Goal: Task Accomplishment & Management: Manage account settings

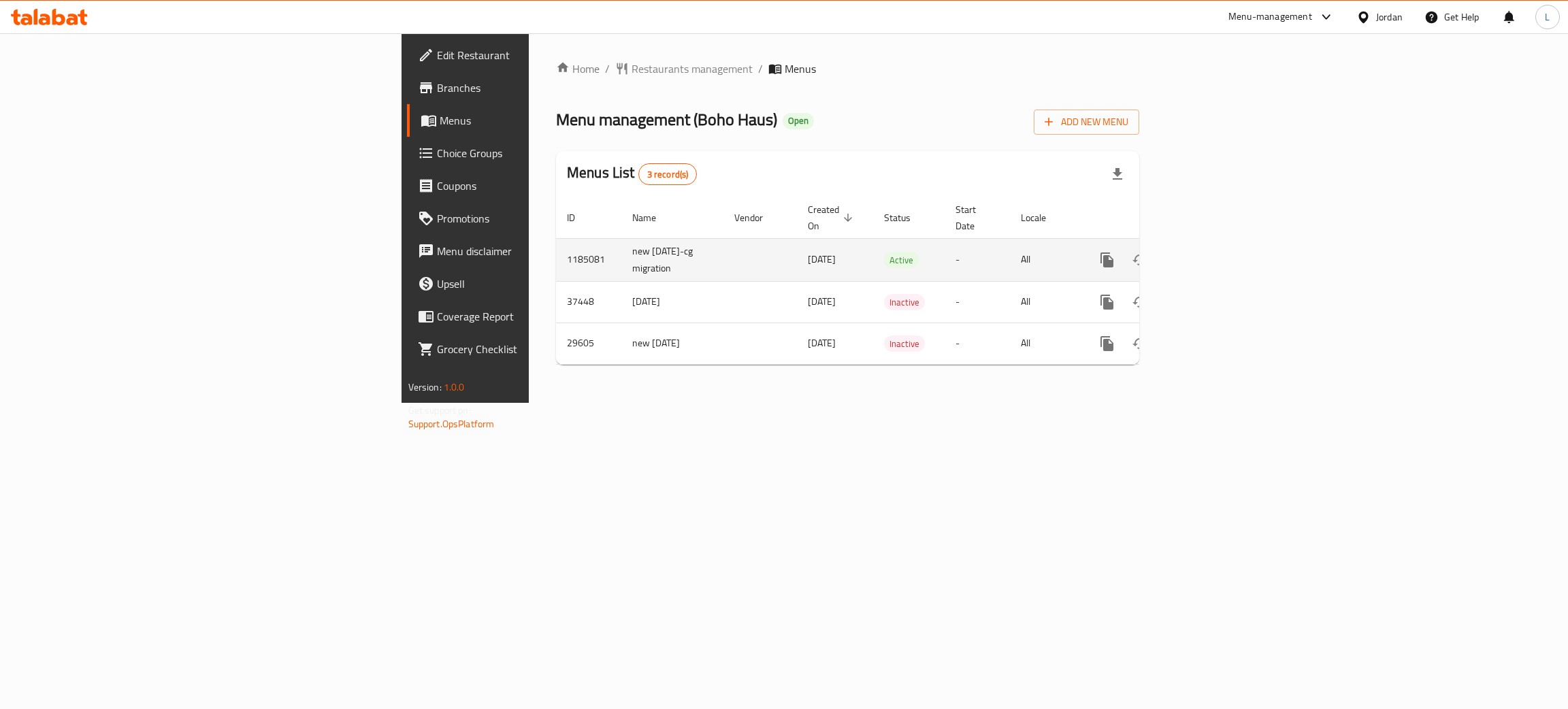
click at [1214, 252] on icon "enhanced table" at bounding box center [1205, 260] width 16 height 16
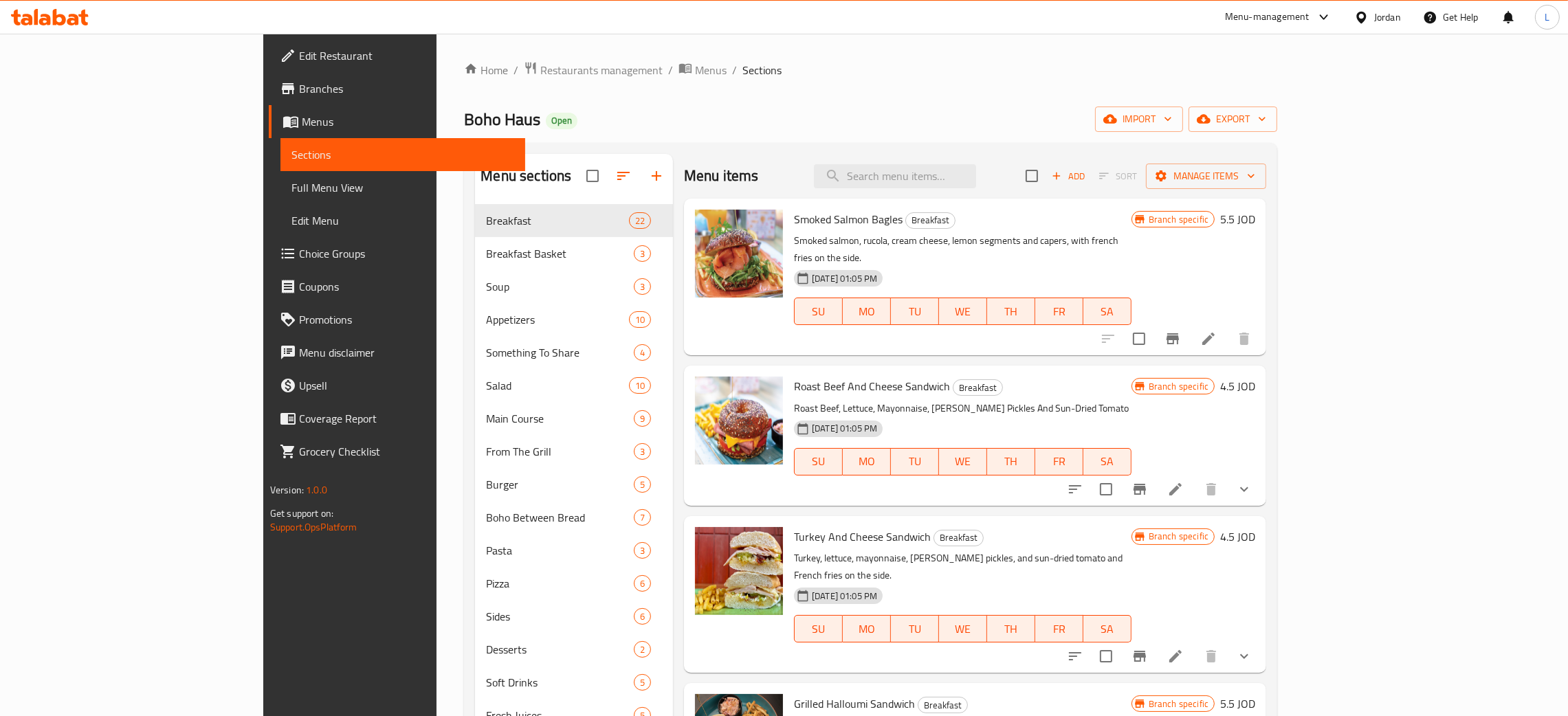
click at [76, 11] on icon at bounding box center [50, 16] width 78 height 16
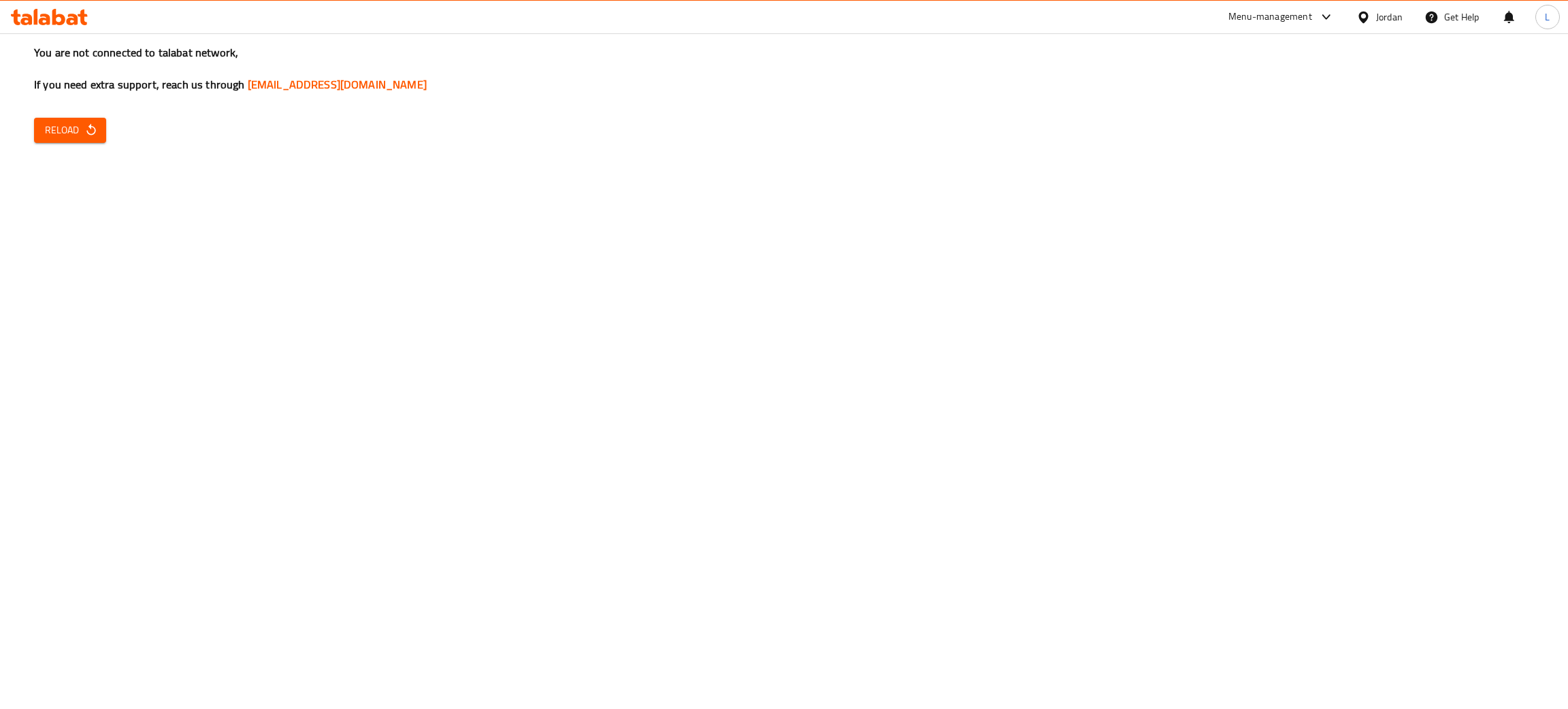
click at [29, 19] on icon at bounding box center [26, 19] width 11 height 11
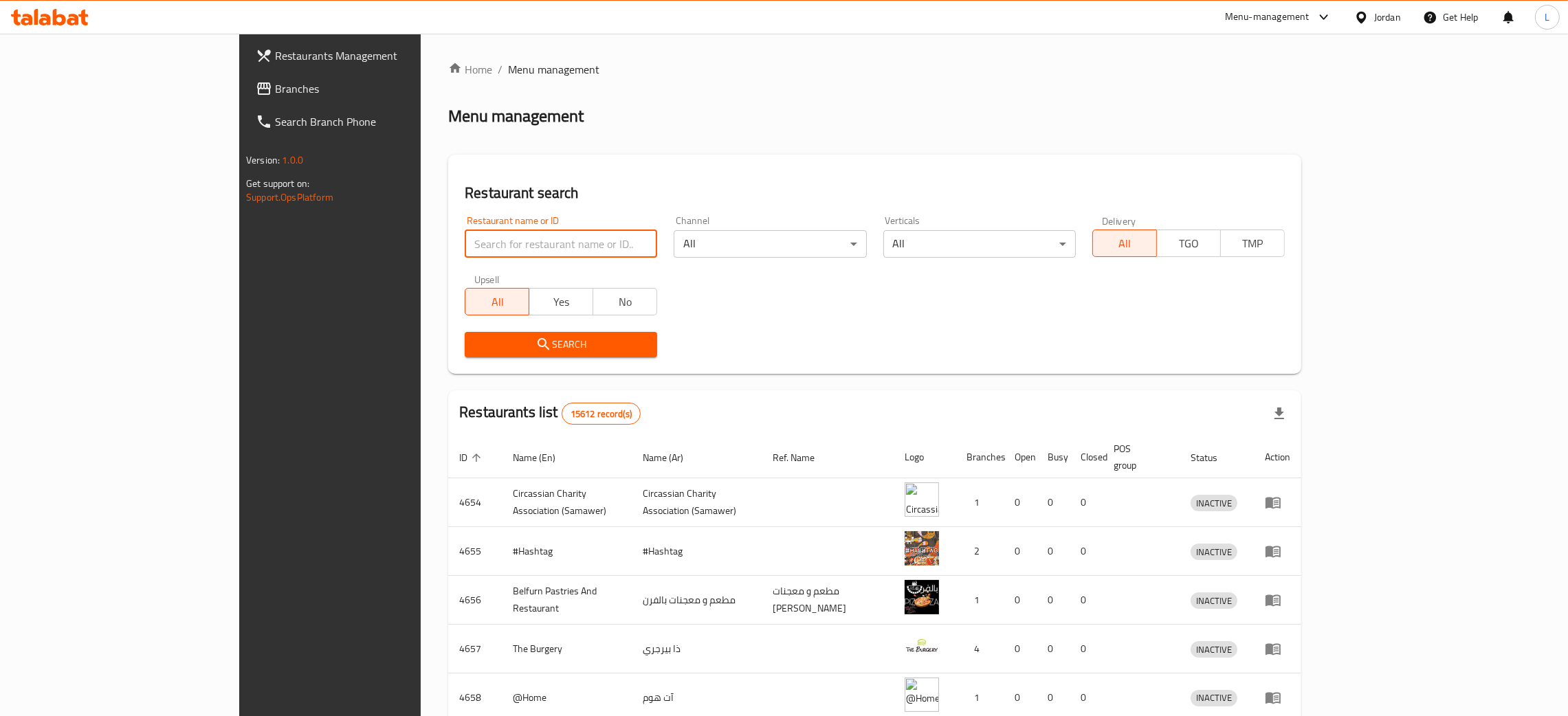
click at [487, 243] on input "search" at bounding box center [560, 244] width 193 height 28
paste input "[PHONE_NUMBER]"
type input "+962782751847"
click at [483, 242] on input "+962782751847" at bounding box center [560, 244] width 193 height 28
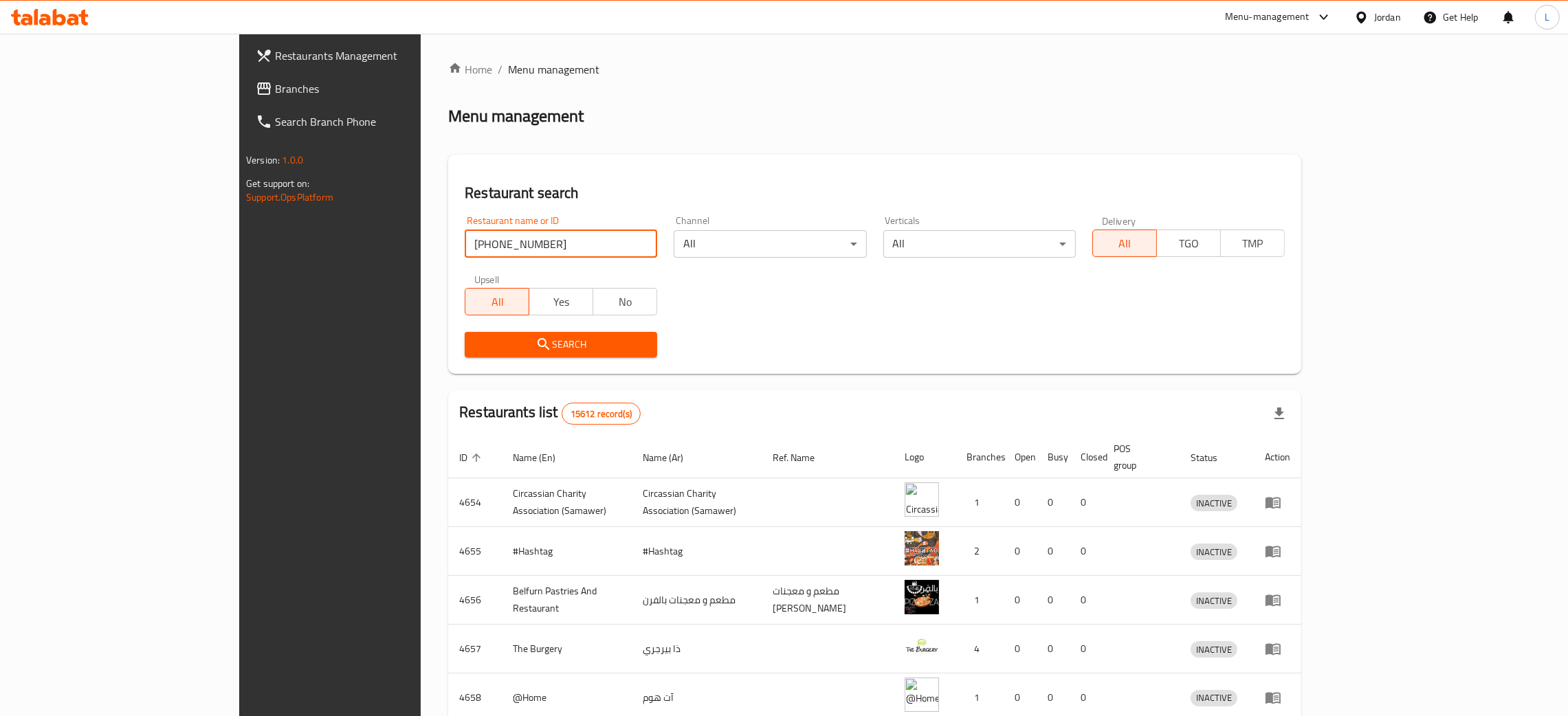
click at [483, 242] on input "+962782751847" at bounding box center [560, 244] width 193 height 28
type input "mcdonald's"
click at [490, 356] on button "Search" at bounding box center [560, 345] width 193 height 26
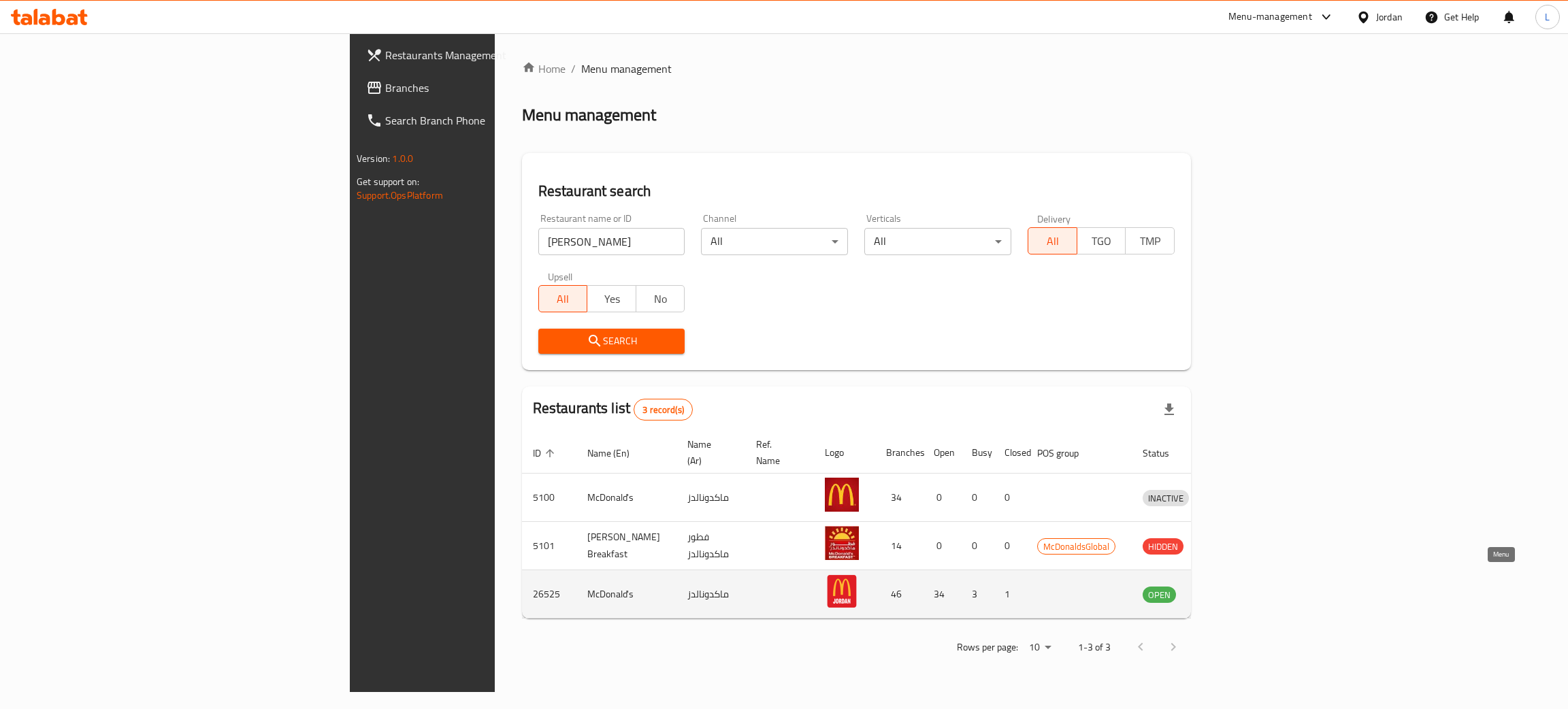
click at [1232, 590] on icon "enhanced table" at bounding box center [1225, 595] width 15 height 11
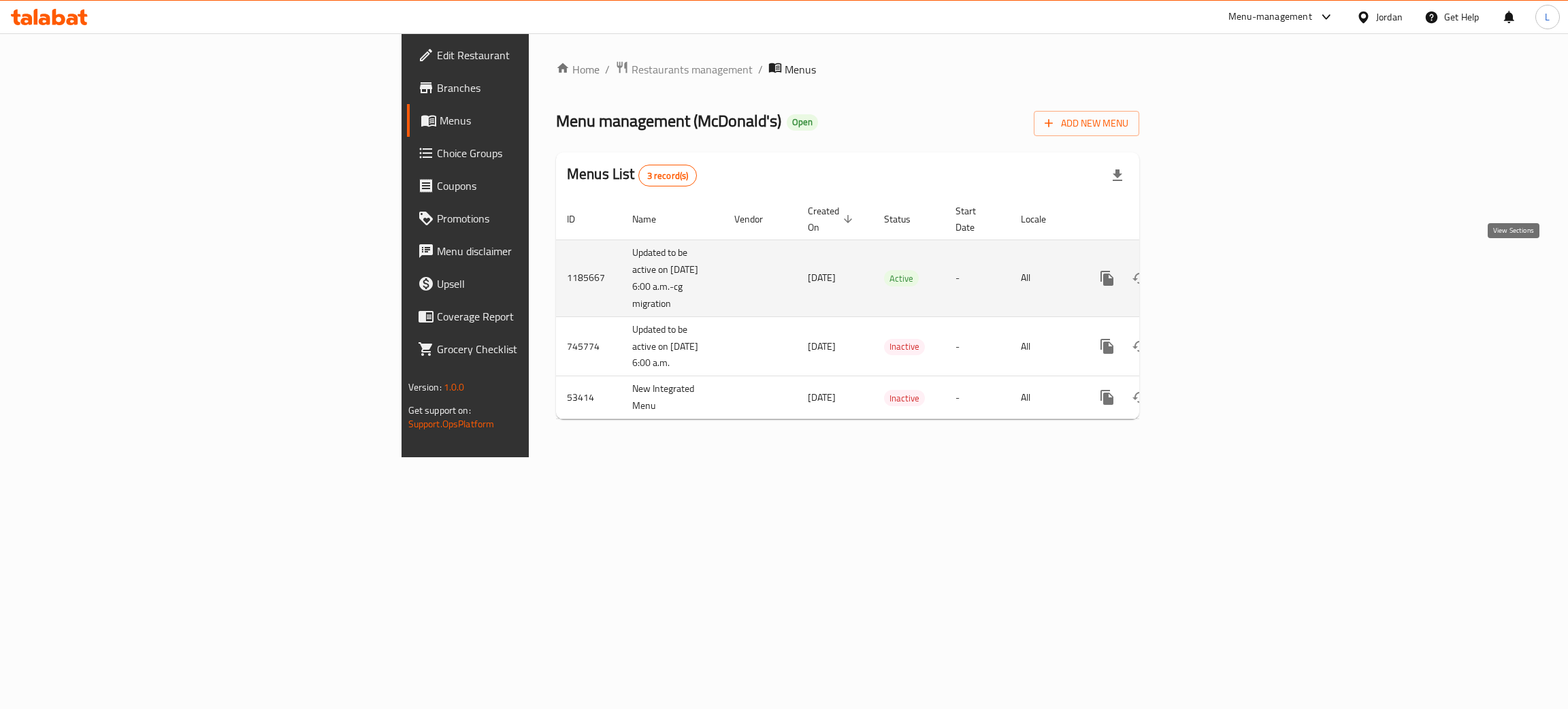
click at [1222, 273] on link "enhanced table" at bounding box center [1205, 278] width 33 height 33
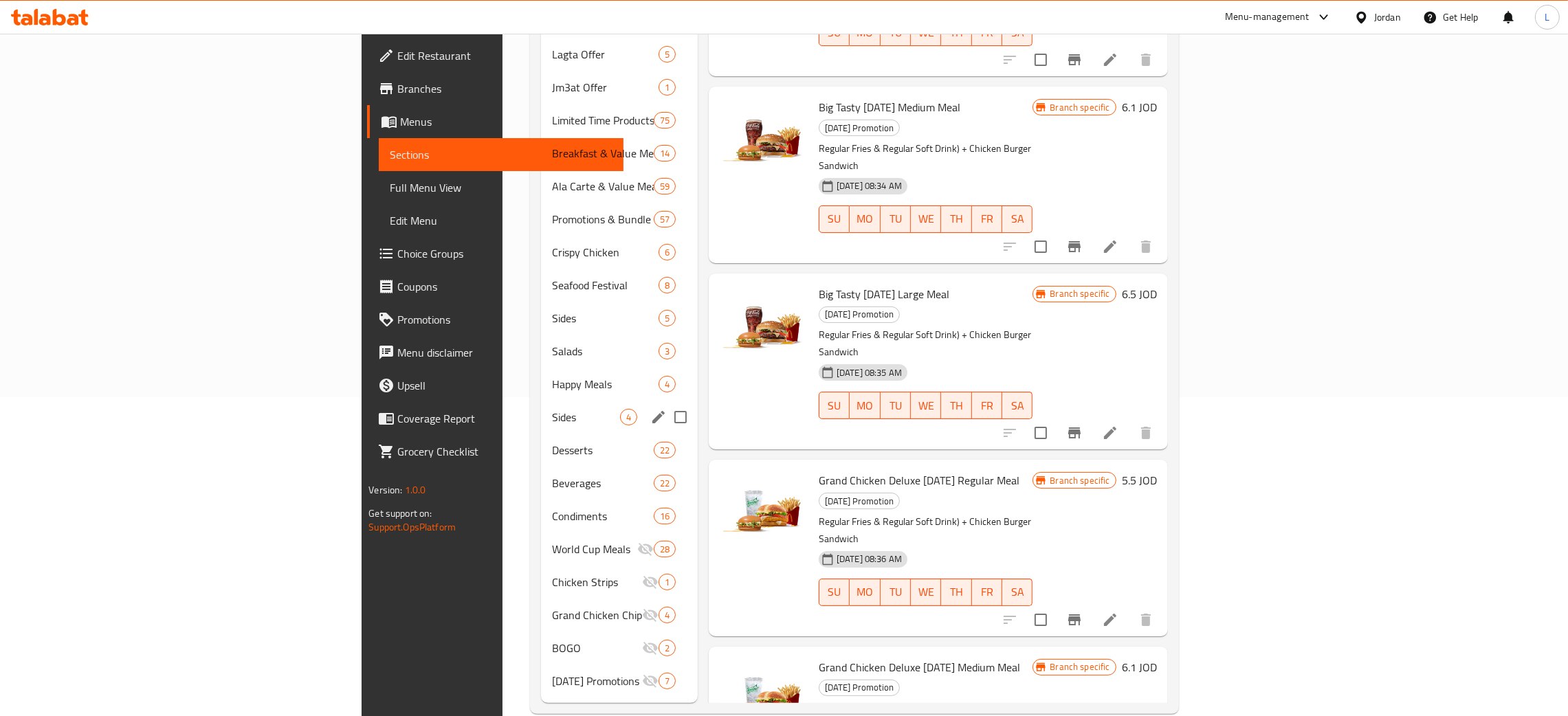
scroll to position [323, 0]
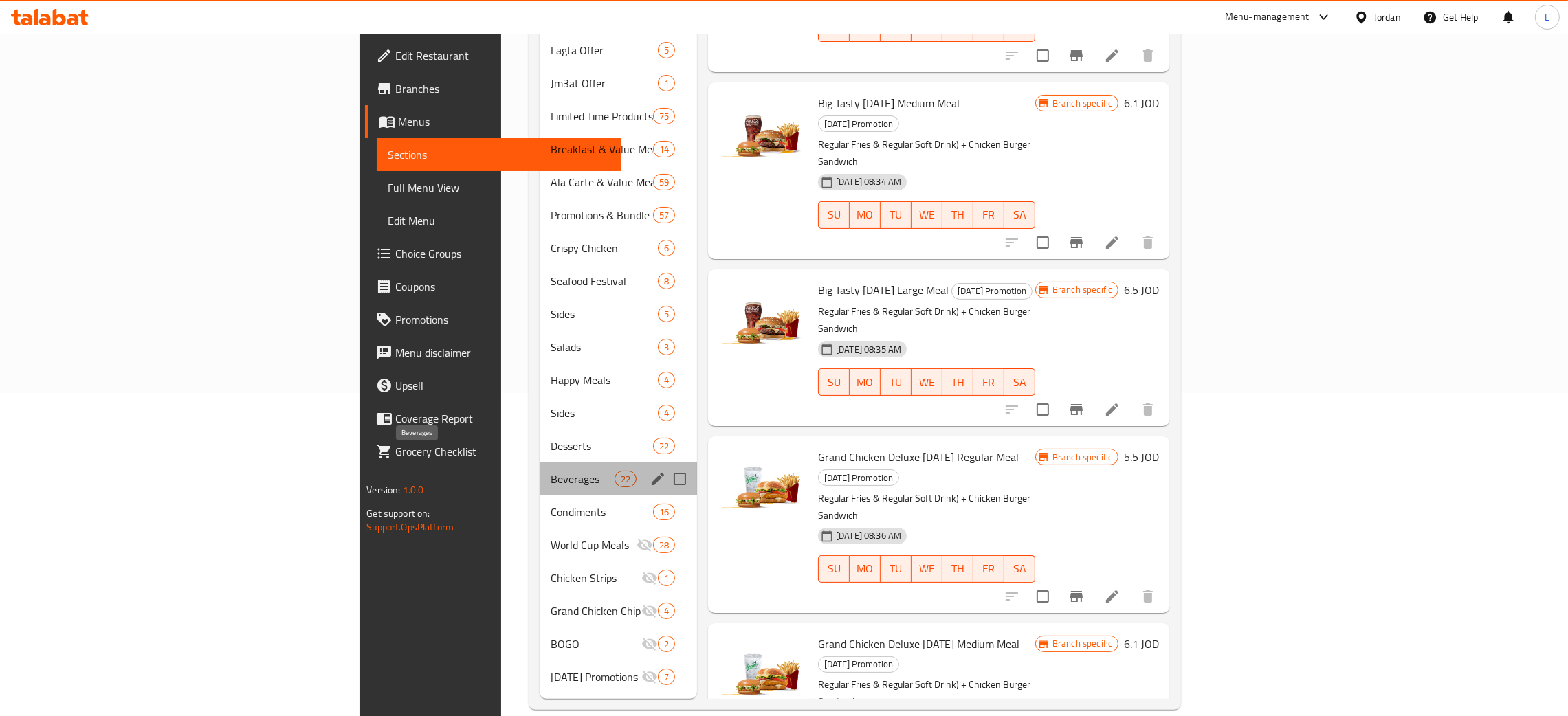
click at [551, 471] on span "Beverages" at bounding box center [582, 479] width 64 height 16
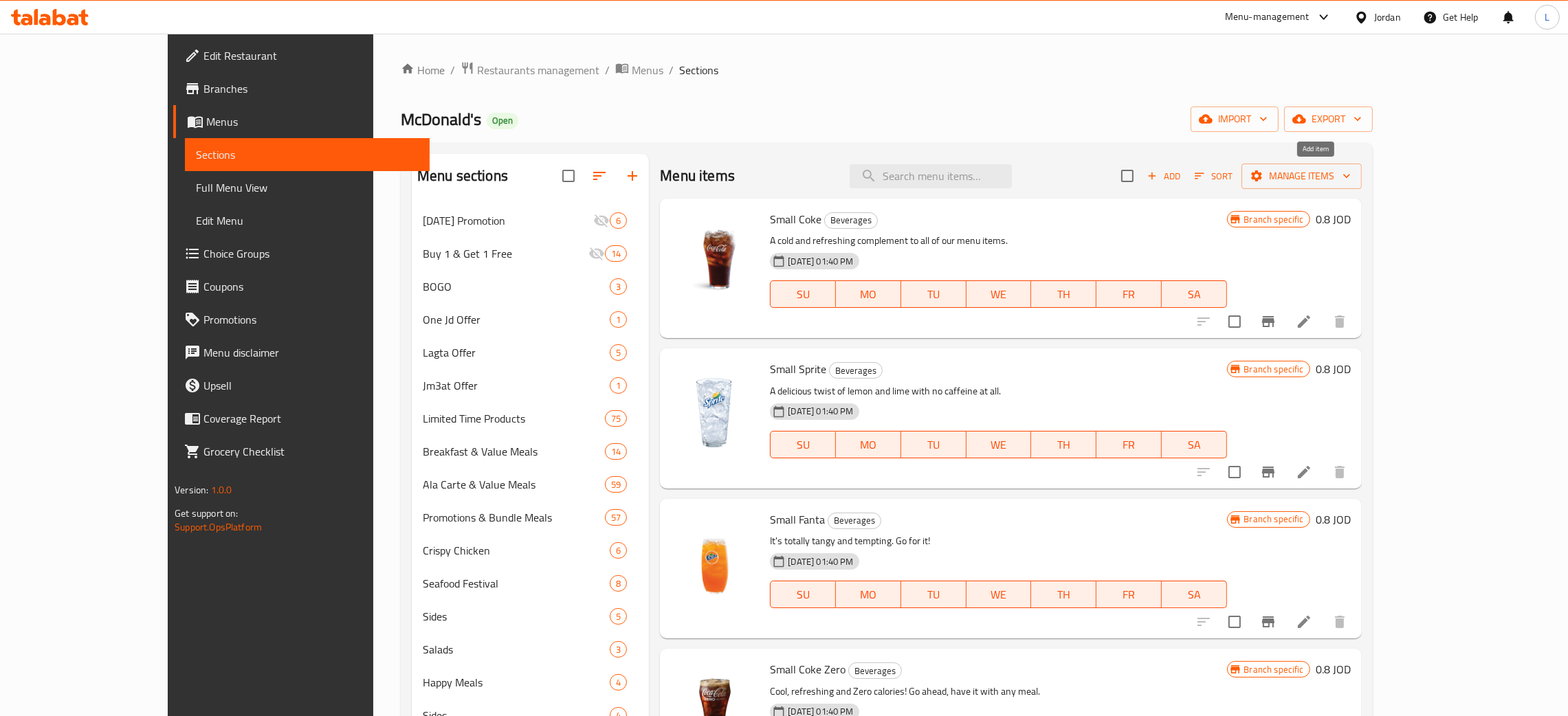
click at [1182, 171] on span "Add" at bounding box center [1163, 176] width 37 height 16
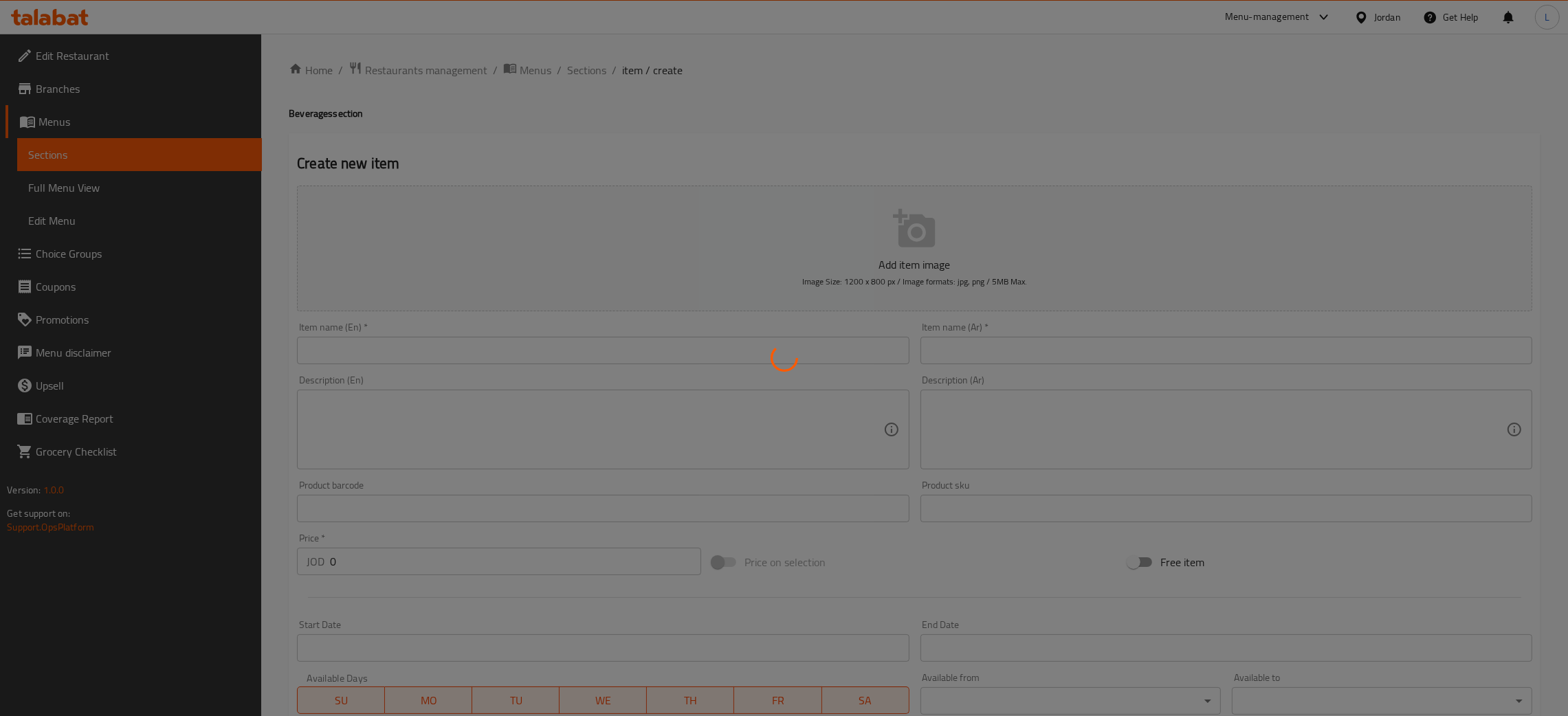
click at [520, 343] on div at bounding box center [784, 358] width 1568 height 716
click at [506, 353] on div at bounding box center [784, 358] width 1568 height 716
click at [630, 343] on div at bounding box center [784, 358] width 1568 height 716
click at [611, 192] on div at bounding box center [784, 358] width 1568 height 716
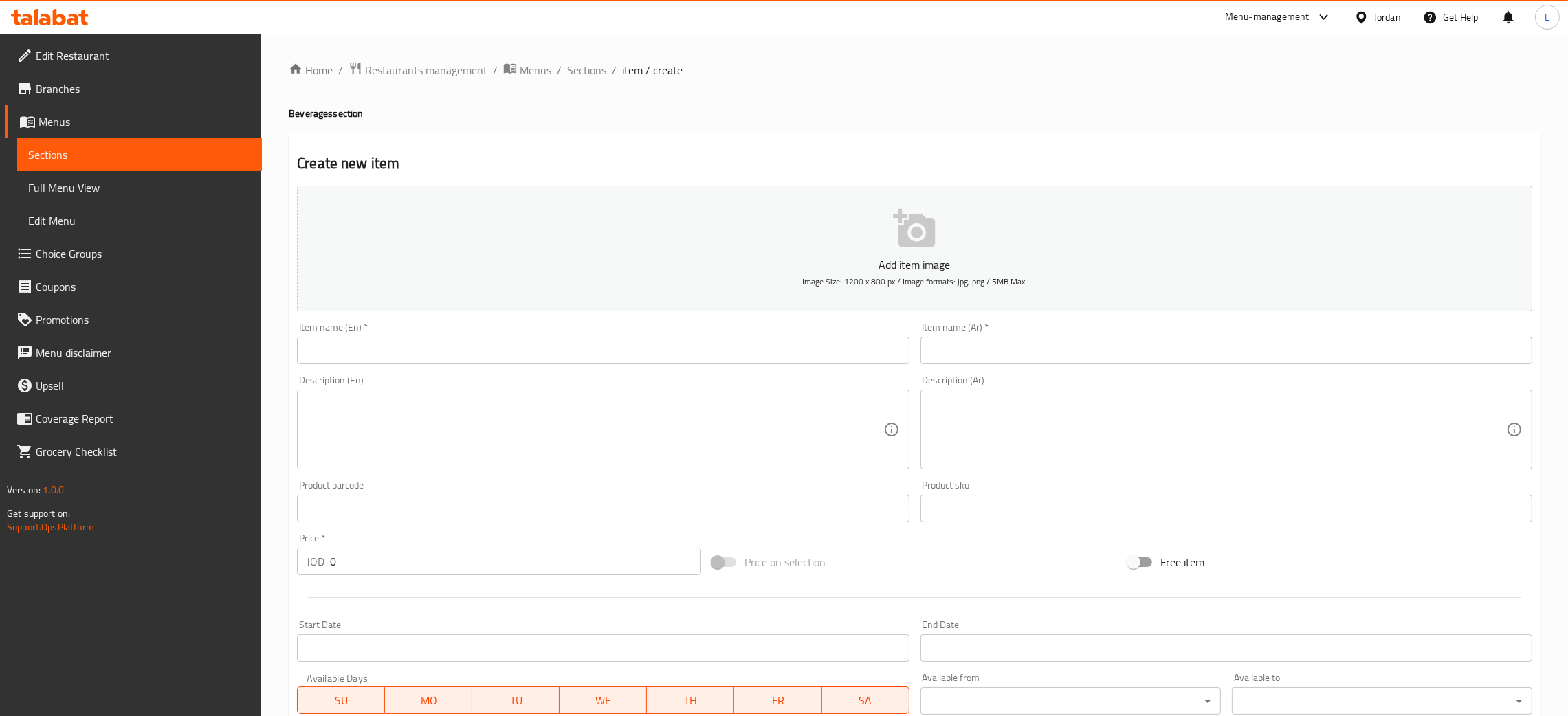
click at [597, 358] on input "text" at bounding box center [603, 350] width 611 height 28
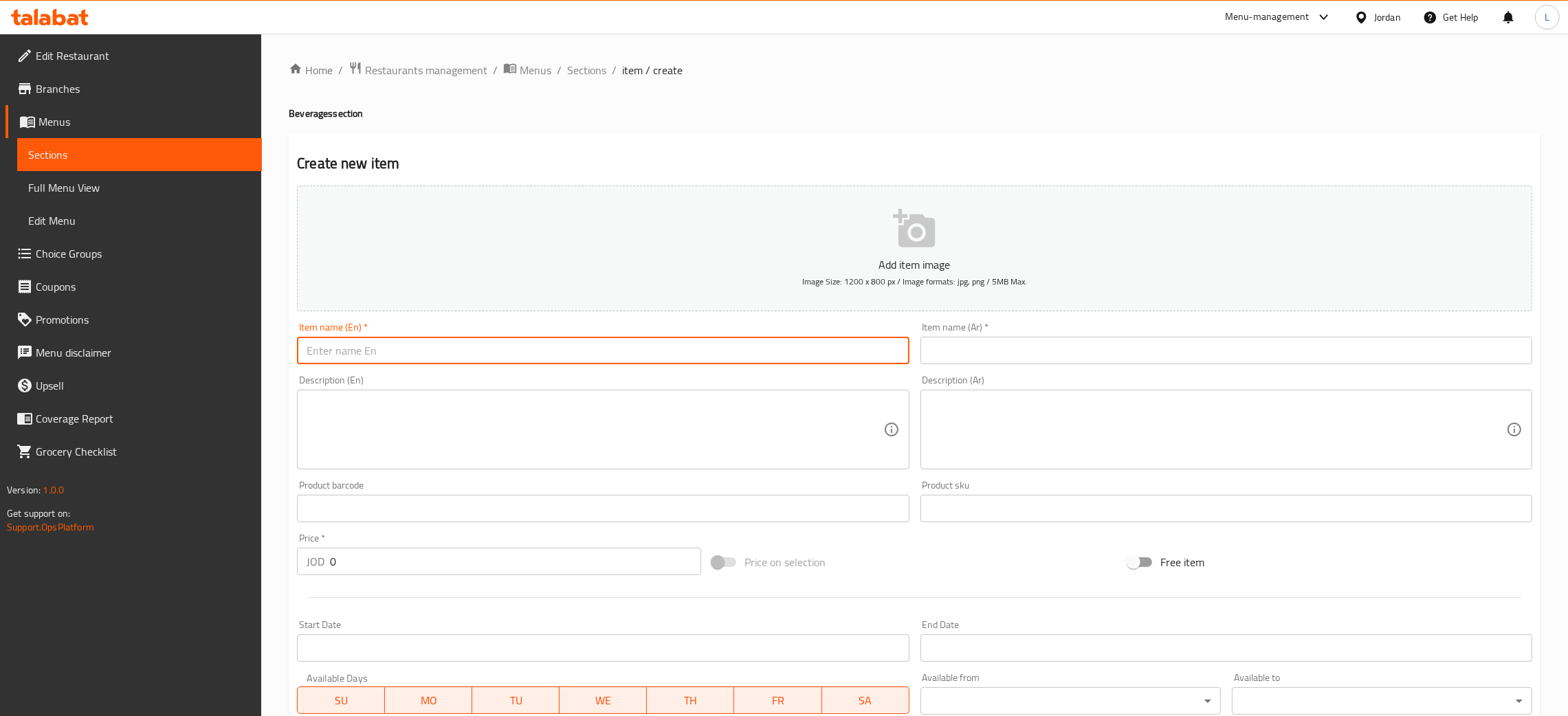
paste input "Fanta Fruity"
type input "Fanta Fruity"
click at [1029, 348] on input "text" at bounding box center [1226, 350] width 611 height 28
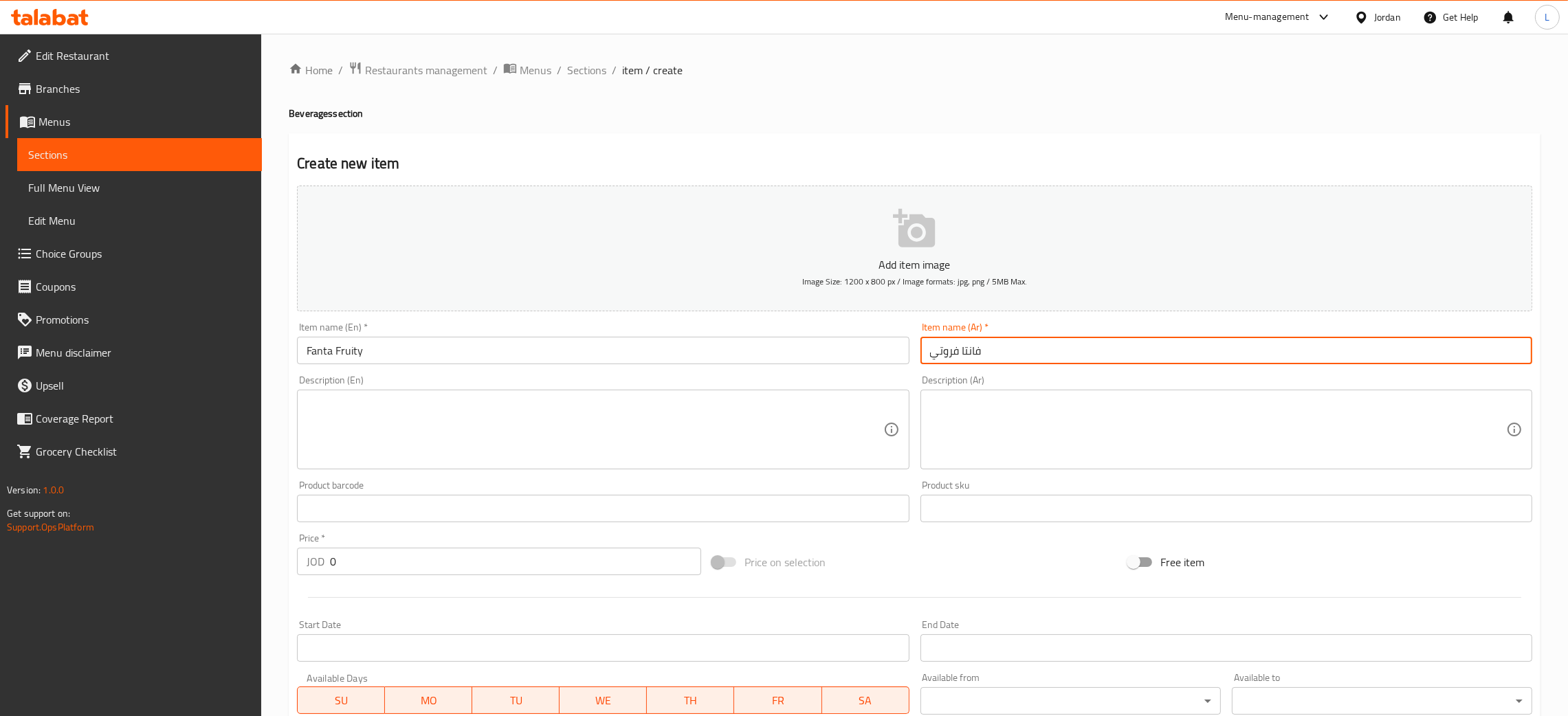
type input "فانتا فروتي"
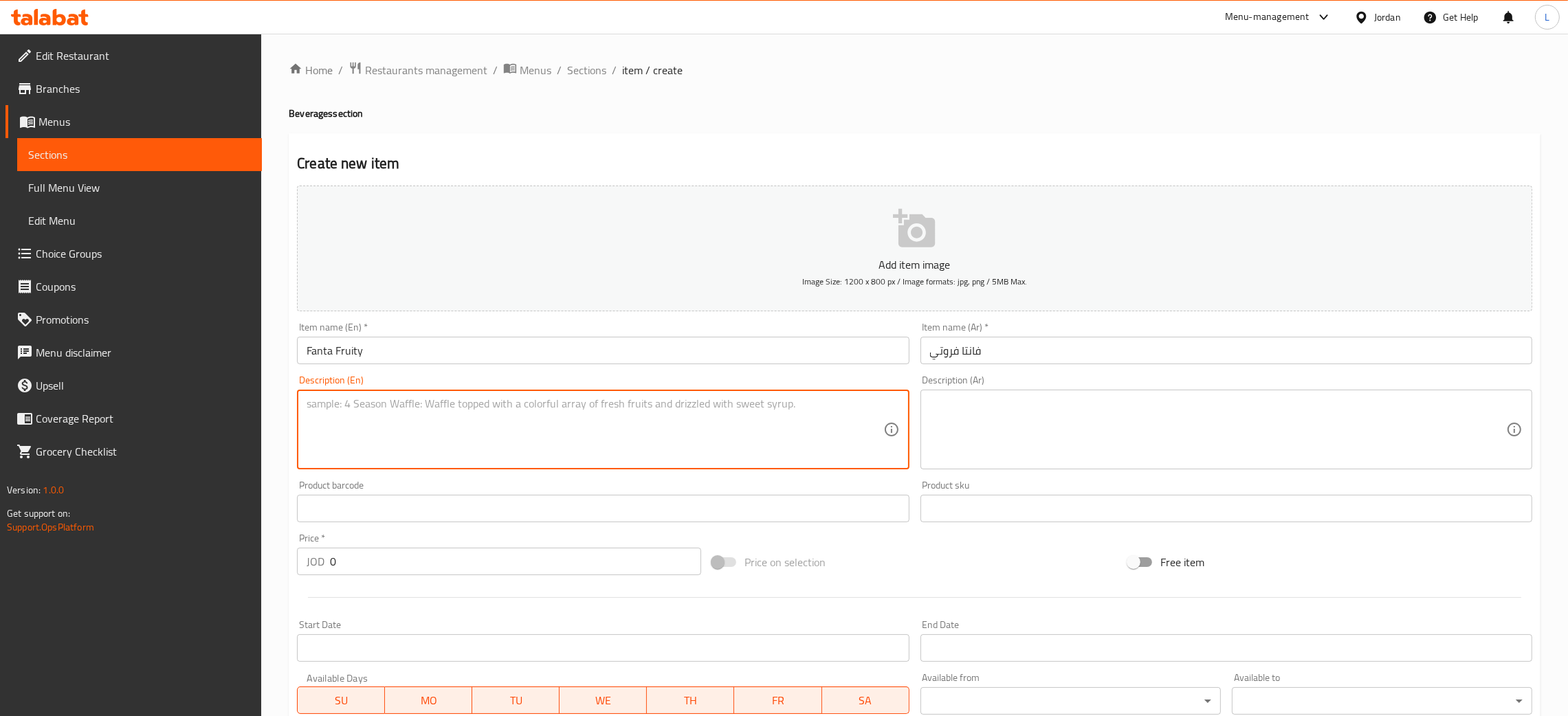
click at [665, 419] on textarea at bounding box center [594, 430] width 576 height 66
click at [576, 68] on span "Sections" at bounding box center [586, 69] width 39 height 16
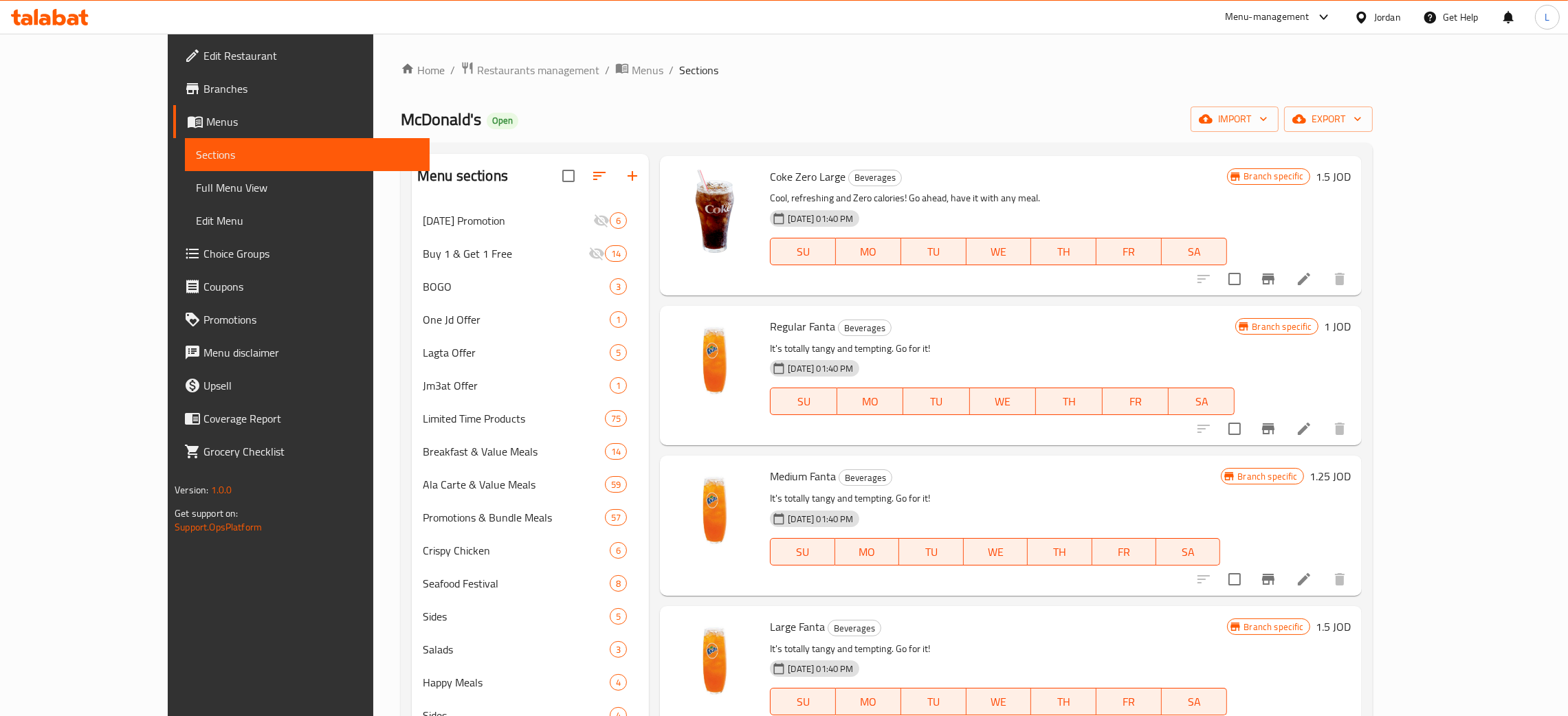
scroll to position [1547, 0]
click at [1284, 412] on button "Branch-specific-item" at bounding box center [1268, 426] width 33 height 33
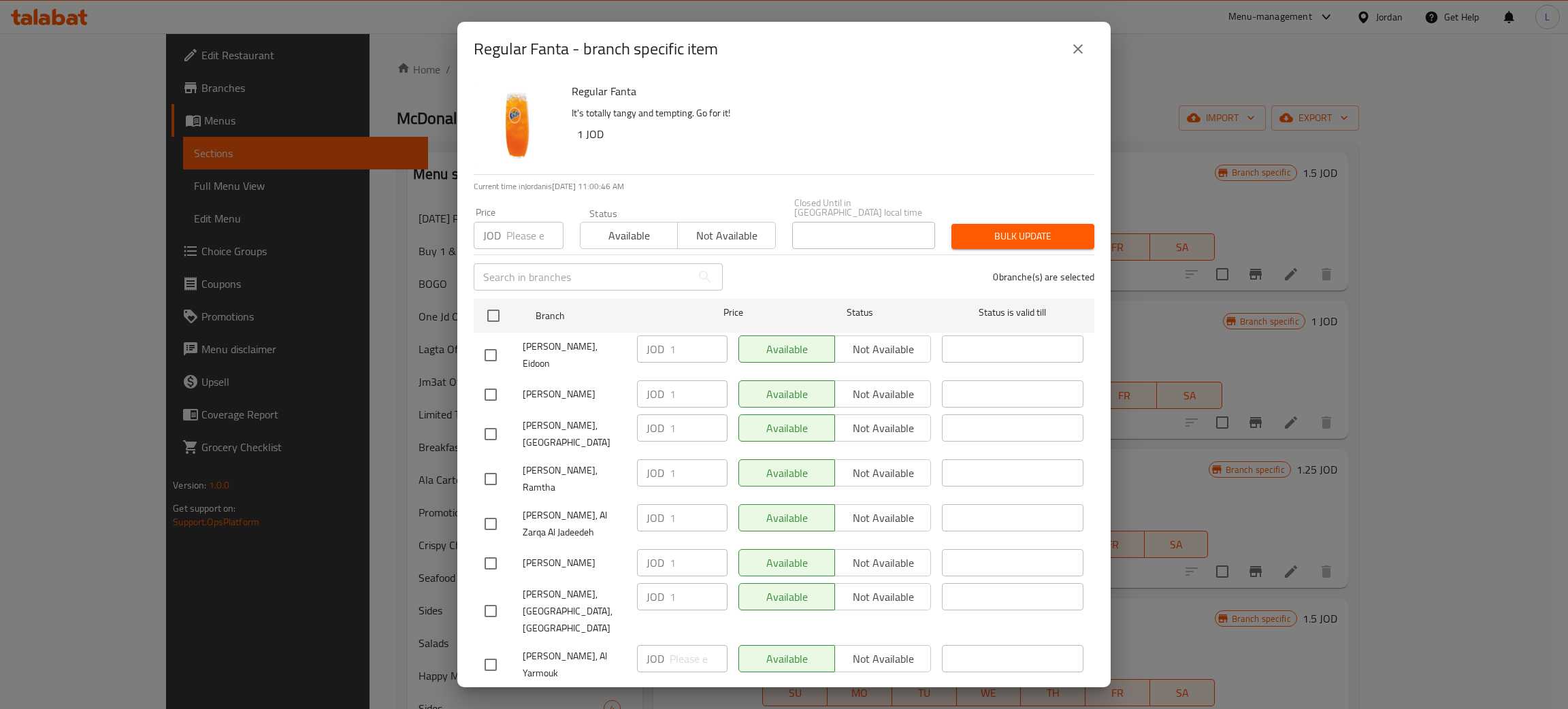
click at [1072, 44] on icon "close" at bounding box center [1077, 48] width 16 height 16
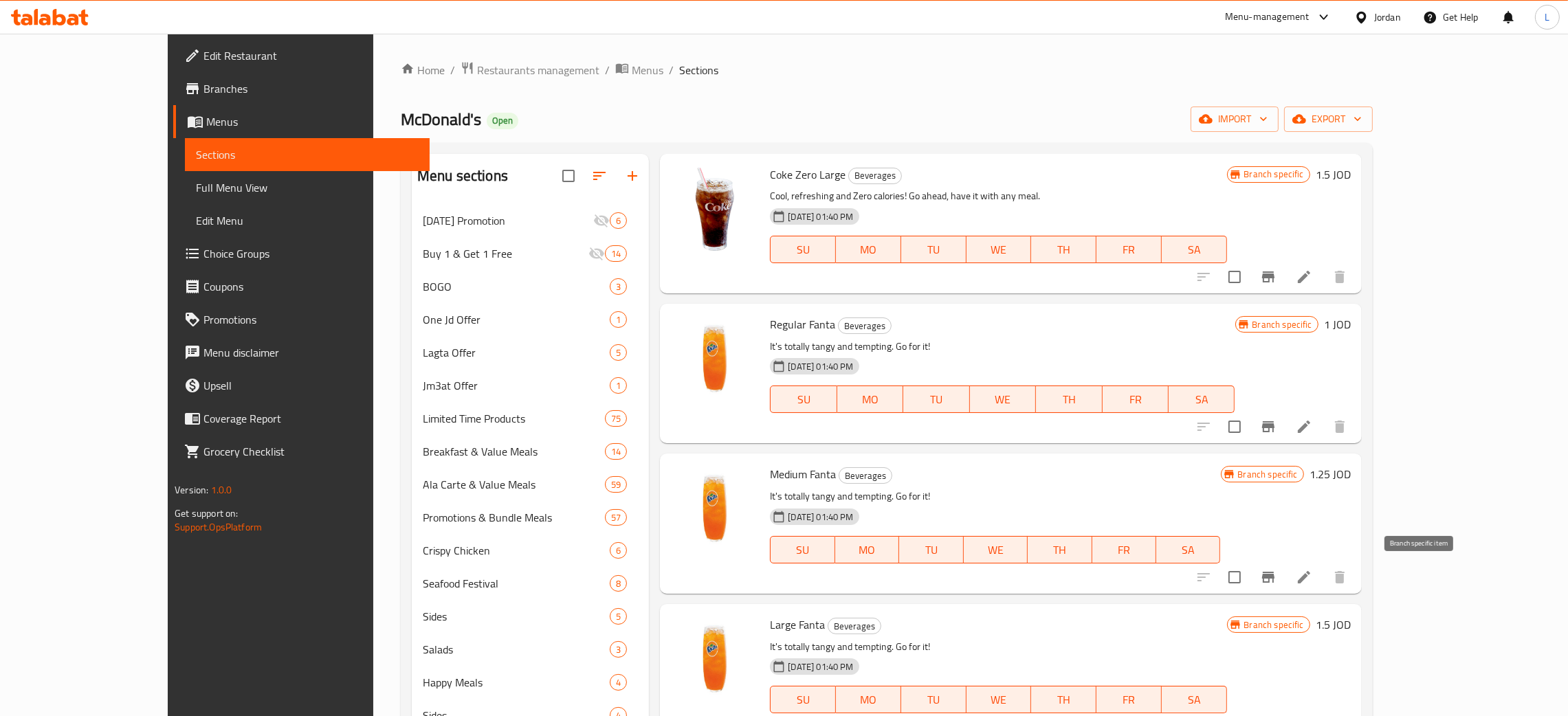
click at [1274, 577] on icon "Branch-specific-item" at bounding box center [1267, 577] width 12 height 11
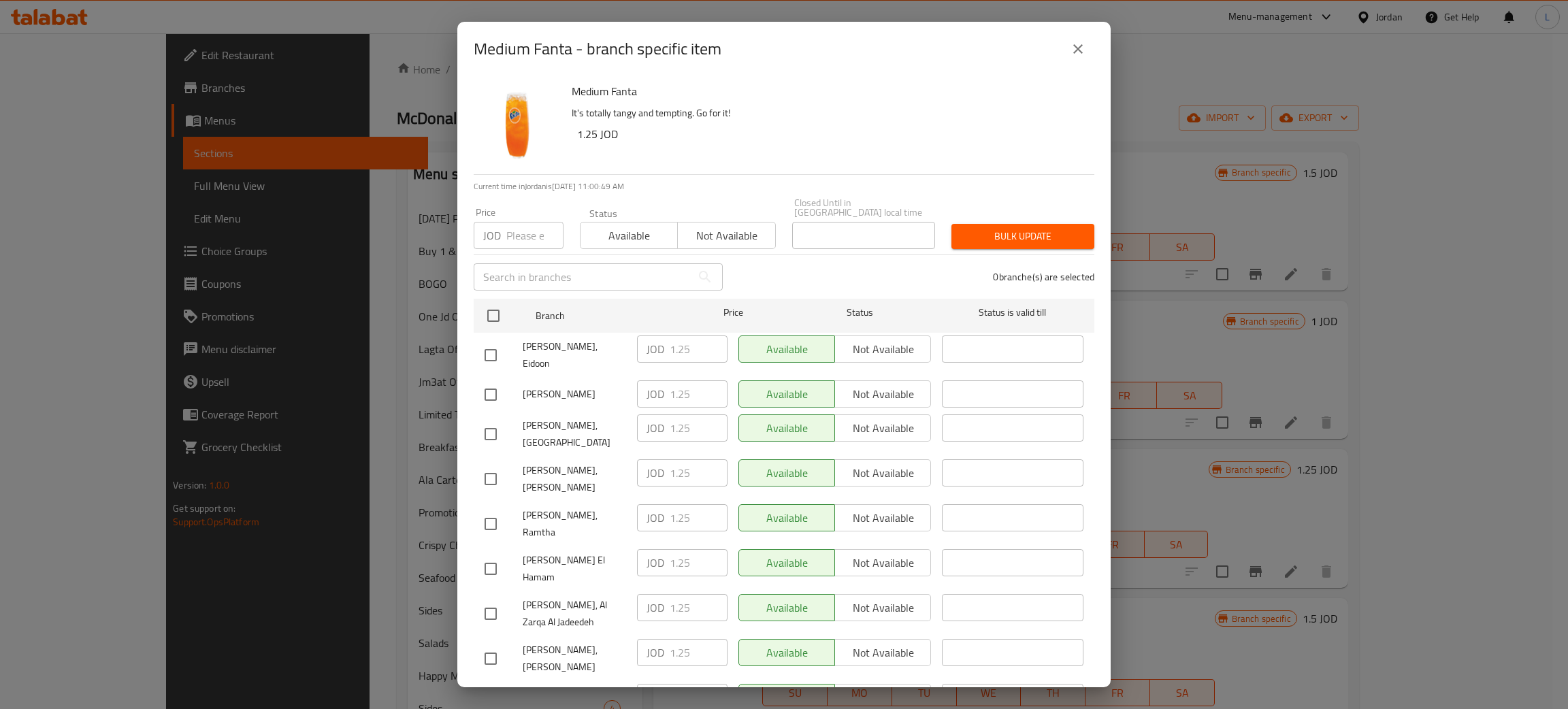
click at [1067, 45] on button "close" at bounding box center [1078, 49] width 33 height 33
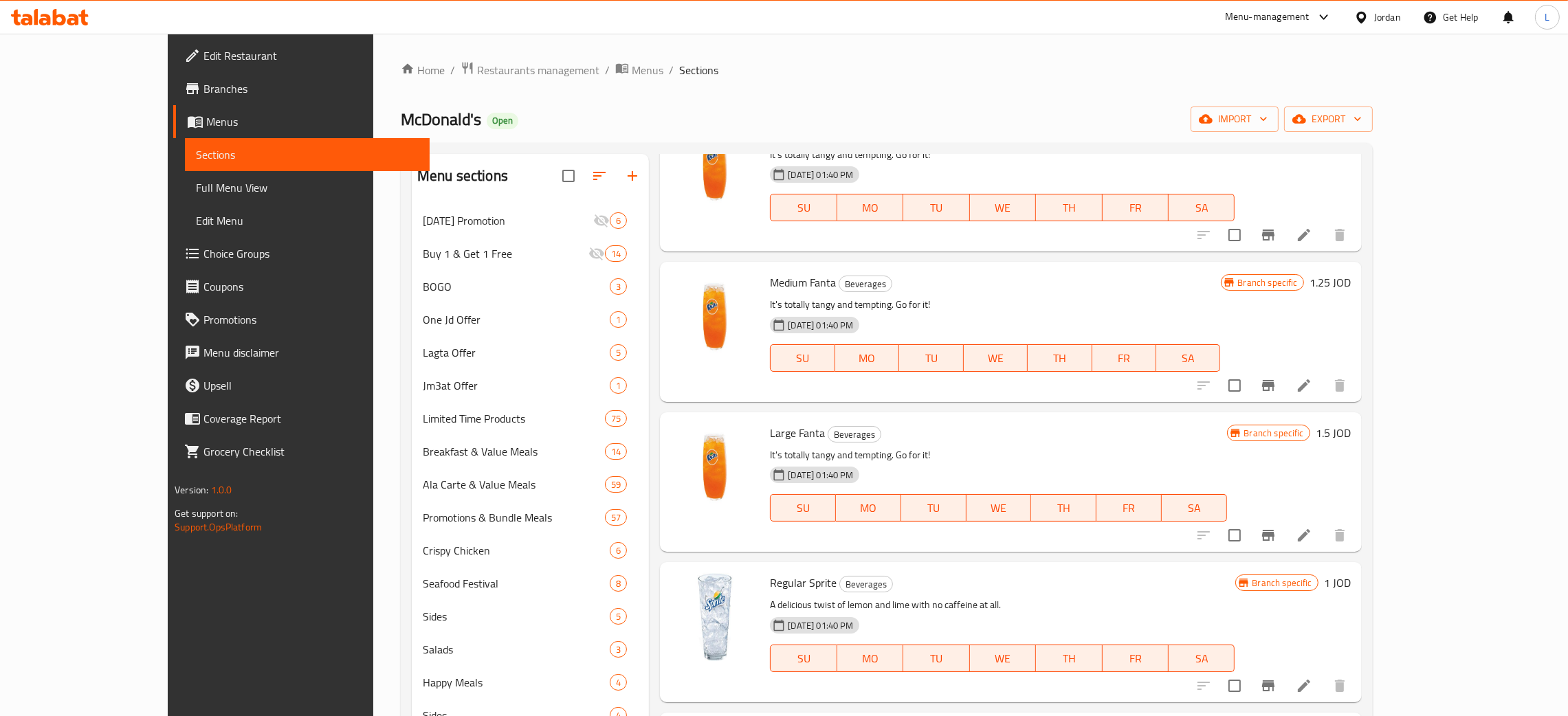
scroll to position [1753, 0]
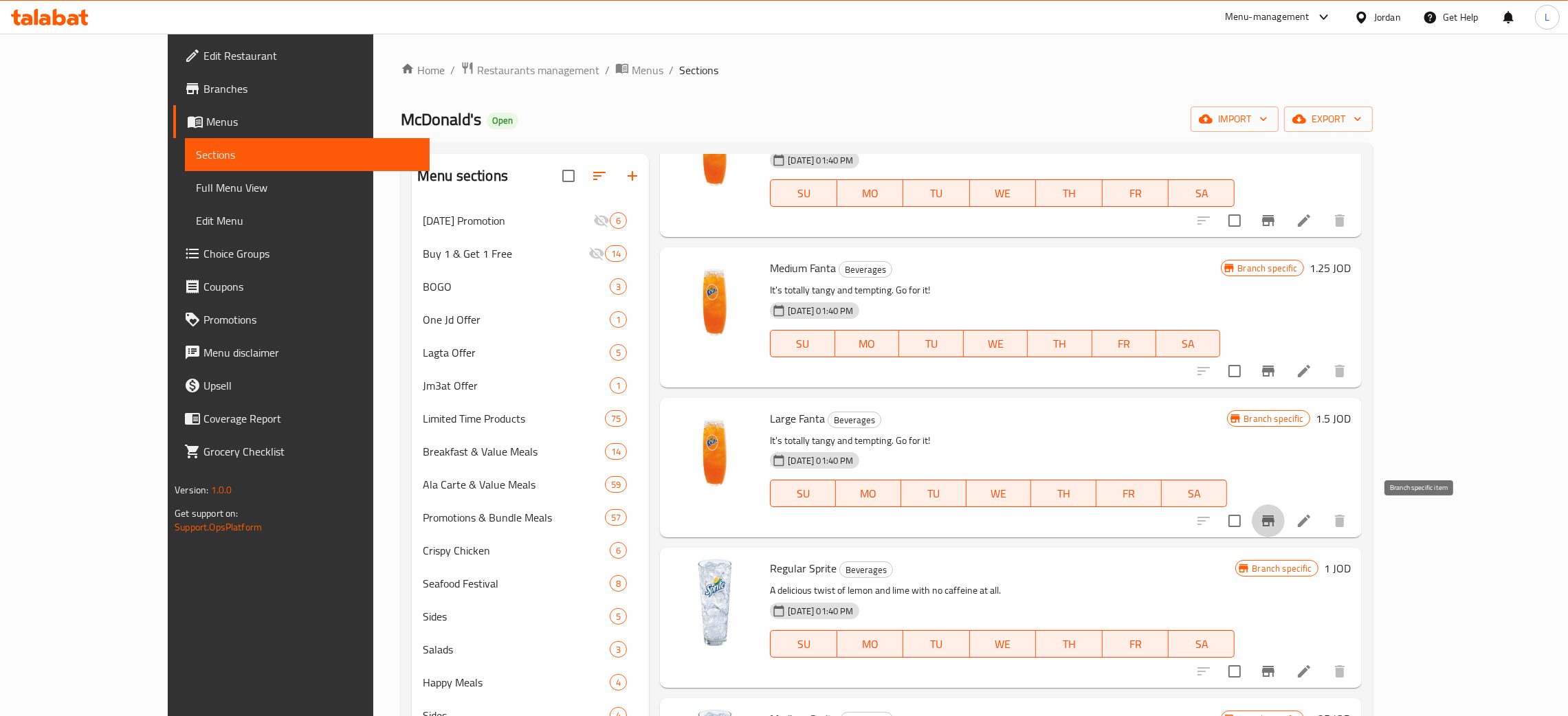
click at [1274, 518] on icon "Branch-specific-item" at bounding box center [1267, 521] width 12 height 11
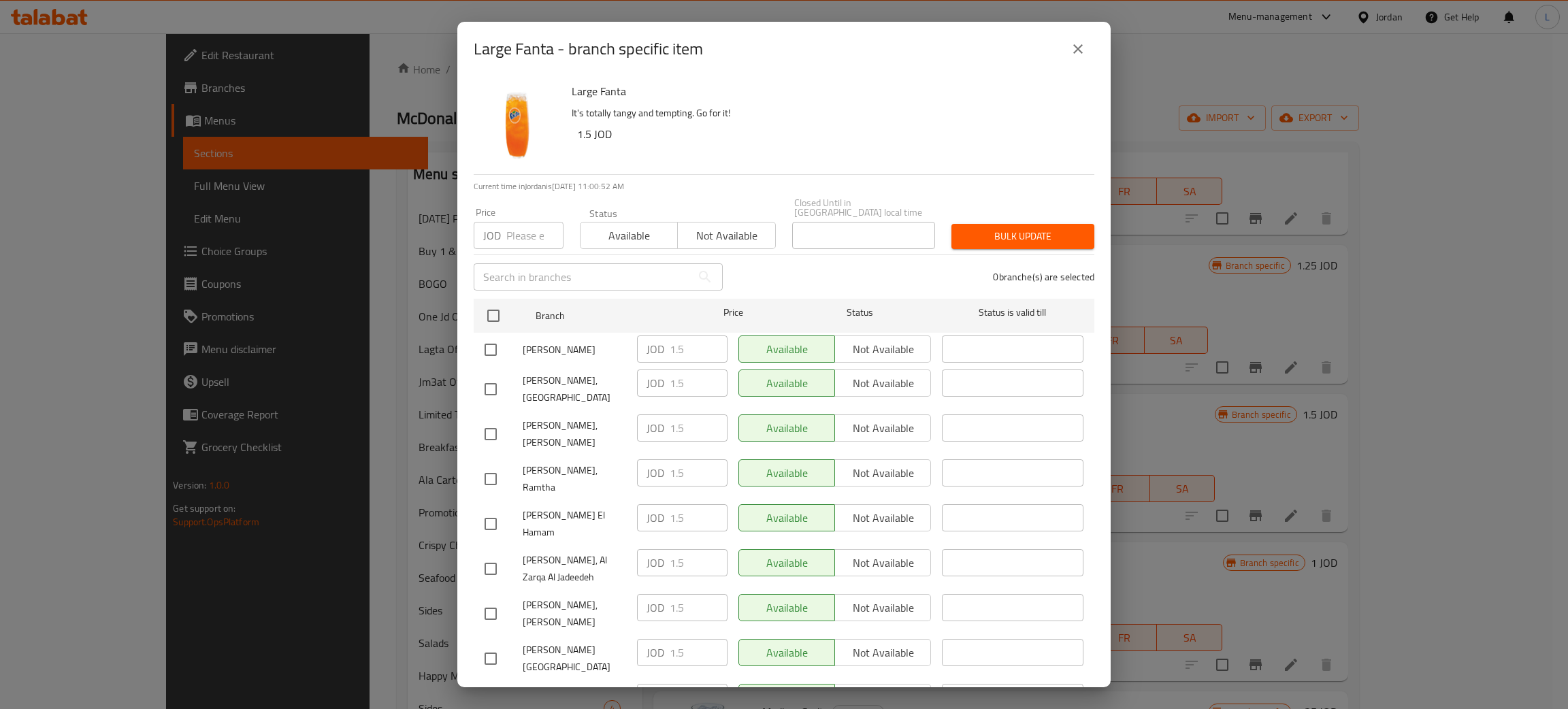
click at [1072, 55] on icon "close" at bounding box center [1077, 48] width 16 height 16
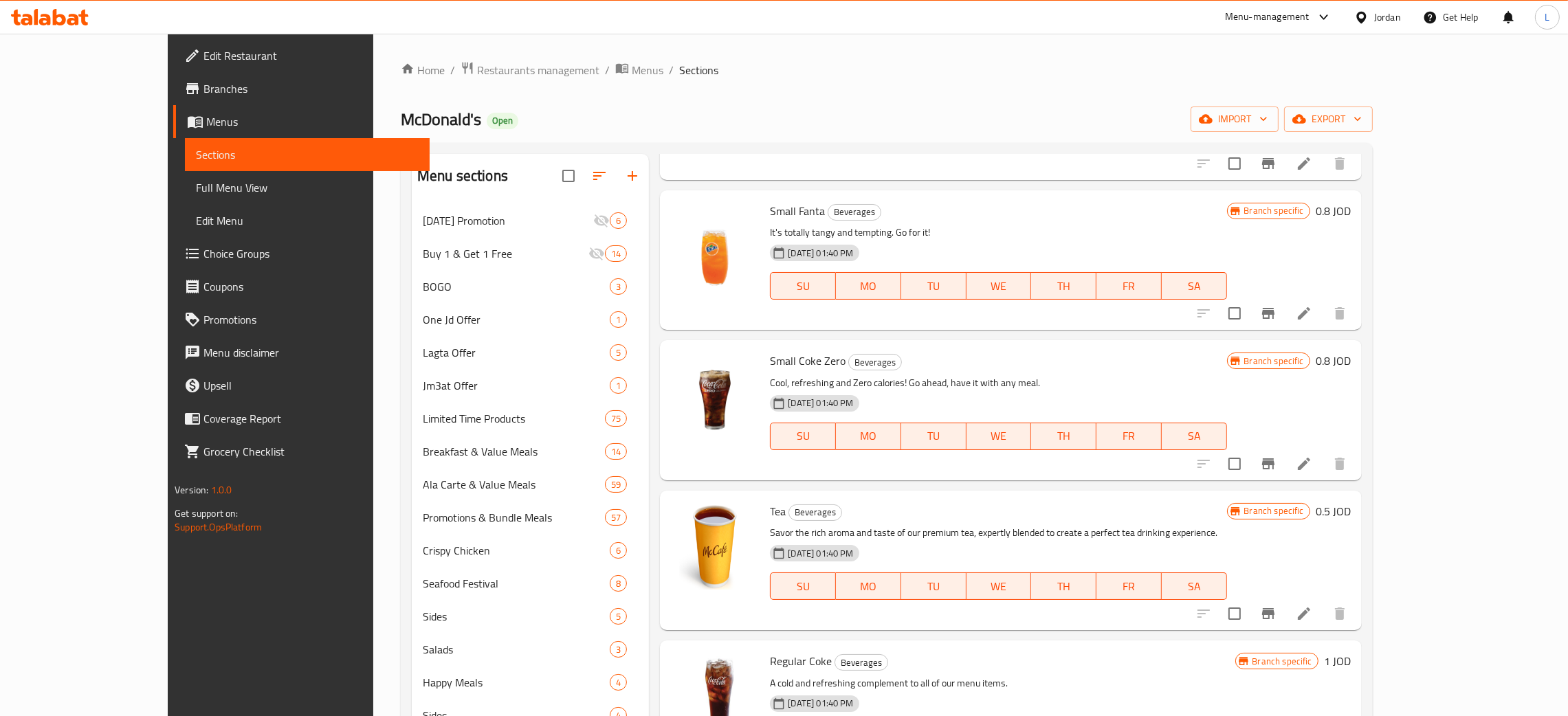
drag, startPoint x: 1250, startPoint y: 372, endPoint x: 1280, endPoint y: 402, distance: 42.4
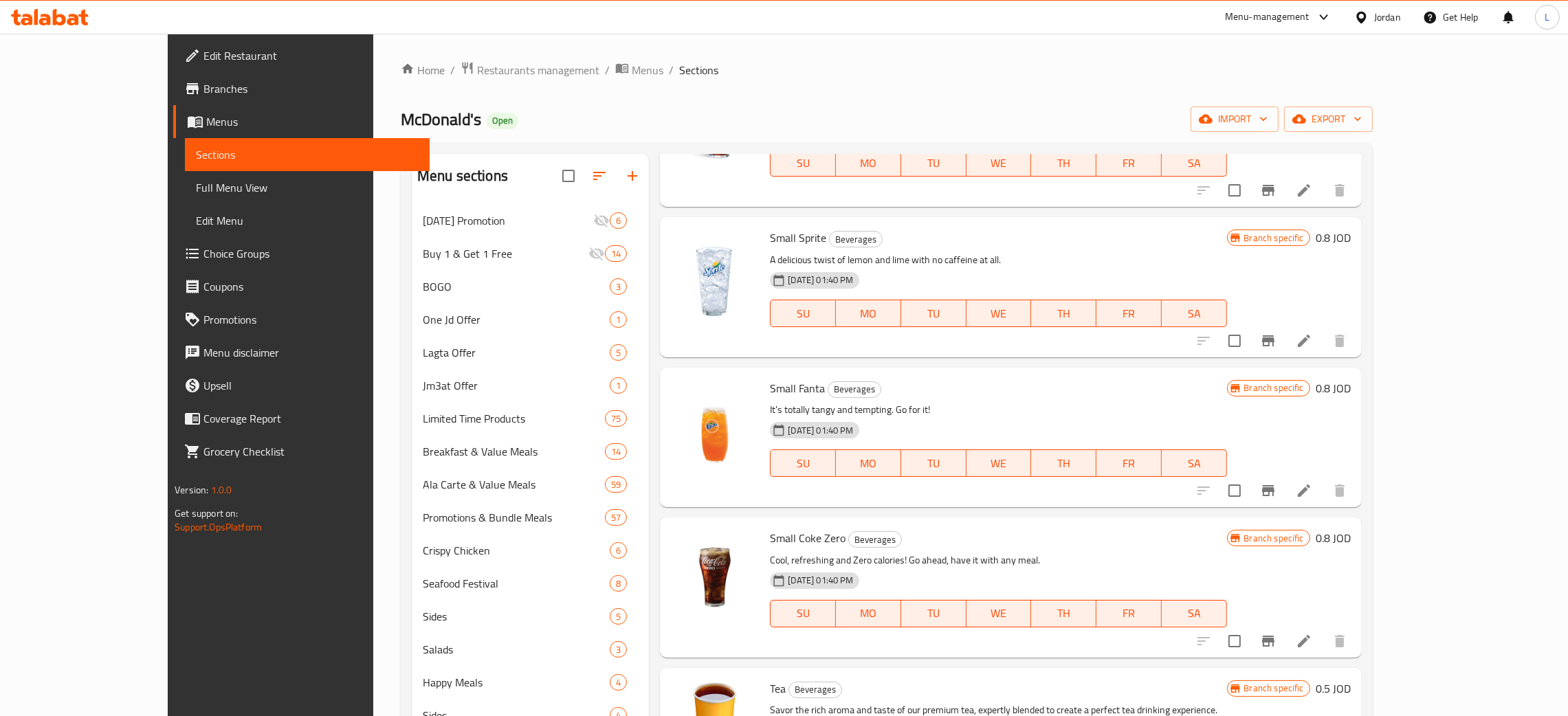
scroll to position [0, 0]
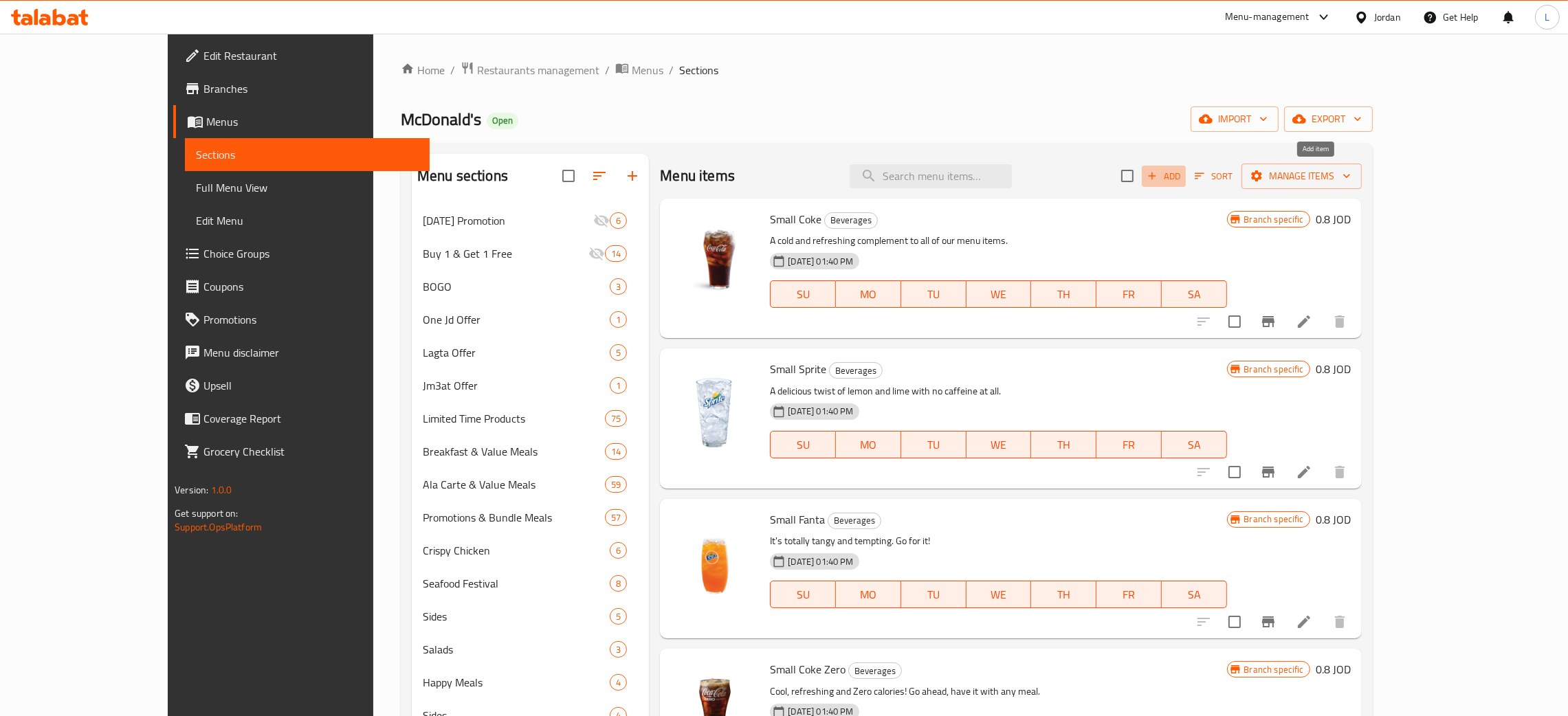
click at [1182, 177] on span "Add" at bounding box center [1163, 176] width 37 height 16
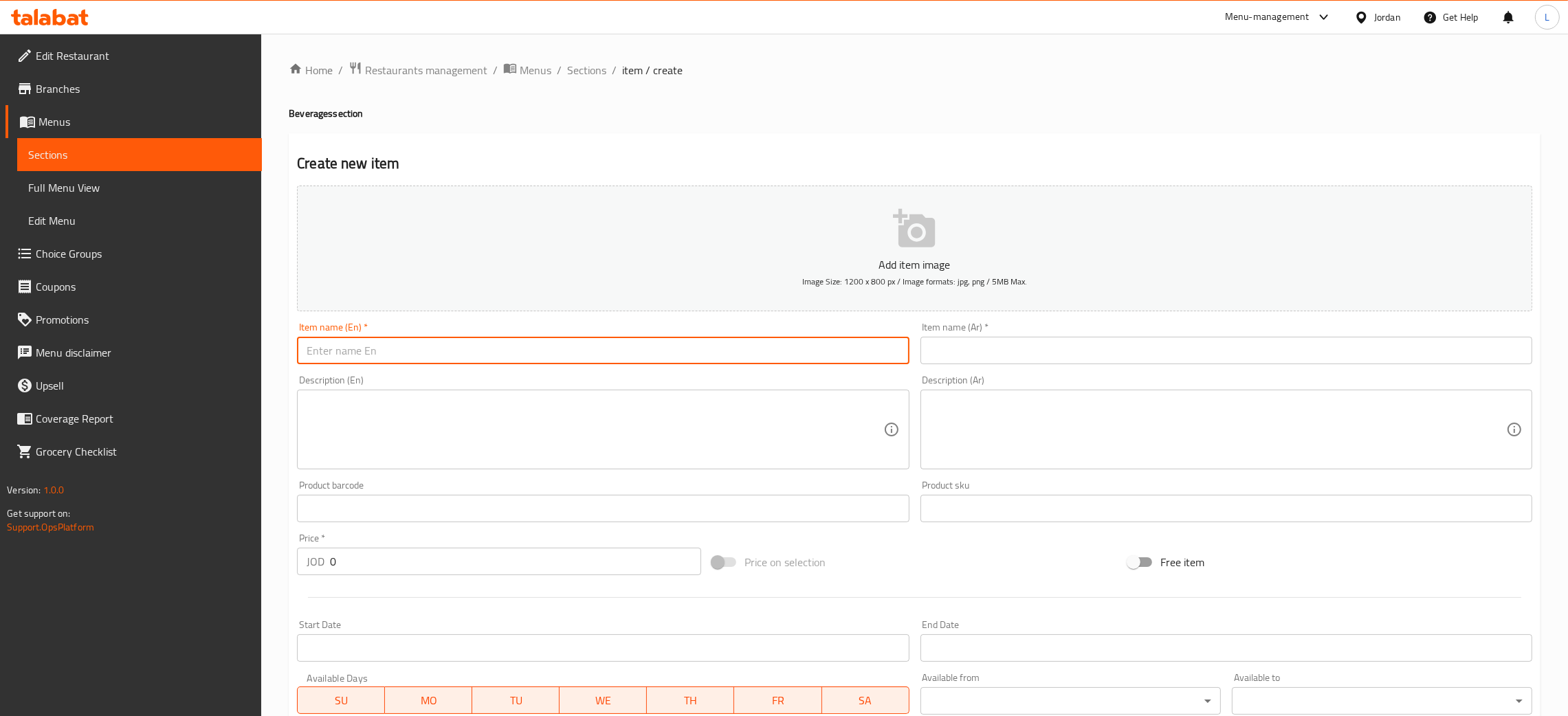
drag, startPoint x: 756, startPoint y: 365, endPoint x: 770, endPoint y: 365, distance: 14.0
click at [756, 365] on input "text" at bounding box center [603, 350] width 611 height 28
paste input "Fanta Fruity"
type input "Fanta Fruity"
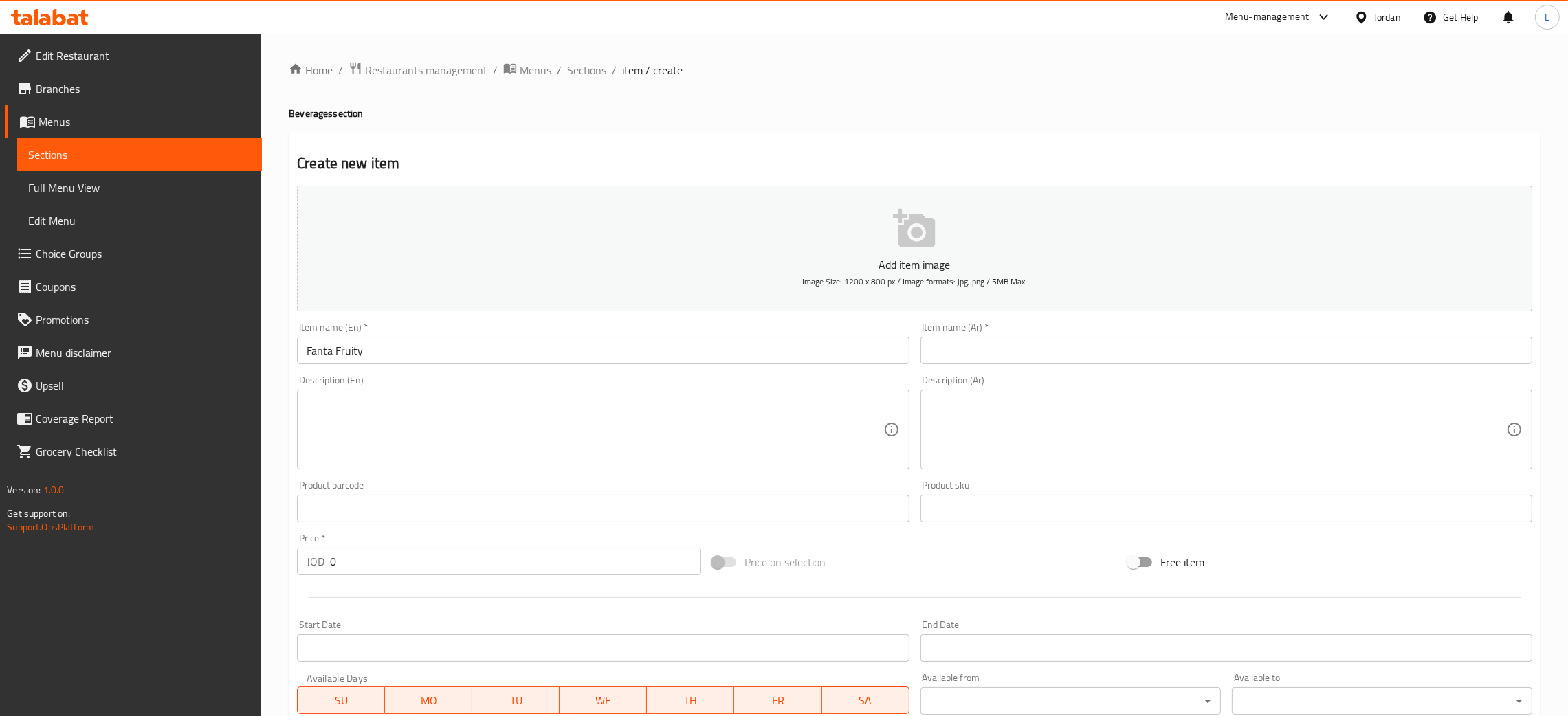
click at [1021, 330] on div "Item name (Ar)   * Item name (Ar) *" at bounding box center [1226, 344] width 611 height 42
click at [1182, 340] on input "text" at bounding box center [1226, 350] width 611 height 28
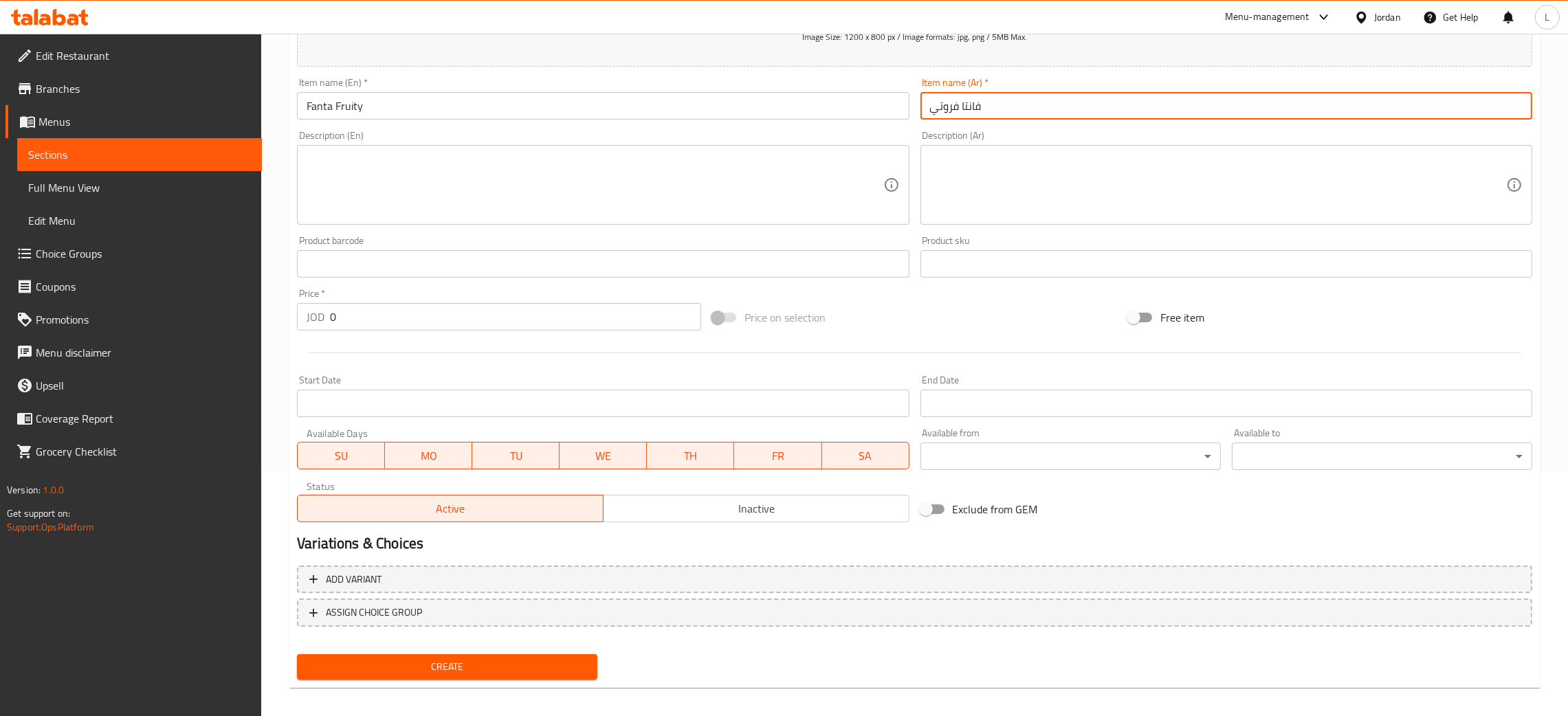
scroll to position [253, 0]
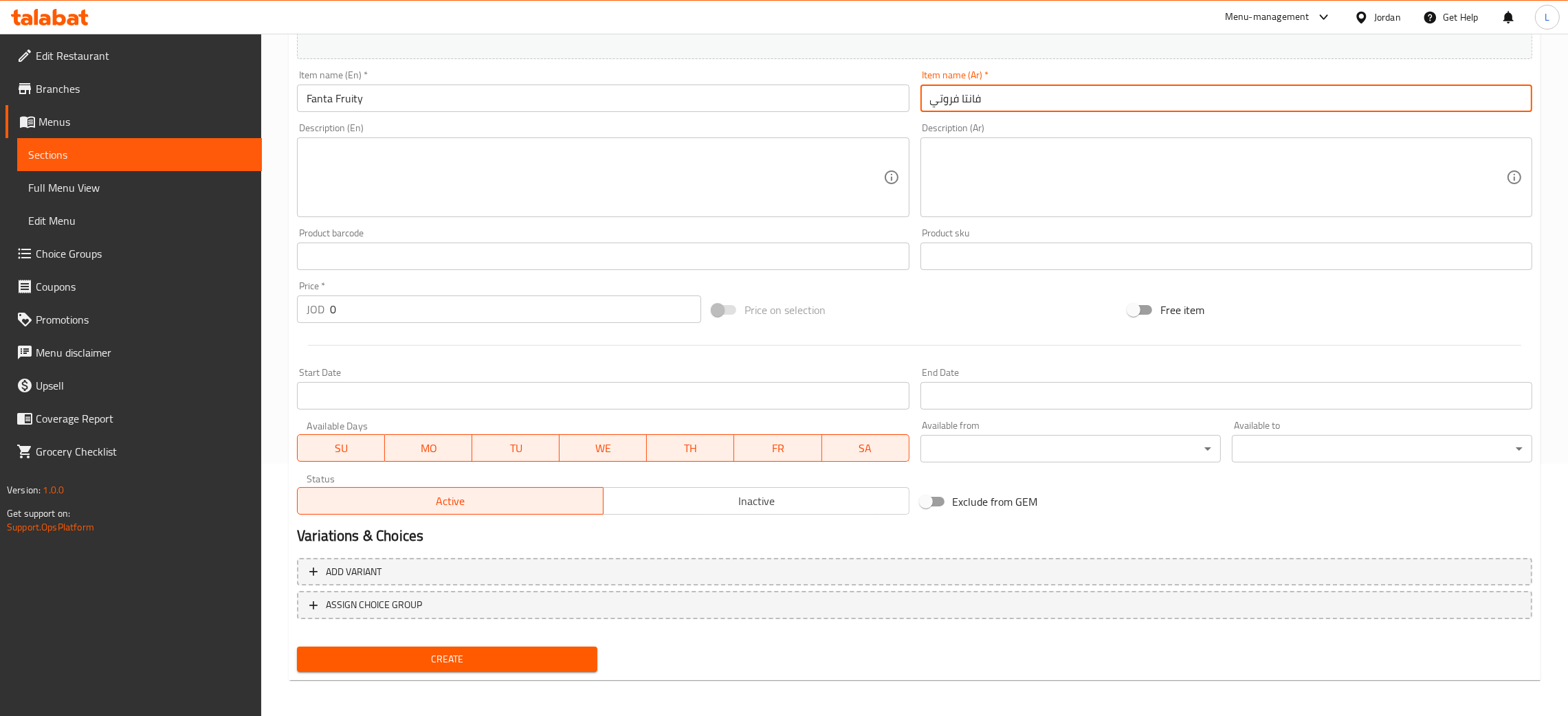
type input "فانتا فروتي"
click at [498, 305] on input "0" at bounding box center [515, 309] width 371 height 28
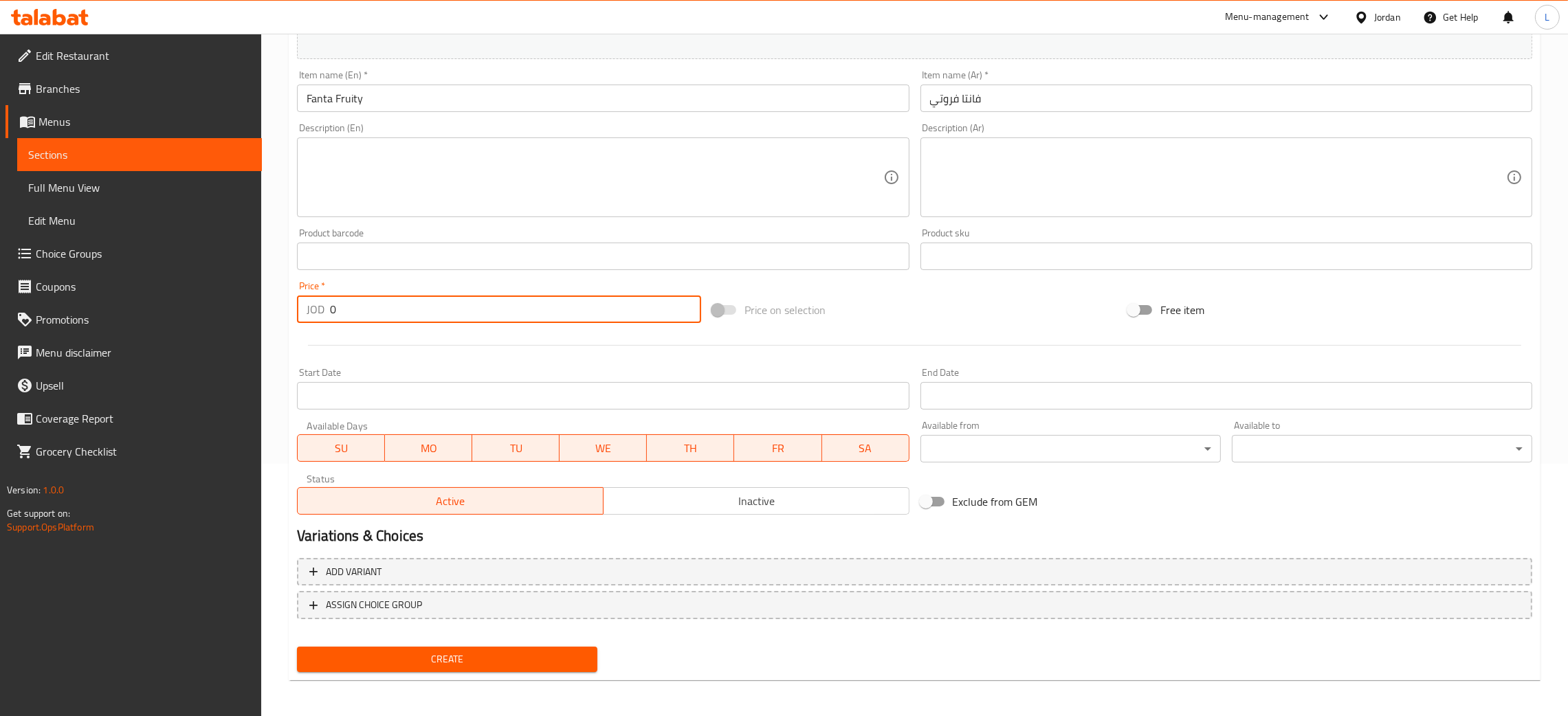
click at [308, 98] on input "Fanta Fruity" at bounding box center [603, 98] width 611 height 28
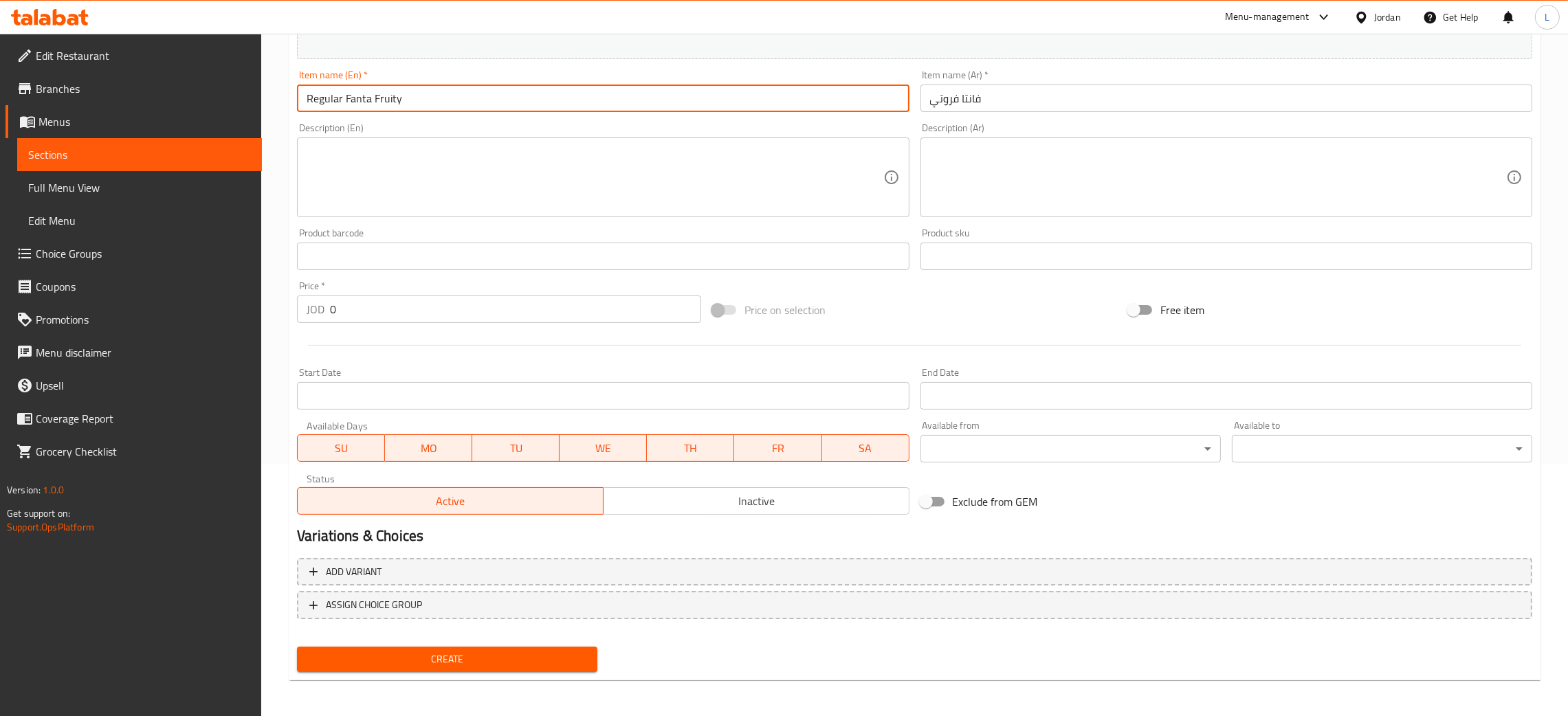
type input "Regular Fanta Fruity"
click at [1020, 93] on input "فانتا فروتي" at bounding box center [1226, 98] width 611 height 28
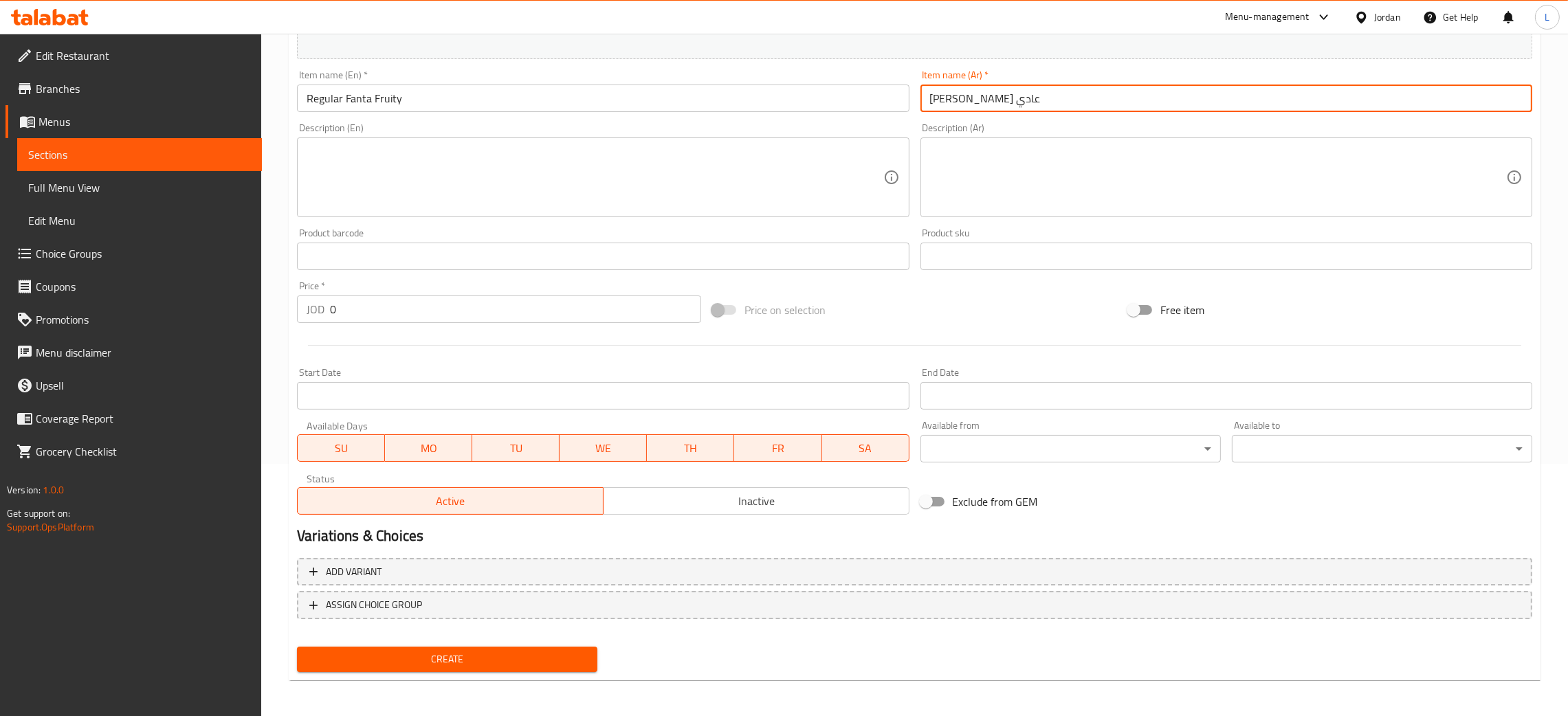
type input "فانتا فروتي عادي"
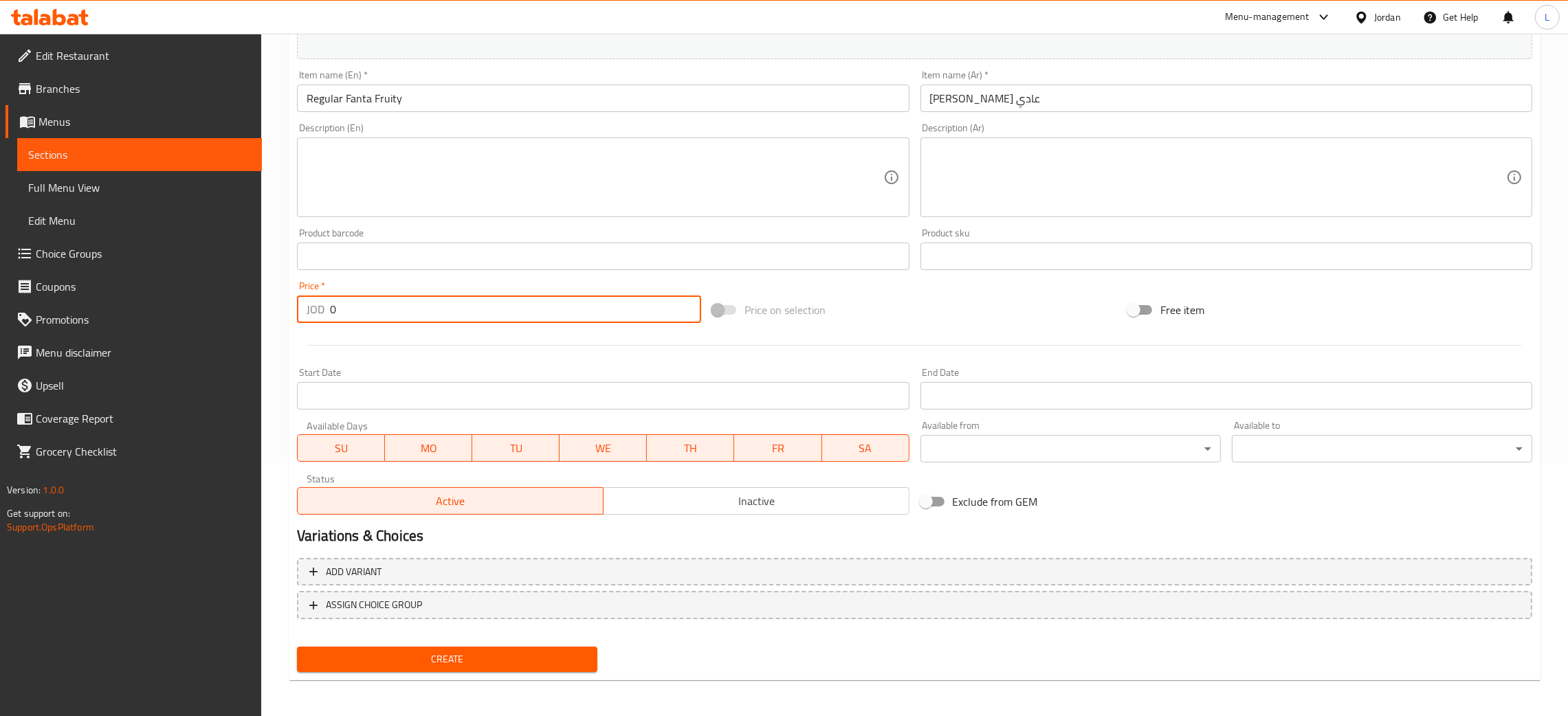
click at [415, 312] on input "0" at bounding box center [515, 309] width 371 height 28
click at [297, 647] on button "Create" at bounding box center [447, 659] width 300 height 26
type input "1"
click at [446, 663] on span "Create" at bounding box center [446, 660] width 278 height 17
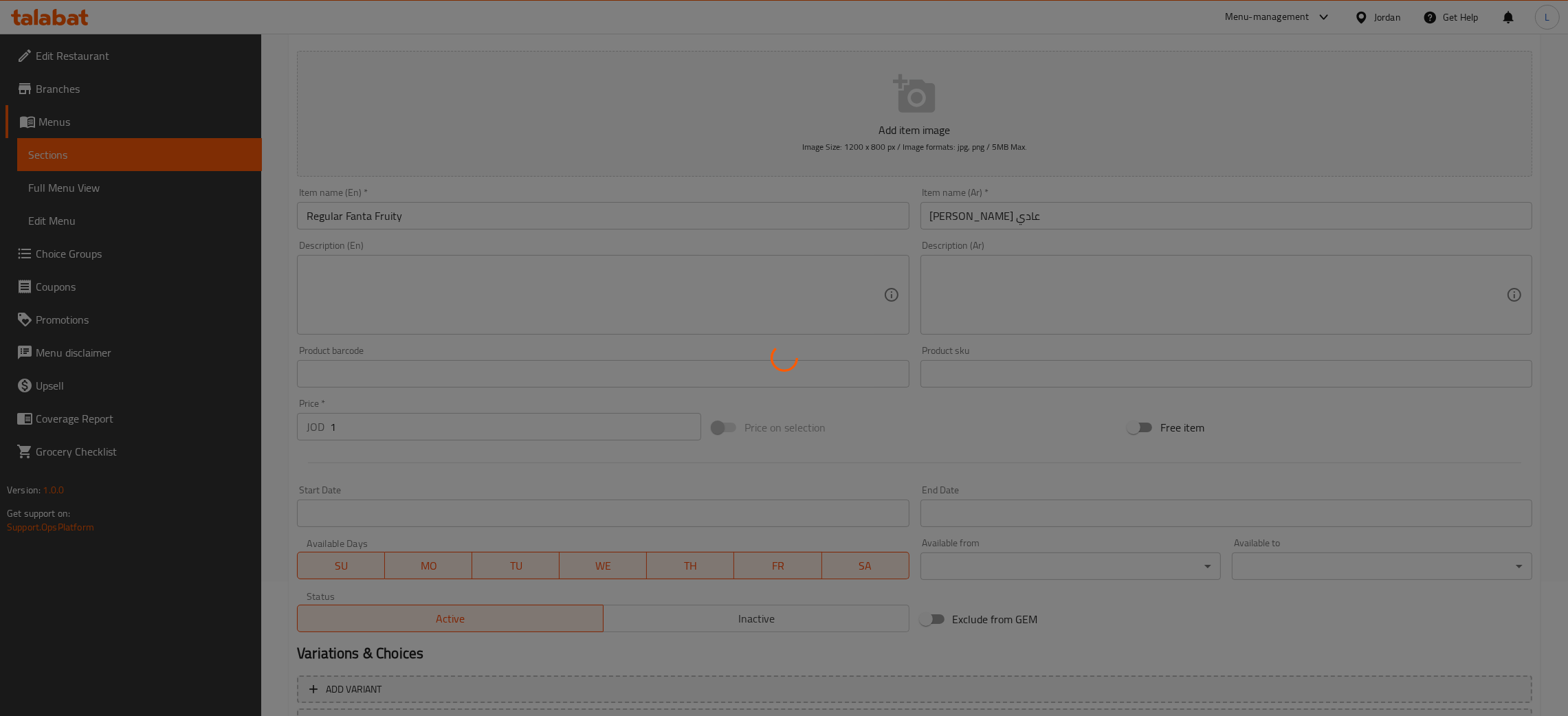
scroll to position [0, 0]
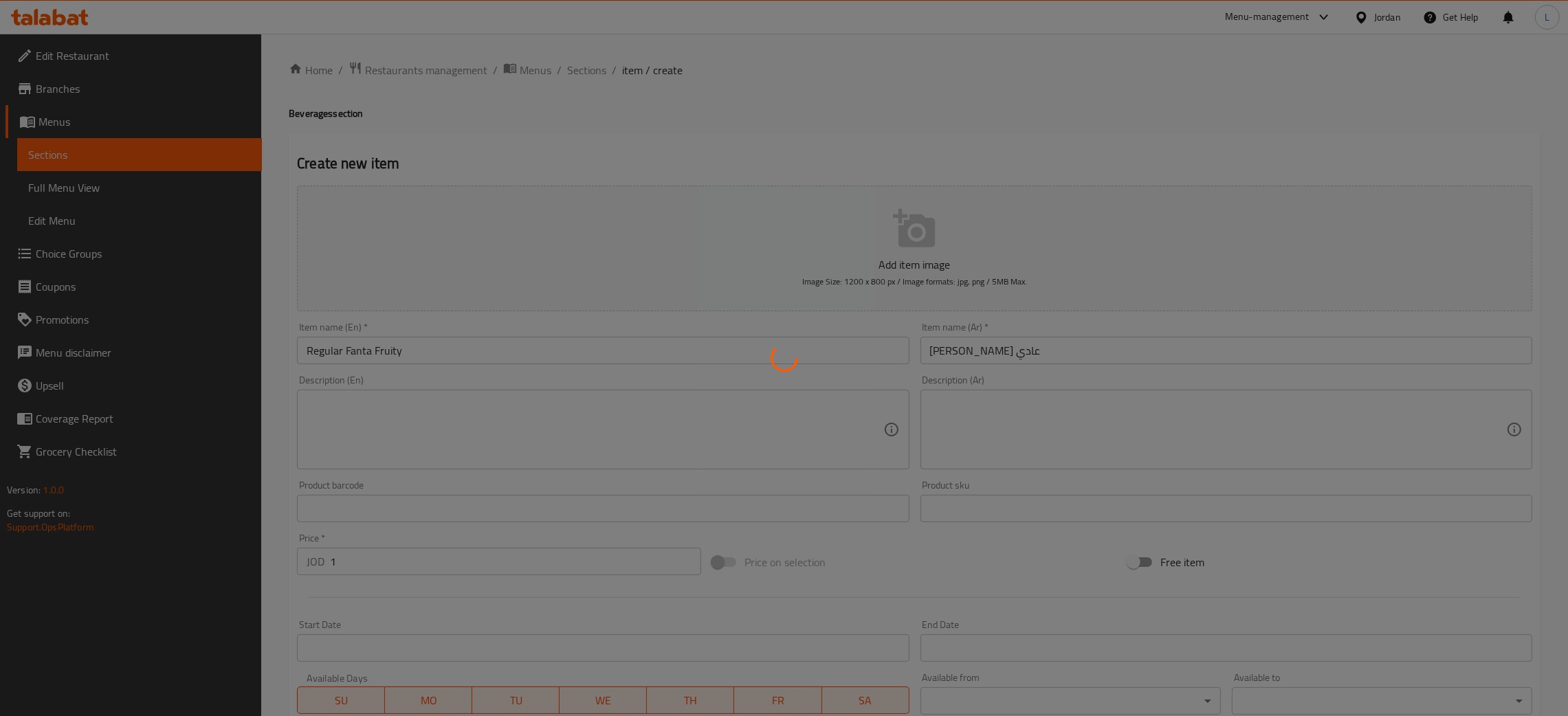
type input "0"
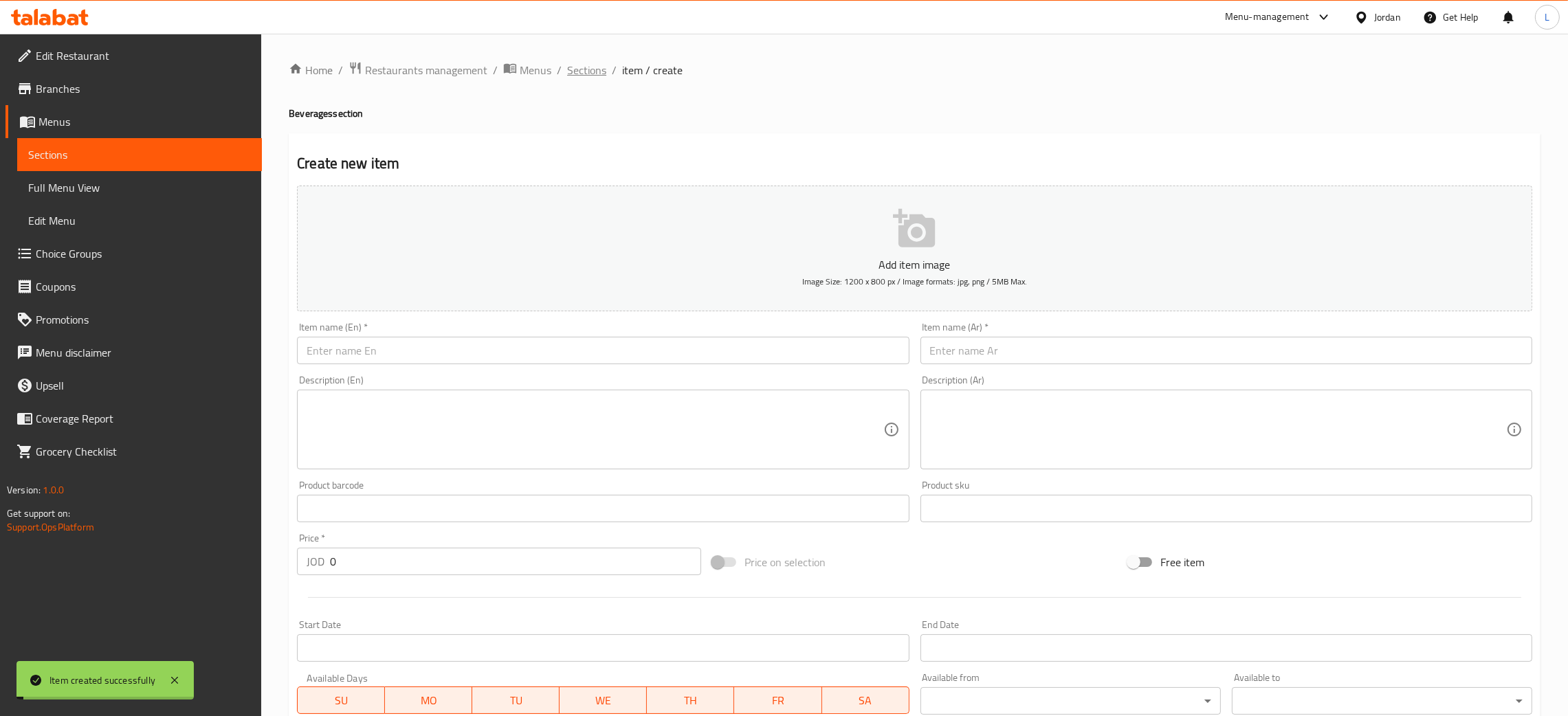
click at [576, 66] on span "Sections" at bounding box center [586, 69] width 39 height 16
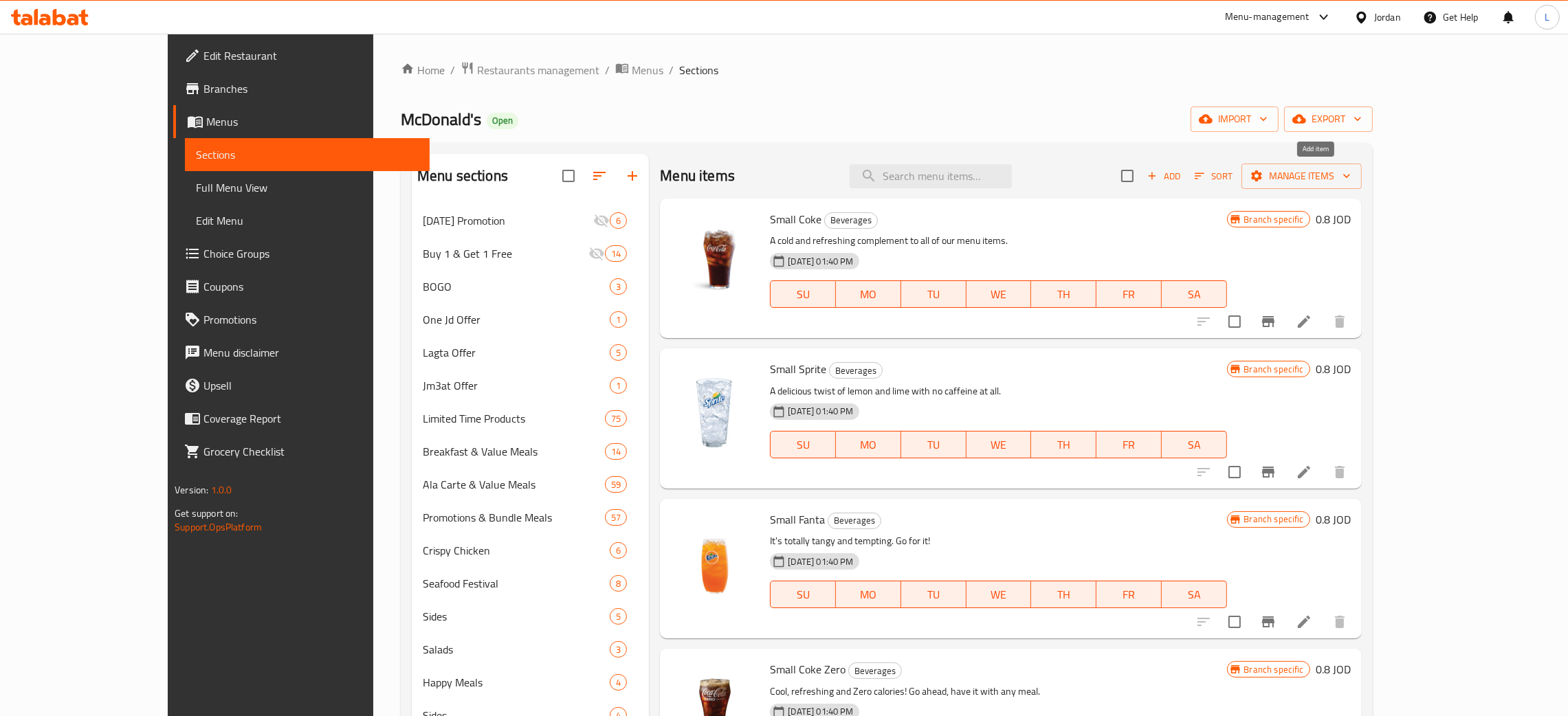
click at [1182, 175] on span "Add" at bounding box center [1163, 176] width 37 height 16
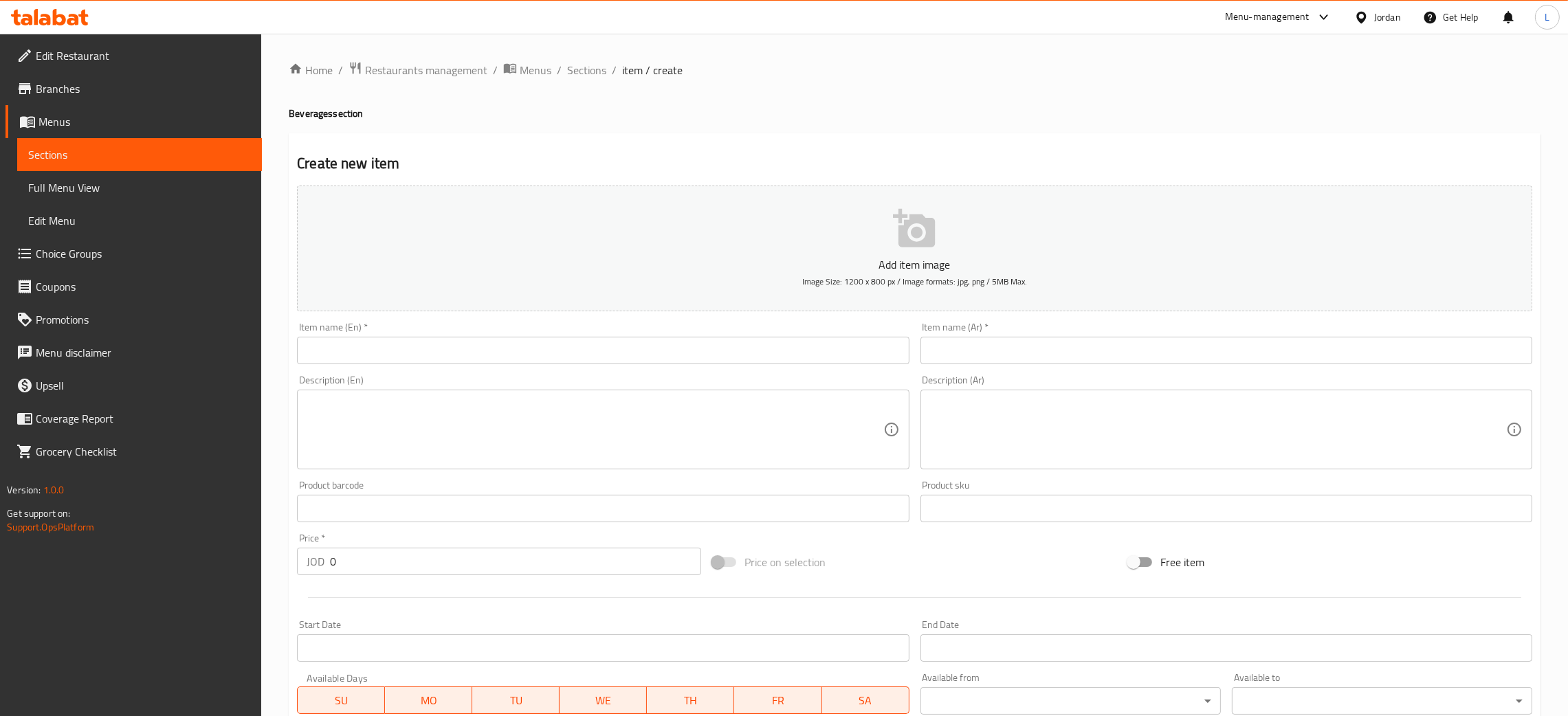
click at [527, 346] on input "text" at bounding box center [603, 350] width 611 height 28
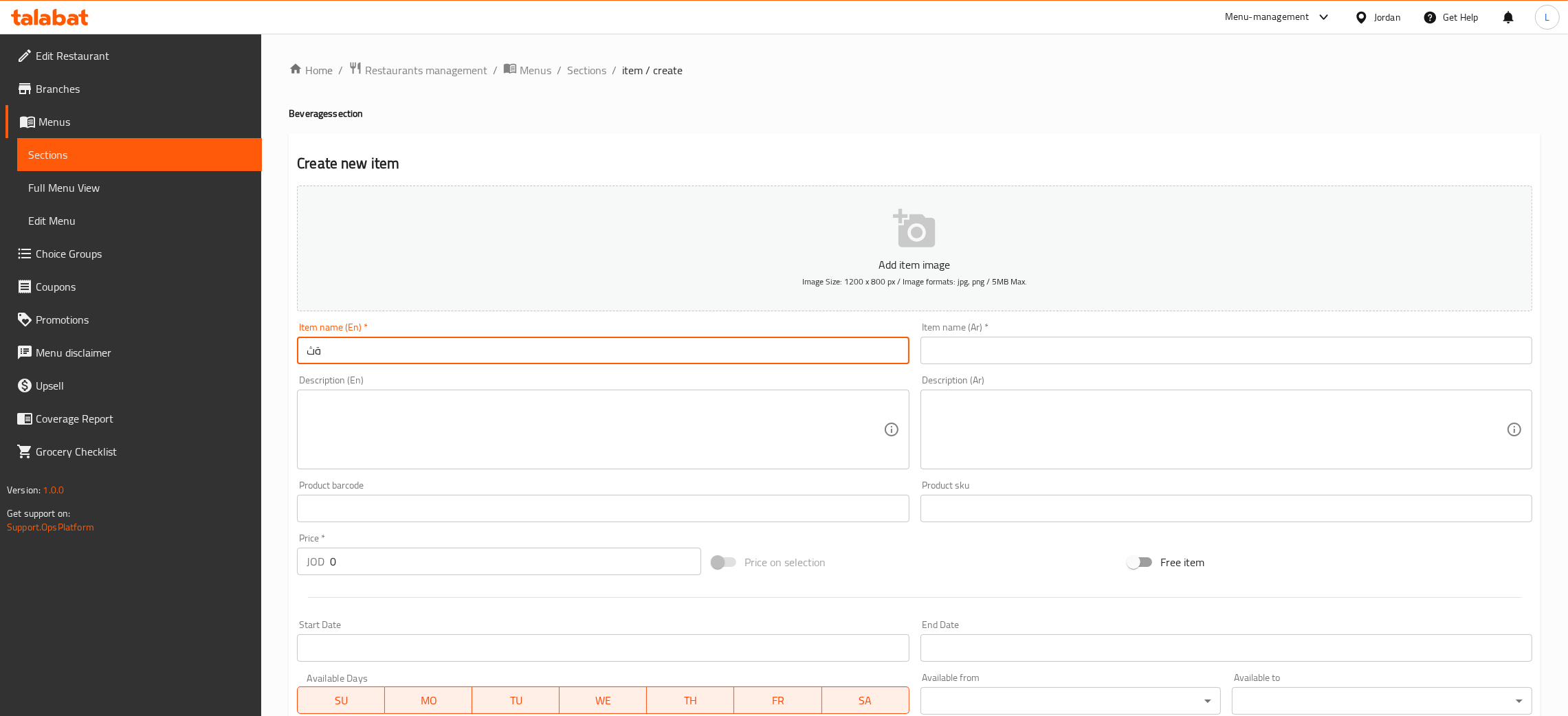
type input "ة"
type input "Medium Fanta Frutti"
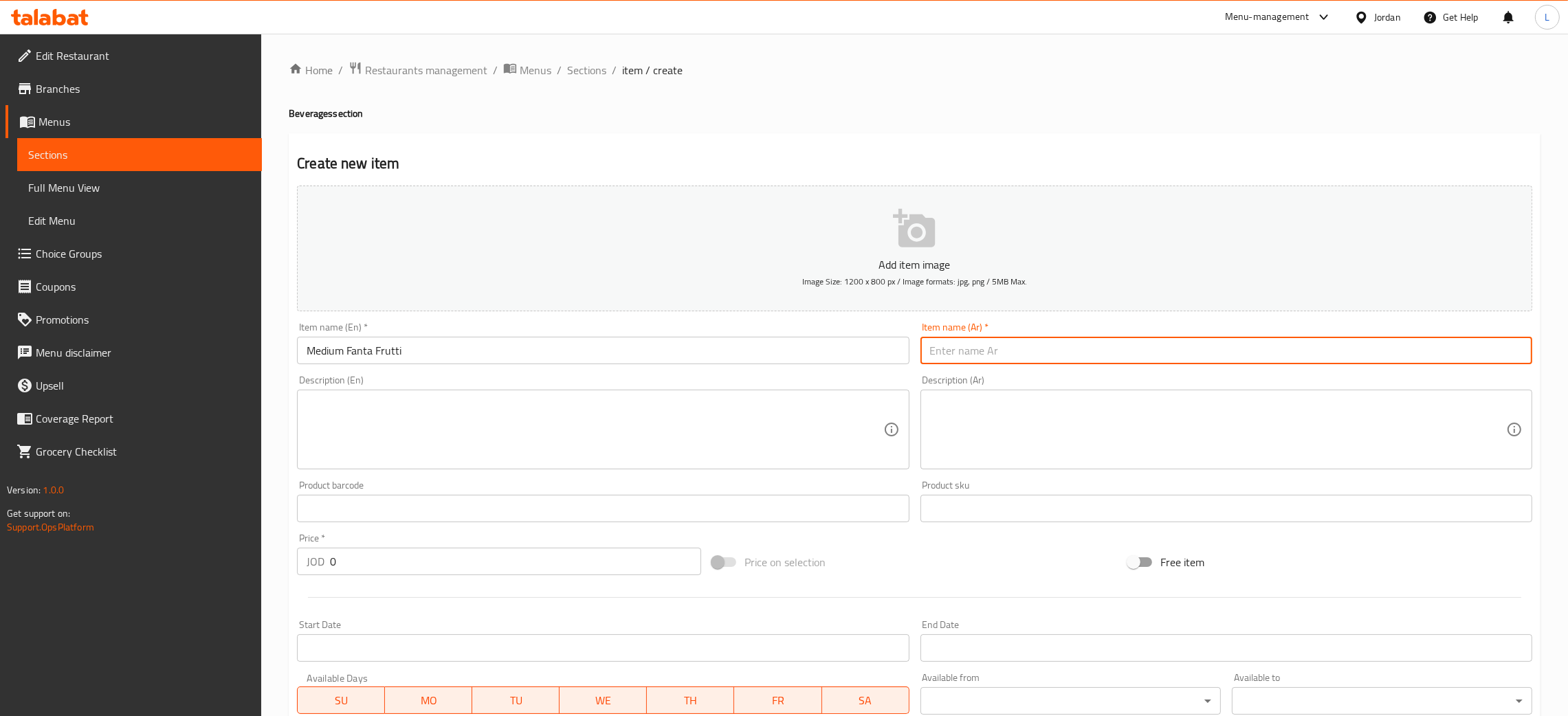
click at [1093, 347] on input "text" at bounding box center [1226, 350] width 611 height 28
type input "t"
type input "فانتا فروتي وسط"
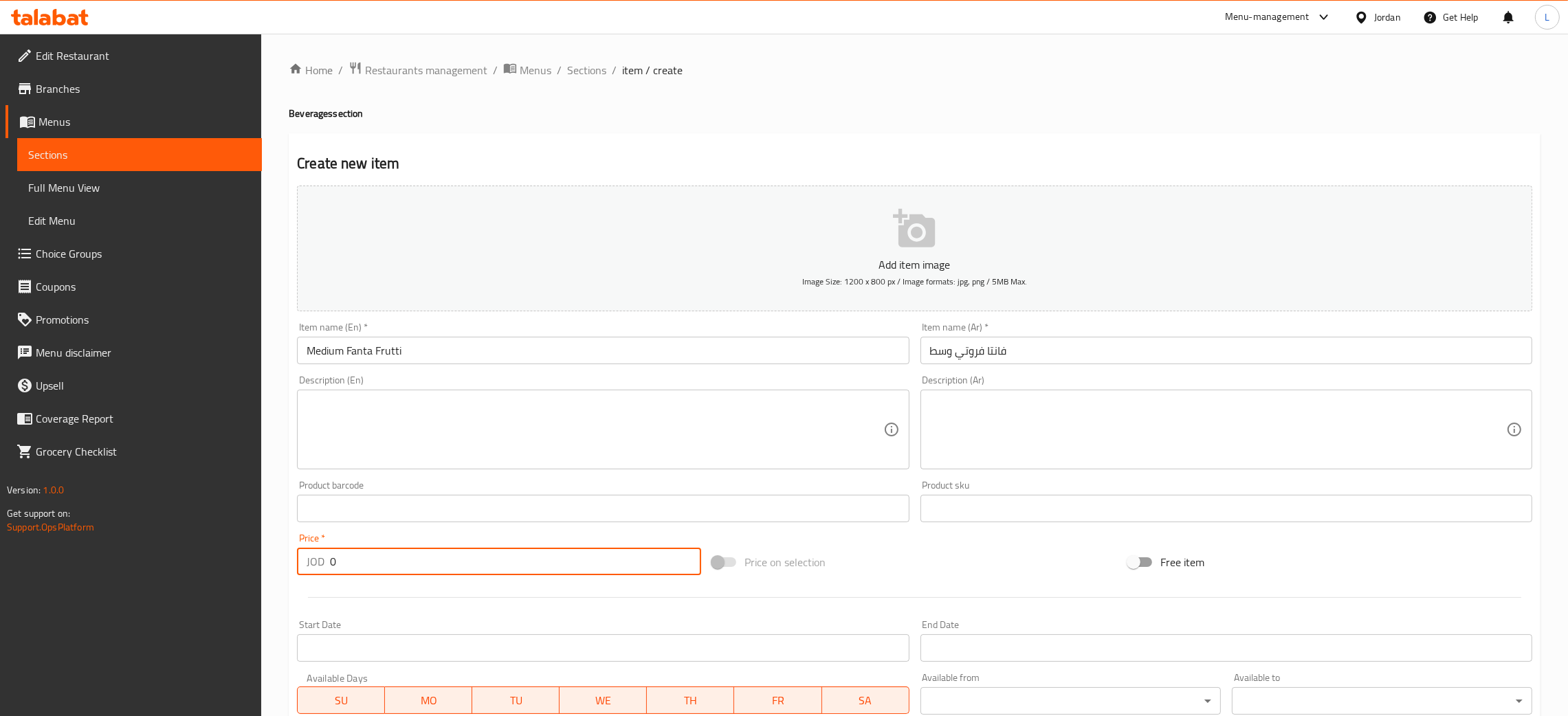
click at [447, 553] on input "0" at bounding box center [515, 561] width 371 height 28
type input "1.25"
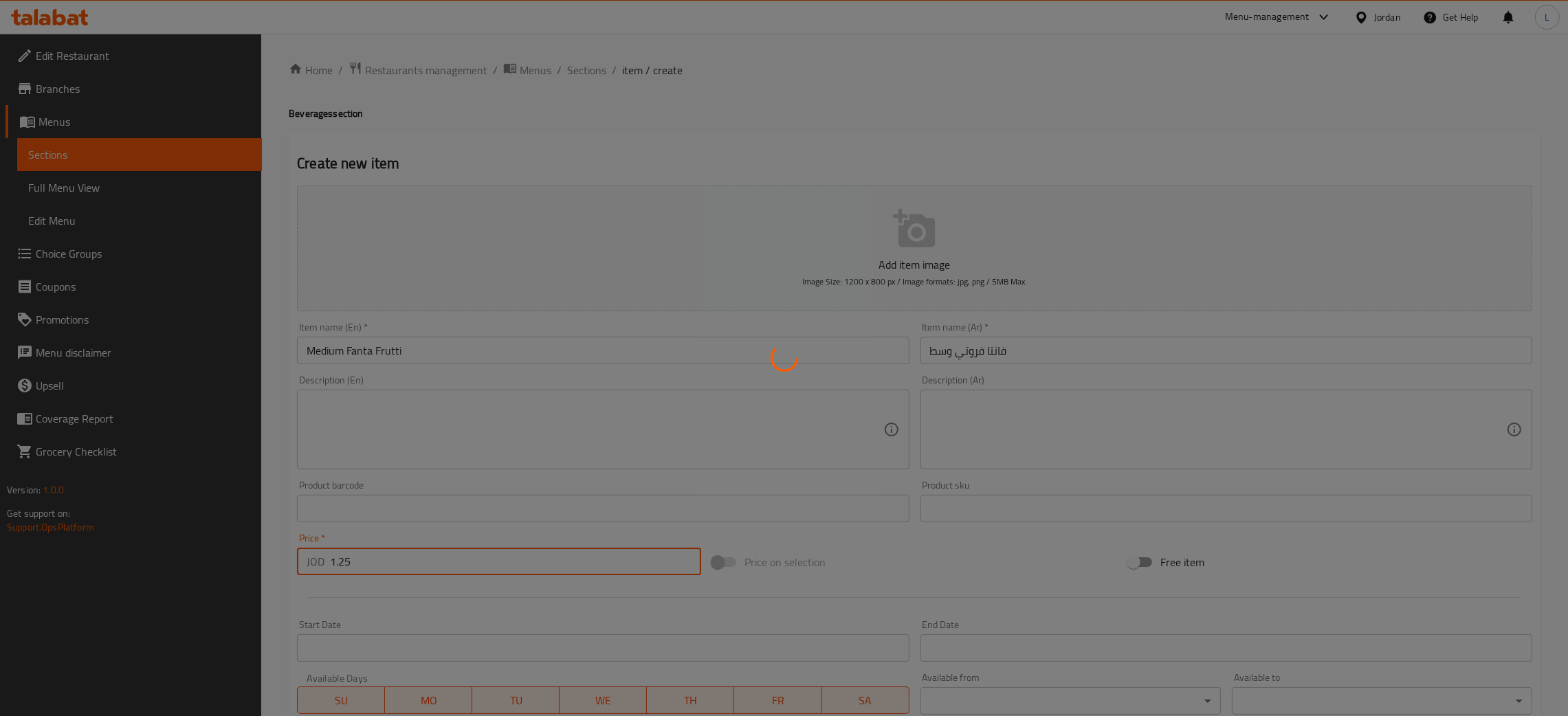
type input "0"
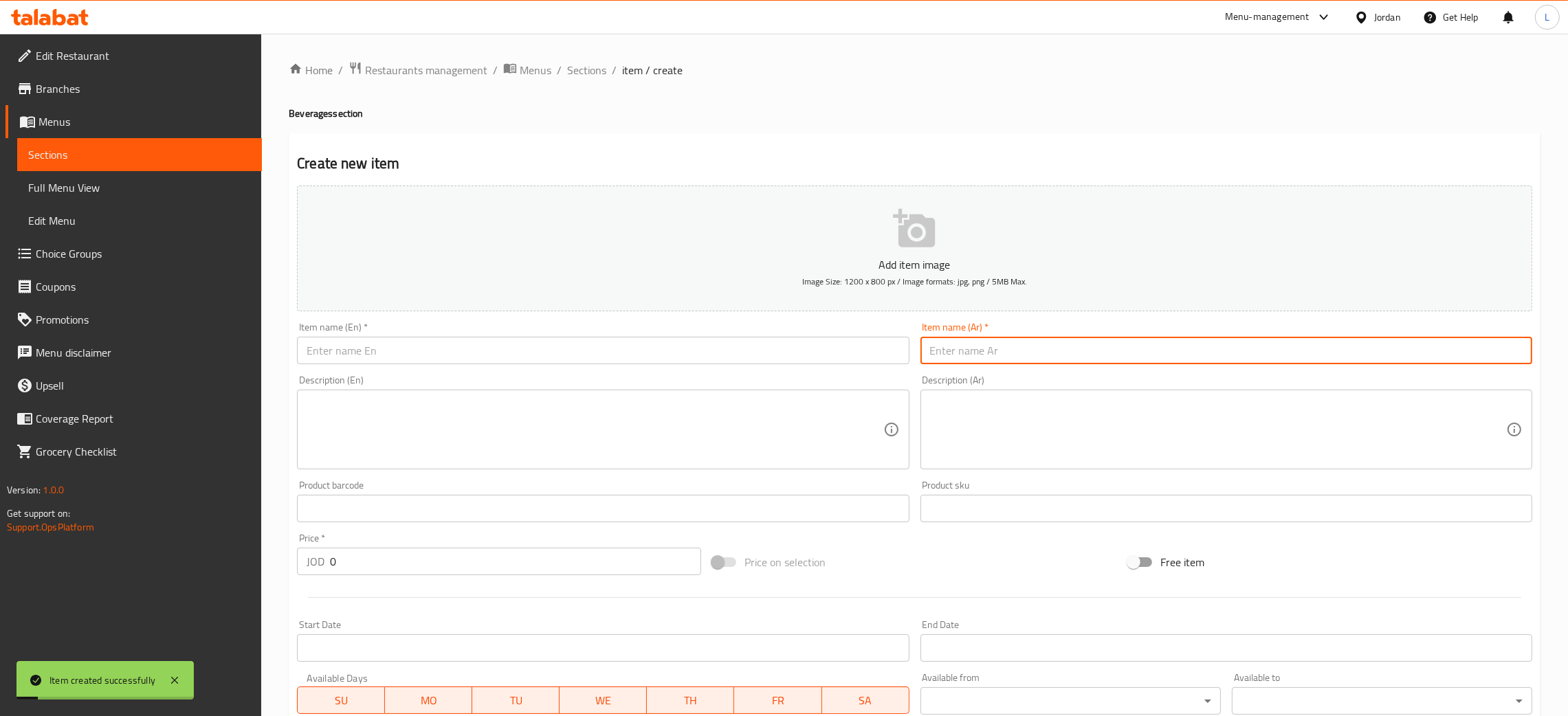
click at [1057, 355] on input "text" at bounding box center [1226, 350] width 611 height 28
type input "فانتا فروتي كبير"
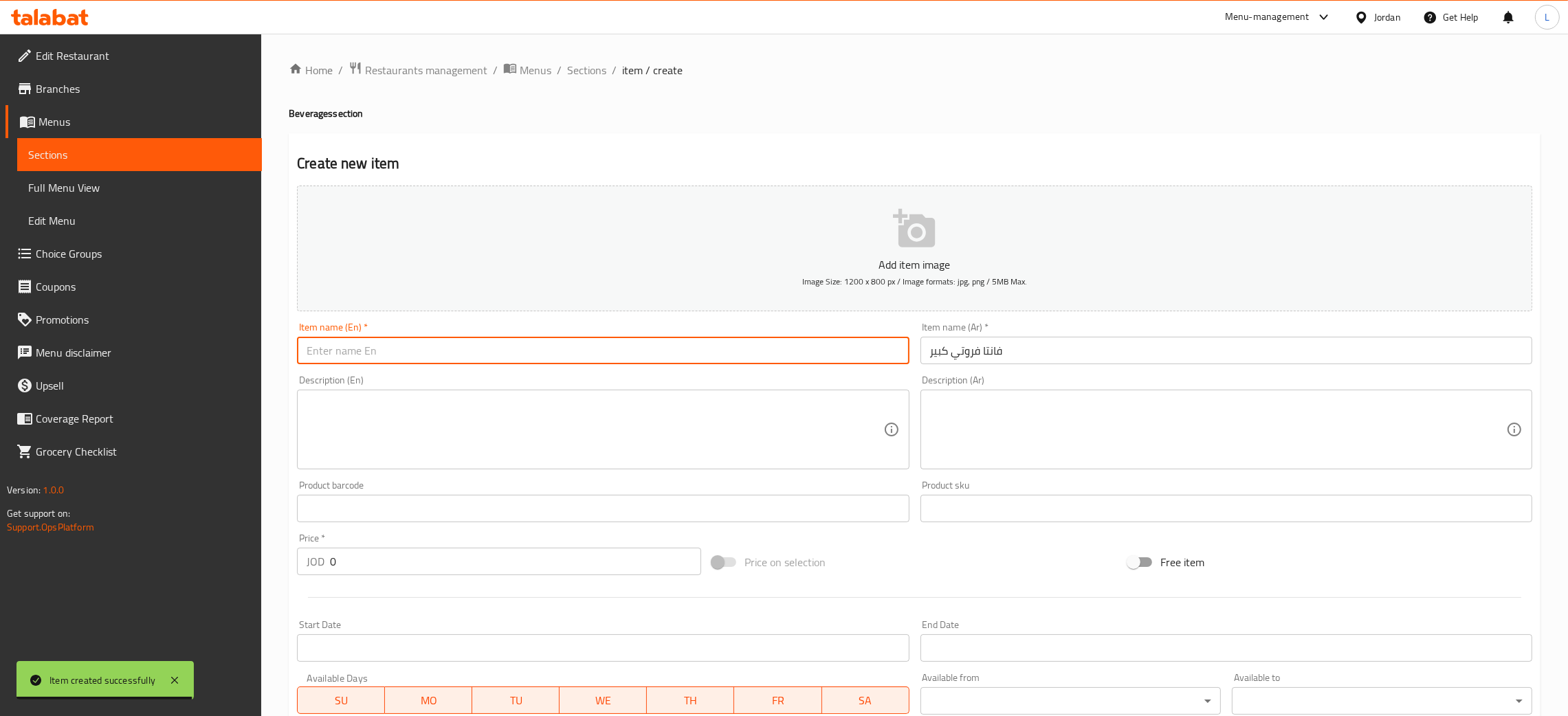
drag, startPoint x: 589, startPoint y: 350, endPoint x: 688, endPoint y: 291, distance: 115.2
click at [601, 345] on input "text" at bounding box center [603, 350] width 611 height 28
type input "Large Fanta Frutti"
click at [468, 559] on input "0" at bounding box center [515, 561] width 371 height 28
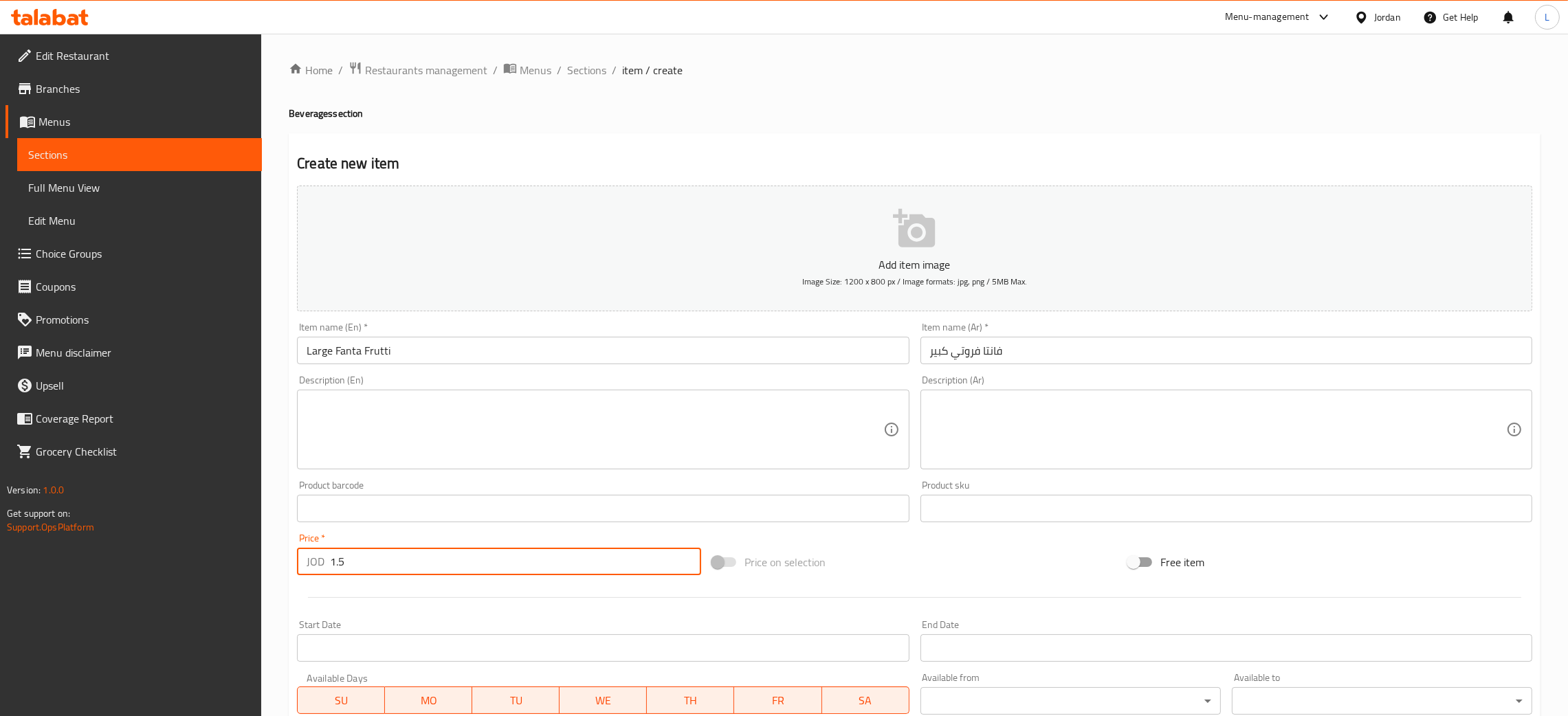
type input "1.5"
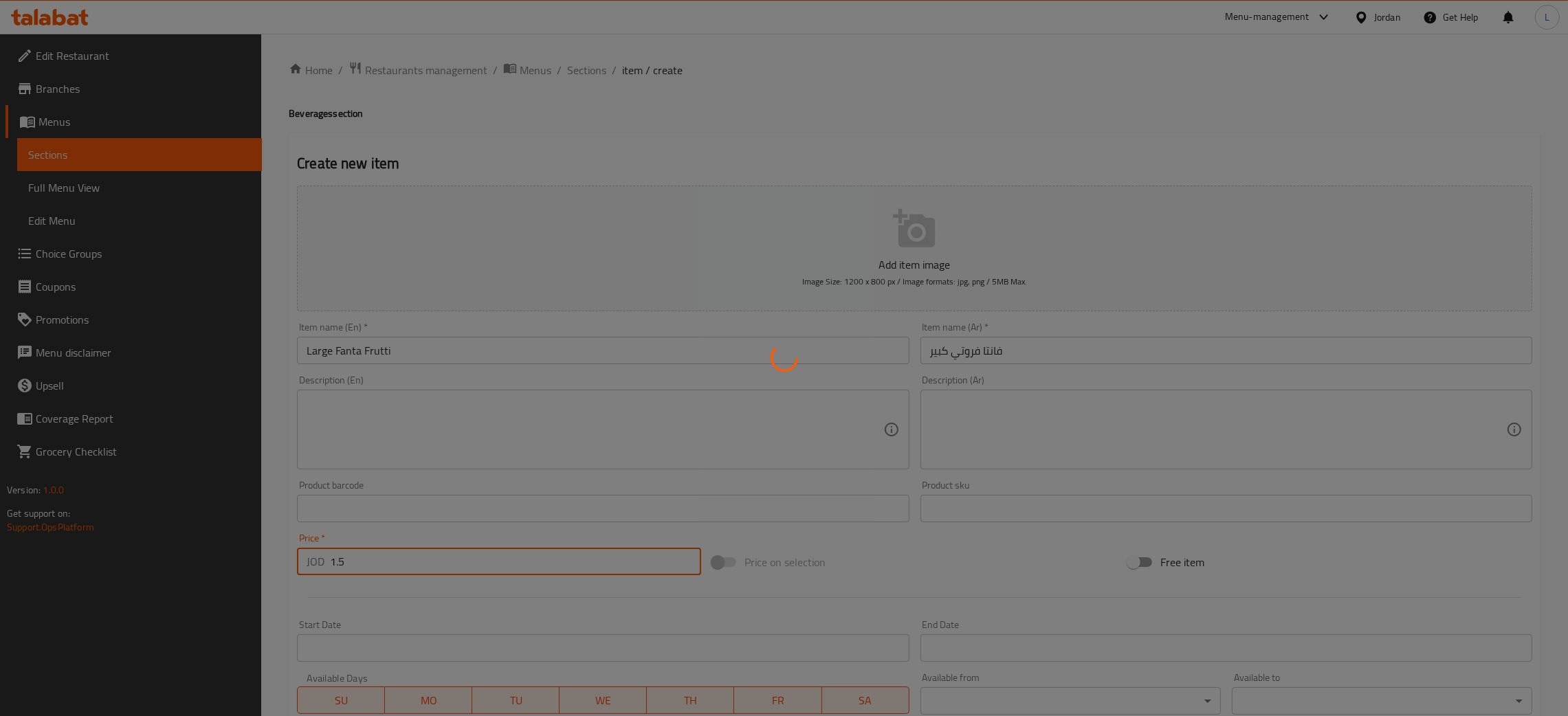
type input "0"
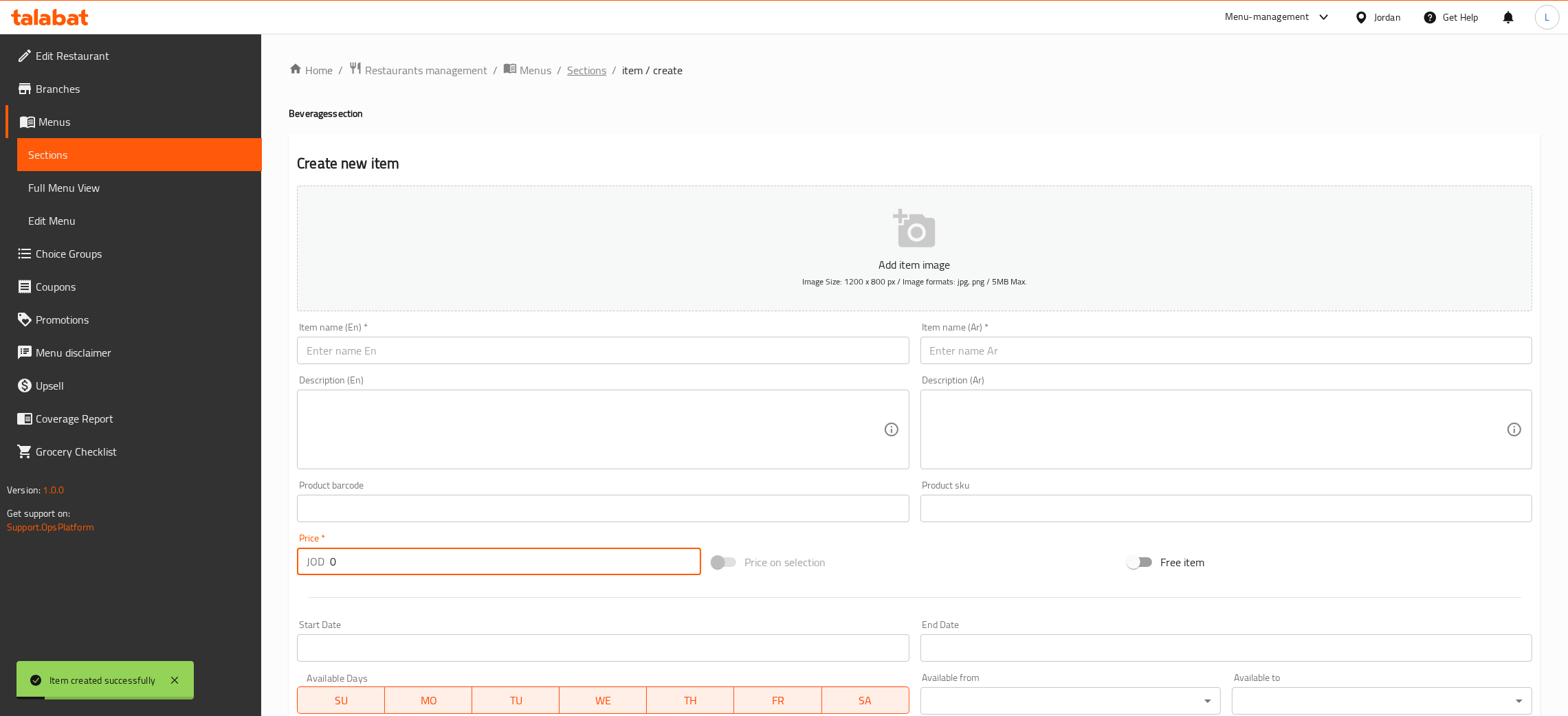
click at [584, 70] on span "Sections" at bounding box center [586, 69] width 39 height 16
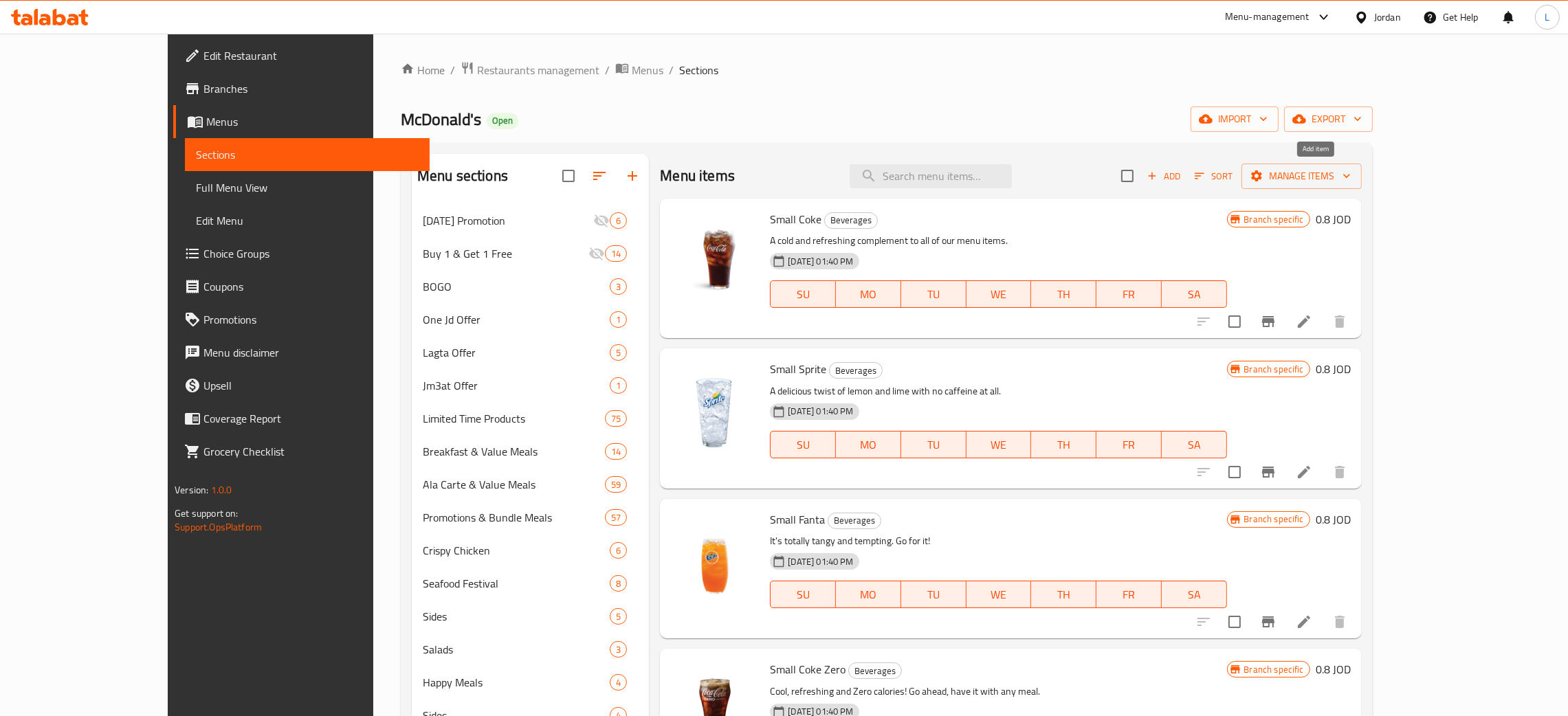
click at [1158, 173] on icon "button" at bounding box center [1151, 176] width 12 height 12
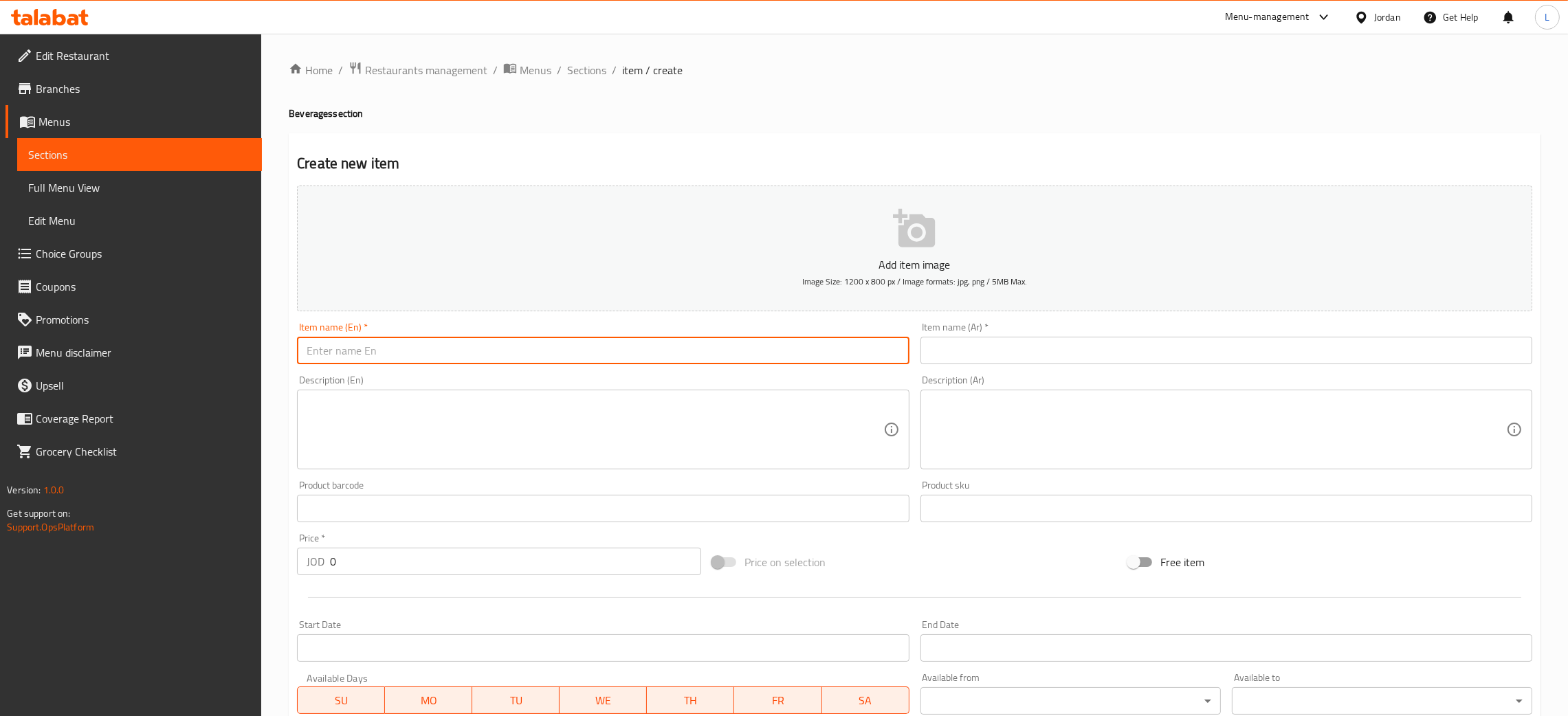
click at [494, 353] on input "text" at bounding box center [603, 350] width 611 height 28
type input "S"
type input "Small Fanta Frutti"
click at [990, 343] on input "text" at bounding box center [1226, 350] width 611 height 28
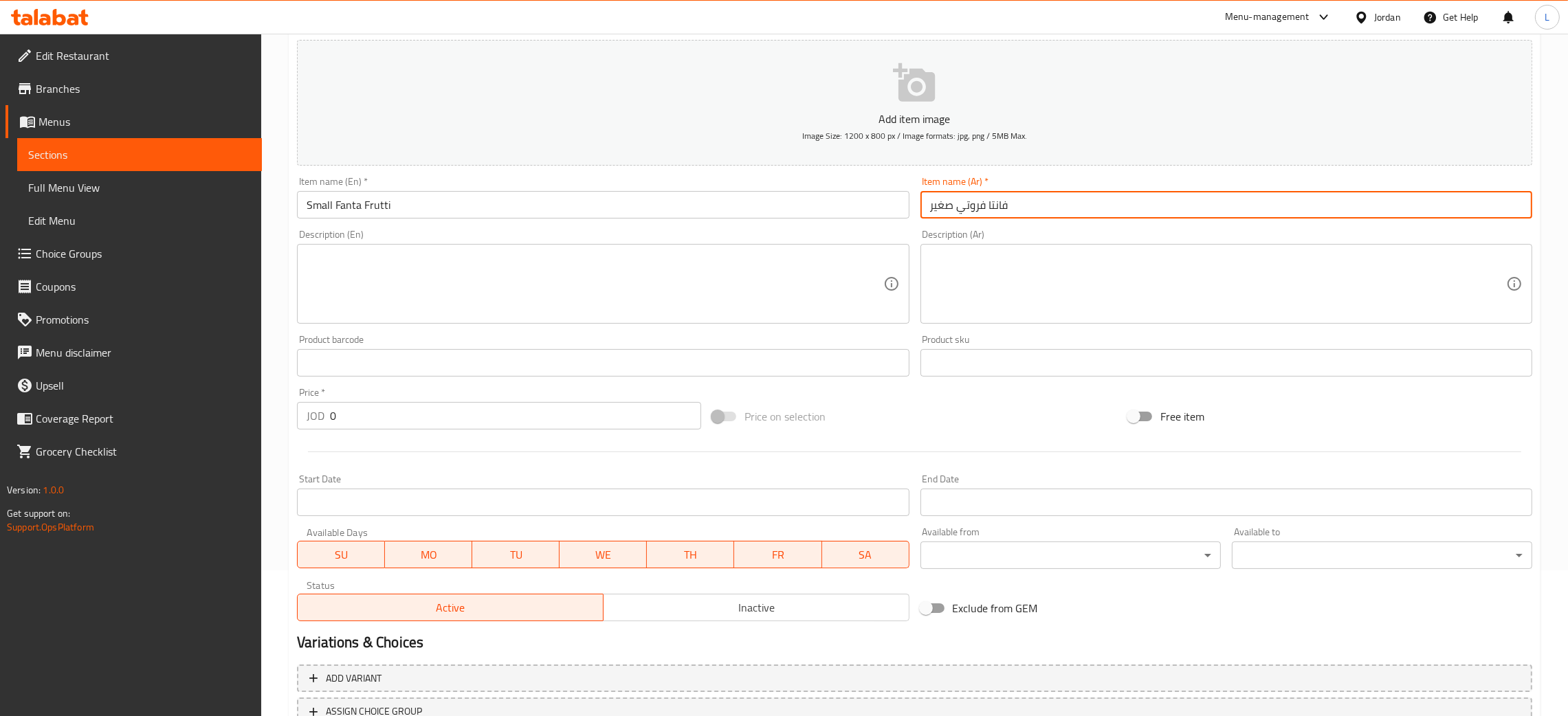
scroll to position [253, 0]
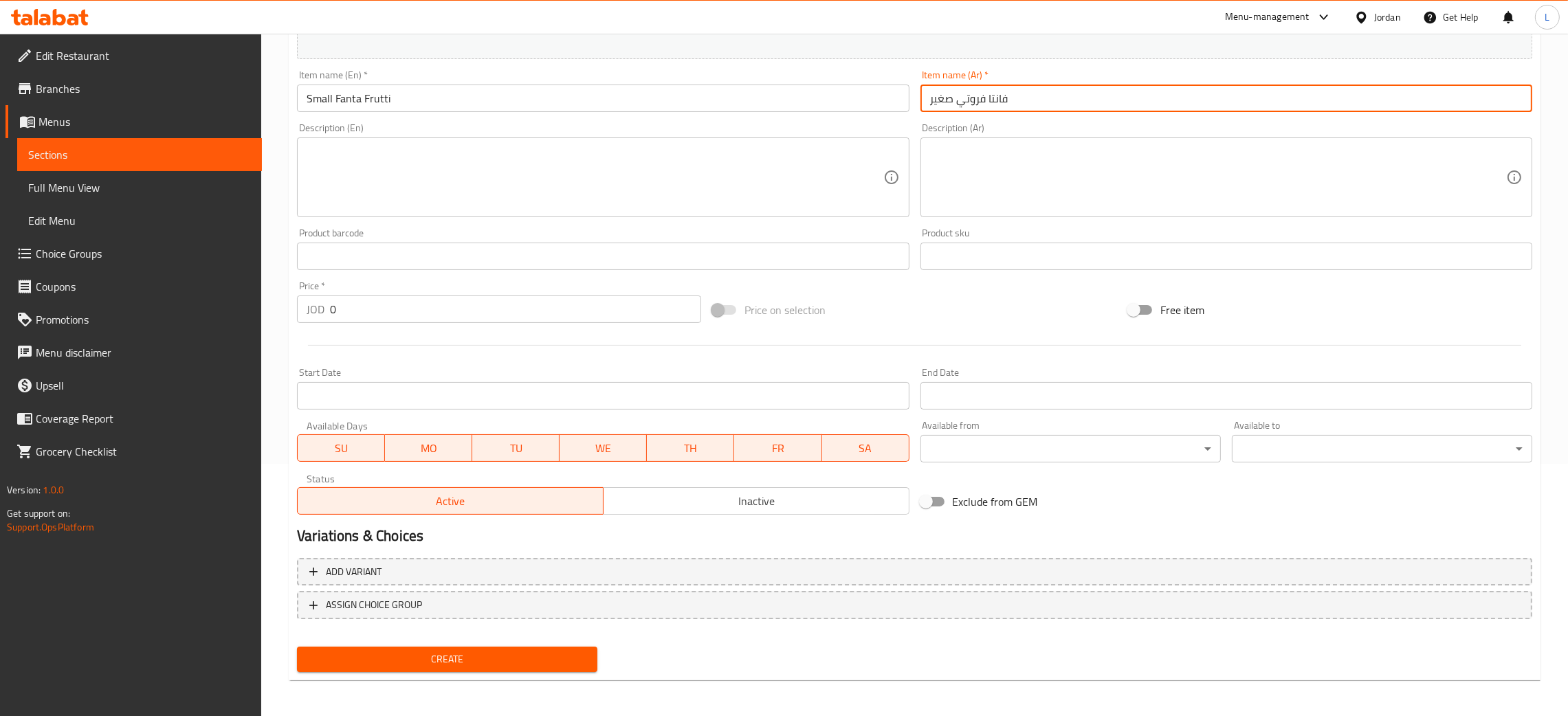
type input "فانتا فروتي صغير"
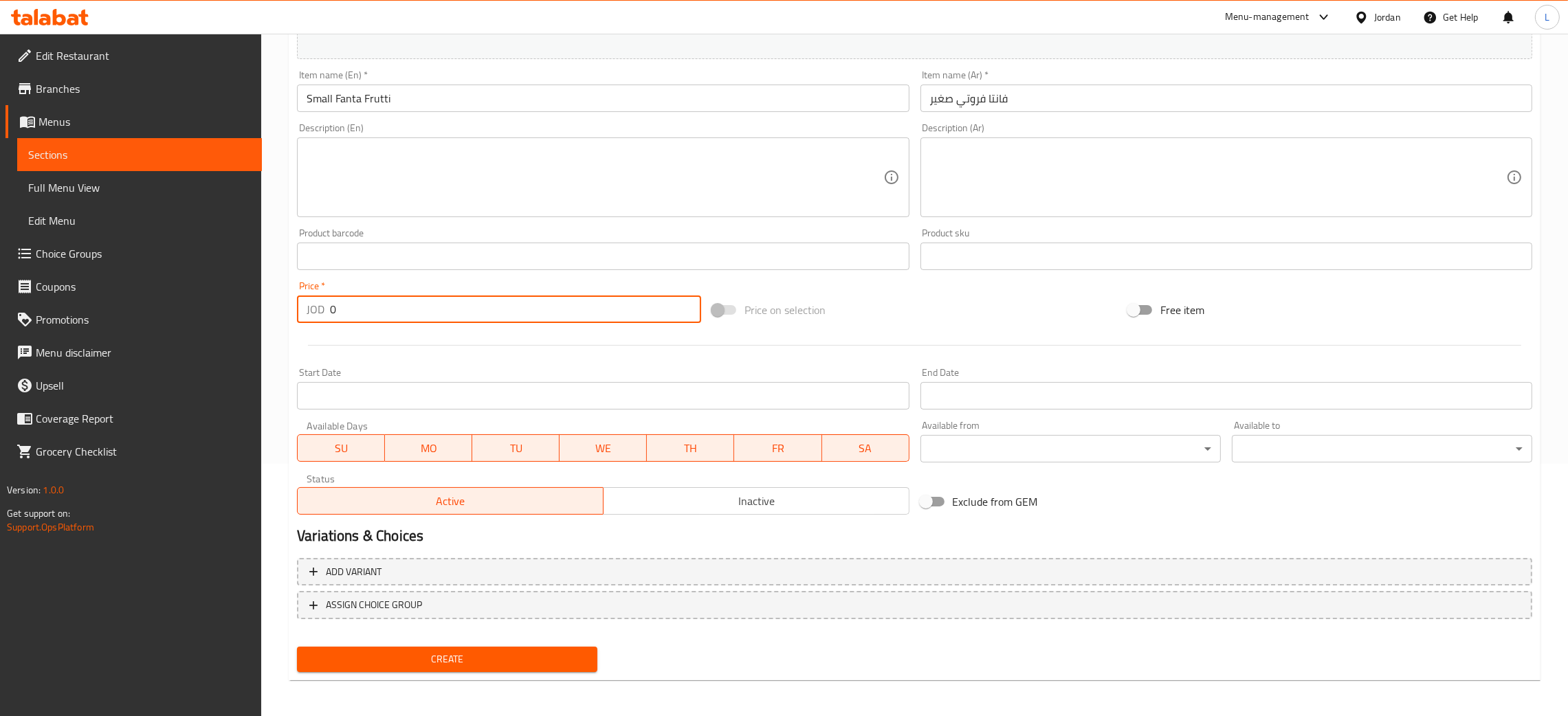
click at [416, 300] on input "0" at bounding box center [515, 309] width 371 height 28
type input "0.8"
click at [297, 647] on button "Create" at bounding box center [447, 659] width 300 height 26
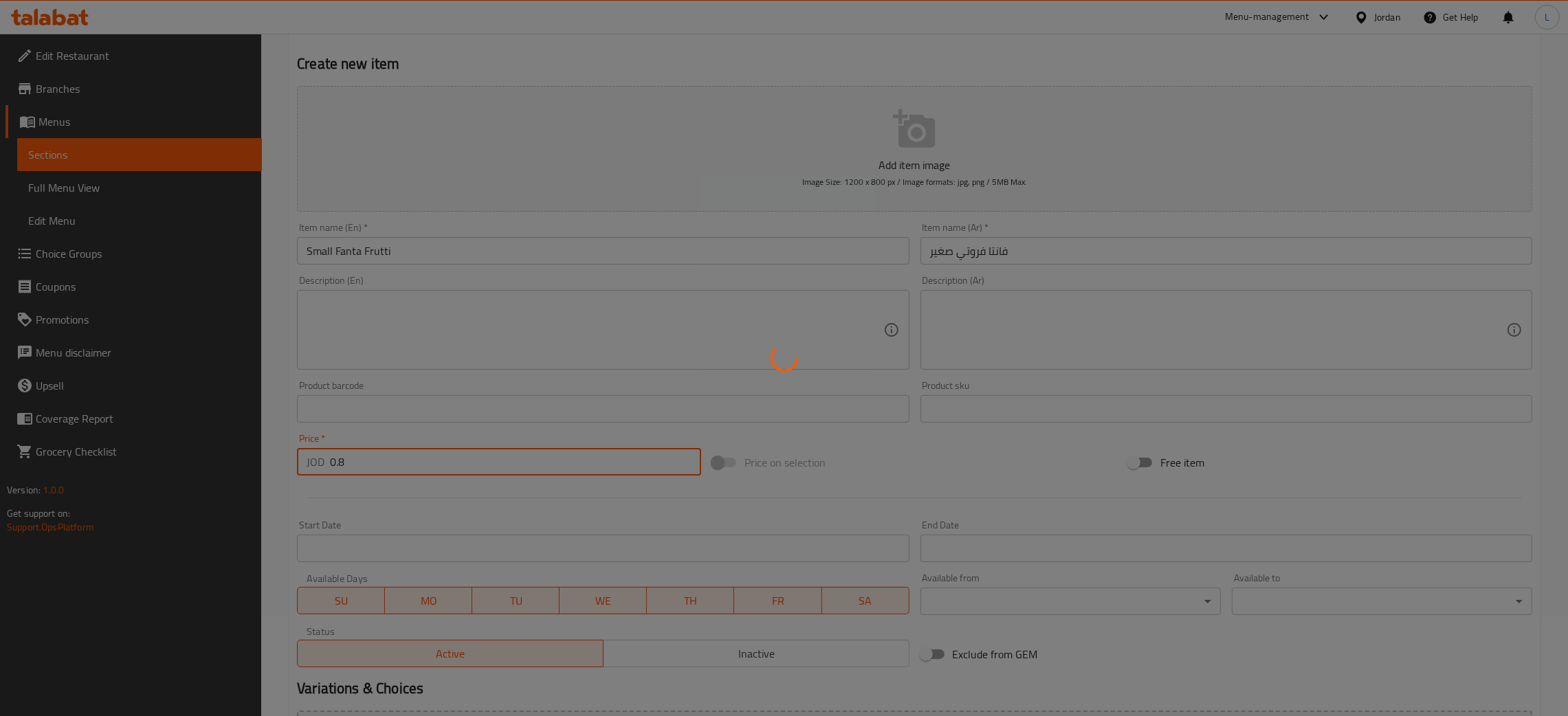
scroll to position [0, 0]
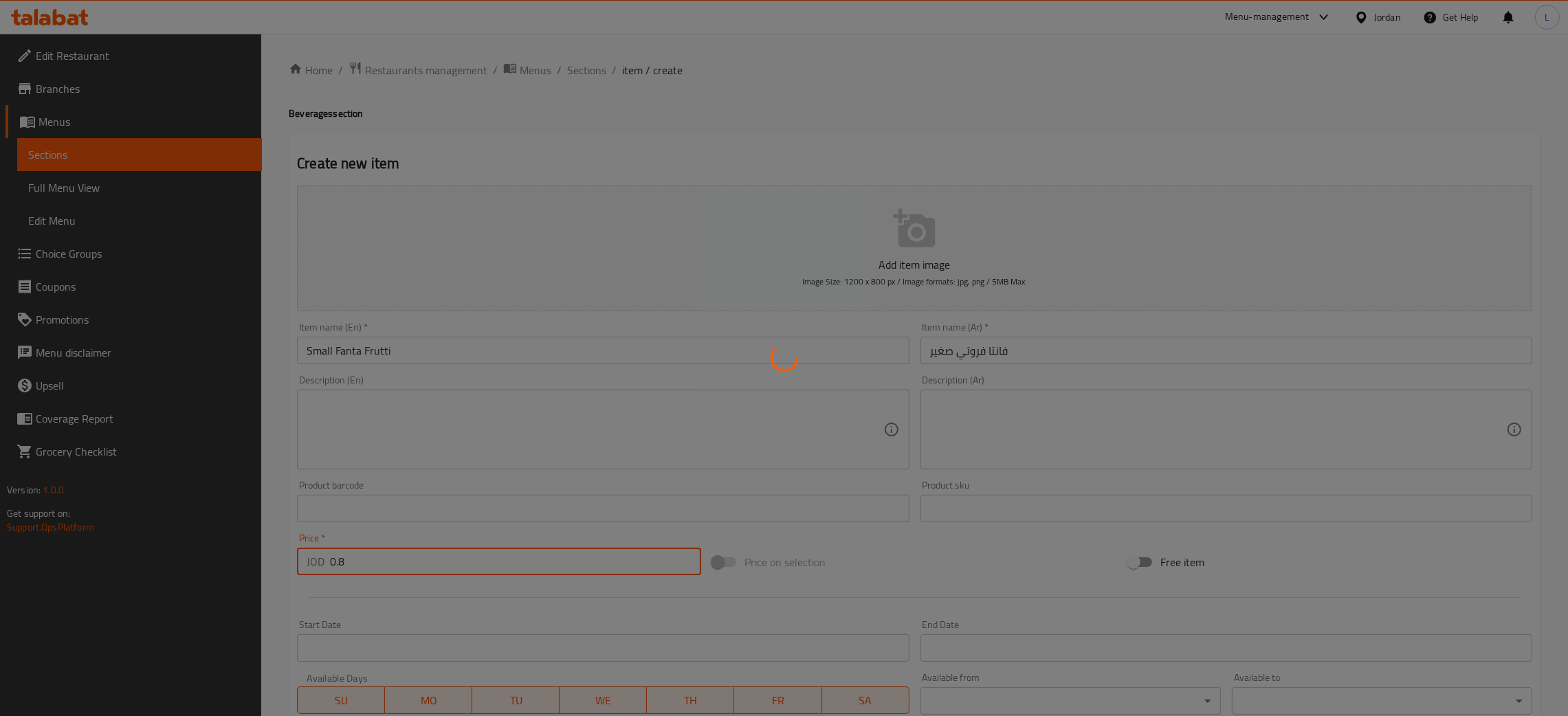
type input "0"
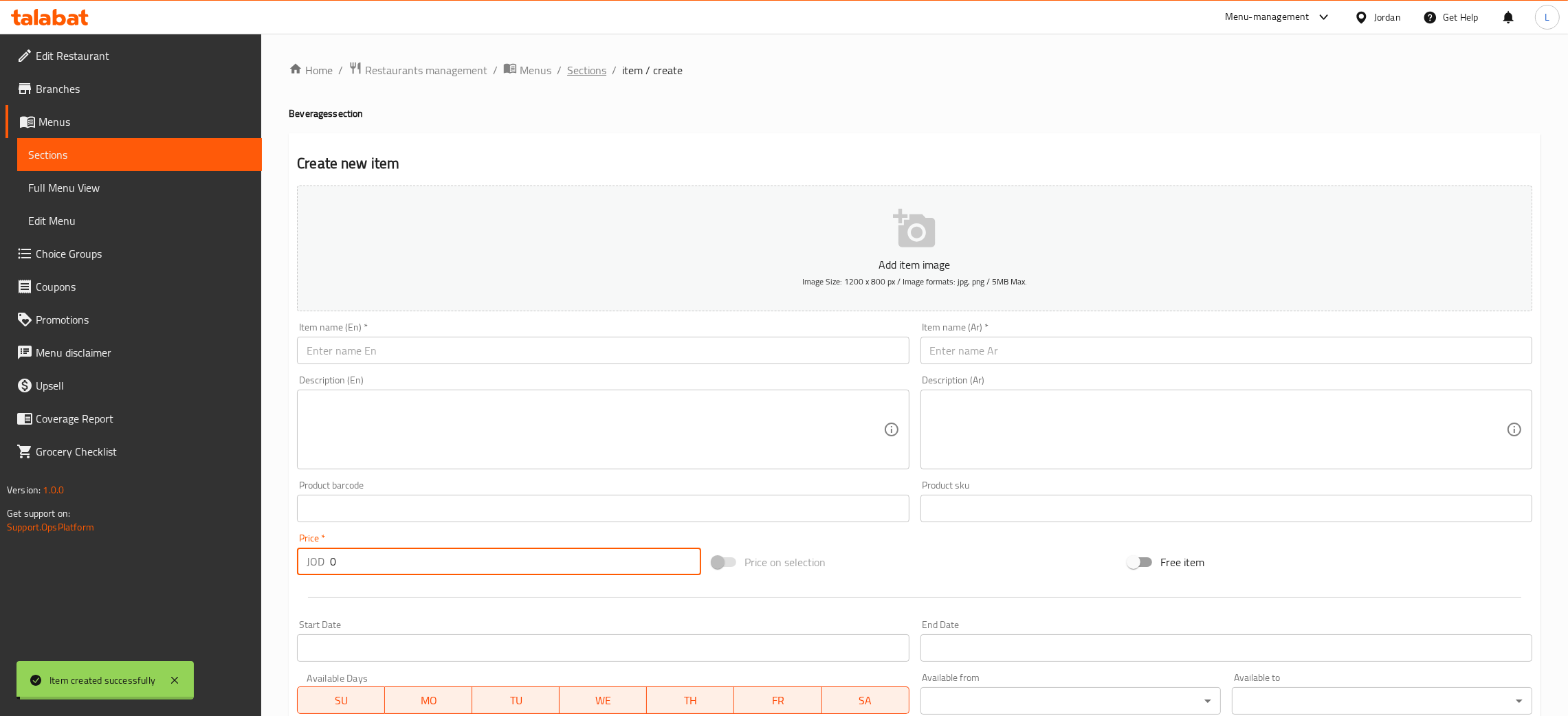
click at [578, 68] on span "Sections" at bounding box center [586, 69] width 39 height 16
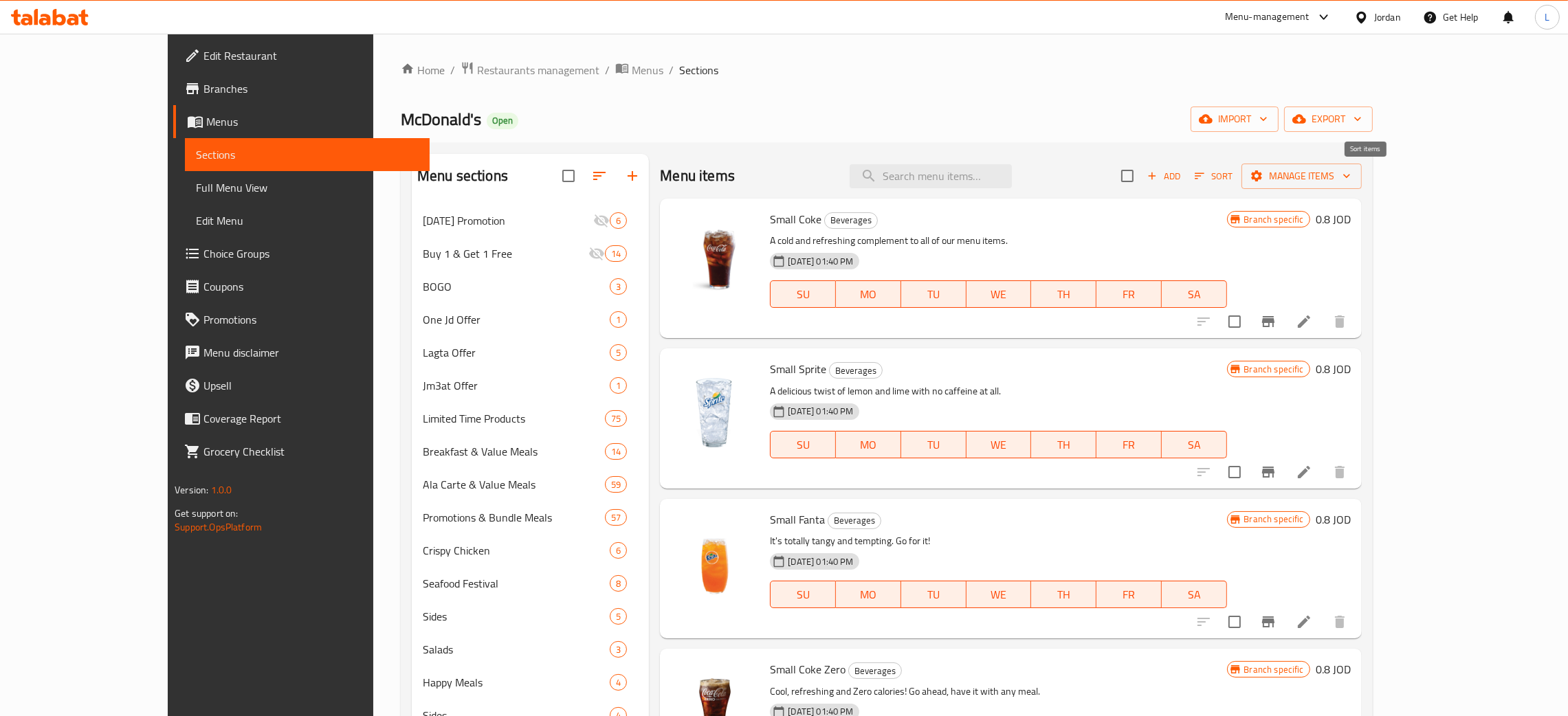
click at [1232, 183] on span "Sort" at bounding box center [1213, 176] width 38 height 16
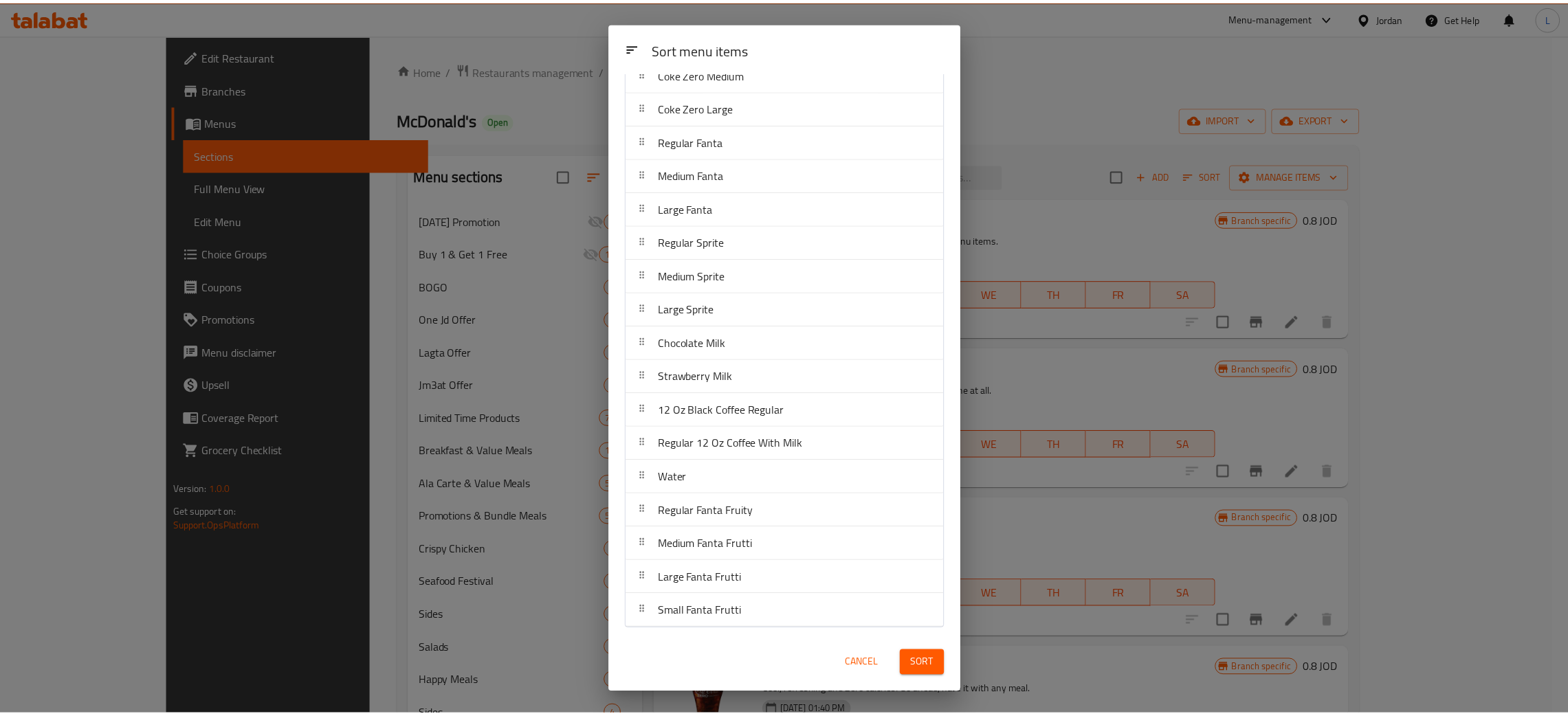
scroll to position [360, 0]
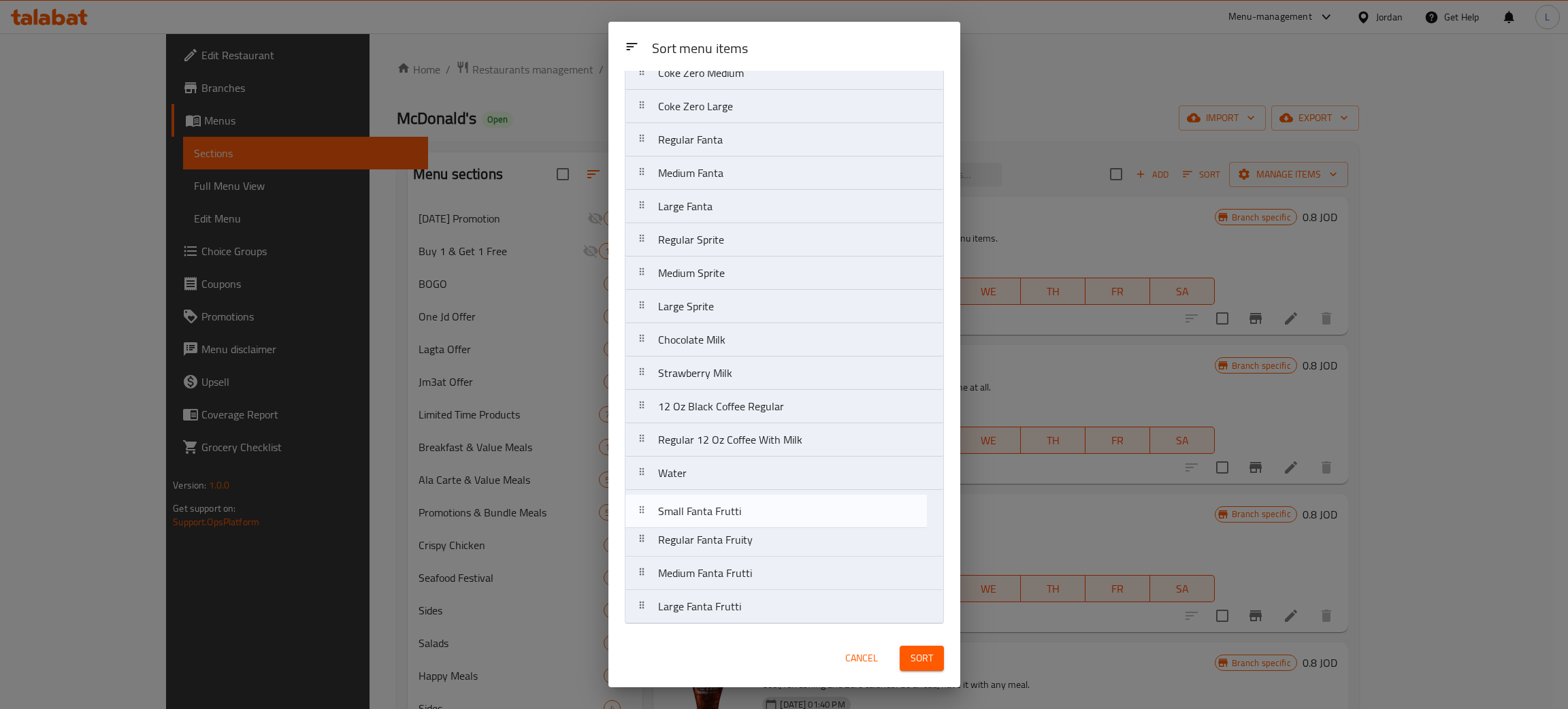
drag, startPoint x: 749, startPoint y: 612, endPoint x: 749, endPoint y: 512, distance: 100.0
click at [749, 512] on nav "Small Coke Small Sprite Small Fanta Small Coke Zero Tea Regular Coke Medium Cok…" at bounding box center [785, 190] width 320 height 869
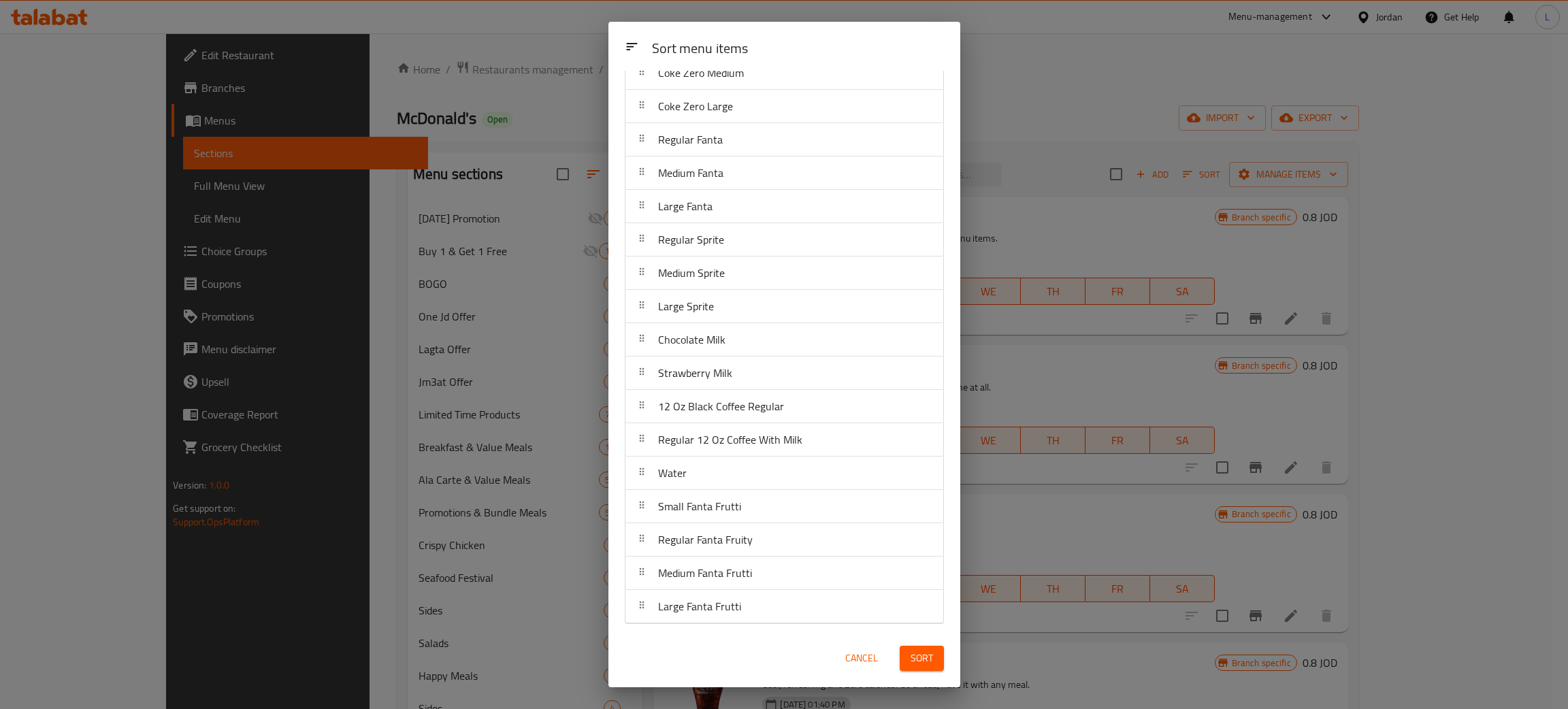
click at [912, 650] on span "Sort" at bounding box center [922, 658] width 23 height 17
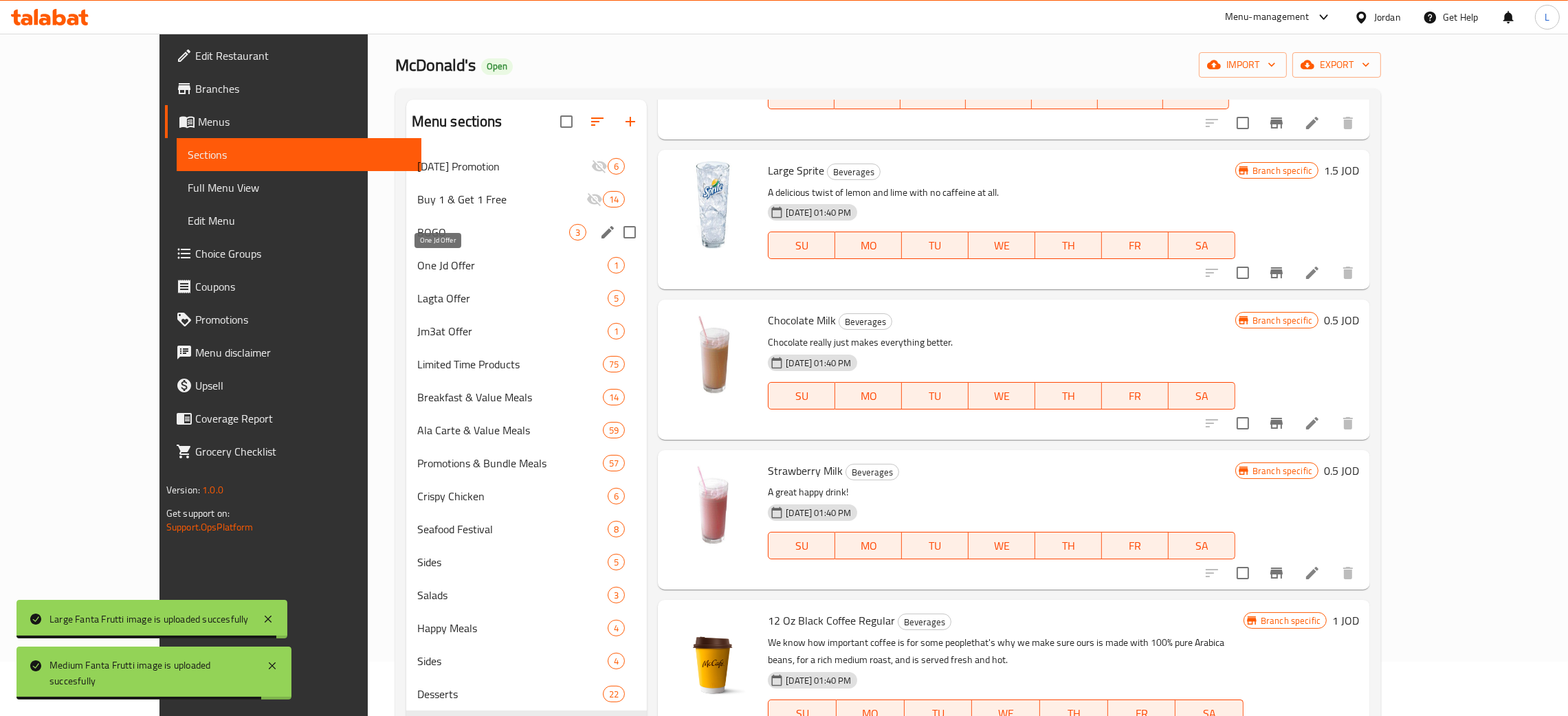
scroll to position [0, 0]
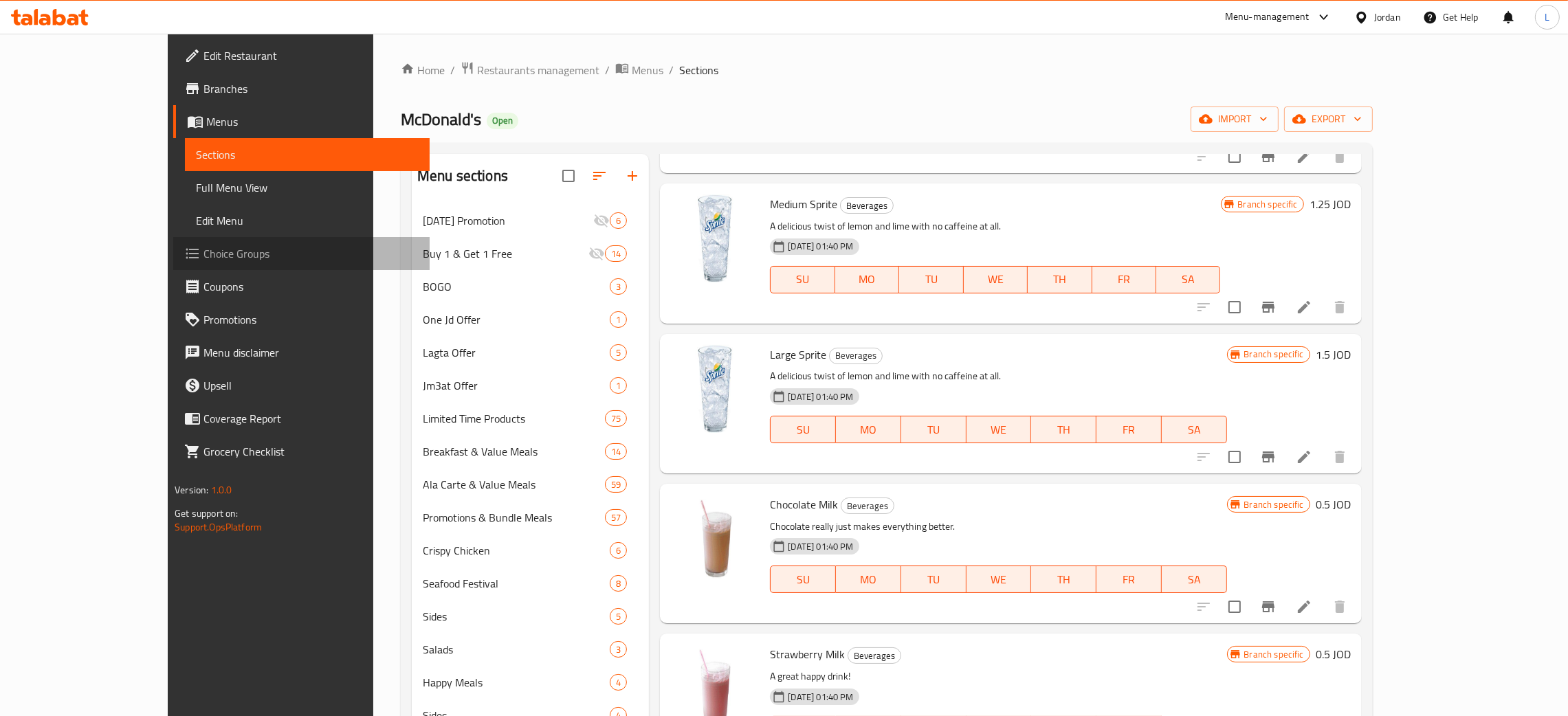
click at [203, 255] on span "Choice Groups" at bounding box center [310, 253] width 215 height 16
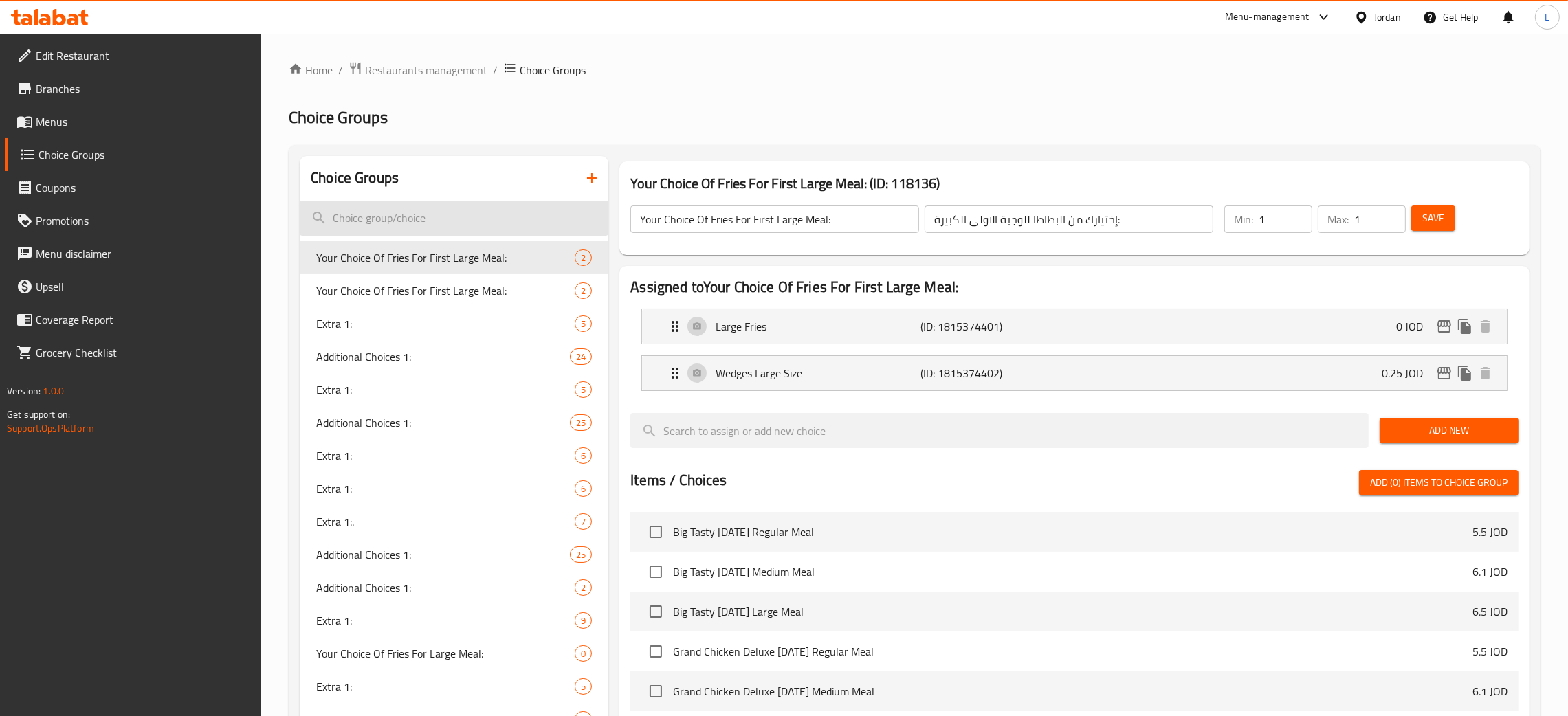
click at [442, 212] on input "search" at bounding box center [454, 217] width 308 height 35
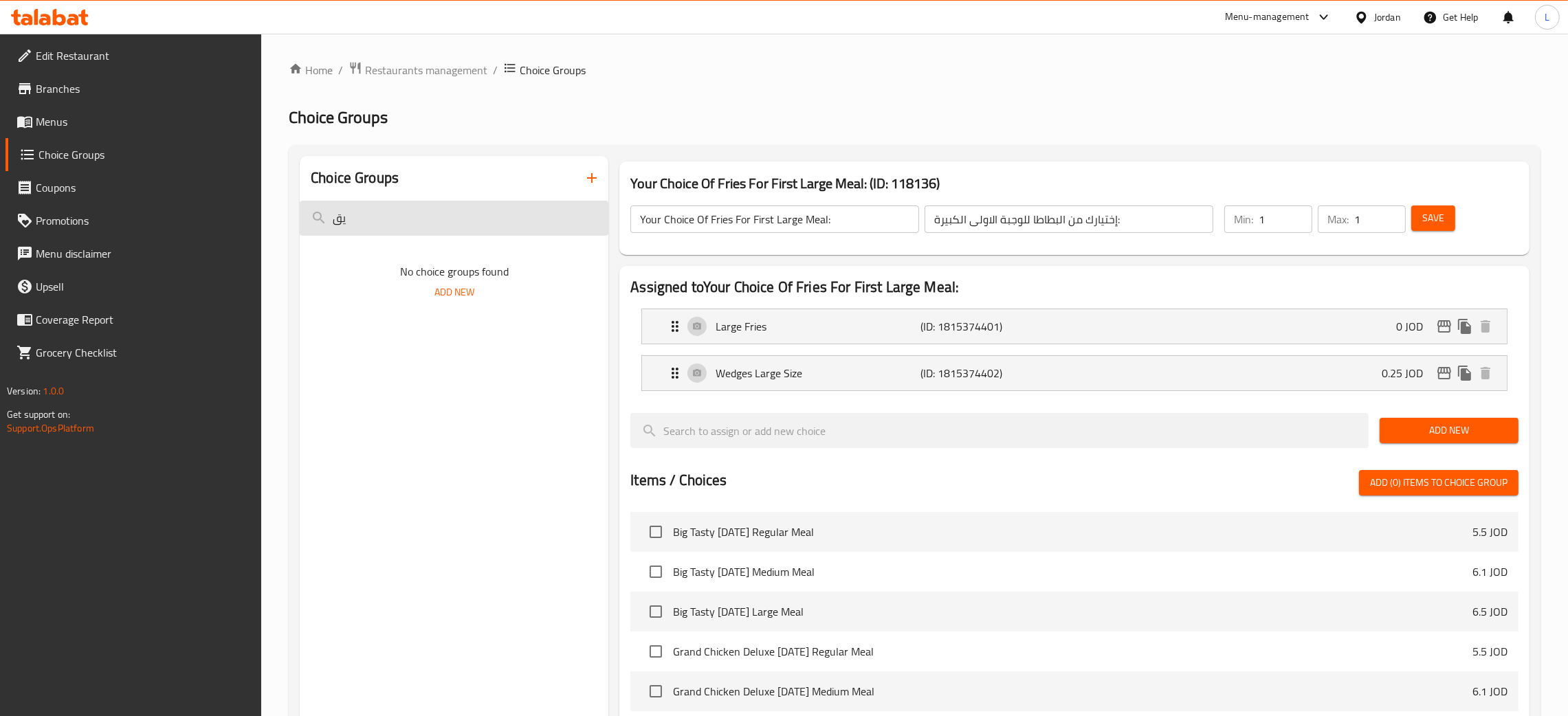
type input "ي"
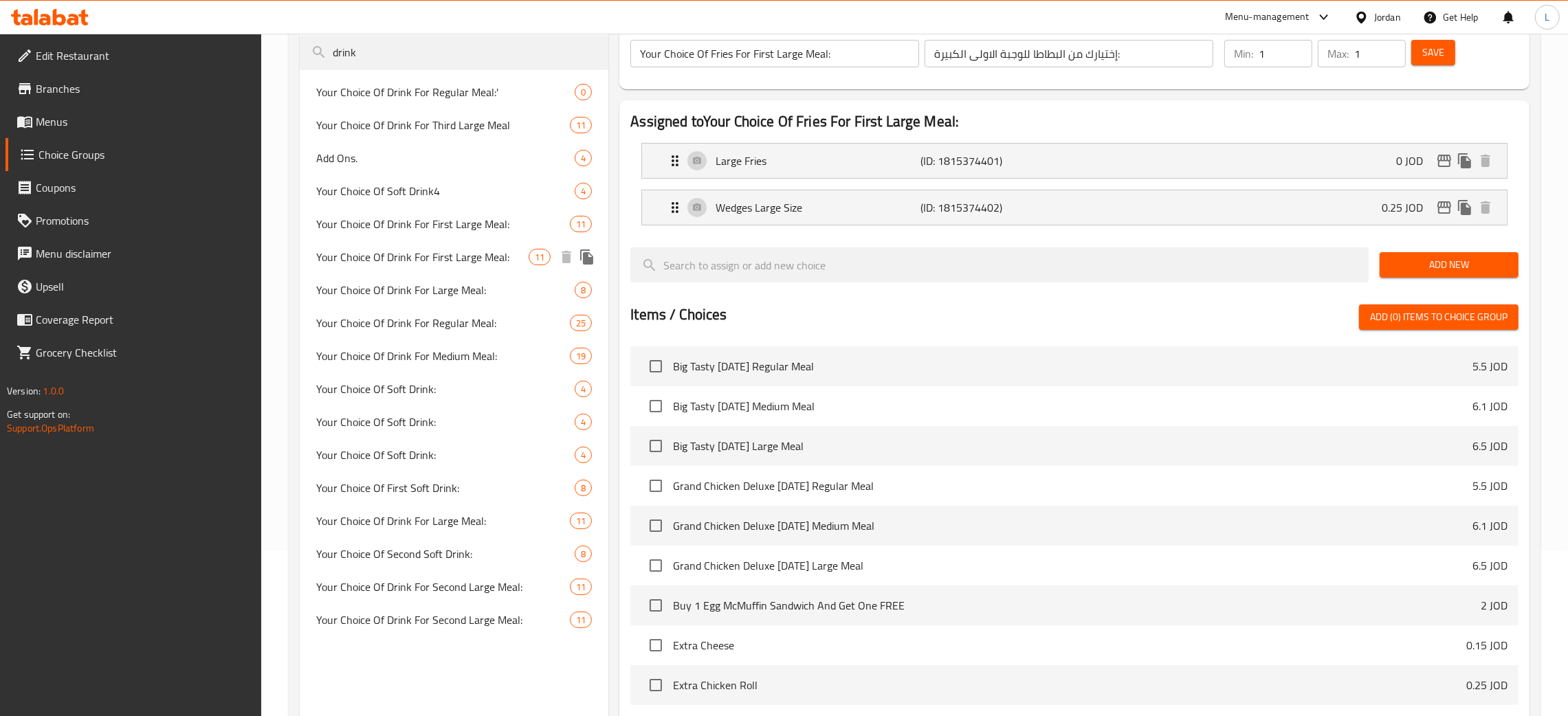
scroll to position [63, 0]
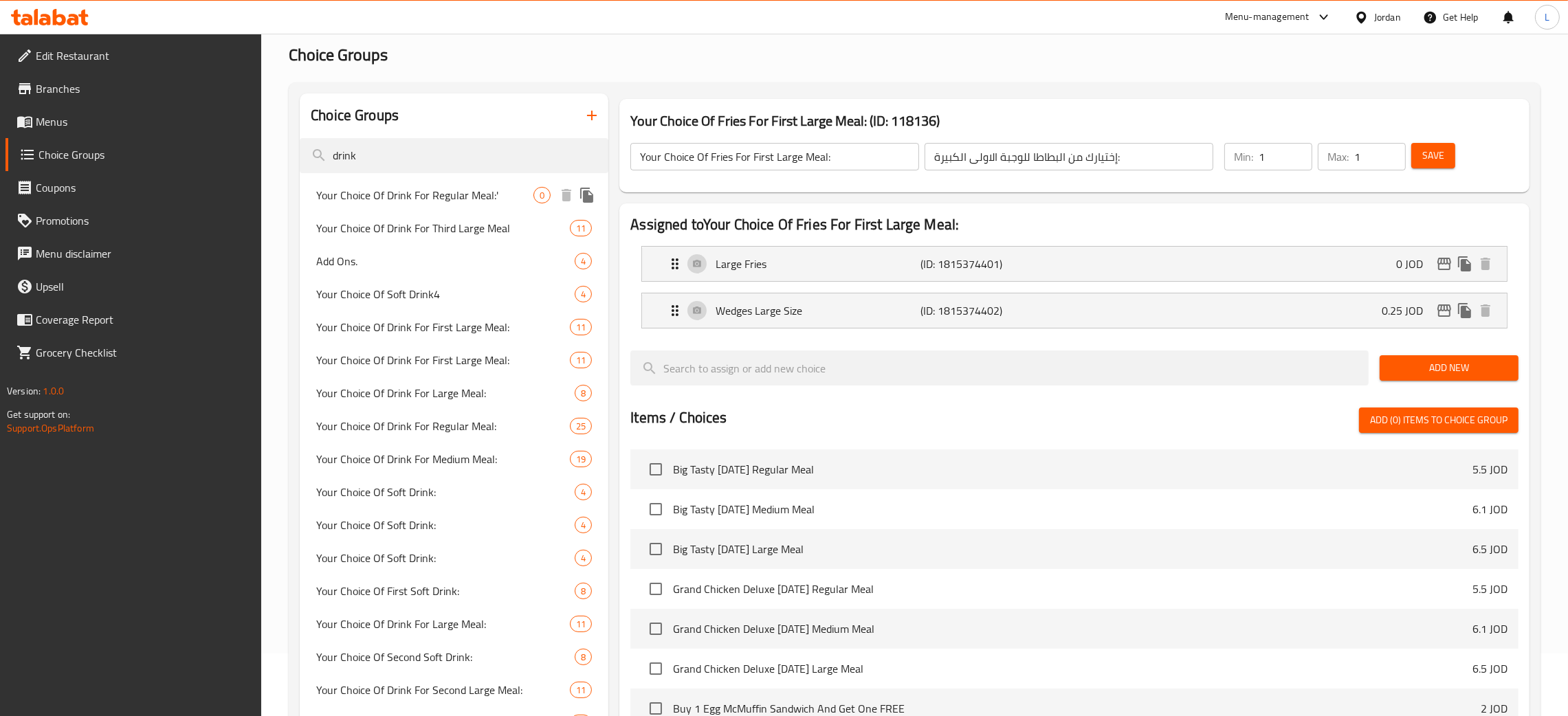
type input "drink"
click at [442, 188] on span "Your Choice Of Drink For Regular Meal:'" at bounding box center [424, 195] width 217 height 16
type input "Your Choice Of Drink For Regular Meal:'"
type input "0"
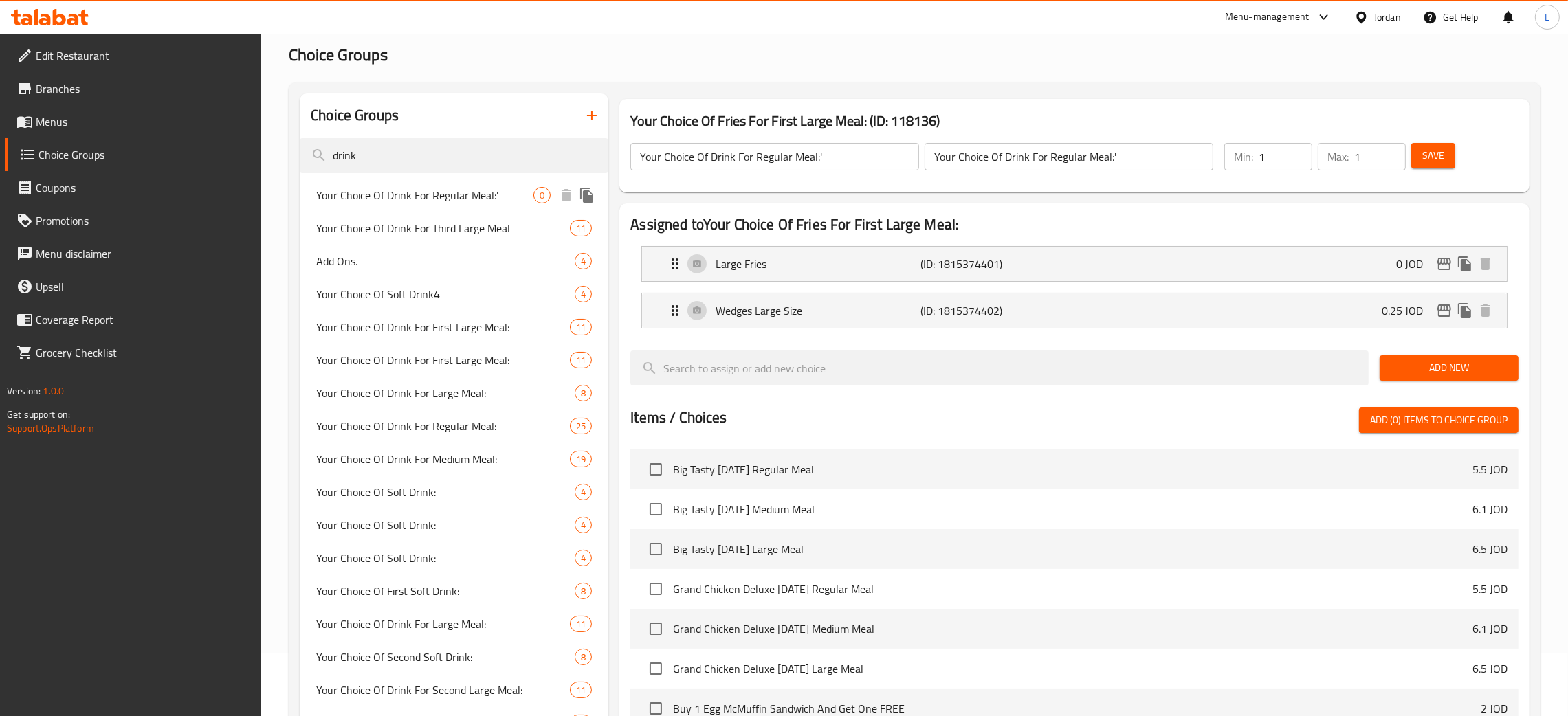
type input "10"
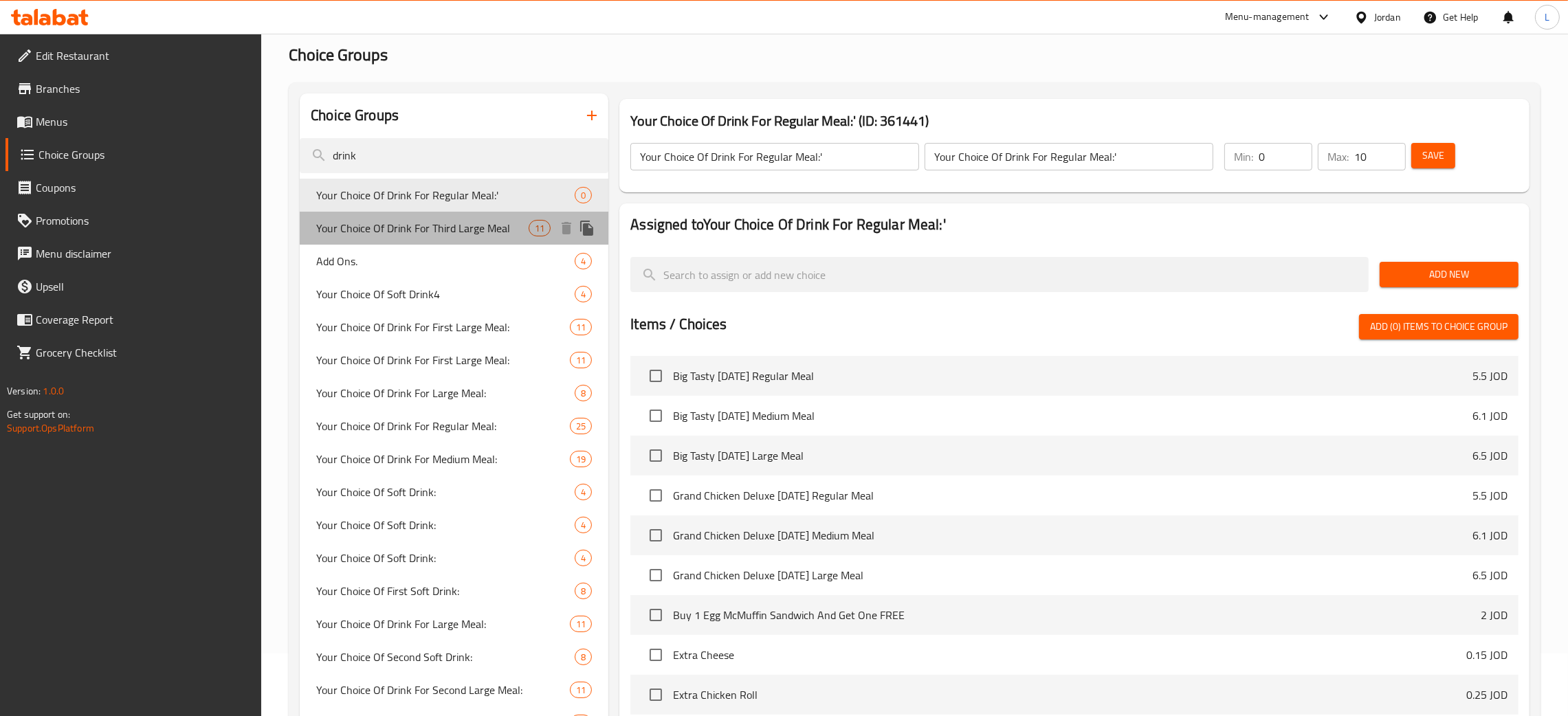
click at [470, 226] on span "Your Choice Of Drink For Third Large Meal" at bounding box center [422, 228] width 213 height 16
type input "Your Choice Of Drink For Third Large Meal"
type input "1"
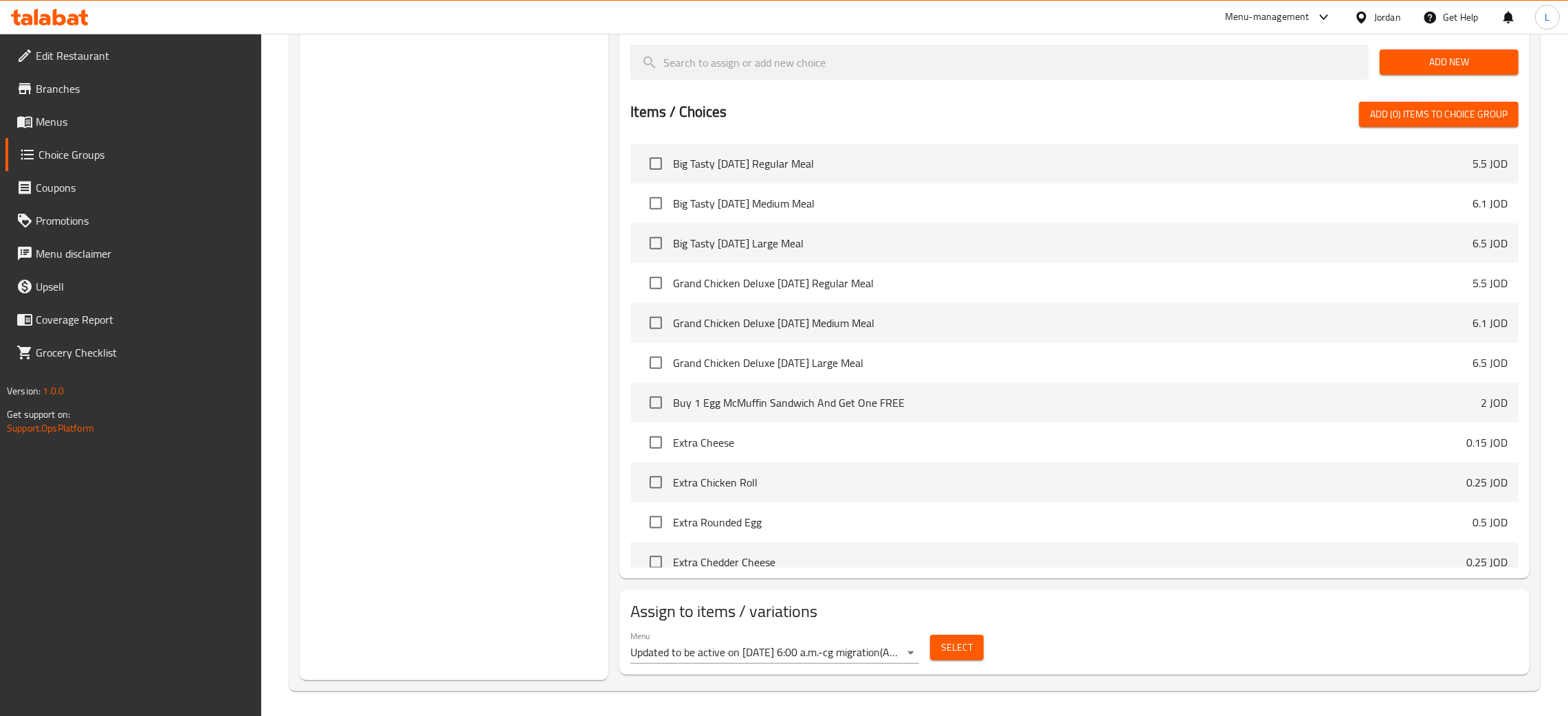
scroll to position [801, 0]
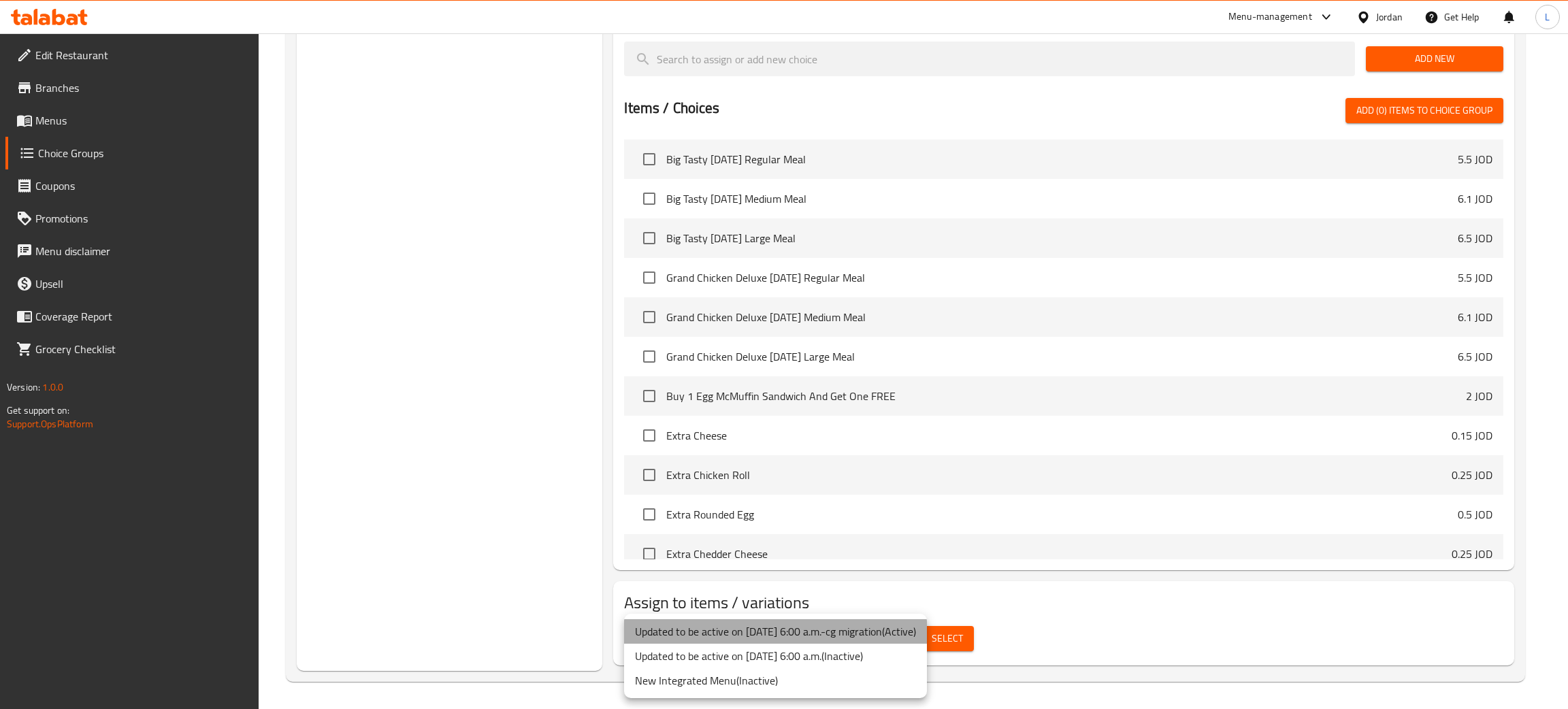
click at [922, 624] on li "Updated to be active on June 2nd at 6:00 a.m.-cg migration ( Active )" at bounding box center [776, 632] width 303 height 24
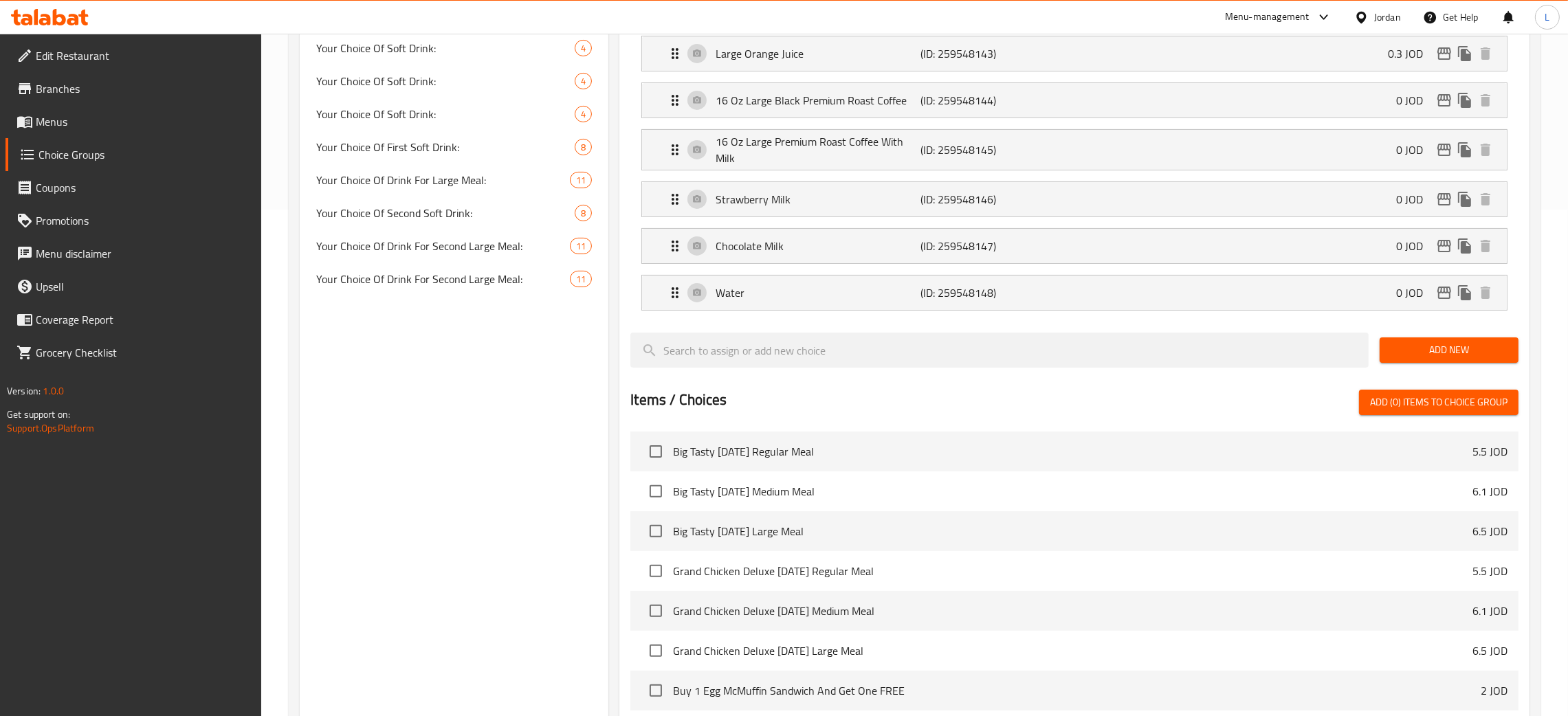
scroll to position [490, 0]
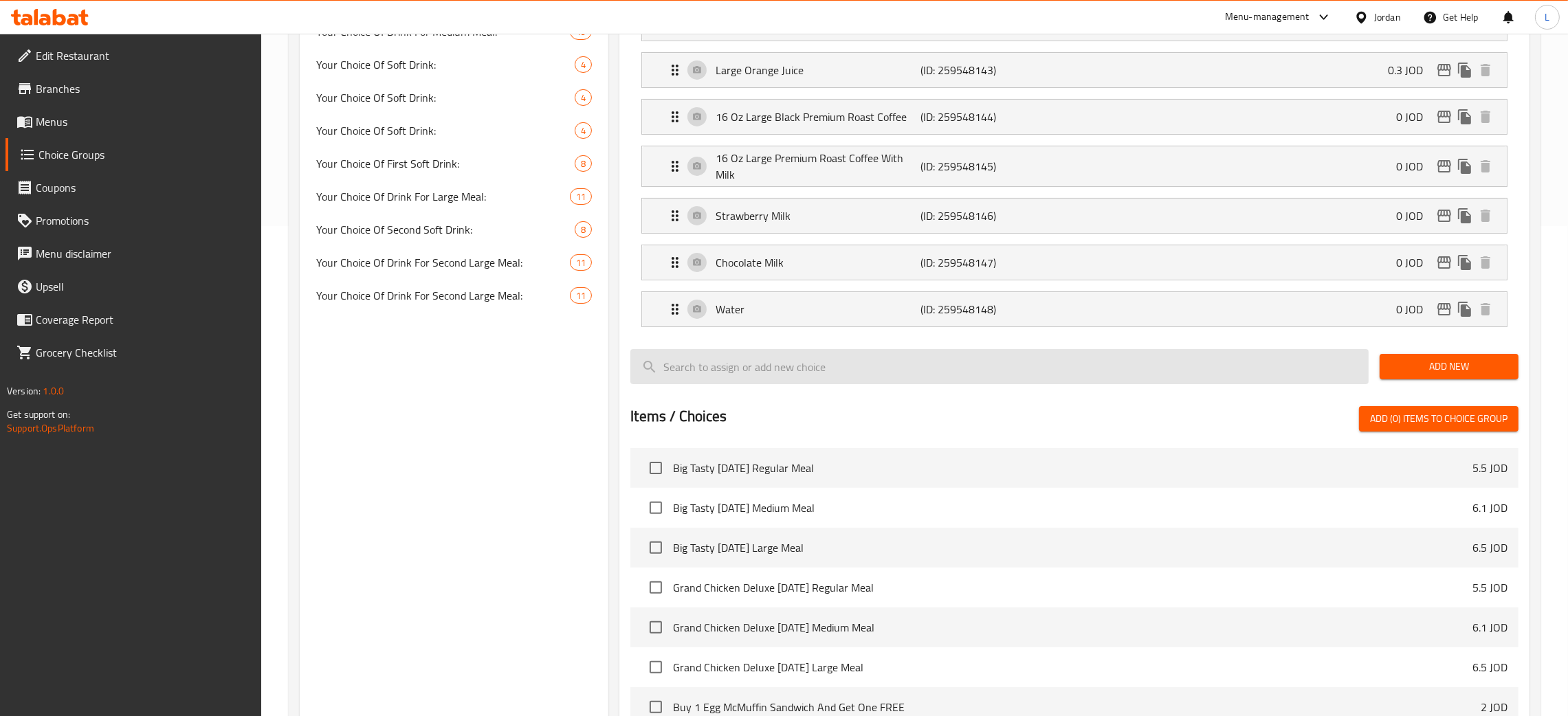
click at [982, 367] on input "search" at bounding box center [999, 367] width 738 height 35
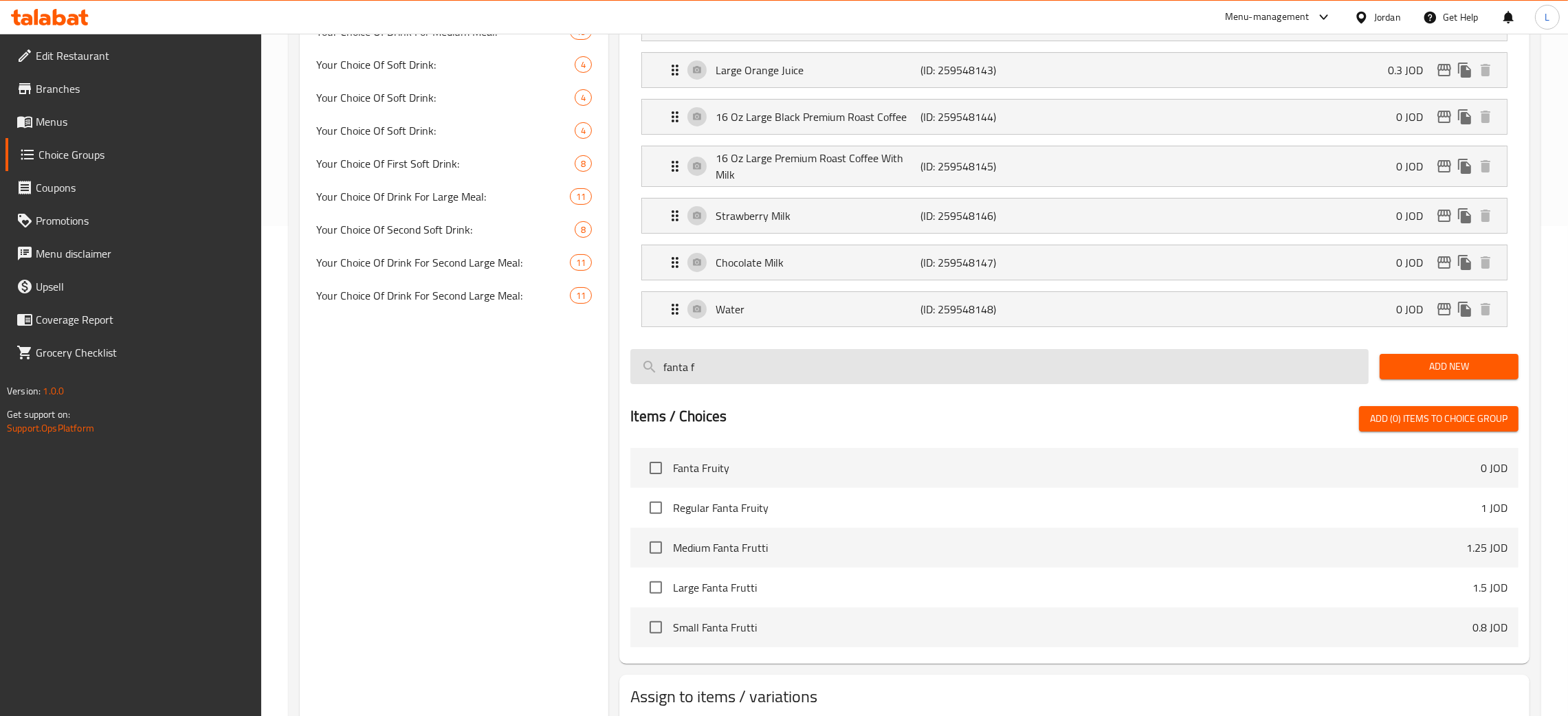
scroll to position [0, 0]
type input "fanta f"
click at [649, 592] on input "checkbox" at bounding box center [656, 588] width 28 height 28
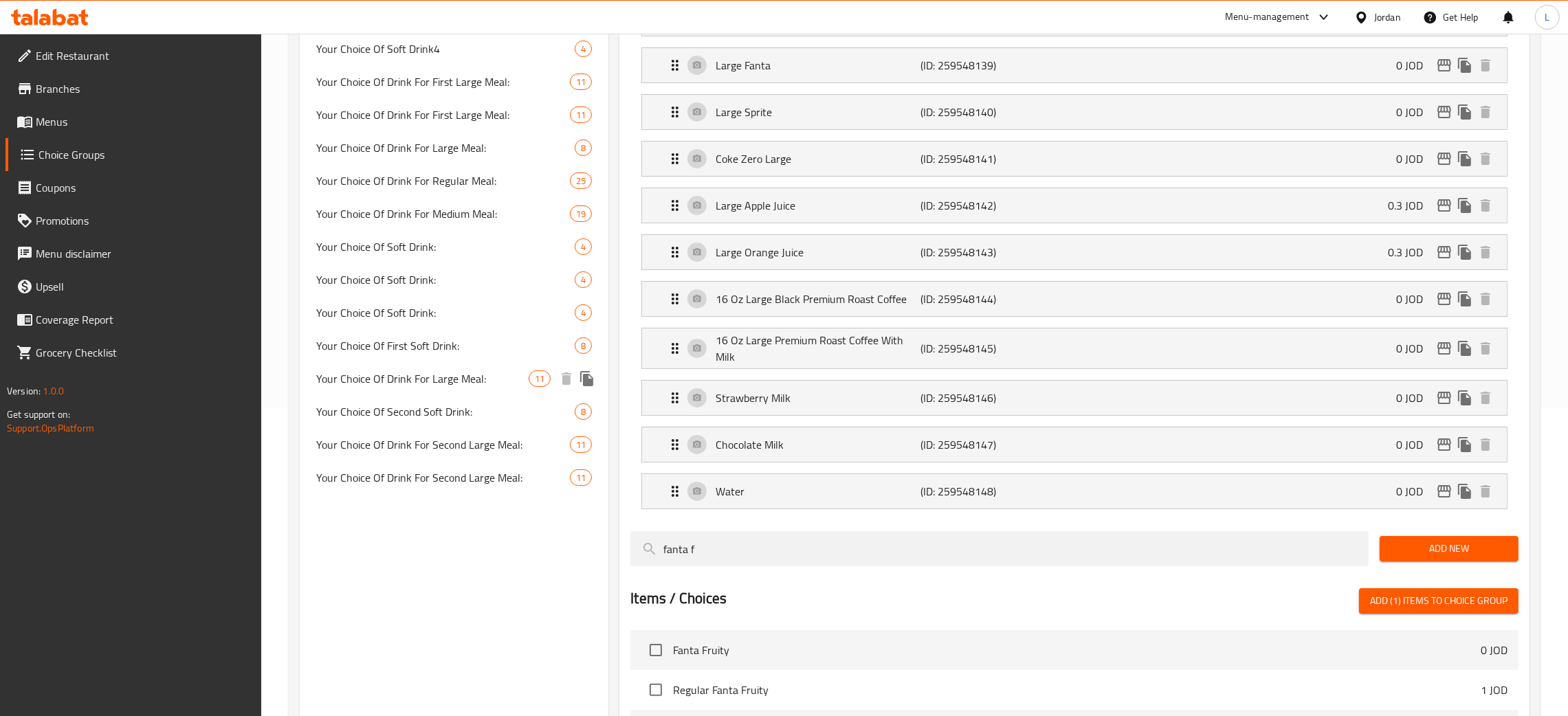
scroll to position [181, 0]
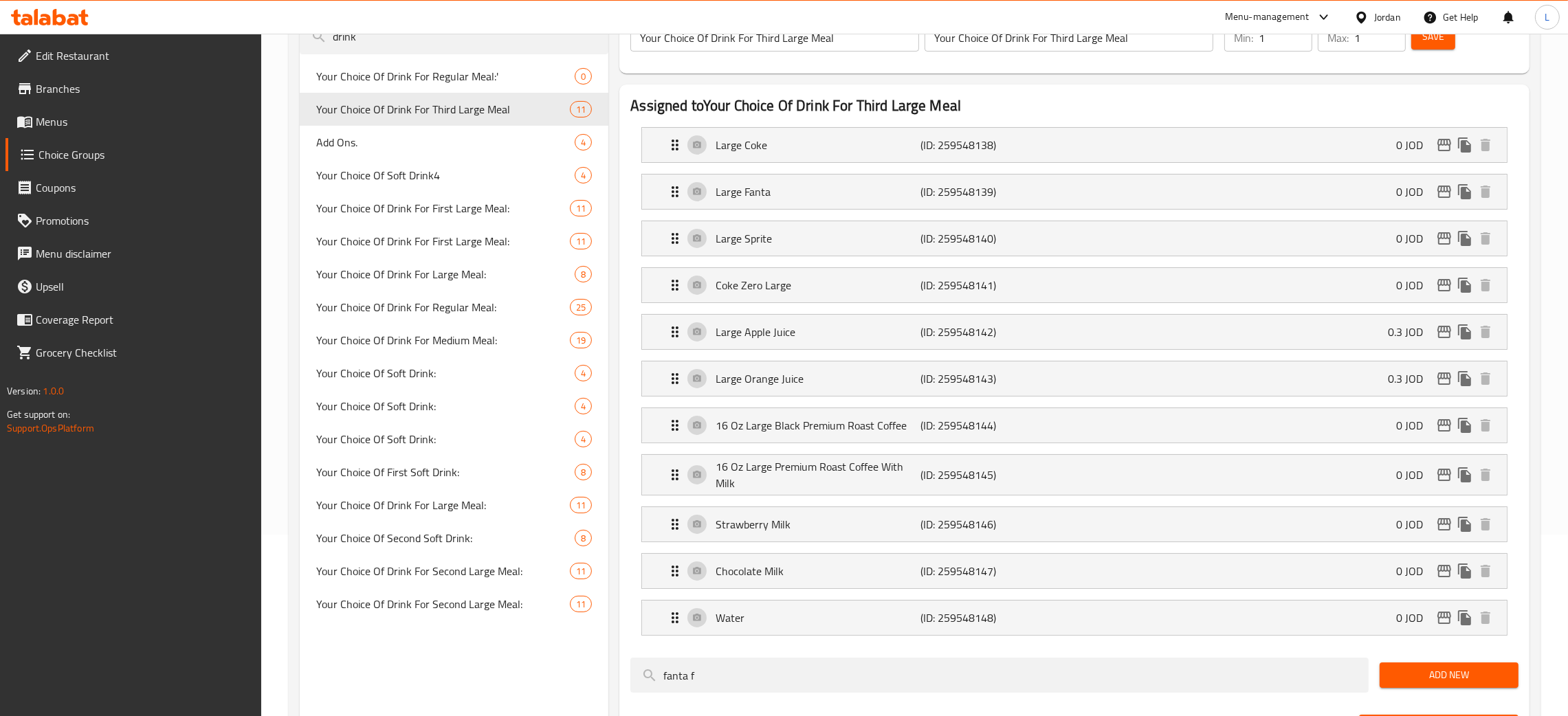
click at [1463, 684] on span "Add New" at bounding box center [1448, 675] width 117 height 17
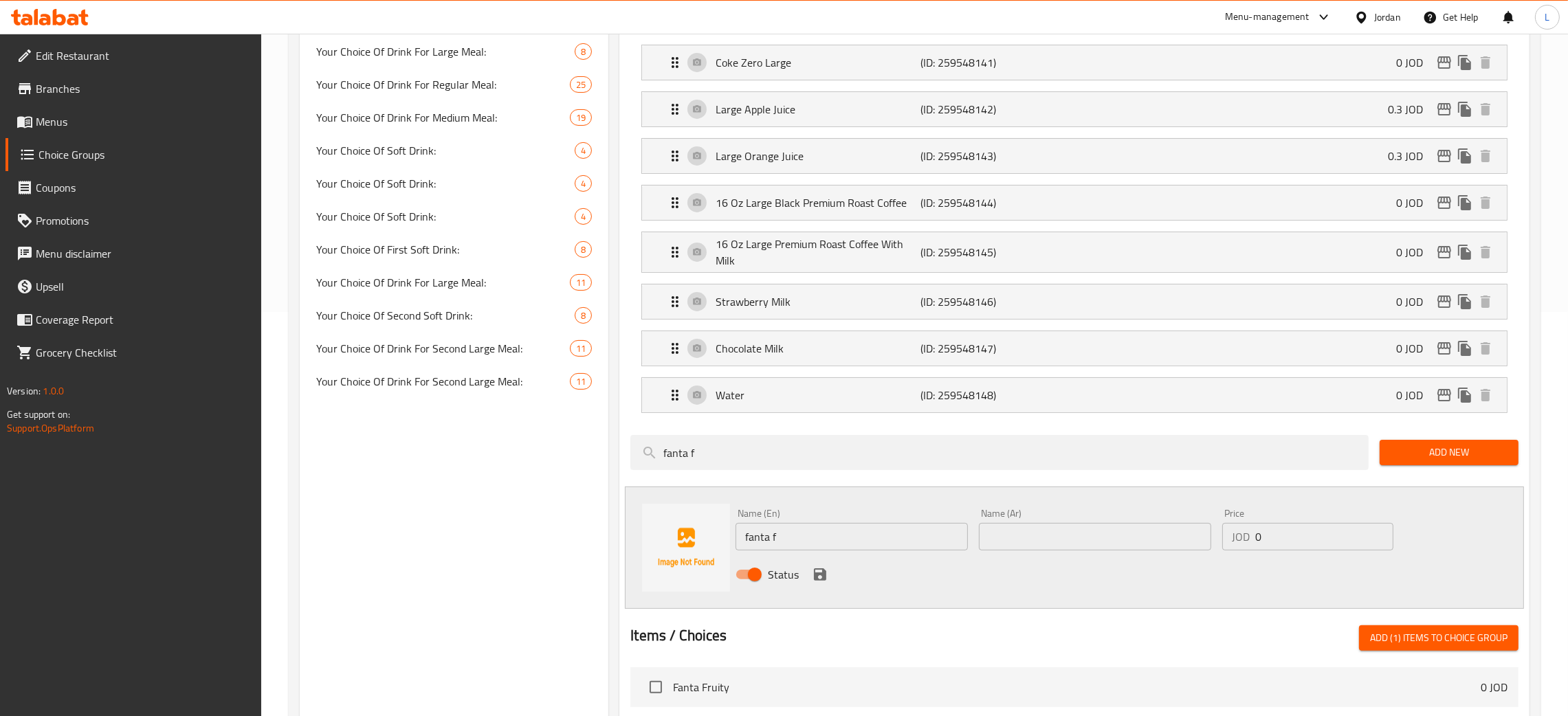
scroll to position [594, 0]
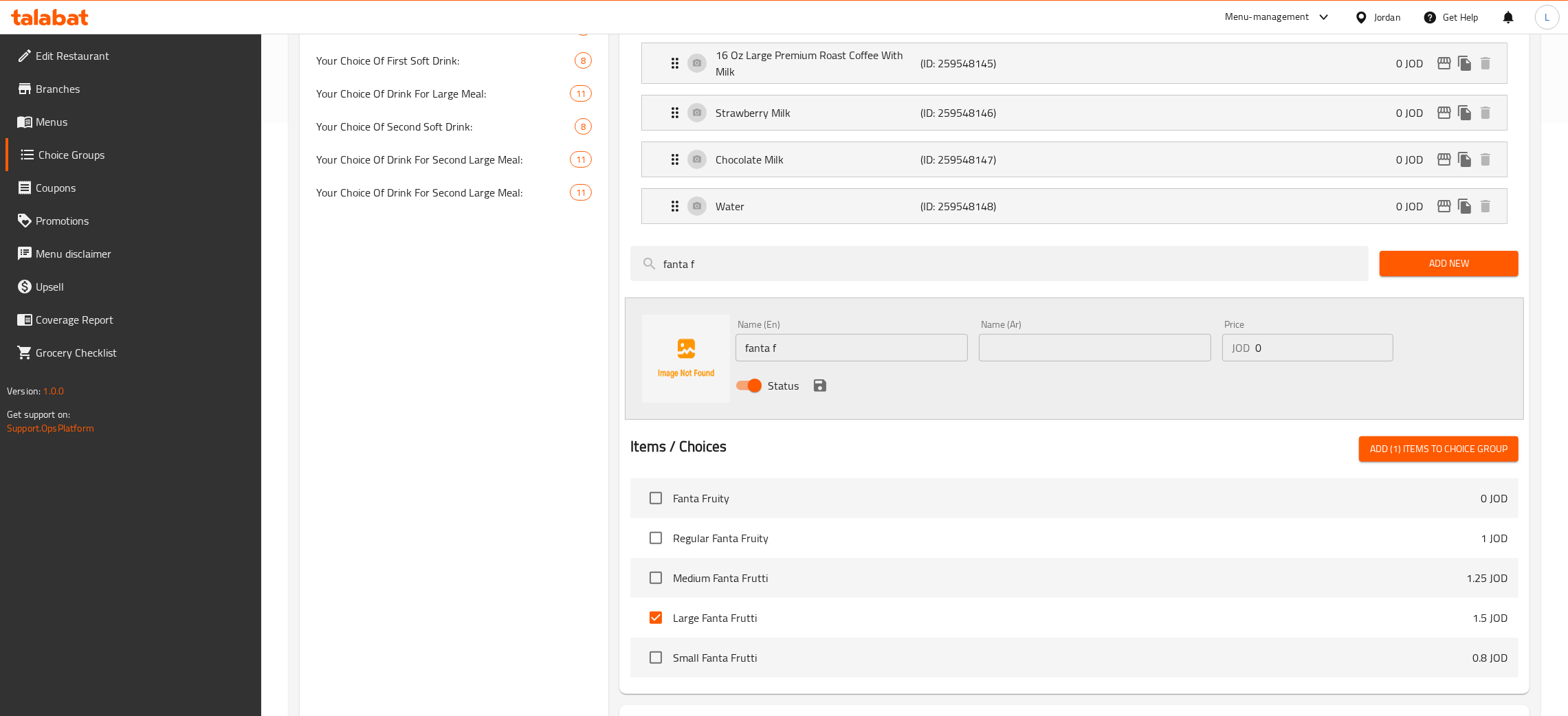
click at [1372, 454] on span "Add (1) items to choice group" at bounding box center [1438, 449] width 138 height 17
checkbox input "false"
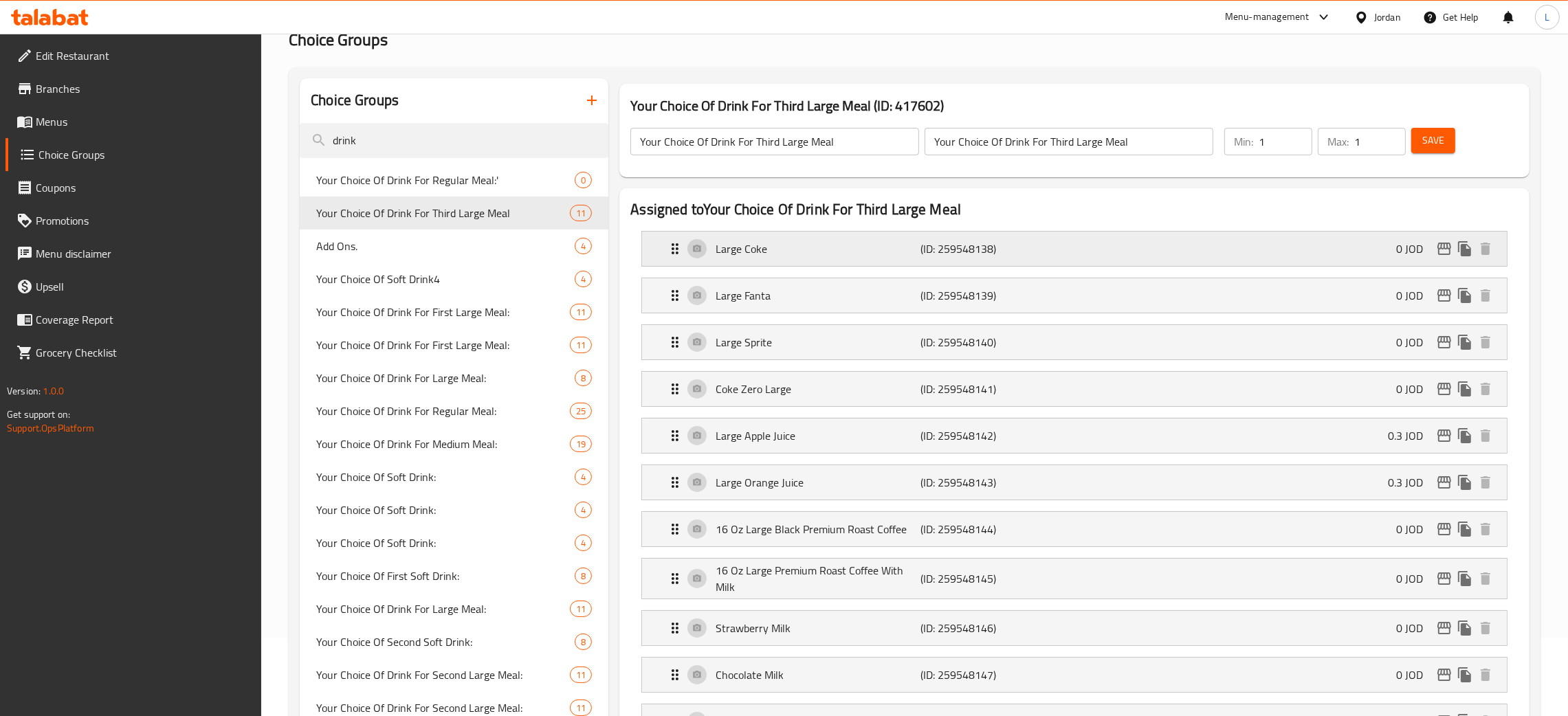
scroll to position [0, 0]
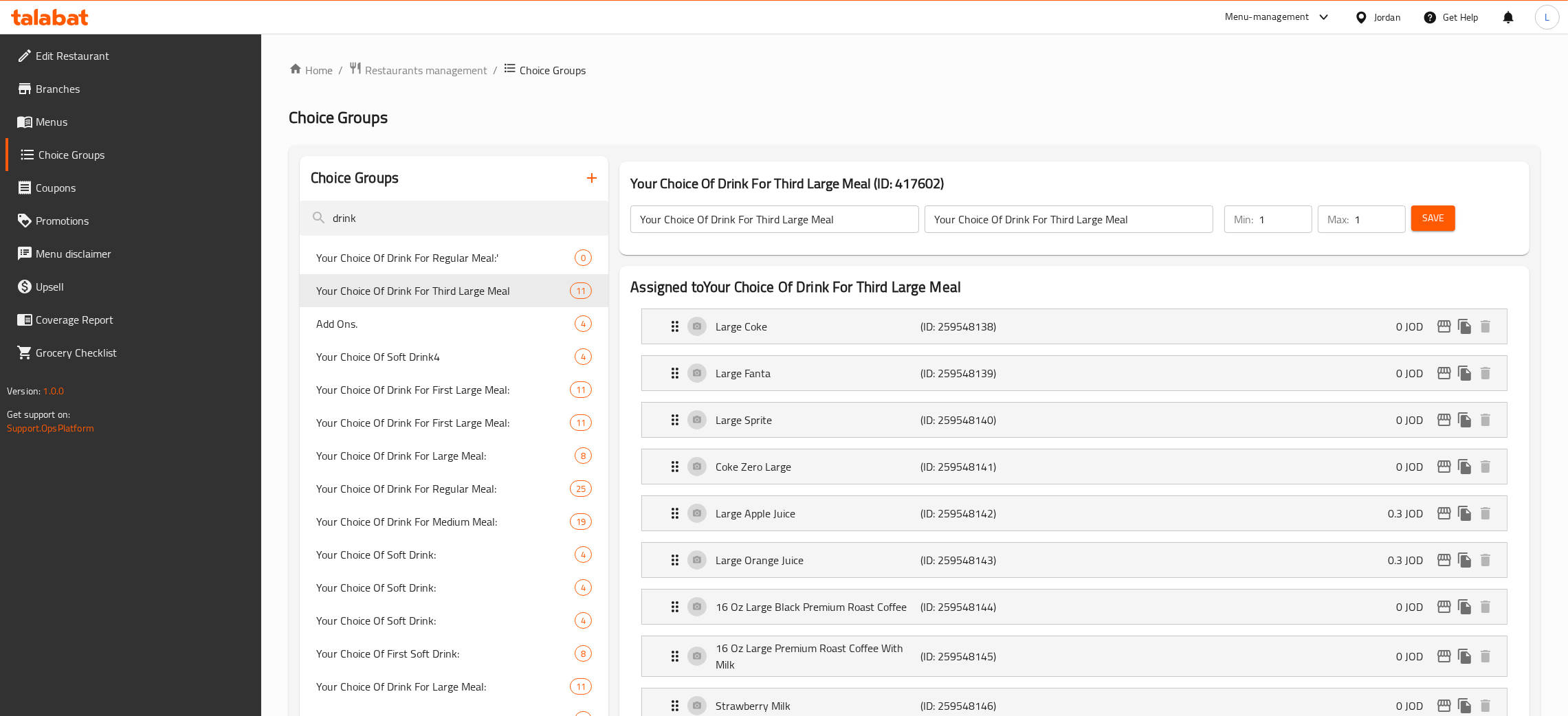
drag, startPoint x: 1431, startPoint y: 216, endPoint x: 1421, endPoint y: 215, distance: 10.0
click at [1431, 215] on span "Save" at bounding box center [1432, 218] width 22 height 17
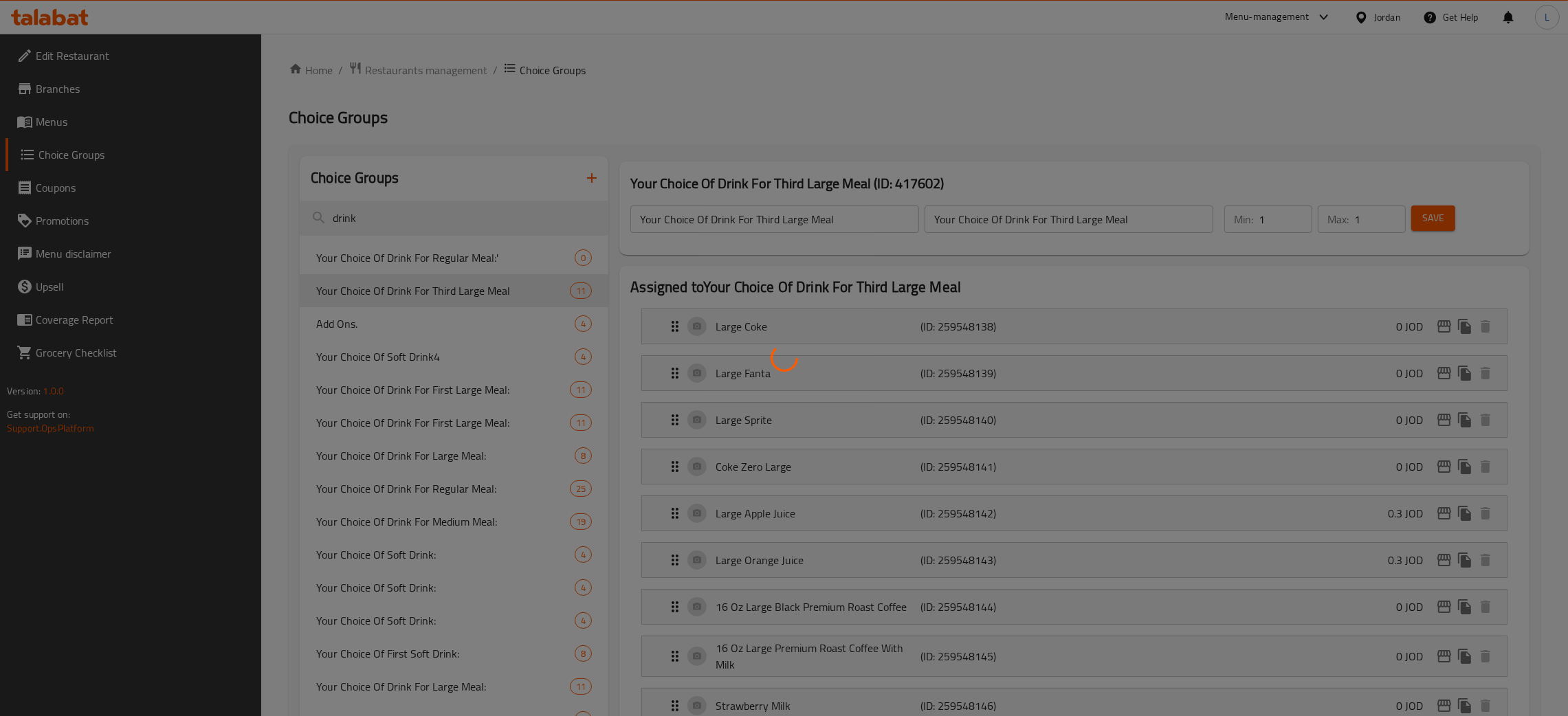
click at [432, 318] on div at bounding box center [784, 358] width 1568 height 716
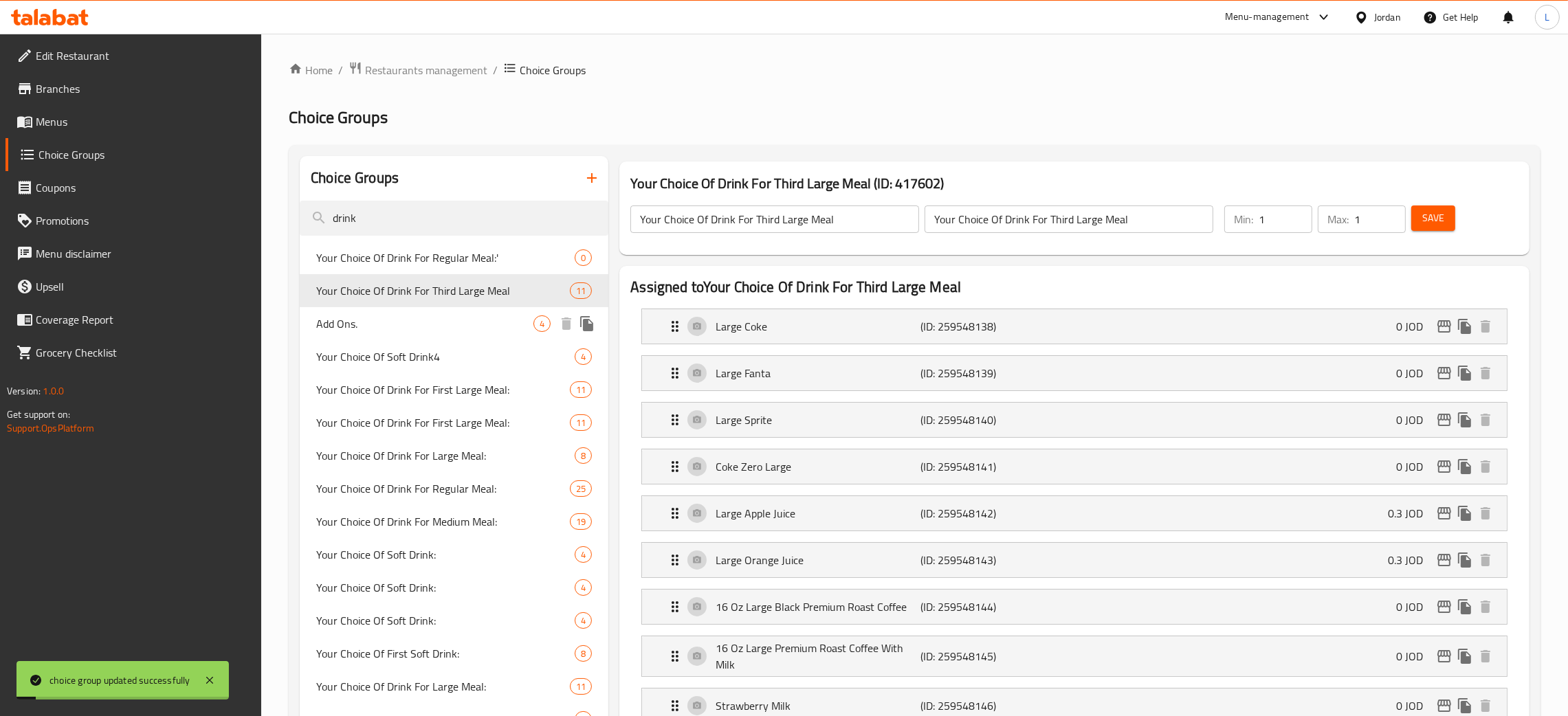
click at [437, 322] on span "Add Ons." at bounding box center [424, 323] width 217 height 16
type input "Add Ons."
type input "اضافات"
type input "0"
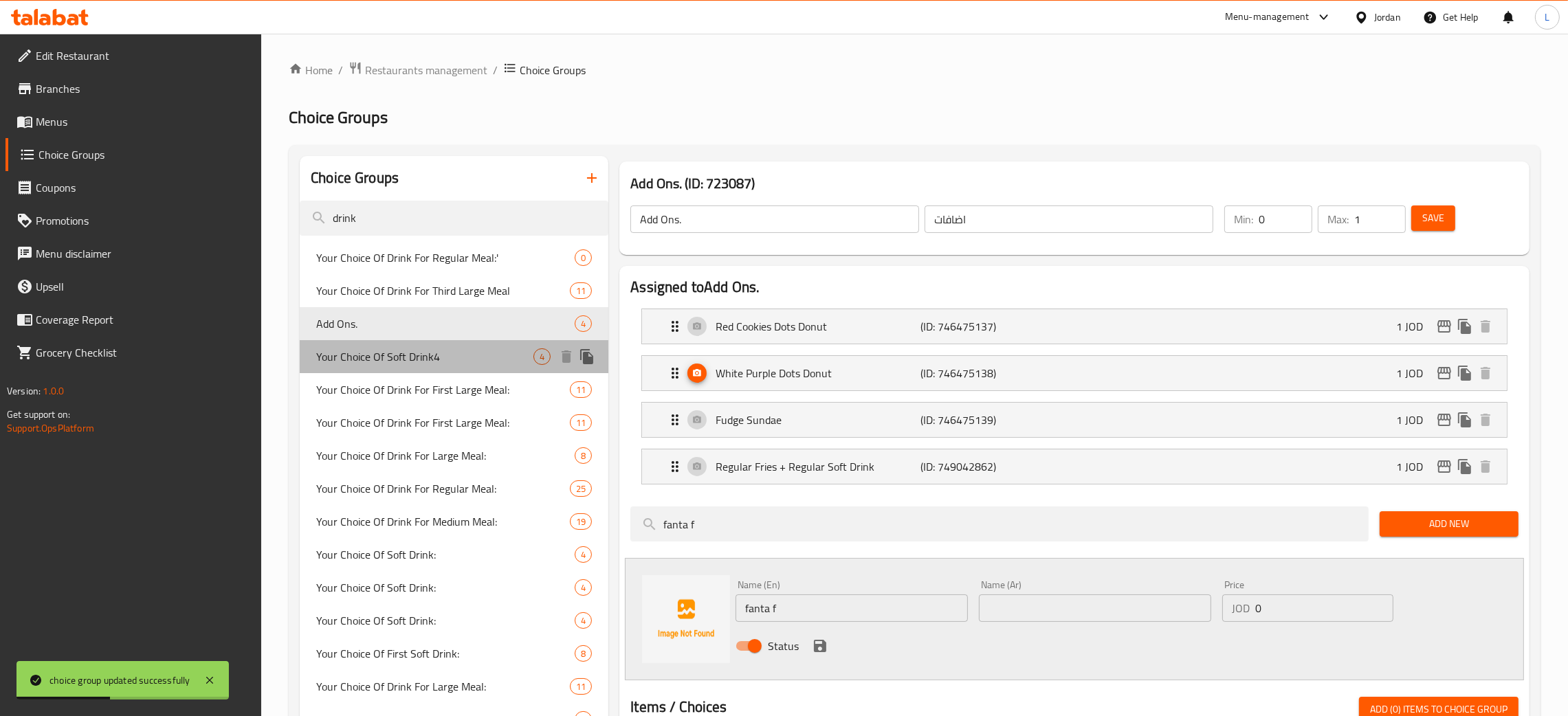
click at [450, 358] on span "Your Choice Of Soft Drink4" at bounding box center [424, 356] width 217 height 16
type input "Your Choice Of Soft Drink4"
type input "اختيارك لنوع المشروب4"
type input "1"
type input "4"
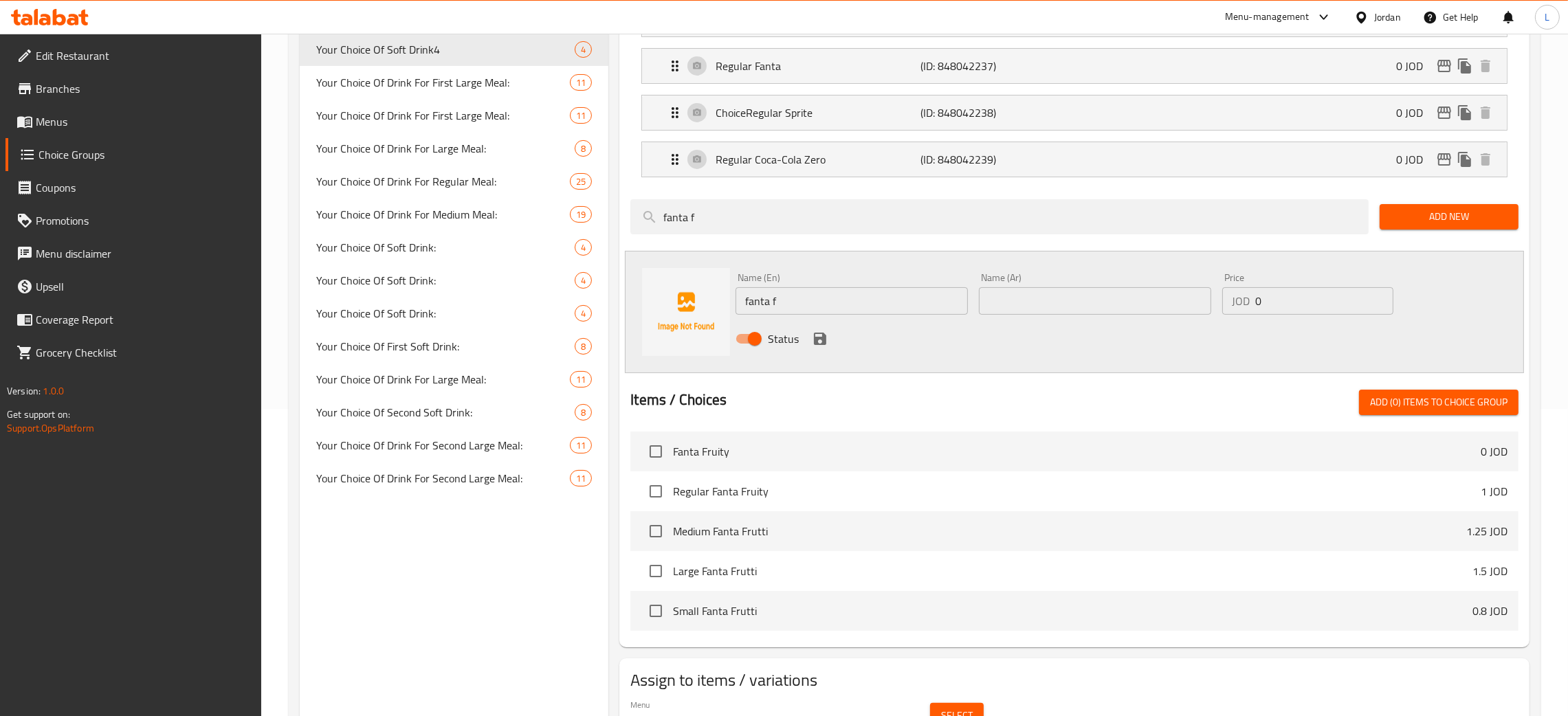
scroll to position [309, 0]
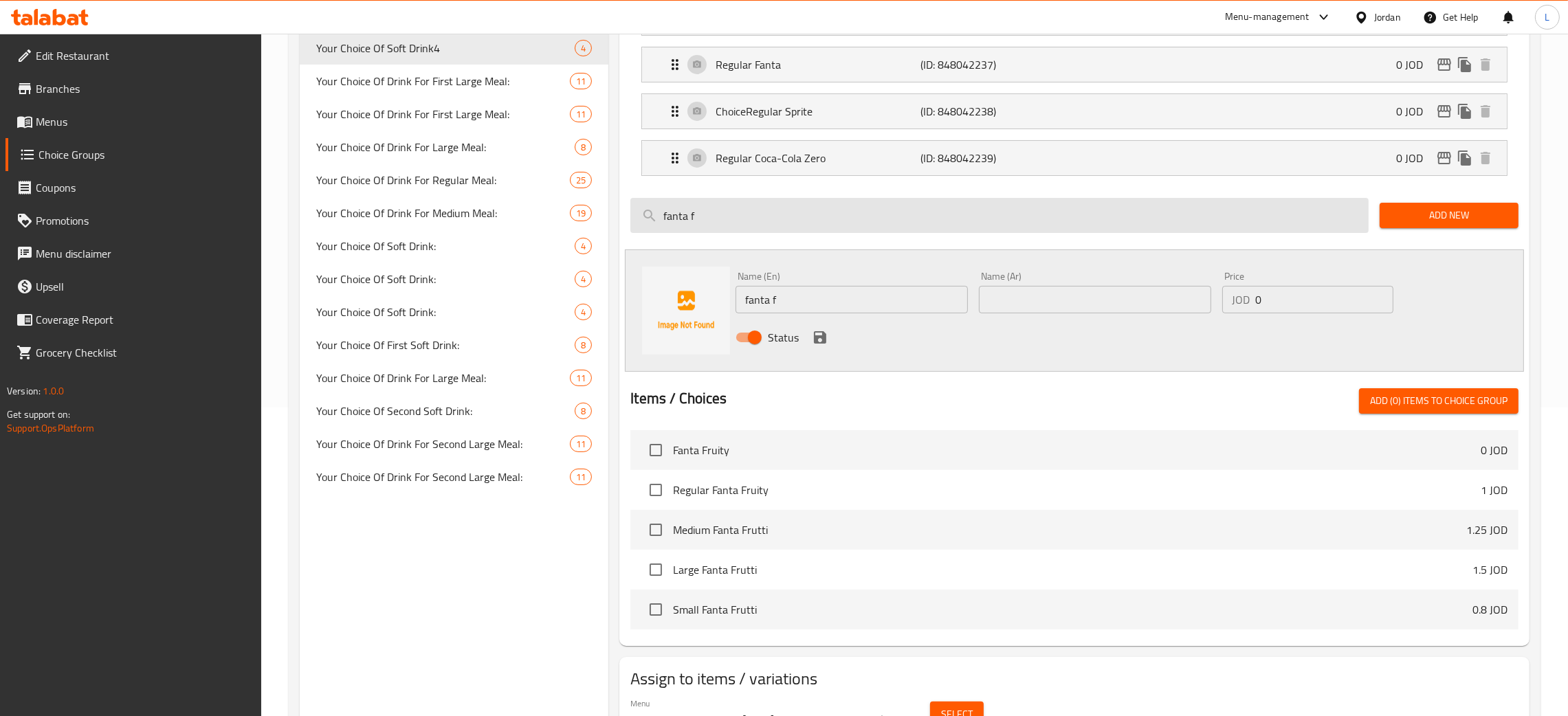
click at [803, 217] on input "fanta f" at bounding box center [999, 216] width 738 height 35
type input "r"
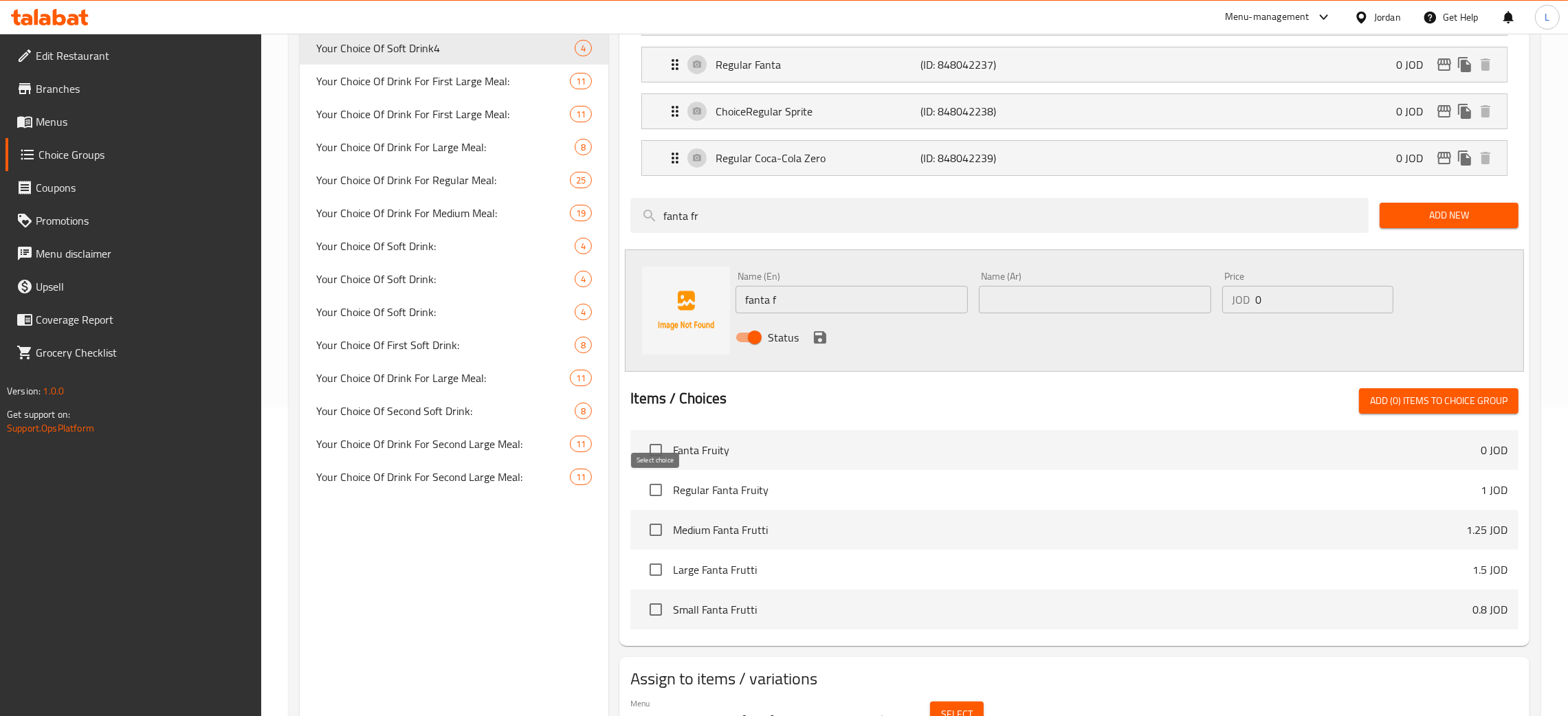
type input "fanta fr"
click at [655, 482] on input "checkbox" at bounding box center [656, 490] width 28 height 28
click at [1438, 395] on span "Add (1) items to choice group" at bounding box center [1438, 401] width 138 height 17
checkbox input "false"
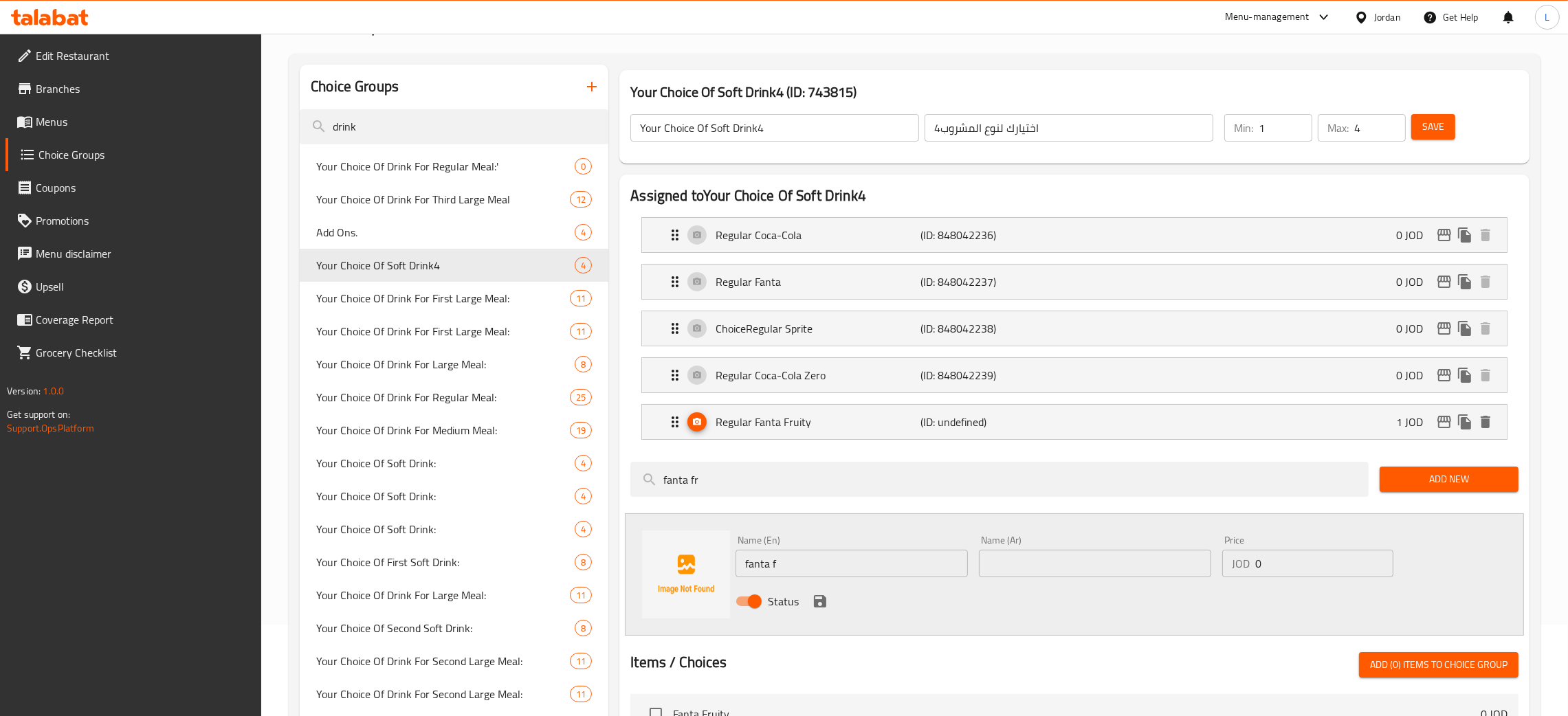
scroll to position [0, 0]
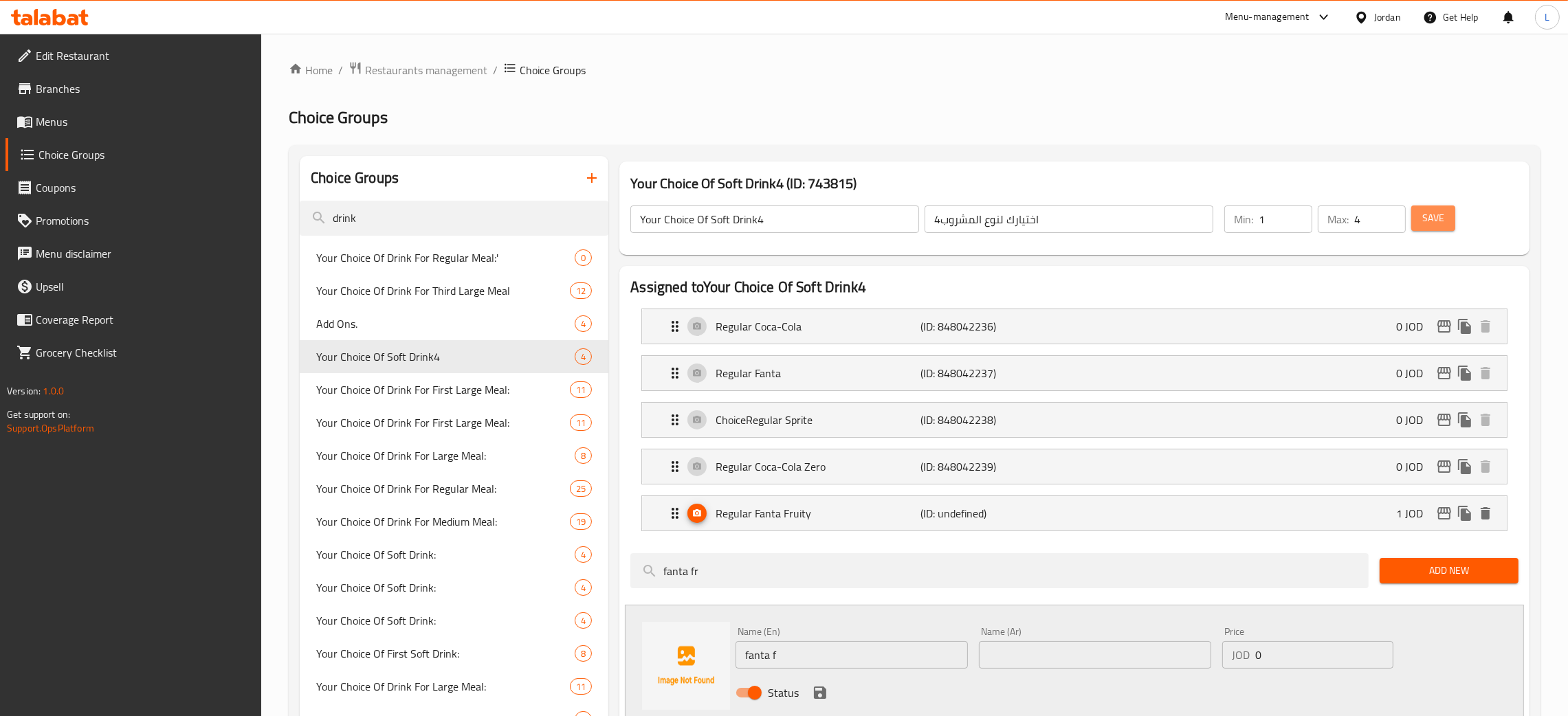
drag, startPoint x: 1445, startPoint y: 213, endPoint x: 1391, endPoint y: 222, distance: 54.7
click at [1443, 214] on button "Save" at bounding box center [1433, 217] width 44 height 26
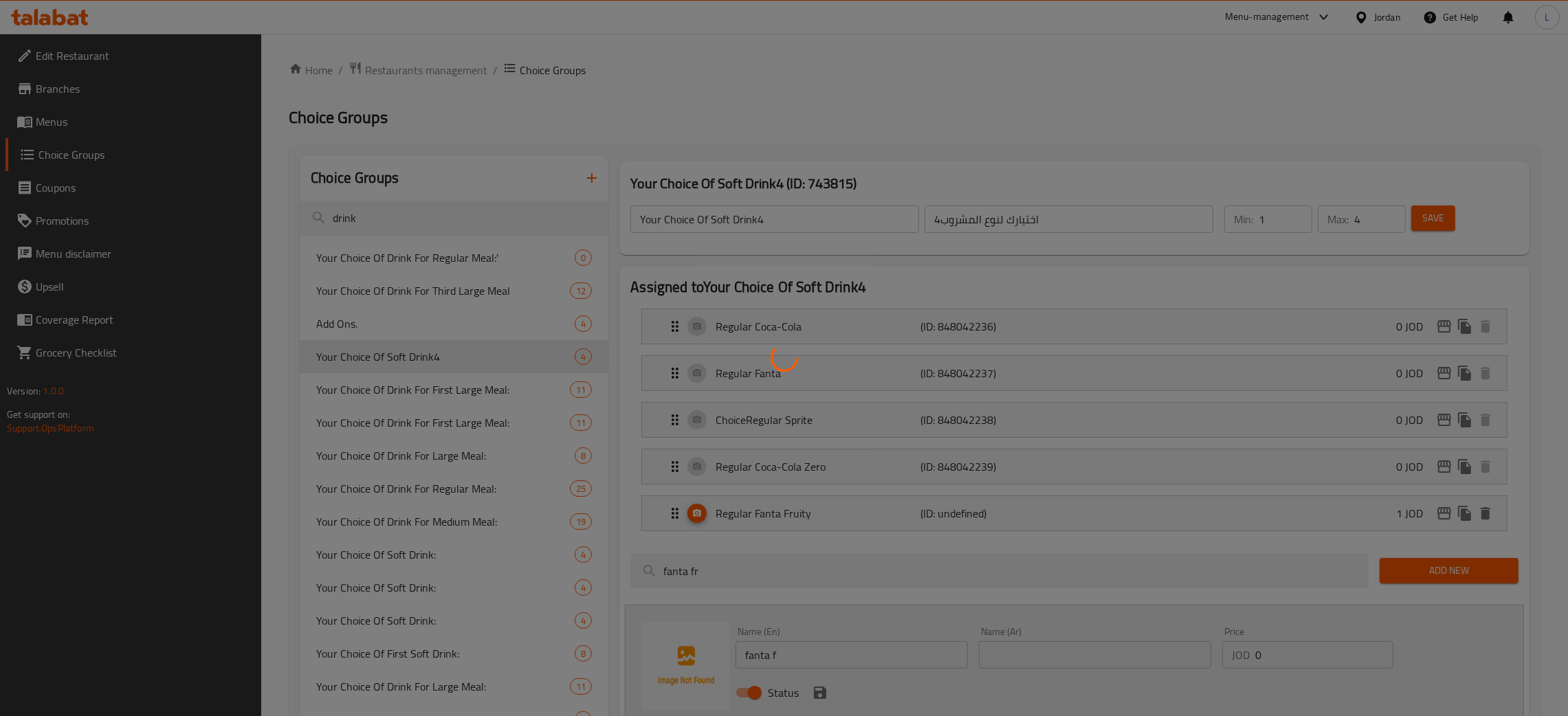
click at [449, 395] on div at bounding box center [784, 358] width 1568 height 716
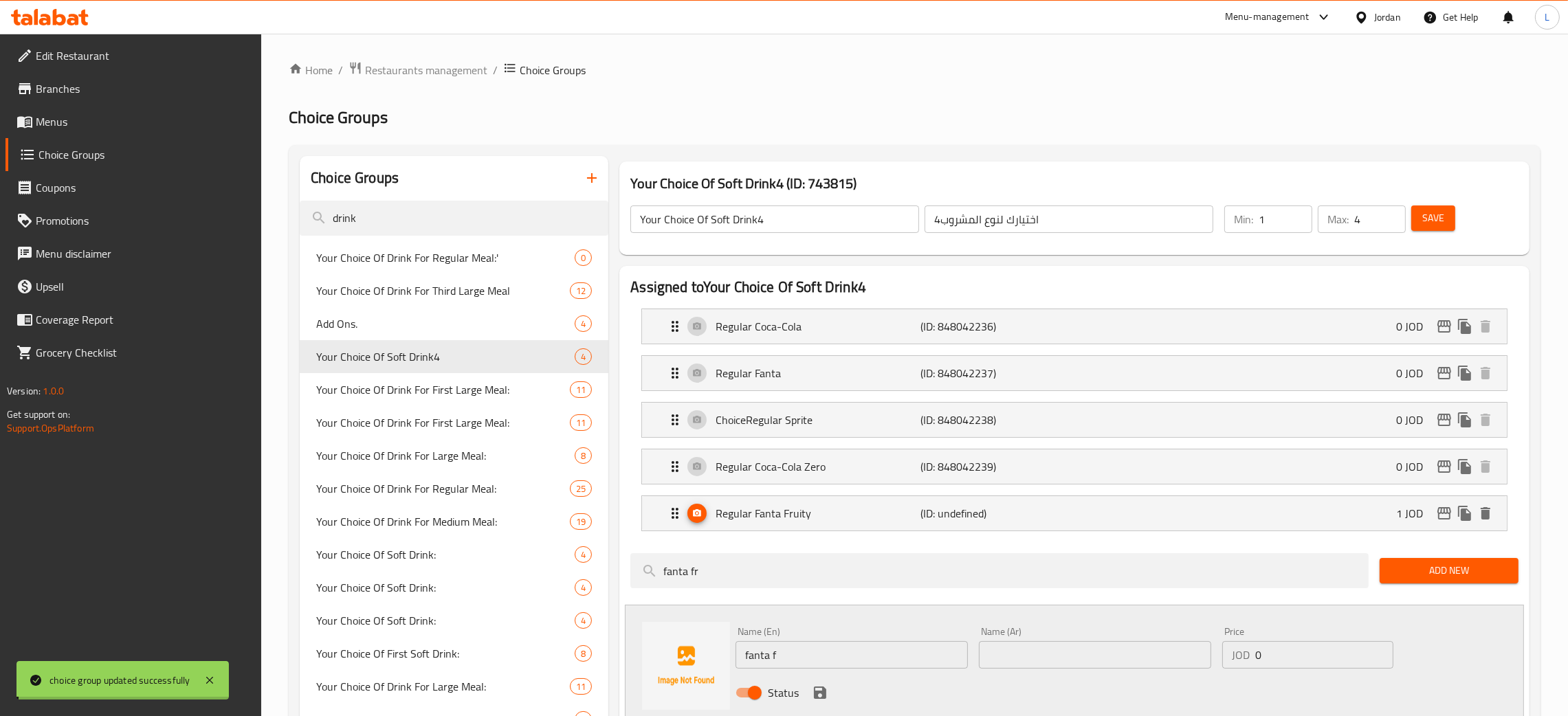
click at [430, 378] on div "Home / Restaurants management / Choice Groups Choice Groups Choice Groups drink…" at bounding box center [914, 587] width 1252 height 1053
click at [432, 385] on span "Your Choice Of Drink For First Large Meal:" at bounding box center [422, 389] width 213 height 16
type input "Your Choice Of Drink For First Large Meal:"
type input "إختيارك من المشروب للوجبة الاولى الكبيرة:"
type input "1"
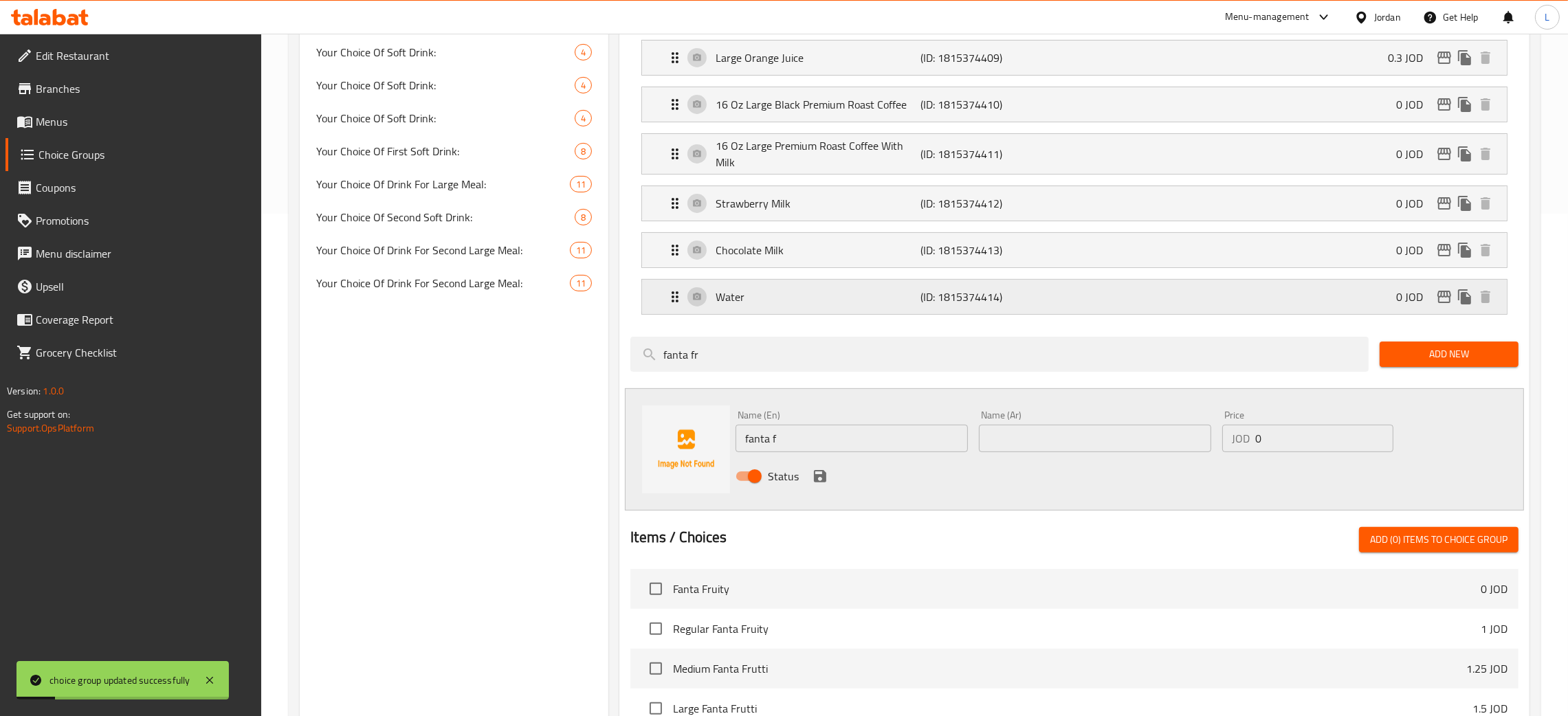
scroll to position [618, 0]
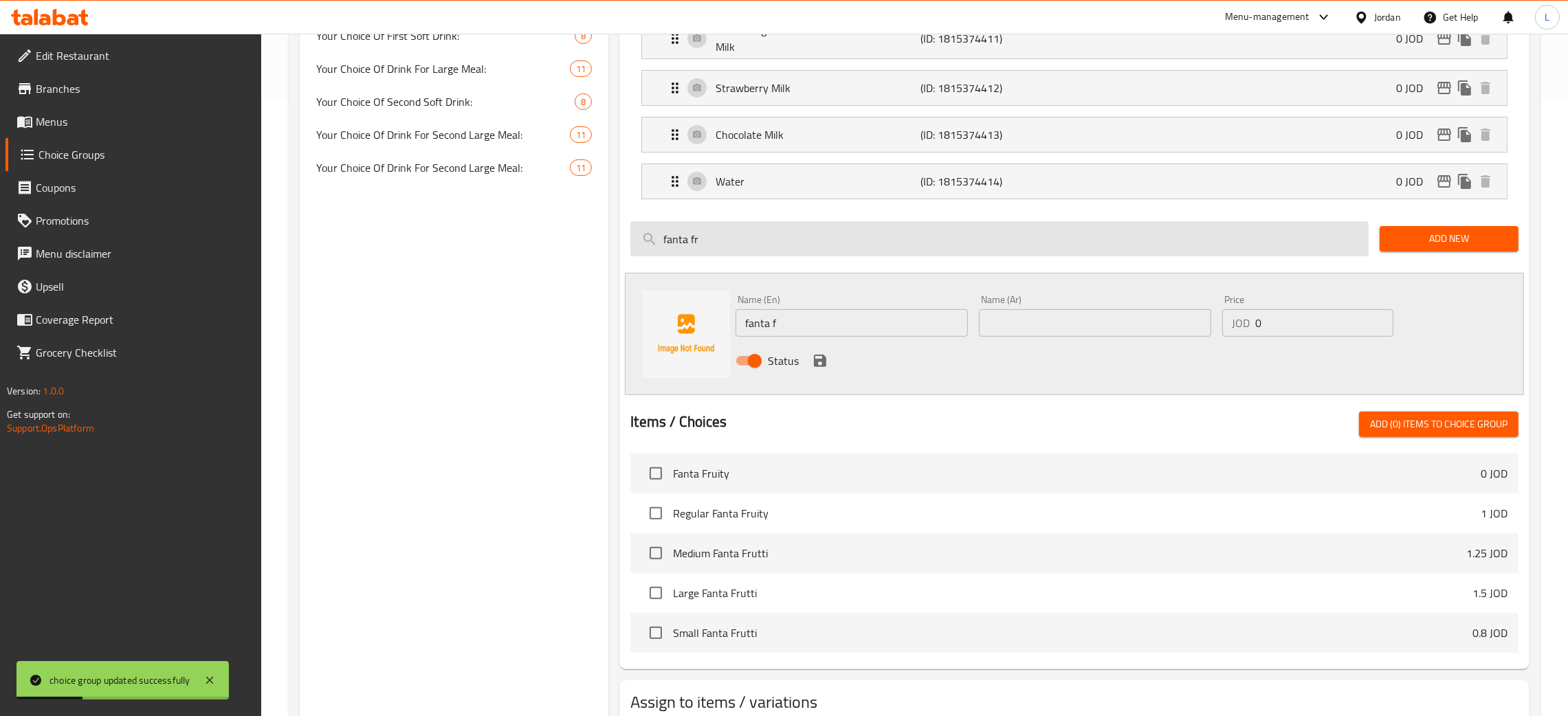
click at [756, 231] on input "fanta fr" at bounding box center [999, 238] width 738 height 35
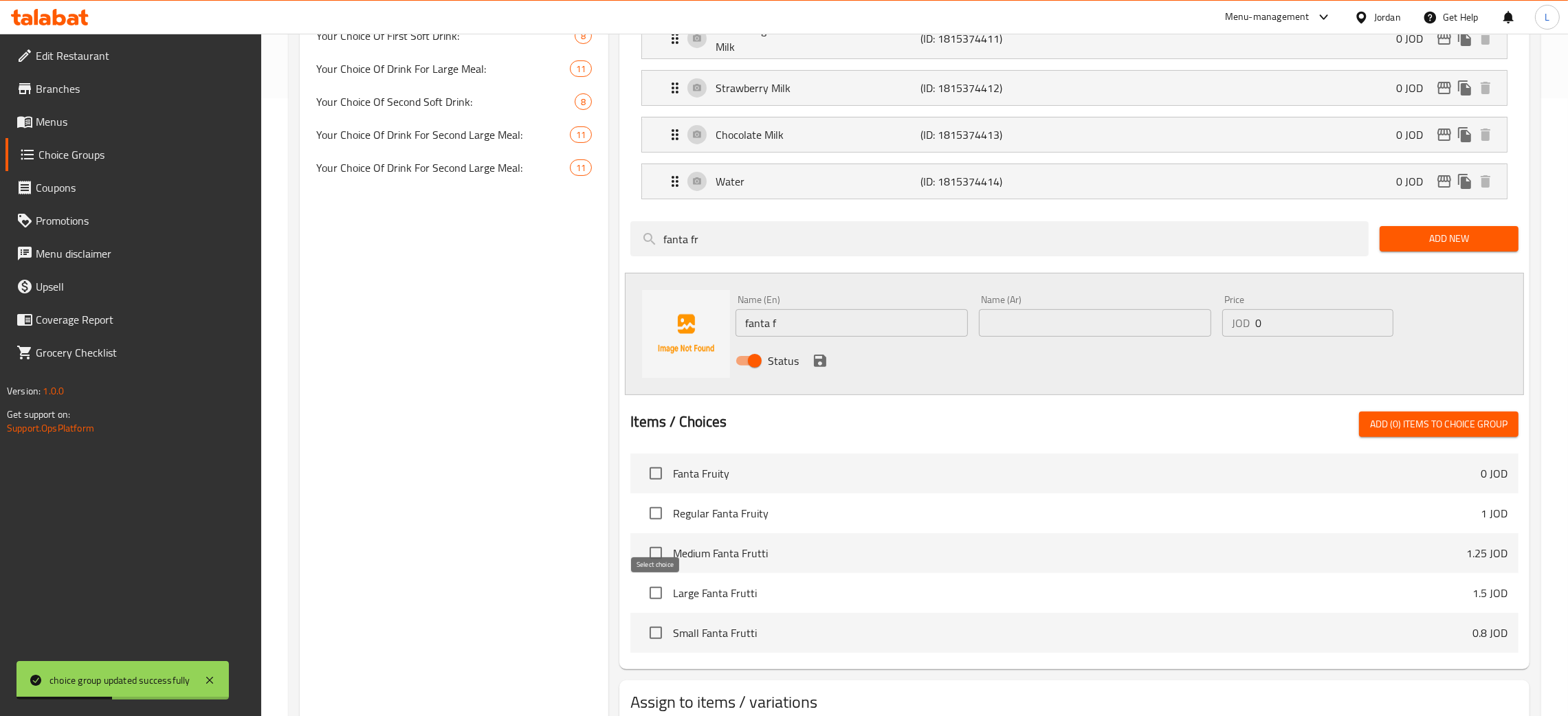
drag, startPoint x: 655, startPoint y: 595, endPoint x: 704, endPoint y: 575, distance: 52.9
click at [655, 594] on input "checkbox" at bounding box center [656, 594] width 28 height 28
click at [1391, 427] on span "Add (1) items to choice group" at bounding box center [1438, 424] width 138 height 17
checkbox input "false"
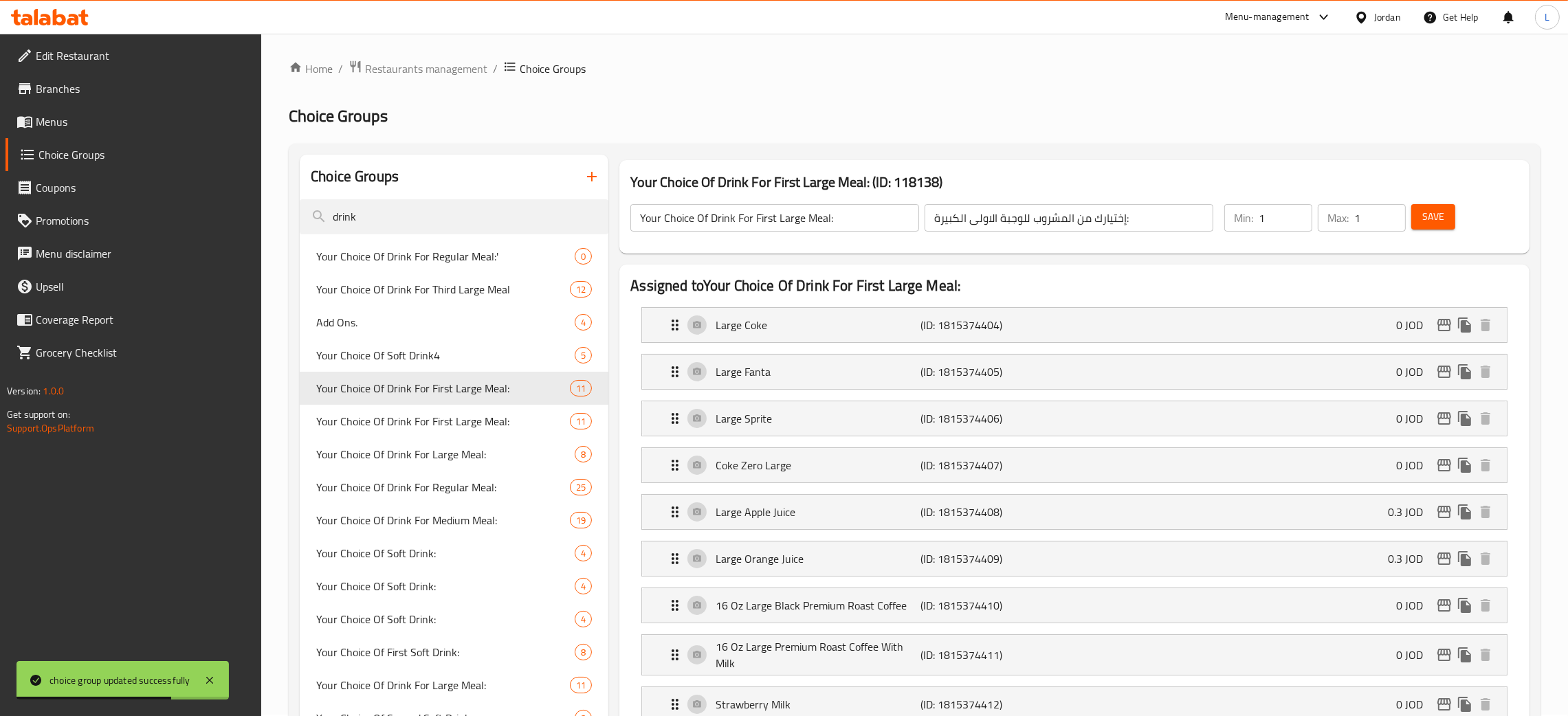
scroll to position [0, 0]
click at [1444, 208] on button "Save" at bounding box center [1433, 217] width 44 height 26
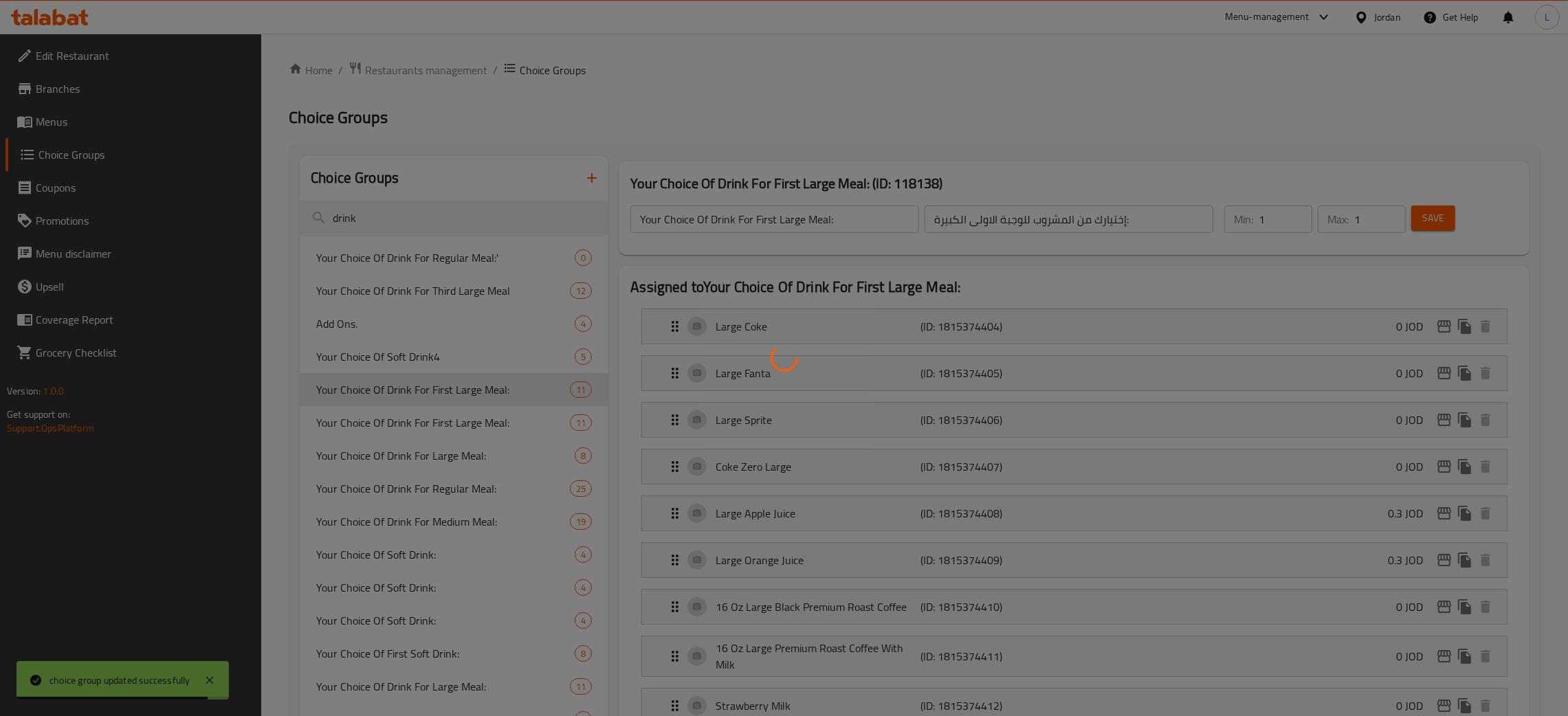
click at [422, 424] on div at bounding box center [784, 358] width 1568 height 716
click at [436, 423] on div at bounding box center [784, 358] width 1568 height 716
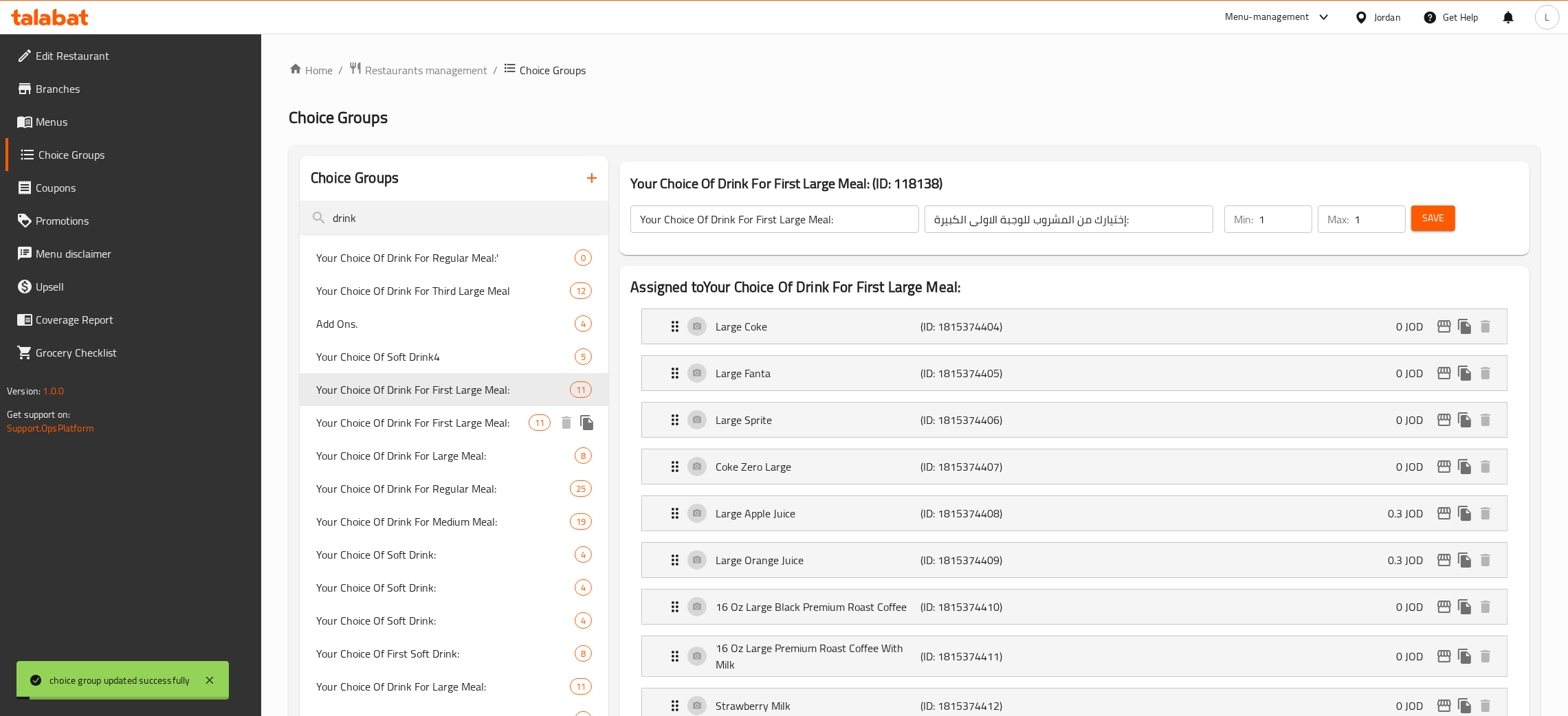
click at [464, 428] on span "Your Choice Of Drink For First Large Meal:" at bounding box center [422, 423] width 213 height 16
type input "إختيارك من المشروب للوجبة الكبيرة الاولى:"
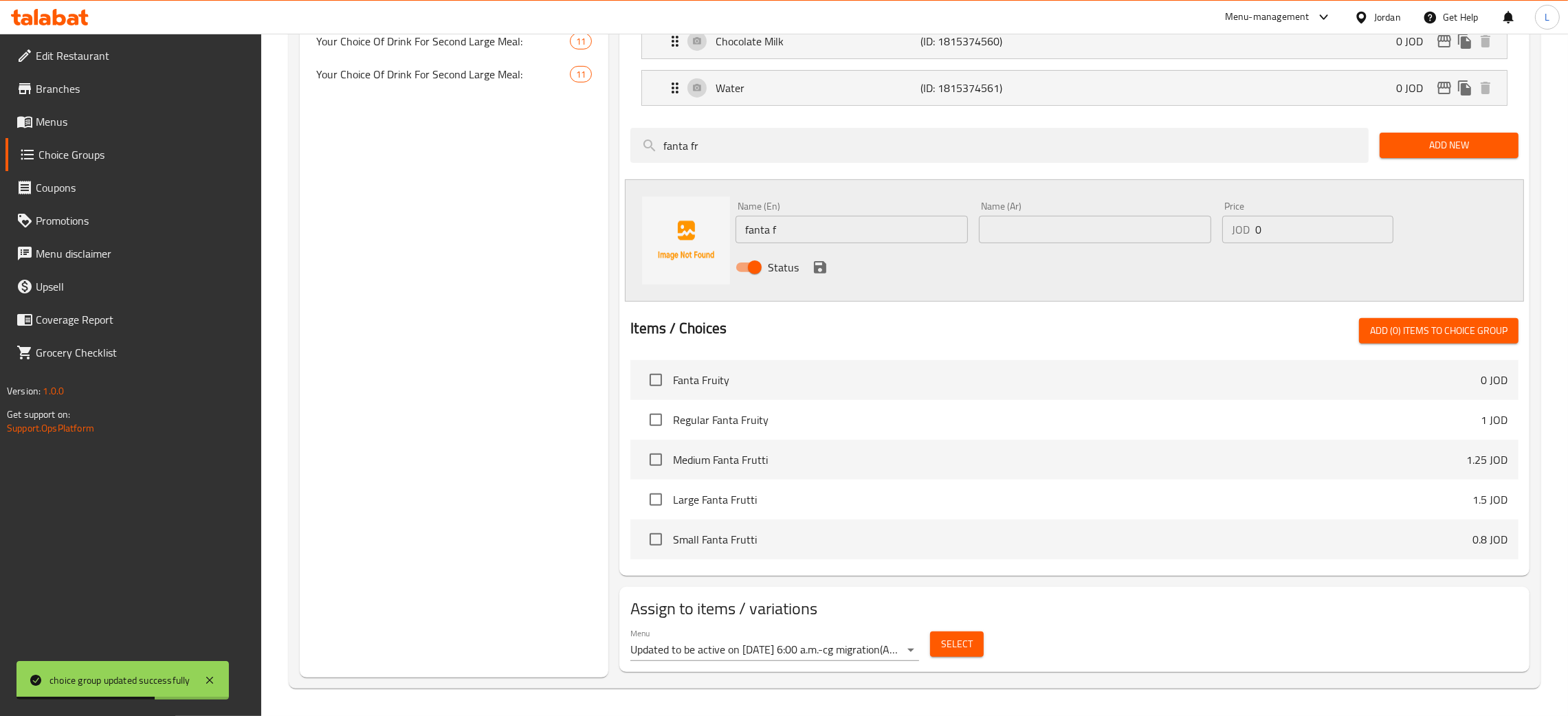
scroll to position [714, 0]
click at [656, 502] on input "checkbox" at bounding box center [656, 499] width 28 height 28
click at [1385, 324] on span "Add (1) items to choice group" at bounding box center [1438, 331] width 138 height 17
checkbox input "false"
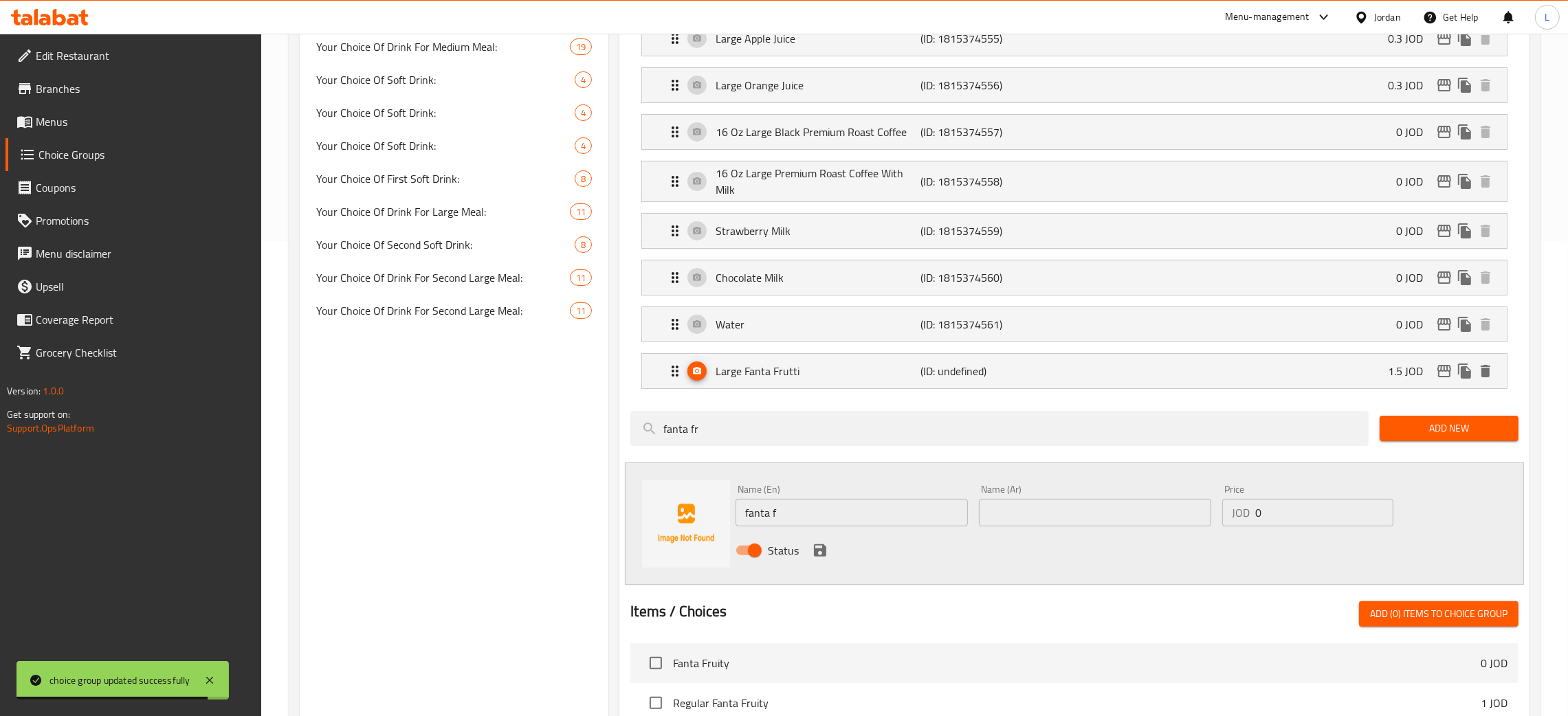
scroll to position [96, 0]
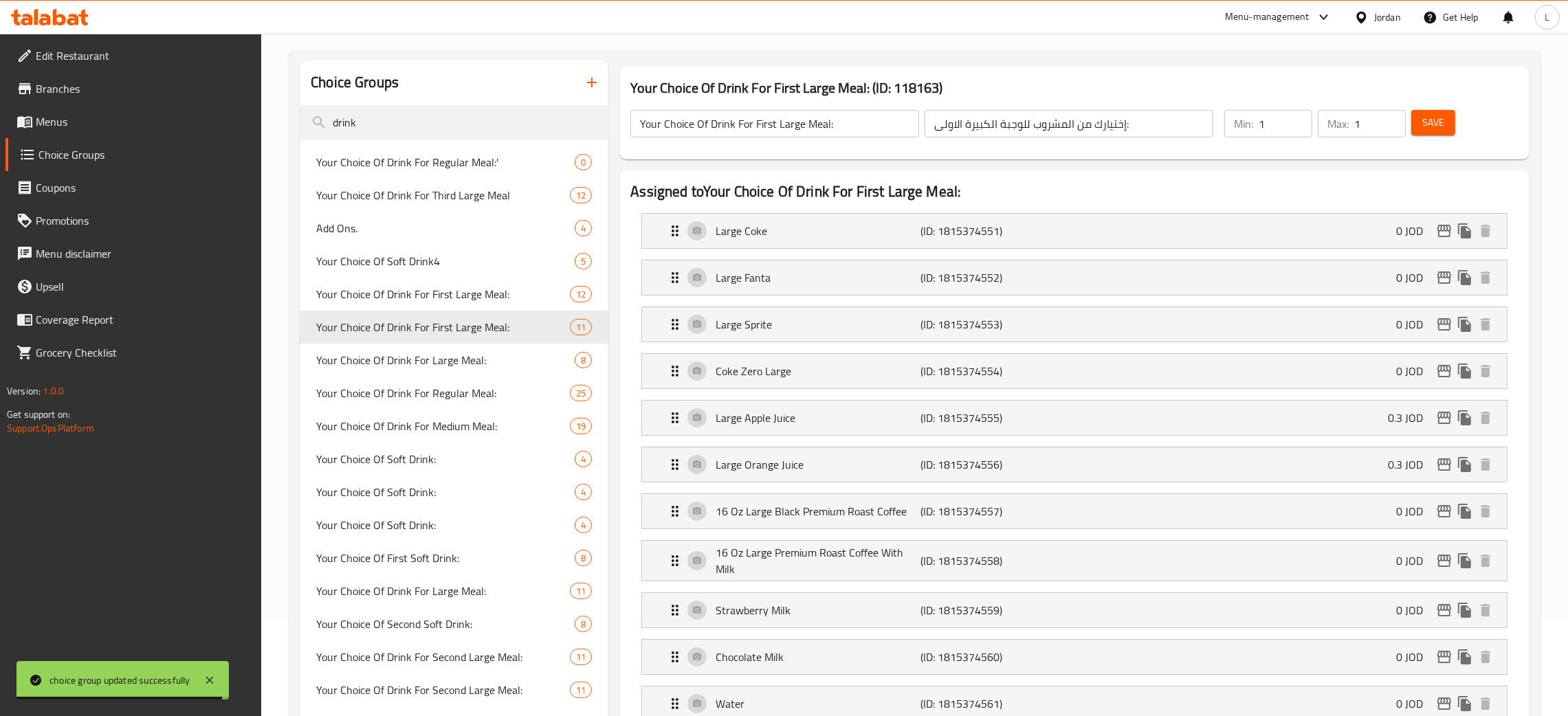
click at [1445, 119] on button "Save" at bounding box center [1433, 122] width 44 height 26
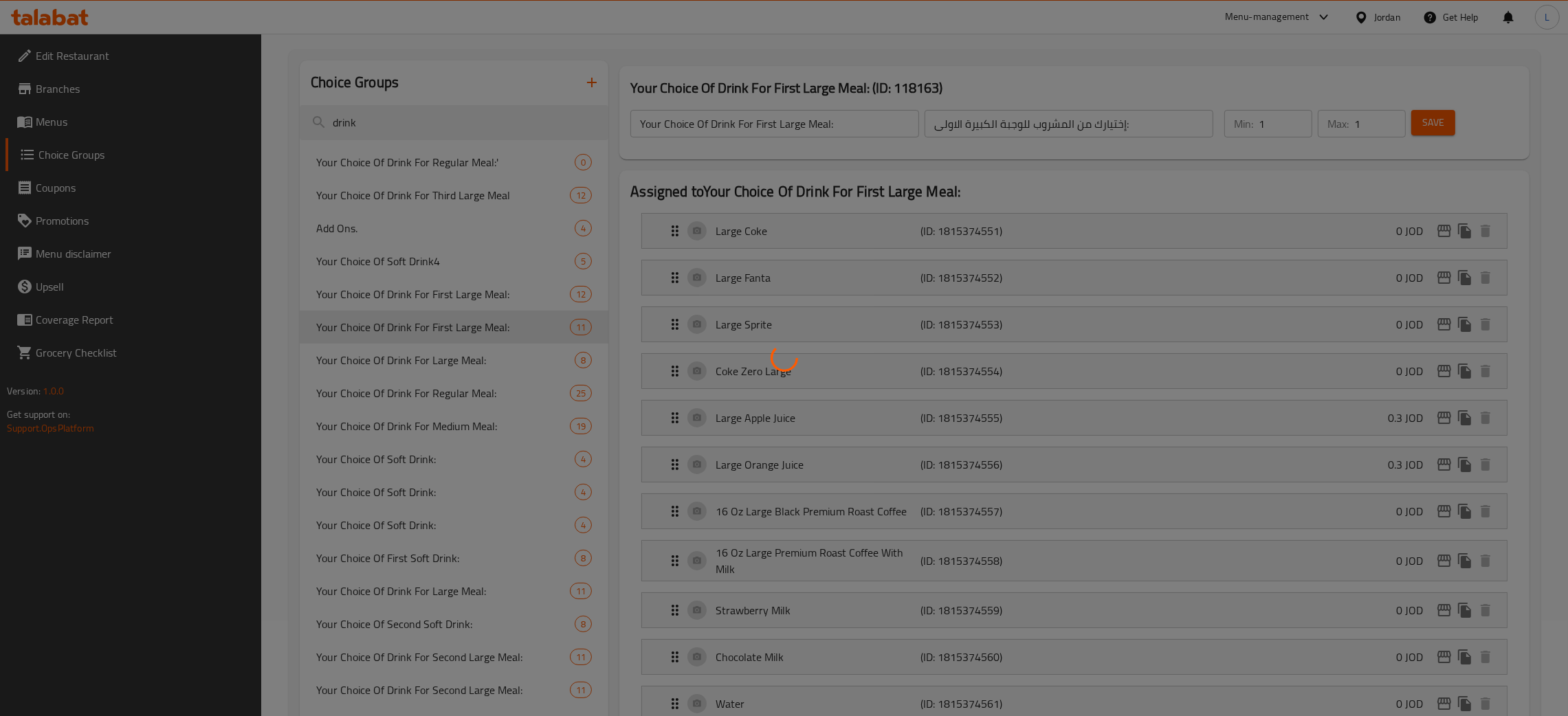
click at [398, 355] on div at bounding box center [784, 358] width 1568 height 716
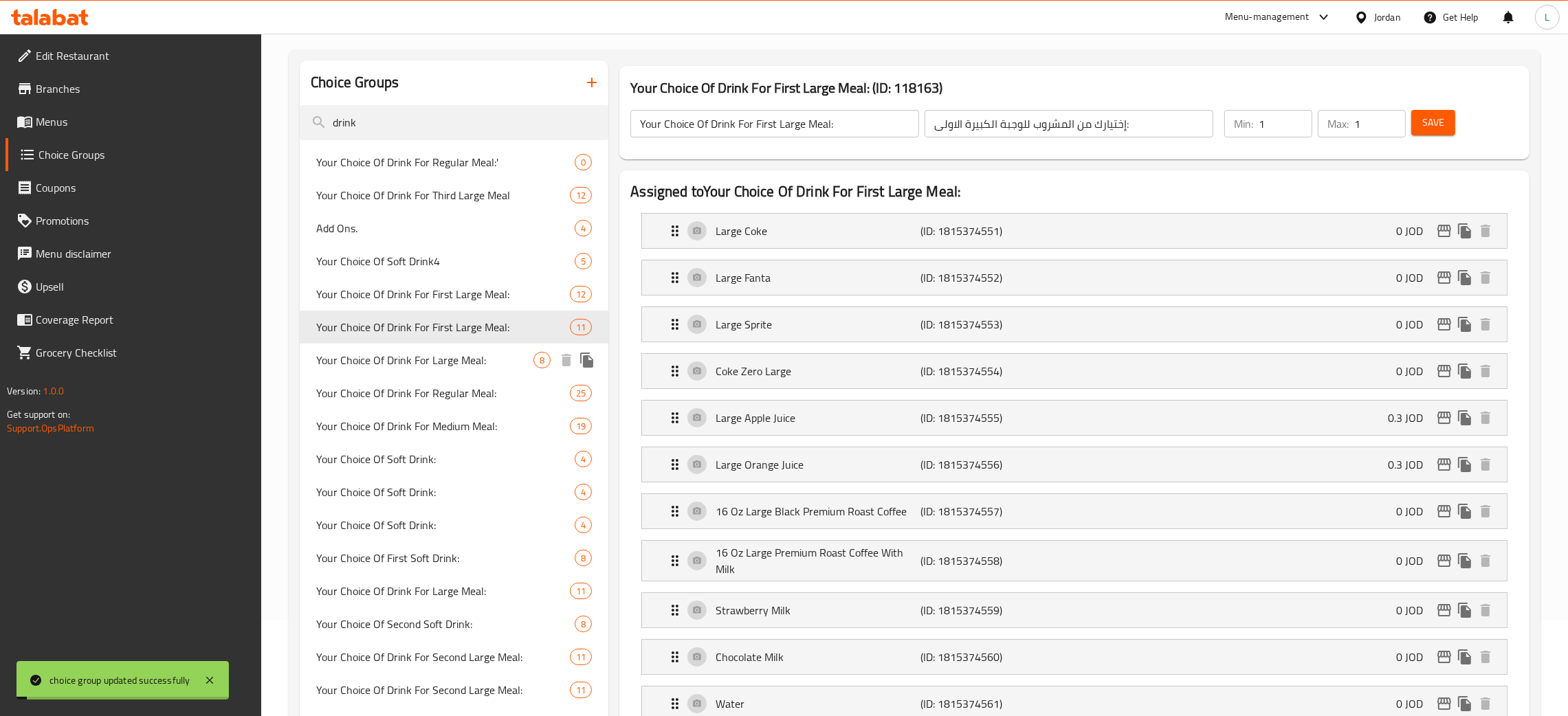
click at [471, 353] on span "Your Choice Of Drink For Large Meal:" at bounding box center [424, 360] width 217 height 16
type input "Your Choice Of Drink For Large Meal:"
type input "إختيارك من المشروب للوجبة الكبيرة:"
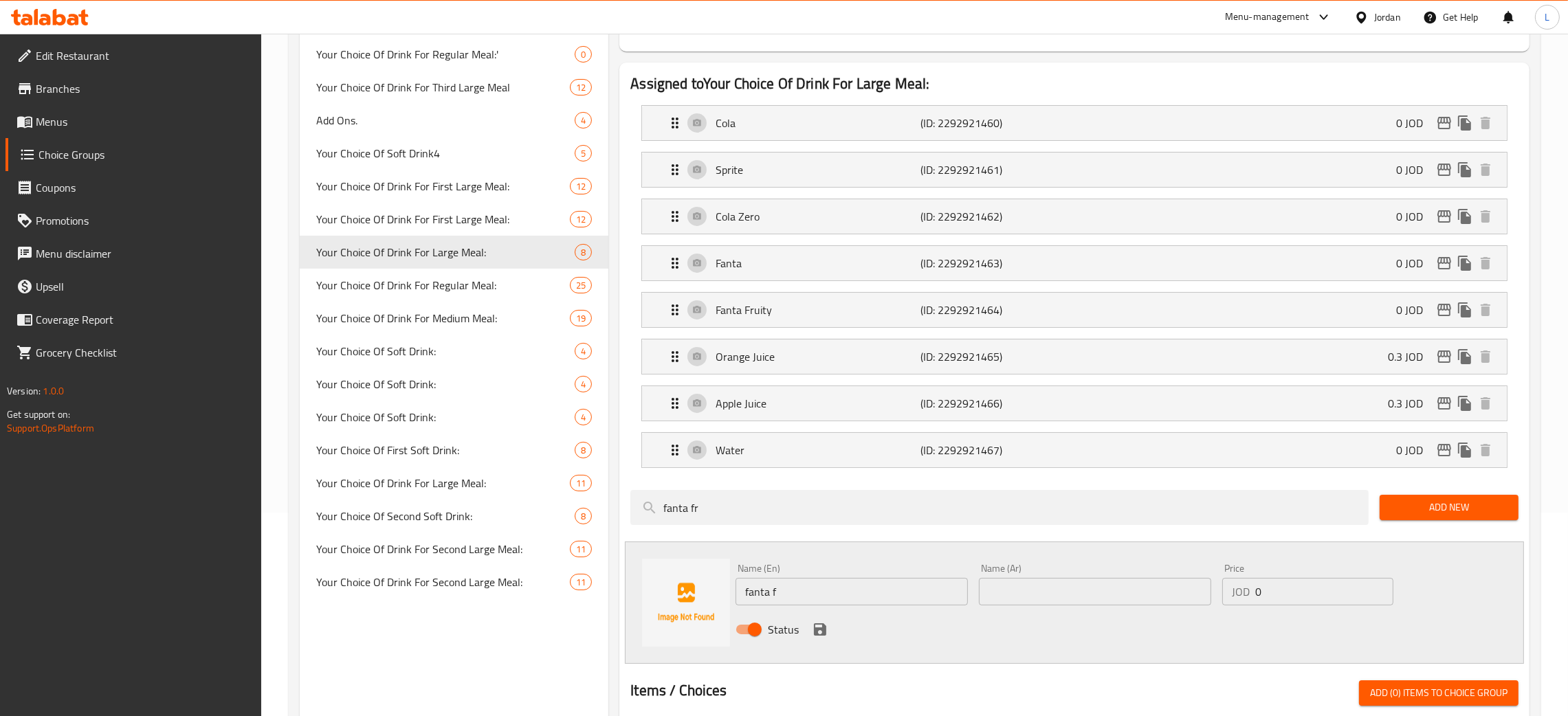
scroll to position [515, 0]
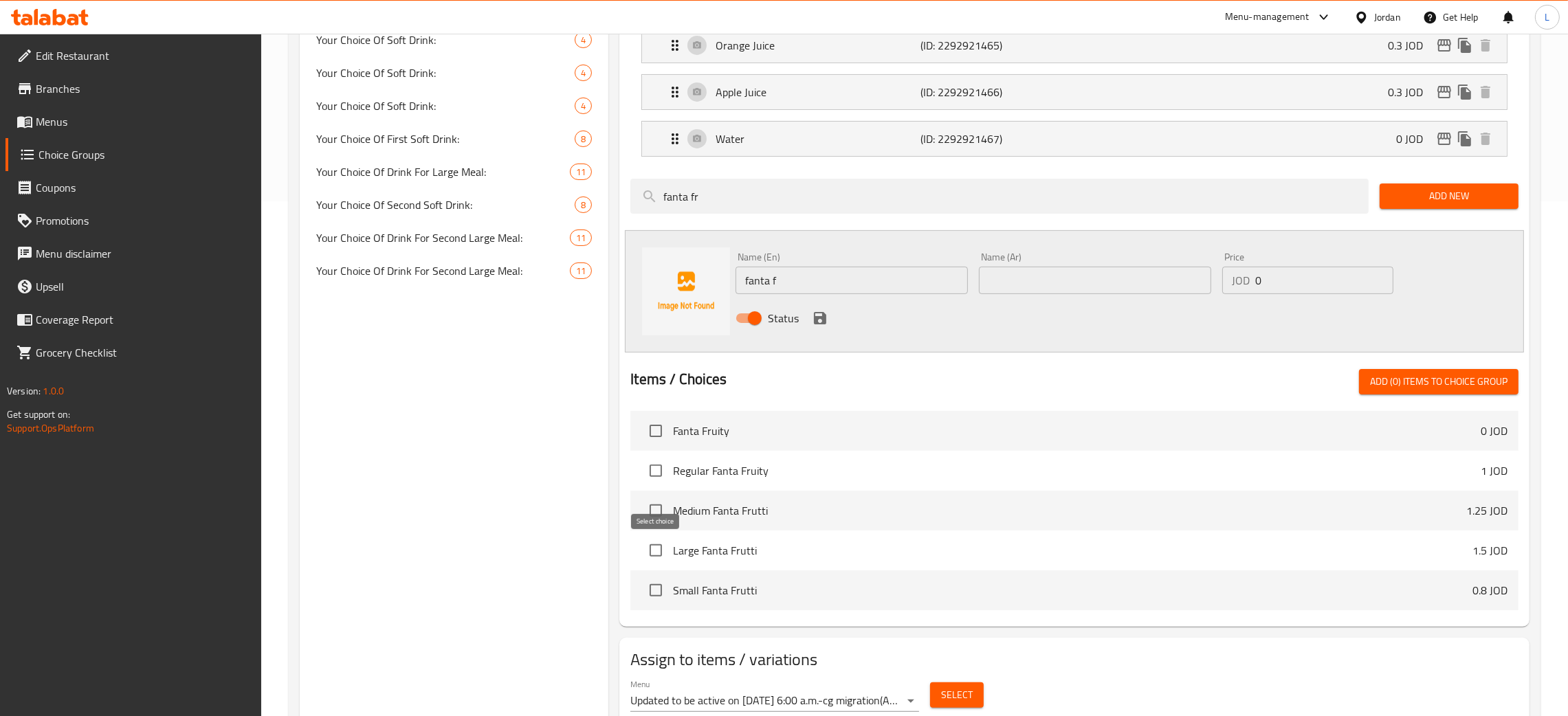
click at [659, 558] on input "checkbox" at bounding box center [656, 551] width 28 height 28
click at [1357, 395] on div "Items / Choices Add (1) items to choice group" at bounding box center [1074, 382] width 888 height 26
click at [1364, 386] on button "Add (1) items to choice group" at bounding box center [1439, 382] width 159 height 26
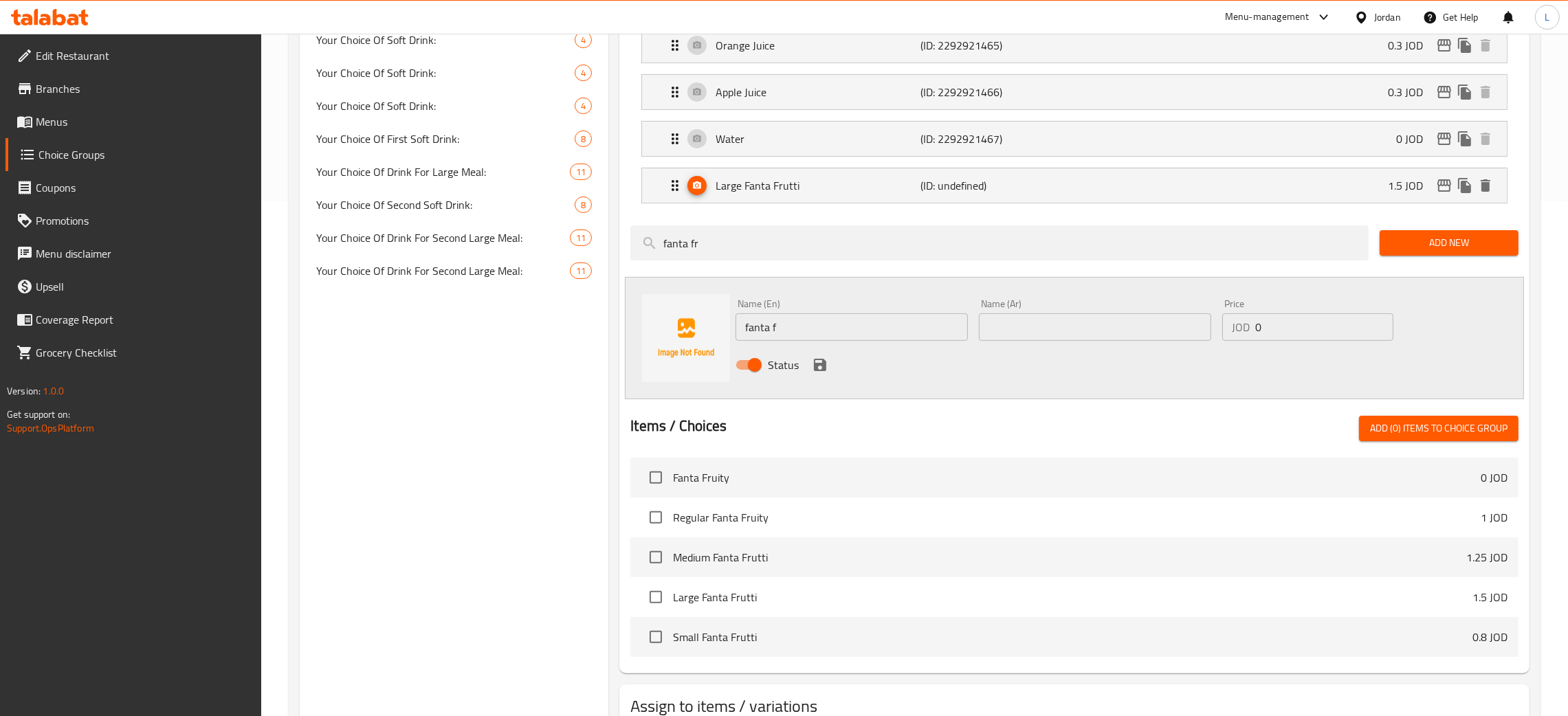
checkbox input "false"
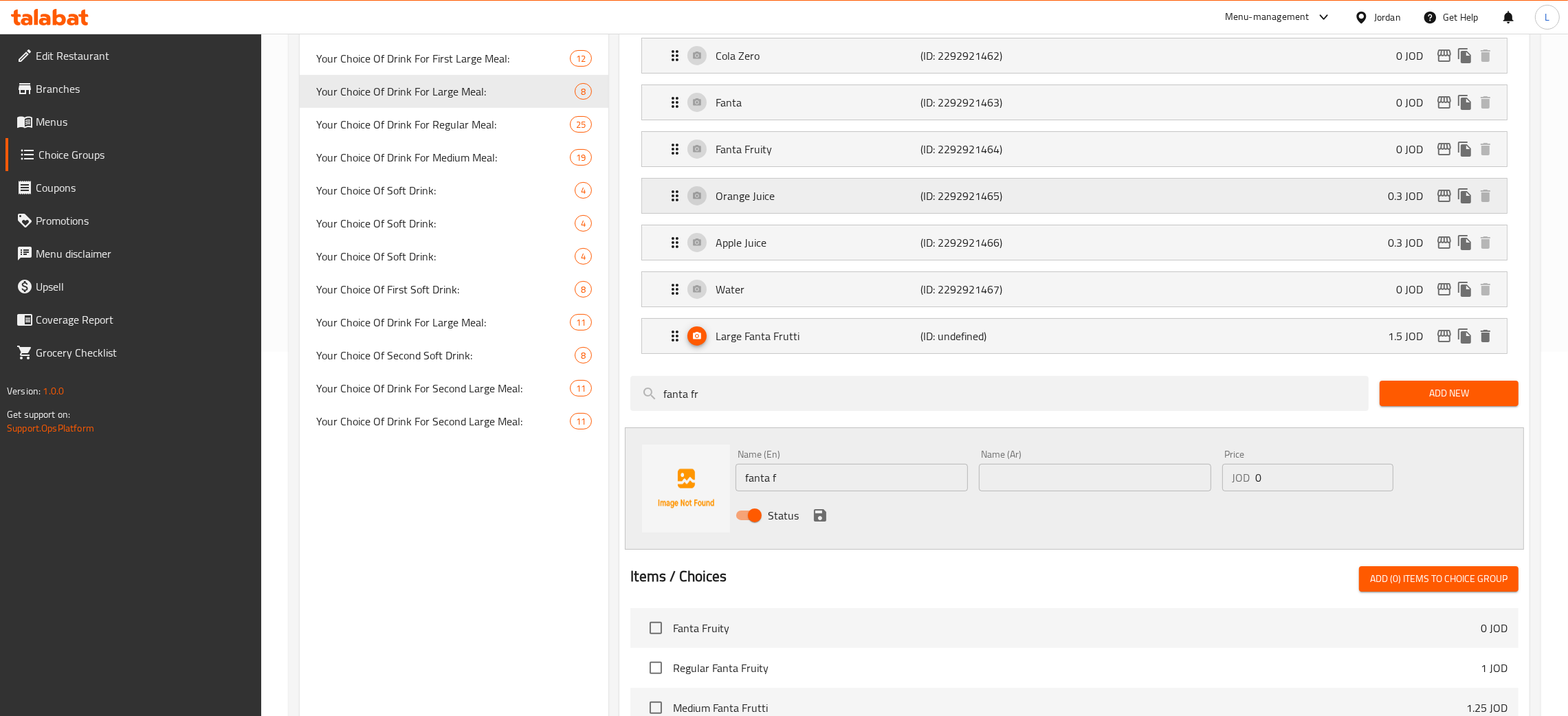
scroll to position [104, 0]
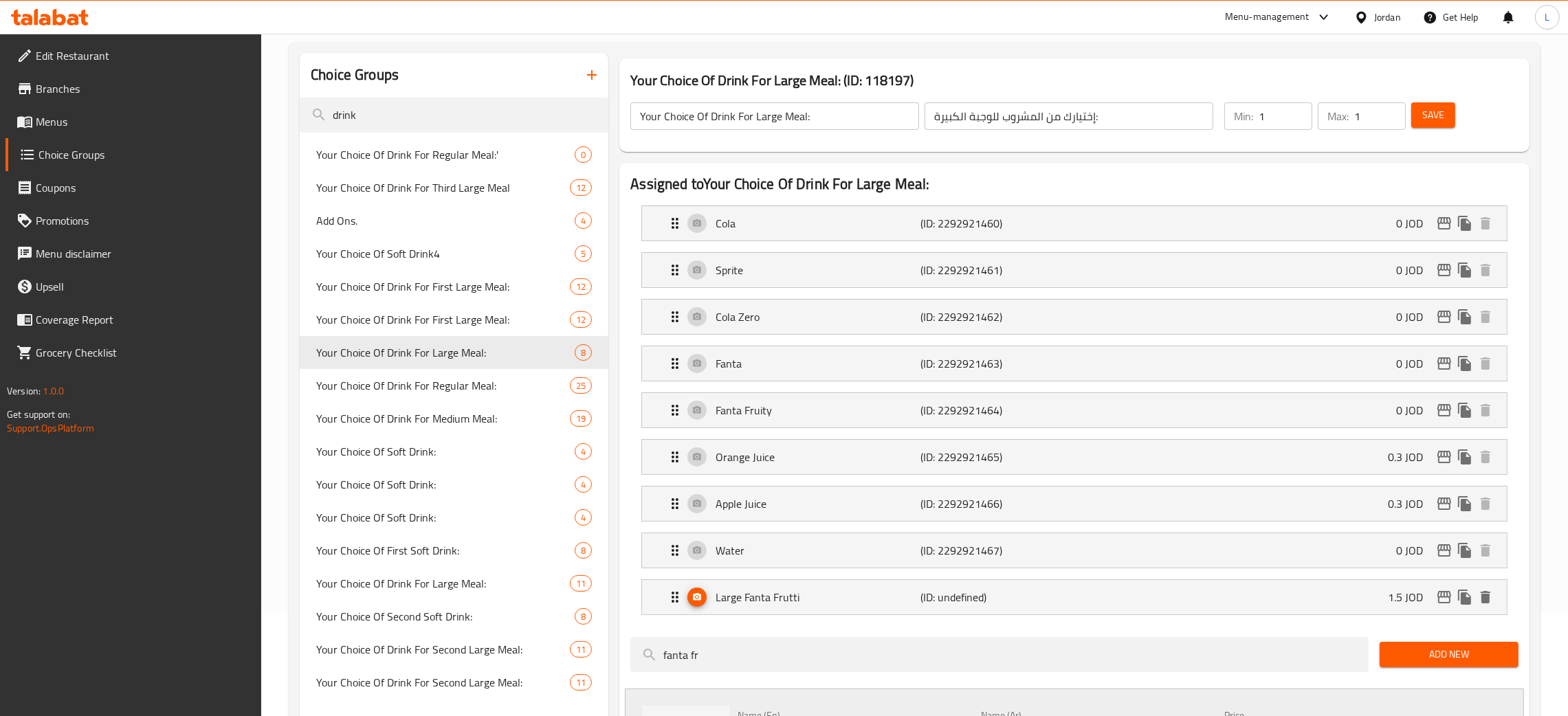
click at [1434, 129] on div "Save" at bounding box center [1456, 116] width 96 height 33
click at [1436, 119] on span "Save" at bounding box center [1432, 115] width 22 height 17
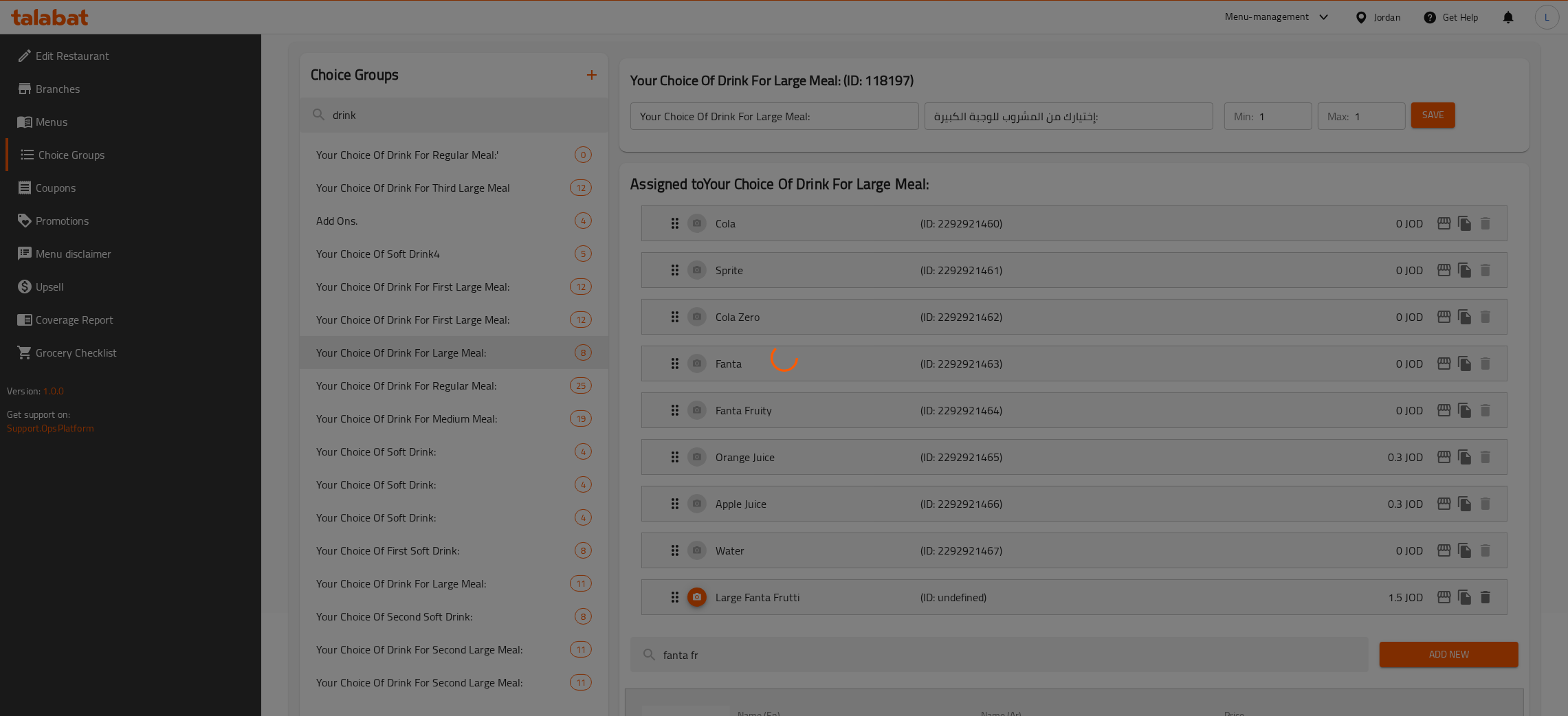
click at [378, 389] on div at bounding box center [784, 358] width 1568 height 716
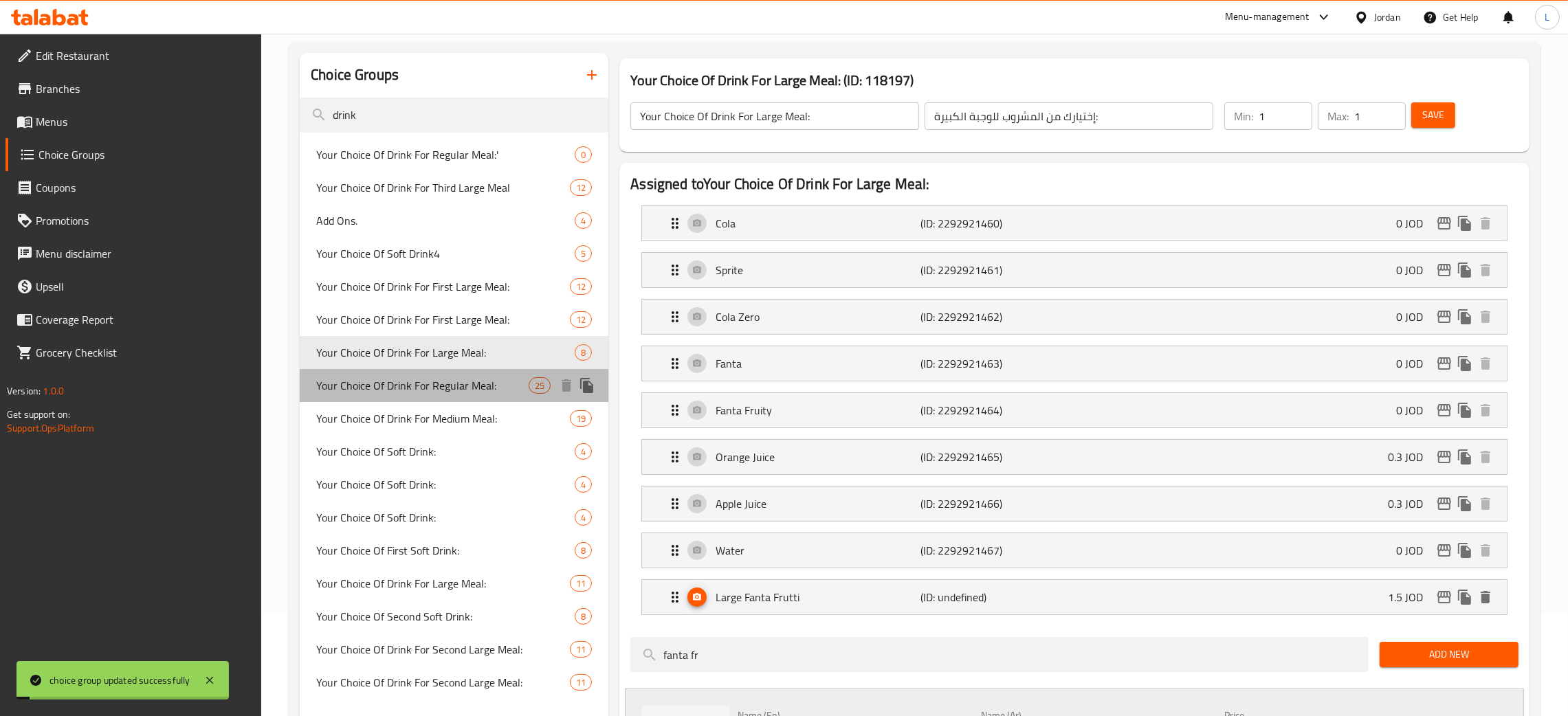
click at [418, 382] on span "Your Choice Of Drink For Regular Meal:" at bounding box center [422, 386] width 213 height 16
type input "Your Choice Of Drink For Regular Meal:"
type input "إختيارك من المشروب للوجبة العادية:"
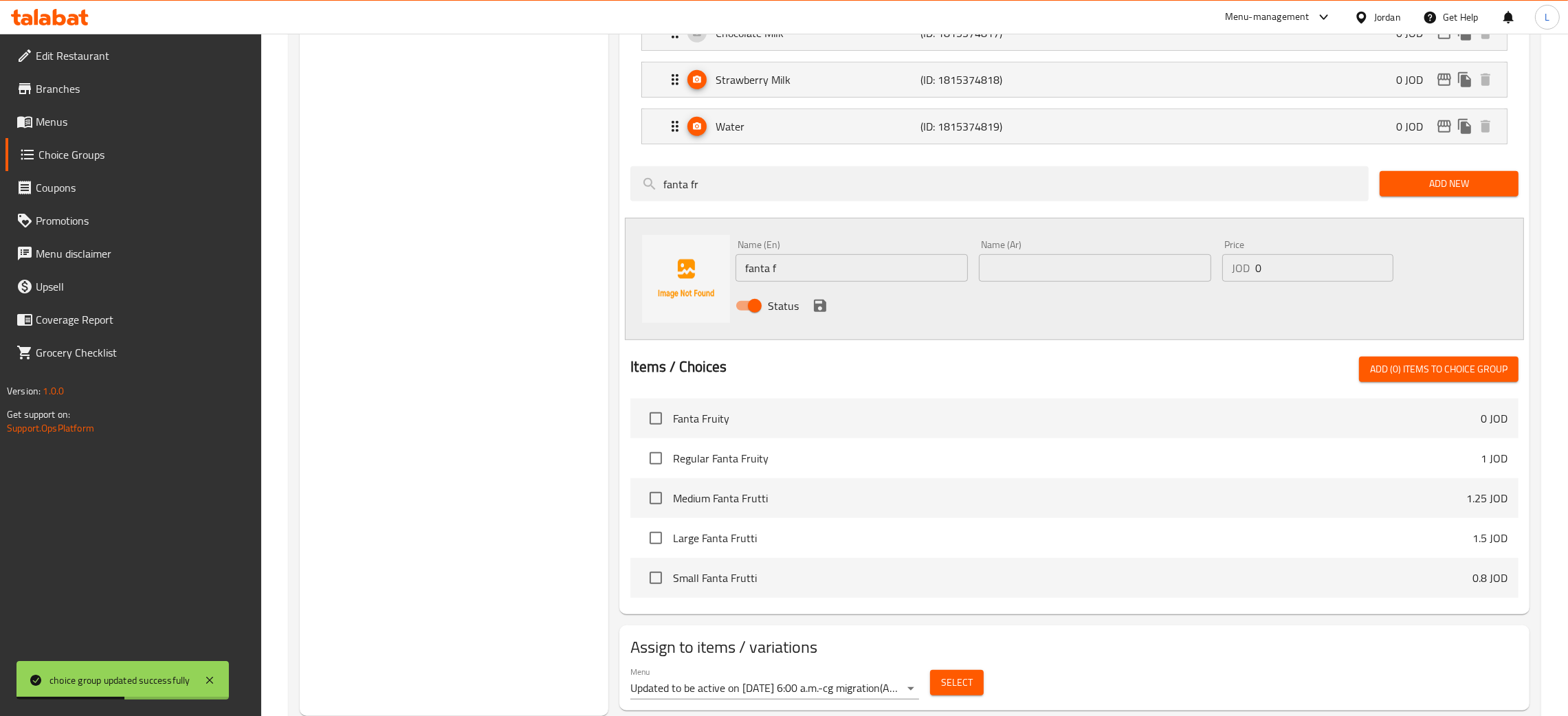
scroll to position [1372, 0]
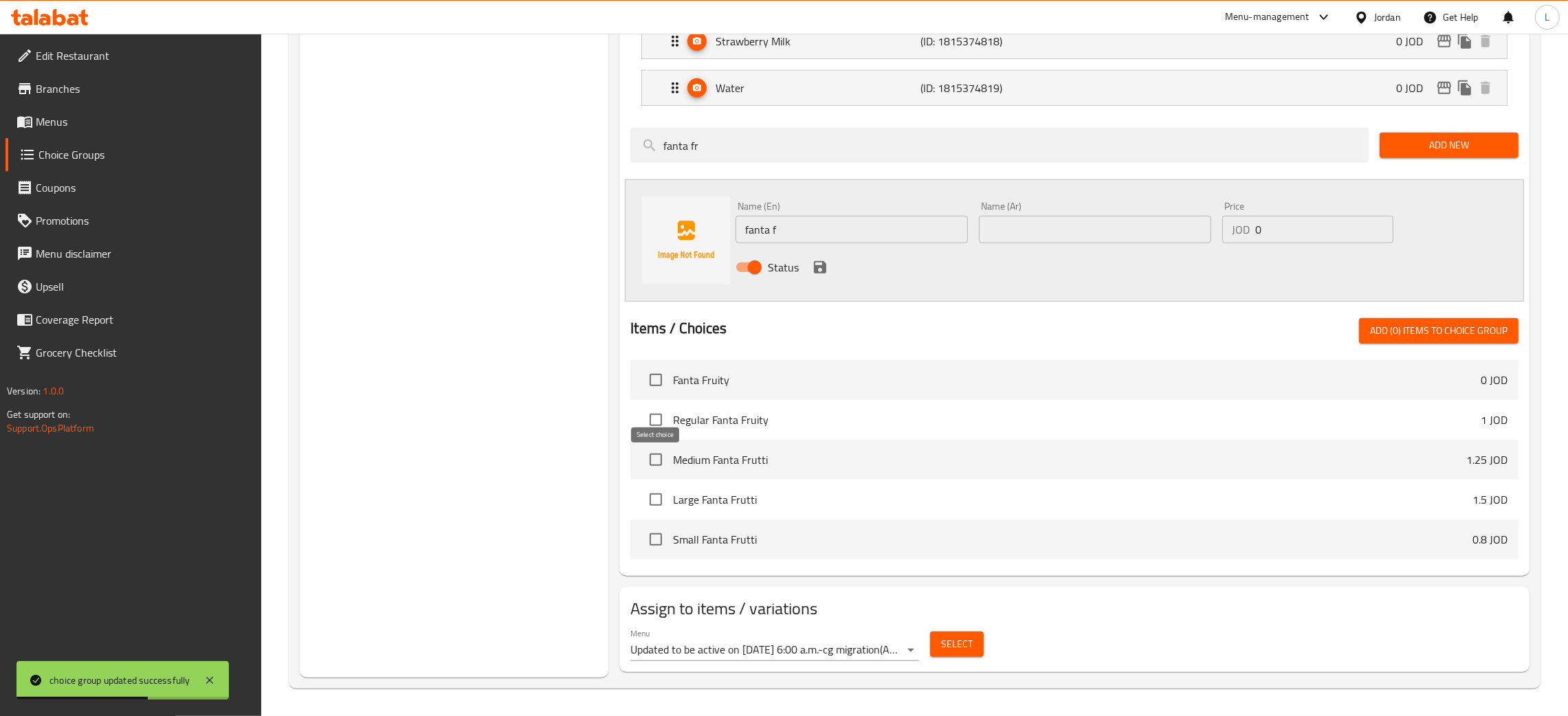
drag, startPoint x: 650, startPoint y: 462, endPoint x: 674, endPoint y: 460, distance: 24.1
click at [650, 460] on input "checkbox" at bounding box center [656, 460] width 28 height 28
click at [1466, 338] on span "Add (1) items to choice group" at bounding box center [1438, 331] width 138 height 17
checkbox input "false"
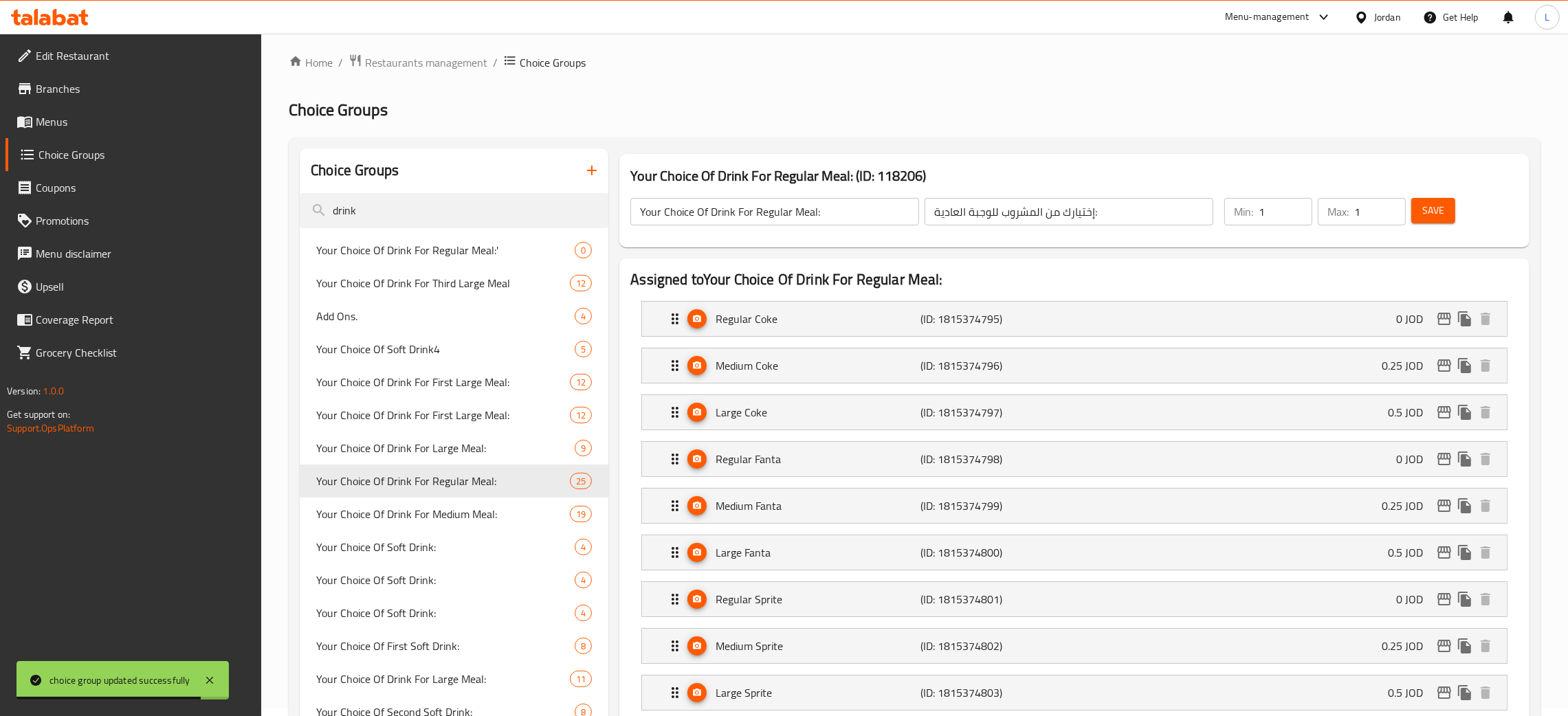
scroll to position [0, 0]
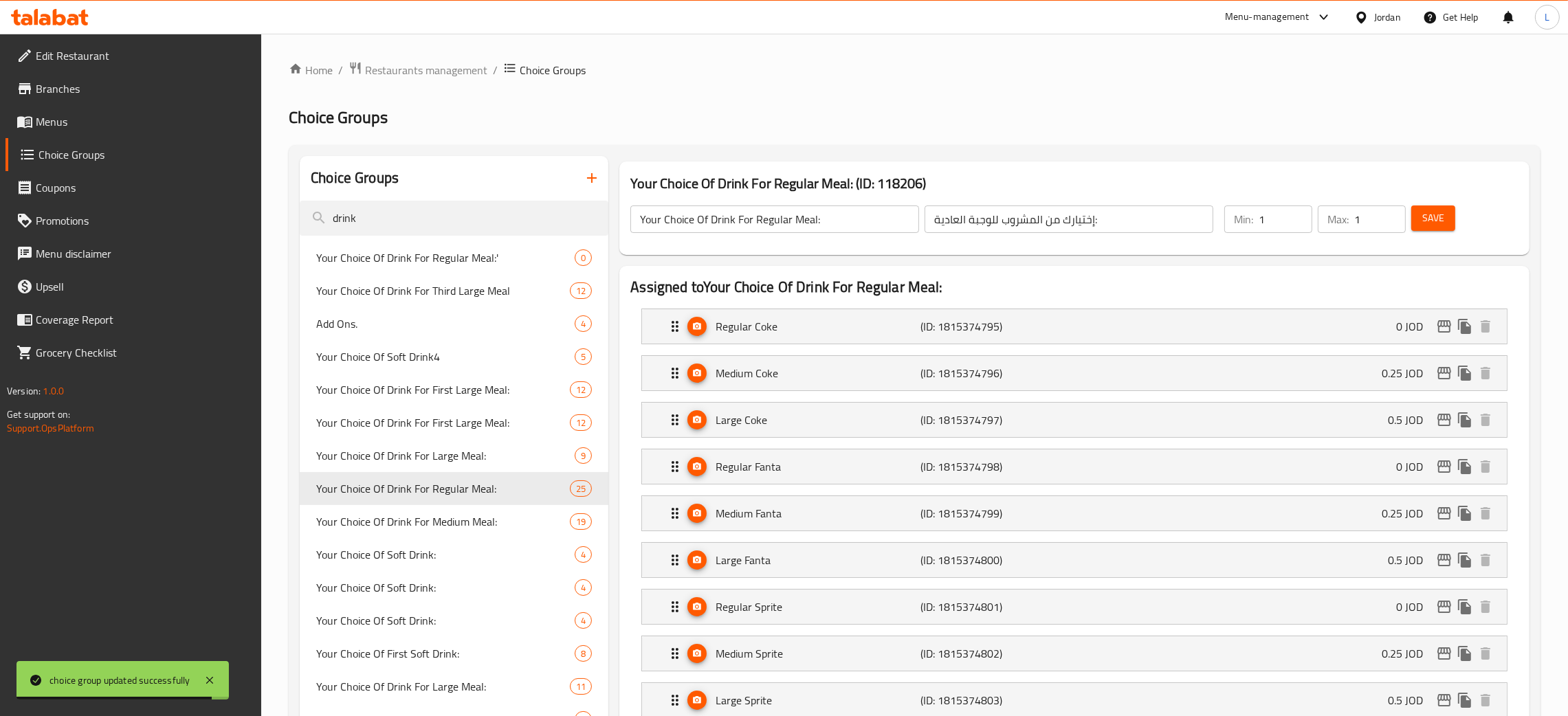
drag, startPoint x: 1438, startPoint y: 218, endPoint x: 1404, endPoint y: 233, distance: 37.2
click at [1437, 218] on span "Save" at bounding box center [1432, 218] width 22 height 17
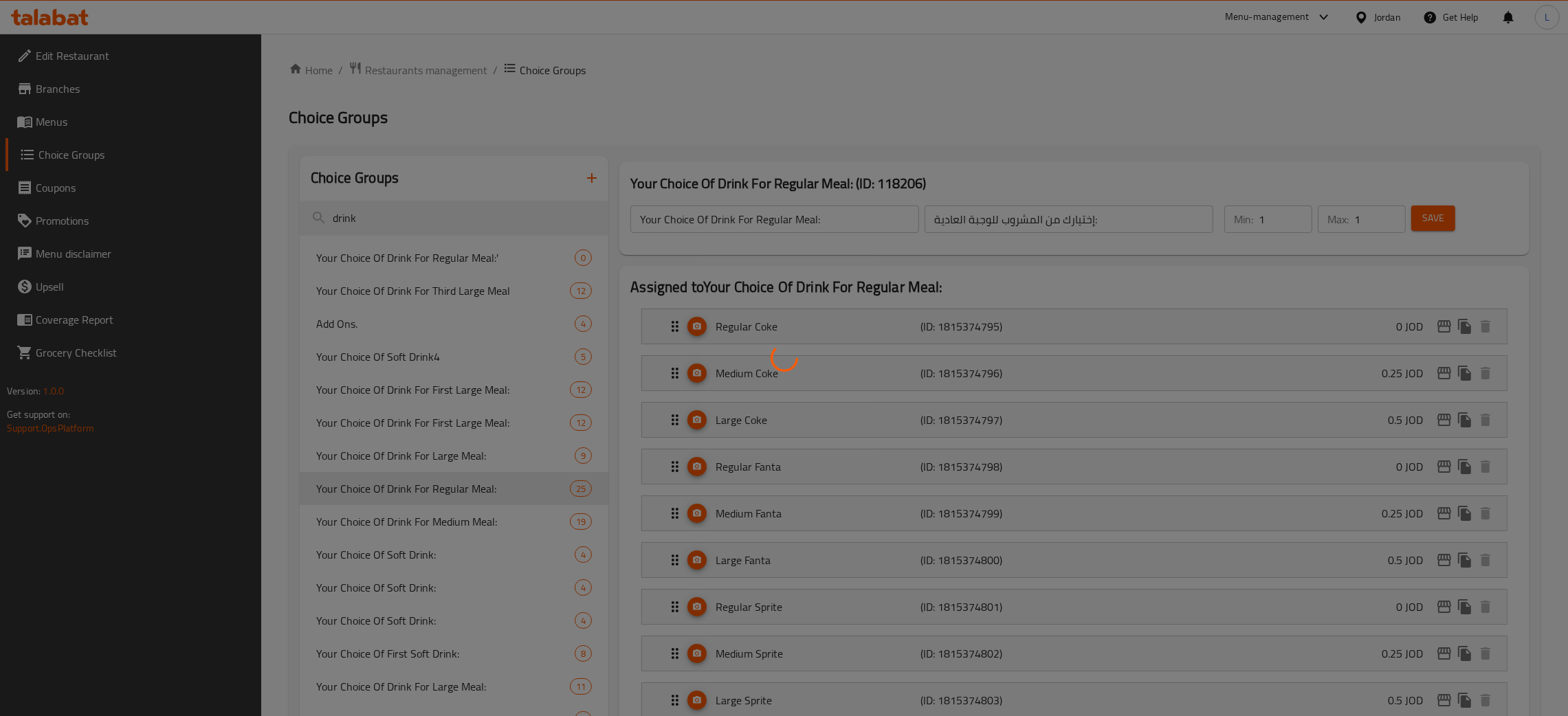
click at [414, 525] on div at bounding box center [784, 358] width 1568 height 716
click at [422, 524] on div at bounding box center [784, 358] width 1568 height 716
click at [407, 526] on div at bounding box center [784, 358] width 1568 height 716
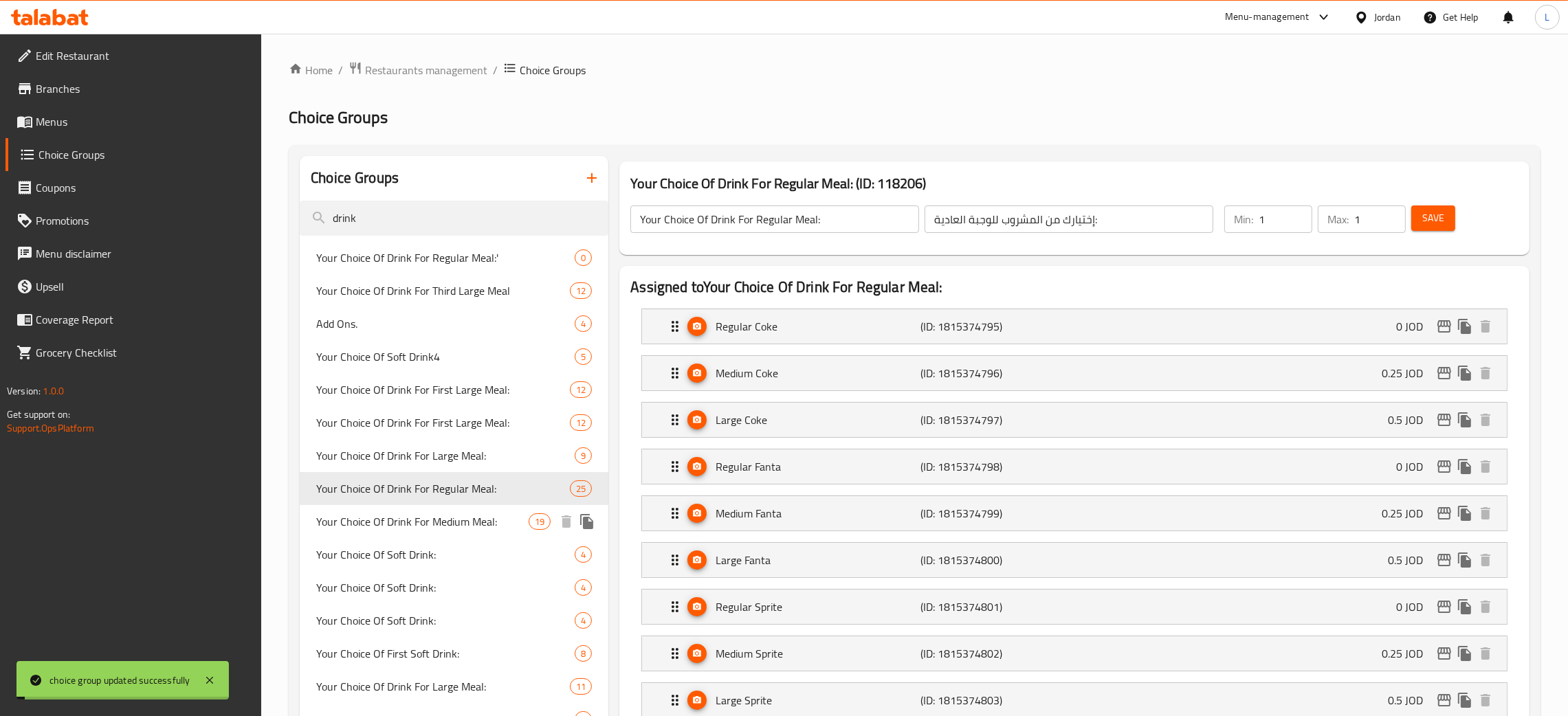
click at [407, 526] on span "Your Choice Of Drink For Medium Meal:" at bounding box center [422, 521] width 213 height 16
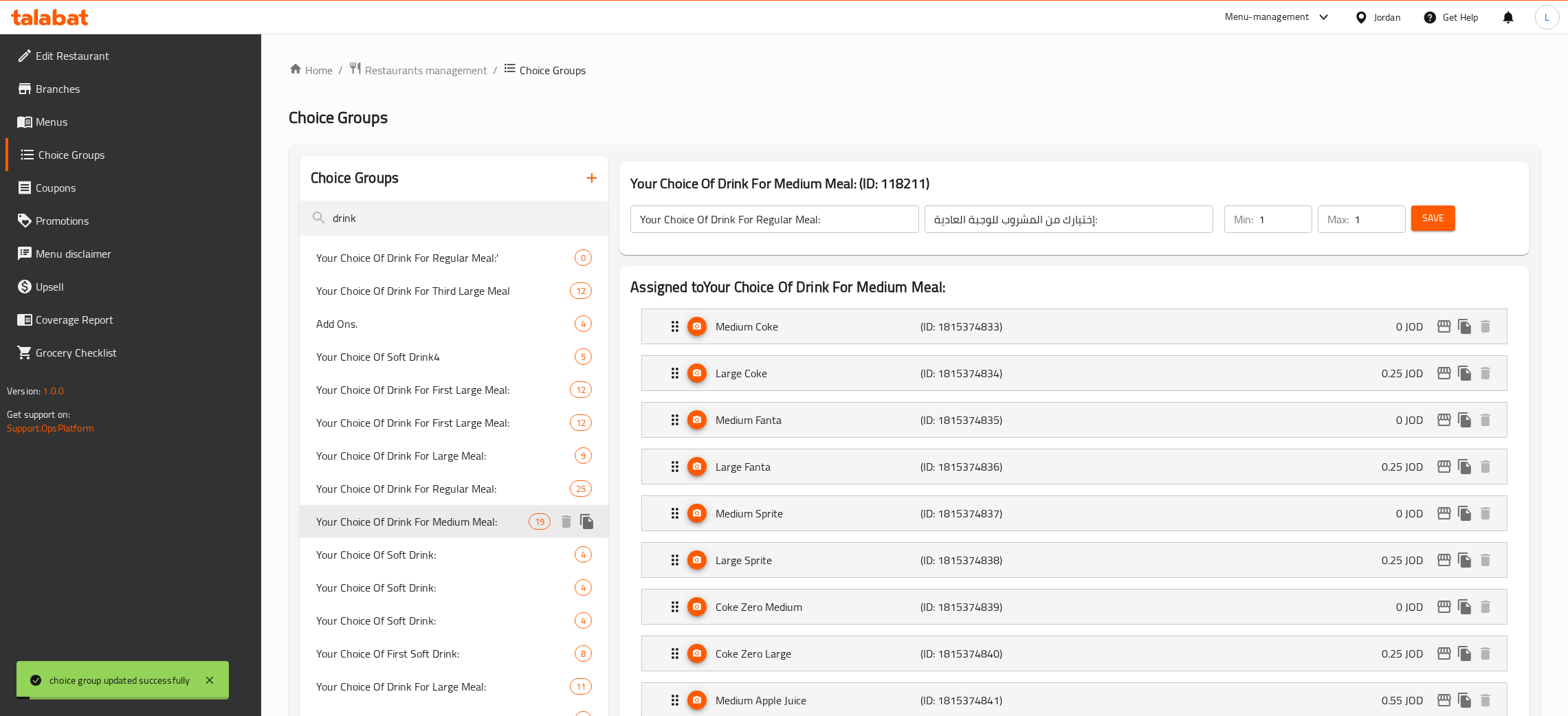
type input "Your Choice Of Drink For Medium Meal:"
type input "إختيارك من المشروب للوجبة الوسط:"
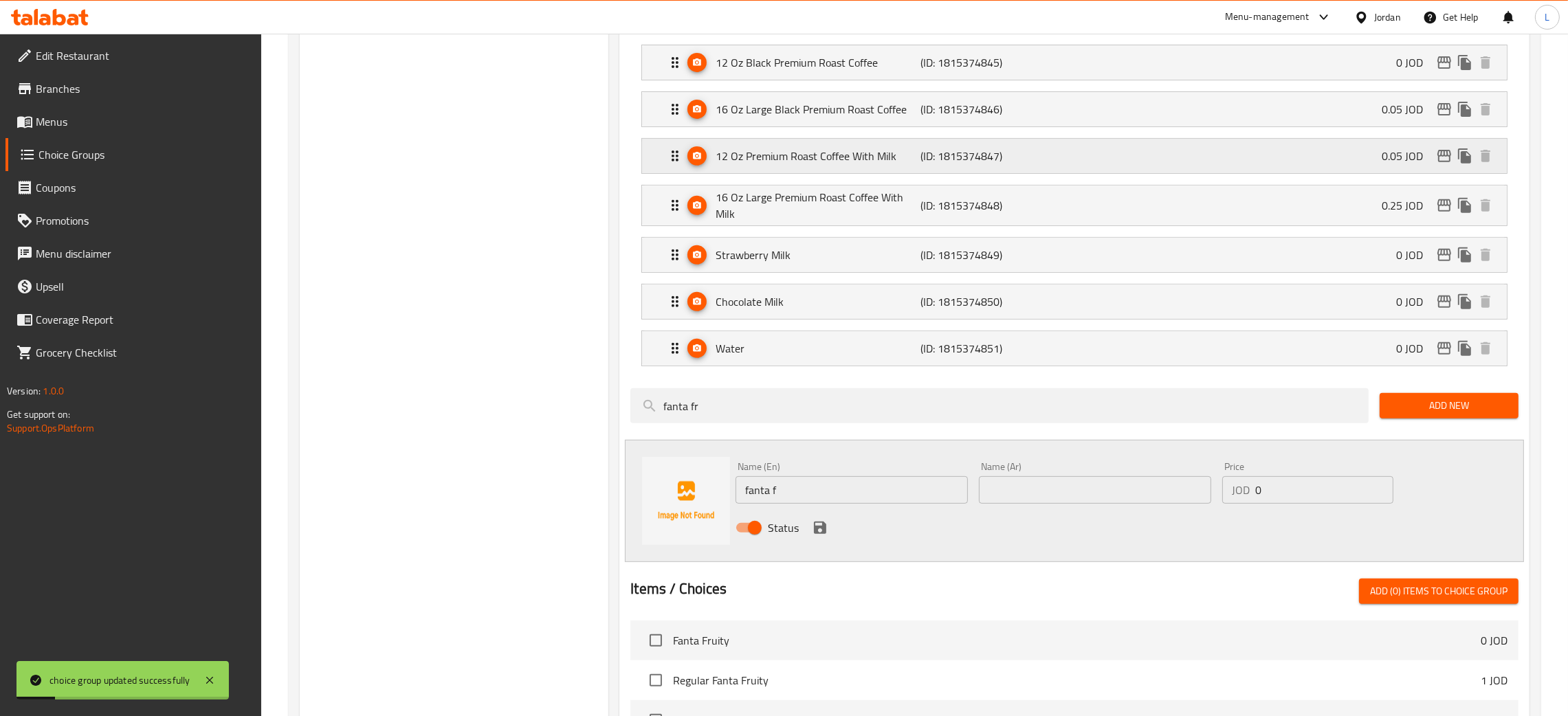
scroll to position [1090, 0]
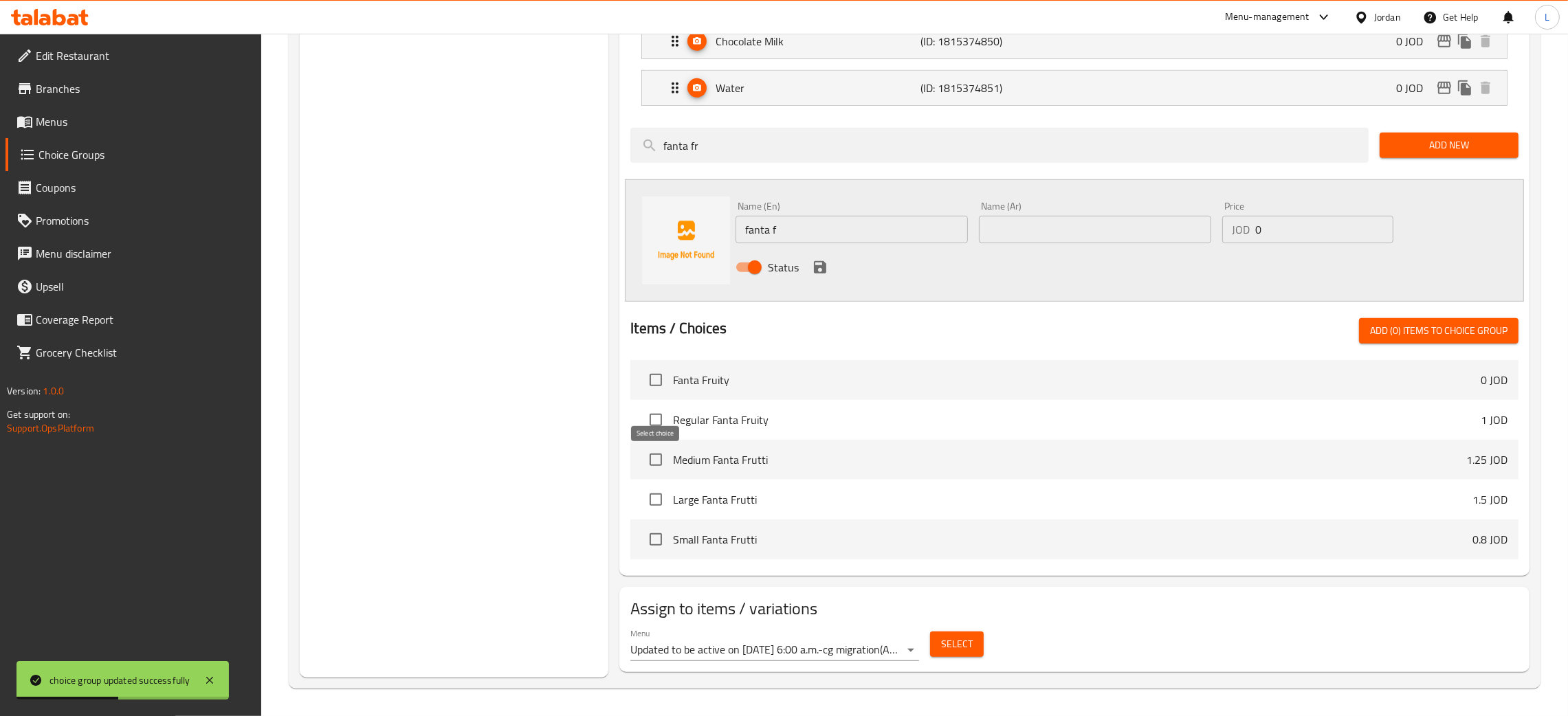
click at [653, 448] on input "checkbox" at bounding box center [656, 460] width 28 height 28
click at [1446, 328] on span "Add (1) items to choice group" at bounding box center [1438, 331] width 138 height 17
checkbox input "false"
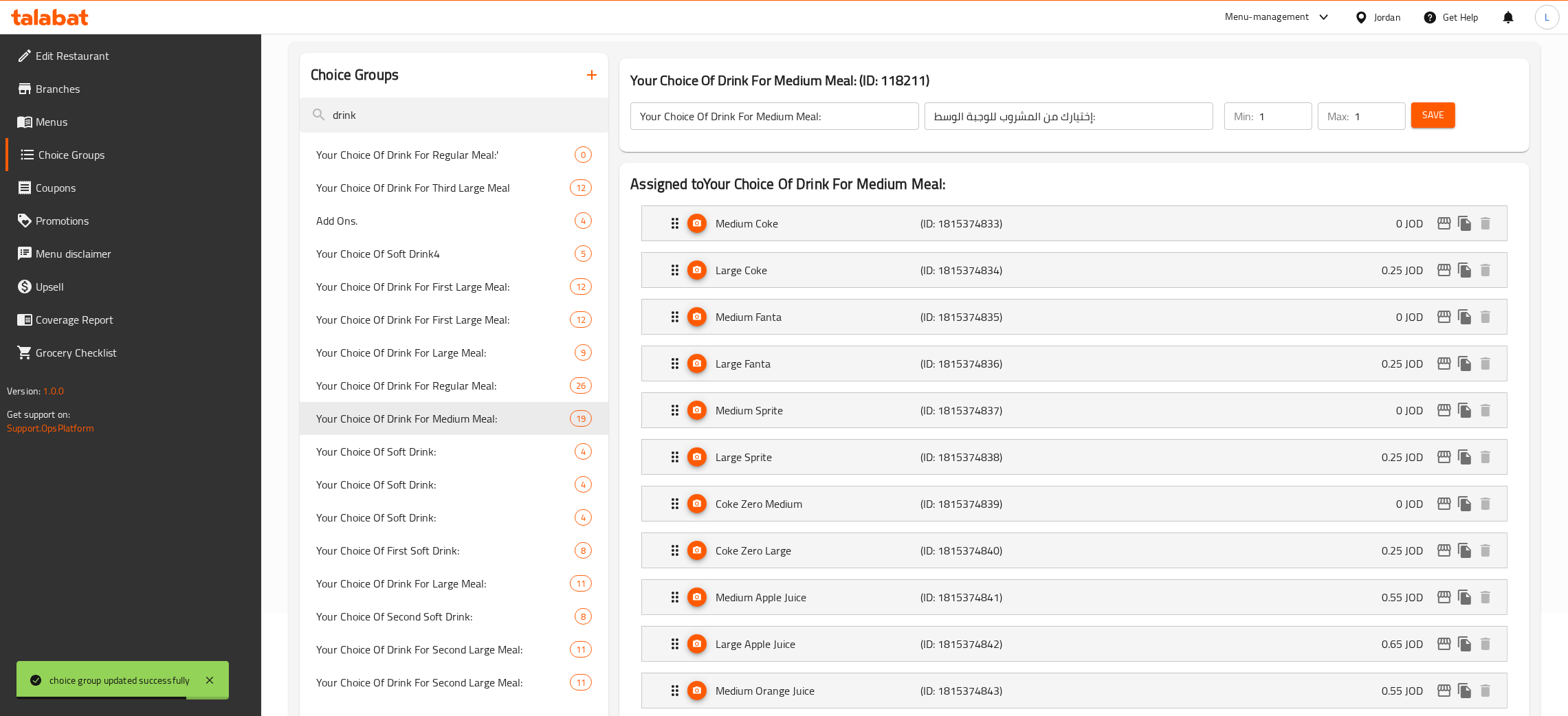
scroll to position [0, 0]
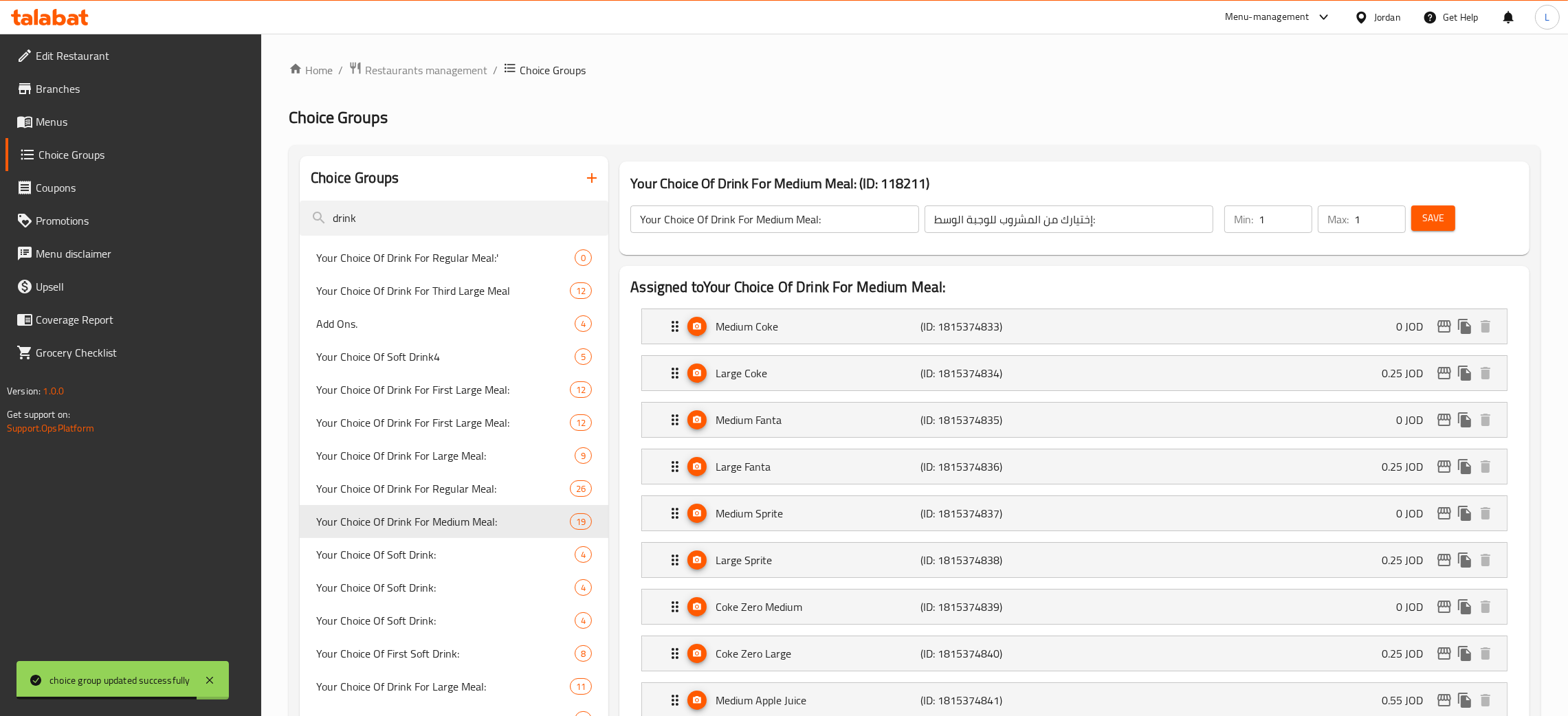
click at [1433, 227] on span "Save" at bounding box center [1432, 218] width 22 height 17
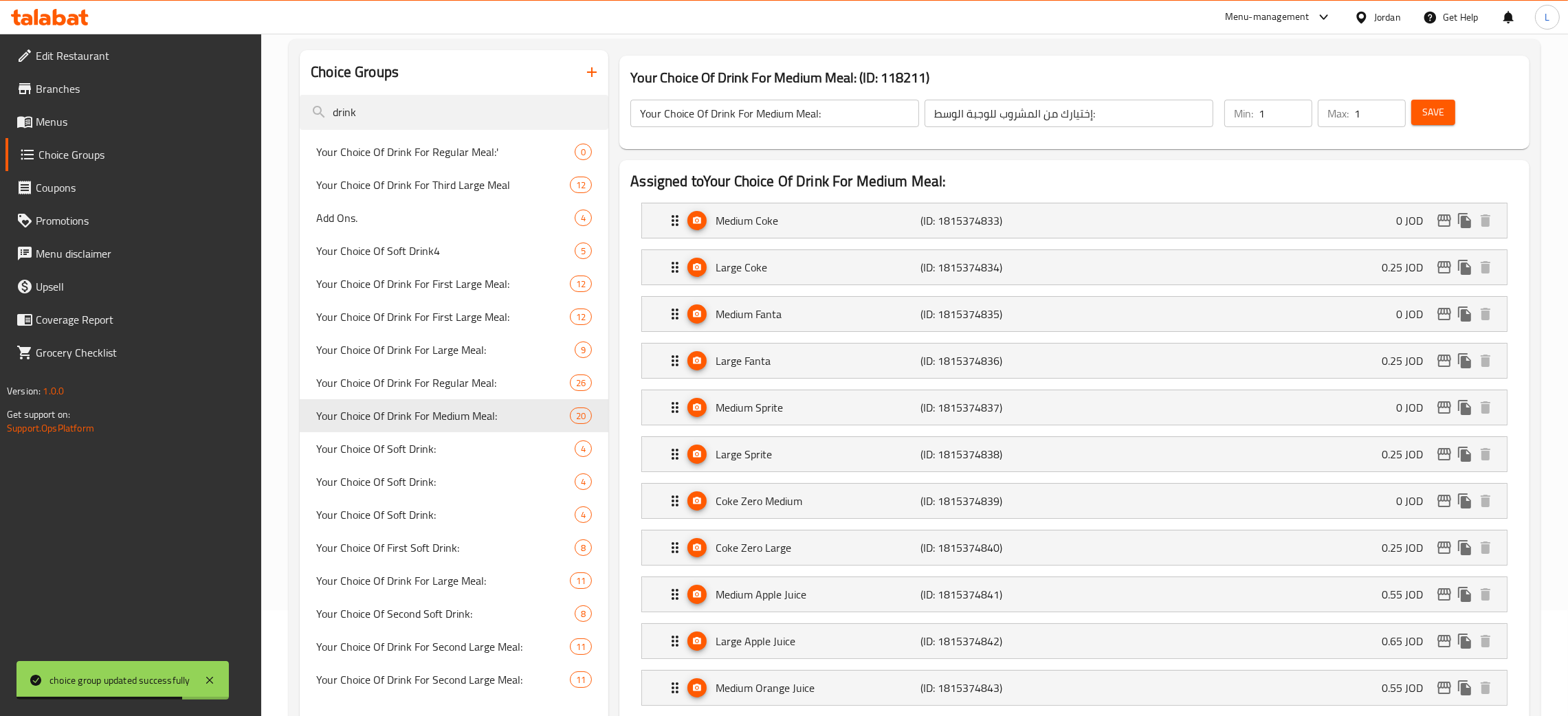
scroll to position [104, 0]
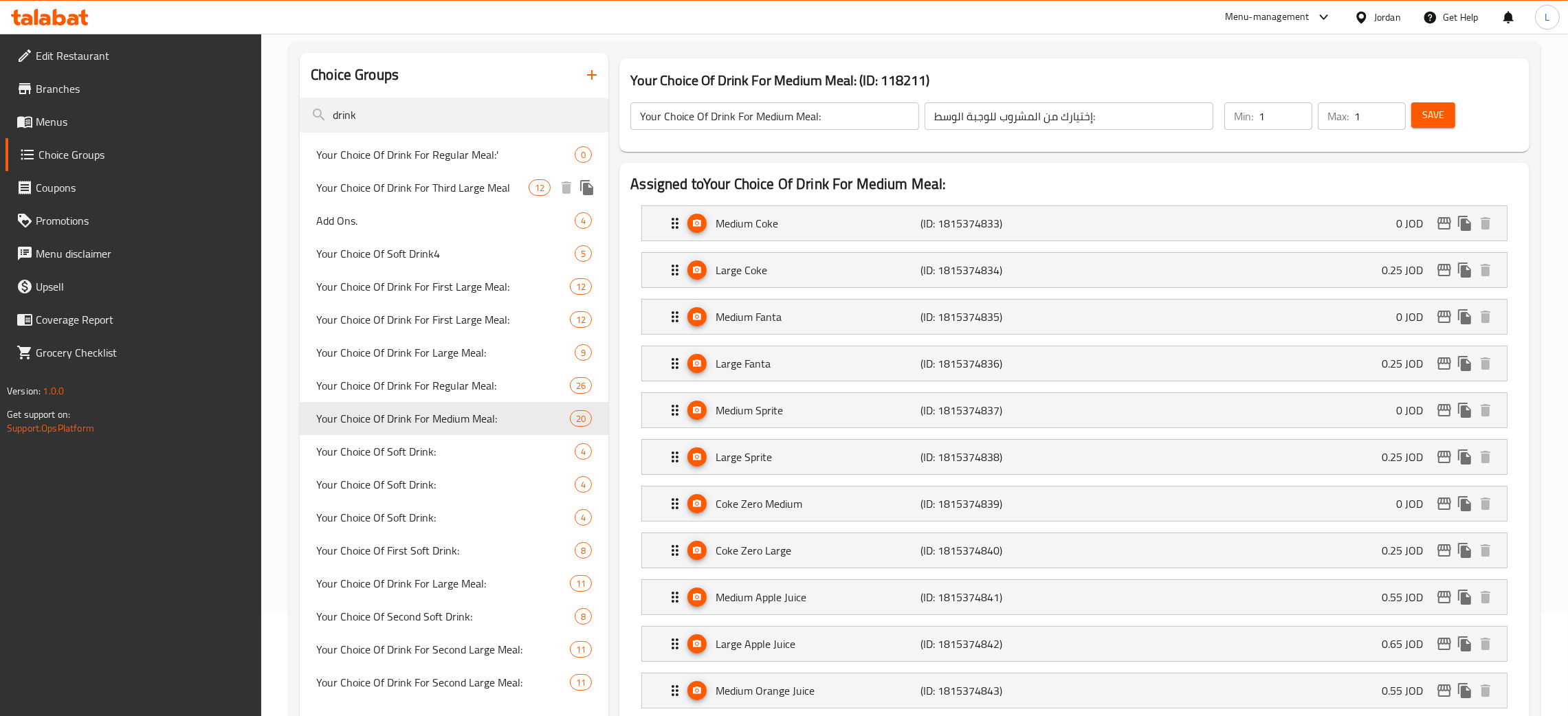
click at [435, 190] on span "Your Choice Of Drink For Third Large Meal" at bounding box center [422, 187] width 213 height 16
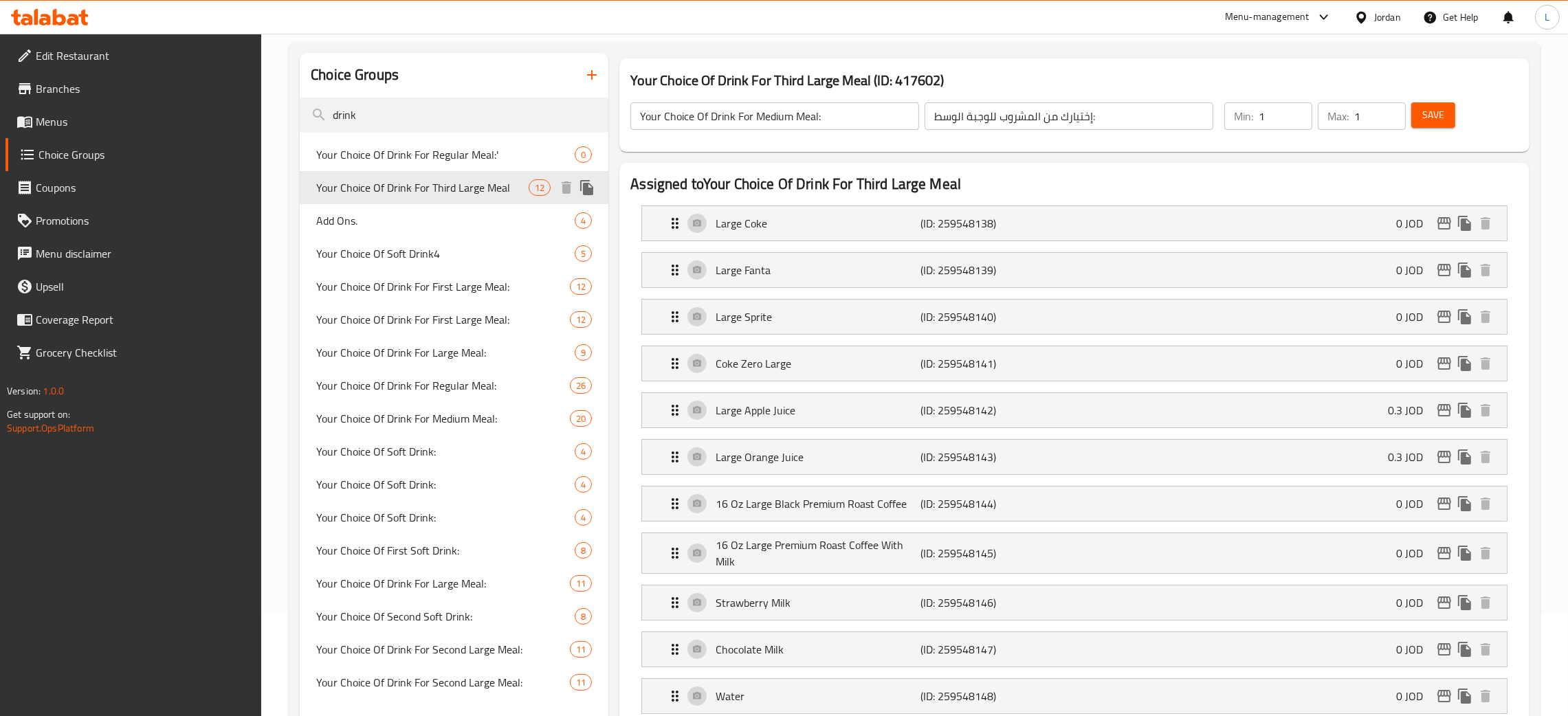
type input "Your Choice Of Drink For Third Large Meal"
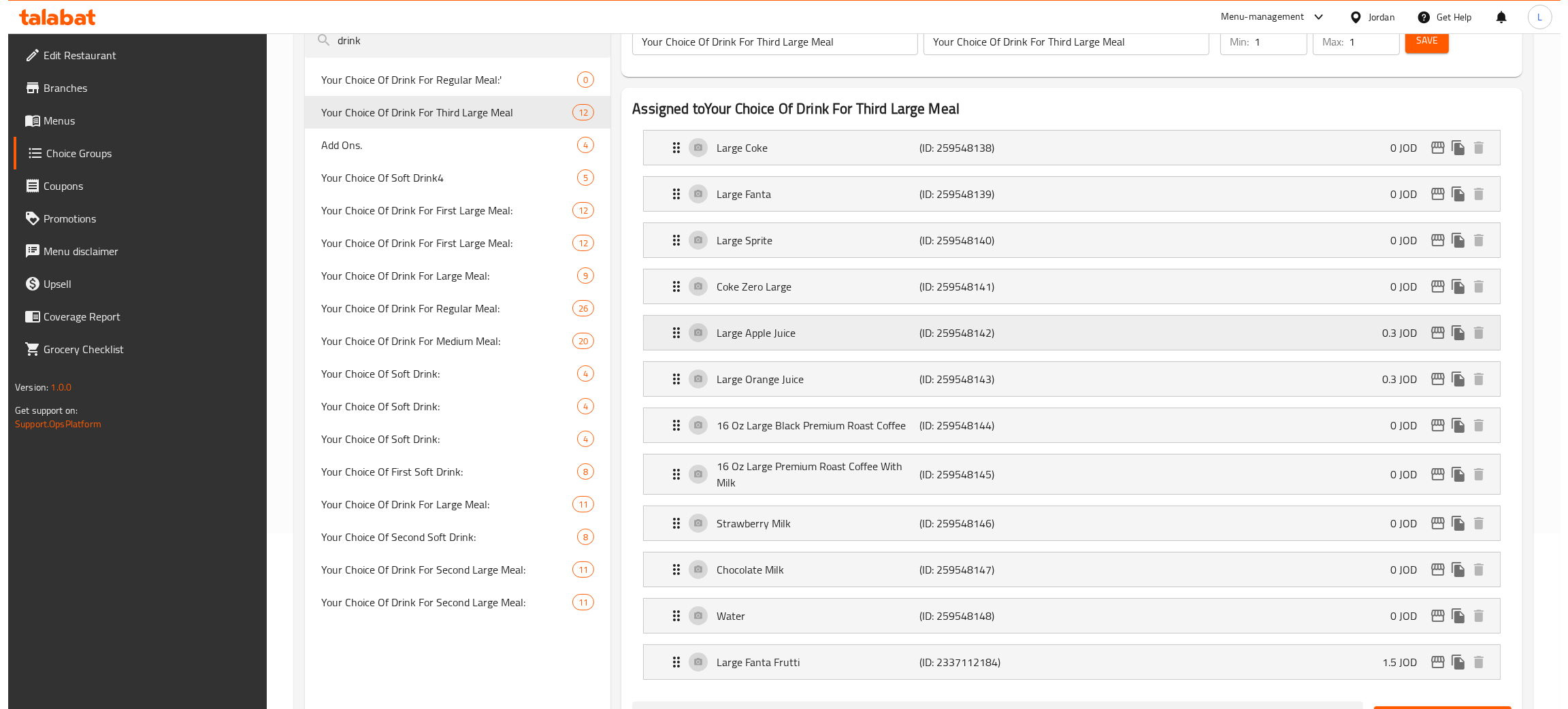
scroll to position [408, 0]
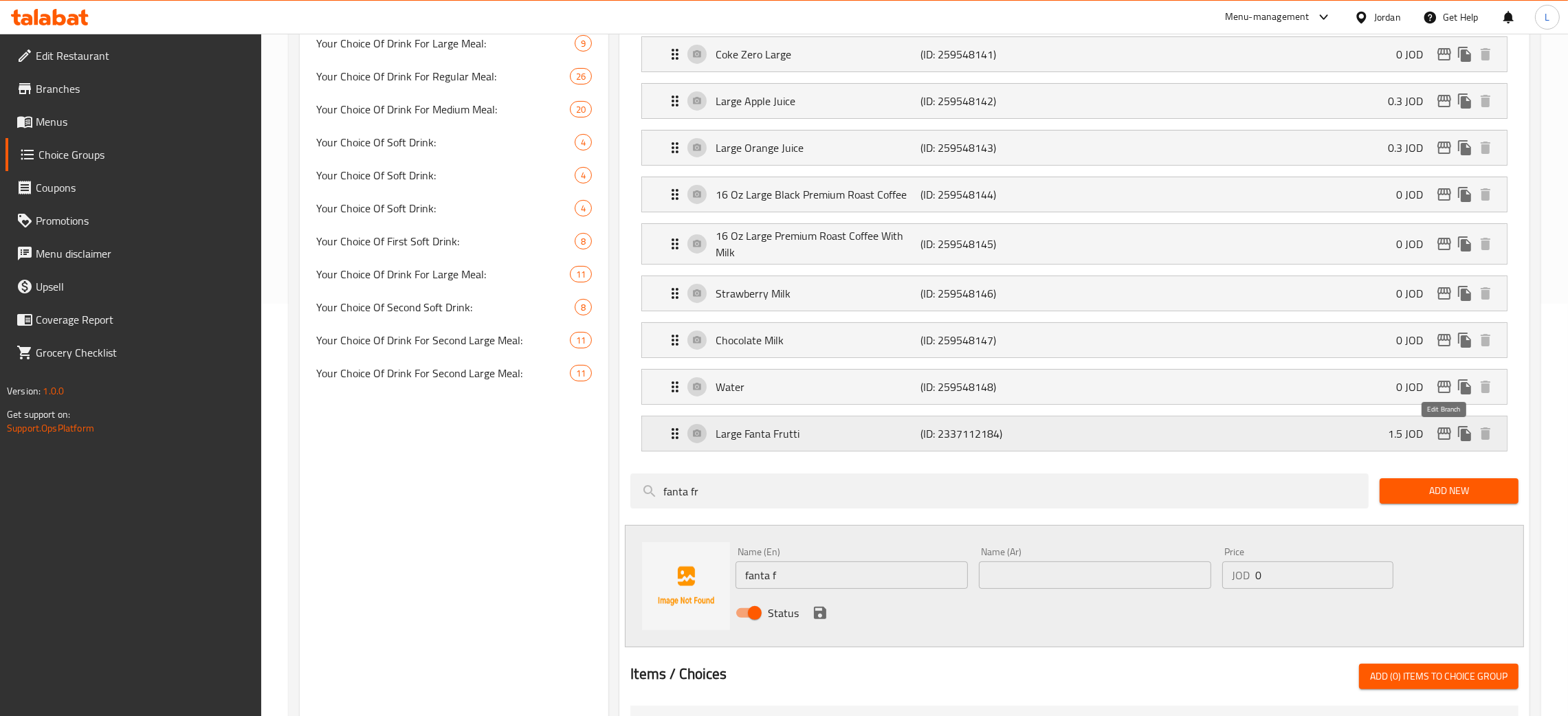
click at [1446, 440] on icon "edit" at bounding box center [1444, 433] width 16 height 16
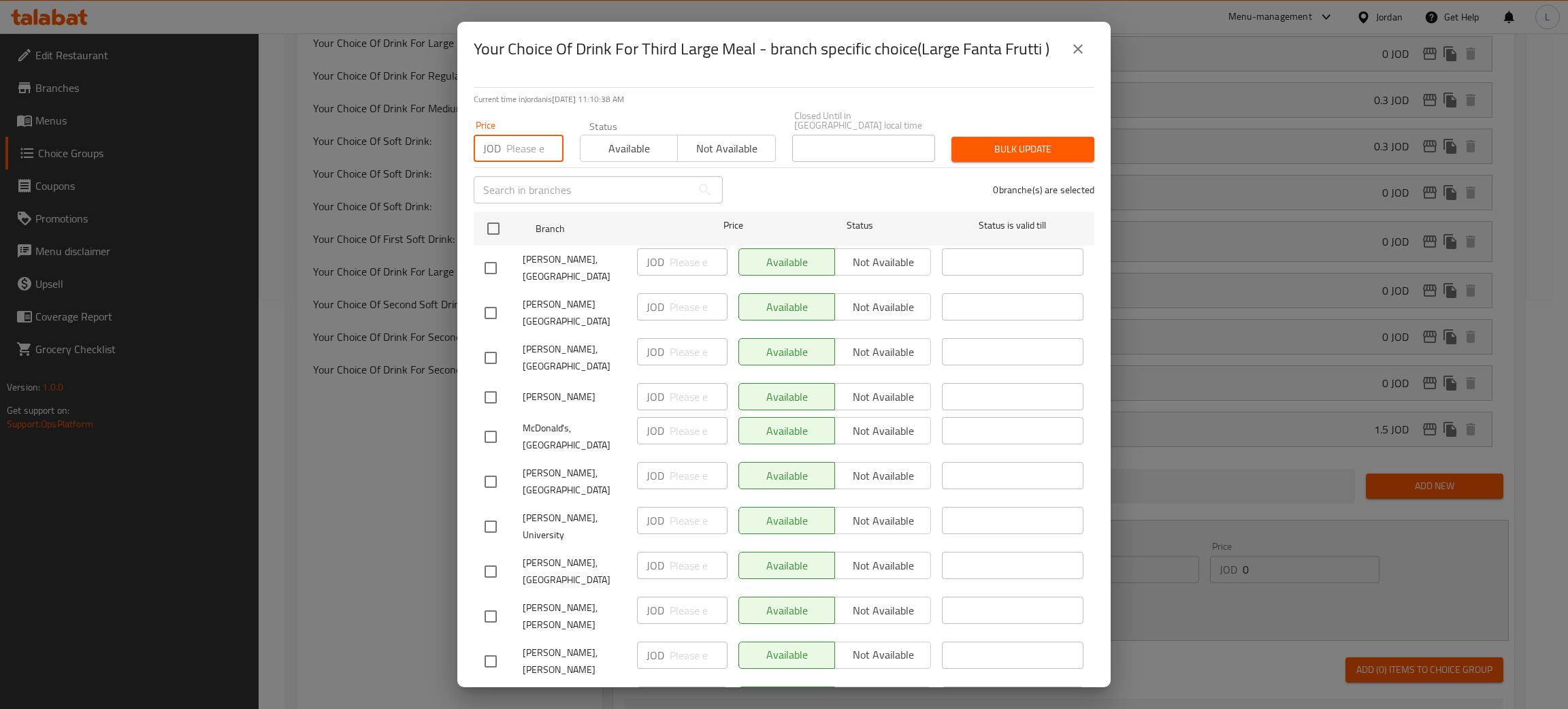
click at [534, 134] on input "number" at bounding box center [535, 148] width 57 height 27
type input "0"
click at [499, 223] on input "checkbox" at bounding box center [494, 228] width 28 height 28
checkbox input "true"
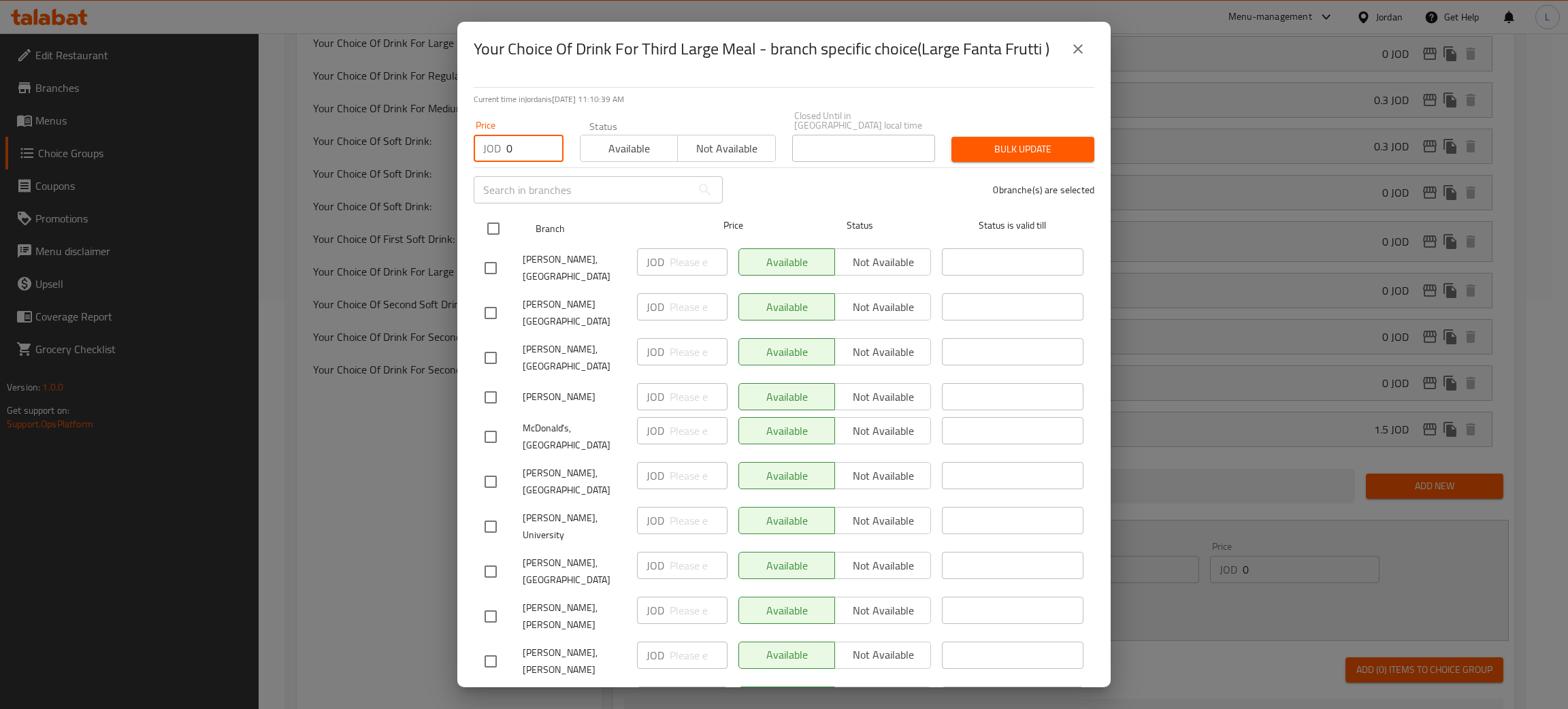
checkbox input "true"
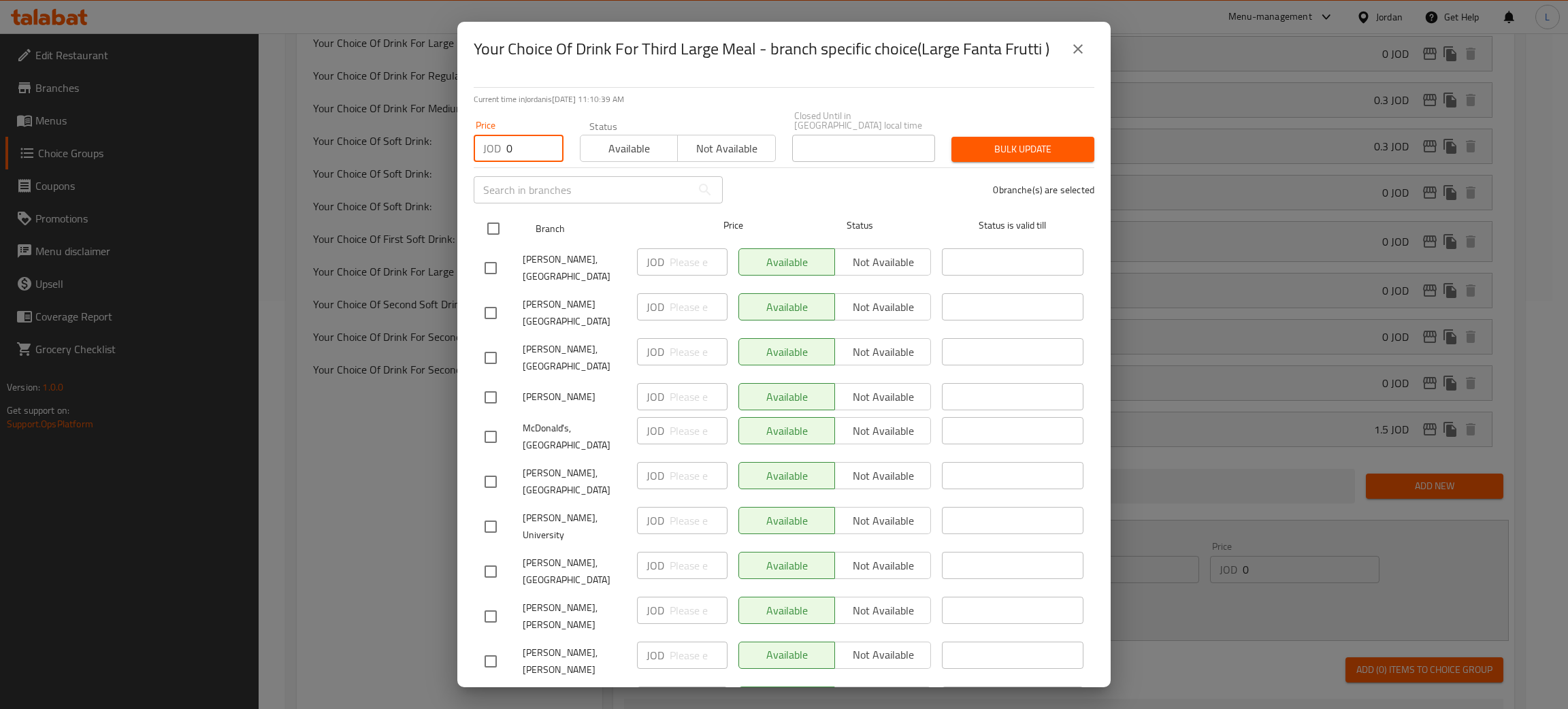
checkbox input "true"
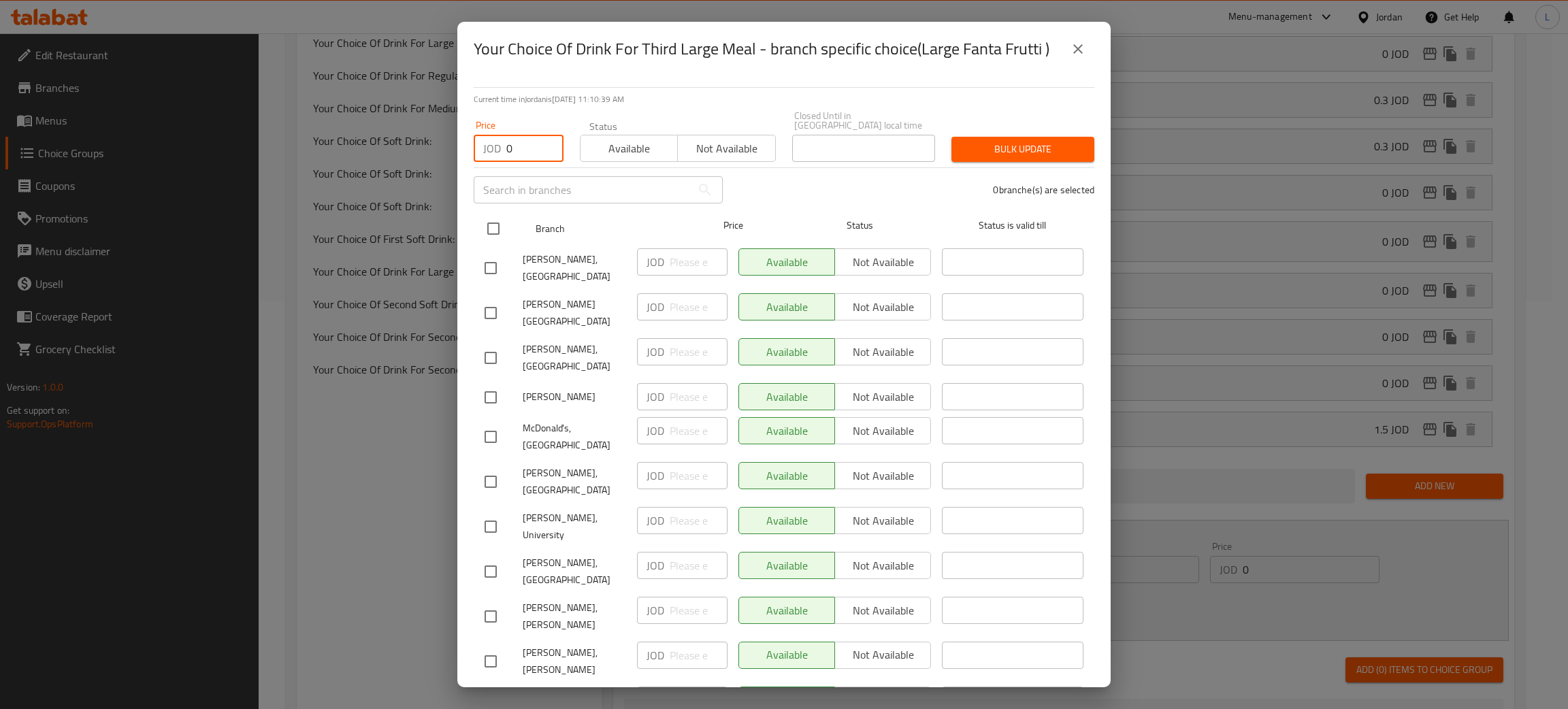
checkbox input "true"
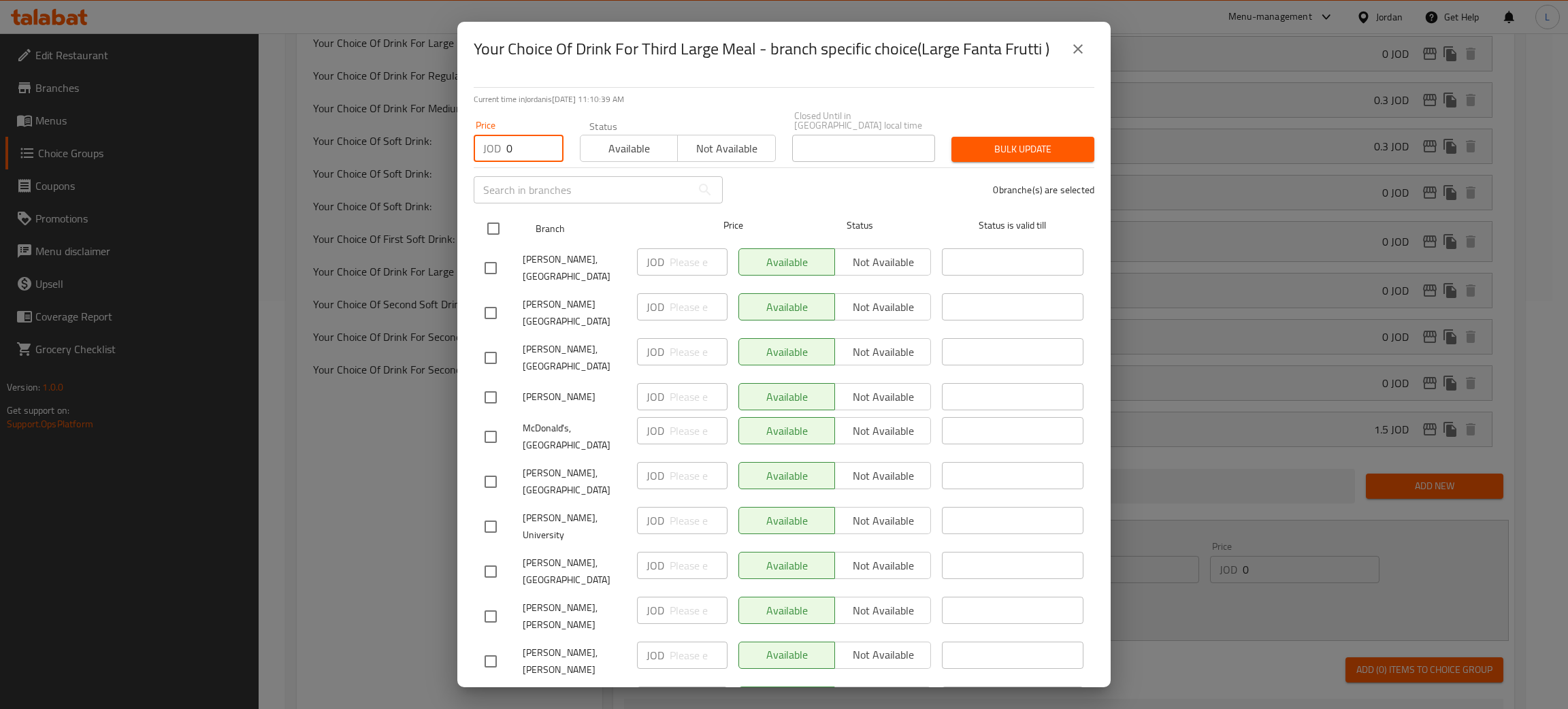
checkbox input "true"
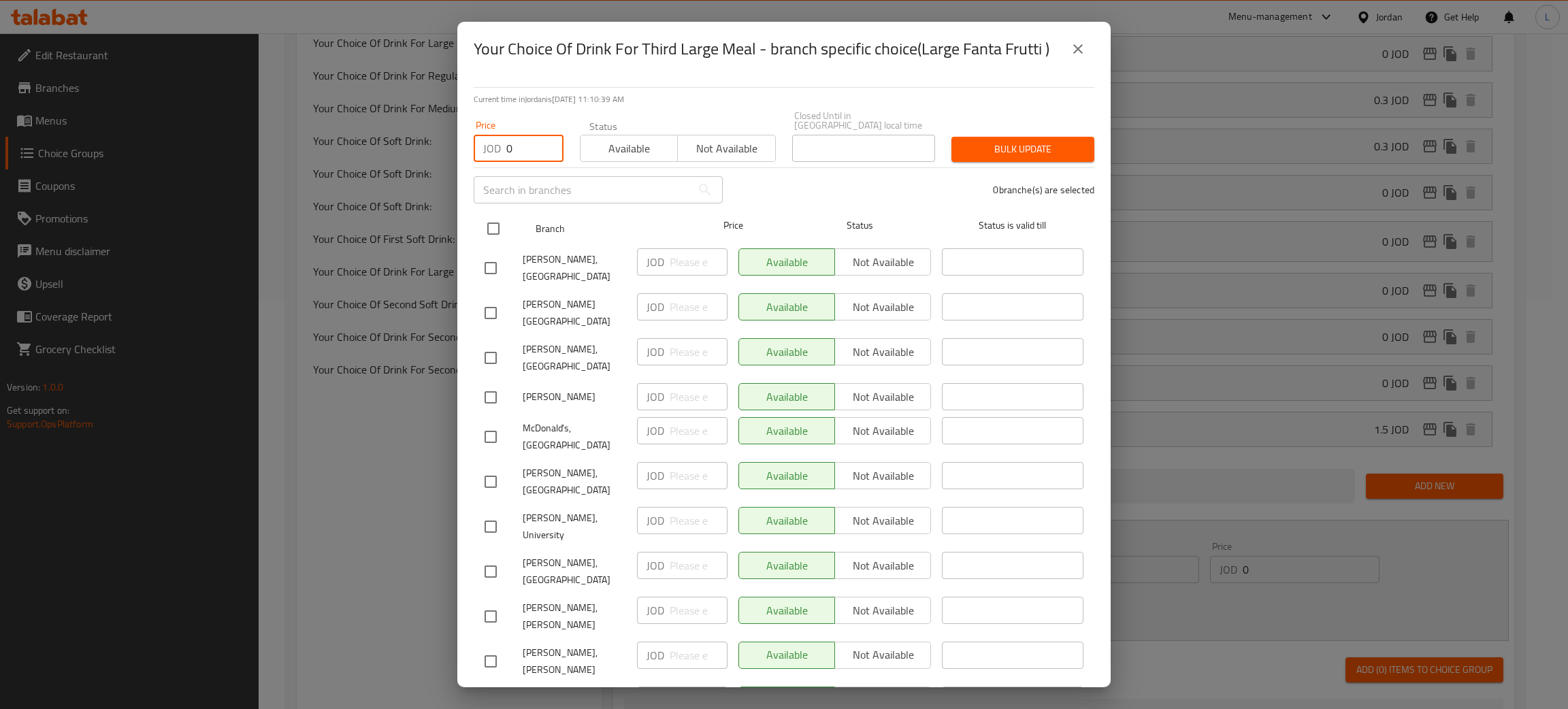
checkbox input "true"
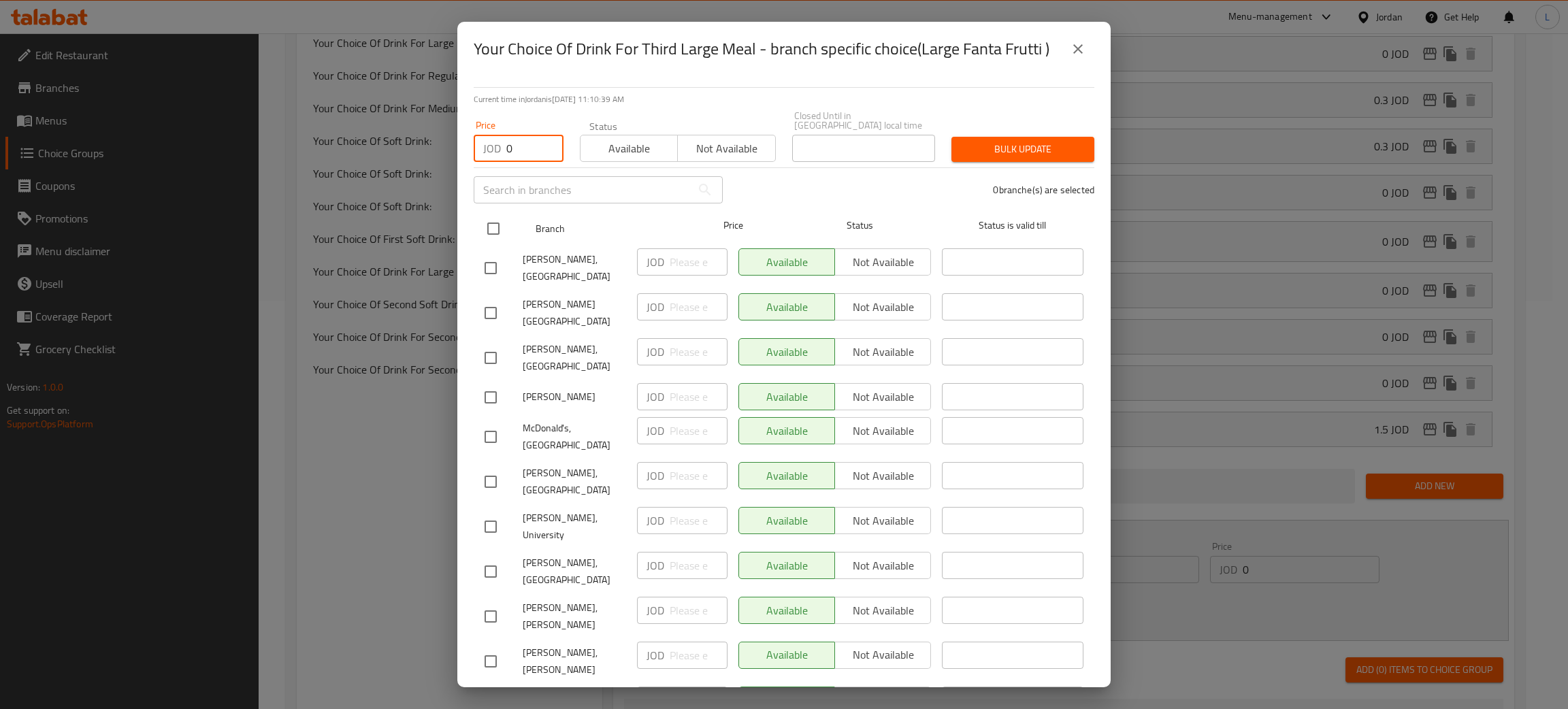
checkbox input "true"
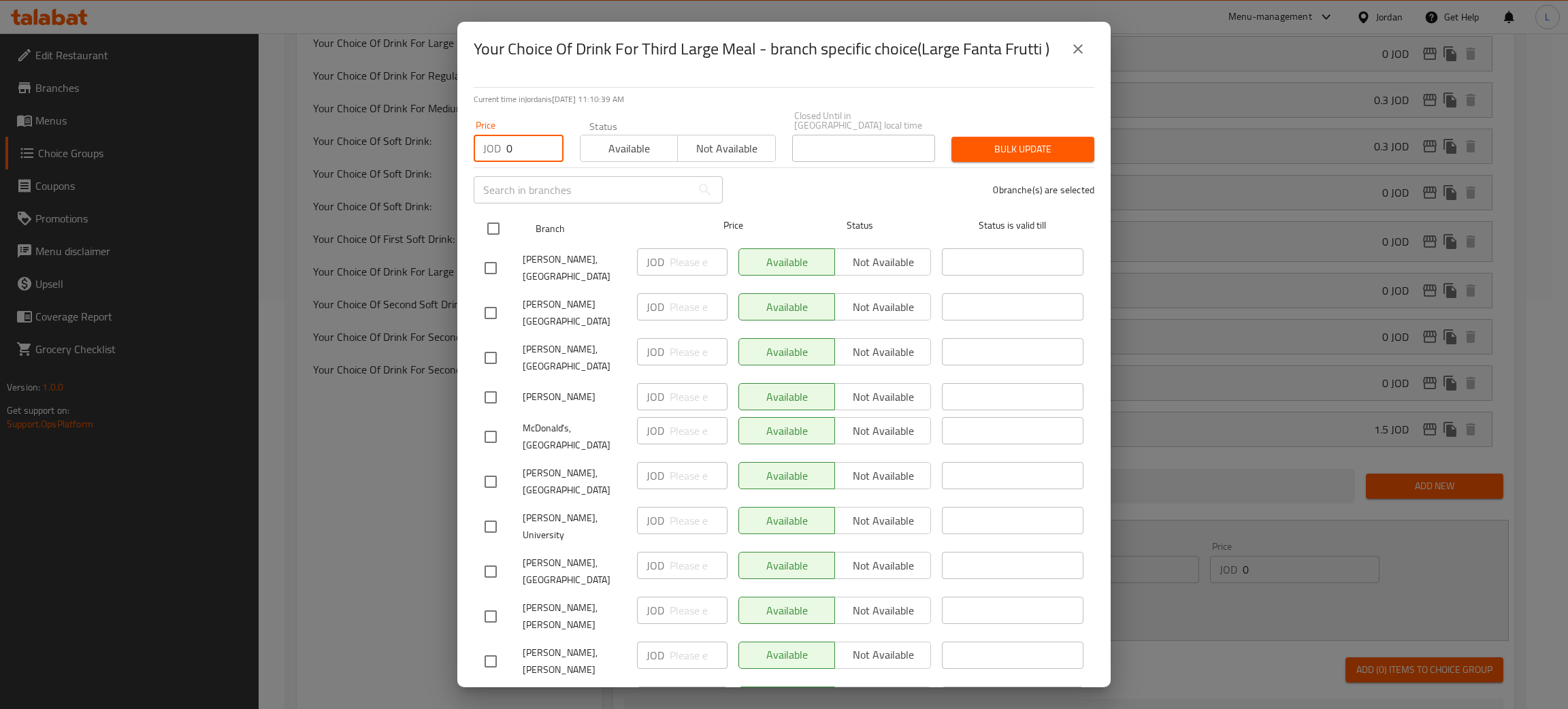
checkbox input "true"
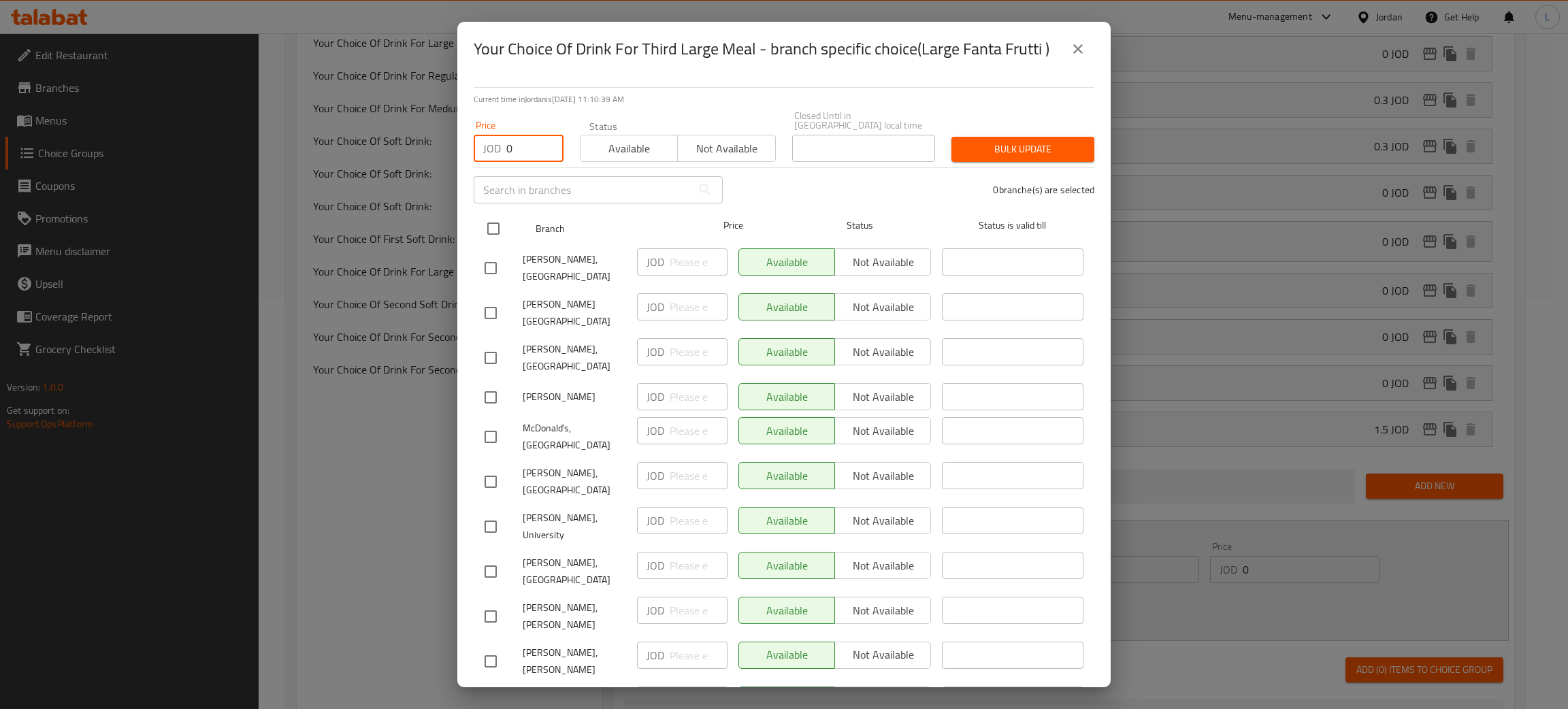
checkbox input "true"
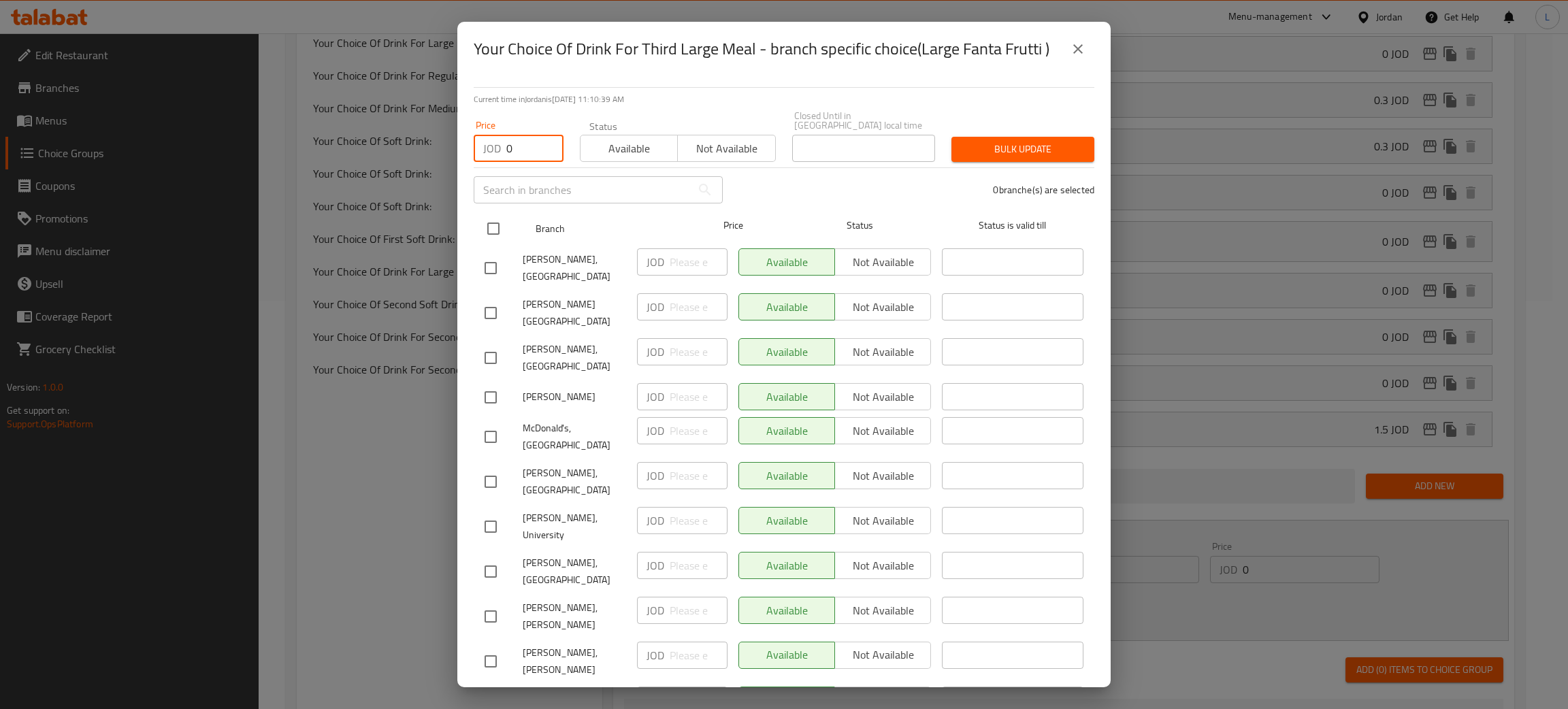
checkbox input "true"
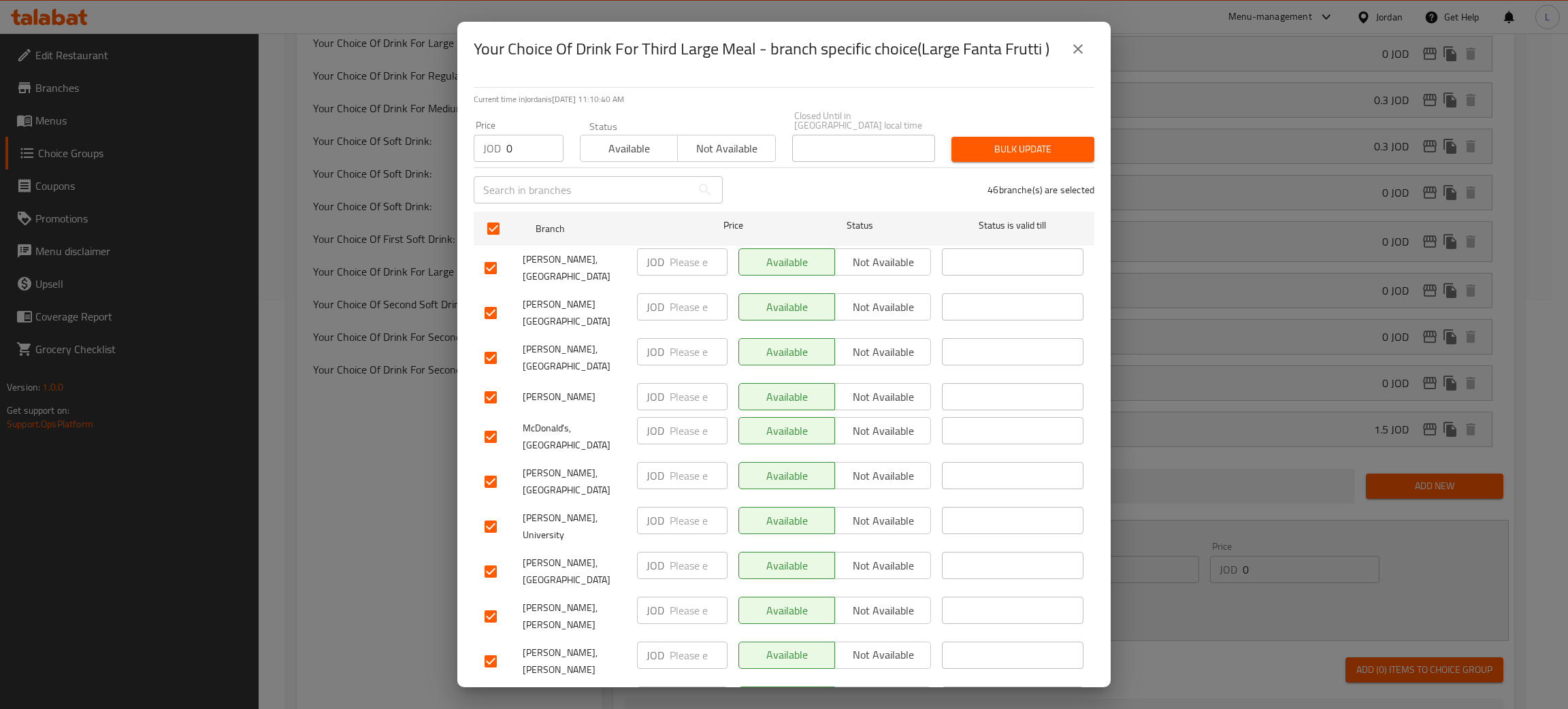
click at [1047, 137] on button "Bulk update" at bounding box center [1023, 150] width 143 height 25
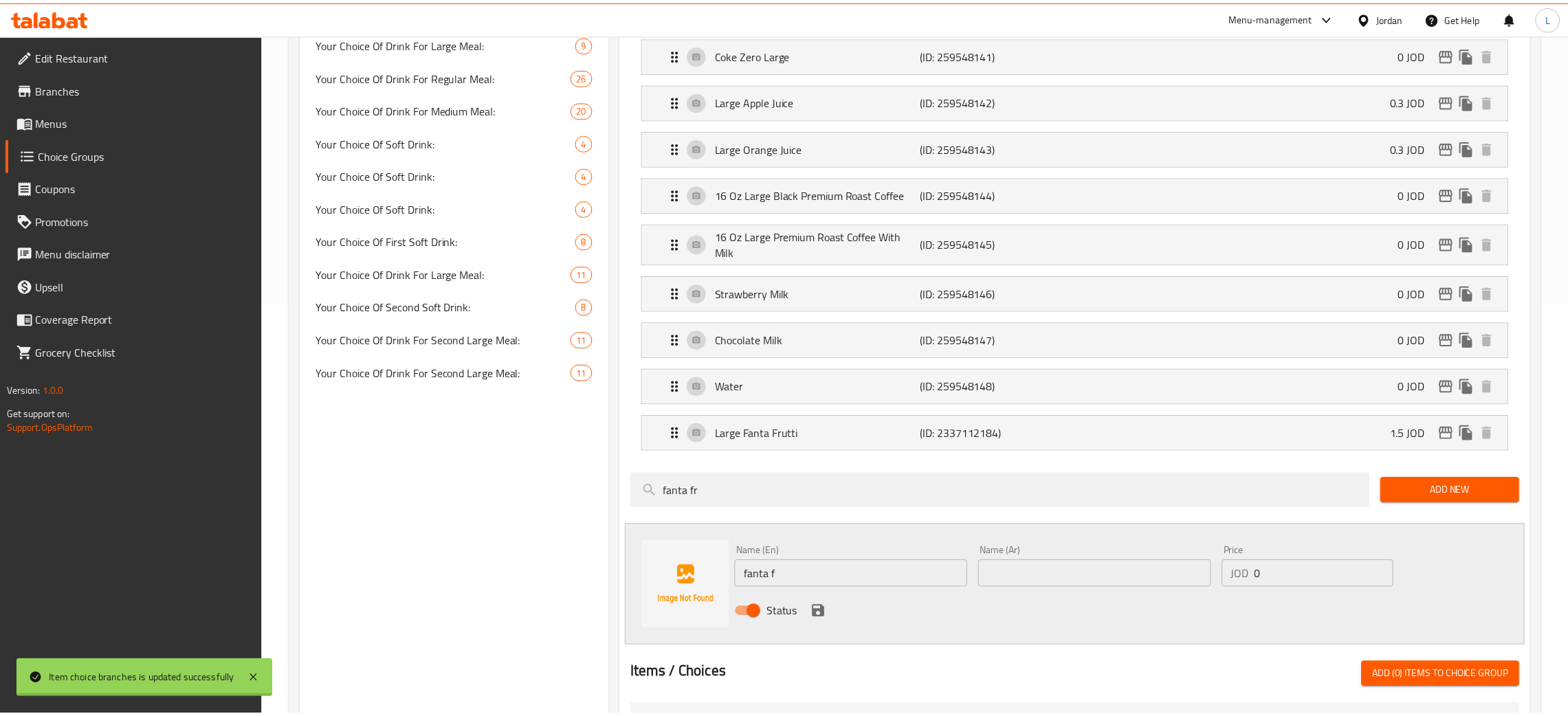
scroll to position [0, 0]
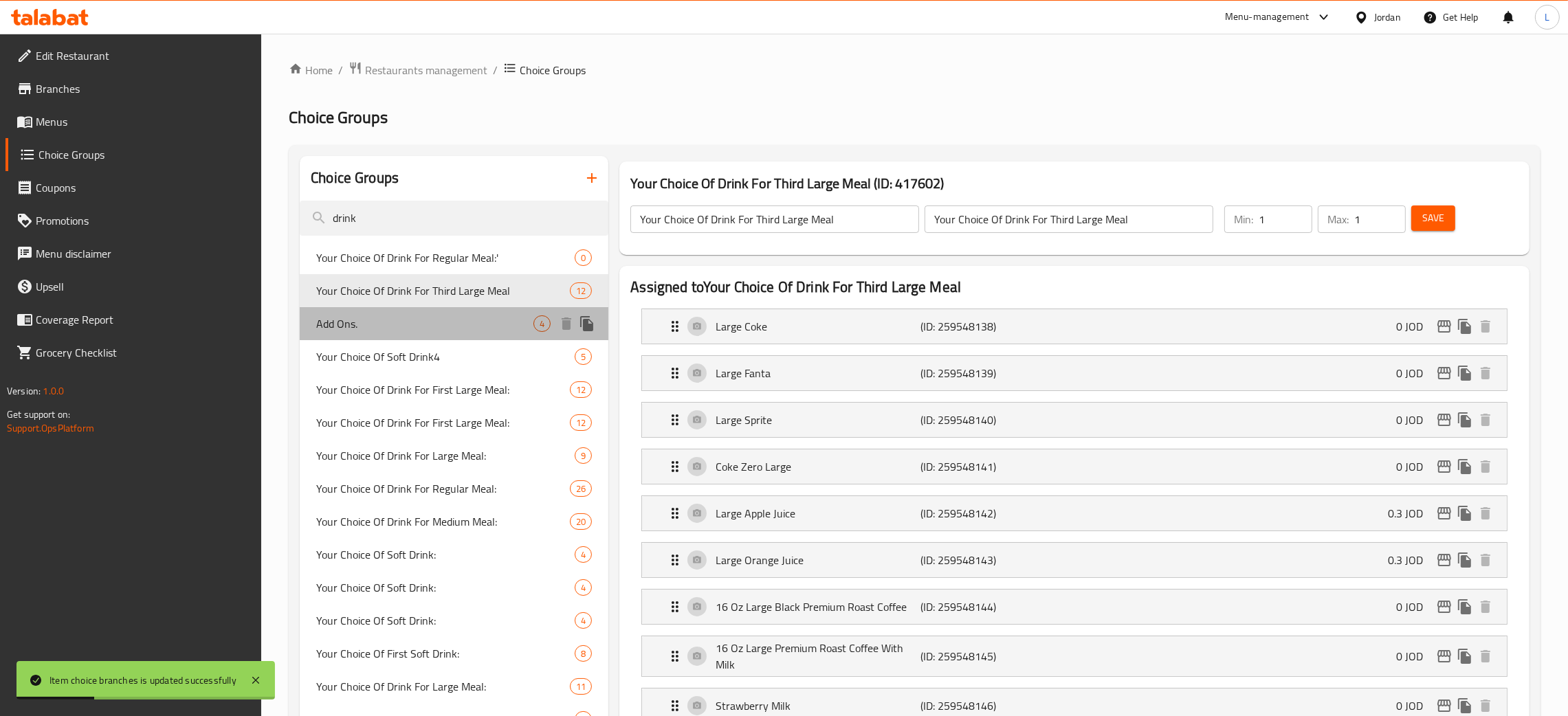
click at [450, 329] on span "Add Ons." at bounding box center [424, 323] width 217 height 16
type input "Add Ons."
type input "اضافات"
type input "0"
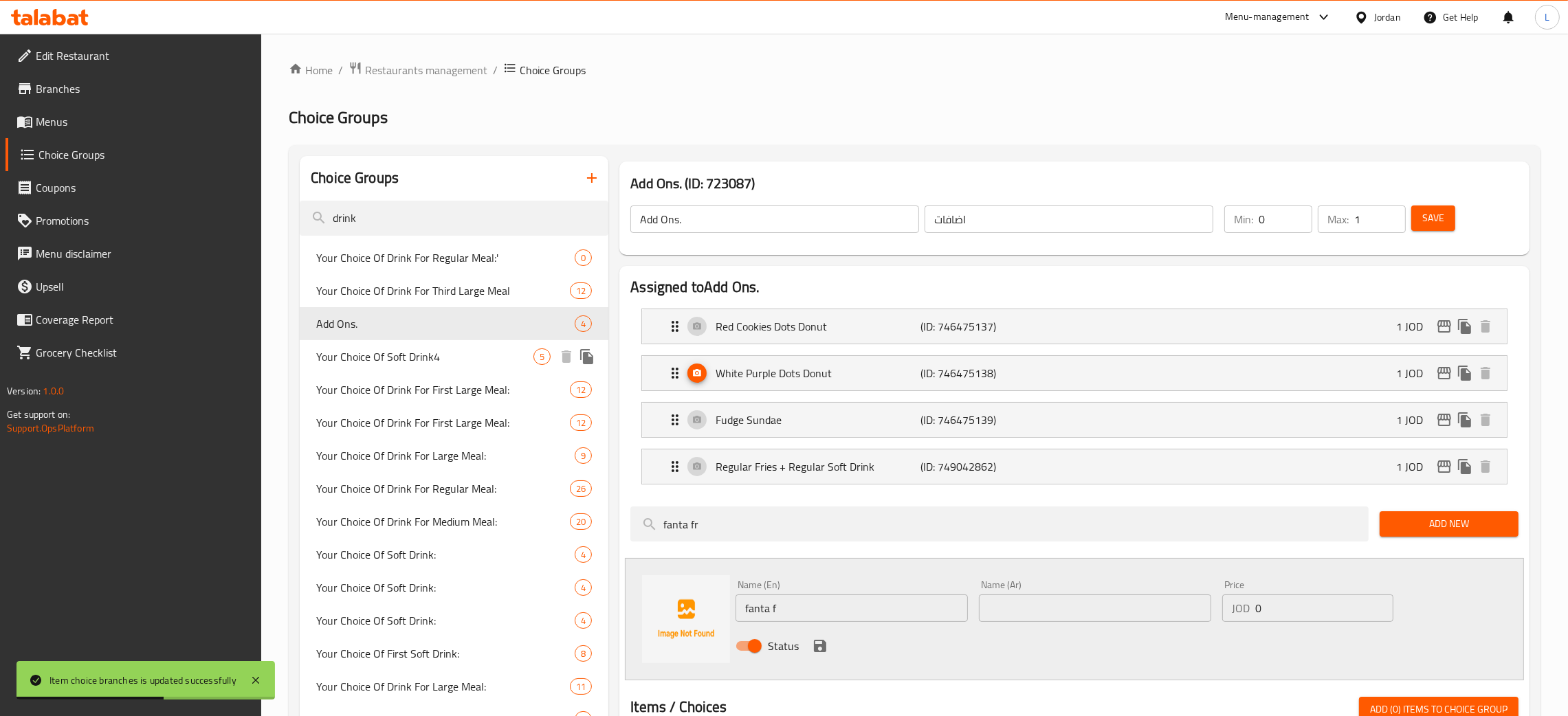
click at [381, 352] on span "Your Choice Of Soft Drink4" at bounding box center [424, 356] width 217 height 16
type input "Your Choice Of Soft Drink4"
type input "اختيارك لنوع المشروب4"
type input "1"
type input "4"
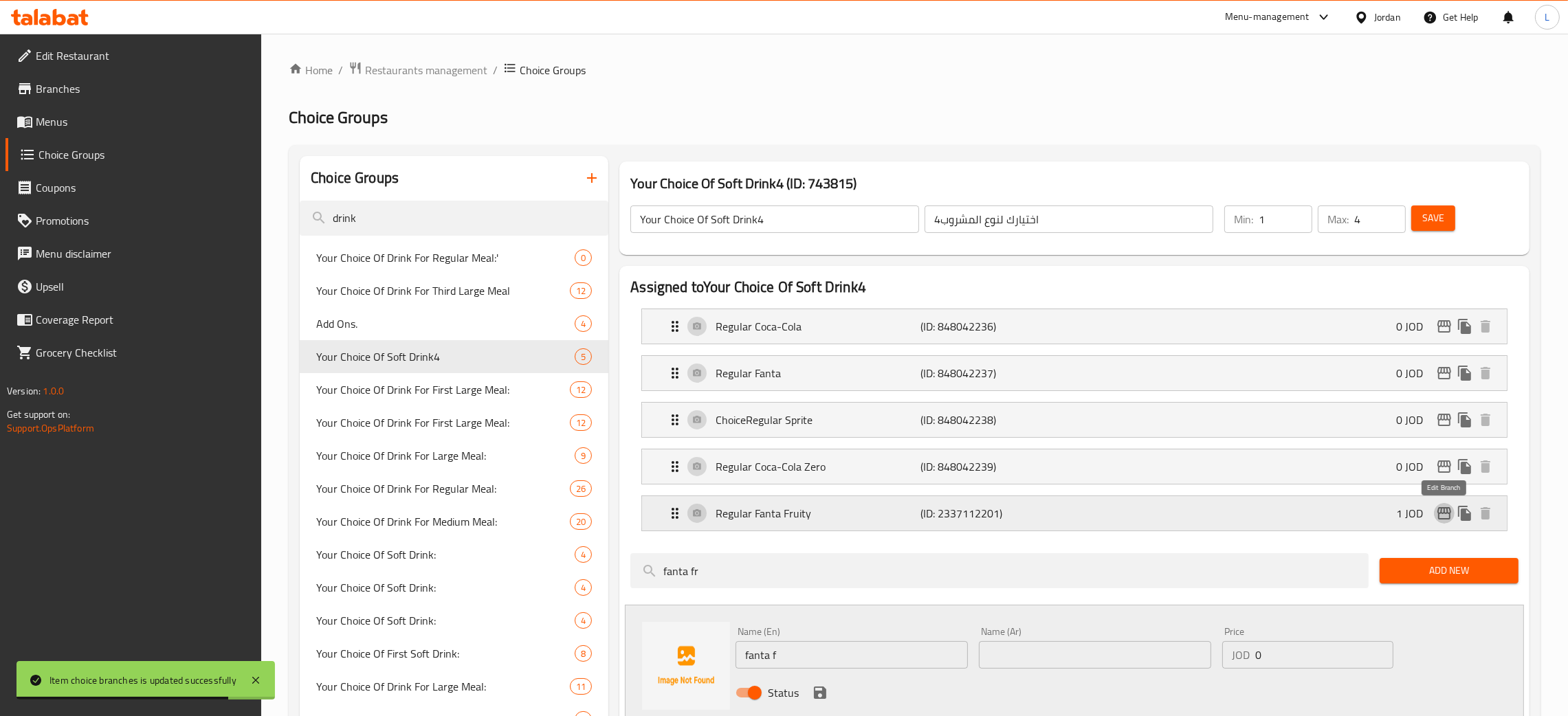
click at [1446, 513] on icon "edit" at bounding box center [1444, 513] width 16 height 16
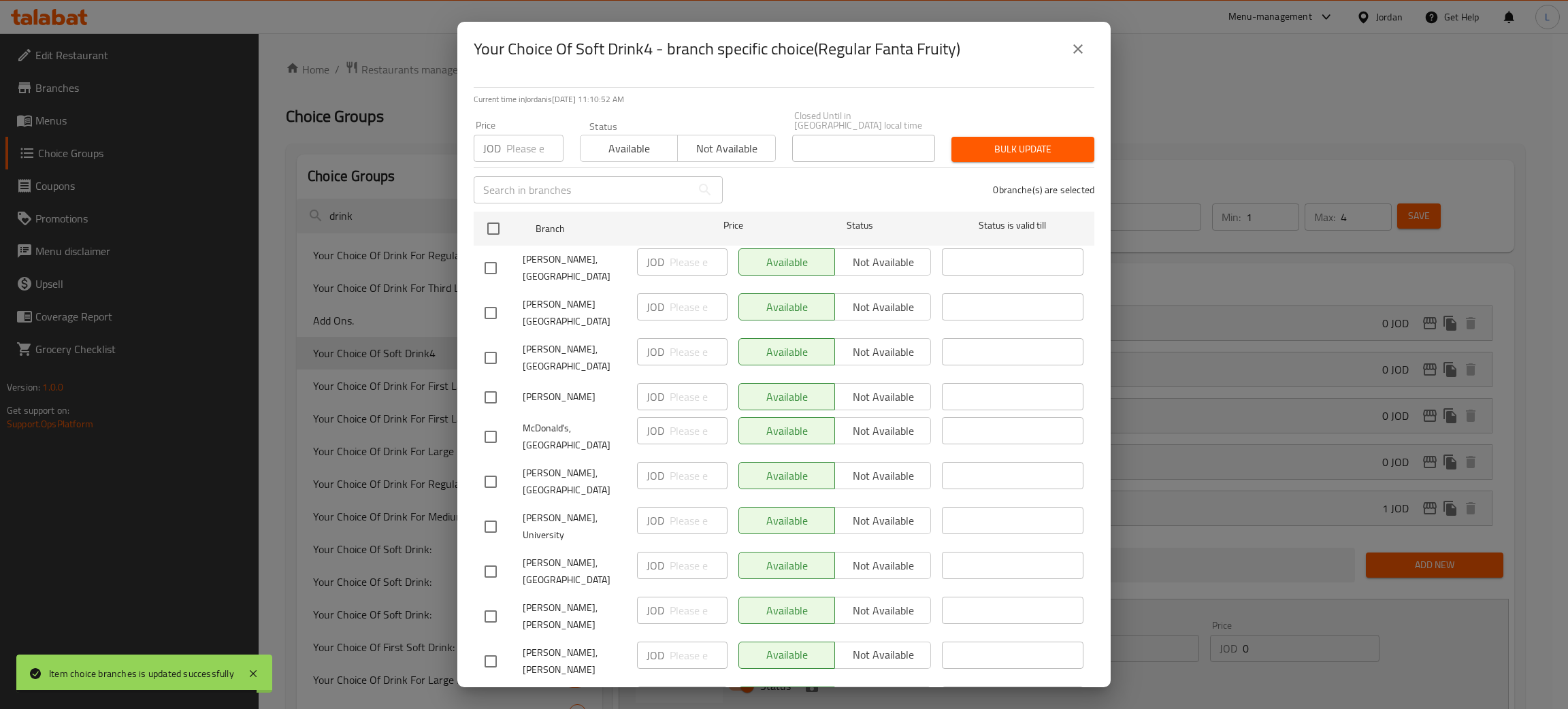
click at [539, 140] on input "number" at bounding box center [535, 148] width 57 height 27
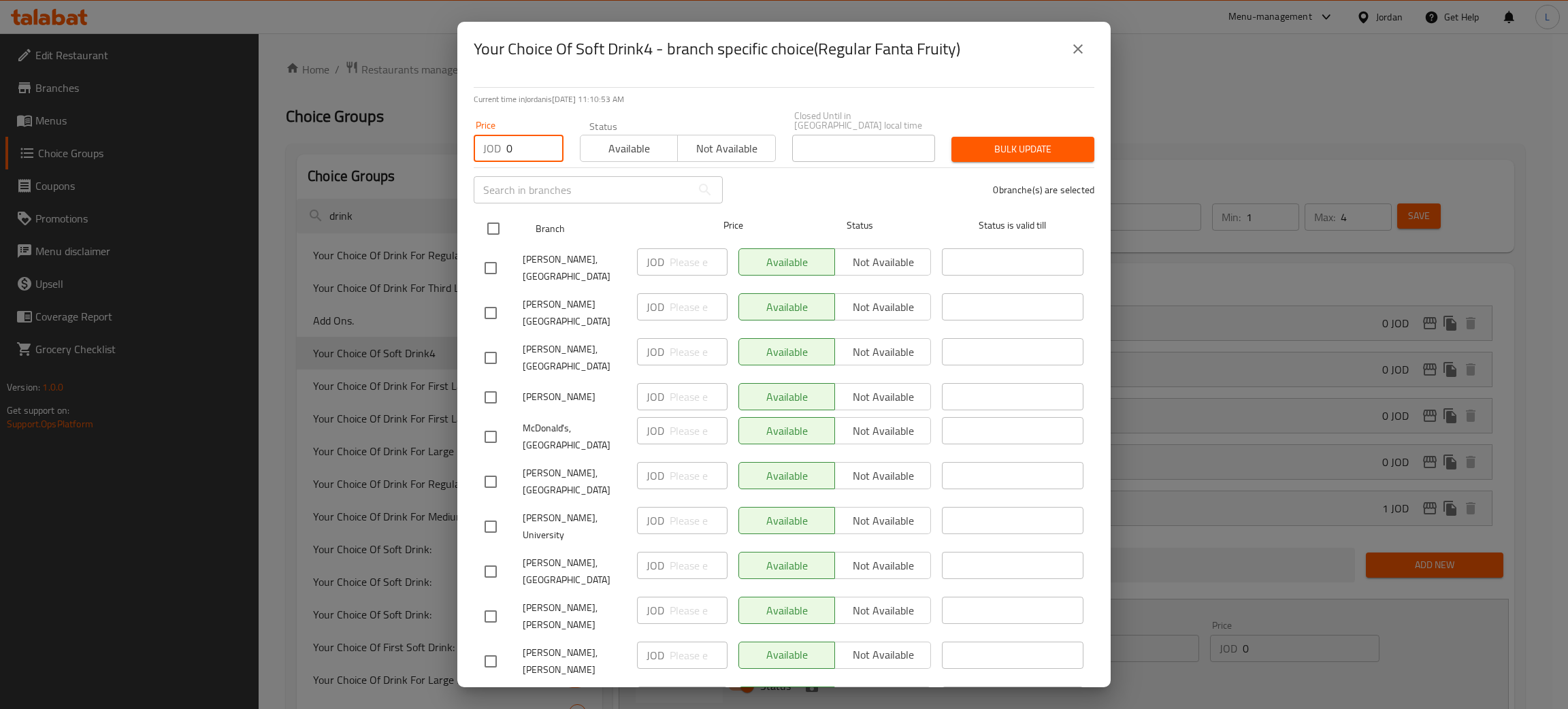
type input "0"
click at [485, 218] on input "checkbox" at bounding box center [494, 228] width 28 height 28
checkbox input "true"
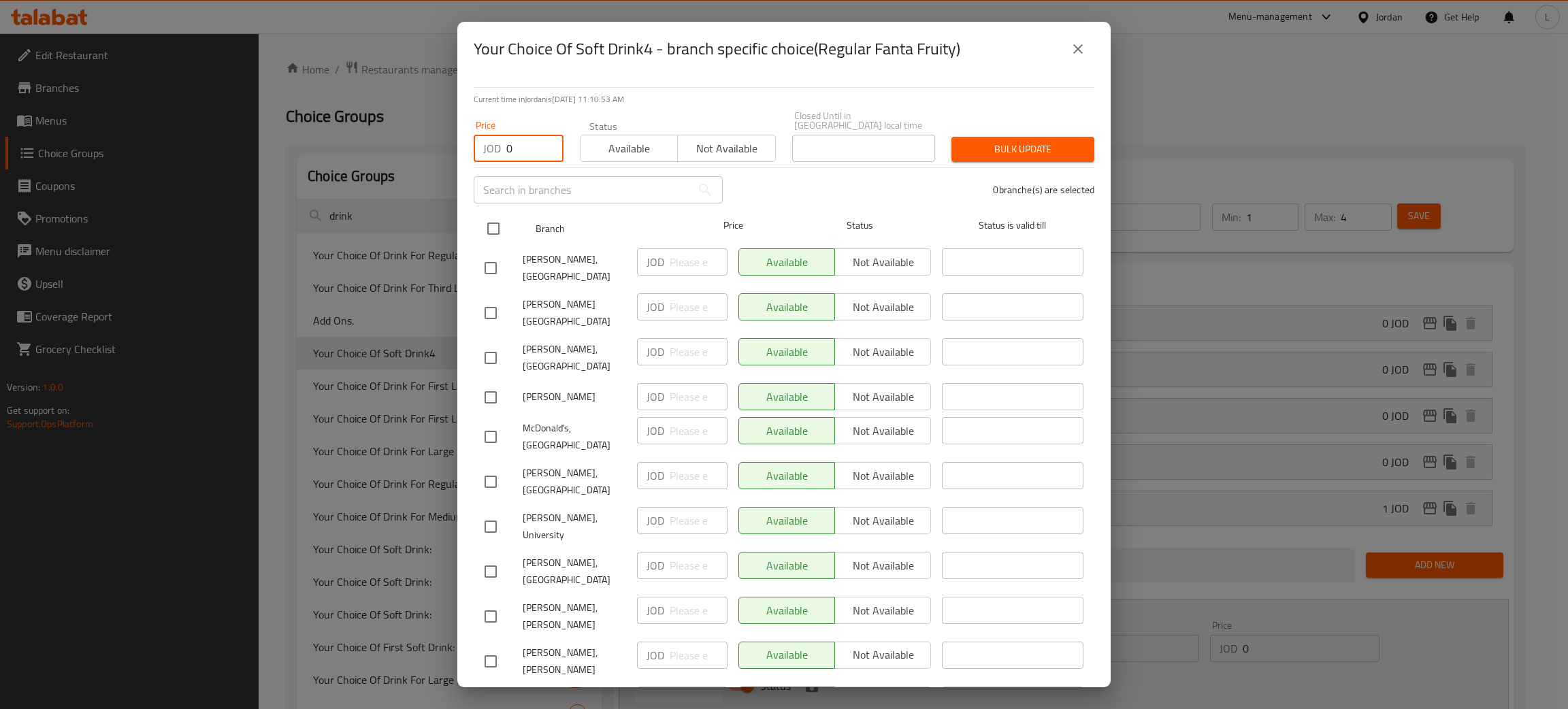
checkbox input "true"
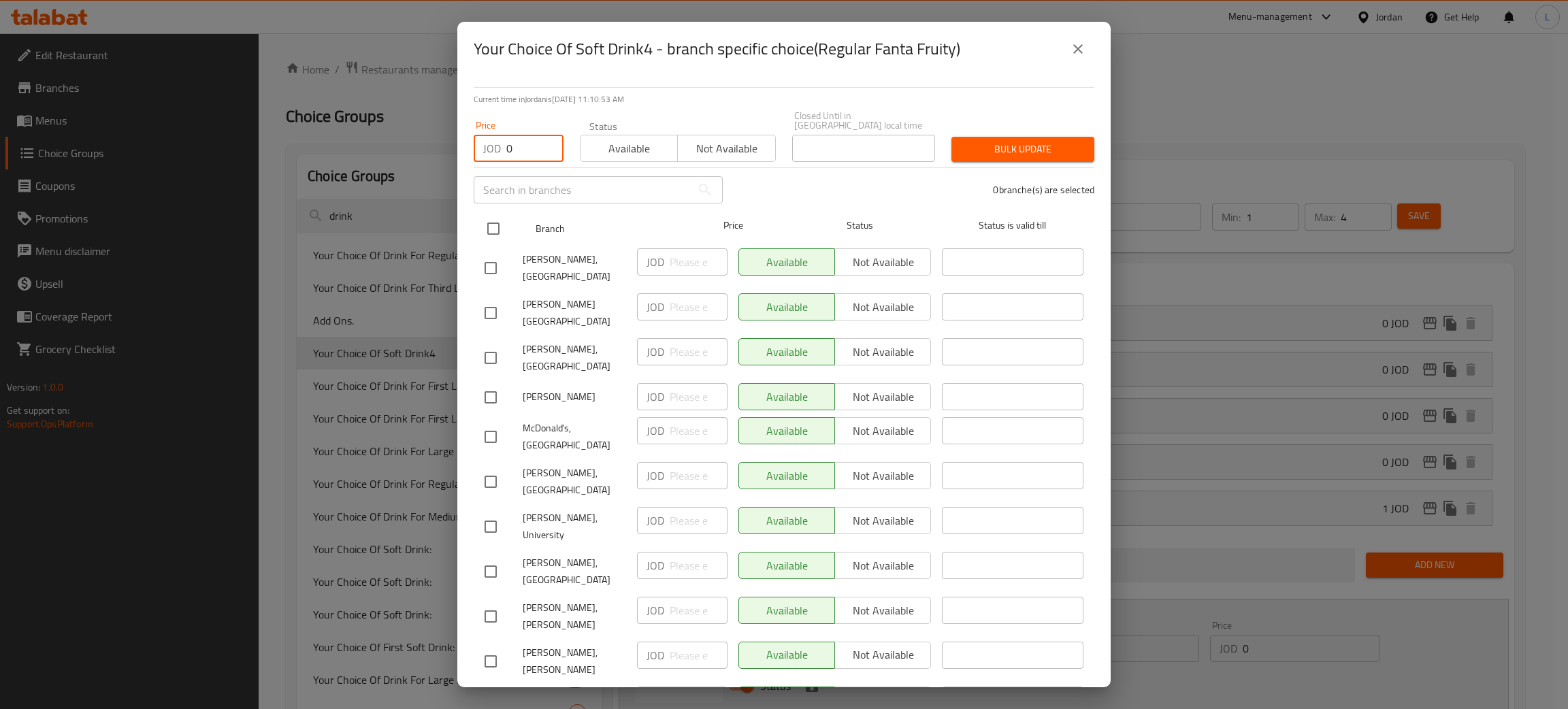
checkbox input "true"
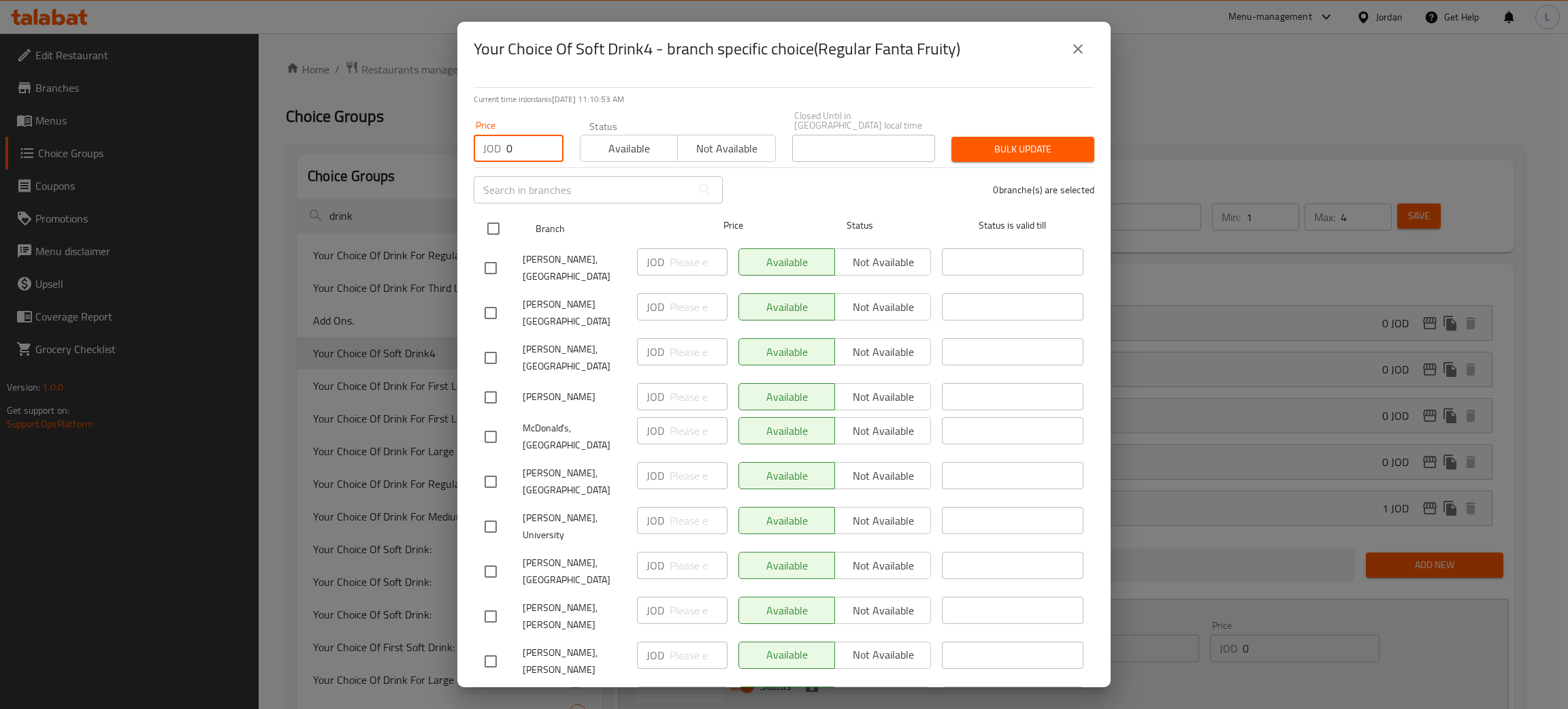
checkbox input "true"
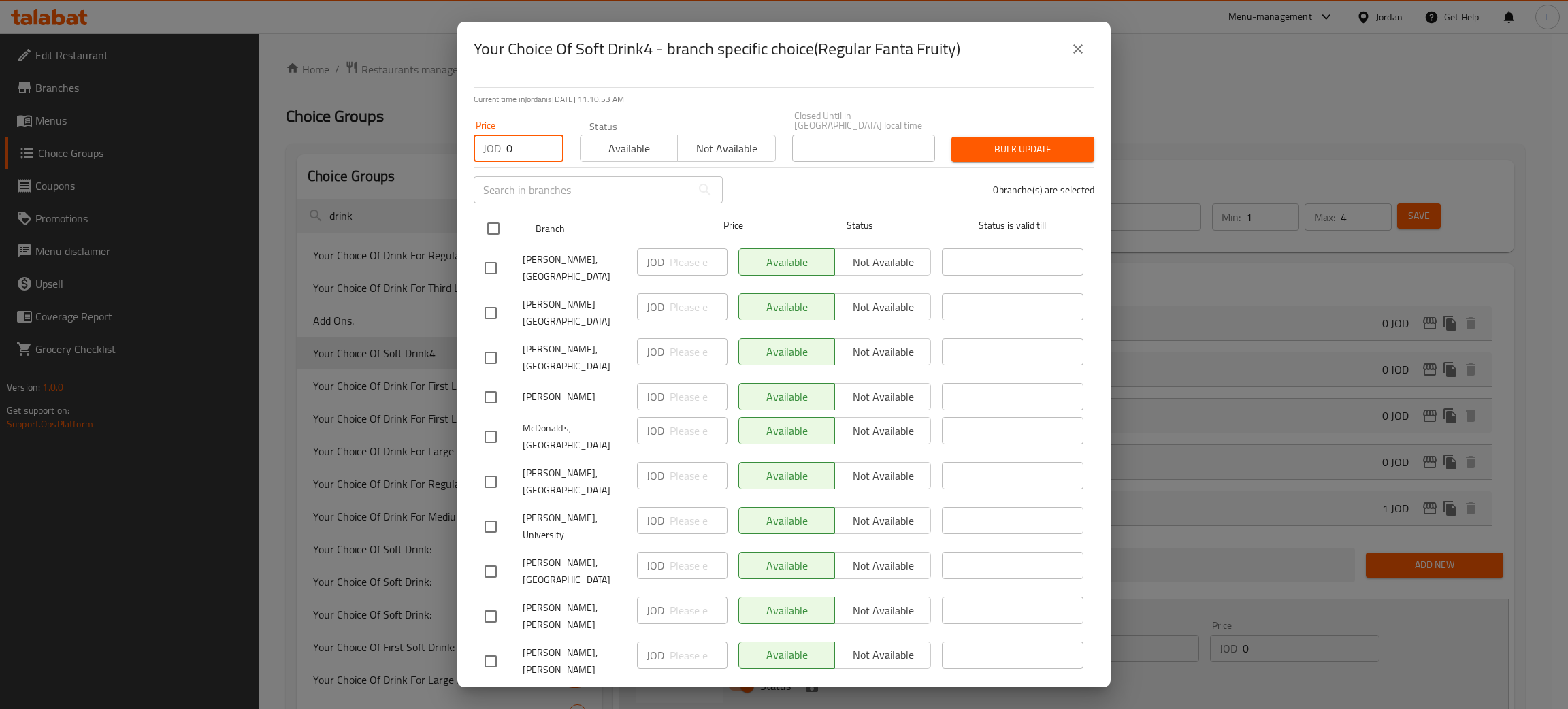
checkbox input "true"
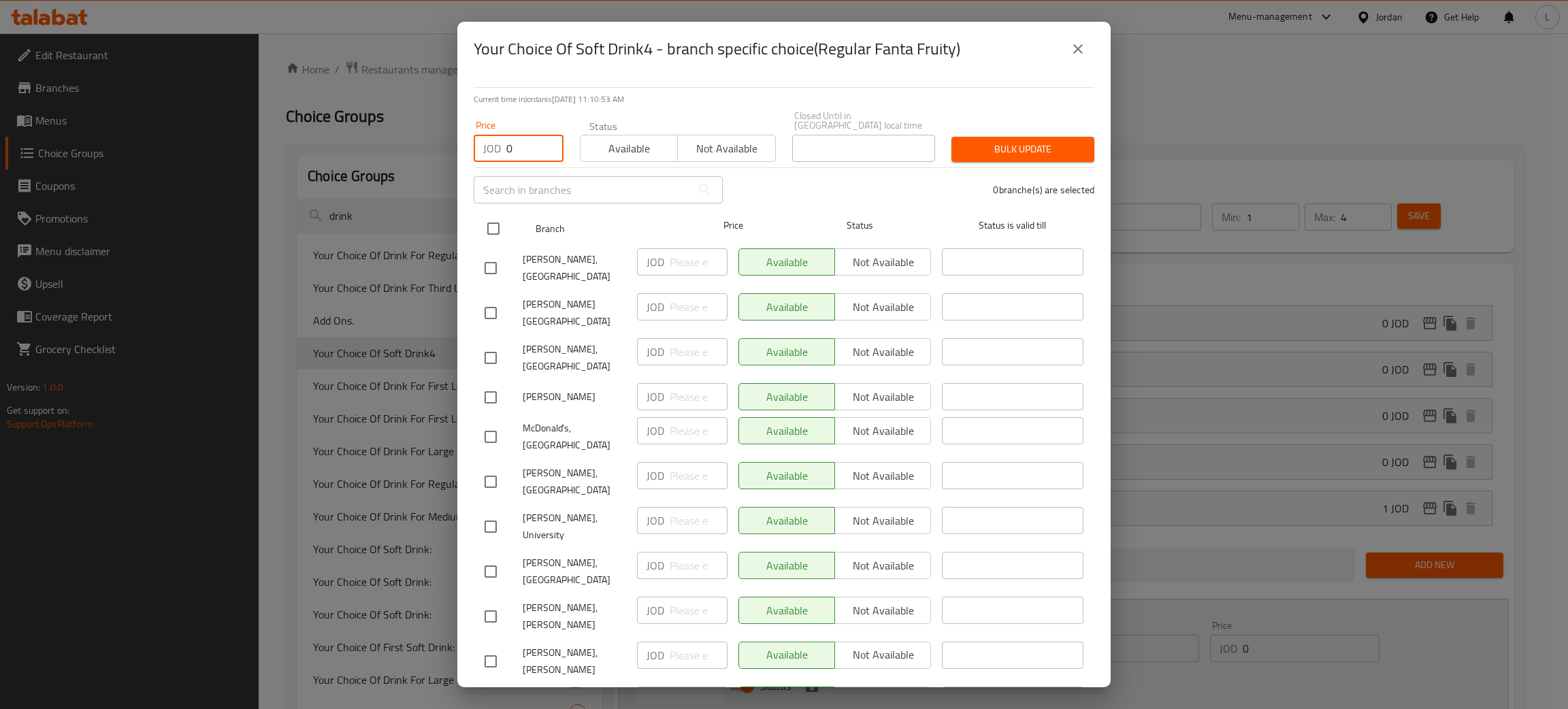
checkbox input "true"
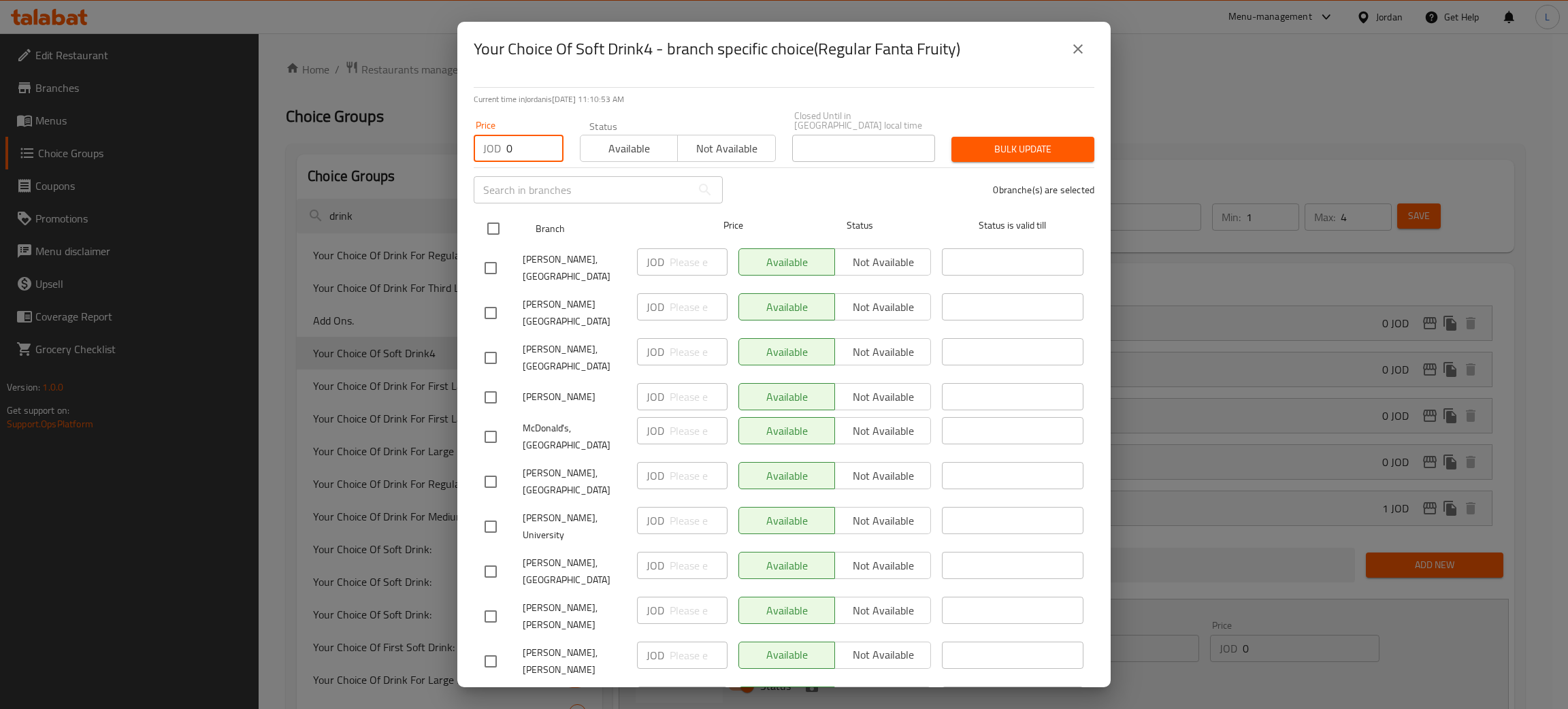
checkbox input "true"
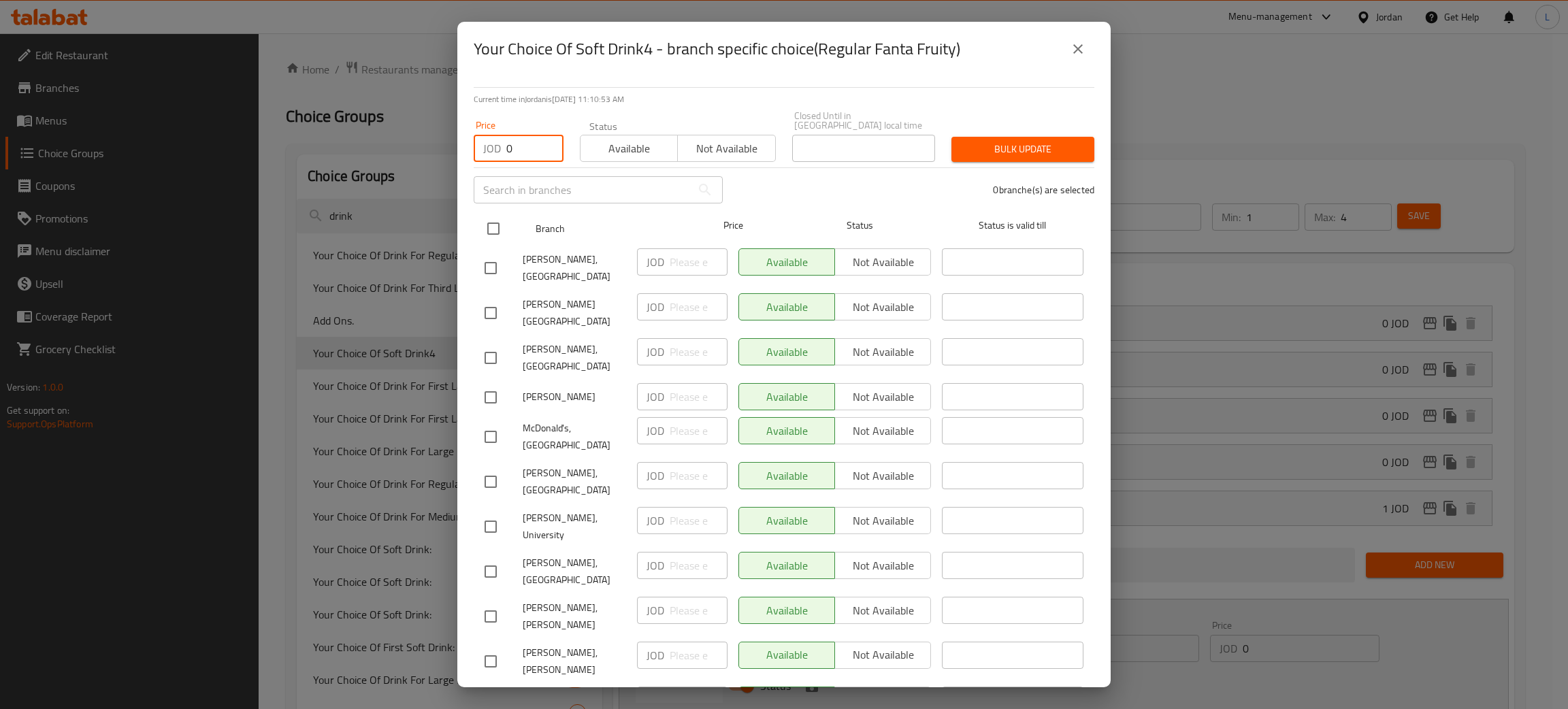
checkbox input "true"
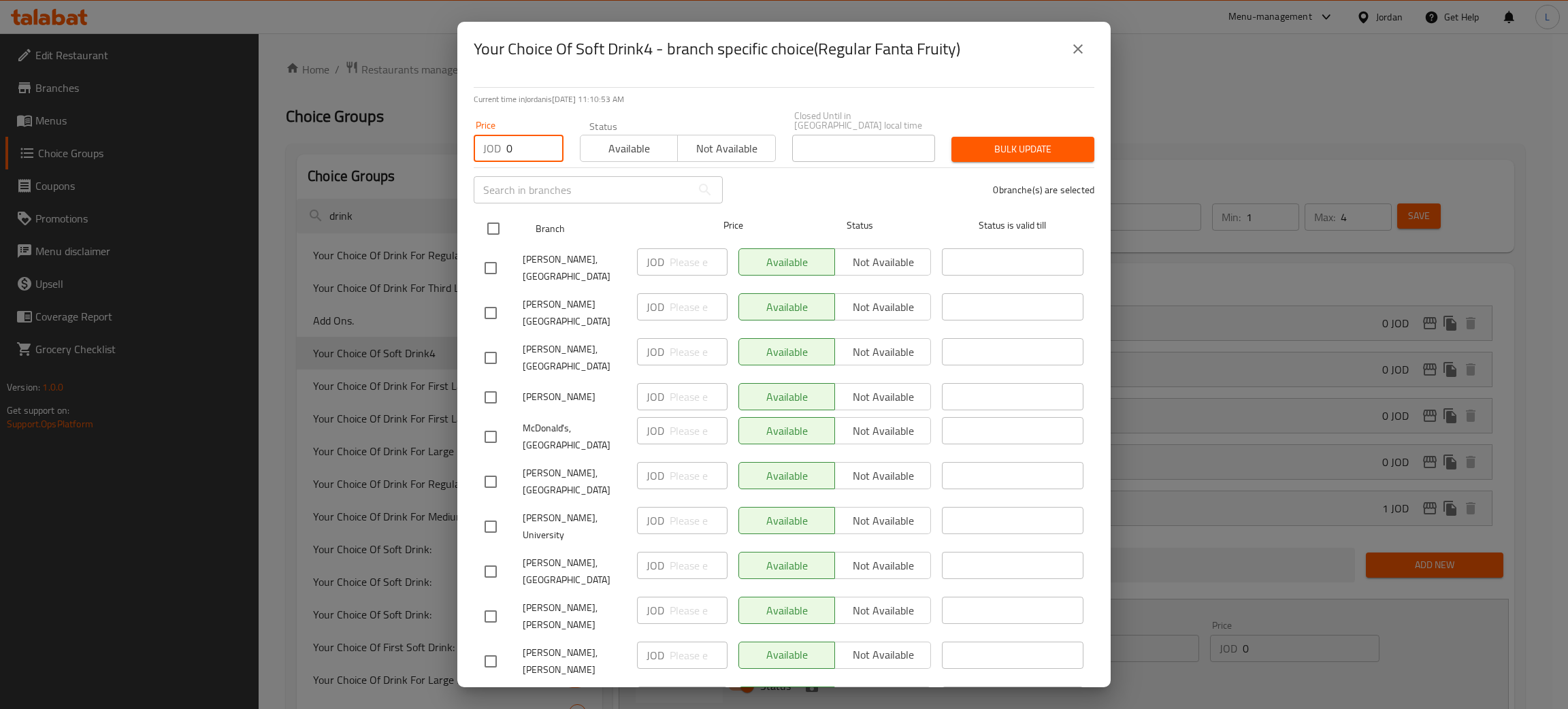
checkbox input "true"
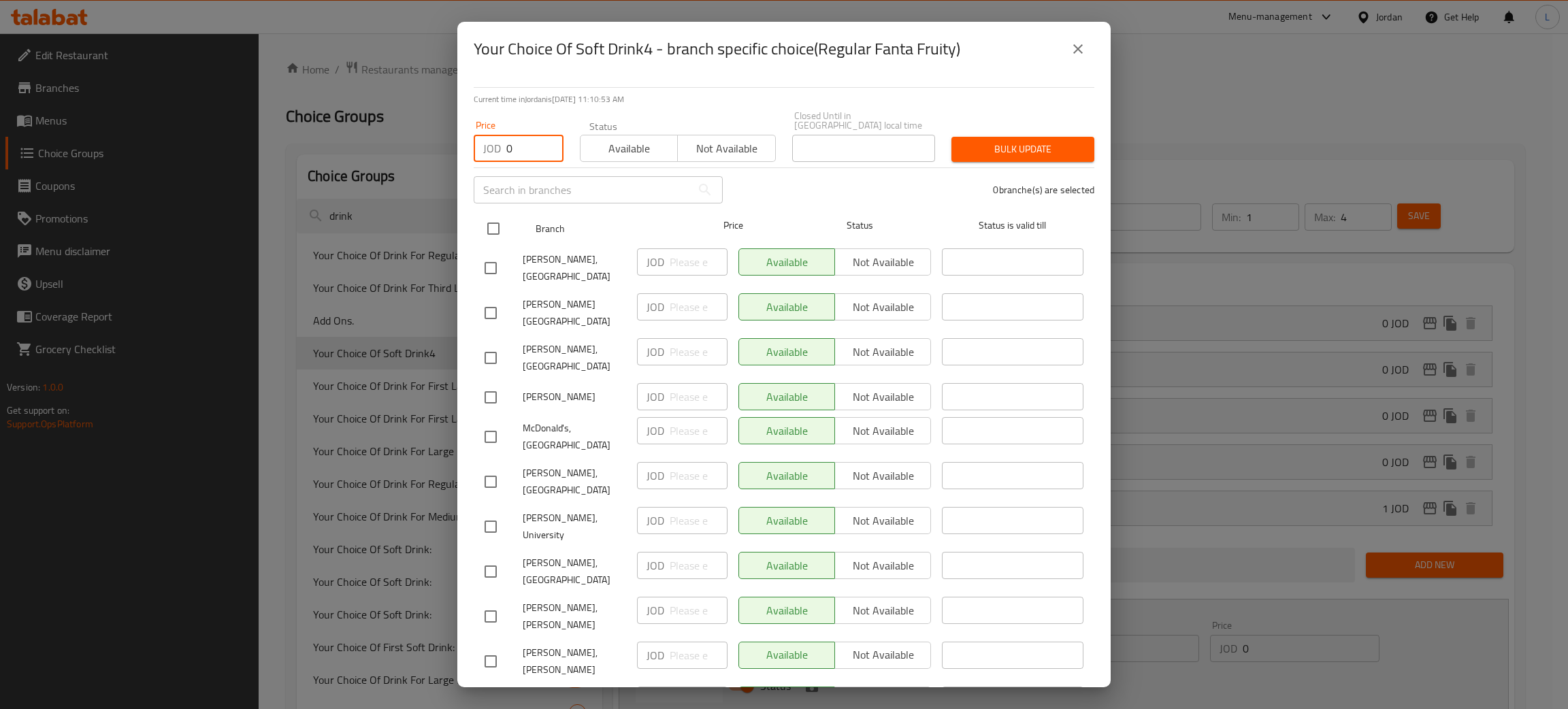
checkbox input "true"
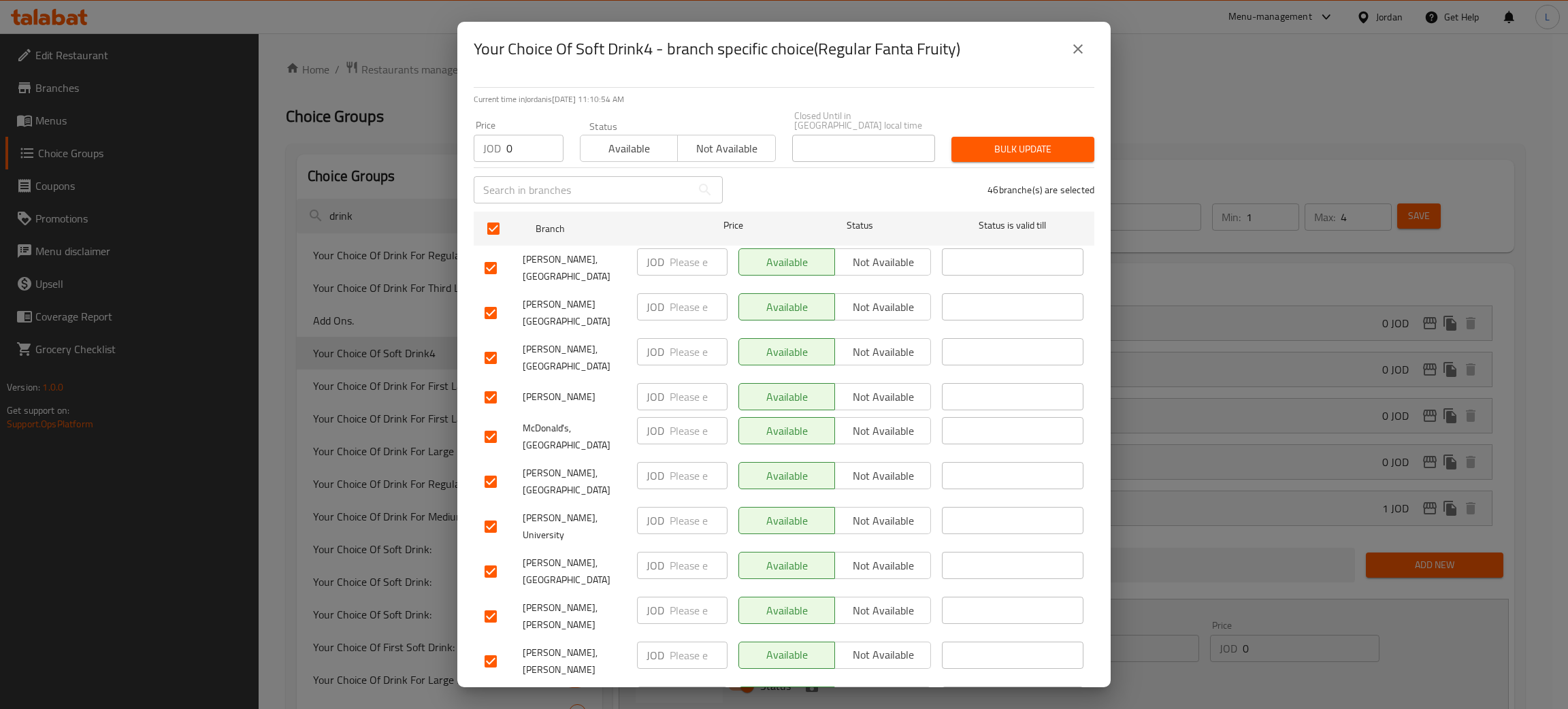
drag, startPoint x: 1023, startPoint y: 146, endPoint x: 1013, endPoint y: 157, distance: 14.9
click at [1023, 147] on span "Bulk update" at bounding box center [1023, 150] width 121 height 17
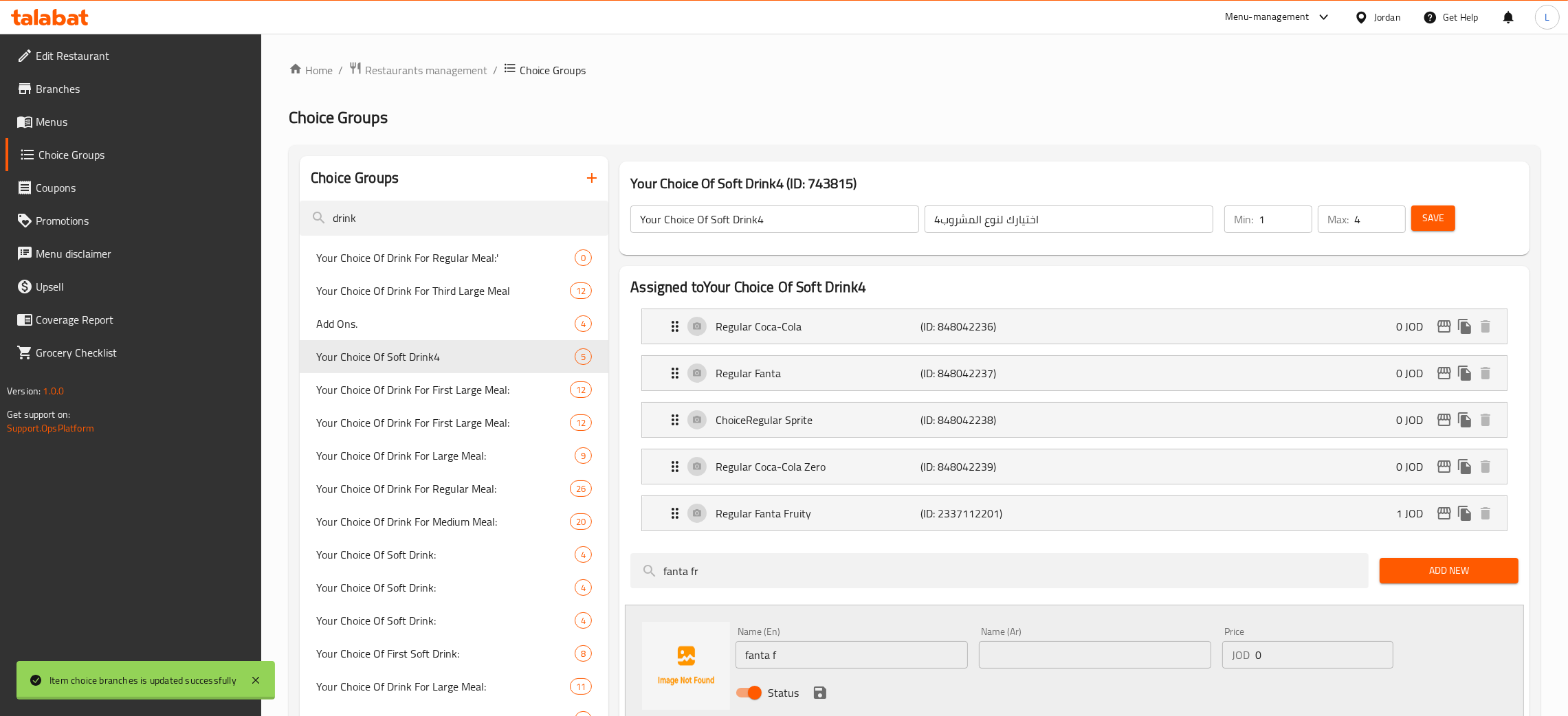
click at [378, 383] on span "Your Choice Of Drink For First Large Meal:" at bounding box center [442, 389] width 253 height 16
type input "Your Choice Of Drink For First Large Meal:"
type input "إختيارك من المشروب للوجبة الاولى الكبيرة:"
type input "1"
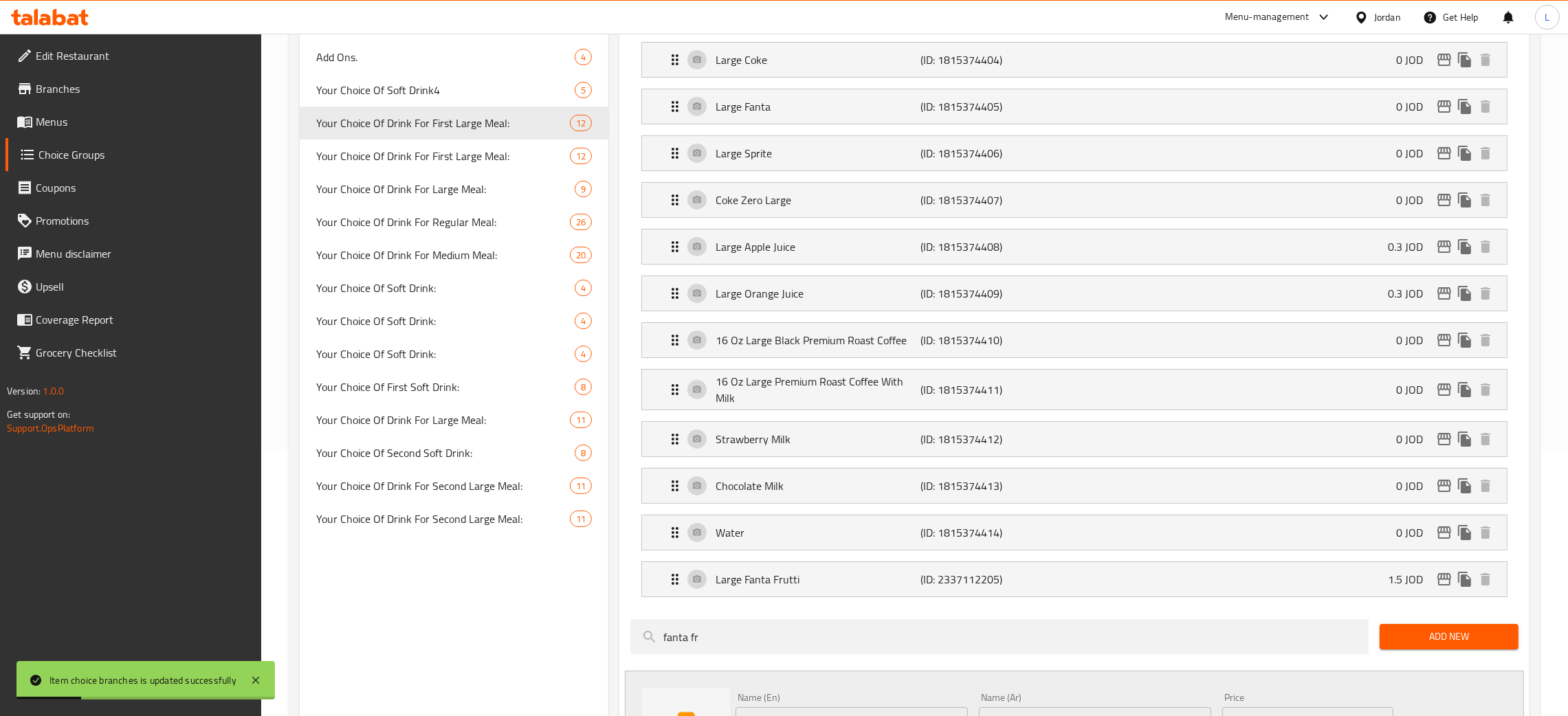
scroll to position [309, 0]
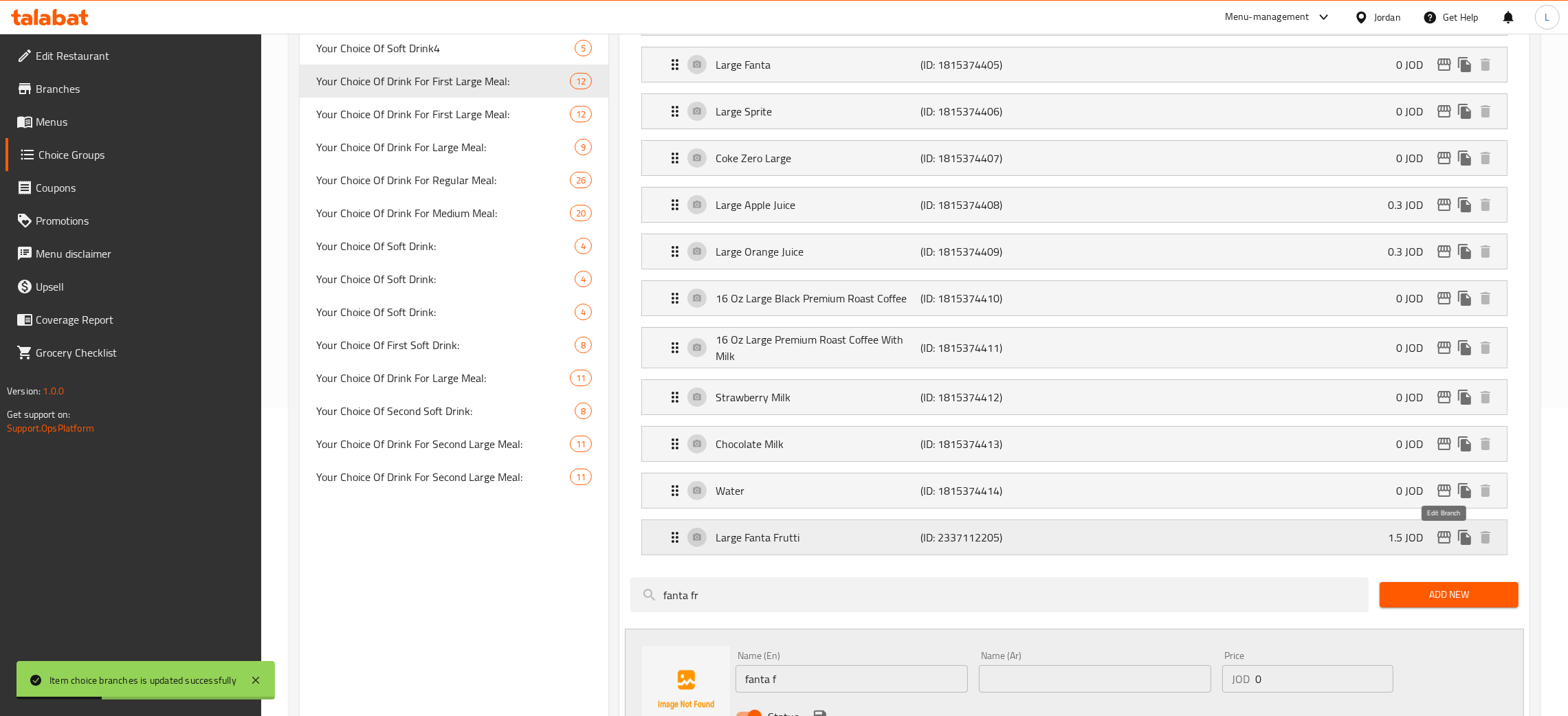
click at [1438, 535] on icon "edit" at bounding box center [1444, 537] width 13 height 12
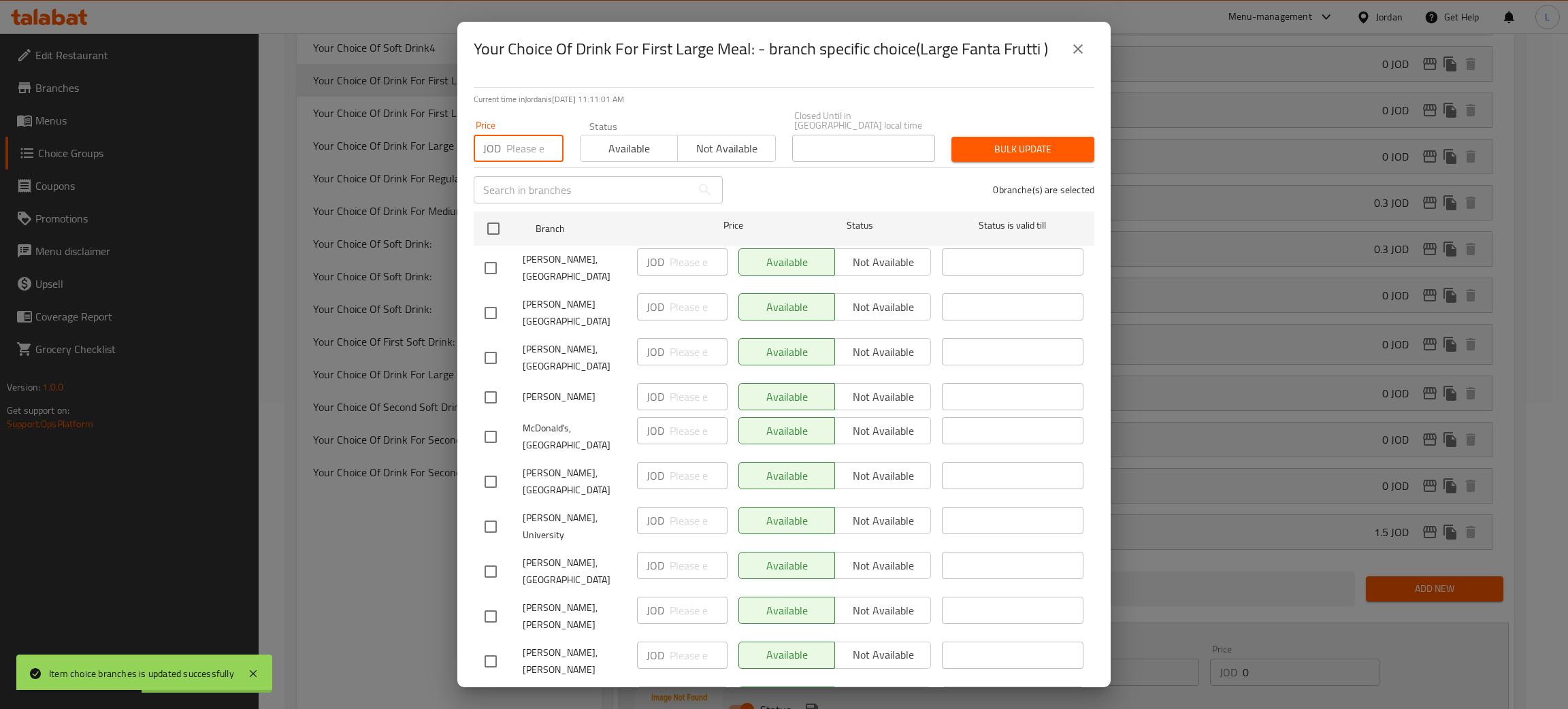
click at [524, 138] on input "number" at bounding box center [535, 148] width 57 height 27
type input "0"
click at [505, 214] on input "checkbox" at bounding box center [494, 228] width 28 height 28
checkbox input "true"
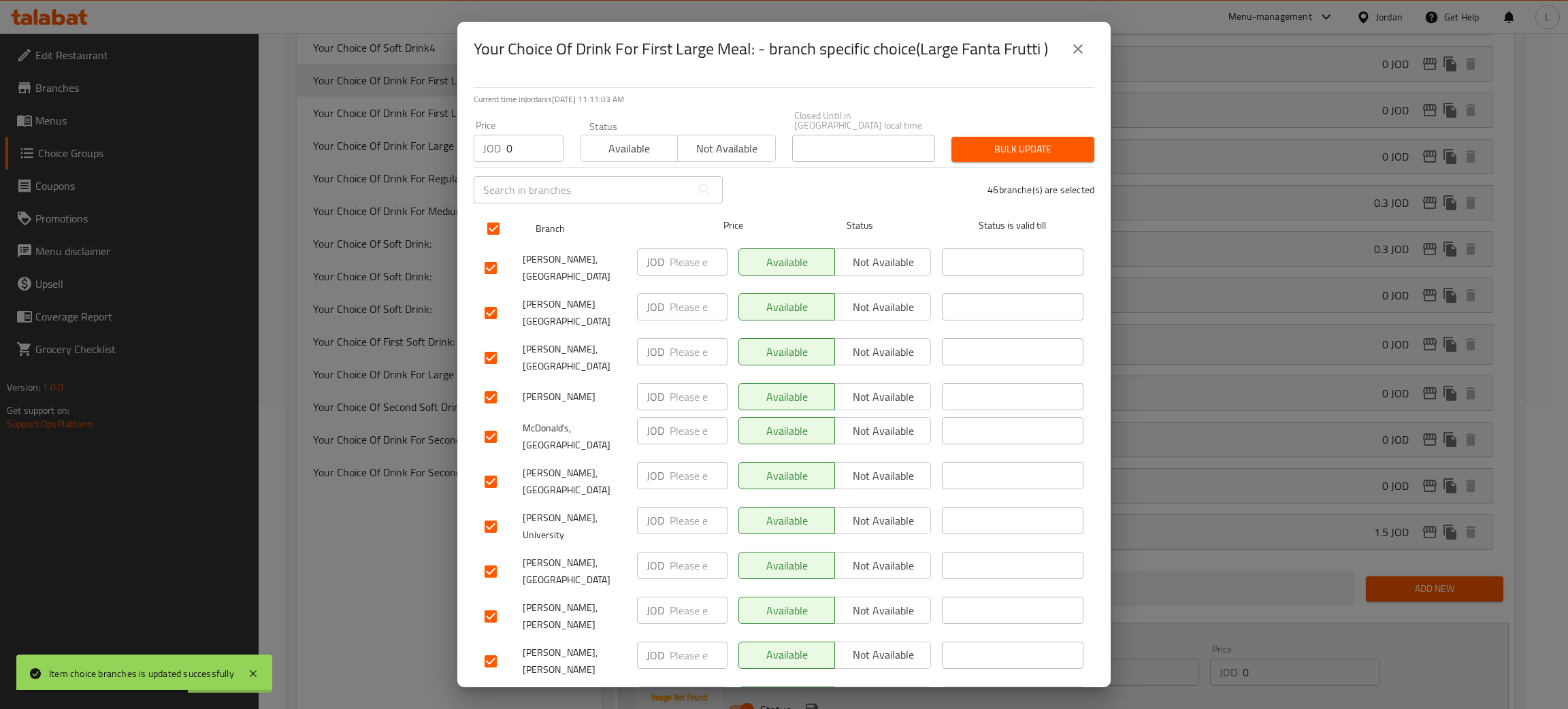
checkbox input "true"
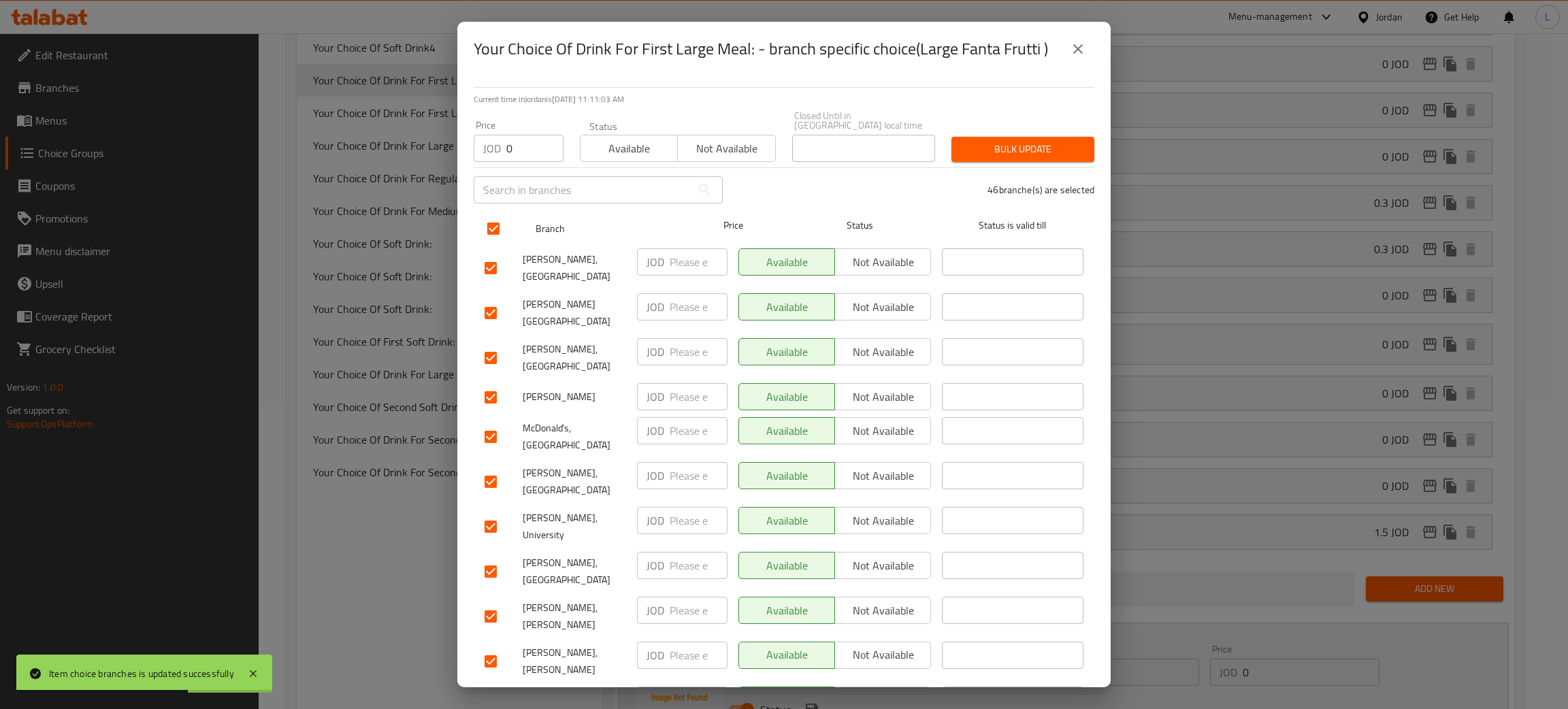
checkbox input "true"
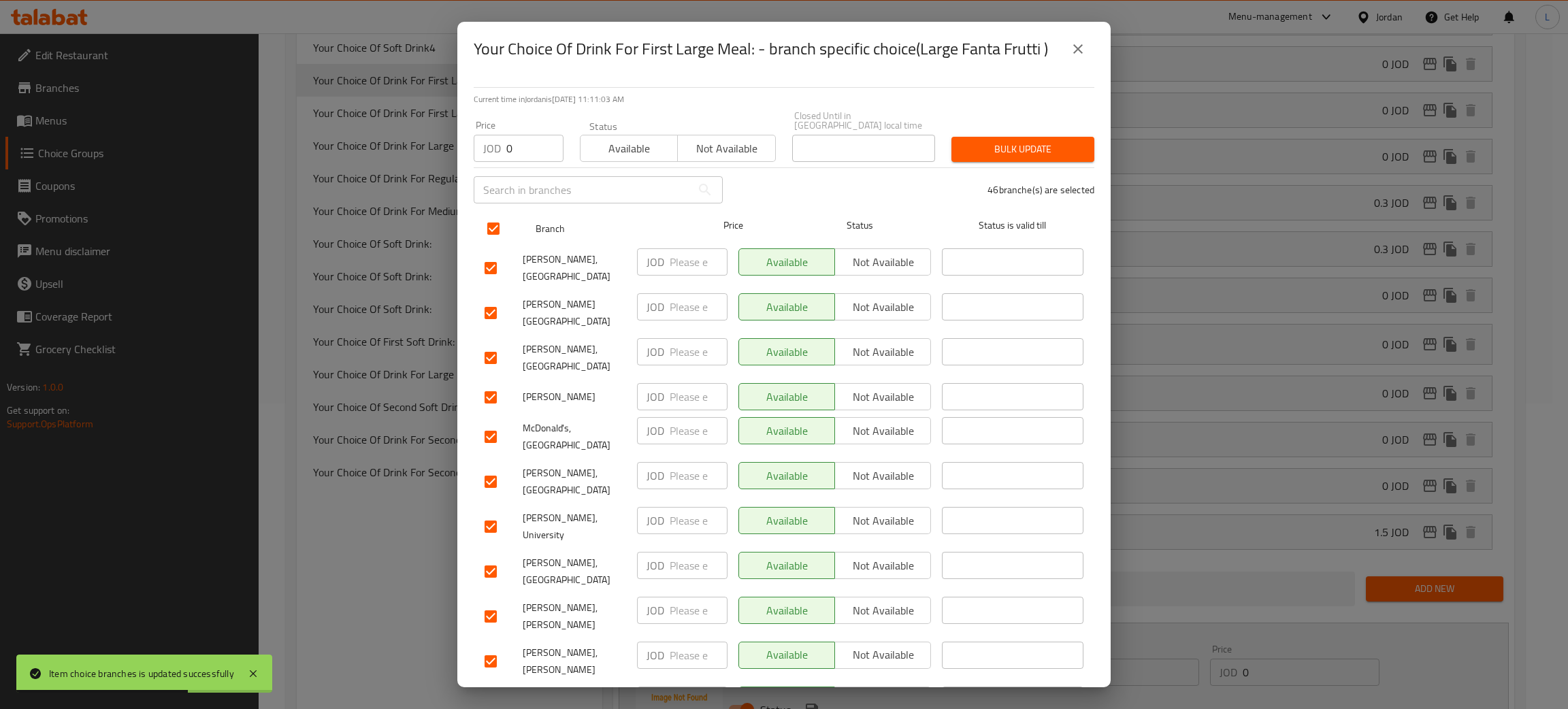
checkbox input "true"
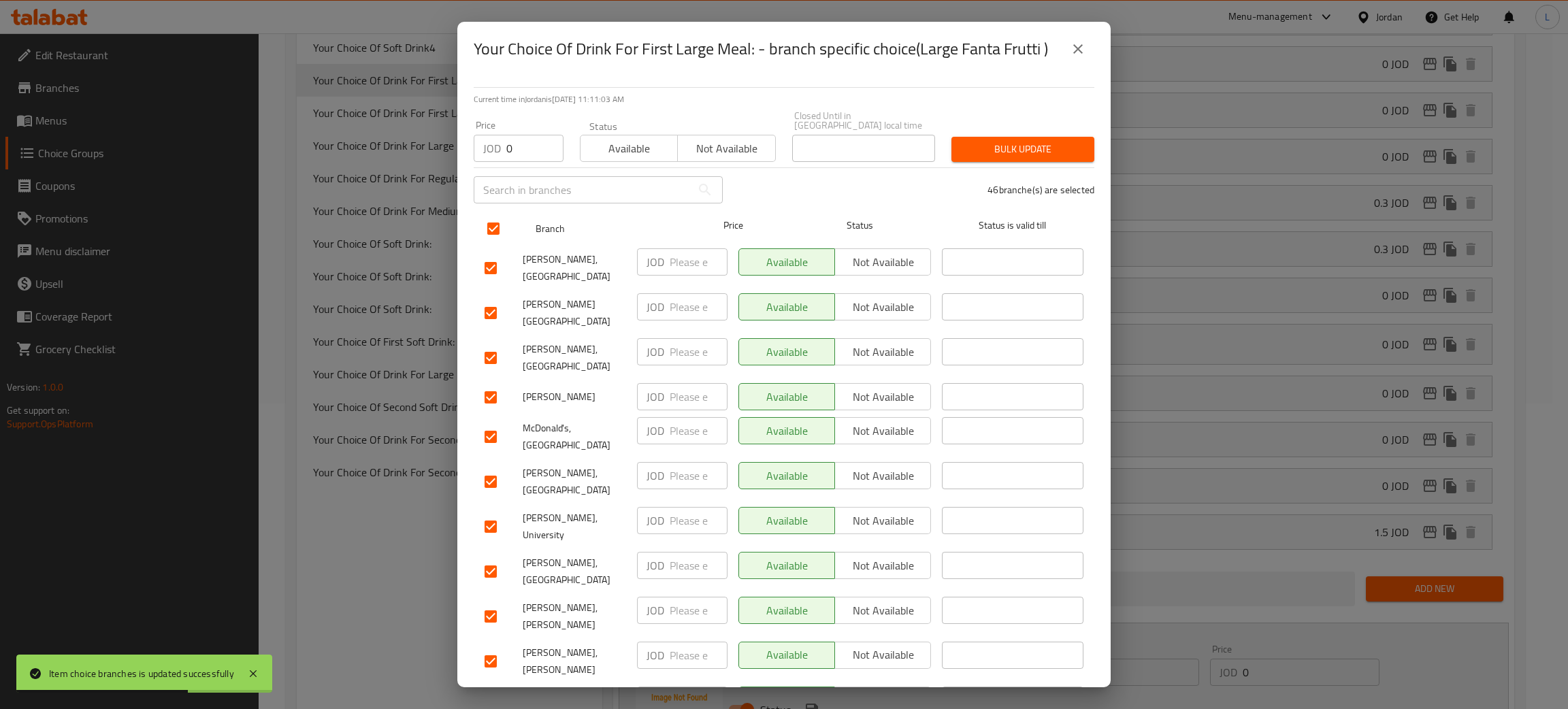
checkbox input "true"
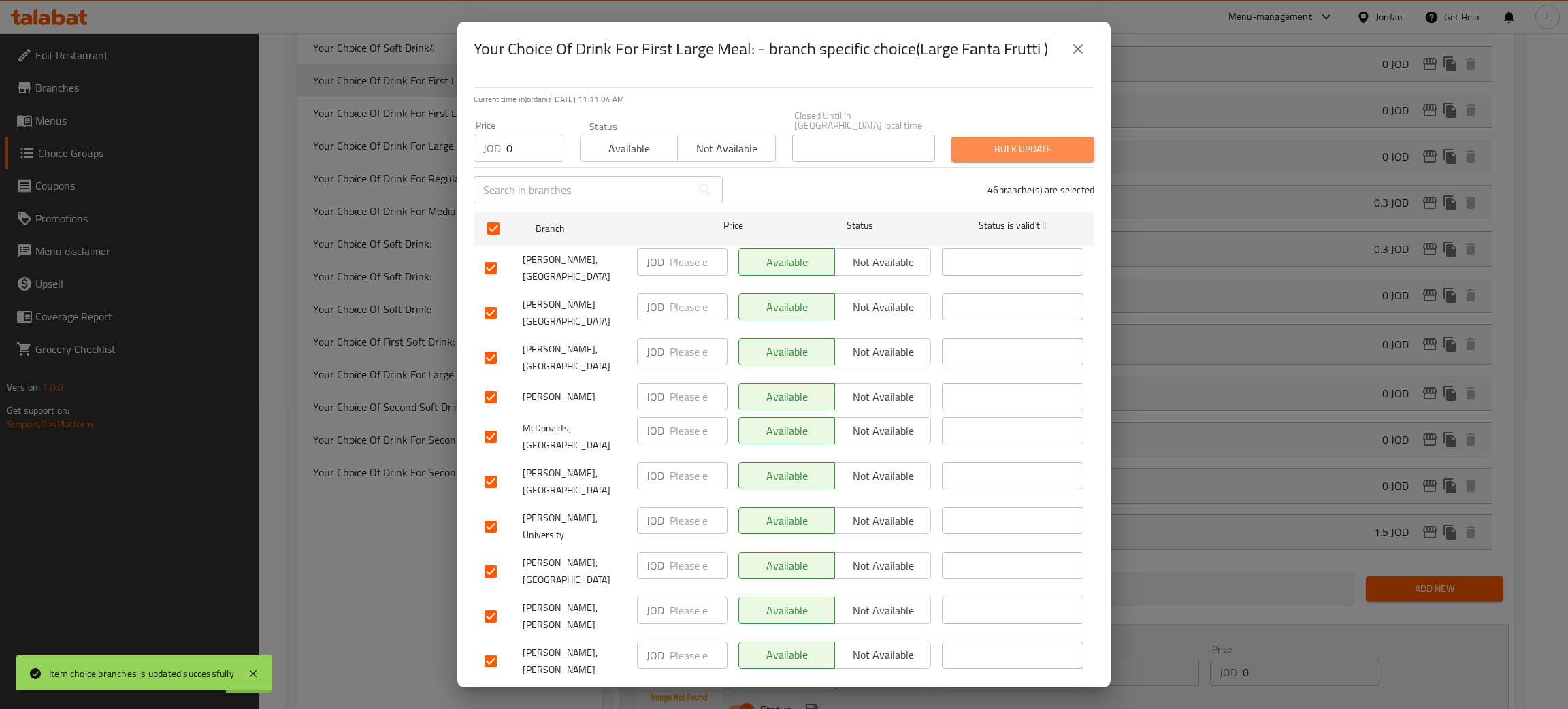
click at [1035, 142] on span "Bulk update" at bounding box center [1023, 150] width 121 height 17
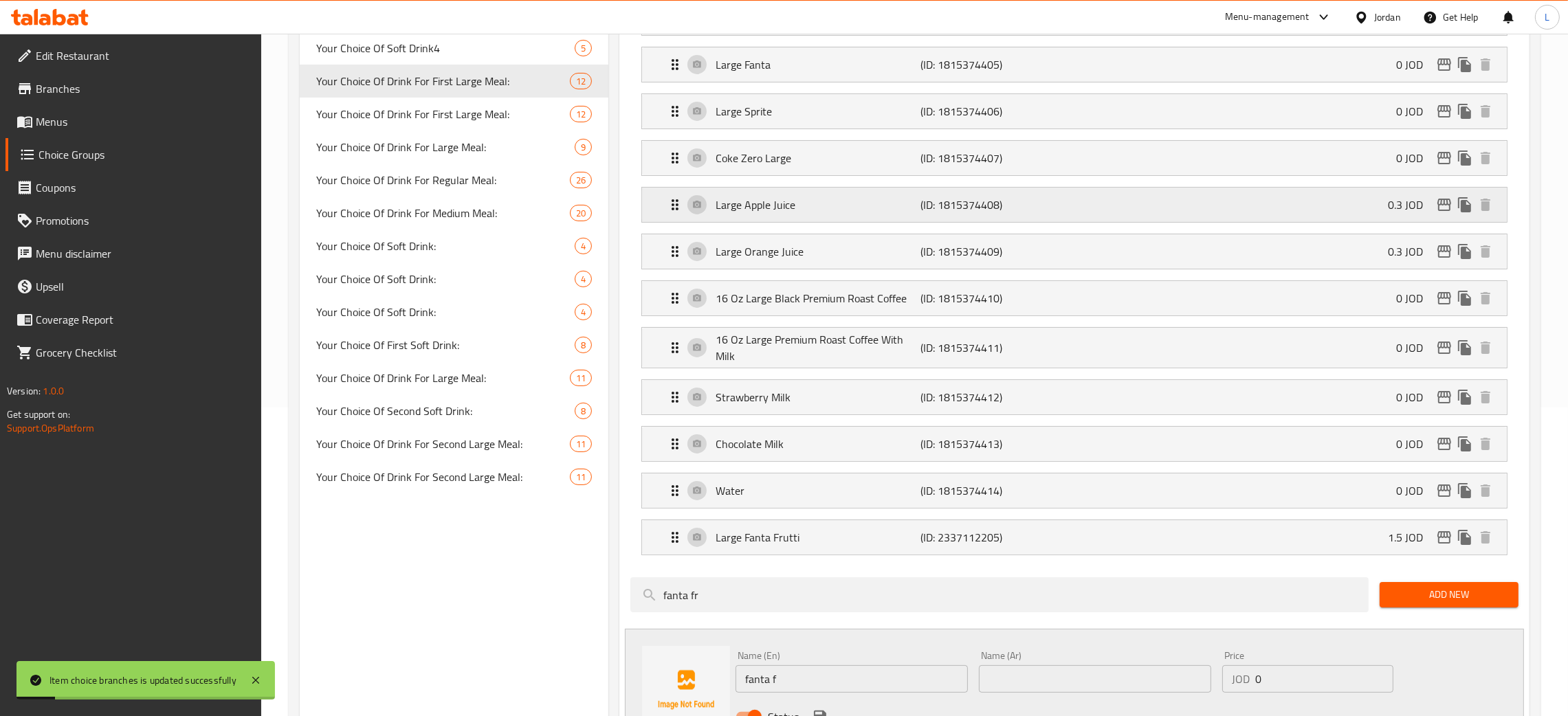
scroll to position [206, 0]
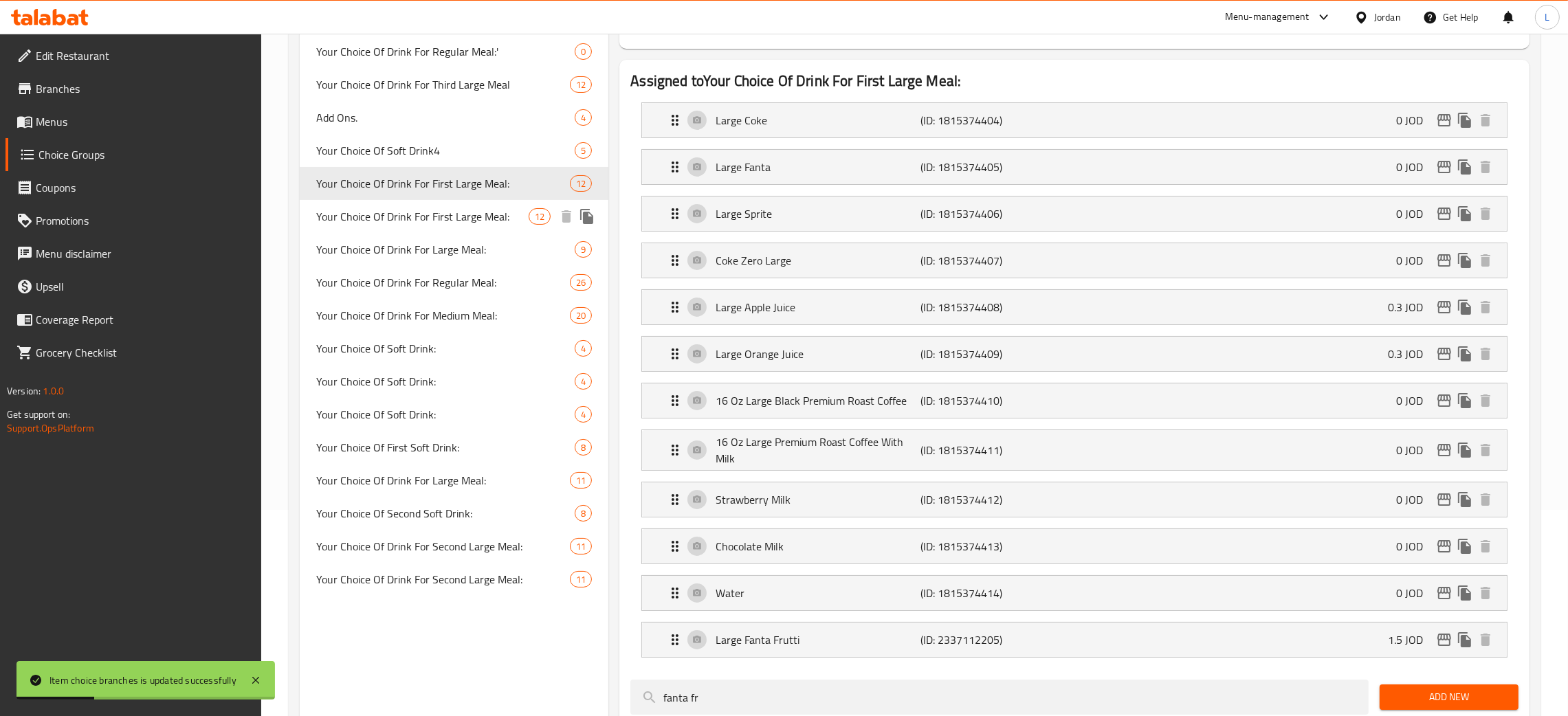
click at [422, 200] on div "Your Choice Of Drink For First Large Meal: 12" at bounding box center [454, 217] width 308 height 33
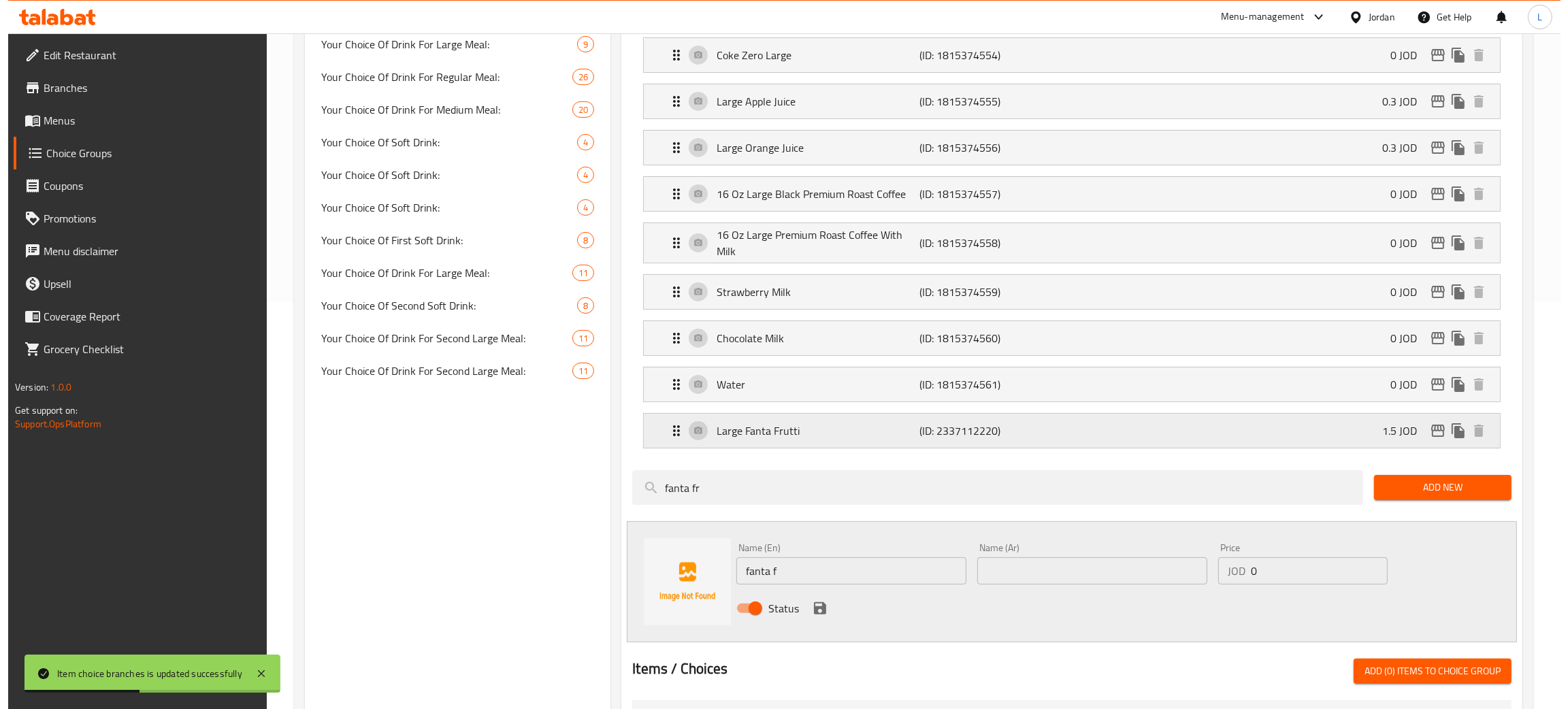
scroll to position [408, 0]
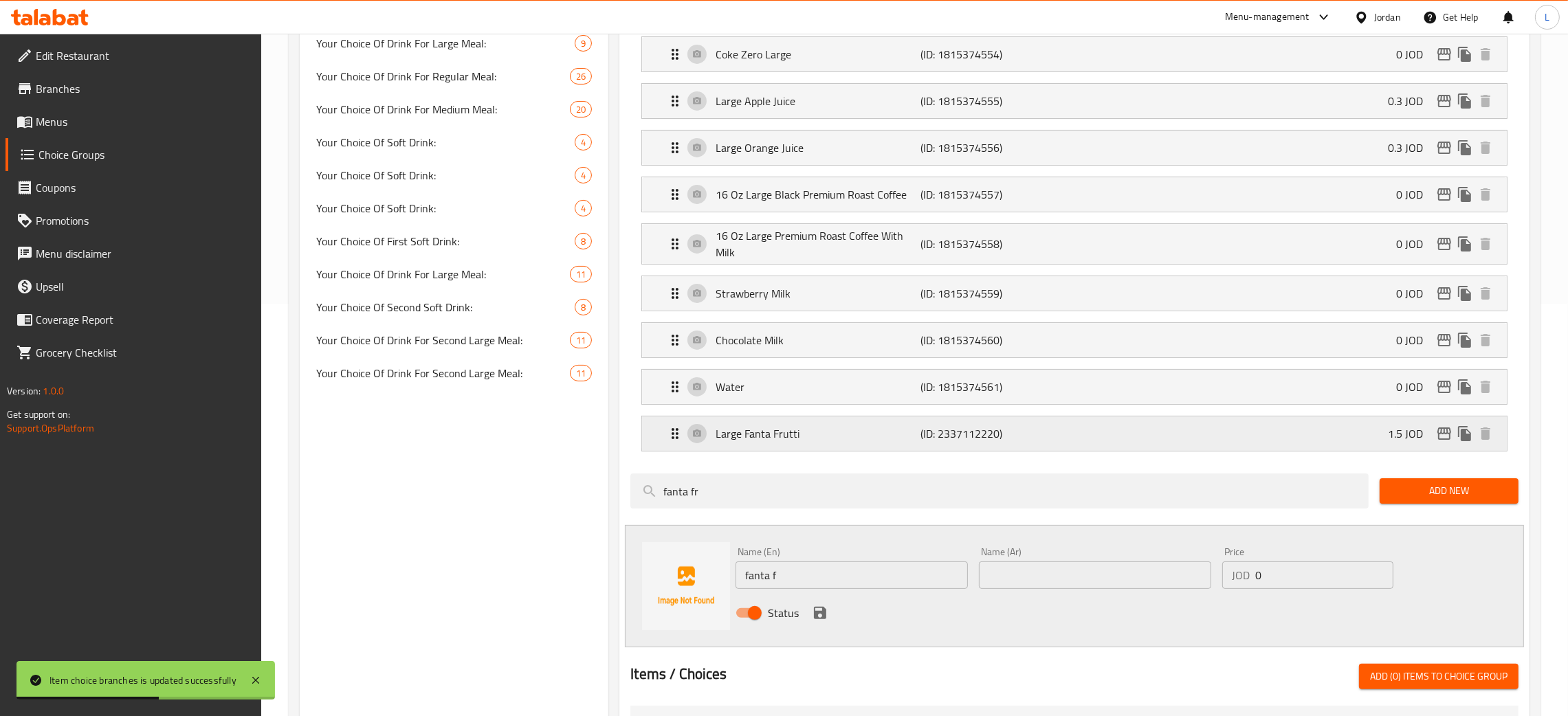
click at [1440, 433] on icon "edit" at bounding box center [1444, 433] width 16 height 16
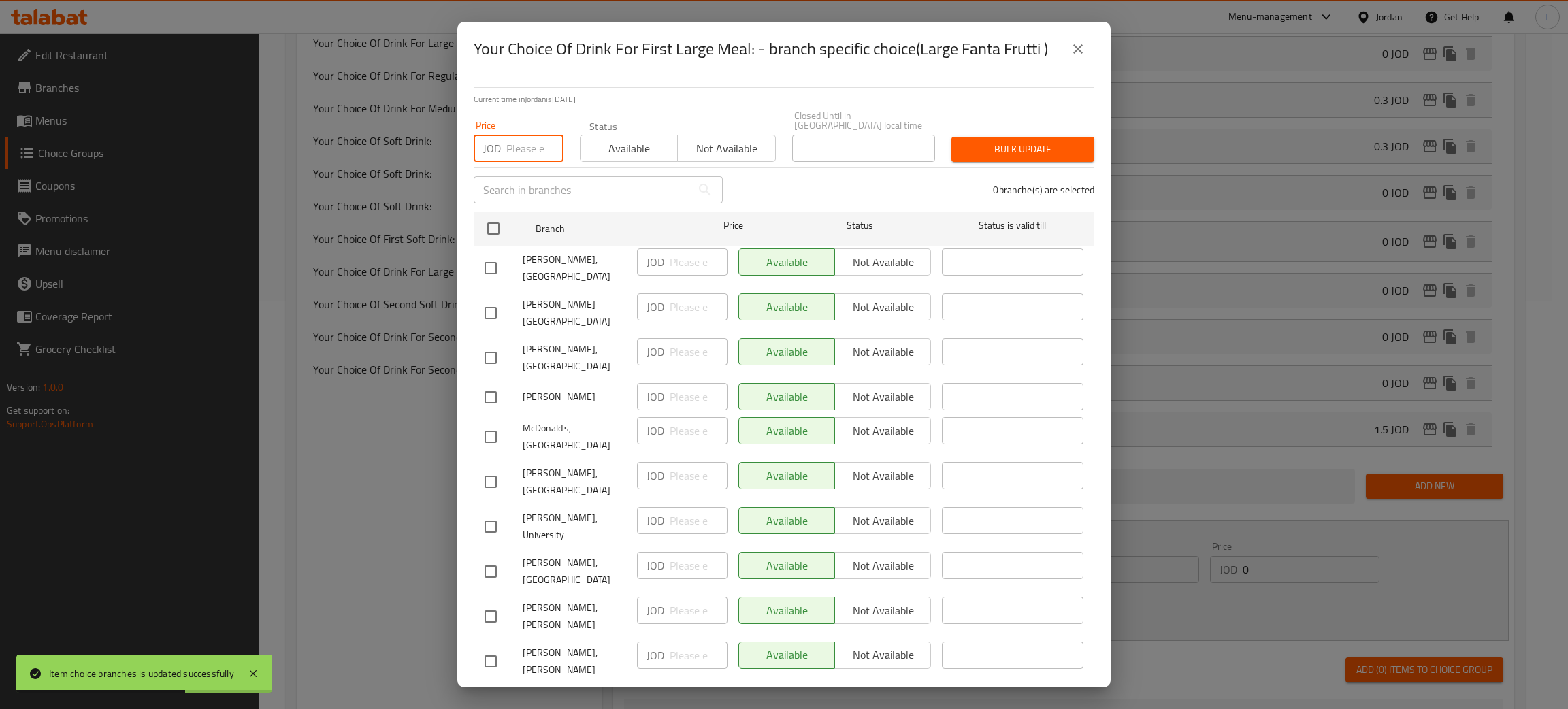
click at [512, 145] on input "number" at bounding box center [535, 148] width 57 height 27
click at [492, 225] on input "checkbox" at bounding box center [494, 228] width 28 height 28
drag, startPoint x: 1051, startPoint y: 142, endPoint x: 1043, endPoint y: 143, distance: 8.1
click at [1051, 141] on span "Bulk update" at bounding box center [1023, 150] width 121 height 17
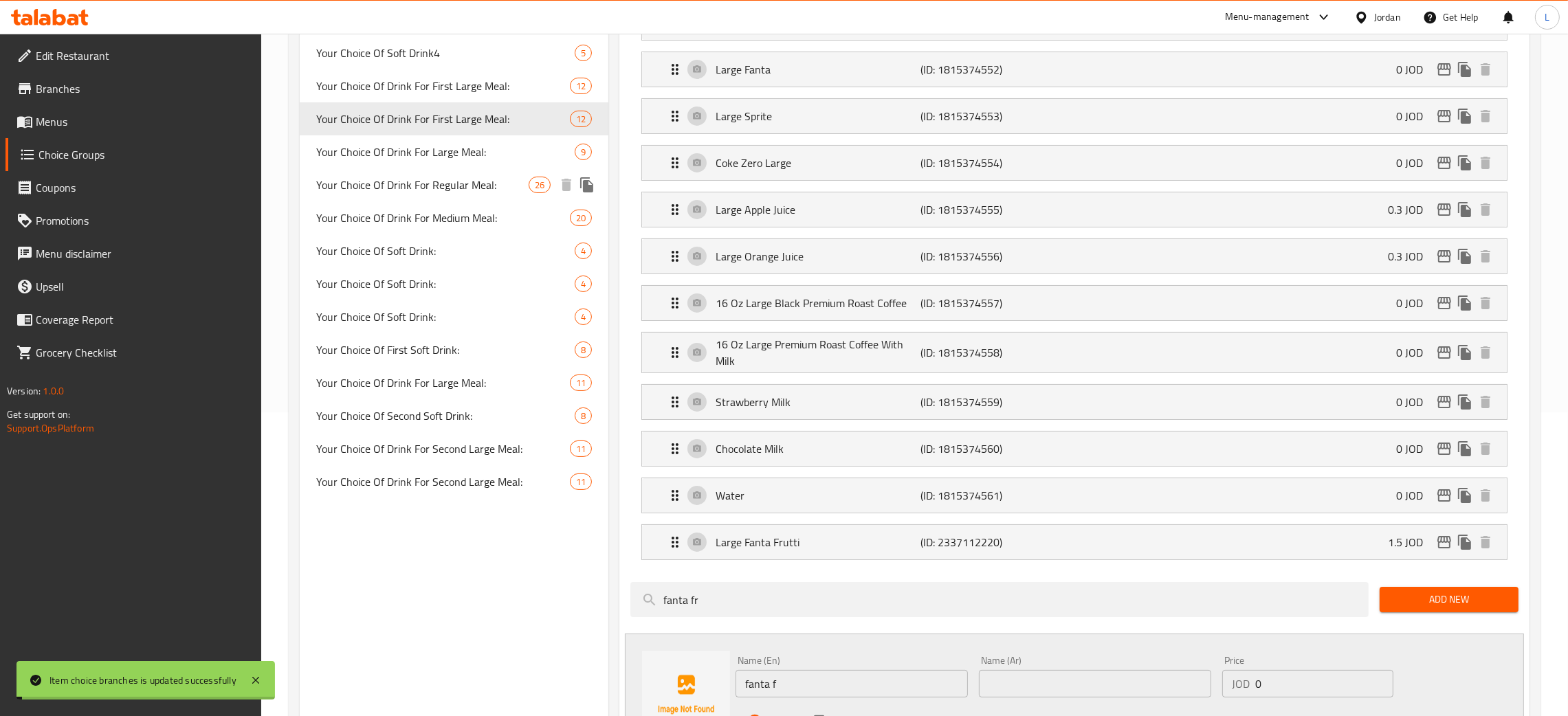
scroll to position [303, 0]
click at [415, 168] on div "Your Choice Of Drink For Large Meal: 9" at bounding box center [454, 152] width 308 height 33
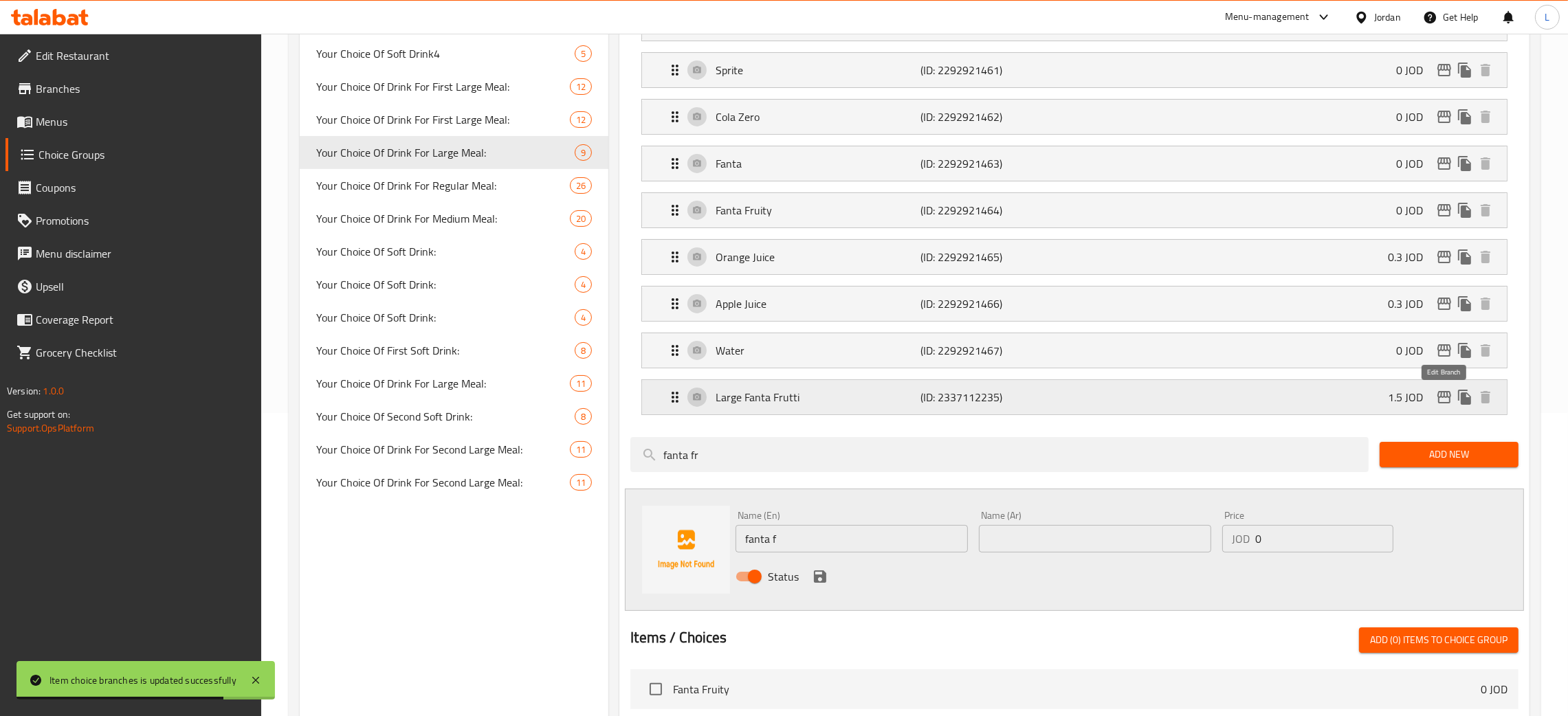
click at [1446, 396] on icon "edit" at bounding box center [1444, 397] width 13 height 12
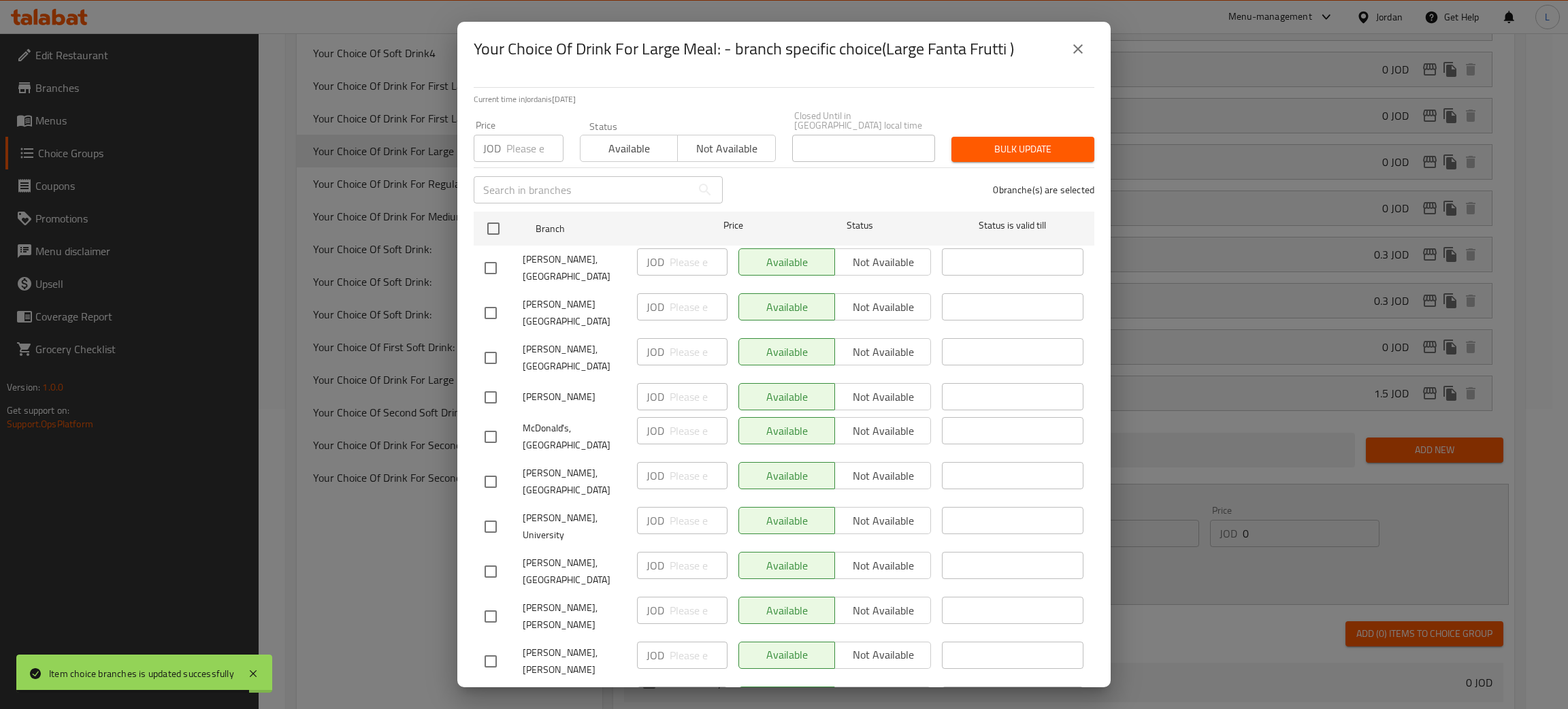
click at [517, 138] on input "number" at bounding box center [535, 148] width 57 height 27
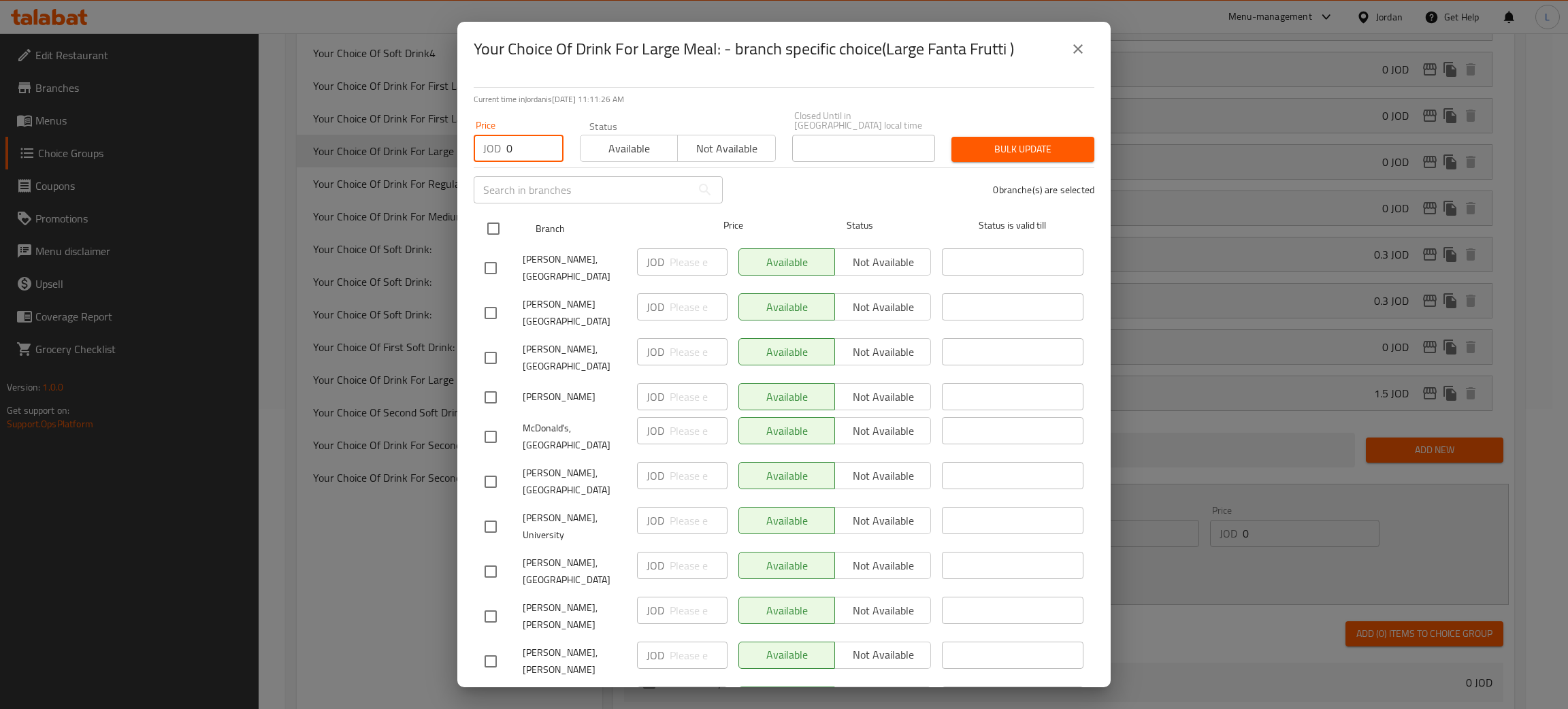
click at [492, 214] on input "checkbox" at bounding box center [494, 228] width 28 height 28
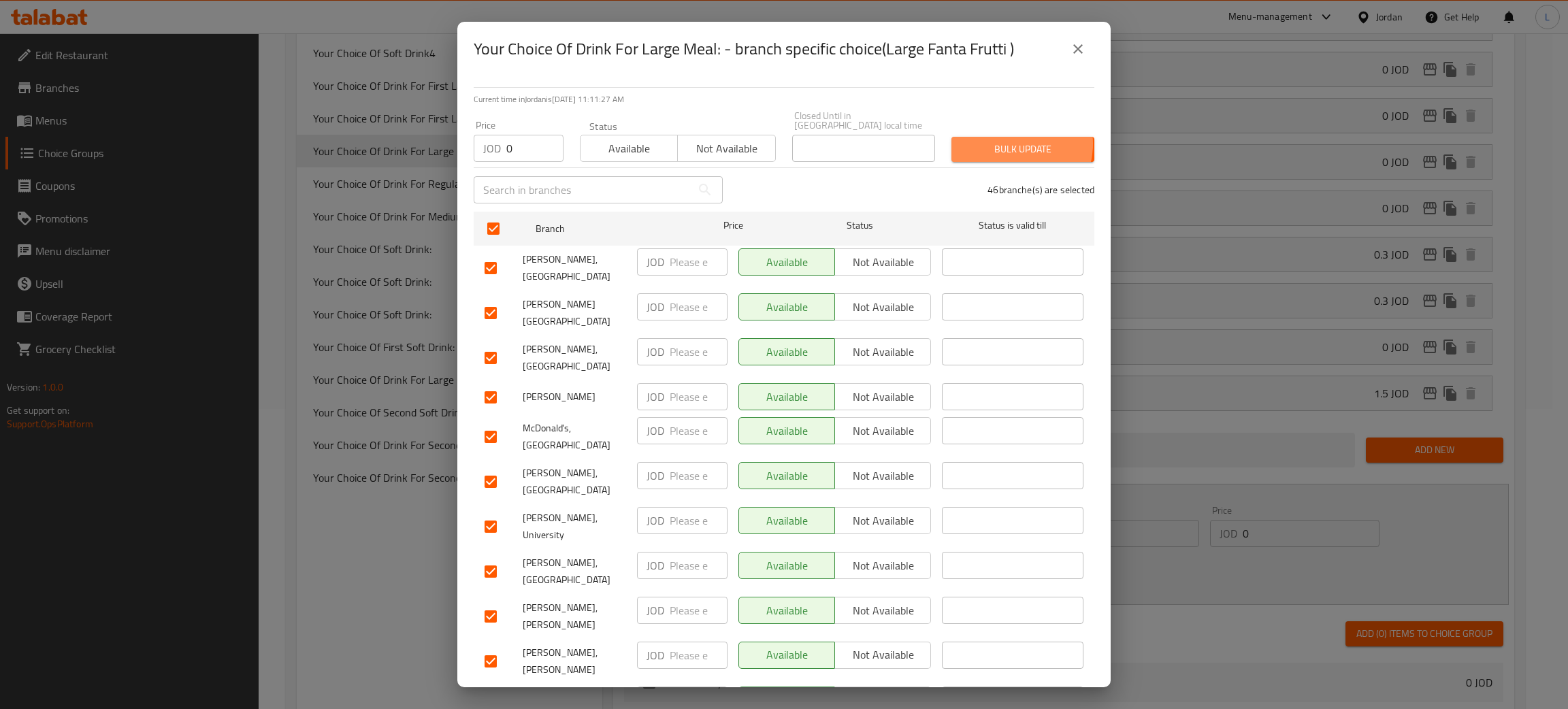
click at [997, 141] on span "Bulk update" at bounding box center [1023, 150] width 121 height 17
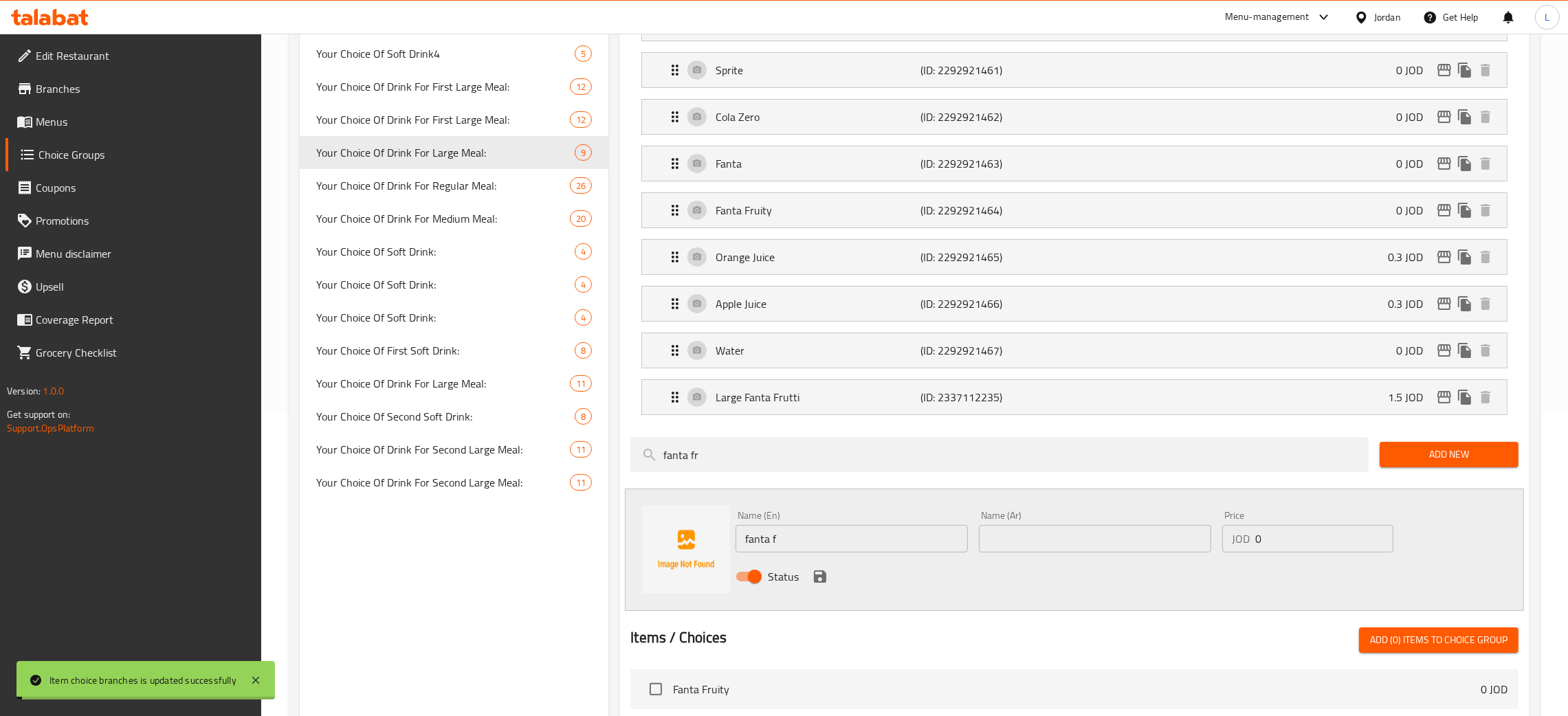
click at [393, 186] on span "Your Choice Of Drink For Regular Meal:" at bounding box center [442, 185] width 253 height 16
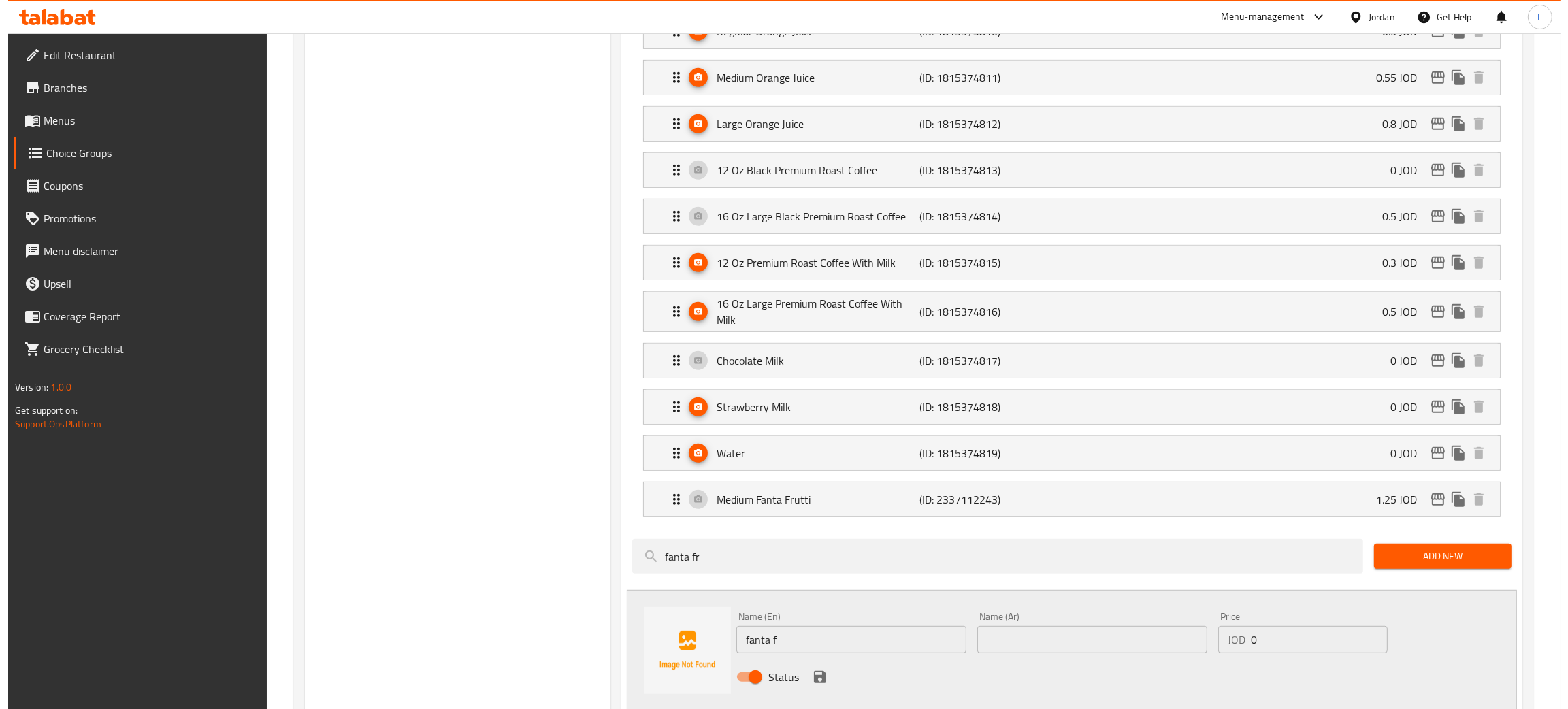
scroll to position [1016, 0]
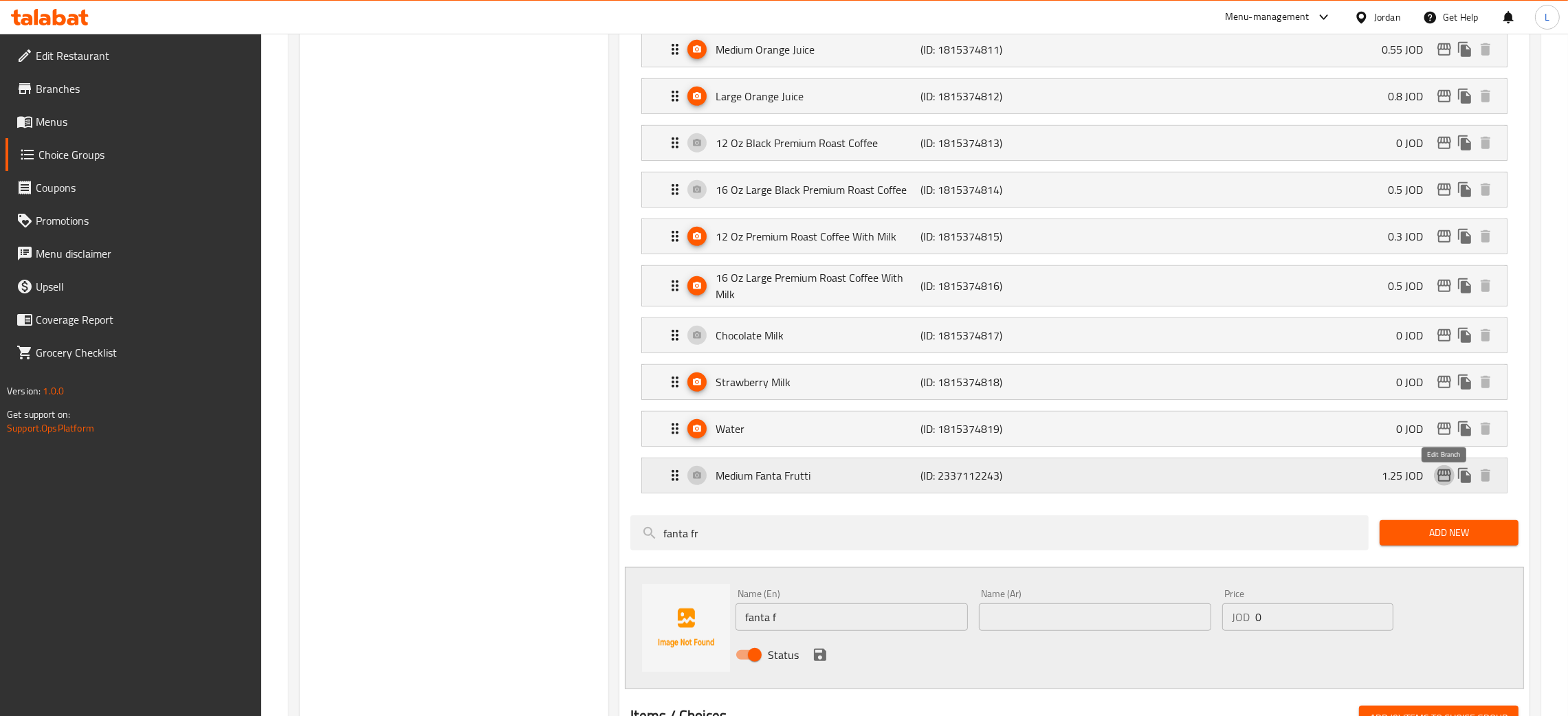
click at [1446, 479] on icon "edit" at bounding box center [1444, 476] width 13 height 12
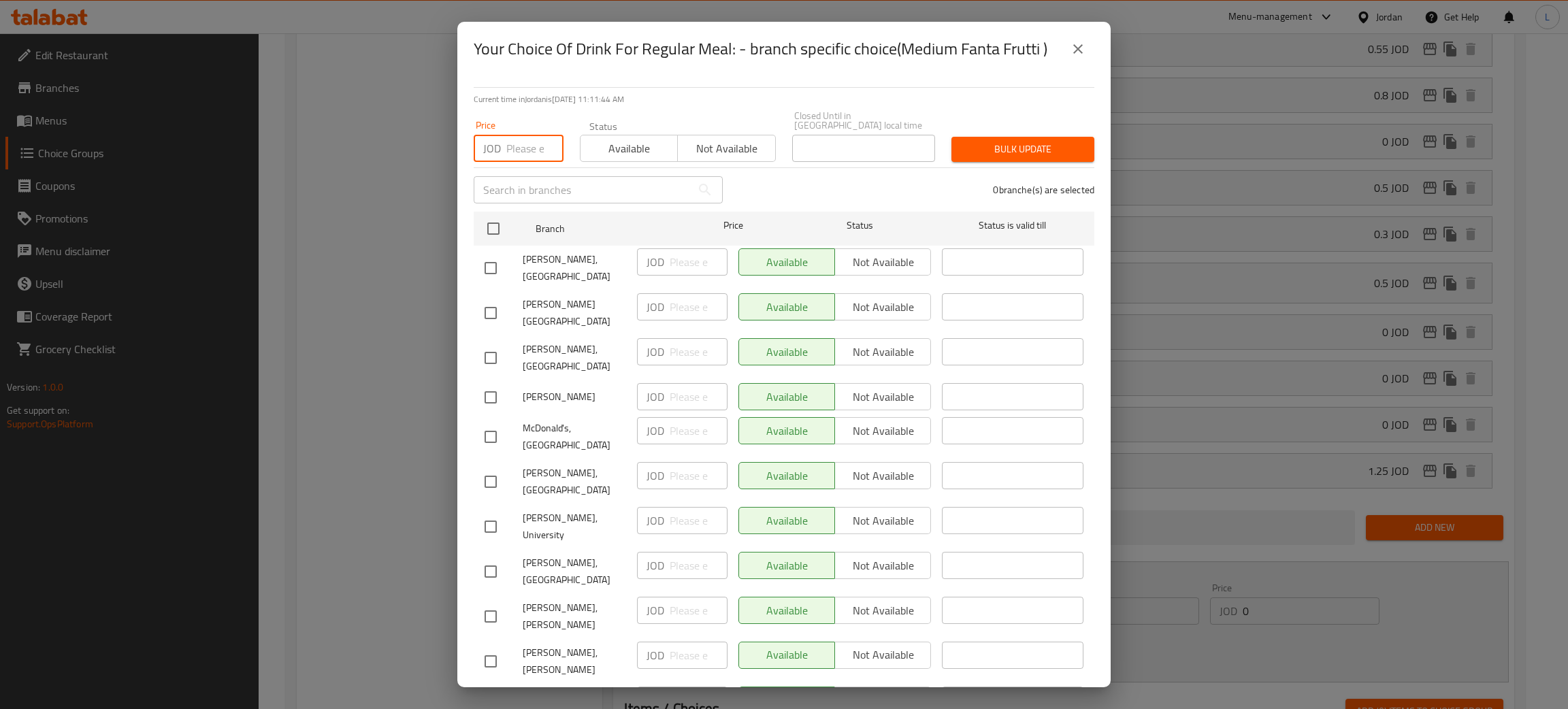
click at [530, 134] on input "number" at bounding box center [535, 148] width 57 height 27
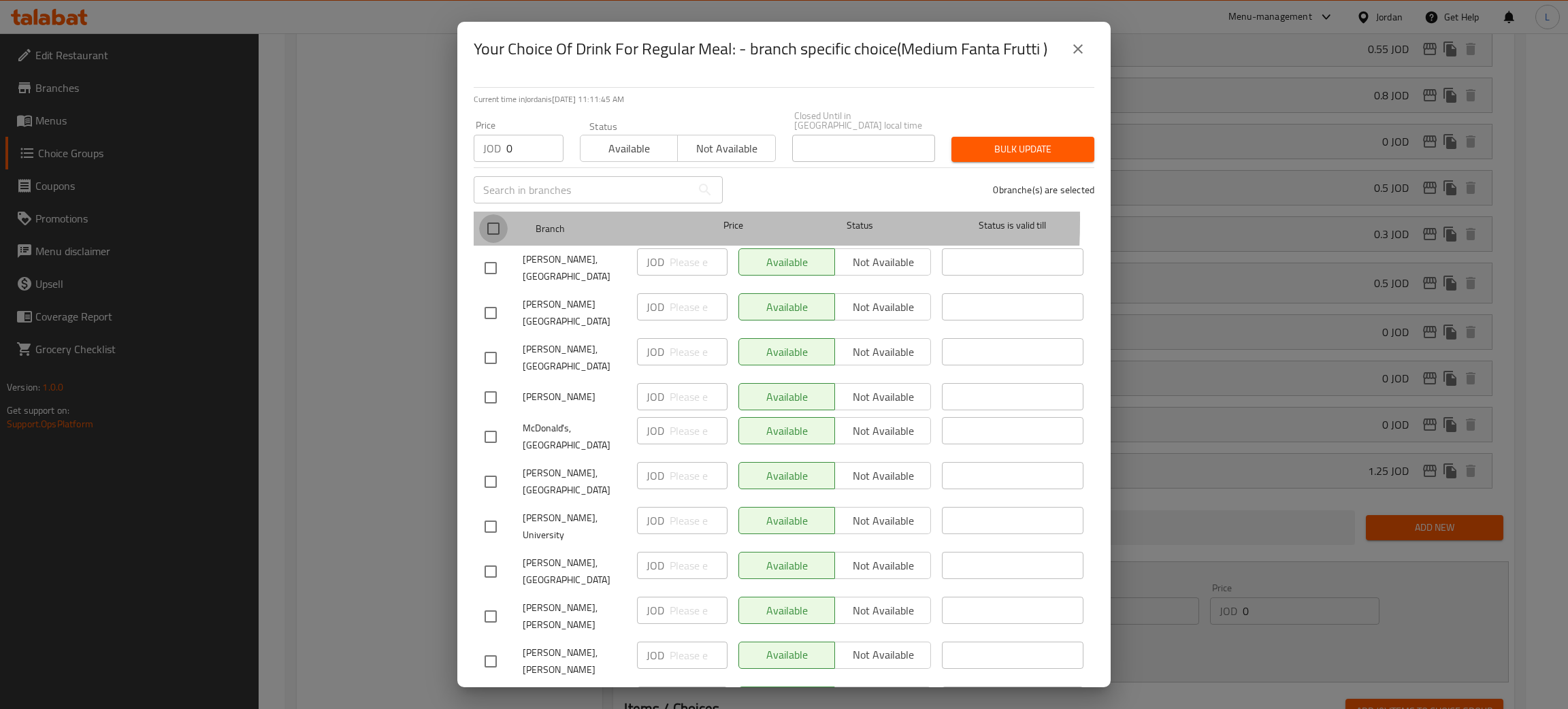
click at [491, 214] on input "checkbox" at bounding box center [494, 228] width 28 height 28
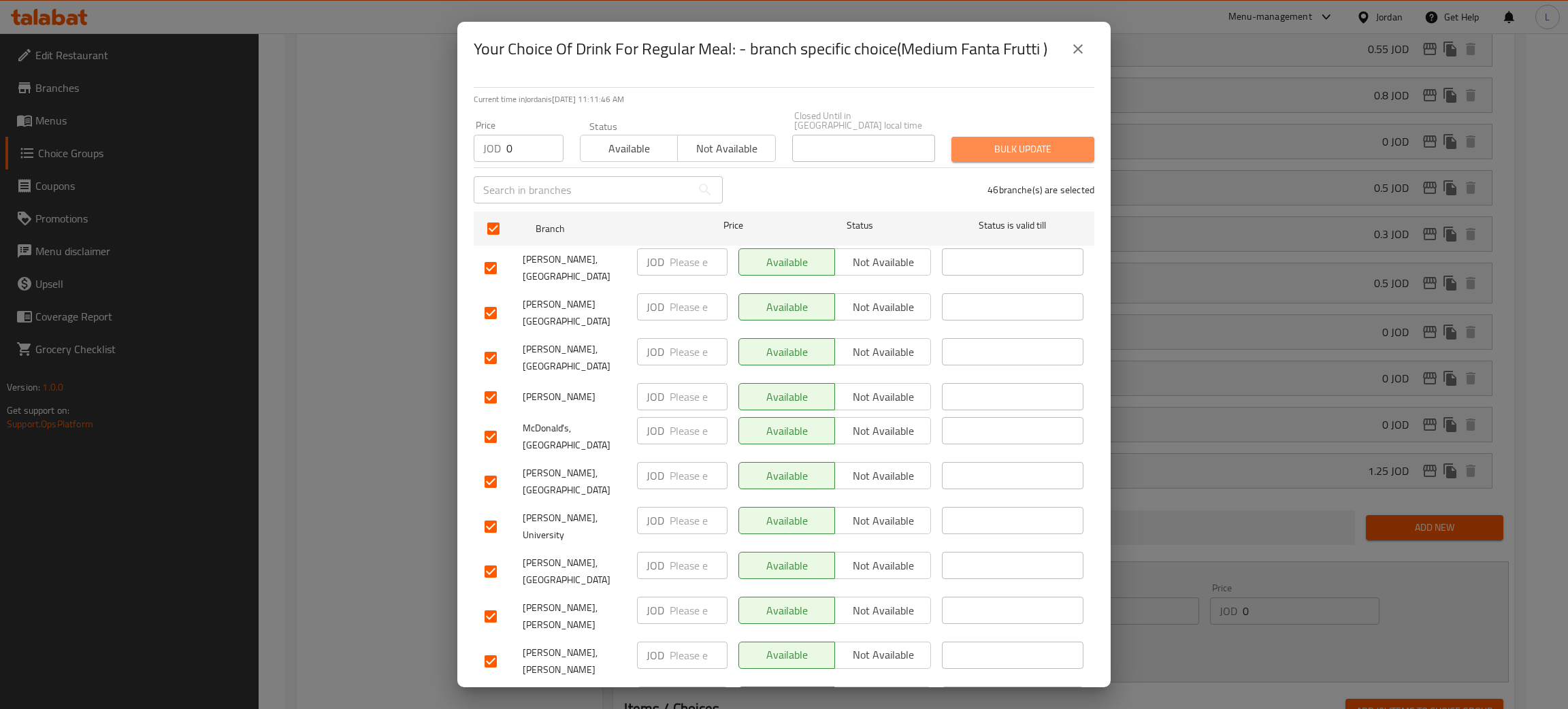
click at [1038, 142] on span "Bulk update" at bounding box center [1023, 150] width 121 height 17
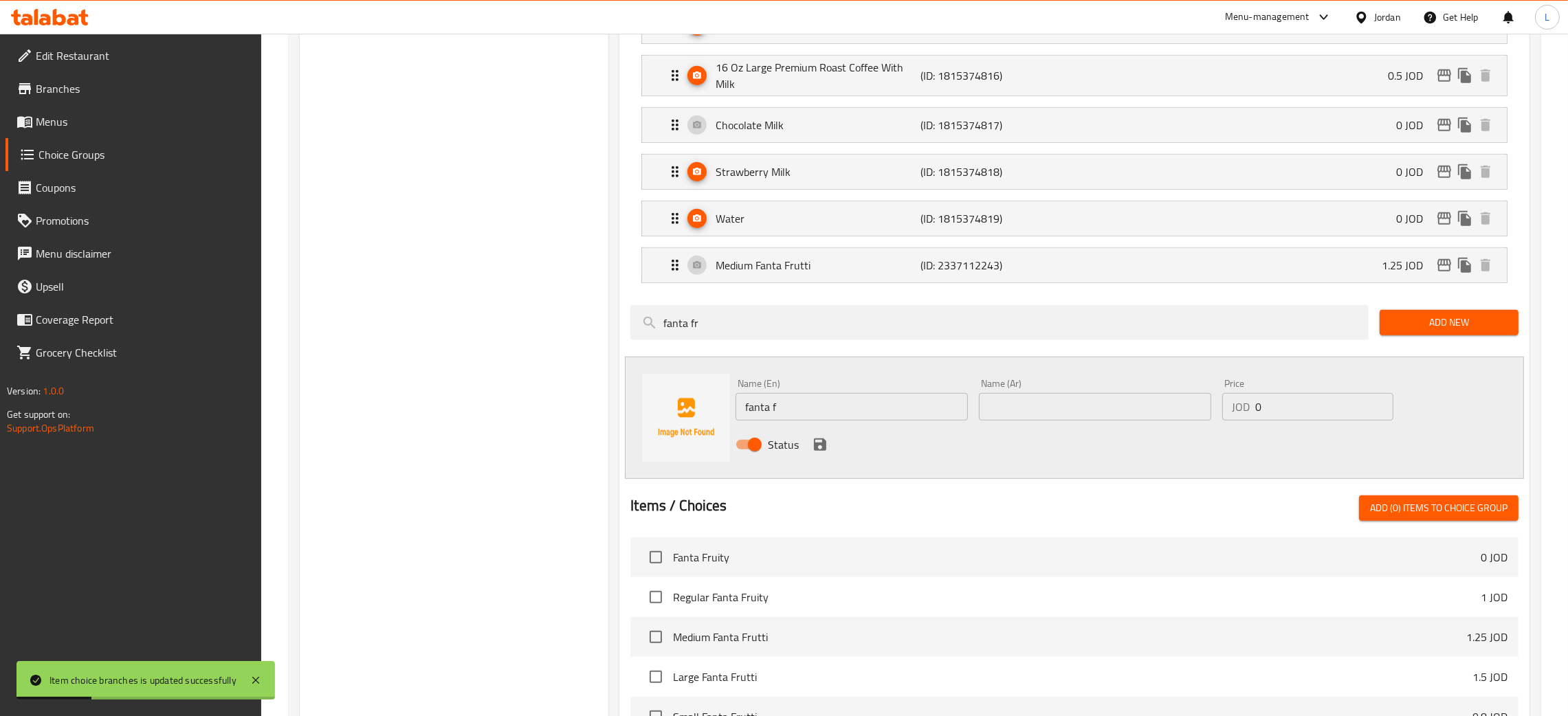
scroll to position [1367, 0]
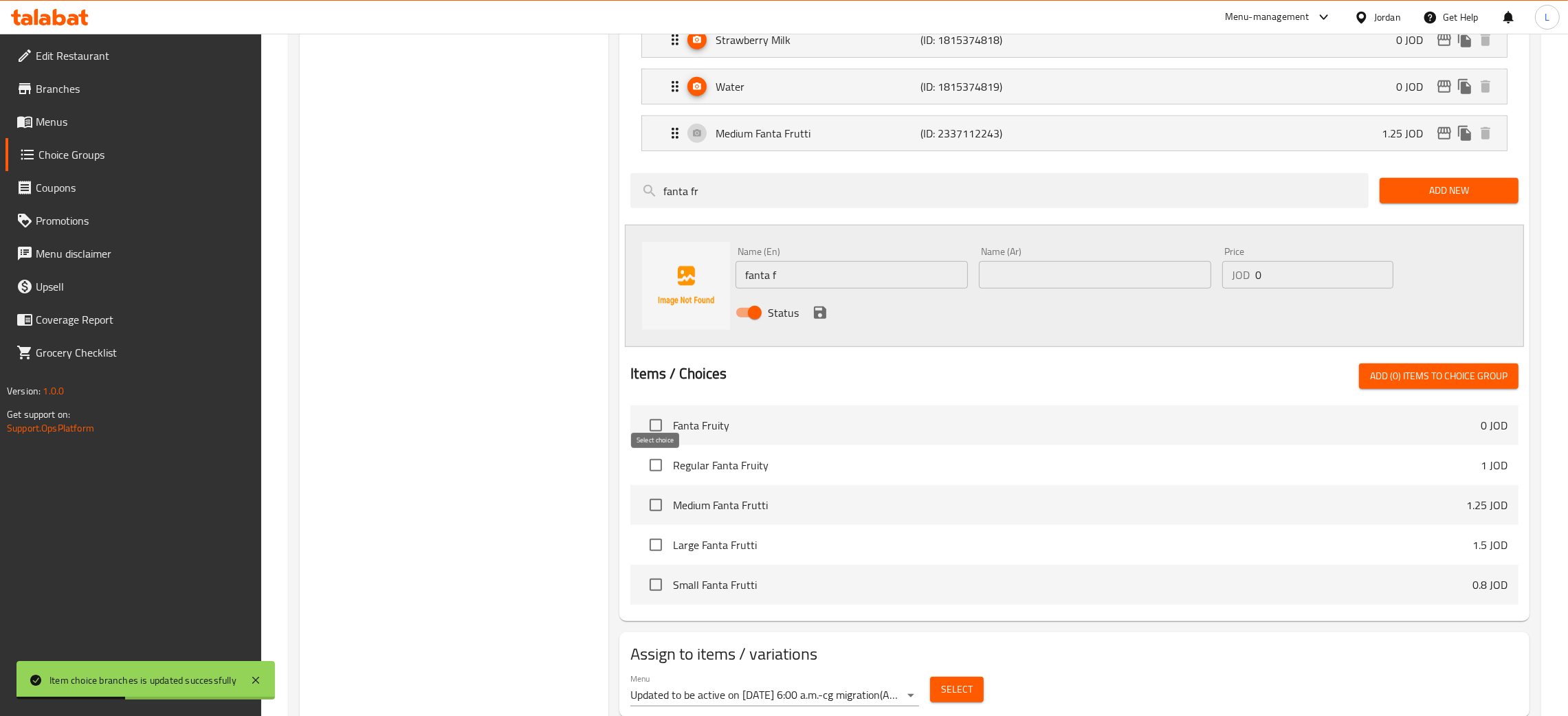
drag, startPoint x: 663, startPoint y: 470, endPoint x: 754, endPoint y: 470, distance: 91.0
click at [663, 469] on input "checkbox" at bounding box center [656, 465] width 28 height 28
click at [651, 590] on input "checkbox" at bounding box center [656, 585] width 28 height 28
drag, startPoint x: 654, startPoint y: 556, endPoint x: 696, endPoint y: 552, distance: 42.2
click at [654, 556] on input "checkbox" at bounding box center [656, 545] width 28 height 28
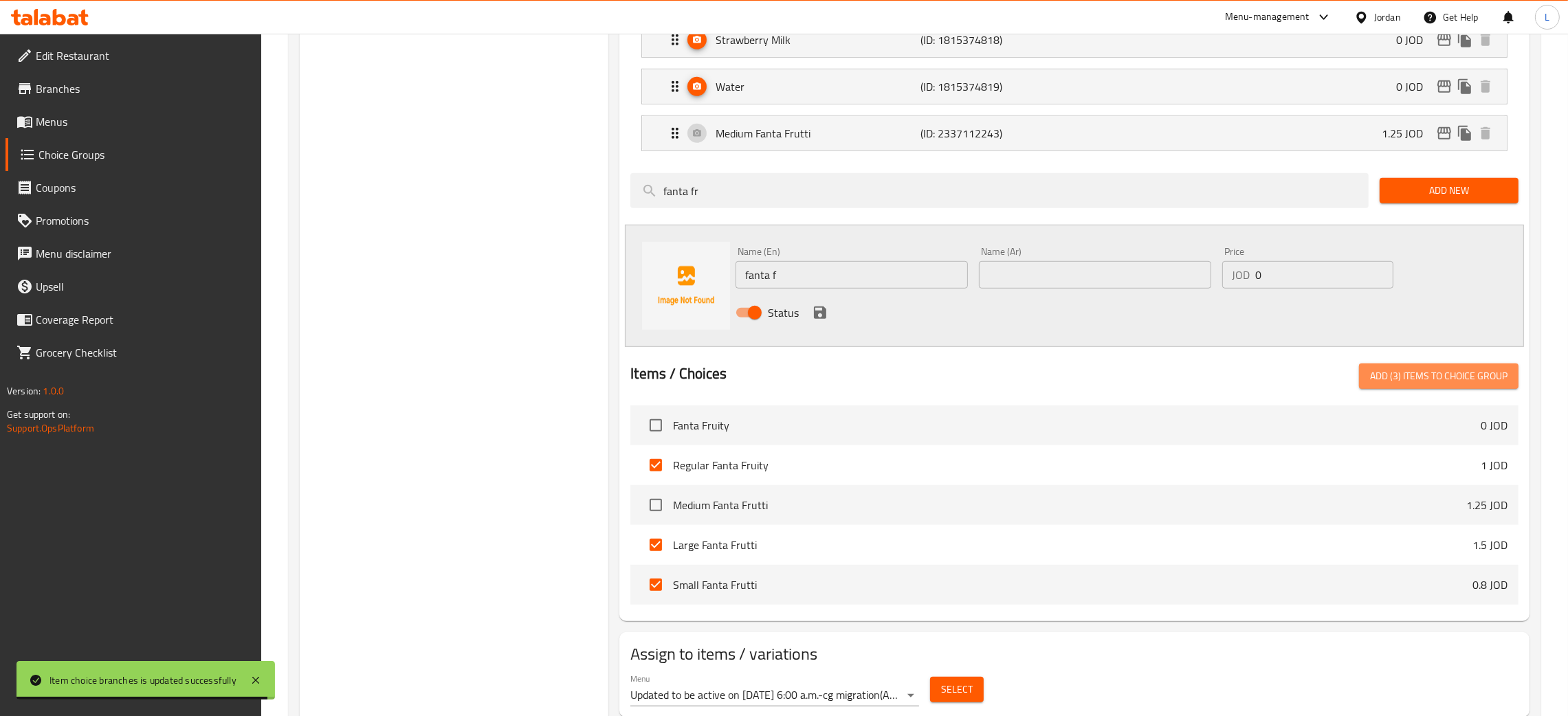
click at [1417, 370] on button "Add (3) items to choice group" at bounding box center [1439, 376] width 159 height 26
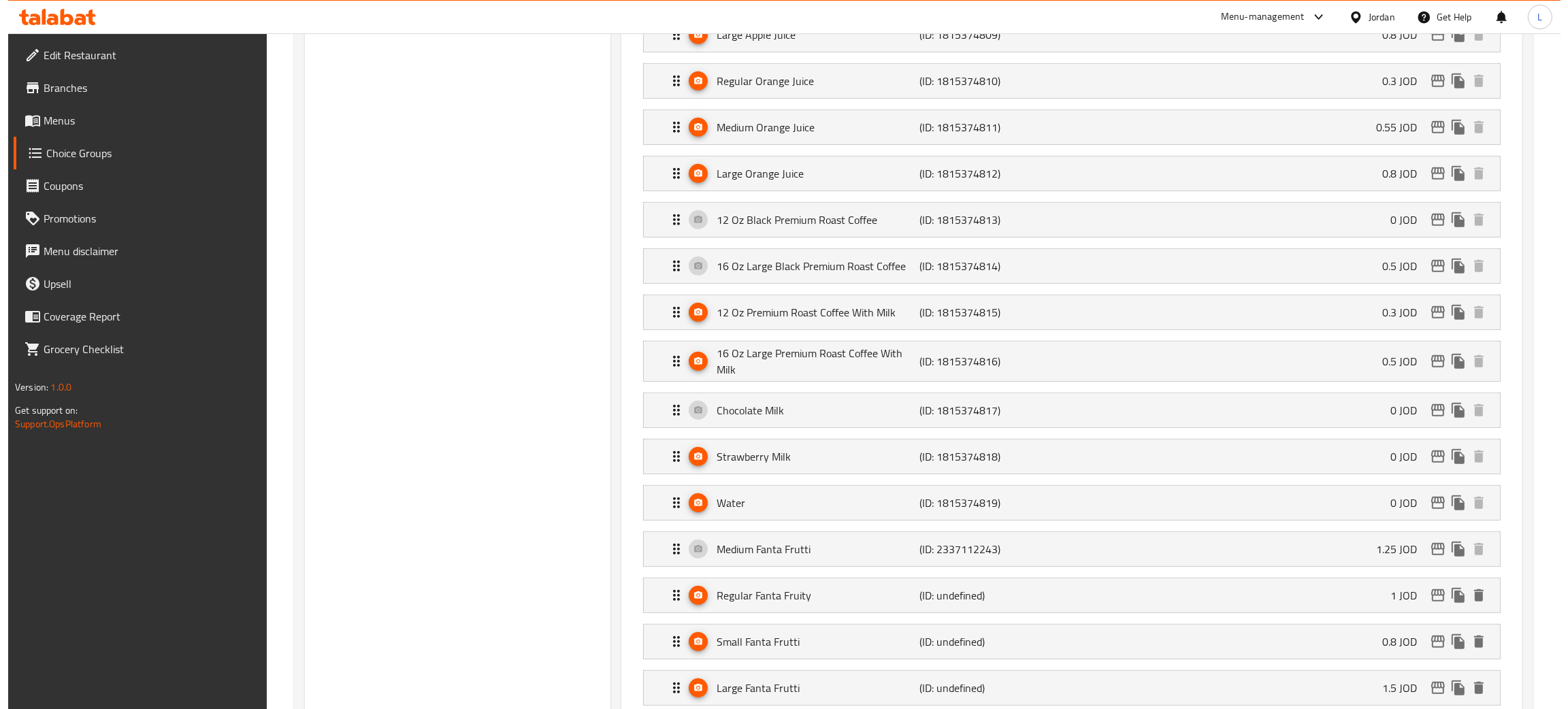
scroll to position [1048, 0]
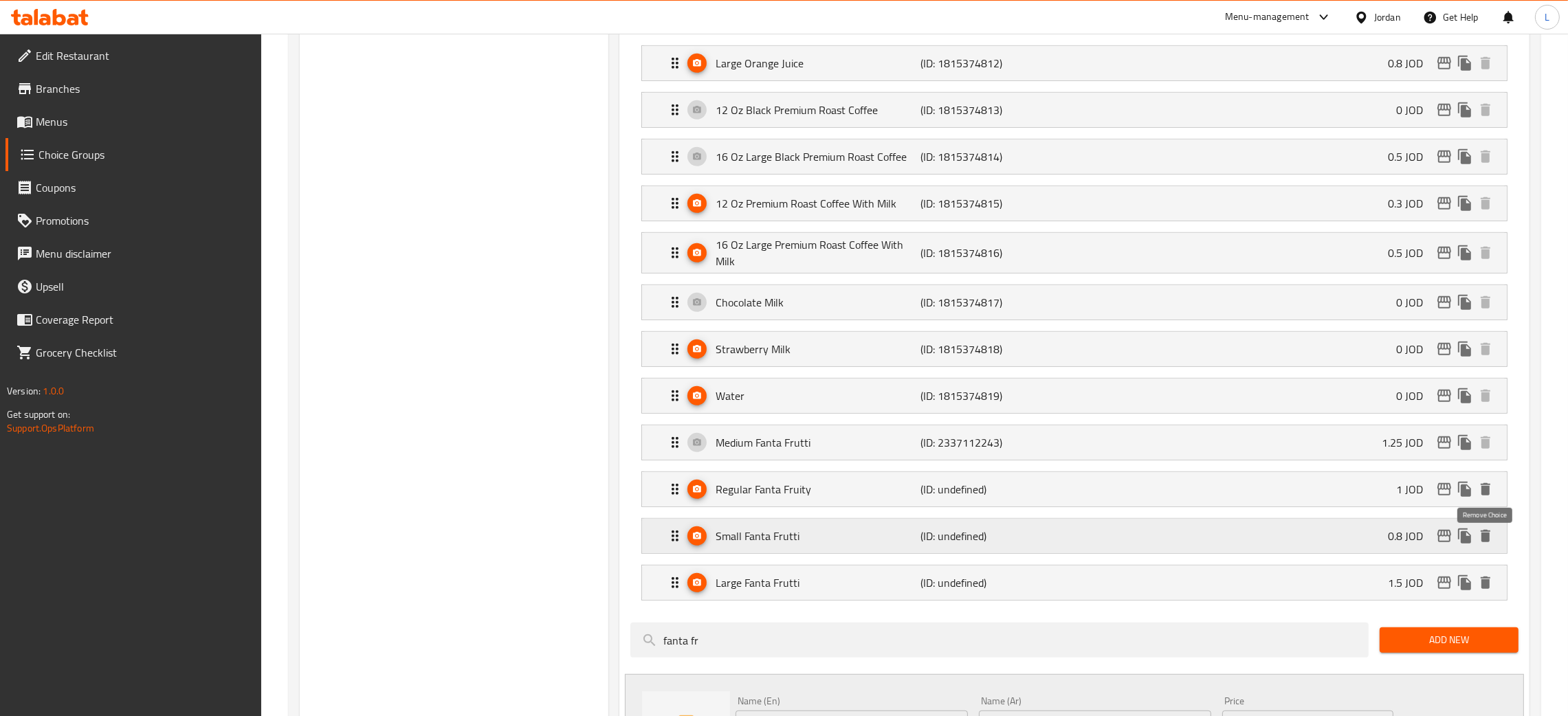
click at [1482, 542] on icon "delete" at bounding box center [1485, 536] width 9 height 12
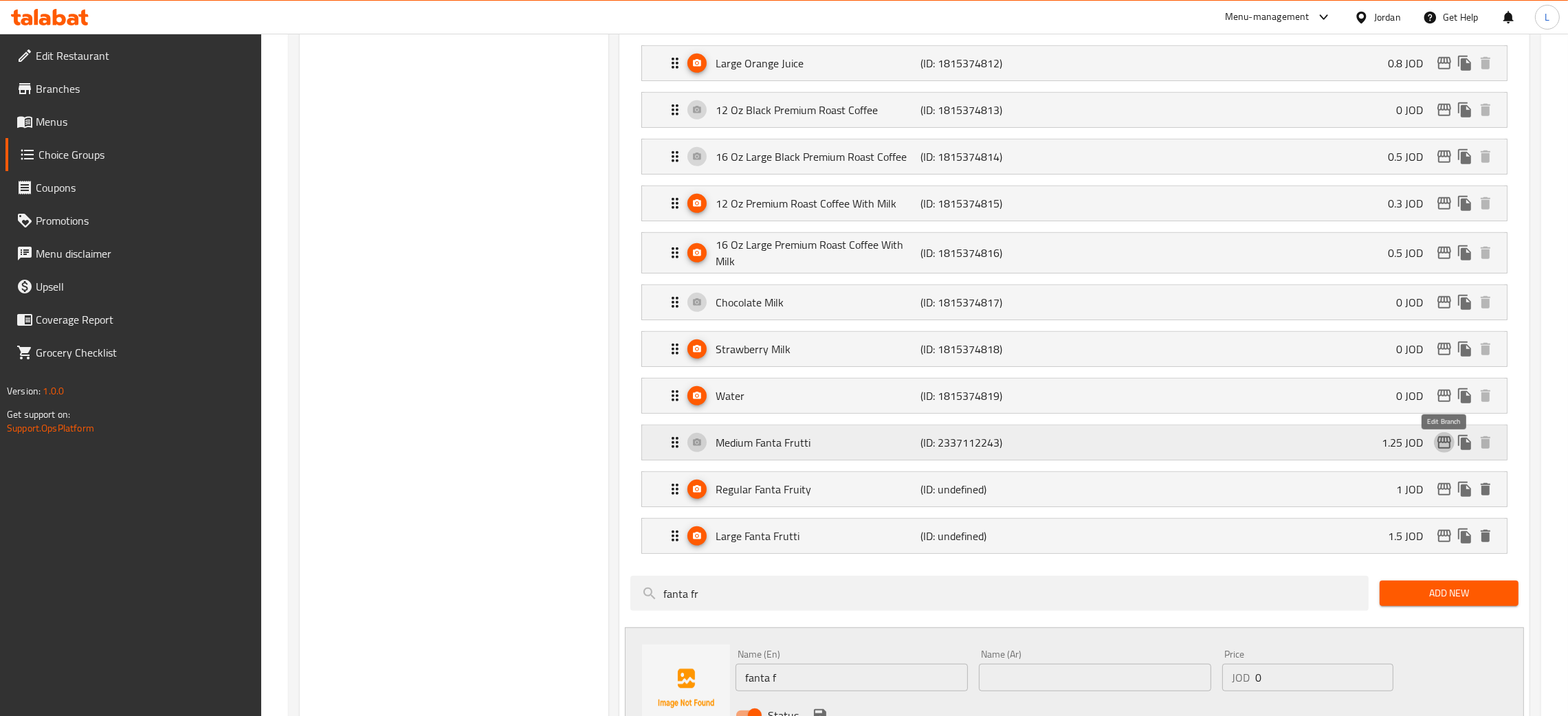
click at [1441, 451] on icon "edit" at bounding box center [1444, 443] width 16 height 16
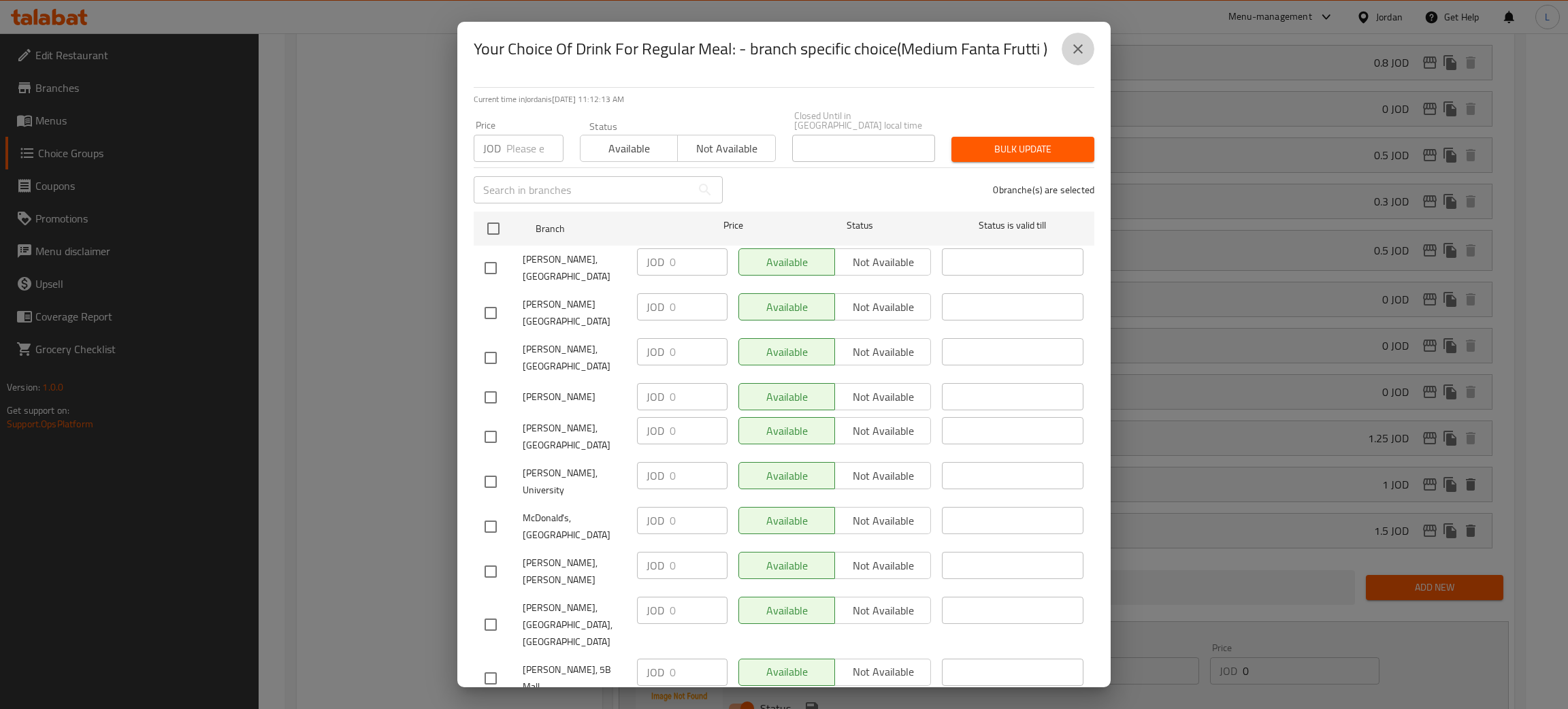
click at [1079, 49] on icon "close" at bounding box center [1078, 49] width 9 height 9
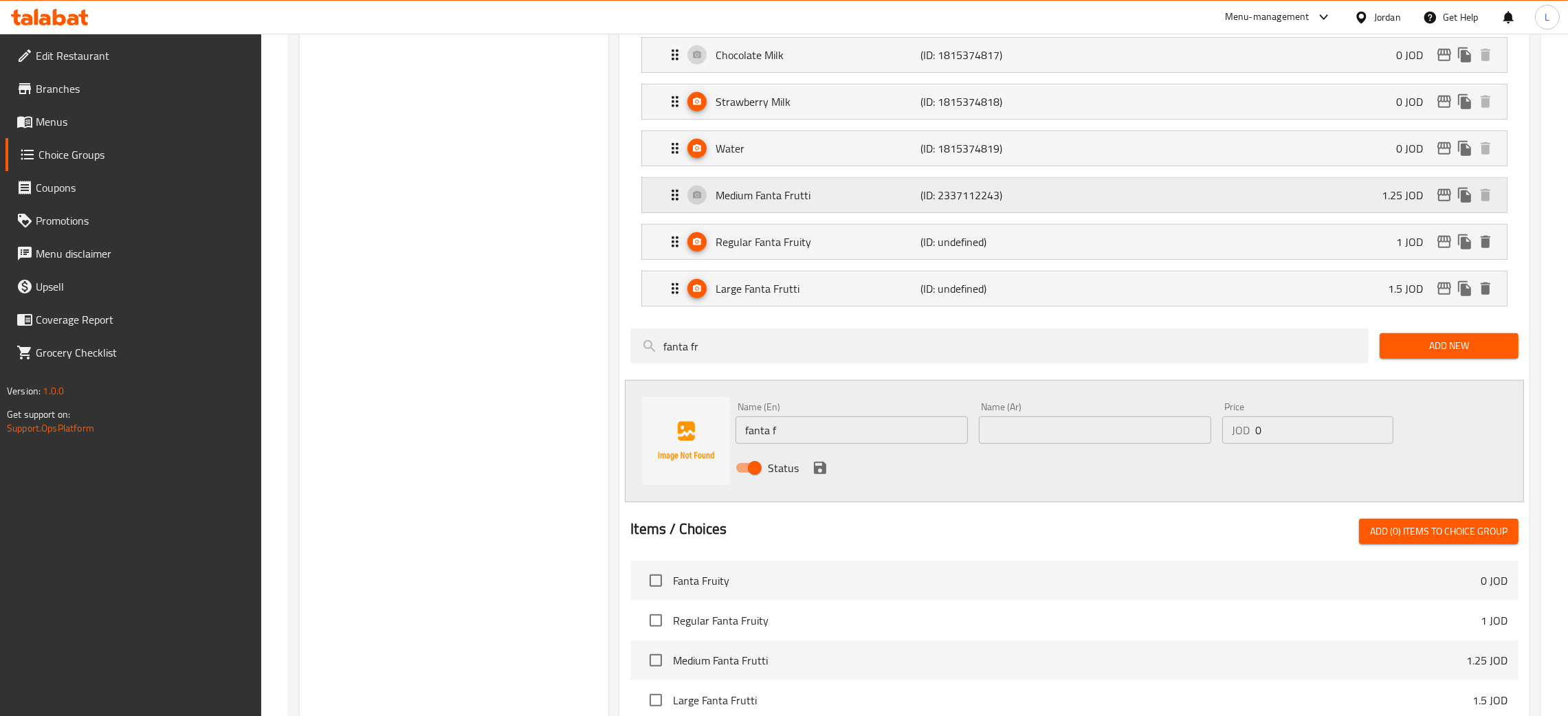
scroll to position [1280, 0]
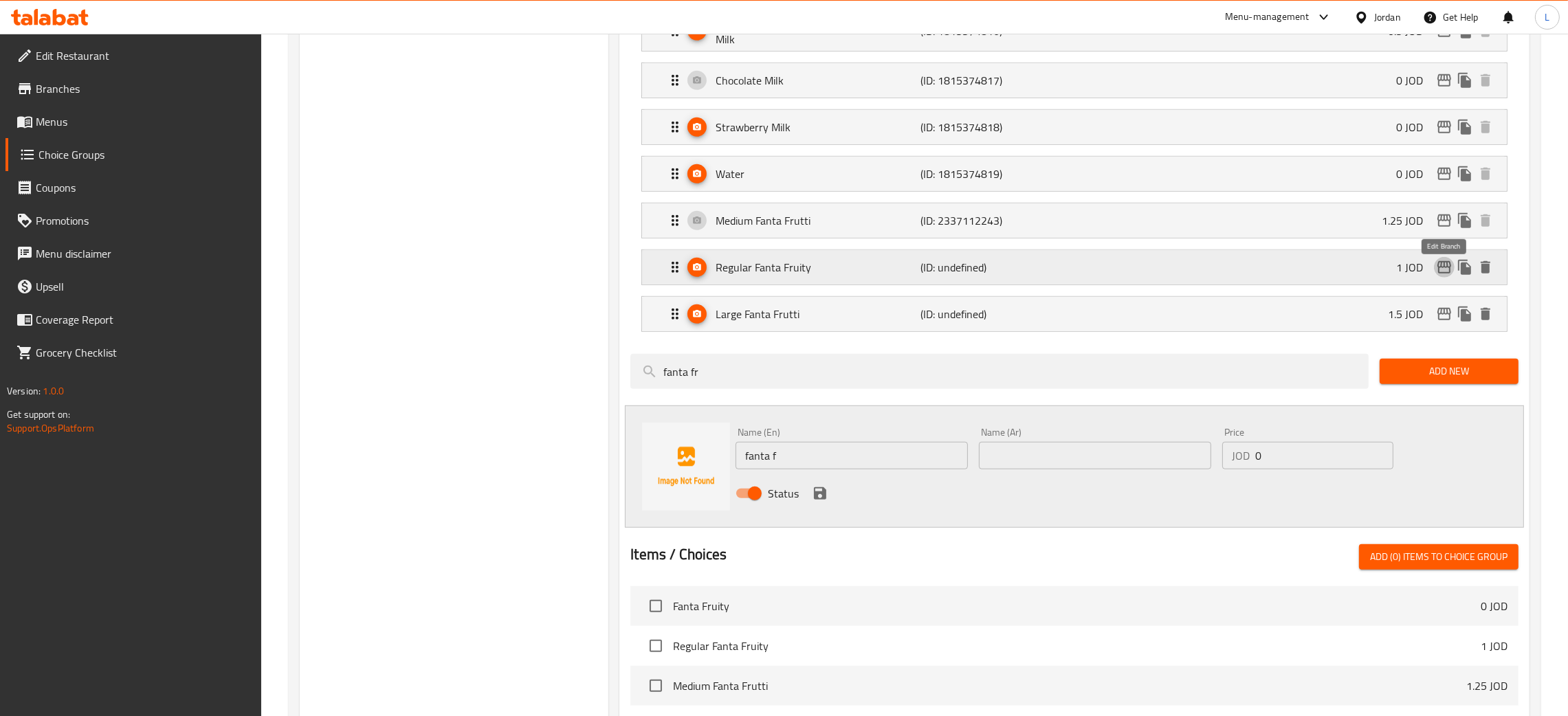
click at [1438, 273] on icon "edit" at bounding box center [1444, 267] width 13 height 12
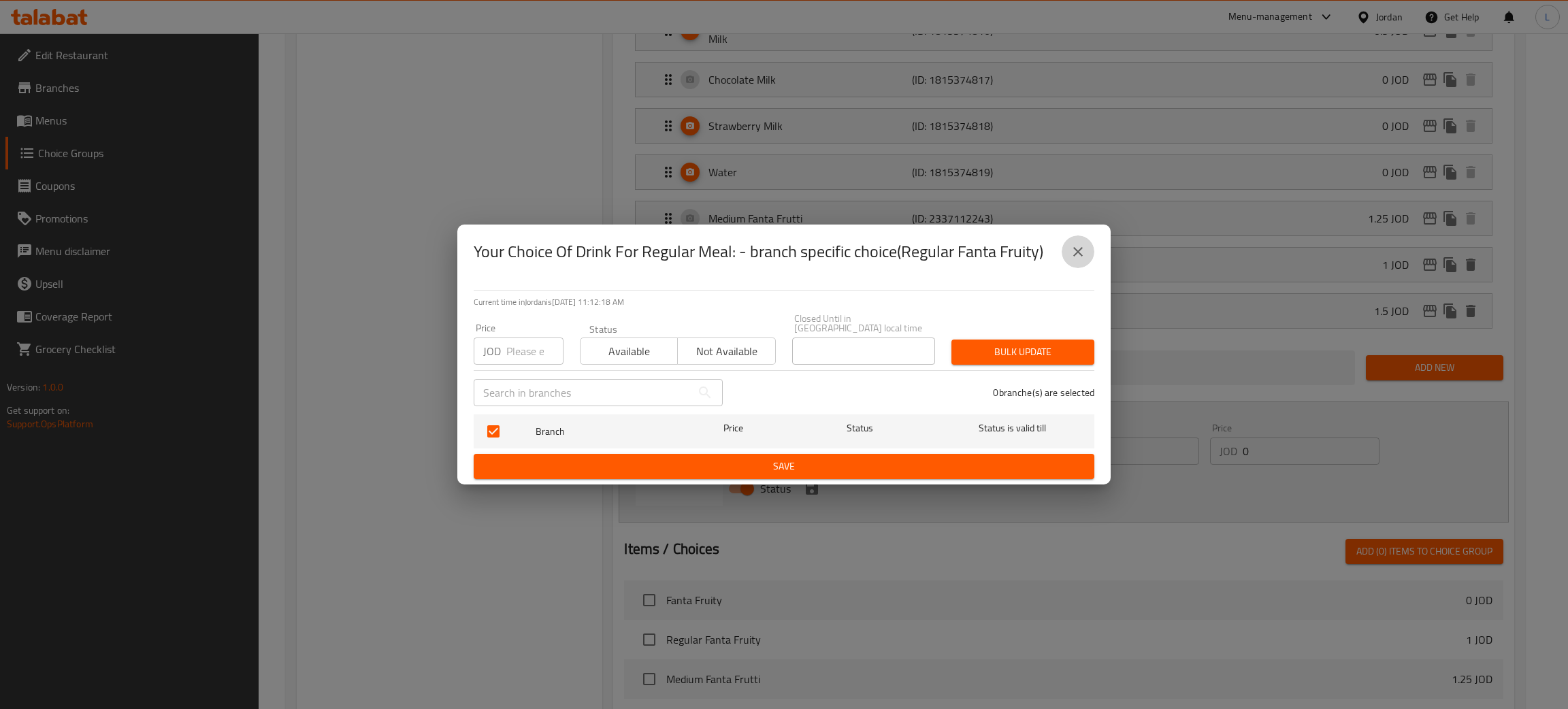
click at [1076, 257] on icon "close" at bounding box center [1078, 252] width 9 height 9
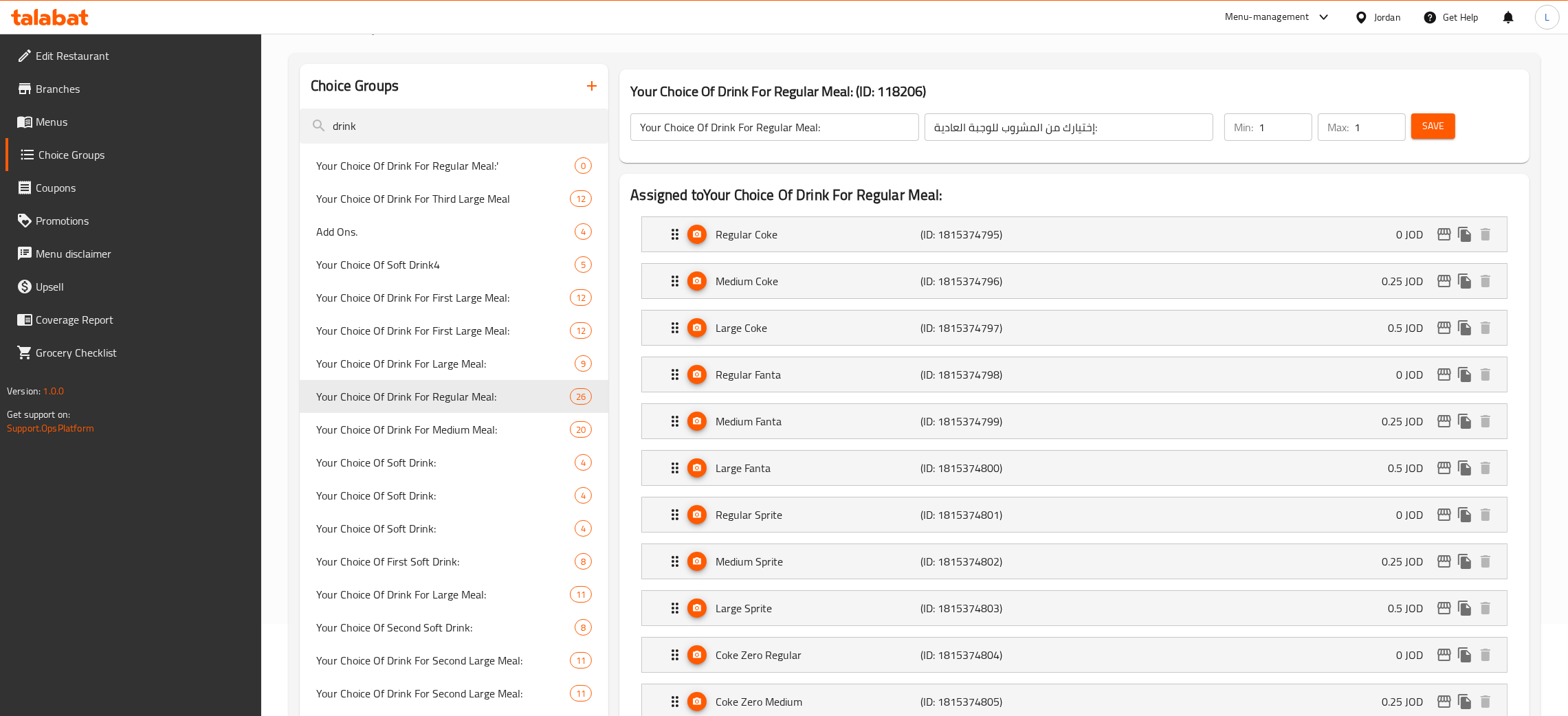
scroll to position [0, 0]
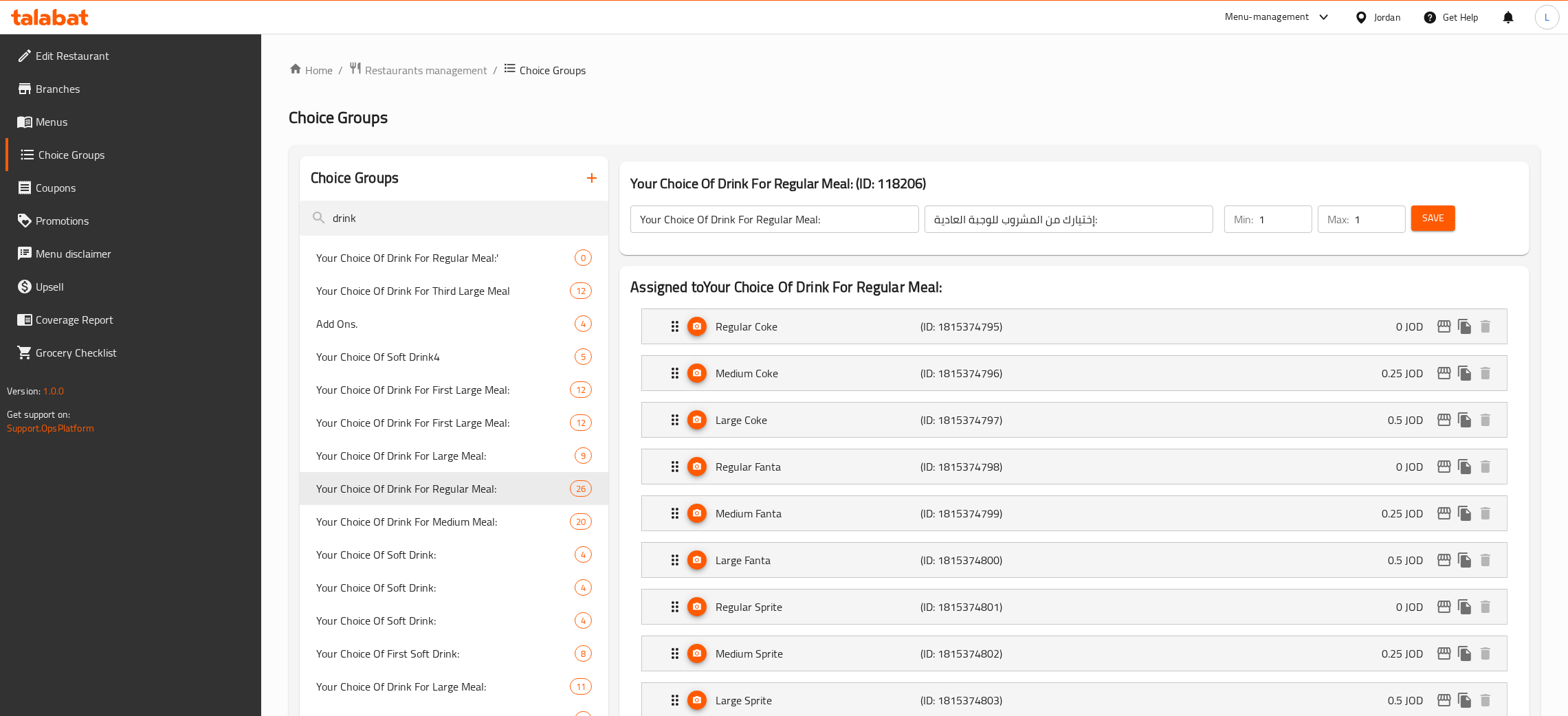
click at [1430, 221] on span "Save" at bounding box center [1432, 218] width 22 height 17
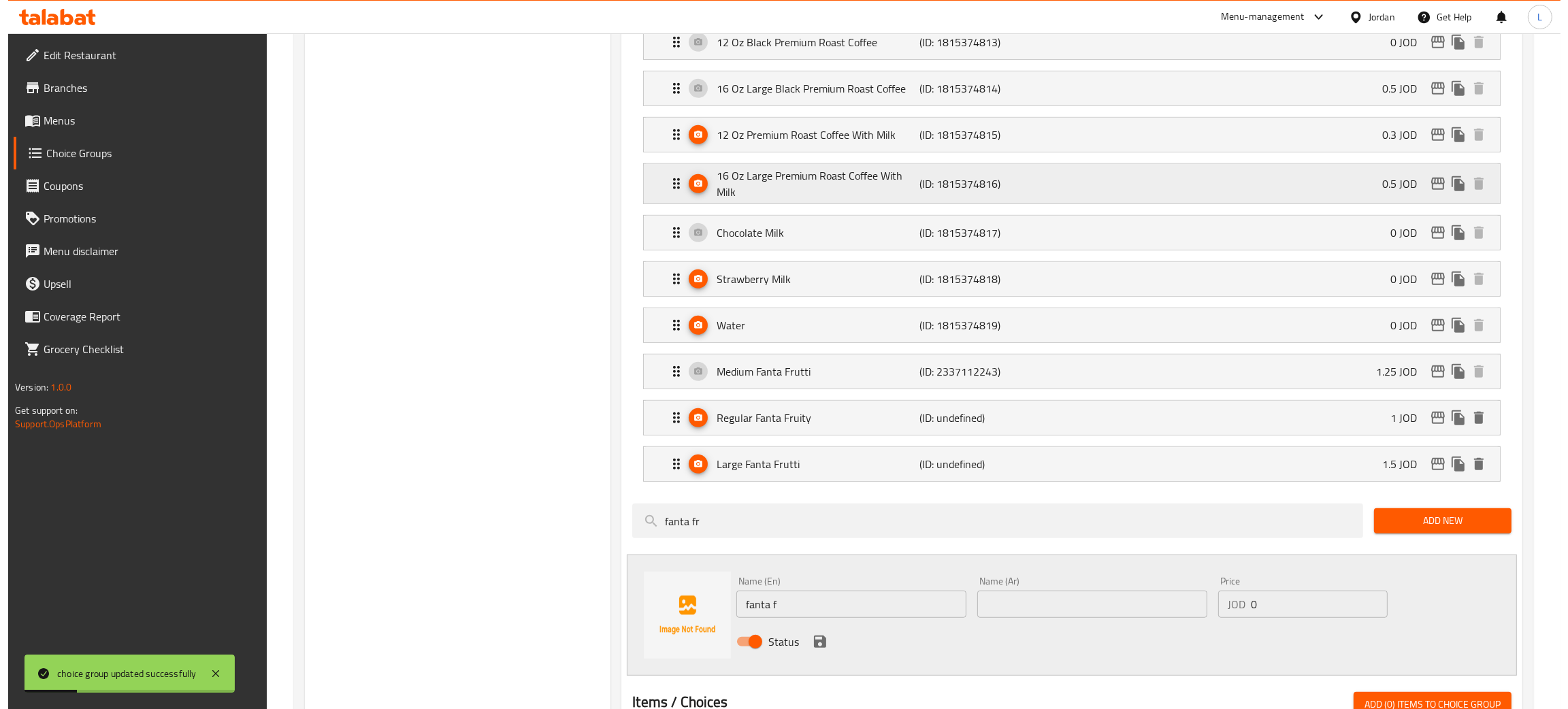
scroll to position [1123, 0]
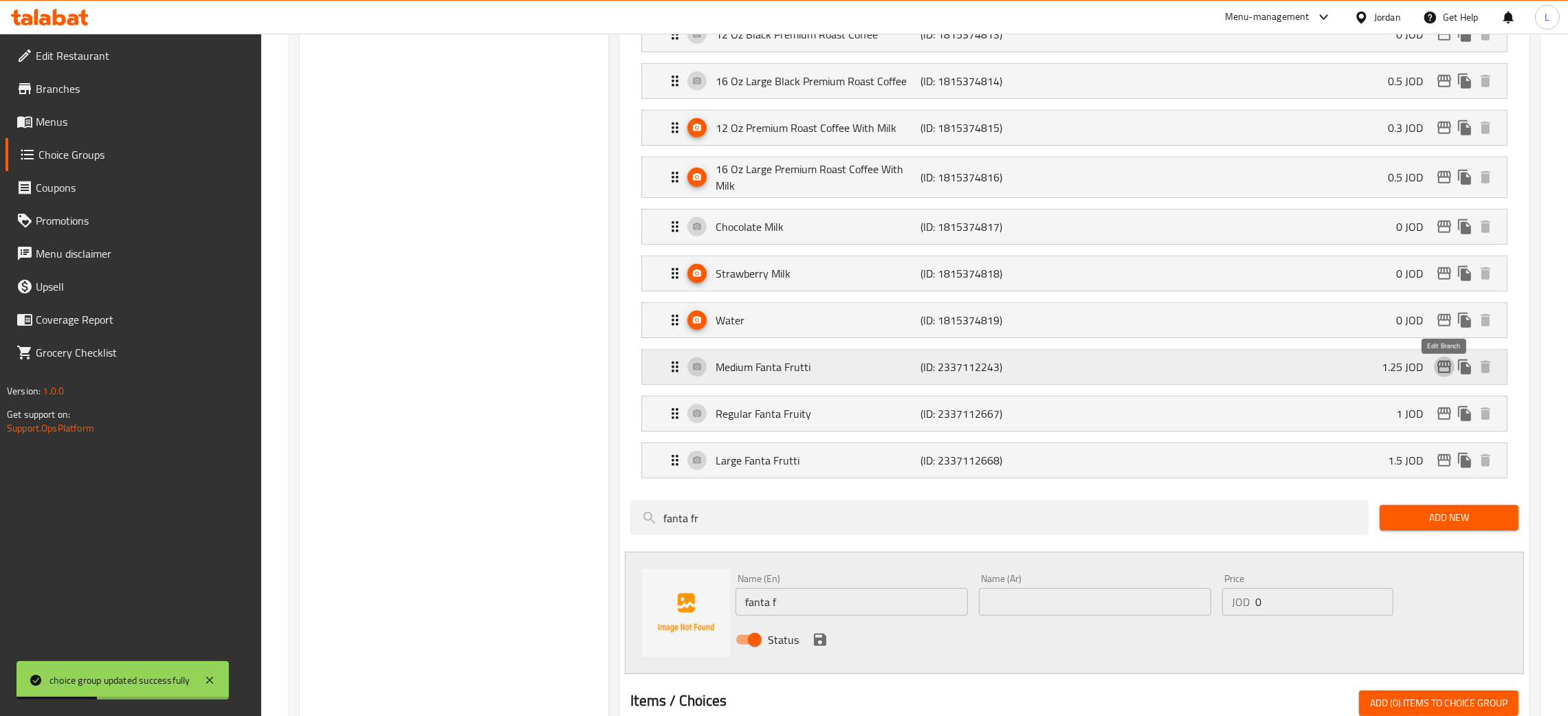
click at [1438, 370] on icon "edit" at bounding box center [1444, 367] width 16 height 16
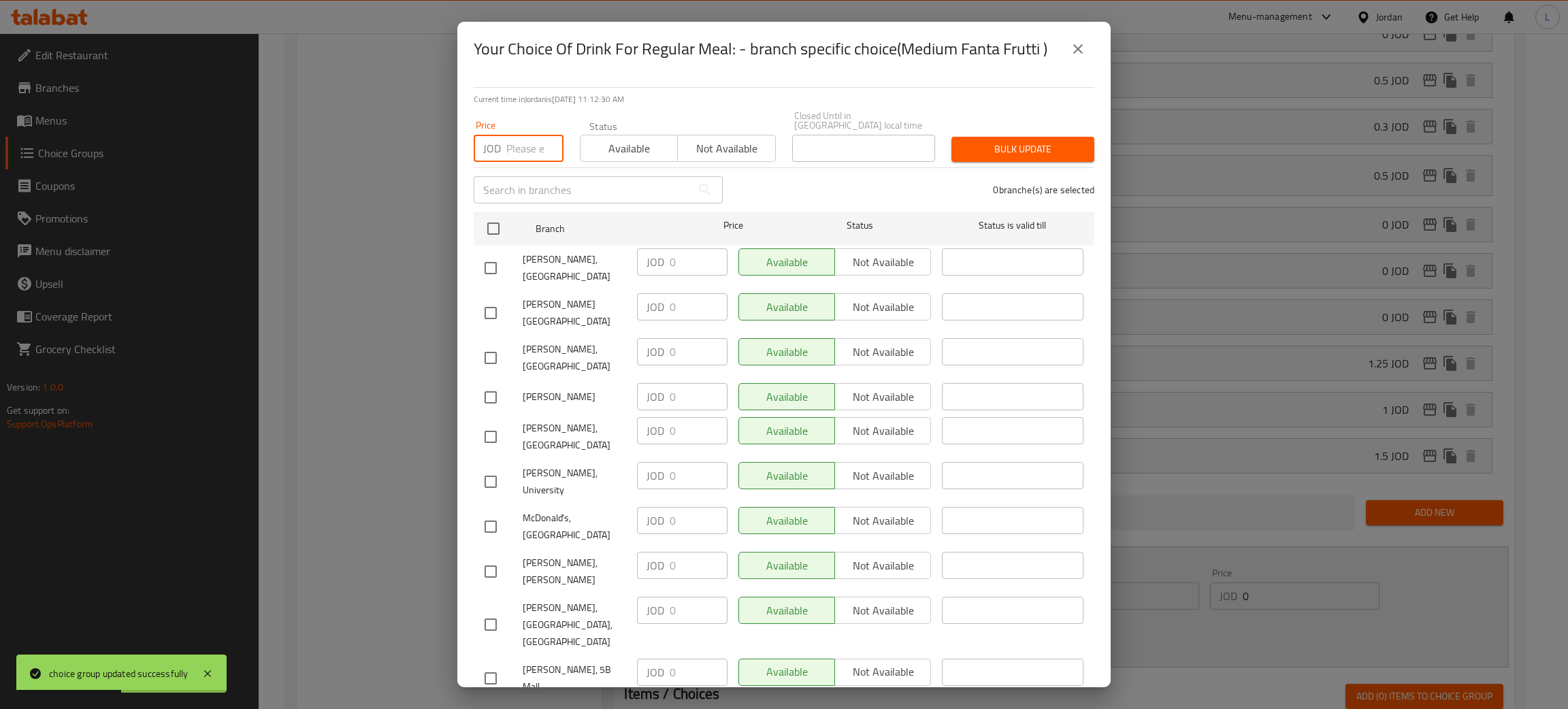
click at [525, 139] on input "number" at bounding box center [535, 148] width 57 height 27
click at [497, 225] on input "checkbox" at bounding box center [494, 228] width 28 height 28
click at [1055, 141] on span "Bulk update" at bounding box center [1023, 150] width 121 height 17
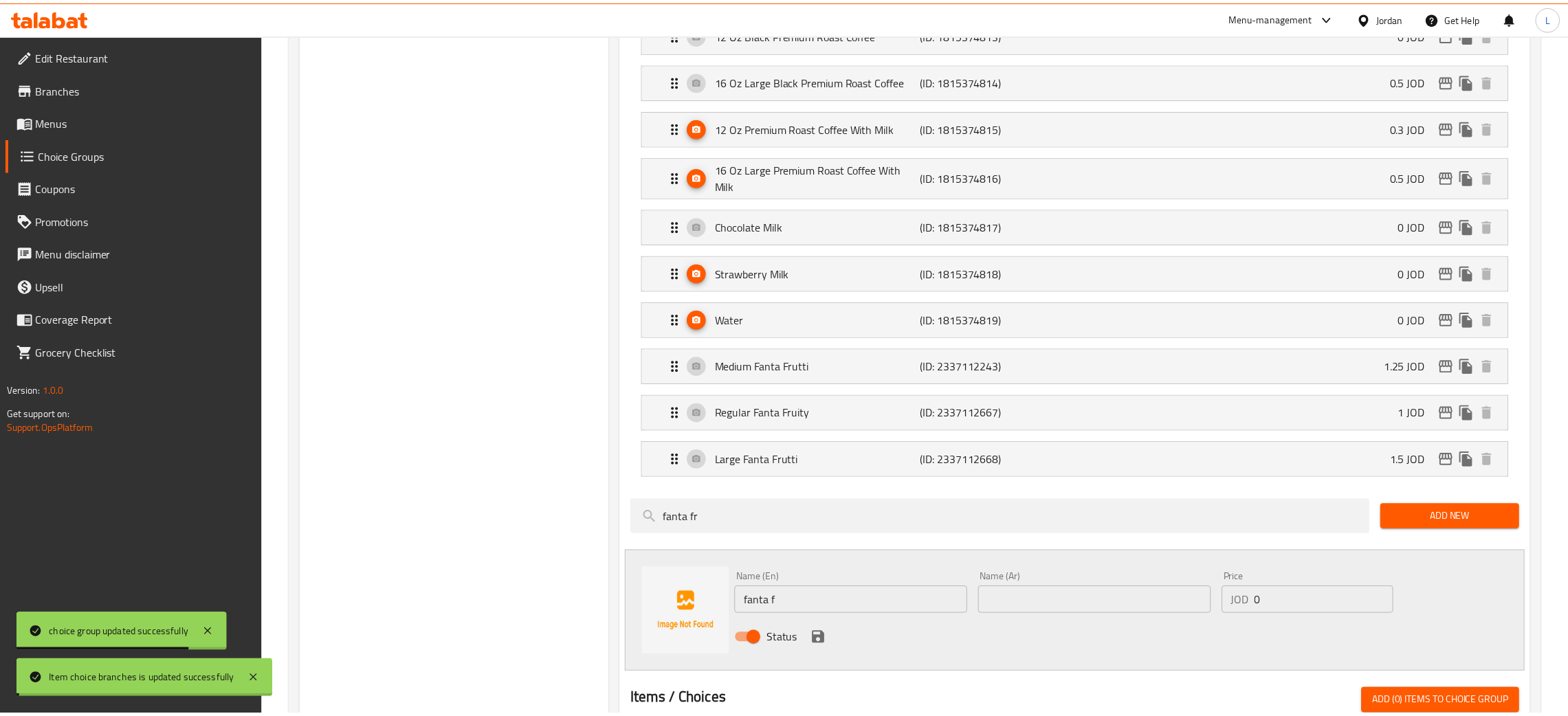
scroll to position [0, 0]
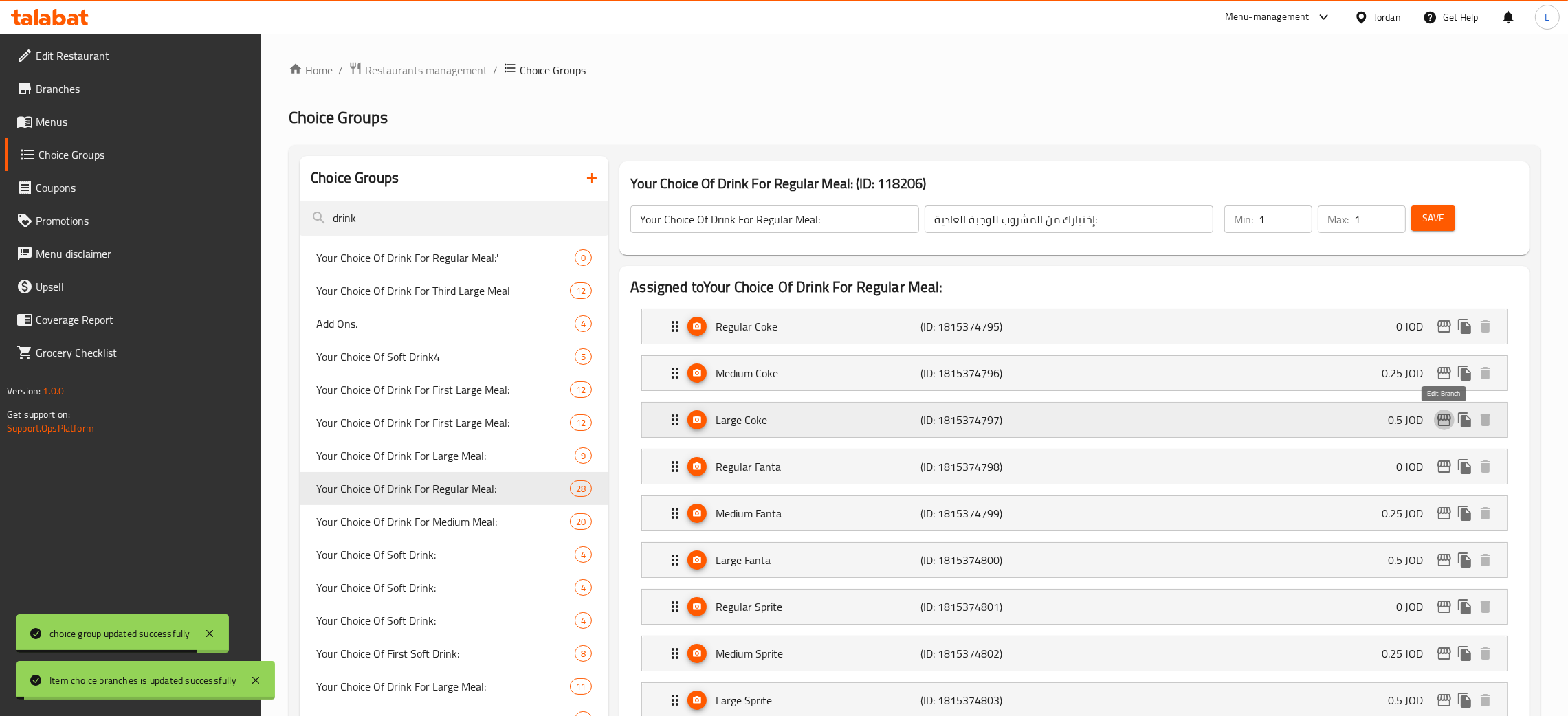
click at [1446, 430] on button "edit" at bounding box center [1444, 421] width 21 height 21
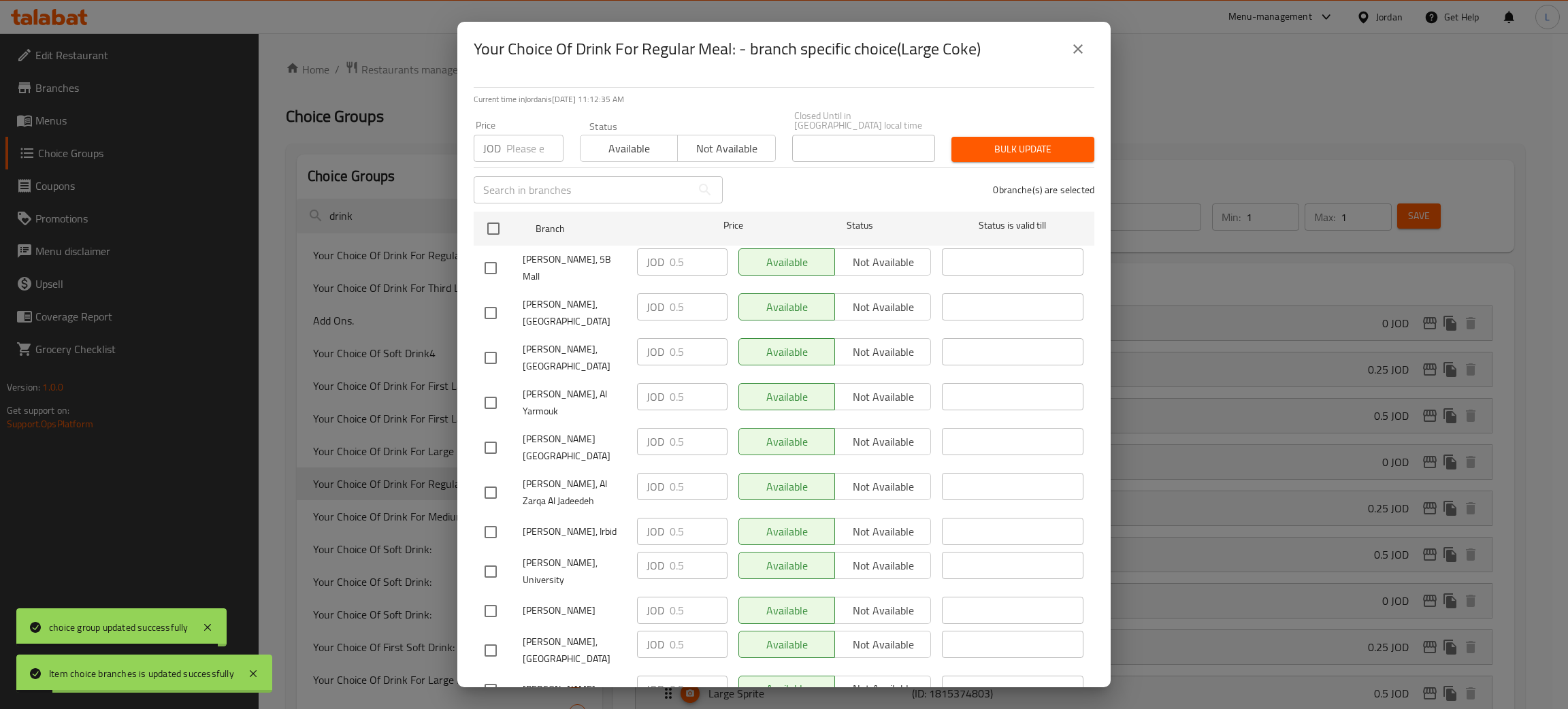
click at [1072, 51] on icon "close" at bounding box center [1077, 48] width 16 height 16
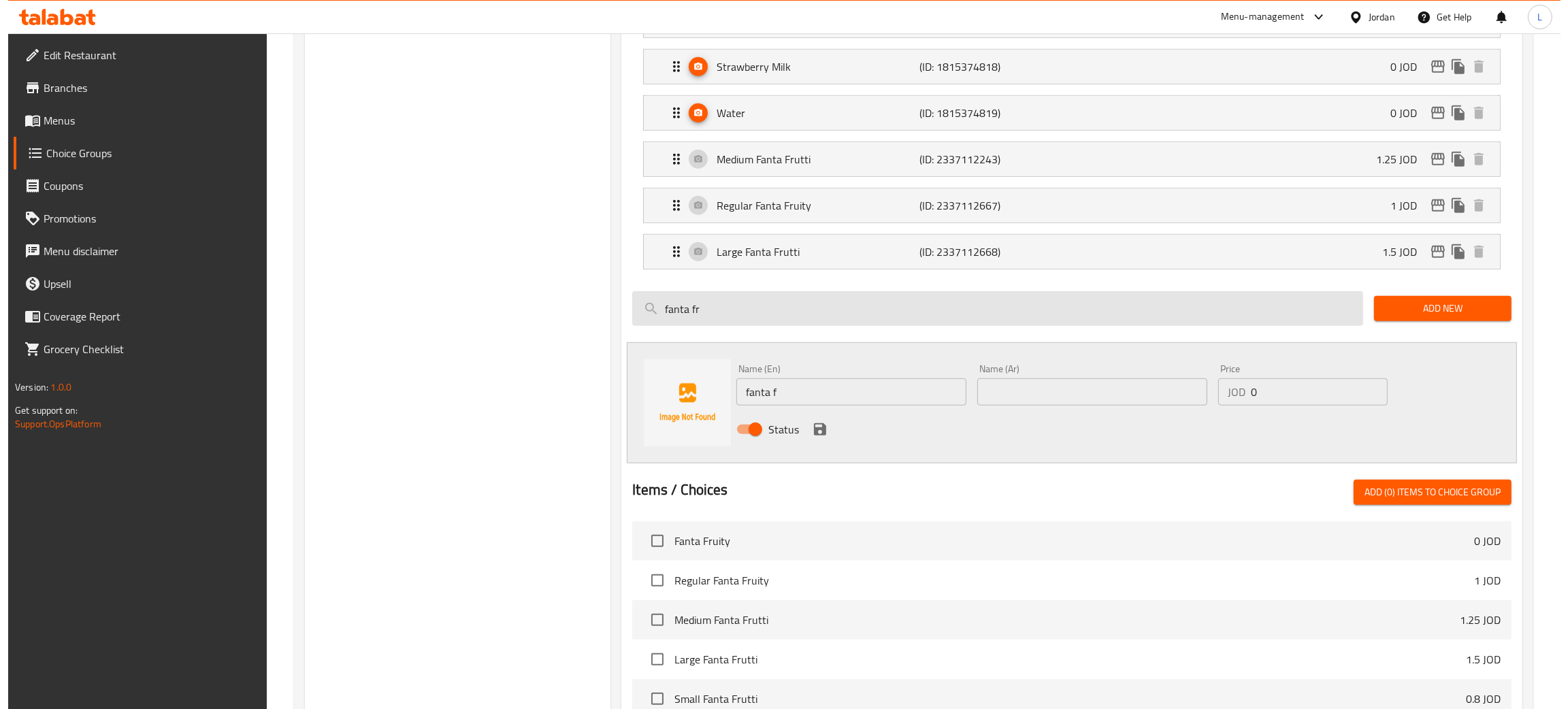
scroll to position [1225, 0]
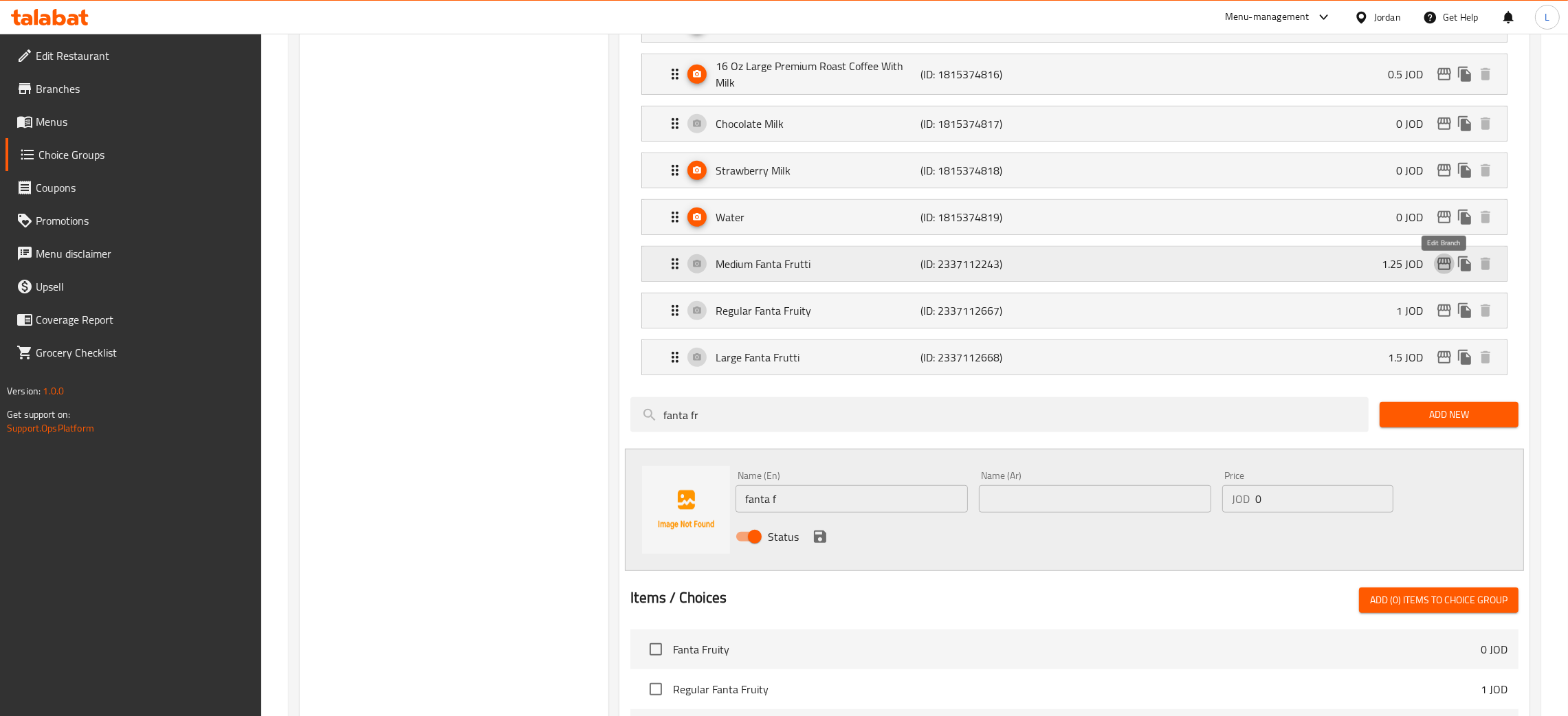
click at [1446, 271] on icon "edit" at bounding box center [1444, 263] width 16 height 16
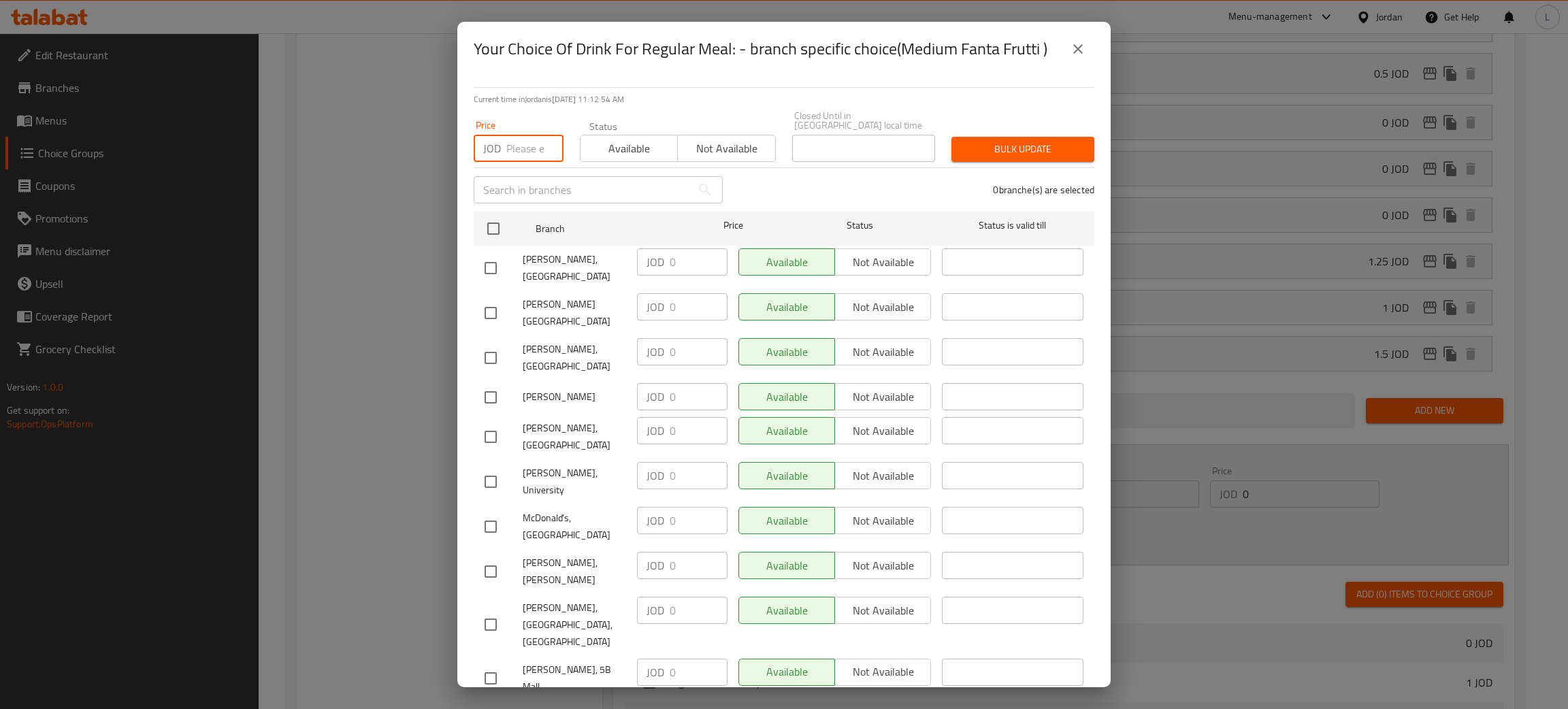
click at [512, 134] on input "number" at bounding box center [535, 148] width 57 height 27
drag, startPoint x: 490, startPoint y: 209, endPoint x: 597, endPoint y: 194, distance: 108.0
click at [491, 214] on input "checkbox" at bounding box center [494, 228] width 28 height 28
click at [982, 141] on span "Bulk update" at bounding box center [1023, 150] width 121 height 17
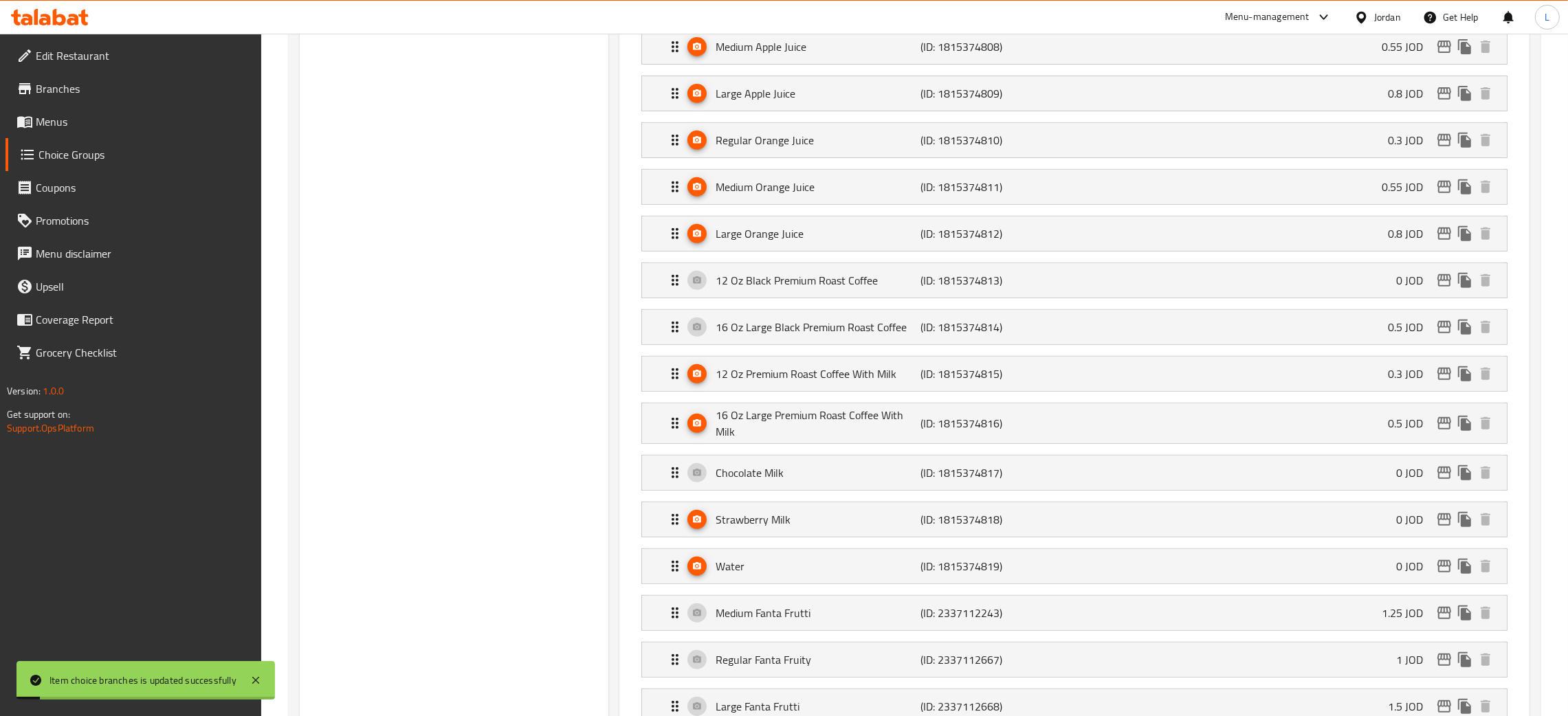
scroll to position [1197, 0]
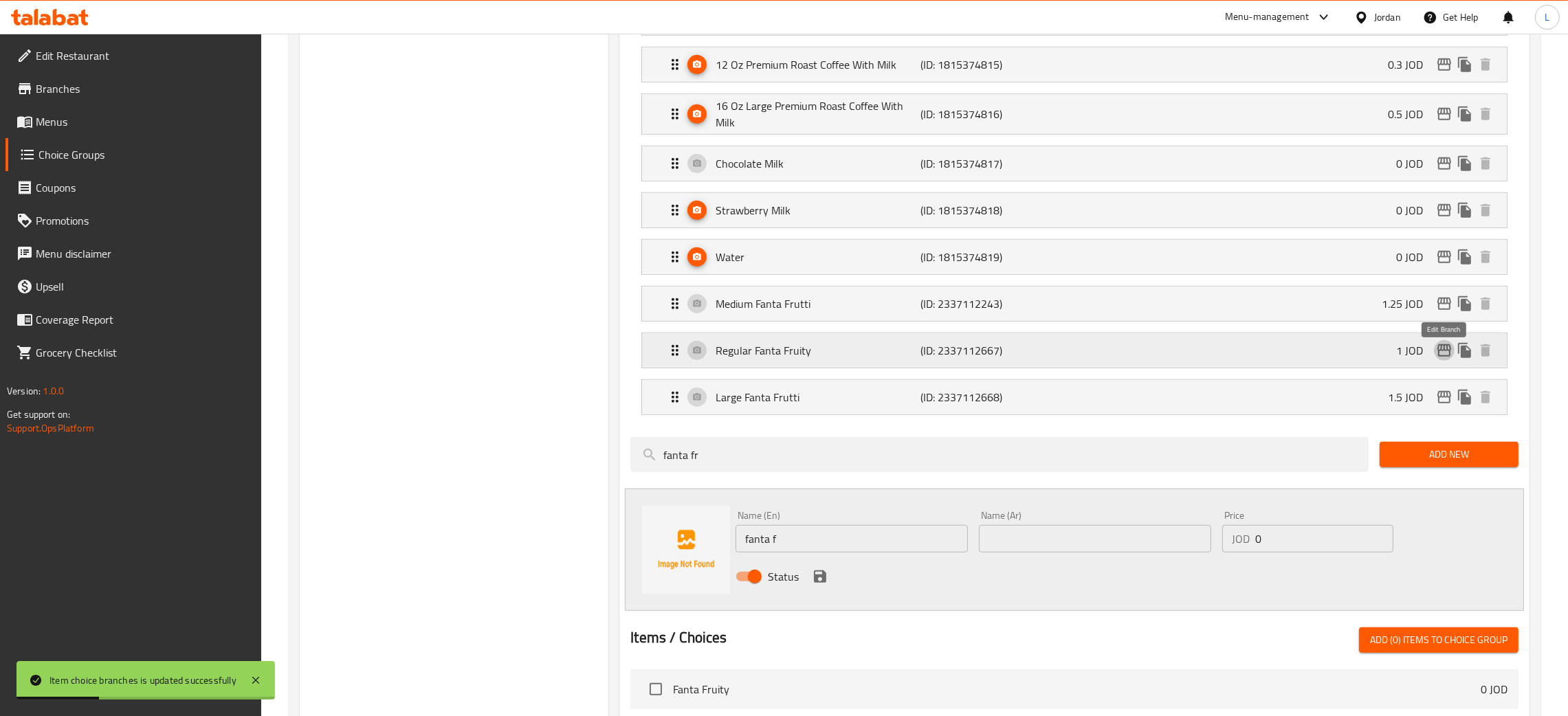
click at [1448, 352] on icon "edit" at bounding box center [1444, 350] width 13 height 12
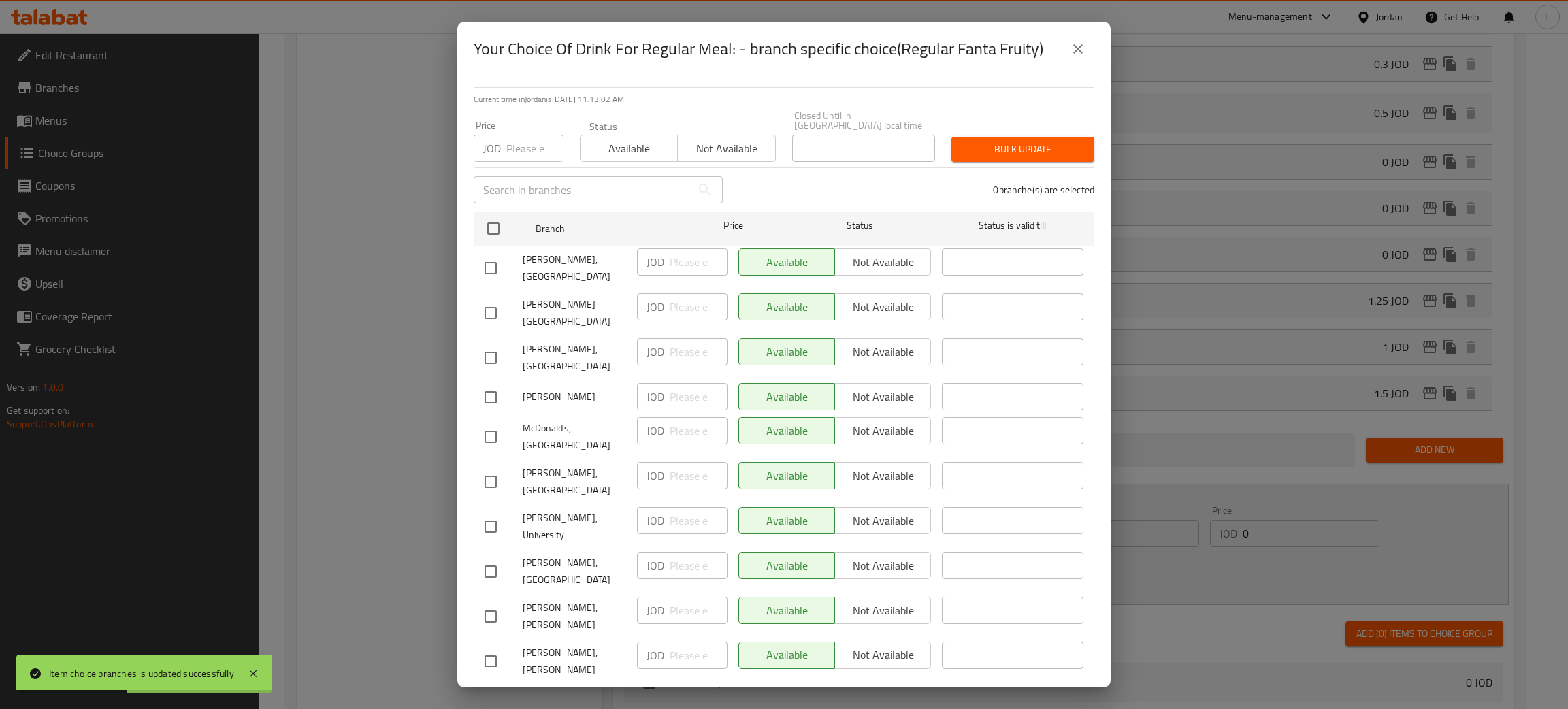
click at [516, 136] on input "number" at bounding box center [535, 148] width 57 height 27
click at [487, 216] on input "checkbox" at bounding box center [494, 228] width 28 height 28
click at [1040, 137] on button "Bulk update" at bounding box center [1023, 150] width 143 height 25
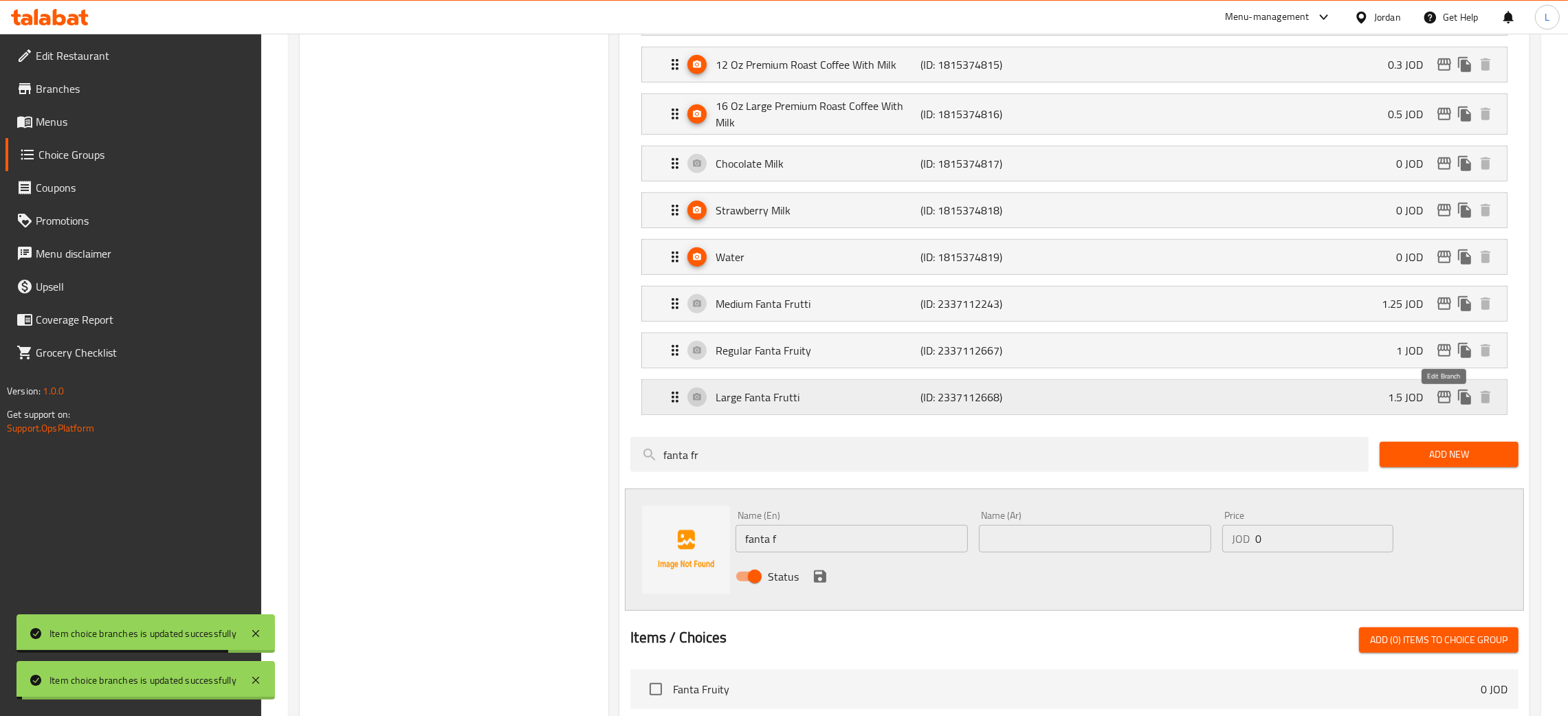
click at [1444, 405] on icon "edit" at bounding box center [1444, 397] width 16 height 16
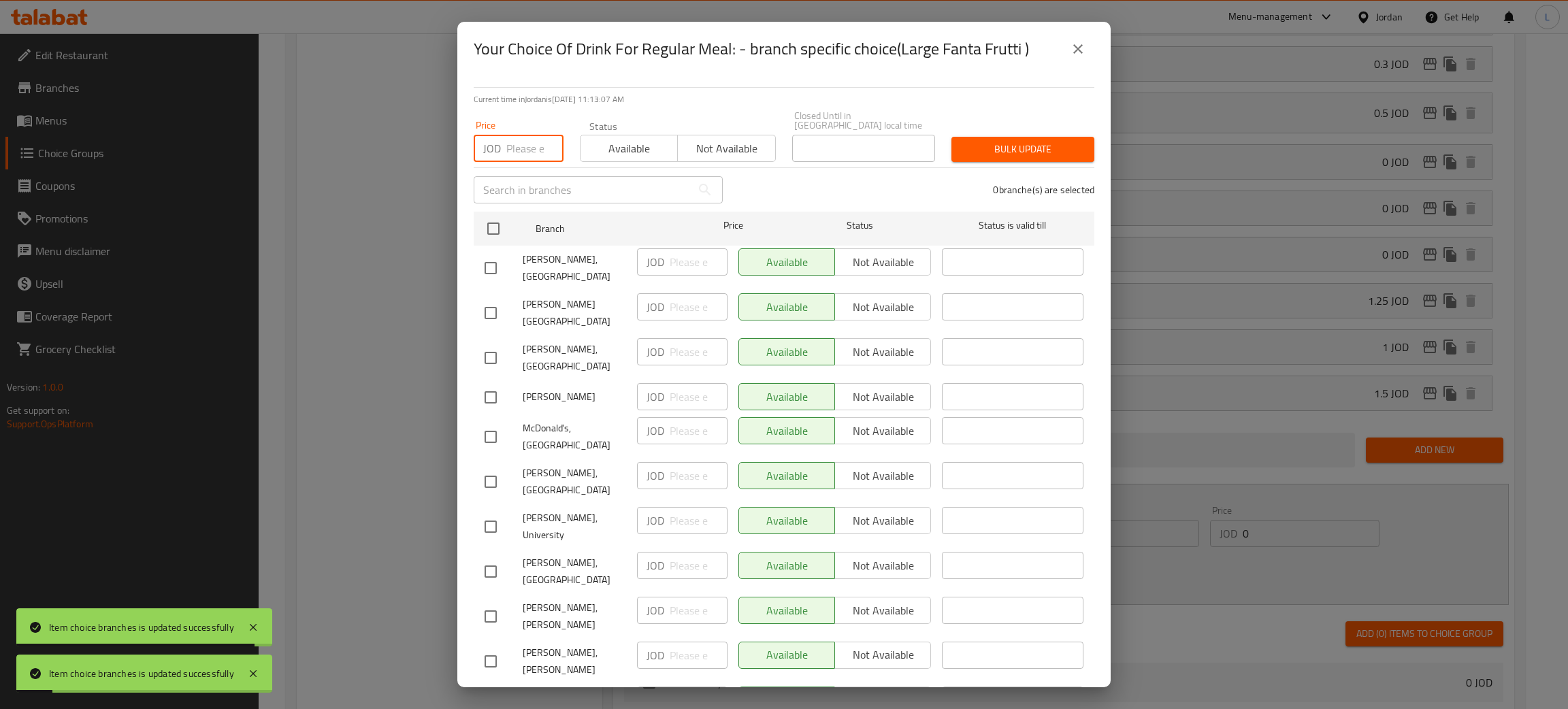
click at [516, 134] on input "number" at bounding box center [535, 148] width 57 height 27
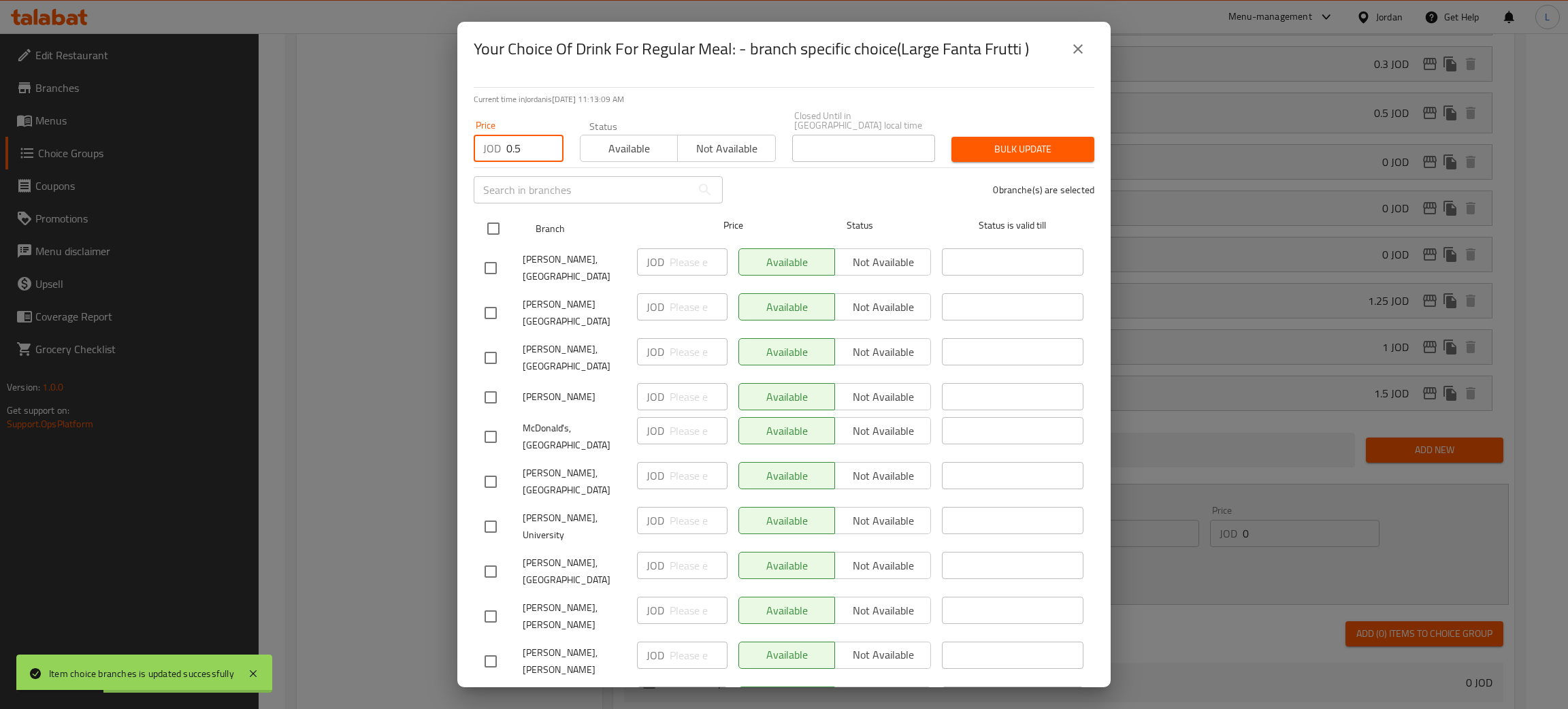
click at [491, 219] on input "checkbox" at bounding box center [494, 228] width 28 height 28
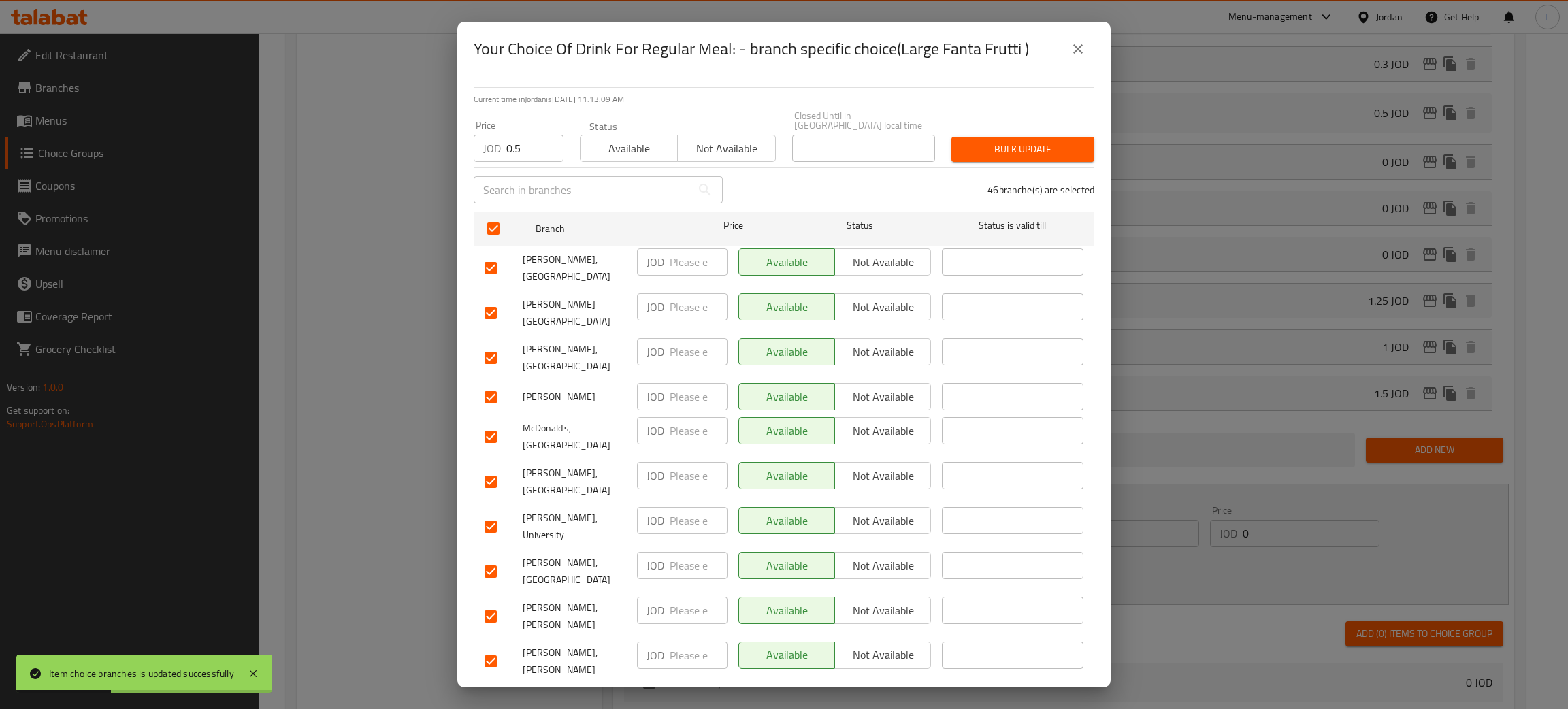
click at [1015, 141] on span "Bulk update" at bounding box center [1023, 150] width 121 height 17
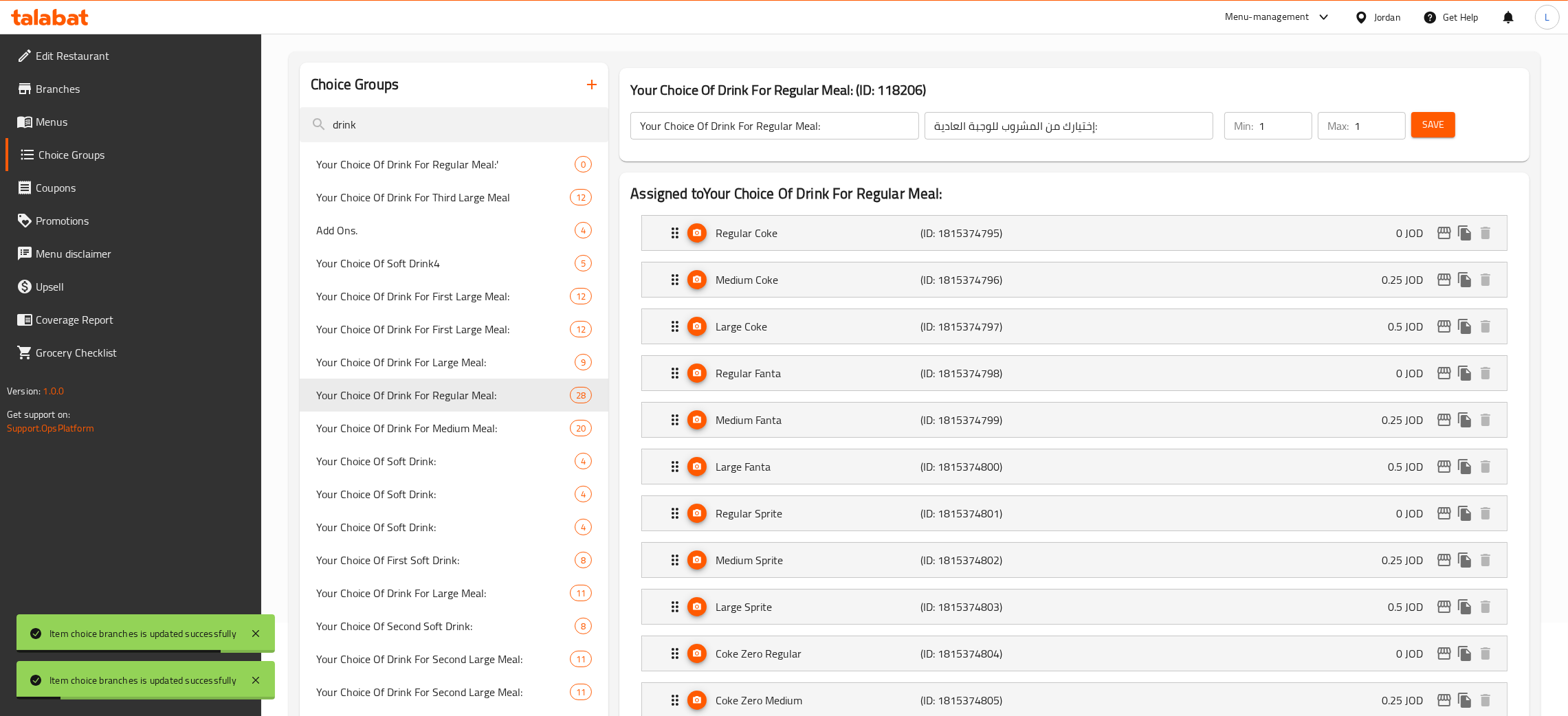
scroll to position [0, 0]
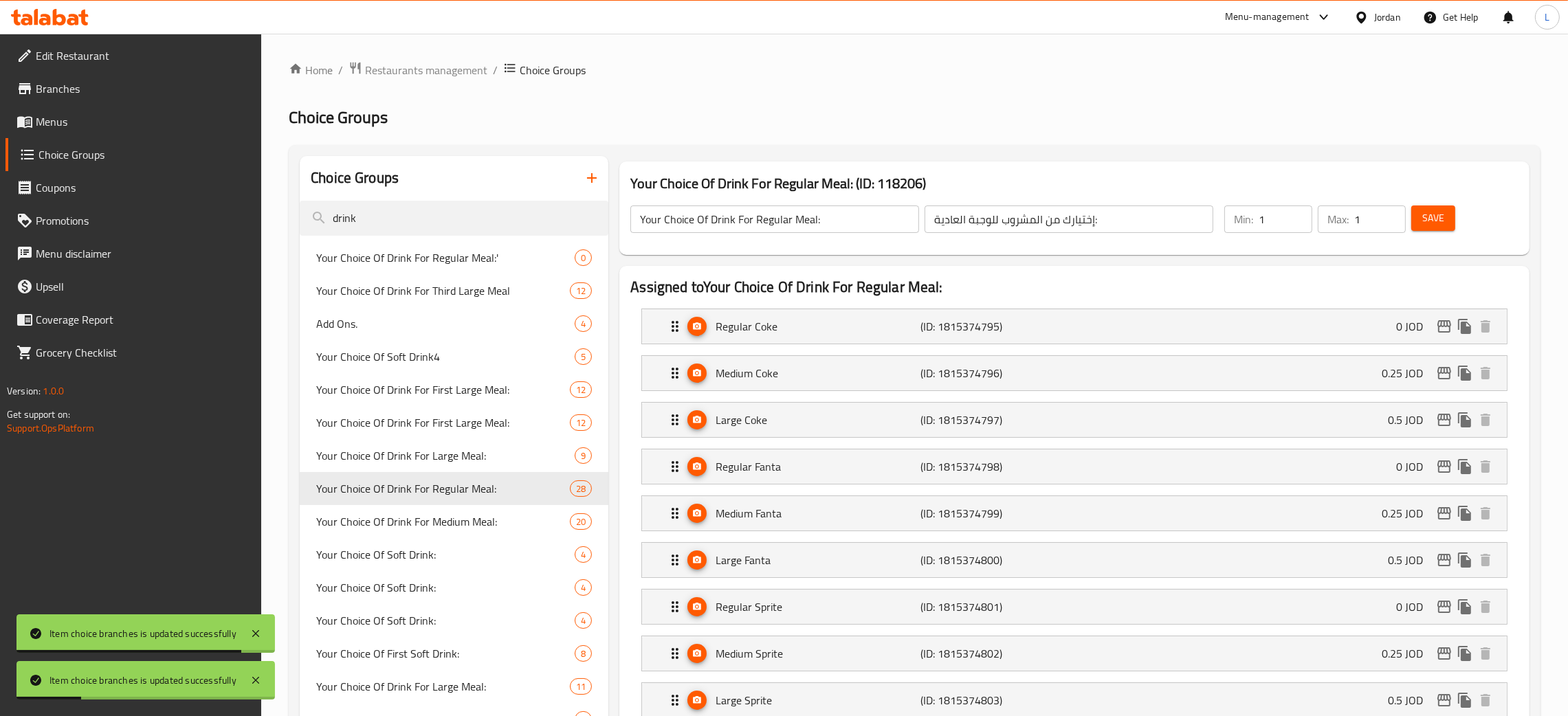
click at [1442, 213] on span "Save" at bounding box center [1432, 218] width 22 height 17
click at [355, 532] on div "Your Choice Of Drink For Medium Meal: 20" at bounding box center [454, 521] width 308 height 33
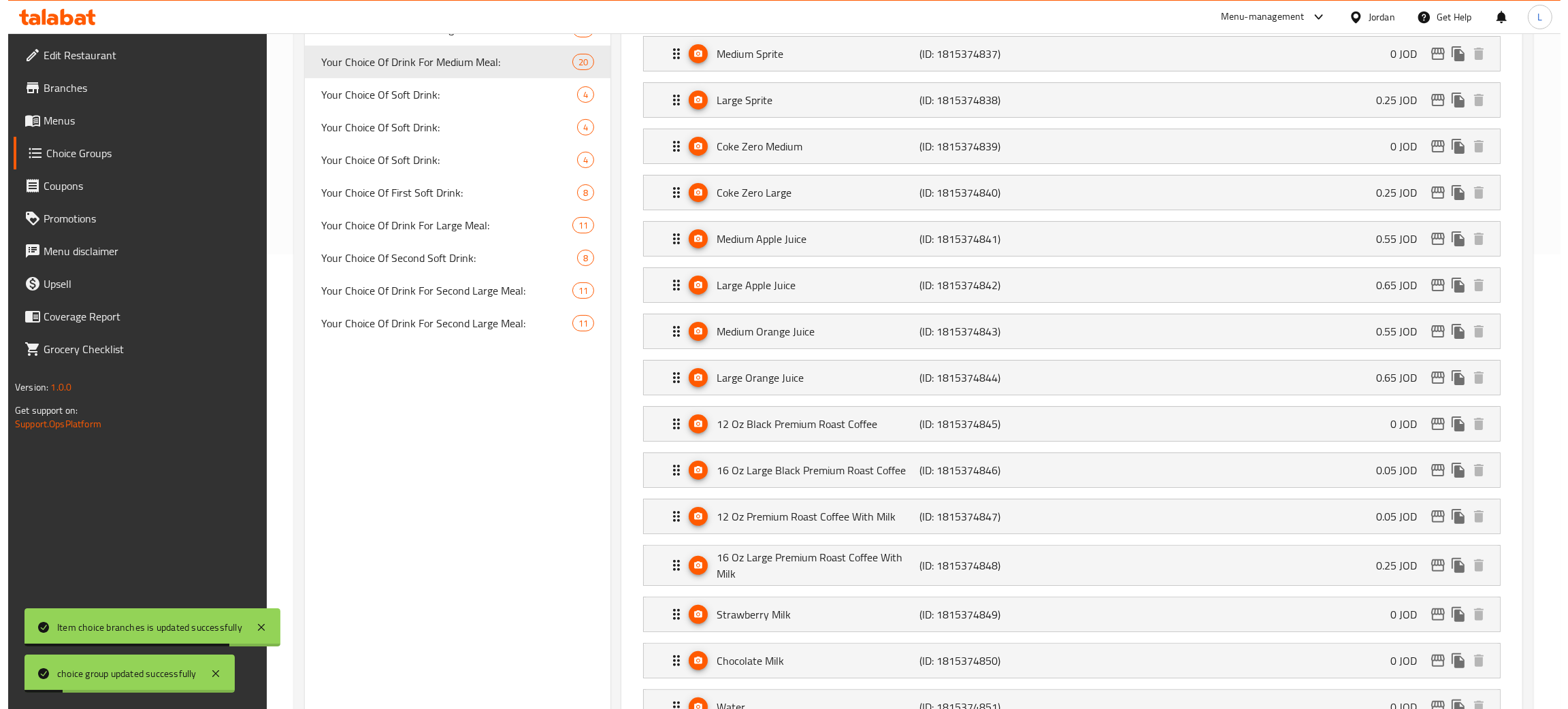
scroll to position [715, 0]
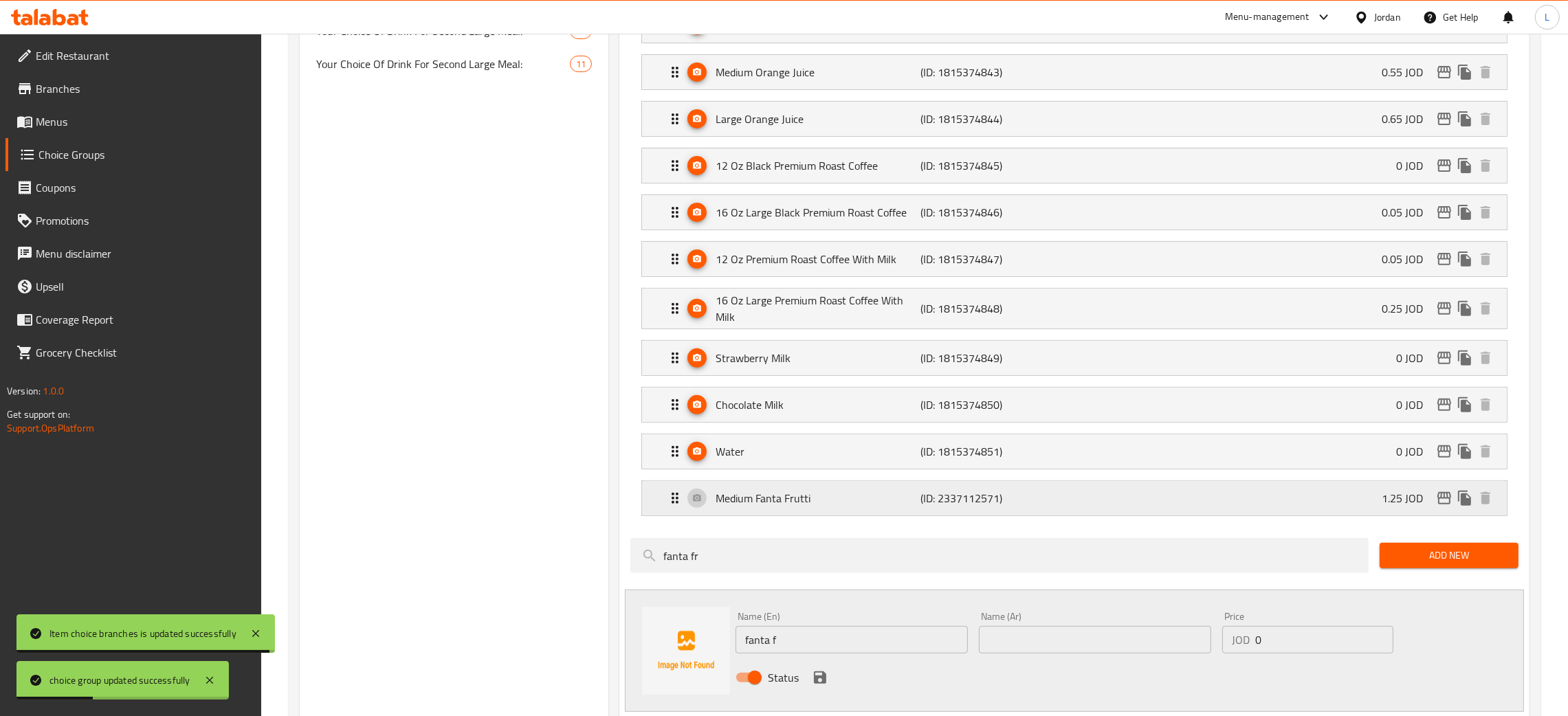
click at [1438, 498] on icon "edit" at bounding box center [1444, 498] width 13 height 12
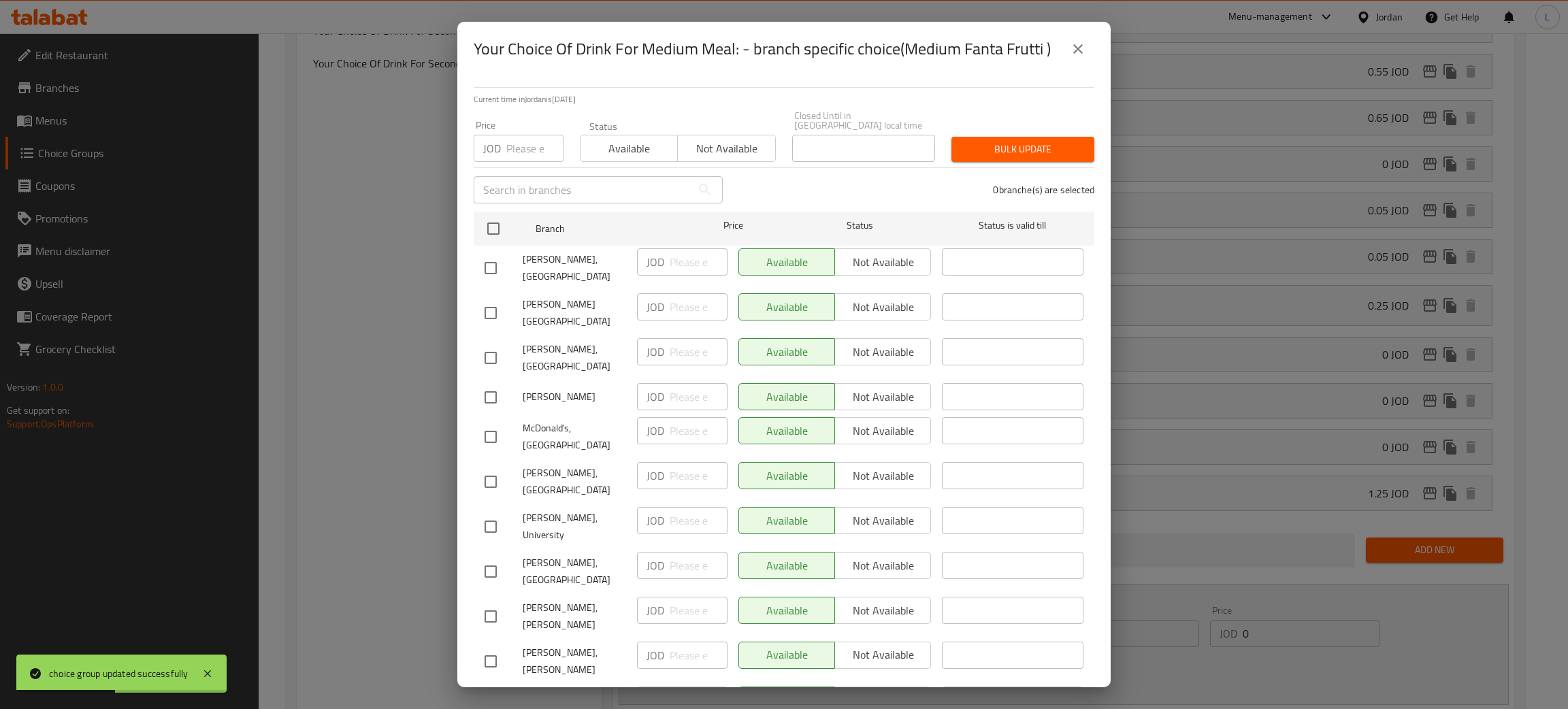
click at [528, 143] on input "number" at bounding box center [535, 148] width 57 height 27
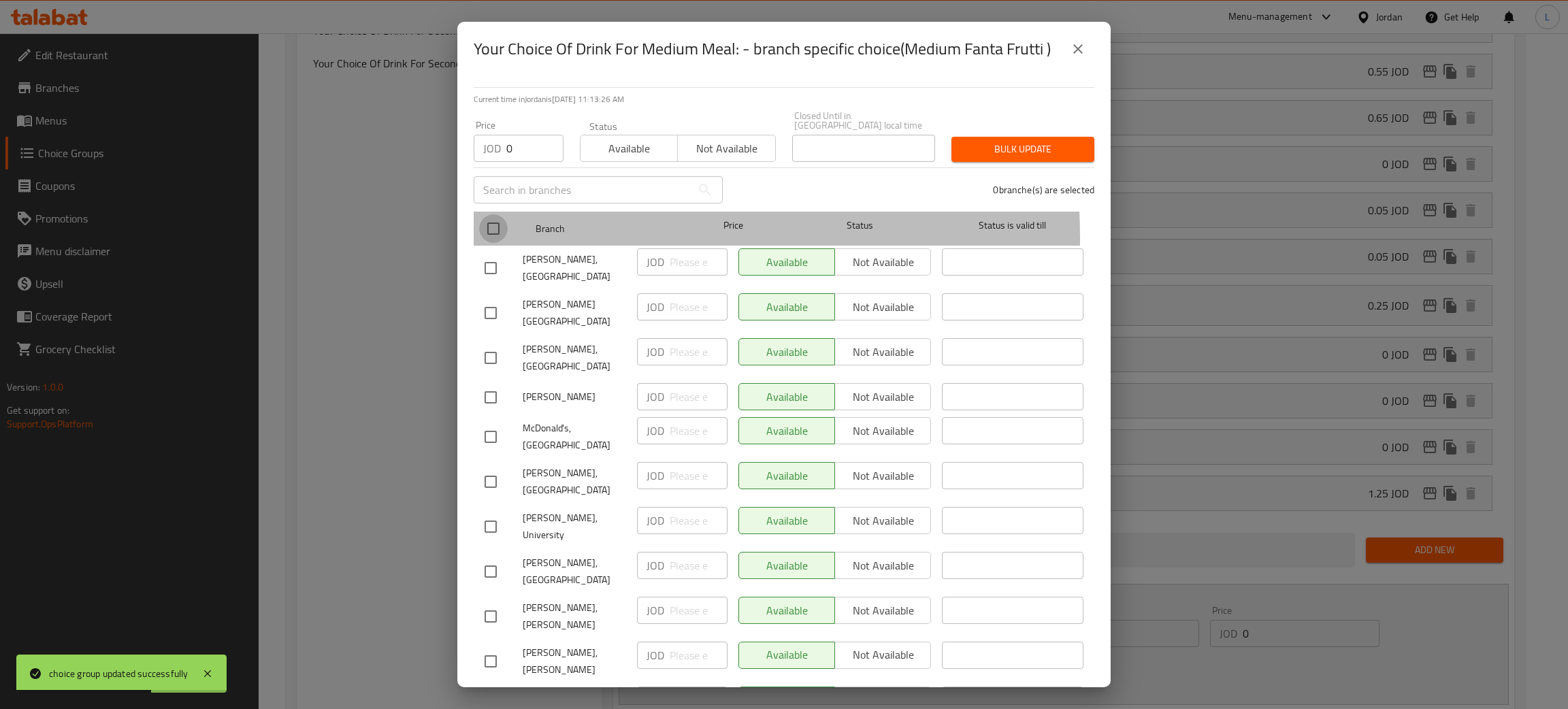
click at [494, 228] on input "checkbox" at bounding box center [494, 228] width 28 height 28
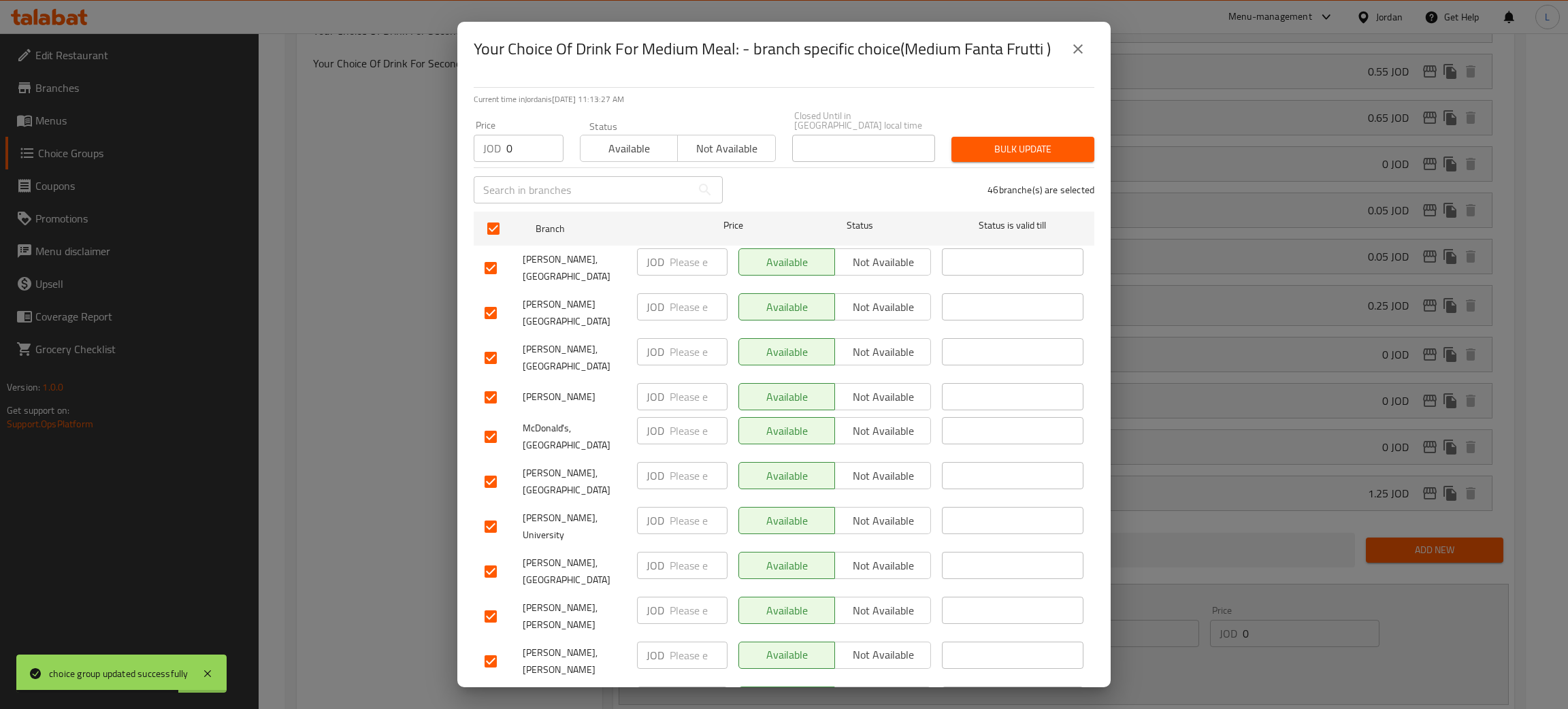
click at [997, 149] on span "Bulk update" at bounding box center [1023, 150] width 121 height 17
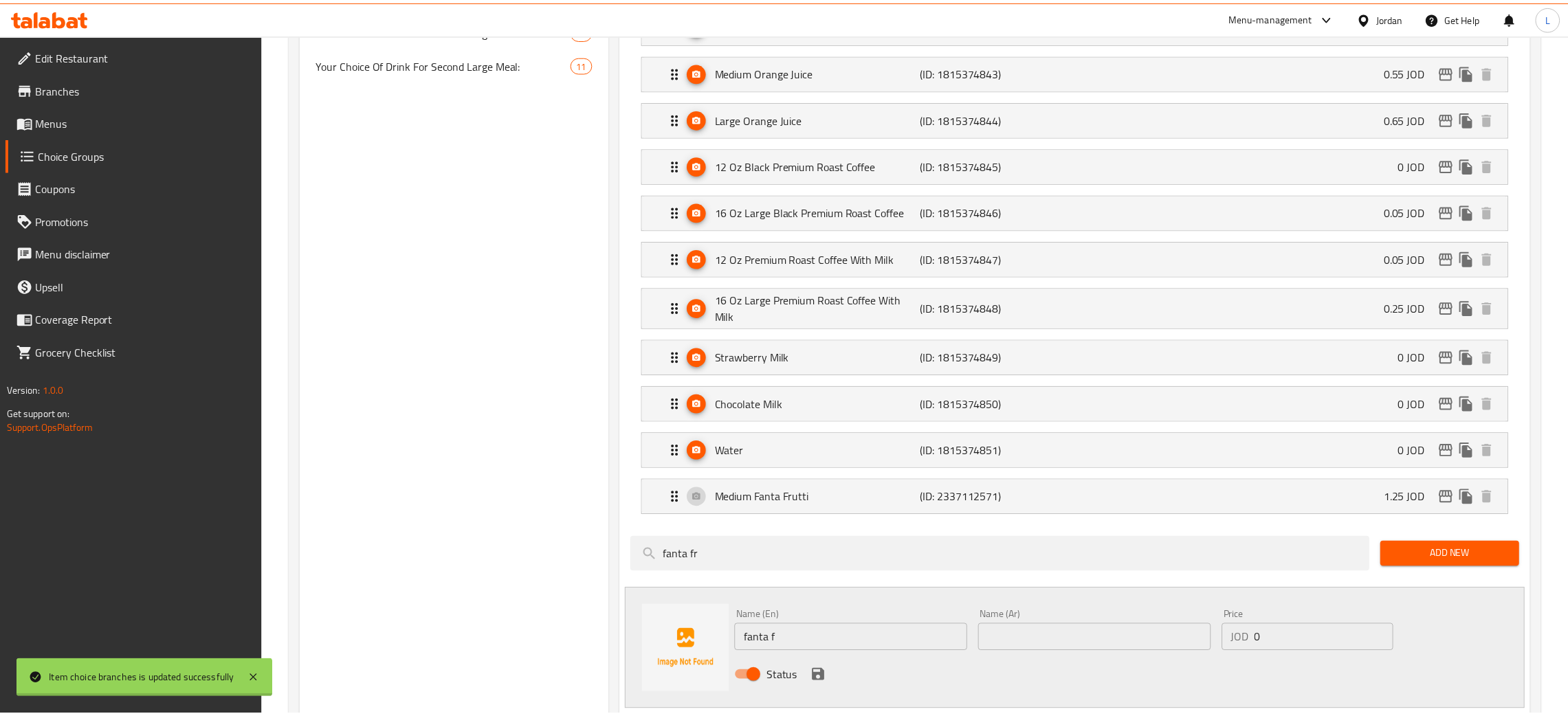
scroll to position [163, 0]
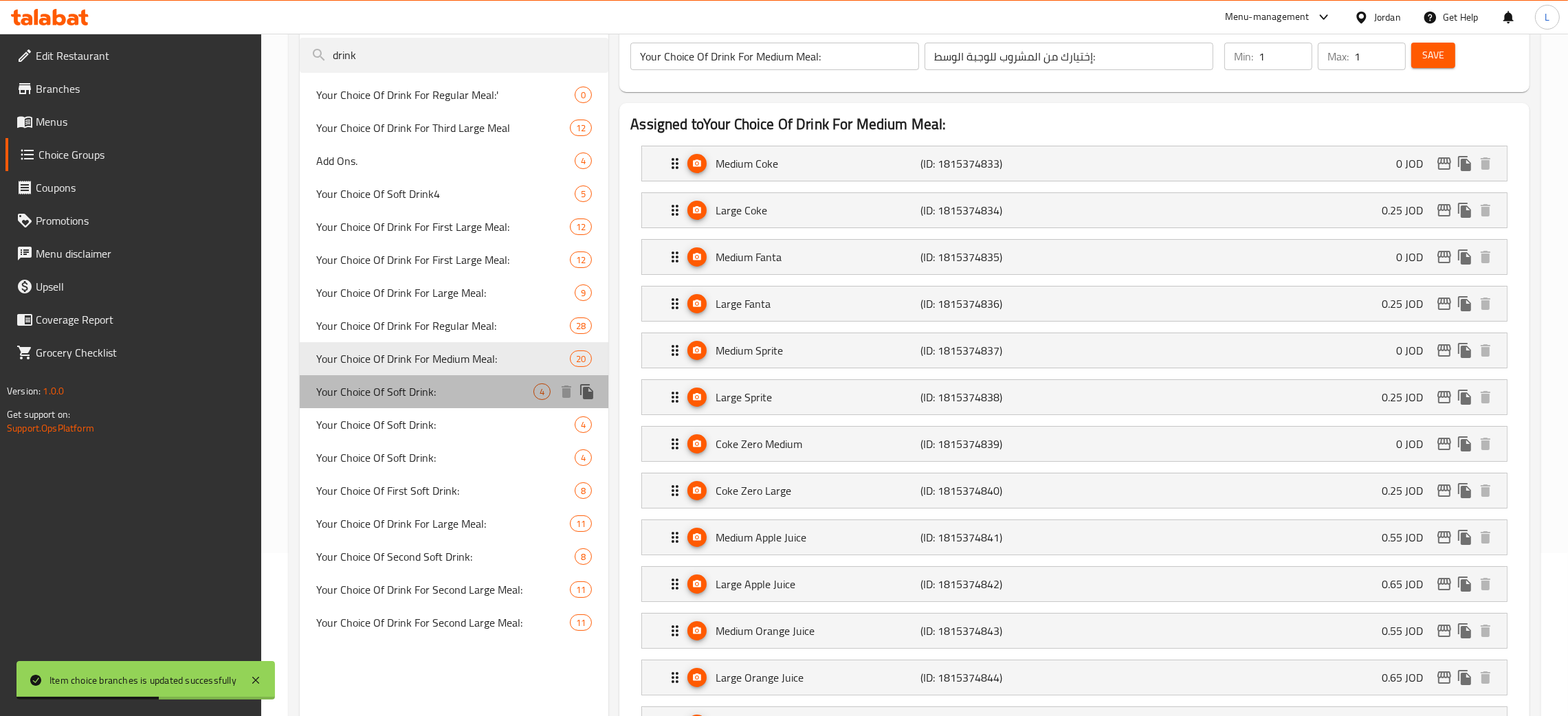
click at [446, 387] on span "Your Choice Of Soft Drink:" at bounding box center [424, 391] width 217 height 16
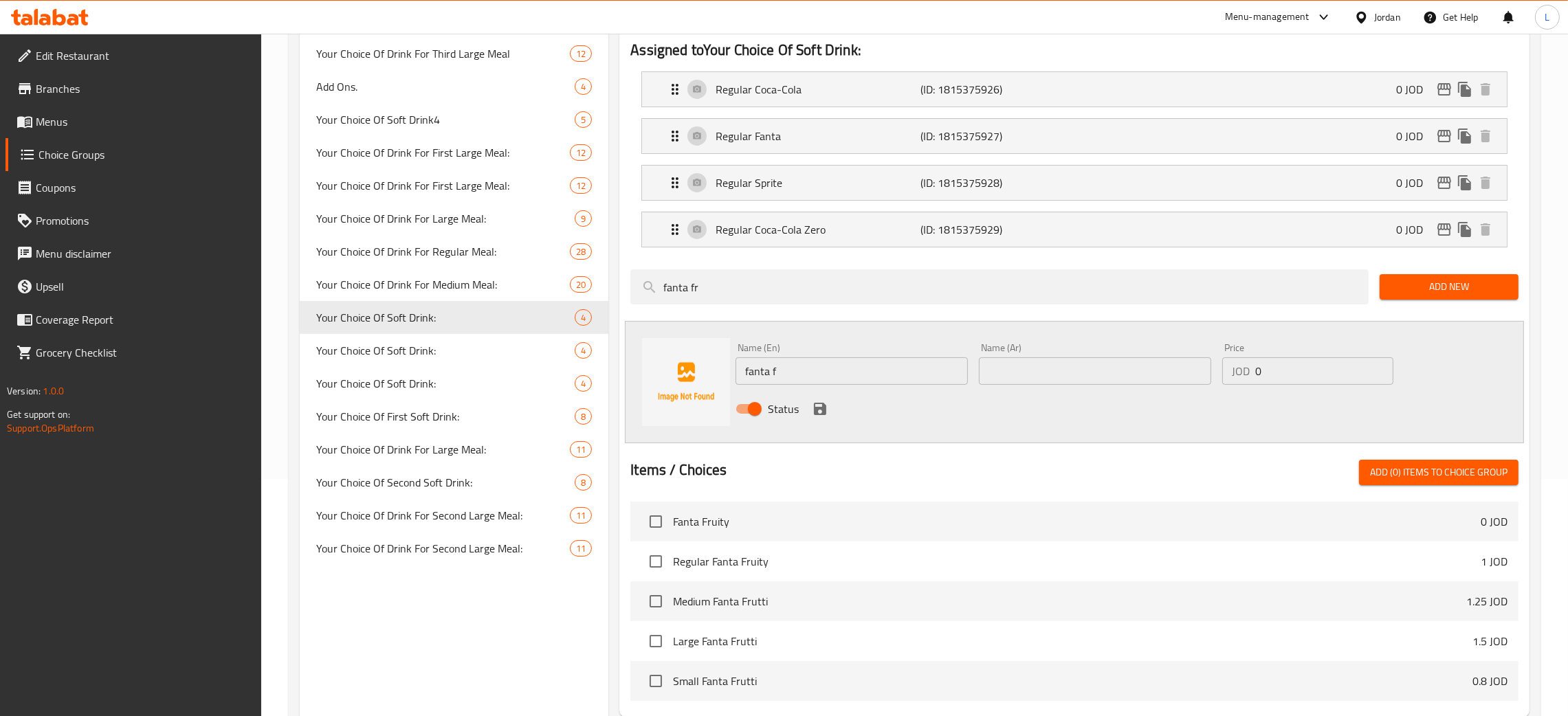
scroll to position [266, 0]
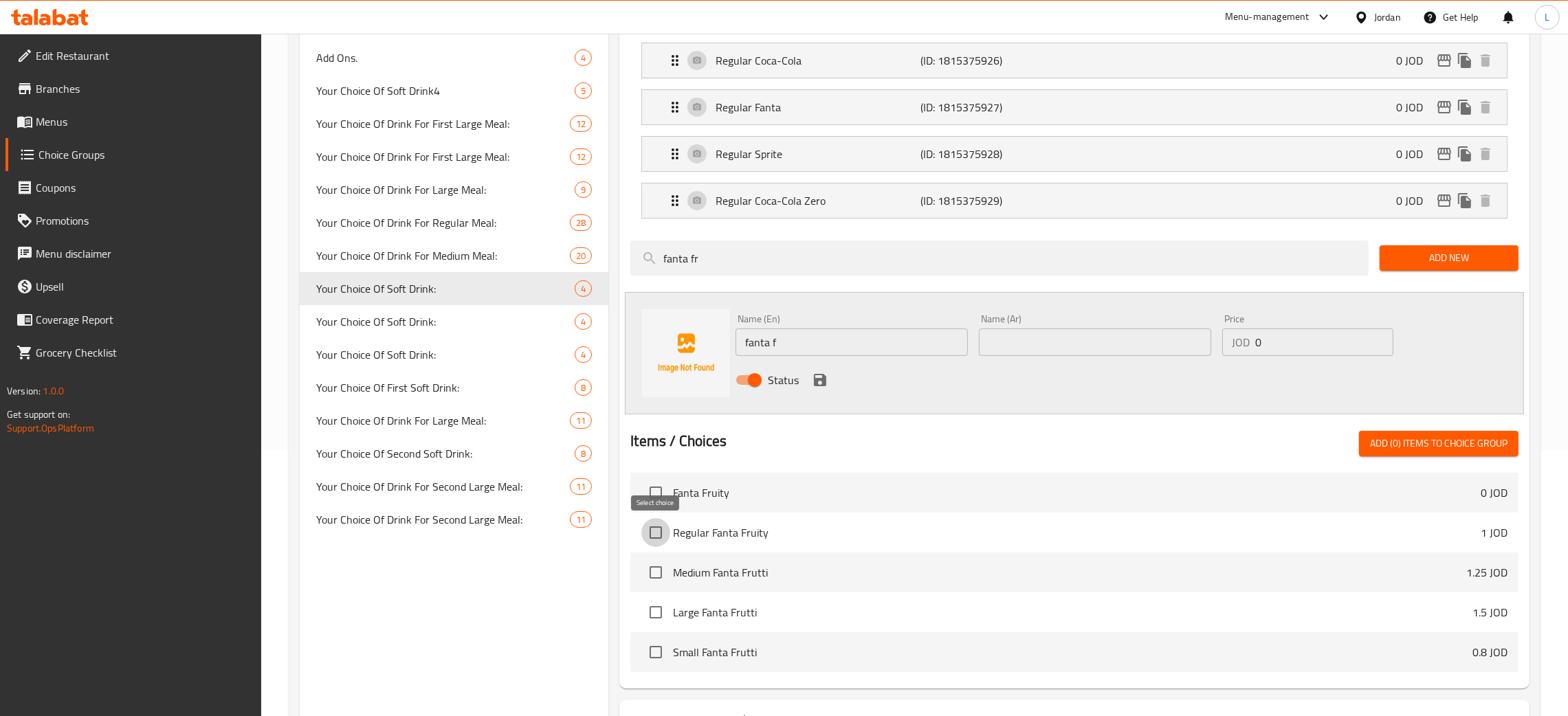
click at [661, 544] on input "checkbox" at bounding box center [656, 533] width 28 height 28
click at [1431, 439] on span "Add (1) items to choice group" at bounding box center [1438, 443] width 138 height 17
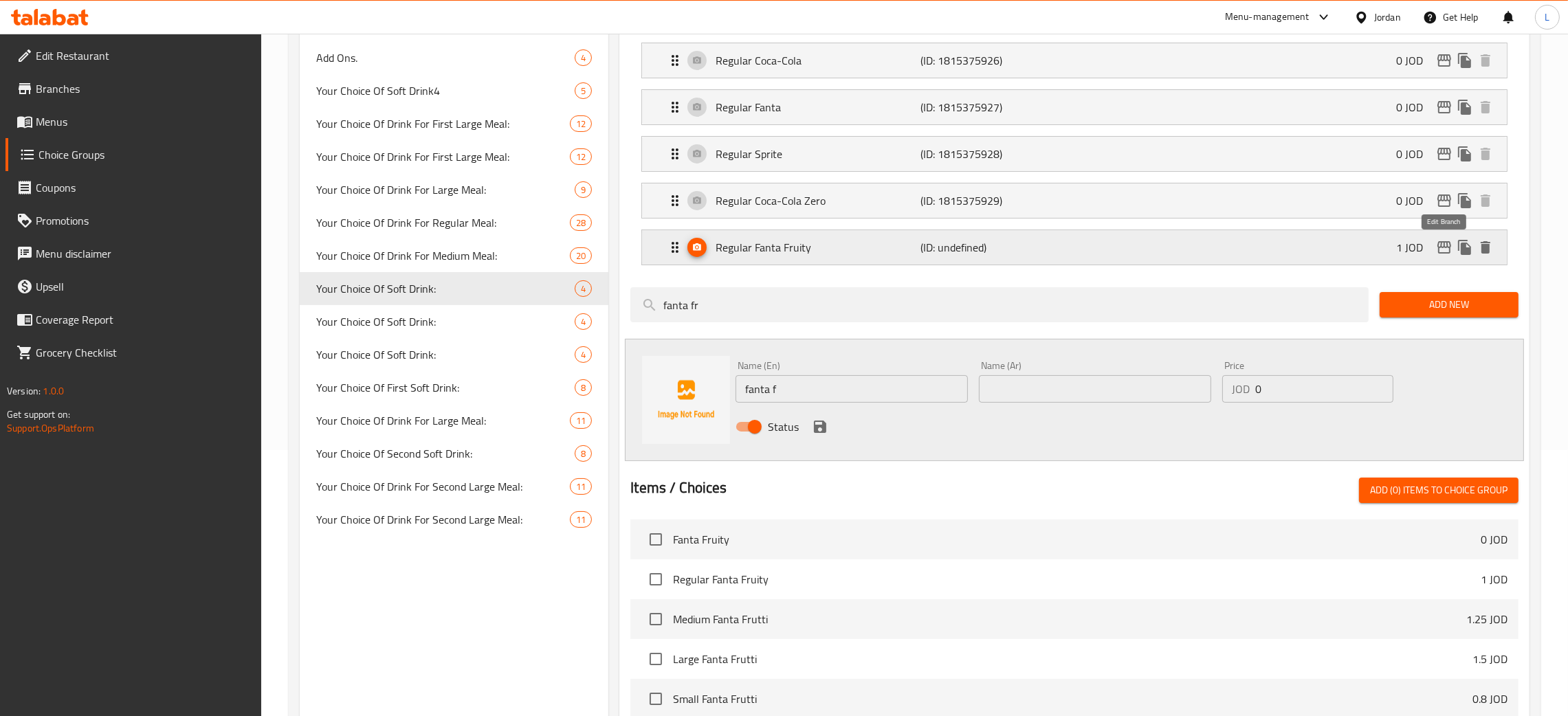
click at [1446, 251] on icon "edit" at bounding box center [1444, 247] width 16 height 16
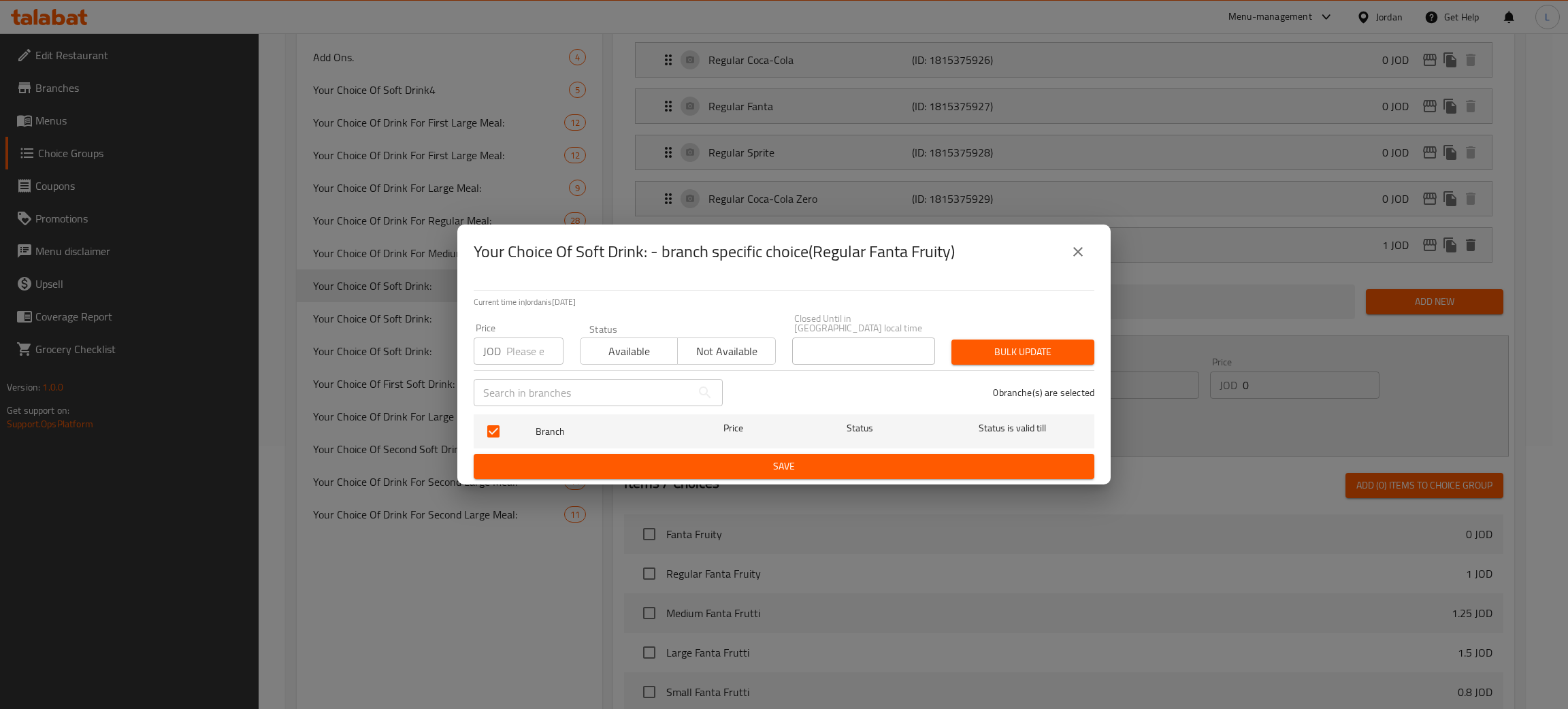
click at [1081, 257] on icon "close" at bounding box center [1078, 252] width 9 height 9
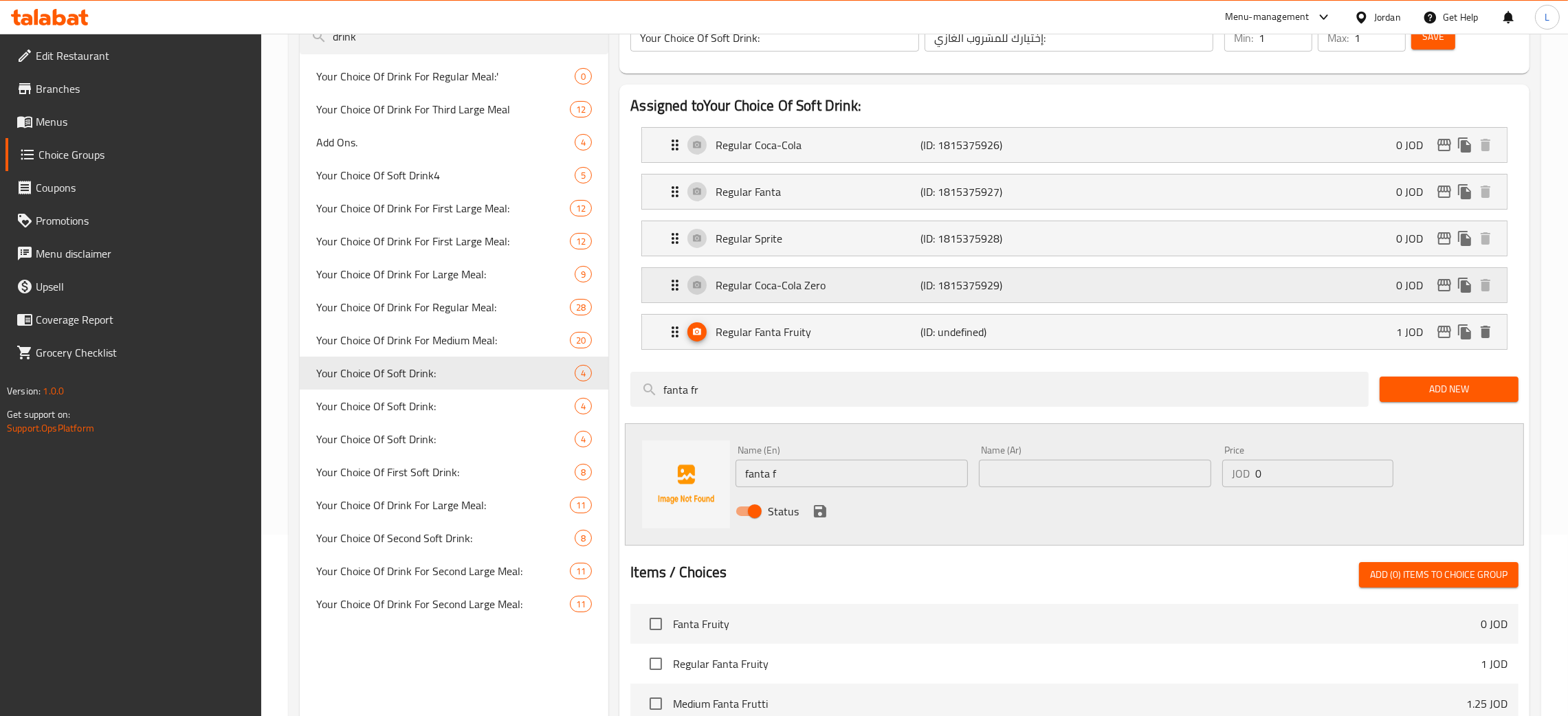
scroll to position [60, 0]
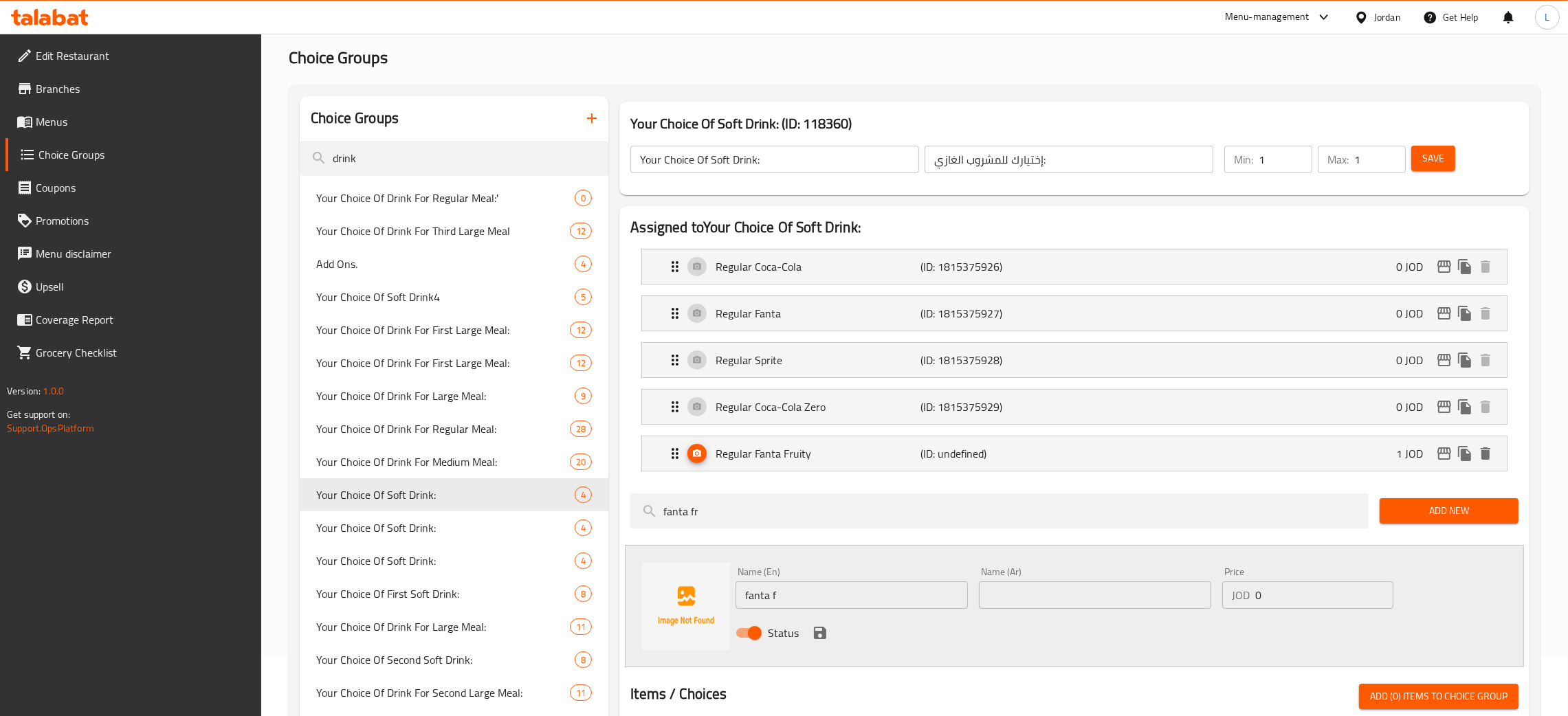
click at [1424, 156] on span "Save" at bounding box center [1432, 159] width 22 height 17
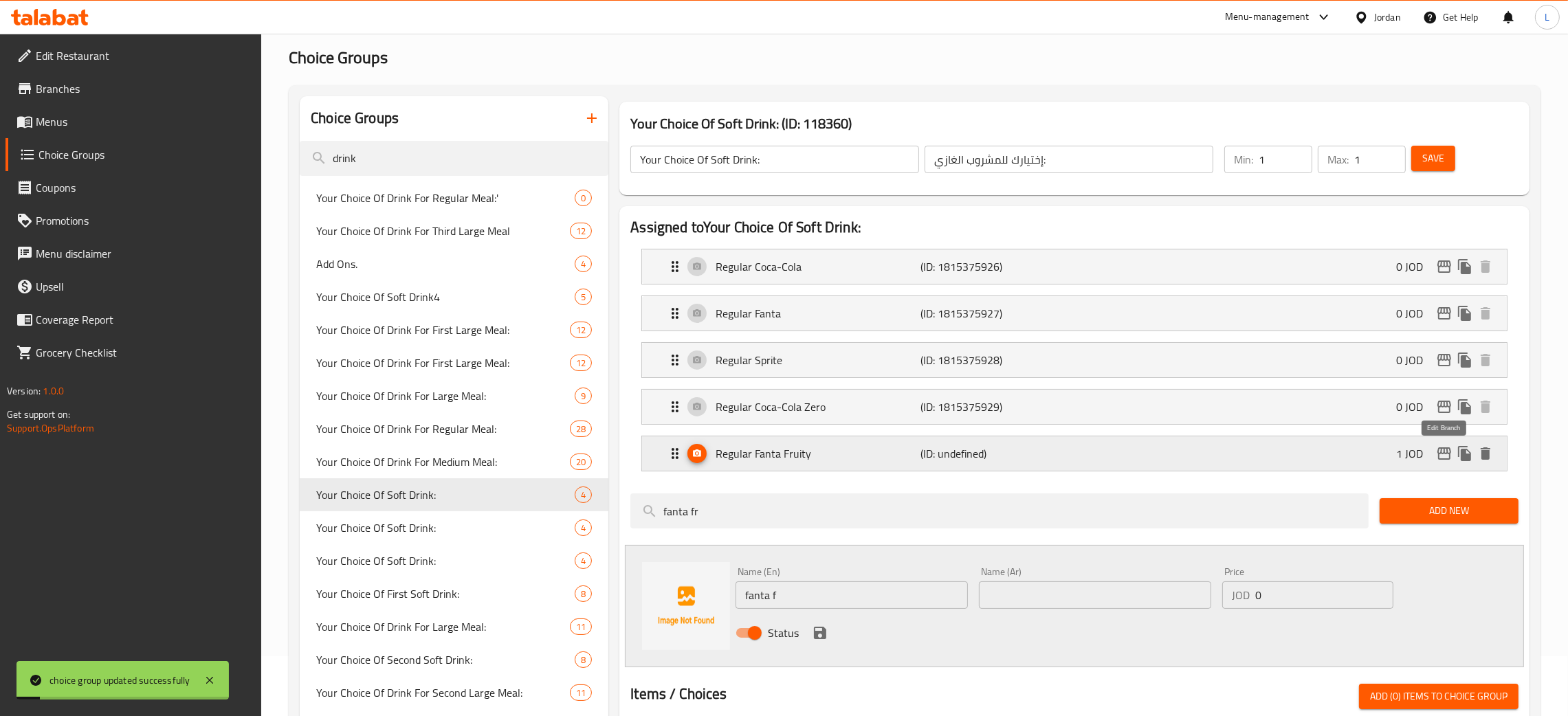
click at [1444, 460] on icon "edit" at bounding box center [1444, 453] width 13 height 12
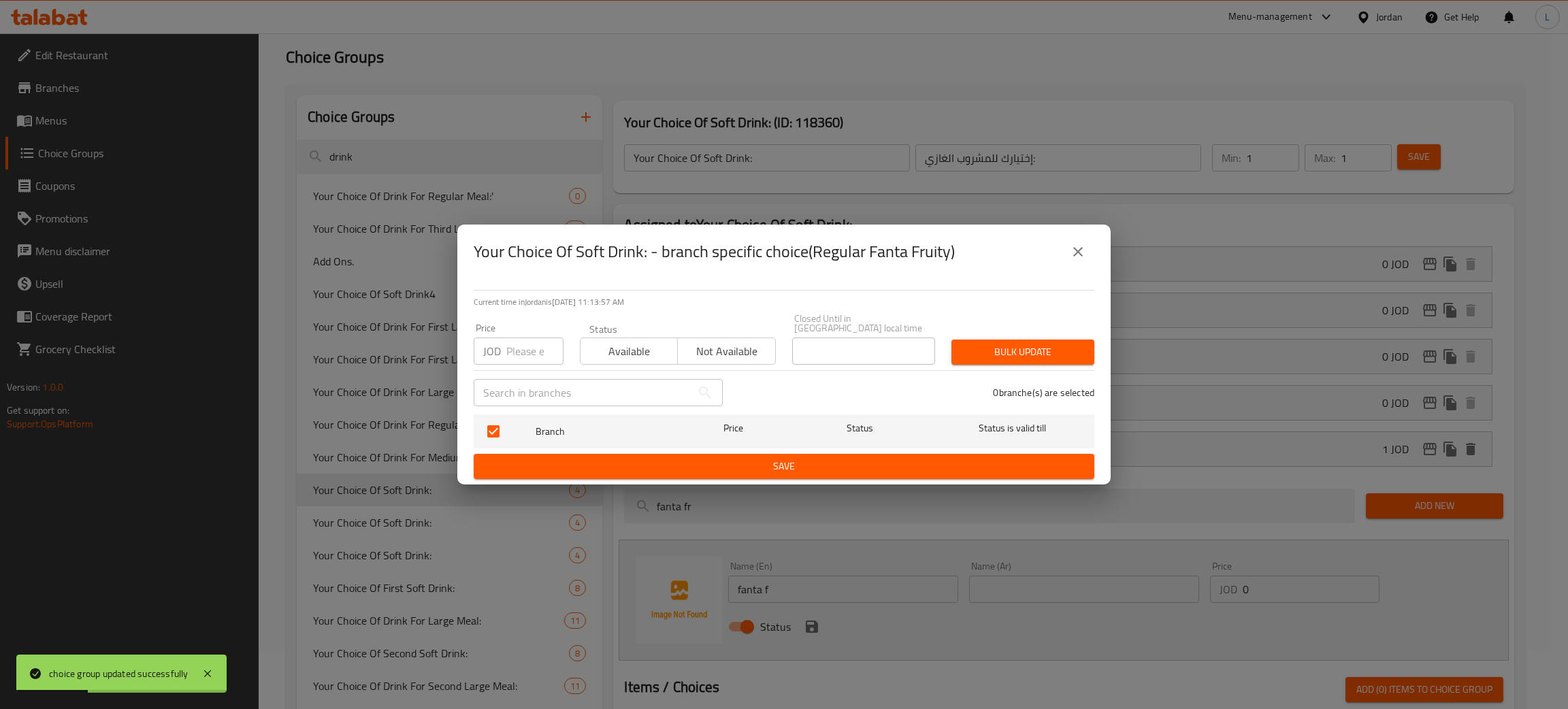
click at [1074, 260] on icon "close" at bounding box center [1077, 251] width 16 height 16
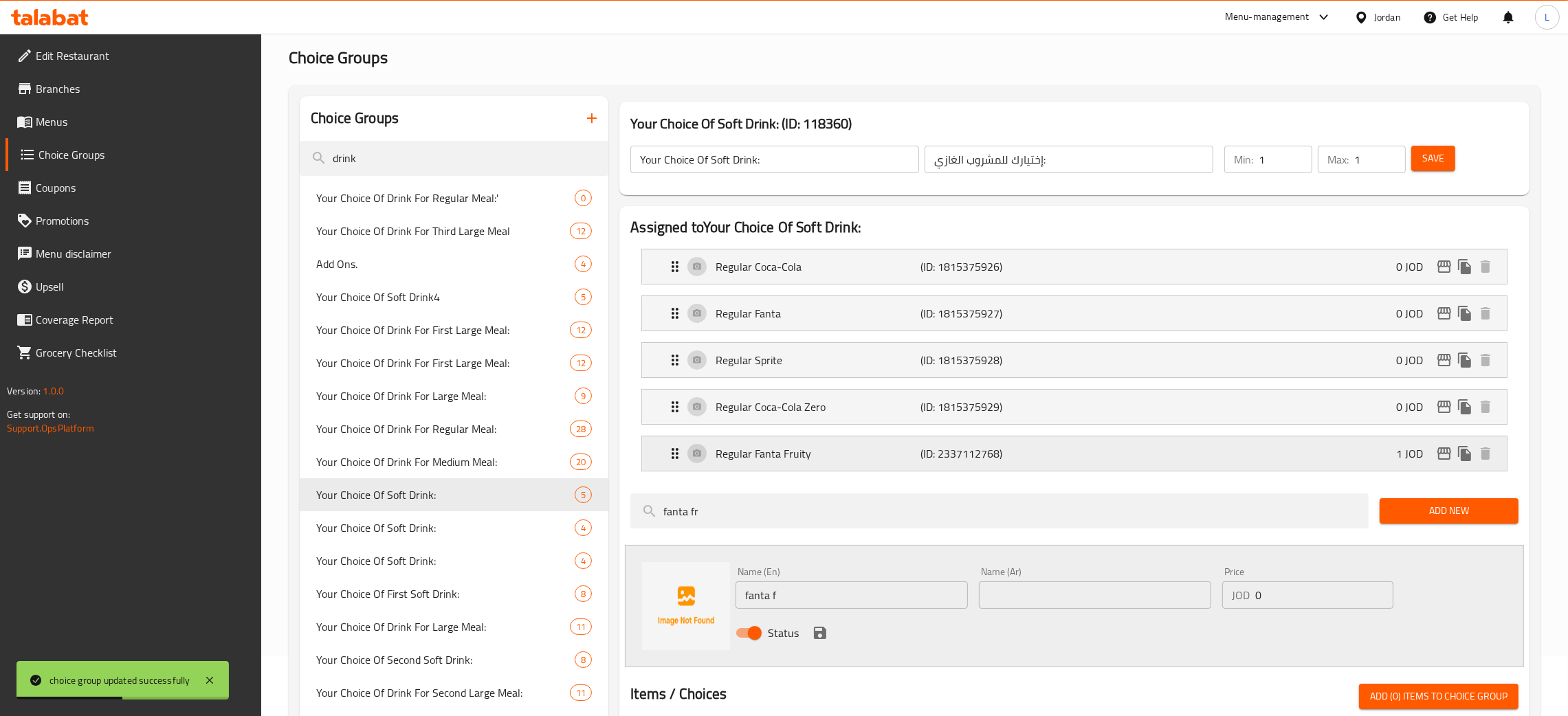
click at [1446, 458] on icon "edit" at bounding box center [1444, 453] width 16 height 16
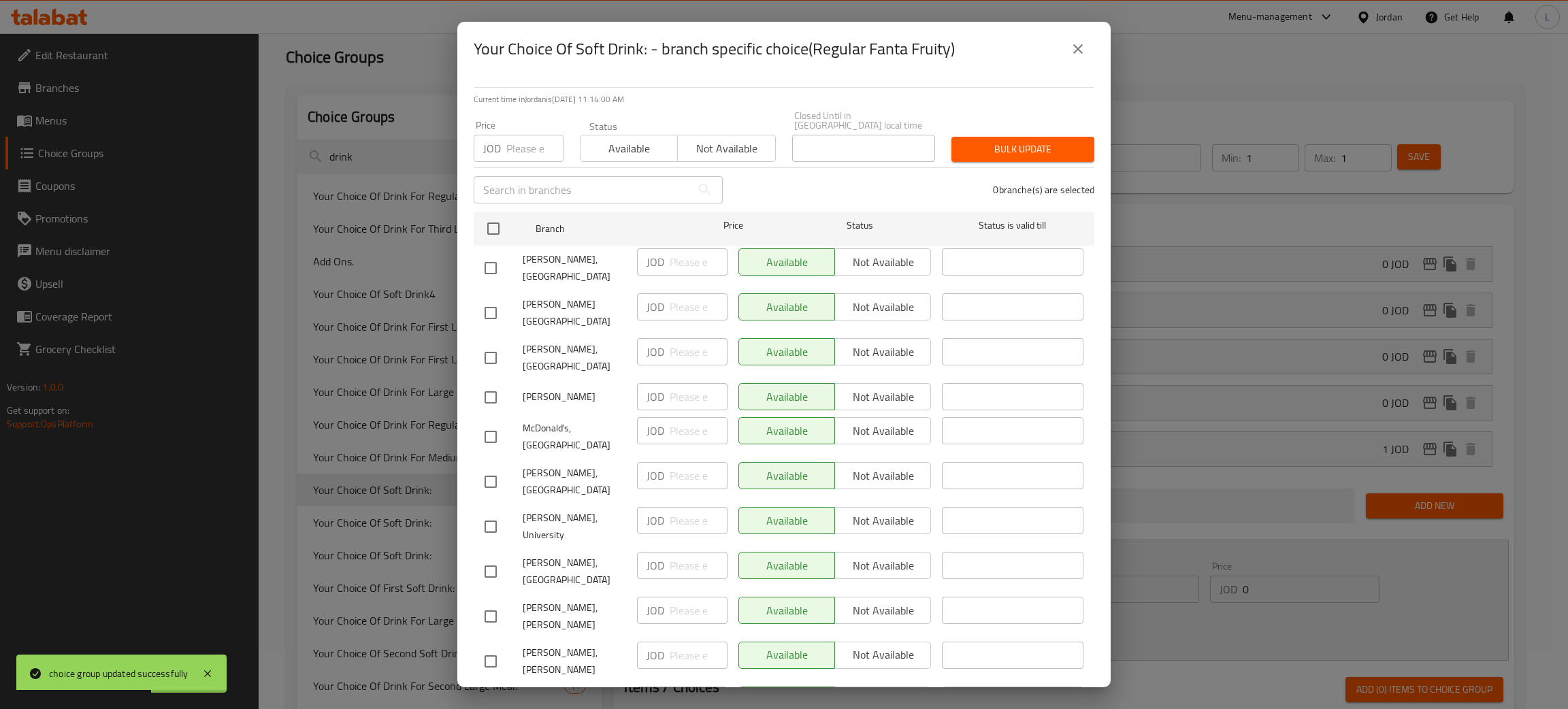
click at [520, 137] on input "number" at bounding box center [535, 148] width 57 height 27
click at [483, 224] on input "checkbox" at bounding box center [494, 228] width 28 height 28
click at [1032, 145] on span "Bulk update" at bounding box center [1023, 150] width 121 height 17
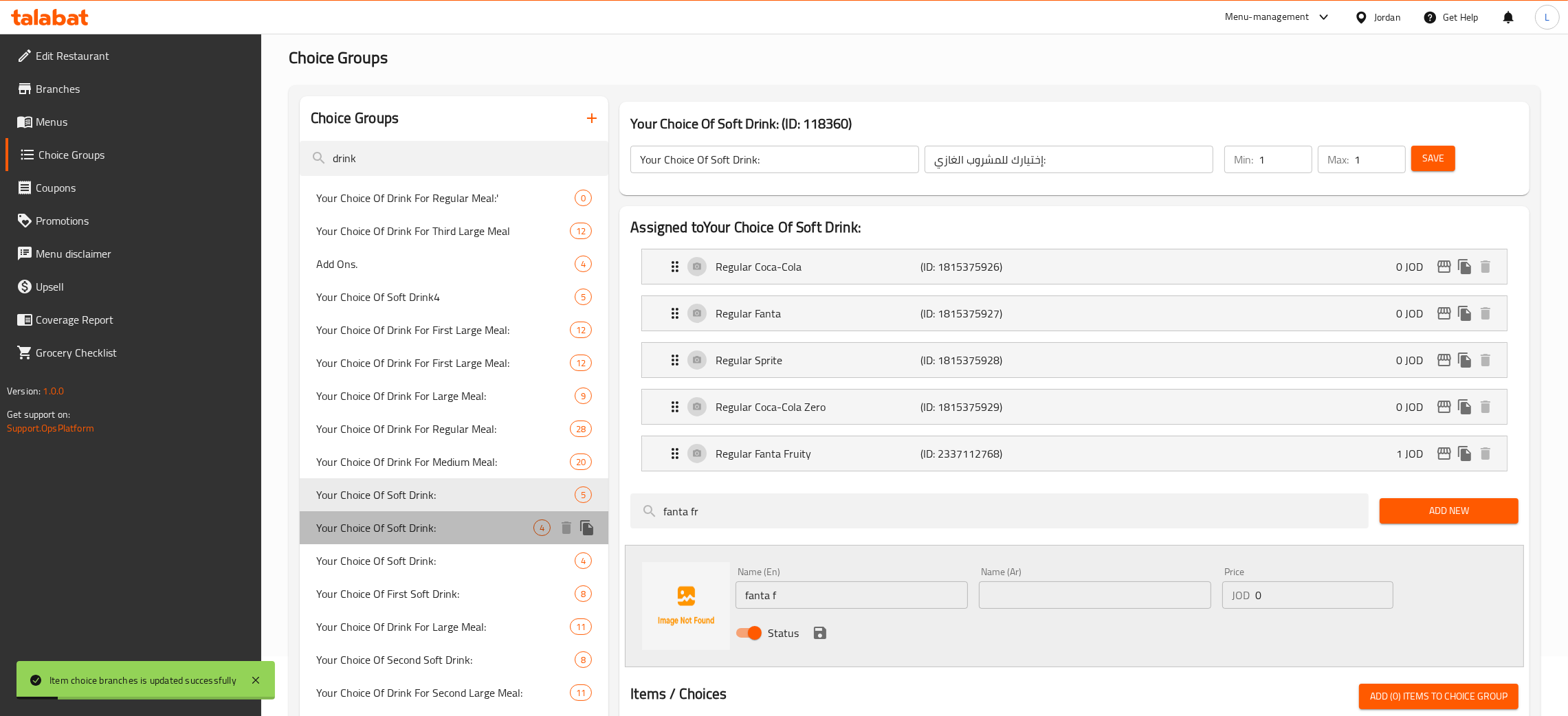
click at [451, 523] on span "Your Choice Of Soft Drink:" at bounding box center [424, 527] width 217 height 16
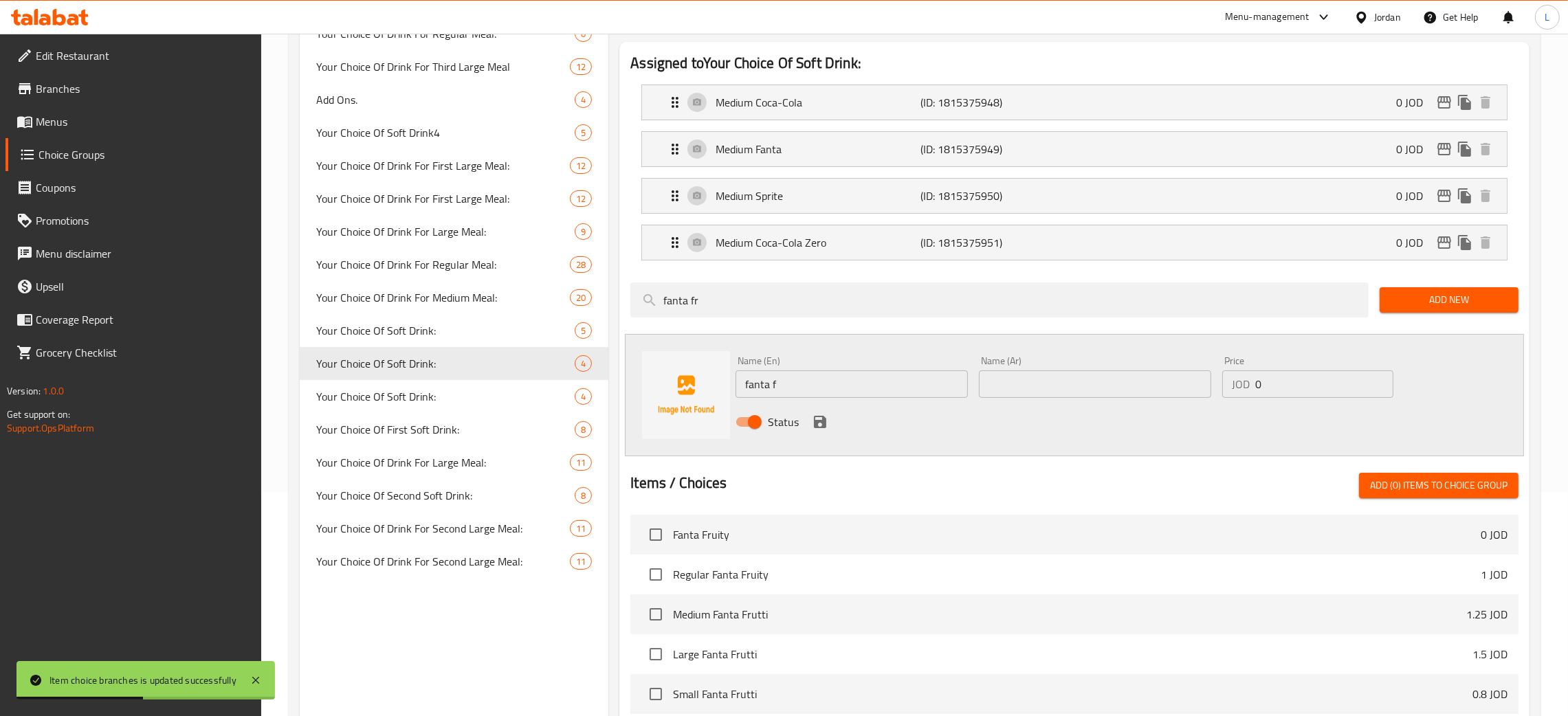
scroll to position [266, 0]
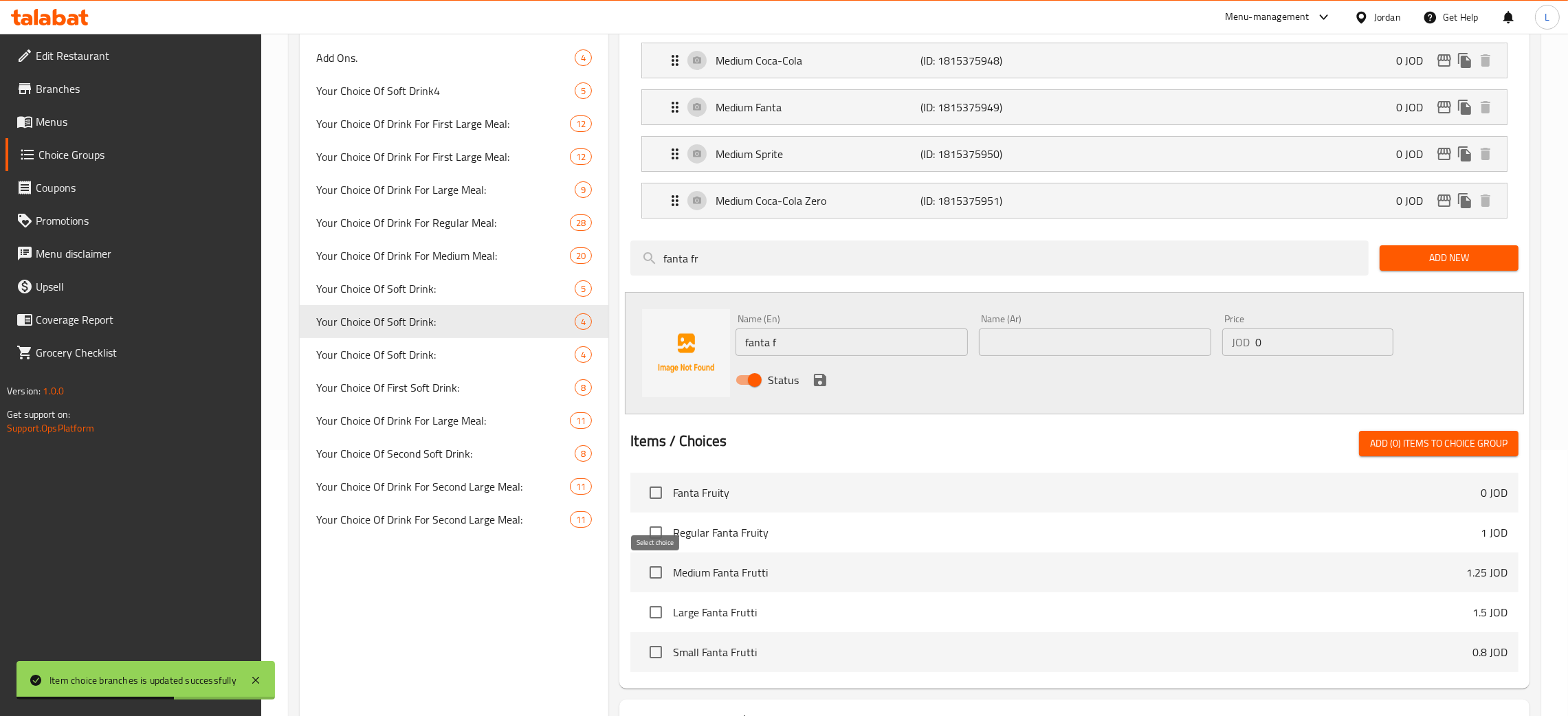
drag, startPoint x: 654, startPoint y: 577, endPoint x: 829, endPoint y: 598, distance: 176.3
click at [655, 576] on input "checkbox" at bounding box center [656, 573] width 28 height 28
click at [1425, 457] on button "Add (1) items to choice group" at bounding box center [1439, 443] width 159 height 26
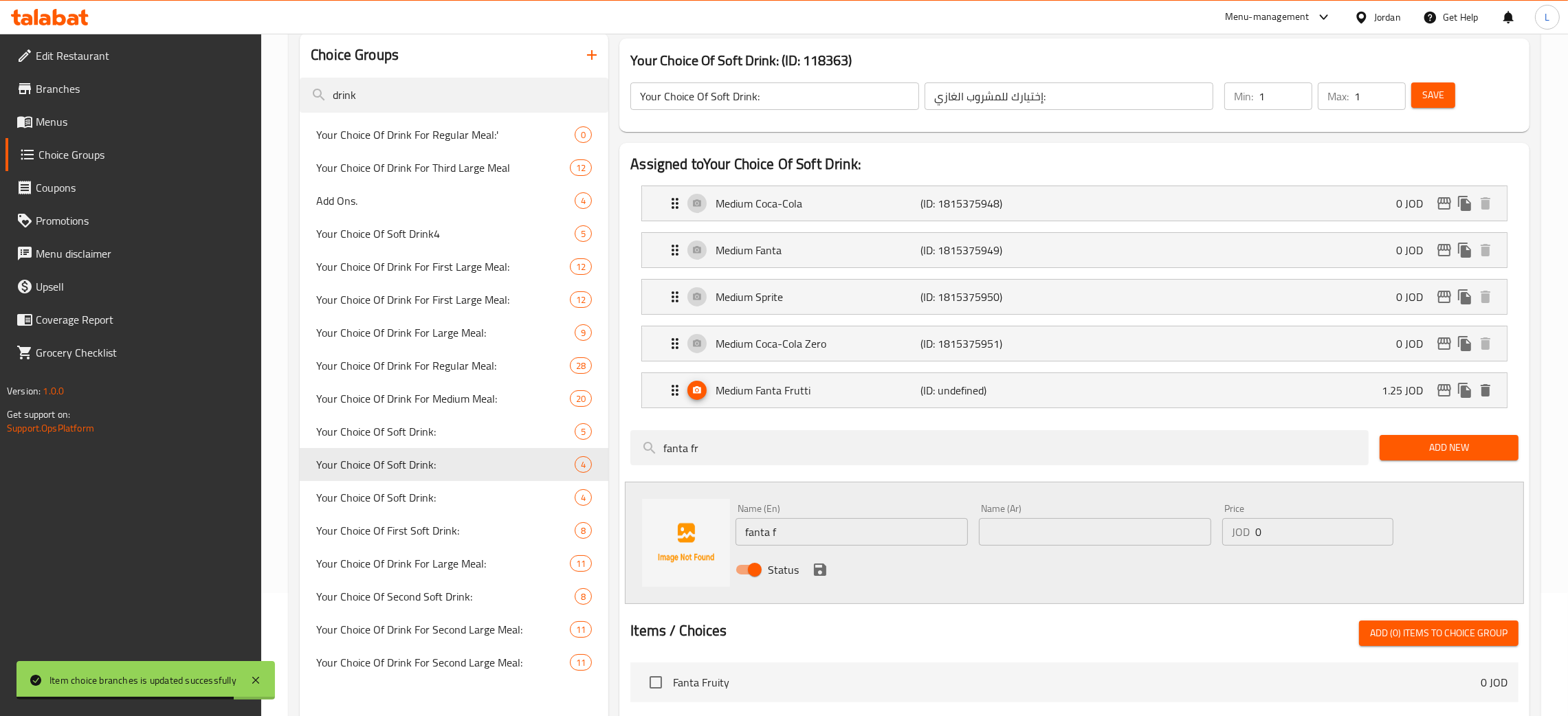
scroll to position [0, 0]
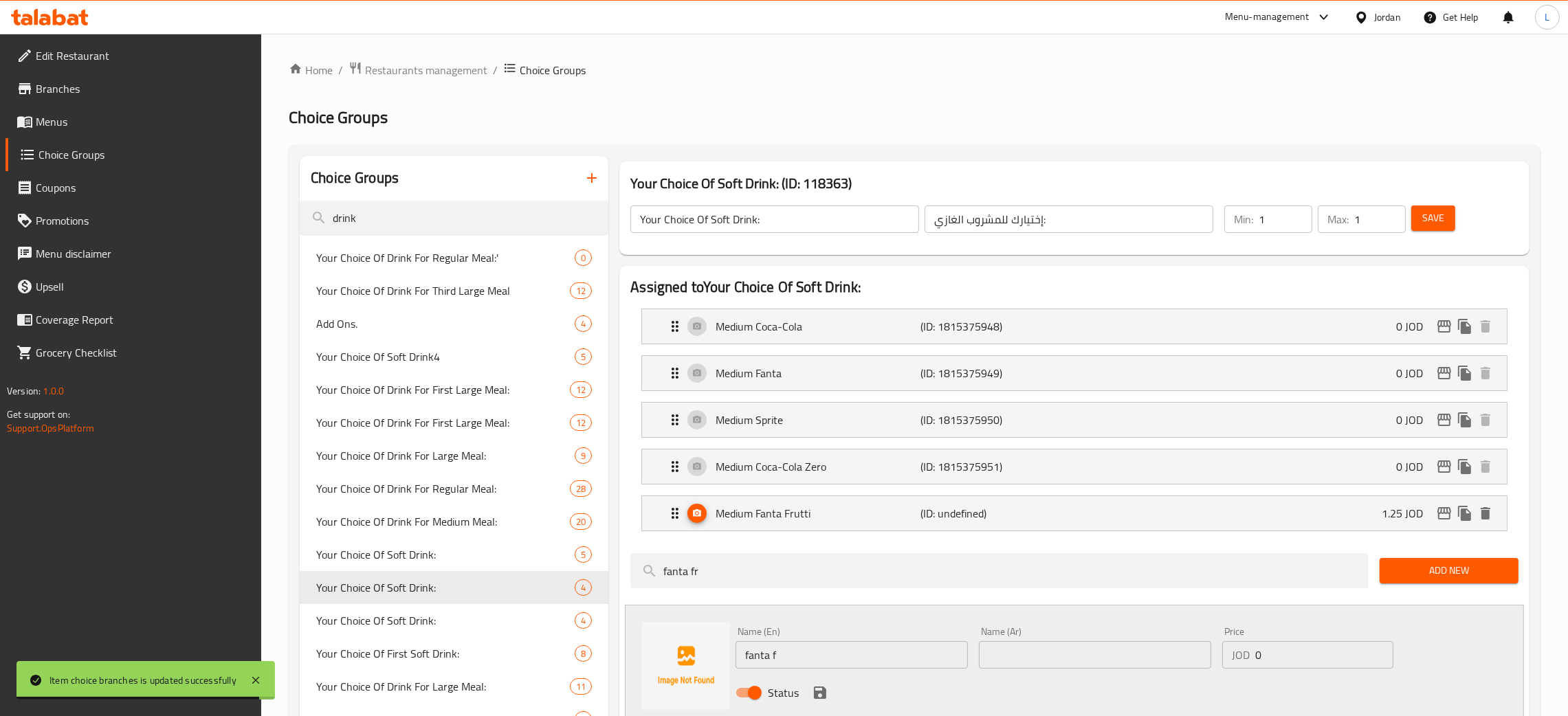
click at [1438, 217] on span "Save" at bounding box center [1432, 218] width 22 height 17
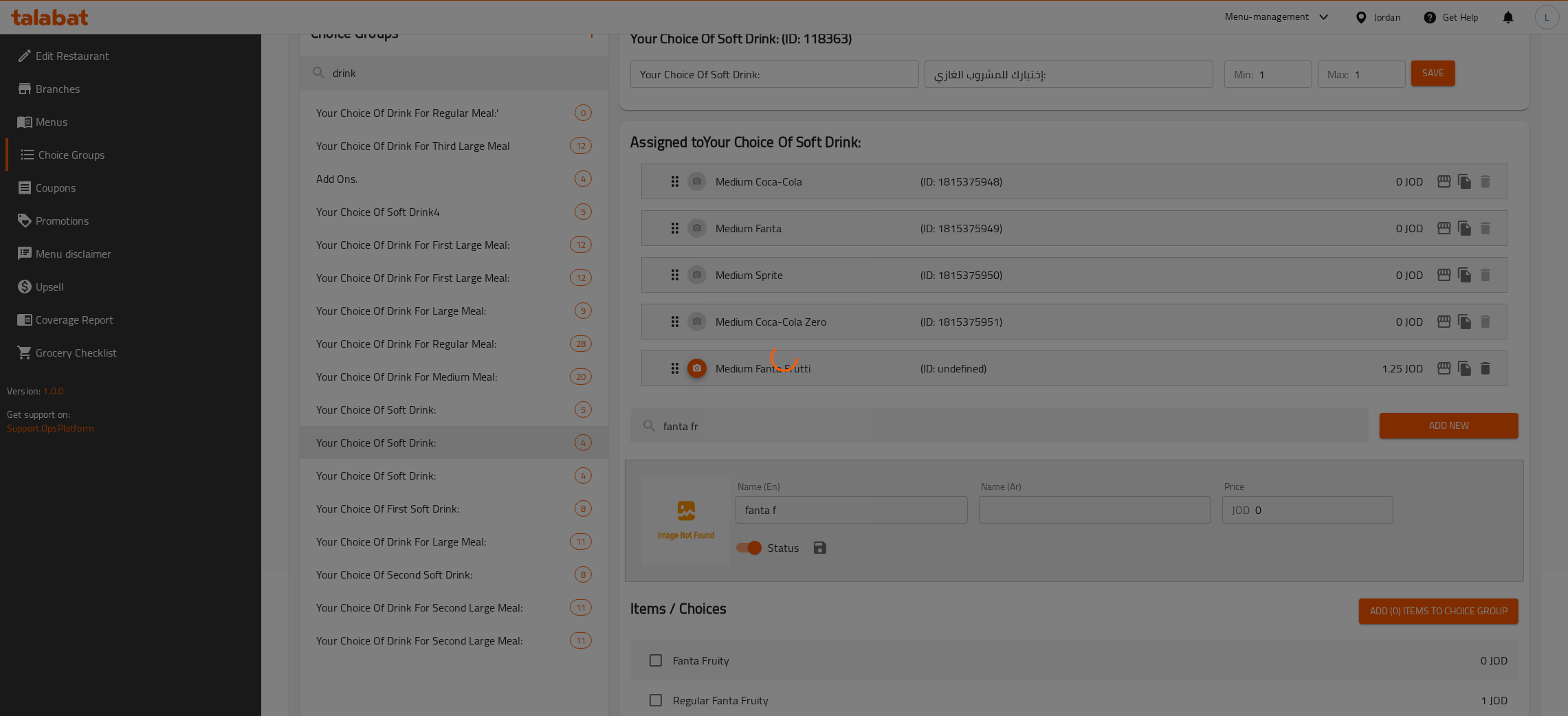
scroll to position [104, 0]
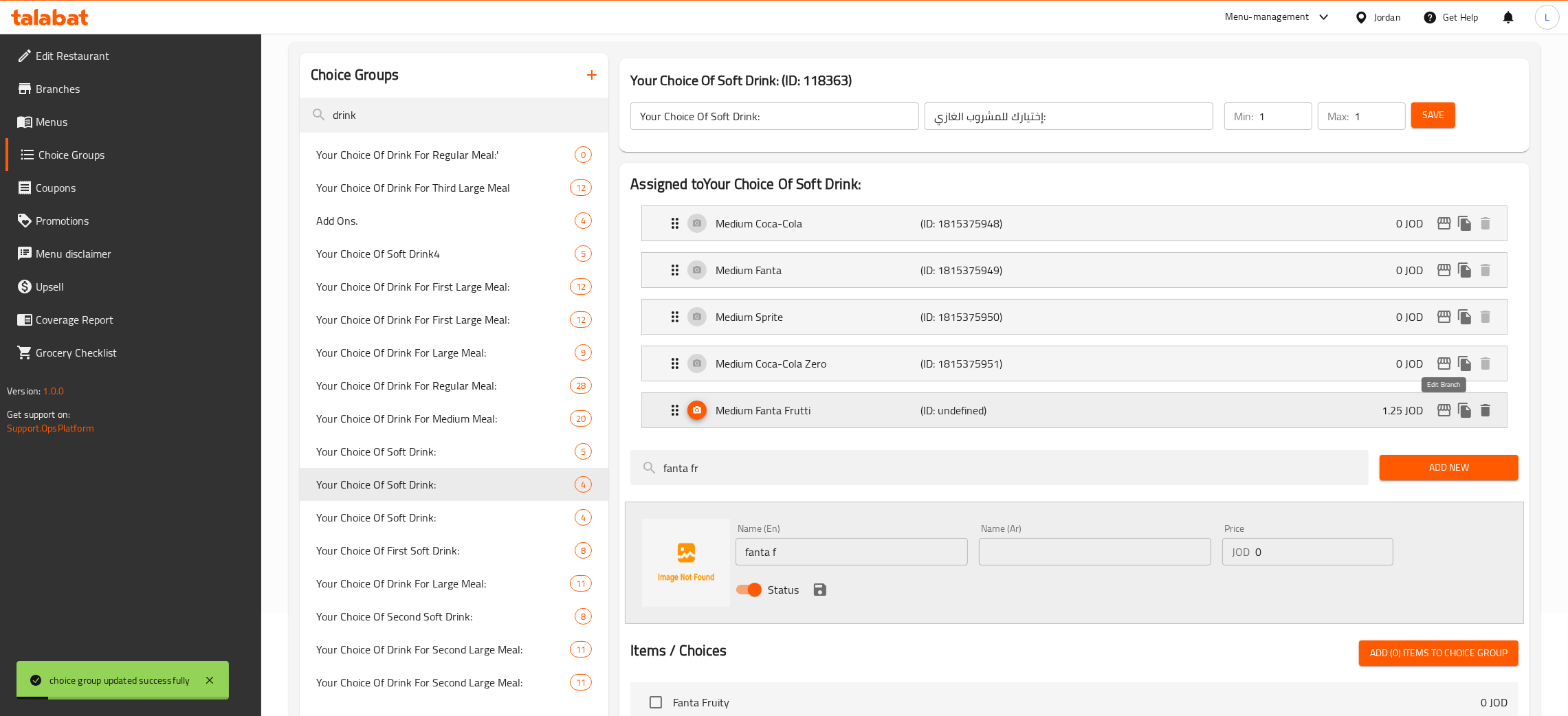
click at [1436, 411] on icon "edit" at bounding box center [1444, 410] width 16 height 16
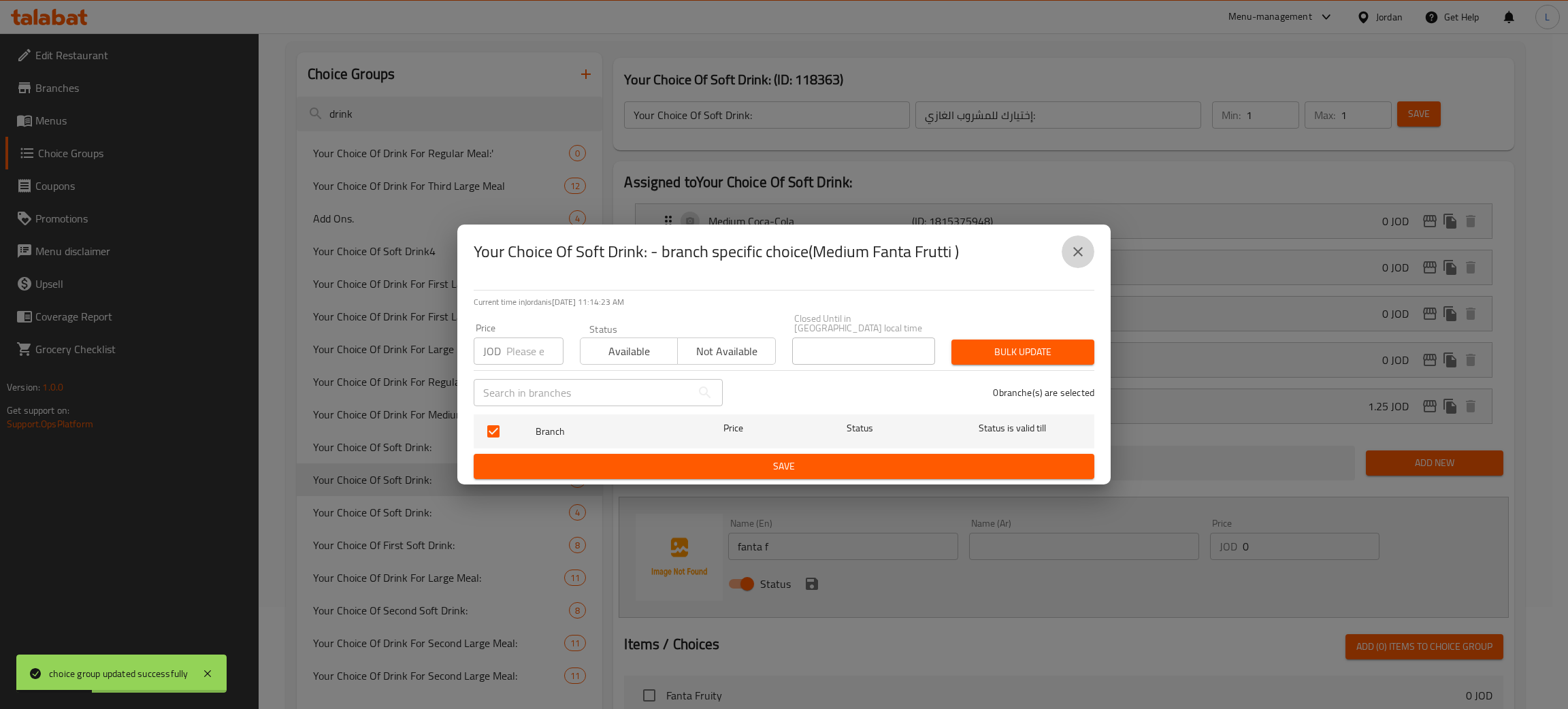
click at [1075, 267] on button "close" at bounding box center [1078, 252] width 33 height 33
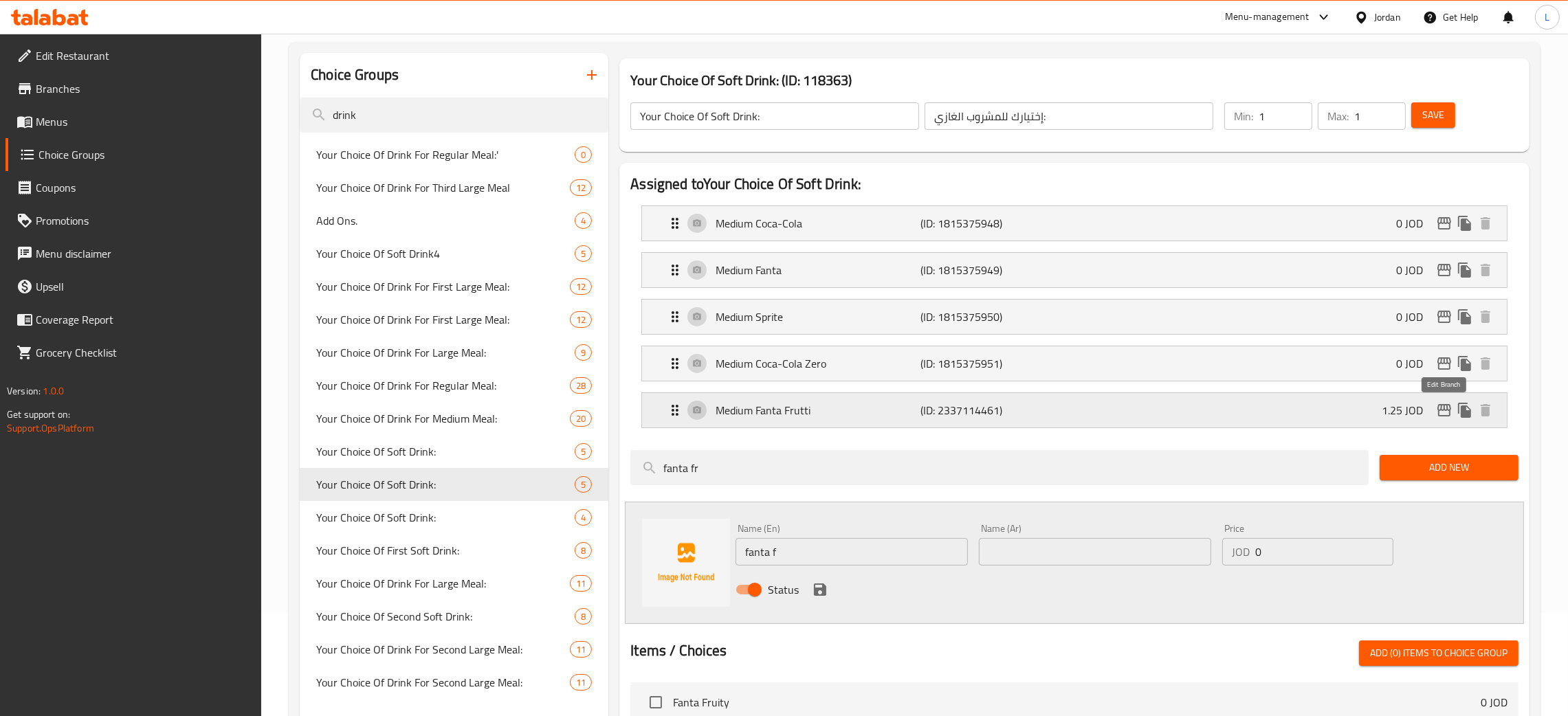
click at [1438, 410] on icon "edit" at bounding box center [1444, 410] width 16 height 16
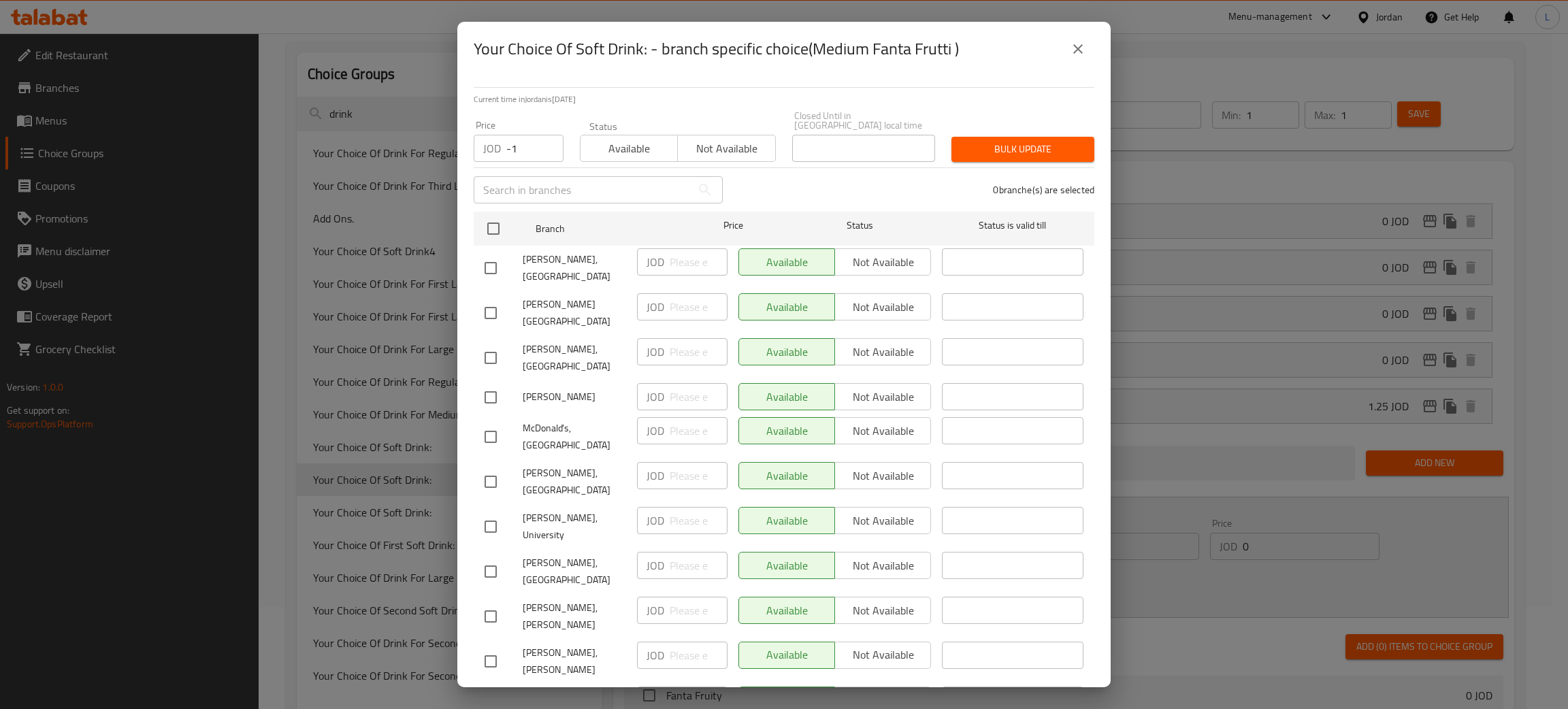
click at [542, 145] on input "-1" at bounding box center [535, 148] width 57 height 27
click at [507, 224] on input "checkbox" at bounding box center [494, 228] width 28 height 28
click at [987, 141] on span "Bulk update" at bounding box center [1023, 150] width 121 height 17
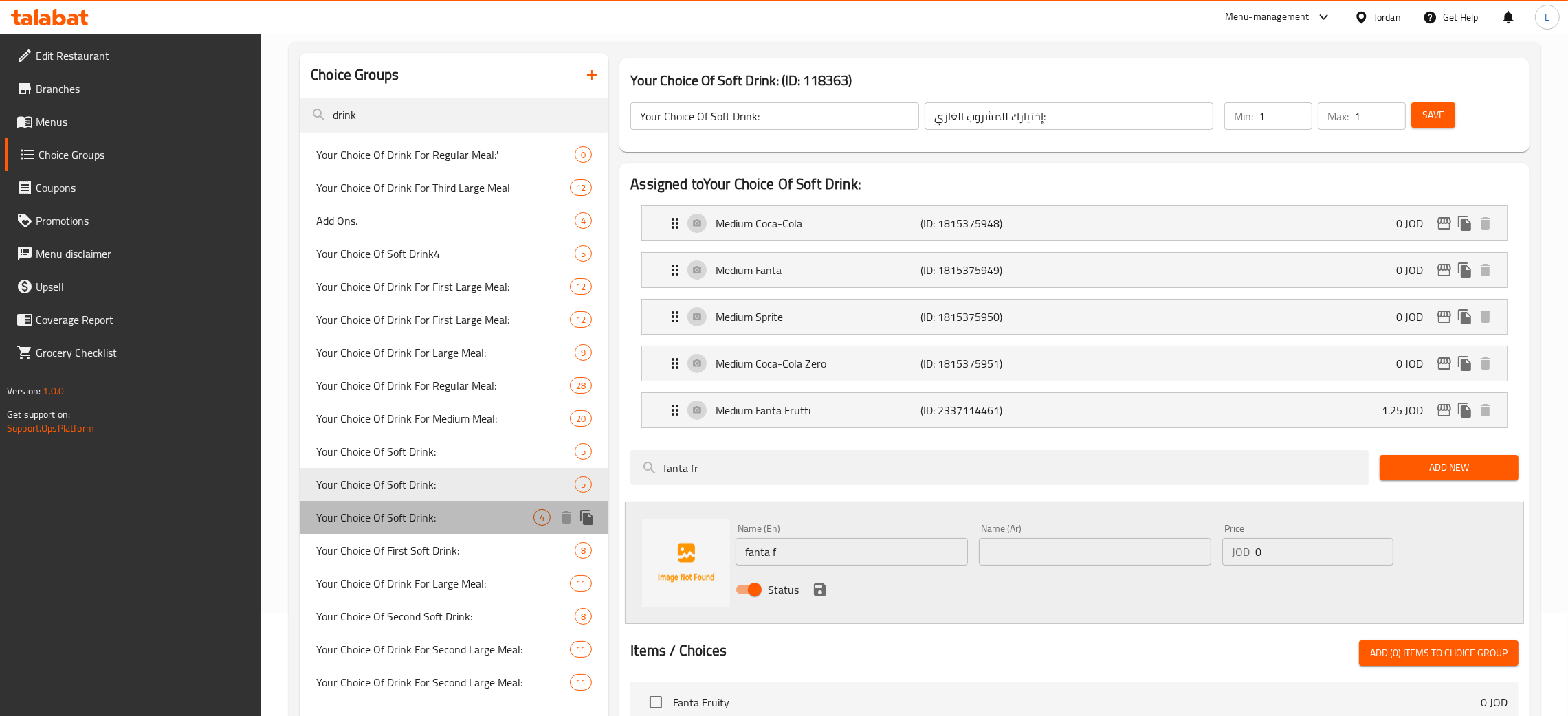
click at [477, 518] on span "Your Choice Of Soft Drink:" at bounding box center [424, 518] width 217 height 16
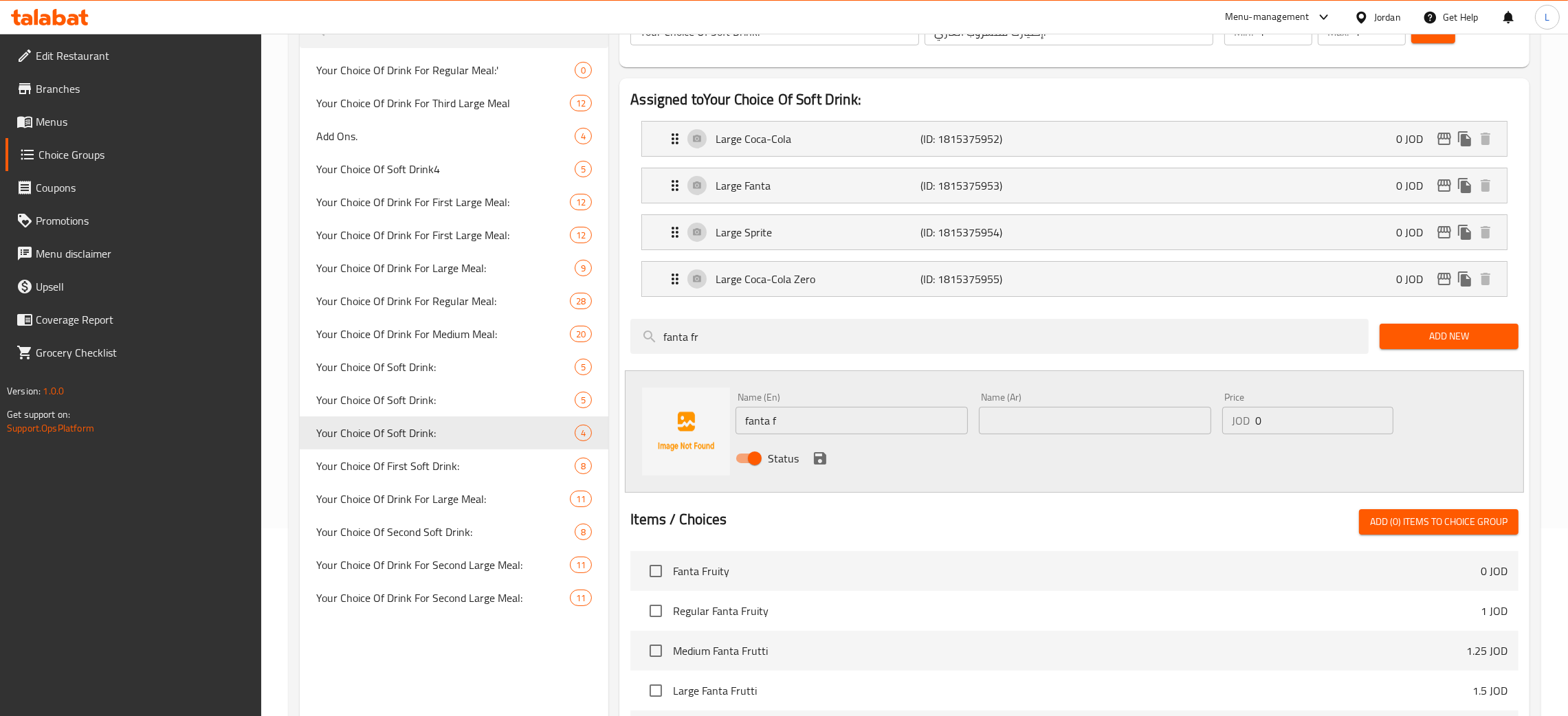
scroll to position [309, 0]
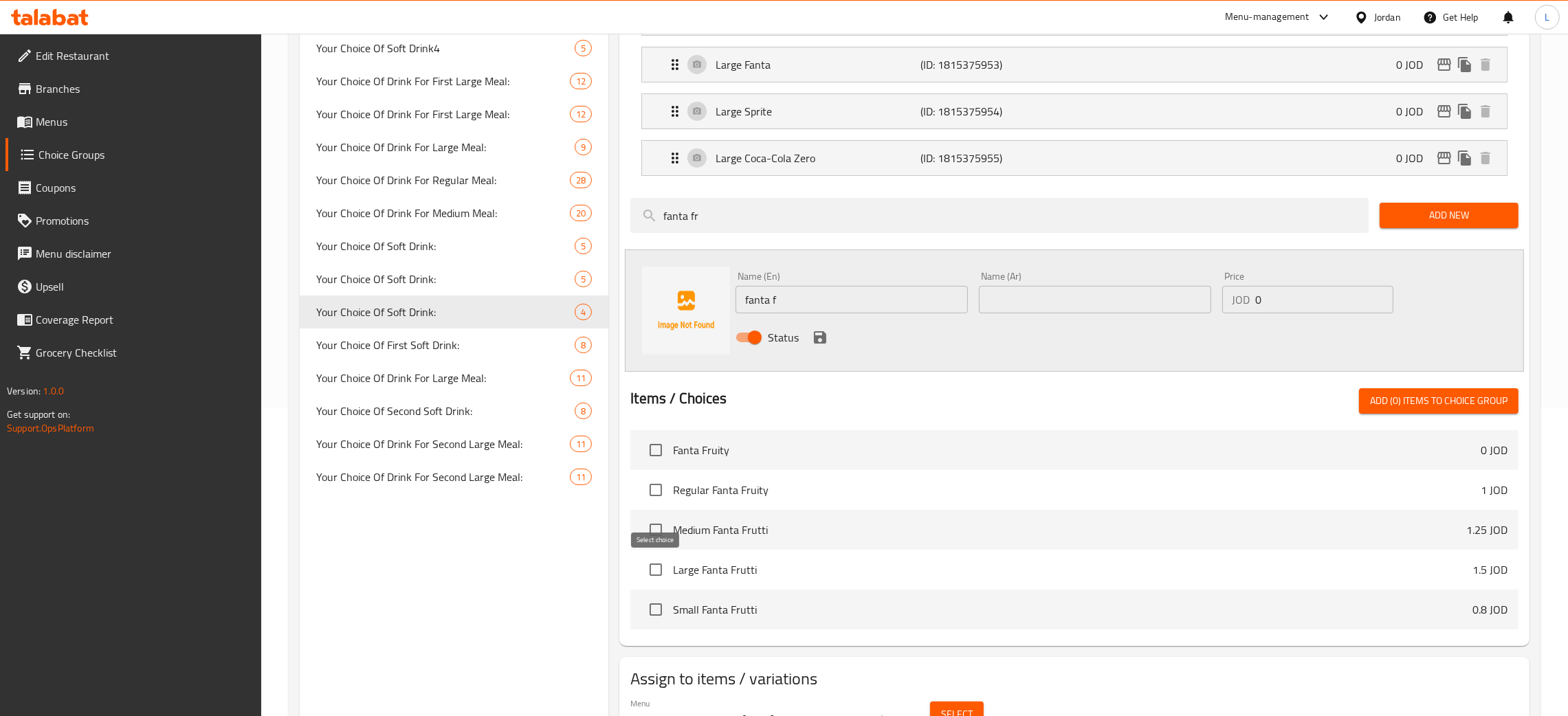
drag, startPoint x: 659, startPoint y: 569, endPoint x: 733, endPoint y: 584, distance: 75.5
click at [659, 568] on input "checkbox" at bounding box center [656, 570] width 28 height 28
click at [1416, 400] on span "Add (1) items to choice group" at bounding box center [1438, 401] width 138 height 17
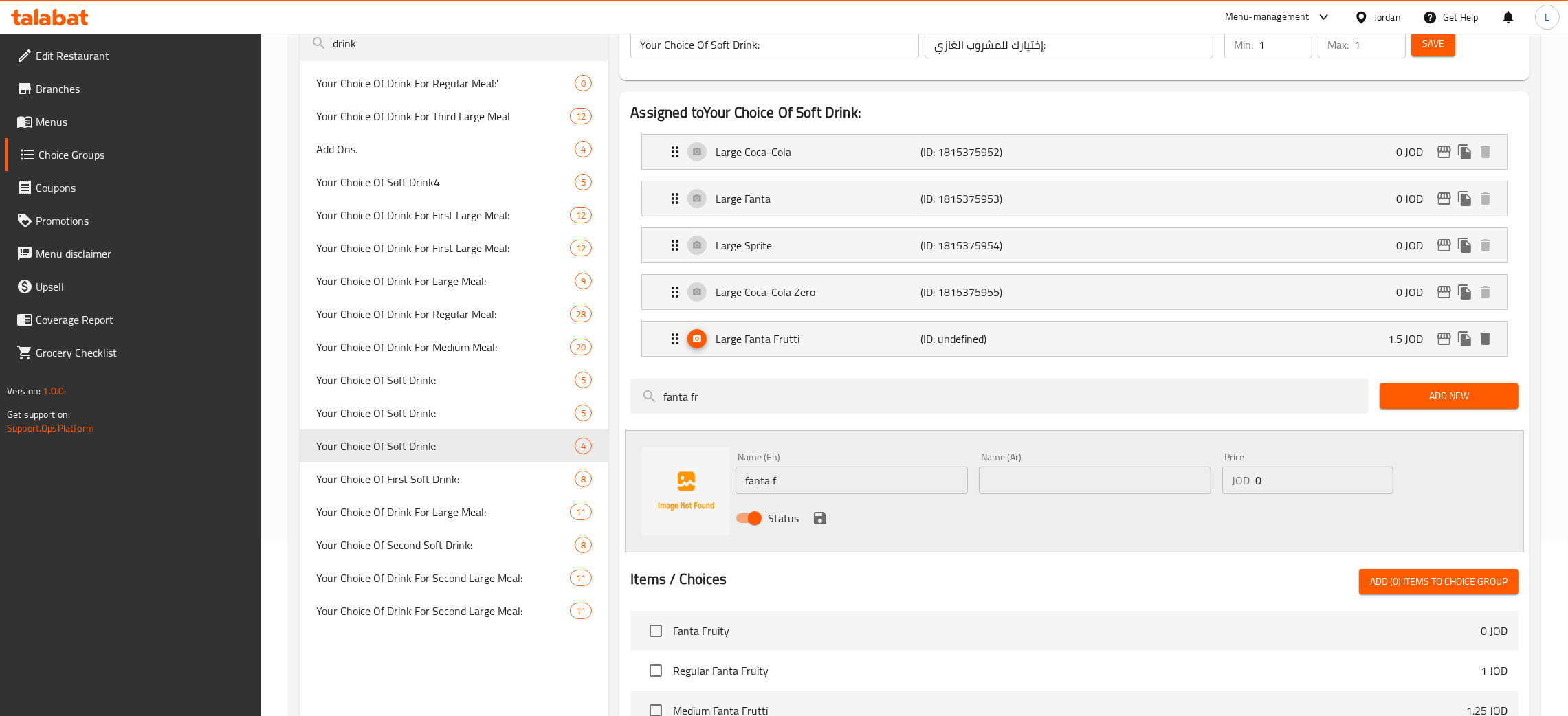
scroll to position [0, 0]
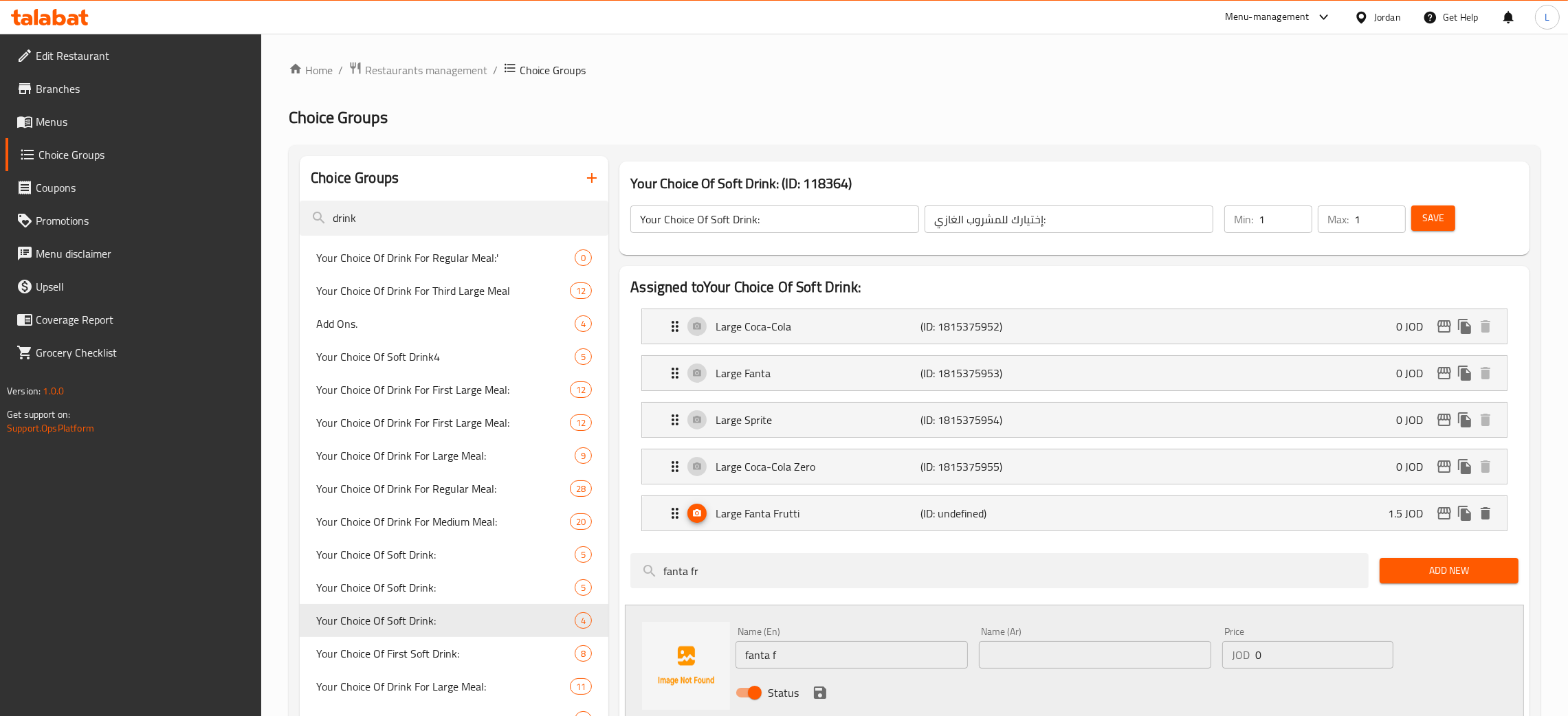
click at [1440, 217] on span "Save" at bounding box center [1432, 218] width 22 height 17
click at [1444, 513] on icon "edit" at bounding box center [1444, 513] width 13 height 12
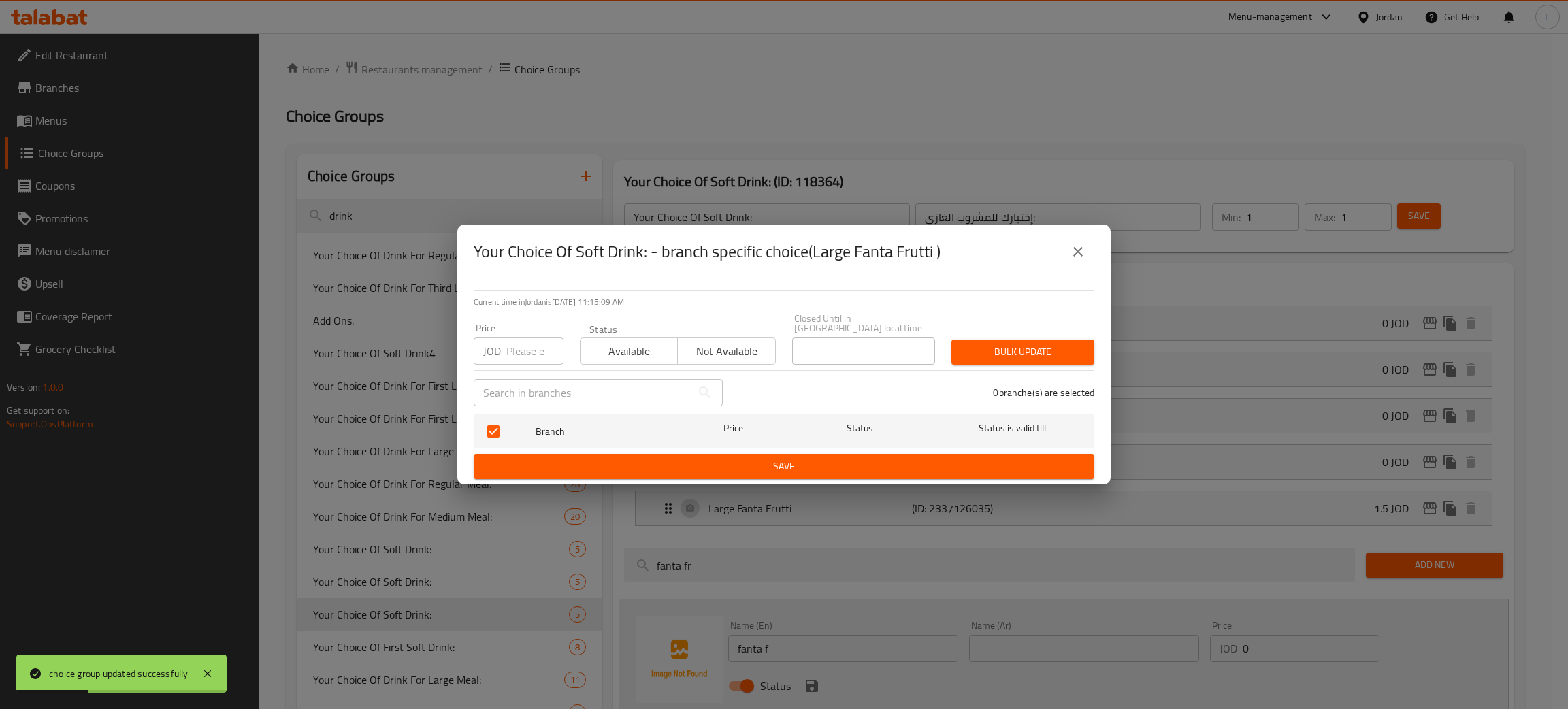
click at [1079, 257] on icon "close" at bounding box center [1077, 251] width 16 height 16
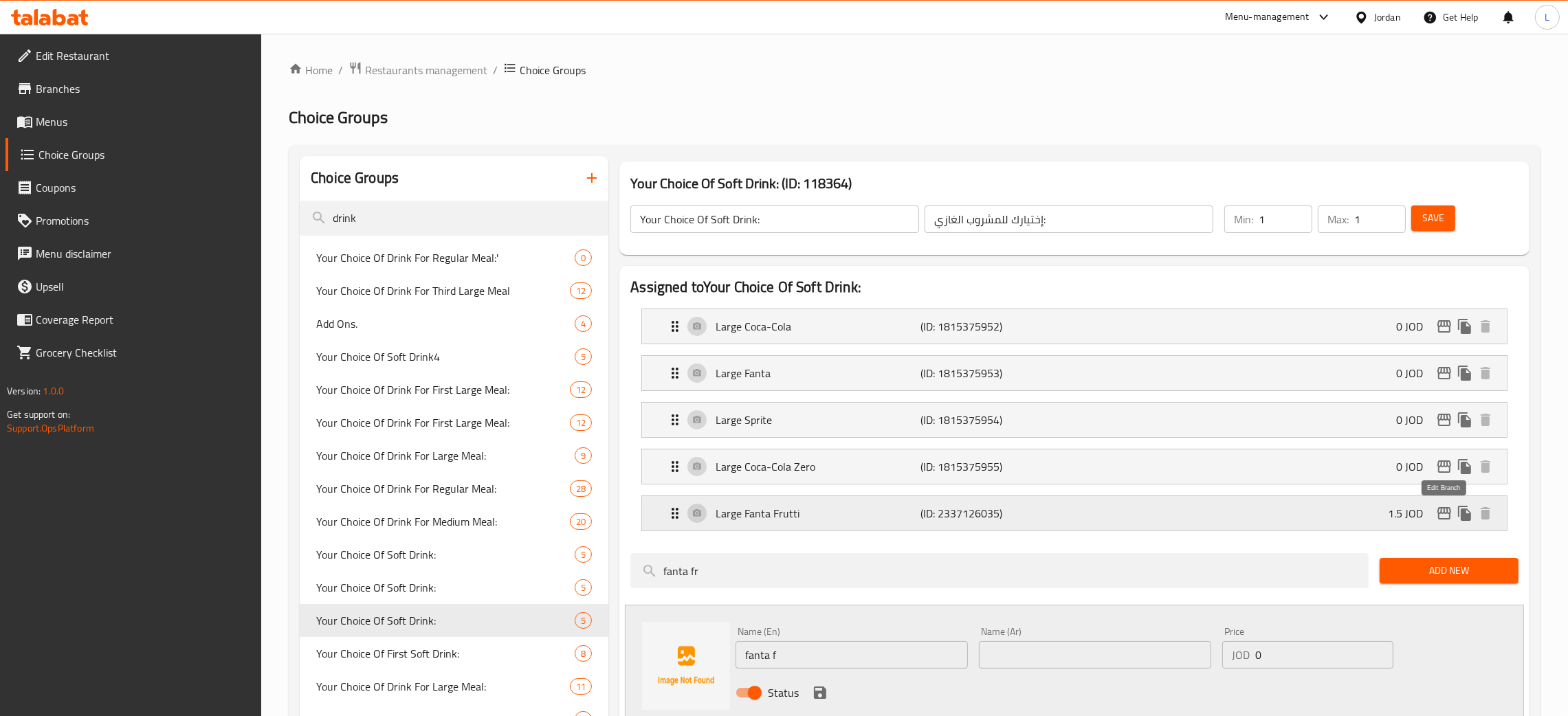
click at [1446, 513] on icon "edit" at bounding box center [1444, 513] width 16 height 16
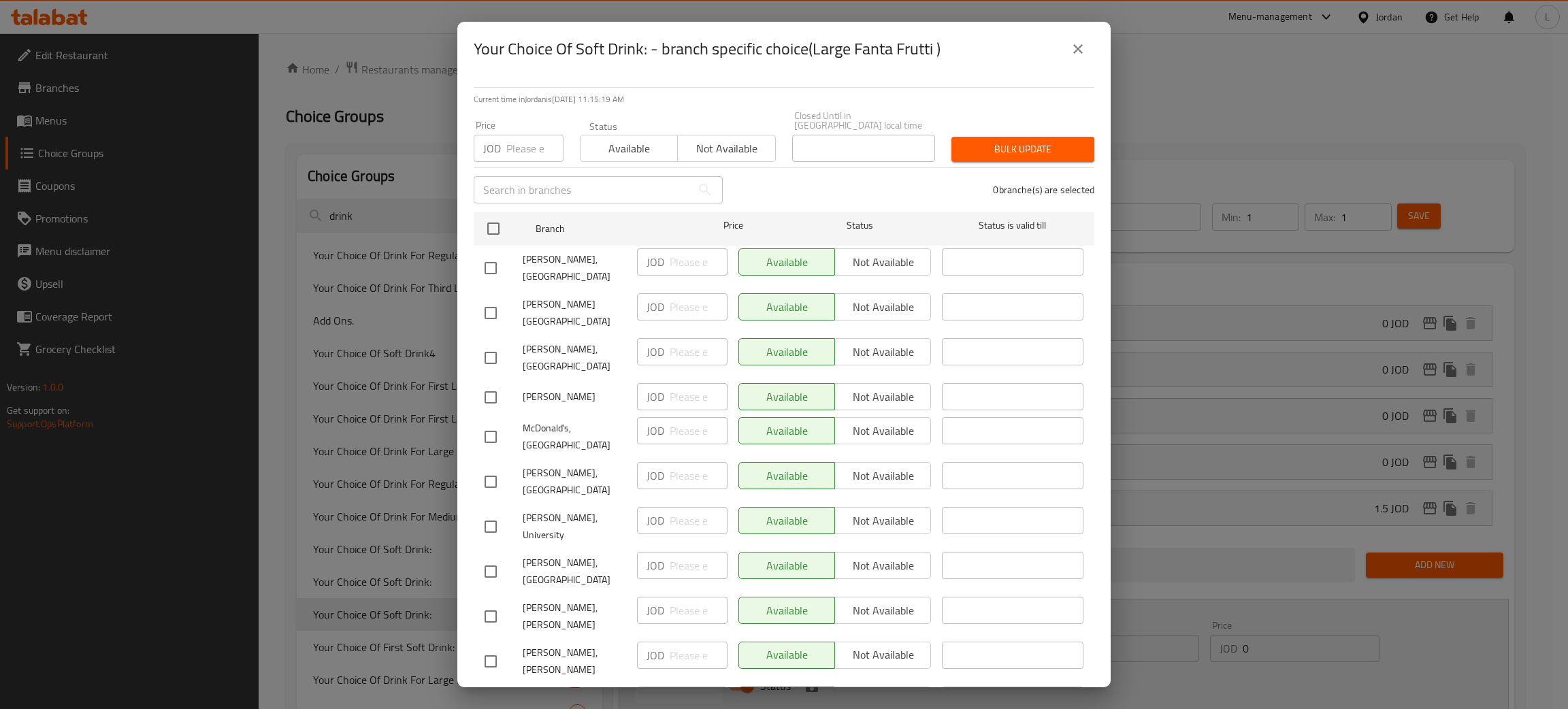
click at [514, 134] on input "number" at bounding box center [535, 148] width 57 height 27
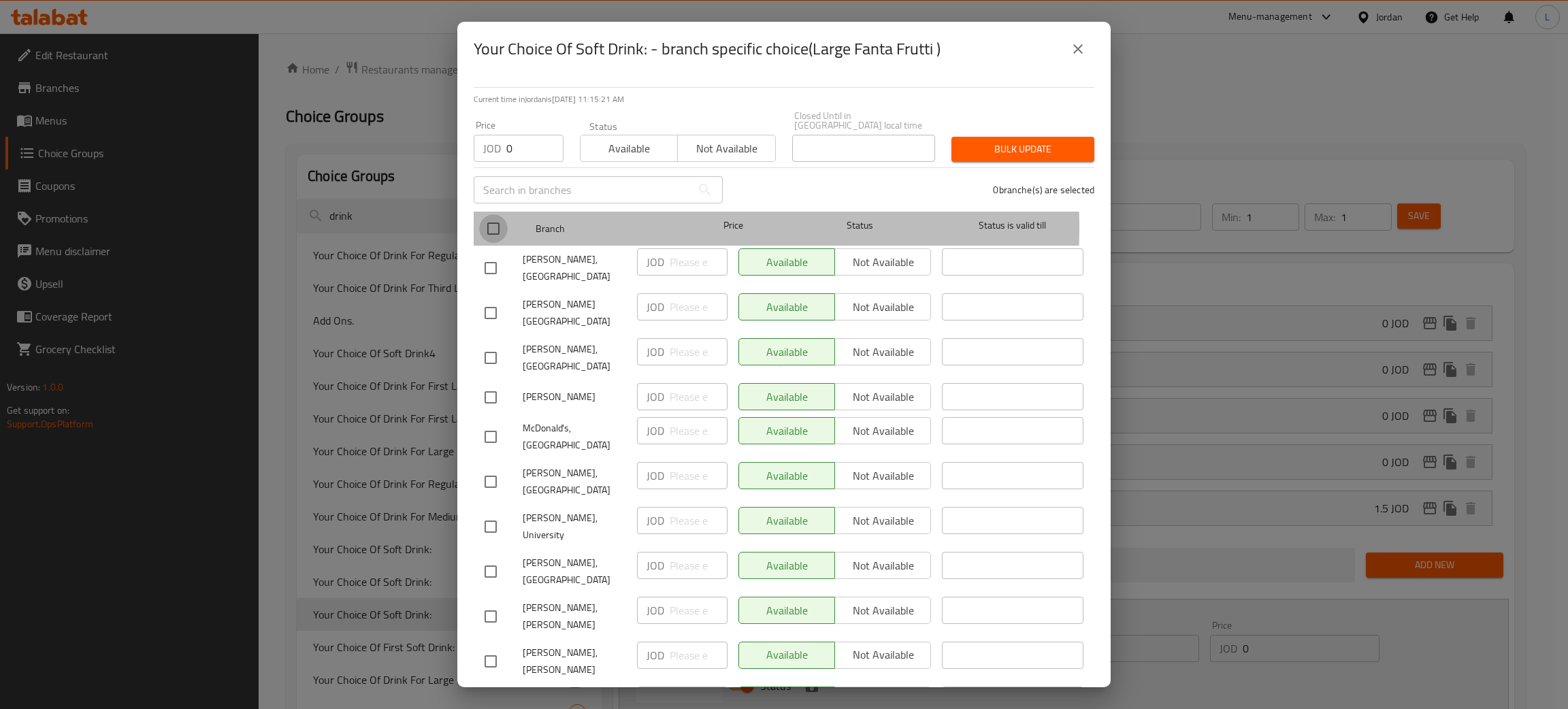
click at [497, 219] on input "checkbox" at bounding box center [494, 228] width 28 height 28
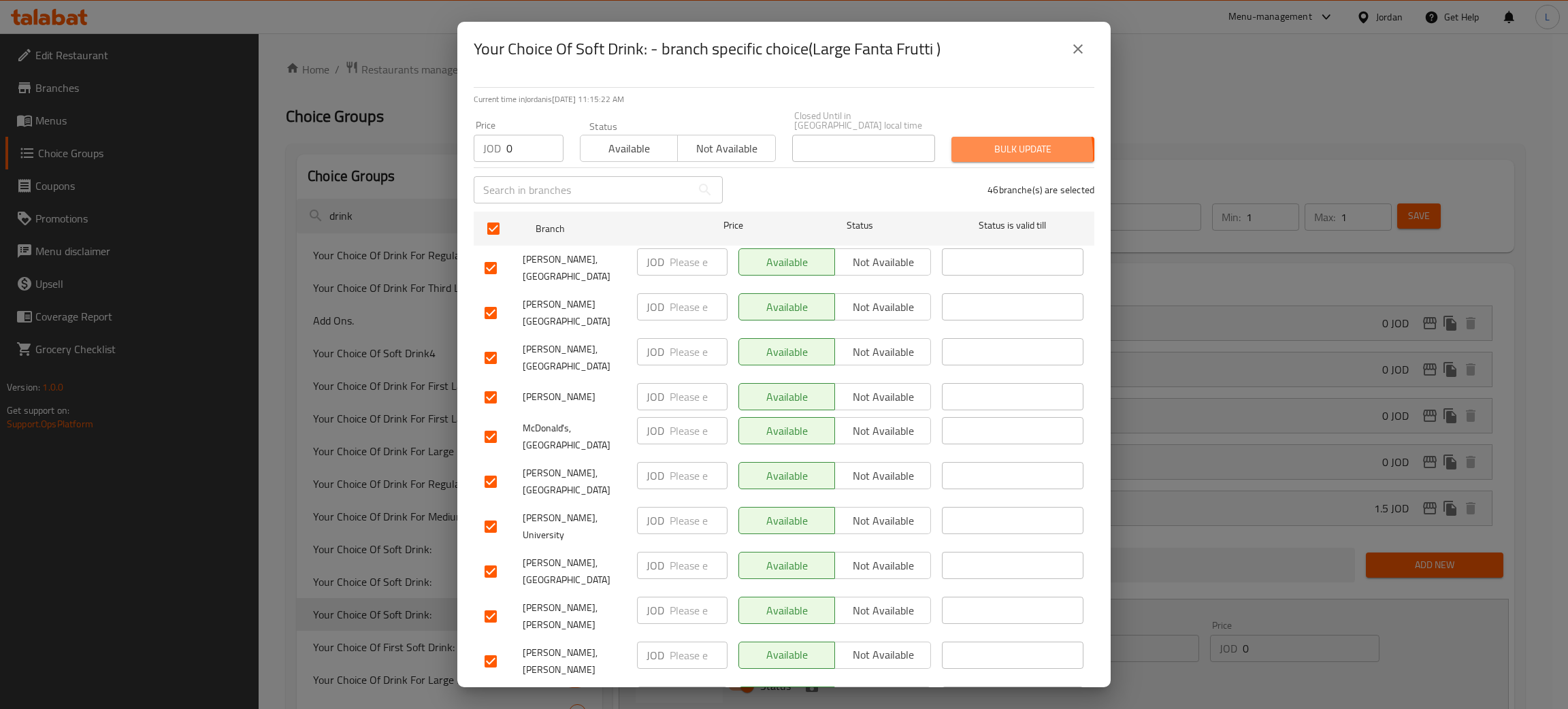
click at [977, 146] on span "Bulk update" at bounding box center [1023, 150] width 121 height 17
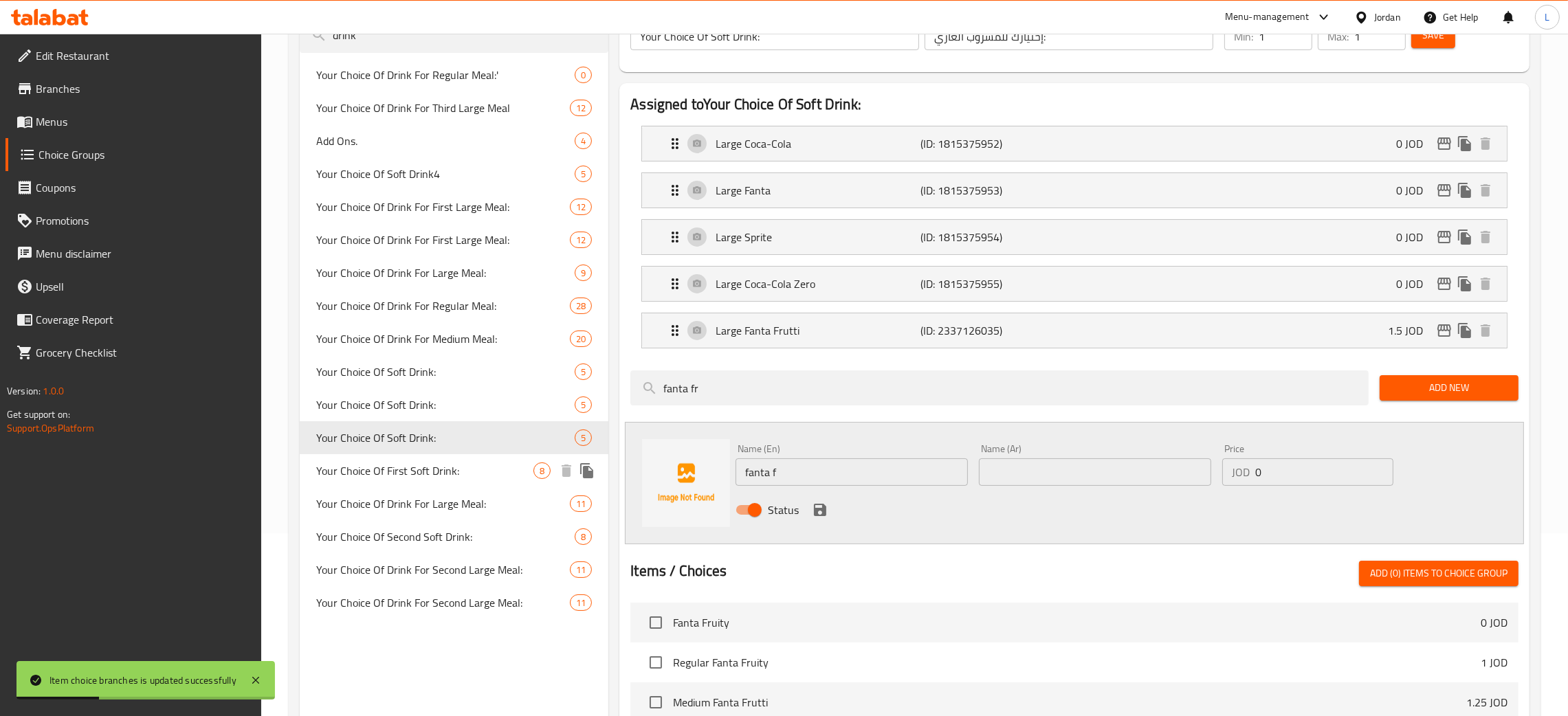
scroll to position [206, 0]
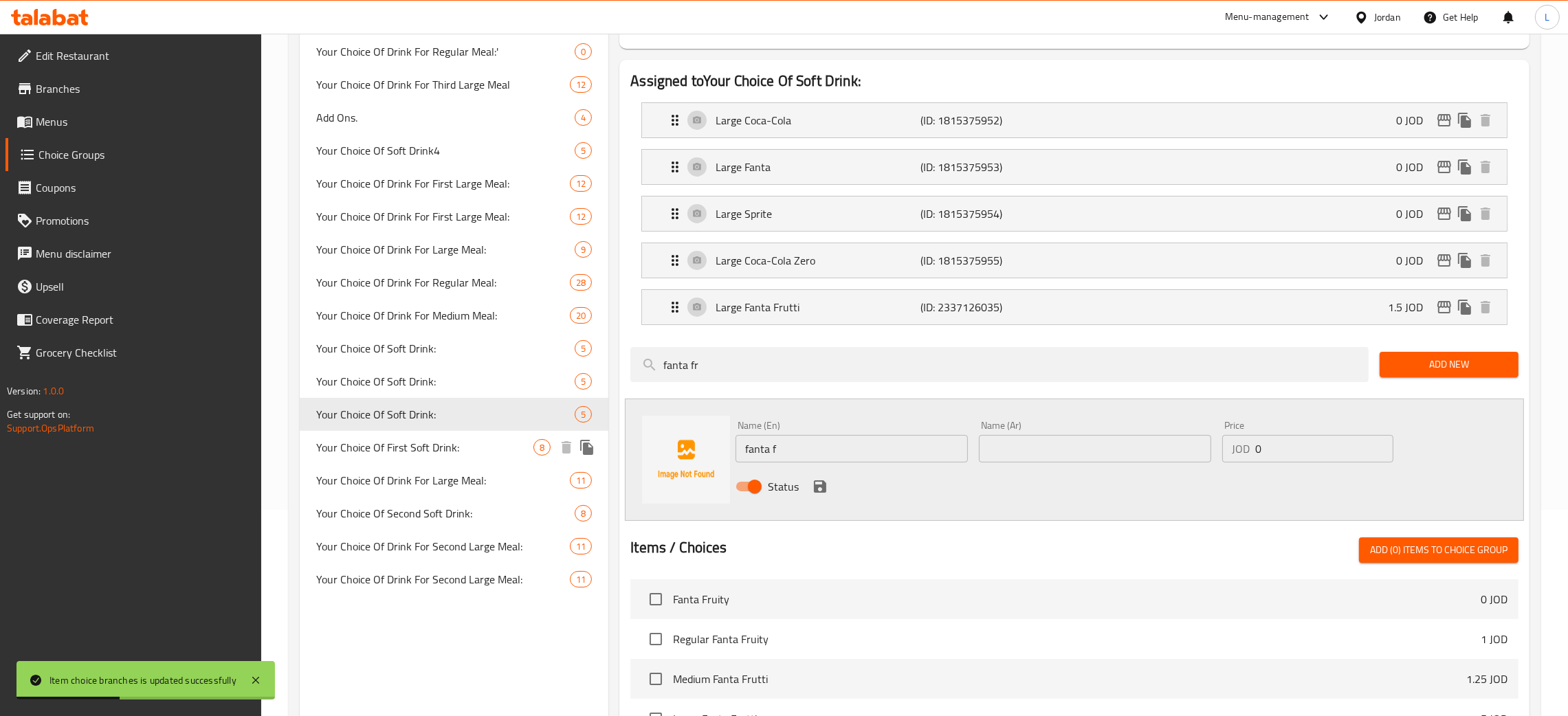
click at [448, 448] on span "Your Choice Of First Soft Drink:" at bounding box center [424, 447] width 217 height 16
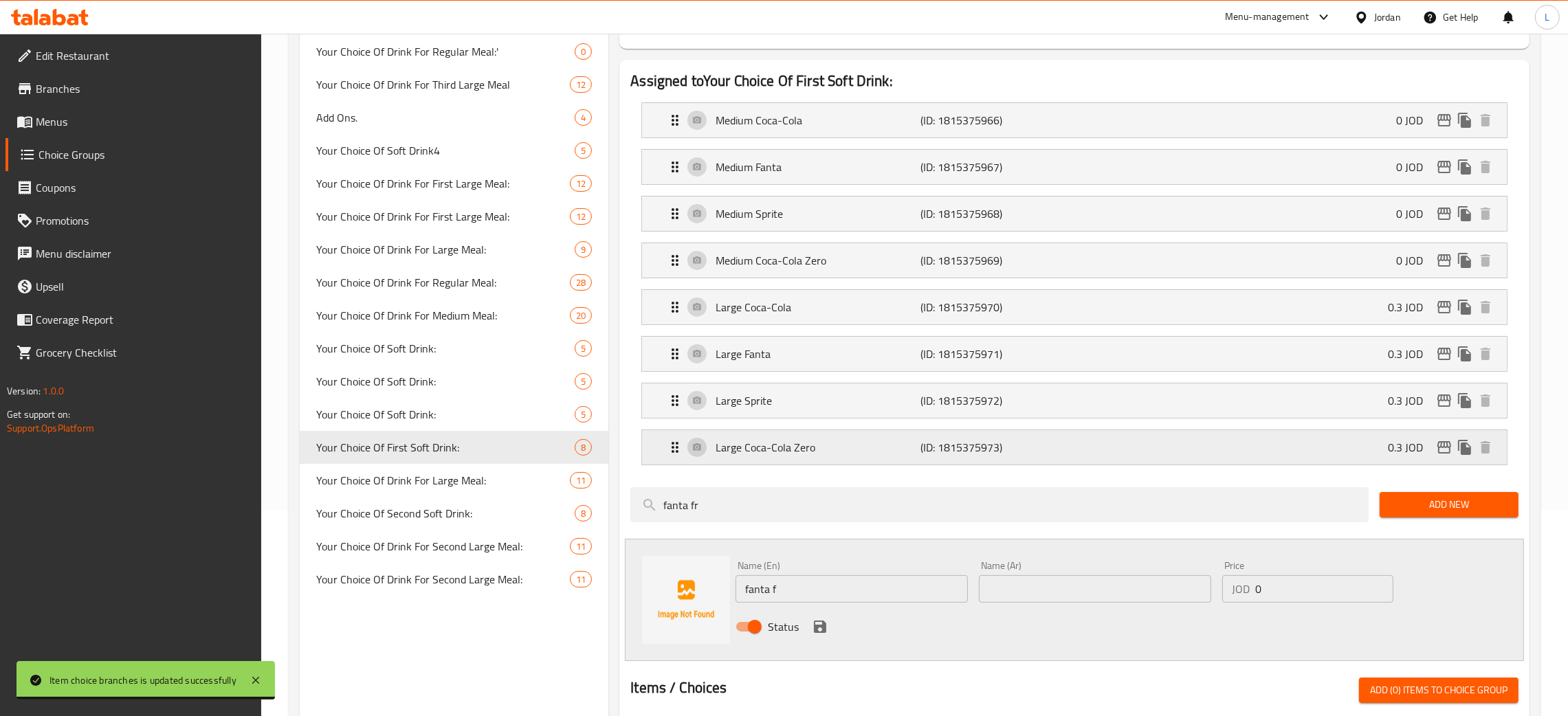
click at [1442, 445] on icon "edit" at bounding box center [1444, 447] width 16 height 16
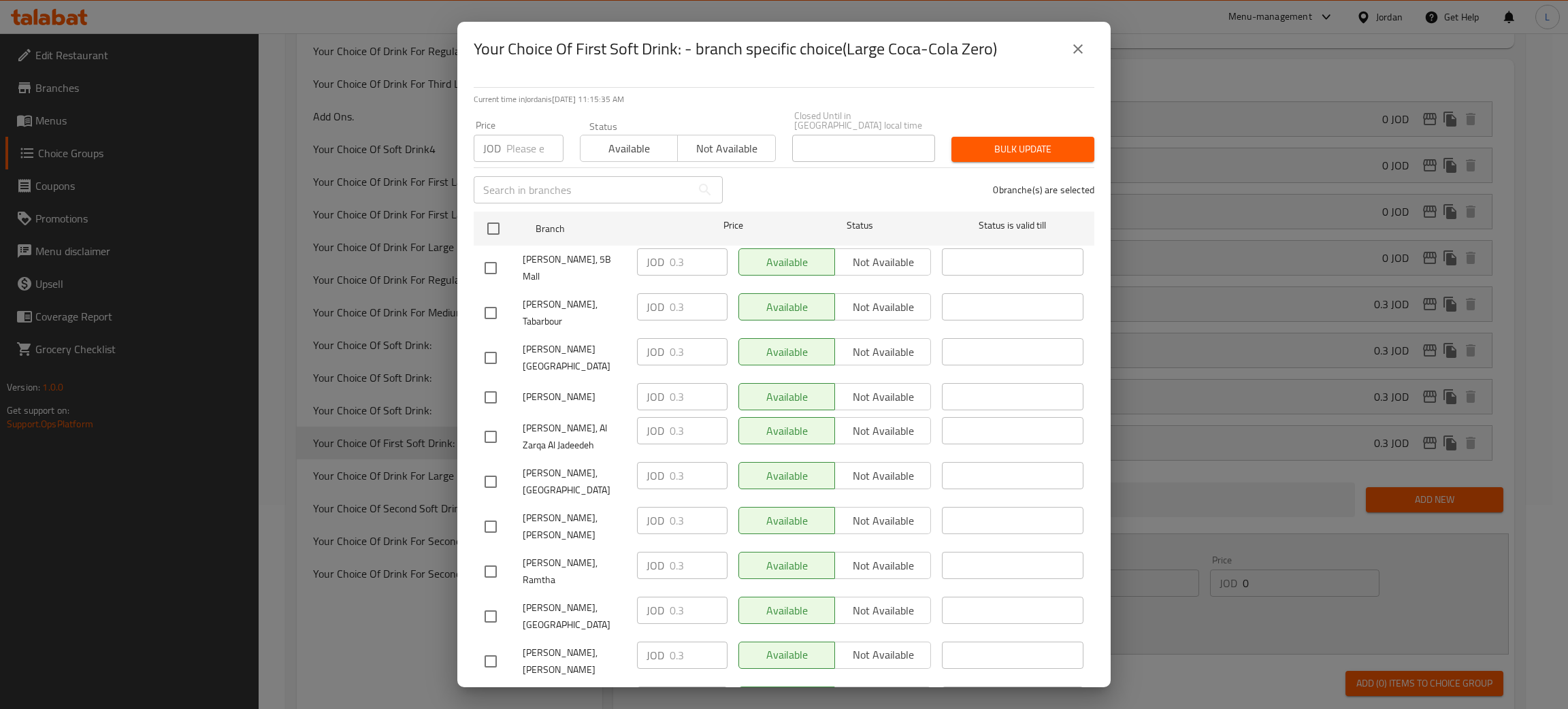
click at [1083, 55] on icon "close" at bounding box center [1077, 48] width 16 height 16
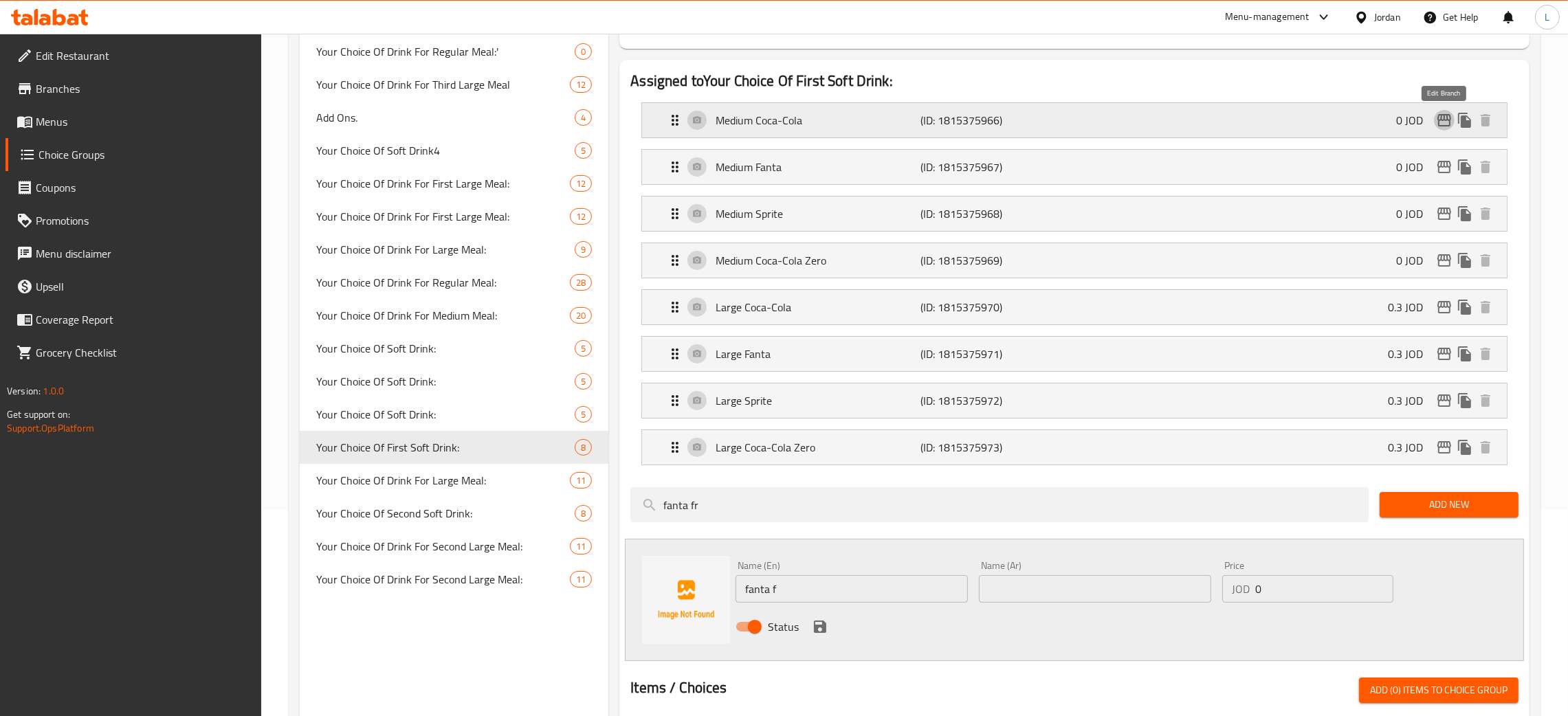
click at [1441, 119] on icon "edit" at bounding box center [1444, 120] width 16 height 16
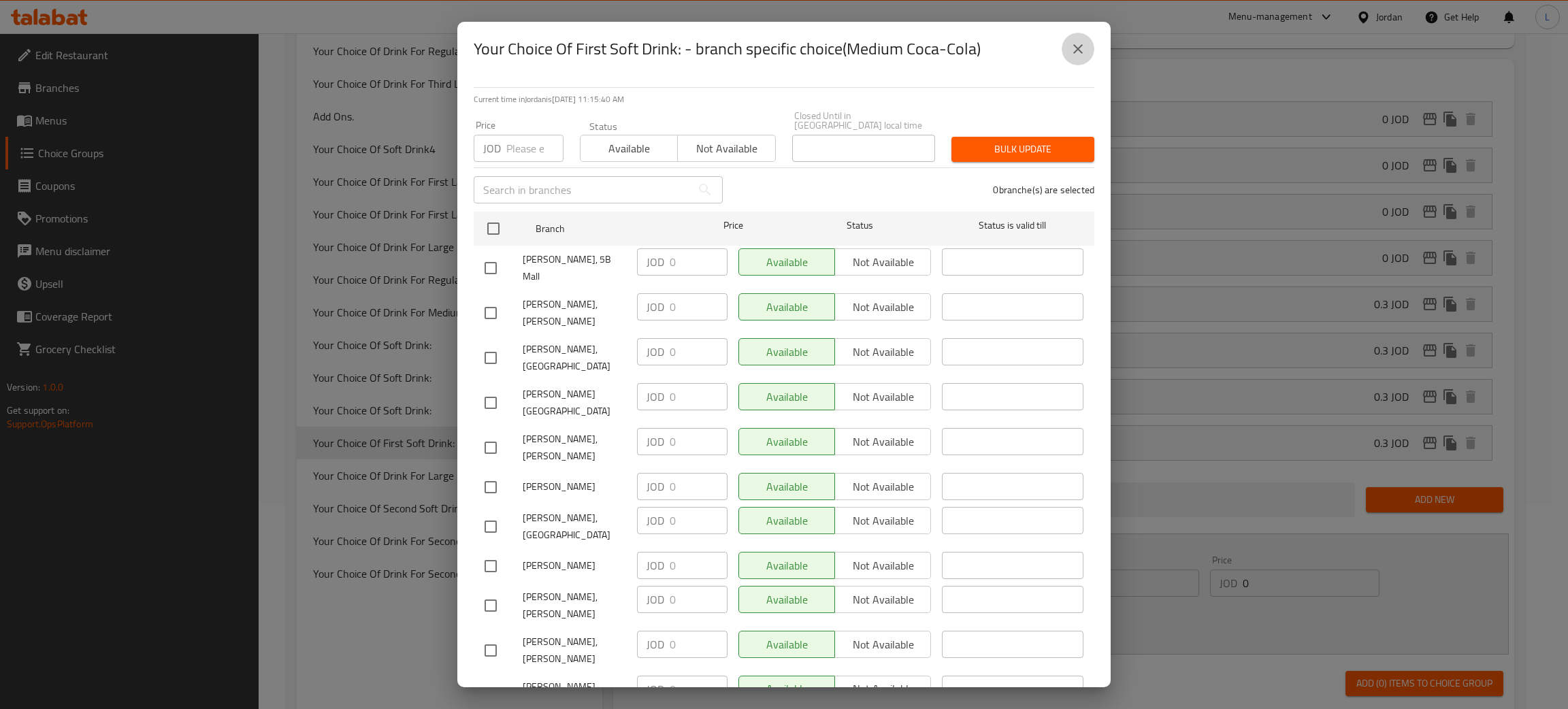
click at [1071, 53] on icon "close" at bounding box center [1077, 48] width 16 height 16
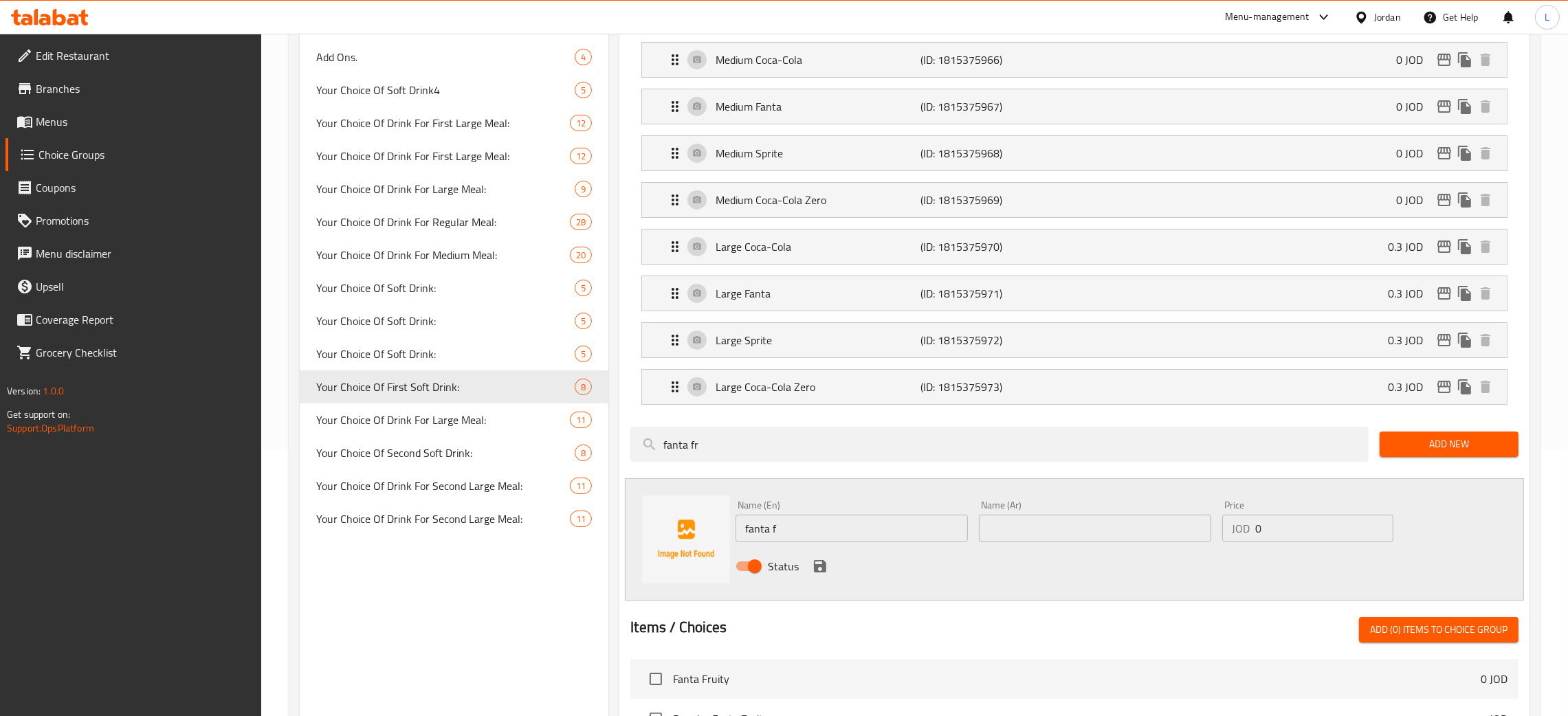
scroll to position [412, 0]
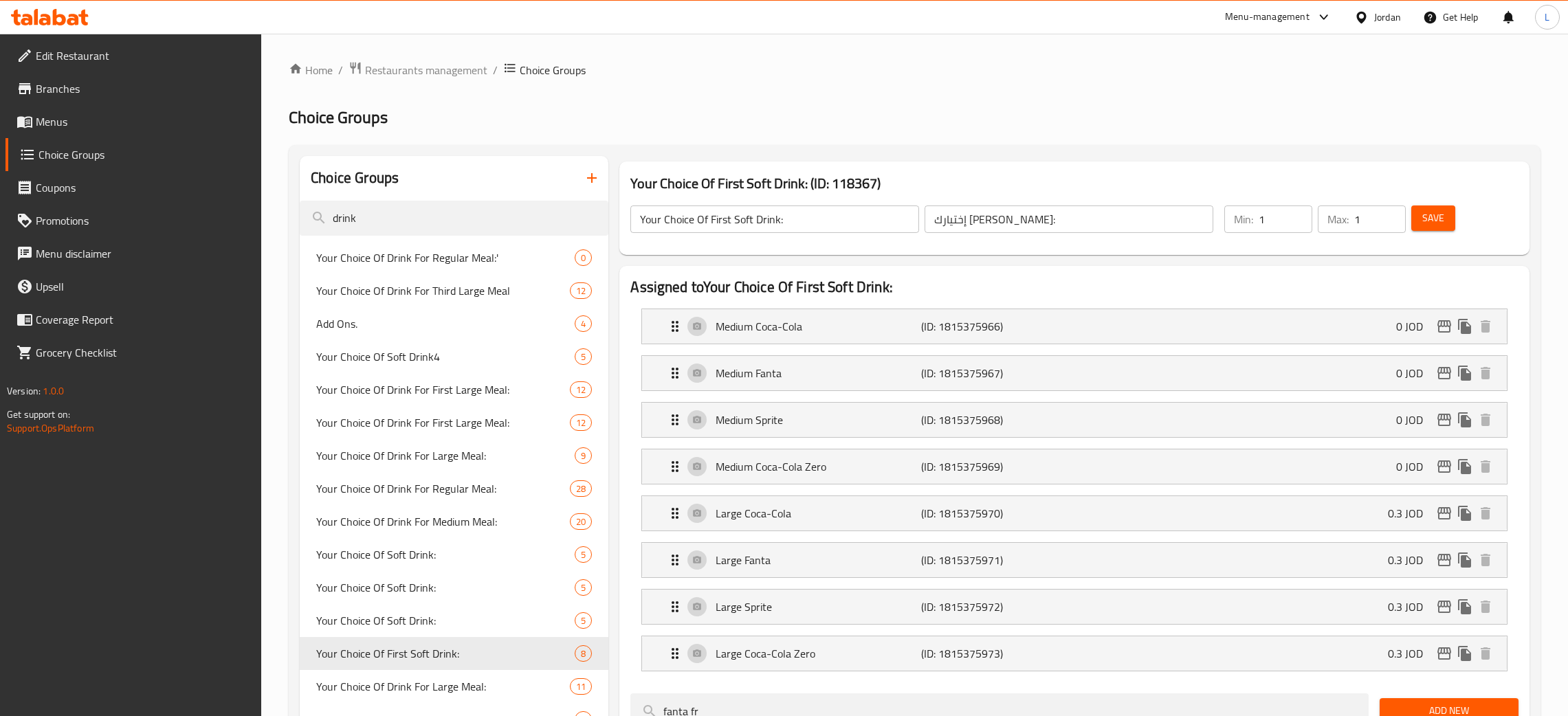
scroll to position [412, 0]
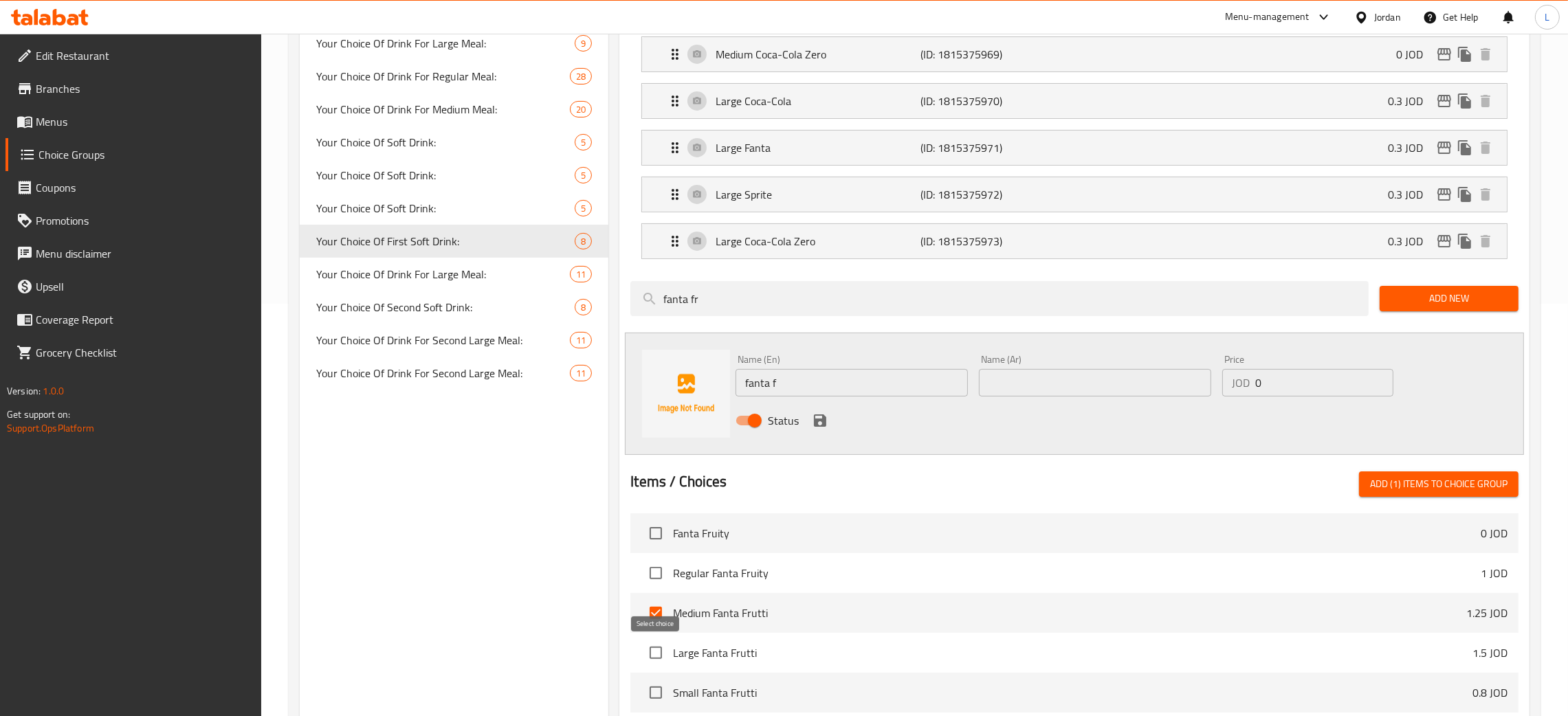
click at [644, 654] on input "checkbox" at bounding box center [656, 653] width 28 height 28
checkbox input "true"
click at [1405, 484] on span "Add (2) items to choice group" at bounding box center [1438, 484] width 138 height 17
checkbox input "false"
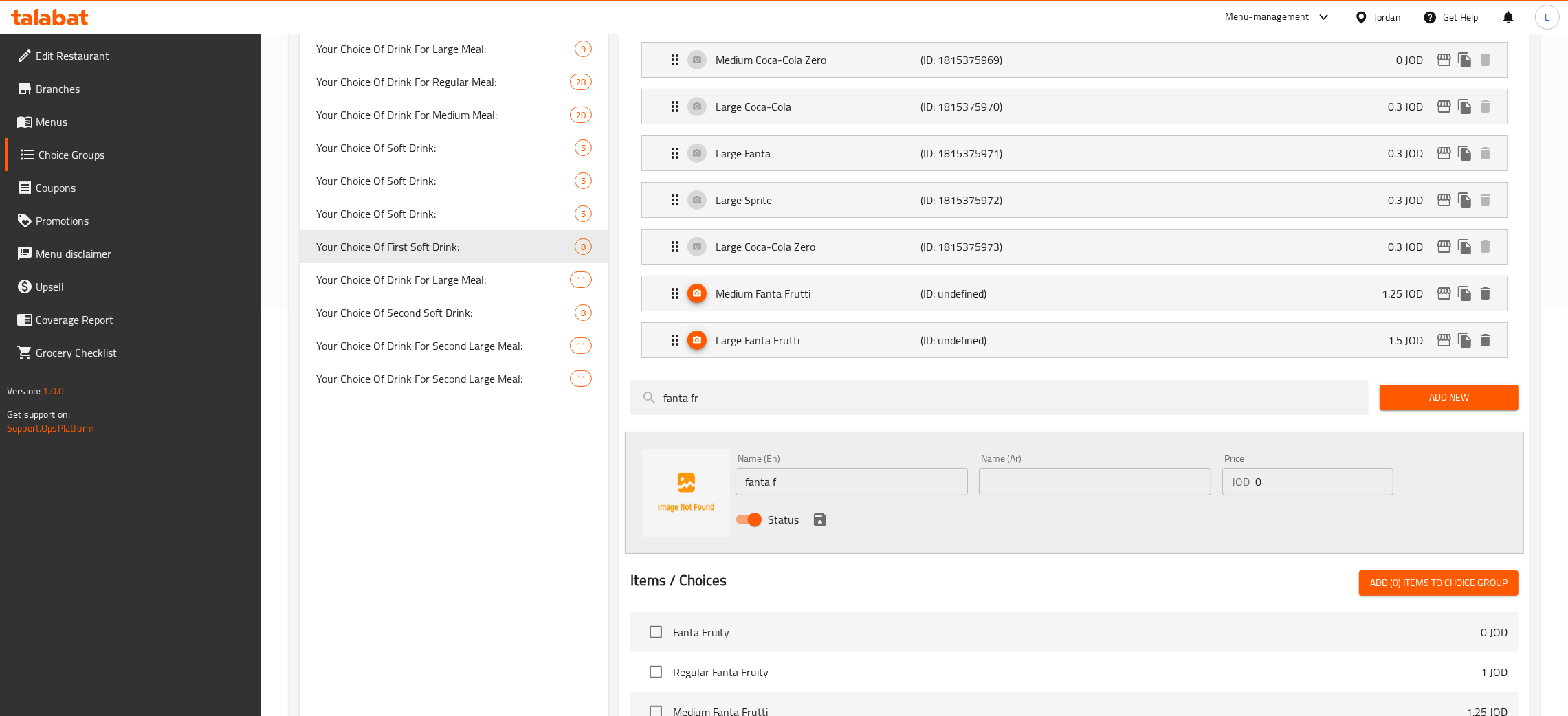
scroll to position [104, 0]
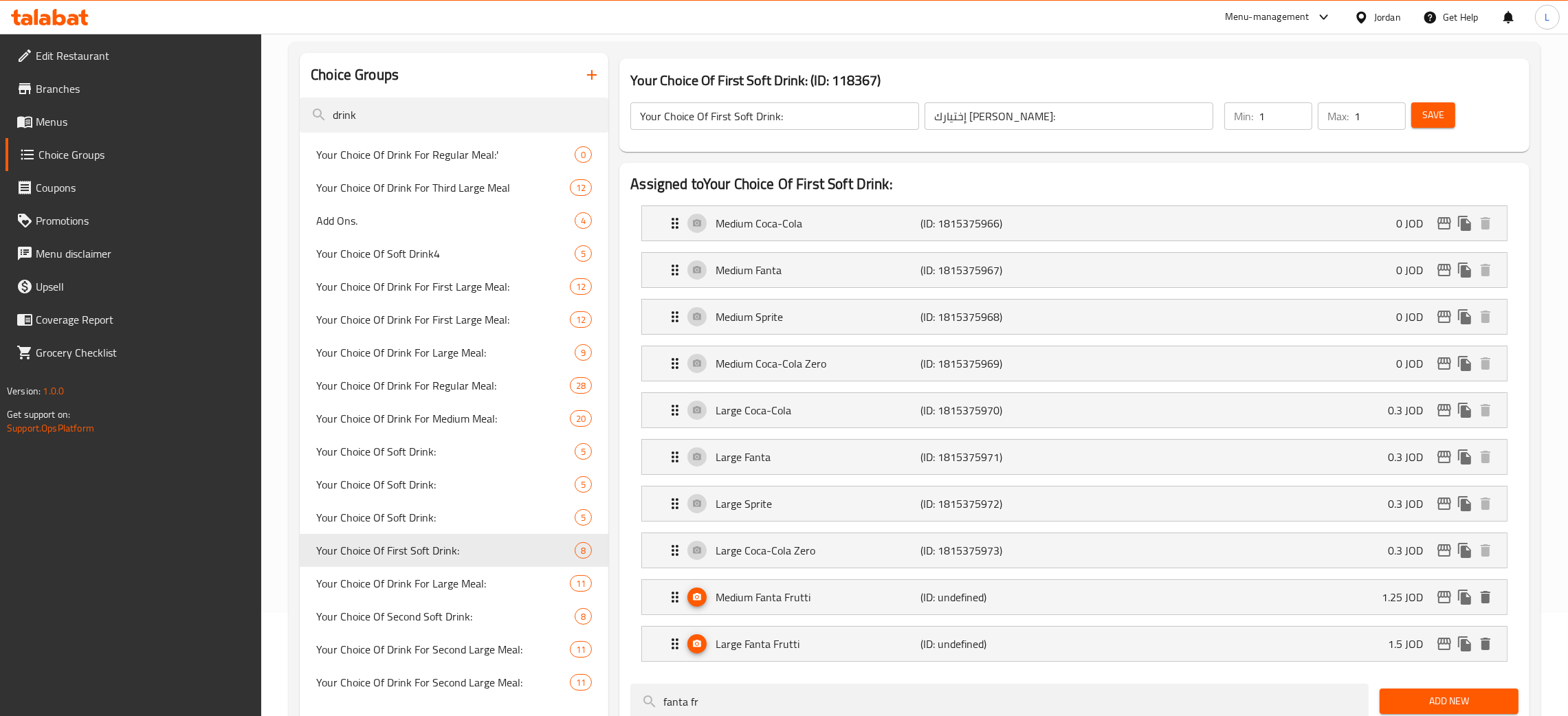
click at [1451, 121] on button "Save" at bounding box center [1433, 115] width 44 height 26
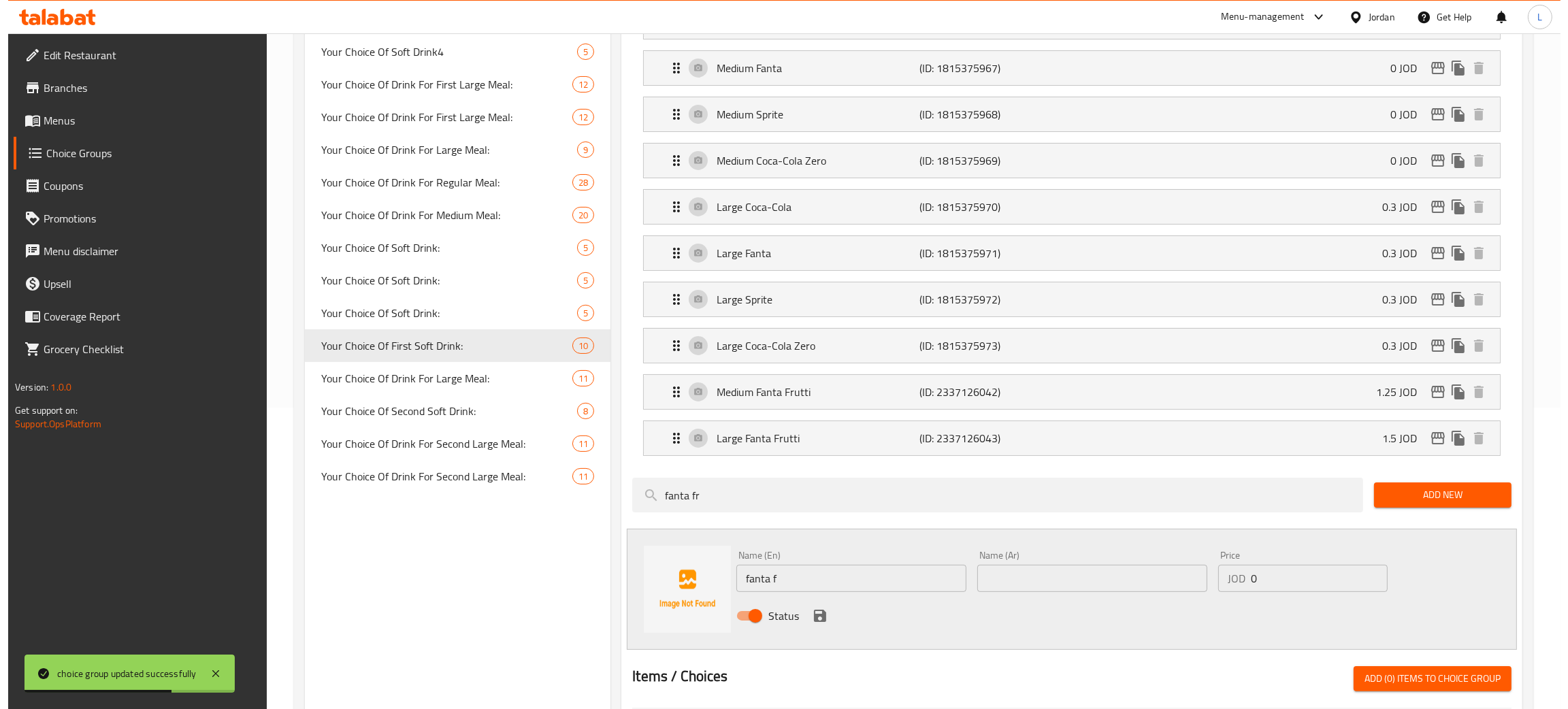
scroll to position [306, 0]
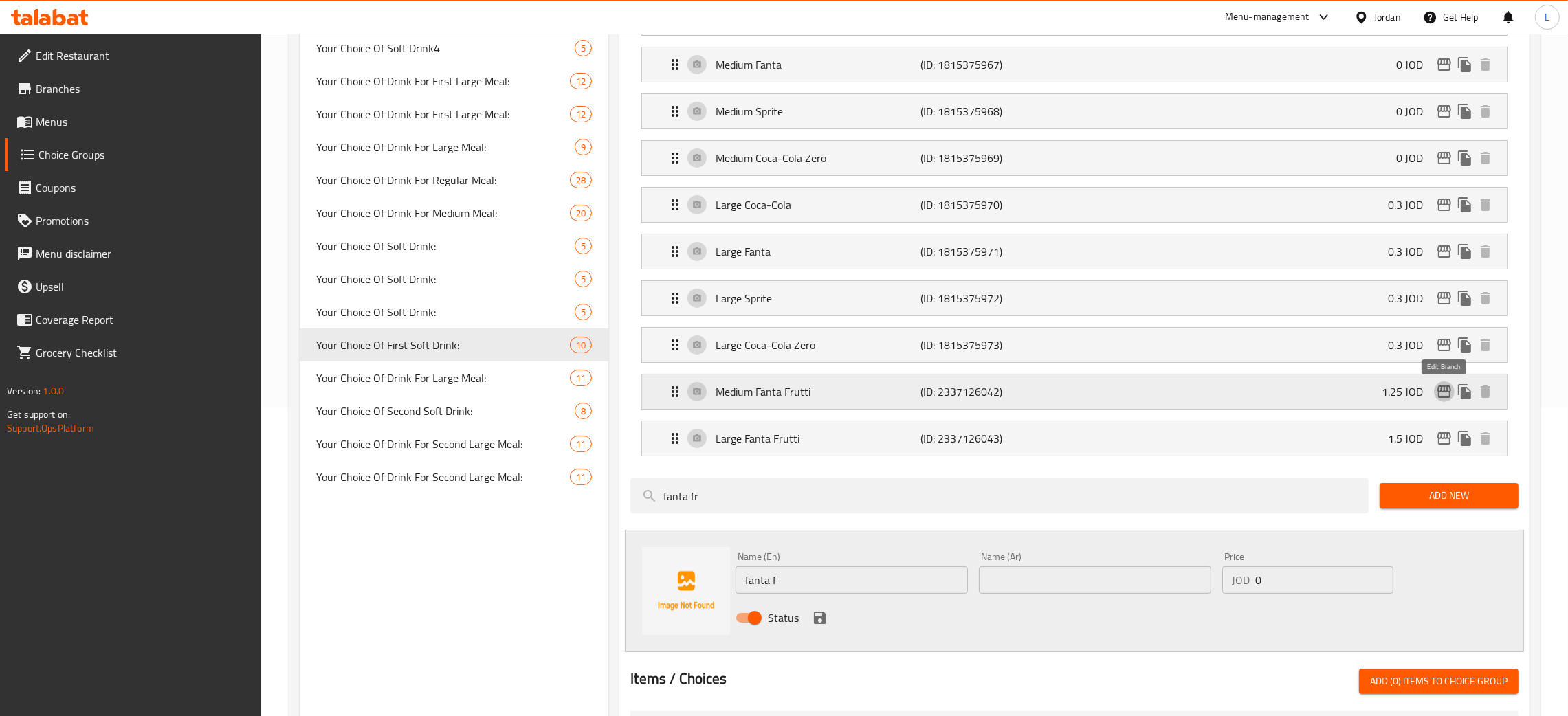
click at [1442, 391] on icon "edit" at bounding box center [1444, 391] width 16 height 16
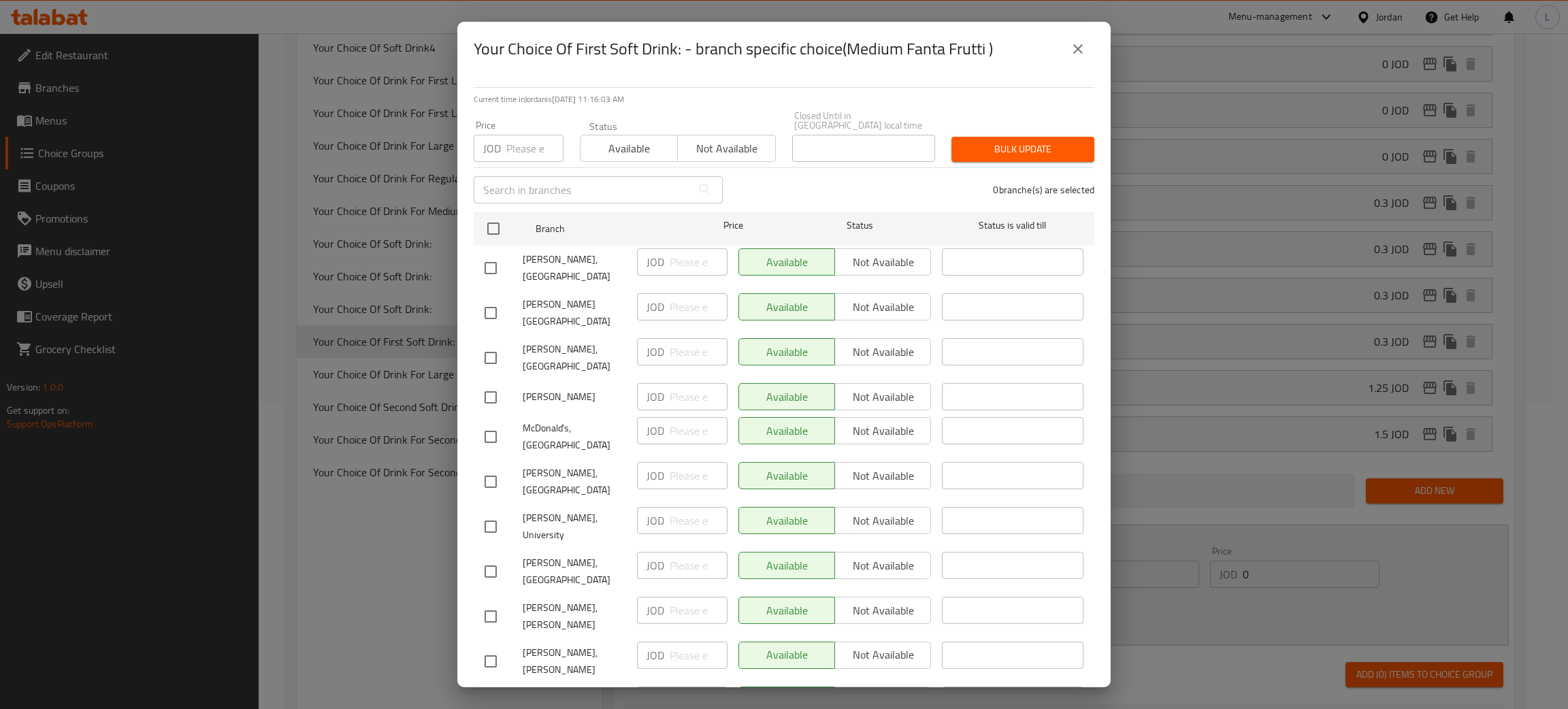
click at [518, 140] on input "number" at bounding box center [535, 148] width 57 height 27
type input "0"
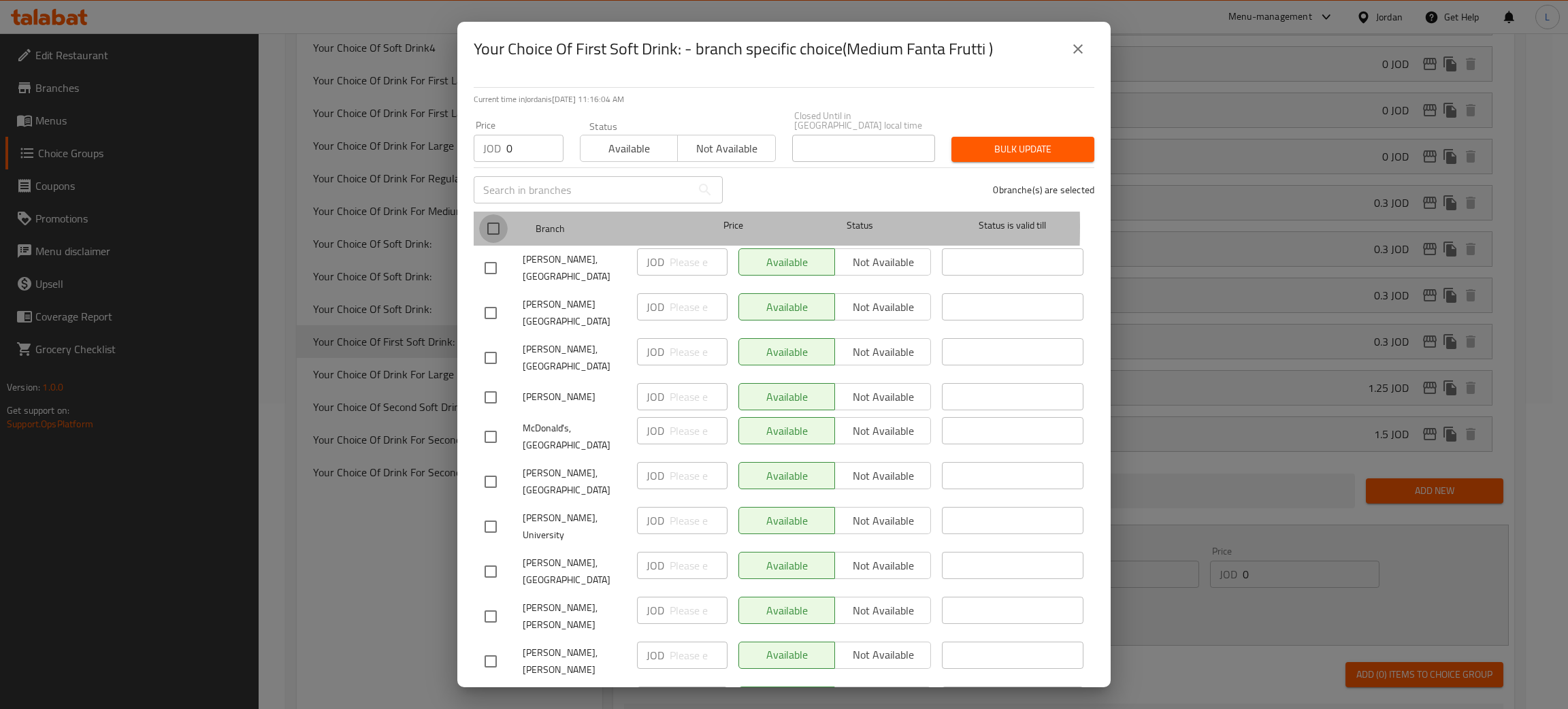
click at [479, 216] on input "checkbox" at bounding box center [494, 228] width 28 height 28
checkbox input "true"
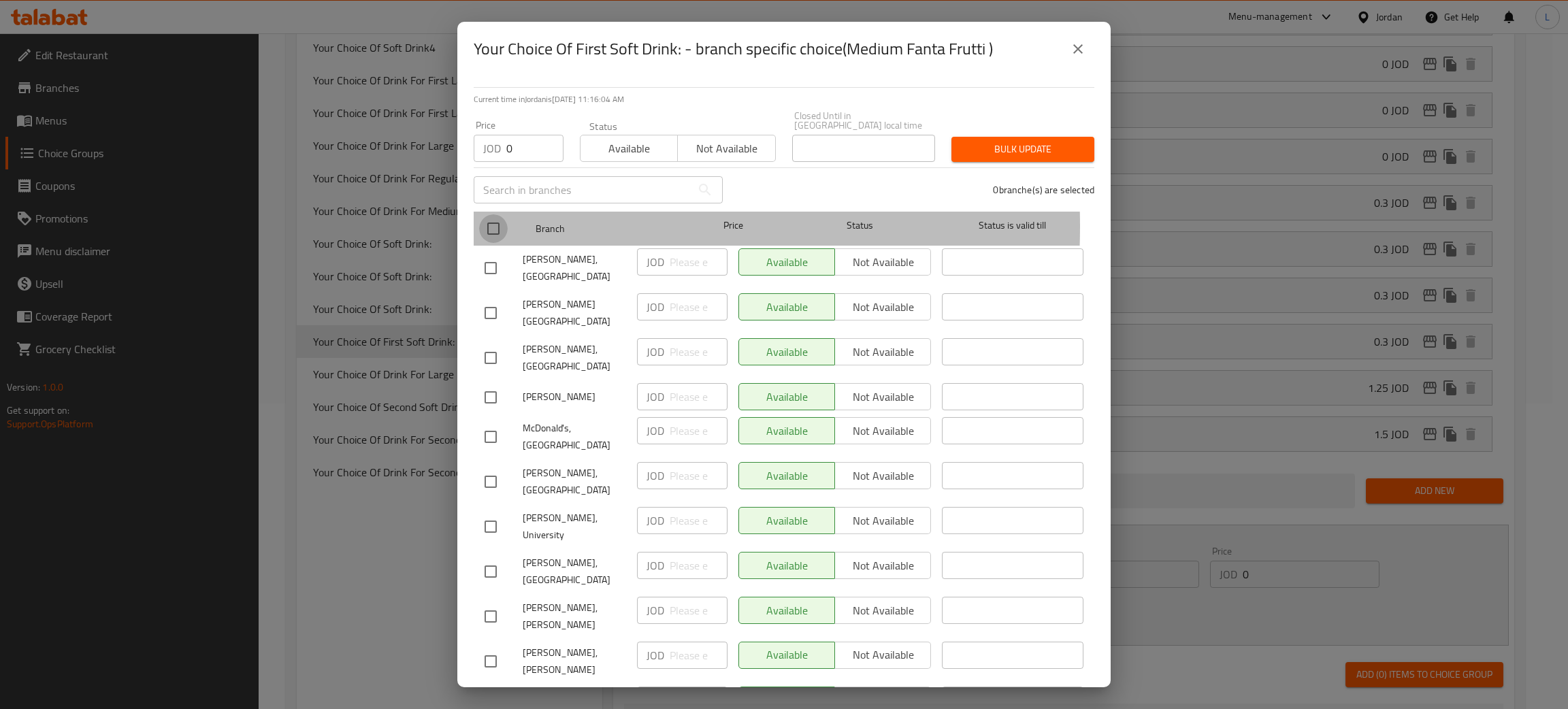
checkbox input "true"
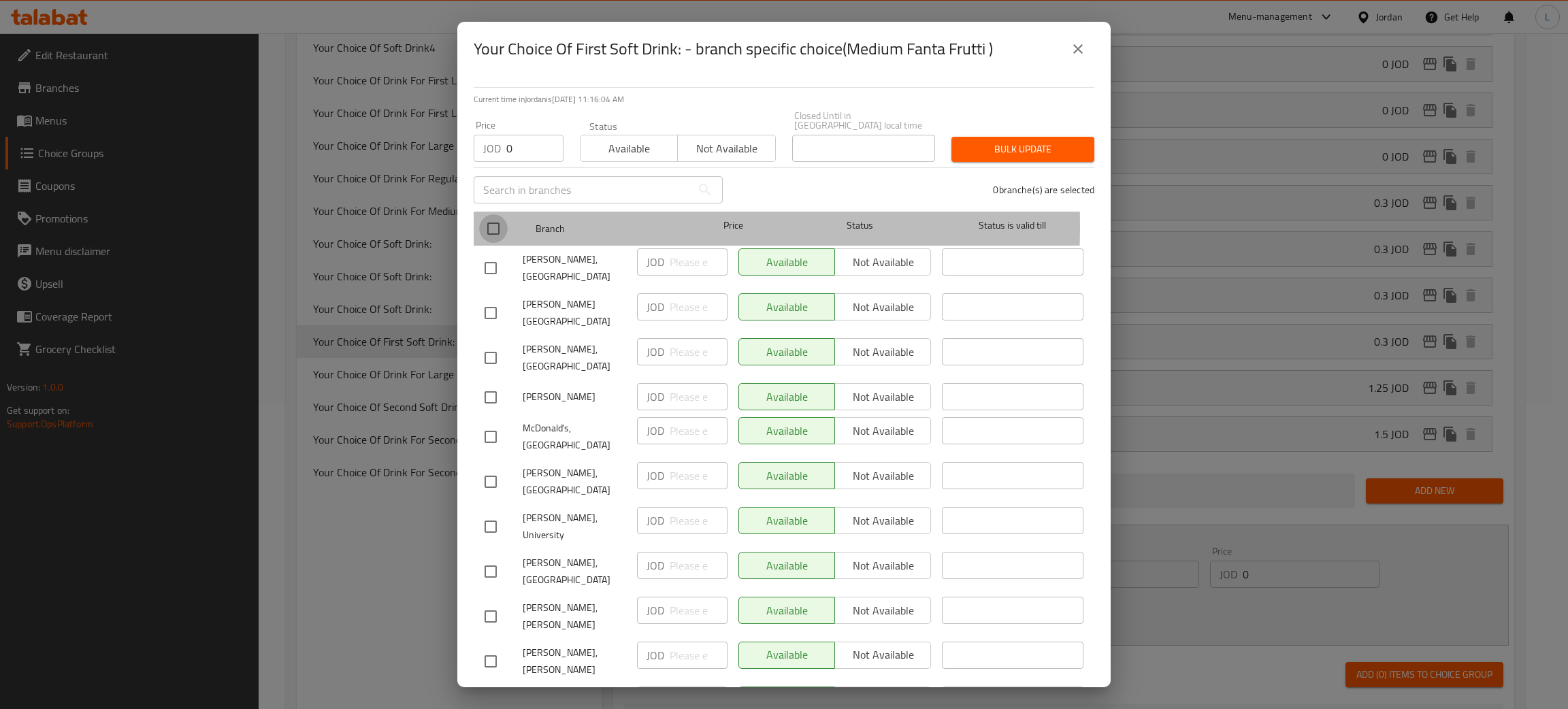
checkbox input "true"
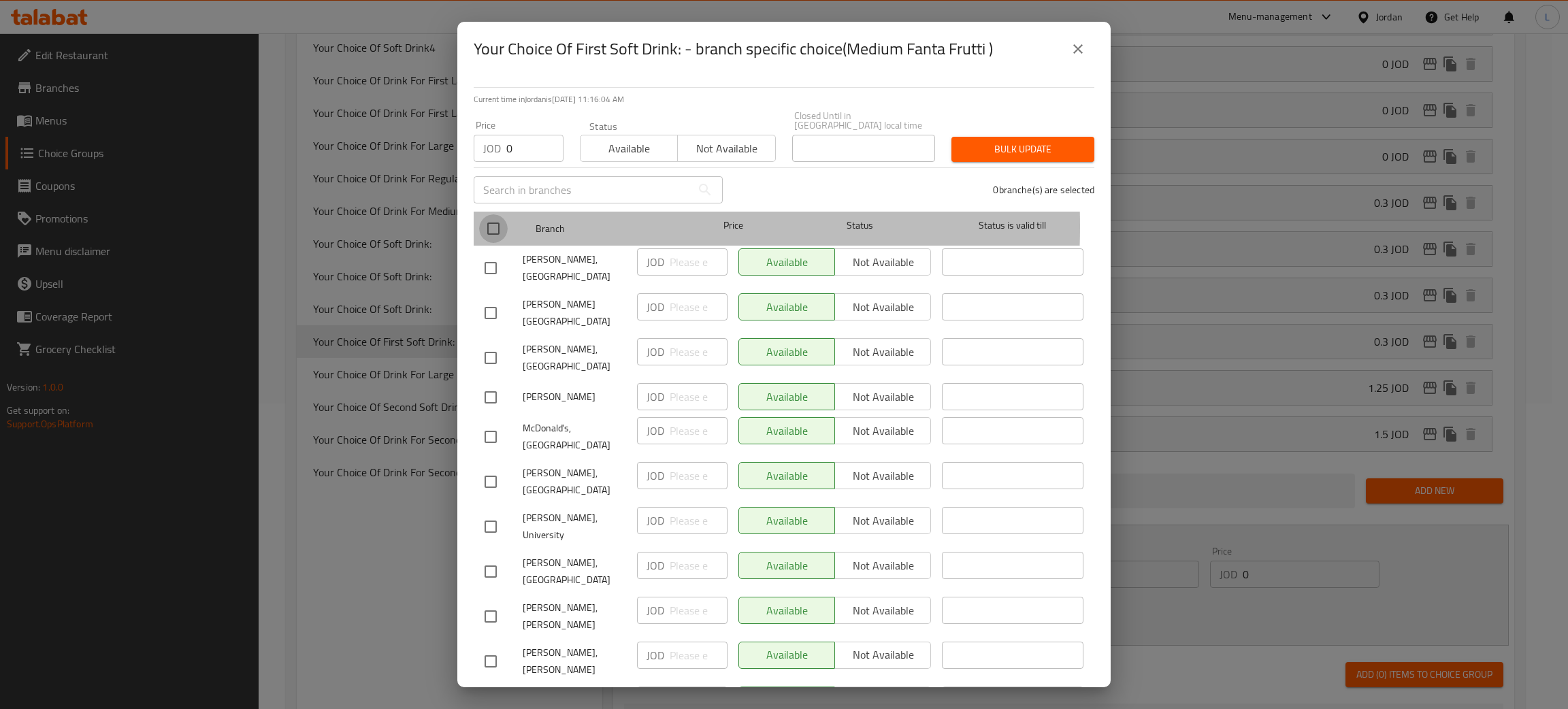
checkbox input "true"
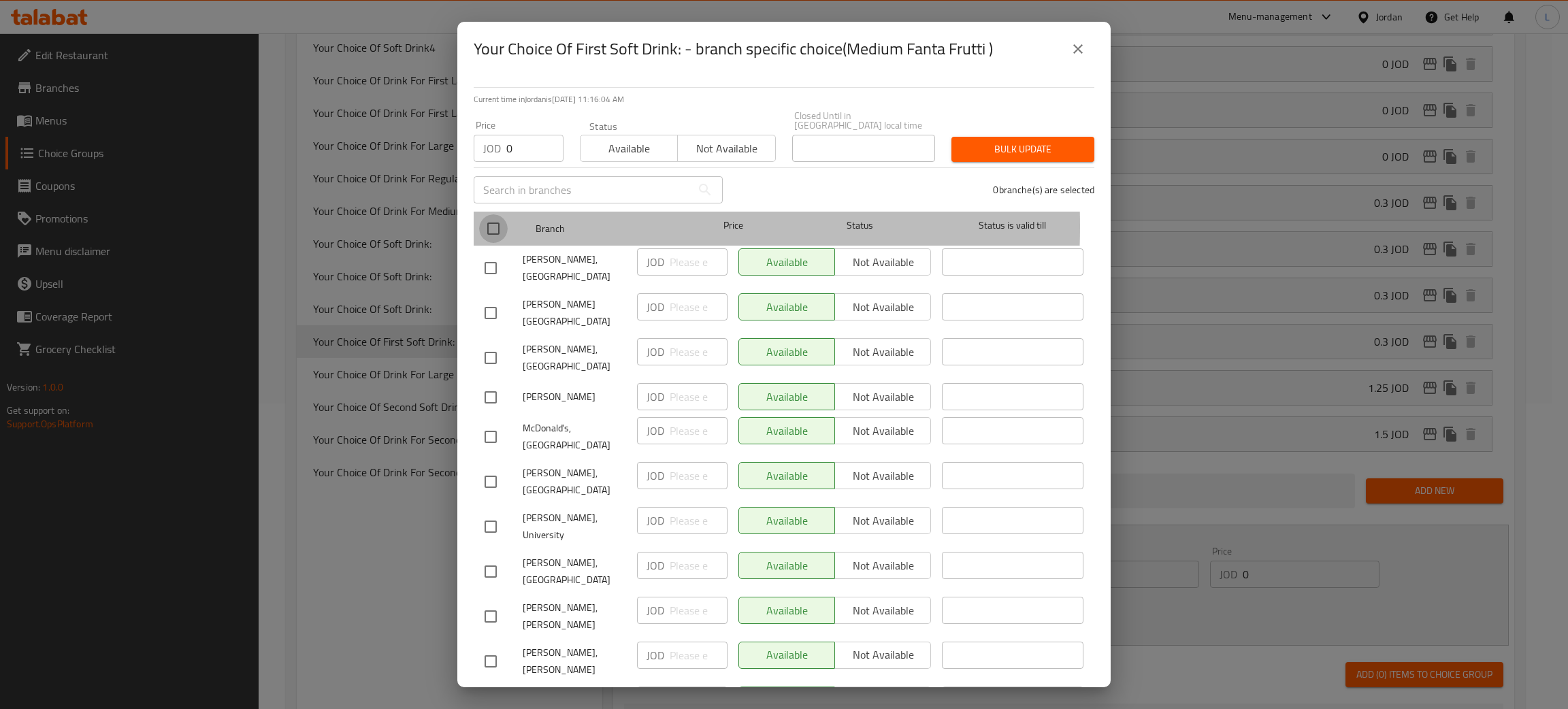
checkbox input "true"
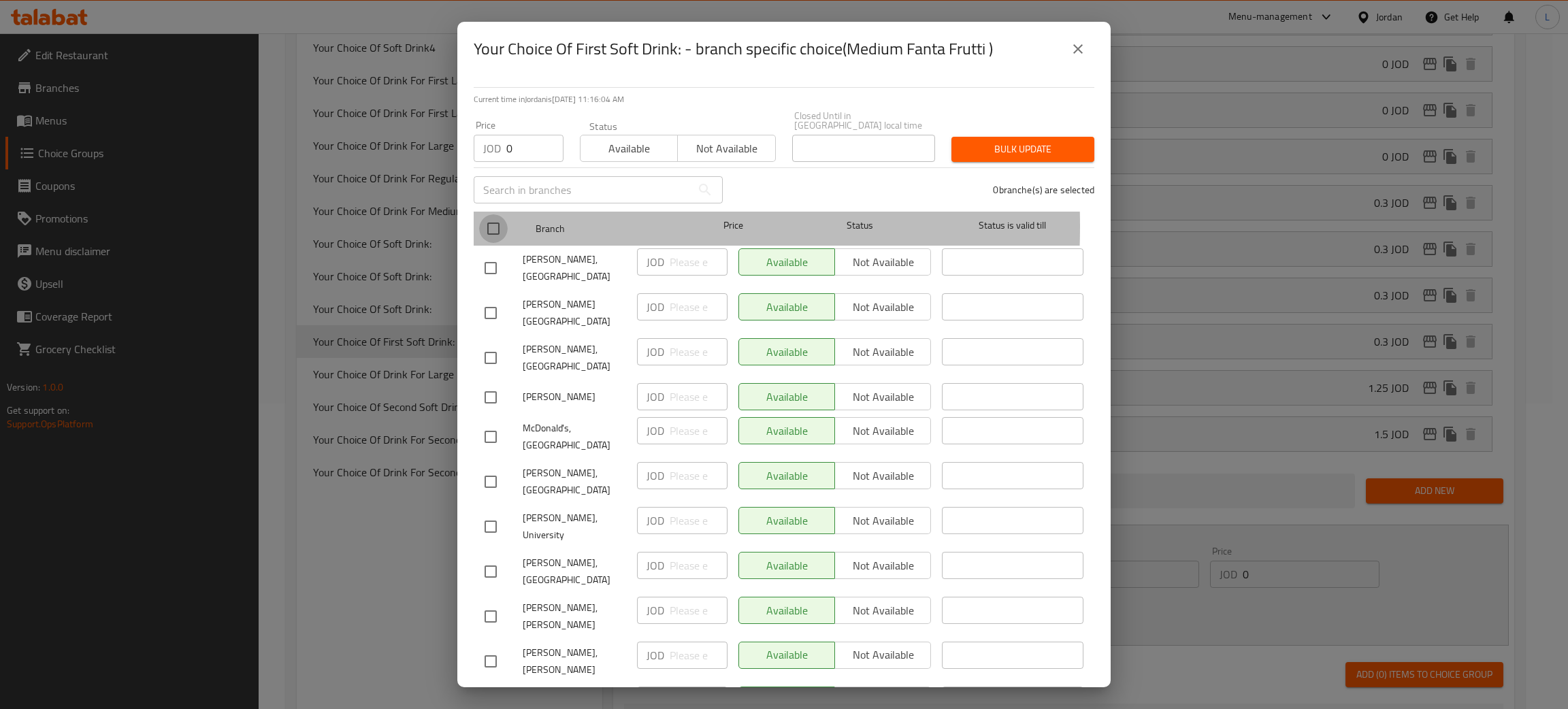
checkbox input "true"
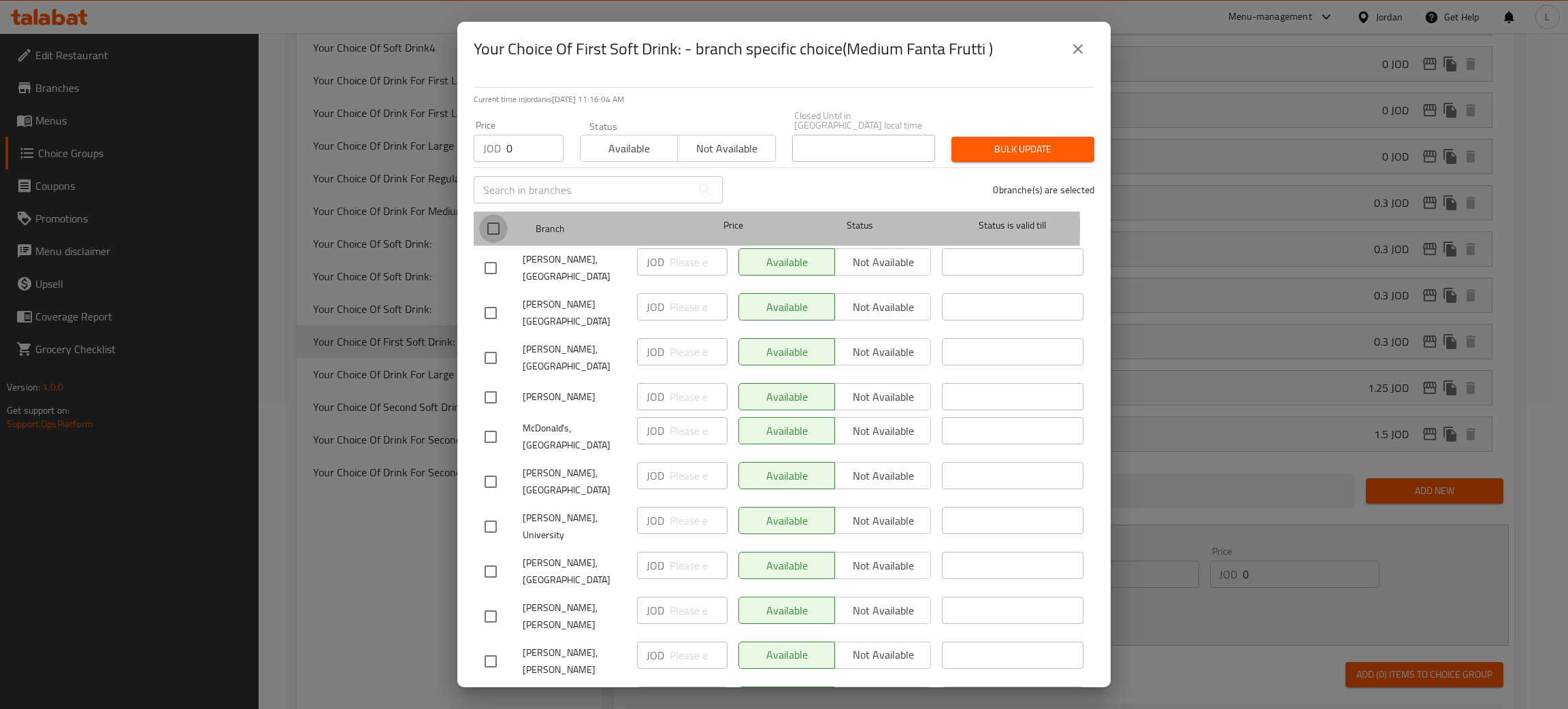
checkbox input "true"
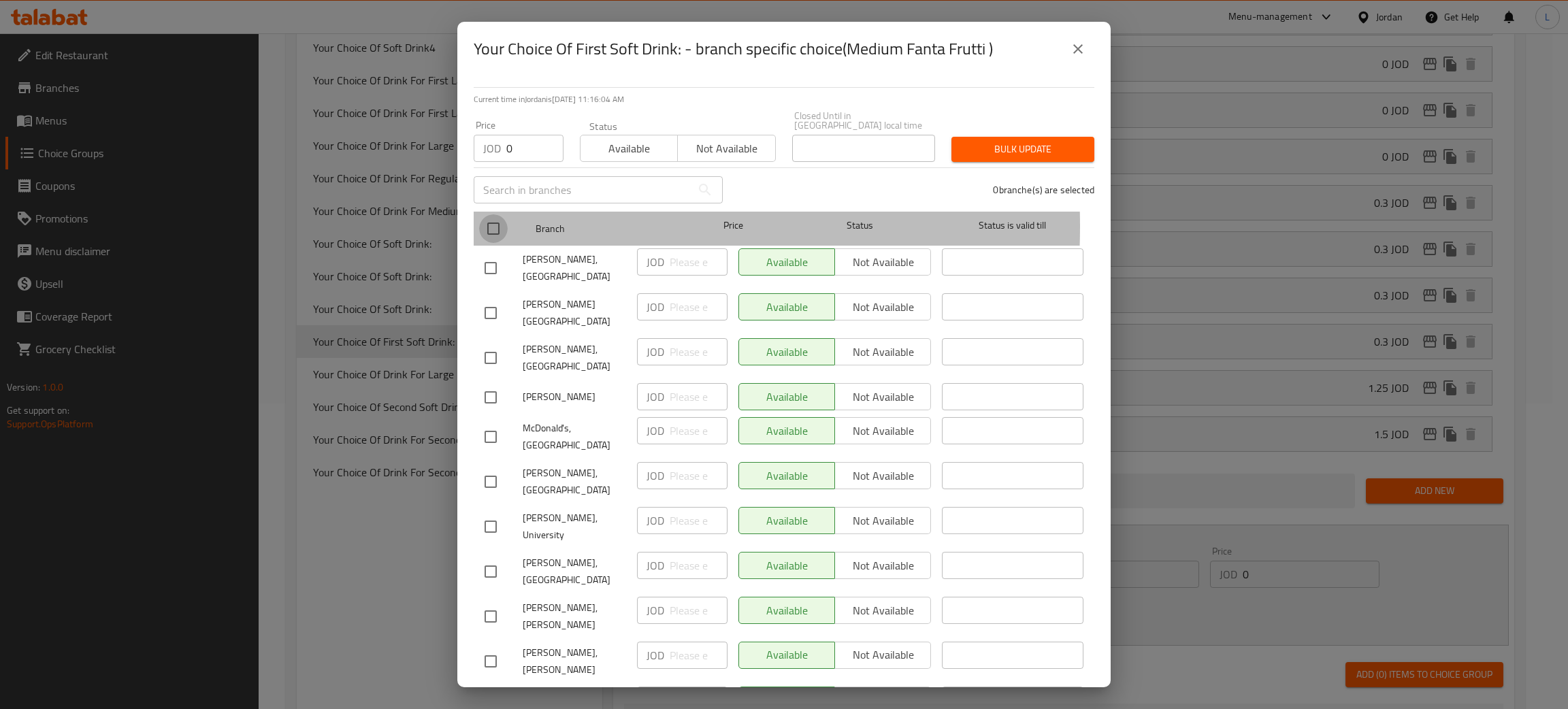
checkbox input "true"
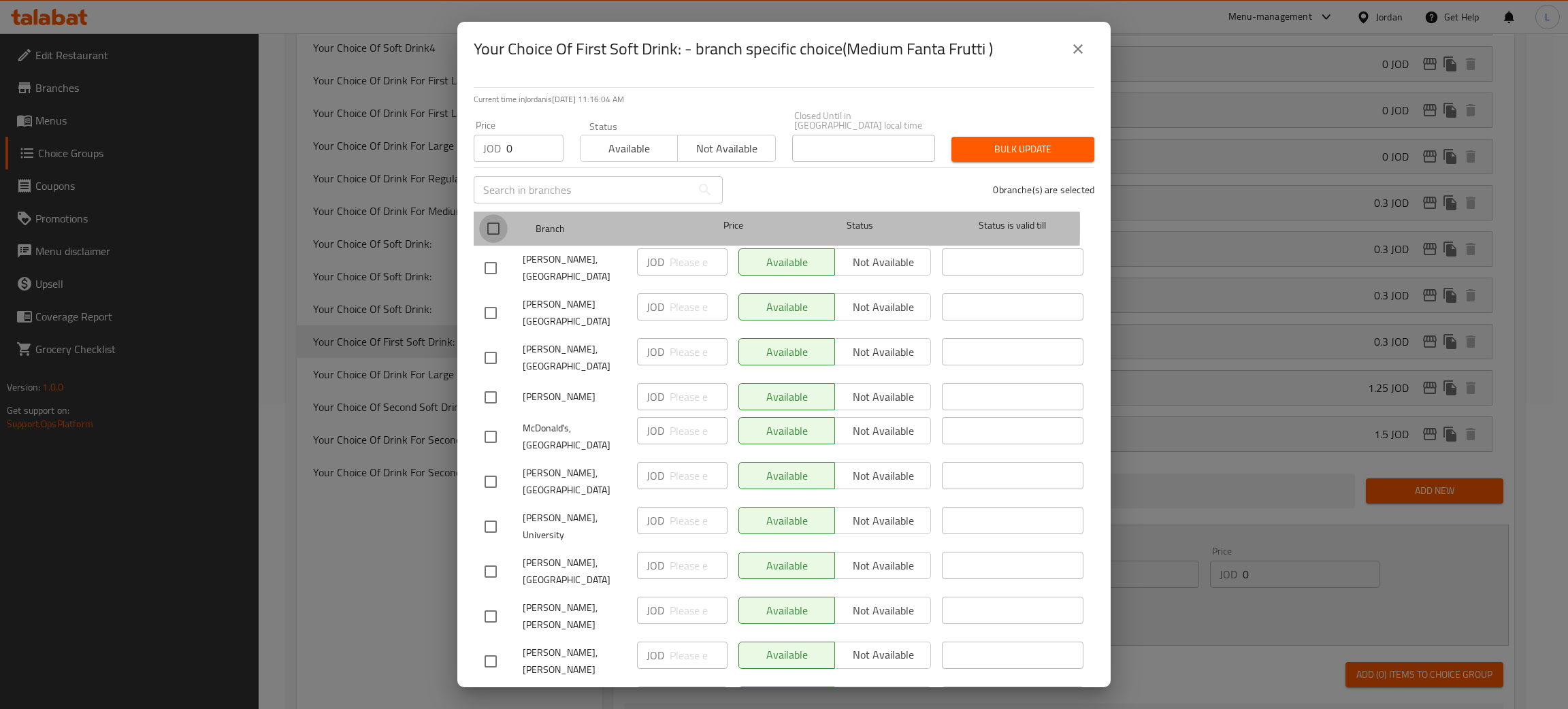
checkbox input "true"
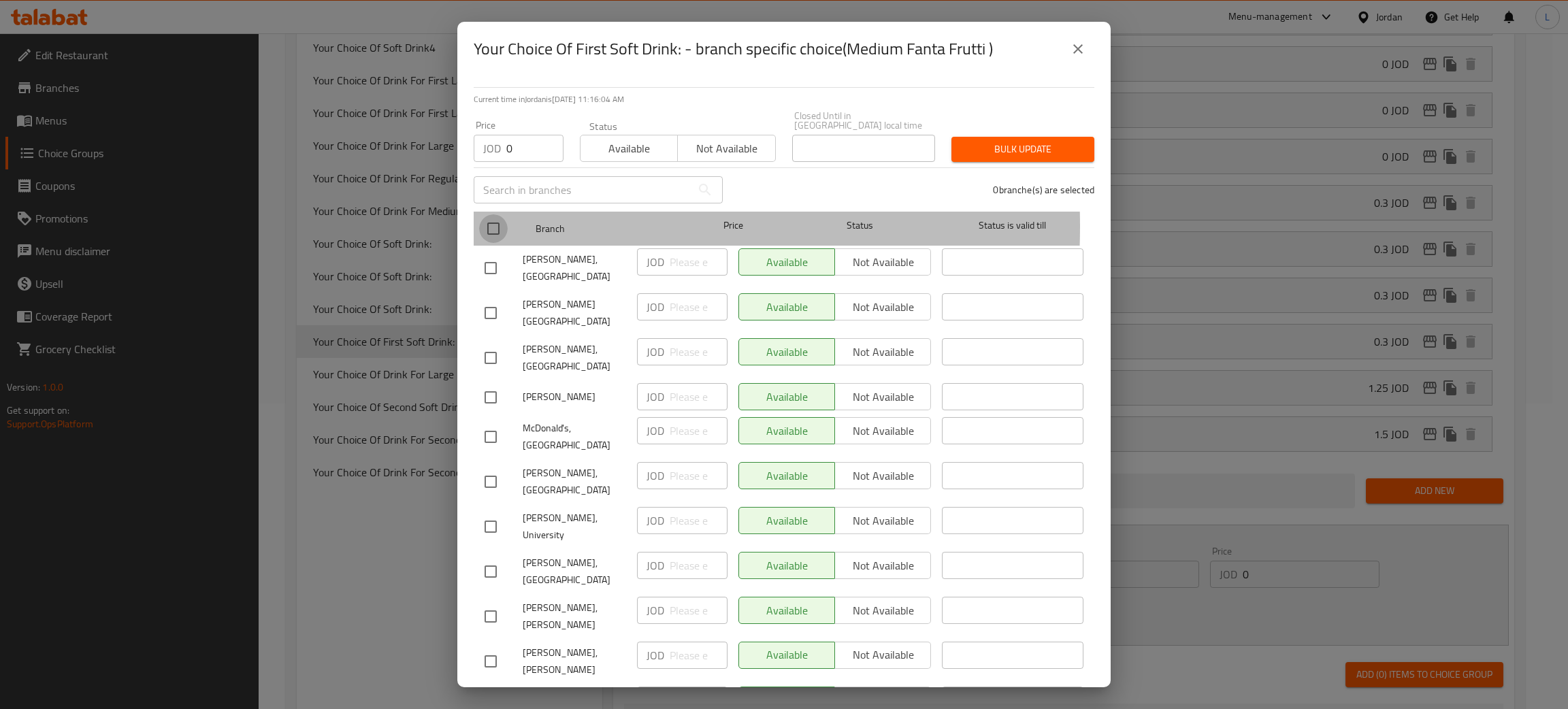
checkbox input "true"
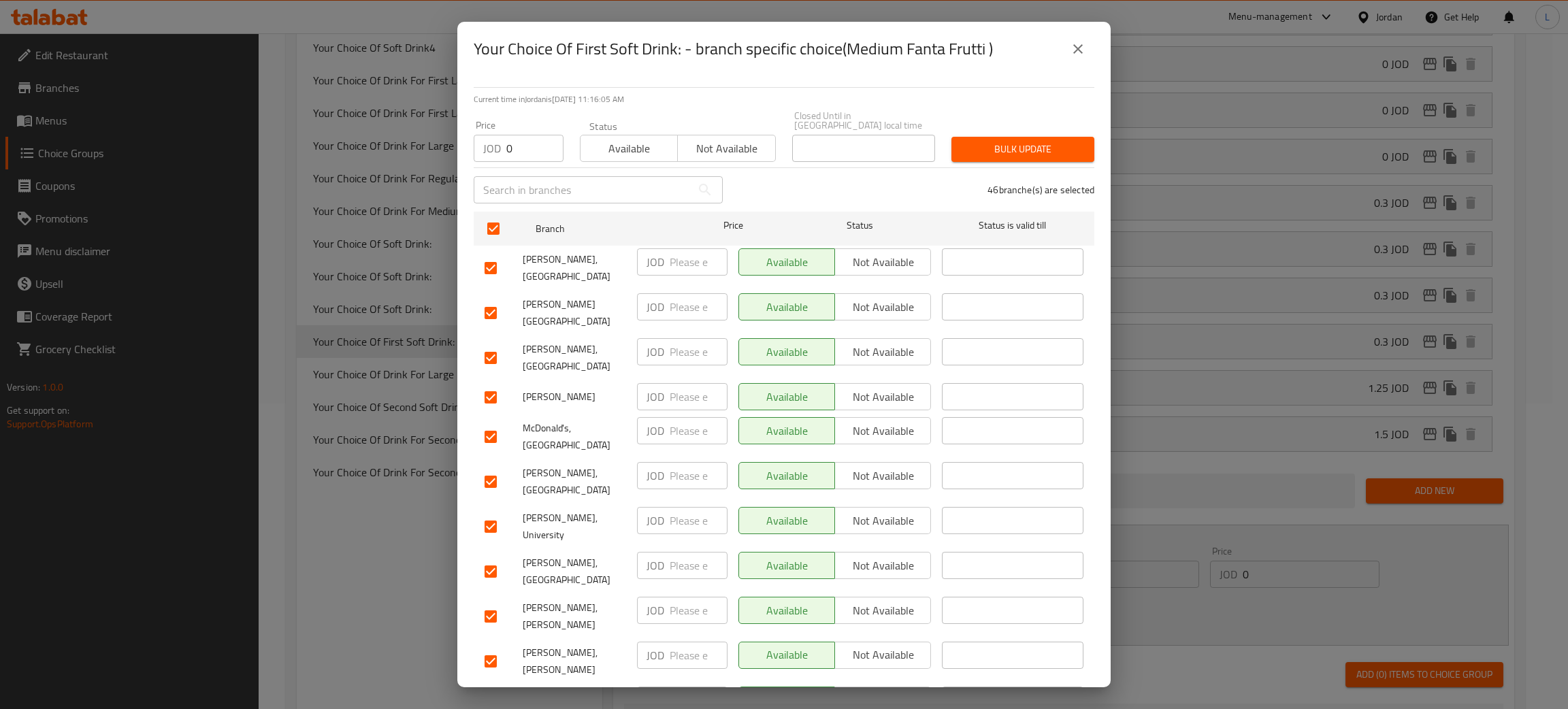
click at [1007, 141] on span "Bulk update" at bounding box center [1023, 150] width 121 height 17
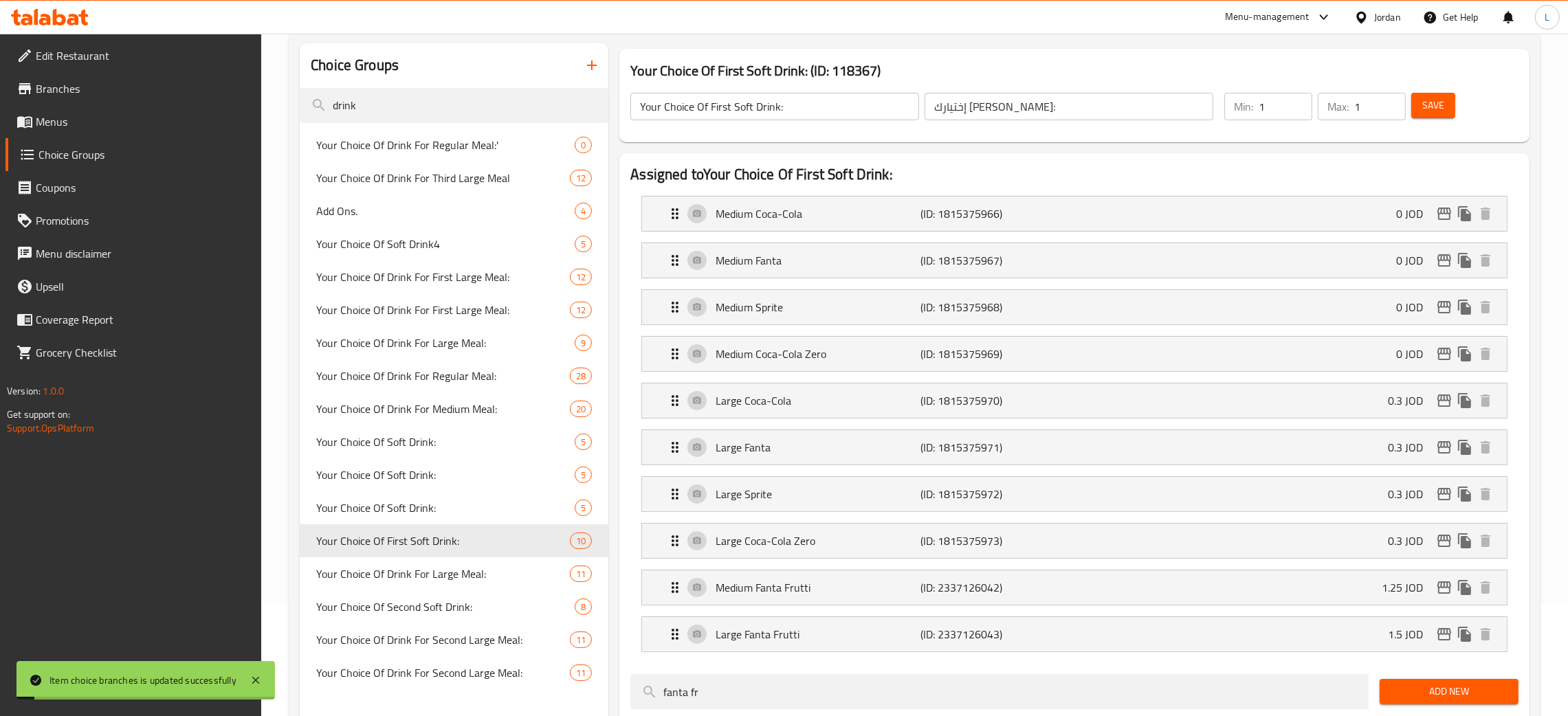
scroll to position [206, 0]
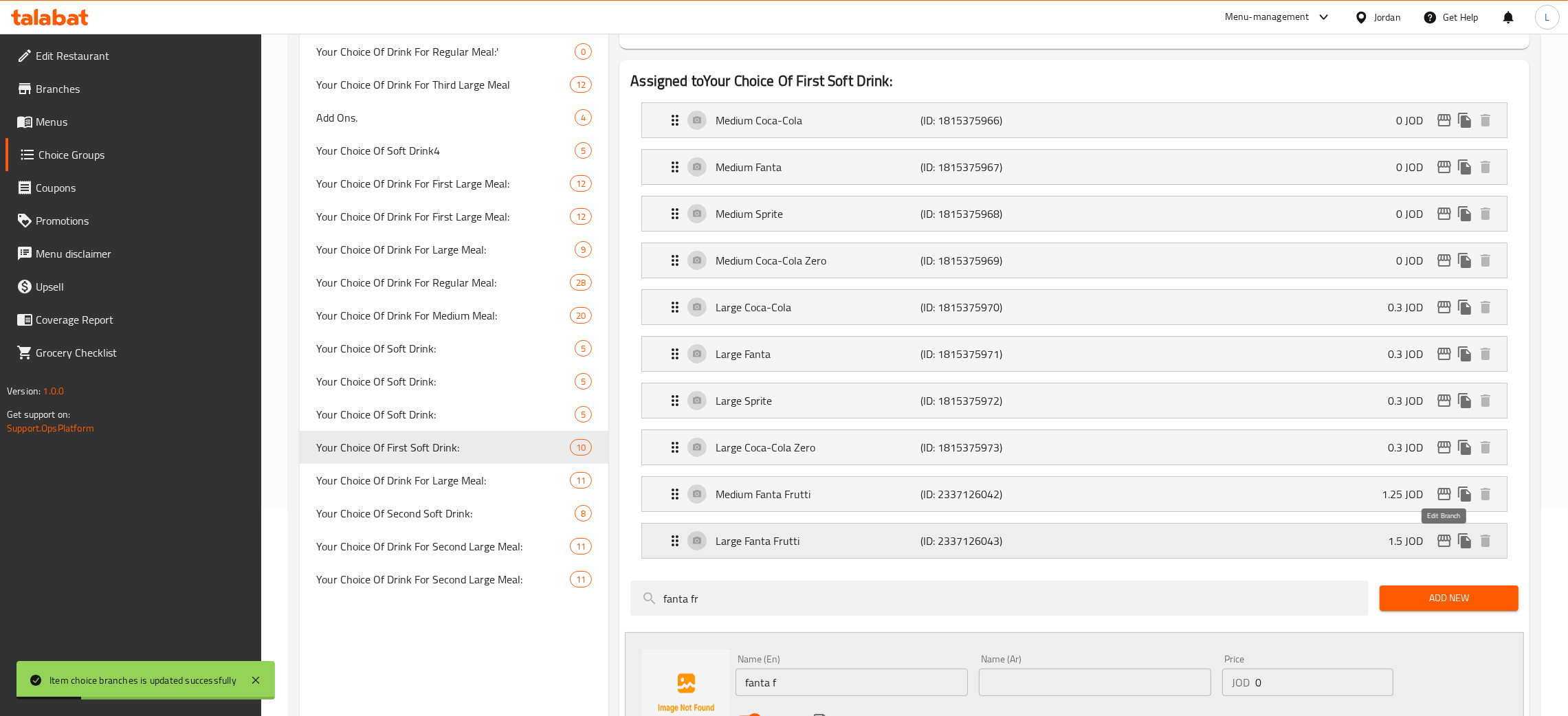
click at [1438, 542] on icon "edit" at bounding box center [1444, 540] width 13 height 12
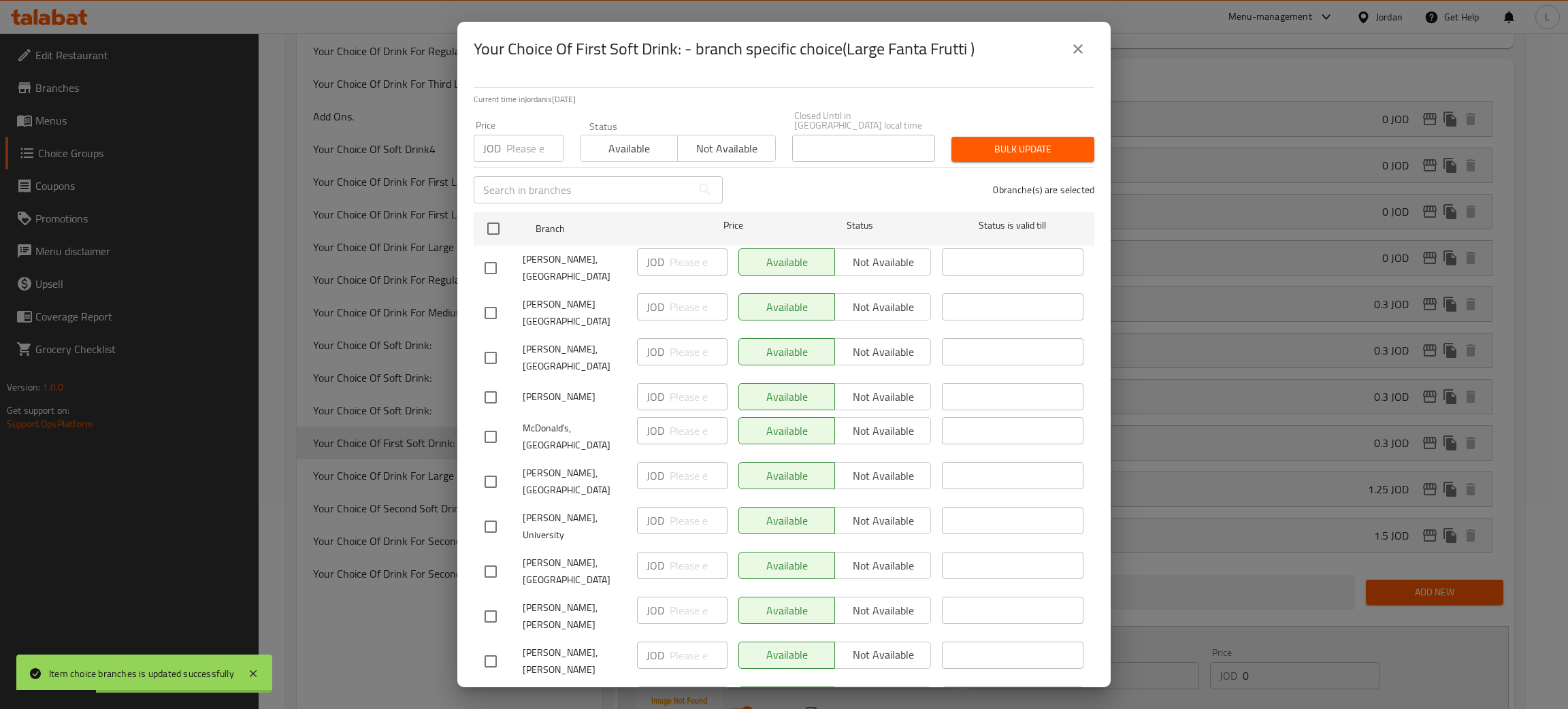
click at [519, 143] on input "number" at bounding box center [535, 148] width 57 height 27
type input "0.3"
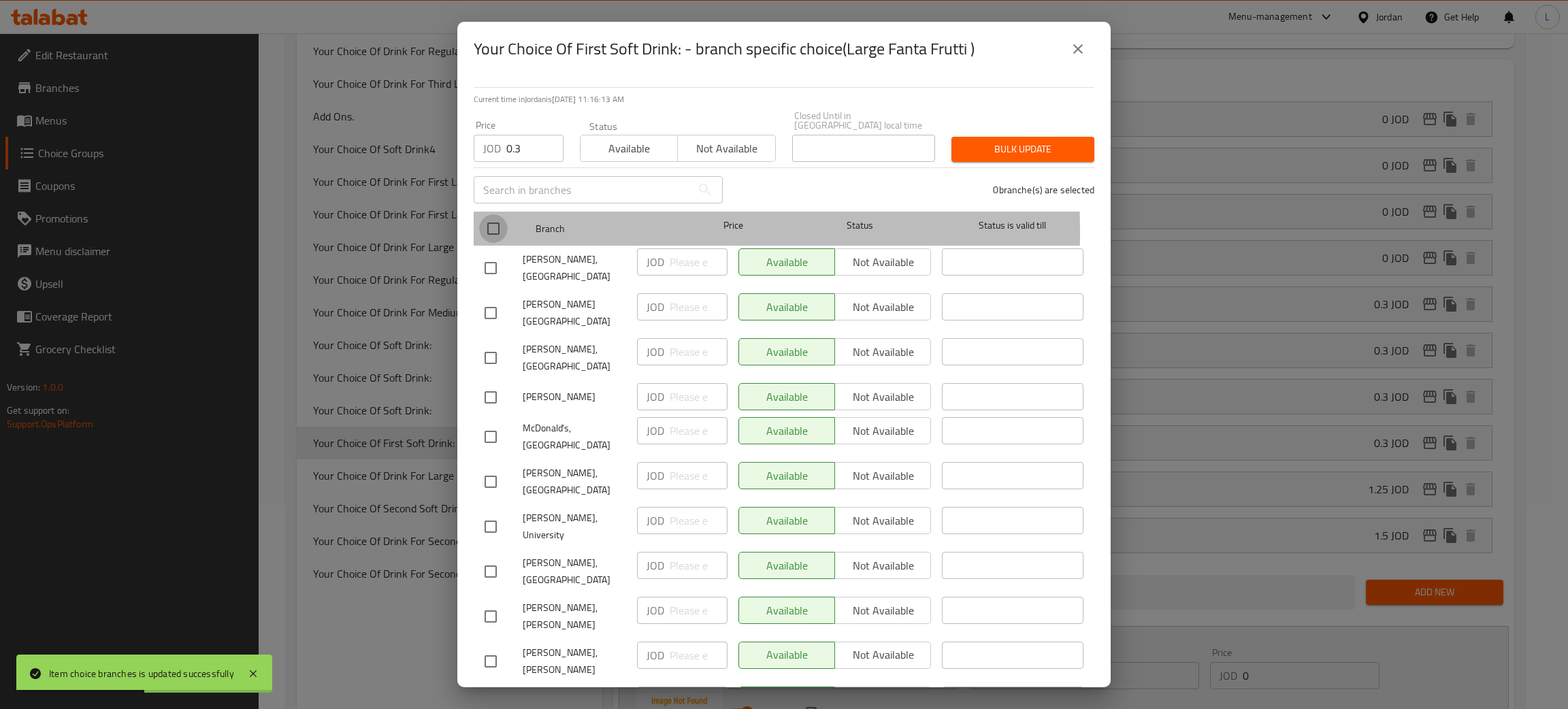
click at [497, 222] on input "checkbox" at bounding box center [494, 228] width 28 height 28
checkbox input "true"
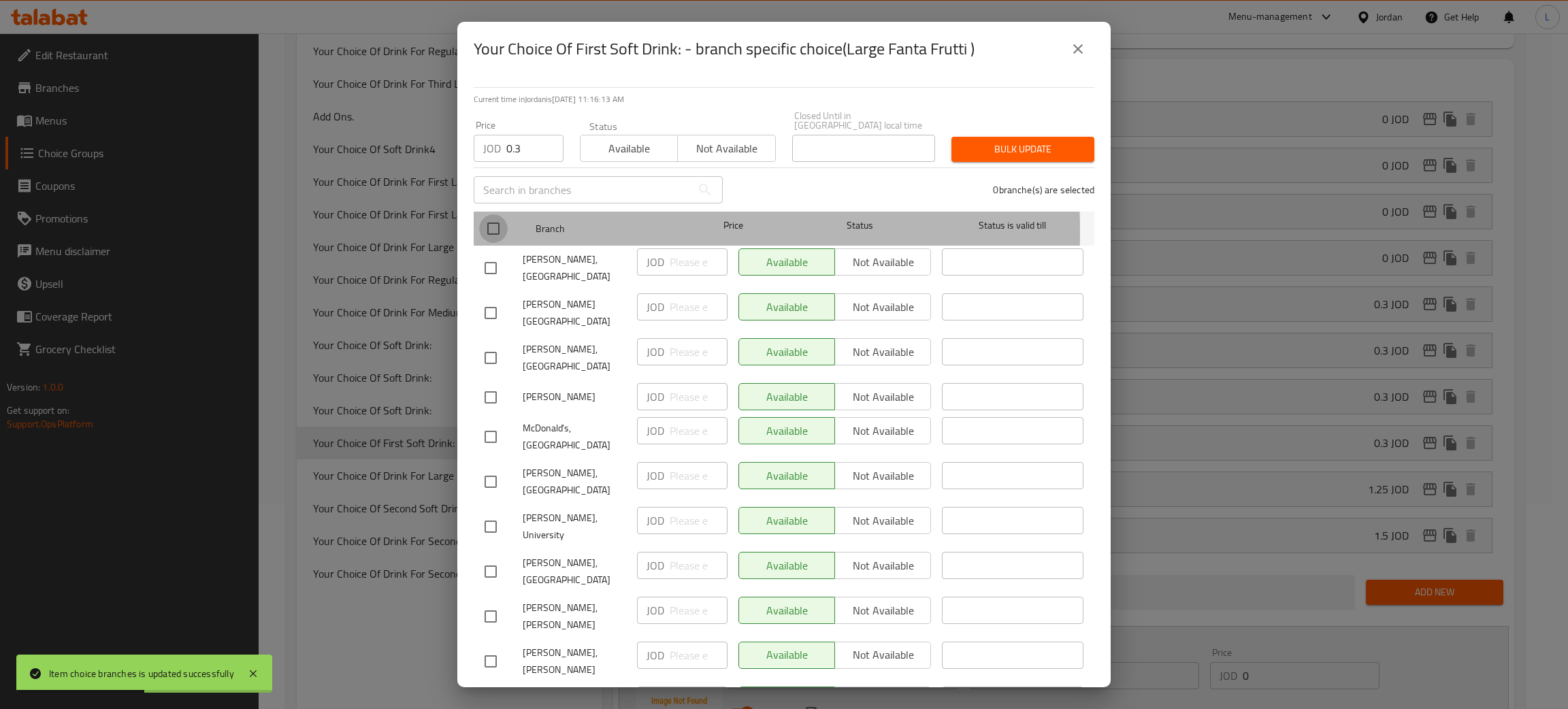
checkbox input "true"
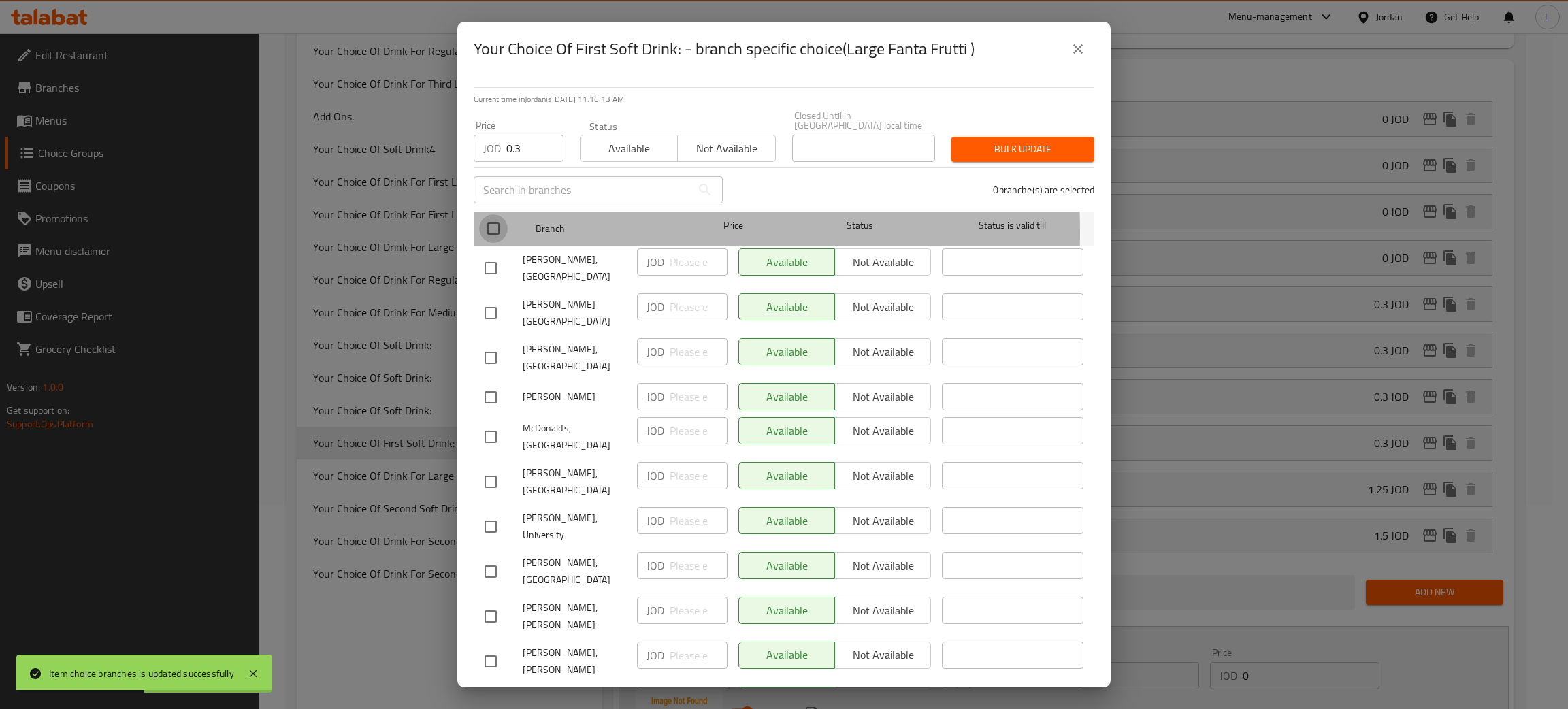
checkbox input "true"
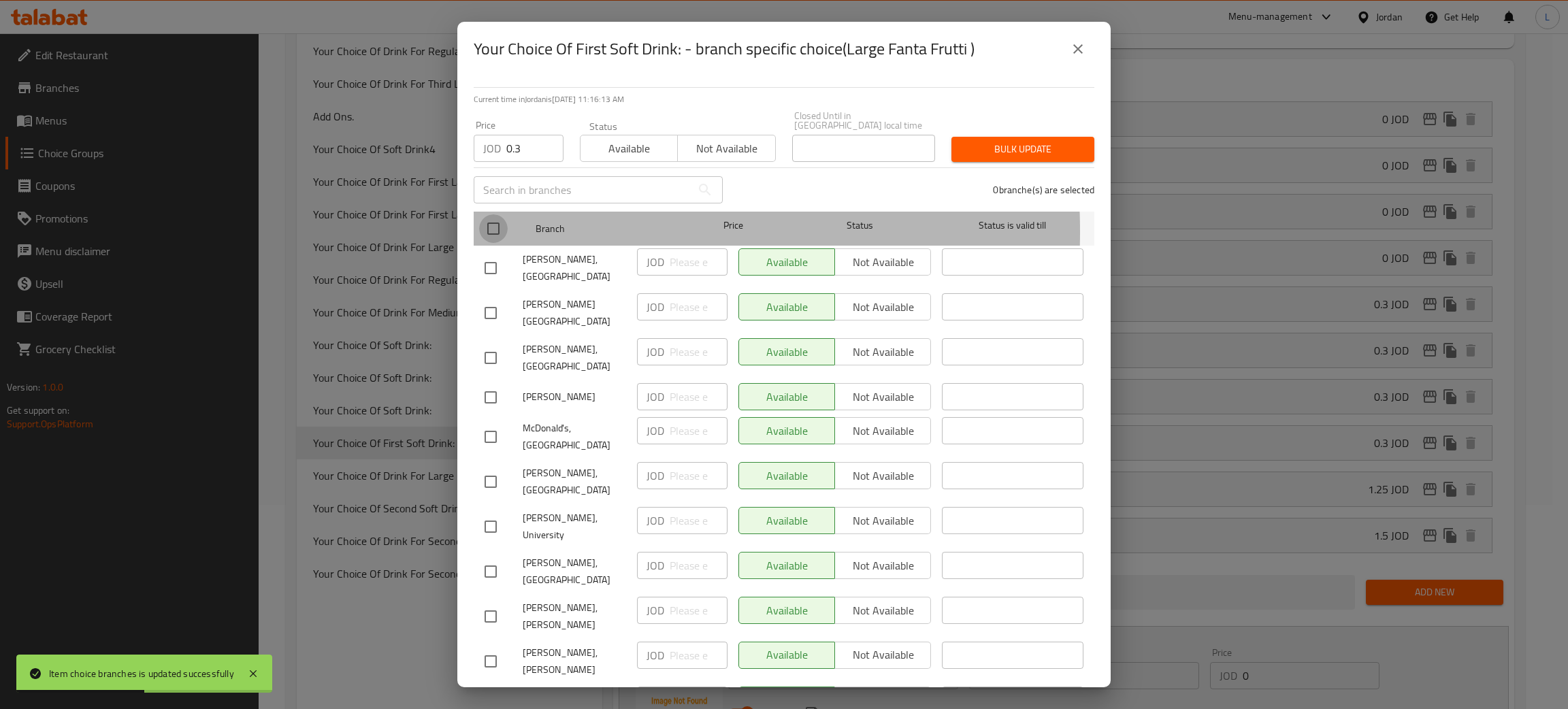
checkbox input "true"
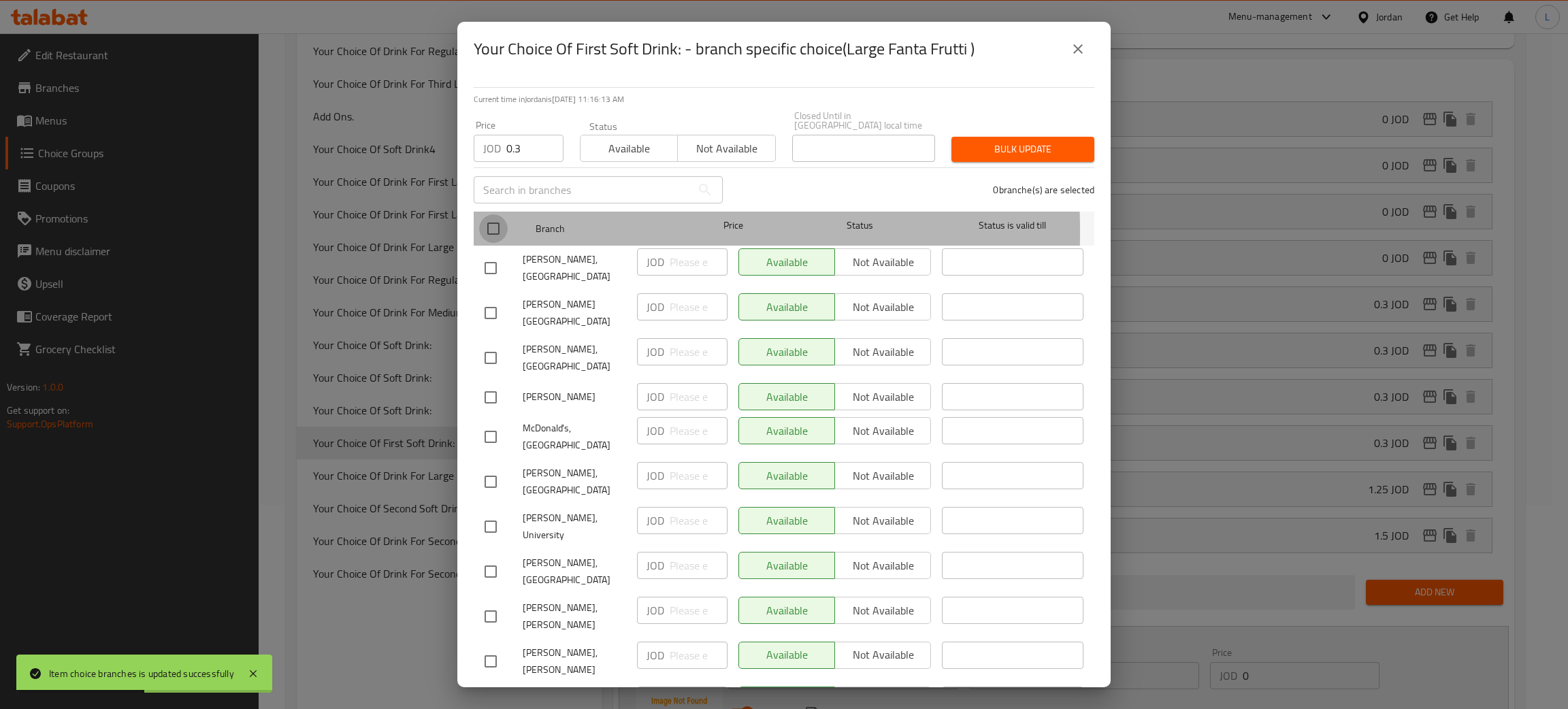
checkbox input "true"
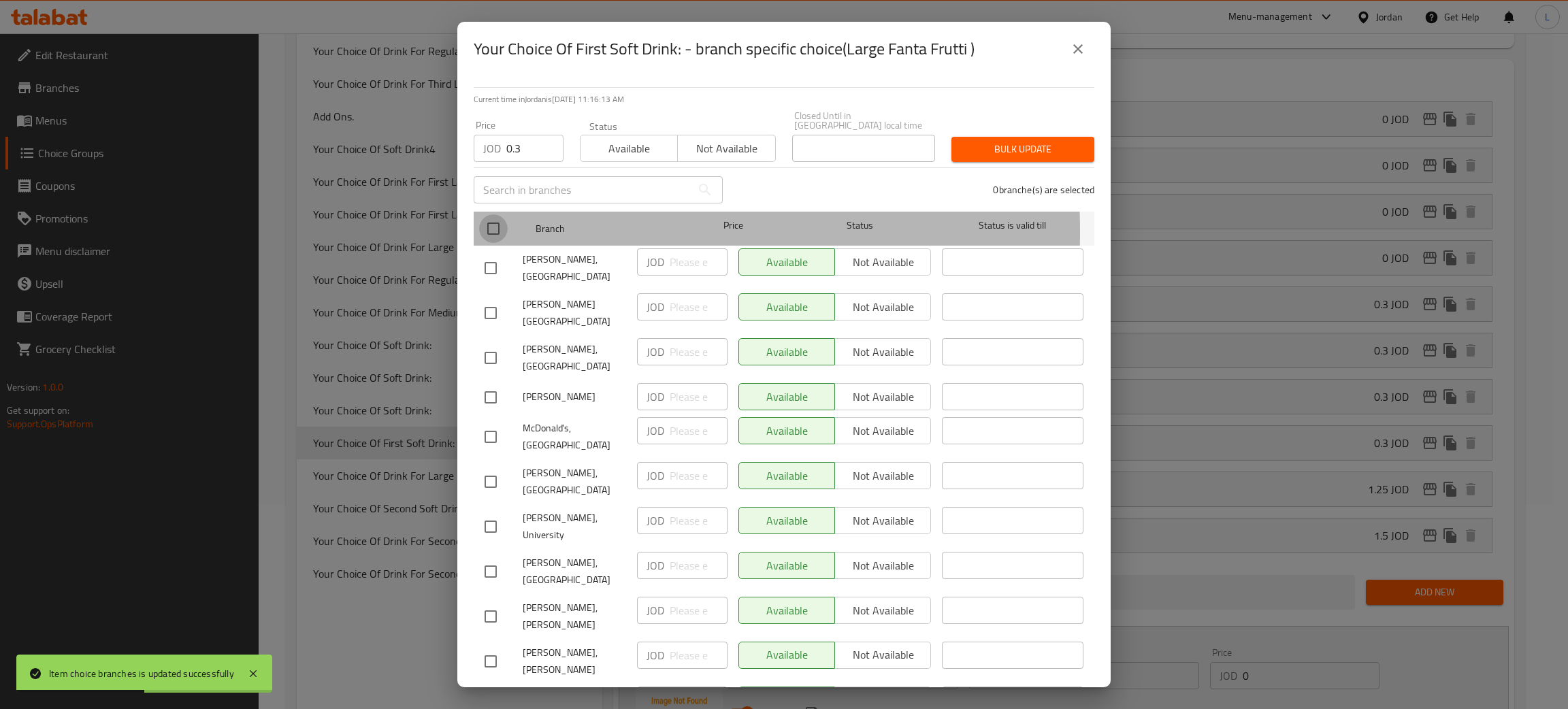
checkbox input "true"
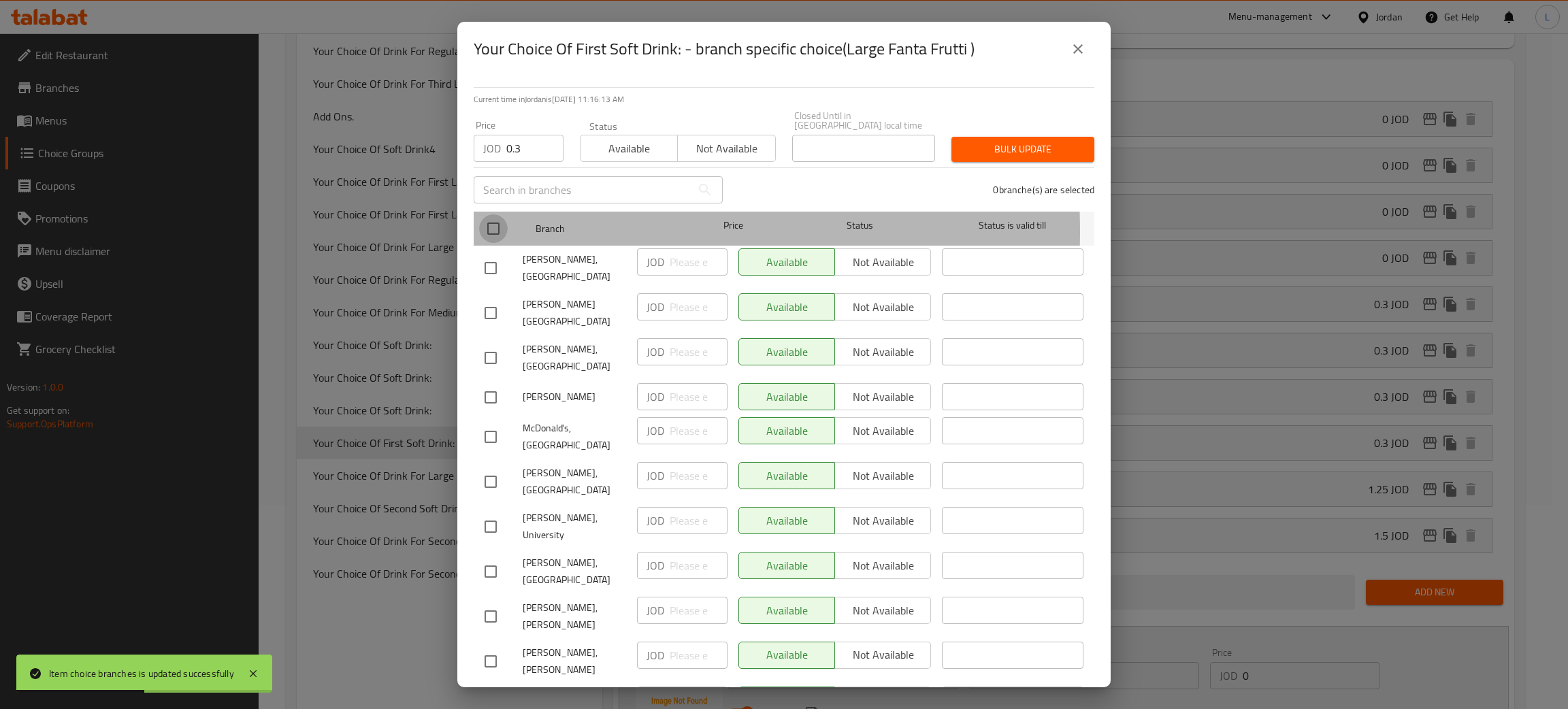
checkbox input "true"
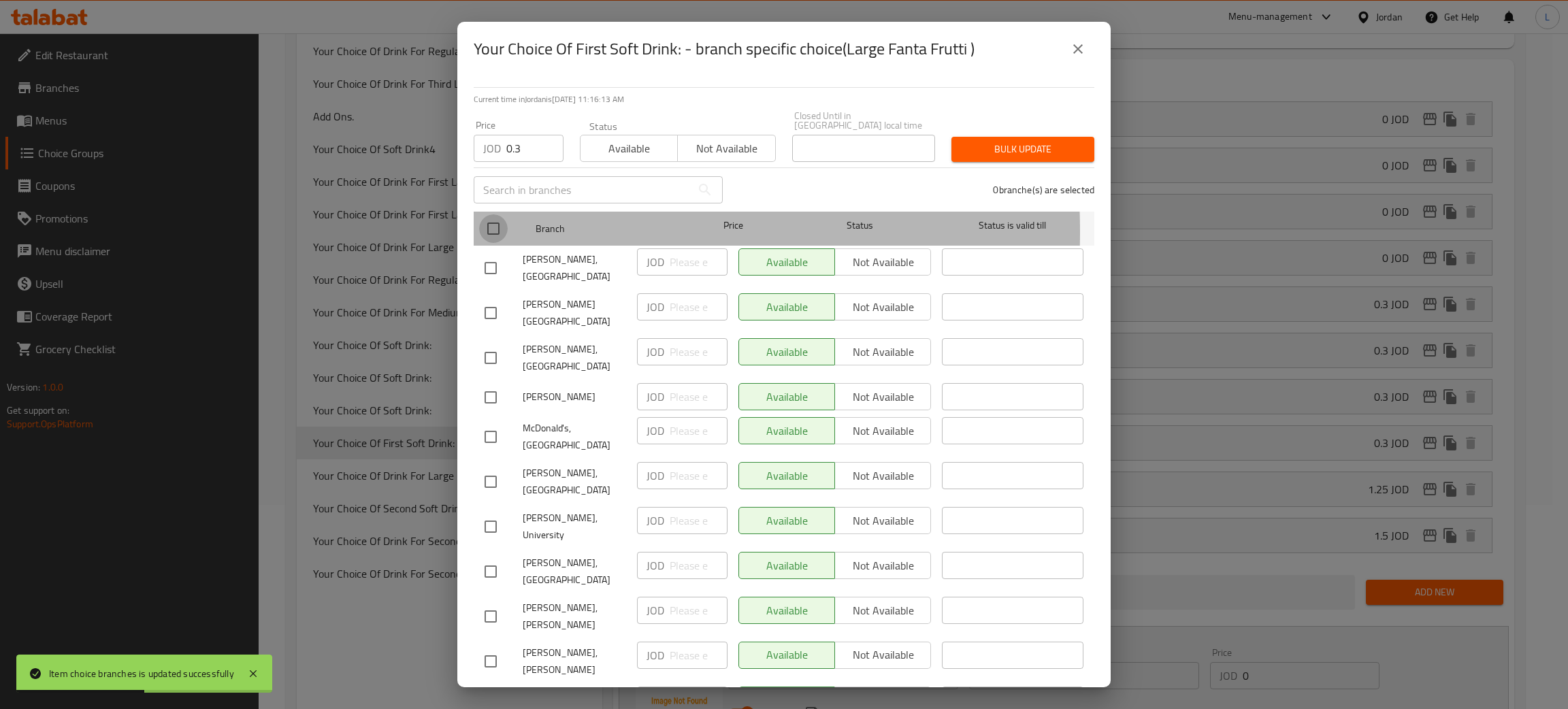
checkbox input "true"
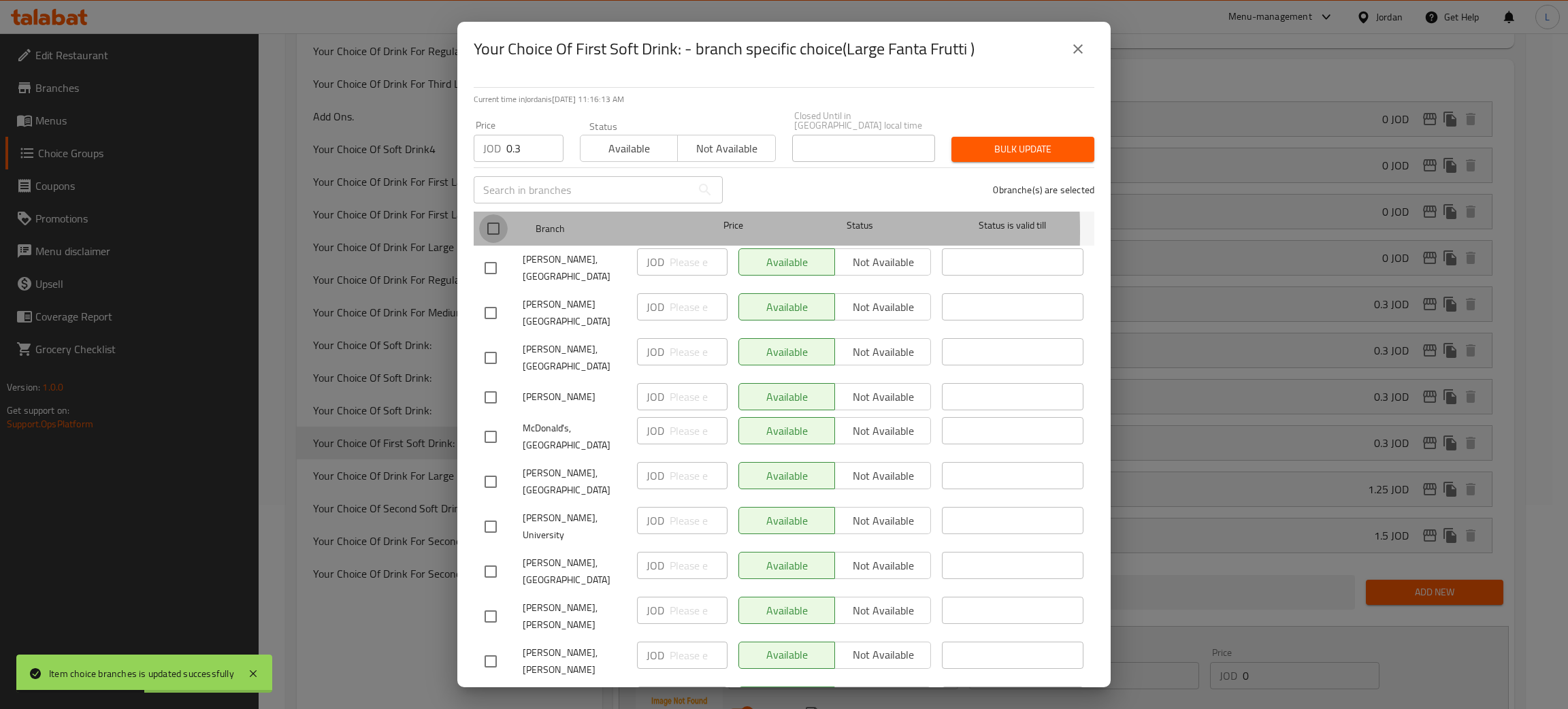
checkbox input "true"
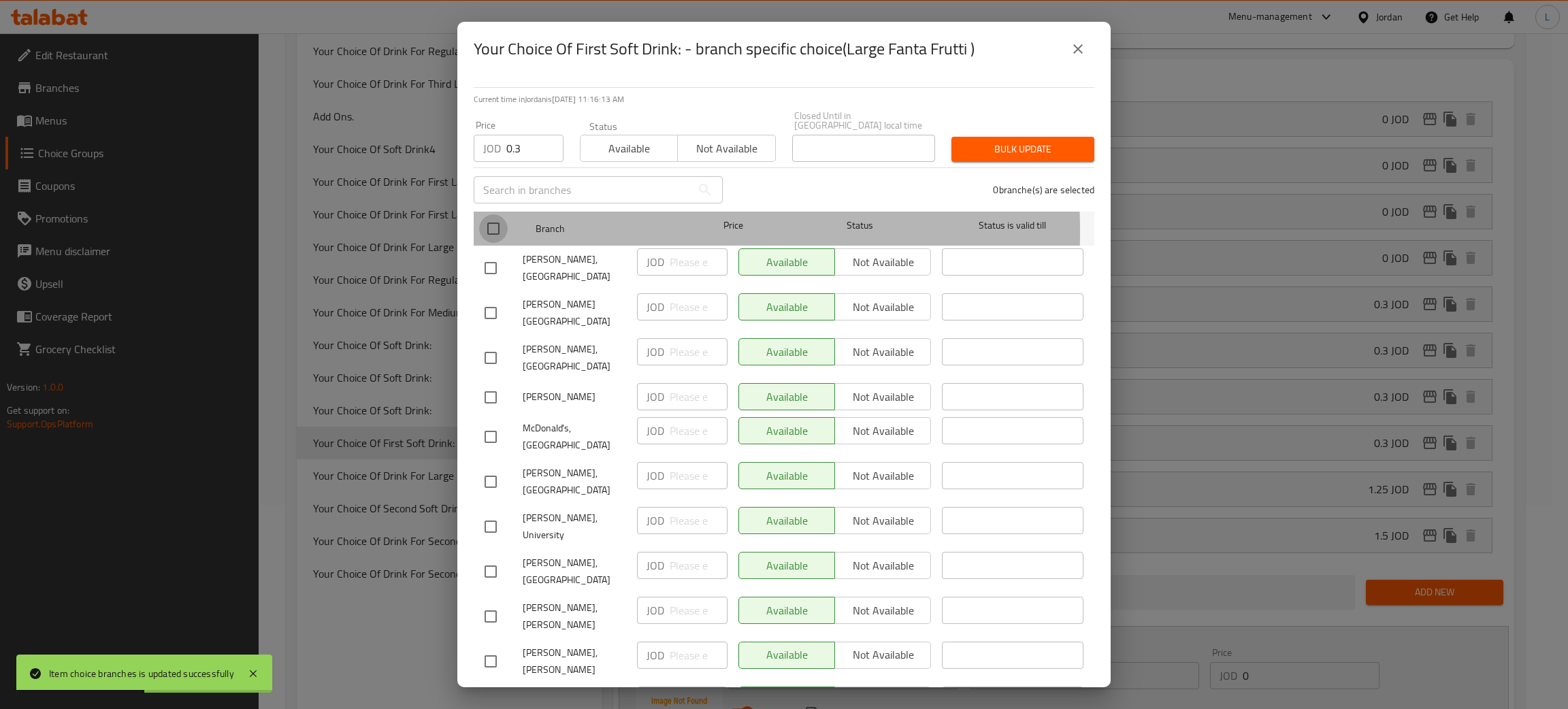
checkbox input "true"
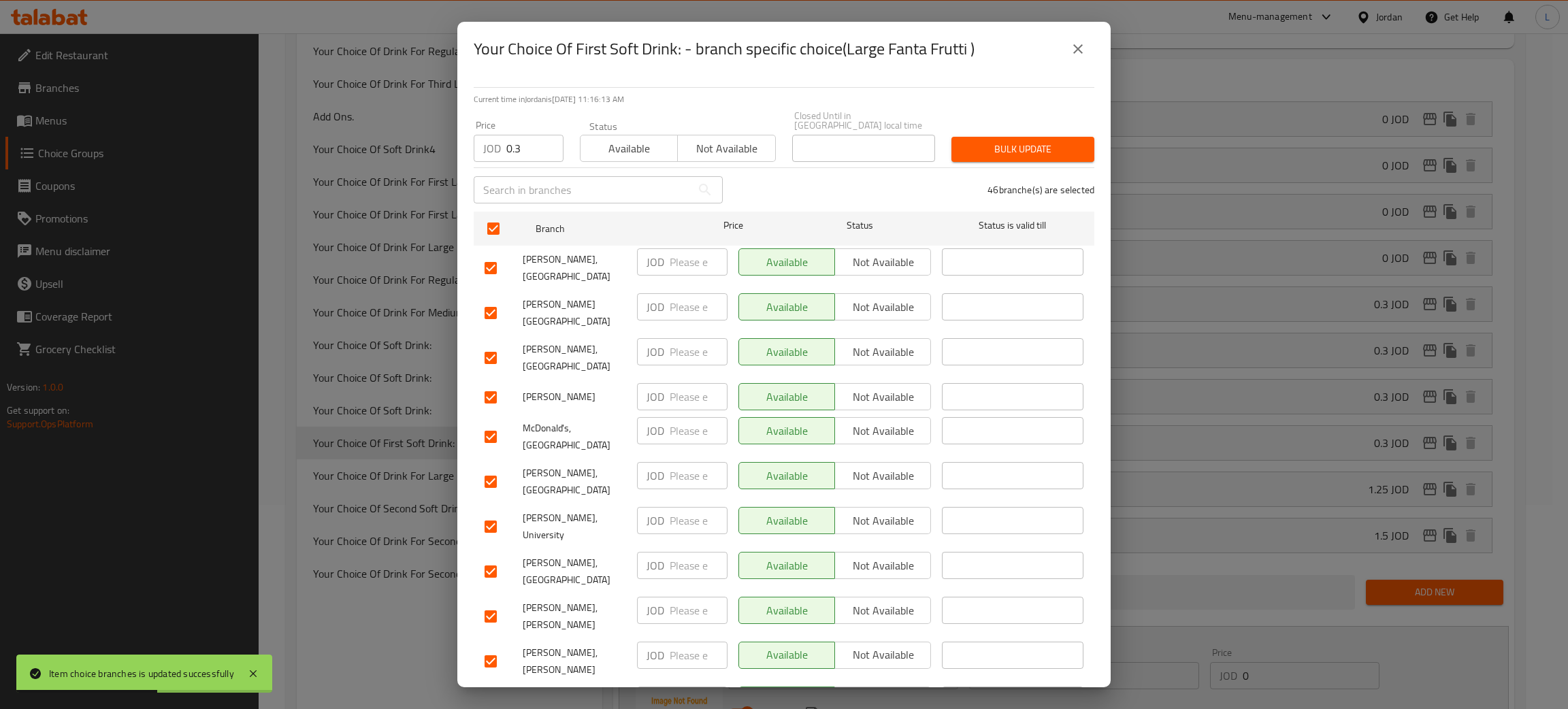
click at [1003, 129] on div "Bulk update" at bounding box center [1023, 150] width 159 height 41
click at [1016, 141] on span "Bulk update" at bounding box center [1023, 150] width 121 height 17
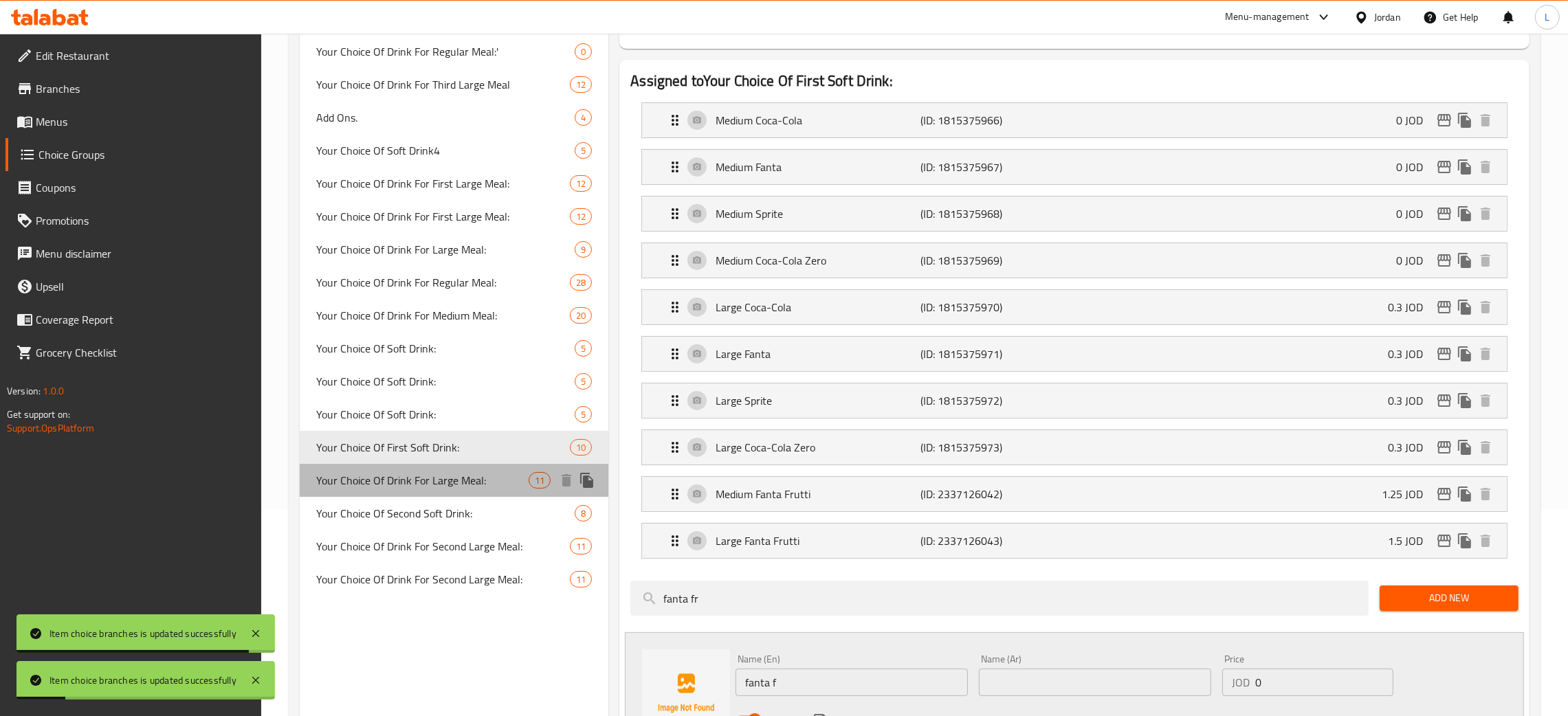
click at [393, 477] on span "Your Choice Of Drink For Large Meal:" at bounding box center [422, 480] width 213 height 16
type input "Your Choice Of Drink For Large Meal:"
type input "إختيارك من المشروب للوجبة الكبيرة:"
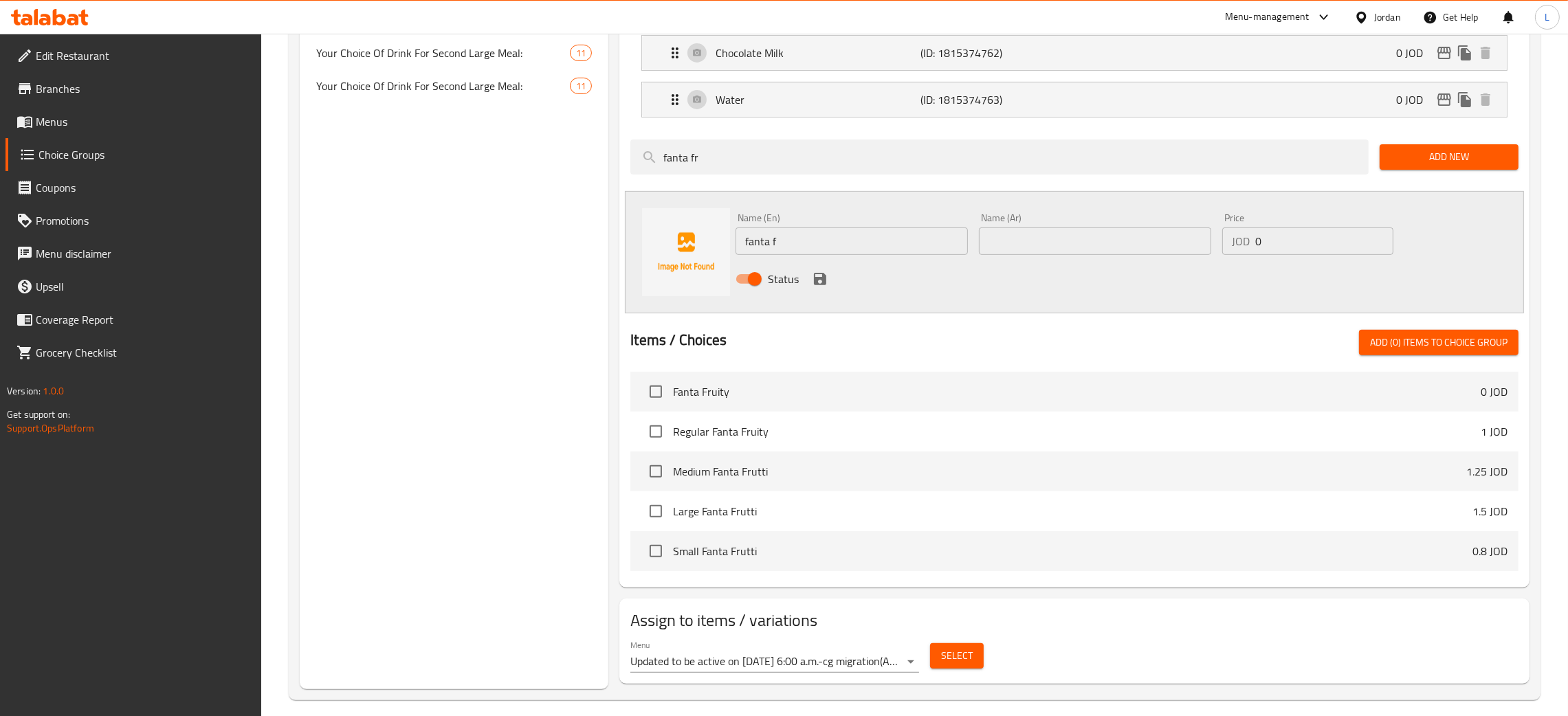
scroll to position [714, 0]
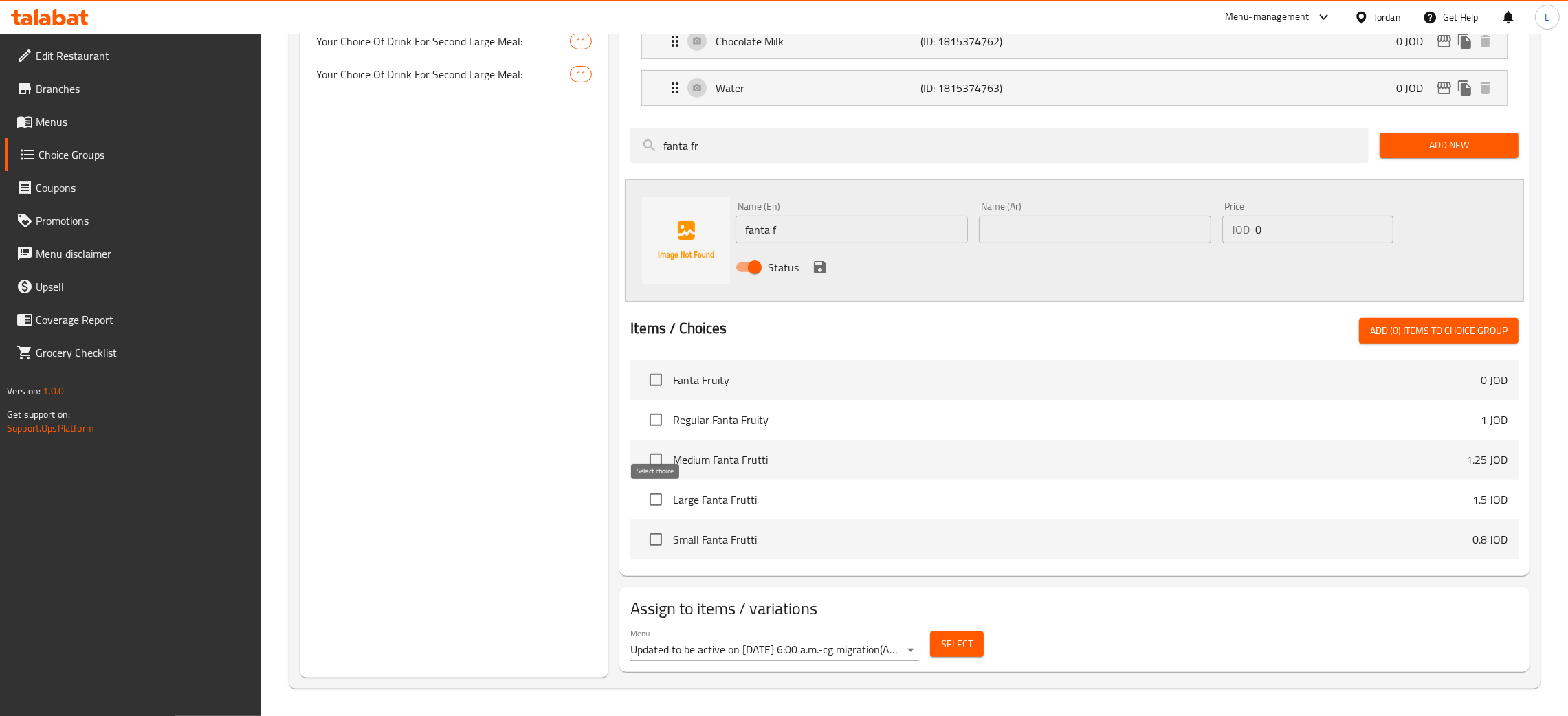
click at [653, 494] on input "checkbox" at bounding box center [656, 499] width 28 height 28
click at [1461, 333] on span "Add (1) items to choice group" at bounding box center [1438, 331] width 138 height 17
checkbox input "false"
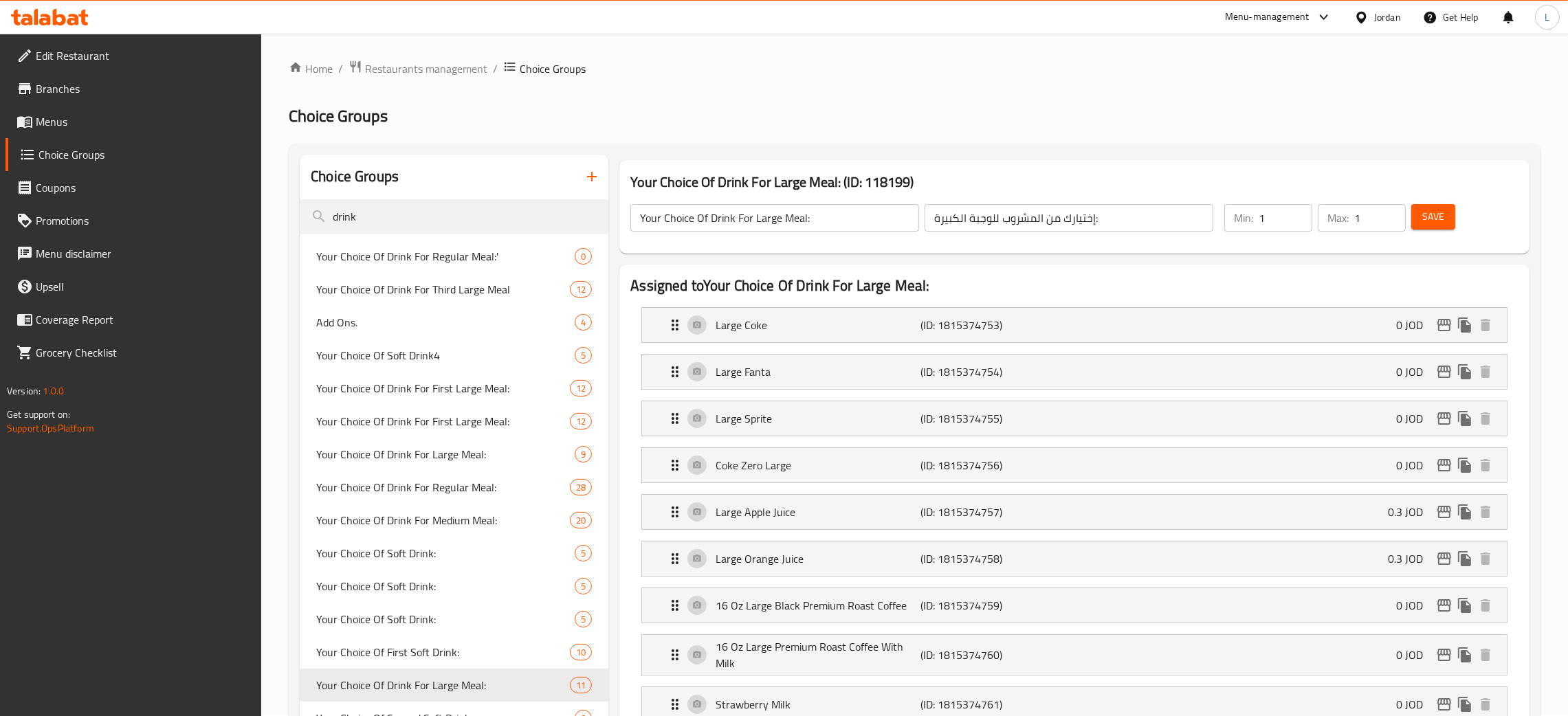
scroll to position [0, 0]
click at [1436, 210] on span "Save" at bounding box center [1432, 218] width 22 height 17
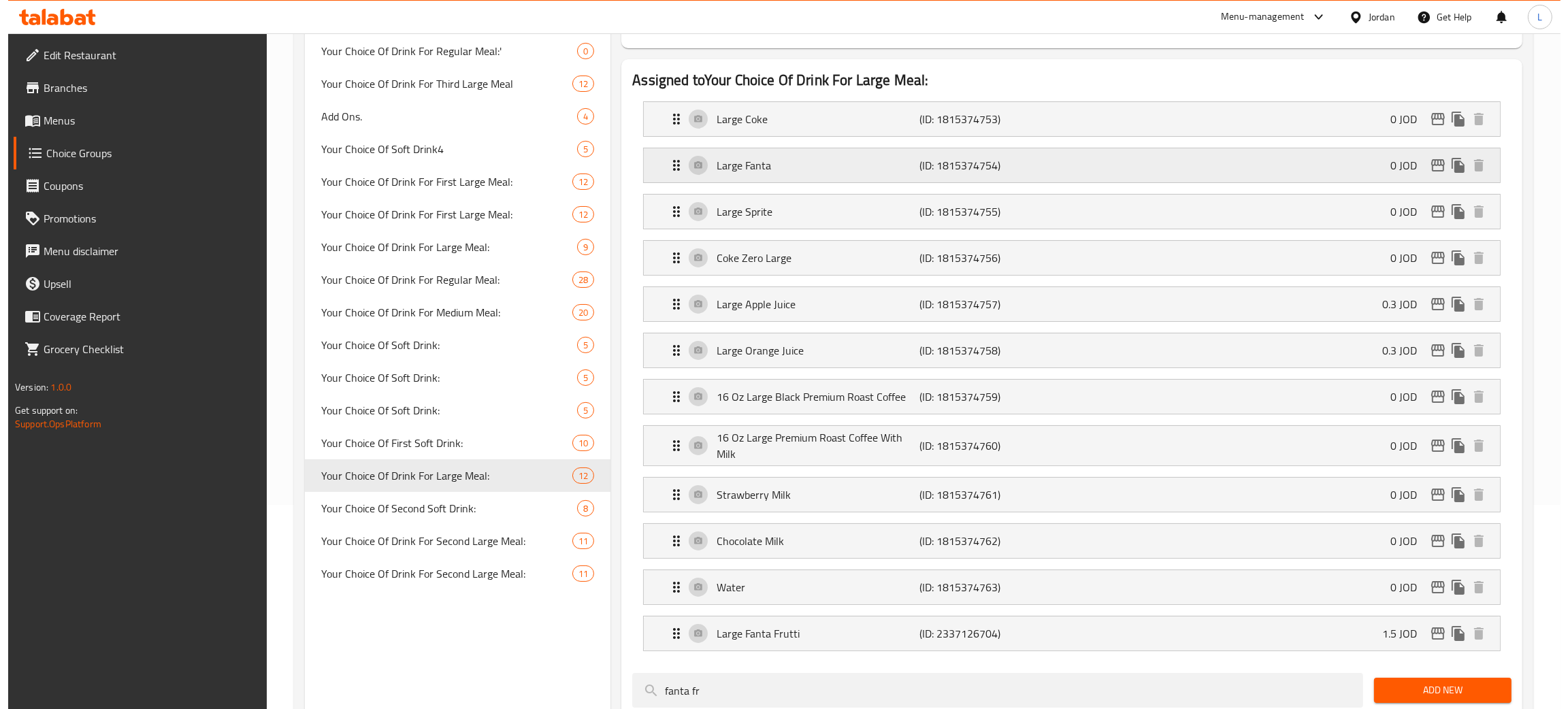
scroll to position [510, 0]
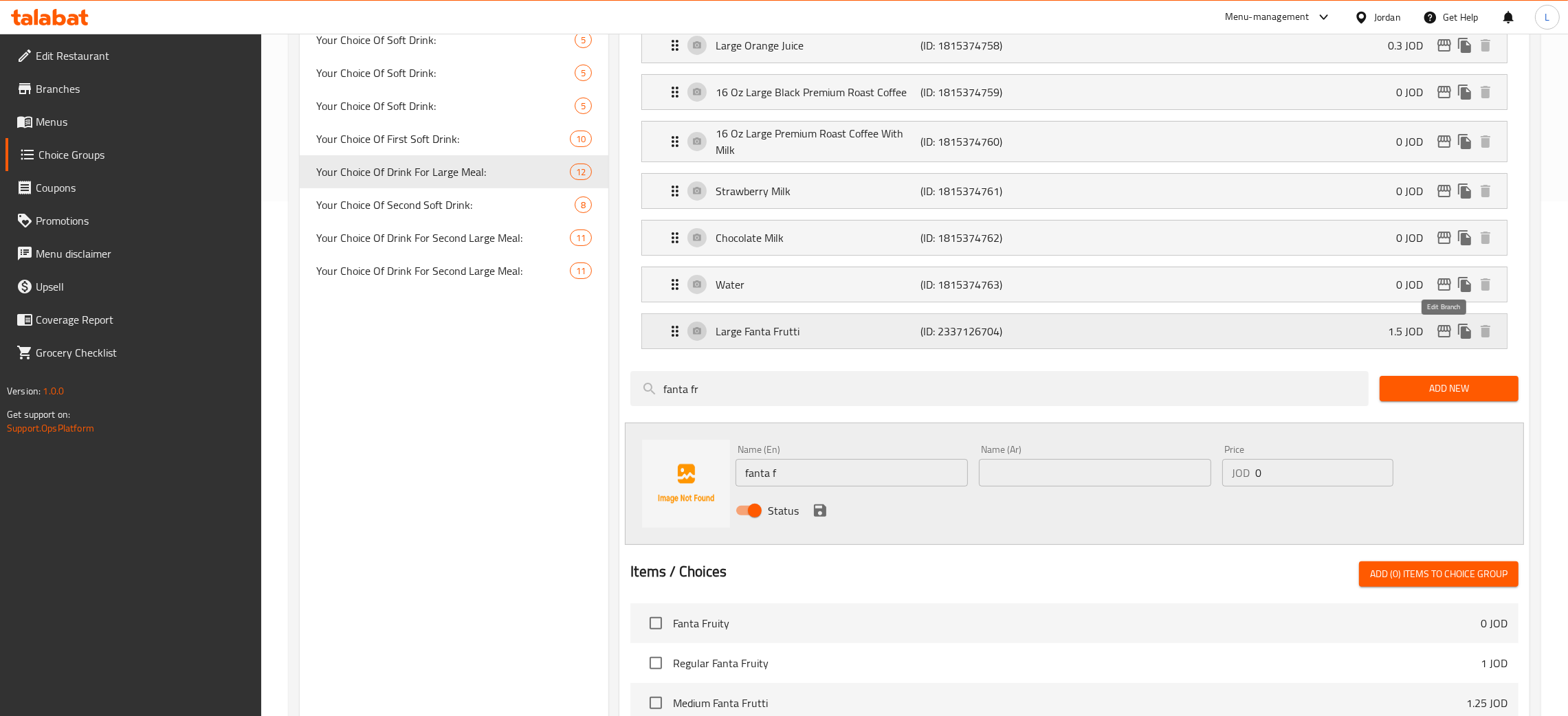
click at [1448, 340] on icon "edit" at bounding box center [1444, 330] width 16 height 16
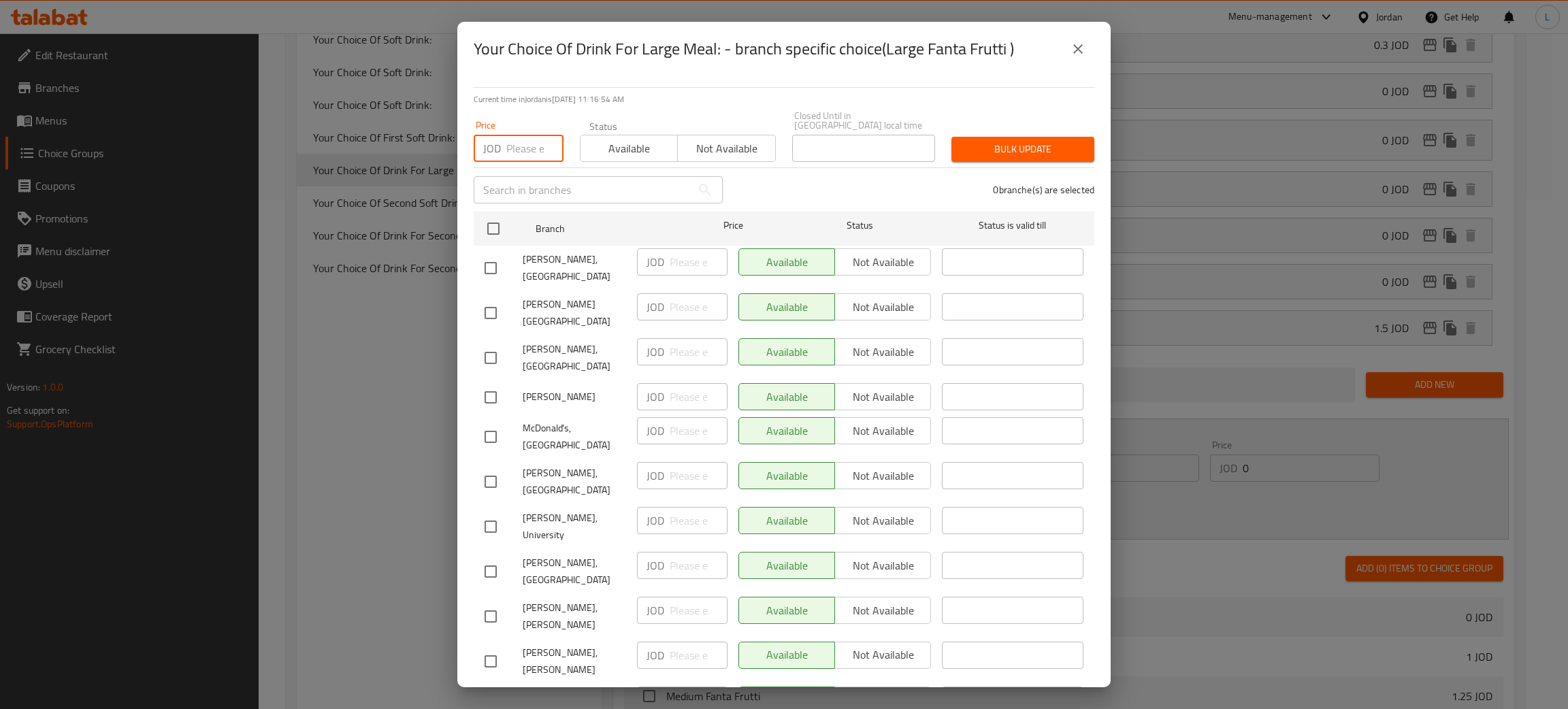
click at [526, 136] on input "number" at bounding box center [535, 148] width 57 height 27
type input "0"
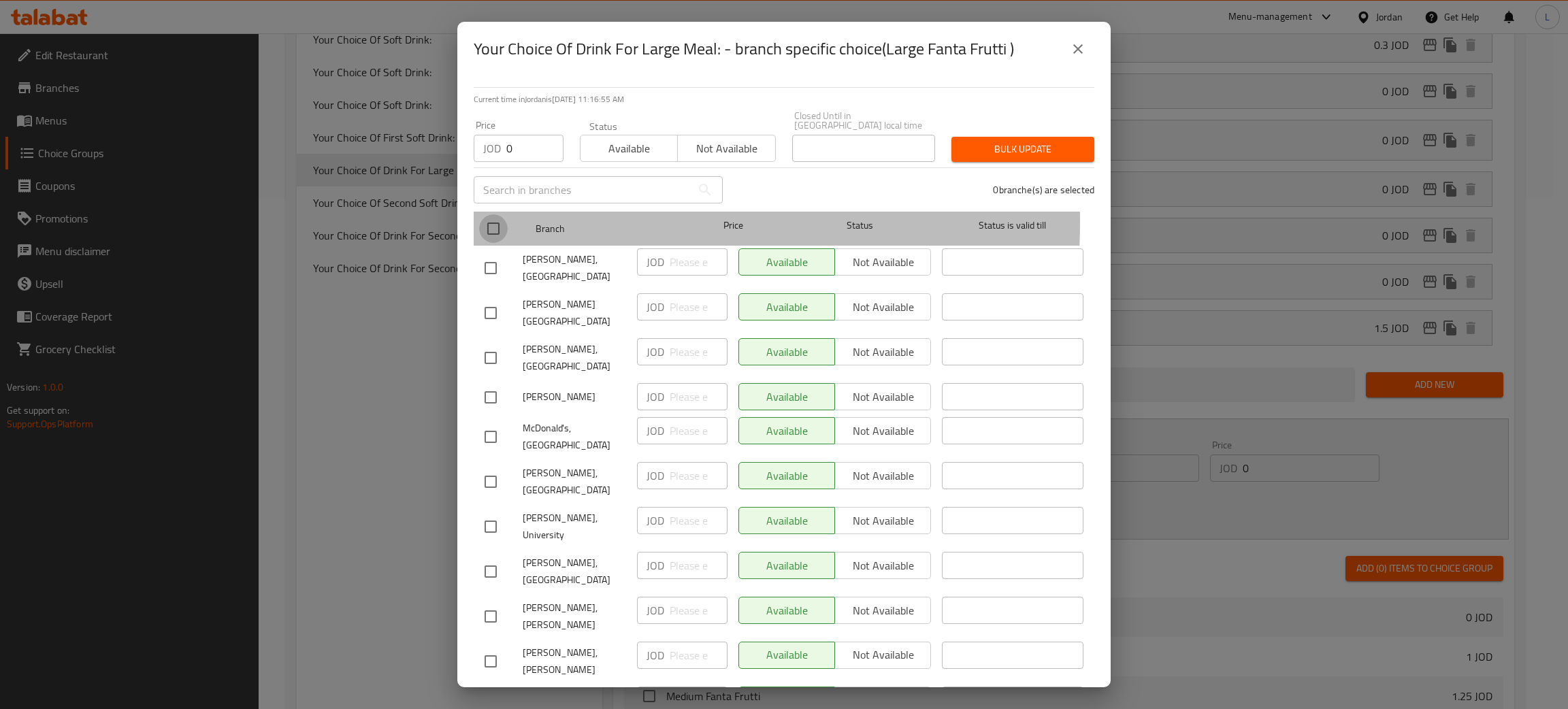
drag, startPoint x: 491, startPoint y: 213, endPoint x: 759, endPoint y: 200, distance: 268.3
click at [492, 214] on input "checkbox" at bounding box center [494, 228] width 28 height 28
checkbox input "true"
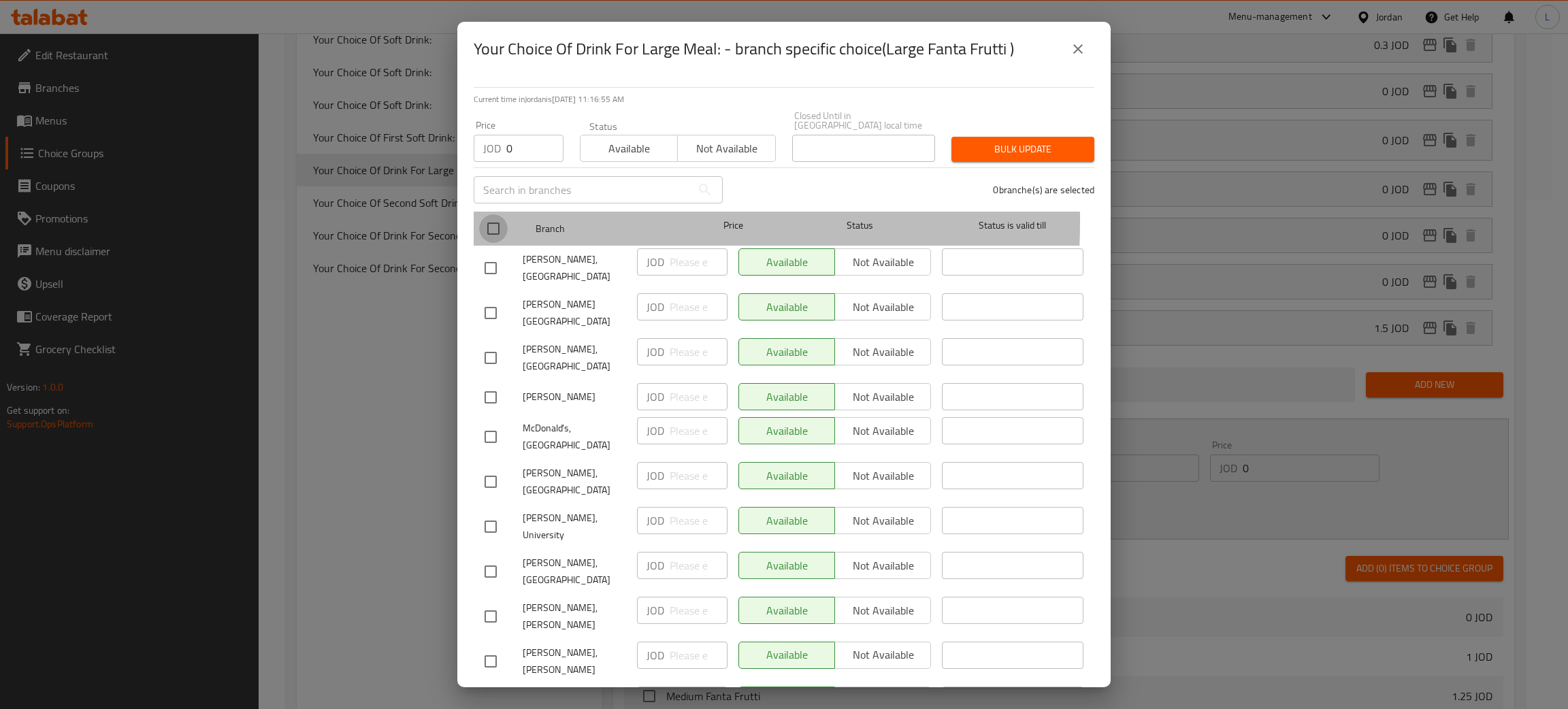
checkbox input "true"
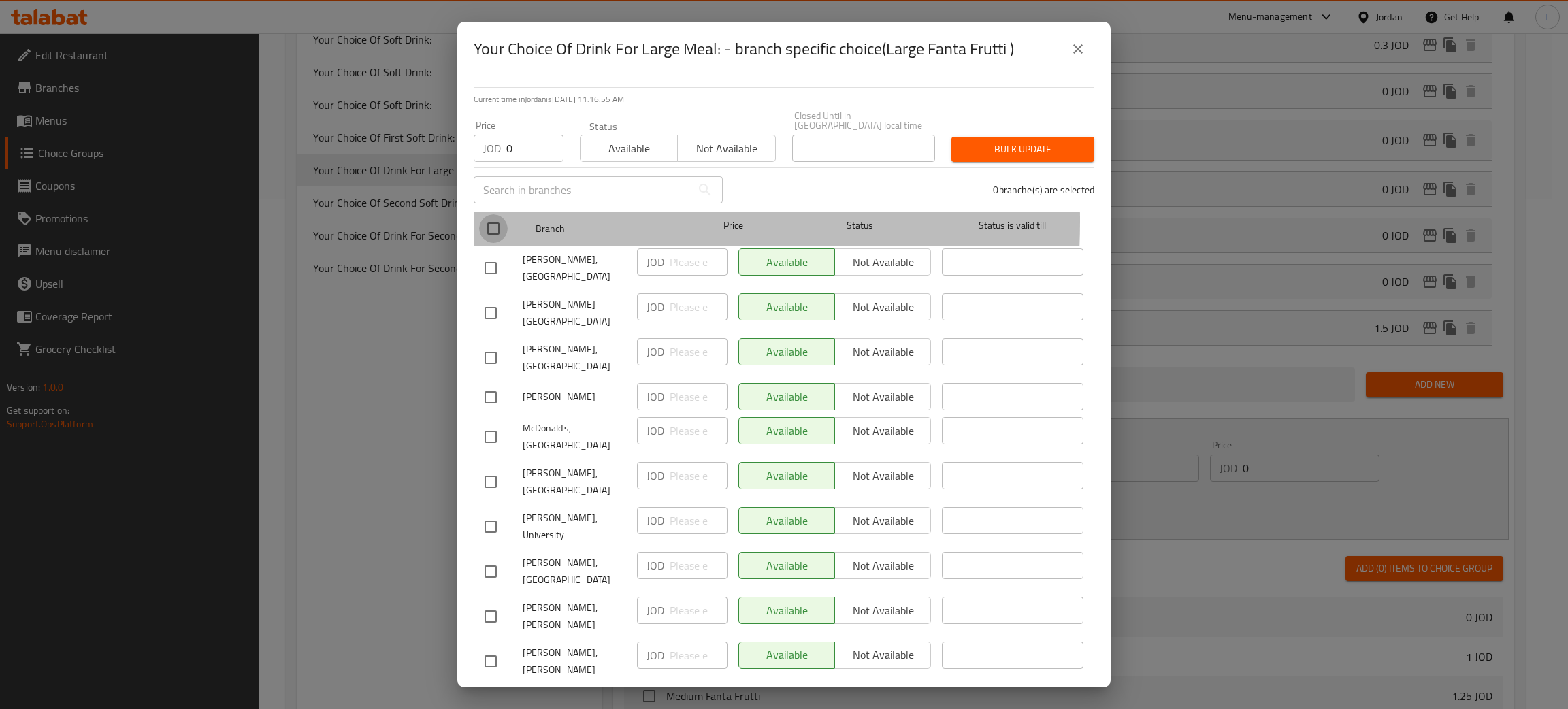
checkbox input "true"
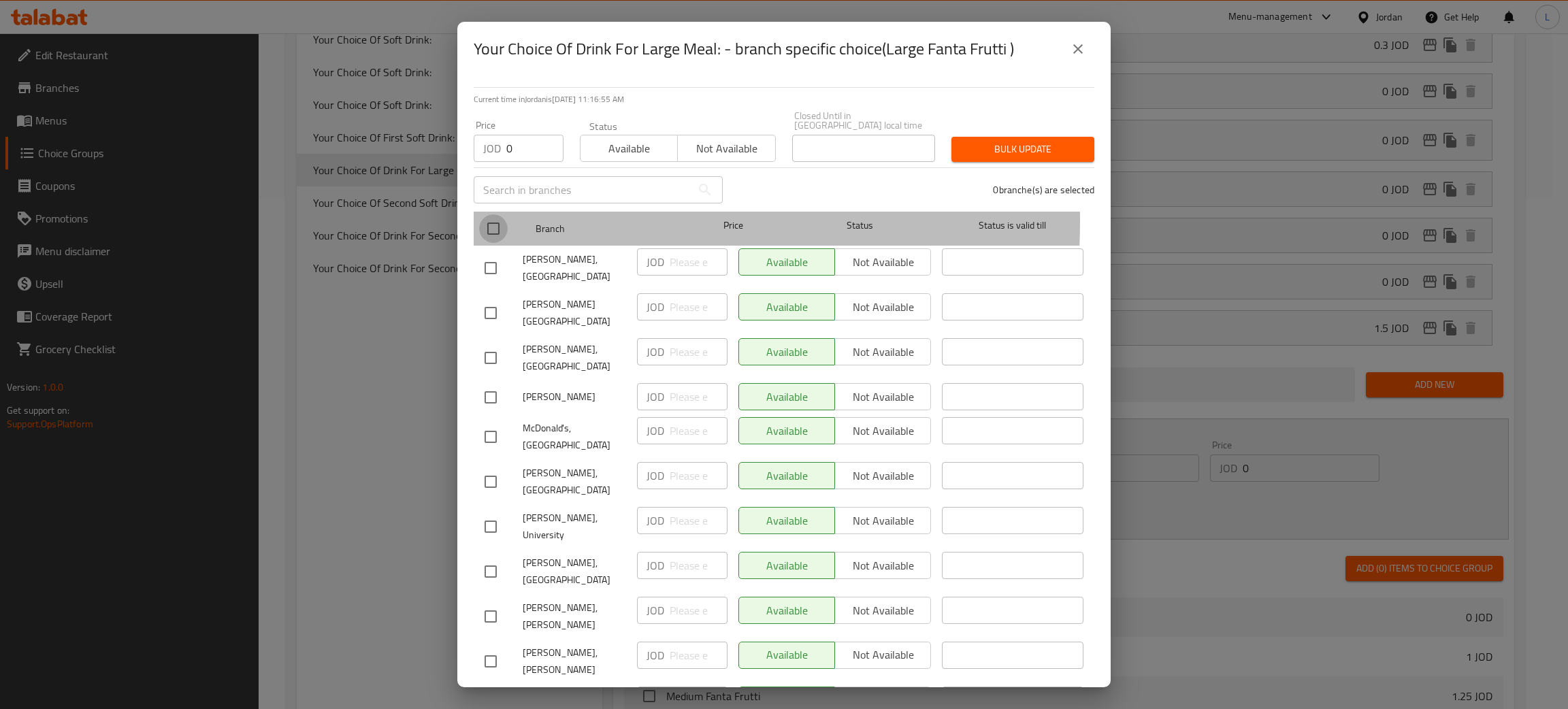
checkbox input "true"
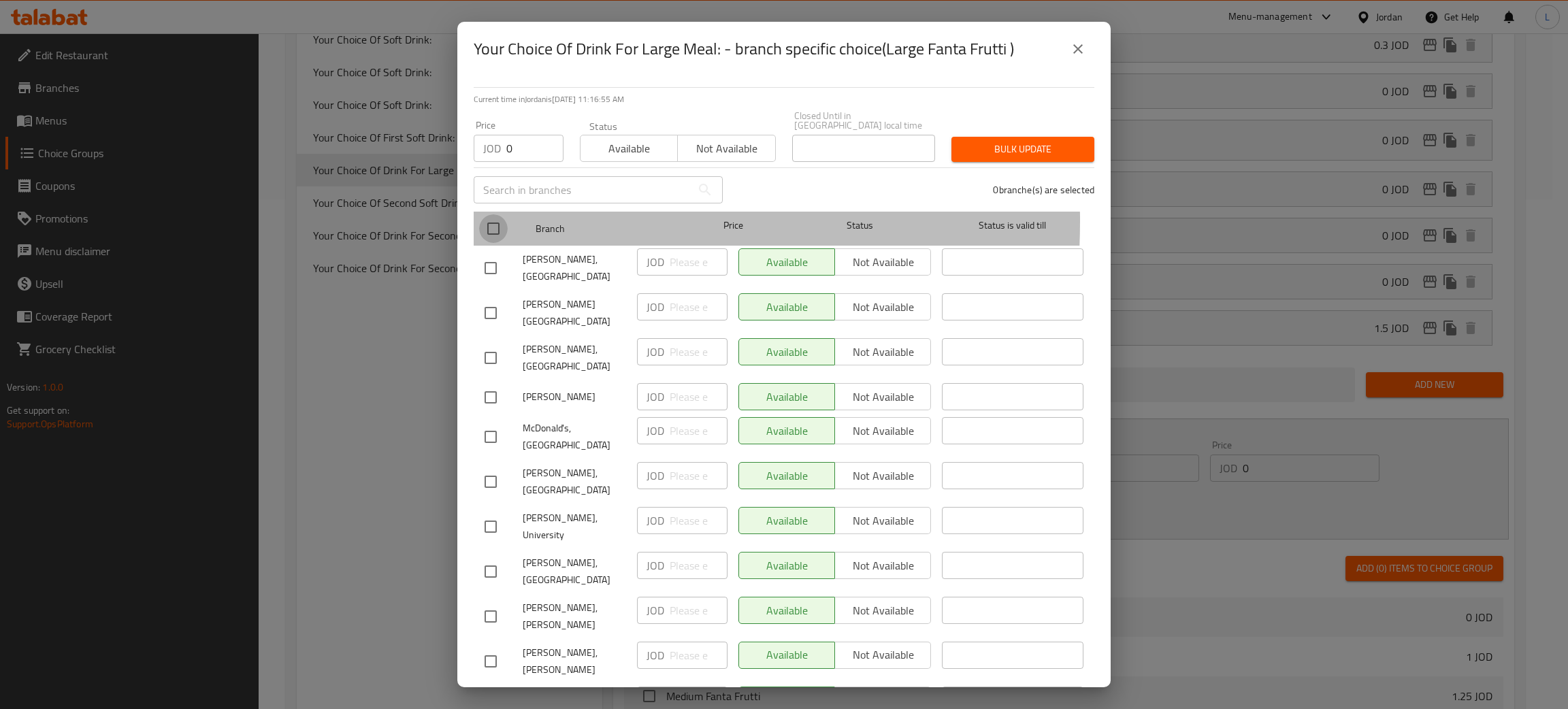
checkbox input "true"
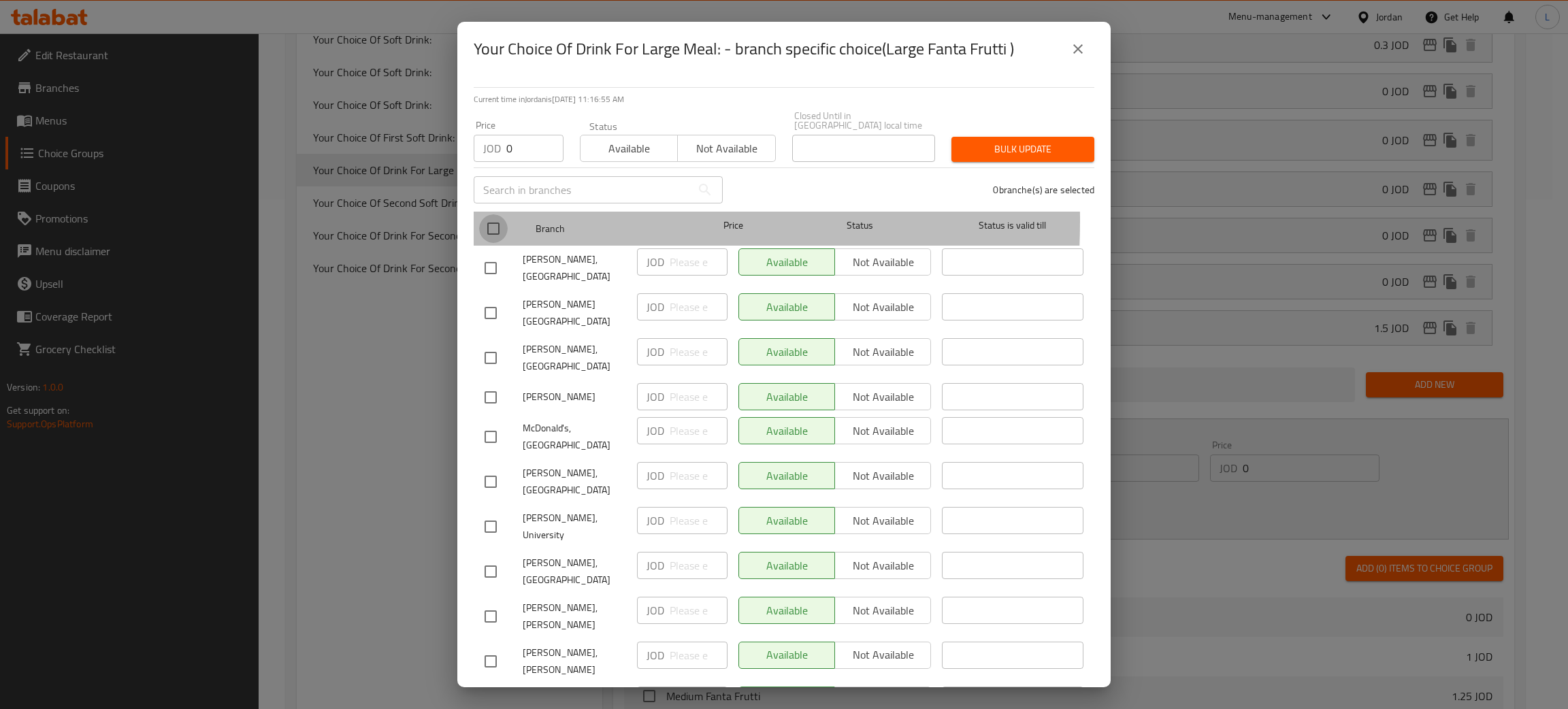
checkbox input "true"
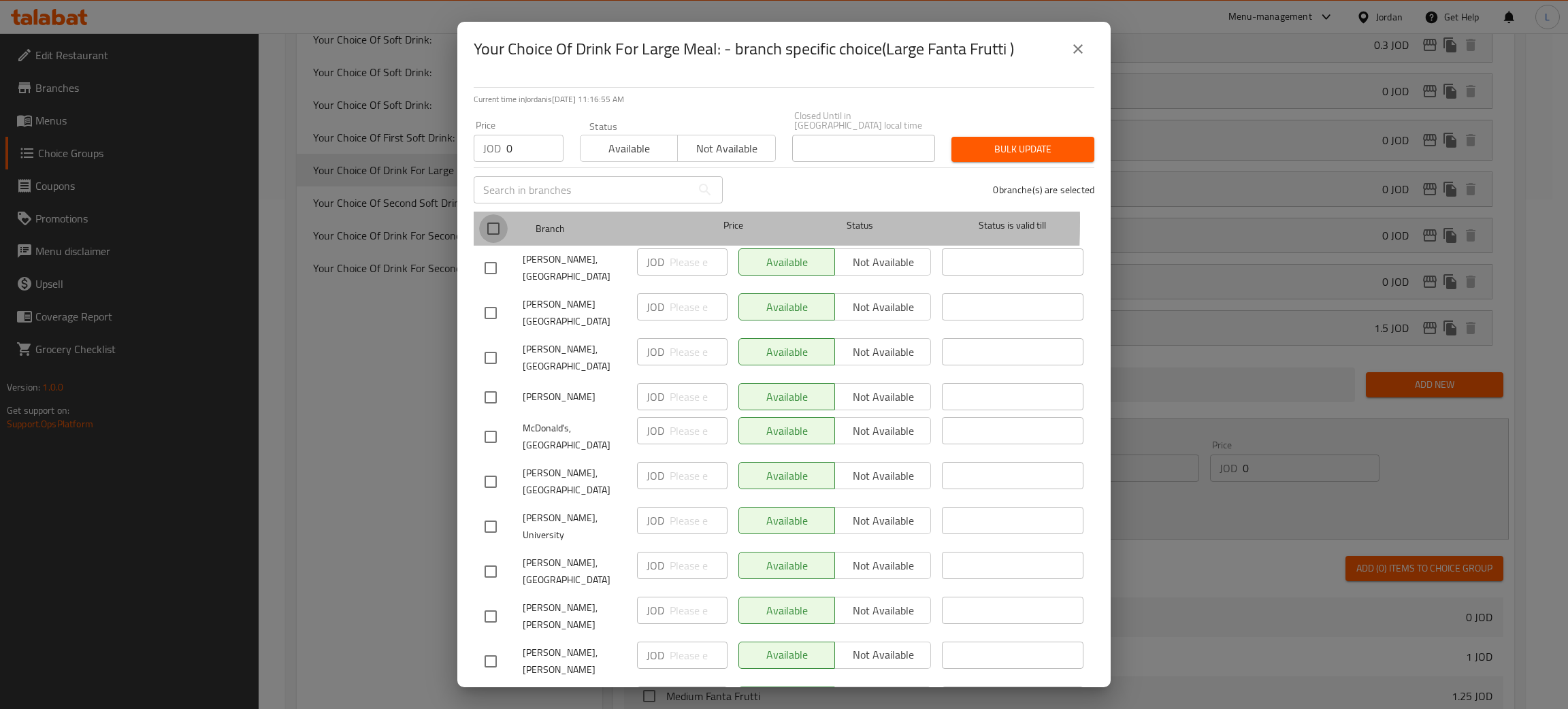
checkbox input "true"
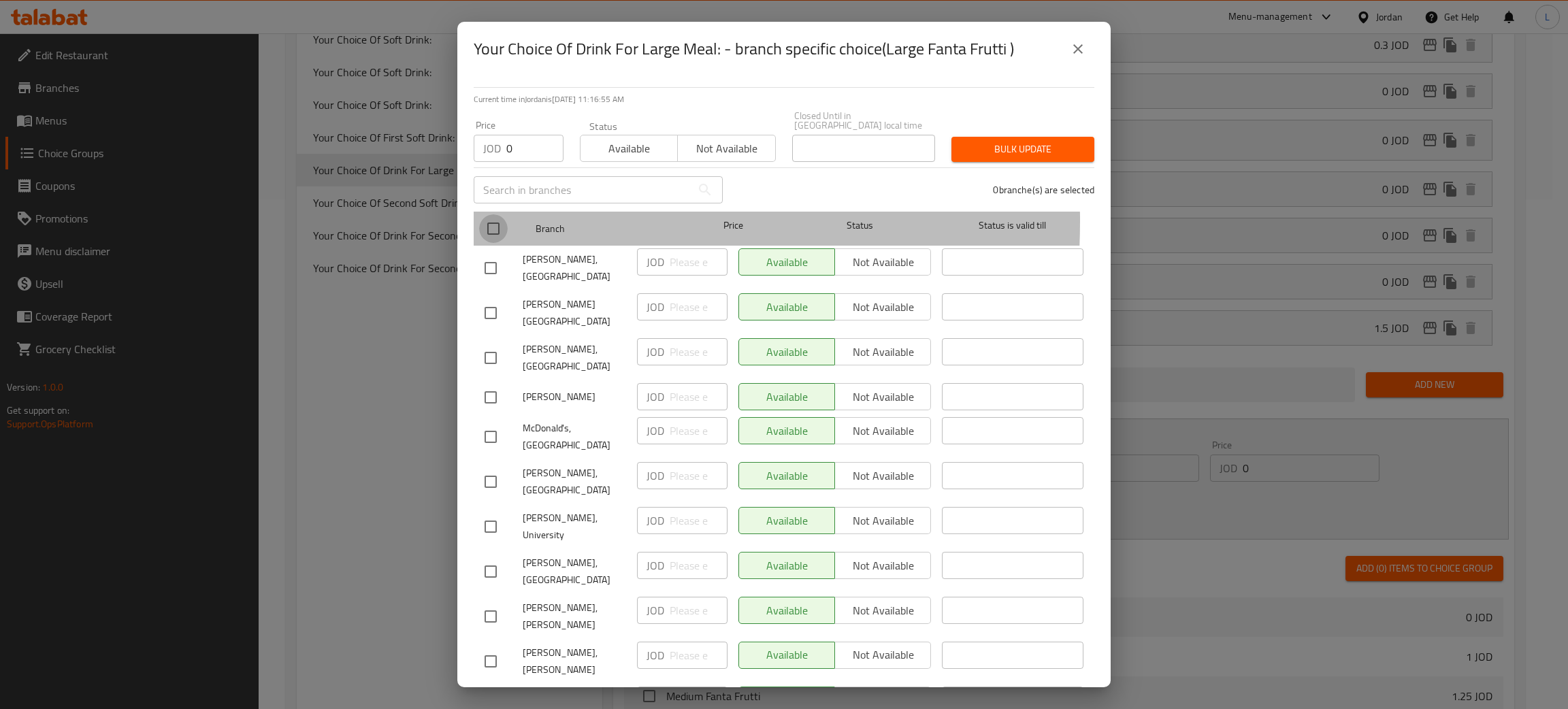
checkbox input "true"
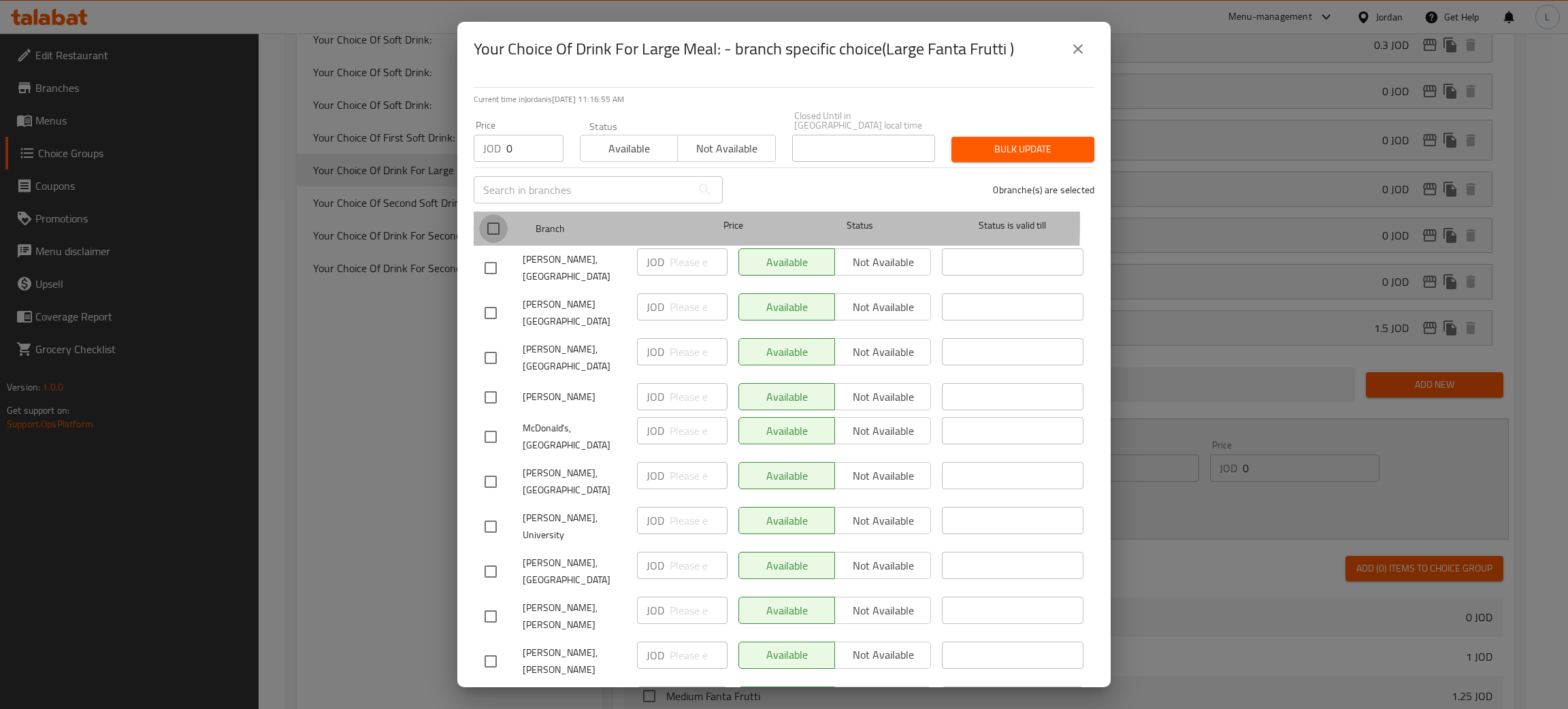
checkbox input "true"
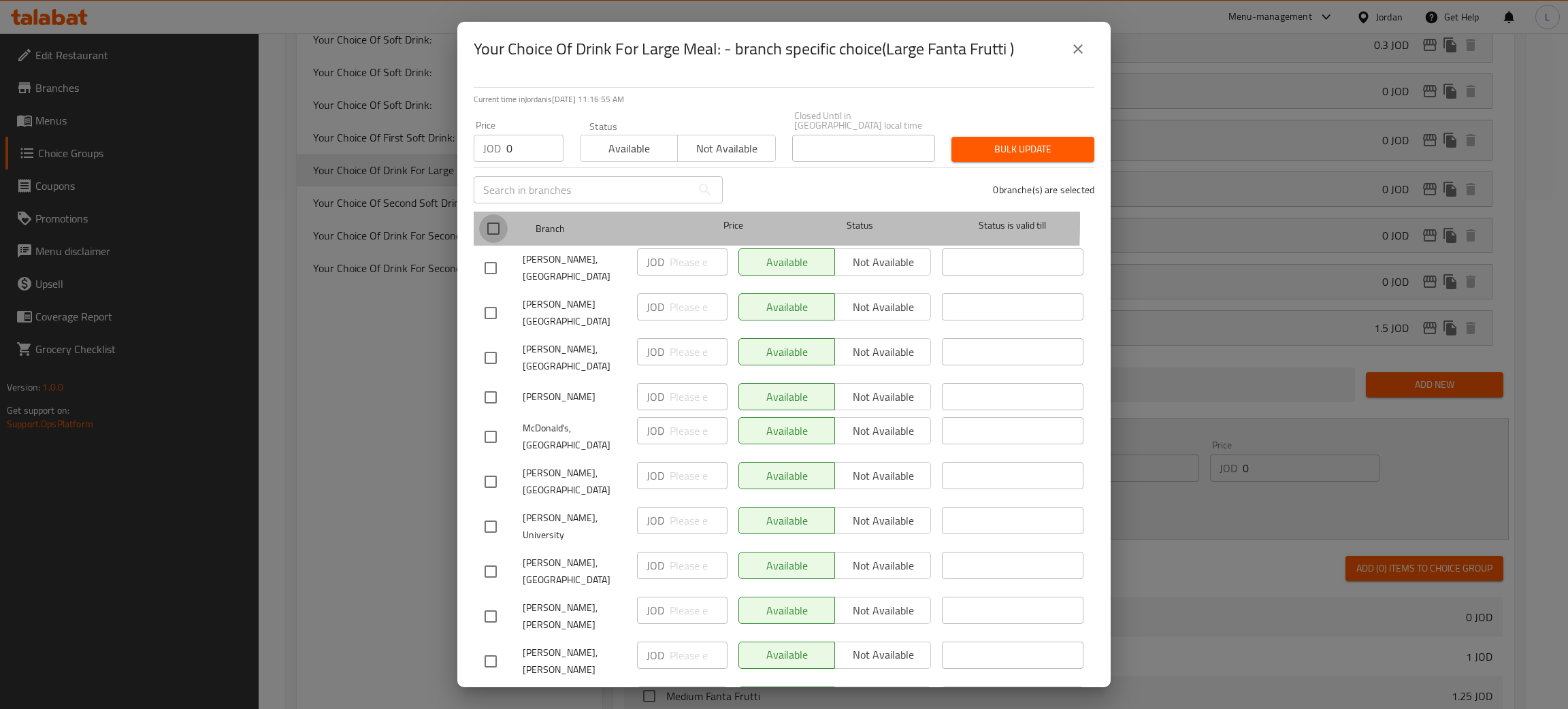
checkbox input "true"
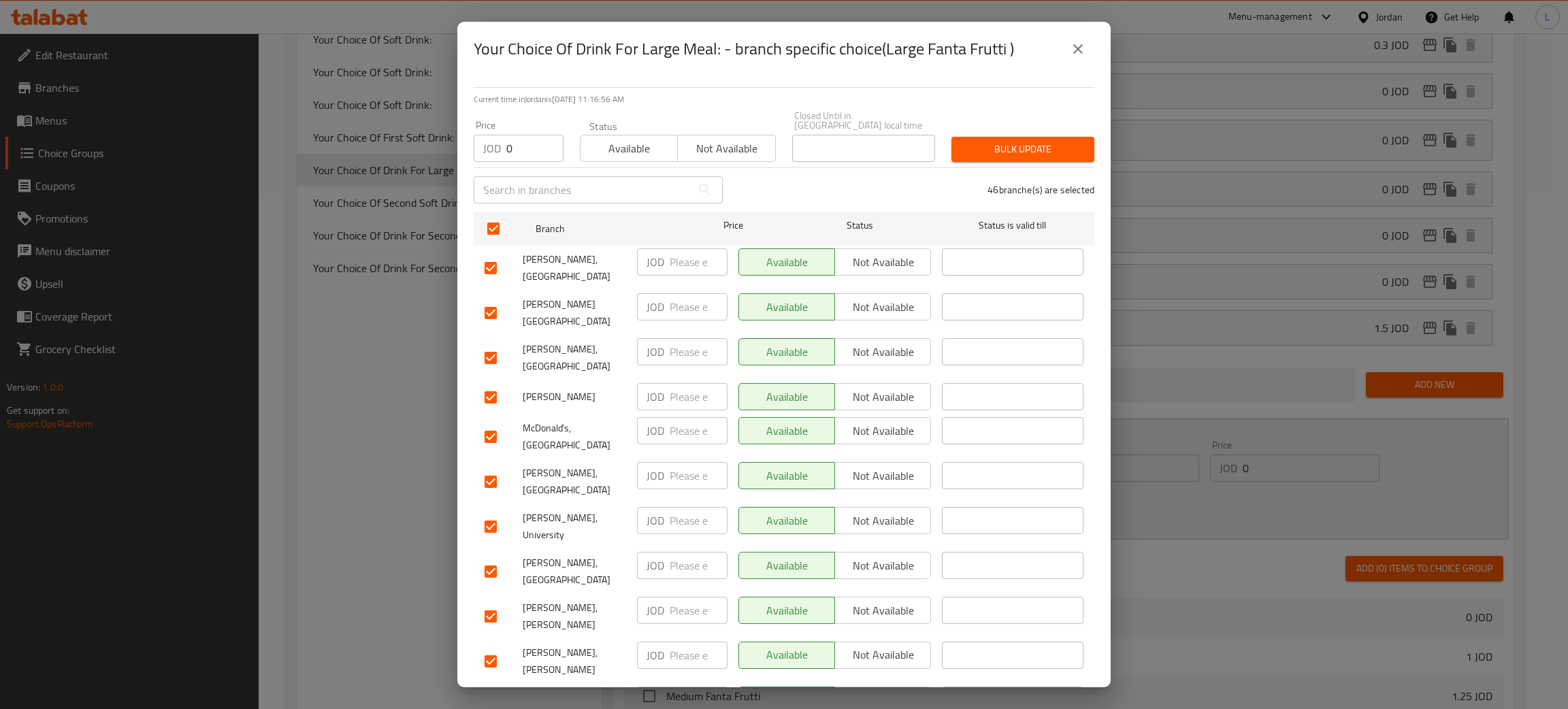
drag, startPoint x: 1044, startPoint y: 117, endPoint x: 1043, endPoint y: 134, distance: 17.0
click at [1044, 118] on div "Price JOD 0 Price Status Available Not available Closed Until in Jordan local t…" at bounding box center [784, 136] width 637 height 68
click at [1043, 141] on span "Bulk update" at bounding box center [1023, 150] width 121 height 17
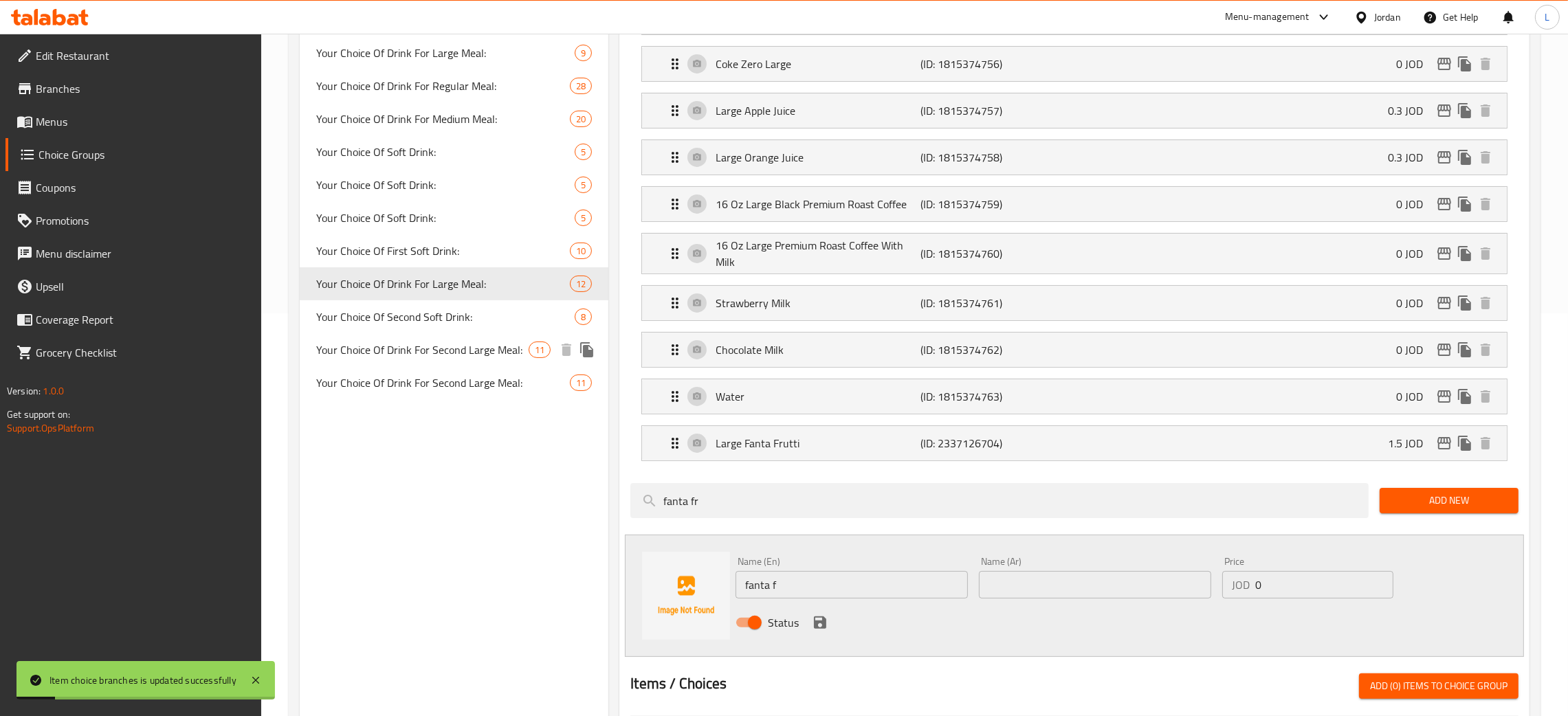
scroll to position [412, 0]
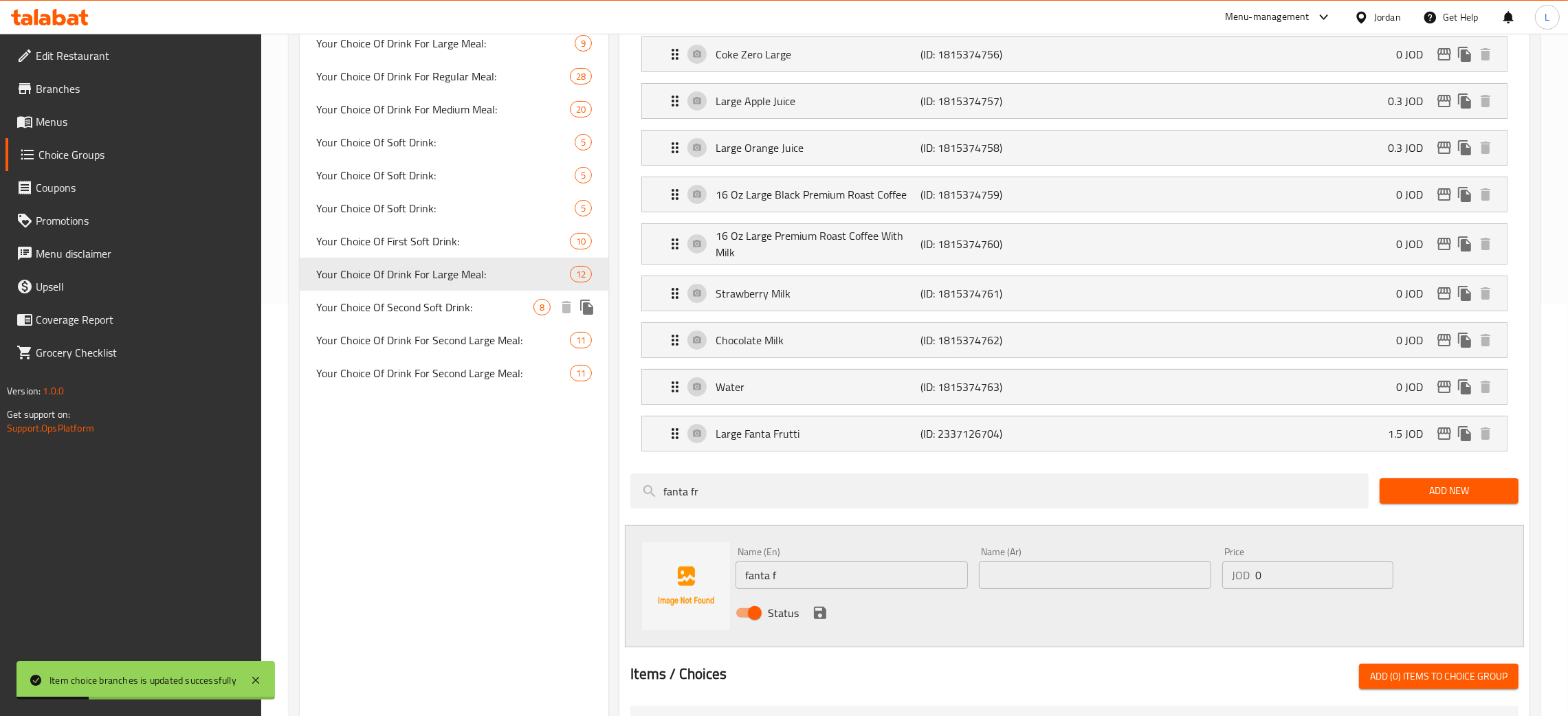
click at [430, 312] on span "Your Choice Of Second Soft Drink:" at bounding box center [424, 307] width 217 height 16
type input "Your Choice Of Second Soft Drink:"
type input "إختيارك للمشروب الغازي الثاني:"
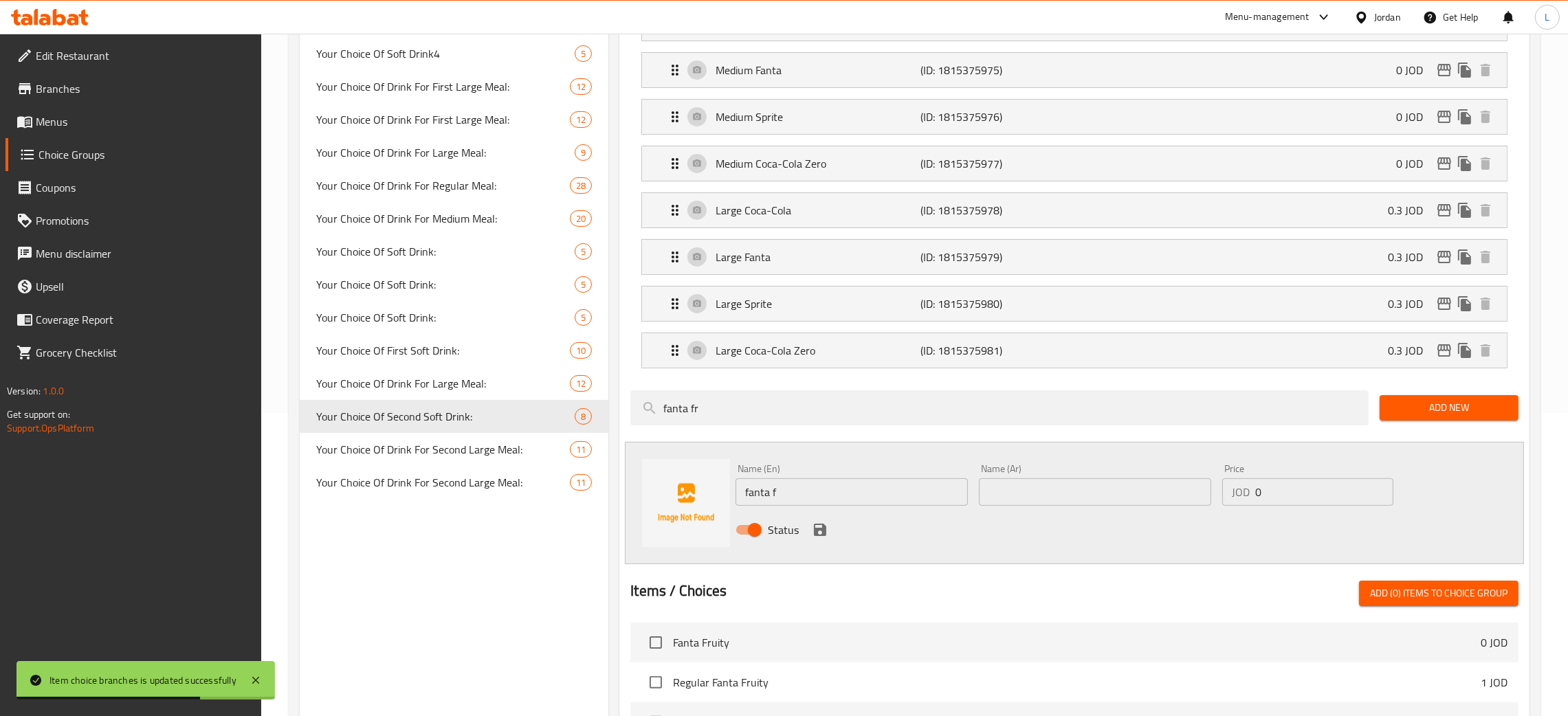
scroll to position [515, 0]
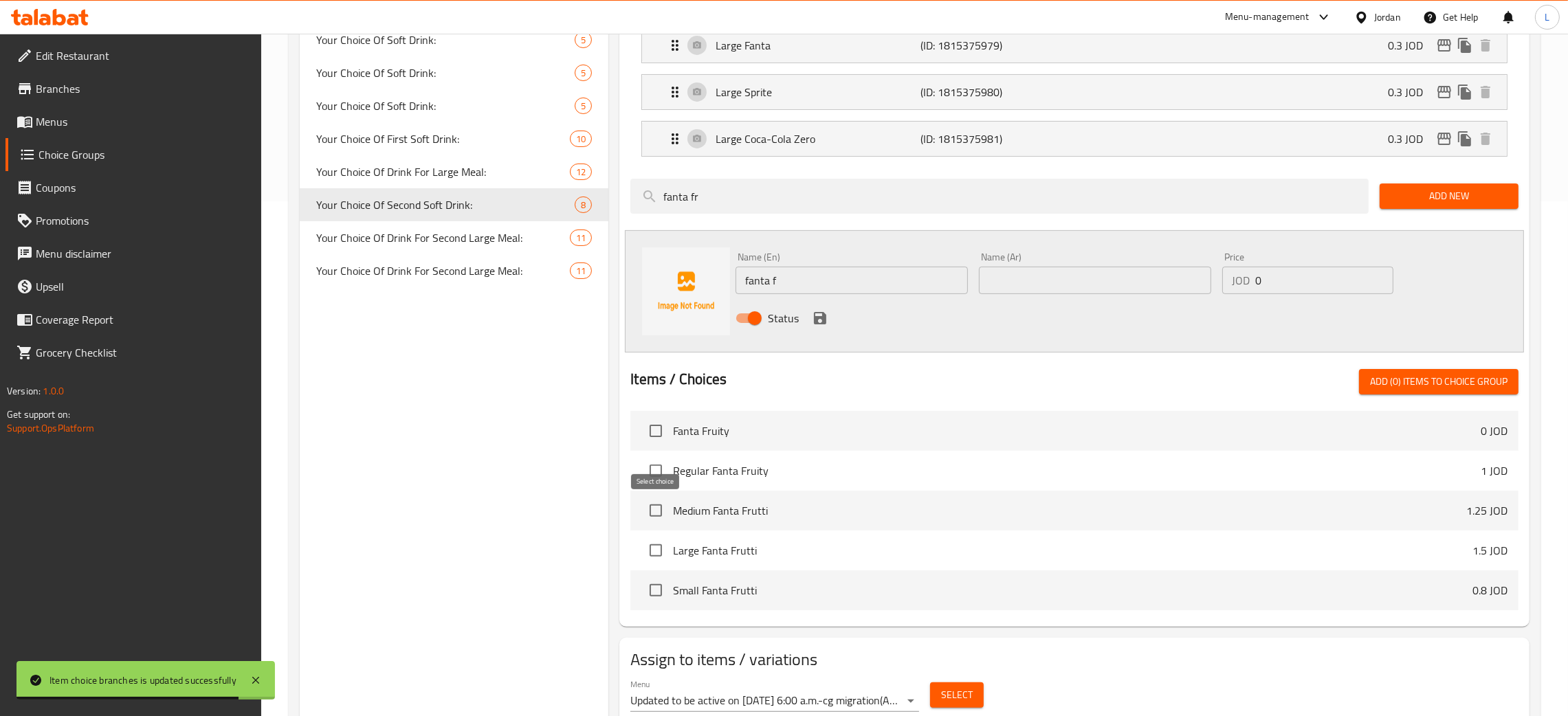
click at [655, 518] on input "checkbox" at bounding box center [656, 511] width 28 height 28
checkbox input "true"
click at [663, 472] on input "checkbox" at bounding box center [656, 471] width 28 height 28
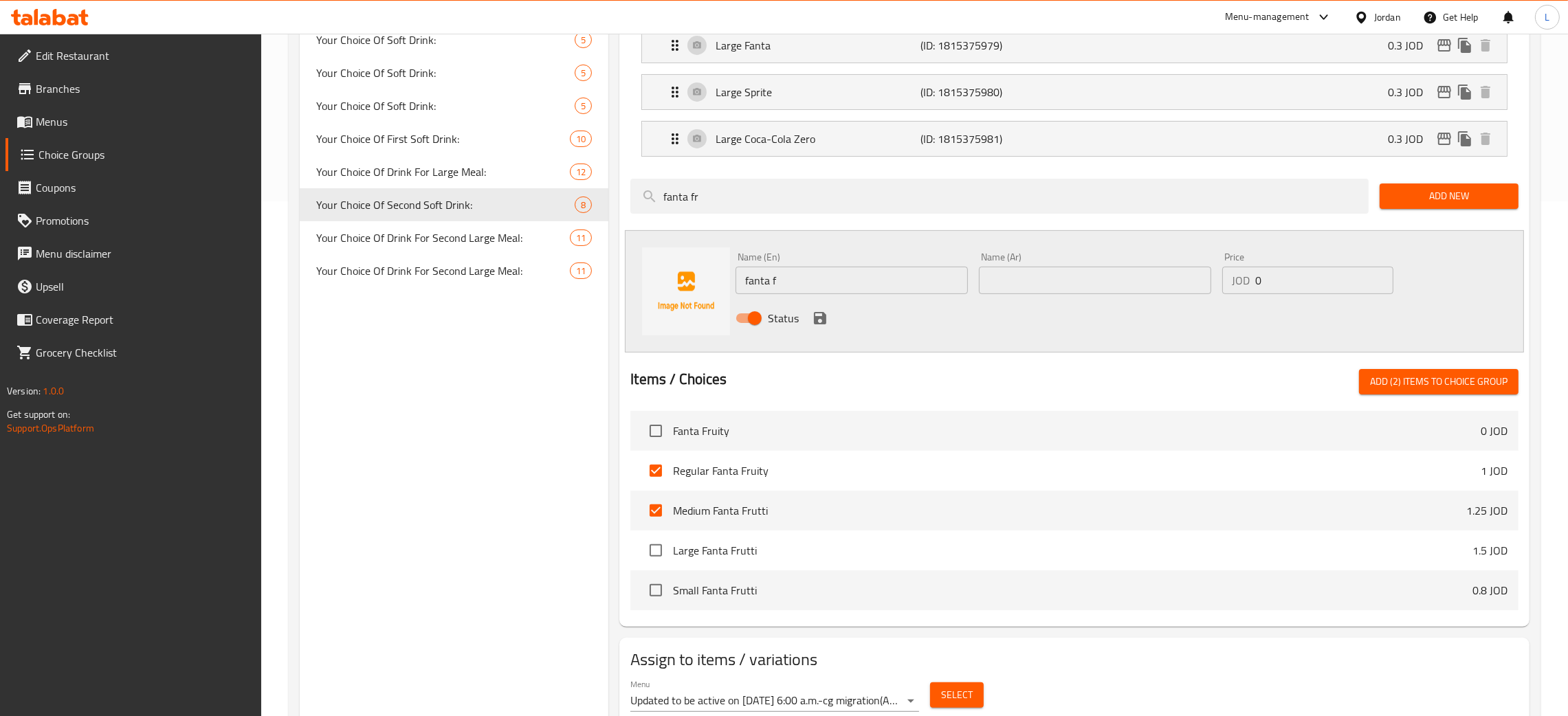
click at [1446, 369] on div at bounding box center [1074, 364] width 888 height 11
click at [1446, 378] on span "Add (2) items to choice group" at bounding box center [1438, 382] width 138 height 17
checkbox input "false"
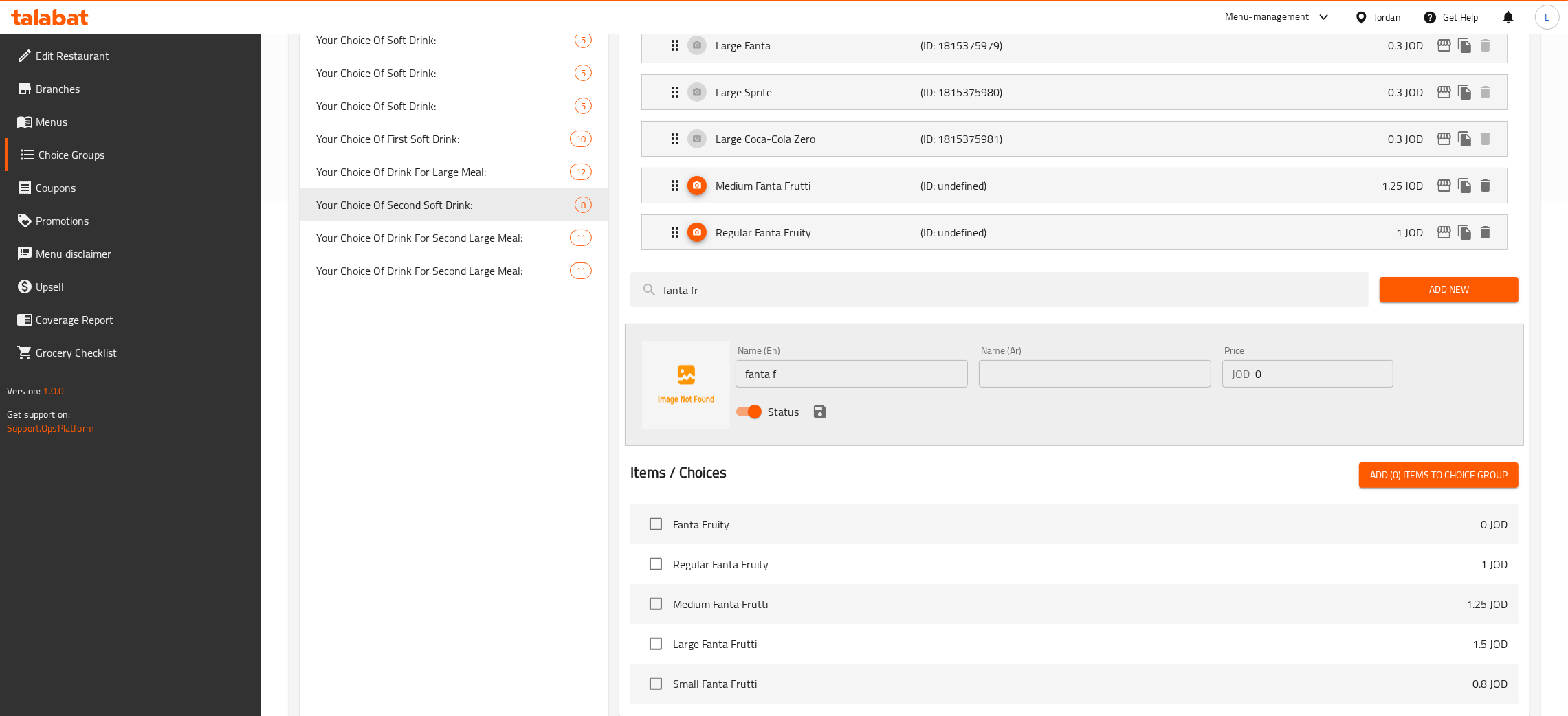
scroll to position [0, 0]
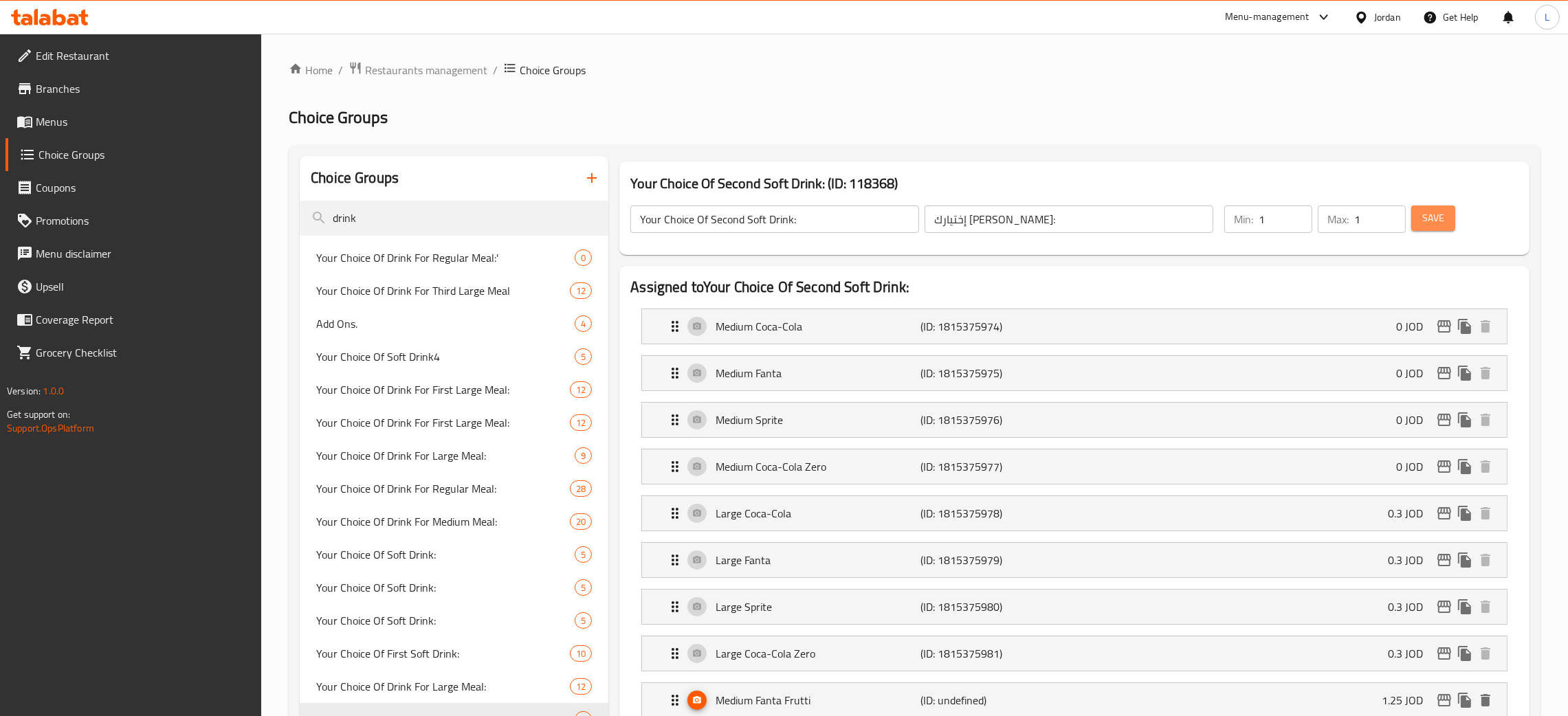
click at [1420, 217] on button "Save" at bounding box center [1433, 217] width 44 height 26
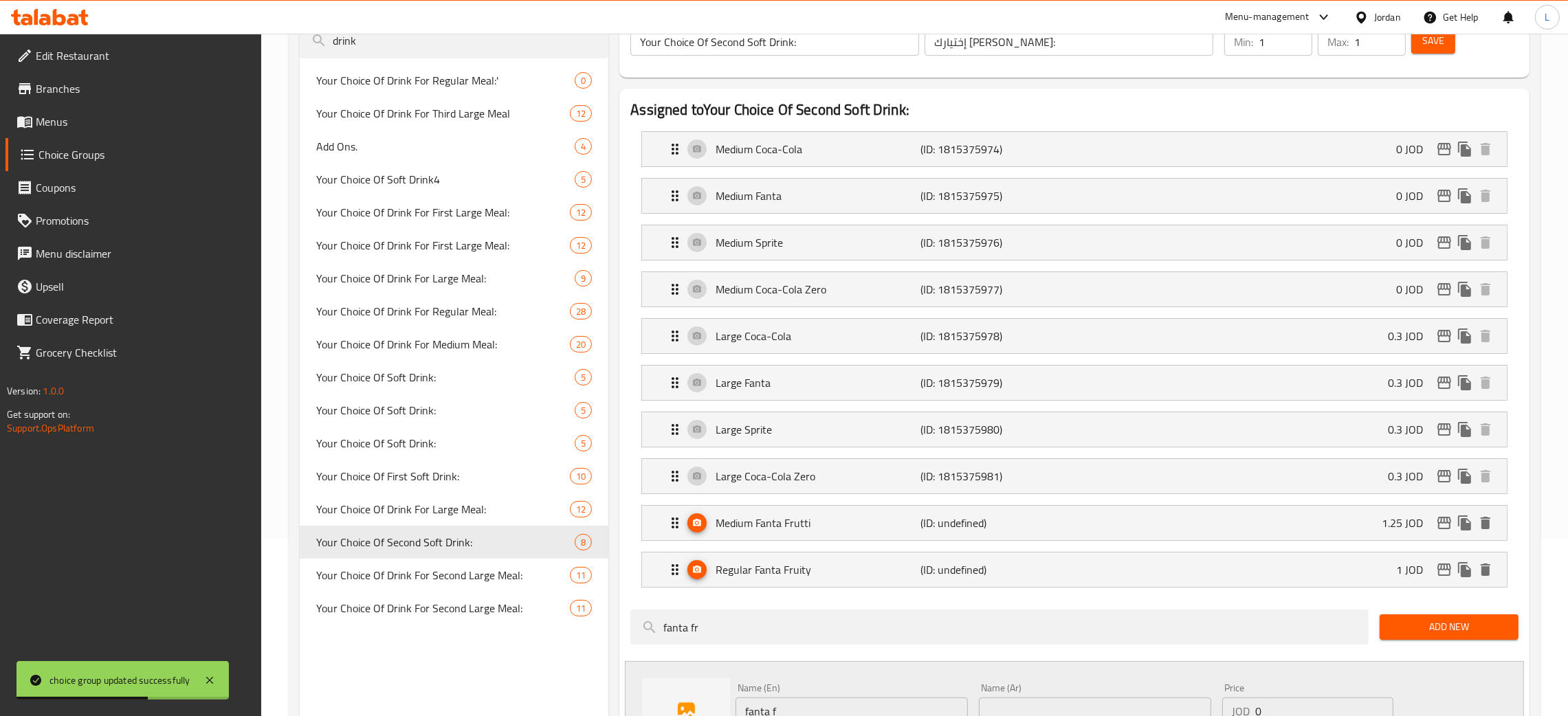
scroll to position [206, 0]
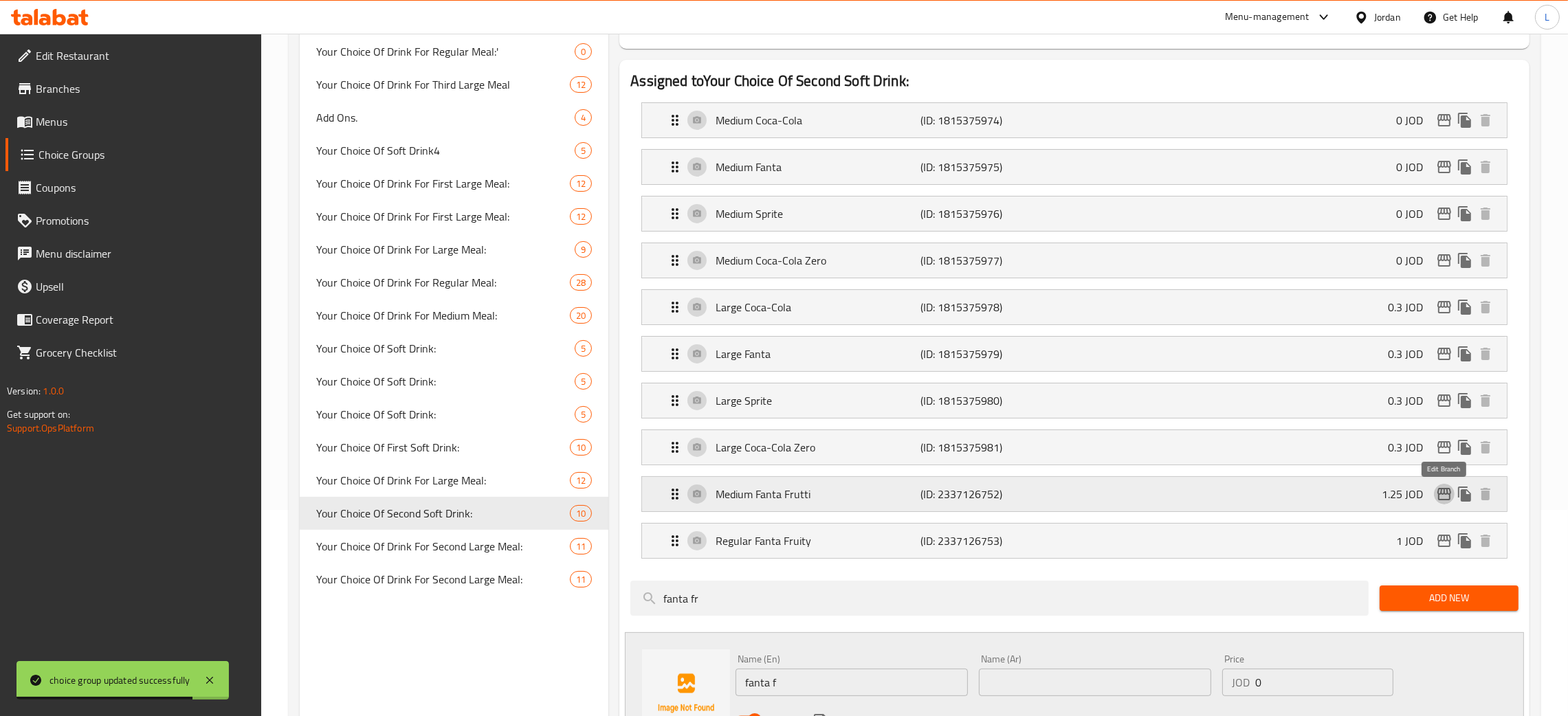
click at [1445, 495] on icon "edit" at bounding box center [1444, 494] width 16 height 16
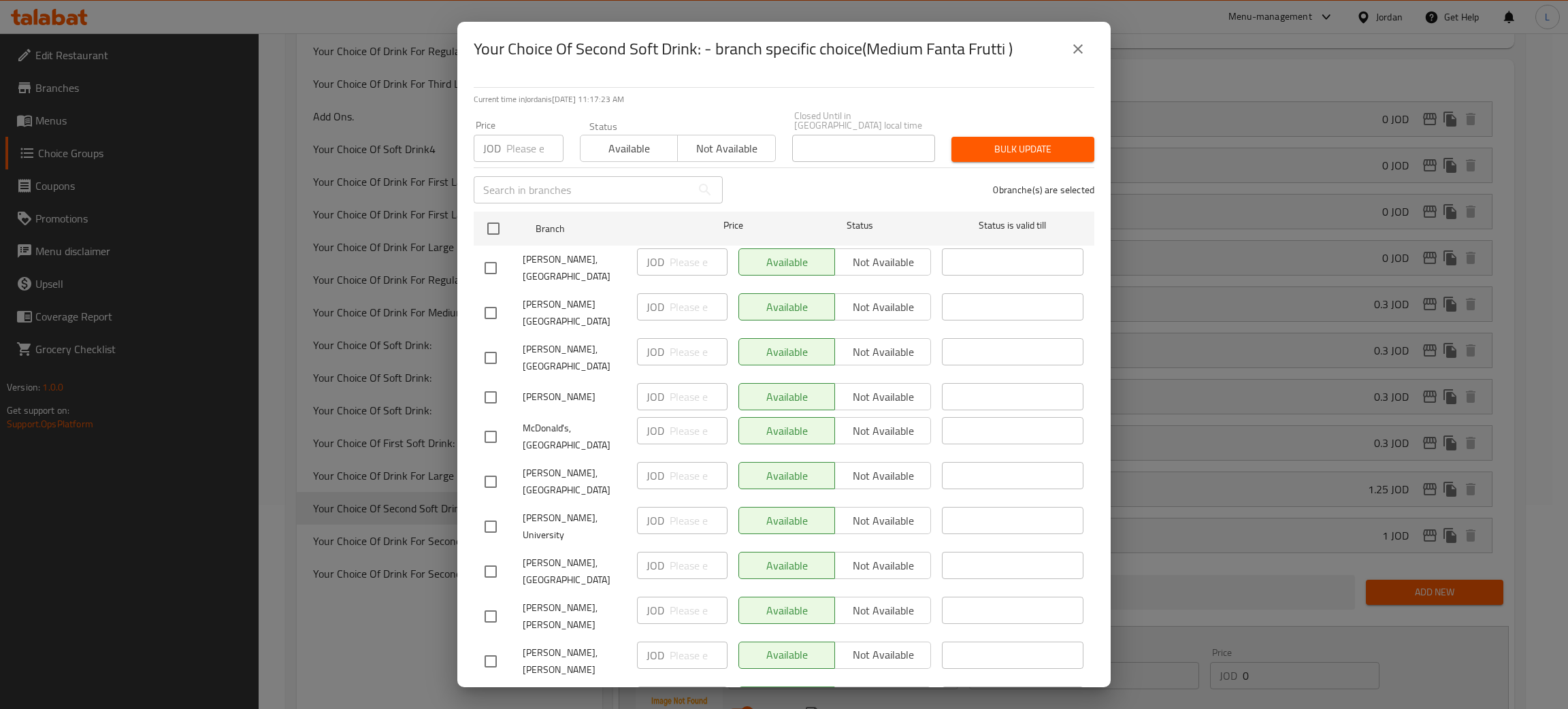
click at [525, 149] on input "number" at bounding box center [535, 148] width 57 height 27
type input "0"
click at [491, 222] on input "checkbox" at bounding box center [494, 228] width 28 height 28
checkbox input "true"
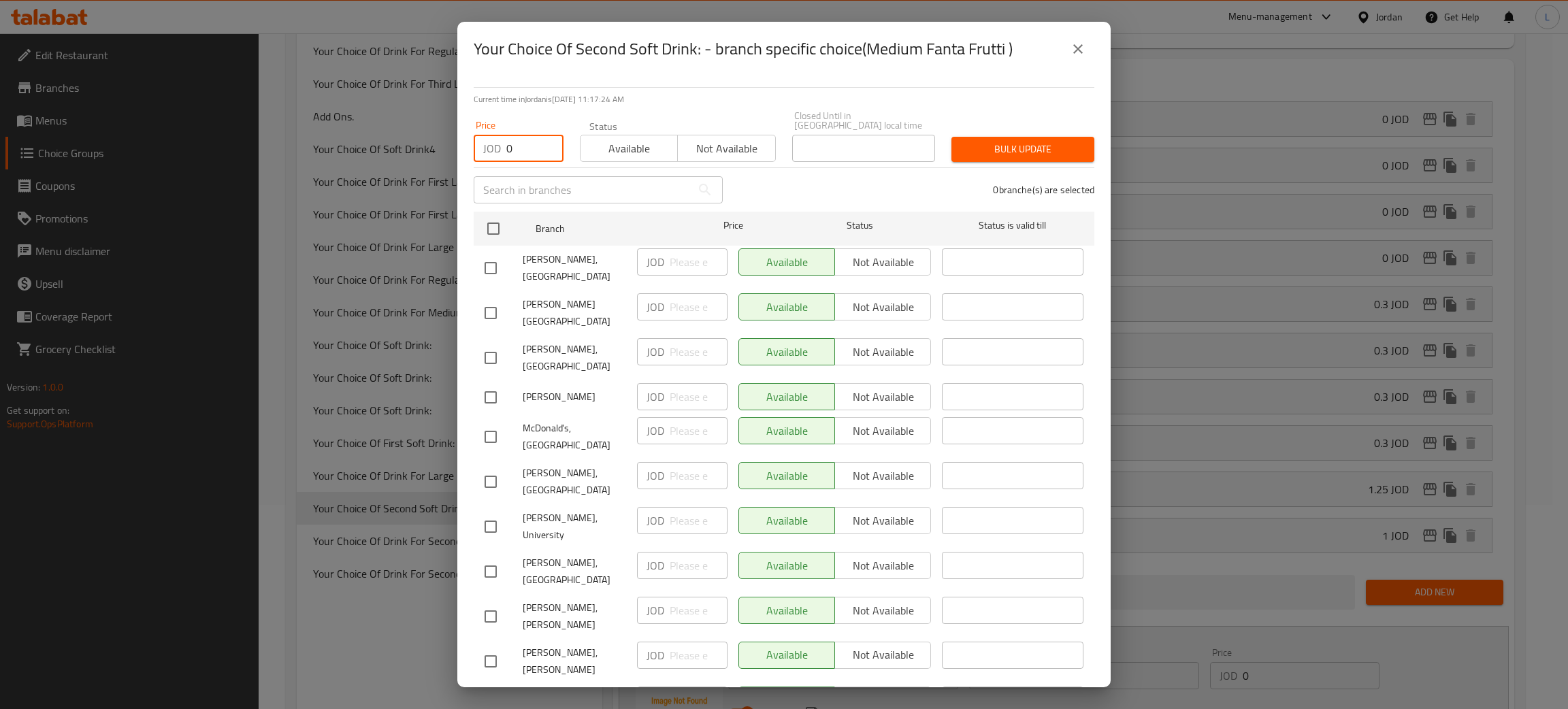
checkbox input "true"
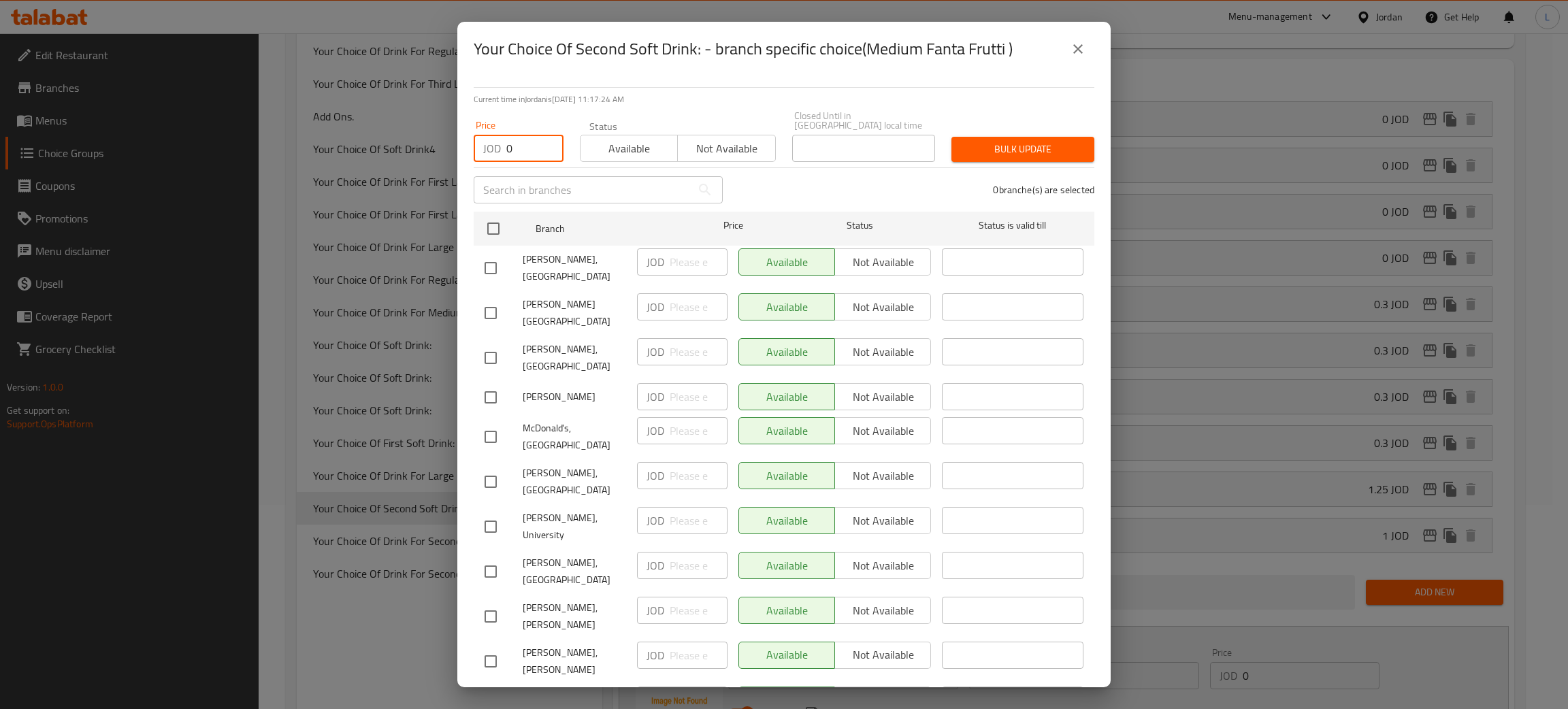
checkbox input "true"
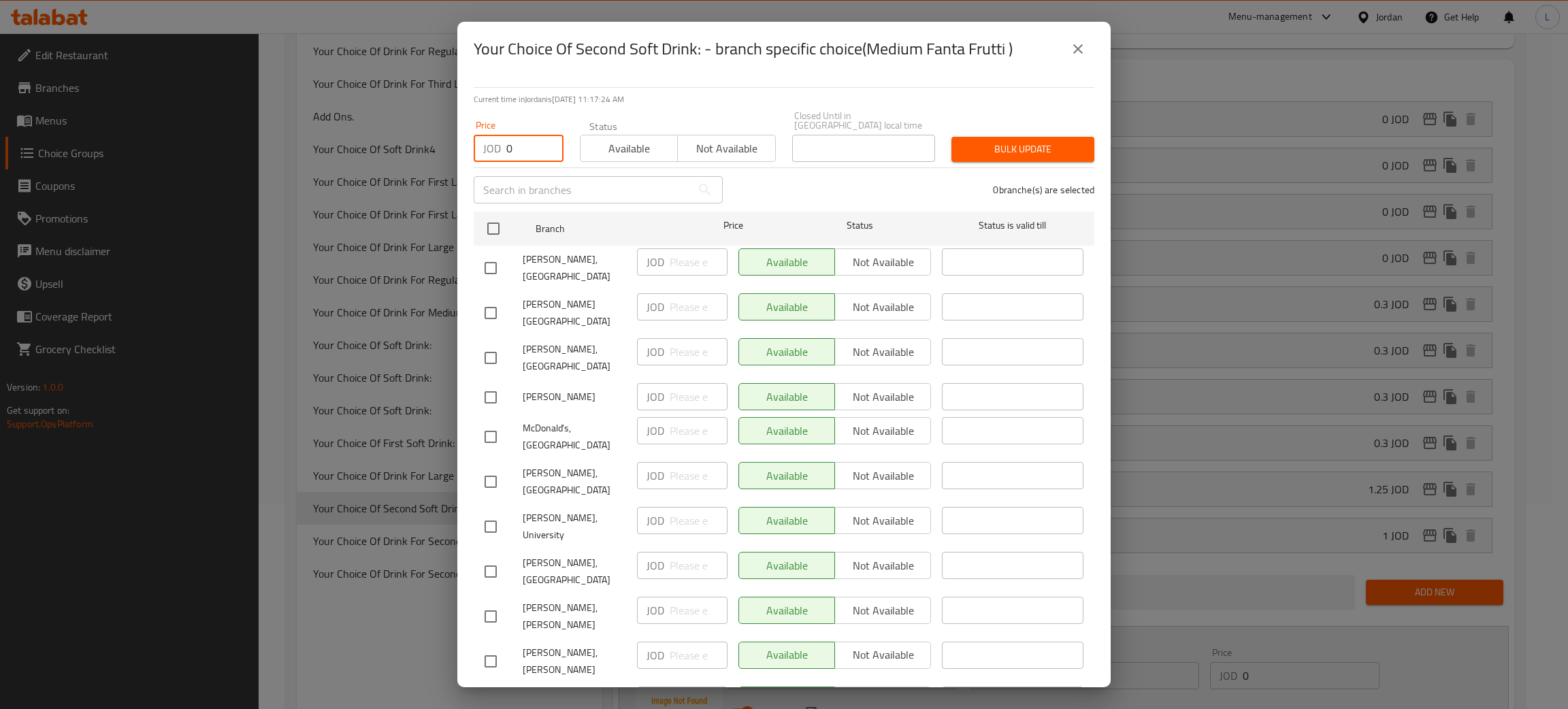
checkbox input "true"
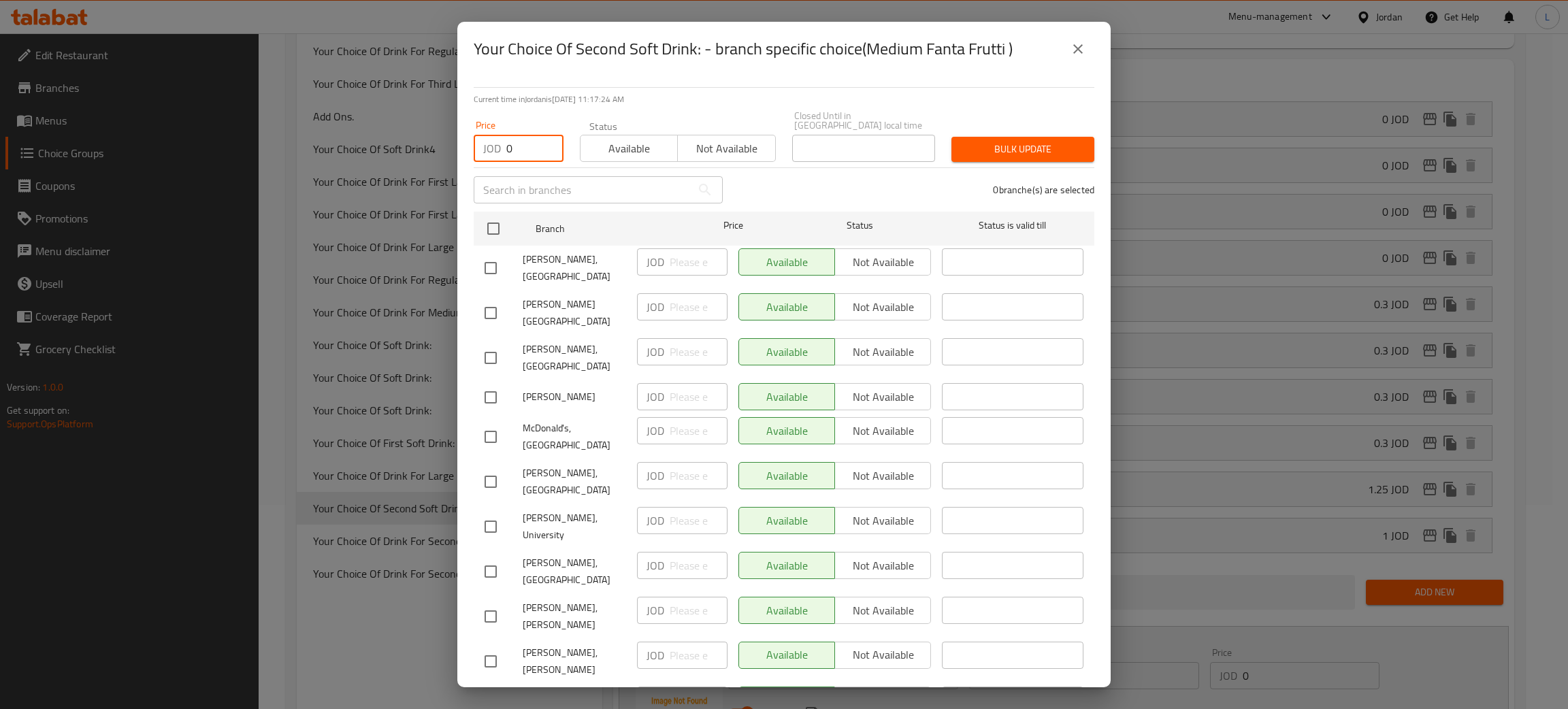
checkbox input "true"
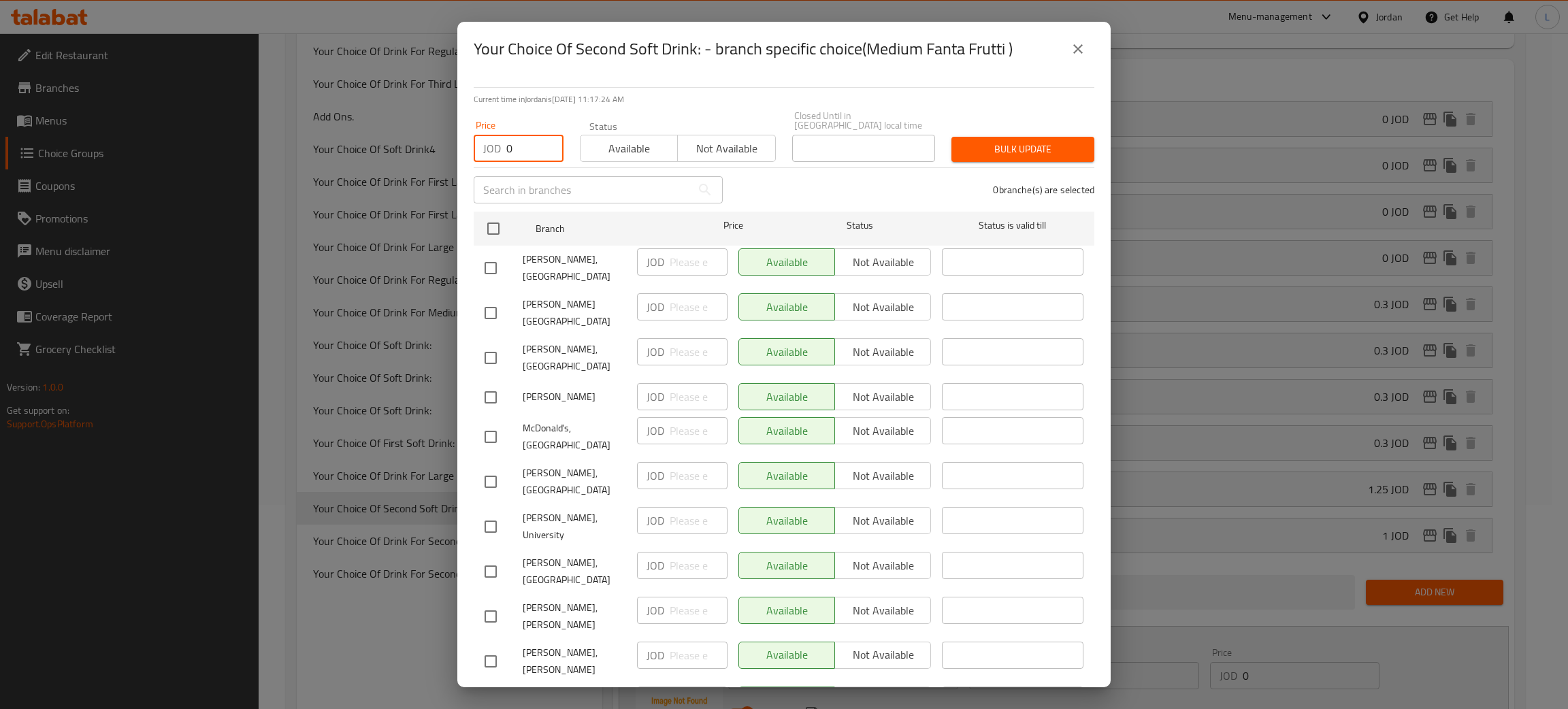
checkbox input "true"
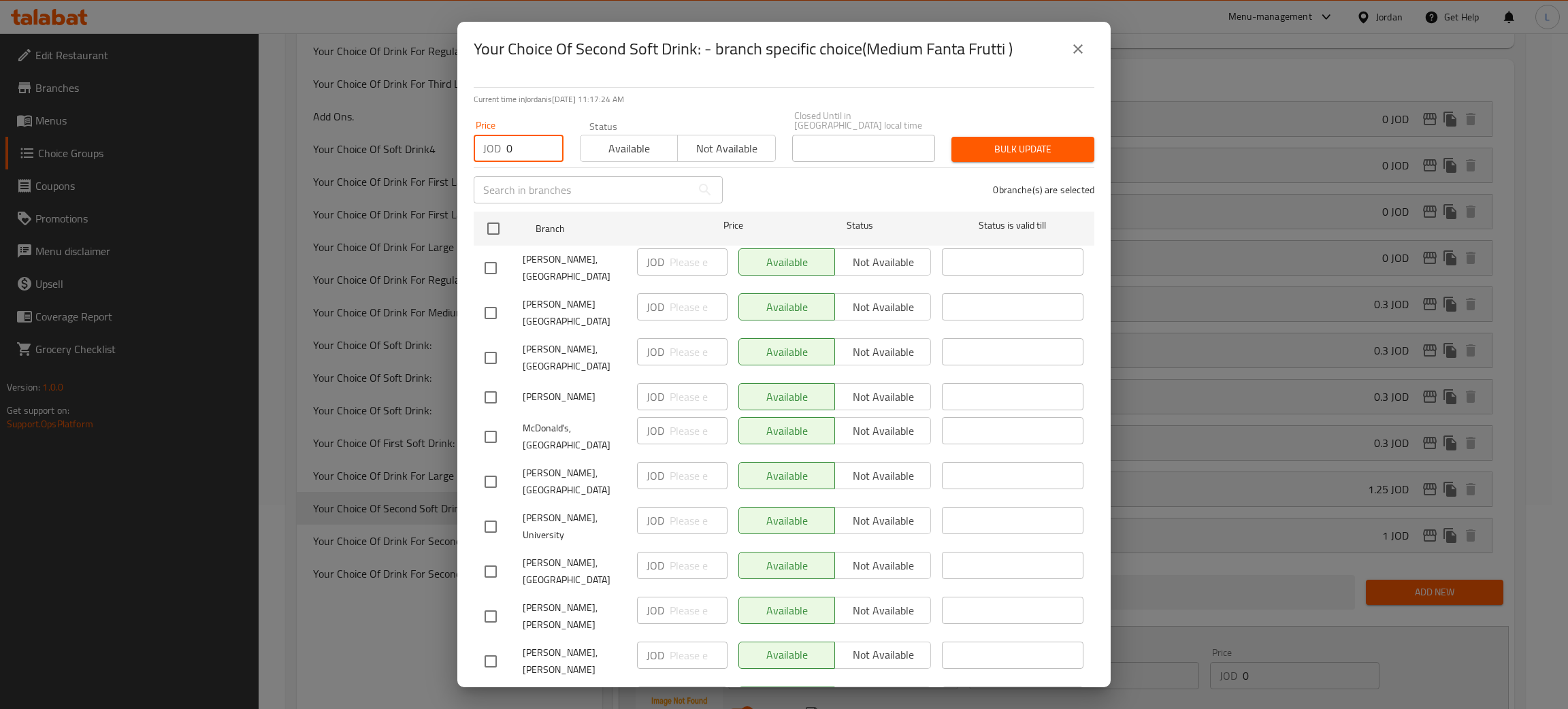
checkbox input "true"
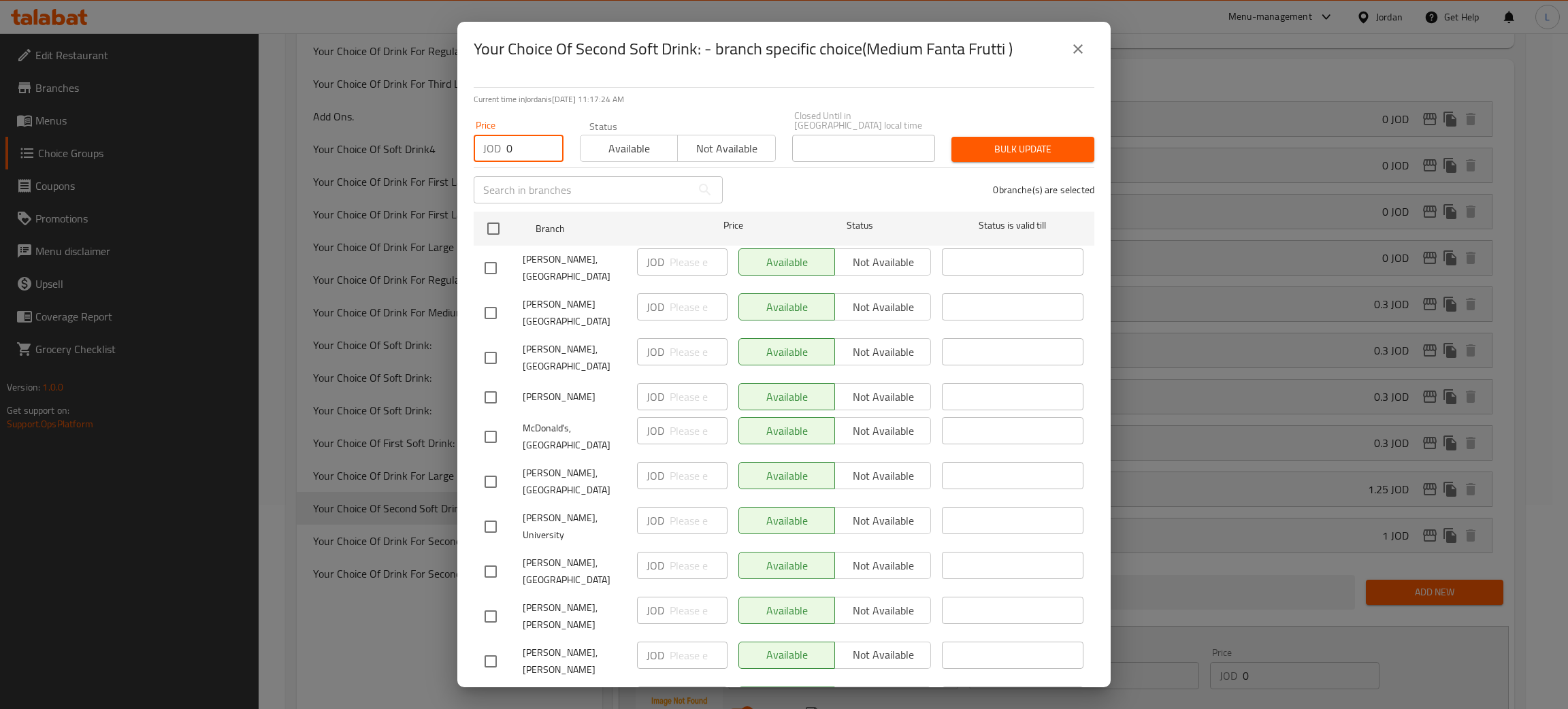
checkbox input "true"
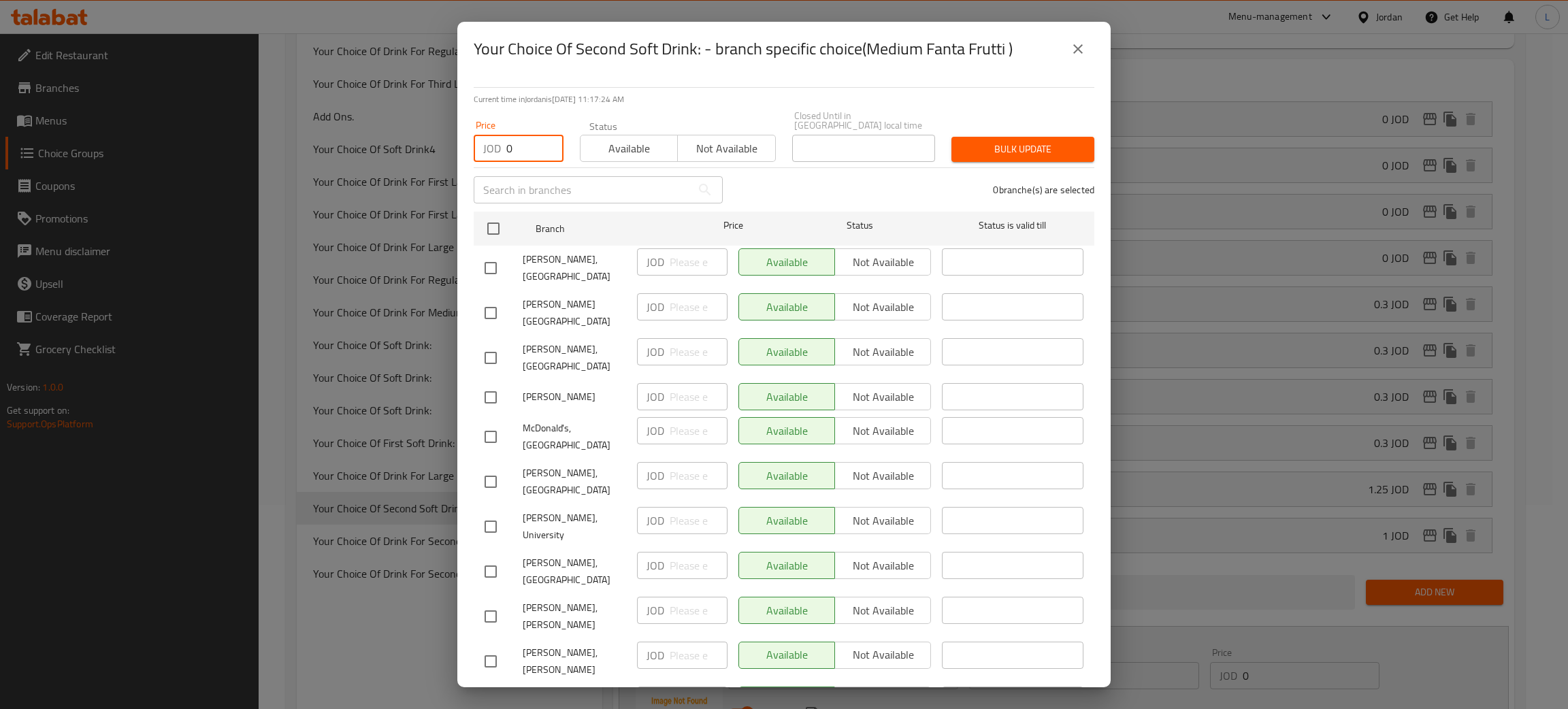
checkbox input "true"
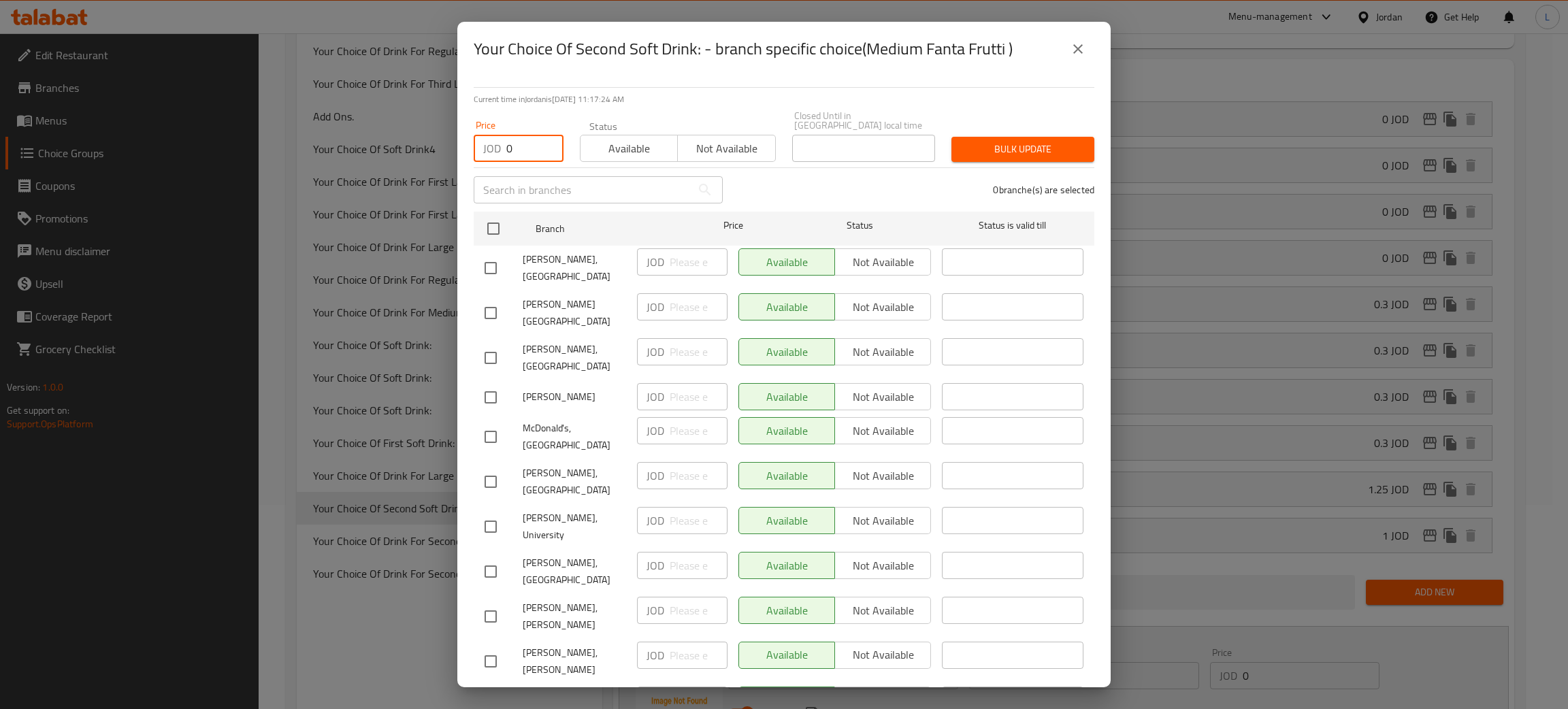
checkbox input "true"
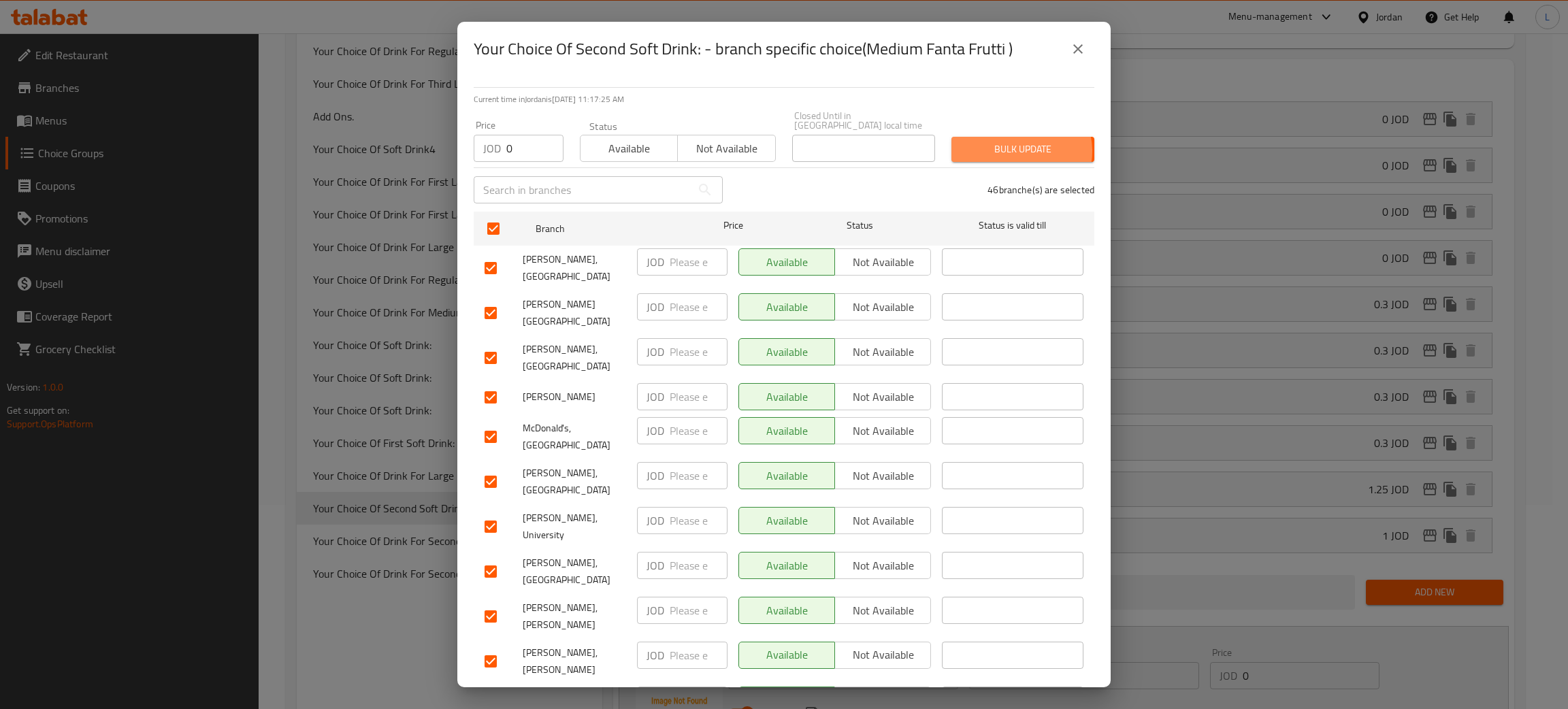
click at [1007, 141] on span "Bulk update" at bounding box center [1023, 150] width 121 height 17
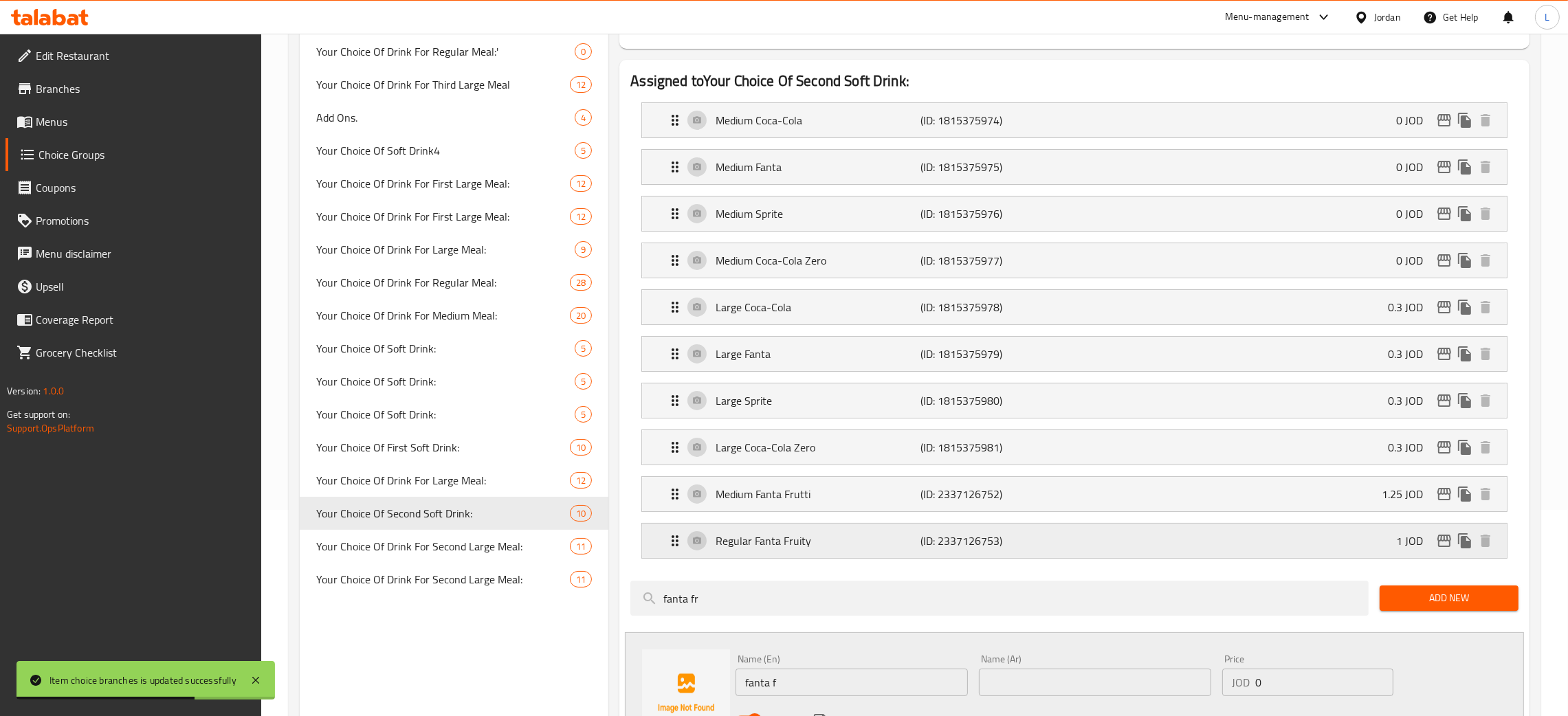
click at [1325, 543] on div "Regular Fanta Fruity (ID: 2337126753) 1 JOD" at bounding box center [1077, 541] width 823 height 34
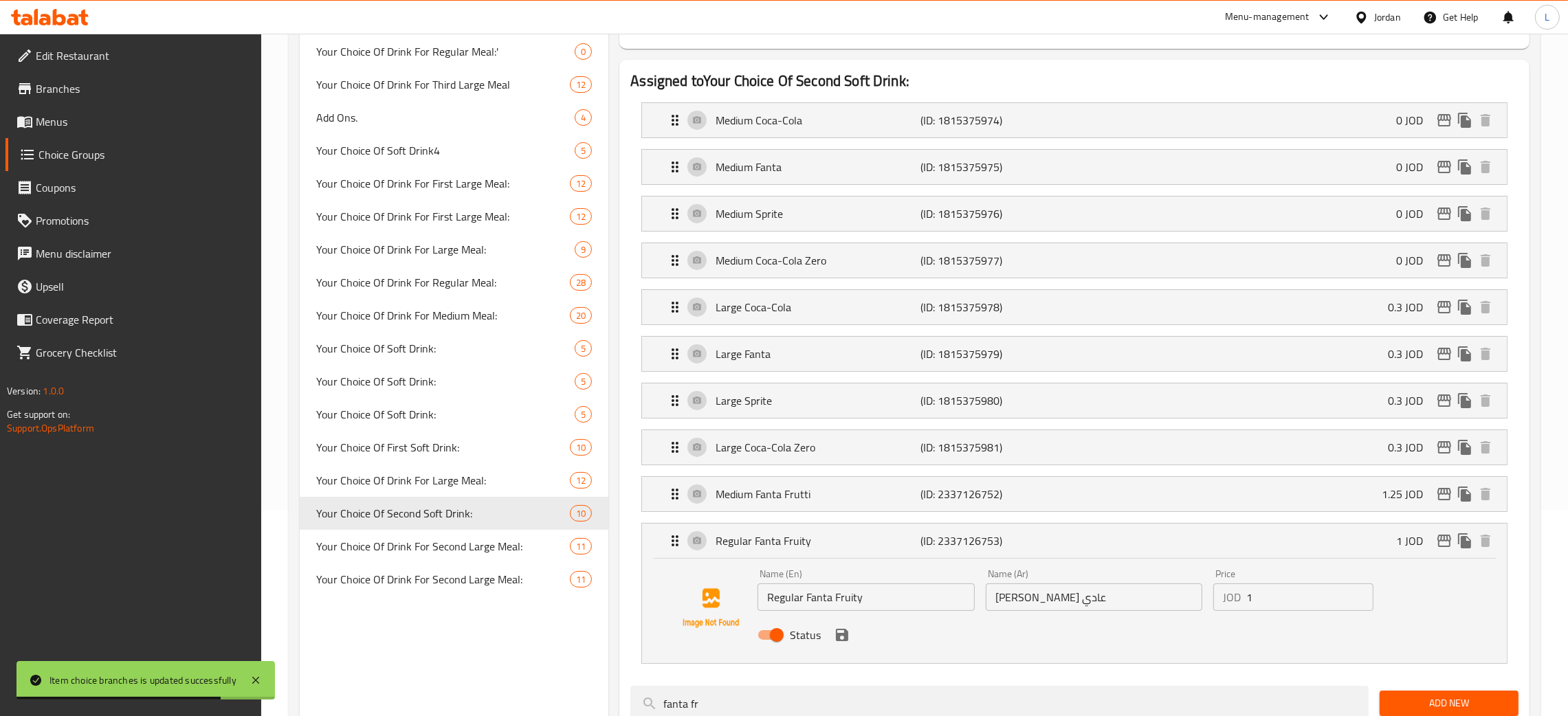
click at [775, 641] on input "Status" at bounding box center [776, 635] width 79 height 27
click at [843, 642] on icon "save" at bounding box center [841, 634] width 16 height 16
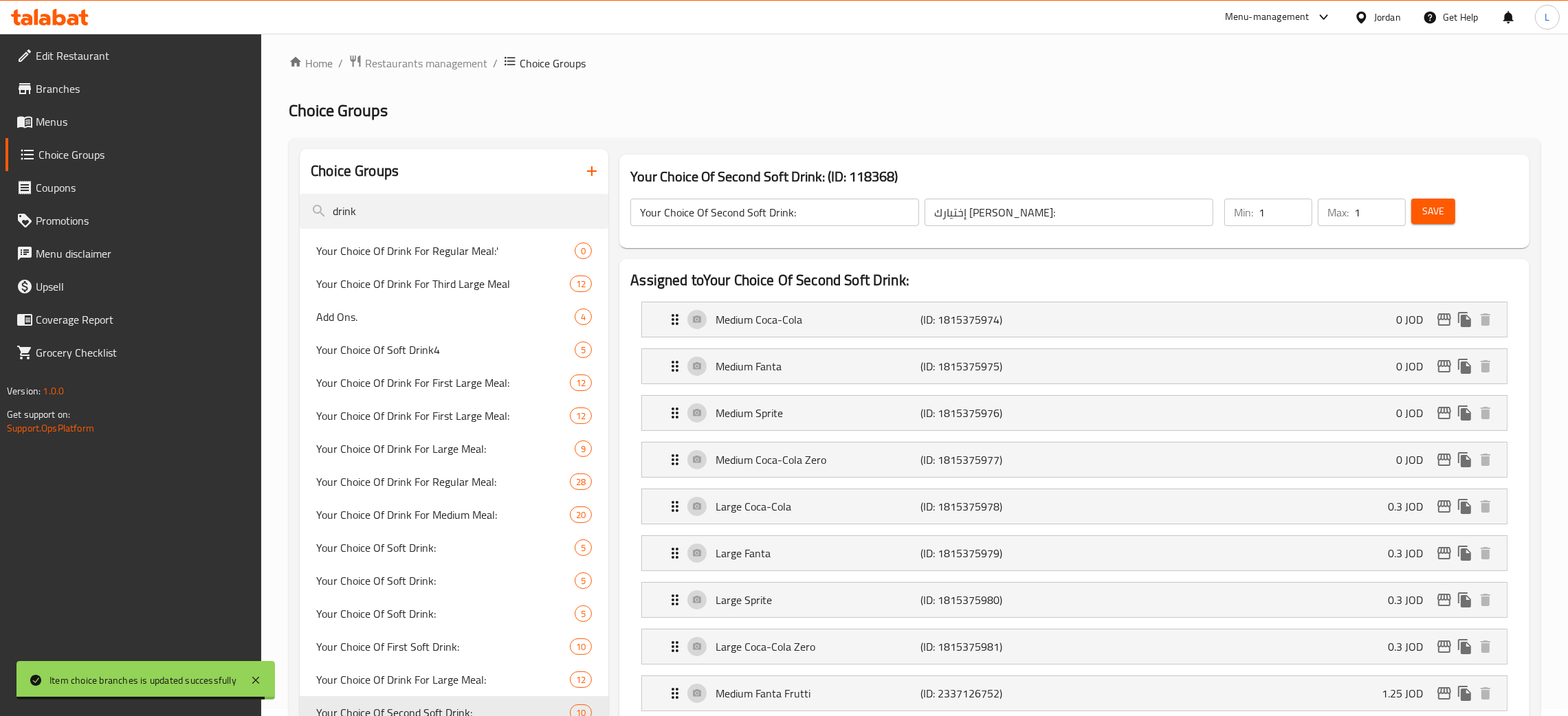
scroll to position [0, 0]
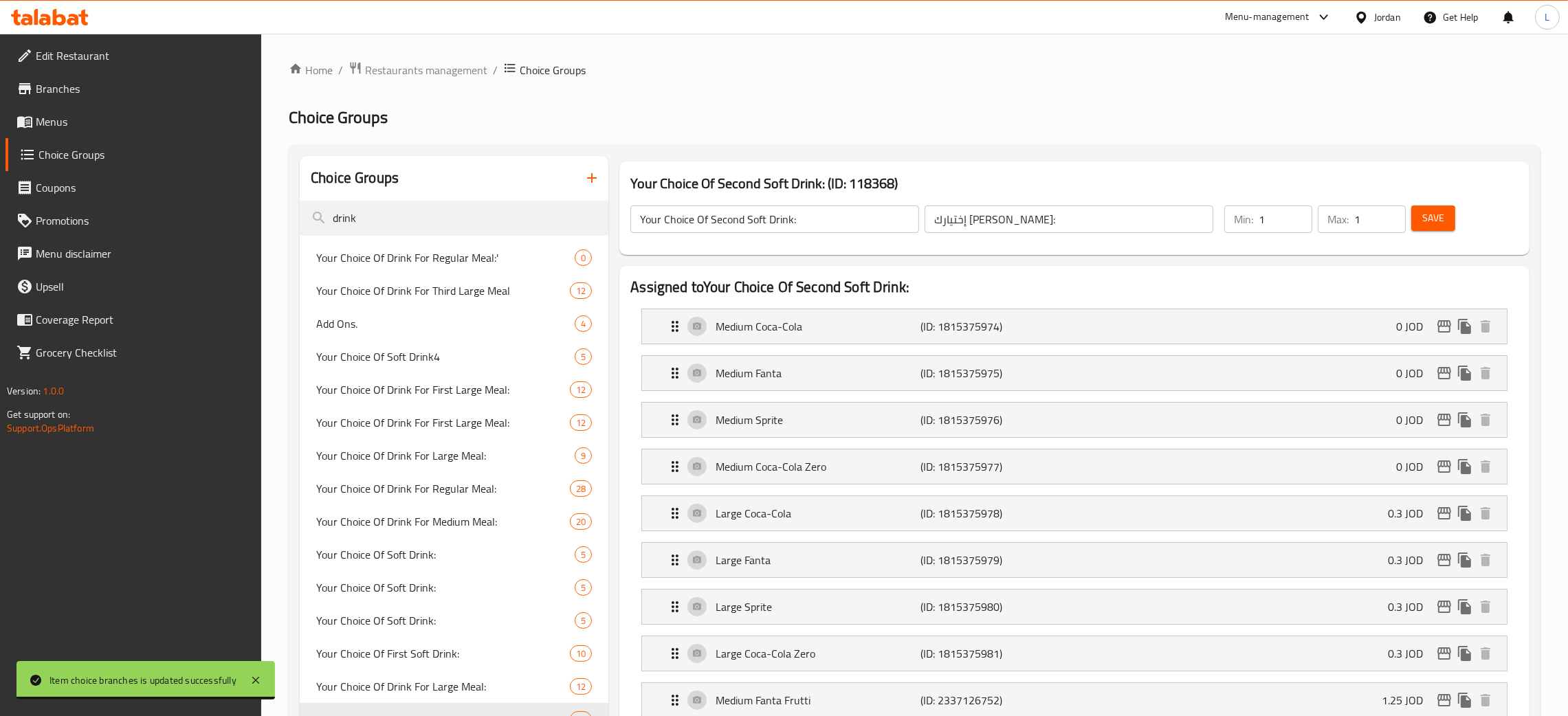
drag, startPoint x: 1446, startPoint y: 213, endPoint x: 1432, endPoint y: 241, distance: 31.3
click at [1446, 213] on button "Save" at bounding box center [1433, 217] width 44 height 26
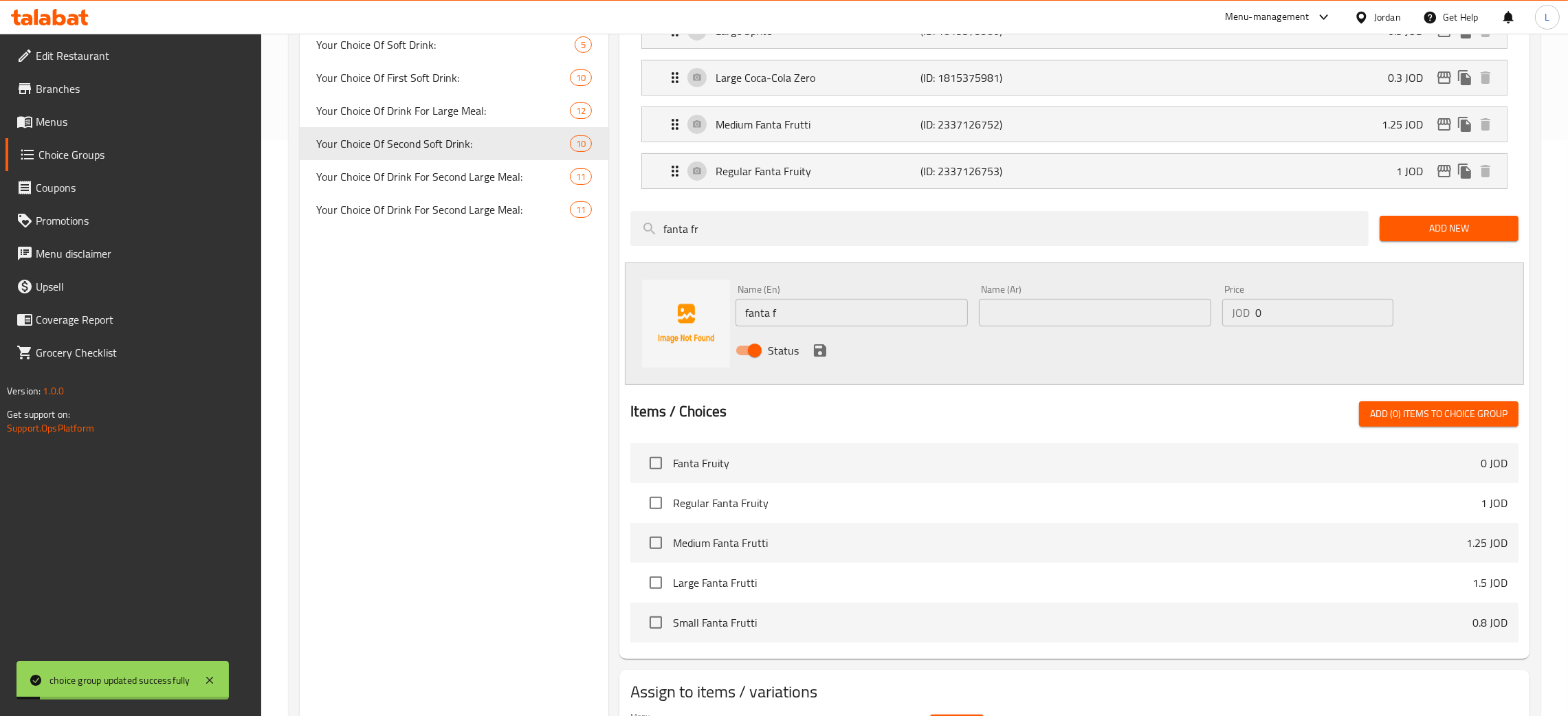
scroll to position [618, 0]
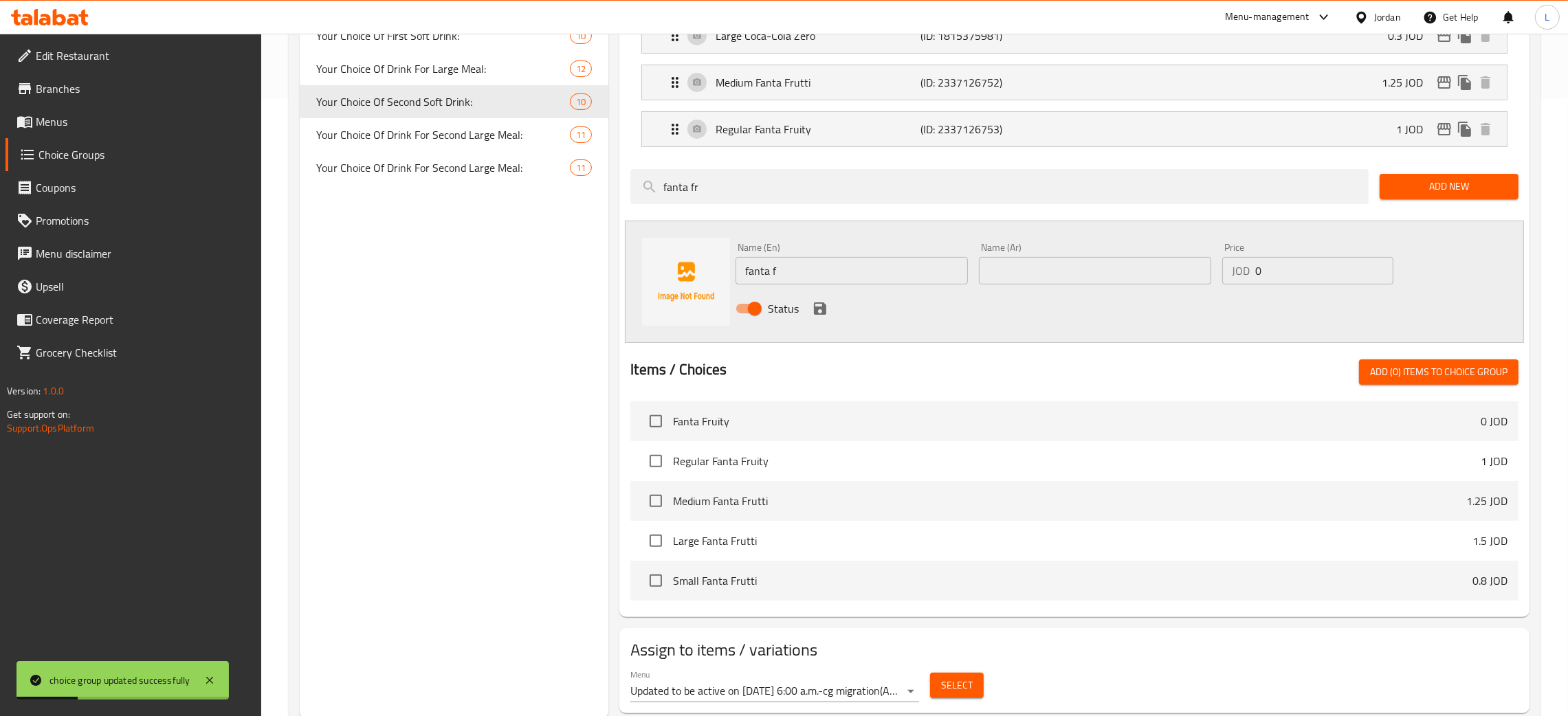
click at [654, 538] on input "checkbox" at bounding box center [656, 541] width 28 height 28
drag, startPoint x: 1391, startPoint y: 395, endPoint x: 1395, endPoint y: 387, distance: 8.9
click at [1391, 395] on div "Items / Choices Add (1) items to choice group Fanta Fruity 0 JOD Regular Fanta …" at bounding box center [1074, 483] width 888 height 247
click at [1401, 375] on span "Add (1) items to choice group" at bounding box center [1438, 372] width 138 height 17
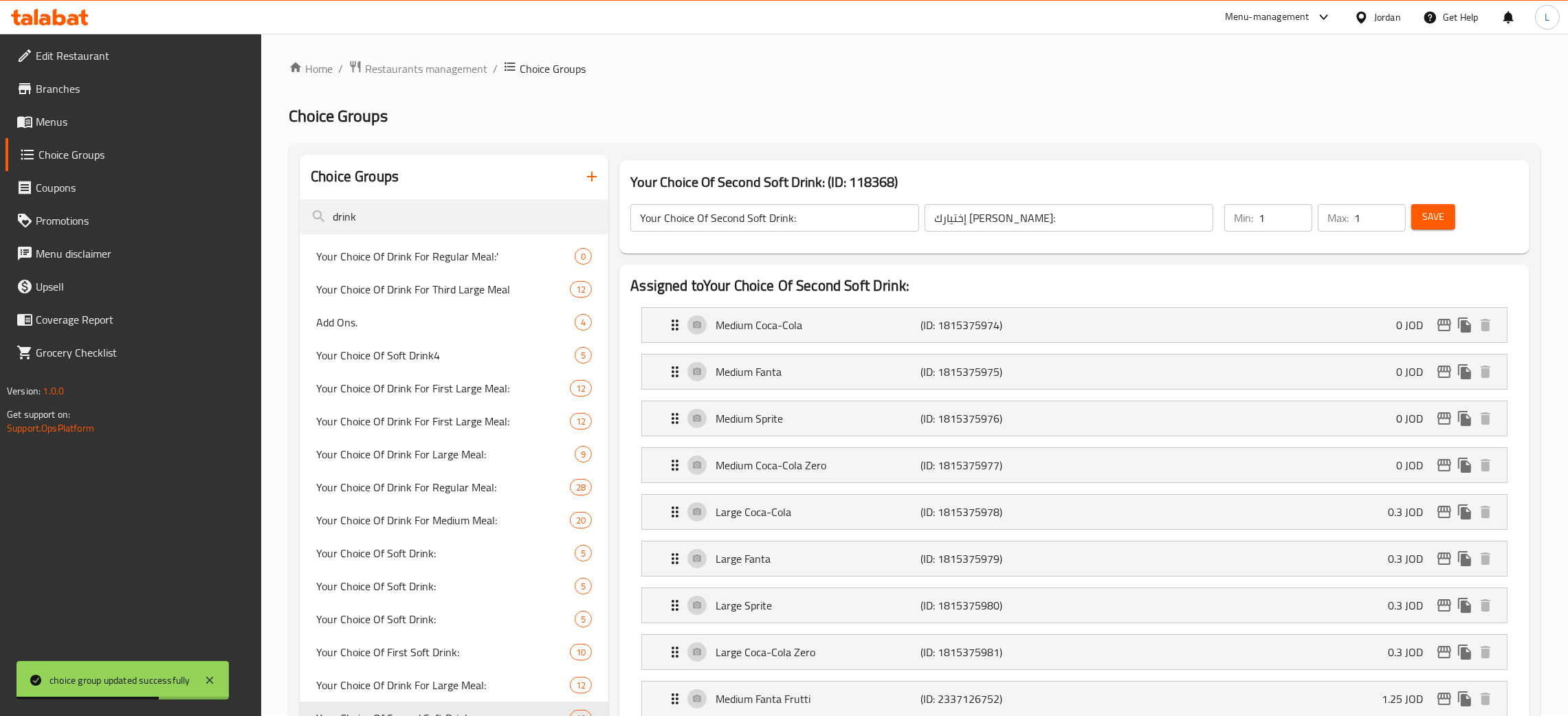
scroll to position [0, 0]
drag, startPoint x: 1440, startPoint y: 203, endPoint x: 1441, endPoint y: 213, distance: 10.0
click at [1440, 205] on div "Save" at bounding box center [1456, 219] width 96 height 33
click at [1441, 213] on span "Save" at bounding box center [1432, 218] width 22 height 17
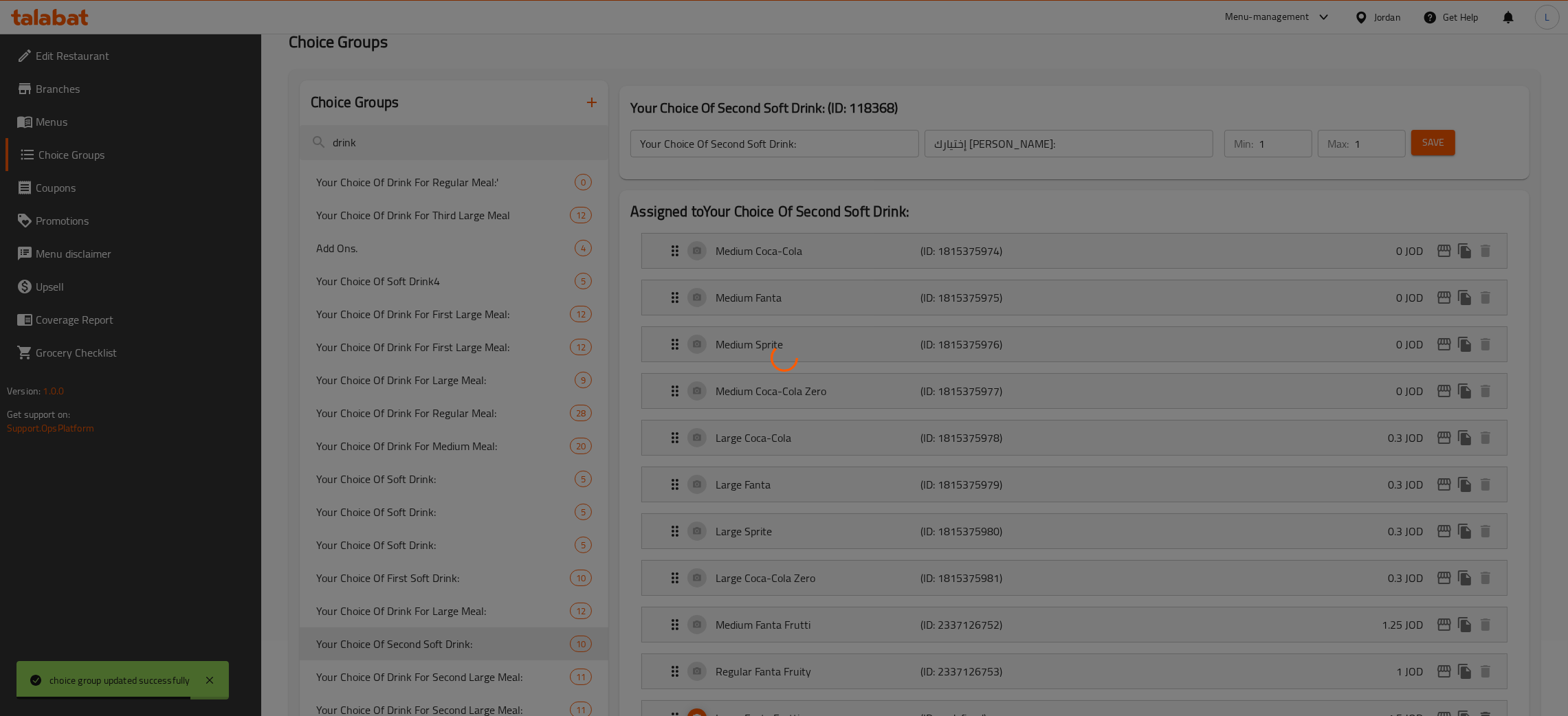
scroll to position [206, 0]
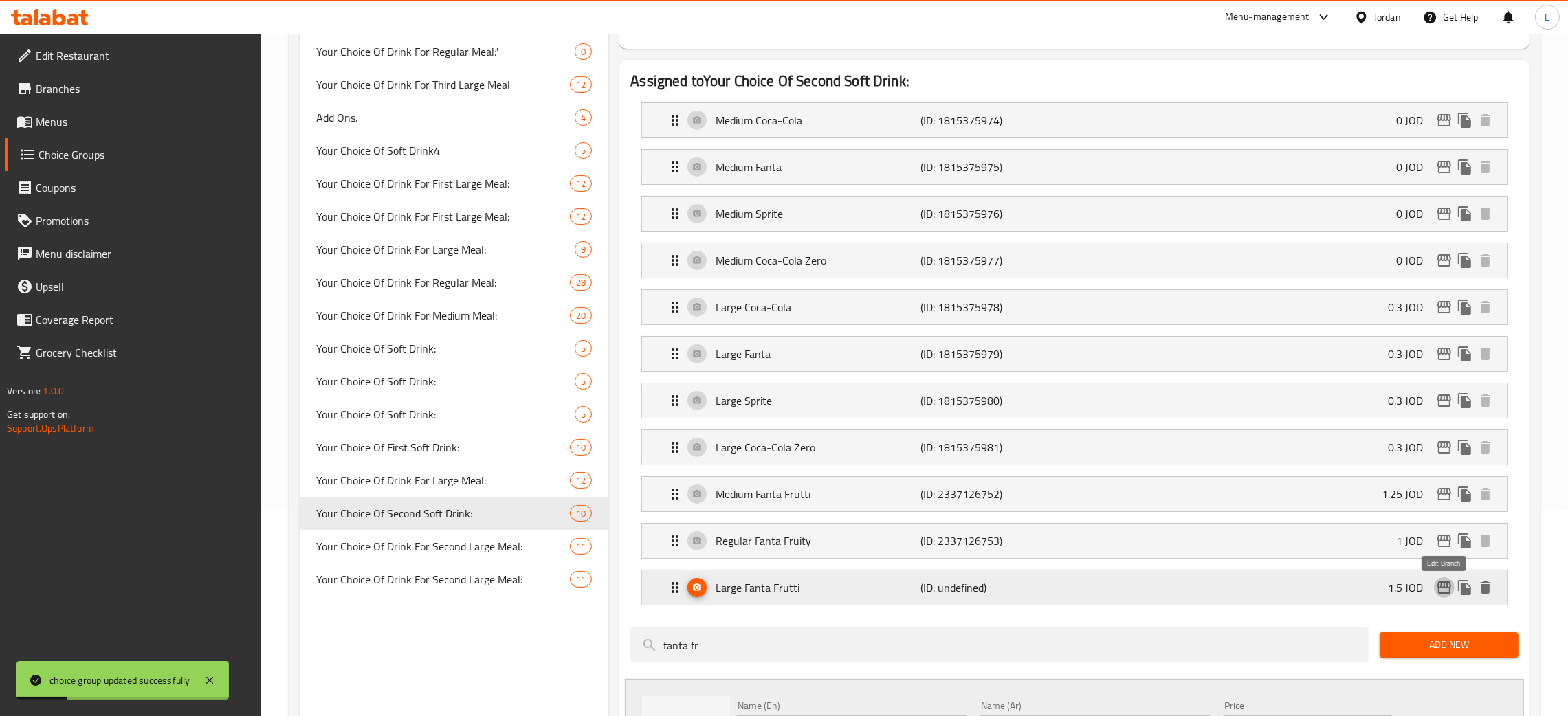
click at [1444, 586] on icon "edit" at bounding box center [1444, 588] width 13 height 12
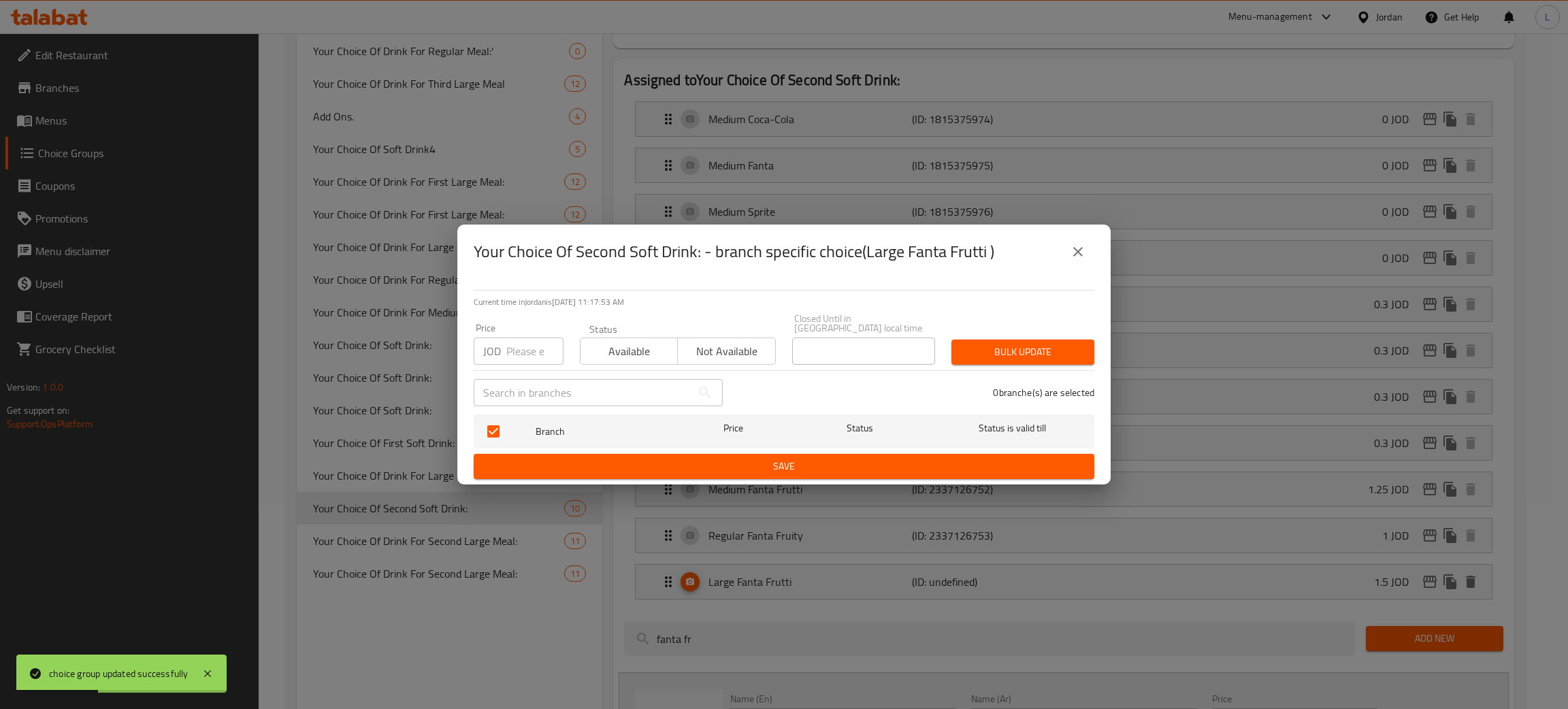
click at [1084, 251] on icon "close" at bounding box center [1077, 251] width 16 height 16
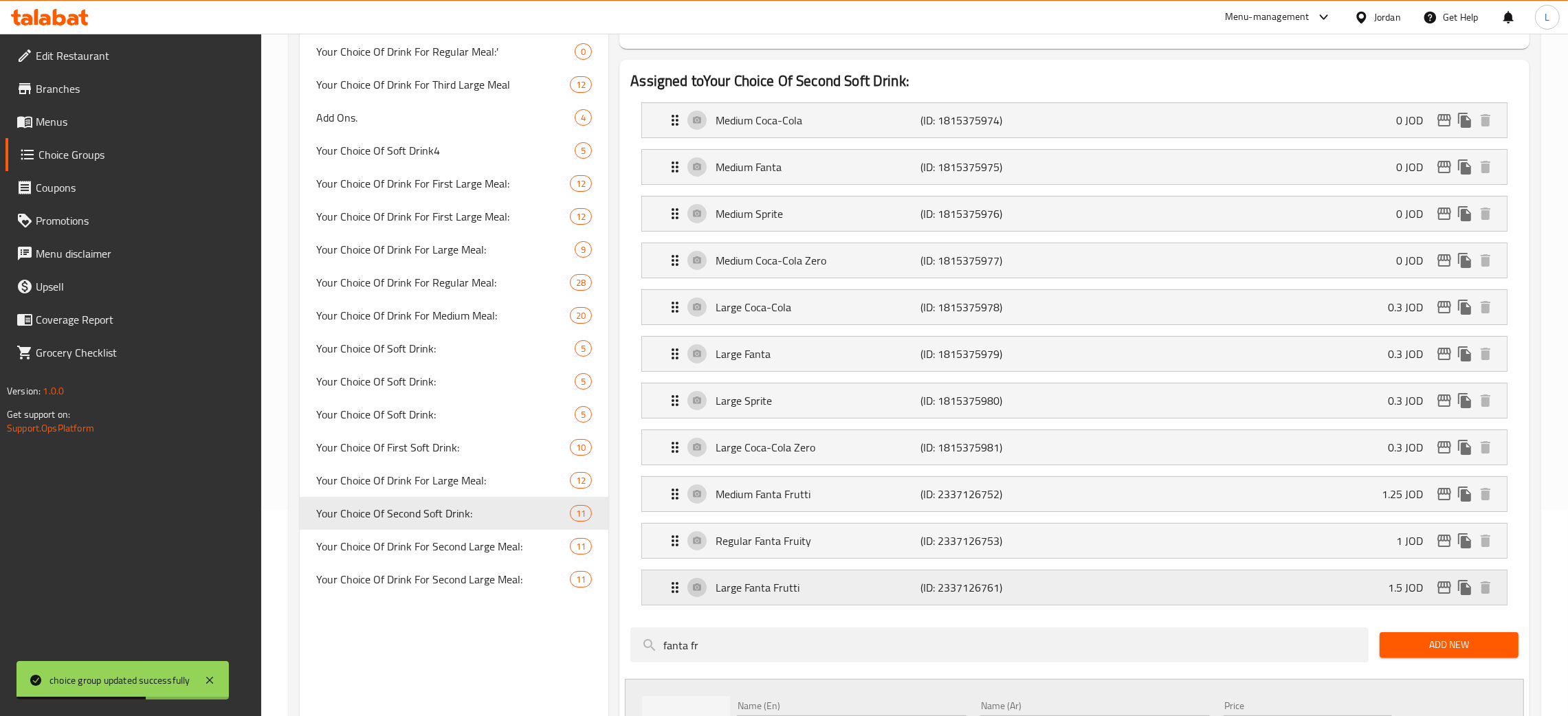
click at [1444, 589] on icon "edit" at bounding box center [1444, 588] width 13 height 12
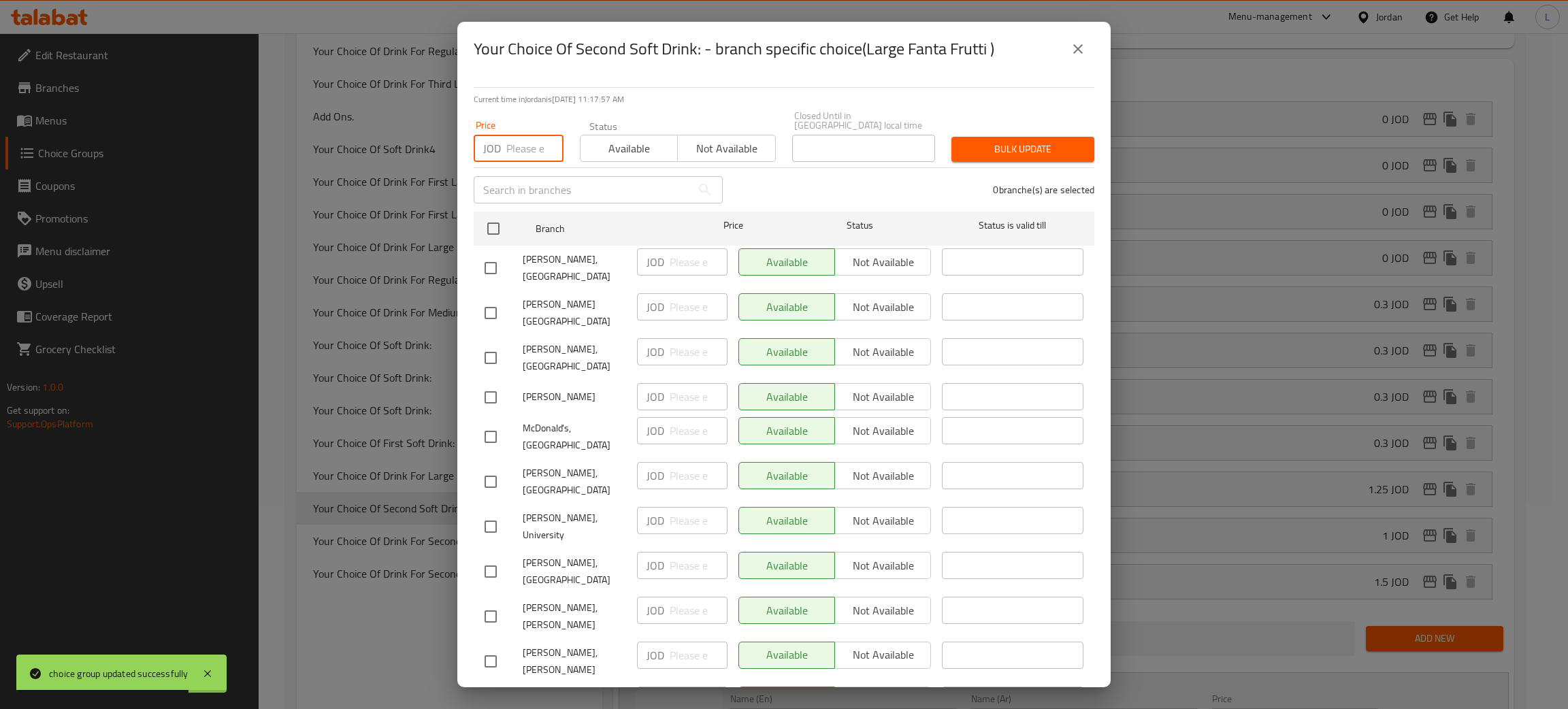
click at [516, 140] on input "number" at bounding box center [535, 148] width 57 height 27
click at [501, 222] on input "checkbox" at bounding box center [494, 228] width 28 height 28
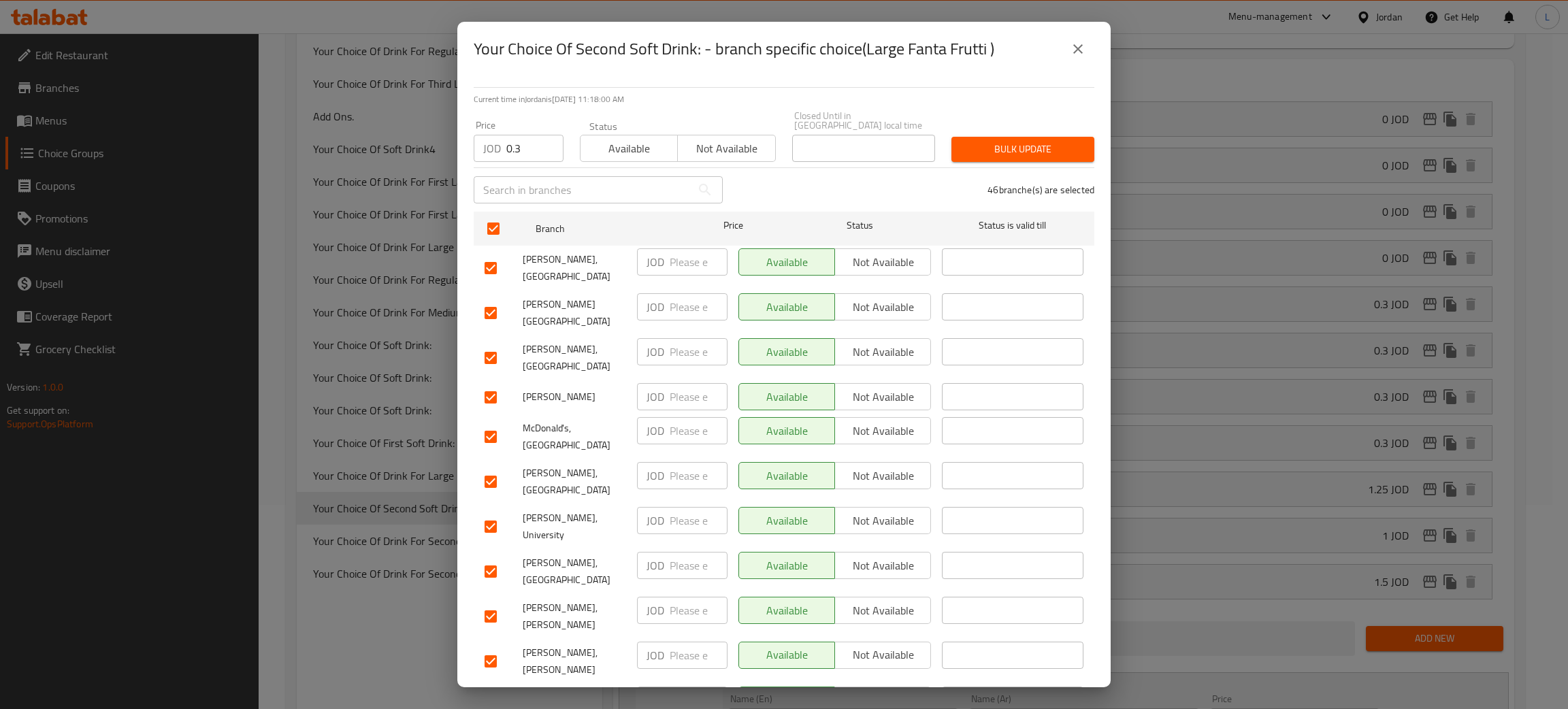
click at [1032, 137] on button "Bulk update" at bounding box center [1023, 150] width 143 height 25
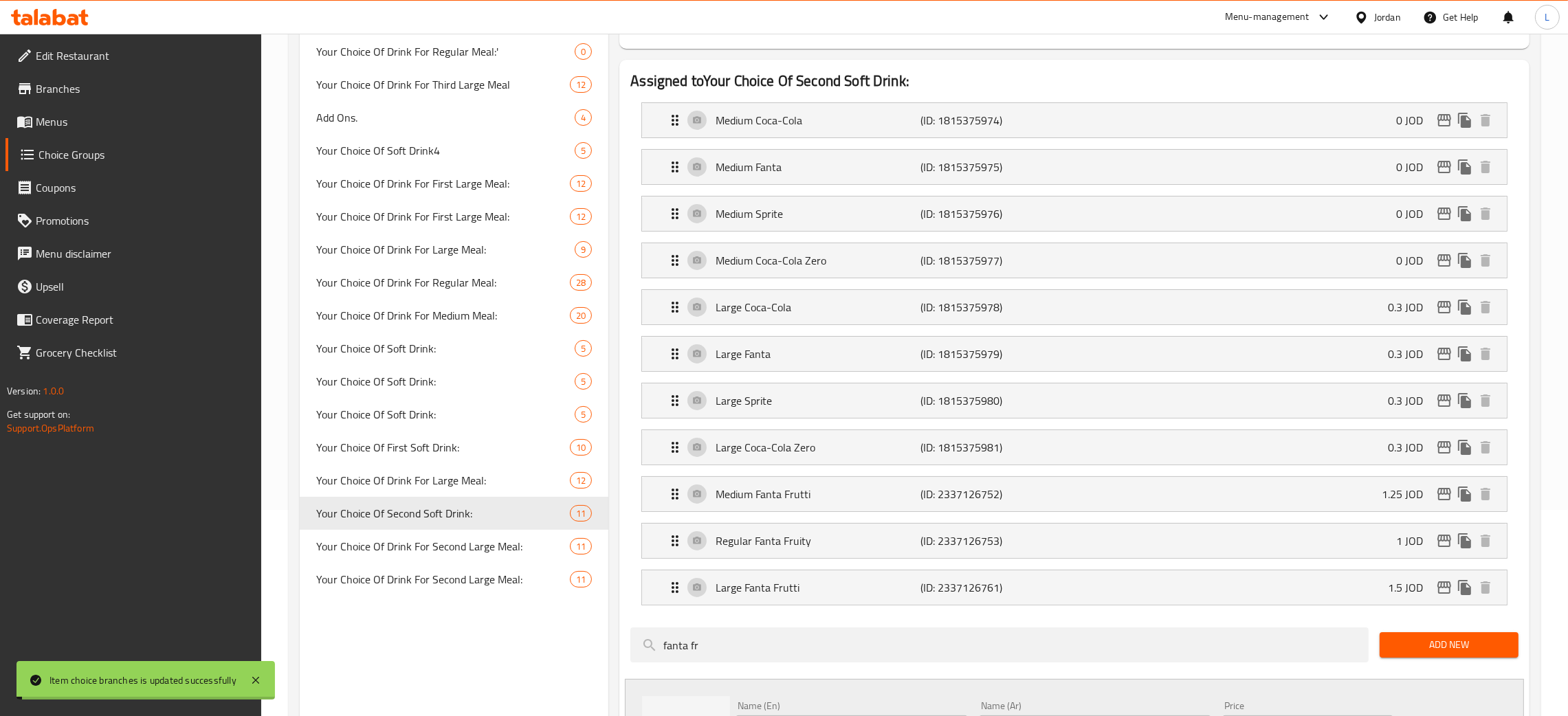
drag, startPoint x: 407, startPoint y: 544, endPoint x: 418, endPoint y: 546, distance: 11.2
click at [409, 544] on span "Your Choice Of Drink For Second Large Meal:" at bounding box center [442, 546] width 253 height 16
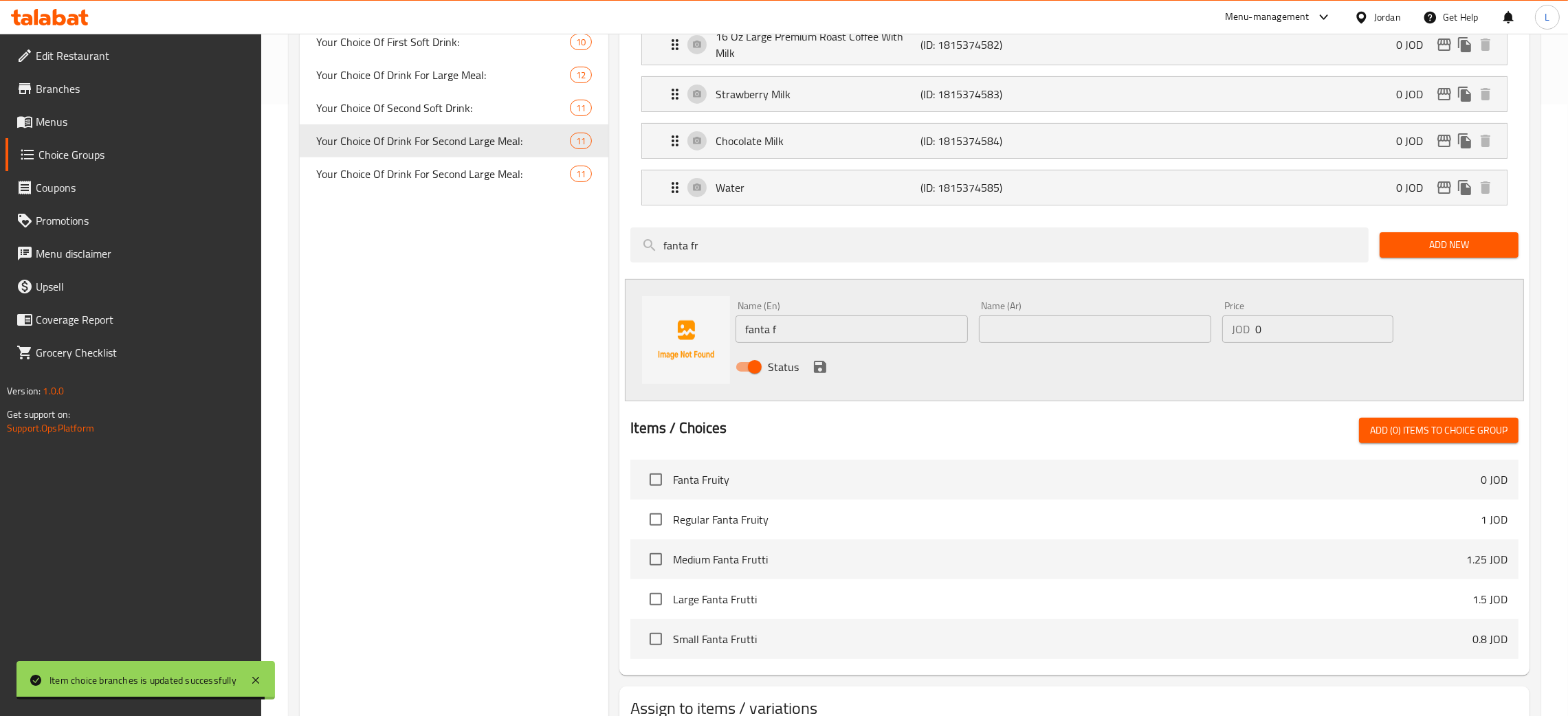
scroll to position [618, 0]
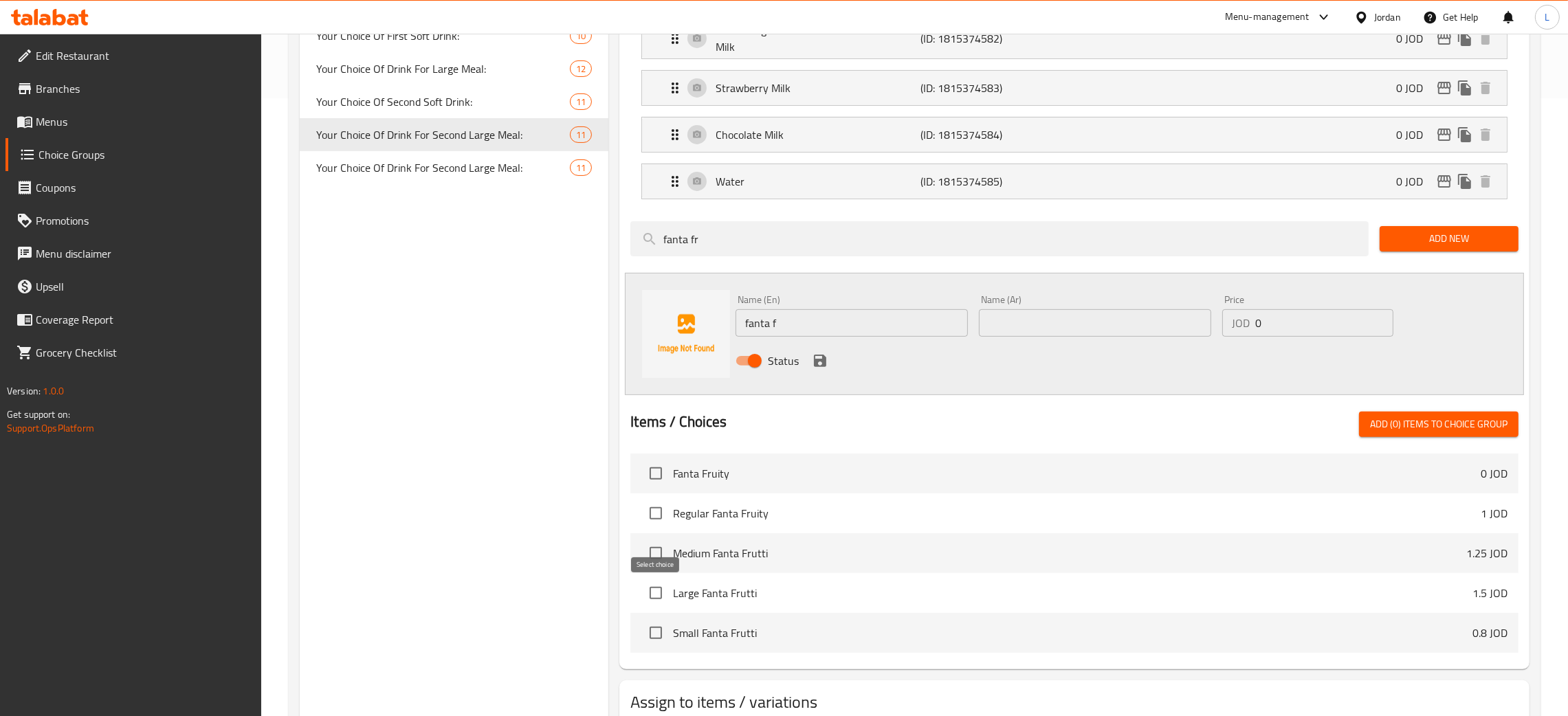
click at [653, 605] on input "checkbox" at bounding box center [656, 594] width 28 height 28
click at [1393, 423] on span "Add (1) items to choice group" at bounding box center [1438, 424] width 138 height 17
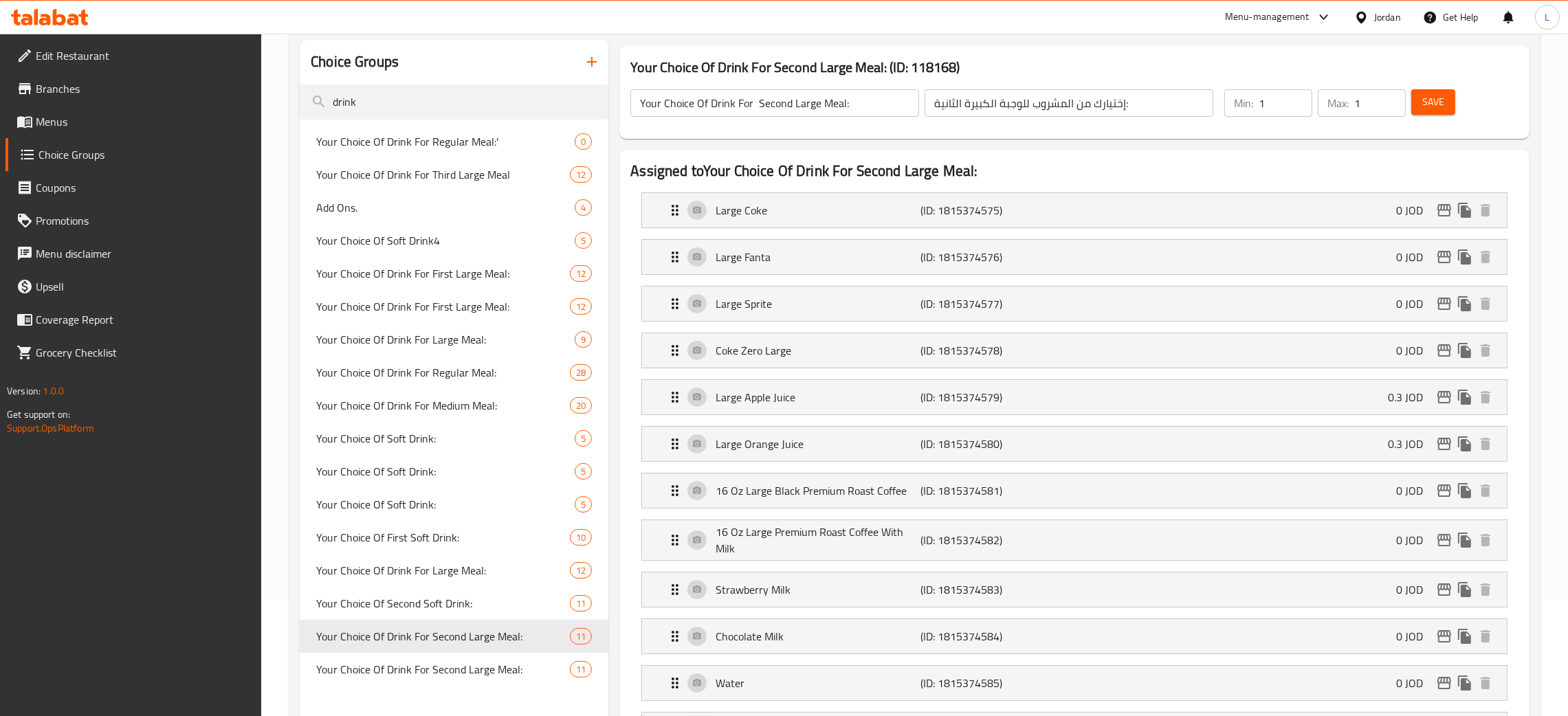
scroll to position [0, 0]
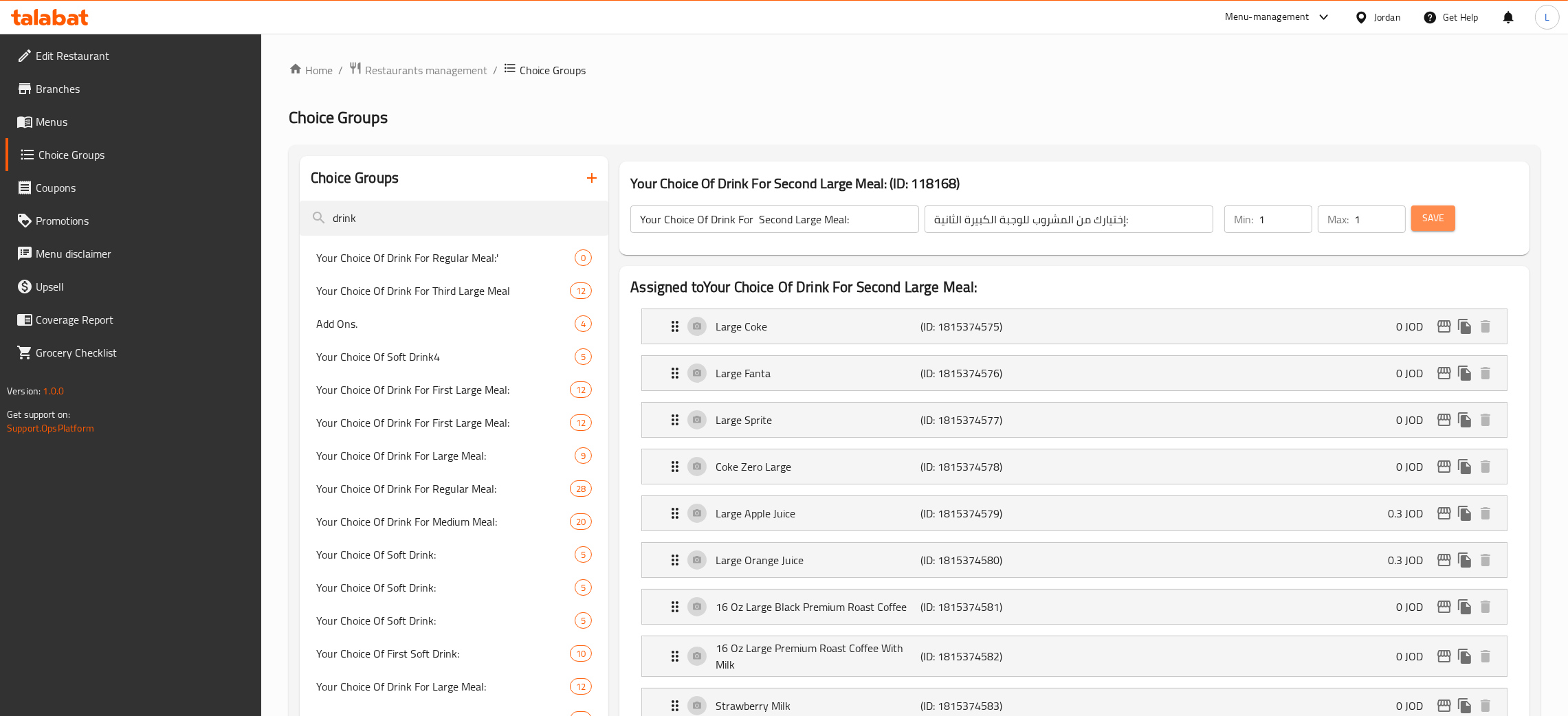
click at [1431, 216] on span "Save" at bounding box center [1432, 218] width 22 height 17
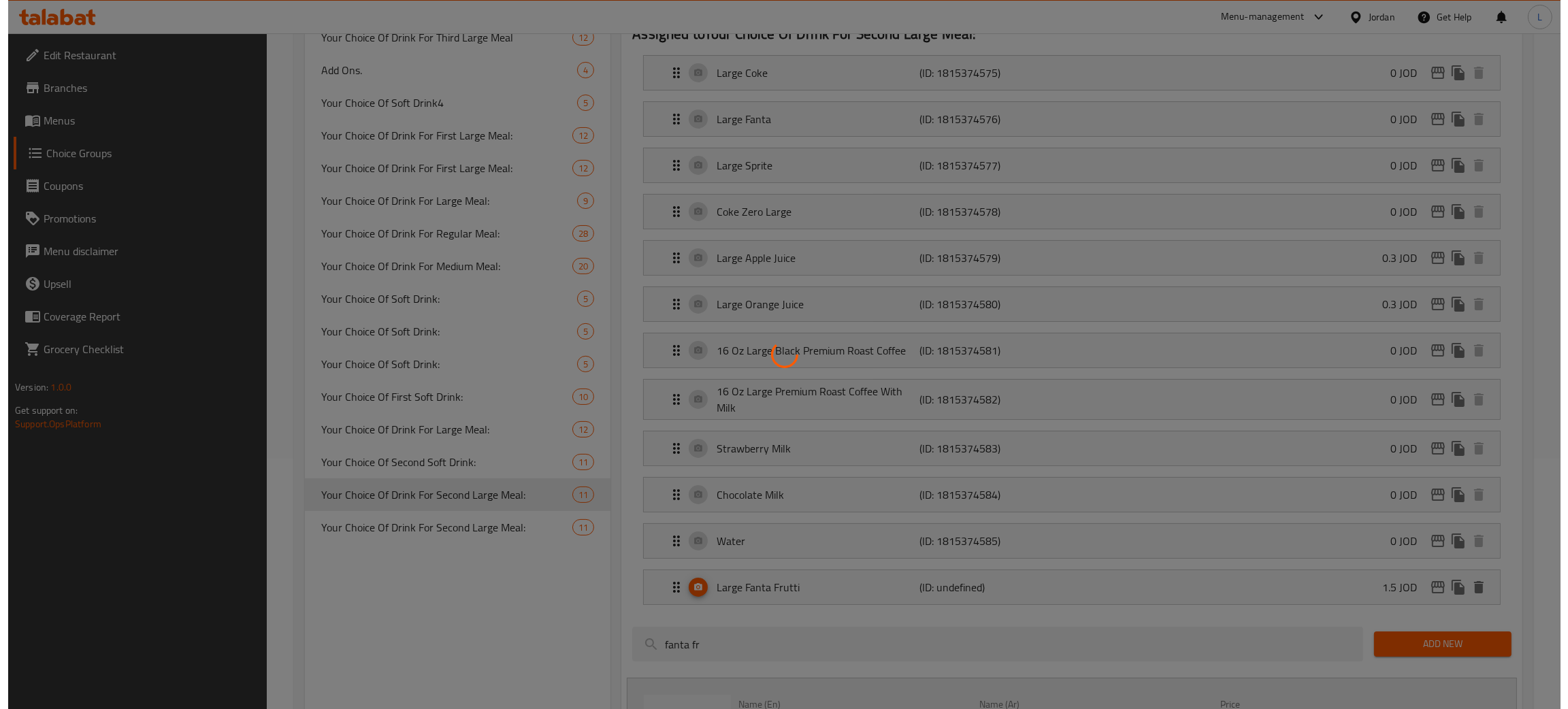
scroll to position [306, 0]
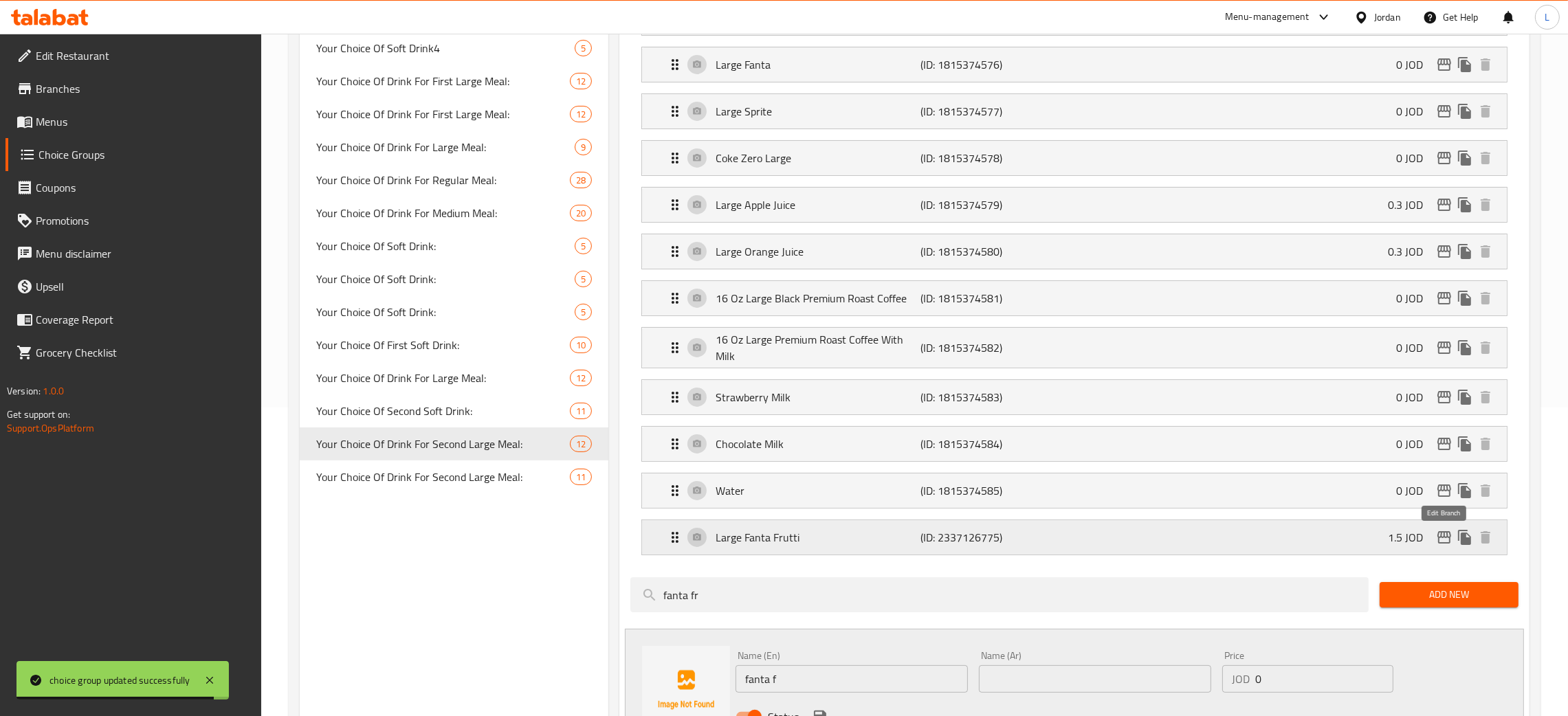
click at [1442, 535] on icon "edit" at bounding box center [1444, 537] width 16 height 16
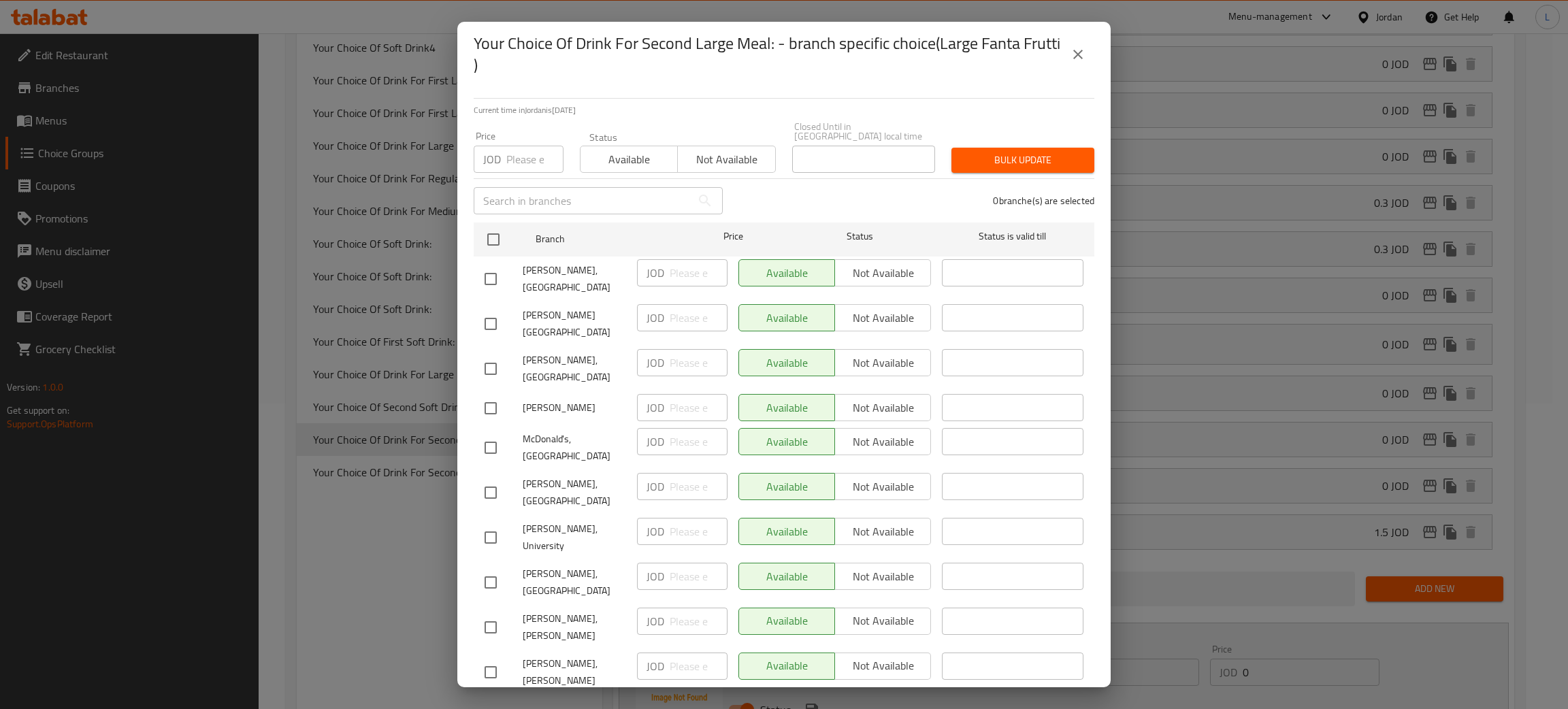
click at [517, 153] on input "number" at bounding box center [535, 159] width 57 height 27
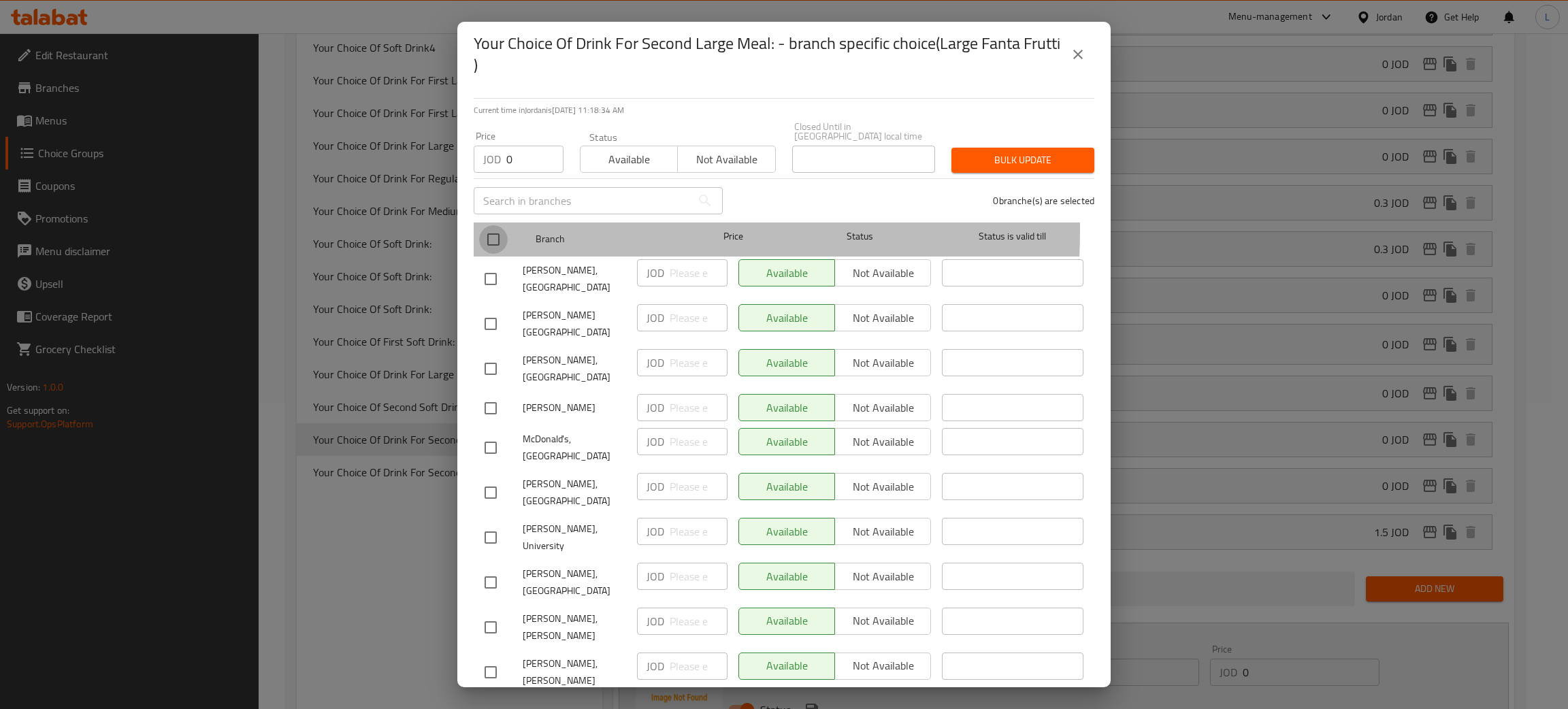
click at [494, 226] on input "checkbox" at bounding box center [494, 240] width 28 height 28
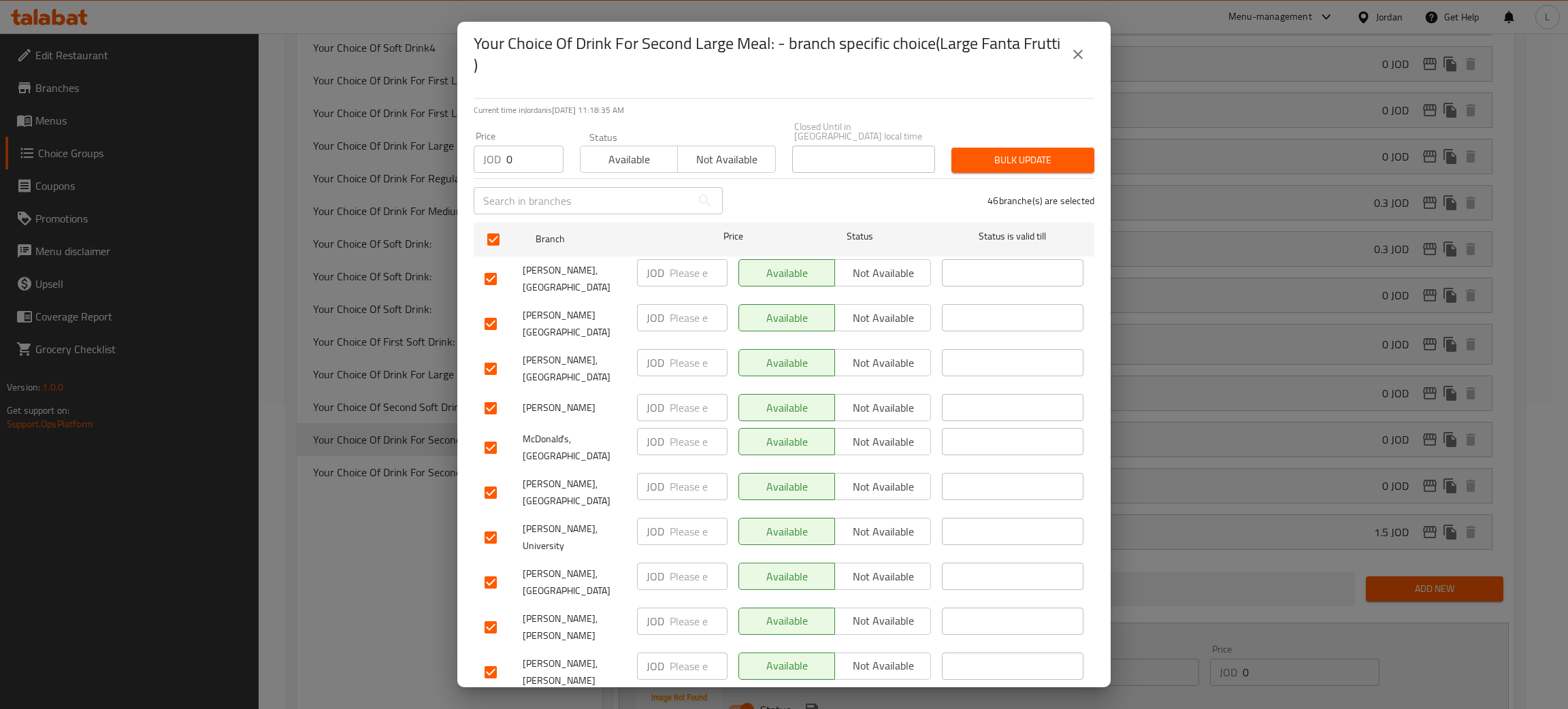
click at [993, 151] on span "Bulk update" at bounding box center [1023, 160] width 121 height 17
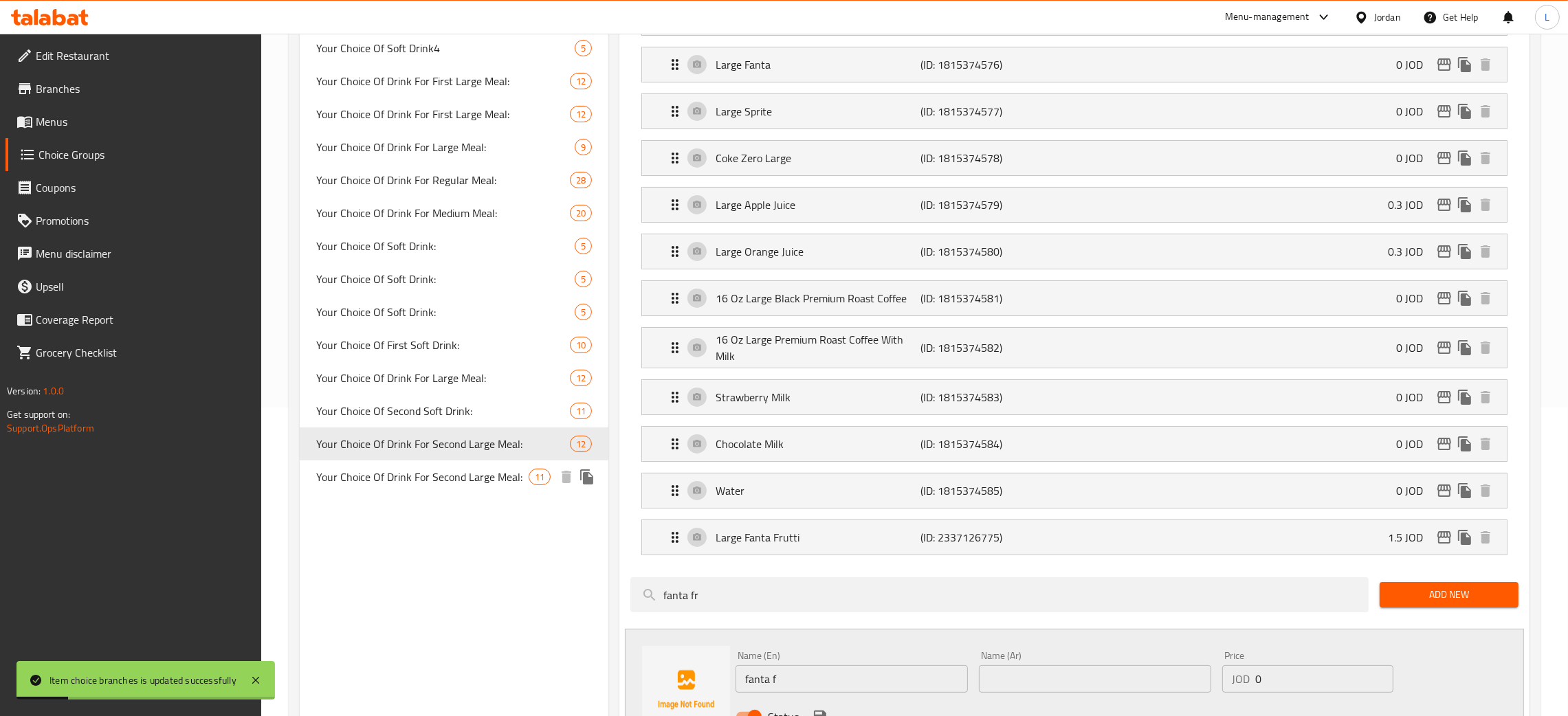
click at [457, 469] on span "Your Choice Of Drink For Second Large Meal:" at bounding box center [422, 477] width 213 height 16
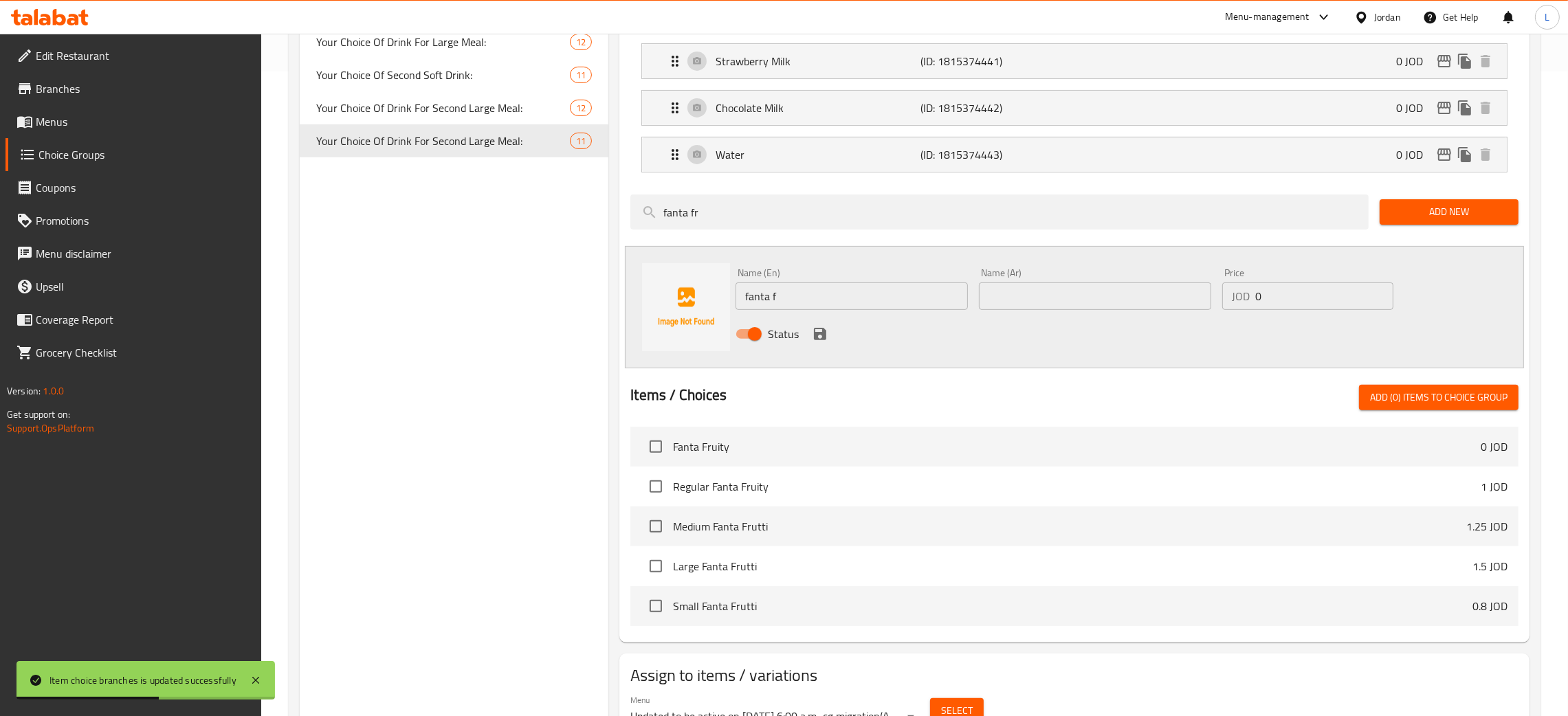
scroll to position [714, 0]
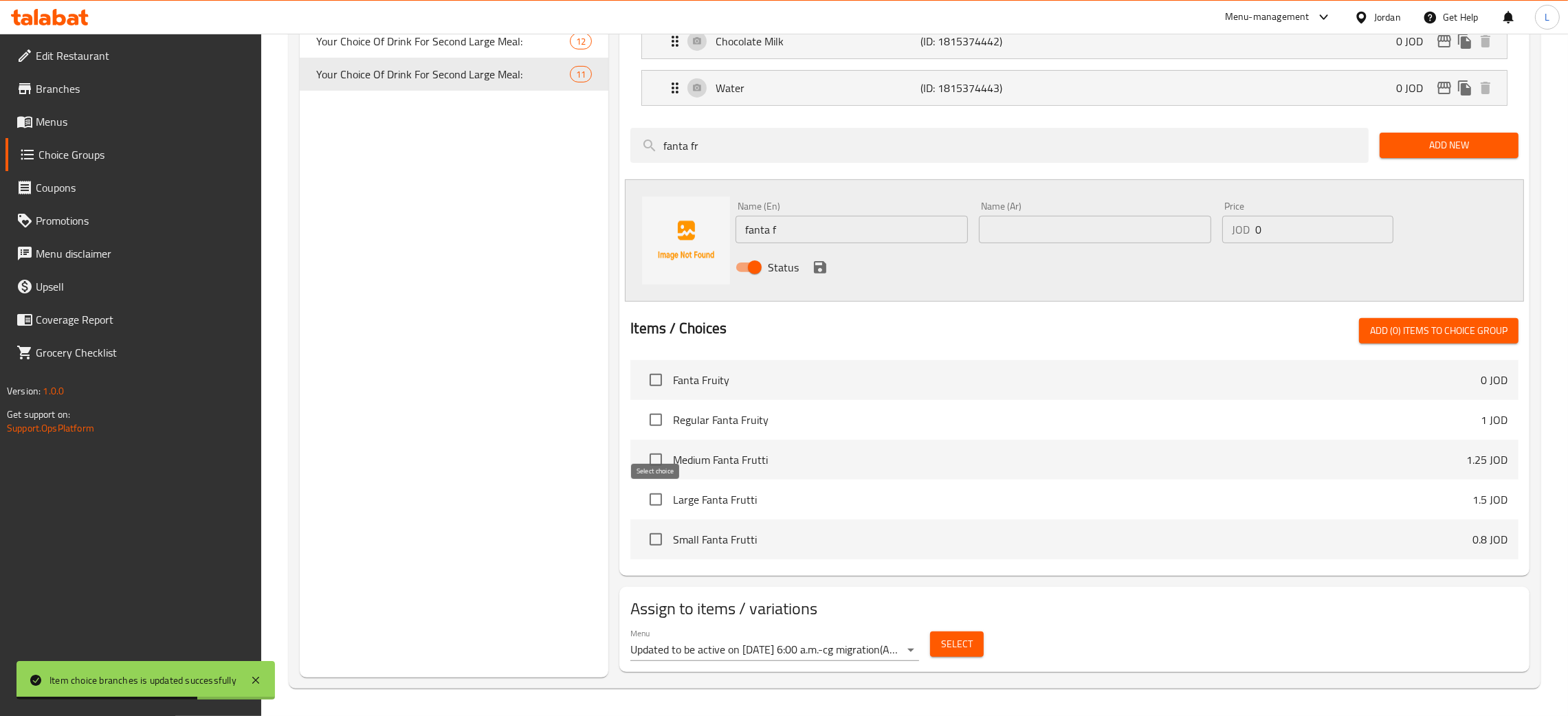
drag, startPoint x: 661, startPoint y: 502, endPoint x: 749, endPoint y: 511, distance: 88.5
click at [659, 501] on input "checkbox" at bounding box center [656, 499] width 28 height 28
click at [1376, 323] on span "Add (1) items to choice group" at bounding box center [1438, 331] width 138 height 17
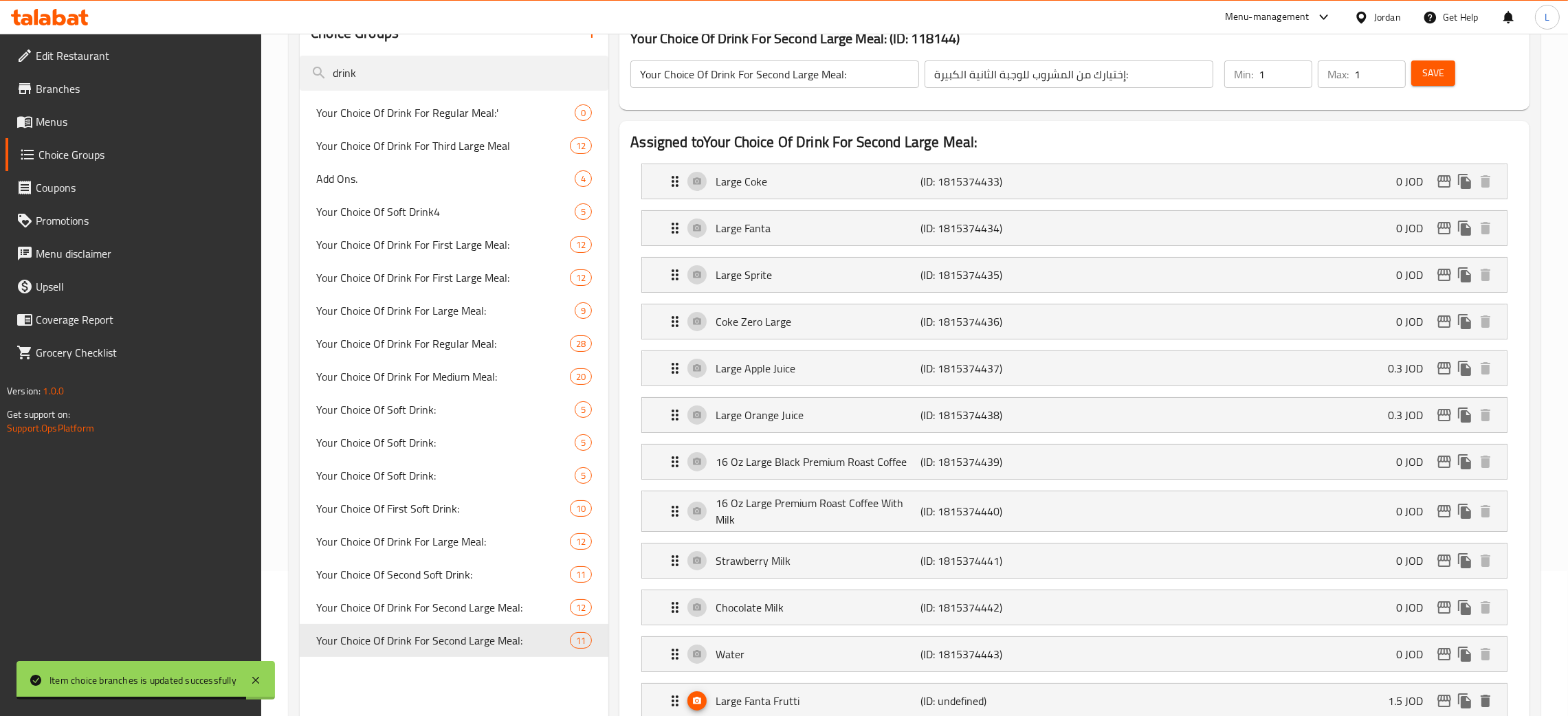
scroll to position [0, 0]
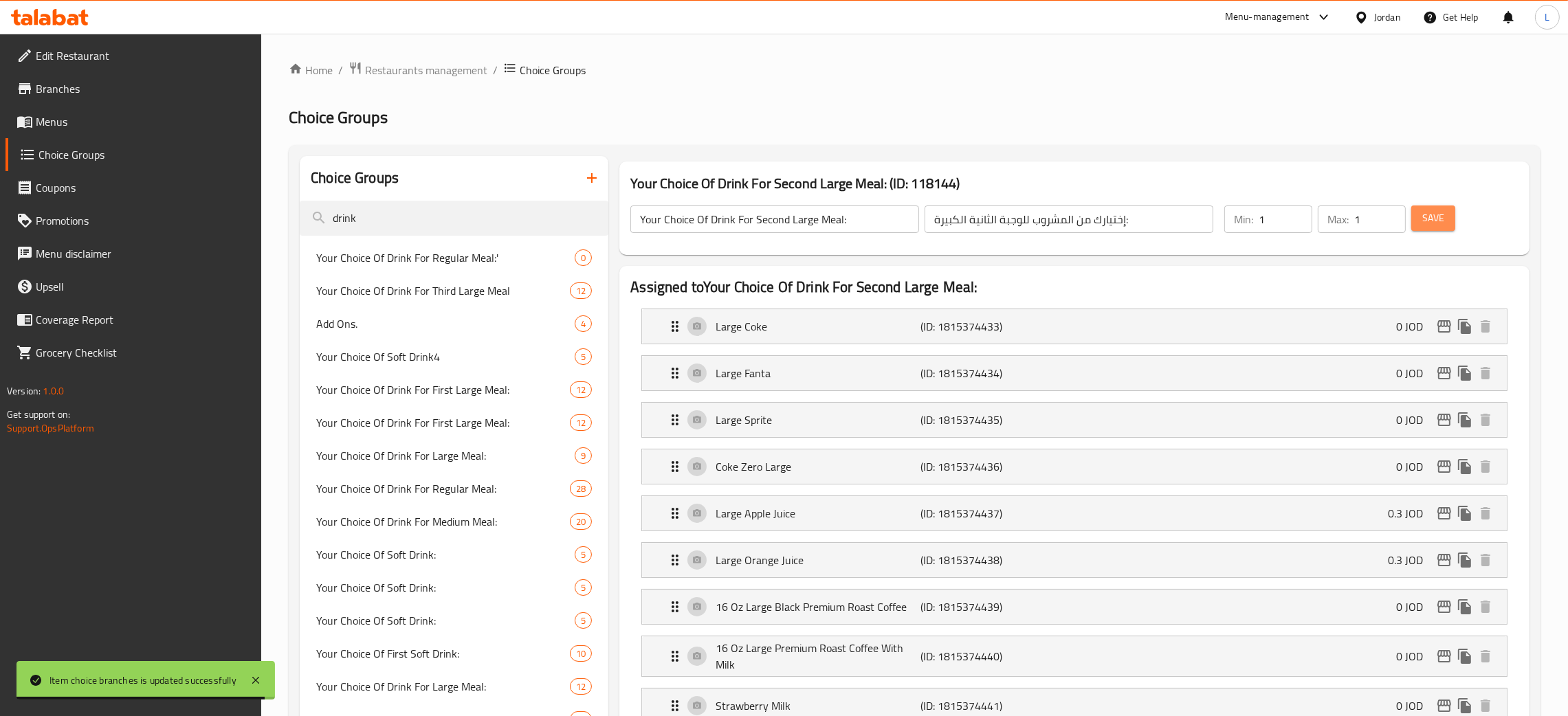
click at [1428, 216] on span "Save" at bounding box center [1432, 218] width 22 height 17
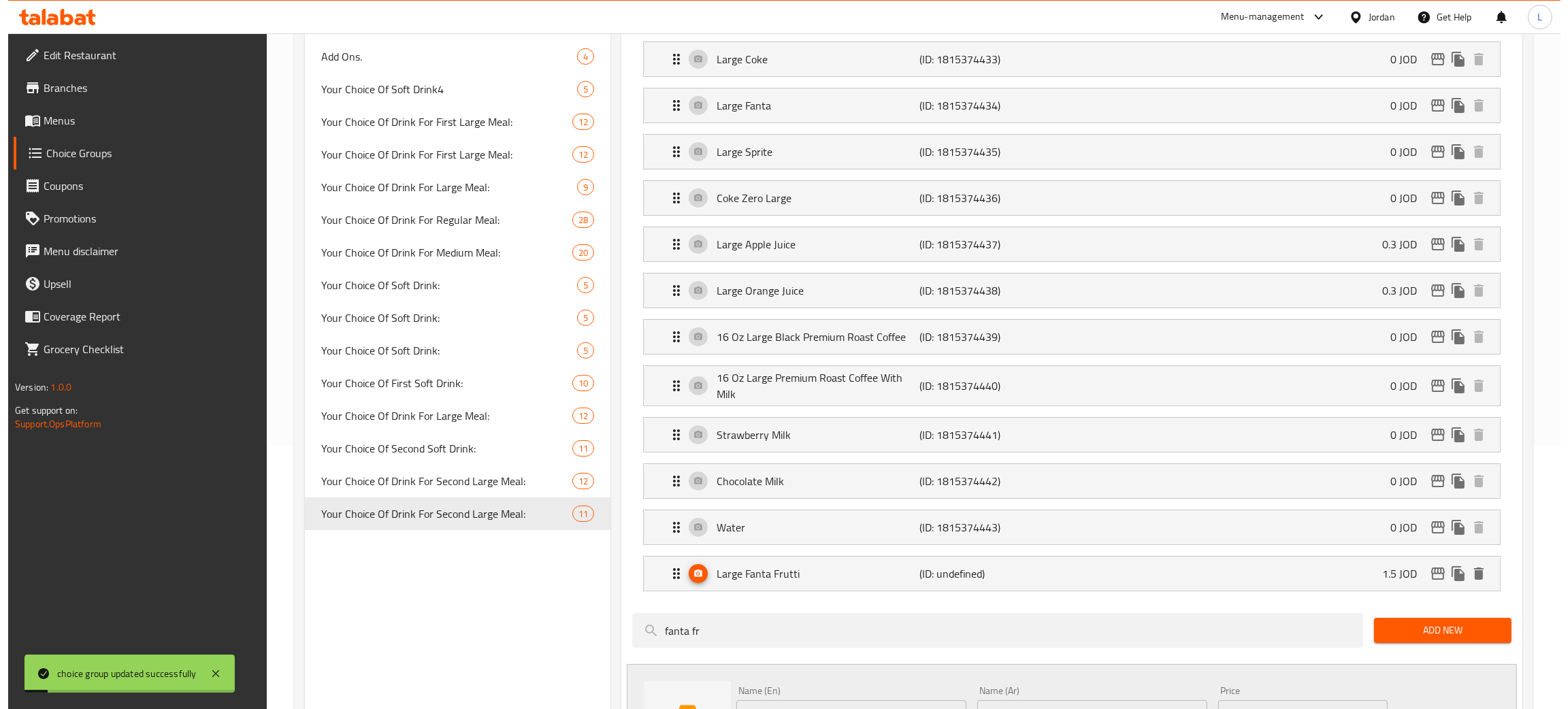
scroll to position [306, 0]
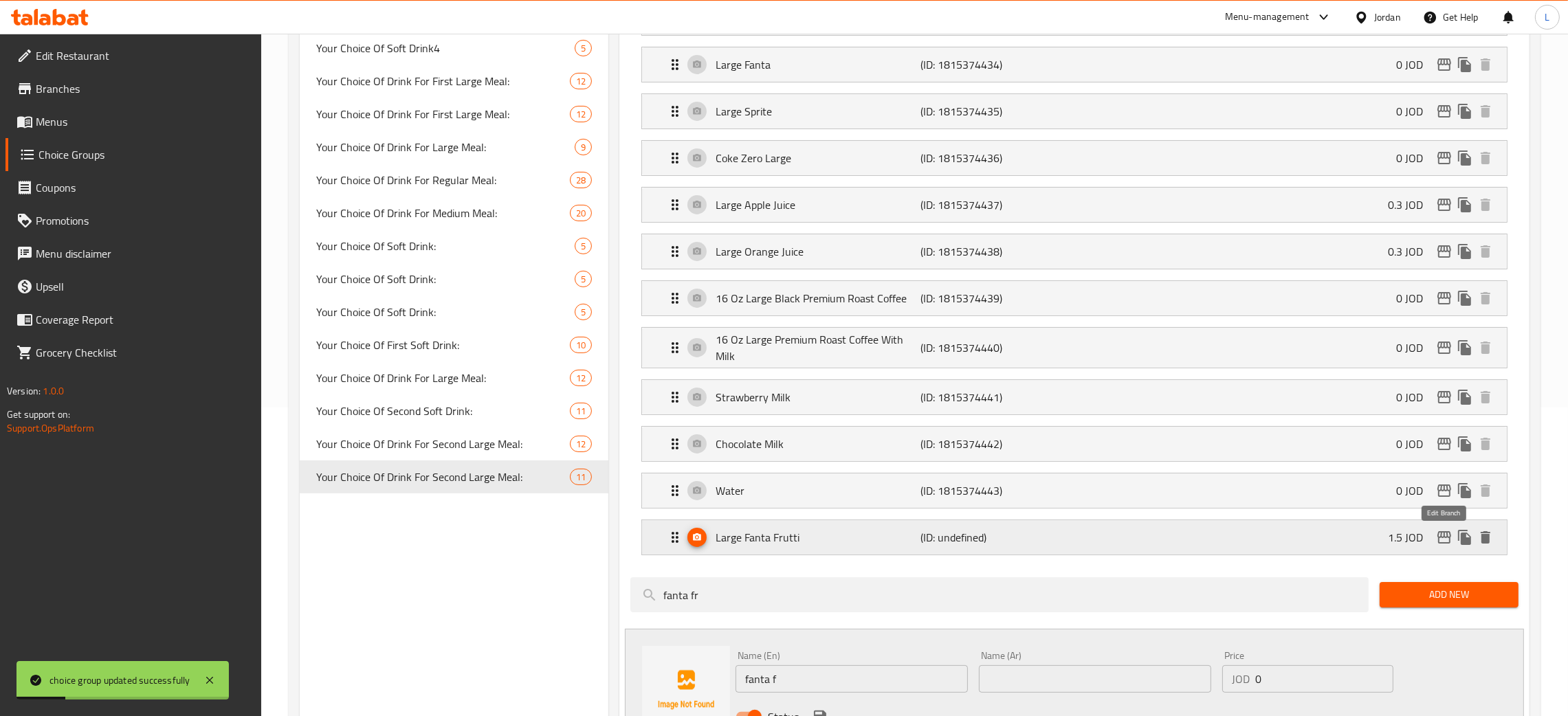
click at [1438, 542] on icon "edit" at bounding box center [1444, 537] width 16 height 16
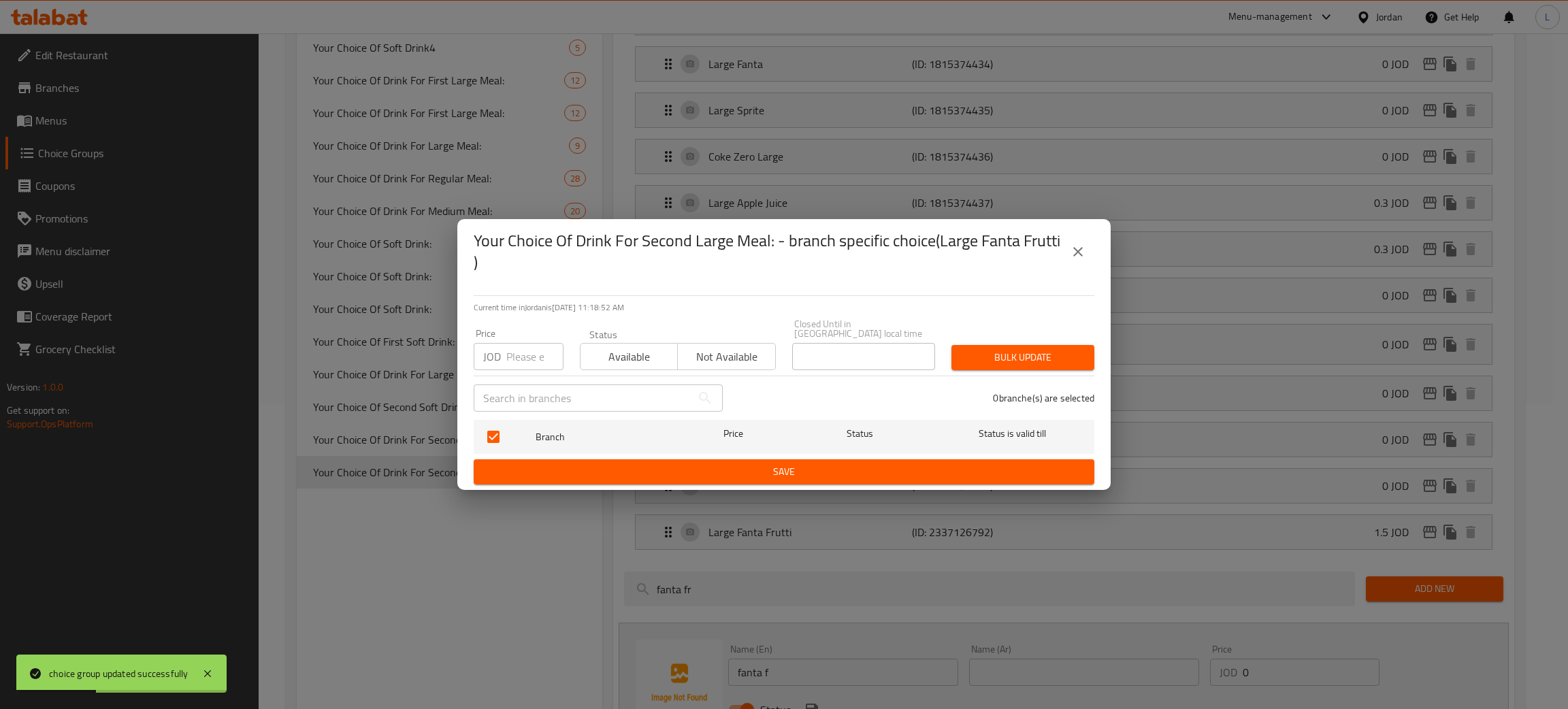
click at [1072, 260] on icon "close" at bounding box center [1077, 251] width 16 height 16
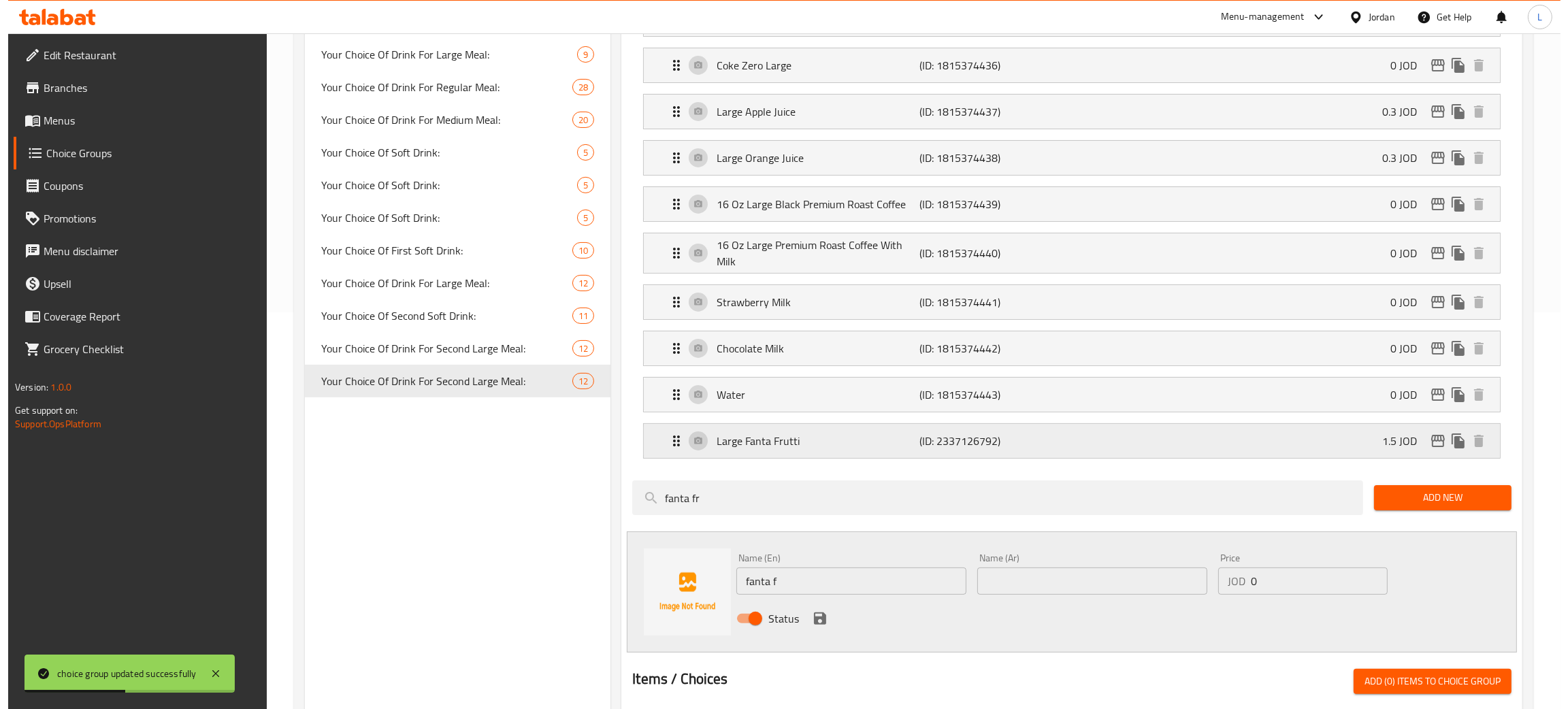
scroll to position [408, 0]
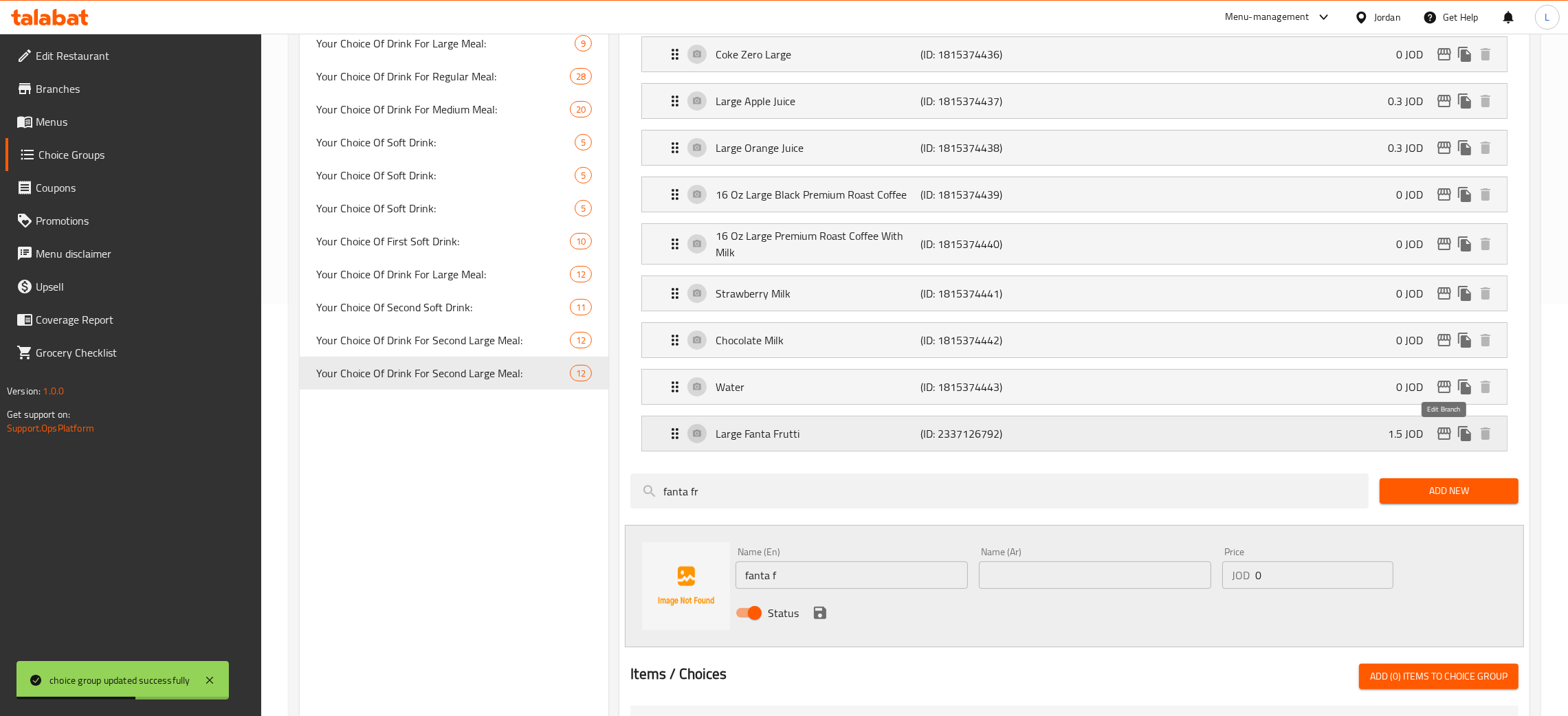
click at [1443, 433] on icon "edit" at bounding box center [1444, 433] width 16 height 16
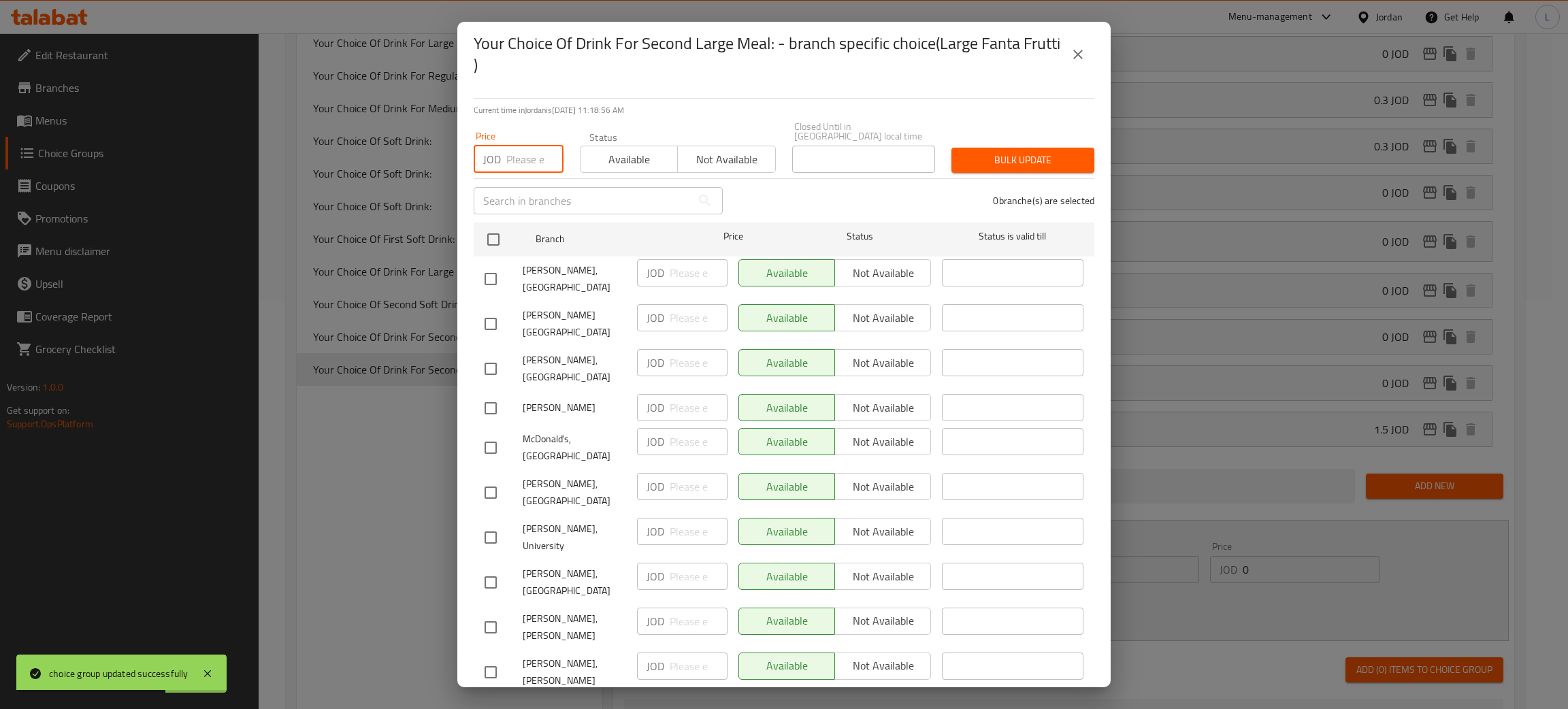
click at [522, 149] on input "number" at bounding box center [535, 159] width 57 height 27
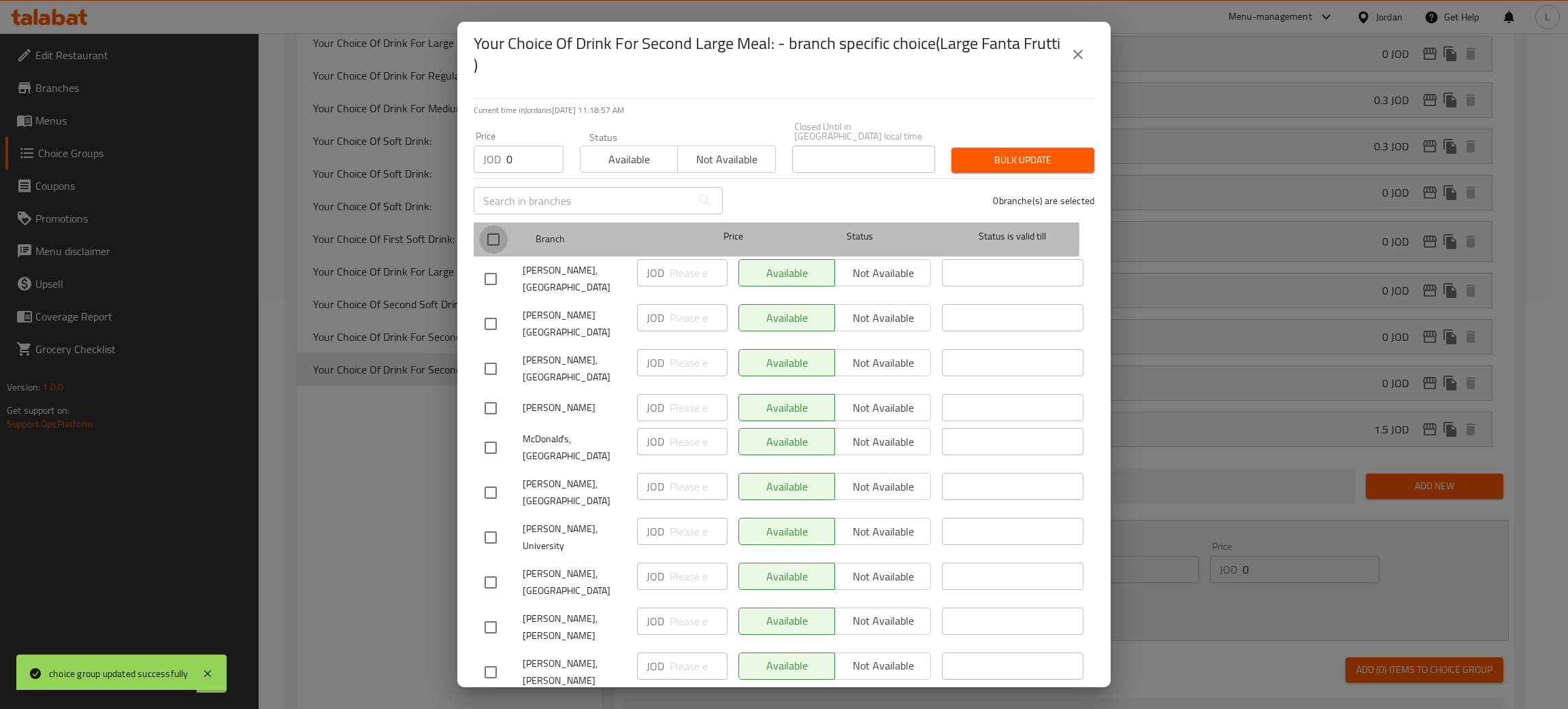
click at [493, 228] on input "checkbox" at bounding box center [494, 240] width 28 height 28
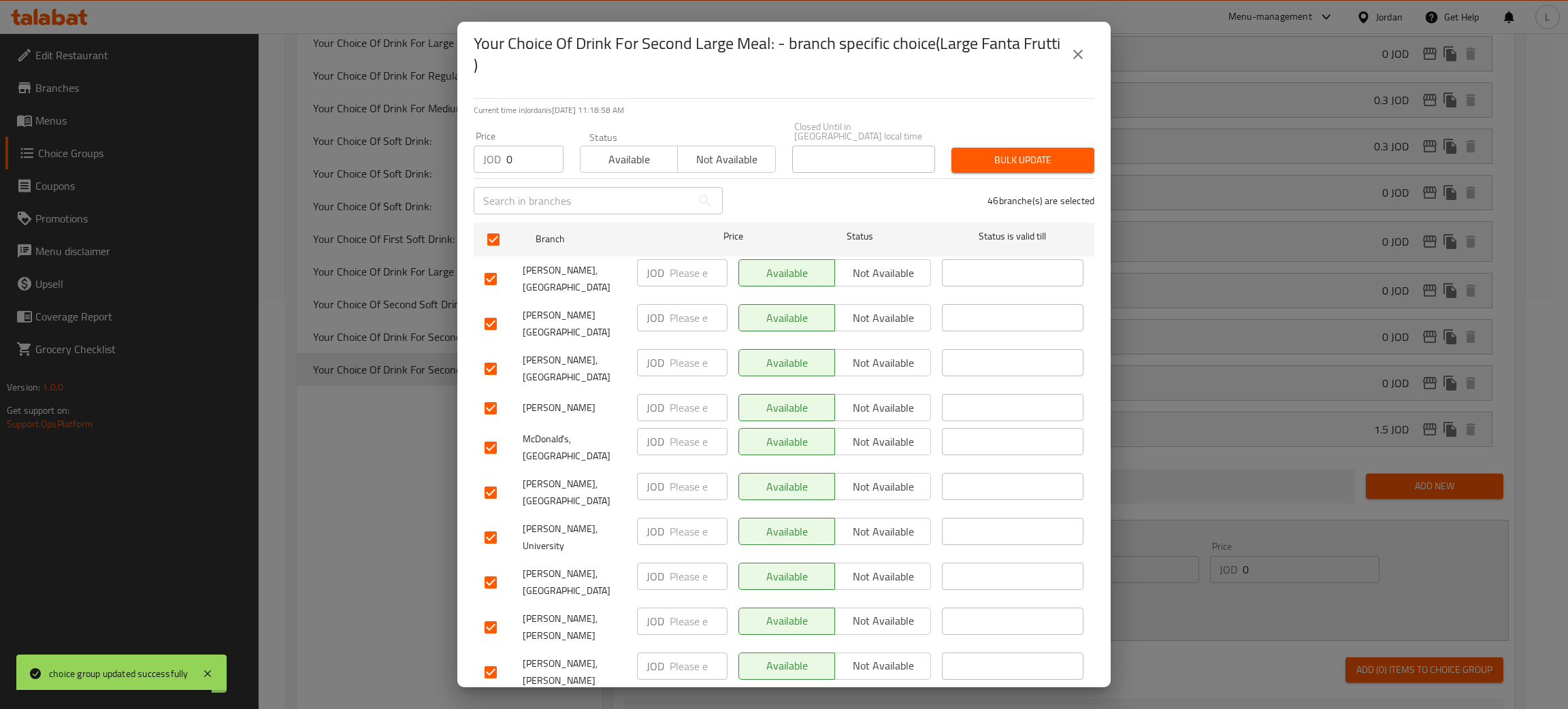
drag, startPoint x: 1026, startPoint y: 136, endPoint x: 1014, endPoint y: 155, distance: 22.5
click at [1025, 139] on div "Bulk update" at bounding box center [1023, 160] width 159 height 41
drag, startPoint x: 1014, startPoint y: 155, endPoint x: 1026, endPoint y: 158, distance: 12.4
click at [1013, 155] on span "Bulk update" at bounding box center [1023, 160] width 121 height 17
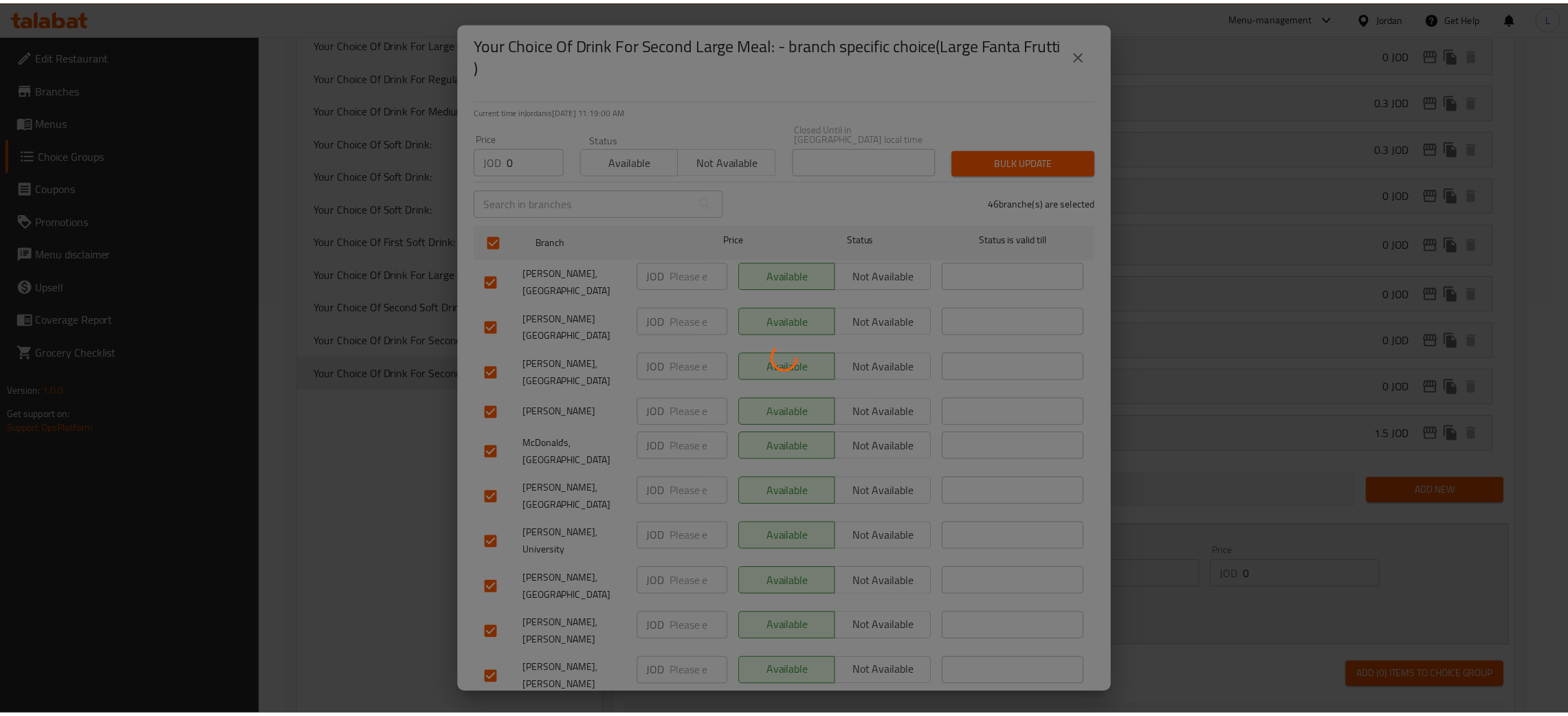
scroll to position [0, 0]
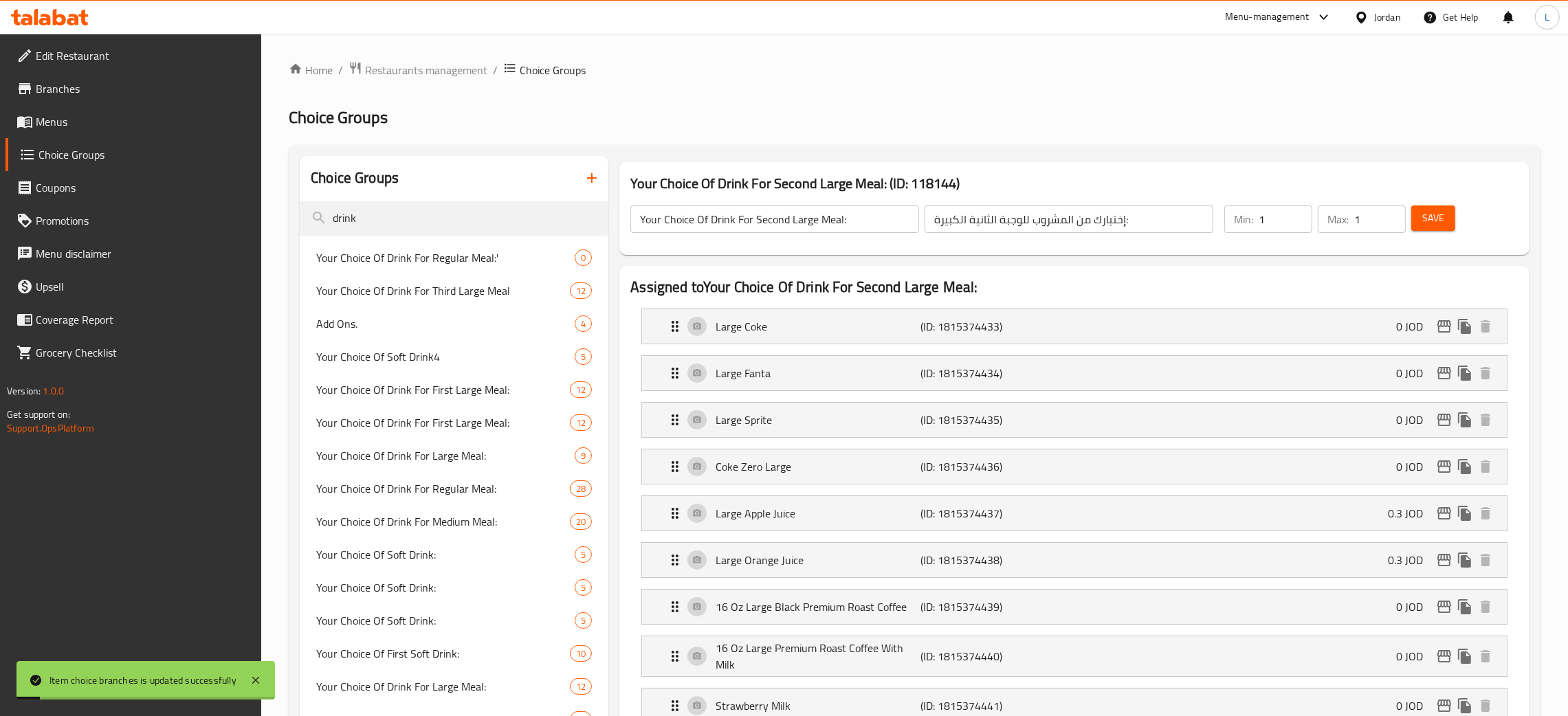
click at [1449, 218] on button "Save" at bounding box center [1433, 217] width 44 height 26
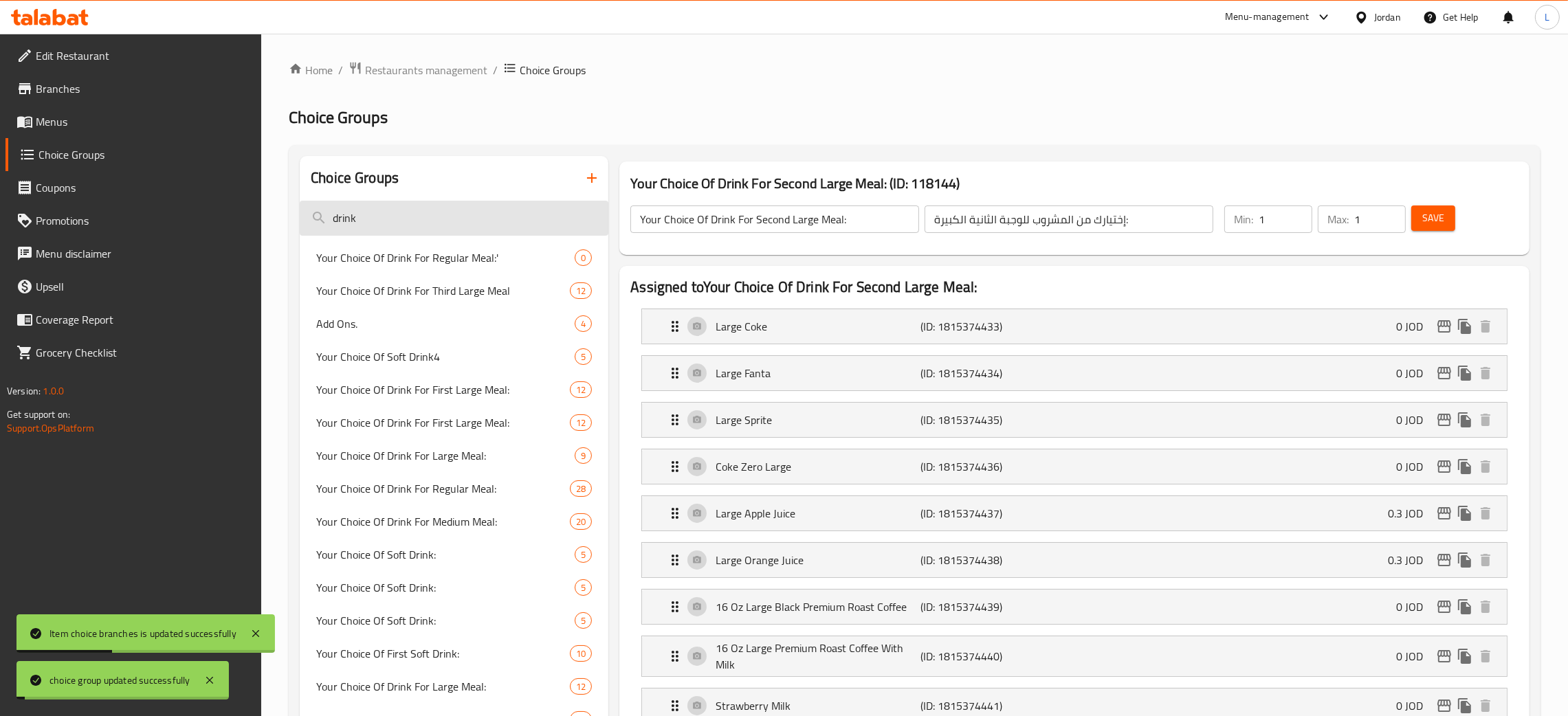
click at [447, 227] on input "drink" at bounding box center [454, 217] width 308 height 35
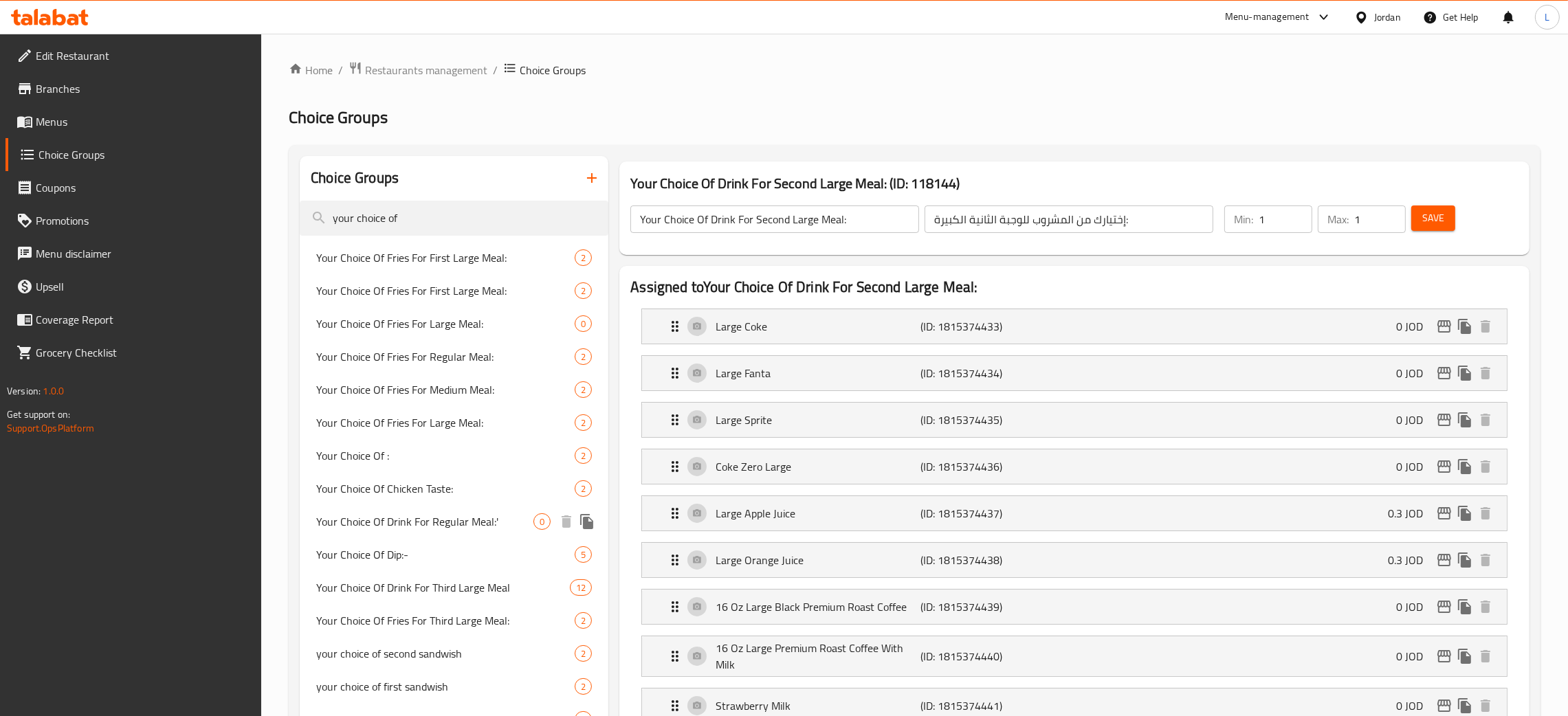
click at [412, 530] on span "Your Choice Of Drink For Regular Meal:'" at bounding box center [424, 521] width 217 height 16
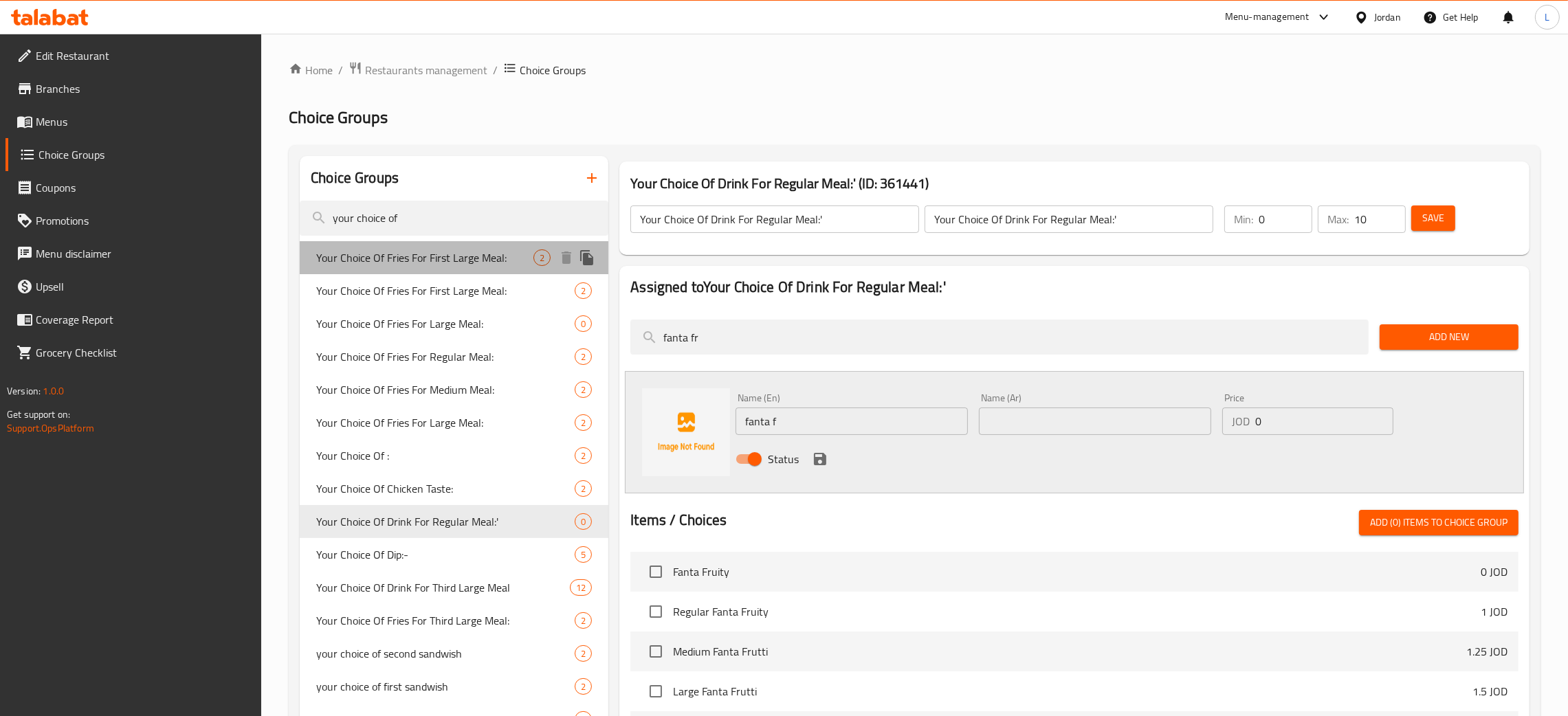
click at [469, 261] on span "Your Choice Of Fries For First Large Meal:" at bounding box center [424, 257] width 217 height 16
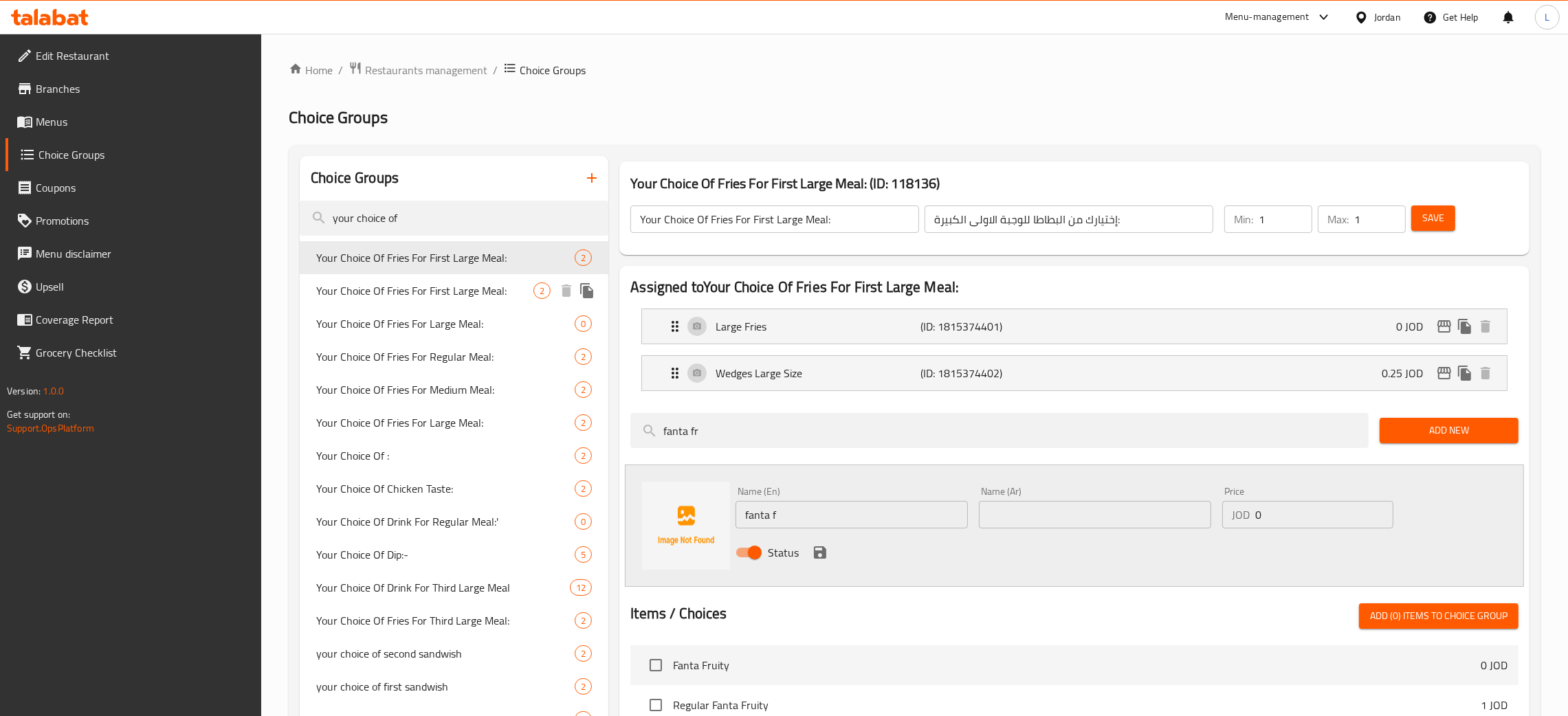
click at [460, 294] on span "Your Choice Of Fries For First Large Meal:" at bounding box center [424, 291] width 217 height 16
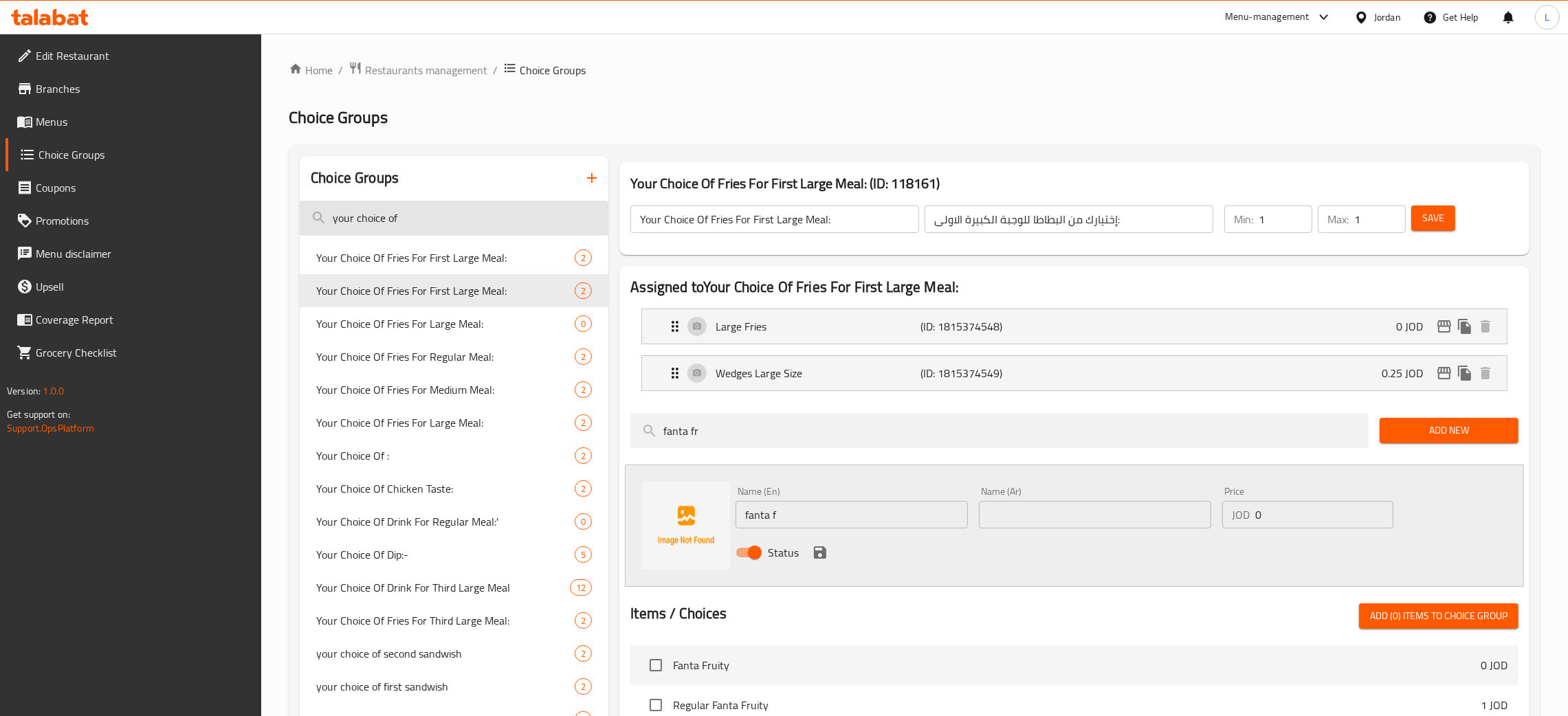
click at [473, 212] on input "your choice of" at bounding box center [454, 217] width 308 height 35
click at [492, 210] on input "your choice of" at bounding box center [454, 217] width 308 height 35
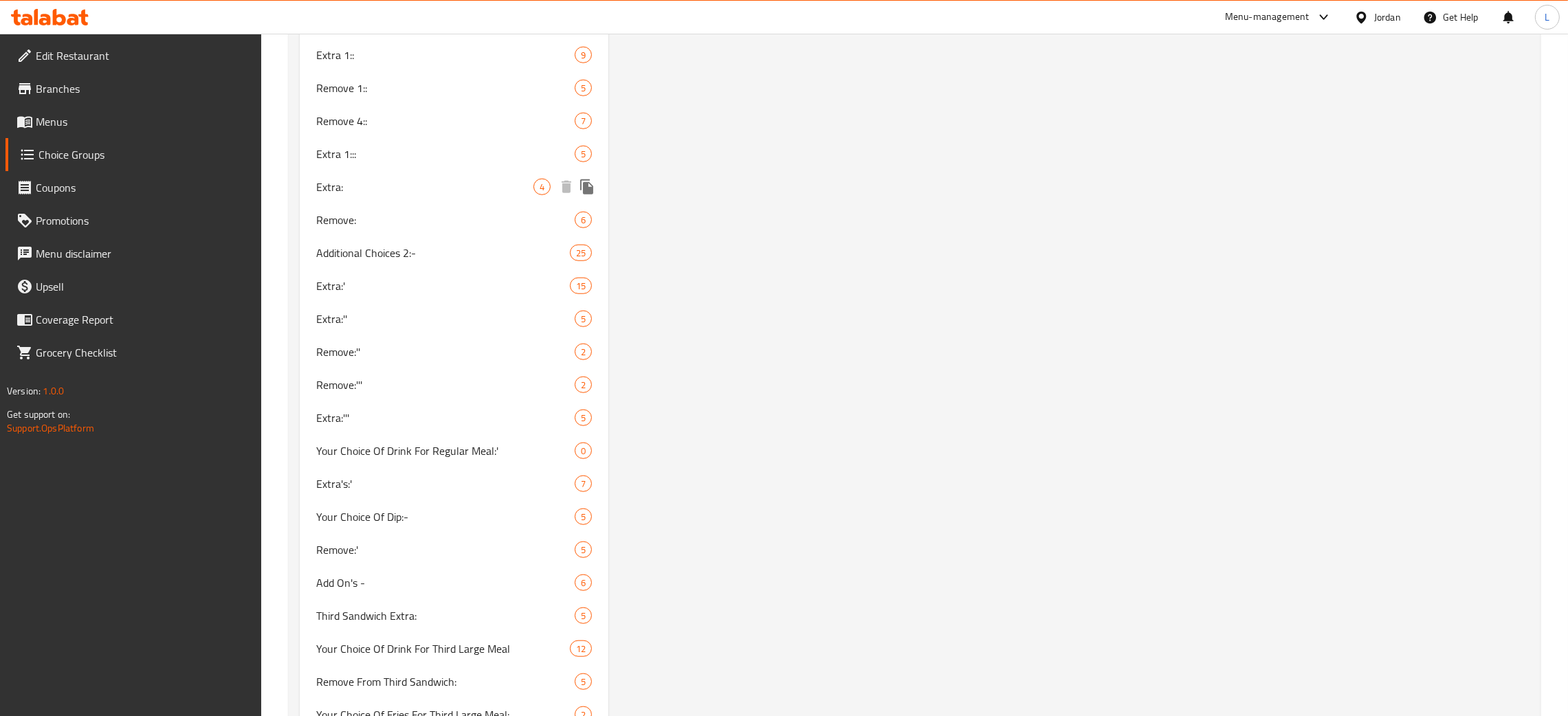
scroll to position [1650, 0]
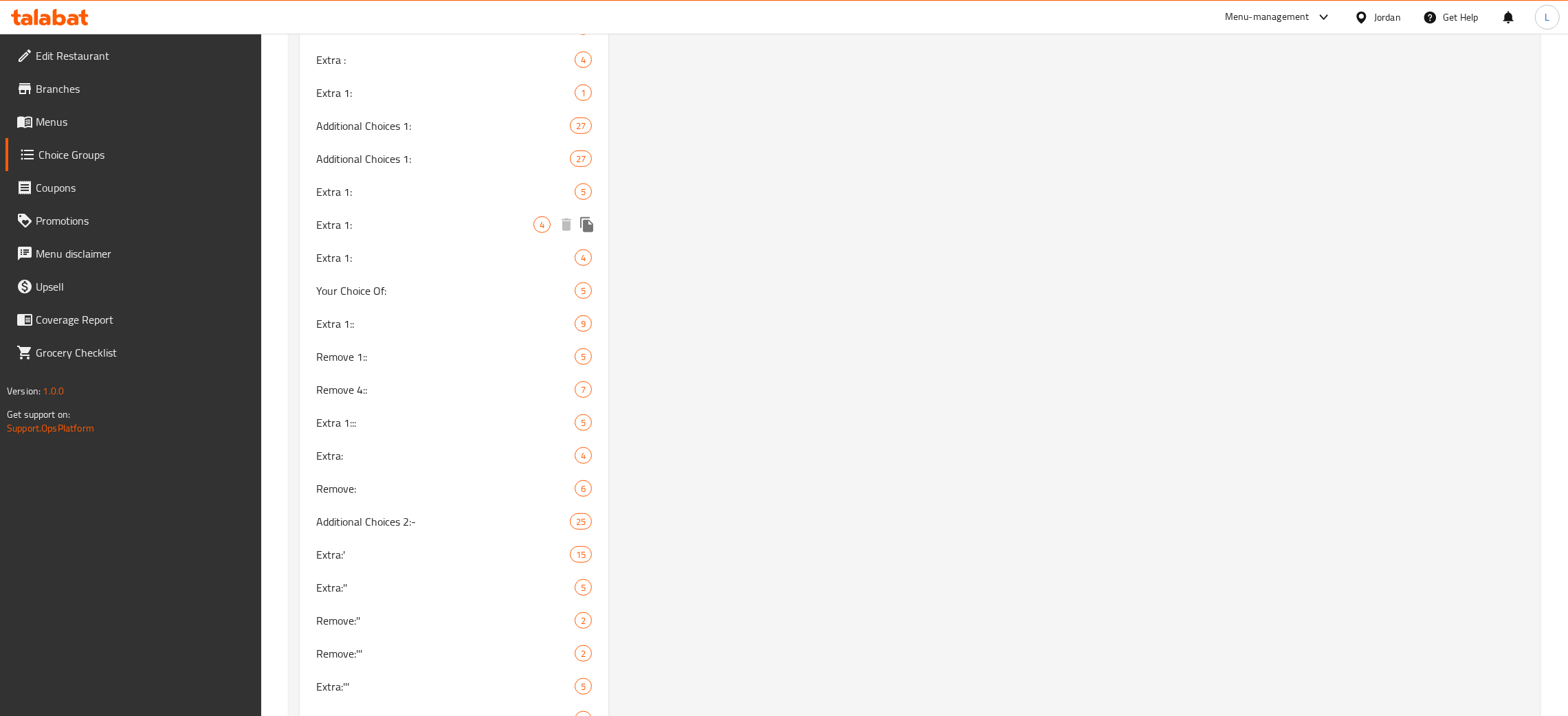
click at [411, 231] on span "Extra 1:" at bounding box center [424, 224] width 217 height 16
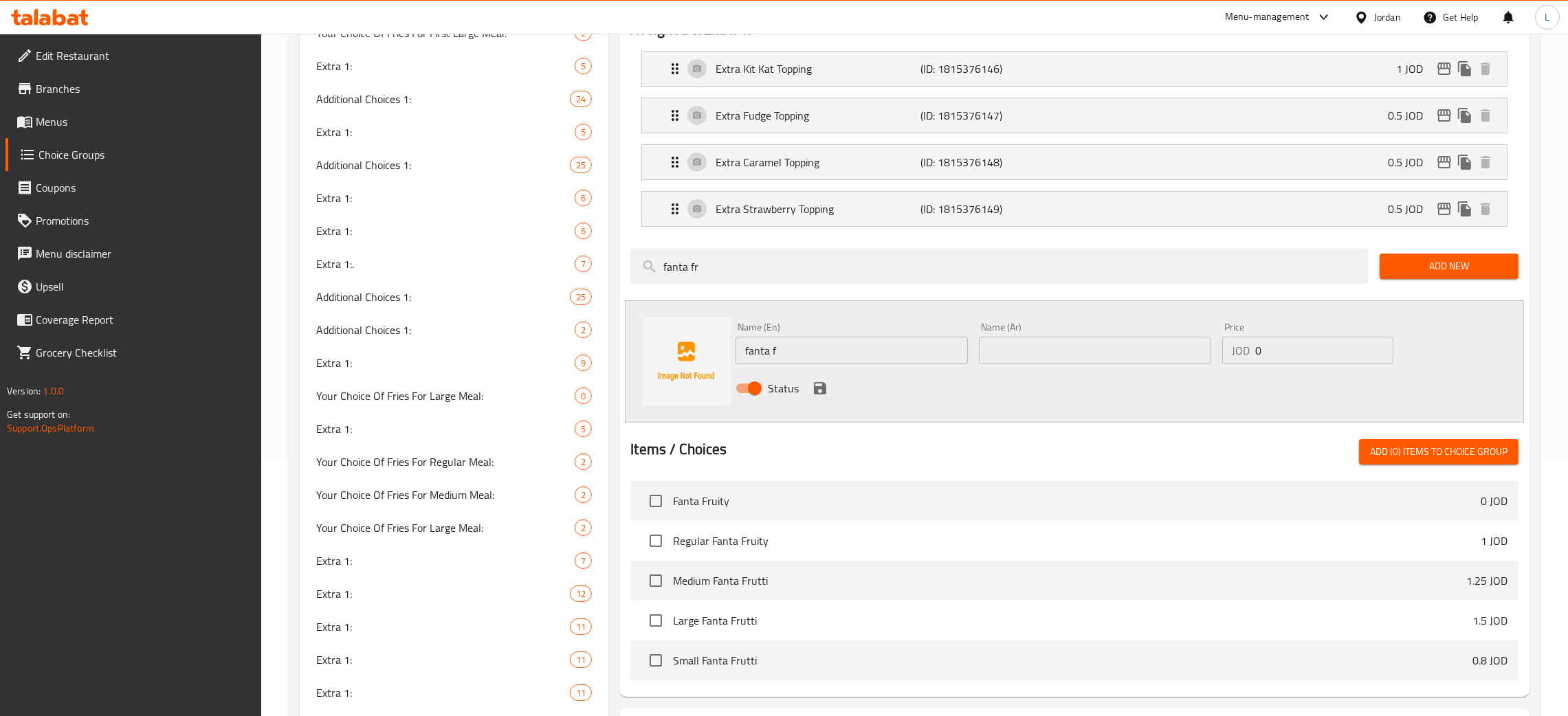
scroll to position [206, 0]
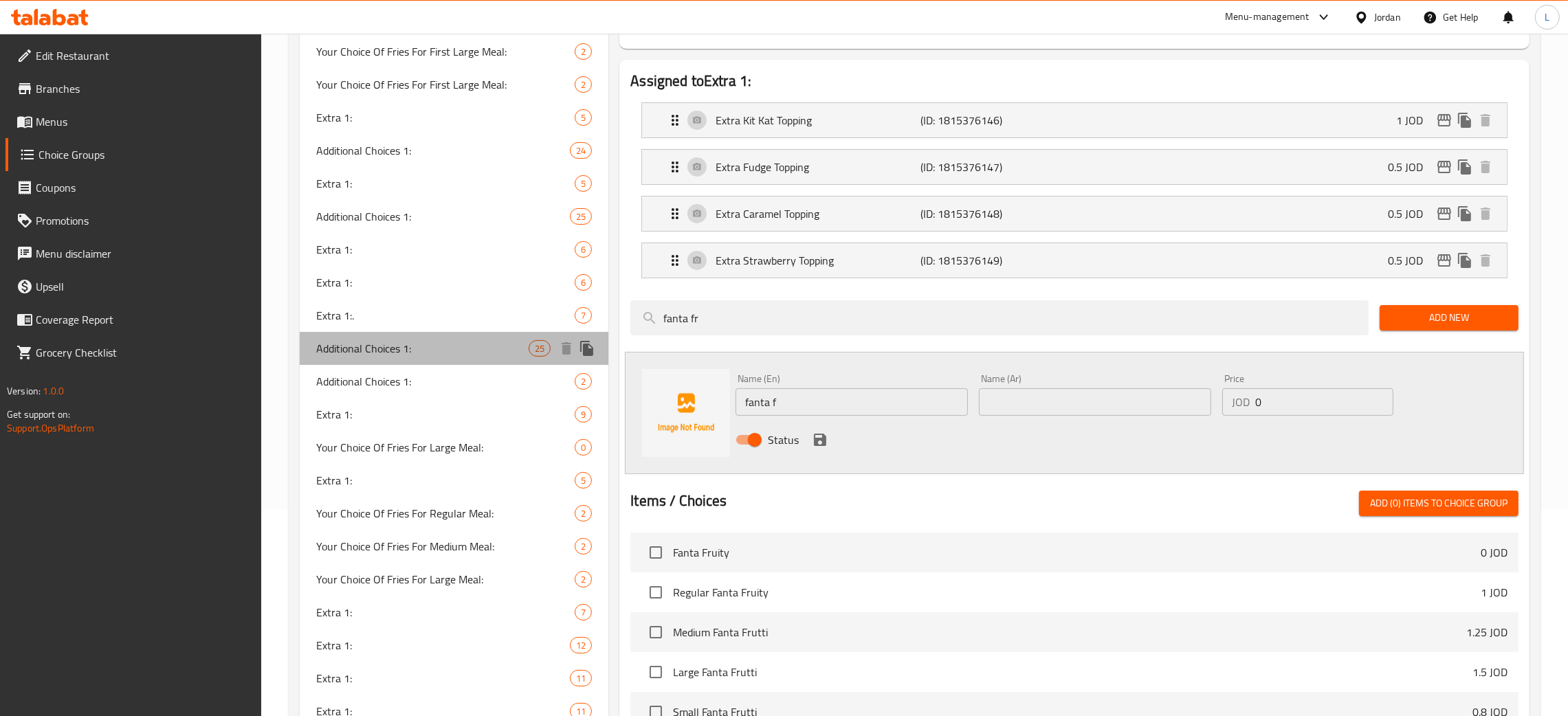
click at [479, 345] on span "Additional Choices 1:" at bounding box center [422, 348] width 213 height 16
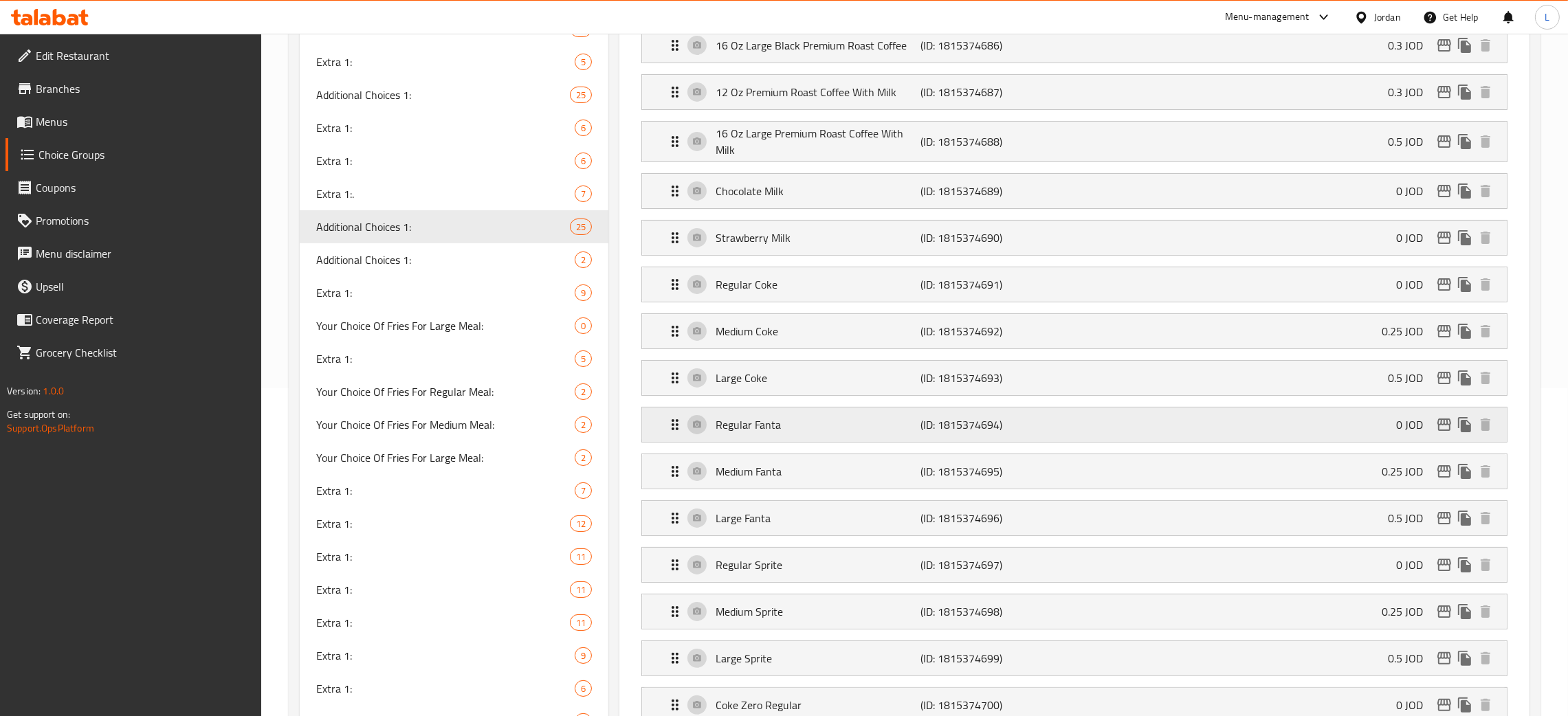
scroll to position [0, 0]
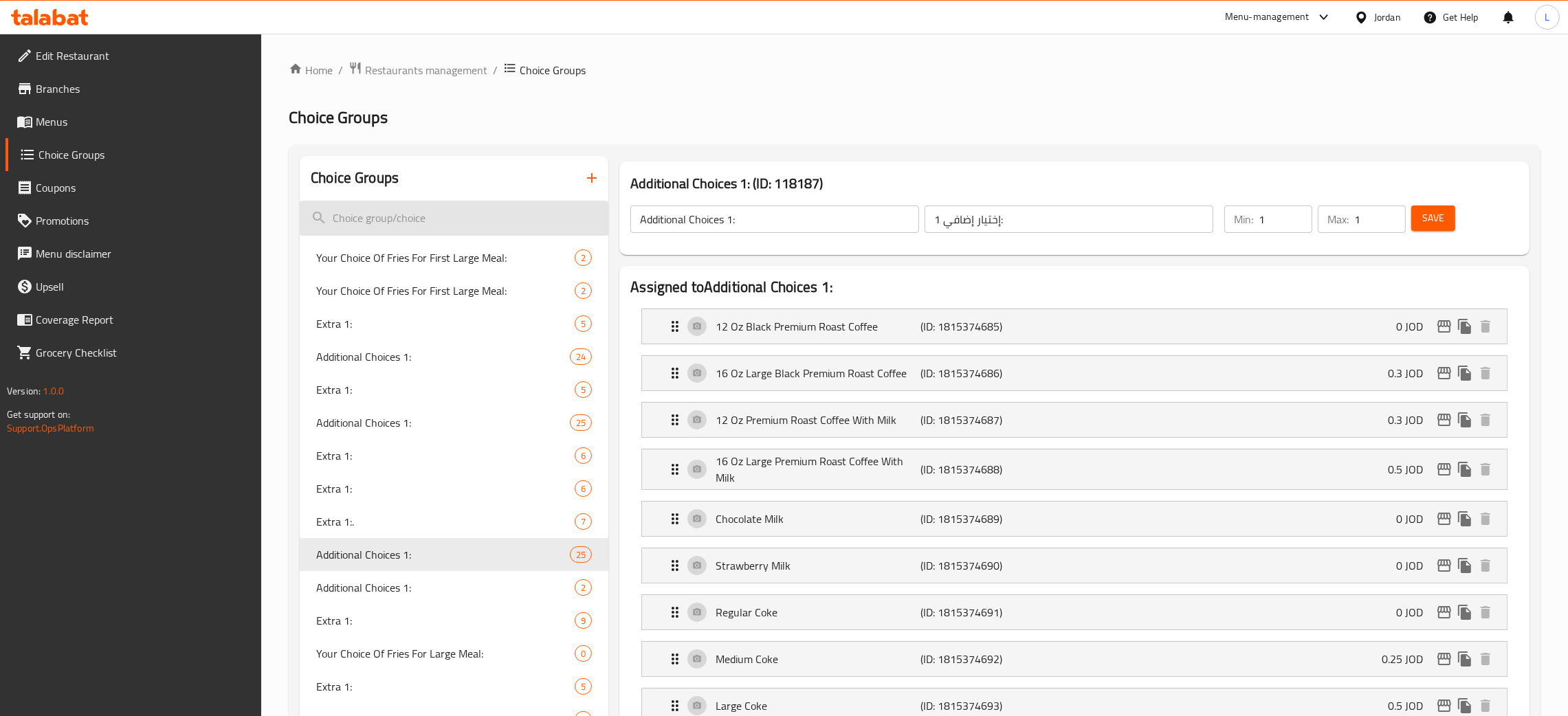
click at [437, 222] on input "search" at bounding box center [454, 217] width 308 height 35
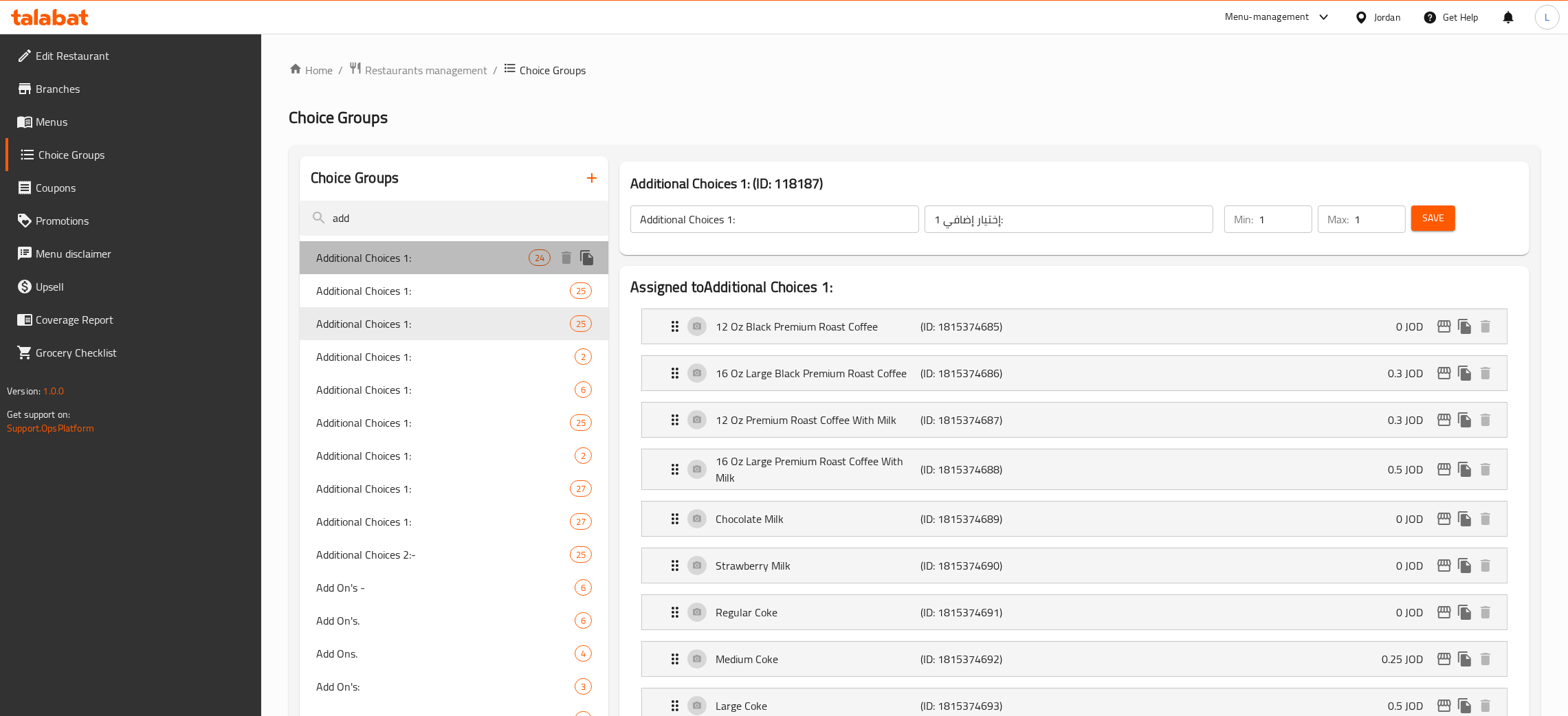
click at [447, 257] on span "Additional Choices 1:" at bounding box center [422, 257] width 213 height 16
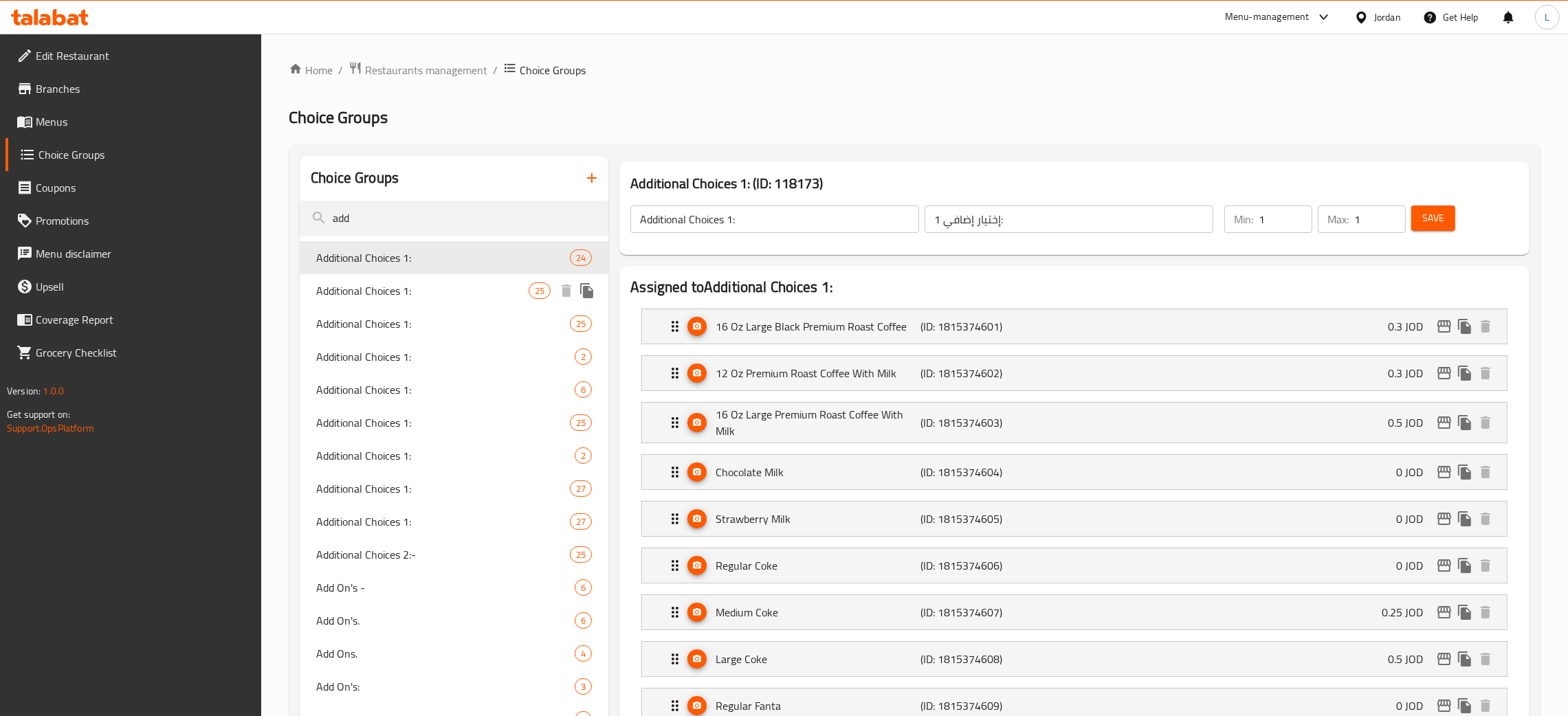
click at [449, 292] on span "Additional Choices 1:" at bounding box center [422, 291] width 213 height 16
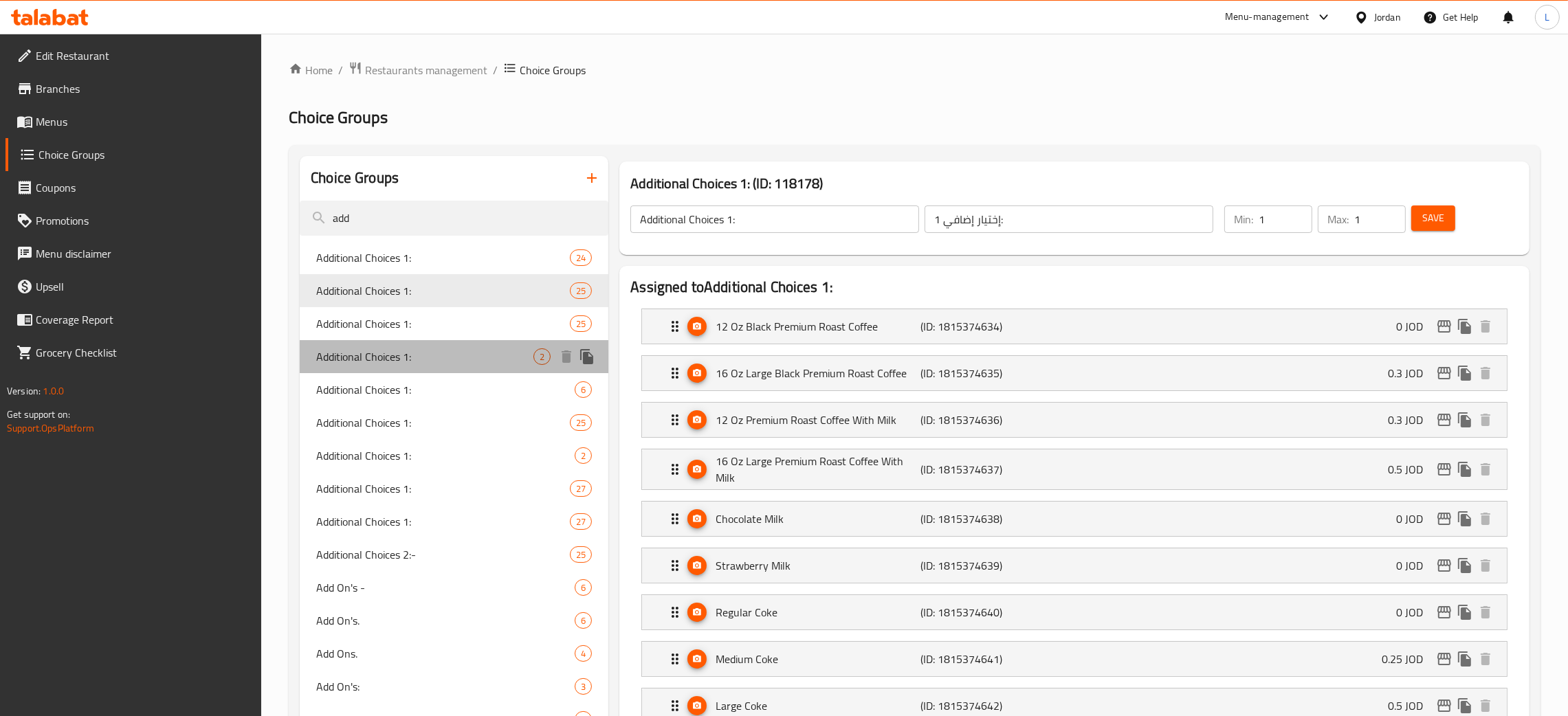
click at [457, 345] on div "Additional Choices 1: 2" at bounding box center [454, 356] width 308 height 33
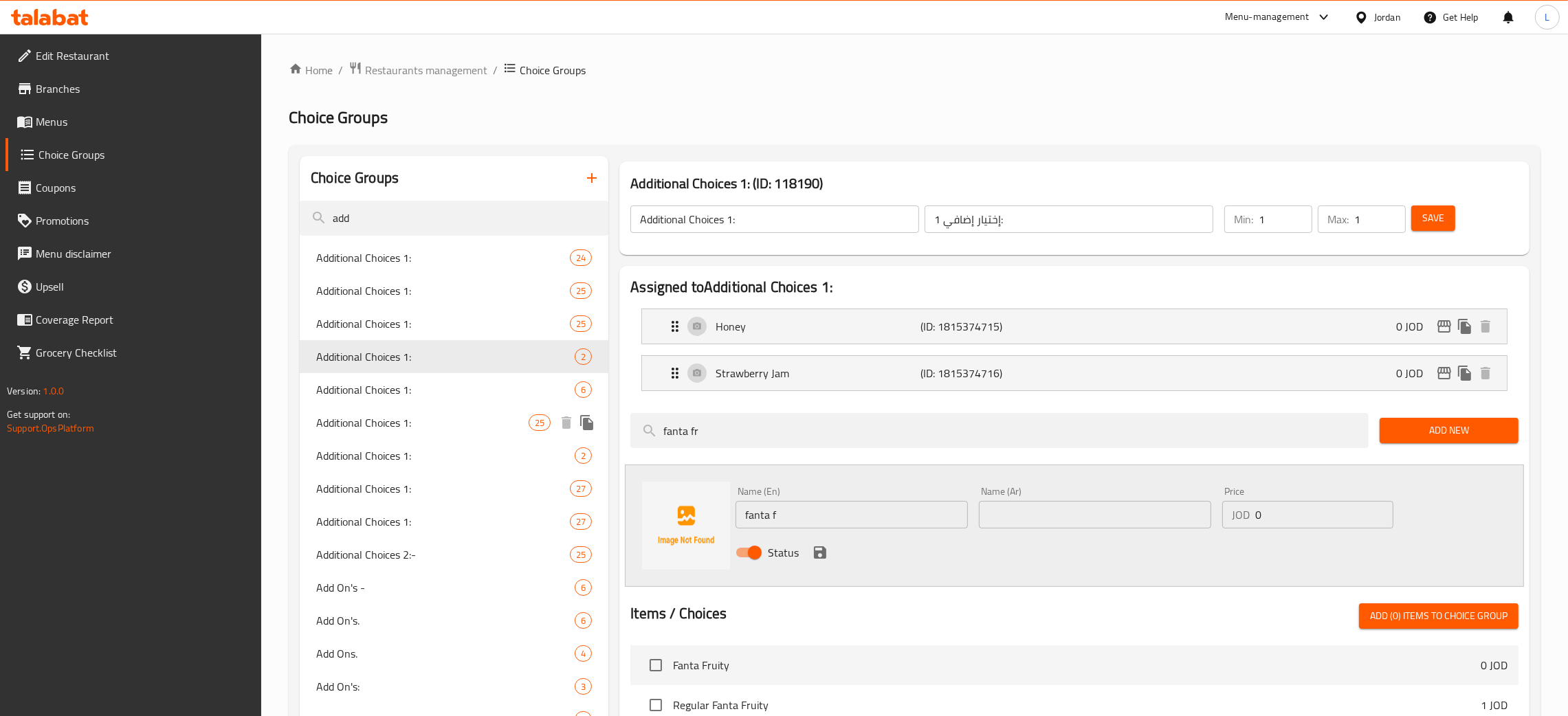
click at [455, 415] on span "Additional Choices 1:" at bounding box center [422, 423] width 213 height 16
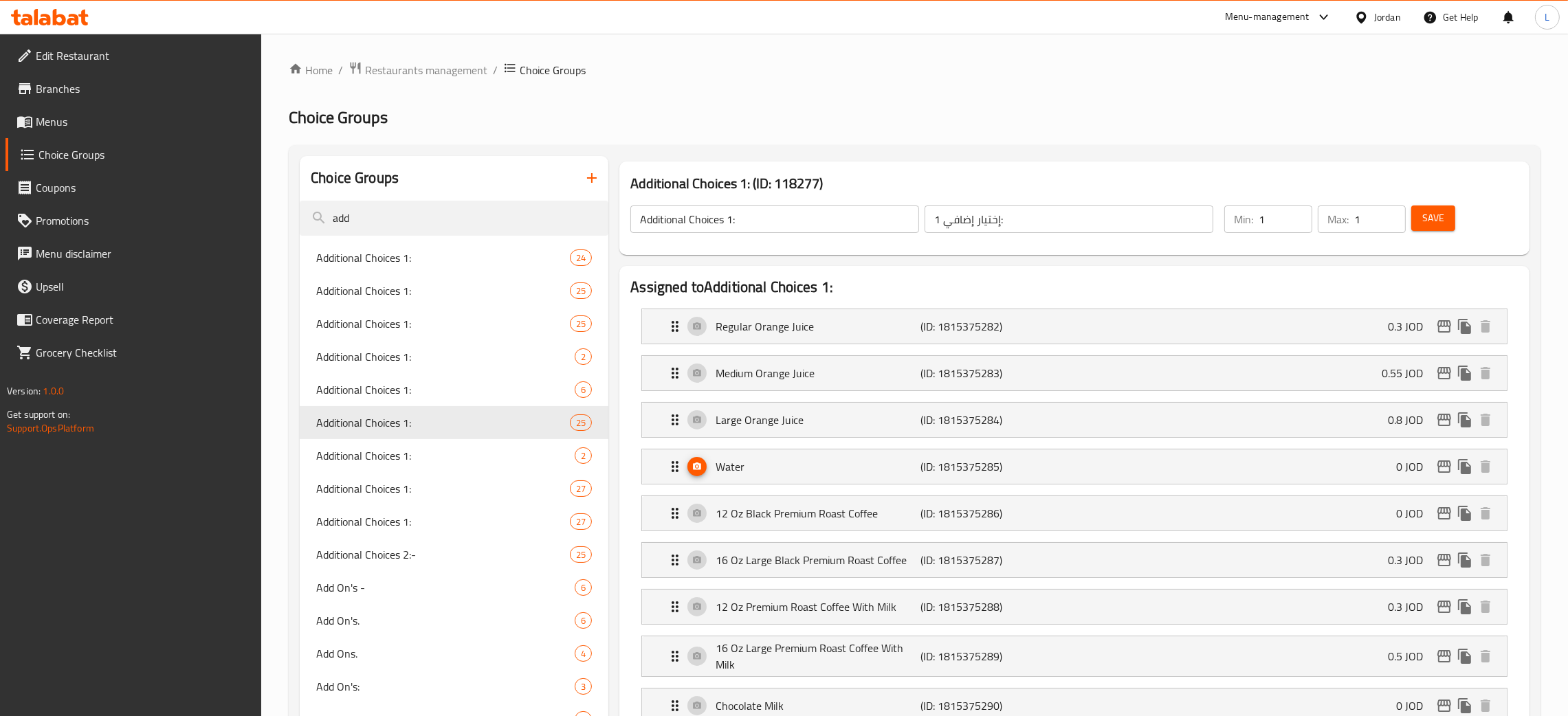
click at [69, 16] on icon at bounding box center [50, 16] width 78 height 16
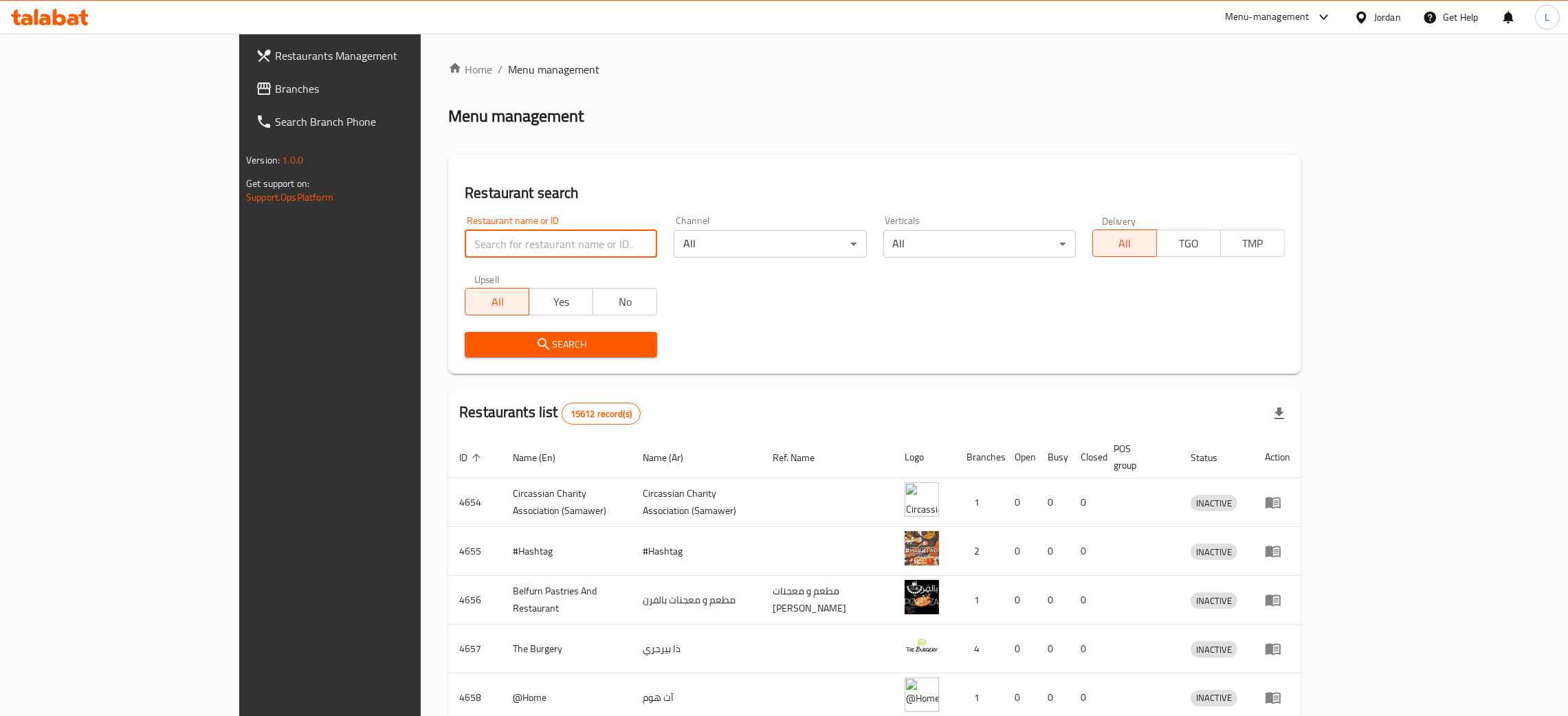
click at [497, 251] on input "search" at bounding box center [560, 244] width 193 height 28
type input "mccafe"
click button "Search" at bounding box center [560, 345] width 193 height 26
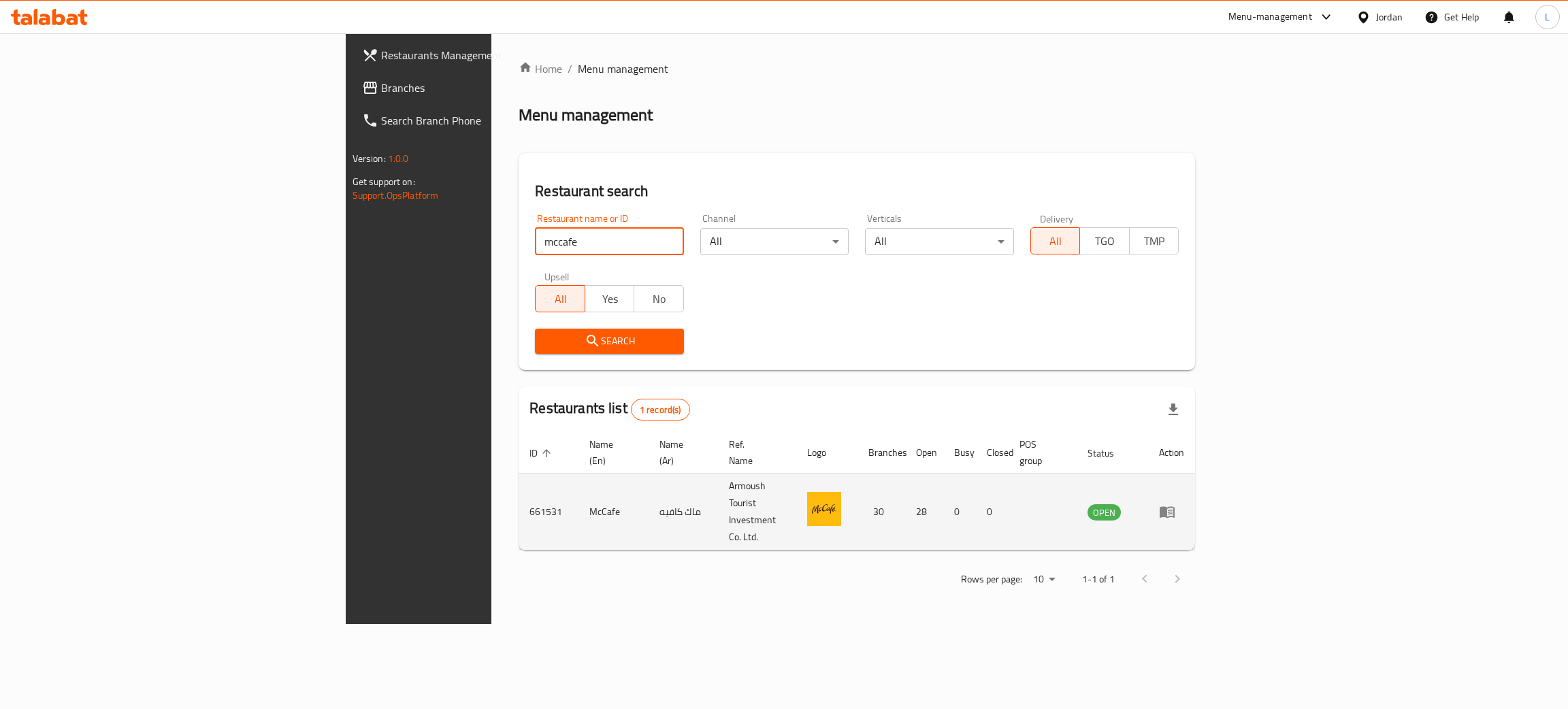
click at [1173, 510] on icon "enhanced table" at bounding box center [1170, 512] width 5 height 6
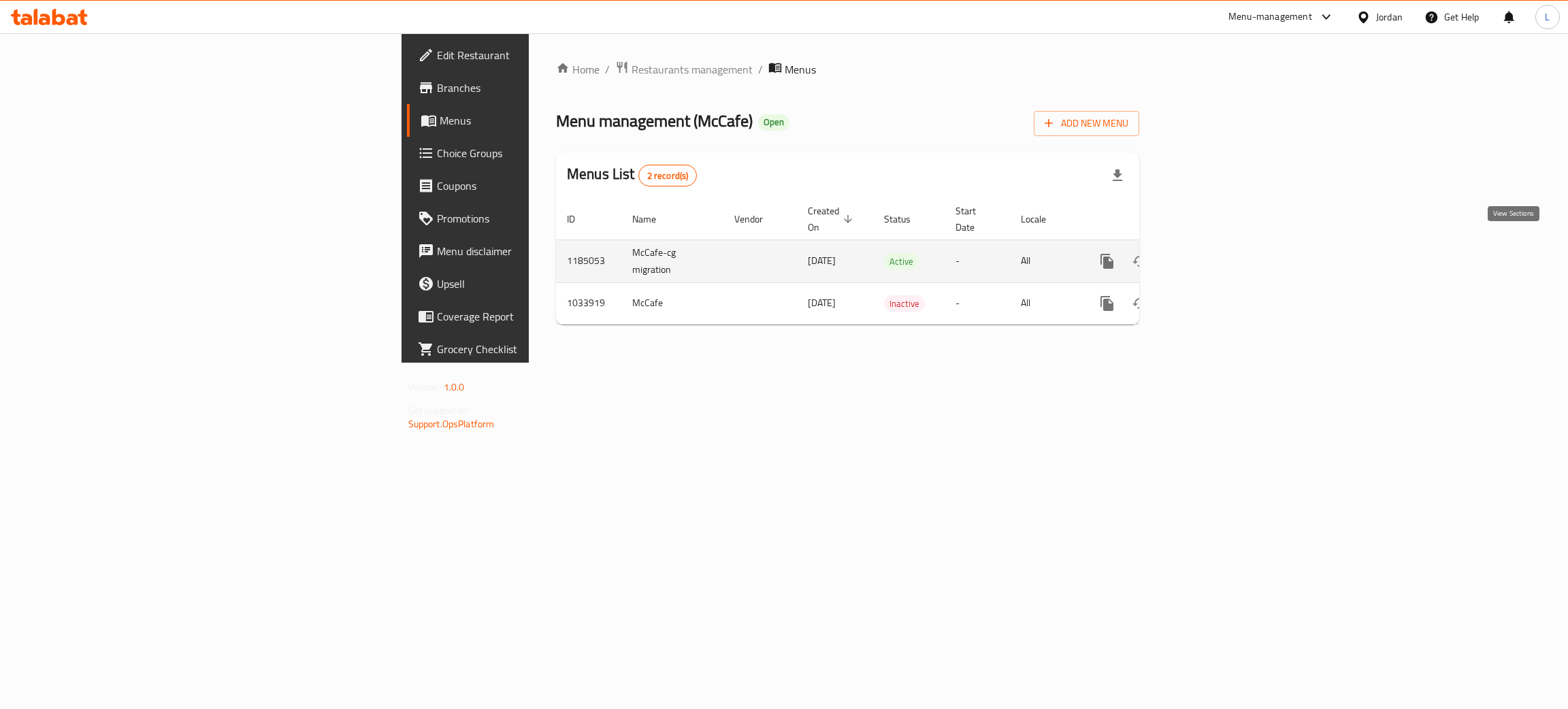
click at [1214, 253] on icon "enhanced table" at bounding box center [1205, 260] width 16 height 16
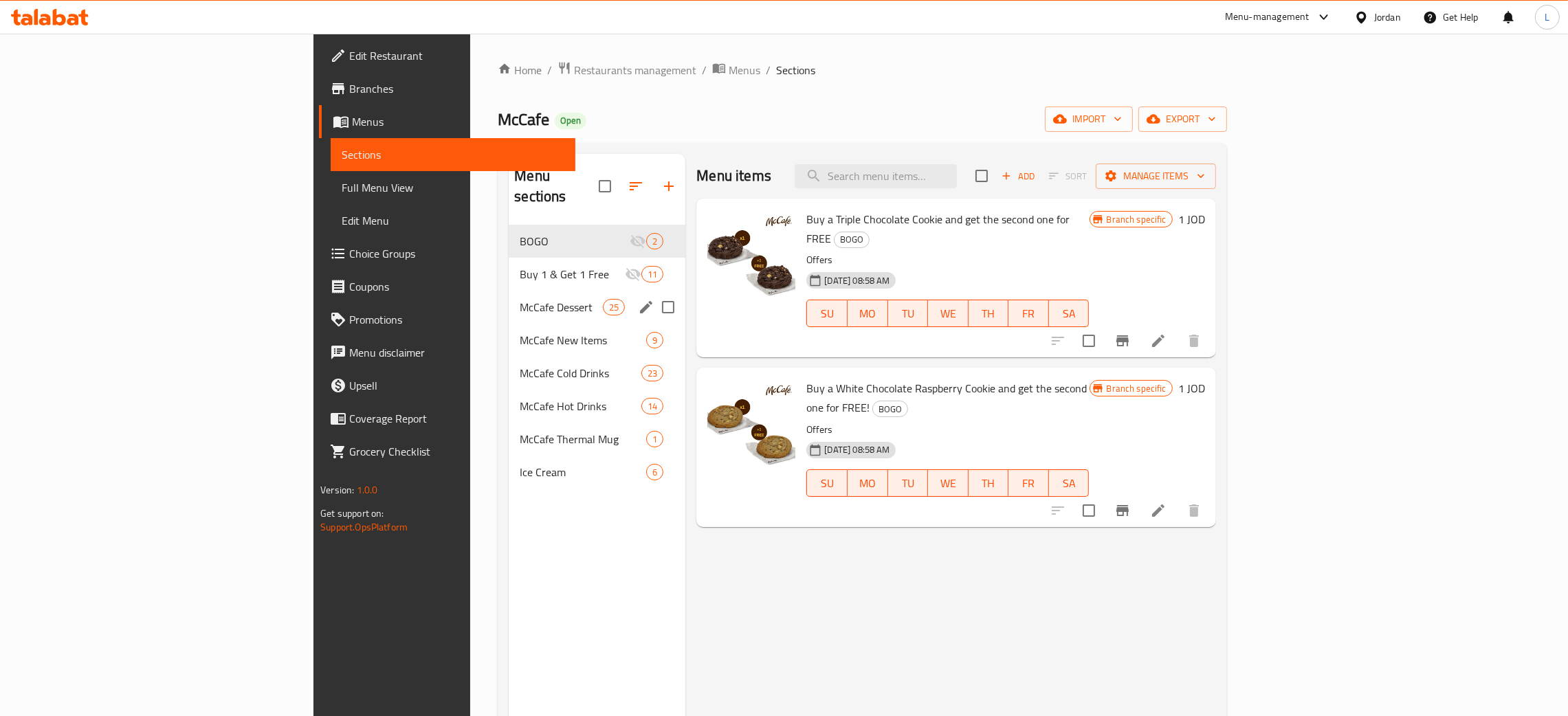
click at [519, 299] on span "McCafe Dessert" at bounding box center [561, 307] width 84 height 16
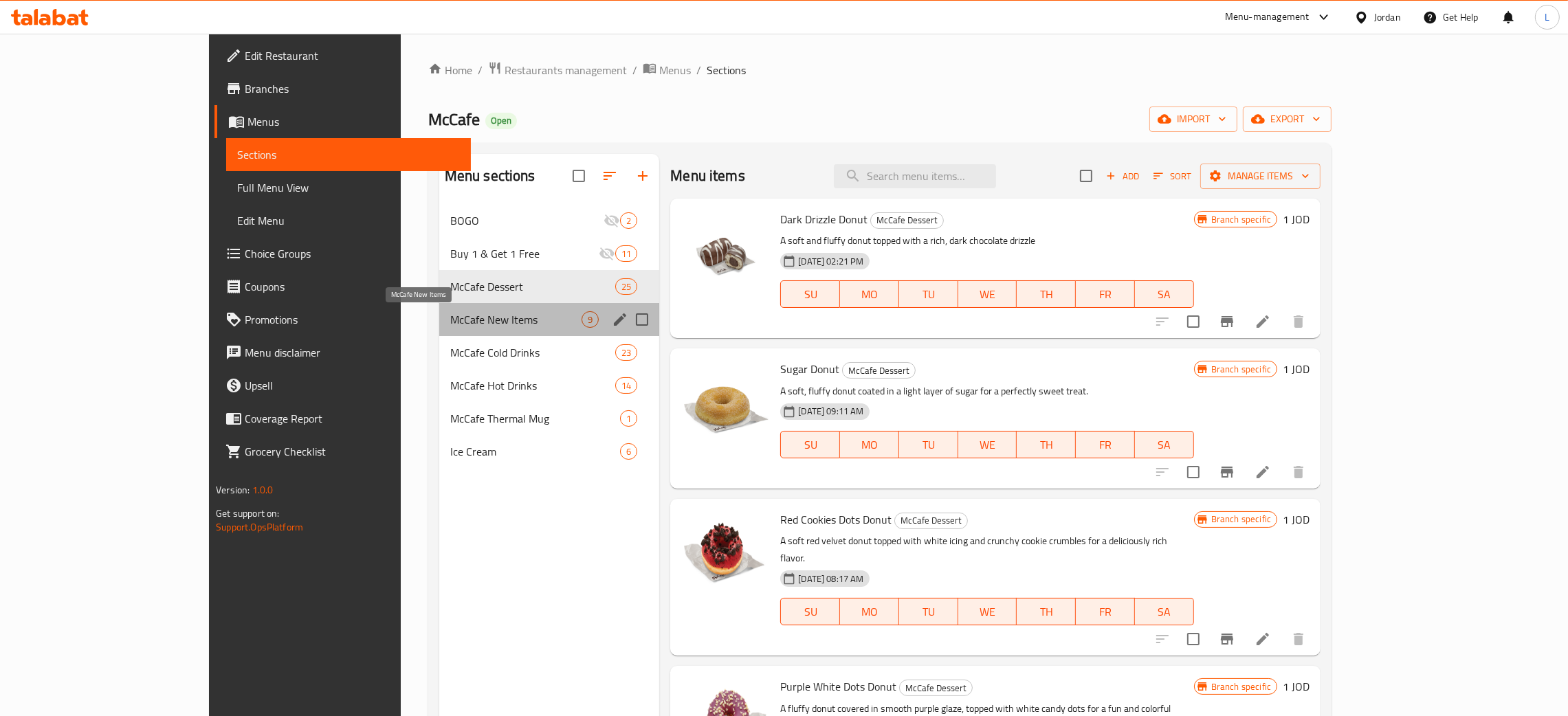
click at [450, 324] on span "McCafe New Items" at bounding box center [515, 319] width 131 height 16
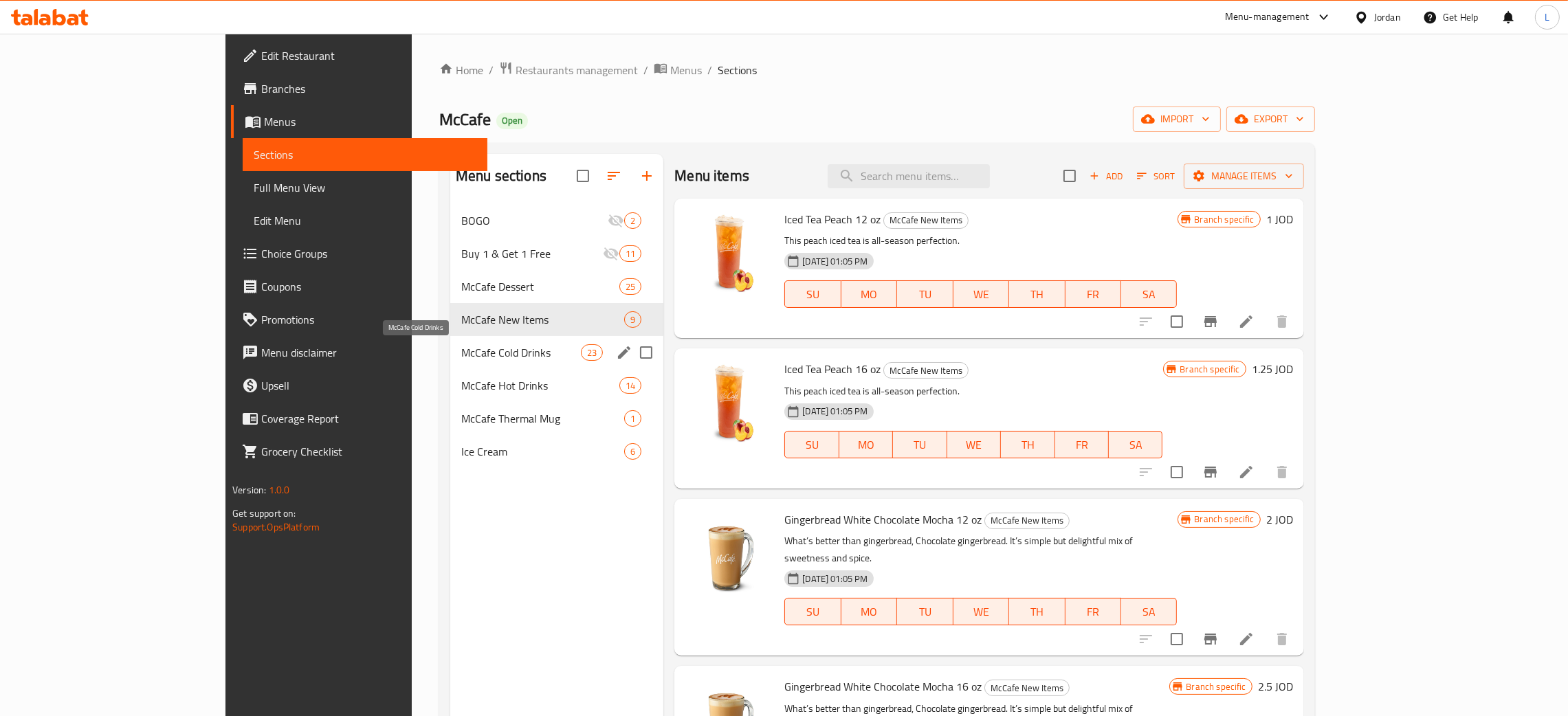
click at [461, 353] on span "McCafe Cold Drinks" at bounding box center [521, 352] width 120 height 16
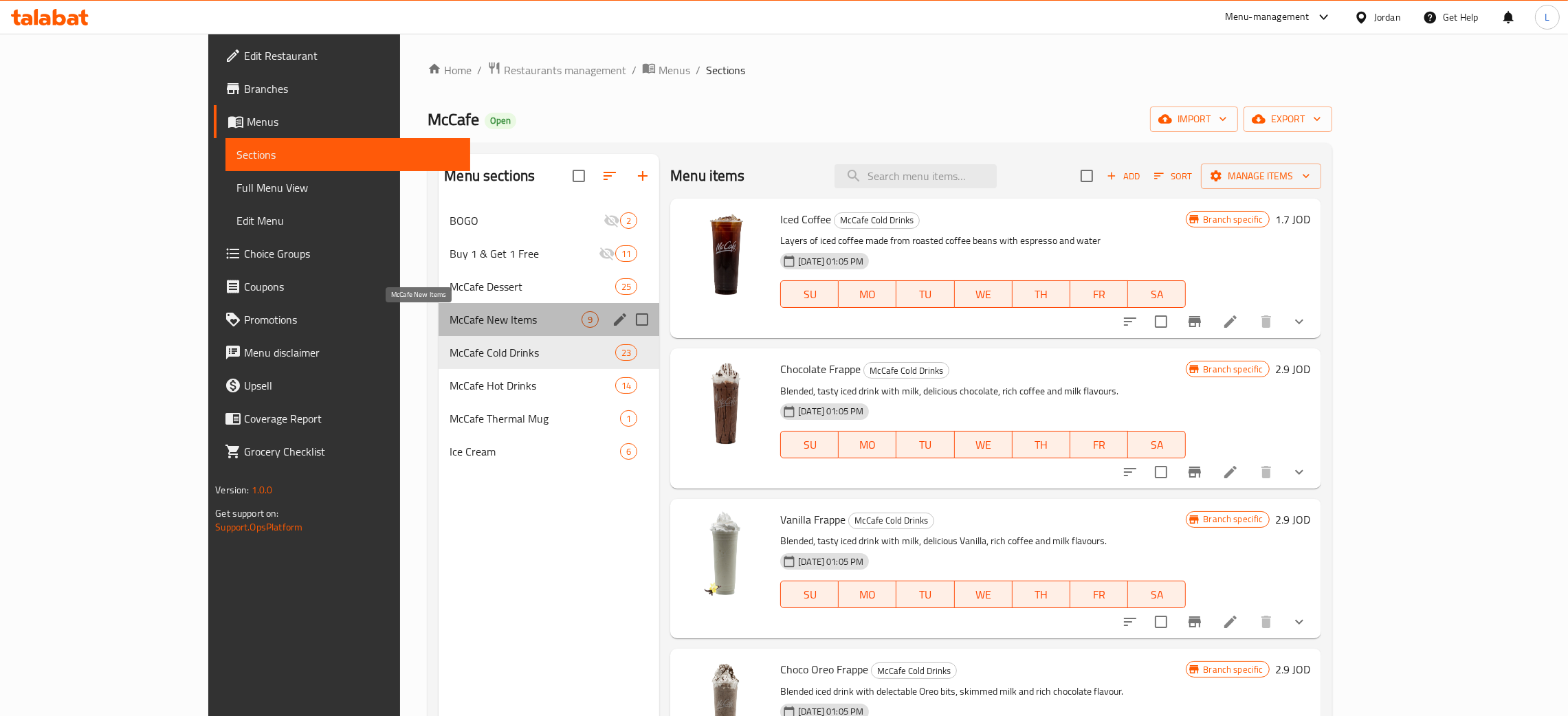
click at [450, 318] on span "McCafe New Items" at bounding box center [515, 319] width 132 height 16
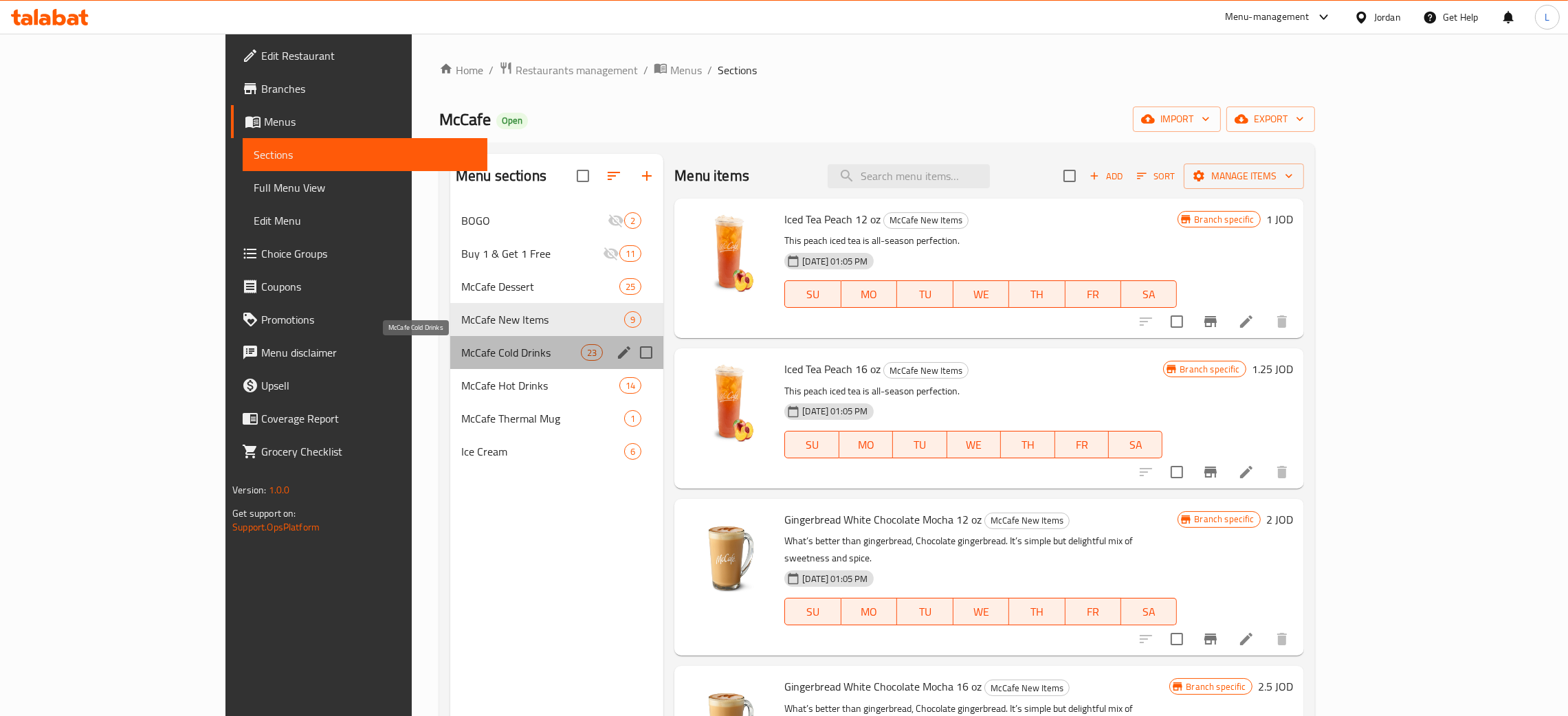
click at [461, 349] on span "McCafe Cold Drinks" at bounding box center [521, 352] width 120 height 16
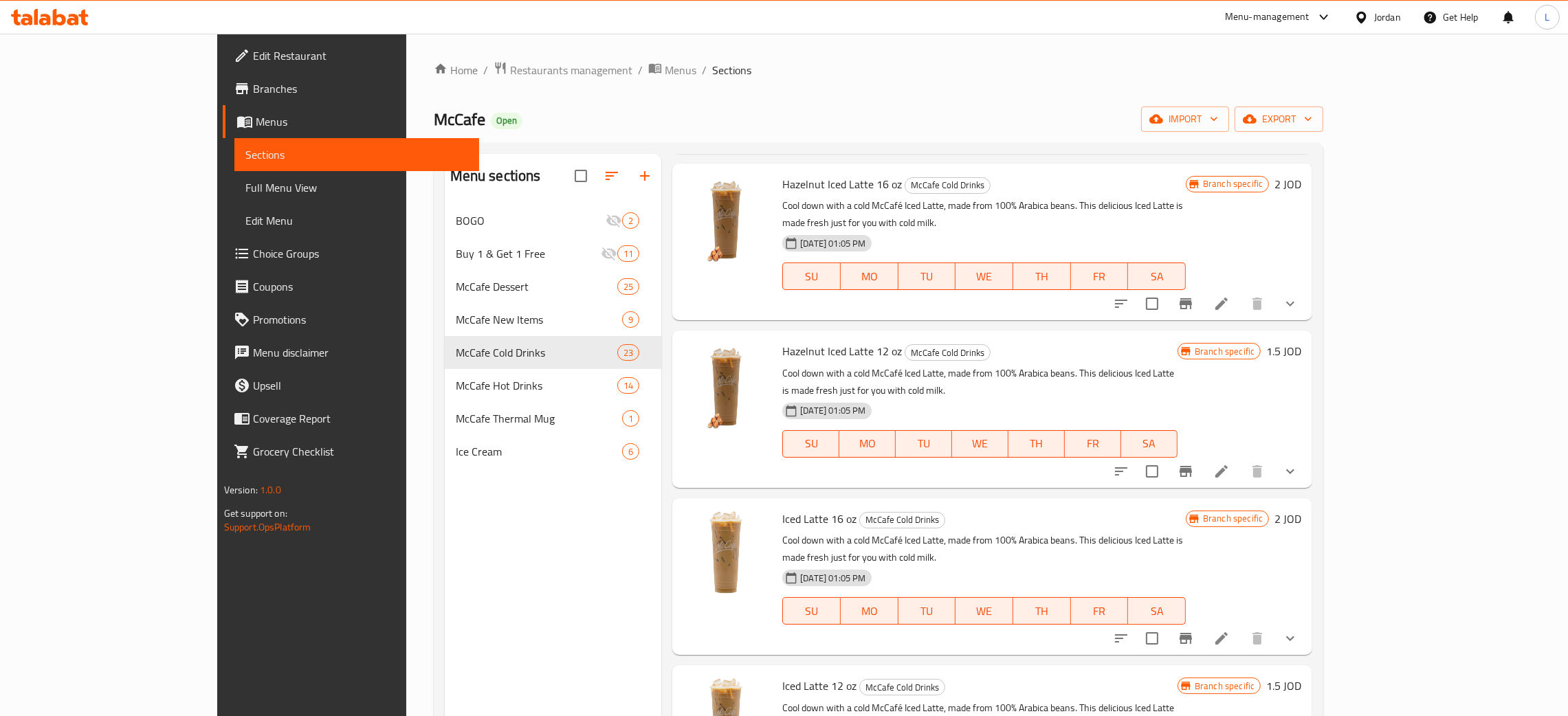
scroll to position [2770, 0]
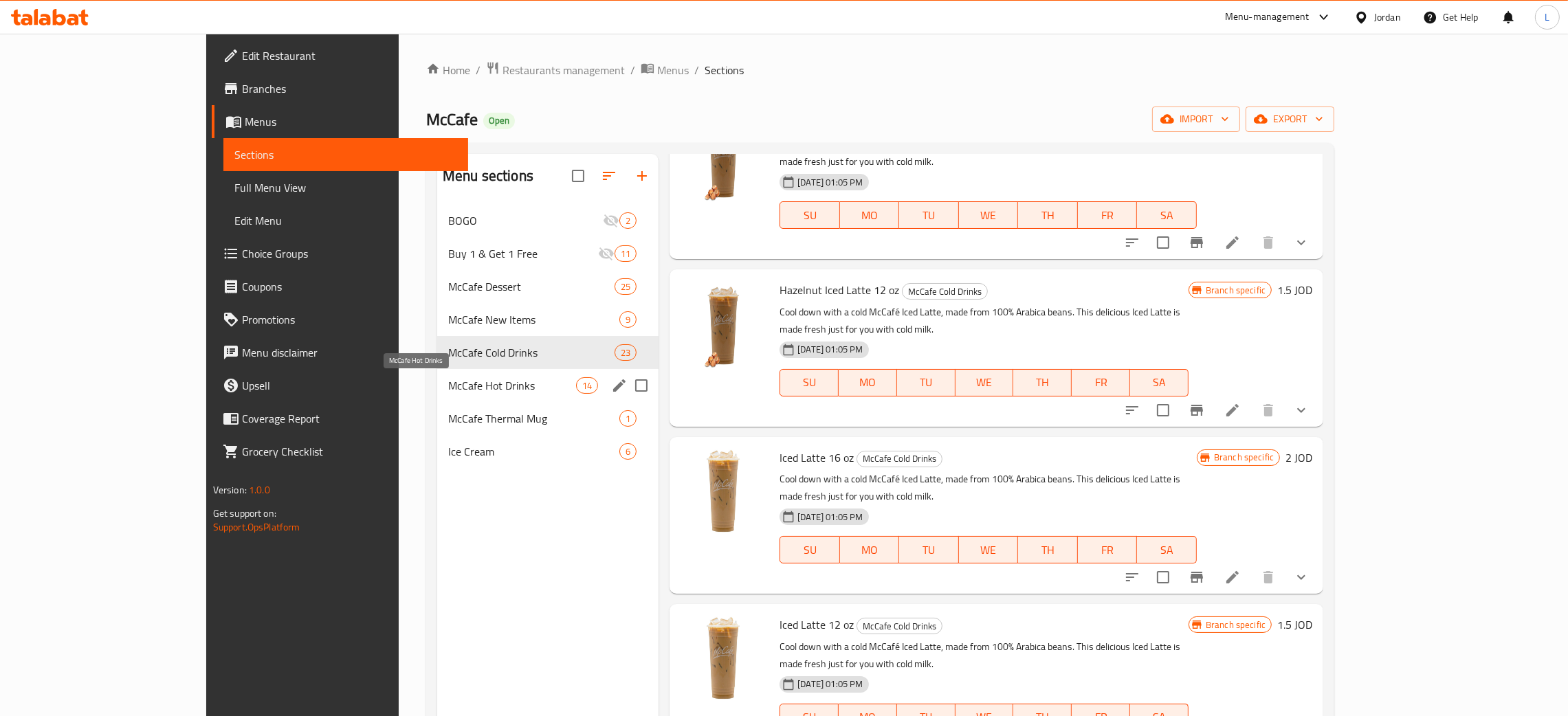
click at [448, 390] on span "McCafe Hot Drinks" at bounding box center [512, 386] width 128 height 16
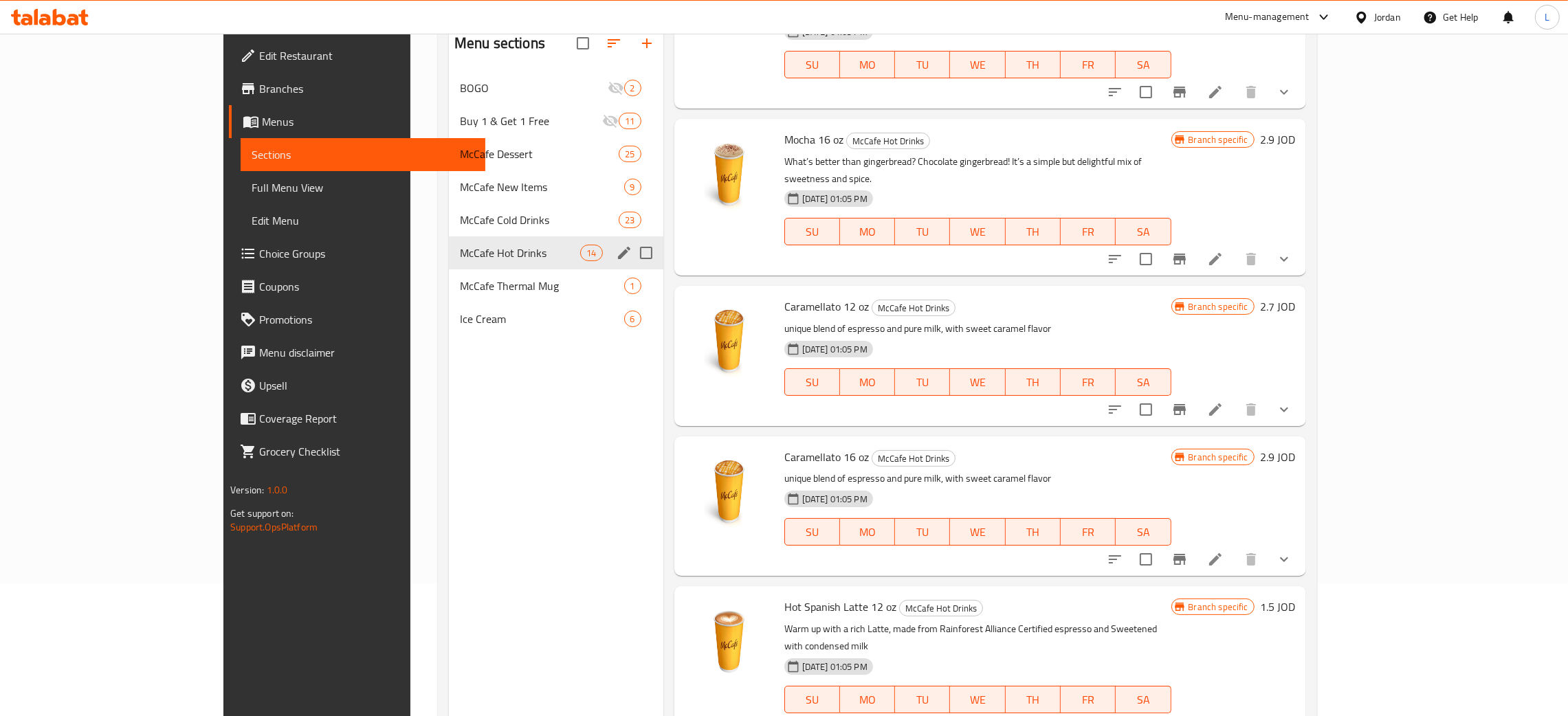
scroll to position [91, 0]
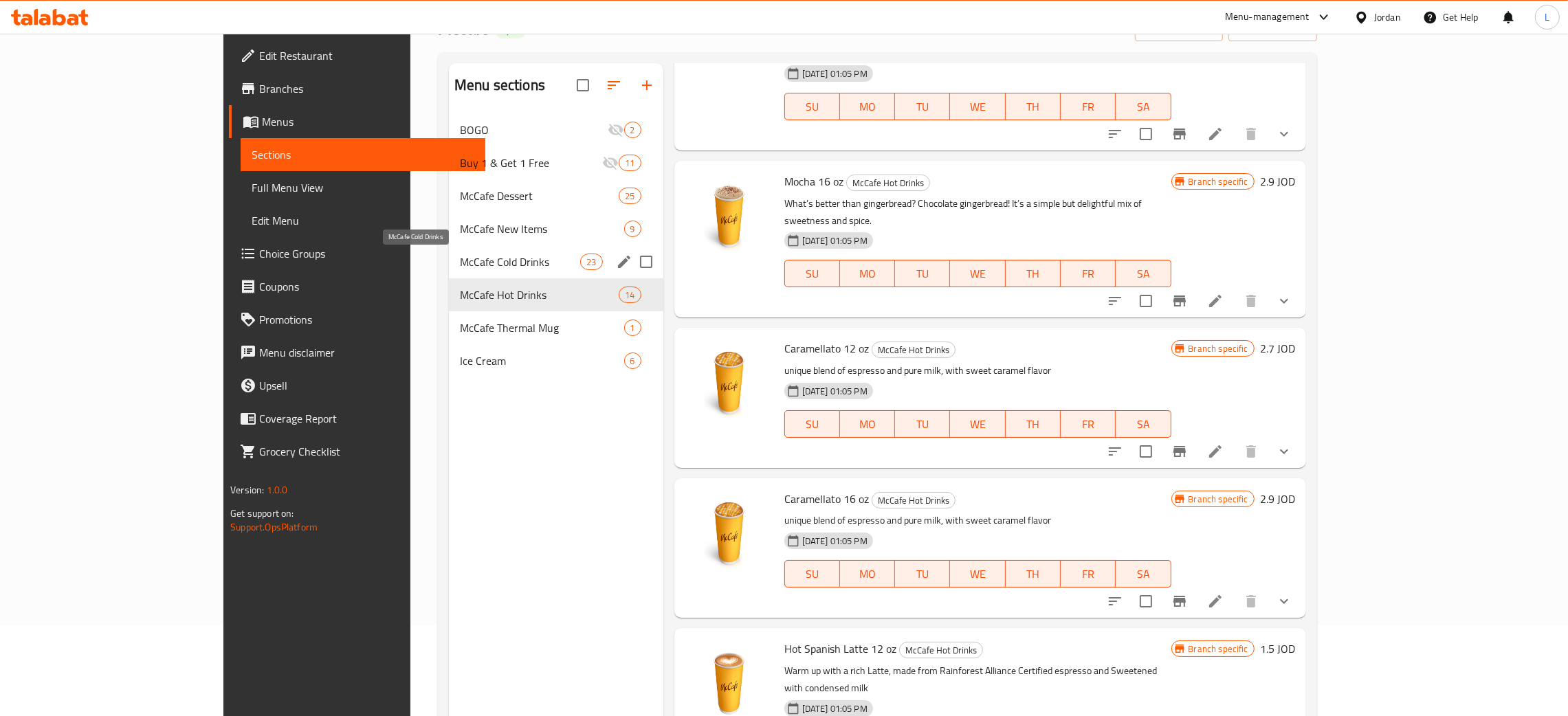
click at [459, 255] on span "McCafe Cold Drinks" at bounding box center [519, 261] width 121 height 16
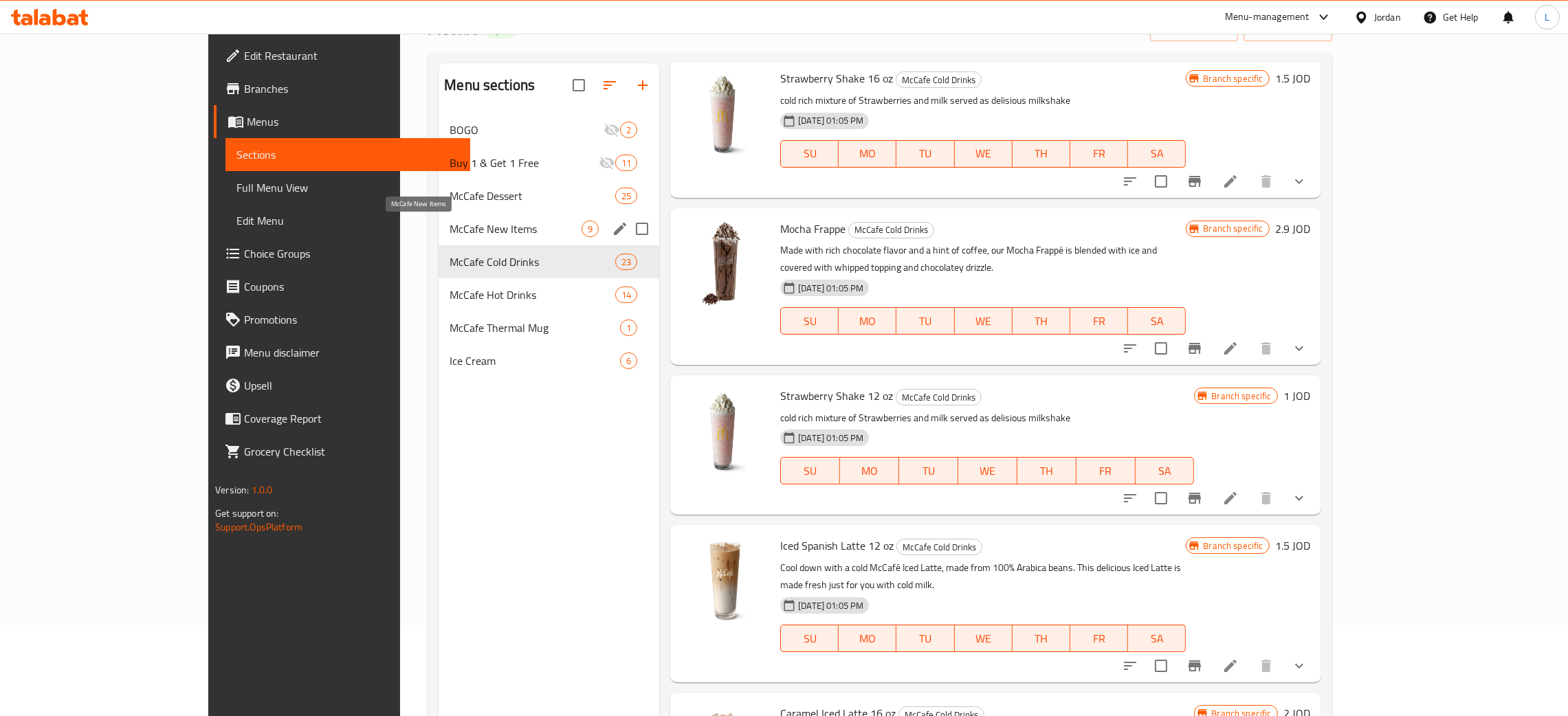
click at [450, 224] on span "McCafe New Items" at bounding box center [515, 228] width 132 height 16
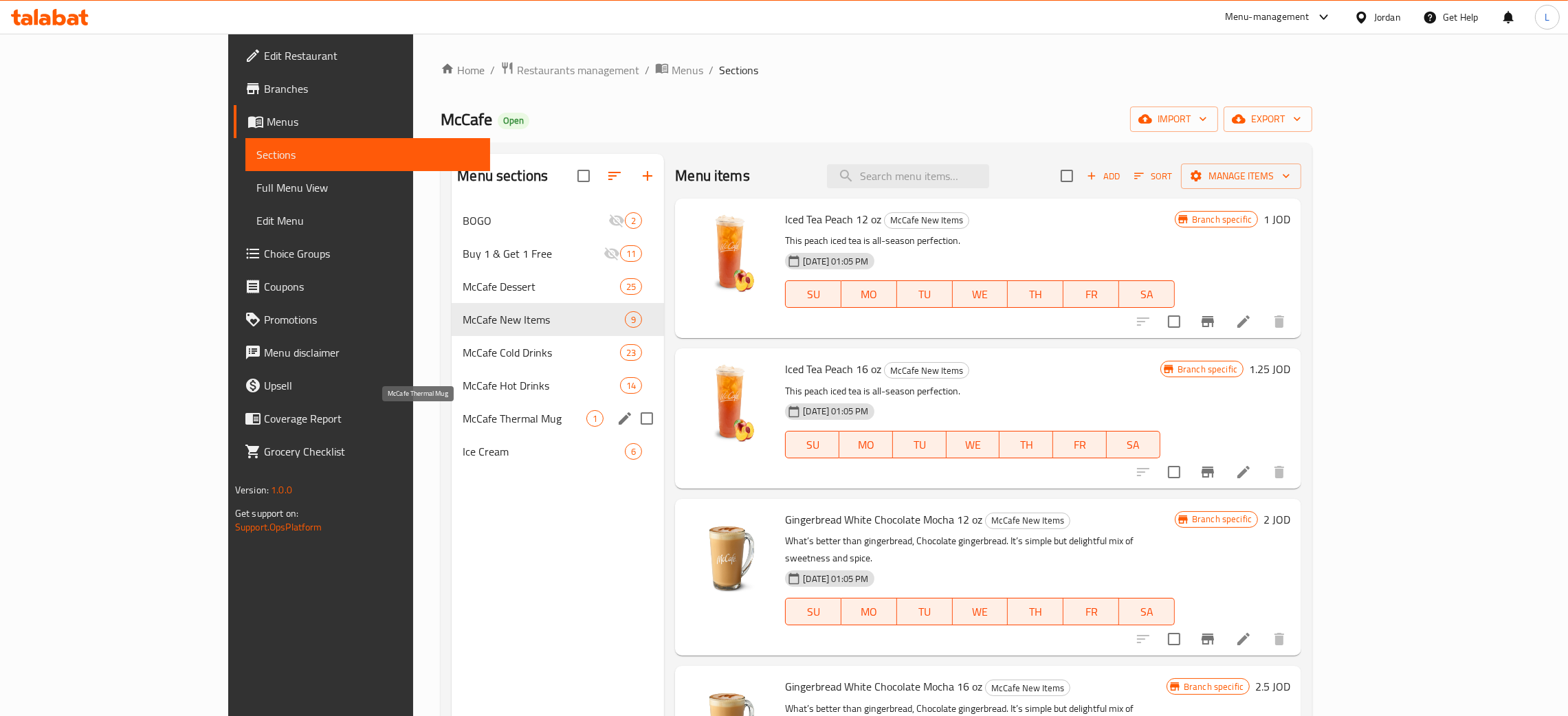
click at [459, 410] on div "McCafe Thermal Mug 1" at bounding box center [558, 419] width 213 height 33
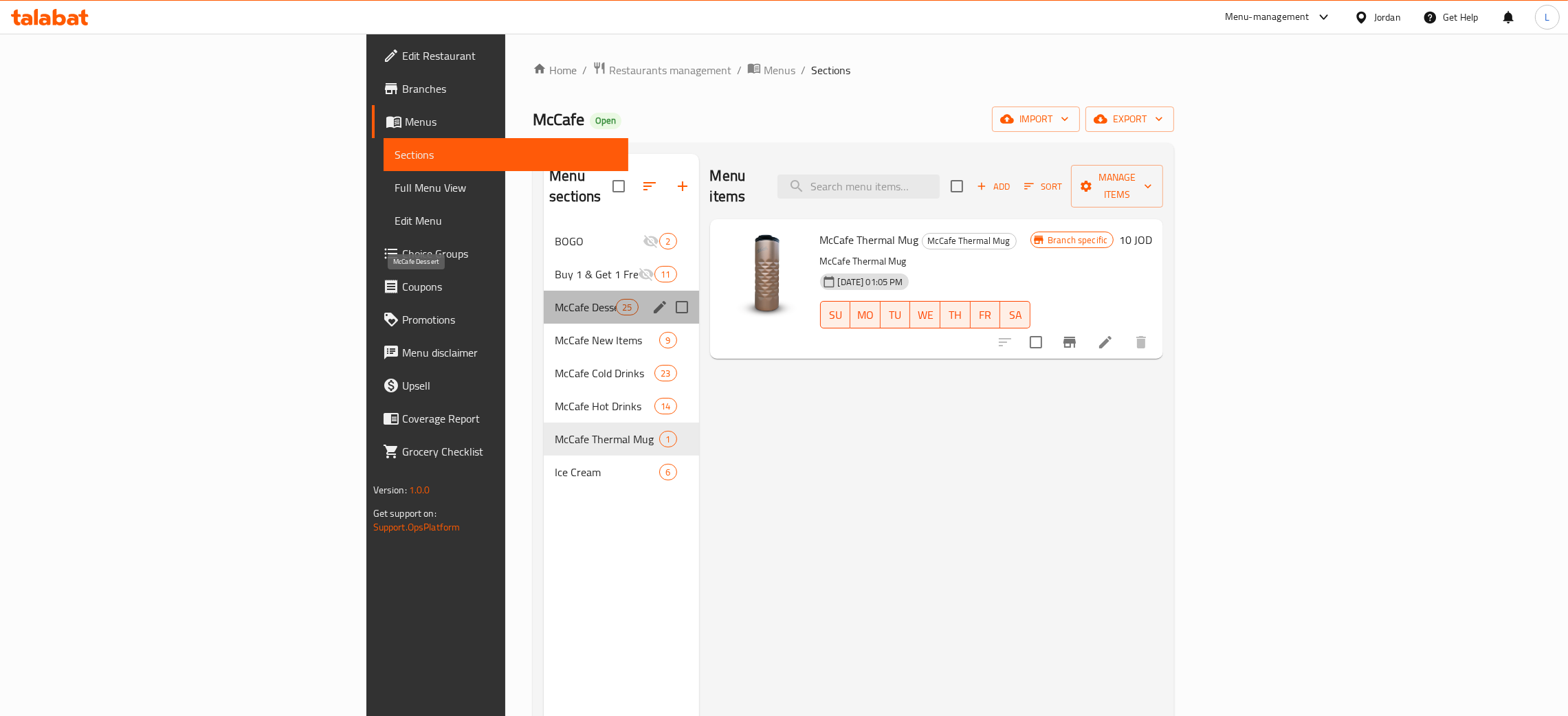
click at [554, 299] on span "McCafe Dessert" at bounding box center [585, 307] width 61 height 16
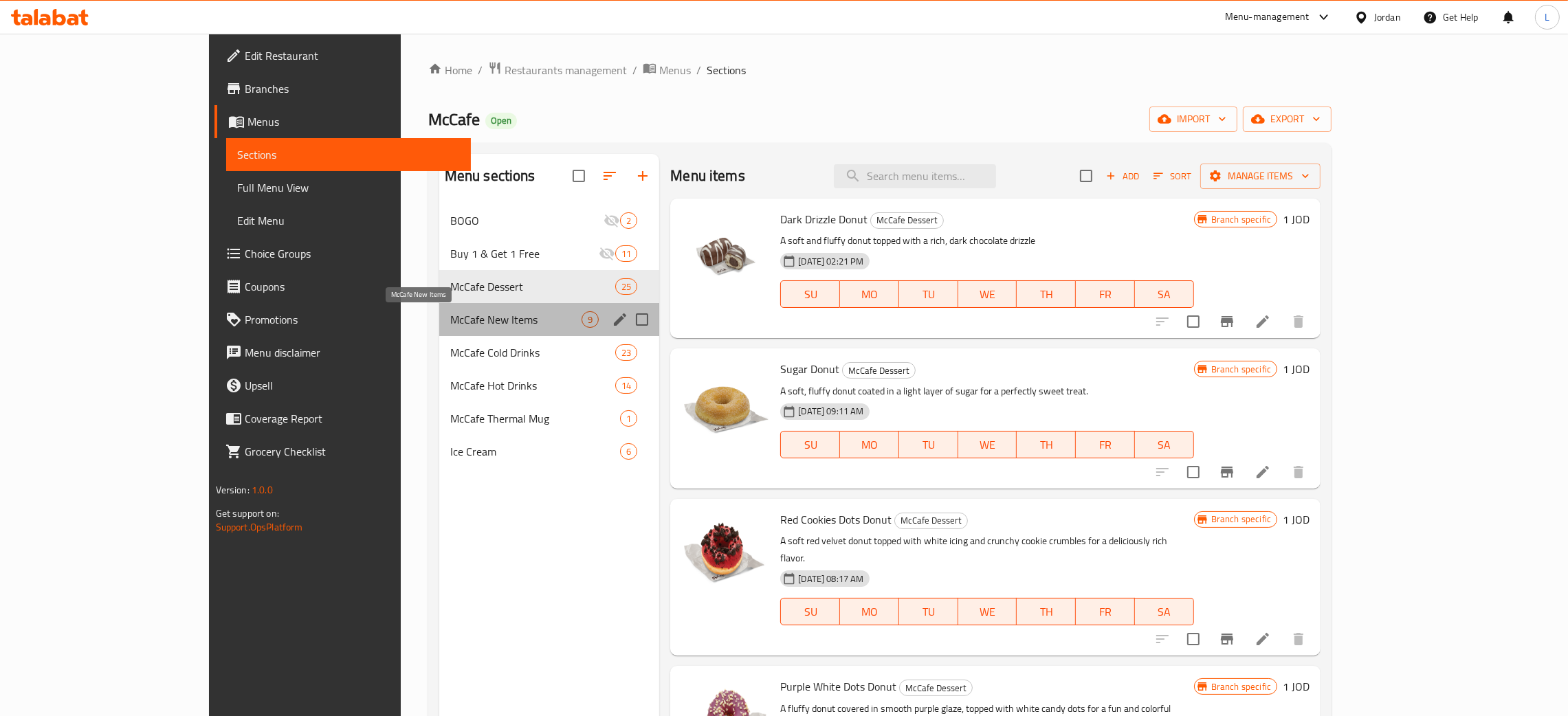
click at [450, 319] on span "McCafe New Items" at bounding box center [515, 319] width 131 height 16
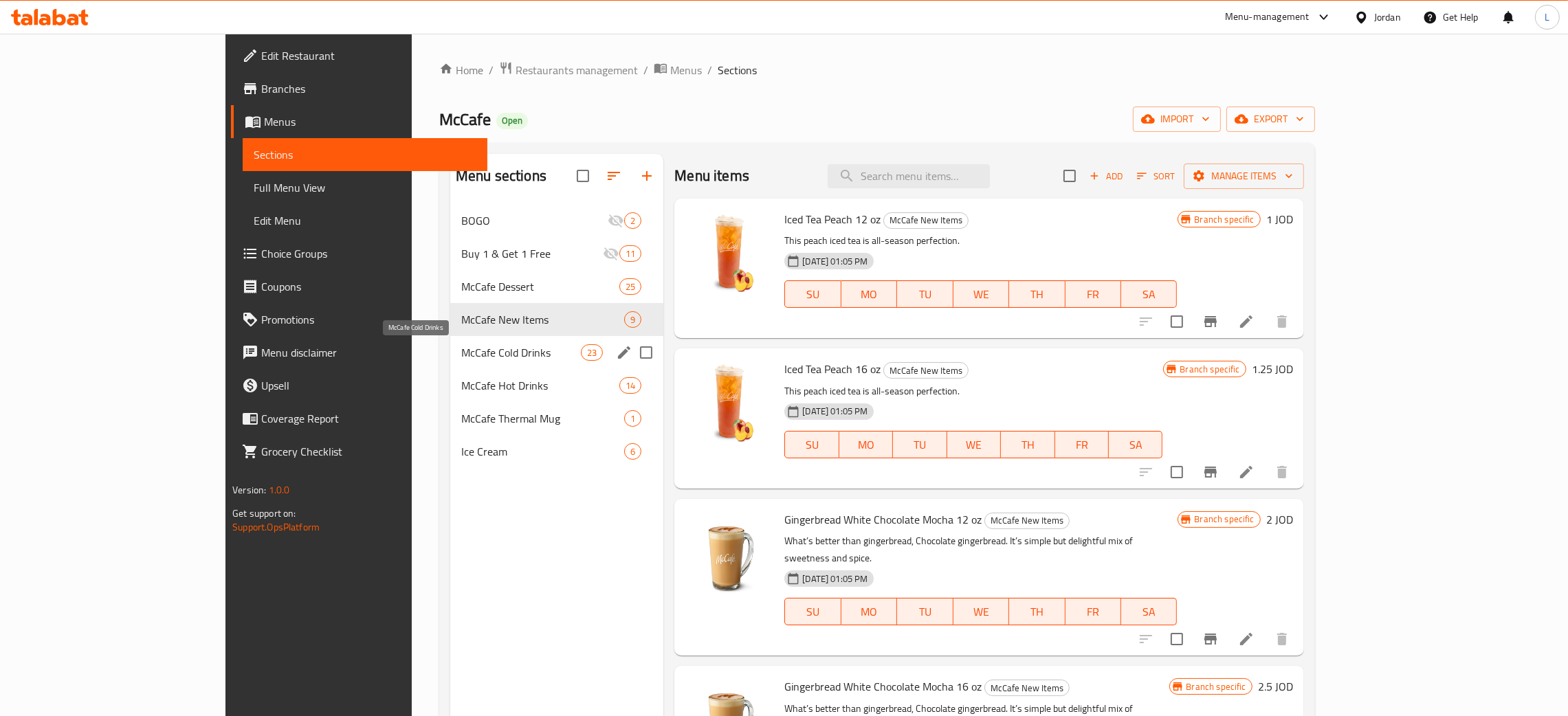
click at [461, 352] on span "McCafe Cold Drinks" at bounding box center [521, 352] width 120 height 16
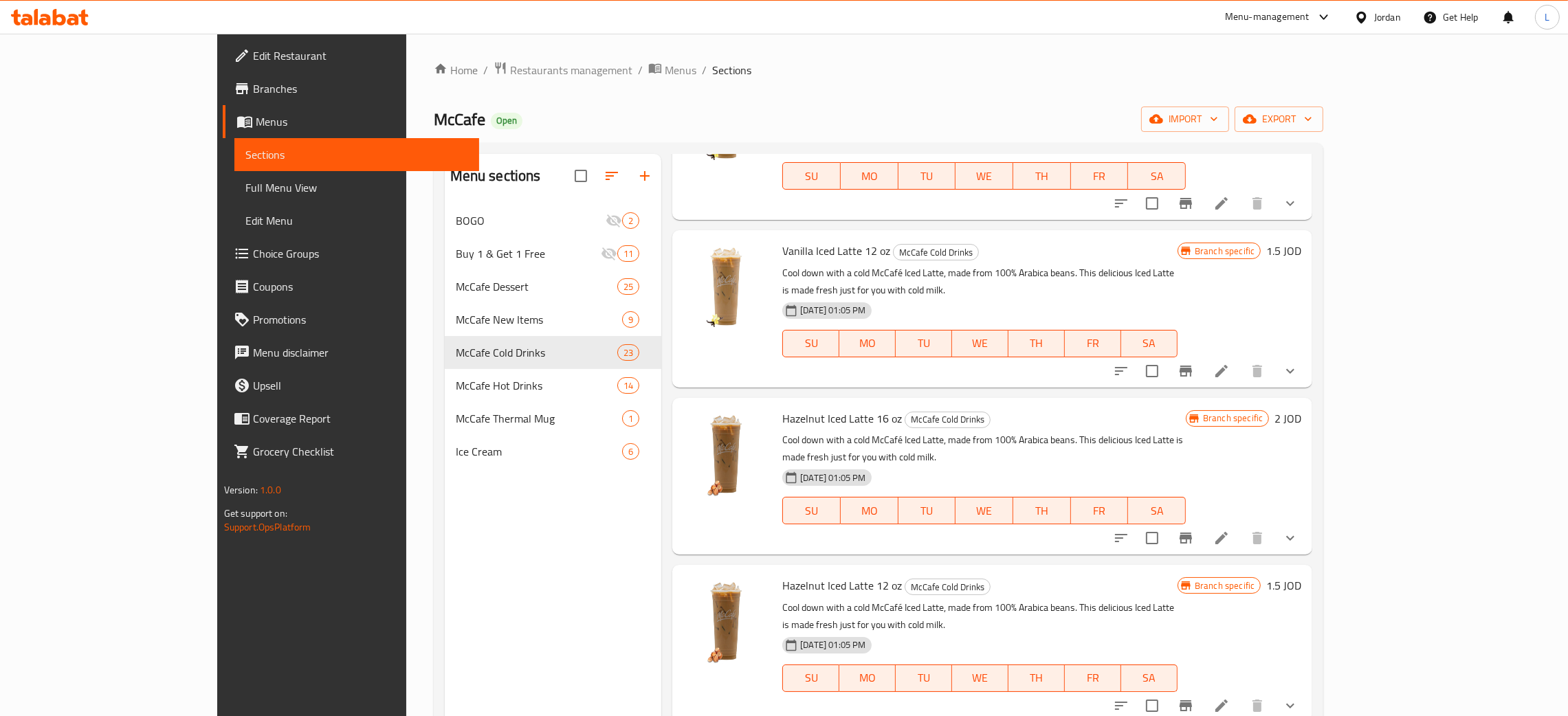
scroll to position [2770, 0]
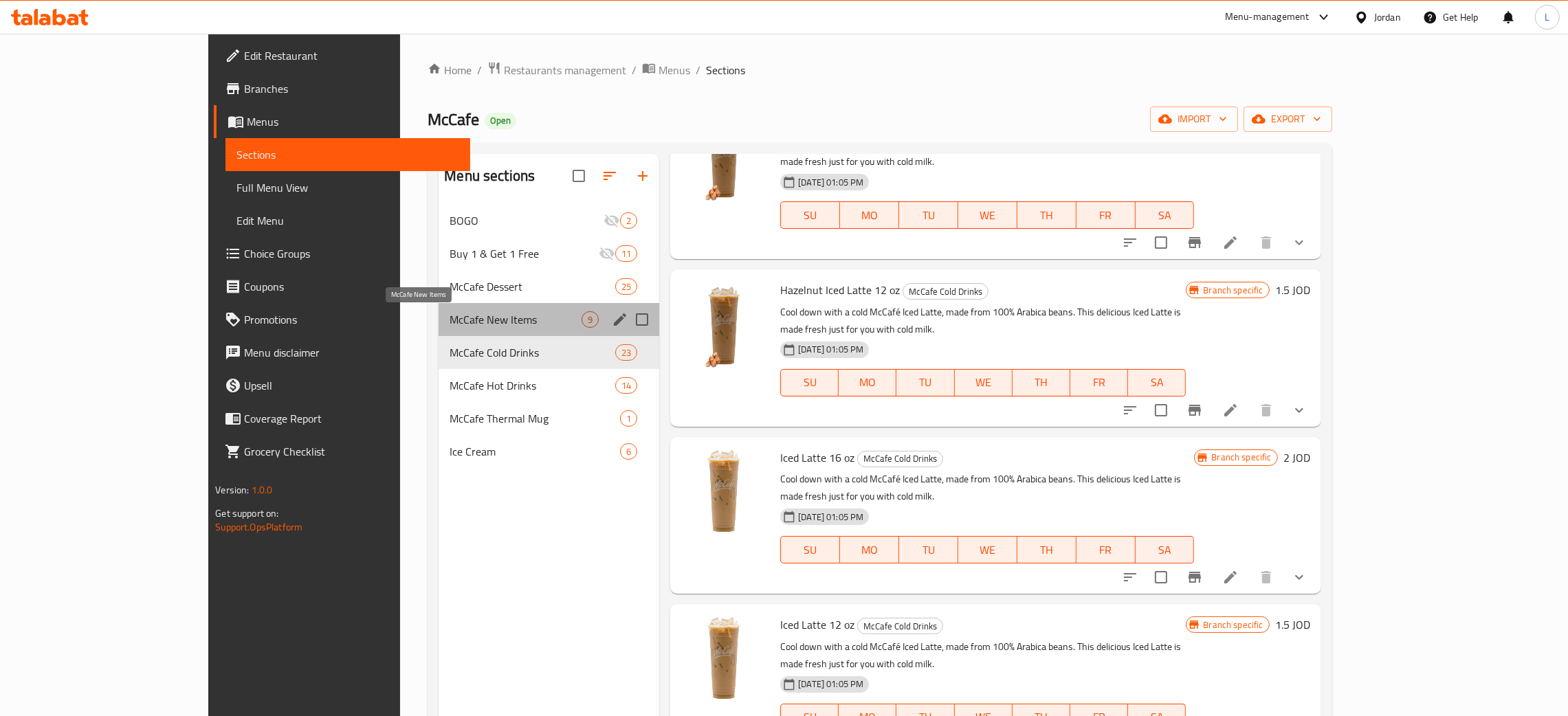
click at [450, 325] on span "McCafe New Items" at bounding box center [515, 319] width 132 height 16
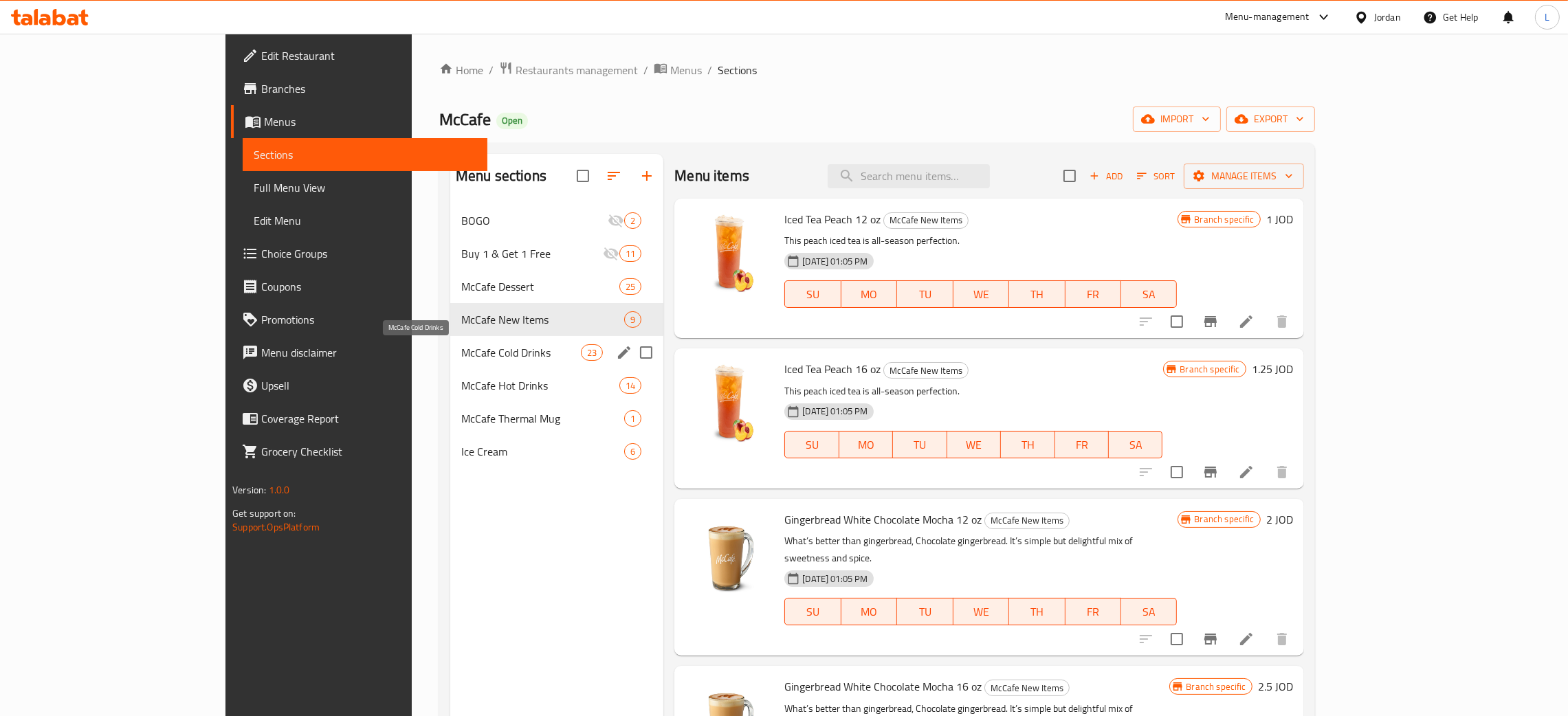
click at [461, 350] on span "McCafe Cold Drinks" at bounding box center [521, 352] width 120 height 16
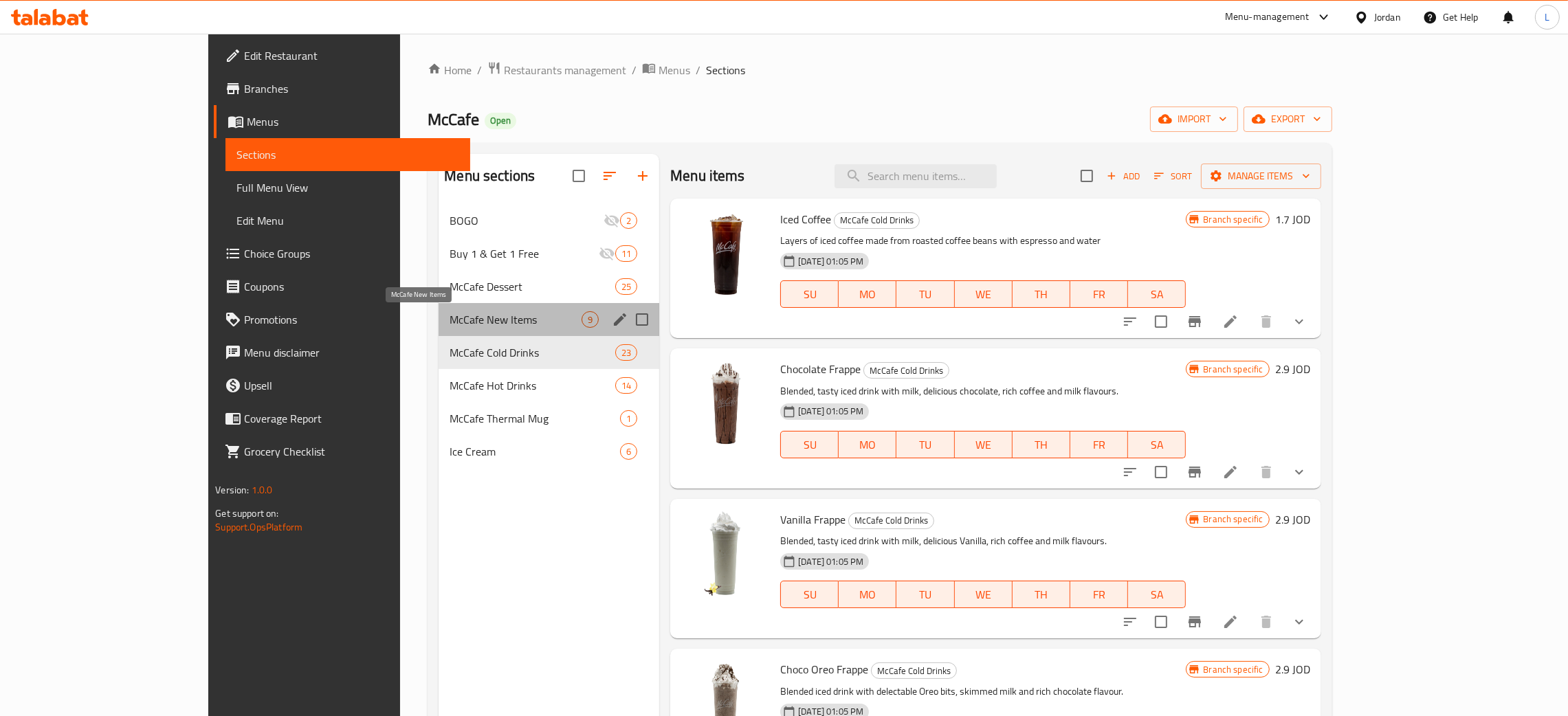
click at [450, 320] on span "McCafe New Items" at bounding box center [515, 319] width 132 height 16
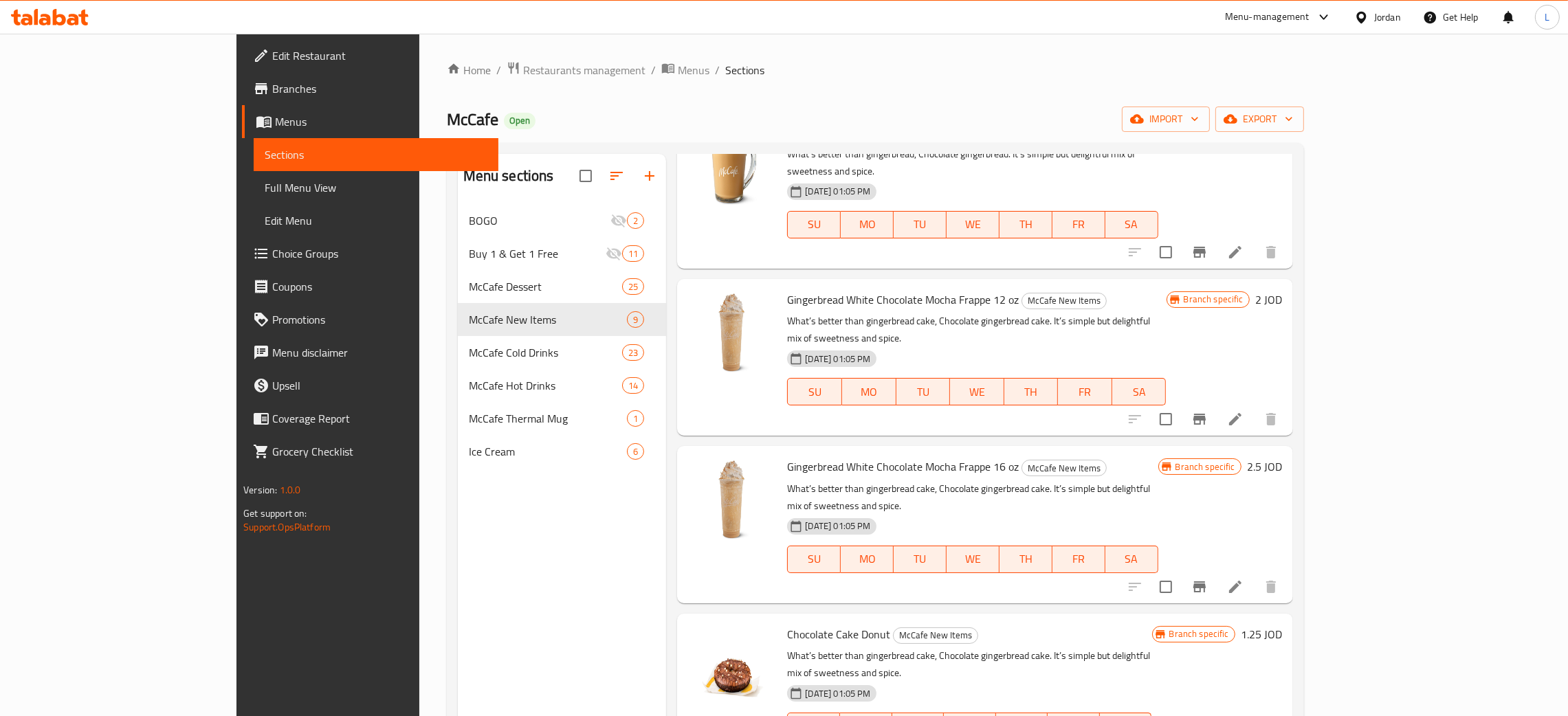
scroll to position [668, 0]
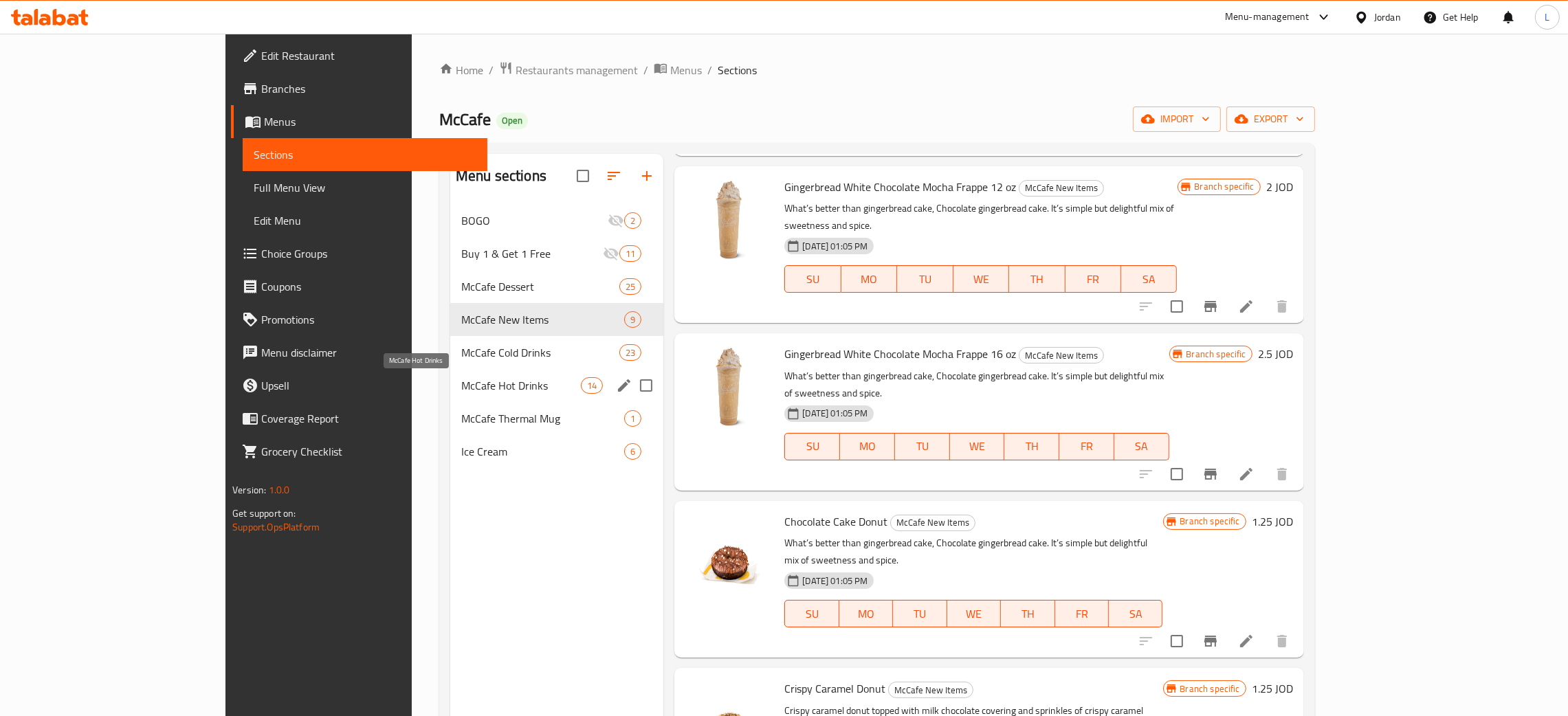
click at [461, 386] on span "McCafe Hot Drinks" at bounding box center [521, 386] width 120 height 16
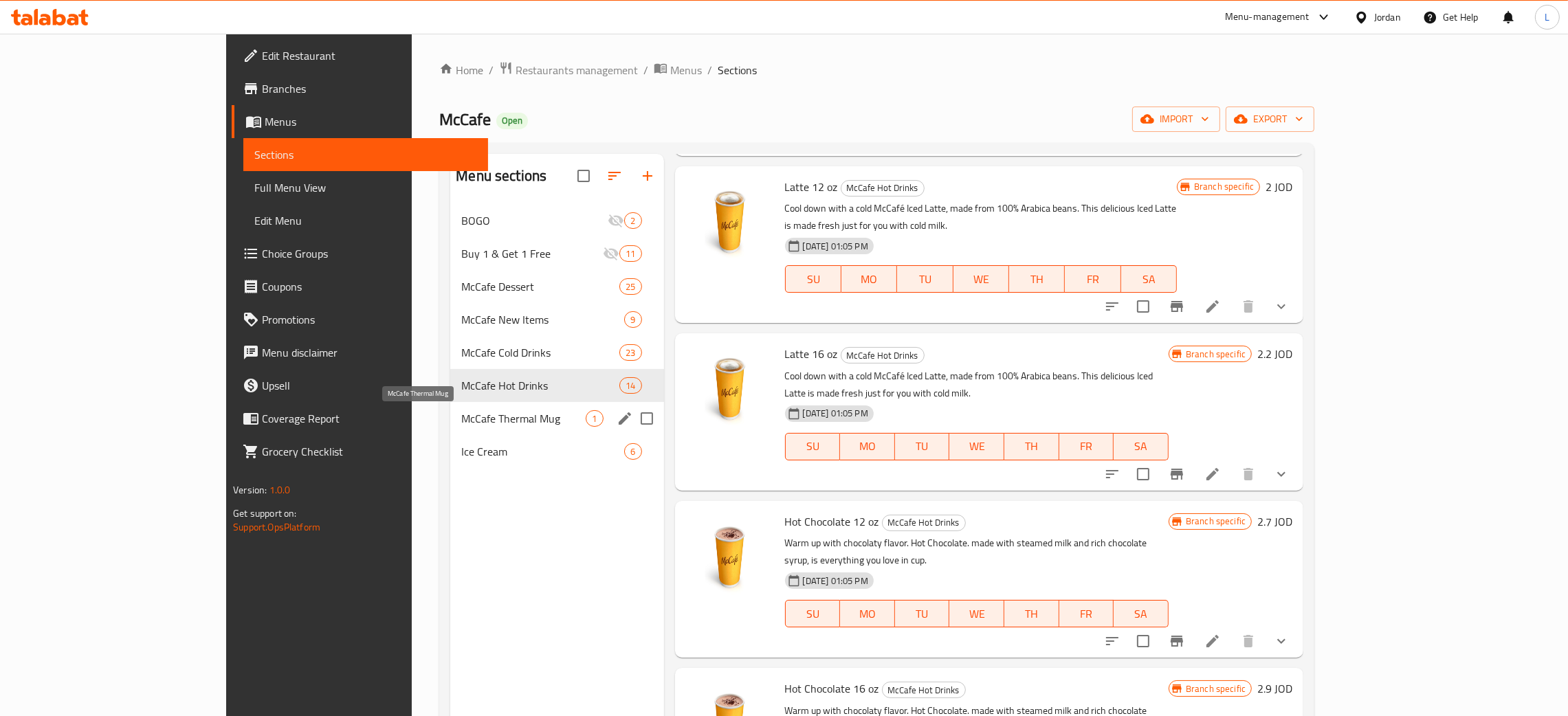
click at [461, 420] on span "McCafe Thermal Mug" at bounding box center [523, 418] width 124 height 16
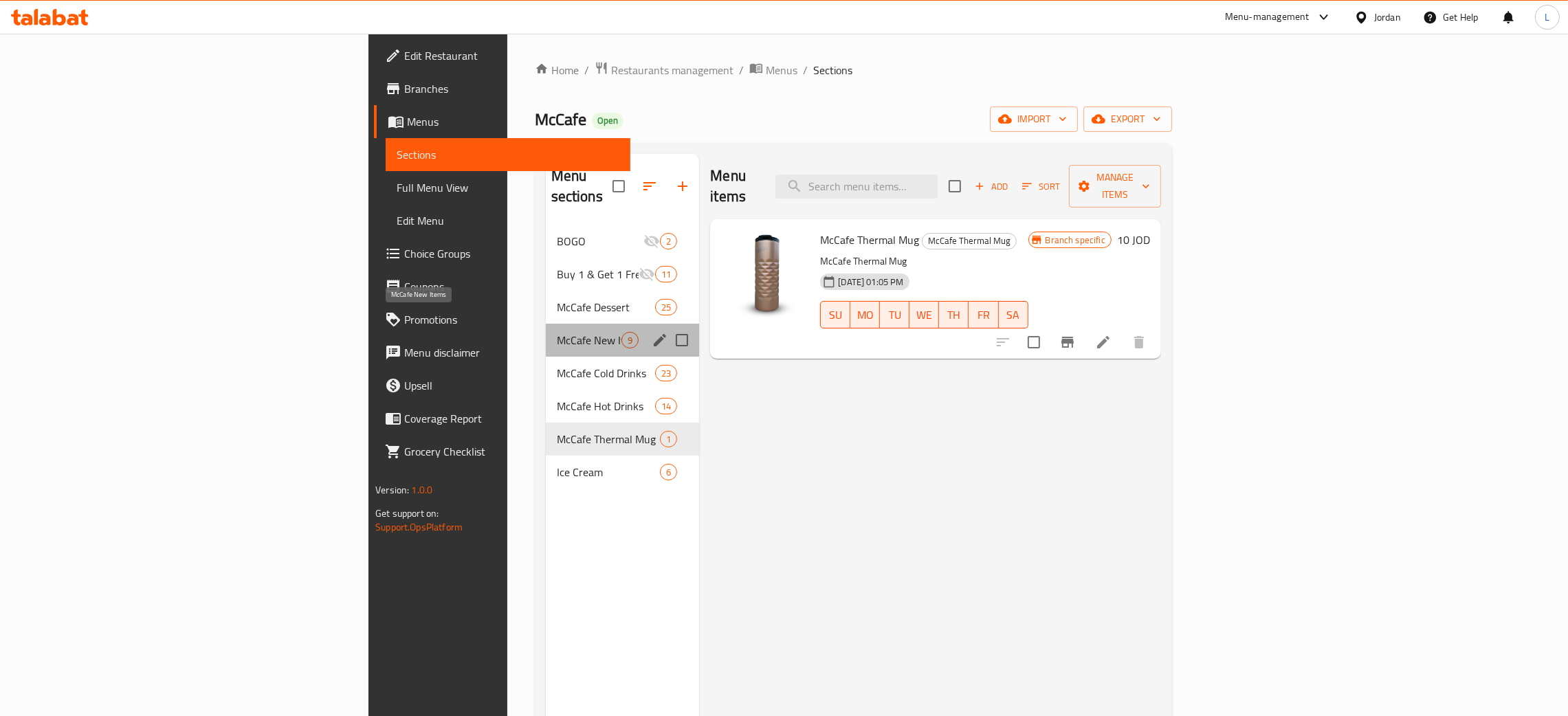
click at [557, 332] on span "McCafe New Items" at bounding box center [589, 340] width 65 height 16
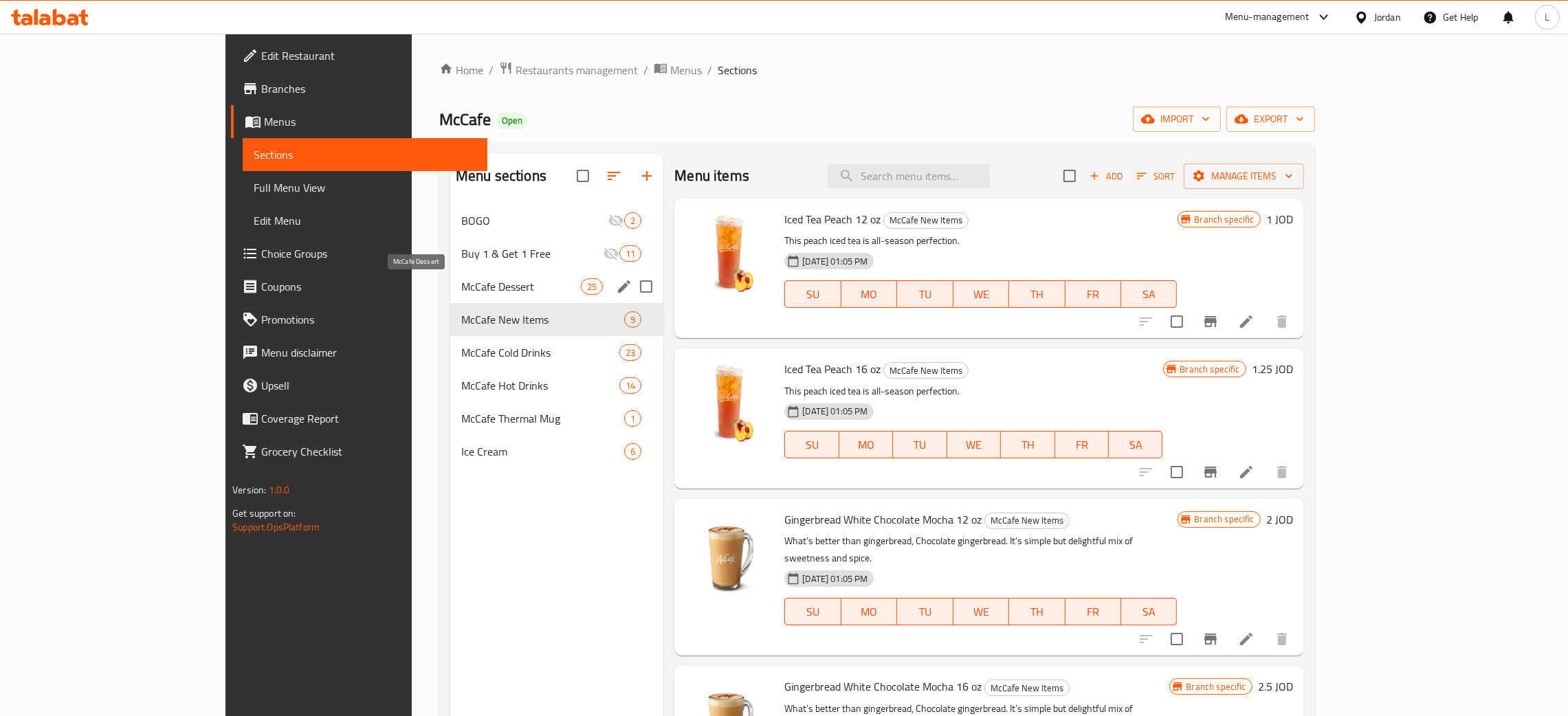
click at [461, 288] on span "McCafe Dessert" at bounding box center [521, 286] width 120 height 16
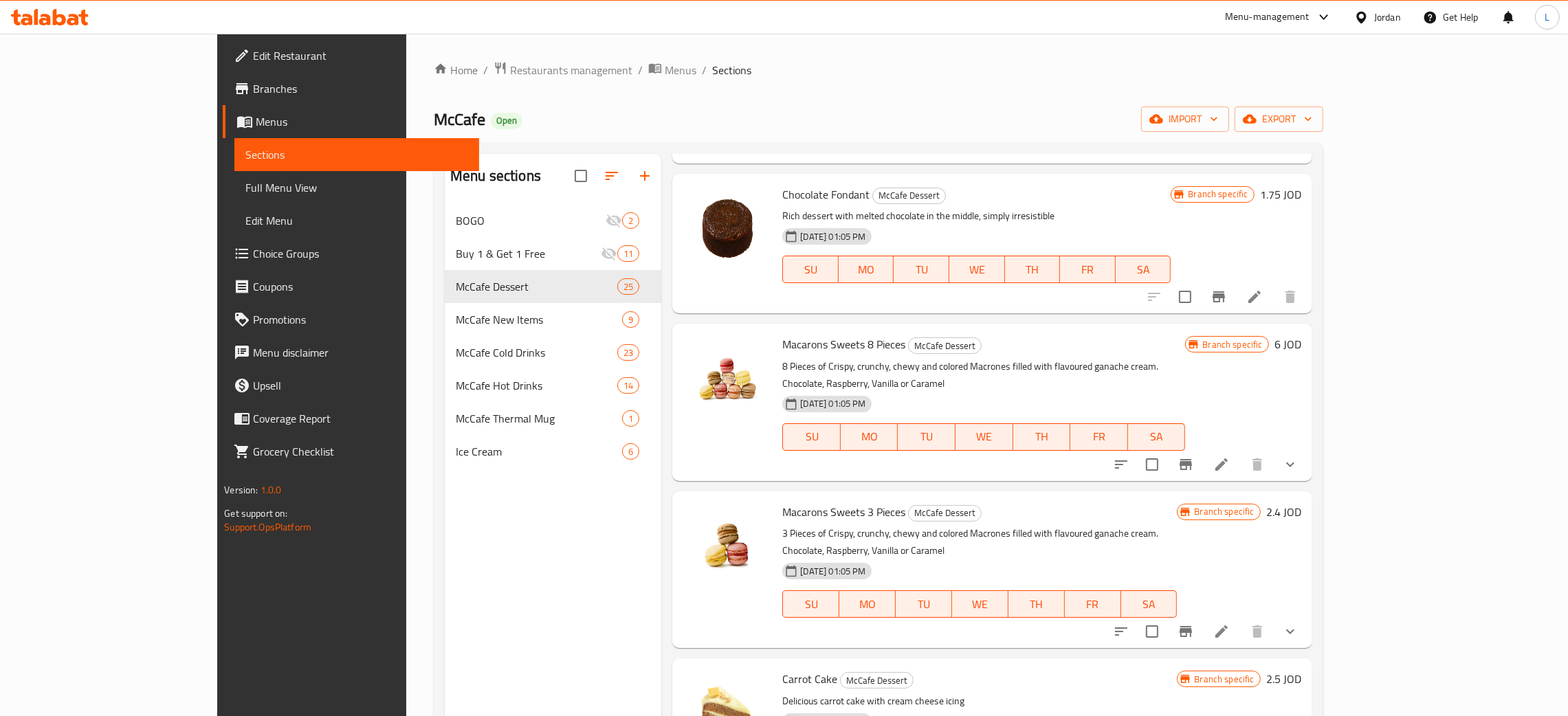
scroll to position [2578, 0]
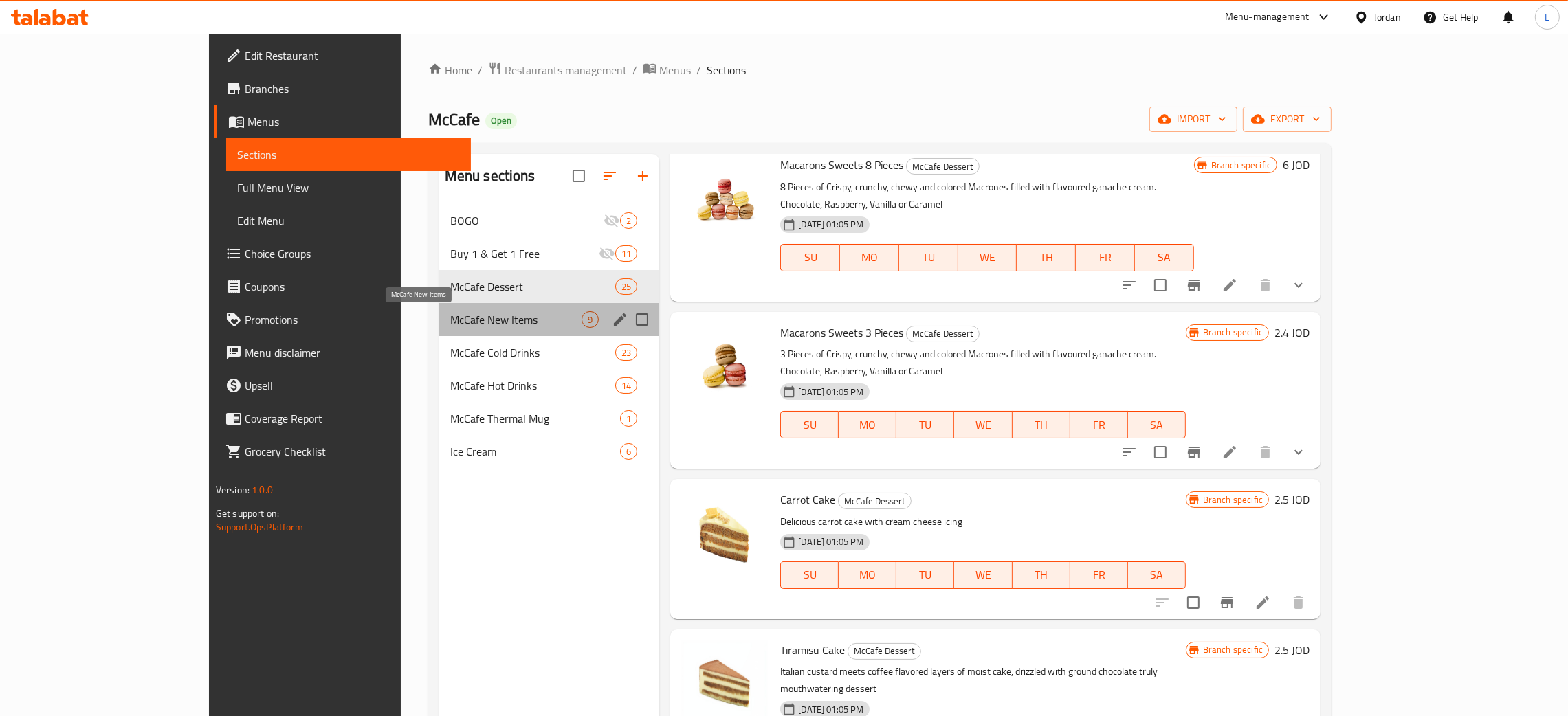
click at [450, 320] on span "McCafe New Items" at bounding box center [515, 319] width 131 height 16
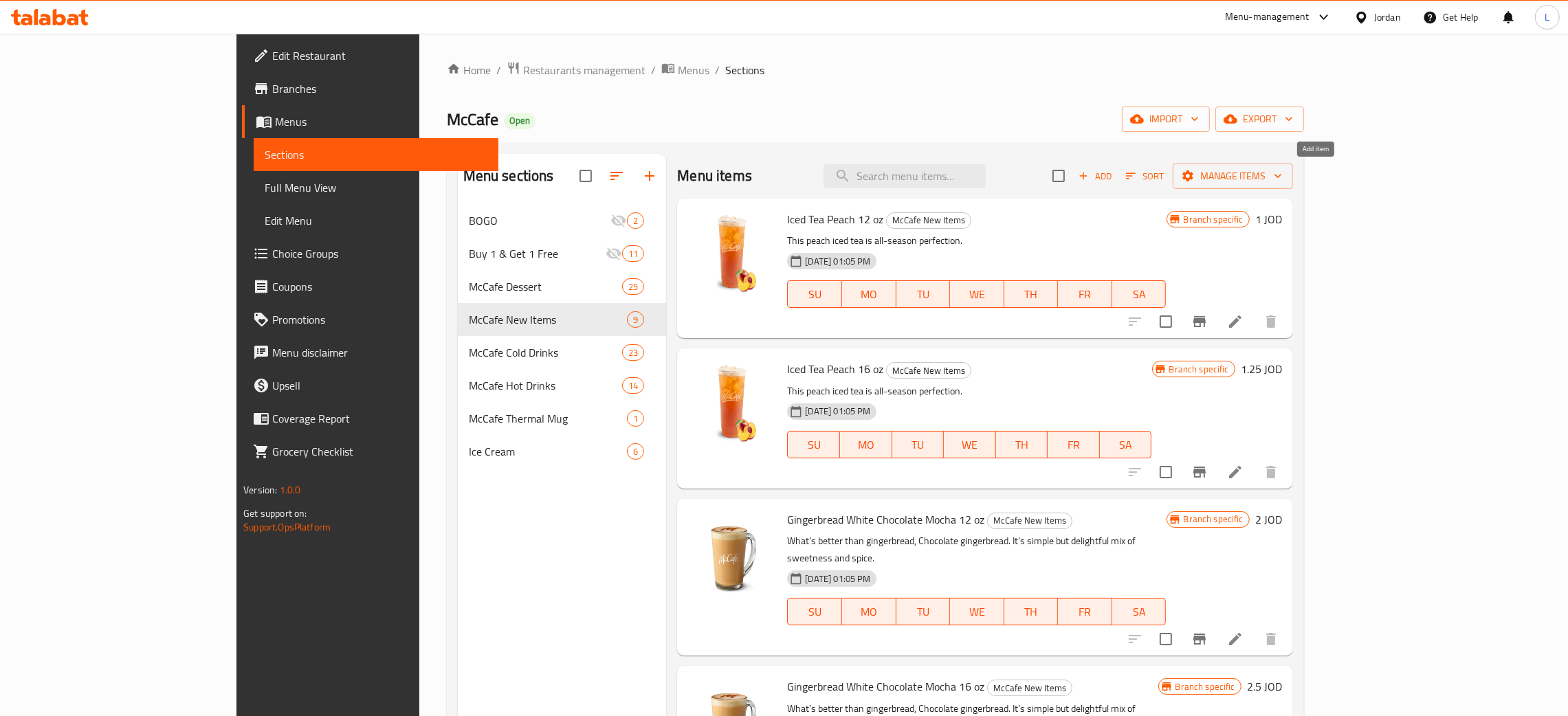
click at [1113, 173] on span "Add" at bounding box center [1094, 176] width 37 height 16
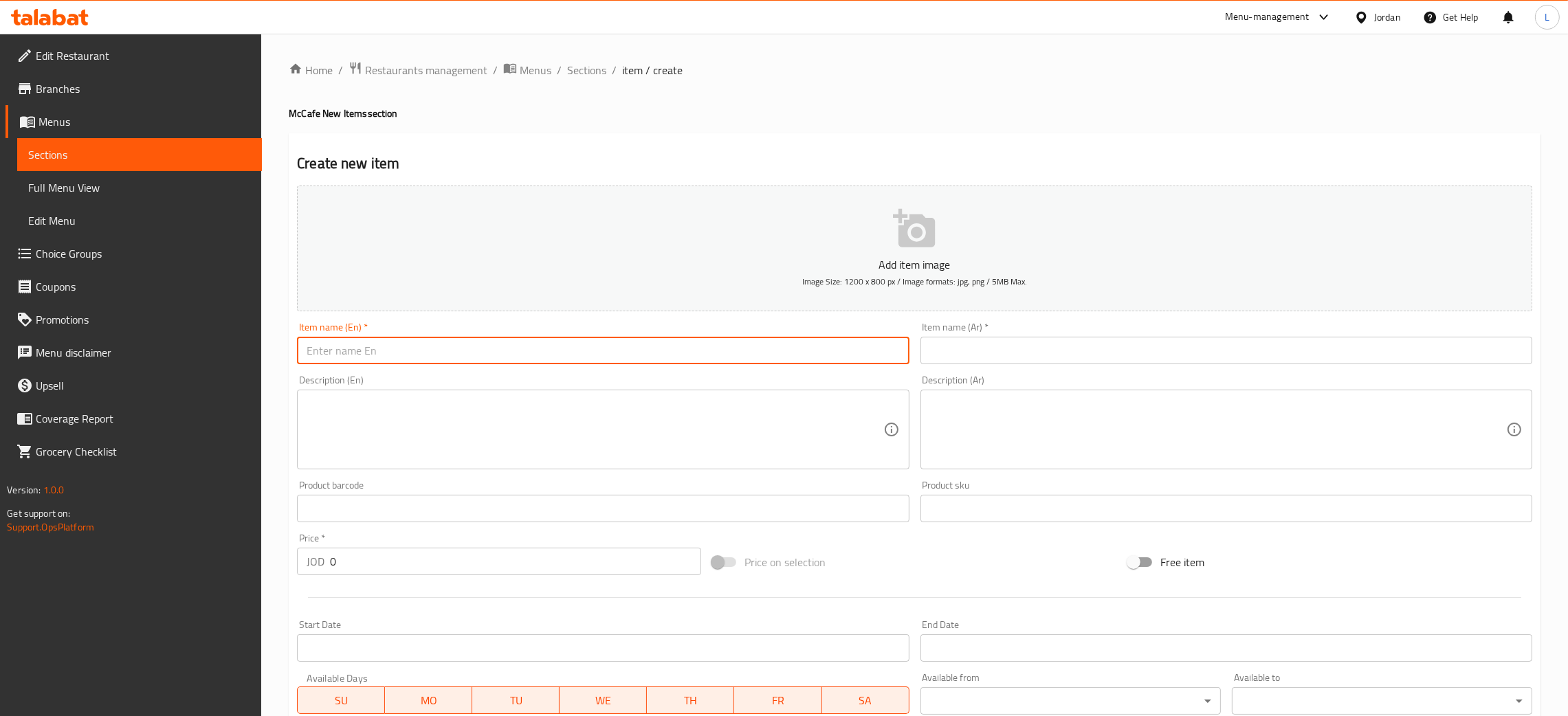
click at [538, 350] on input "text" at bounding box center [603, 350] width 611 height 28
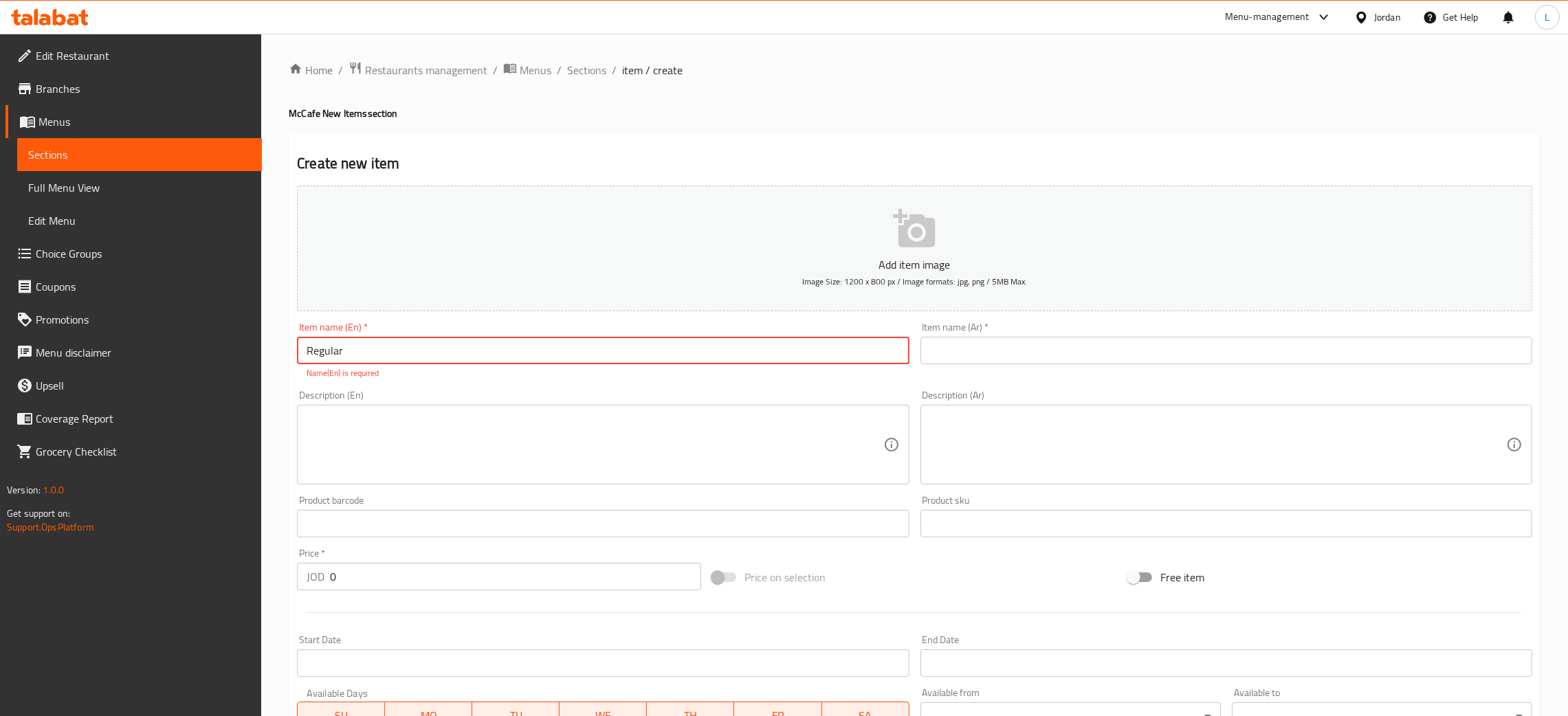
paste input "Iced Tea Peach for"
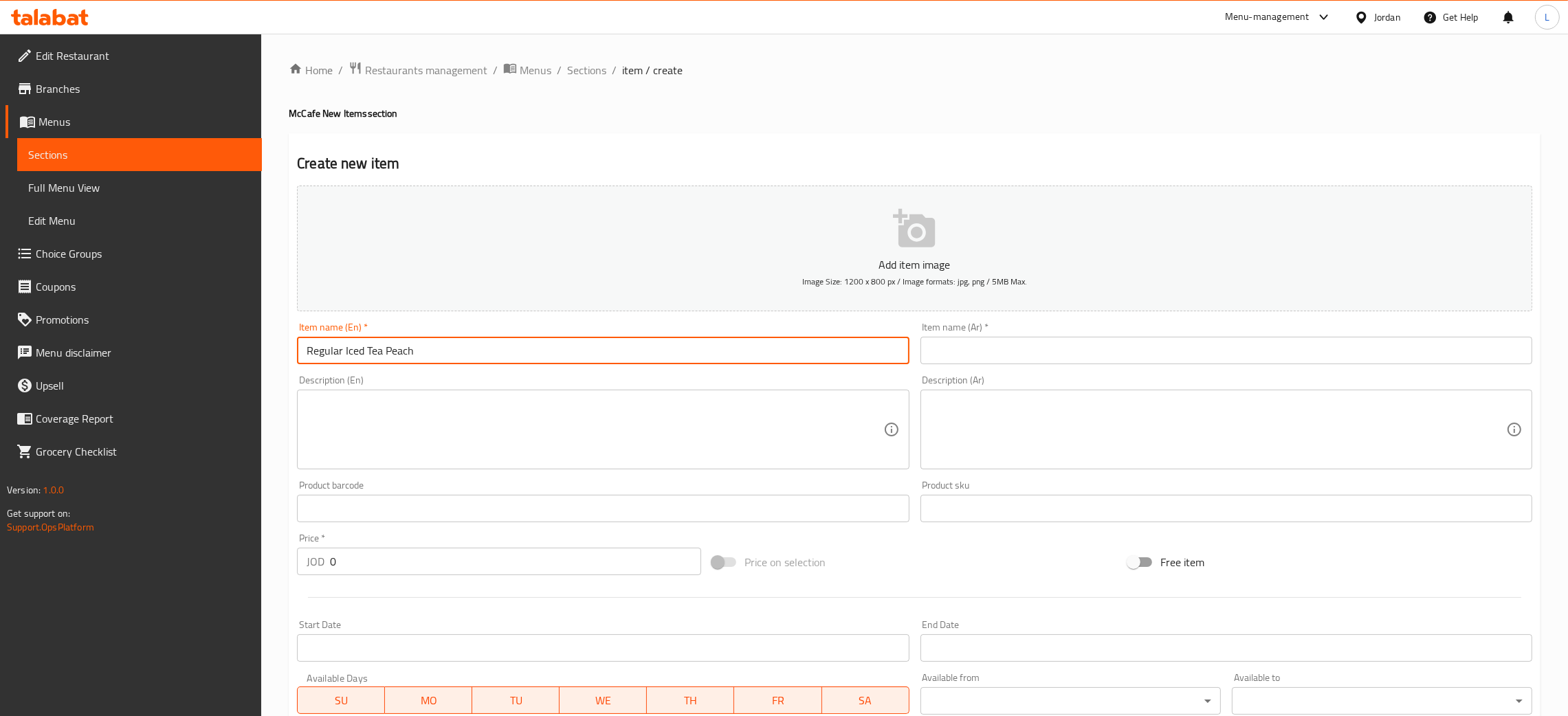
type input "Regular Iced Tea Peach"
click at [968, 363] on input "text" at bounding box center [1226, 350] width 611 height 28
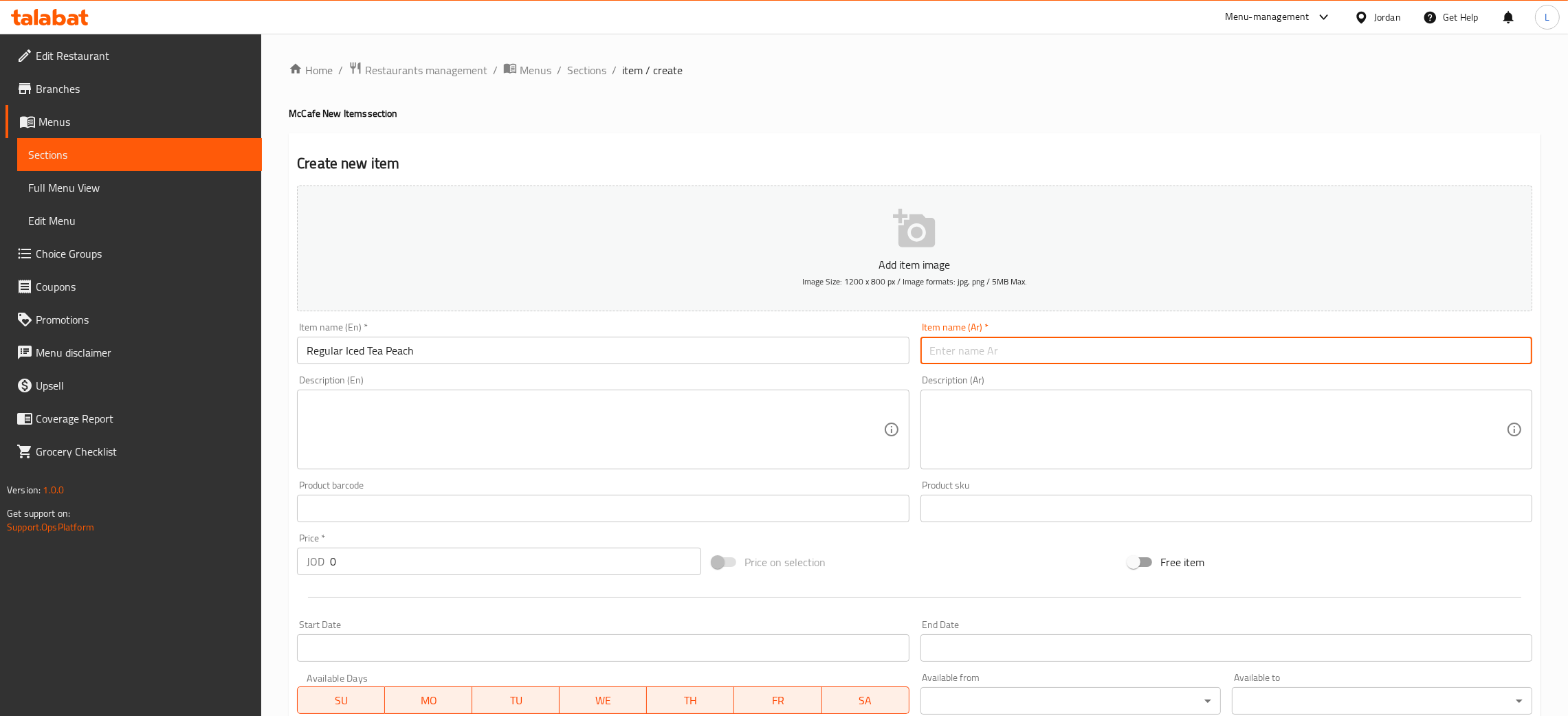
paste input "شاي مثلج بالخوخ"
type input "شاي مثلج بالخوخ"
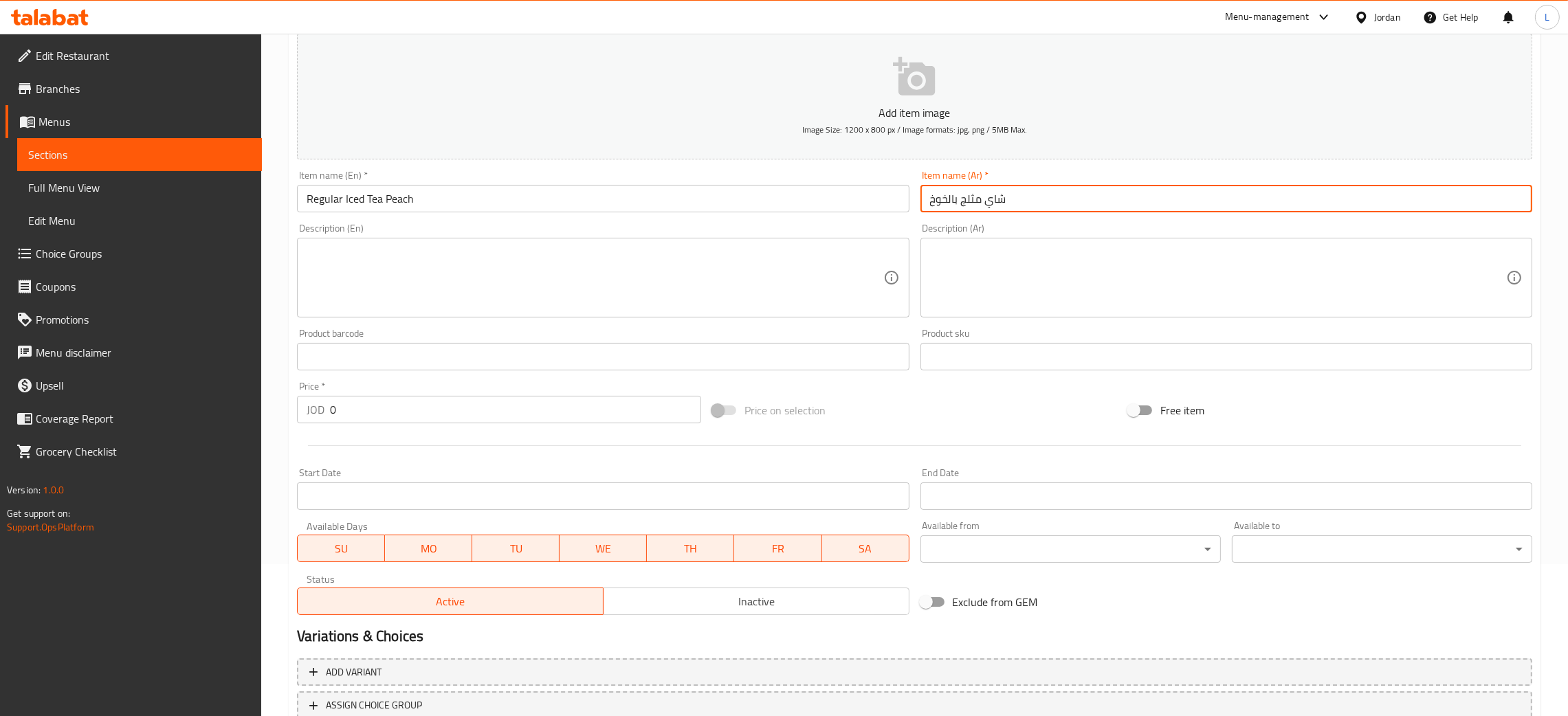
scroll to position [253, 0]
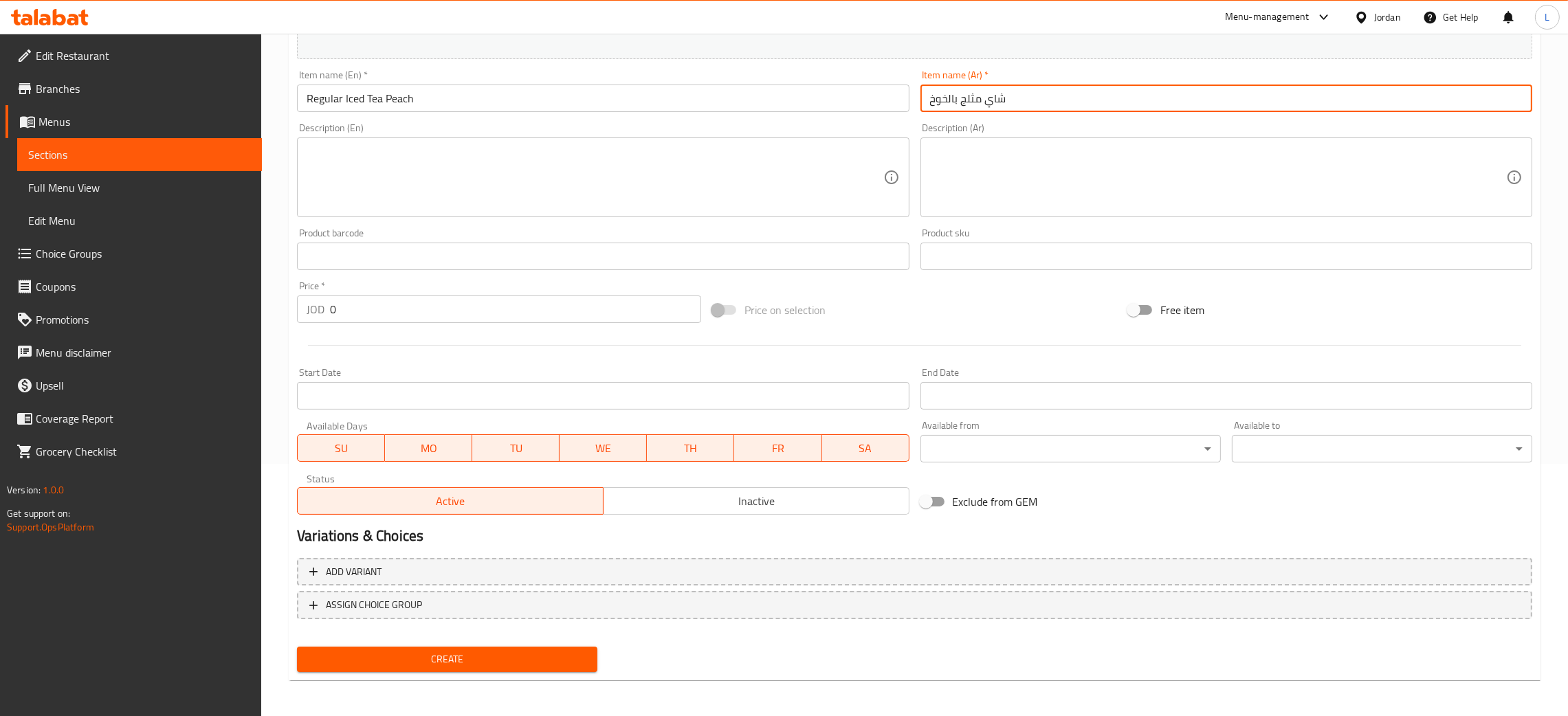
click at [479, 310] on input "0" at bounding box center [515, 309] width 371 height 28
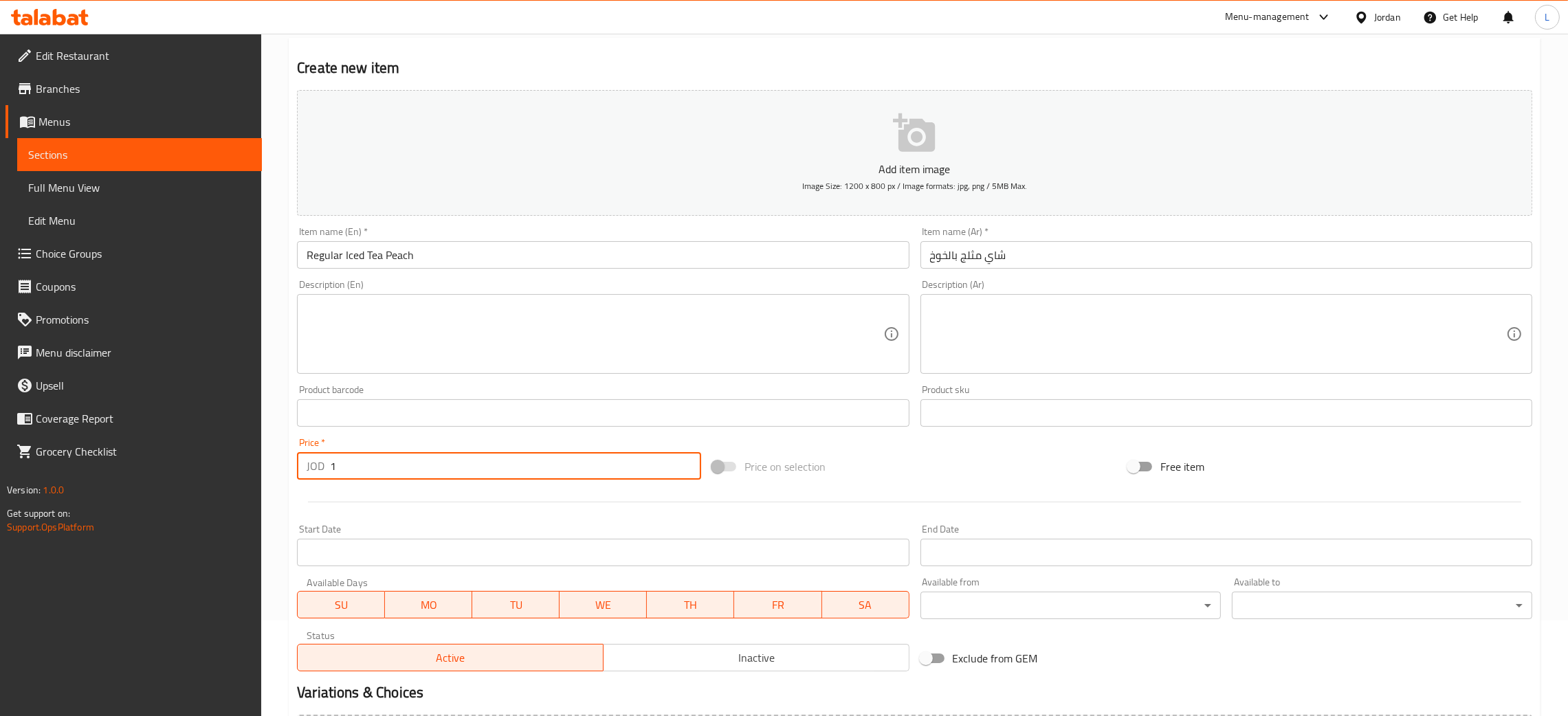
scroll to position [0, 0]
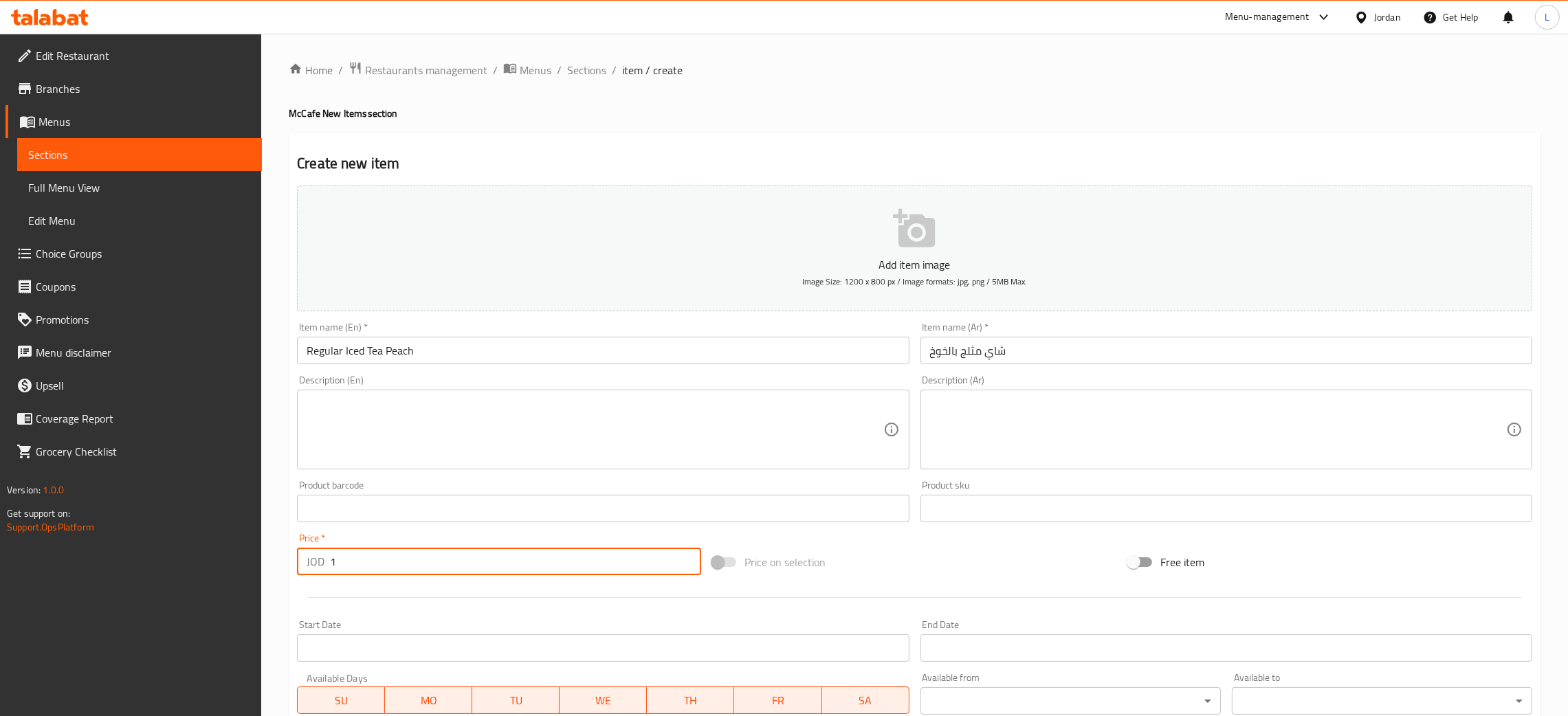
type input "1"
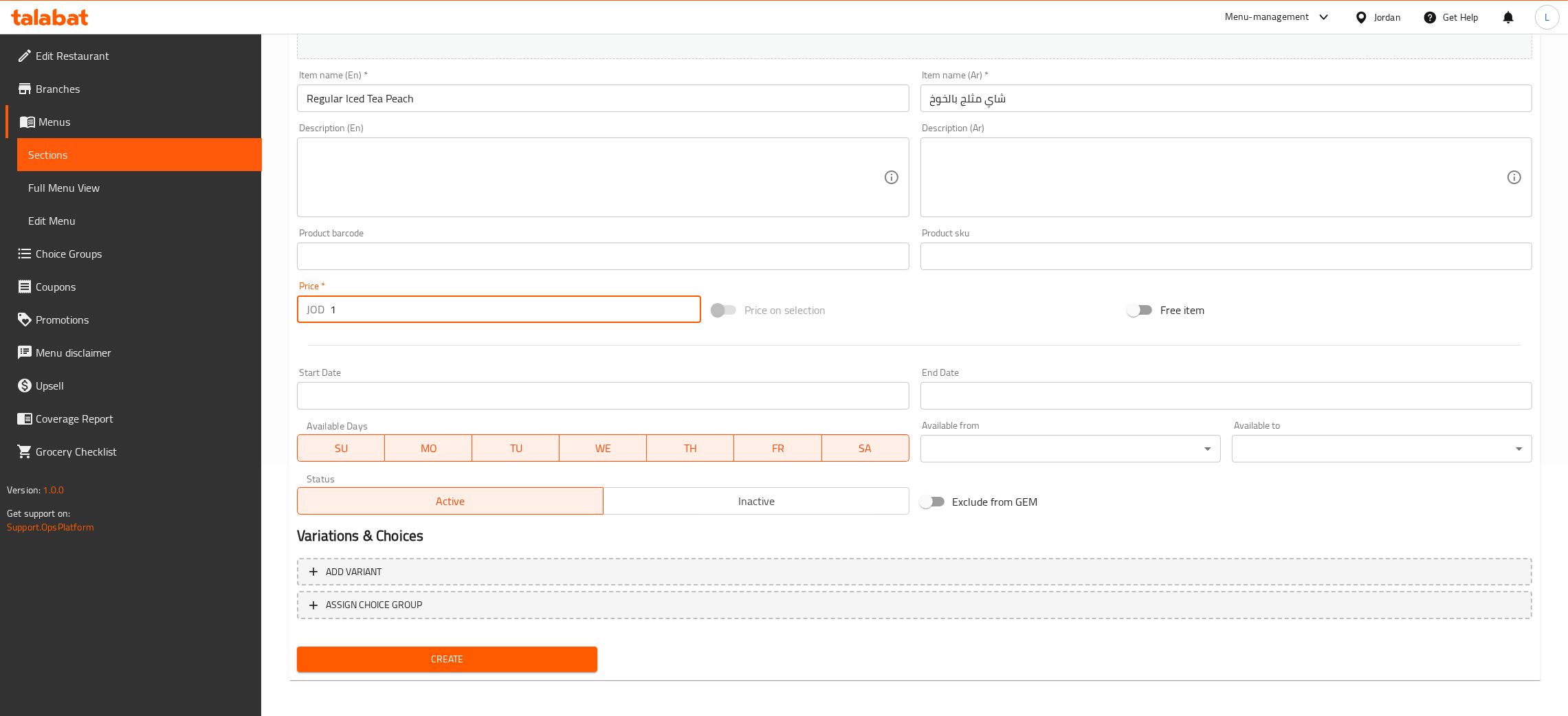
click at [482, 658] on span "Create" at bounding box center [446, 660] width 278 height 17
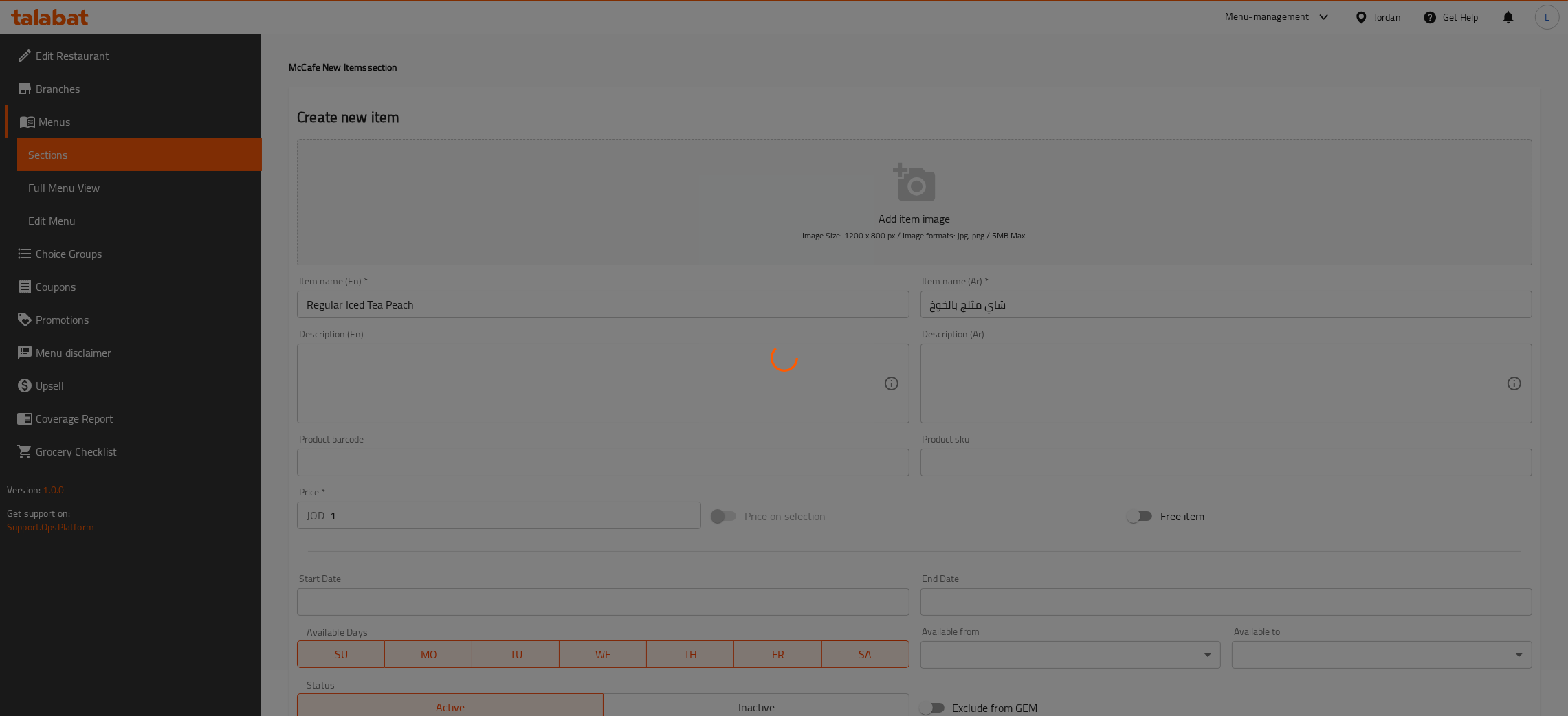
scroll to position [19, 0]
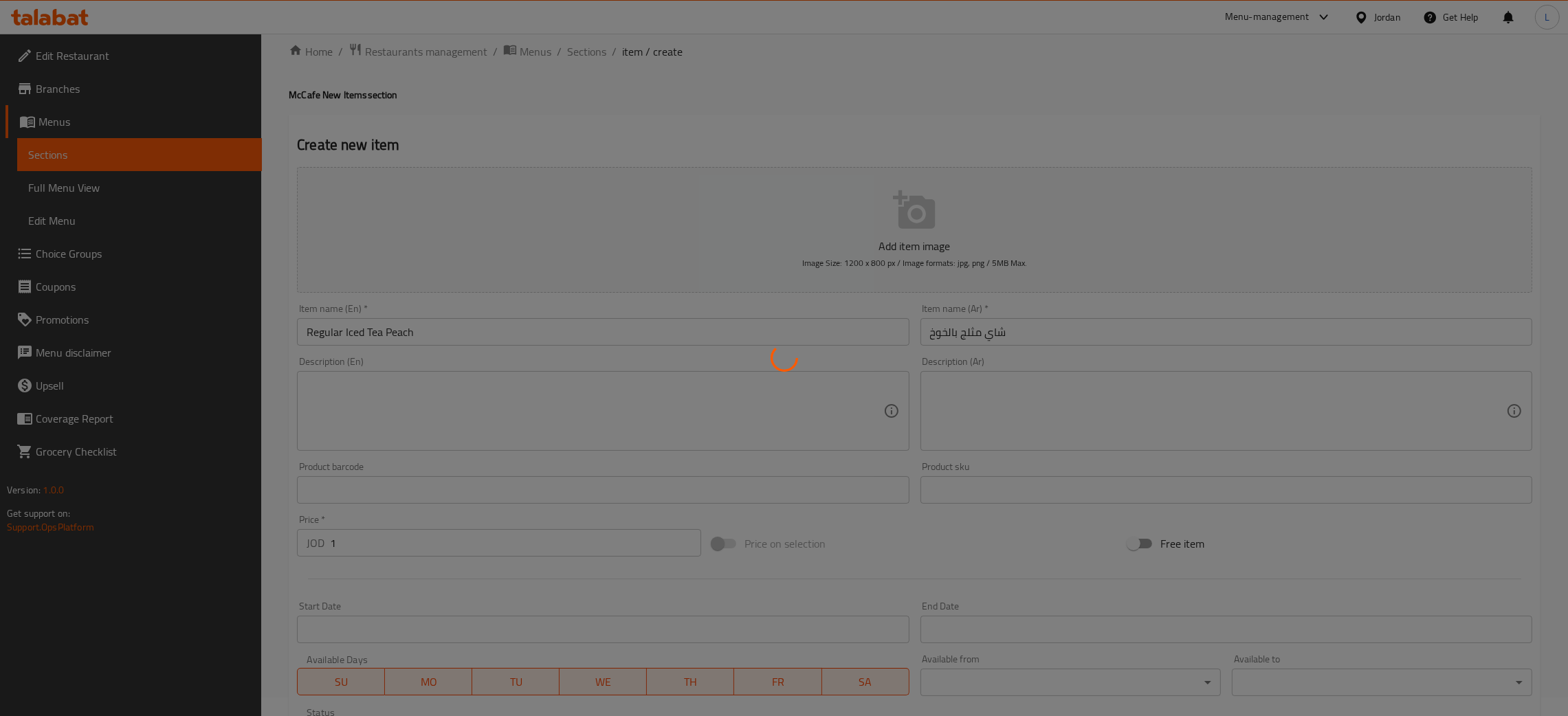
type input "0"
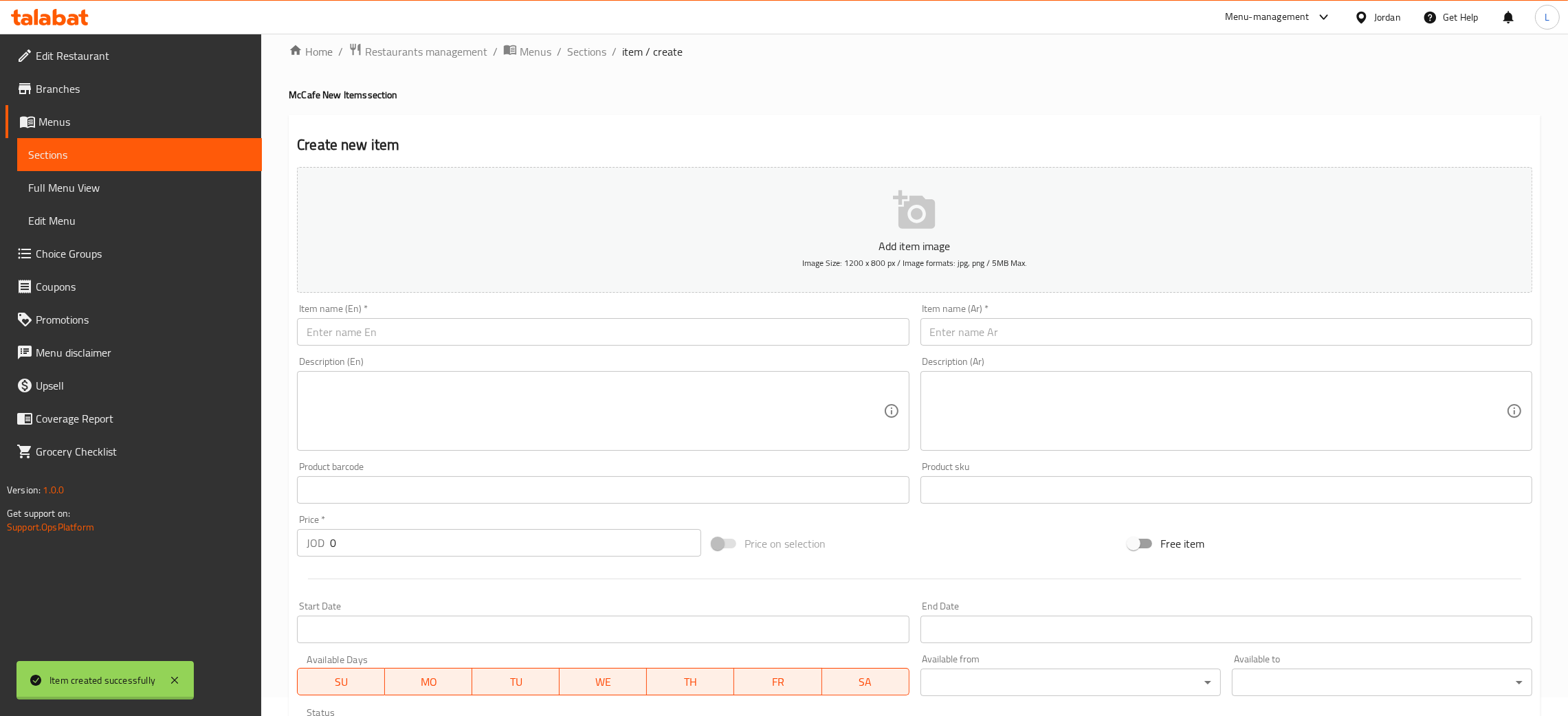
scroll to position [0, 0]
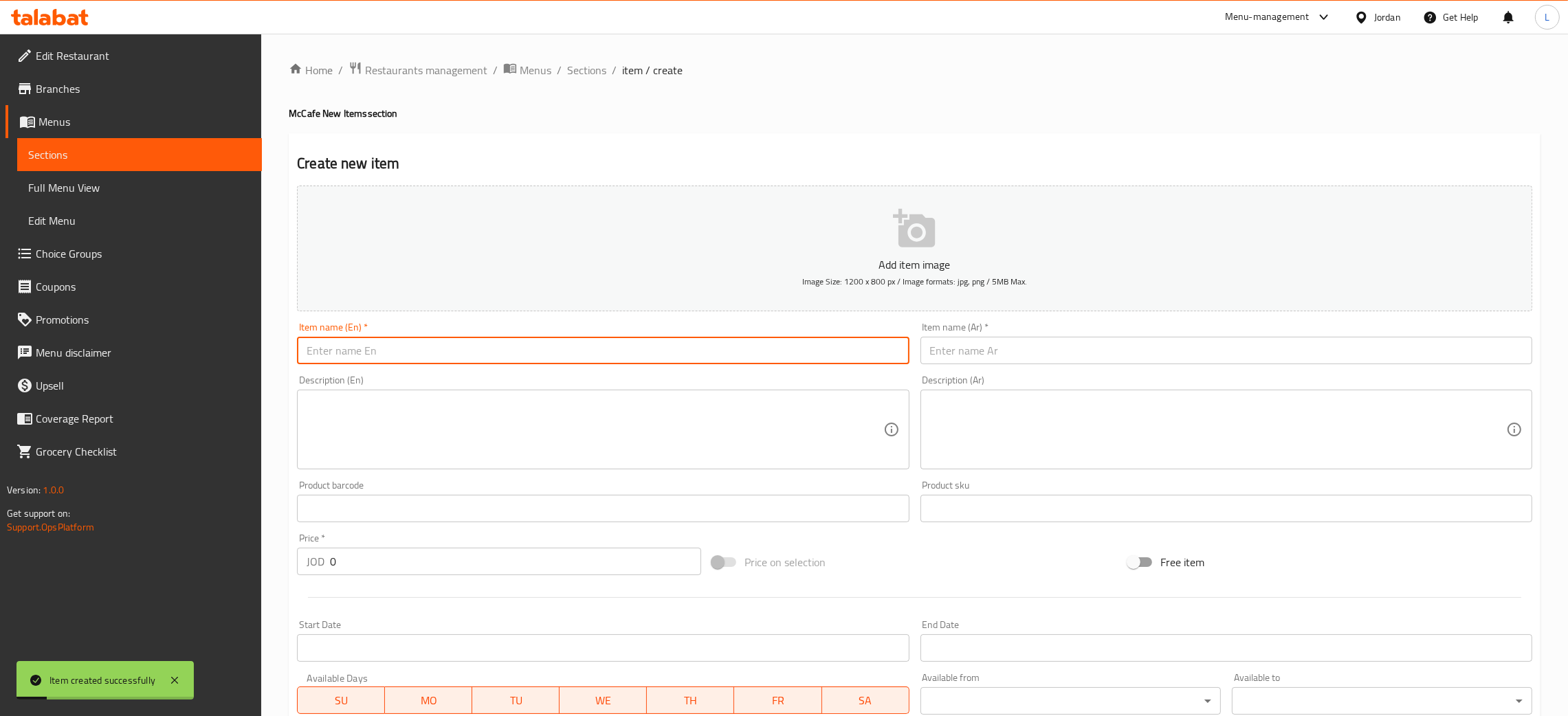
click at [332, 356] on input "text" at bounding box center [603, 350] width 611 height 28
paste input "Iced Tea Lemon"
click at [551, 343] on input "Regular Iced Tea Lemon" at bounding box center [603, 350] width 611 height 28
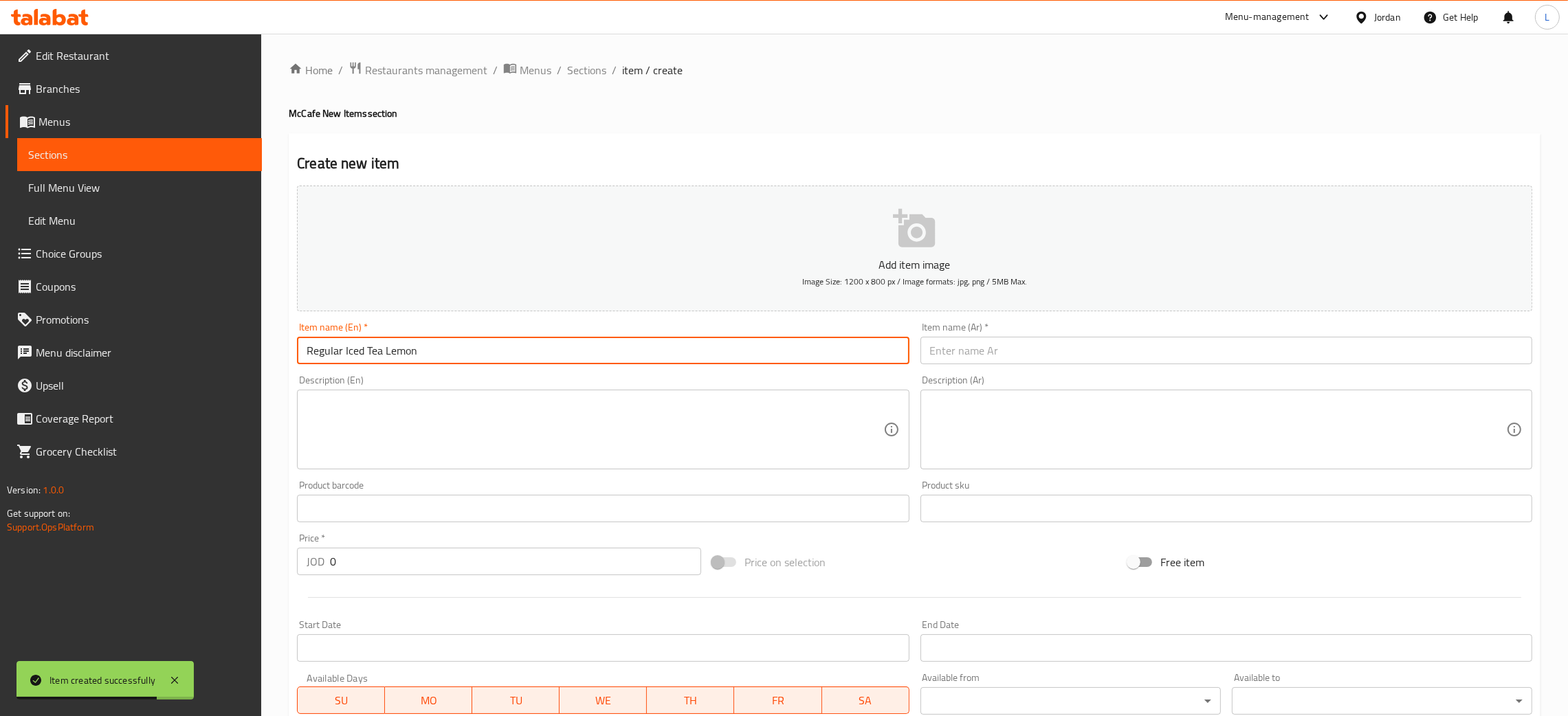
type input "Regular Iced Tea Lemon"
drag, startPoint x: 1025, startPoint y: 356, endPoint x: 913, endPoint y: 399, distance: 120.0
click at [1025, 356] on input "text" at bounding box center [1226, 350] width 611 height 28
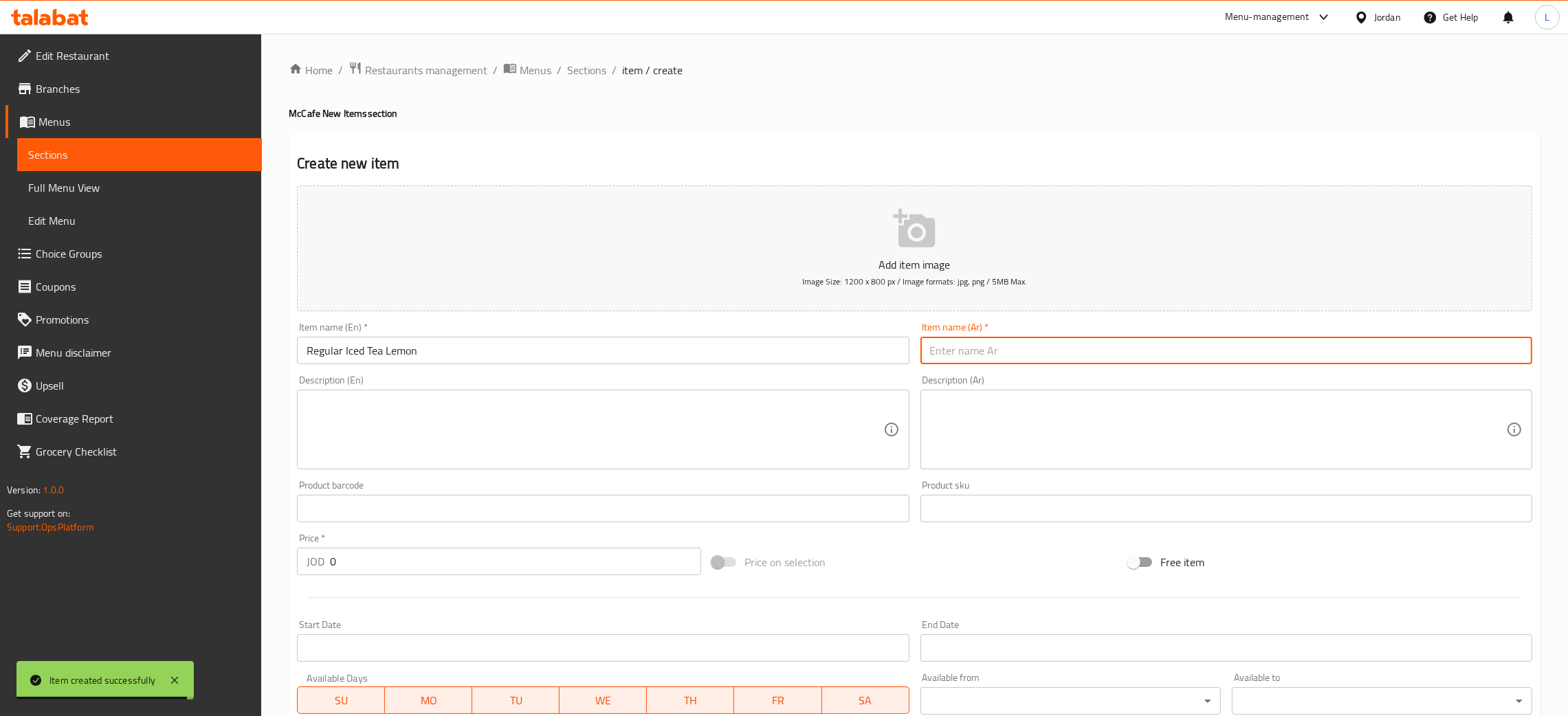
paste input "شاي مثلج عادي بالليمون"
type input "شاي مثلج عادي بالليمون"
click at [460, 560] on input "0" at bounding box center [515, 561] width 371 height 28
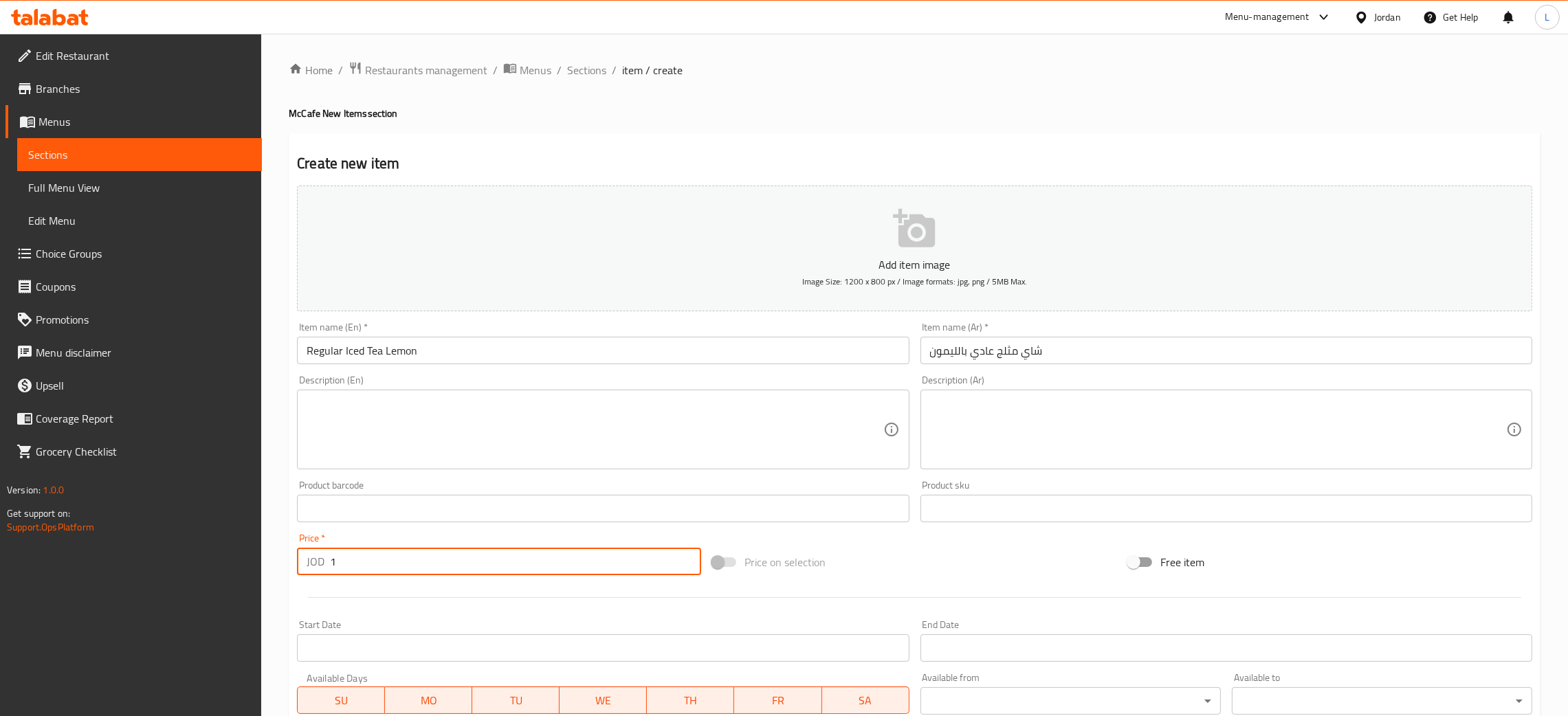
type input "1"
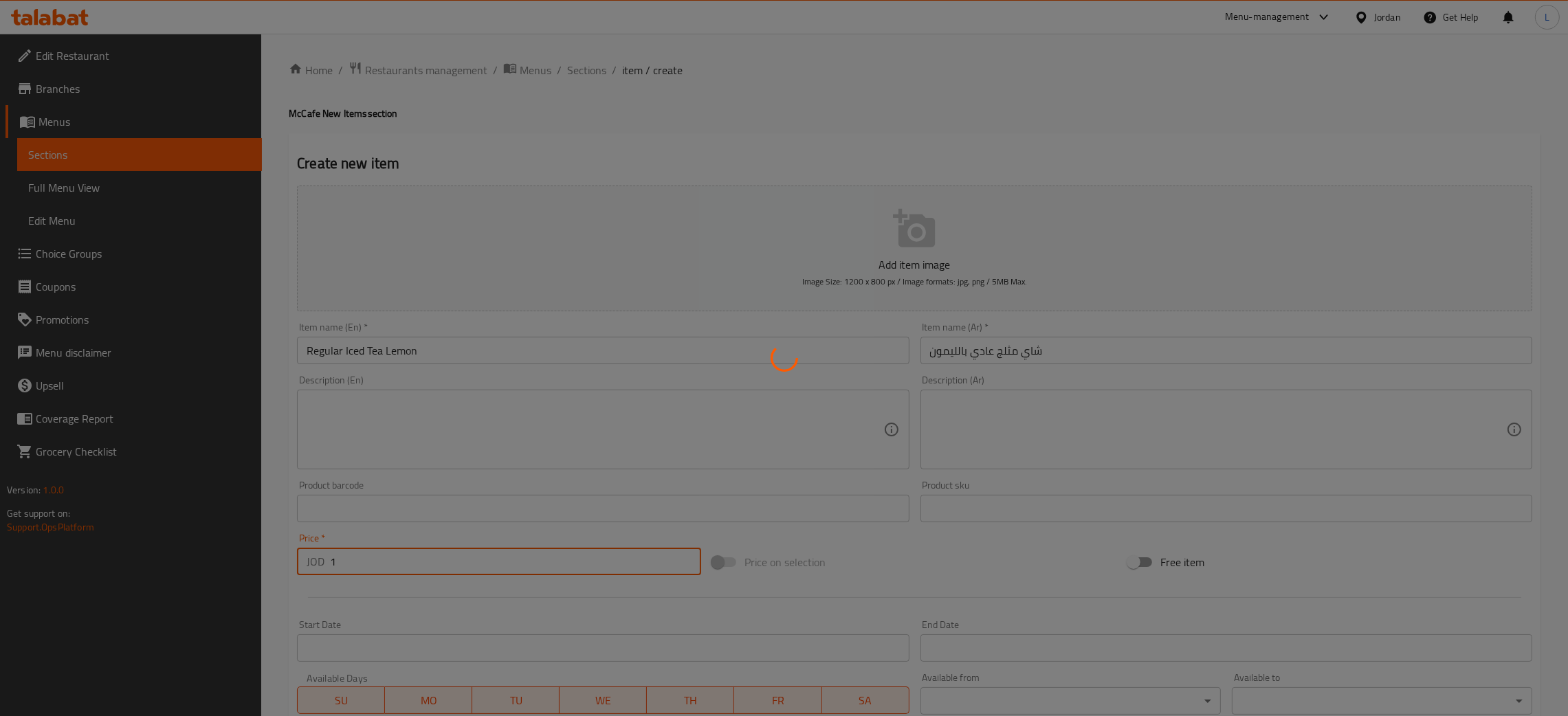
type input "0"
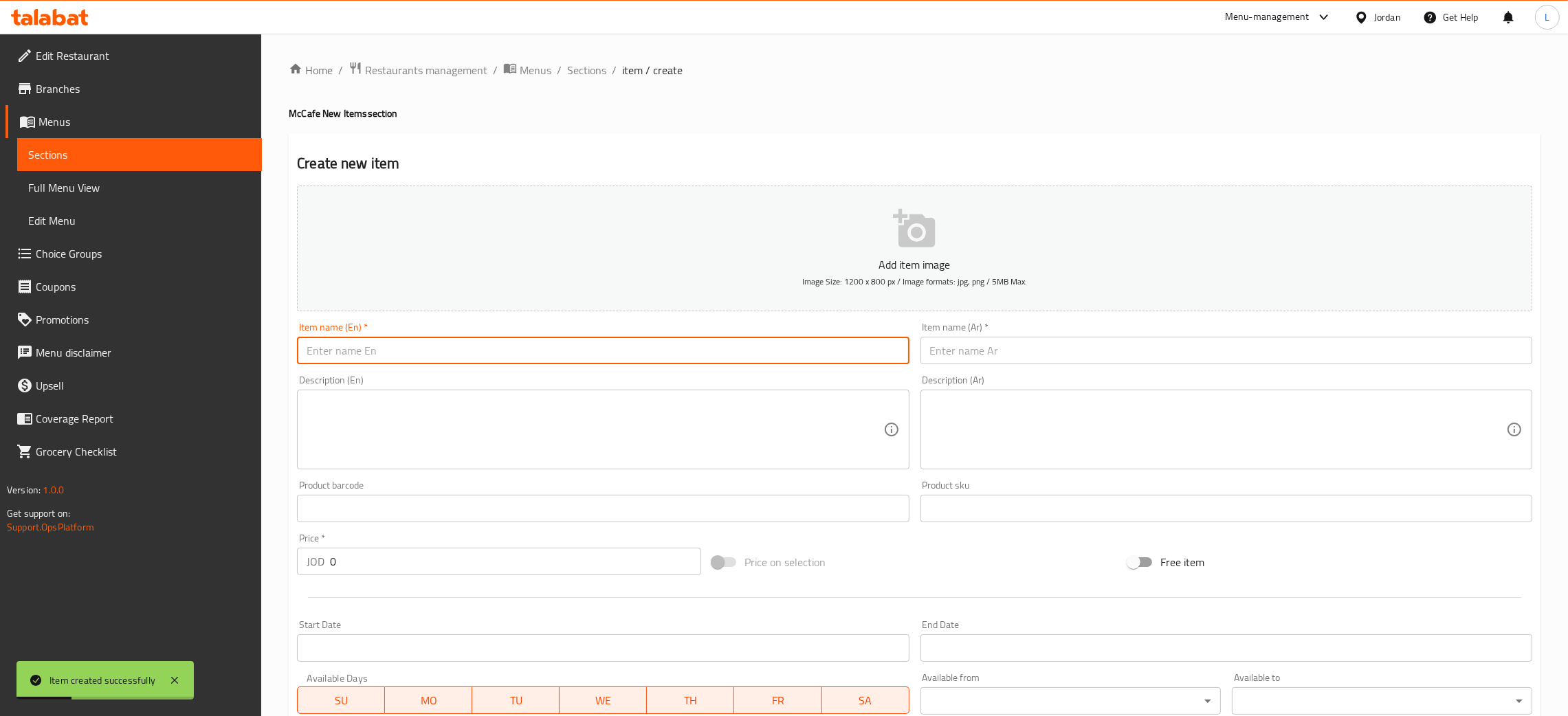
click at [487, 350] on input "text" at bounding box center [603, 350] width 611 height 28
paste input "Iced Tea Peach"
type input "Regular Iced Tea Peach"
click at [990, 356] on input "text" at bounding box center [1226, 350] width 611 height 28
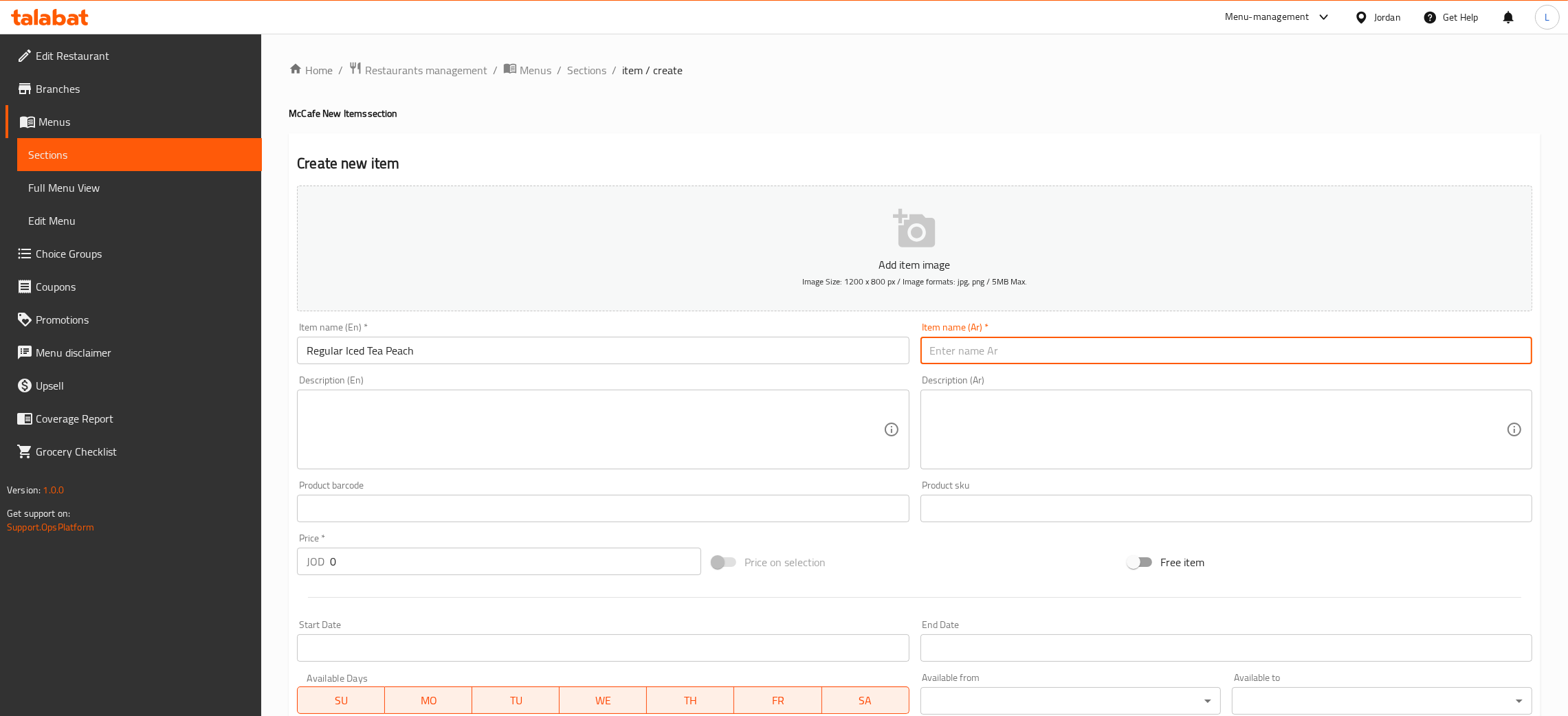
click at [490, 346] on input "Regular Iced Tea Peach" at bounding box center [603, 350] width 611 height 28
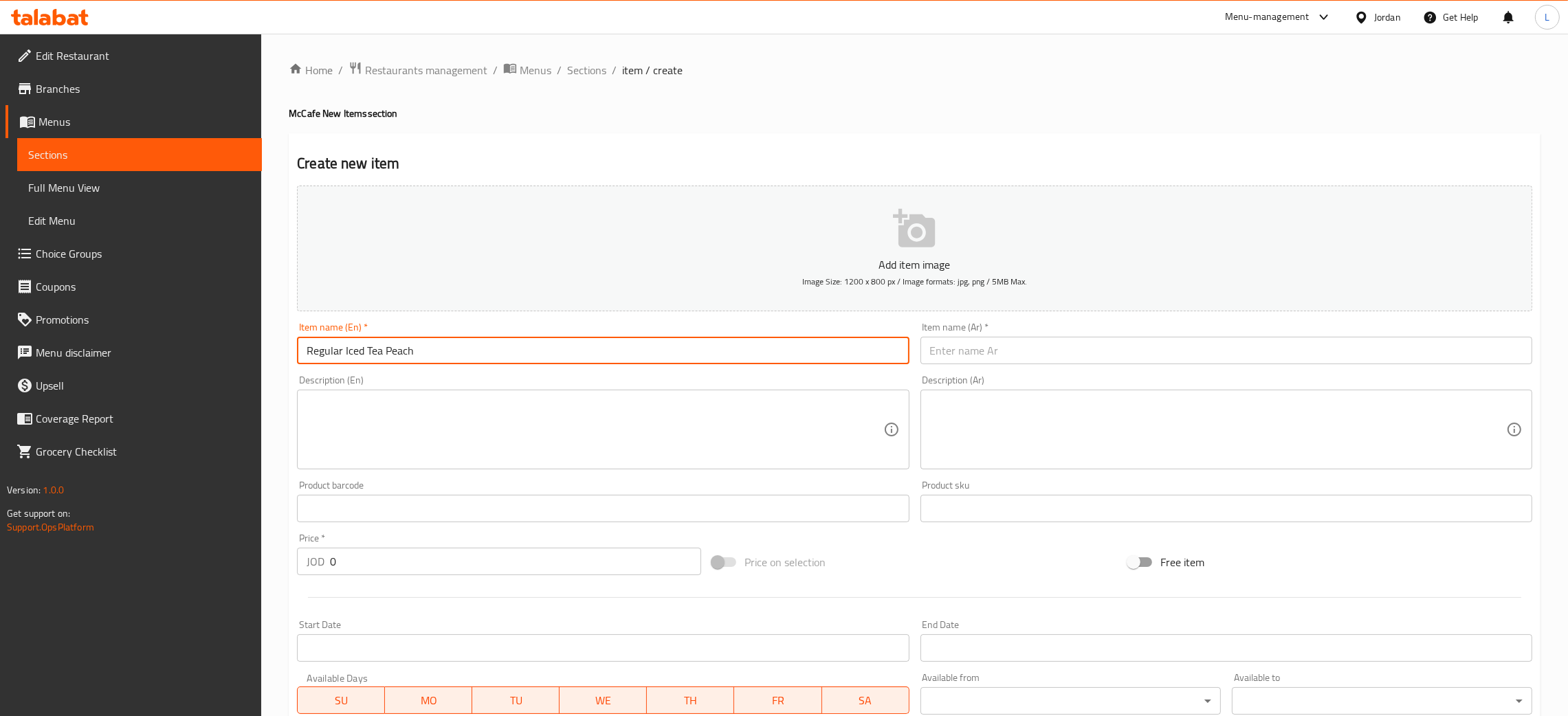
click at [490, 346] on input "Regular Iced Tea Peach" at bounding box center [603, 350] width 611 height 28
drag, startPoint x: 962, startPoint y: 348, endPoint x: 914, endPoint y: 377, distance: 56.1
click at [962, 348] on input "text" at bounding box center [1226, 350] width 611 height 28
paste input "شاي مثلج عادي بنكهة الخوخ"
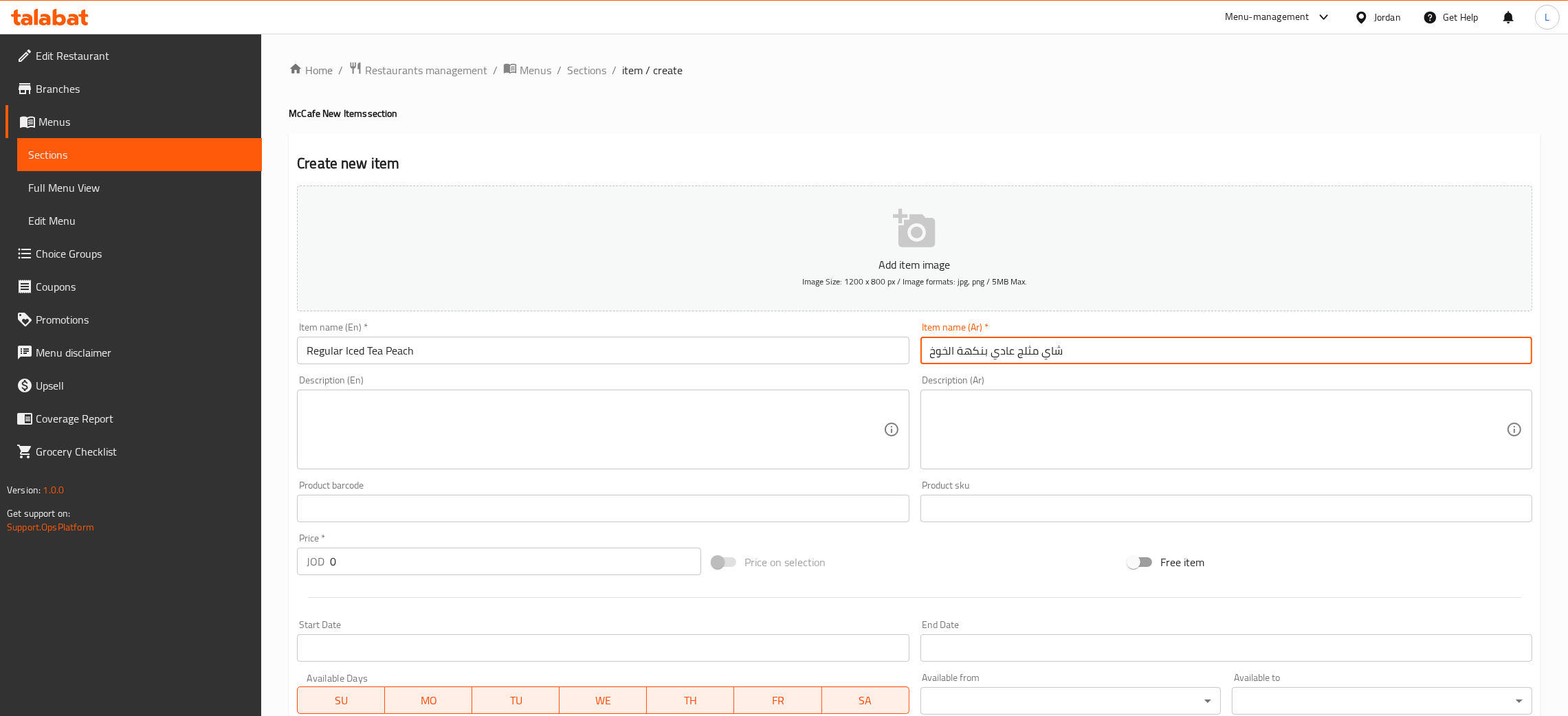
type input "شاي مثلج عادي بنكهة الخوخ"
click at [463, 575] on div "Price   * JOD 0 Price *" at bounding box center [498, 555] width 415 height 53
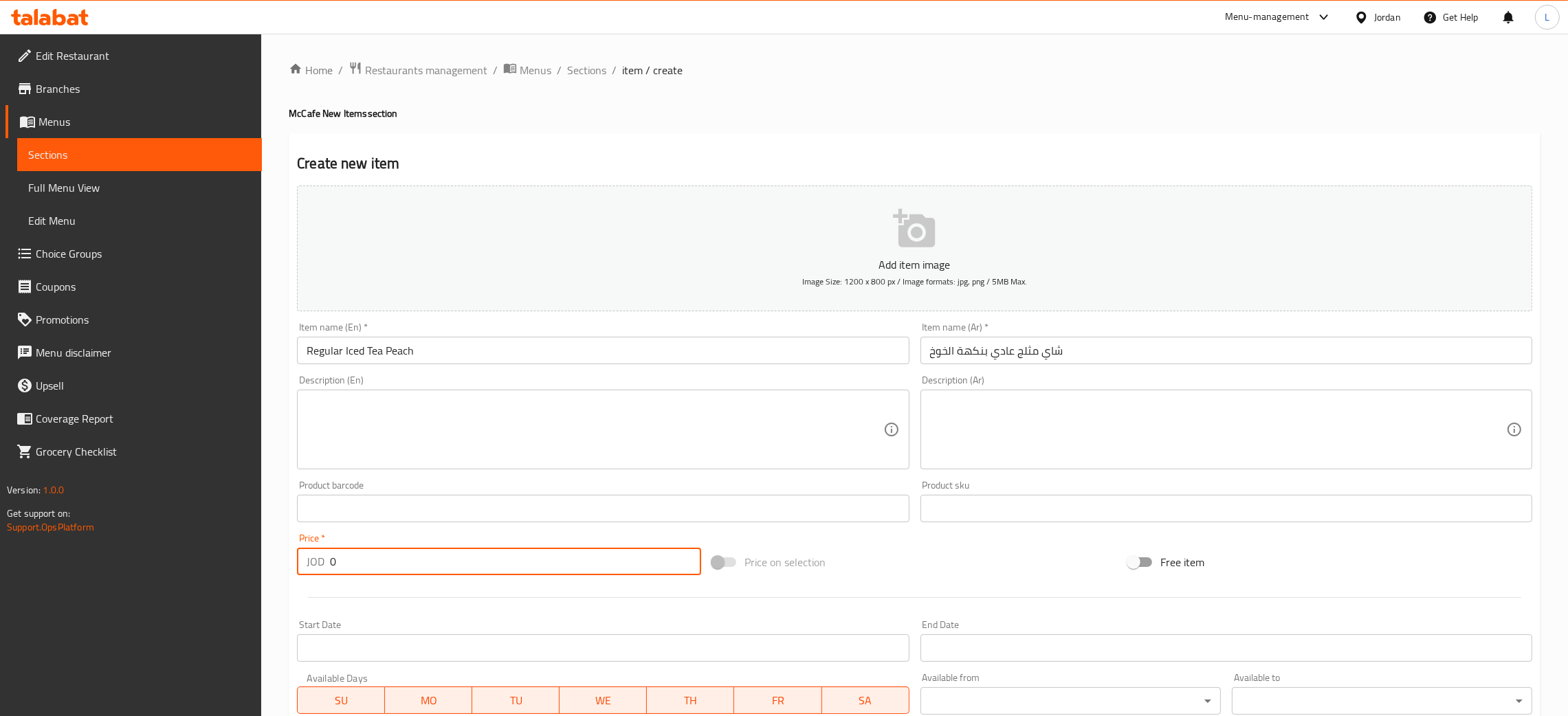
click at [464, 564] on input "0" at bounding box center [515, 561] width 371 height 28
type input "1"
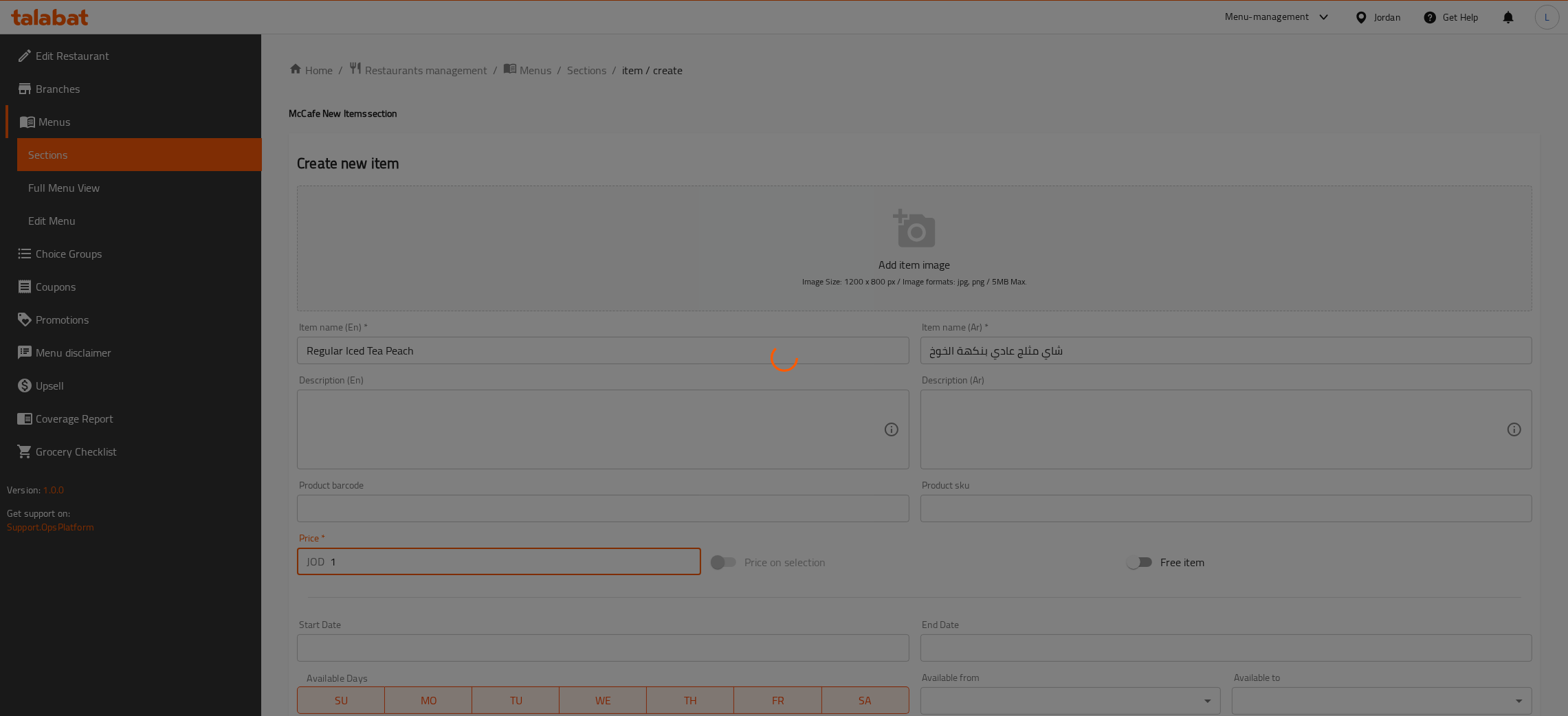
type input "0"
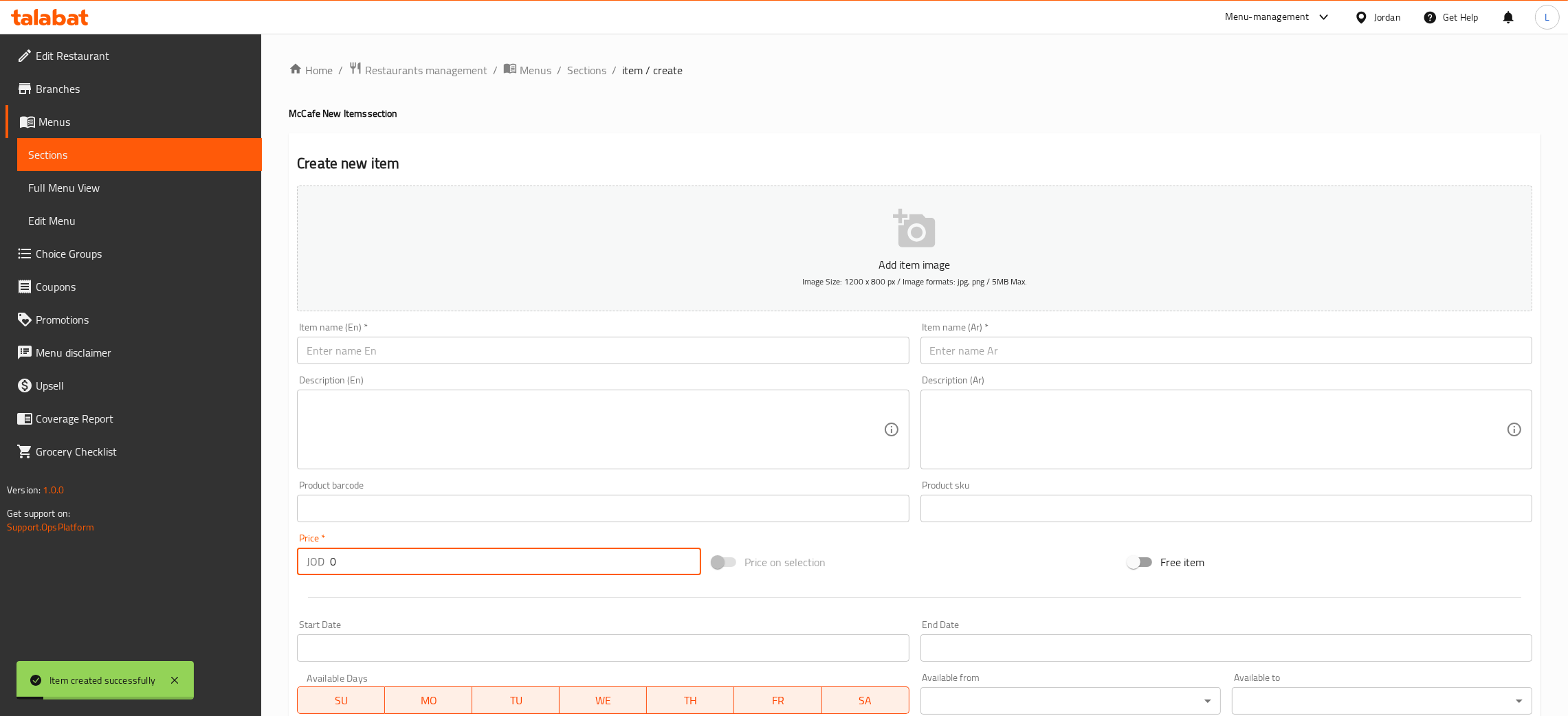
click at [406, 356] on input "text" at bounding box center [603, 350] width 611 height 28
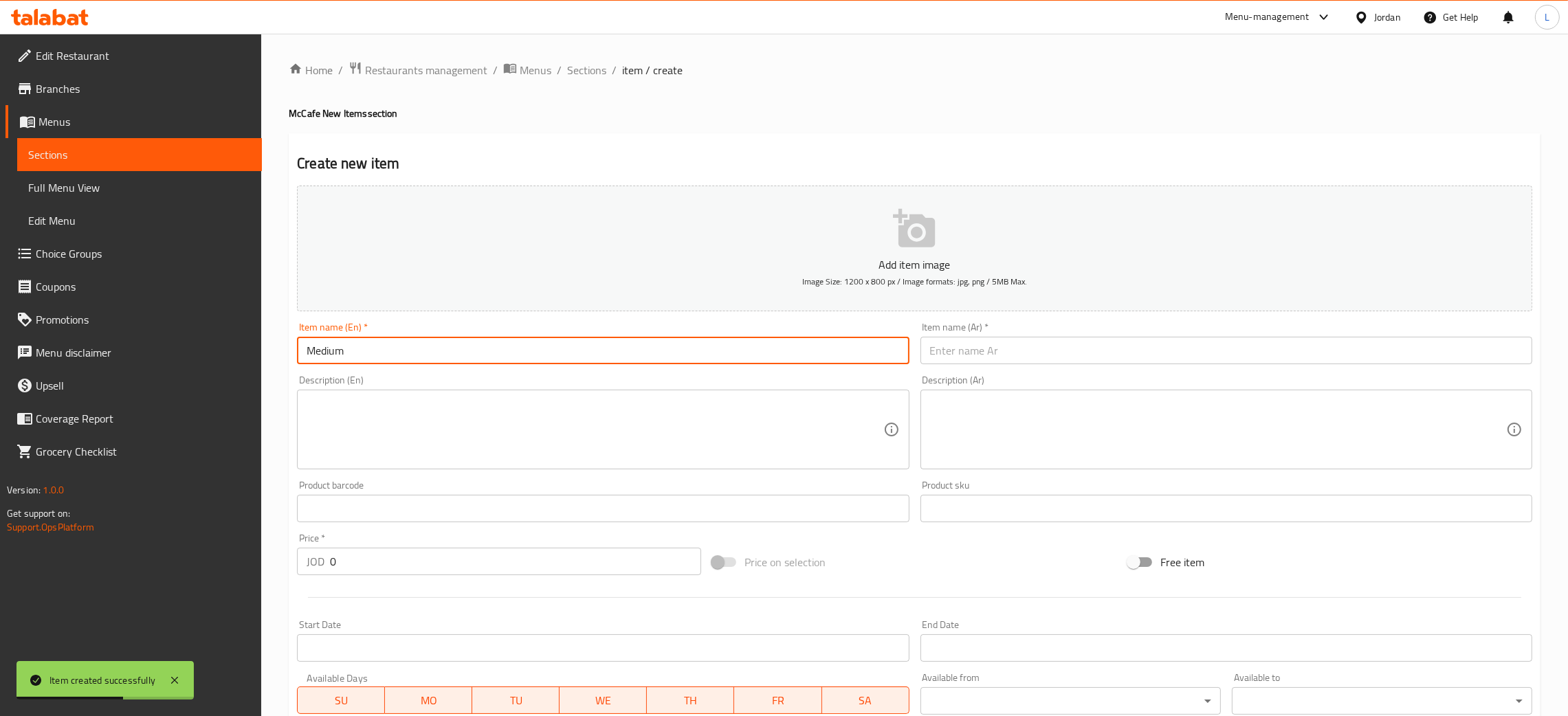
paste input "Iced Tea Lemon"
type input "Medium Iced Tea Lemon"
drag, startPoint x: 652, startPoint y: 329, endPoint x: 649, endPoint y: 354, distance: 25.2
click at [652, 330] on div "Item name (En)   * Medium Iced Tea Lemon Item name (En) *" at bounding box center [603, 344] width 611 height 42
click at [651, 353] on input "Medium Iced Tea Lemon" at bounding box center [603, 350] width 611 height 28
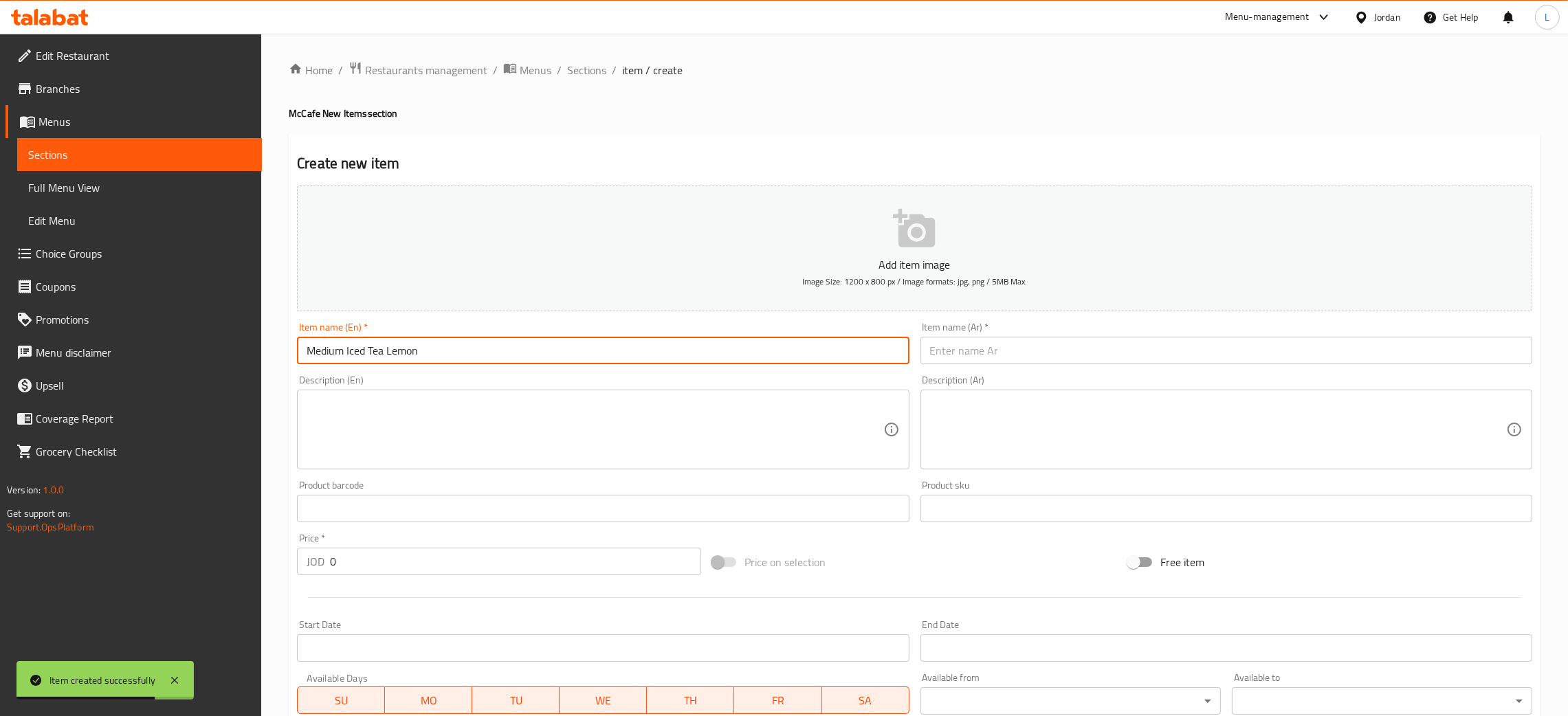
click at [651, 353] on input "Medium Iced Tea Lemon" at bounding box center [603, 350] width 611 height 28
click at [652, 353] on input "Medium Iced Tea Lemon" at bounding box center [603, 350] width 611 height 28
click at [984, 350] on input "text" at bounding box center [1226, 350] width 611 height 28
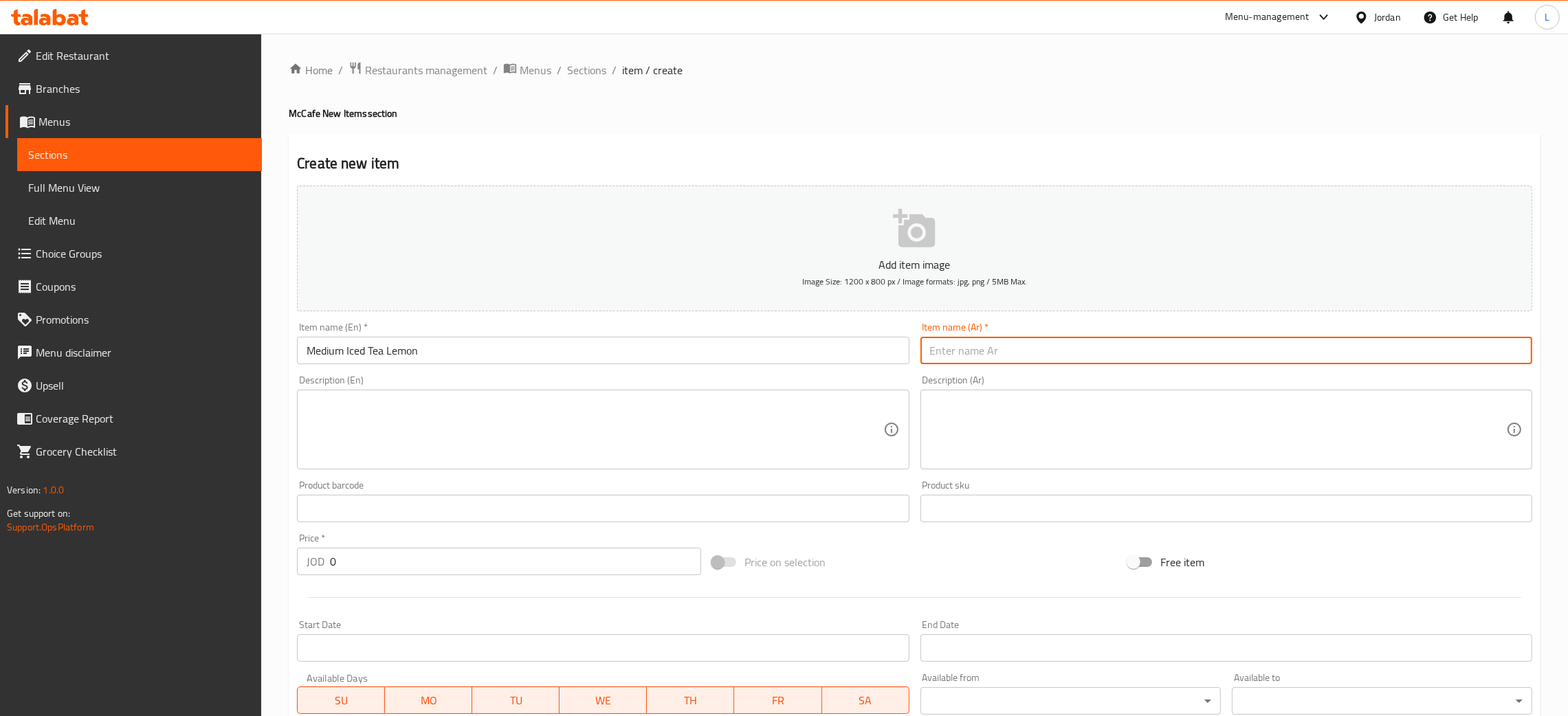
paste input "شاي مثلج متوسط ​​بالليمون"
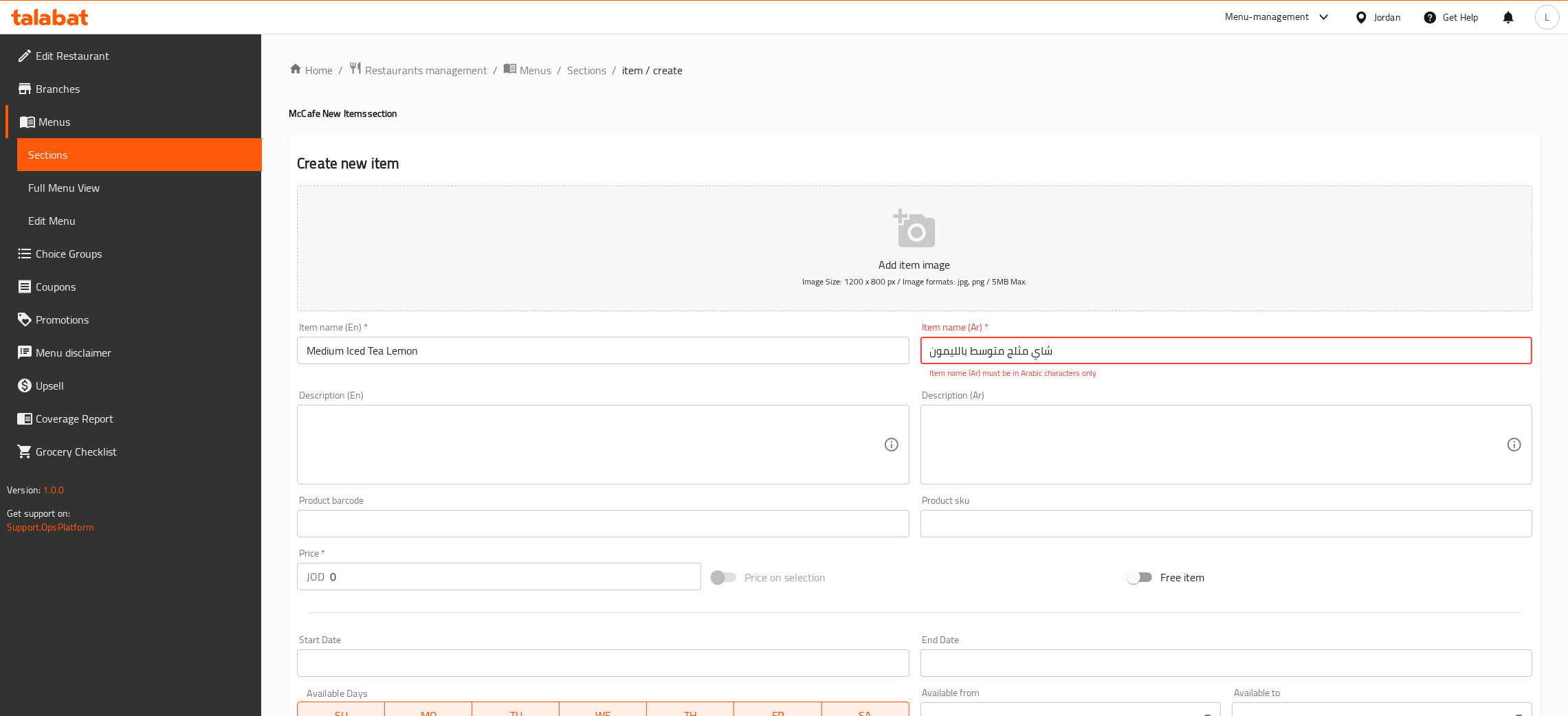
type input "شاي مثلج متوسط ​​بالليمون"
click at [394, 581] on input "0" at bounding box center [515, 576] width 371 height 28
type input "1"
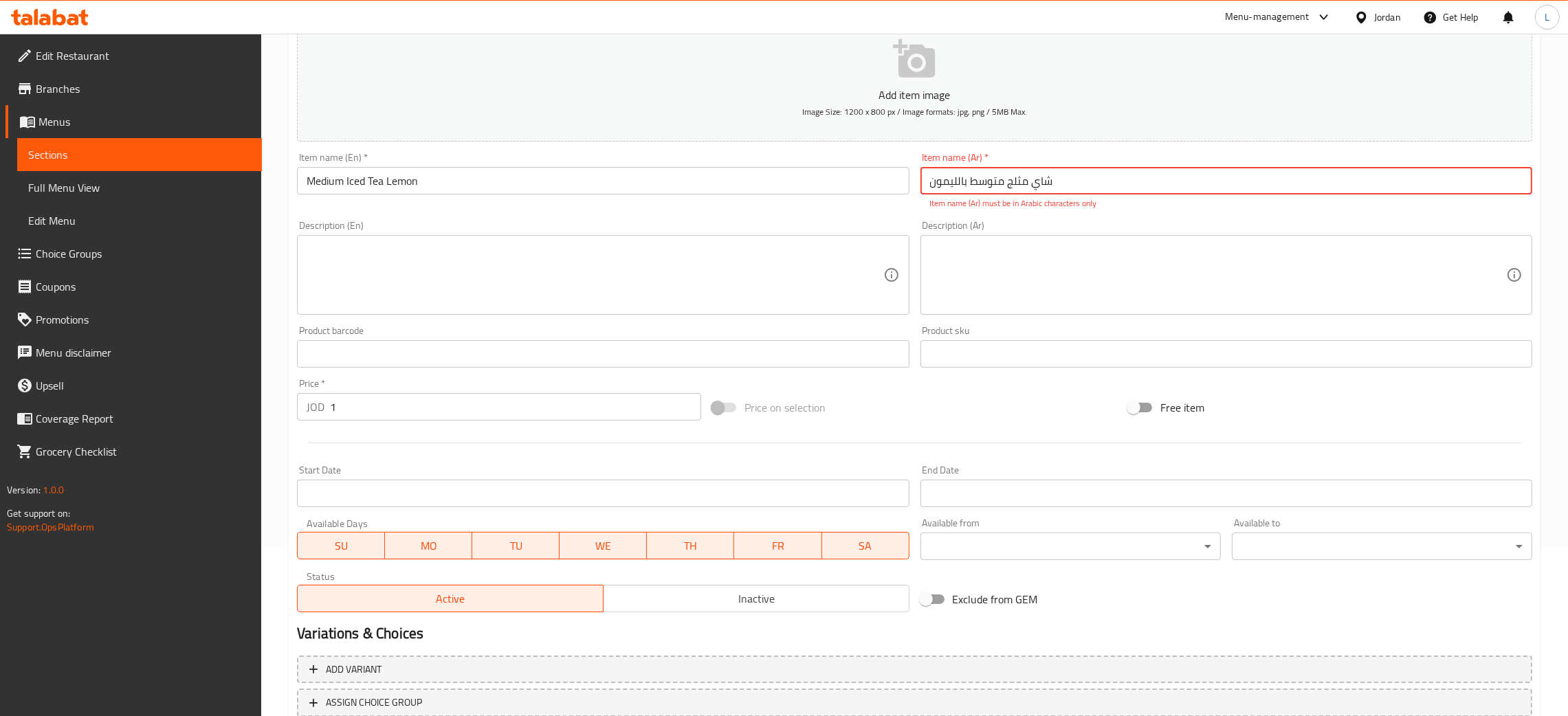
scroll to position [267, 0]
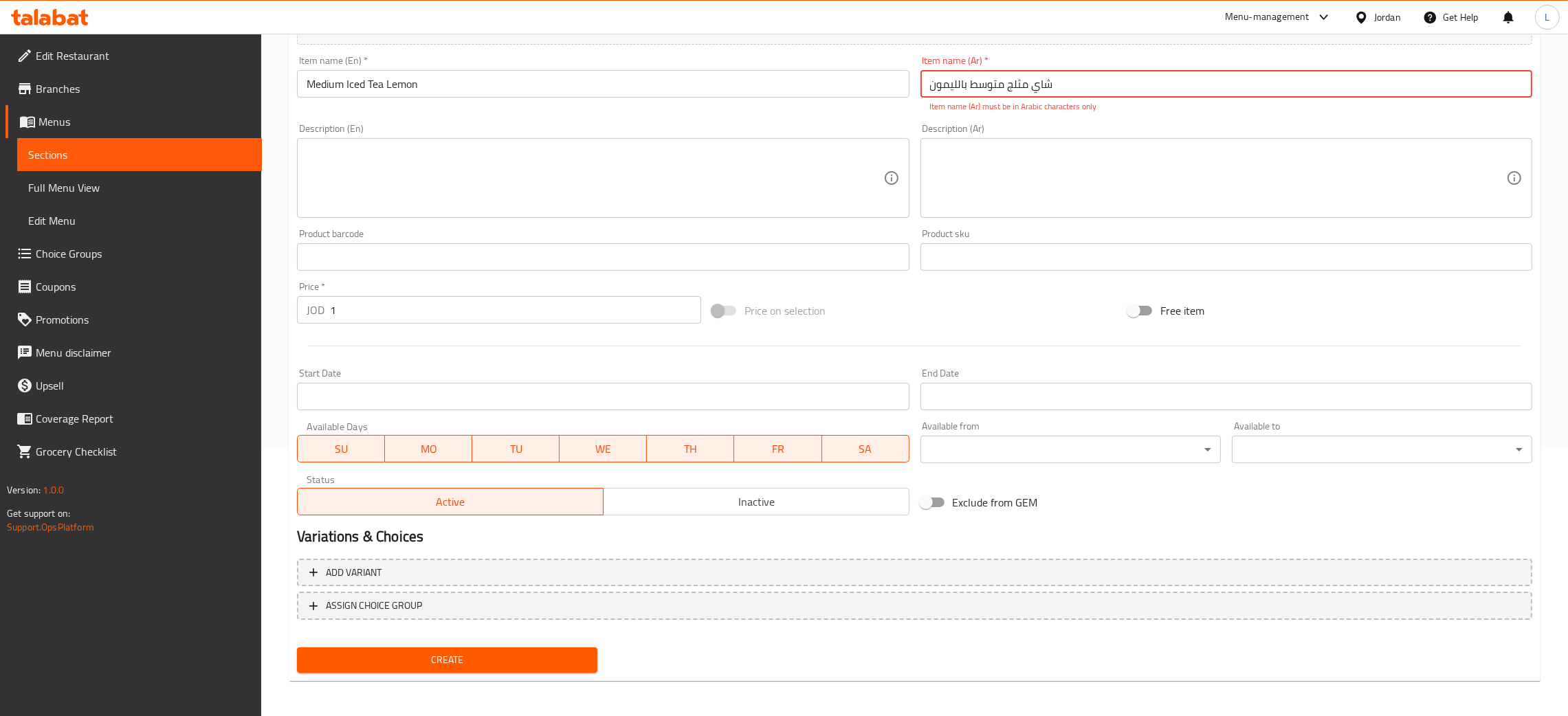
click at [455, 651] on span "Create" at bounding box center [446, 660] width 278 height 17
click at [452, 651] on span "Create" at bounding box center [446, 660] width 278 height 17
click at [1026, 77] on input "شاي مثلج متوسط ​​بالليمون" at bounding box center [1226, 84] width 611 height 28
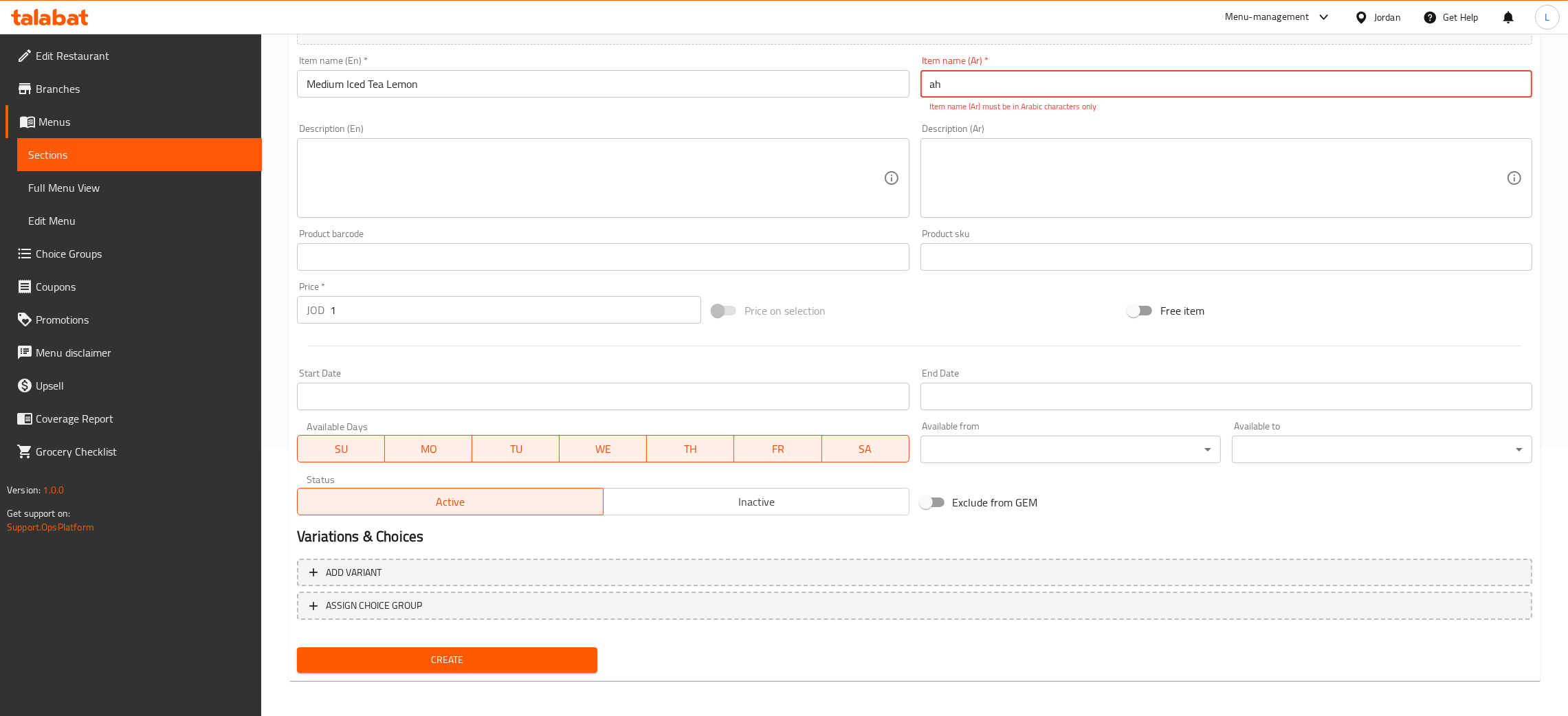
type input "a"
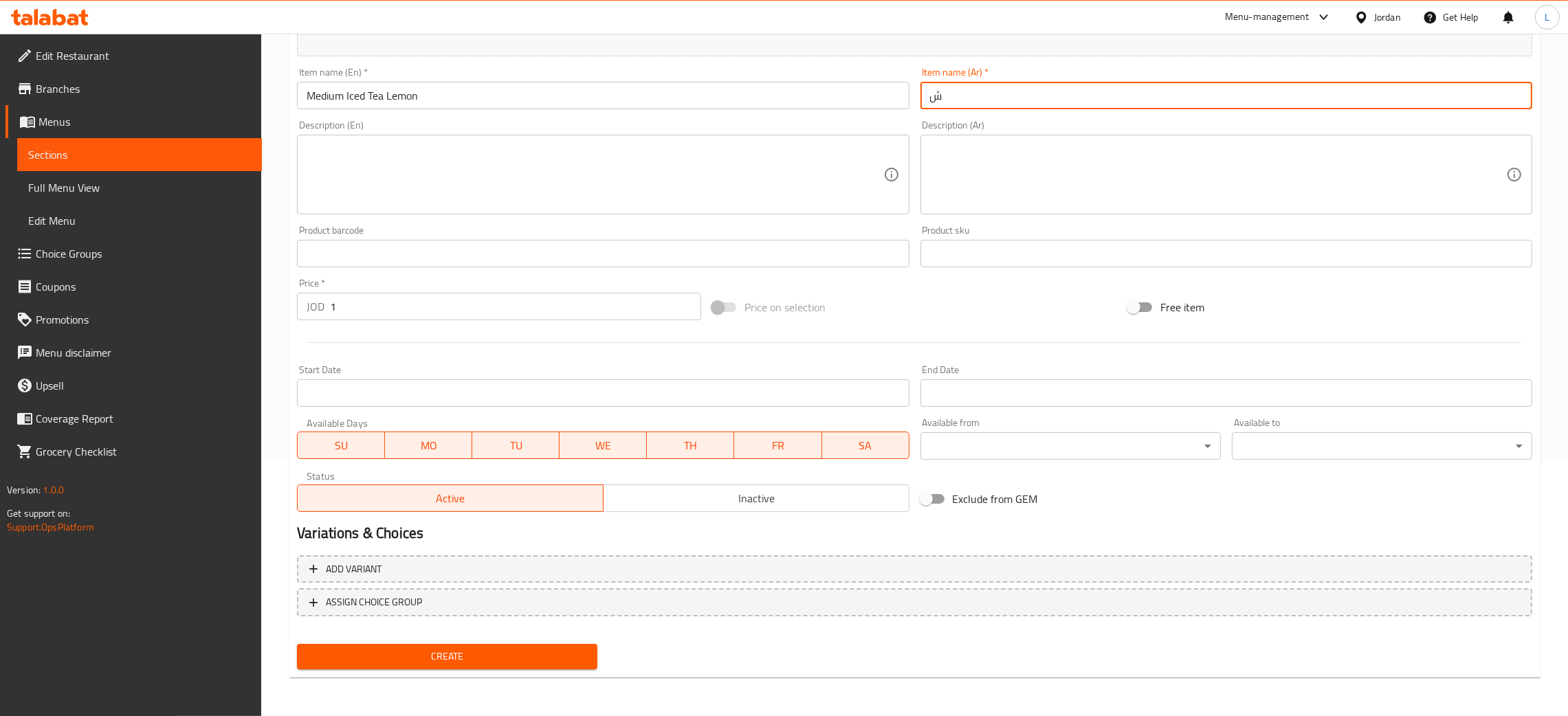
scroll to position [253, 0]
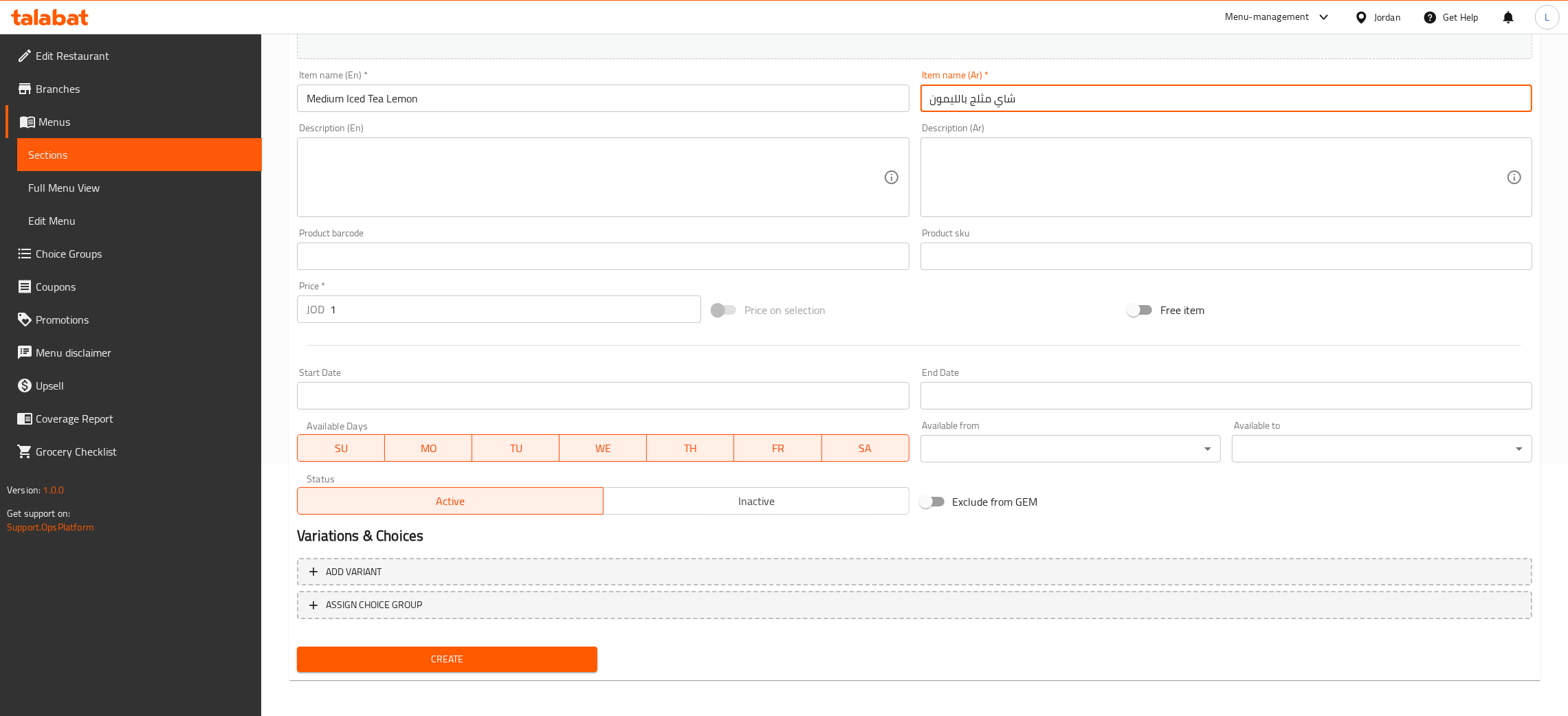
click at [971, 99] on input "شاي مثلج بالليمون" at bounding box center [1226, 98] width 611 height 28
type input "شاي مثلج متوسط بالليمون"
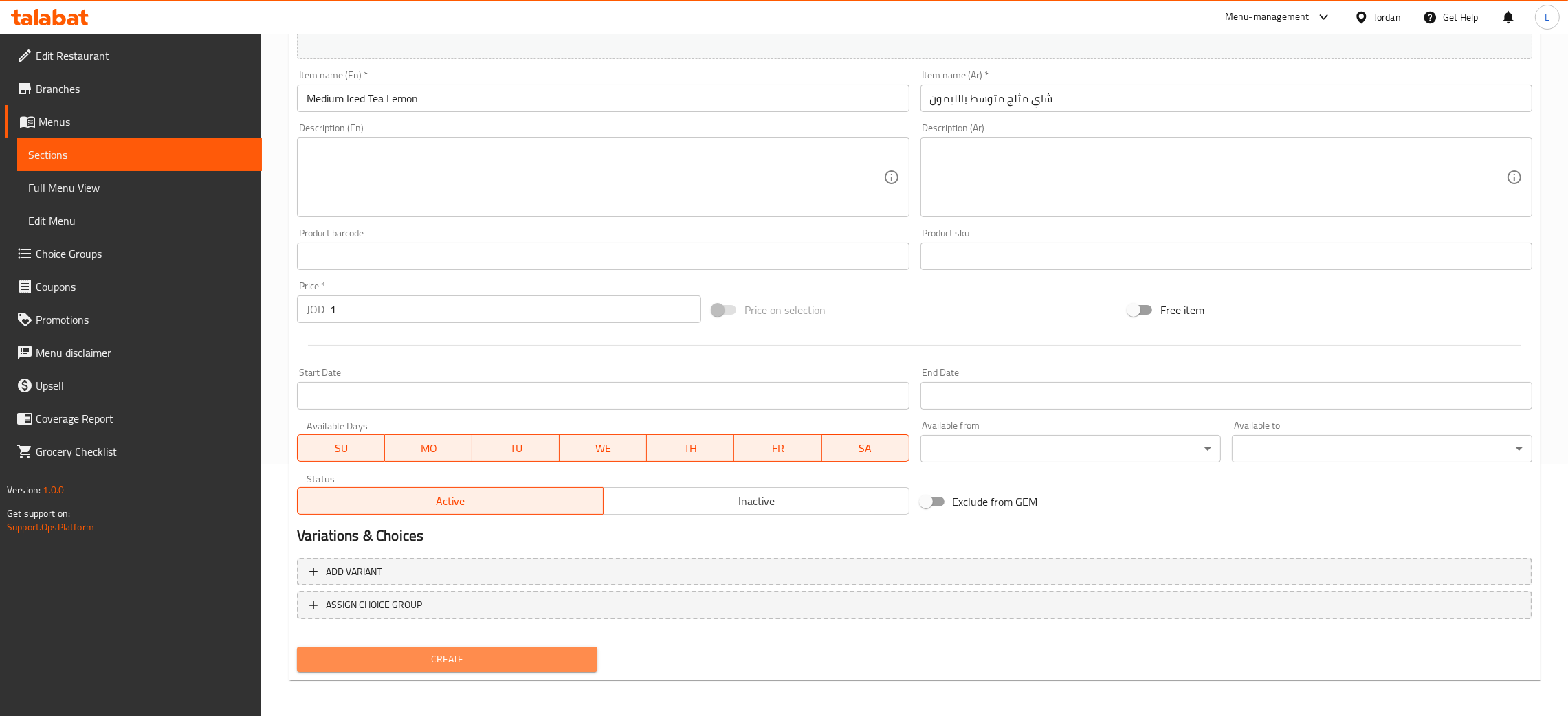
click at [497, 663] on span "Create" at bounding box center [446, 660] width 278 height 17
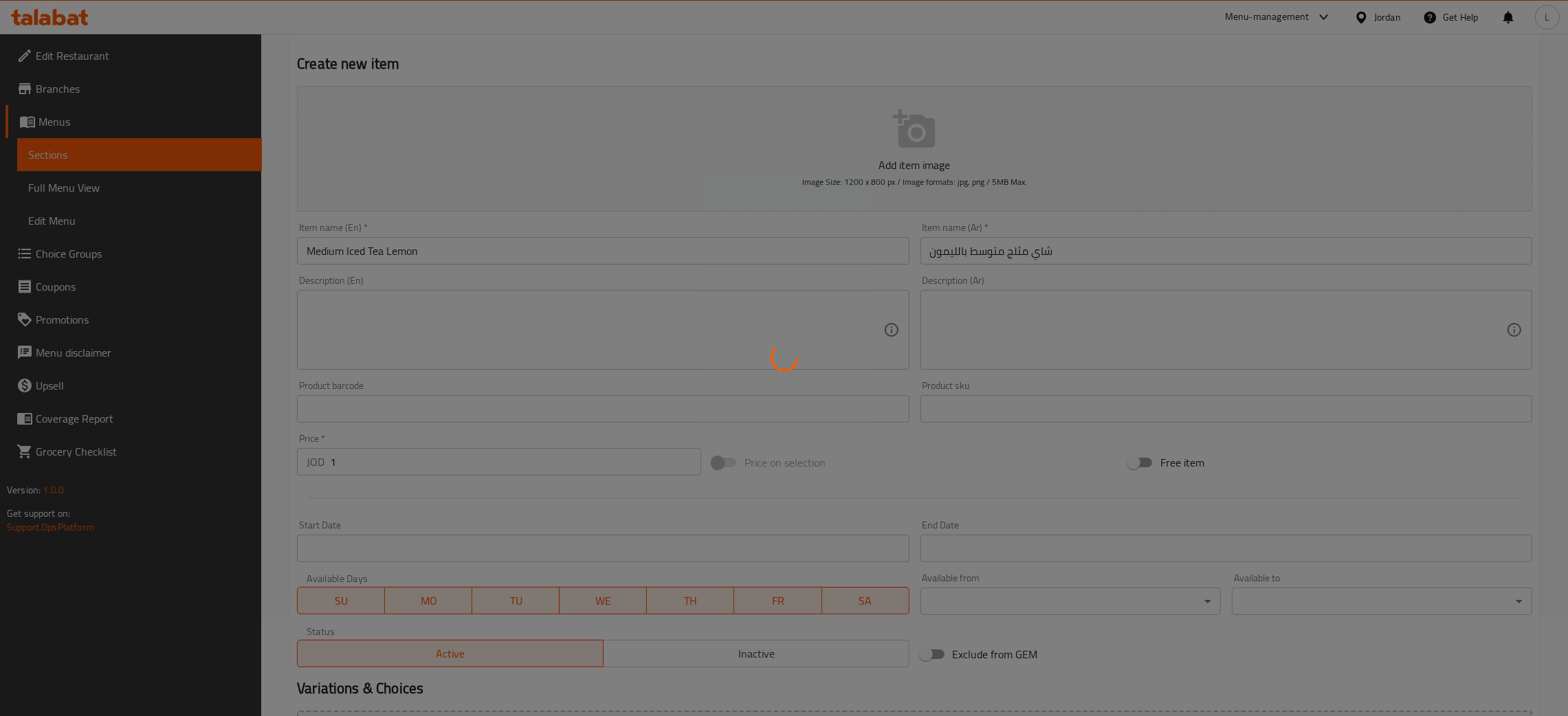
scroll to position [0, 0]
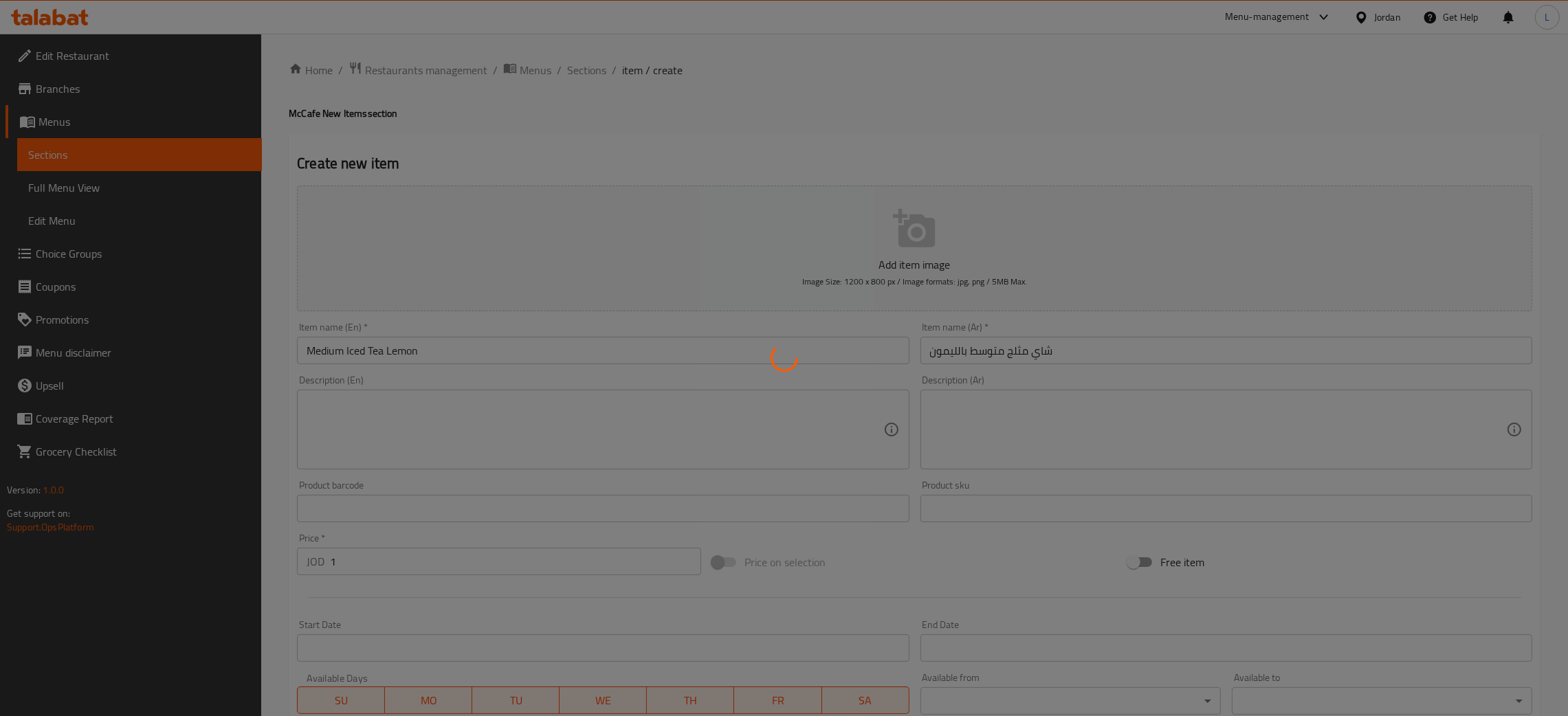
type input "0"
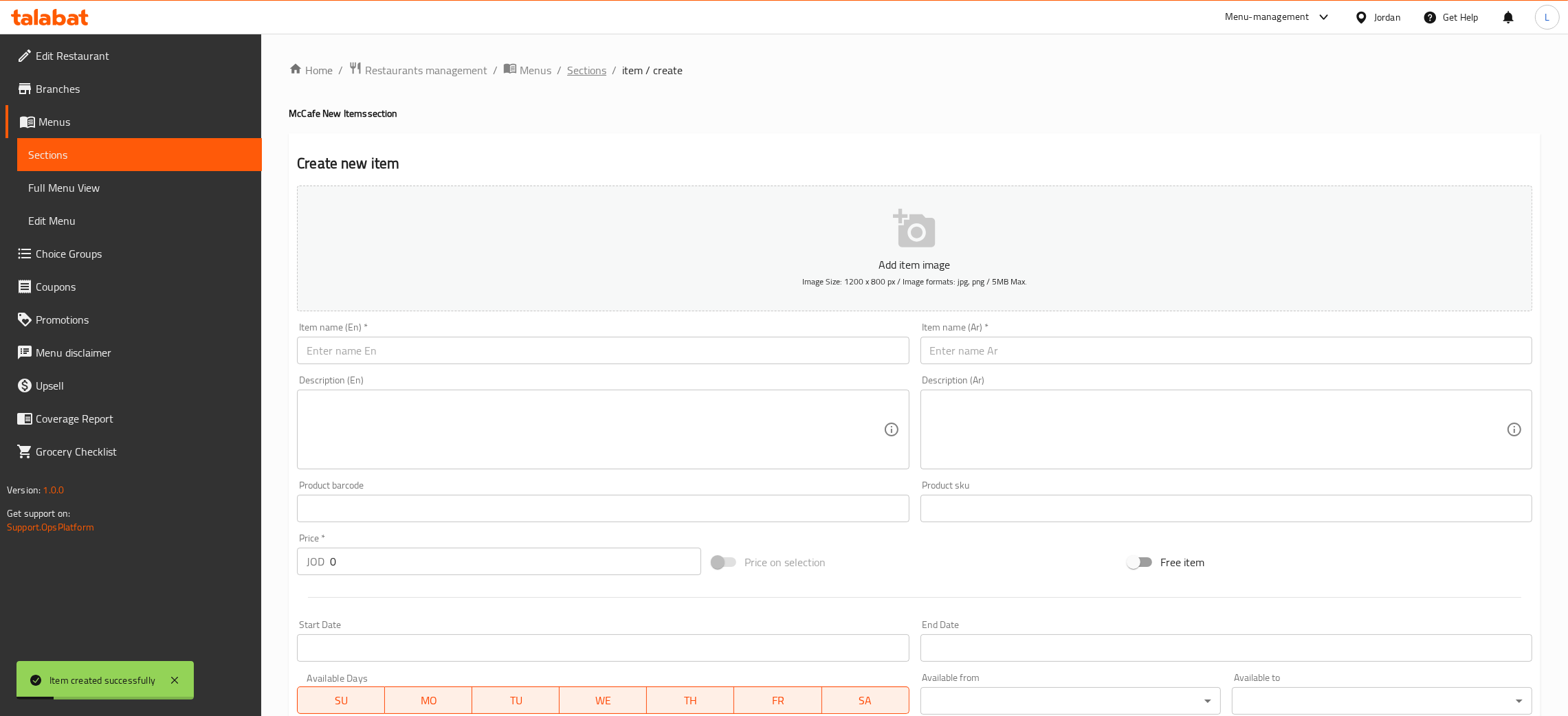
click at [575, 67] on span "Sections" at bounding box center [586, 69] width 39 height 16
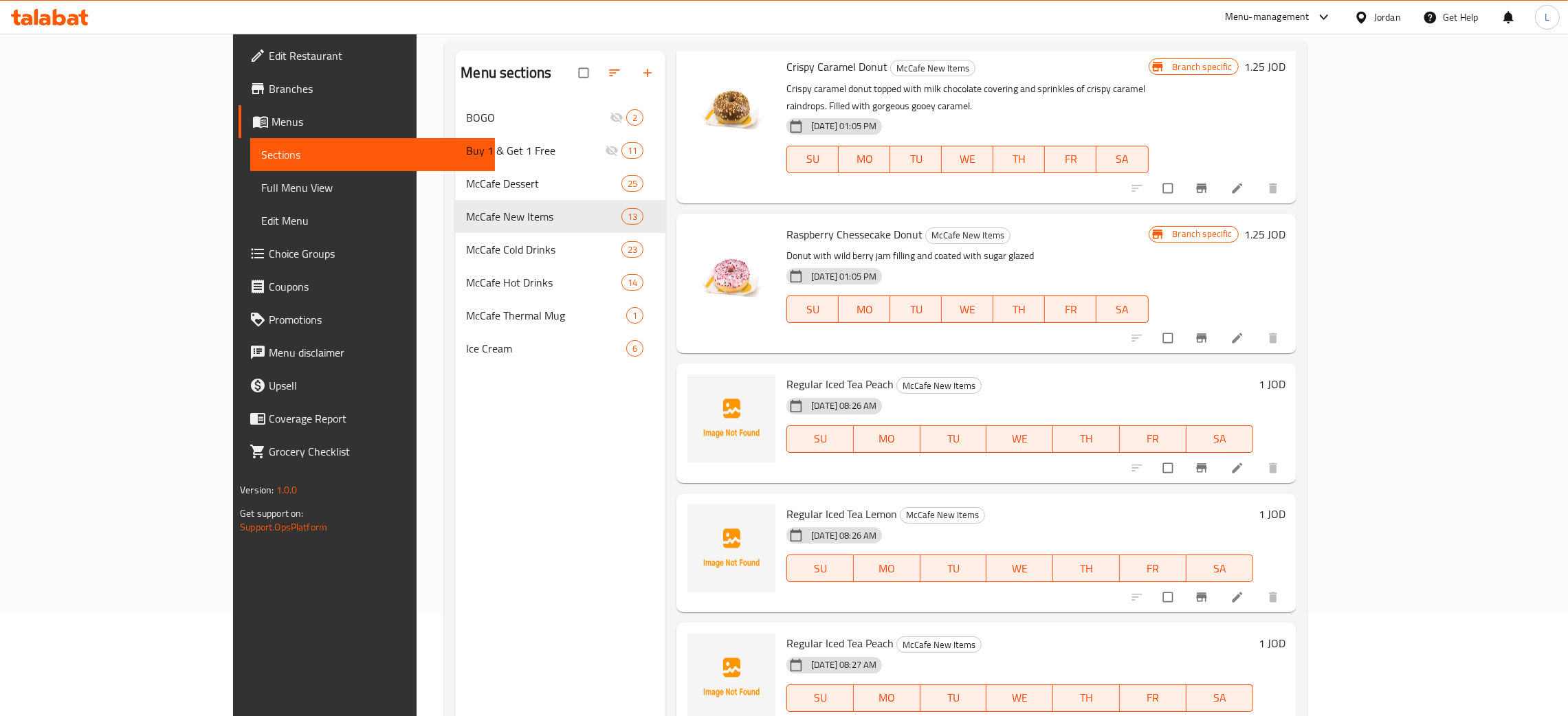
scroll to position [194, 0]
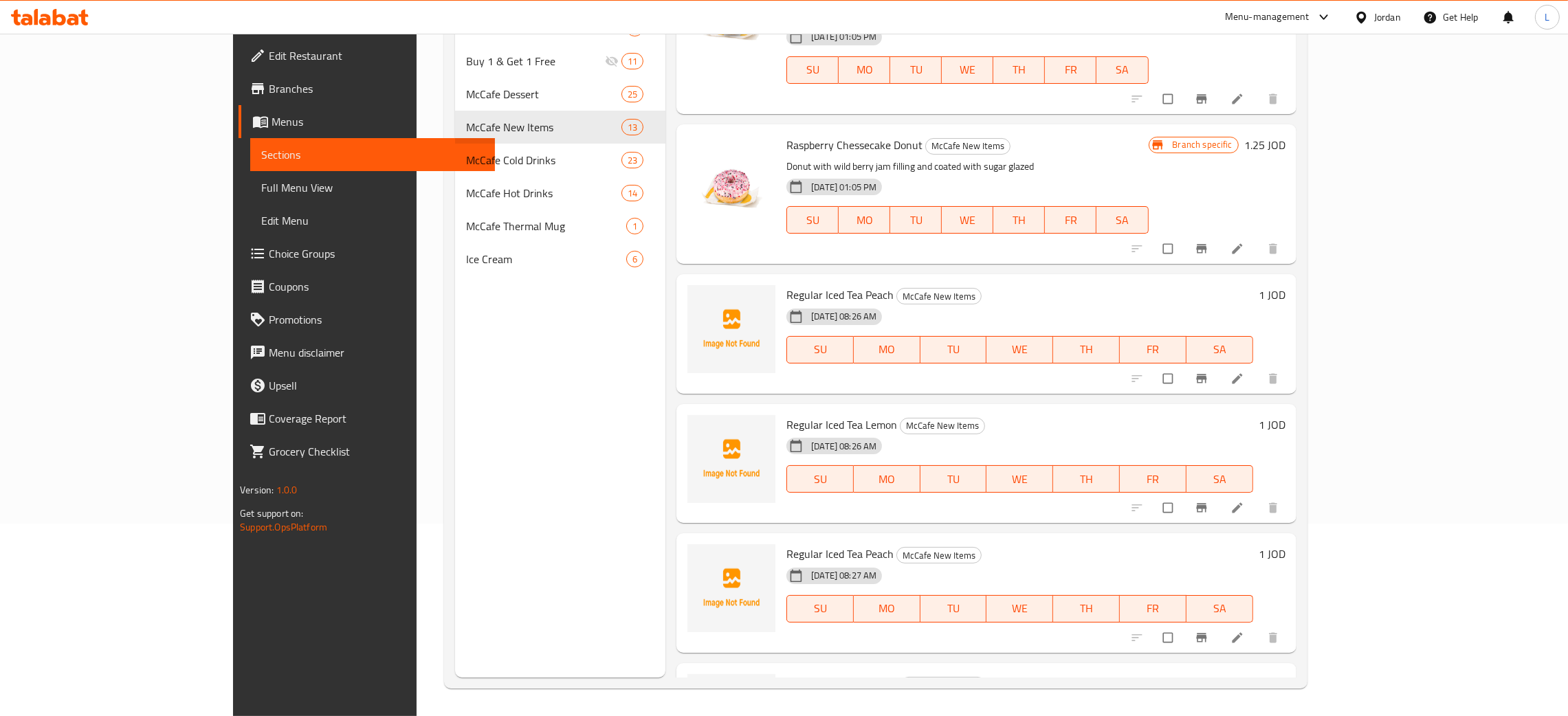
click at [1241, 632] on icon at bounding box center [1237, 637] width 10 height 10
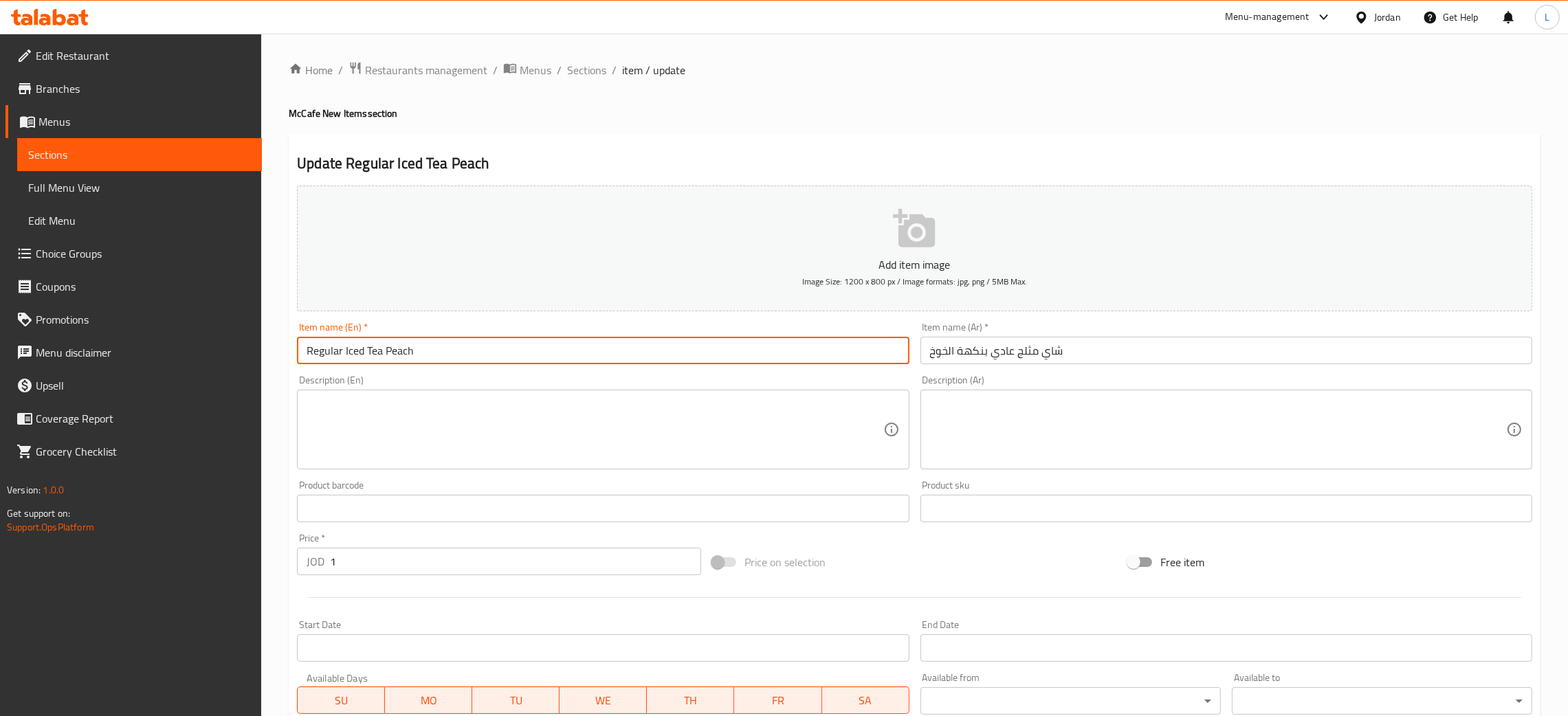
drag, startPoint x: 340, startPoint y: 352, endPoint x: 247, endPoint y: 365, distance: 93.9
click at [247, 365] on div "Edit Restaurant Branches Menus Sections Full Menu View Edit Menu Choice Groups …" at bounding box center [784, 502] width 1568 height 938
click at [321, 354] on input "Medum Iced Tea Peach" at bounding box center [603, 350] width 611 height 28
click at [574, 341] on input "Medium Iced Tea Peach" at bounding box center [603, 350] width 611 height 28
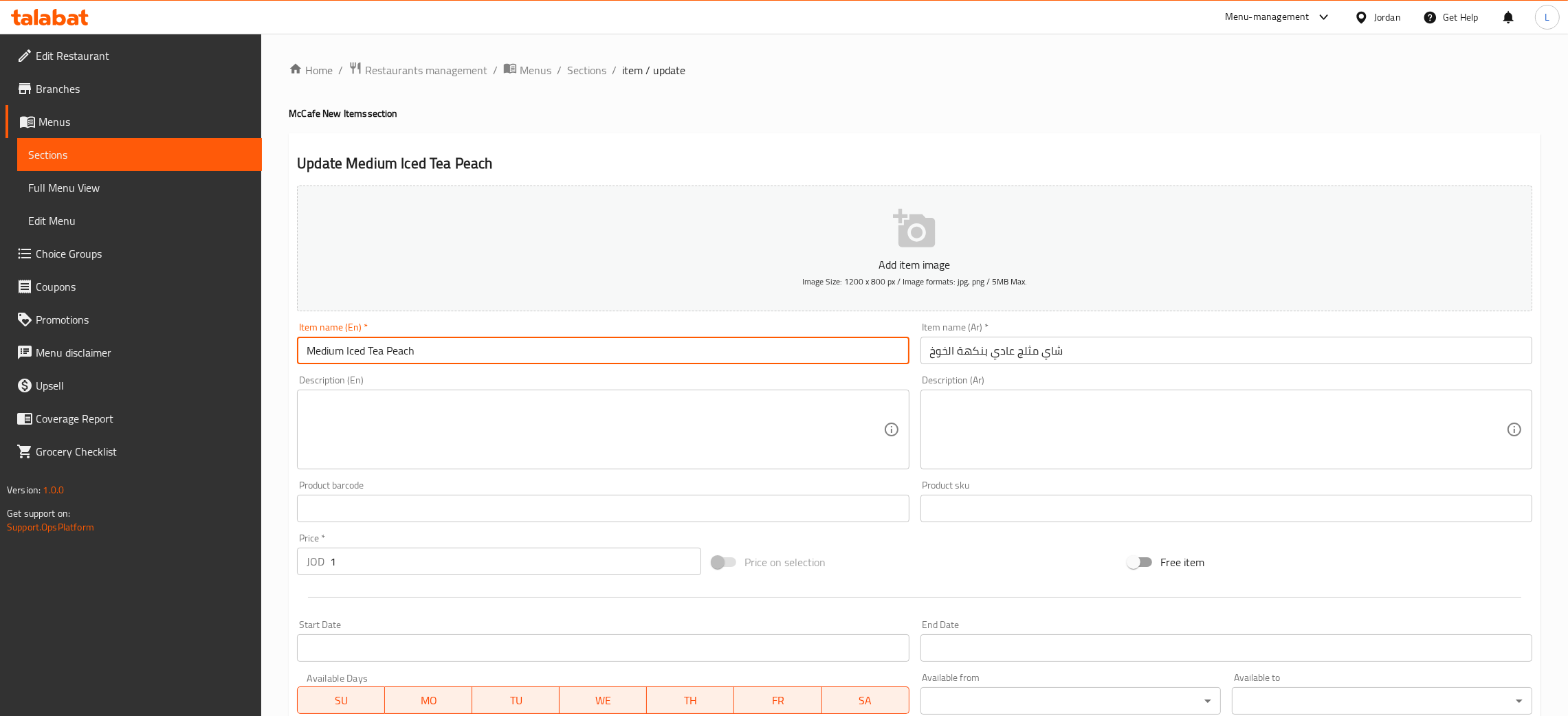
click at [574, 341] on input "Medium Iced Tea Peach" at bounding box center [603, 350] width 611 height 28
type input "Medium Iced Tea Peach"
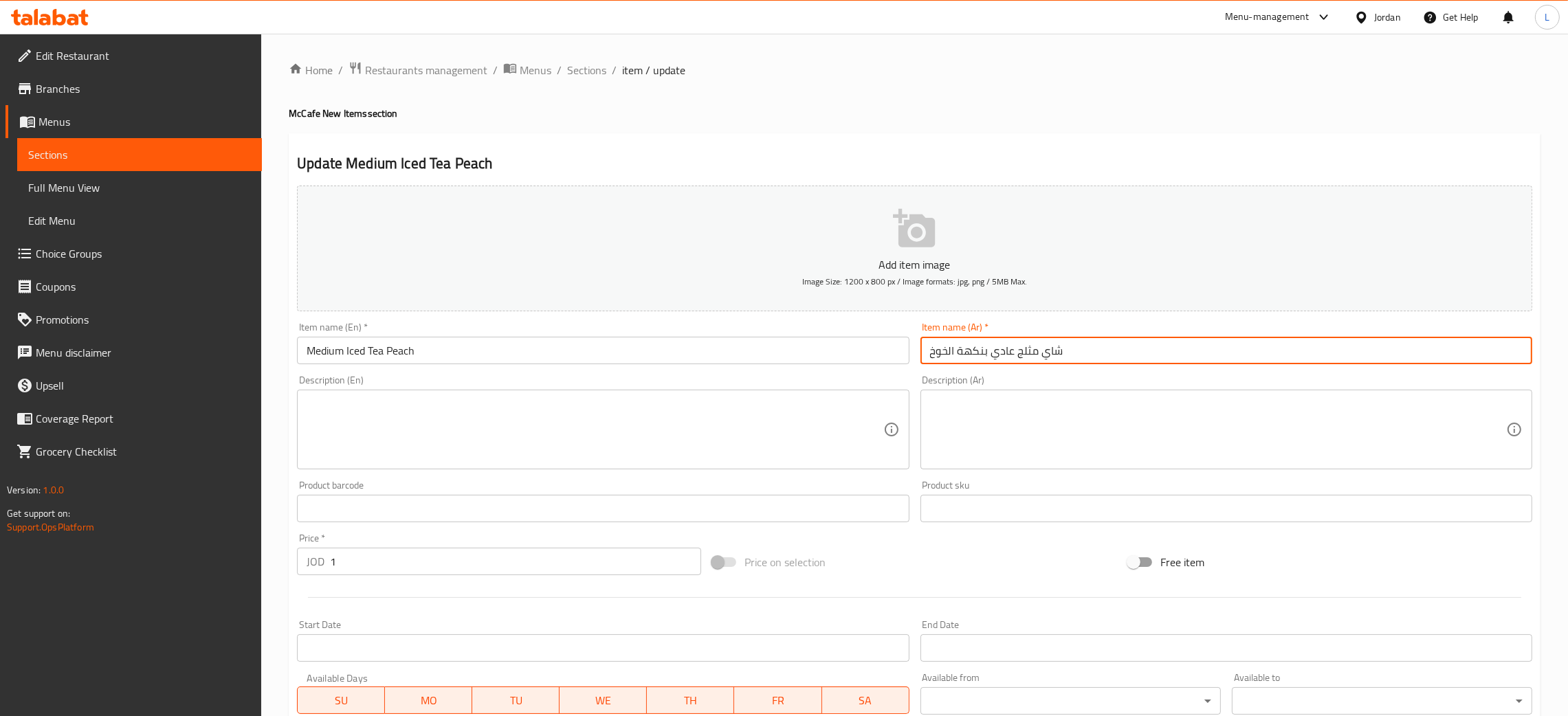
click at [977, 340] on input "شاي مثلج عادي بنكهة الخوخ" at bounding box center [1226, 350] width 611 height 28
paste input "متوسط ​​الحجم"
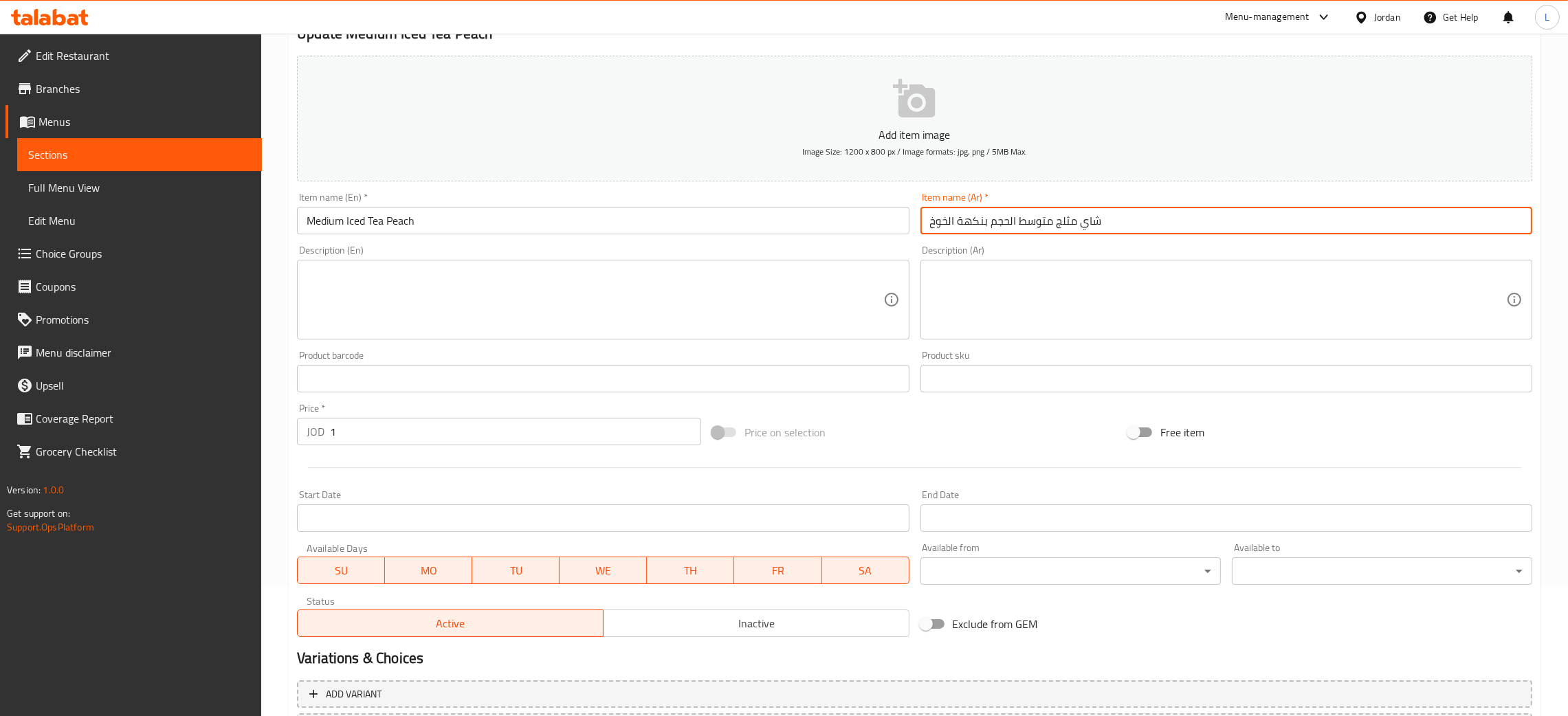
scroll to position [253, 0]
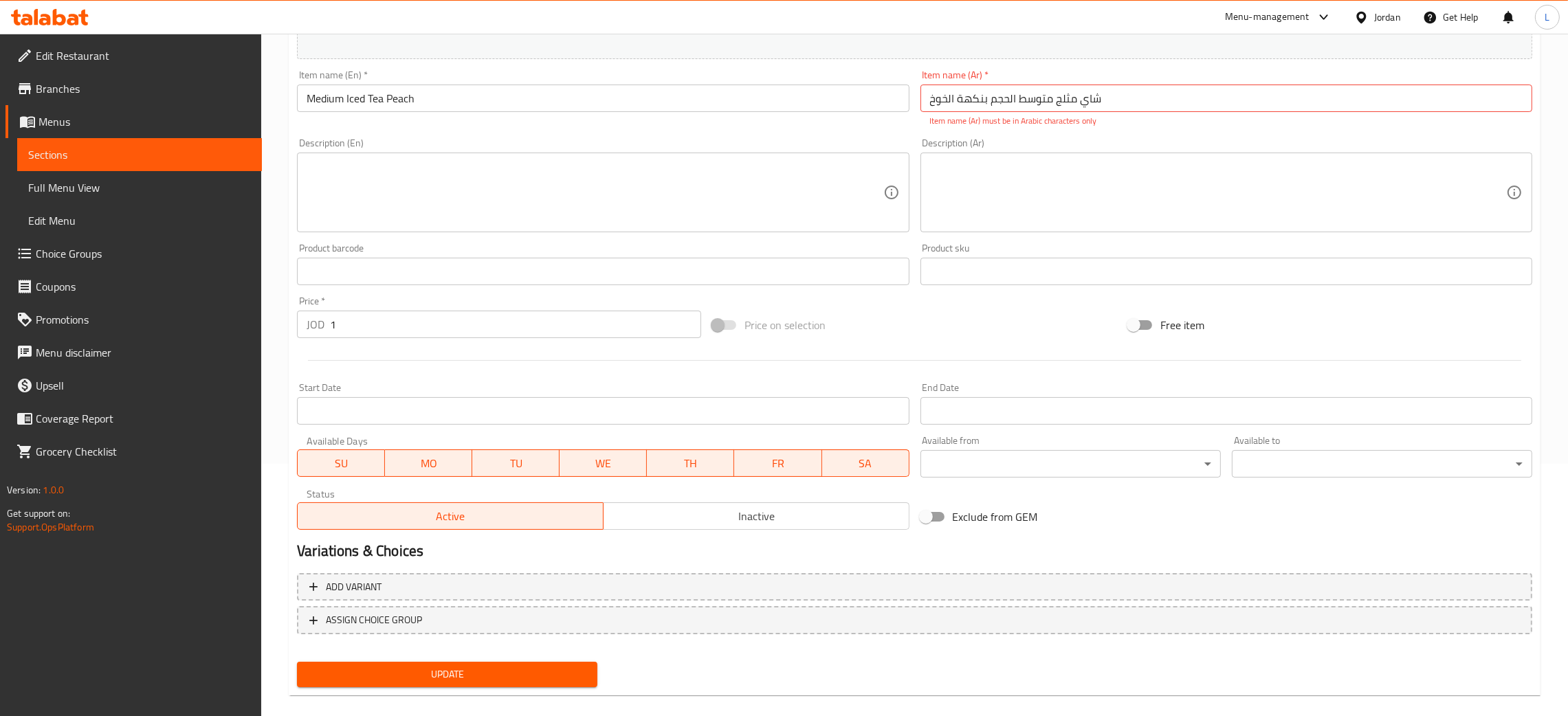
click at [483, 656] on div "Update" at bounding box center [447, 674] width 311 height 36
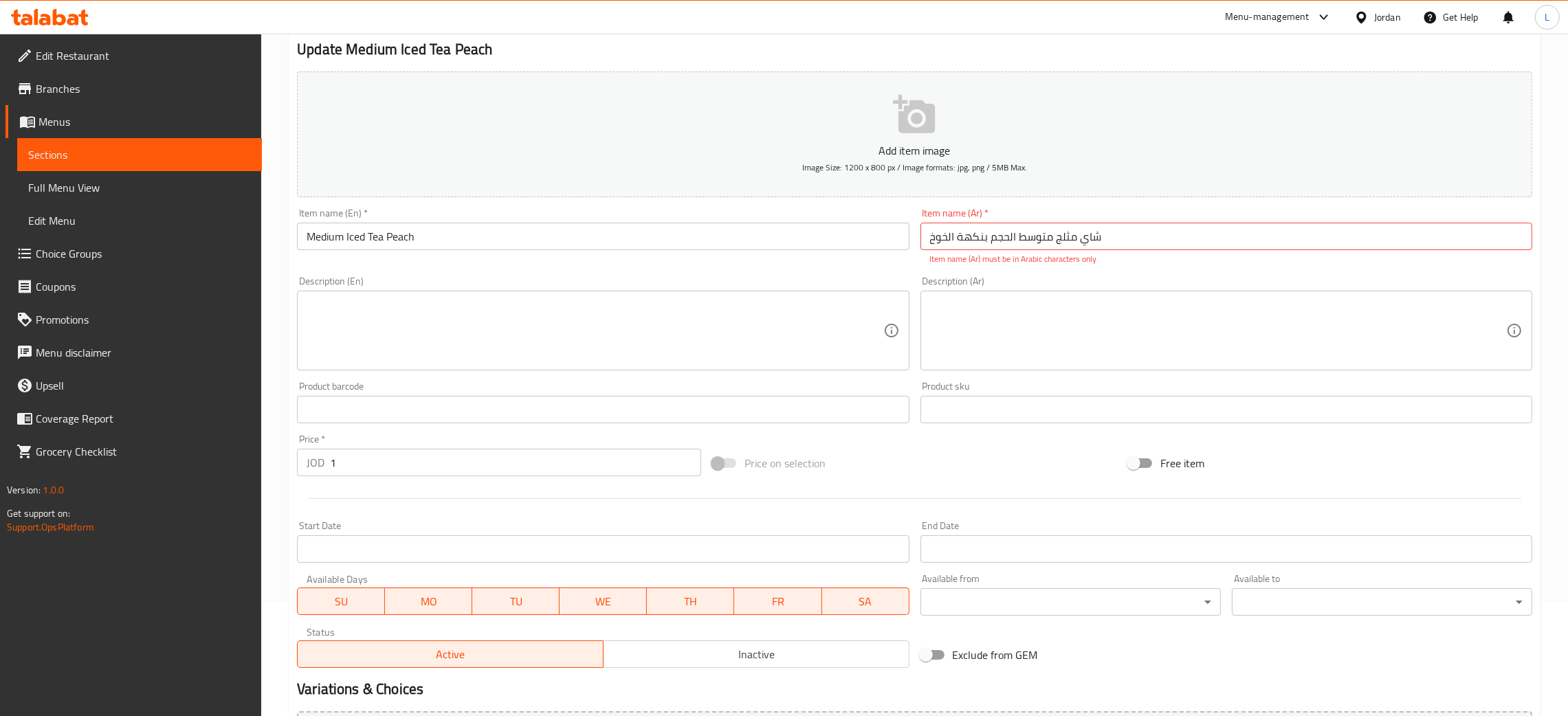
scroll to position [0, 0]
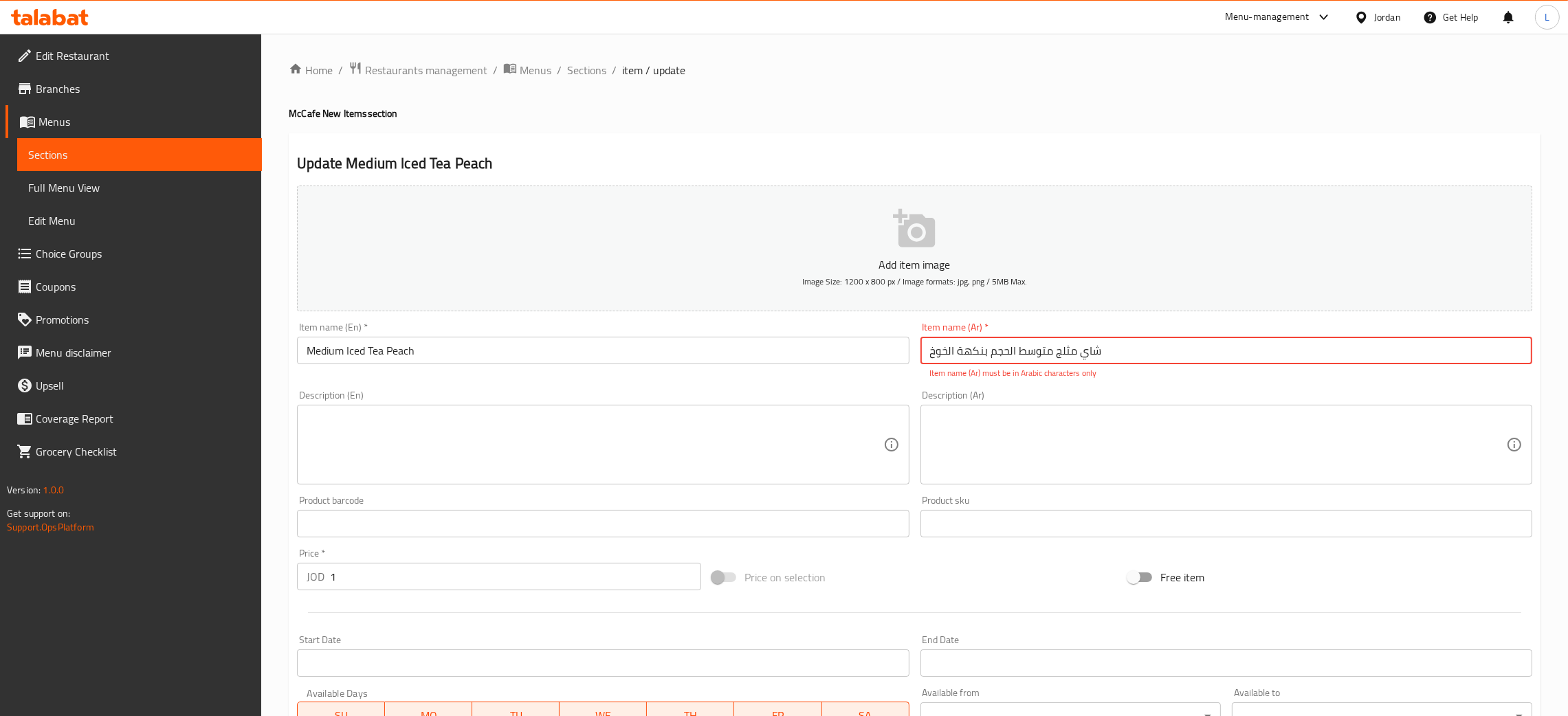
click at [1086, 350] on input "شاي مثلج متوسط ​​الحجم بنكهة الخوخ" at bounding box center [1226, 350] width 611 height 28
type input "a"
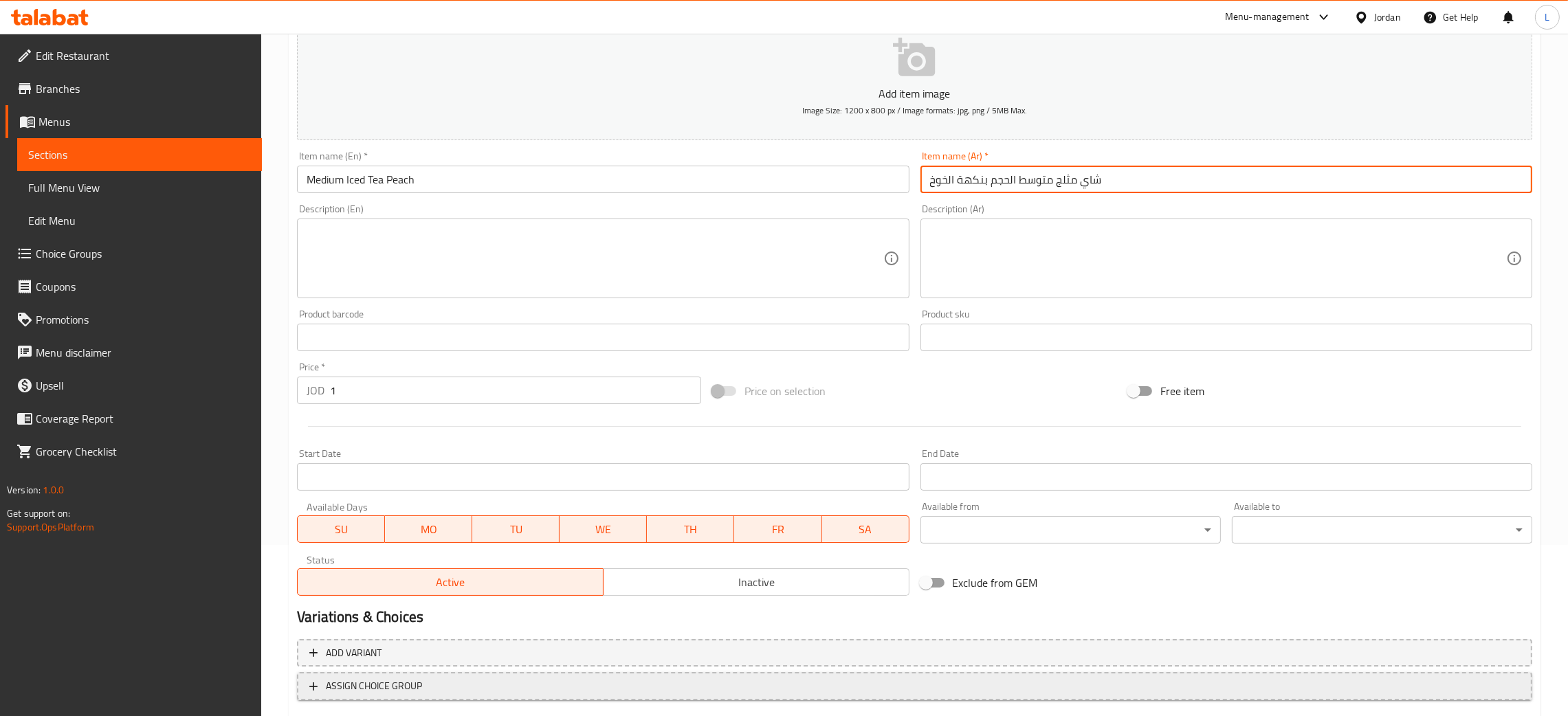
scroll to position [253, 0]
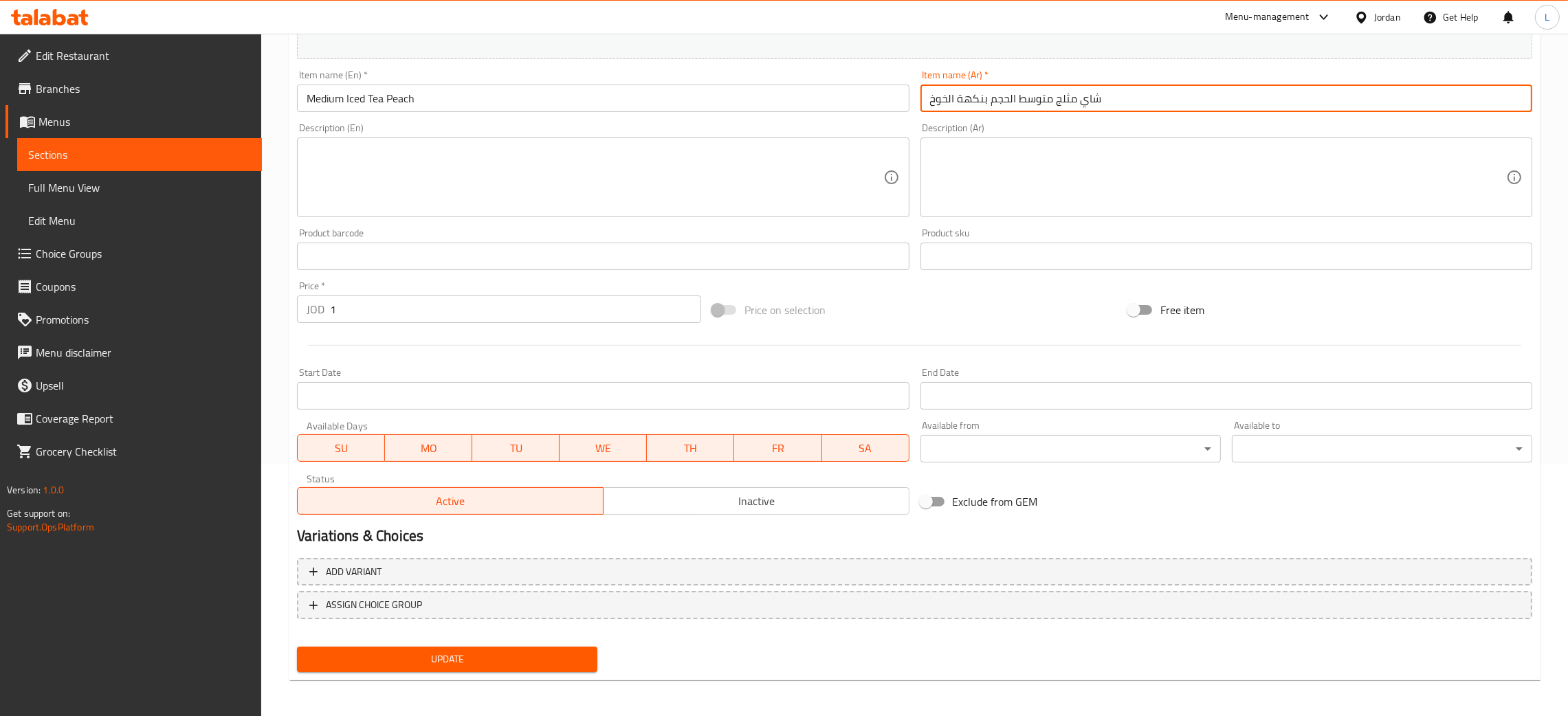
type input "شاي مثلج متوسط الحجم بنكهة الخوخ"
click at [472, 313] on input "1" at bounding box center [515, 309] width 371 height 28
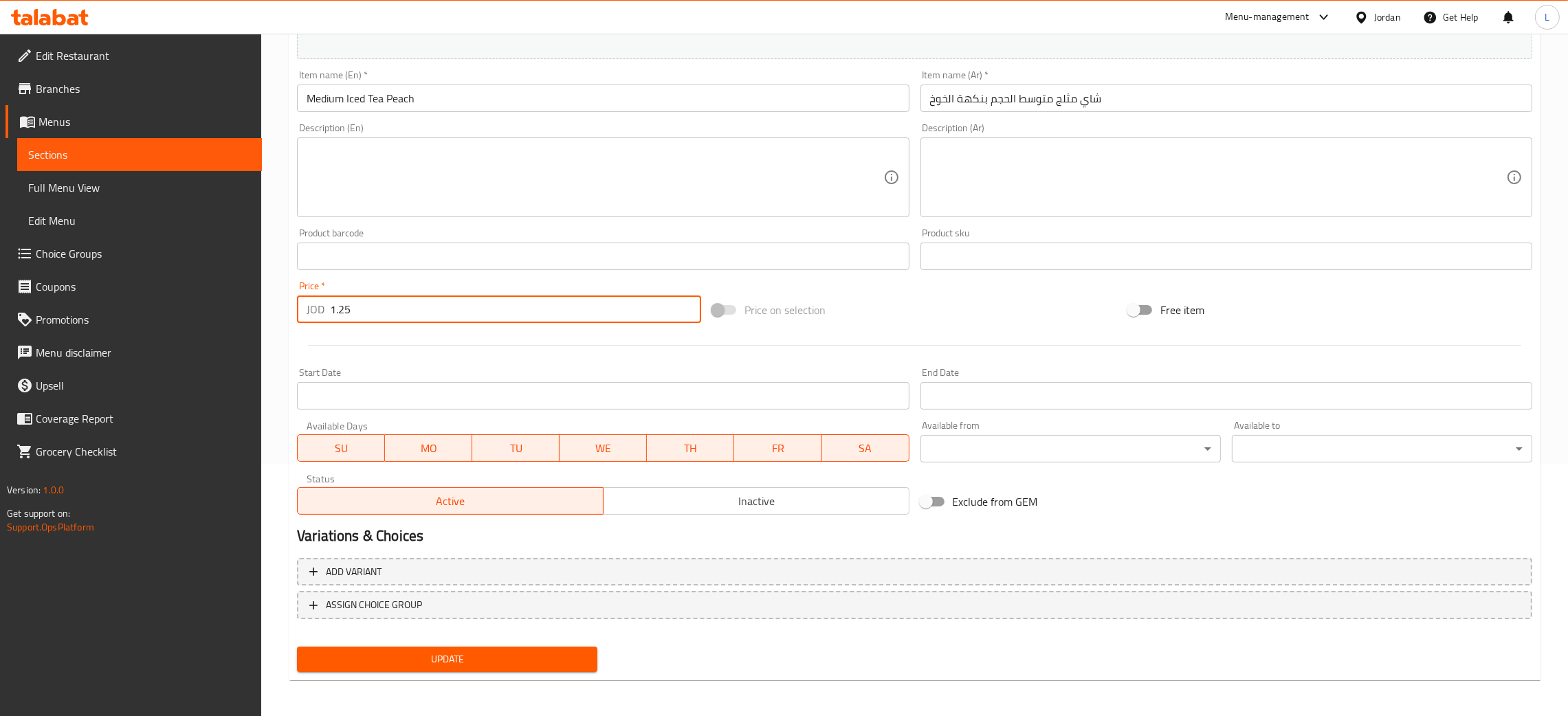
type input "1.25"
click at [297, 647] on button "Update" at bounding box center [447, 659] width 300 height 26
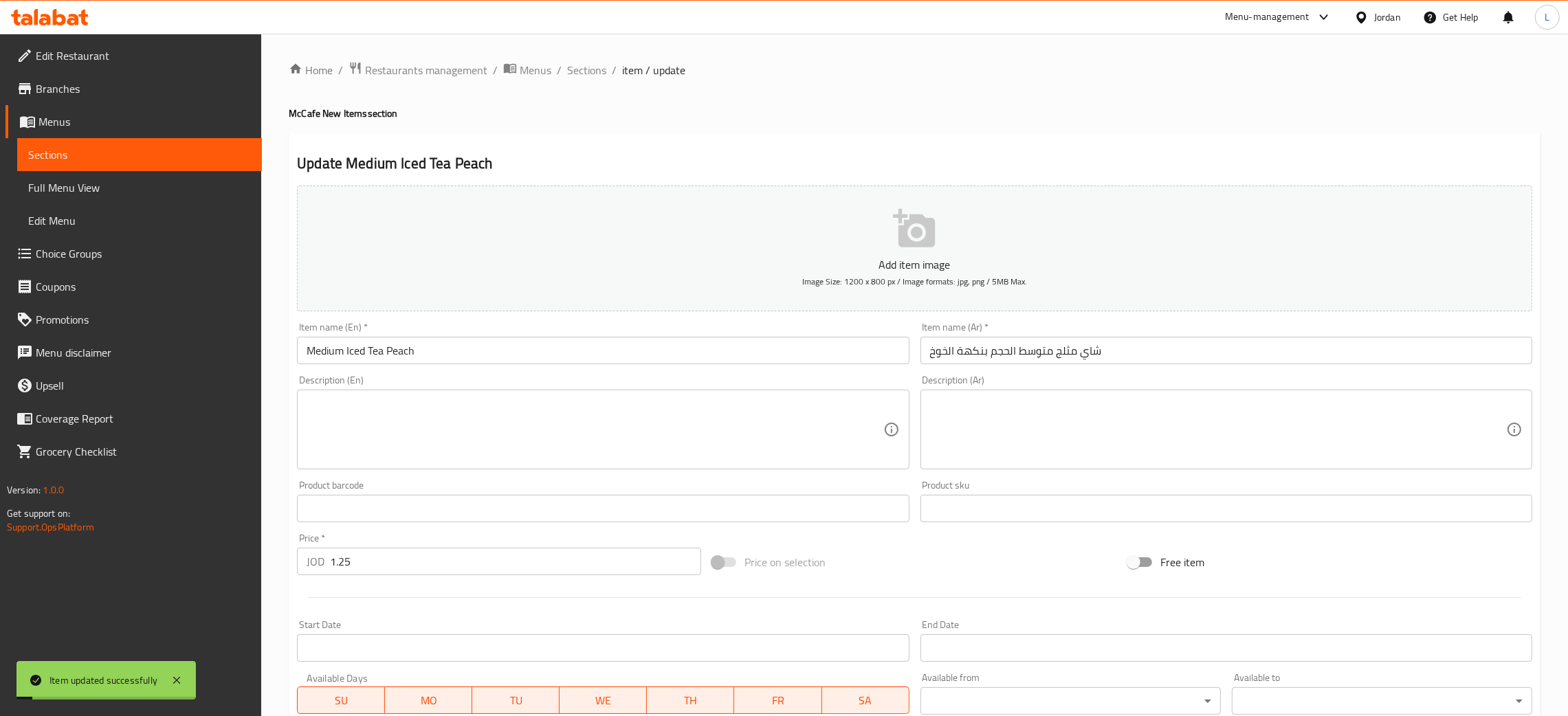
click at [571, 57] on div "Home / Restaurants management / Menus / Sections / item / update McCafe New Ite…" at bounding box center [914, 502] width 1306 height 938
click at [575, 68] on span "Sections" at bounding box center [586, 69] width 39 height 16
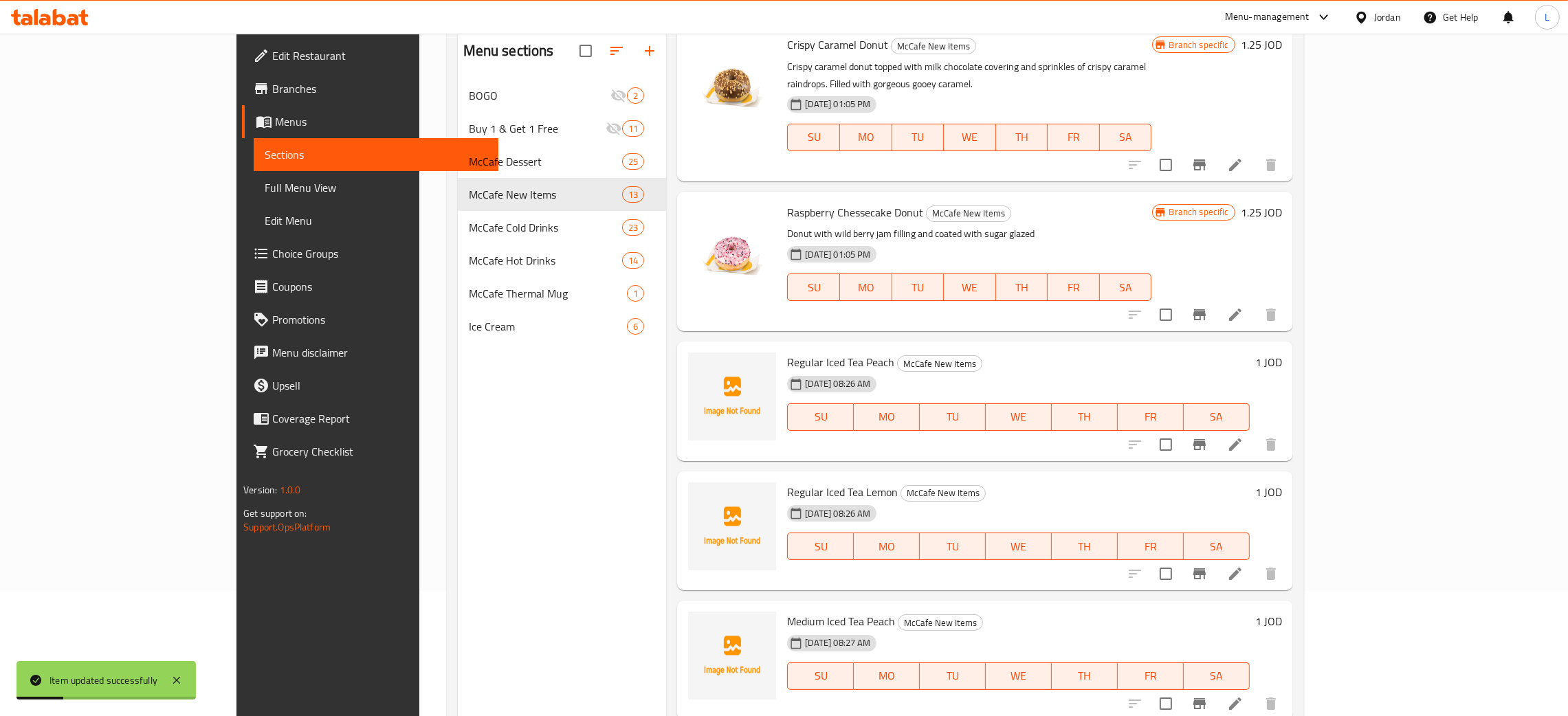
scroll to position [194, 0]
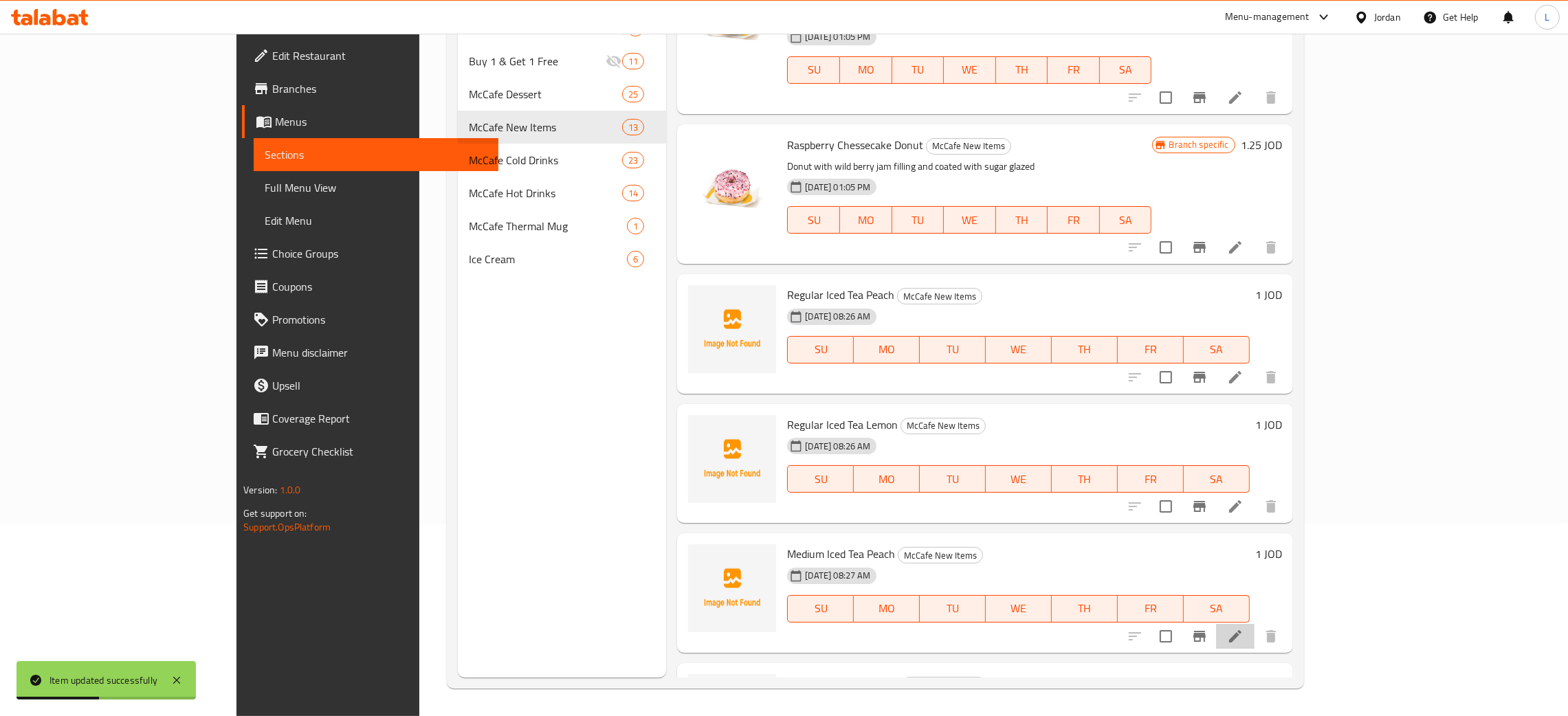
click at [1254, 624] on li at bounding box center [1235, 636] width 39 height 25
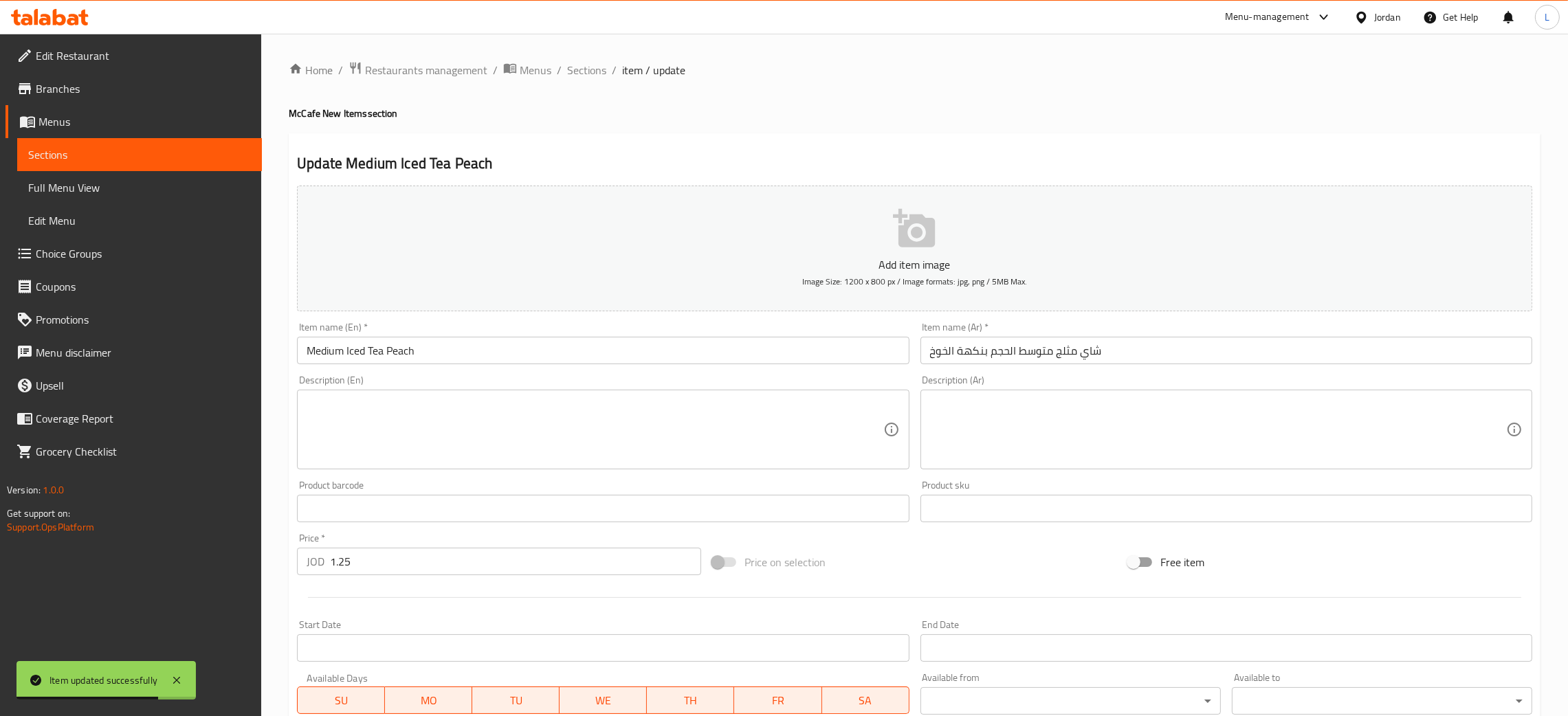
click at [457, 561] on input "1.25" at bounding box center [515, 561] width 371 height 28
type input "1"
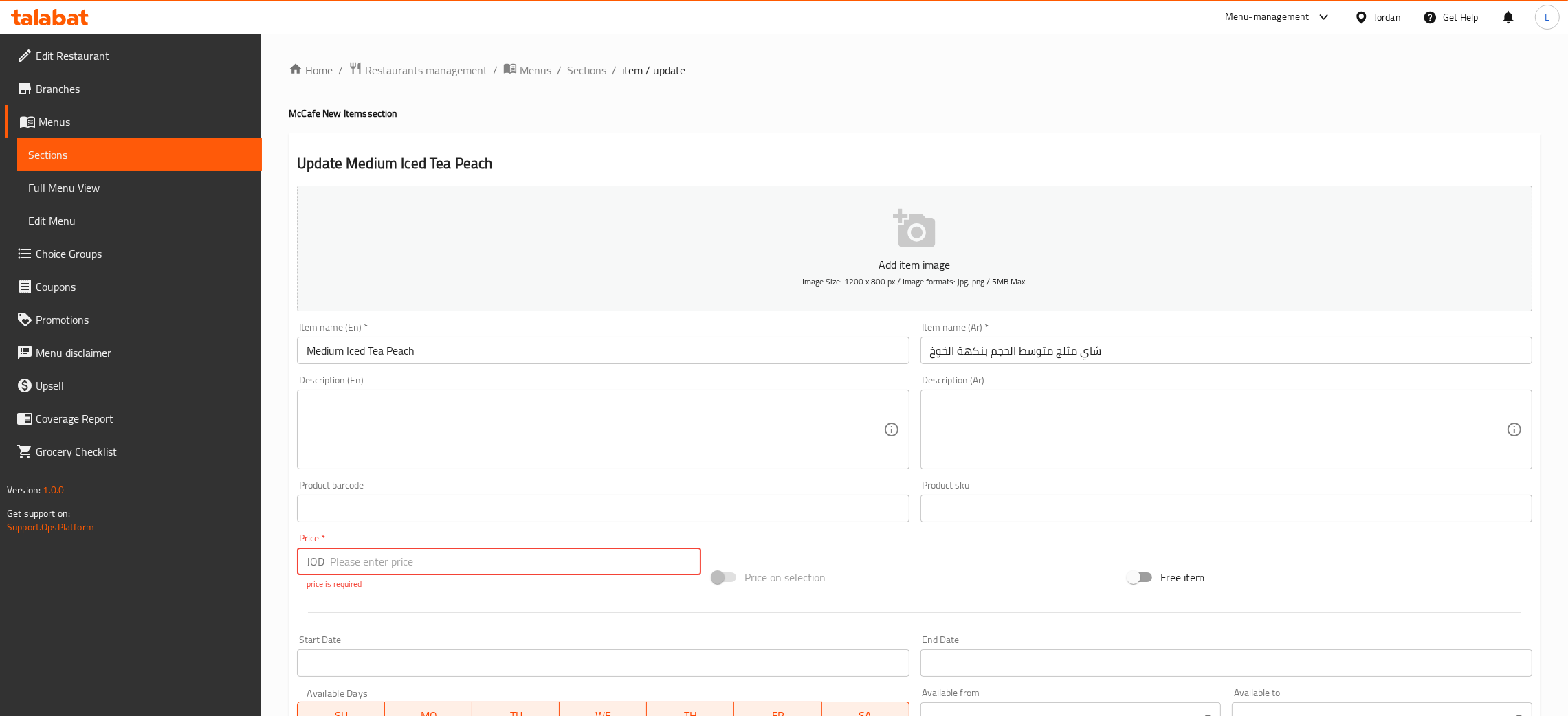
click at [389, 563] on input "number" at bounding box center [515, 561] width 371 height 28
type input "1.25"
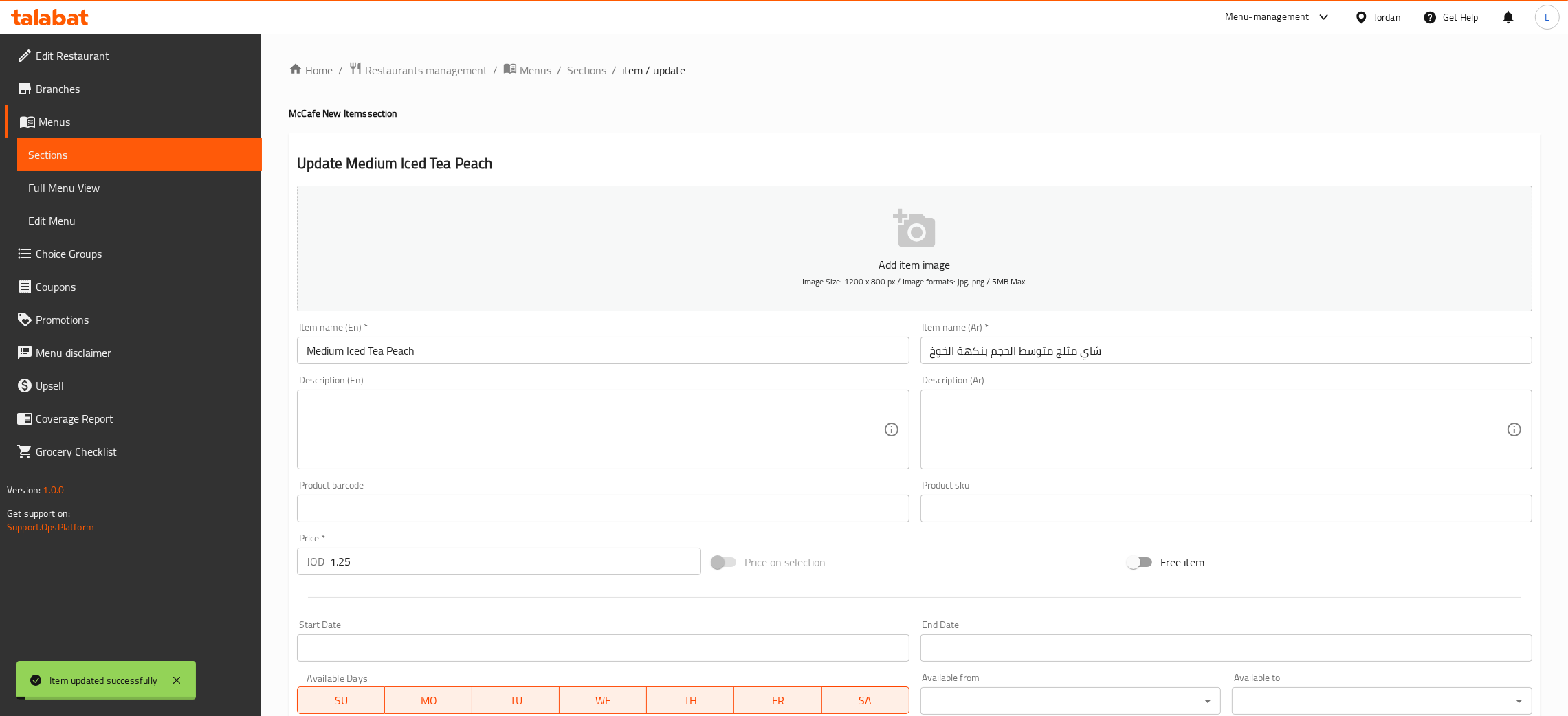
drag, startPoint x: 578, startPoint y: 71, endPoint x: 636, endPoint y: 105, distance: 67.2
click at [578, 71] on span "Sections" at bounding box center [586, 69] width 39 height 16
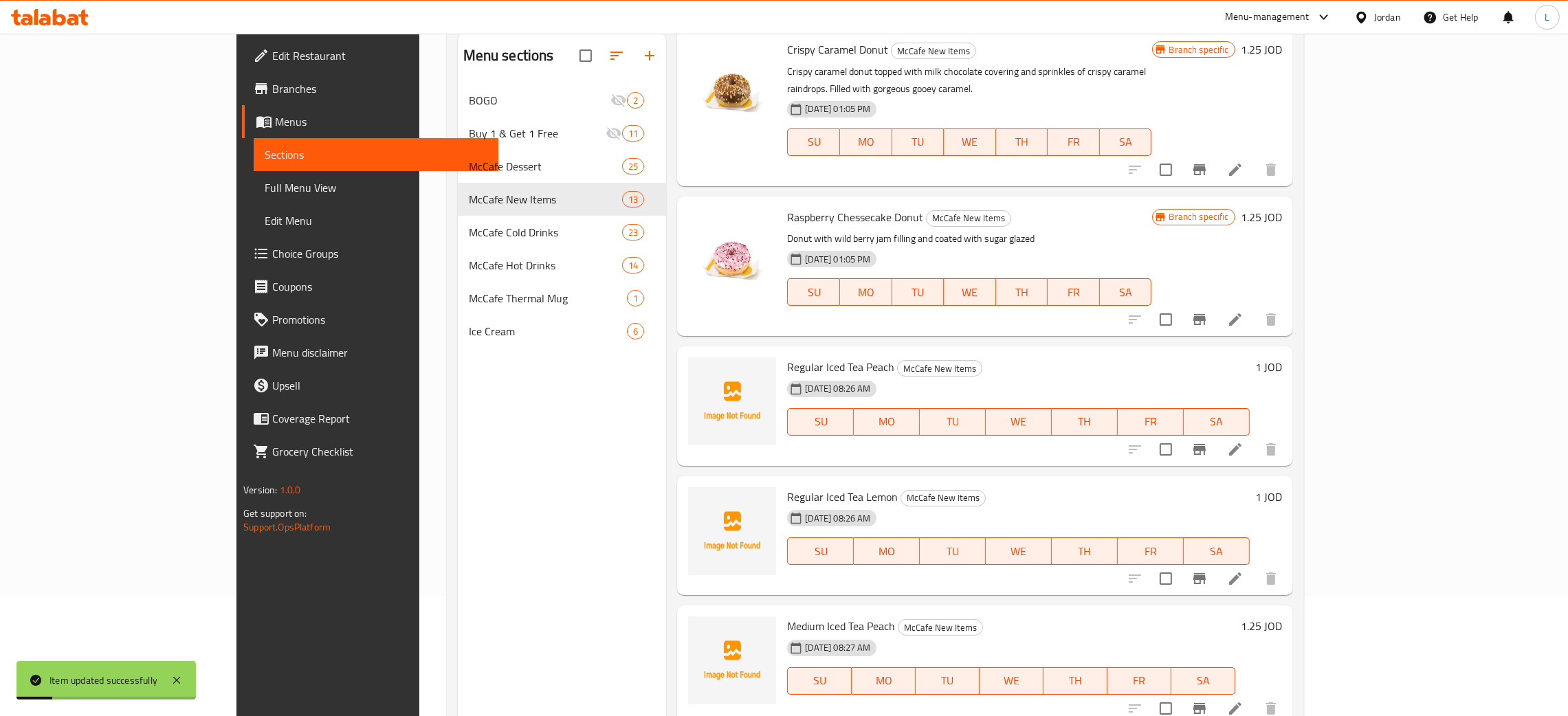
scroll to position [194, 0]
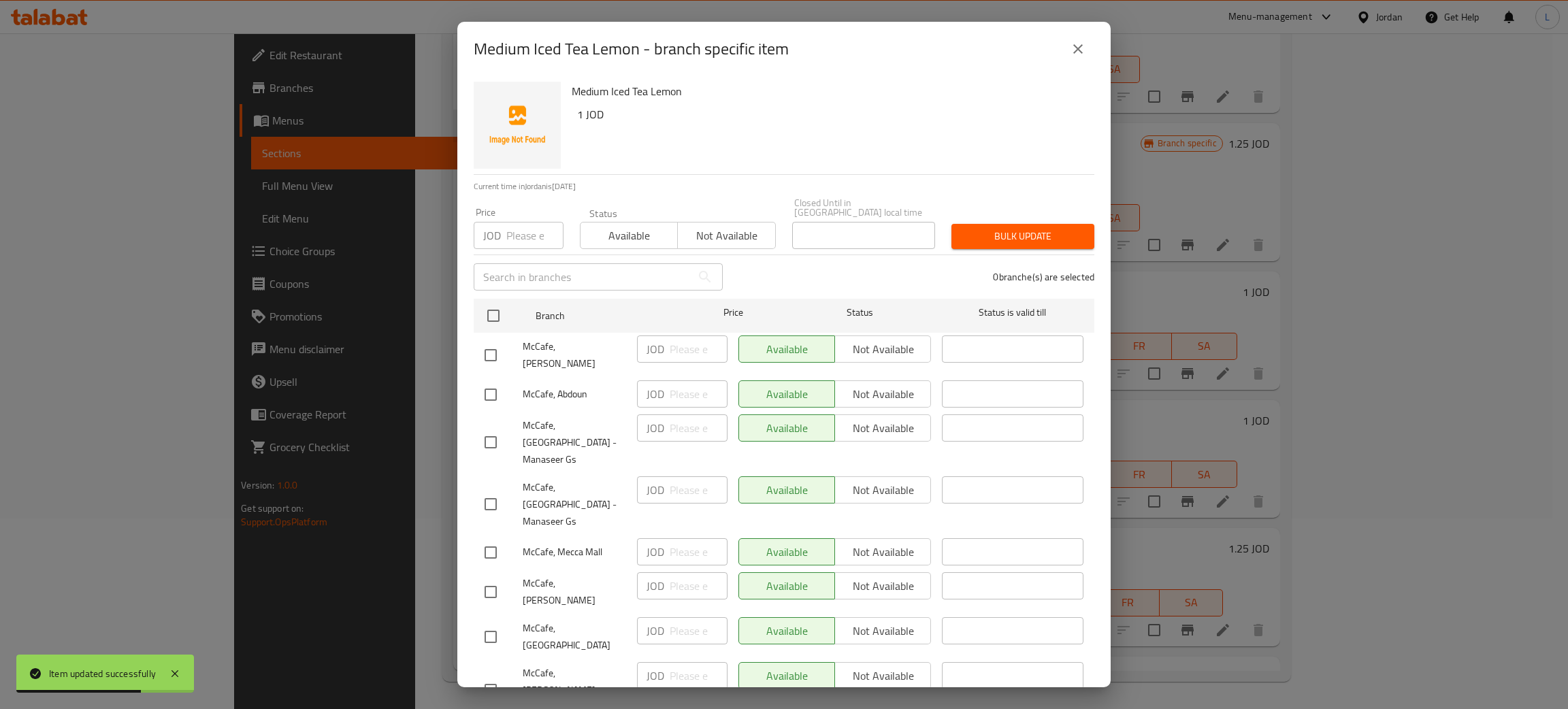
click at [499, 228] on p "JOD" at bounding box center [492, 235] width 18 height 16
click at [511, 222] on input "number" at bounding box center [535, 235] width 57 height 27
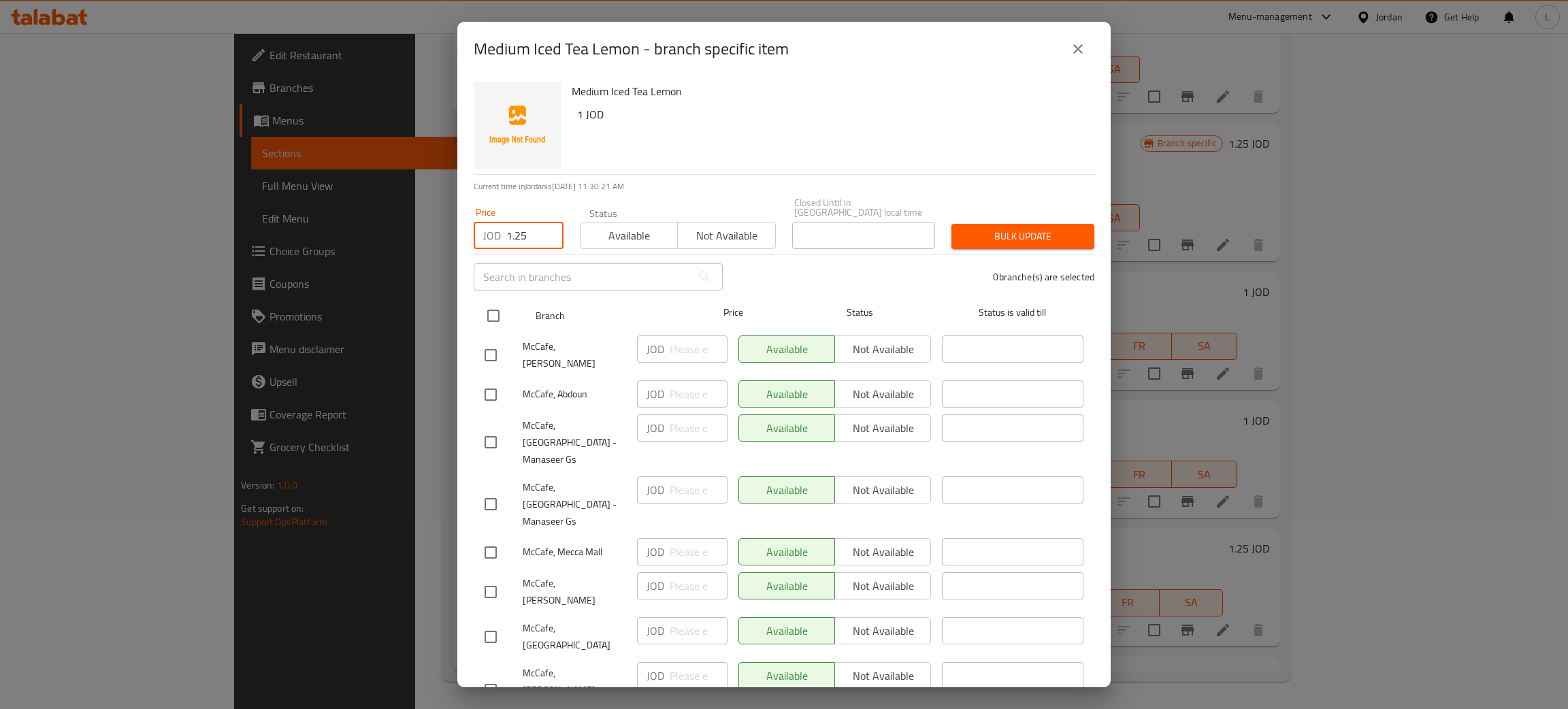
type input "1.25"
click at [493, 302] on input "checkbox" at bounding box center [494, 316] width 28 height 28
checkbox input "true"
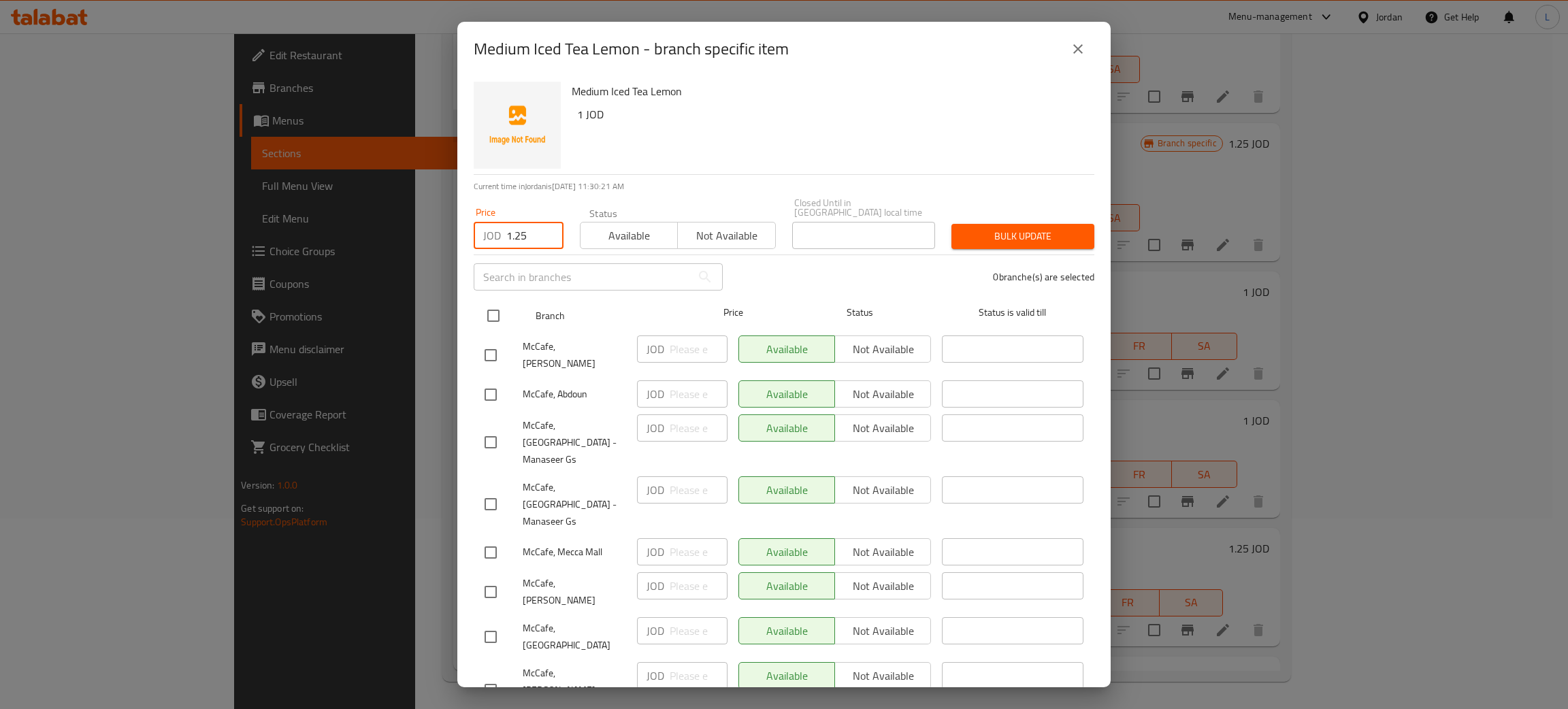
checkbox input "true"
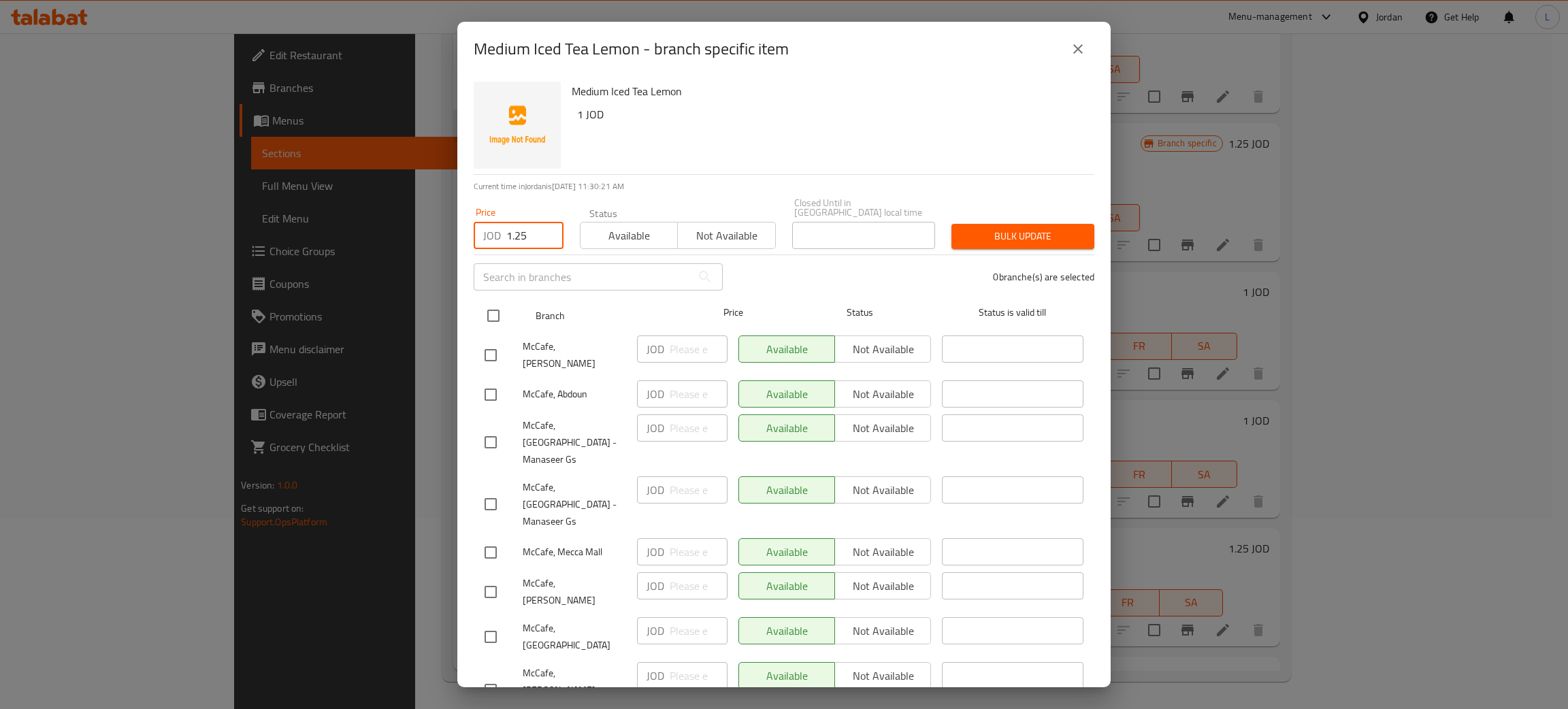
checkbox input "true"
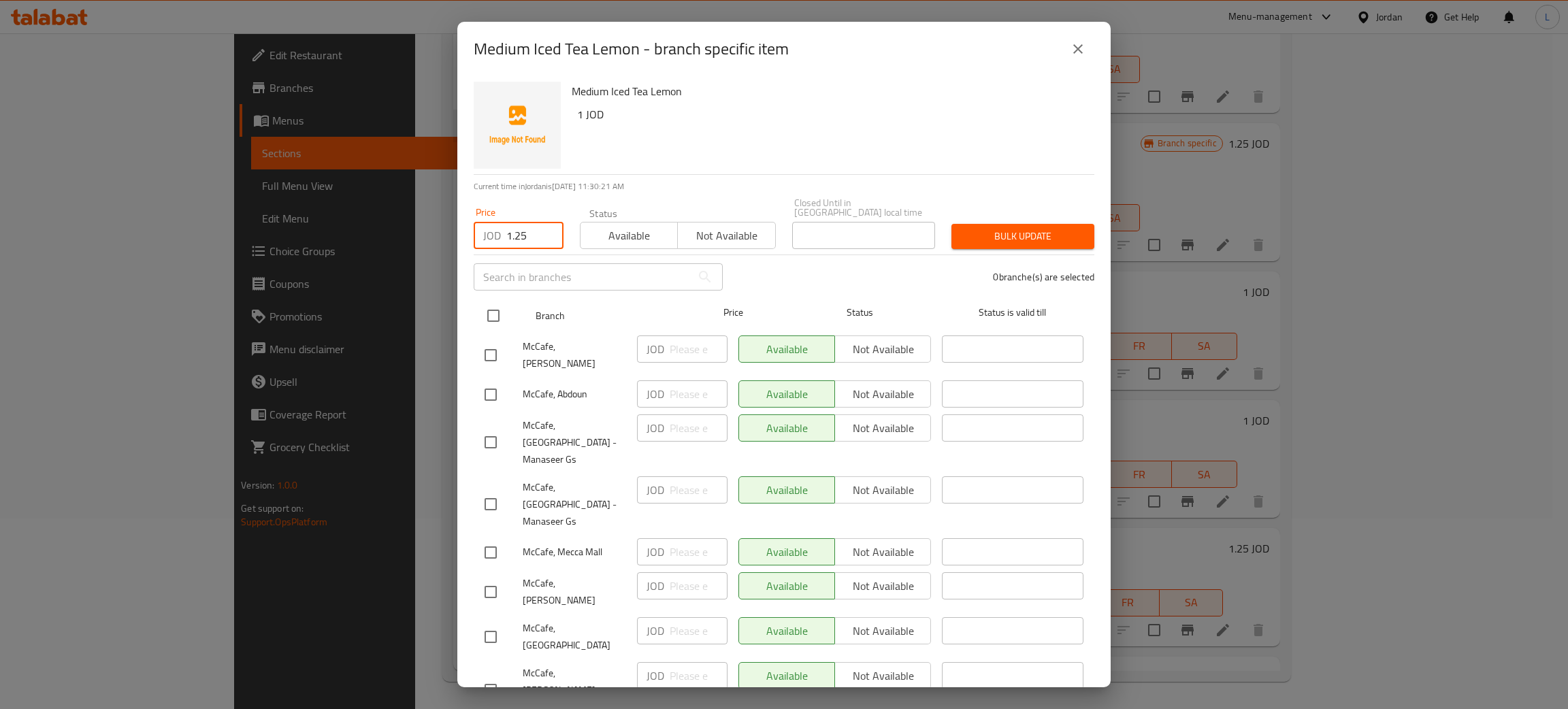
checkbox input "true"
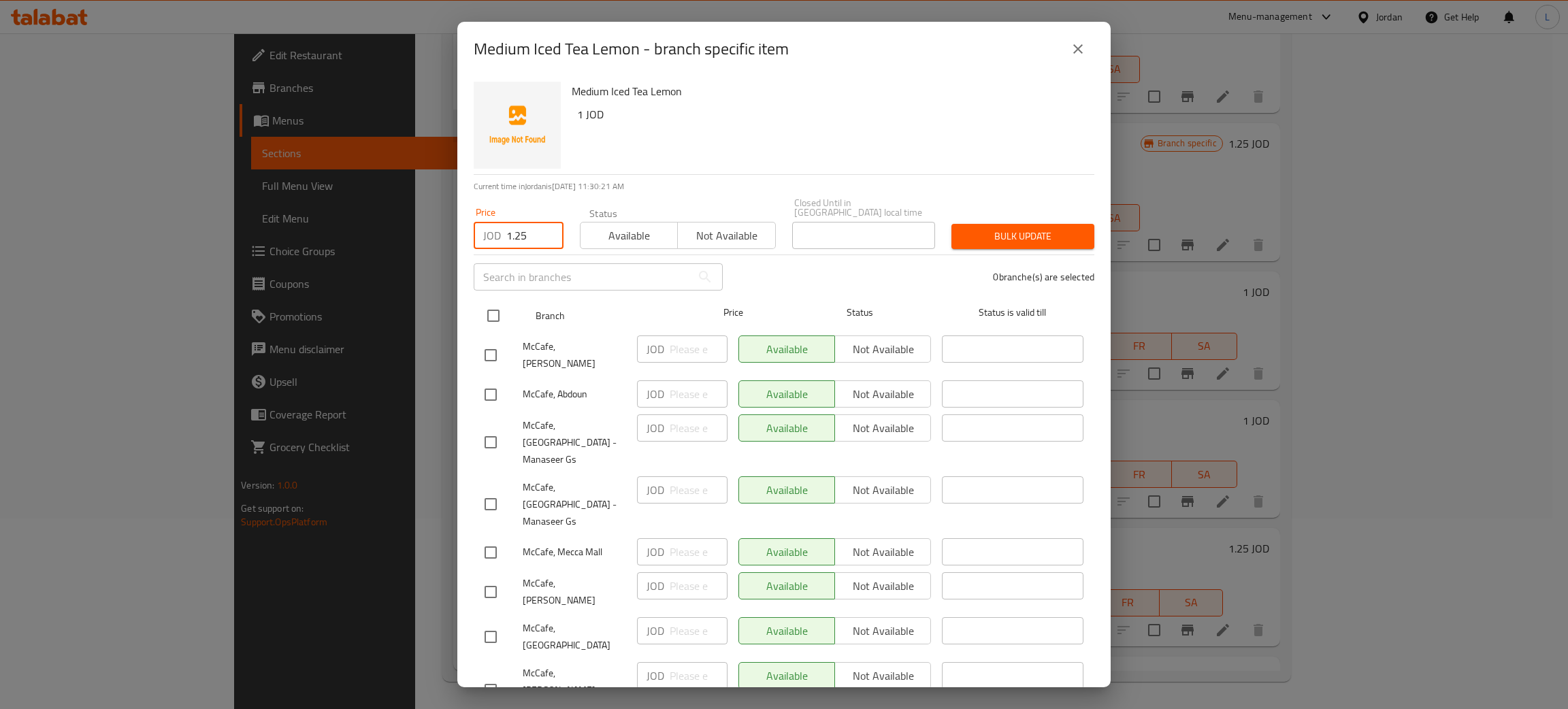
checkbox input "true"
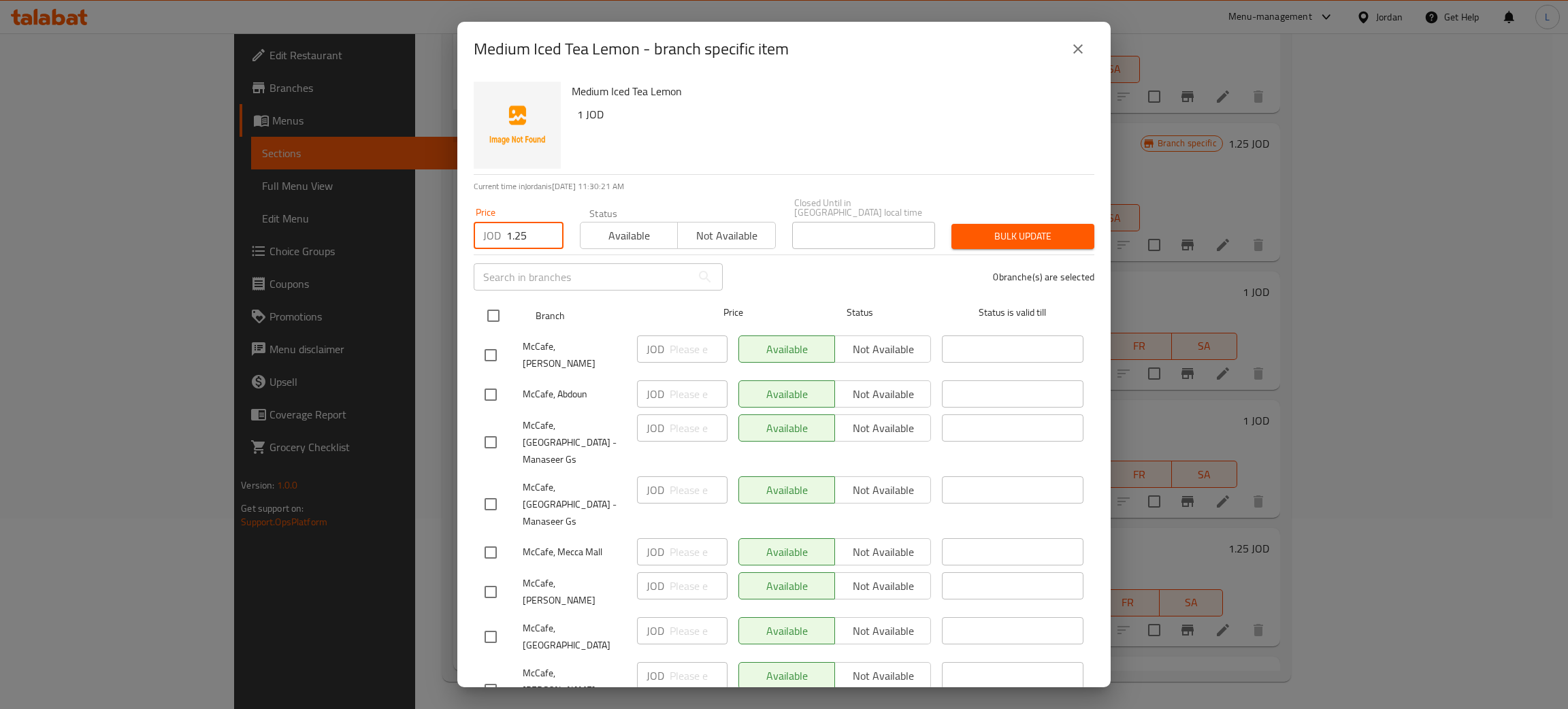
checkbox input "true"
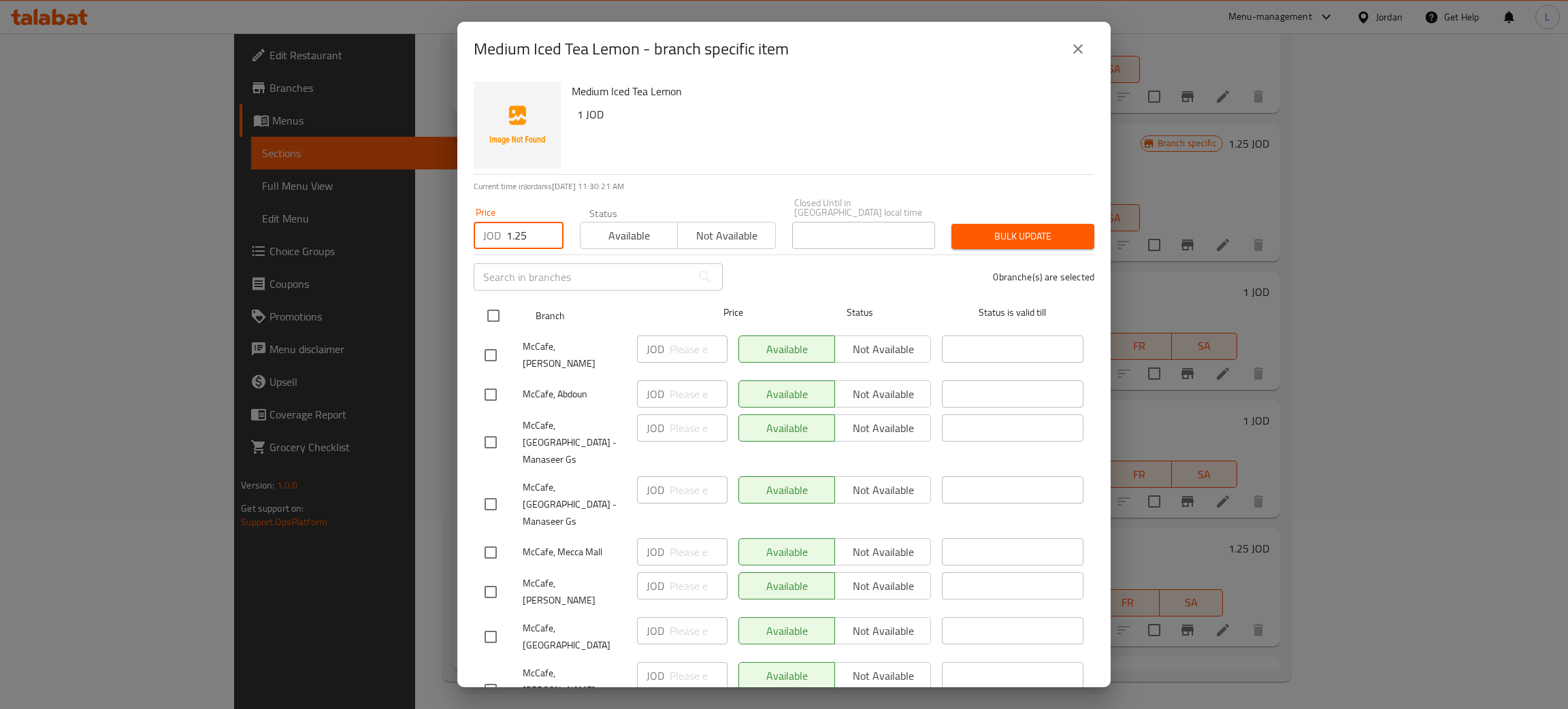
checkbox input "true"
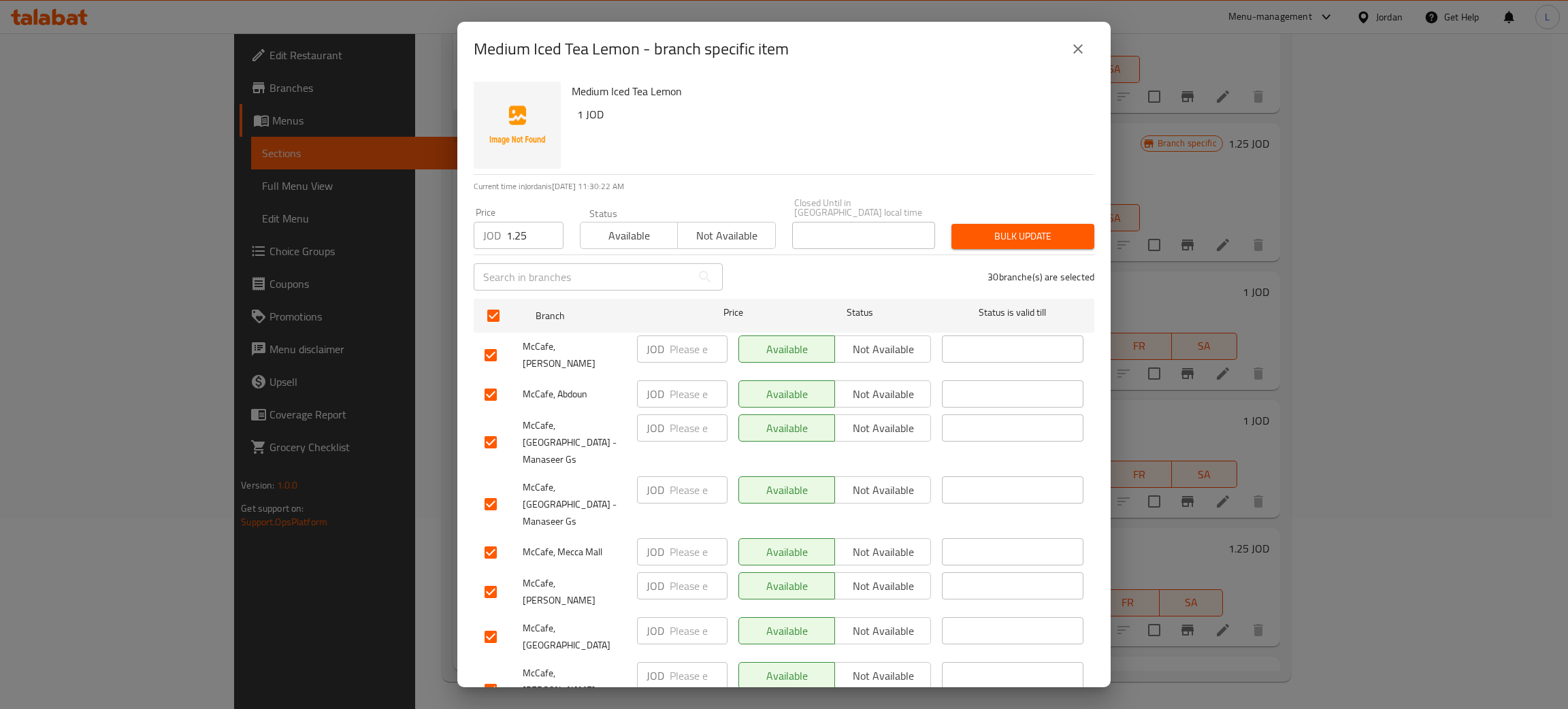
click at [1010, 228] on span "Bulk update" at bounding box center [1023, 237] width 121 height 17
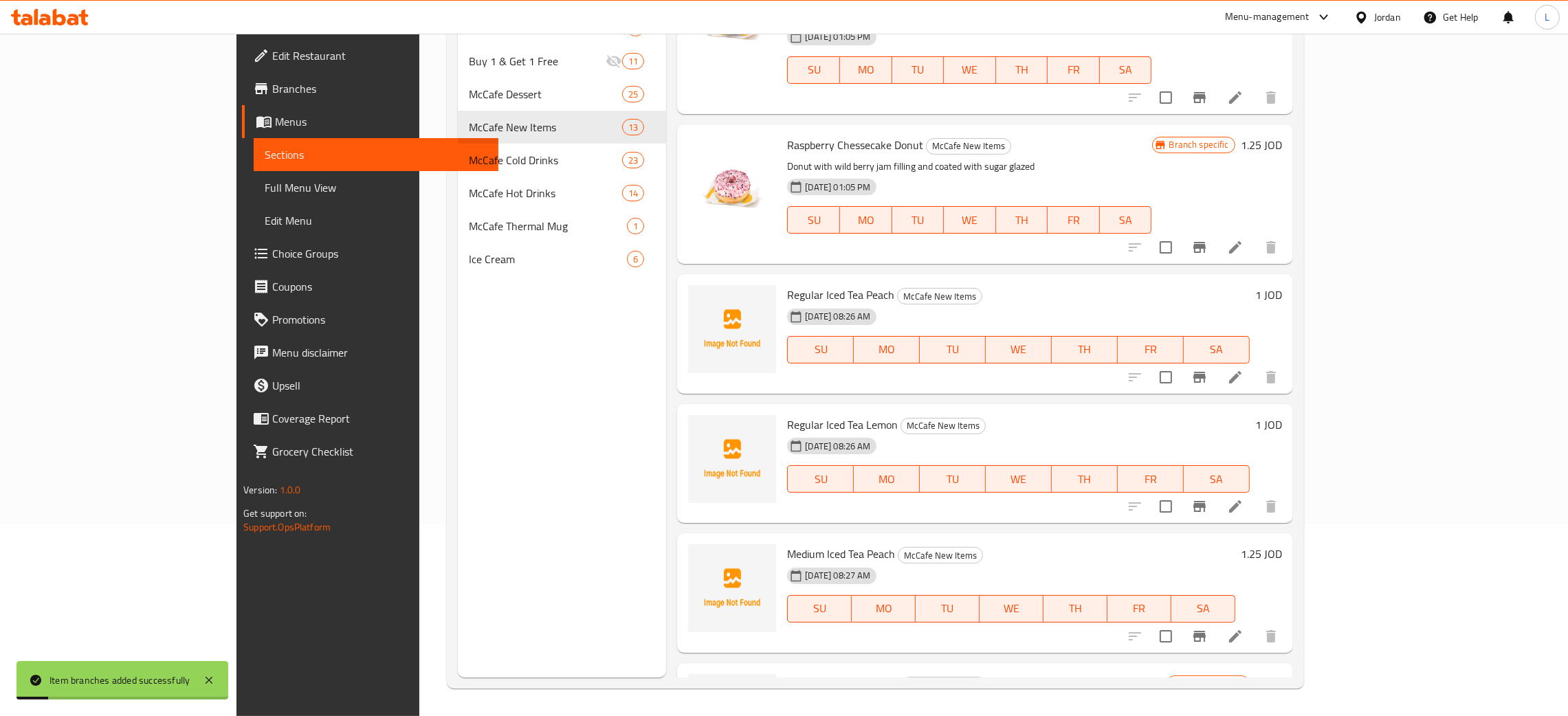
click at [1207, 629] on icon "Branch-specific-item" at bounding box center [1199, 636] width 16 height 16
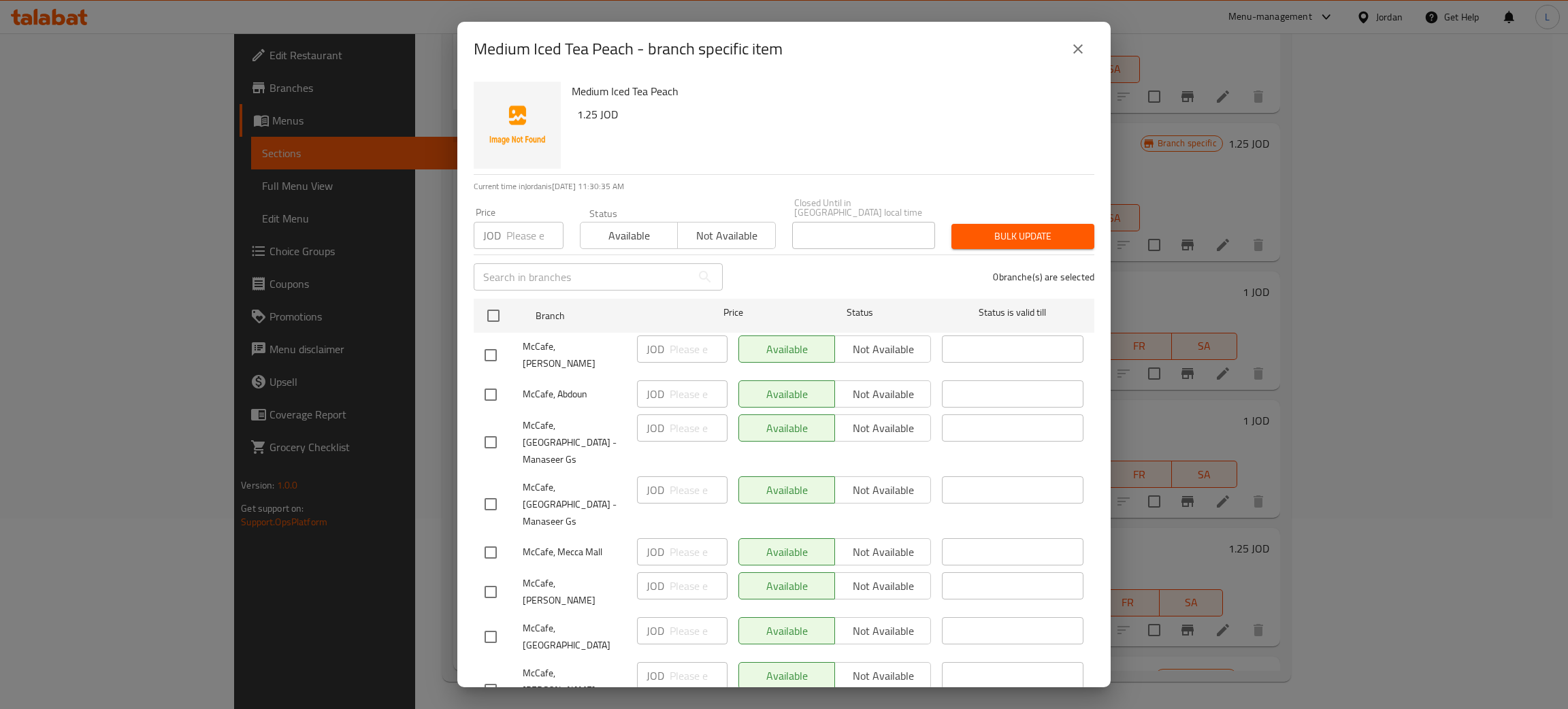
click at [501, 228] on div "JOD Price" at bounding box center [519, 235] width 90 height 27
type input "1.25"
click at [495, 302] on input "checkbox" at bounding box center [494, 316] width 28 height 28
checkbox input "true"
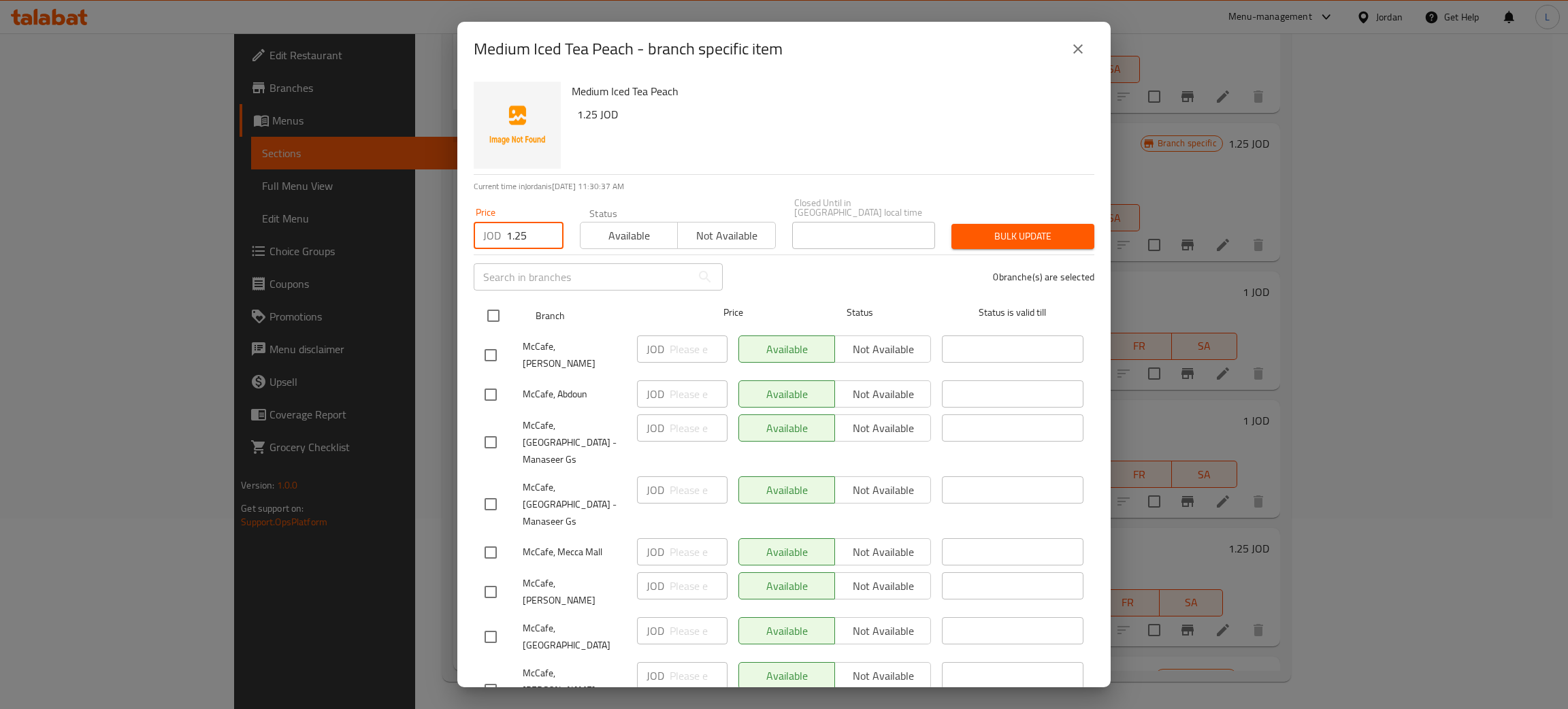
checkbox input "true"
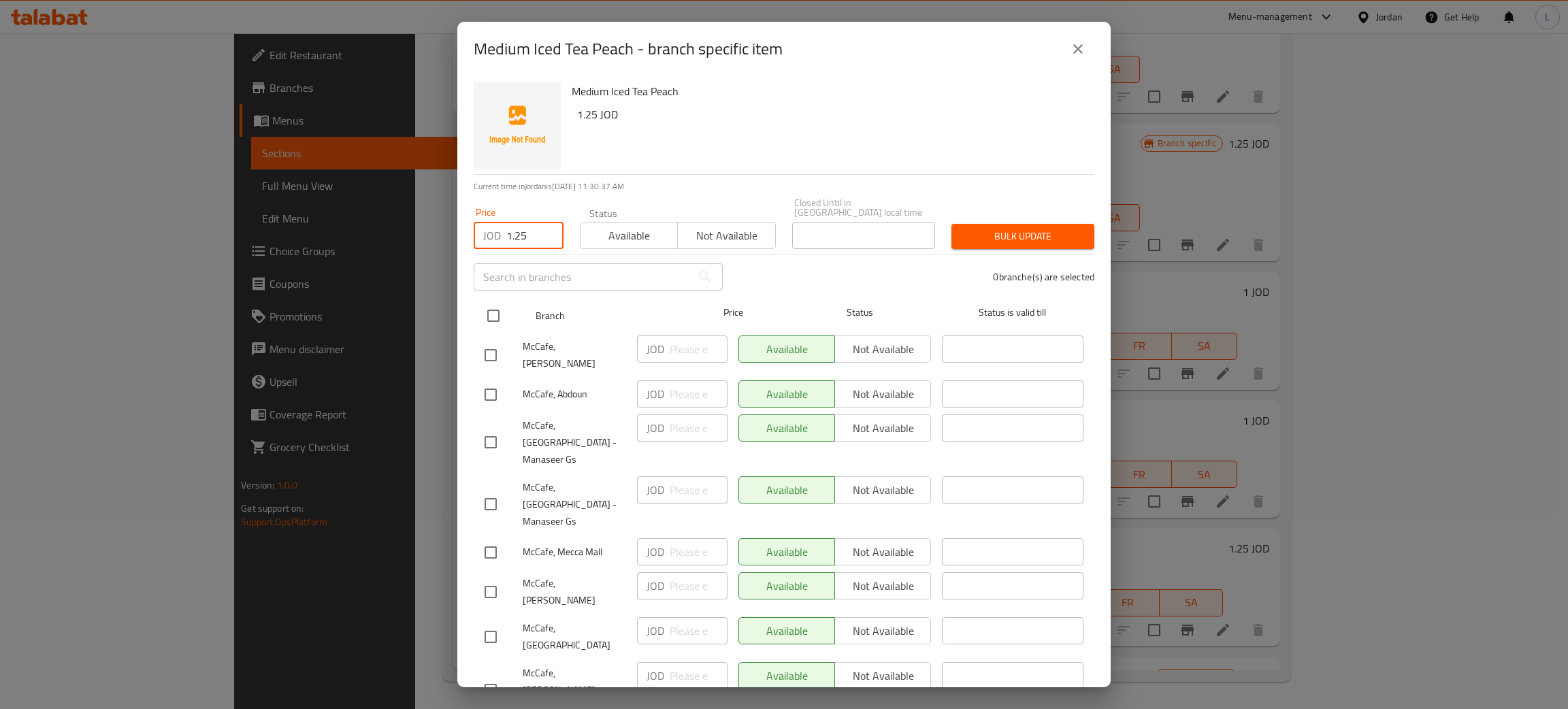
checkbox input "true"
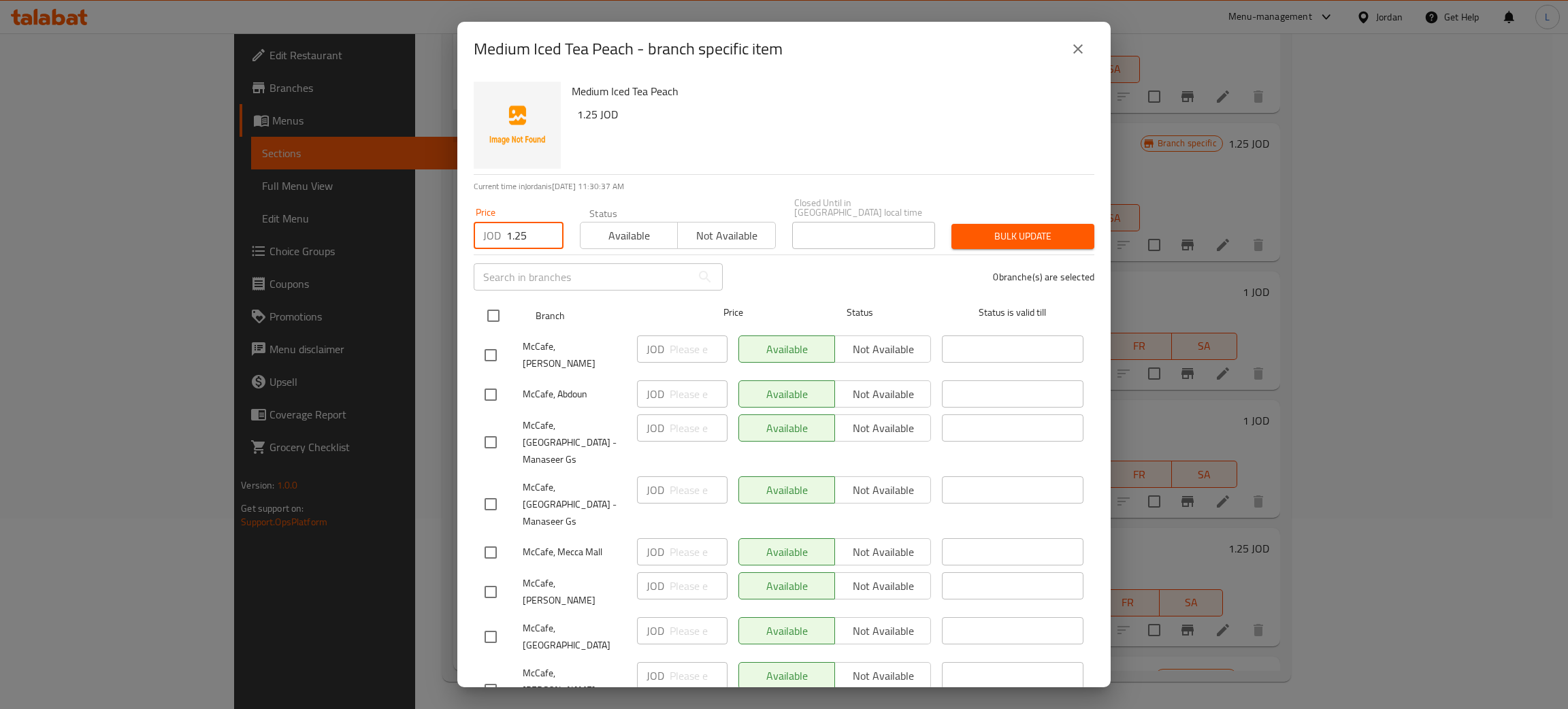
checkbox input "true"
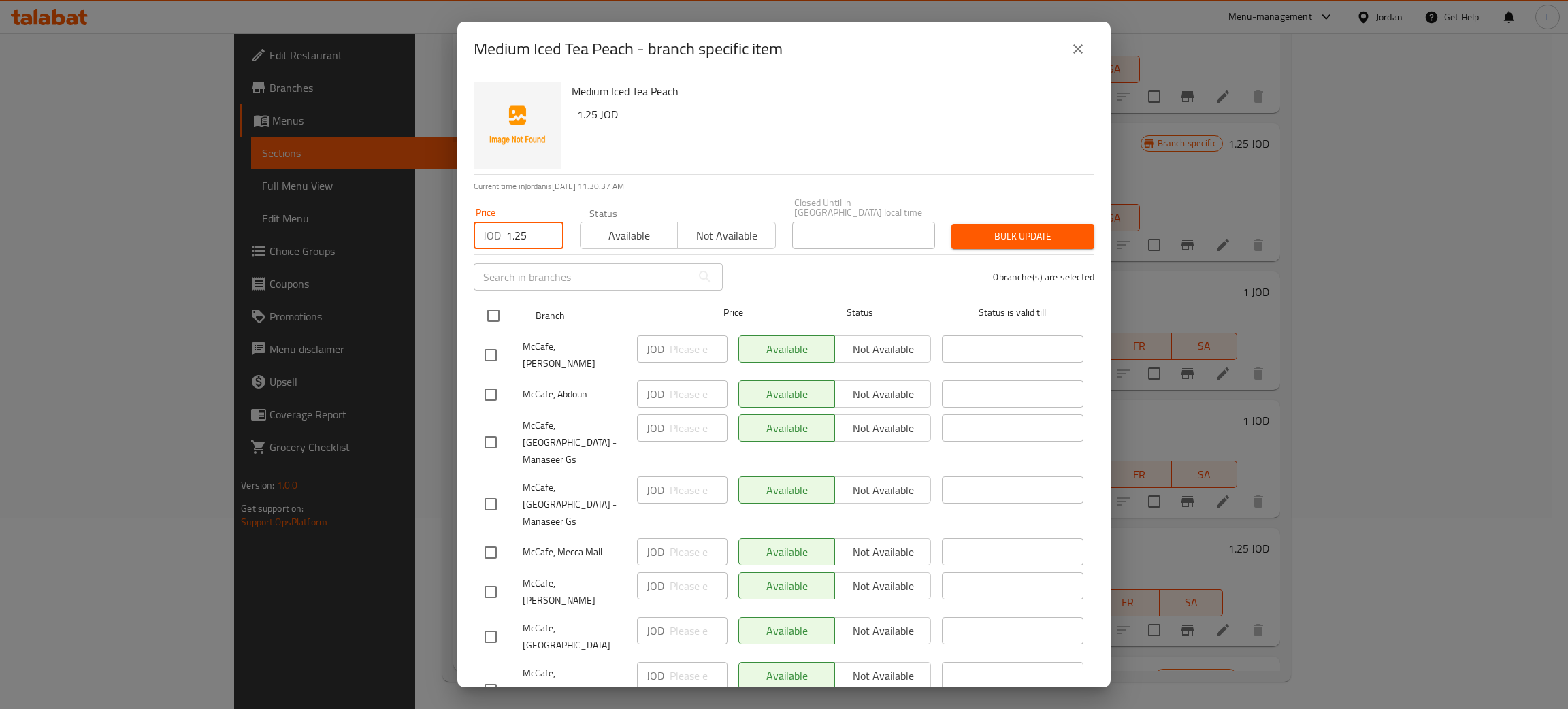
checkbox input "true"
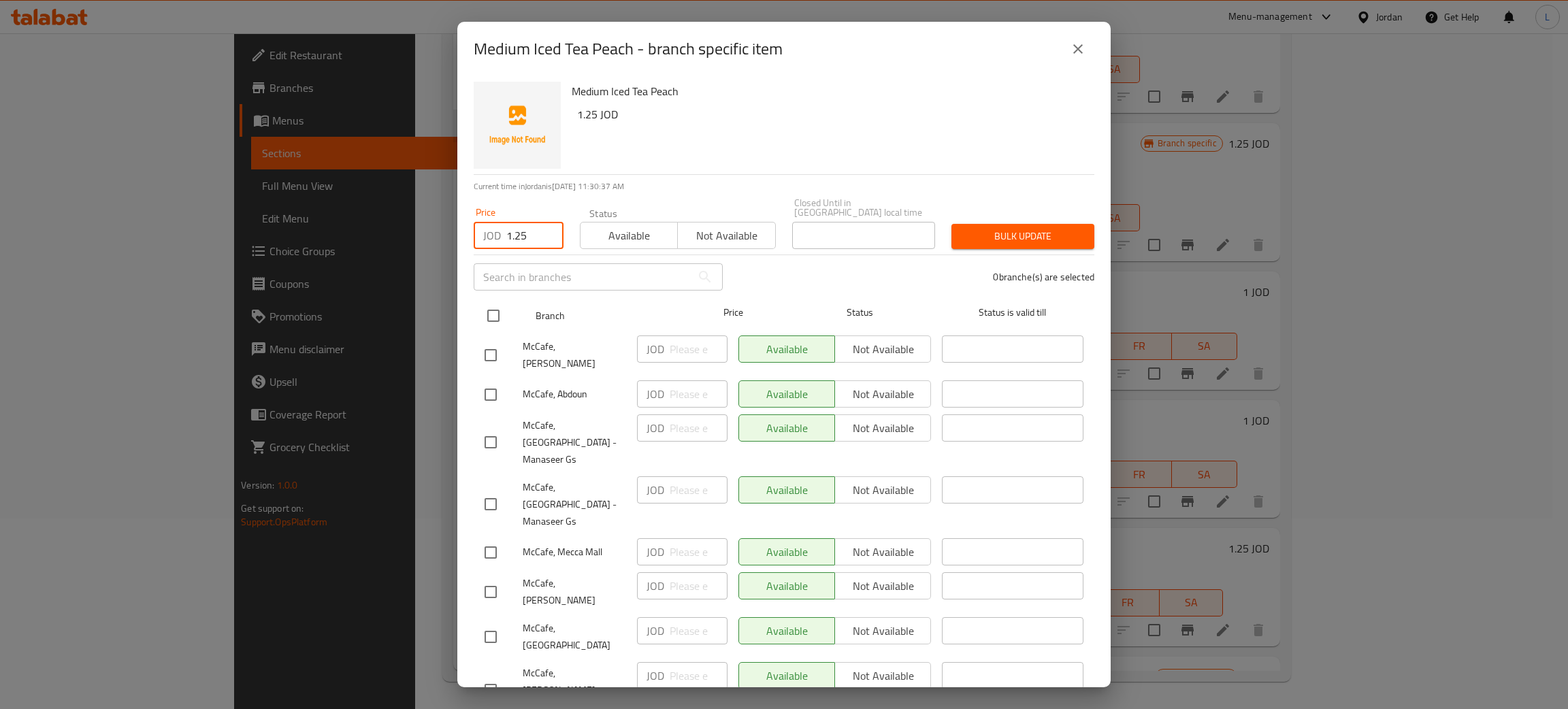
checkbox input "true"
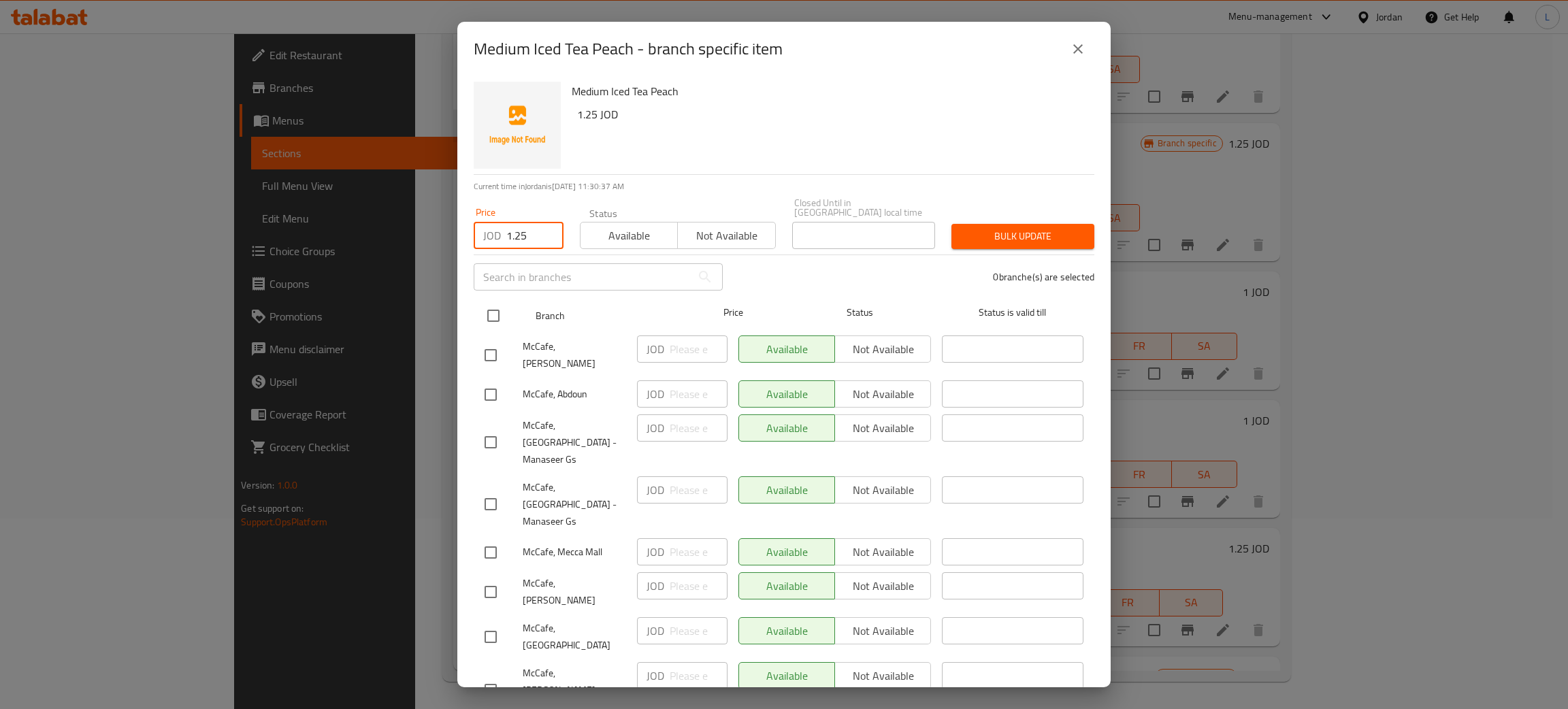
checkbox input "true"
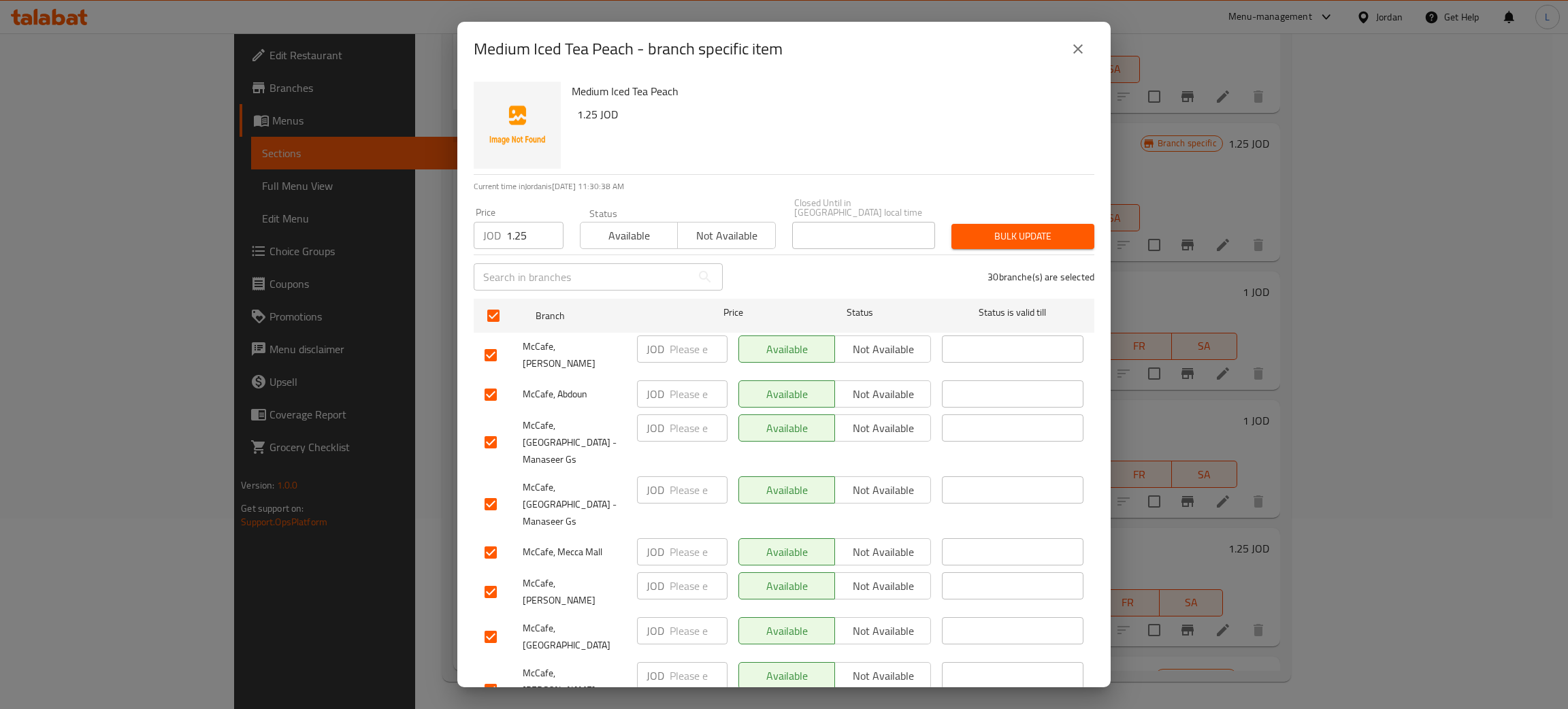
click at [1049, 233] on span "Bulk update" at bounding box center [1023, 237] width 121 height 17
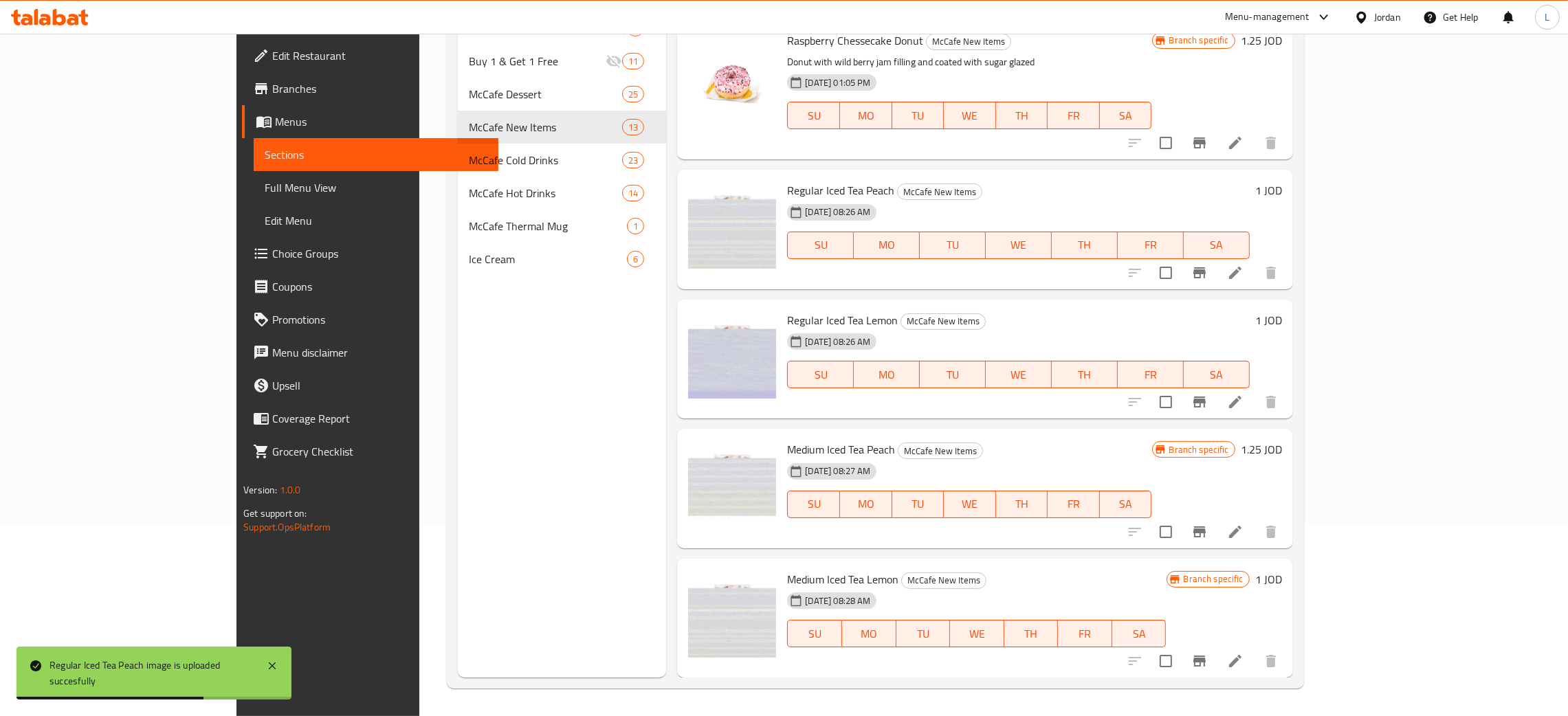
scroll to position [1187, 0]
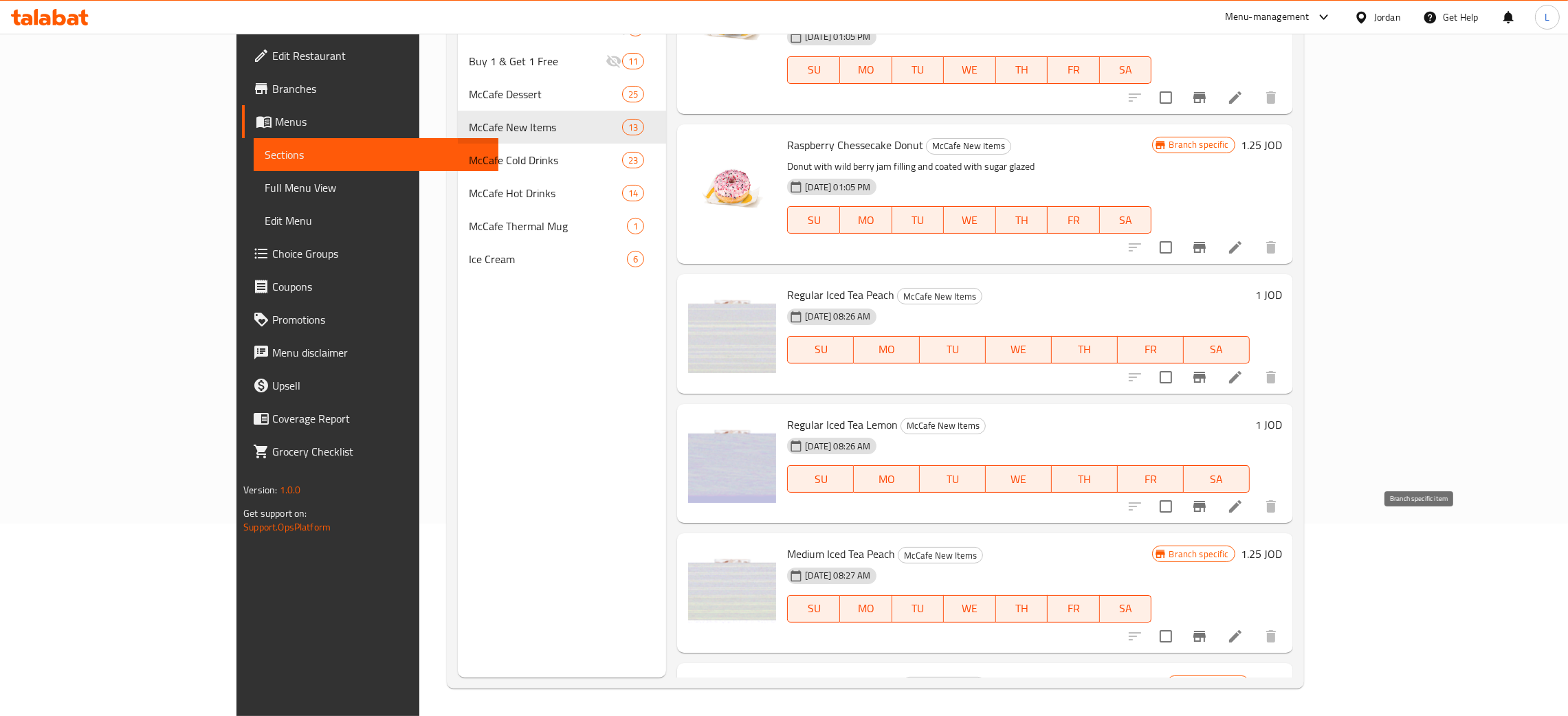
click at [1205, 631] on icon "Branch-specific-item" at bounding box center [1199, 637] width 12 height 11
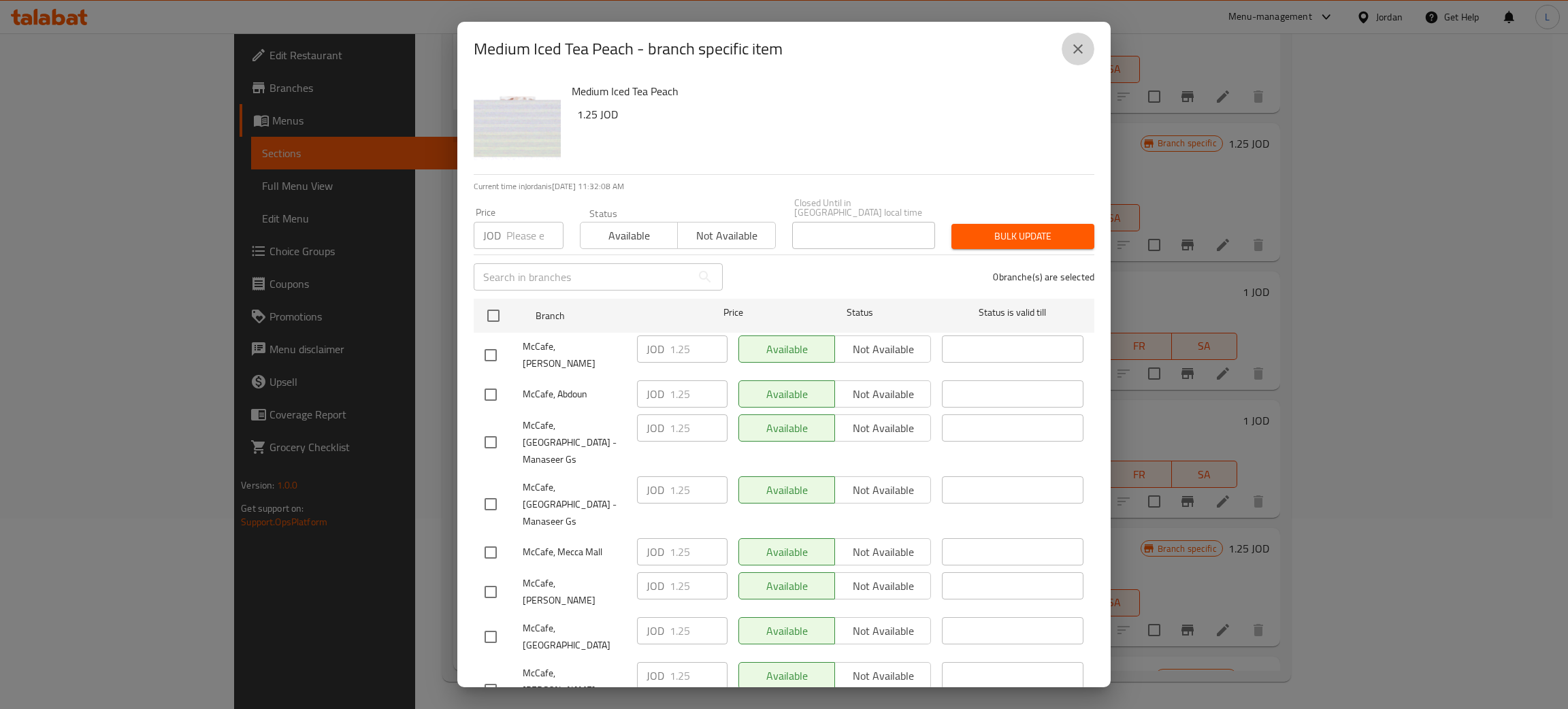
click at [1081, 48] on icon "close" at bounding box center [1077, 48] width 16 height 16
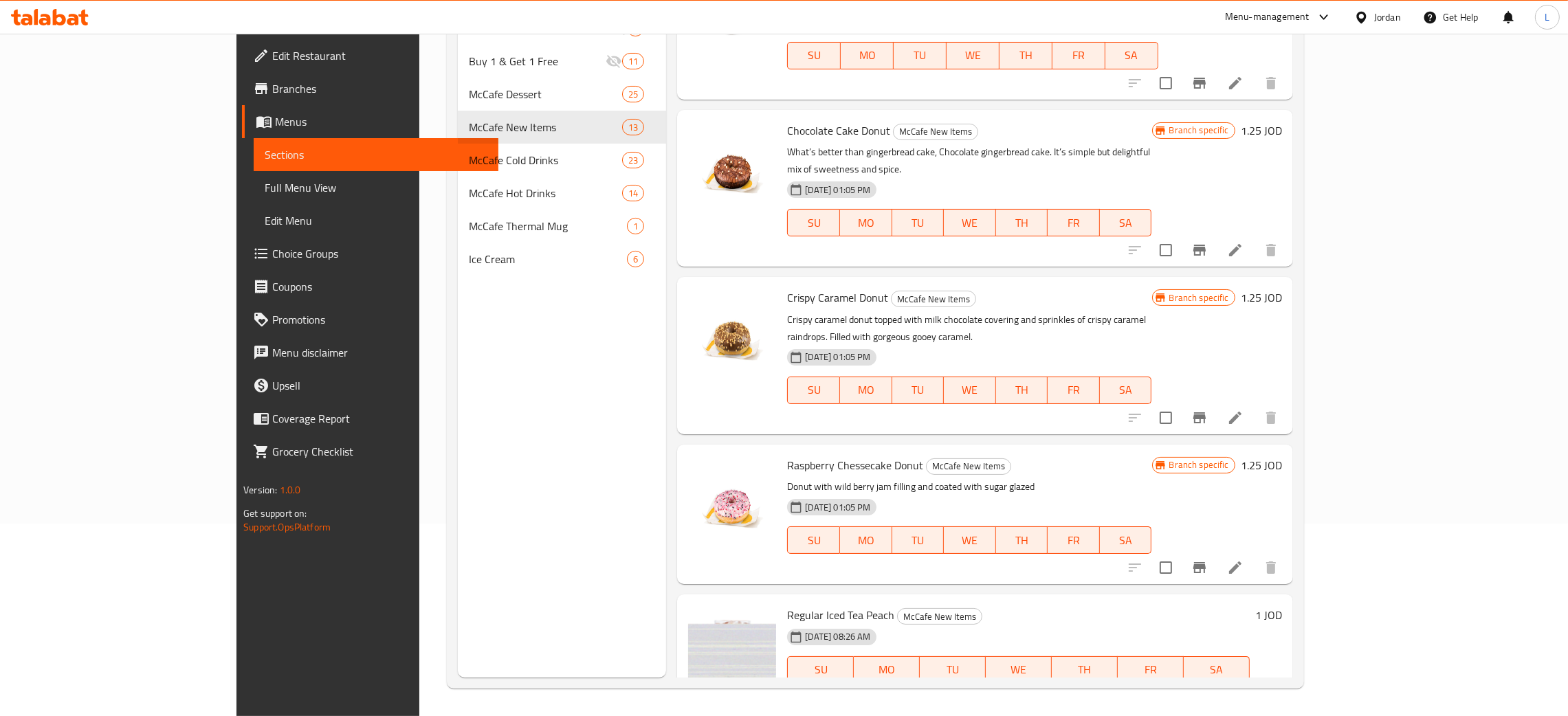
scroll to position [568, 0]
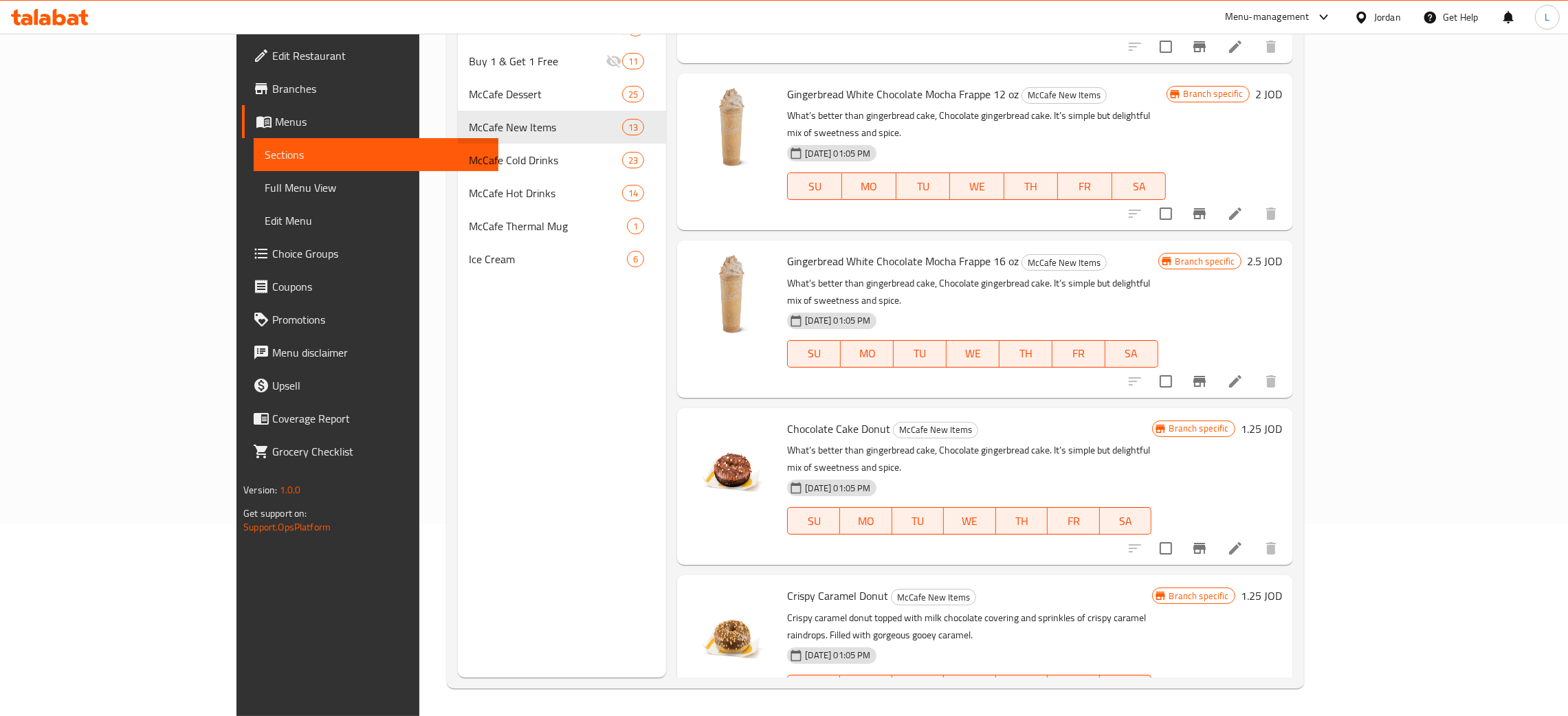
click at [73, 16] on icon at bounding box center [73, 19] width 11 height 11
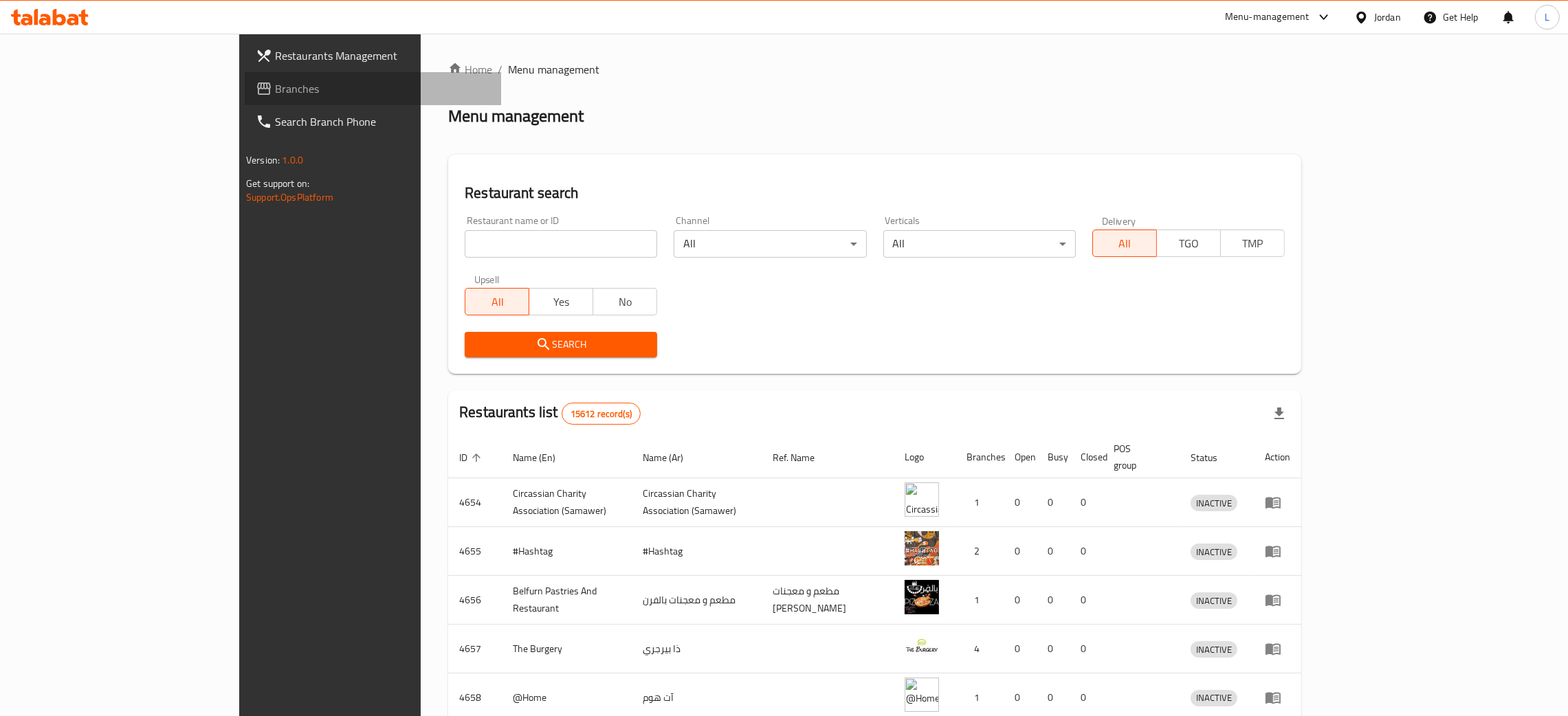
click at [245, 99] on link "Branches" at bounding box center [373, 88] width 256 height 33
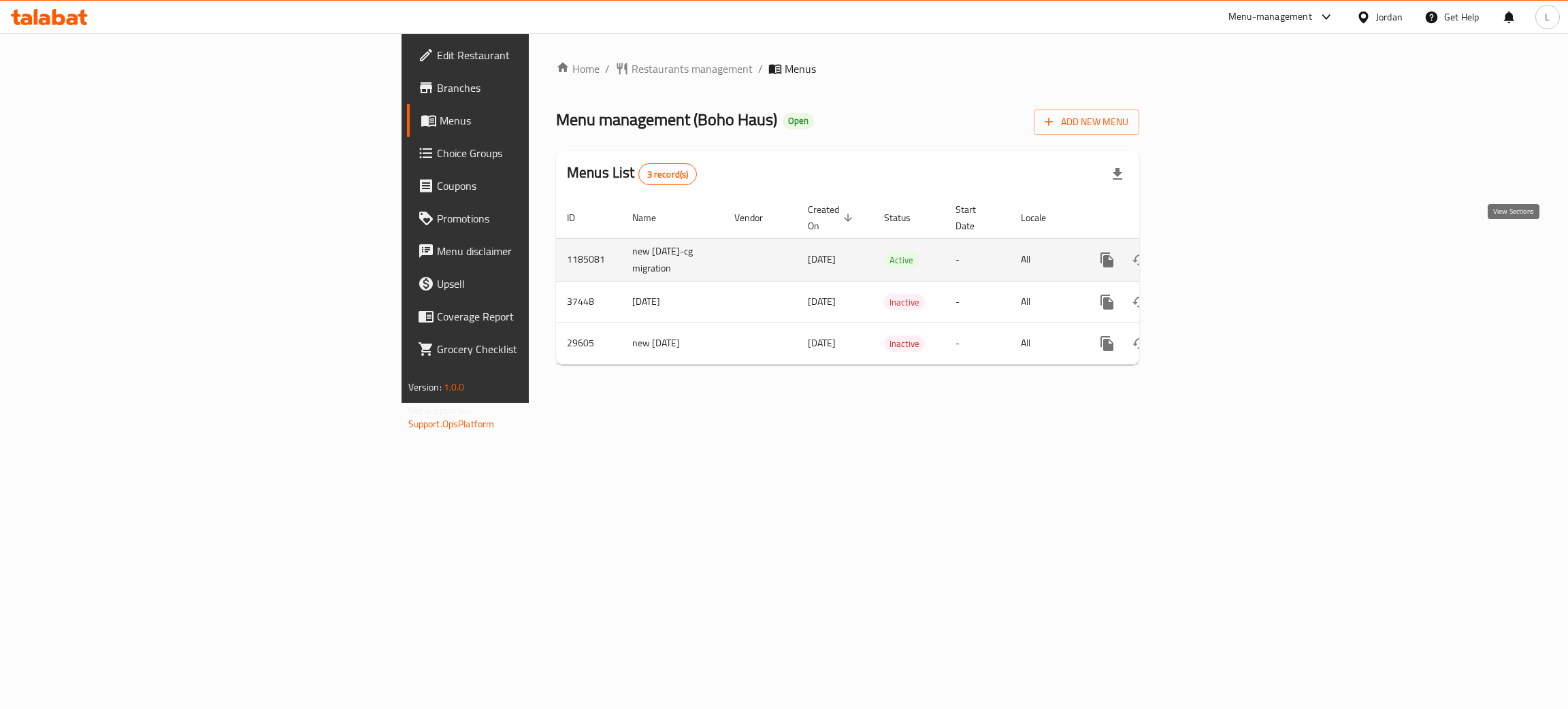
click at [1214, 252] on icon "enhanced table" at bounding box center [1205, 260] width 16 height 16
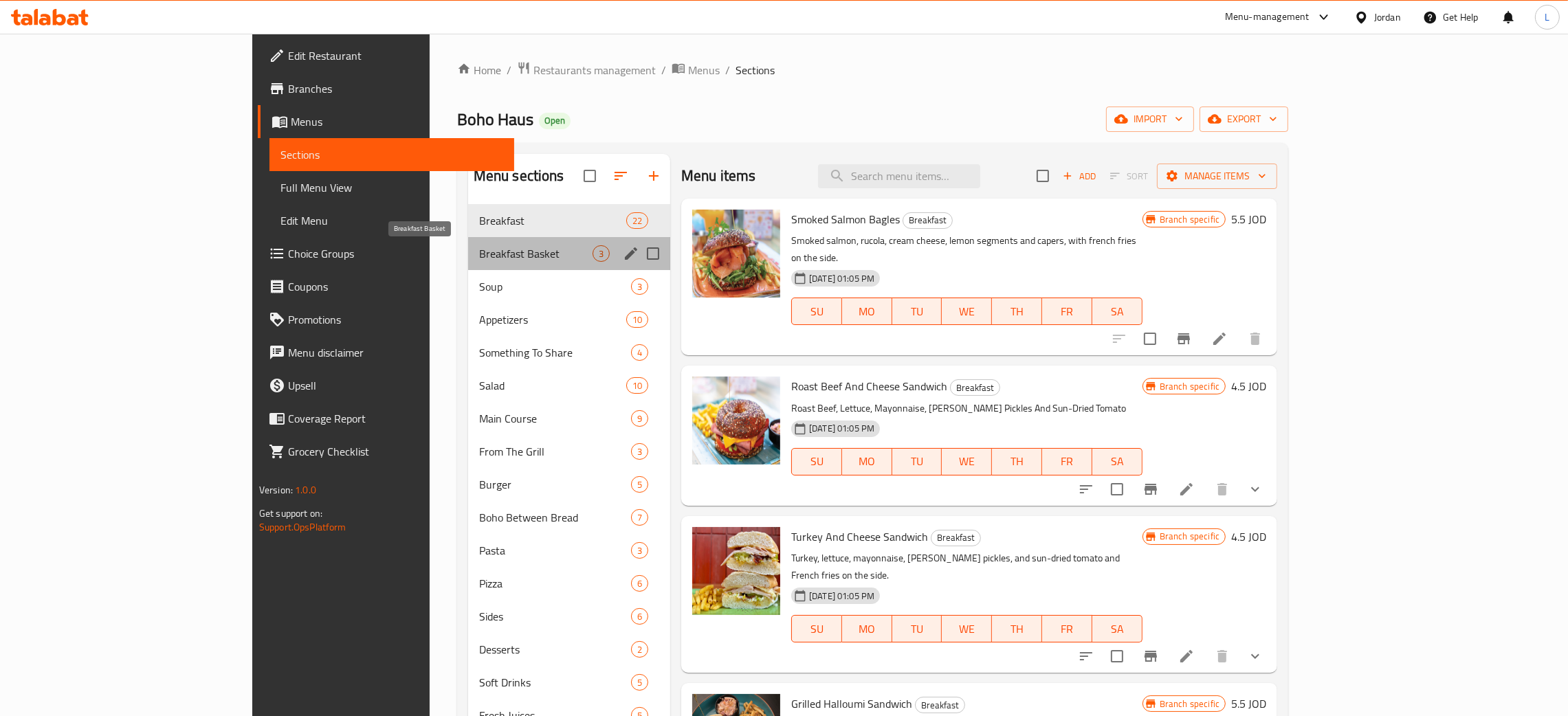
click at [479, 249] on span "Breakfast Basket" at bounding box center [535, 253] width 113 height 16
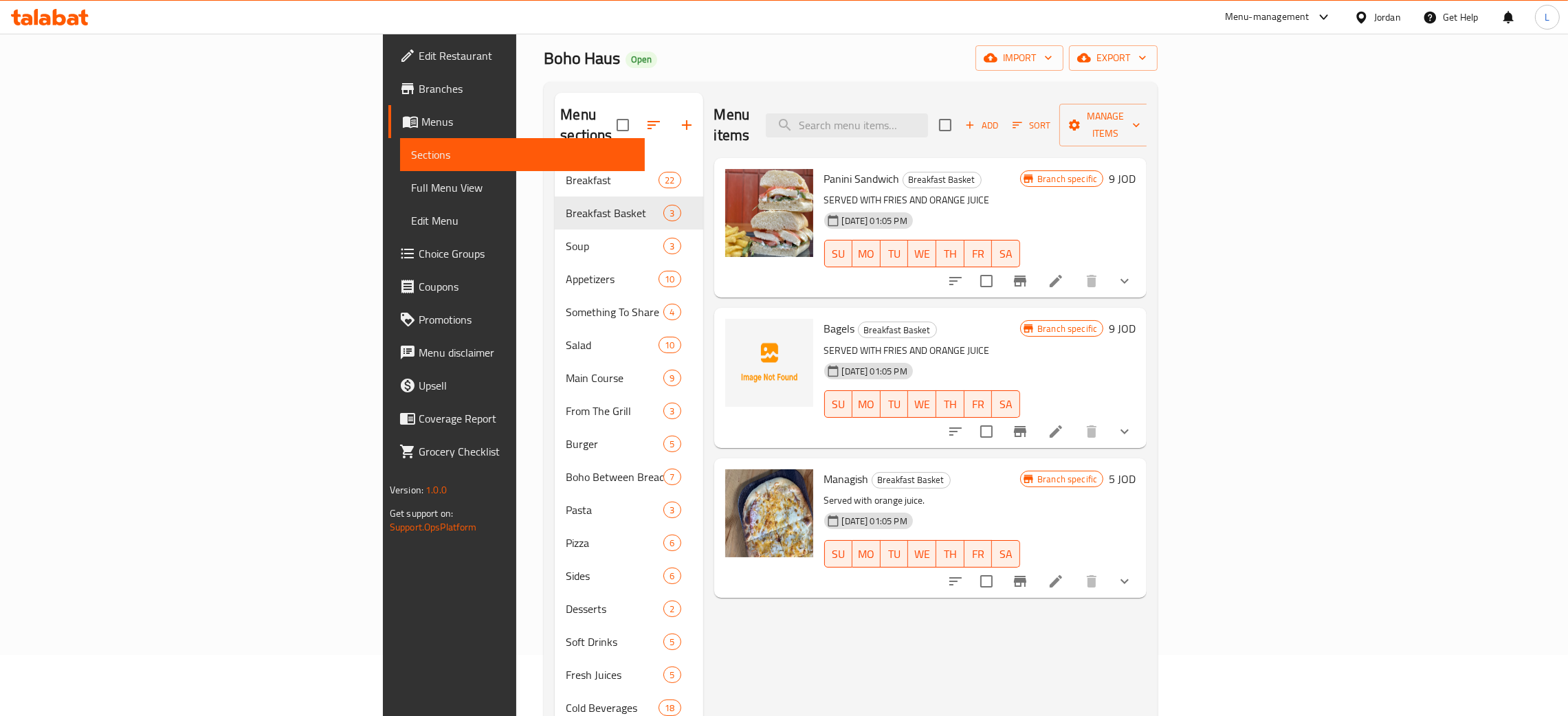
scroll to position [104, 0]
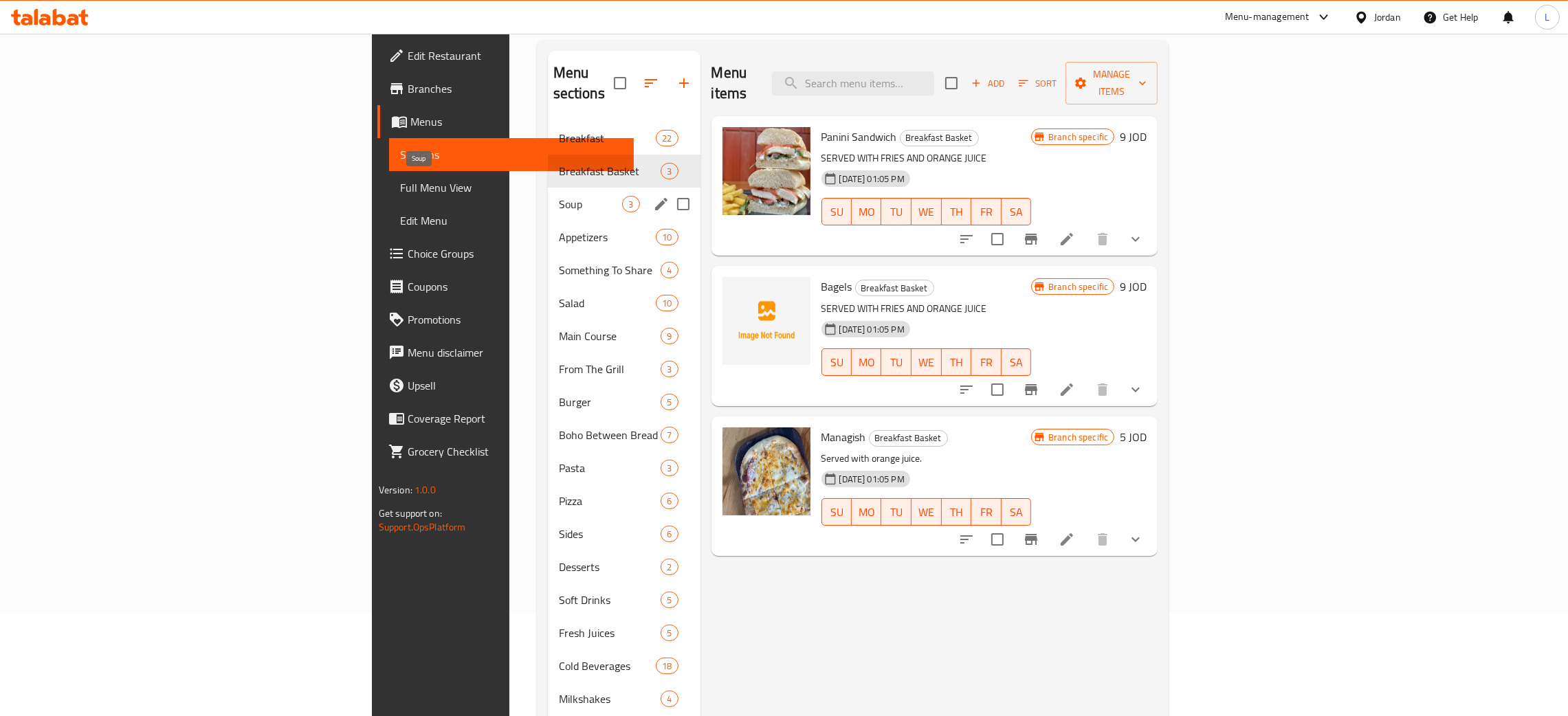
click at [559, 196] on span "Soup" at bounding box center [590, 203] width 64 height 16
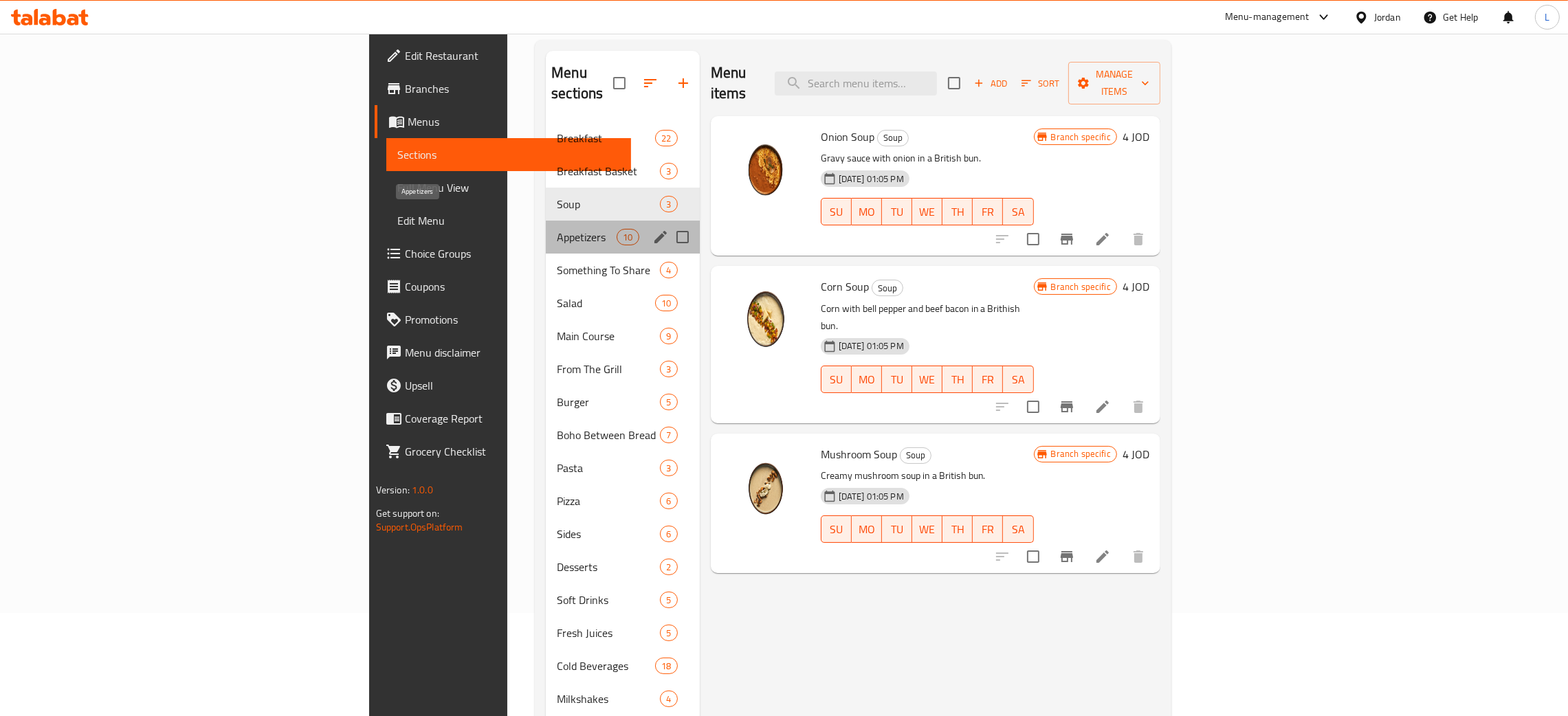
click at [557, 229] on span "Appetizers" at bounding box center [587, 236] width 60 height 16
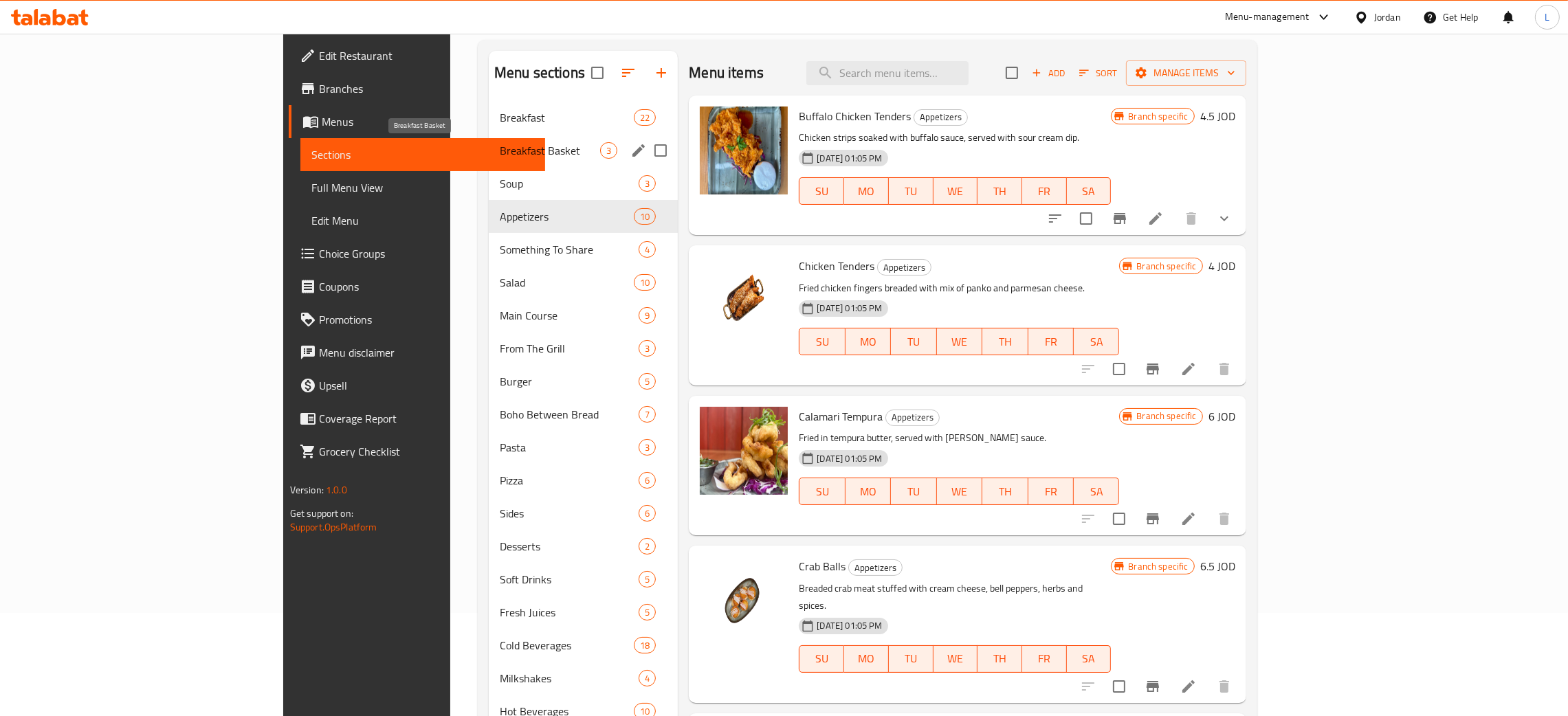
click at [499, 155] on span "Breakfast Basket" at bounding box center [550, 150] width 101 height 16
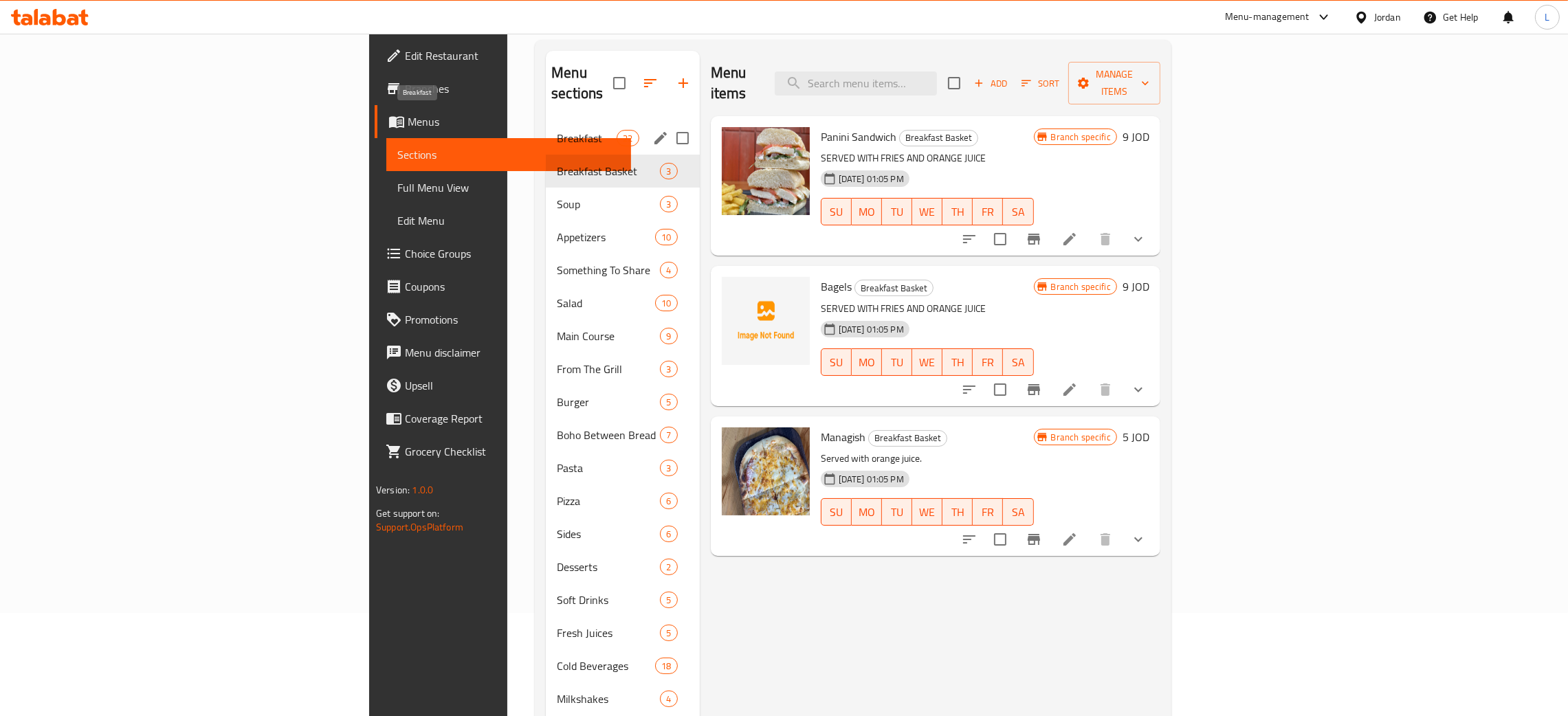
click at [557, 130] on span "Breakfast" at bounding box center [587, 138] width 60 height 16
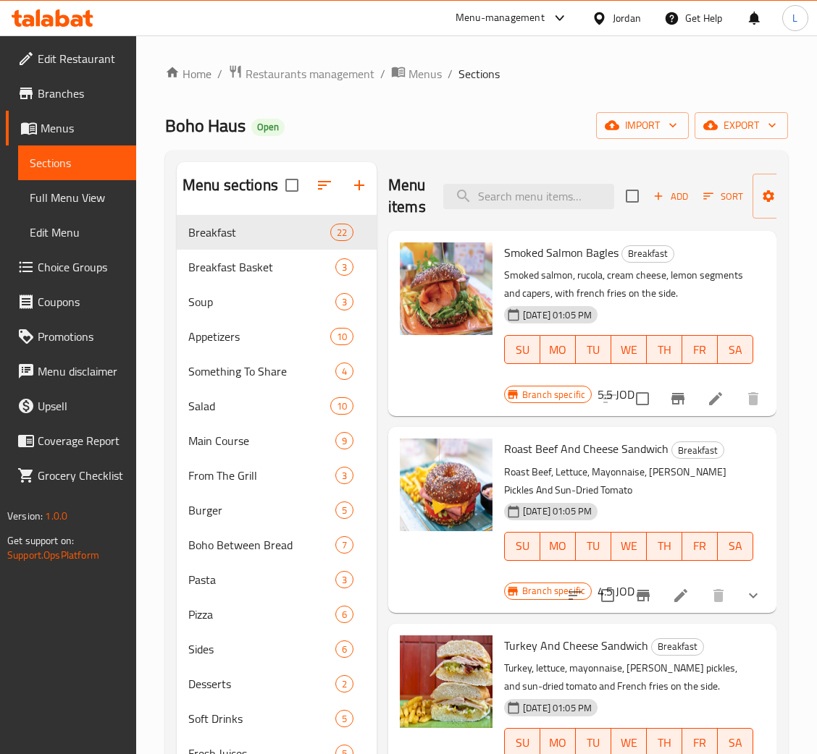
click at [537, 214] on div "Menu items Add Sort Manage items" at bounding box center [582, 196] width 388 height 69
click at [546, 199] on input "search" at bounding box center [528, 196] width 171 height 25
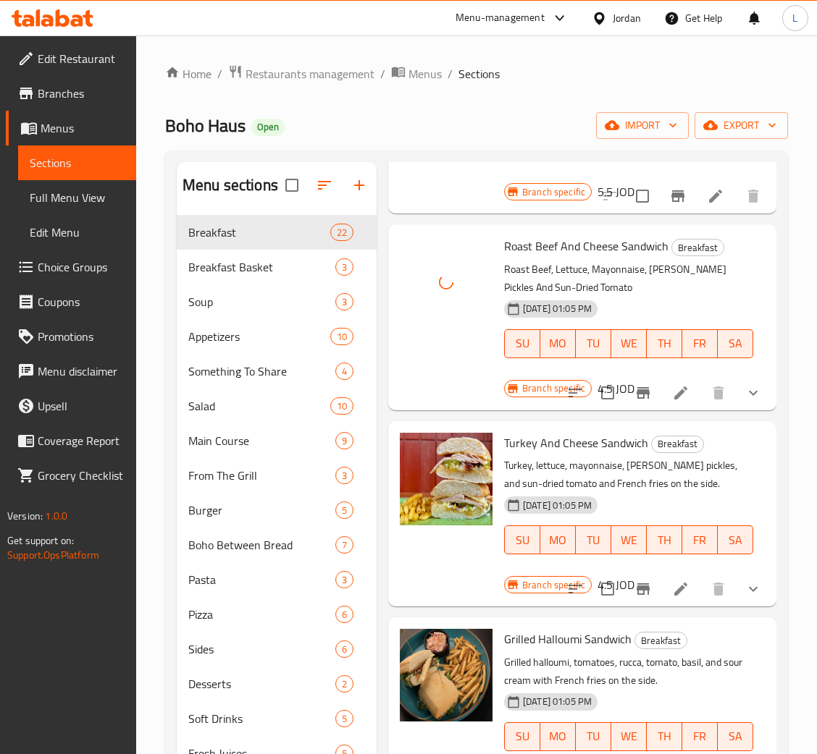
scroll to position [217, 0]
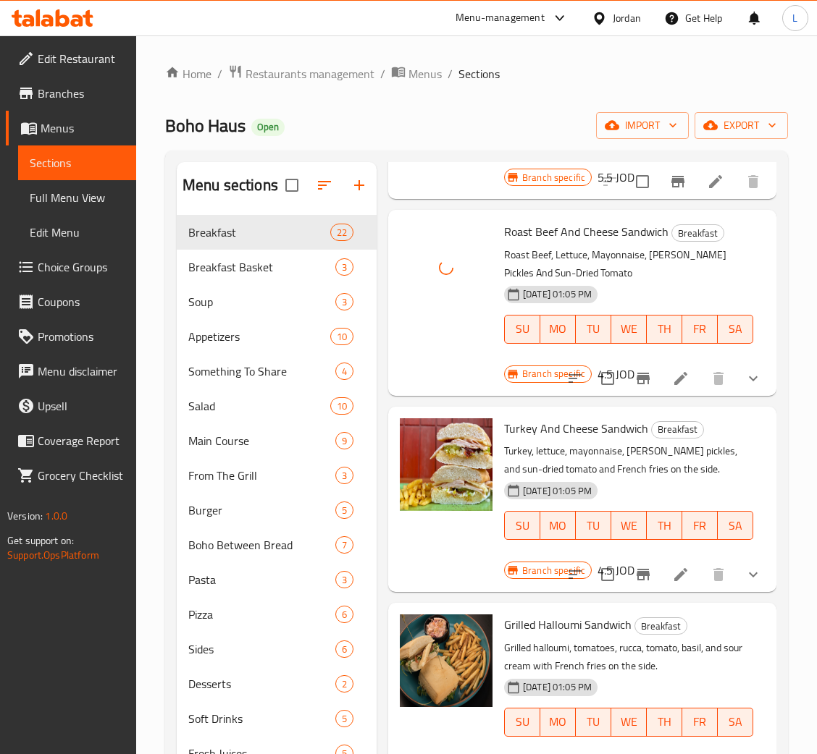
click at [597, 428] on span "Turkey And Cheese Sandwich" at bounding box center [576, 429] width 144 height 22
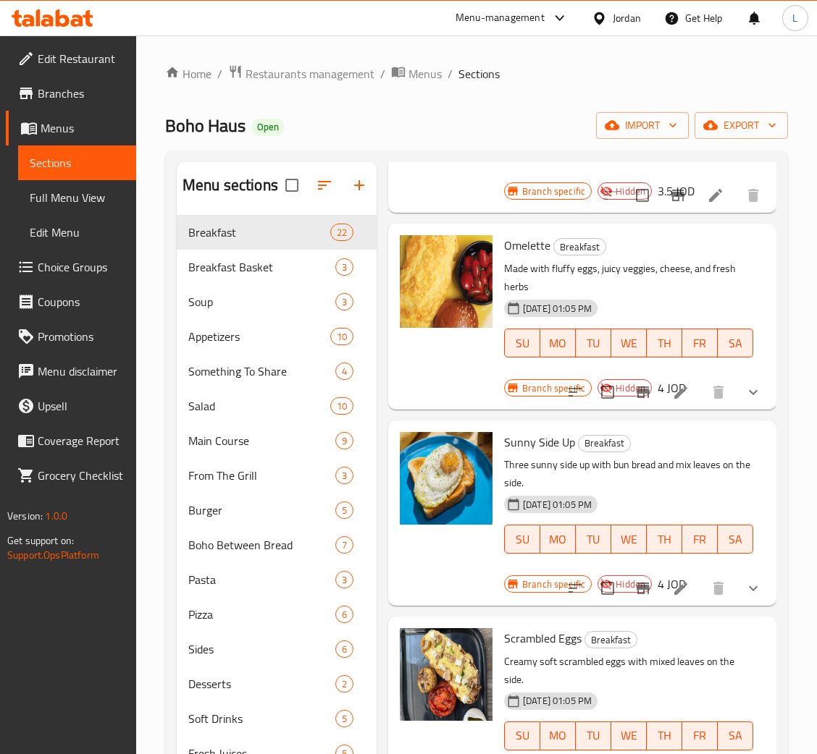
scroll to position [2063, 0]
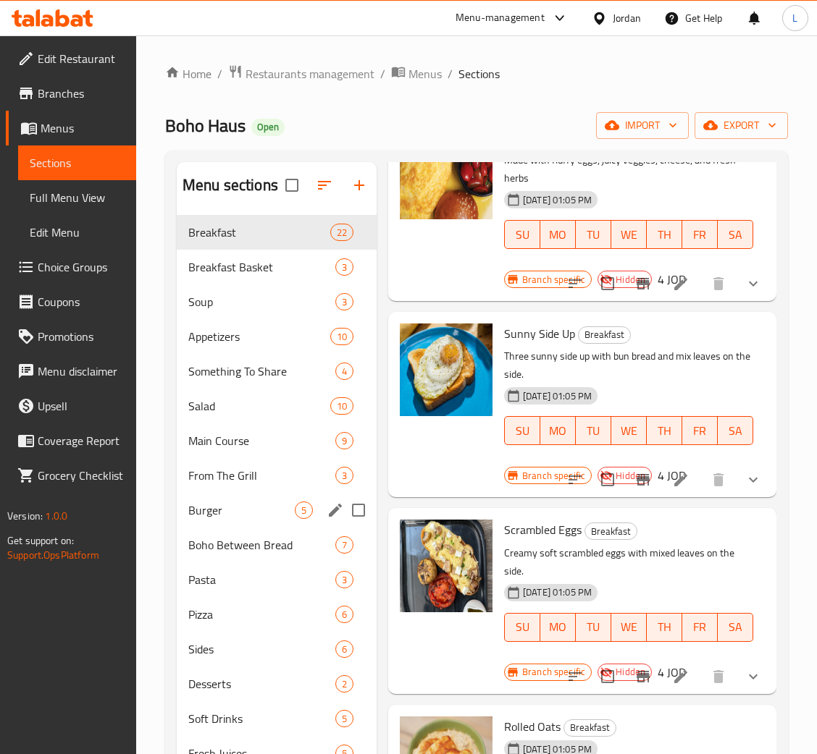
click at [255, 499] on div "Burger 5" at bounding box center [277, 510] width 200 height 35
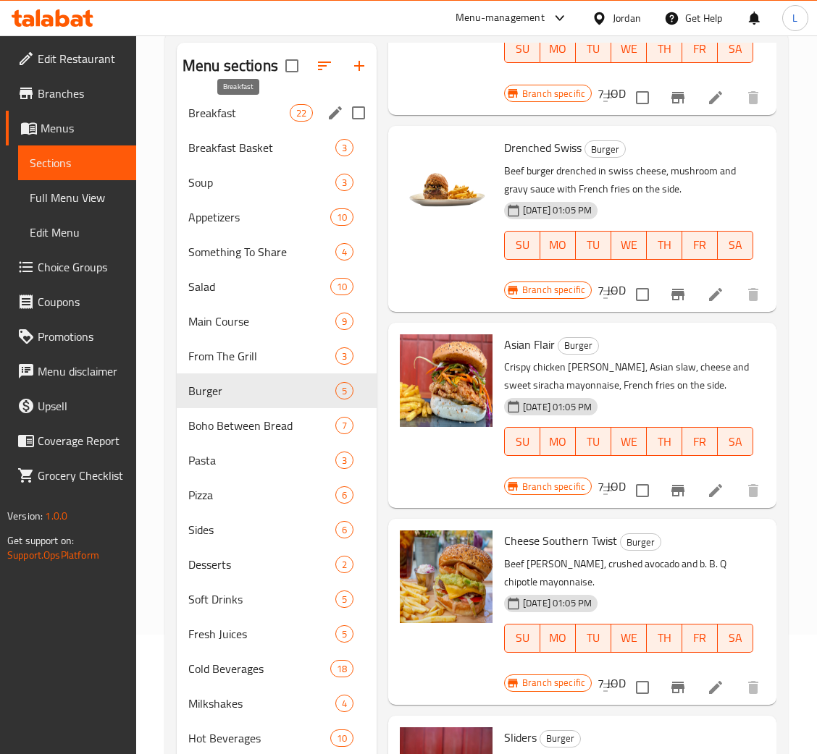
scroll to position [88, 0]
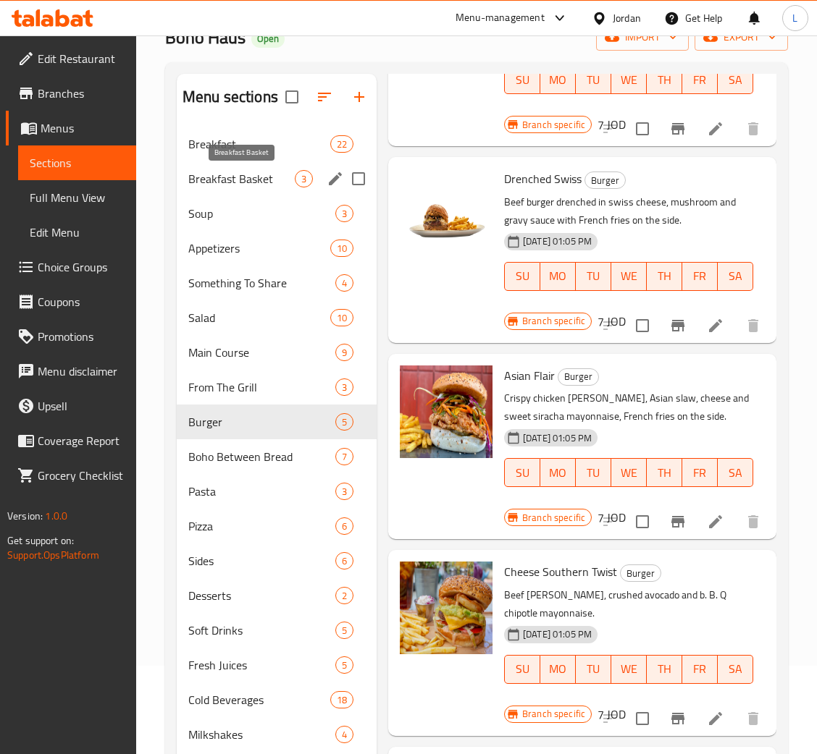
click at [245, 173] on span "Breakfast Basket" at bounding box center [241, 178] width 106 height 17
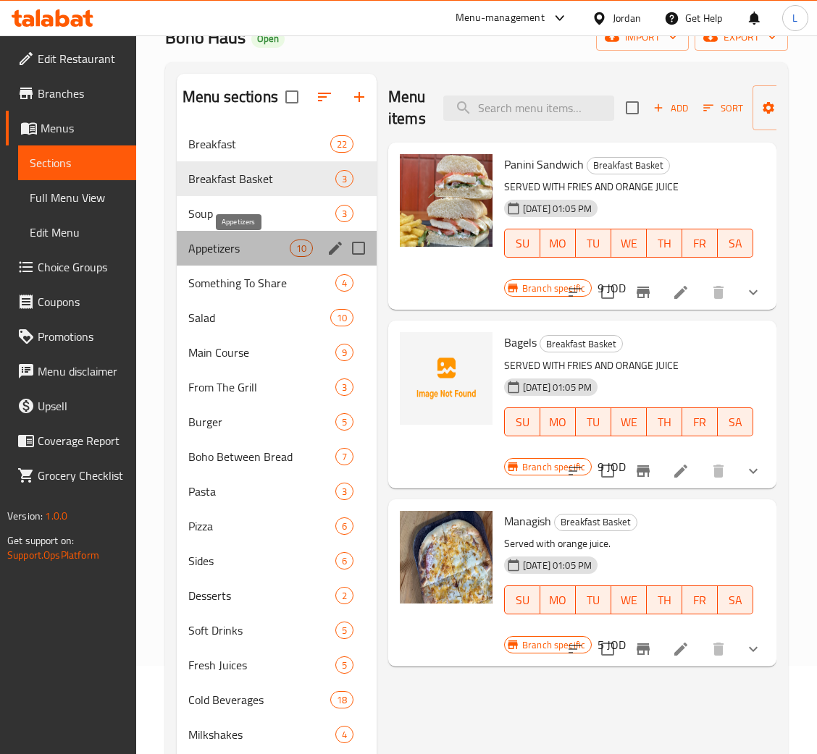
click at [236, 240] on span "Appetizers" at bounding box center [238, 248] width 101 height 17
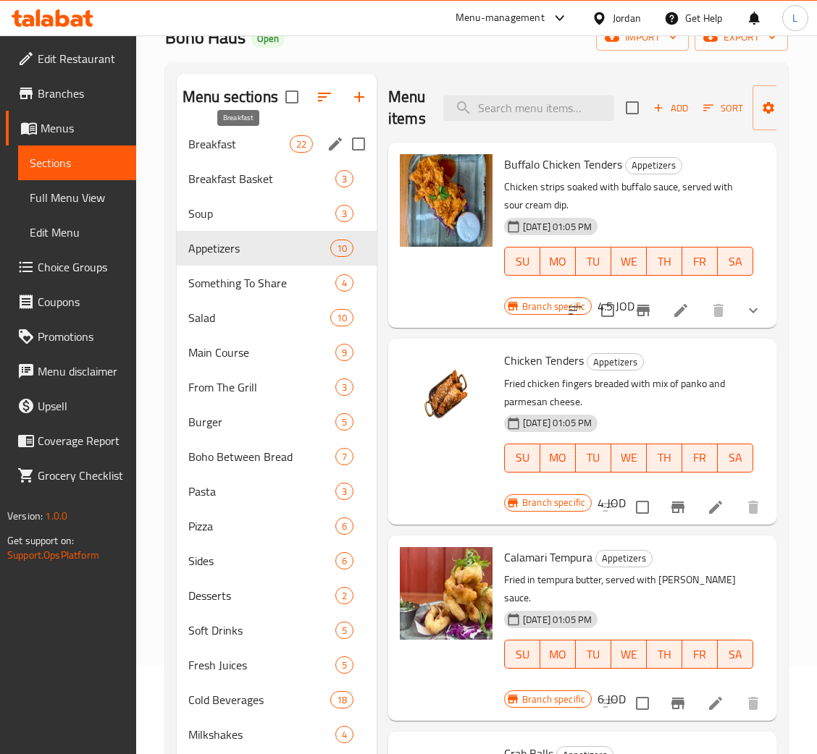
click at [267, 134] on div "Breakfast 22" at bounding box center [277, 144] width 200 height 35
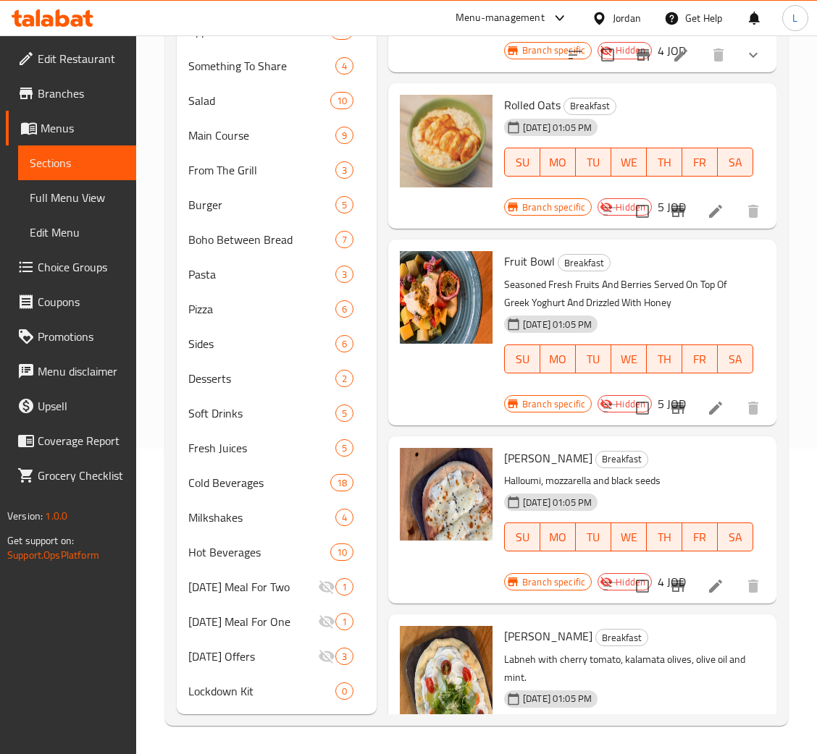
scroll to position [2389, 0]
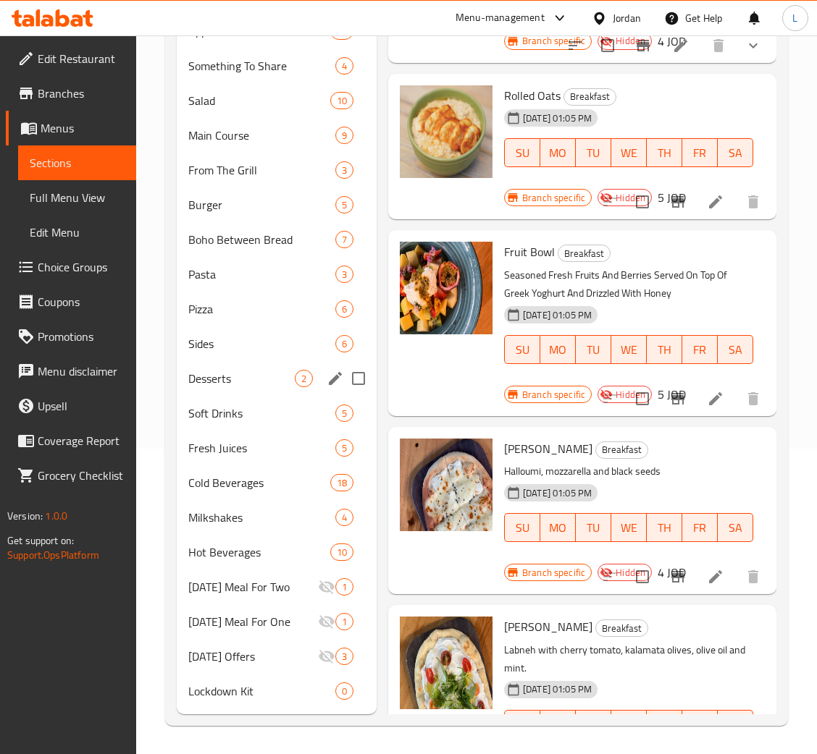
click at [285, 375] on span "Desserts" at bounding box center [241, 378] width 106 height 17
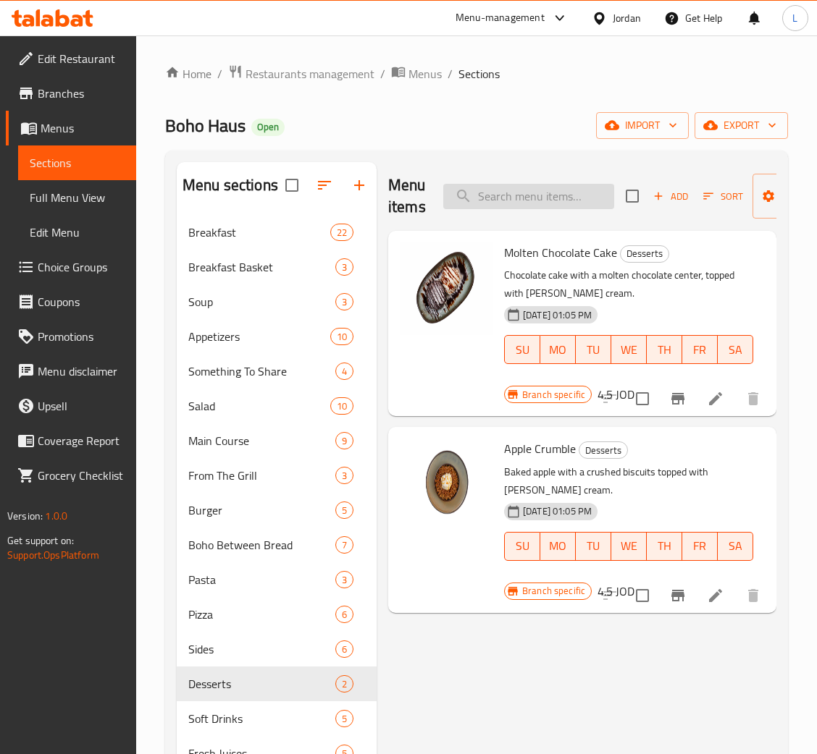
click at [549, 203] on input "search" at bounding box center [528, 196] width 171 height 25
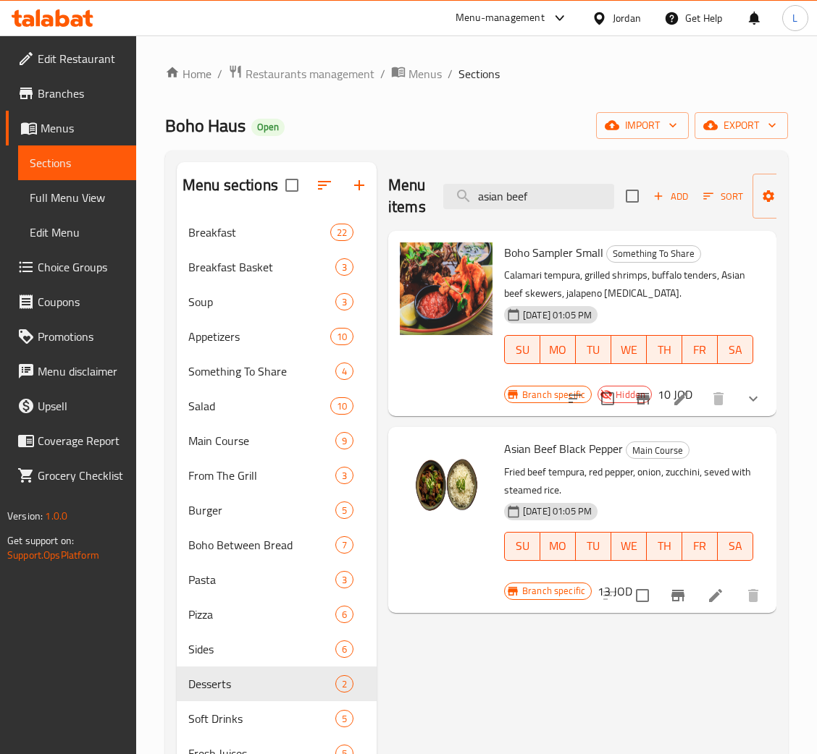
click at [566, 216] on div "Menu items asian beef Add Sort Manage items" at bounding box center [582, 196] width 388 height 69
click at [563, 198] on input "asian beef" at bounding box center [528, 196] width 171 height 25
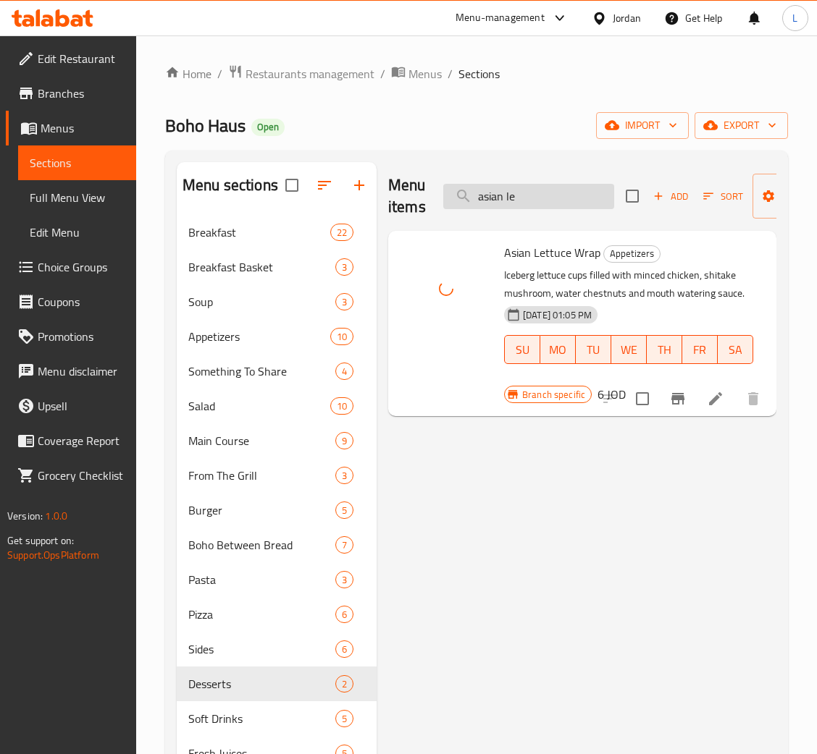
click at [508, 202] on input "asian le" at bounding box center [528, 196] width 171 height 25
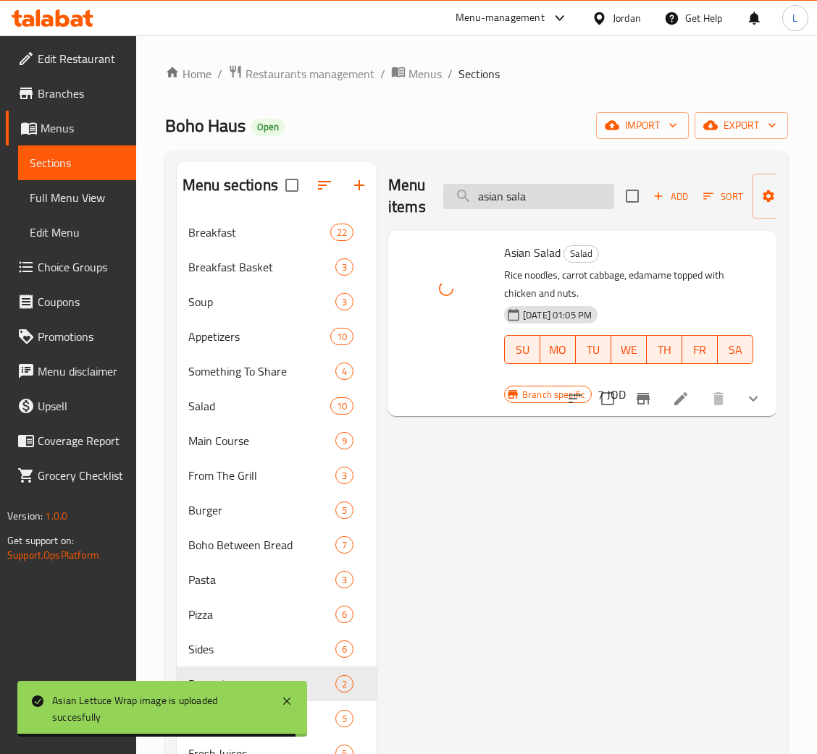
click at [510, 194] on input "asian sala" at bounding box center [528, 196] width 171 height 25
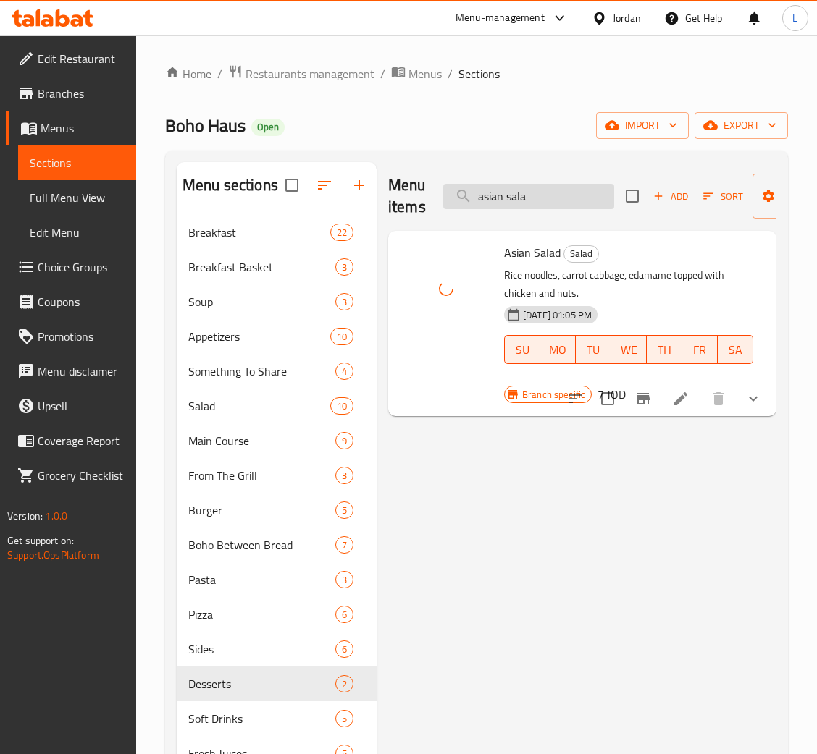
type input "w"
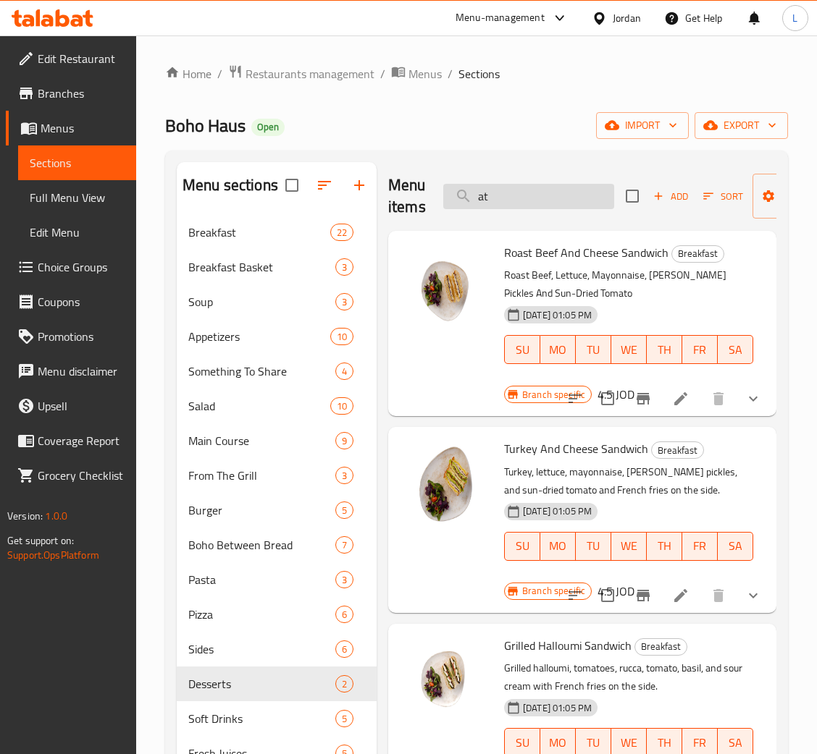
type input "a"
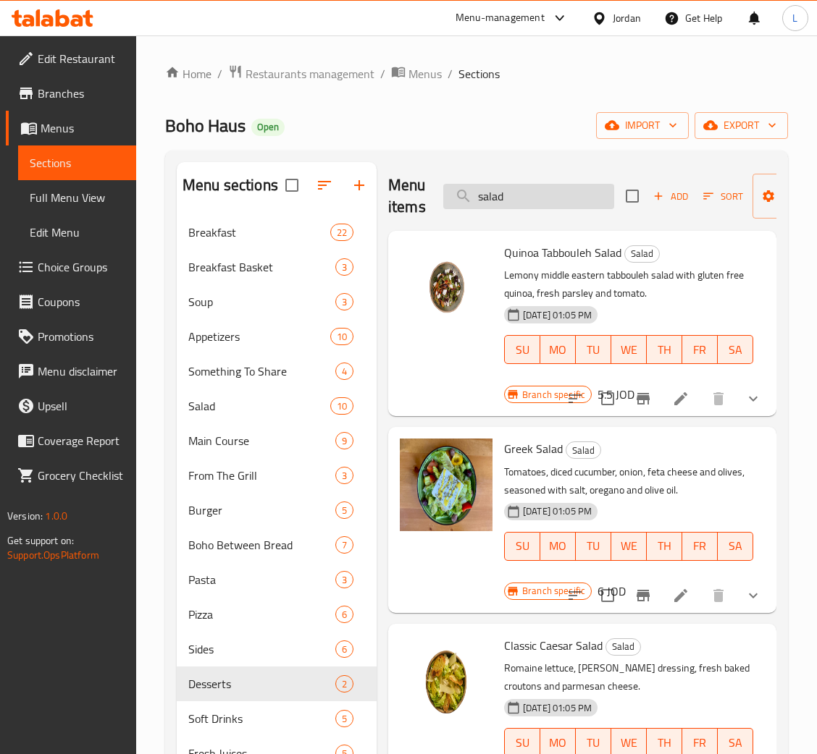
click at [560, 189] on input "salad" at bounding box center [528, 196] width 171 height 25
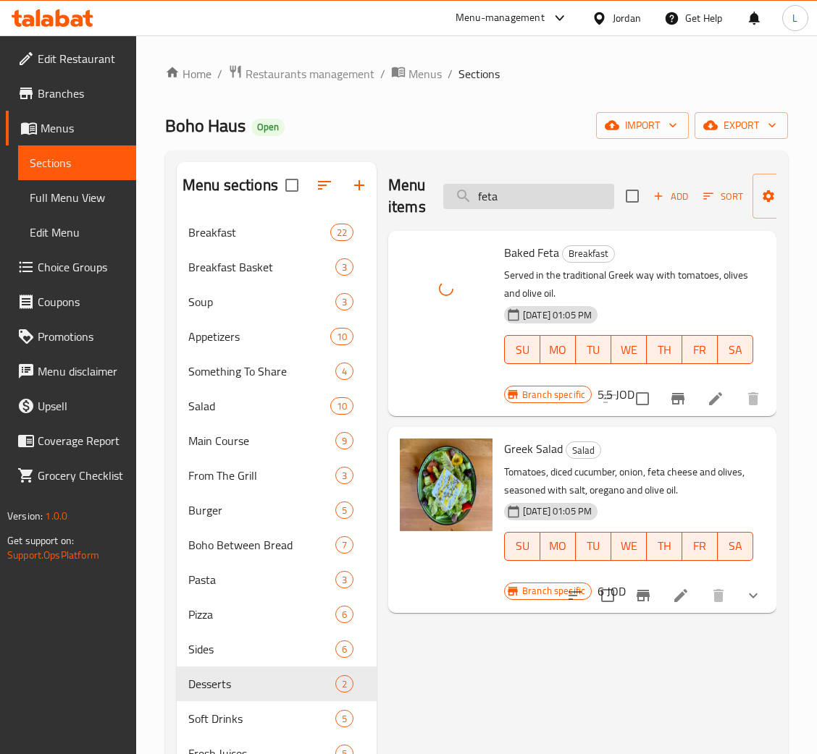
click at [516, 198] on input "feta" at bounding box center [528, 196] width 171 height 25
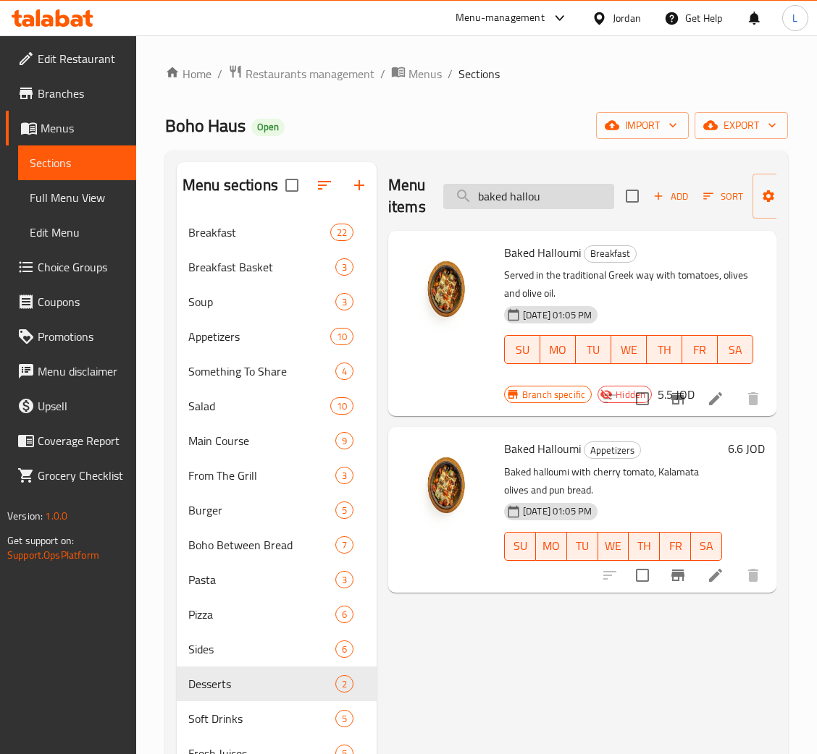
click at [524, 185] on input "baked hallou" at bounding box center [528, 196] width 171 height 25
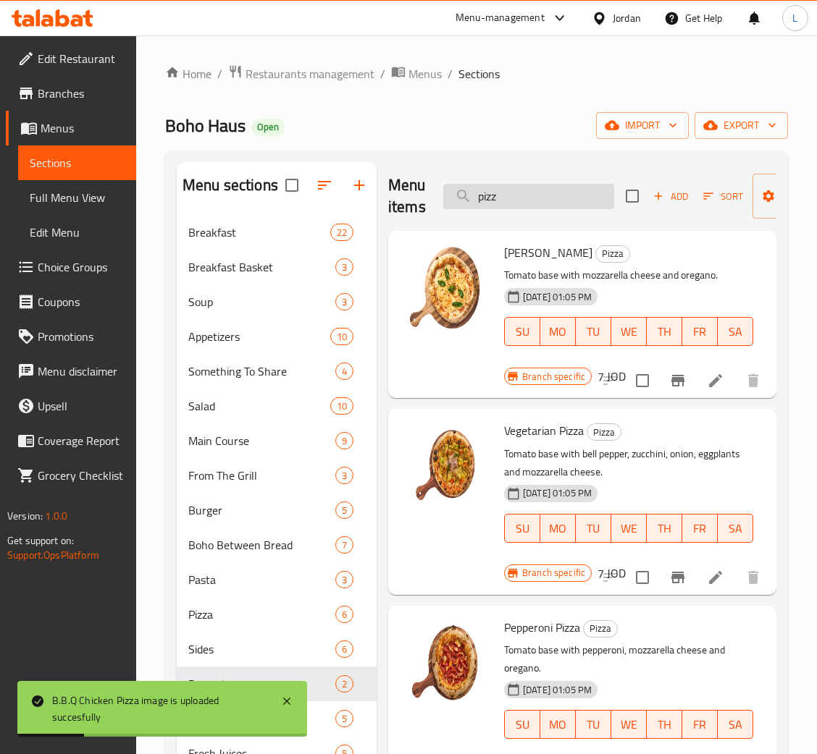
click at [555, 199] on input "pizz" at bounding box center [528, 196] width 171 height 25
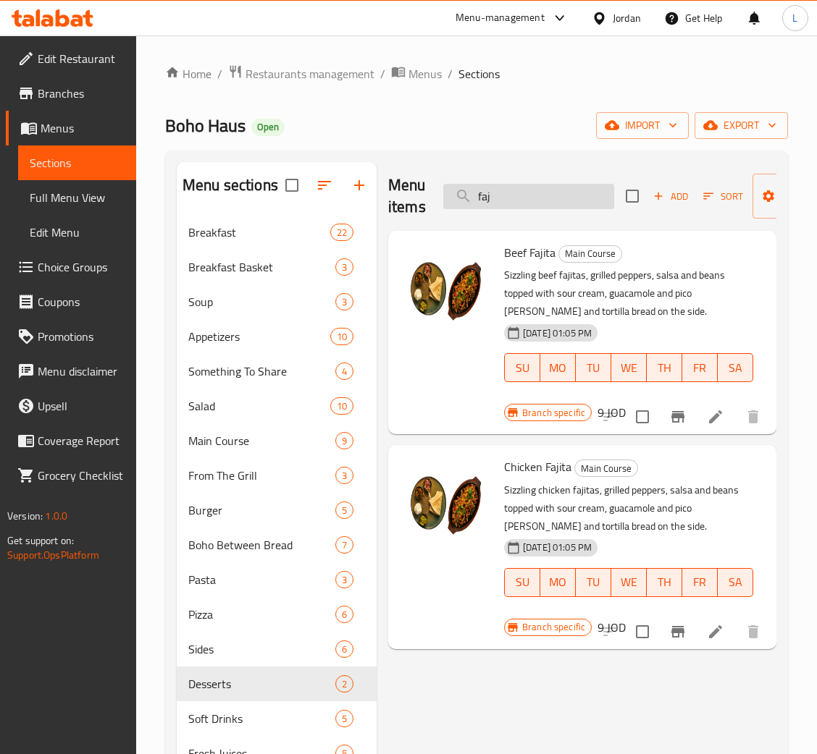
click at [497, 202] on input "faj" at bounding box center [528, 196] width 171 height 25
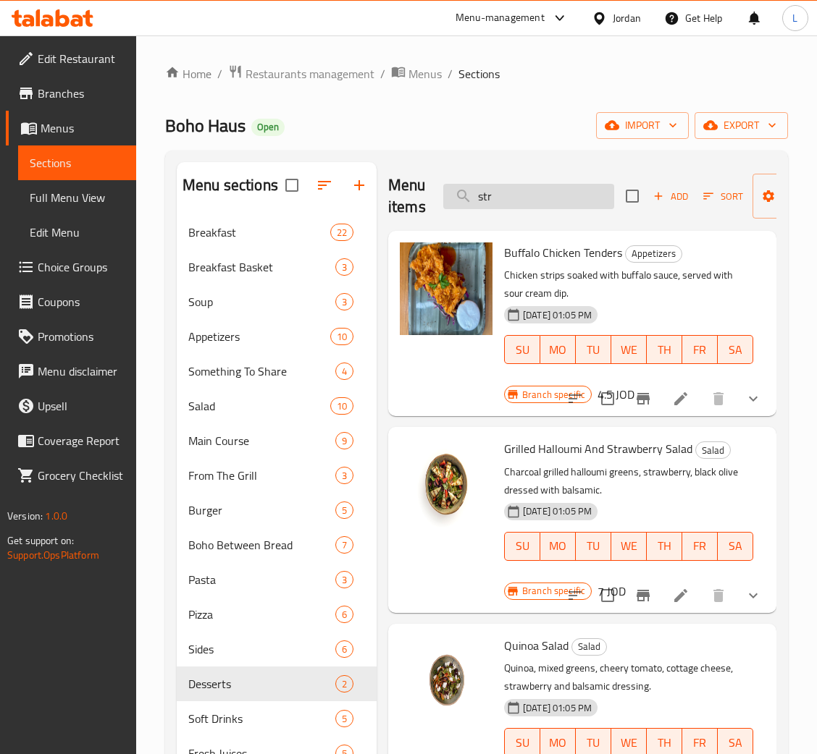
click at [512, 195] on input "str" at bounding box center [528, 196] width 171 height 25
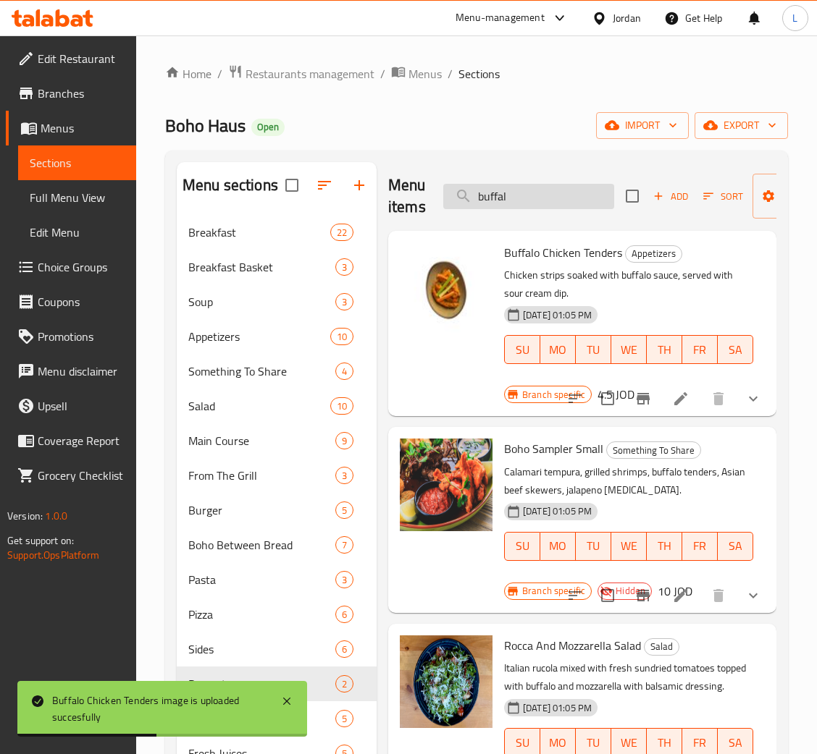
click at [584, 204] on input "buffal" at bounding box center [528, 196] width 171 height 25
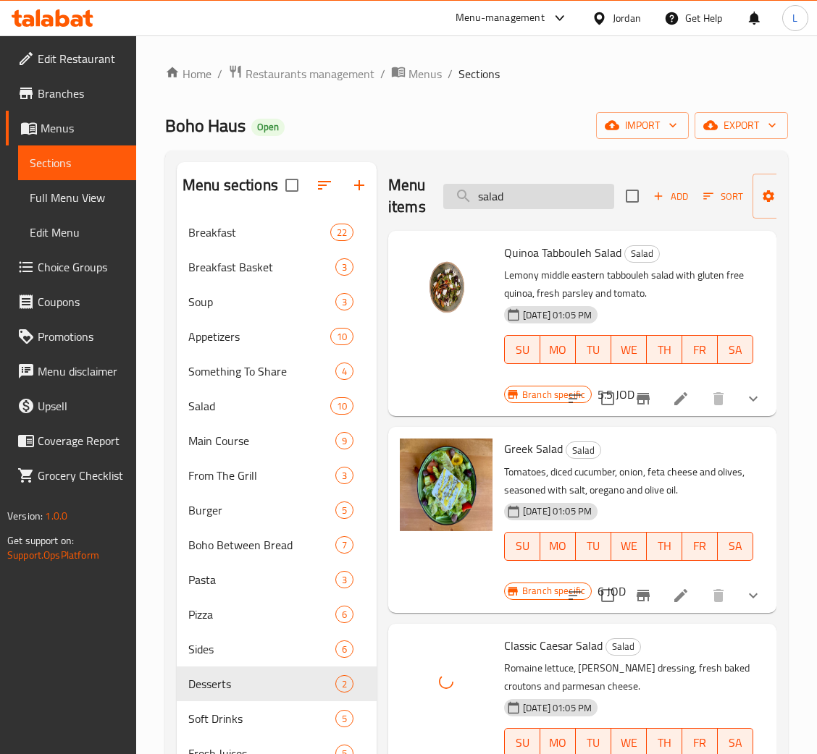
click at [525, 206] on input "salad" at bounding box center [528, 196] width 171 height 25
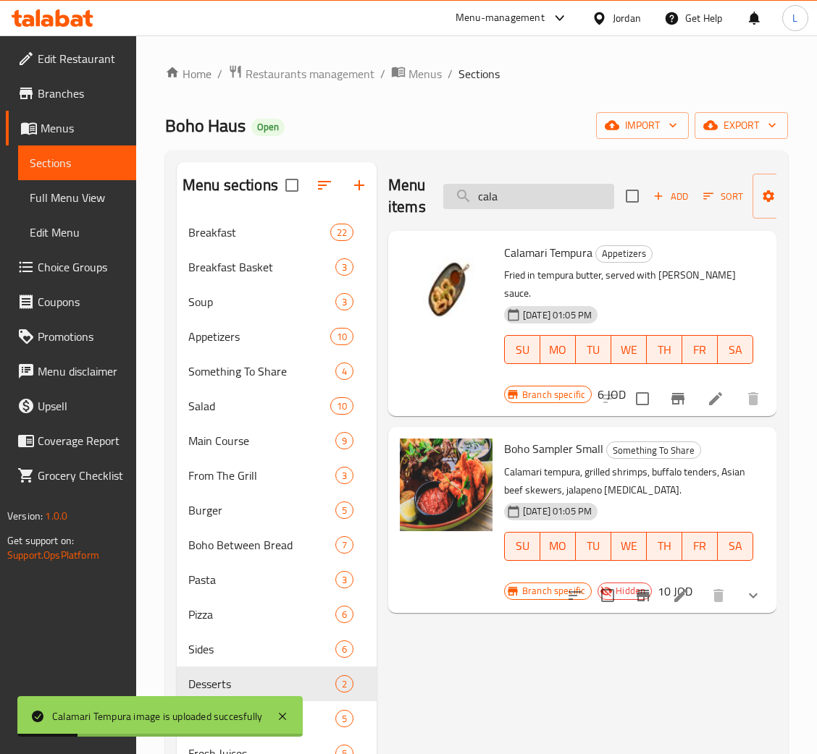
click at [522, 202] on input "cala" at bounding box center [528, 196] width 171 height 25
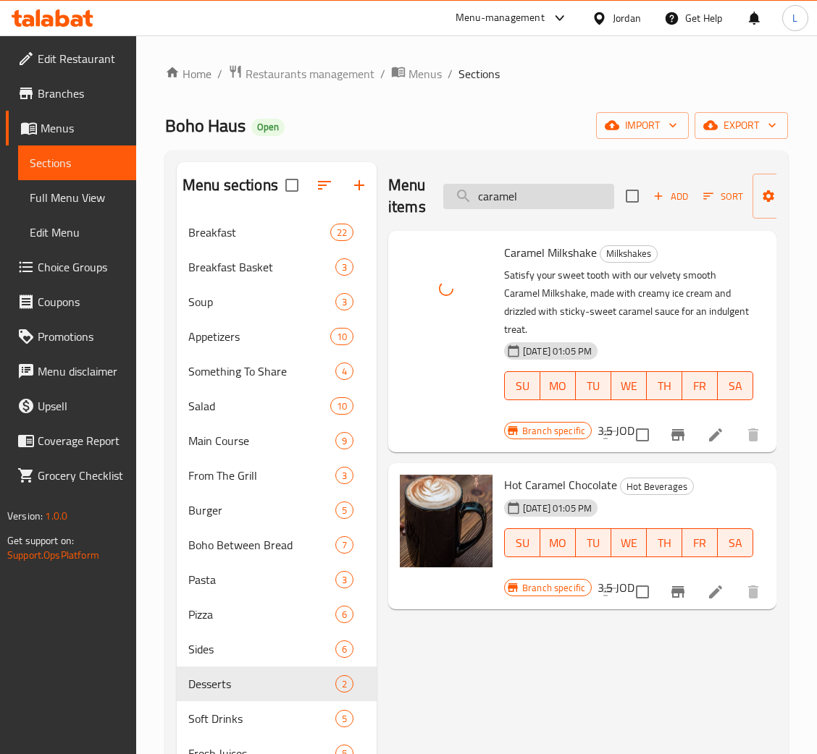
click at [514, 208] on input "caramel" at bounding box center [528, 196] width 171 height 25
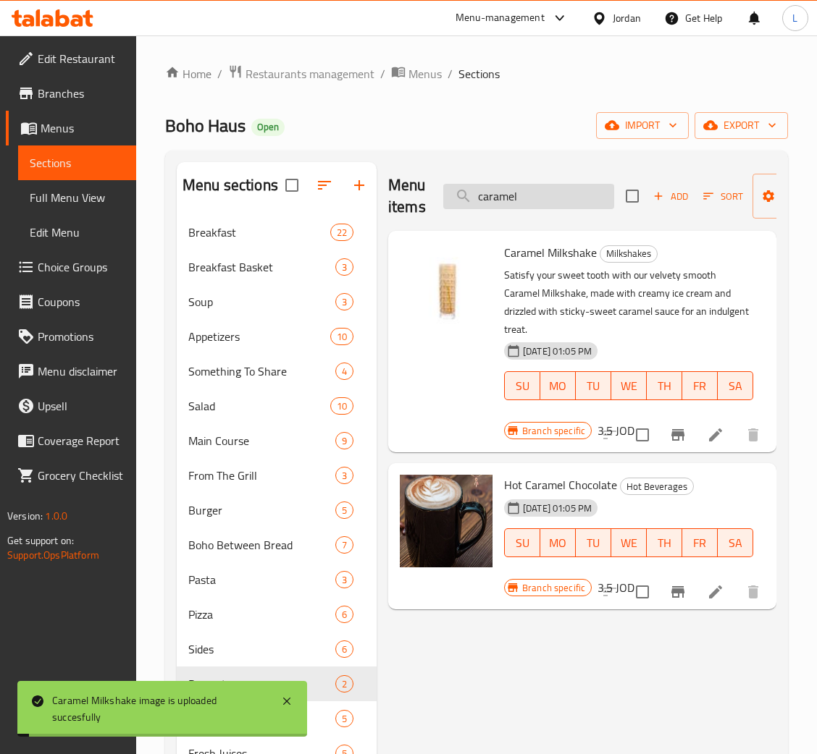
click at [514, 208] on input "caramel" at bounding box center [528, 196] width 171 height 25
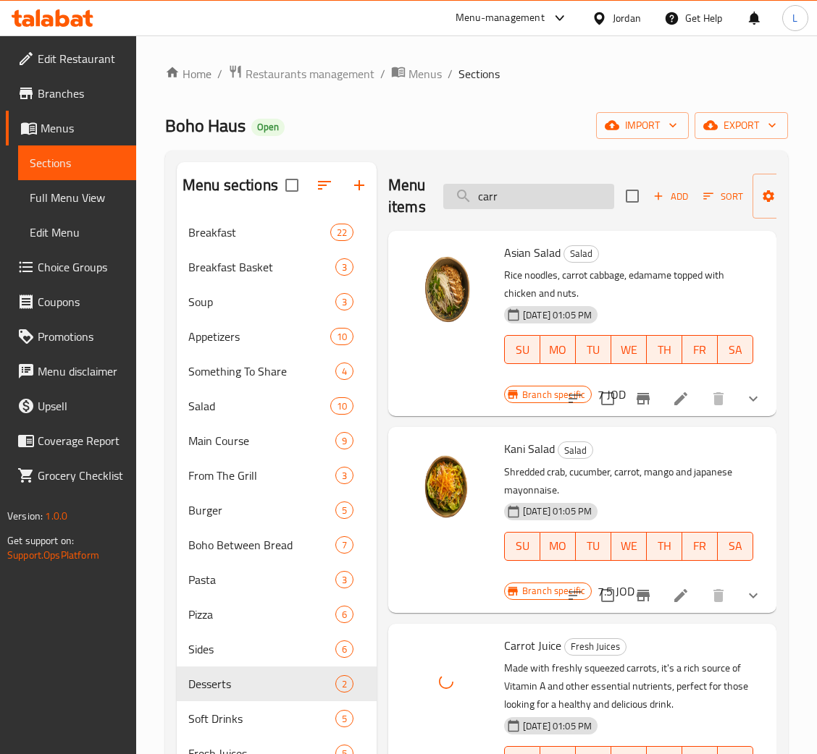
click at [516, 197] on input "carr" at bounding box center [528, 196] width 171 height 25
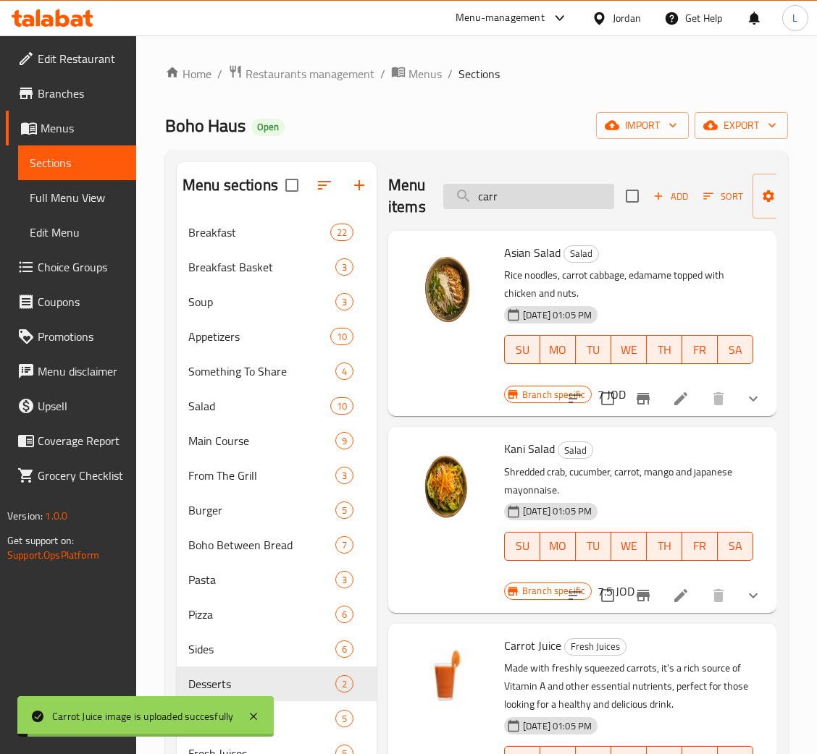
click at [516, 197] on input "carr" at bounding box center [528, 196] width 171 height 25
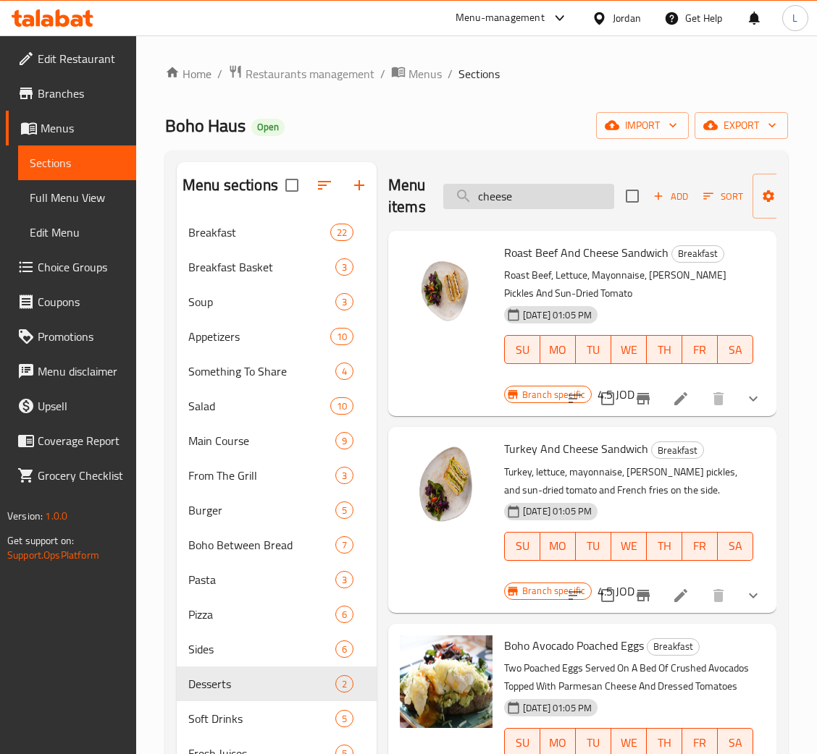
click at [554, 199] on input "cheese" at bounding box center [528, 196] width 171 height 25
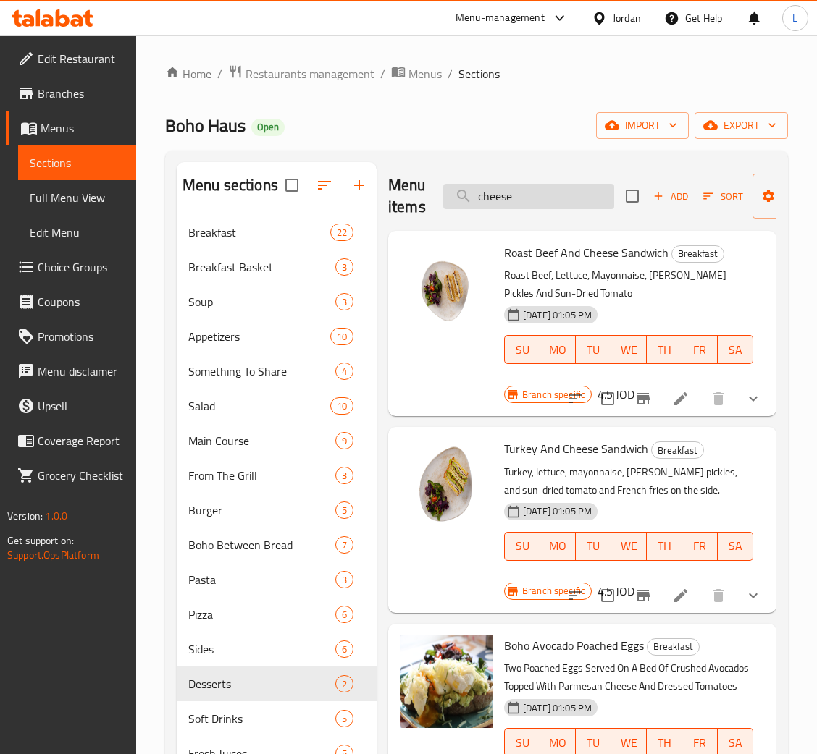
click at [554, 199] on input "cheese" at bounding box center [528, 196] width 171 height 25
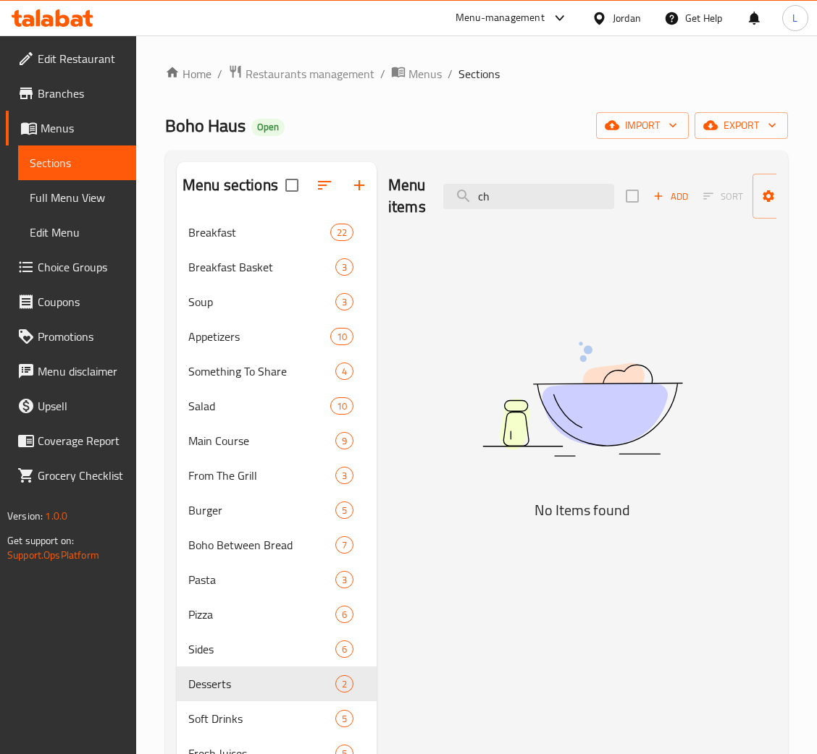
type input "c"
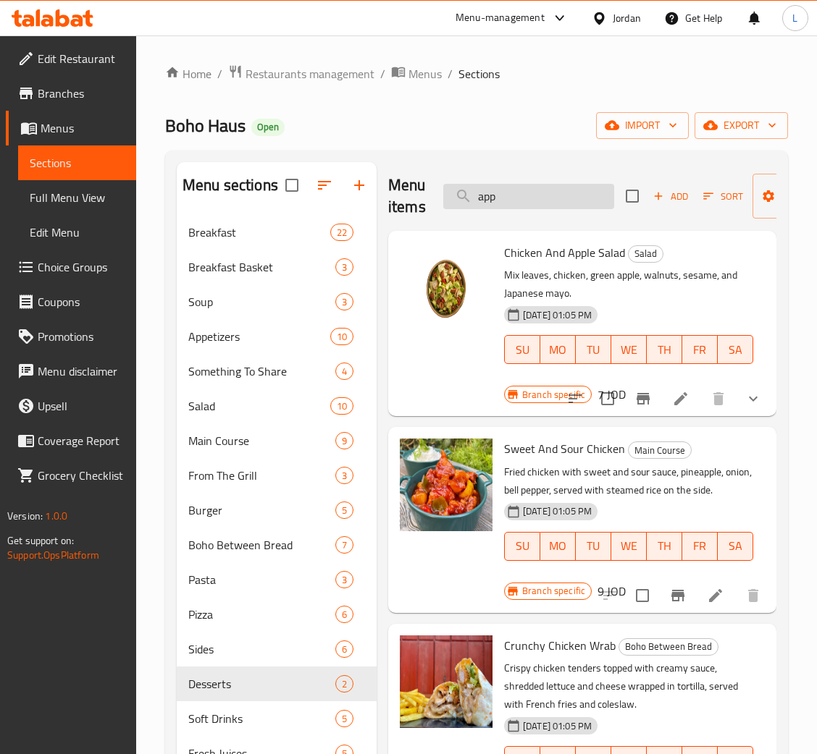
click at [526, 190] on input "app" at bounding box center [528, 196] width 171 height 25
click at [529, 186] on input "app" at bounding box center [528, 196] width 171 height 25
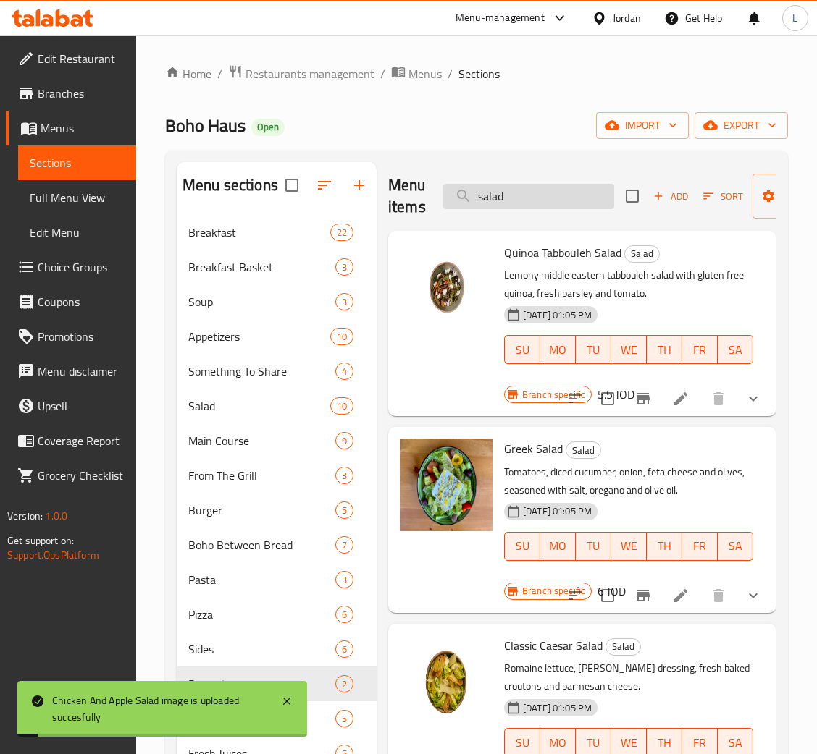
click at [534, 206] on input "salad" at bounding box center [528, 196] width 171 height 25
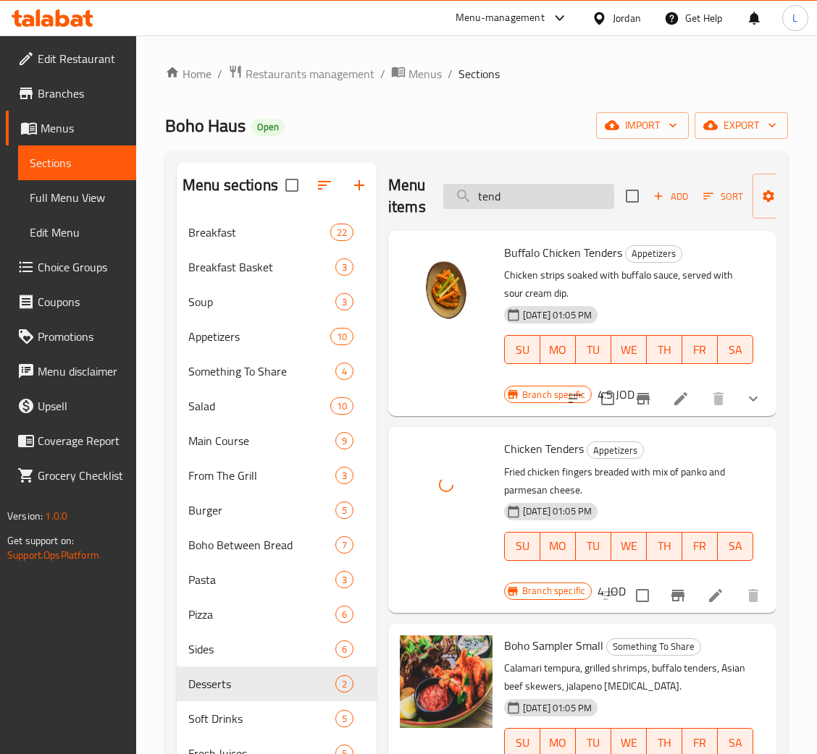
click at [510, 200] on input "tend" at bounding box center [528, 196] width 171 height 25
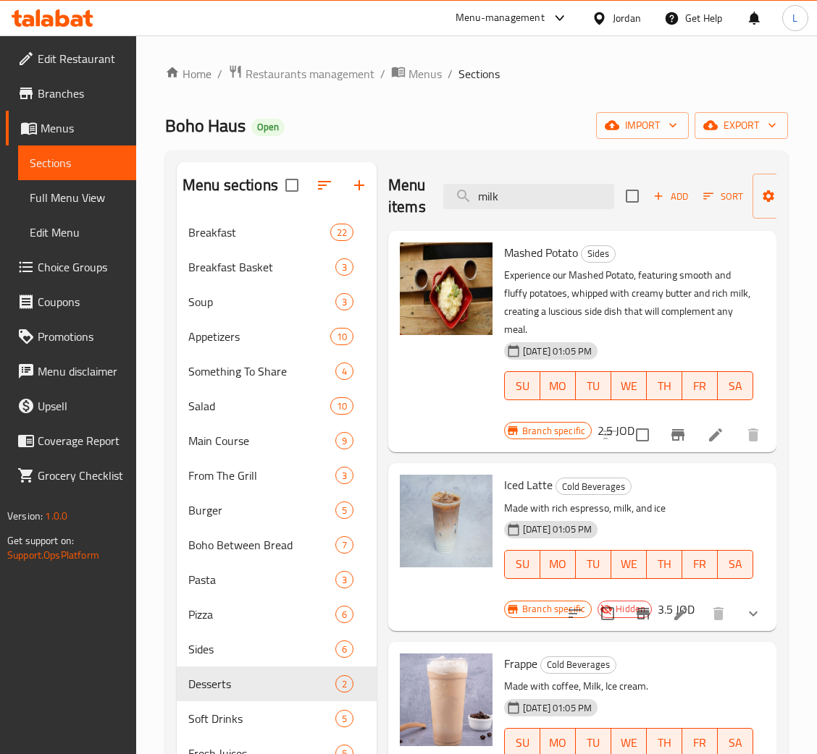
click at [516, 214] on div "Menu items milk Add Sort Manage items" at bounding box center [582, 196] width 388 height 69
click at [520, 197] on input "milk" at bounding box center [528, 196] width 171 height 25
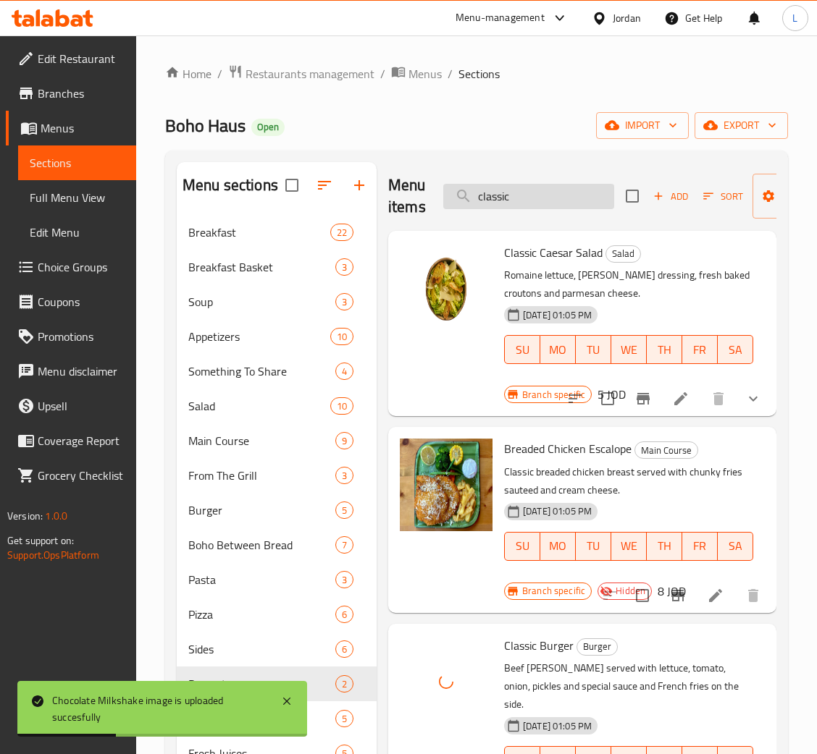
click at [510, 194] on input "classic" at bounding box center [528, 196] width 171 height 25
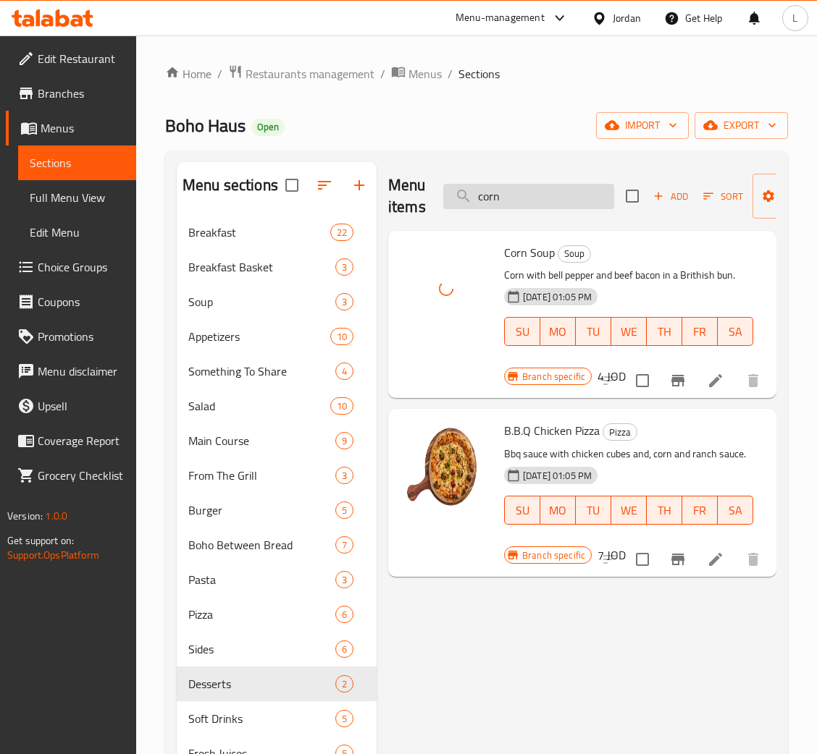
click at [506, 195] on input "corn" at bounding box center [528, 196] width 171 height 25
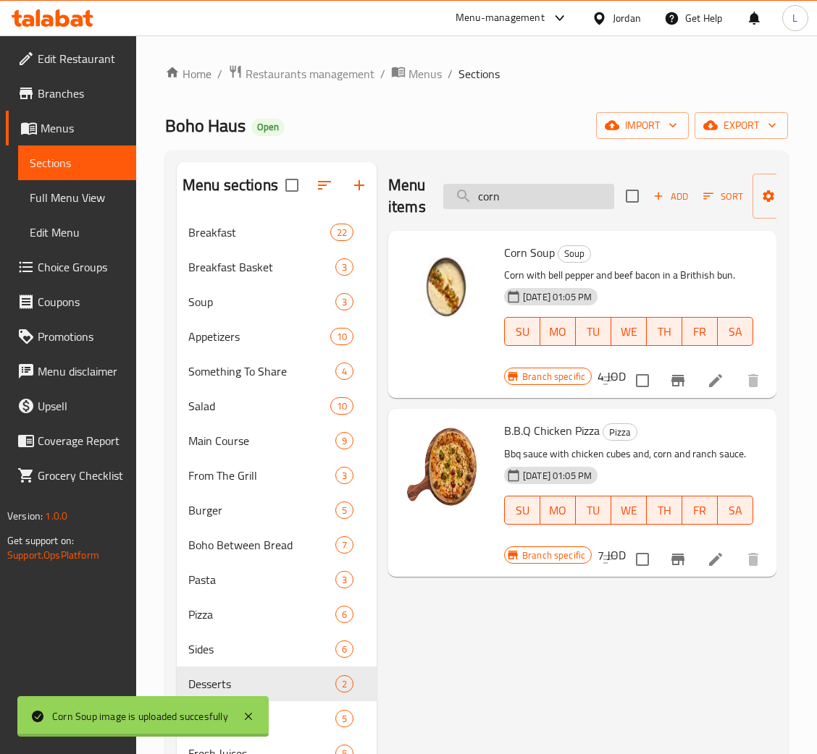
click at [506, 195] on input "corn" at bounding box center [528, 196] width 171 height 25
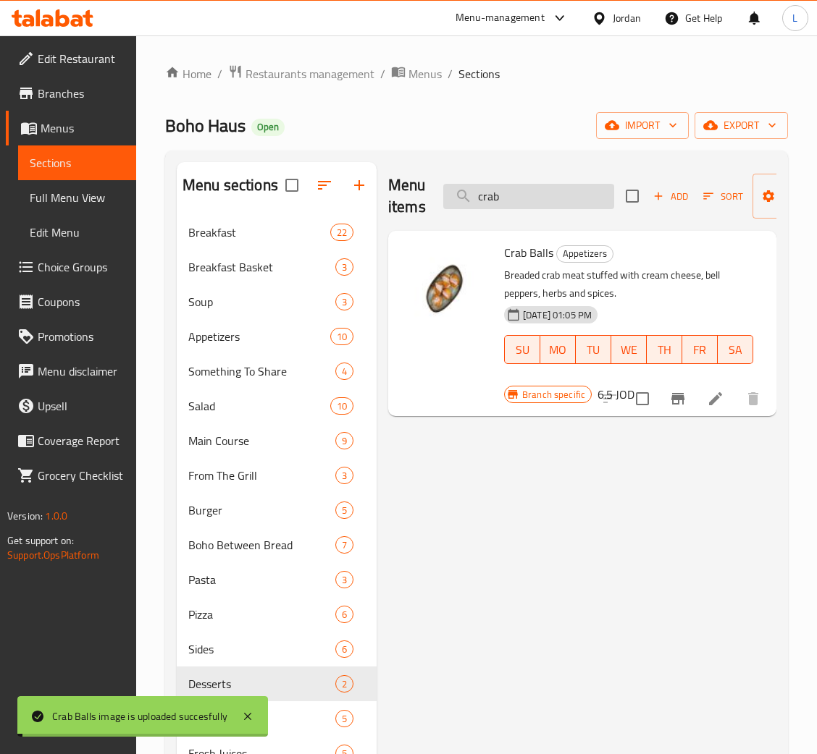
click at [524, 198] on input "crab" at bounding box center [528, 196] width 171 height 25
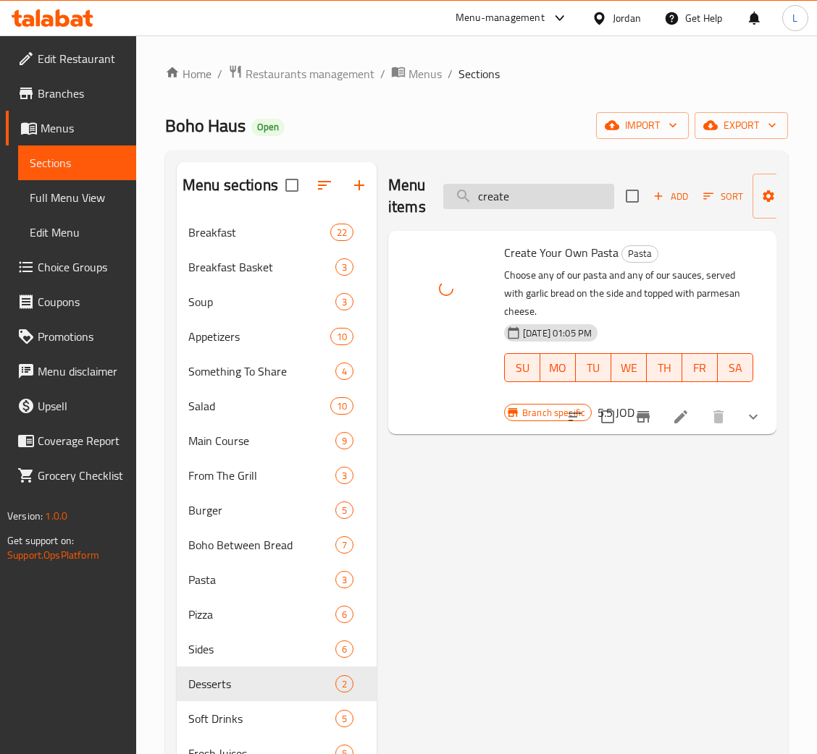
click at [501, 198] on input "create" at bounding box center [528, 196] width 171 height 25
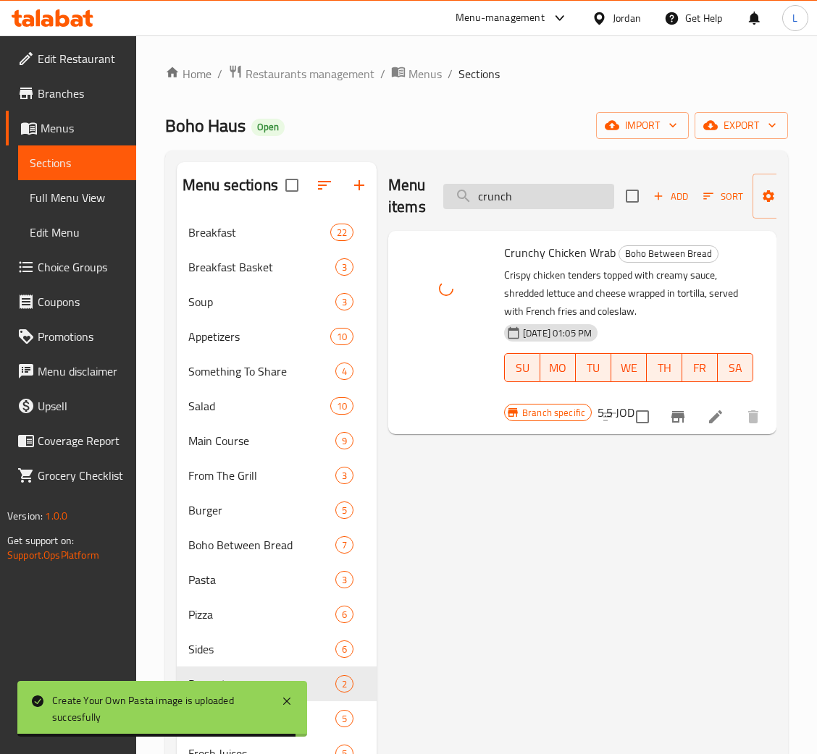
click at [535, 200] on input "crunch" at bounding box center [528, 196] width 171 height 25
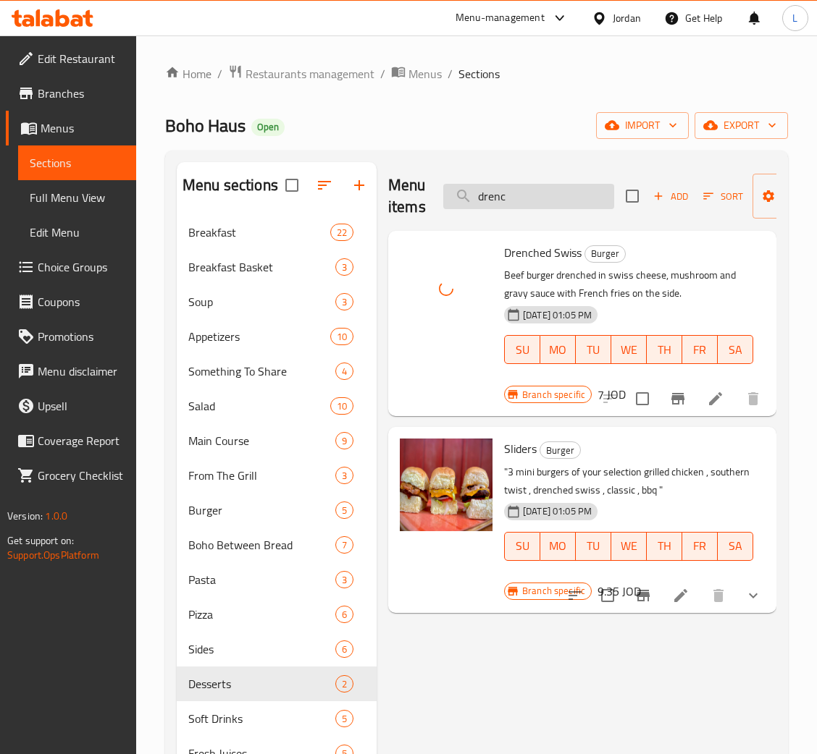
click at [524, 202] on input "drenc" at bounding box center [528, 196] width 171 height 25
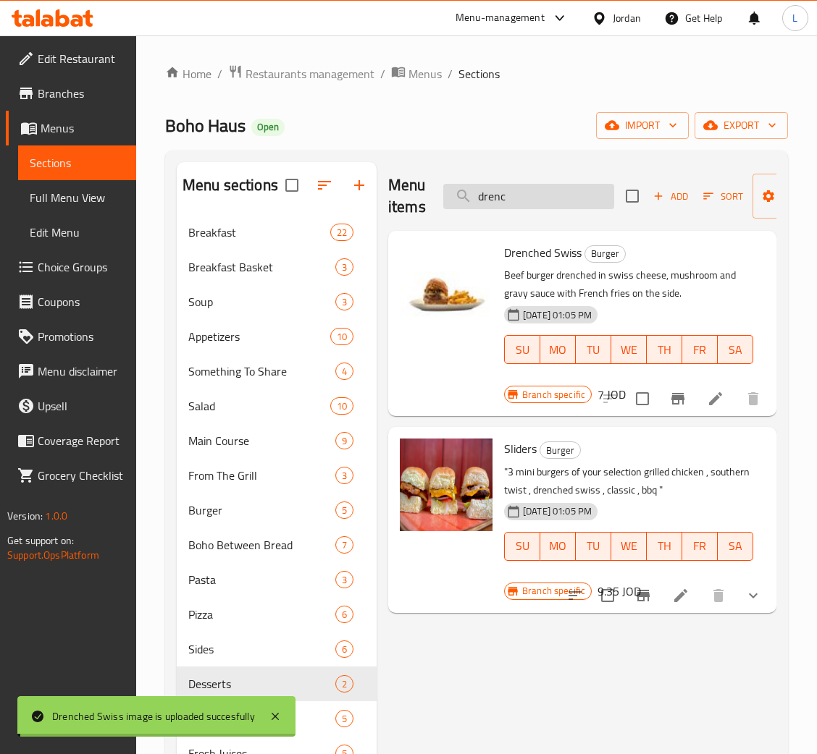
click at [524, 202] on input "drenc" at bounding box center [528, 196] width 171 height 25
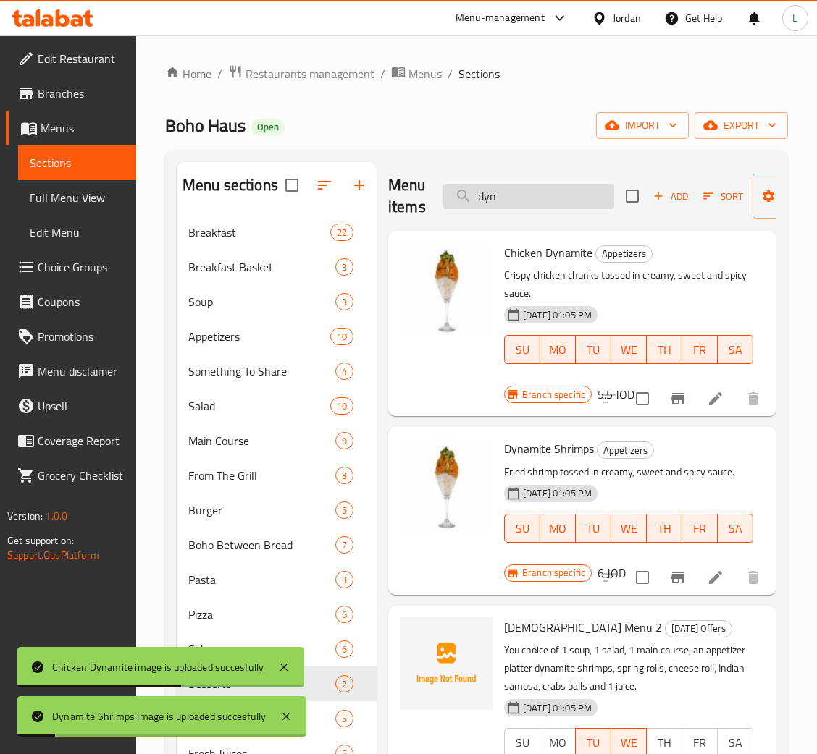
click at [509, 207] on input "dyn" at bounding box center [528, 196] width 171 height 25
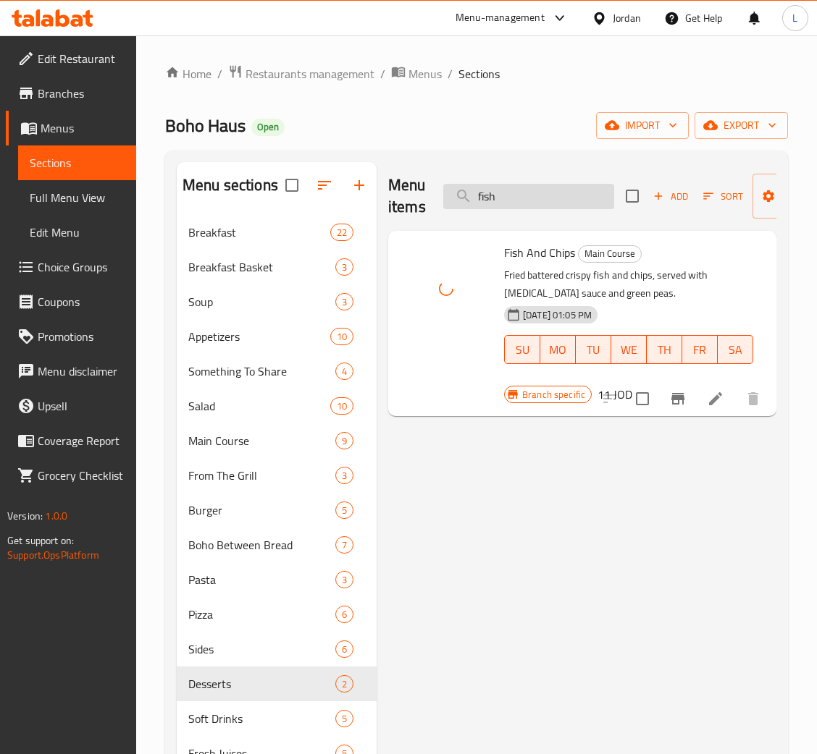
click at [524, 203] on input "fish" at bounding box center [528, 196] width 171 height 25
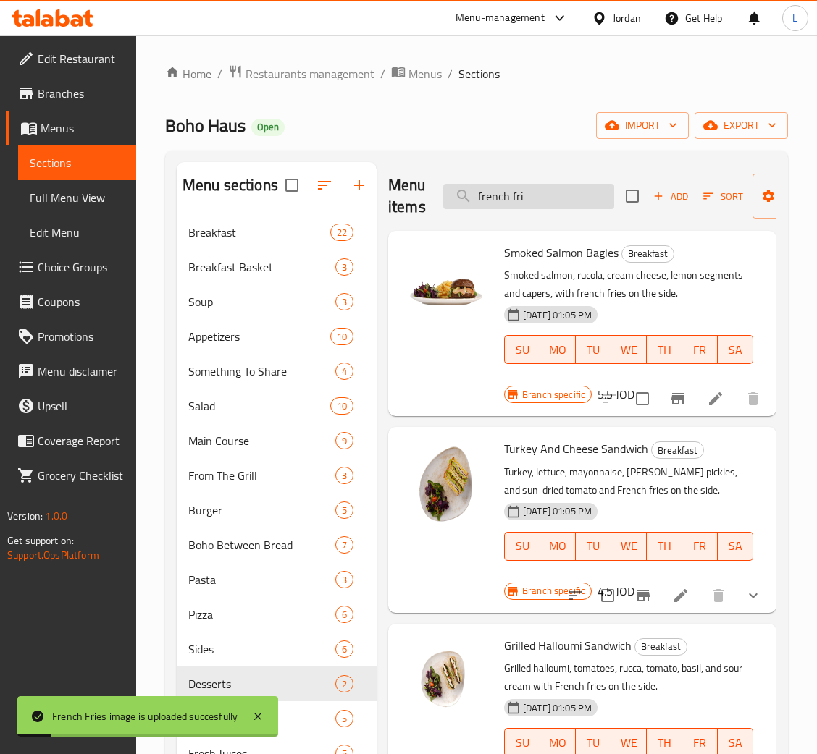
click at [559, 194] on input "french fri" at bounding box center [528, 196] width 171 height 25
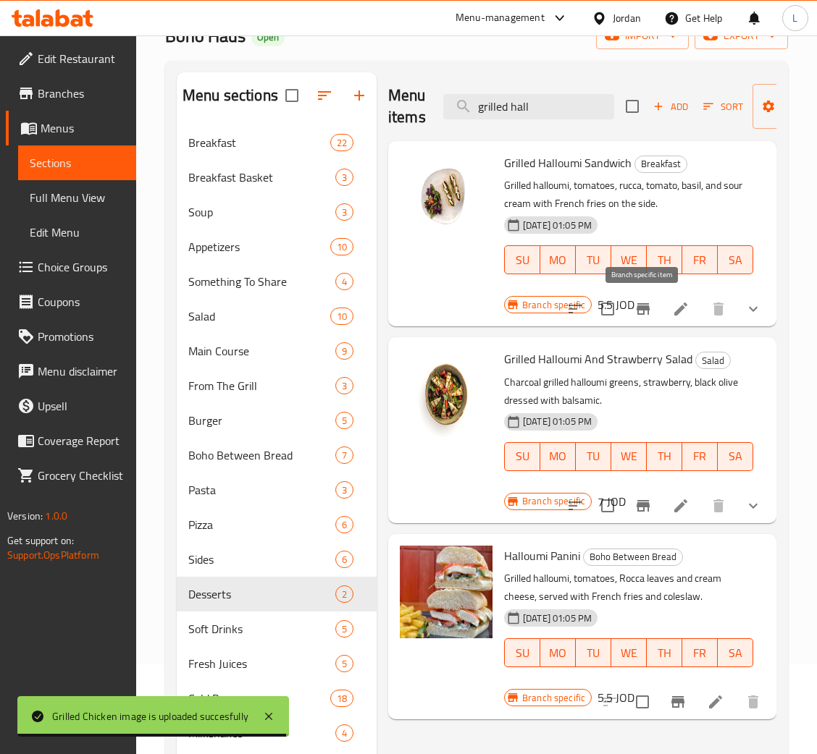
scroll to position [88, 0]
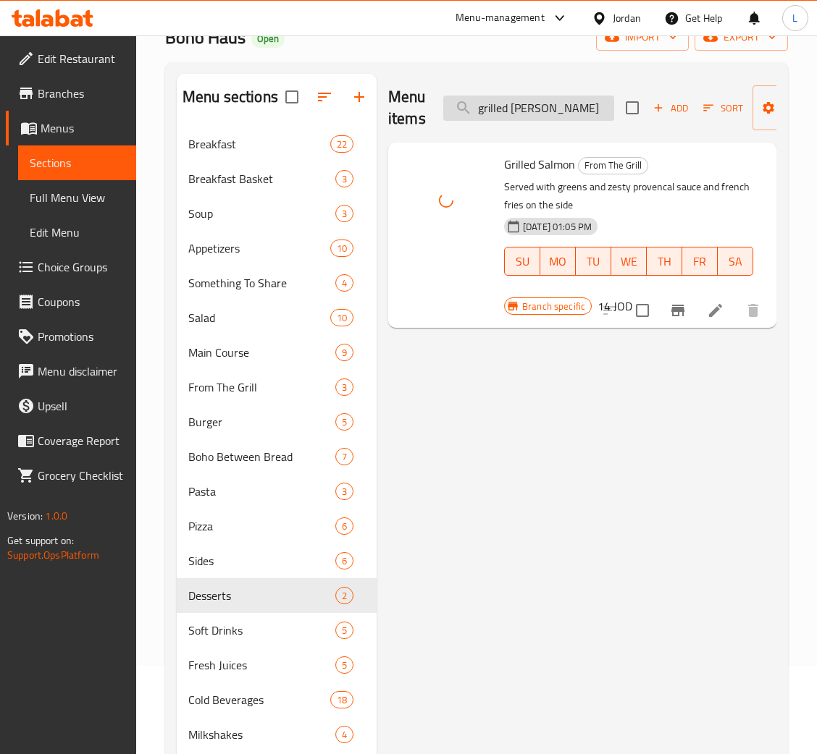
click at [541, 109] on input "grilled sal" at bounding box center [528, 108] width 171 height 25
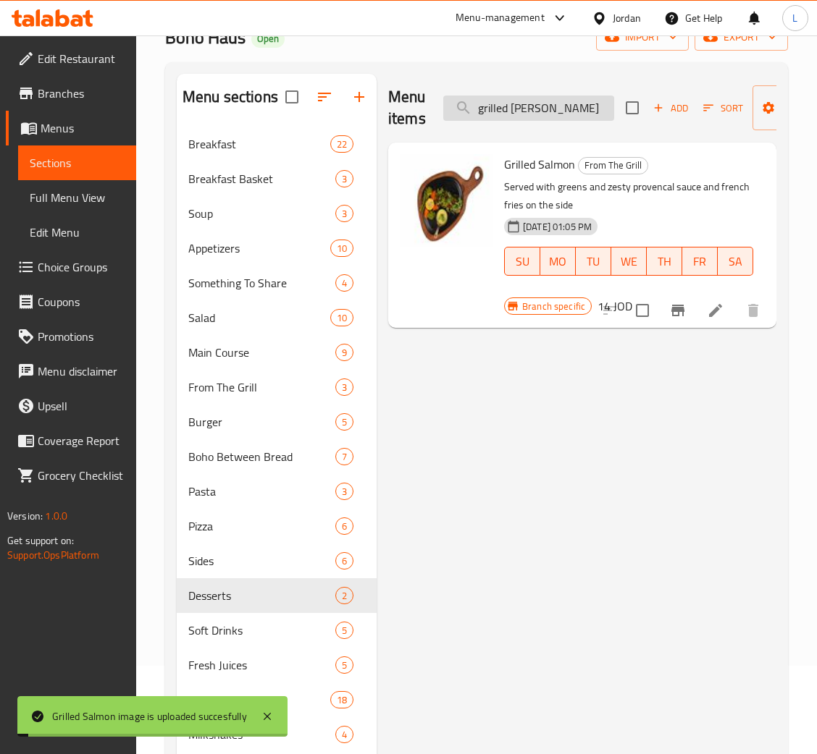
click at [541, 109] on input "grilled sal" at bounding box center [528, 108] width 171 height 25
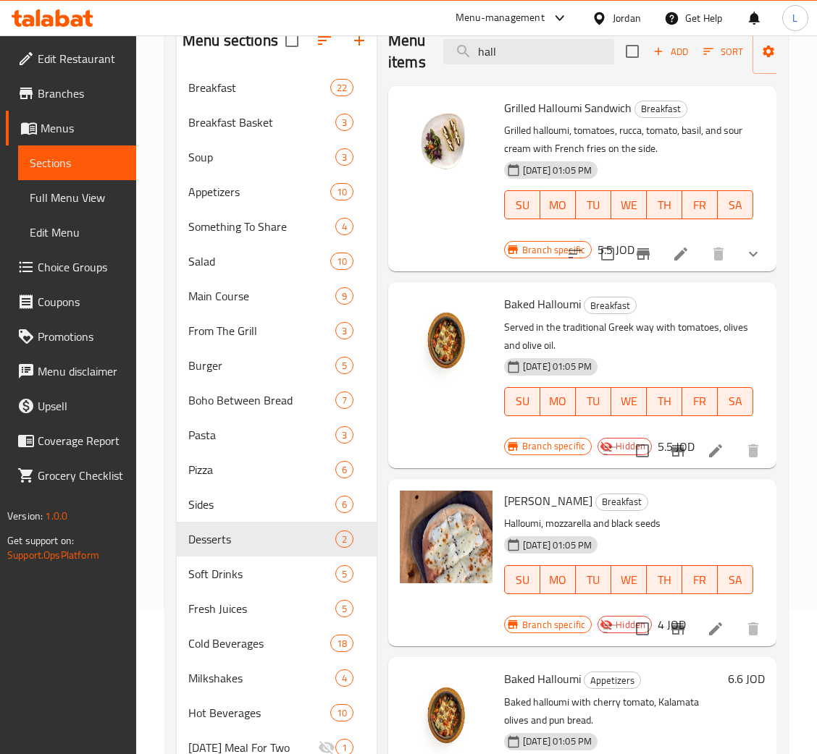
scroll to position [0, 0]
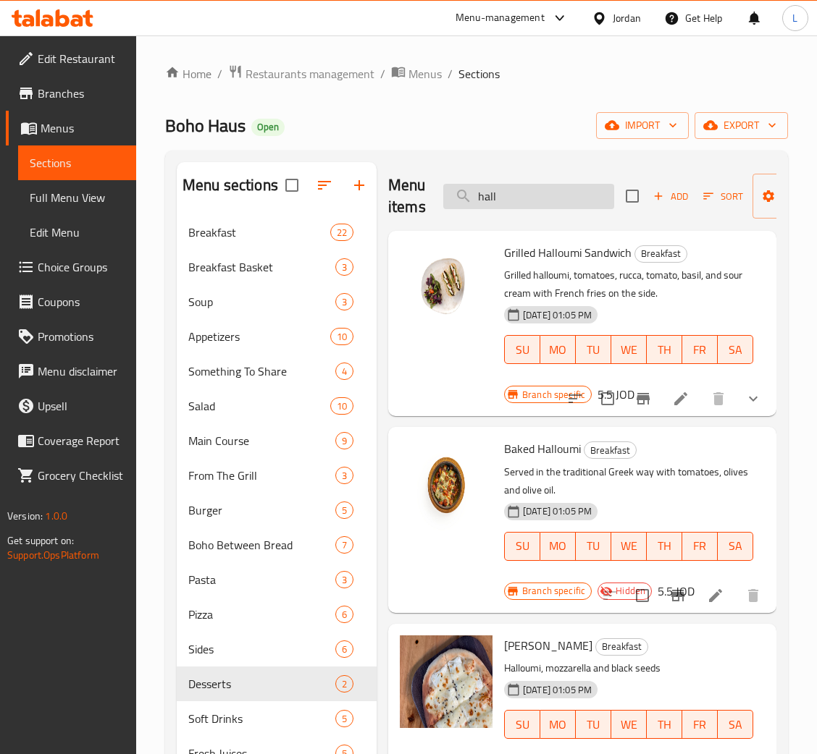
click at [549, 190] on input "hall" at bounding box center [528, 196] width 171 height 25
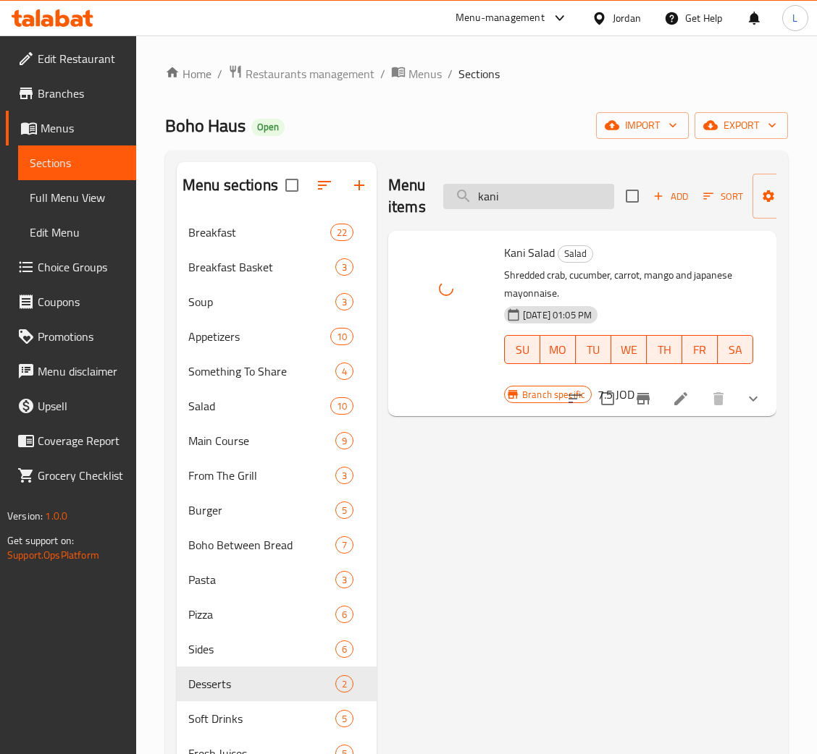
click at [550, 200] on input "kani" at bounding box center [528, 196] width 171 height 25
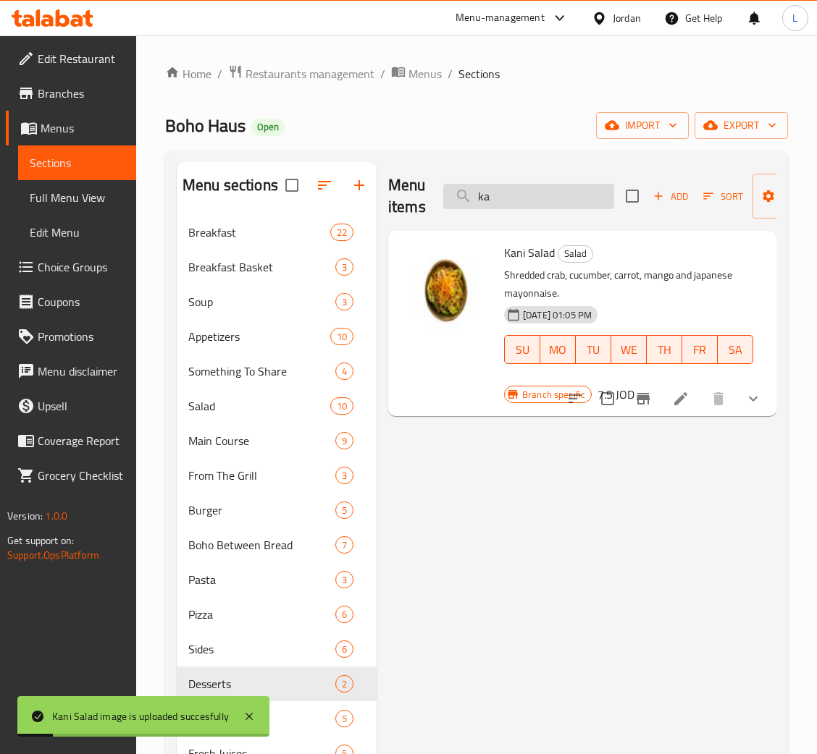
type input "k"
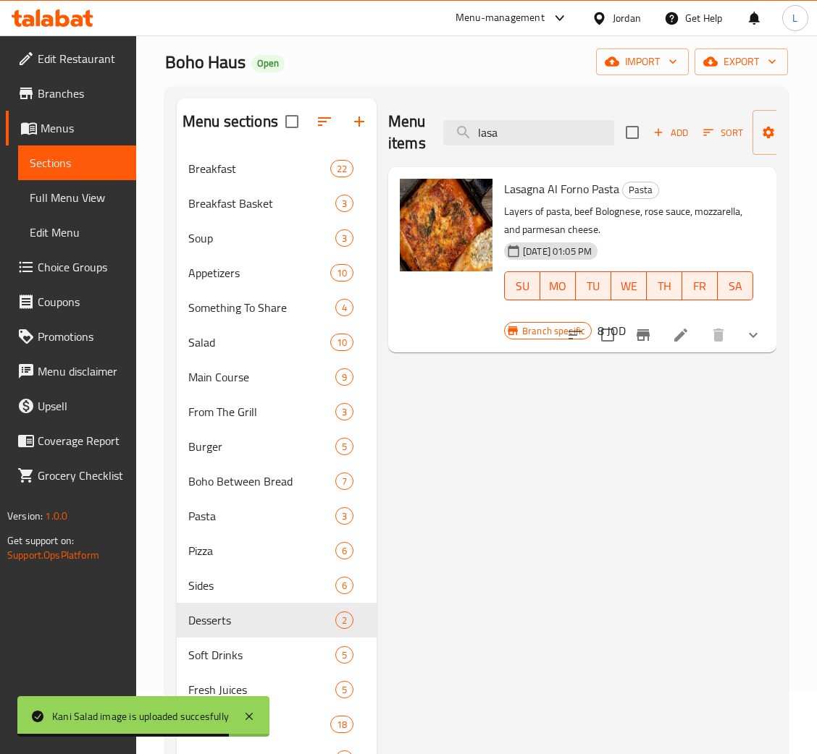
scroll to position [109, 0]
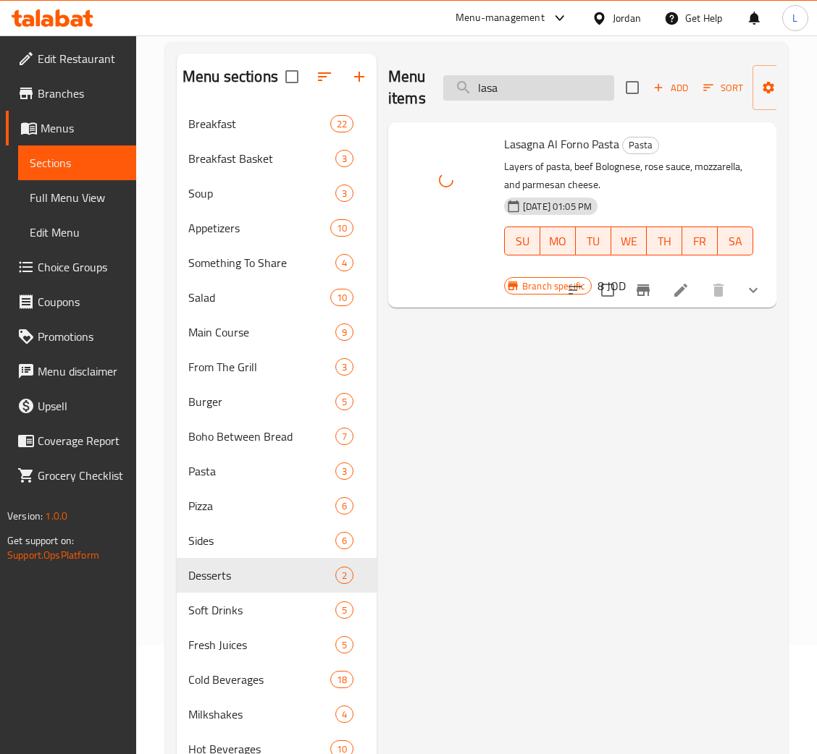
click at [554, 99] on input "lasa" at bounding box center [528, 87] width 171 height 25
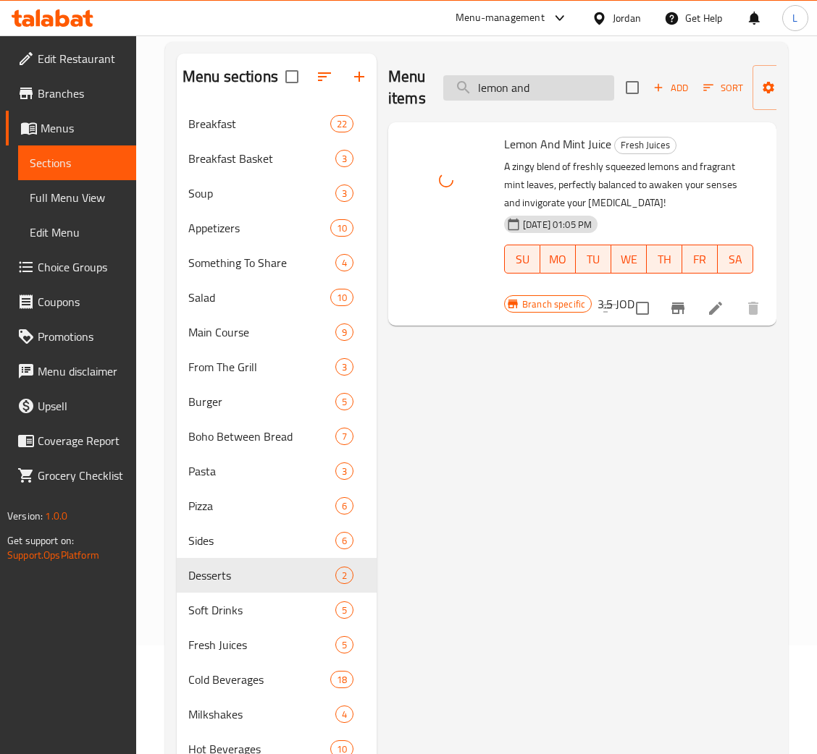
click at [550, 95] on input "lemon and" at bounding box center [528, 87] width 171 height 25
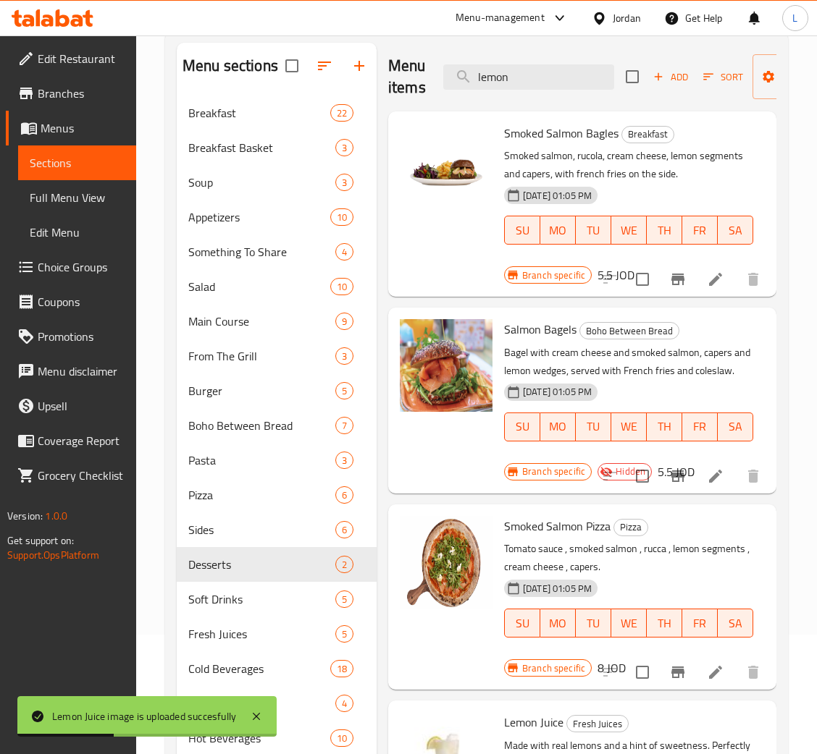
scroll to position [0, 0]
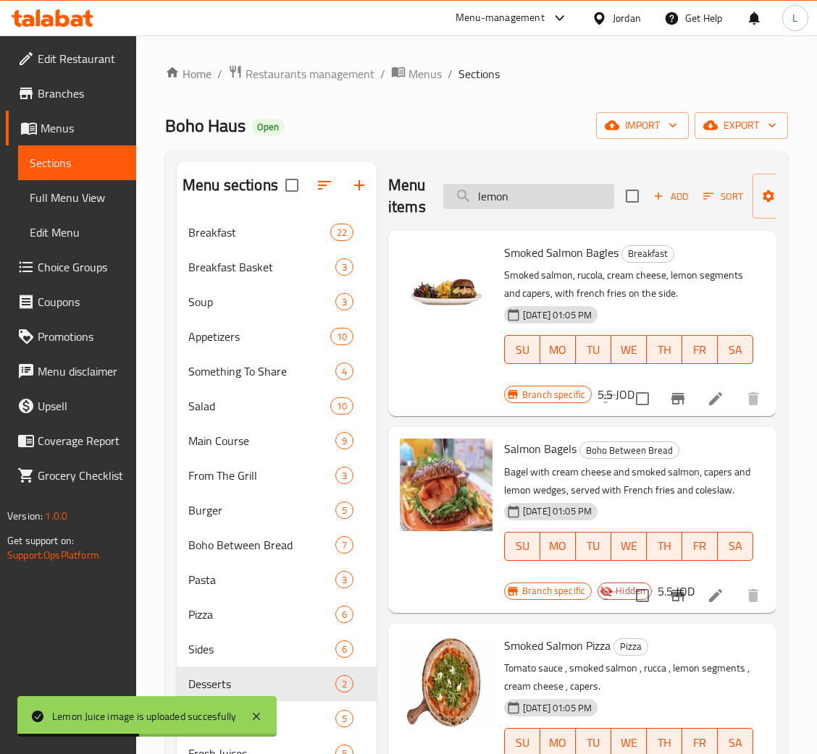
click at [531, 209] on input "lemon" at bounding box center [528, 196] width 171 height 25
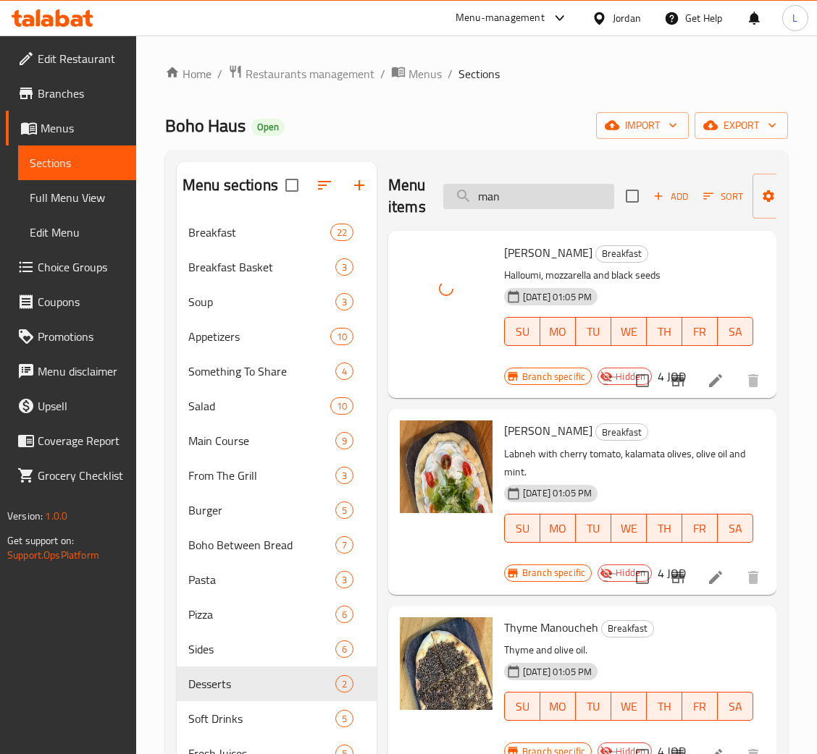
click at [521, 193] on input "man" at bounding box center [528, 196] width 171 height 25
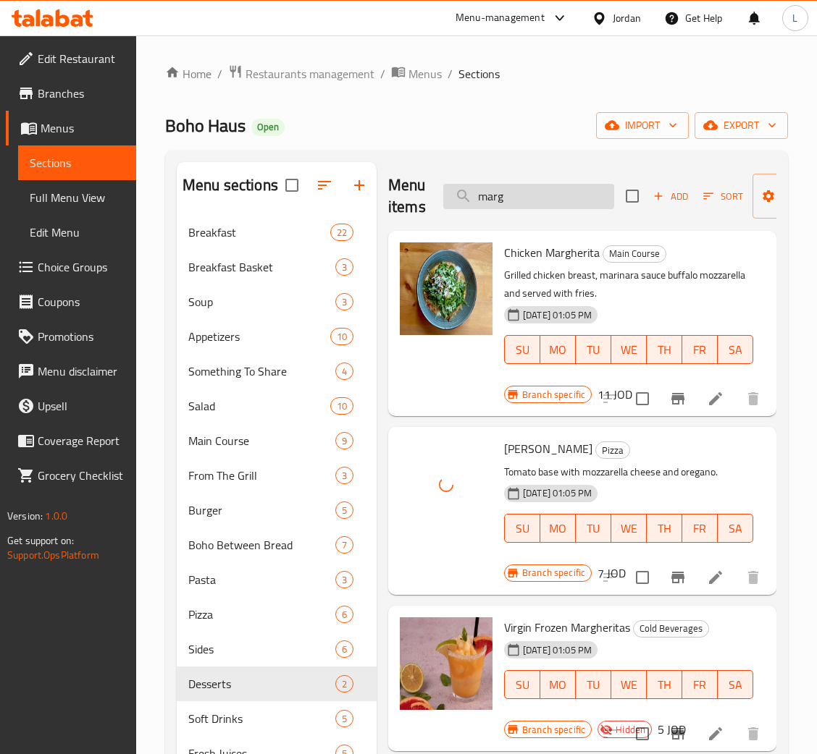
click at [576, 194] on input "marg" at bounding box center [528, 196] width 171 height 25
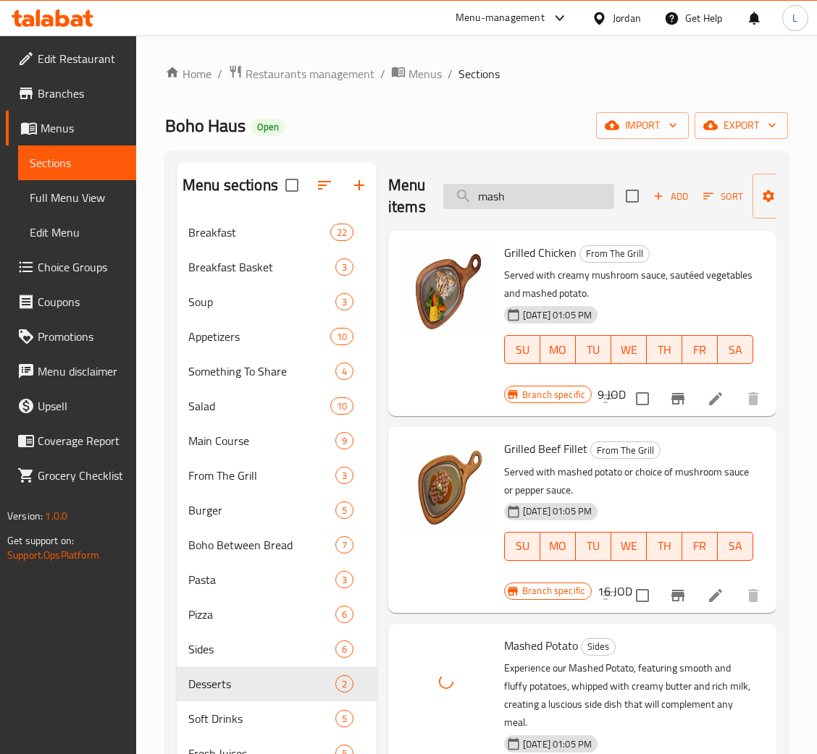
click at [535, 204] on input "mash" at bounding box center [528, 196] width 171 height 25
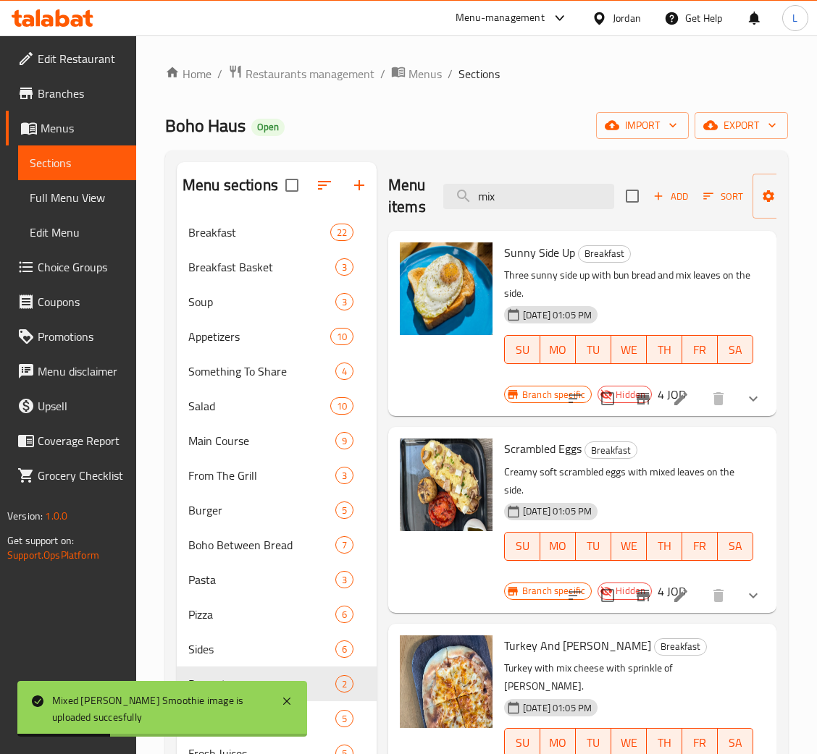
click at [572, 211] on div "Menu items mix Add Sort Manage items" at bounding box center [582, 196] width 388 height 69
click at [571, 194] on input "mix" at bounding box center [528, 196] width 171 height 25
type input "m"
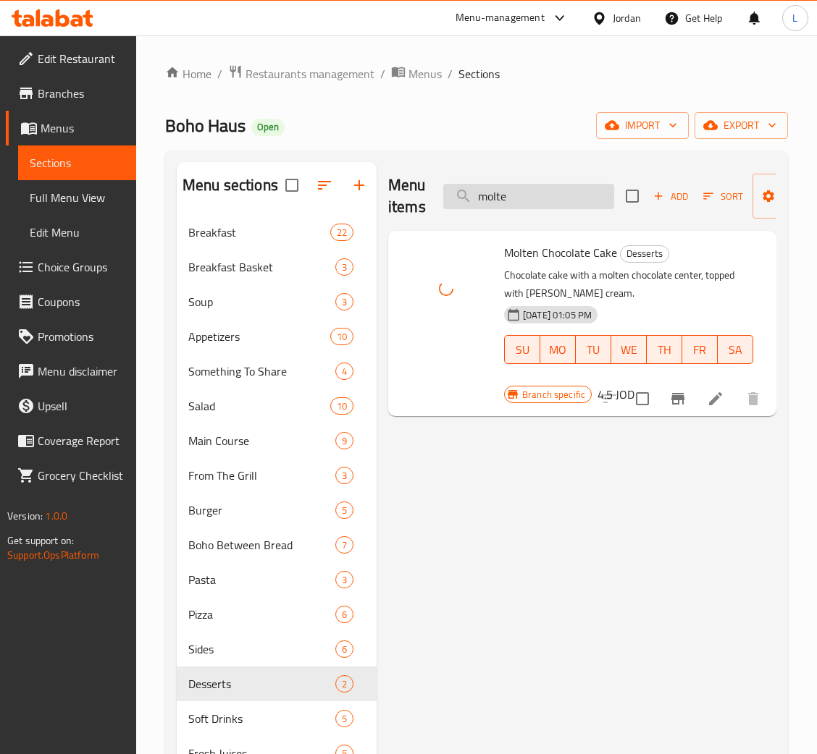
click at [531, 206] on input "molte" at bounding box center [528, 196] width 171 height 25
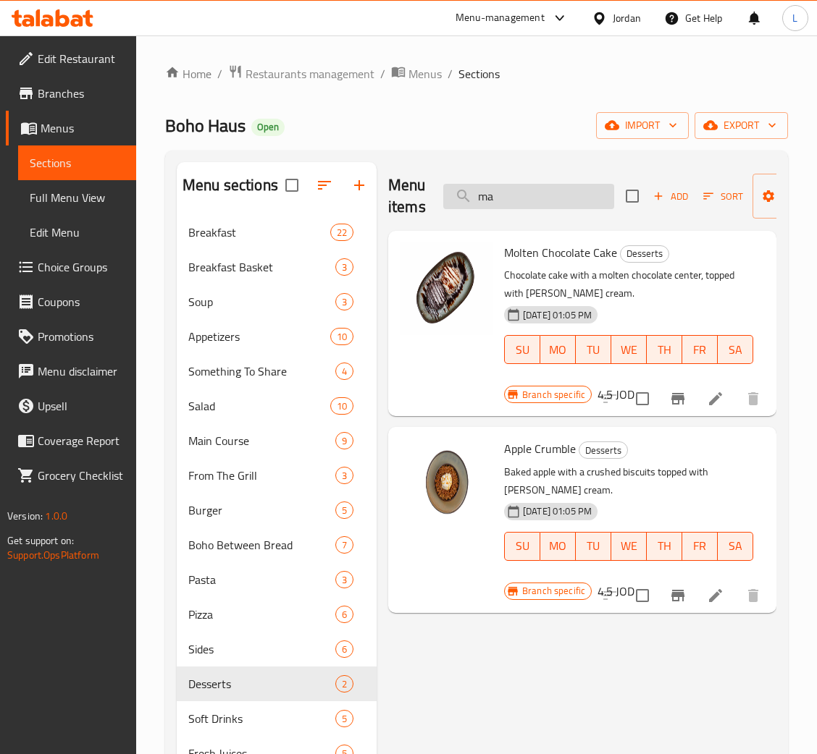
type input "m"
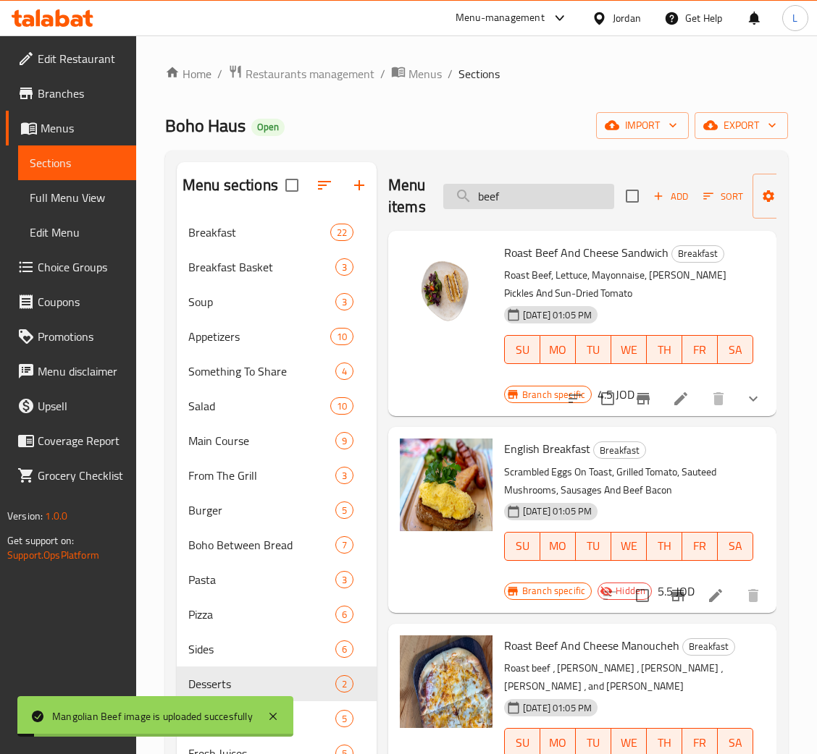
click at [529, 200] on input "beef" at bounding box center [528, 196] width 171 height 25
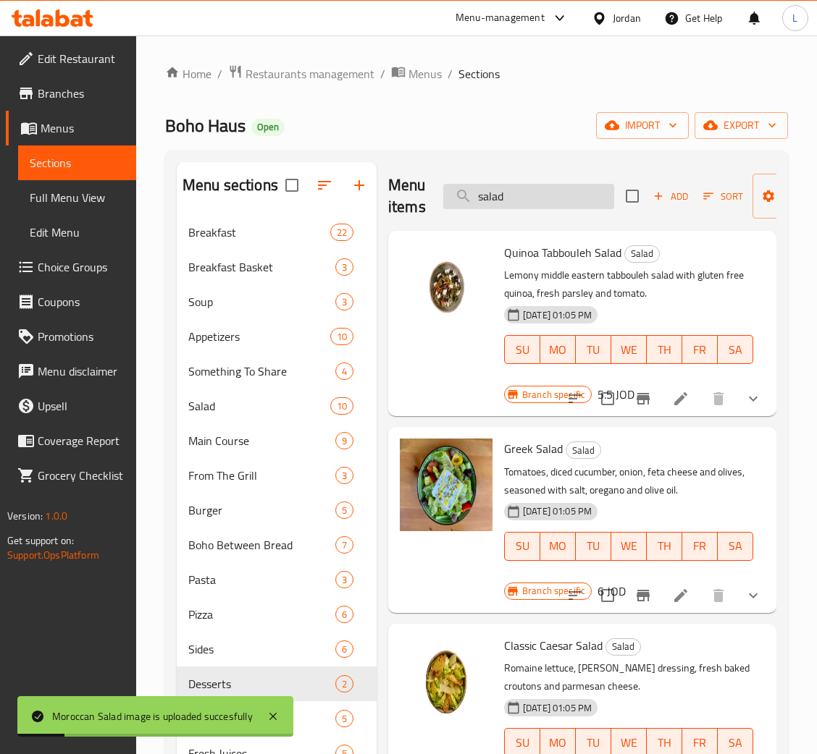
click at [541, 193] on input "salad" at bounding box center [528, 196] width 171 height 25
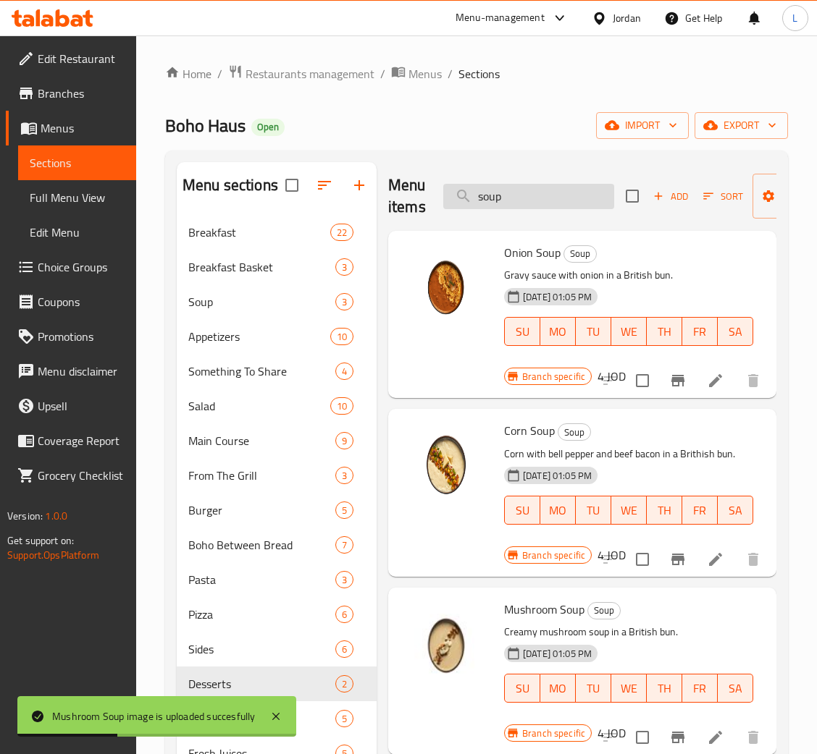
click at [572, 201] on input "soup" at bounding box center [528, 196] width 171 height 25
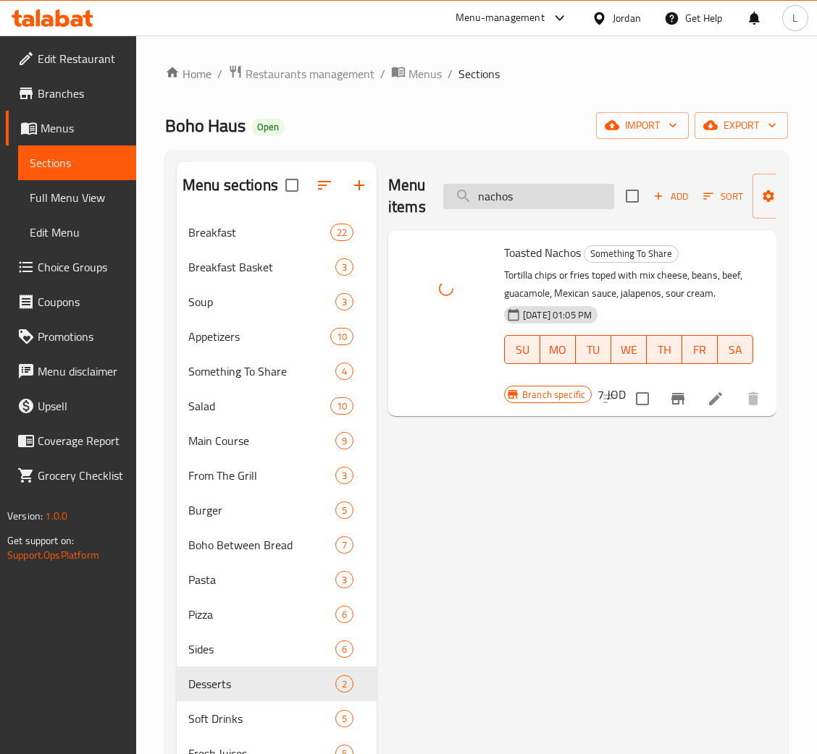
click at [510, 204] on input "nachos" at bounding box center [528, 196] width 171 height 25
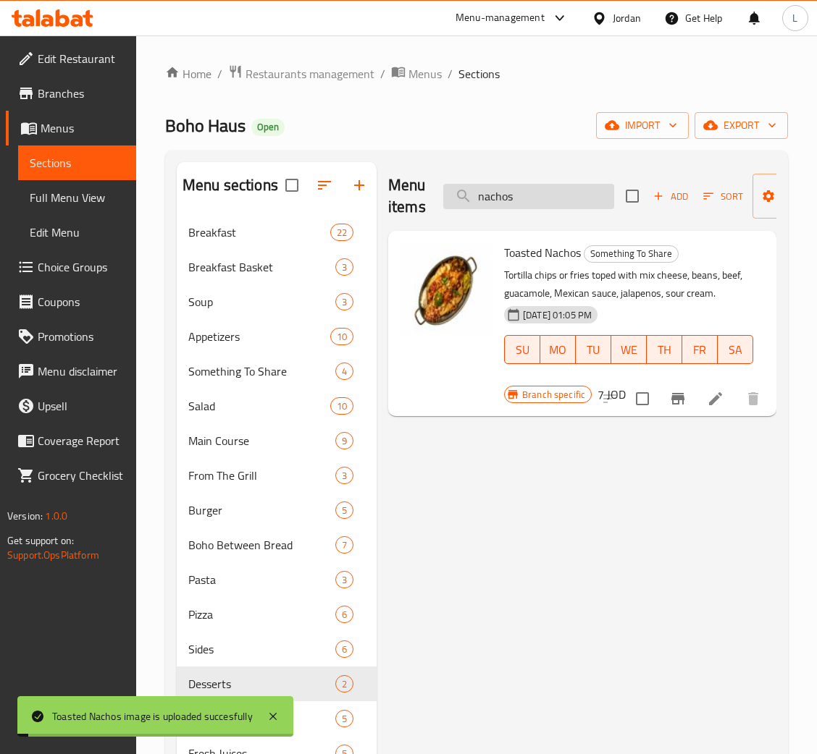
click at [510, 204] on input "nachos" at bounding box center [528, 196] width 171 height 25
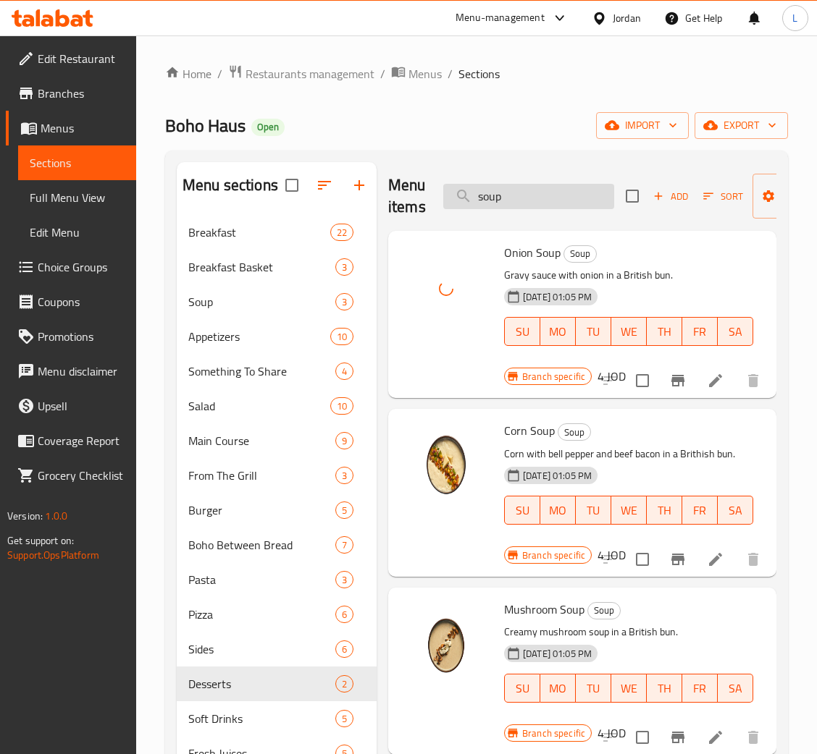
click at [511, 193] on input "soup" at bounding box center [528, 196] width 171 height 25
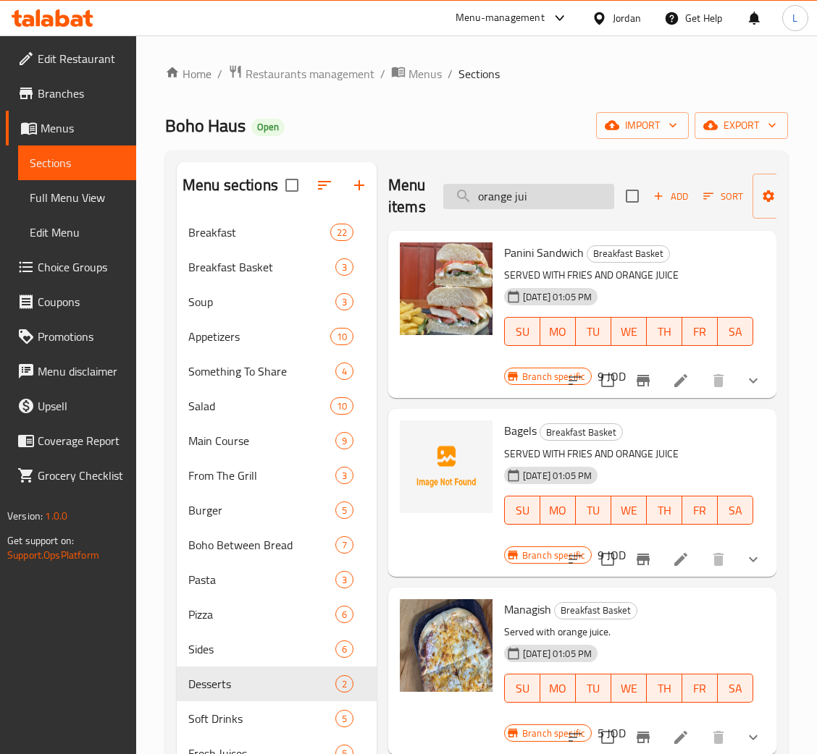
click at [549, 198] on input "orange jui" at bounding box center [528, 196] width 171 height 25
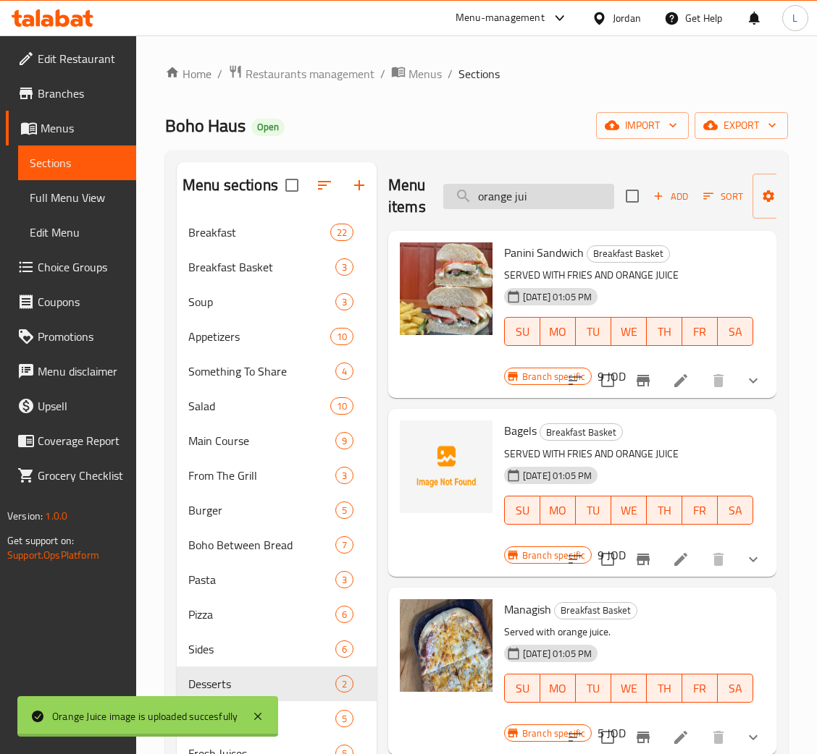
click at [549, 198] on input "orange jui" at bounding box center [528, 196] width 171 height 25
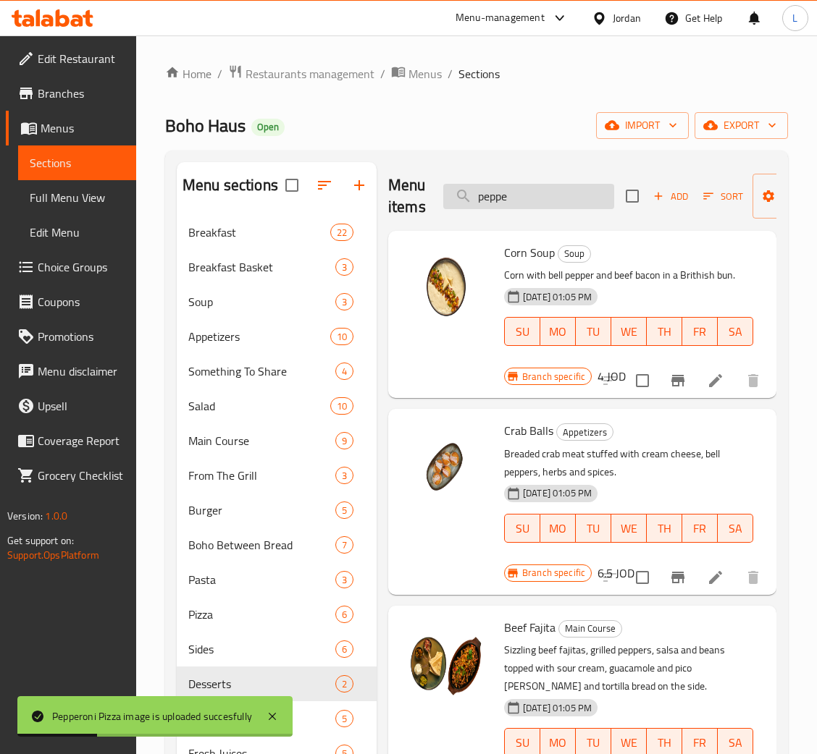
click at [527, 195] on input "peppe" at bounding box center [528, 196] width 171 height 25
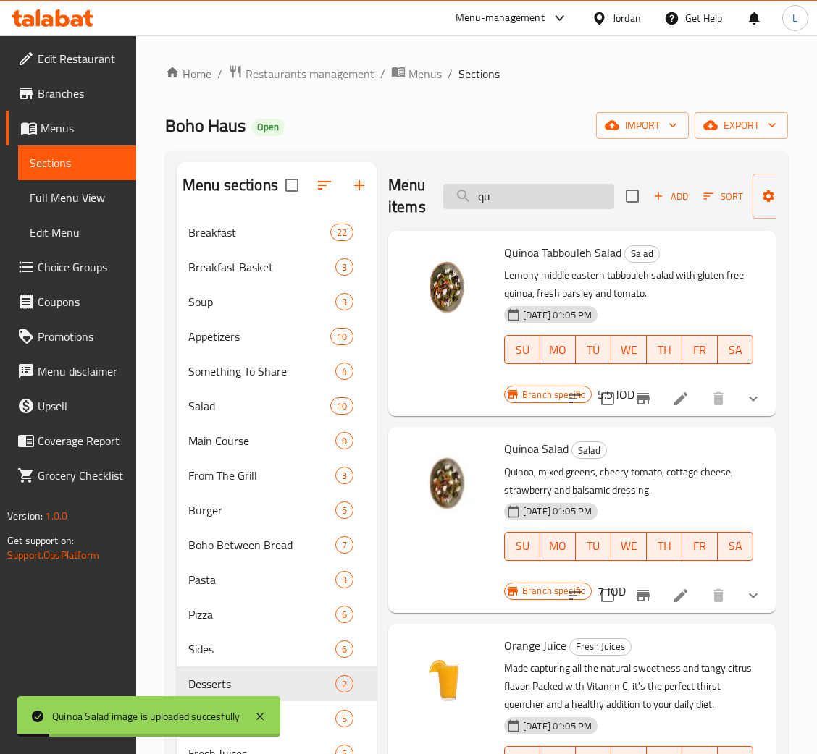
click at [505, 202] on input "qu" at bounding box center [528, 196] width 171 height 25
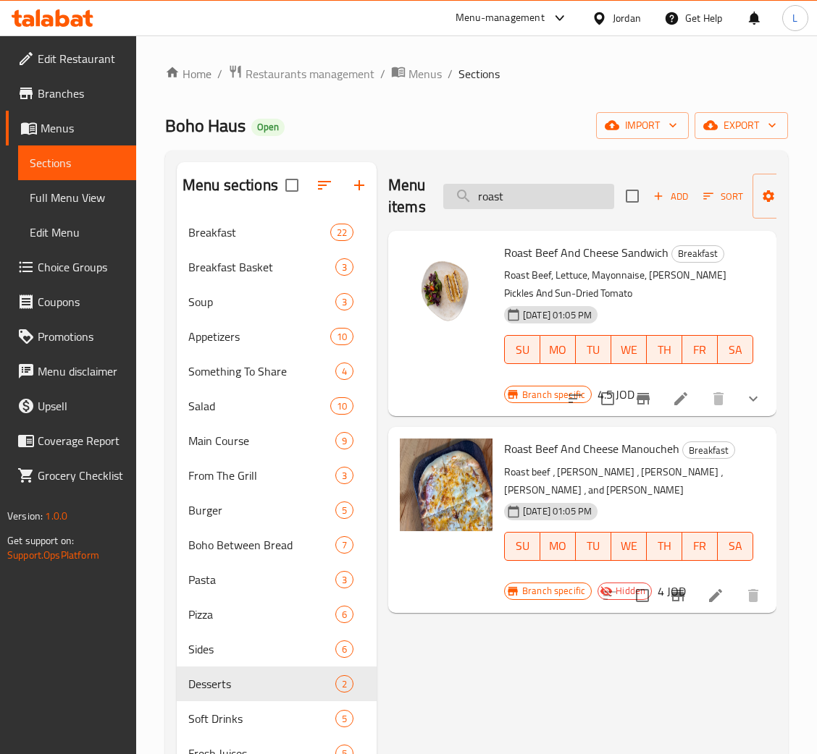
click at [500, 197] on input "roast" at bounding box center [528, 196] width 171 height 25
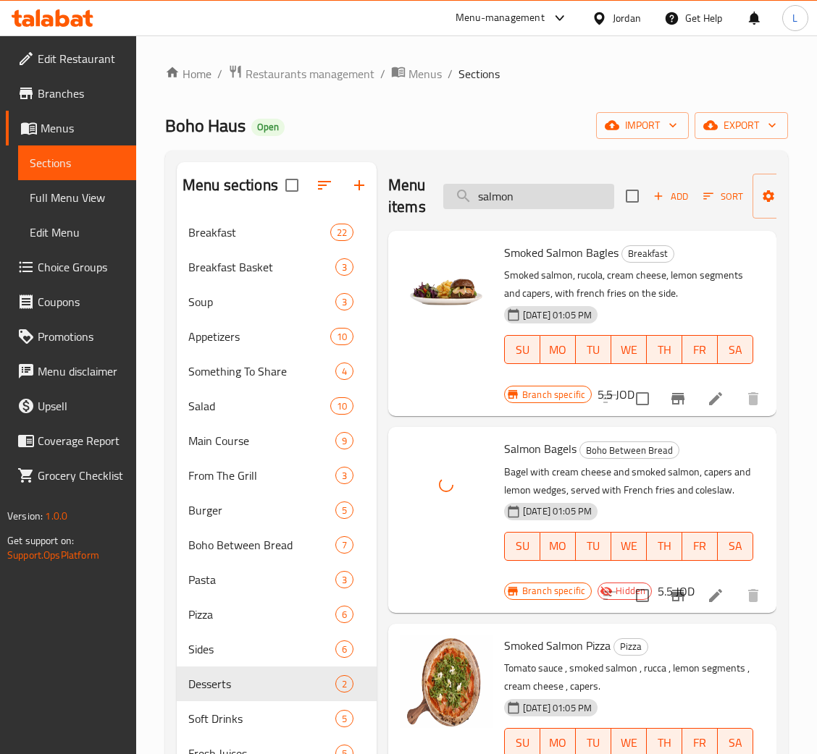
click at [564, 196] on input "salmon" at bounding box center [528, 196] width 171 height 25
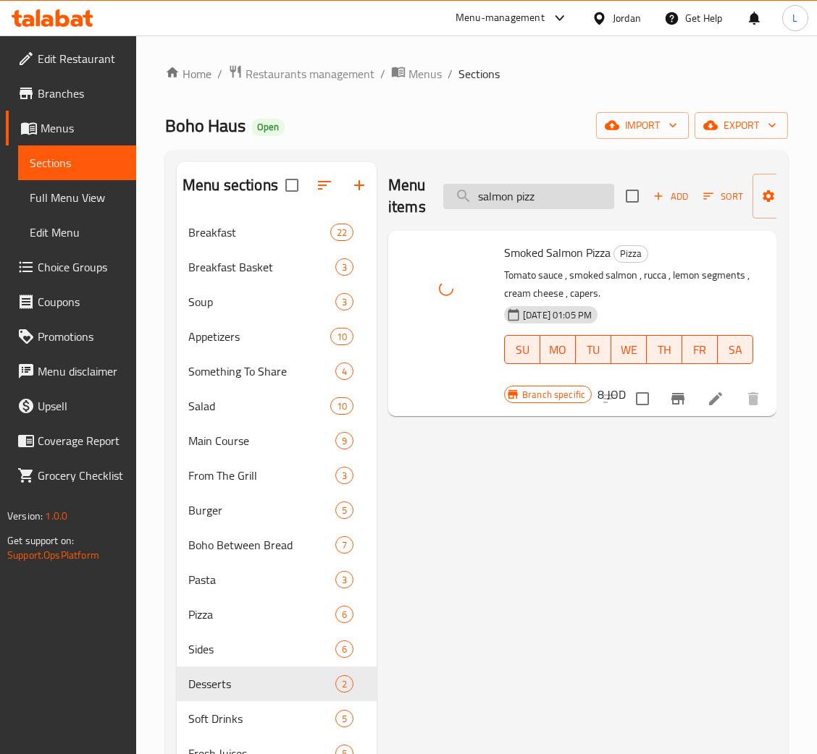
click at [560, 199] on input "salmon pizz" at bounding box center [528, 196] width 171 height 25
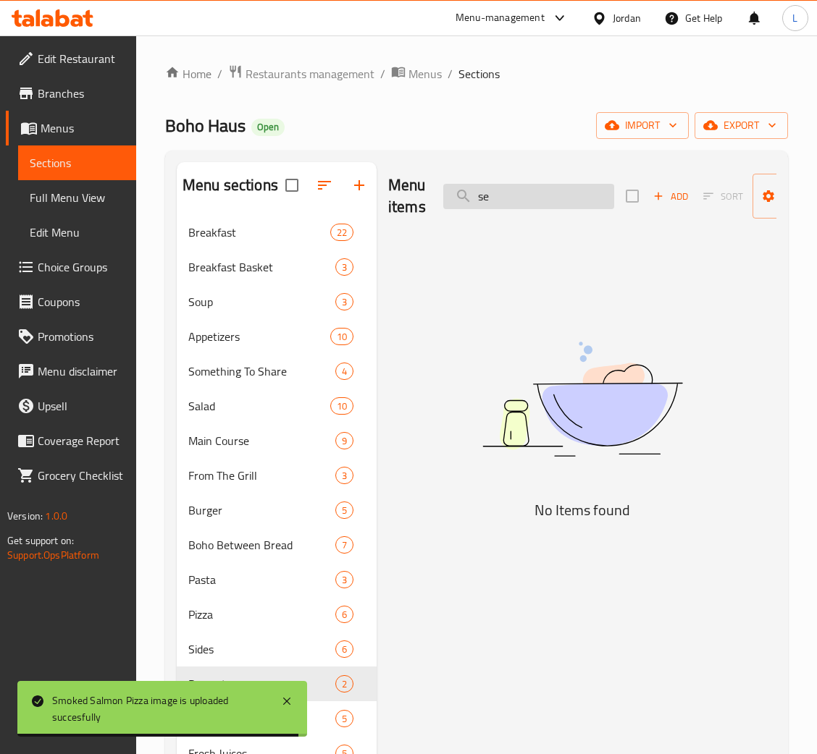
type input "s"
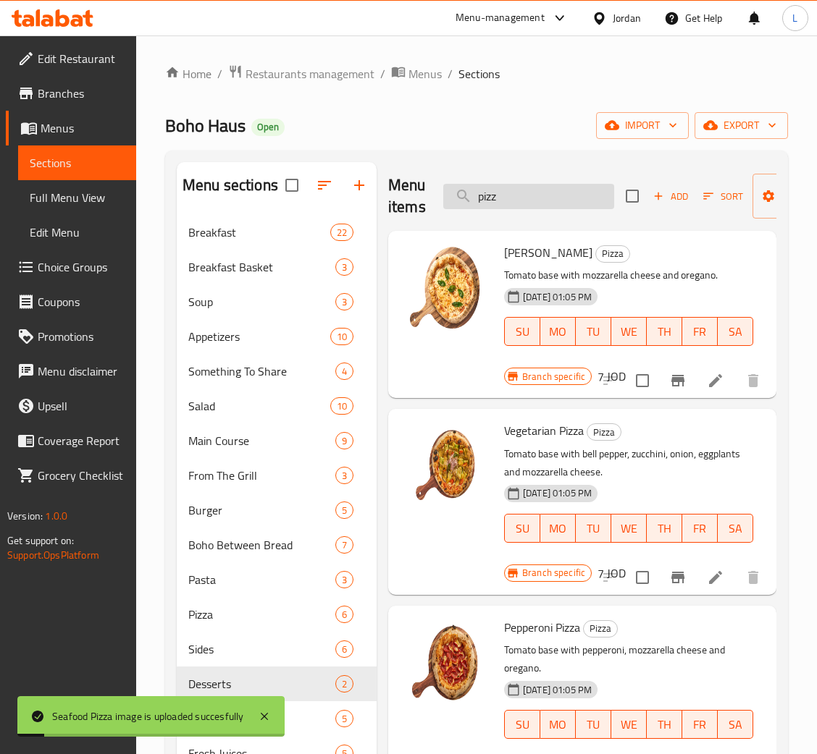
click at [549, 203] on input "pizz" at bounding box center [528, 196] width 171 height 25
type input "a"
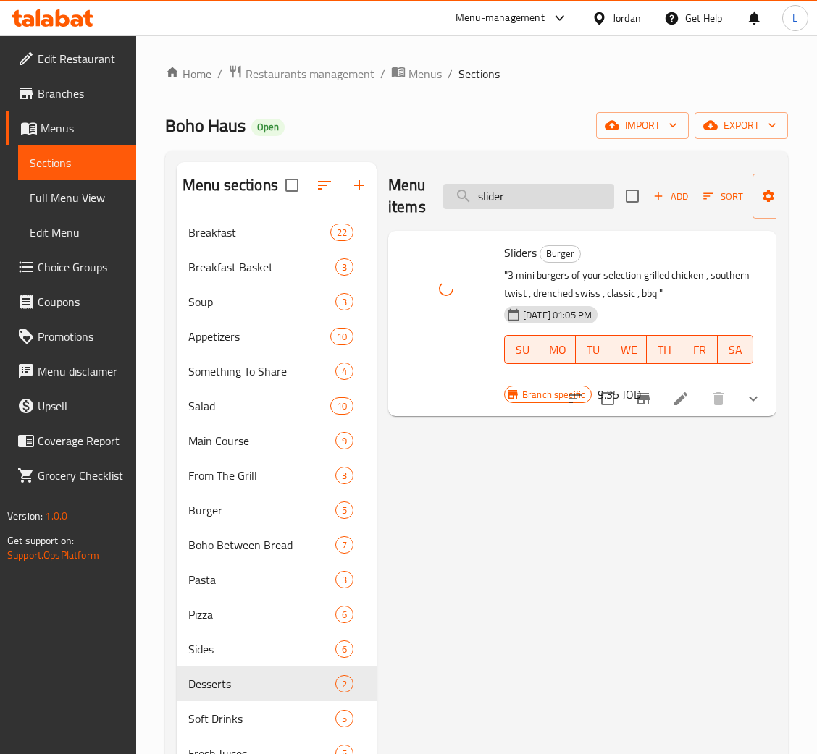
click at [508, 193] on input "slider" at bounding box center [528, 196] width 171 height 25
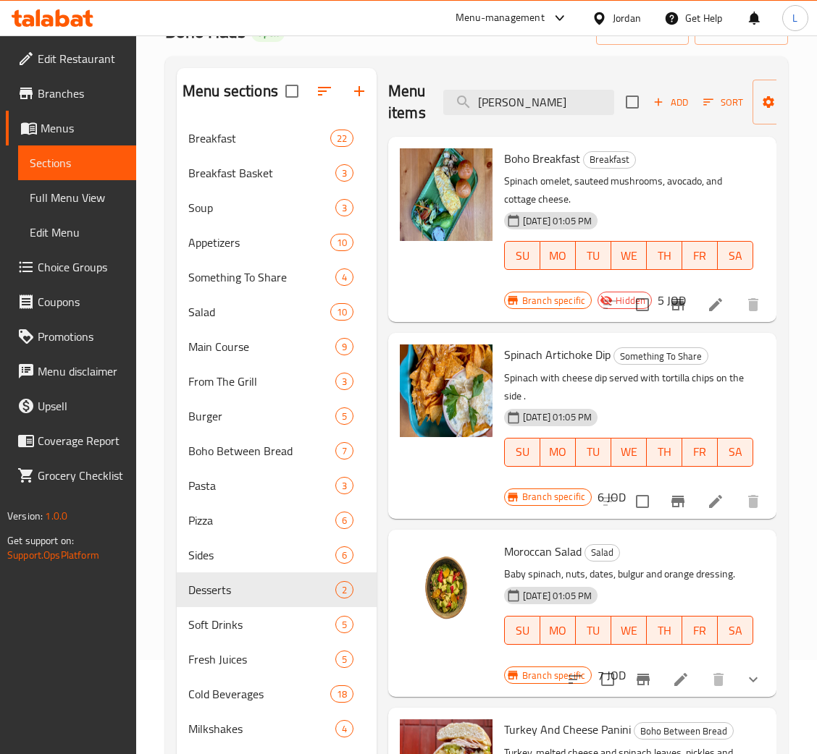
scroll to position [88, 0]
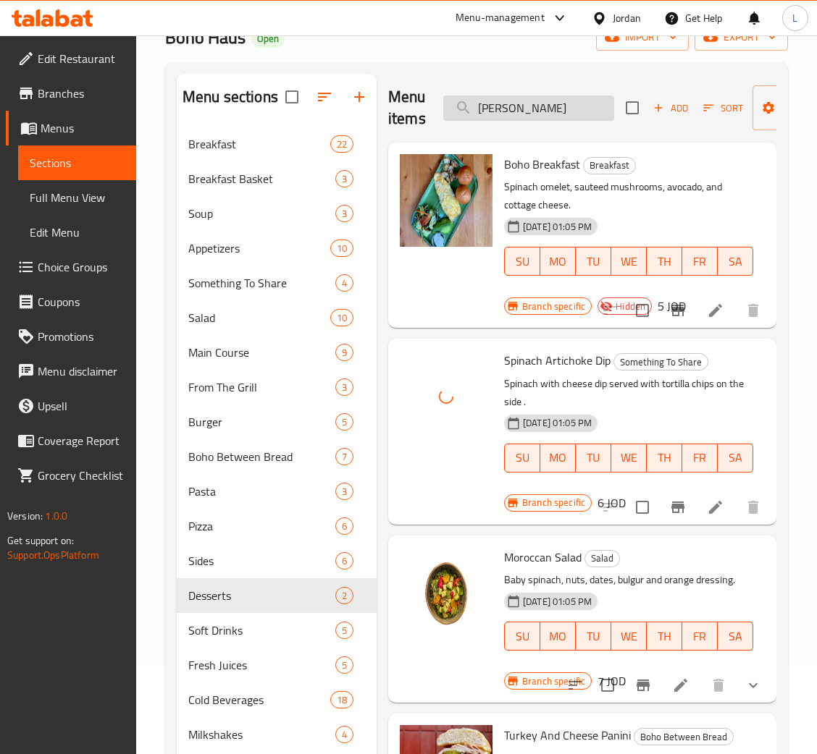
click at [516, 117] on input "spina" at bounding box center [528, 108] width 171 height 25
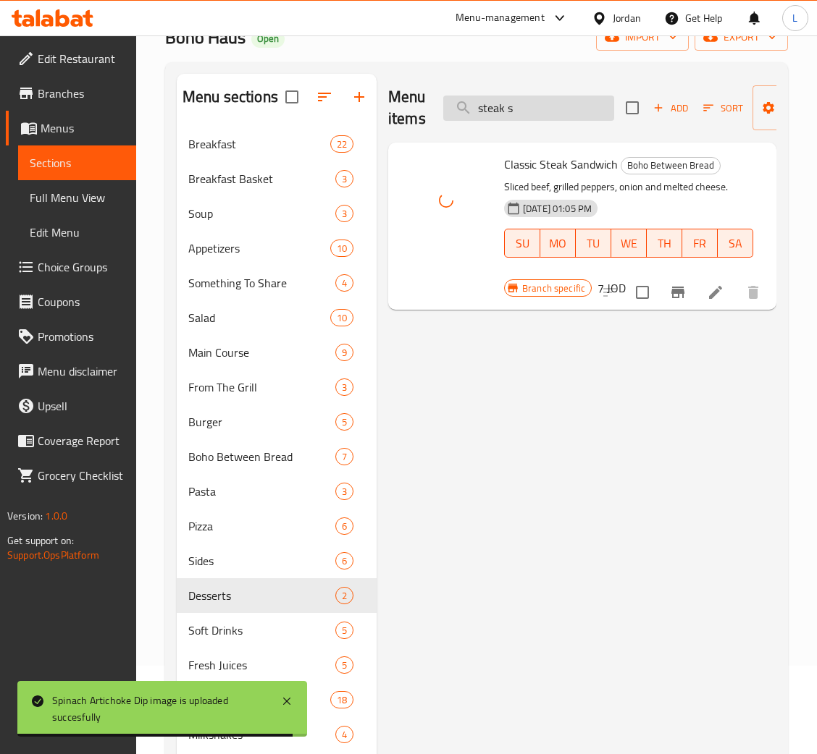
click at [528, 107] on input "steak s" at bounding box center [528, 108] width 171 height 25
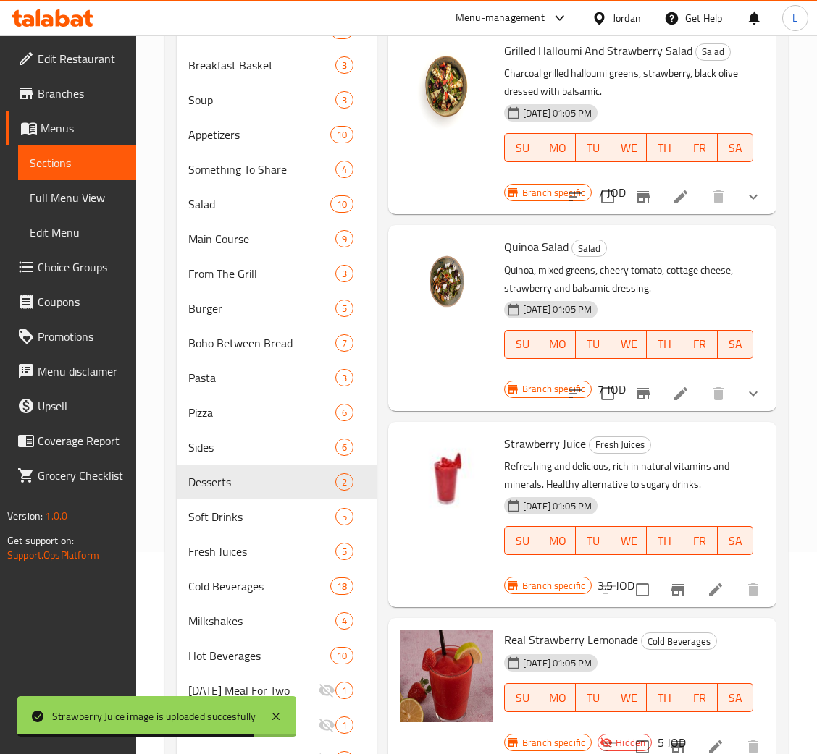
scroll to position [0, 0]
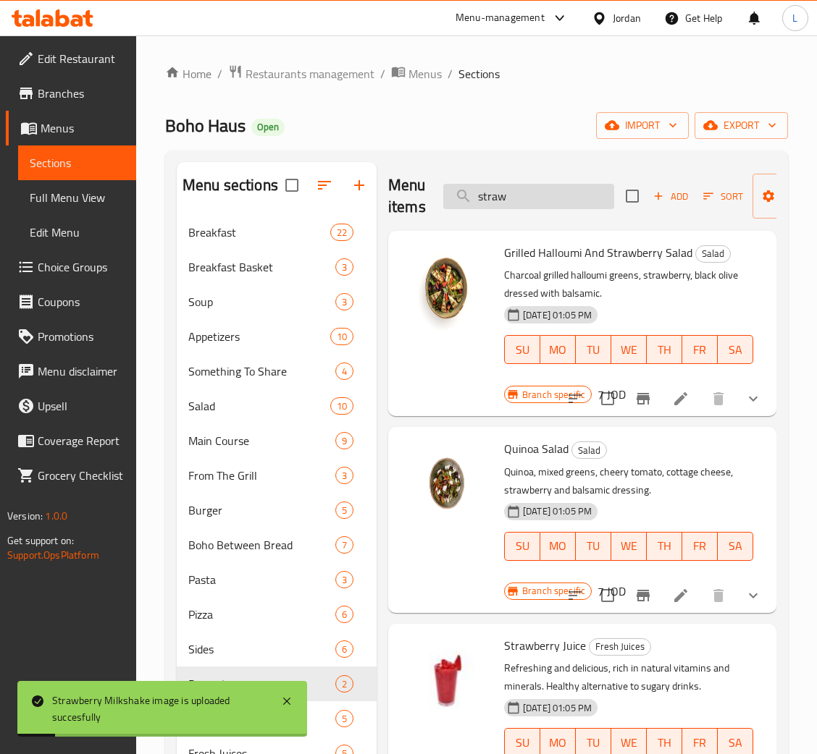
click at [557, 191] on input "straw" at bounding box center [528, 196] width 171 height 25
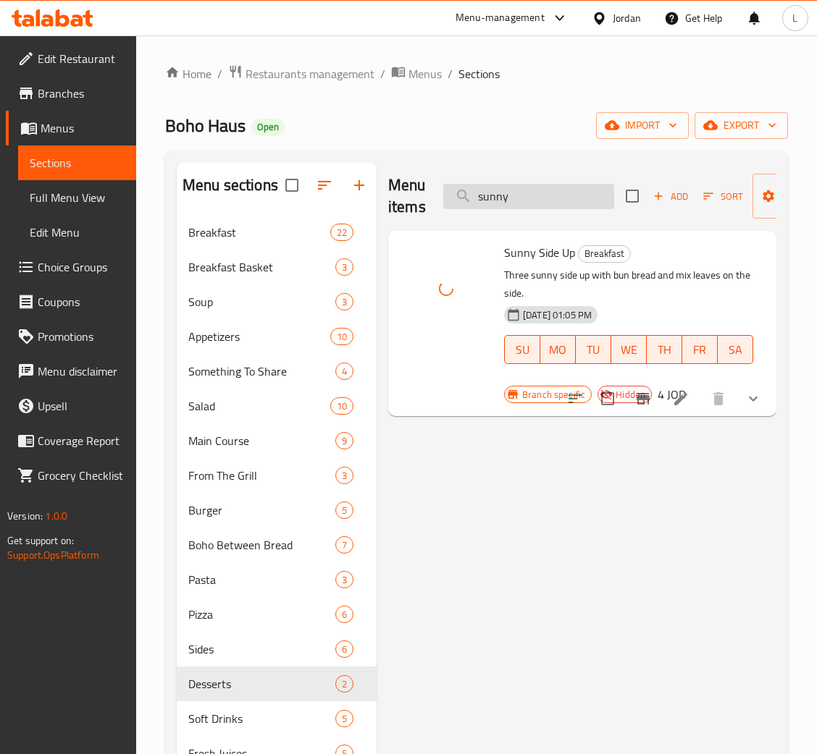
click at [519, 194] on input "sunny" at bounding box center [528, 196] width 171 height 25
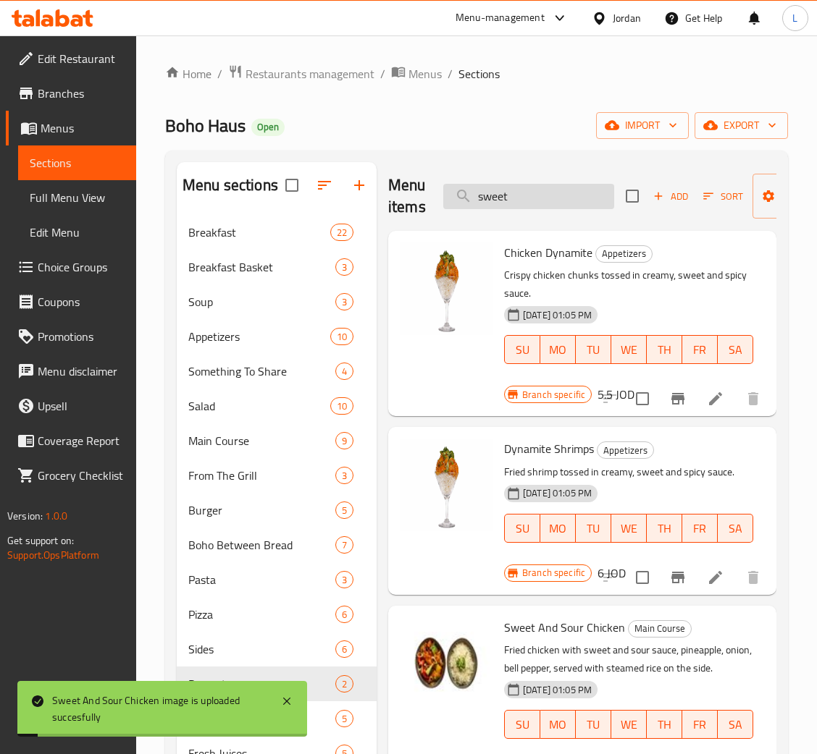
click at [544, 202] on input "sweet" at bounding box center [528, 196] width 171 height 25
type input "s"
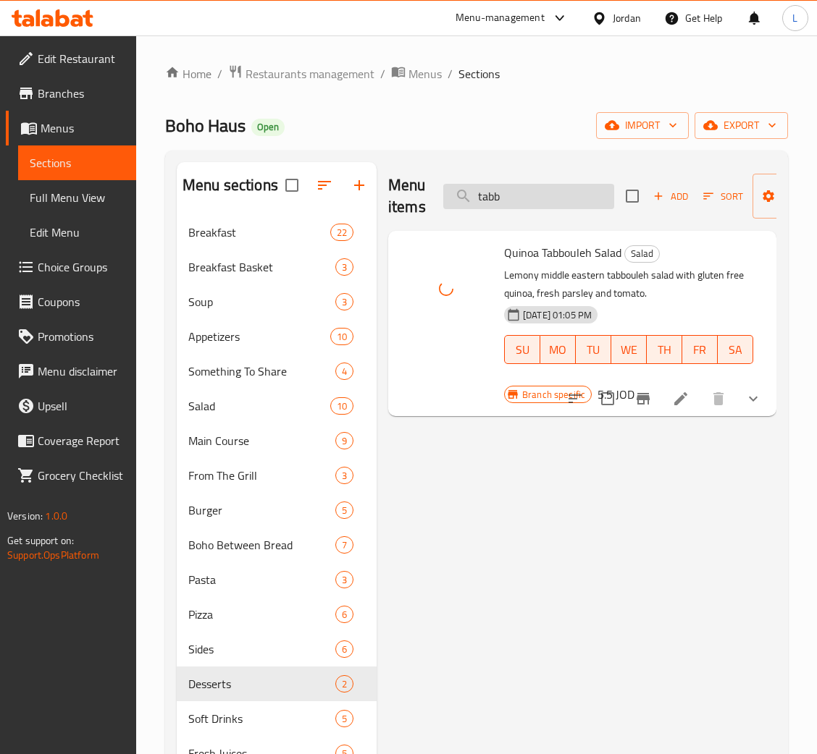
click at [537, 203] on input "tabb" at bounding box center [528, 196] width 171 height 25
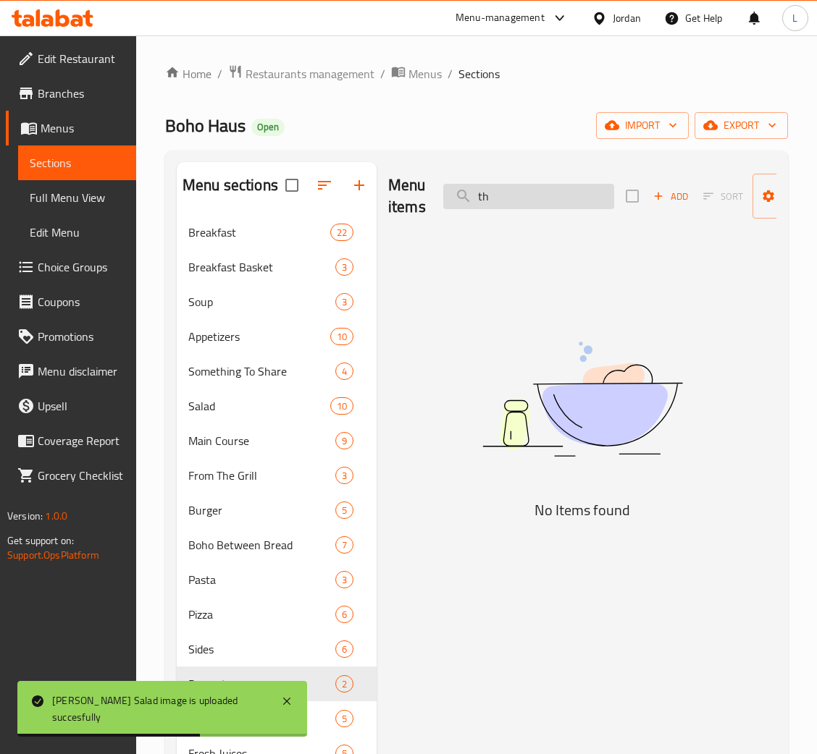
type input "t"
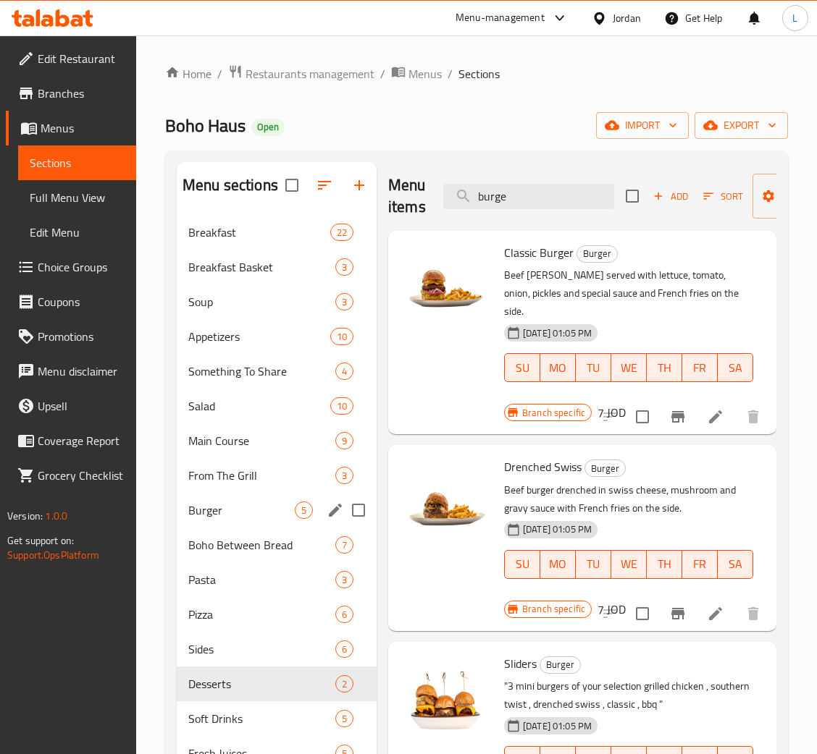
click at [238, 500] on div "Burger 5" at bounding box center [277, 510] width 200 height 35
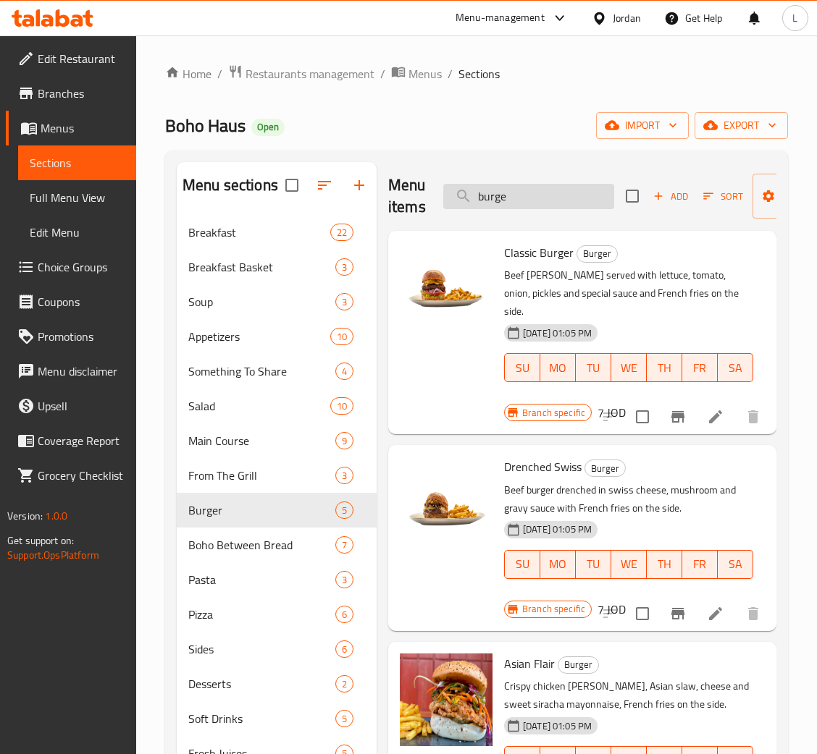
click at [520, 194] on input "burge" at bounding box center [528, 196] width 171 height 25
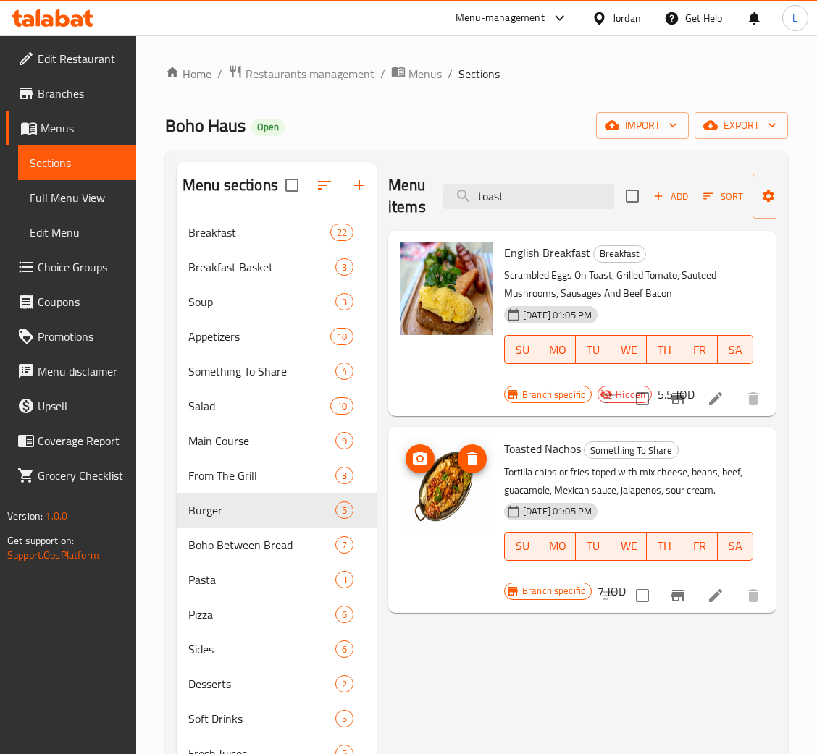
click at [473, 495] on img at bounding box center [446, 485] width 93 height 93
click at [508, 197] on input "toast" at bounding box center [528, 196] width 171 height 25
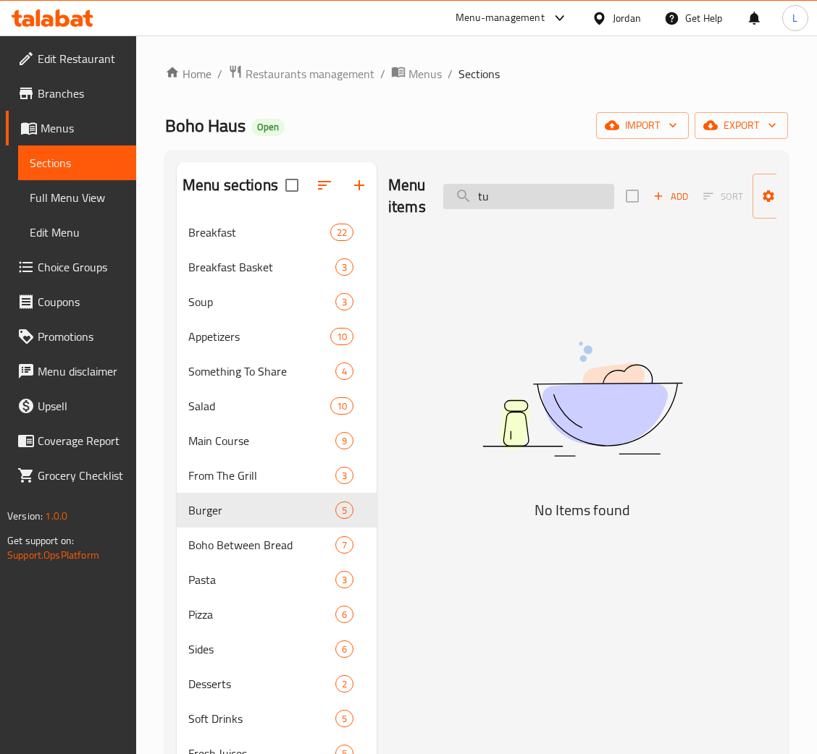
type input "t"
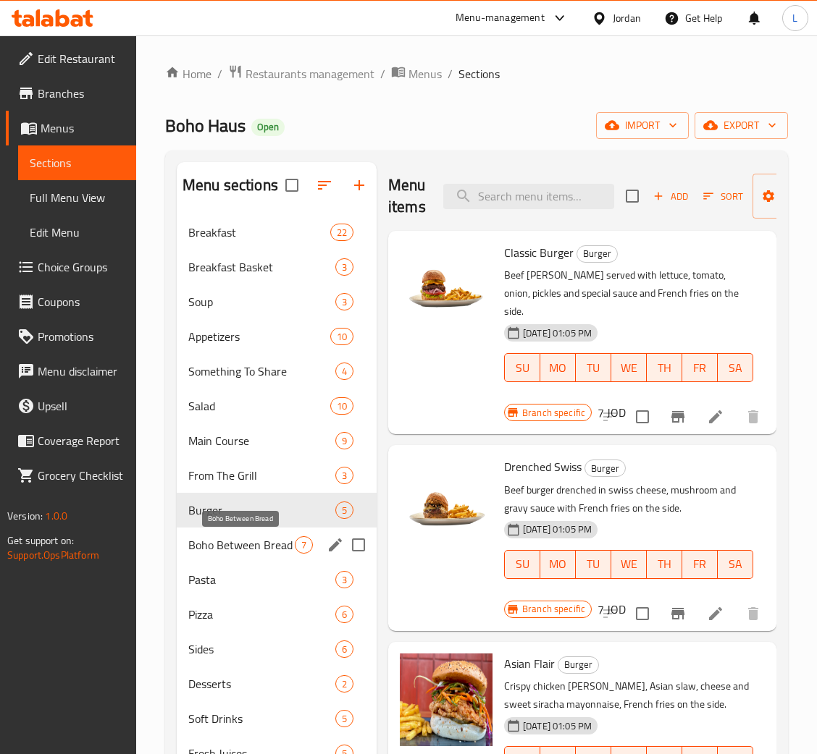
click at [241, 537] on span "Boho Between Bread" at bounding box center [241, 545] width 106 height 17
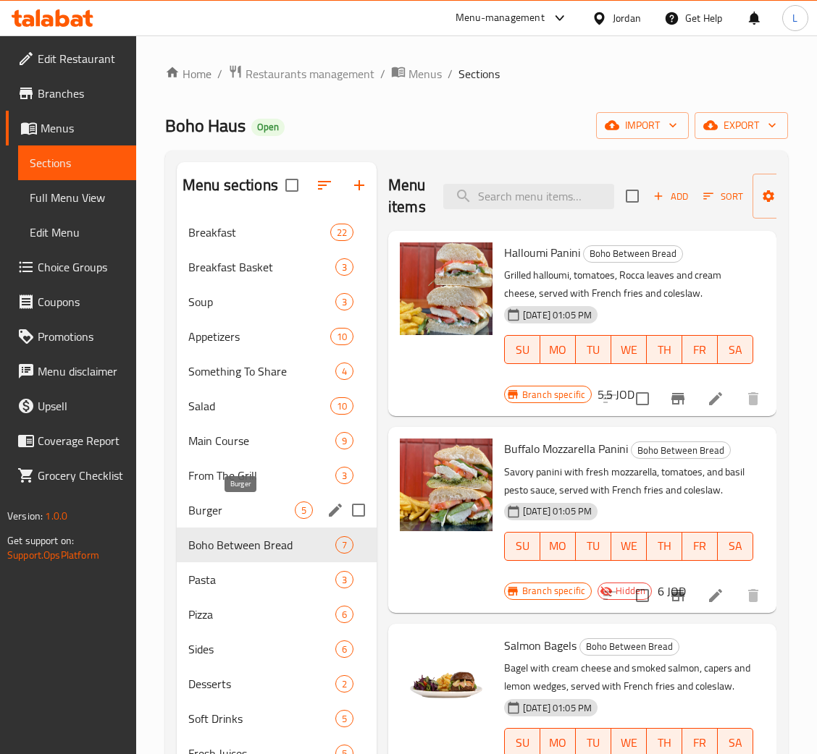
click at [247, 503] on span "Burger" at bounding box center [241, 510] width 106 height 17
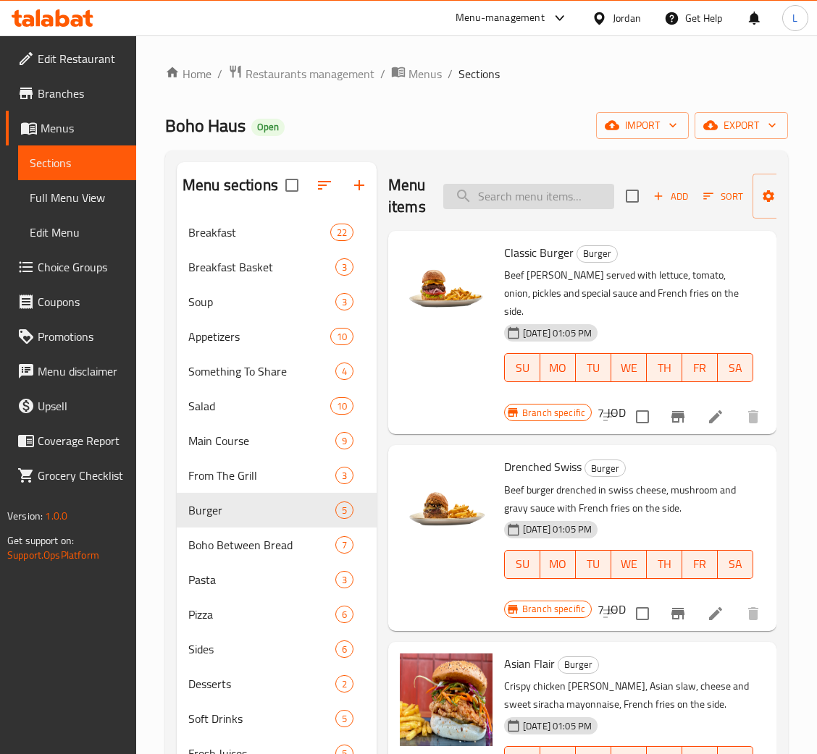
click at [581, 195] on input "search" at bounding box center [528, 196] width 171 height 25
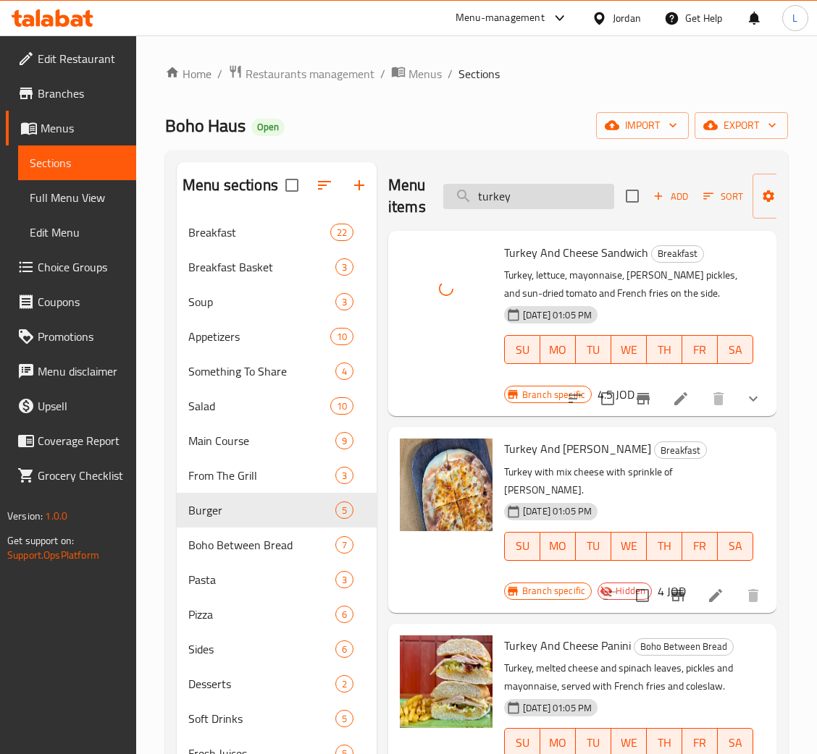
click at [509, 198] on input "turkey" at bounding box center [528, 196] width 171 height 25
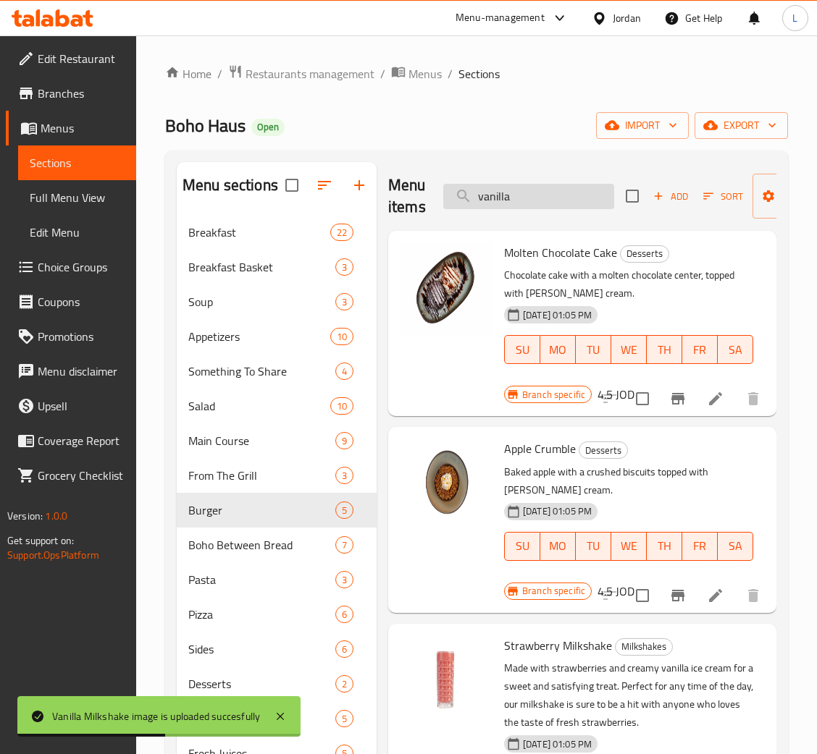
click at [566, 193] on input "vanilla" at bounding box center [528, 196] width 171 height 25
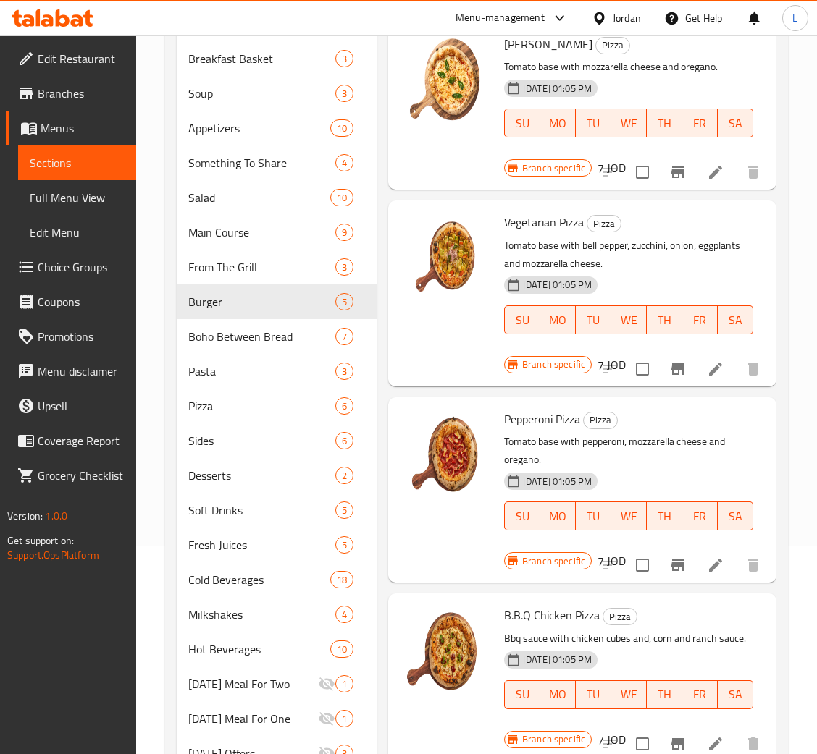
scroll to position [88, 0]
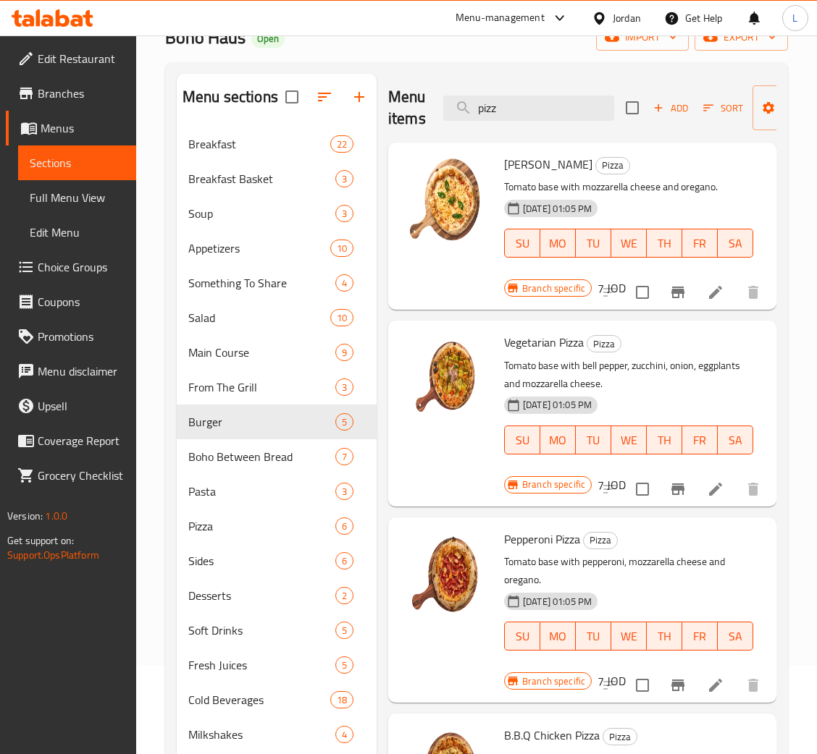
type input "pizz"
click at [60, 16] on icon at bounding box center [63, 17] width 14 height 17
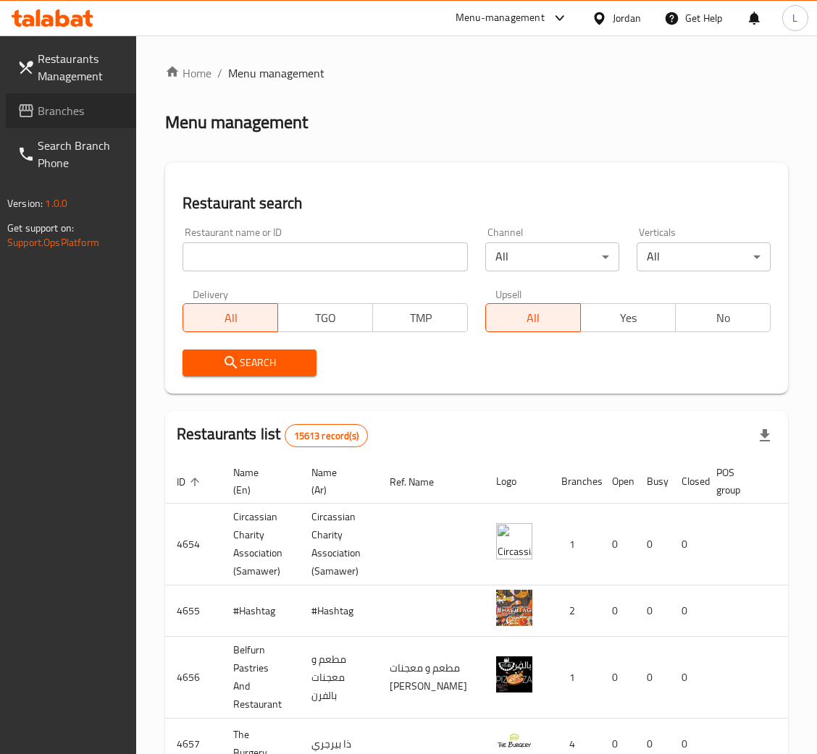
click at [28, 97] on link "Branches" at bounding box center [71, 110] width 130 height 35
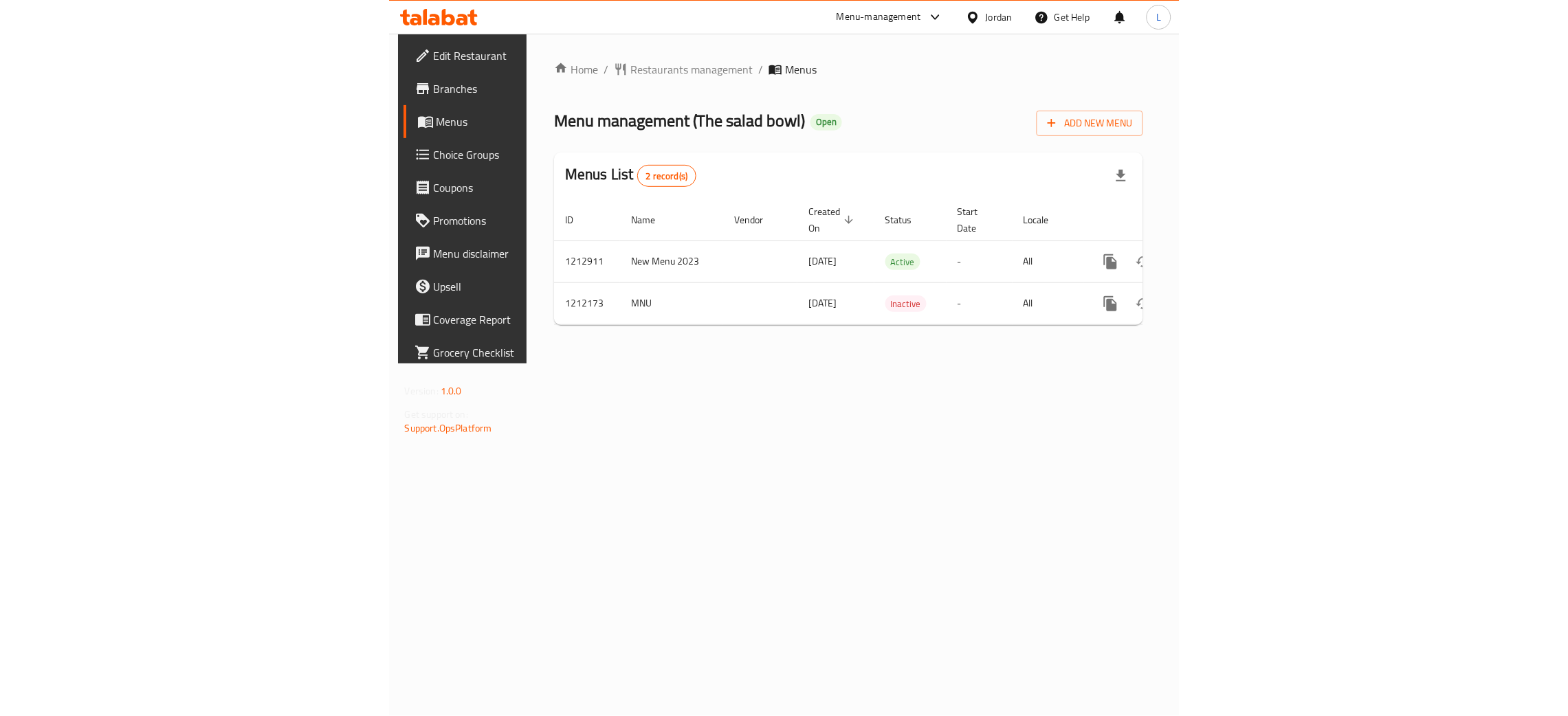
scroll to position [0, 78]
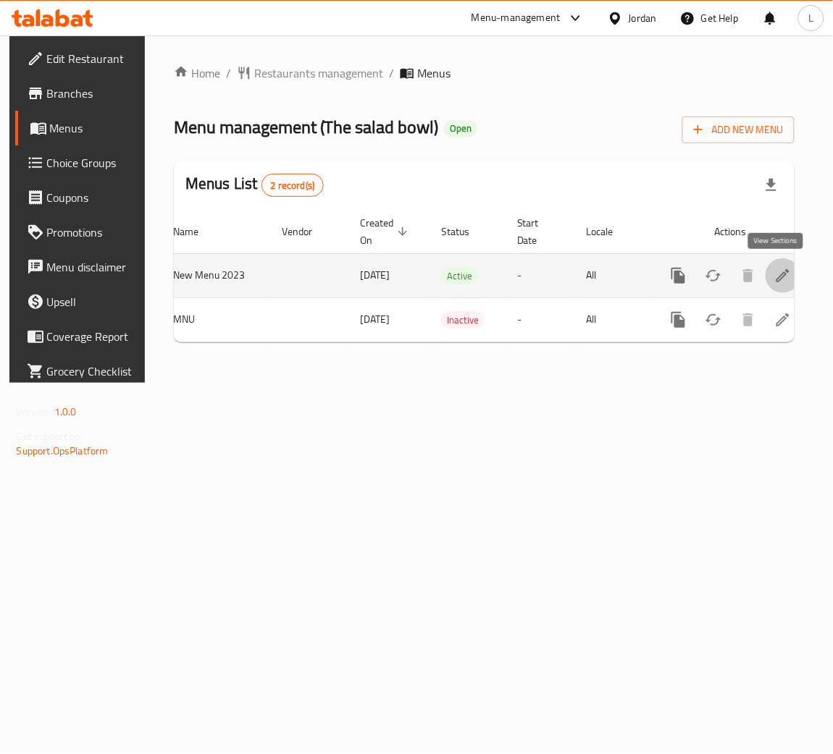
click at [774, 274] on icon "enhanced table" at bounding box center [782, 275] width 17 height 17
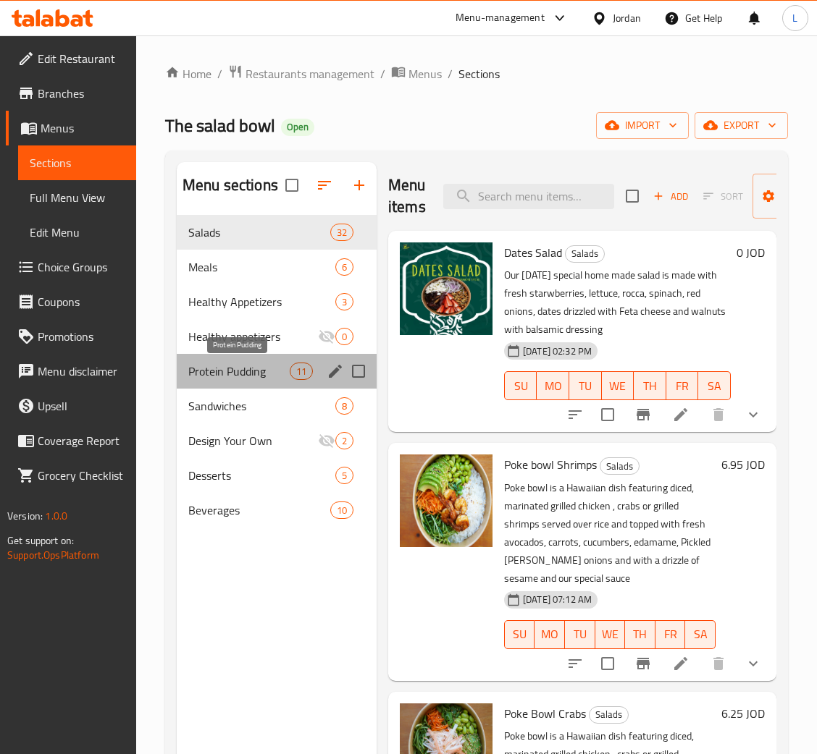
click at [240, 379] on span "Protein Pudding" at bounding box center [238, 371] width 101 height 17
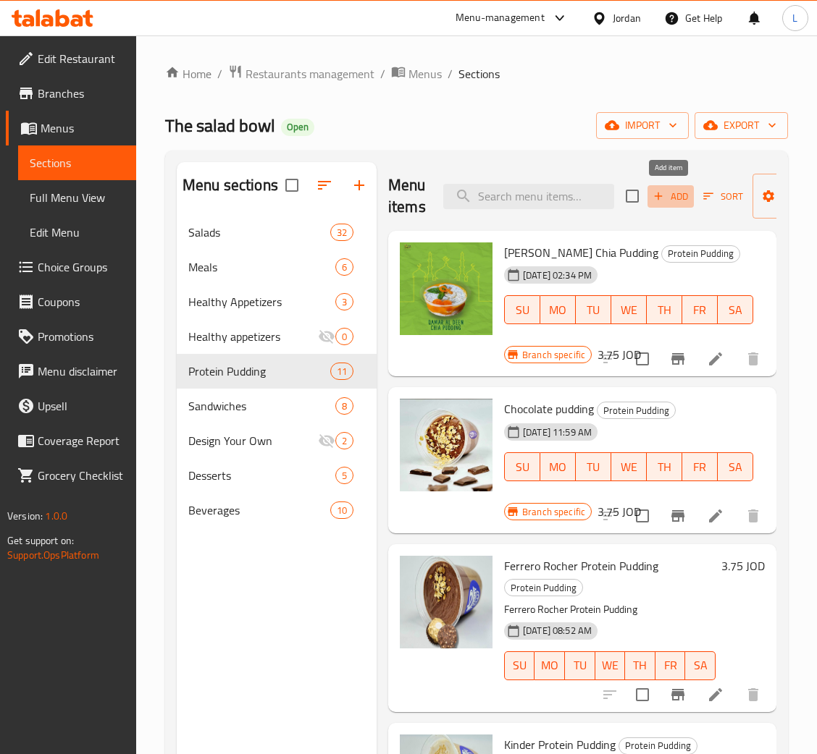
click at [655, 204] on span "Add" at bounding box center [670, 196] width 39 height 17
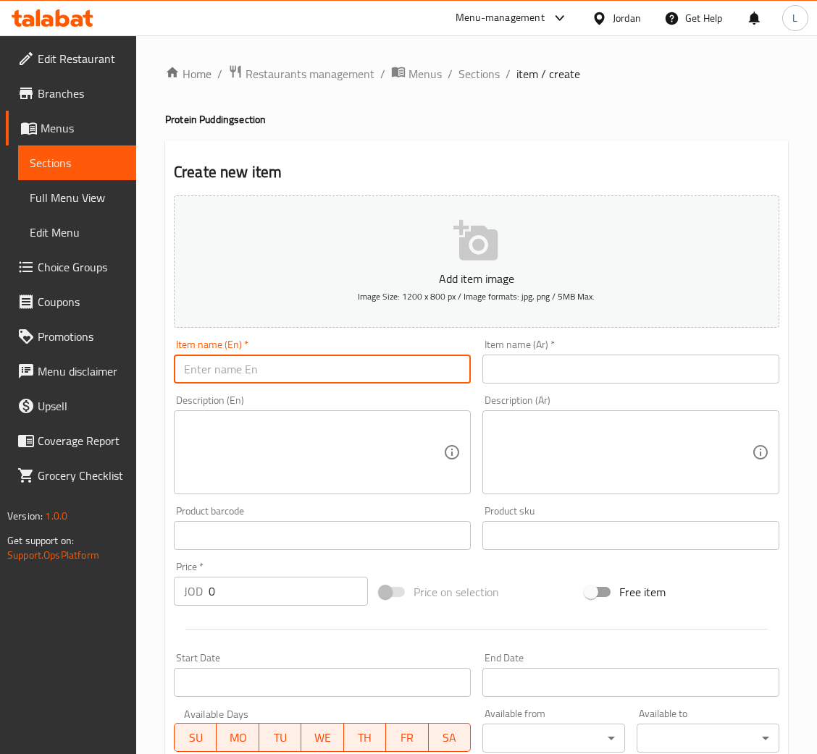
drag, startPoint x: 397, startPoint y: 372, endPoint x: 235, endPoint y: 372, distance: 161.5
click at [397, 372] on input "text" at bounding box center [322, 369] width 297 height 29
paste input "caramel protein pudding"
click at [193, 373] on input "caramel protein pudding" at bounding box center [322, 369] width 297 height 29
click at [190, 371] on input "caramel protein pudding" at bounding box center [322, 369] width 297 height 29
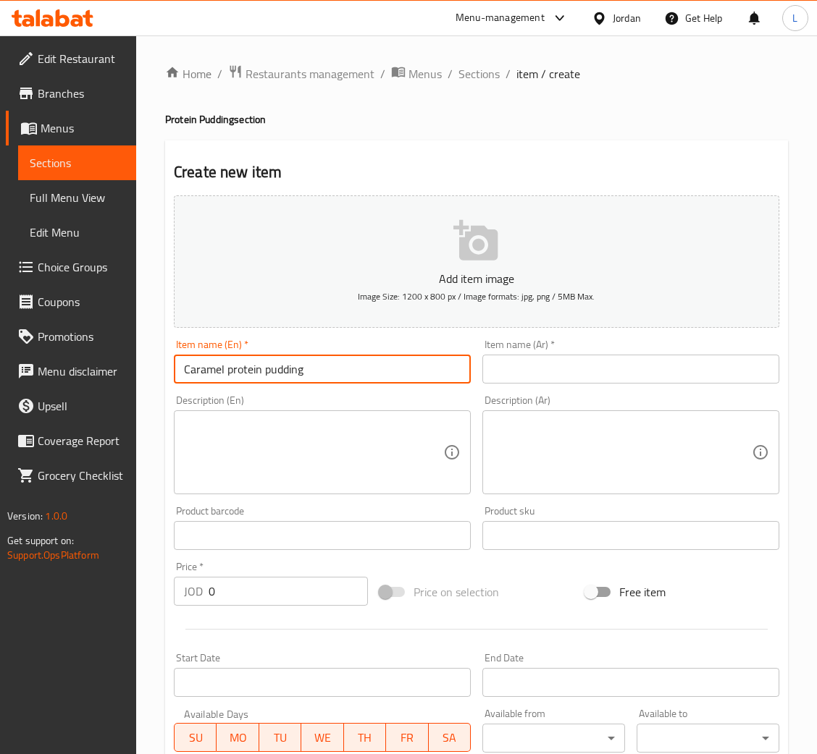
click at [377, 381] on input "Caramel protein pudding" at bounding box center [322, 369] width 297 height 29
type input "Caramel protein pudding"
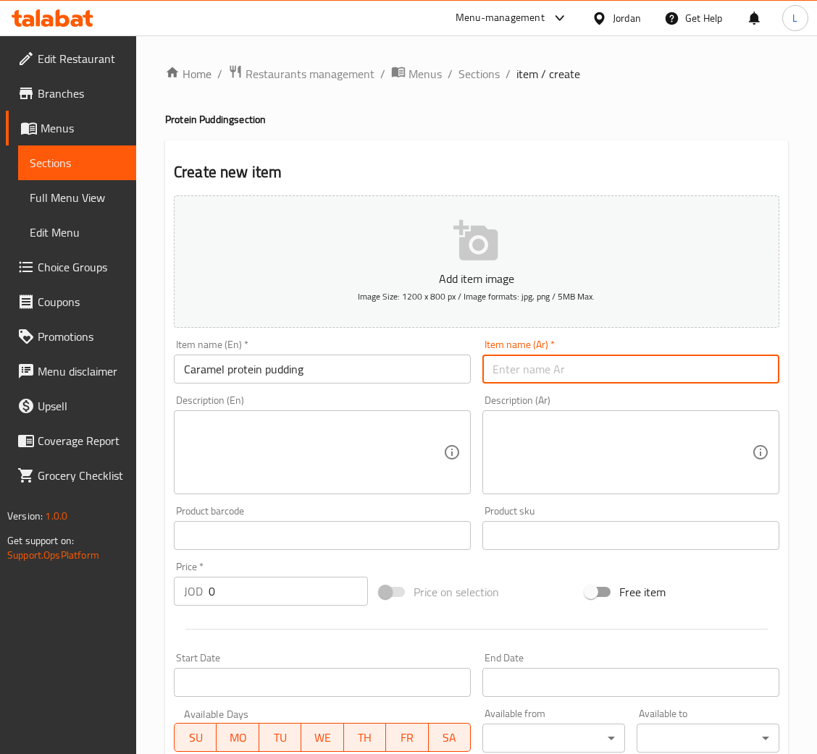
drag, startPoint x: 576, startPoint y: 366, endPoint x: 536, endPoint y: 389, distance: 45.7
click at [576, 366] on input "text" at bounding box center [630, 369] width 297 height 29
paste input "بودنغ البروتين بالكراميل"
type input "بودنغ البروتين بالكراميل"
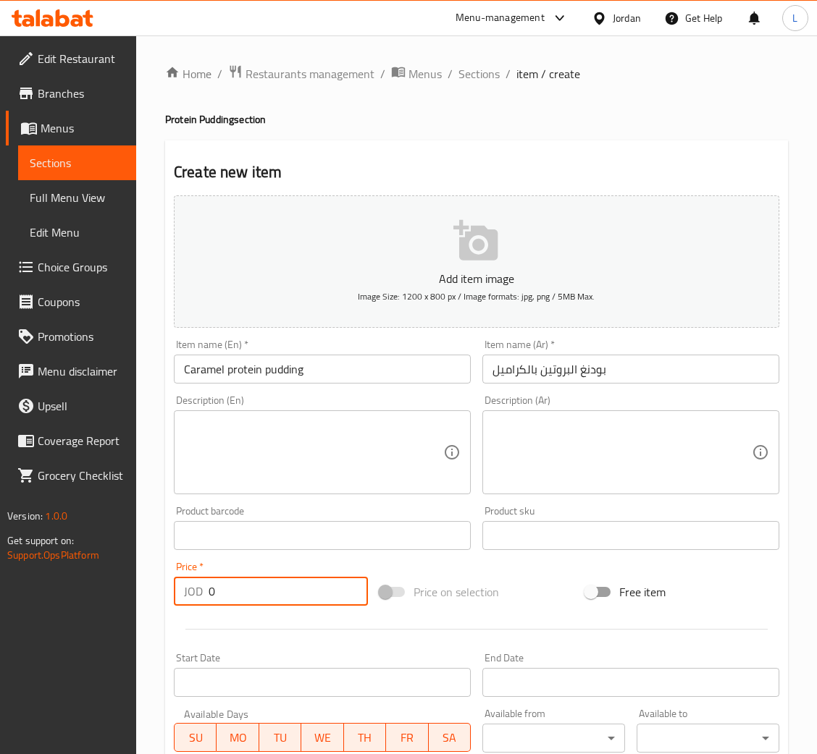
click at [302, 589] on input "0" at bounding box center [288, 591] width 159 height 29
type input "3.75"
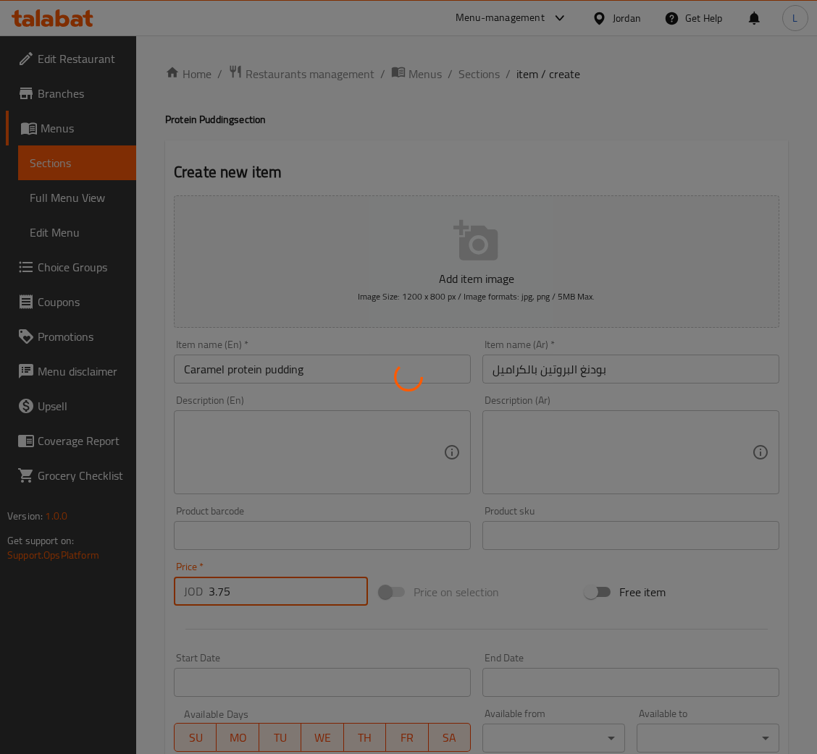
type input "0"
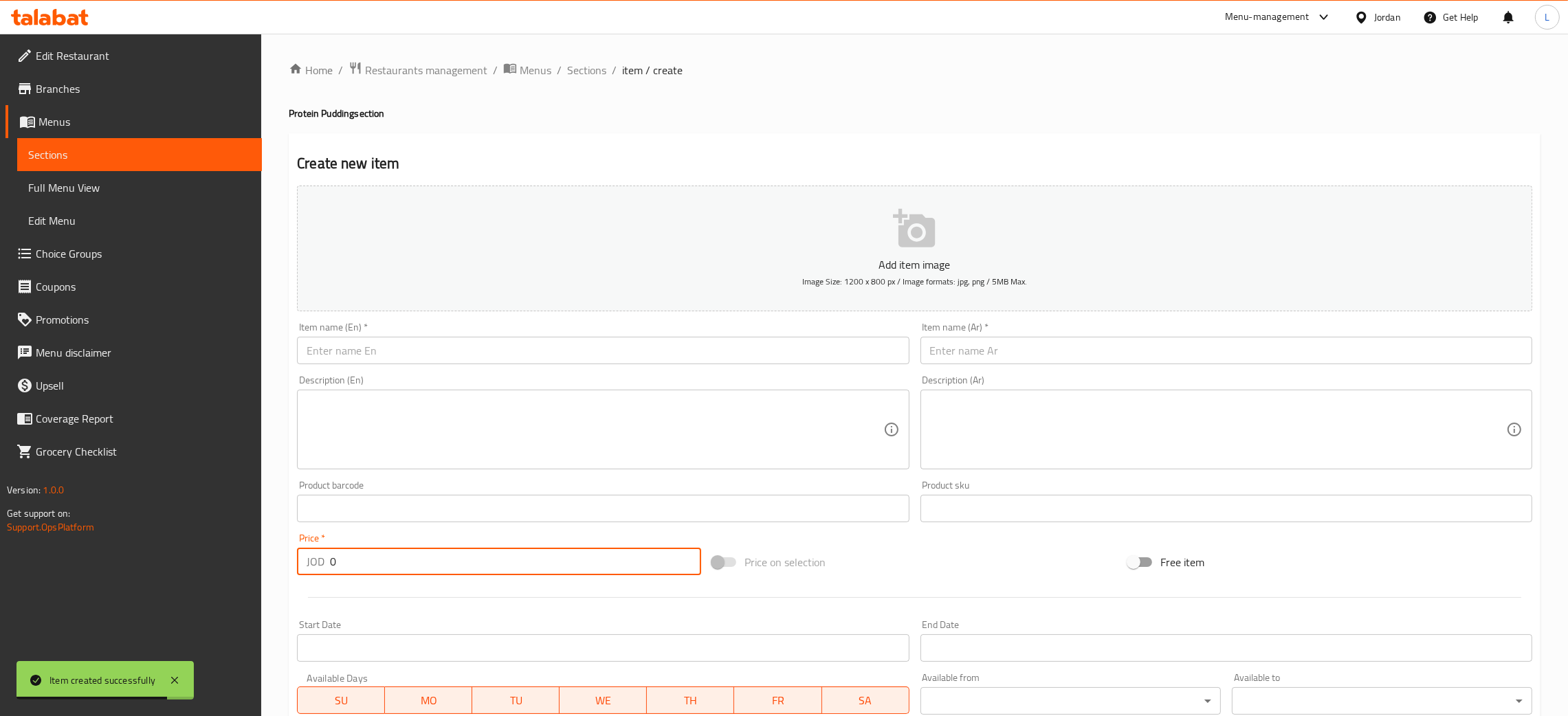
drag, startPoint x: 599, startPoint y: 70, endPoint x: 497, endPoint y: 8, distance: 119.4
click at [599, 70] on span "Sections" at bounding box center [586, 69] width 39 height 16
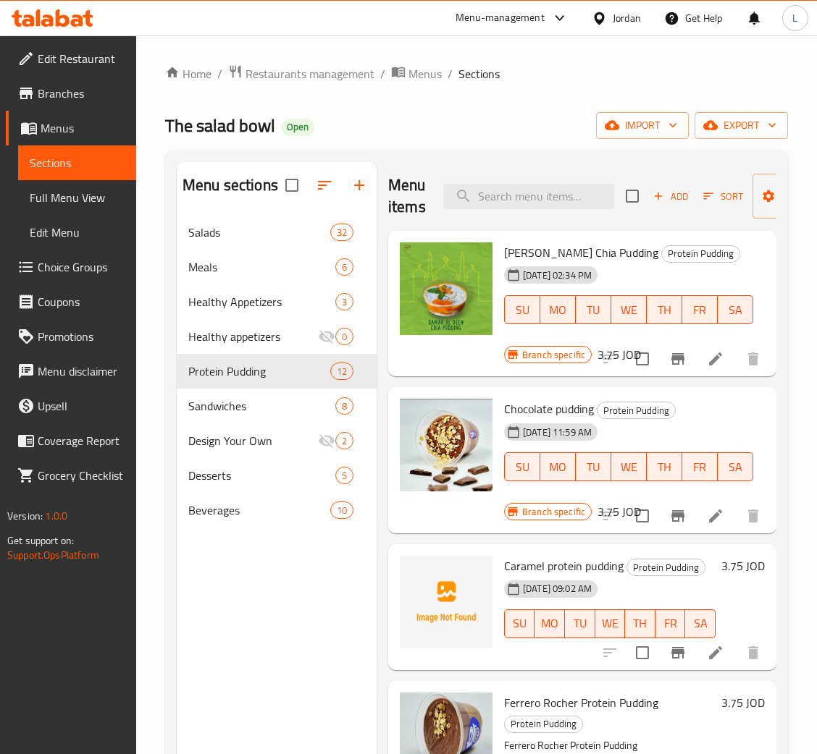
click at [58, 8] on div at bounding box center [52, 18] width 105 height 29
click at [54, 15] on icon at bounding box center [53, 17] width 82 height 17
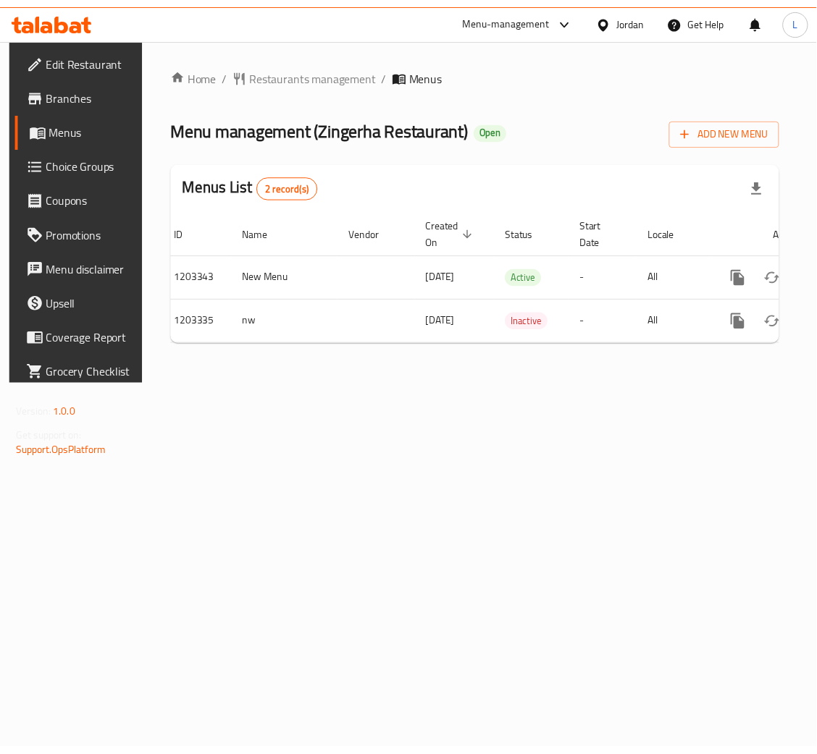
scroll to position [0, 82]
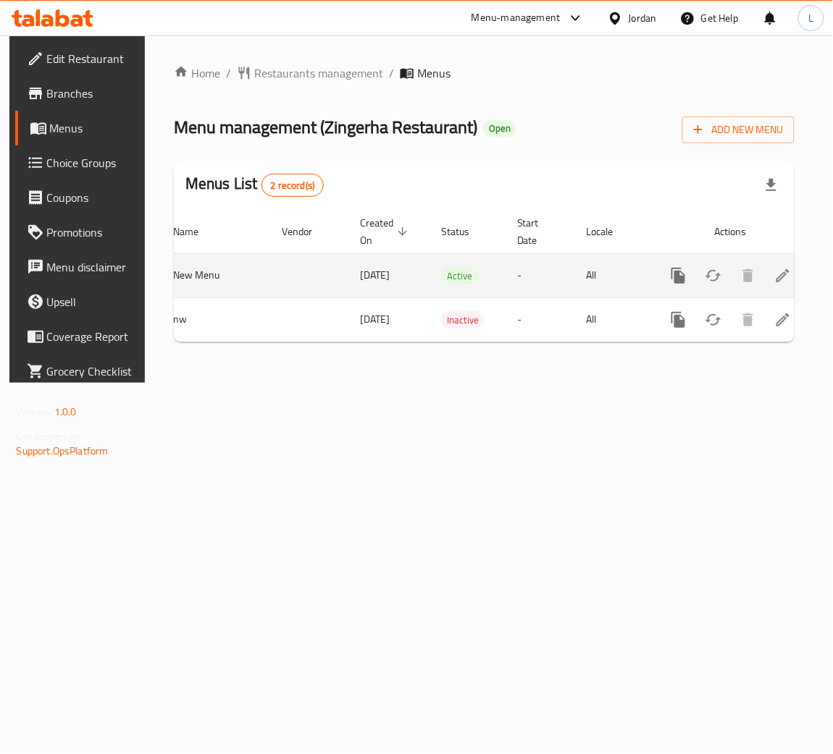
click at [775, 276] on icon "enhanced table" at bounding box center [782, 275] width 17 height 17
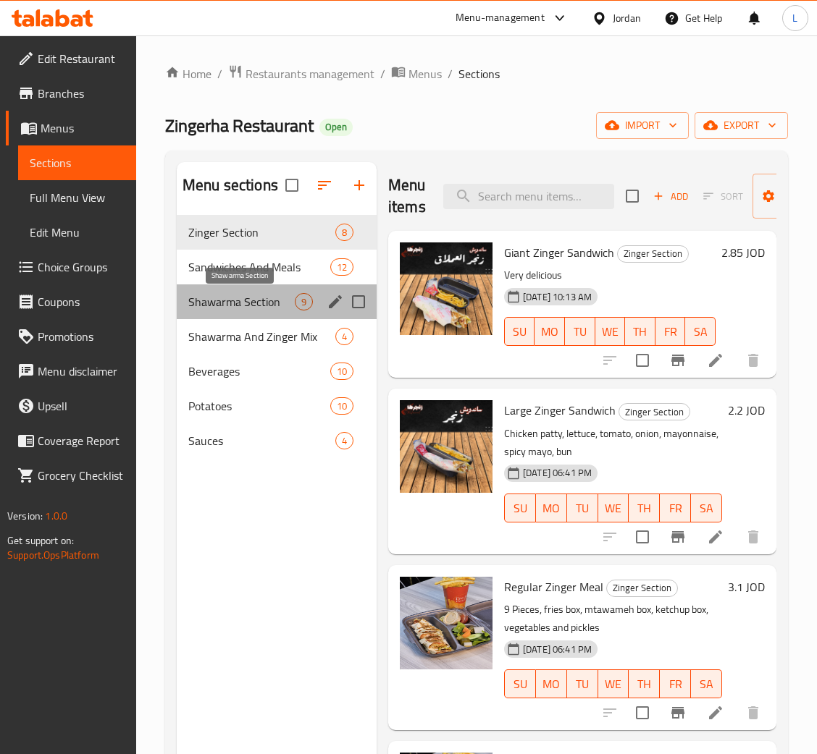
click at [245, 298] on span "Shawarma Section" at bounding box center [241, 301] width 106 height 17
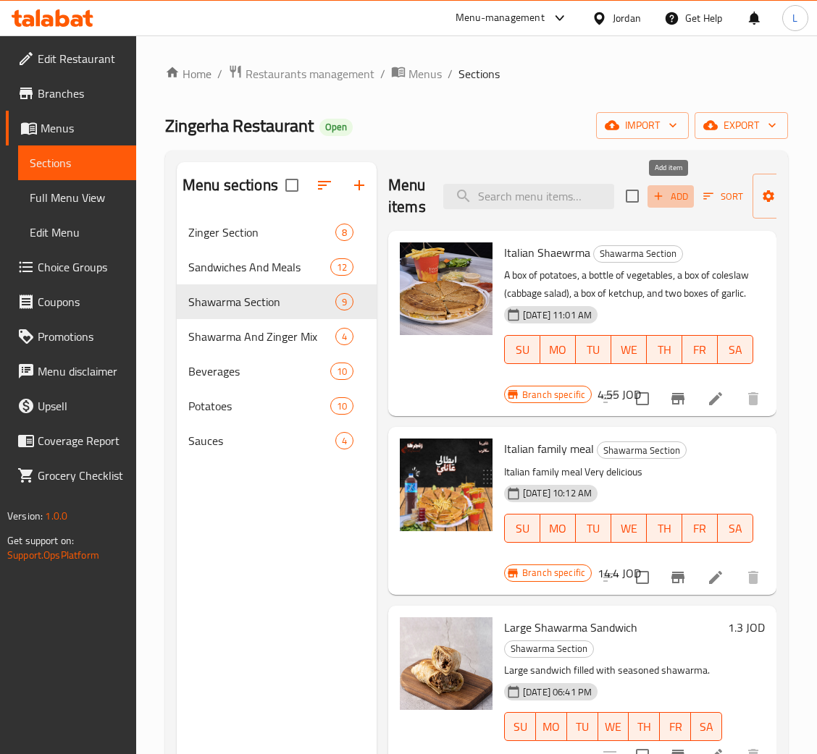
click at [659, 197] on icon "button" at bounding box center [658, 196] width 13 height 13
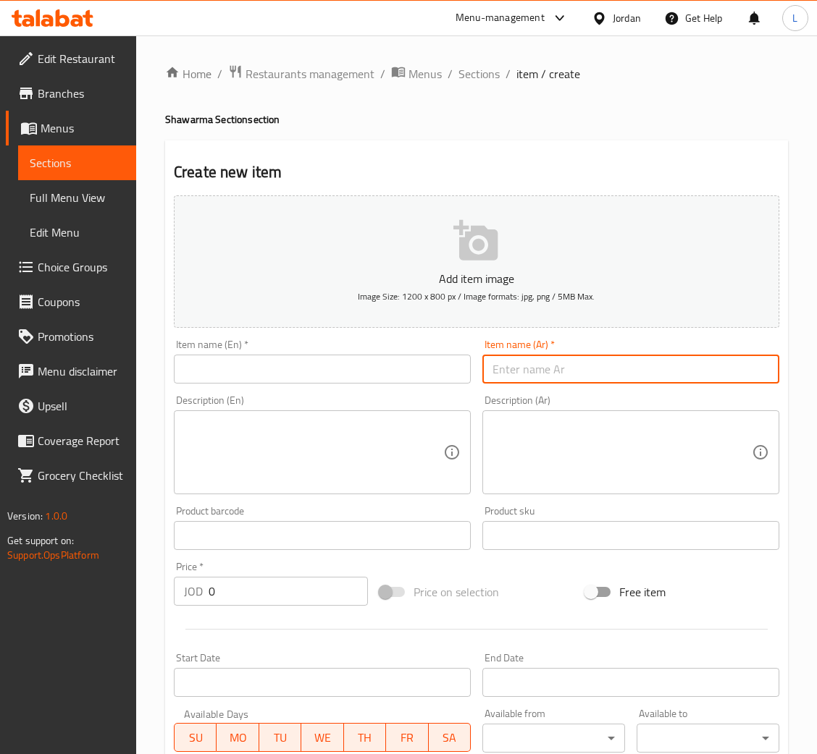
drag, startPoint x: 698, startPoint y: 360, endPoint x: 588, endPoint y: 260, distance: 148.7
click at [698, 360] on input "text" at bounding box center [630, 369] width 297 height 29
paste input "وجبة شاورما لحمة عادي"
type input "وجبة شاورما لحمة عادي"
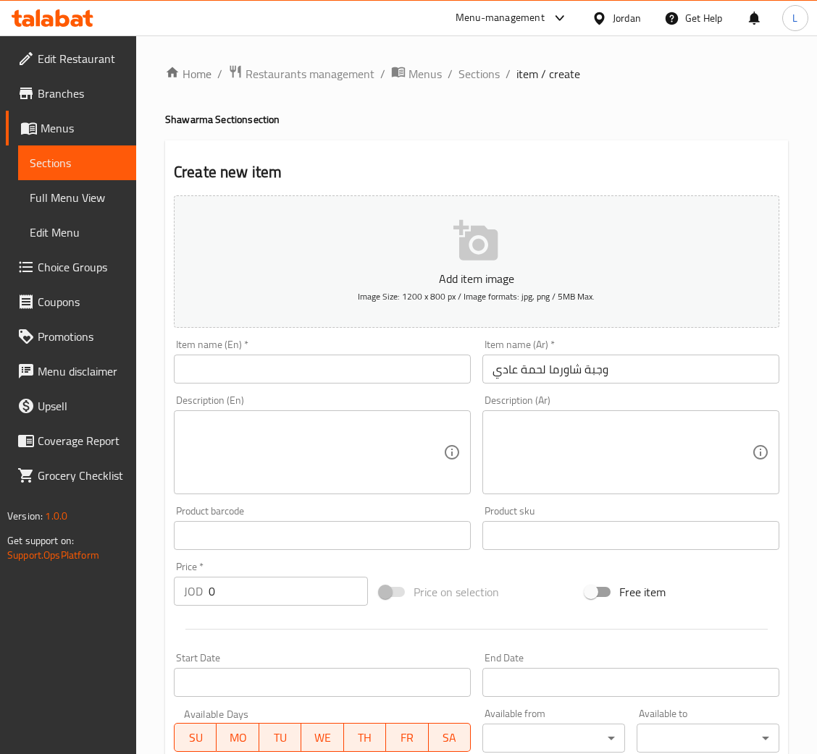
click at [262, 353] on div "Item name (En)   * Item name (En) *" at bounding box center [322, 362] width 297 height 44
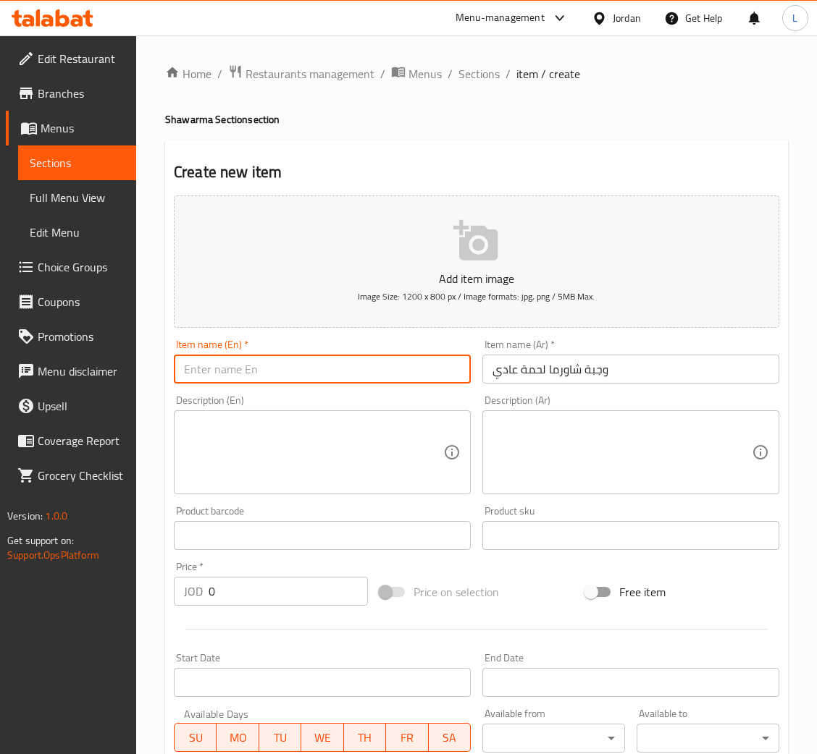
click at [264, 367] on input "text" at bounding box center [322, 369] width 297 height 29
paste input "Regular meat shawarma meal"
type input "Regular meat shawarma meal"
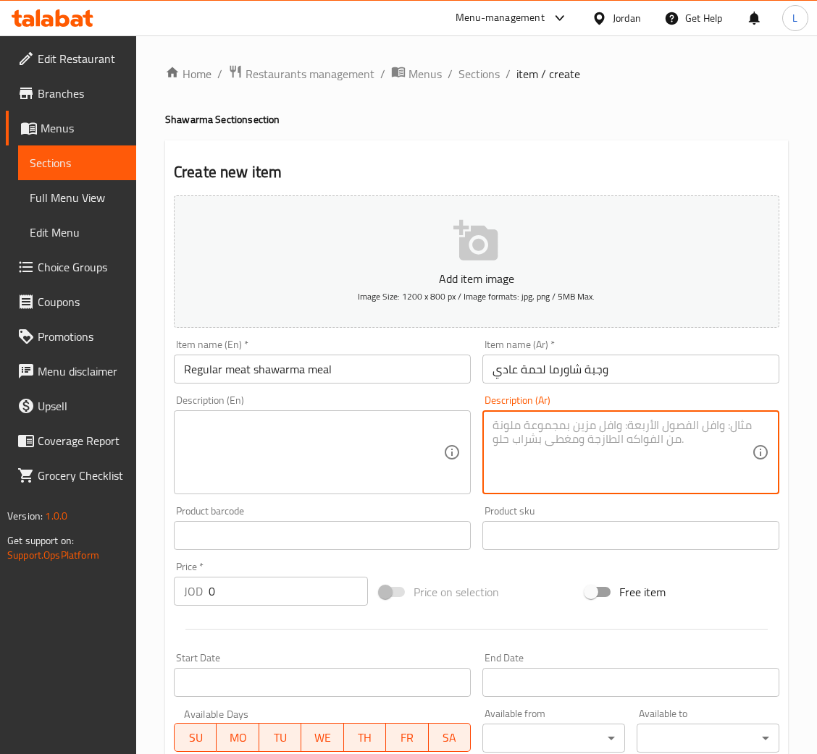
click at [555, 447] on textarea at bounding box center [621, 453] width 259 height 69
paste textarea "عدد القطع من 8-9 خضرة +مخلل+سلطة ملفوف +علبة كاتشب +علبة مثومة +علبة بطاطا."
type textarea "عدد القطع من 8-9 خضرة +مخلل+سلطة ملفوف +علبة كاتشب +علبة مثومة +علبة بطاطا."
click at [390, 419] on textarea at bounding box center [313, 453] width 259 height 69
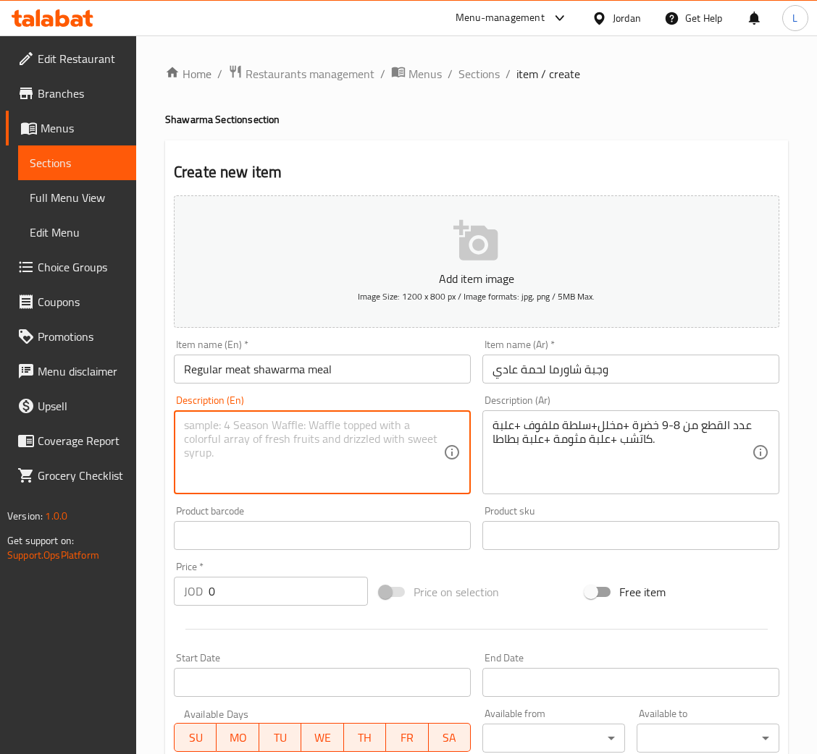
paste textarea "Number of pieces: 8-9 vegetables + pickles + coleslaw + a box of ketchup + a bo…"
type textarea "Number of pieces: 8-9 vegetables + pickles + coleslaw + a box of ketchup + a bo…"
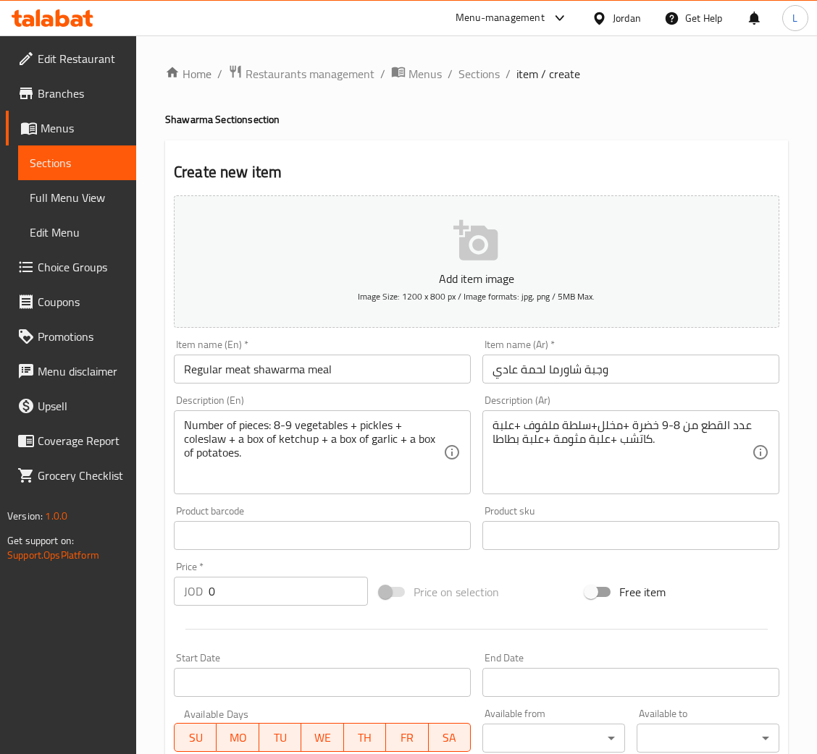
click at [289, 602] on input "0" at bounding box center [288, 591] width 159 height 29
paste input "3.15"
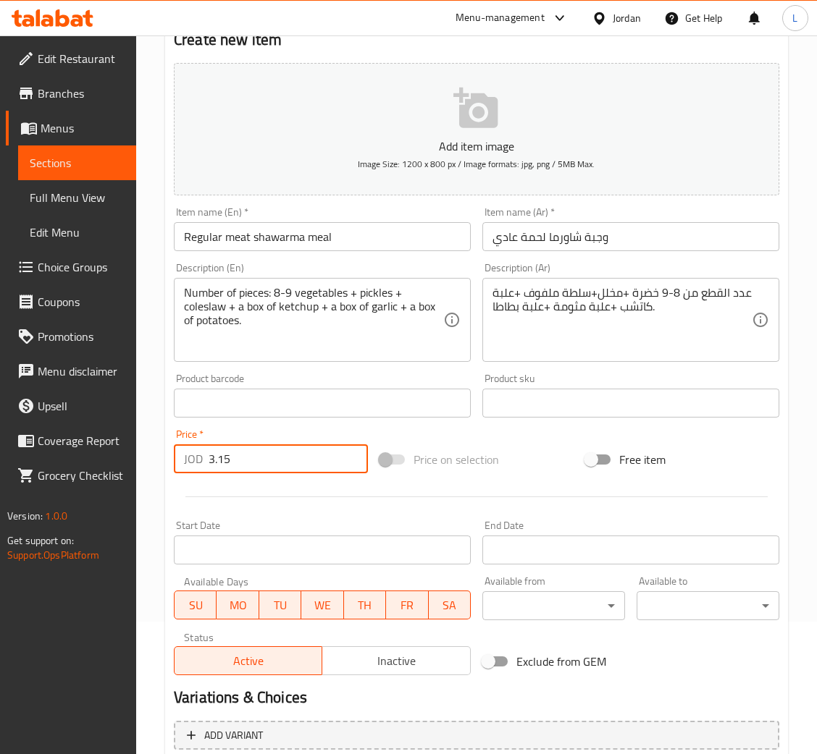
scroll to position [266, 0]
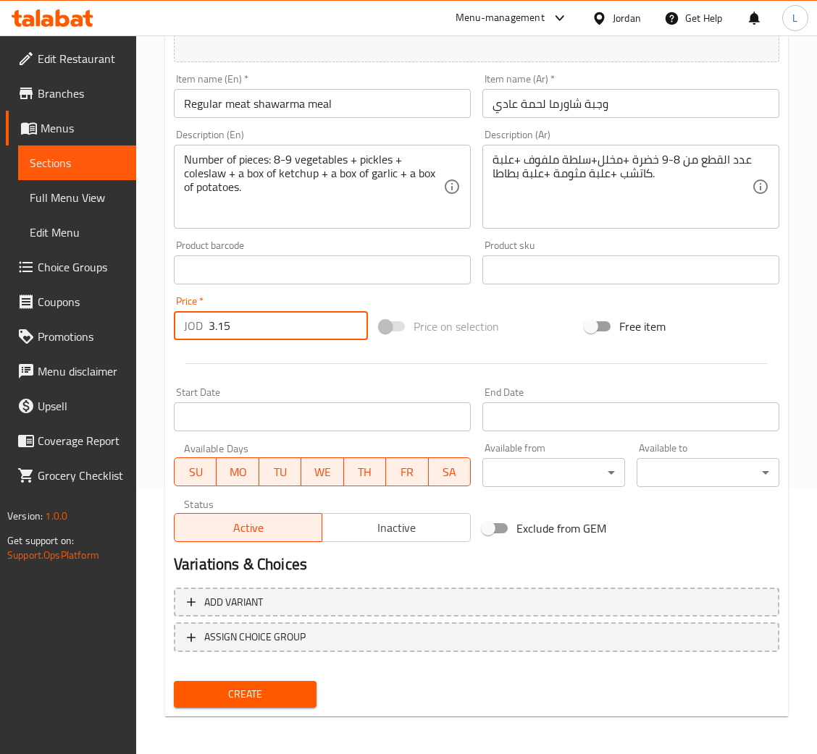
type input "3.15"
click at [282, 691] on span "Create" at bounding box center [244, 695] width 119 height 18
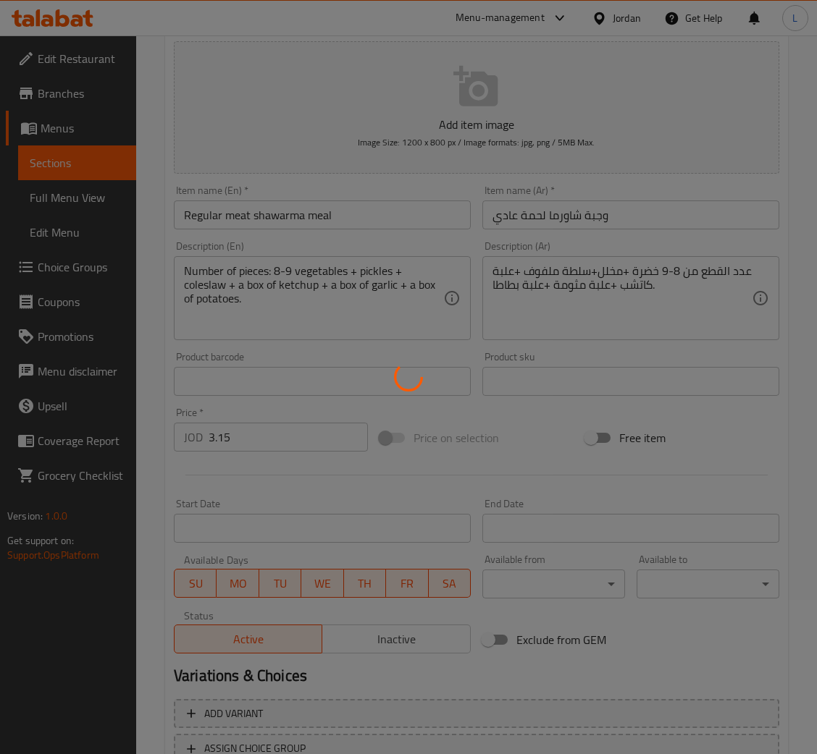
scroll to position [49, 0]
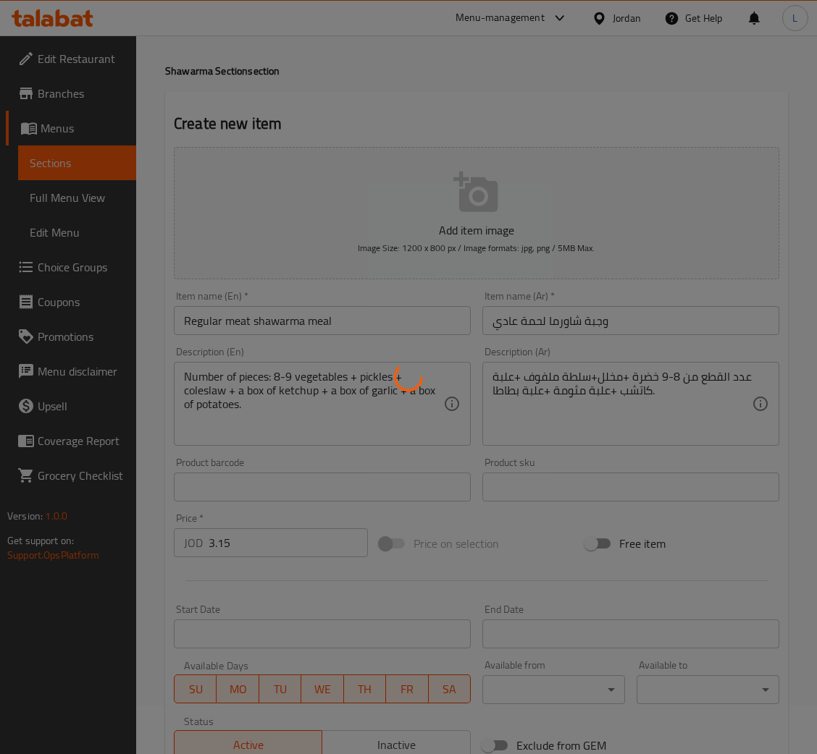
type input "0"
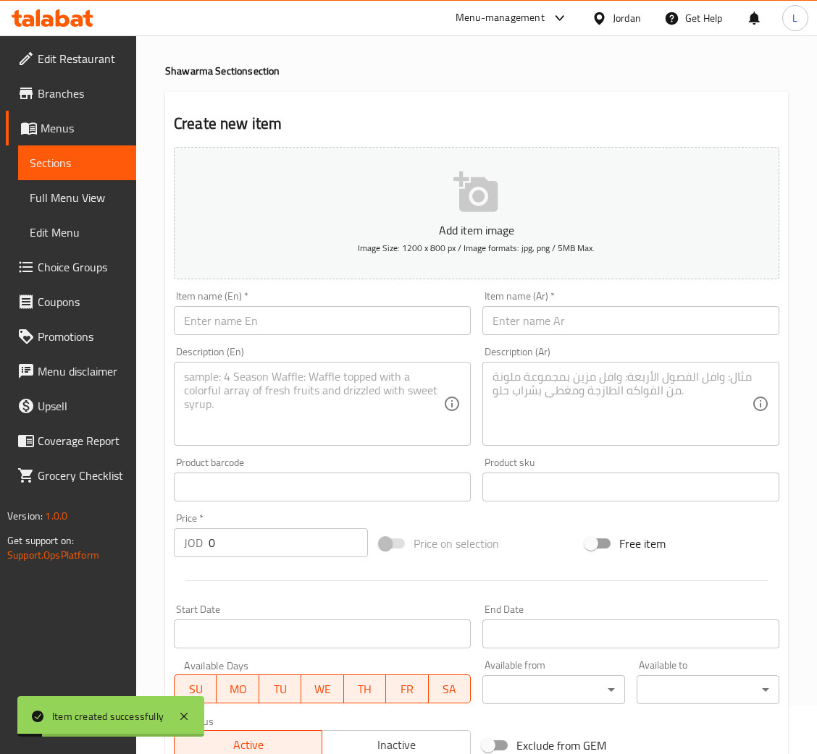
drag, startPoint x: 537, startPoint y: 319, endPoint x: 433, endPoint y: 345, distance: 106.8
click at [537, 319] on input "text" at bounding box center [630, 320] width 297 height 29
paste input "وجبة شاورما لحمة سوبر"
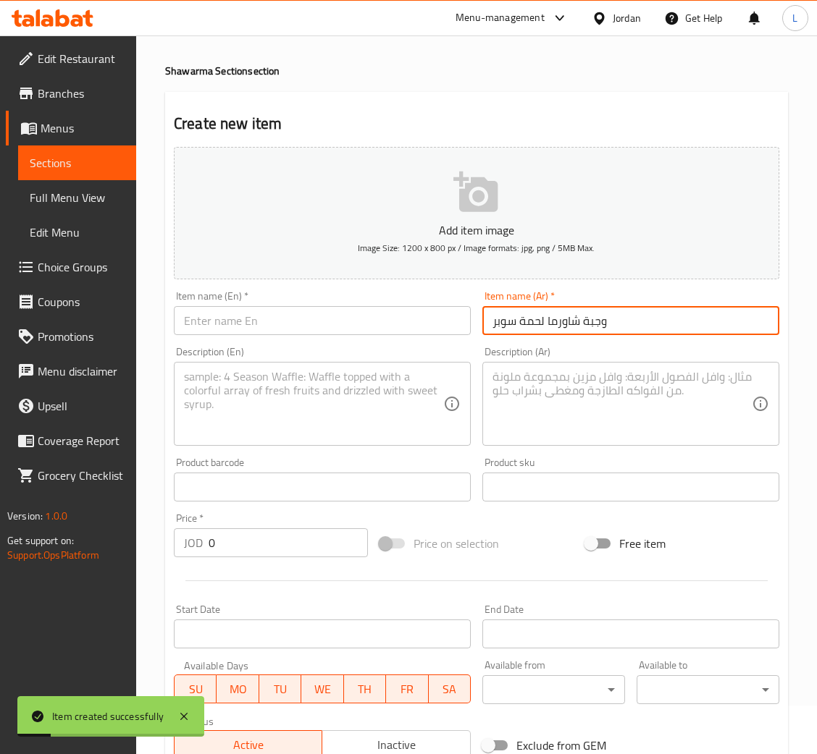
type input "وجبة شاورما لحمة سوبر"
drag, startPoint x: 395, startPoint y: 325, endPoint x: 401, endPoint y: 314, distance: 12.7
click at [395, 324] on input "text" at bounding box center [322, 320] width 297 height 29
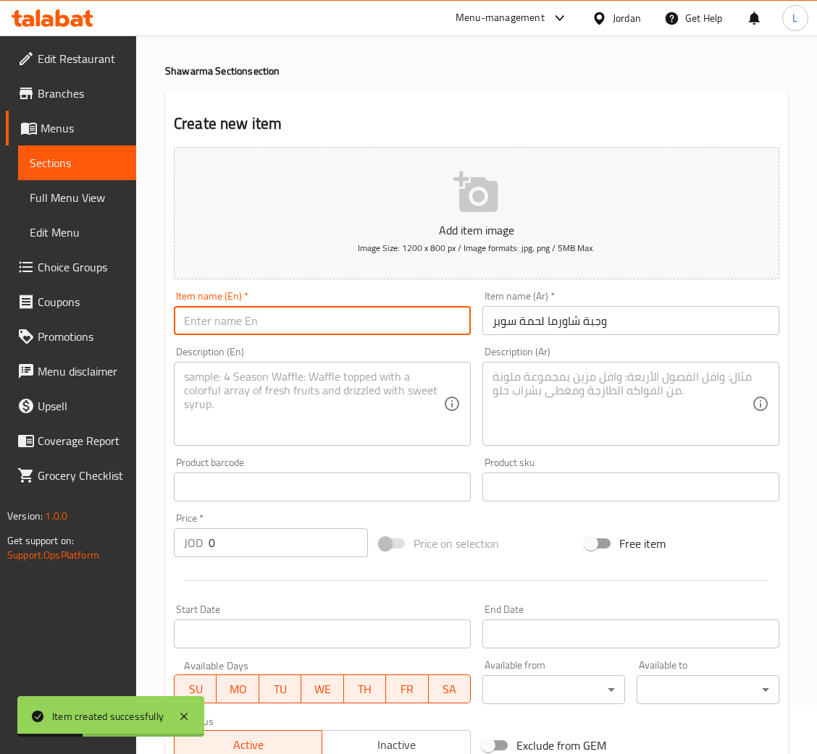
paste input "Super Meat Shawarma Meal"
type input "Super Meat Shawarma Meal"
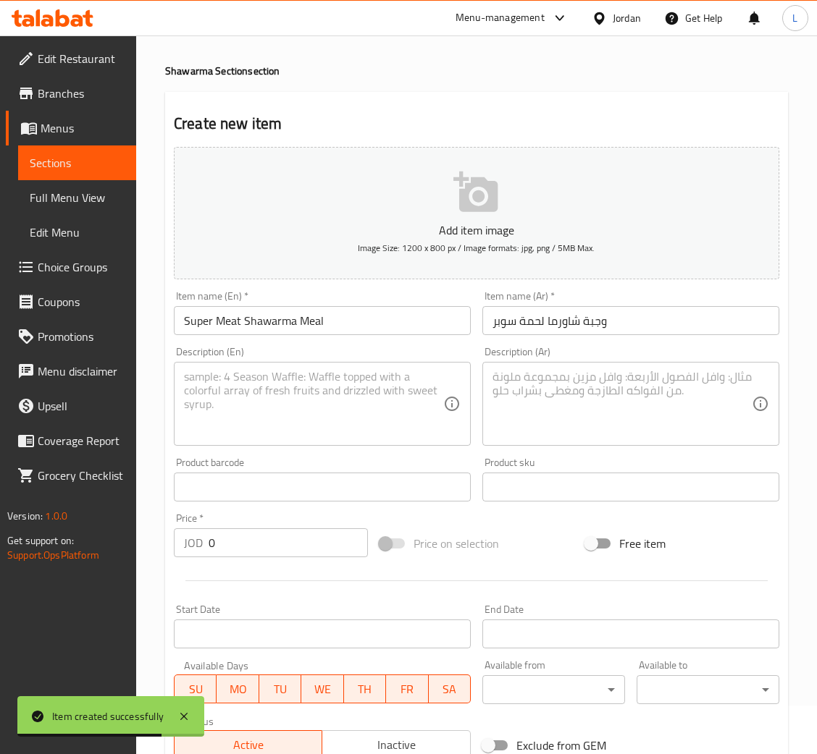
drag, startPoint x: 573, startPoint y: 392, endPoint x: 542, endPoint y: 393, distance: 31.1
click at [572, 392] on textarea at bounding box center [621, 404] width 259 height 69
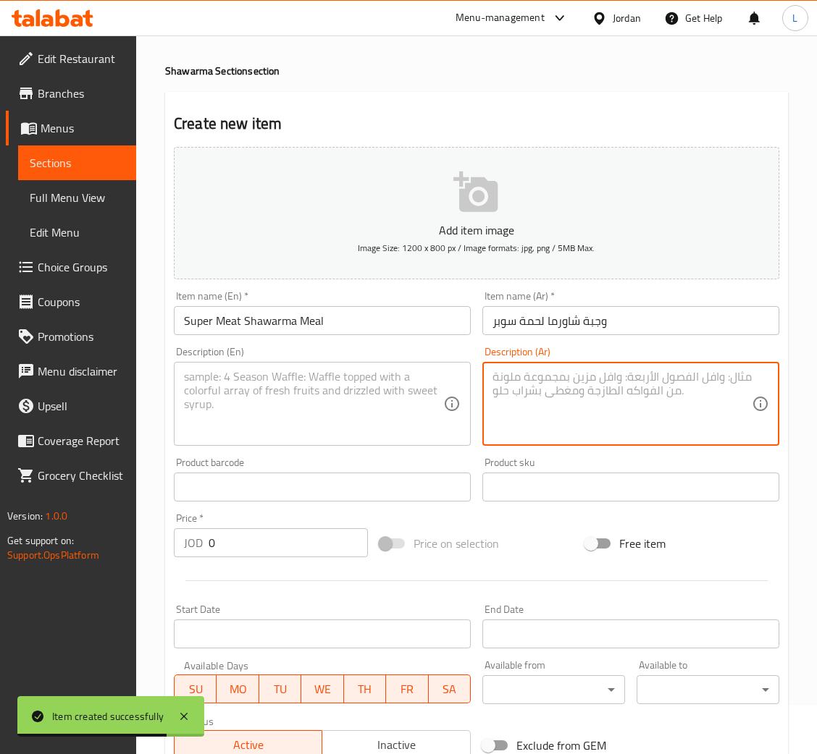
paste textarea "عدد القطع من ١٢-١٣قطعة. خضرة +مخلل+سلطة ملفوف +علبة كاتشب +علبة مثومة +علبة بطا…"
type textarea "عدد القطع من ١٢-١٣قطعة. خضرة +مخلل+سلطة ملفوف +علبة كاتشب +علبة مثومة +علبة بطا…"
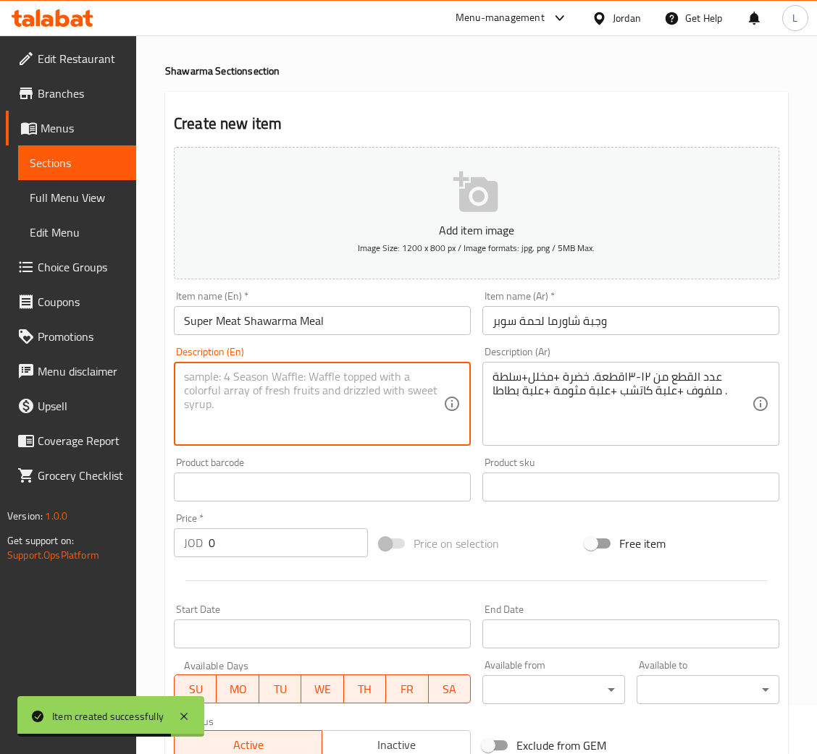
click at [314, 379] on textarea at bounding box center [313, 404] width 259 height 69
paste textarea "Number of pieces: 12-13 pieces. Vegetables + pickles + coleslaw + ketchup + gar…"
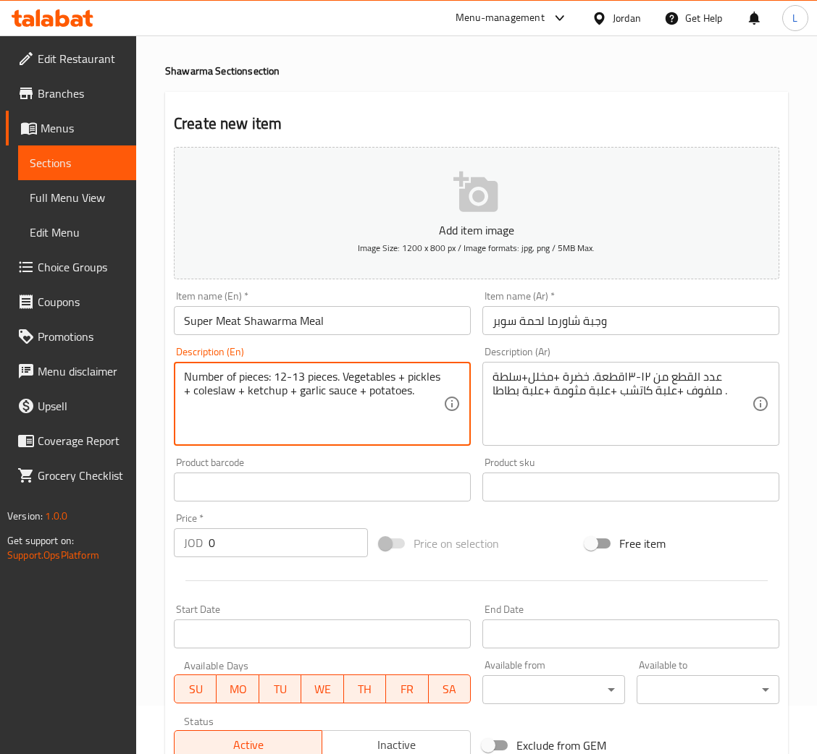
type textarea "Number of pieces: 12-13 pieces. Vegetables + pickles + coleslaw + ketchup + gar…"
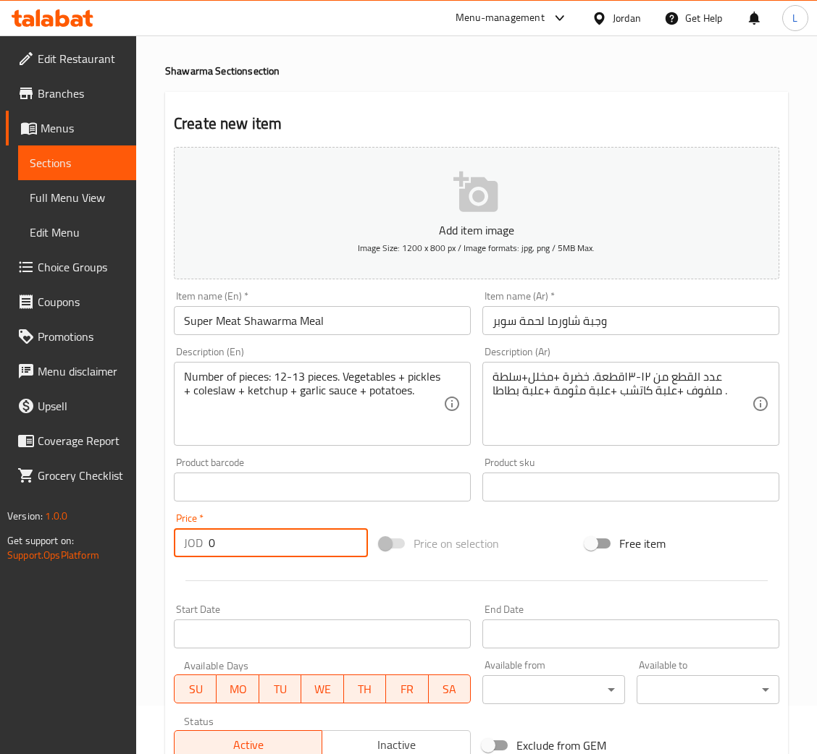
click at [294, 545] on input "0" at bounding box center [288, 543] width 159 height 29
paste input "3.85"
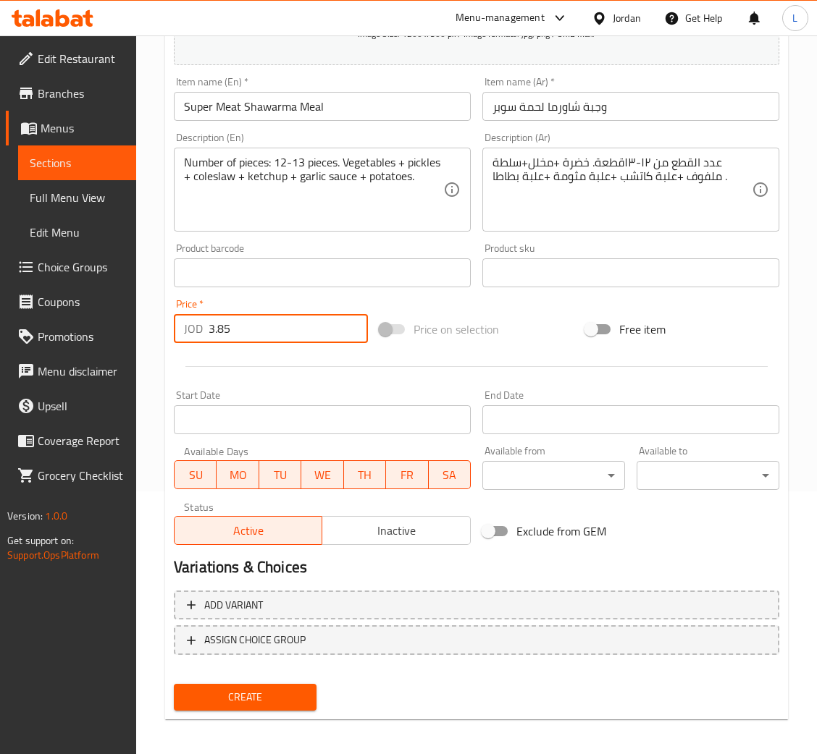
scroll to position [266, 0]
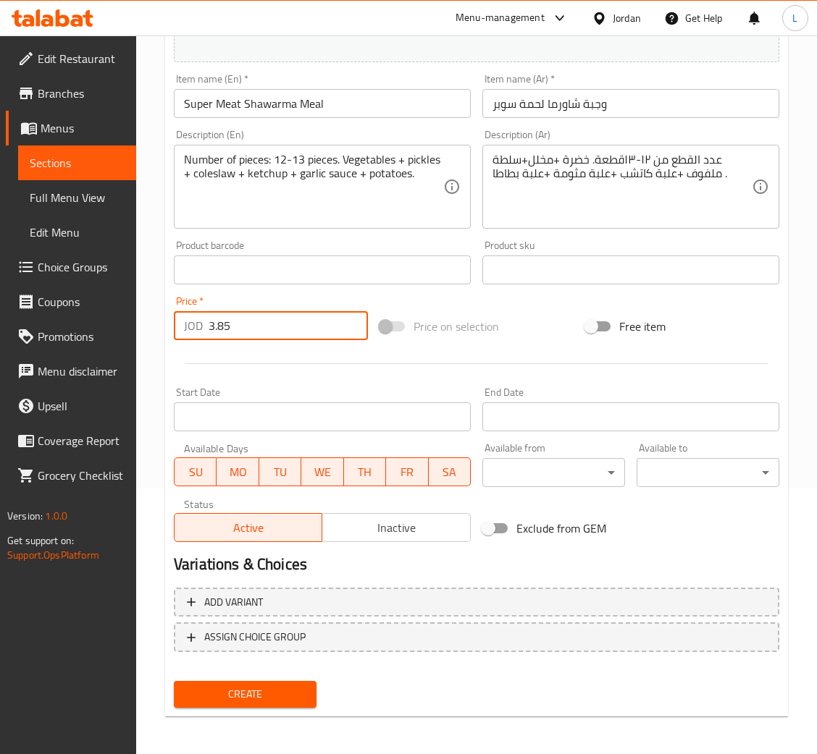
type input "3.85"
click at [256, 681] on button "Create" at bounding box center [245, 694] width 143 height 27
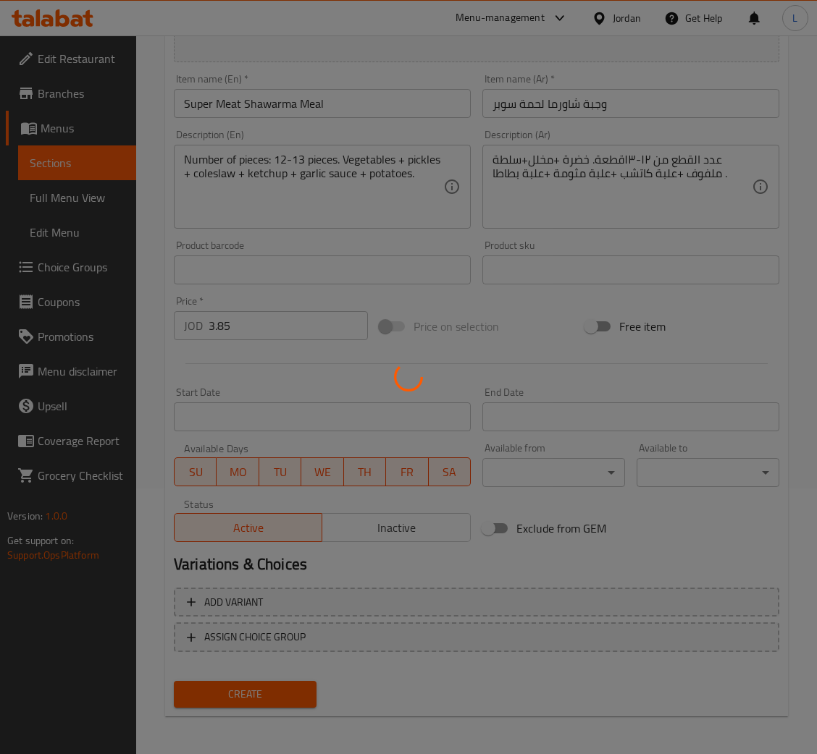
scroll to position [0, 0]
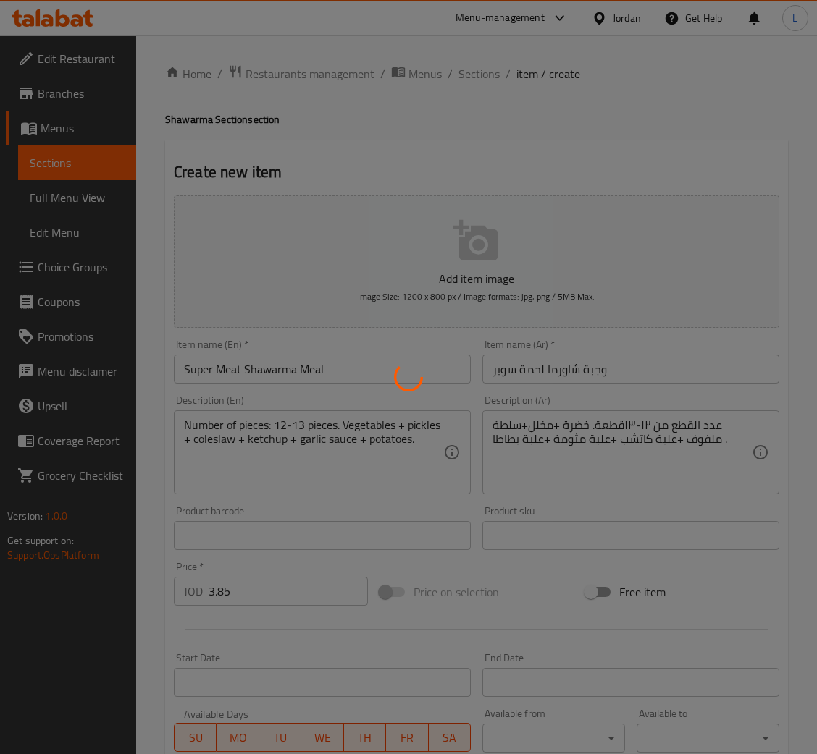
type input "0"
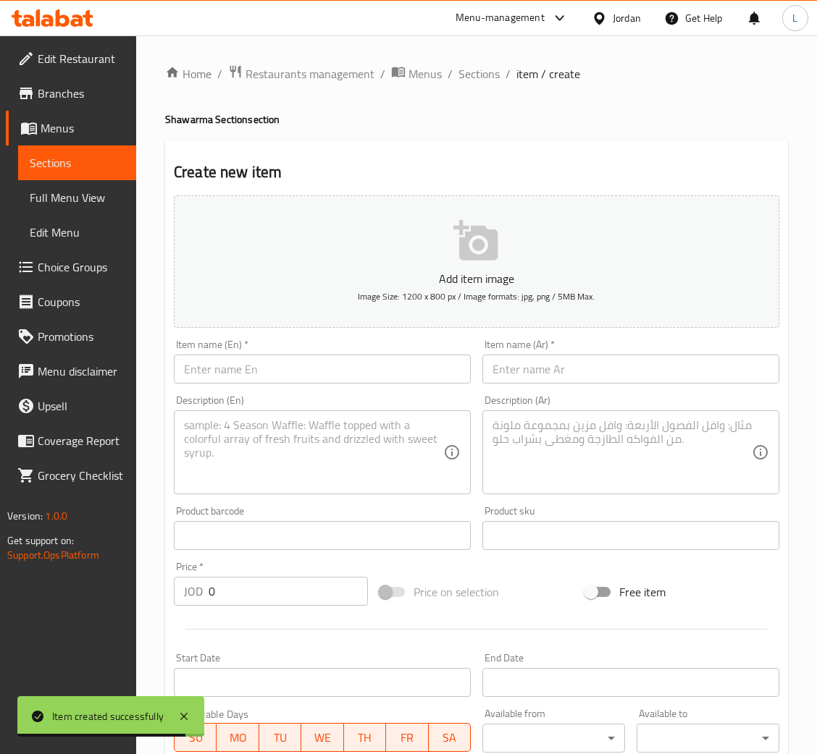
click at [637, 367] on input "text" at bounding box center [630, 369] width 297 height 29
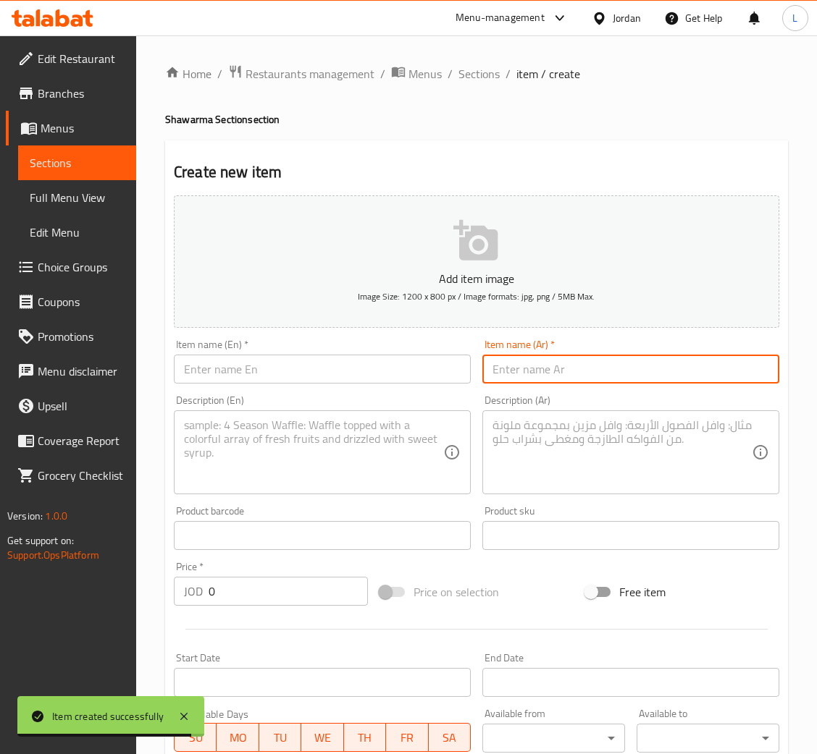
paste input "وجبة شاورما لحمة دبل"
type input "وجبة شاورما لحمة دبل"
click at [356, 371] on input "text" at bounding box center [322, 369] width 297 height 29
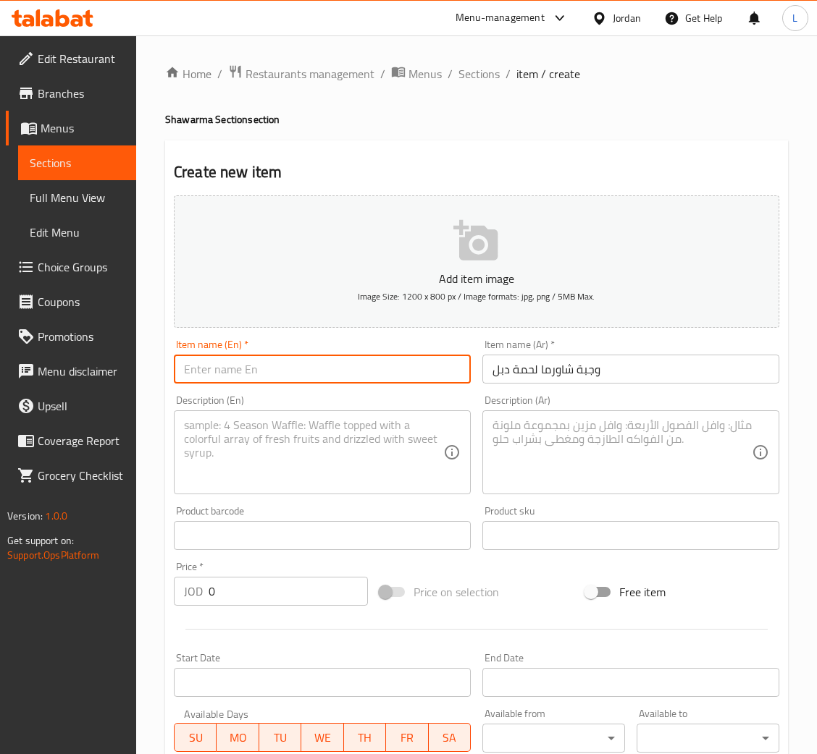
paste input "Double meat shawarma meal"
type input "Double meat shawarma meal"
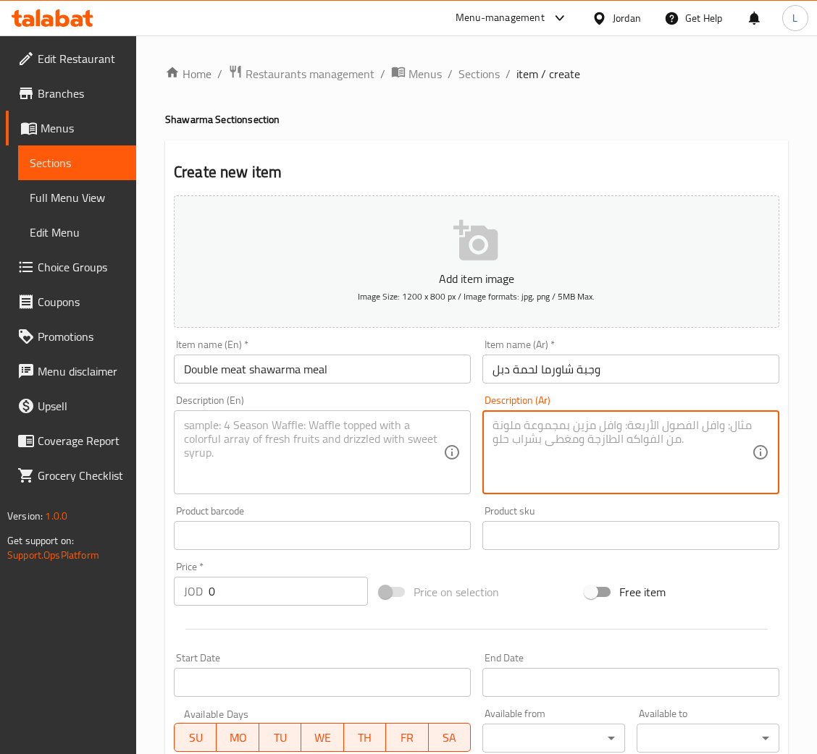
click at [570, 424] on textarea at bounding box center [621, 453] width 259 height 69
paste textarea "عدد القطع من ١٧-١٨قطعة. خضرة +مخلل+سلطة ملفوف +علبة كاتشب +علبة مثومة +علبة بطا…"
type textarea "عدد القطع من ١٧-١٨قطعة. خضرة +مخلل+سلطة ملفوف +علبة كاتشب +علبة مثومة +علبة بطا…"
click at [333, 427] on textarea at bounding box center [313, 453] width 259 height 69
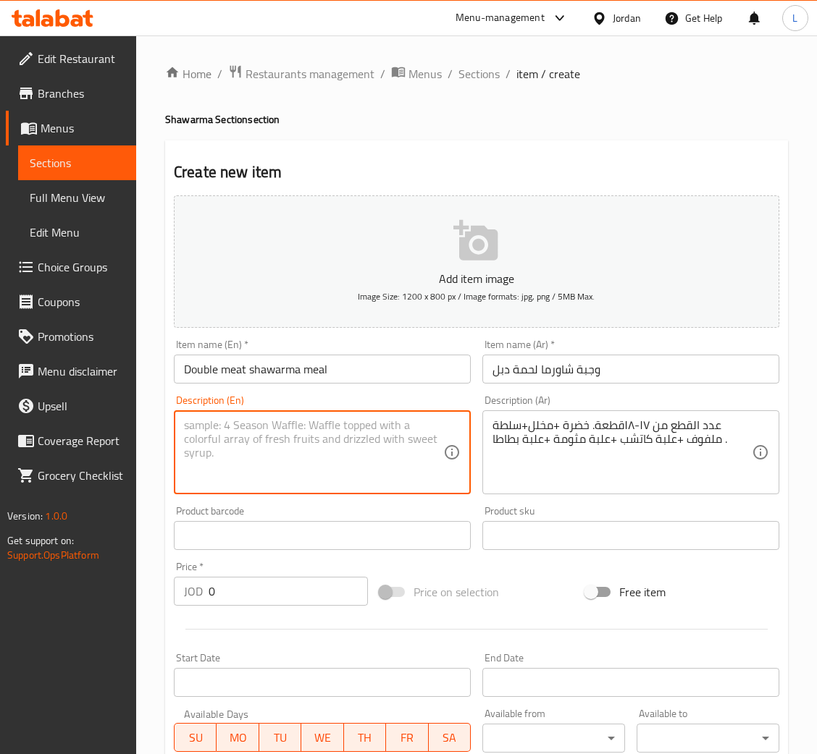
paste textarea "Number of pieces: 17-18 pieces. Vegetables + pickles + coleslaw + ketchup + gar…"
type textarea "Number of pieces: 17-18 pieces. Vegetables + pickles + coleslaw + ketchup + gar…"
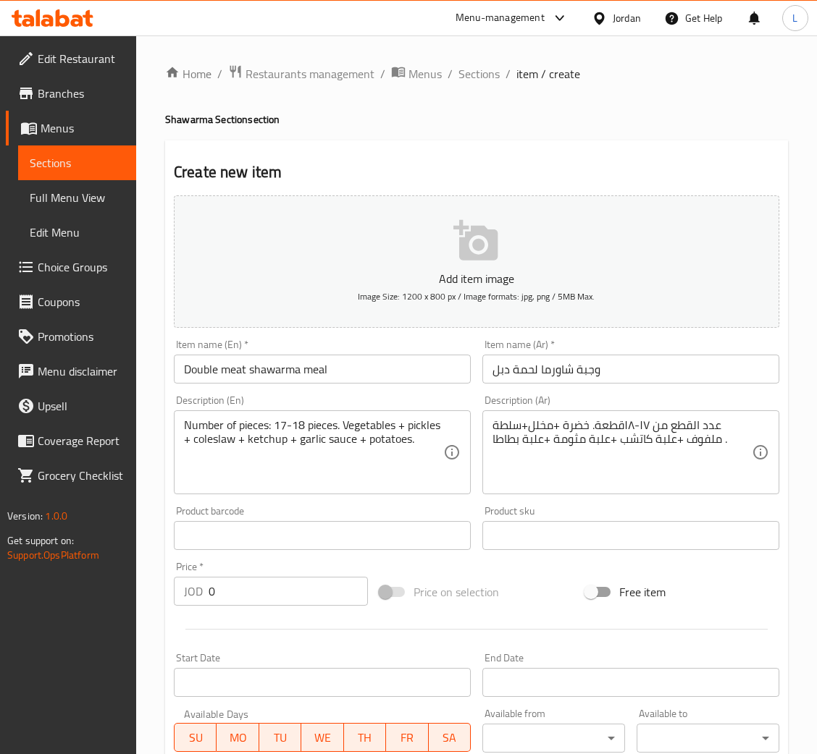
click at [277, 579] on input "0" at bounding box center [288, 591] width 159 height 29
paste input "4.55"
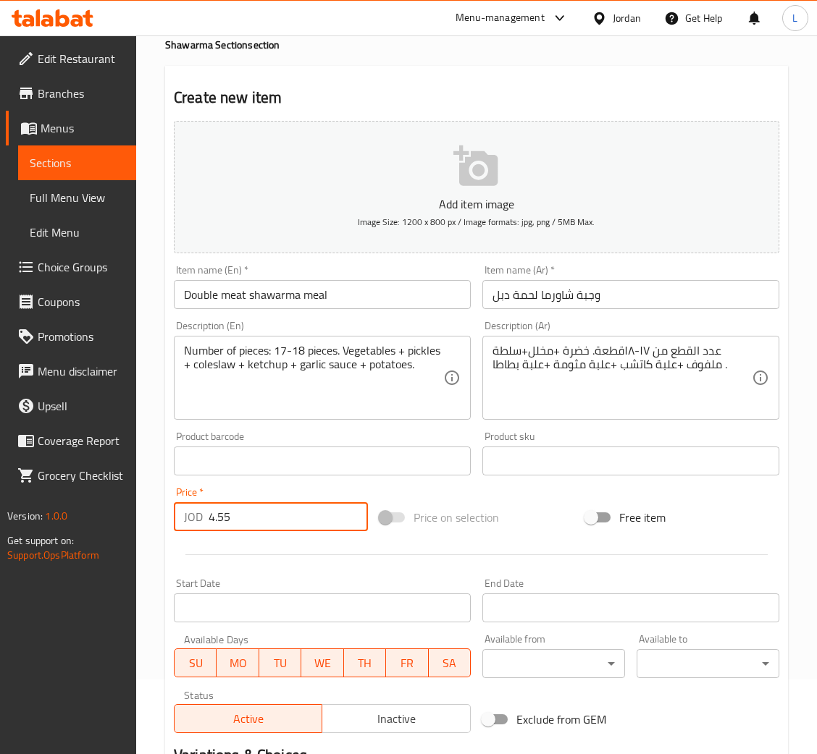
scroll to position [266, 0]
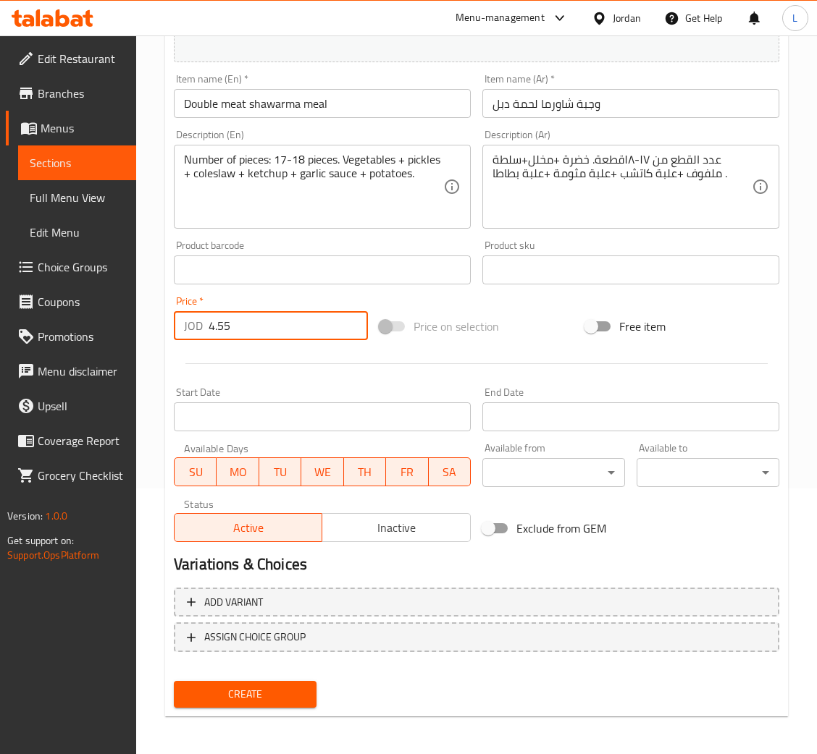
type input "4.55"
click at [280, 686] on span "Create" at bounding box center [244, 695] width 119 height 18
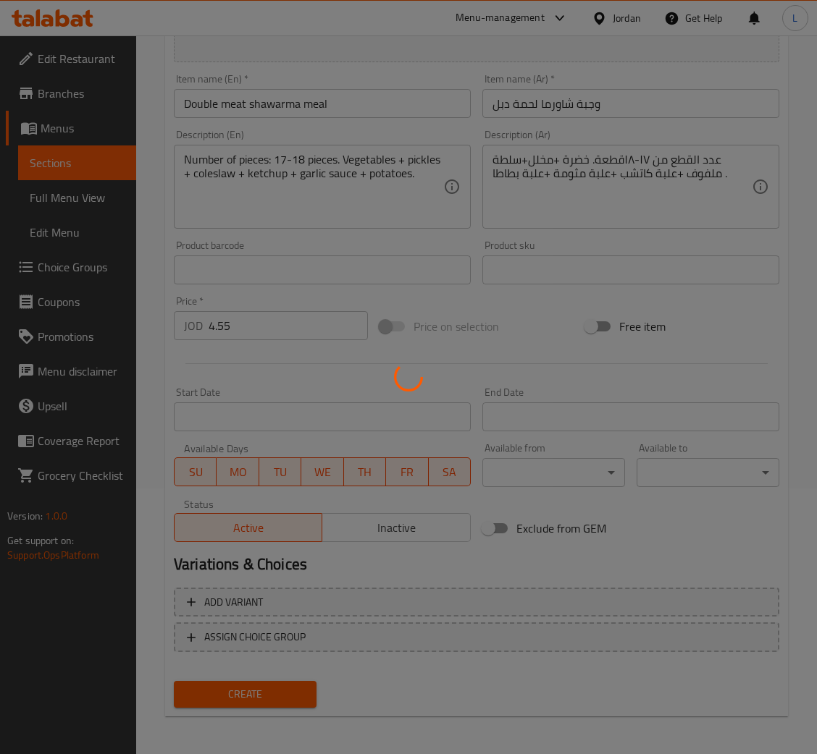
type input "0"
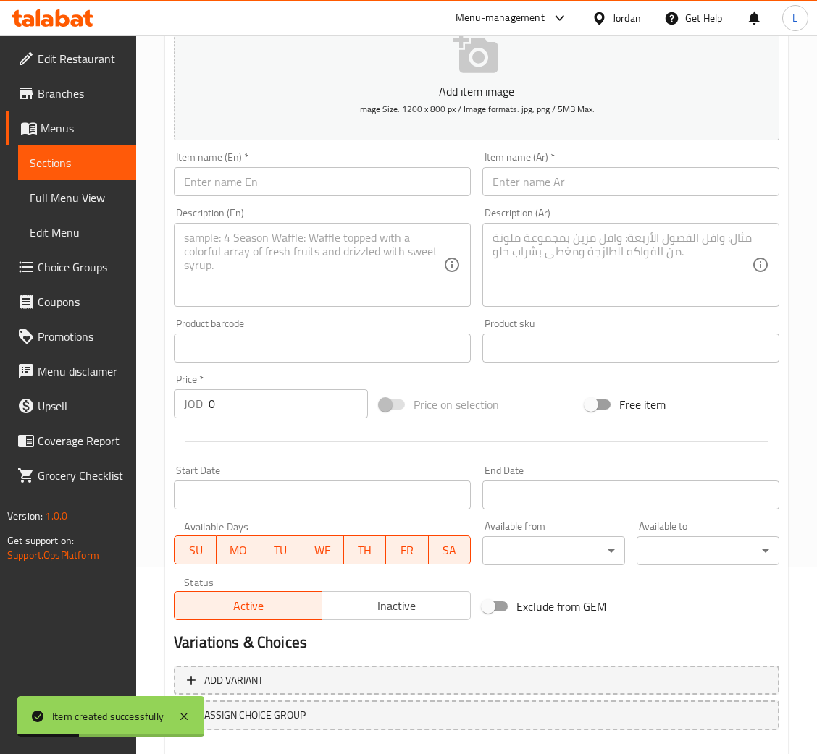
scroll to position [157, 0]
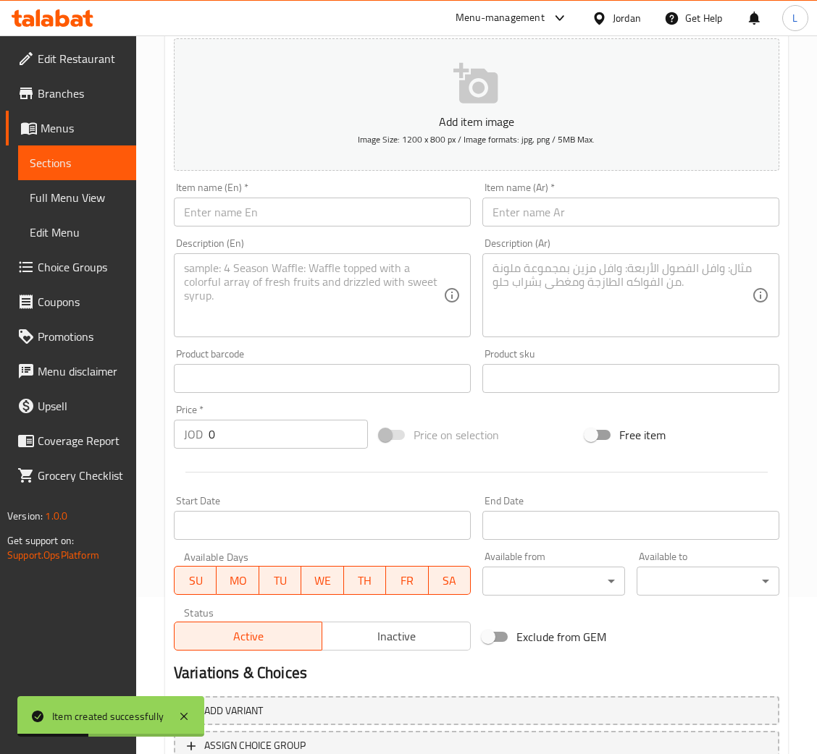
drag, startPoint x: 536, startPoint y: 213, endPoint x: 424, endPoint y: 212, distance: 111.5
click at [537, 212] on input "text" at bounding box center [630, 212] width 297 height 29
paste input "وجبة شاورما لحمة تربل"
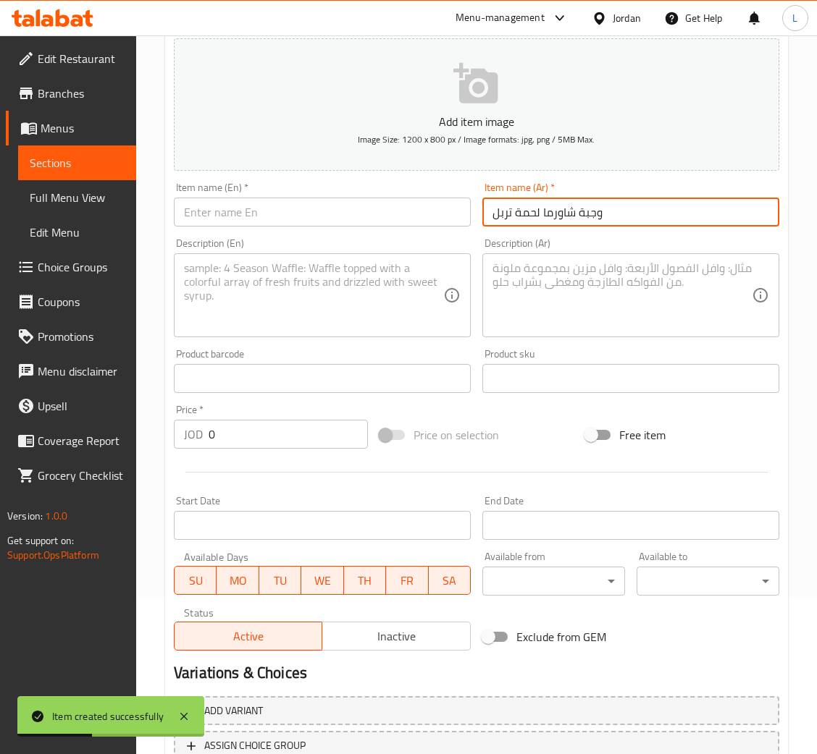
type input "وجبة شاورما لحمة تربل"
drag, startPoint x: 384, startPoint y: 212, endPoint x: 386, endPoint y: 204, distance: 8.3
click at [384, 211] on input "text" at bounding box center [322, 212] width 297 height 29
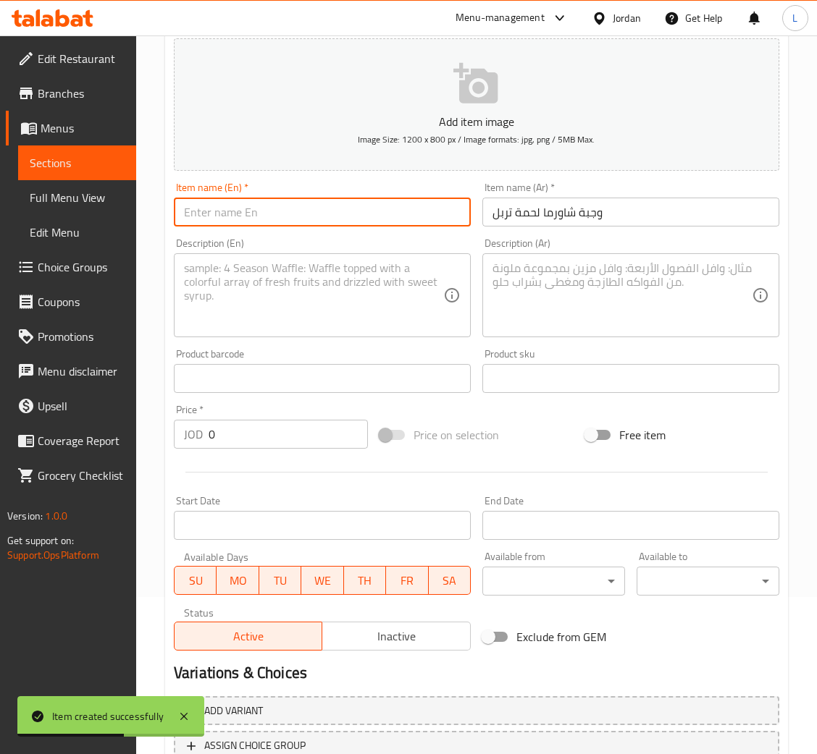
paste input "Triple meat shawarma meal"
type input "Triple meat shawarma meal"
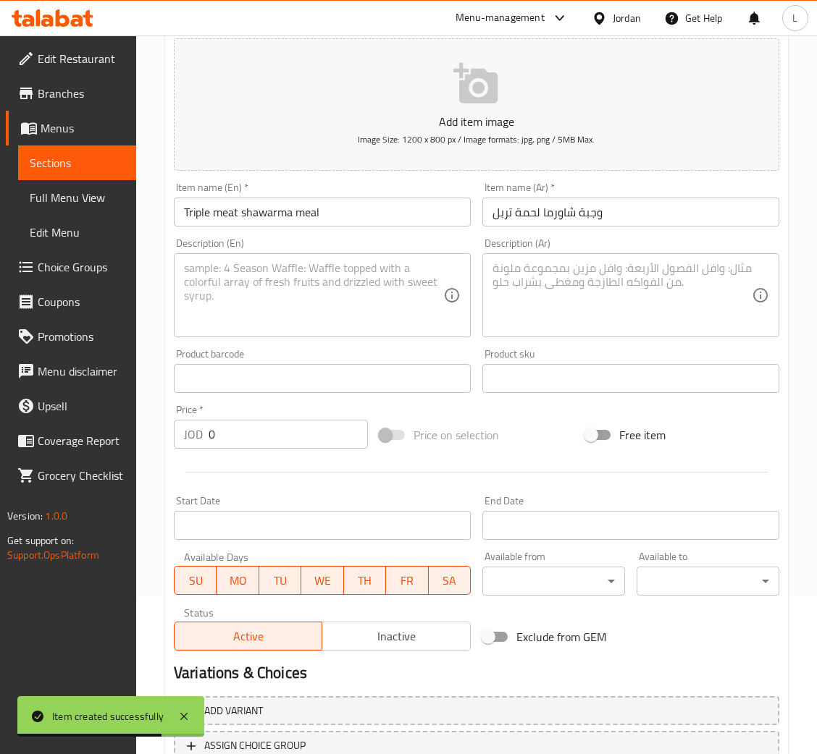
click at [561, 289] on textarea at bounding box center [621, 295] width 259 height 69
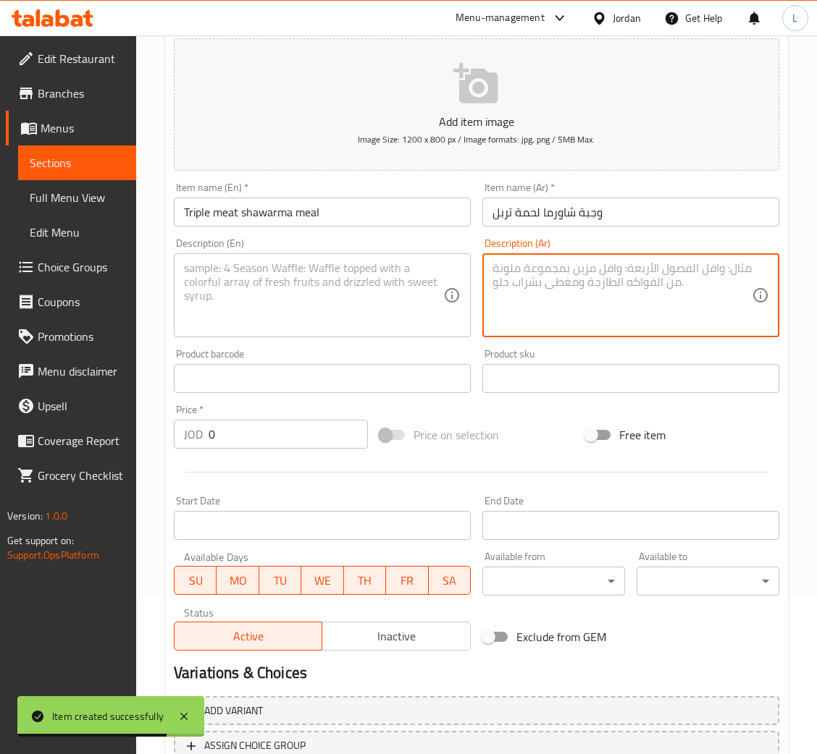
paste textarea "عدد القطع من ٢٥-٢٦قطعة. خضرة +مخلل+سلطة ملفوف +علبة كاتشب +علبة مثومة +علبة بطا…"
type textarea "عدد القطع من ٢٥-٢٦قطعة. خضرة +مخلل+سلطة ملفوف +علبة كاتشب +علبة مثومة +علبة بطا…"
click at [354, 275] on textarea at bounding box center [313, 295] width 259 height 69
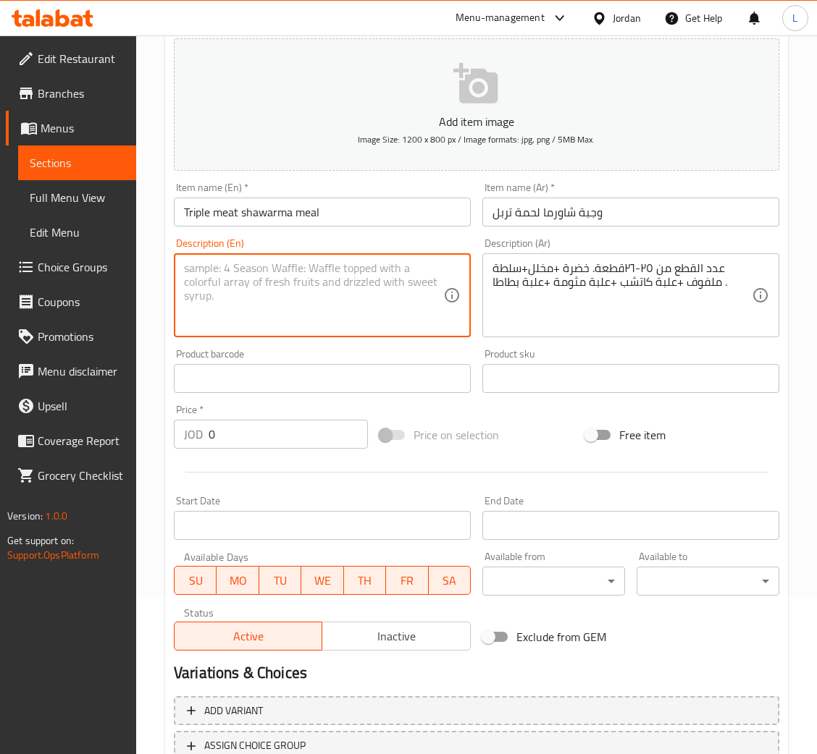
paste textarea "Number of pieces: 25-26 pieces. Vegetables + pickles + coleslaw + ketchup + gar…"
type textarea "Number of pieces: 25-26 pieces. Vegetables + pickles + coleslaw + ketchup + gar…"
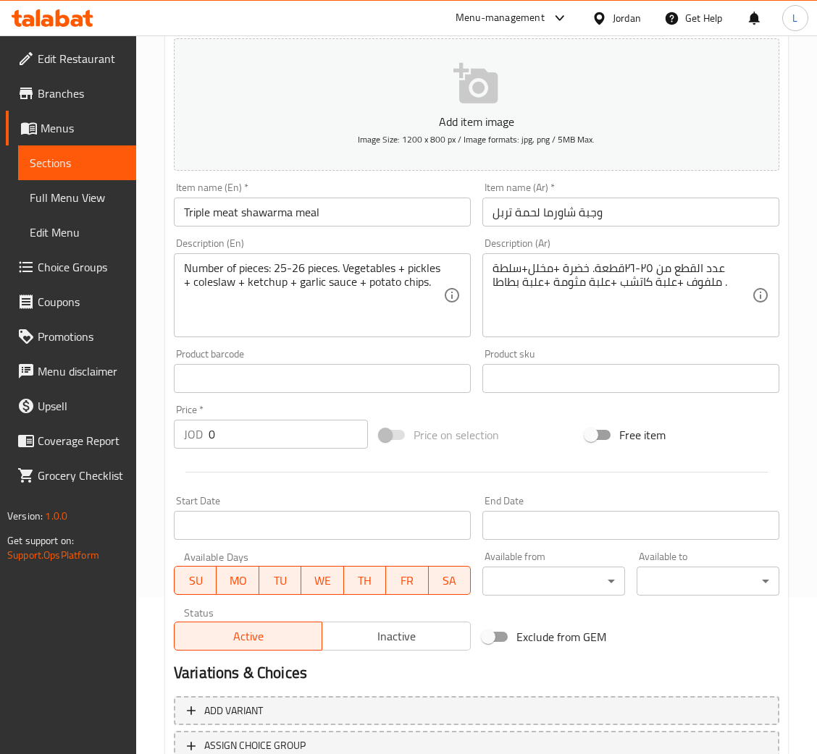
click at [285, 439] on input "0" at bounding box center [288, 434] width 159 height 29
paste input "5.75"
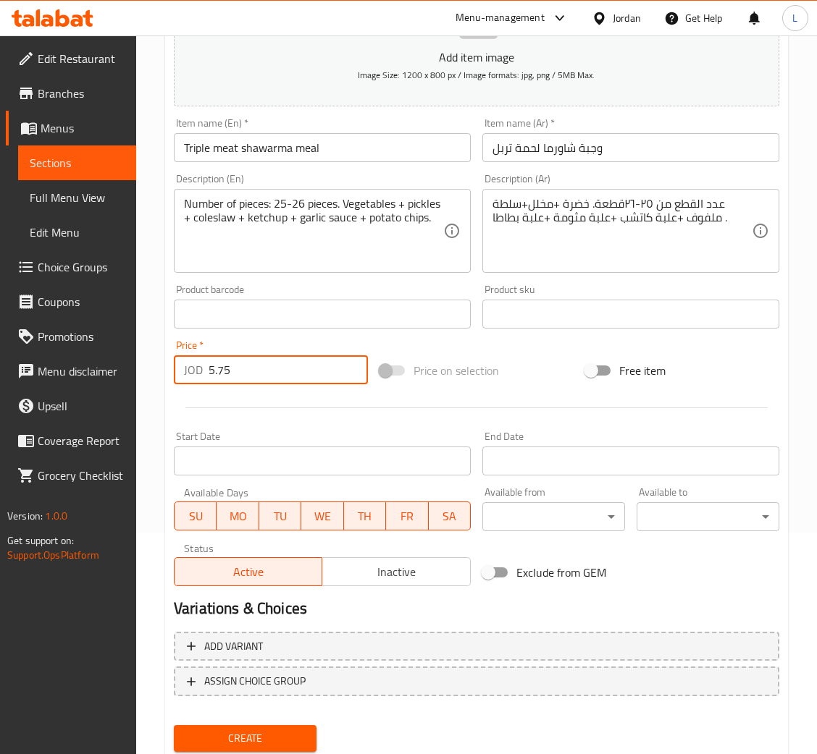
scroll to position [266, 0]
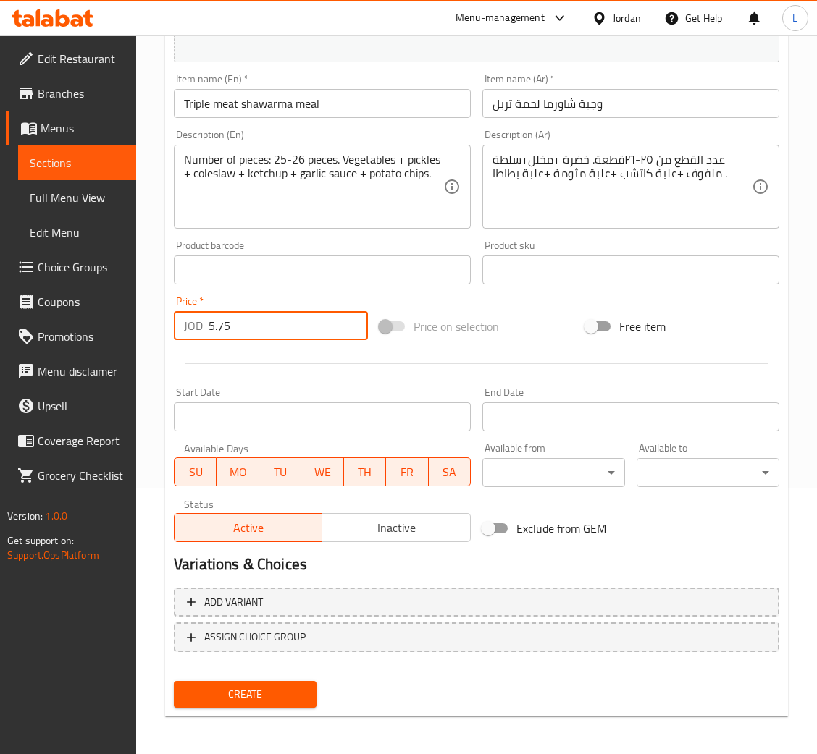
type input "5.75"
click at [284, 689] on span "Create" at bounding box center [244, 695] width 119 height 18
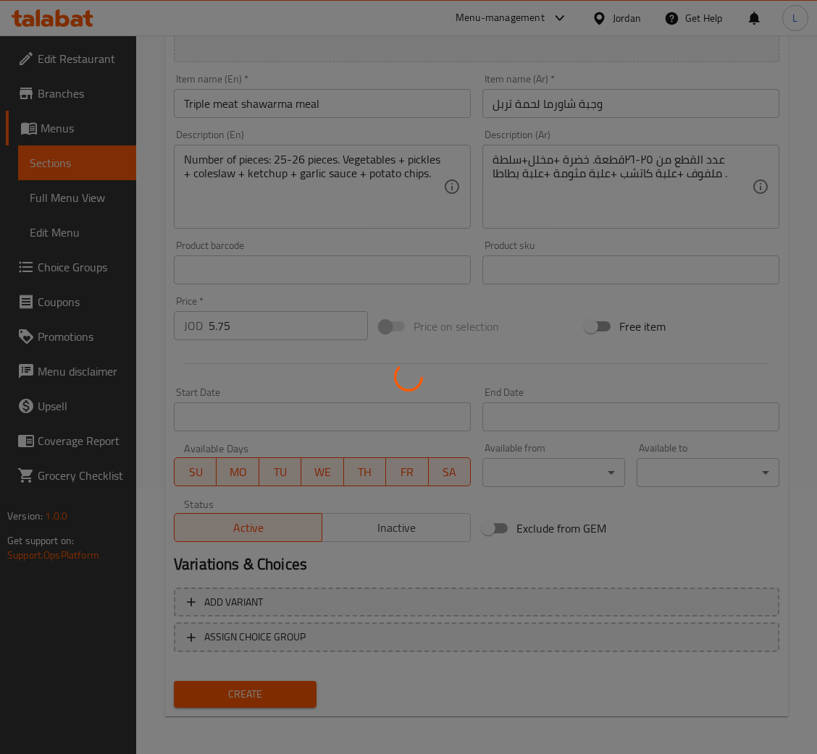
type input "0"
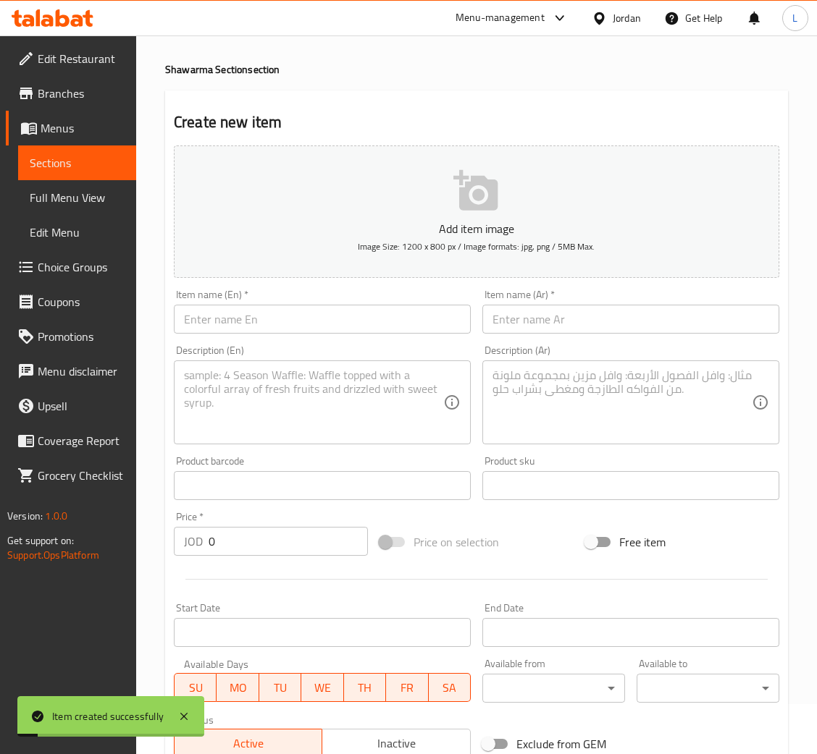
scroll to position [49, 0]
drag, startPoint x: 606, startPoint y: 325, endPoint x: 490, endPoint y: 323, distance: 115.9
click at [606, 324] on input "text" at bounding box center [630, 320] width 297 height 29
paste input "وجبة شاورما لحمة دبل مكس لحمة وجاج ."
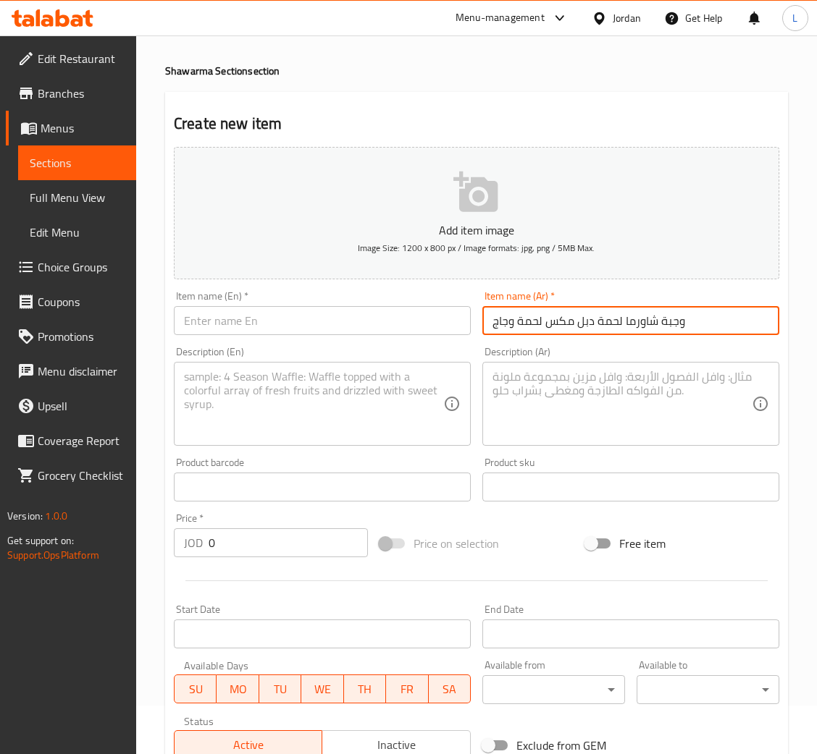
type input "وجبة شاورما لحمة دبل مكس لحمة وجاج"
click at [599, 304] on div "Item name (Ar)   * وجبة شاورما لحمة دبل مكس لحمة وجاج Item name (Ar) *" at bounding box center [630, 313] width 297 height 44
click at [599, 314] on input "وجبة شاورما لحمة دبل مكس لحمة وجاج" at bounding box center [630, 320] width 297 height 29
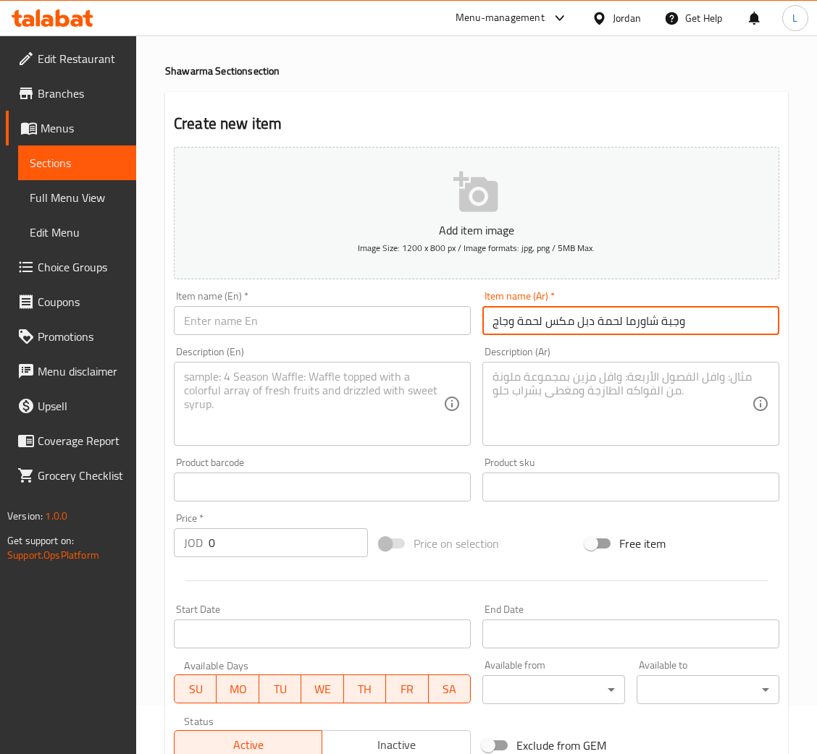
click at [599, 314] on input "وجبة شاورما لحمة دبل مكس لحمة وجاج" at bounding box center [630, 320] width 297 height 29
click at [211, 319] on input "text" at bounding box center [322, 320] width 297 height 29
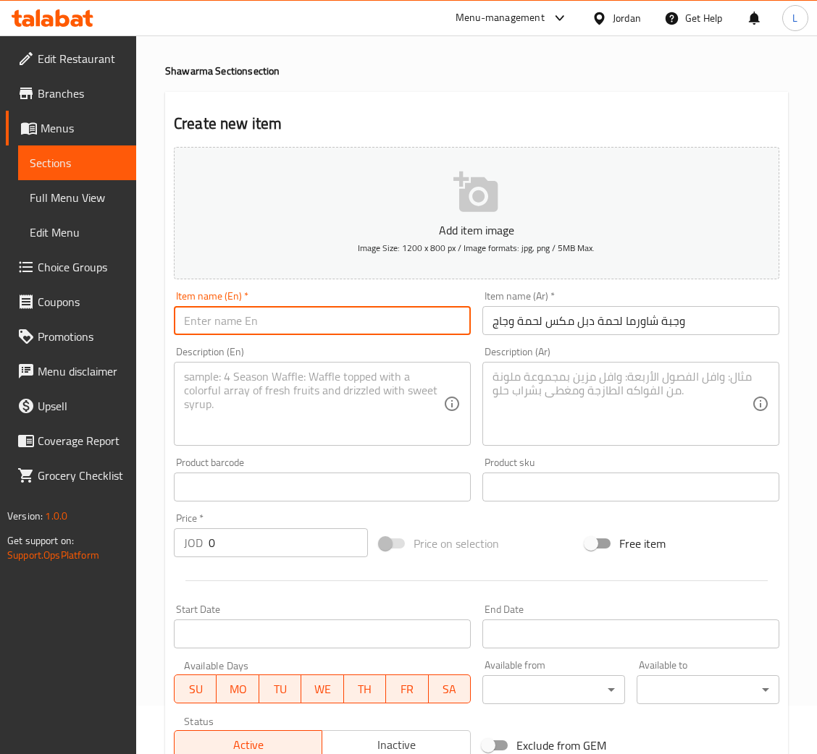
paste input "Double meat shawarma meal, mixed meat and chicken"
type input "Double meat shawarma meal, mixed meat and chicken"
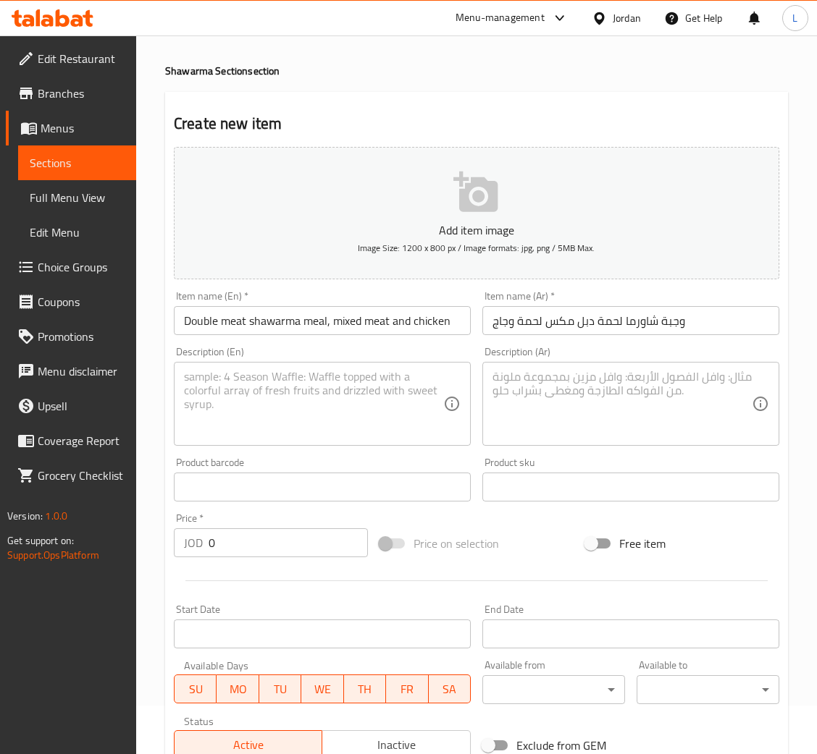
drag, startPoint x: 635, startPoint y: 381, endPoint x: 542, endPoint y: 384, distance: 92.8
click at [634, 381] on textarea at bounding box center [621, 404] width 259 height 69
paste textarea "عدد القطع من ١٦قطعة. خضرة +مخلل+سلطة ملفوف +علبة كاتشب +علبة مثومة +علبة بطاطا ."
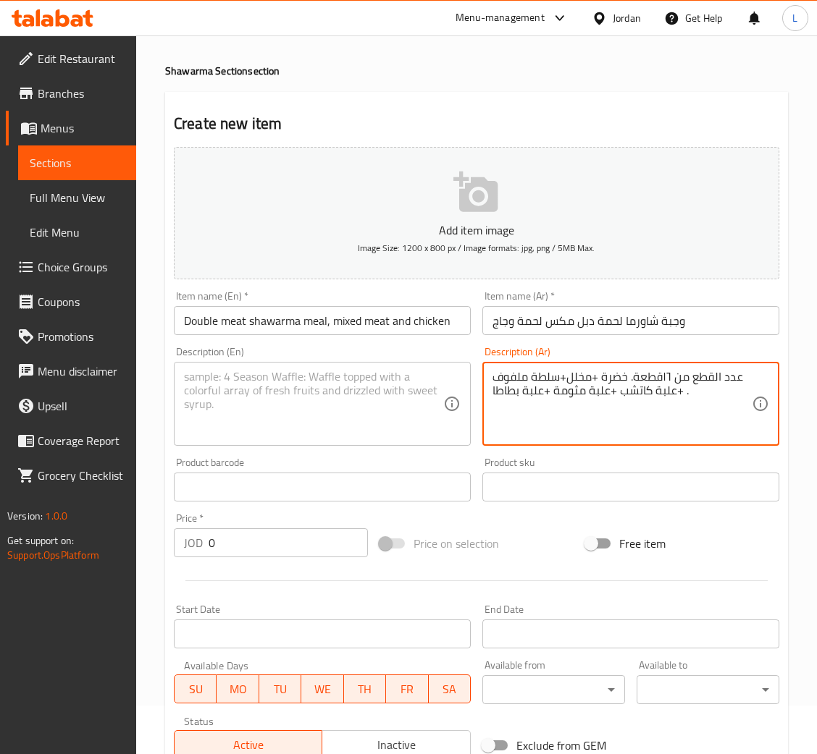
type textarea "عدد القطع من ١٦قطعة. خضرة +مخلل+سلطة ملفوف +علبة كاتشب +علبة مثومة +علبة بطاطا ."
click at [388, 395] on textarea at bounding box center [313, 404] width 259 height 69
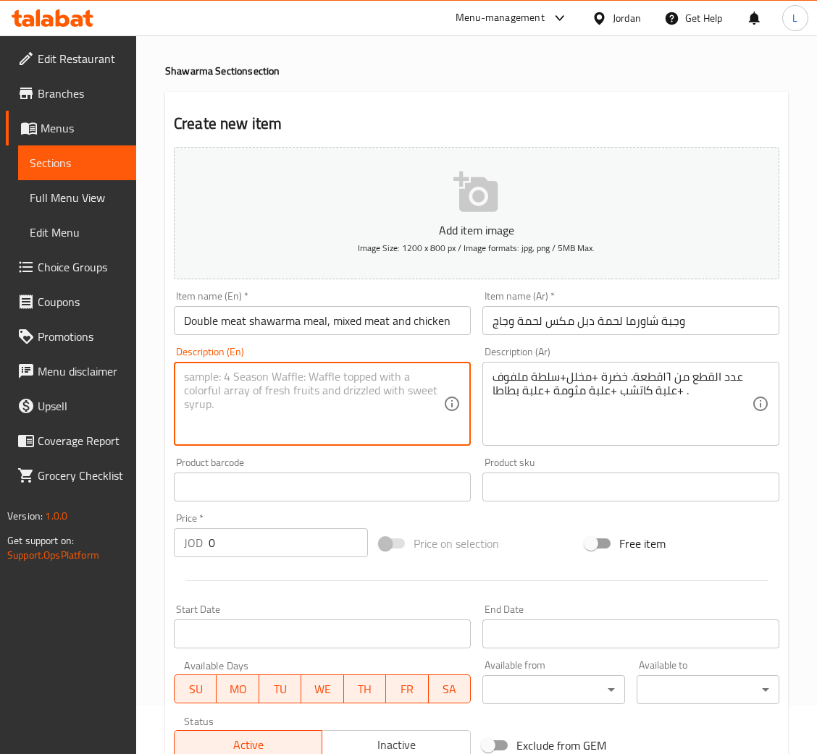
click at [296, 395] on textarea at bounding box center [313, 404] width 259 height 69
paste textarea "Number of pieces: 16 pieces. Vegetables + pickles + coleslaw + ketchup + garlic…"
type textarea "Number of pieces: 16 pieces. Vegetables + pickles + coleslaw + ketchup + garlic…"
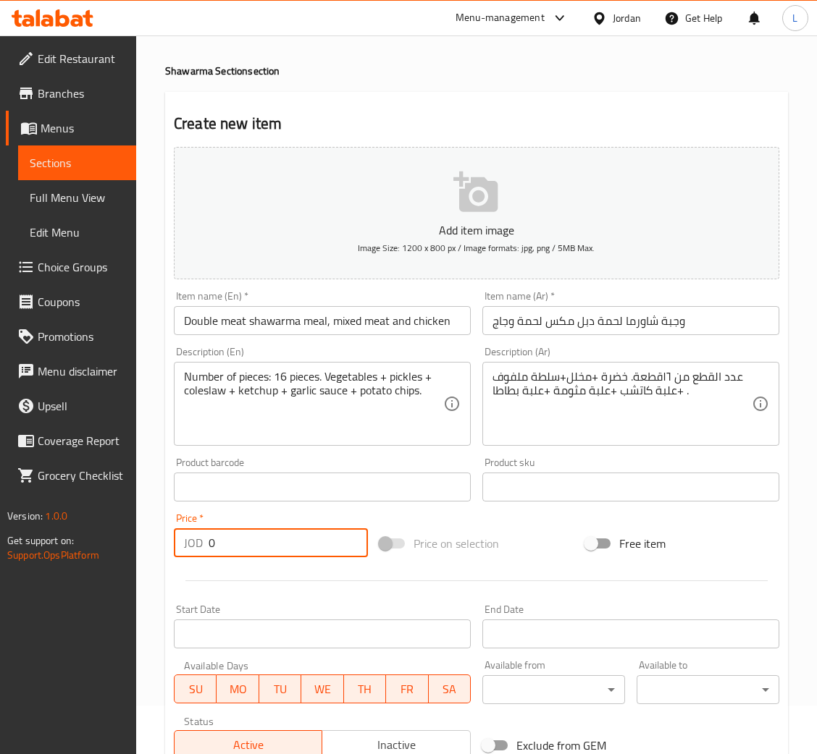
click at [295, 529] on input "0" at bounding box center [288, 543] width 159 height 29
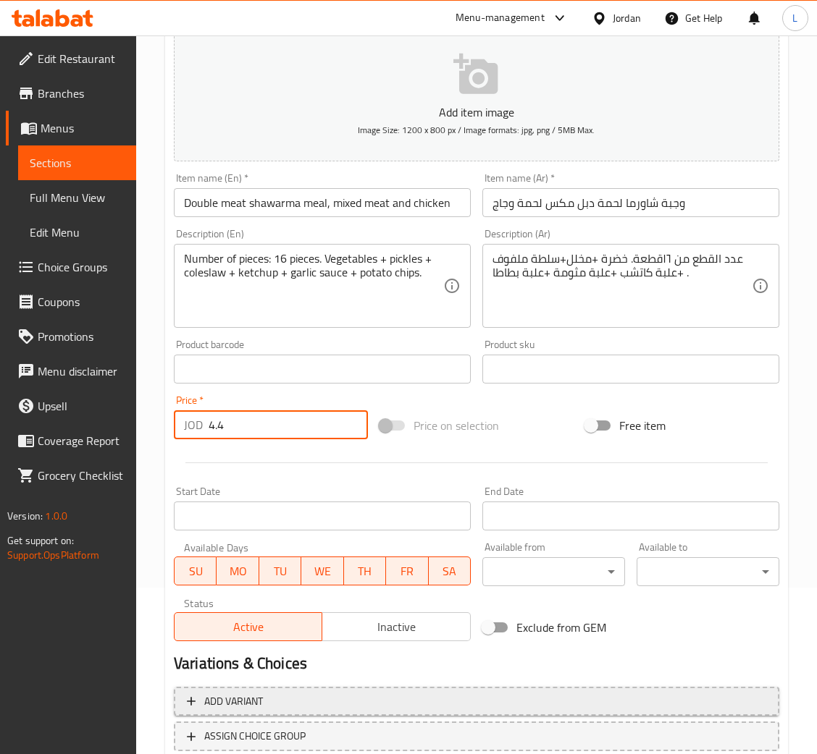
scroll to position [266, 0]
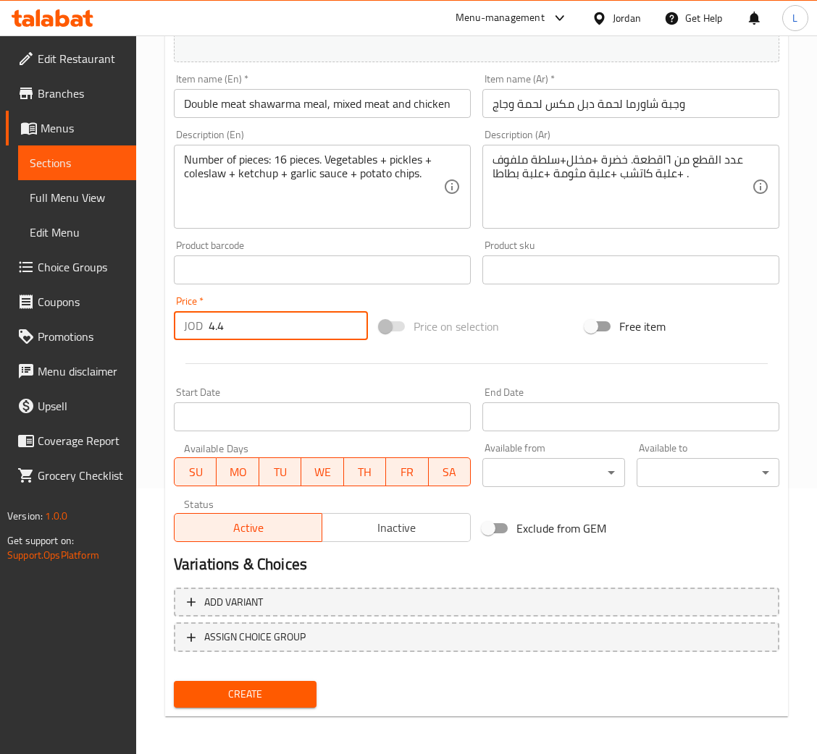
type input "4.4"
click at [276, 689] on span "Create" at bounding box center [244, 695] width 119 height 18
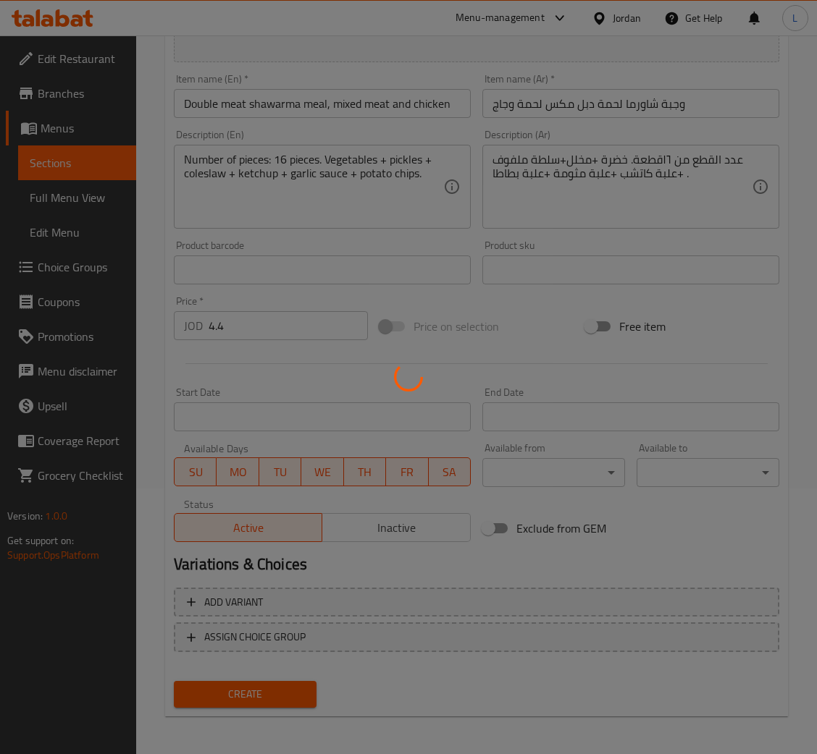
type input "0"
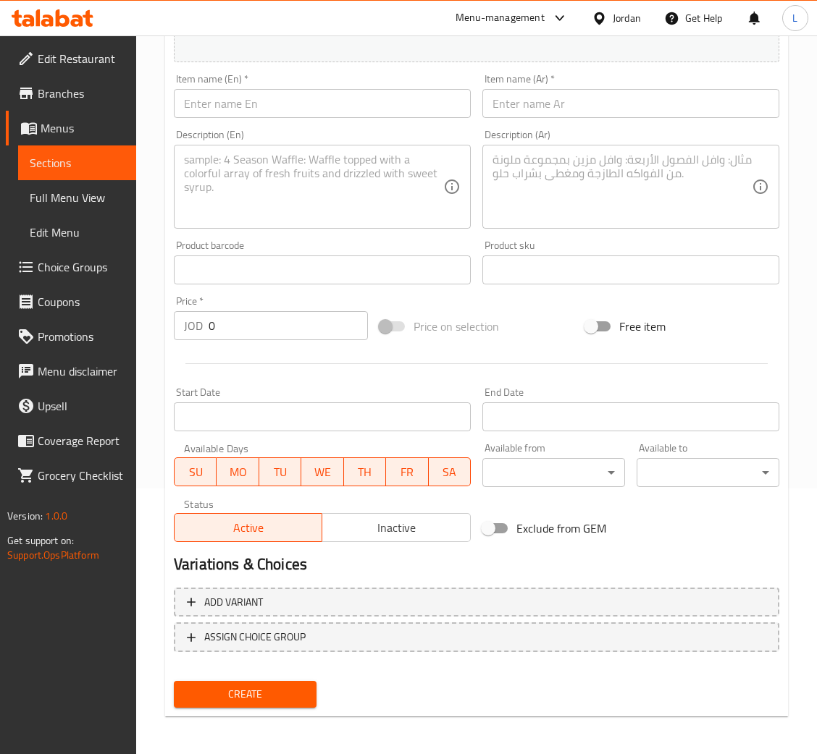
drag, startPoint x: 648, startPoint y: 112, endPoint x: 642, endPoint y: 116, distance: 7.8
click at [648, 112] on input "text" at bounding box center [630, 103] width 297 height 29
paste input "وجبة توفير لحمة"
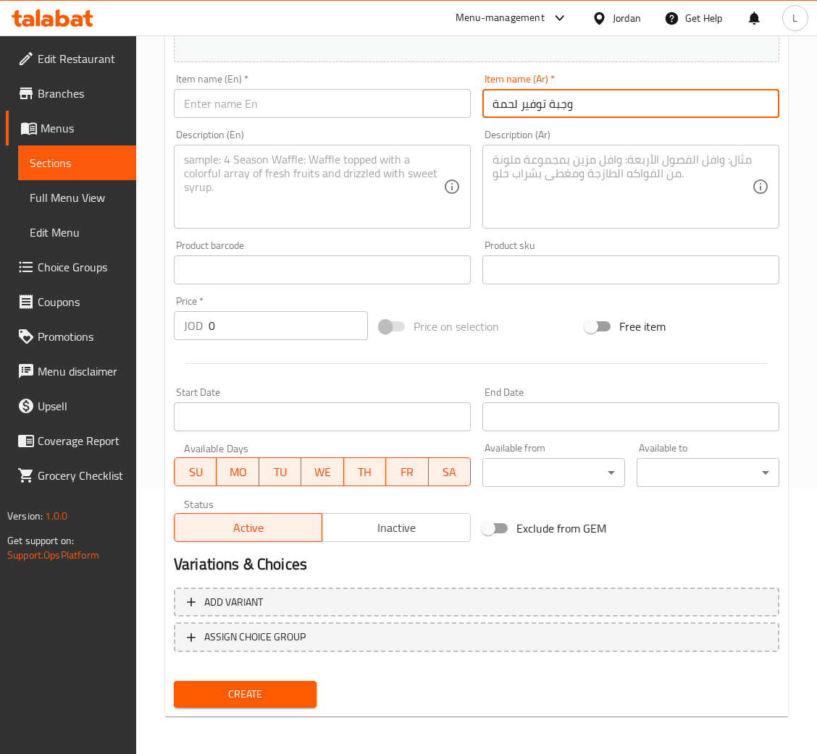
type input "وجبة توفير لحمة"
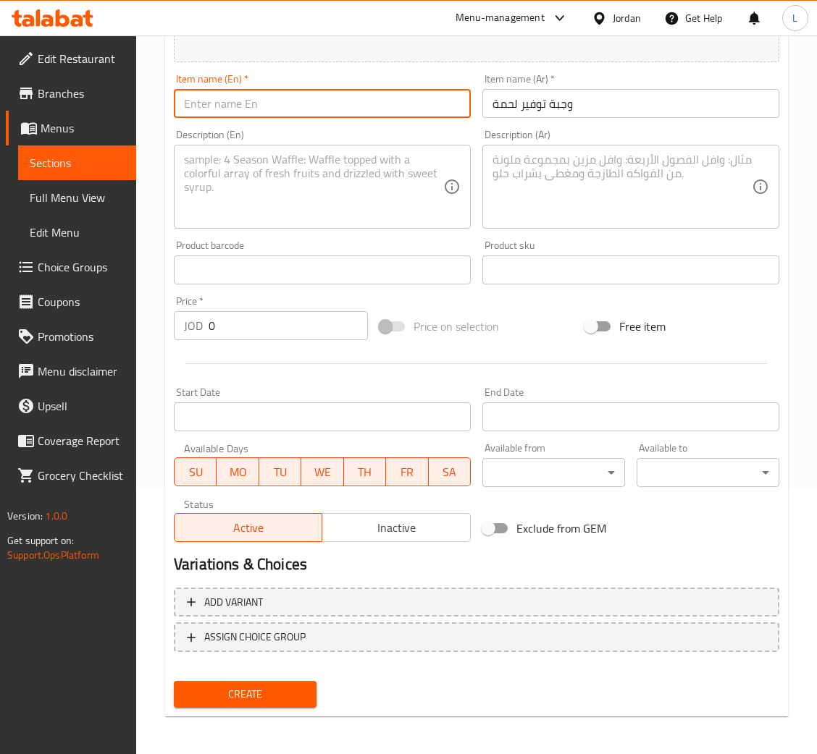
click at [299, 96] on input "text" at bounding box center [322, 103] width 297 height 29
paste input "Meat saving meal"
type input "Meat saving meal"
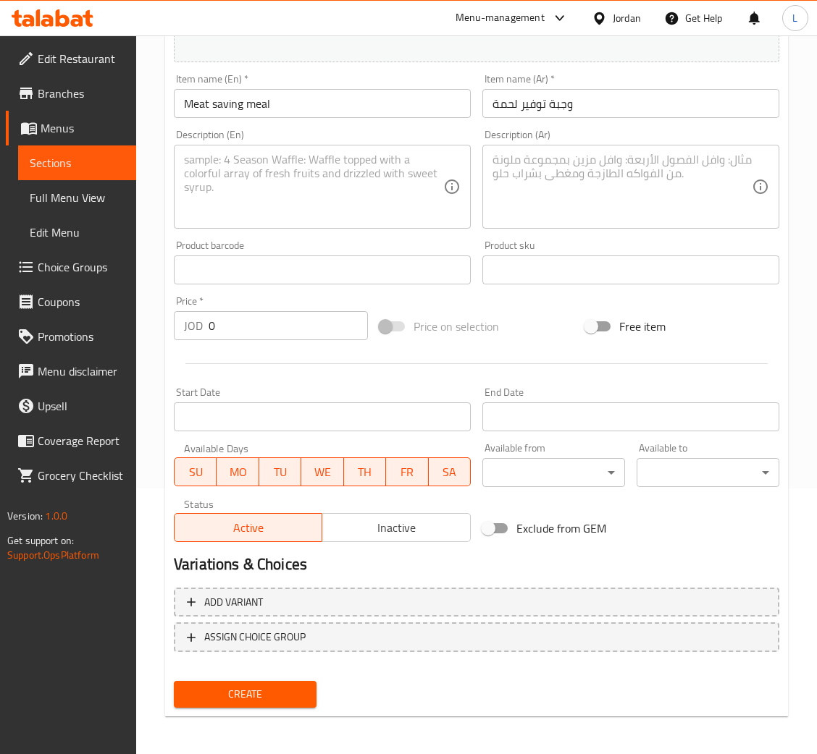
click at [641, 158] on textarea at bounding box center [621, 187] width 259 height 69
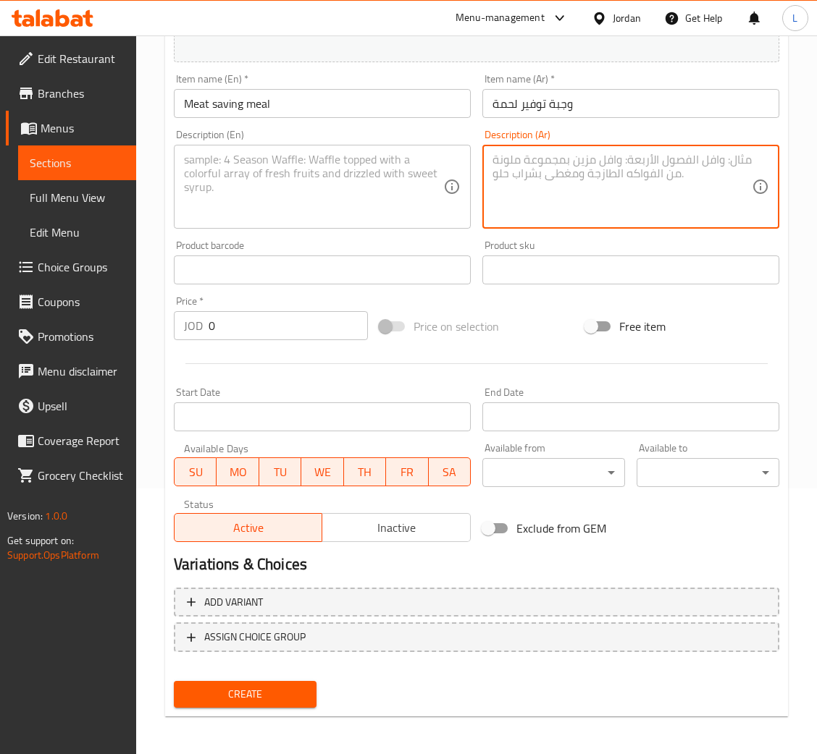
paste textarea "عدد القطع 40"
click at [599, 197] on textarea "عدد القطع 40" at bounding box center [621, 187] width 259 height 69
paste textarea "صحن خضرة كبير +3 علب بطاطا +5 علب مثومة +3 علب كاتشب +لتر ماتريكس ."
type textarea "عدد القطع 40 صحن خضرة كبير +3 علب بطاطا +5 علب مثومة +3 علب كاتشب +لتر ماتريكس ."
click at [337, 190] on textarea at bounding box center [313, 187] width 259 height 69
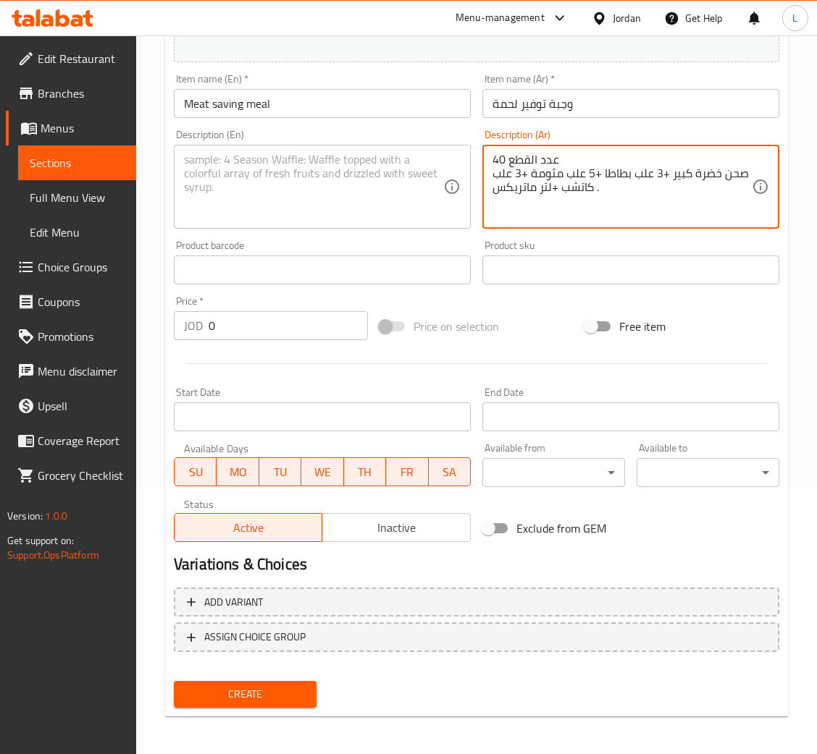
drag, startPoint x: 655, startPoint y: 193, endPoint x: 548, endPoint y: 146, distance: 117.0
click at [555, 155] on textarea "عدد القطع 40 صحن خضرة كبير +3 علب بطاطا +5 علب مثومة +3 علب كاتشب +لتر ماتريكس ." at bounding box center [621, 187] width 259 height 69
click at [261, 156] on textarea at bounding box center [313, 187] width 259 height 69
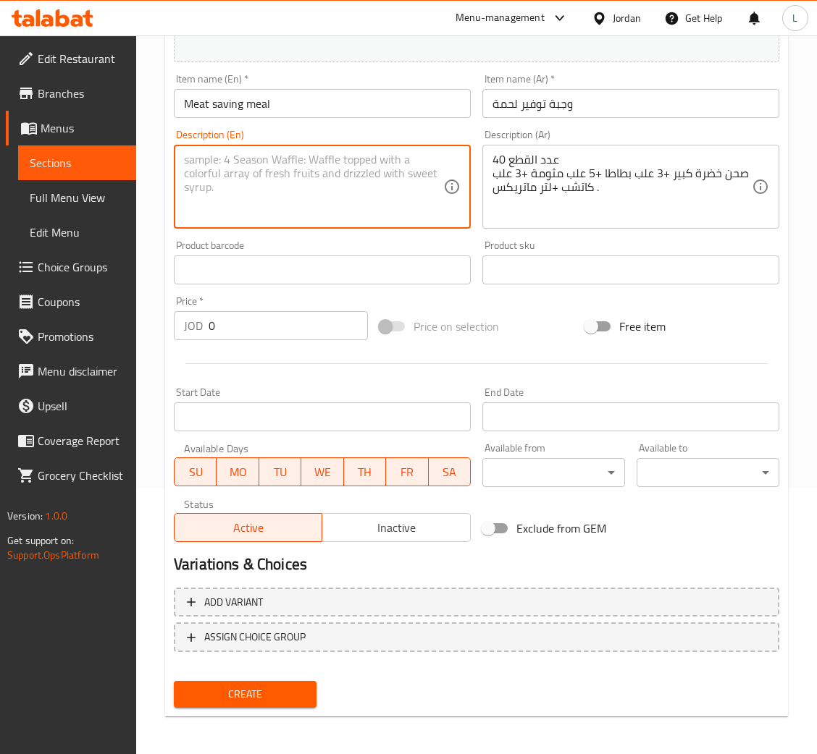
paste textarea "Number of pieces: 40"
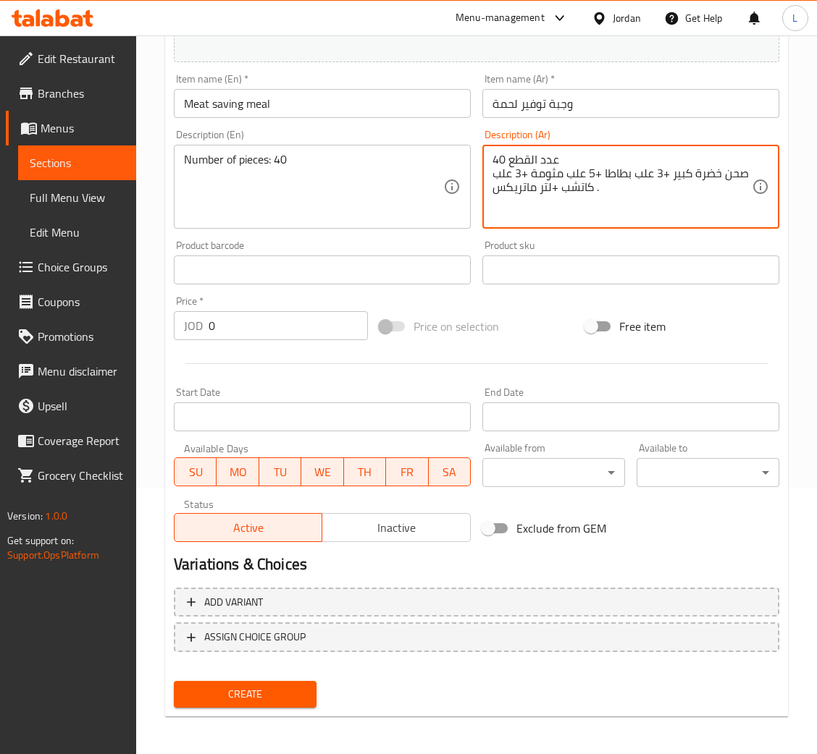
click at [571, 182] on textarea "عدد القطع 40 صحن خضرة كبير +3 علب بطاطا +5 علب مثومة +3 علب كاتشب +لتر ماتريكس ." at bounding box center [621, 187] width 259 height 69
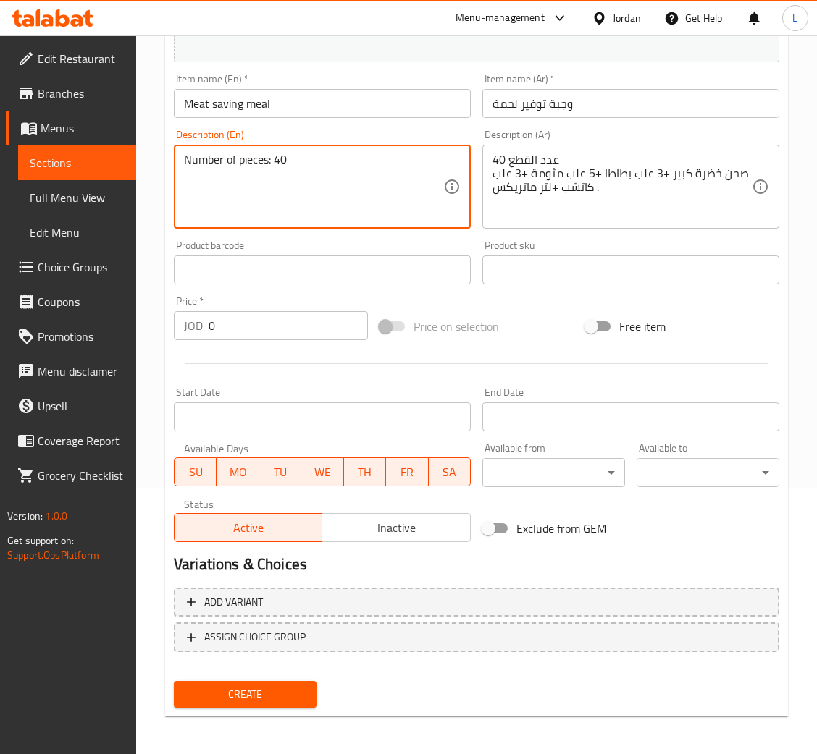
paste textarea "A large plate of vegetables + 3 cans of potatoes + 5 cans of garlic + 3 cans of…"
type textarea "Number of pieces: 40 A large plate of vegetables + 3 cans of potatoes + 5 cans …"
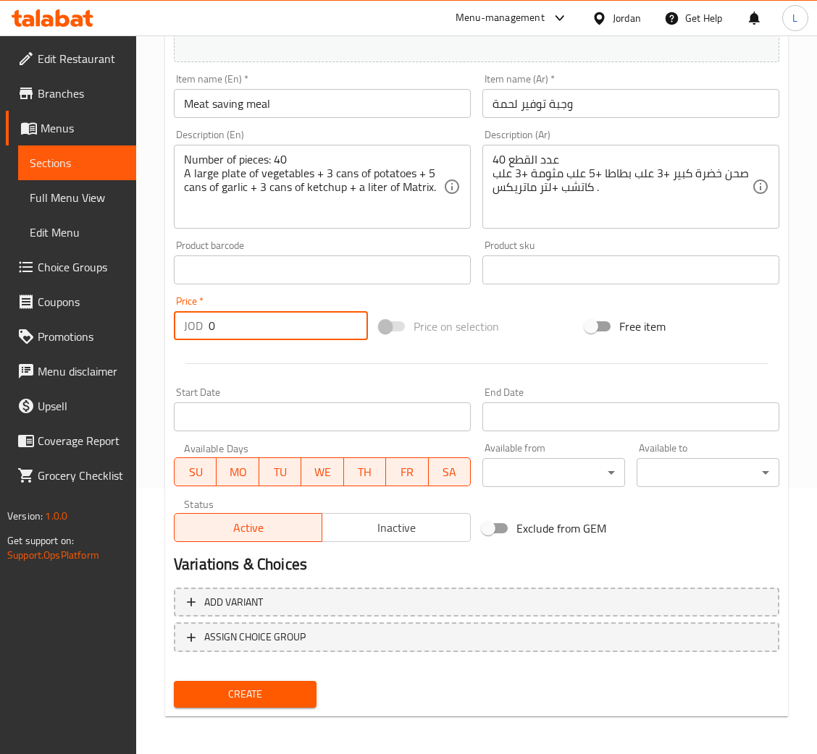
click at [279, 336] on input "0" at bounding box center [288, 325] width 159 height 29
type input "12.5"
click at [174, 681] on button "Create" at bounding box center [245, 694] width 143 height 27
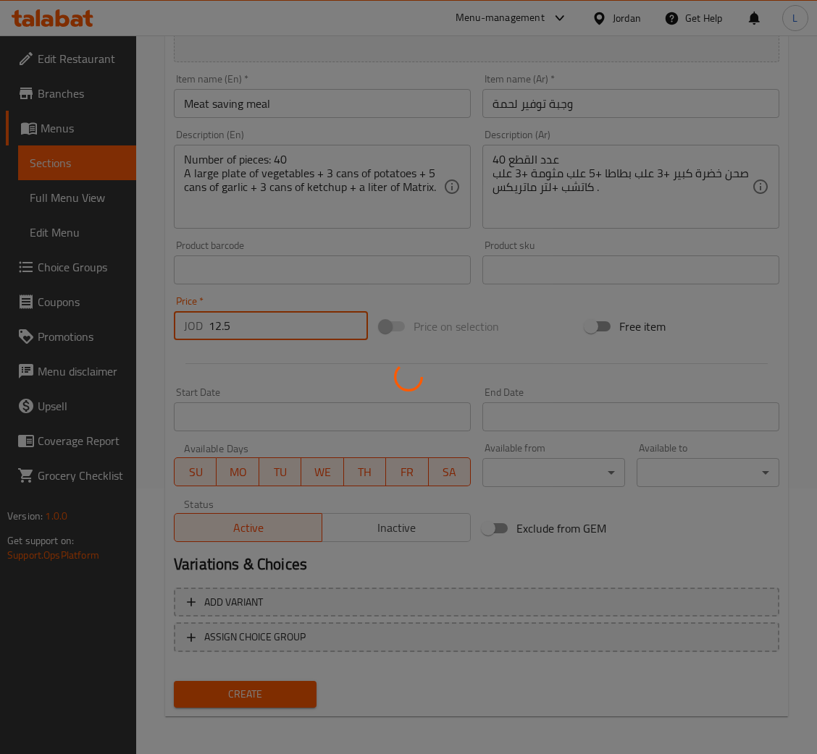
type input "0"
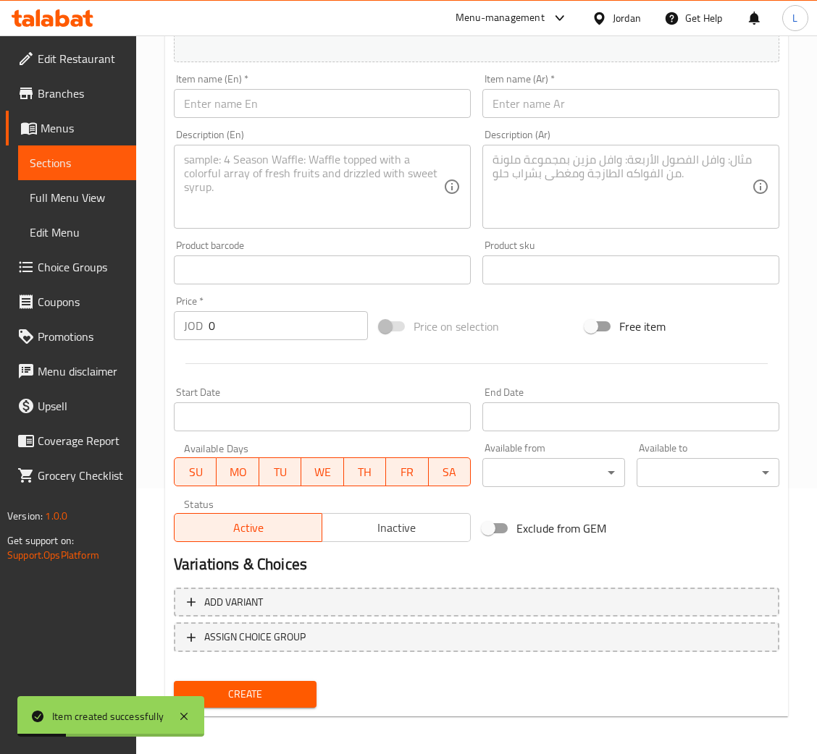
drag, startPoint x: 583, startPoint y: 96, endPoint x: 459, endPoint y: 104, distance: 124.1
click at [583, 96] on input "text" at bounding box center [630, 103] width 297 height 29
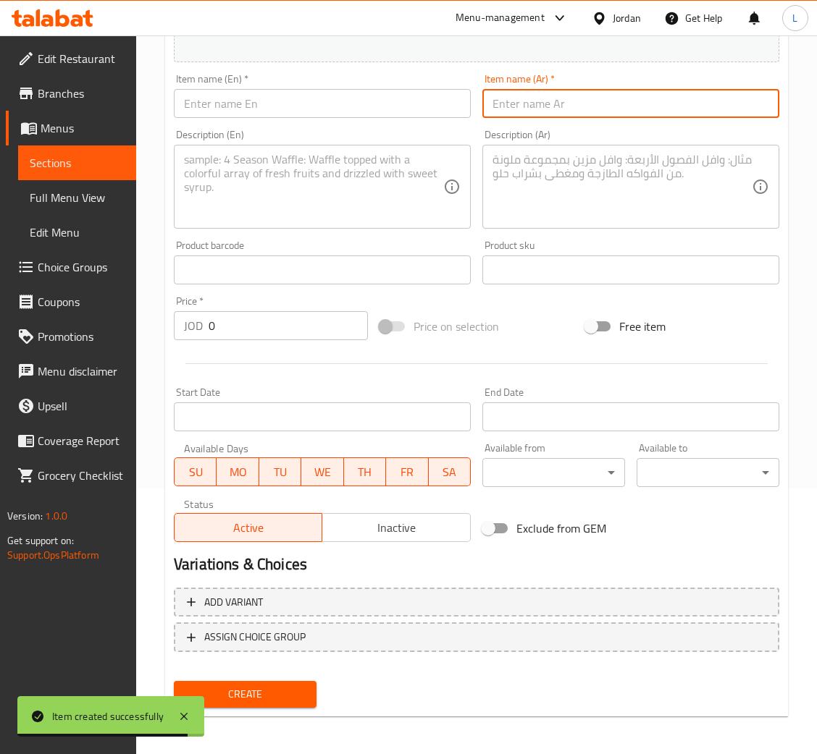
drag, startPoint x: 700, startPoint y: 114, endPoint x: 445, endPoint y: 108, distance: 255.7
click at [700, 114] on input "text" at bounding box center [630, 103] width 297 height 29
paste input "وجبة عائلي لحمة"
type input "وجبة عائلي لحمة"
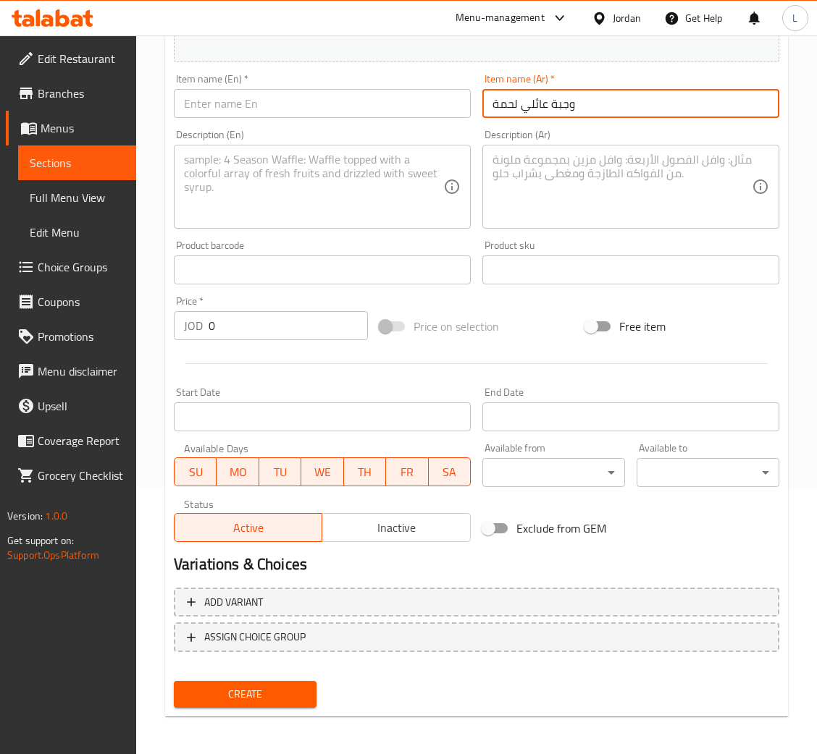
click at [319, 113] on input "text" at bounding box center [322, 103] width 297 height 29
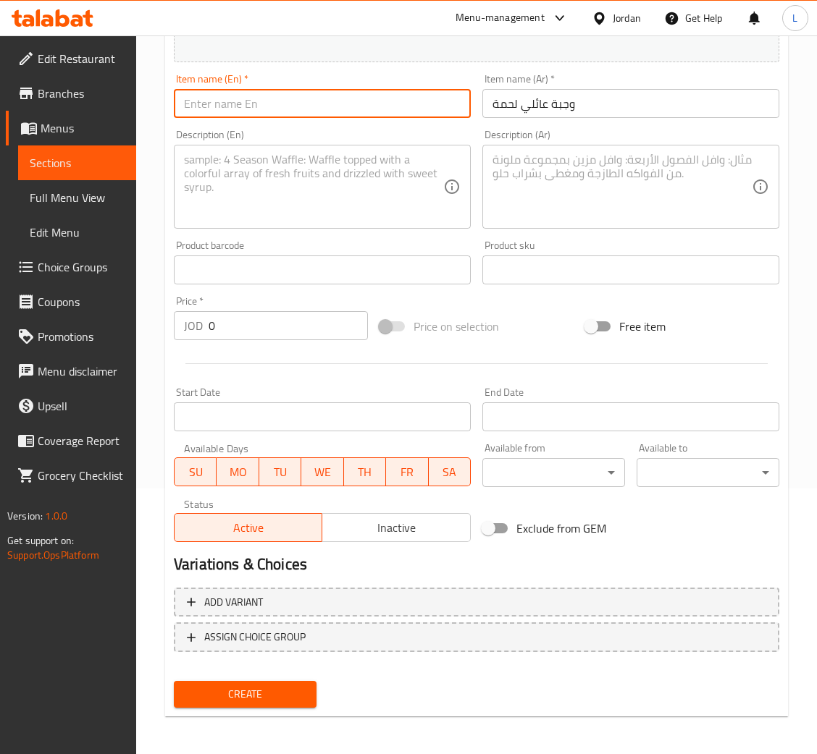
paste input "Meat family meal"
type input "Meat family meal"
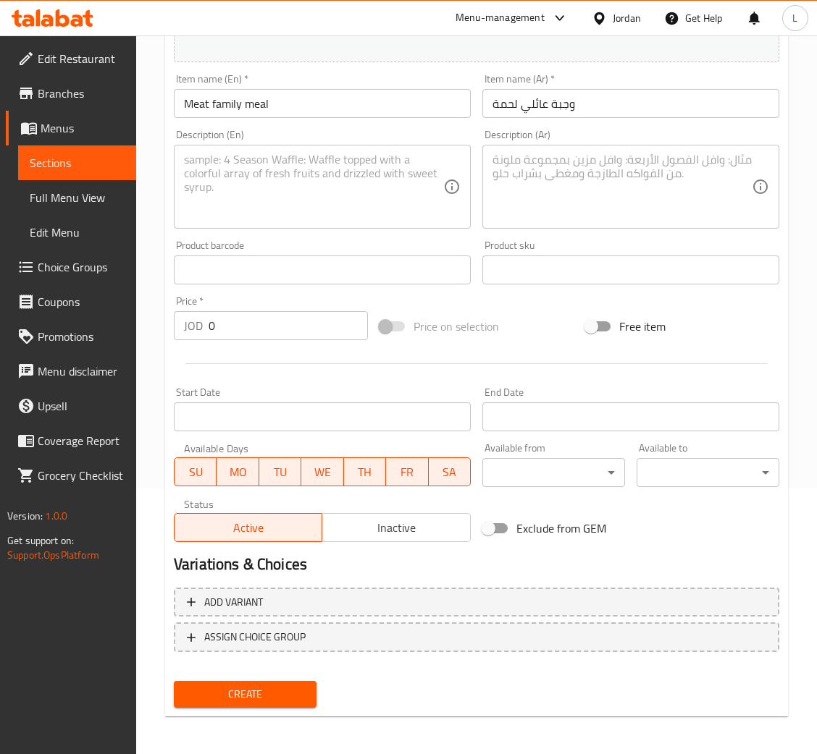
drag, startPoint x: 532, startPoint y: 188, endPoint x: 568, endPoint y: 189, distance: 36.2
click at [532, 188] on textarea at bounding box center [621, 187] width 259 height 69
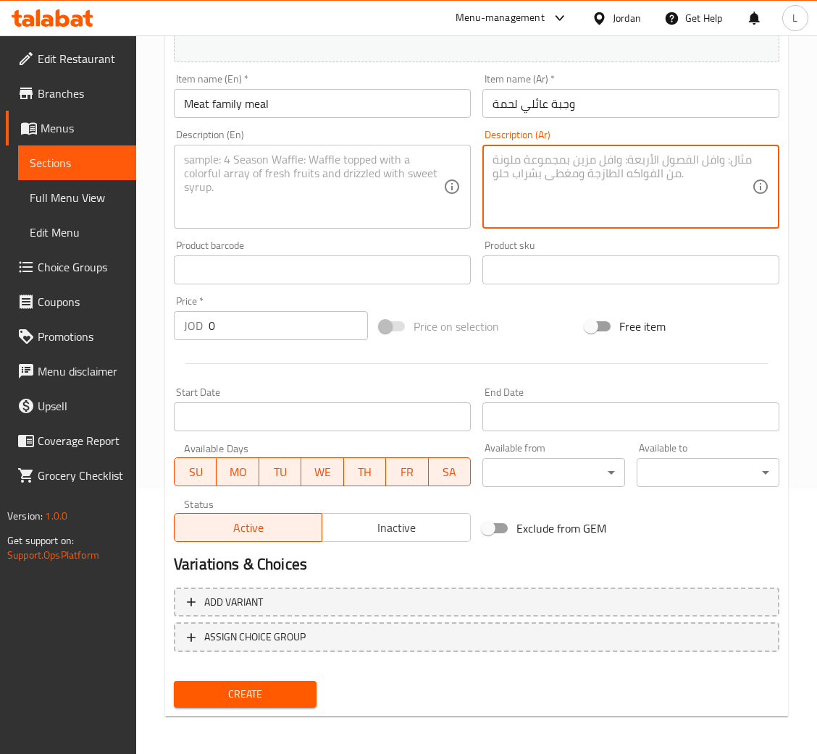
paste textarea "عدد القطع 57-60"
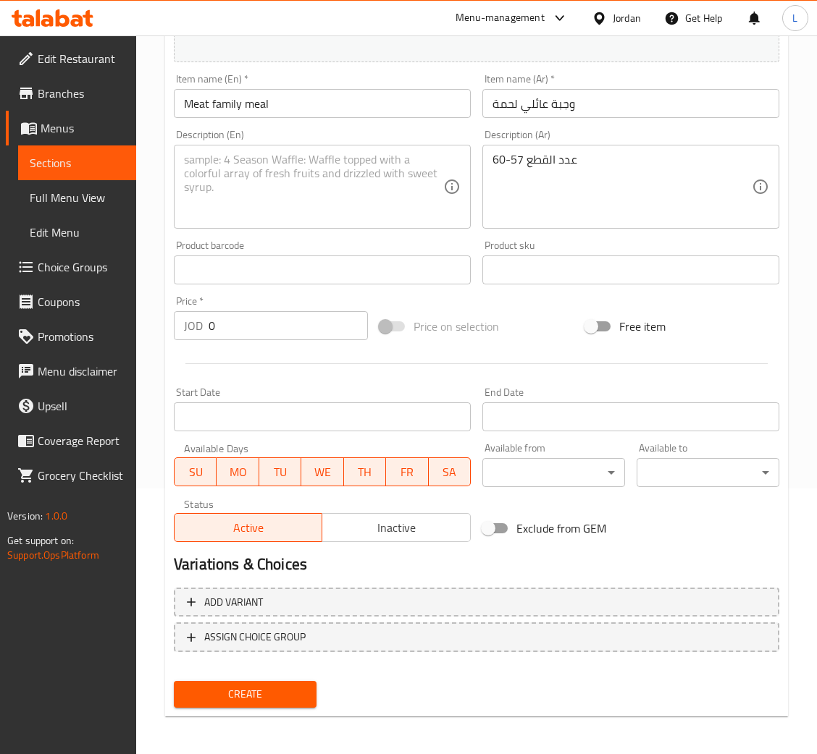
click at [563, 211] on textarea "عدد القطع 57-60" at bounding box center [621, 187] width 259 height 69
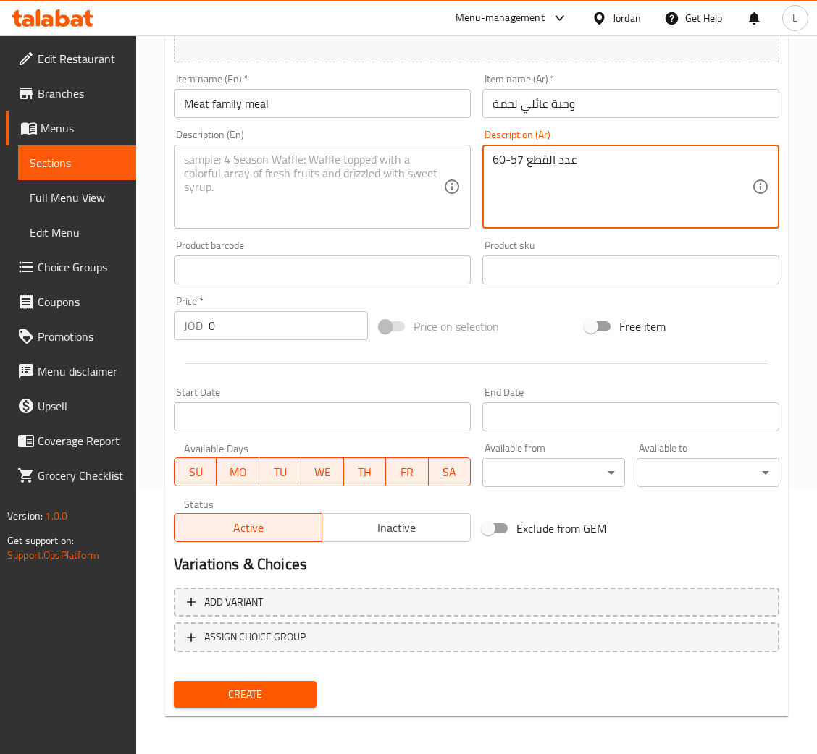
paste textarea "صحن خضرة كبير +5 علب بطاطا +7علب مثومة +5 علب كاتشب +لتر ماتريكس"
click at [531, 160] on textarea "عدد القطع 57-60 صحن خضرة كبير +5 علب بطاطا +7علب مثومة +5 علب كاتشب +لتر ماتريكس" at bounding box center [621, 187] width 259 height 69
type textarea "عدد القطع 57-60 صحن خضرة كبير +5 علب بطاطا +7علب مثومة +5 علب كاتشب +لتر ماتريكس"
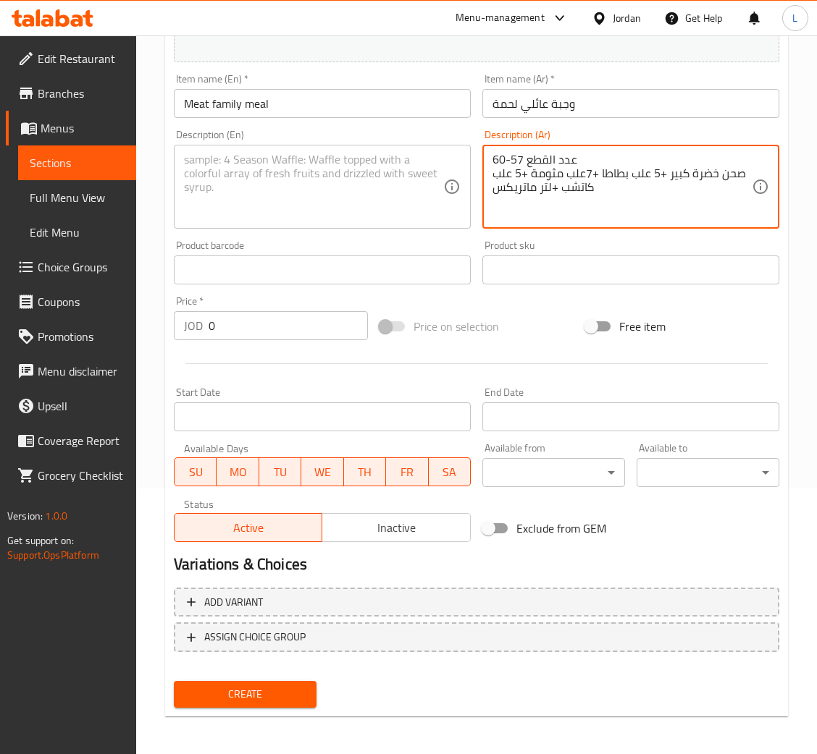
click at [259, 181] on textarea at bounding box center [313, 187] width 259 height 69
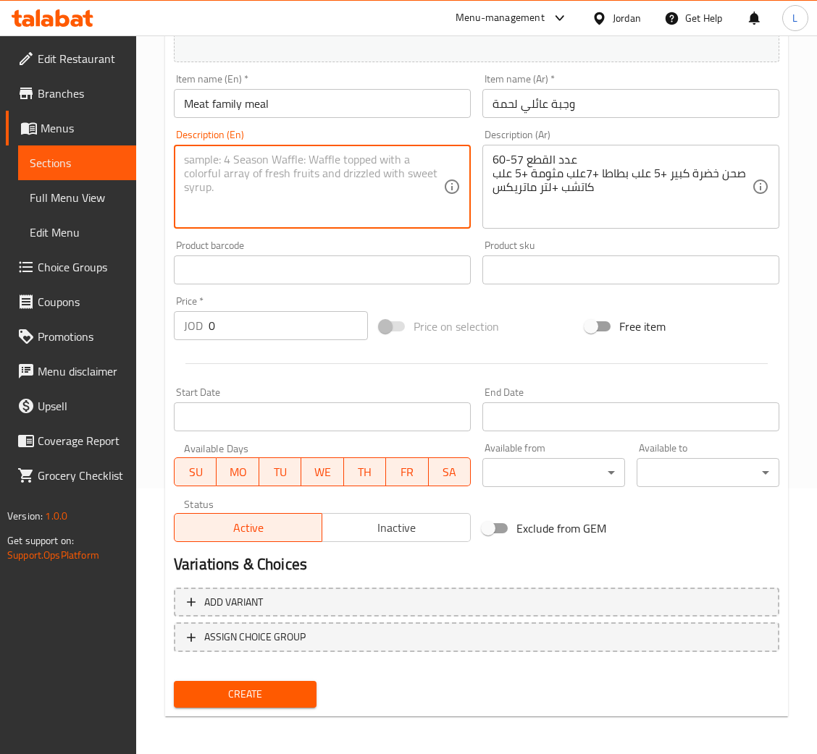
paste textarea "Number of pieces: 57-60"
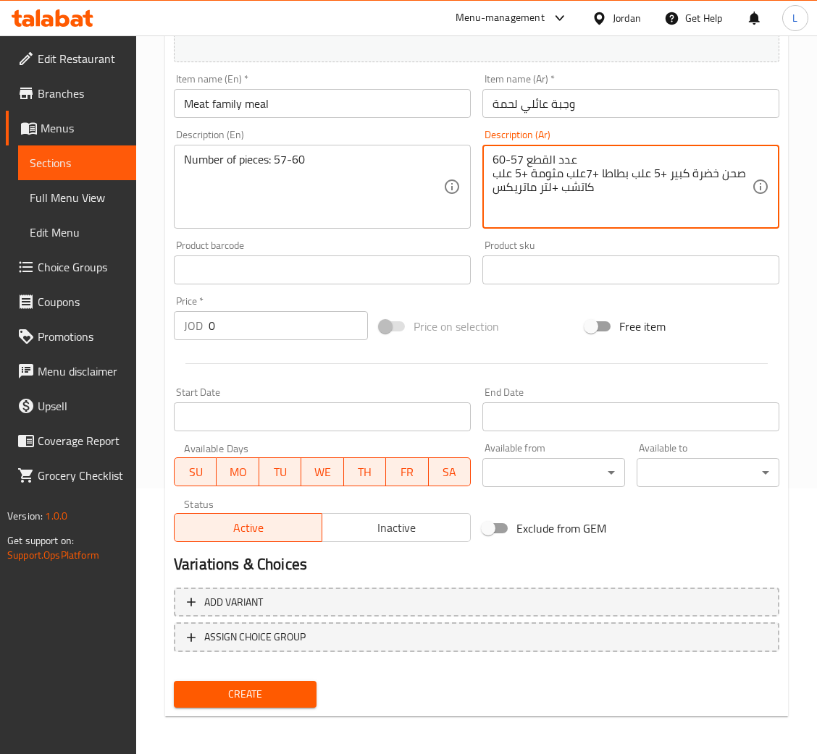
click at [613, 172] on textarea "عدد القطع 57-60 صحن خضرة كبير +5 علب بطاطا +7علب مثومة +5 علب كاتشب +لتر ماتريكس" at bounding box center [621, 187] width 259 height 69
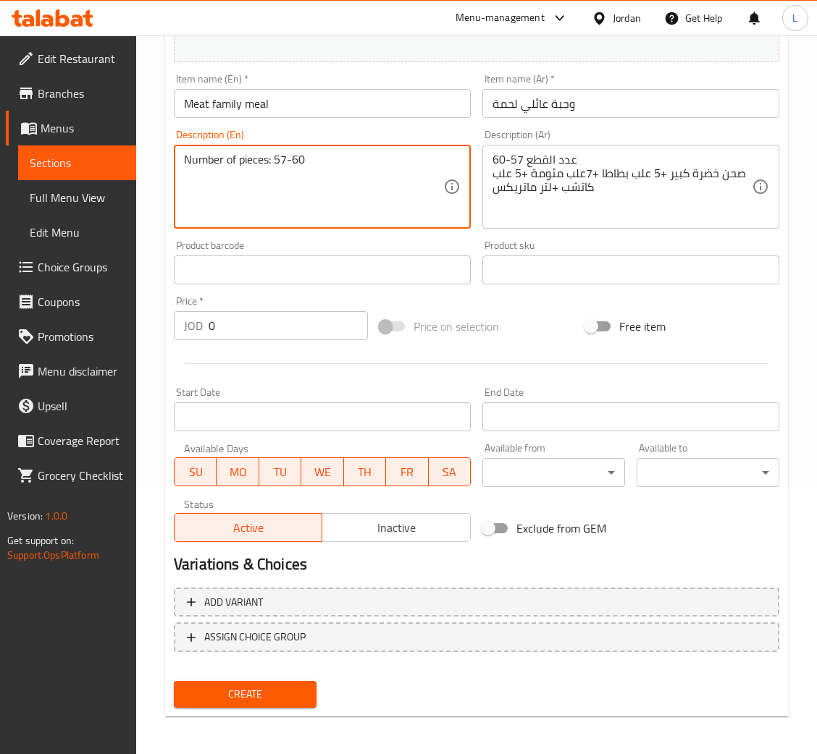
paste textarea "Large plate of vegetables + 5 cans of potatoes + 7 cans of garlic + 5 cans of k…"
type textarea "Number of pieces: 57-60 Large plate of vegetables + 5 cans of potatoes + 7 cans…"
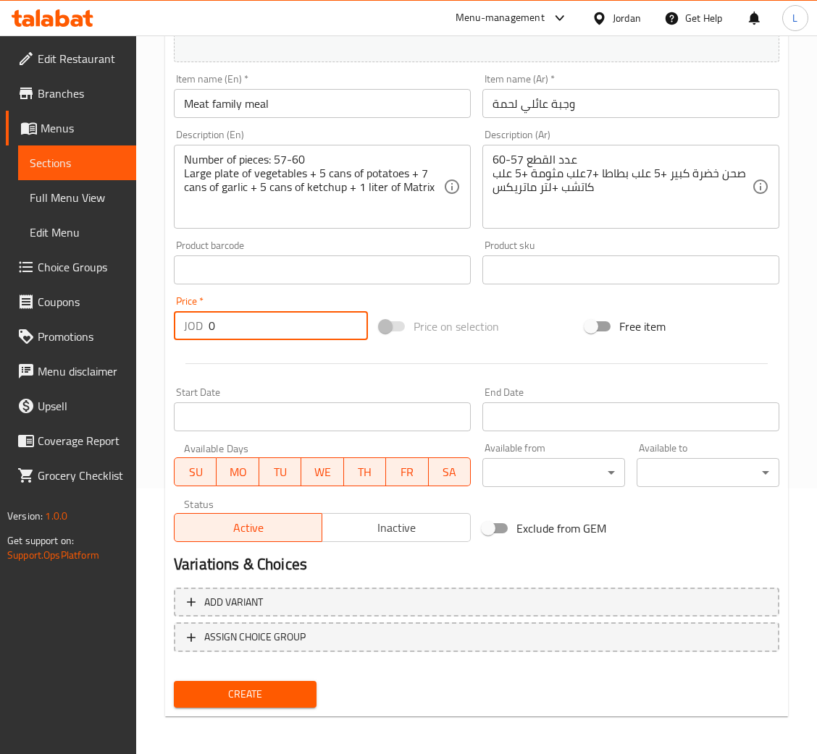
click at [255, 312] on input "0" at bounding box center [288, 325] width 159 height 29
type input "17.5"
click at [174, 681] on button "Create" at bounding box center [245, 694] width 143 height 27
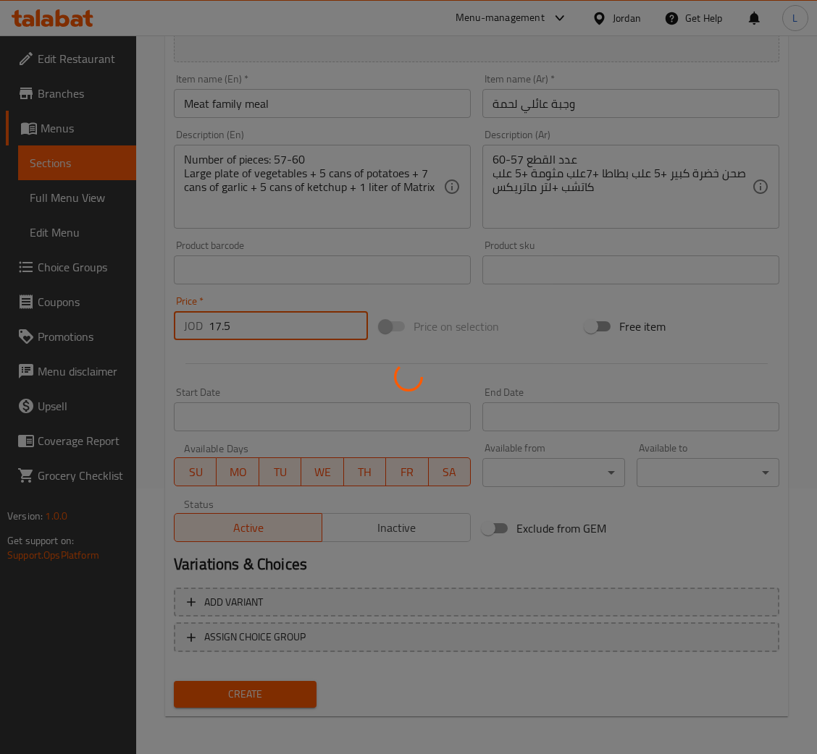
type input "0"
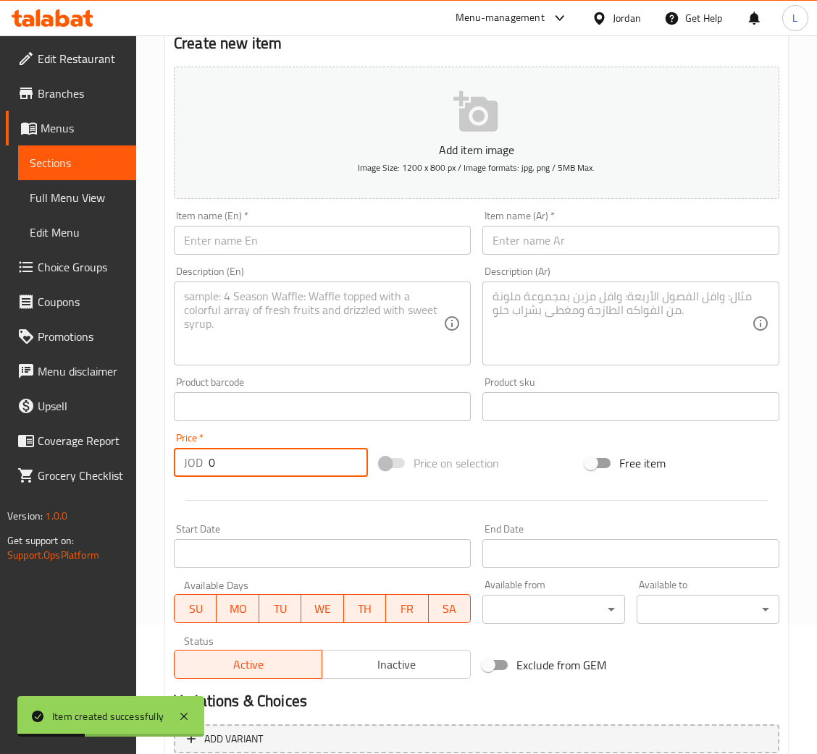
scroll to position [0, 0]
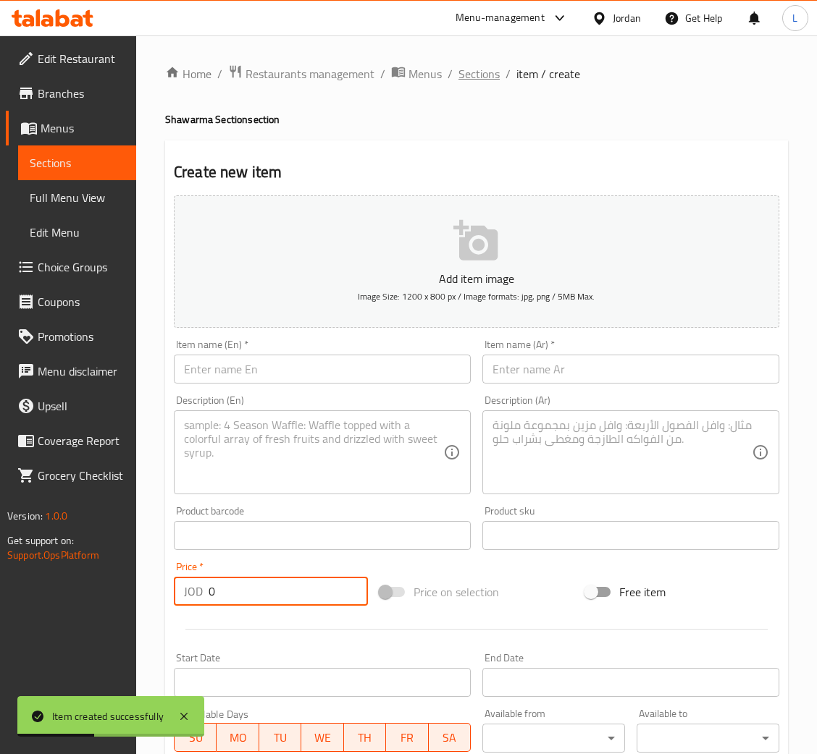
click at [476, 72] on span "Sections" at bounding box center [478, 73] width 41 height 17
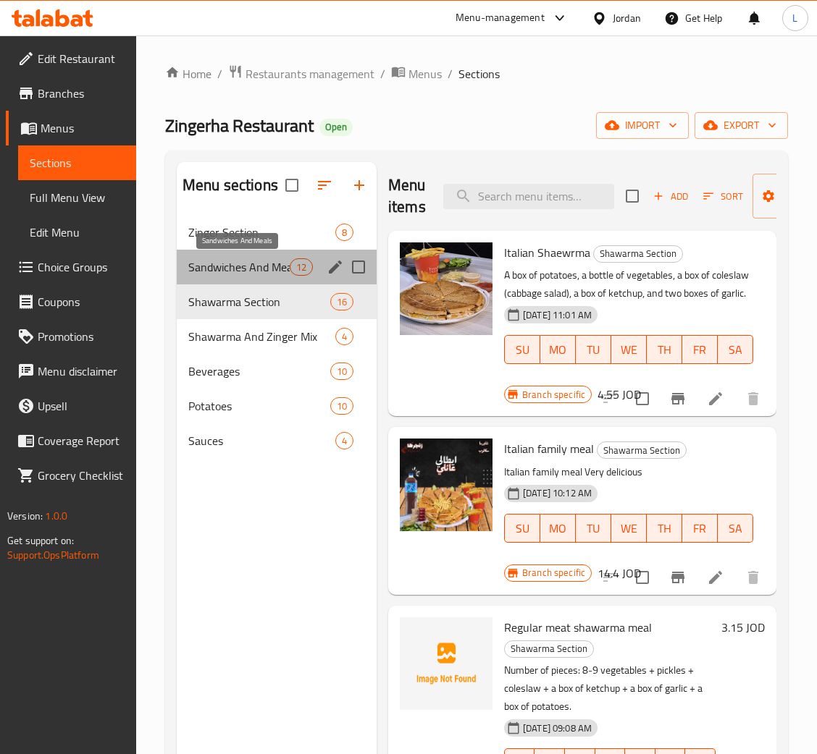
click at [216, 269] on span "Sandwiches And Meals" at bounding box center [238, 266] width 101 height 17
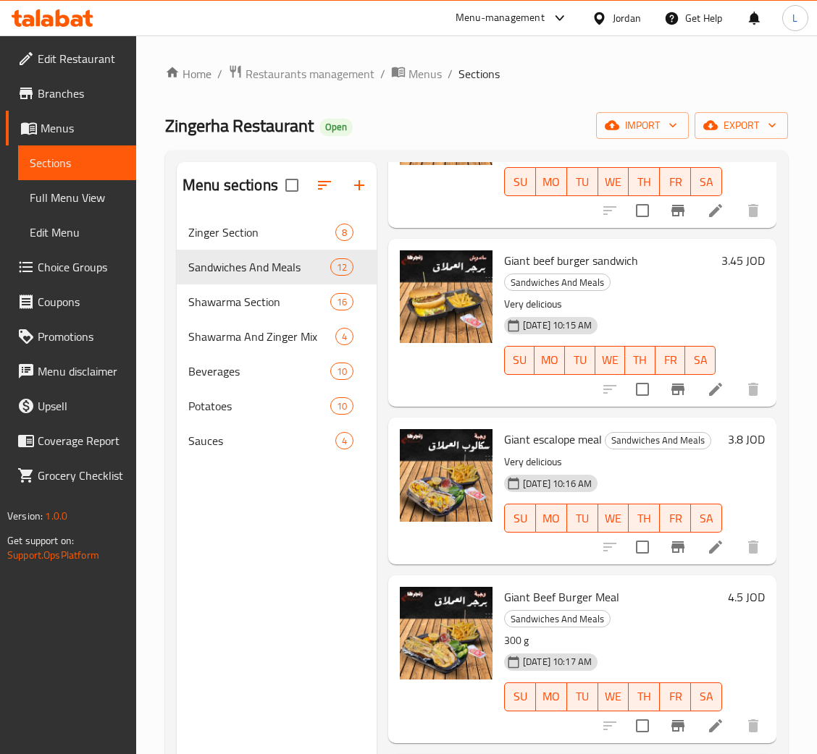
scroll to position [1303, 0]
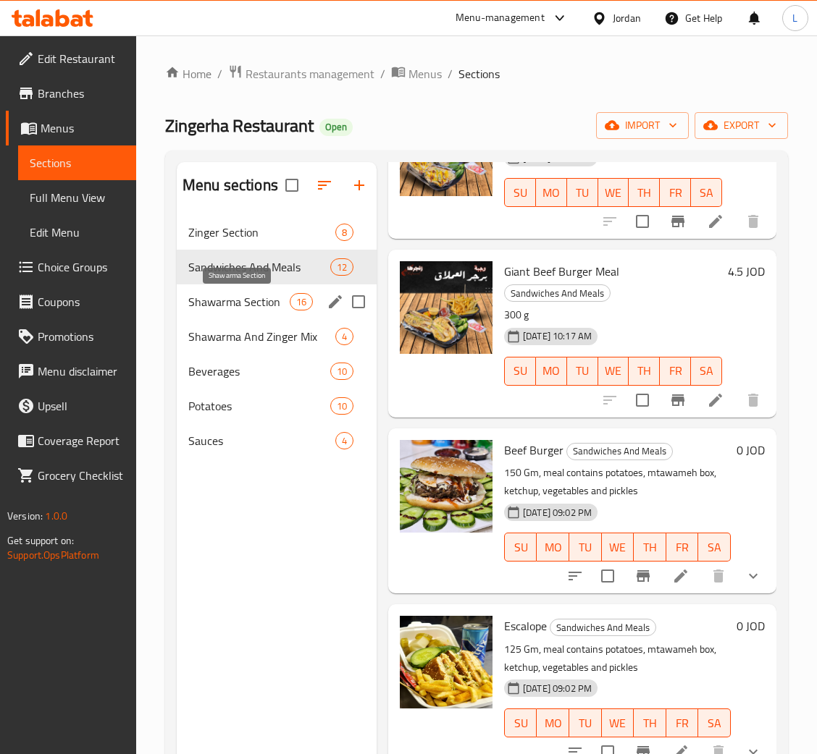
click at [228, 304] on span "Shawarma Section" at bounding box center [238, 301] width 101 height 17
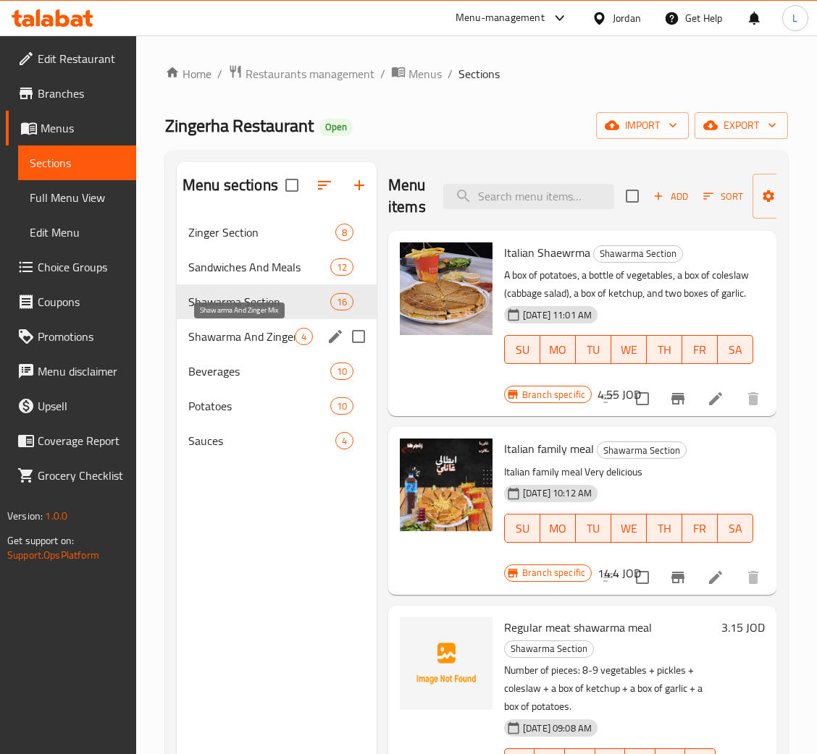
click at [263, 338] on span "Shawarma And Zinger Mix" at bounding box center [241, 336] width 106 height 17
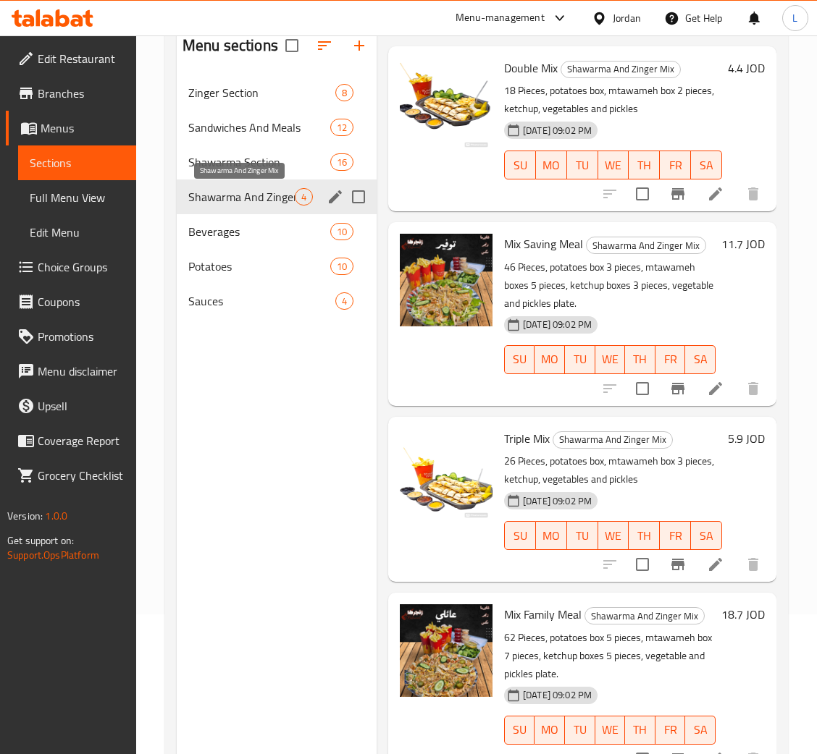
scroll to position [96, 0]
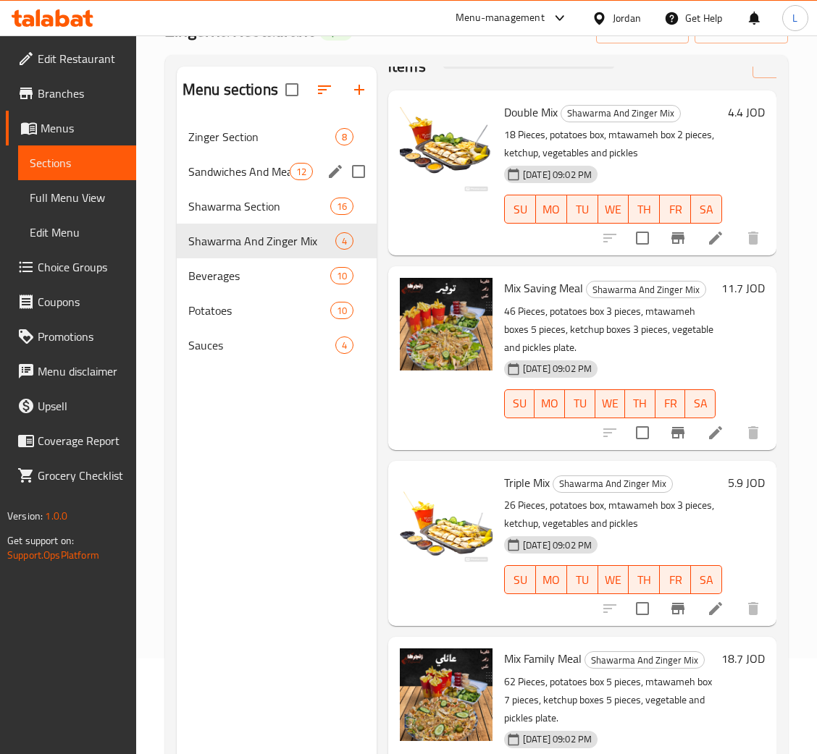
click at [244, 182] on div "Sandwiches And Meals 12" at bounding box center [277, 171] width 200 height 35
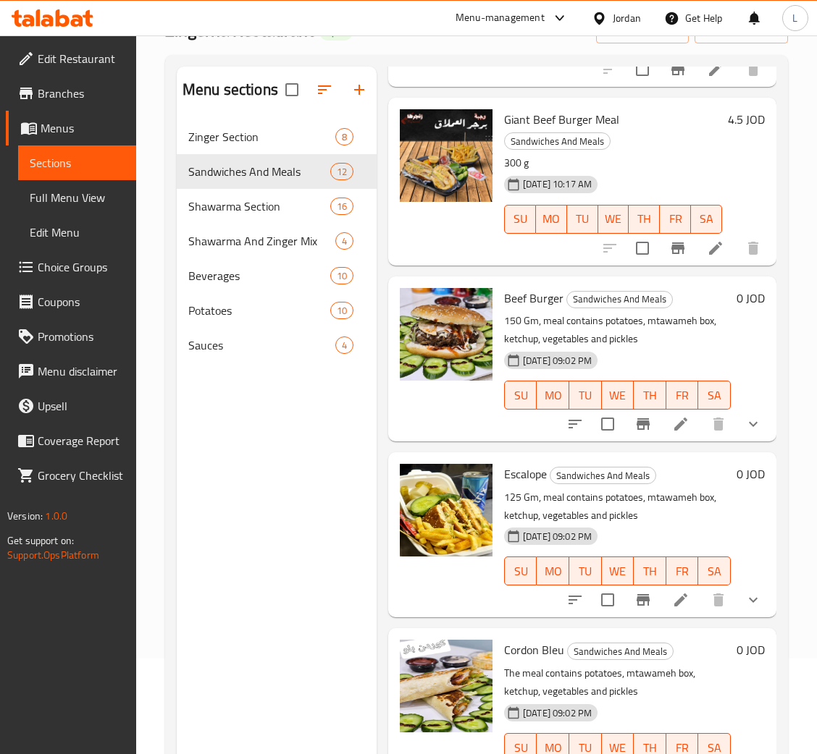
scroll to position [1303, 0]
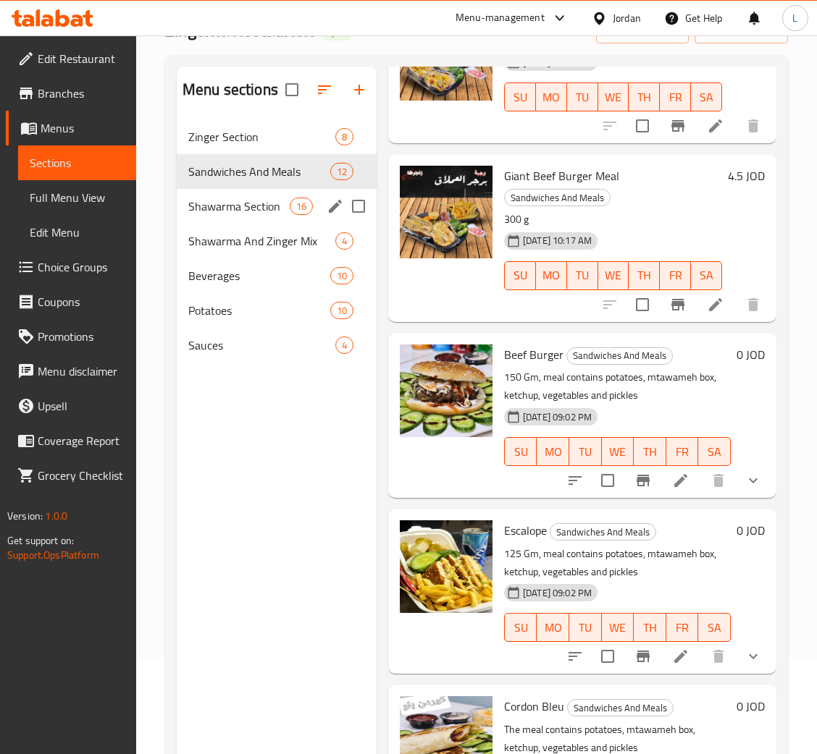
click at [232, 221] on div "Shawarma Section 16" at bounding box center [277, 206] width 200 height 35
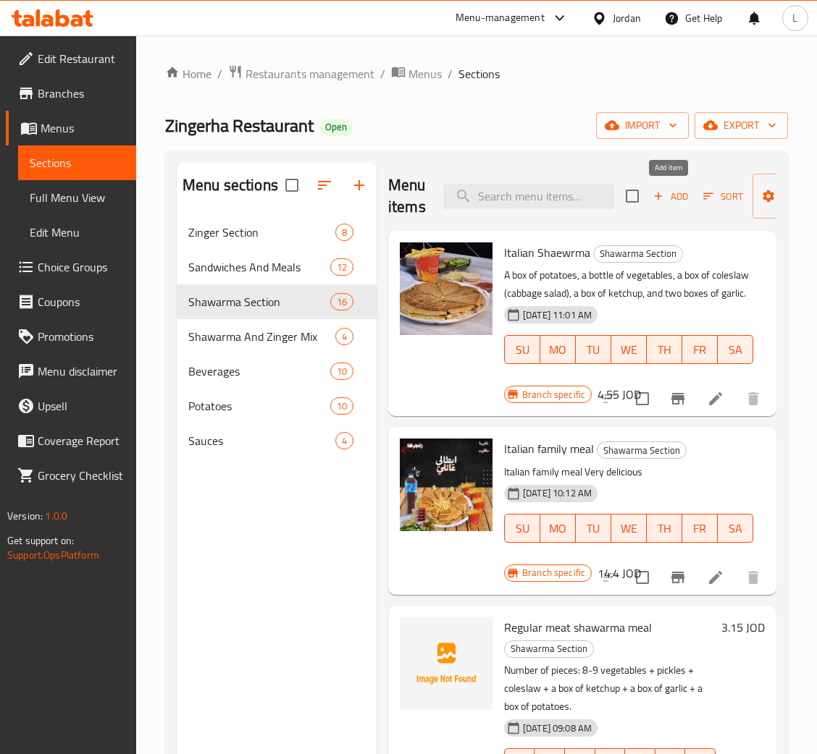
click at [671, 194] on span "Add" at bounding box center [670, 196] width 39 height 17
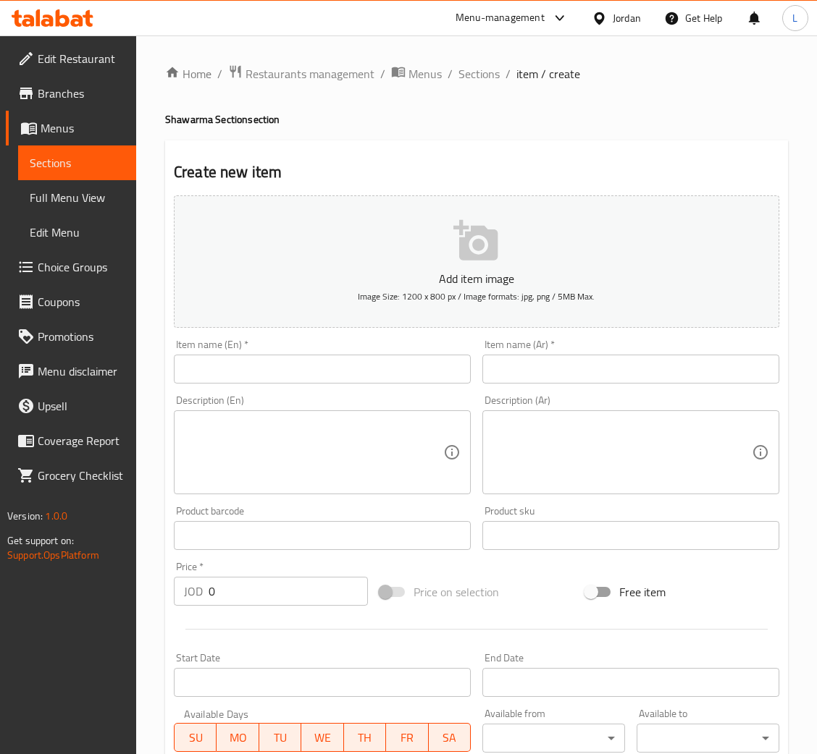
click at [627, 369] on input "text" at bounding box center [630, 369] width 297 height 29
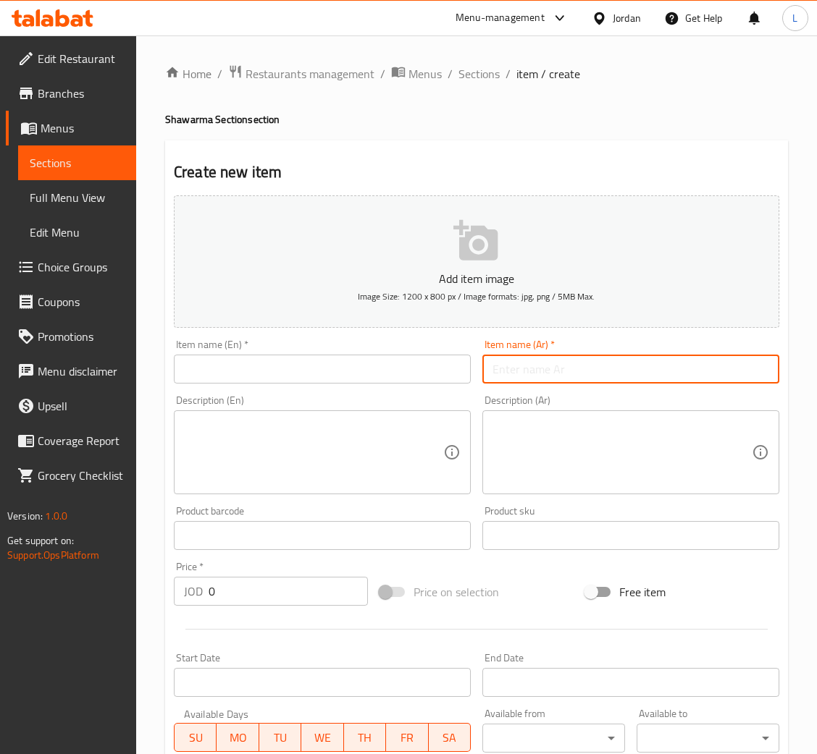
paste input "ساندويش سوبر لحمة"
type input "ساندويش سوبر لحمة"
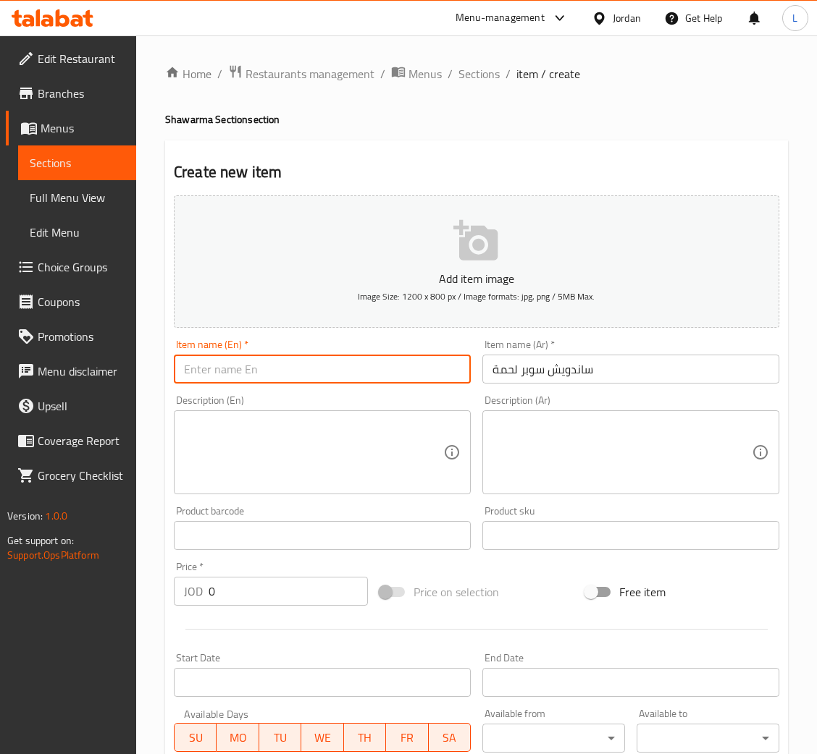
click at [302, 366] on input "text" at bounding box center [322, 369] width 297 height 29
paste input "Super meat sandwich"
type input "Super meat sandwich"
drag, startPoint x: 285, startPoint y: 587, endPoint x: 289, endPoint y: 572, distance: 15.1
click at [285, 586] on input "0" at bounding box center [288, 591] width 159 height 29
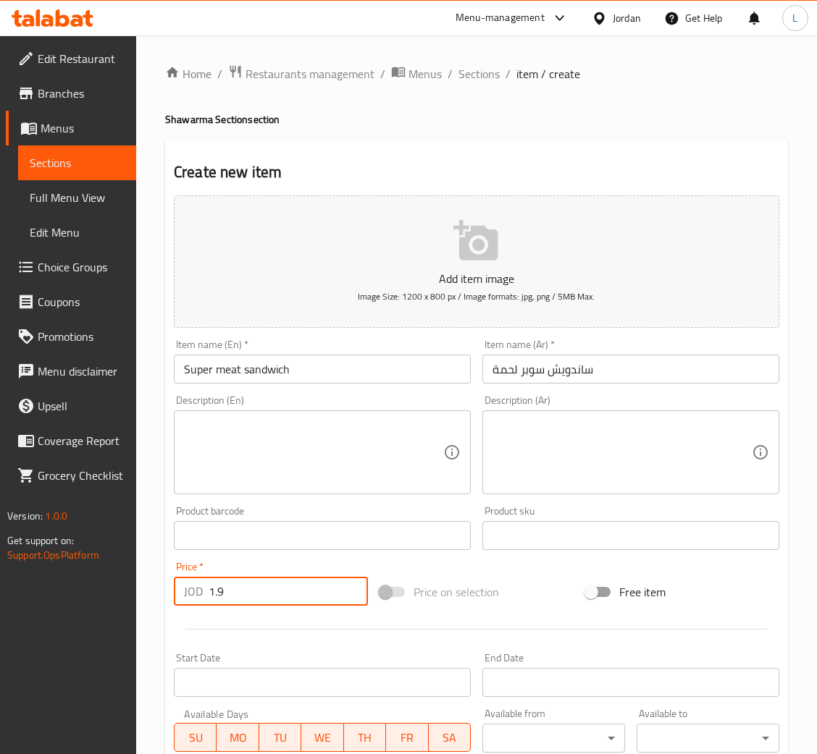
type input "1.9"
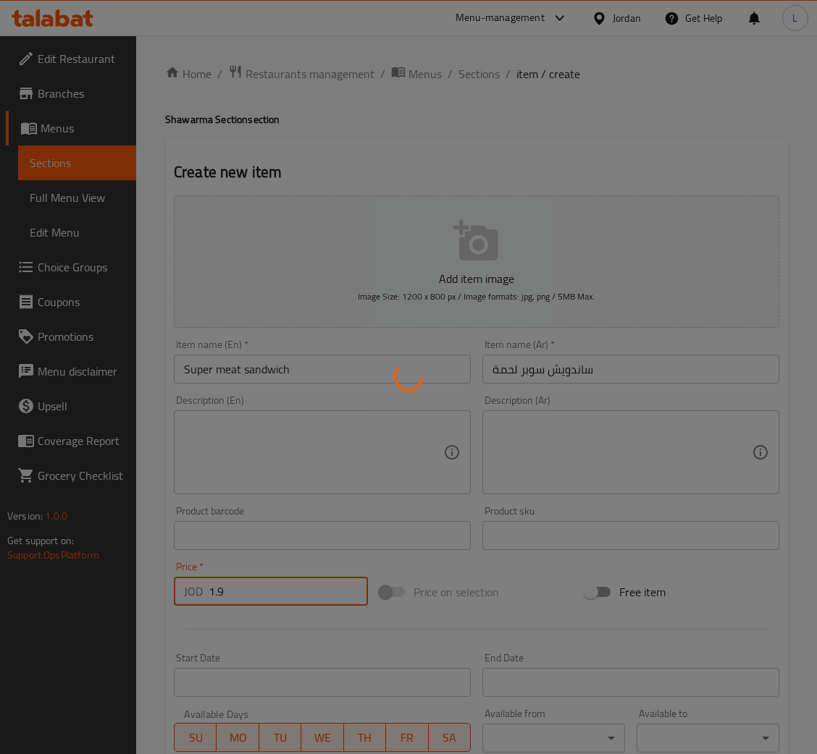
type input "0"
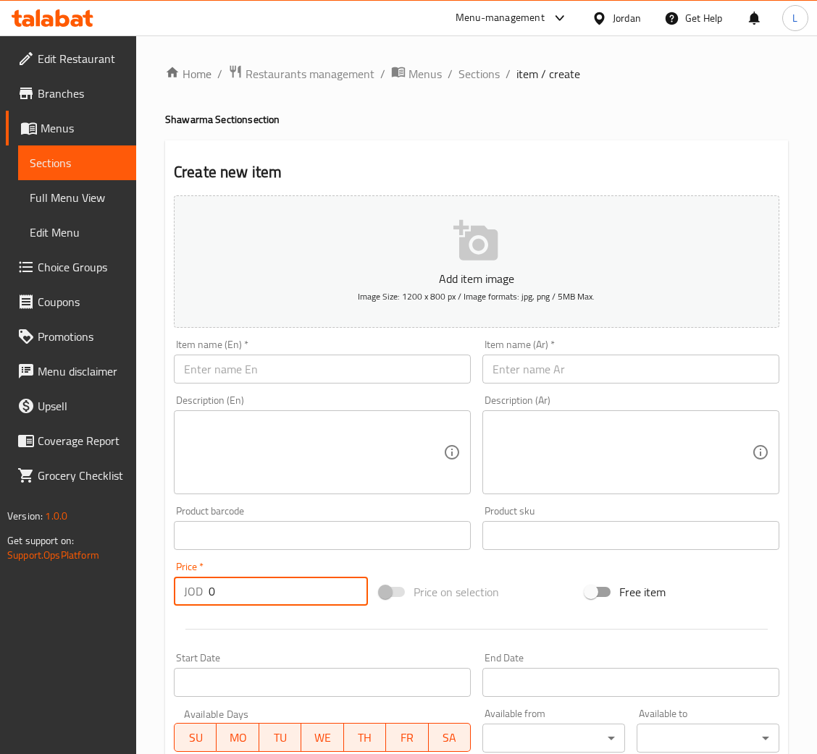
drag, startPoint x: 468, startPoint y: 73, endPoint x: 560, endPoint y: 11, distance: 110.5
click at [468, 73] on span "Sections" at bounding box center [478, 73] width 41 height 17
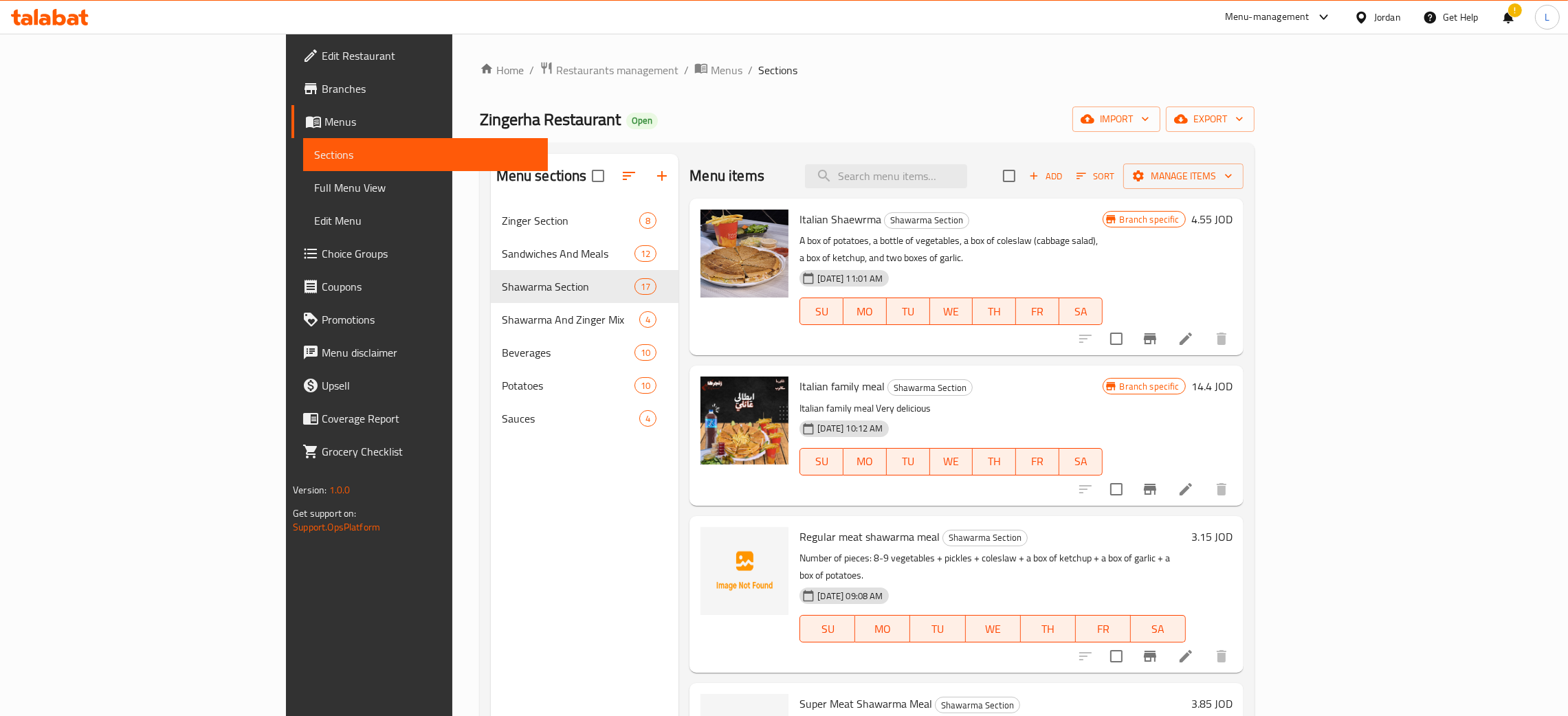
click at [71, 19] on icon at bounding box center [73, 19] width 11 height 11
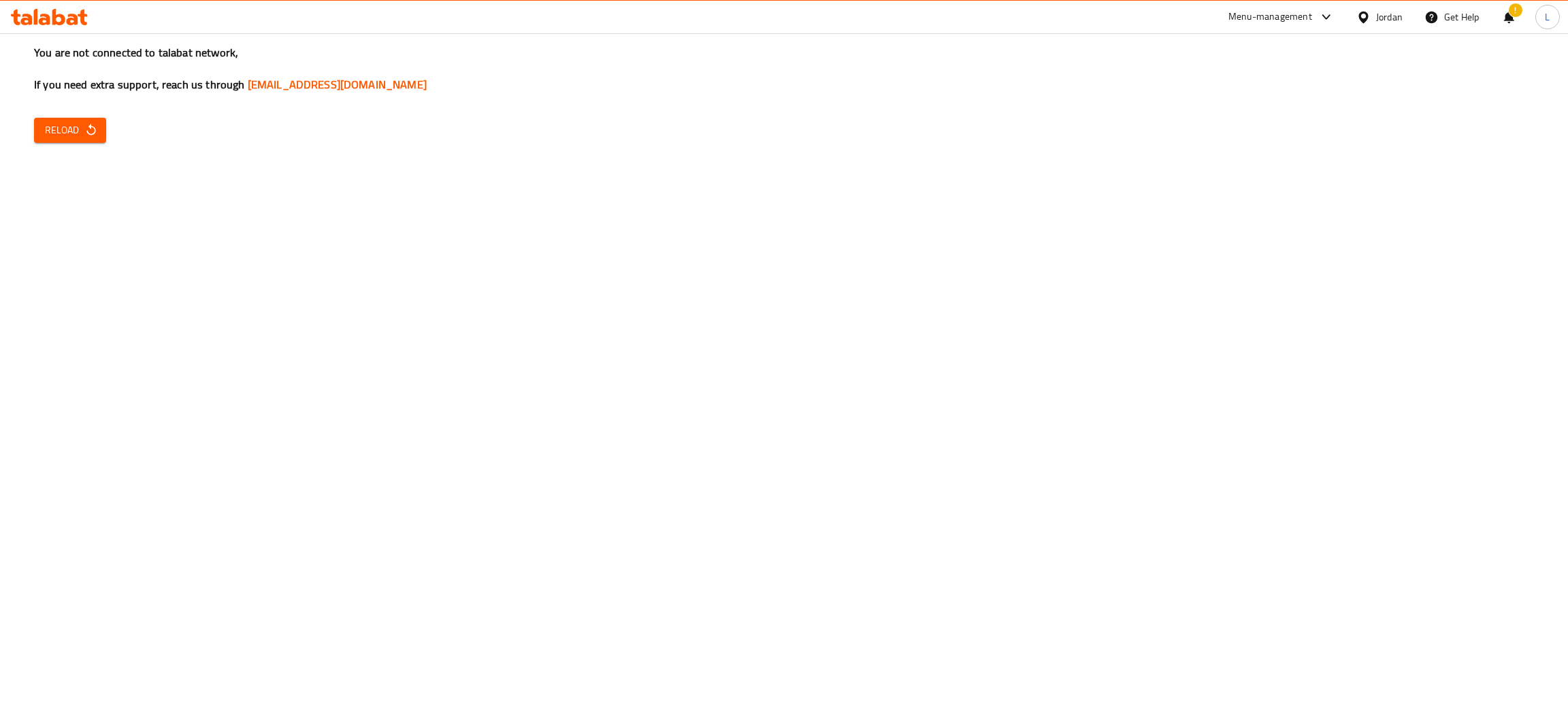
click at [66, 21] on icon at bounding box center [50, 16] width 77 height 16
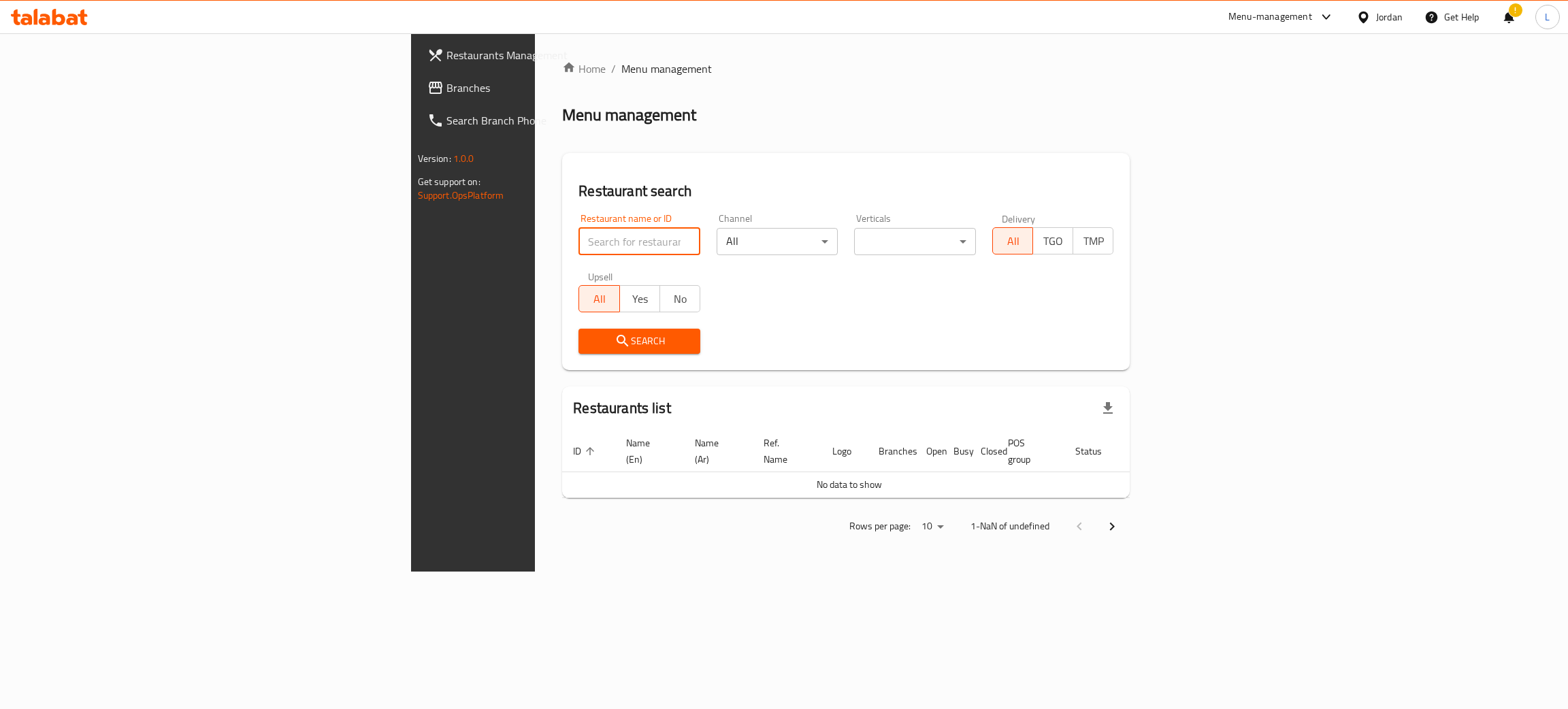
click at [578, 245] on input "search" at bounding box center [639, 242] width 122 height 27
type input "[PERSON_NAME]"
click at [578, 352] on button "Search" at bounding box center [639, 341] width 122 height 25
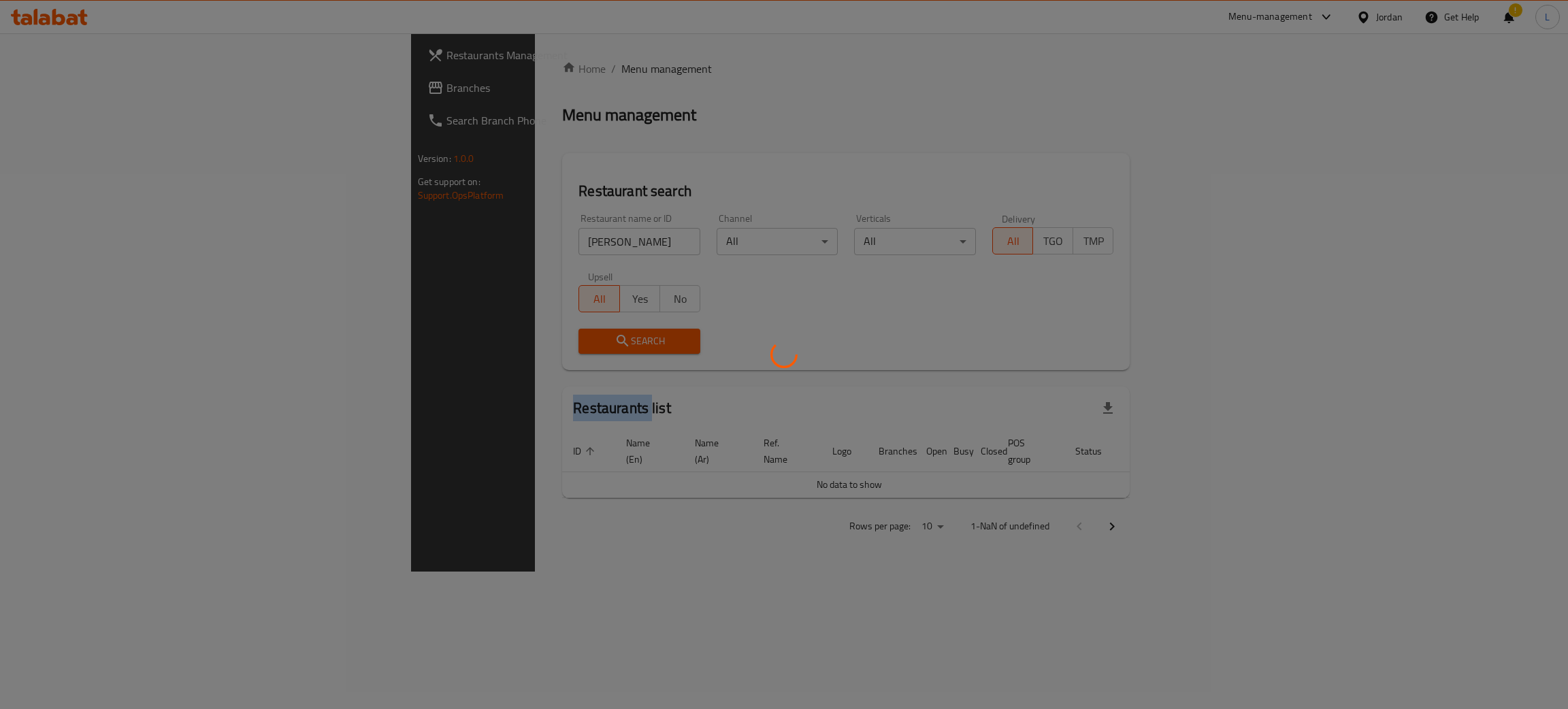
click at [469, 352] on div at bounding box center [784, 354] width 1568 height 709
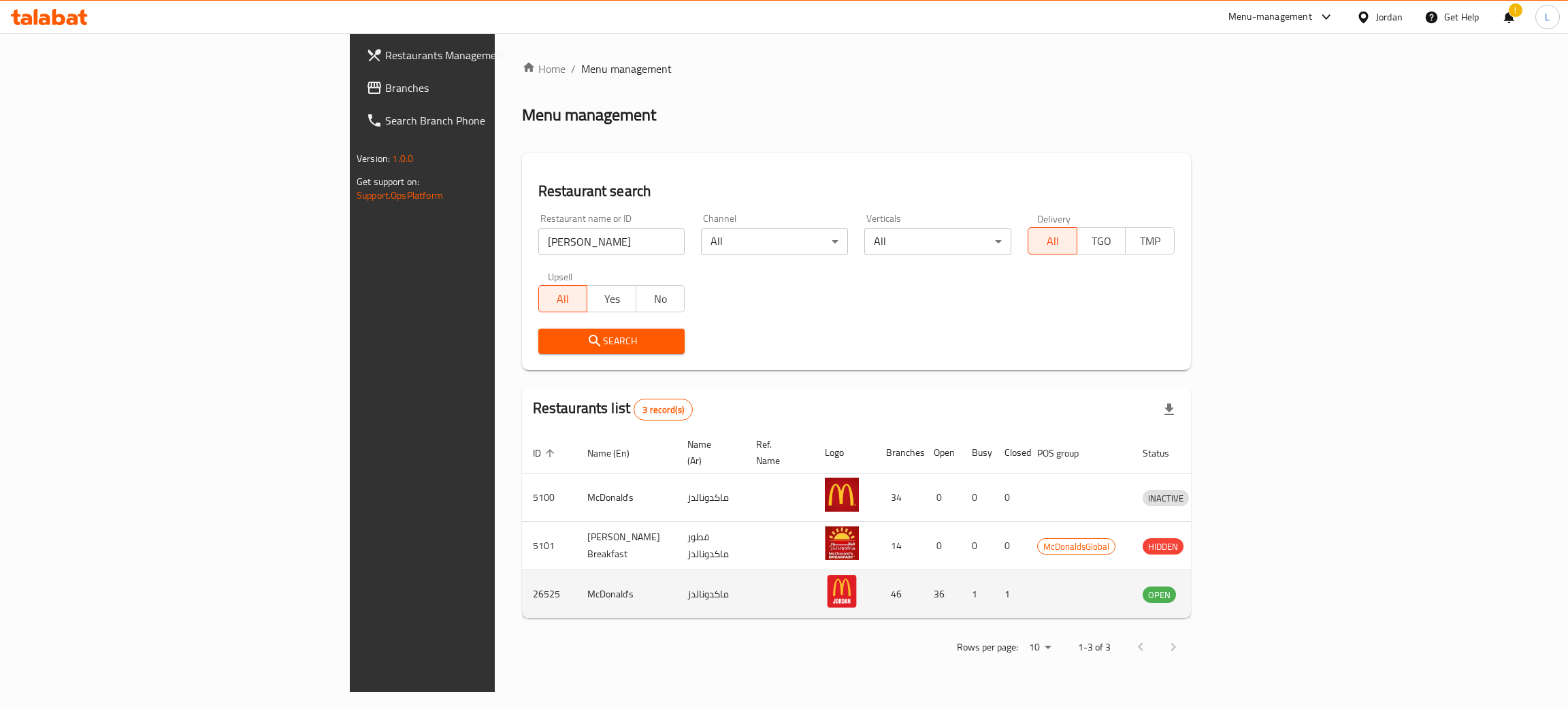
click at [1252, 571] on td "enhanced table" at bounding box center [1229, 594] width 47 height 48
click at [1232, 590] on icon "enhanced table" at bounding box center [1225, 595] width 15 height 11
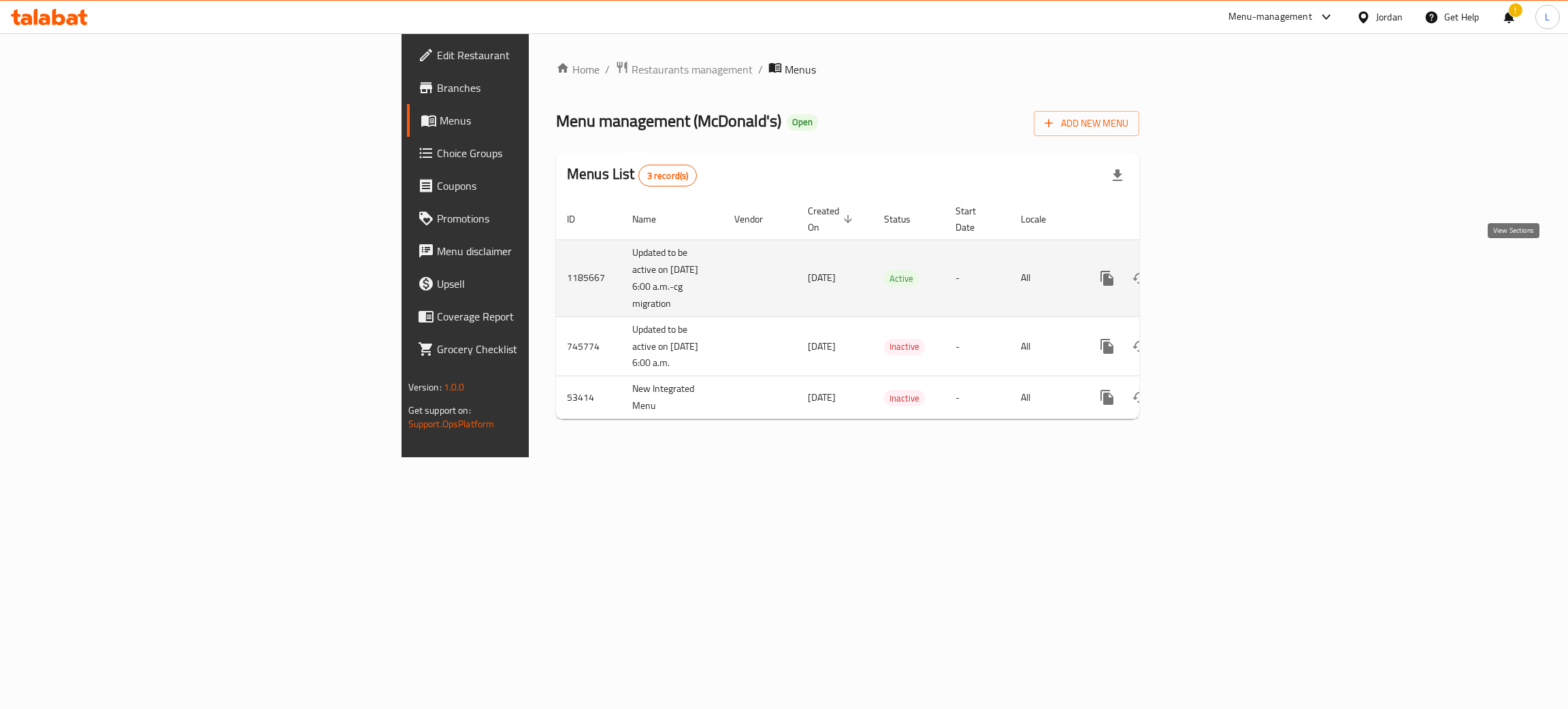
click at [1222, 262] on link "enhanced table" at bounding box center [1205, 278] width 33 height 33
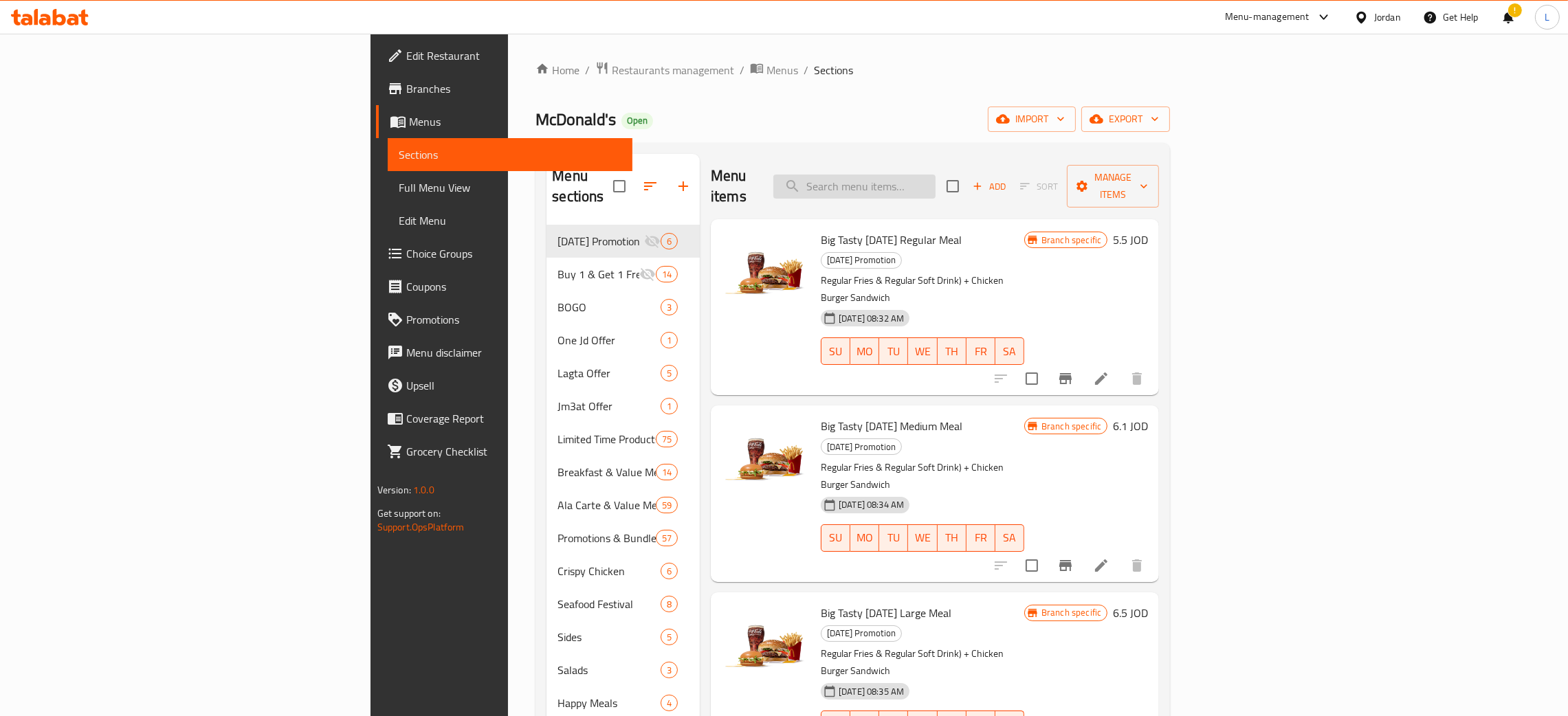
click at [935, 177] on input "search" at bounding box center [854, 186] width 162 height 24
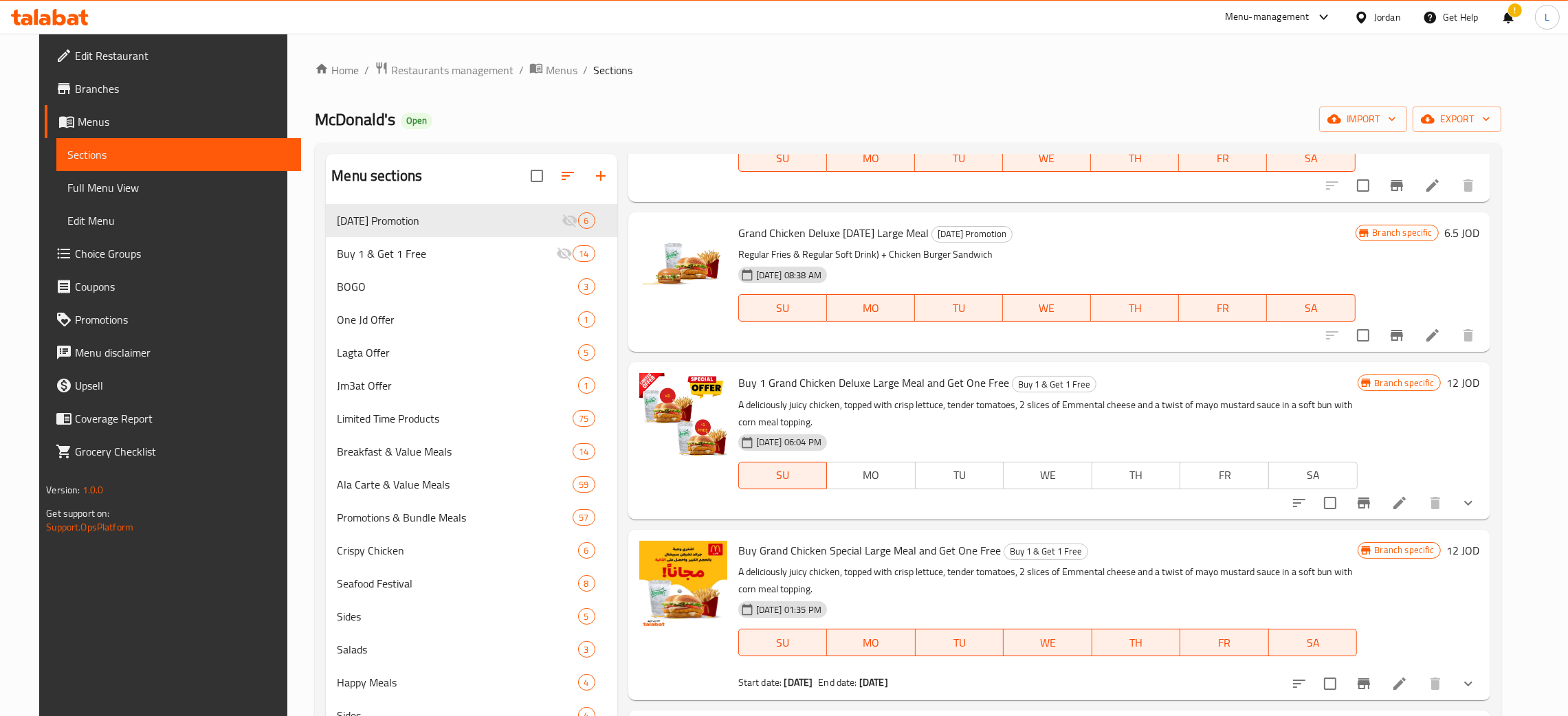
scroll to position [309, 0]
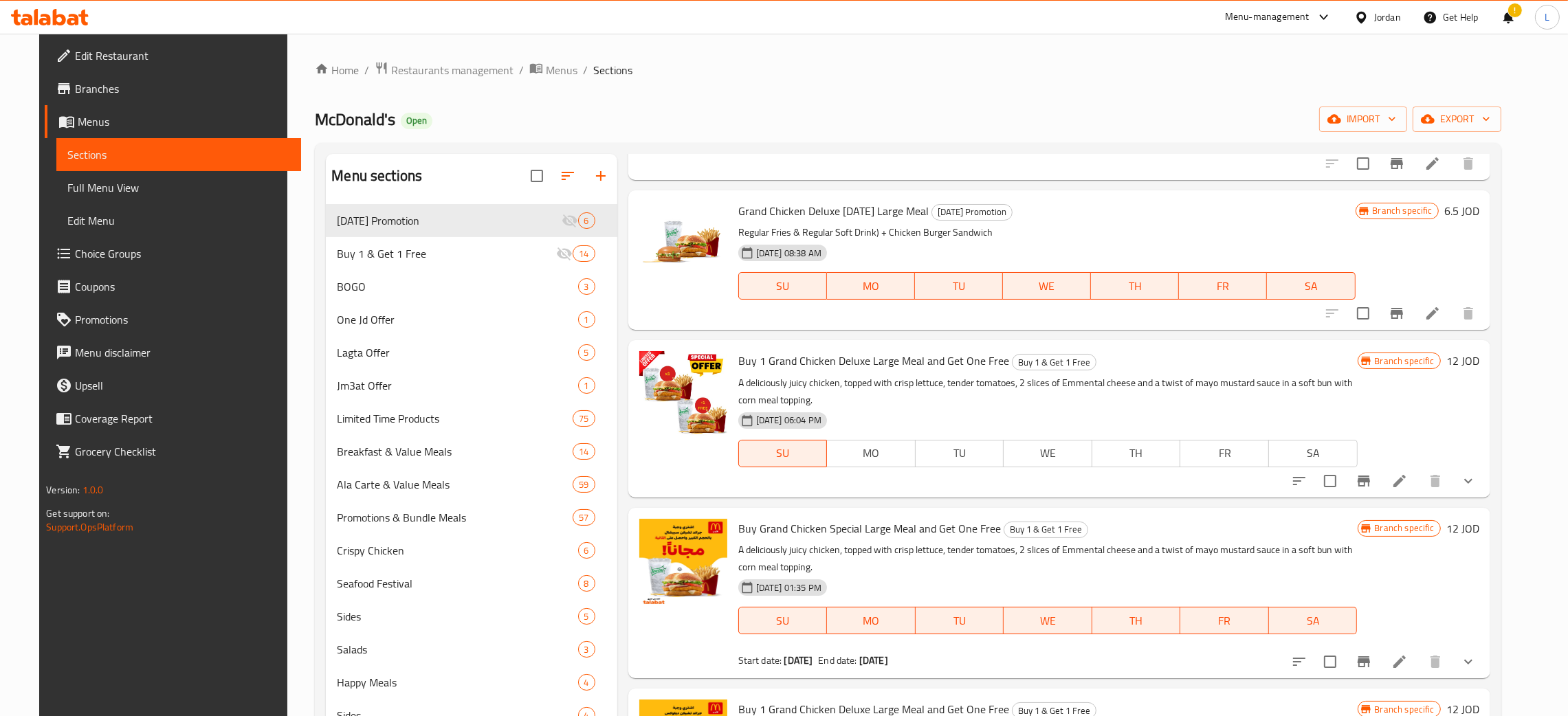
type input "grand"
click at [1408, 480] on icon at bounding box center [1399, 480] width 16 height 16
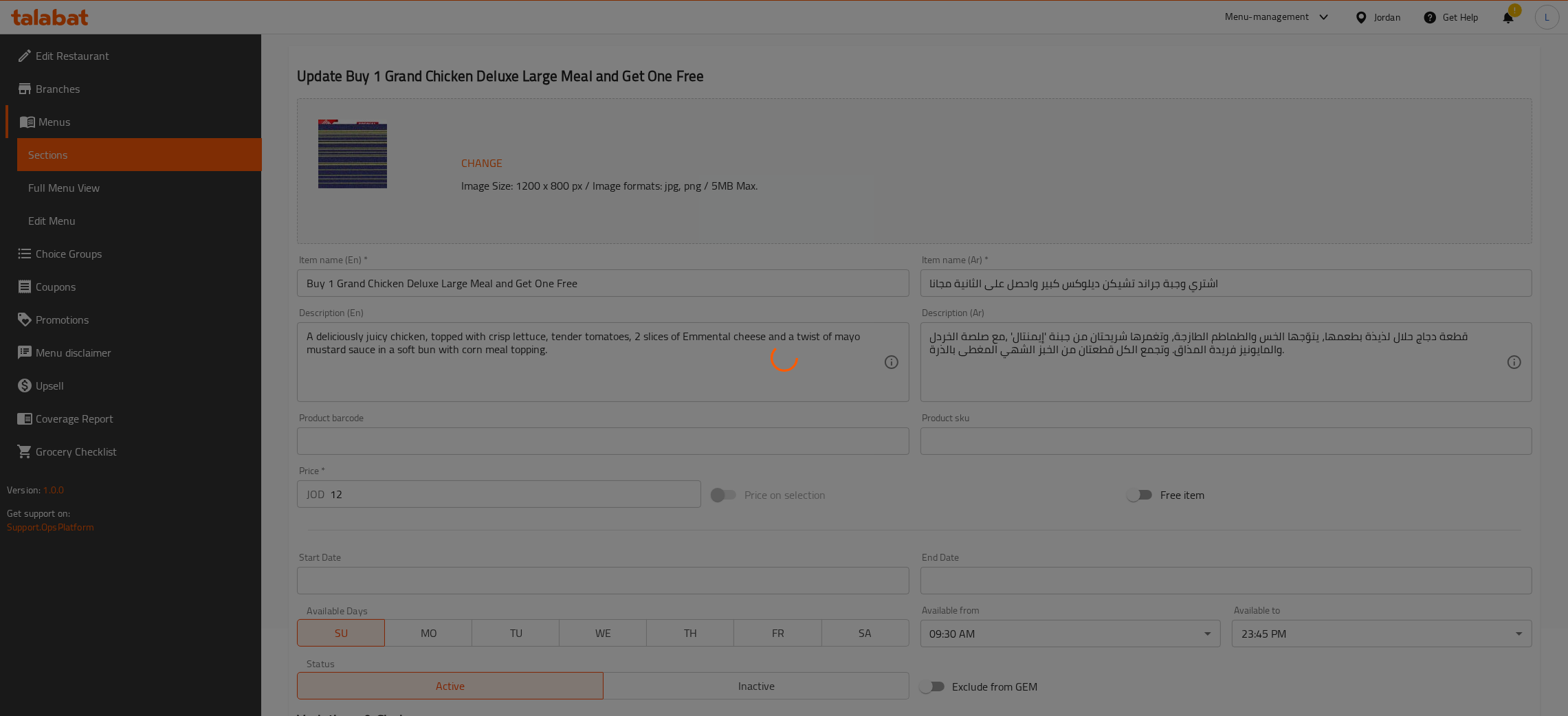
scroll to position [309, 0]
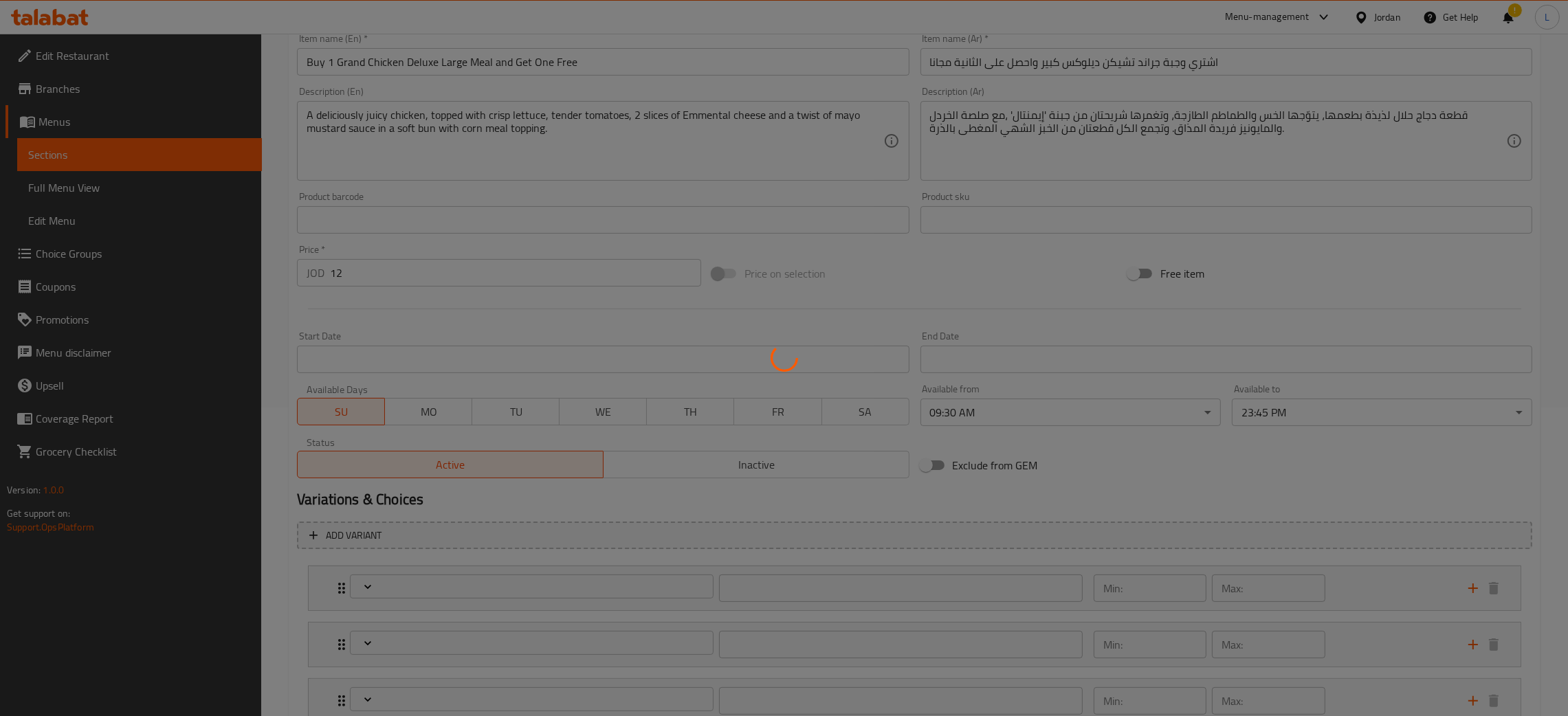
type input "إختيارك من البطاطا للوجبة الاولى الكبيرة:"
type input "1"
type input "إضافة للوجبة الاولى:"
type input "0"
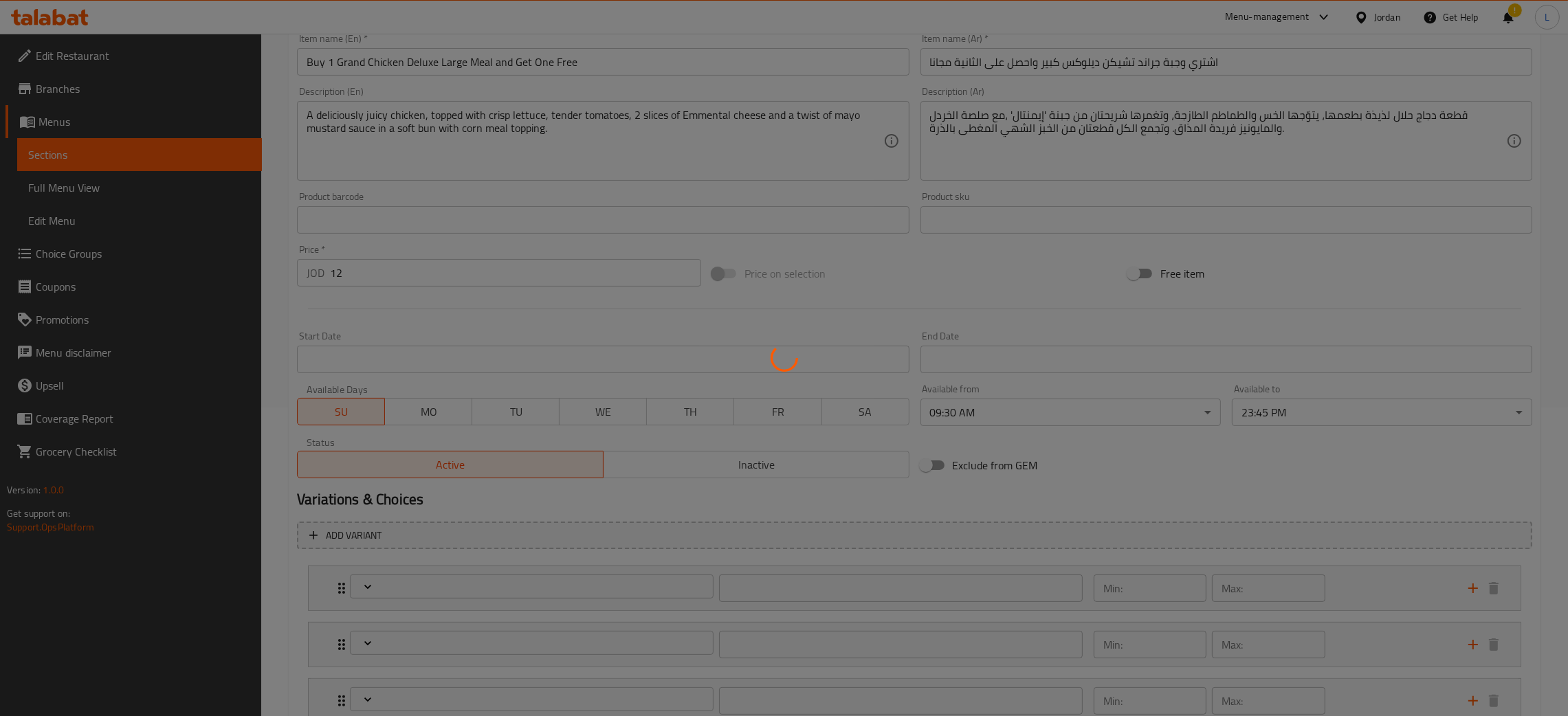
type input "0"
type input "إختيارك من المشروب للوجبة الاولى الكبيرة:"
type input "1"
type input "إضافات للساندويتش الاولى:"
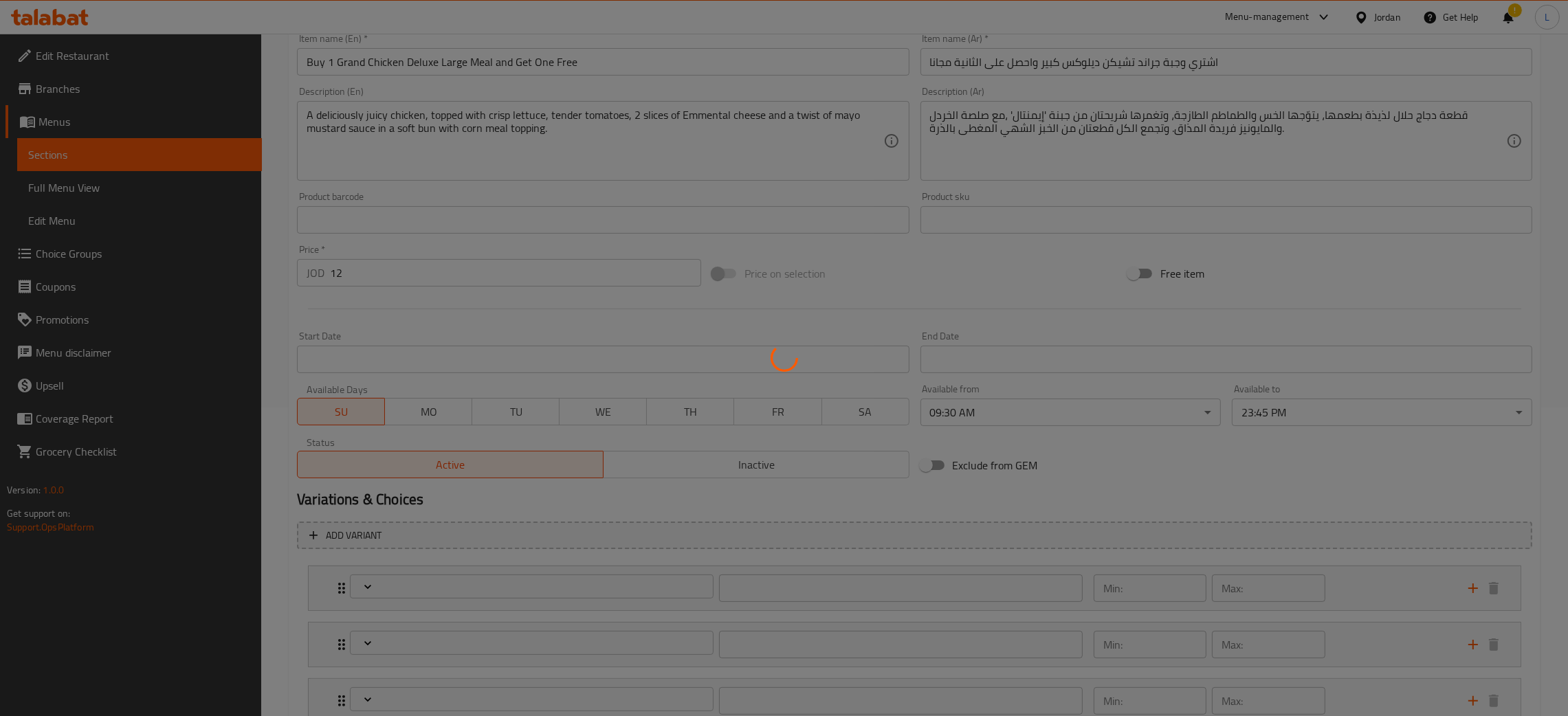
type input "0"
type input "إختيارك من البطاطا للوجبة الثانية الكبيرة:"
type input "1"
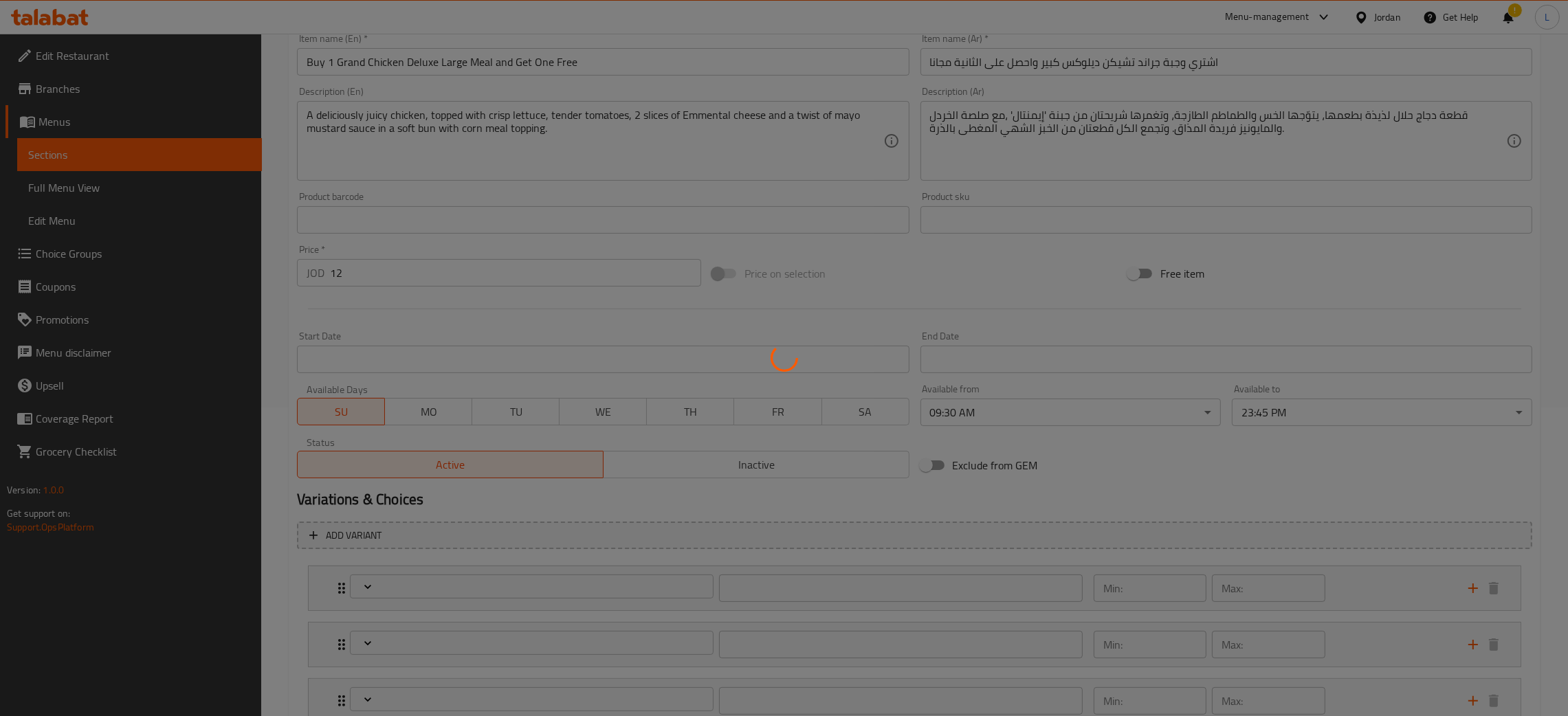
type input "إضافة للوجبة الثانية:"
type input "0"
type input "إختيارك من المشروب للوجبة الثانية الكبيرة:"
type input "1"
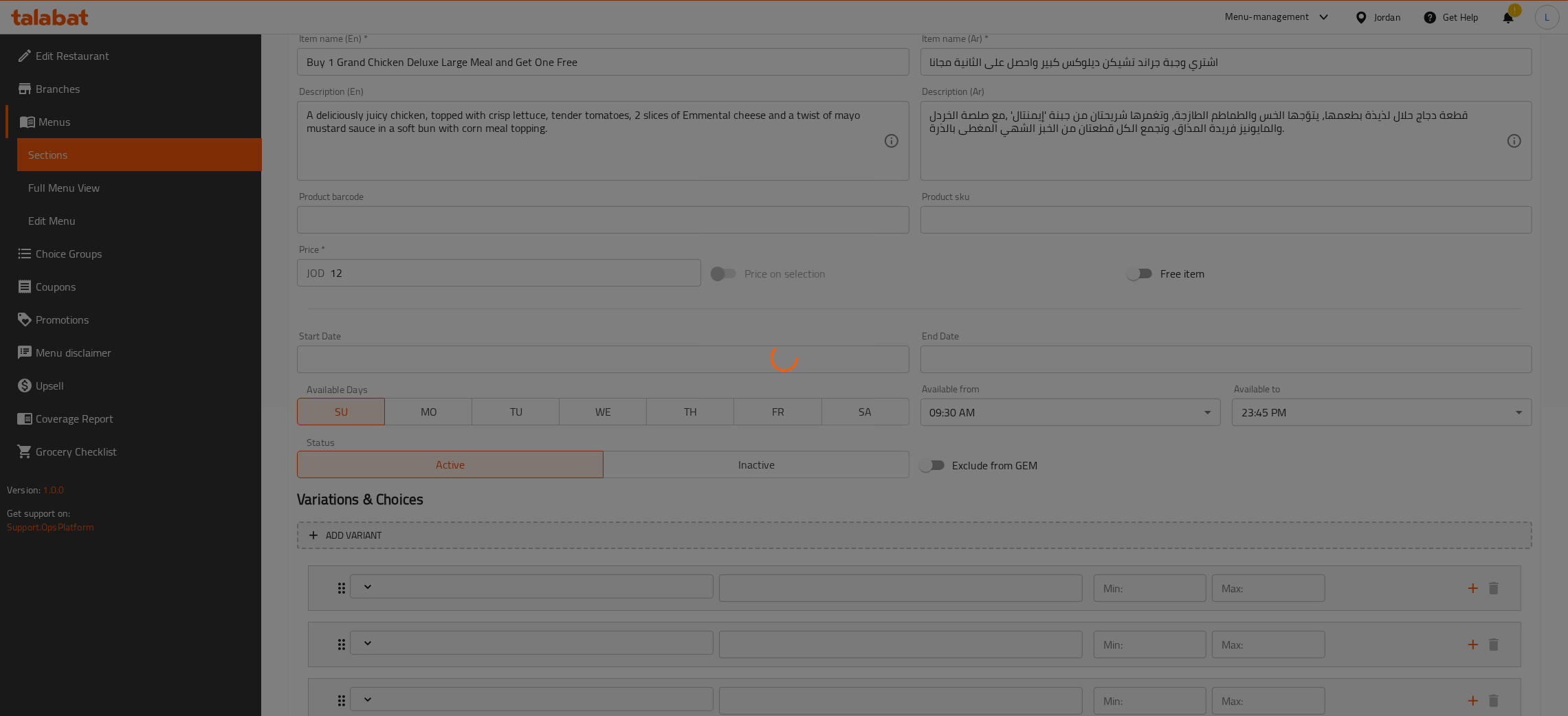
type input "1"
type input "إضافات للساندويش الثانية:"
type input "0"
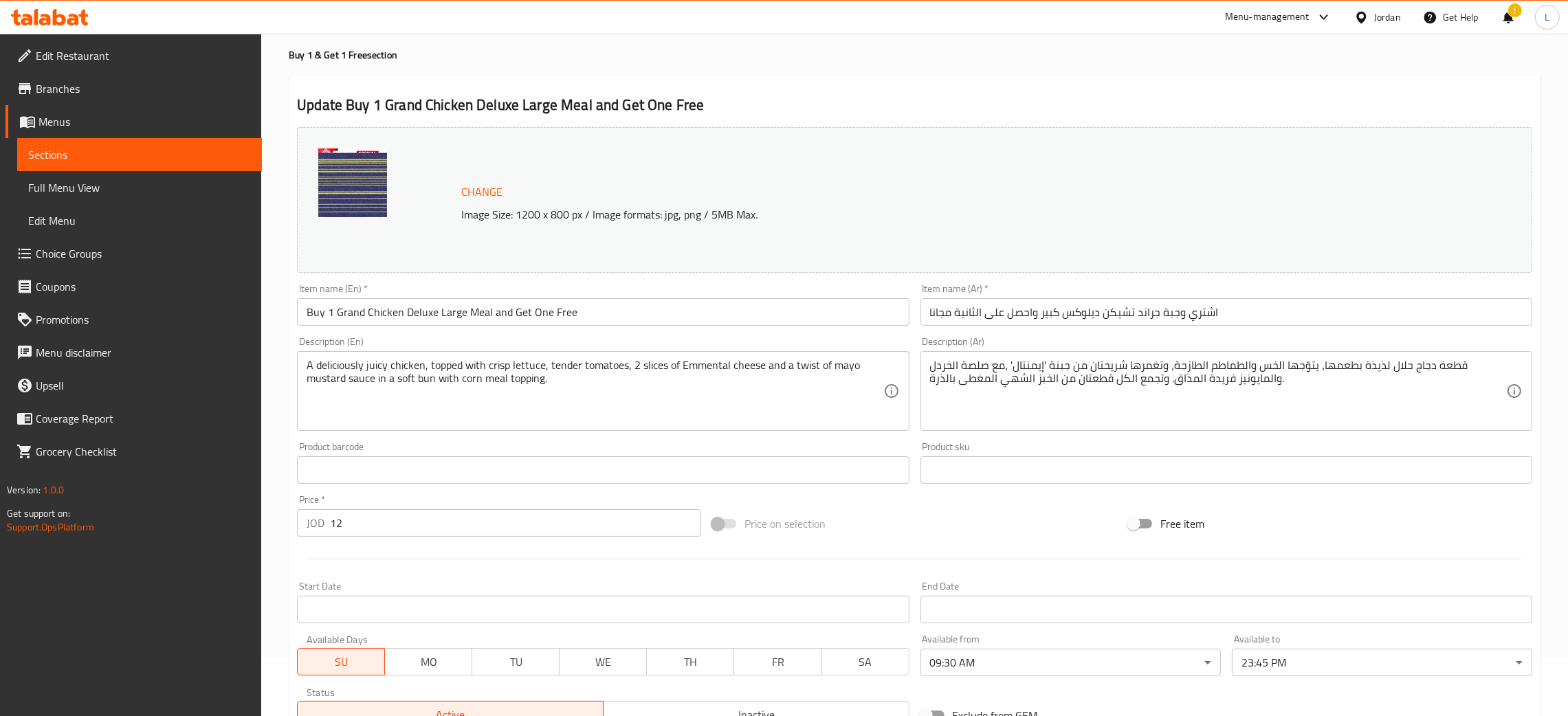
scroll to position [0, 0]
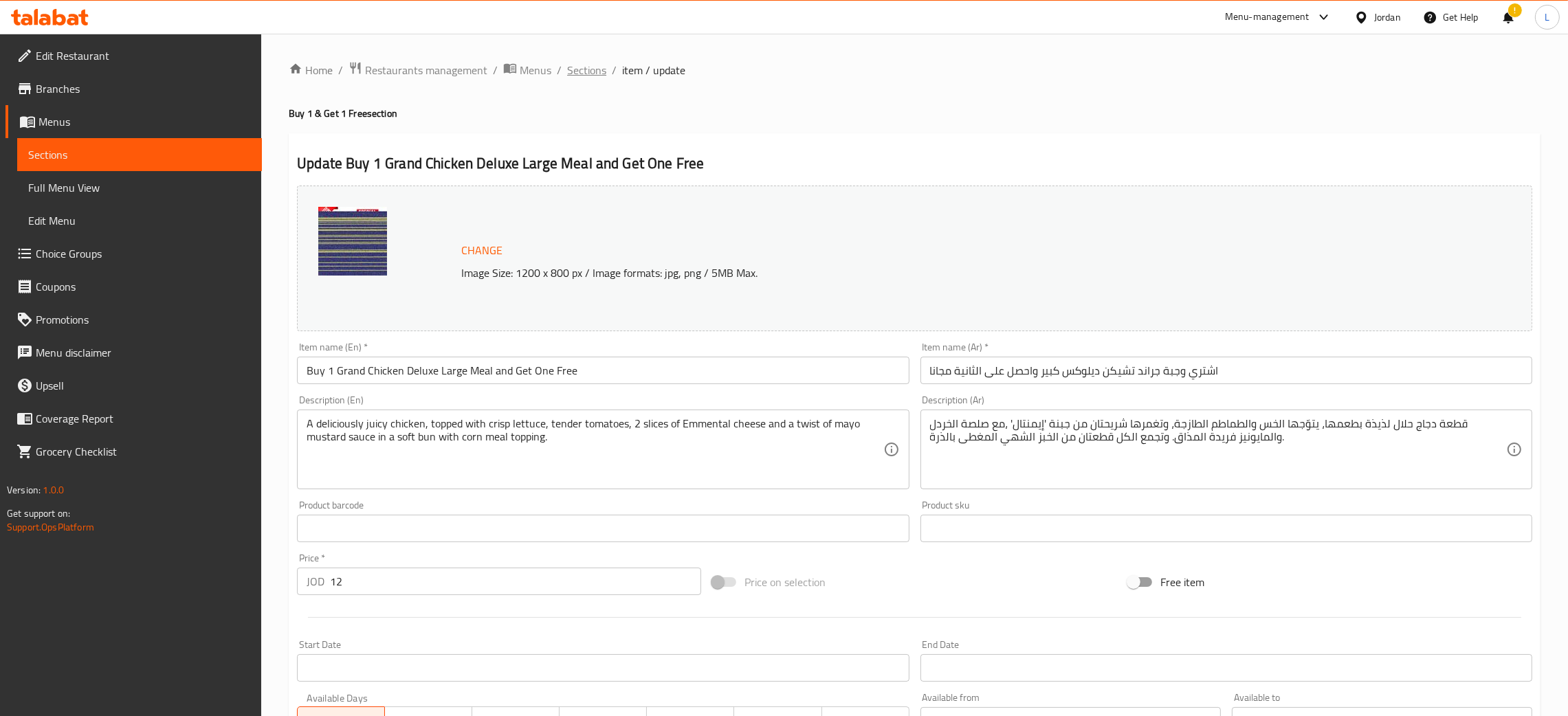
click at [581, 73] on span "Sections" at bounding box center [586, 69] width 39 height 16
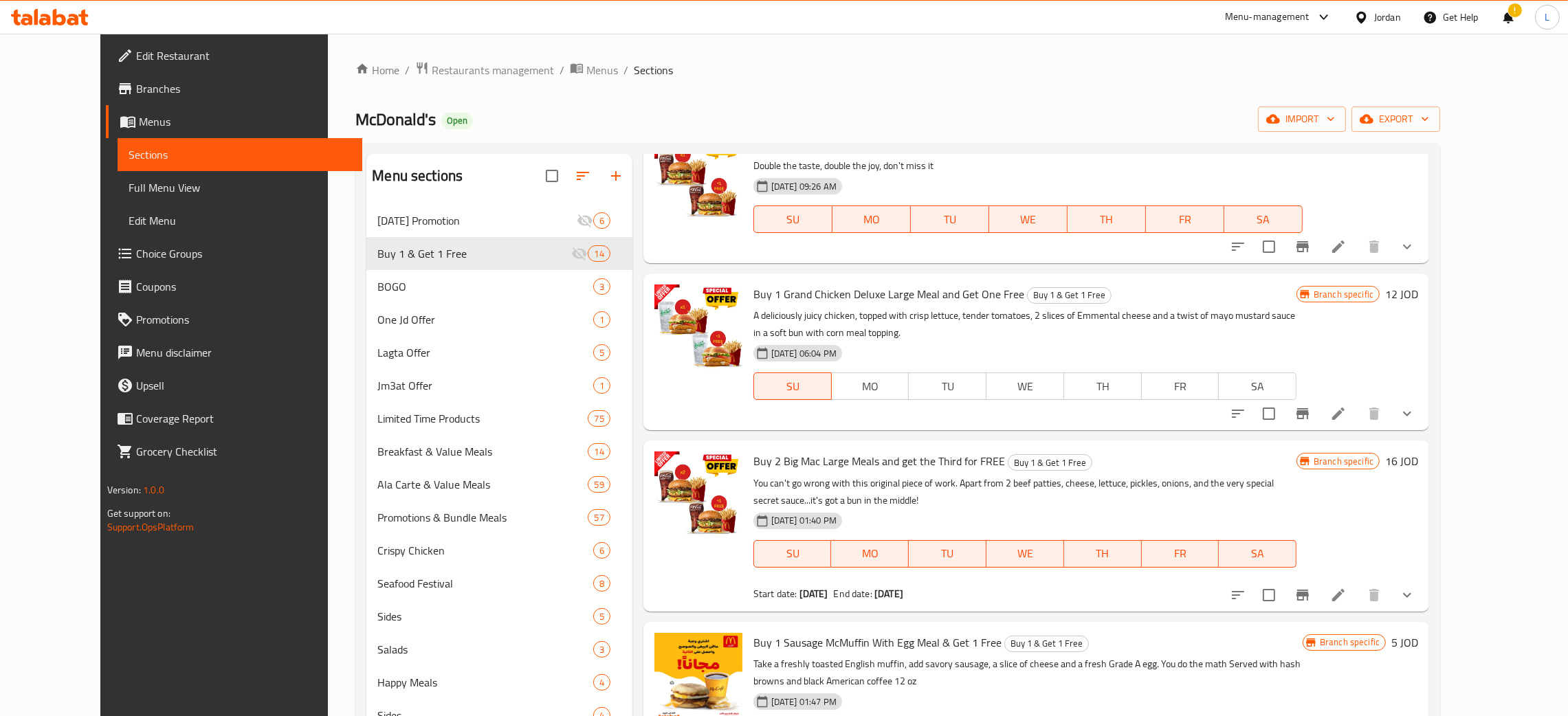
scroll to position [825, 0]
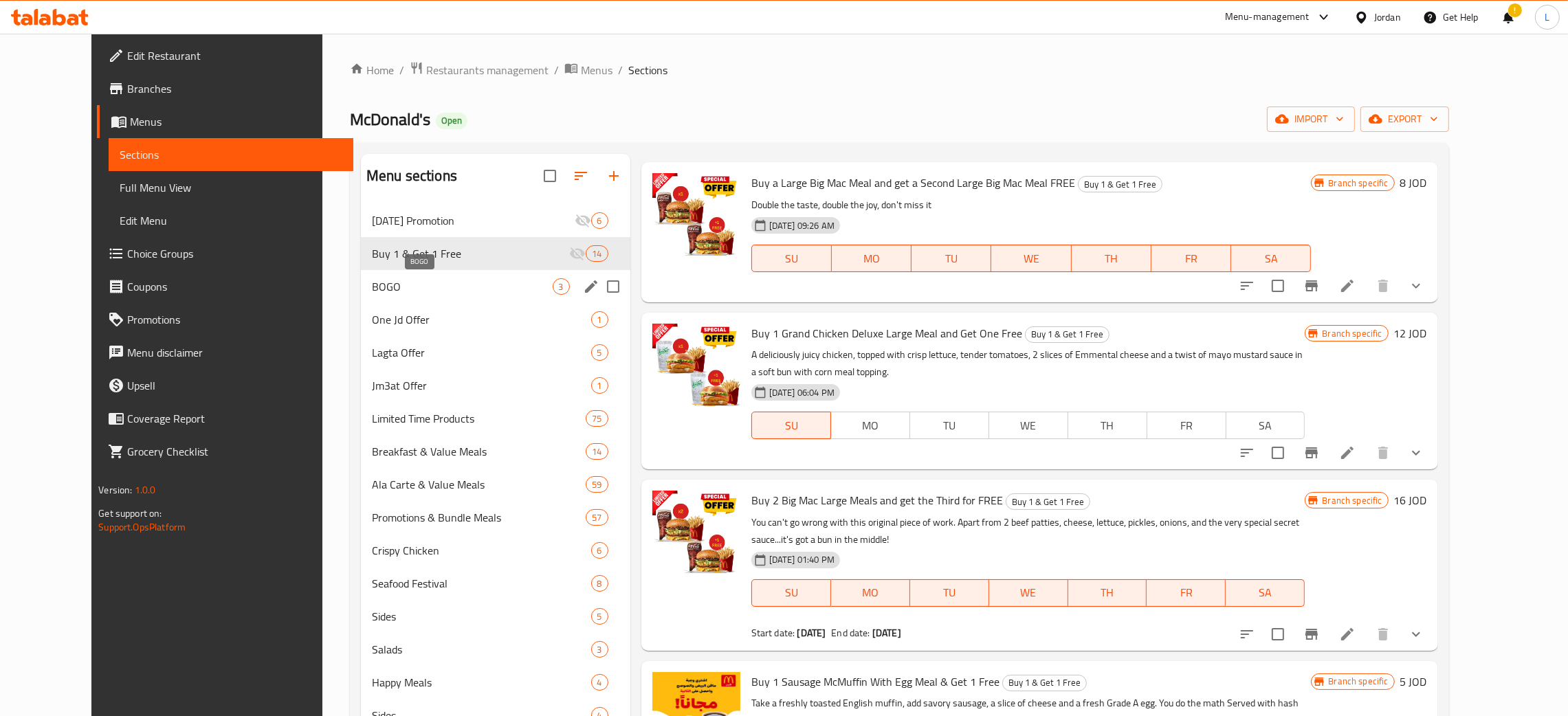
click at [388, 278] on div "BOGO 3" at bounding box center [495, 287] width 270 height 33
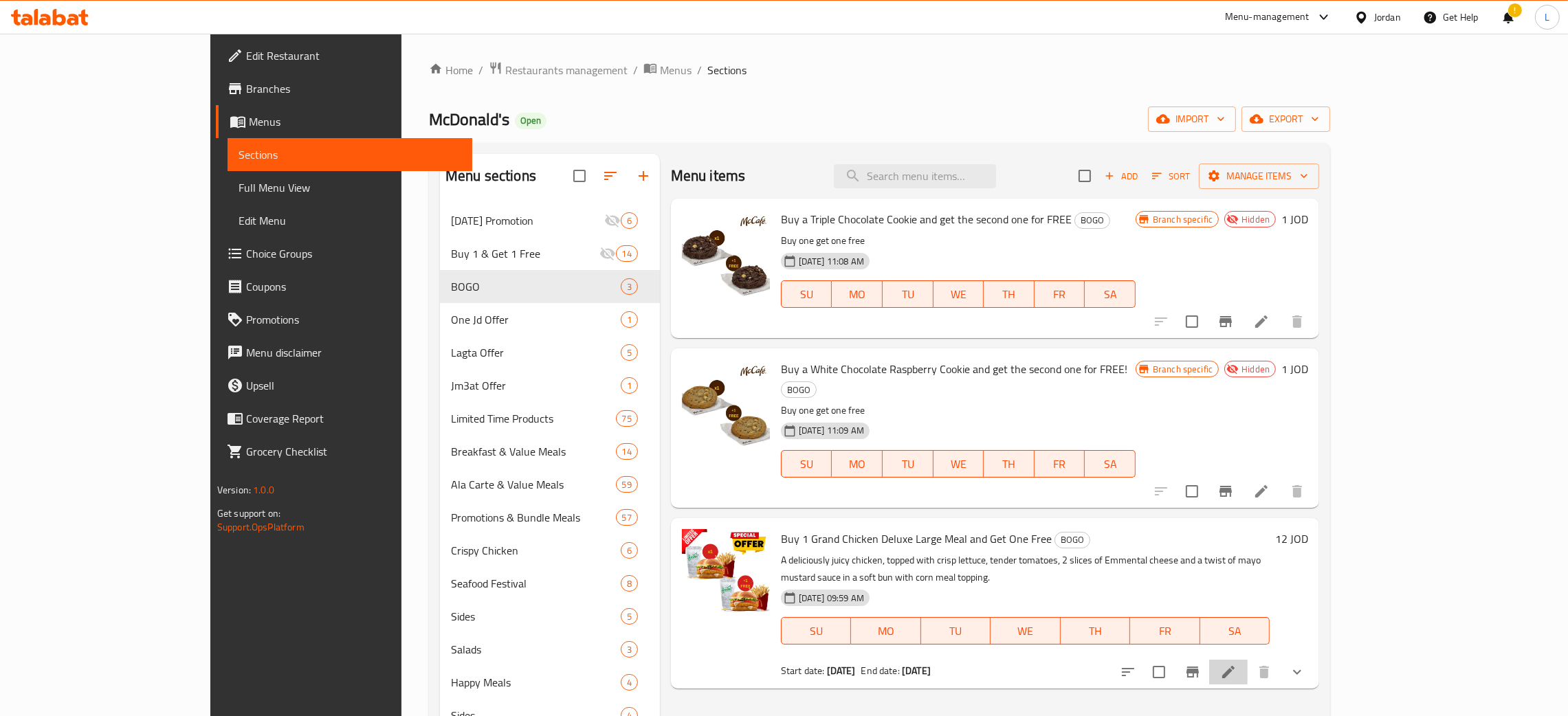
click at [1247, 660] on li at bounding box center [1228, 672] width 39 height 25
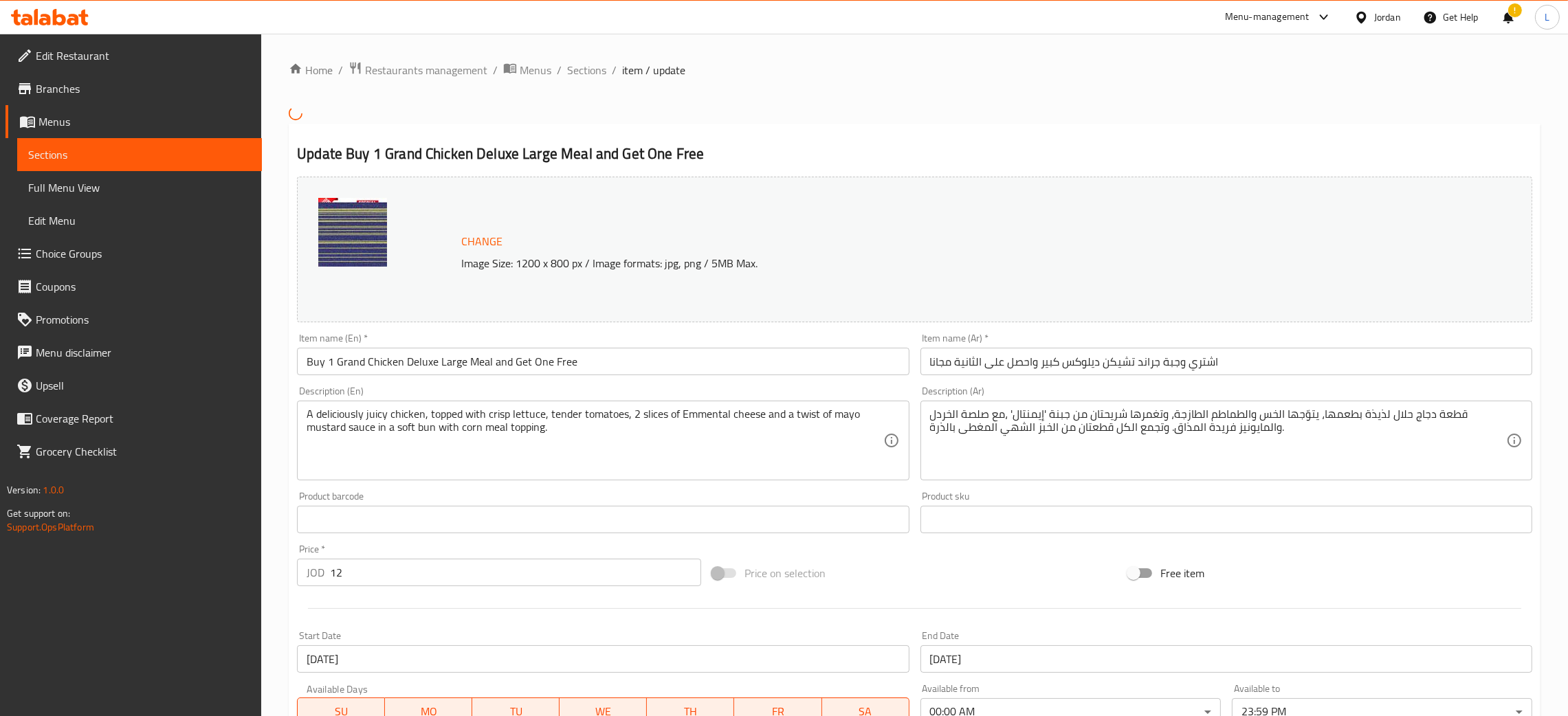
scroll to position [206, 0]
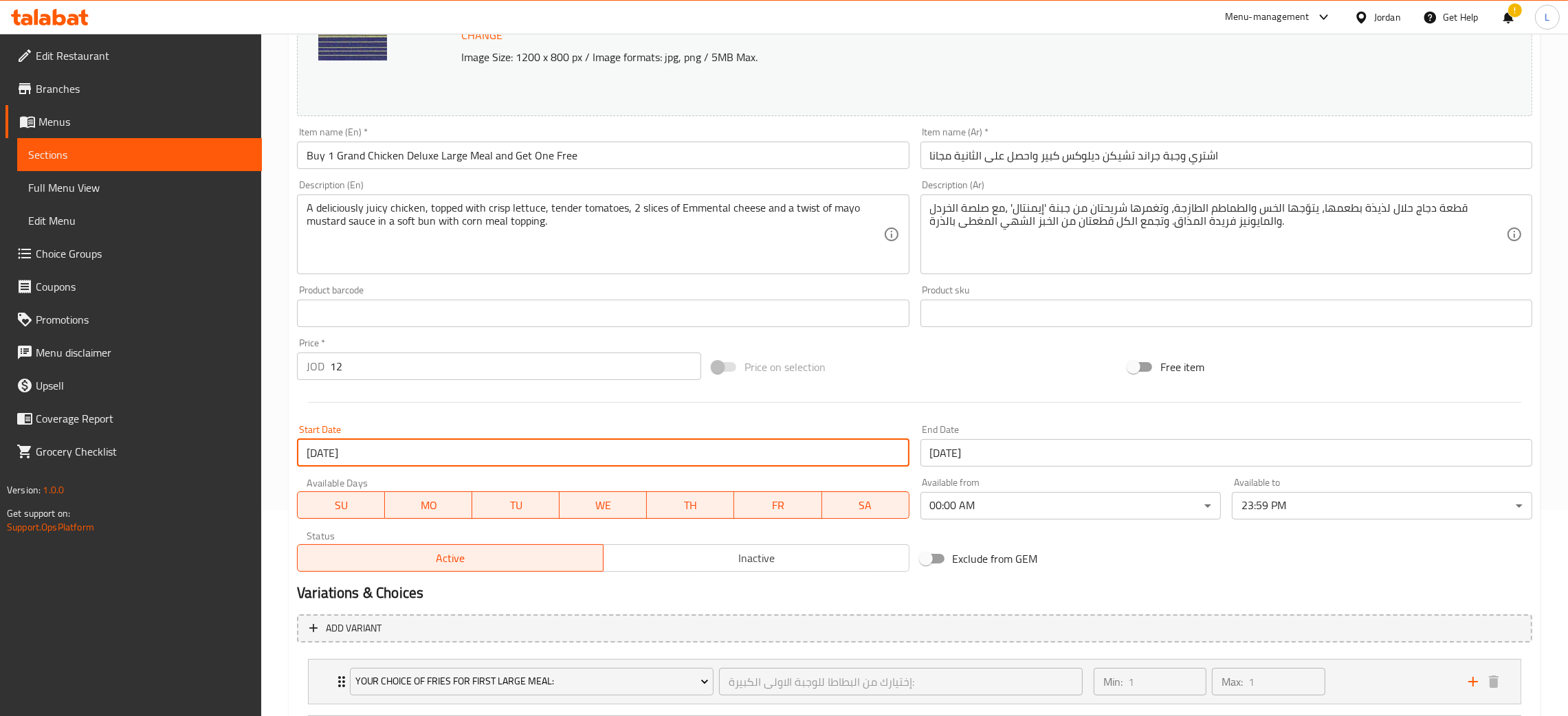
click at [738, 444] on input "[DATE]" at bounding box center [603, 453] width 611 height 28
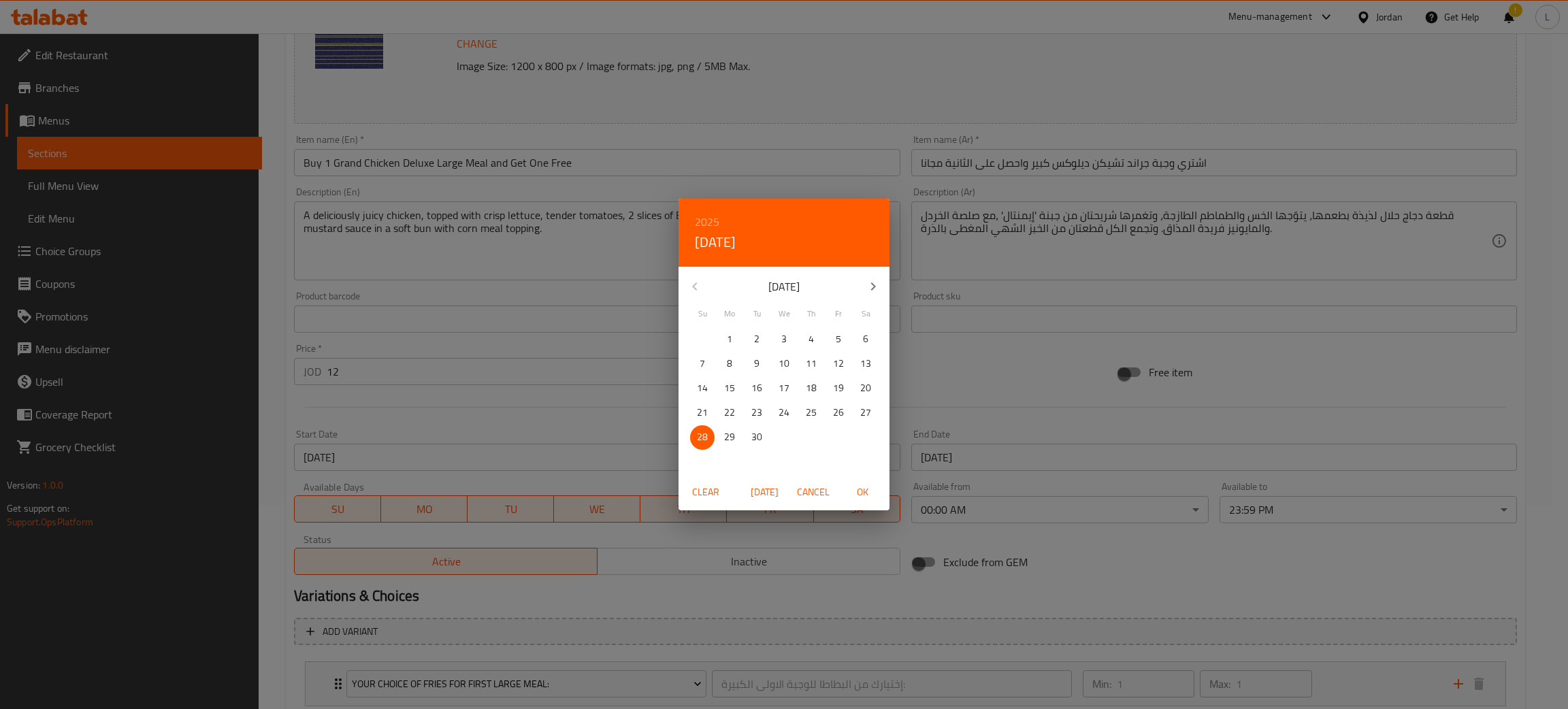
click at [876, 290] on icon "button" at bounding box center [872, 286] width 16 height 16
click at [699, 388] on p "12" at bounding box center [702, 388] width 11 height 17
click at [870, 495] on span "OK" at bounding box center [862, 493] width 33 height 17
type input "[DATE]"
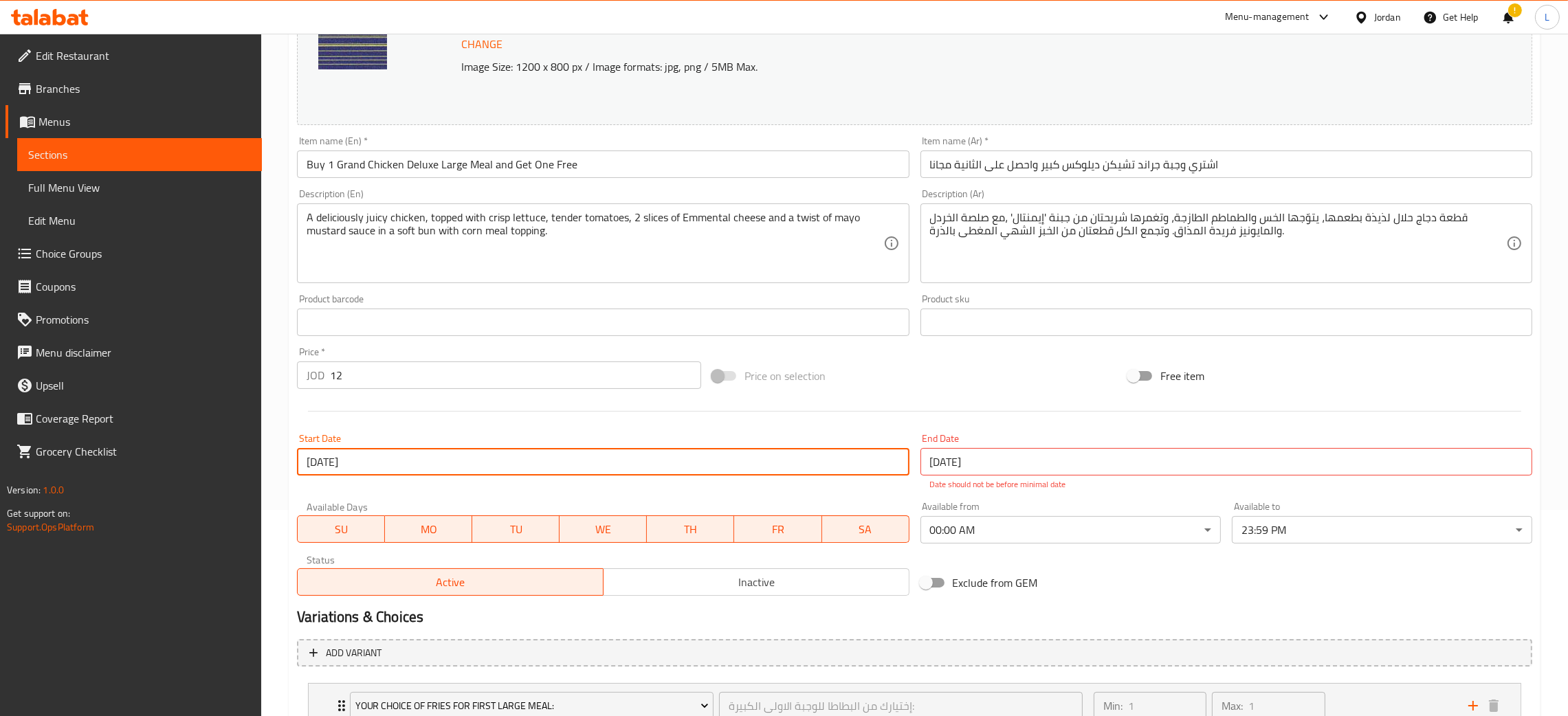
click at [1024, 464] on input "[DATE]" at bounding box center [1226, 462] width 611 height 28
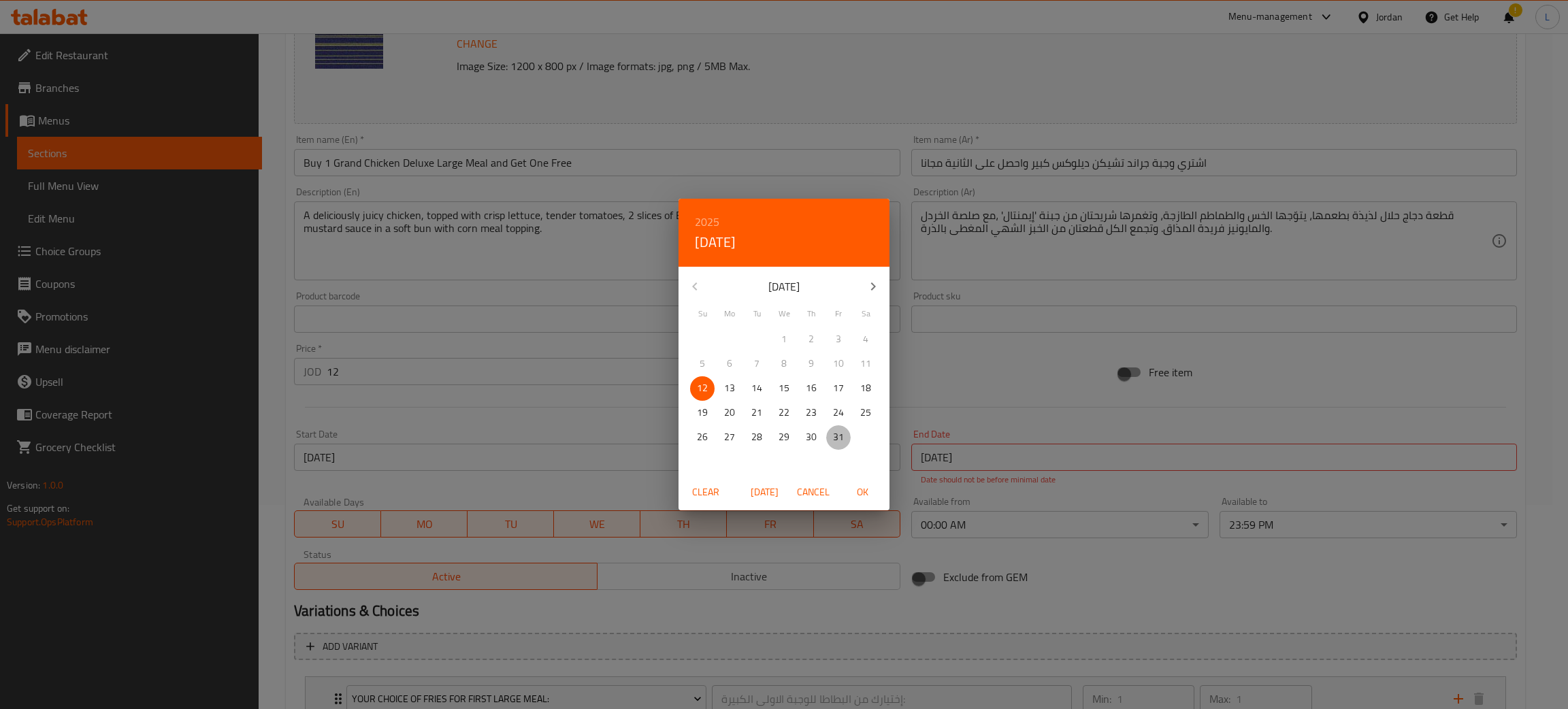
click at [832, 438] on span "31" at bounding box center [839, 437] width 24 height 17
click at [872, 485] on span "OK" at bounding box center [862, 493] width 33 height 17
type input "[DATE]"
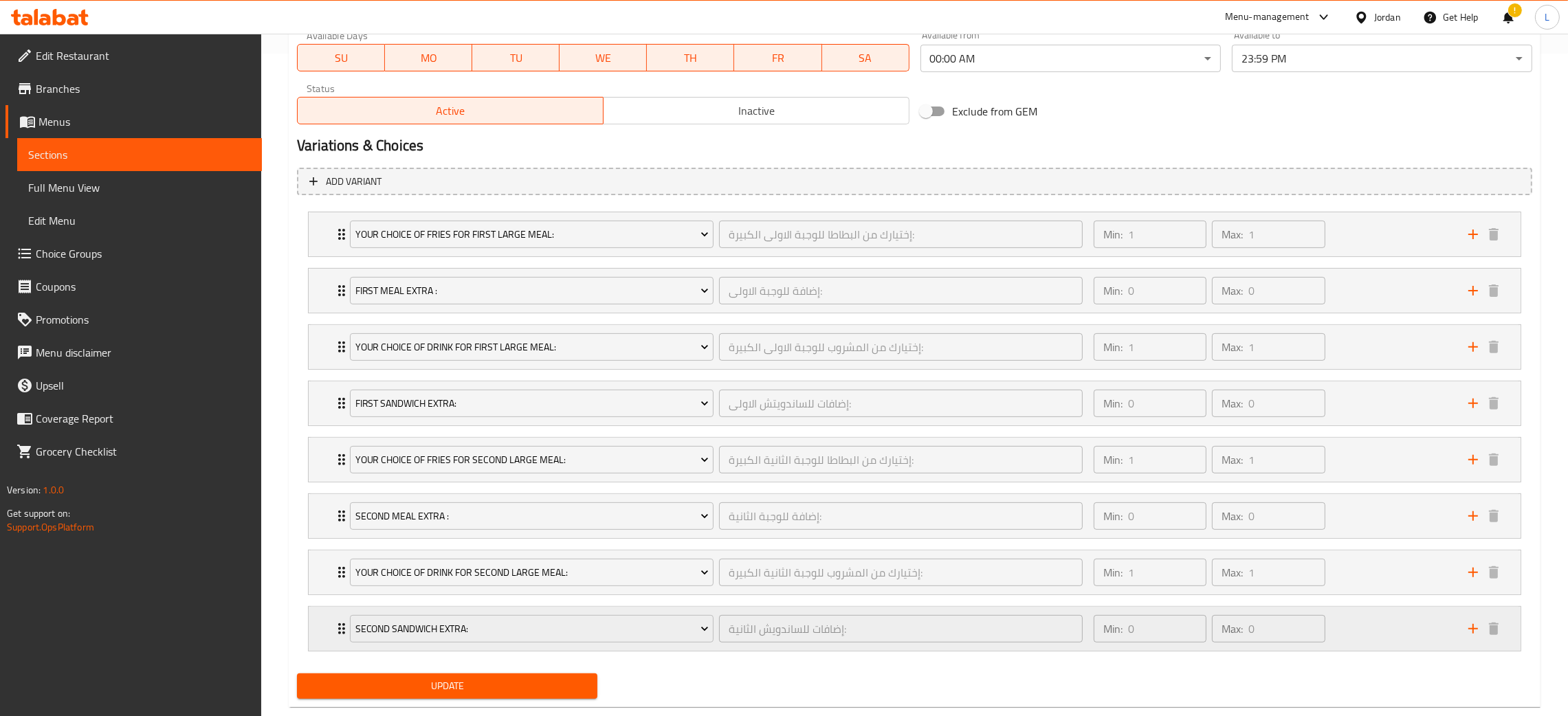
scroll to position [694, 0]
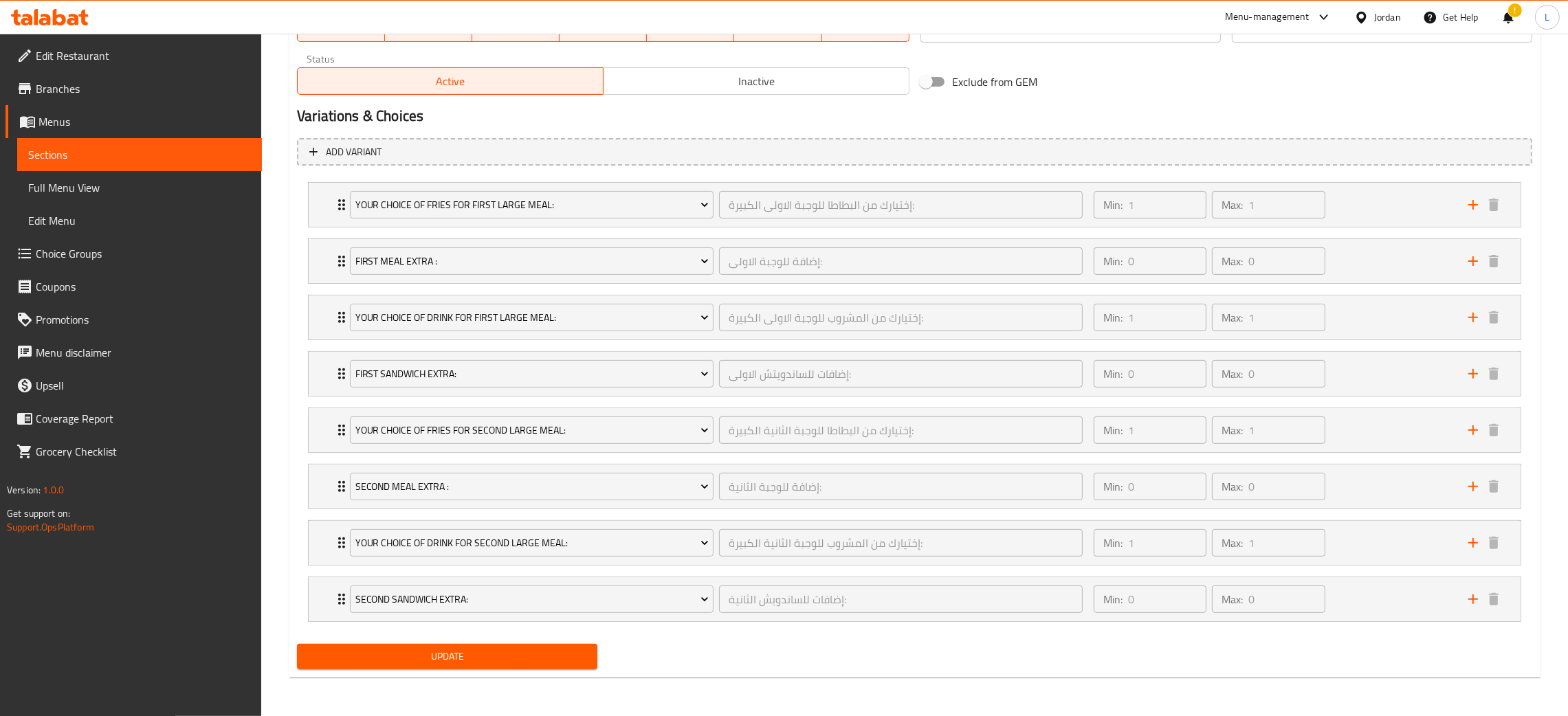
click at [514, 667] on button "Update" at bounding box center [447, 656] width 300 height 26
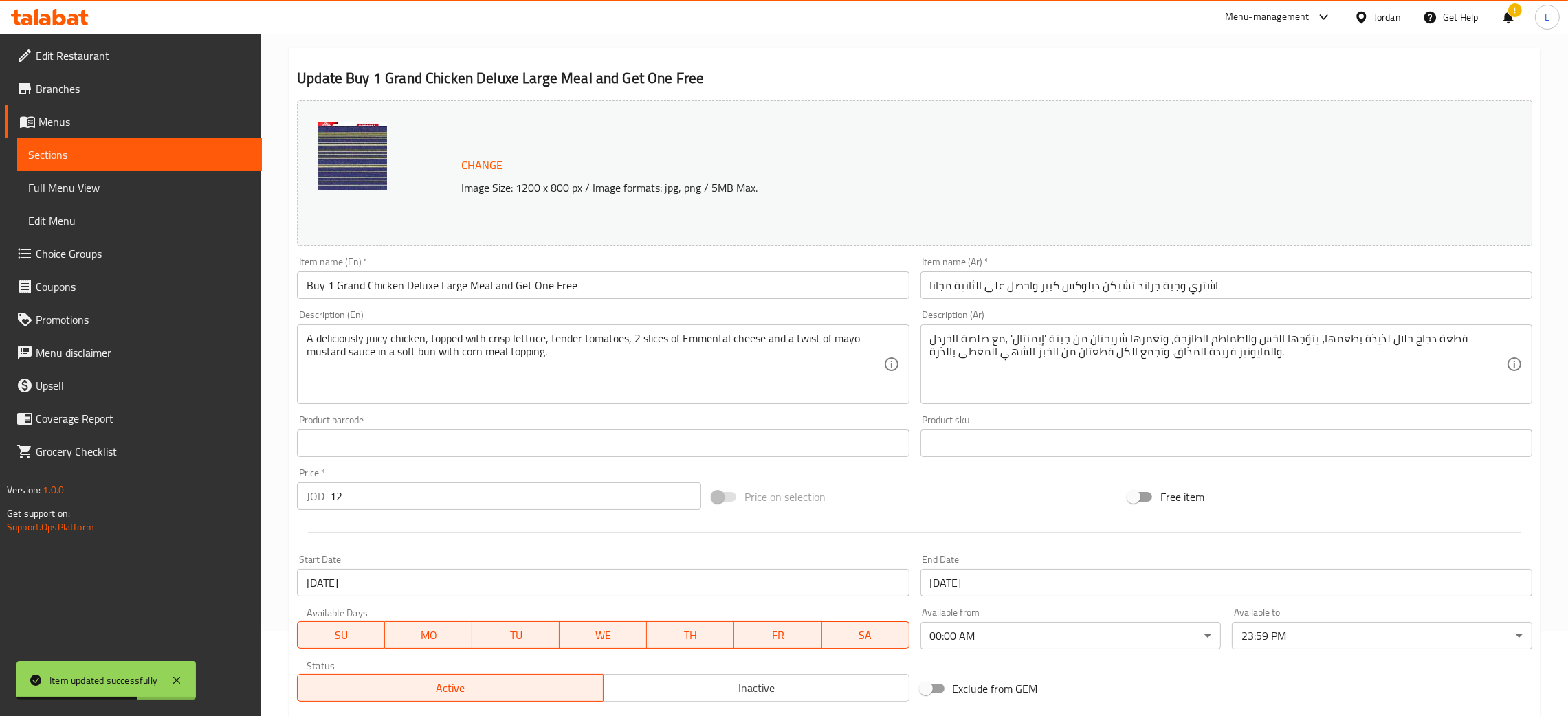
scroll to position [0, 0]
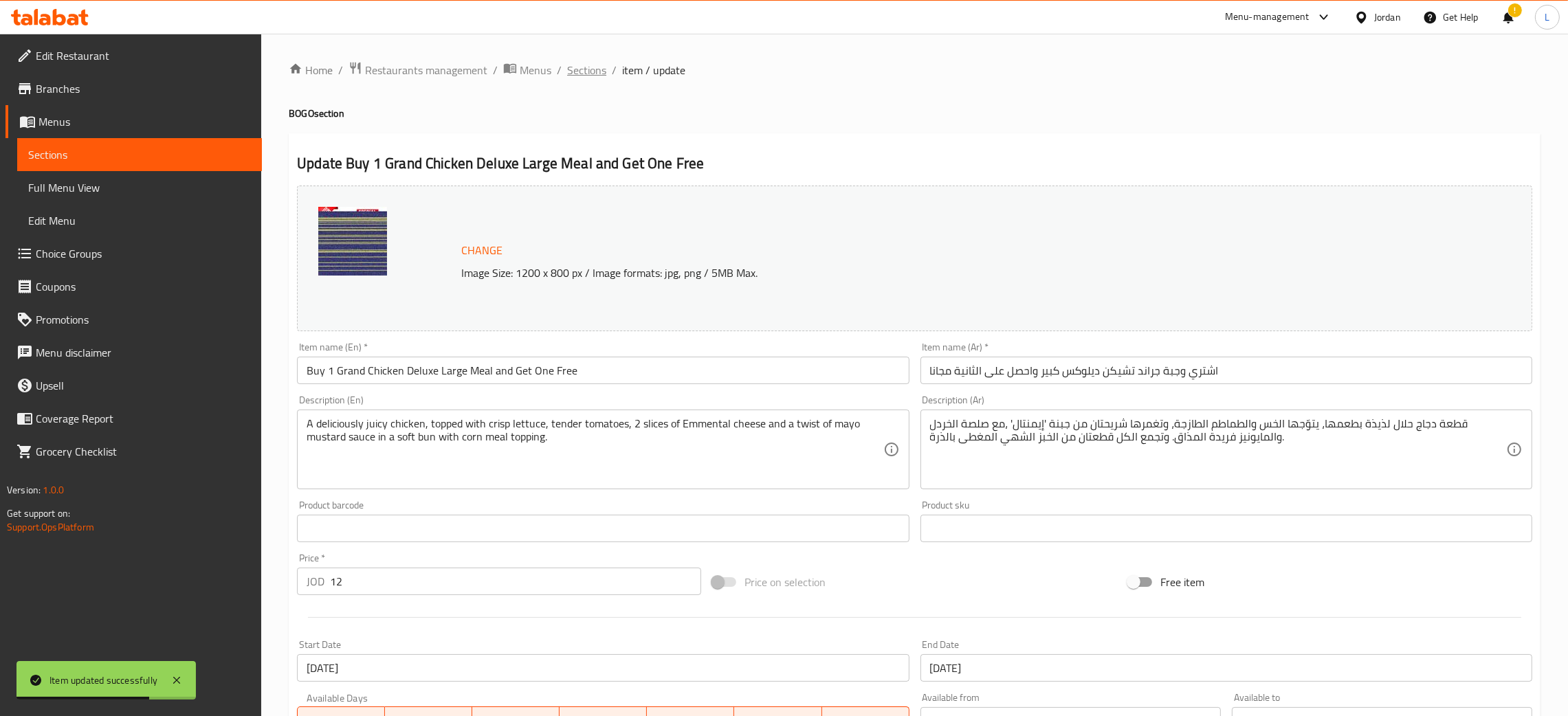
click at [582, 73] on span "Sections" at bounding box center [586, 69] width 39 height 16
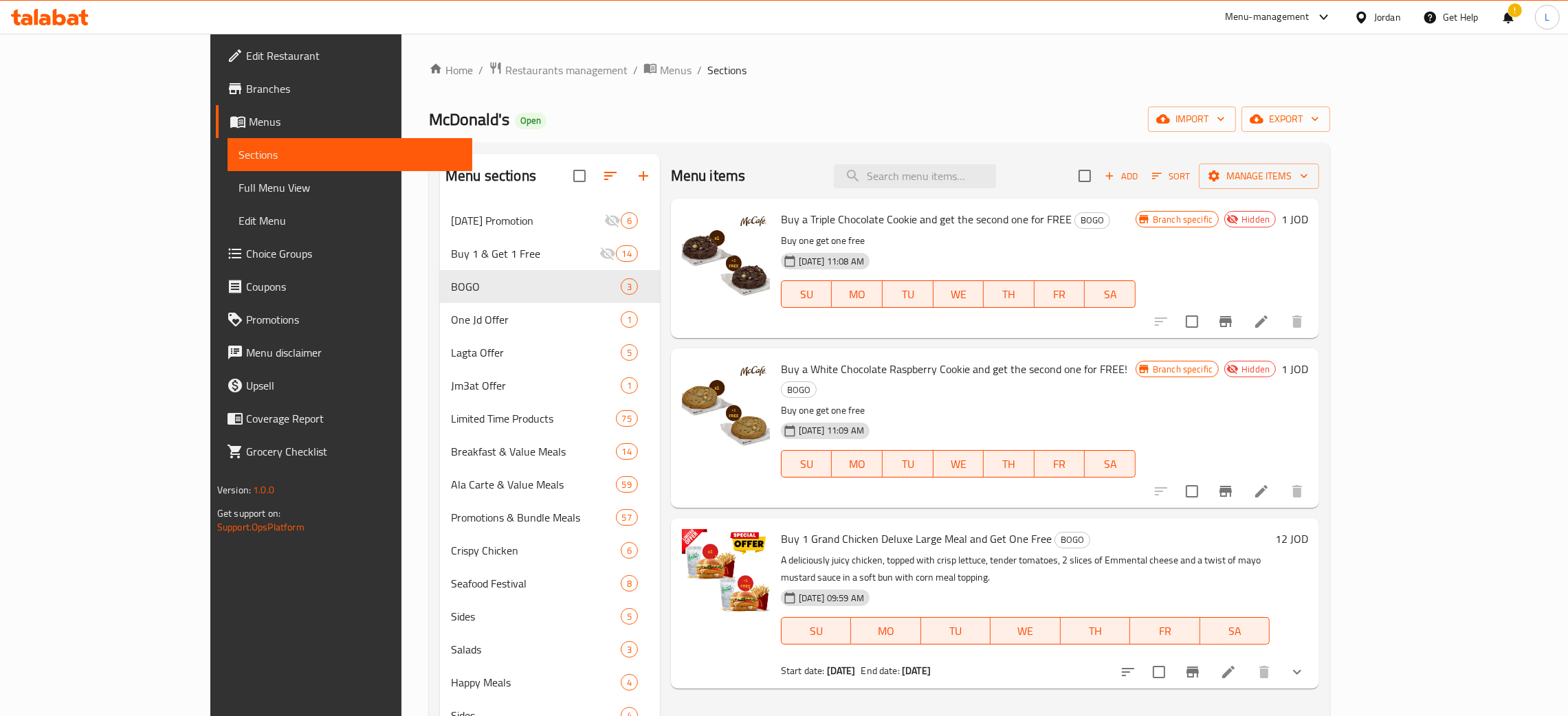
drag, startPoint x: 39, startPoint y: 28, endPoint x: 44, endPoint y: 20, distance: 9.4
click at [39, 28] on div at bounding box center [49, 17] width 100 height 28
click at [45, 16] on icon at bounding box center [50, 16] width 78 height 16
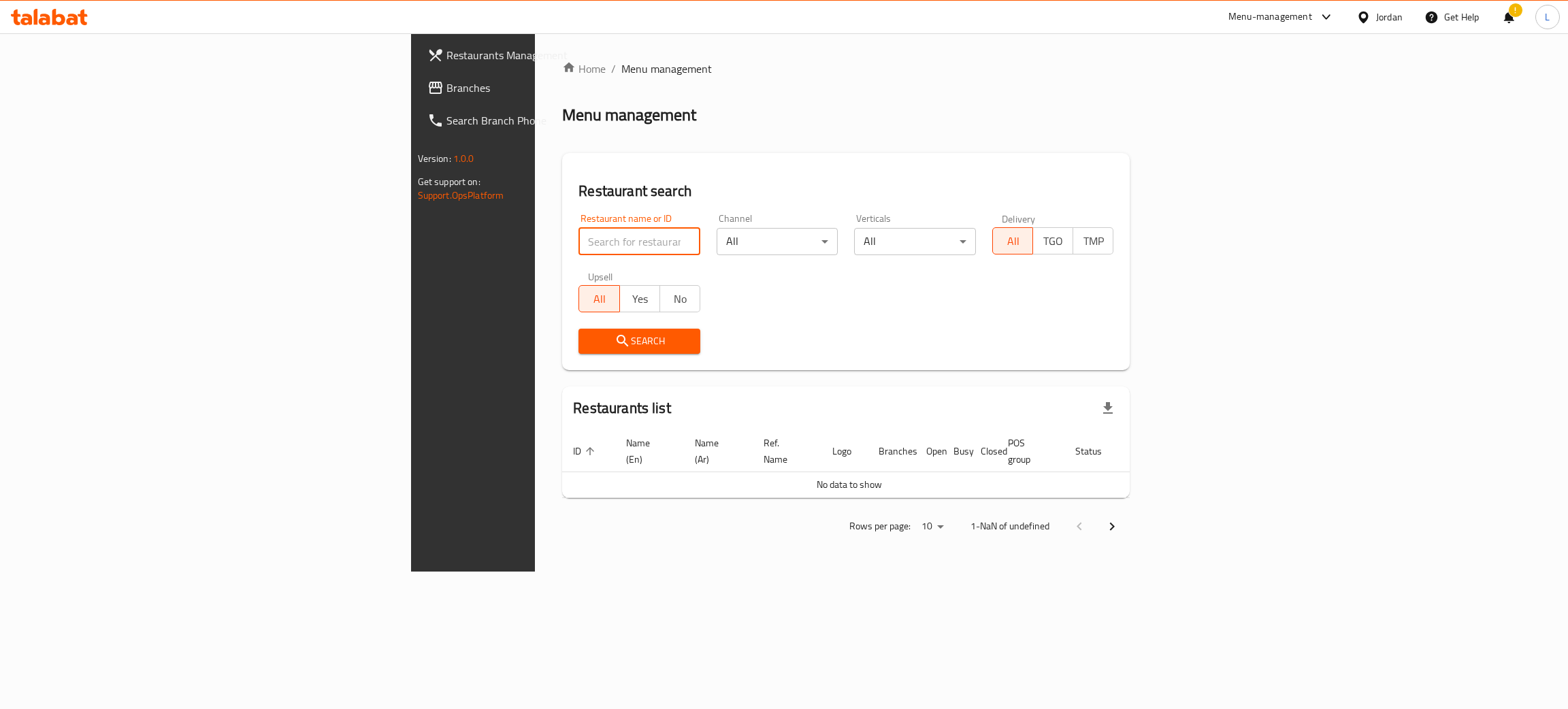
click at [578, 243] on input "search" at bounding box center [639, 242] width 122 height 27
click button "Search" at bounding box center [639, 341] width 122 height 25
type input "d"
type input "دومري"
click button "Search" at bounding box center [639, 341] width 122 height 25
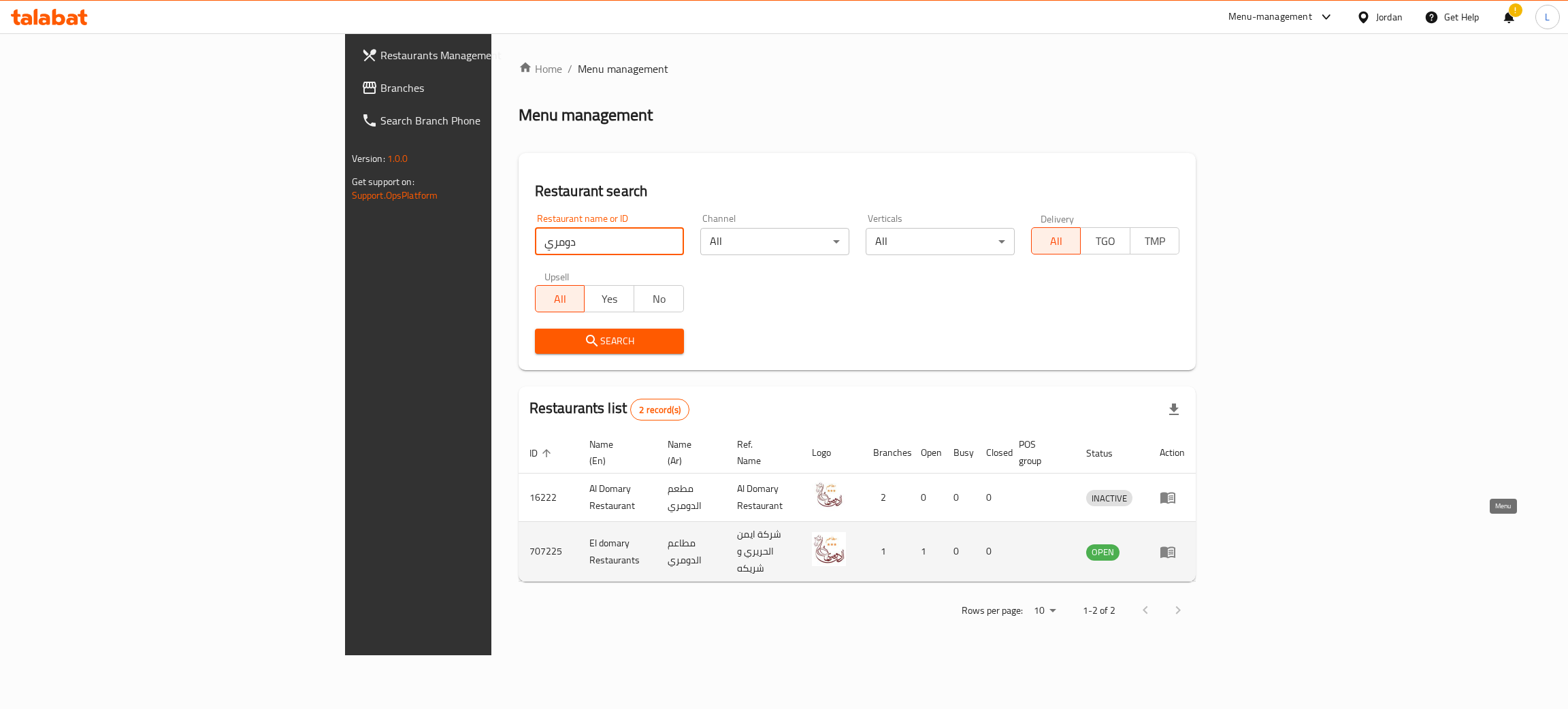
click at [1185, 544] on link "enhanced table" at bounding box center [1172, 552] width 25 height 16
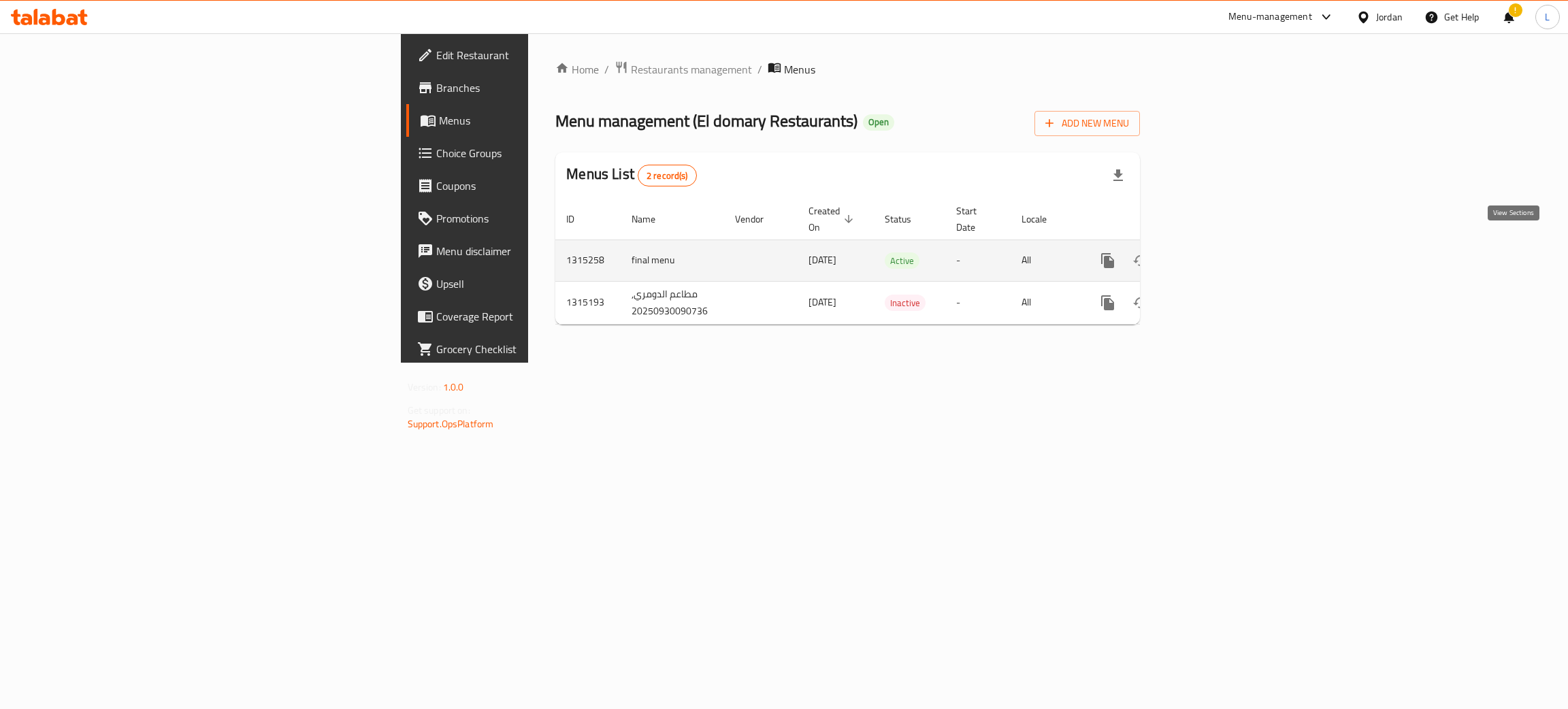
click at [1215, 253] on icon "enhanced table" at bounding box center [1205, 260] width 16 height 16
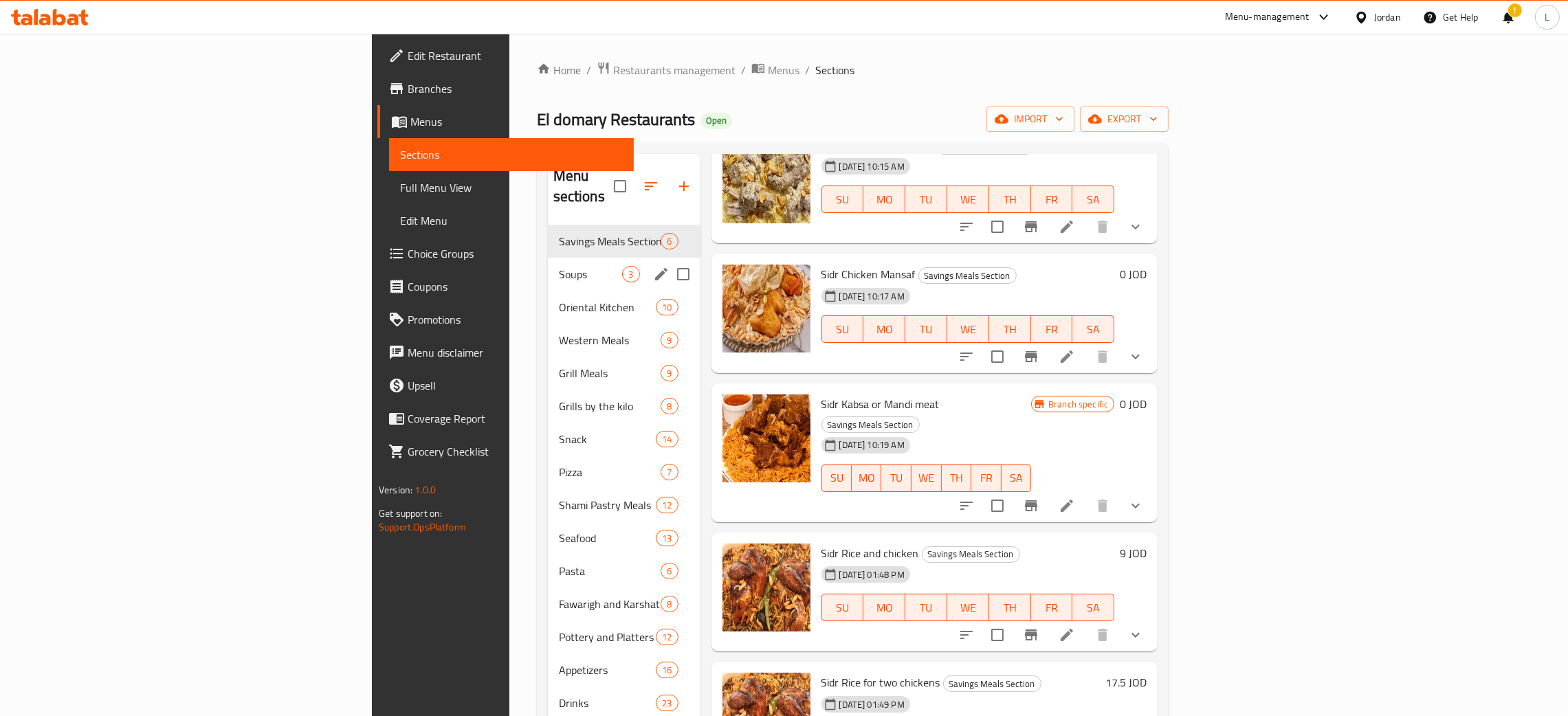
click at [548, 258] on div "Soups 3" at bounding box center [624, 274] width 153 height 33
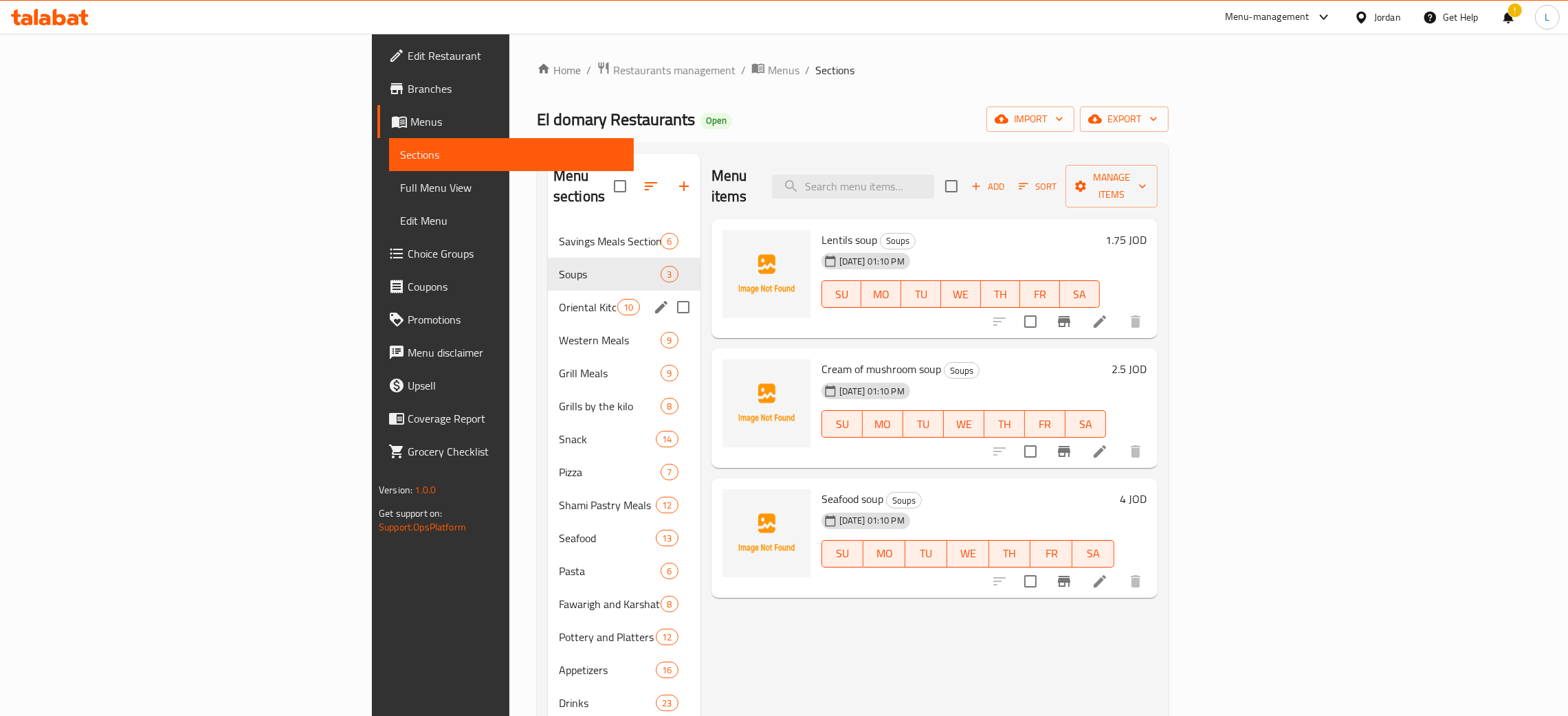
click at [548, 291] on div "Oriental Kitchen 10" at bounding box center [624, 307] width 153 height 33
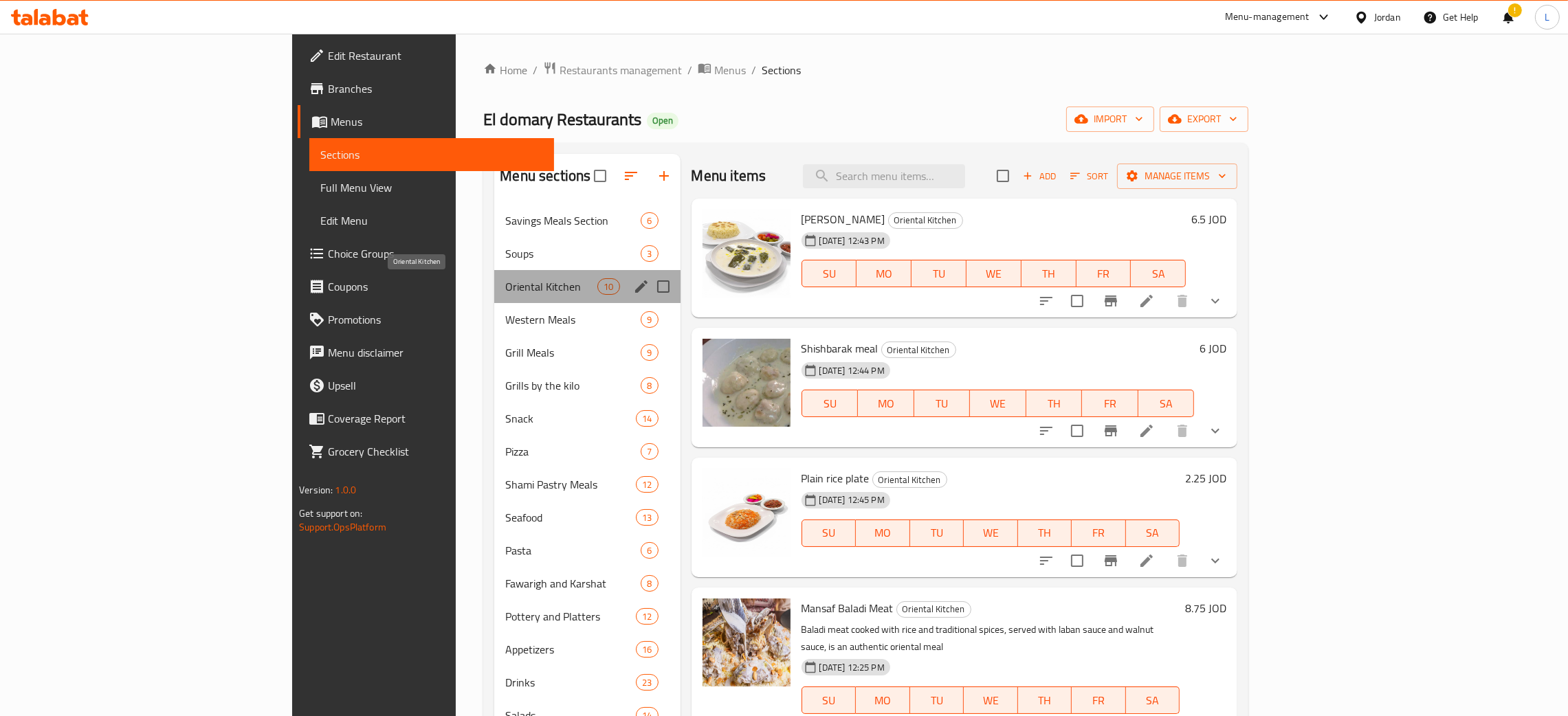
click at [505, 294] on span "Oriental Kitchen" at bounding box center [551, 286] width 92 height 16
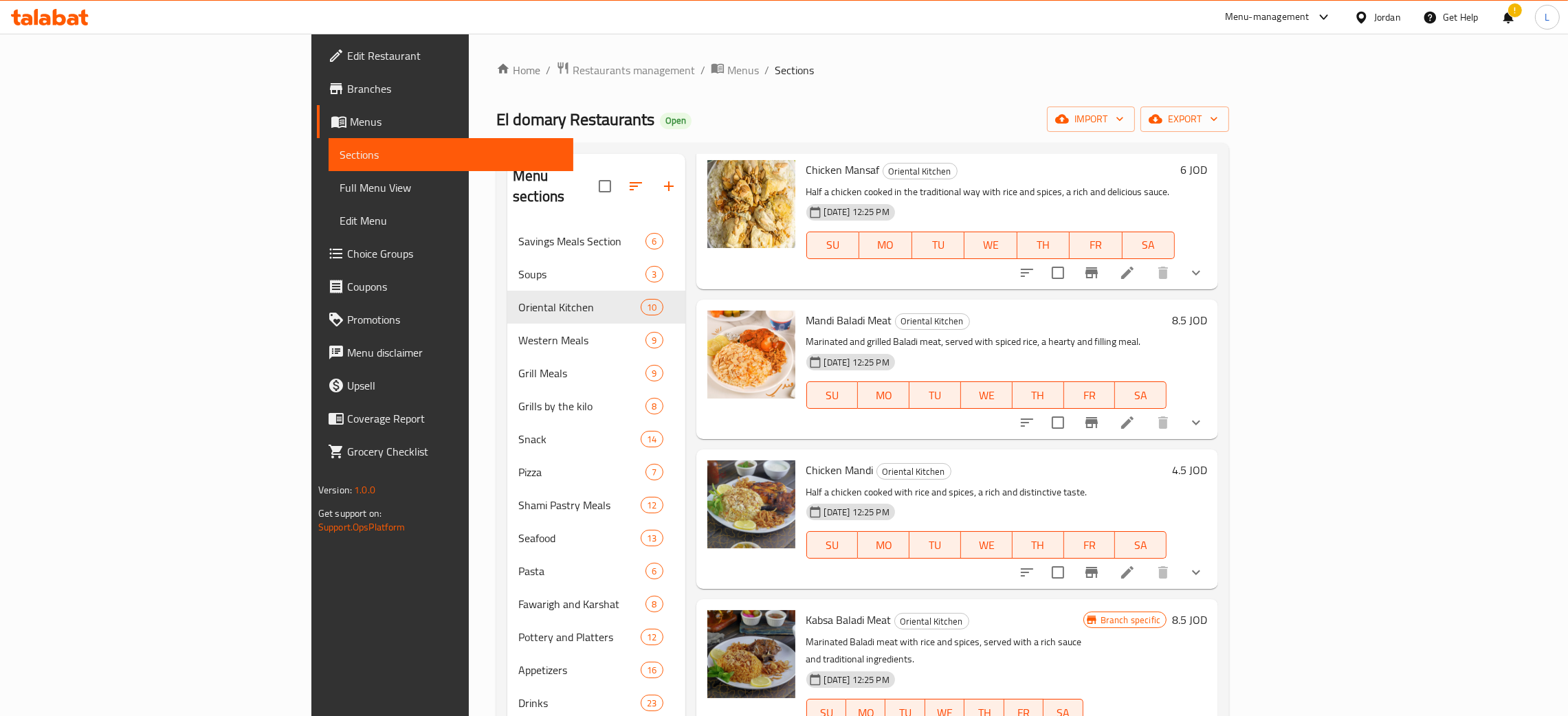
scroll to position [722, 0]
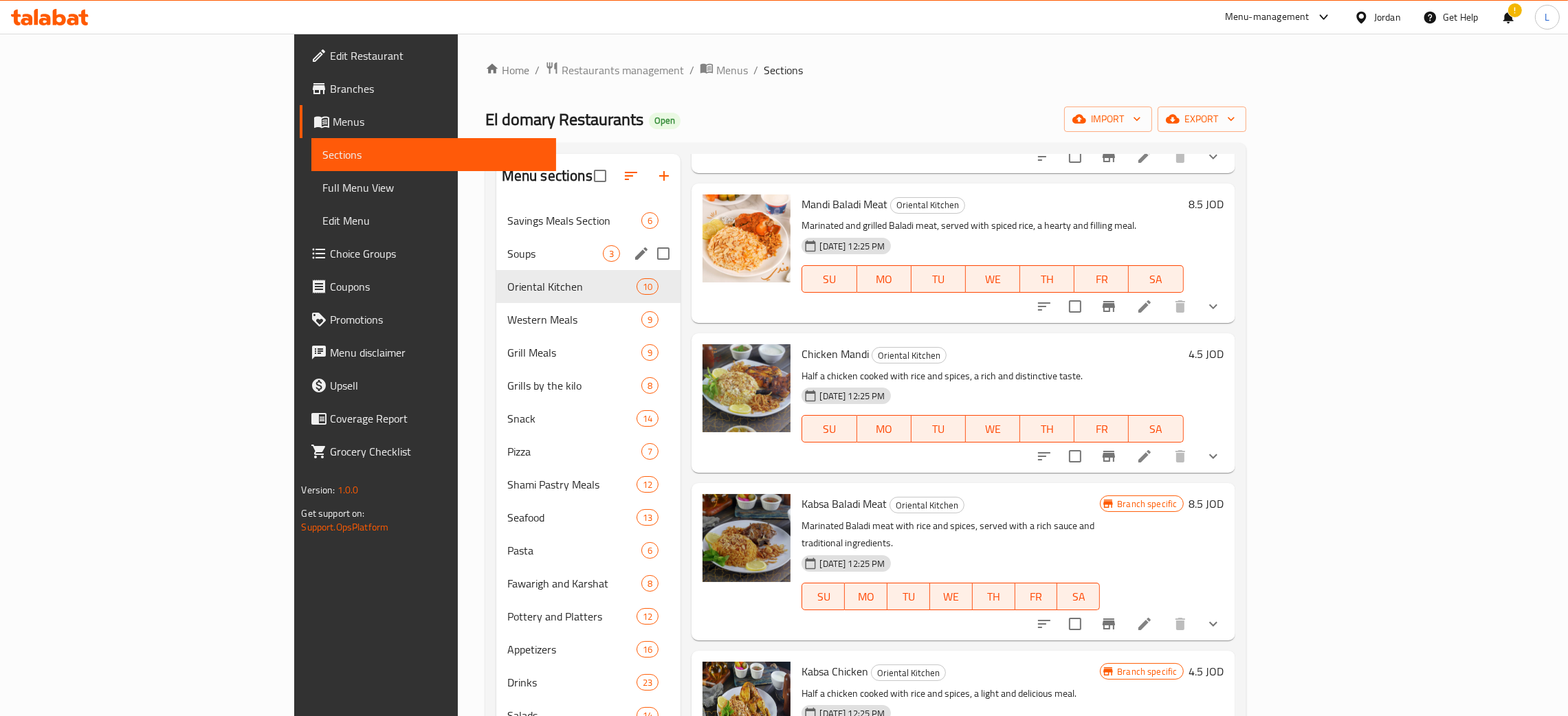
click at [507, 254] on span "Soups" at bounding box center [554, 253] width 96 height 16
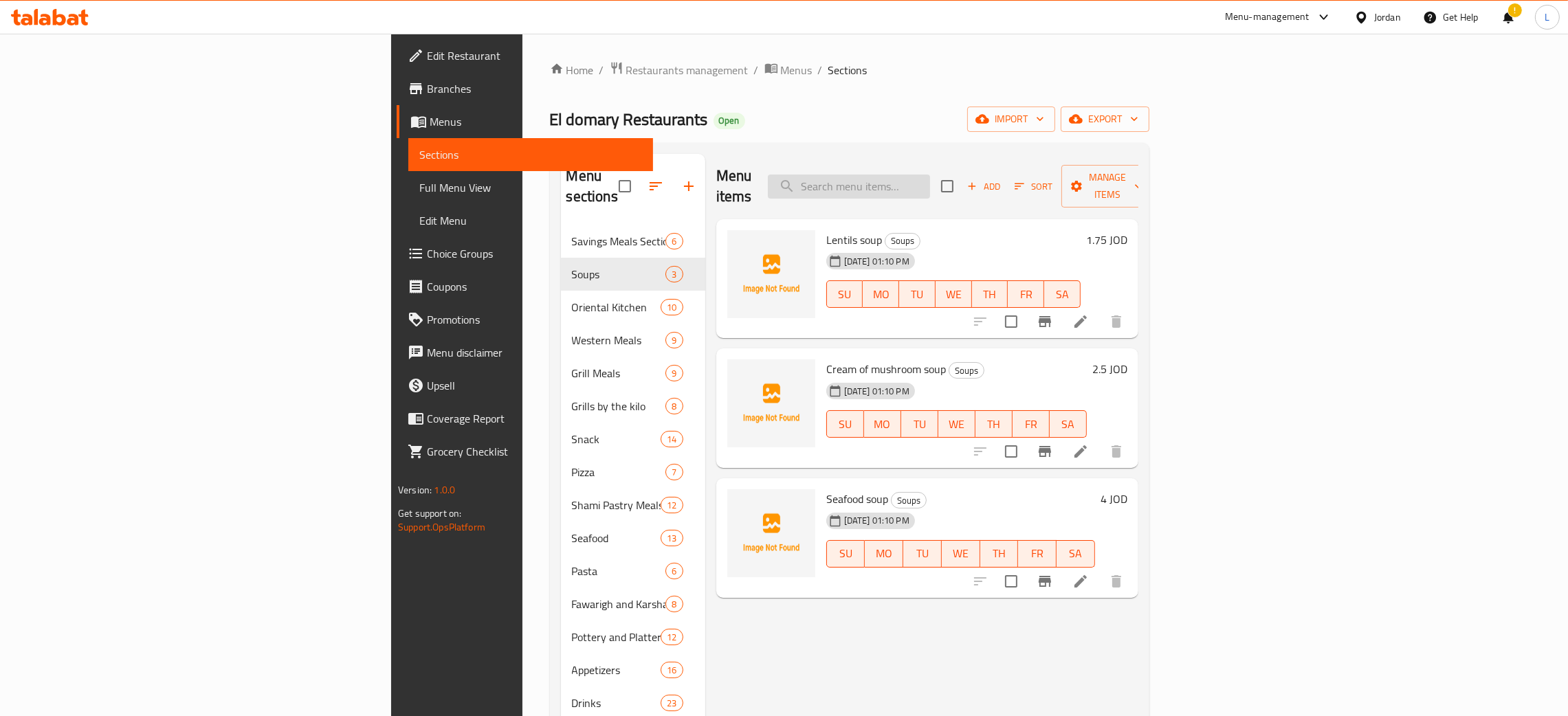
click at [930, 177] on input "search" at bounding box center [849, 186] width 162 height 24
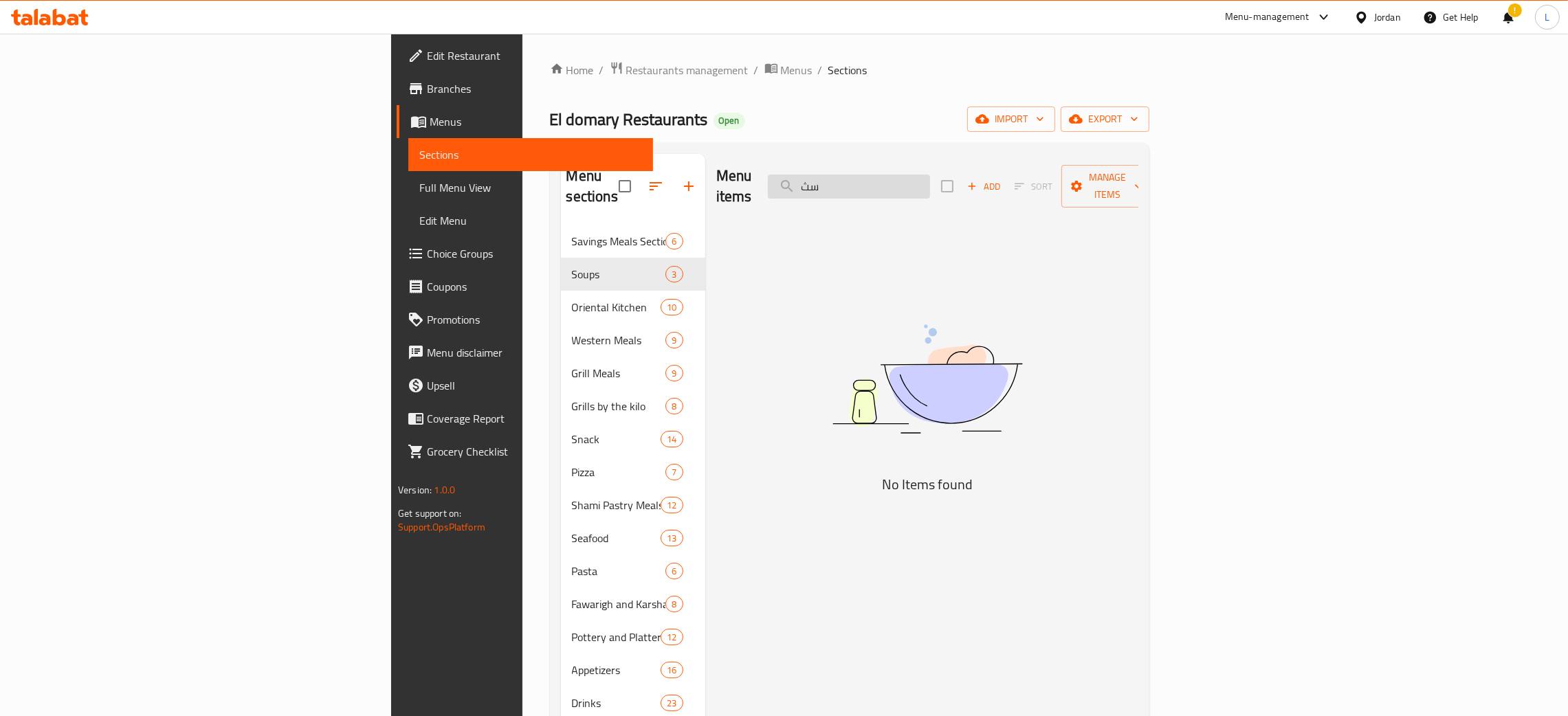
type input "س"
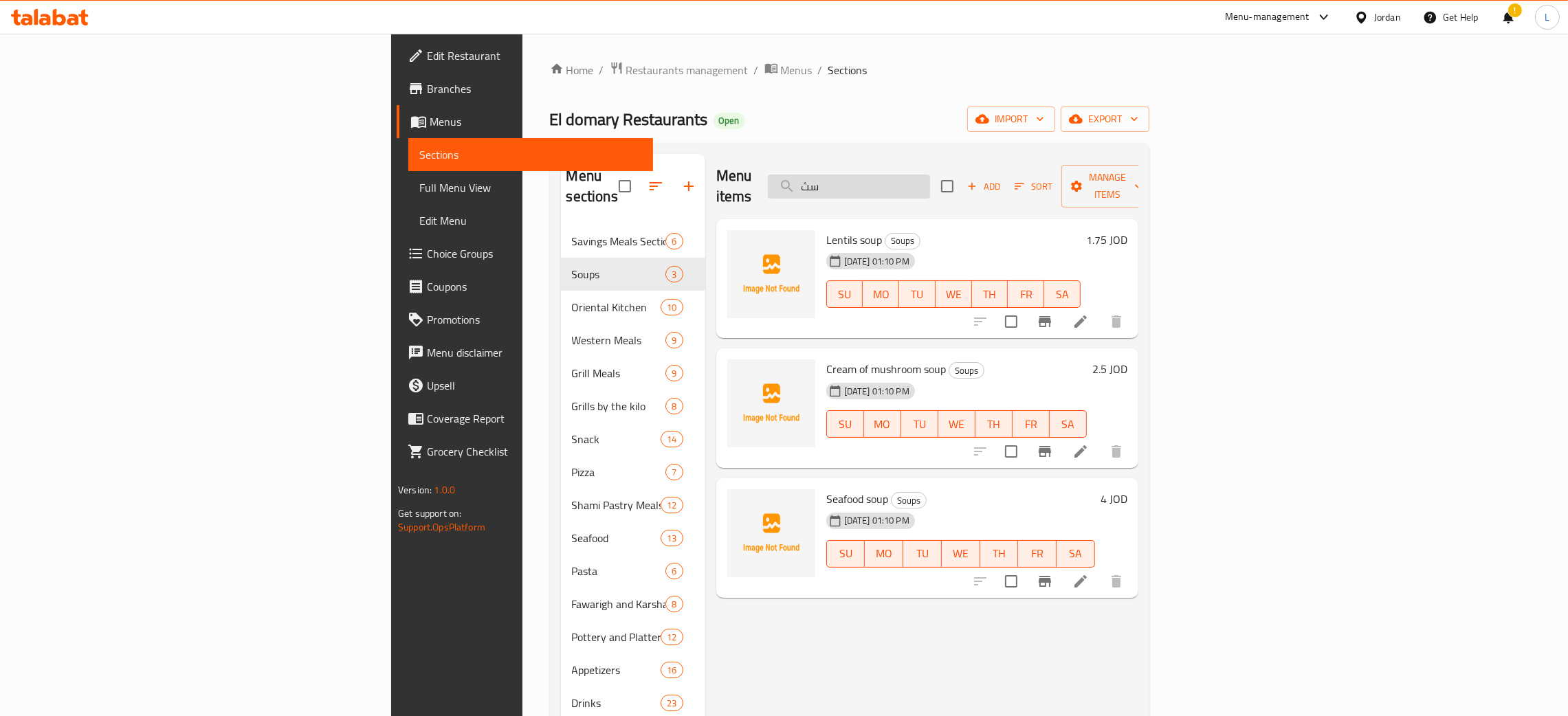
type input "س"
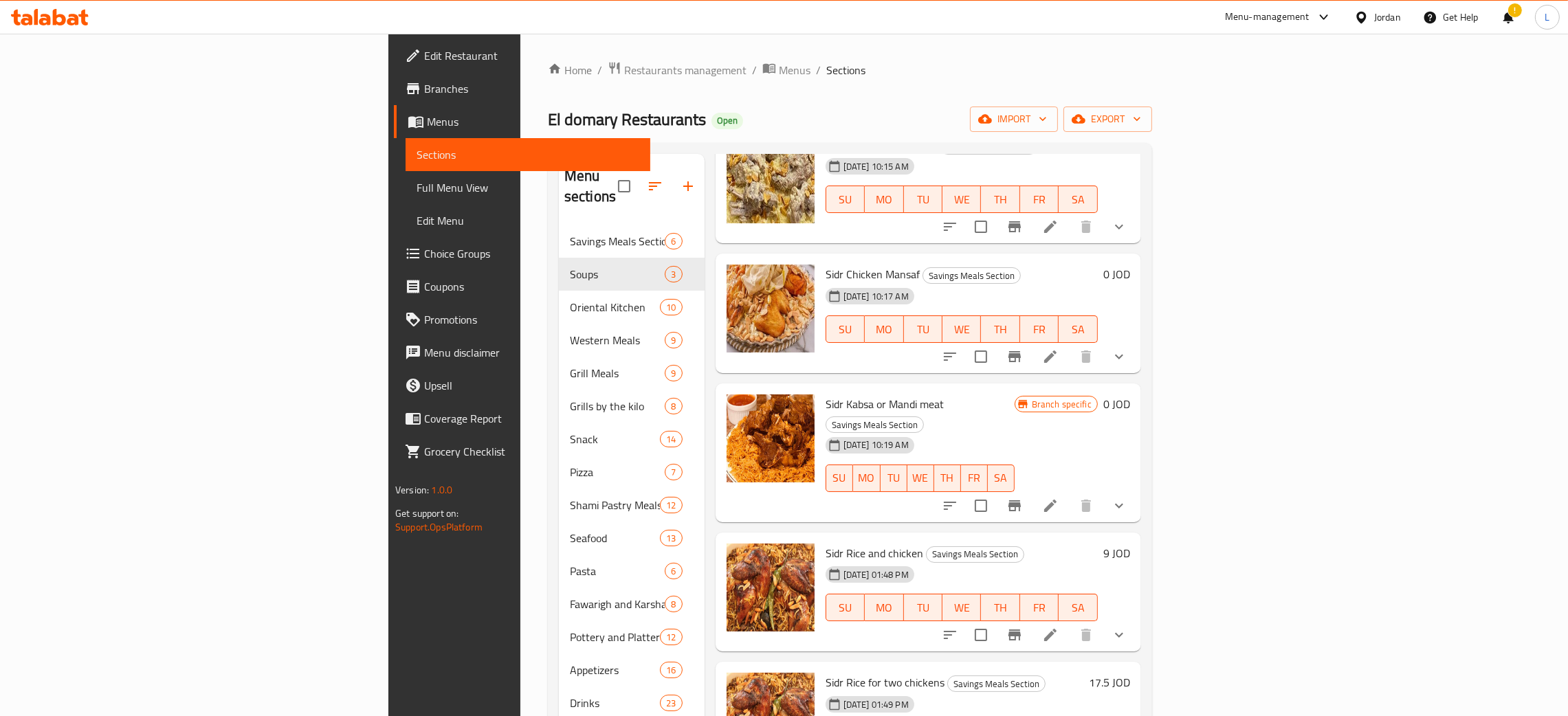
scroll to position [194, 0]
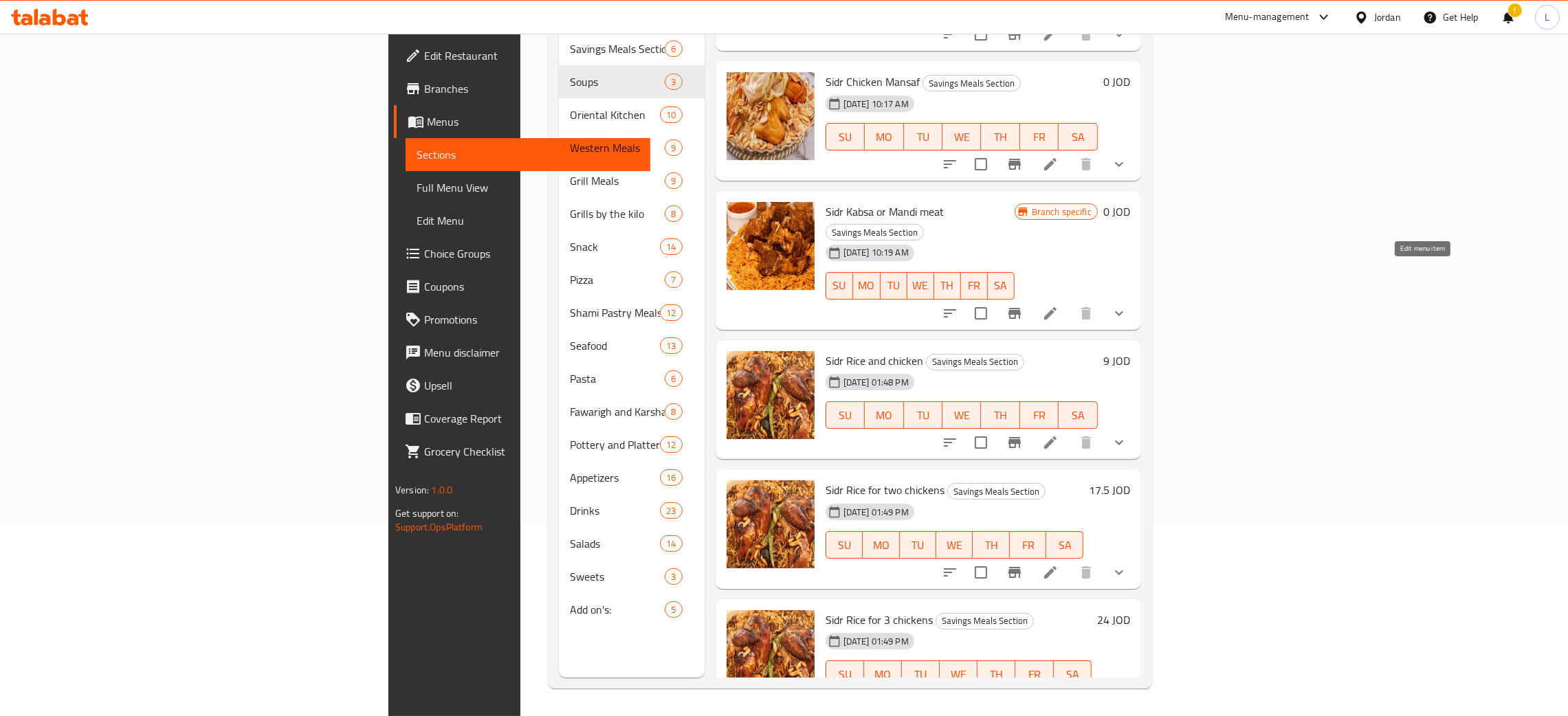
type input "sidr"
click at [1058, 305] on icon at bounding box center [1050, 312] width 16 height 16
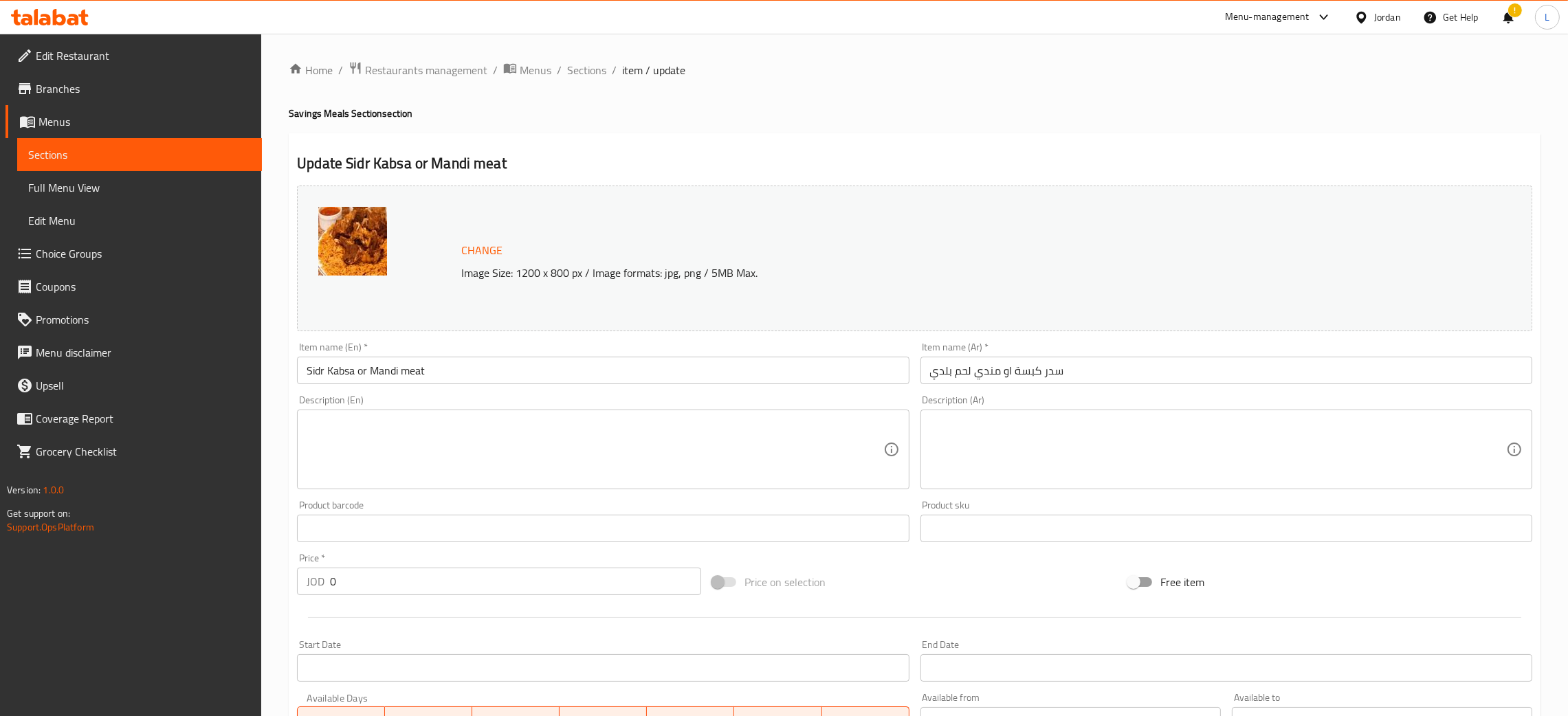
click at [975, 370] on input "سدر كبسة او مندي لحم بلدي" at bounding box center [1226, 370] width 611 height 28
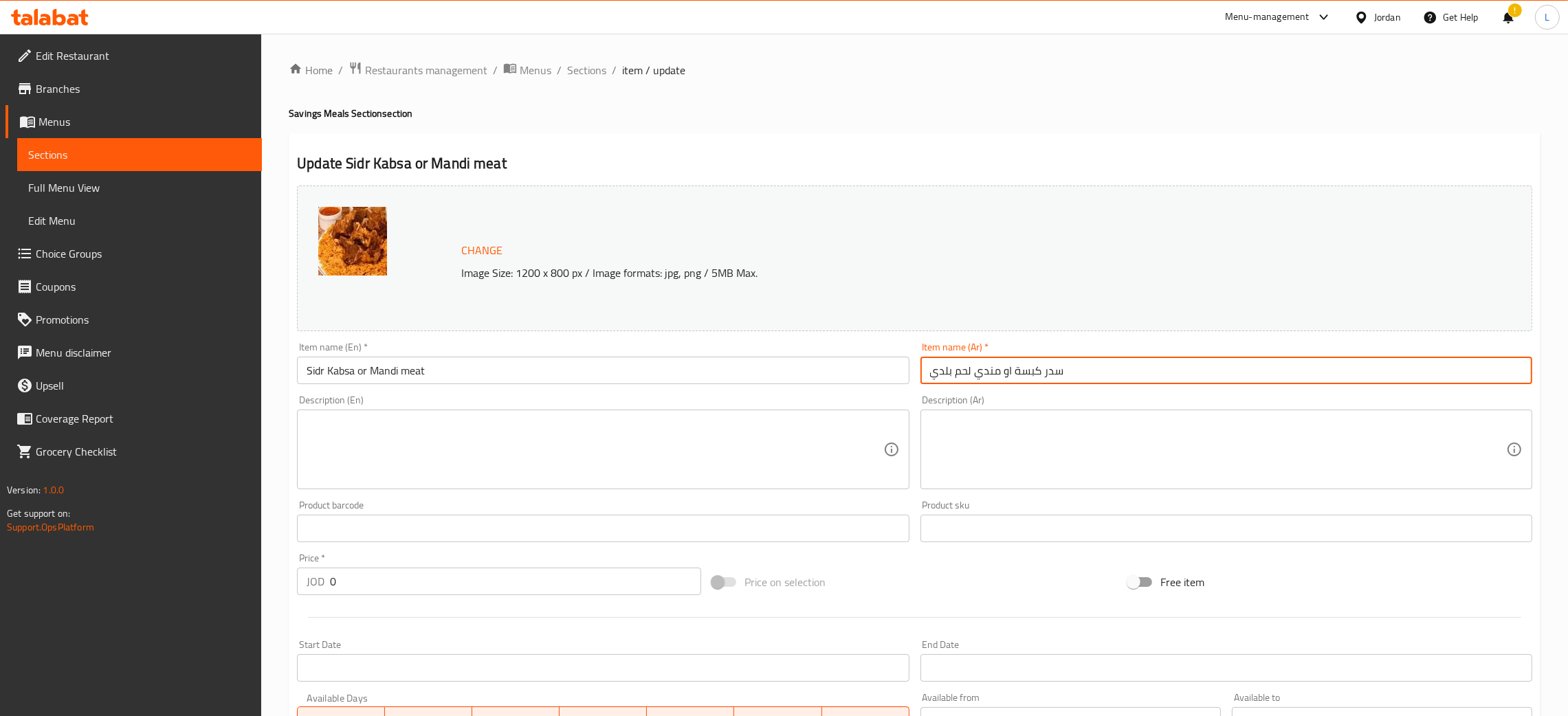
click at [975, 370] on input "سدر كبسة او مندي لحم بلدي" at bounding box center [1226, 370] width 611 height 28
type input "صدر ارز باللحمه البلدي"
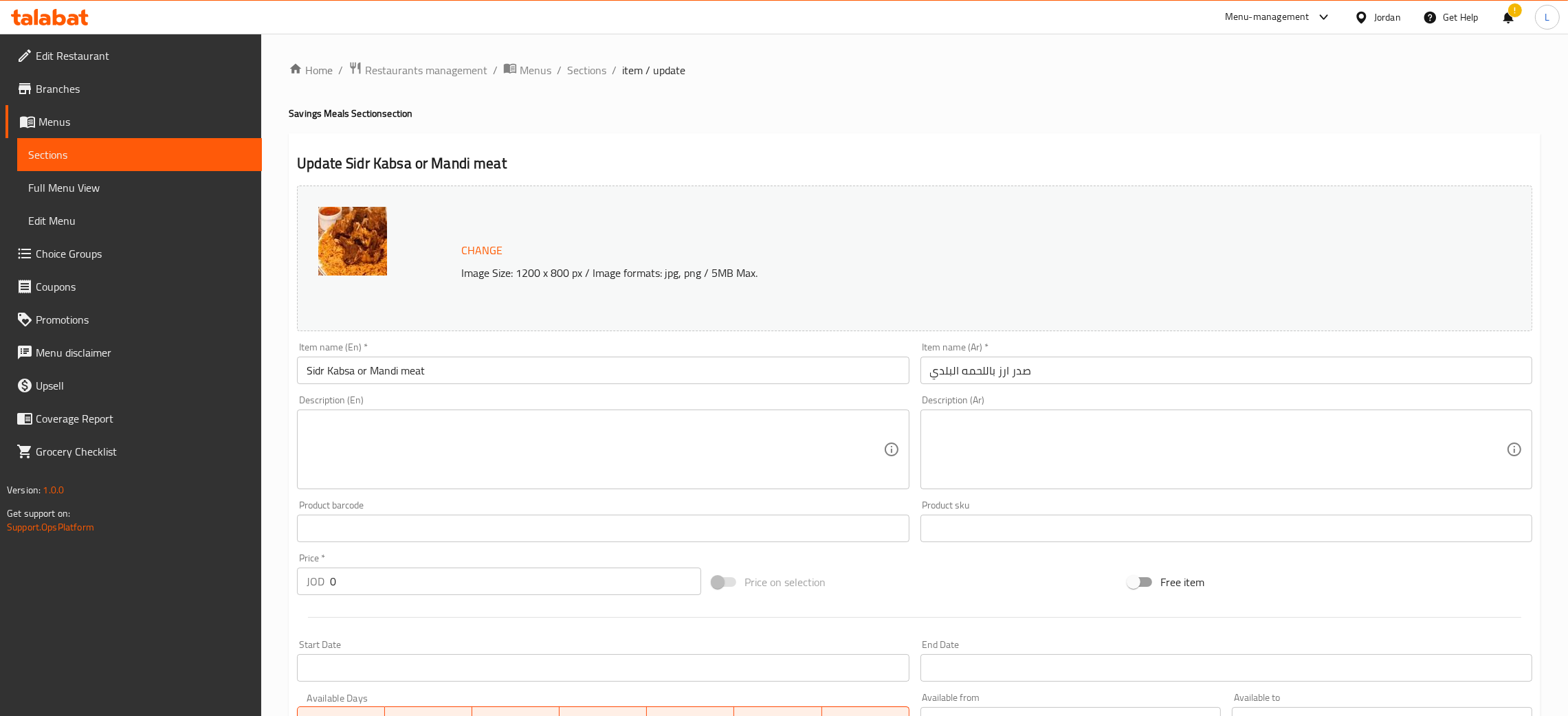
click at [1030, 353] on div "Item name (Ar)   * صدر ارز باللحمه البلدي Item name (Ar) *" at bounding box center [1226, 364] width 611 height 42
click at [1017, 363] on input "صدر ارز باللحمه البلدي" at bounding box center [1226, 370] width 611 height 28
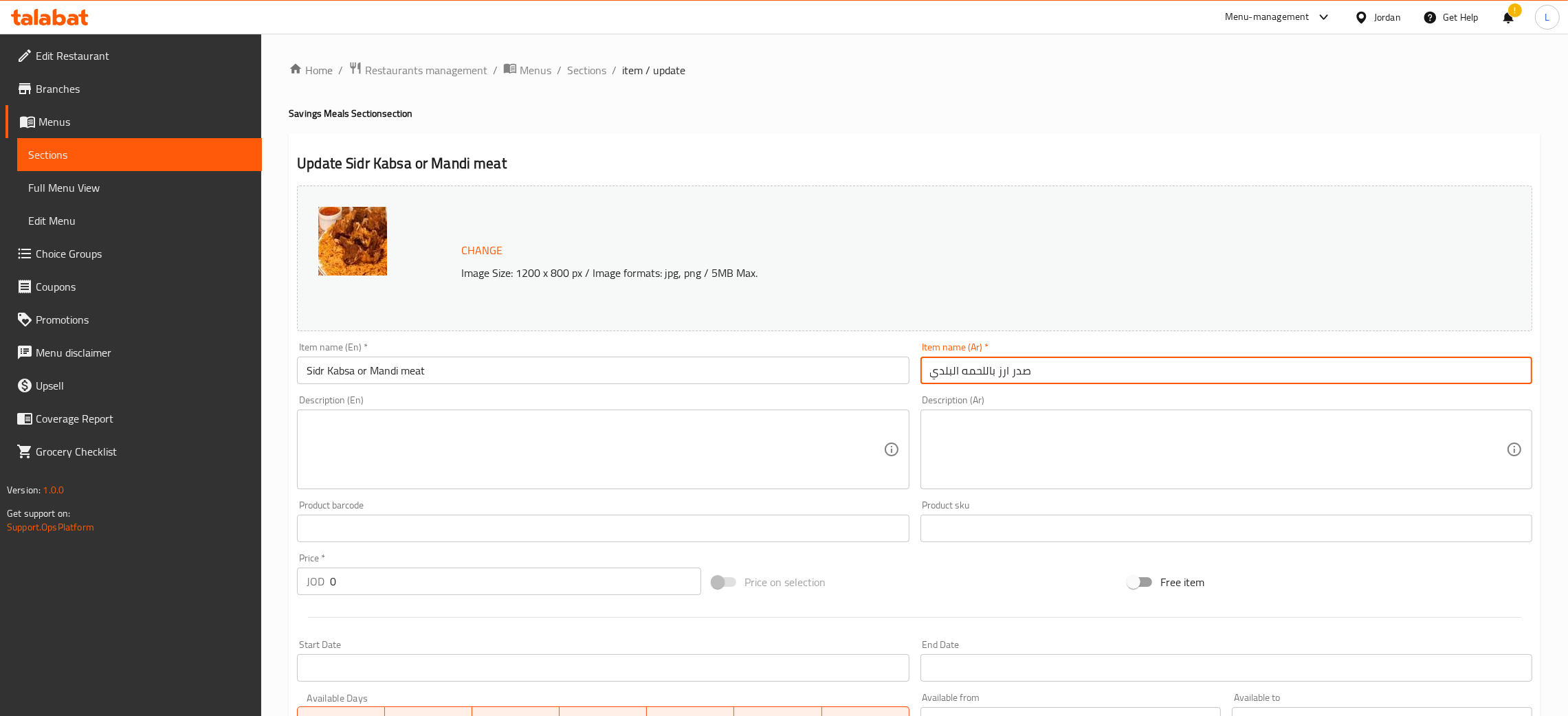
click at [1017, 363] on input "صدر ارز باللحمه البلدي" at bounding box center [1226, 370] width 611 height 28
click at [394, 372] on input "Sidr Kabsa or Mandi meat" at bounding box center [603, 370] width 611 height 28
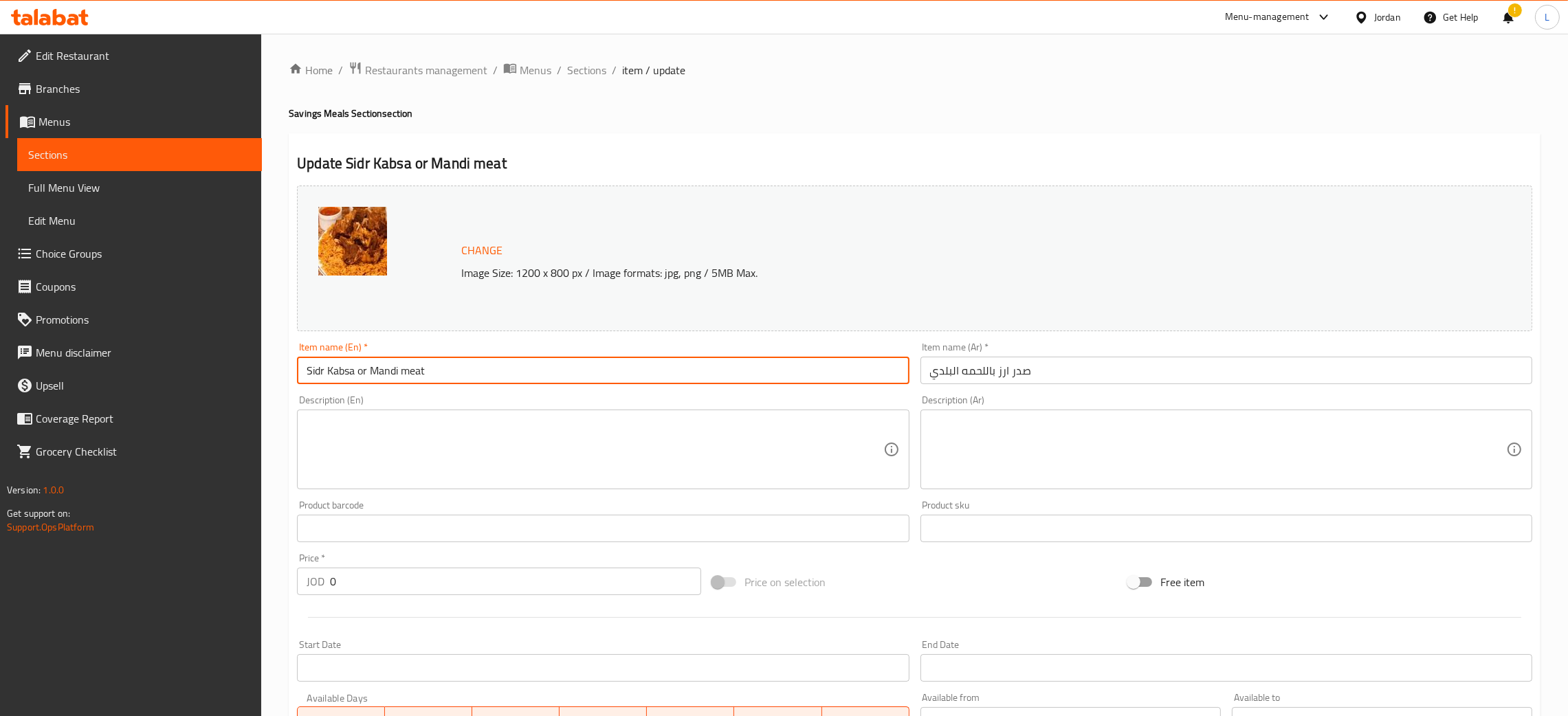
click at [394, 372] on input "Sidr Kabsa or Mandi meat" at bounding box center [603, 370] width 611 height 28
paste input "Rice with local"
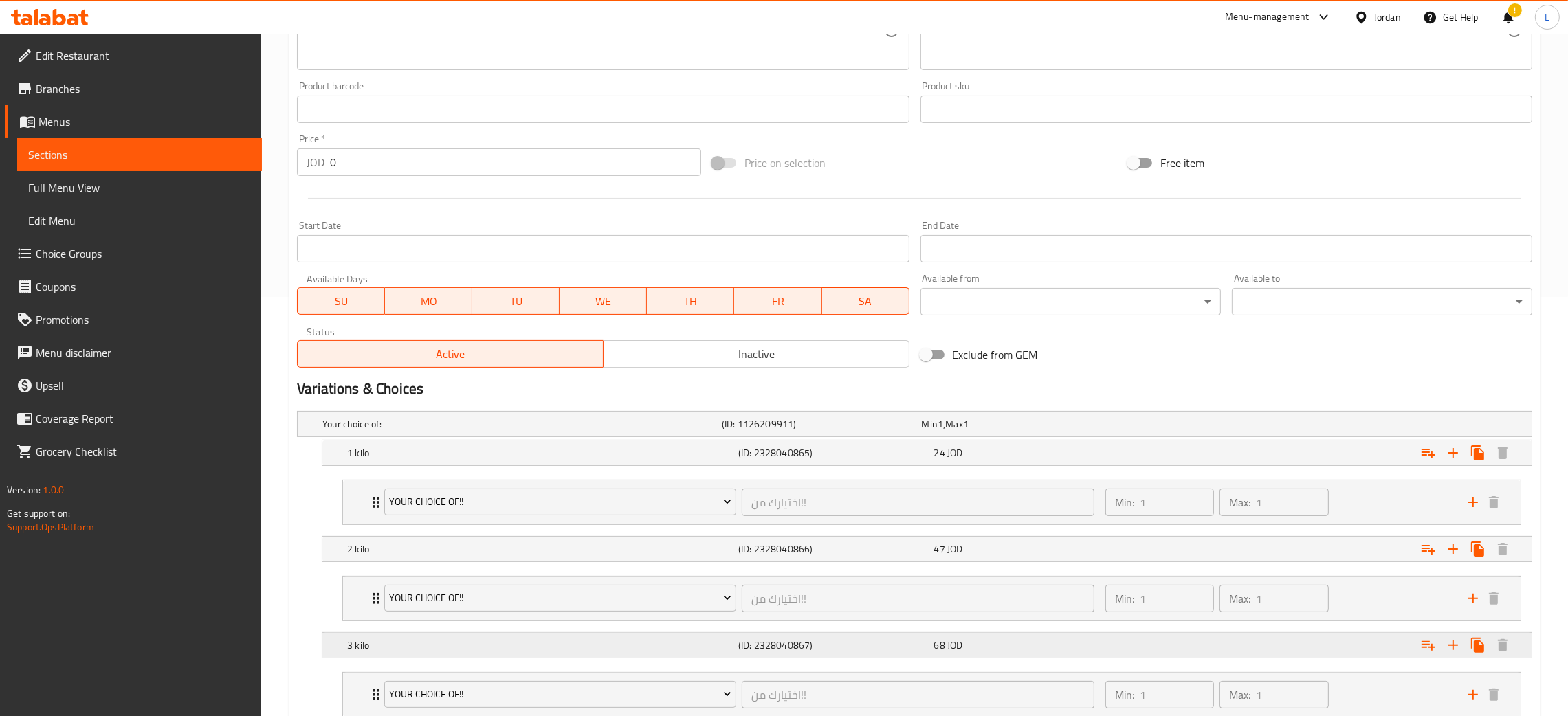
scroll to position [518, 0]
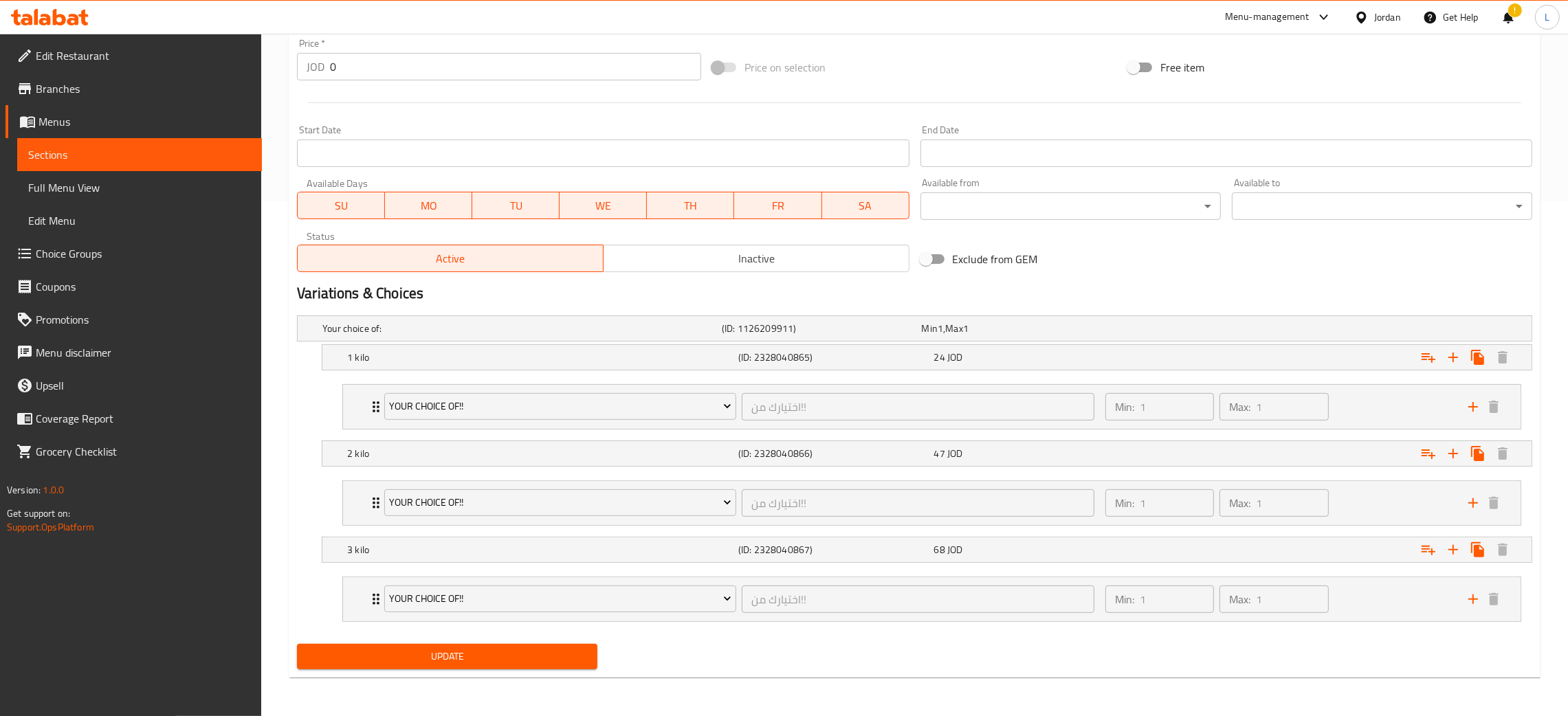
type input "Rice with local meat"
click at [442, 651] on span "Update" at bounding box center [446, 657] width 278 height 17
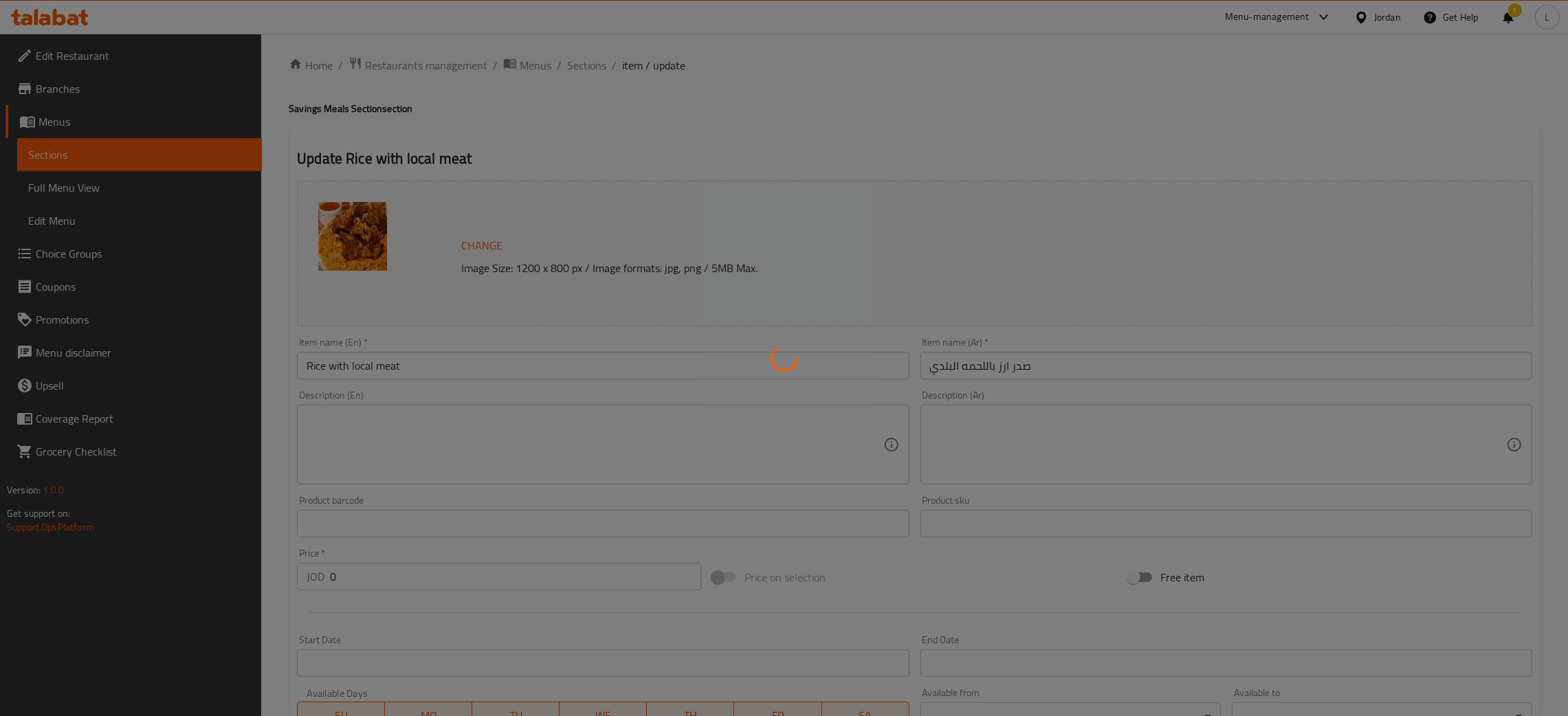
scroll to position [0, 0]
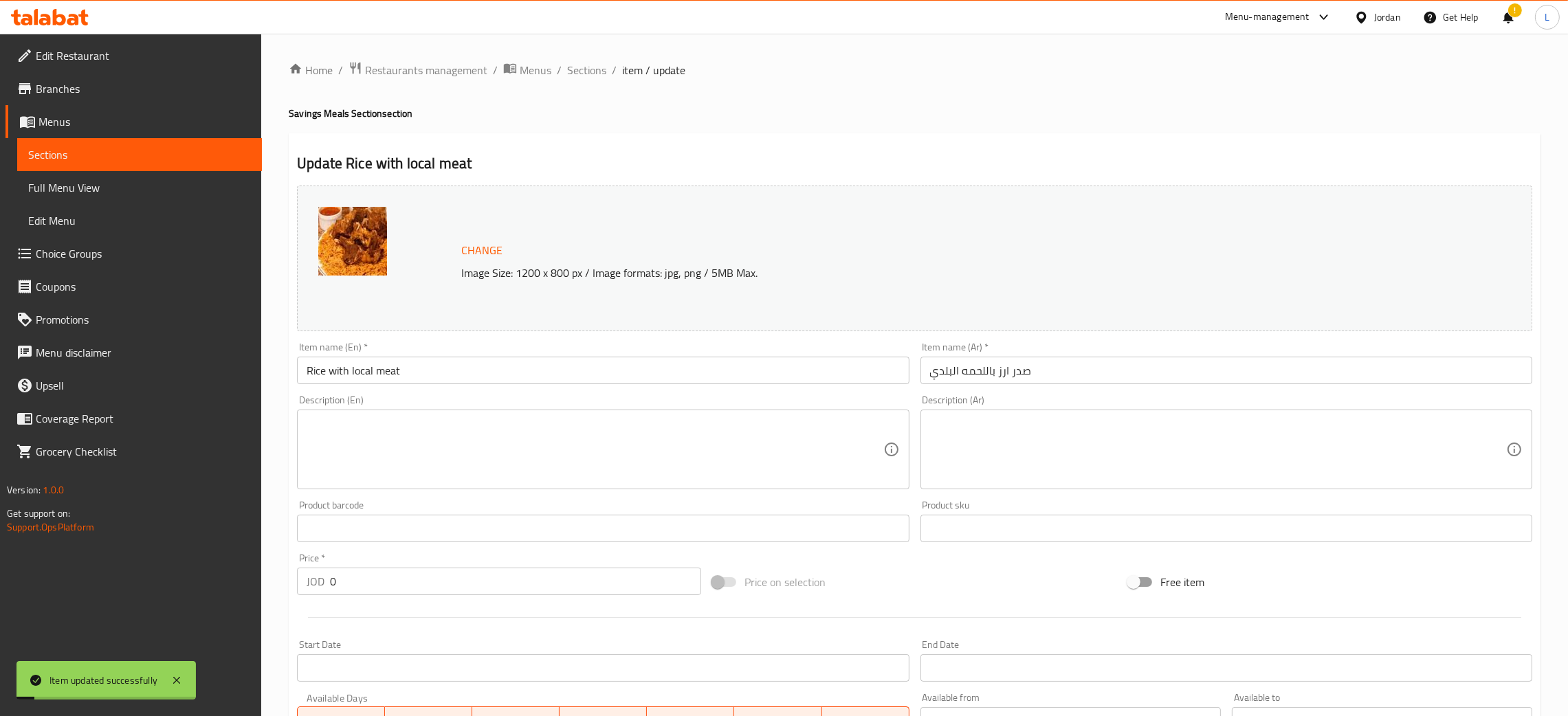
drag, startPoint x: 575, startPoint y: 66, endPoint x: 617, endPoint y: 89, distance: 47.9
click at [575, 66] on span "Sections" at bounding box center [586, 69] width 39 height 16
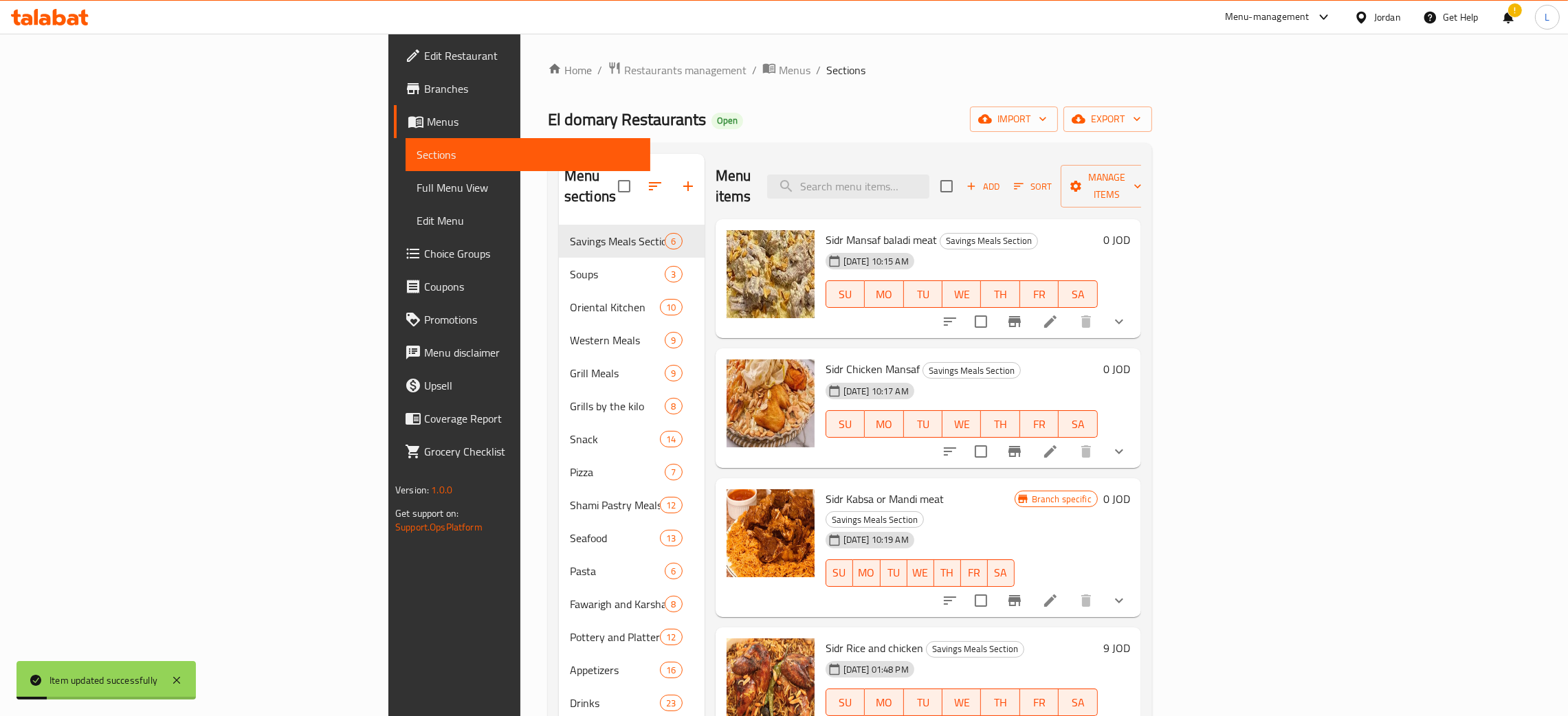
click at [968, 189] on div "Menu items Add Sort Manage items" at bounding box center [928, 186] width 425 height 66
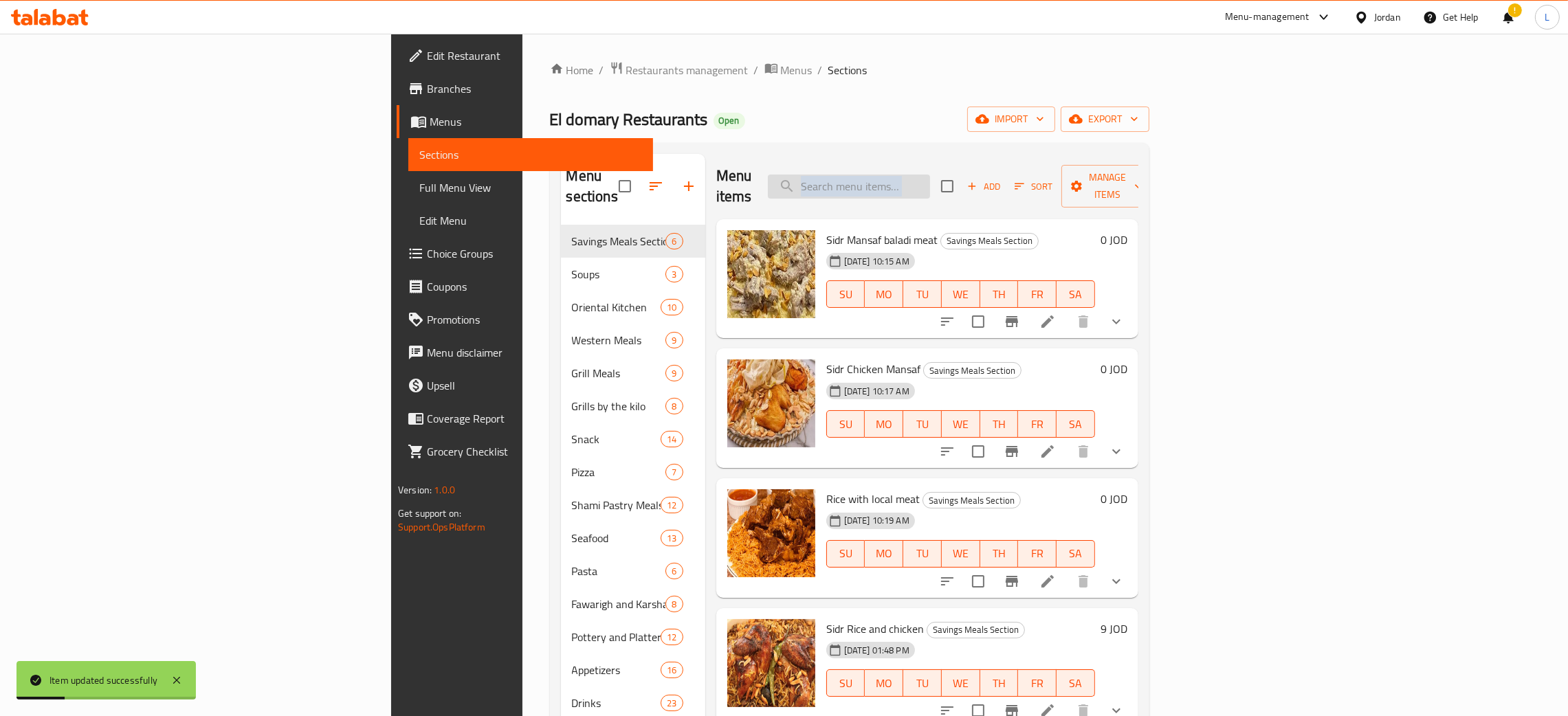
click at [930, 175] on input "search" at bounding box center [849, 186] width 162 height 24
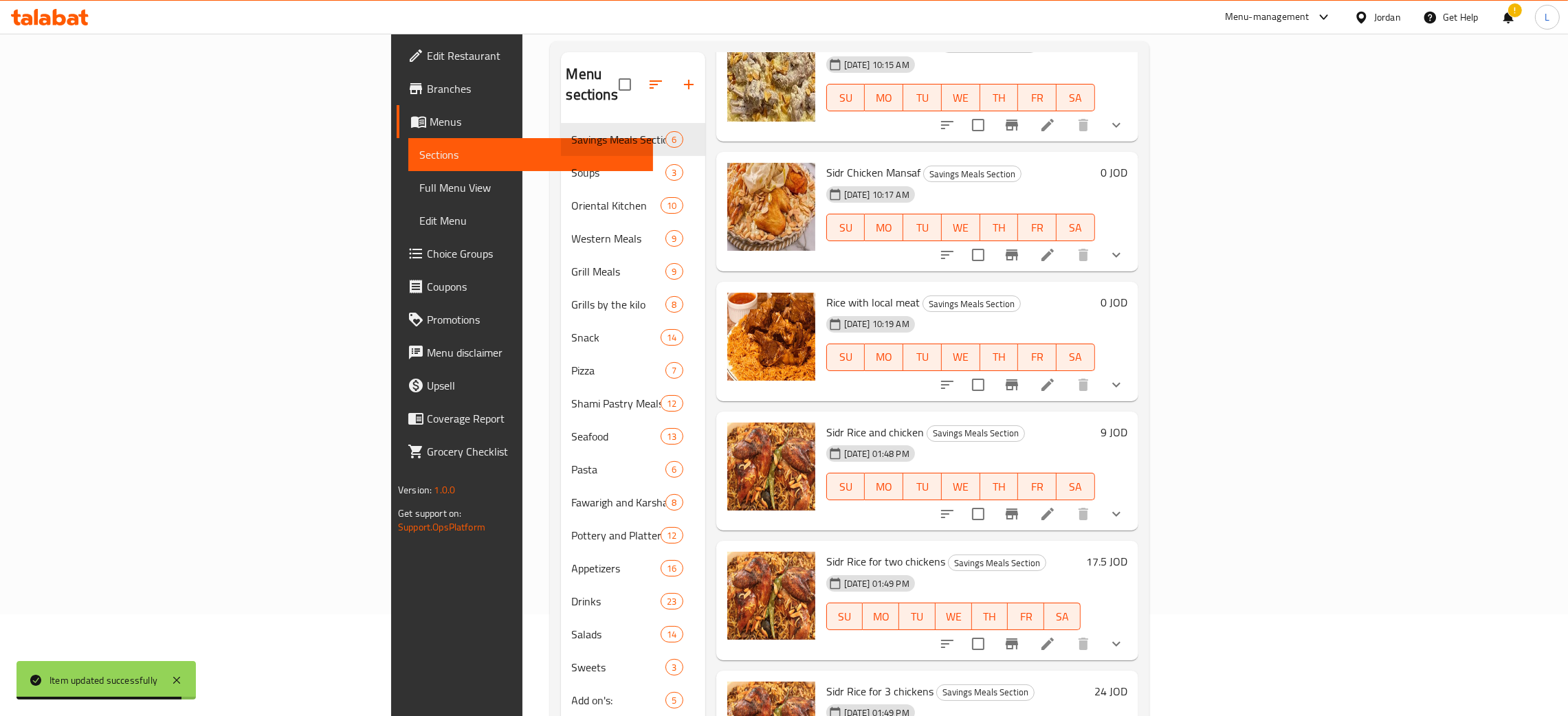
scroll to position [104, 0]
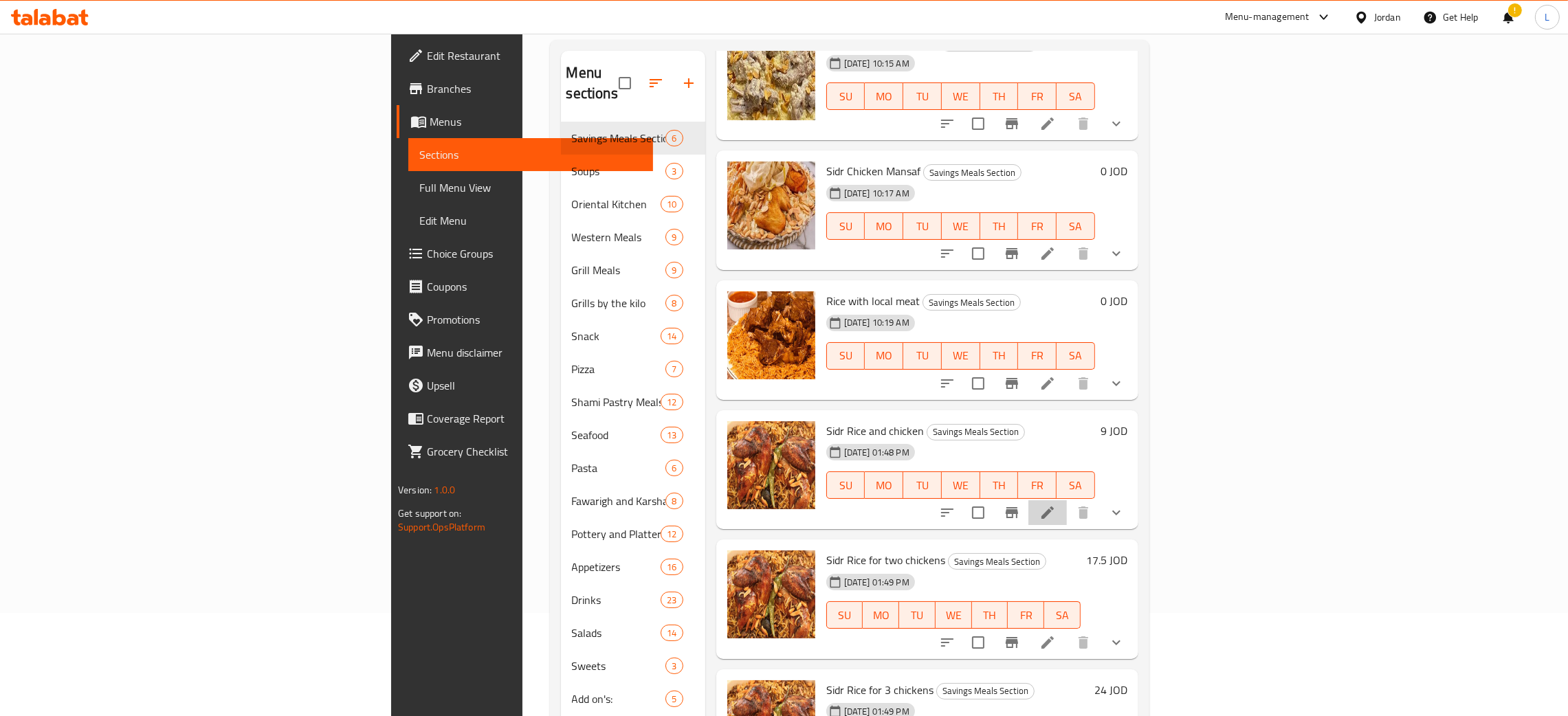
click at [1067, 500] on li at bounding box center [1047, 513] width 39 height 25
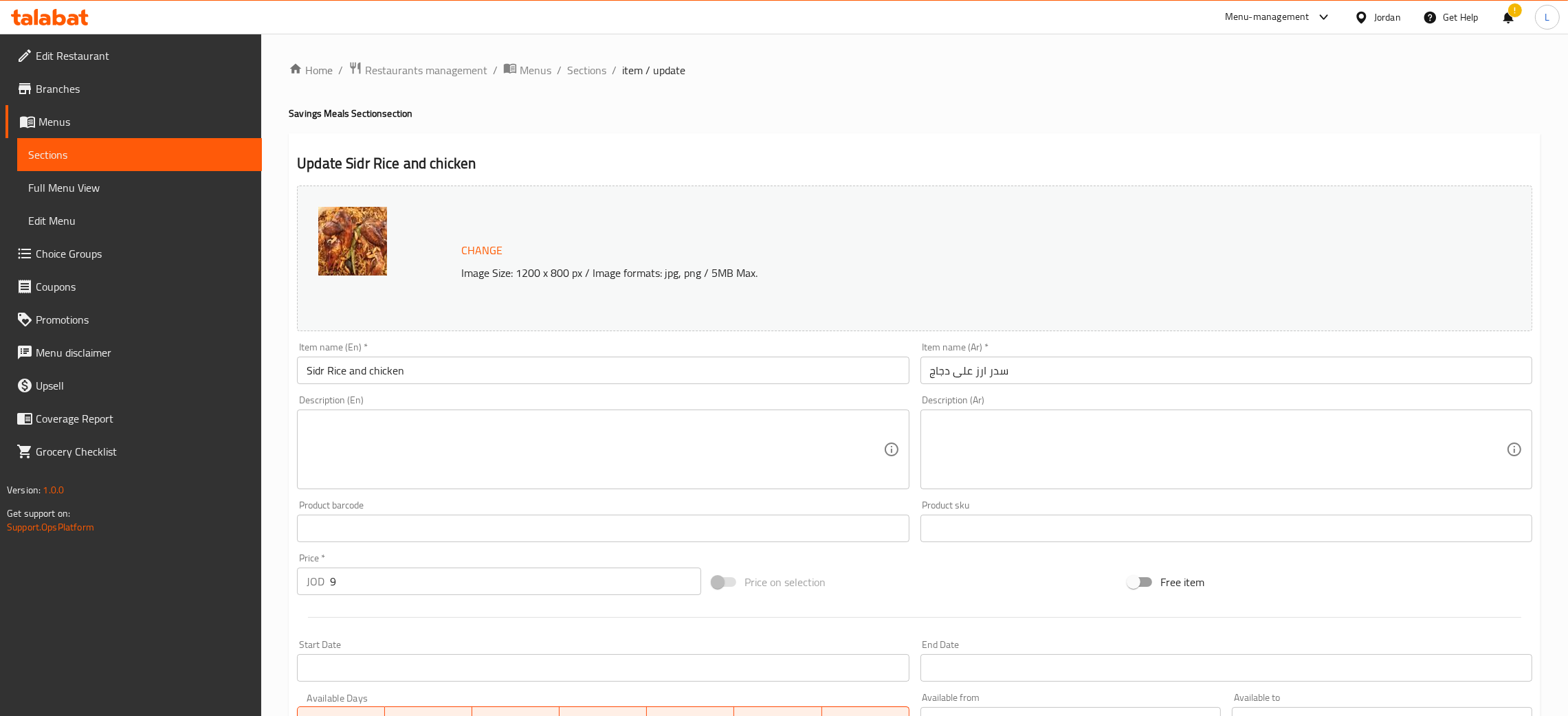
click at [1027, 378] on input "سدر ارز على دجاج" at bounding box center [1226, 370] width 611 height 28
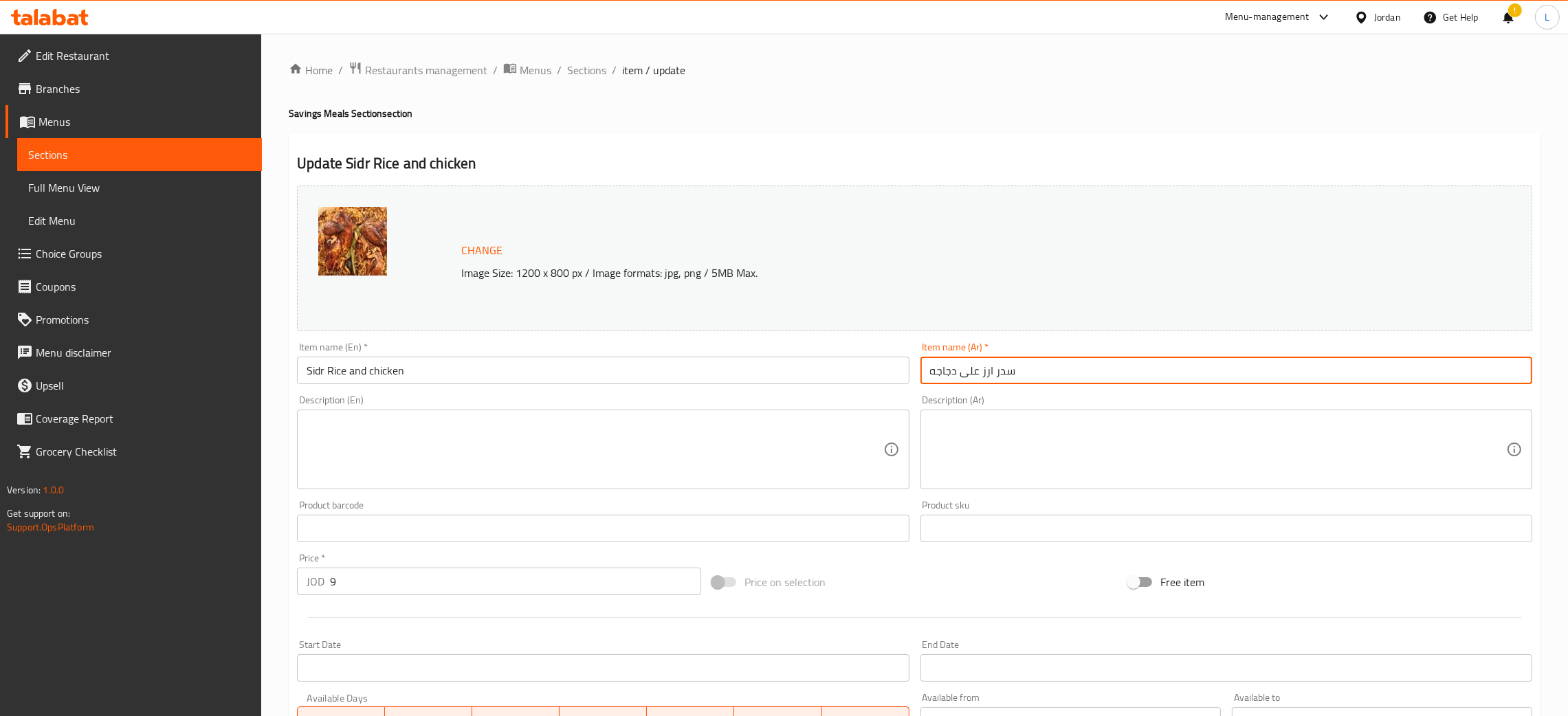
scroll to position [353, 0]
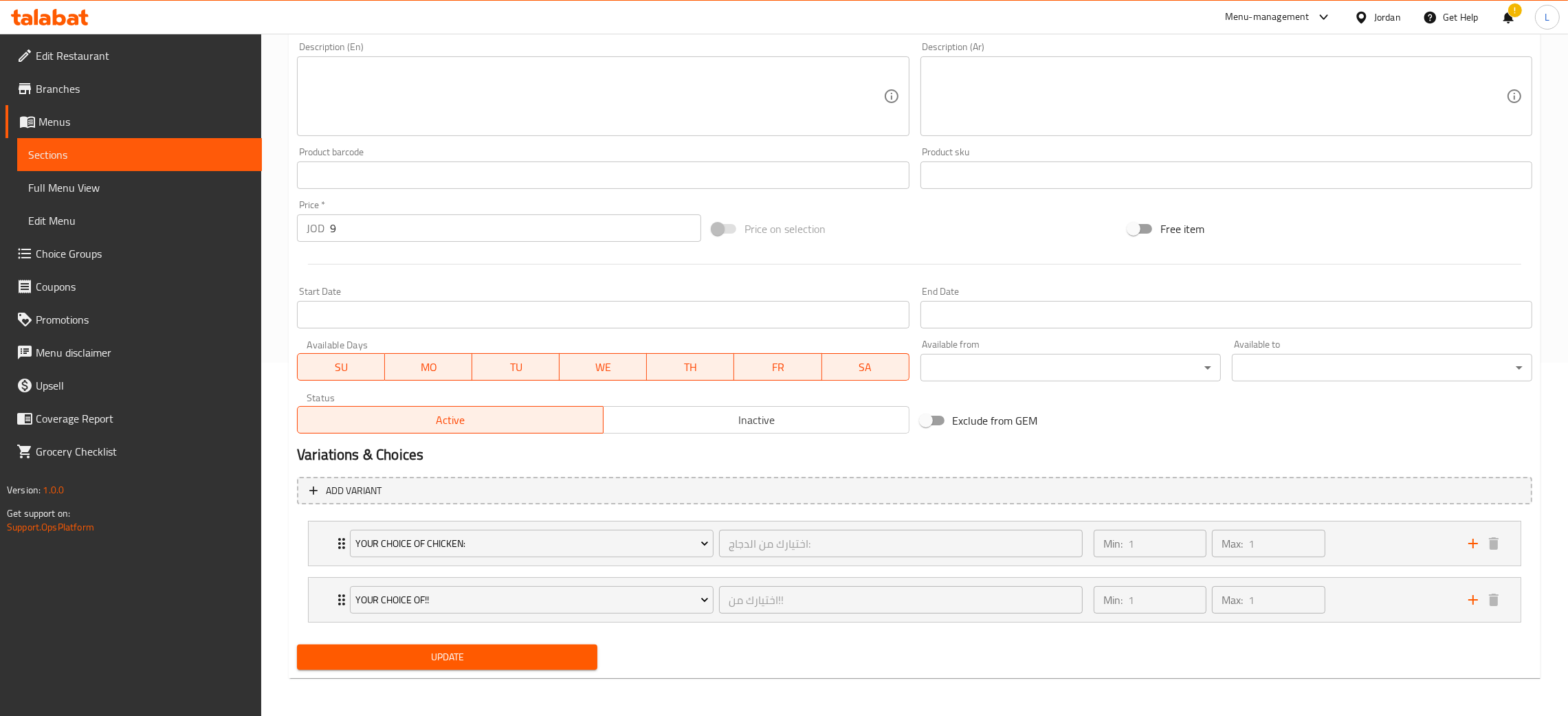
type input "سدر ارز على دجاجه"
click at [533, 650] on span "Update" at bounding box center [446, 658] width 278 height 17
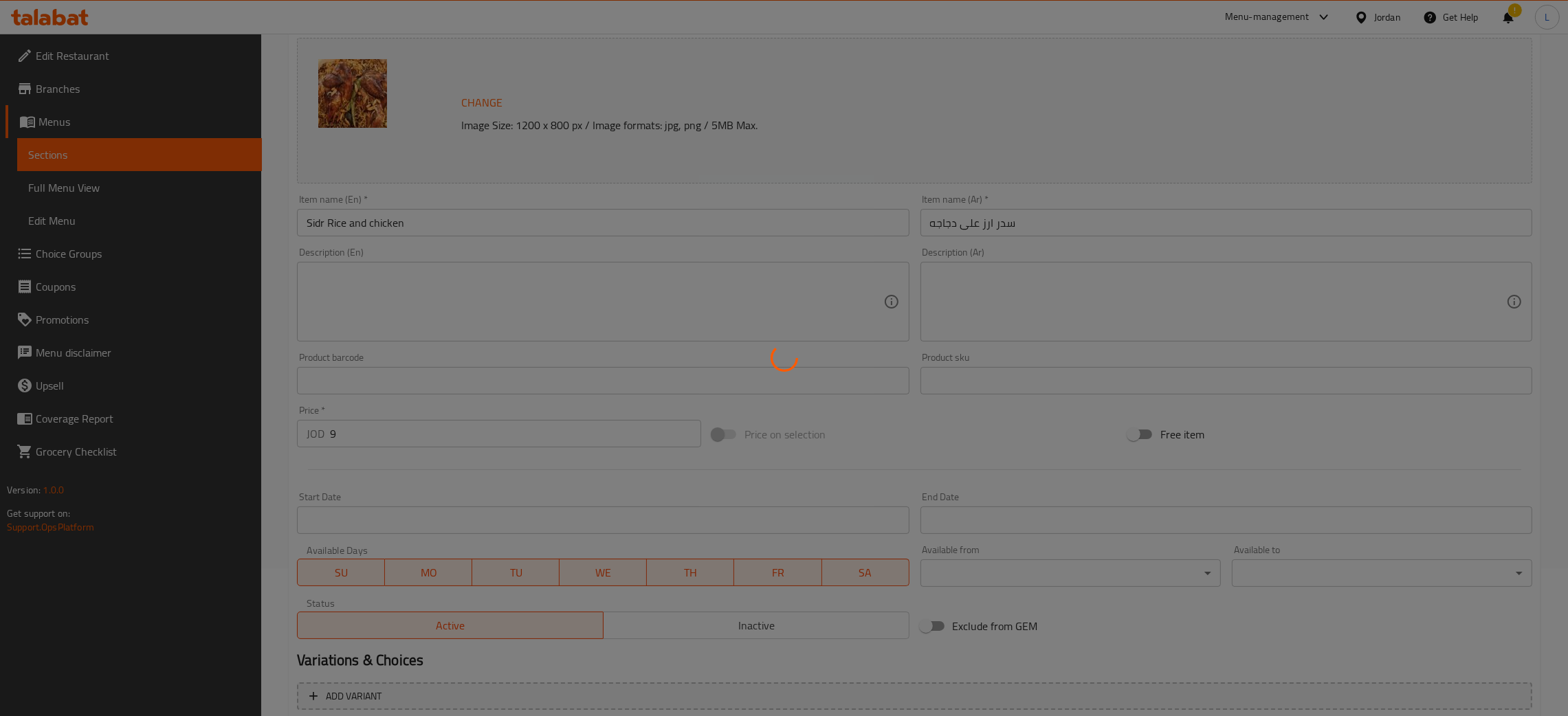
scroll to position [0, 0]
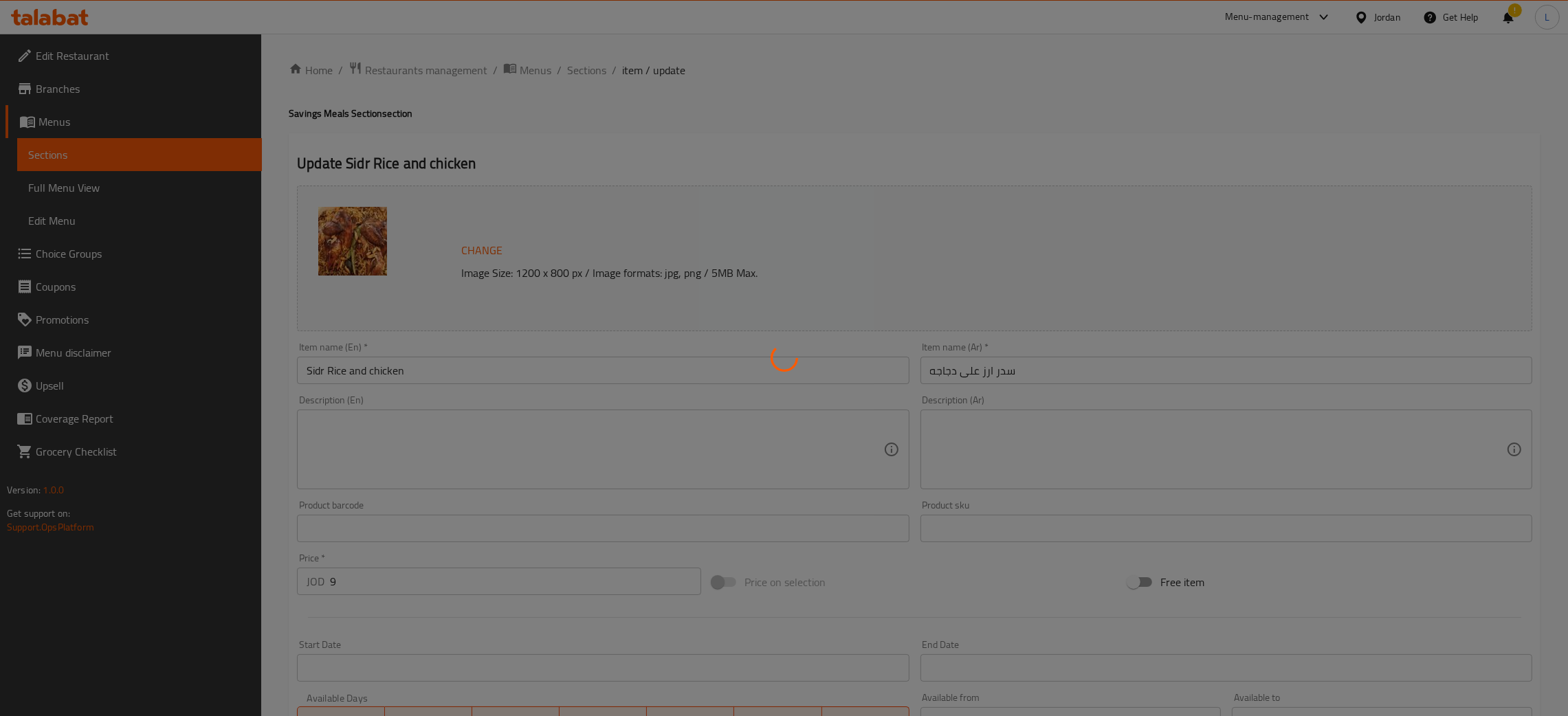
click at [591, 69] on div at bounding box center [784, 358] width 1568 height 716
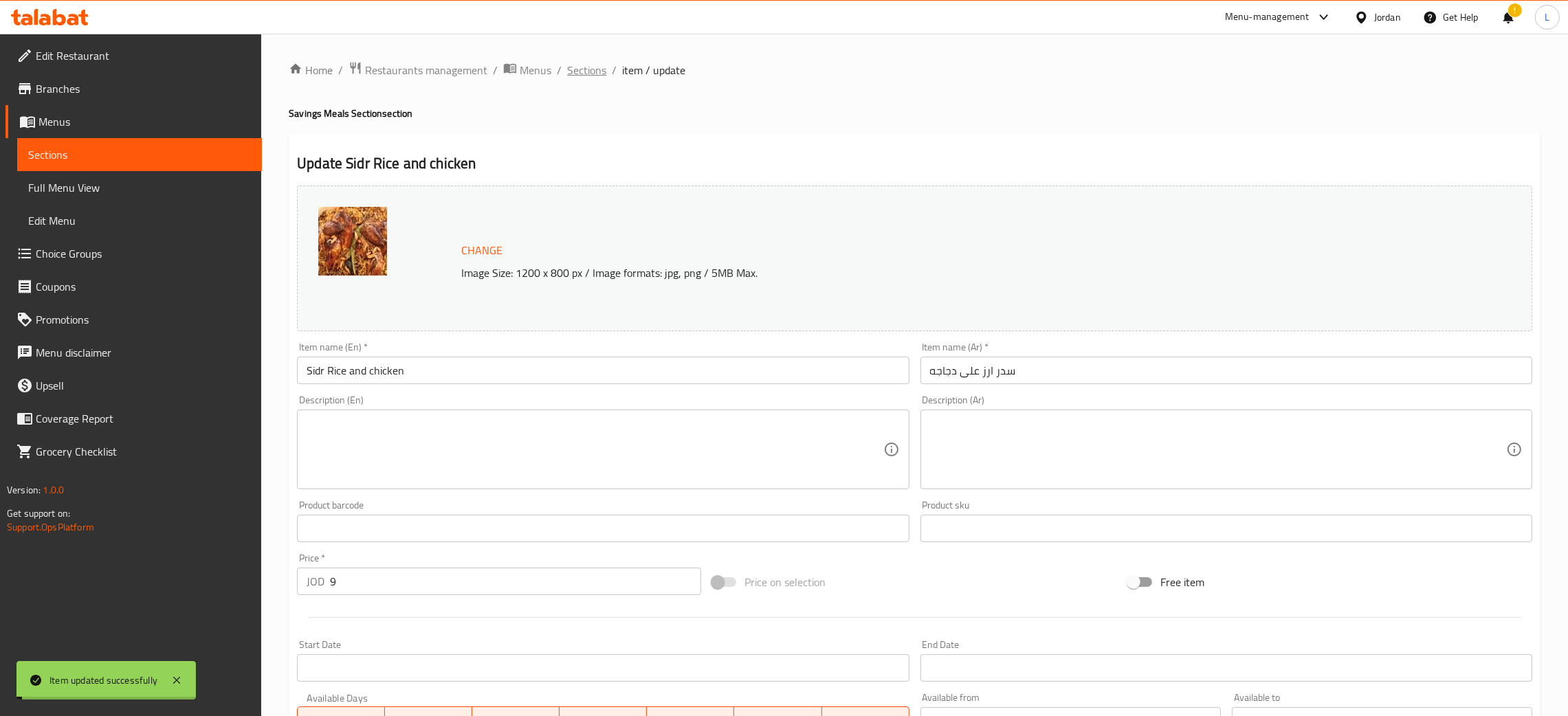
click at [577, 73] on span "Sections" at bounding box center [586, 69] width 39 height 16
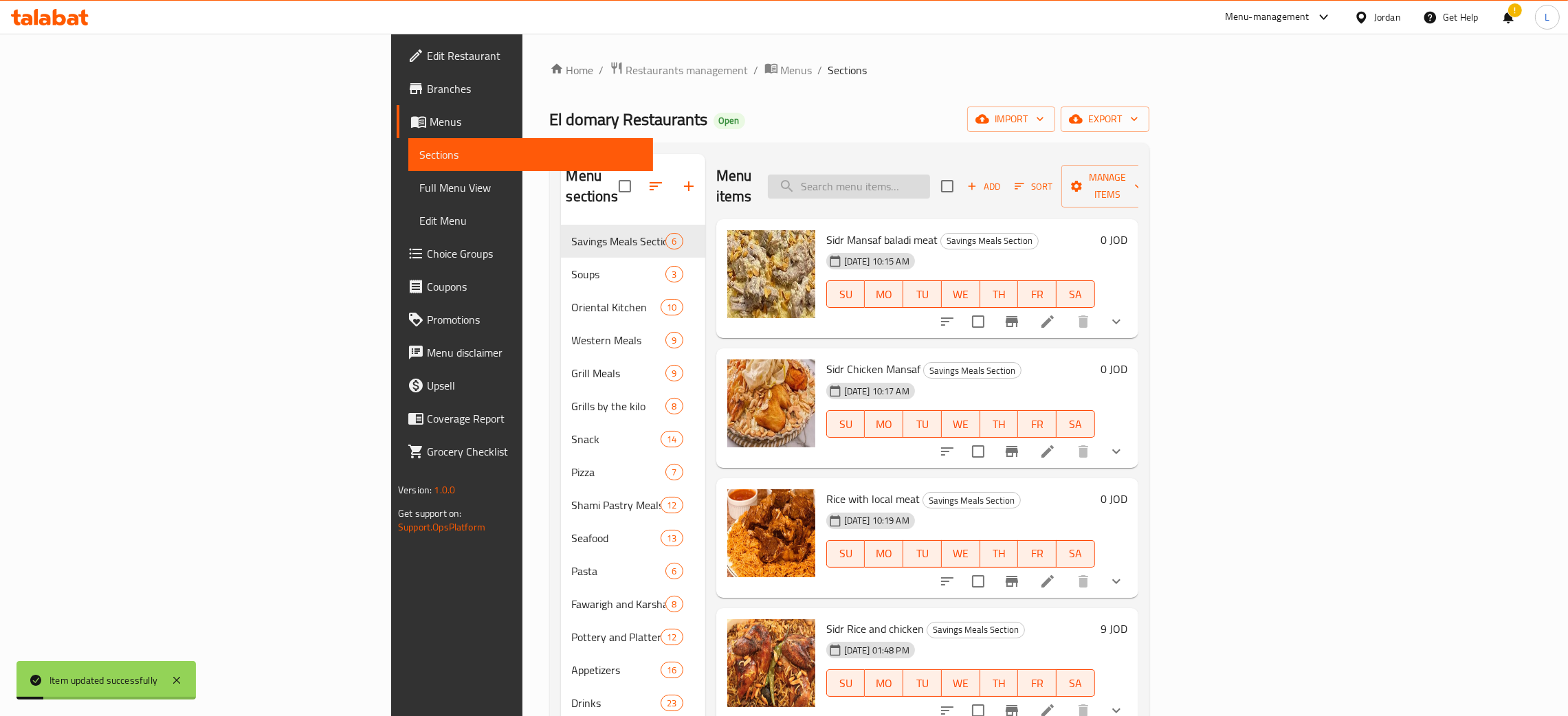
click at [930, 179] on input "search" at bounding box center [849, 186] width 162 height 24
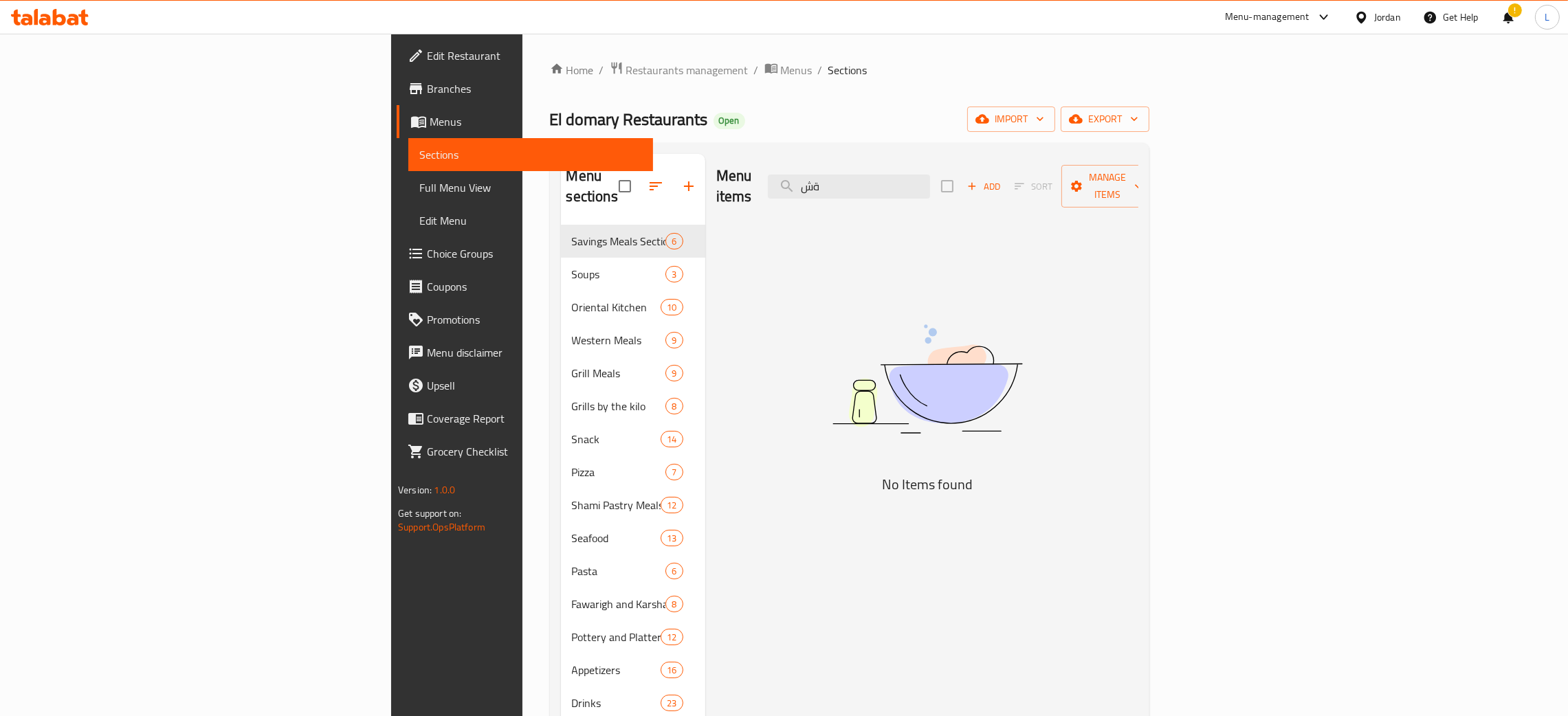
type input "ة"
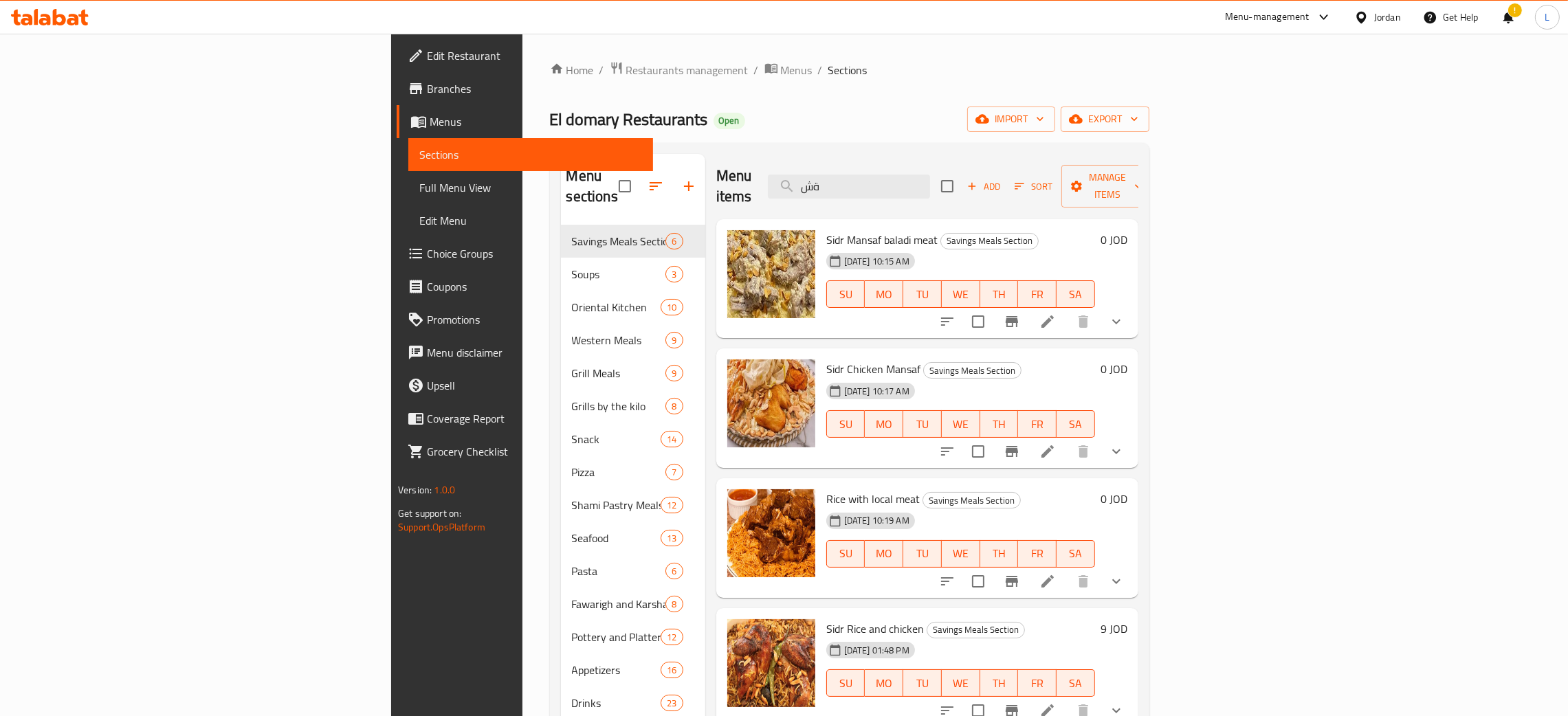
type input "ة"
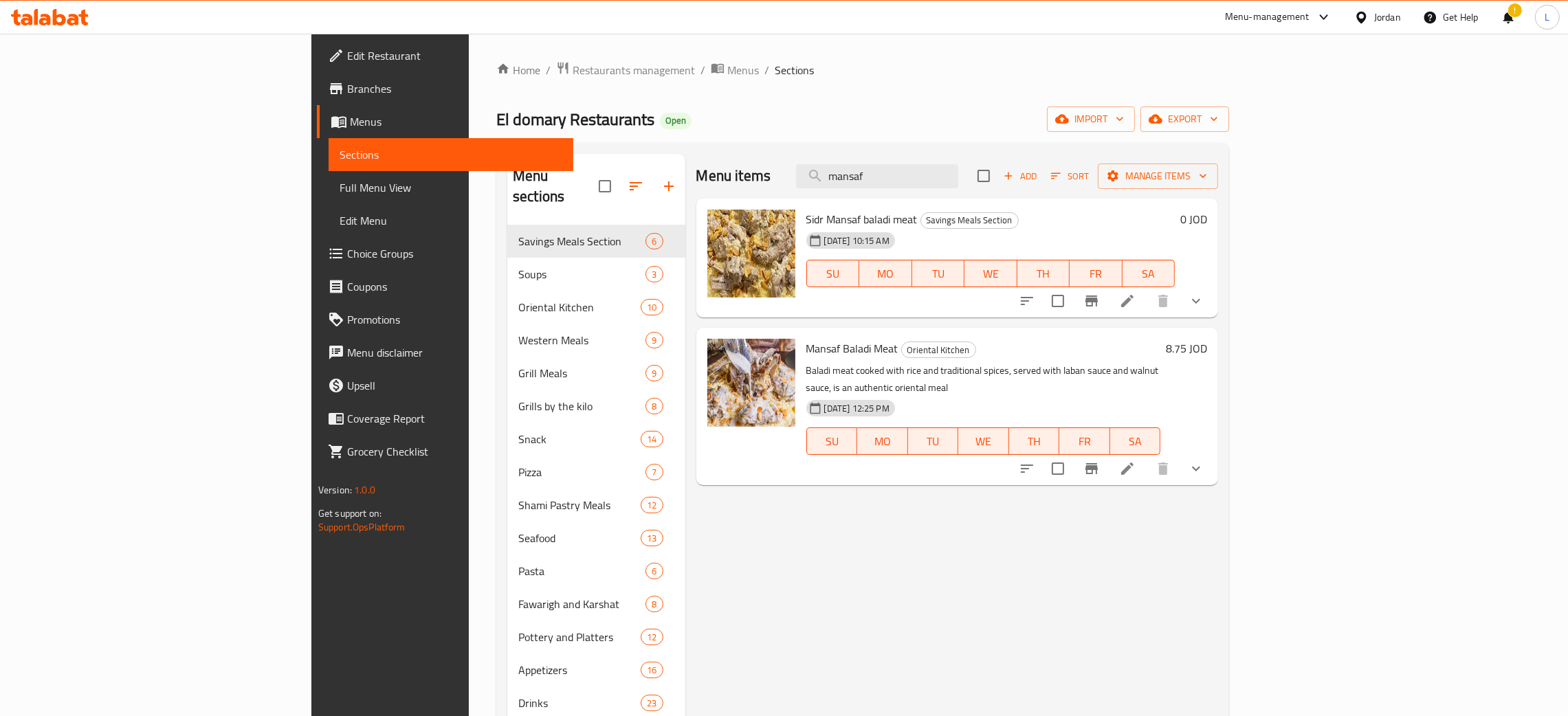
type input "mansaf"
click at [1212, 305] on button "show more" at bounding box center [1196, 301] width 33 height 33
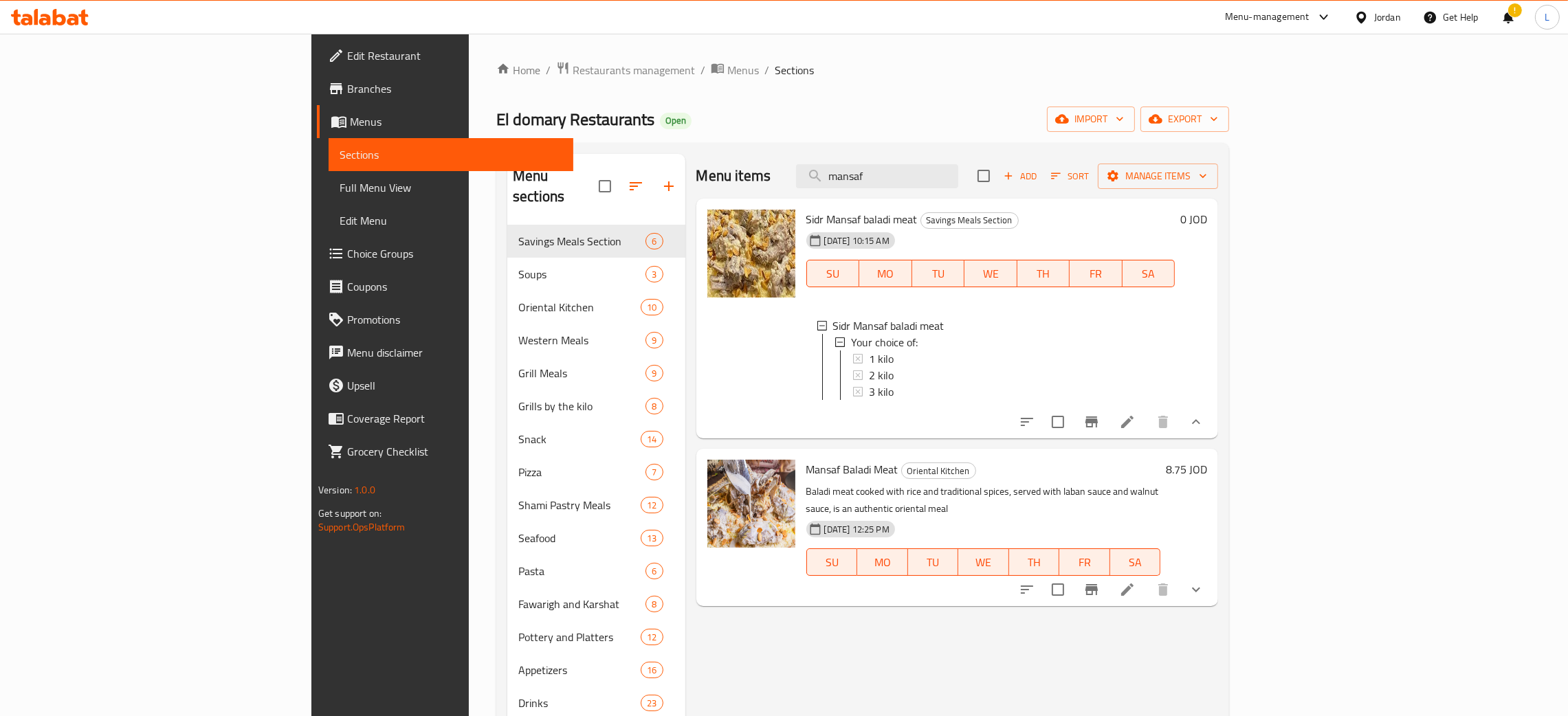
scroll to position [1, 0]
click at [1135, 592] on icon at bounding box center [1127, 590] width 16 height 16
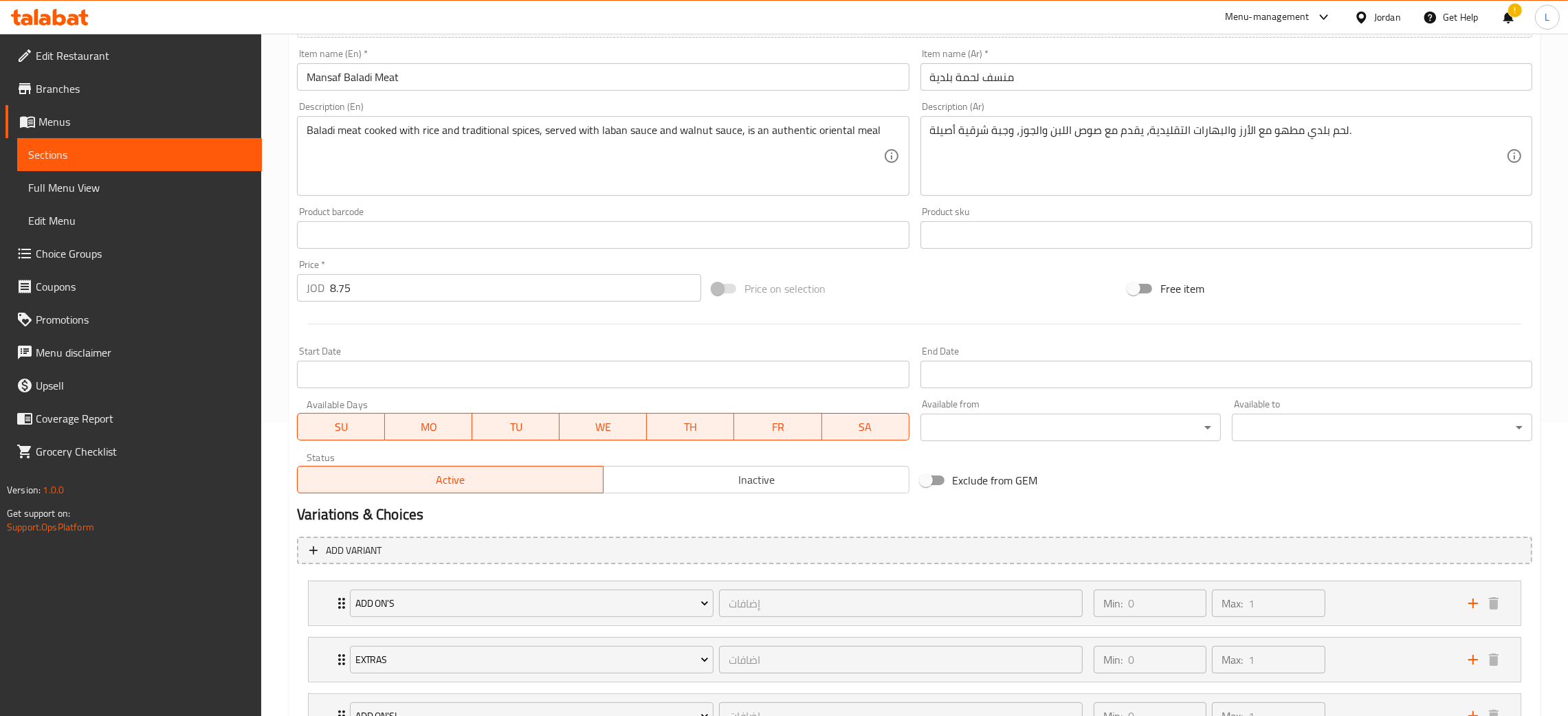
scroll to position [410, 0]
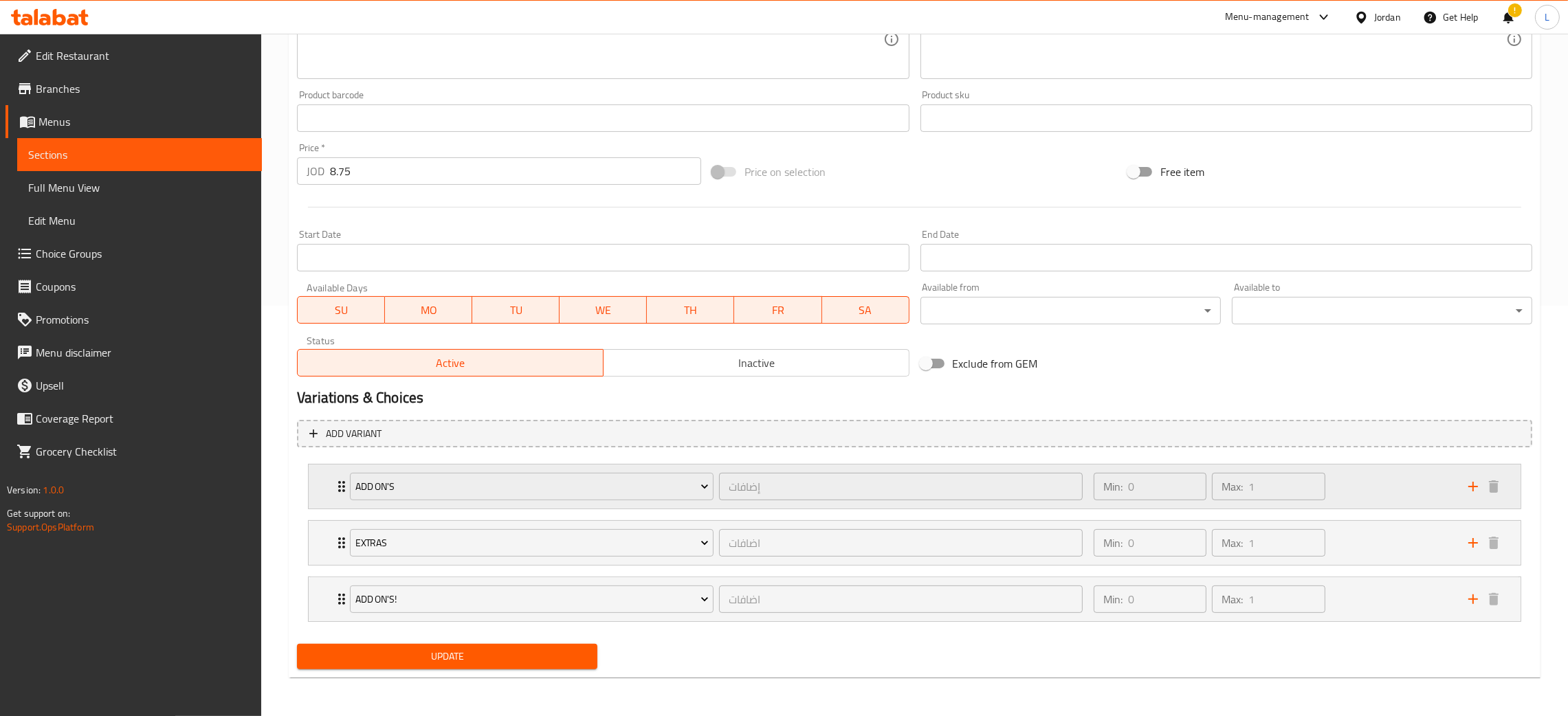
click at [335, 499] on div "Add on's إضافات ​ Min: 0 ​ Max: 1 ​" at bounding box center [918, 486] width 1170 height 44
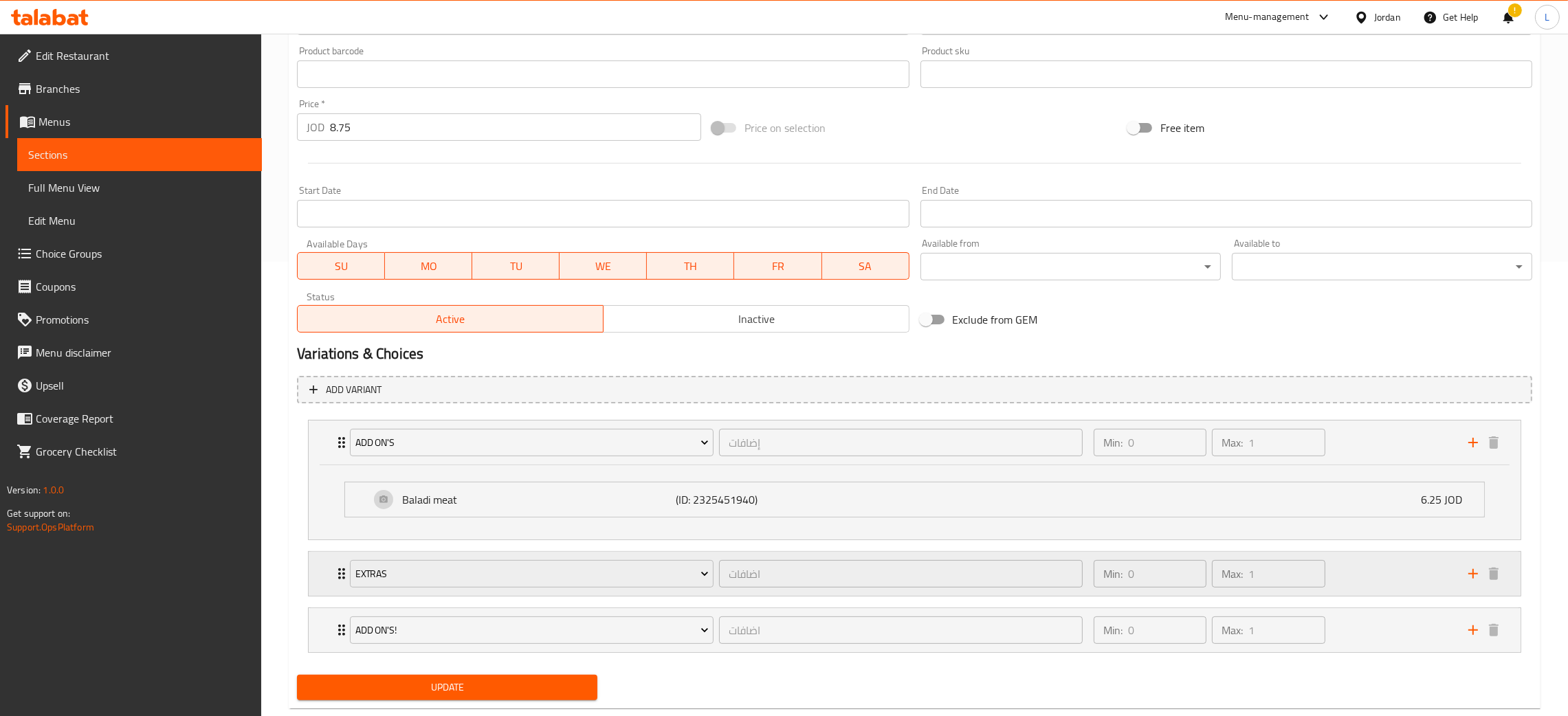
scroll to position [485, 0]
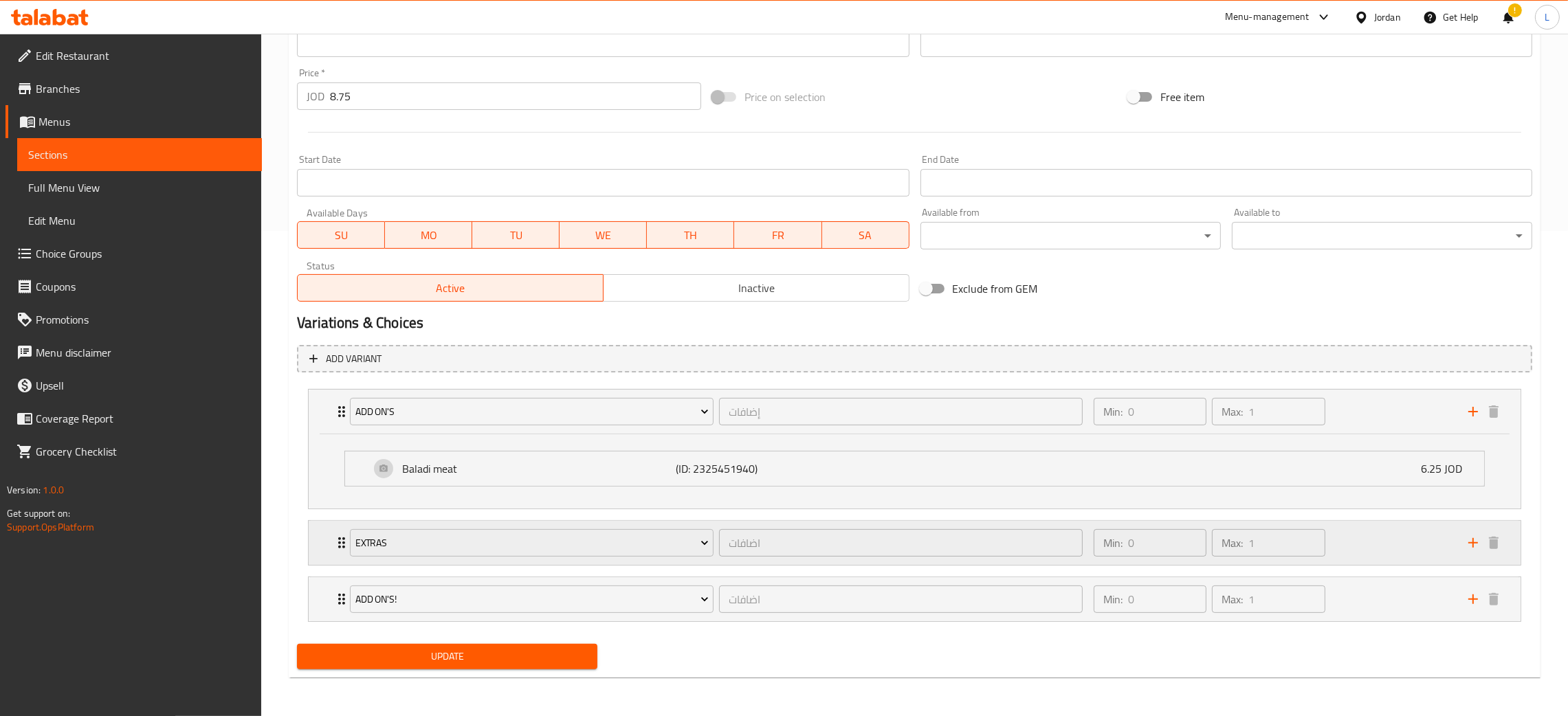
click at [325, 543] on div "Extras اضافات ​ Min: 0 ​ Max: 1 ​" at bounding box center [914, 543] width 1212 height 44
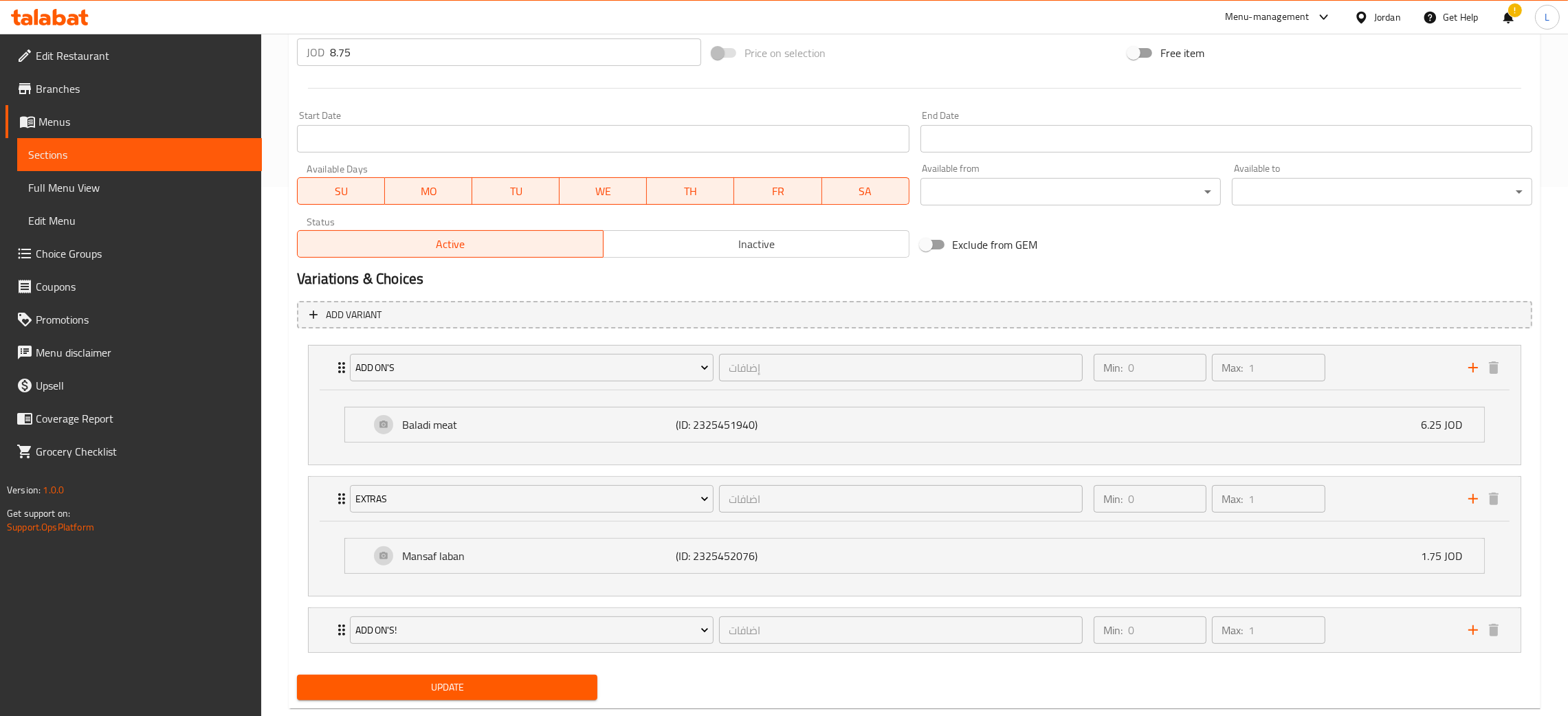
scroll to position [560, 0]
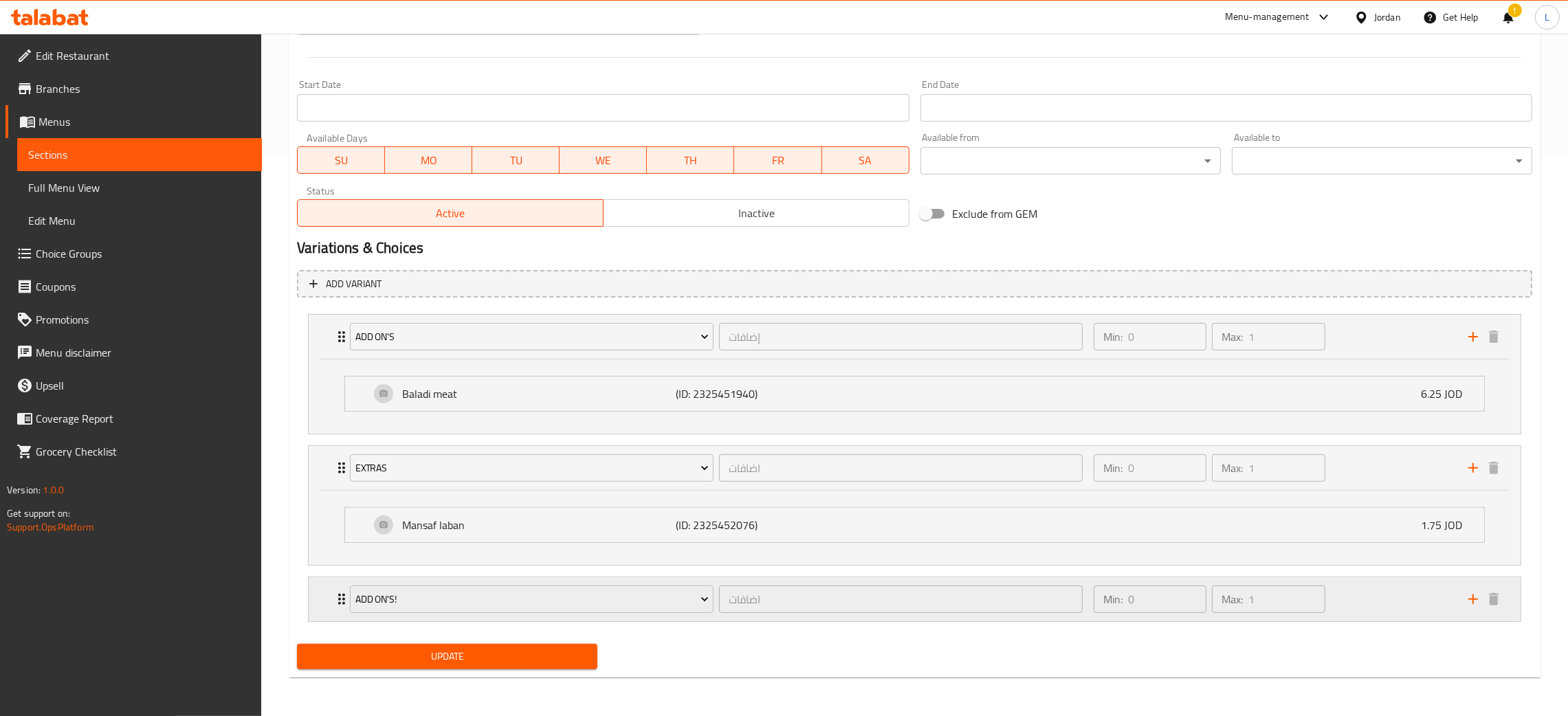
click at [317, 596] on div "Add on's! اضافات ​ Min: 0 ​ Max: 1 ​" at bounding box center [914, 599] width 1212 height 44
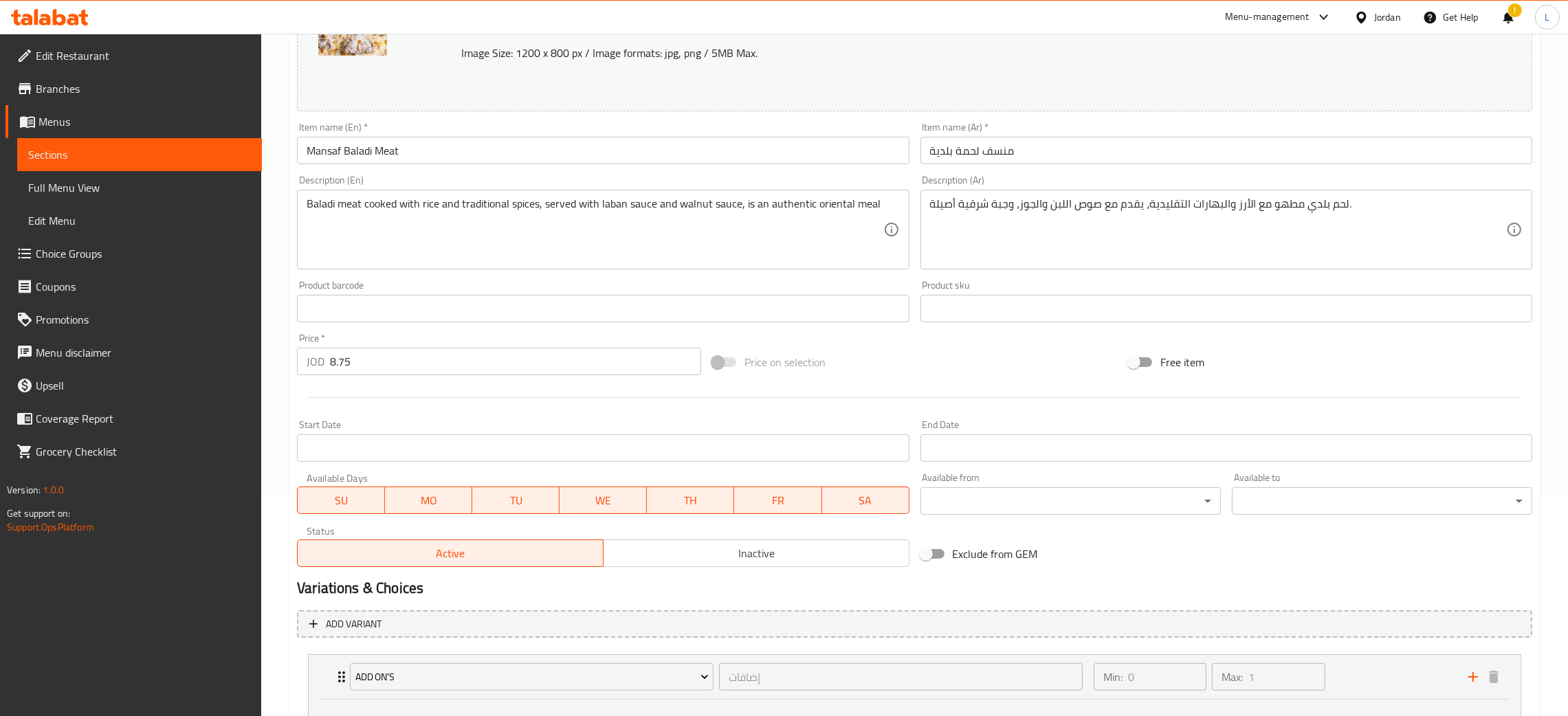
scroll to position [121, 0]
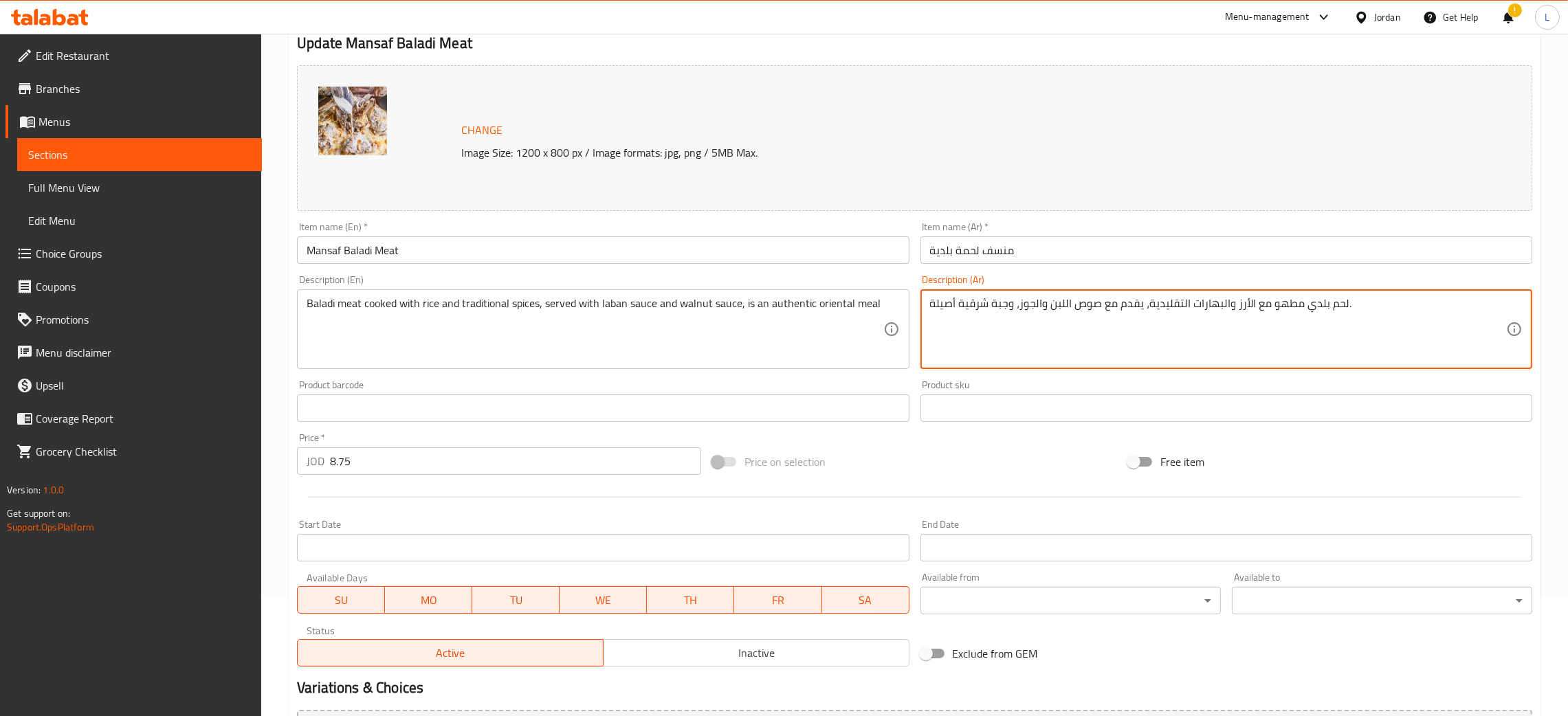
click at [1030, 301] on textarea "لحم بلدي مطهو مع الأرز والبهارات التقليدية، يقدم مع صوص اللبن والجوز، وجبة شرقي…" at bounding box center [1218, 330] width 576 height 66
type textarea "لحم بلدي مطهو مع الأرز والبهارات التقليدية، يقدم مع صوص اللبن اللوز، وجبة شرقية…"
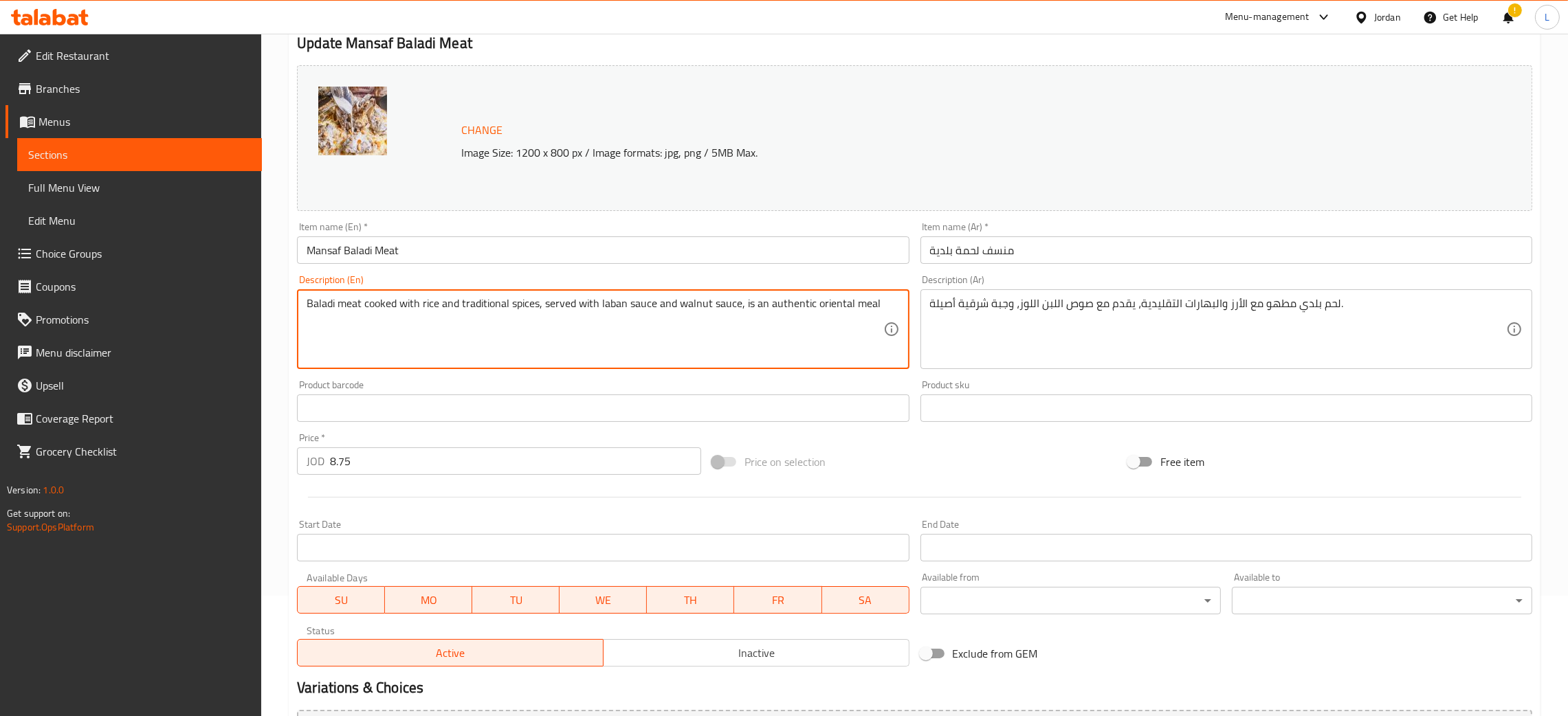
click at [691, 305] on textarea "Baladi meat cooked with rice and traditional spices, served with laban sauce an…" at bounding box center [594, 330] width 576 height 66
click at [694, 303] on textarea "Baladi meat cooked with rice and traditional spices, served with laban sauce an…" at bounding box center [594, 330] width 576 height 66
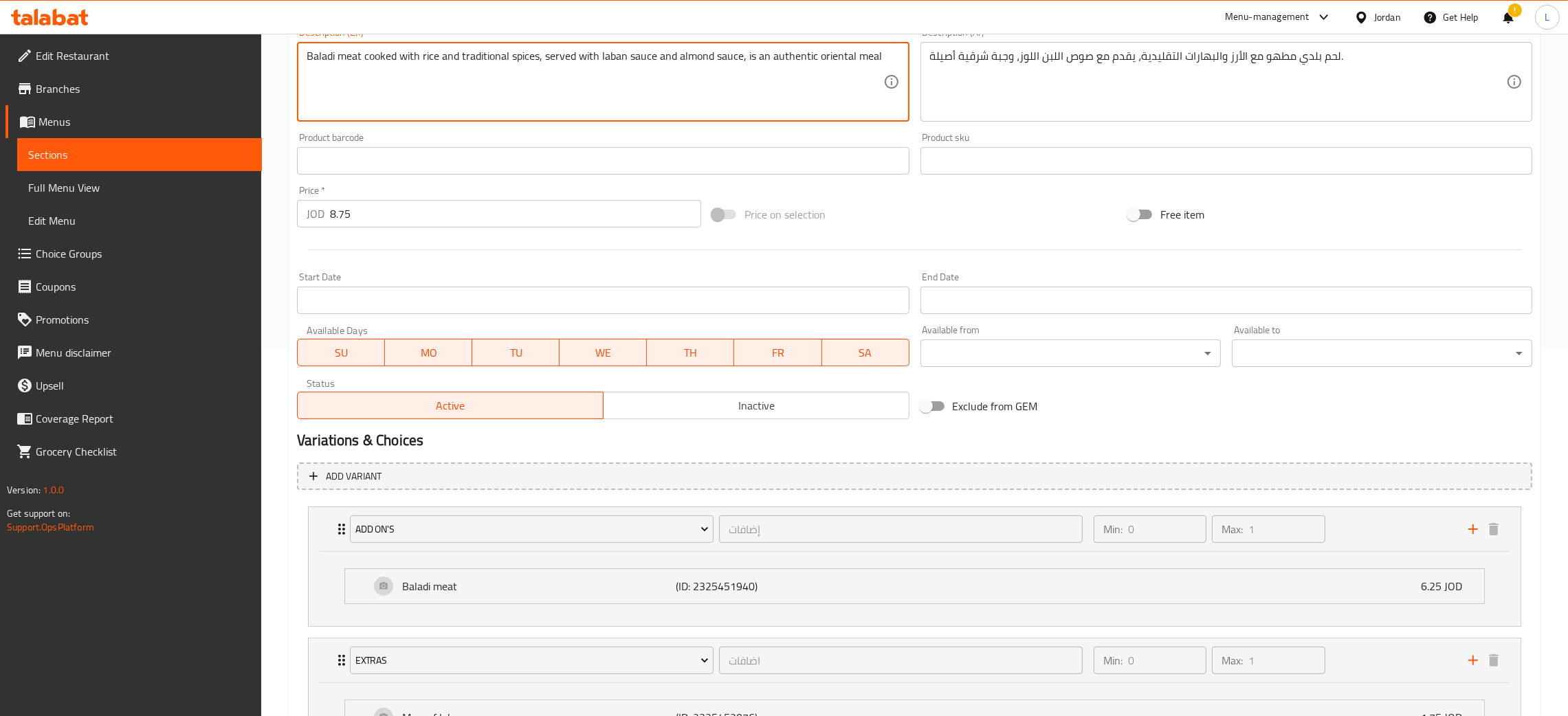
scroll to position [636, 0]
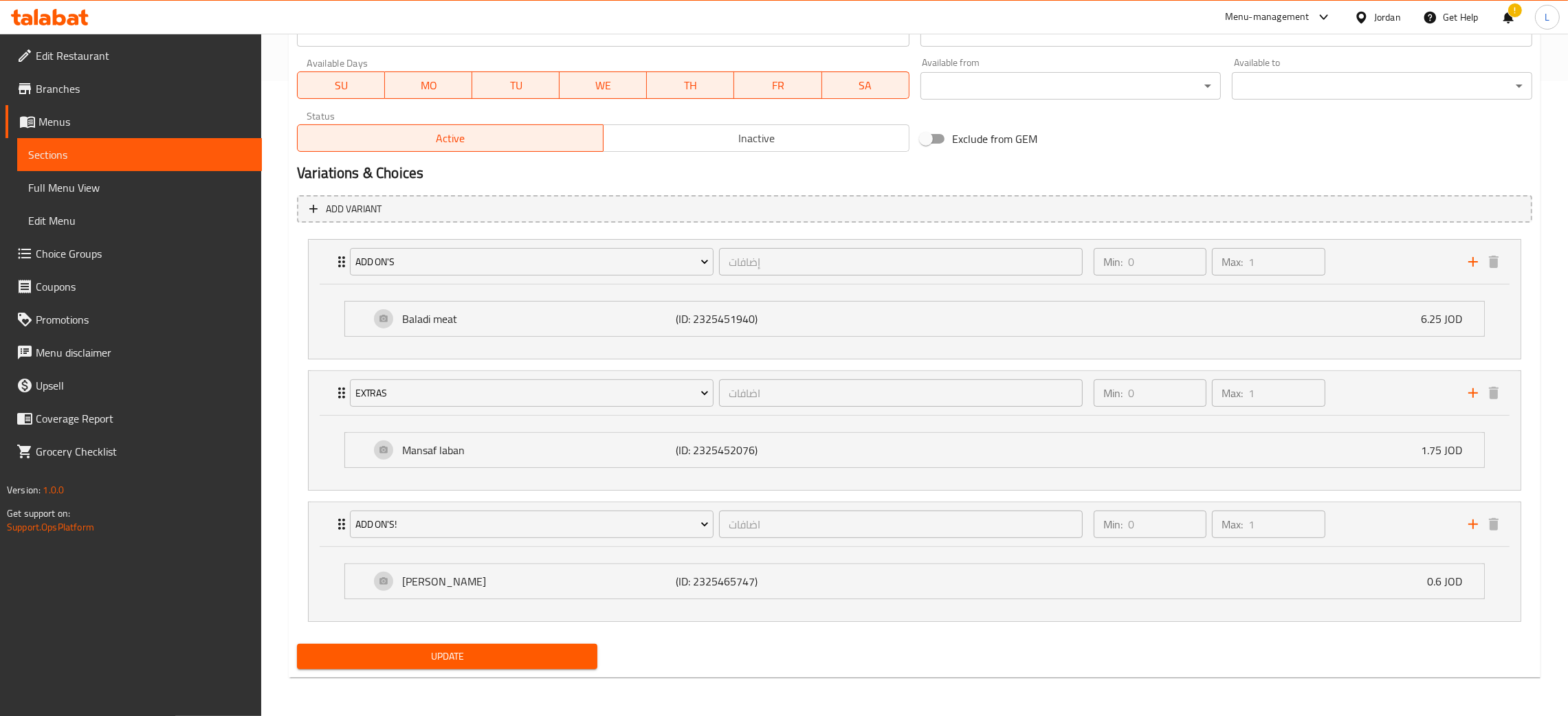
type textarea "Baladi meat cooked with rice and traditional spices, served with laban sauce an…"
drag, startPoint x: 428, startPoint y: 654, endPoint x: 440, endPoint y: 653, distance: 12.0
click at [428, 654] on span "Update" at bounding box center [446, 657] width 278 height 17
click at [156, 249] on span "Choice Groups" at bounding box center [143, 253] width 215 height 16
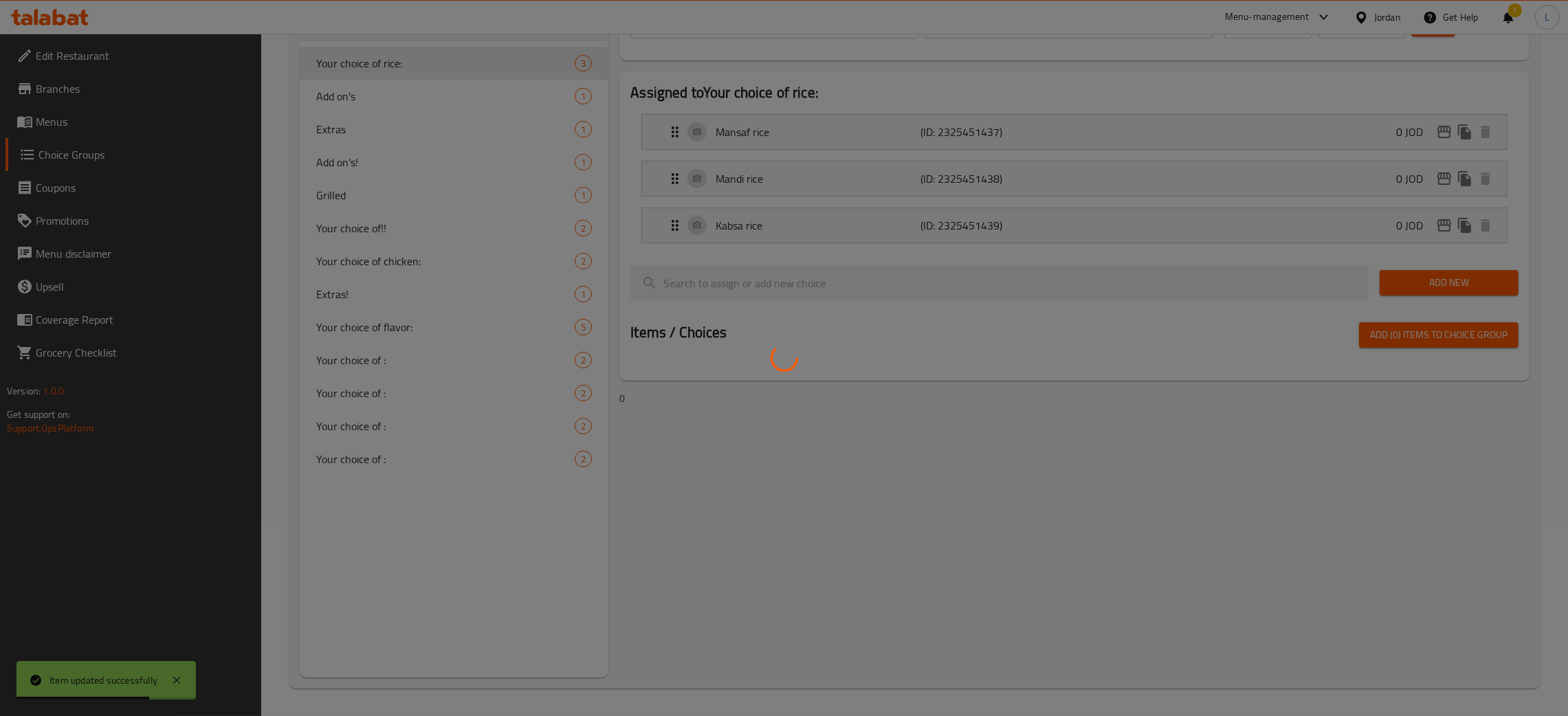
scroll to position [196, 0]
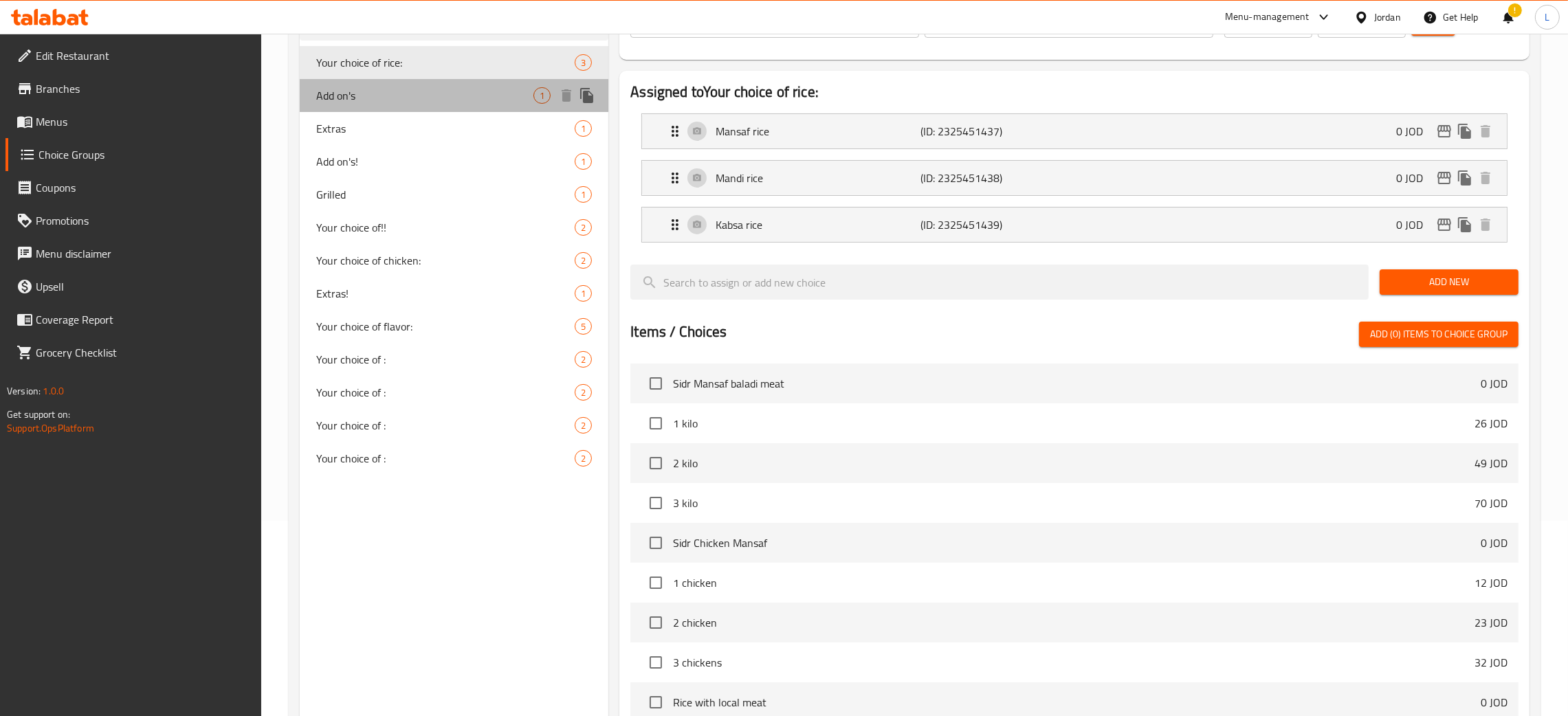
click at [452, 97] on span "Add on's" at bounding box center [424, 95] width 217 height 16
type input "Add on's"
type input "إضافات"
type input "0"
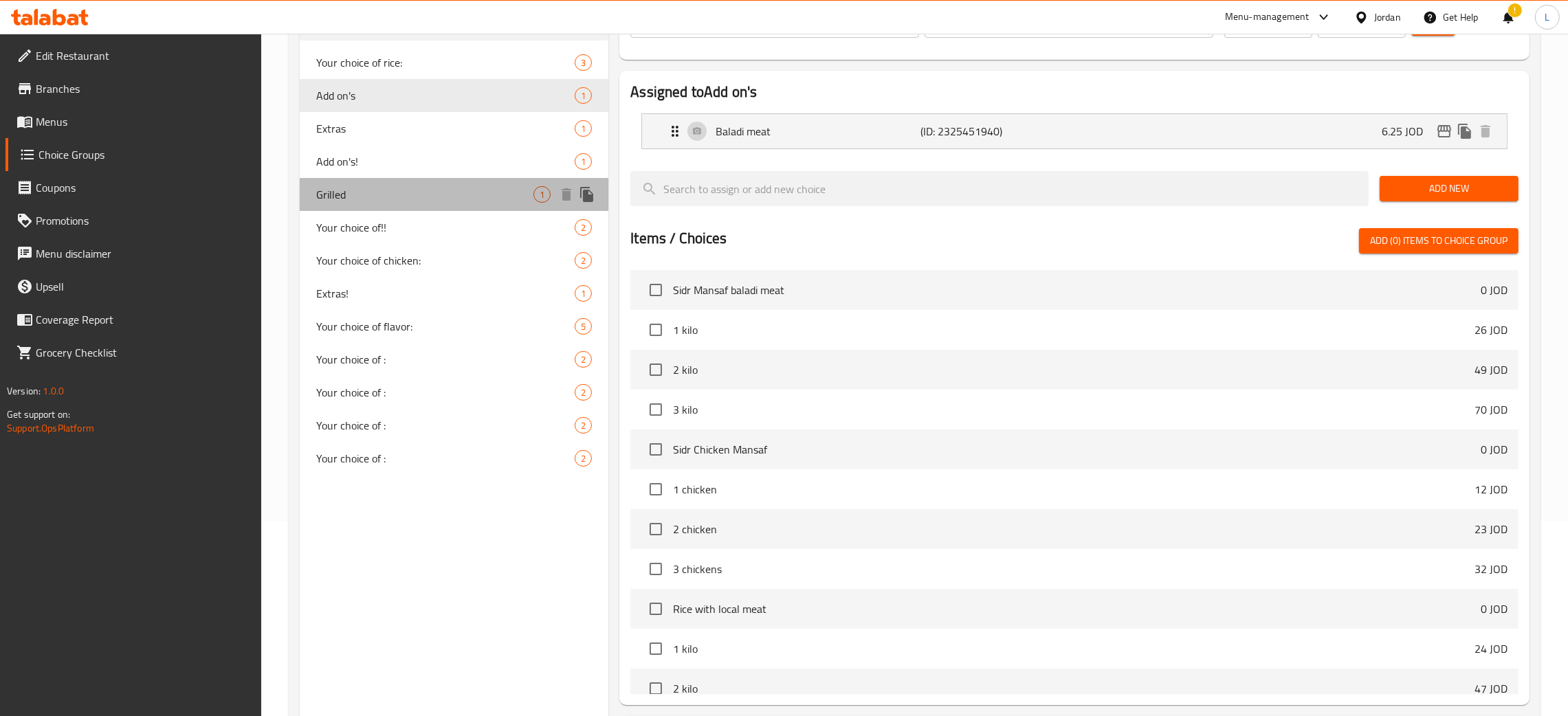
click at [412, 183] on div "Grilled 1" at bounding box center [454, 195] width 308 height 33
type input "Grilled"
type input "مشوي"
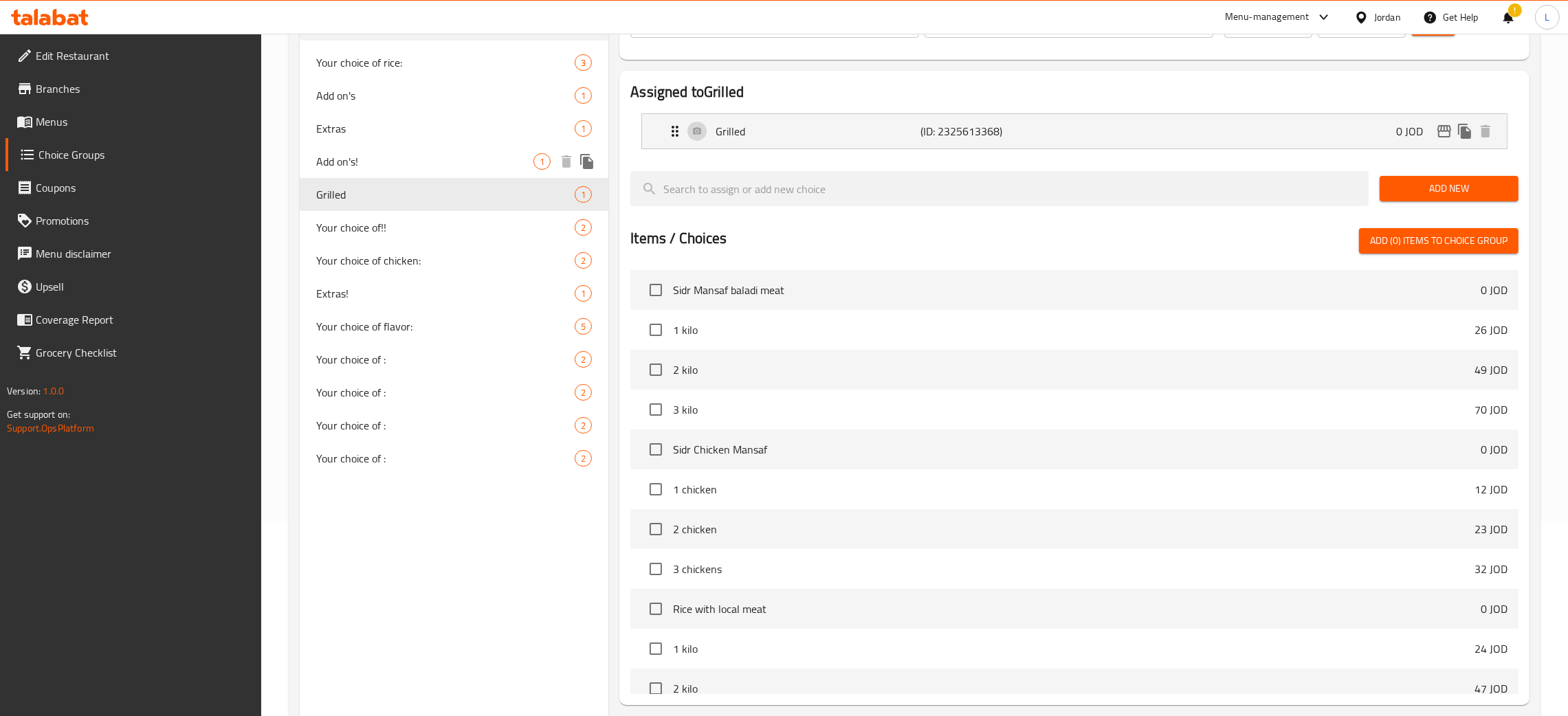
click at [428, 150] on div "Add on's! 1" at bounding box center [454, 161] width 308 height 33
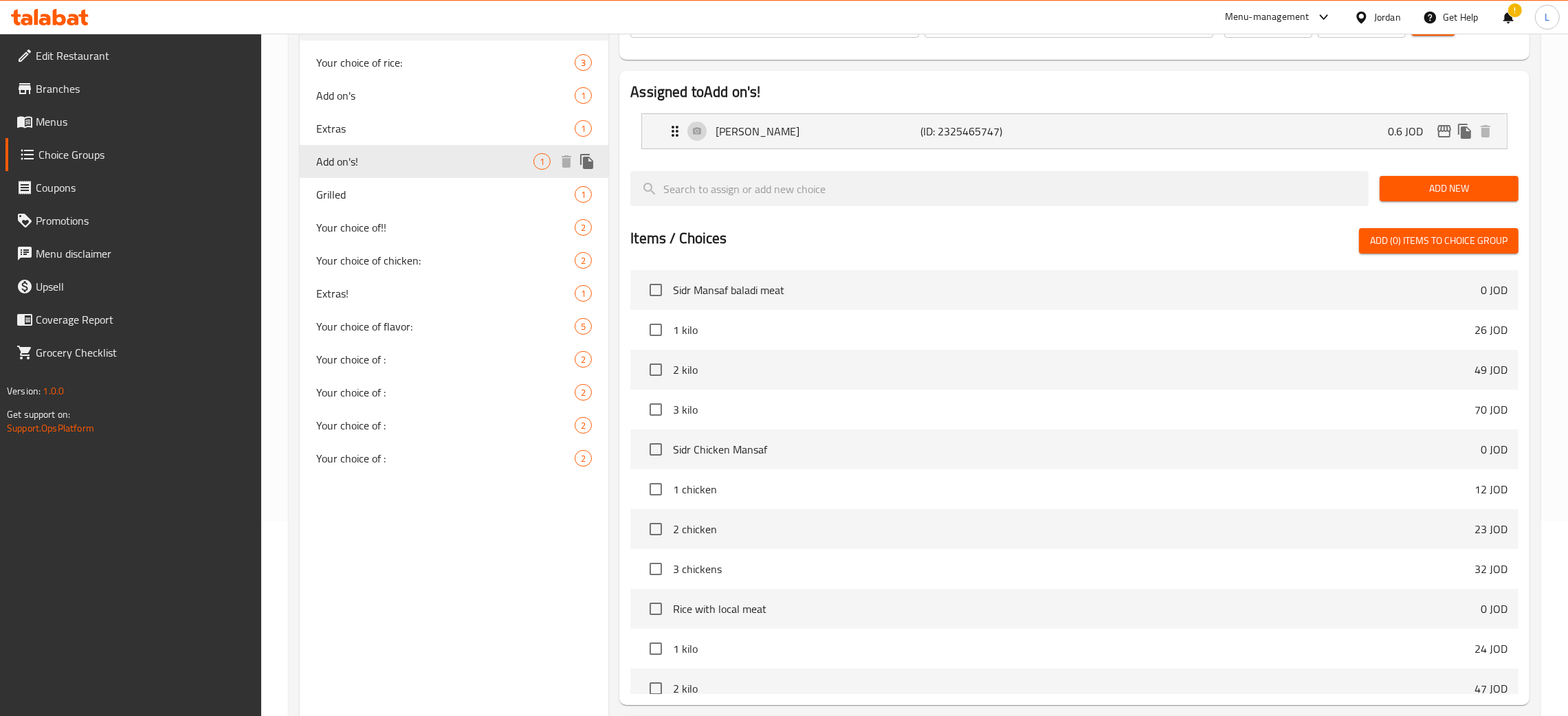
type input "Add on's!"
type input "اضافات"
click at [420, 180] on div "Grilled 1" at bounding box center [454, 195] width 308 height 33
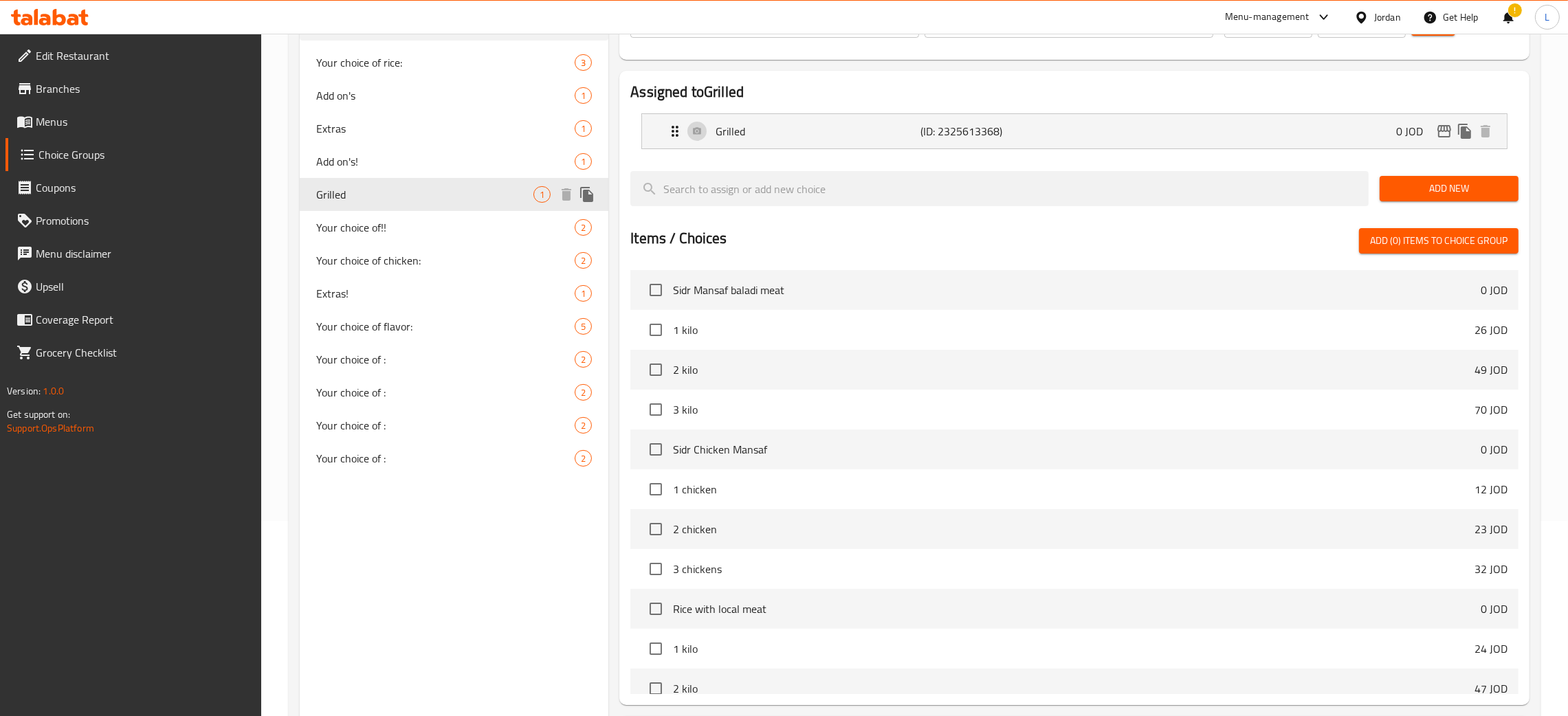
type input "Grilled"
type input "مشوي"
click at [418, 219] on span "Your choice of!!" at bounding box center [424, 227] width 217 height 16
type input "Your choice of!!"
type input "اختيارك من!!"
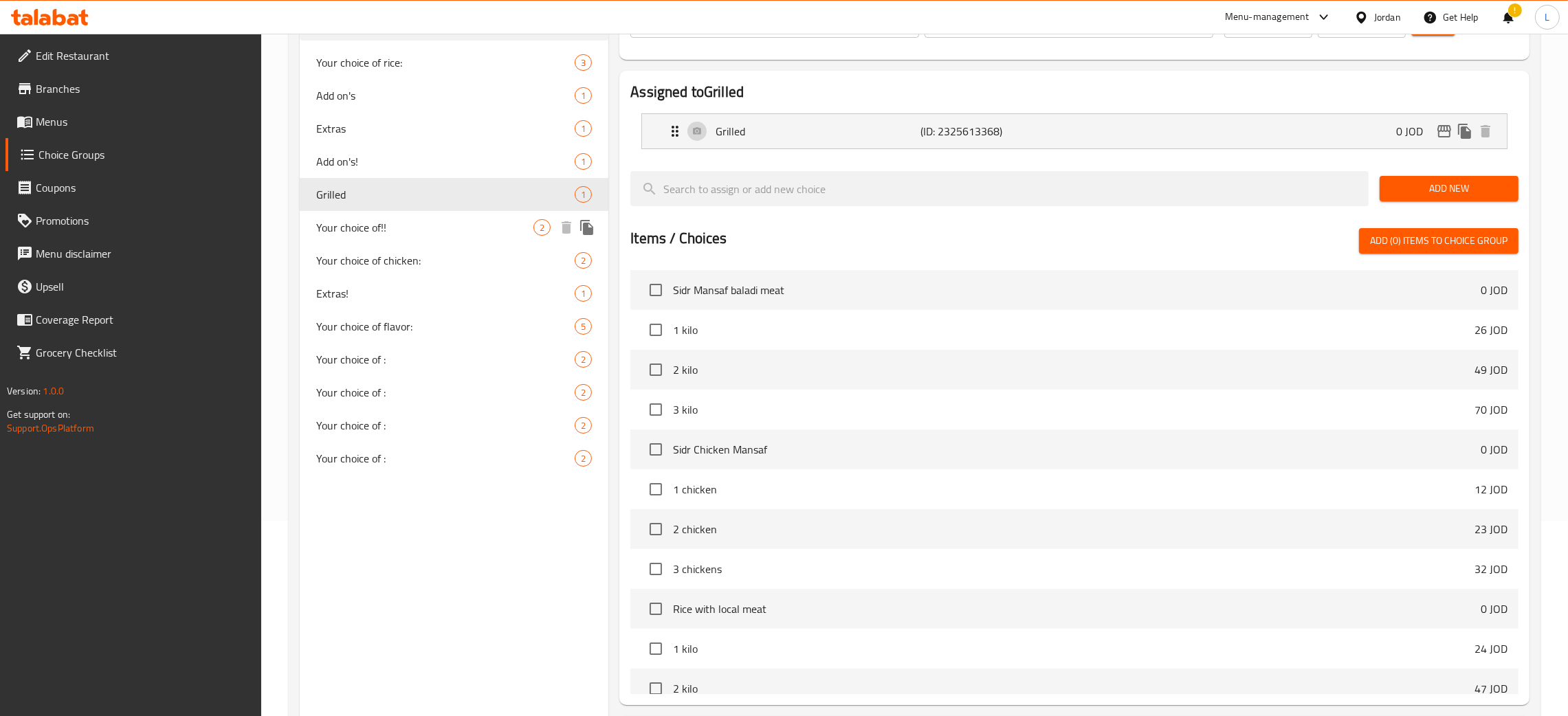
type input "1"
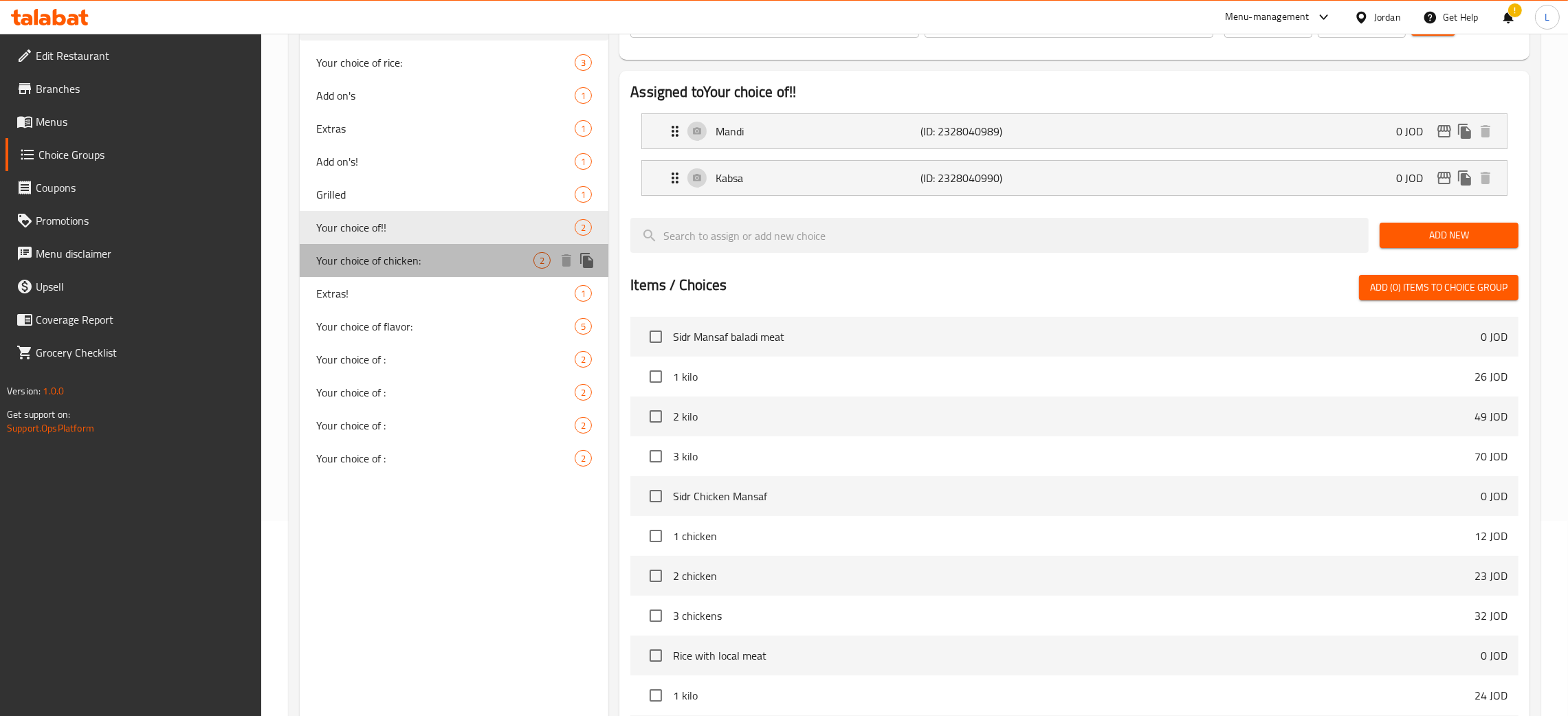
click at [439, 247] on div "Your choice of chicken: 2" at bounding box center [454, 260] width 308 height 33
type input "Your choice of chicken:"
type input "اختيارك من الدجاج:"
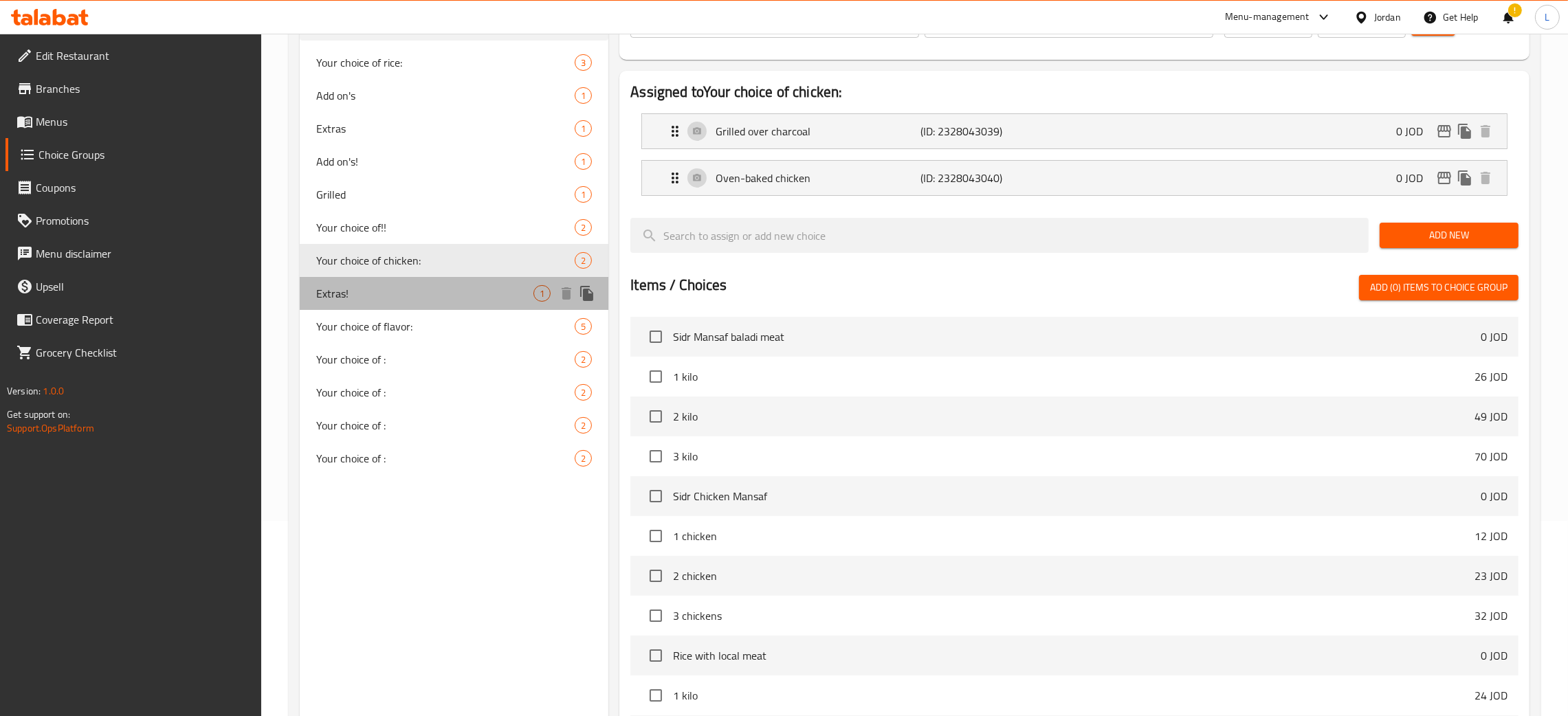
click at [455, 286] on span "Extras!" at bounding box center [424, 292] width 217 height 16
type input "Extras!"
type input "اضافات"
type input "0"
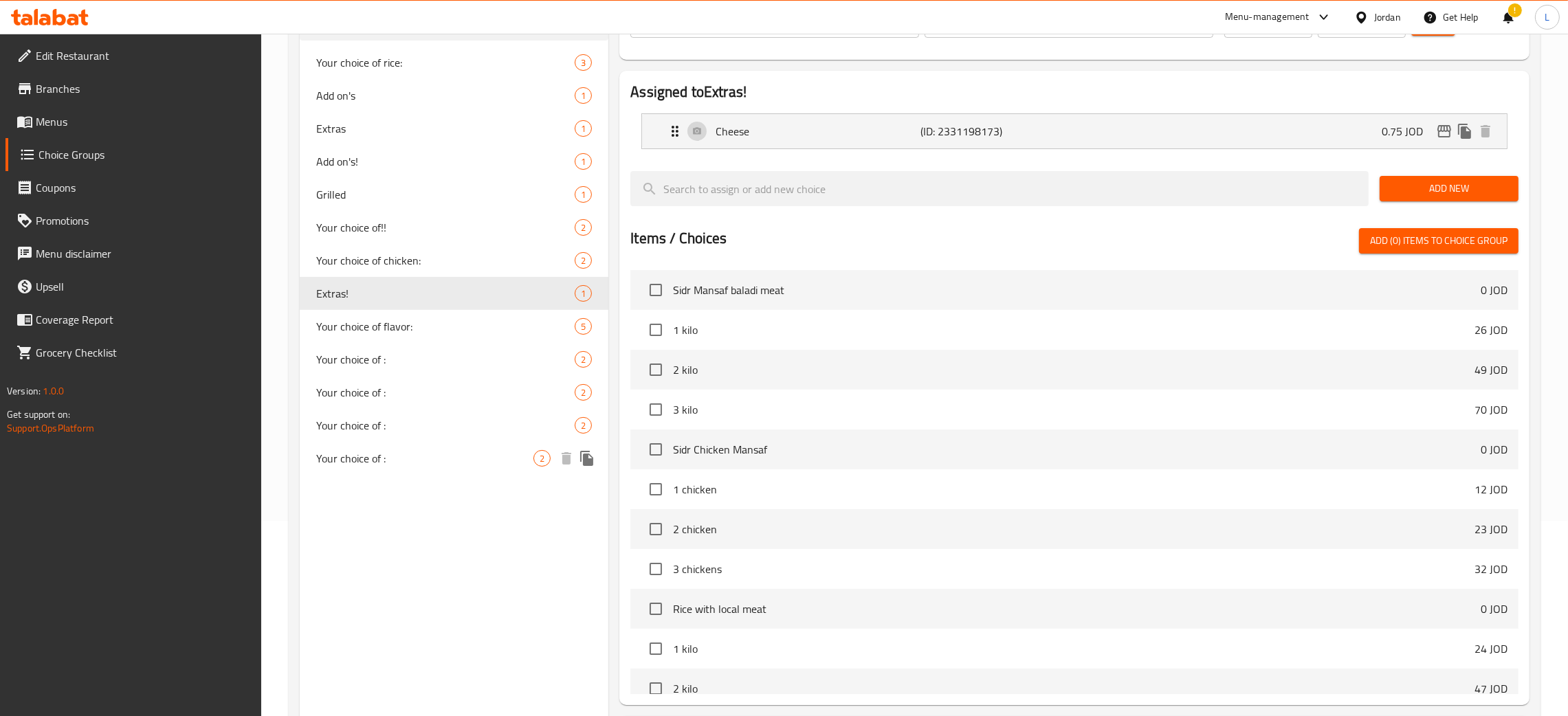
click at [416, 455] on span "Your choice of :" at bounding box center [424, 458] width 217 height 16
type input "Your choice of :"
type input "أختيارك من :"
type input "1"
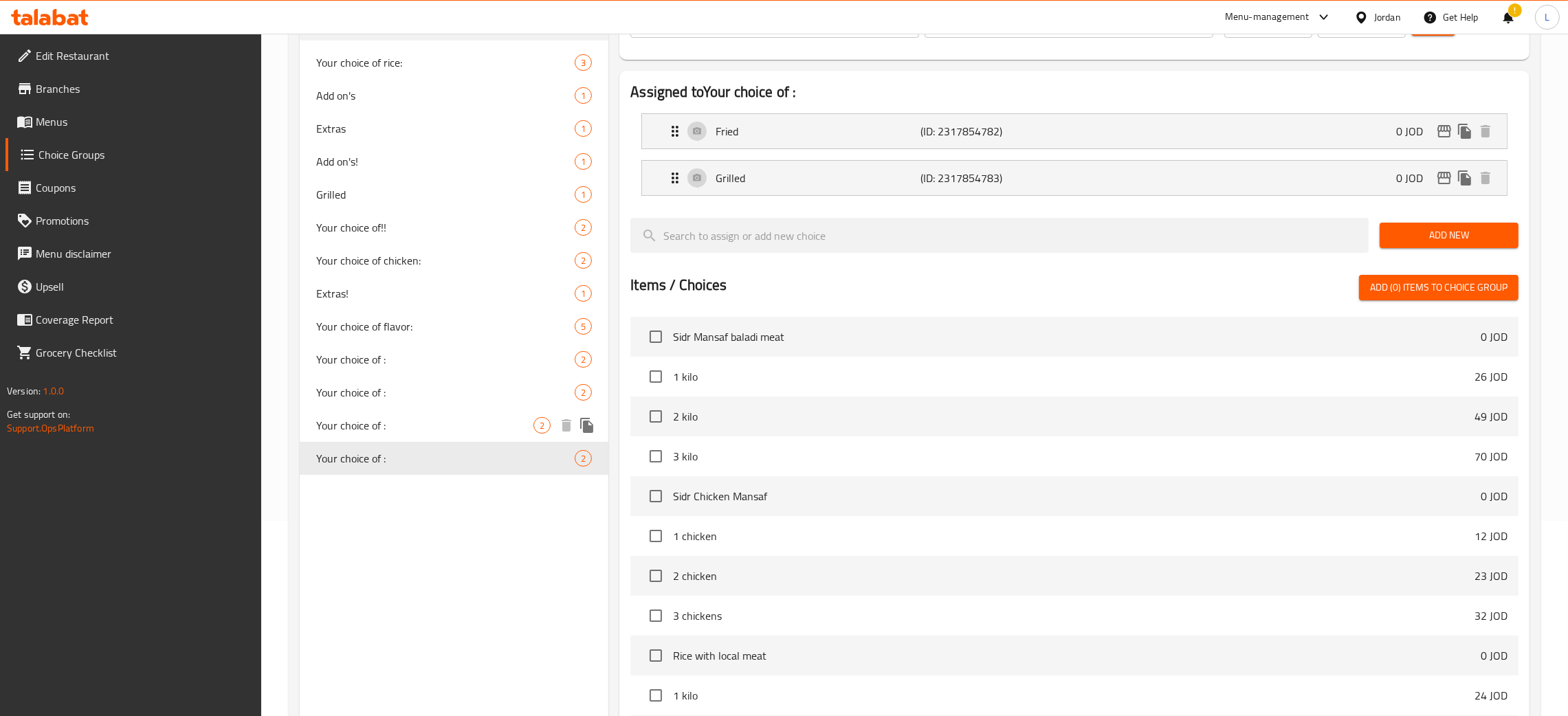
click at [436, 415] on div "Your choice of : 2" at bounding box center [454, 425] width 308 height 33
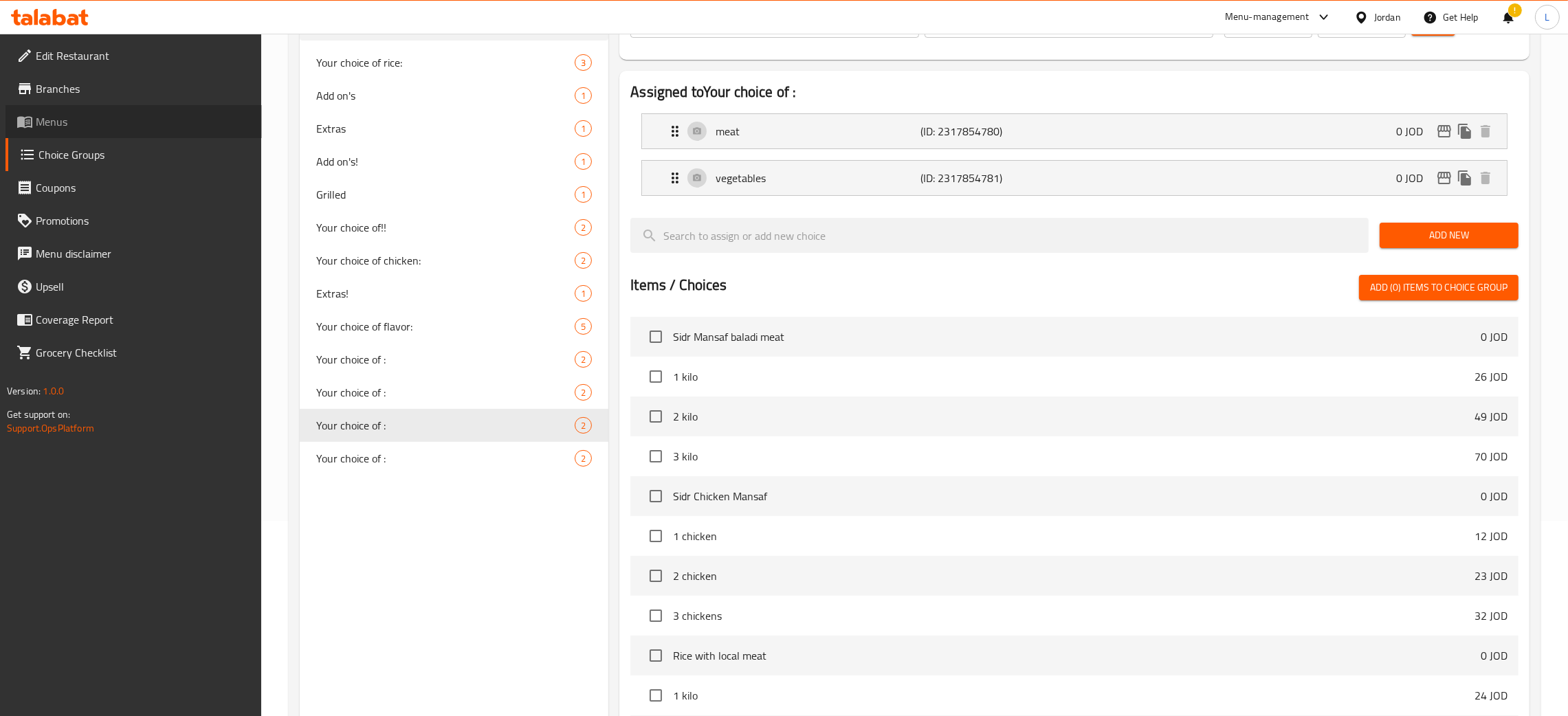
drag, startPoint x: 151, startPoint y: 114, endPoint x: 192, endPoint y: 135, distance: 46.1
click at [151, 115] on span "Menus" at bounding box center [143, 121] width 215 height 16
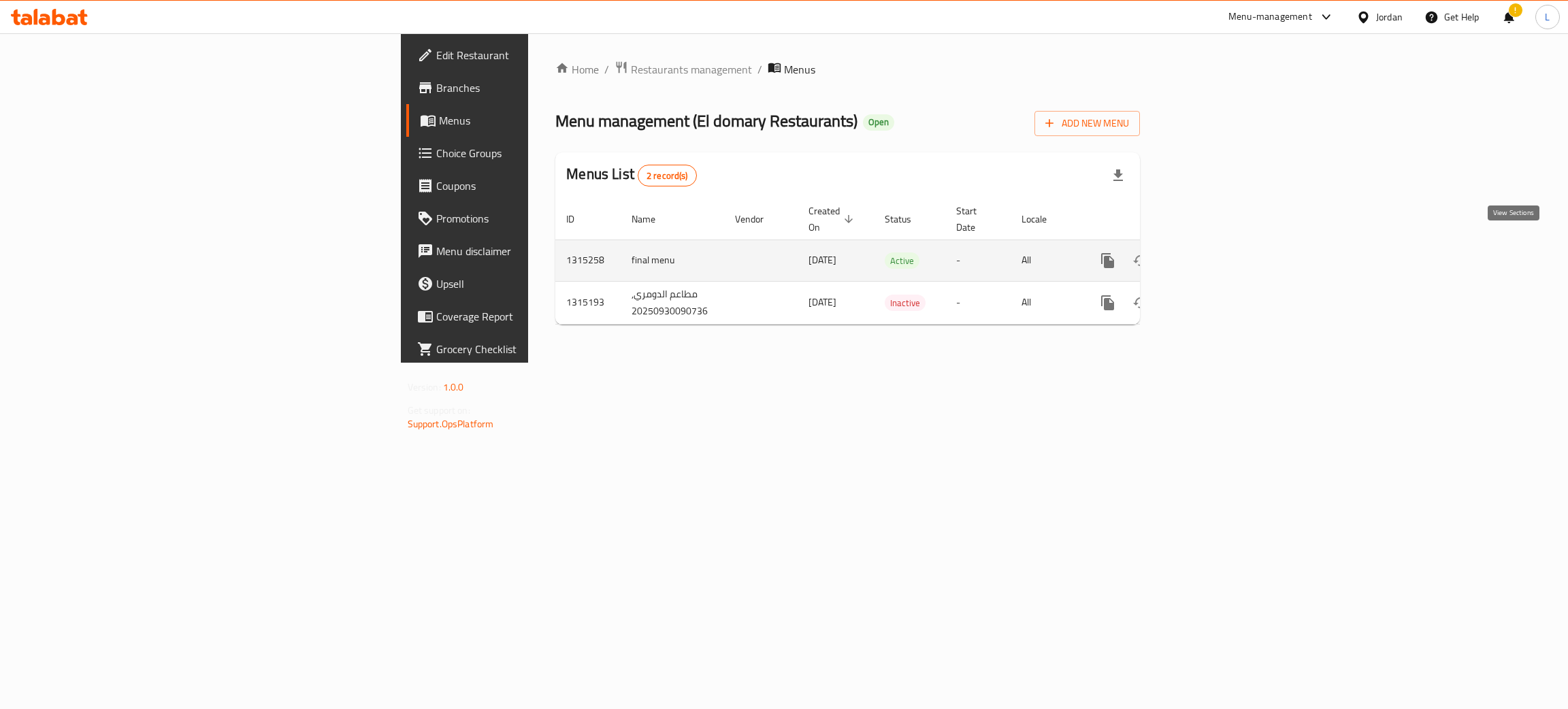
click at [1215, 253] on icon "enhanced table" at bounding box center [1205, 260] width 16 height 16
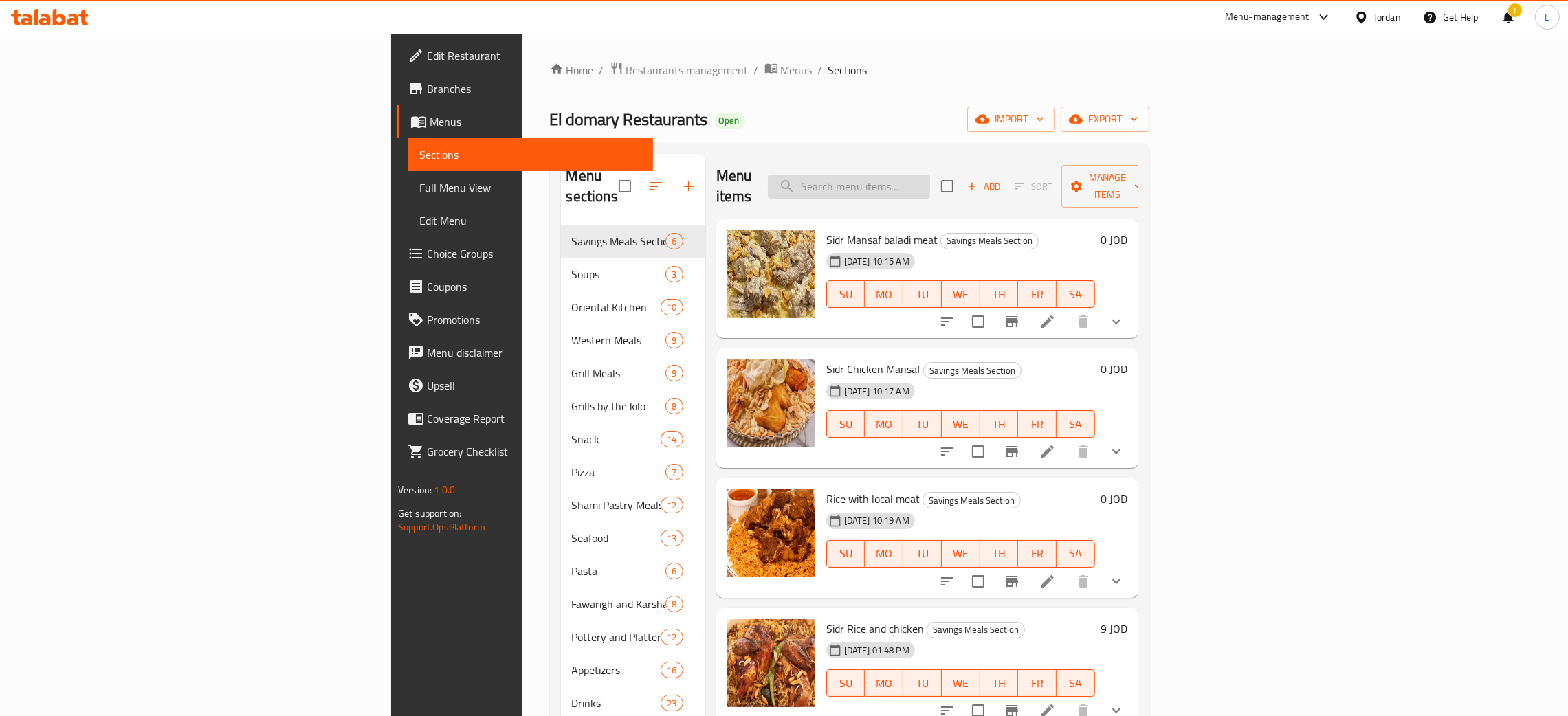
click at [930, 181] on input "search" at bounding box center [849, 186] width 162 height 24
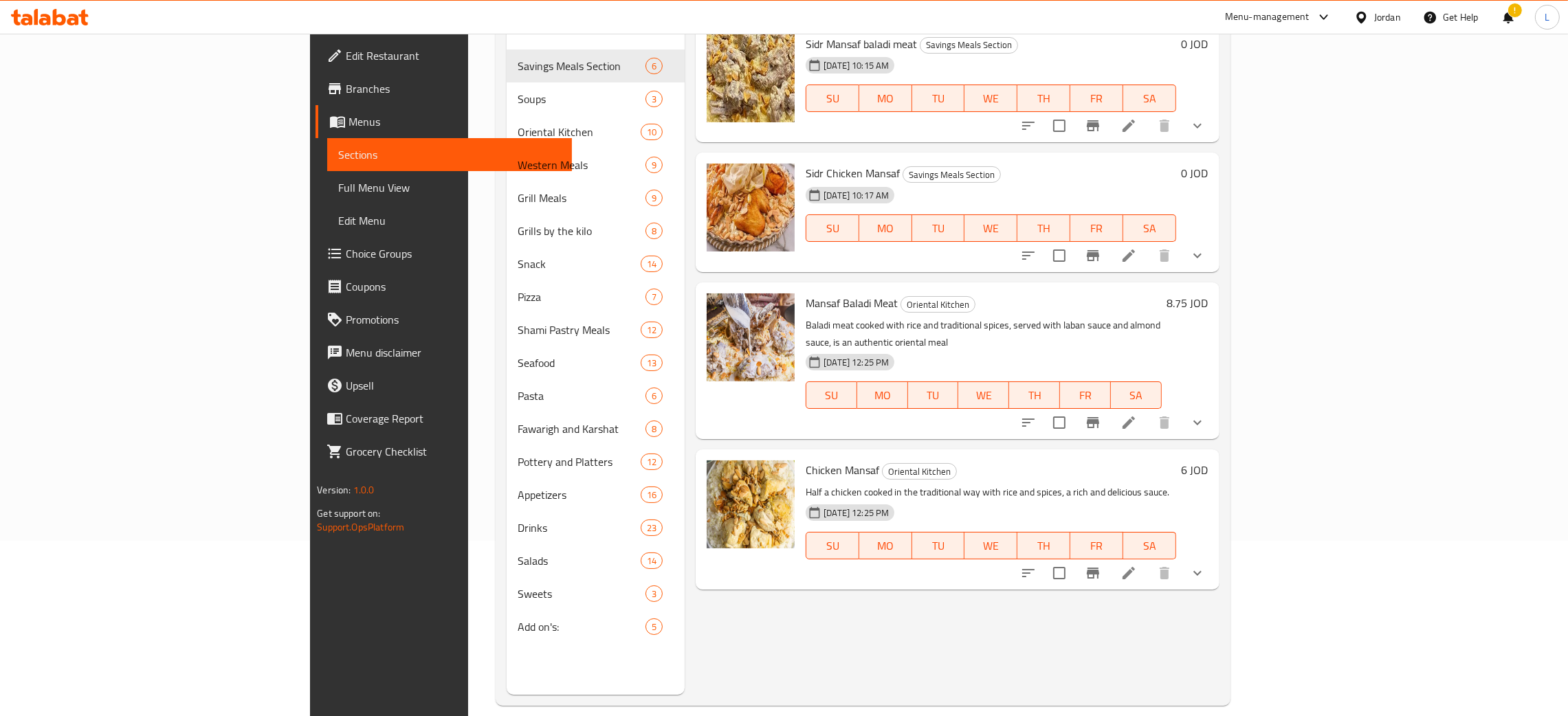
scroll to position [194, 0]
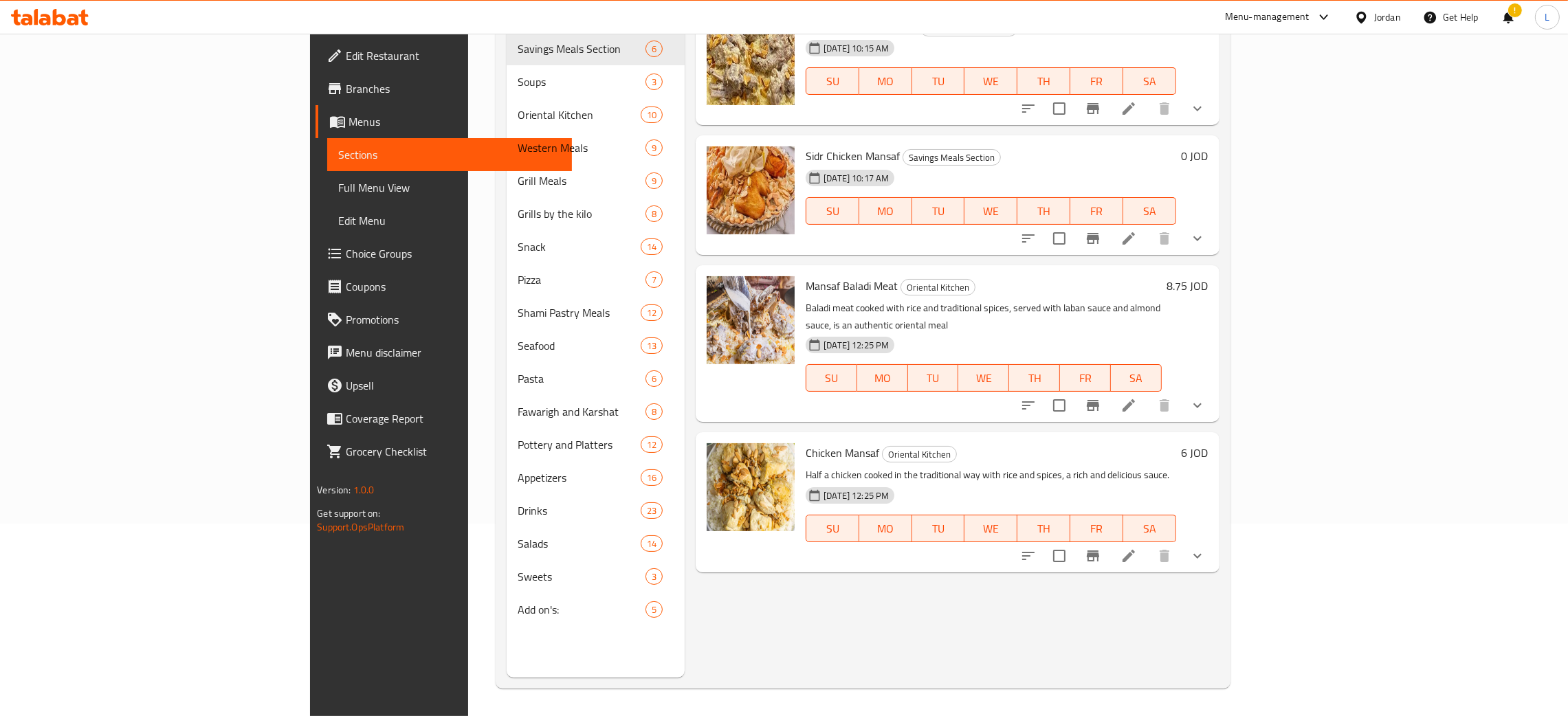
type input "mansa"
click at [1137, 398] on icon at bounding box center [1128, 405] width 16 height 16
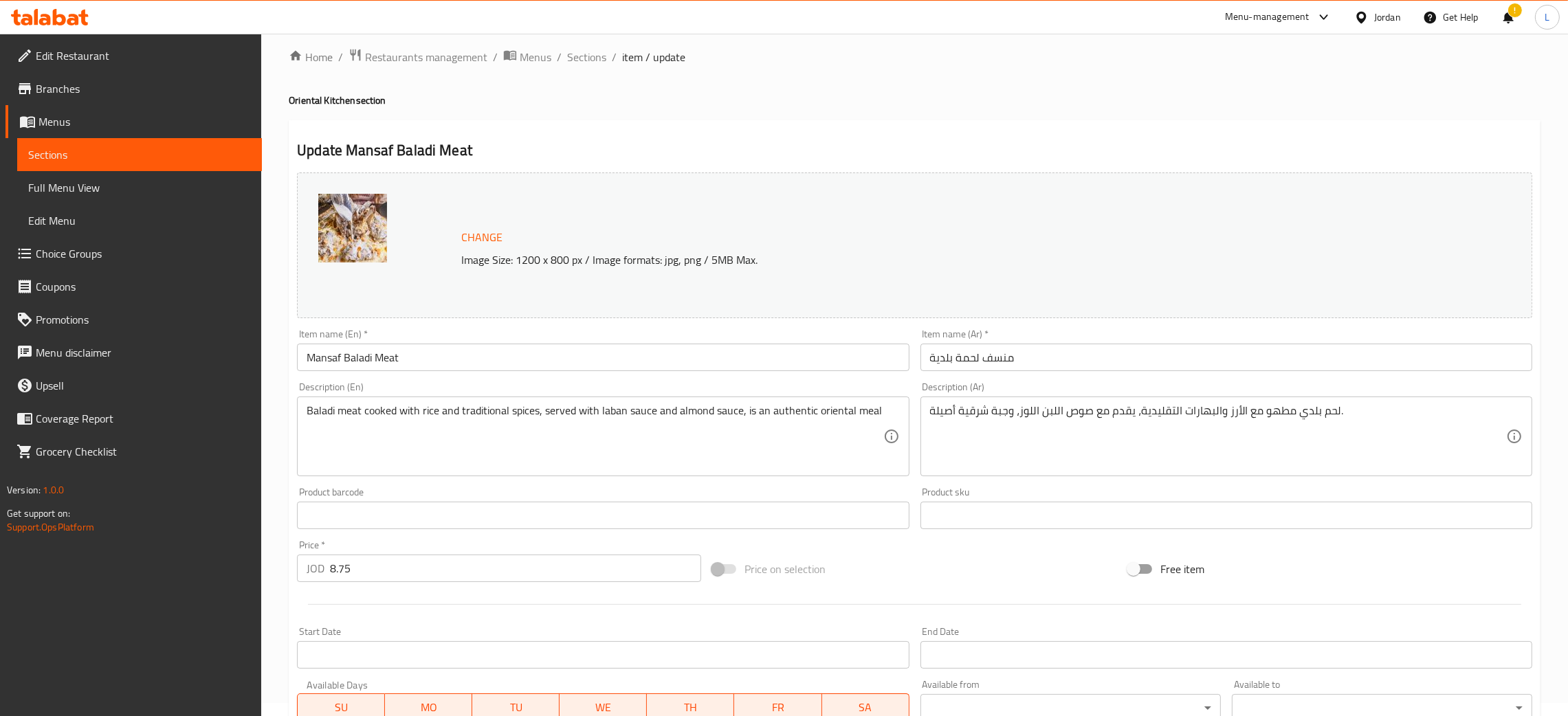
scroll to position [104, 0]
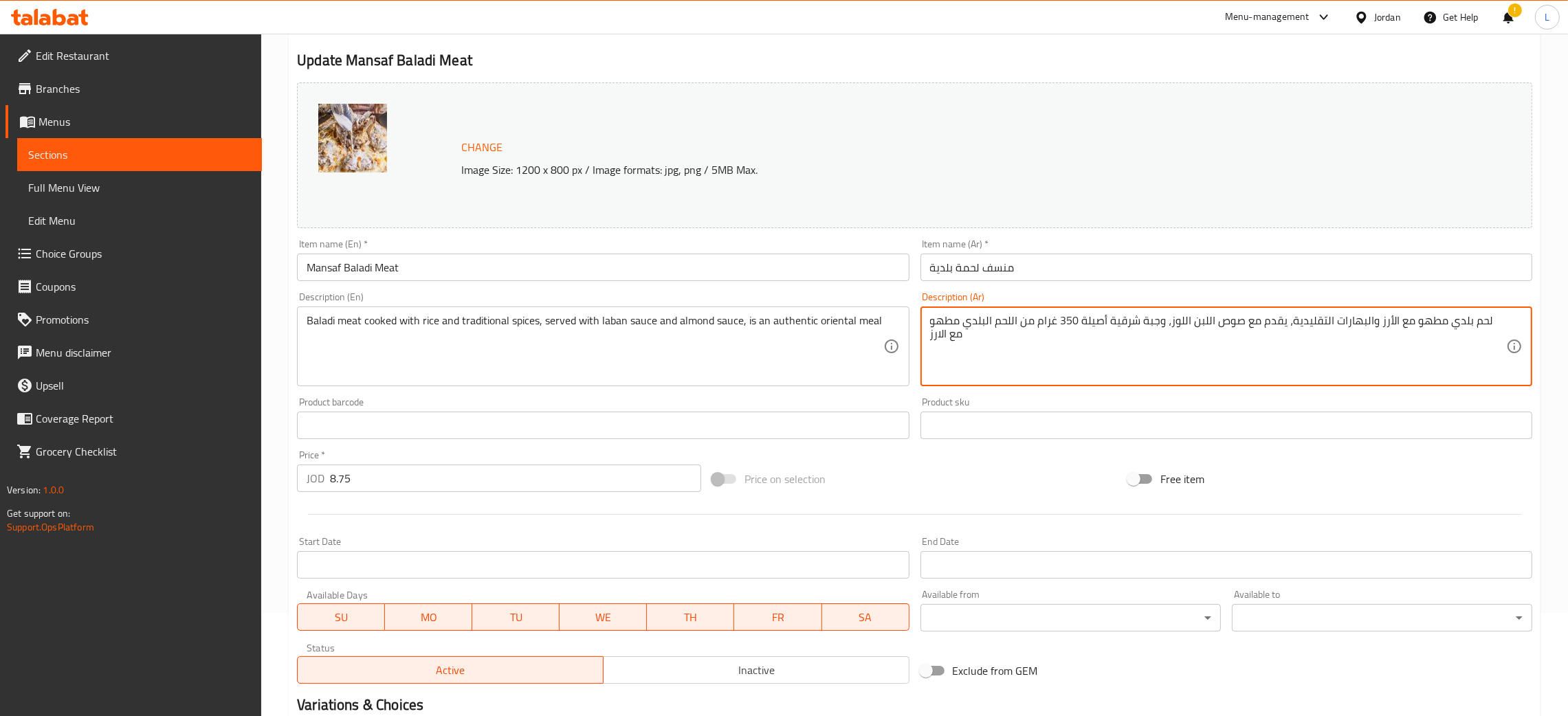
type textarea "لحم بلدي مطهو مع الأرز والبهارات التقليدية، يقدم مع صوص اللبن اللوز، وجبة شرقية…"
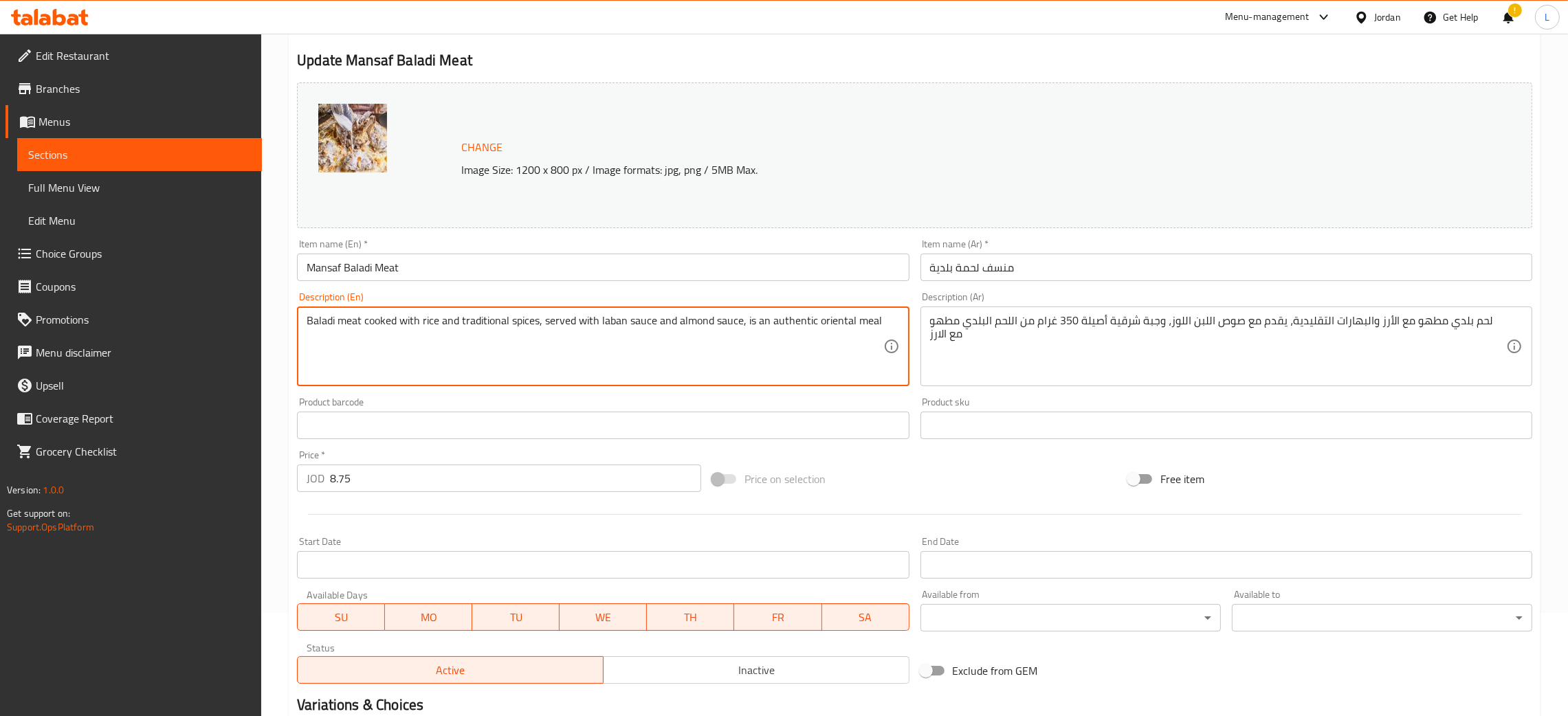
click at [780, 330] on textarea "Baladi meat cooked with rice and traditional spices, served with laban sauce an…" at bounding box center [594, 347] width 576 height 66
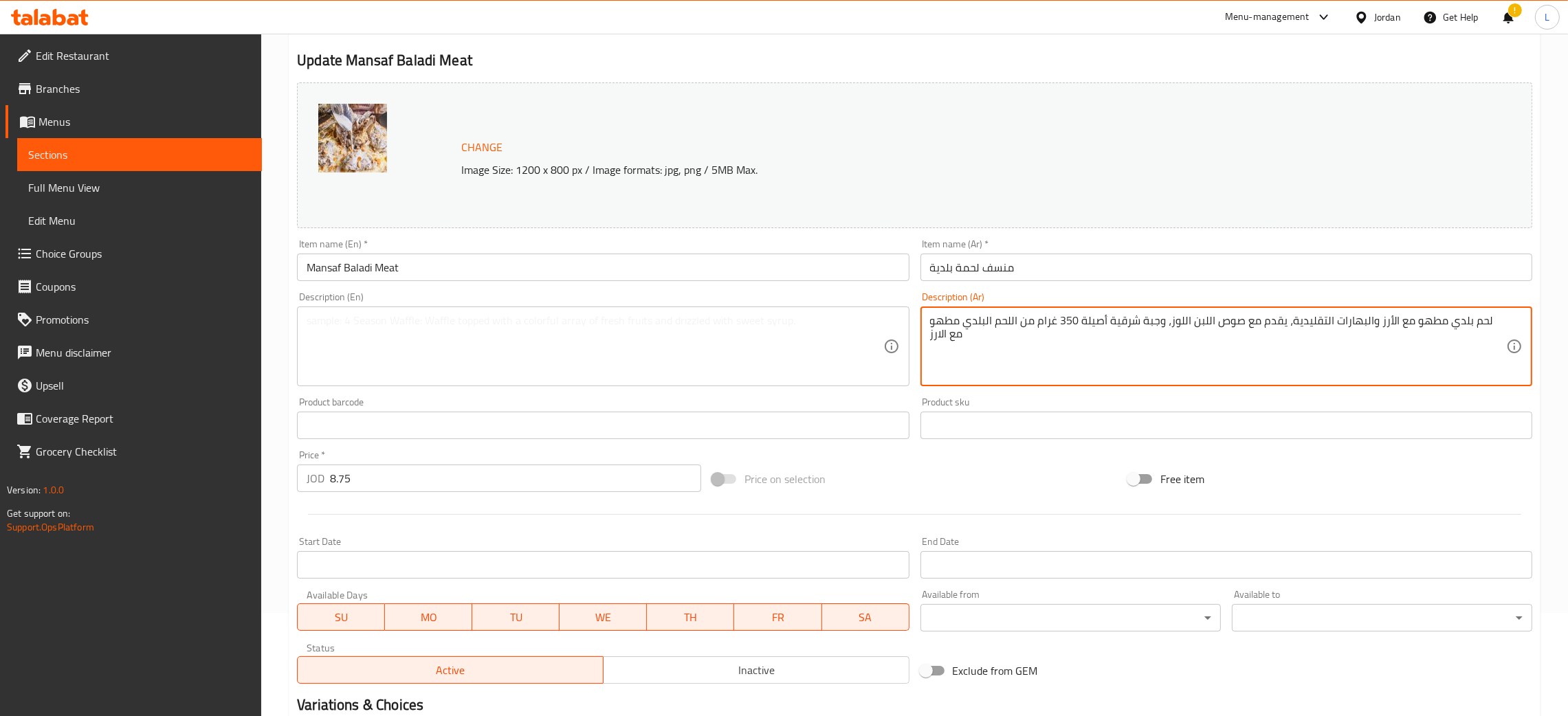
click at [1028, 330] on textarea "لحم بلدي مطهو مع الأرز والبهارات التقليدية، يقدم مع صوص اللبن اللوز، وجبة شرقية…" at bounding box center [1218, 347] width 576 height 66
click at [651, 354] on textarea at bounding box center [594, 347] width 576 height 66
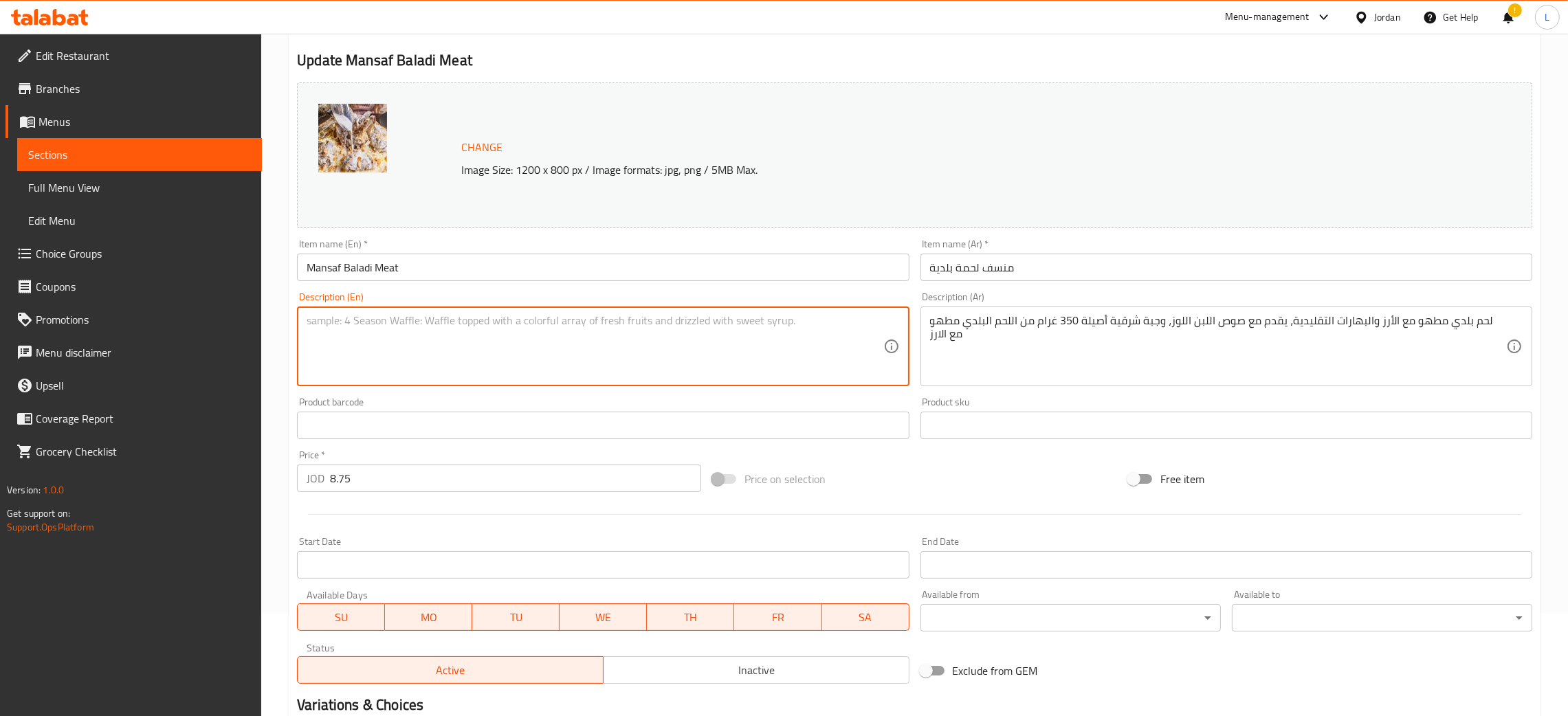
paste textarea "Local meat cooked with rice and traditional spices, served with almond milk sau…"
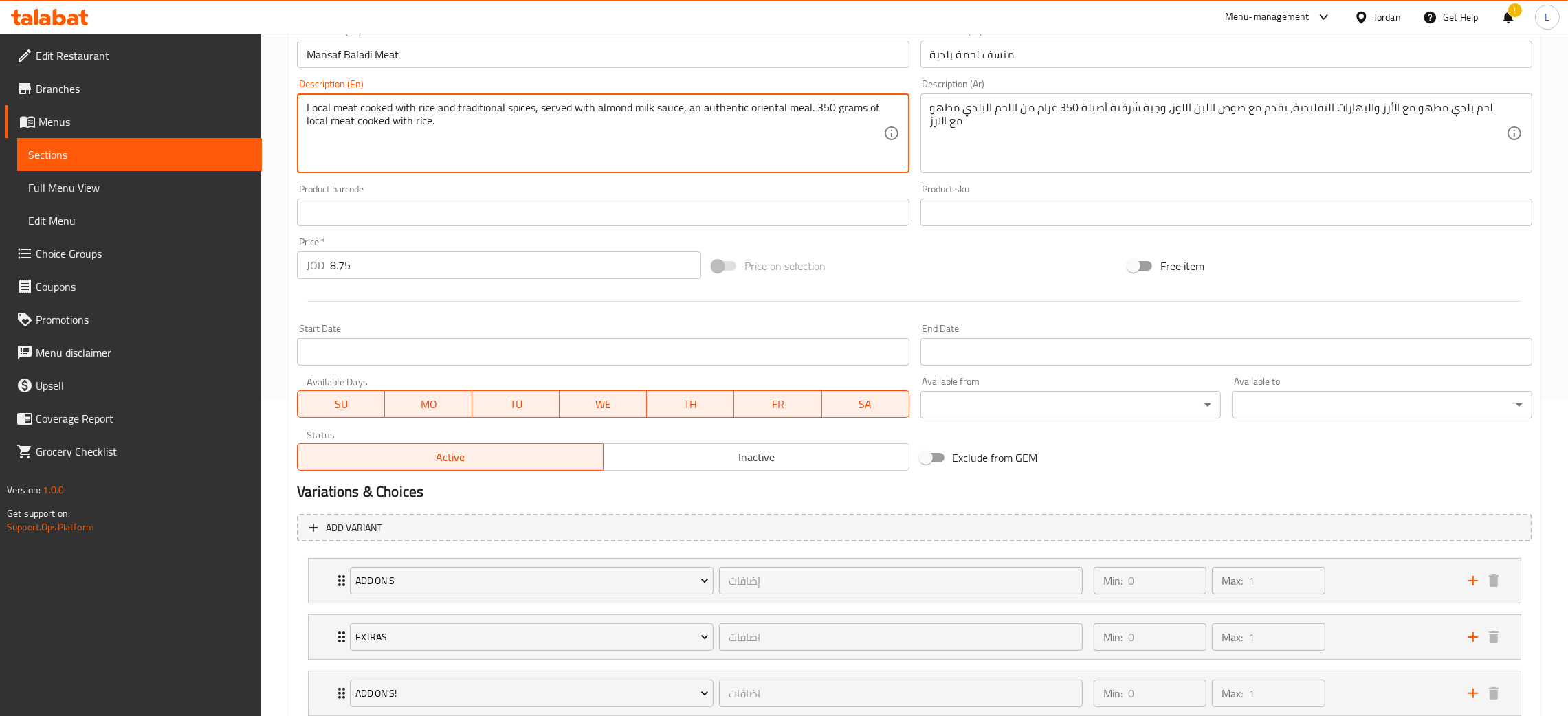
scroll to position [410, 0]
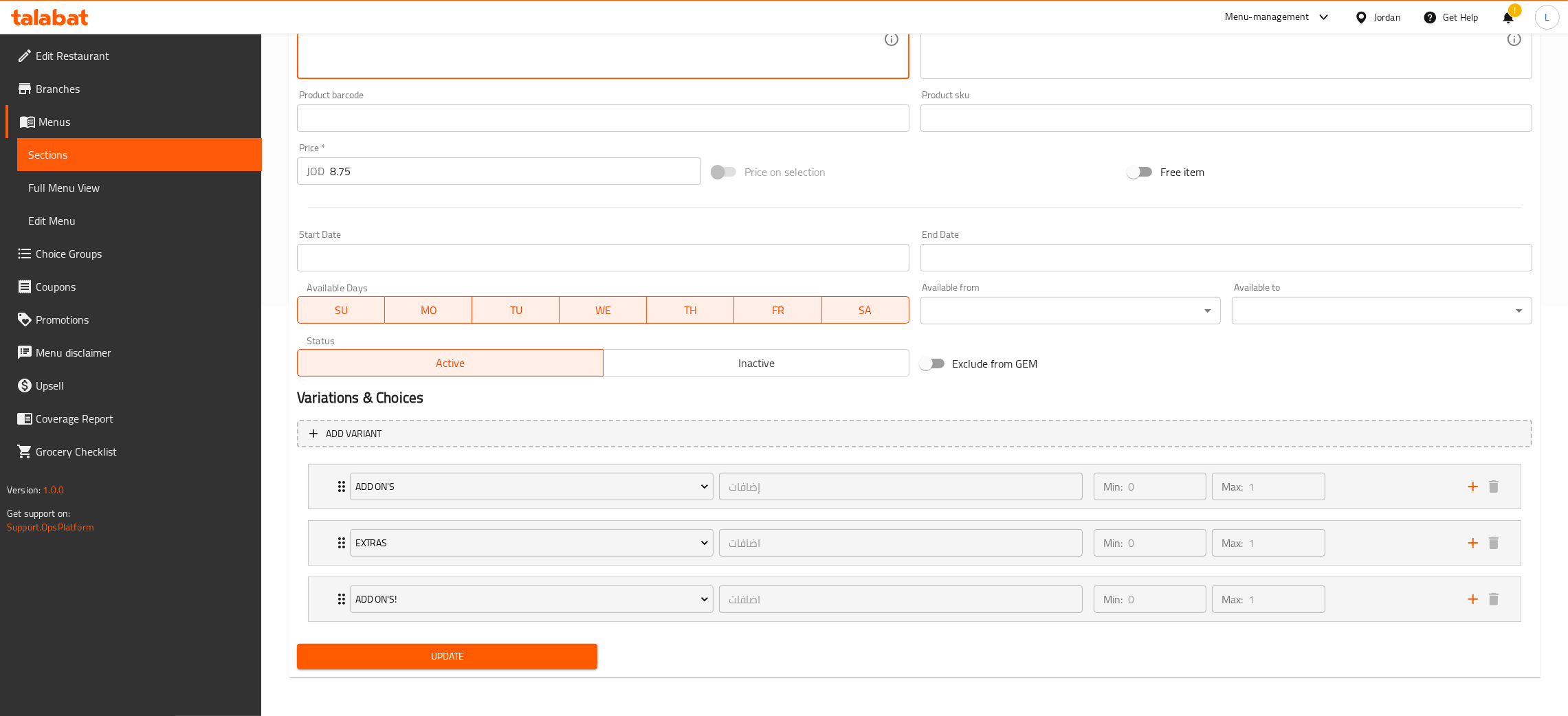
type textarea "Local meat cooked with rice and traditional spices, served with almond milk sau…"
click at [457, 663] on span "Update" at bounding box center [446, 657] width 278 height 17
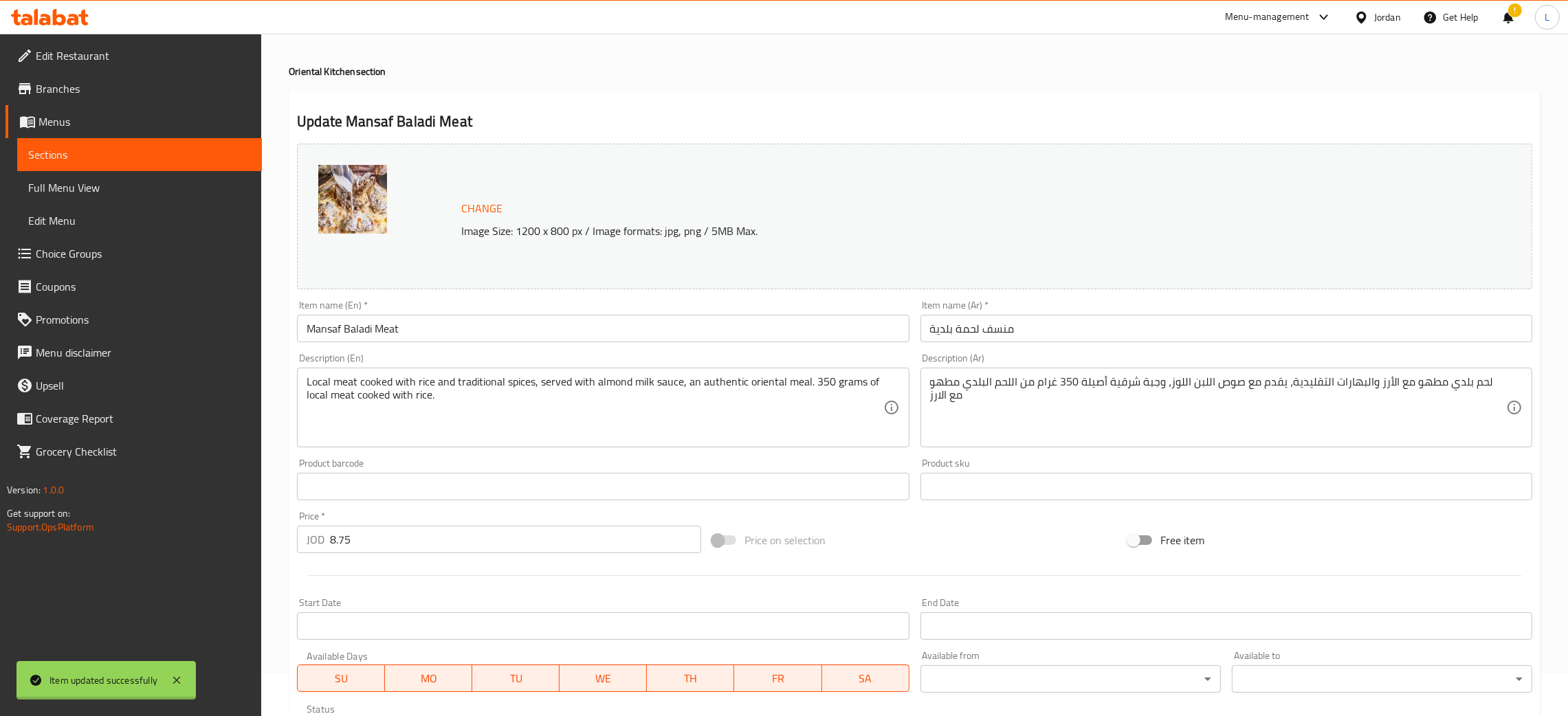
scroll to position [0, 0]
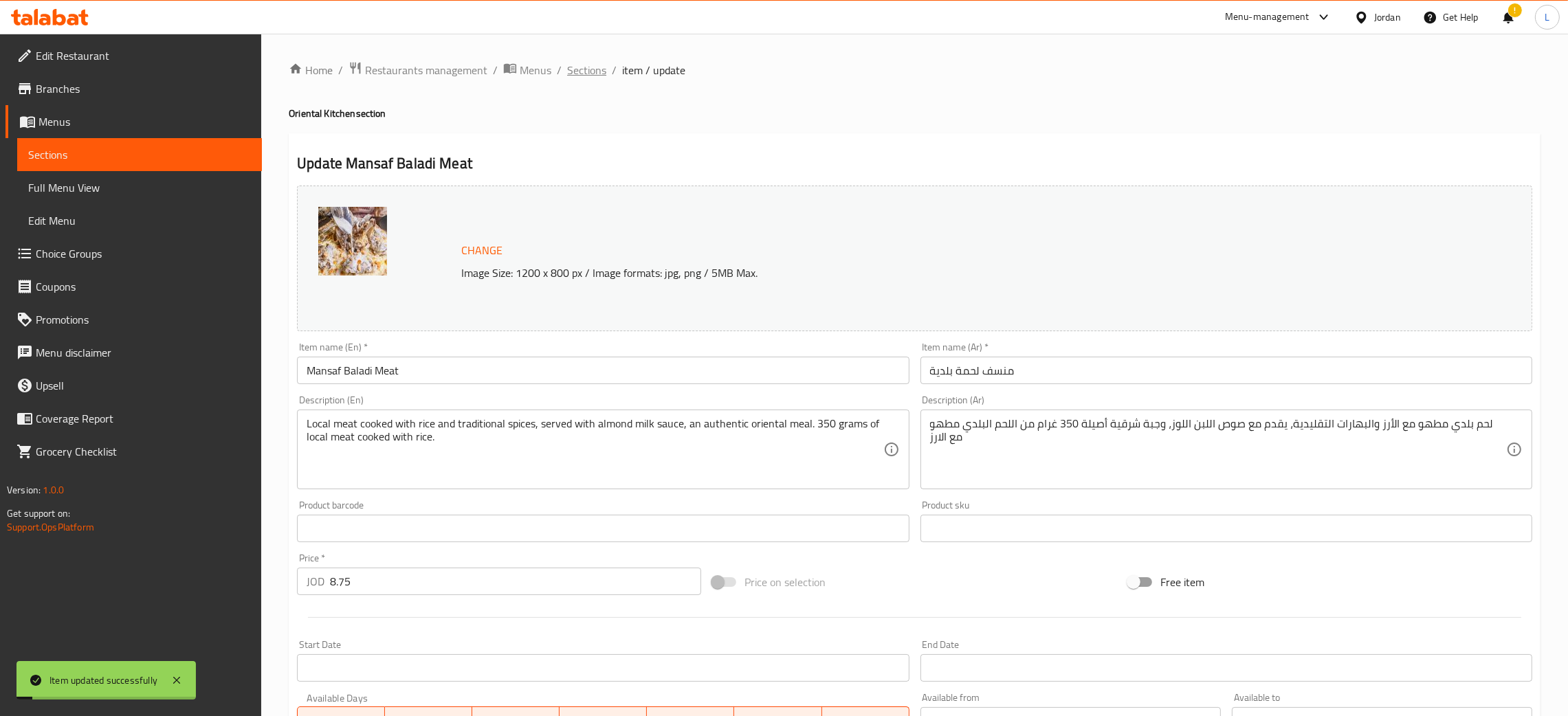
click at [588, 65] on span "Sections" at bounding box center [586, 69] width 39 height 16
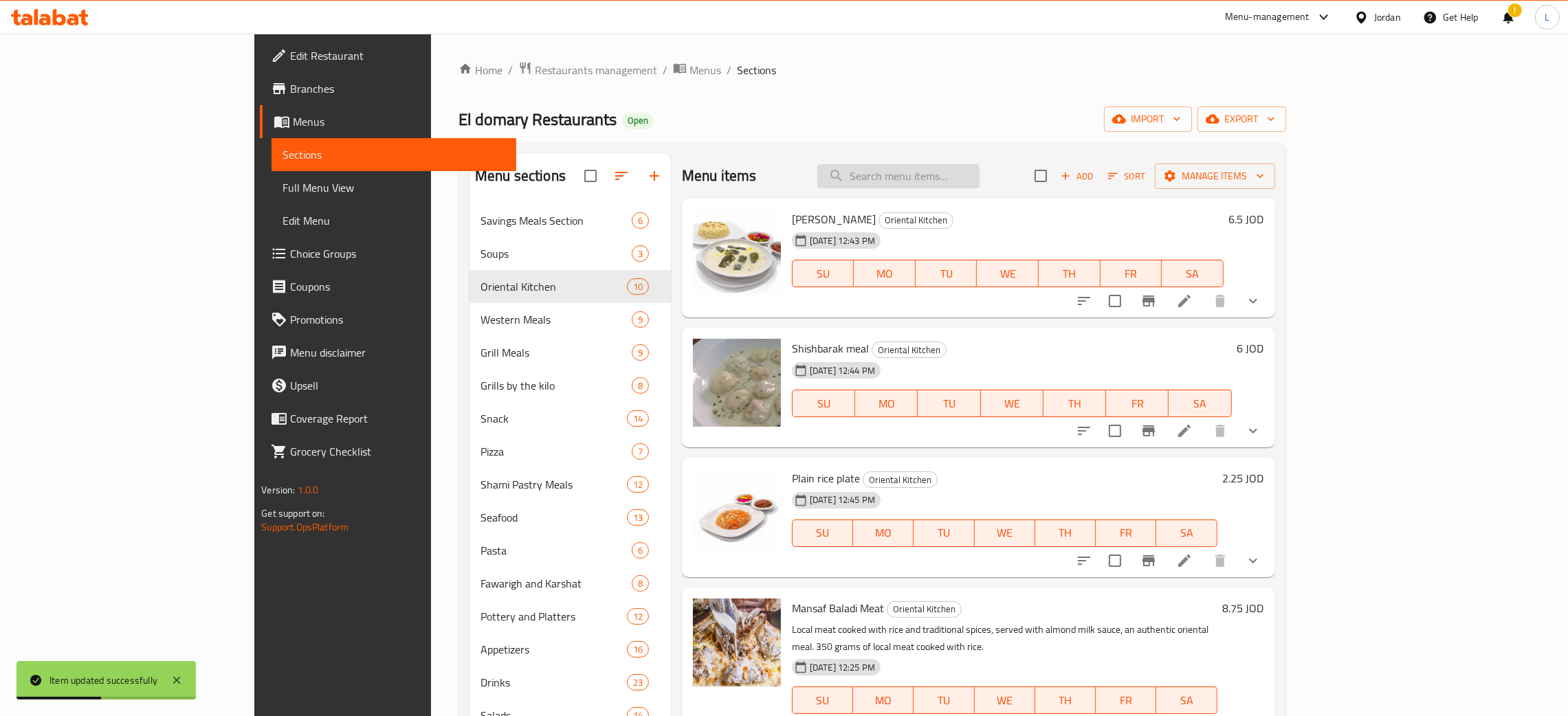
click at [980, 176] on input "search" at bounding box center [898, 176] width 162 height 24
type input "ة"
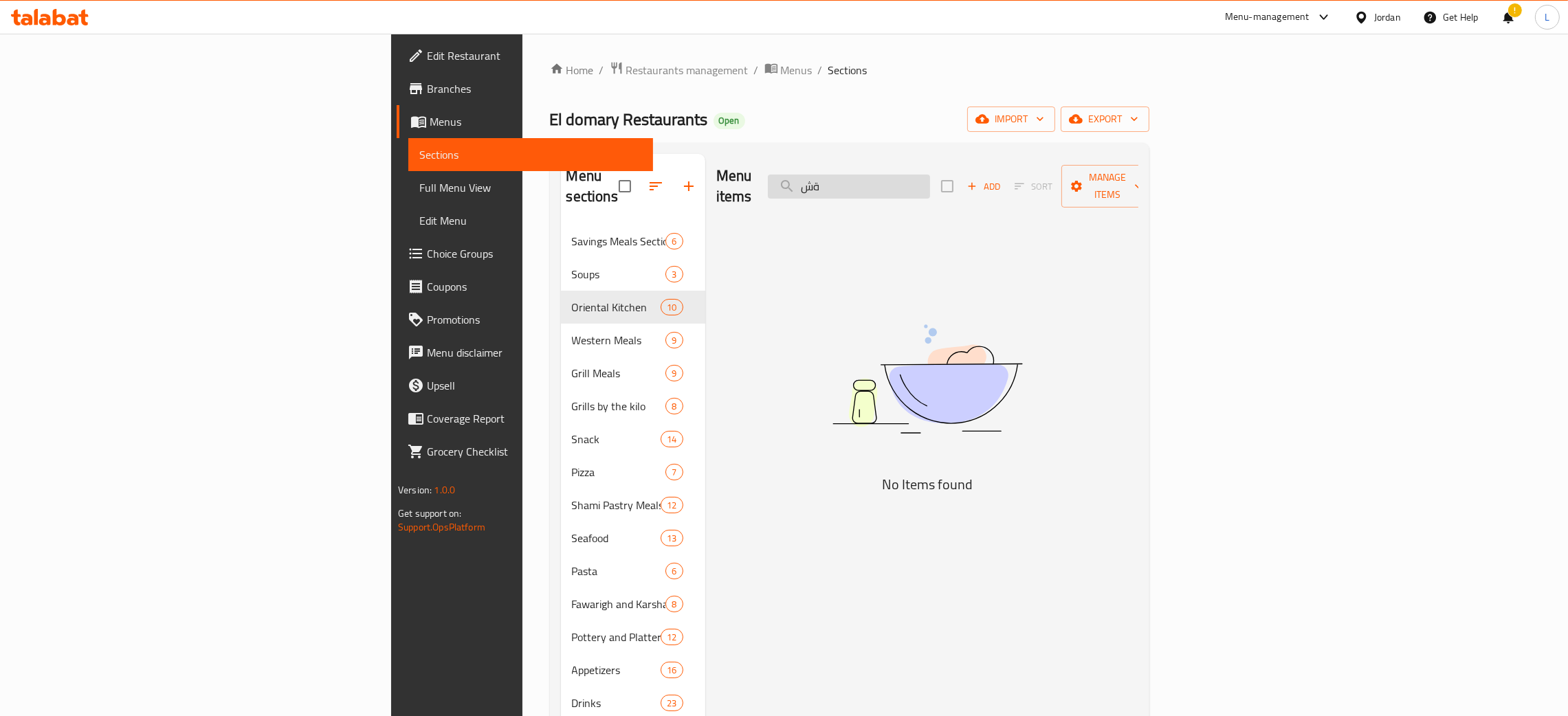
type input "ة"
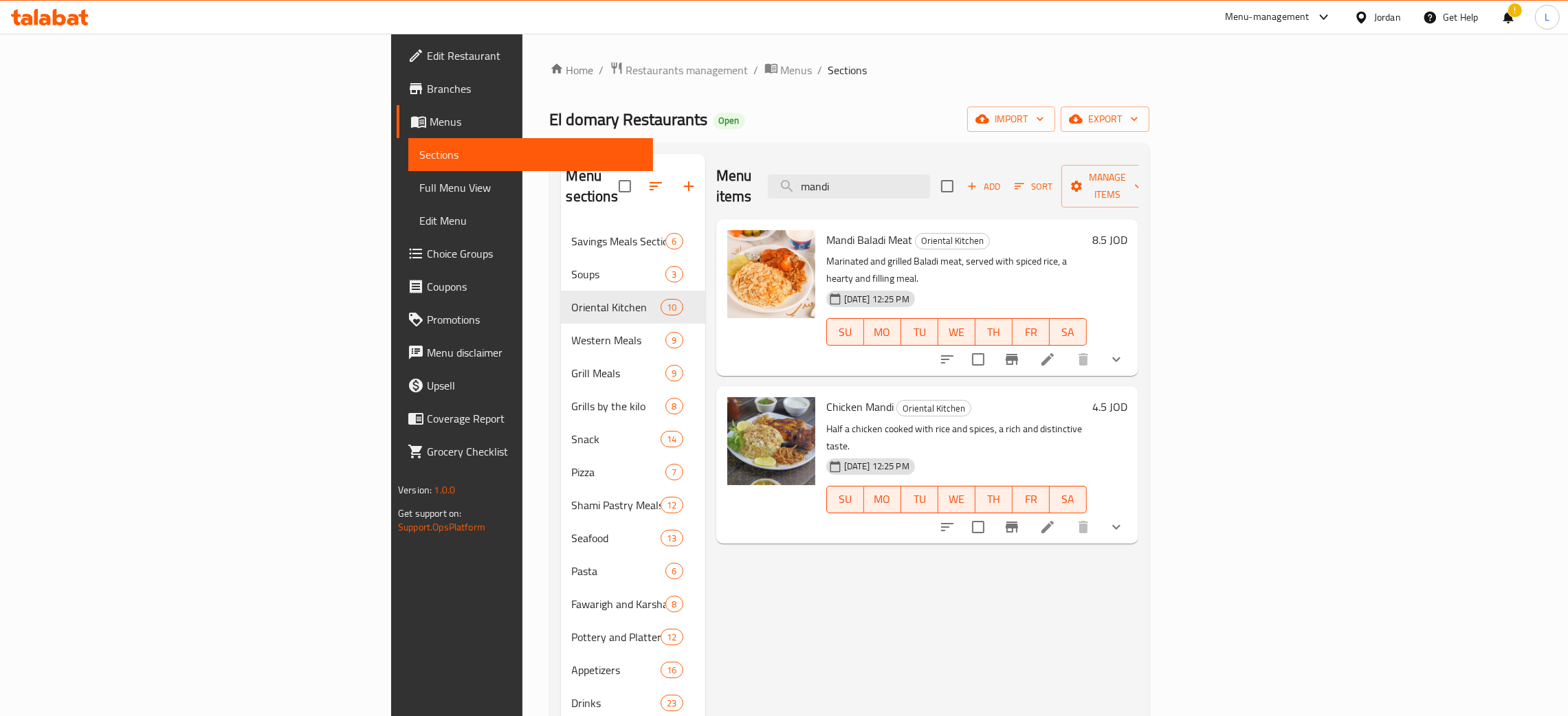
type input "mandi"
click at [1055, 351] on icon at bounding box center [1047, 359] width 16 height 16
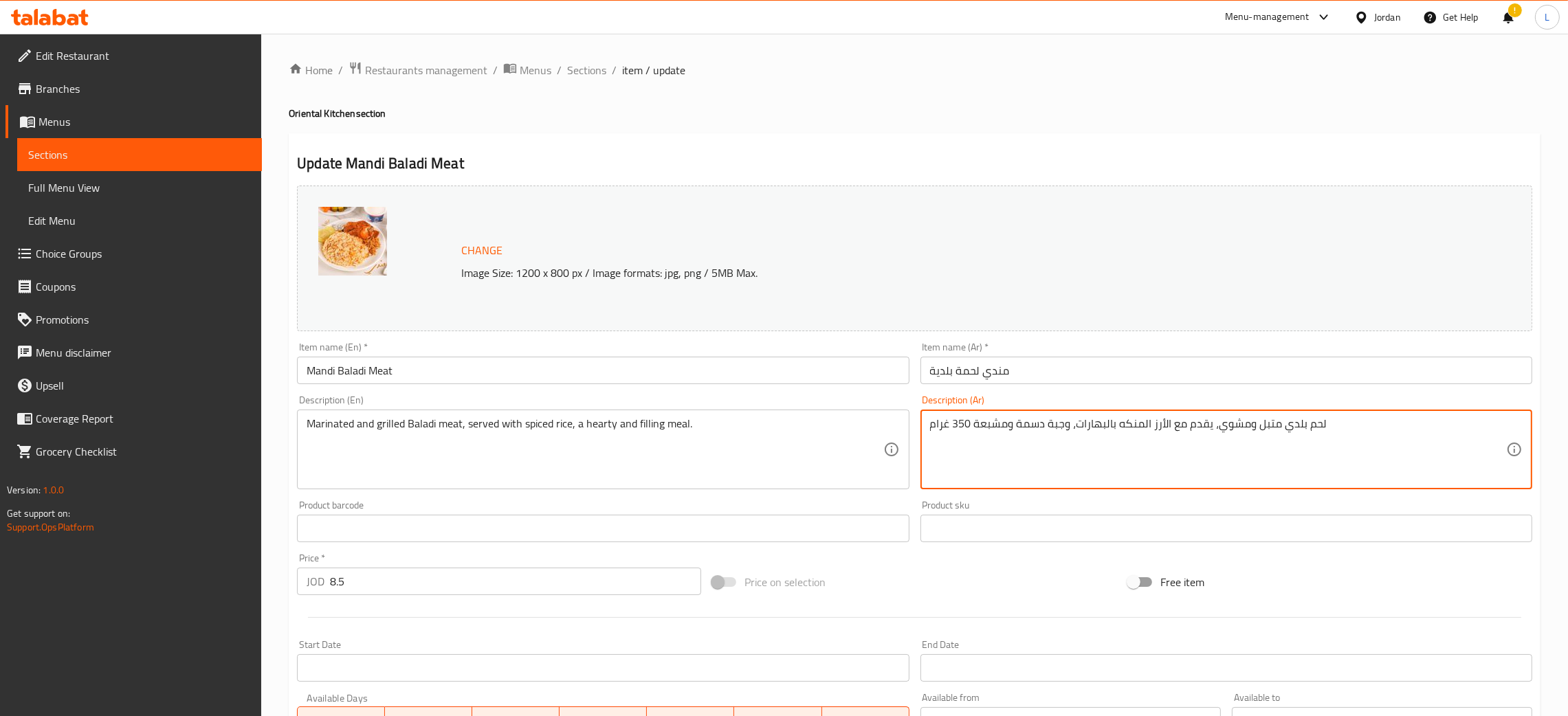
drag, startPoint x: 706, startPoint y: 392, endPoint x: 719, endPoint y: 407, distance: 19.8
click at [710, 398] on div "Description (En) Marinated and grilled Baladi meat, served with spiced rice, a …" at bounding box center [603, 443] width 623 height 105
drag, startPoint x: 1279, startPoint y: 423, endPoint x: 1320, endPoint y: 427, distance: 41.2
click at [1327, 420] on textarea "متبل ومشوي، يقدم مع الأرز المنكه بالبهارات، وجبة دسمة ومشبعة 350 غرام" at bounding box center [1218, 450] width 576 height 66
click at [1326, 423] on textarea "متبل ومشوي، يقدم مع الأرز المنكه بالبهارات، وجبة دسمة ومشبعة 350 غرام من لحم ال…" at bounding box center [1218, 450] width 576 height 66
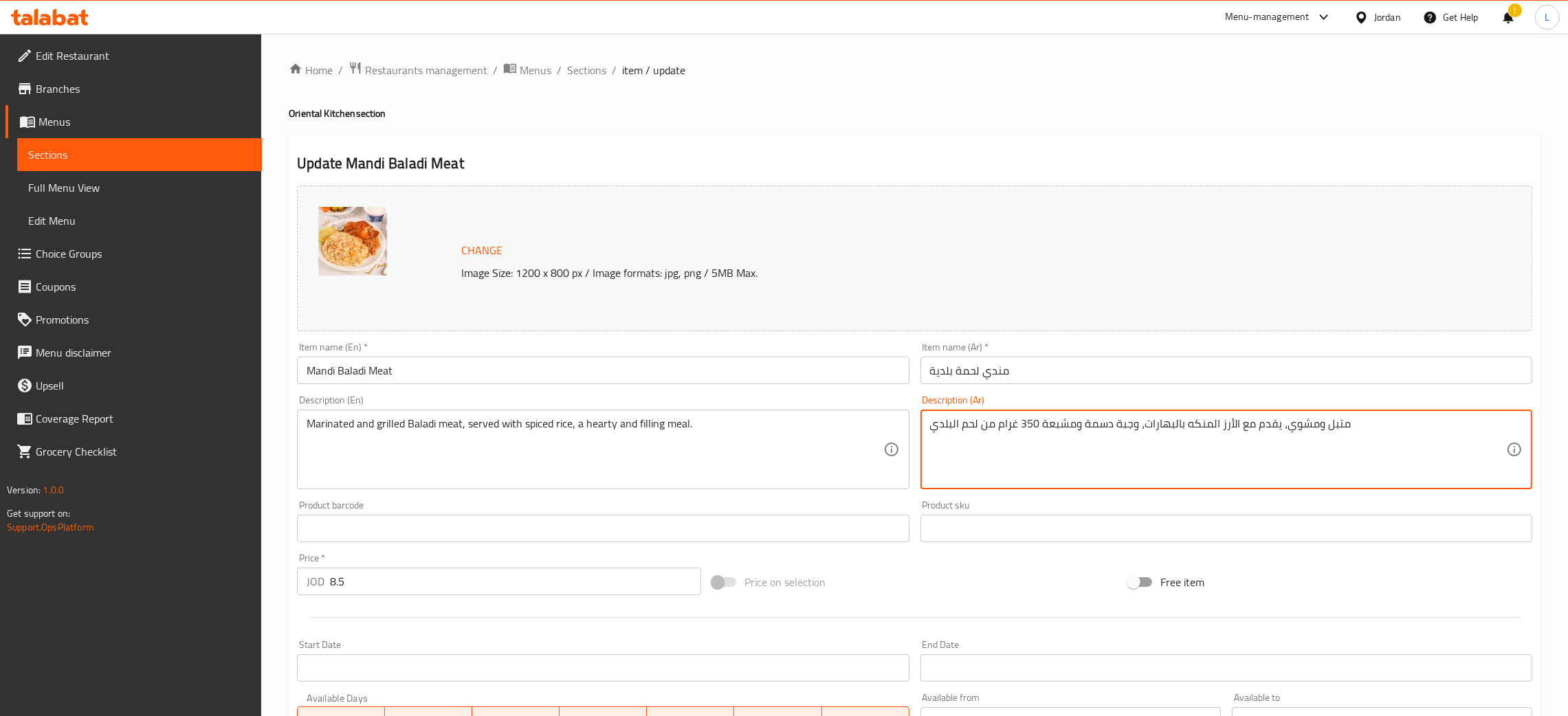
click at [1329, 421] on textarea "متبل ومشوي، يقدم مع الأرز المنكه بالبهارات، وجبة دسمة ومشبعة 350 غرام من لحم ال…" at bounding box center [1218, 450] width 576 height 66
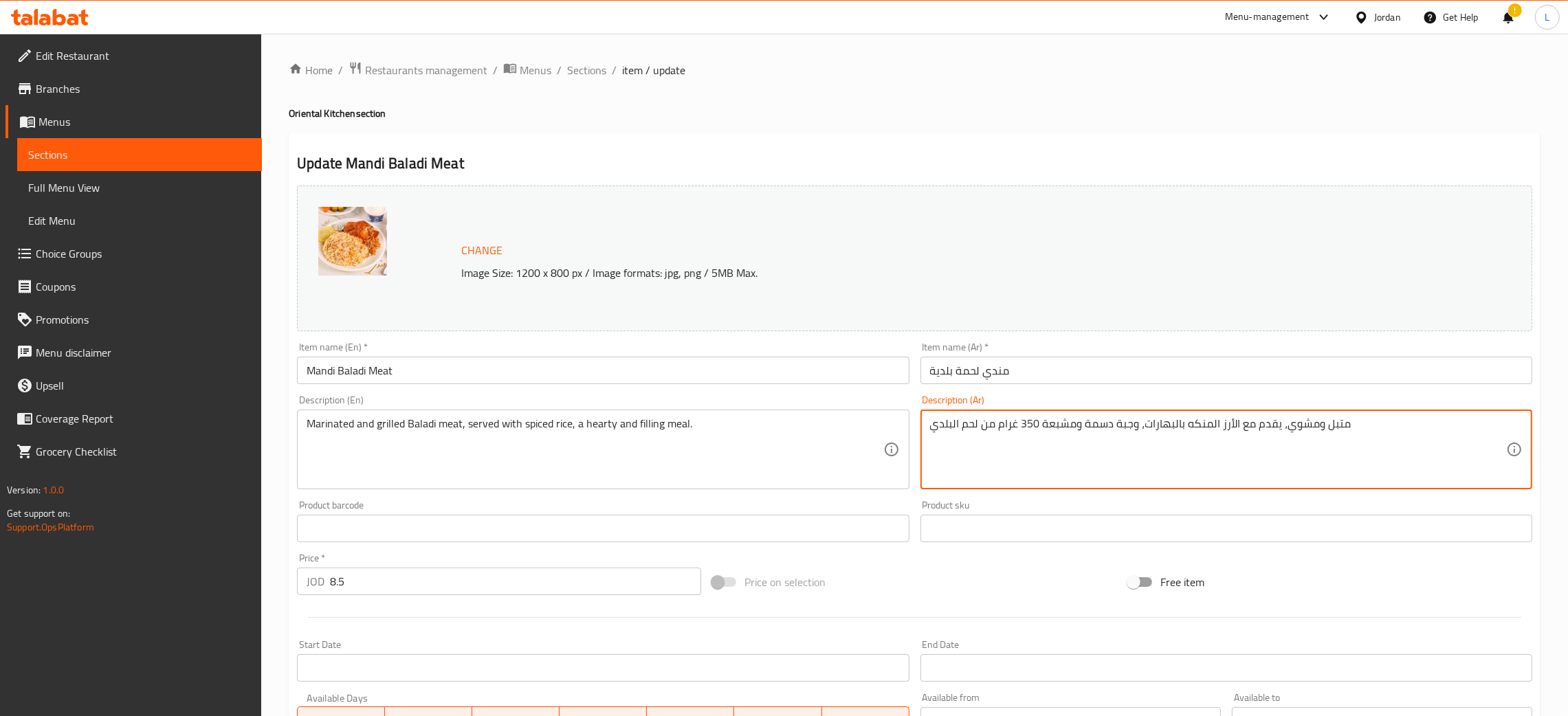
type textarea "متبل ومشوي، يقدم مع الأرز المنكه بالبهارات، وجبة دسمة ومشبعة 350 غرام من لحم ال…"
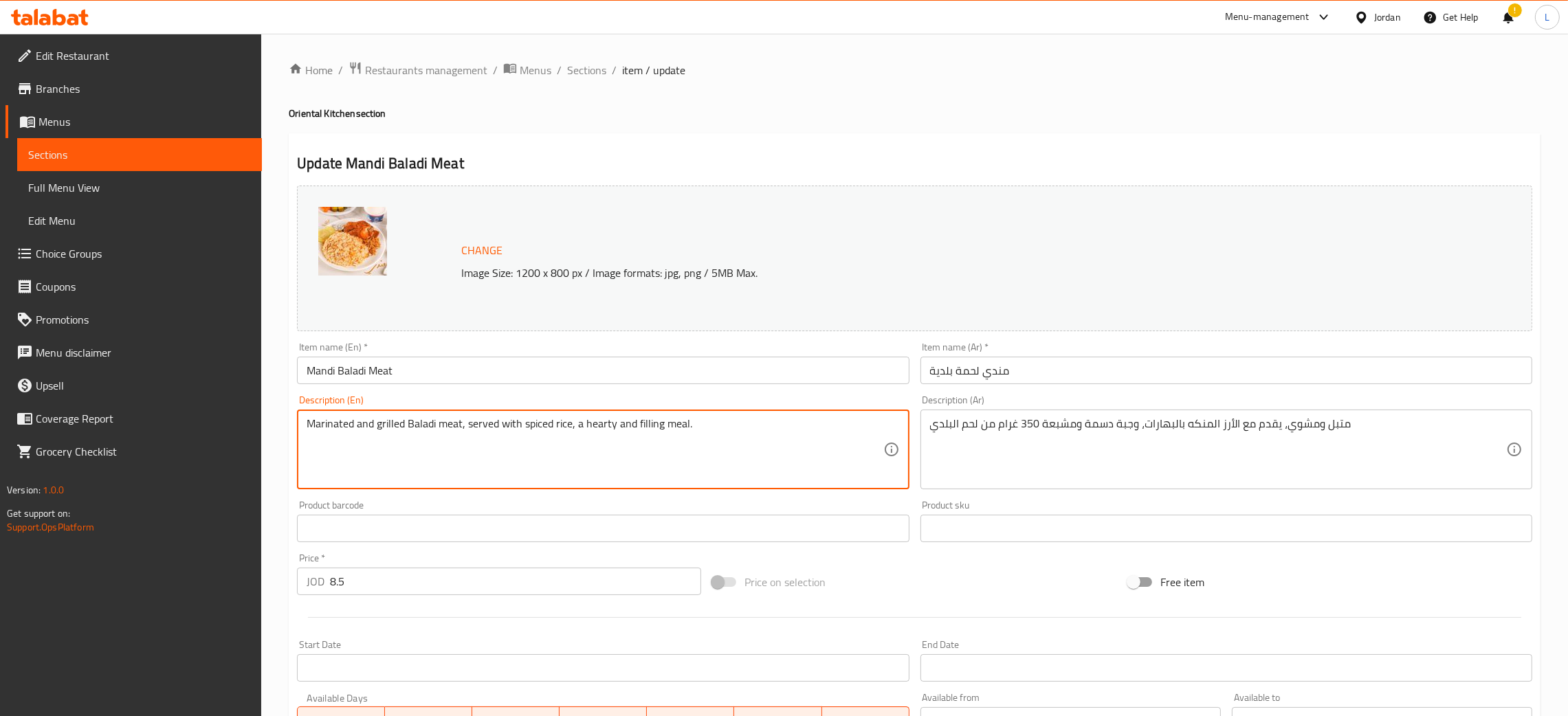
click at [522, 444] on textarea "Marinated and grilled Baladi meat, served with spiced rice, a hearty and fillin…" at bounding box center [594, 450] width 576 height 66
paste textarea ", served with spiced rice, a hearty and filling meal. 350 grams of local meat."
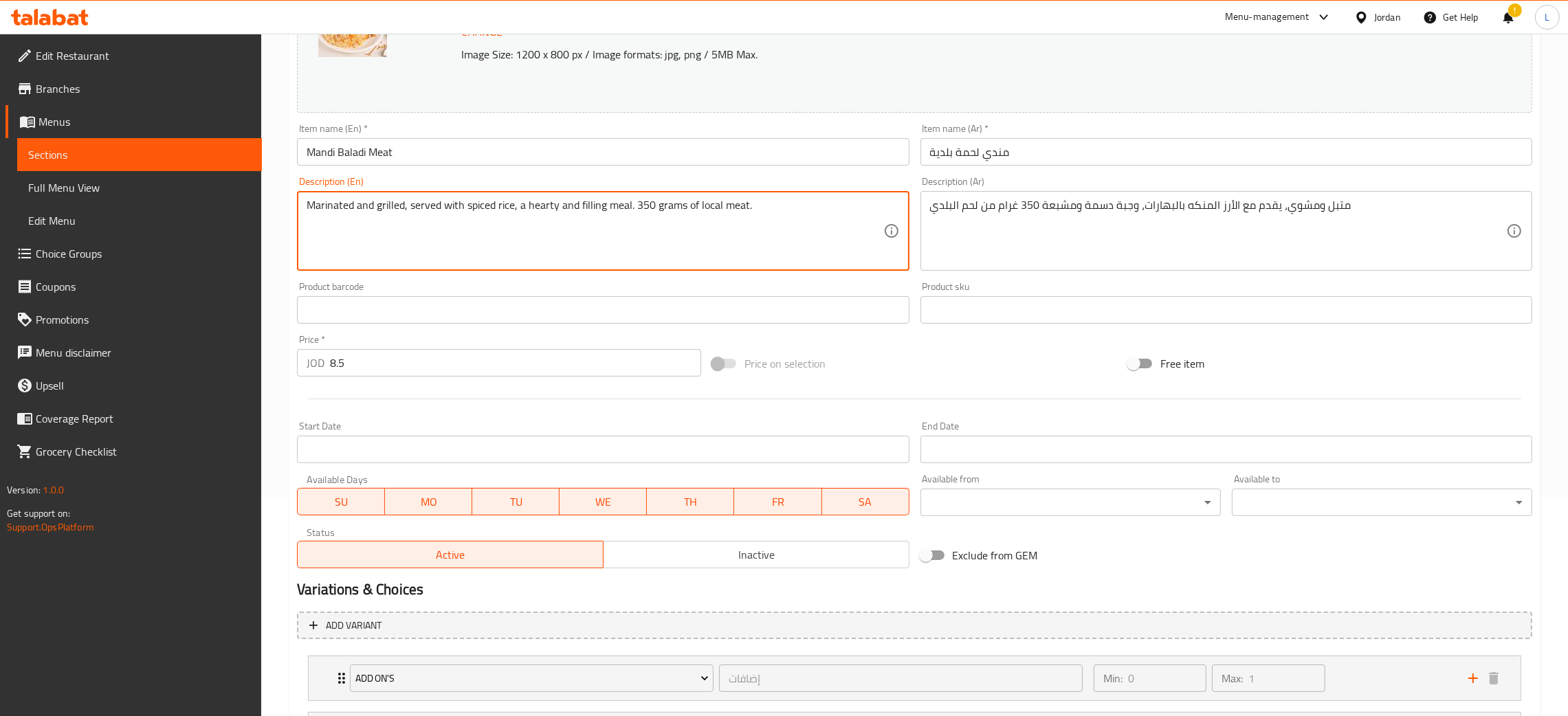
scroll to position [410, 0]
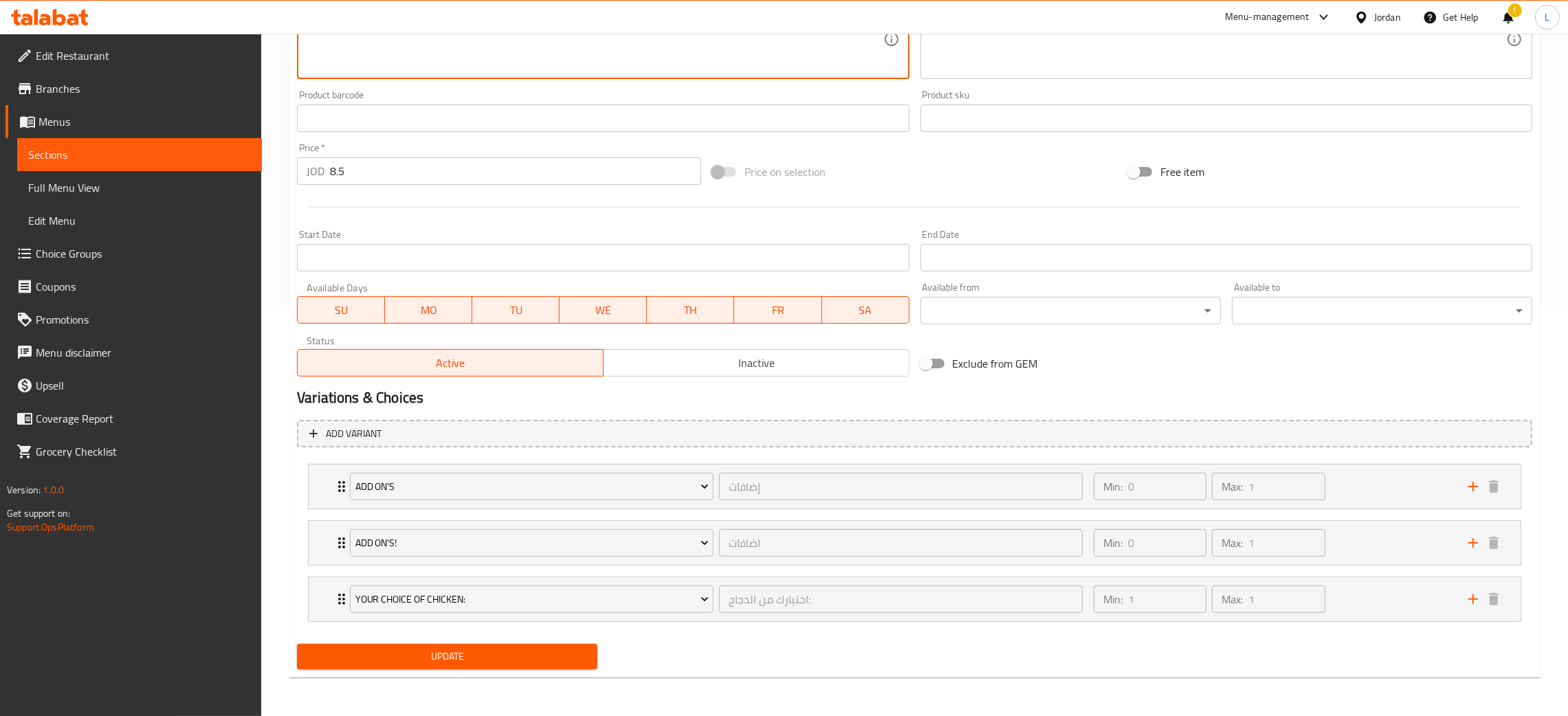
type textarea "Marinated and grilled, served with spiced rice, a hearty and filling meal. 350 …"
click at [427, 671] on div "Update" at bounding box center [447, 657] width 311 height 36
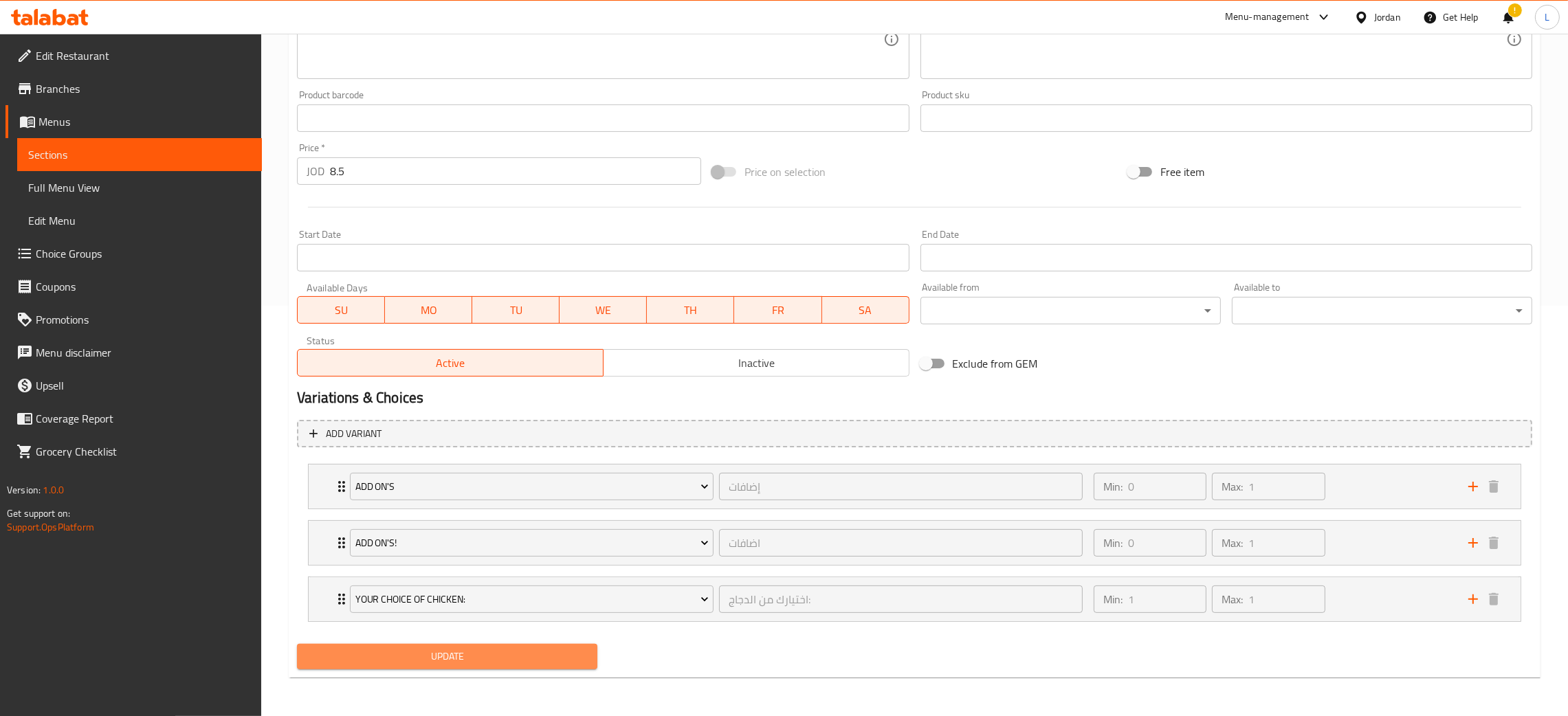
click at [449, 659] on span "Update" at bounding box center [446, 657] width 278 height 17
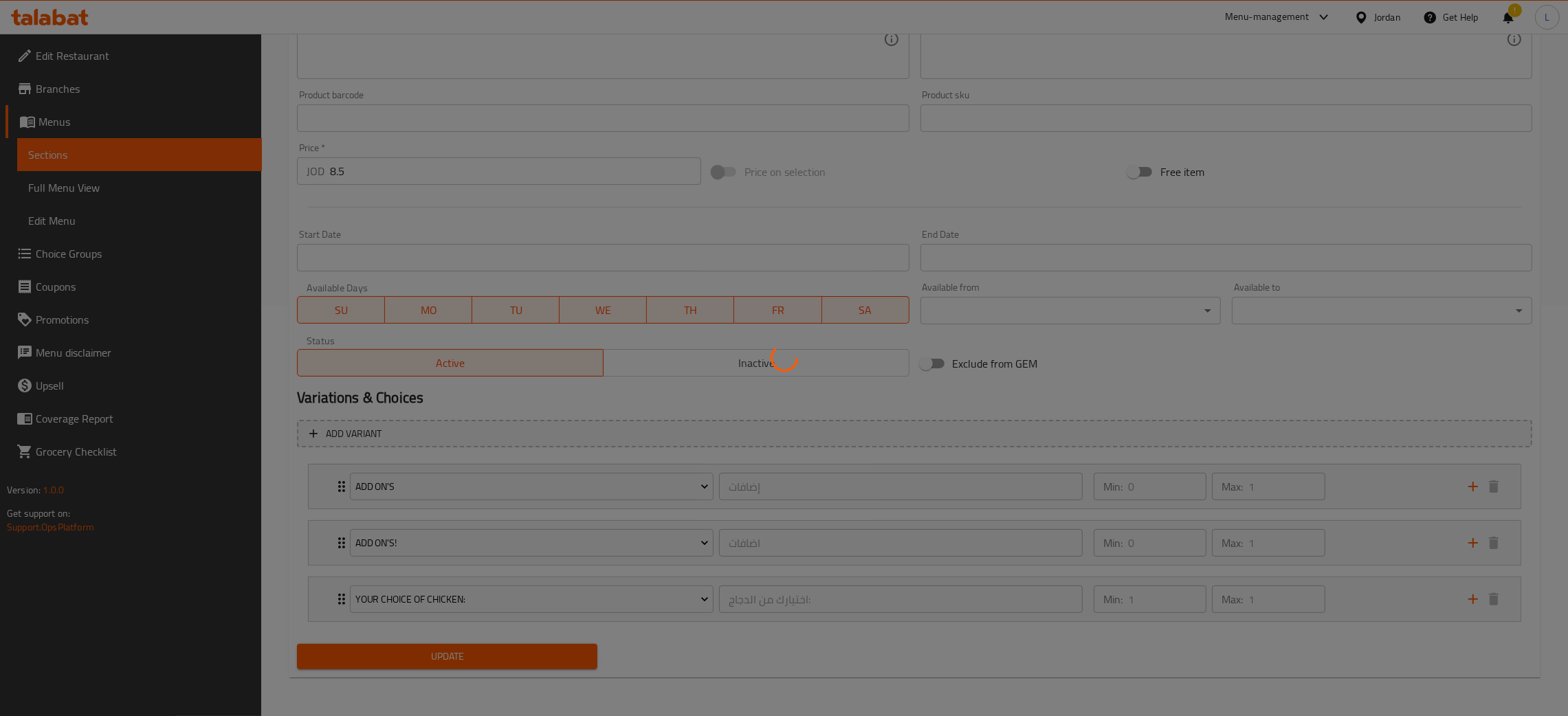
scroll to position [0, 0]
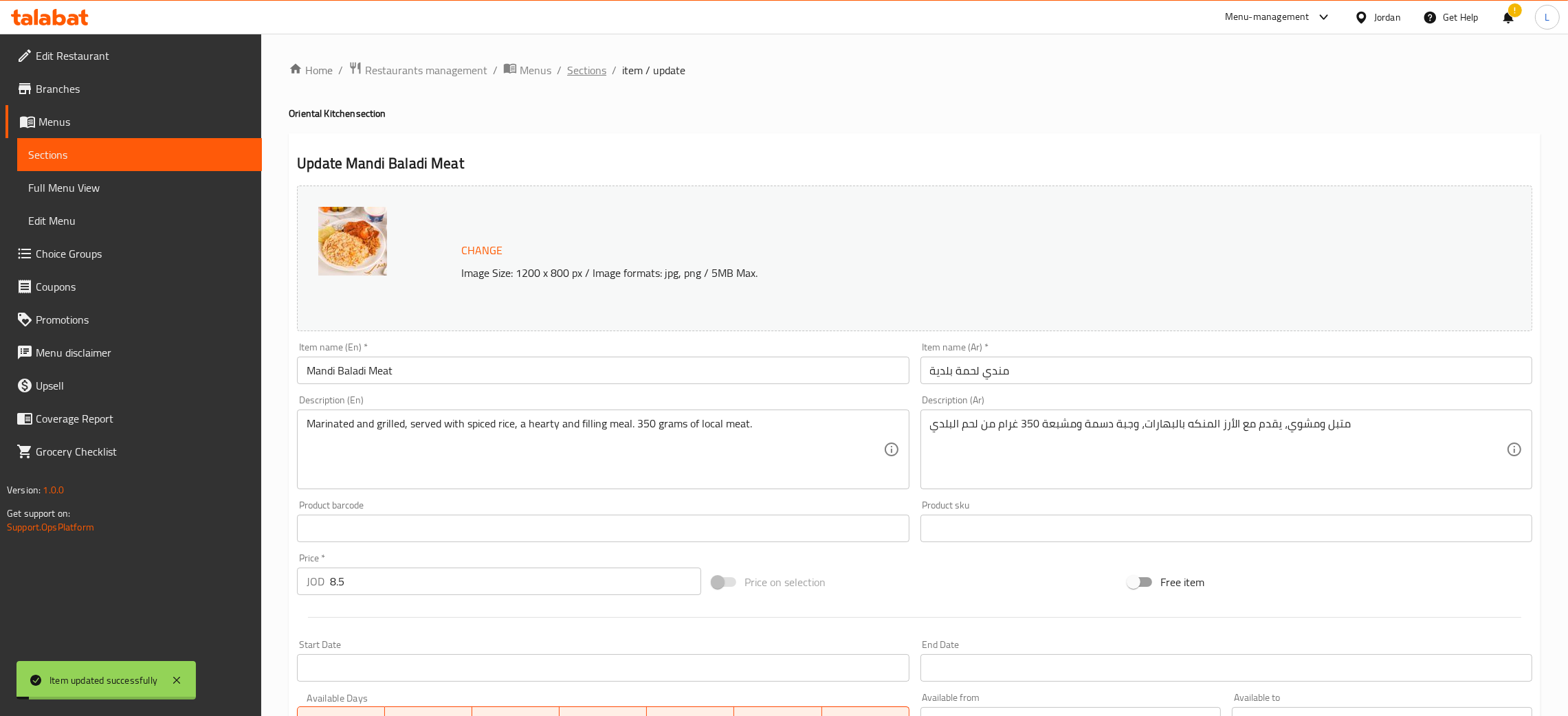
click at [596, 70] on span "Sections" at bounding box center [586, 69] width 39 height 16
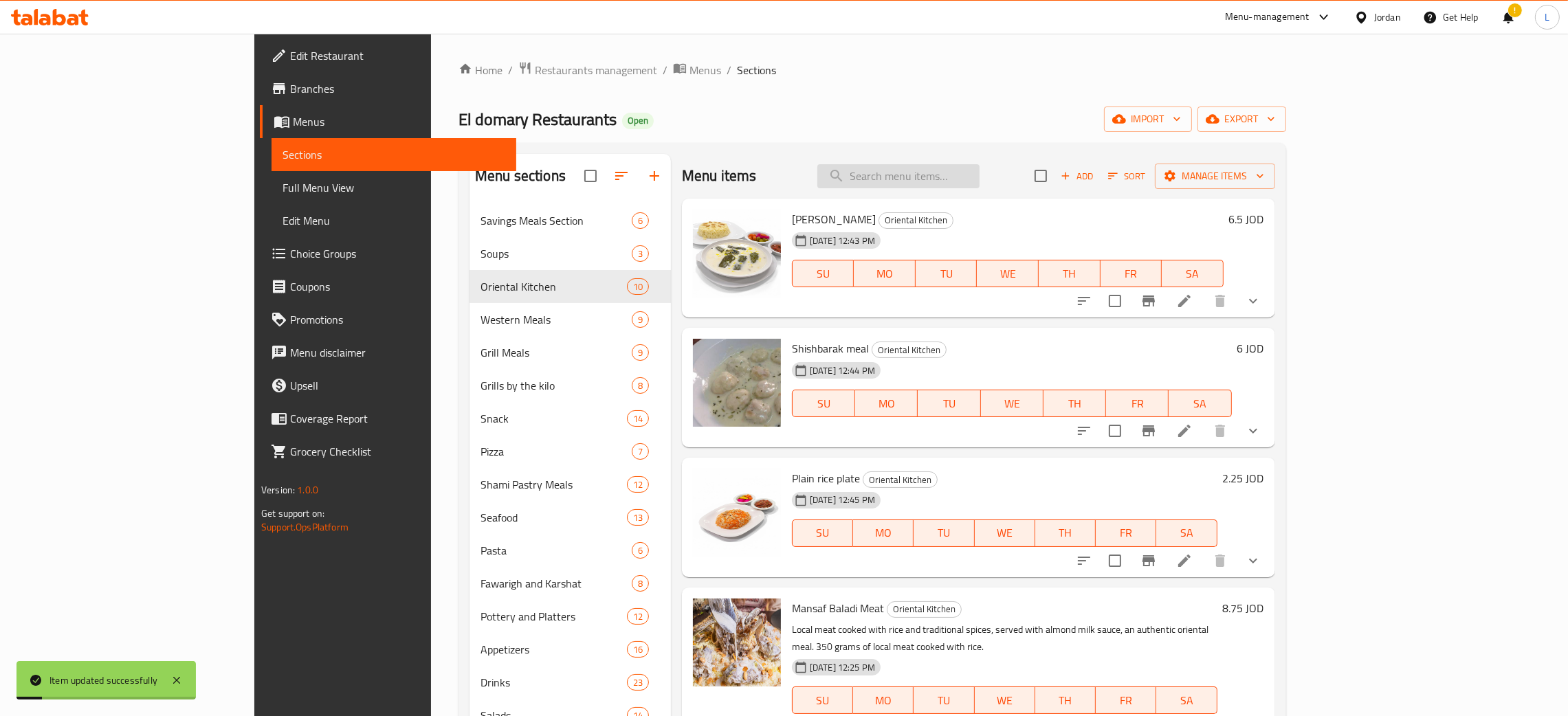
click at [980, 178] on input "search" at bounding box center [898, 176] width 162 height 24
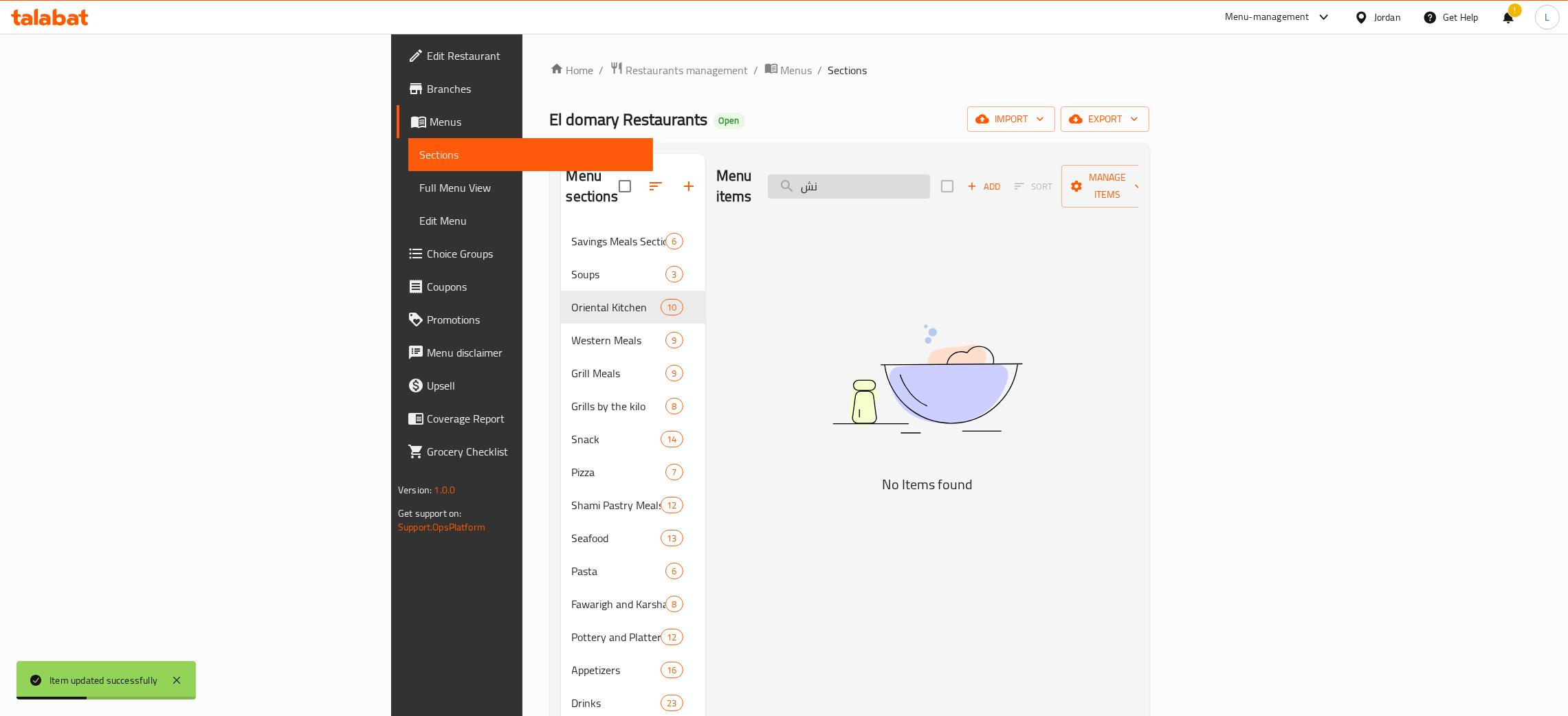
type input "ن"
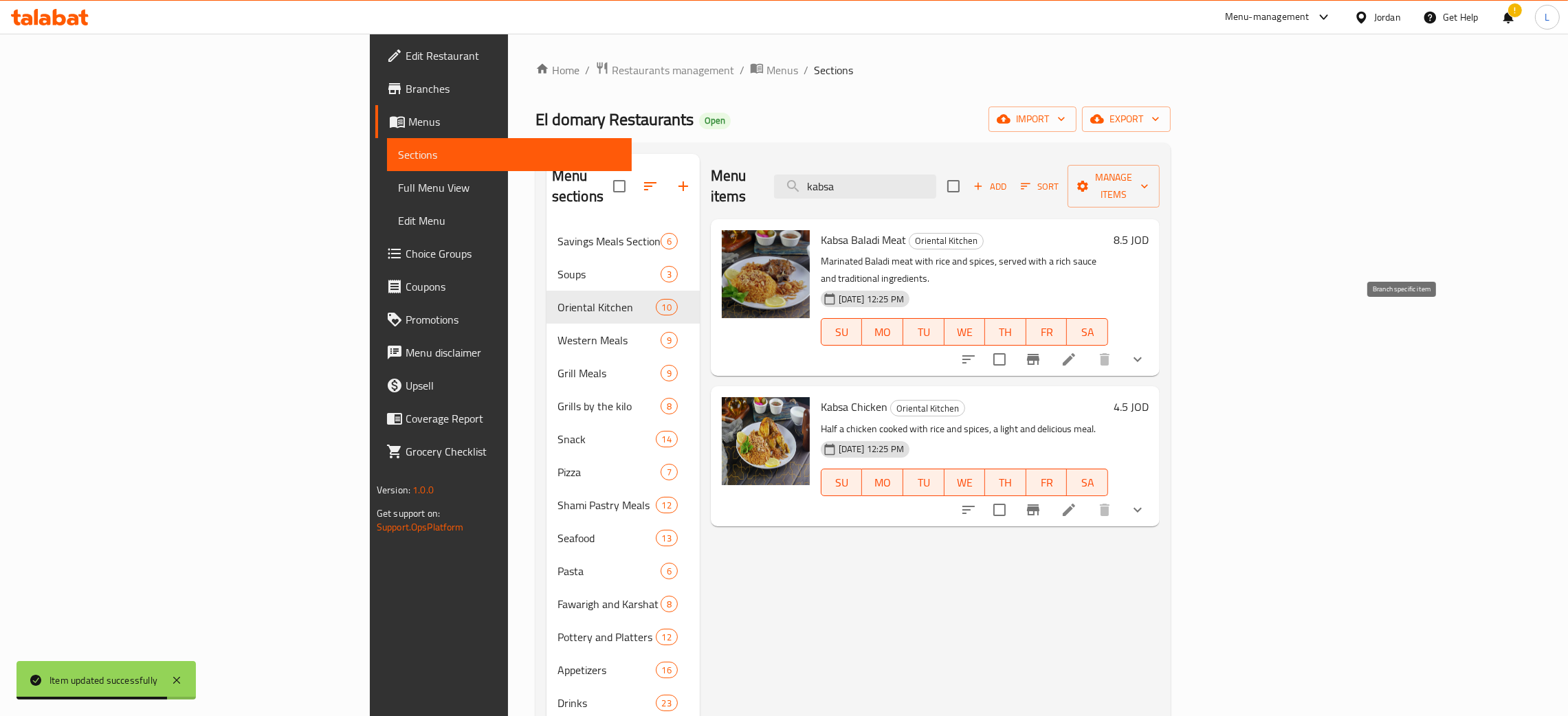
type input "kabsa"
click at [1074, 353] on icon at bounding box center [1068, 359] width 12 height 12
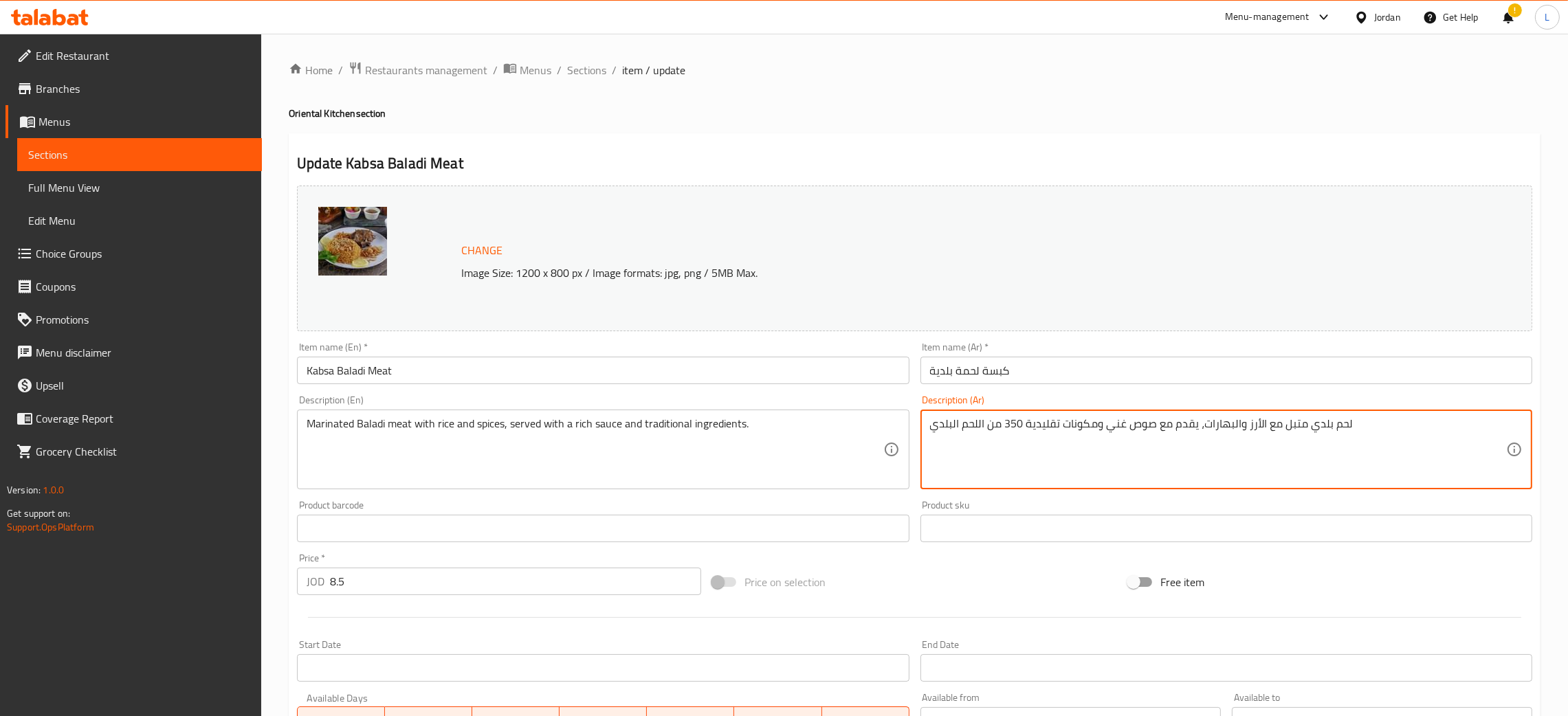
click at [1315, 424] on textarea "لحم بلدي متبل مع الأرز والبهارات، يقدم مع صوص غني ومكونات تقليدية 350 من اللحم …" at bounding box center [1218, 450] width 576 height 66
drag, startPoint x: 1305, startPoint y: 424, endPoint x: 1343, endPoint y: 427, distance: 38.1
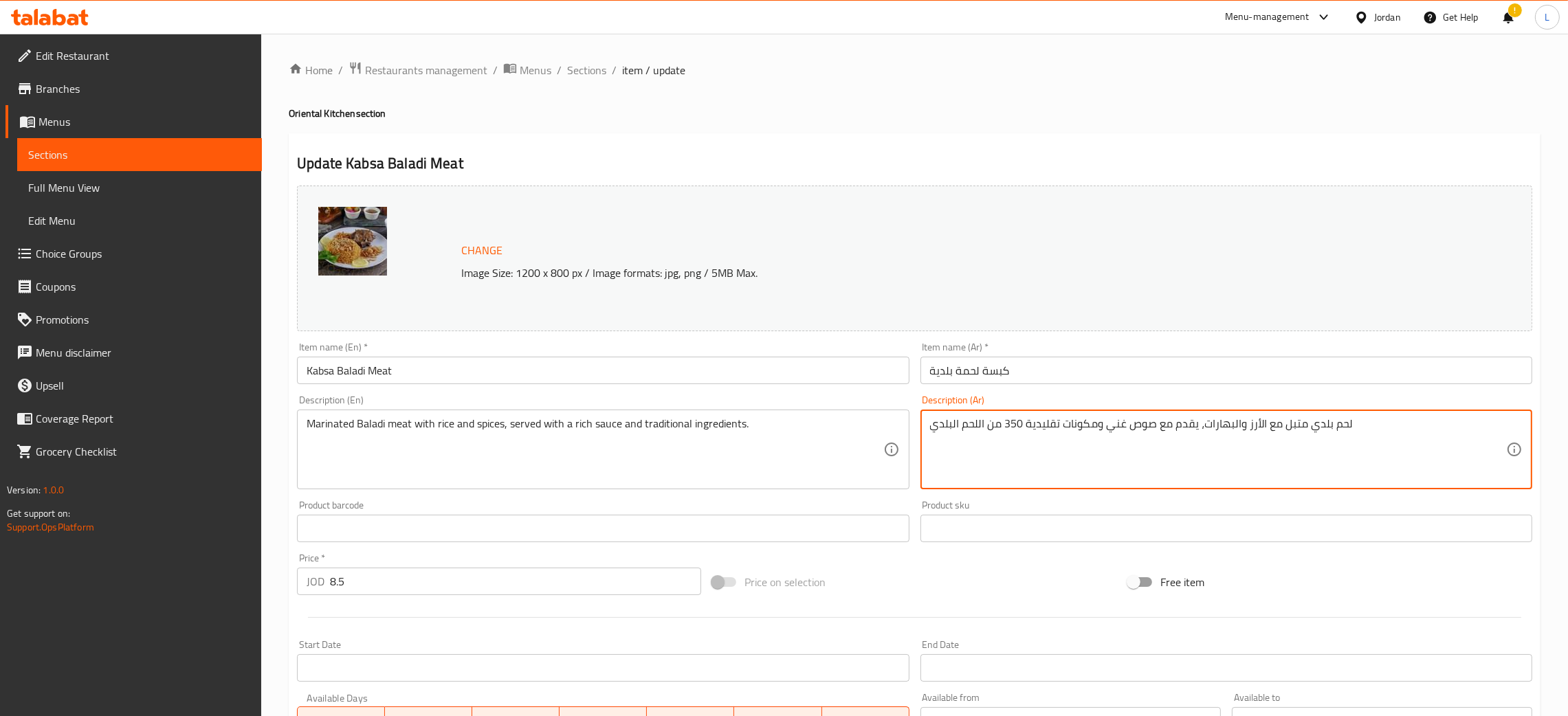
click at [1344, 427] on textarea "لحم بلدي متبل مع الأرز والبهارات، يقدم مع صوص غني ومكونات تقليدية 350 من اللحم …" at bounding box center [1218, 450] width 576 height 66
click at [1341, 424] on textarea "لحم بلدي متبل مع الأرز والبهارات، يقدم مع صوص غني ومكونات تقليدية 350 من اللحم …" at bounding box center [1218, 450] width 576 height 66
click at [1311, 423] on textarea "بلدي متبل مع الأرز والبهارات، يقدم مع صوص غني ومكونات تقليدية 350 من اللحم البل…" at bounding box center [1218, 450] width 576 height 66
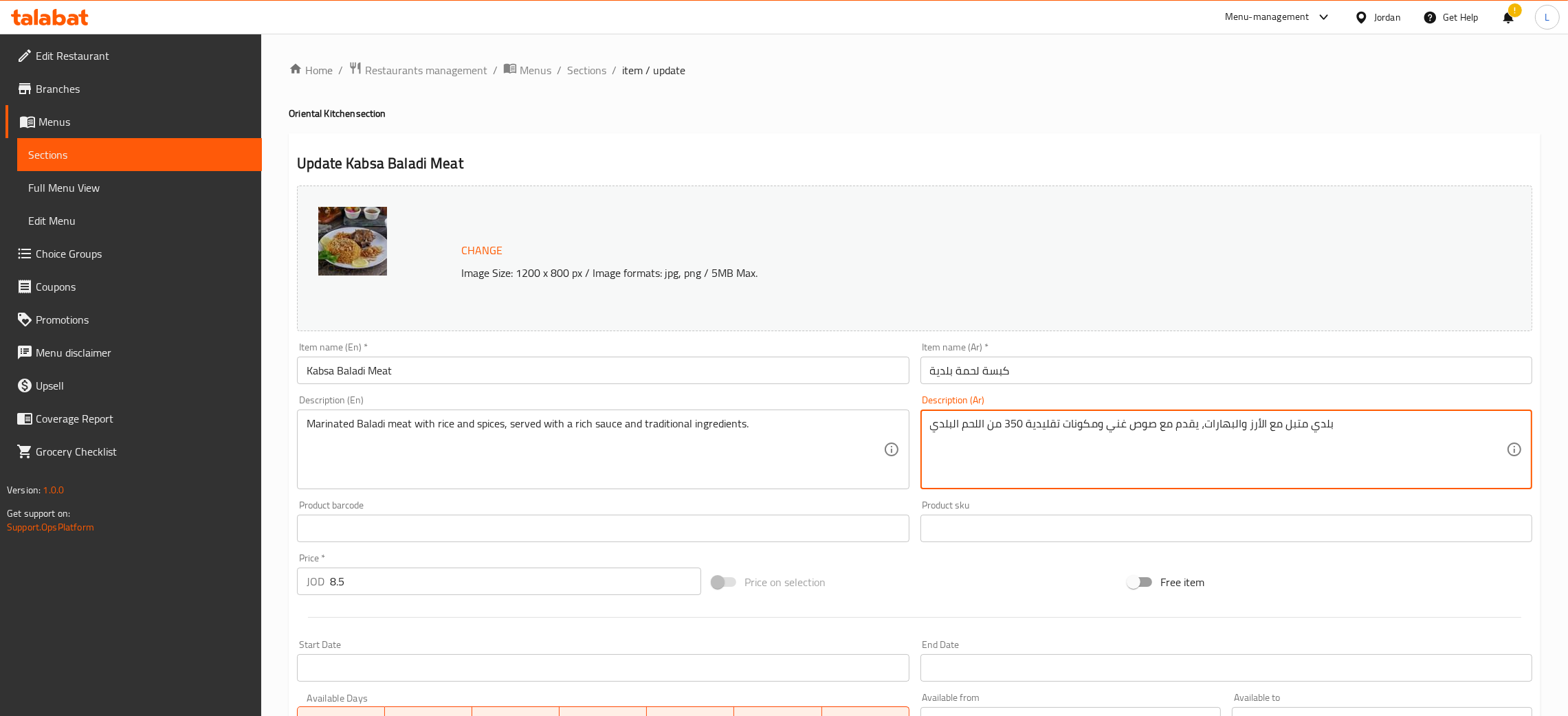
click at [1311, 423] on textarea "بلدي متبل مع الأرز والبهارات، يقدم مع صوص غني ومكونات تقليدية 350 من اللحم البل…" at bounding box center [1218, 450] width 576 height 66
click at [1301, 430] on textarea "متبل مع الأرز والبهارات، يقدم مع صوص غني ومكونات تقليدية 350 من اللحم البلدي" at bounding box center [1218, 450] width 576 height 66
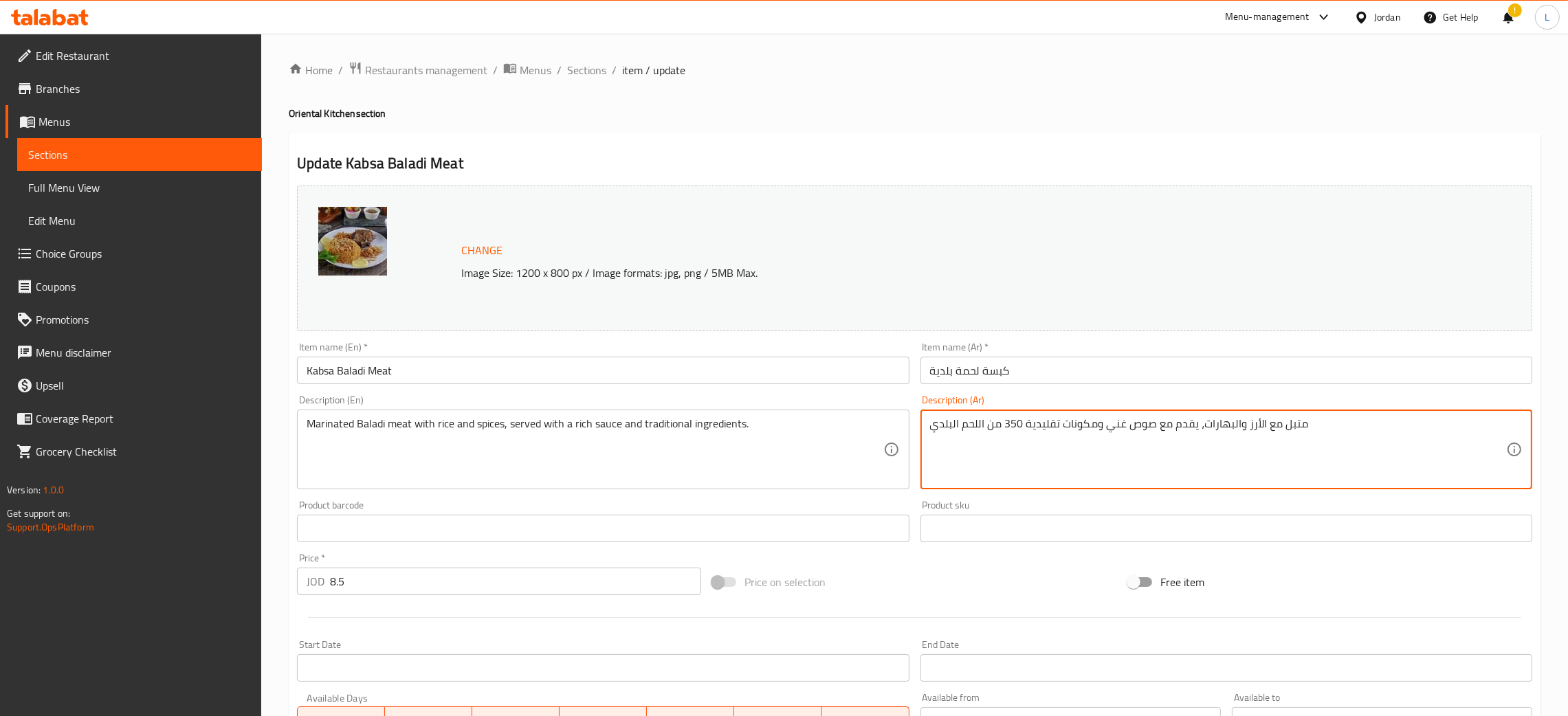
type textarea "متبل مع الأرز والبهارات، يقدم مع صوص غني ومكونات تقليدية 350 من اللحم البلدي"
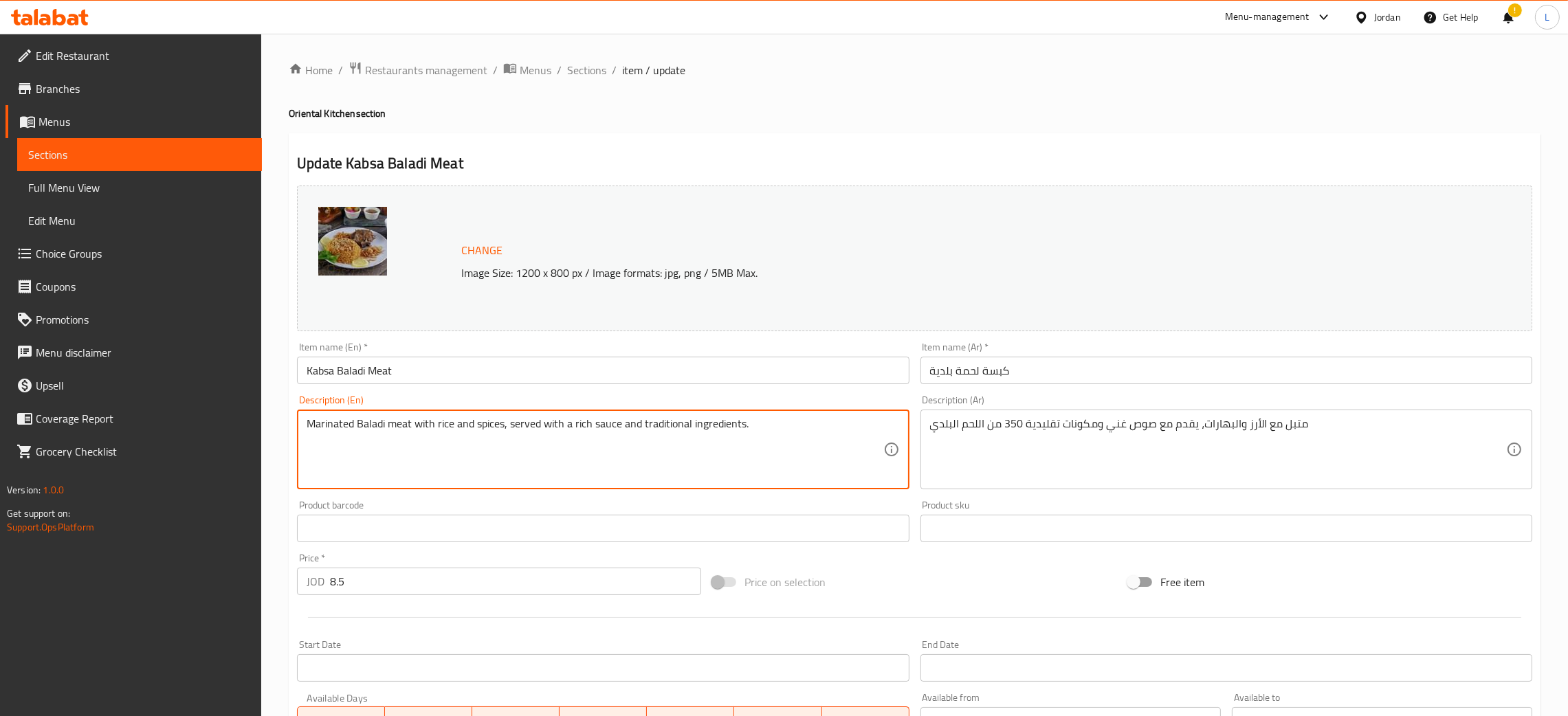
click at [512, 430] on textarea "Marinated Baladi meat with rice and spices, served with a rich sauce and tradit…" at bounding box center [594, 450] width 576 height 66
paste textarea "Seasoned with rice and spices, served with a rich sauce and traditional ingredi…"
click at [700, 423] on textarea "Seasoned with rice and spices, served with a rich sauce and traditional ingredi…" at bounding box center [594, 450] width 576 height 66
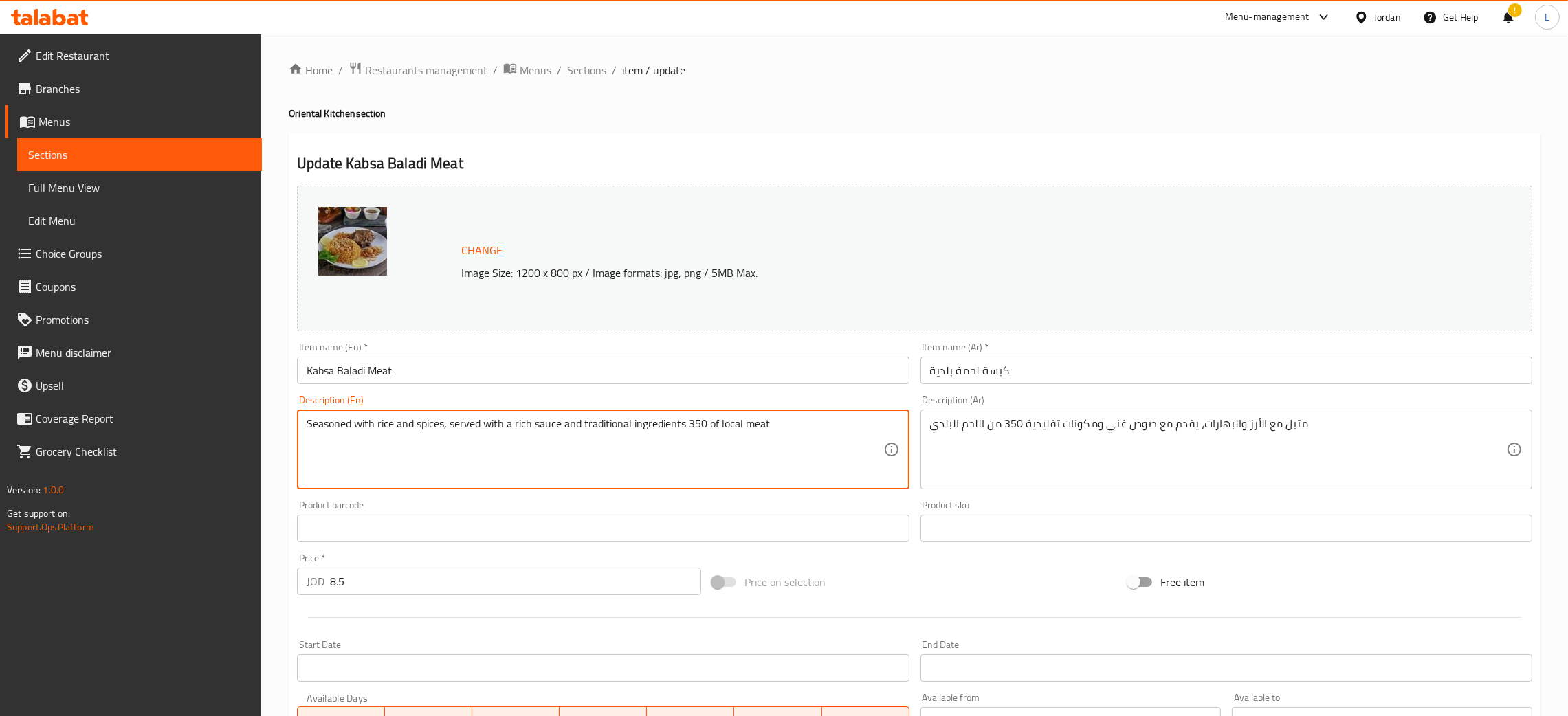
click at [703, 427] on textarea "Seasoned with rice and spices, served with a rich sauce and traditional ingredi…" at bounding box center [594, 450] width 576 height 66
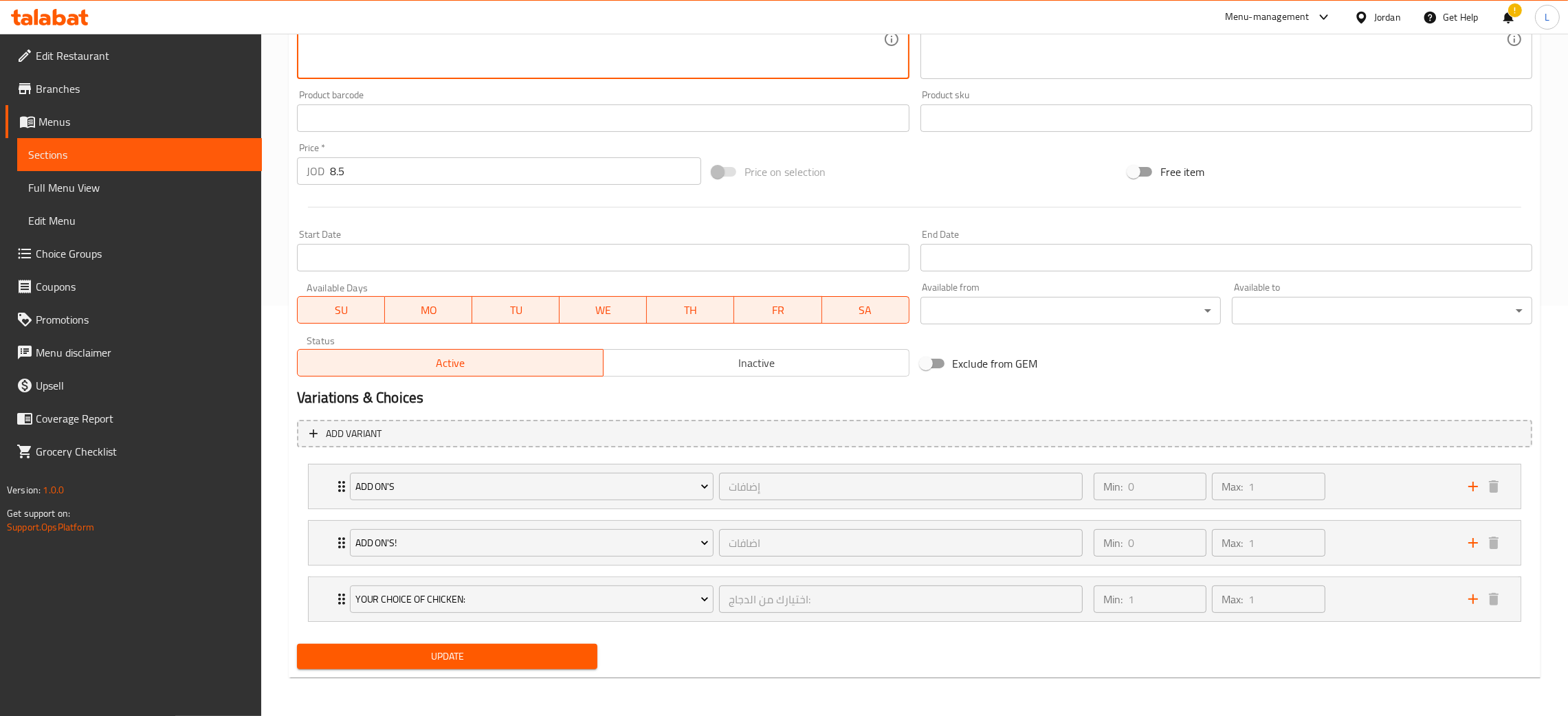
type textarea "Seasoned with rice and spices, served with a rich sauce and traditional ingredi…"
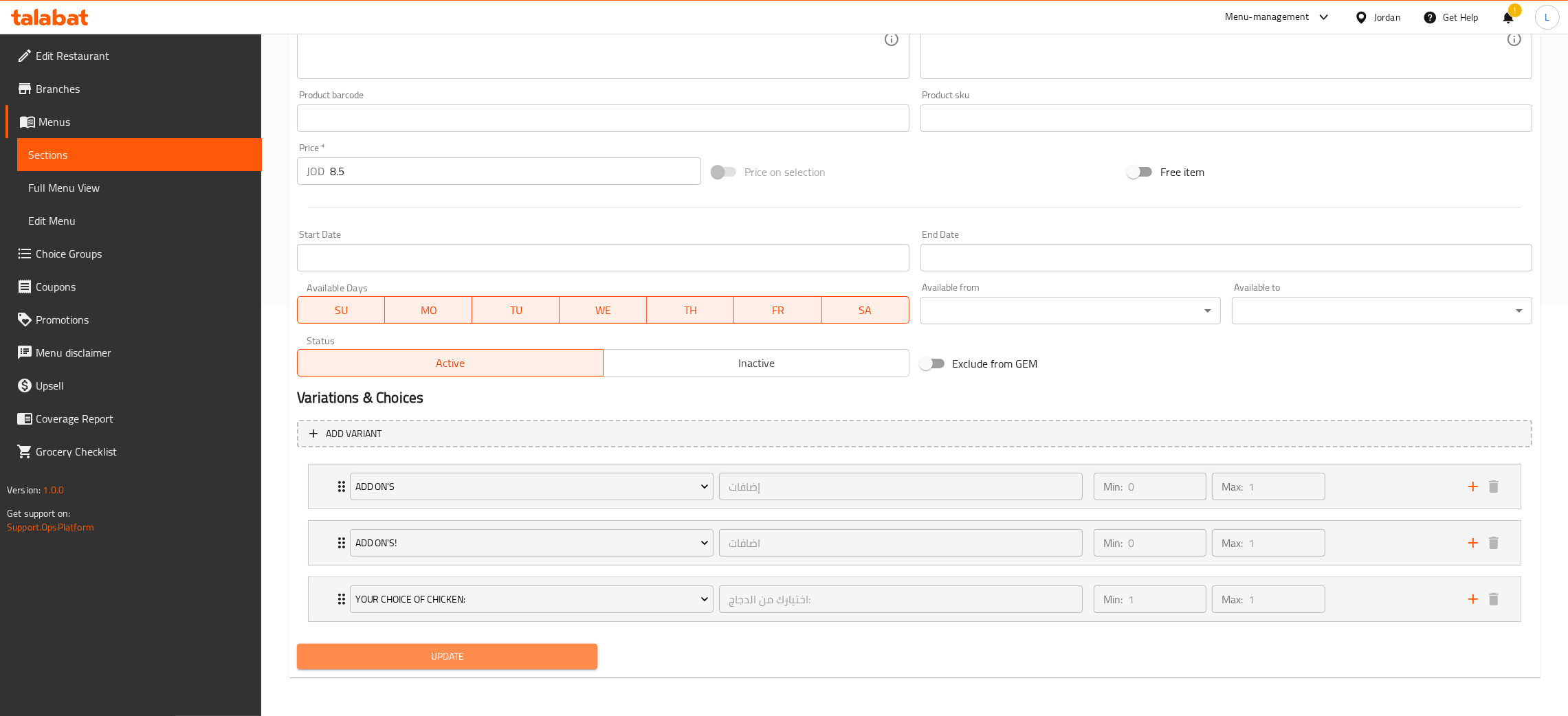
click at [507, 650] on span "Update" at bounding box center [446, 657] width 278 height 17
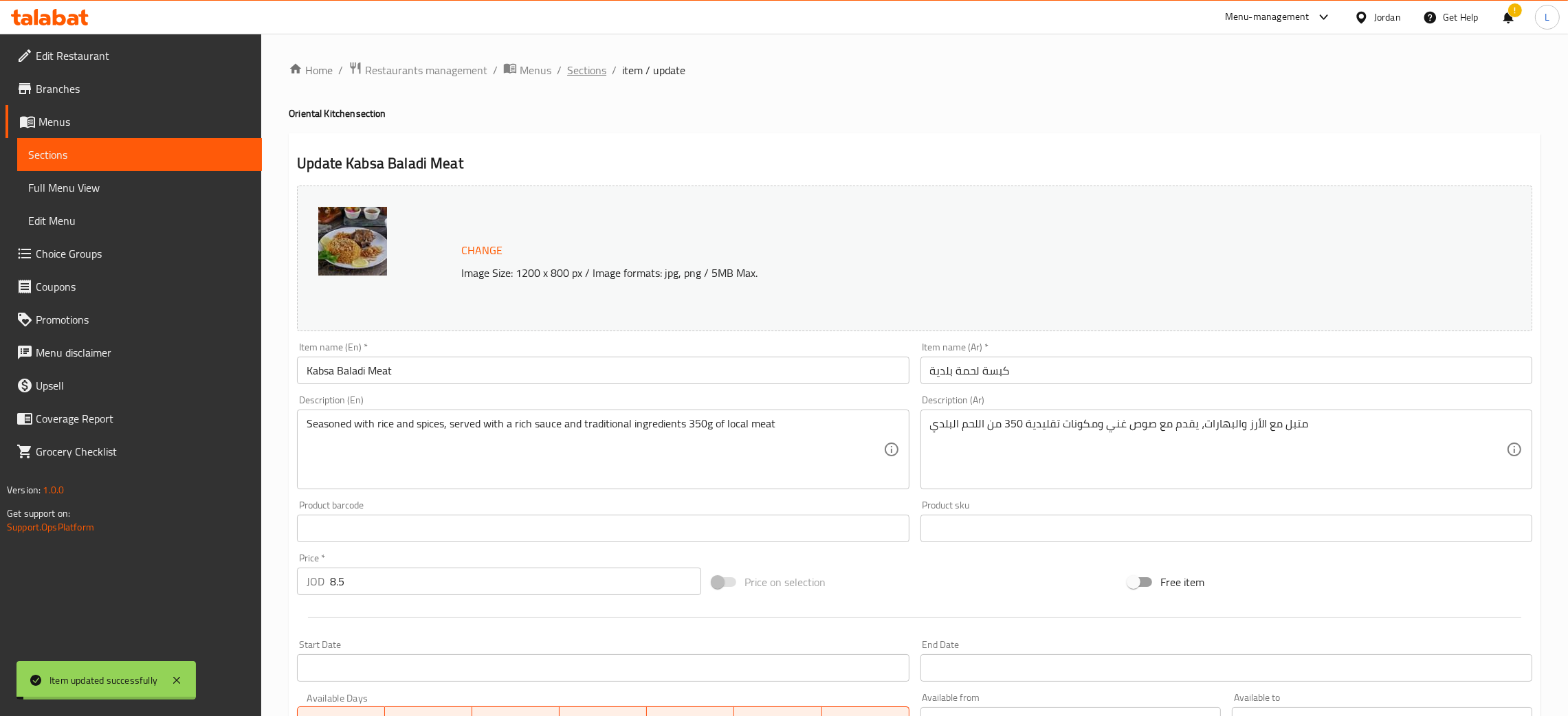
click at [590, 70] on span "Sections" at bounding box center [586, 69] width 39 height 16
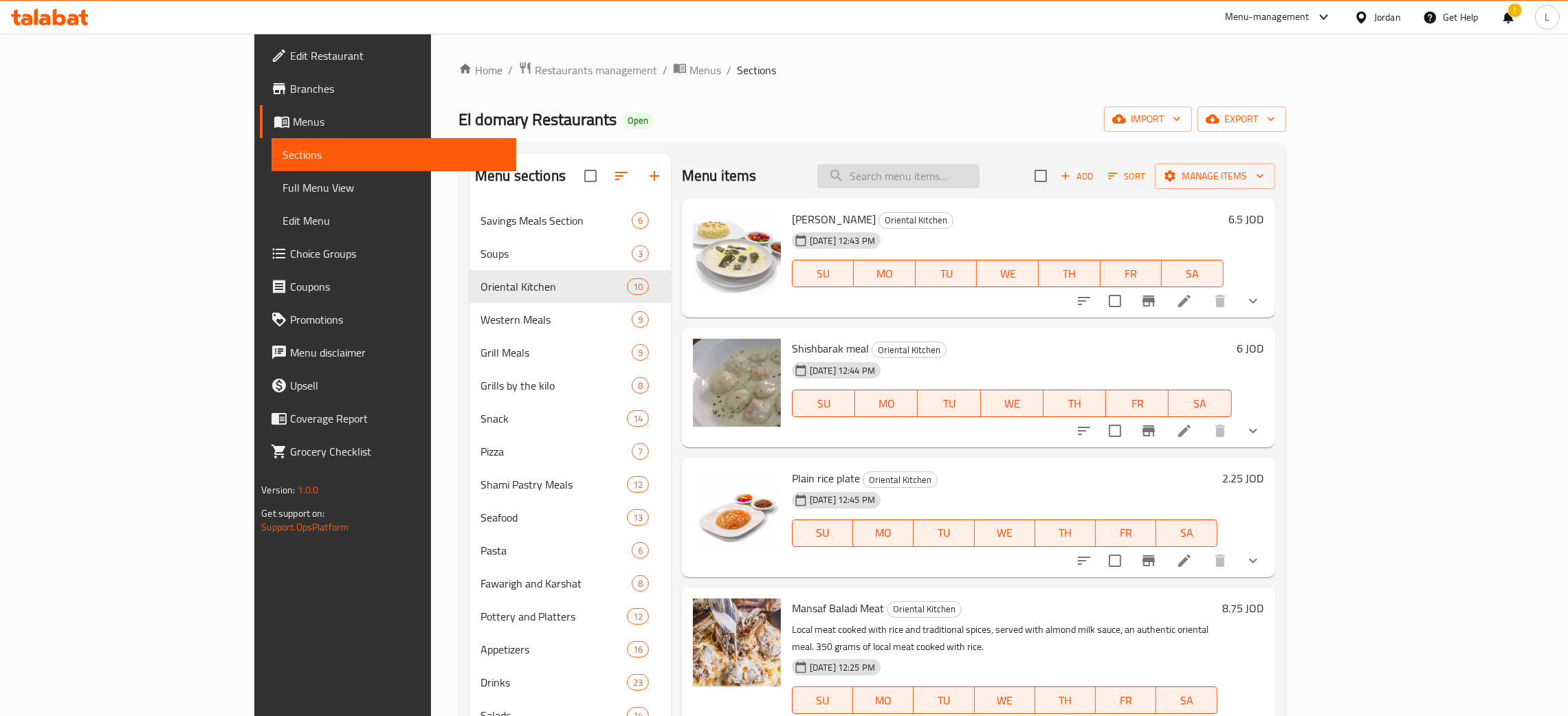
click at [980, 167] on input "search" at bounding box center [898, 176] width 162 height 24
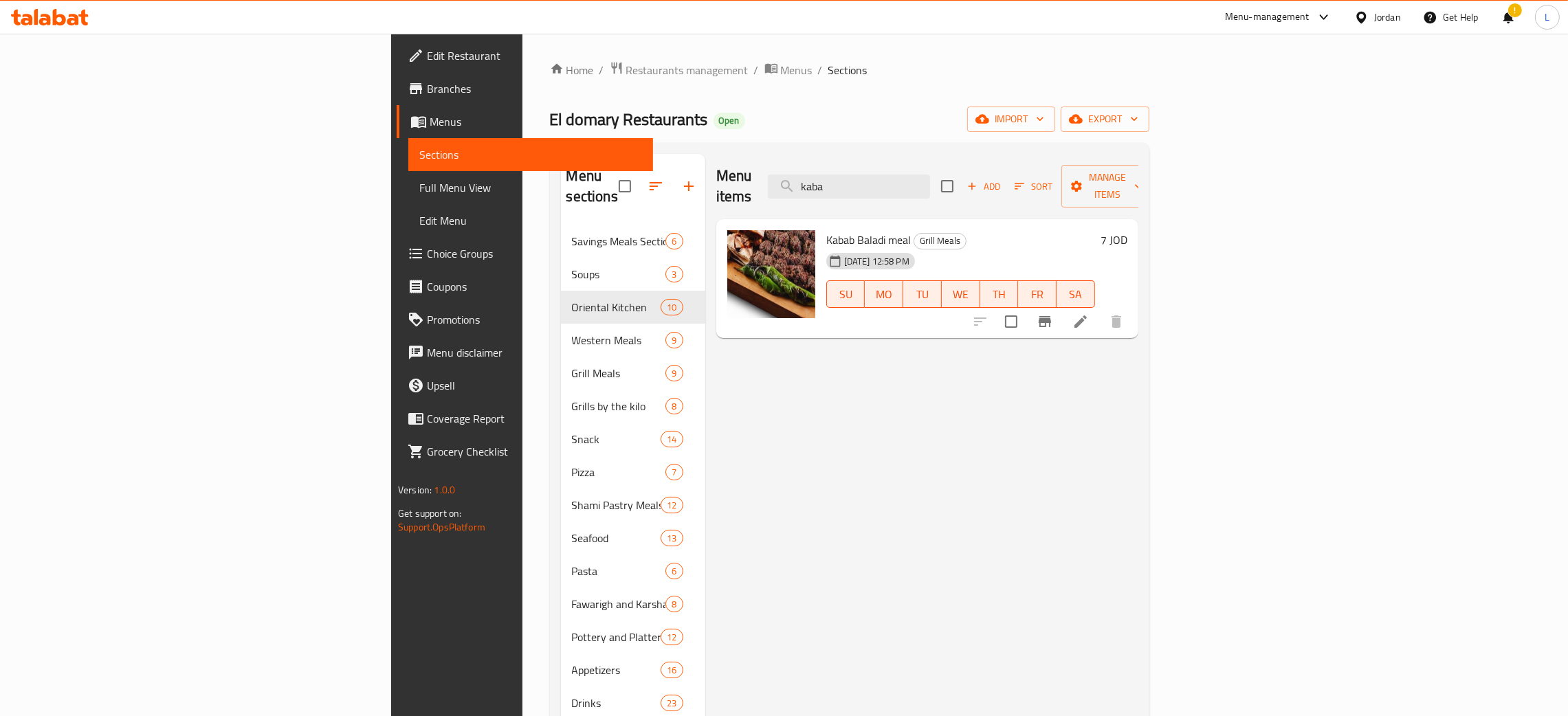
type input "kaba"
click at [1100, 311] on li at bounding box center [1080, 322] width 39 height 25
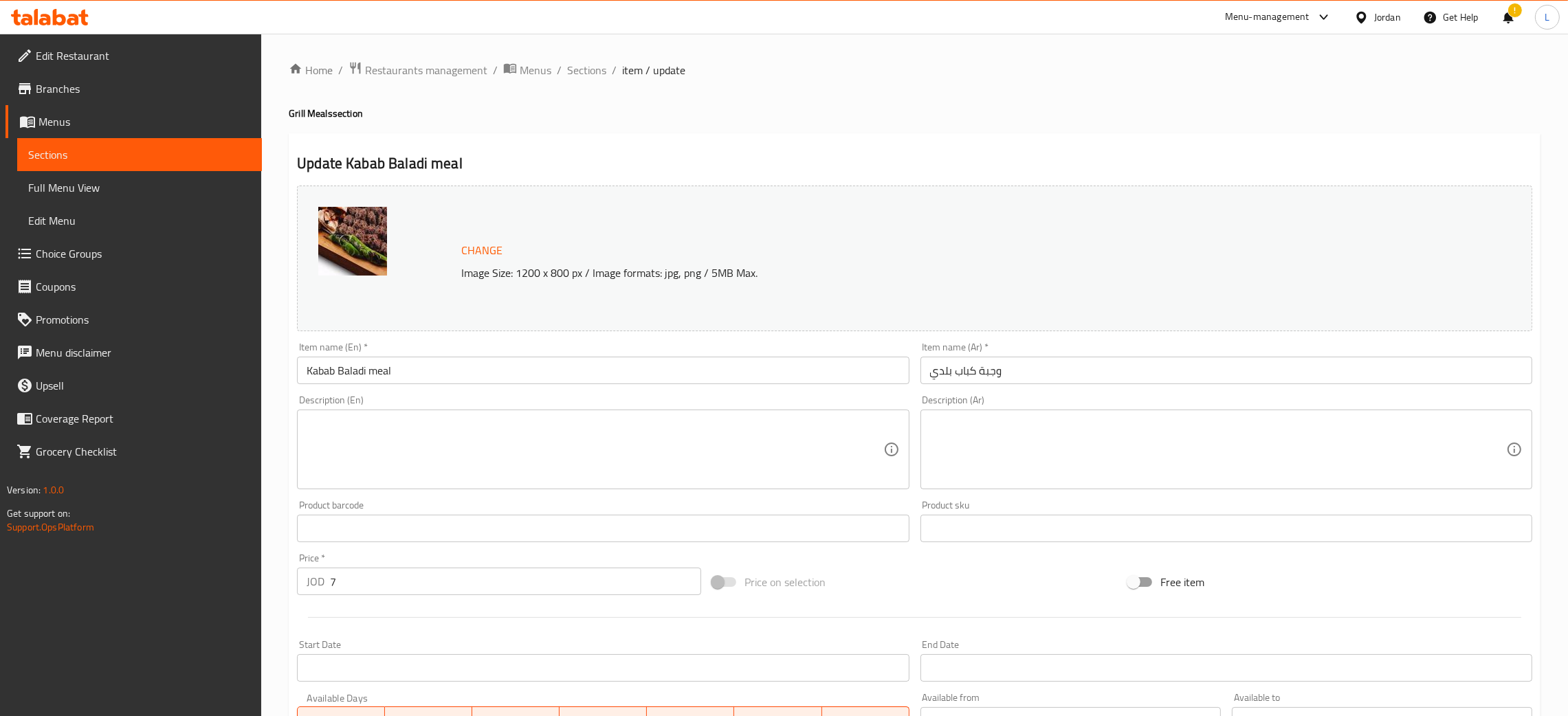
click at [1111, 431] on textarea at bounding box center [1218, 450] width 576 height 66
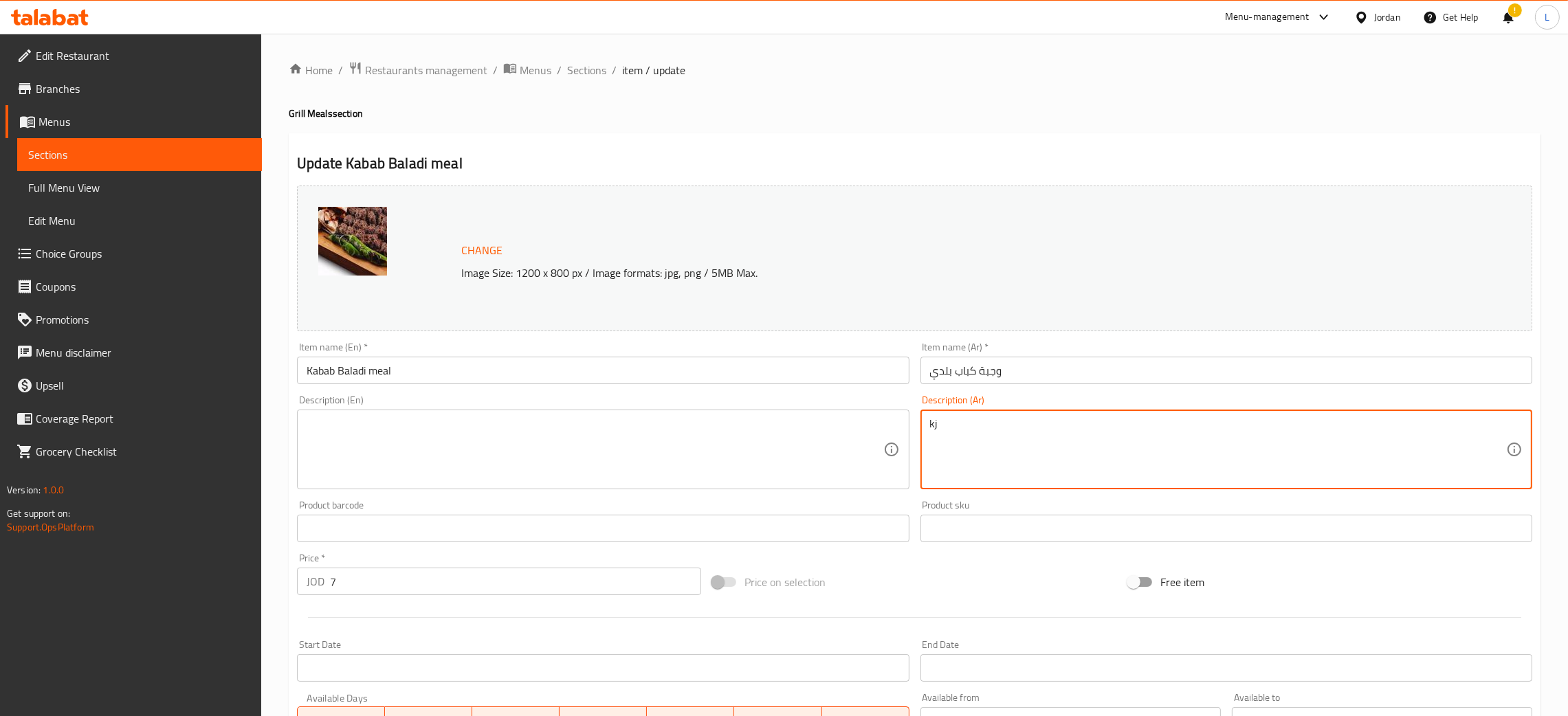
type textarea "k"
click at [497, 472] on textarea at bounding box center [594, 450] width 576 height 66
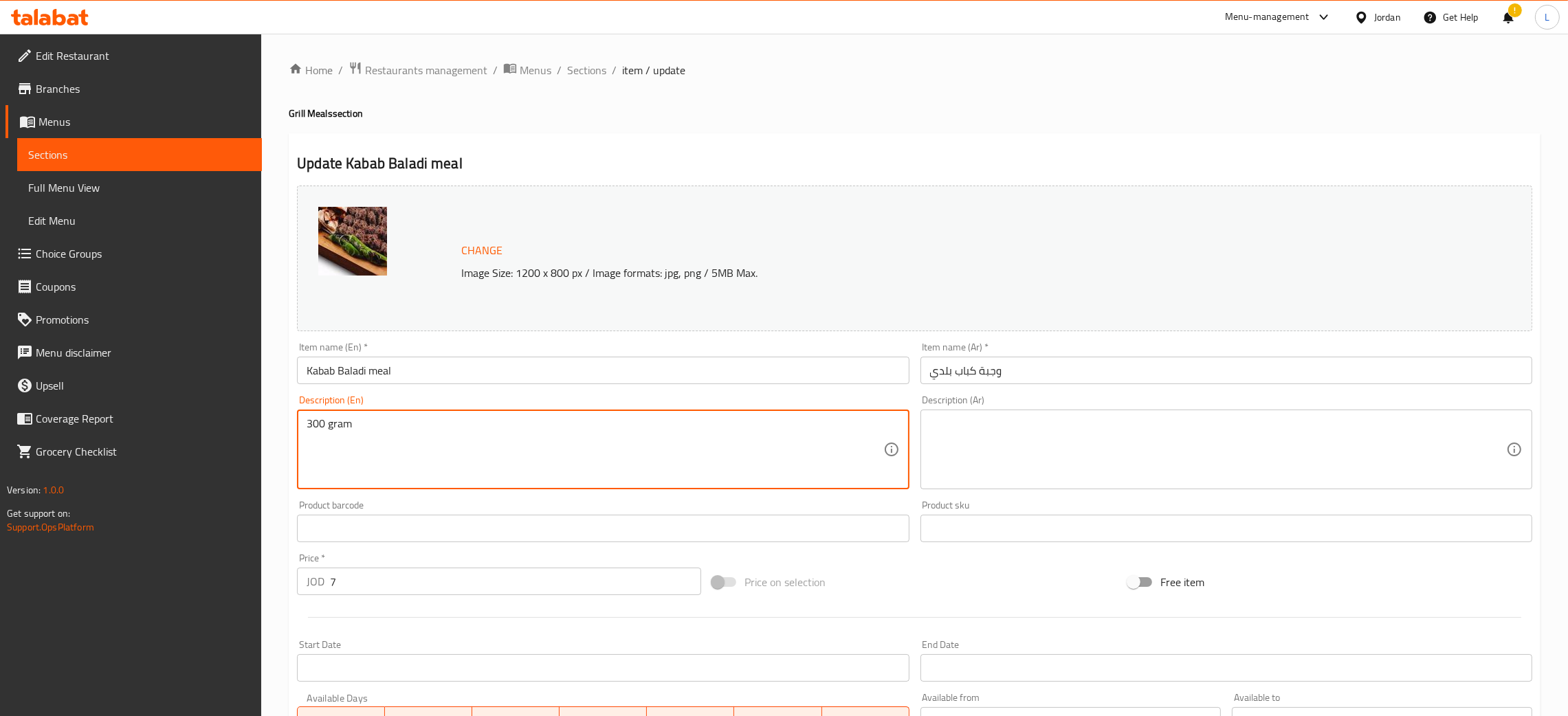
type textarea "300 gram"
click at [1102, 466] on textarea at bounding box center [1218, 450] width 576 height 66
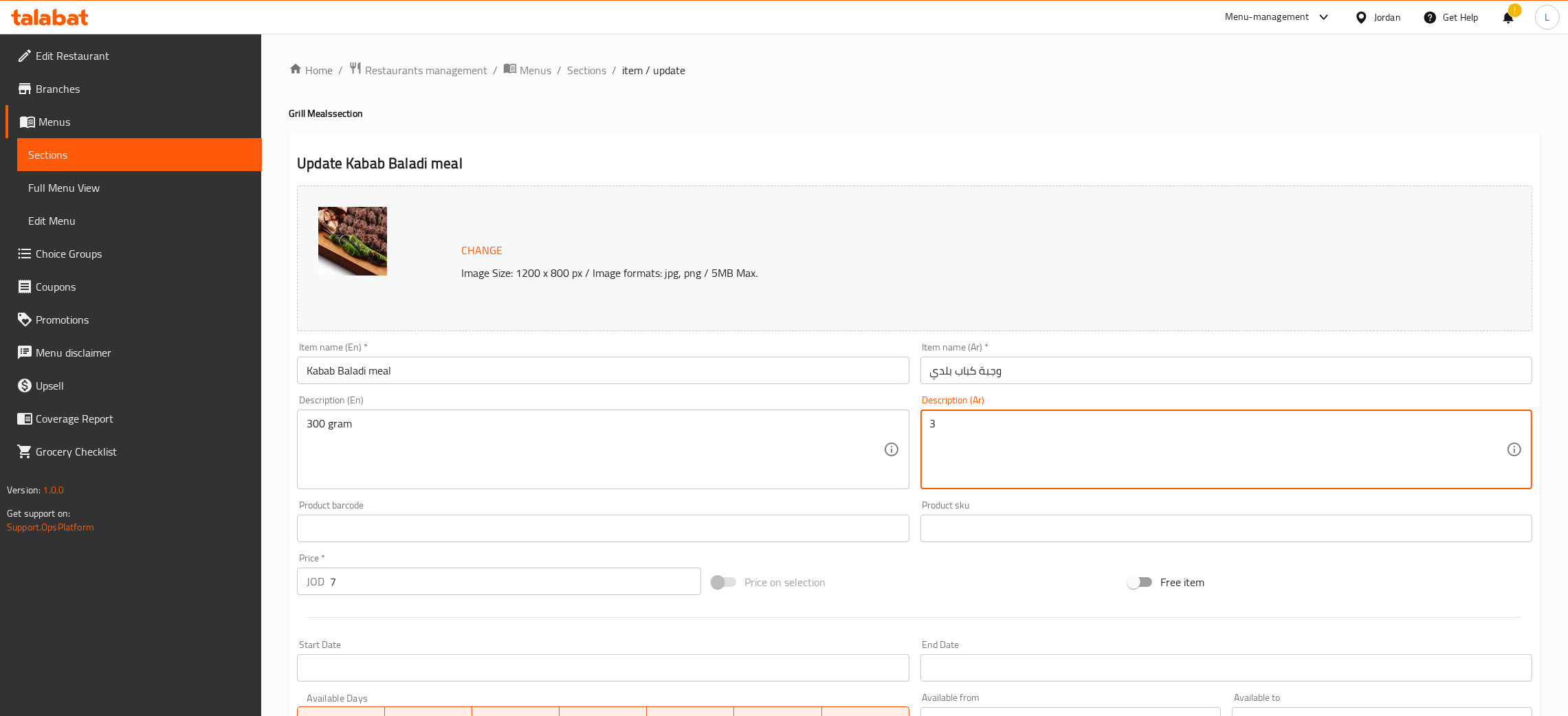
type textarea "3"
click at [943, 427] on textarea "300 غرام" at bounding box center [1218, 450] width 576 height 66
type textarea "300 غرام"
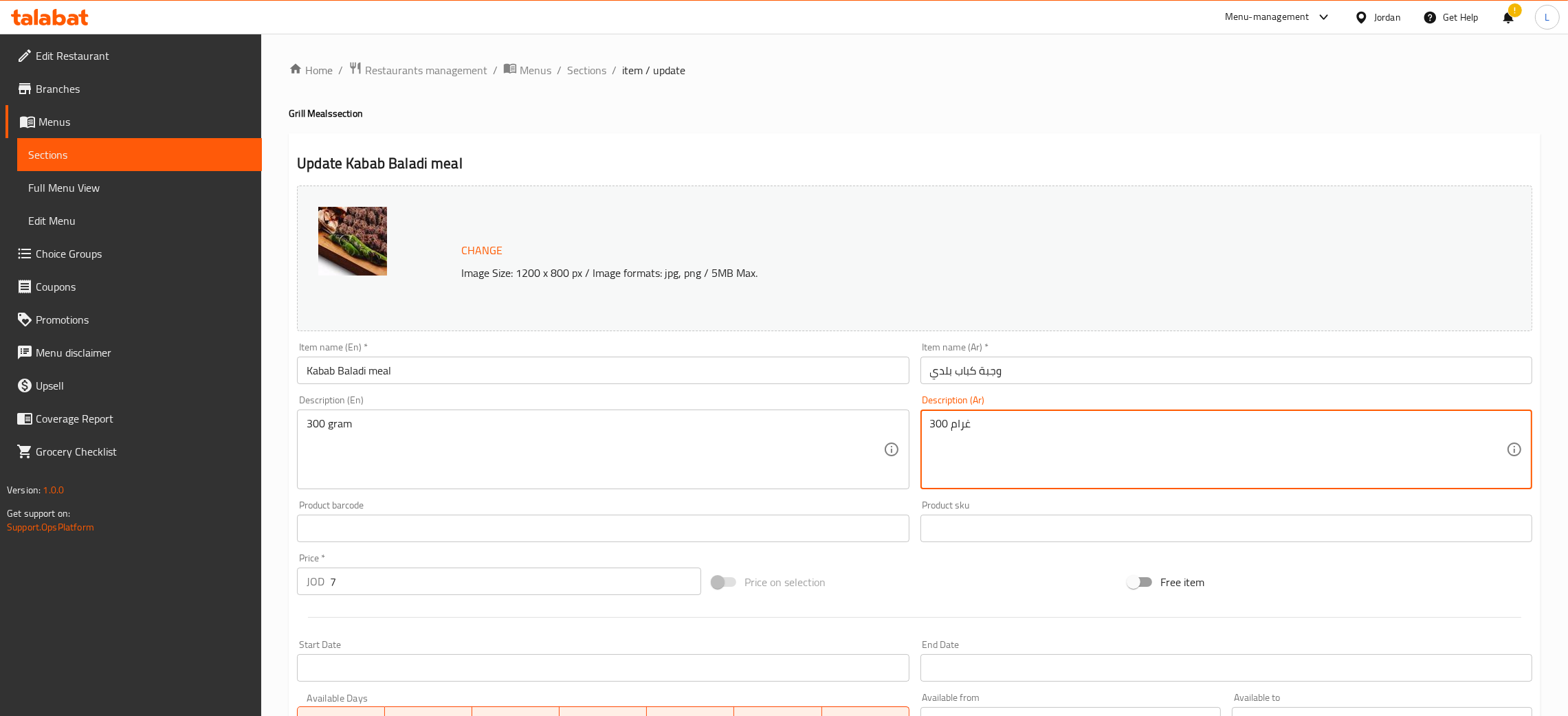
click at [311, 420] on textarea "300 gram" at bounding box center [594, 450] width 576 height 66
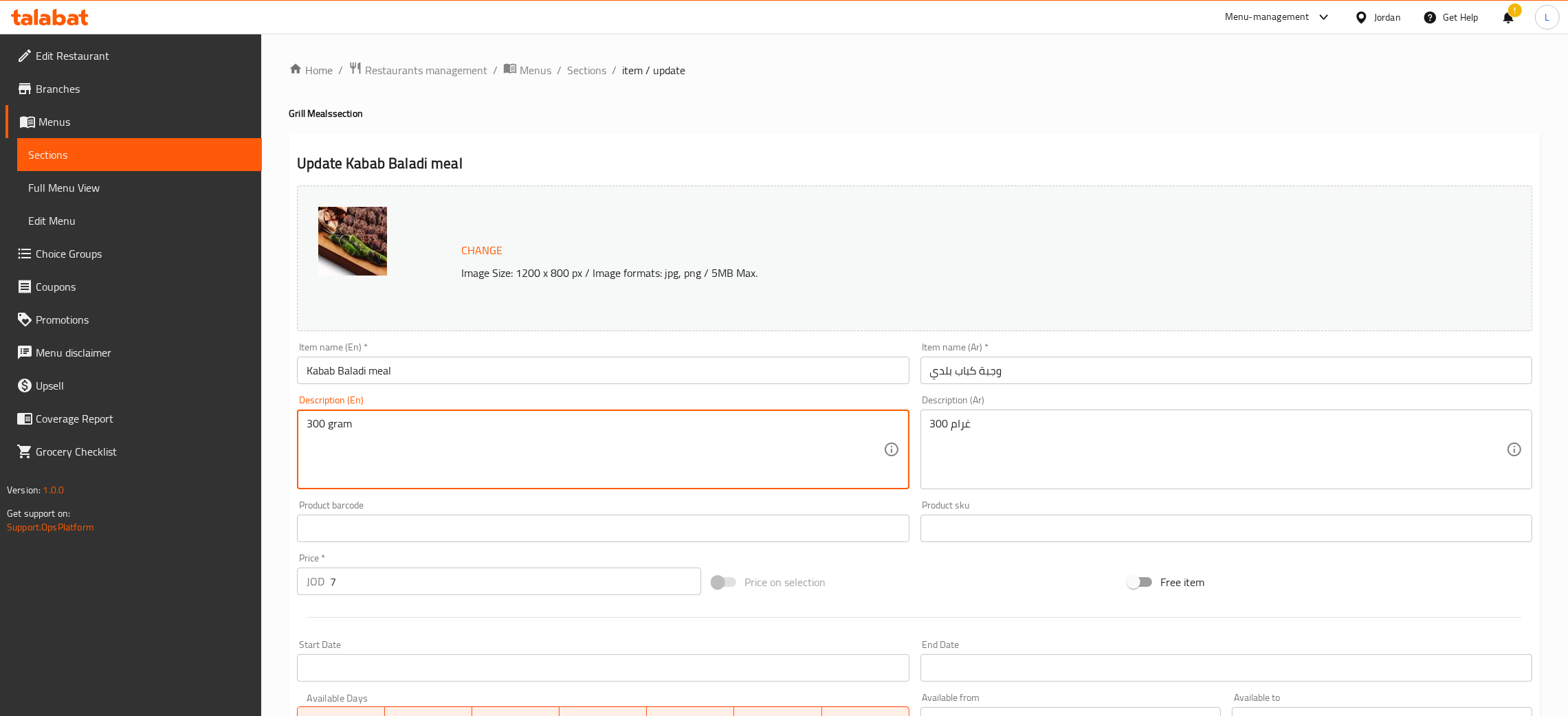
click at [311, 420] on textarea "300 gram" at bounding box center [594, 450] width 576 height 66
paste textarea "غرام"
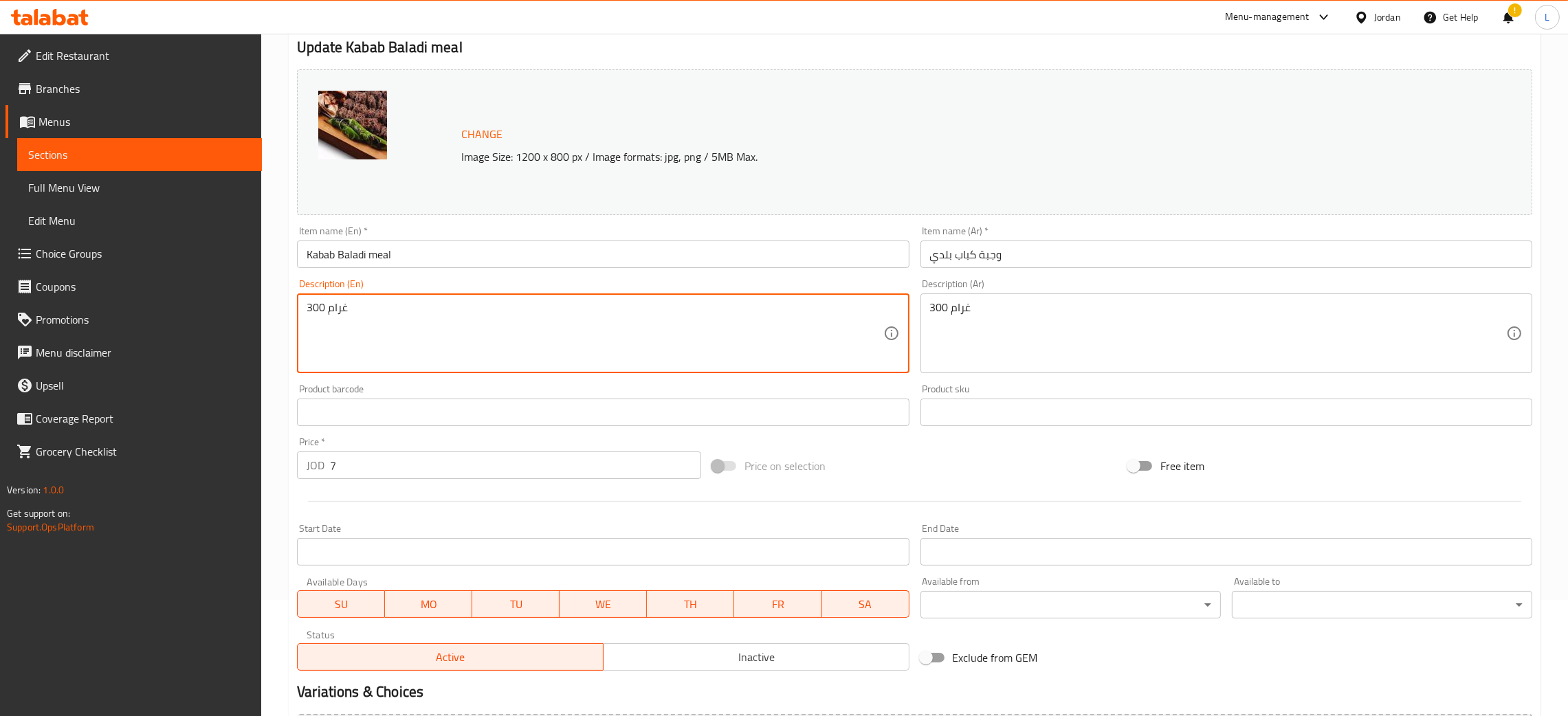
scroll to position [273, 0]
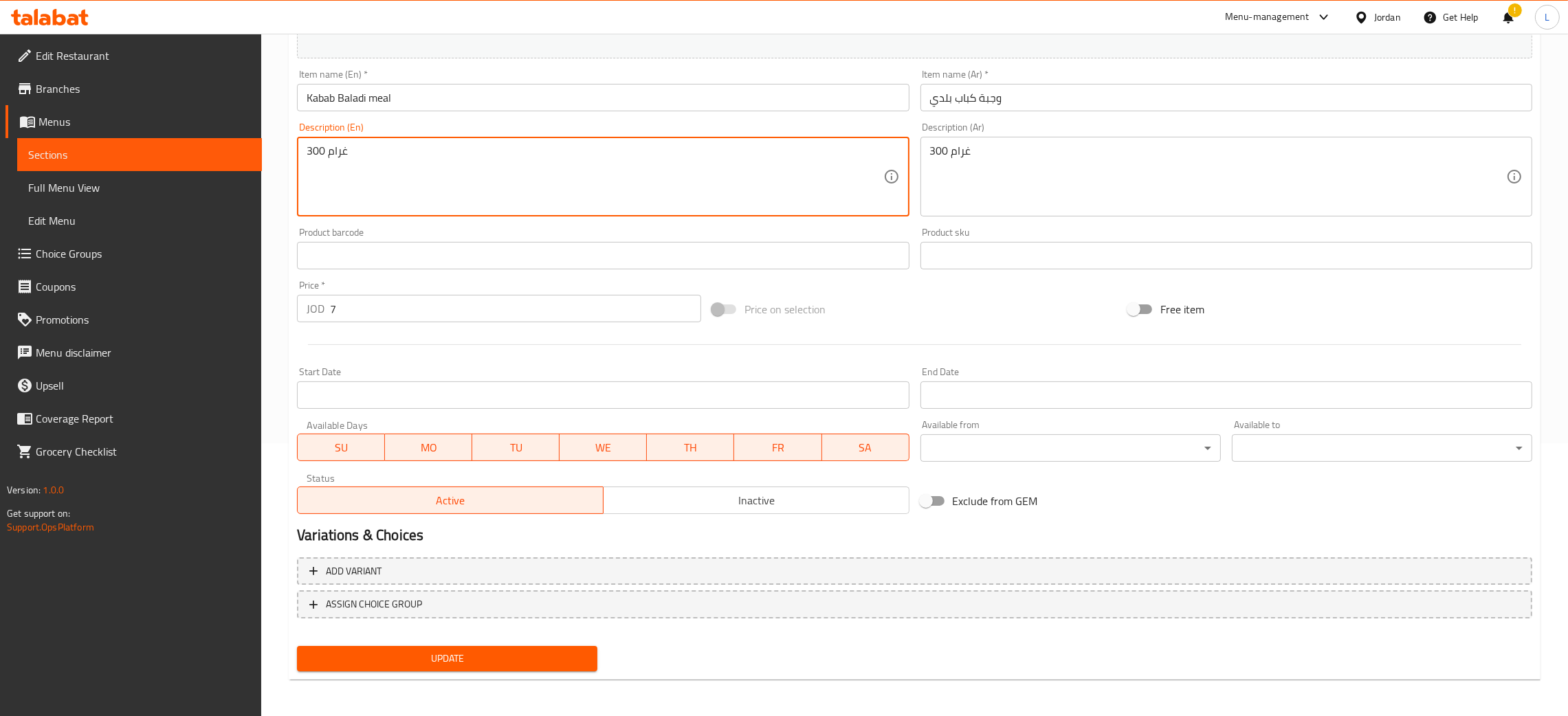
click at [387, 156] on textarea "300 غرام" at bounding box center [594, 177] width 576 height 66
type textarea "300 gram"
click at [498, 647] on button "Update" at bounding box center [447, 659] width 300 height 26
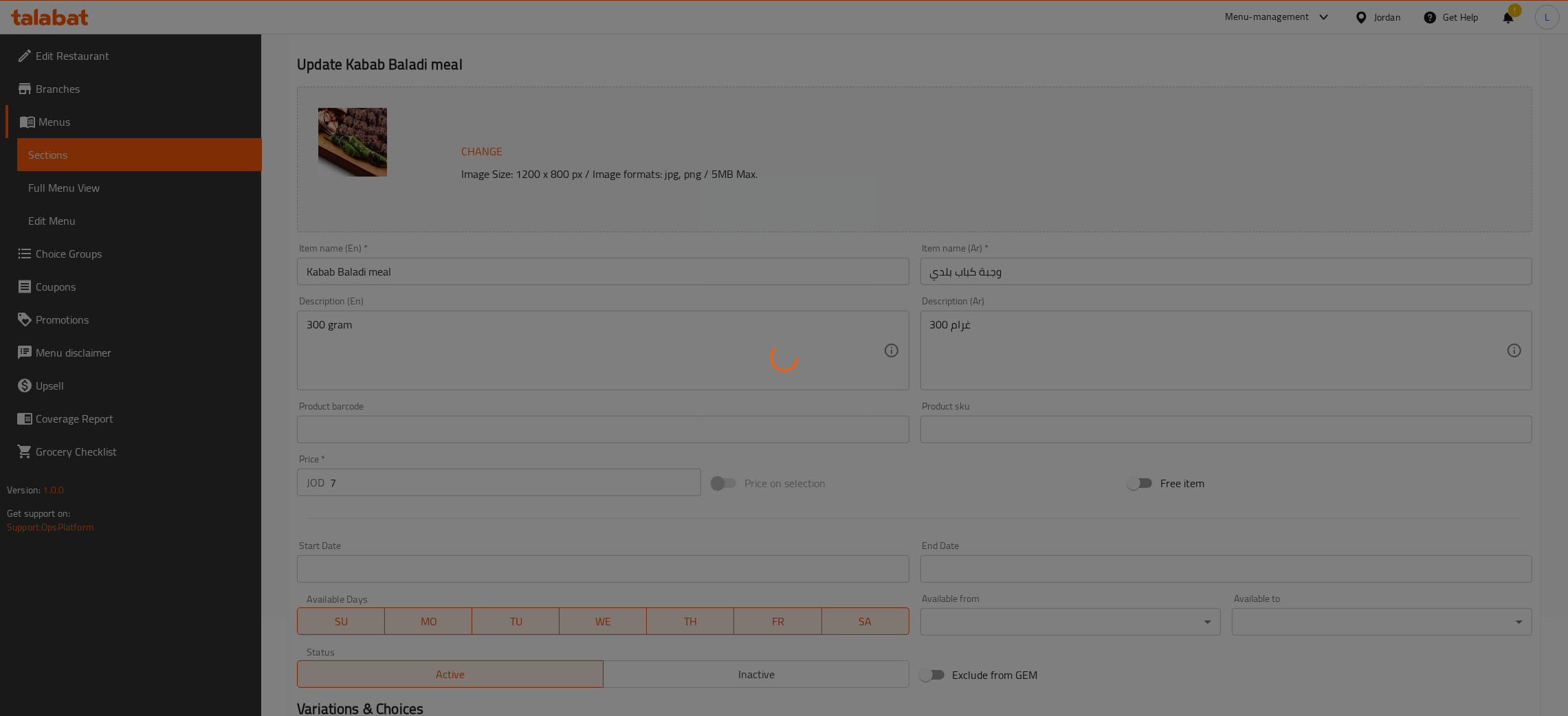
scroll to position [0, 0]
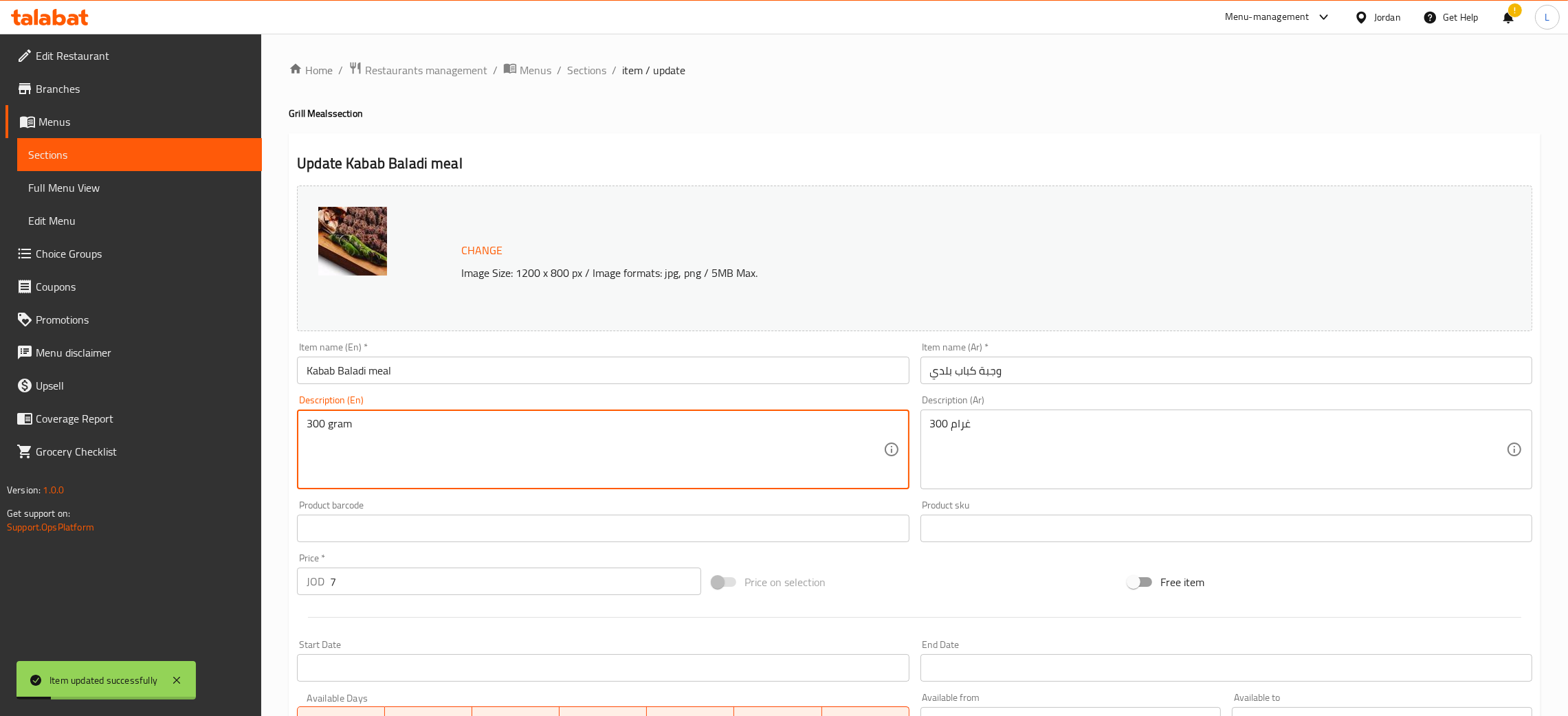
click at [364, 441] on textarea "300 gram" at bounding box center [594, 450] width 576 height 66
click at [570, 73] on span "Sections" at bounding box center [586, 69] width 39 height 16
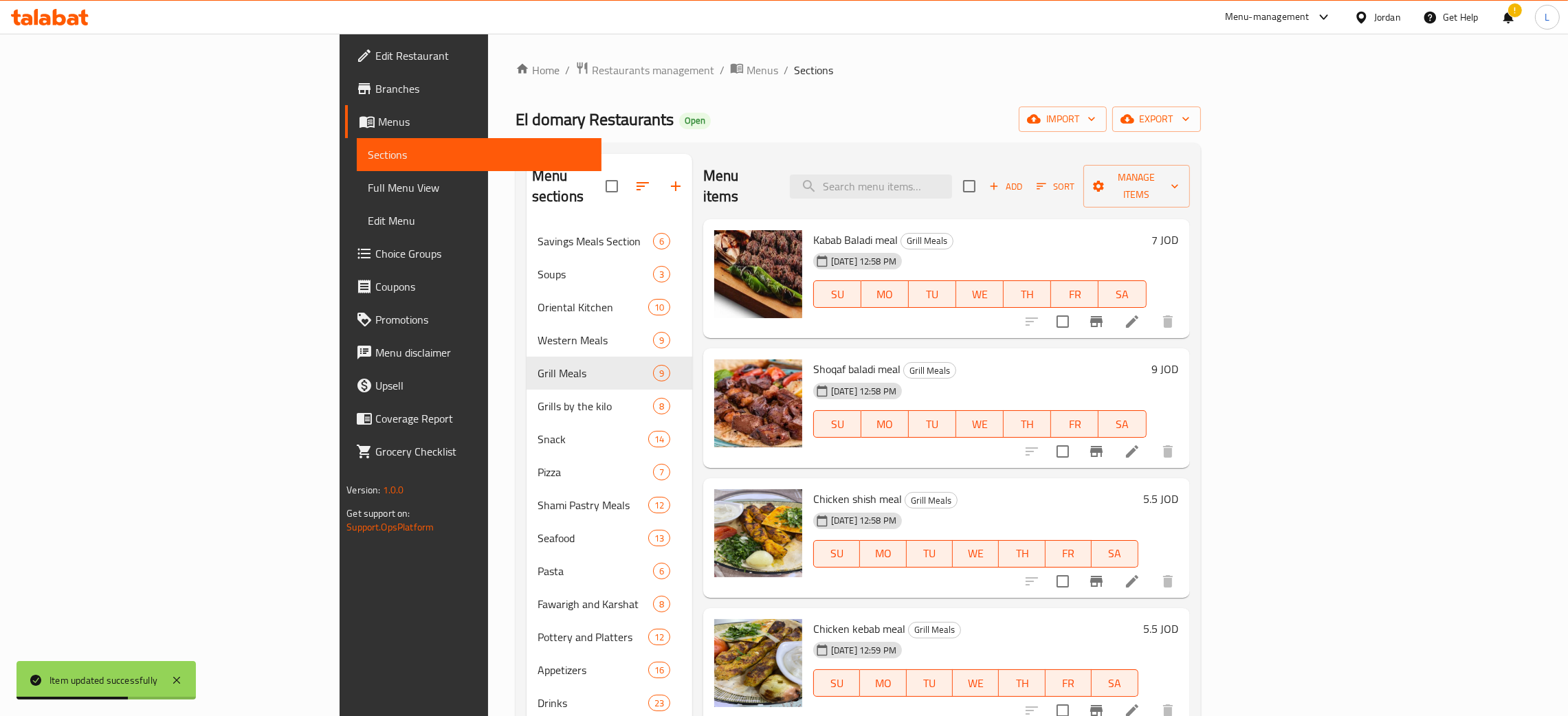
click at [1151, 440] on li at bounding box center [1131, 452] width 39 height 25
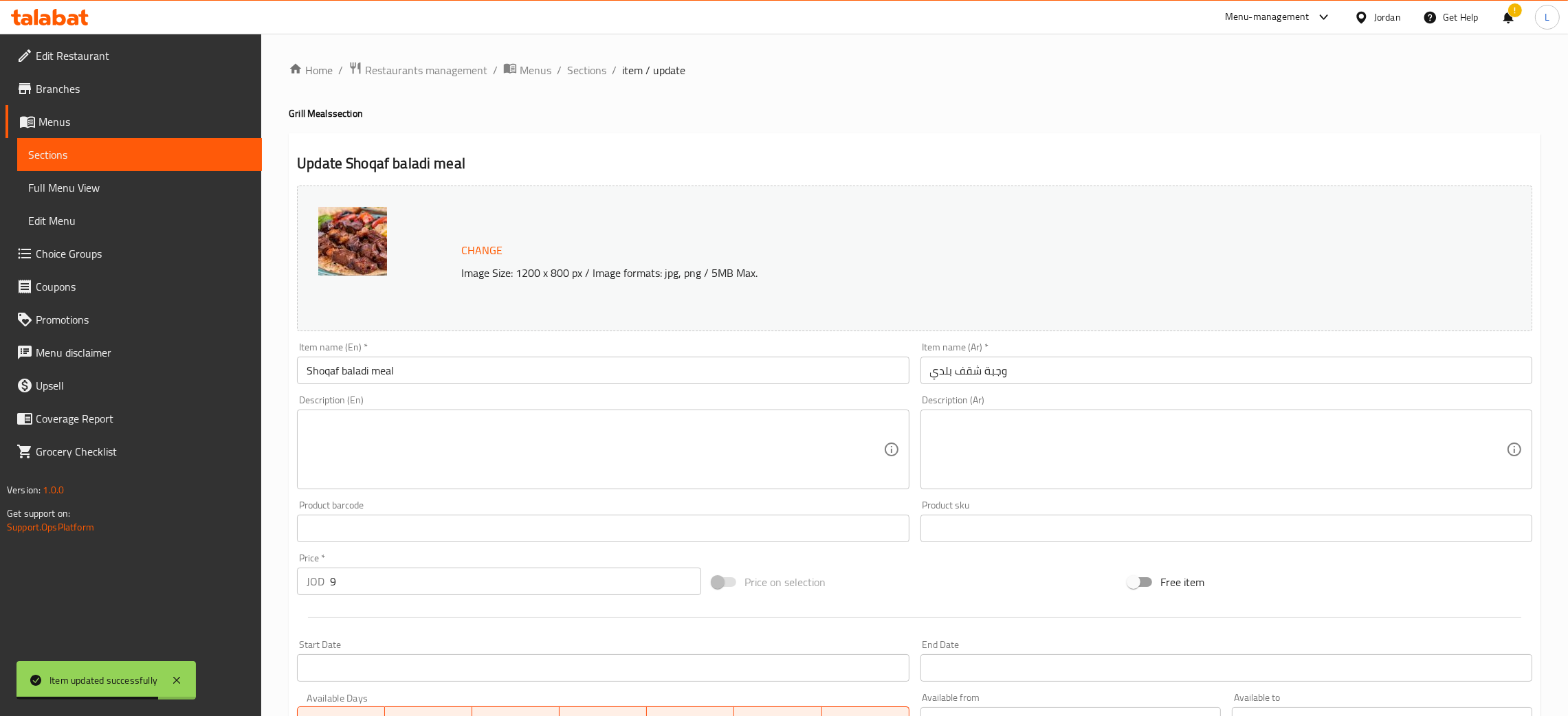
click at [489, 476] on textarea at bounding box center [594, 450] width 576 height 66
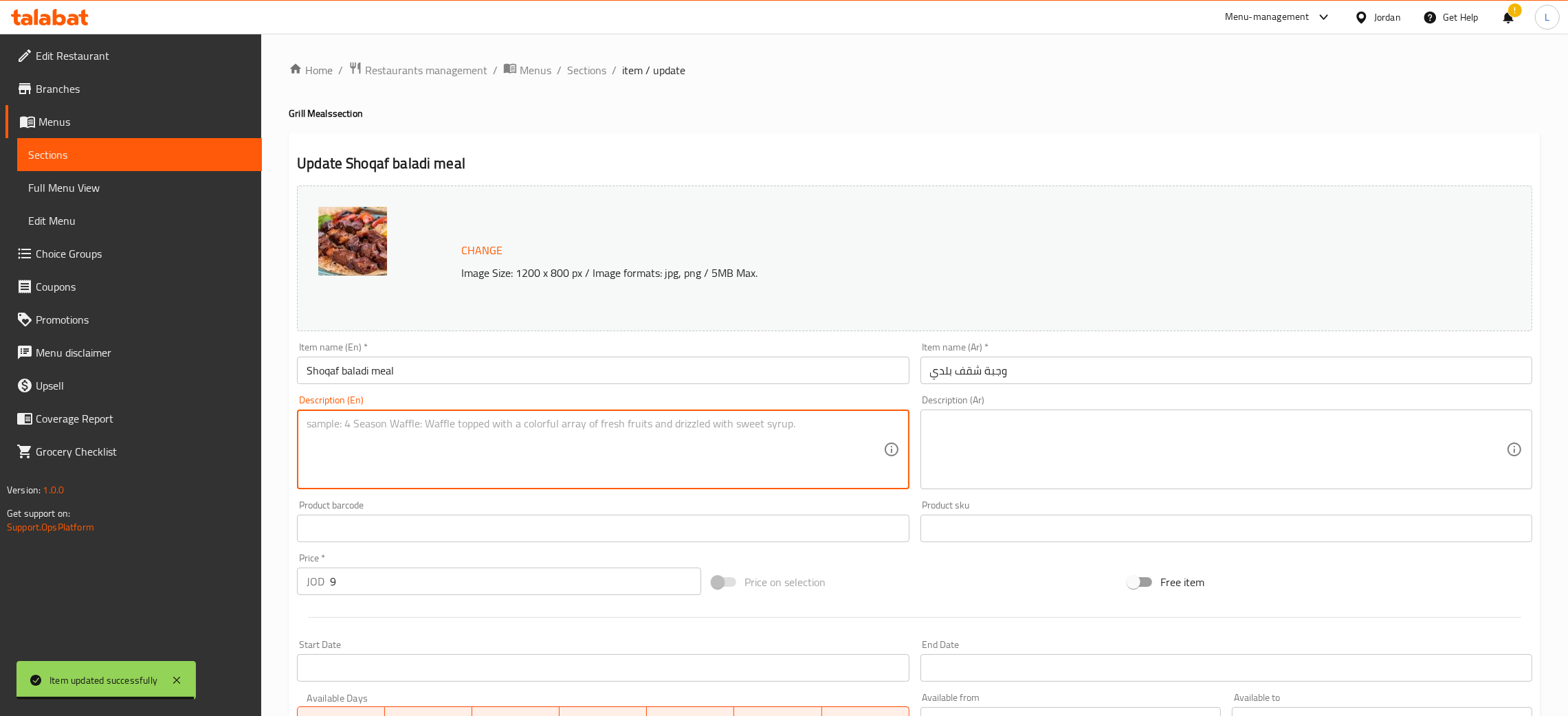
paste textarea "300 gram"
type textarea "300 gram"
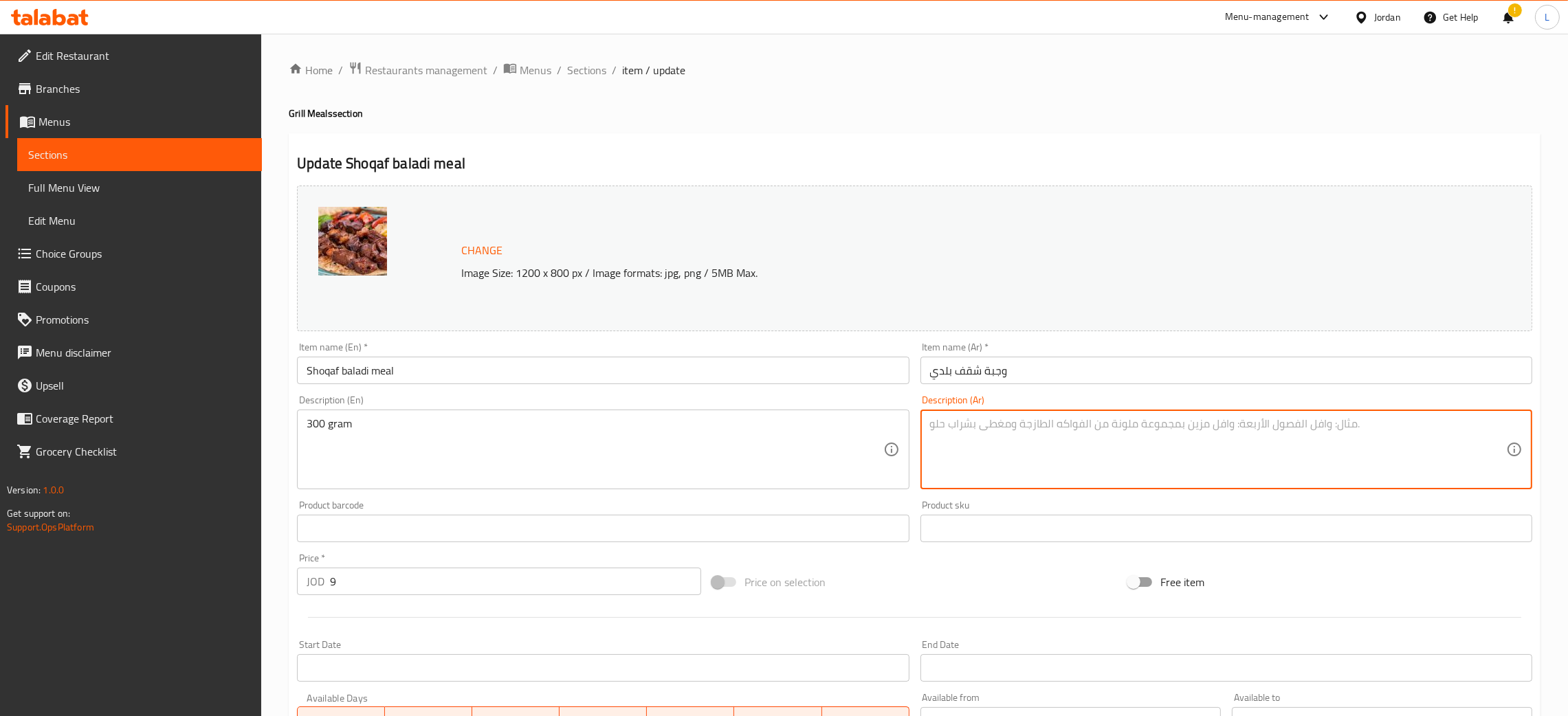
click at [1112, 474] on textarea at bounding box center [1218, 450] width 576 height 66
paste textarea "300 غرام"
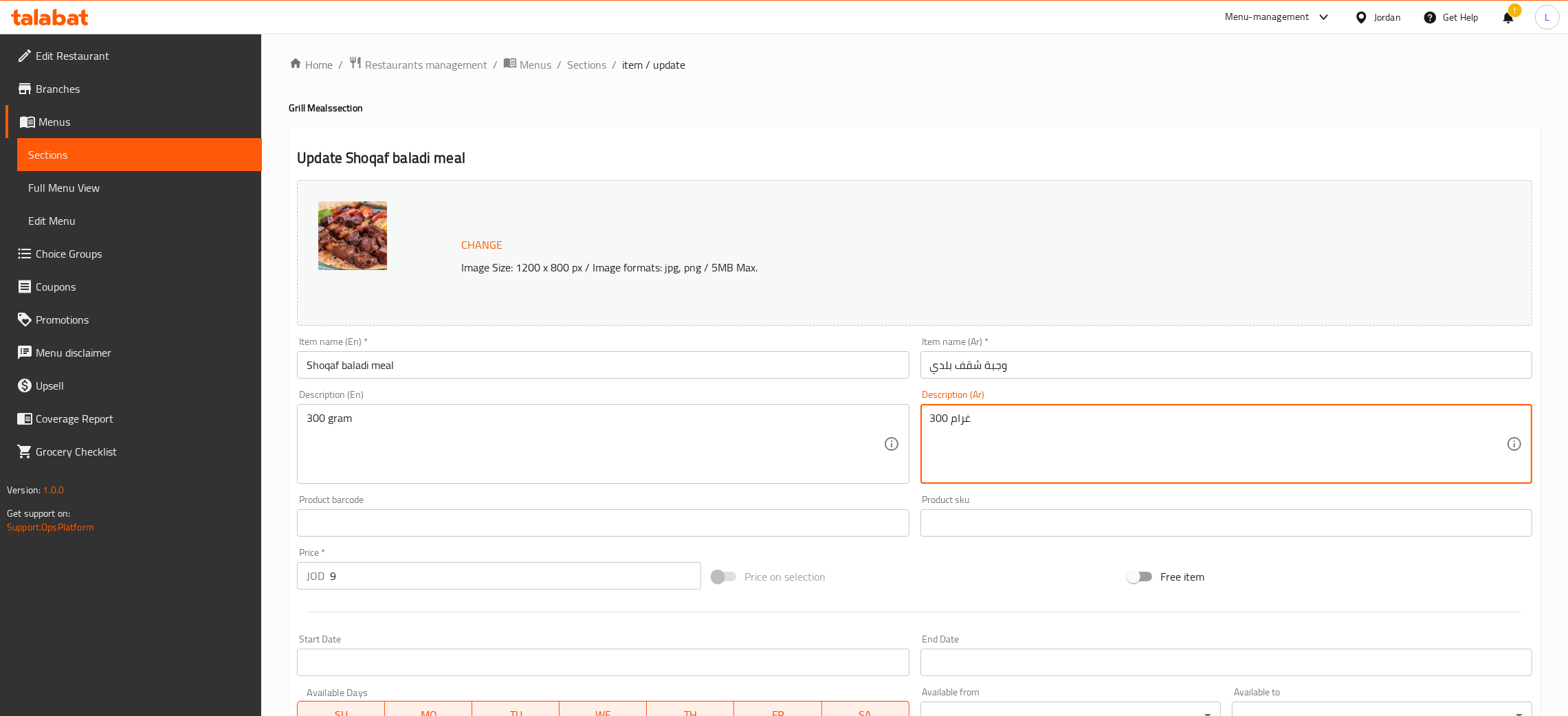
scroll to position [273, 0]
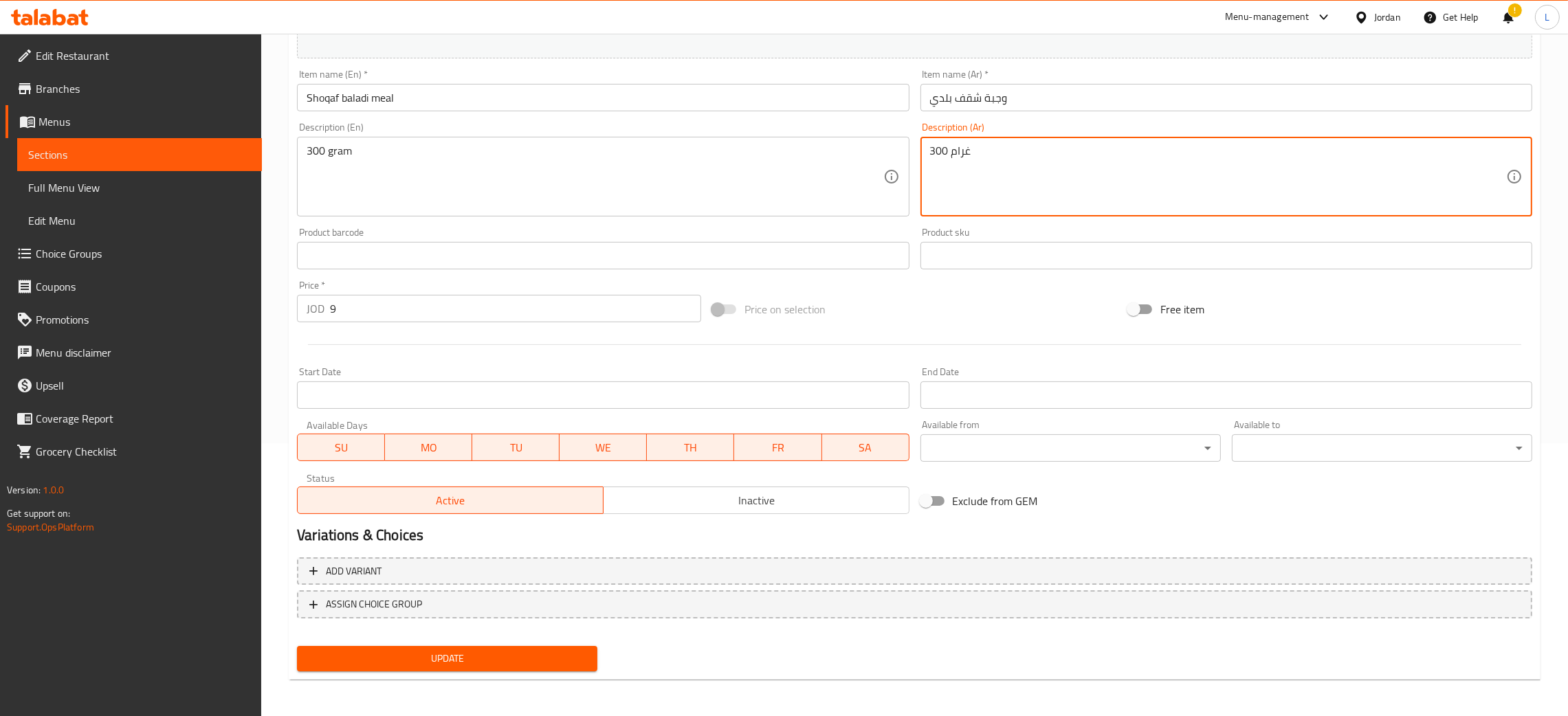
type textarea "300 غرام"
click at [522, 647] on button "Update" at bounding box center [447, 659] width 300 height 26
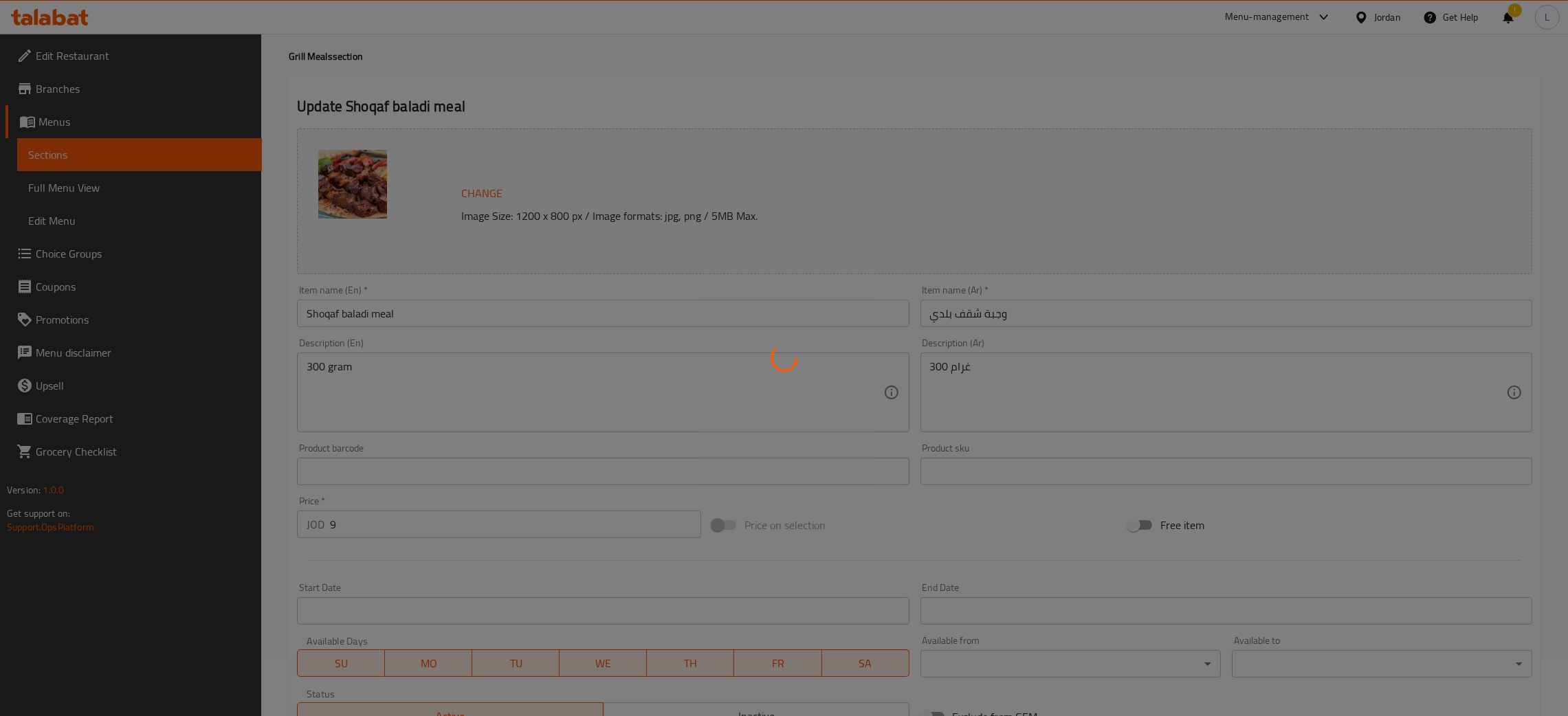
scroll to position [0, 0]
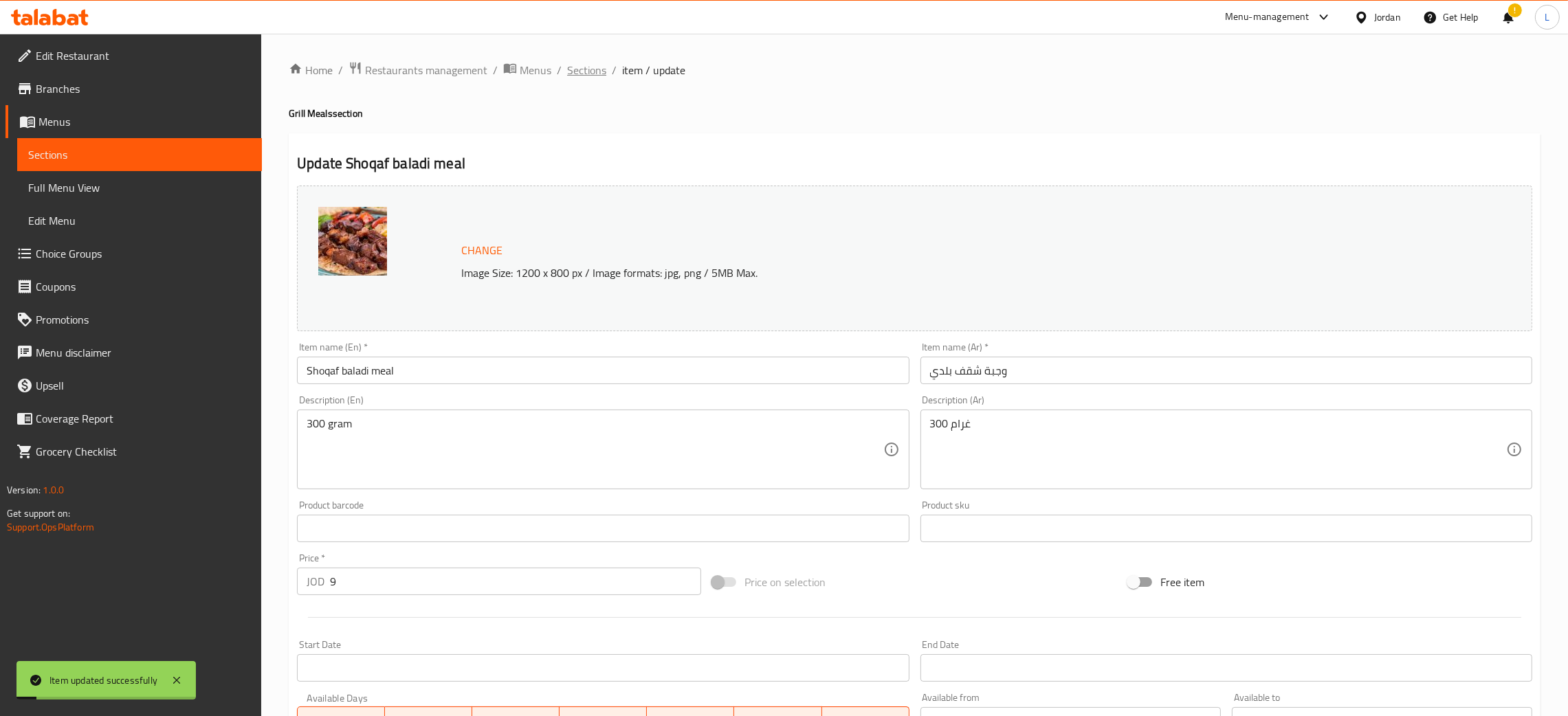
click at [589, 78] on span "Sections" at bounding box center [586, 69] width 39 height 16
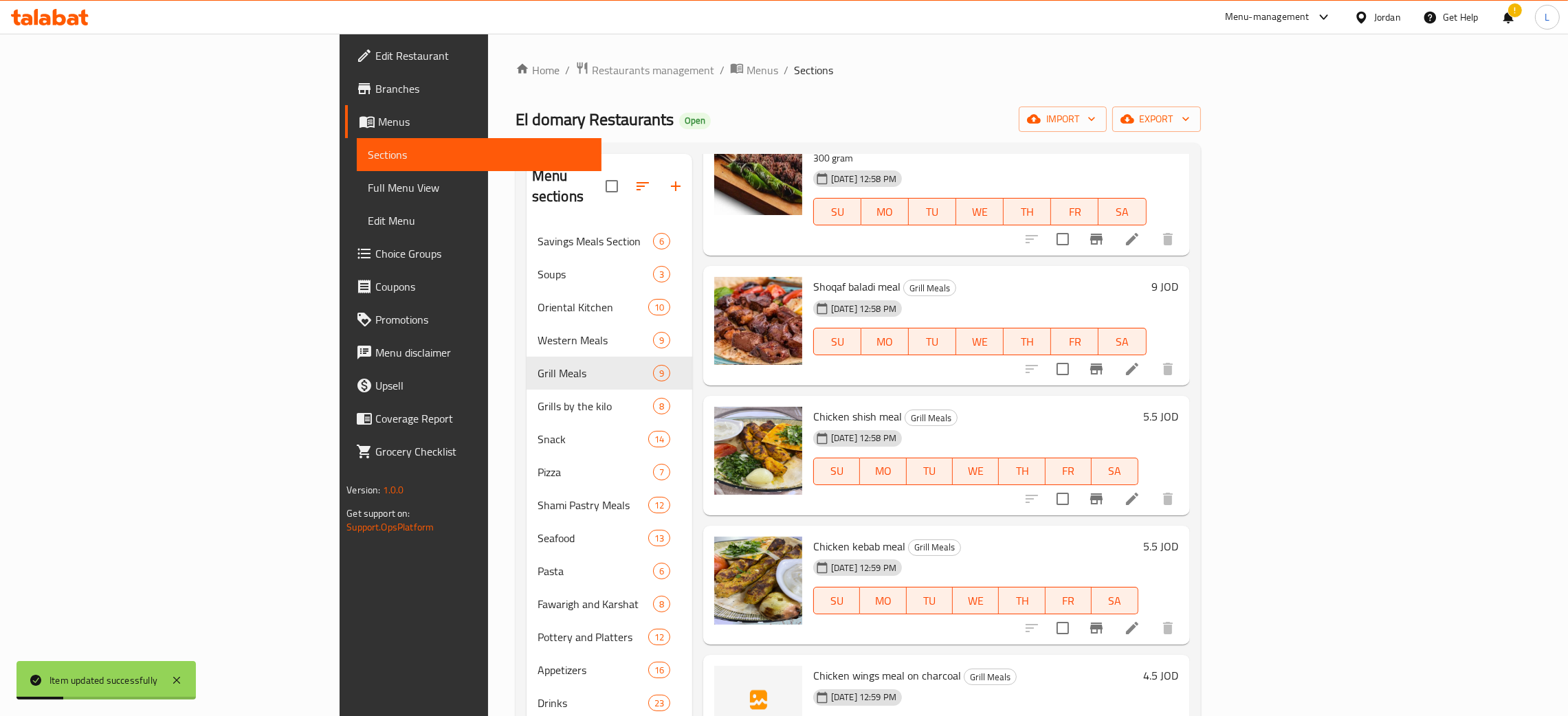
scroll to position [206, 0]
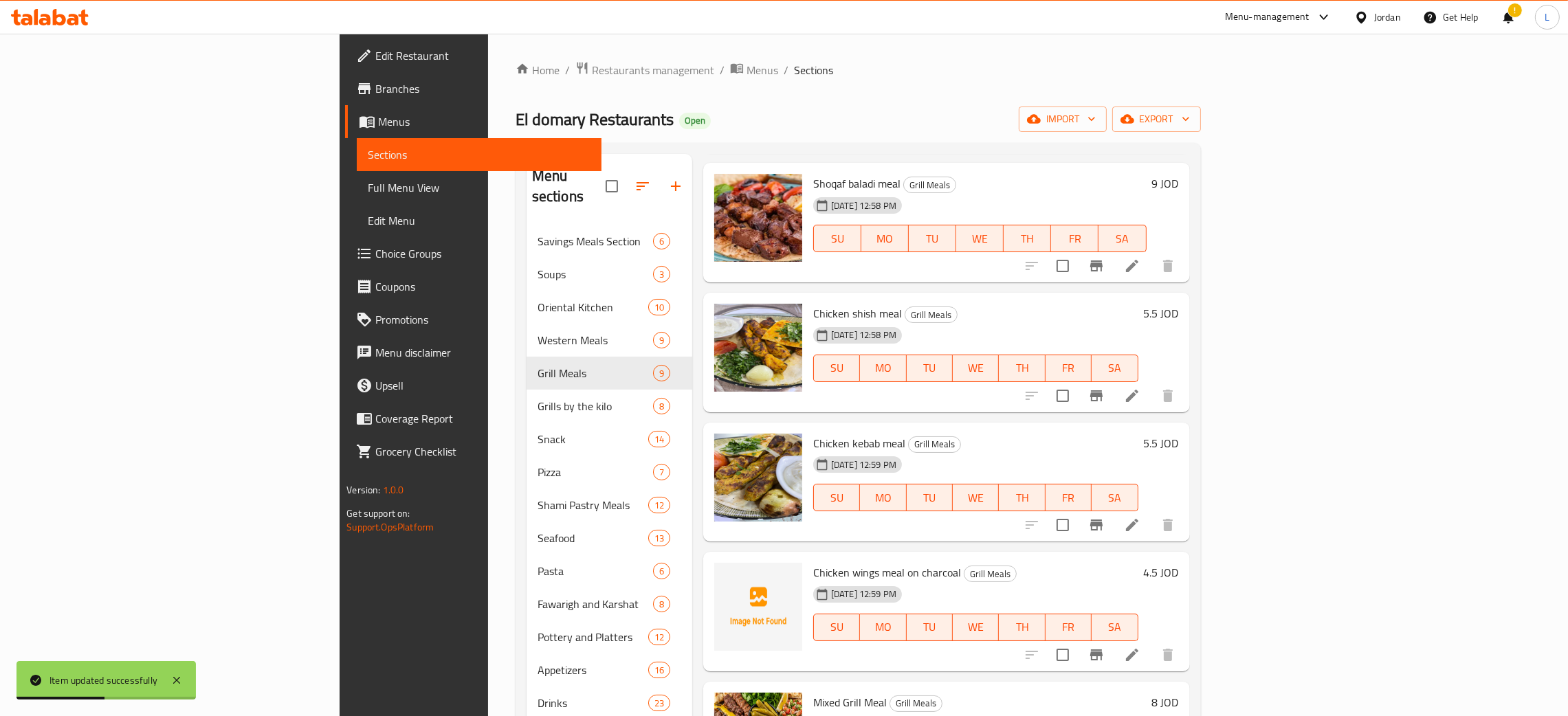
click at [1151, 386] on li at bounding box center [1131, 396] width 39 height 25
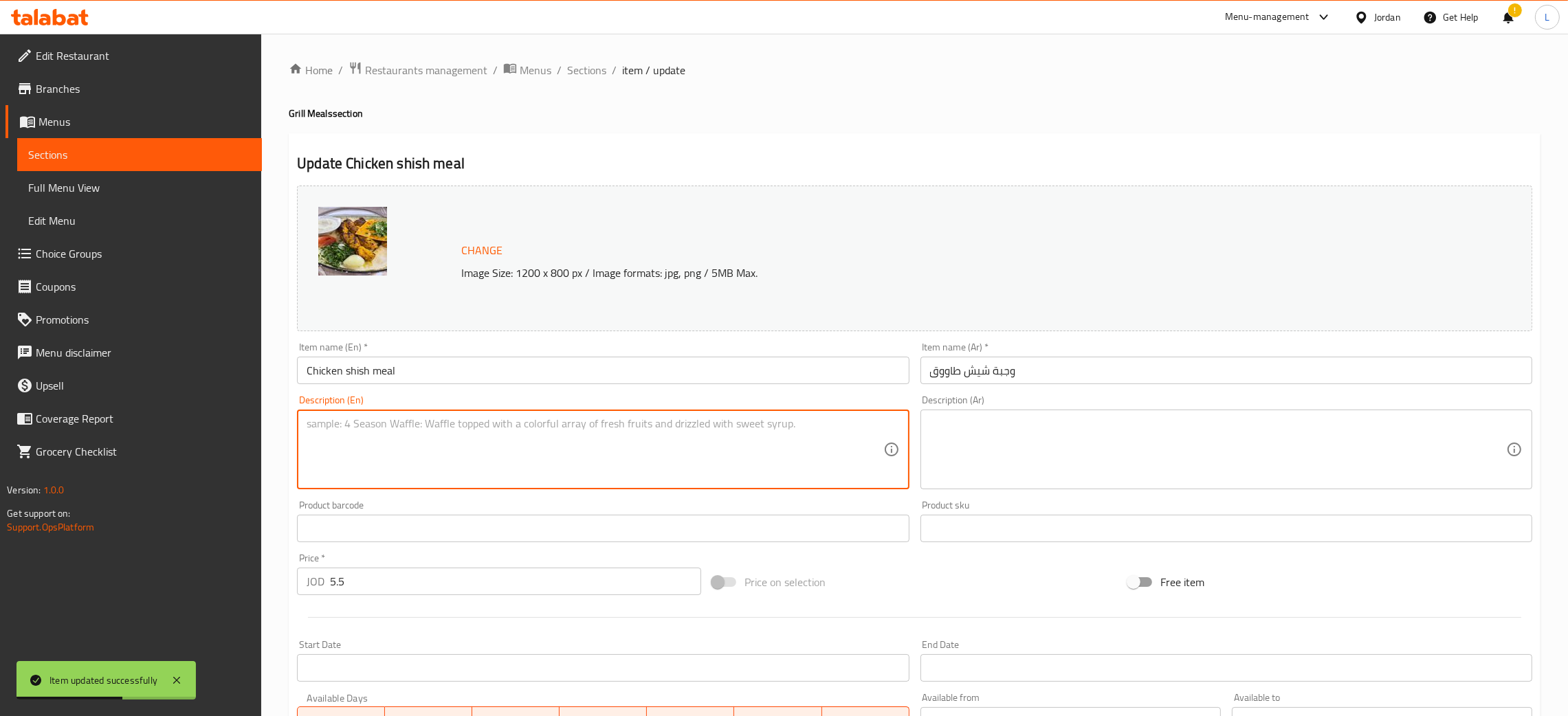
click at [442, 456] on textarea at bounding box center [594, 450] width 576 height 66
paste textarea "300 gram"
type textarea "300 gram"
click at [949, 423] on textarea at bounding box center [1218, 450] width 576 height 66
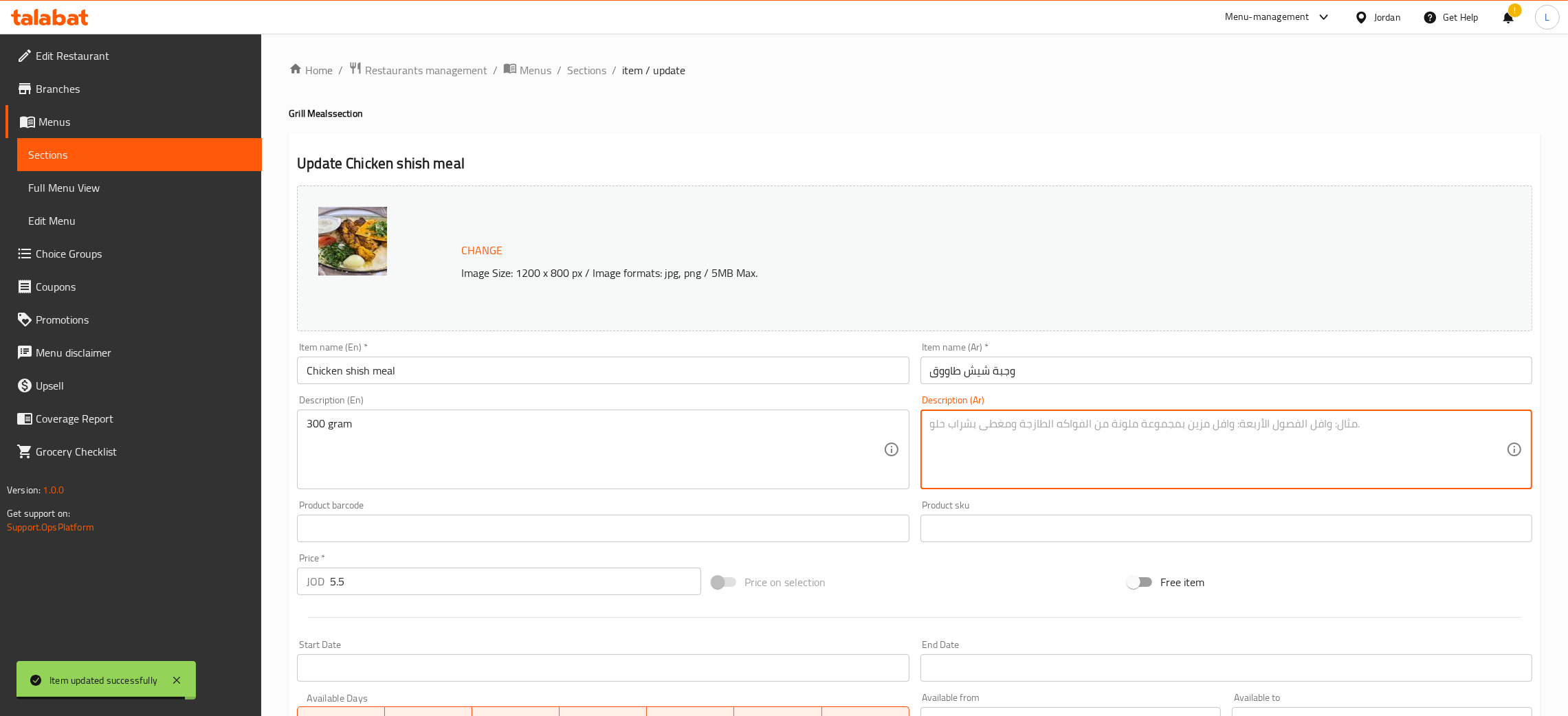
paste textarea "300 غرام"
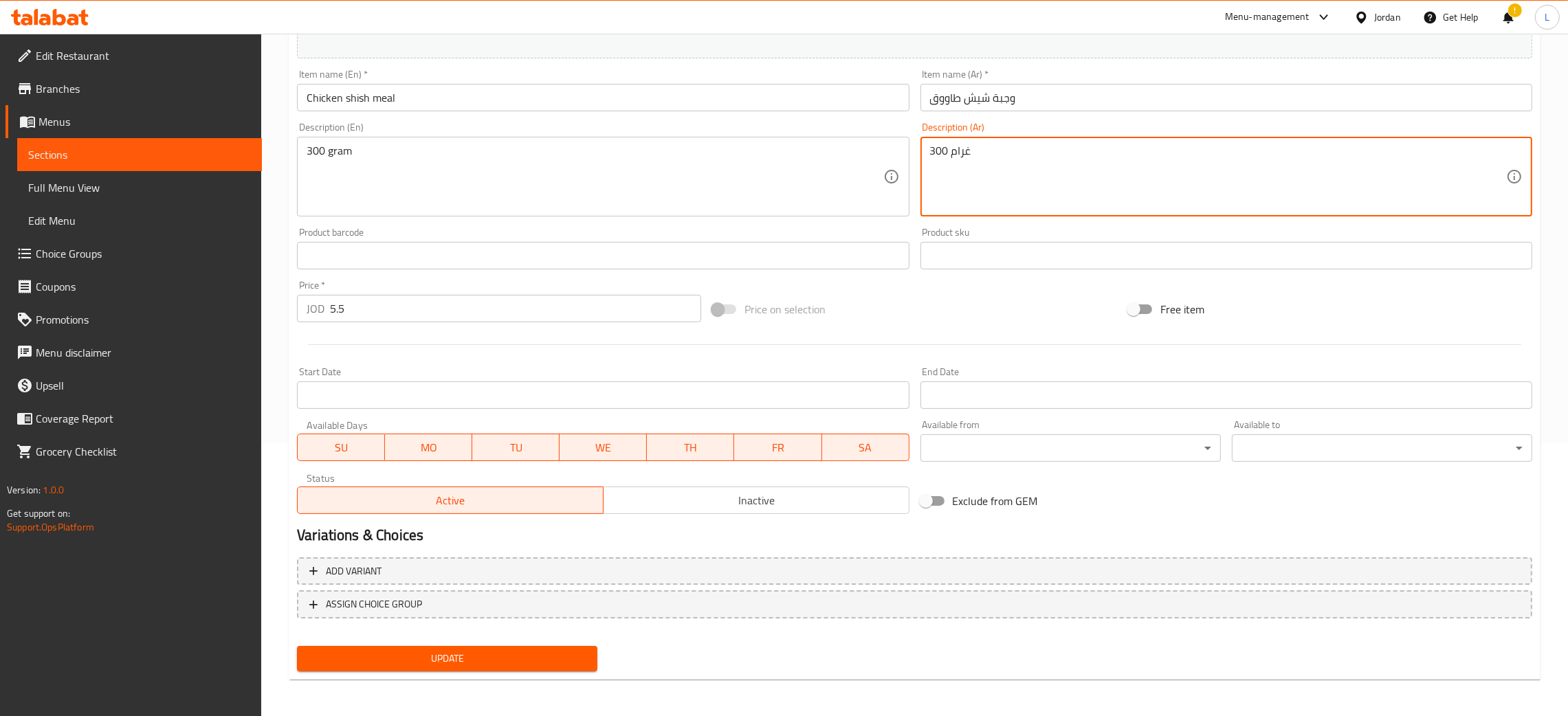
type textarea "300 غرام"
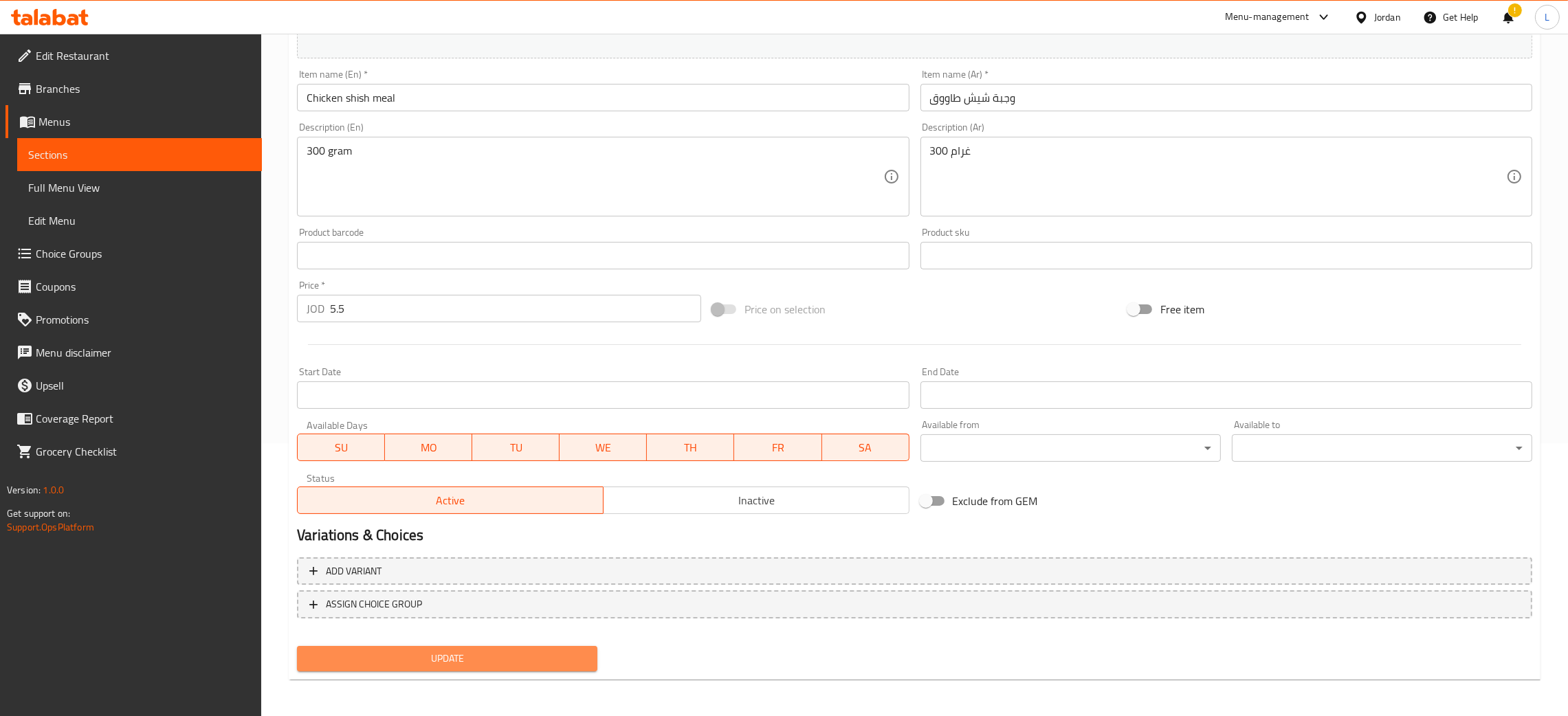
click at [419, 651] on span "Update" at bounding box center [446, 659] width 278 height 17
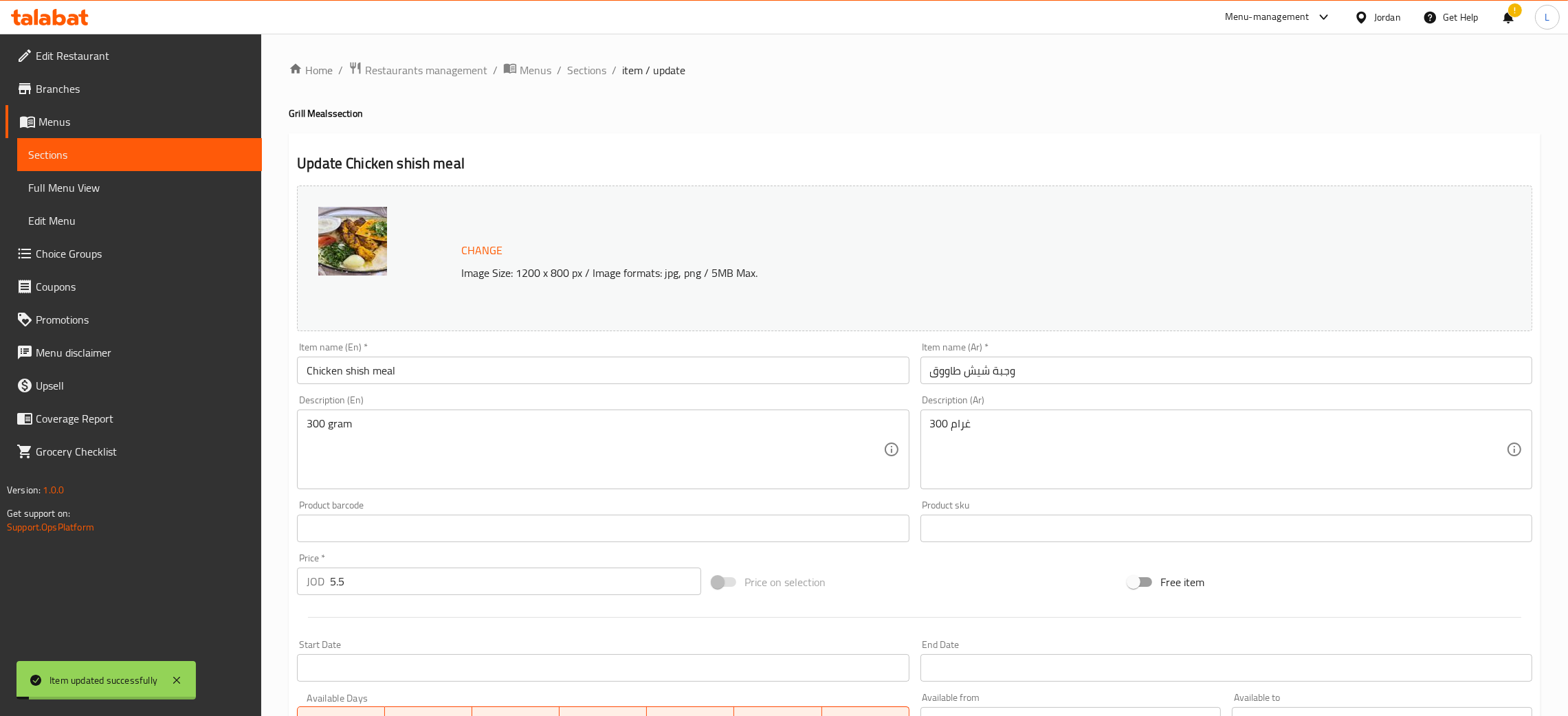
click at [571, 66] on span "Sections" at bounding box center [586, 69] width 39 height 16
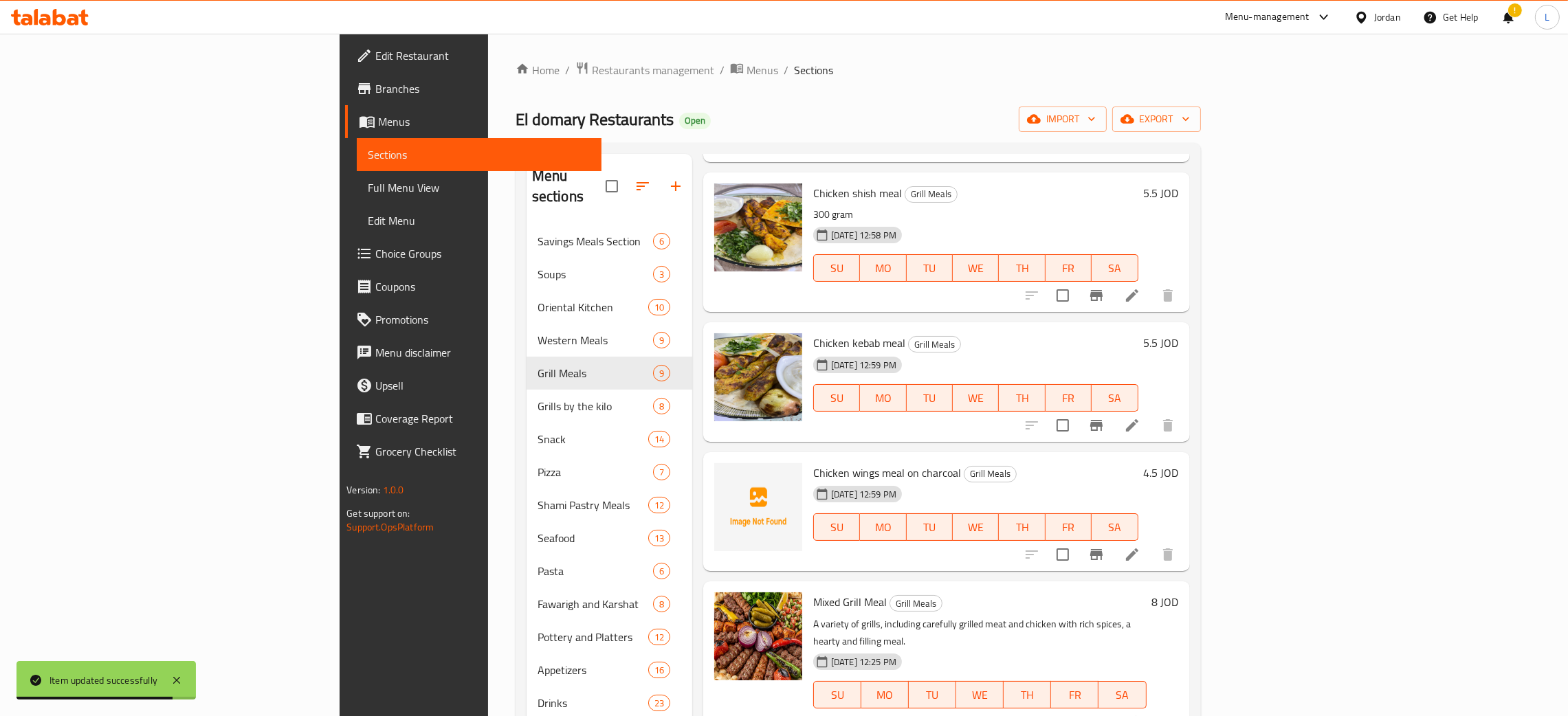
scroll to position [318, 0]
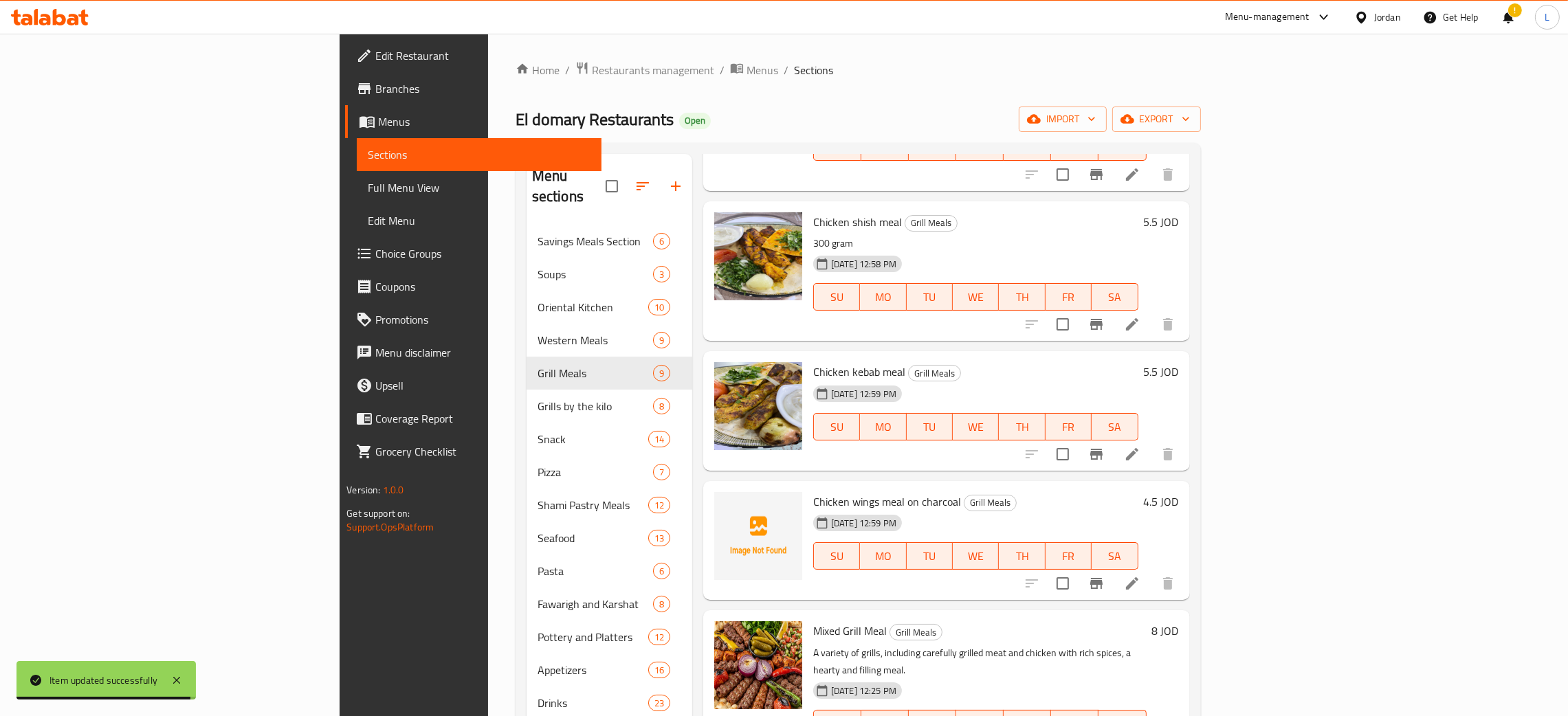
click at [1151, 444] on li at bounding box center [1131, 455] width 39 height 25
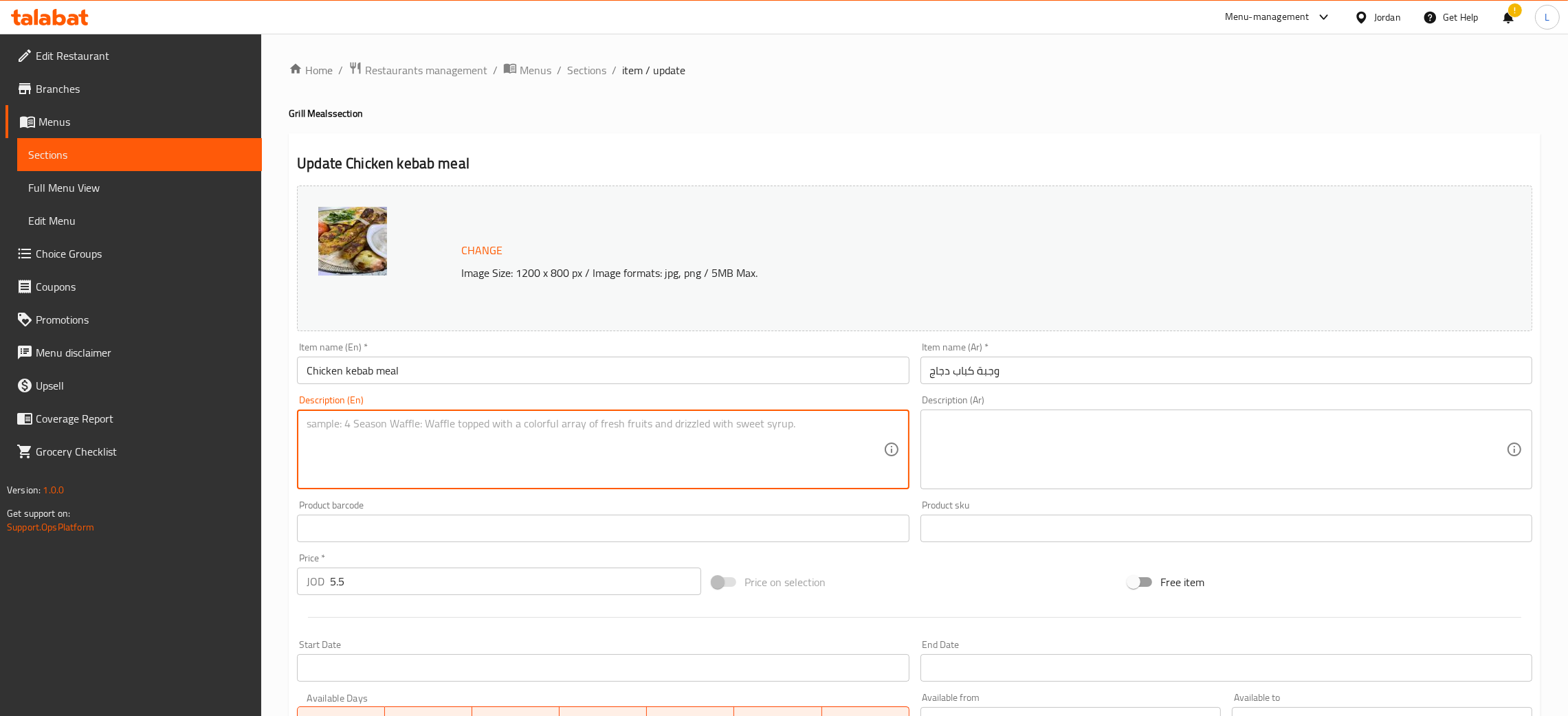
click at [596, 440] on textarea at bounding box center [594, 450] width 576 height 66
paste textarea "300 gram"
type textarea "300 gram"
click at [1074, 464] on textarea at bounding box center [1218, 450] width 576 height 66
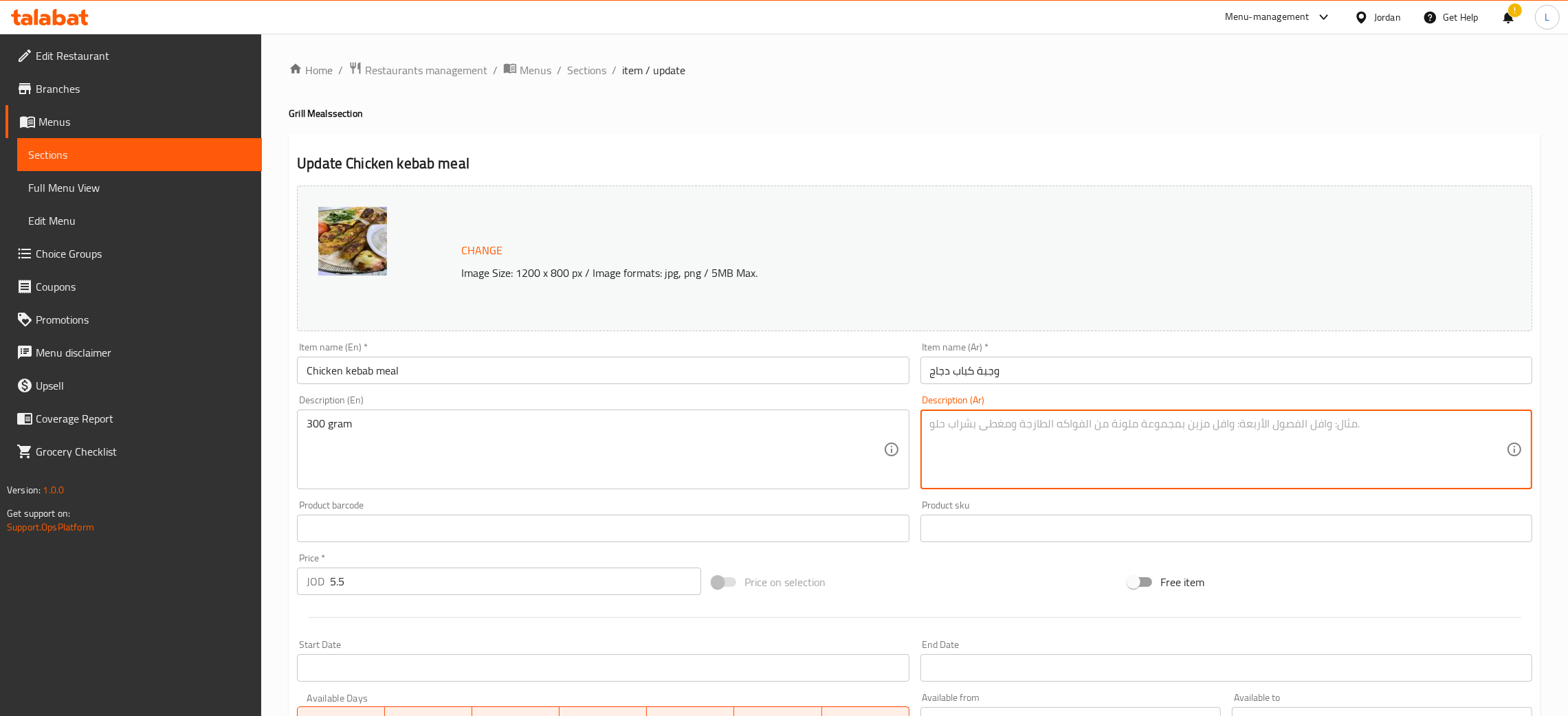
paste textarea "300 غرام"
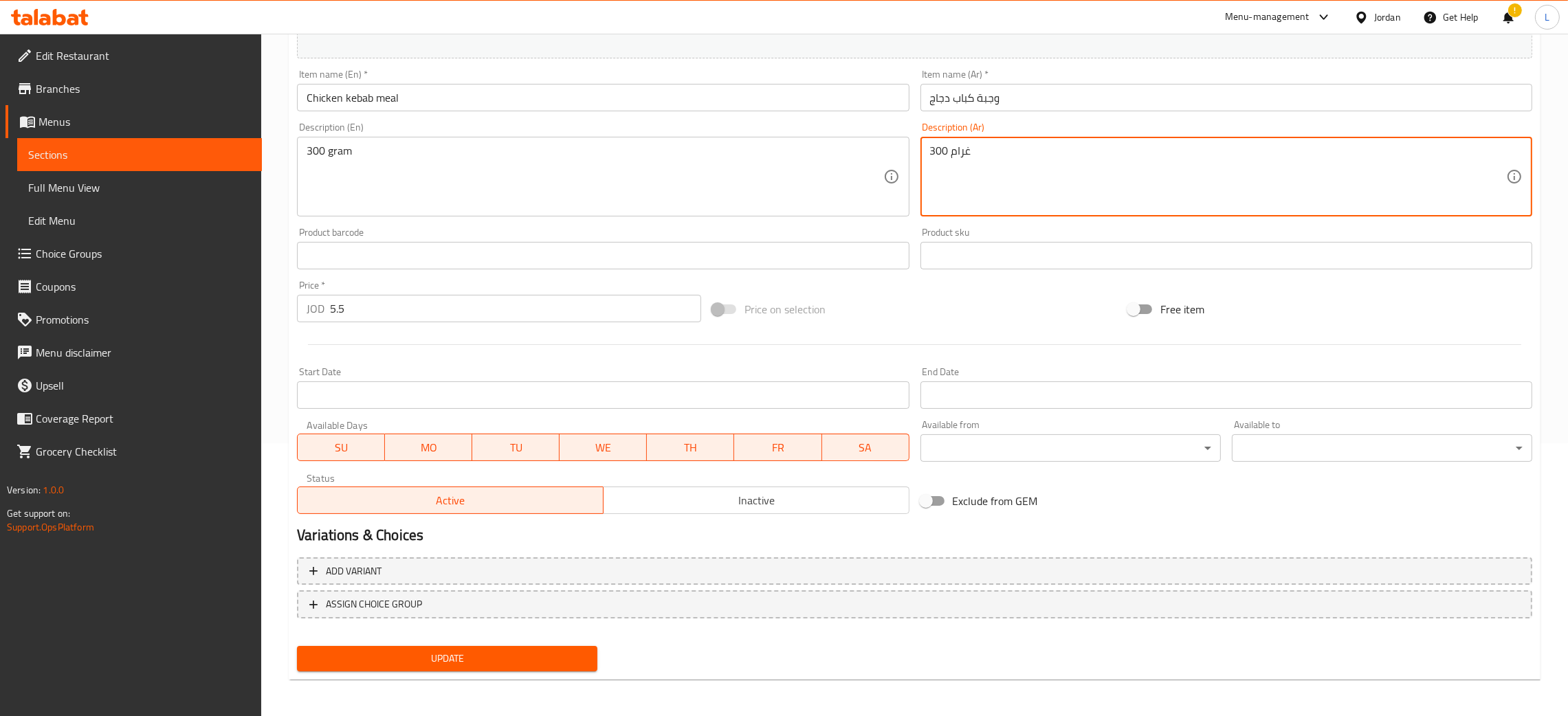
type textarea "300 غرام"
click at [488, 659] on span "Update" at bounding box center [446, 659] width 278 height 17
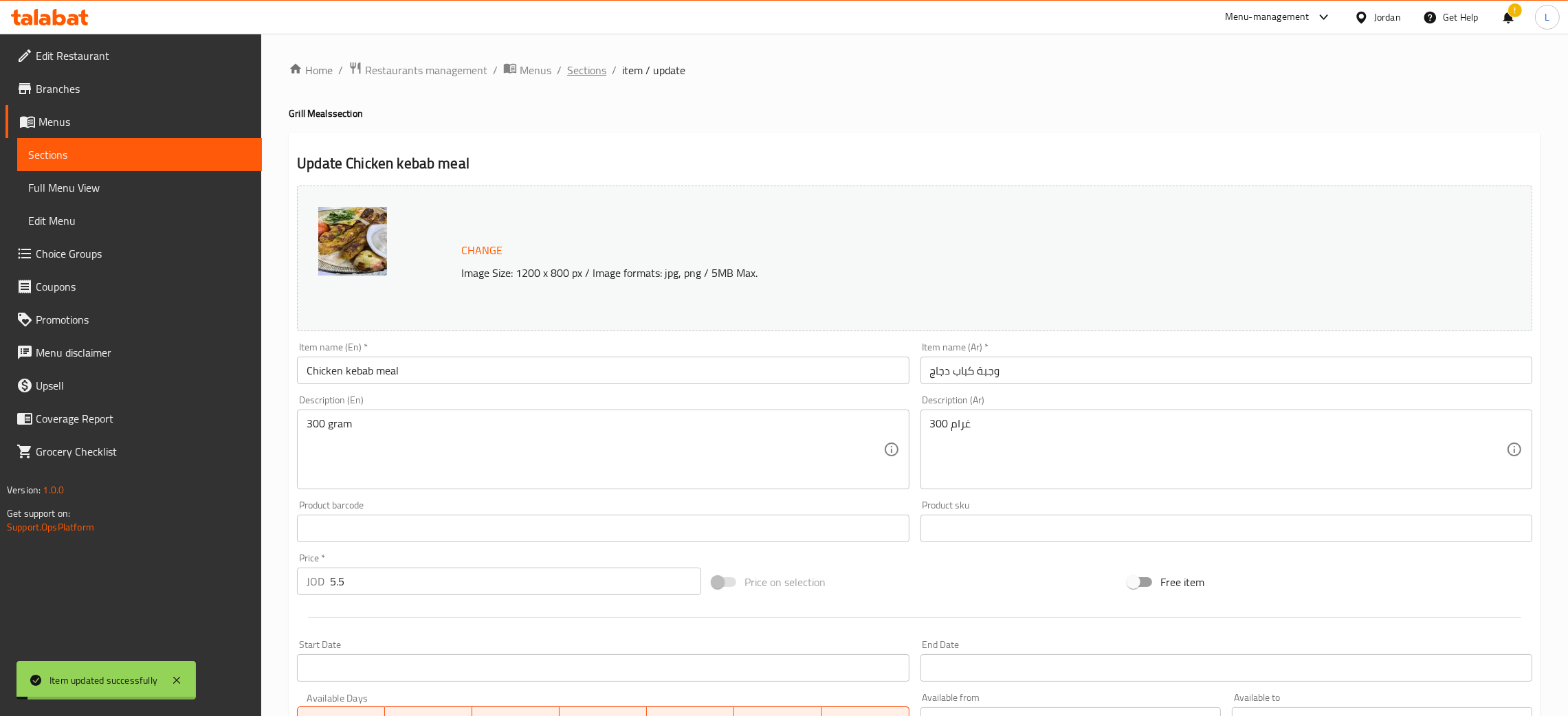
click at [578, 73] on span "Sections" at bounding box center [586, 69] width 39 height 16
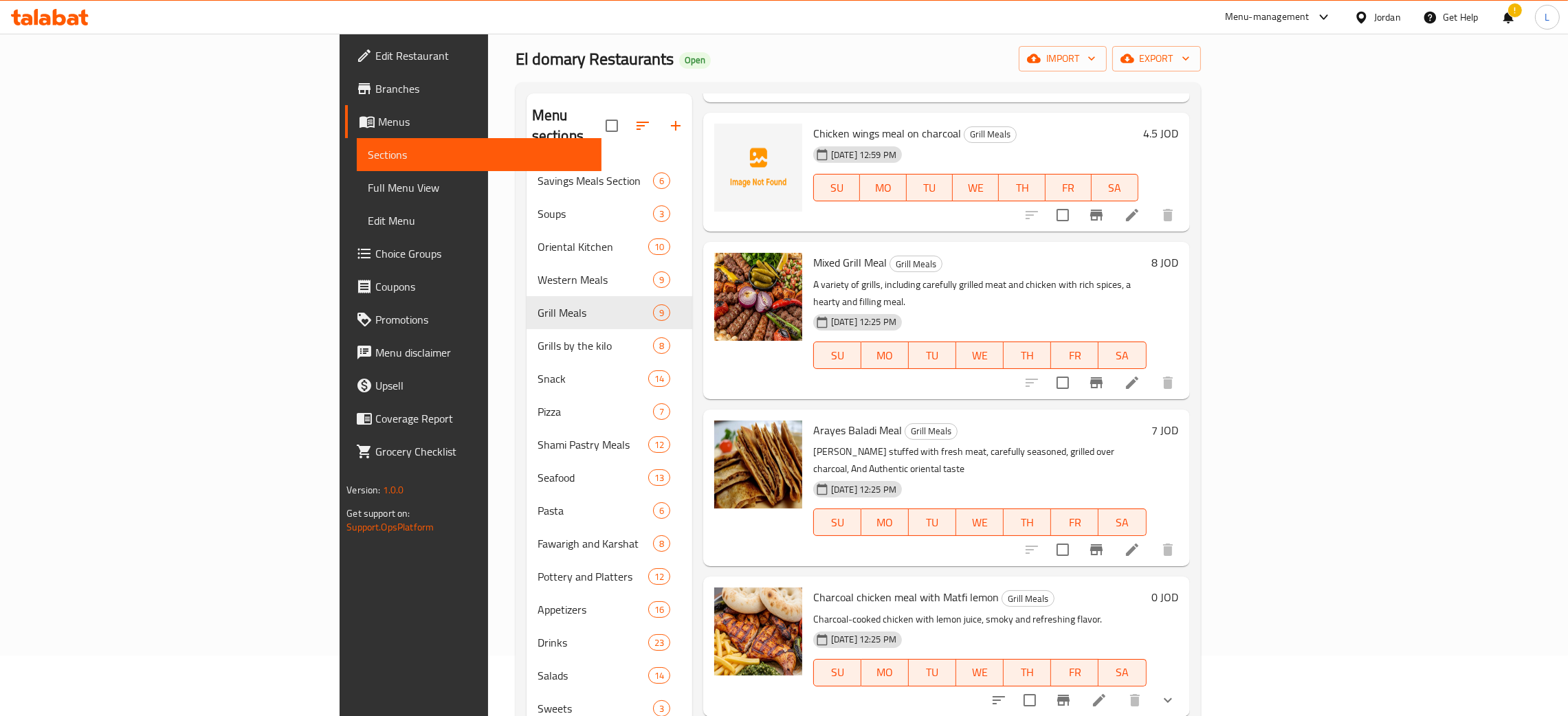
scroll to position [104, 0]
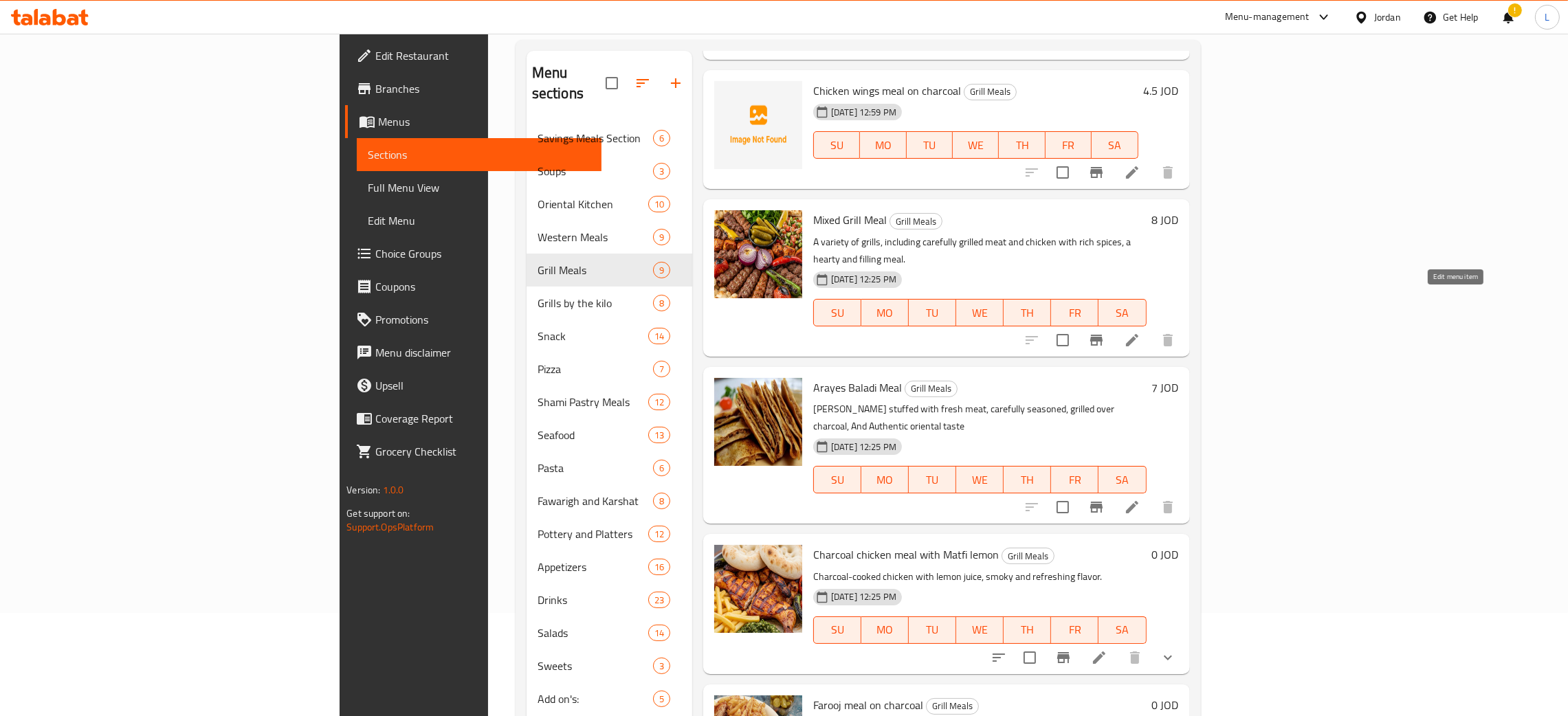
click at [1138, 334] on icon at bounding box center [1131, 340] width 12 height 12
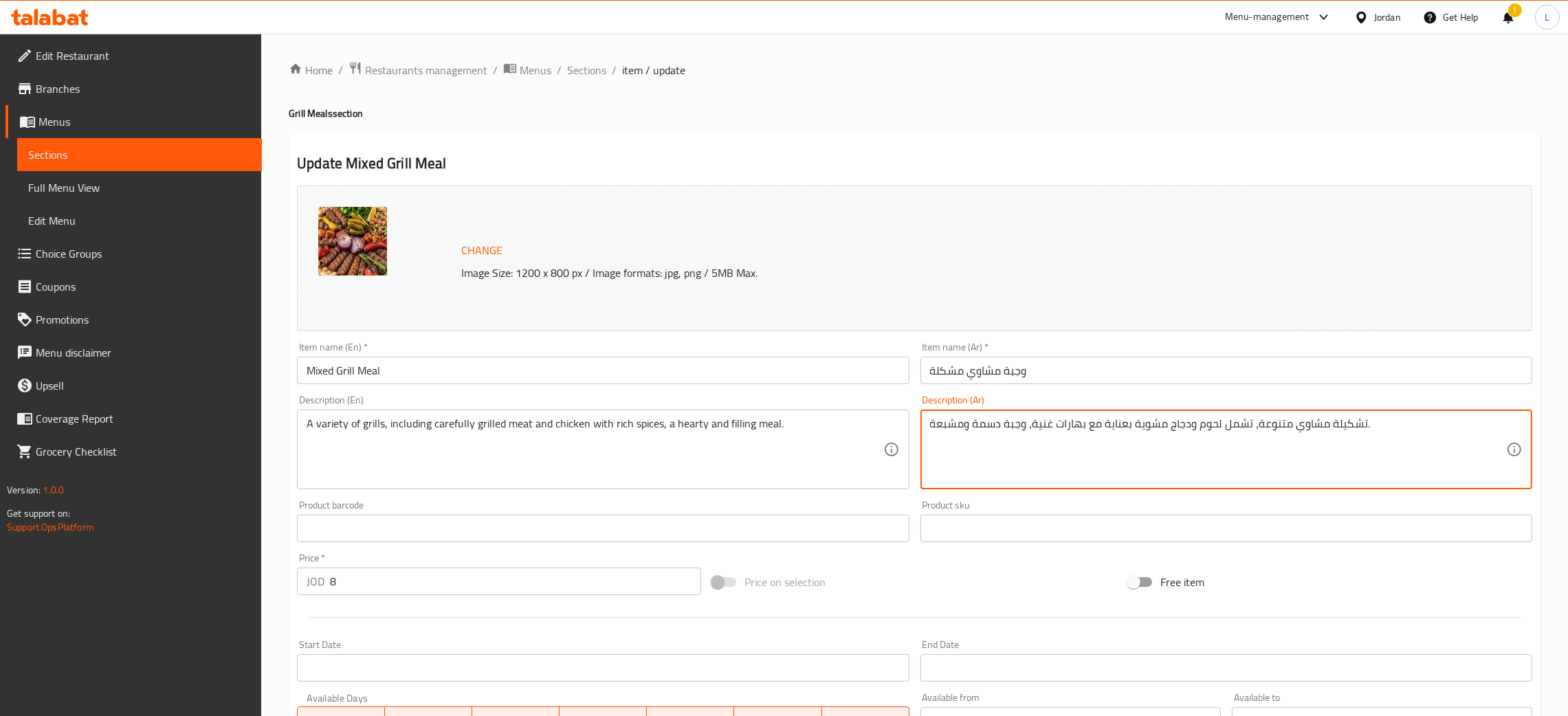
click at [1005, 424] on textarea "تشكيلة مشاوي متنوعة، تشمل لحوم ودجاج مشوية بعناية مع بهارات غنية، وجبة دسمة ومش…" at bounding box center [1218, 450] width 576 height 66
type textarea "ن"
type textarea "ا"
click at [1005, 424] on textarea "3 اسياخ من الشقف والكباب والشيش الطاووق" at bounding box center [1218, 450] width 576 height 66
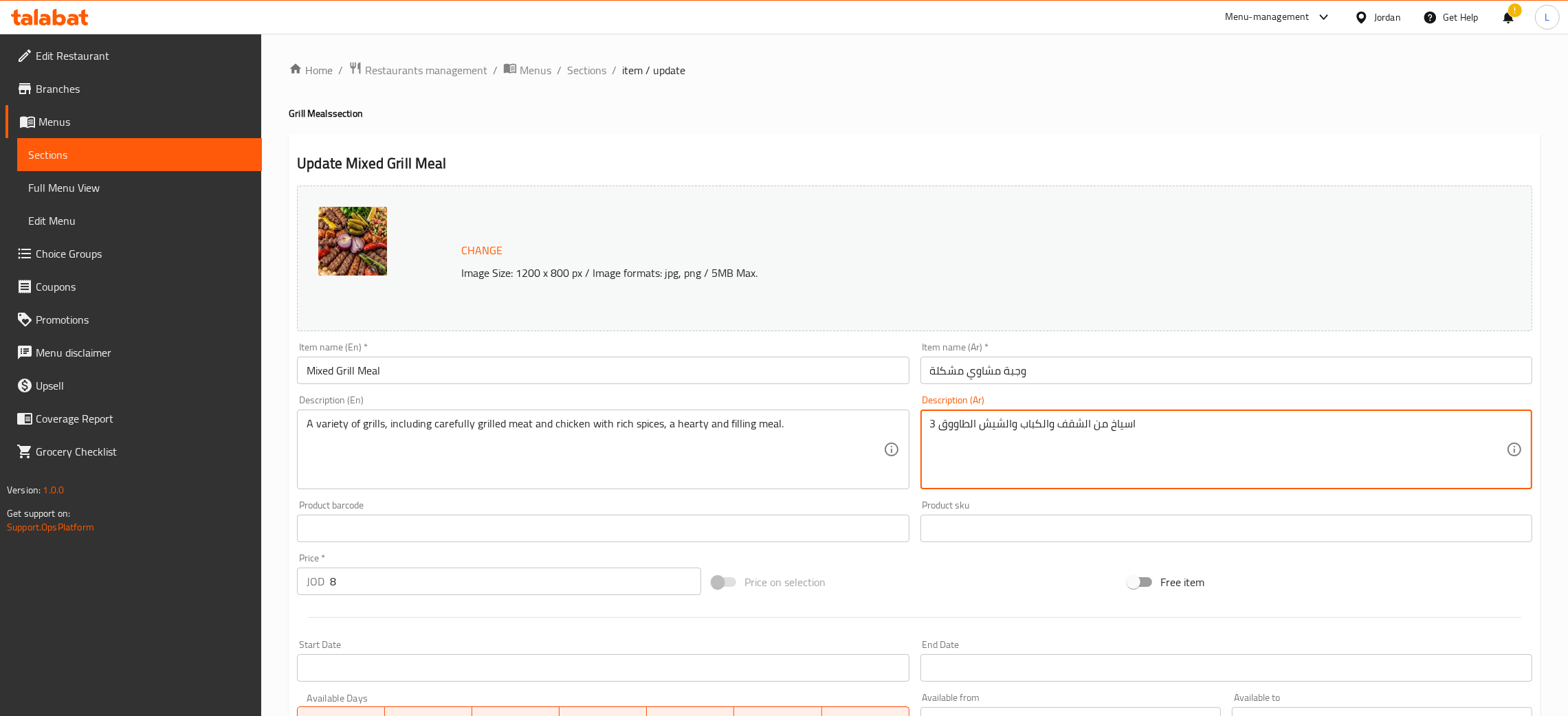
click at [1005, 424] on textarea "3 اسياخ من الشقف والكباب والشيش الطاووق" at bounding box center [1218, 450] width 576 height 66
type textarea "3 اسياخ من الشقف والكباب والشيش الطاووق"
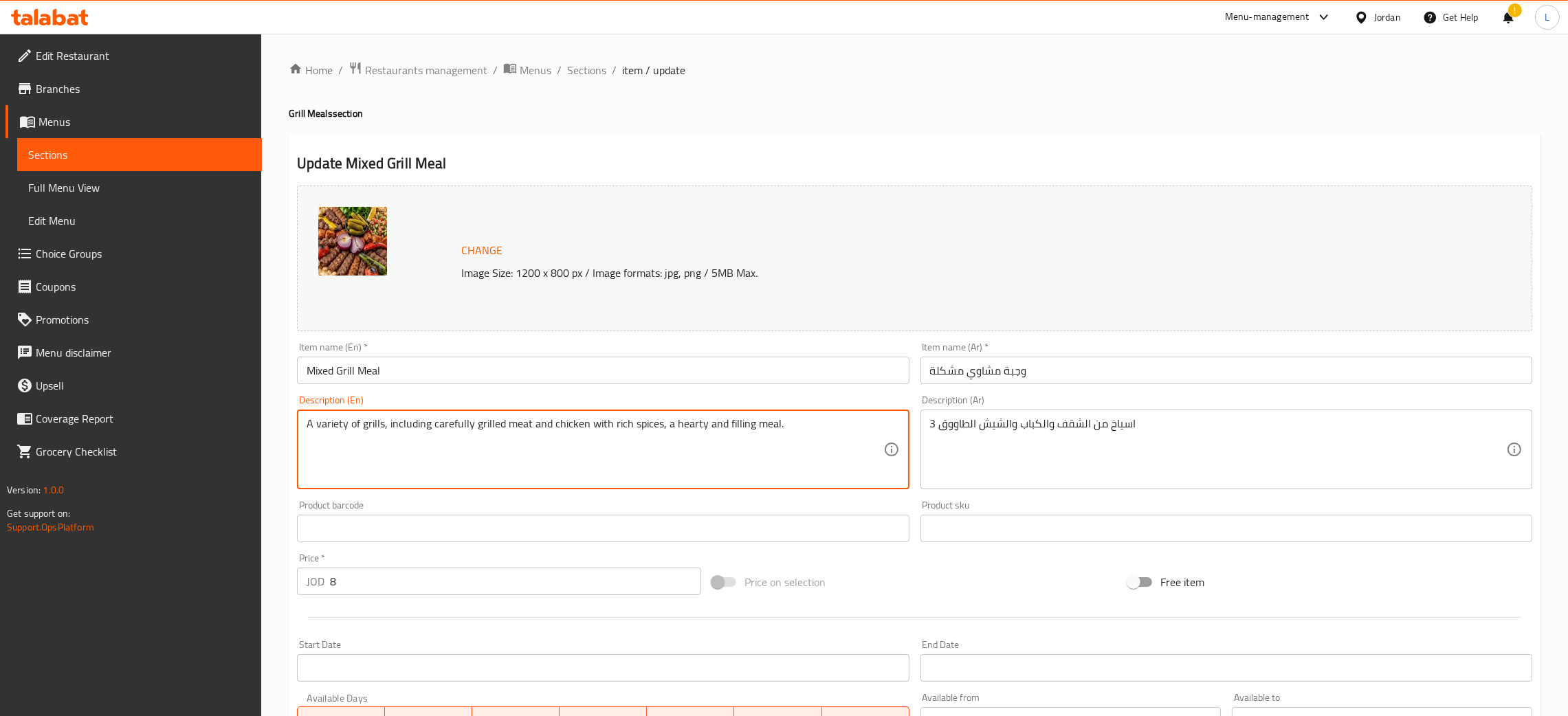
click at [437, 432] on textarea "A variety of grills, including carefully grilled meat and chicken with rich spi…" at bounding box center [594, 450] width 576 height 66
paste textarea "3 skewers of shaqaf, kebab and shish tawook"
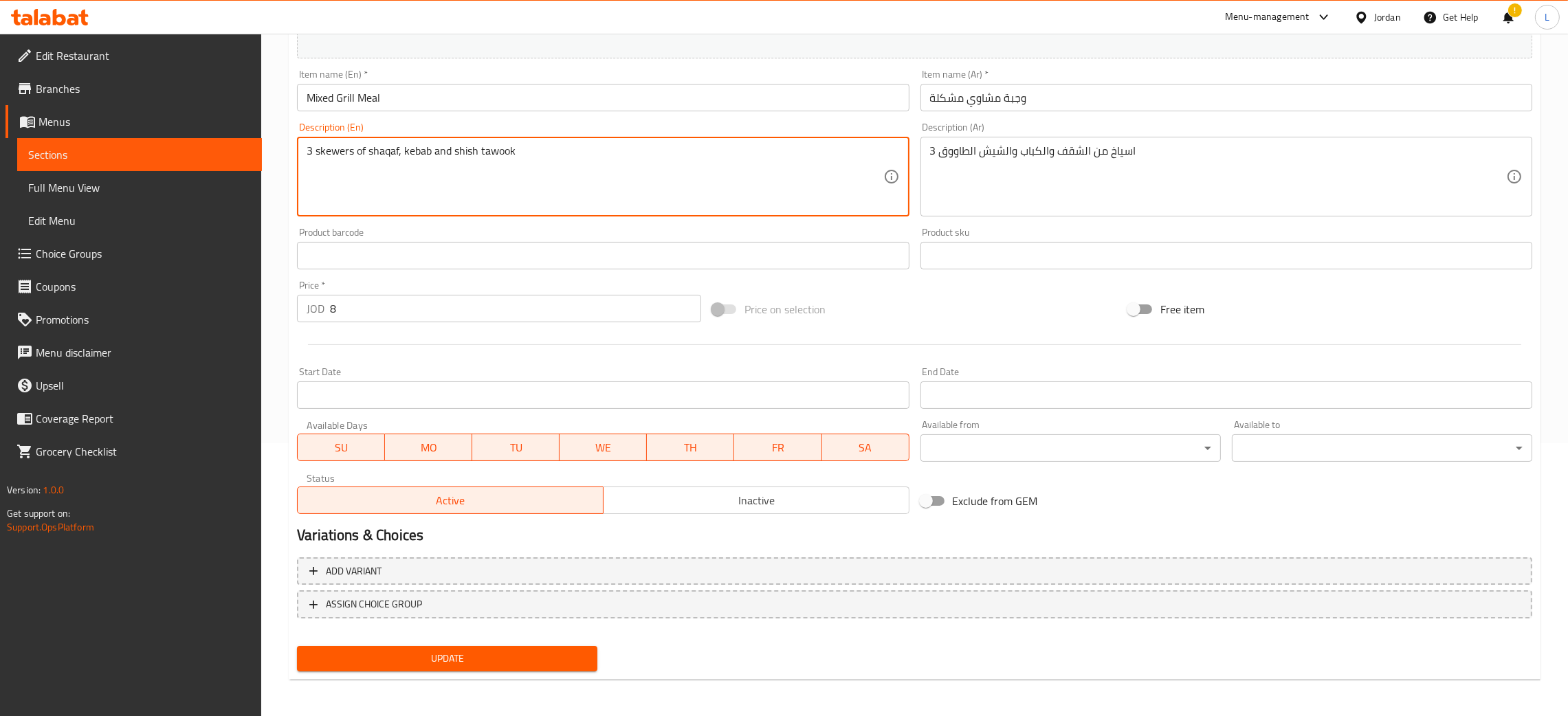
type textarea "3 skewers of shaqaf, kebab and shish tawook"
click at [410, 648] on button "Update" at bounding box center [447, 659] width 300 height 26
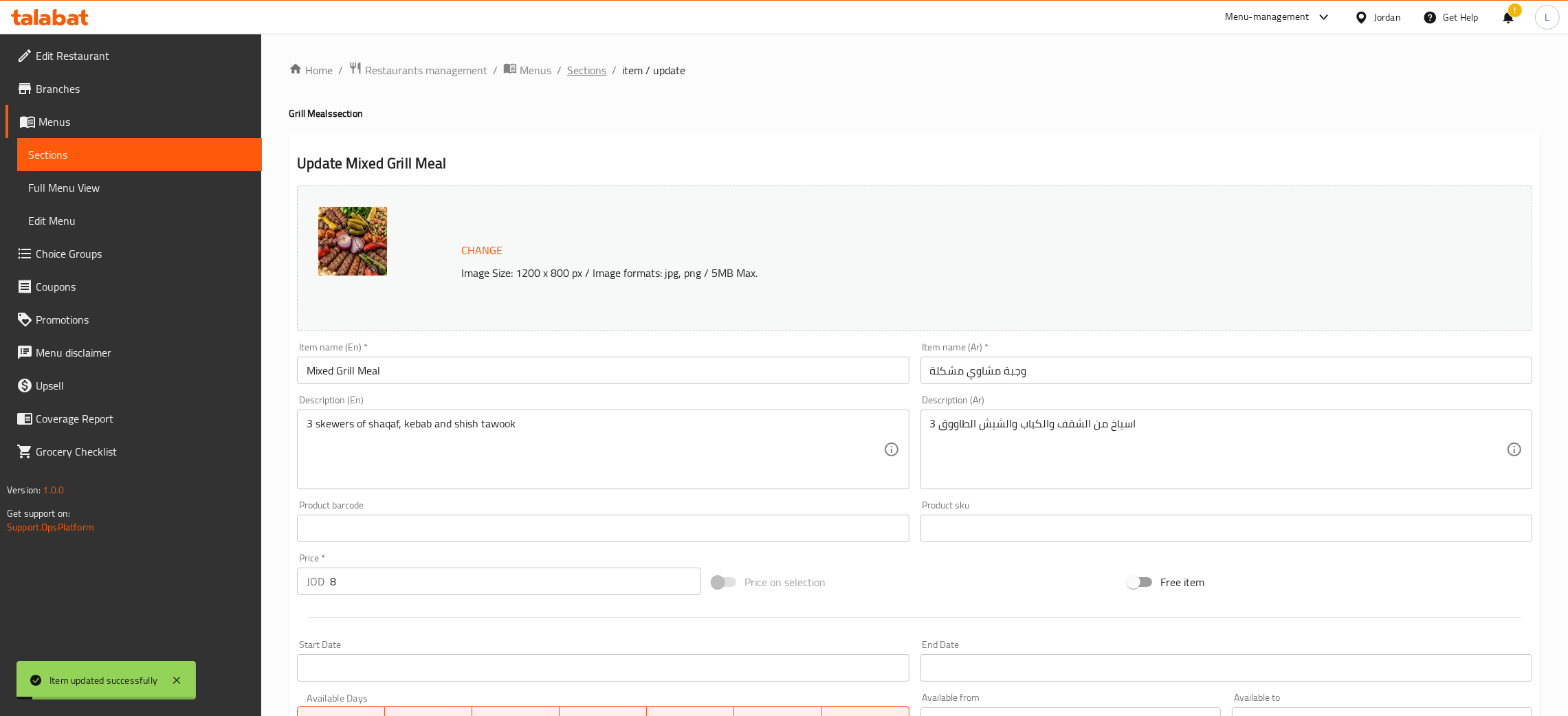
click at [591, 66] on span "Sections" at bounding box center [586, 69] width 39 height 16
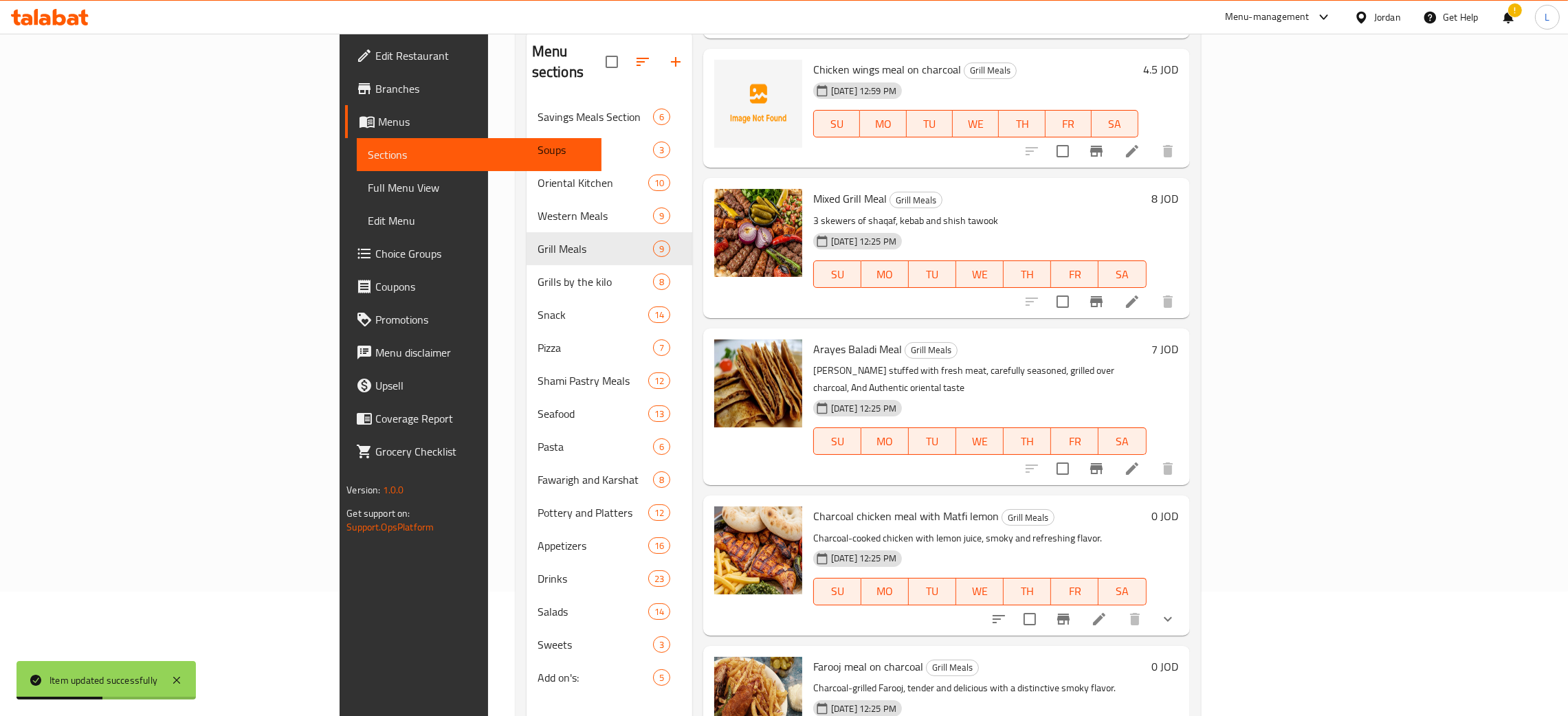
scroll to position [194, 0]
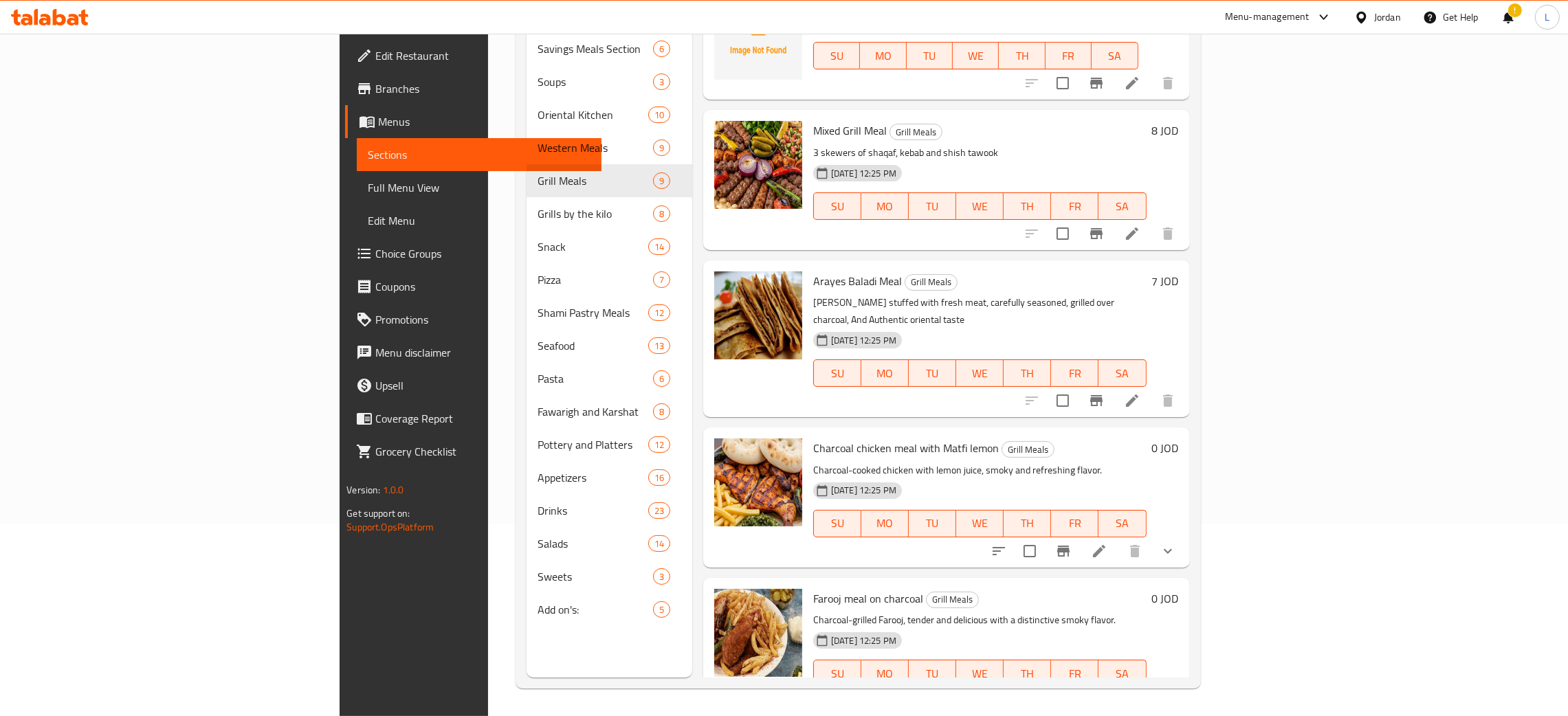
click at [1118, 539] on li at bounding box center [1099, 552] width 39 height 25
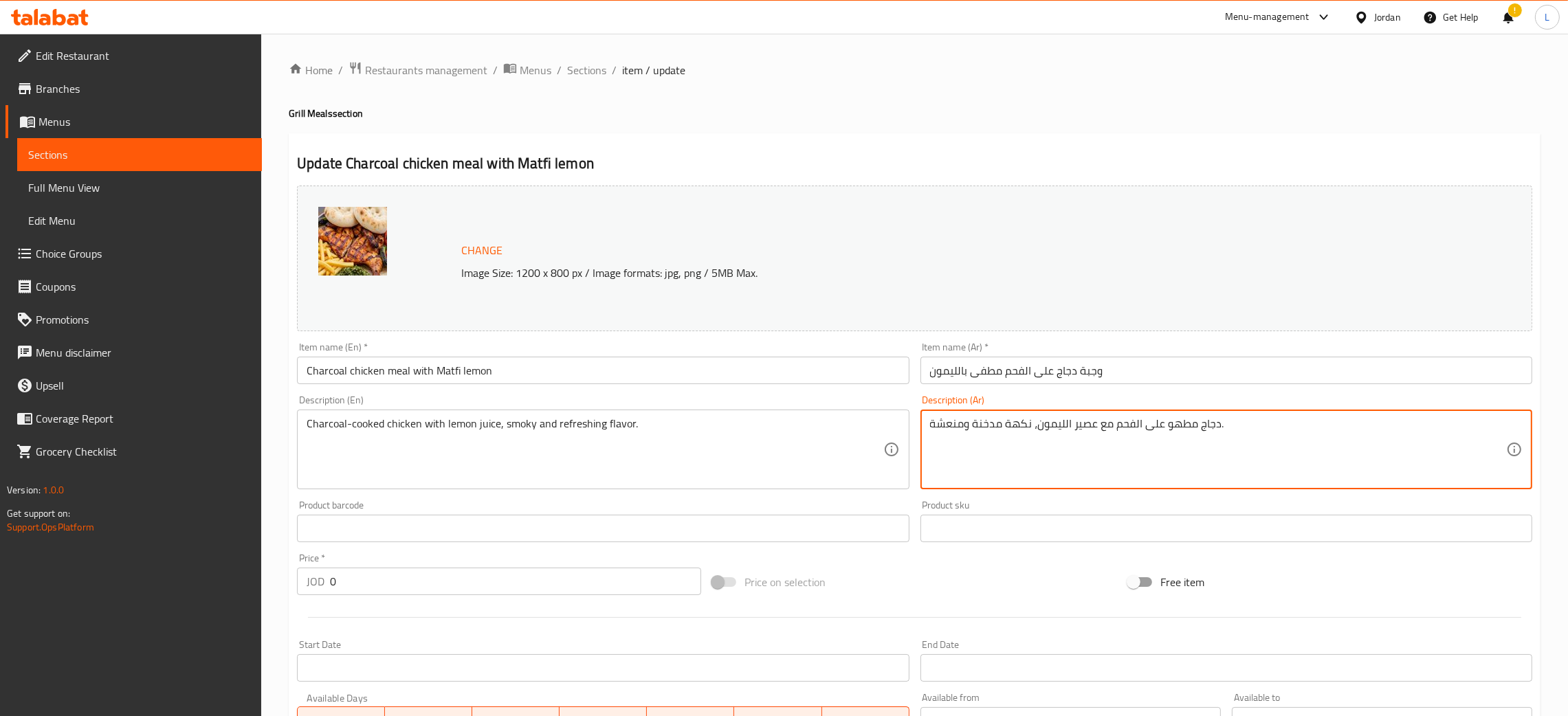
click at [1067, 421] on textarea "دجاج مطهو على الفحم مع عصير الليمون، نكهة مدخنة ومنعشة." at bounding box center [1218, 450] width 576 height 66
click at [1062, 419] on textarea "نصف دجاجه مطهوه مع اللحم مع عصير الليمون" at bounding box center [1218, 450] width 576 height 66
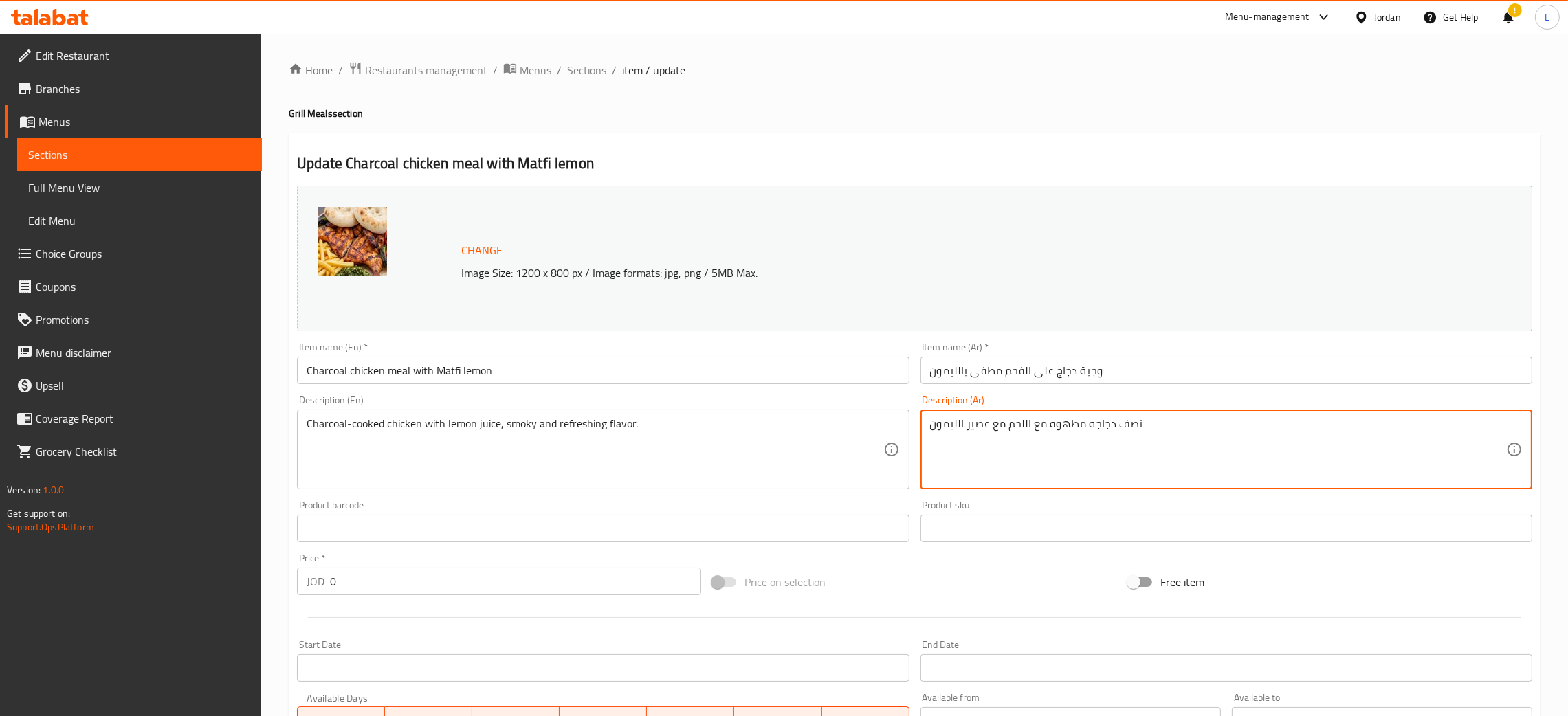
type textarea "نصف دجاجه مطهوه مع اللحم مع عصير الليمون"
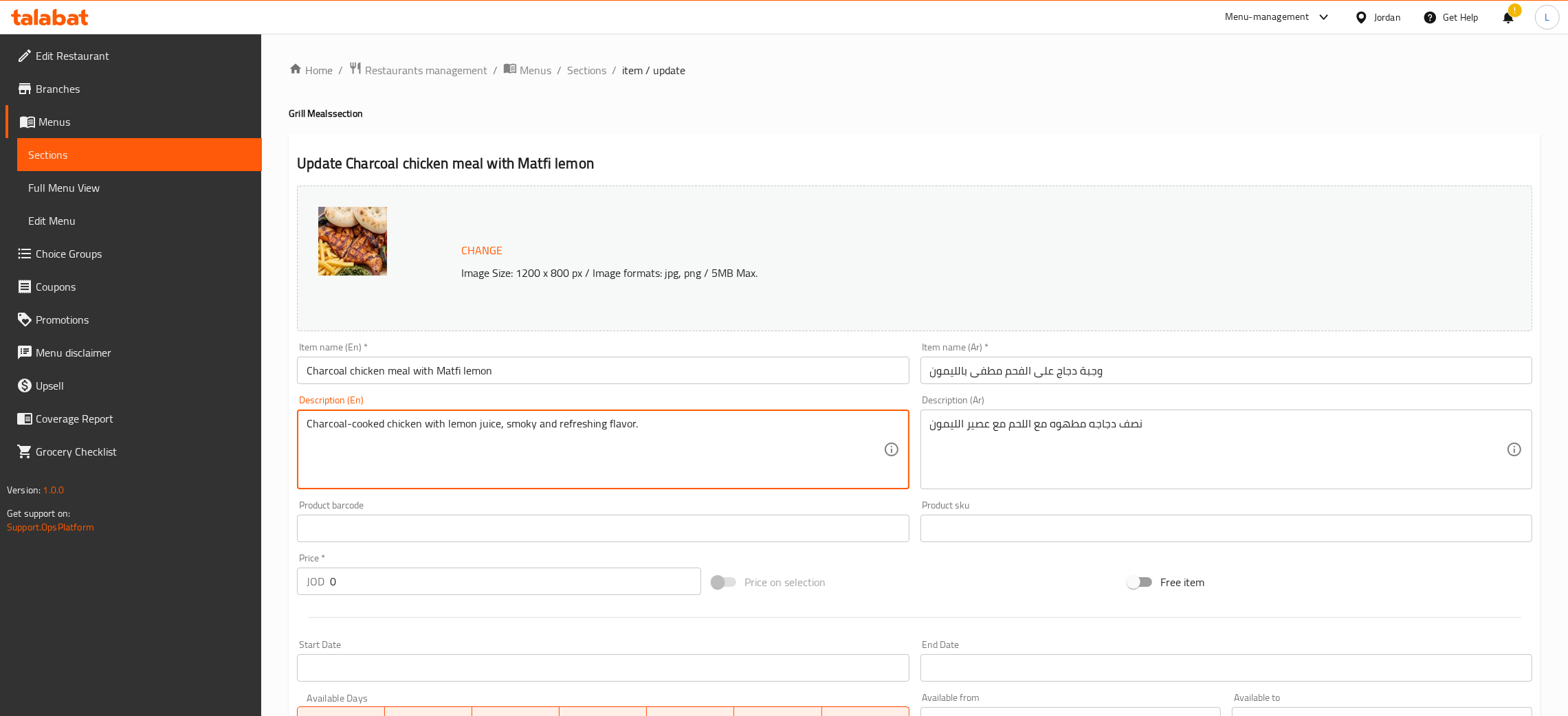
click at [562, 430] on textarea "Charcoal-cooked chicken with lemon juice, smoky and refreshing flavor." at bounding box center [594, 450] width 576 height 66
paste textarea "Half a cooked chicken with meat and lemon juice"
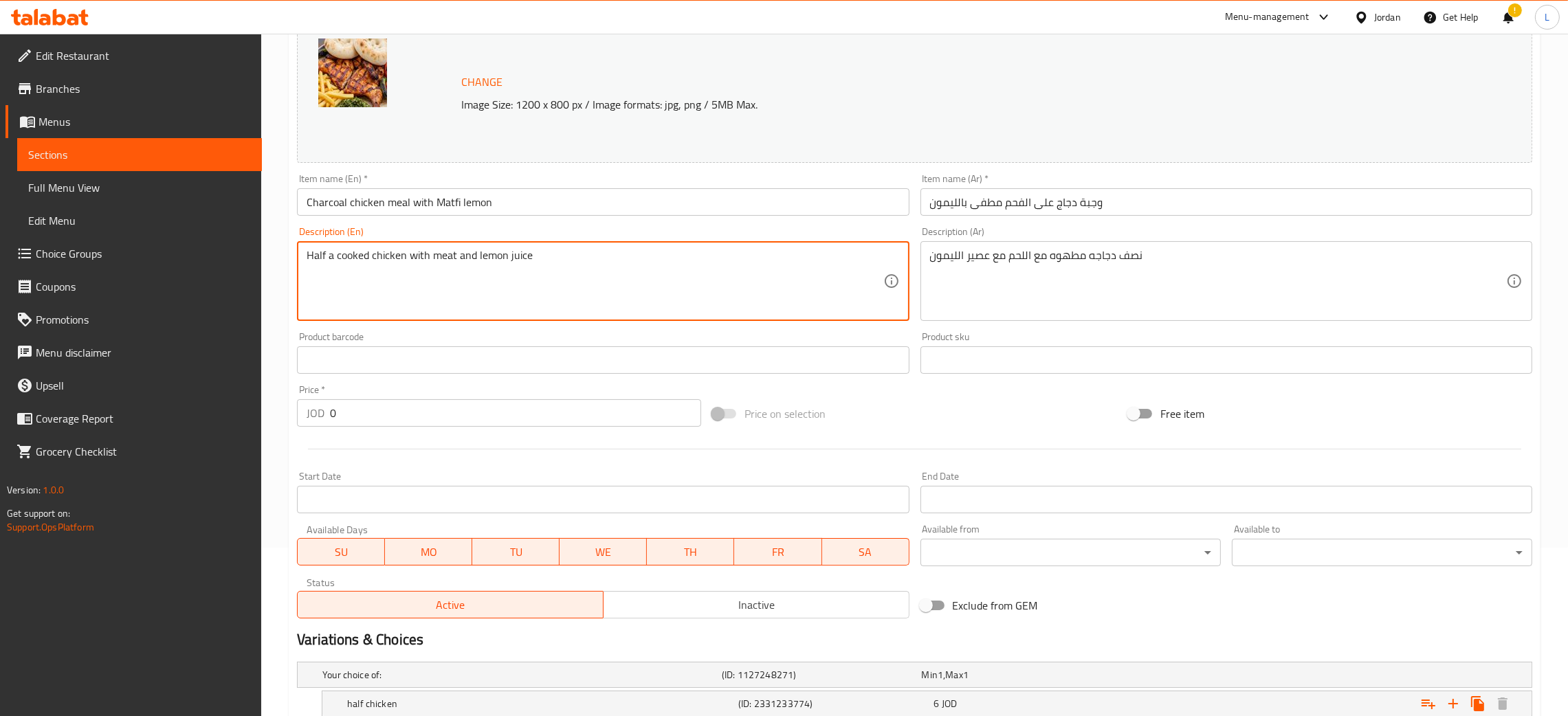
scroll to position [307, 0]
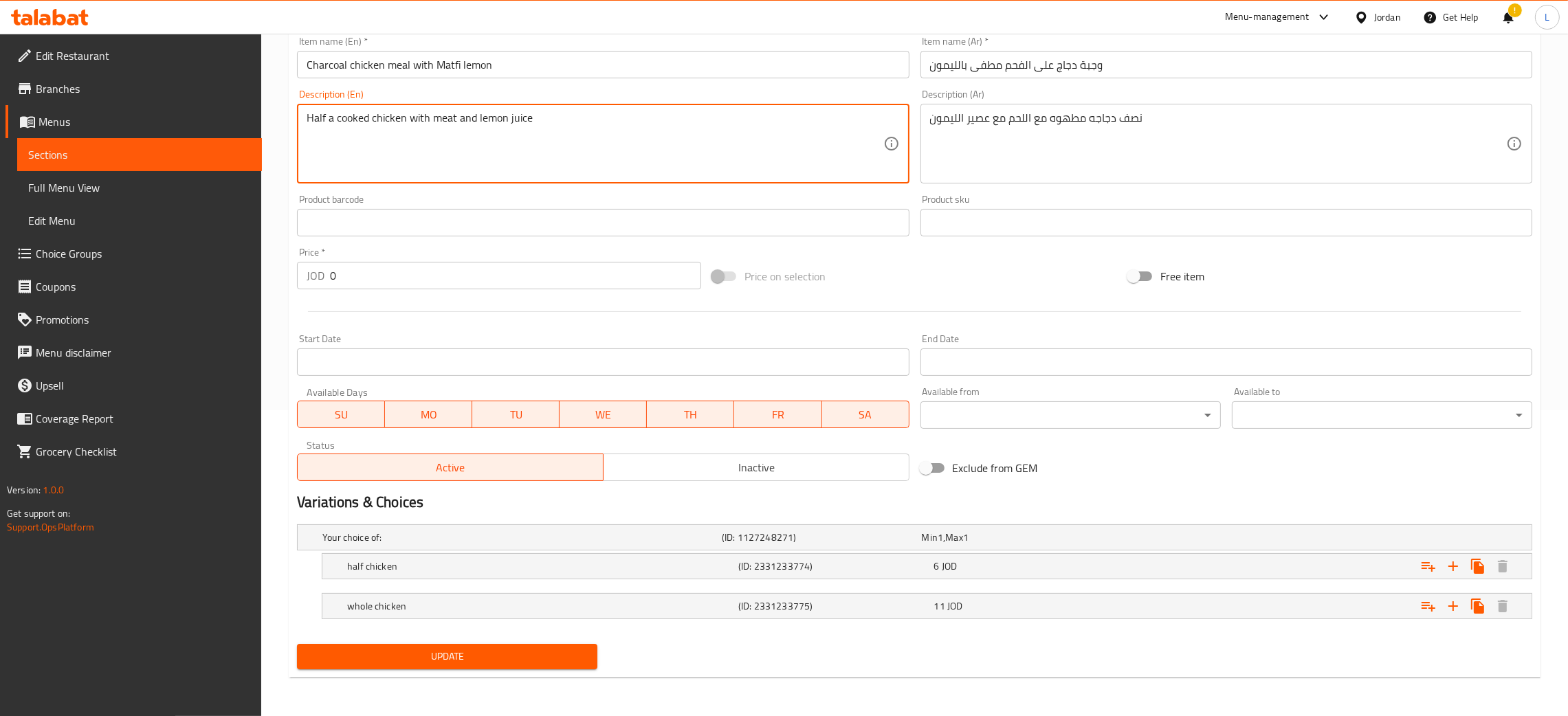
type textarea "Half a cooked chicken with meat and lemon juice"
click at [471, 662] on span "Update" at bounding box center [446, 657] width 278 height 17
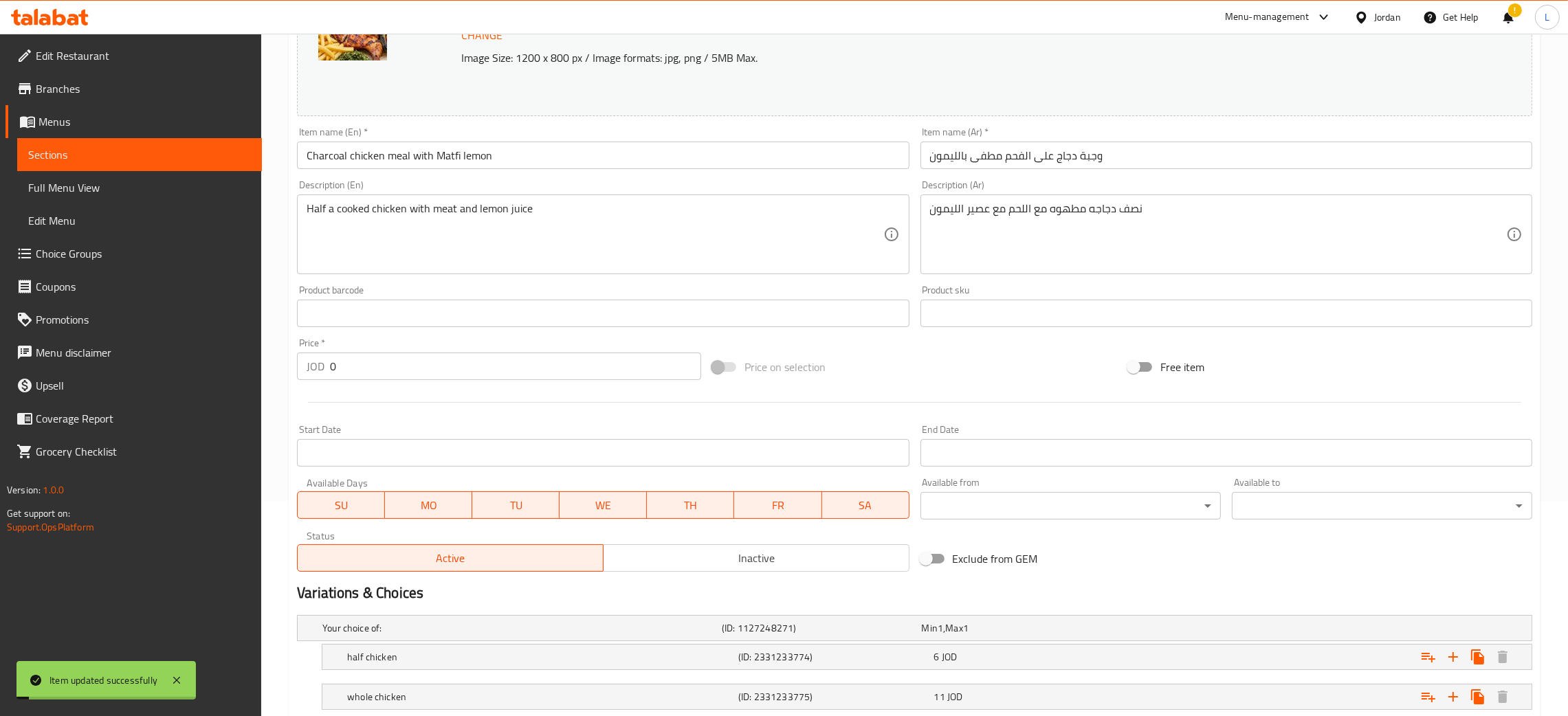
scroll to position [0, 0]
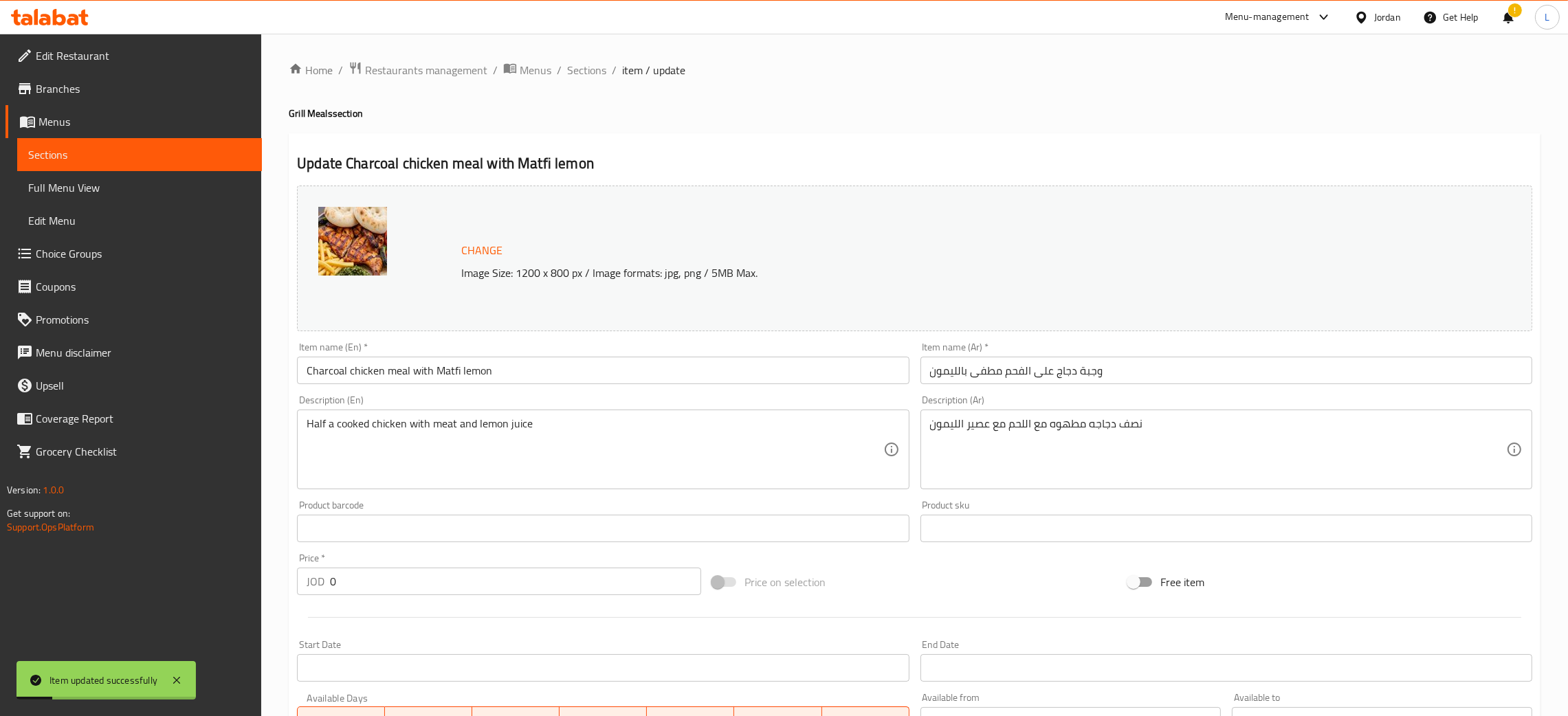
click at [593, 81] on div "Home / Restaurants management / Menus / Sections / item / update Grill Meals se…" at bounding box center [914, 527] width 1252 height 933
click at [593, 71] on span "Sections" at bounding box center [586, 69] width 39 height 16
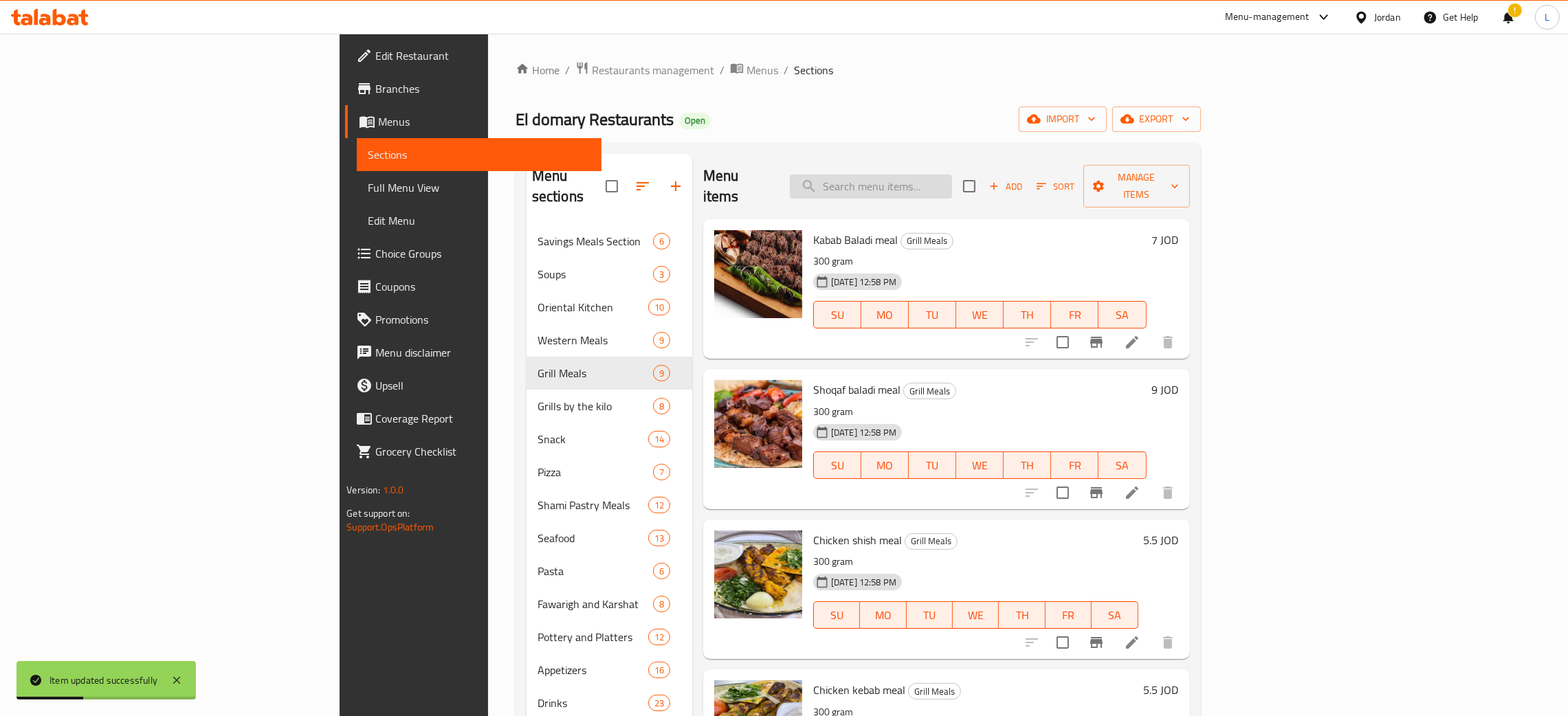
click at [952, 183] on input "search" at bounding box center [870, 186] width 162 height 24
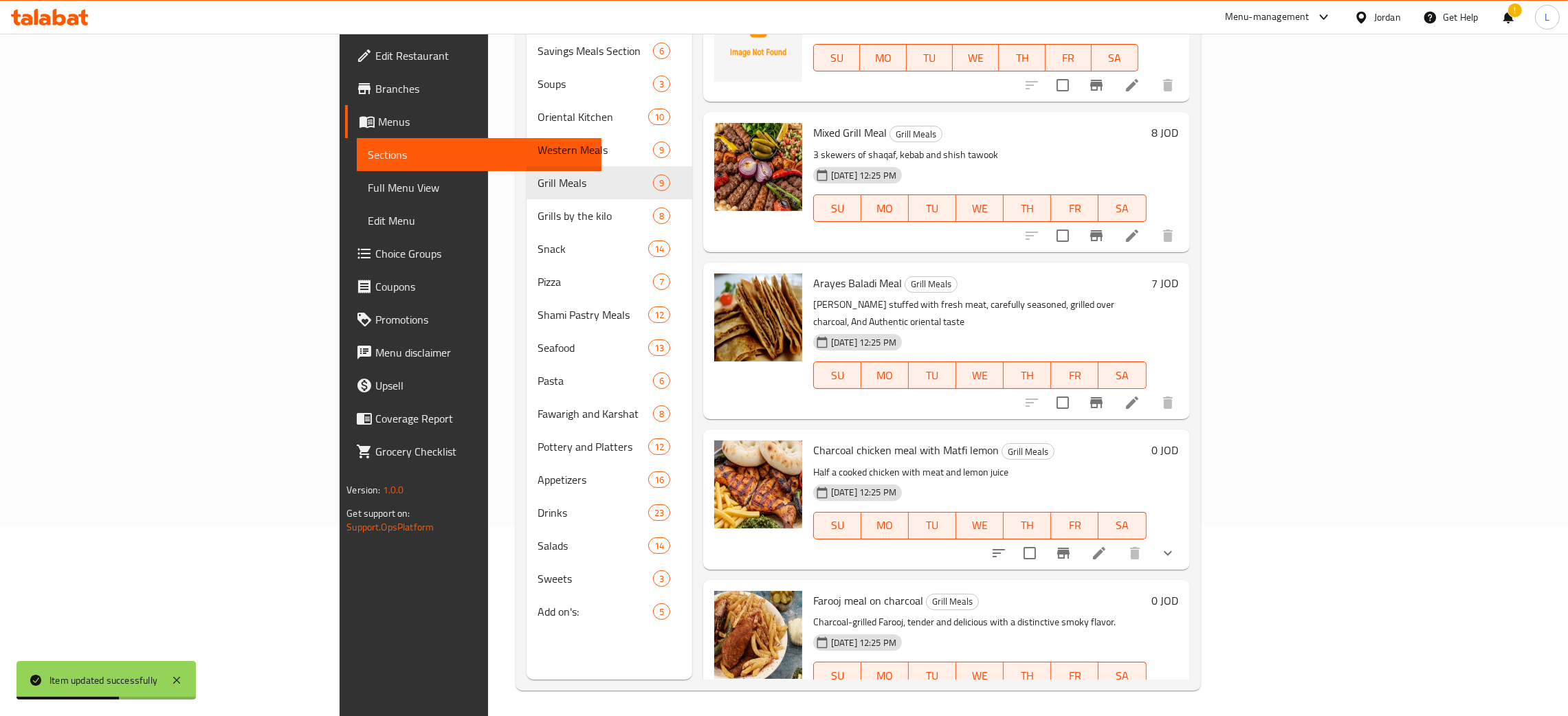
scroll to position [194, 0]
click at [1118, 689] on li at bounding box center [1099, 702] width 39 height 25
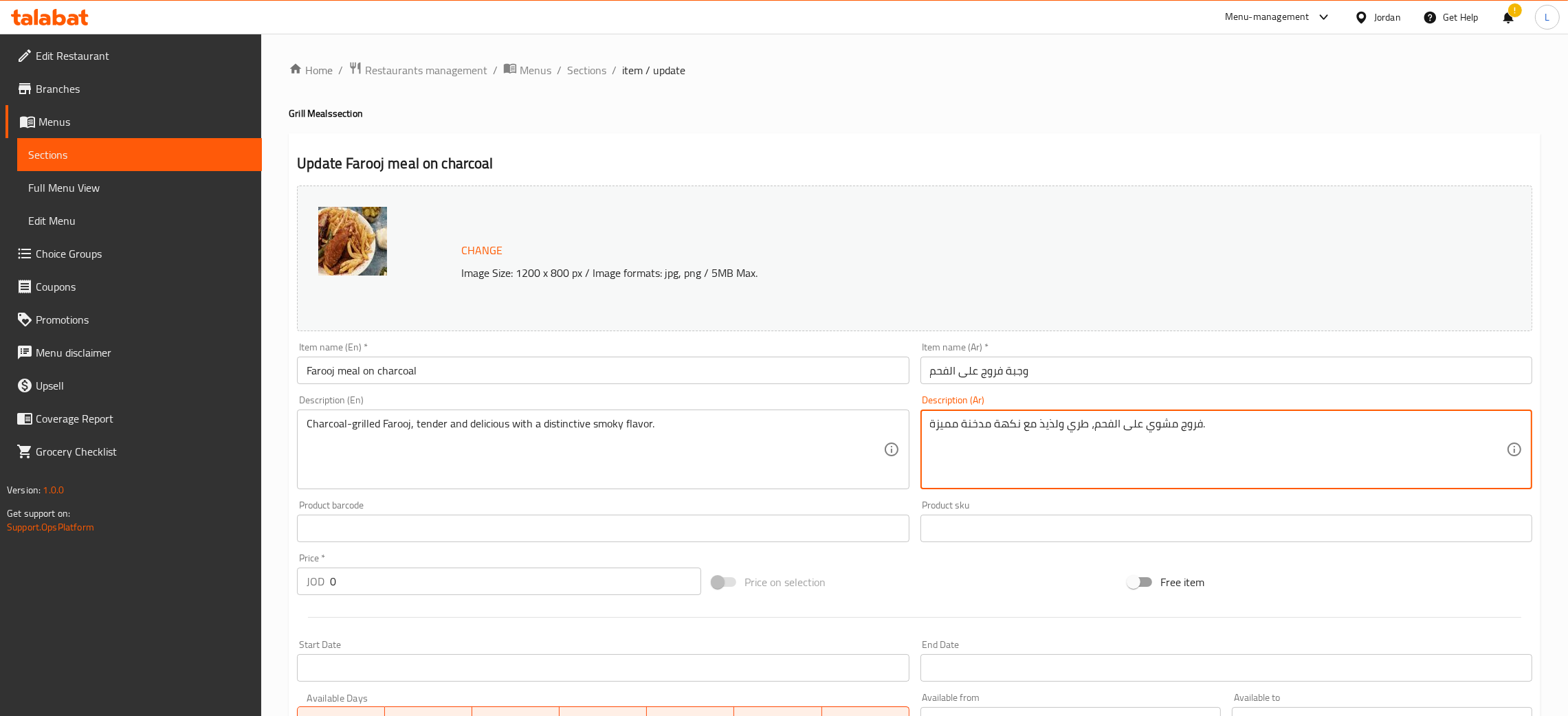
click at [1114, 430] on textarea "فروج مشوي على الفحم، طري ولذيذ مع نكهة مدخنة مميزة." at bounding box center [1218, 450] width 576 height 66
type textarea "ه"
click at [935, 431] on textarea "نصف فروج" at bounding box center [1218, 450] width 576 height 66
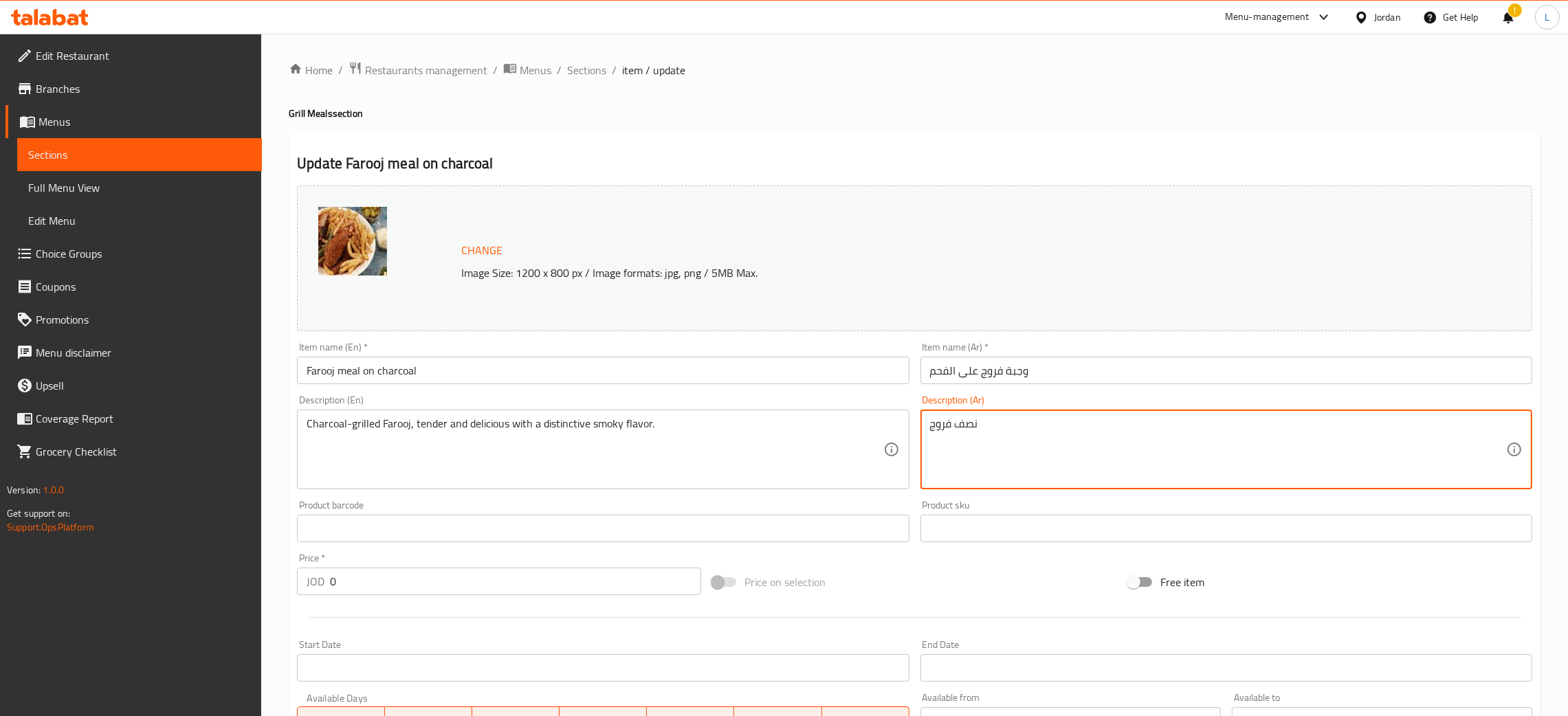
click at [935, 431] on textarea "نصف فروج" at bounding box center [1218, 450] width 576 height 66
type textarea "نصف فروج"
click at [520, 431] on textarea "Charcoal-grilled Farooj, tender and delicious with a distinctive smoky flavor." at bounding box center [594, 450] width 576 height 66
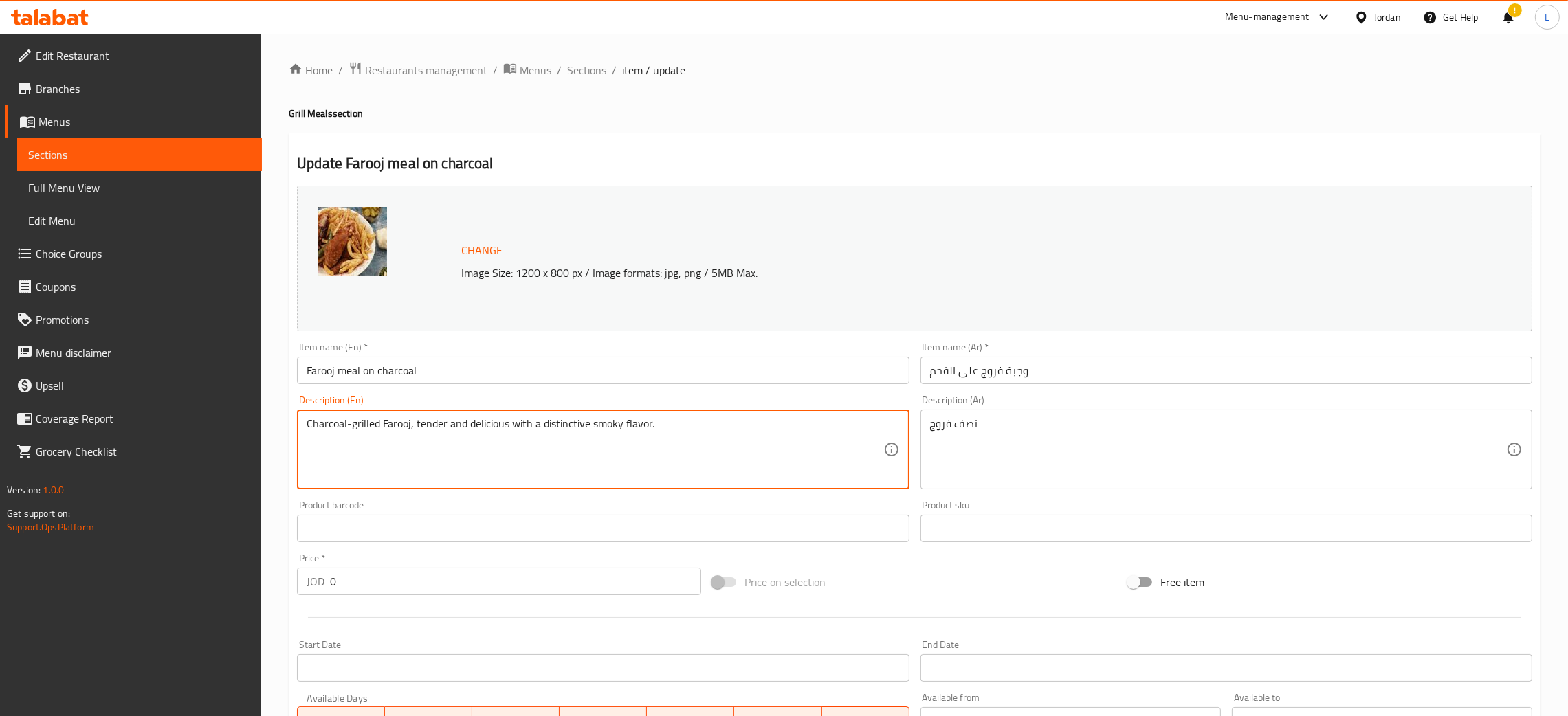
click at [520, 431] on textarea "Charcoal-grilled Farooj, tender and delicious with a distinctive smoky flavor." at bounding box center [594, 450] width 576 height 66
paste textarea "Half chicken"
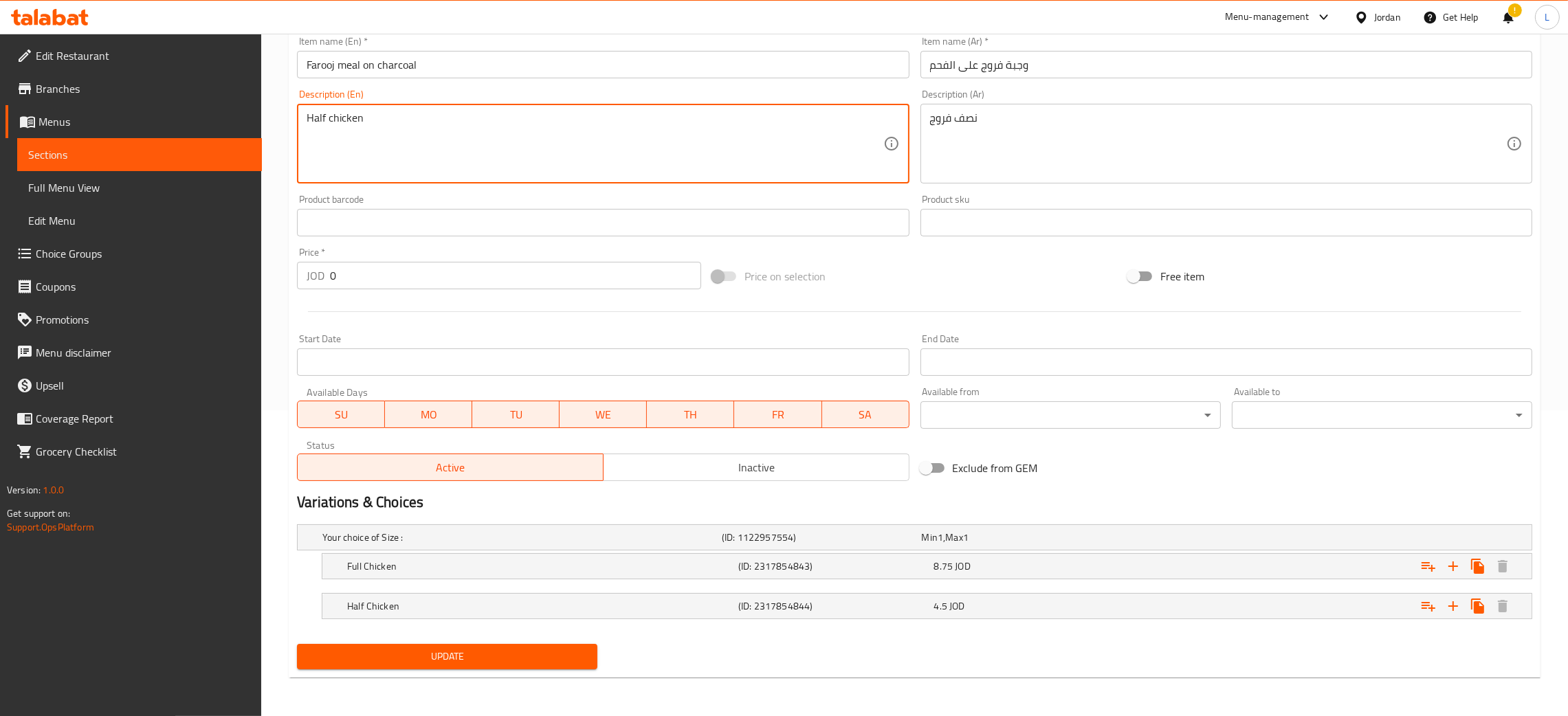
type textarea "Half chicken"
click at [477, 667] on button "Update" at bounding box center [447, 656] width 300 height 26
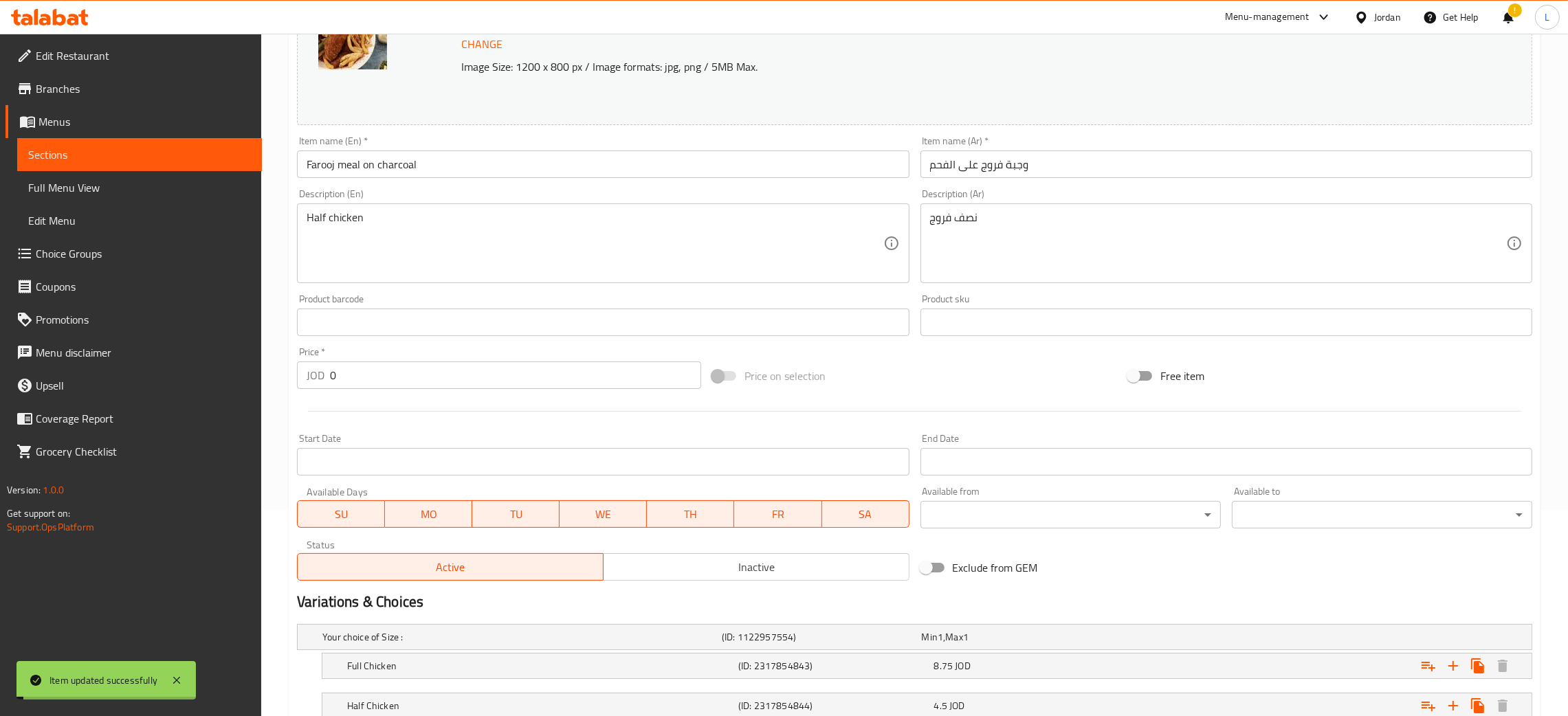
scroll to position [307, 0]
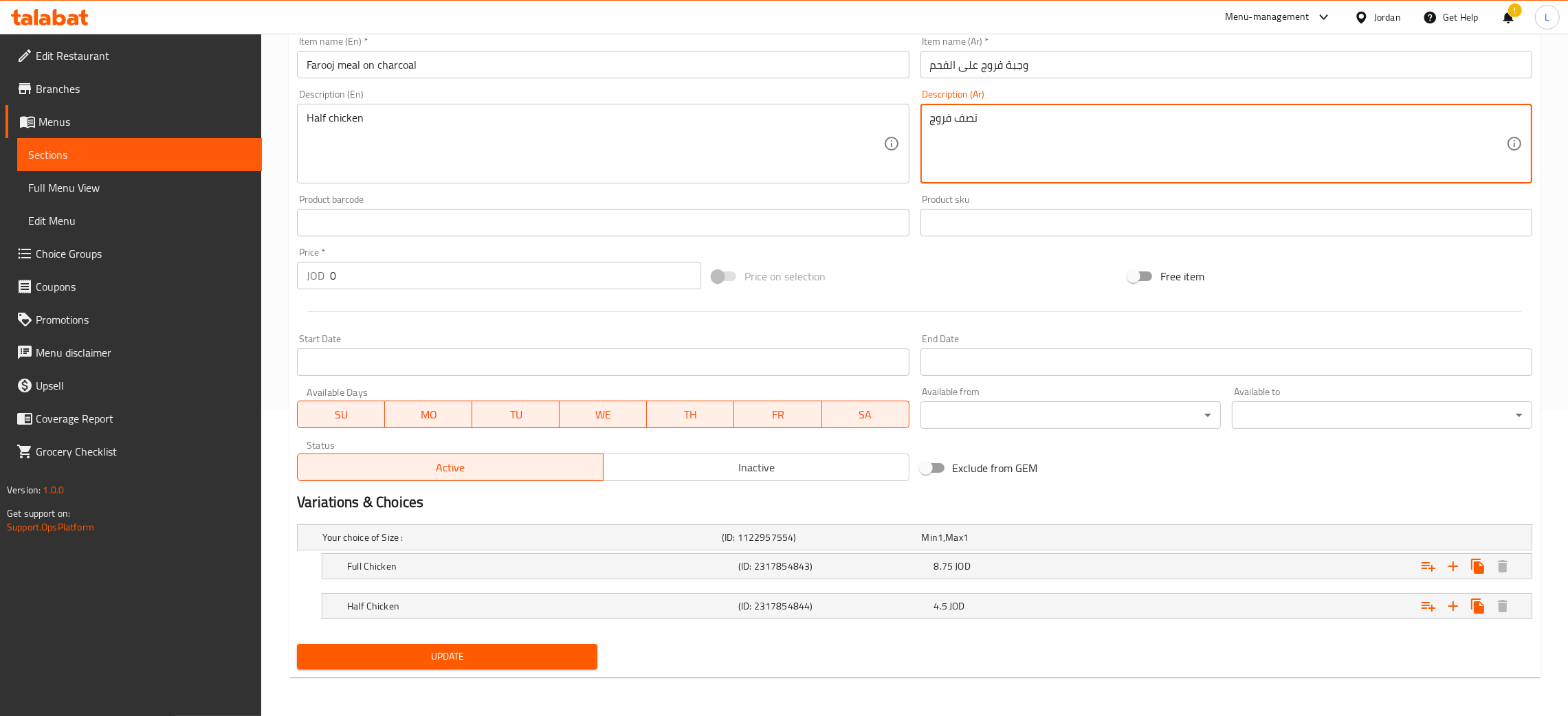
click at [1077, 128] on textarea "نصف فروج" at bounding box center [1218, 143] width 576 height 66
type textarea "نصف فروج او جاجه كامله"
click at [1073, 133] on textarea "نصف فروج او جاجه كامله" at bounding box center [1218, 143] width 576 height 66
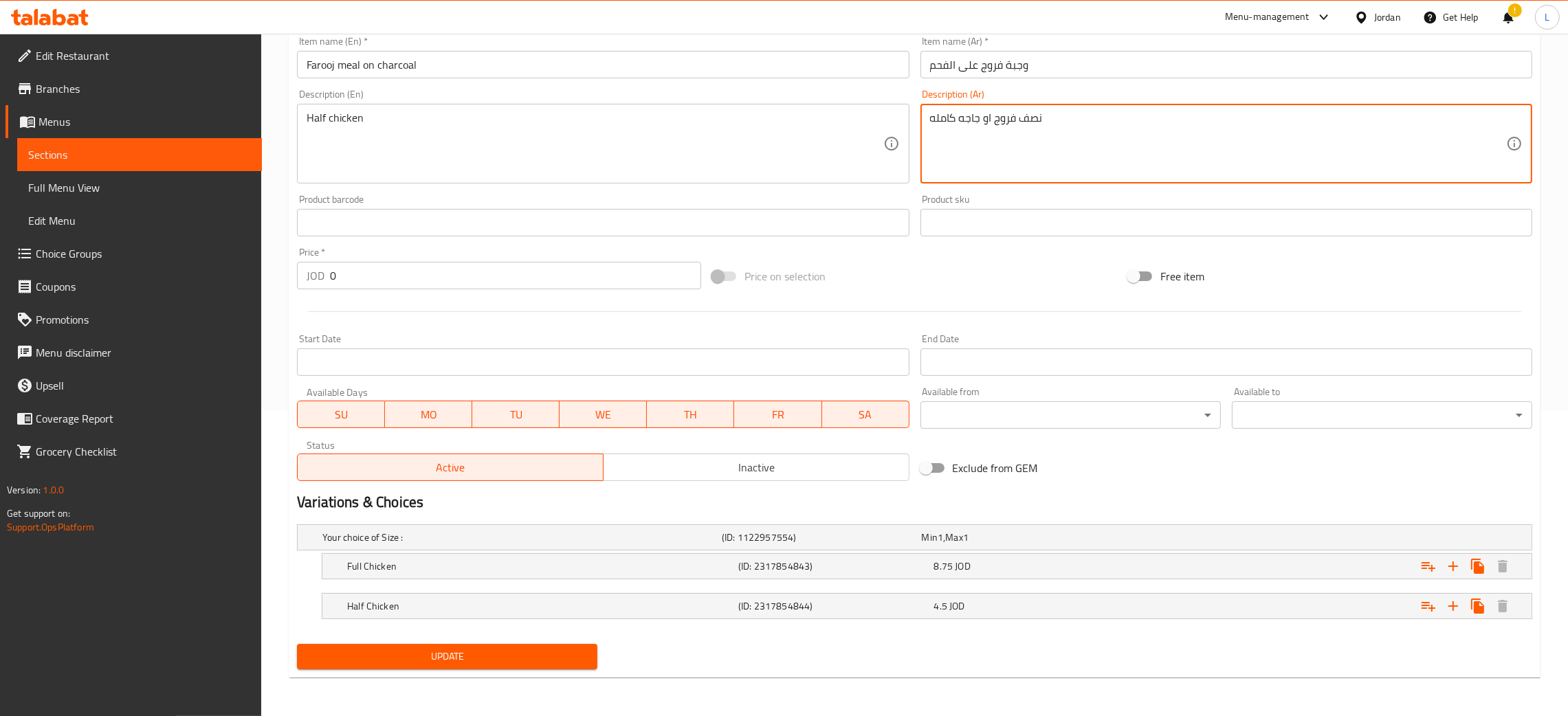
click at [1073, 123] on textarea "نصف فروج او جاجه كامله" at bounding box center [1218, 143] width 576 height 66
click at [479, 123] on textarea "Half chicken" at bounding box center [594, 143] width 576 height 66
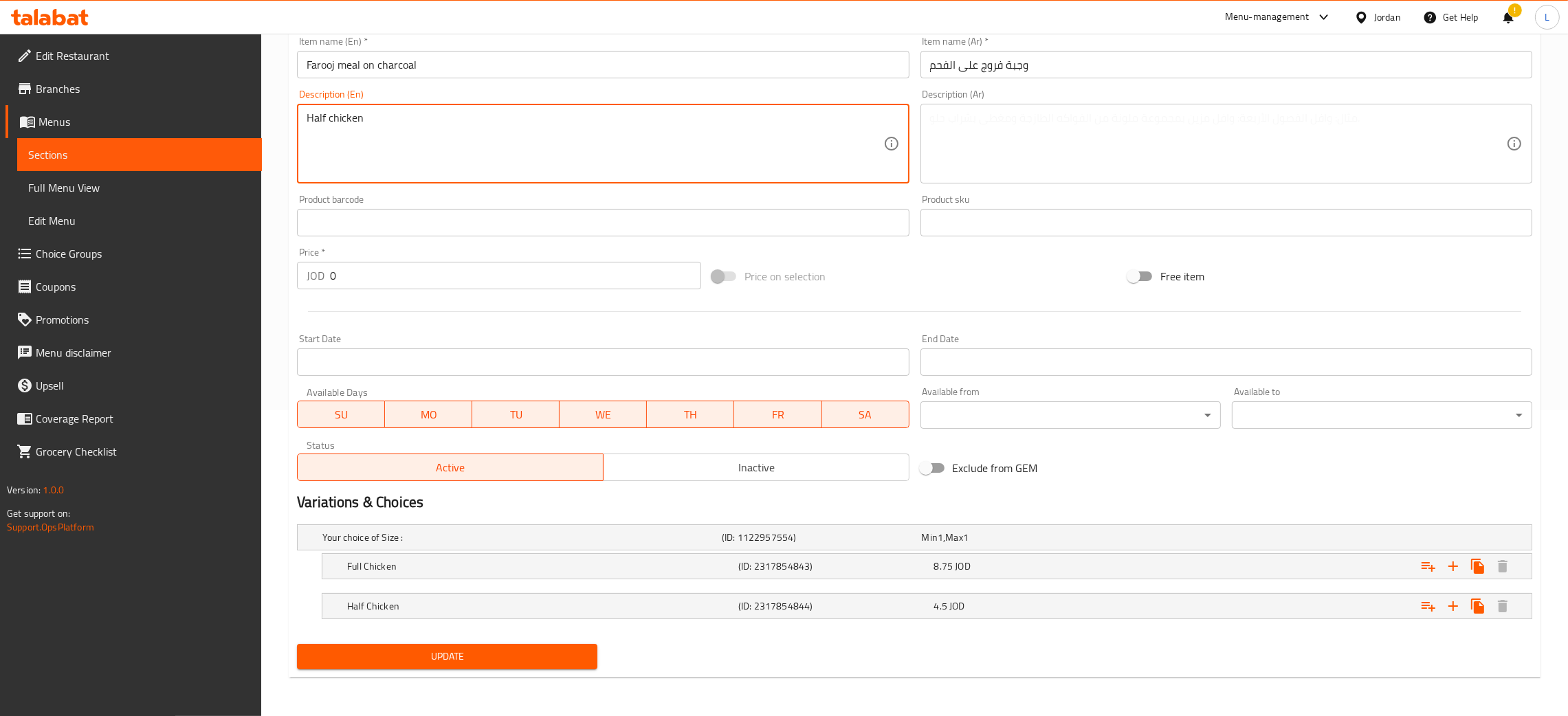
click at [479, 123] on textarea "Half chicken" at bounding box center [594, 143] width 576 height 66
click at [484, 664] on span "Update" at bounding box center [446, 657] width 278 height 17
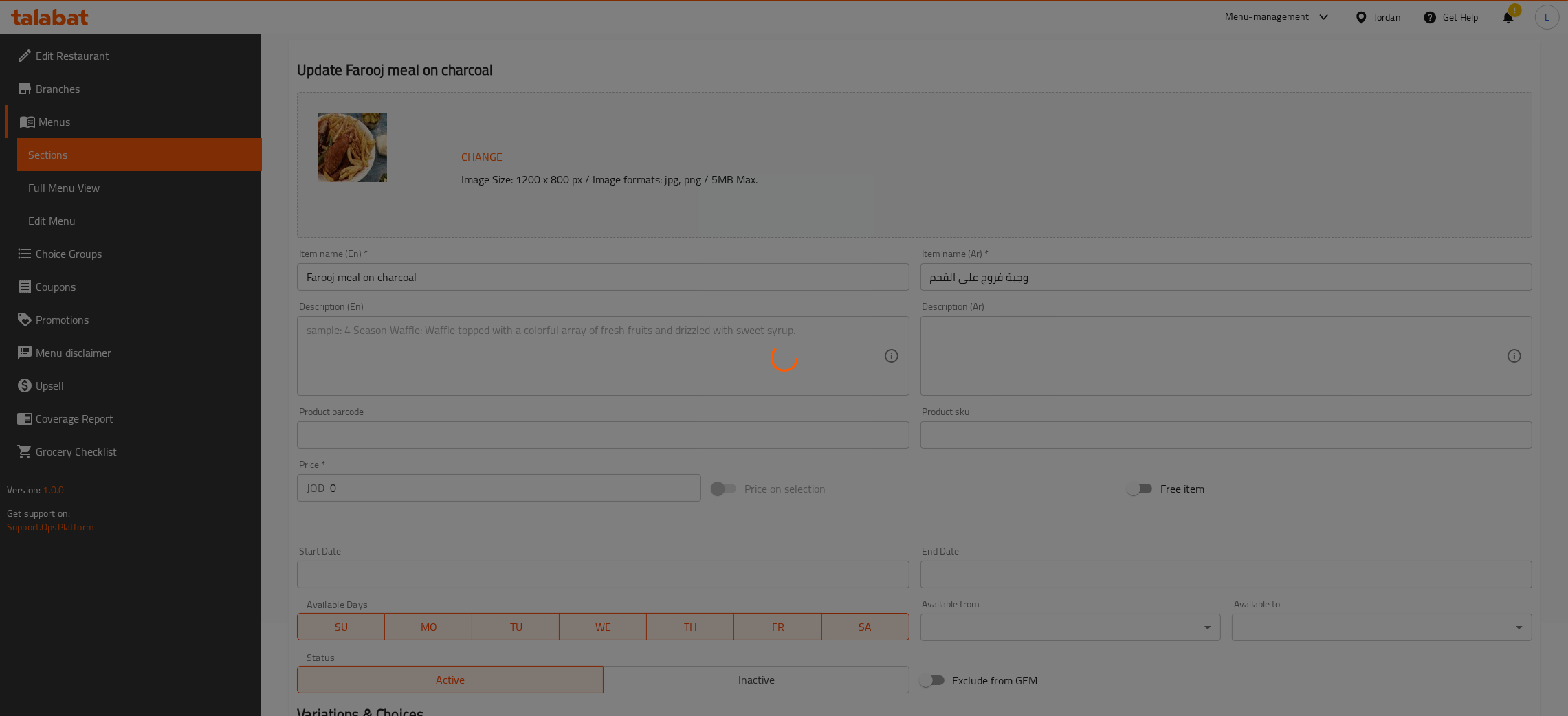
scroll to position [0, 0]
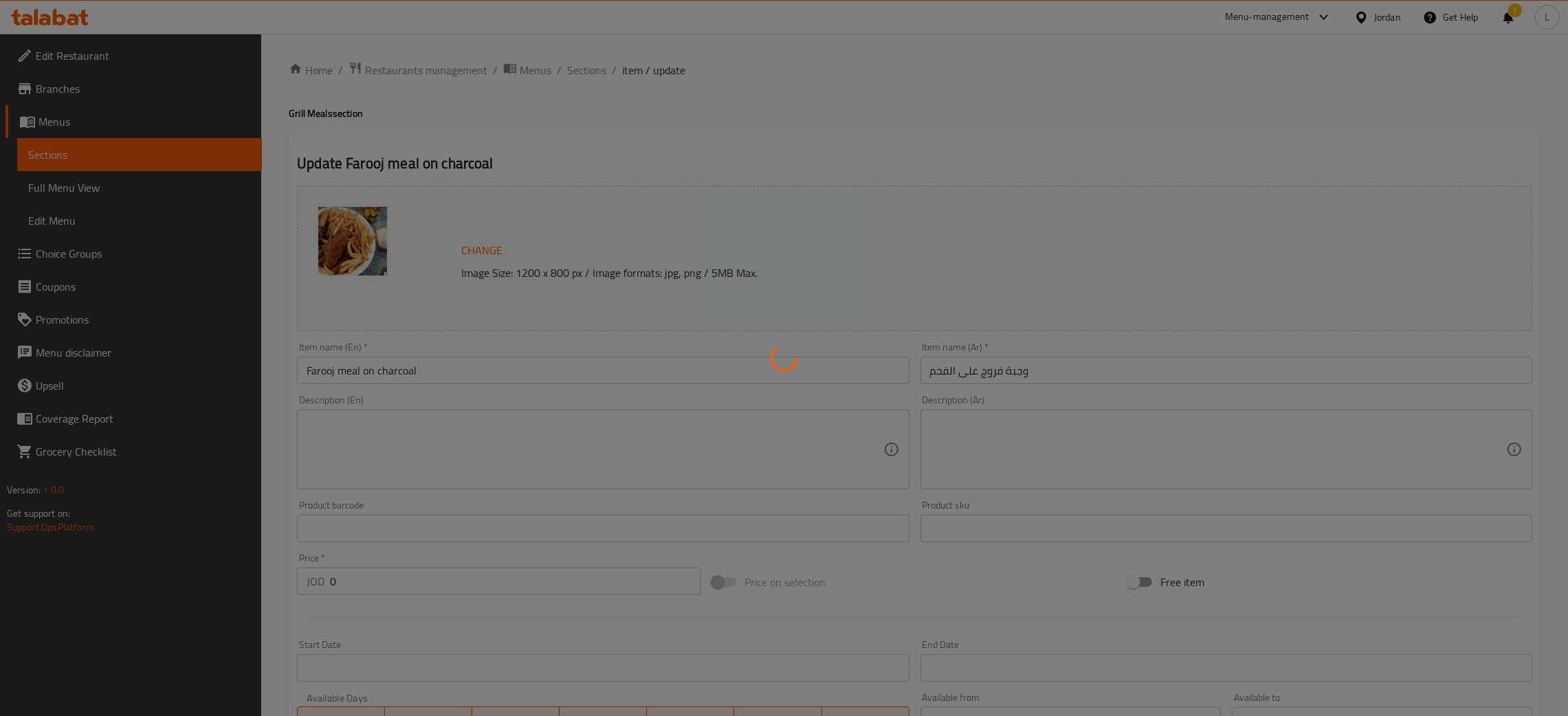
click at [576, 68] on div at bounding box center [784, 358] width 1568 height 716
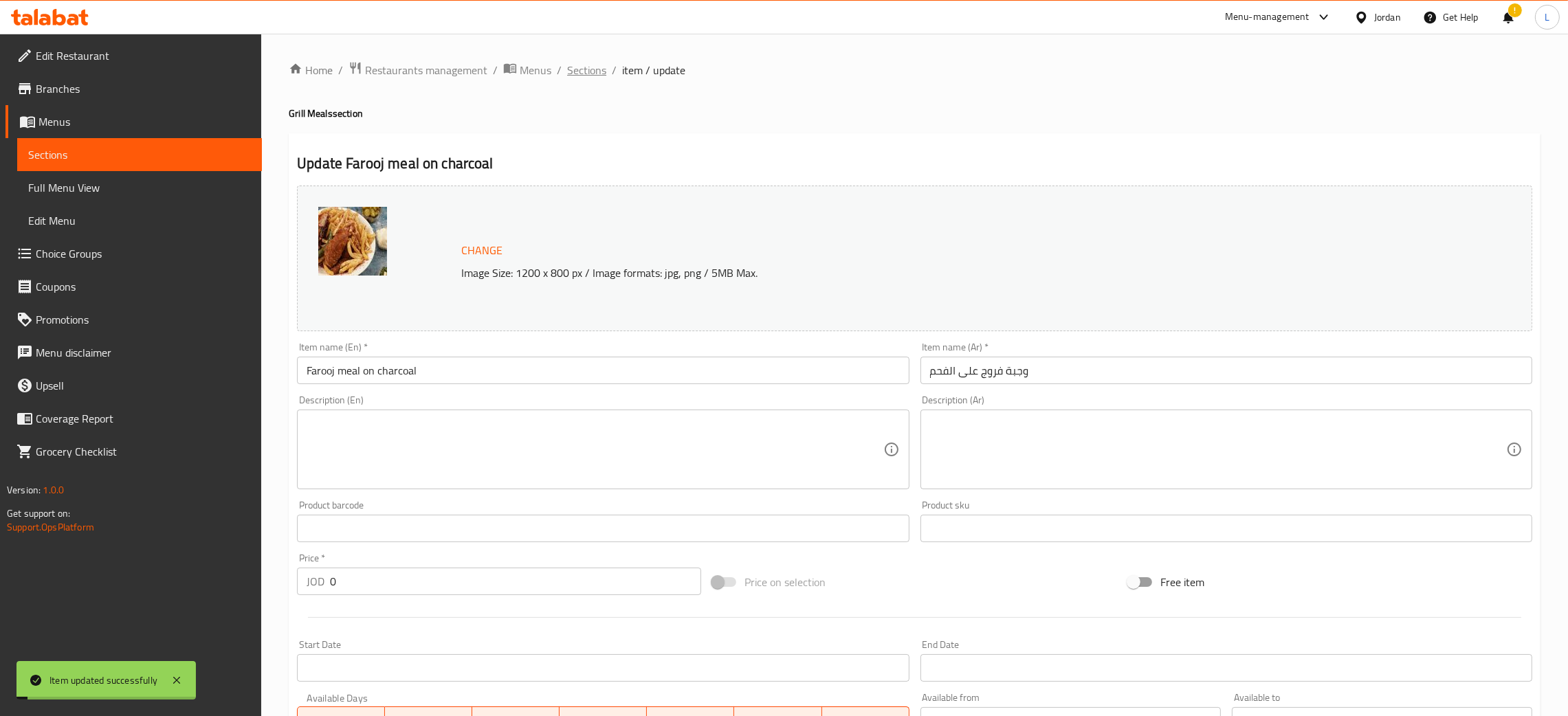
click at [576, 67] on span "Sections" at bounding box center [586, 69] width 39 height 16
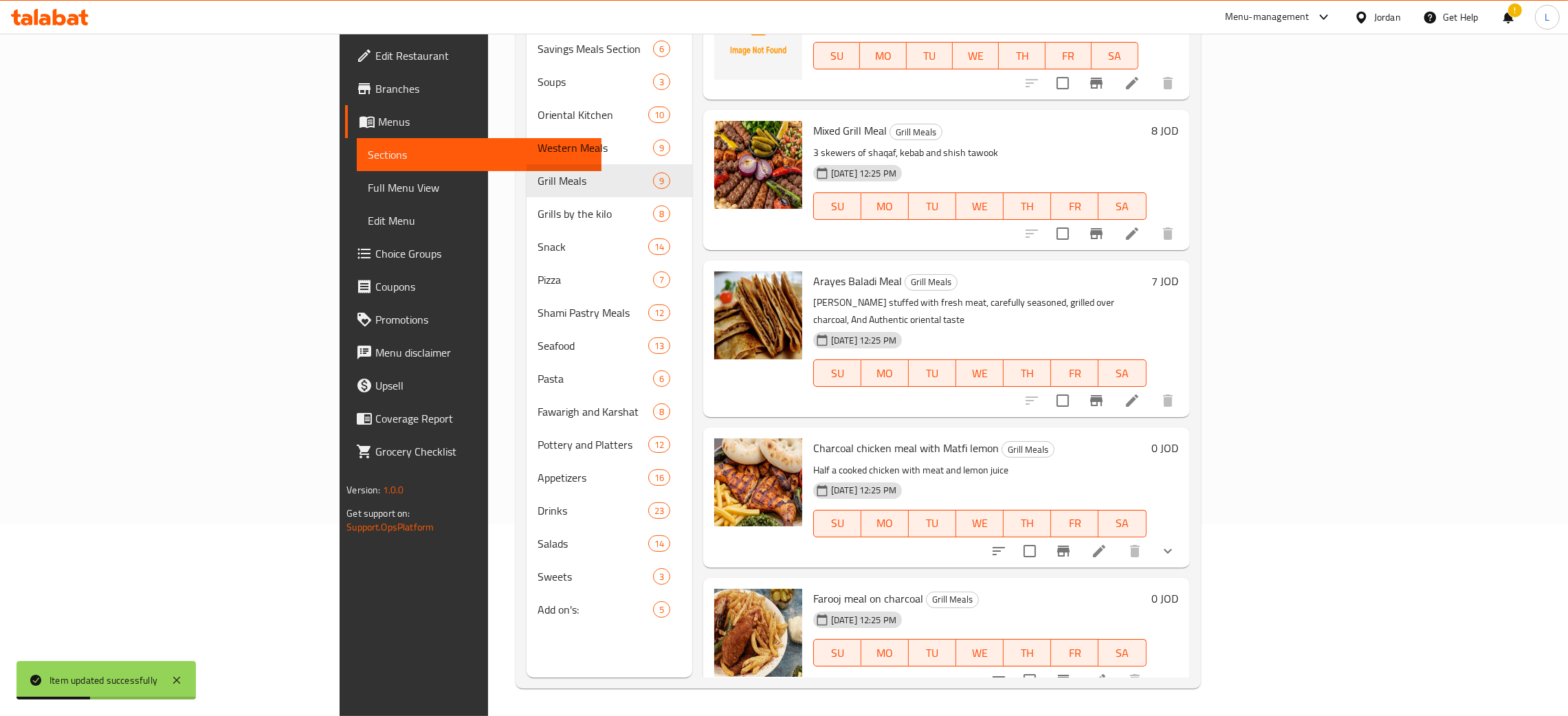
scroll to position [628, 0]
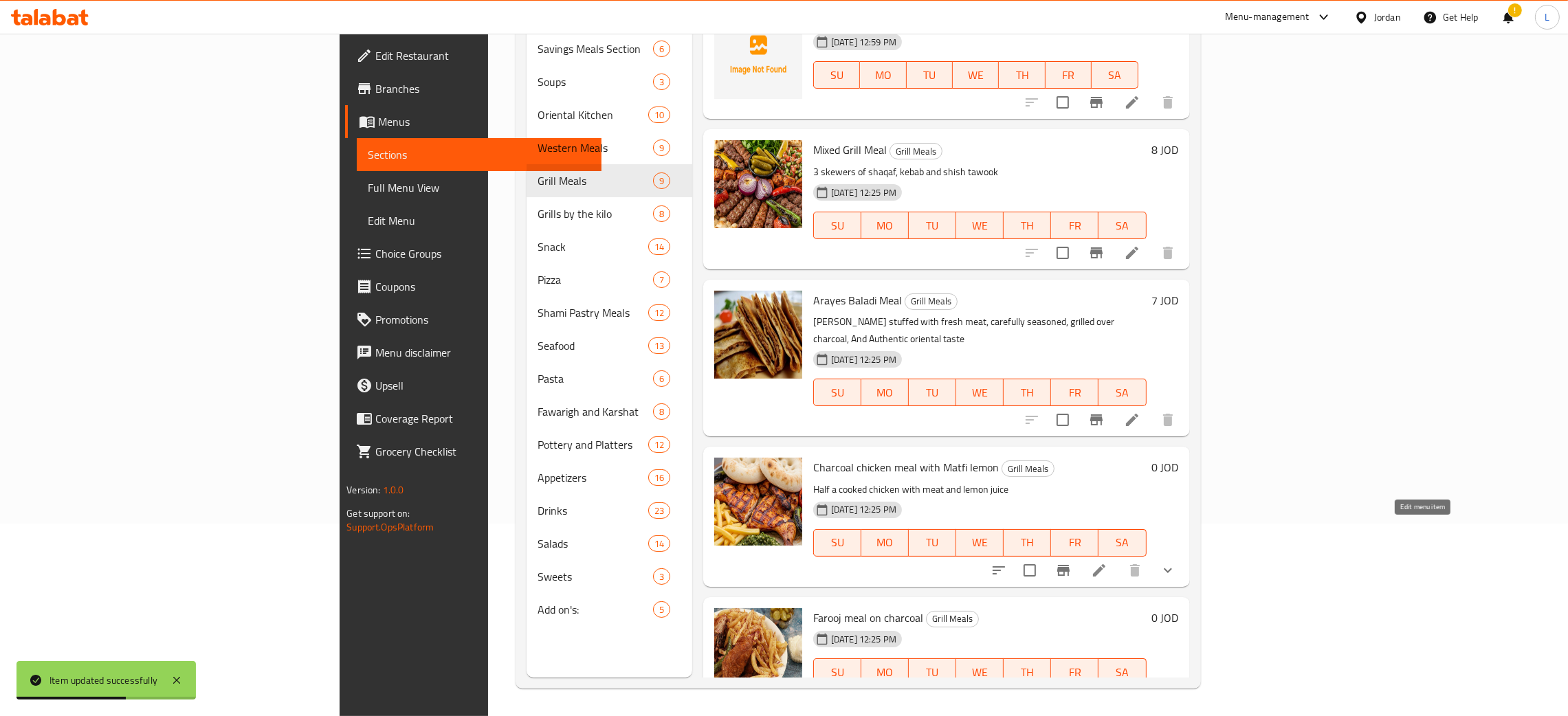
click at [1107, 562] on icon at bounding box center [1098, 570] width 16 height 16
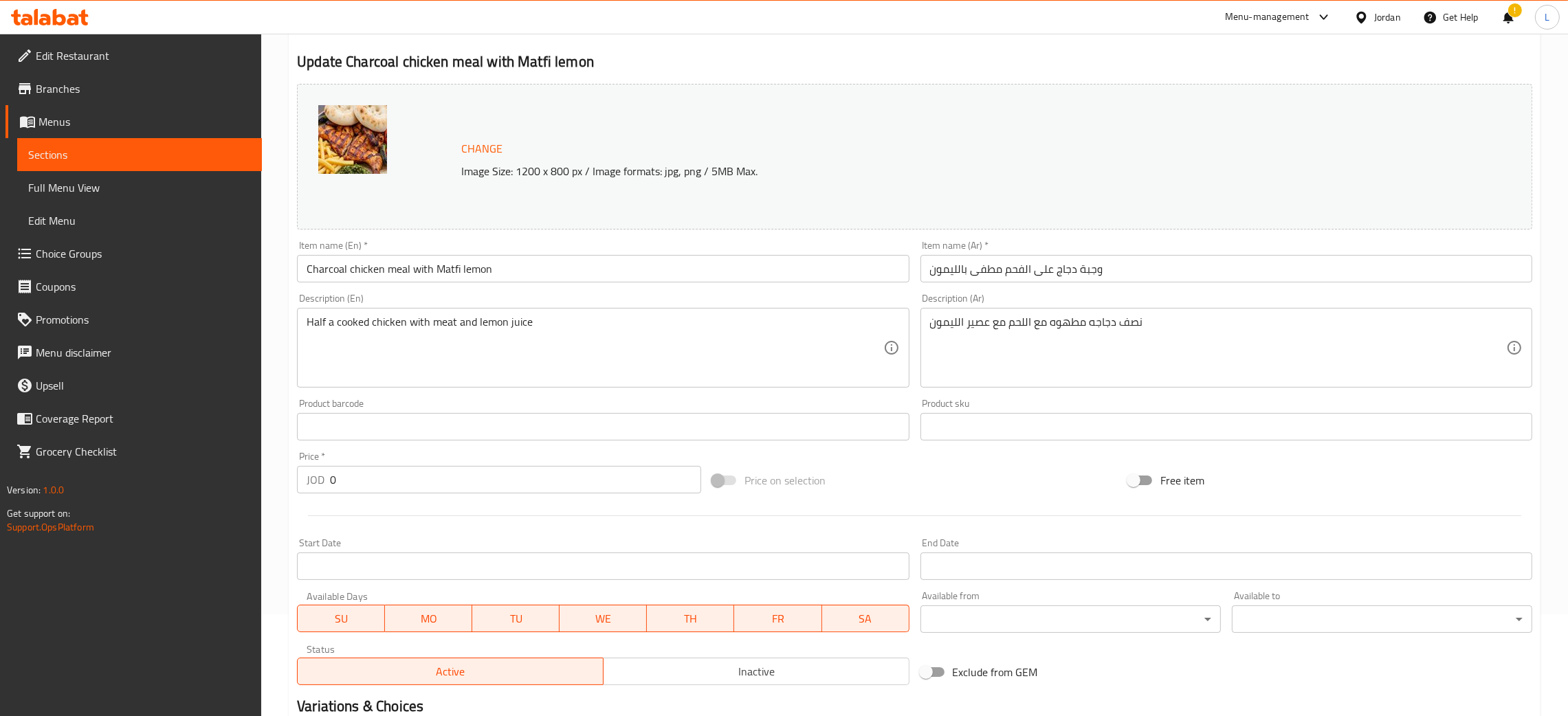
scroll to position [101, 0]
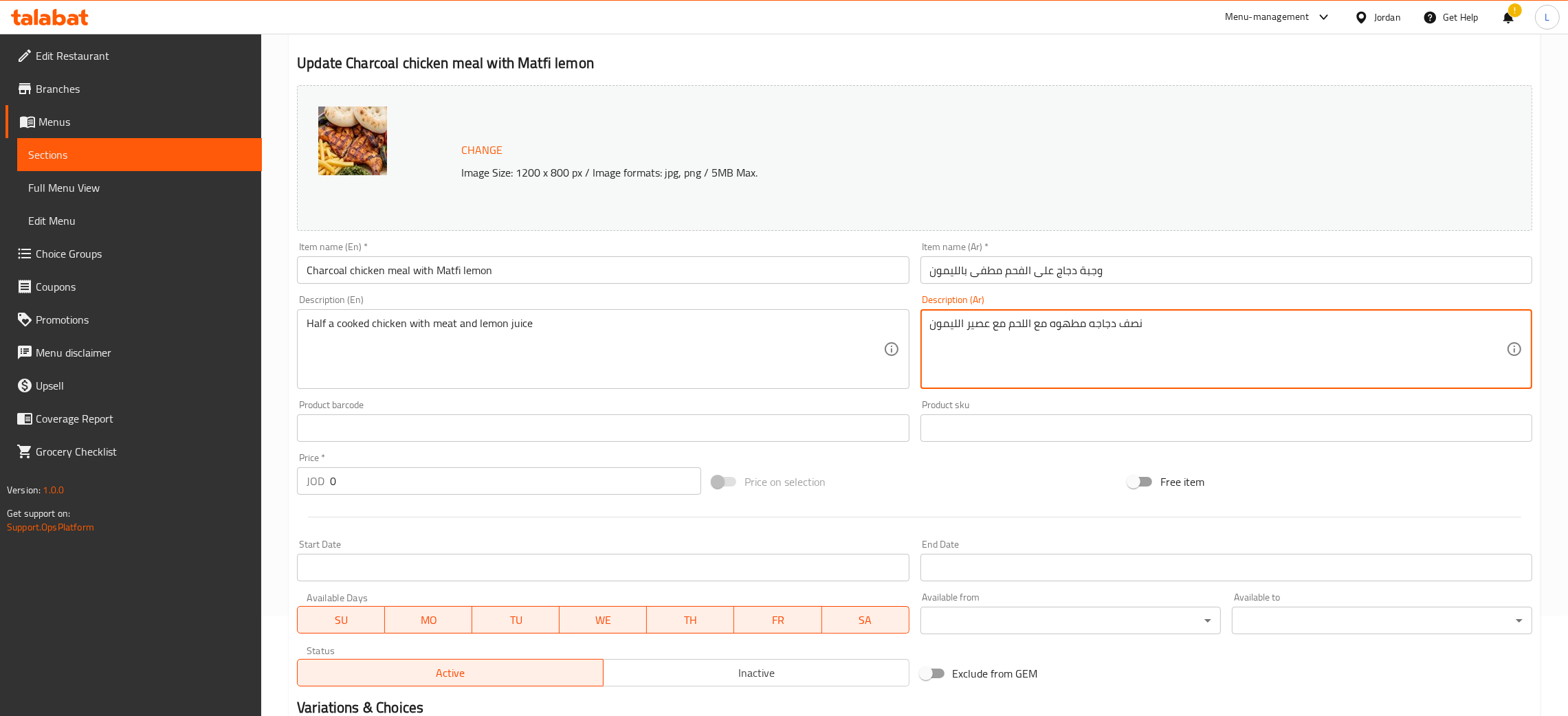
click at [1025, 338] on textarea "نصف دجاجه مطهوه مع اللحم مع عصير الليمون" at bounding box center [1218, 349] width 576 height 66
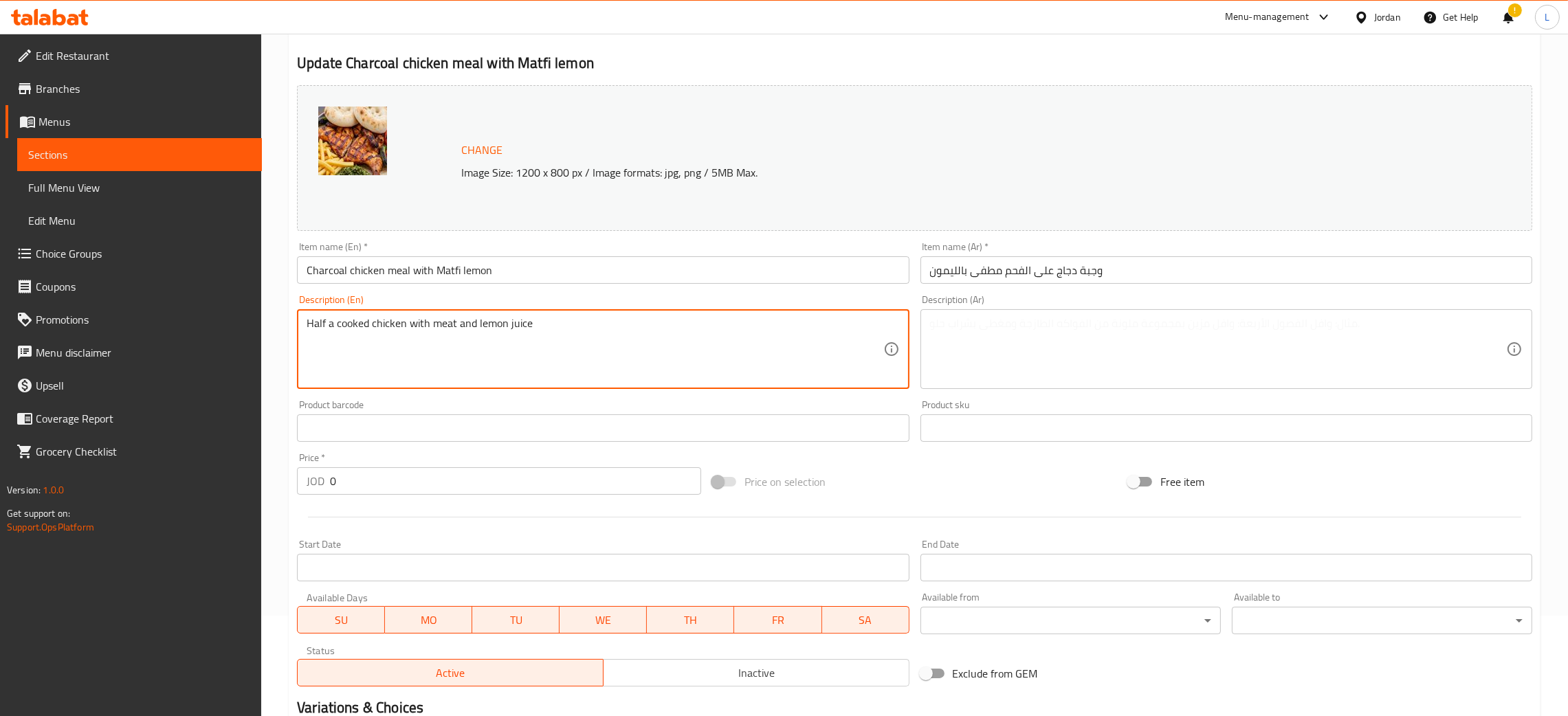
click at [629, 318] on textarea "Half a cooked chicken with meat and lemon juice" at bounding box center [594, 349] width 576 height 66
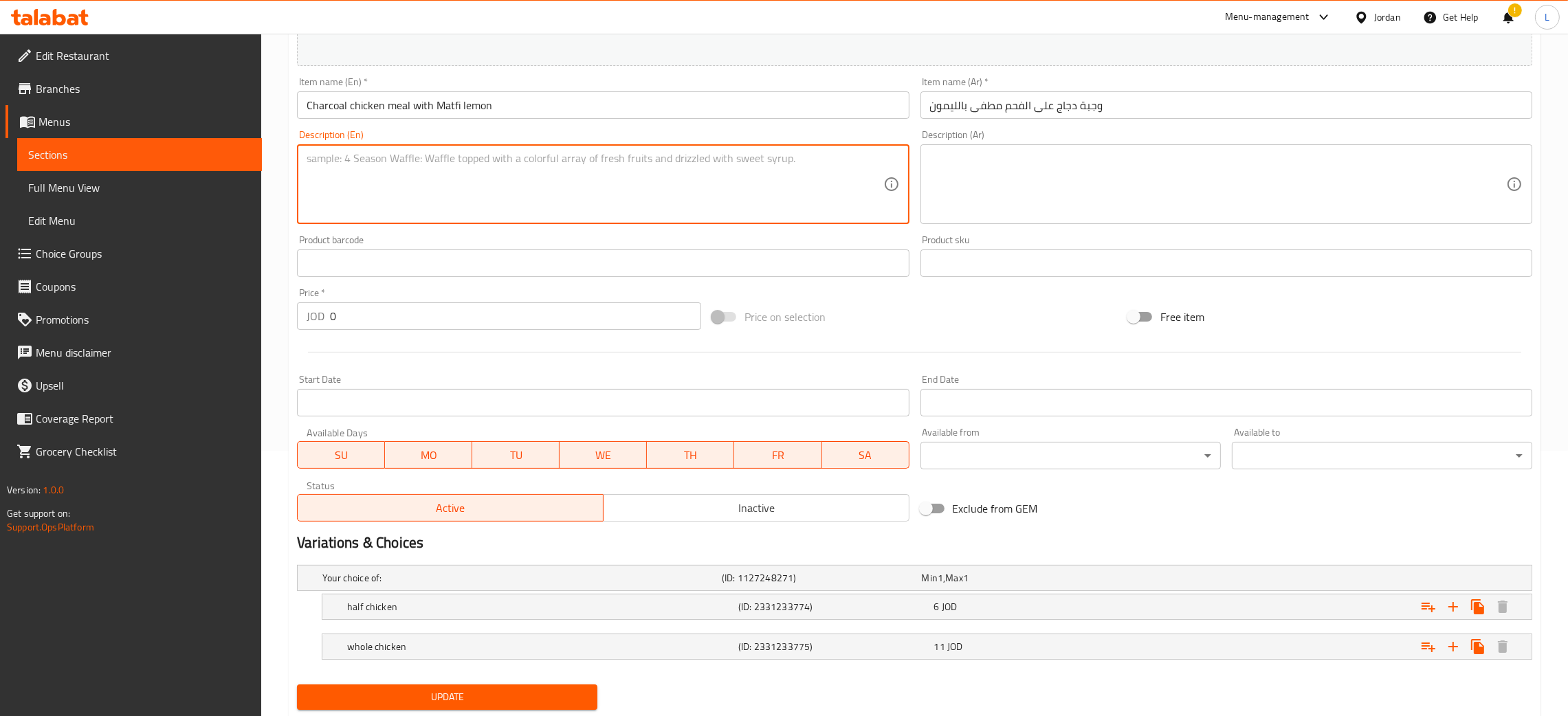
scroll to position [307, 0]
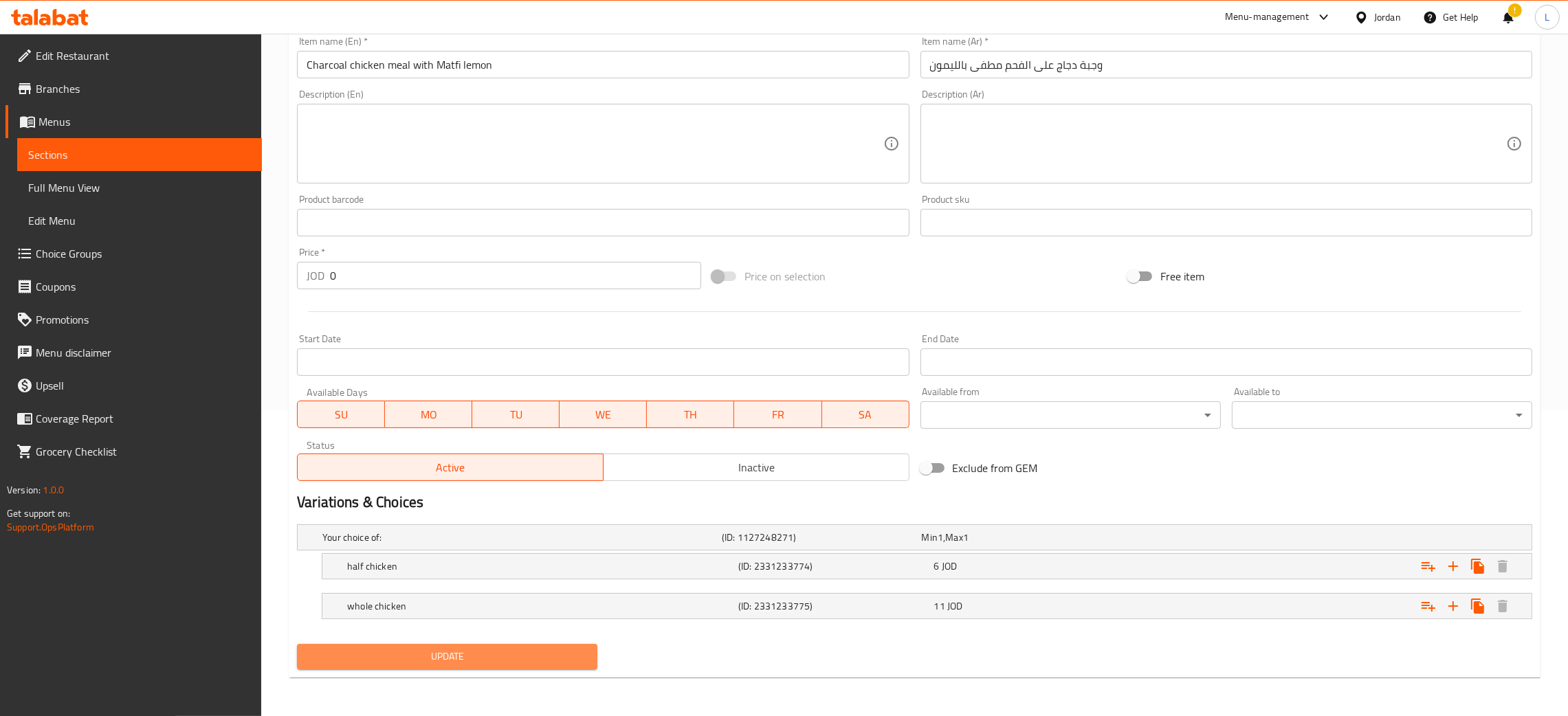
click at [506, 664] on span "Update" at bounding box center [446, 657] width 278 height 17
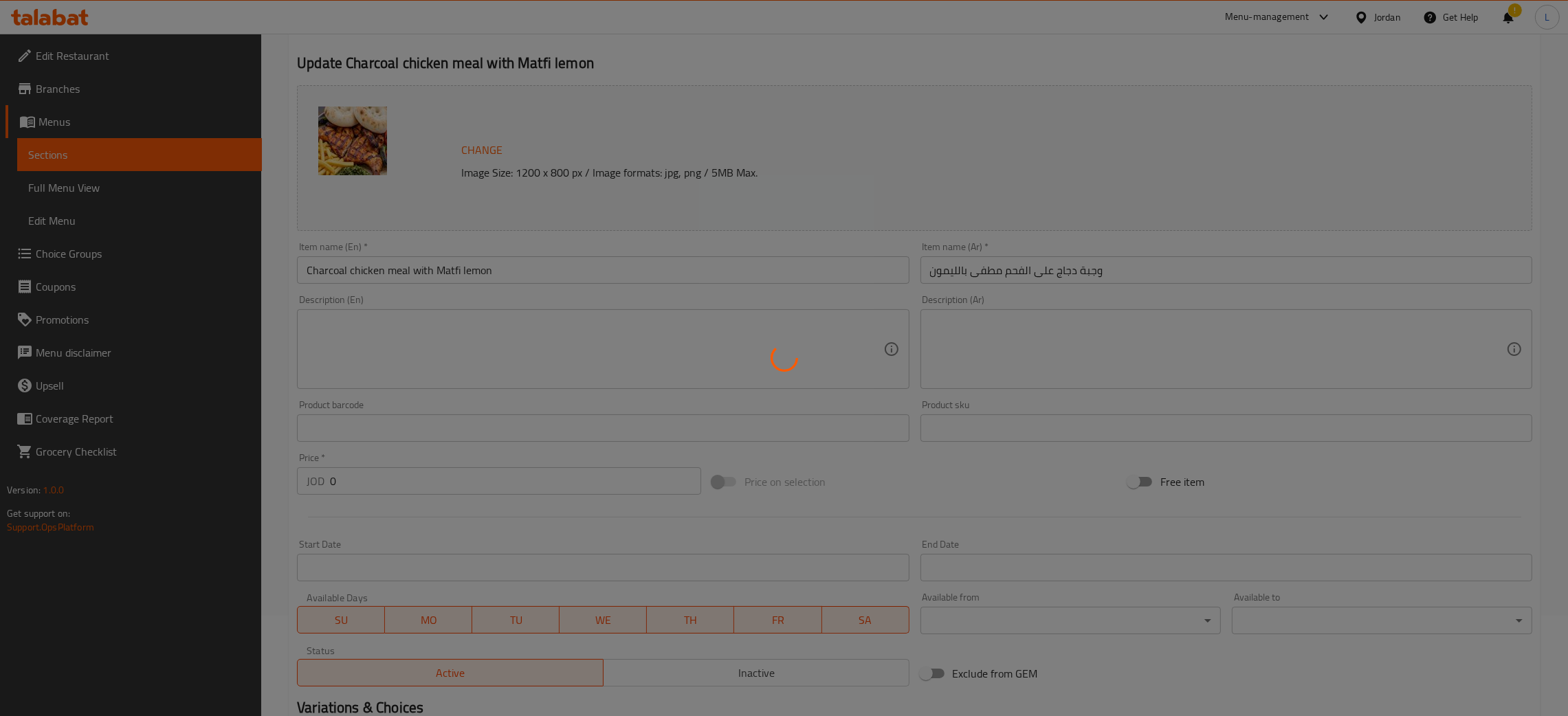
scroll to position [0, 0]
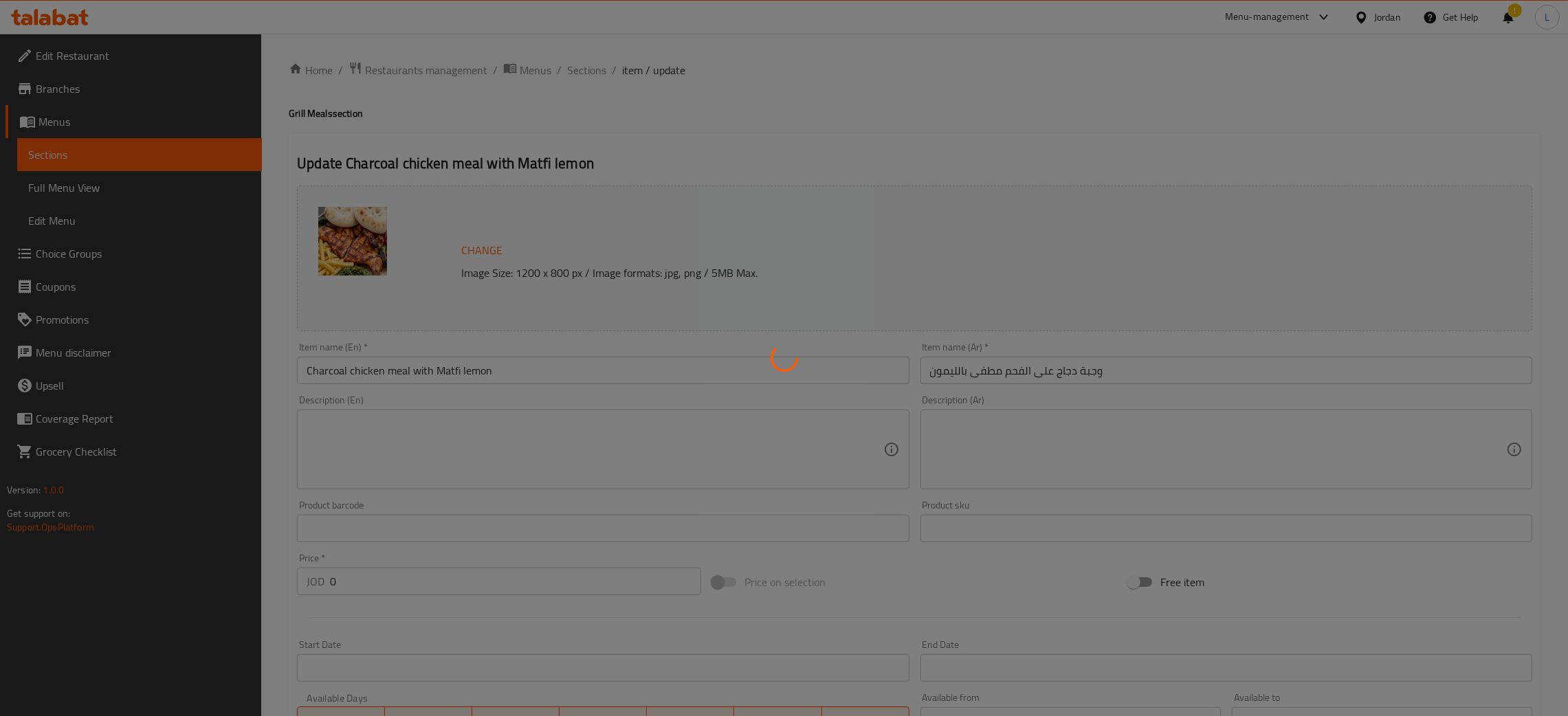
click at [588, 68] on div at bounding box center [784, 358] width 1568 height 716
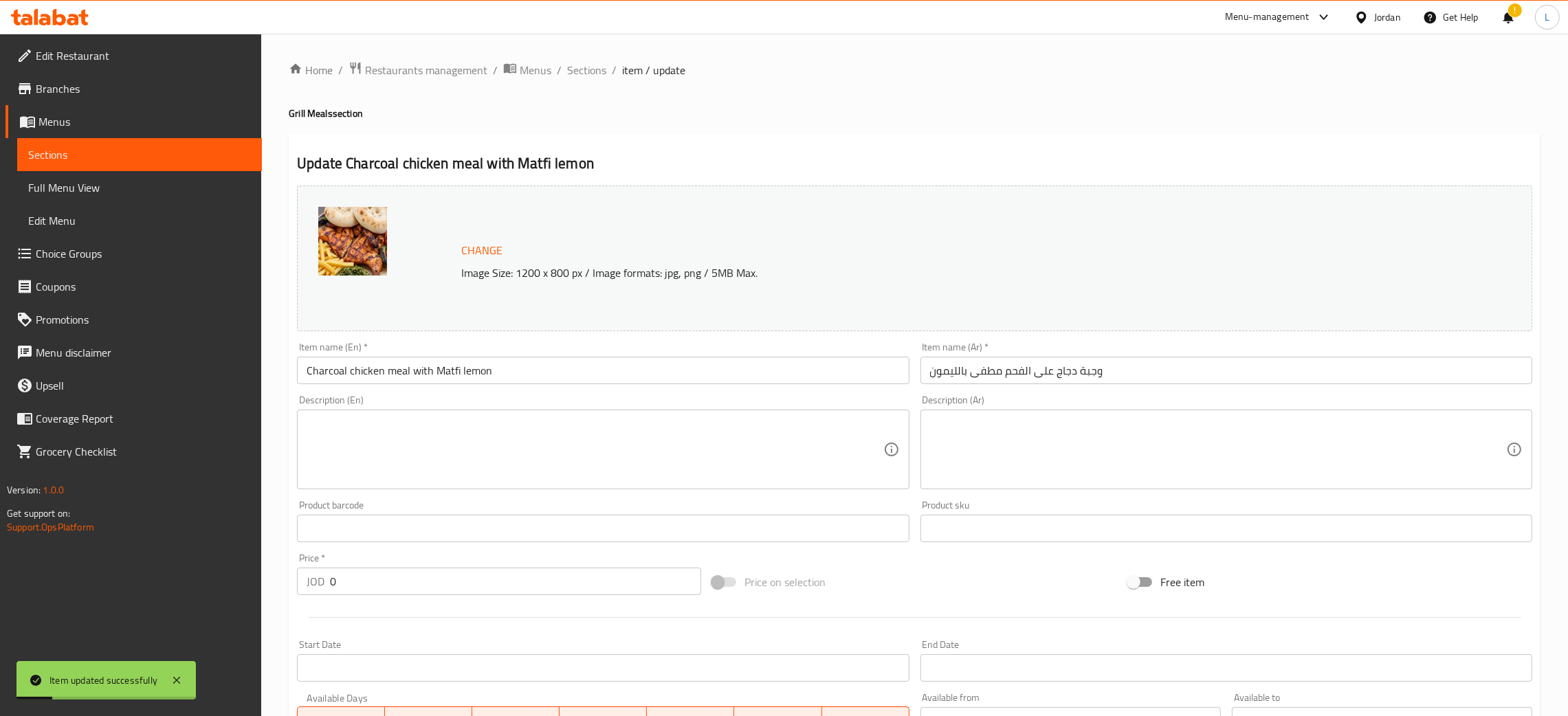
drag, startPoint x: 572, startPoint y: 74, endPoint x: 735, endPoint y: 140, distance: 175.9
click at [574, 74] on span "Sections" at bounding box center [586, 69] width 39 height 16
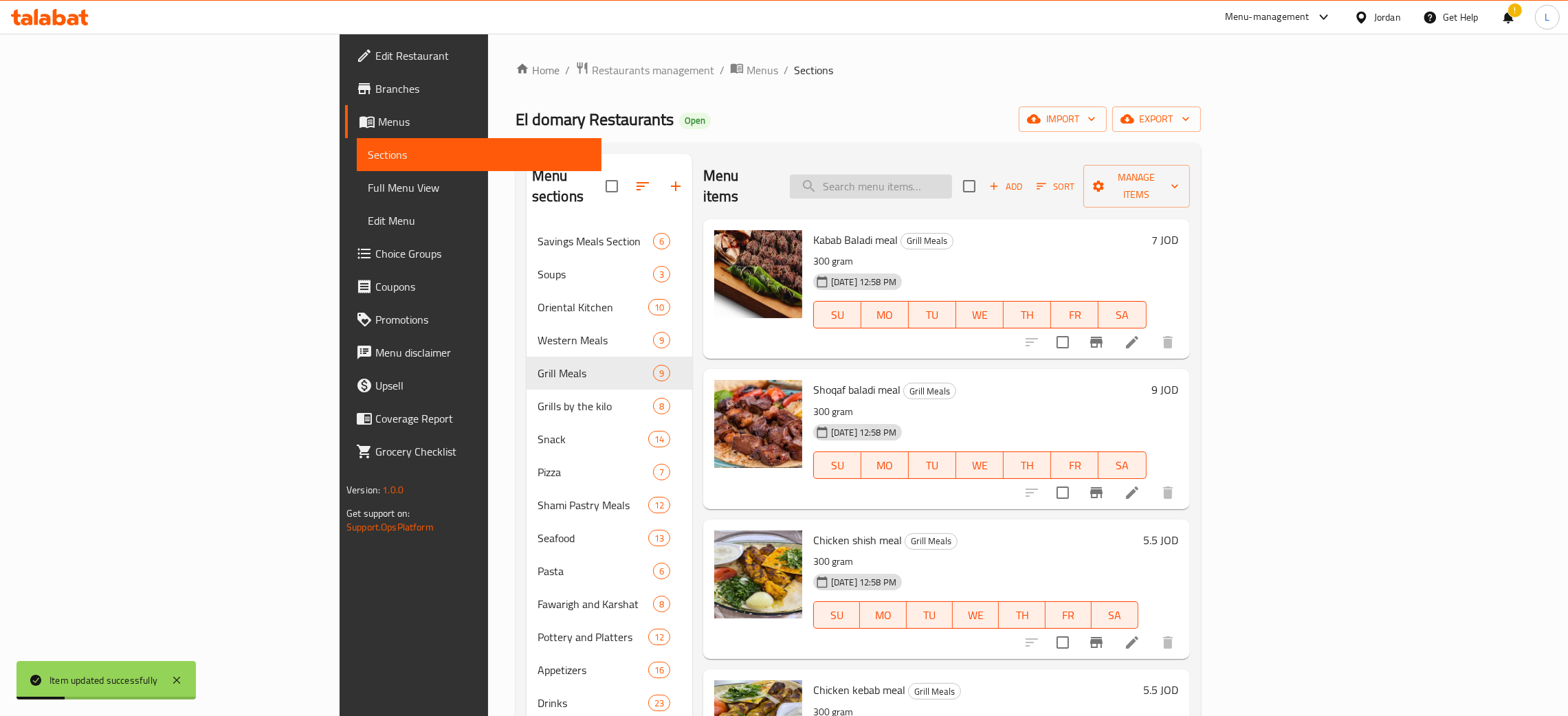
drag, startPoint x: 959, startPoint y: 191, endPoint x: 961, endPoint y: 181, distance: 10.2
click at [960, 188] on div "Menu items Add Sort Manage items" at bounding box center [946, 186] width 487 height 66
click at [973, 160] on div "Menu items Add Sort Manage items" at bounding box center [946, 186] width 487 height 66
click at [952, 178] on input "search" at bounding box center [870, 186] width 162 height 24
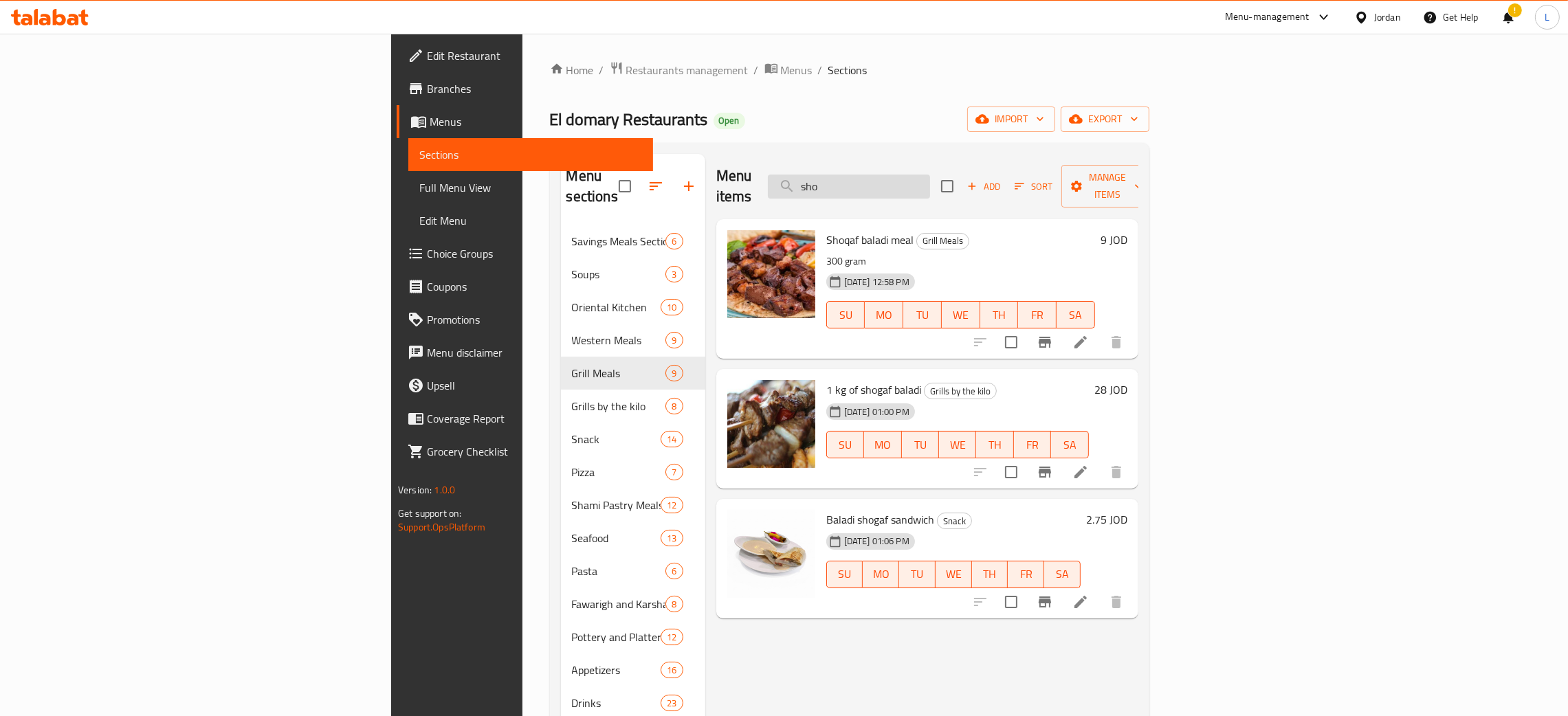
click at [930, 181] on input "sho" at bounding box center [849, 186] width 162 height 24
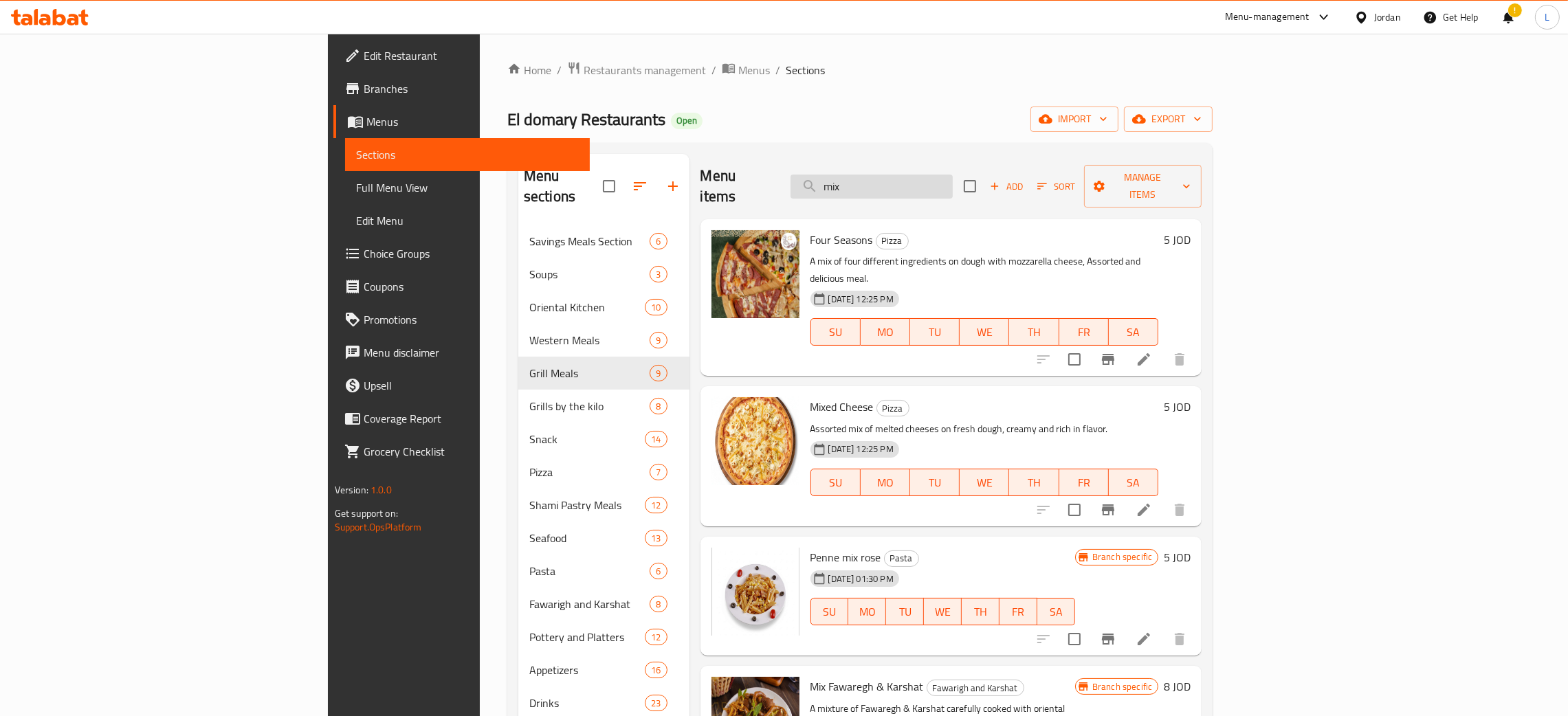
click at [953, 180] on input "mix" at bounding box center [871, 186] width 162 height 24
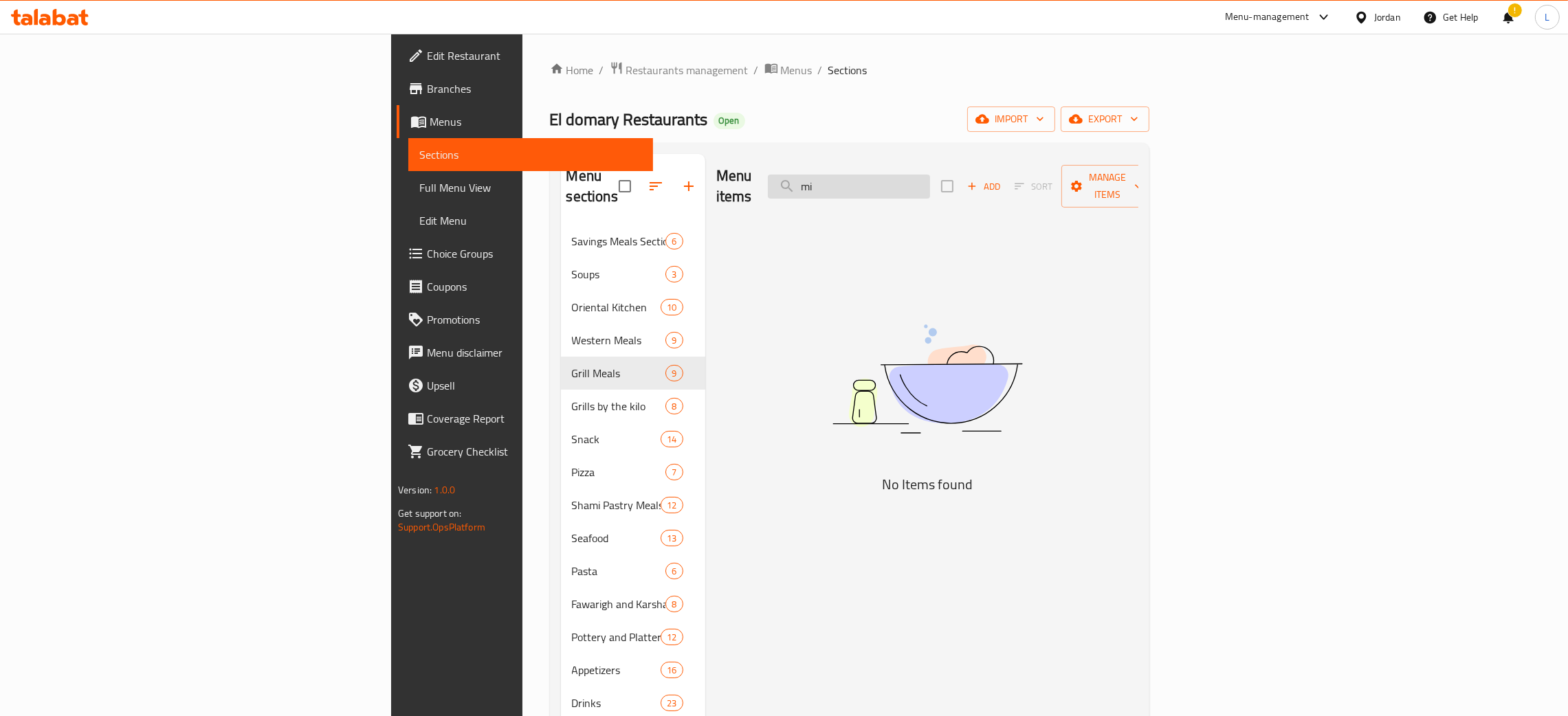
type input "m"
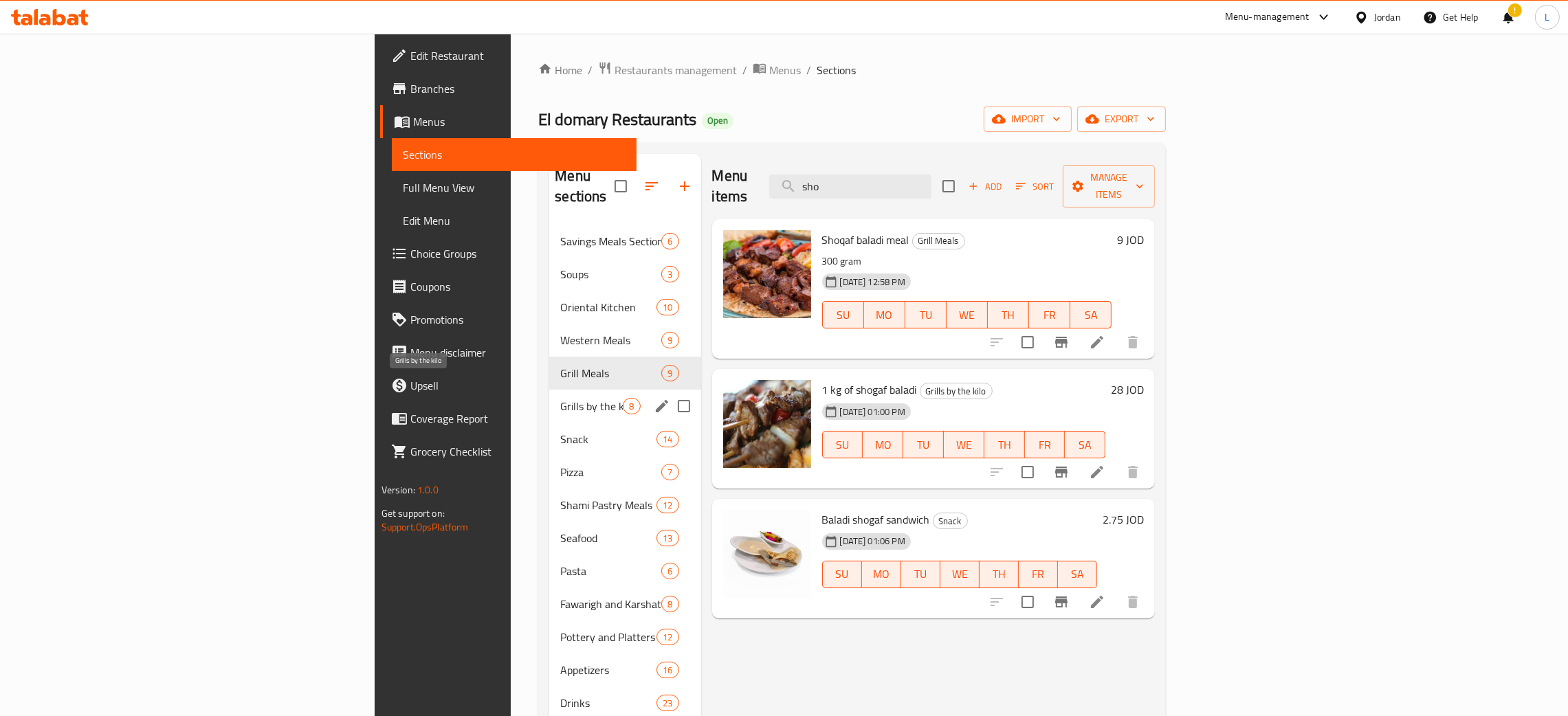
type input "sho"
click at [560, 398] on span "Grills by the kilo" at bounding box center [591, 405] width 63 height 16
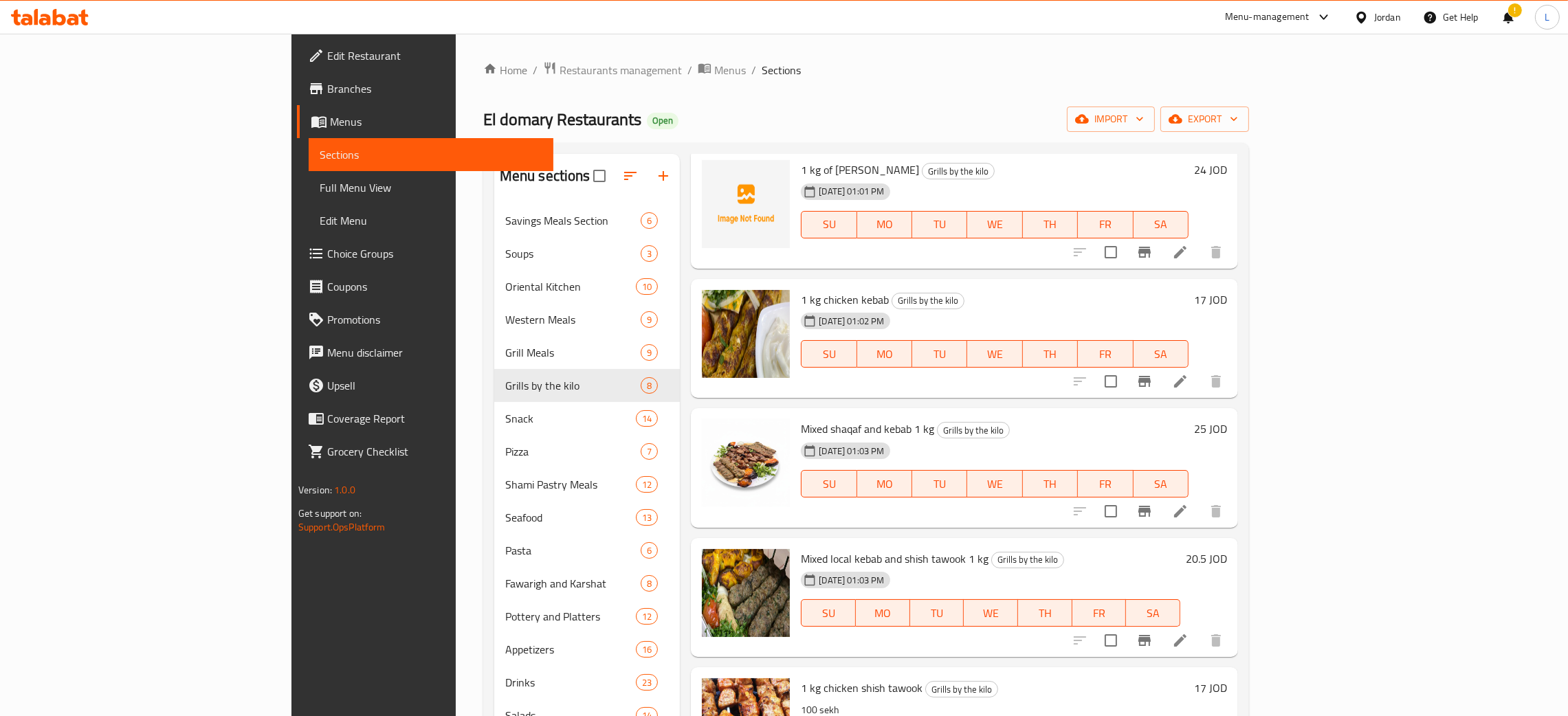
scroll to position [395, 0]
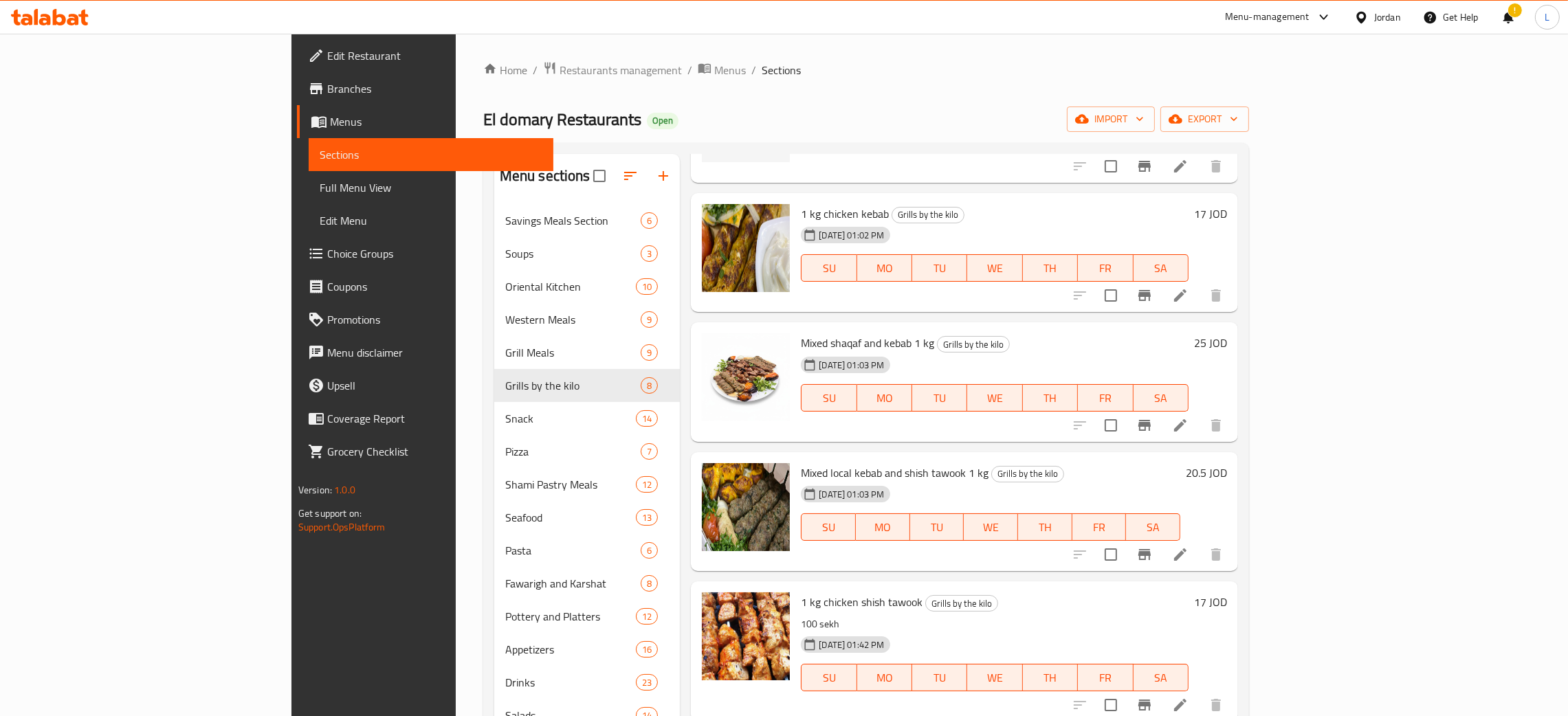
click at [1200, 428] on li at bounding box center [1180, 425] width 39 height 25
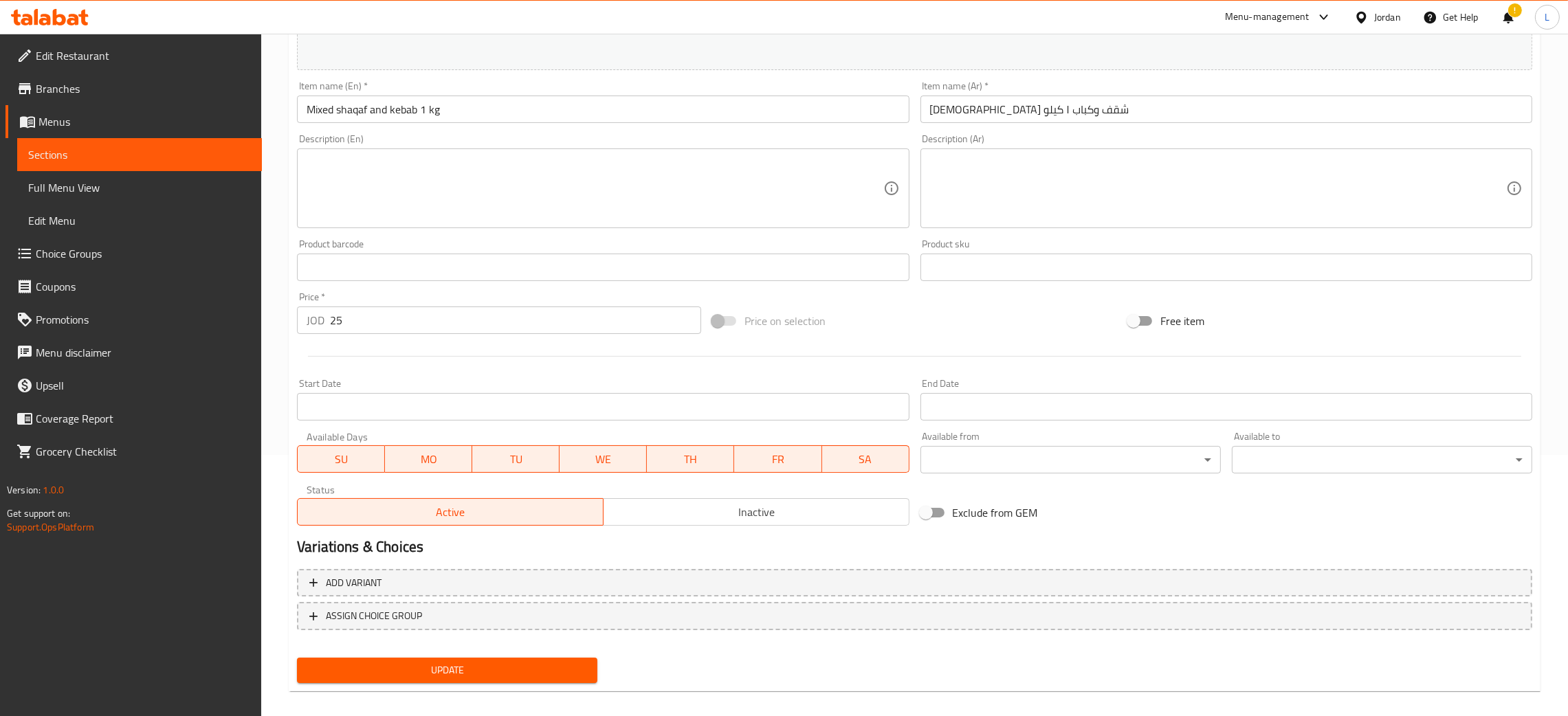
scroll to position [273, 0]
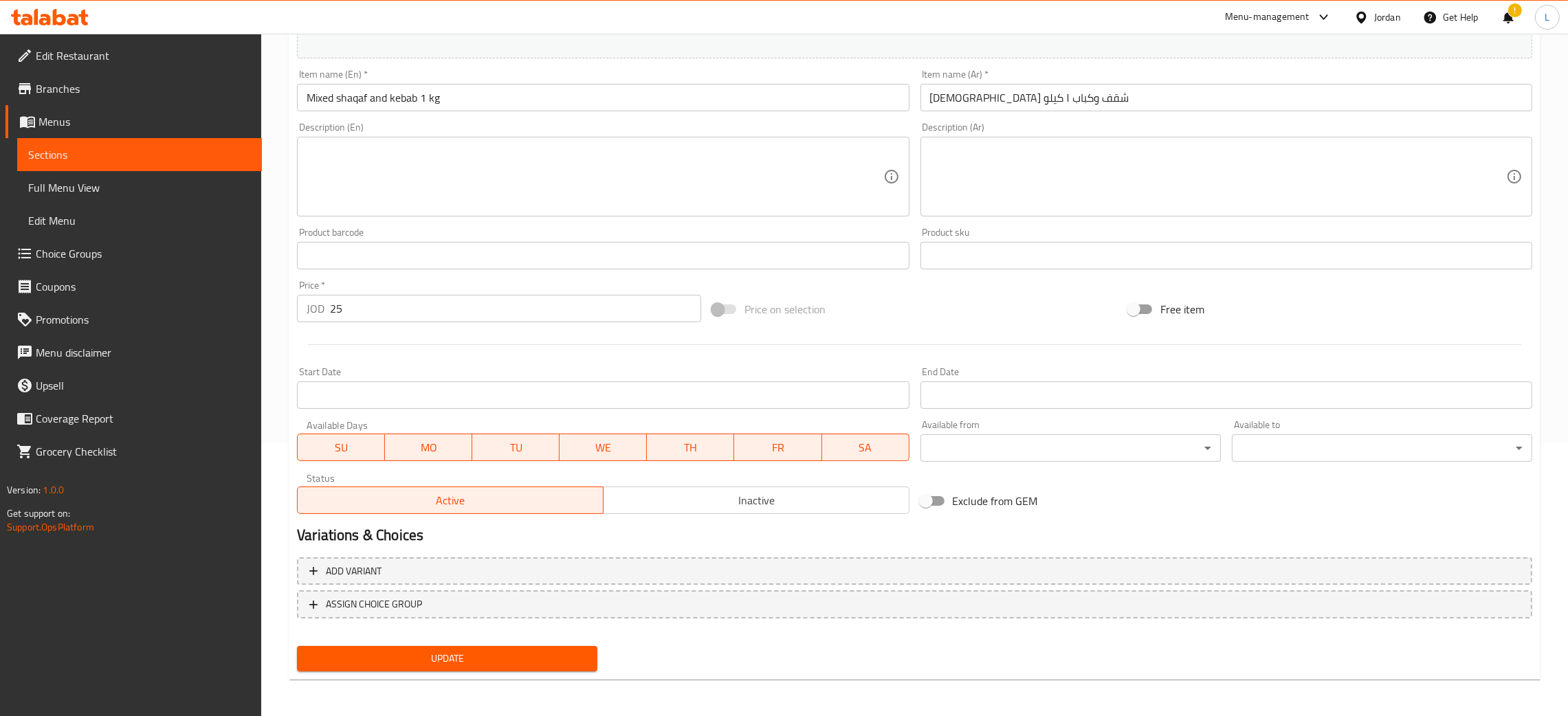
click at [1120, 196] on textarea at bounding box center [1218, 177] width 576 height 66
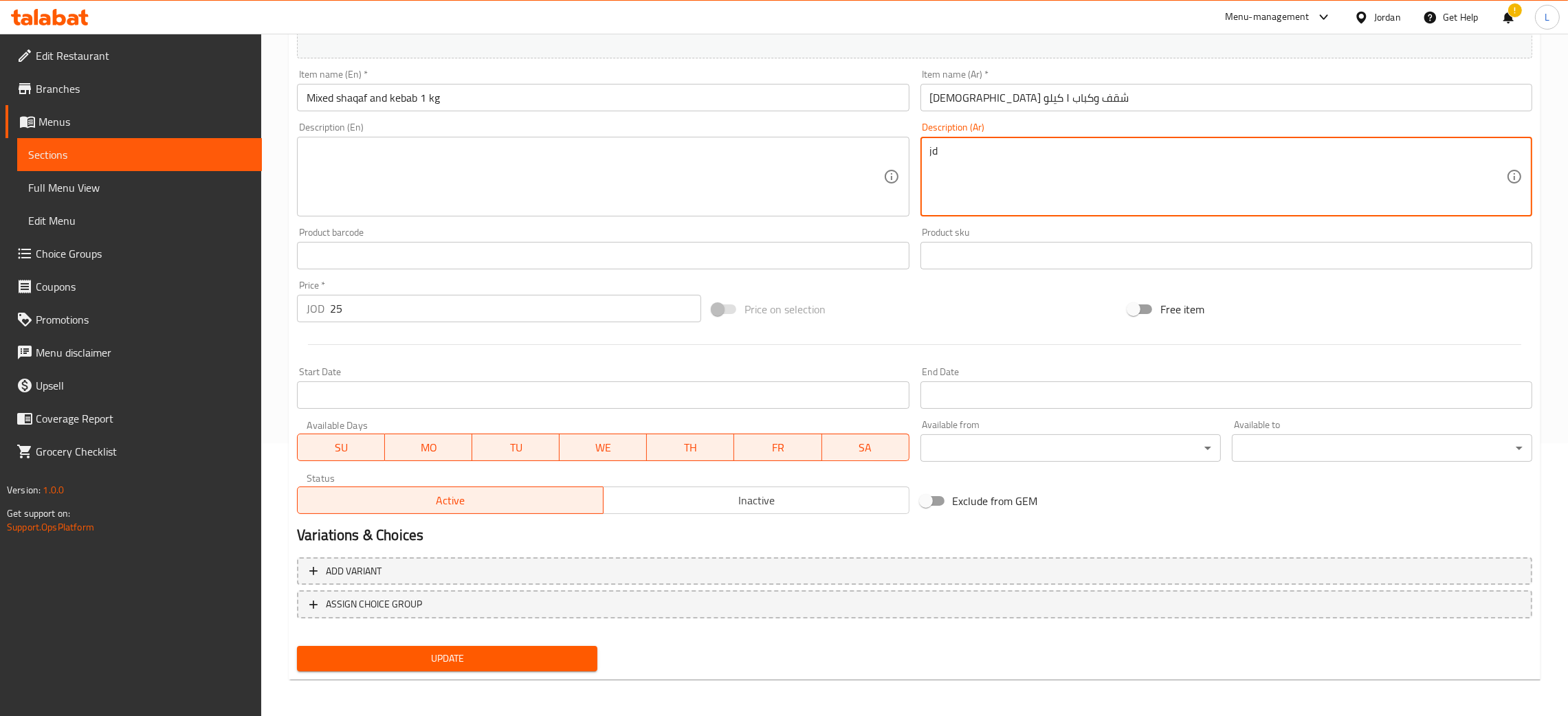
type textarea "j"
type textarea "5"
type textarea "3"
type textarea "5 اسياخ شقف و 5 اسياخ كباب"
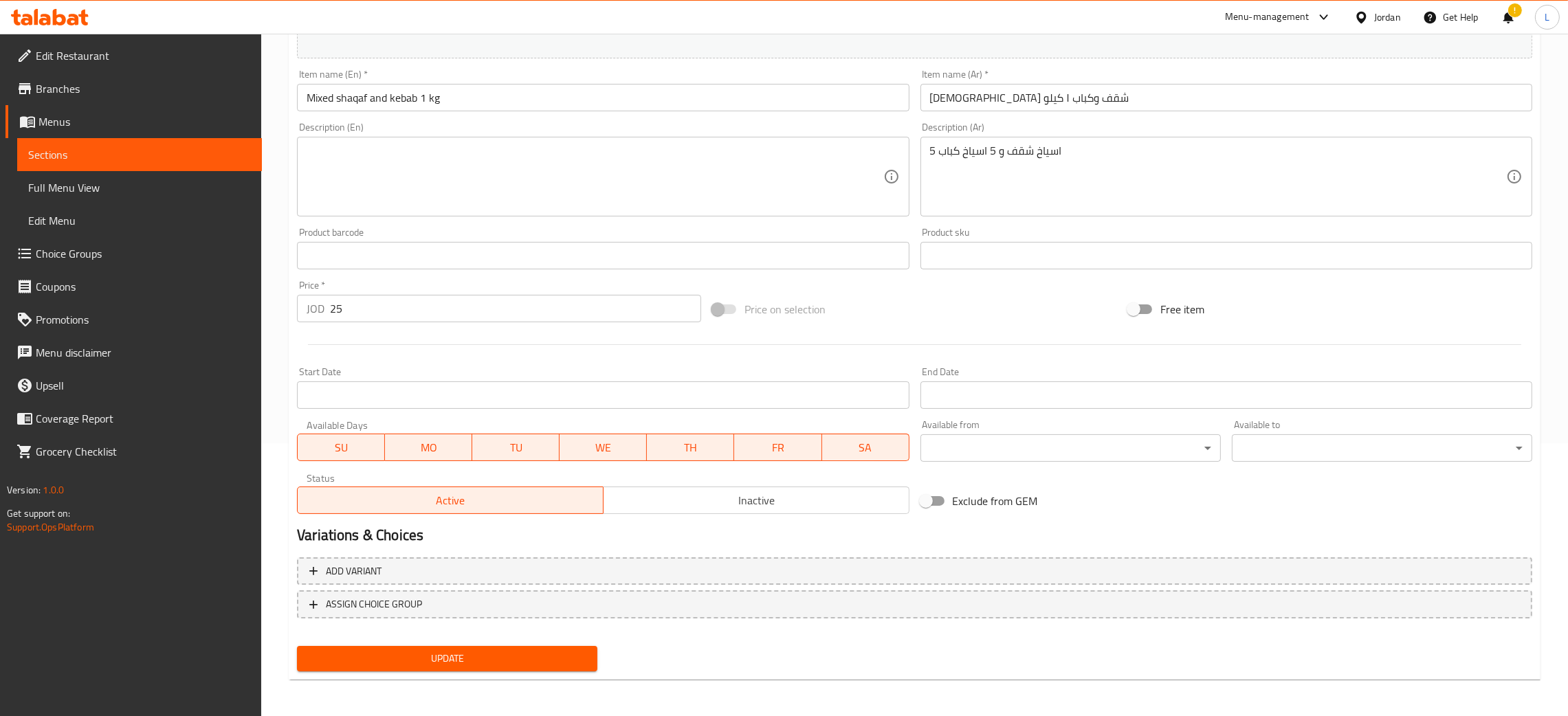
click at [1042, 142] on div "5 اسياخ شقف و 5 اسياخ كباب Description (Ar)" at bounding box center [1226, 177] width 611 height 80
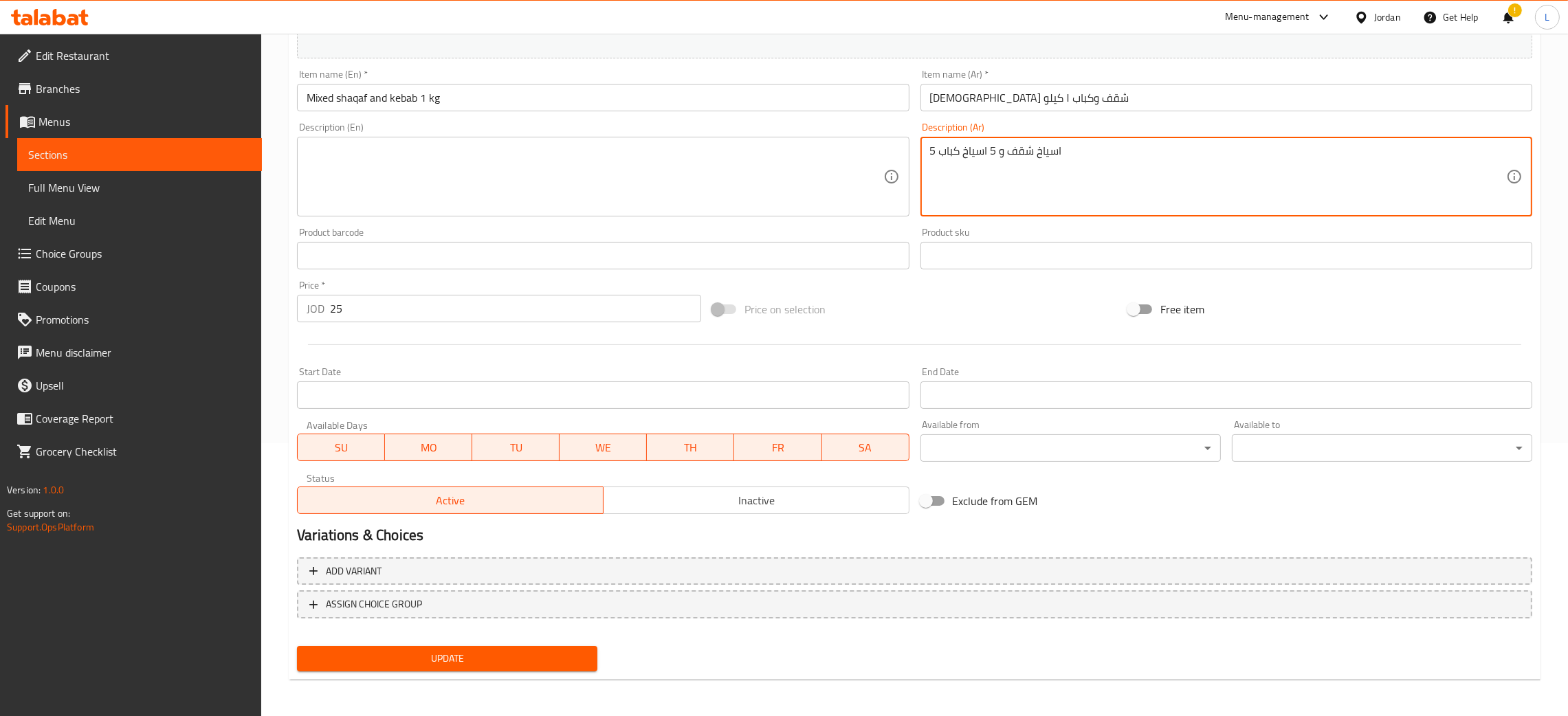
click at [1042, 151] on textarea "5 اسياخ شقف و 5 اسياخ كباب" at bounding box center [1218, 177] width 576 height 66
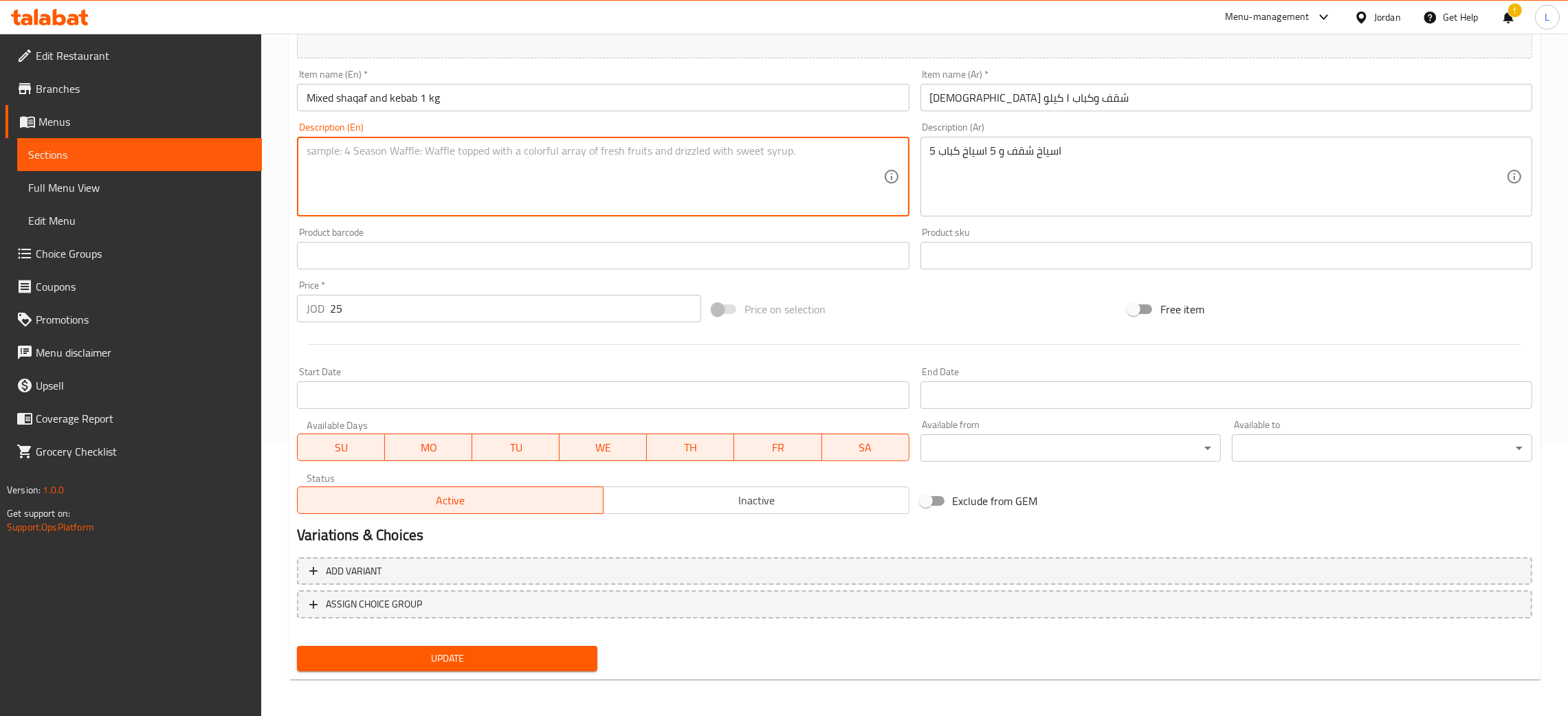
click at [435, 183] on textarea at bounding box center [594, 177] width 576 height 66
paste textarea "5 skewers of shaqf and 5 kebab skewers"
type textarea "5 skewers of shaqf and 5 kebab skewers"
click at [427, 653] on span "Update" at bounding box center [446, 659] width 278 height 17
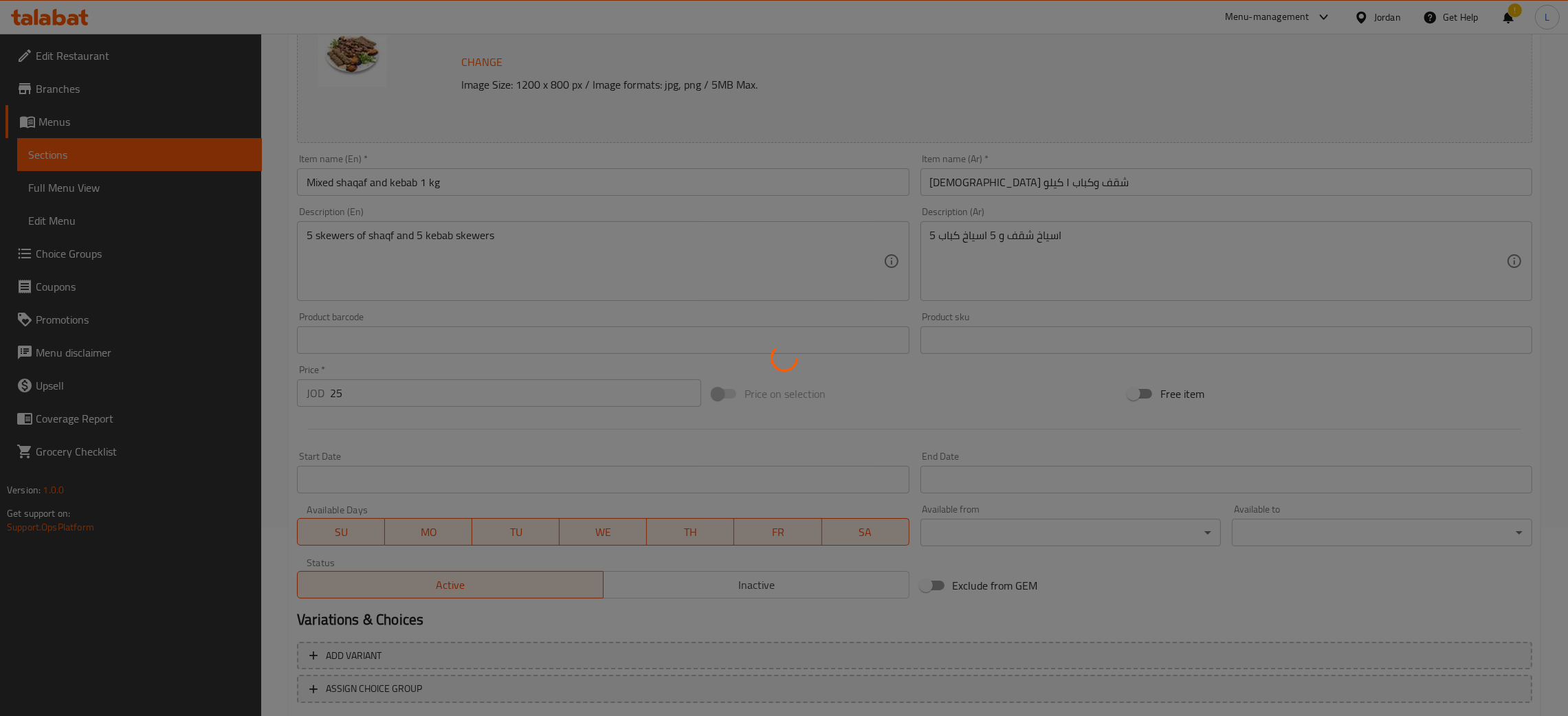
scroll to position [0, 0]
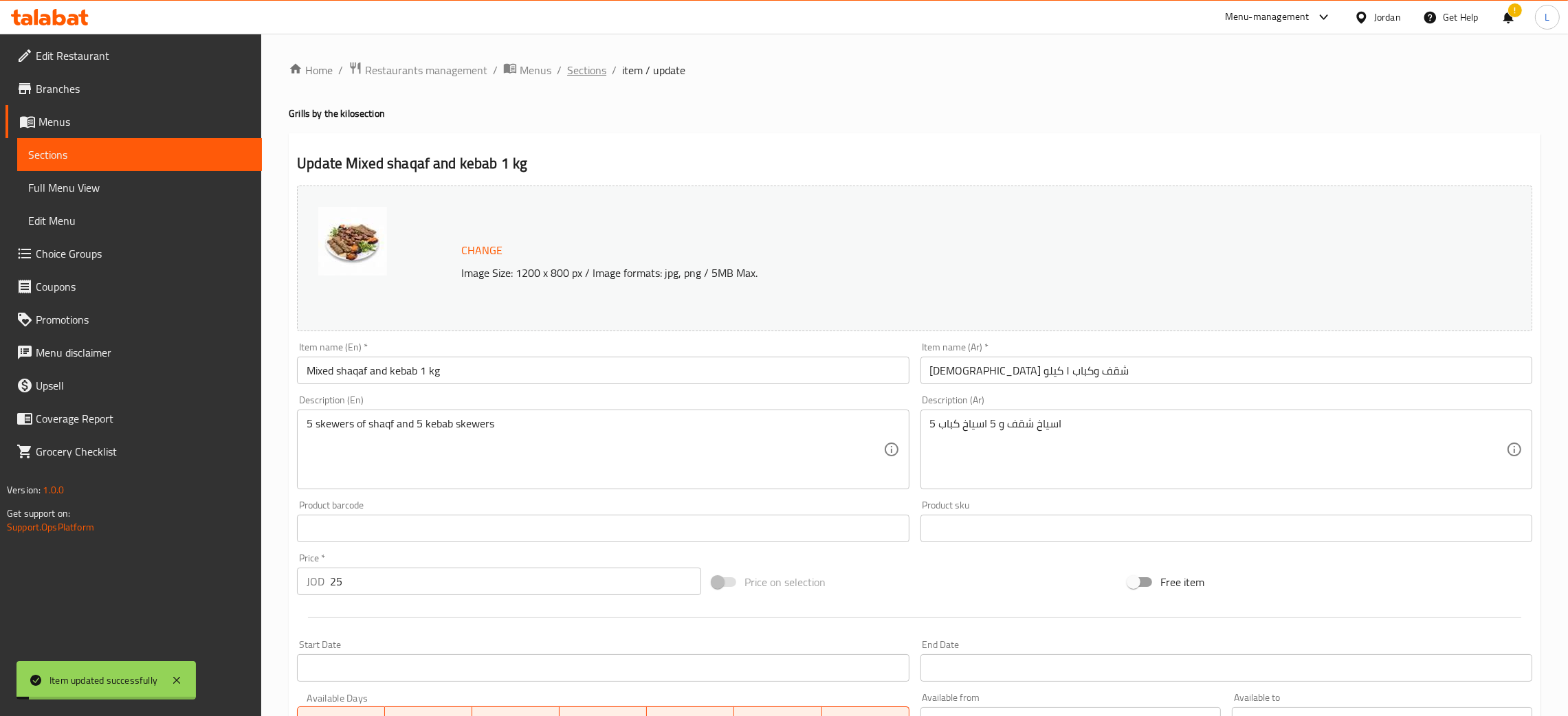
click at [600, 76] on span "Sections" at bounding box center [586, 69] width 39 height 16
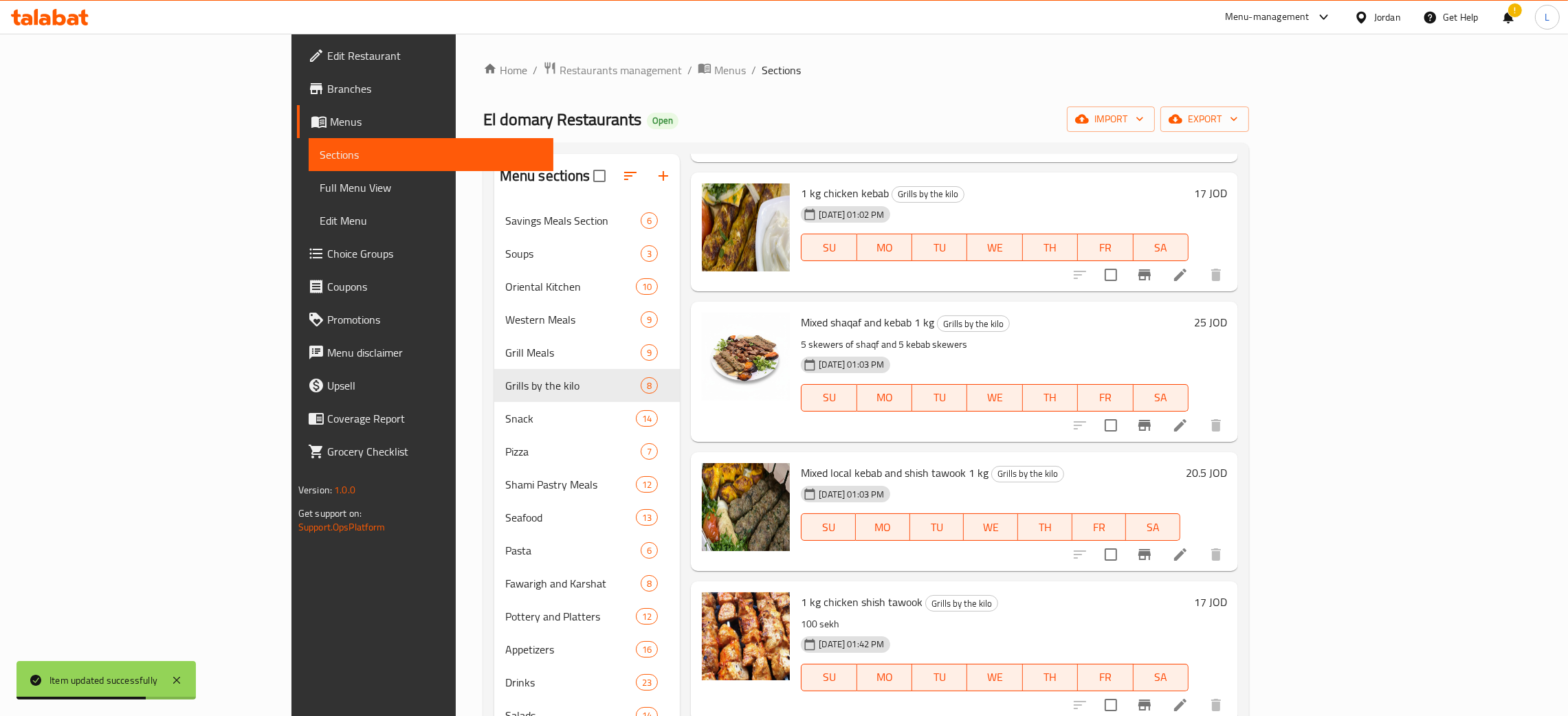
scroll to position [194, 0]
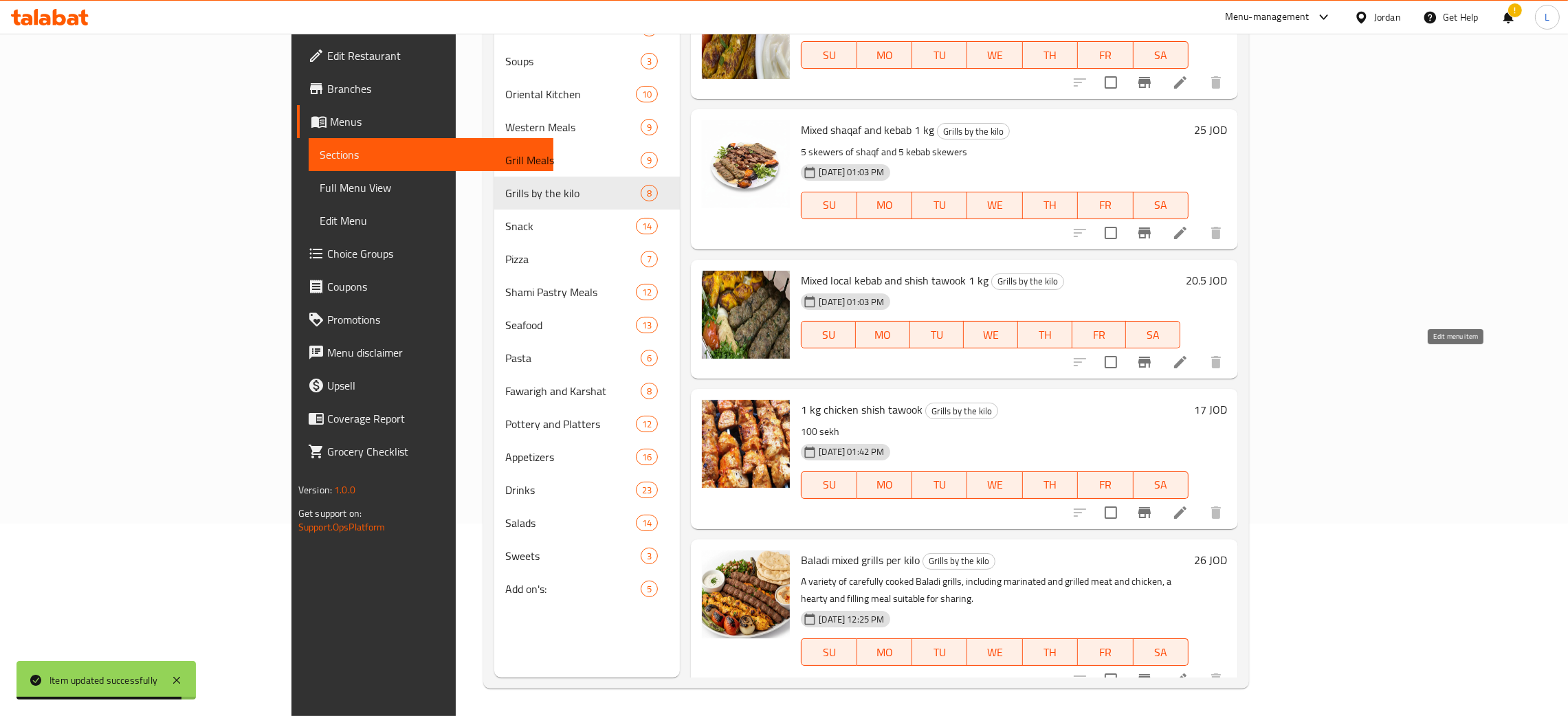
click at [1188, 363] on icon at bounding box center [1180, 362] width 16 height 16
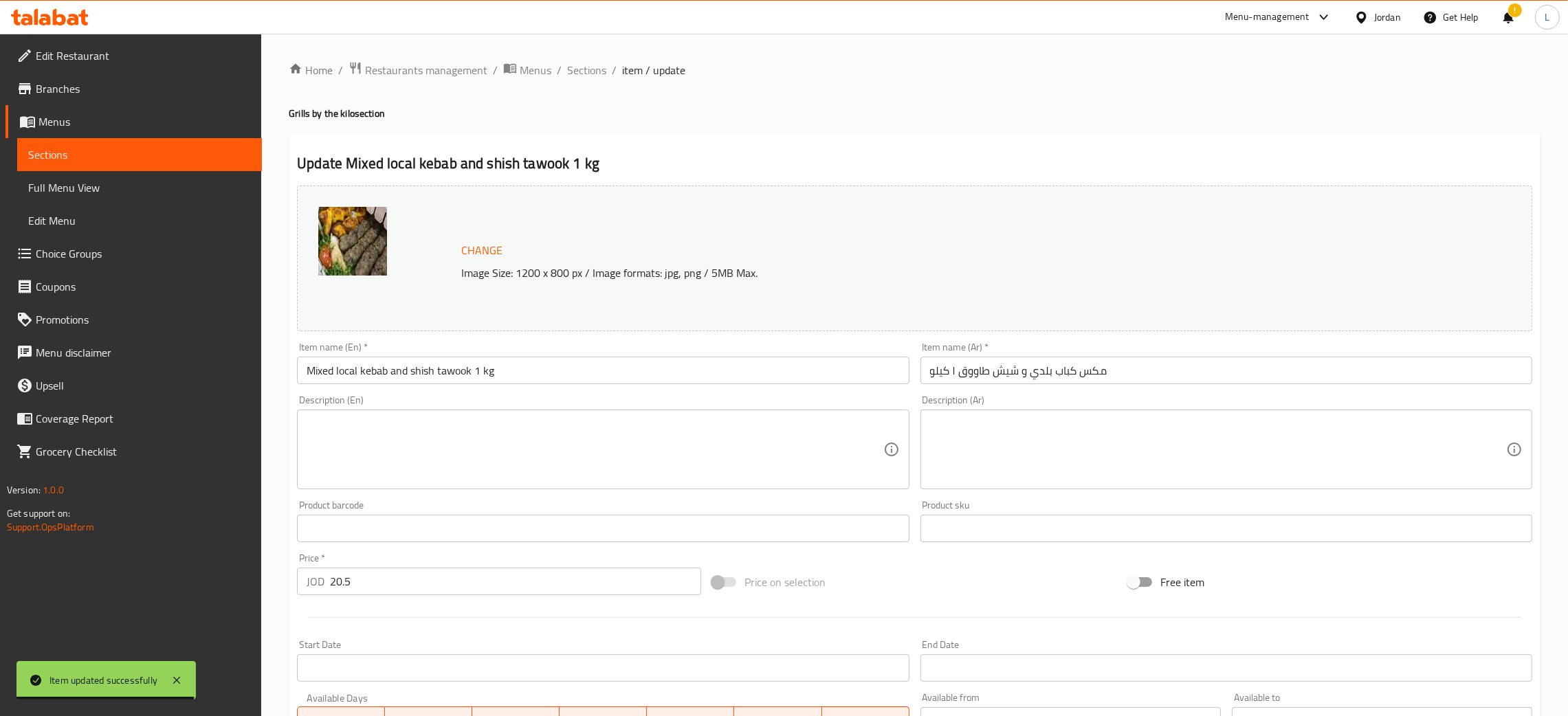
click at [993, 452] on textarea at bounding box center [1218, 450] width 576 height 66
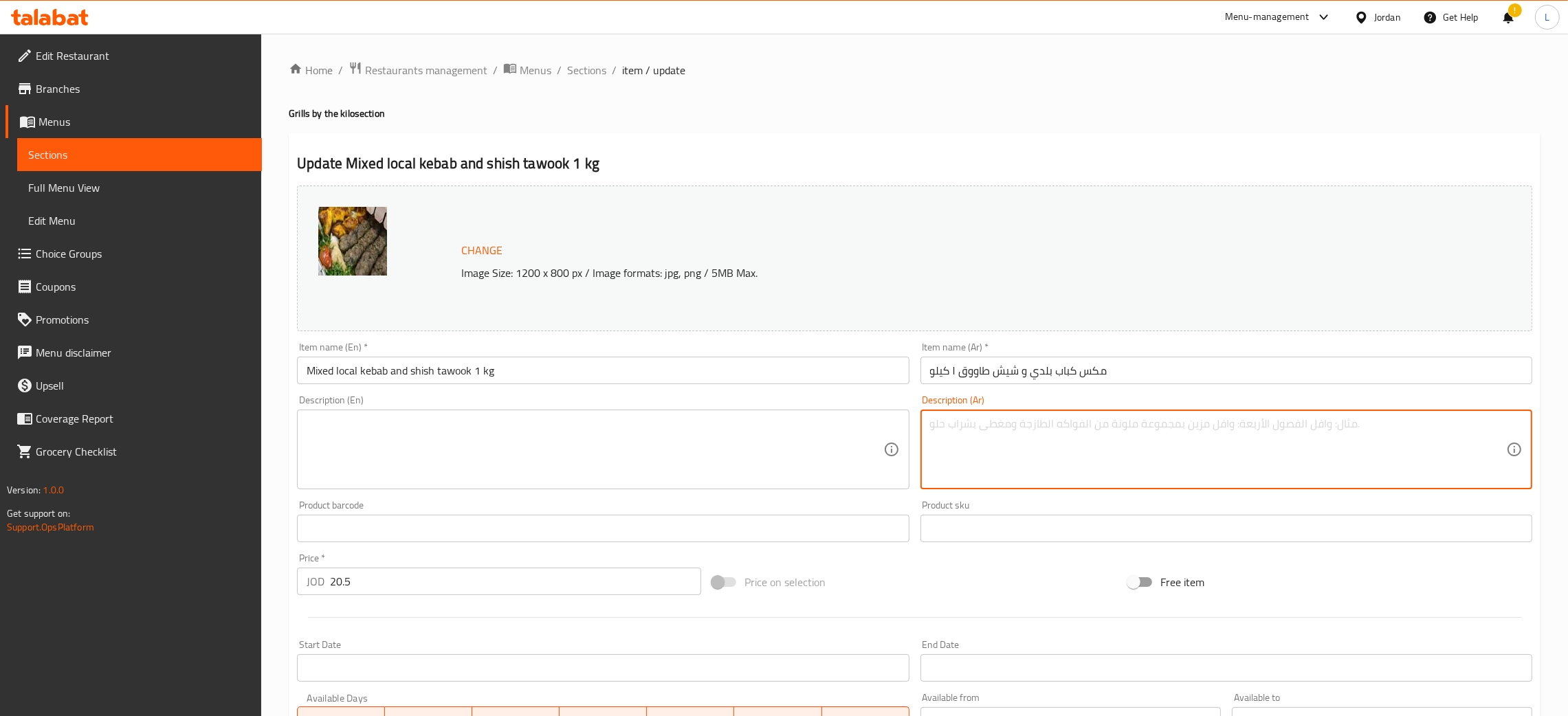
type textarea "ي"
click at [1021, 428] on textarea "5 اسياخ كباب بلدي و5 اسياخ شيش طاووق" at bounding box center [1218, 450] width 576 height 66
type textarea "5 اسياخ كباب بلدي و5 اسياخ شيش طاووق"
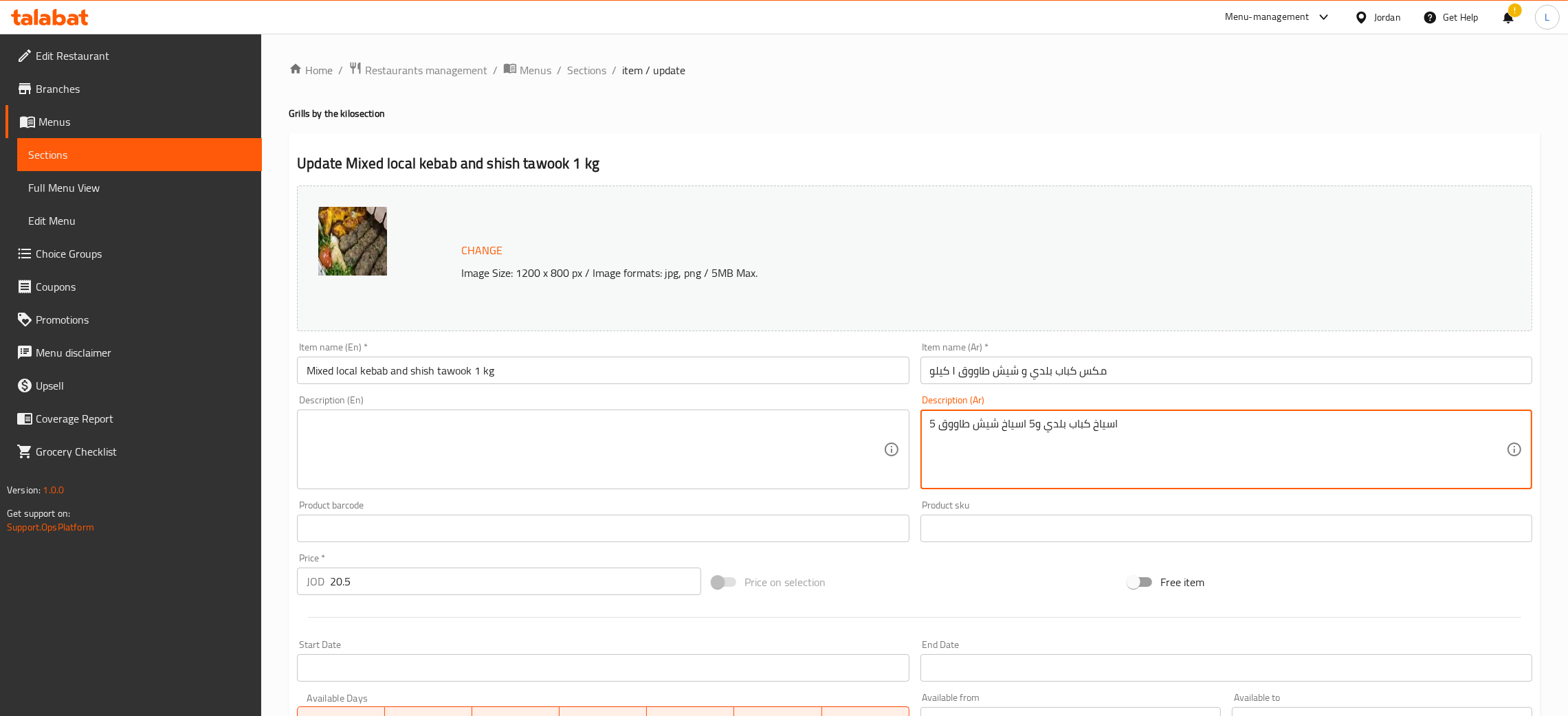
click at [432, 457] on textarea at bounding box center [594, 450] width 576 height 66
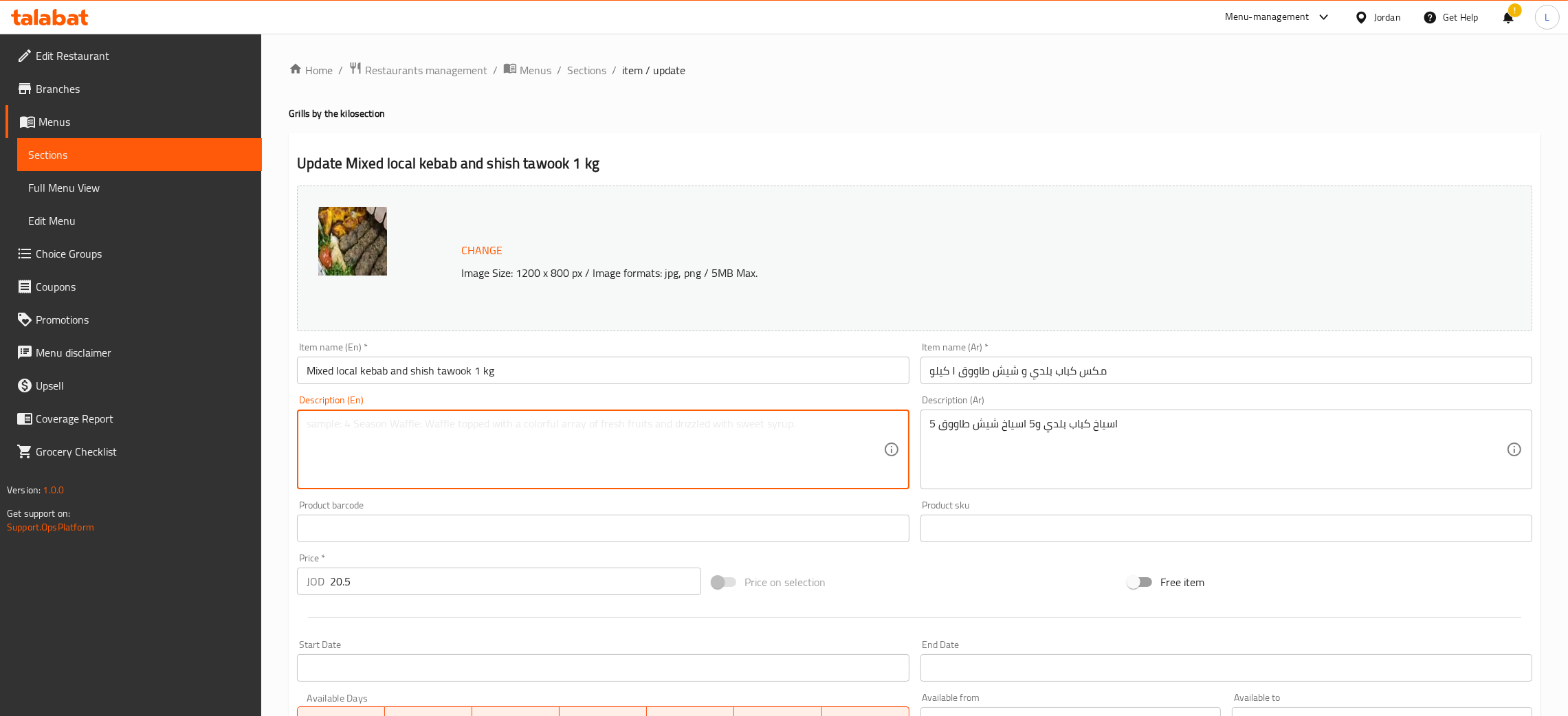
paste textarea "5 skewers of local kebab and 5 skewers of [DEMOGRAPHIC_DATA] tawook"
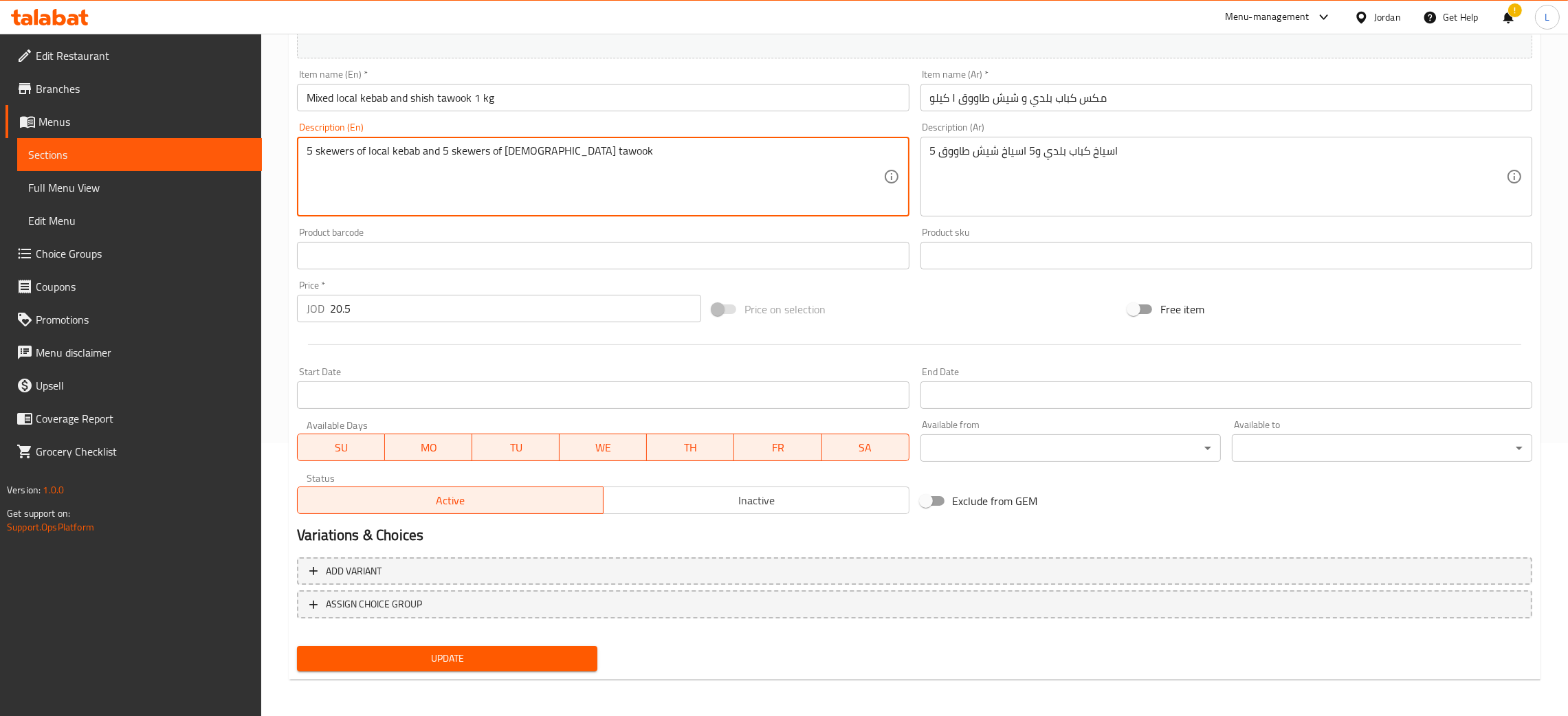
type textarea "5 skewers of local kebab and 5 skewers of [DEMOGRAPHIC_DATA] tawook"
click at [413, 664] on span "Update" at bounding box center [446, 659] width 278 height 17
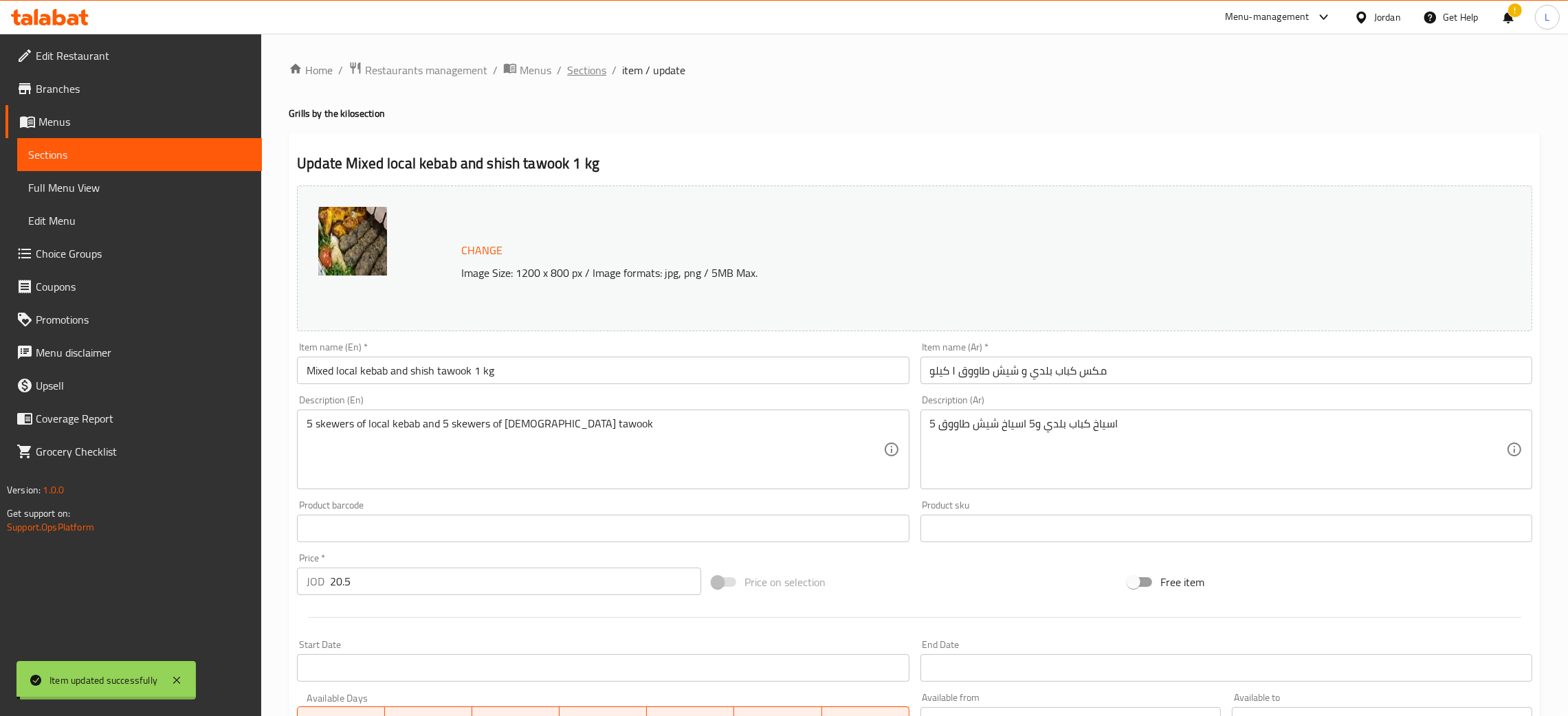
click at [587, 57] on div "Home / Restaurants management / Menus / Sections / item / update Grills by the …" at bounding box center [914, 512] width 1306 height 958
click at [592, 62] on span "Sections" at bounding box center [586, 69] width 39 height 16
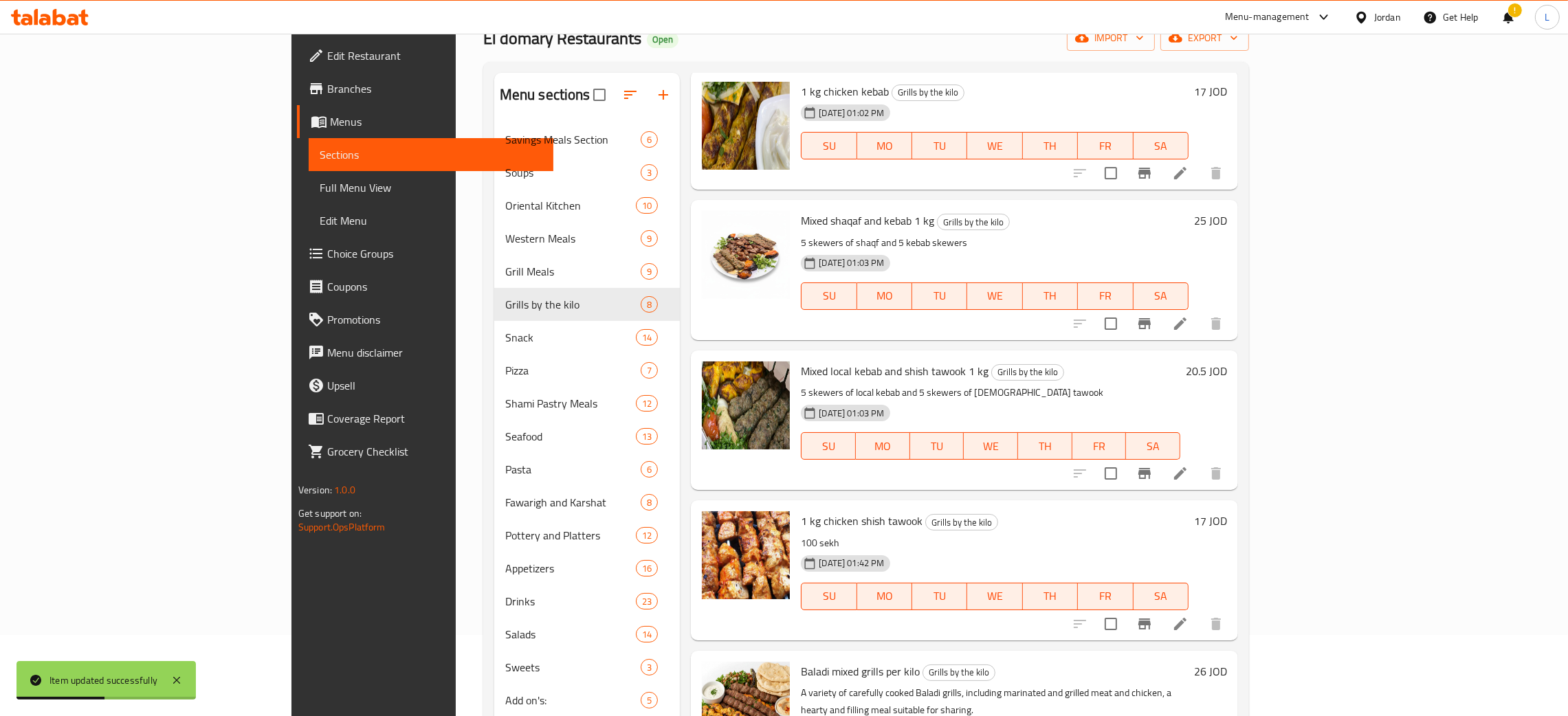
scroll to position [194, 0]
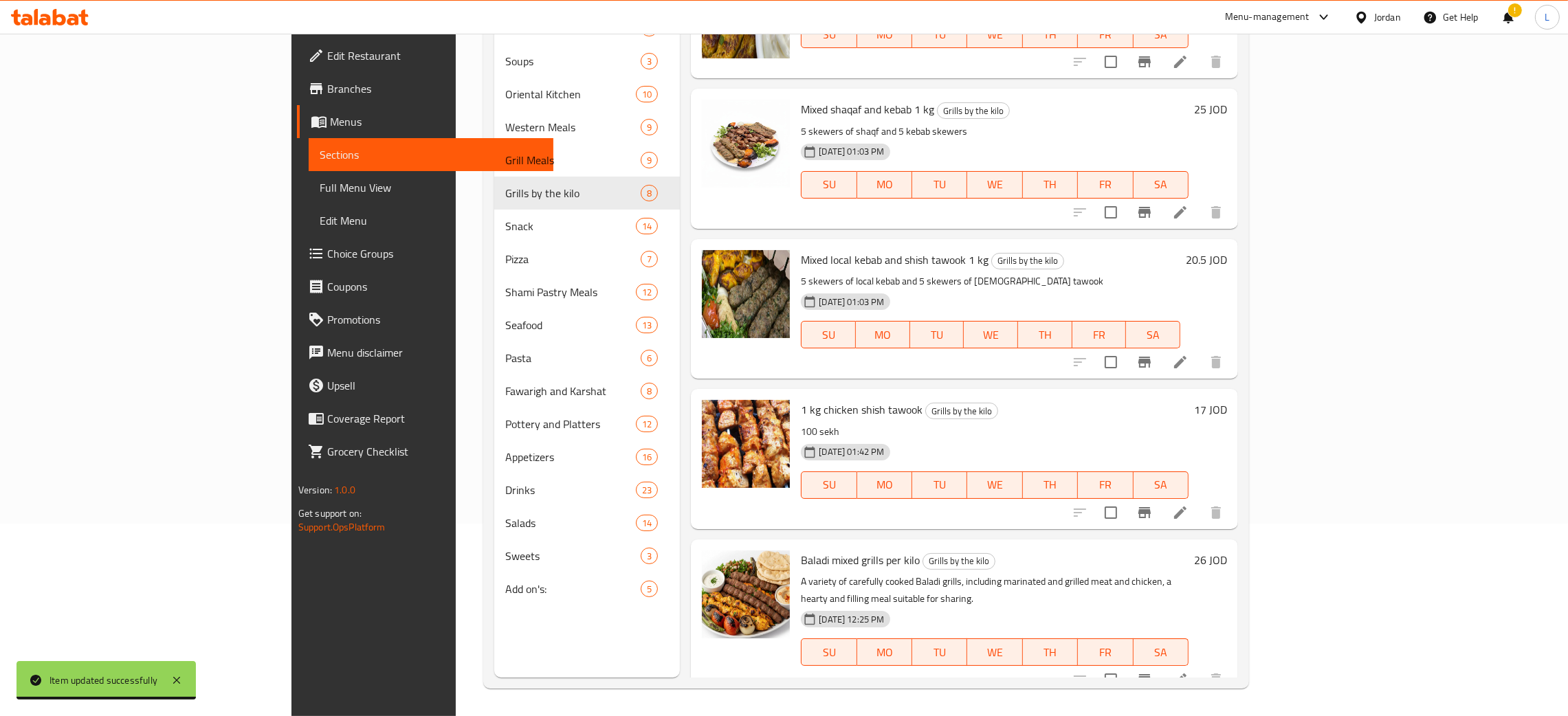
click at [1200, 670] on li at bounding box center [1180, 680] width 39 height 25
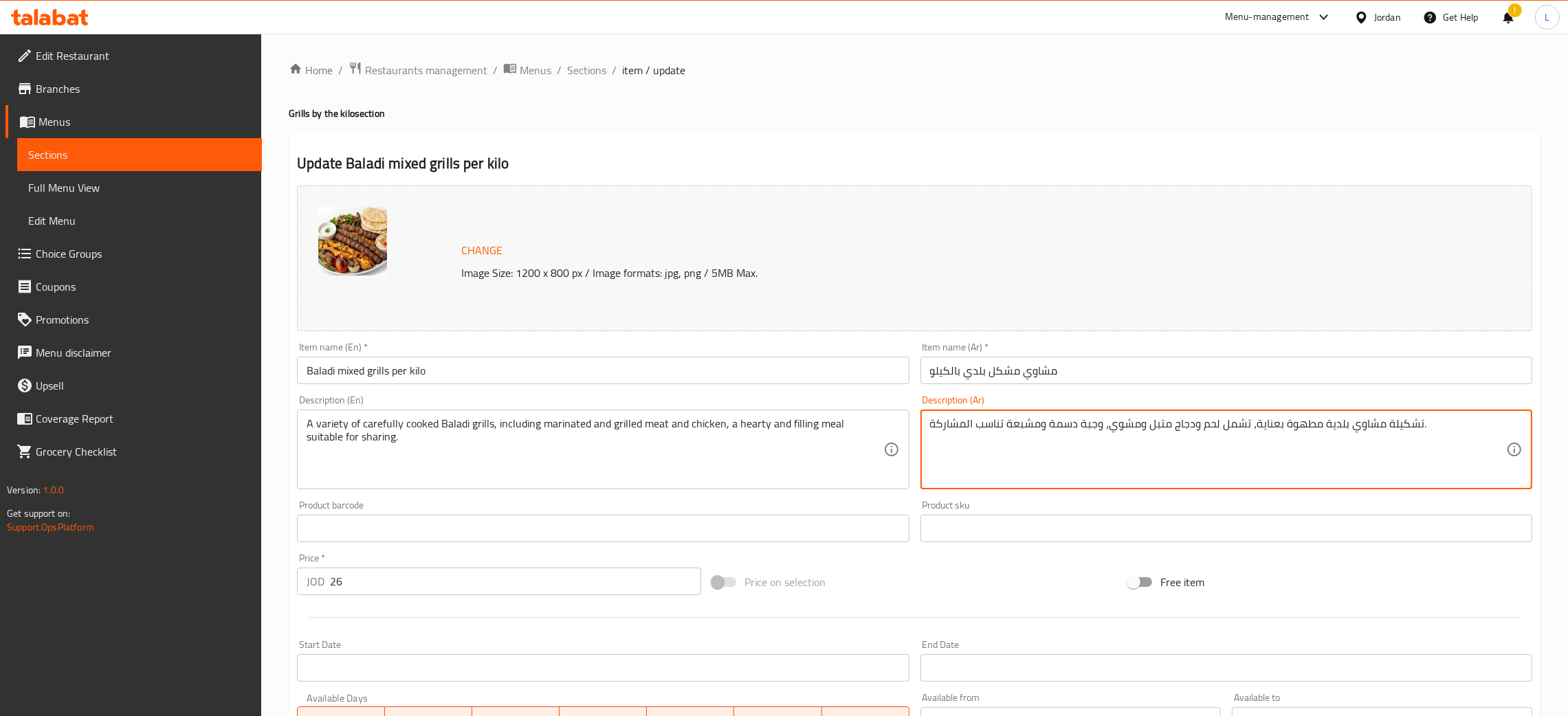
click at [1116, 437] on textarea "تشكيلة مشاوي بلدية مطهوة بعناية، تشمل لحم ودجاج متبل ومشوي، وجبة دسمة ومشبعة تن…" at bounding box center [1218, 450] width 576 height 66
click at [1116, 436] on textarea "3 اسياخ من الشقف و4 اسياخ كباب و 3 سياخ شيش طاووق" at bounding box center [1218, 450] width 576 height 66
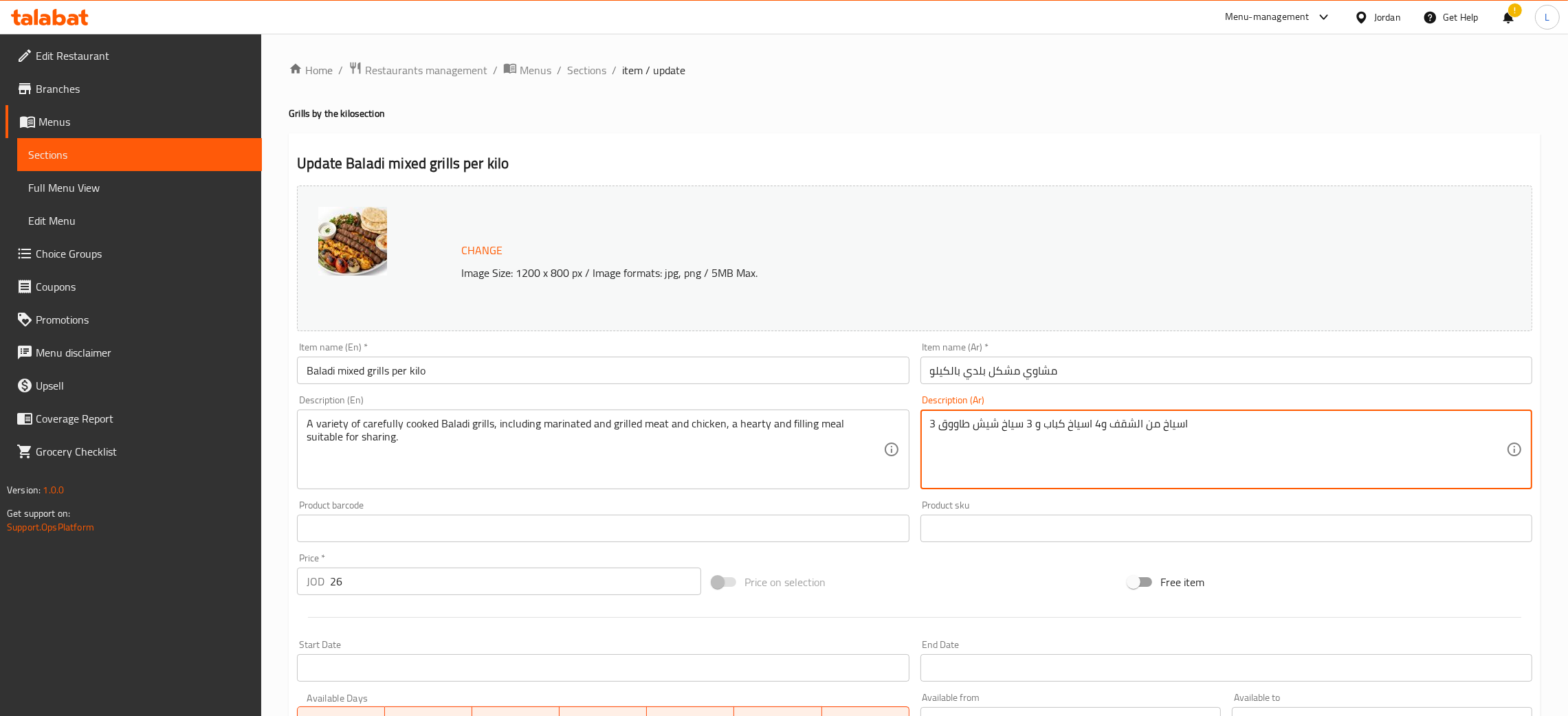
click at [1116, 436] on textarea "3 اسياخ من الشقف و4 اسياخ كباب و 3 سياخ شيش طاووق" at bounding box center [1218, 450] width 576 height 66
type textarea "3 اسياخ من الشقف و4 اسياخ كباب و 3 سياخ شيش طاووق"
click at [397, 414] on div "A variety of carefully cooked Baladi grills, including marinated and grilled me…" at bounding box center [603, 450] width 611 height 80
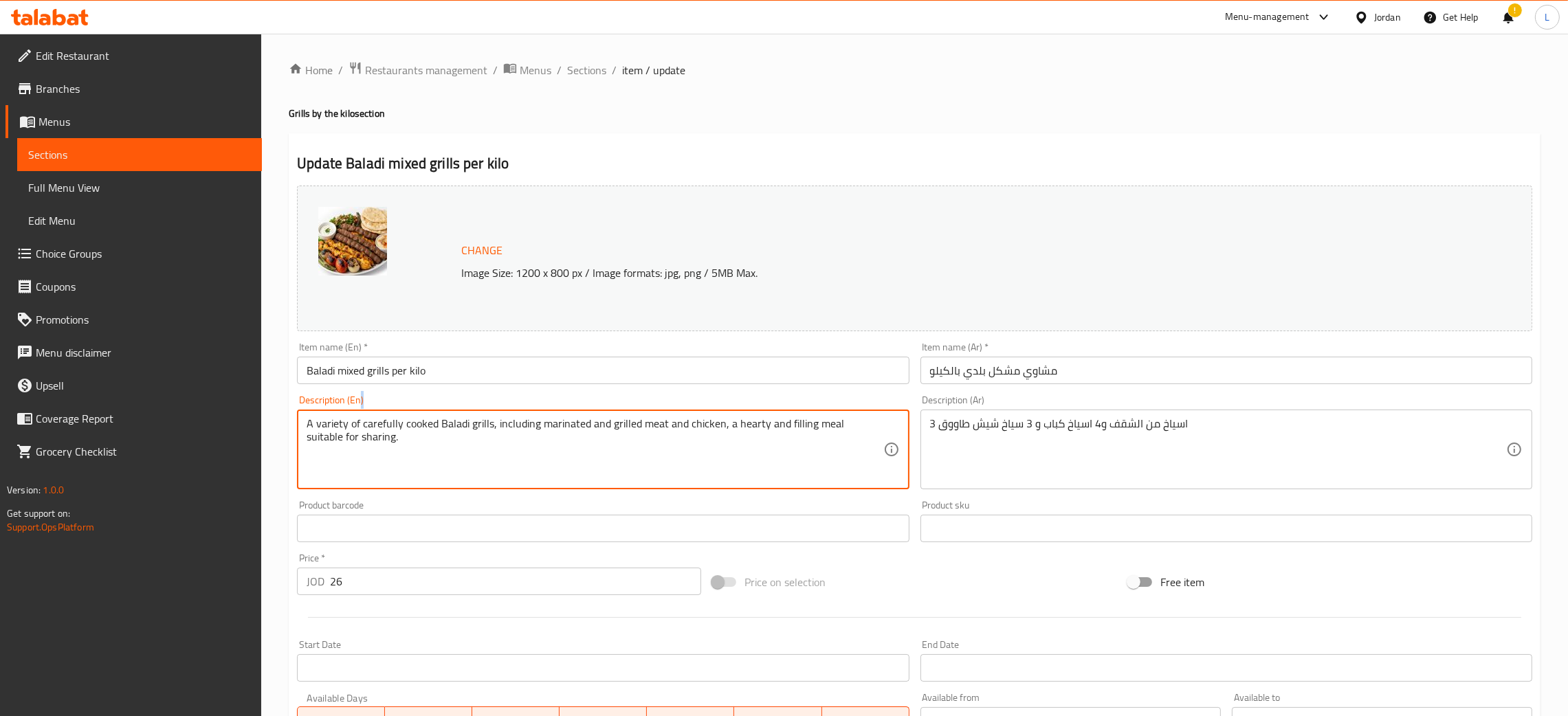
click at [397, 414] on div "A variety of carefully cooked Baladi grills, including marinated and grilled me…" at bounding box center [603, 450] width 611 height 80
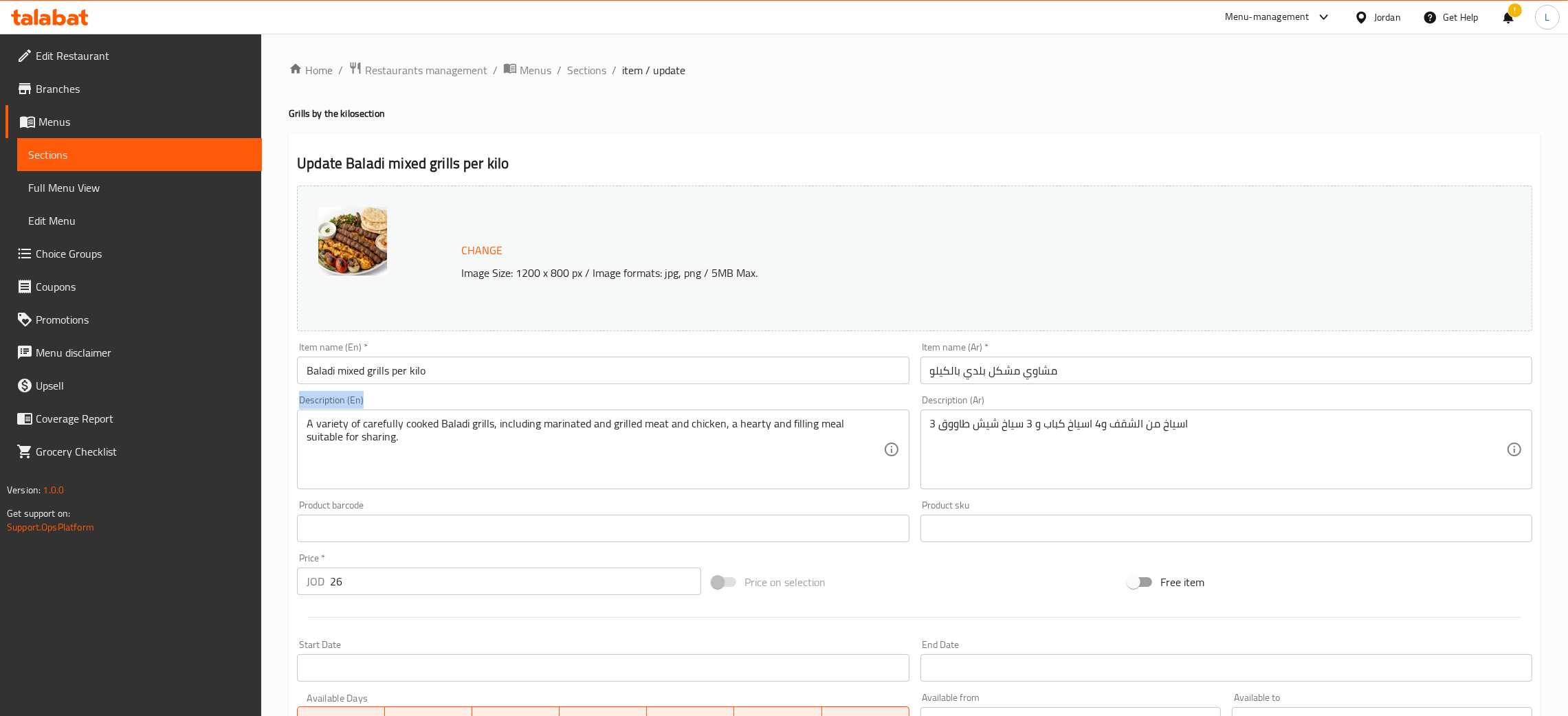
click at [397, 414] on div "A variety of carefully cooked Baladi grills, including marinated and grilled me…" at bounding box center [603, 450] width 611 height 80
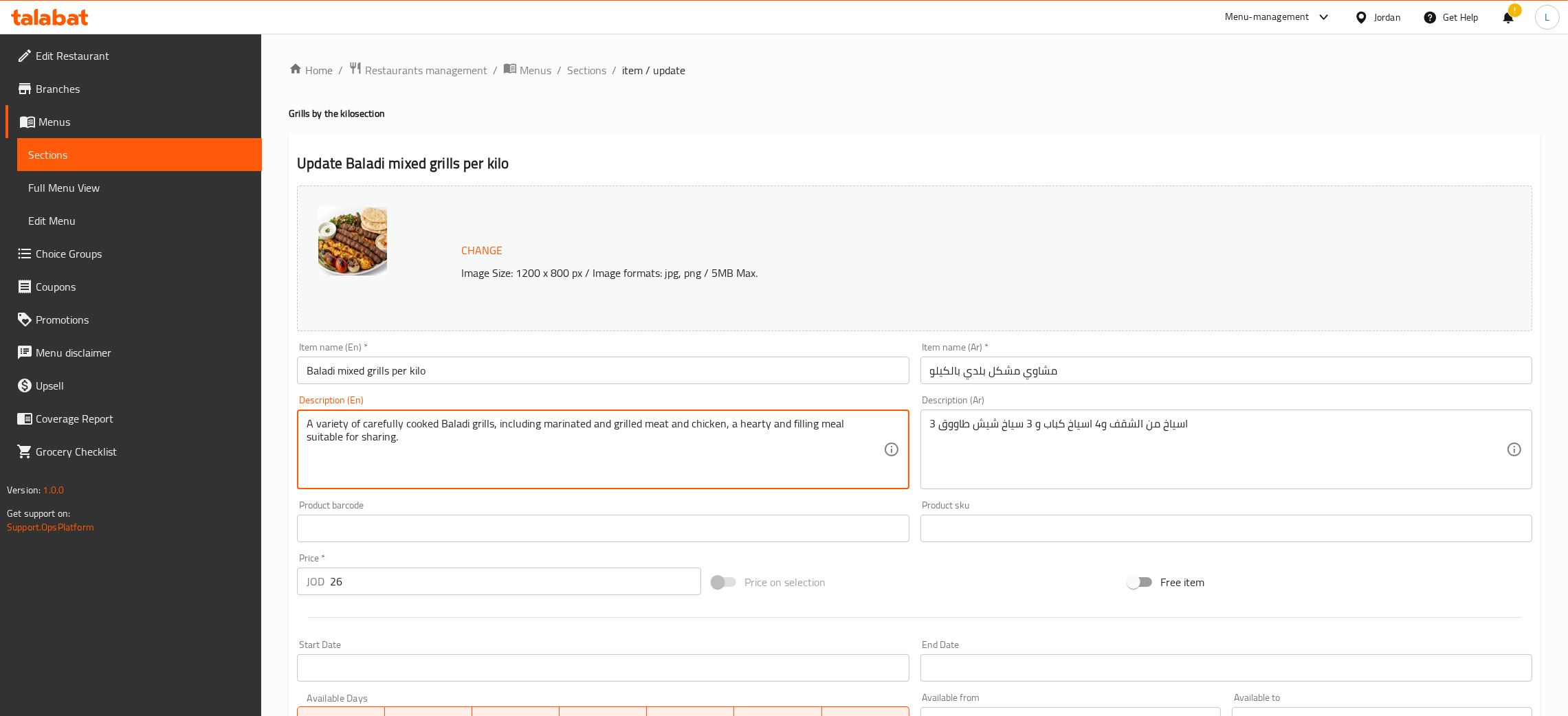
click at [397, 423] on textarea "A variety of carefully cooked Baladi grills, including marinated and grilled me…" at bounding box center [594, 450] width 576 height 66
paste textarea "3 skewers of shaqf, 4 kebab skewers, and 3 shish tawook skewers"
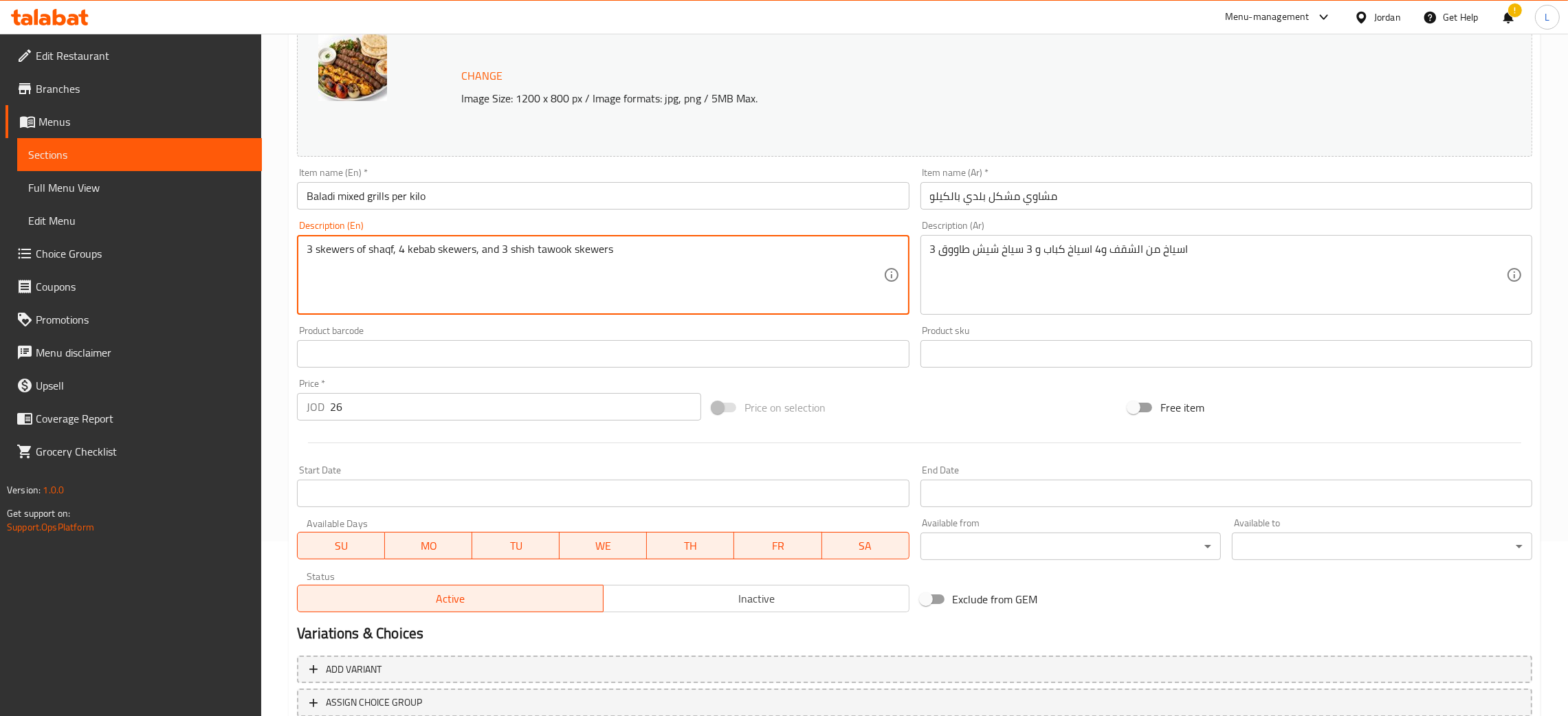
scroll to position [273, 0]
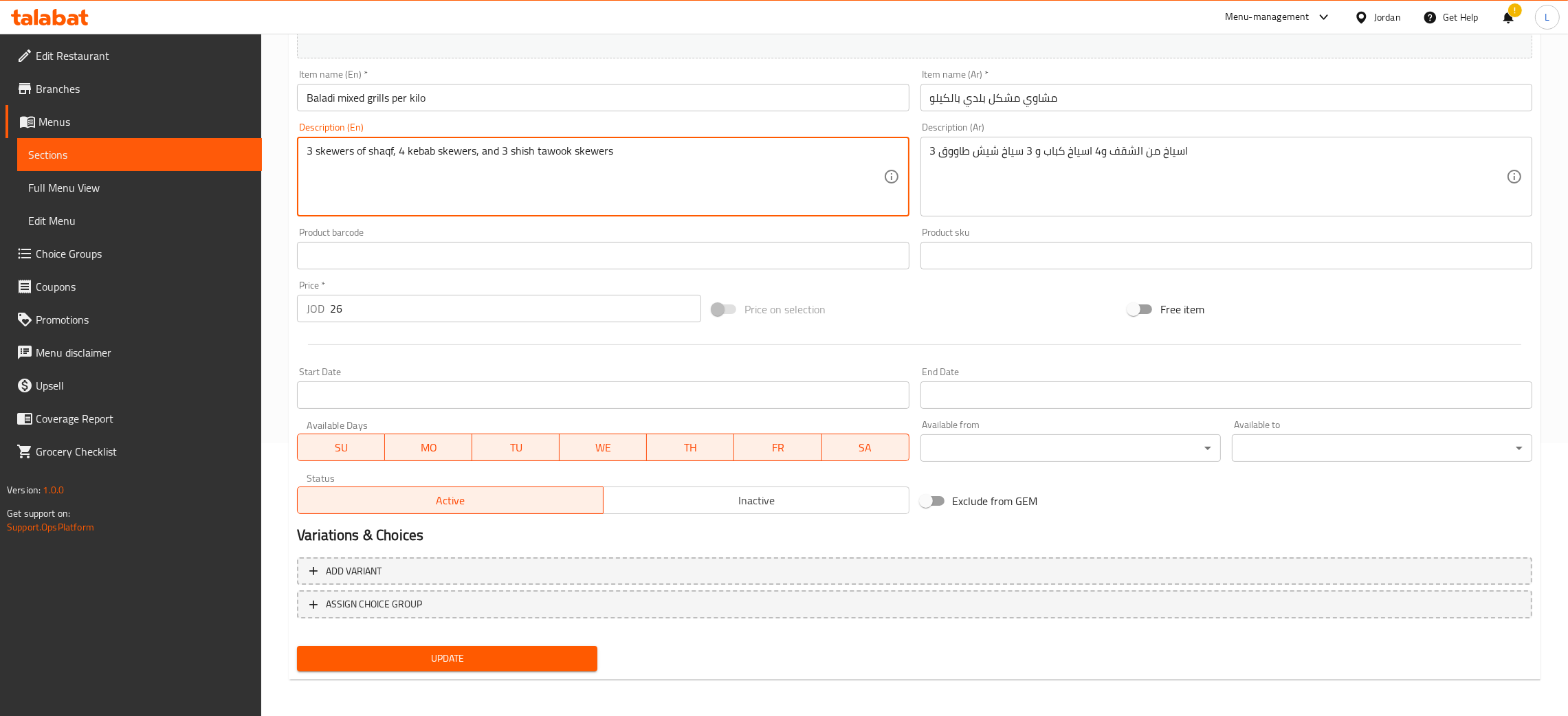
type textarea "3 skewers of shaqf, 4 kebab skewers, and 3 shish tawook skewers"
click at [490, 676] on div "Update Baladi mixed grills per kilo Change Image Size: 1200 x 800 px / Image fo…" at bounding box center [914, 271] width 1252 height 820
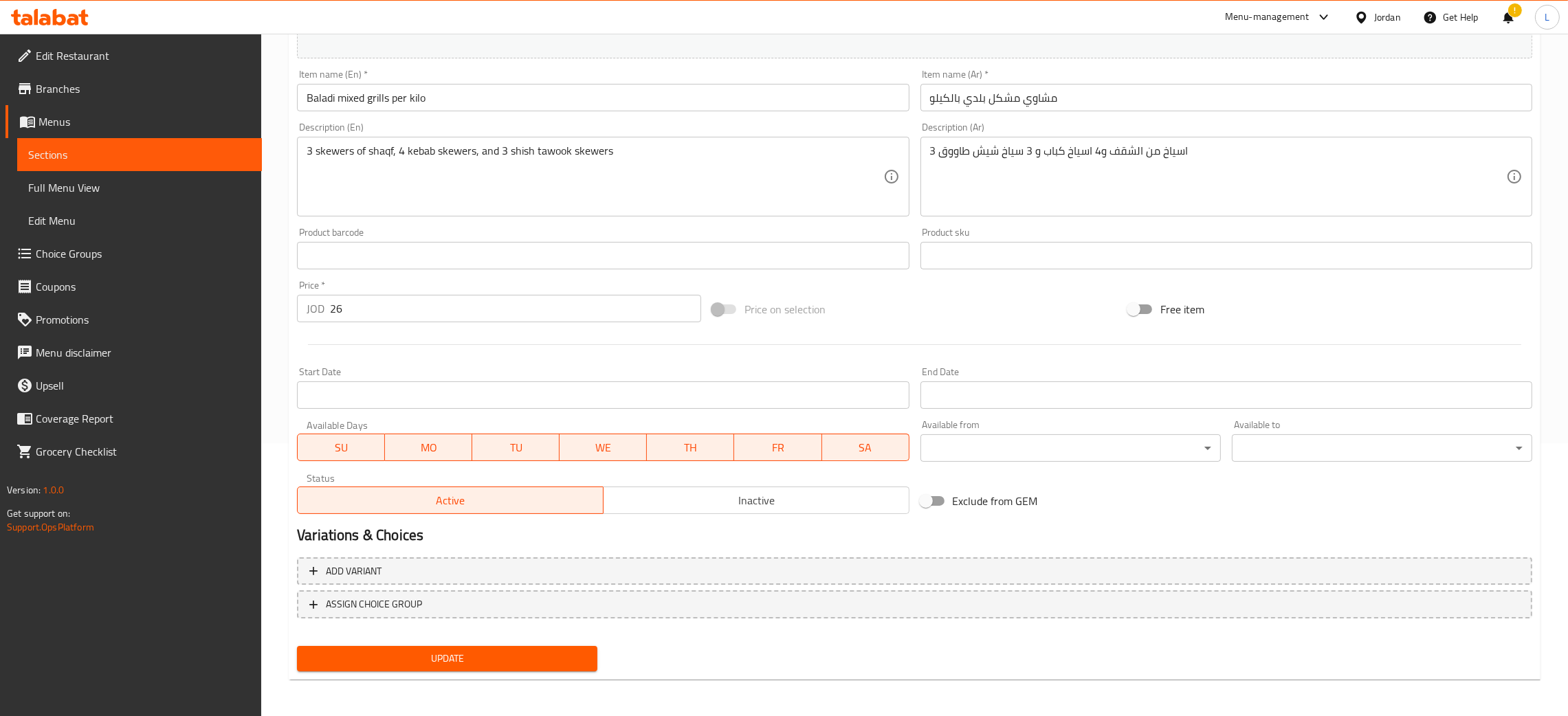
click at [490, 654] on span "Update" at bounding box center [446, 659] width 278 height 17
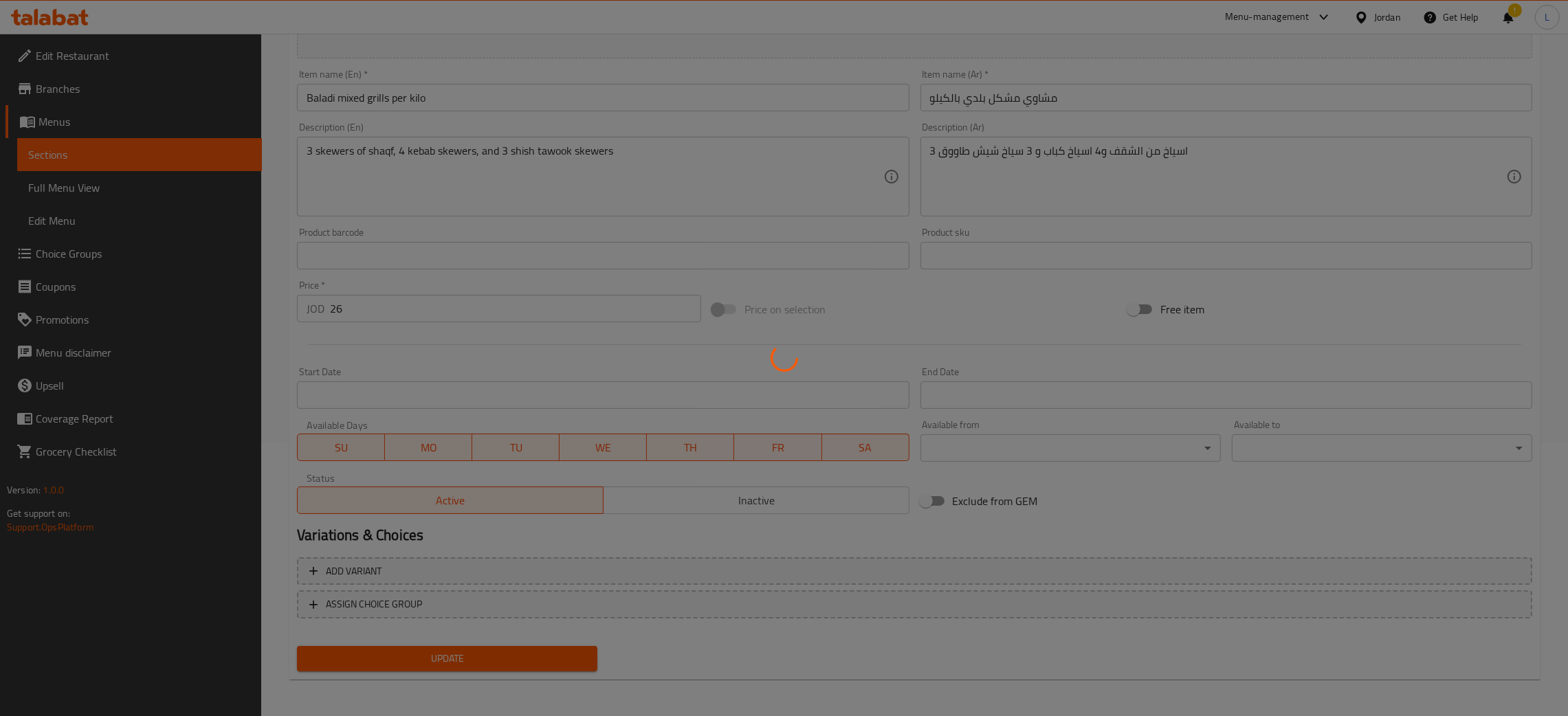
scroll to position [0, 0]
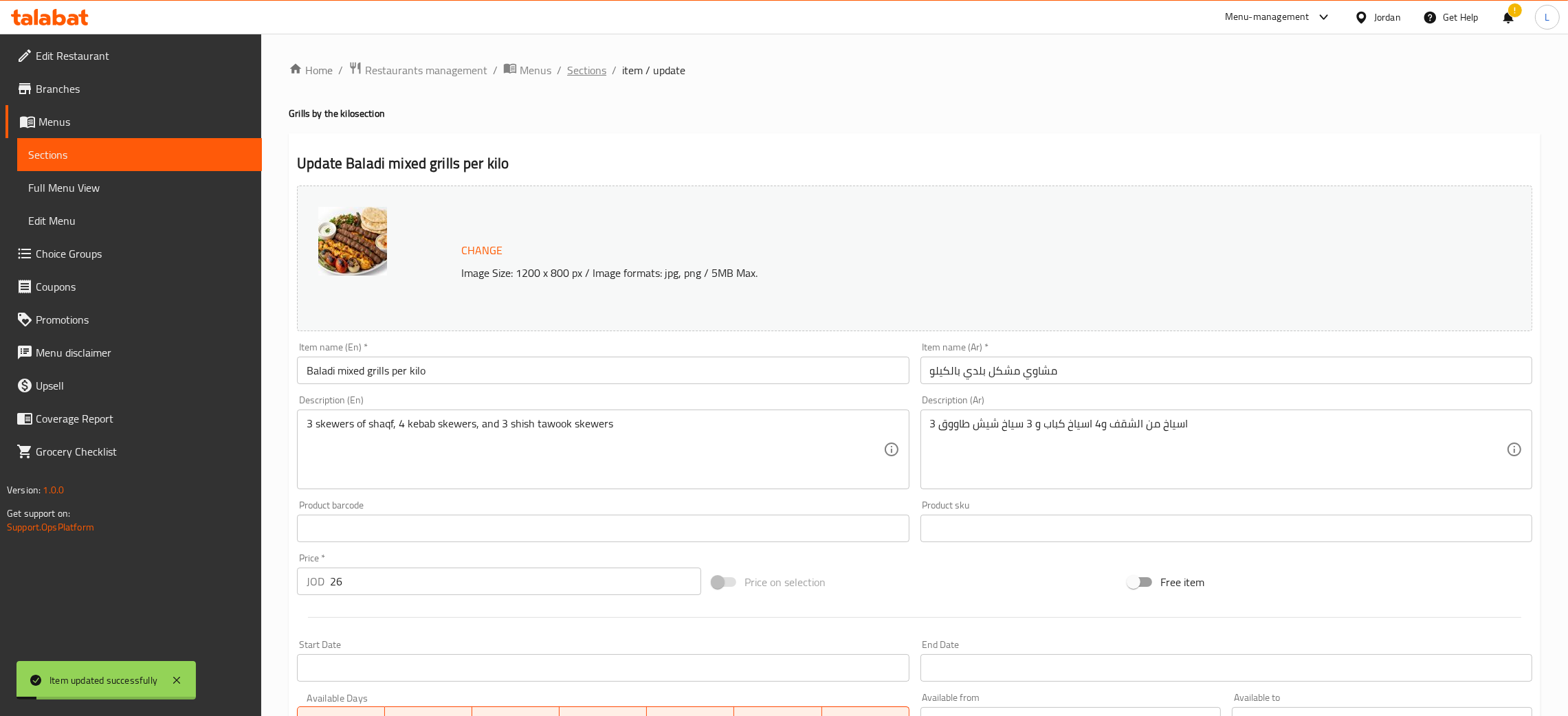
click at [567, 62] on span "Sections" at bounding box center [586, 69] width 39 height 16
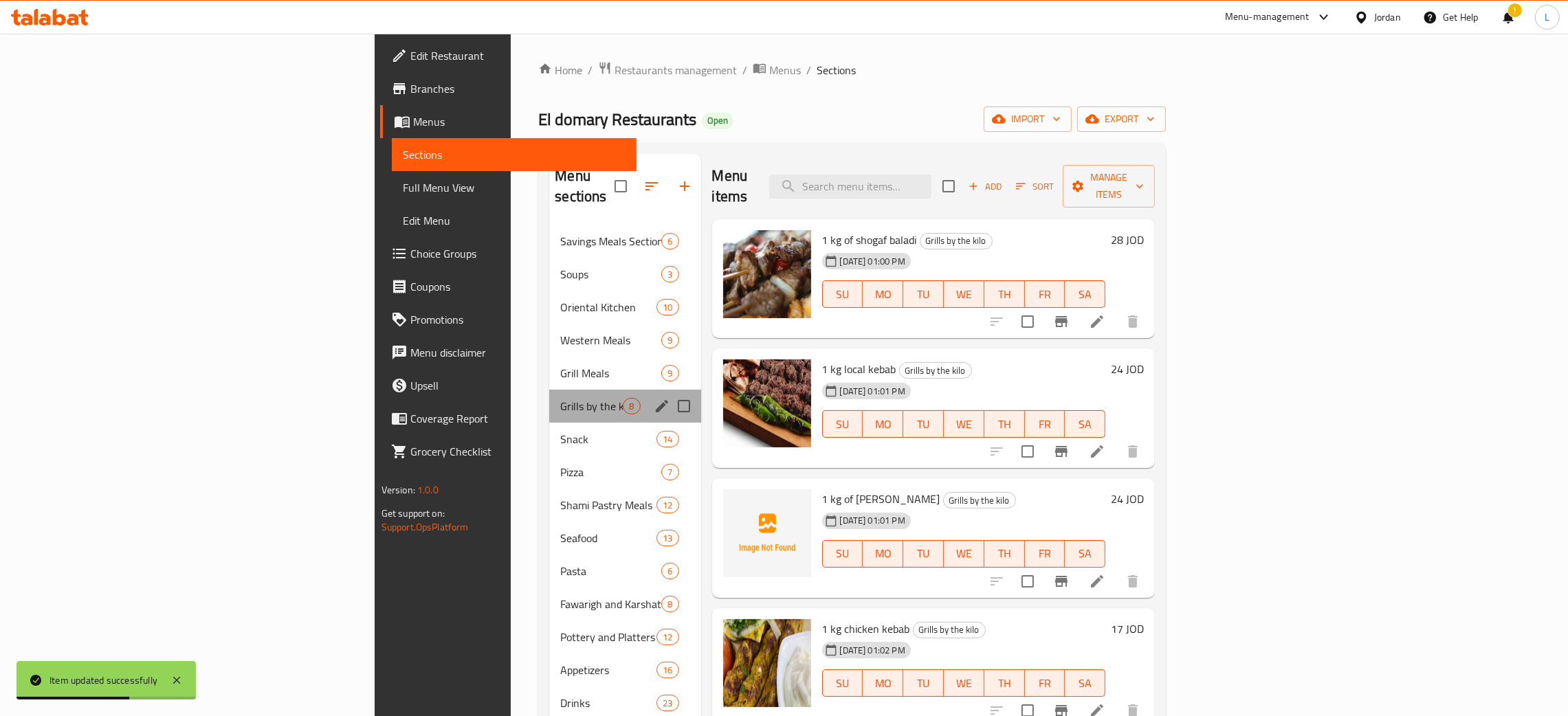
click at [550, 402] on div "Grills by the kilo 8" at bounding box center [625, 406] width 151 height 33
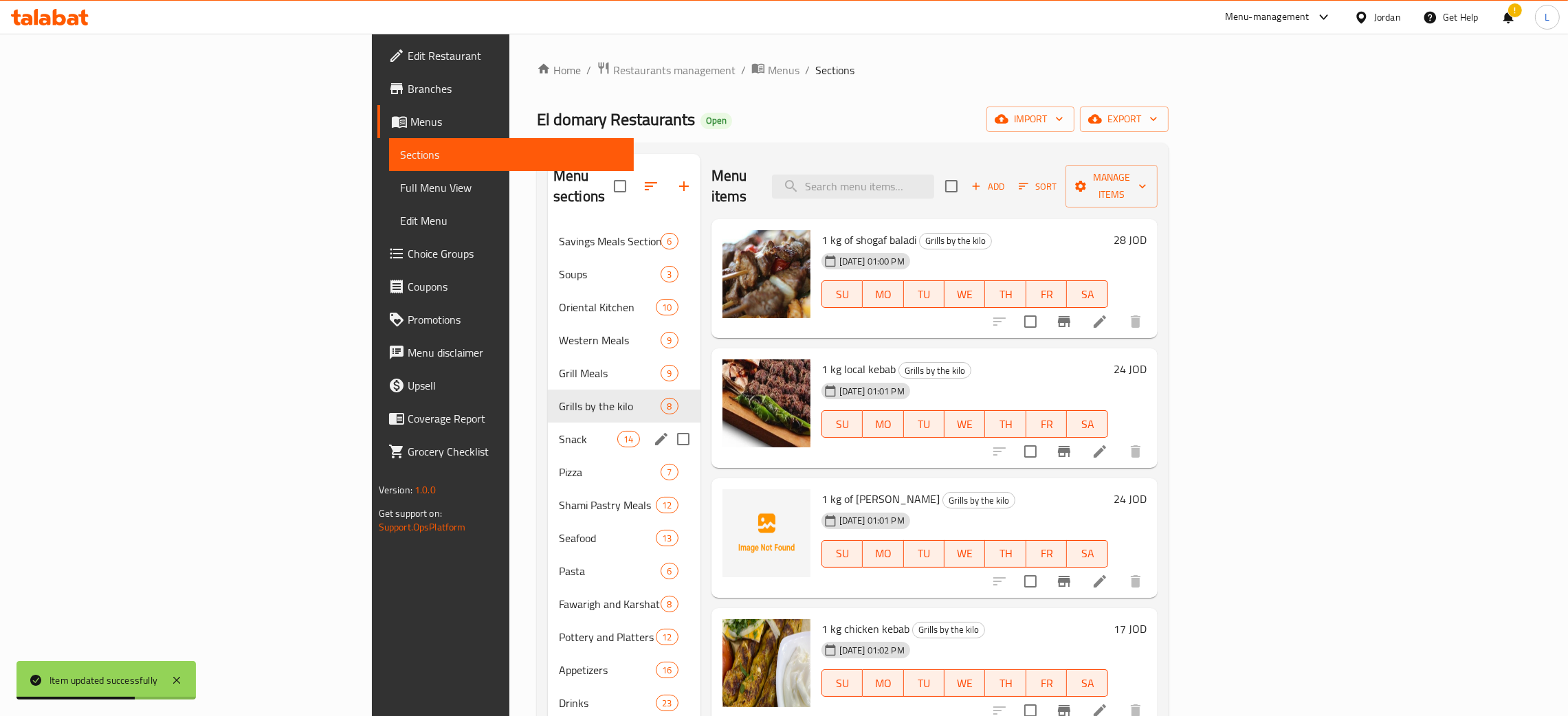
click at [559, 431] on span "Snack" at bounding box center [588, 439] width 59 height 16
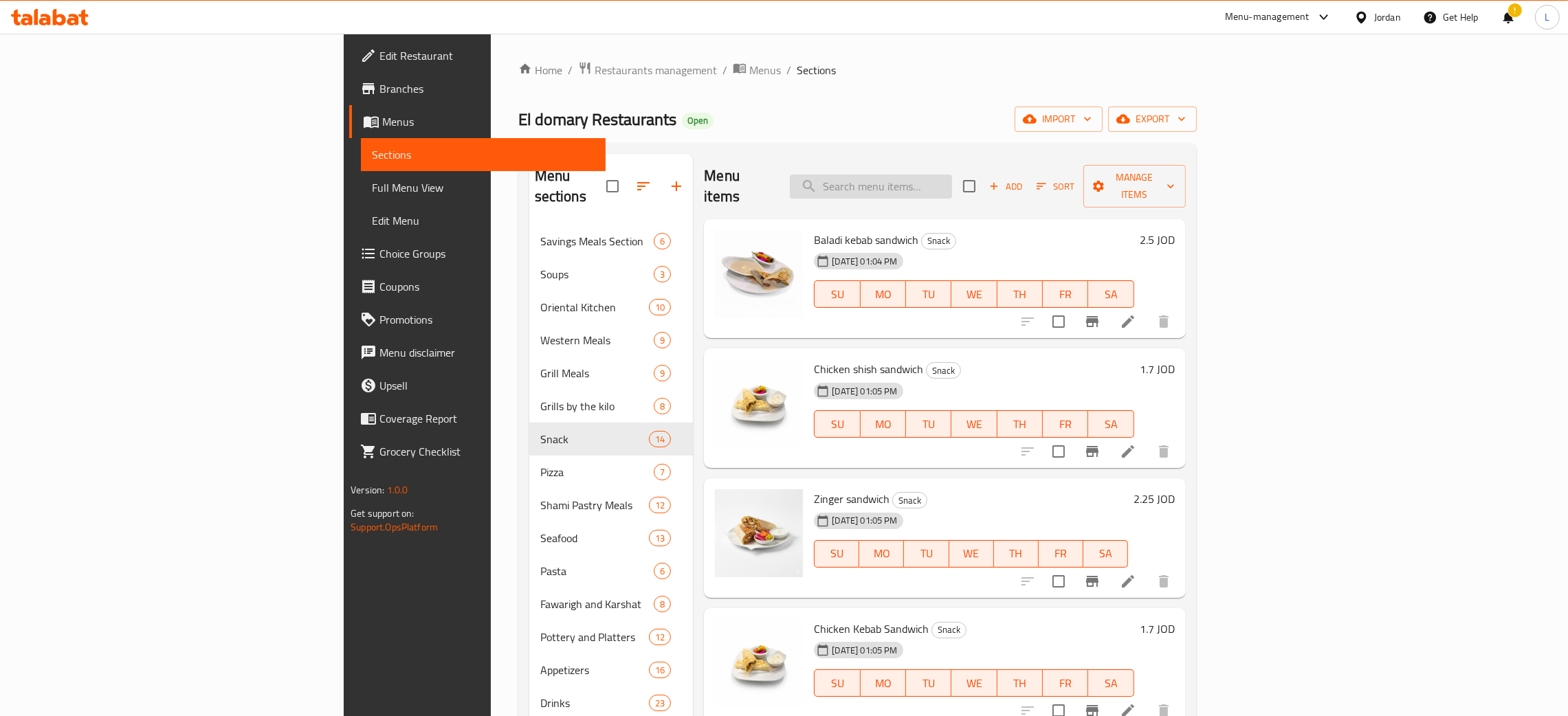
click at [948, 175] on input "search" at bounding box center [870, 186] width 162 height 24
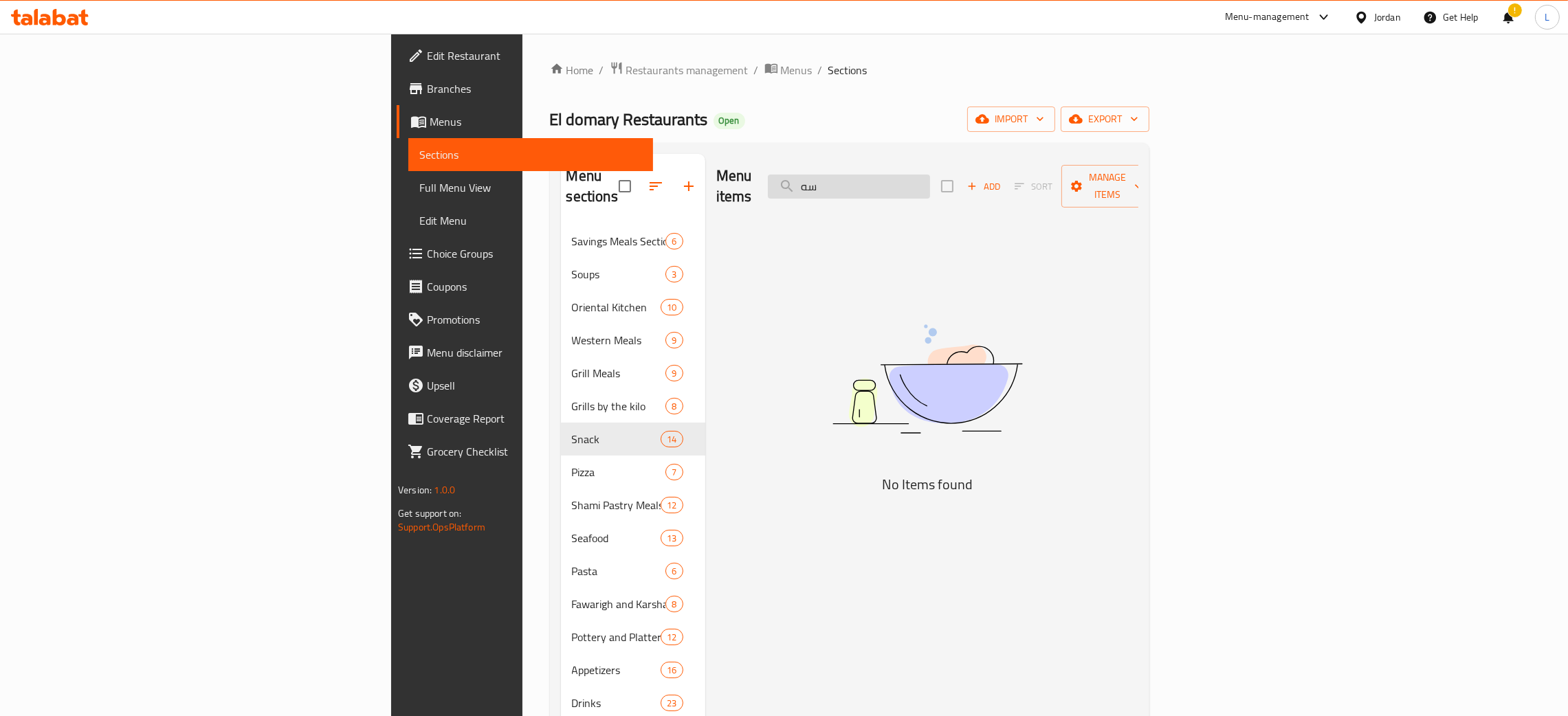
type input "س"
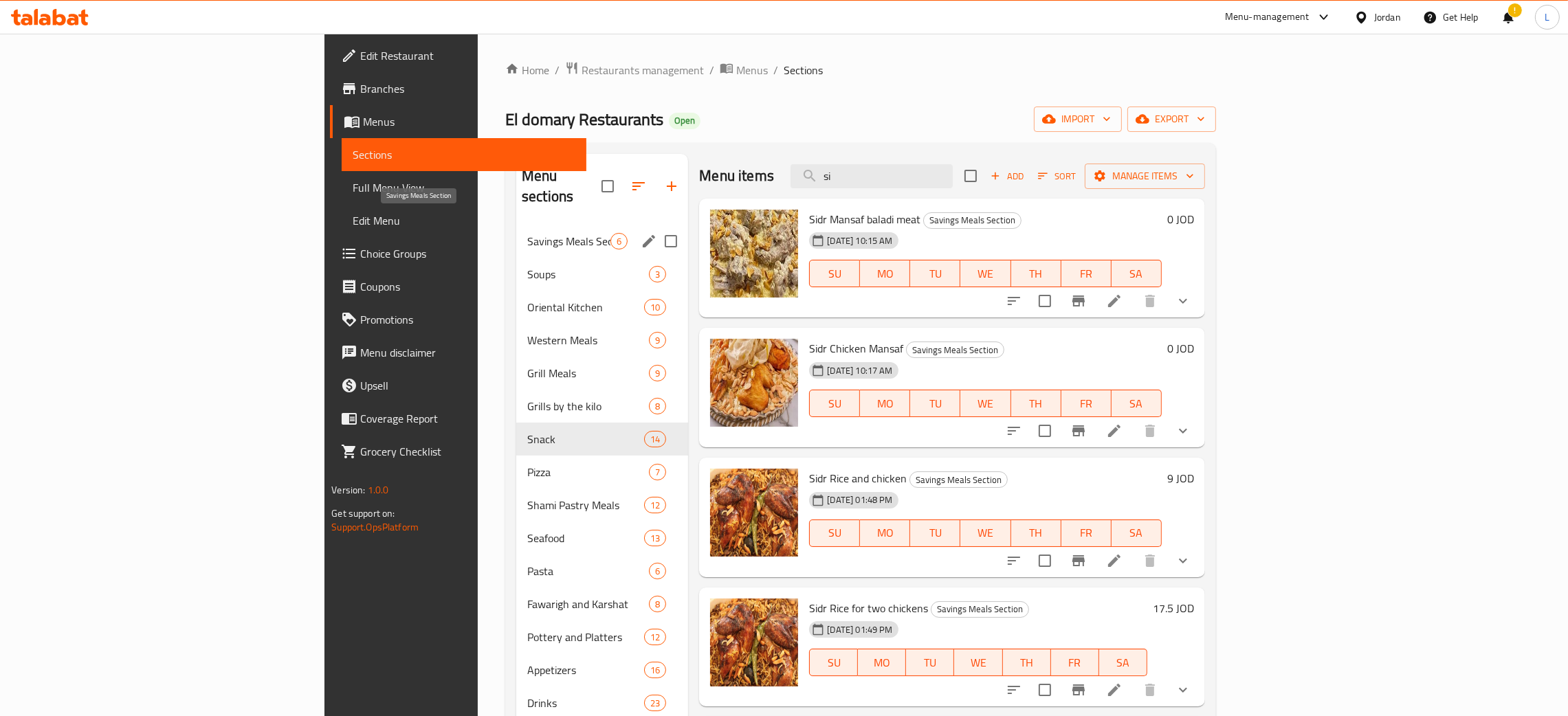
type input "si"
click at [527, 233] on span "Savings Meals Section" at bounding box center [569, 240] width 84 height 16
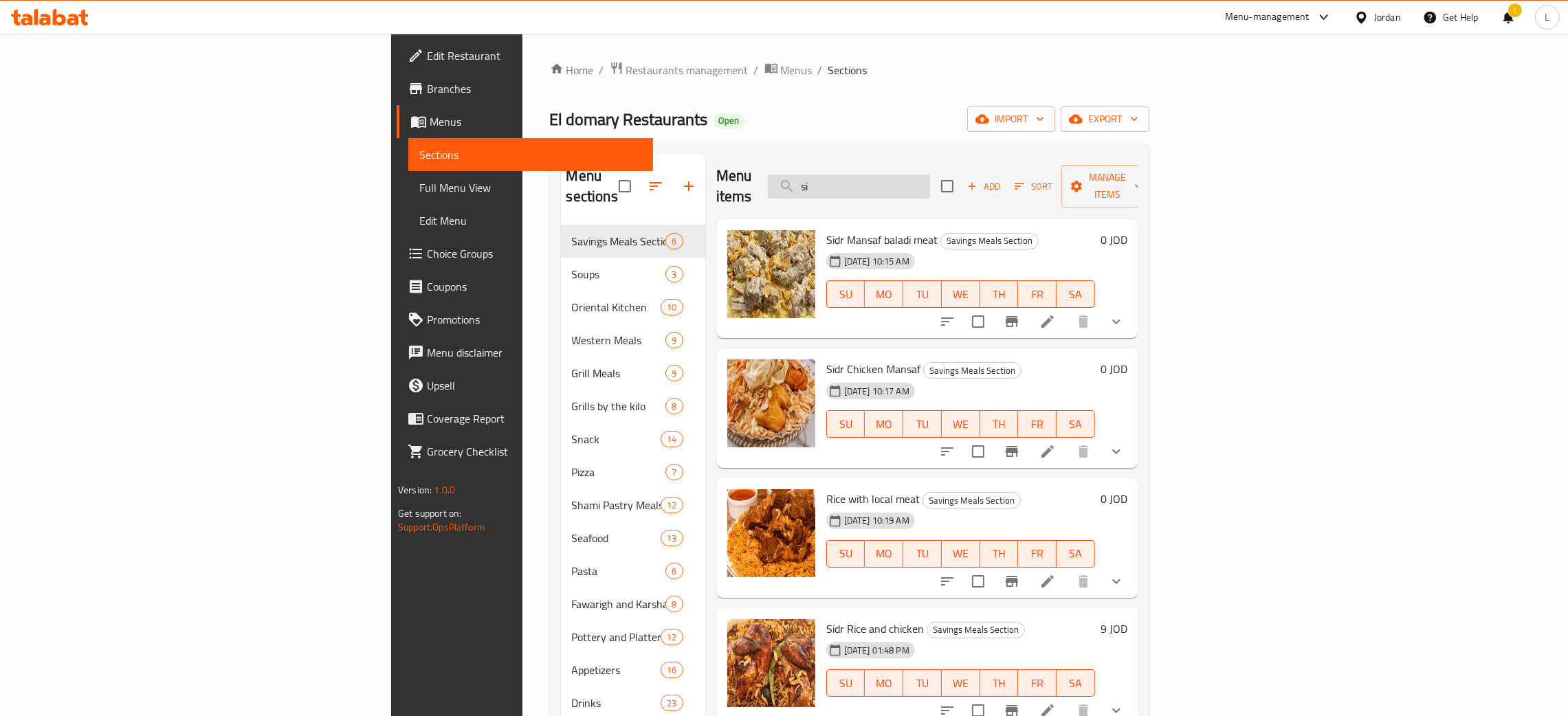
click at [930, 179] on input "si" at bounding box center [849, 186] width 162 height 24
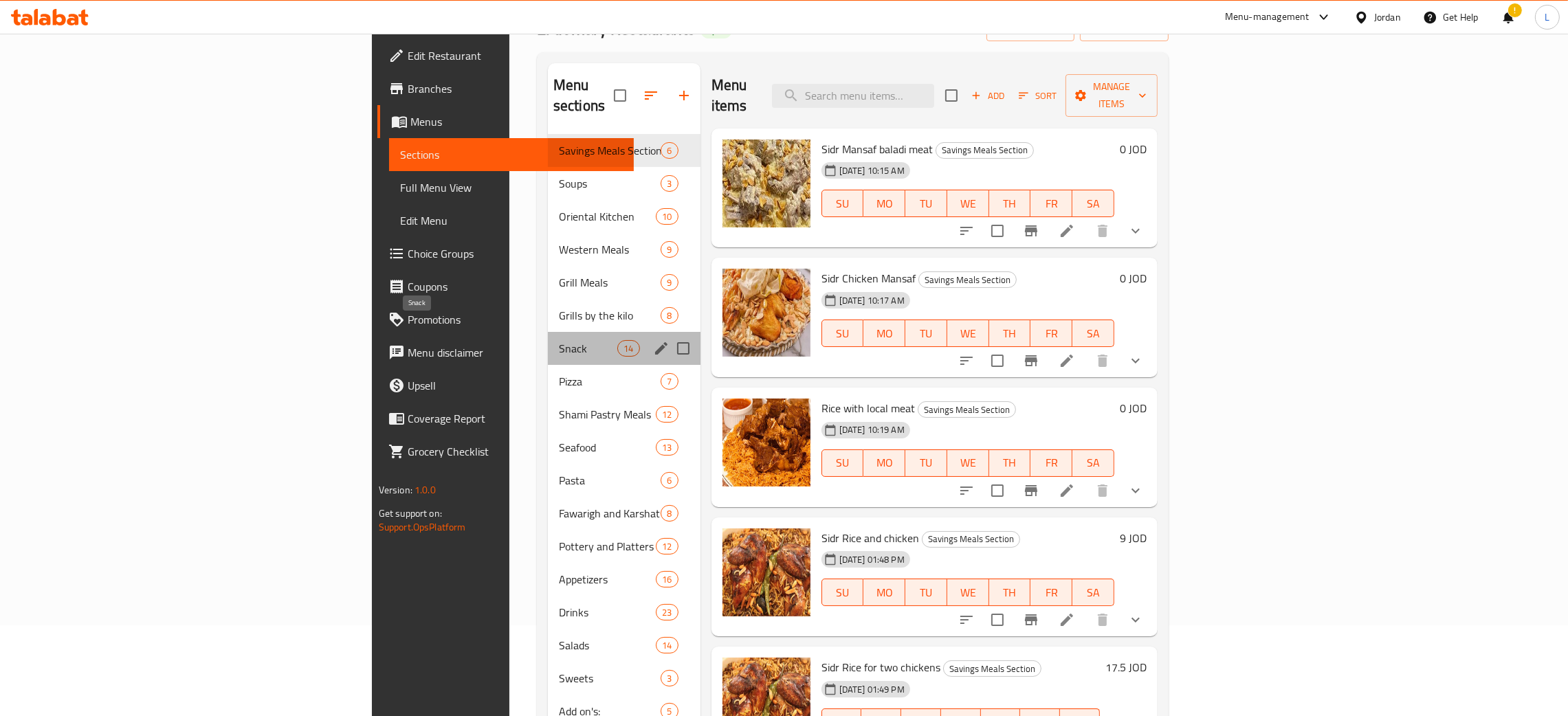
click at [559, 340] on span "Snack" at bounding box center [588, 348] width 59 height 16
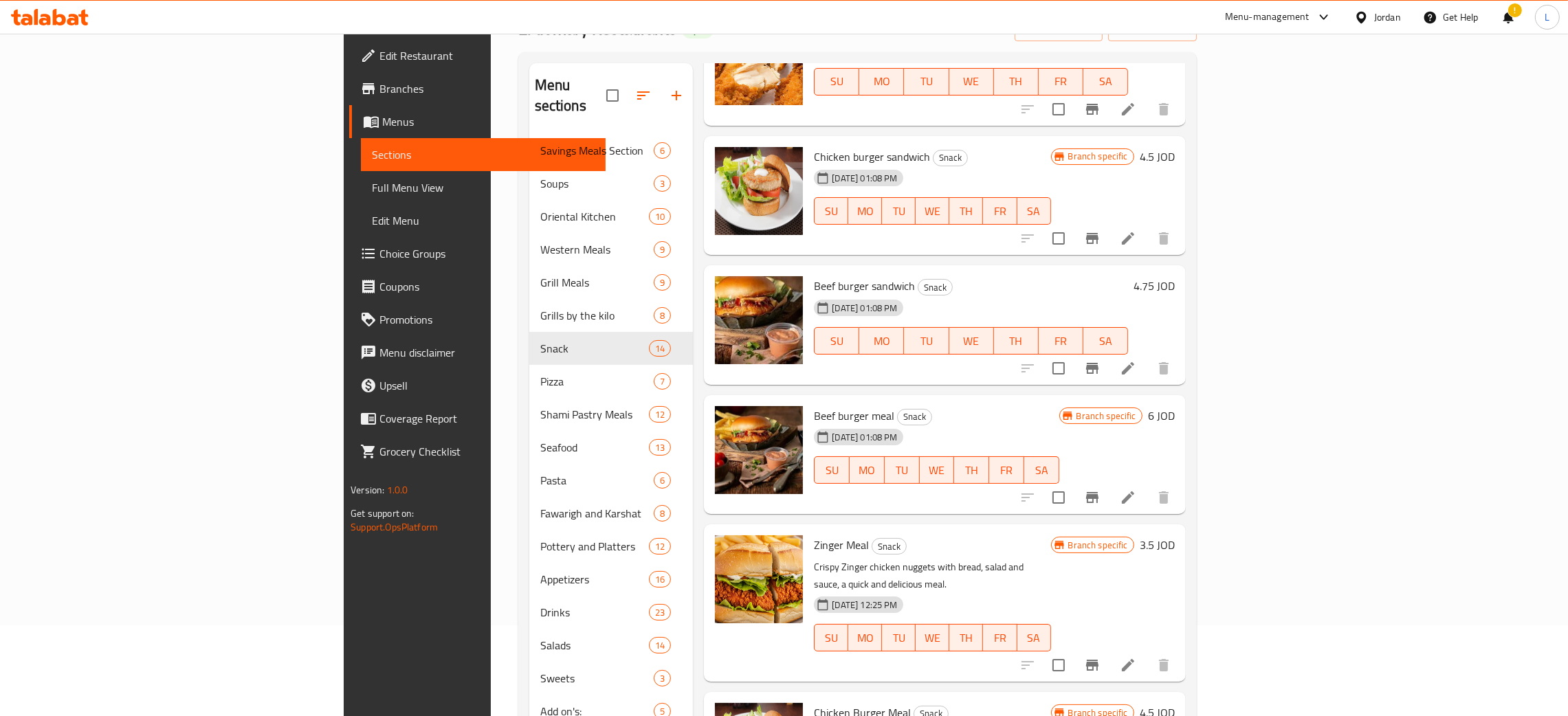
scroll to position [1030, 0]
click at [1100, 230] on icon "Branch-specific-item" at bounding box center [1092, 237] width 16 height 16
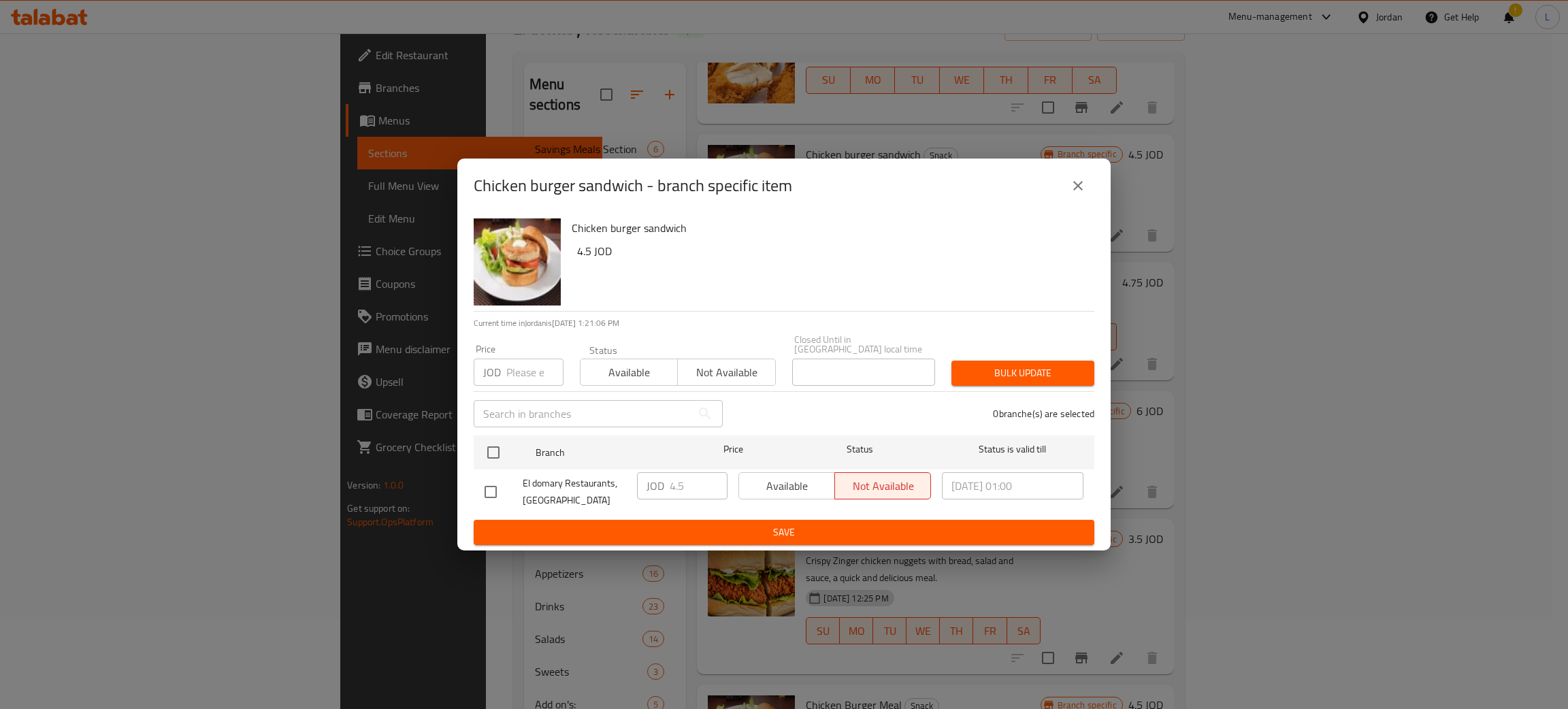
click at [593, 374] on span "Available" at bounding box center [629, 372] width 86 height 20
click at [491, 445] on input "checkbox" at bounding box center [494, 452] width 28 height 28
checkbox input "true"
click at [1080, 186] on icon "close" at bounding box center [1077, 185] width 16 height 16
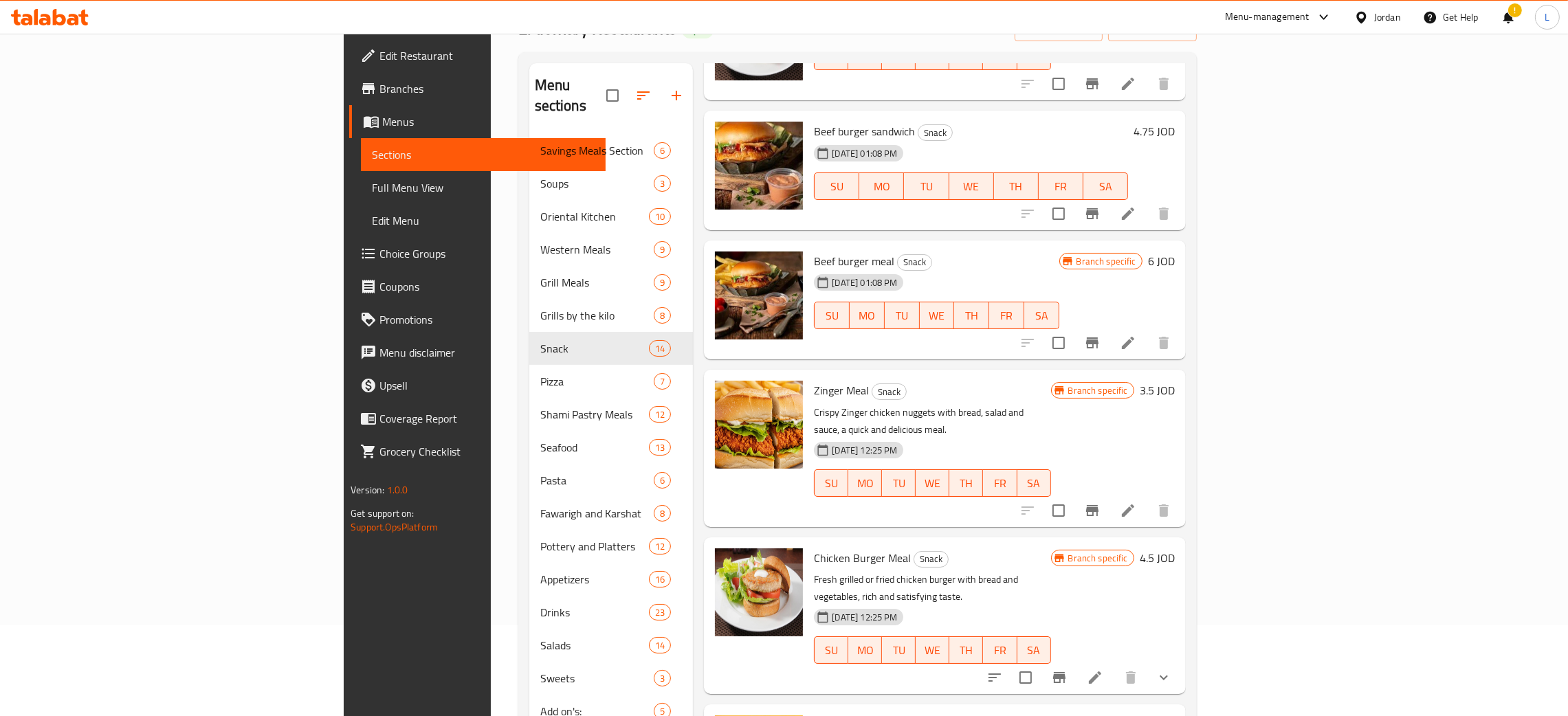
scroll to position [1193, 0]
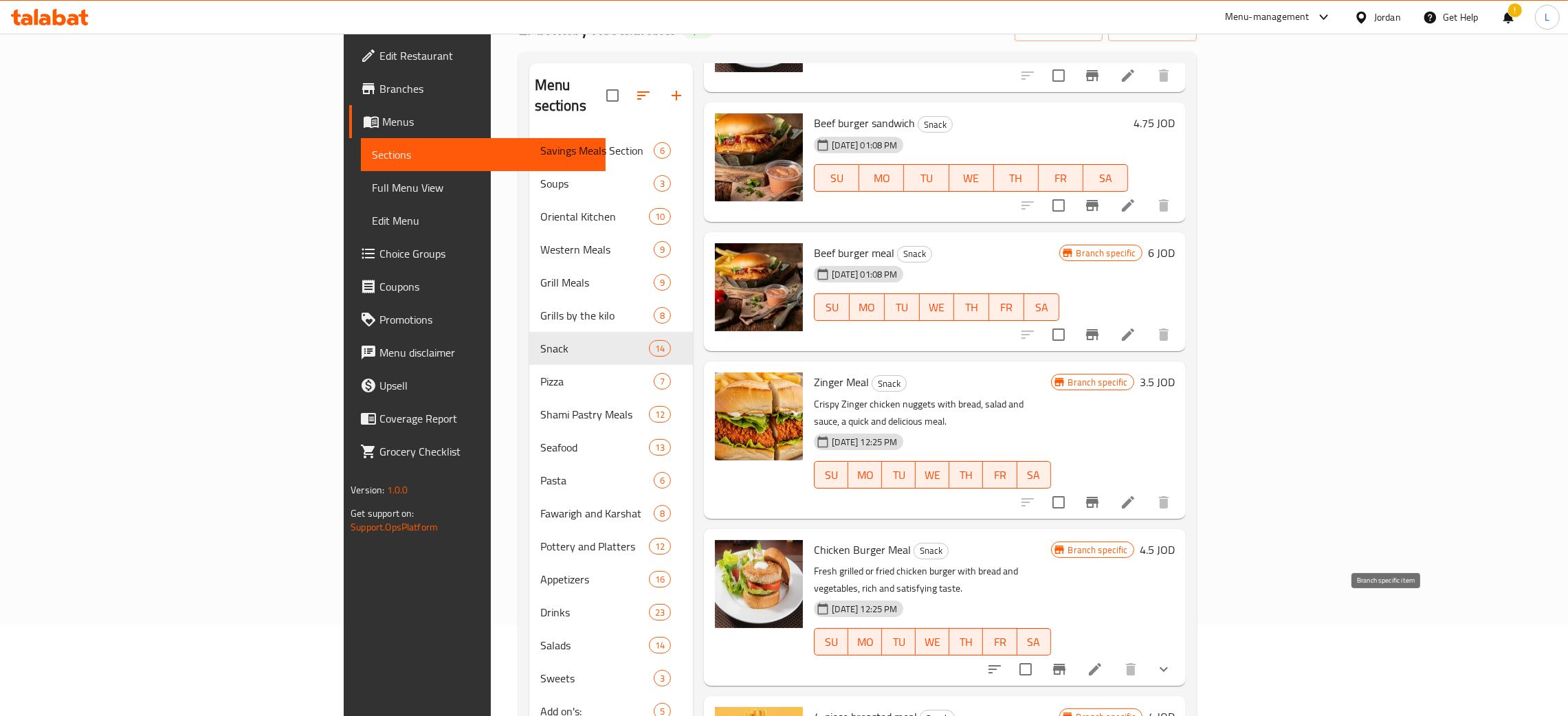
click at [1075, 653] on button "Branch-specific-item" at bounding box center [1058, 669] width 33 height 33
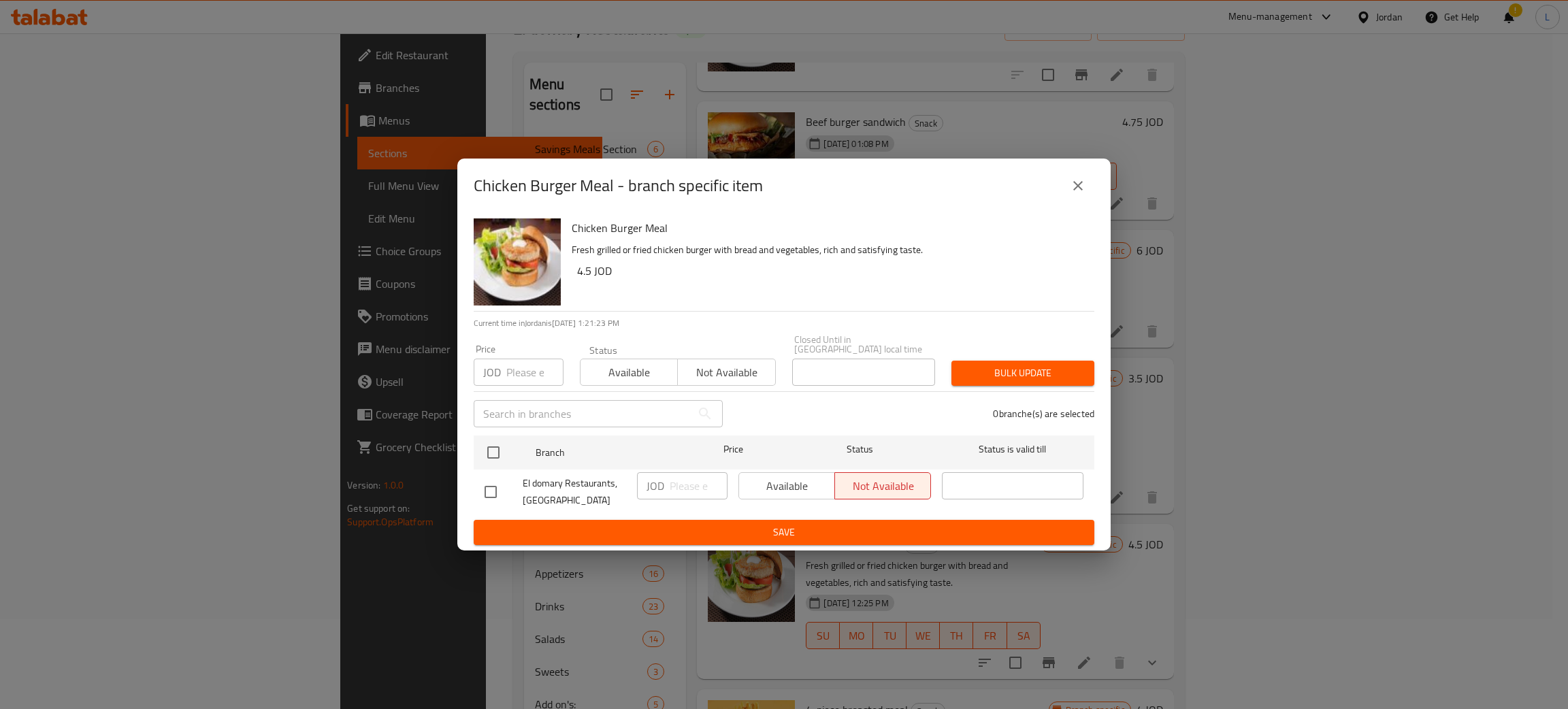
drag, startPoint x: 631, startPoint y: 367, endPoint x: 621, endPoint y: 377, distance: 14.1
click at [628, 367] on span "Available" at bounding box center [629, 372] width 86 height 20
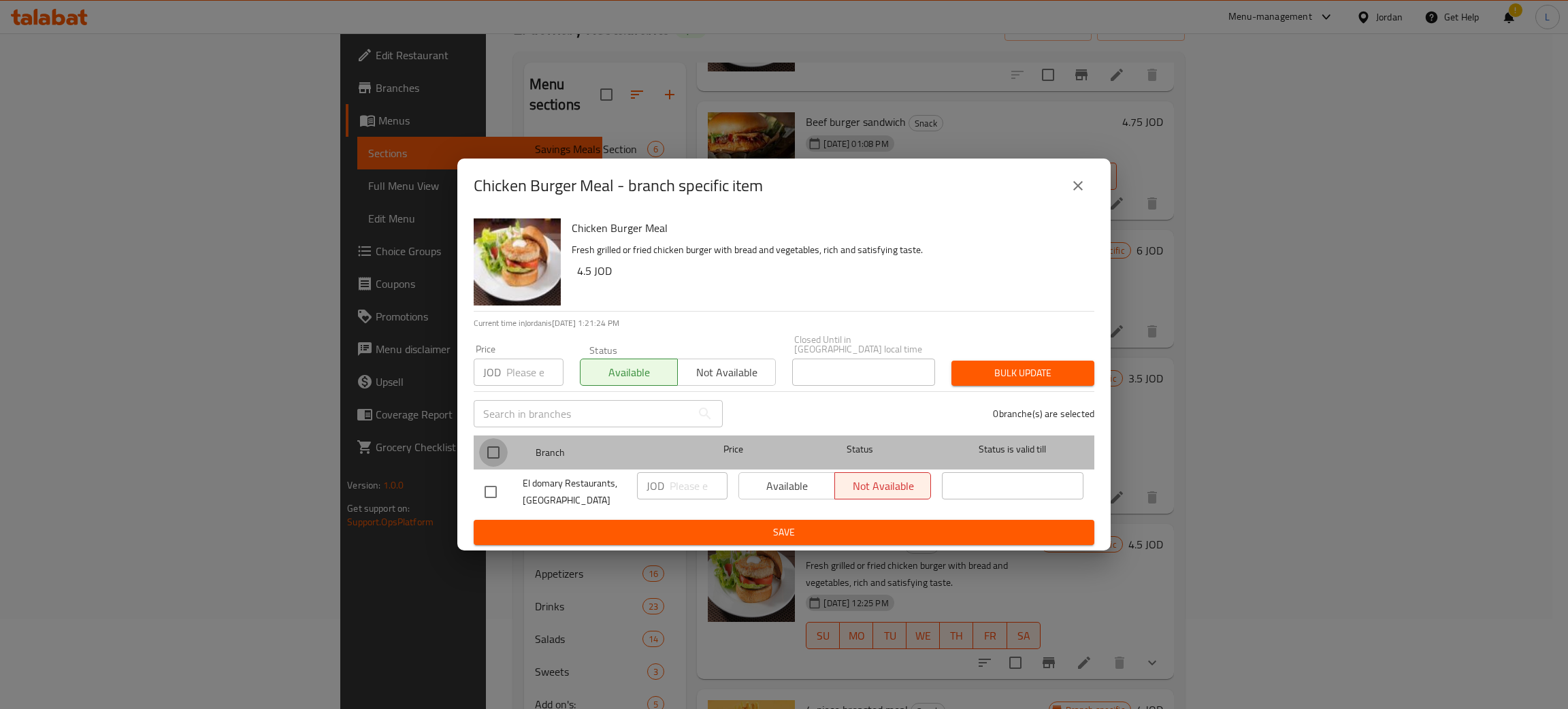
click at [497, 438] on input "checkbox" at bounding box center [494, 452] width 28 height 28
checkbox input "true"
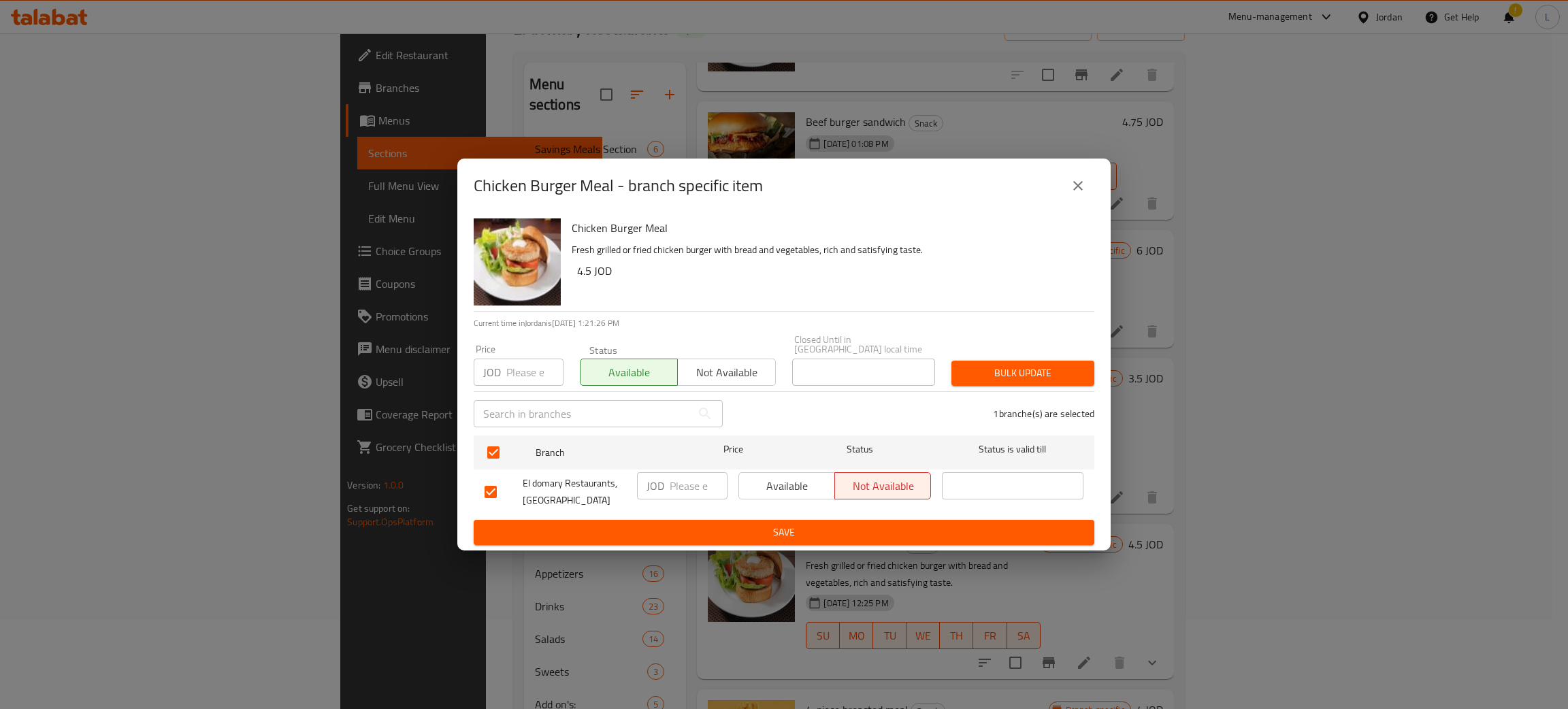
click at [1086, 186] on button "close" at bounding box center [1078, 185] width 33 height 33
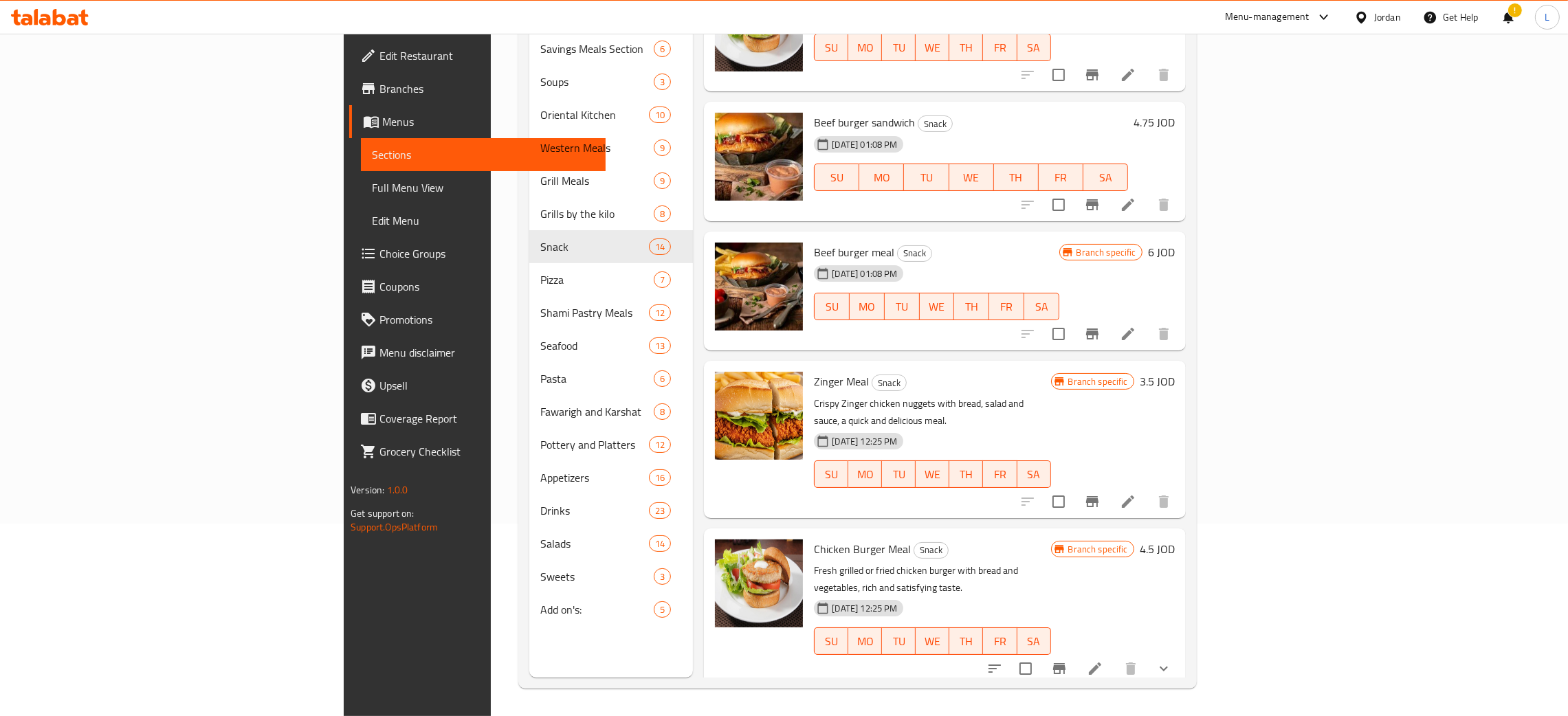
scroll to position [1134, 0]
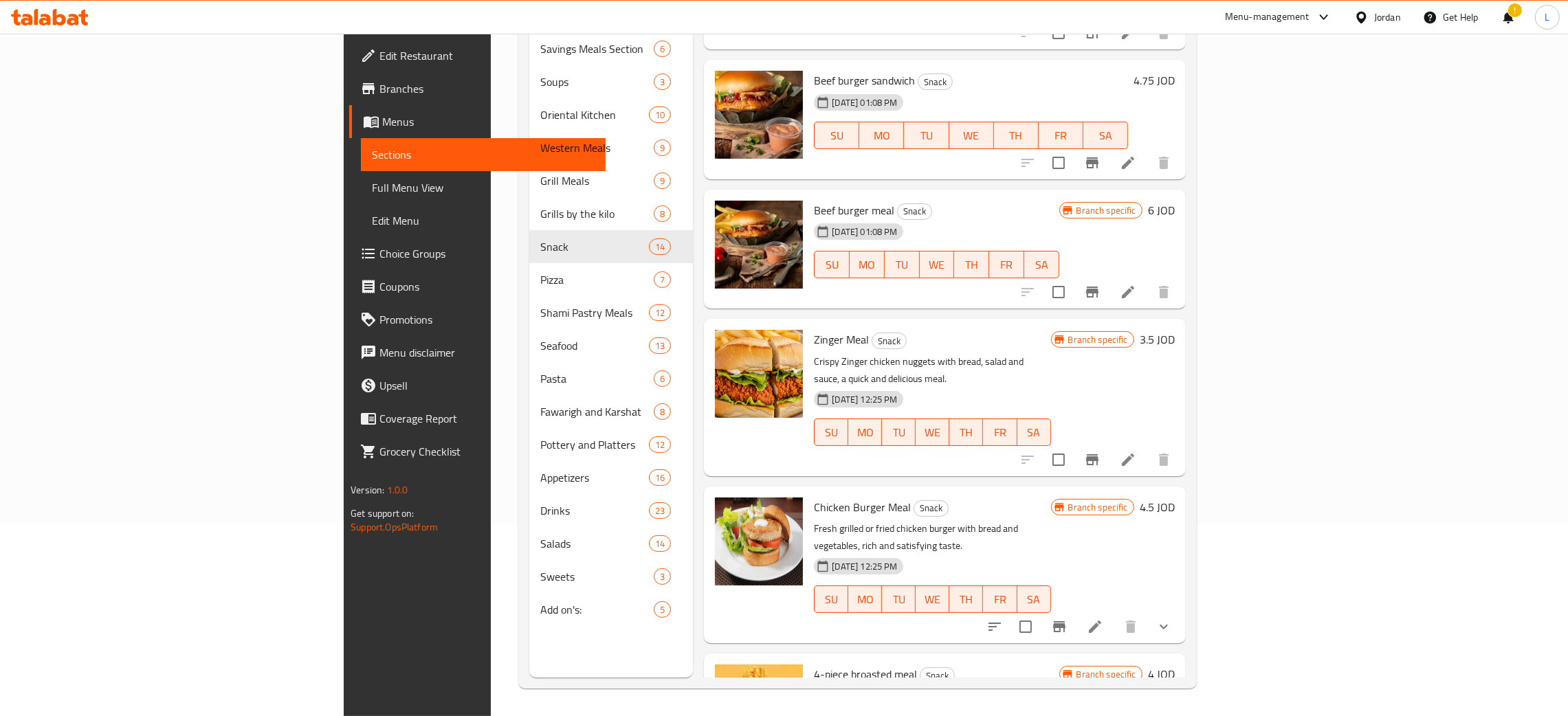
click at [813, 498] on span "Chicken Burger Meal" at bounding box center [862, 508] width 97 height 21
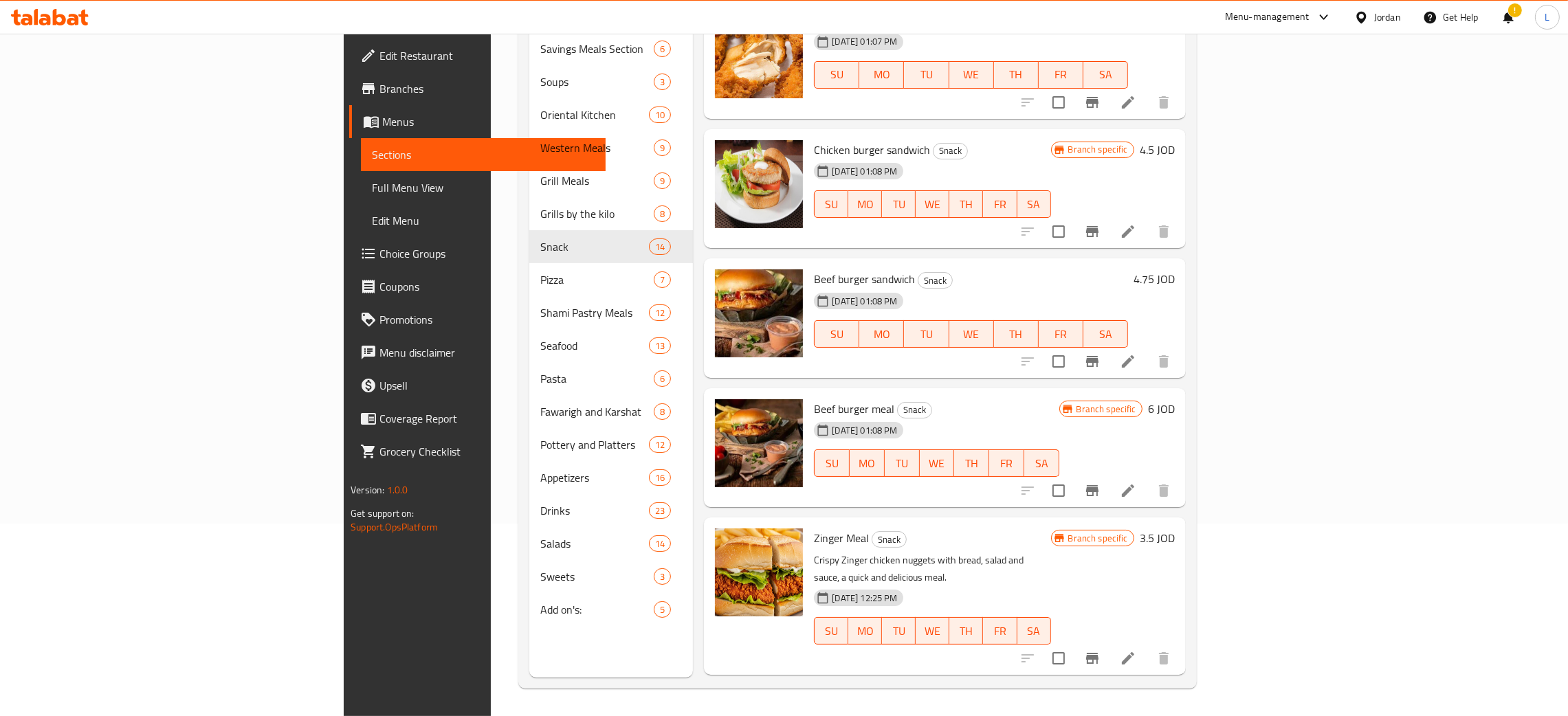
scroll to position [722, 0]
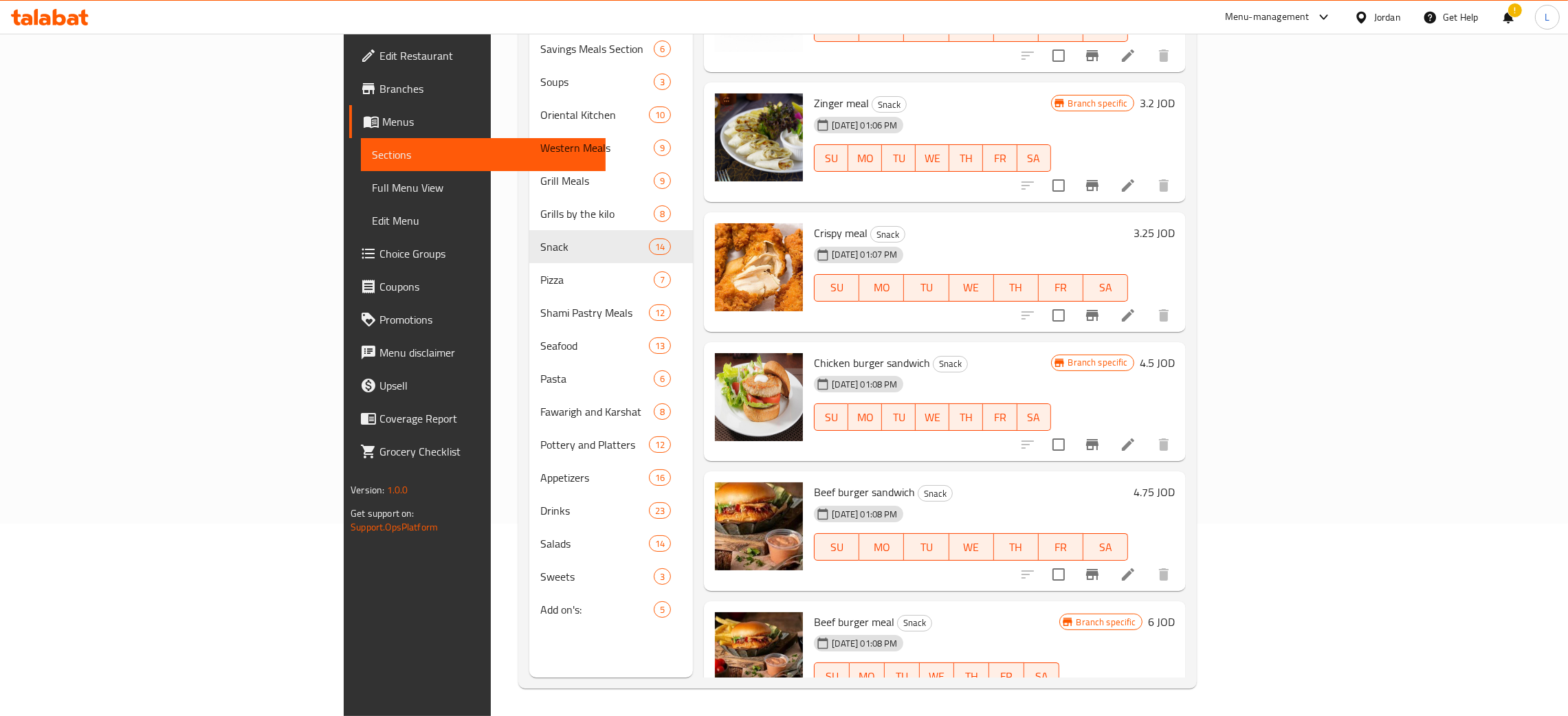
click at [813, 352] on span "Chicken burger sandwich" at bounding box center [871, 363] width 116 height 21
click at [1100, 437] on icon "Branch-specific-item" at bounding box center [1092, 444] width 16 height 16
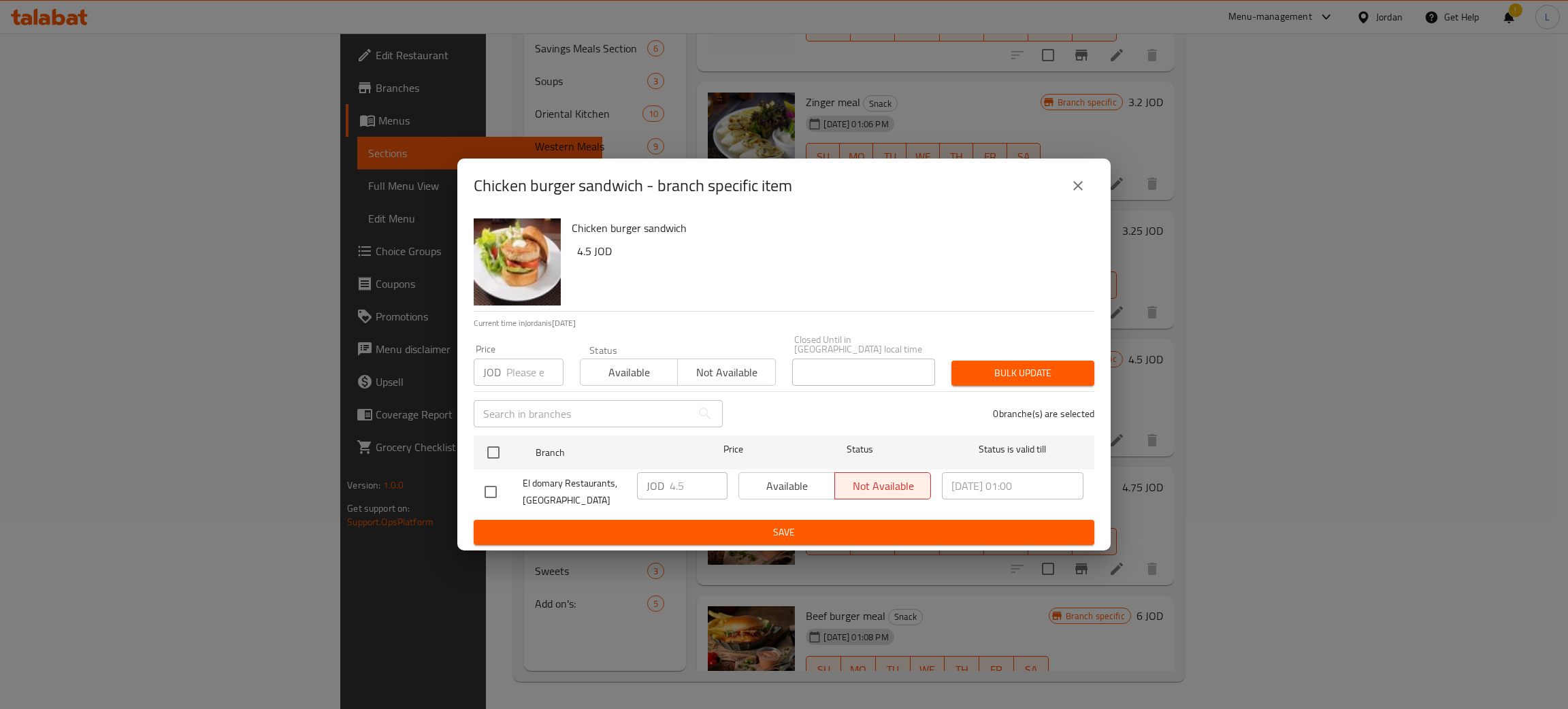
click at [615, 363] on span "Available" at bounding box center [629, 372] width 86 height 20
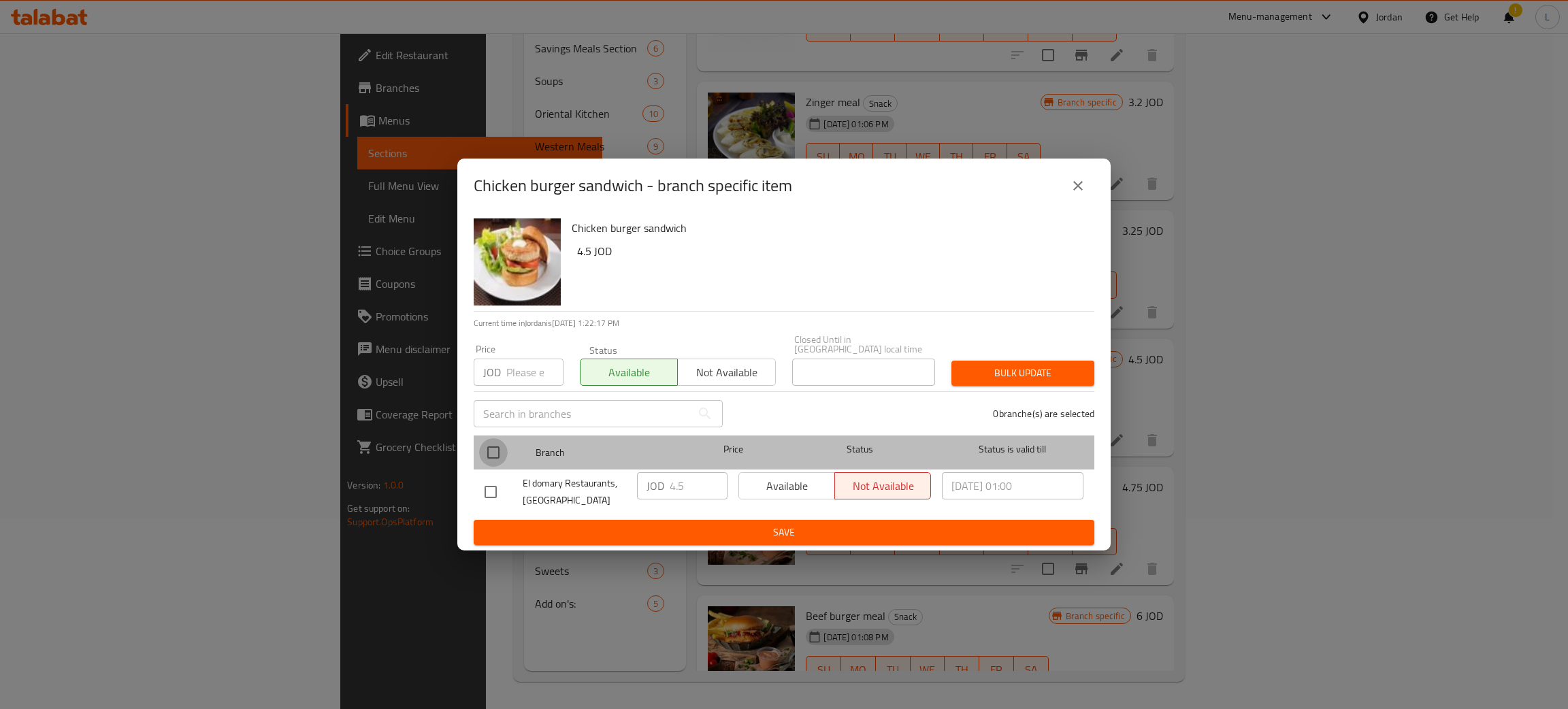
click at [488, 439] on input "checkbox" at bounding box center [494, 452] width 28 height 28
checkbox input "true"
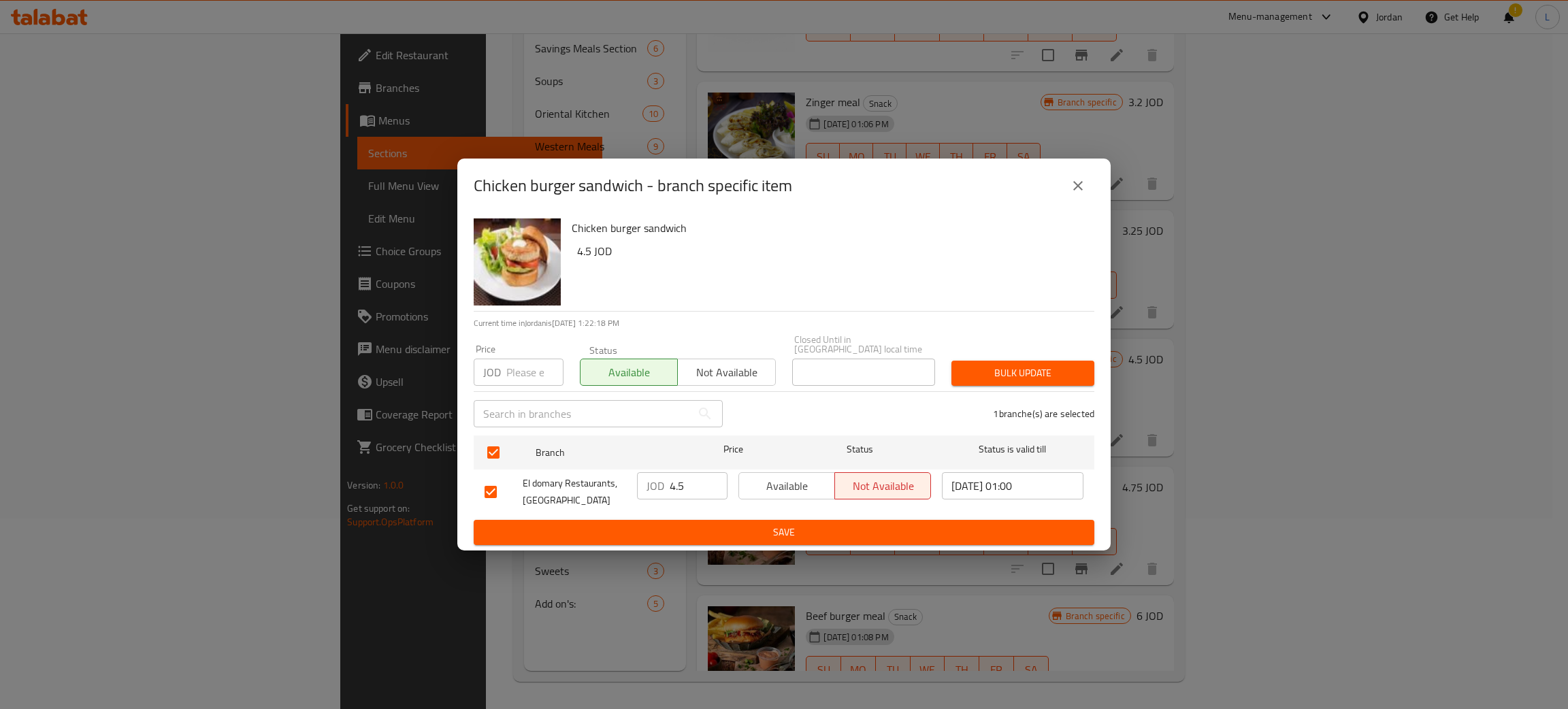
click at [997, 365] on span "Bulk update" at bounding box center [1023, 373] width 121 height 17
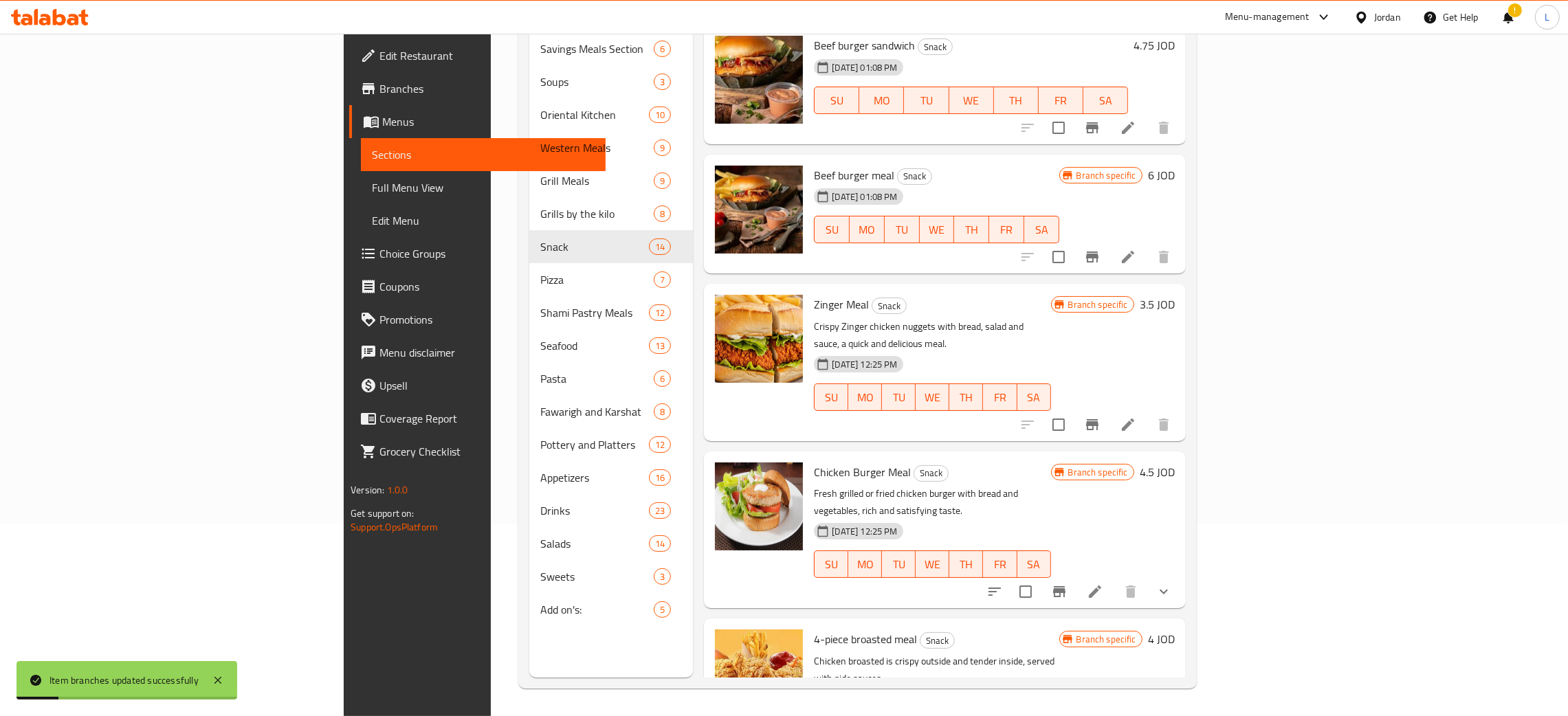
scroll to position [1193, 0]
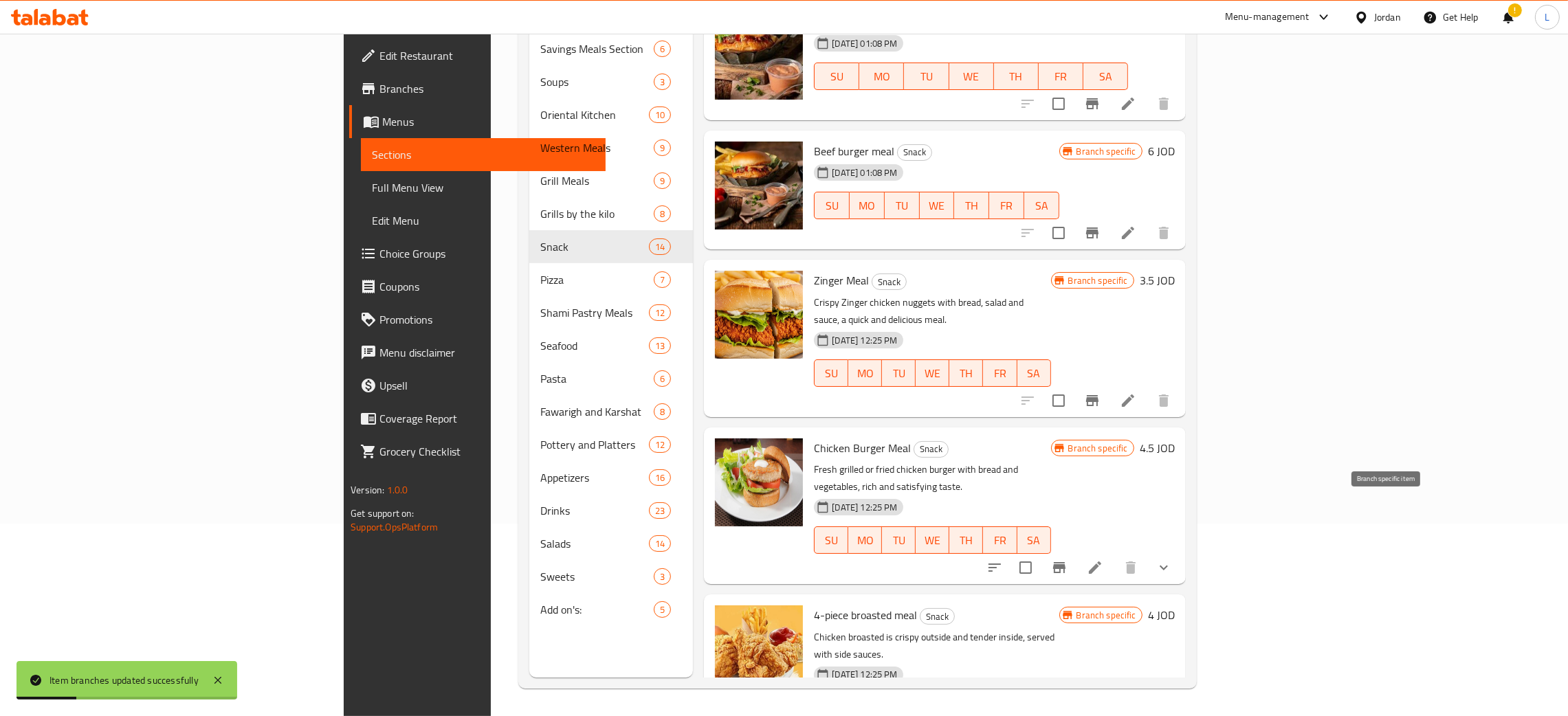
click at [1067, 559] on icon "Branch-specific-item" at bounding box center [1058, 567] width 16 height 16
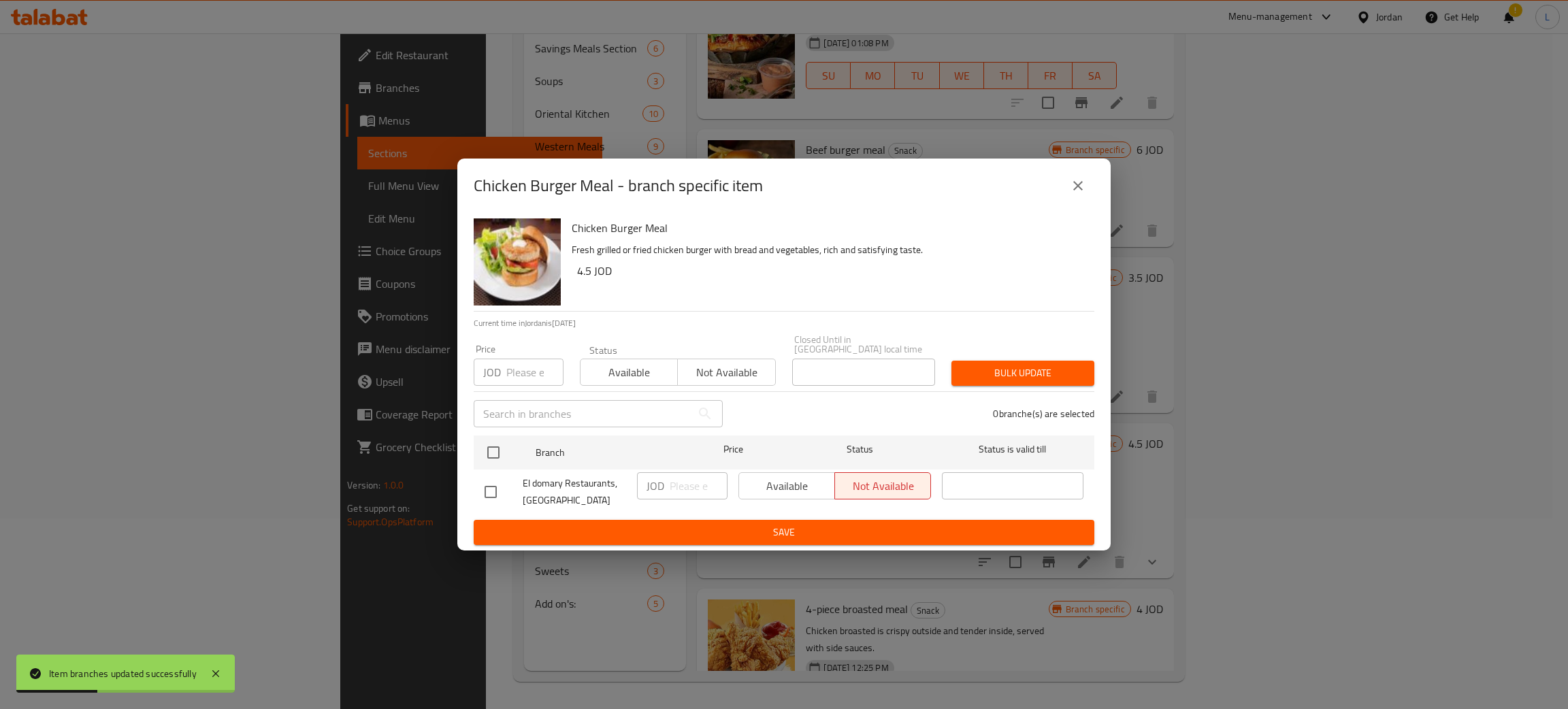
drag, startPoint x: 616, startPoint y: 356, endPoint x: 521, endPoint y: 414, distance: 111.3
click at [618, 363] on span "Available" at bounding box center [629, 372] width 86 height 20
click at [488, 460] on input "checkbox" at bounding box center [494, 452] width 28 height 28
checkbox input "true"
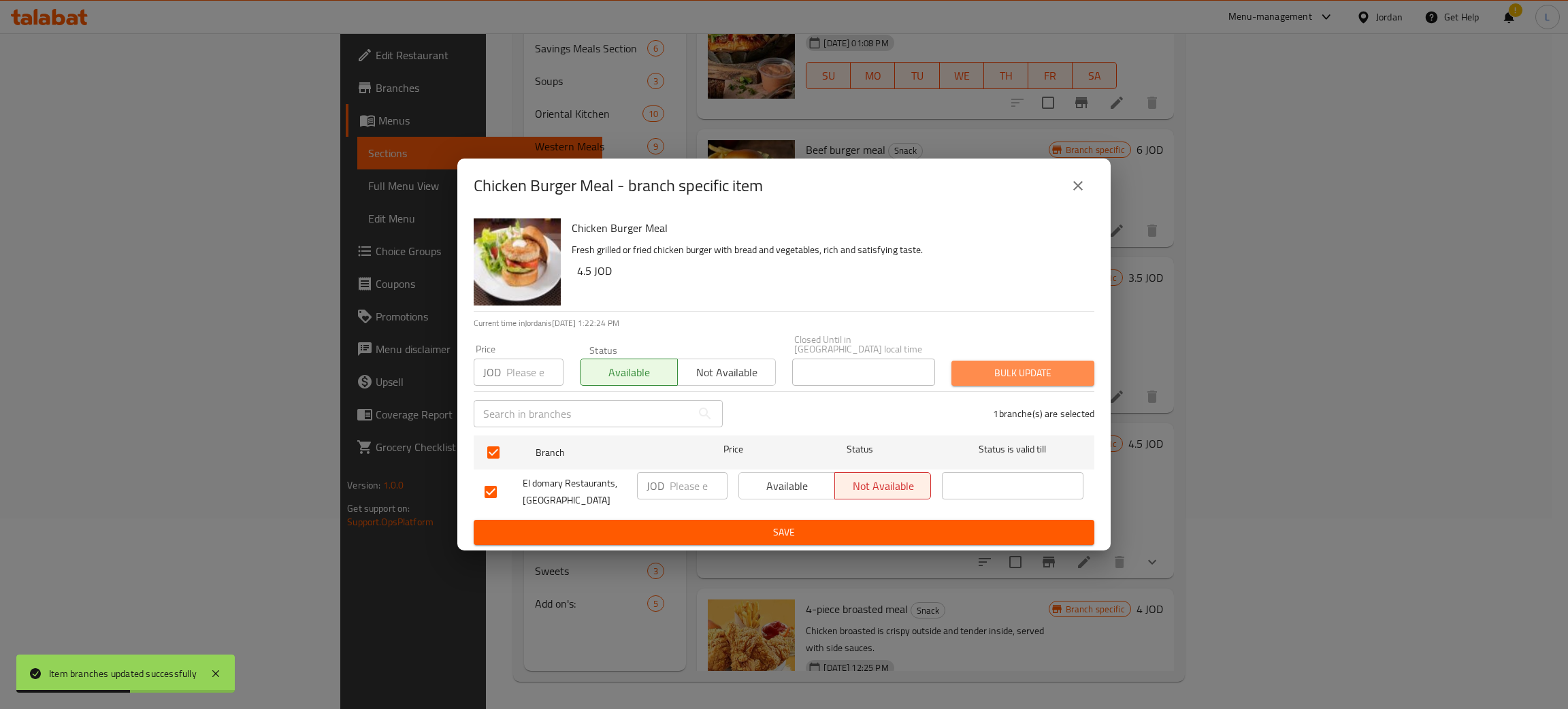
click at [1012, 373] on span "Bulk update" at bounding box center [1023, 373] width 121 height 17
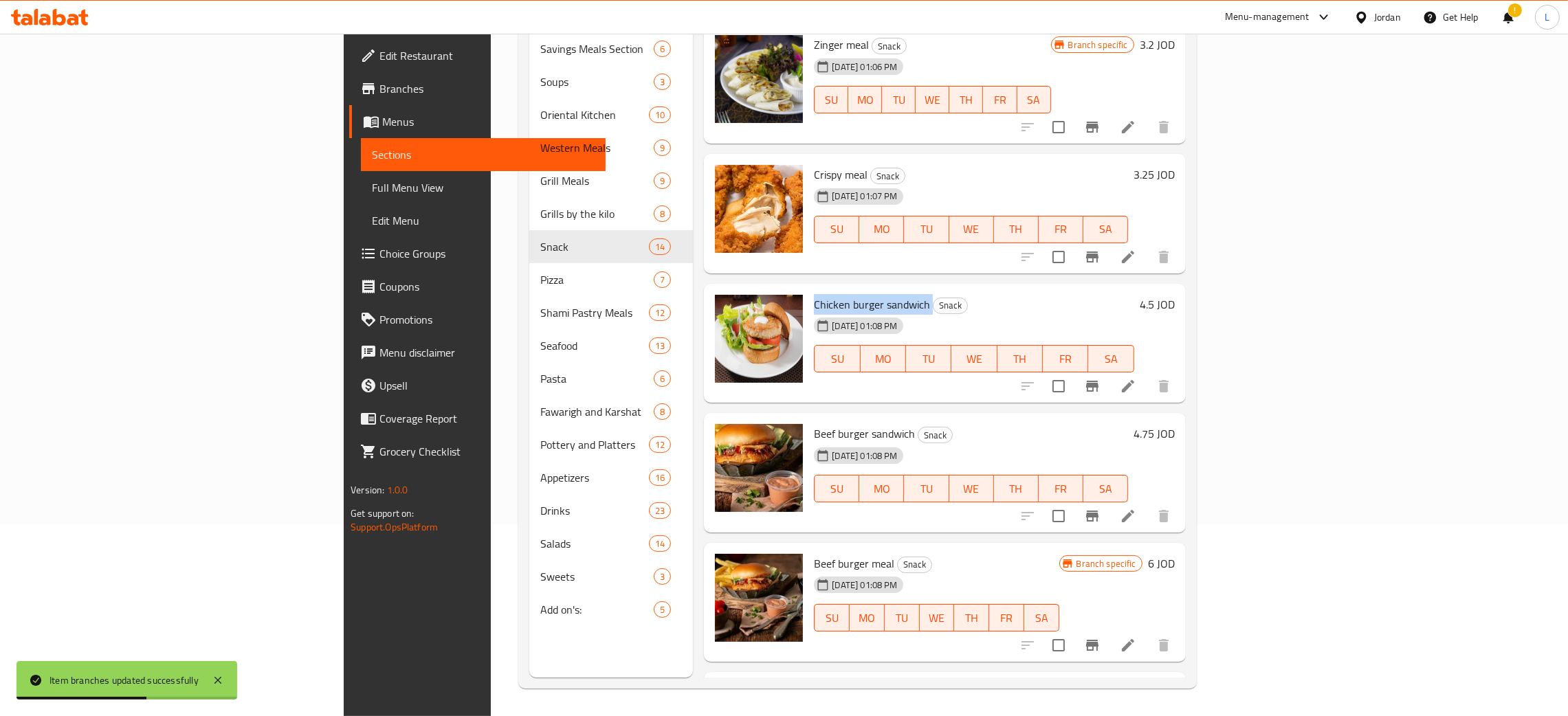
scroll to position [677, 0]
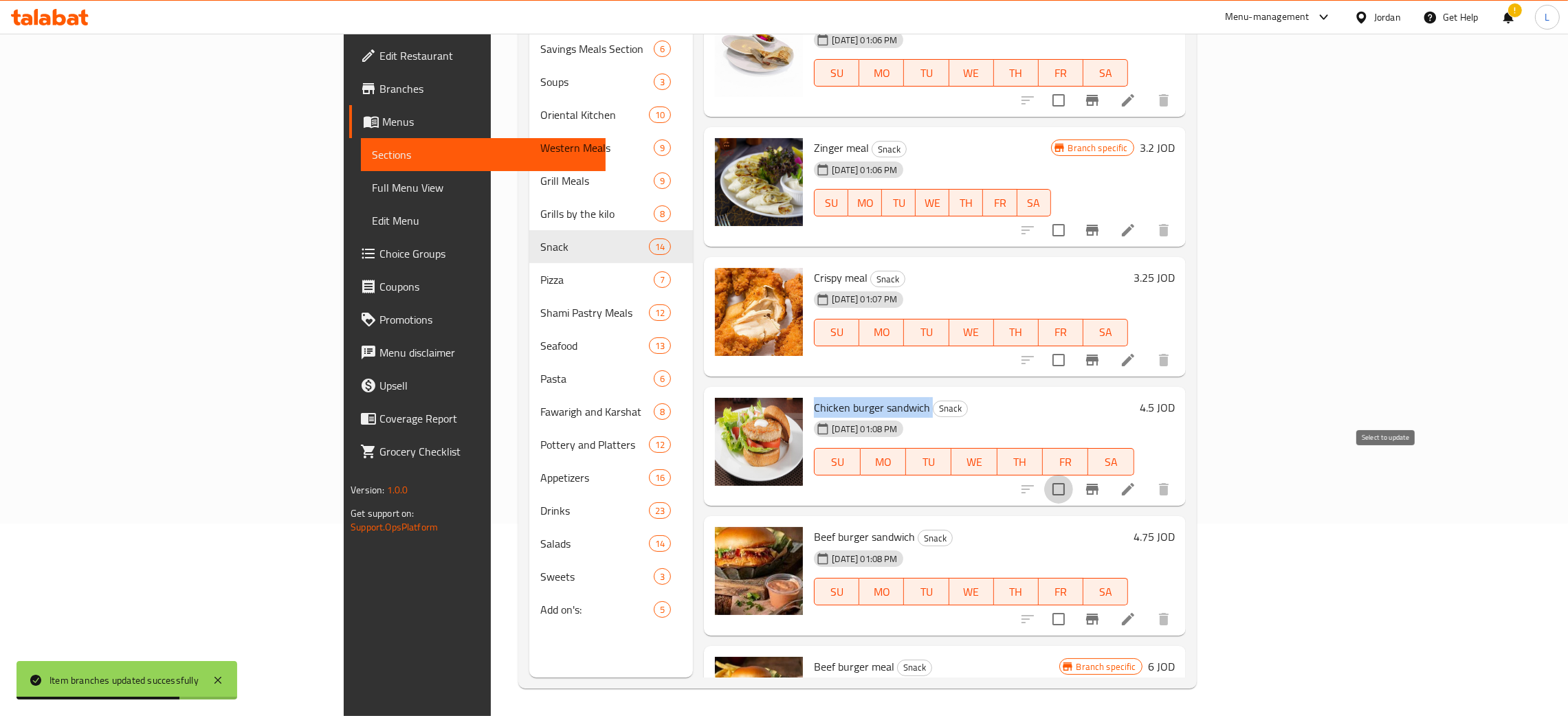
click at [1073, 475] on input "checkbox" at bounding box center [1058, 489] width 28 height 28
checkbox input "false"
click at [1100, 481] on icon "Branch-specific-item" at bounding box center [1092, 489] width 16 height 16
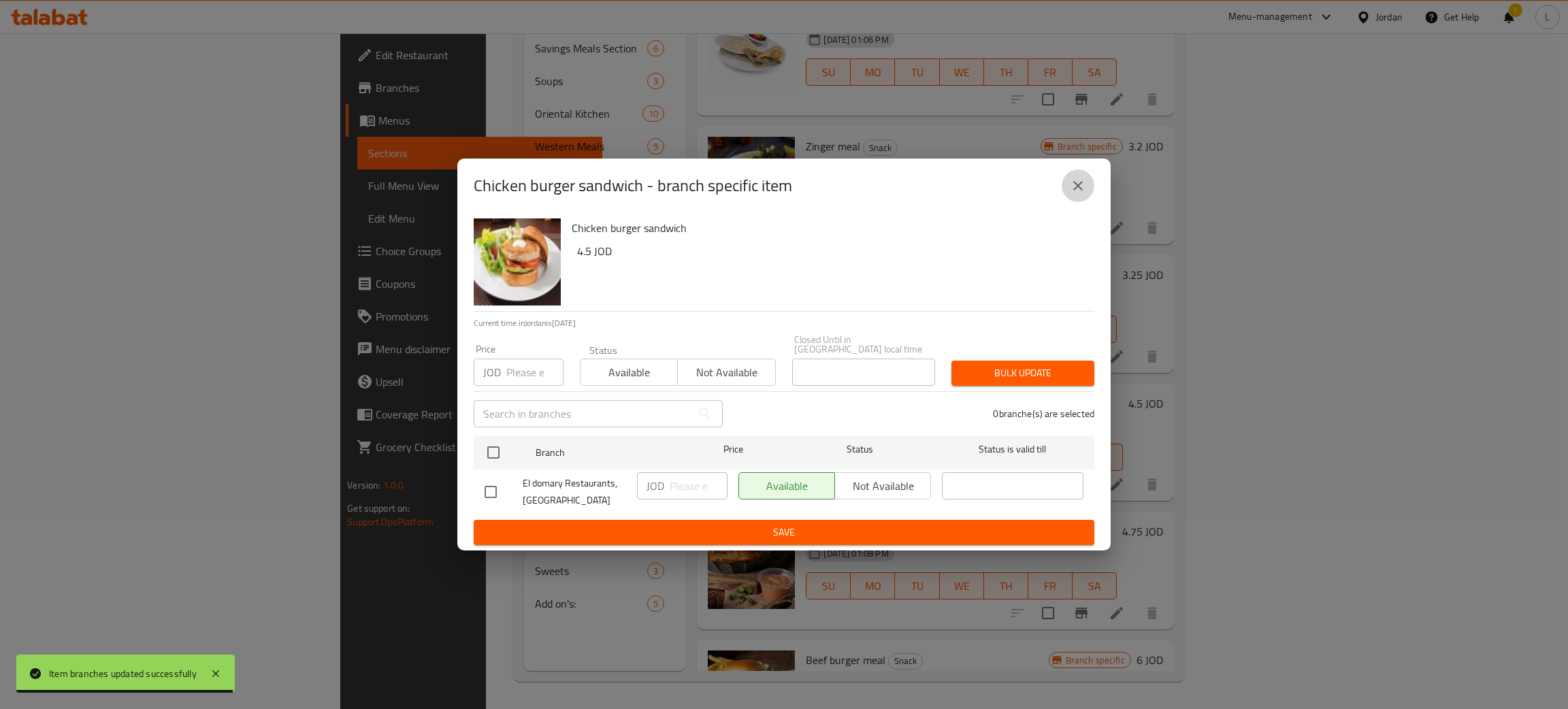
click at [1081, 194] on icon "close" at bounding box center [1077, 185] width 16 height 16
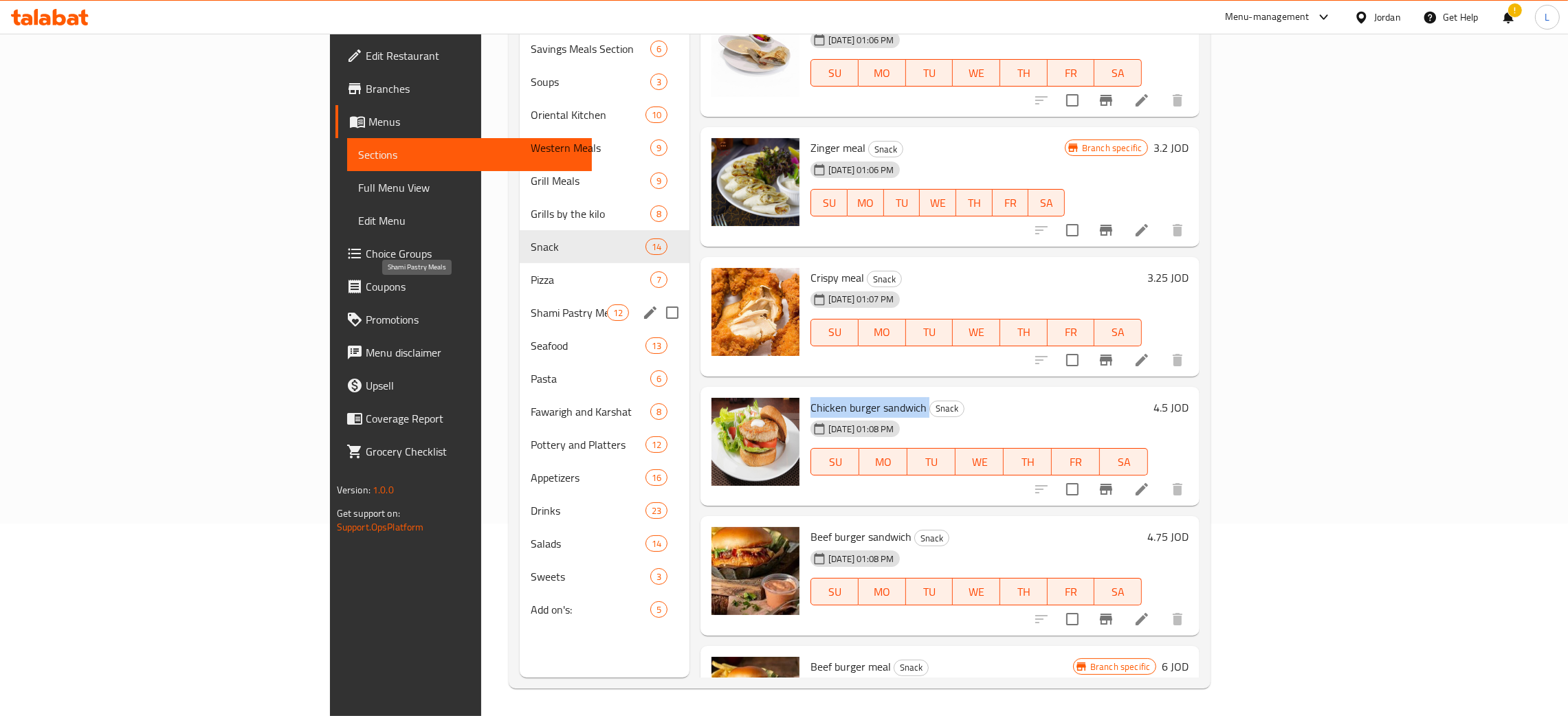
drag, startPoint x: 430, startPoint y: 296, endPoint x: 450, endPoint y: 305, distance: 21.9
click at [531, 305] on span "Shami Pastry Meals" at bounding box center [569, 312] width 76 height 16
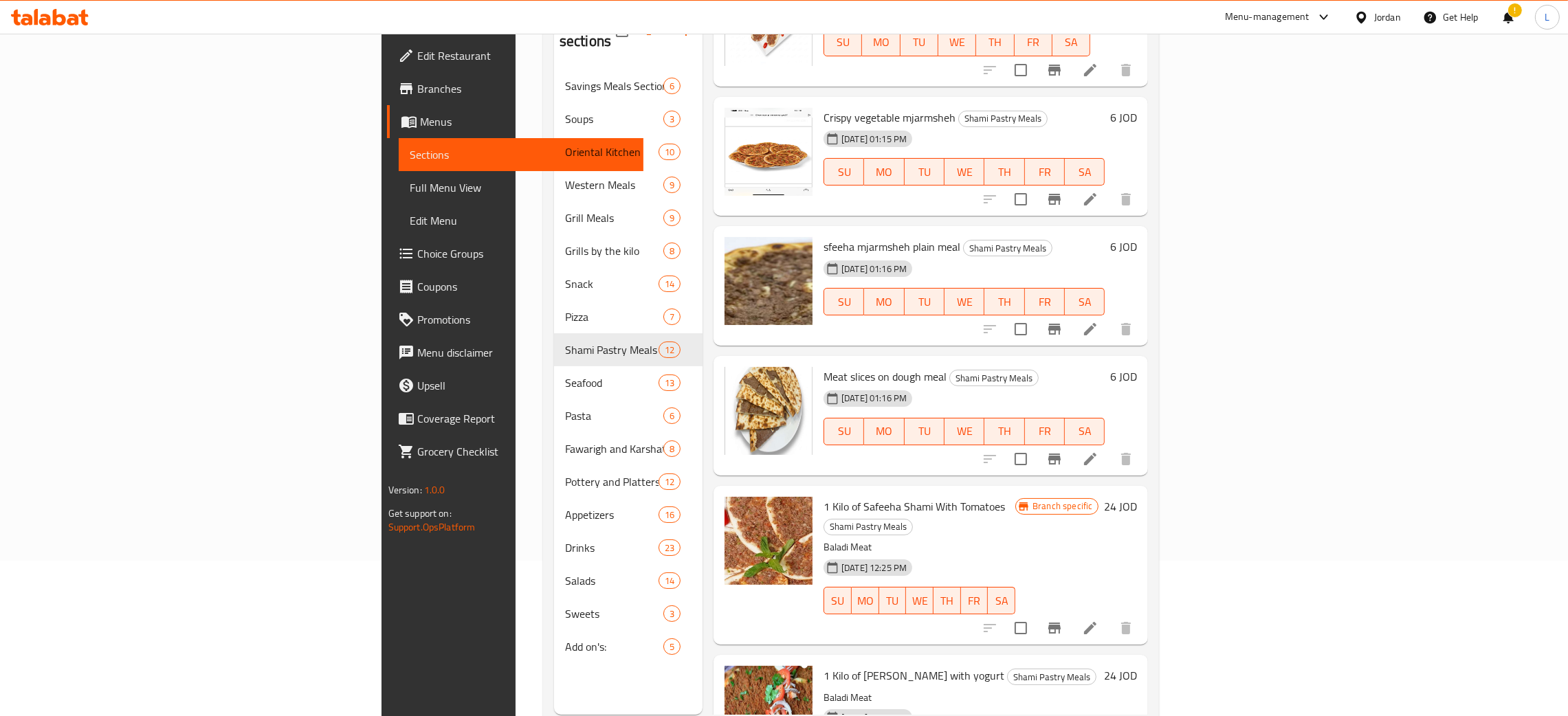
scroll to position [194, 0]
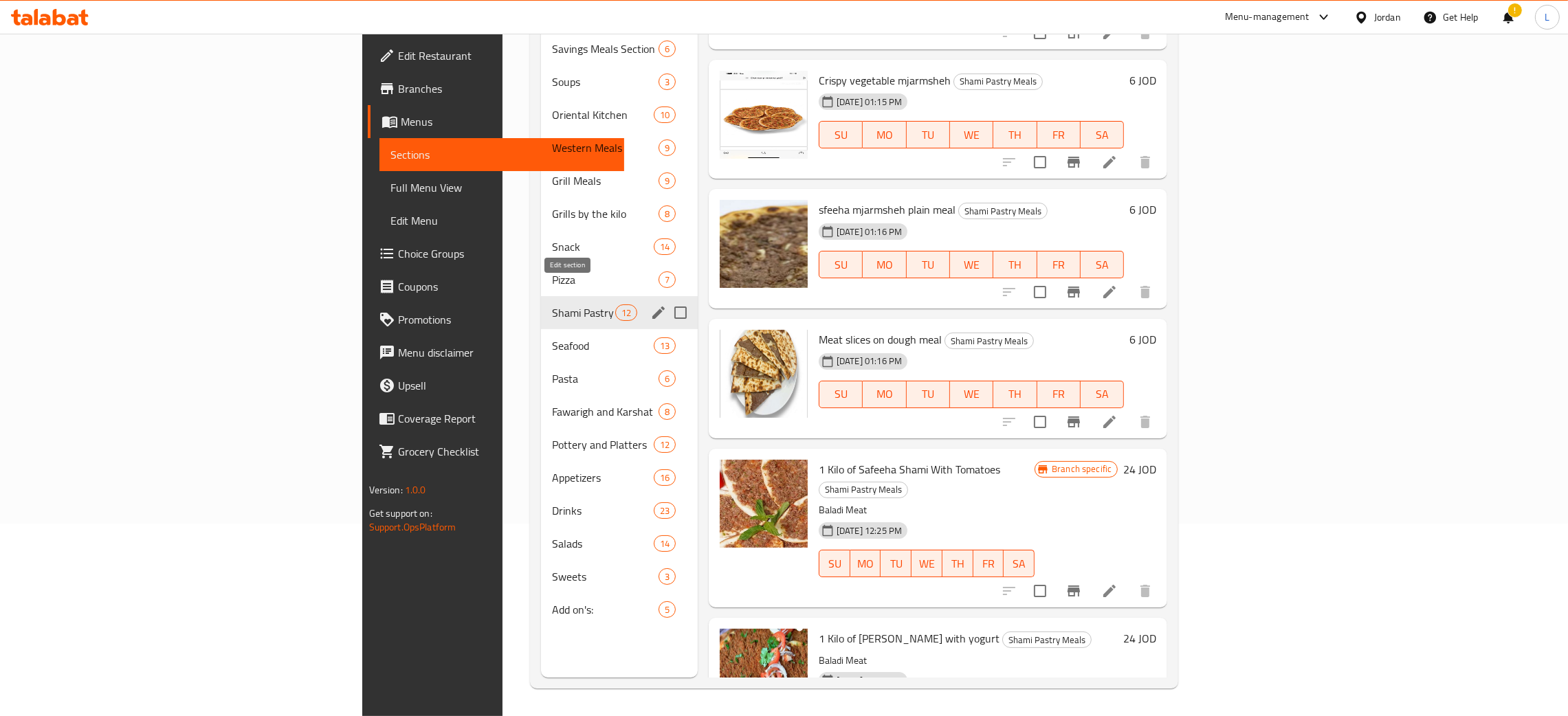
click at [650, 305] on icon "edit" at bounding box center [658, 312] width 16 height 16
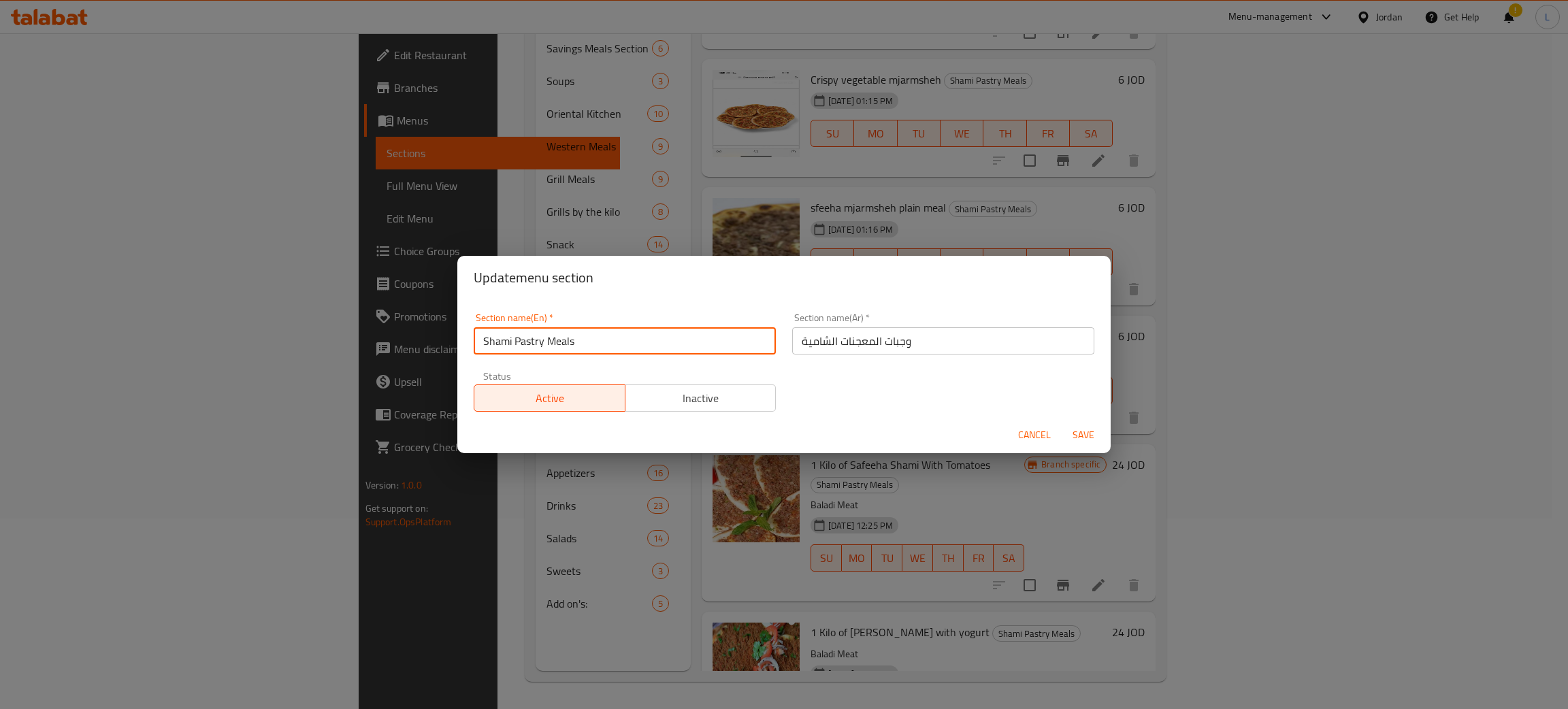
click at [612, 343] on input "Shami Pastry Meals" at bounding box center [624, 340] width 302 height 27
type input "Shami Pastry"
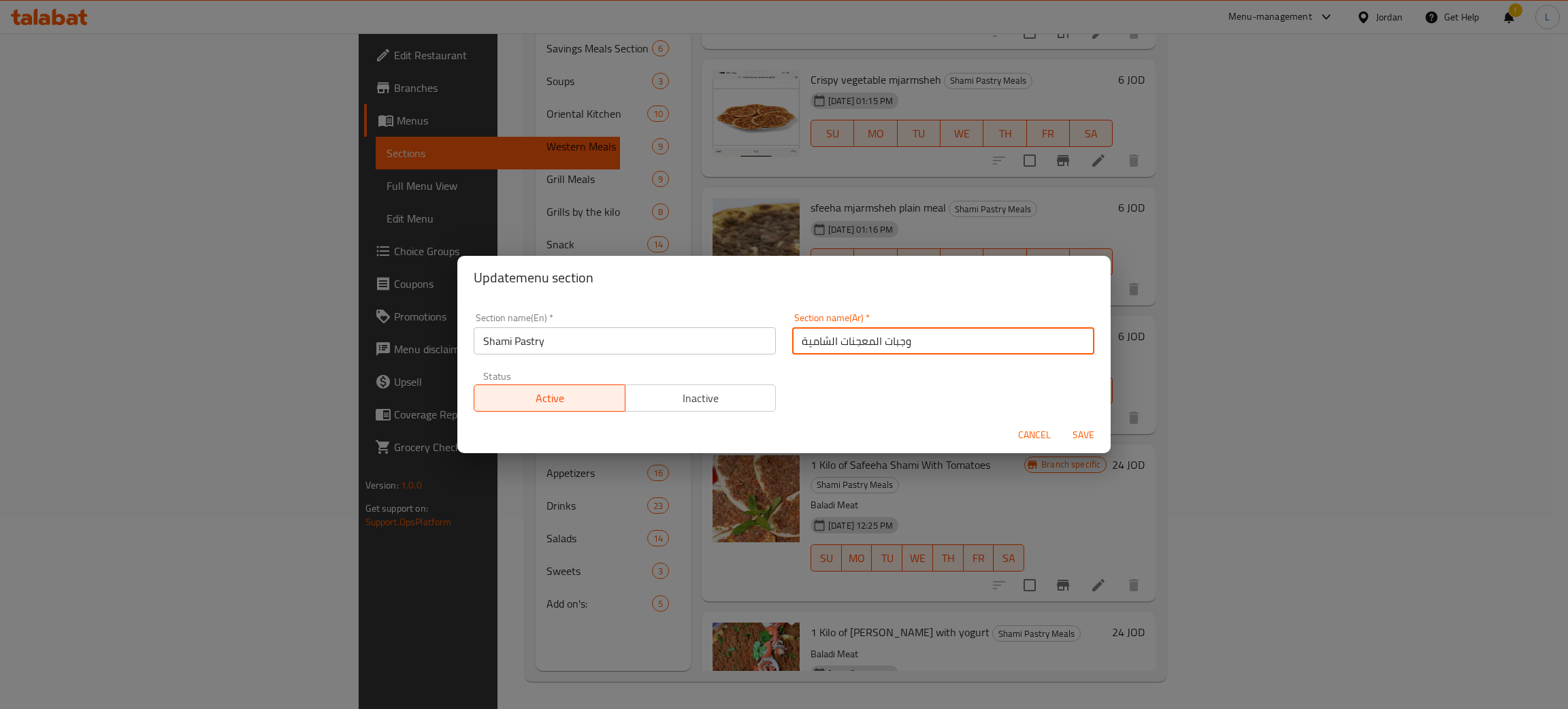
drag, startPoint x: 880, startPoint y: 339, endPoint x: 914, endPoint y: 339, distance: 34.0
click at [914, 339] on input "وجبات المعجنات الشامية" at bounding box center [943, 340] width 302 height 27
type input "المعجنات الشامية"
click at [1085, 435] on span "Save" at bounding box center [1083, 435] width 33 height 17
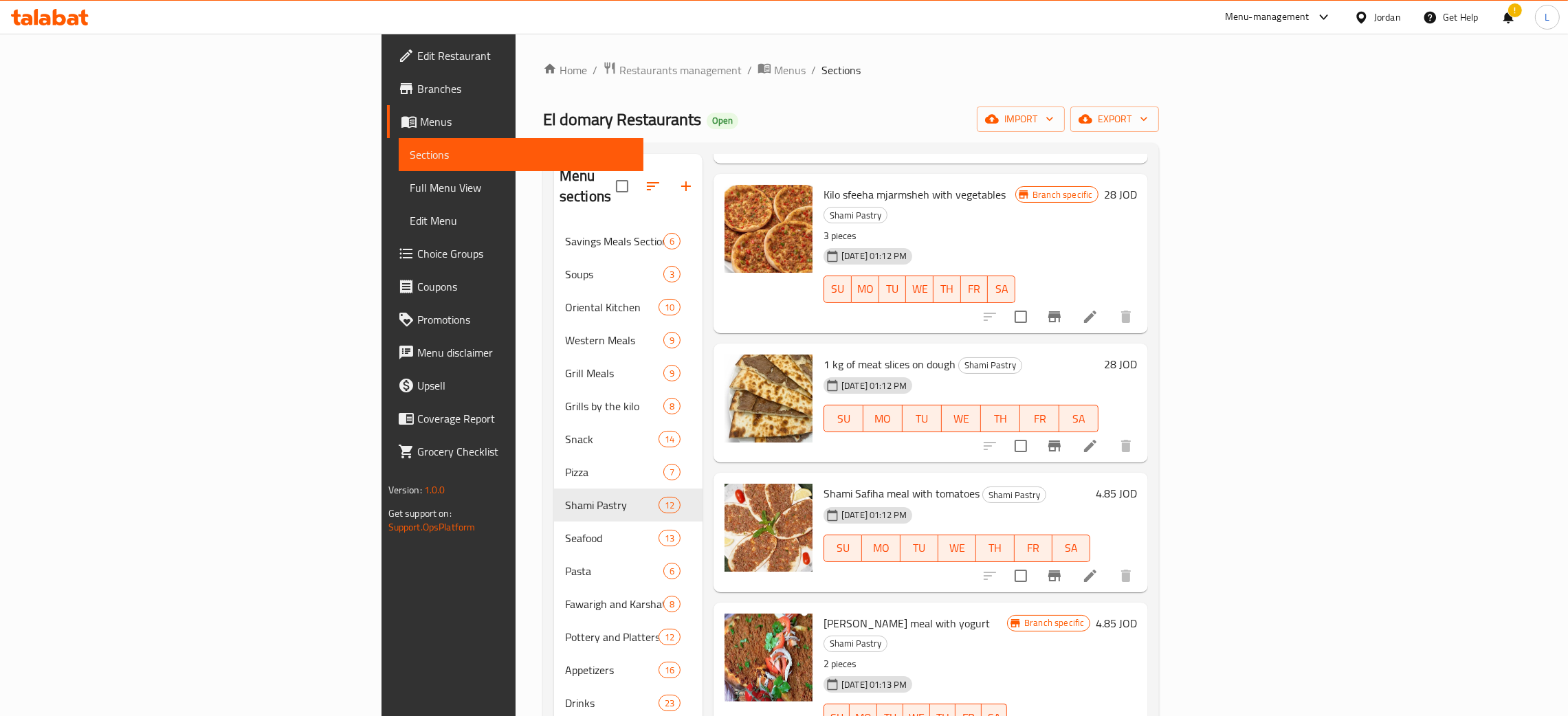
scroll to position [309, 0]
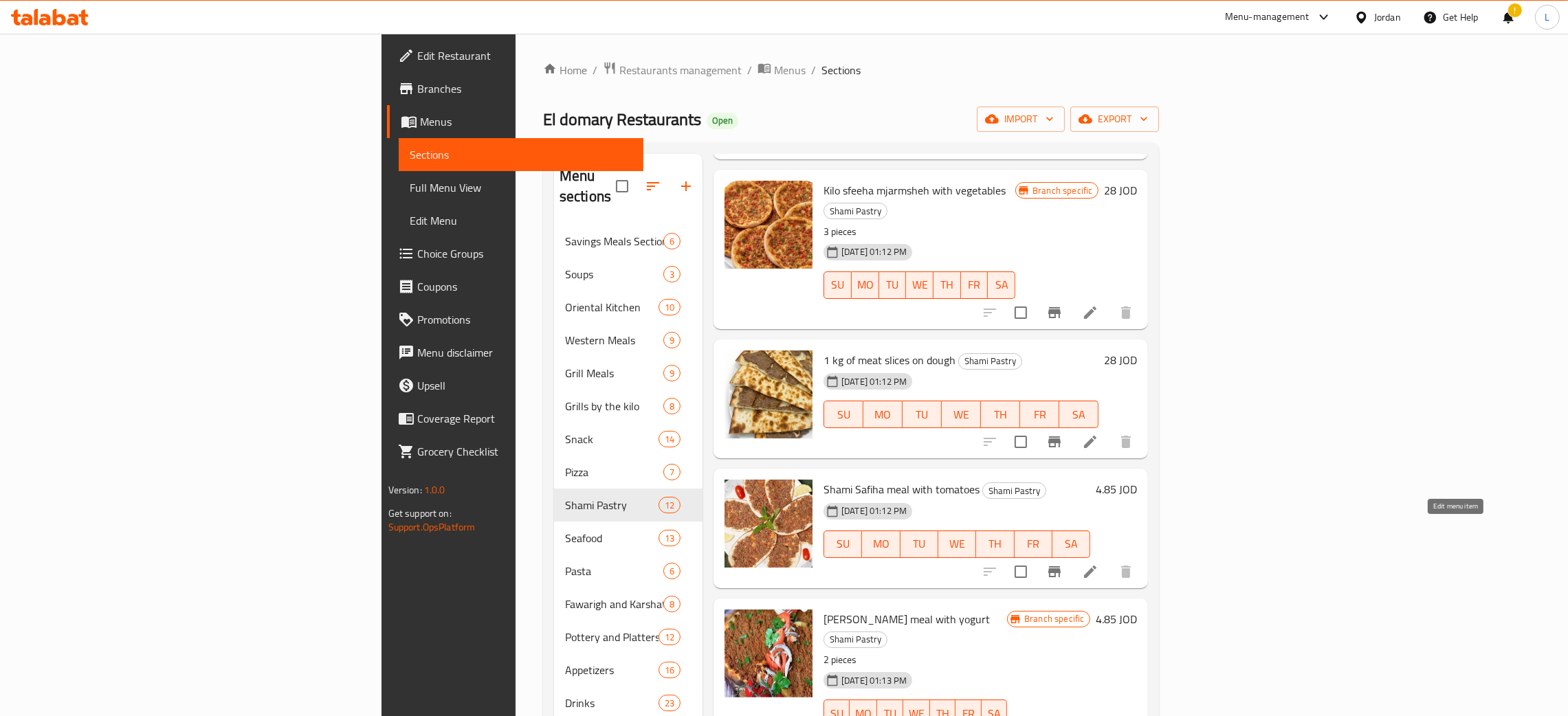
click at [1098, 564] on icon at bounding box center [1090, 572] width 16 height 16
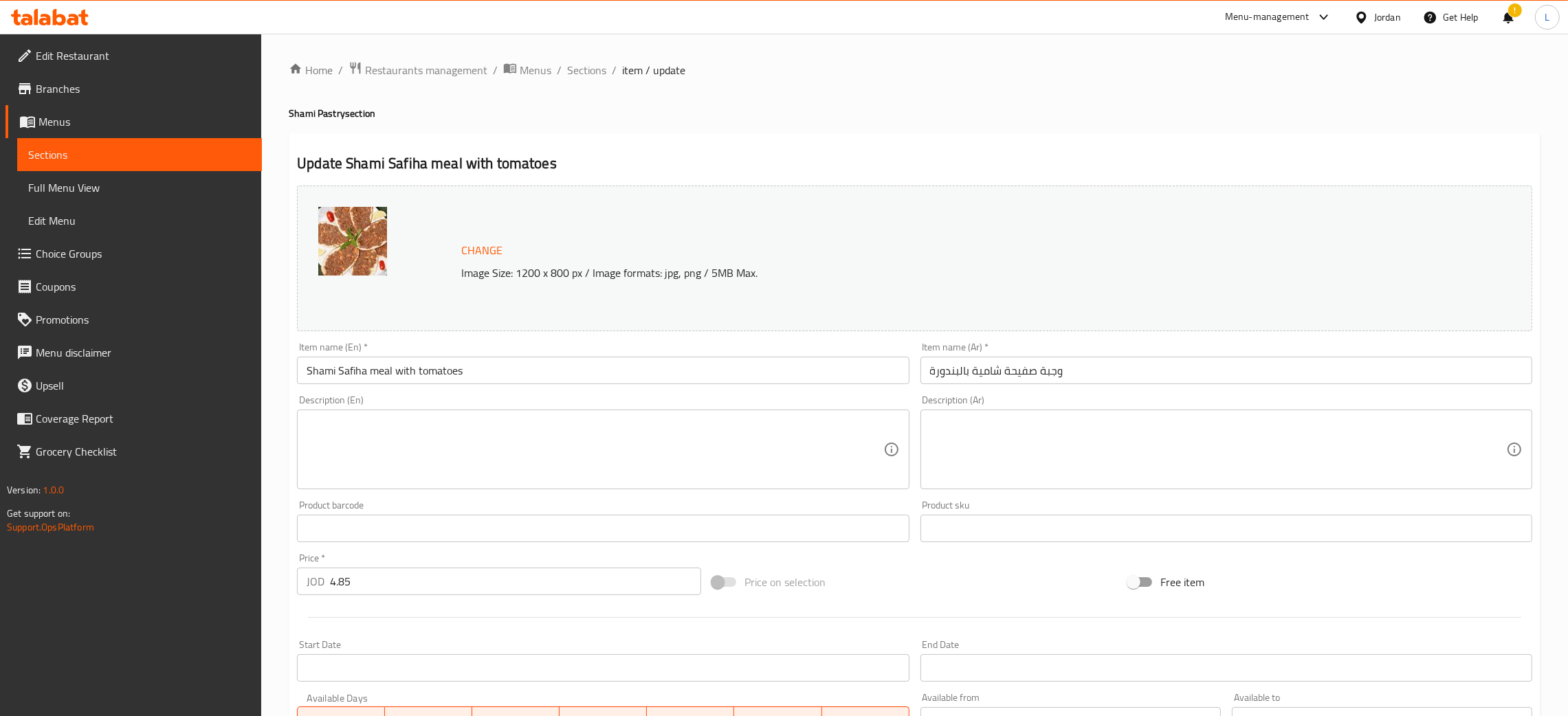
click at [1017, 433] on textarea at bounding box center [1218, 450] width 576 height 66
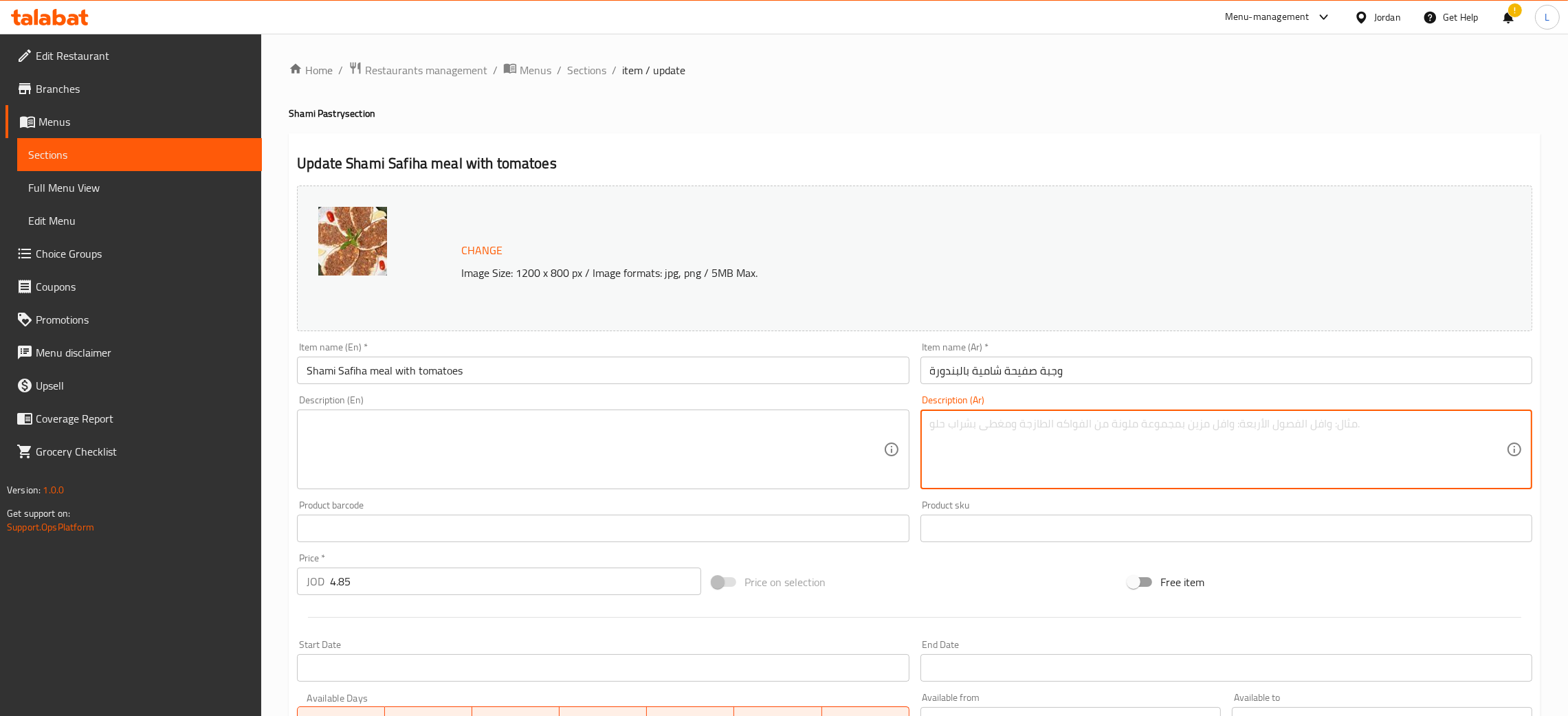
type textarea "f"
click at [955, 427] on textarea "7 حبات" at bounding box center [1218, 450] width 576 height 66
type textarea "7 حبات"
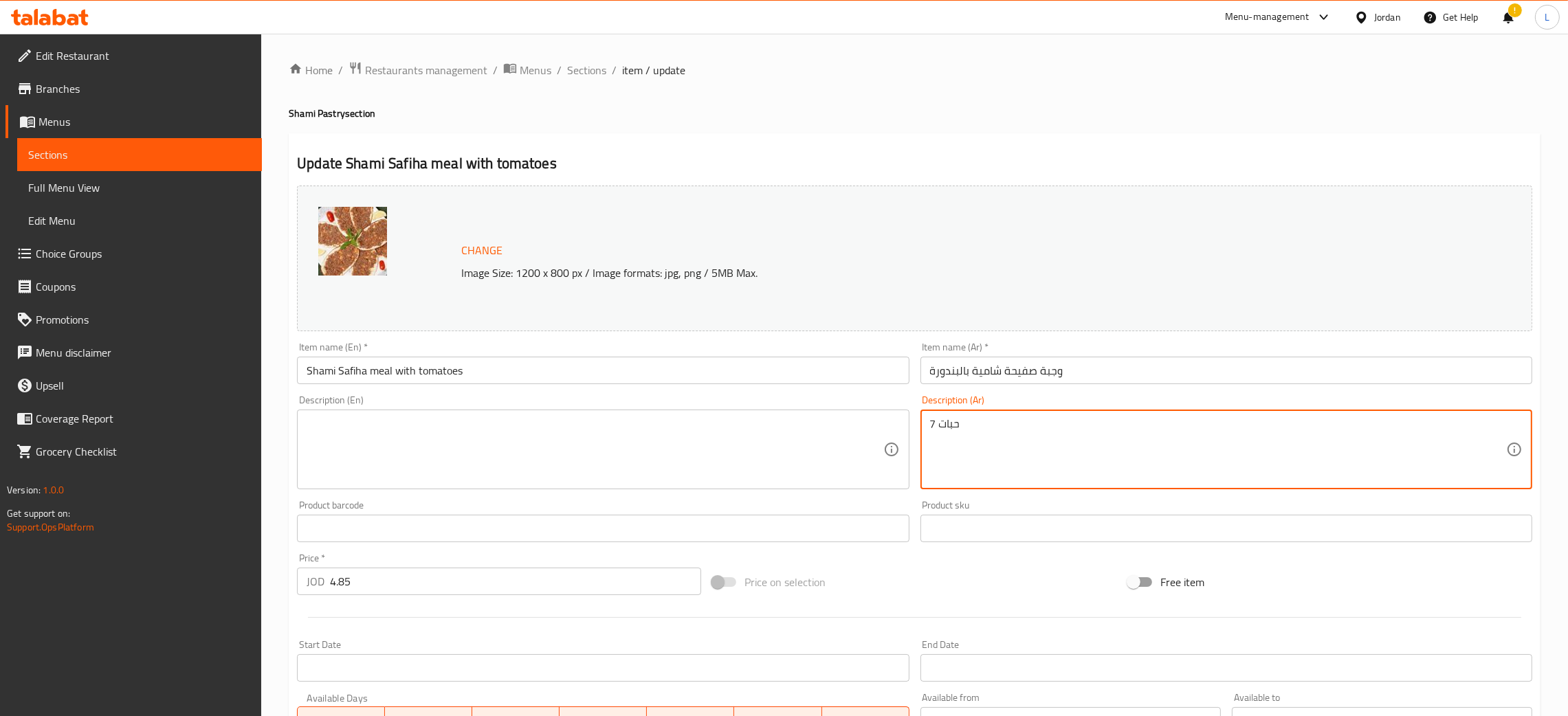
click at [451, 427] on textarea at bounding box center [594, 450] width 576 height 66
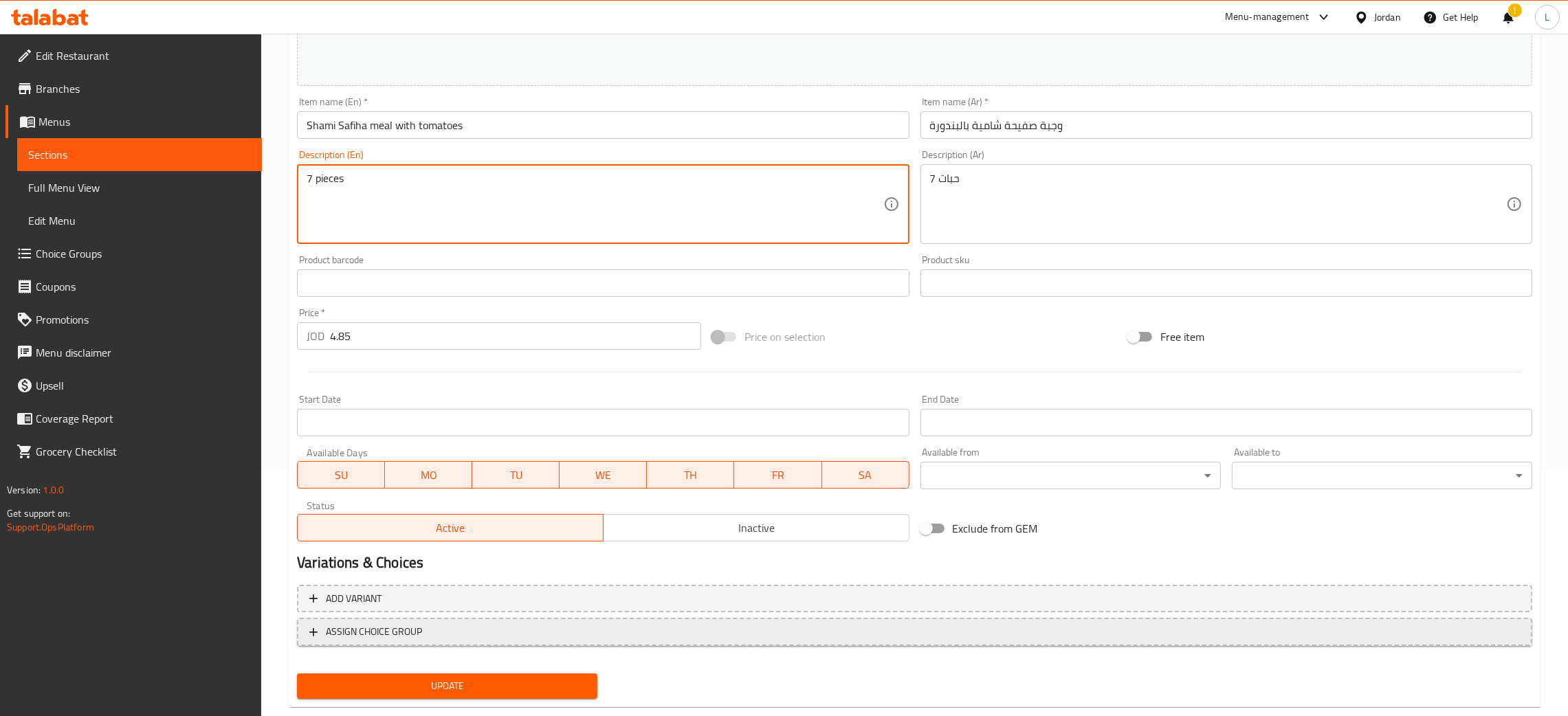
scroll to position [273, 0]
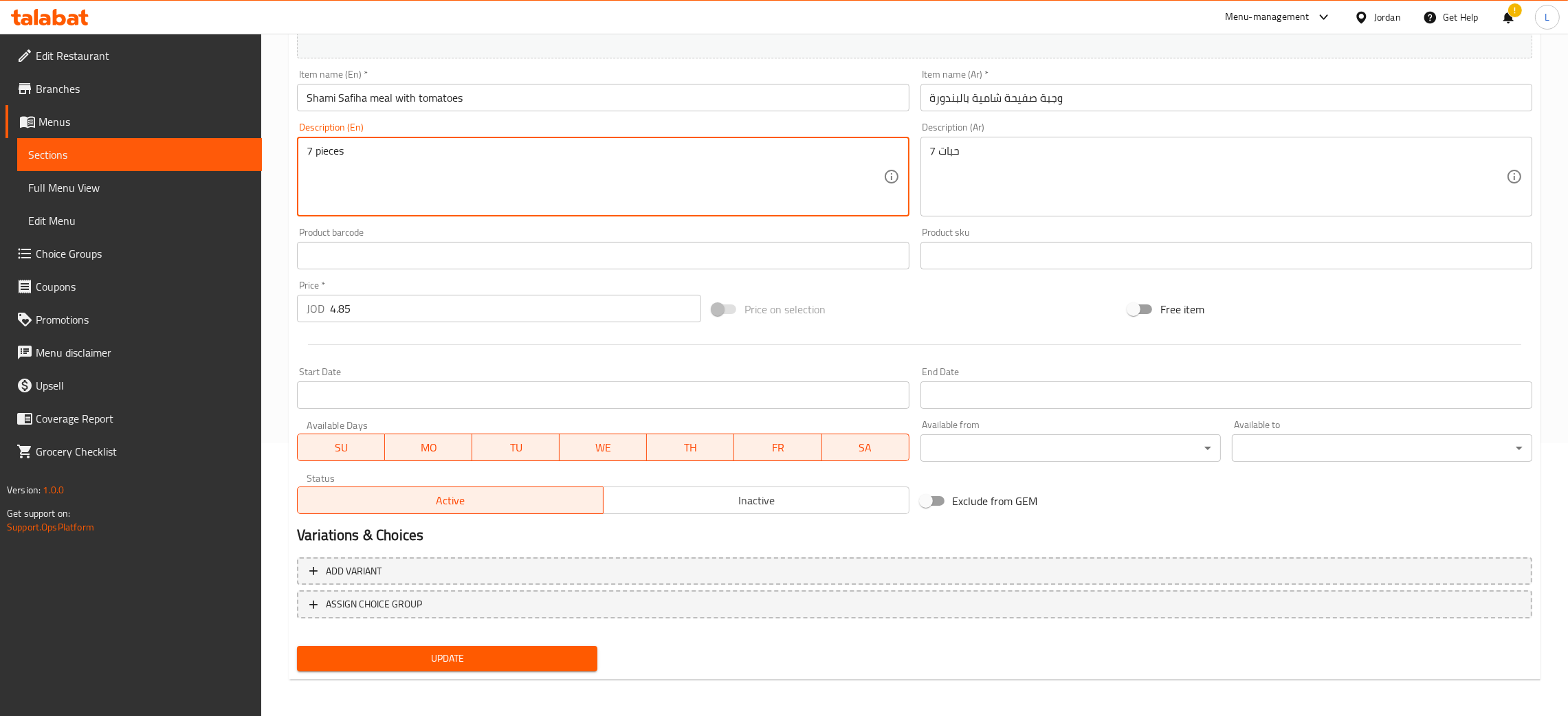
type textarea "7 pieces"
click at [450, 667] on button "Update" at bounding box center [447, 659] width 300 height 26
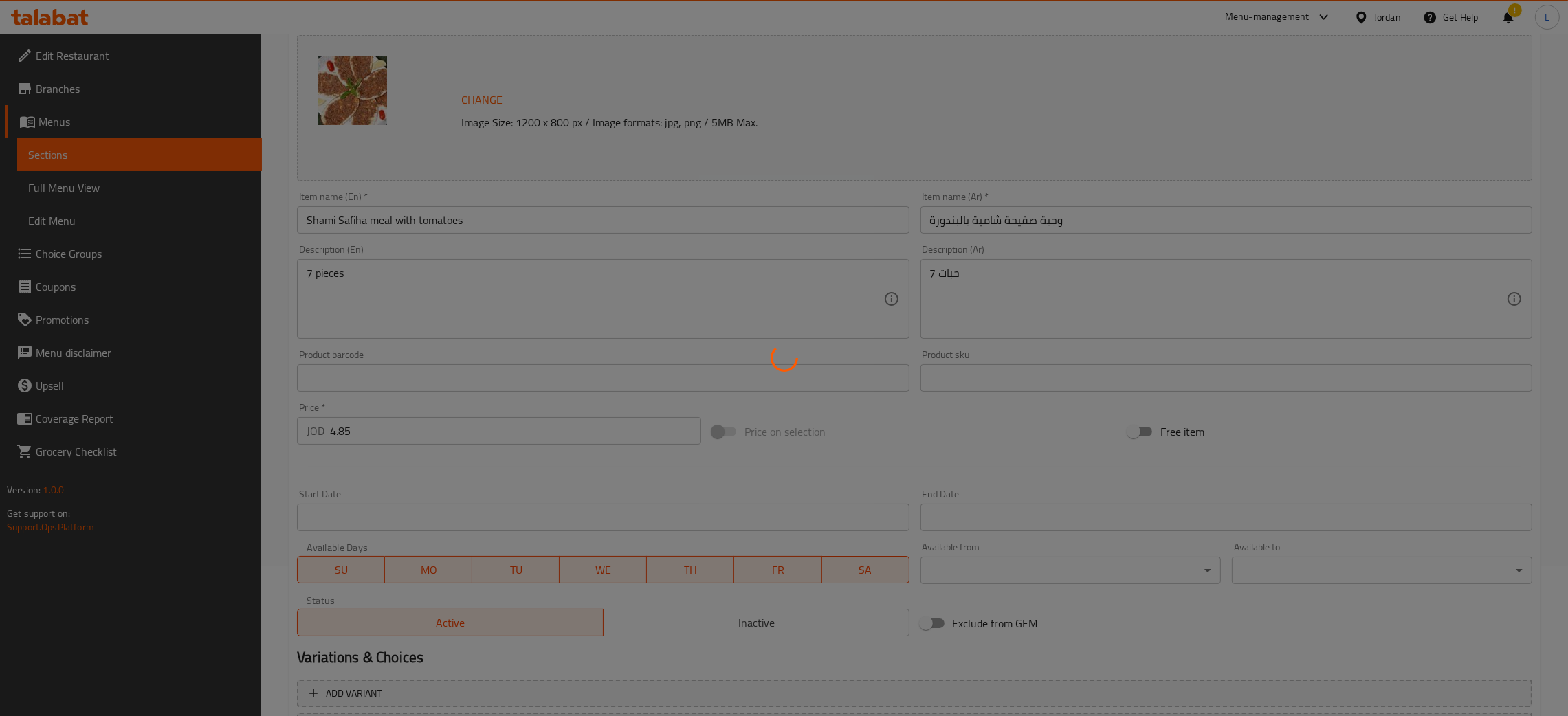
scroll to position [0, 0]
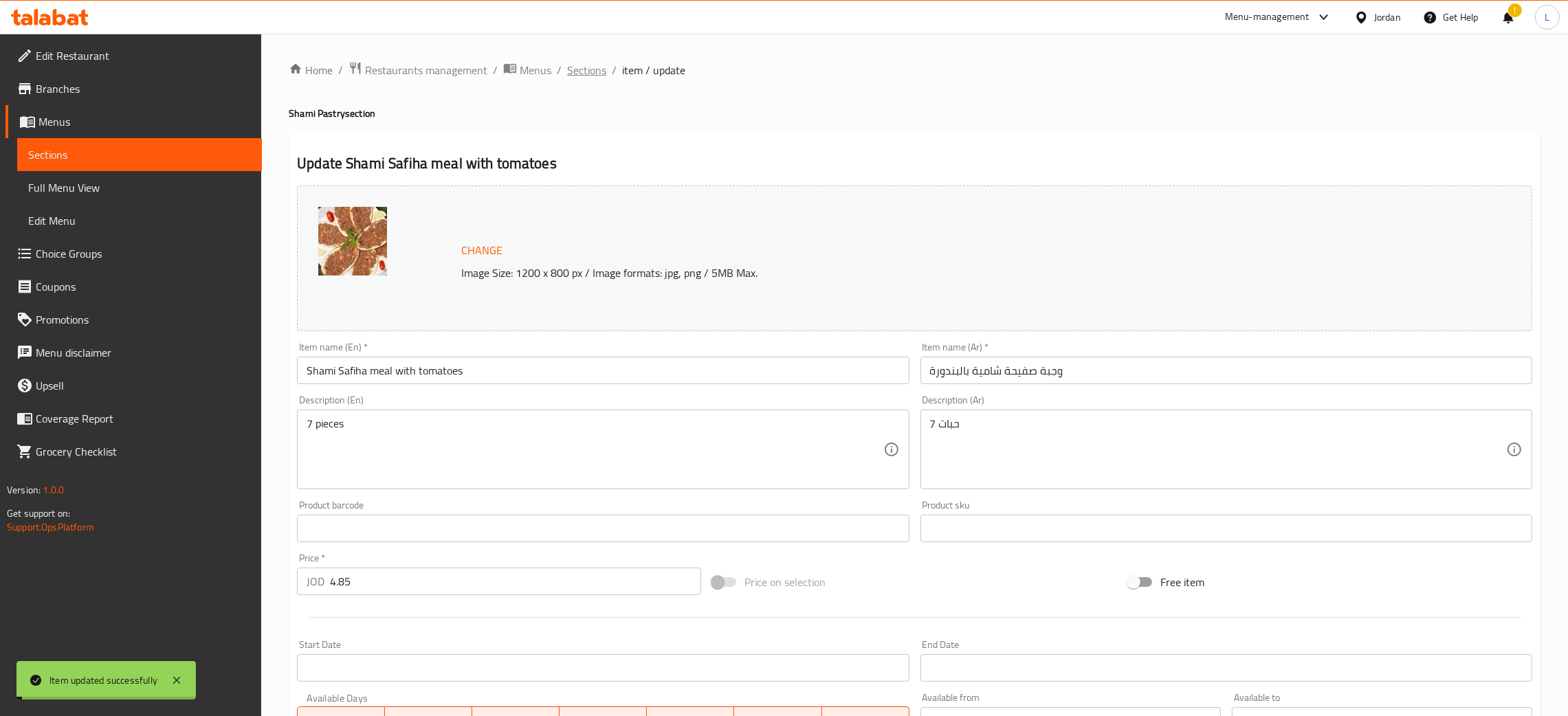
click at [588, 67] on span "Sections" at bounding box center [586, 69] width 39 height 16
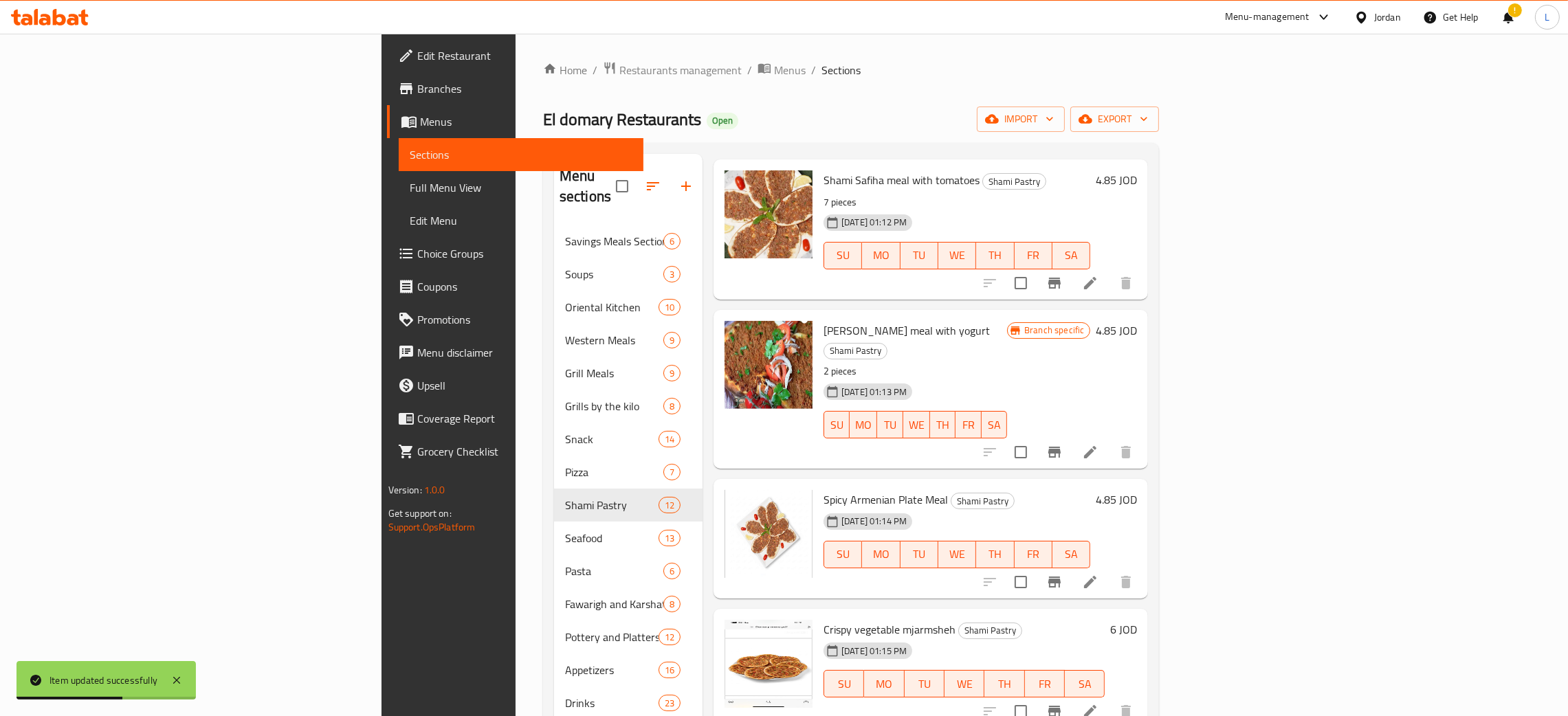
scroll to position [722, 0]
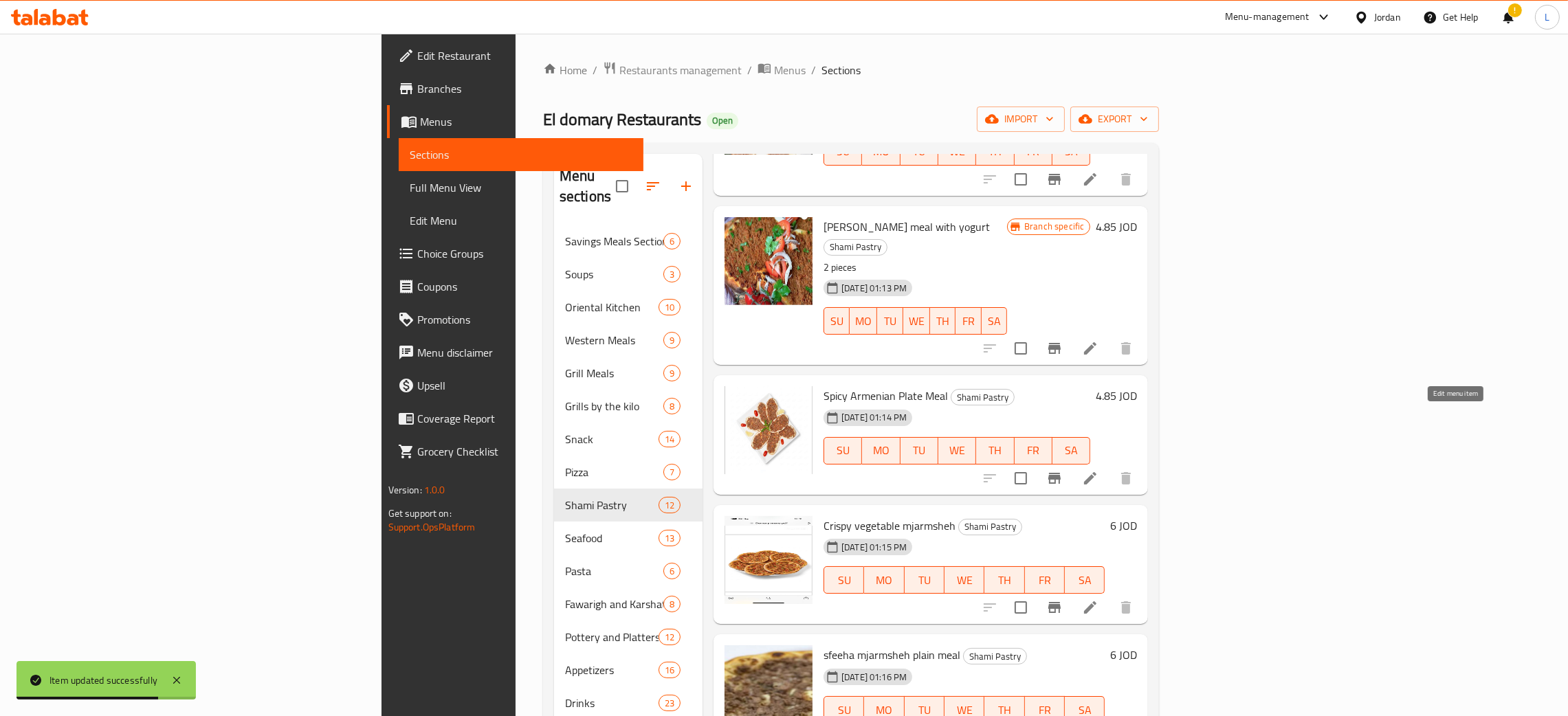
click at [1098, 470] on icon at bounding box center [1090, 478] width 16 height 16
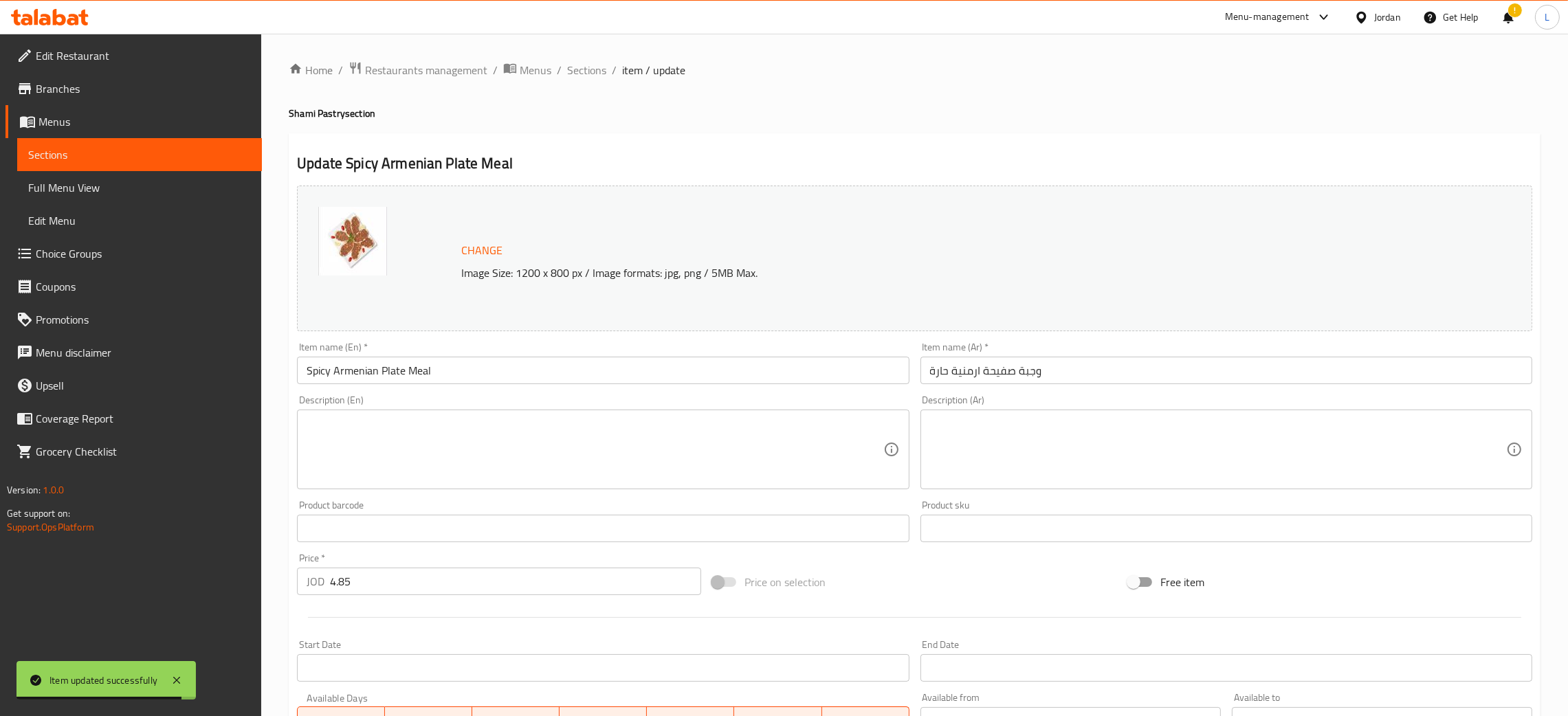
click at [1017, 424] on textarea at bounding box center [1218, 450] width 576 height 66
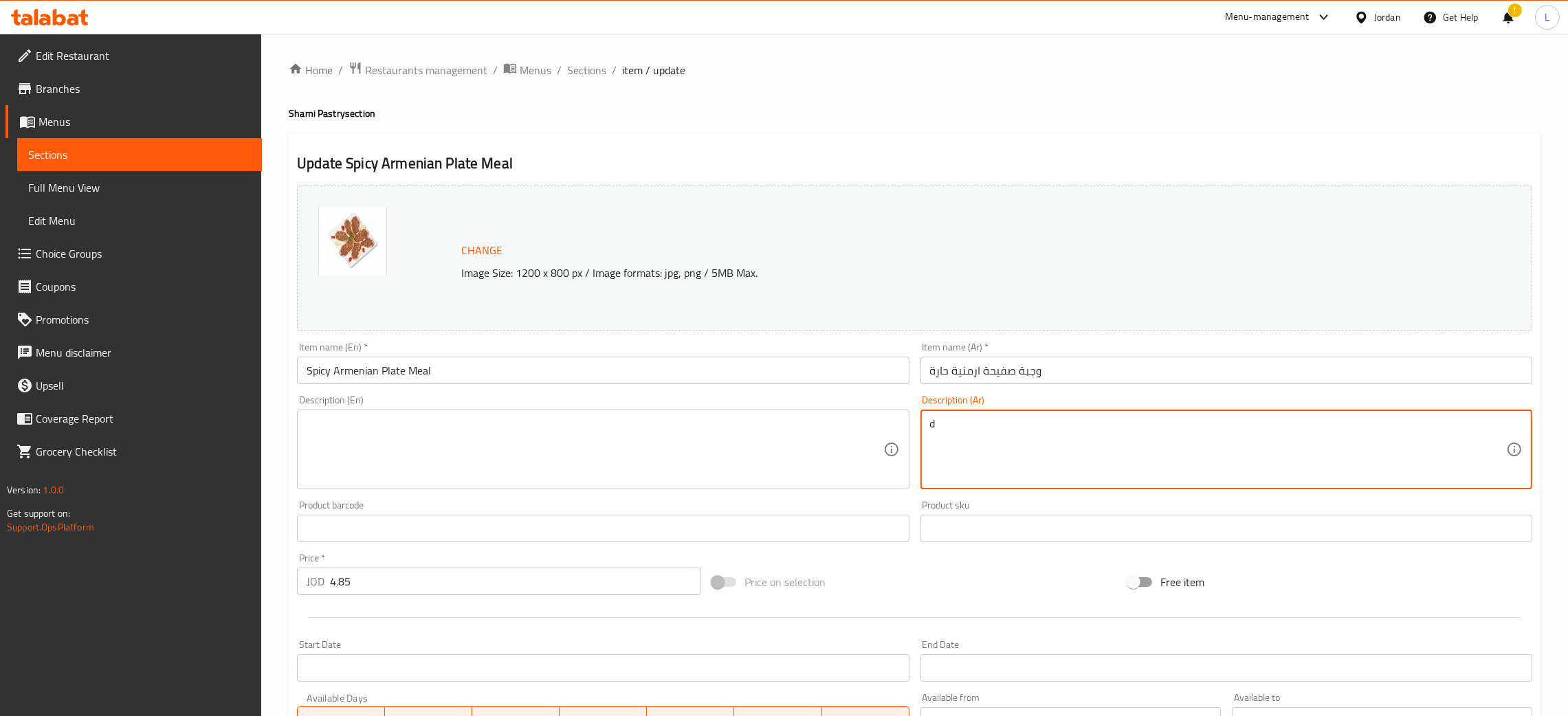
click at [1017, 424] on textarea "d" at bounding box center [1218, 450] width 576 height 66
type textarea "7"
click at [479, 514] on div "Product barcode Product barcode" at bounding box center [603, 521] width 623 height 53
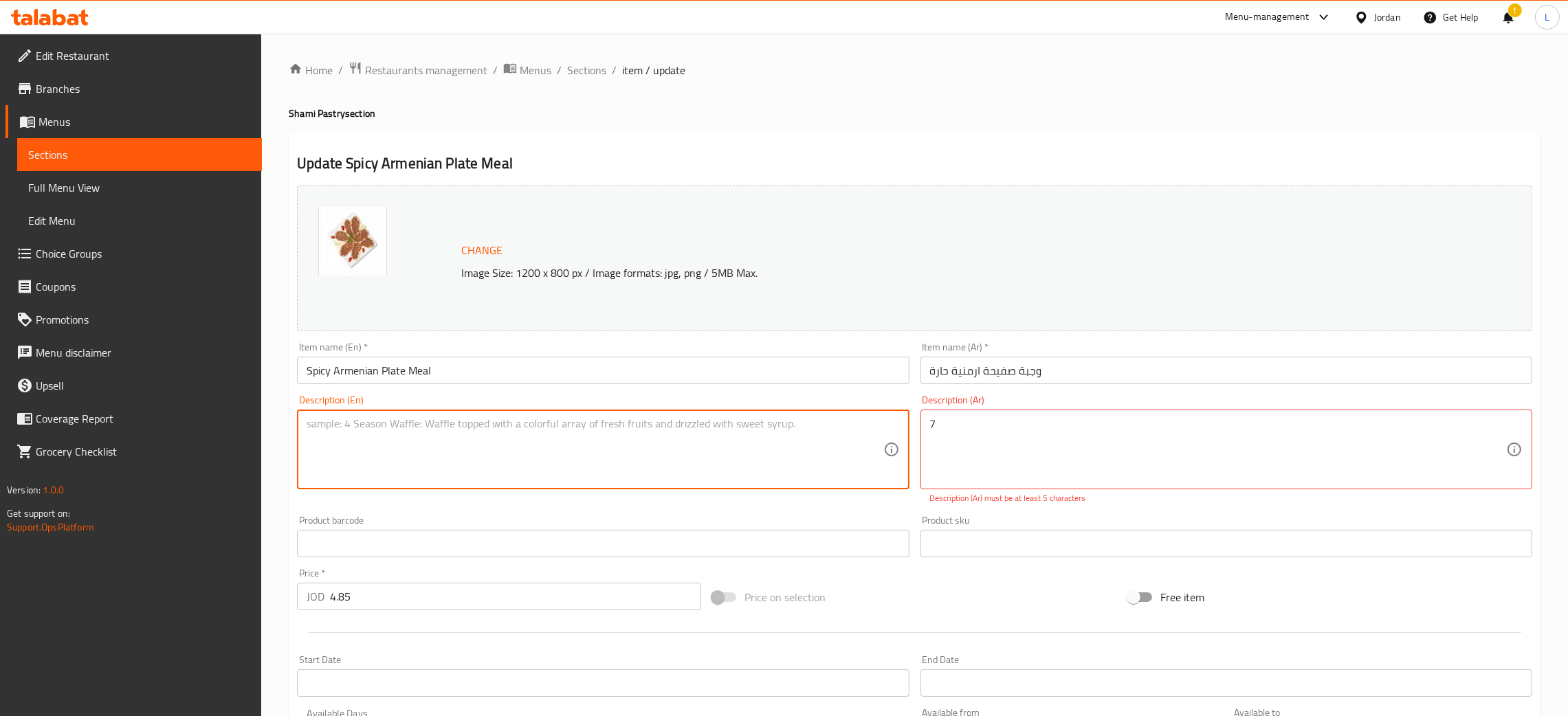
click at [490, 470] on textarea at bounding box center [594, 450] width 576 height 66
type textarea "7 pieces"
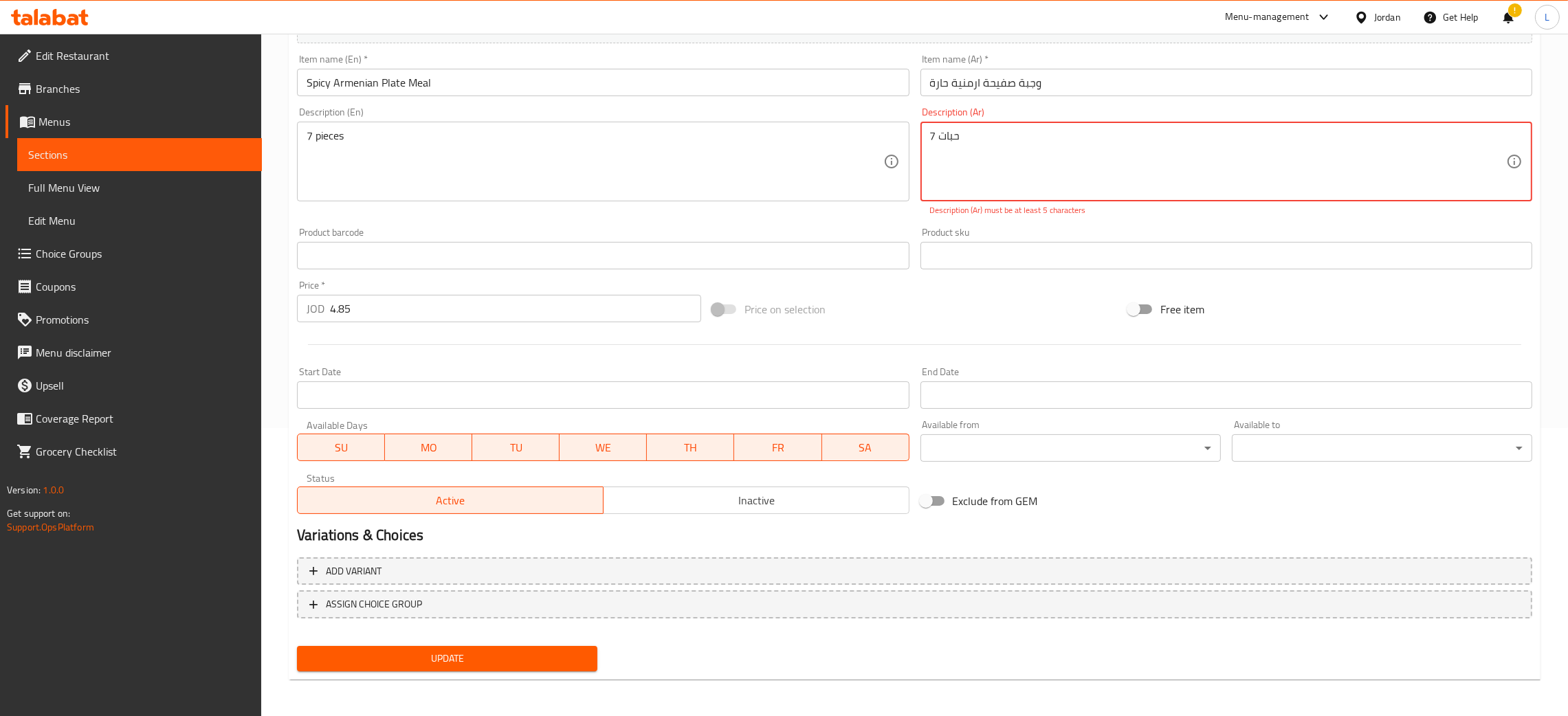
type textarea "7 حبات"
click at [451, 647] on button "Update" at bounding box center [447, 659] width 300 height 26
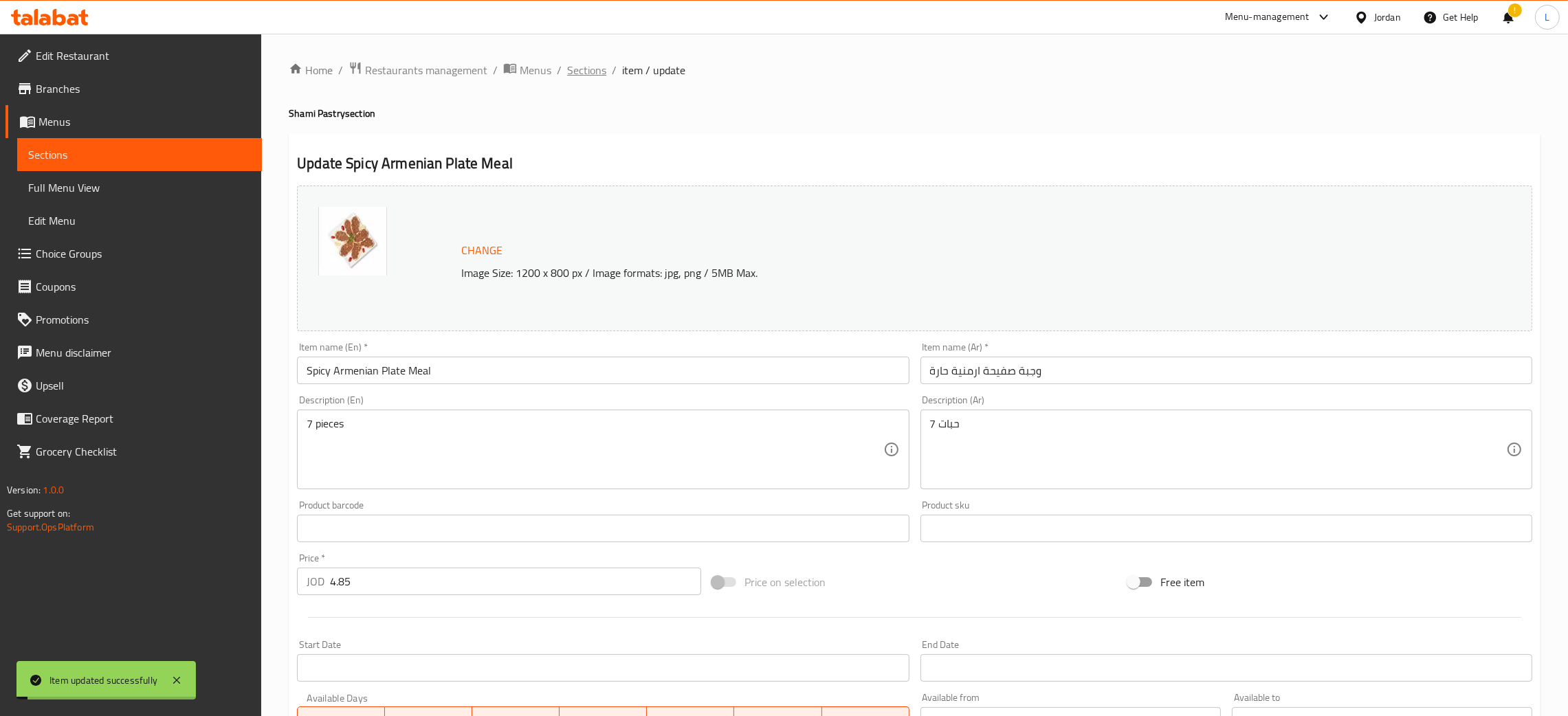
click at [574, 66] on span "Sections" at bounding box center [586, 69] width 39 height 16
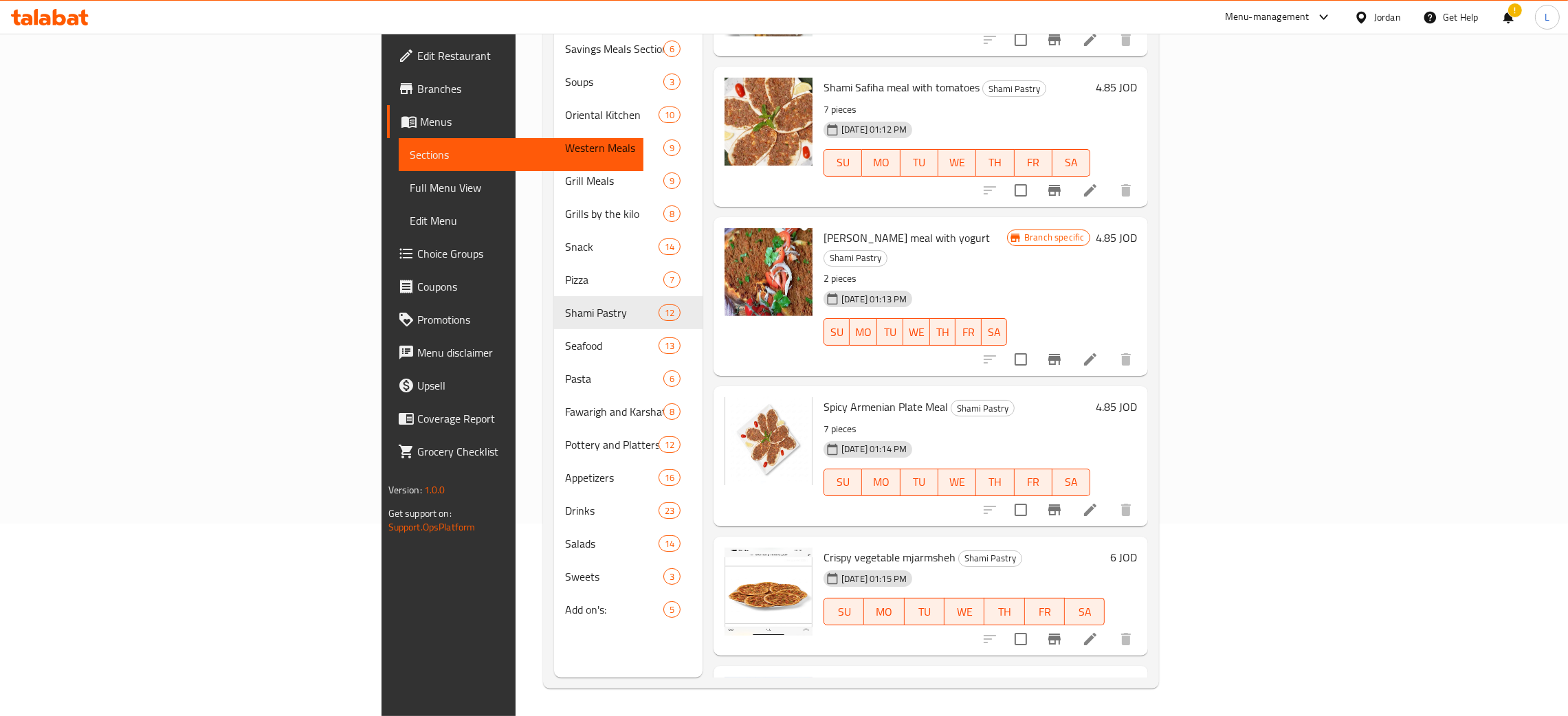
scroll to position [480, 0]
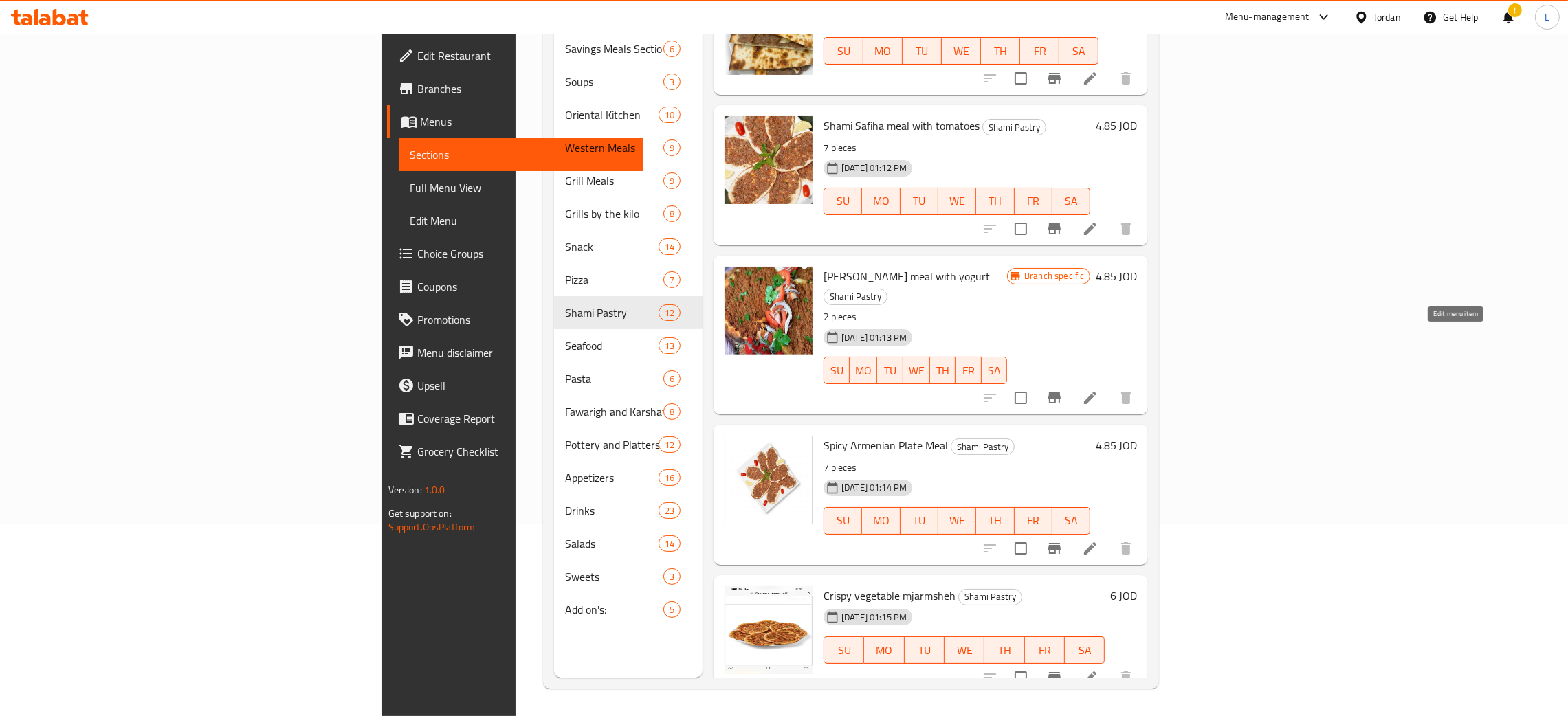
click at [1098, 390] on icon at bounding box center [1090, 398] width 16 height 16
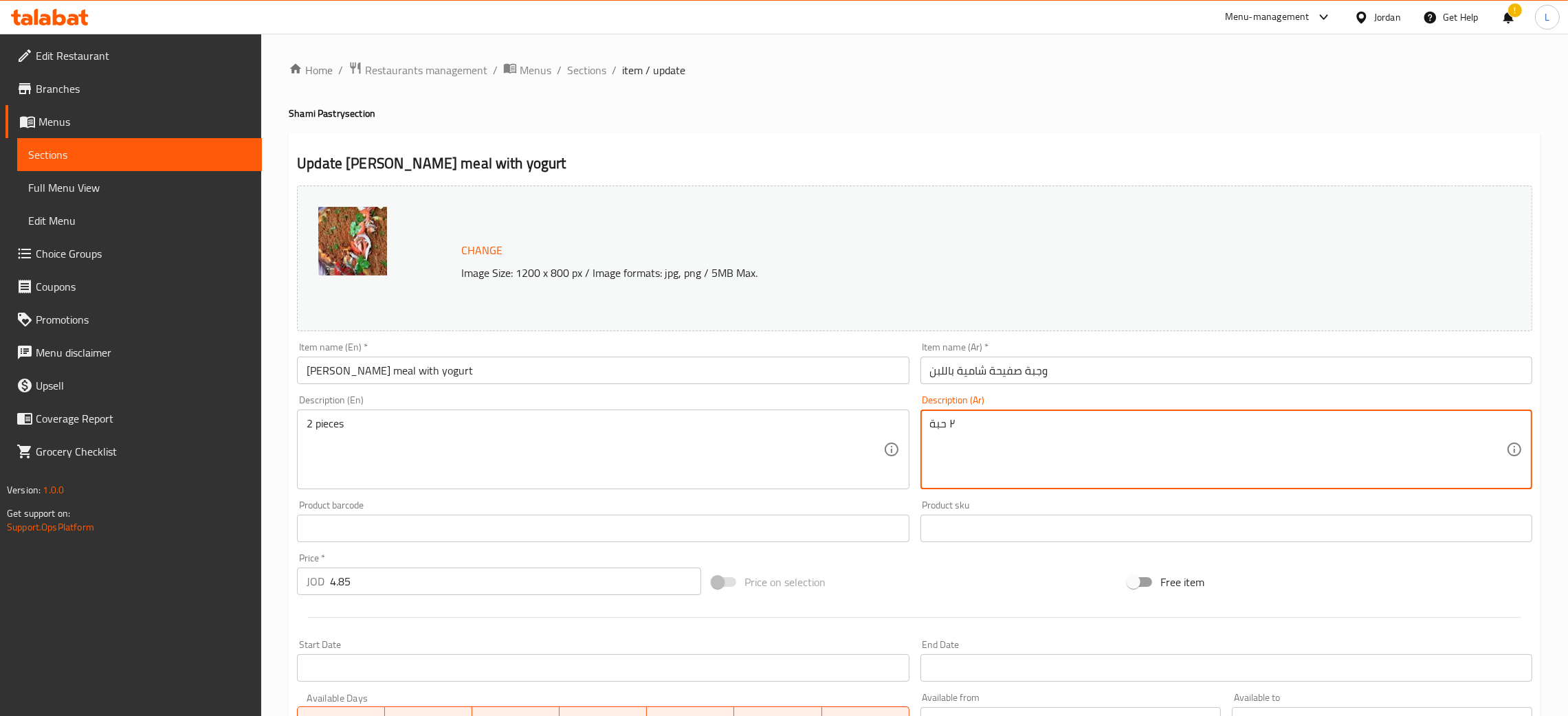
click at [1010, 437] on textarea "٢ حبة" at bounding box center [1218, 450] width 576 height 66
type textarea "ي"
type textarea "7 حبات"
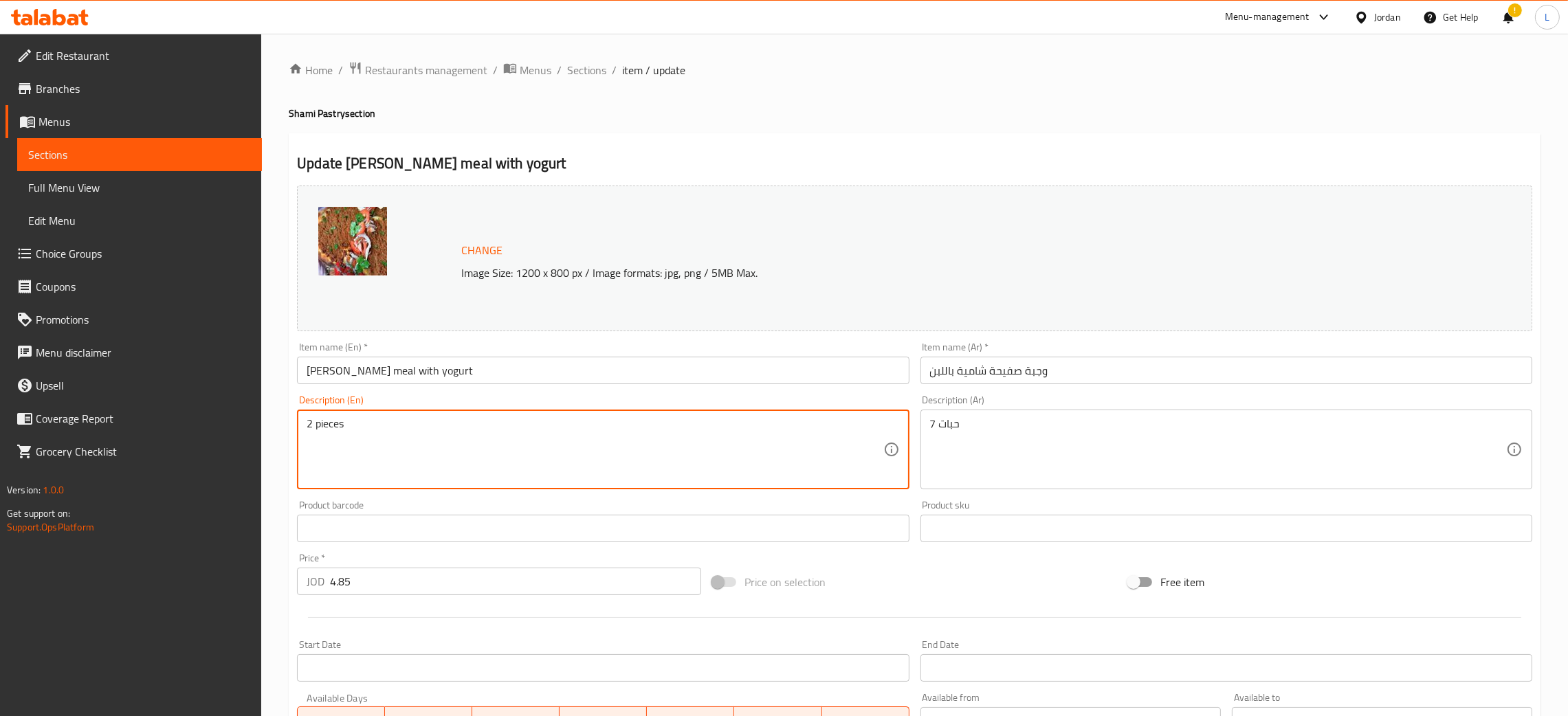
click at [619, 430] on textarea "2 pieces" at bounding box center [594, 450] width 576 height 66
click at [307, 426] on textarea "2 pieces" at bounding box center [594, 450] width 576 height 66
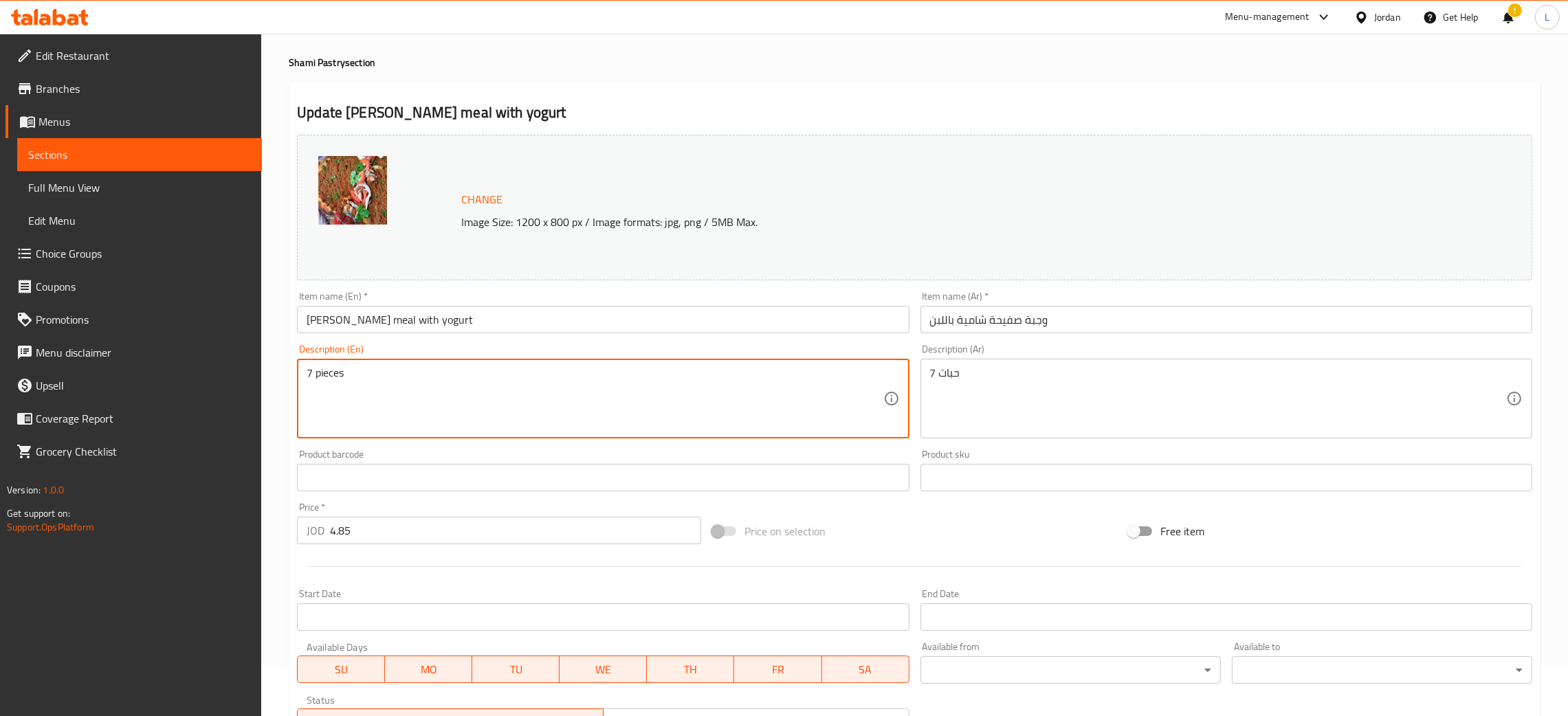
scroll to position [273, 0]
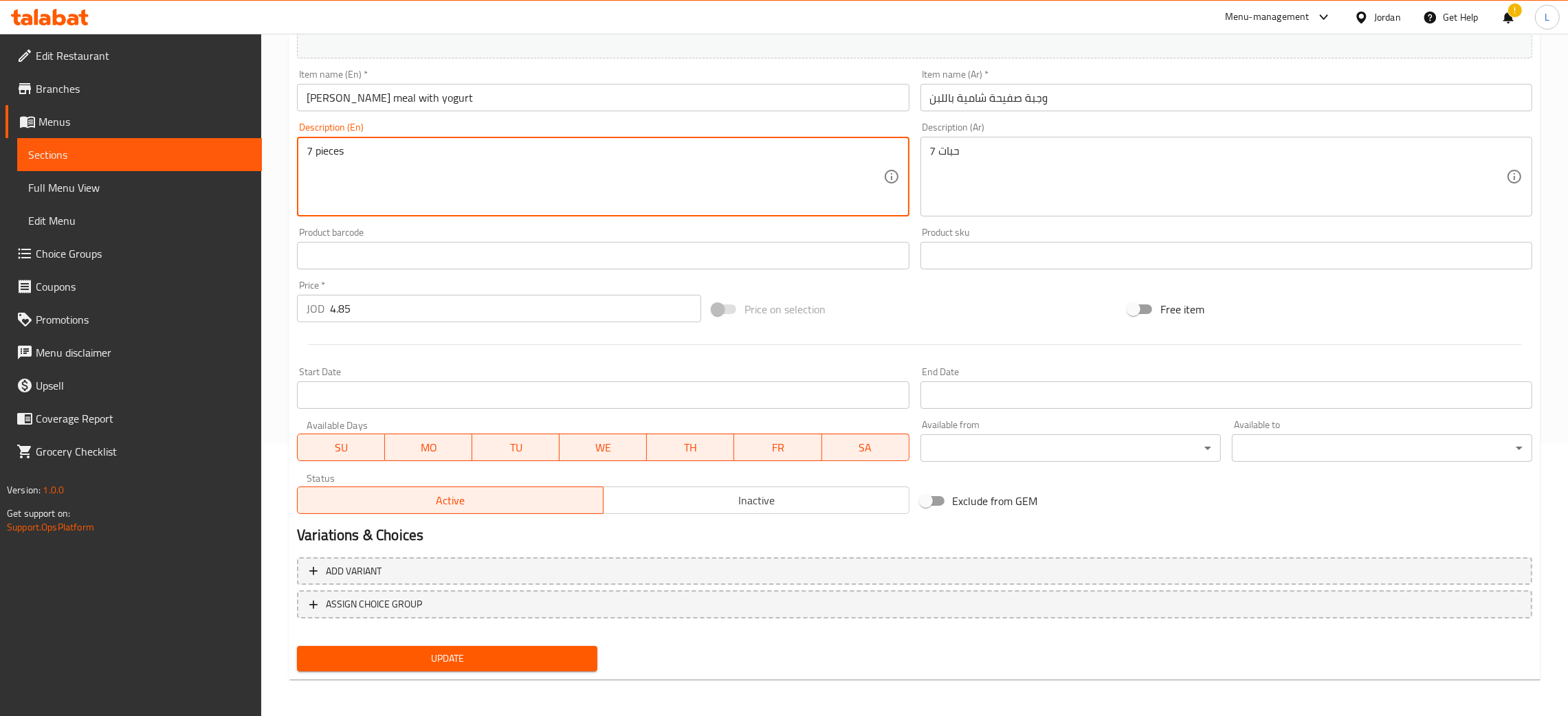
type textarea "7 pieces"
click at [473, 671] on div "Update" at bounding box center [447, 659] width 311 height 36
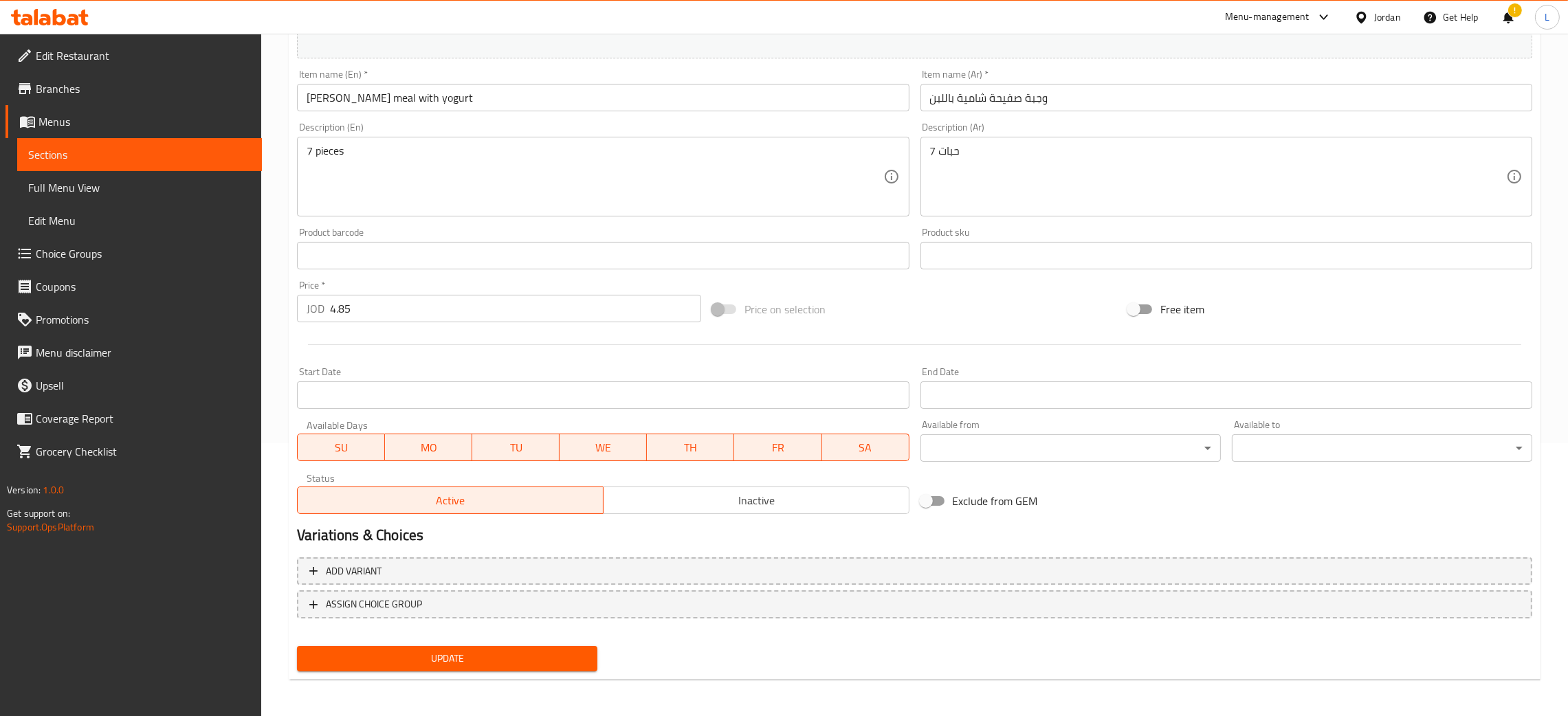
drag, startPoint x: 509, startPoint y: 645, endPoint x: 506, endPoint y: 654, distance: 9.5
click at [509, 647] on button "Update" at bounding box center [447, 659] width 300 height 26
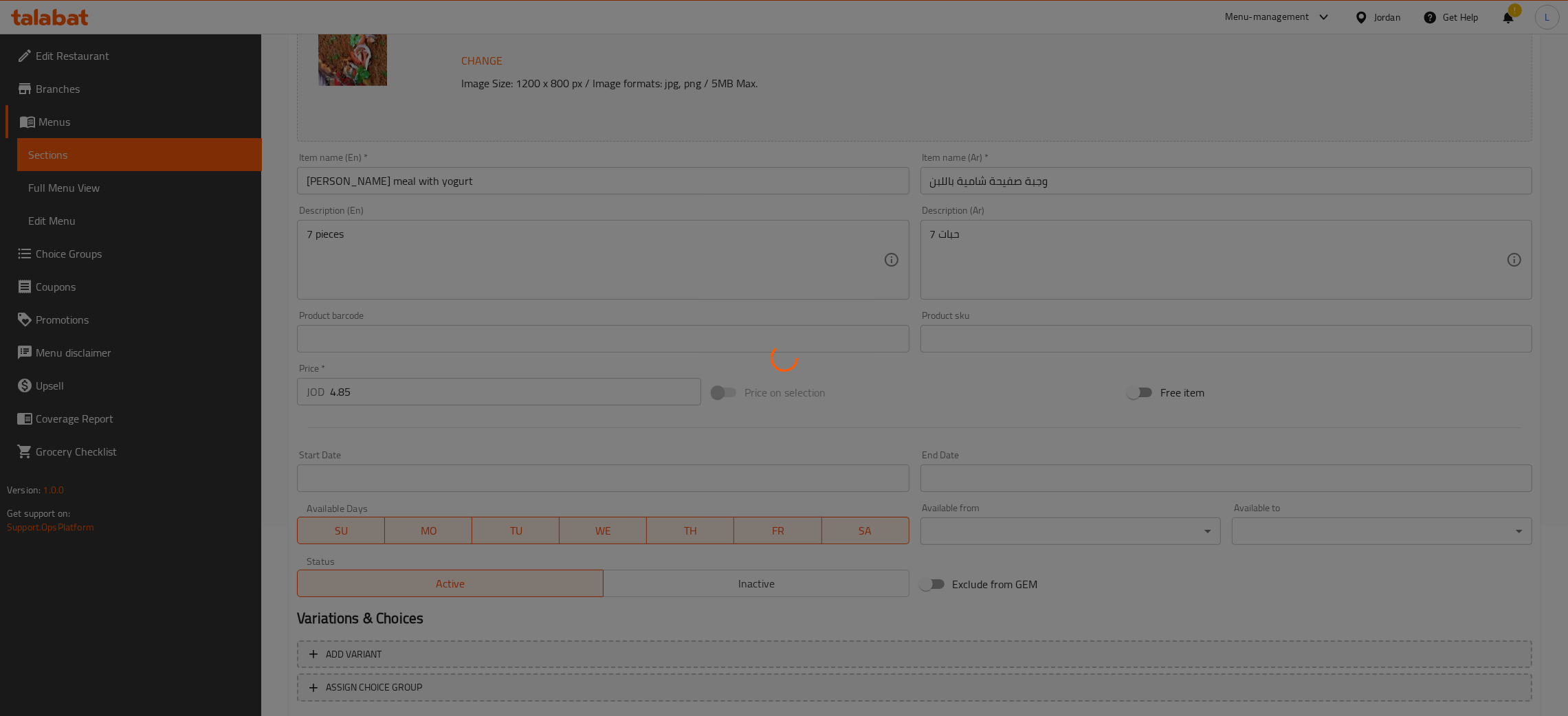
scroll to position [0, 0]
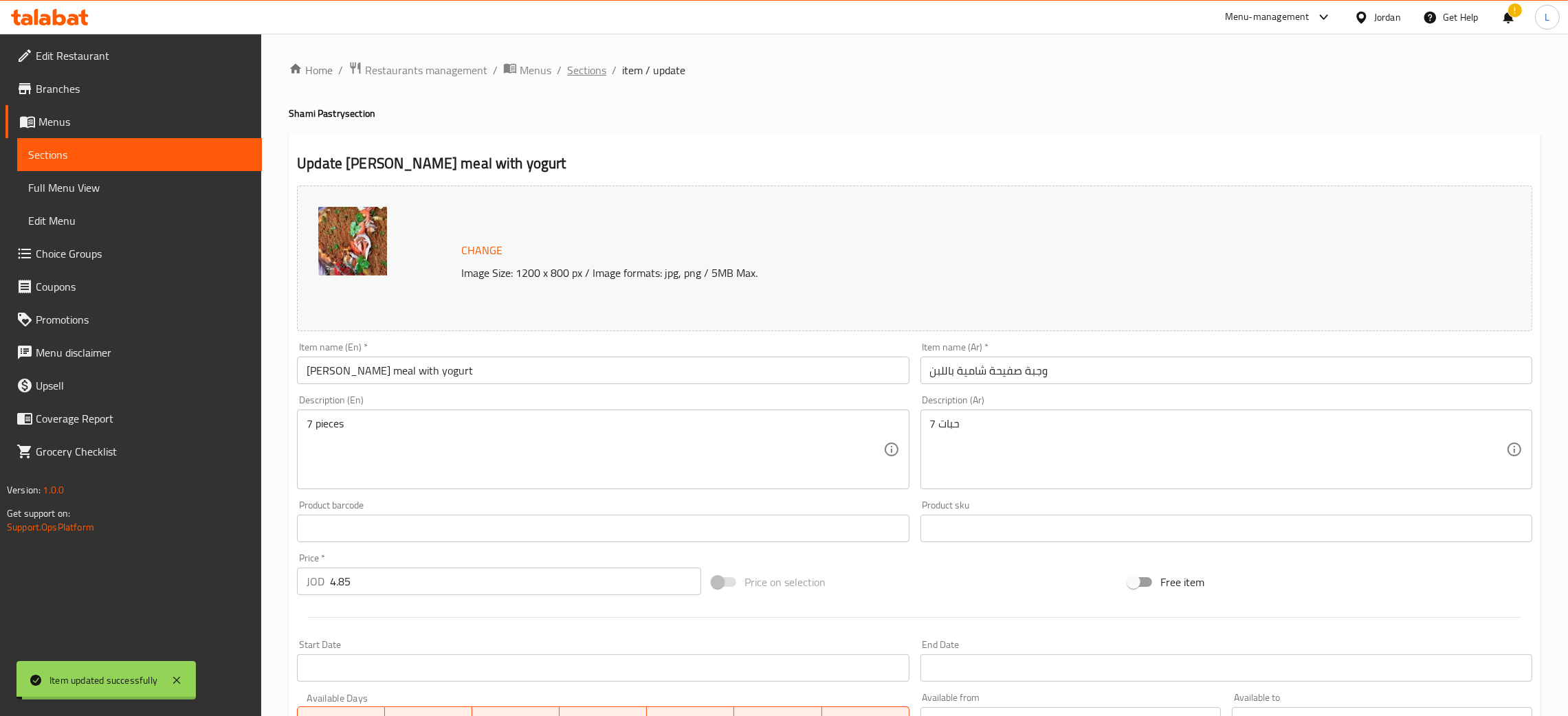
click at [588, 64] on span "Sections" at bounding box center [586, 69] width 39 height 16
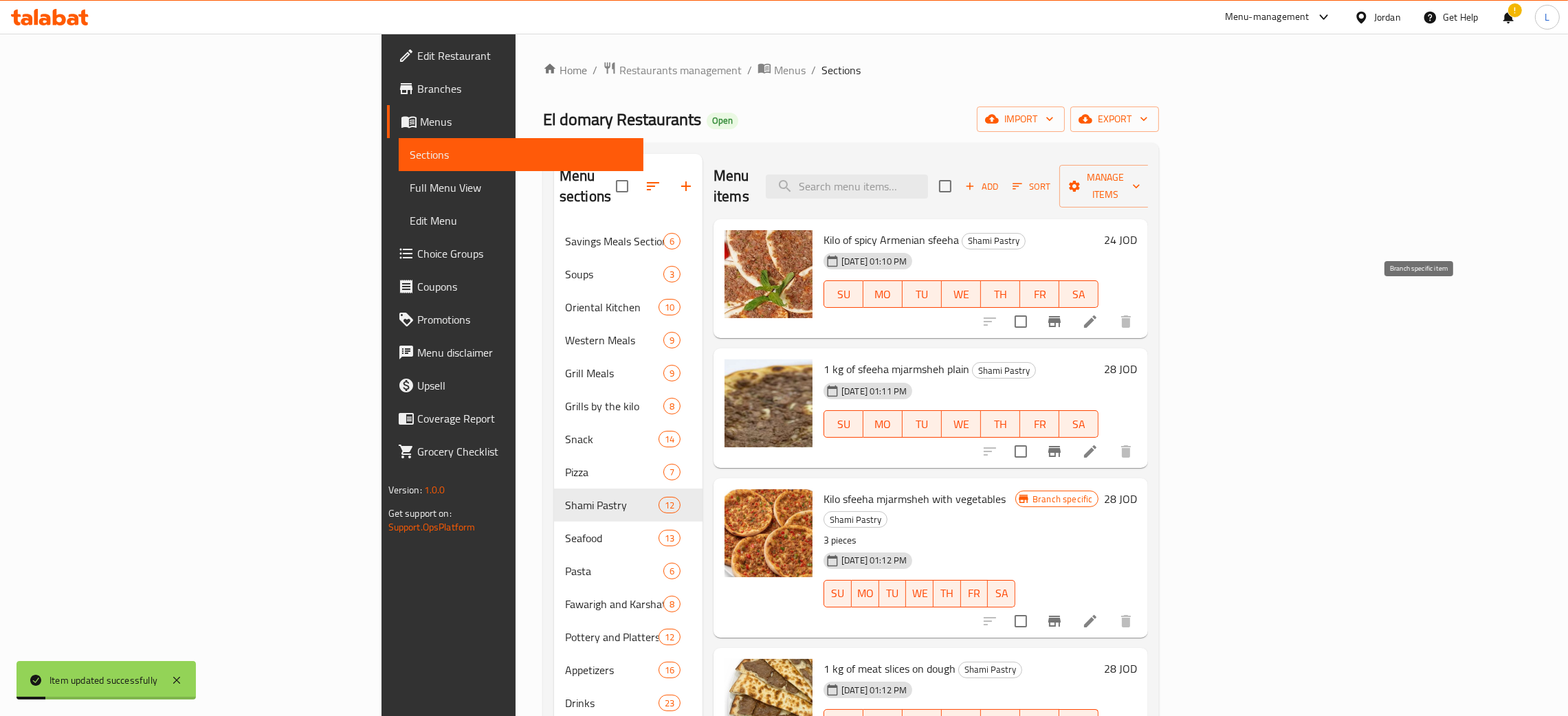
click at [1060, 316] on icon "Branch-specific-item" at bounding box center [1054, 322] width 12 height 11
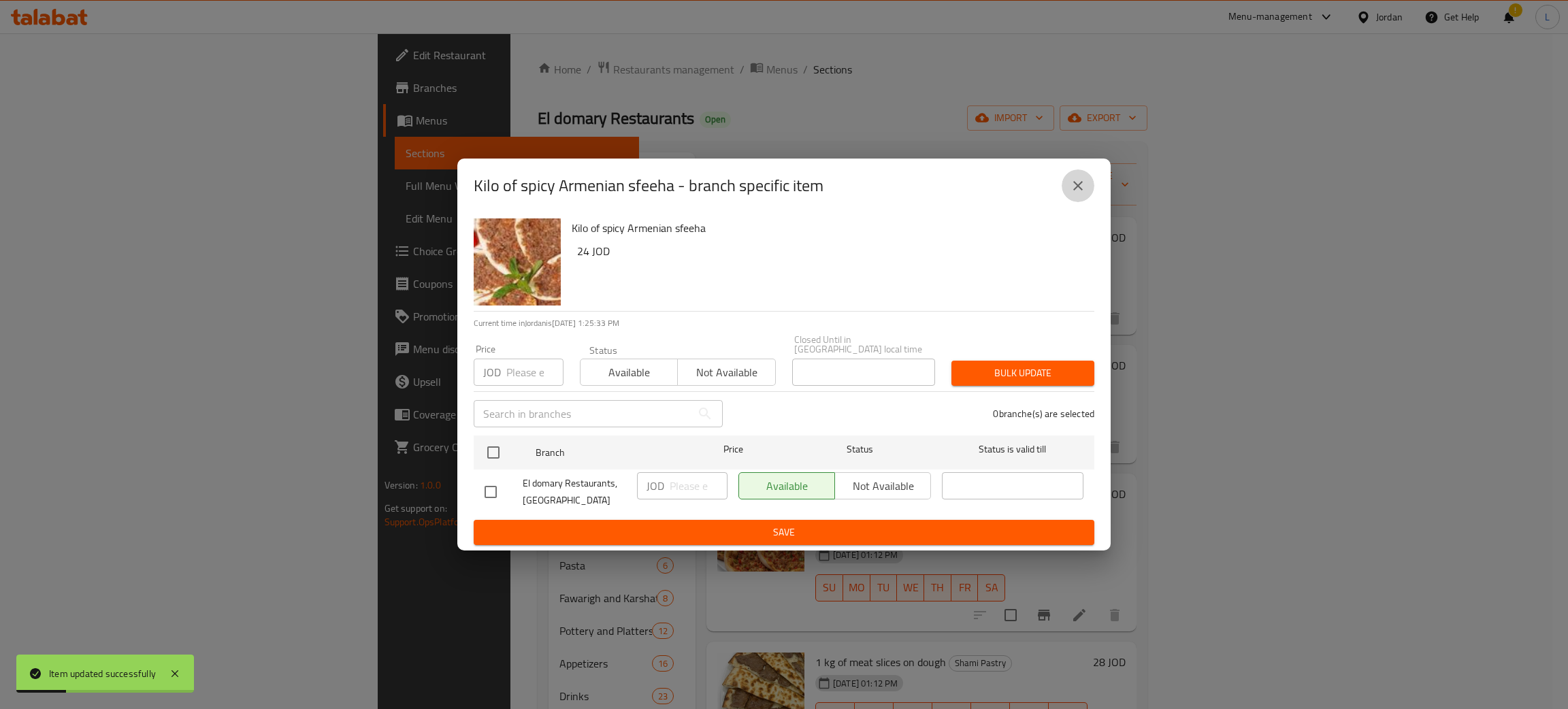
drag, startPoint x: 1085, startPoint y: 194, endPoint x: 1276, endPoint y: 331, distance: 235.1
click at [1085, 194] on icon "close" at bounding box center [1077, 185] width 16 height 16
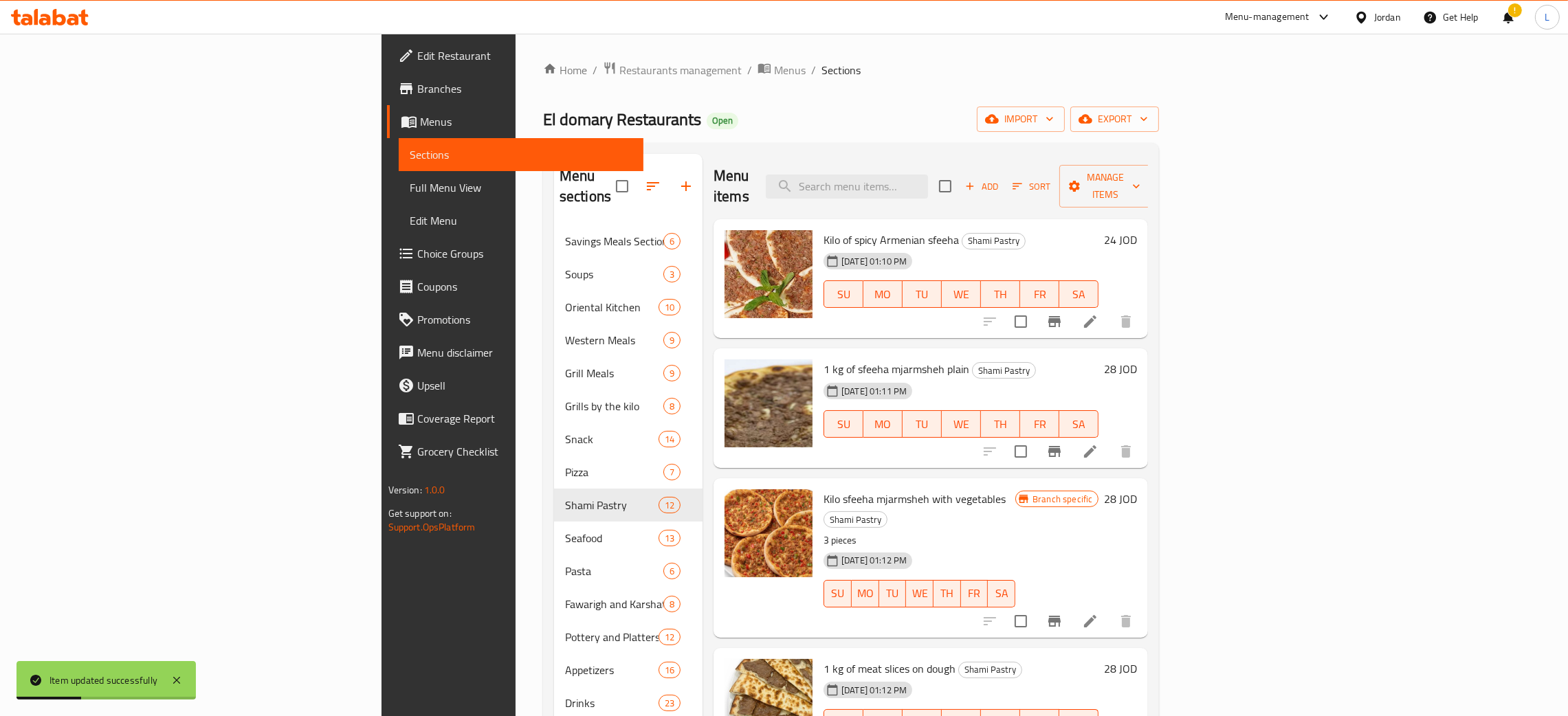
click at [1060, 446] on icon "Branch-specific-item" at bounding box center [1054, 452] width 12 height 11
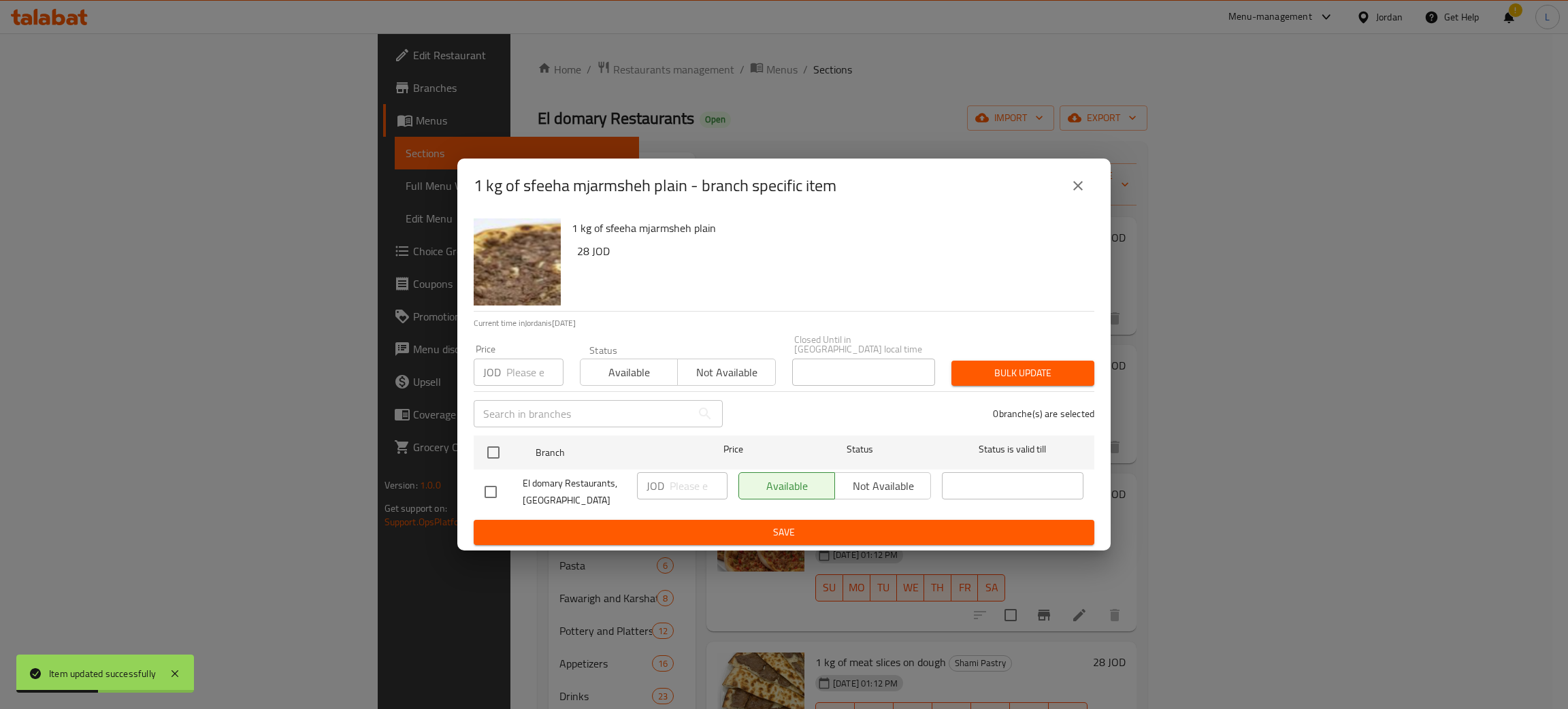
click at [1094, 191] on div "1 kg of sfeeha mjarmsheh plain - branch specific item" at bounding box center [784, 186] width 653 height 55
click at [1079, 194] on icon "close" at bounding box center [1077, 185] width 16 height 16
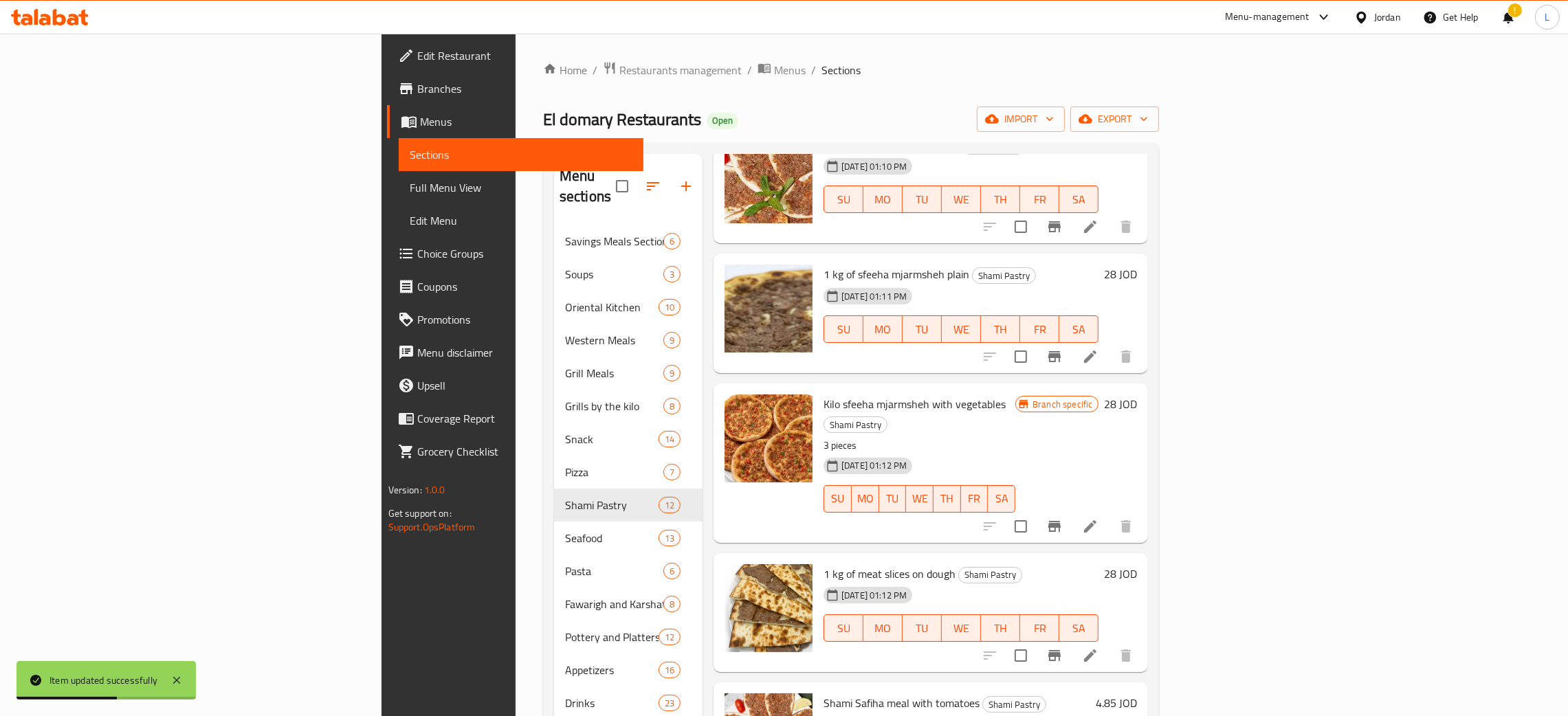
scroll to position [309, 0]
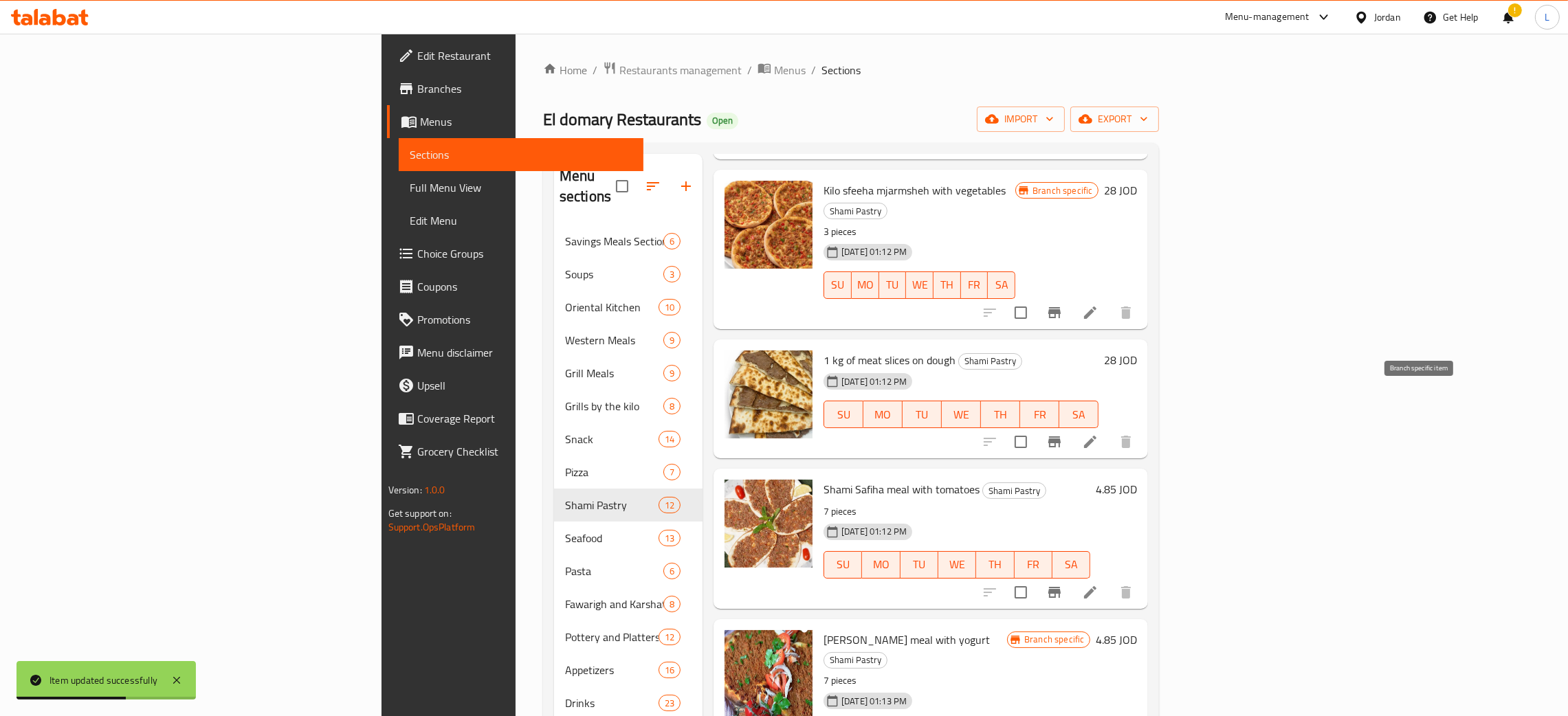
click at [1060, 437] on icon "Branch-specific-item" at bounding box center [1054, 443] width 12 height 11
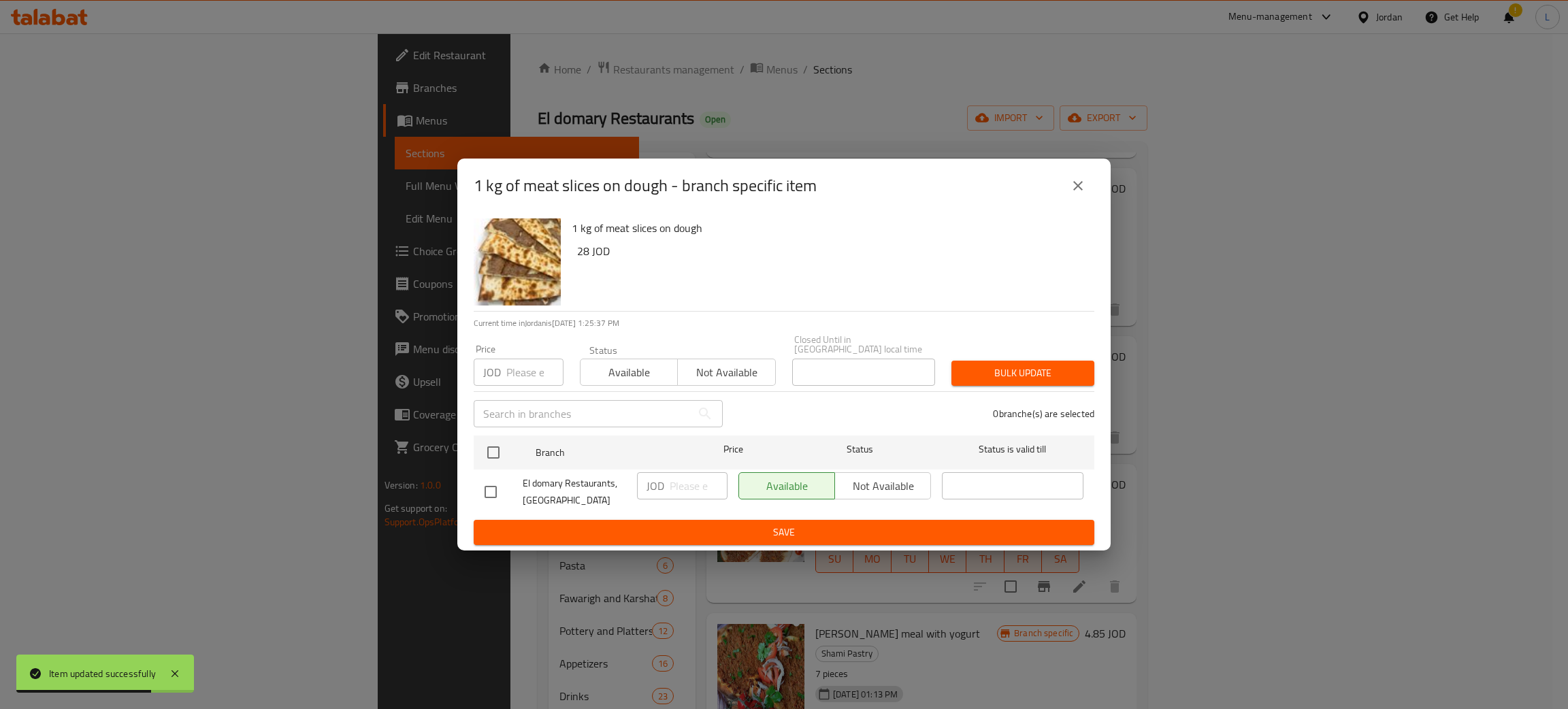
click at [1072, 171] on div "1 kg of meat slices on dough - branch specific item" at bounding box center [784, 186] width 653 height 55
click at [1070, 189] on icon "close" at bounding box center [1077, 185] width 16 height 16
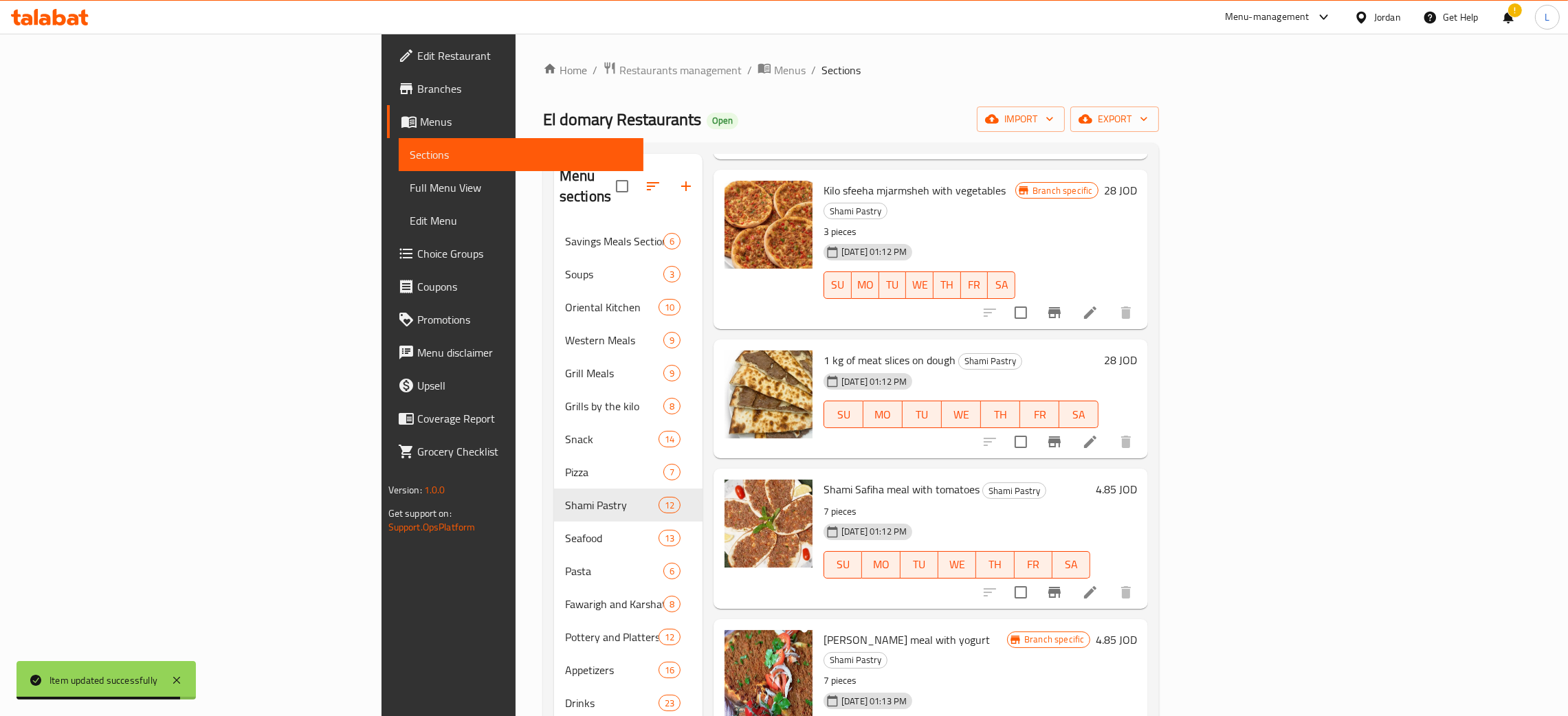
scroll to position [412, 0]
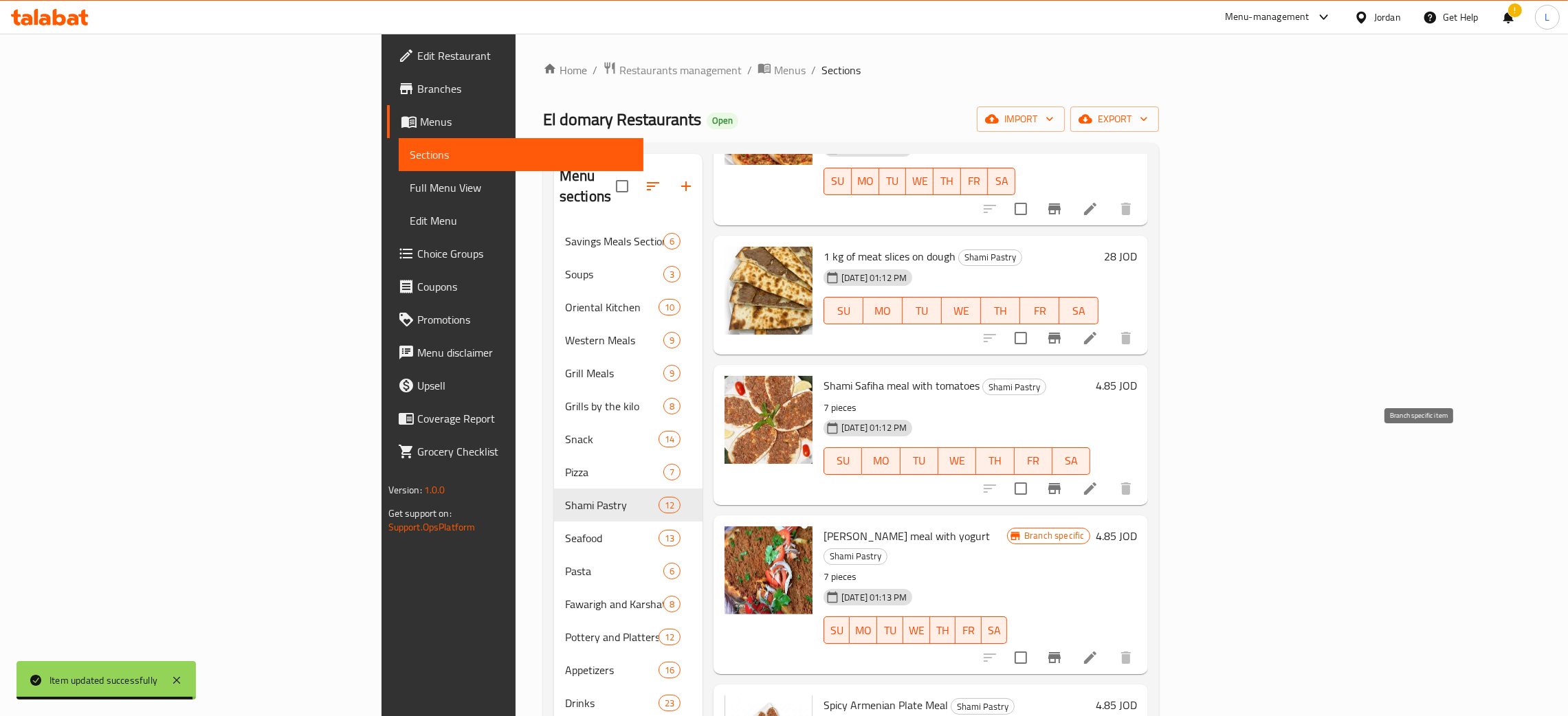
click at [1071, 472] on button "Branch-specific-item" at bounding box center [1054, 488] width 33 height 33
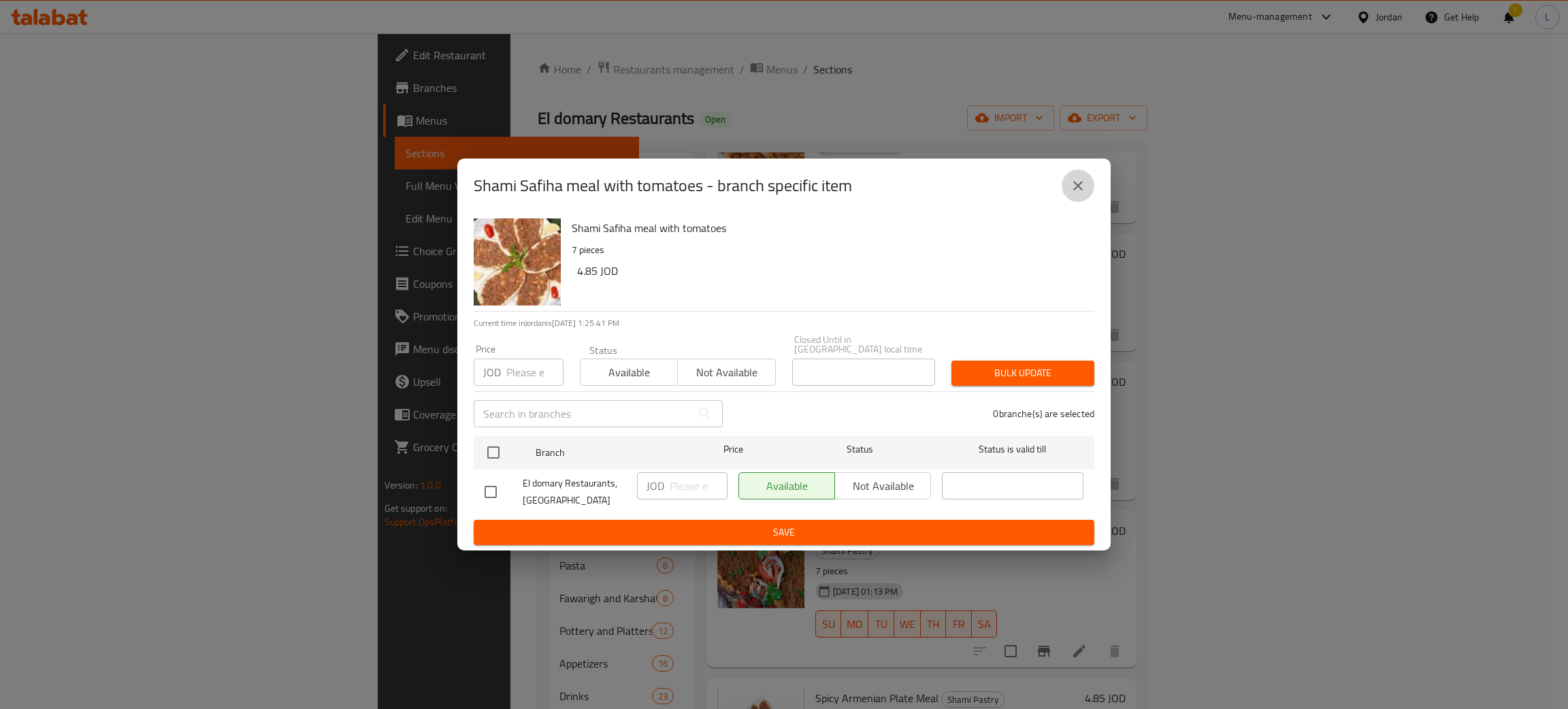
click at [1074, 194] on icon "close" at bounding box center [1077, 185] width 16 height 16
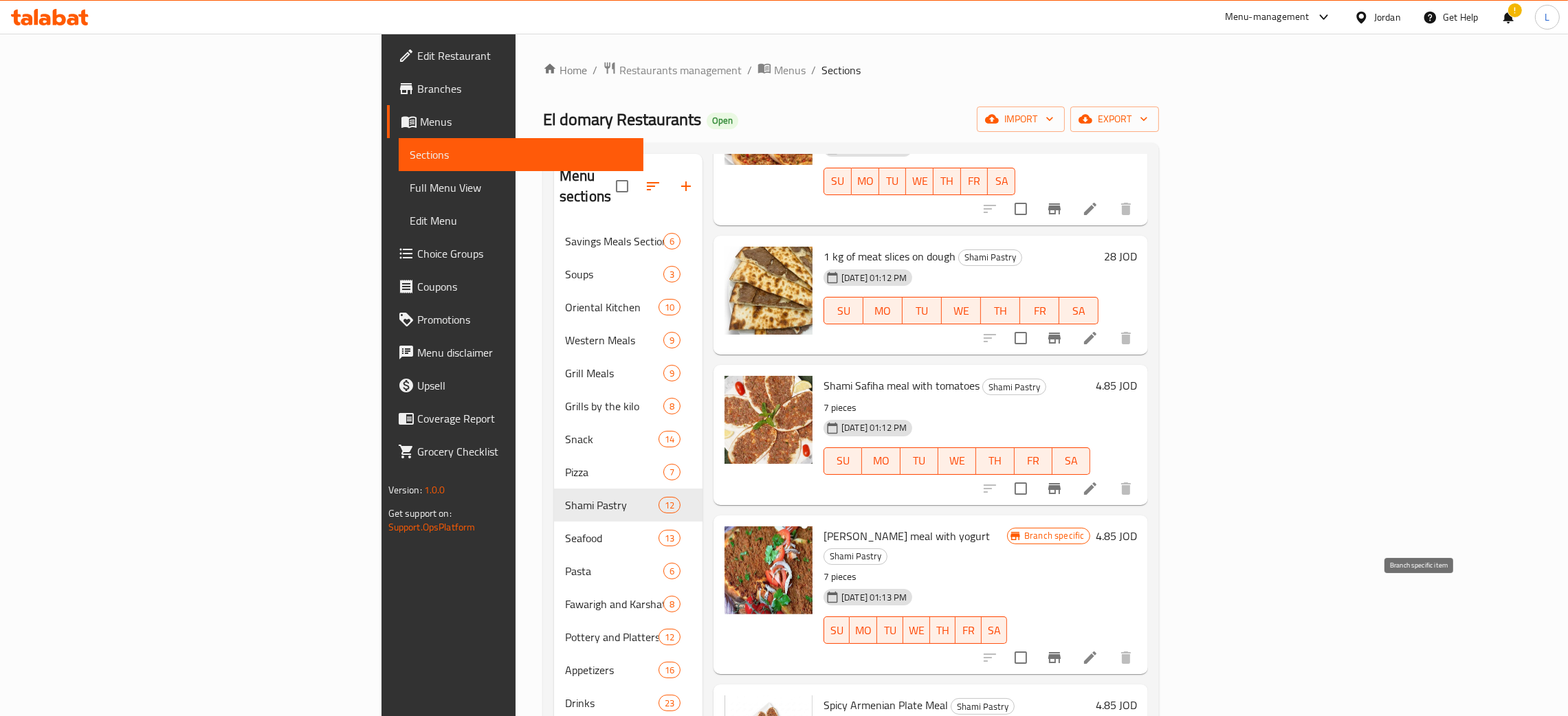
click at [1071, 642] on button "Branch-specific-item" at bounding box center [1054, 658] width 33 height 33
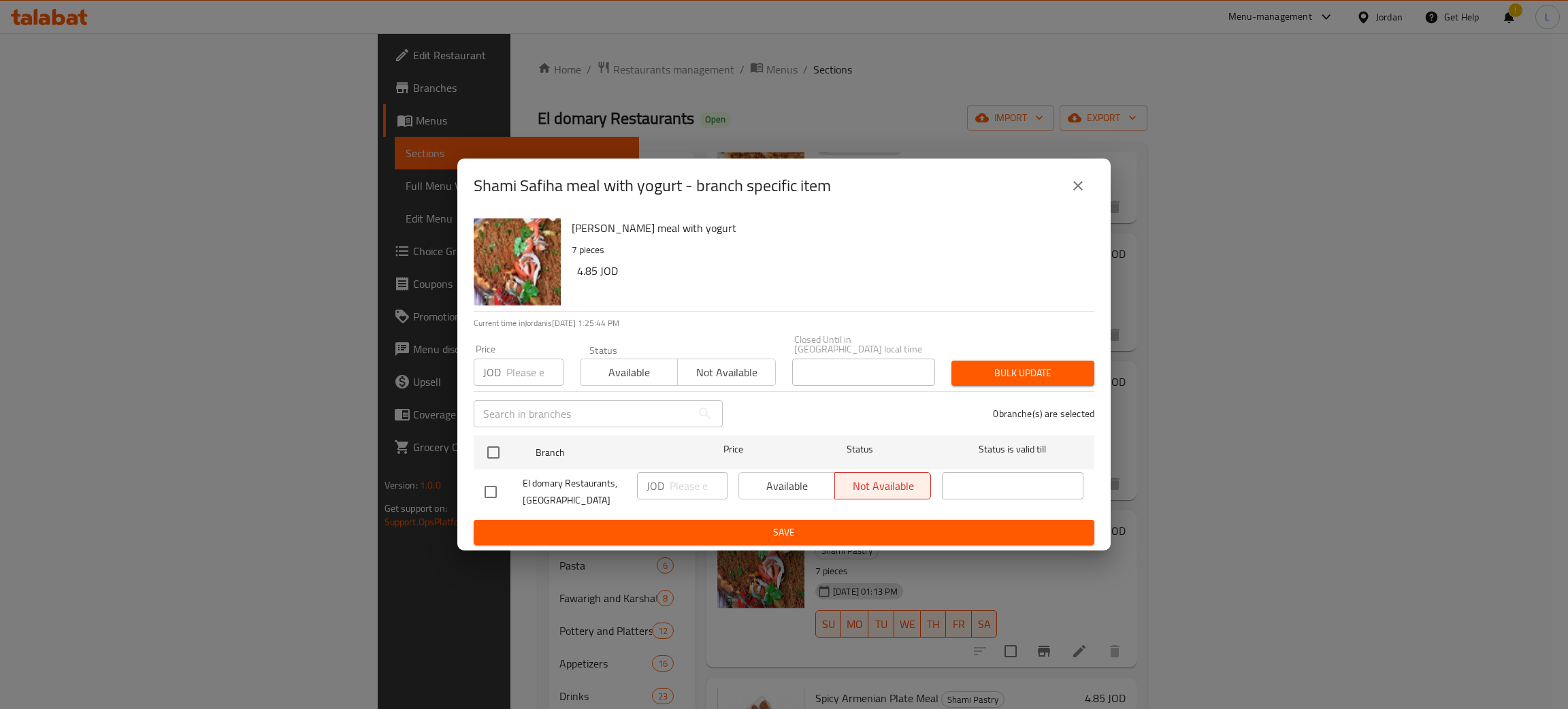
click at [598, 373] on span "Available" at bounding box center [629, 372] width 86 height 20
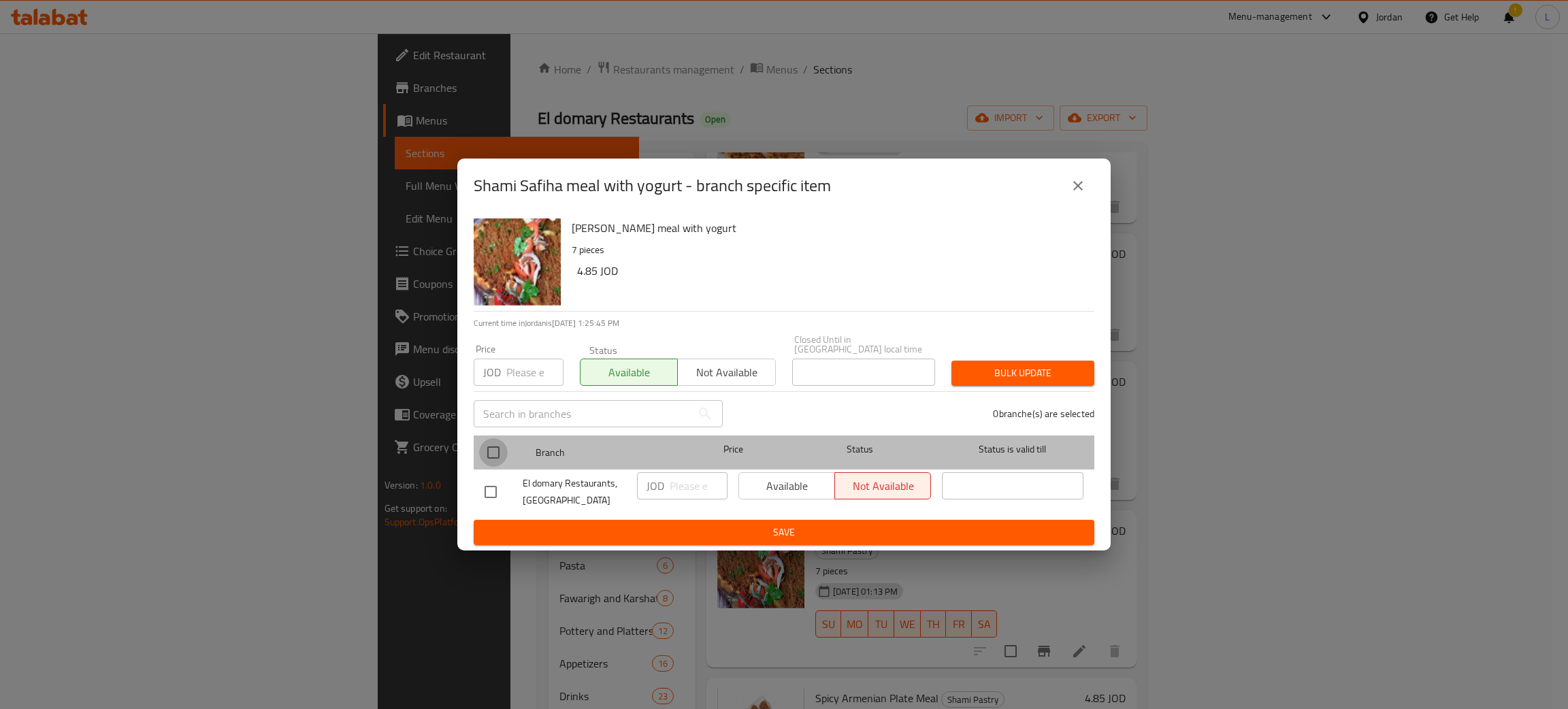
drag, startPoint x: 497, startPoint y: 443, endPoint x: 1084, endPoint y: 379, distance: 590.5
click at [496, 443] on input "checkbox" at bounding box center [494, 452] width 28 height 28
checkbox input "true"
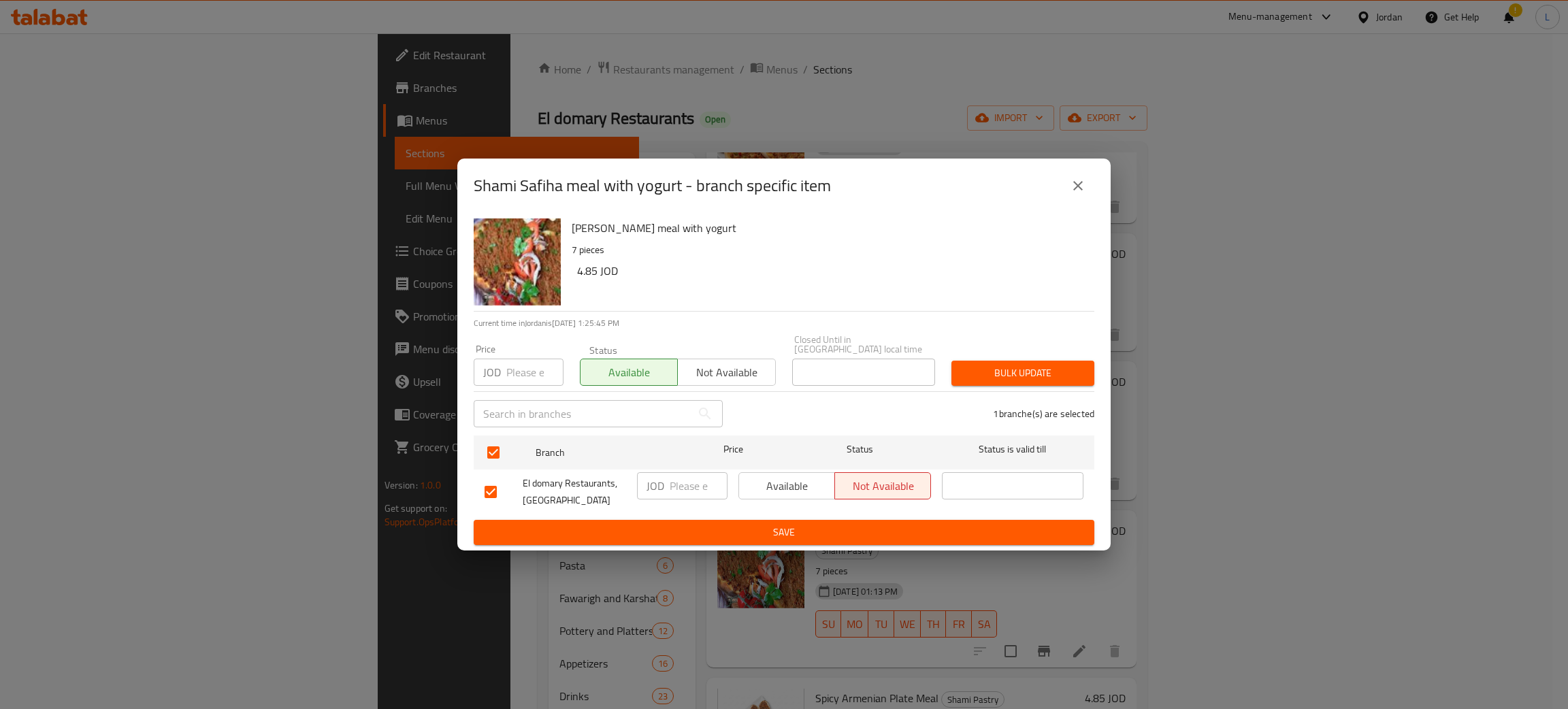
click at [1062, 361] on button "Bulk update" at bounding box center [1023, 373] width 143 height 25
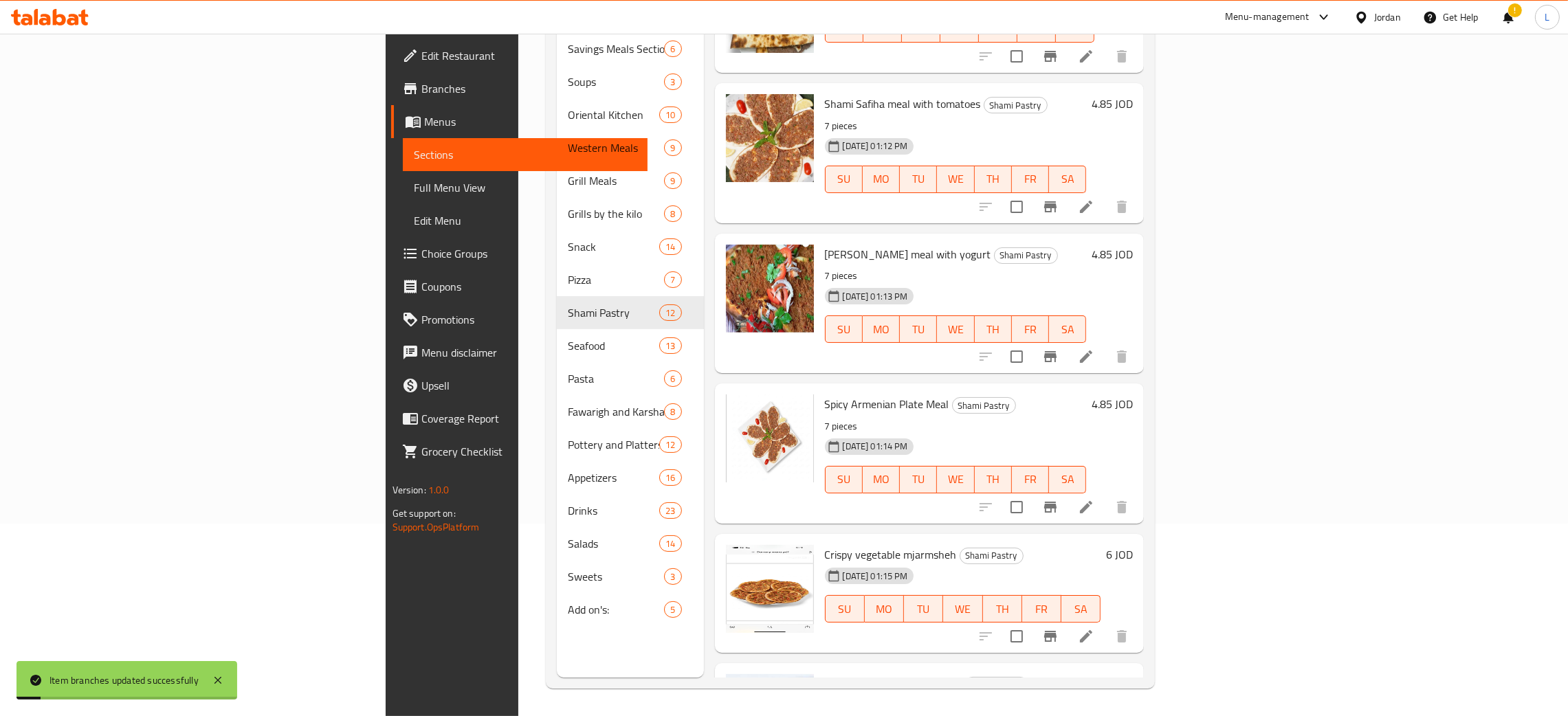
scroll to position [618, 0]
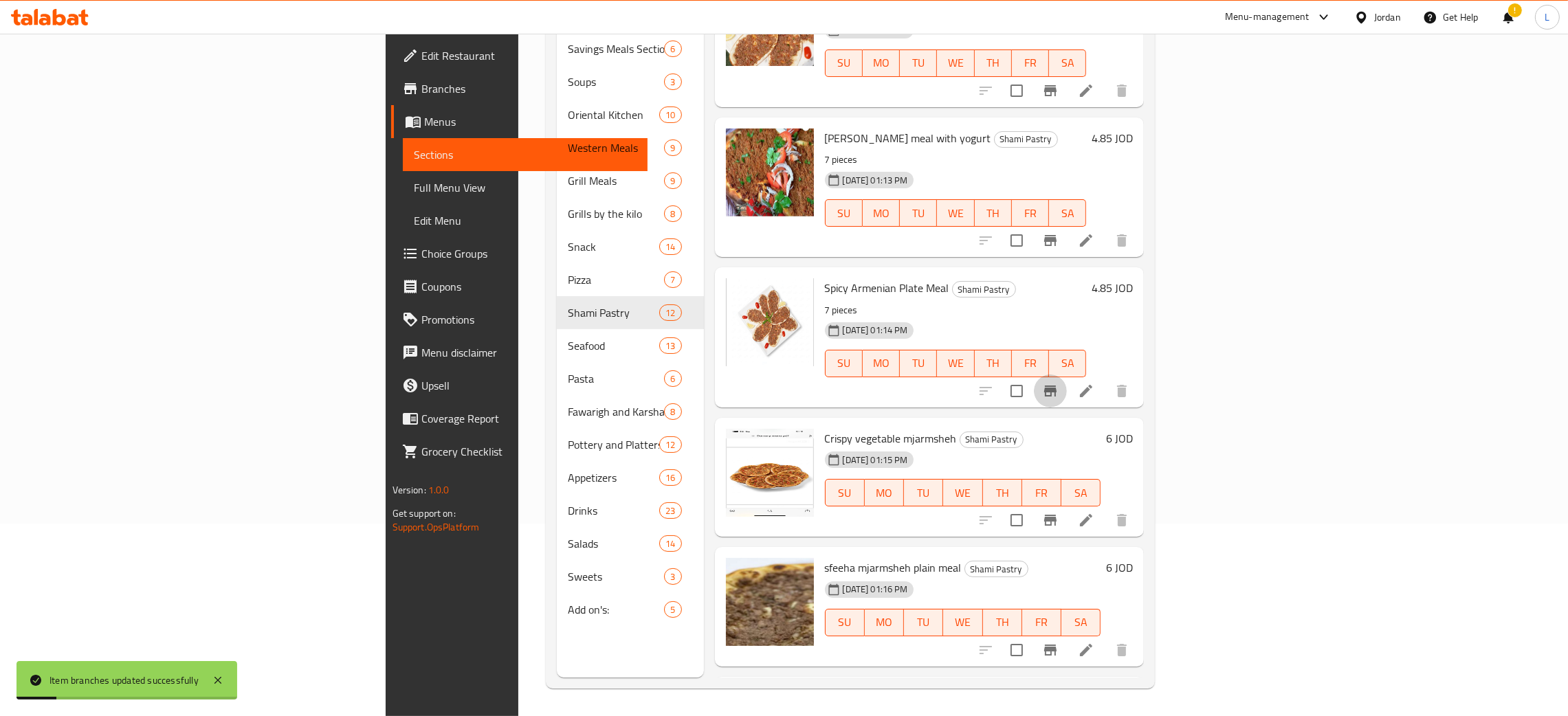
click at [1067, 375] on button "Branch-specific-item" at bounding box center [1050, 391] width 33 height 33
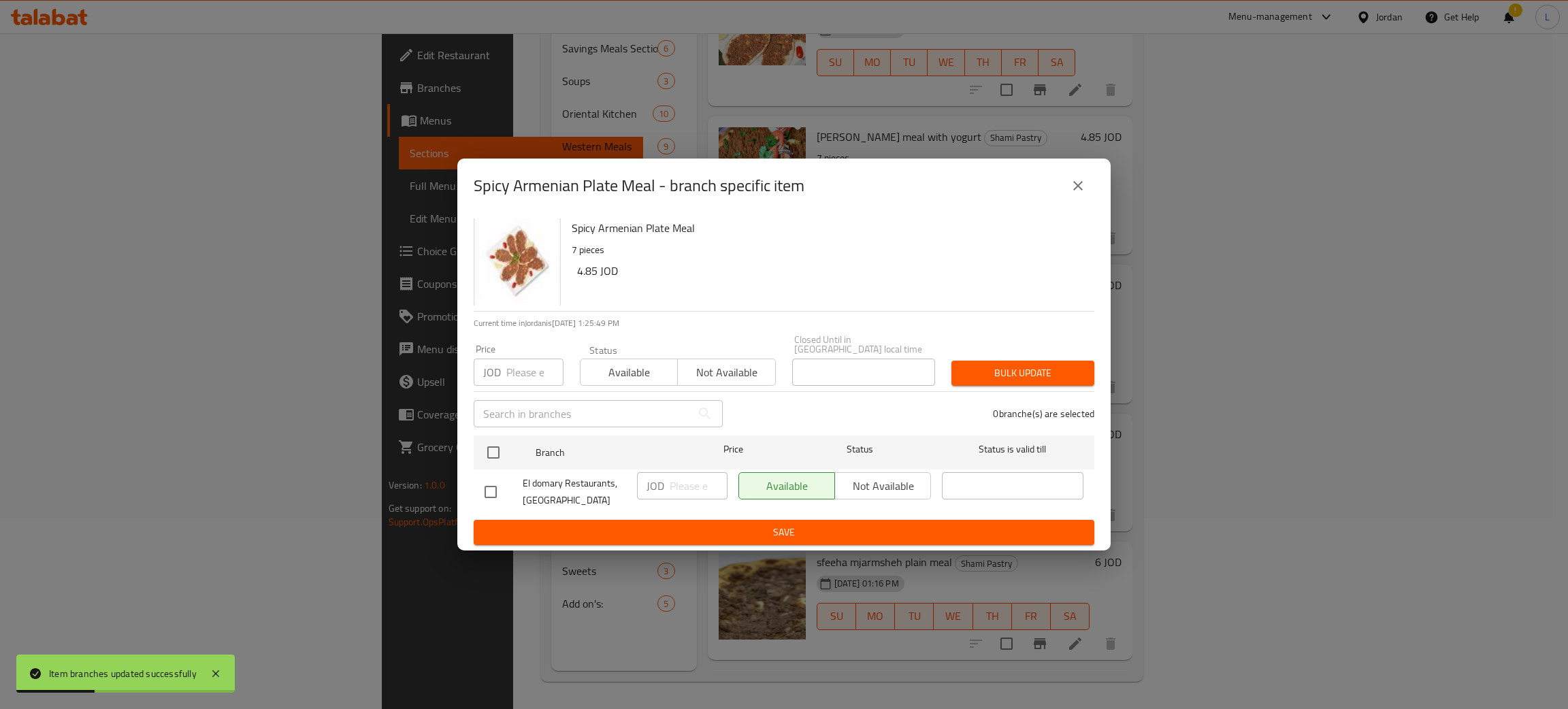
click at [1085, 186] on icon "close" at bounding box center [1077, 185] width 16 height 16
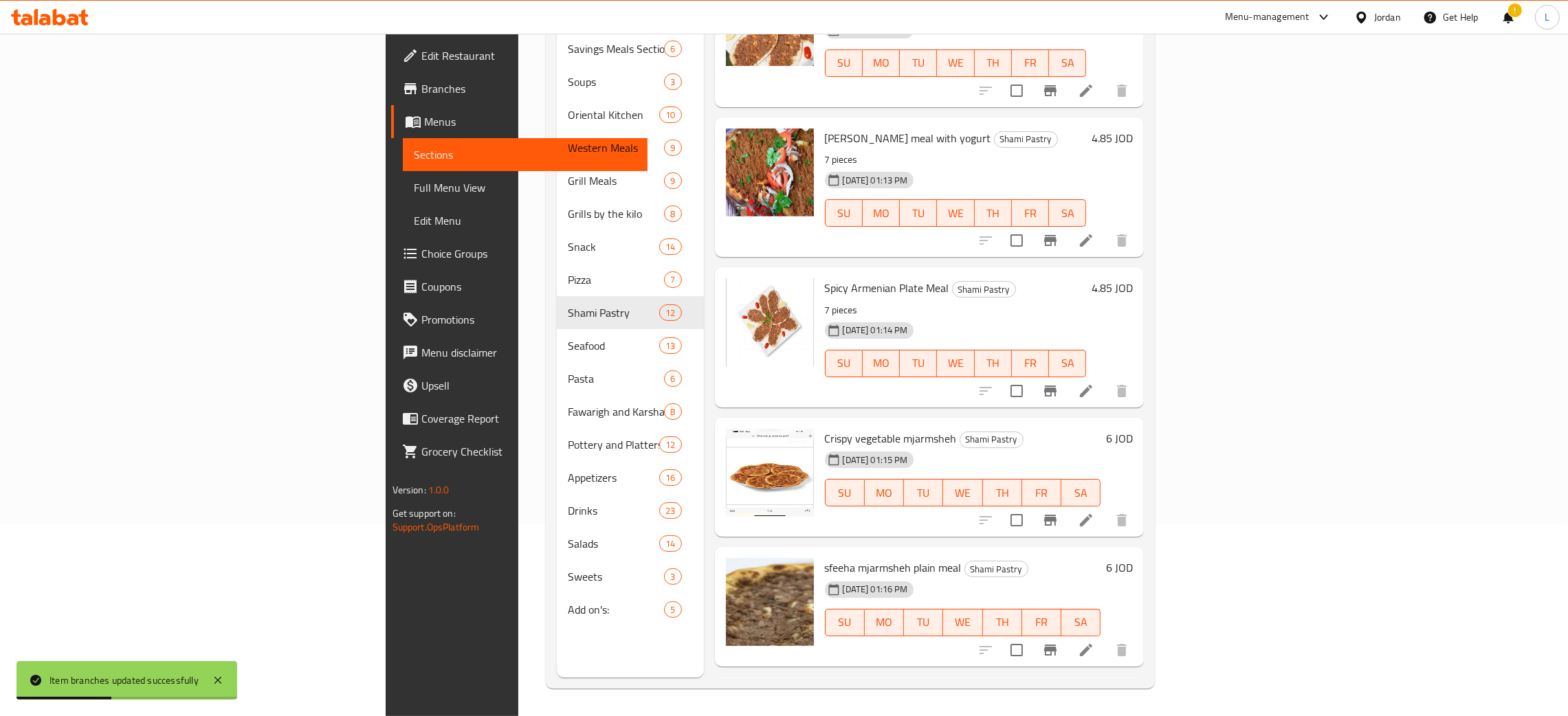
click at [1056, 645] on icon "Branch-specific-item" at bounding box center [1050, 650] width 12 height 11
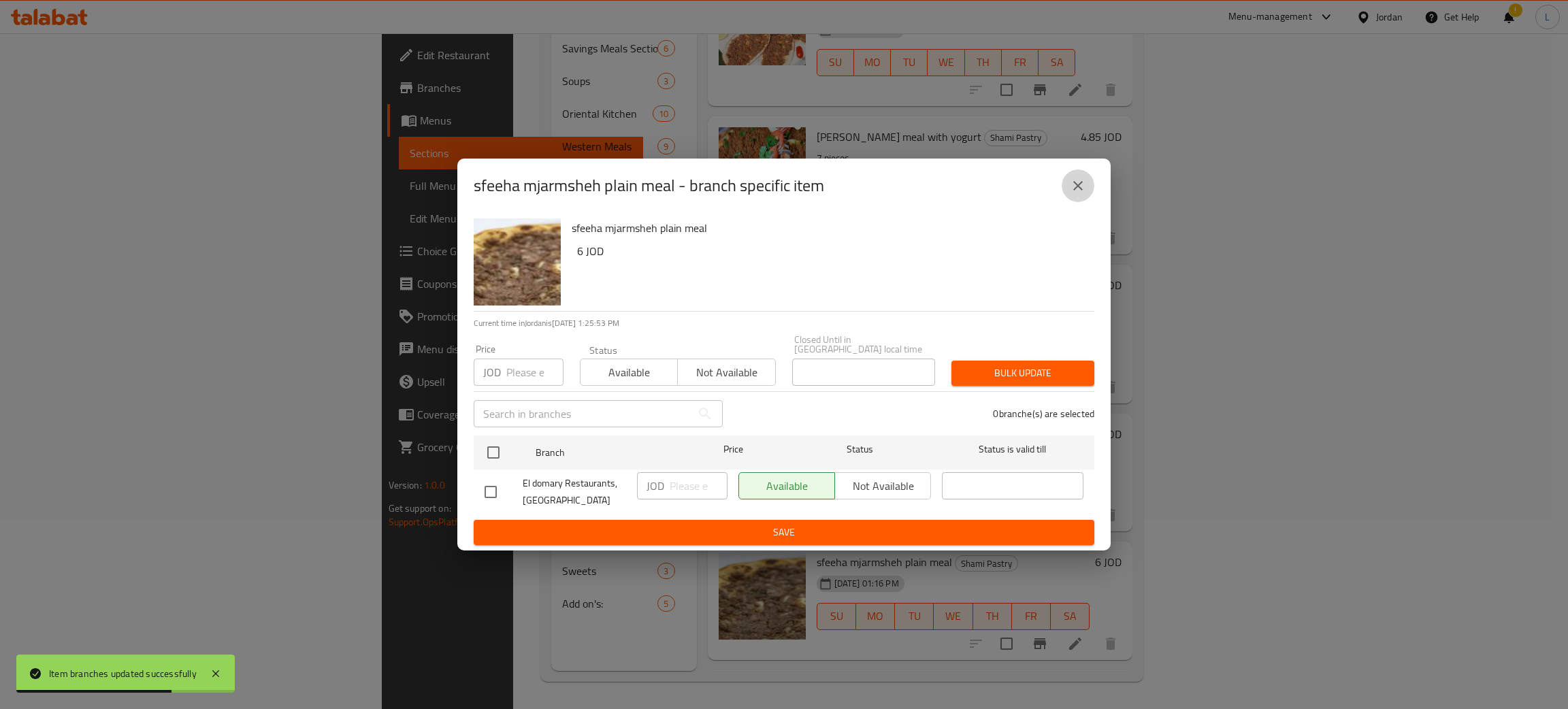
click at [1072, 191] on icon "close" at bounding box center [1077, 185] width 16 height 16
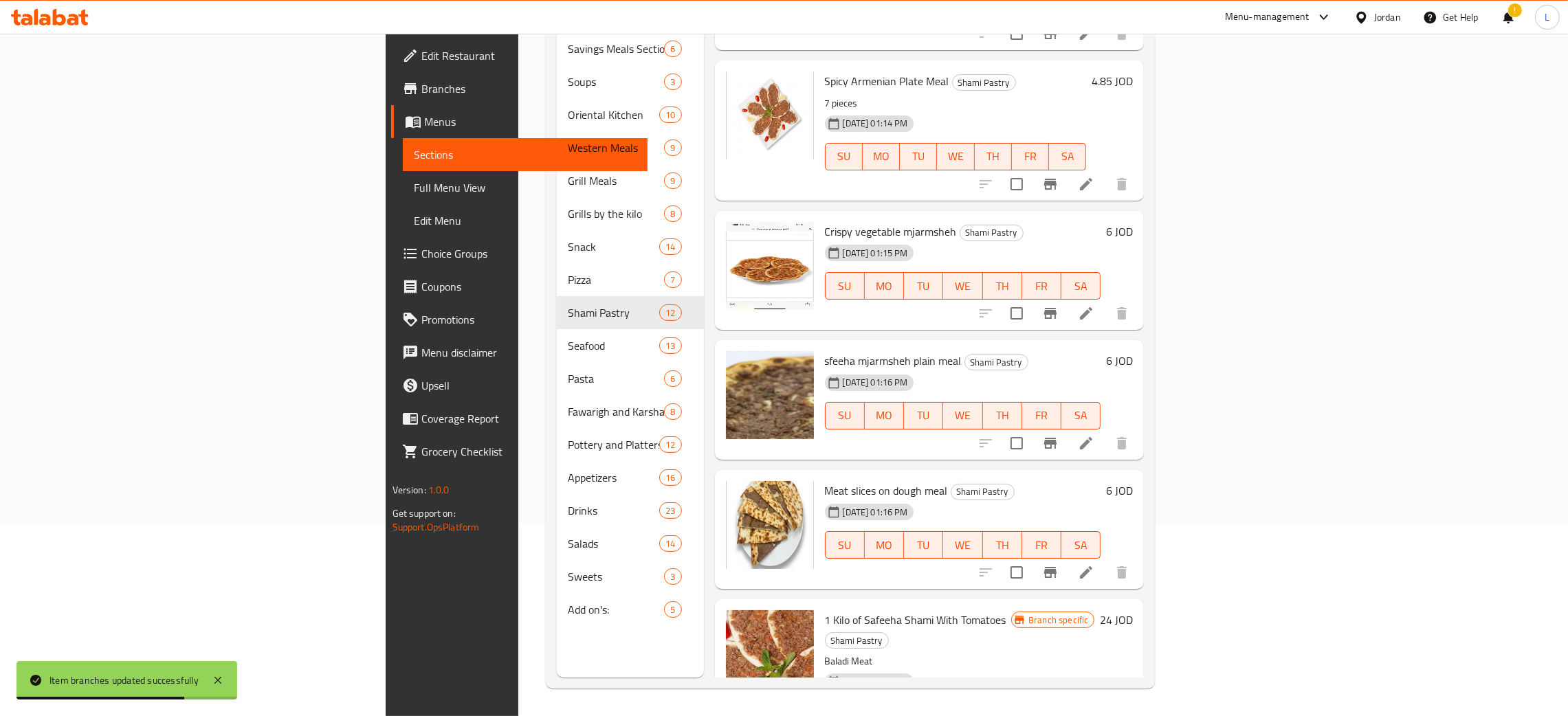
scroll to position [995, 0]
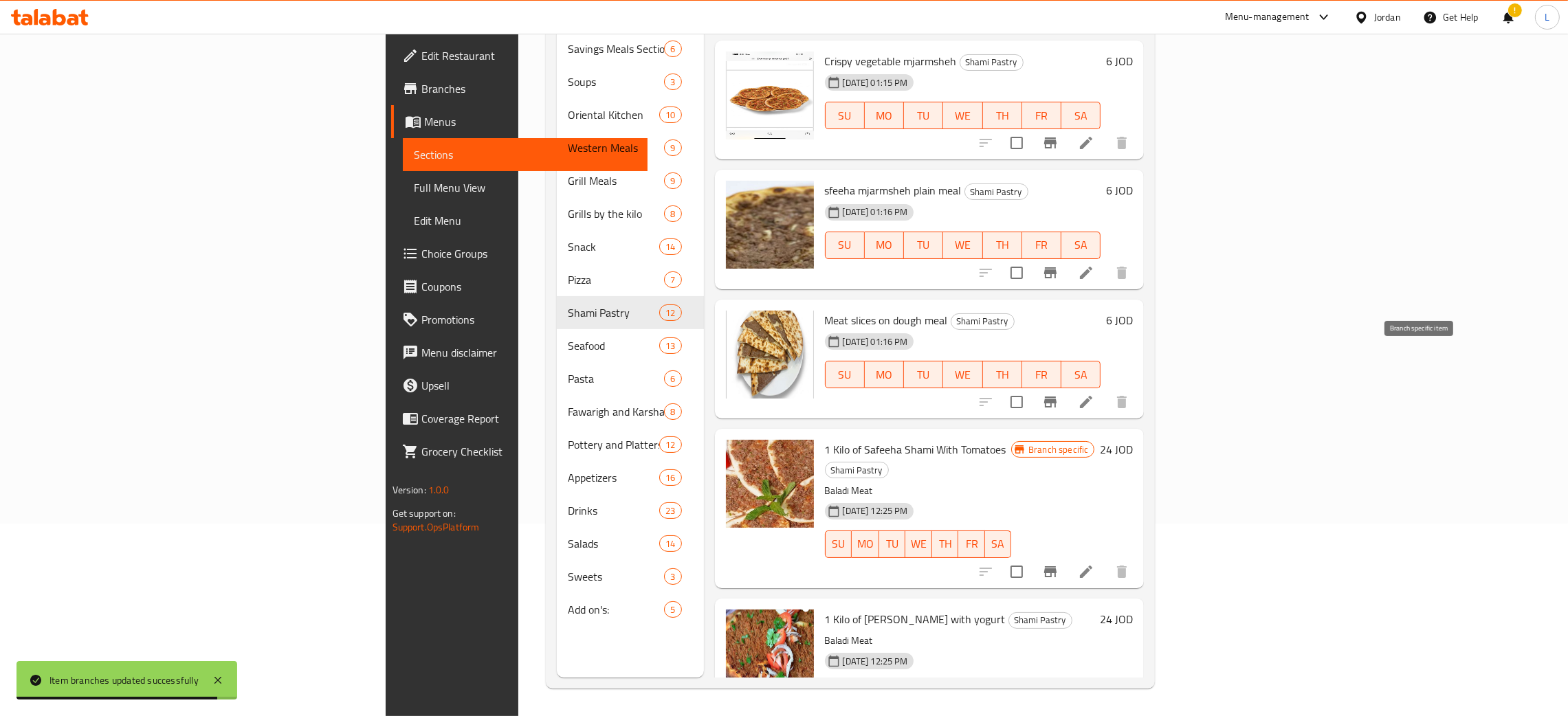
click at [1058, 394] on icon "Branch-specific-item" at bounding box center [1050, 402] width 16 height 16
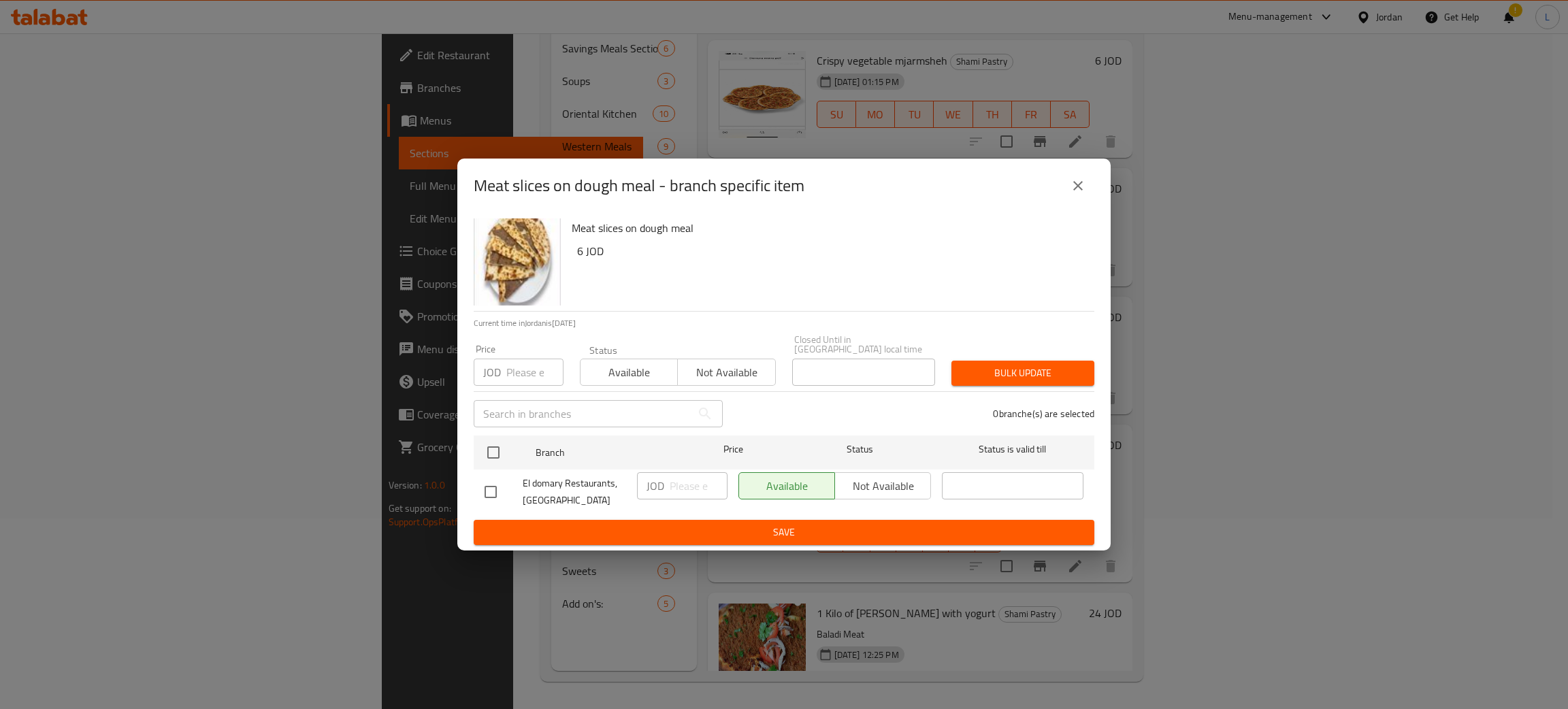
click at [1084, 179] on button "close" at bounding box center [1078, 185] width 33 height 33
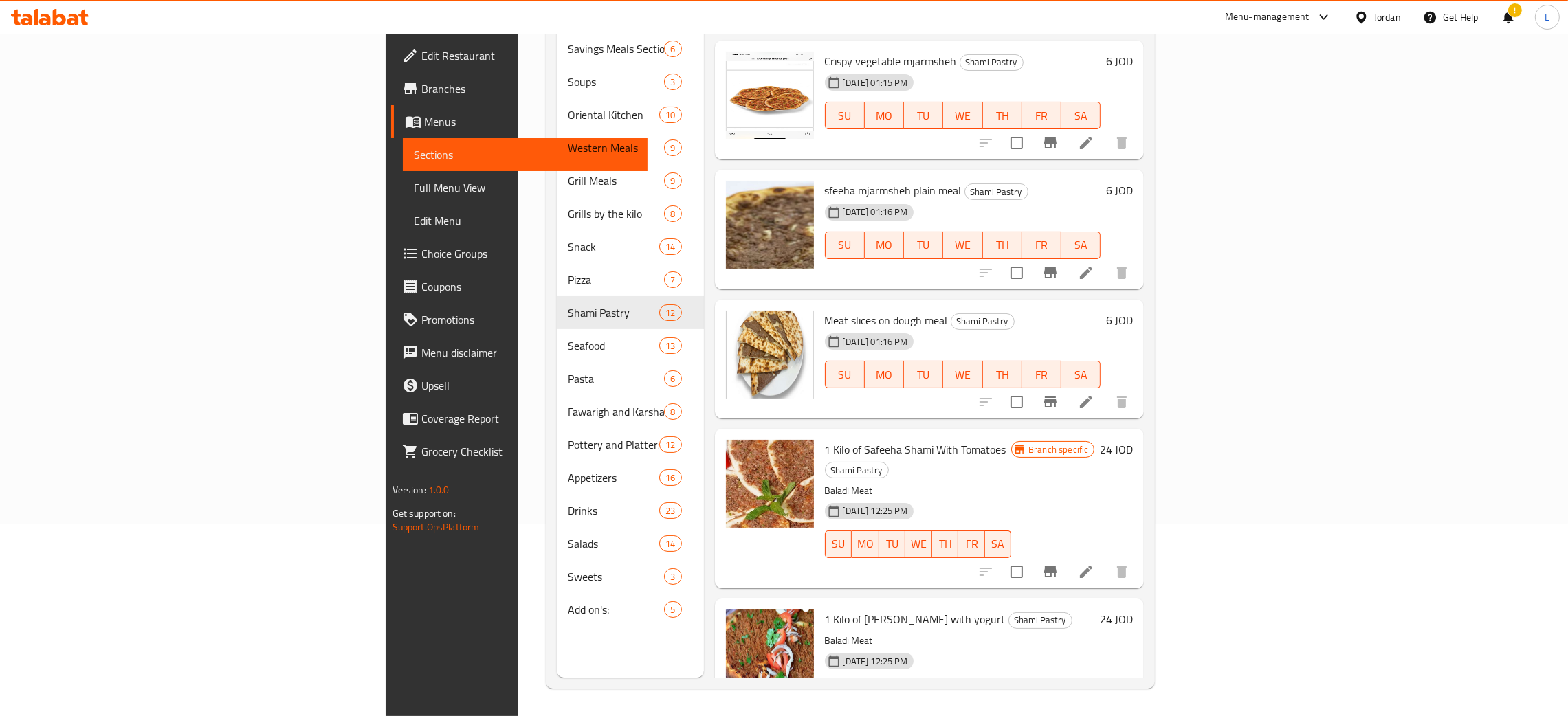
click at [1056, 268] on icon "Branch-specific-item" at bounding box center [1050, 273] width 12 height 11
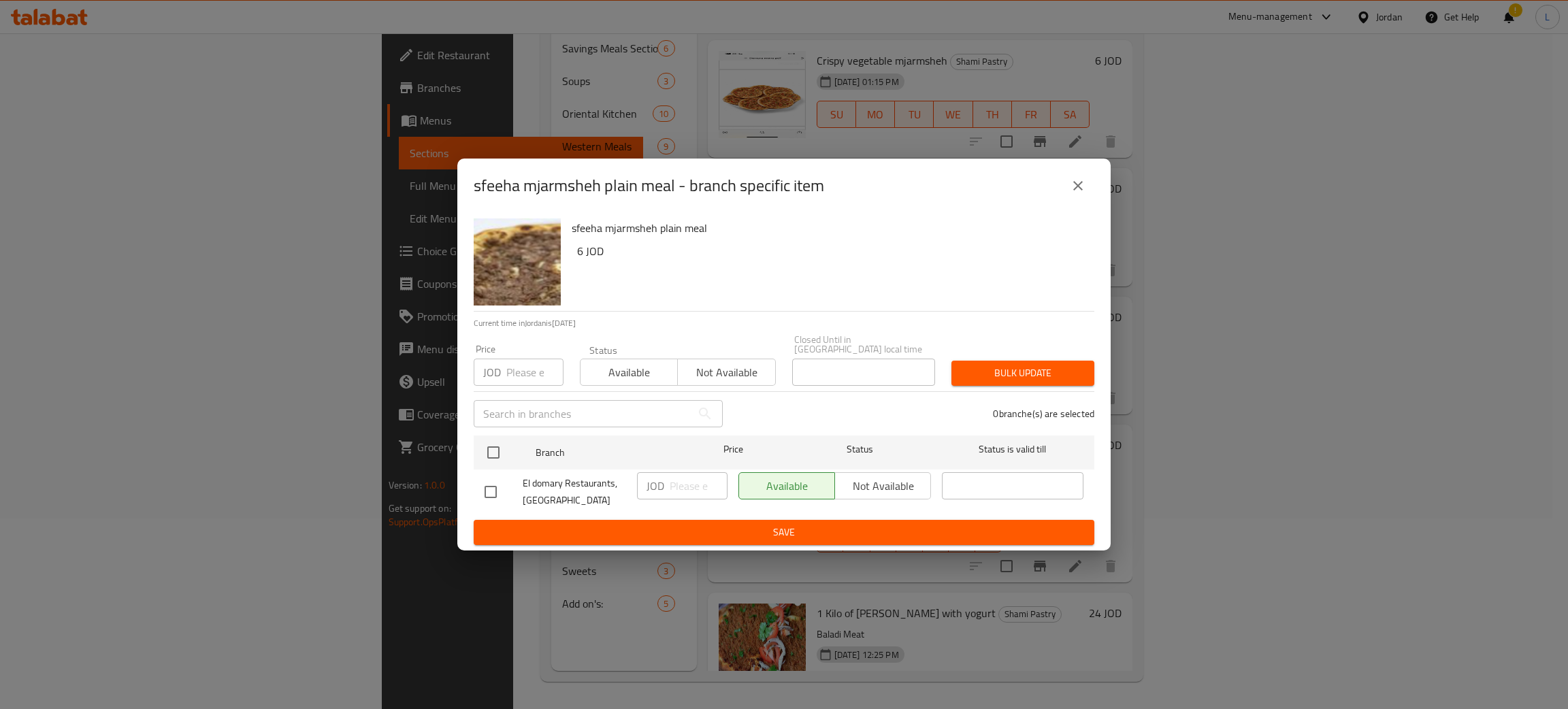
click at [1081, 191] on icon "close" at bounding box center [1077, 185] width 16 height 16
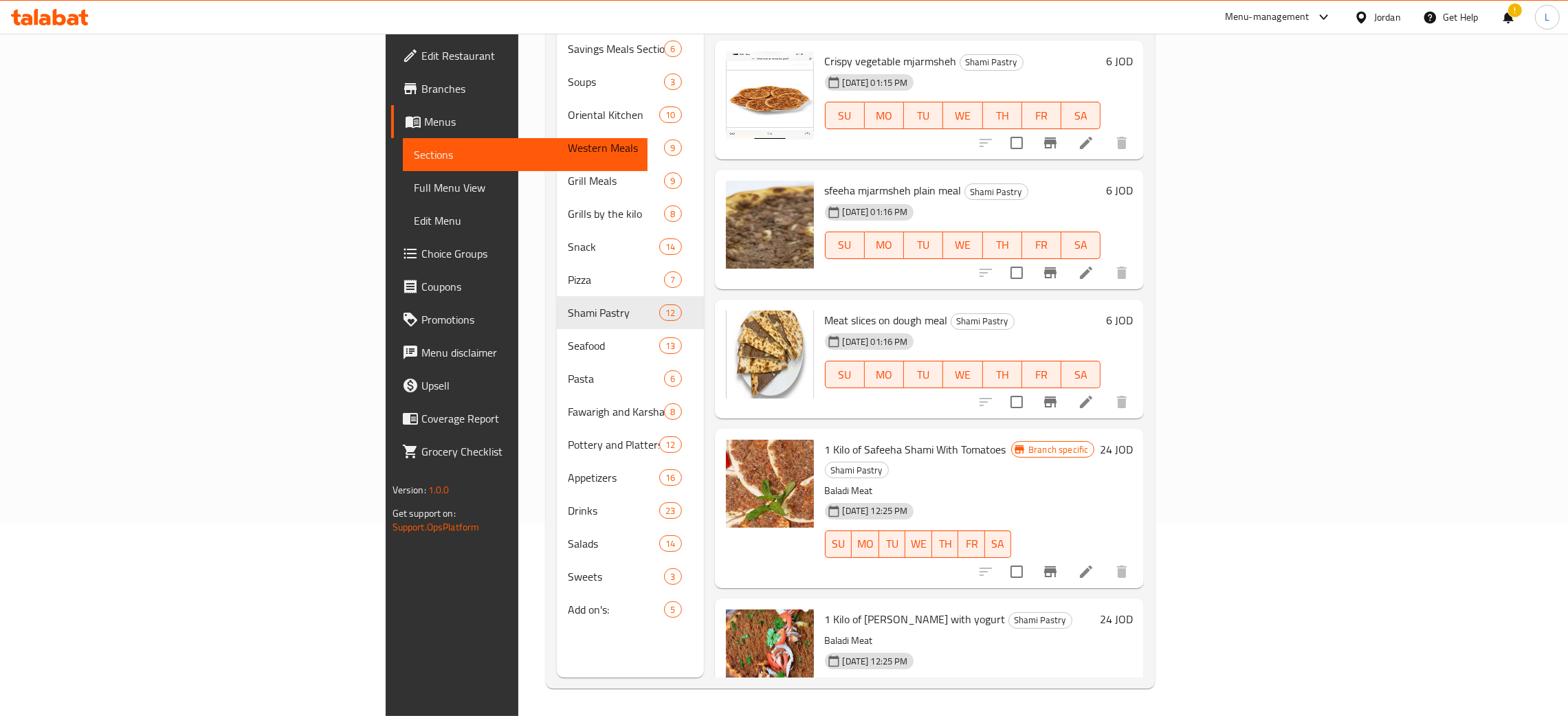
click at [1056, 567] on icon "Branch-specific-item" at bounding box center [1050, 573] width 12 height 11
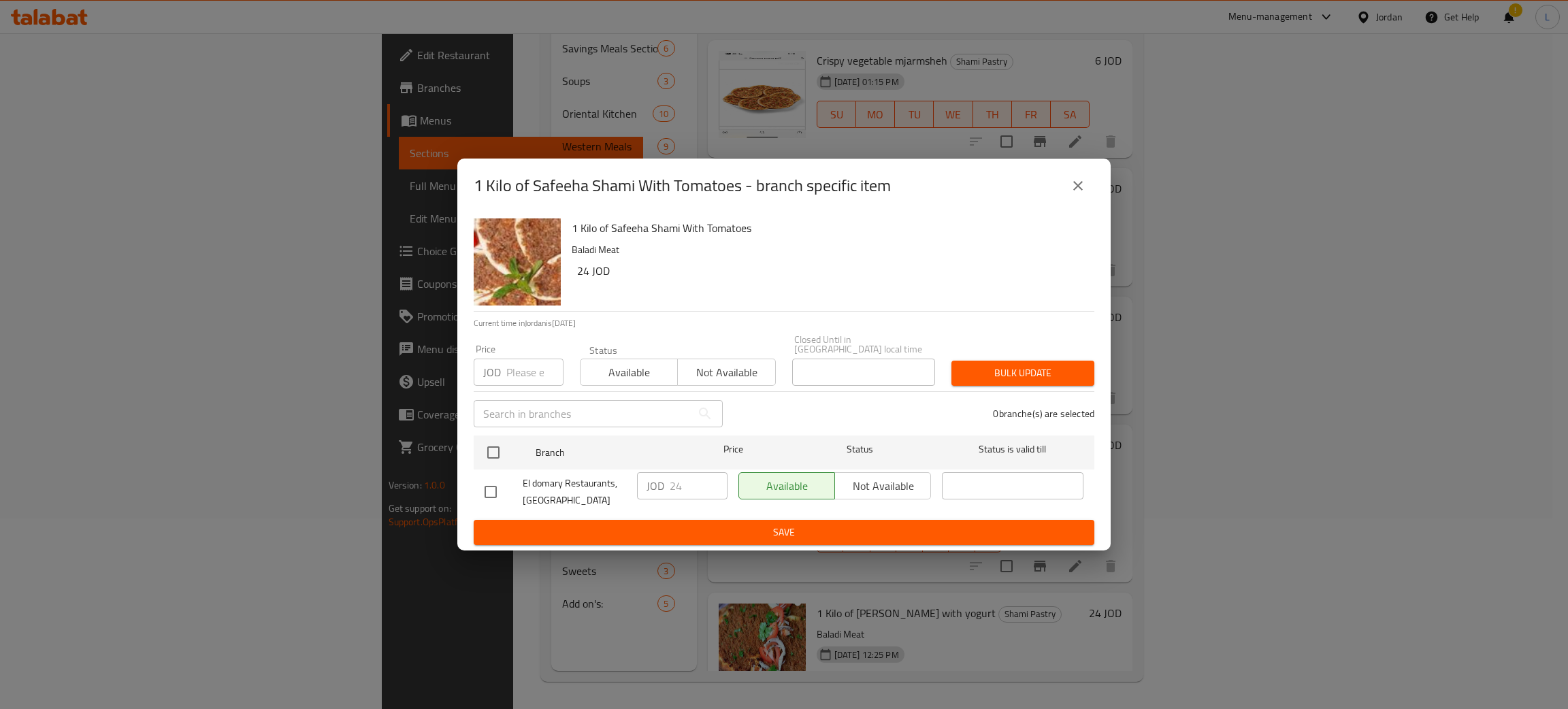
click at [1079, 194] on icon "close" at bounding box center [1077, 185] width 16 height 16
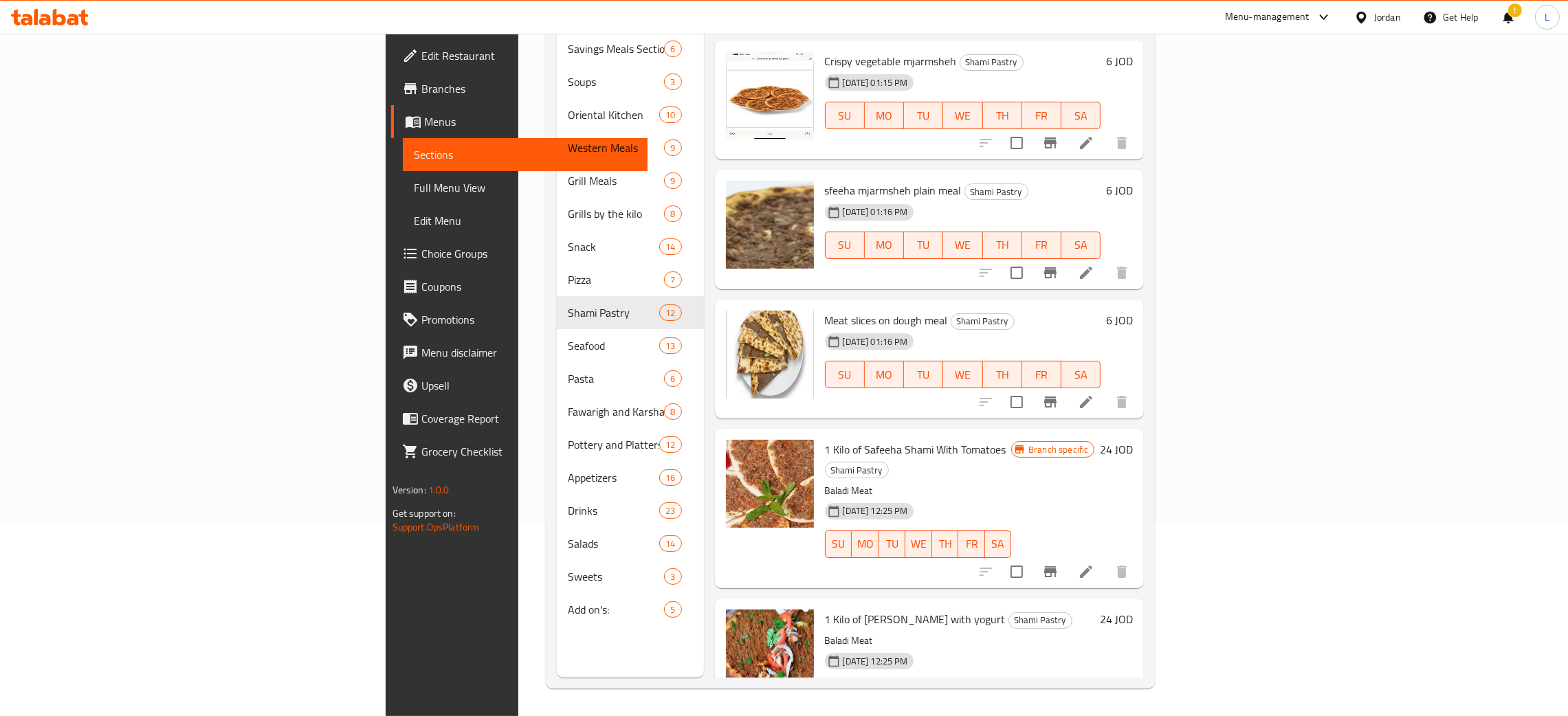
click at [1056, 716] on icon "Branch-specific-item" at bounding box center [1050, 722] width 12 height 11
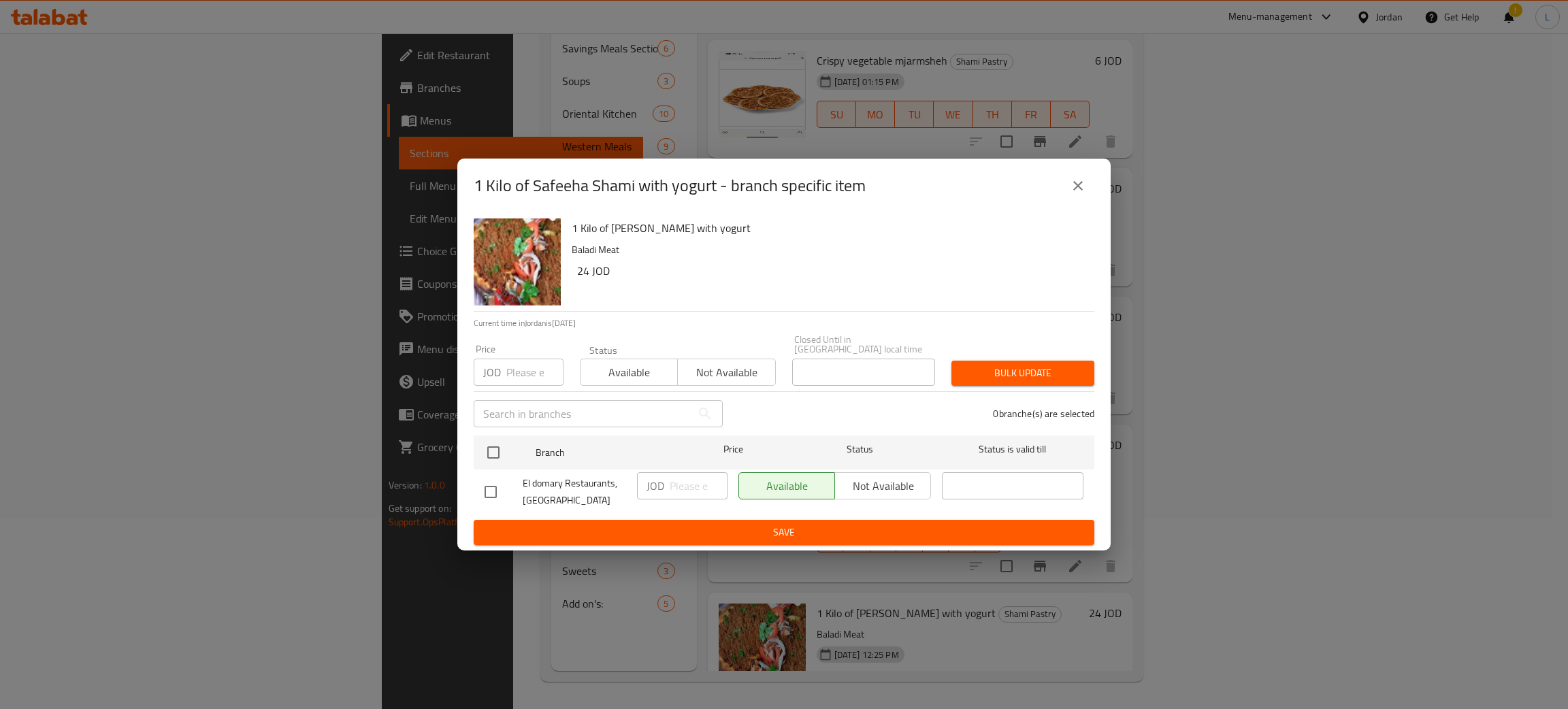
click at [1075, 177] on button "close" at bounding box center [1078, 185] width 33 height 33
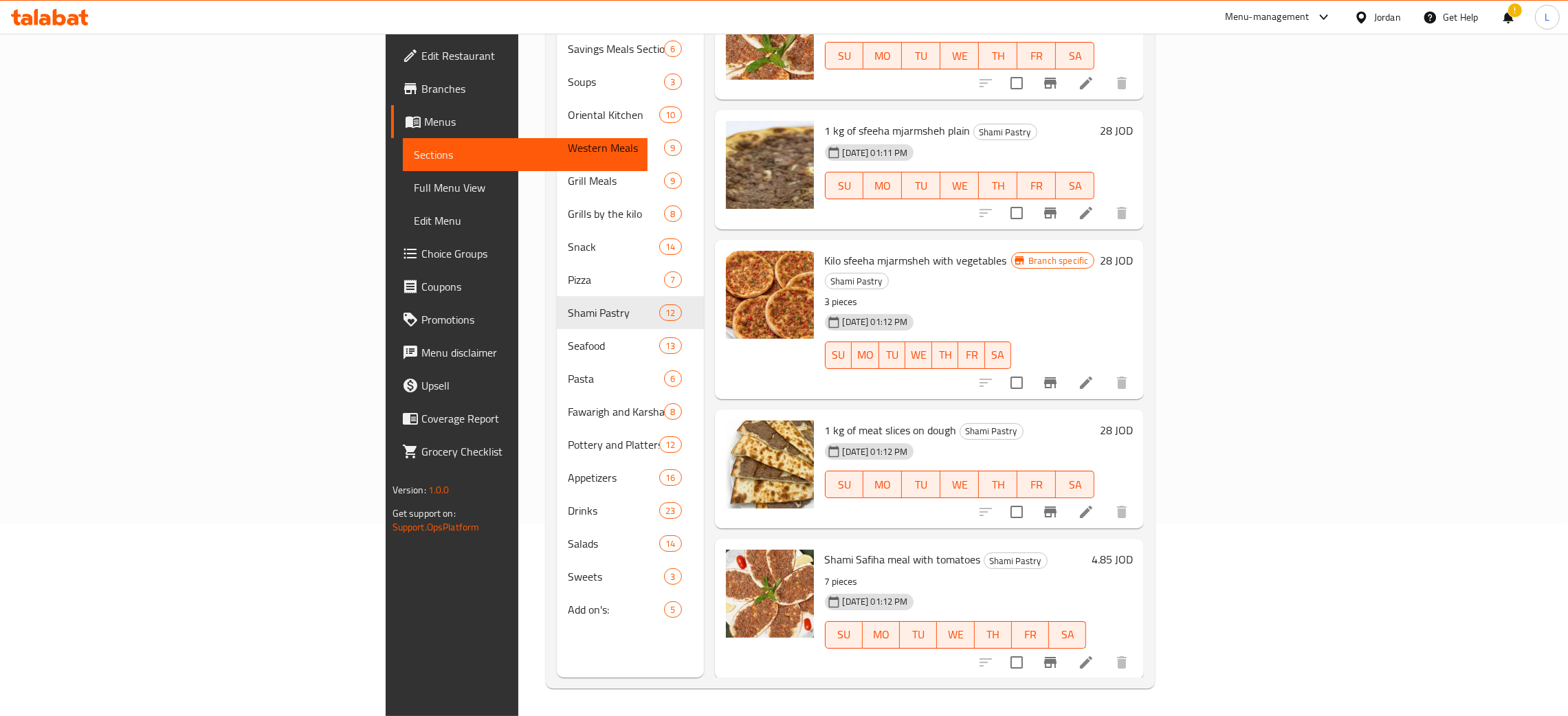
scroll to position [0, 0]
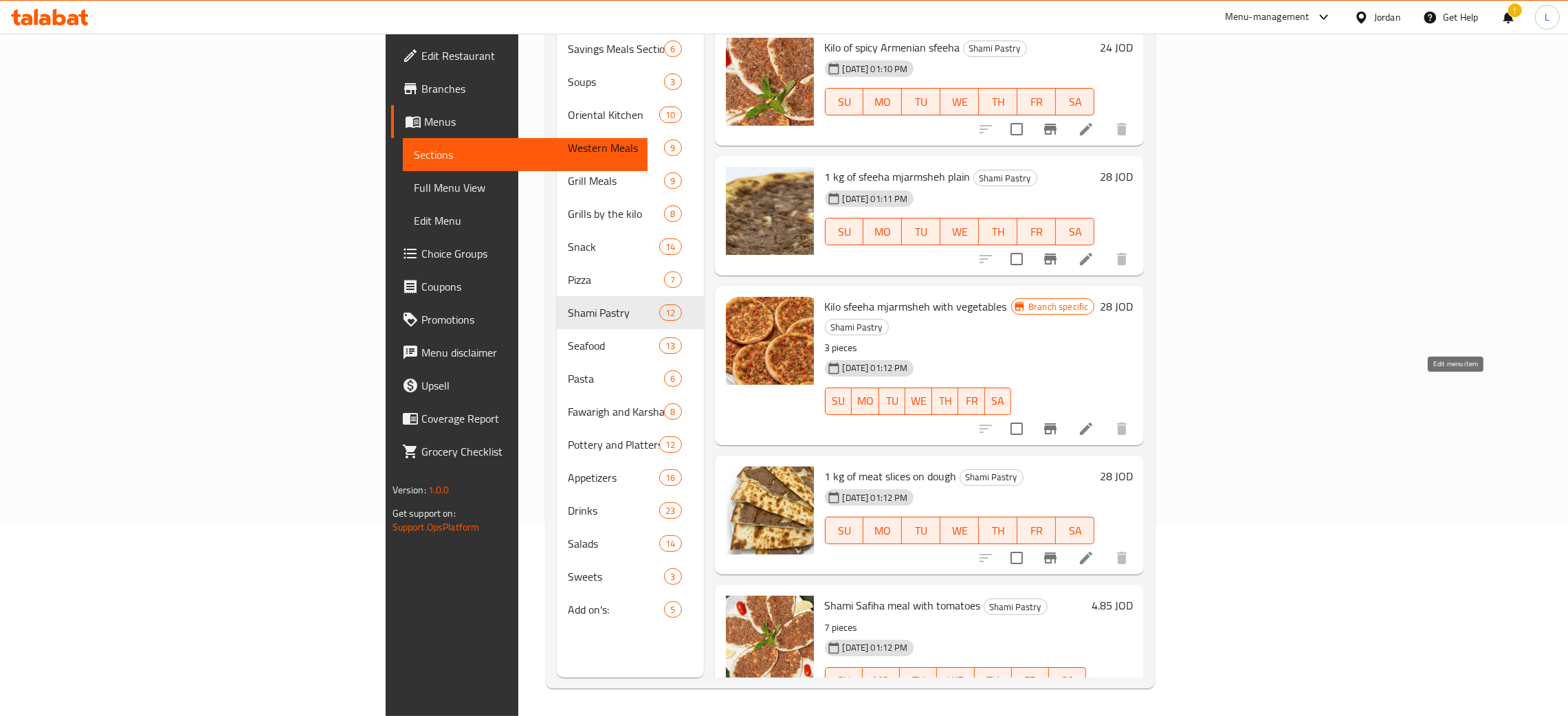
click at [1092, 423] on icon at bounding box center [1086, 428] width 12 height 12
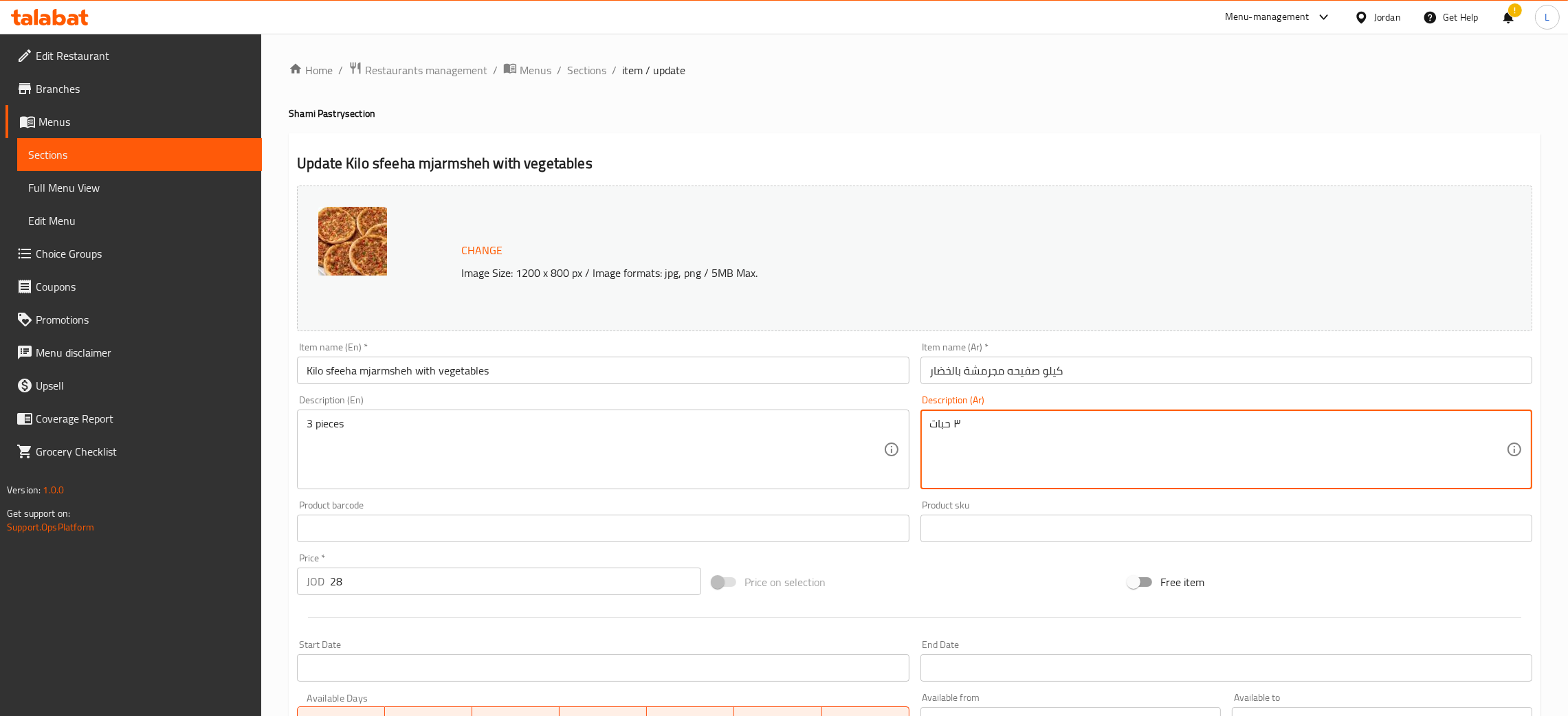
click at [982, 429] on textarea "٣ حبات" at bounding box center [1218, 450] width 576 height 66
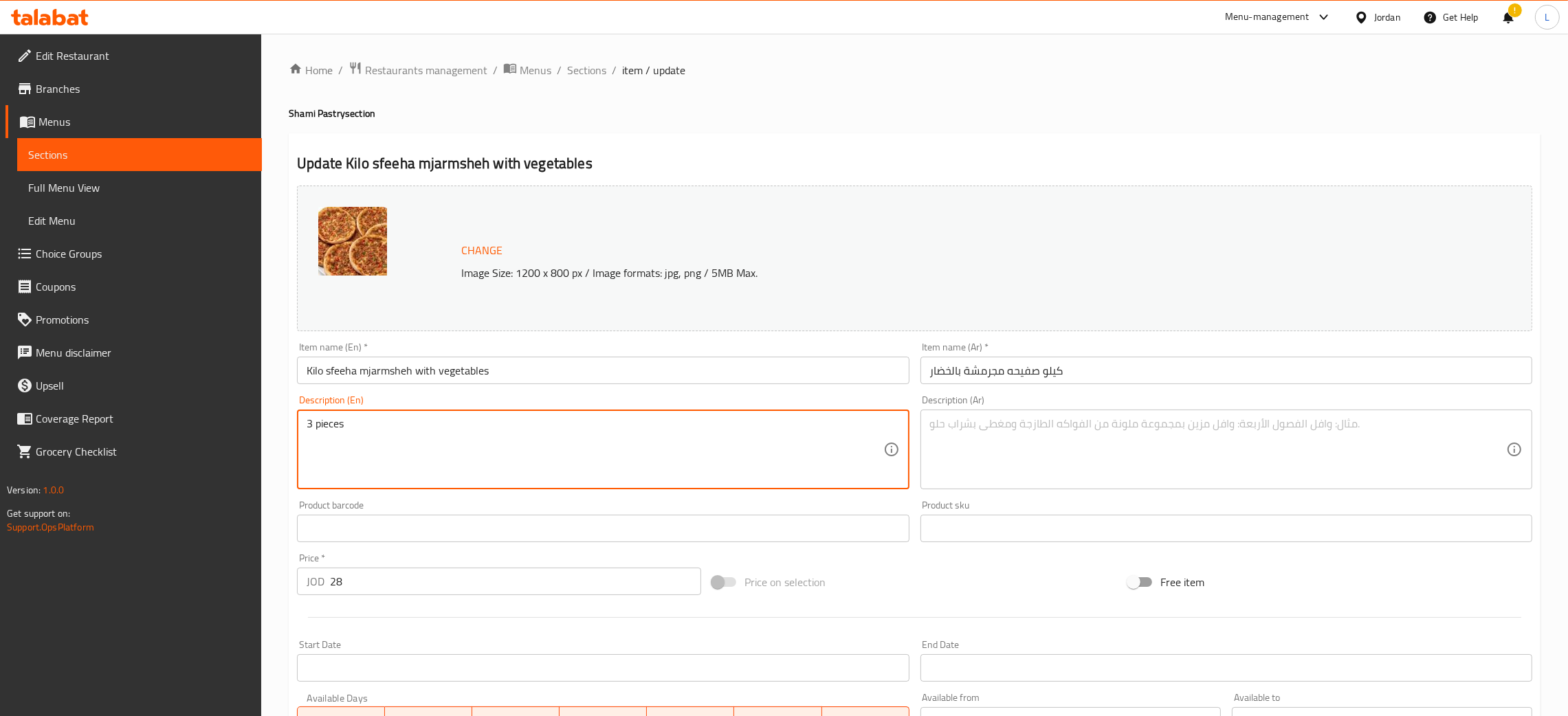
click at [452, 424] on textarea "3 pieces" at bounding box center [594, 450] width 576 height 66
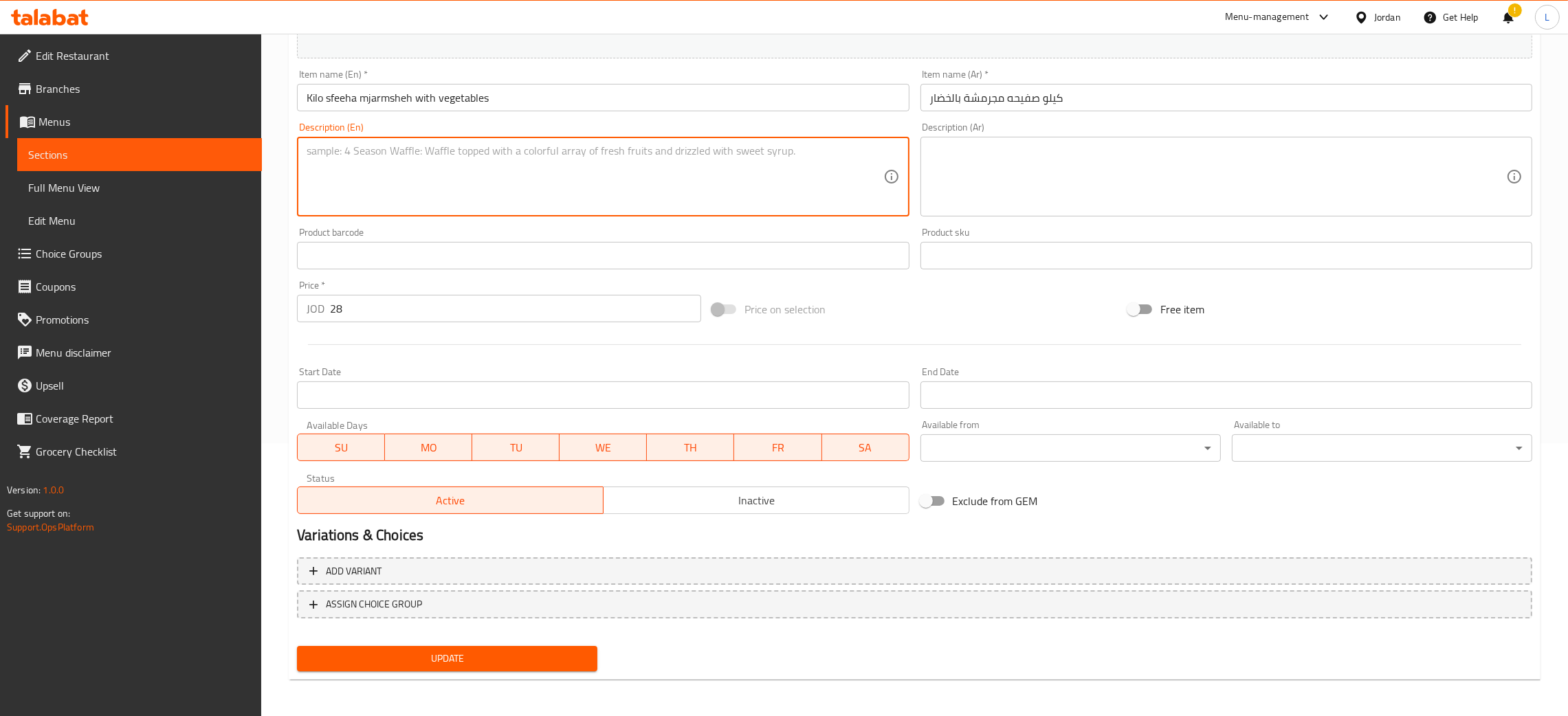
click at [492, 667] on button "Update" at bounding box center [447, 659] width 300 height 26
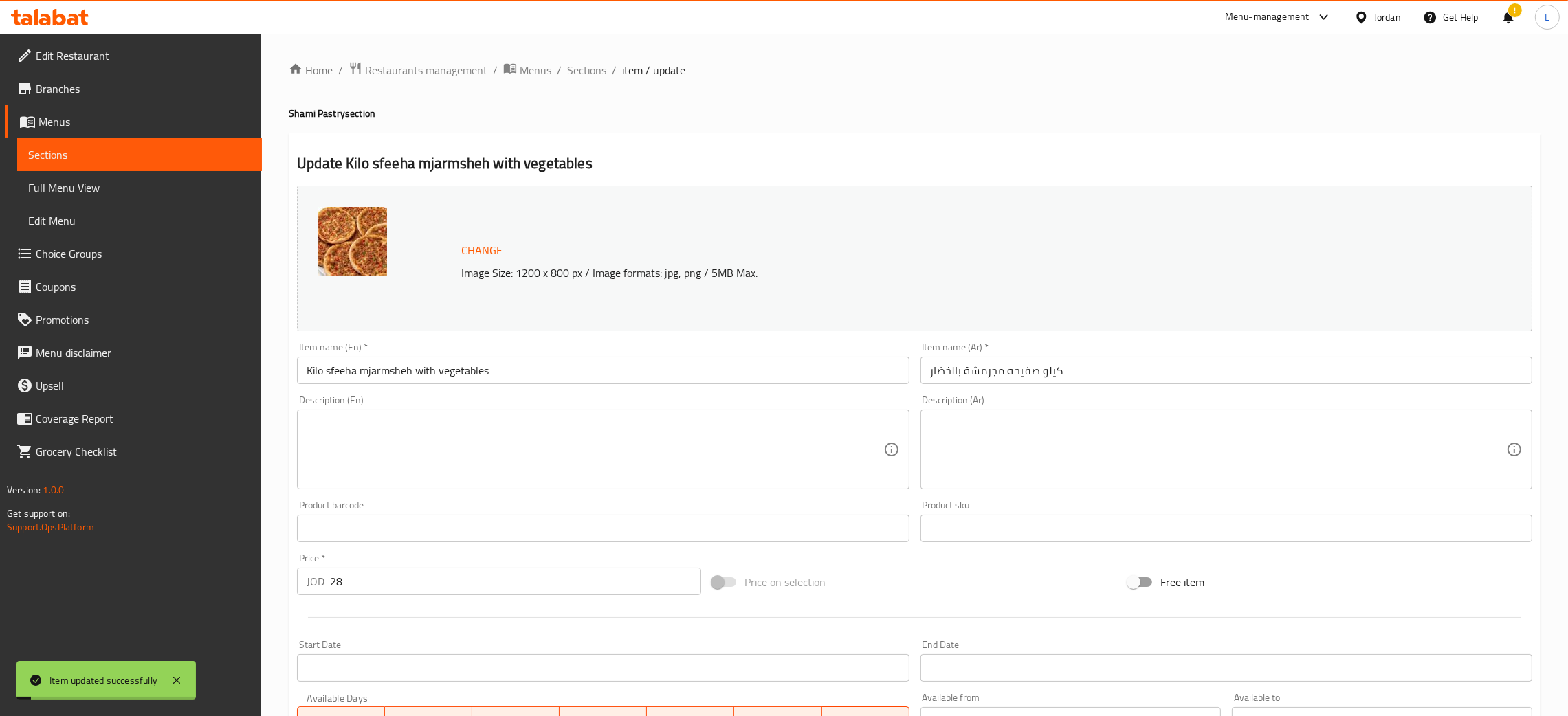
click at [589, 81] on div "Home / Restaurants management / Menus / Sections / item / update Shami Pastry s…" at bounding box center [914, 512] width 1252 height 903
click at [588, 62] on span "Sections" at bounding box center [586, 69] width 39 height 16
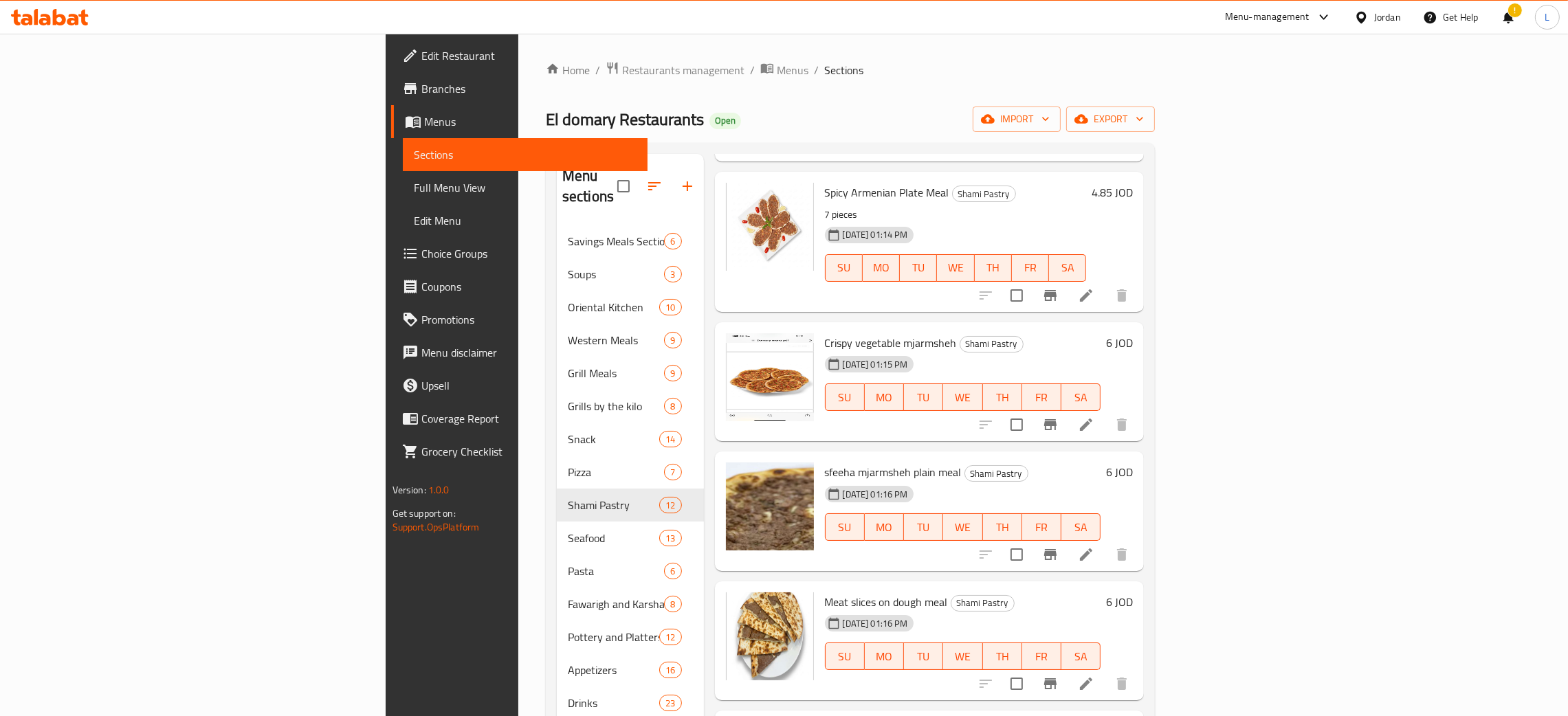
scroll to position [928, 0]
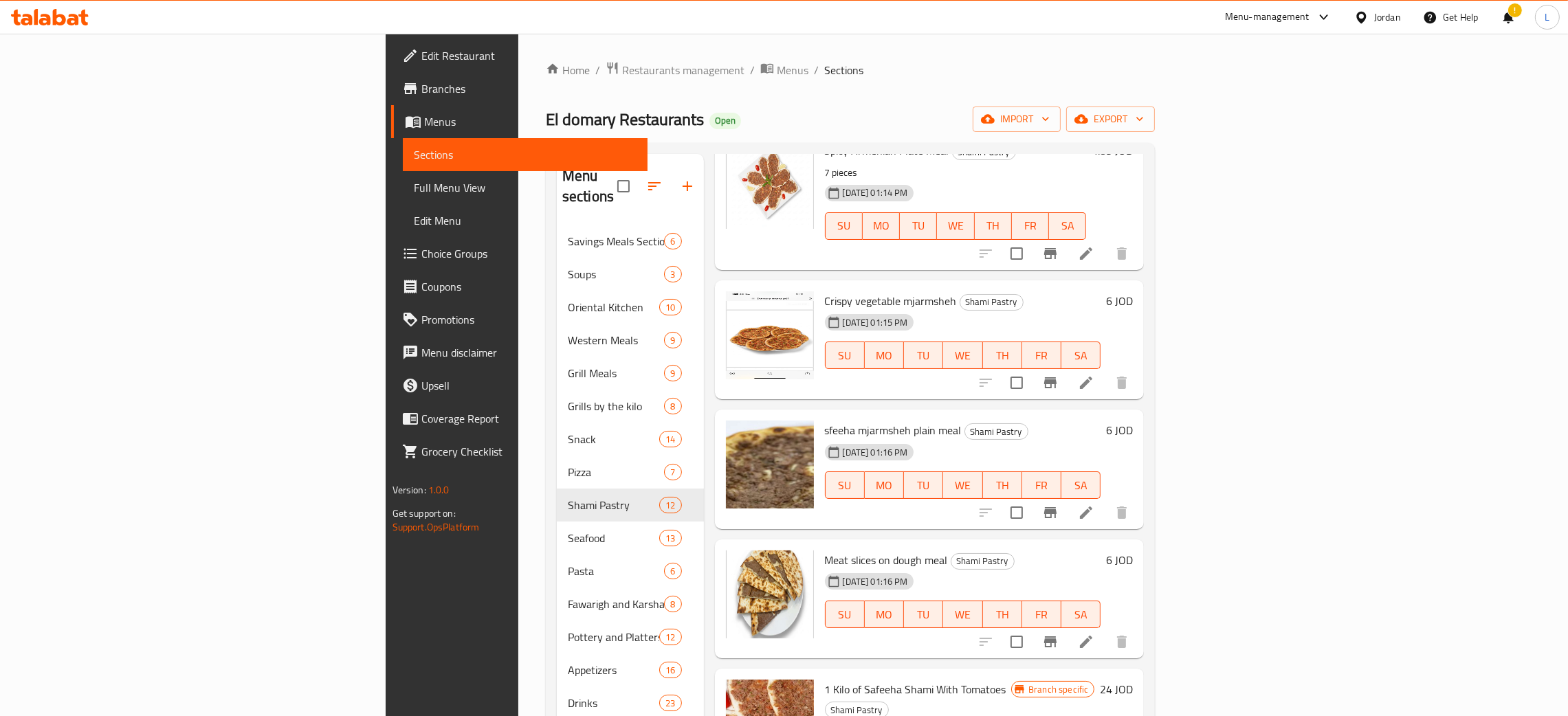
click at [1105, 500] on li at bounding box center [1086, 513] width 39 height 25
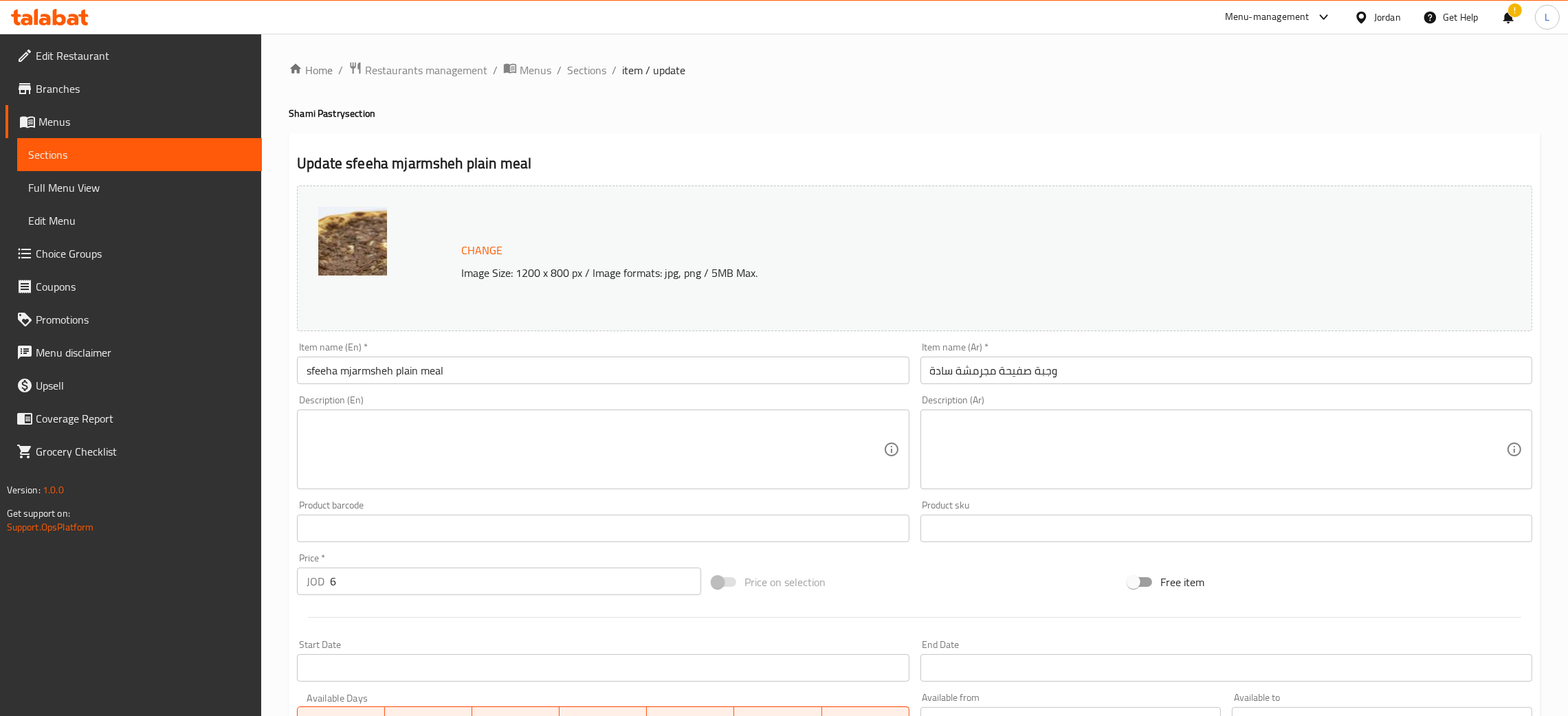
click at [1160, 443] on textarea at bounding box center [1218, 450] width 576 height 66
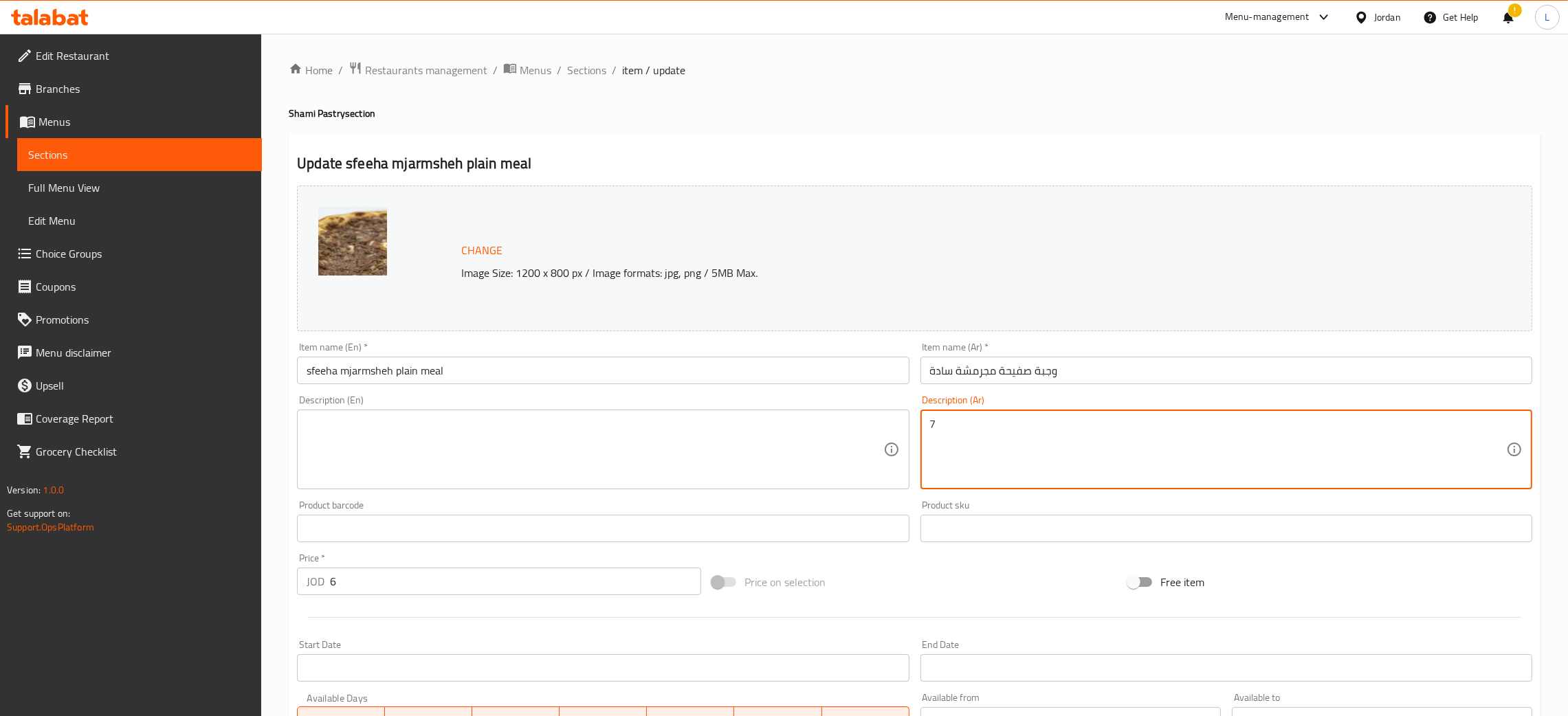
type textarea "7"
type textarea "3 حبات"
click at [811, 465] on textarea at bounding box center [594, 450] width 576 height 66
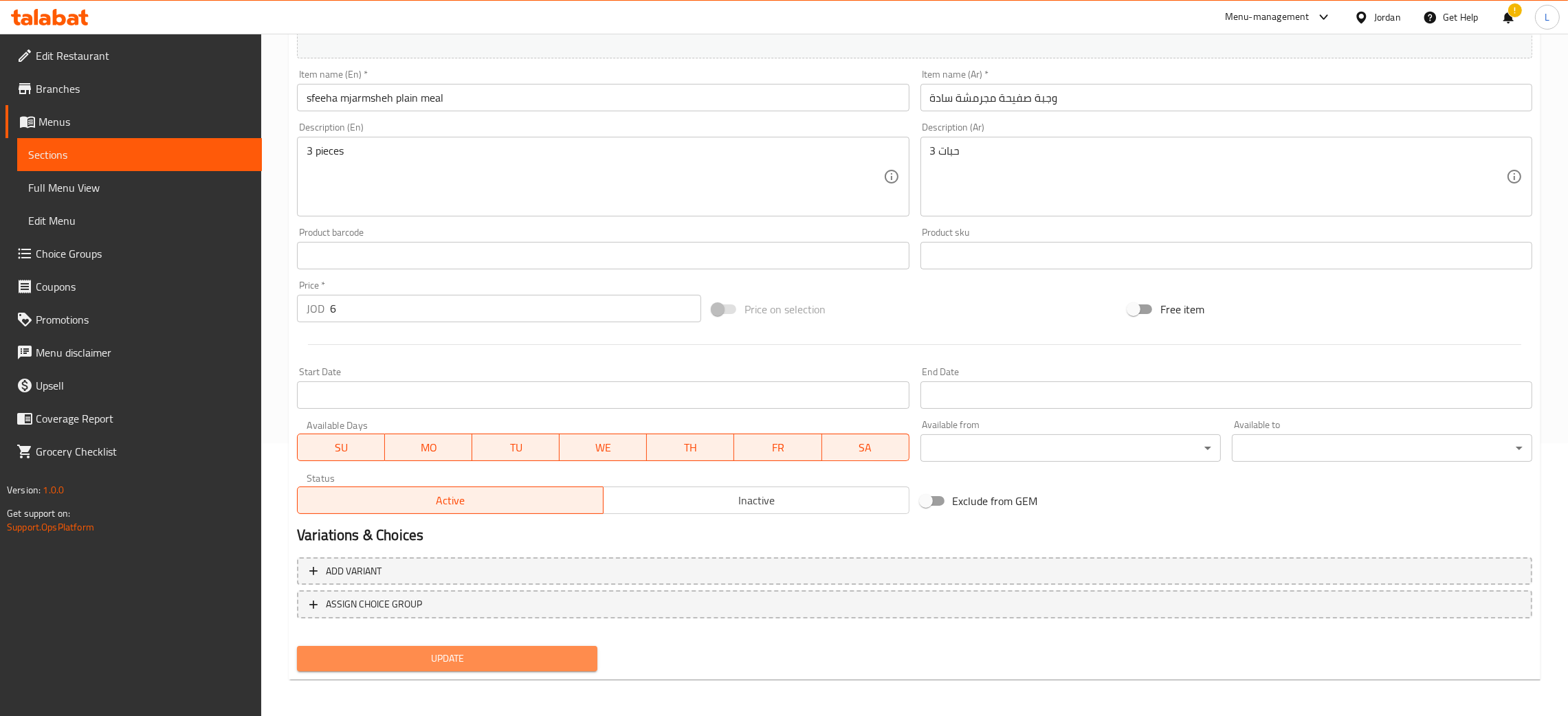
click at [470, 660] on span "Update" at bounding box center [446, 659] width 278 height 17
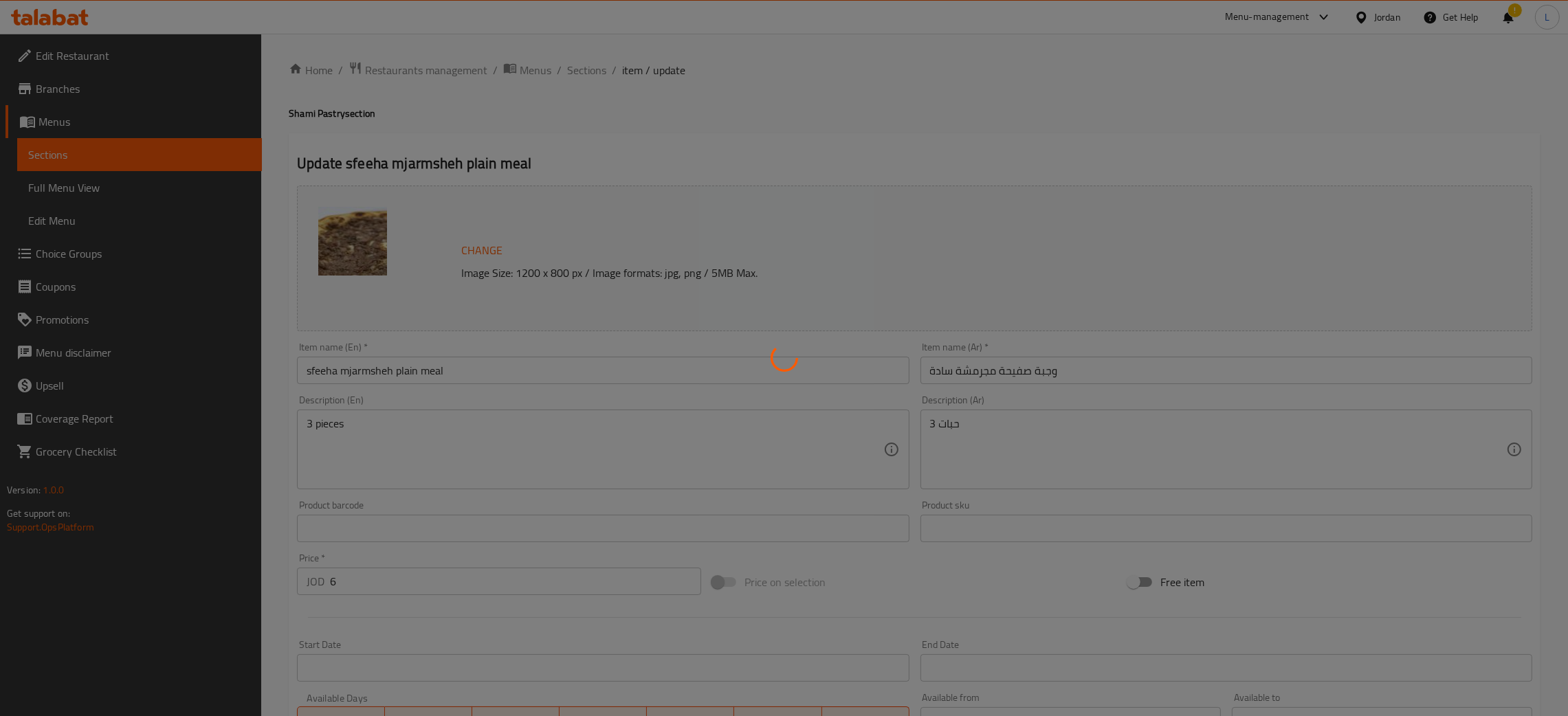
click at [593, 68] on div at bounding box center [784, 358] width 1568 height 716
click at [584, 70] on div at bounding box center [784, 358] width 1568 height 716
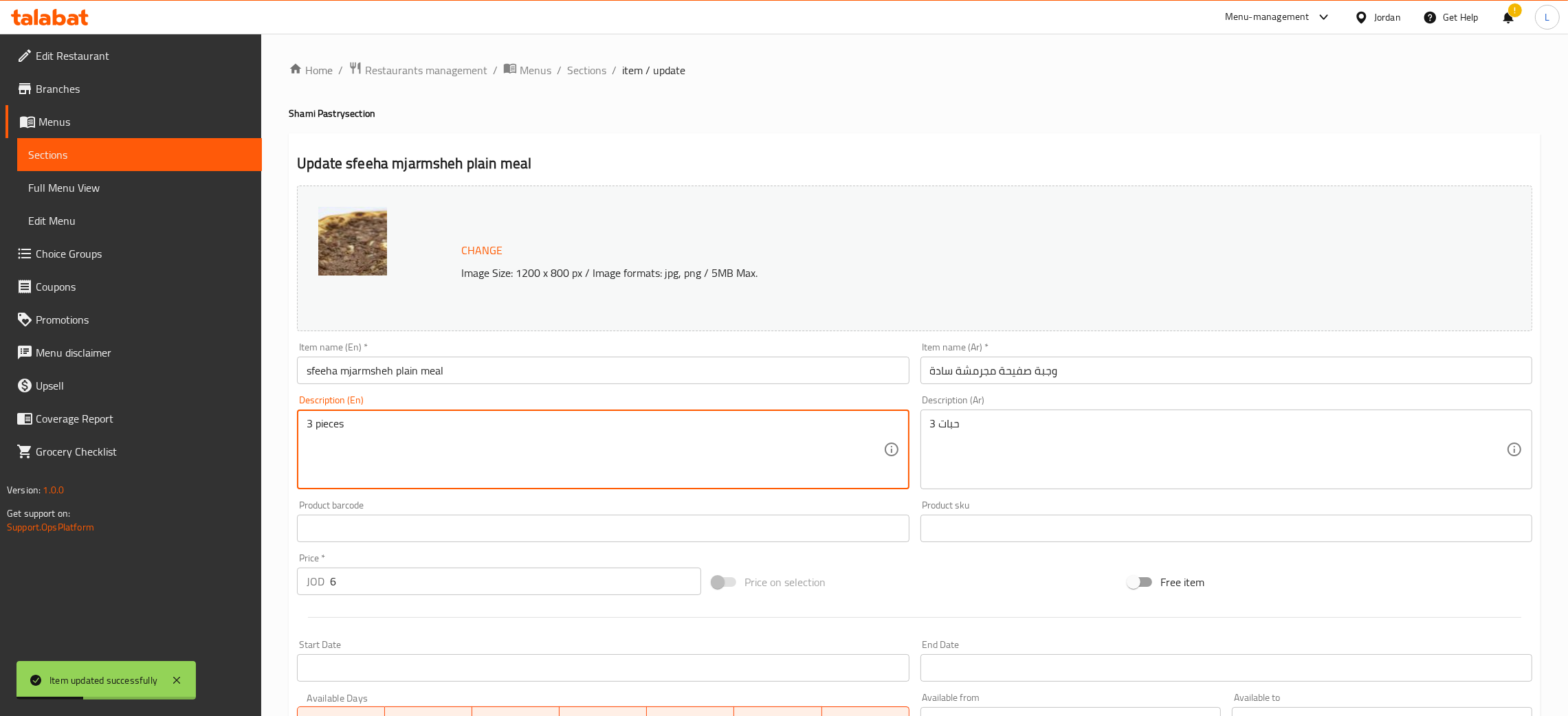
drag, startPoint x: 311, startPoint y: 428, endPoint x: 300, endPoint y: 412, distance: 19.4
type textarea "2 pieces"
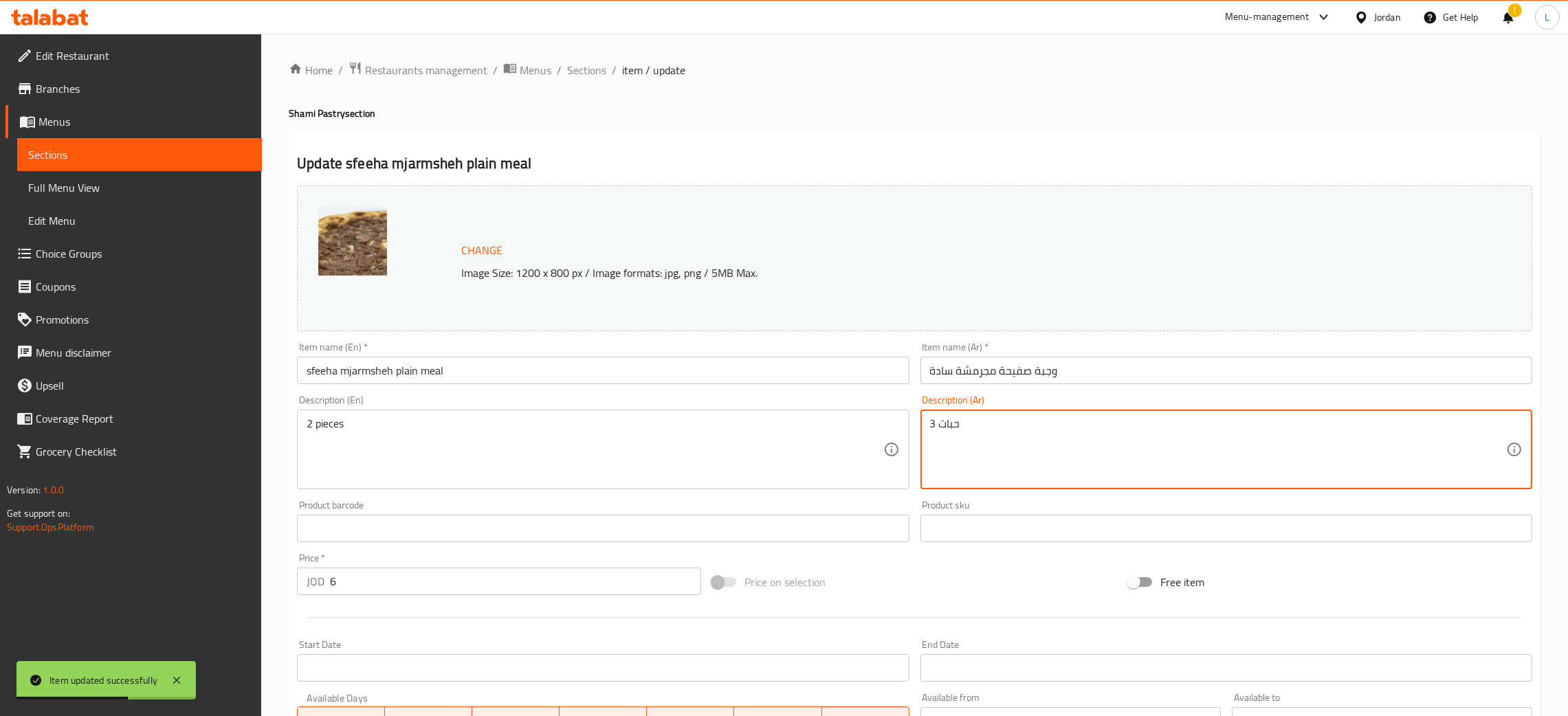
click at [933, 429] on textarea "3 حبات" at bounding box center [1218, 450] width 576 height 66
click at [933, 427] on textarea "3 حبات" at bounding box center [1218, 450] width 576 height 66
click at [930, 427] on textarea "3 حبات" at bounding box center [1218, 450] width 576 height 66
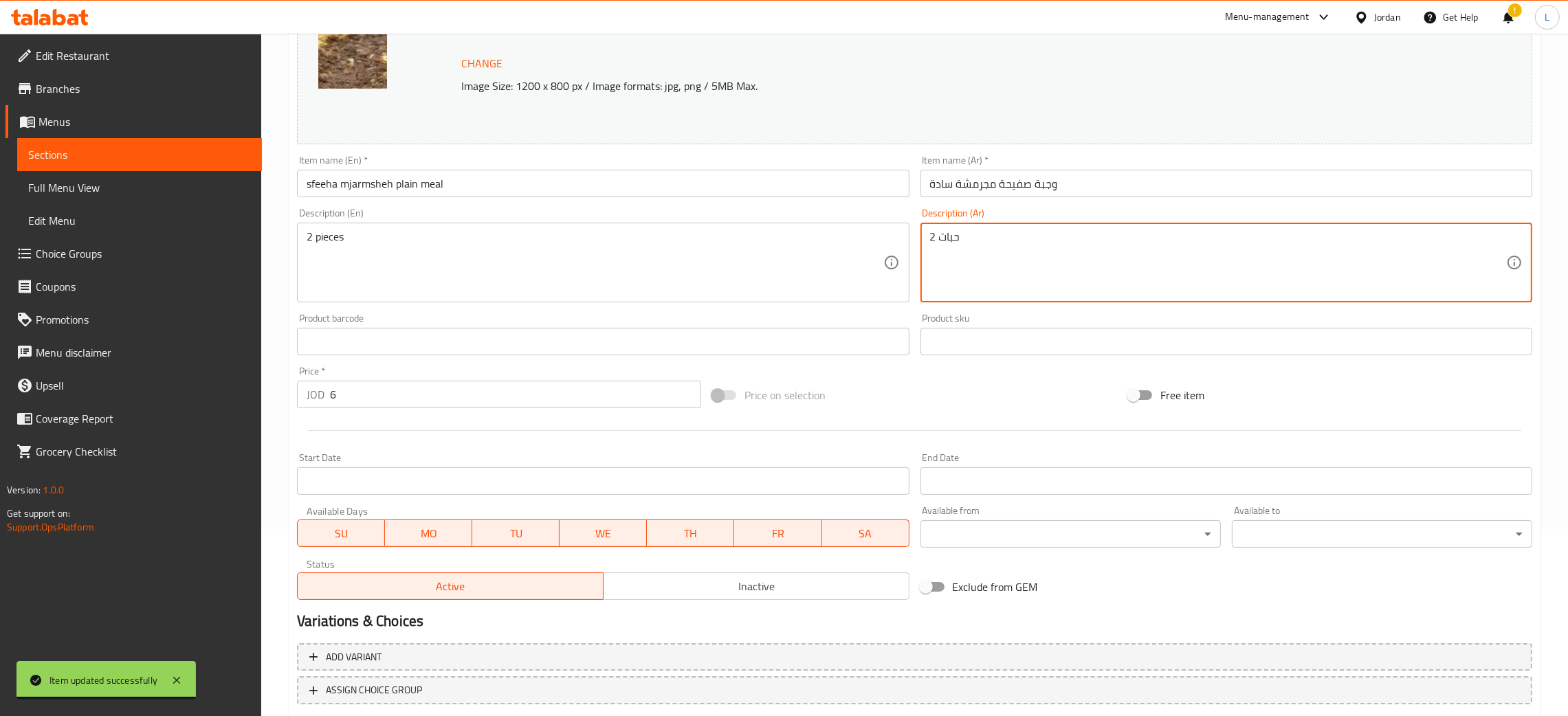
scroll to position [273, 0]
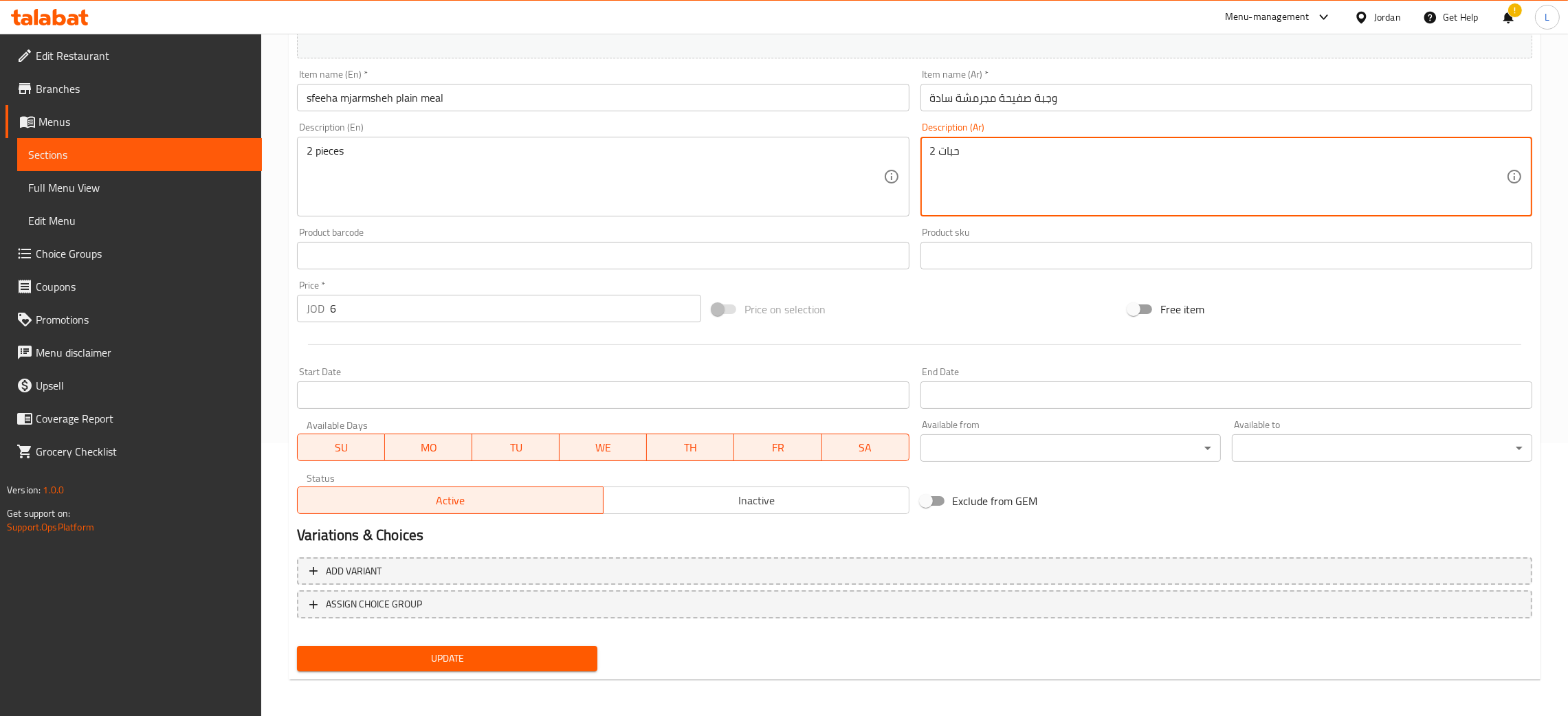
type textarea "2 حبات"
click at [545, 650] on span "Update" at bounding box center [446, 659] width 278 height 17
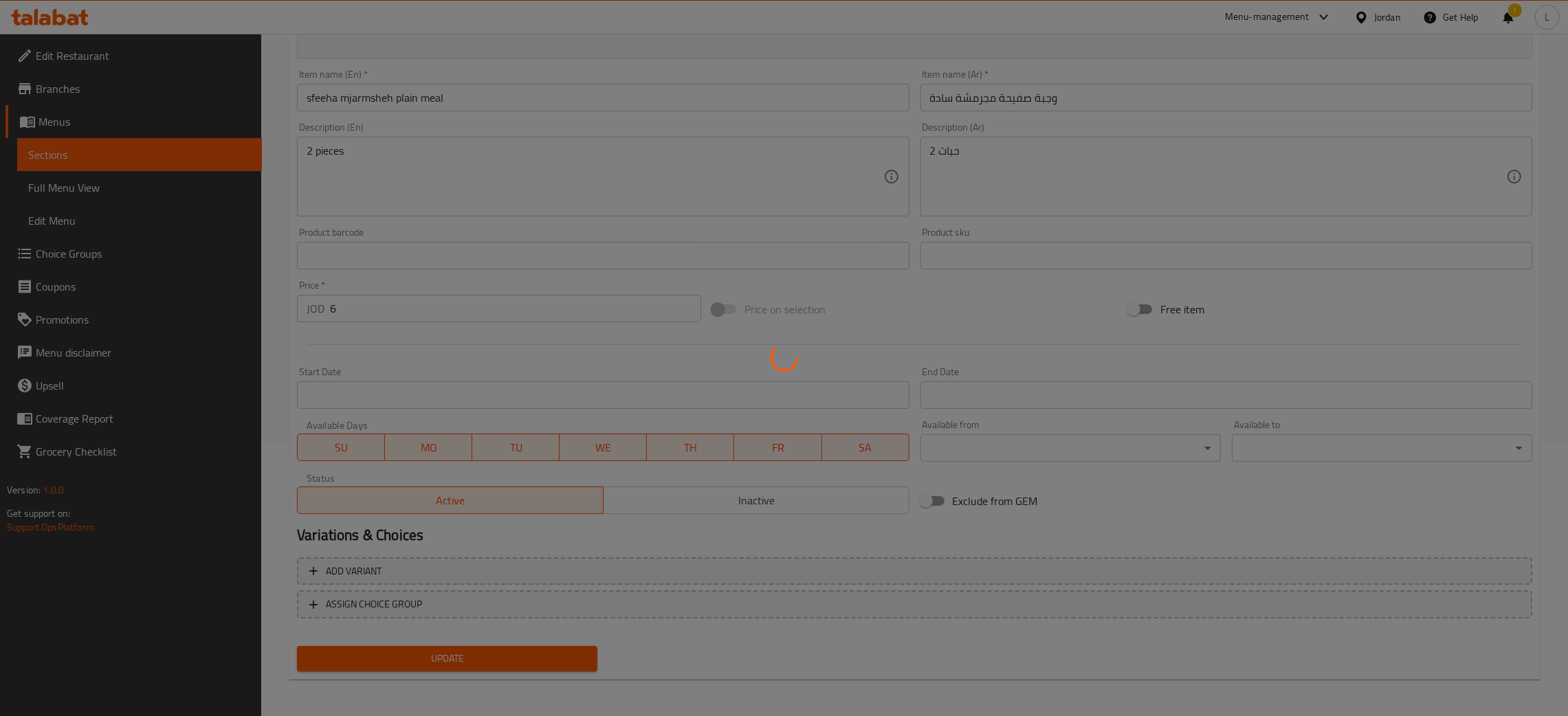
scroll to position [0, 0]
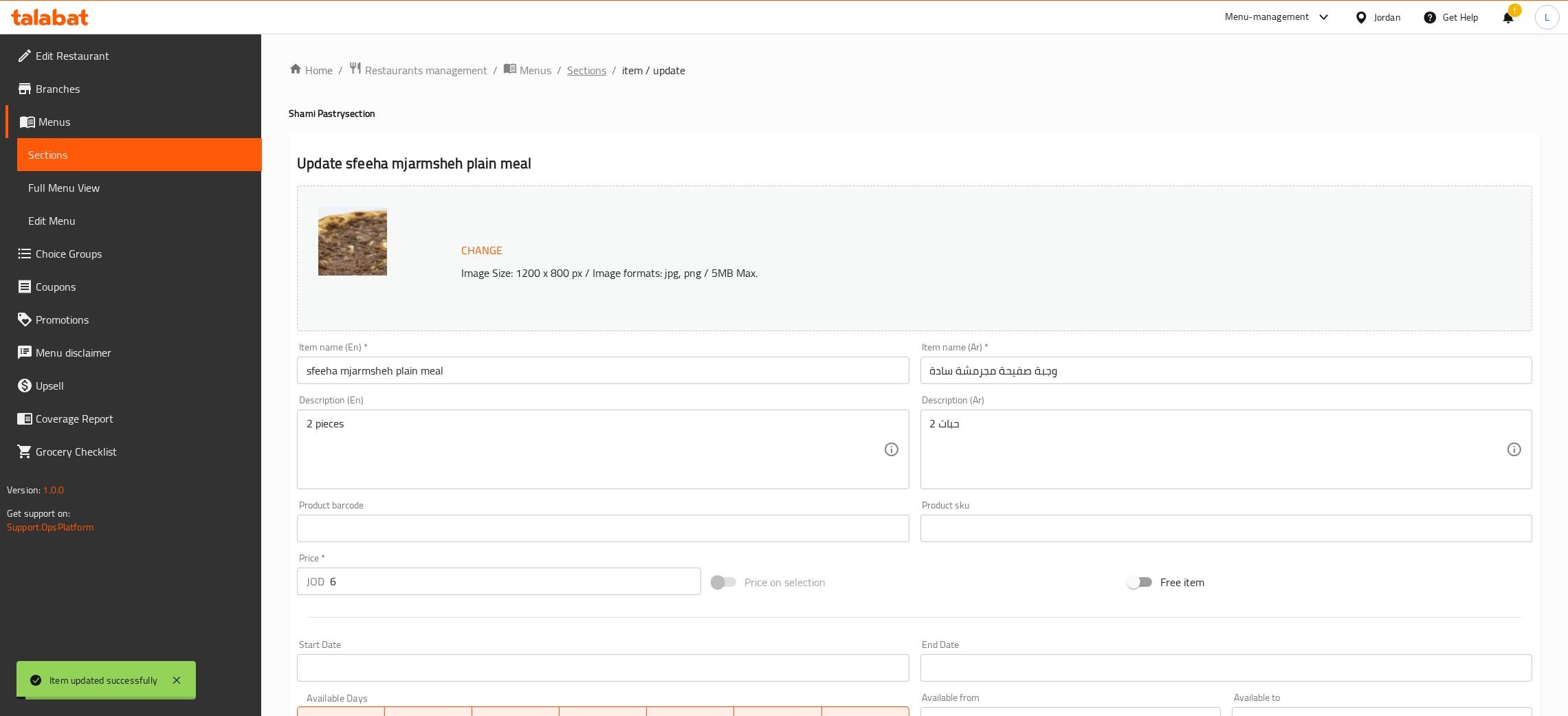
click at [590, 68] on span "Sections" at bounding box center [586, 69] width 39 height 16
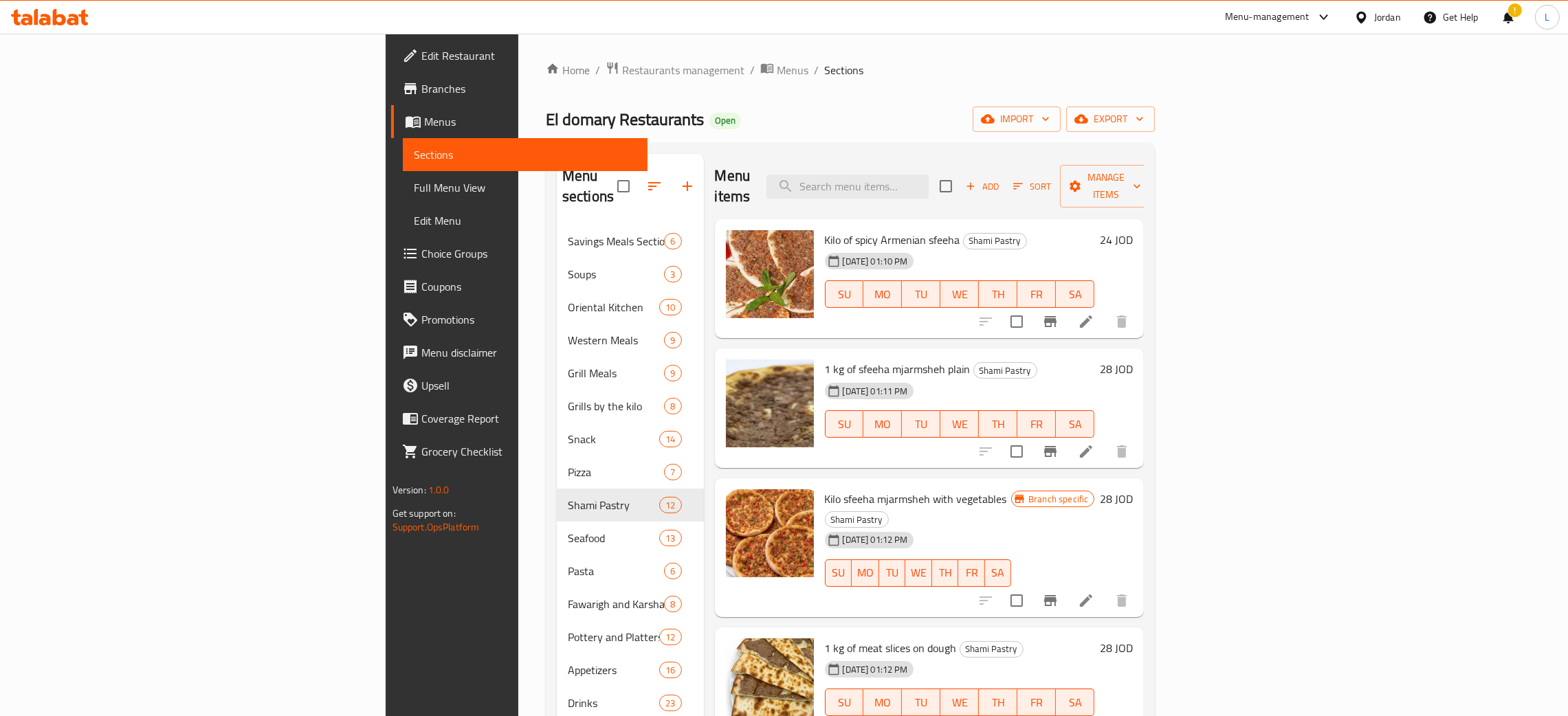
click at [1000, 179] on span "Add" at bounding box center [981, 186] width 37 height 16
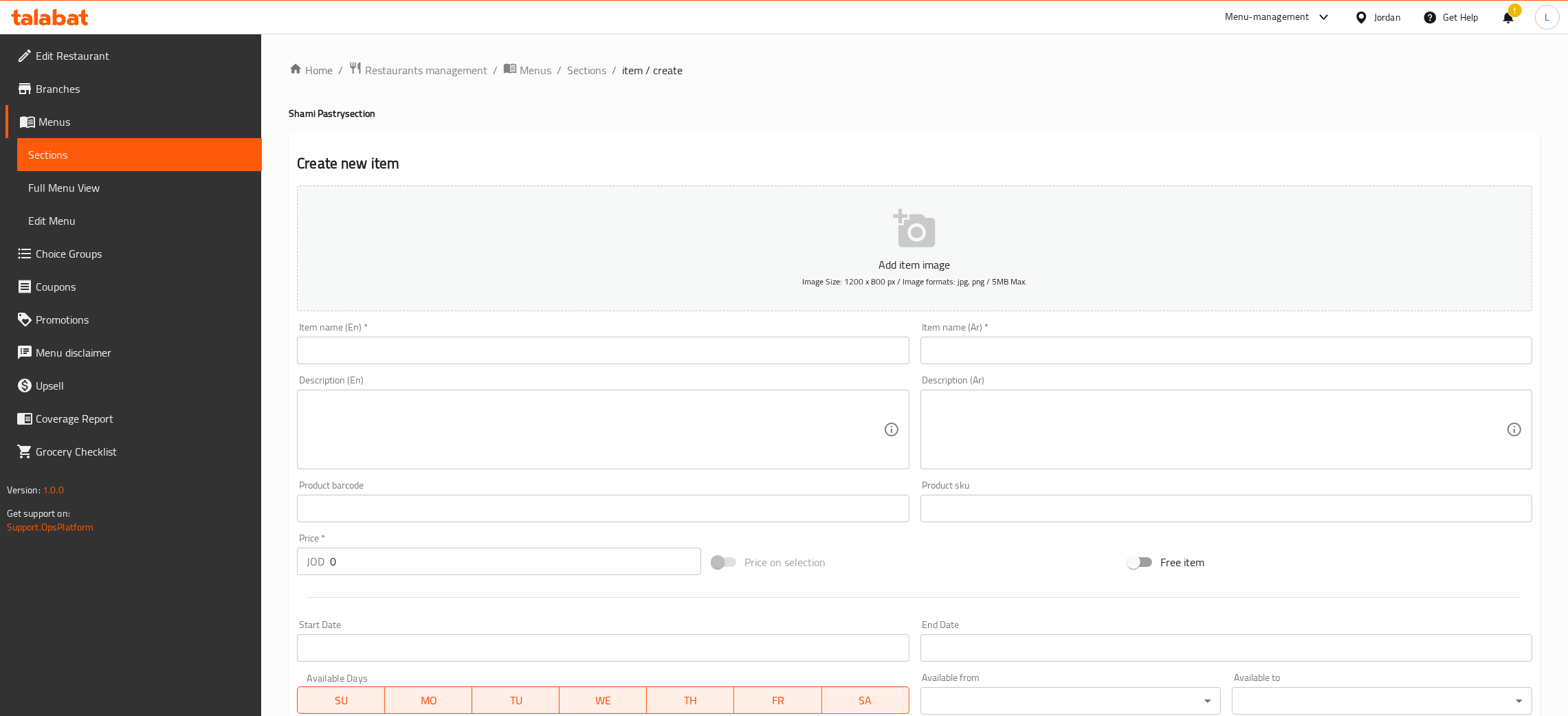
click at [1243, 350] on input "text" at bounding box center [1226, 350] width 611 height 28
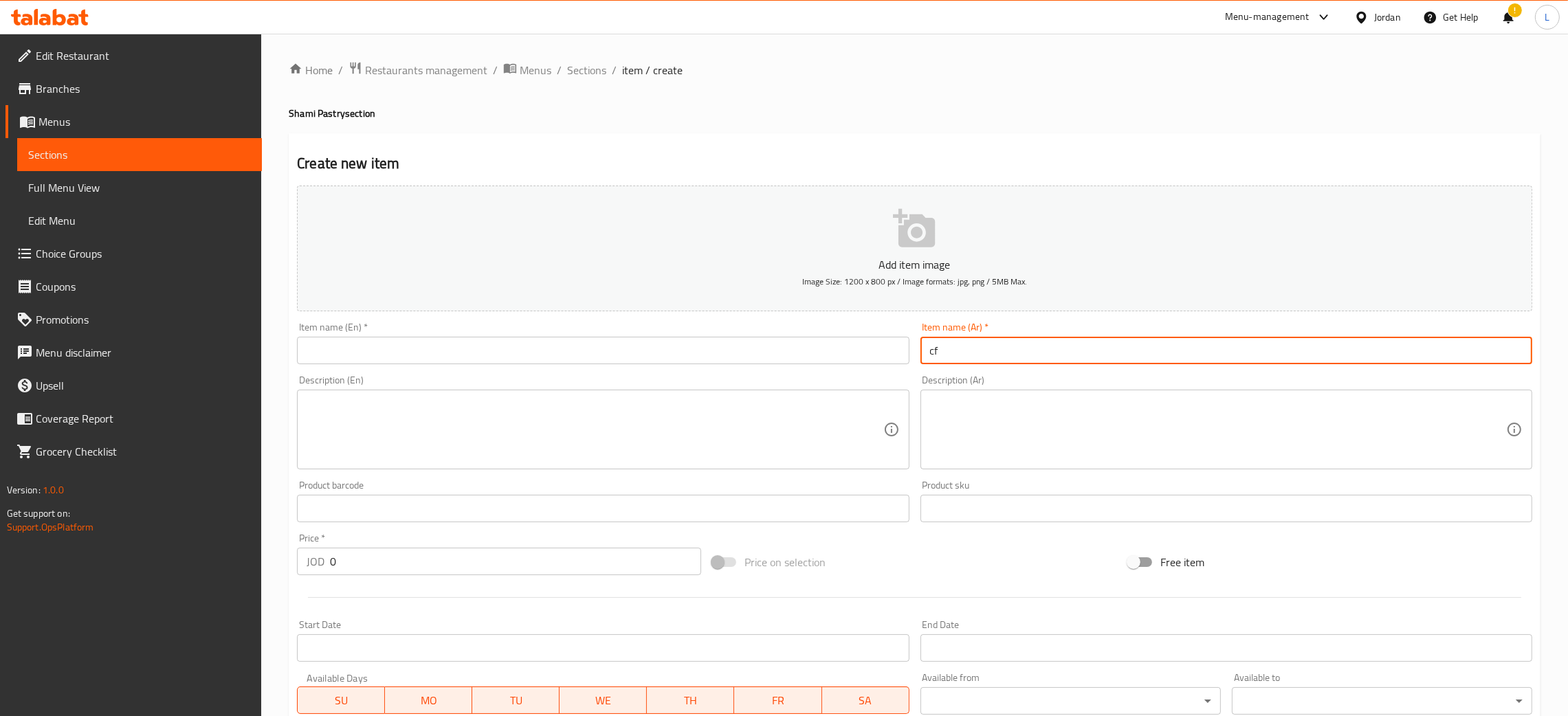
type input "c"
type input "صفيحه مجرمشه بالخضار"
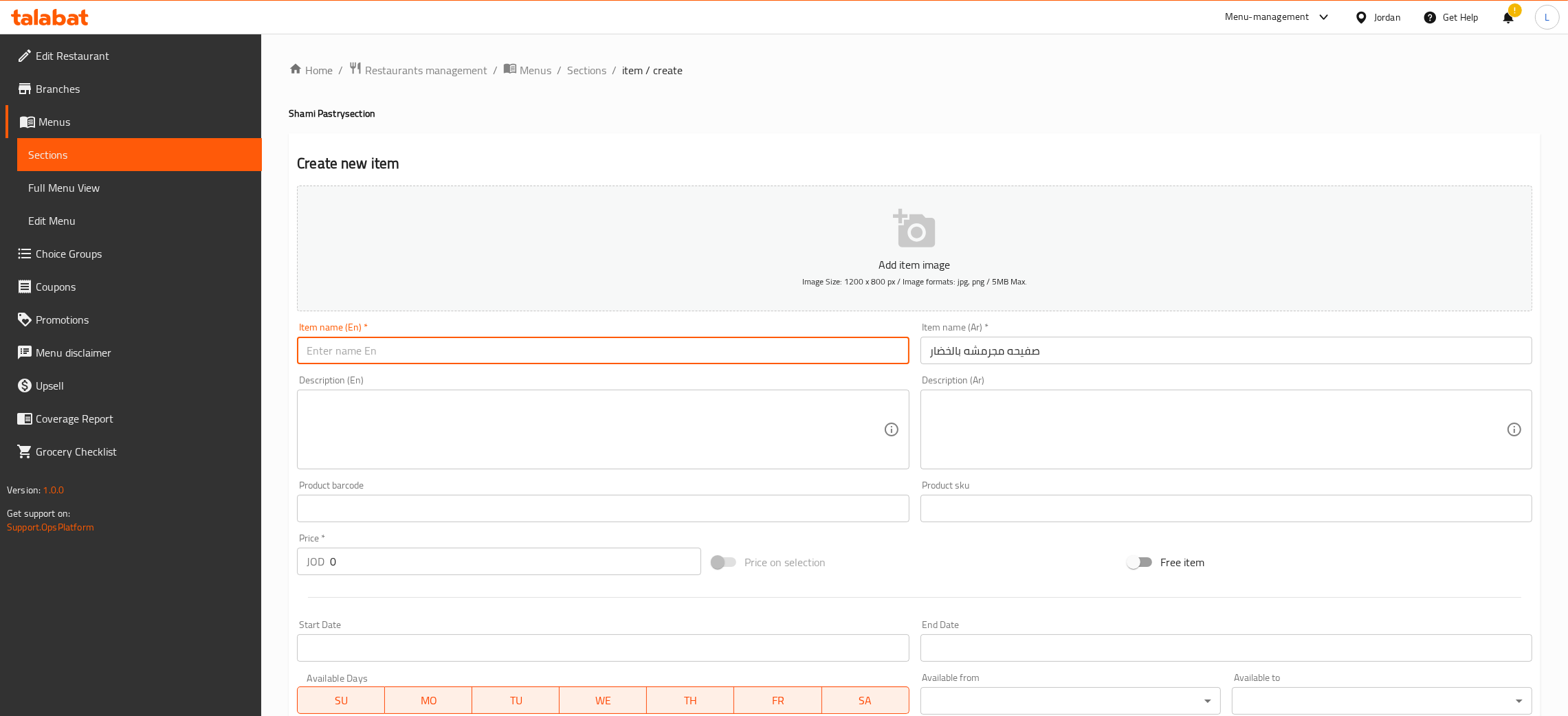
click at [878, 356] on input "text" at bounding box center [603, 350] width 611 height 28
type input "Sfeeha mjarmsheh with vegetables"
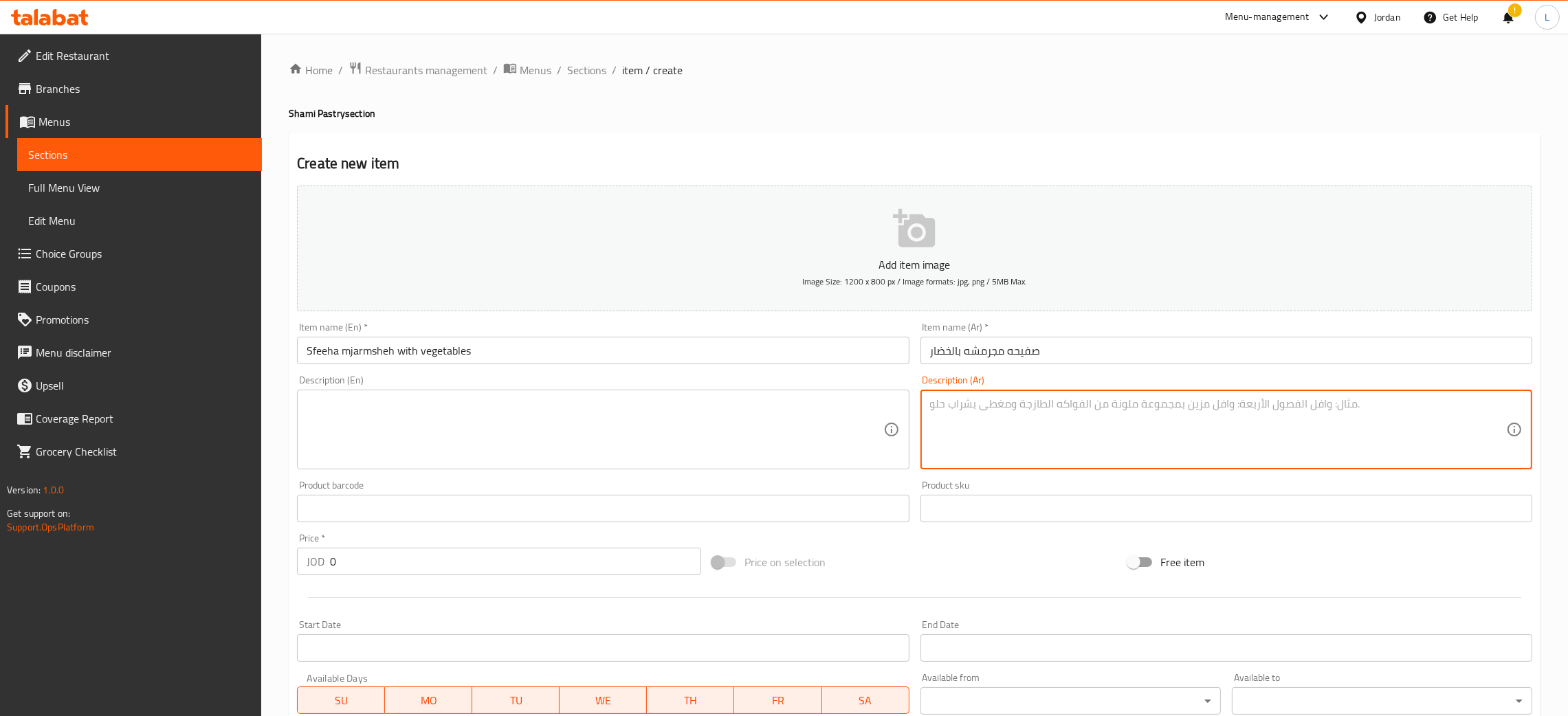
click at [1094, 405] on textarea at bounding box center [1218, 430] width 576 height 66
type textarea "d"
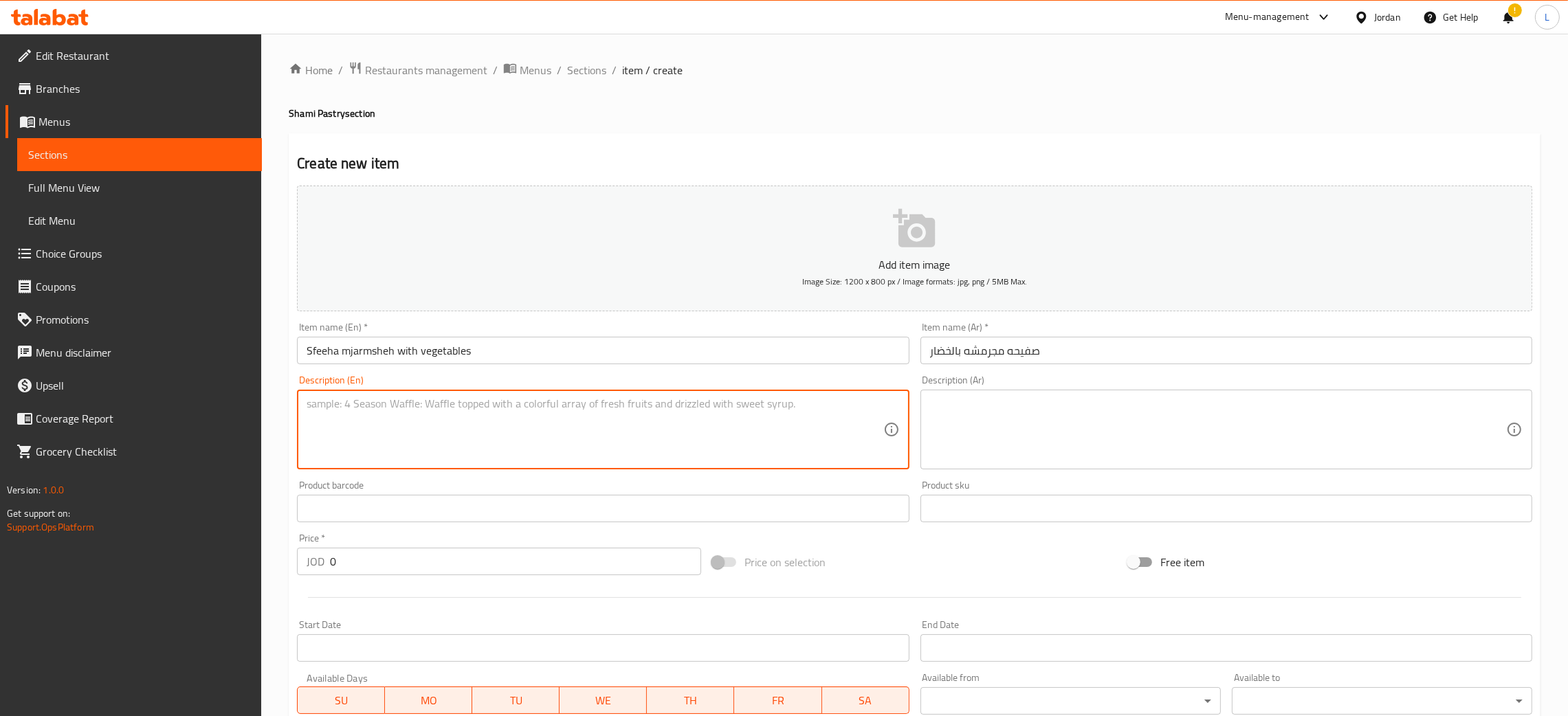
click at [574, 423] on textarea at bounding box center [594, 430] width 576 height 66
type textarea "3 pieces"
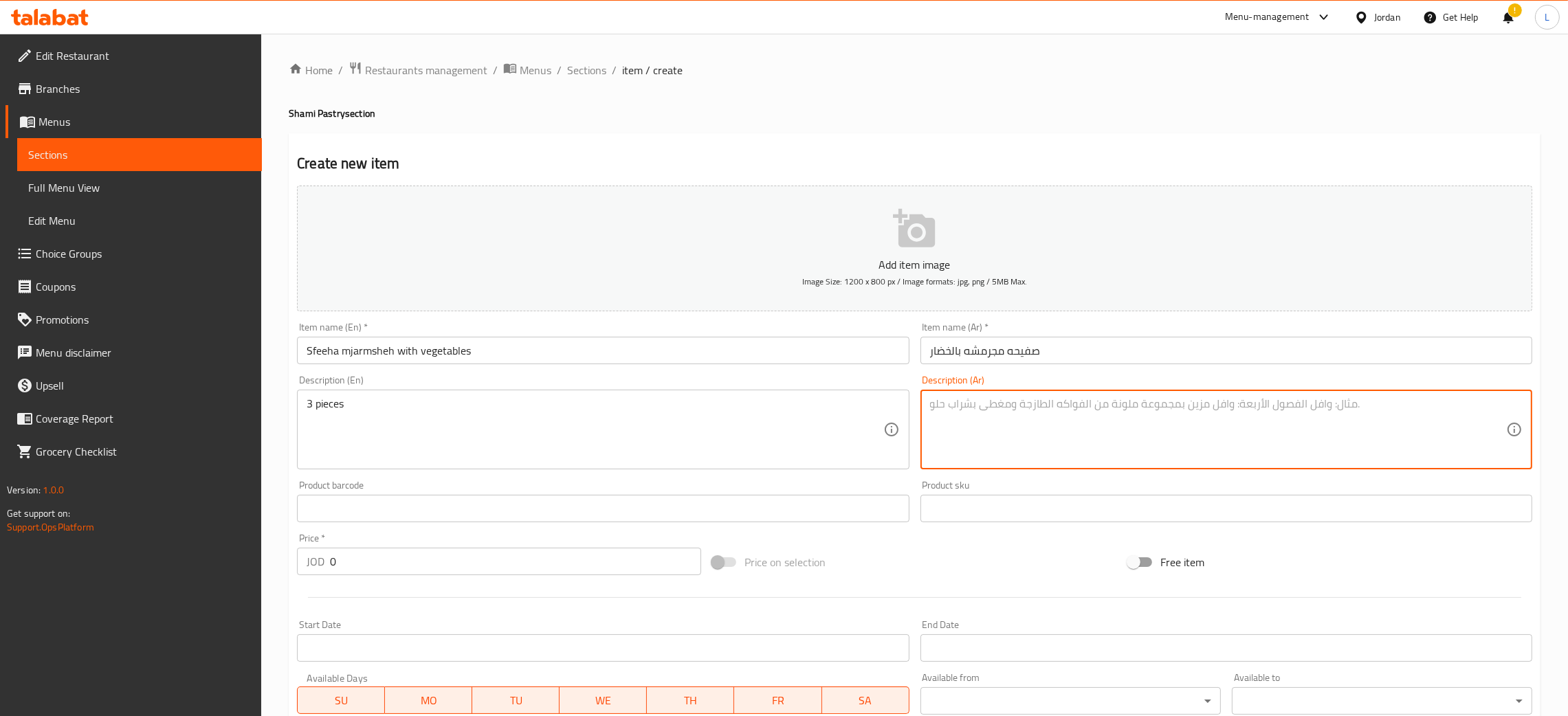
click at [1165, 441] on textarea at bounding box center [1218, 430] width 576 height 66
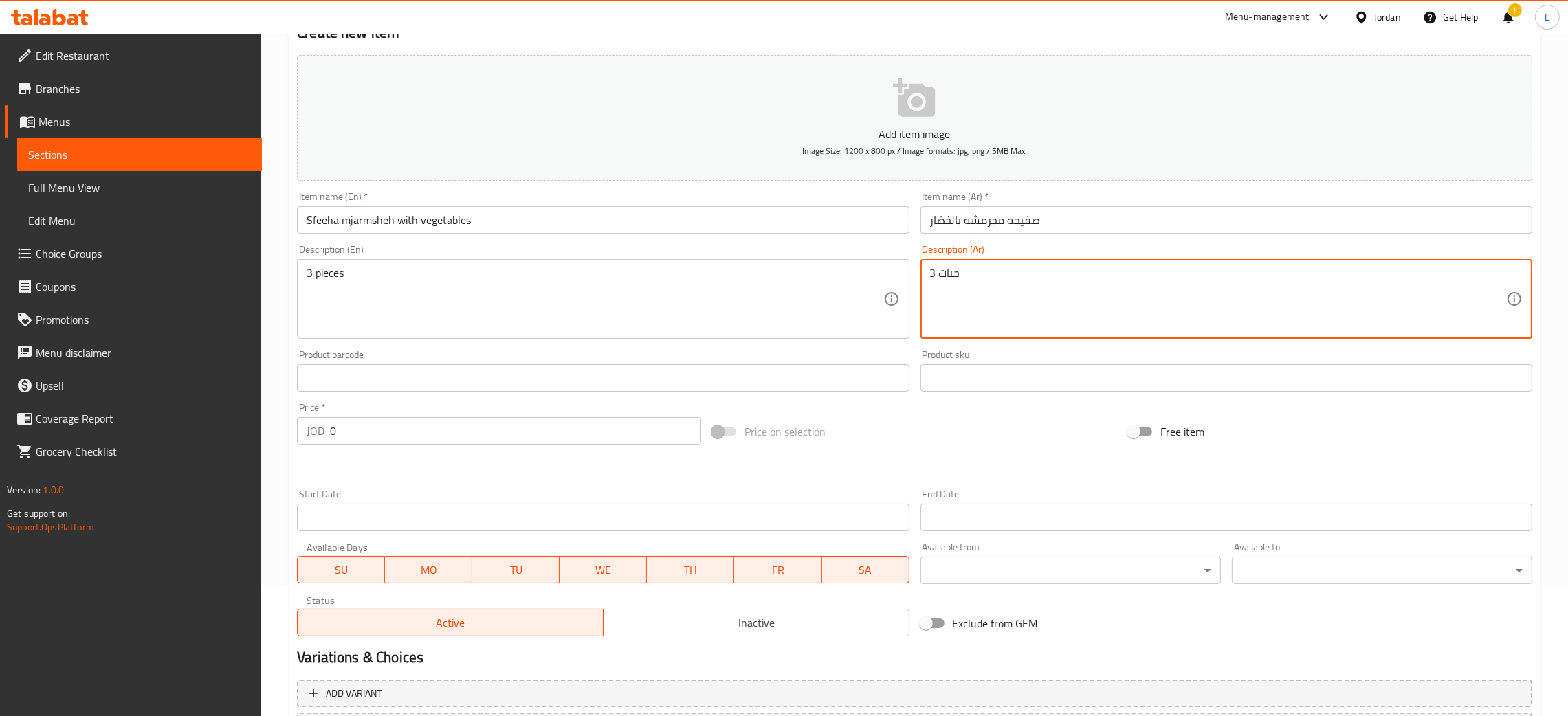
scroll to position [253, 0]
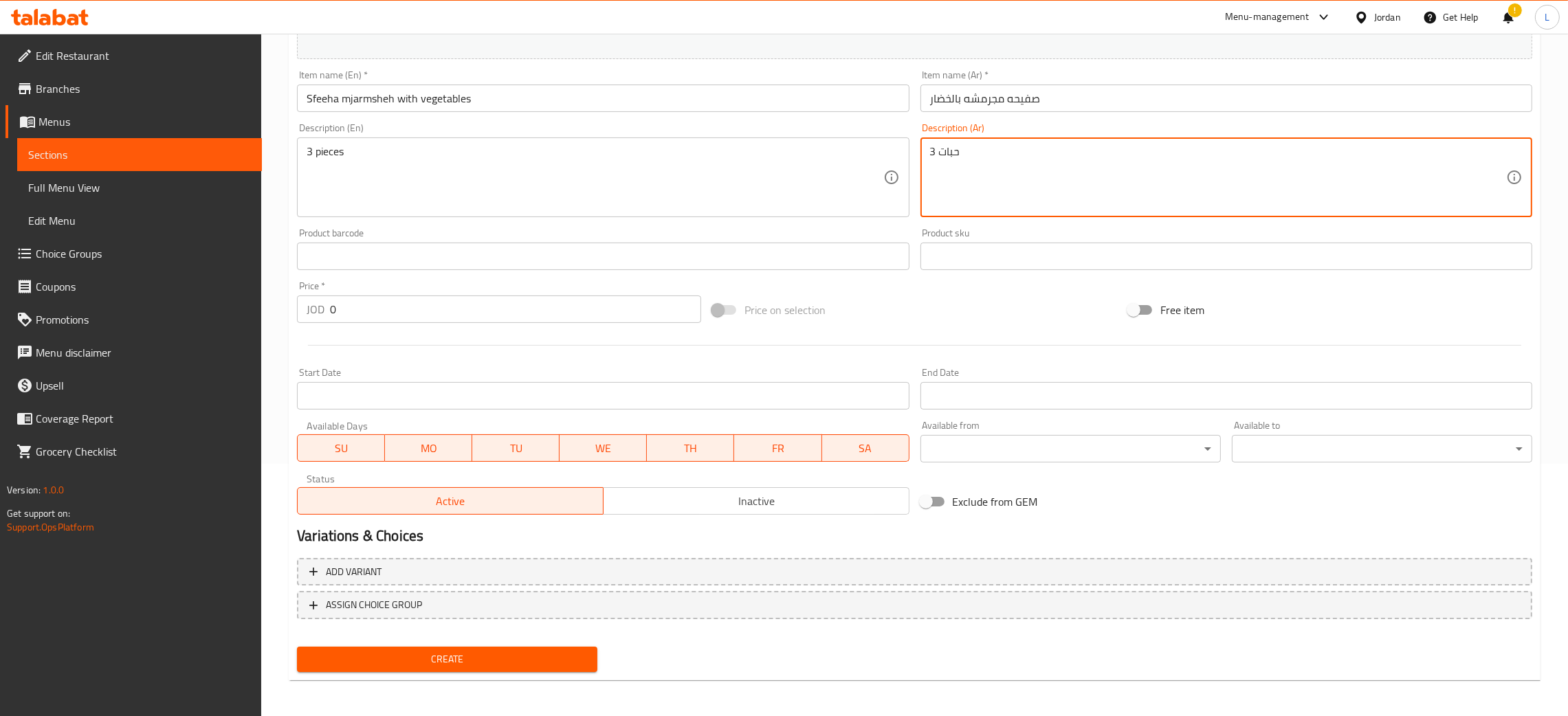
type textarea "3 حبات"
click at [398, 311] on input "0" at bounding box center [515, 309] width 371 height 28
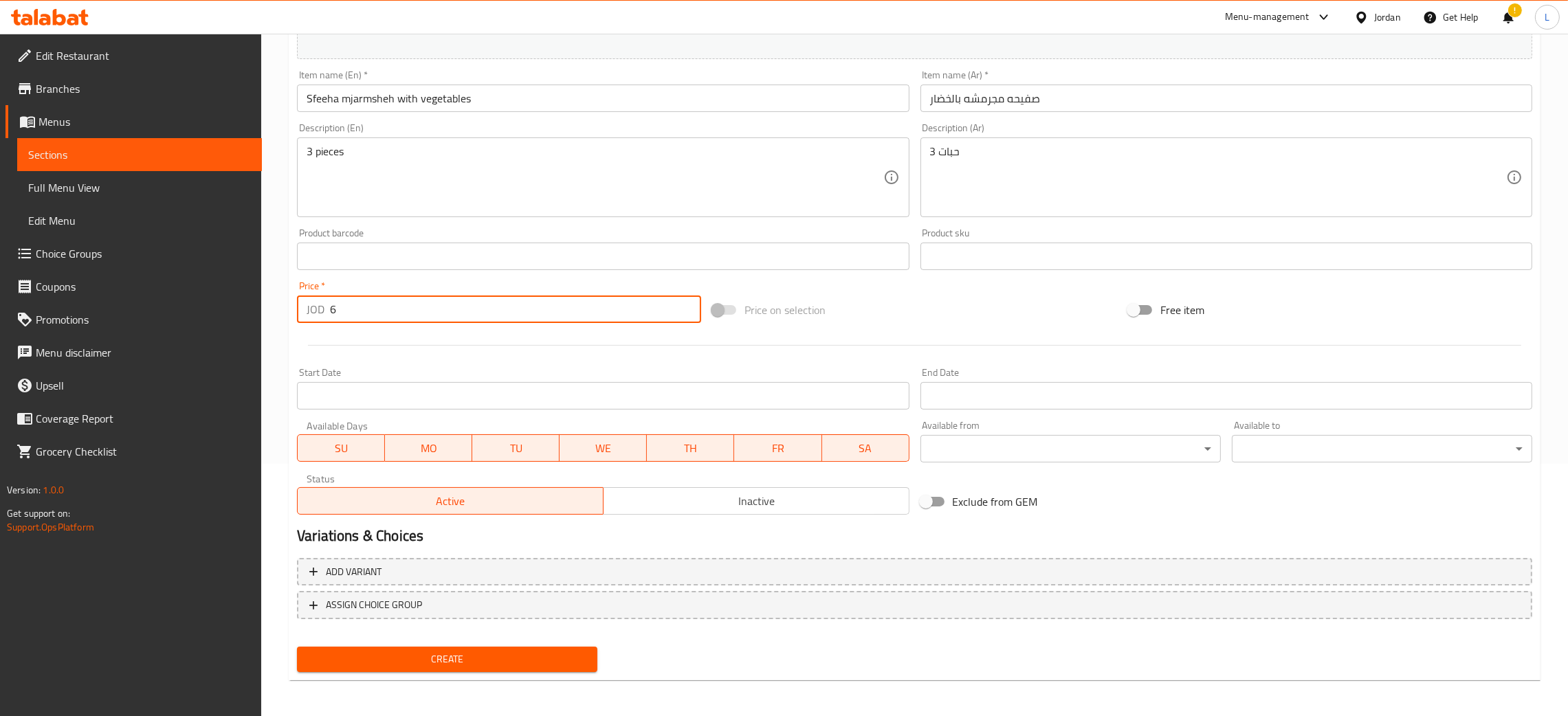
type input "6"
click at [297, 647] on button "Create" at bounding box center [447, 659] width 300 height 26
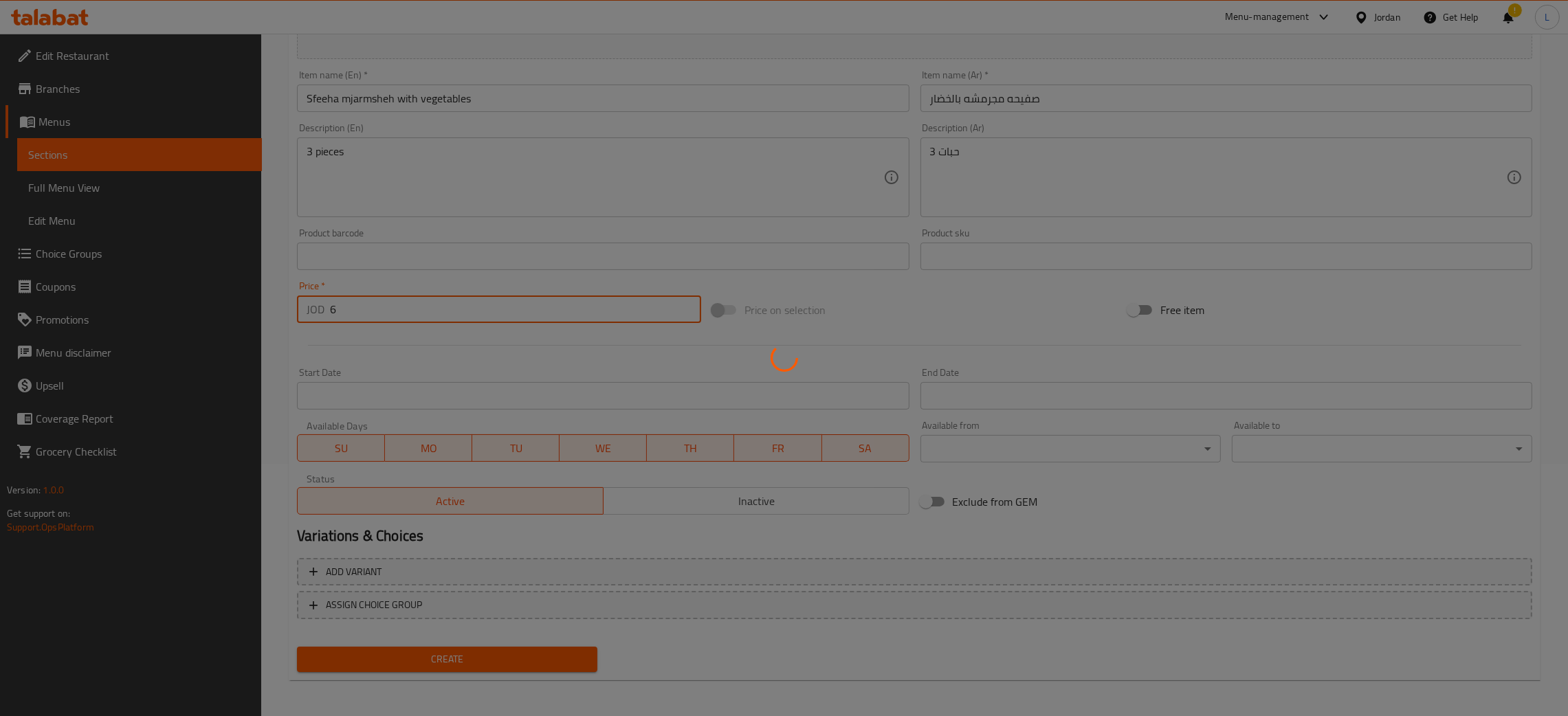
type input "0"
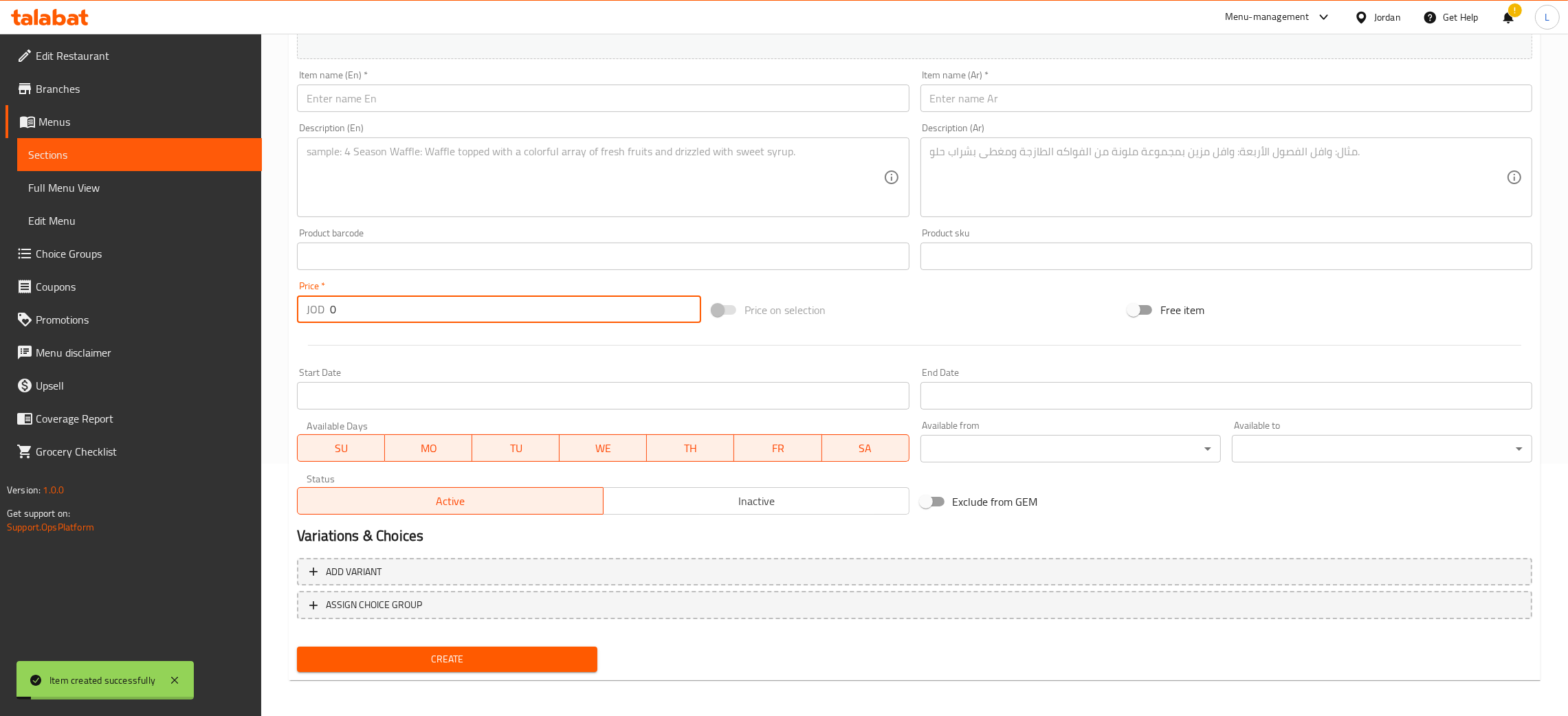
scroll to position [0, 0]
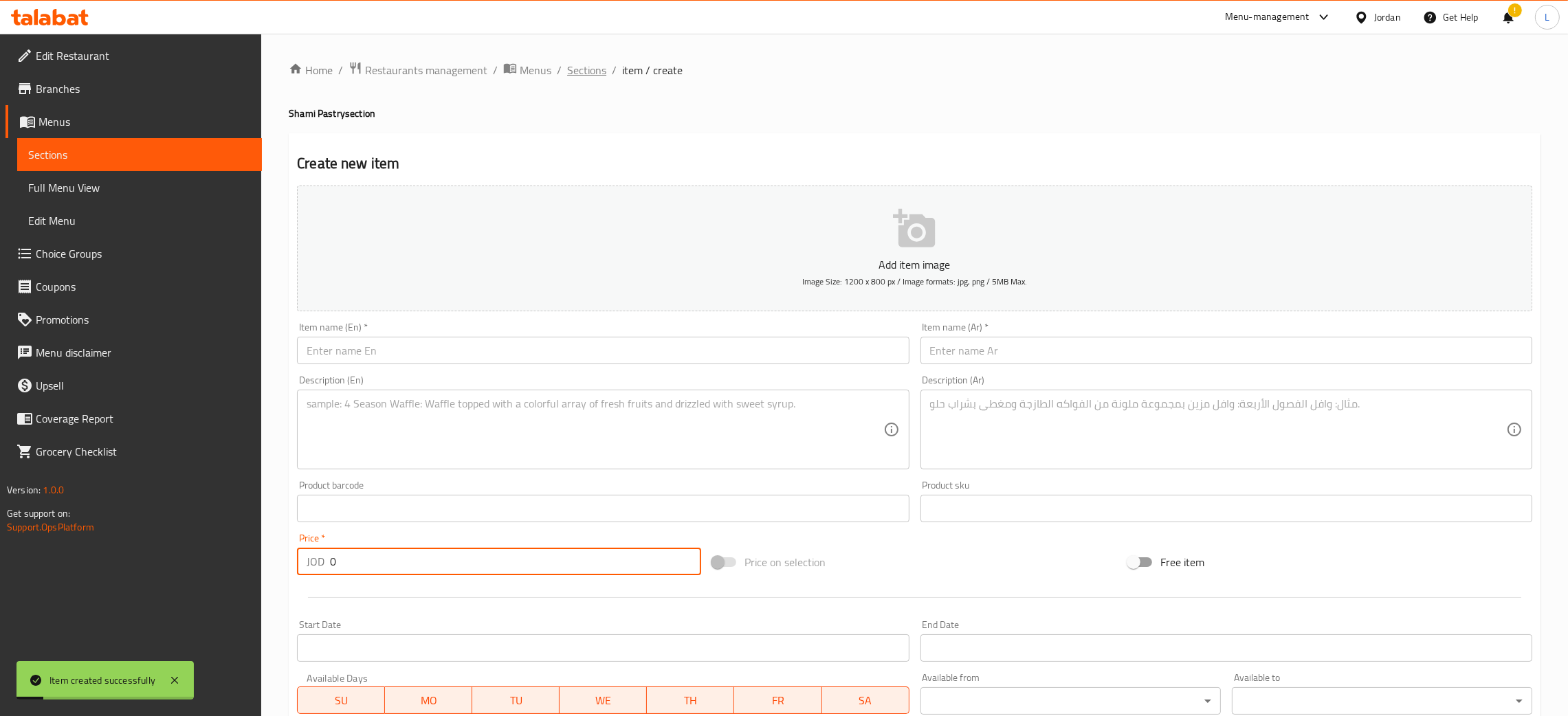
click at [587, 69] on span "Sections" at bounding box center [586, 69] width 39 height 16
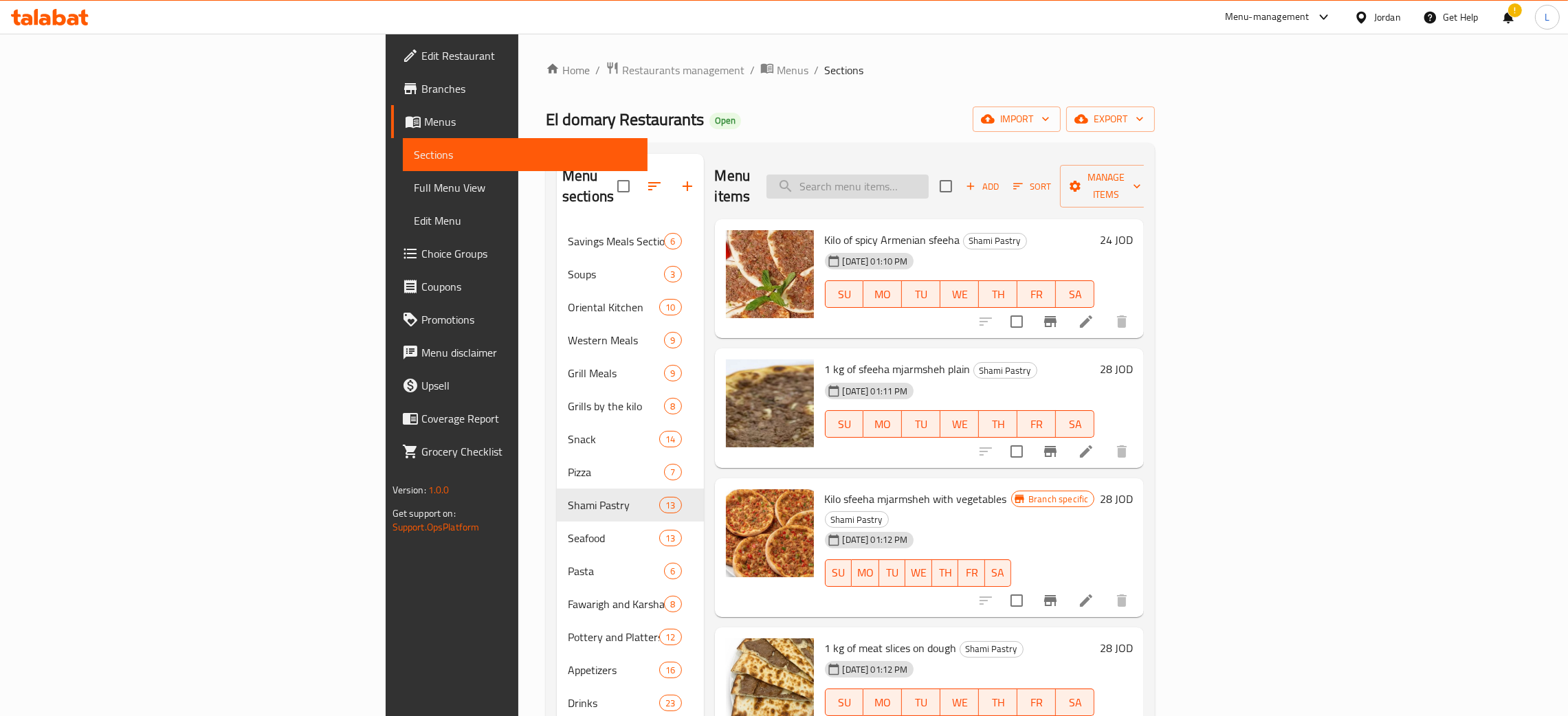
click at [928, 175] on input "search" at bounding box center [847, 186] width 162 height 24
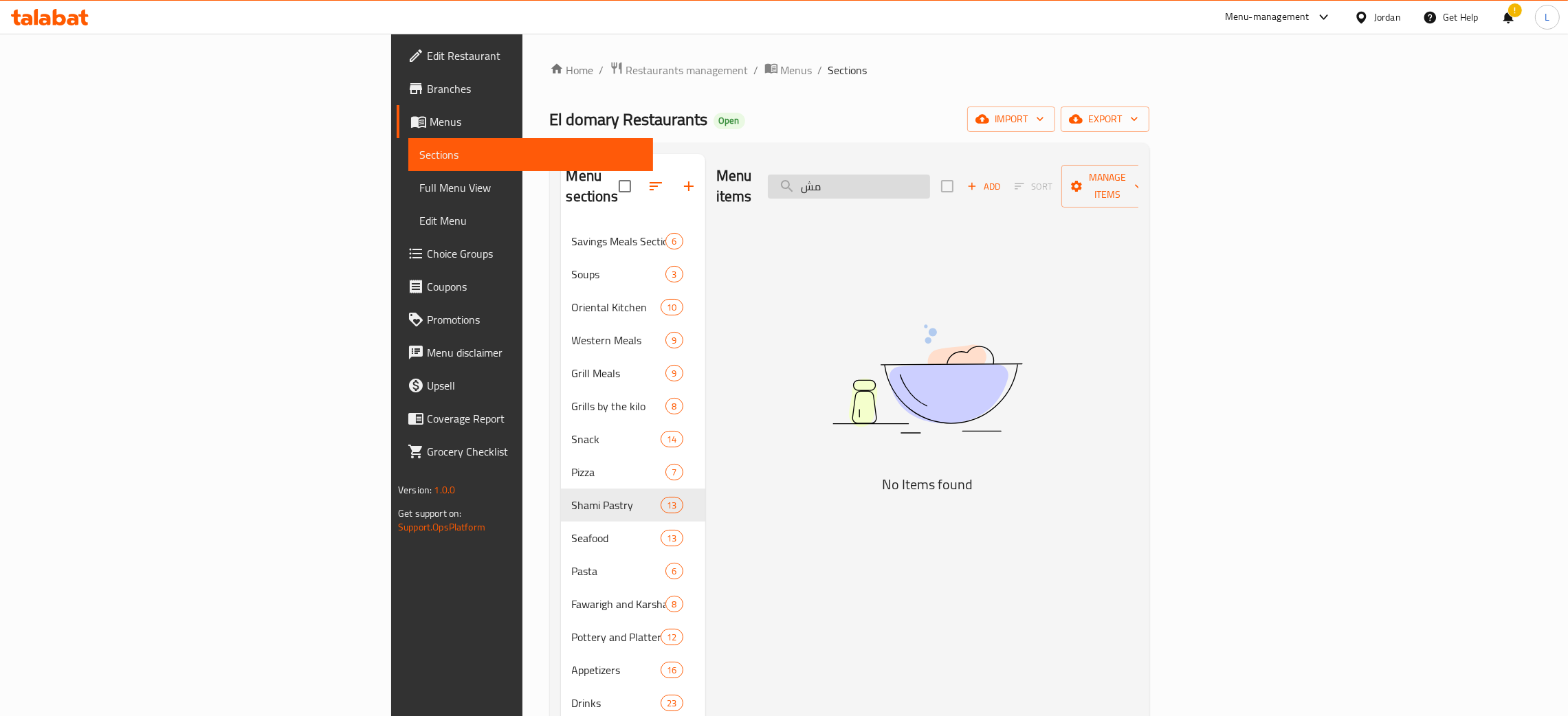
type input "م"
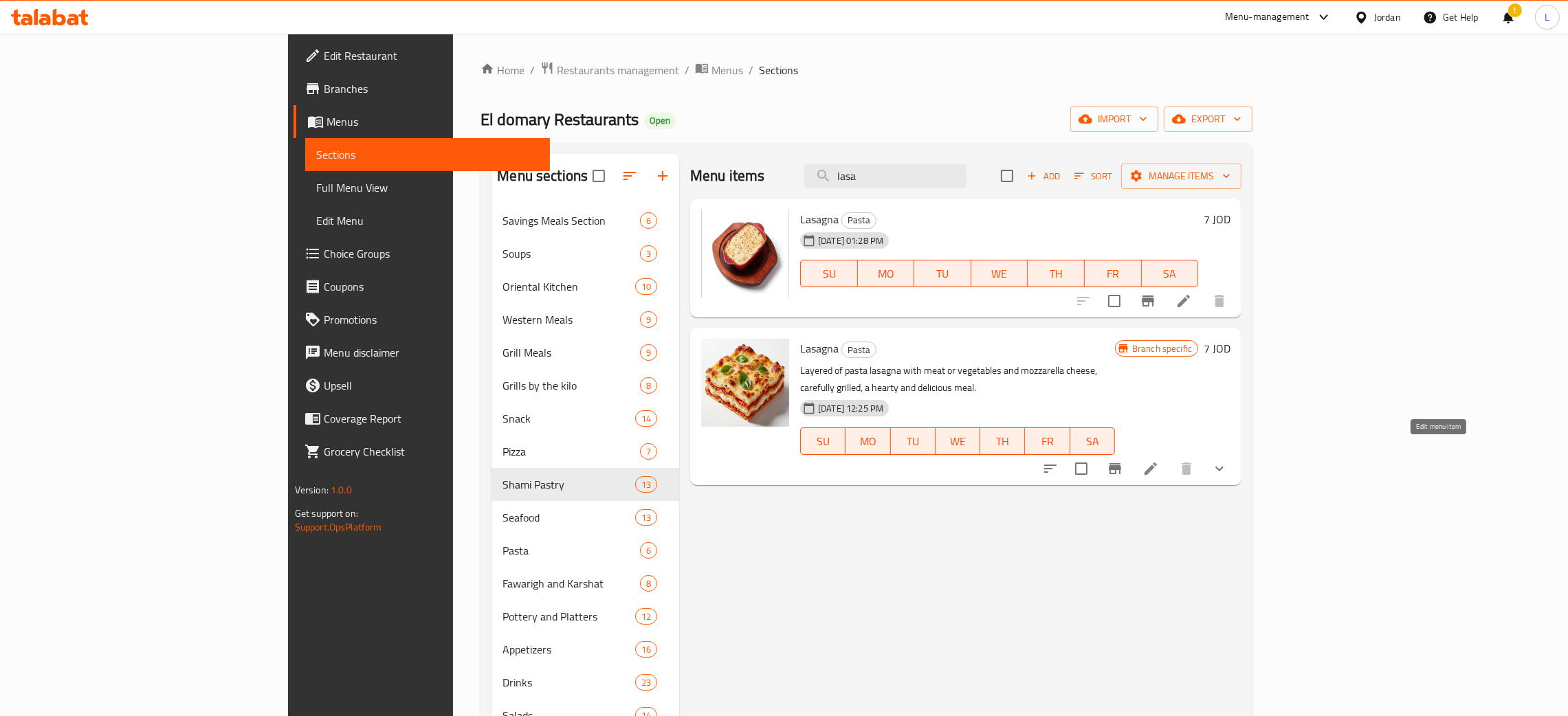
type input "lasa"
click at [1157, 462] on icon at bounding box center [1150, 468] width 12 height 12
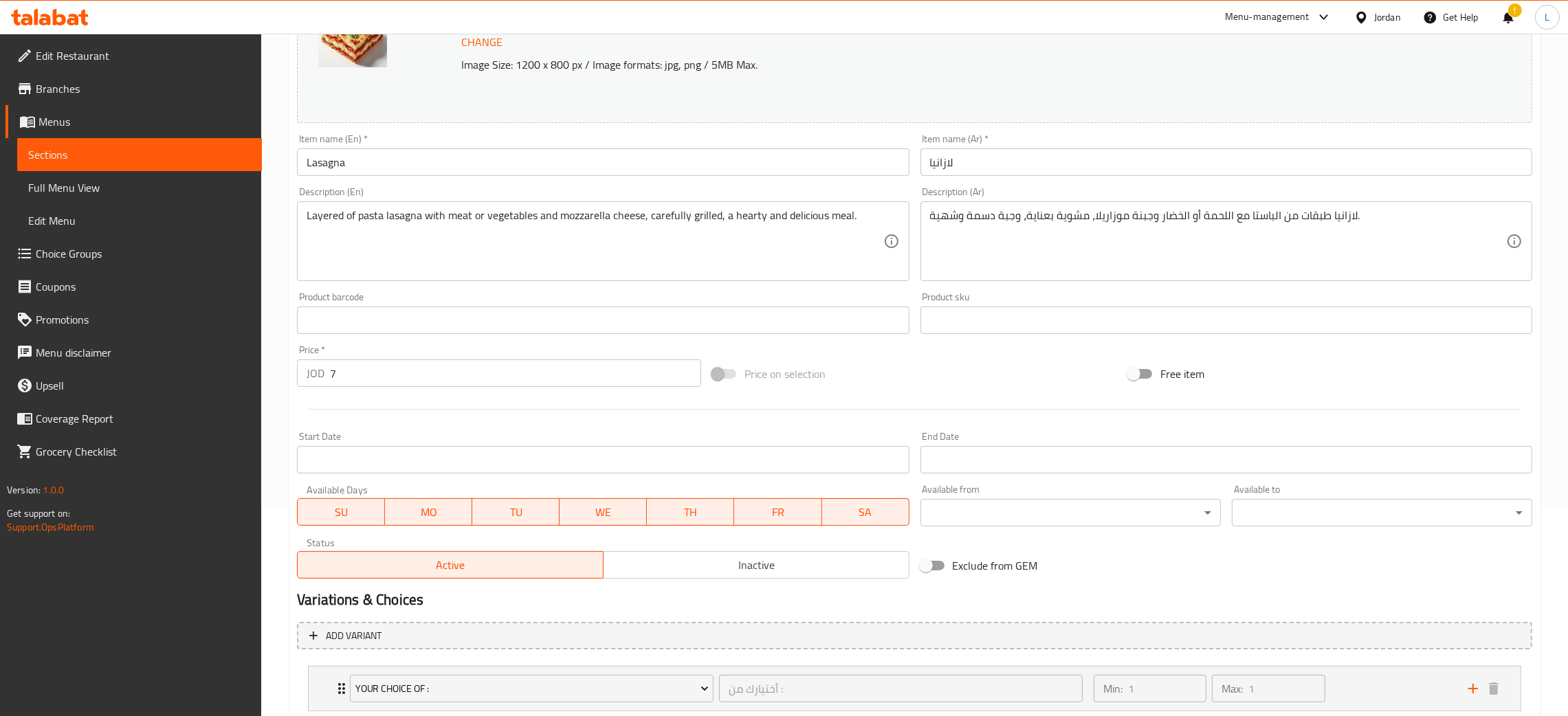
scroll to position [298, 0]
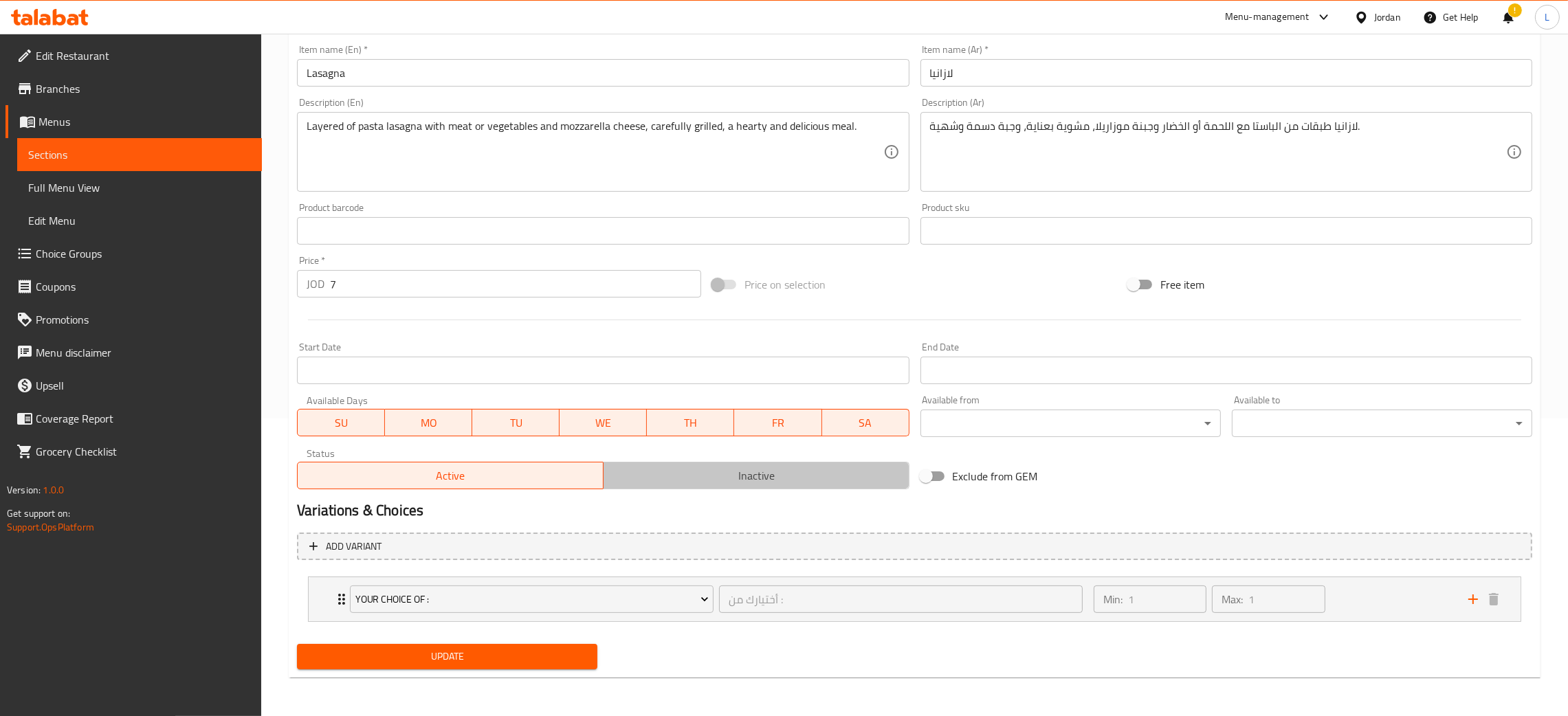
click at [674, 484] on span "Inactive" at bounding box center [756, 476] width 295 height 20
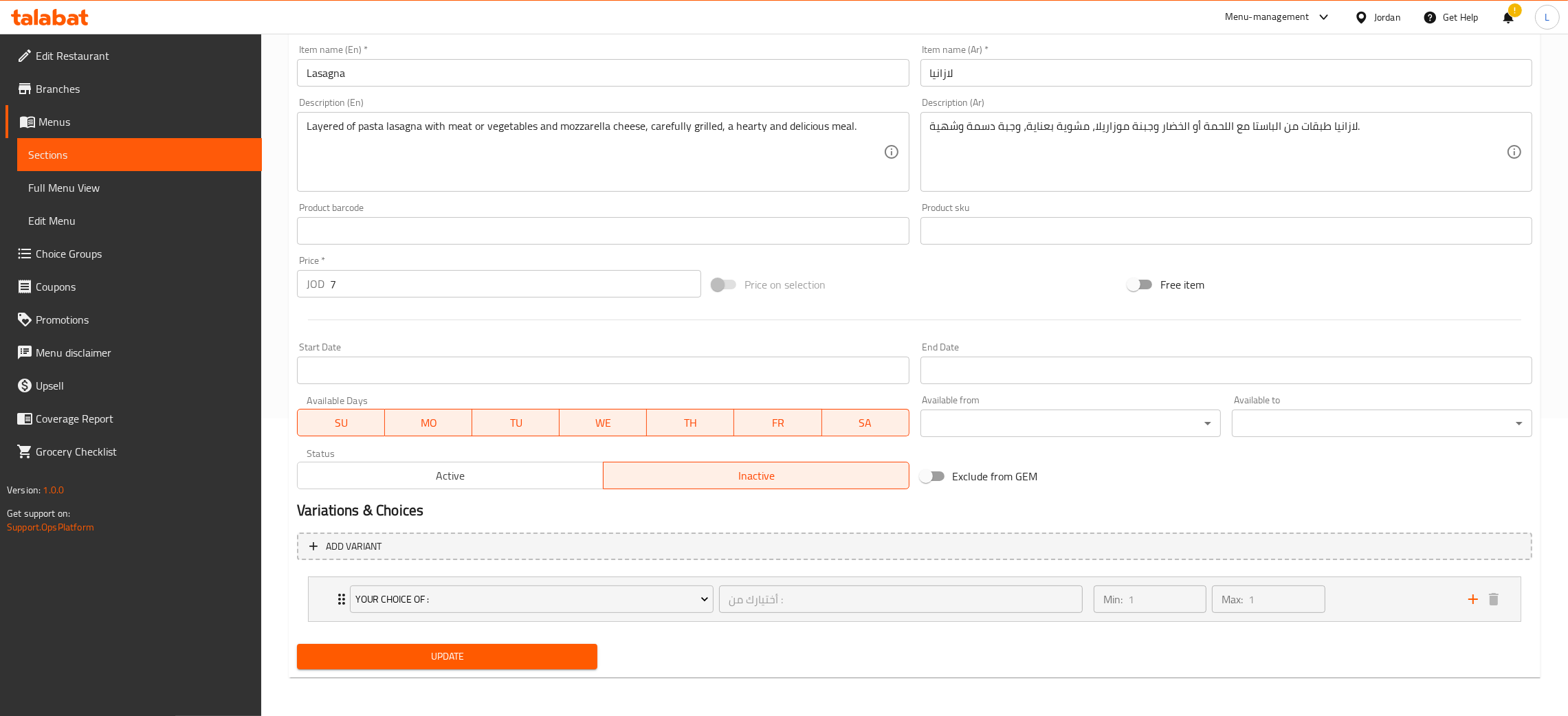
drag, startPoint x: 482, startPoint y: 651, endPoint x: 500, endPoint y: 648, distance: 18.2
click at [484, 651] on span "Update" at bounding box center [446, 657] width 278 height 17
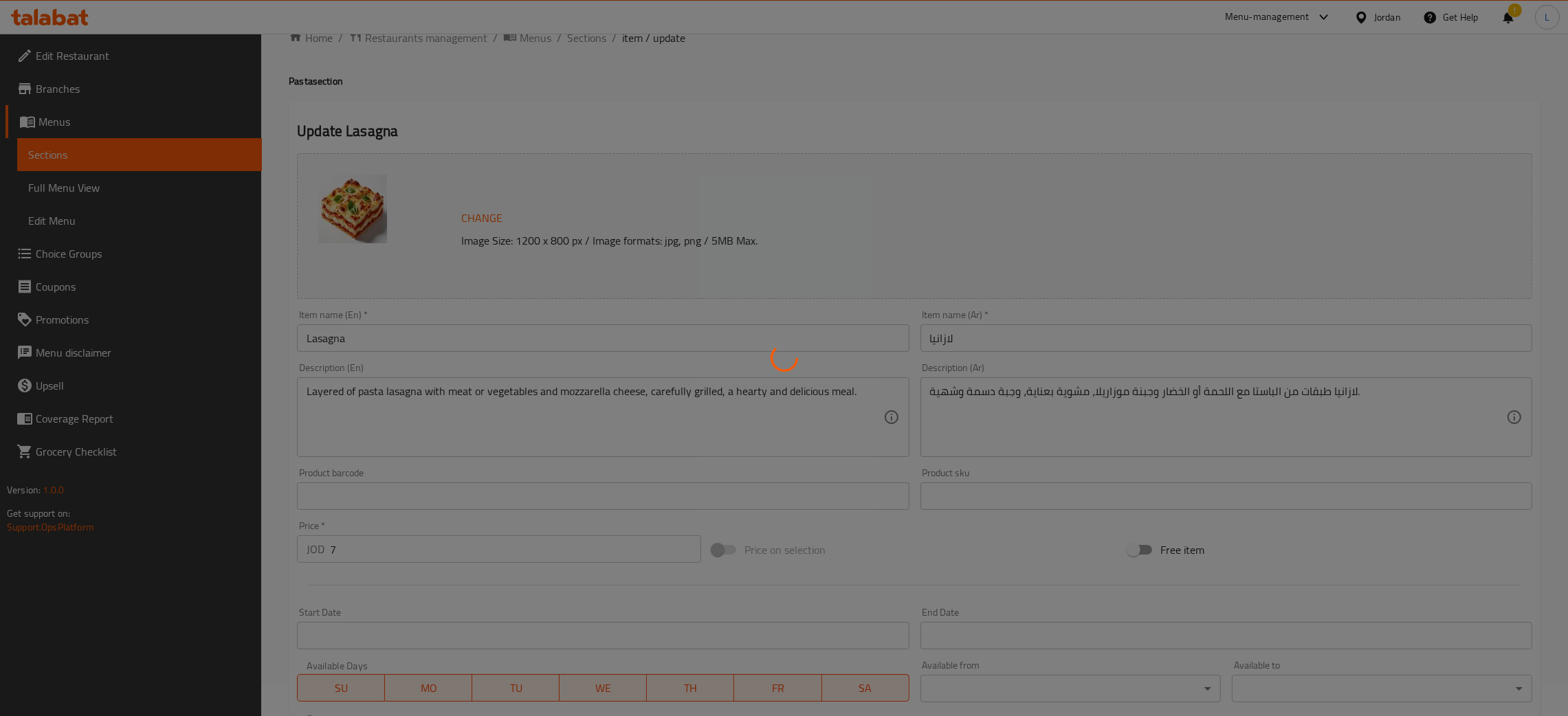
scroll to position [0, 0]
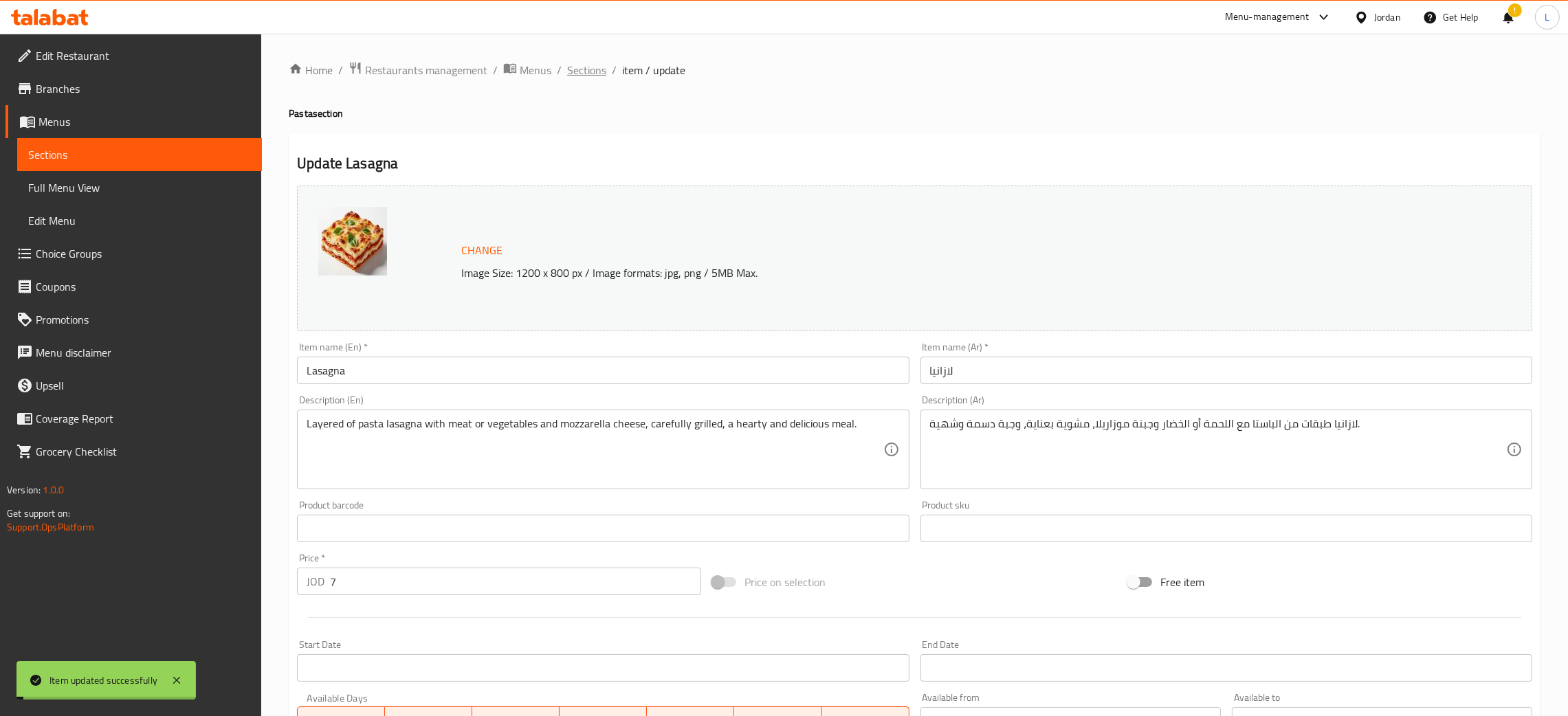
click at [574, 66] on span "Sections" at bounding box center [586, 69] width 39 height 16
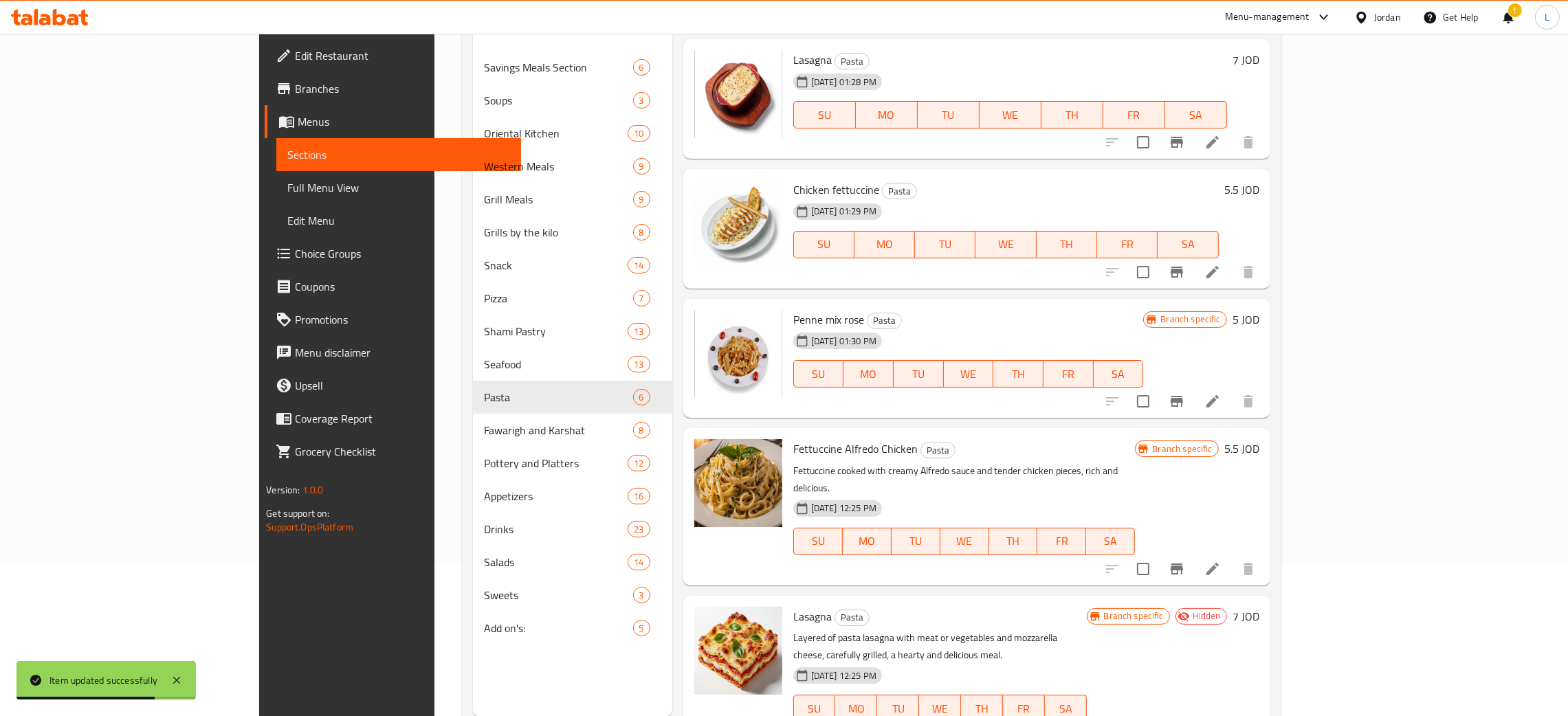
scroll to position [194, 0]
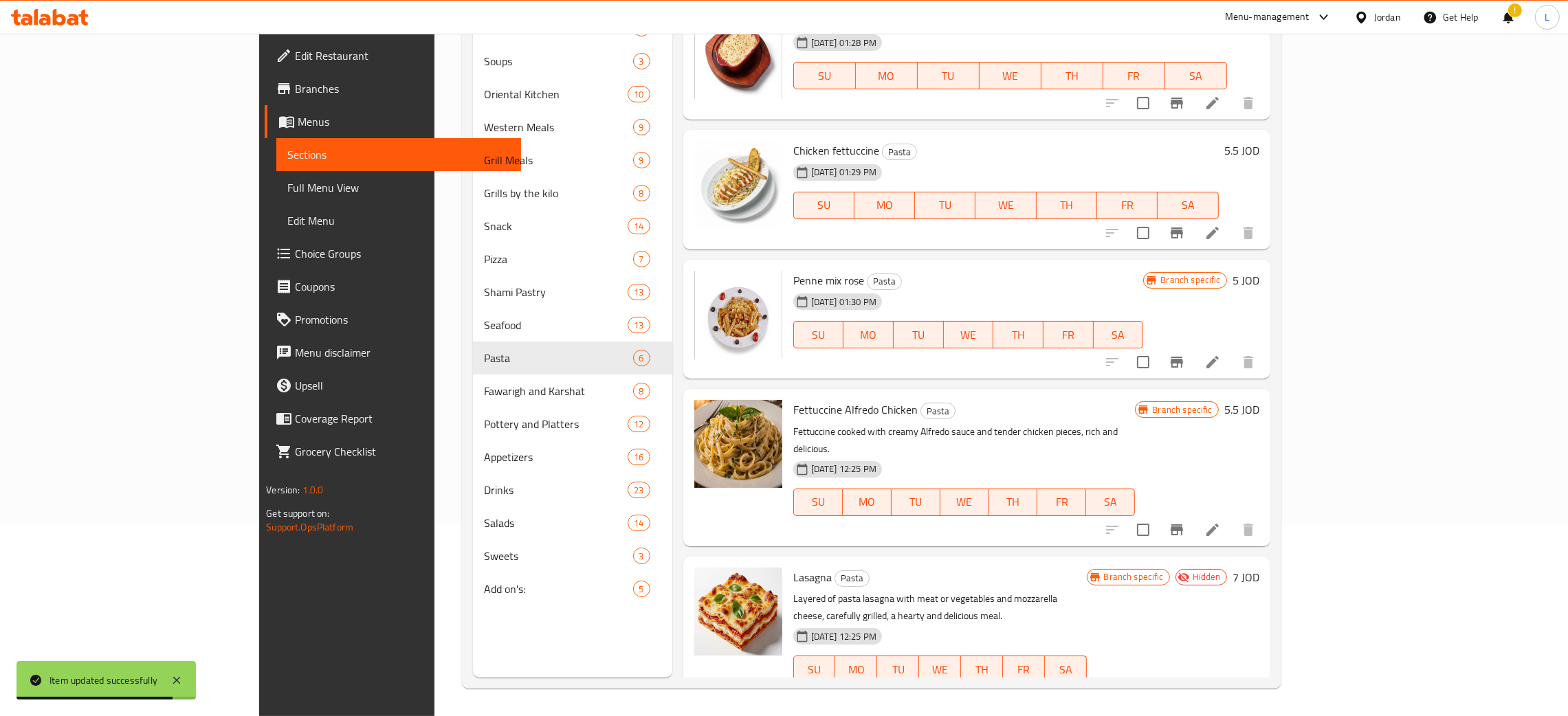
click at [1232, 518] on li at bounding box center [1212, 530] width 39 height 25
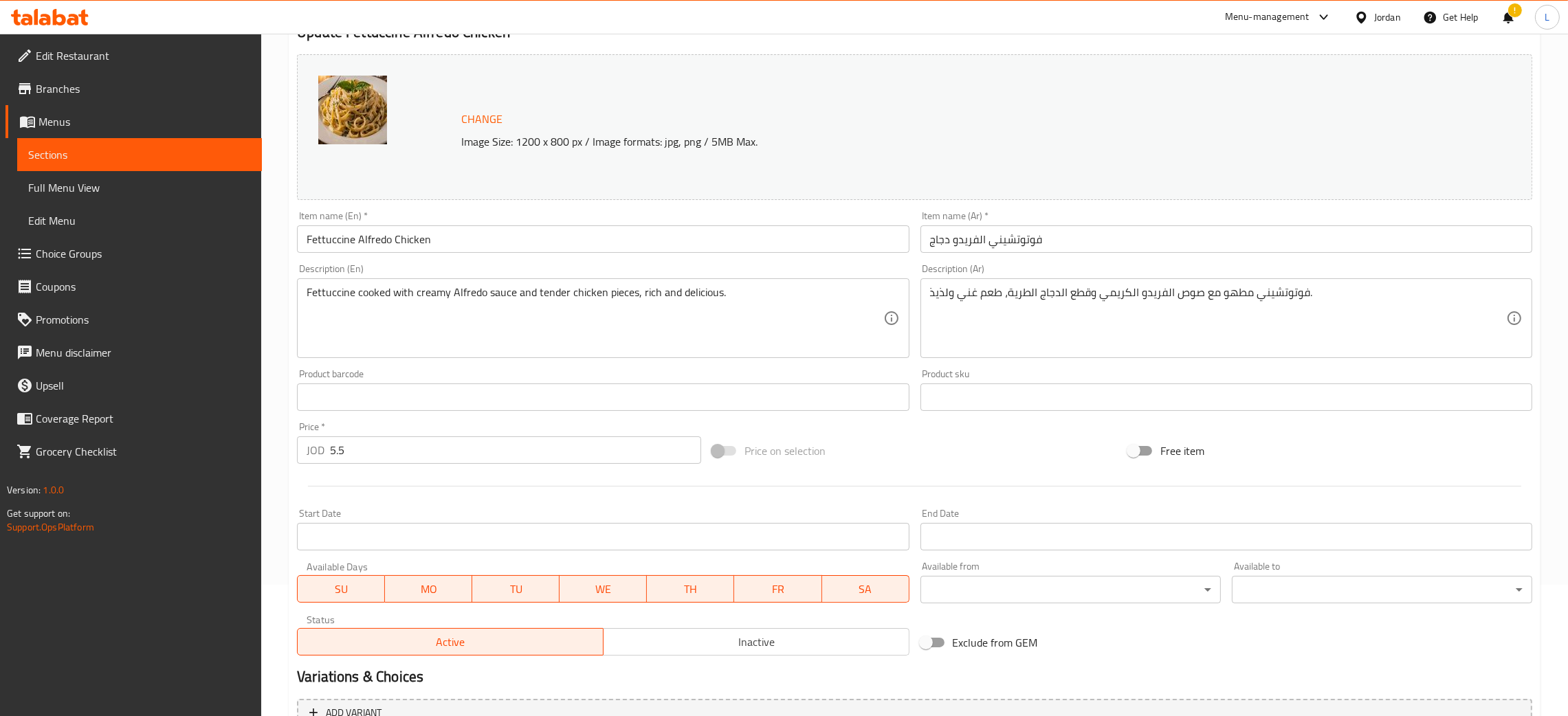
scroll to position [273, 0]
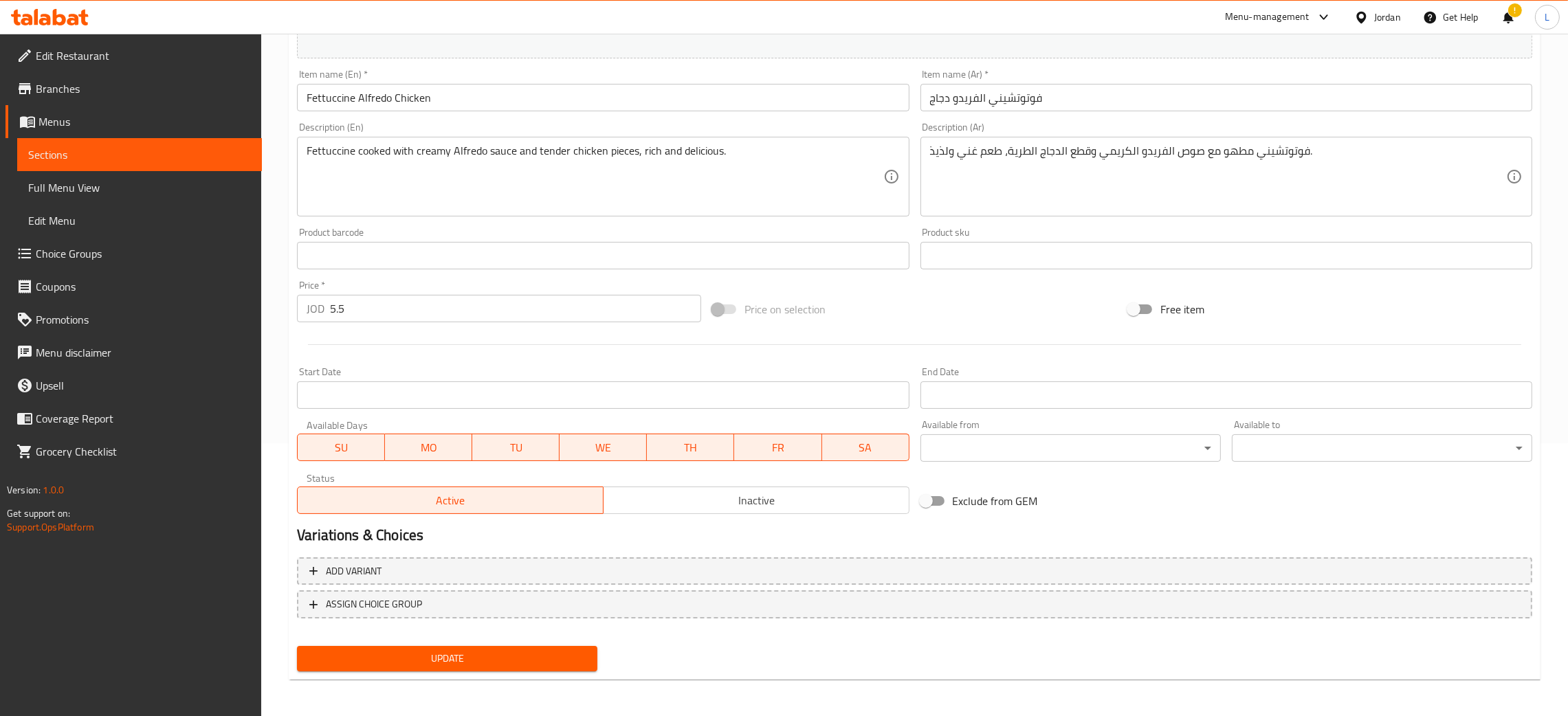
click at [671, 504] on span "Inactive" at bounding box center [756, 500] width 295 height 20
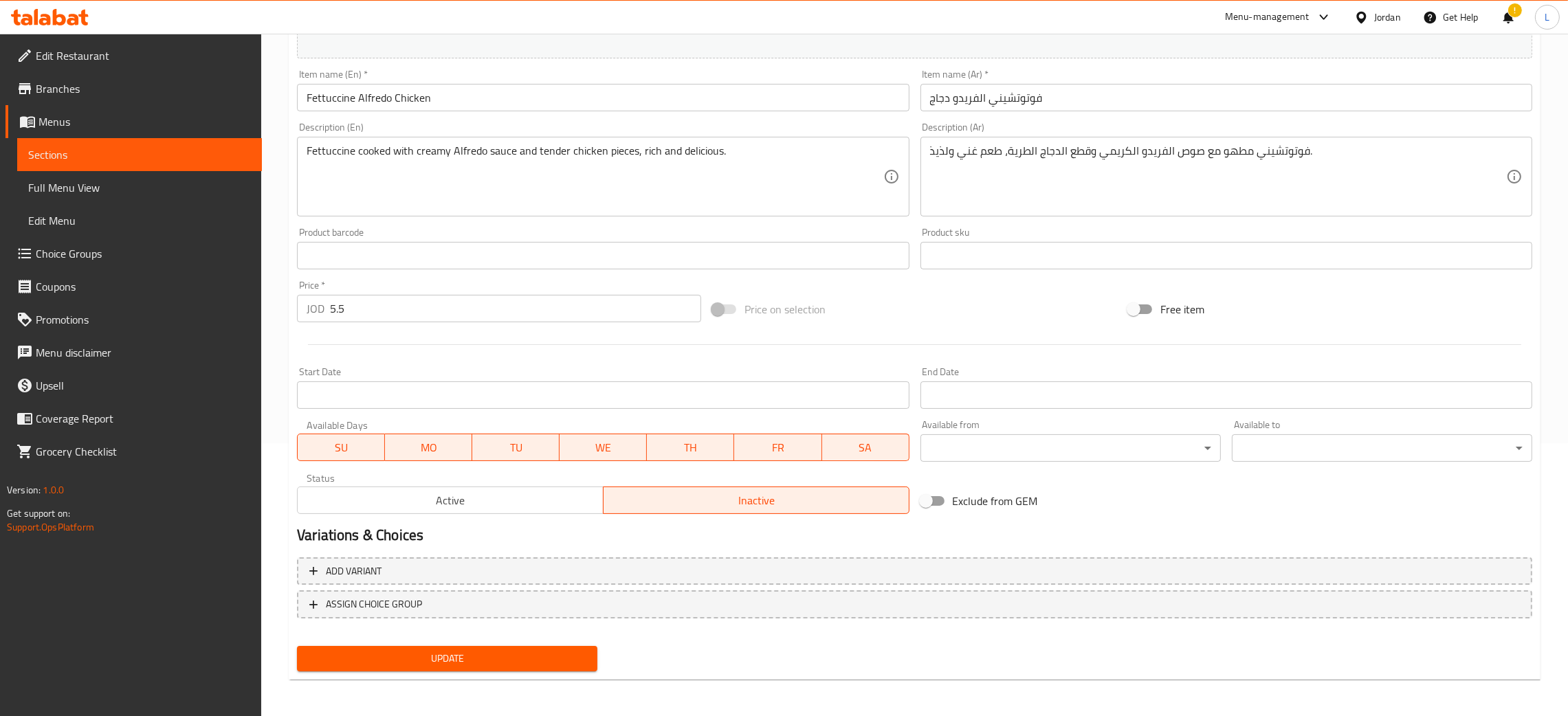
drag, startPoint x: 479, startPoint y: 664, endPoint x: 502, endPoint y: 630, distance: 41.0
click at [479, 663] on span "Update" at bounding box center [446, 659] width 278 height 17
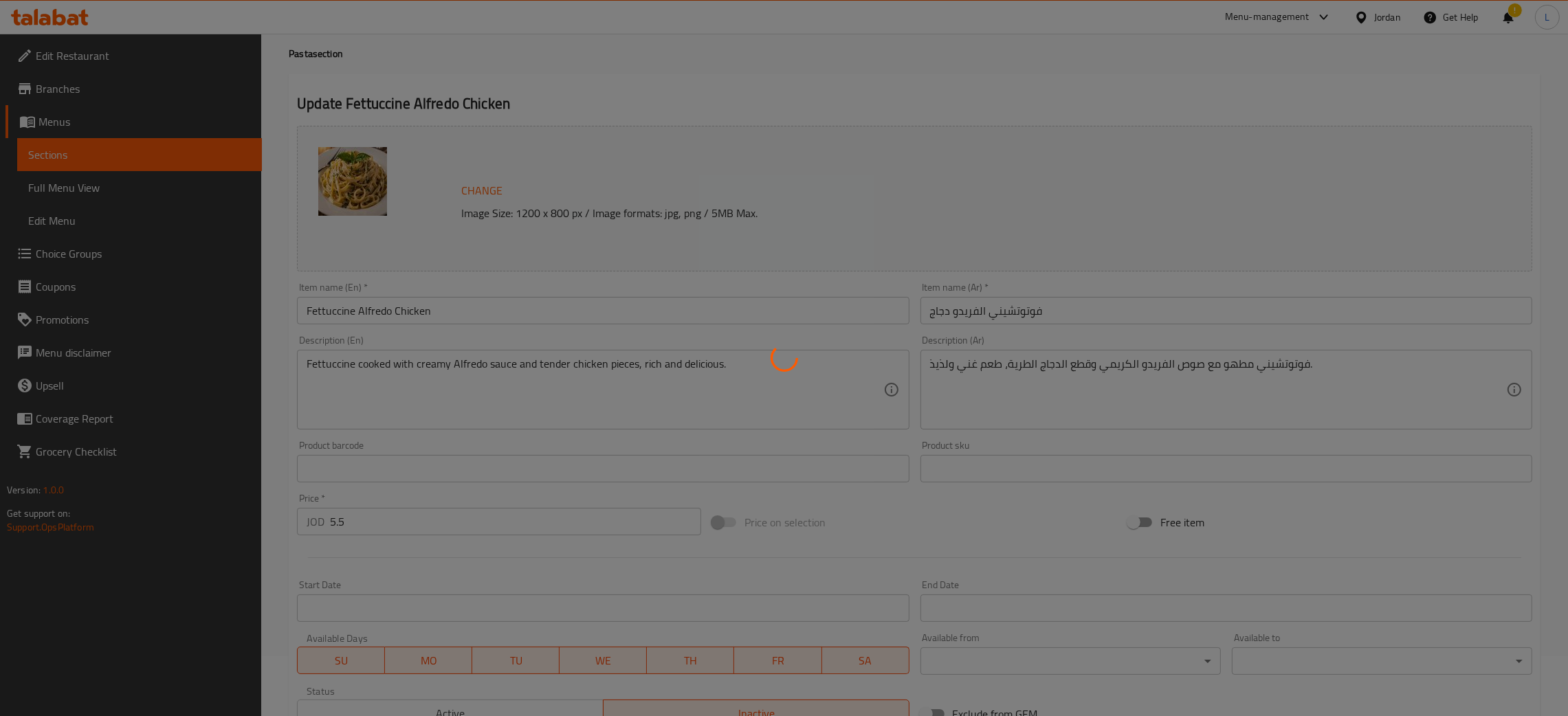
scroll to position [0, 0]
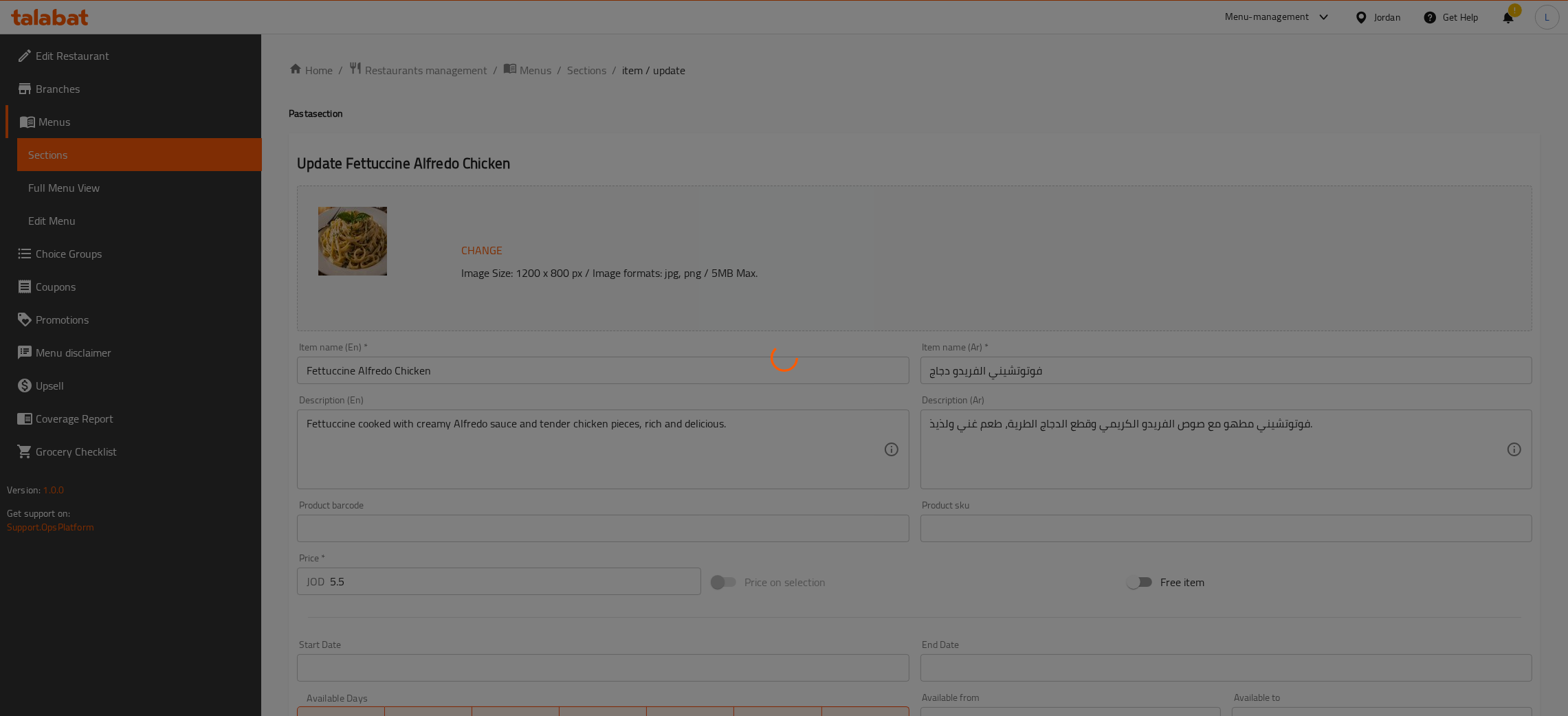
click at [587, 70] on div at bounding box center [784, 358] width 1568 height 716
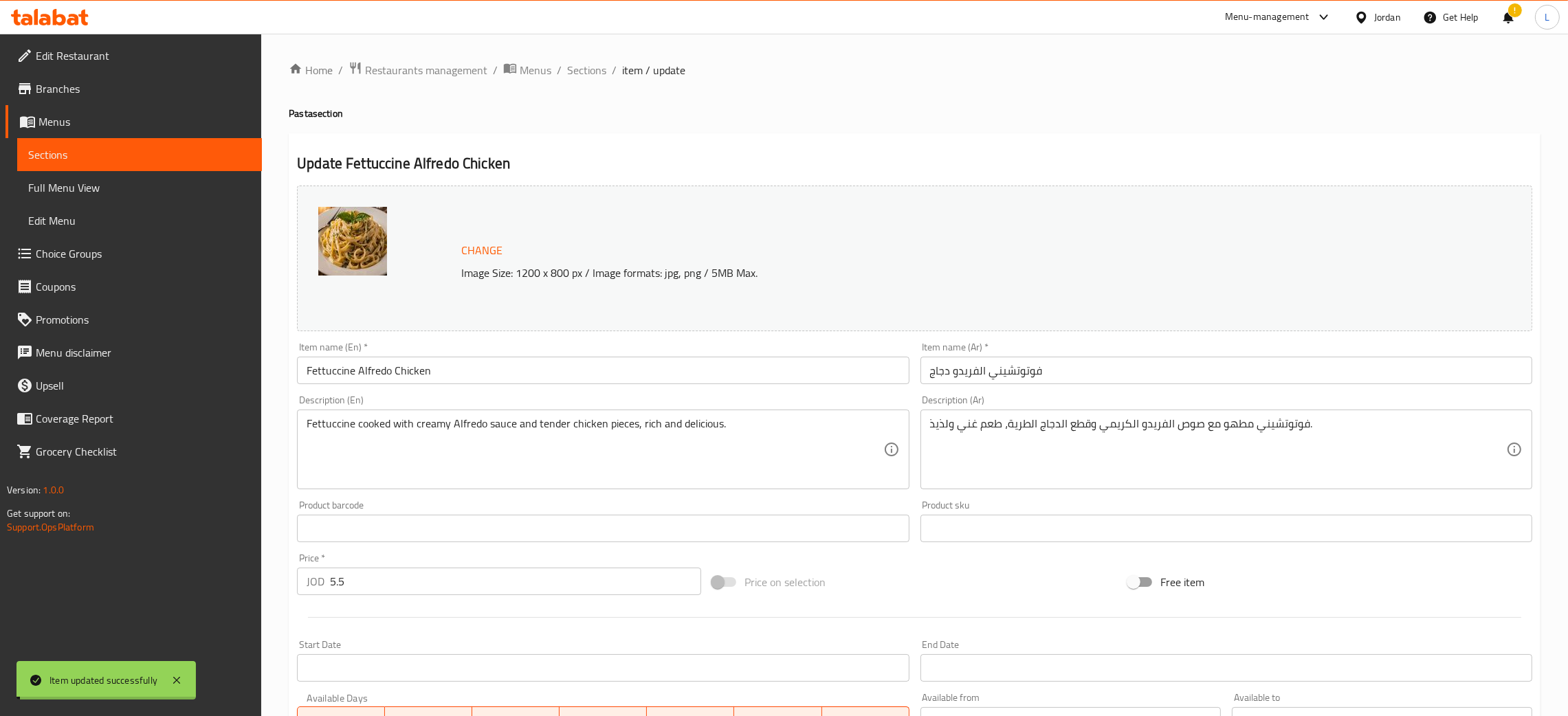
click at [579, 66] on span "Sections" at bounding box center [586, 69] width 39 height 16
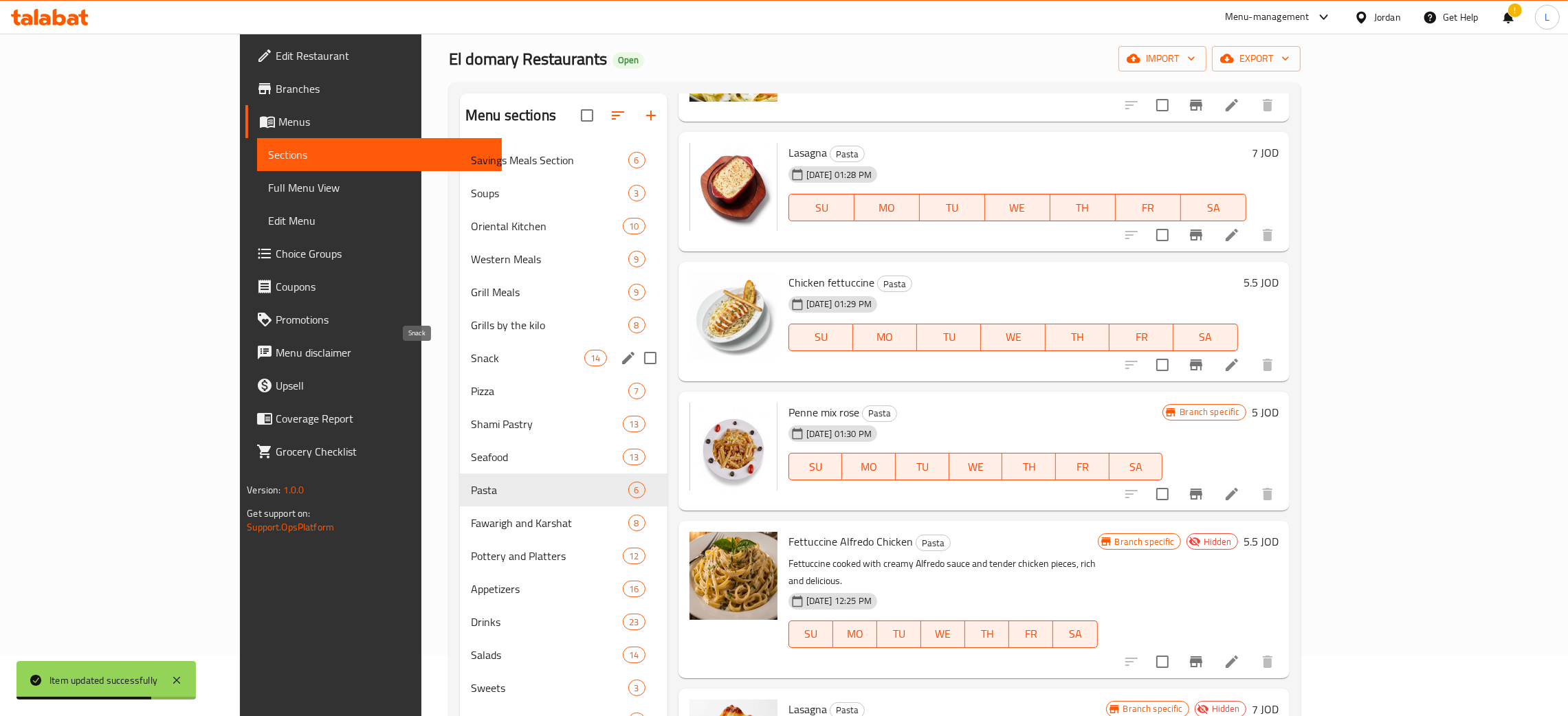
scroll to position [104, 0]
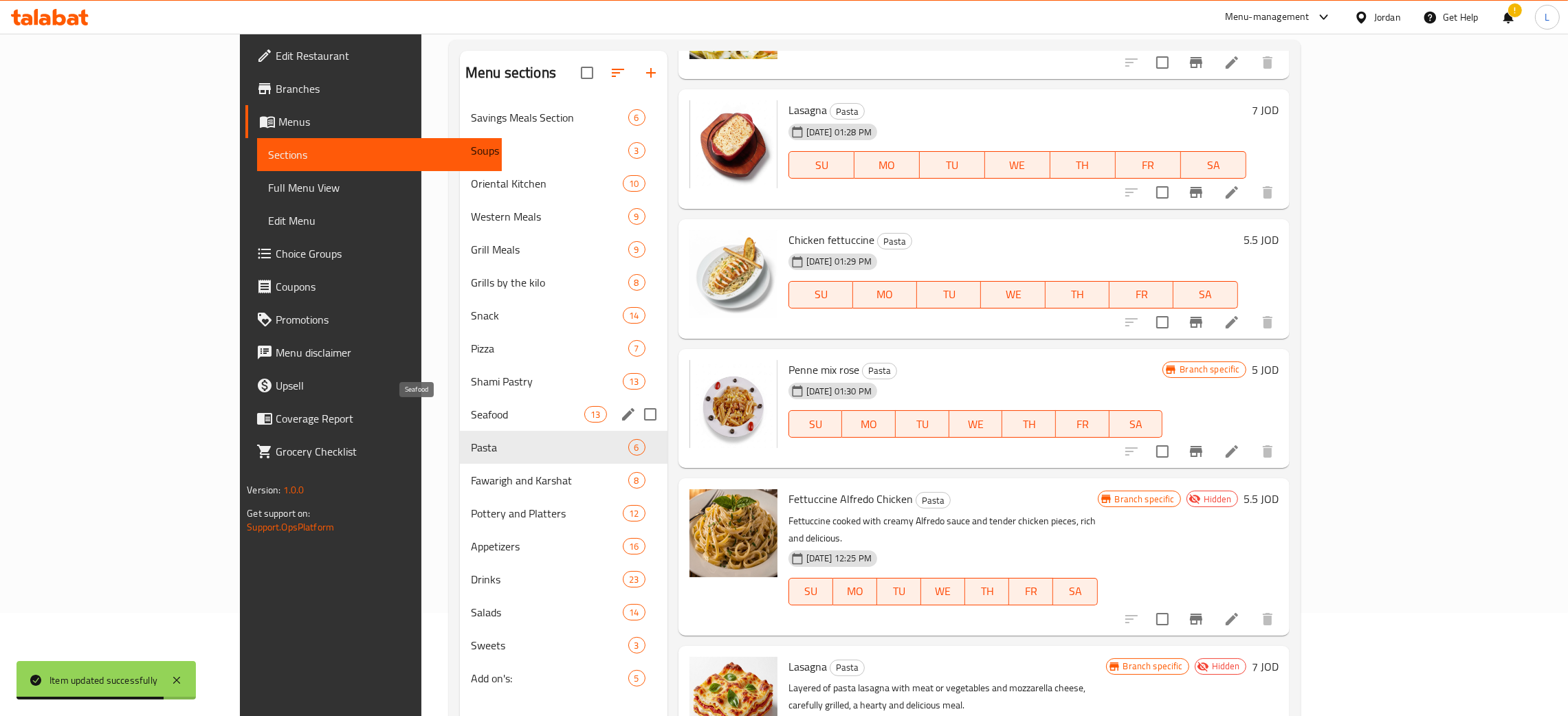
click at [471, 407] on span "Seafood" at bounding box center [527, 414] width 113 height 16
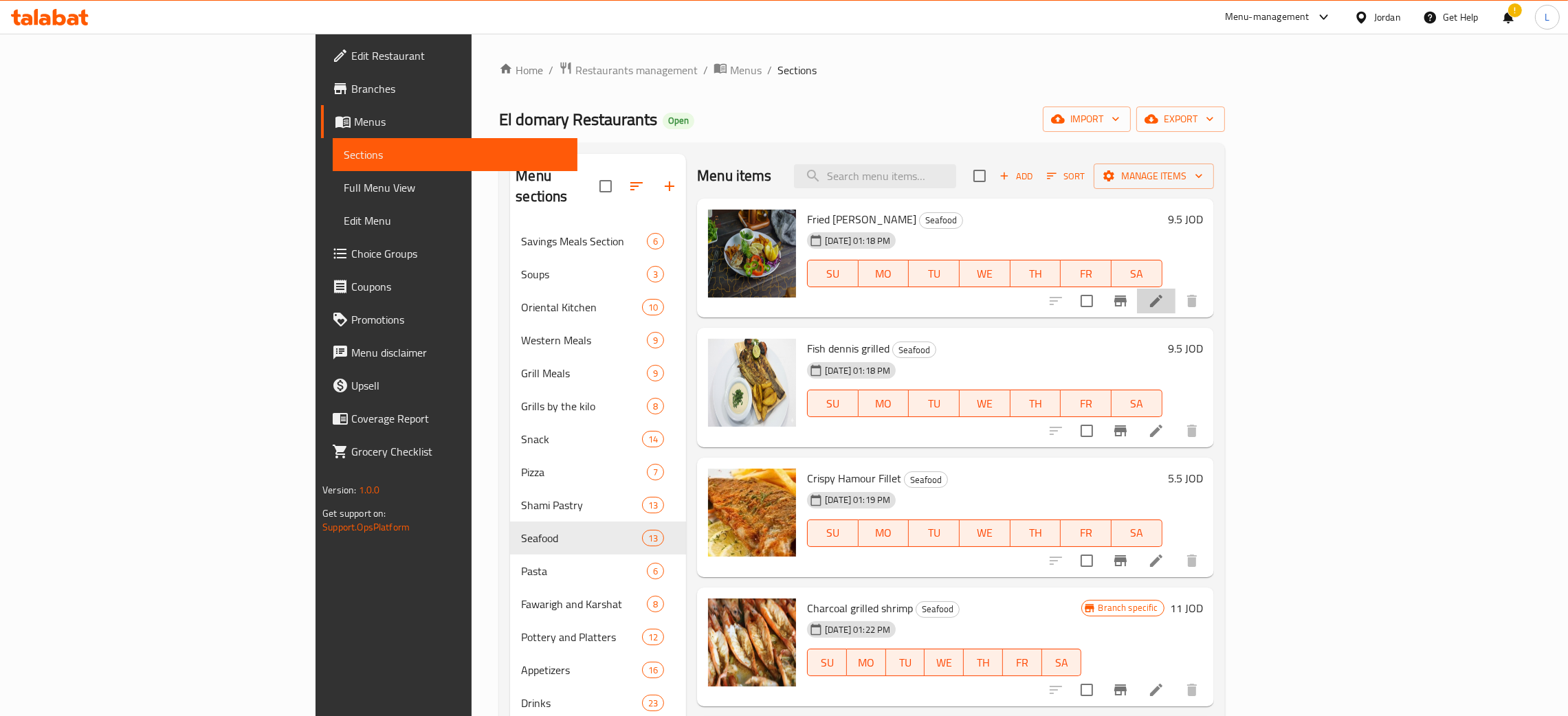
click at [1175, 301] on li at bounding box center [1156, 301] width 39 height 25
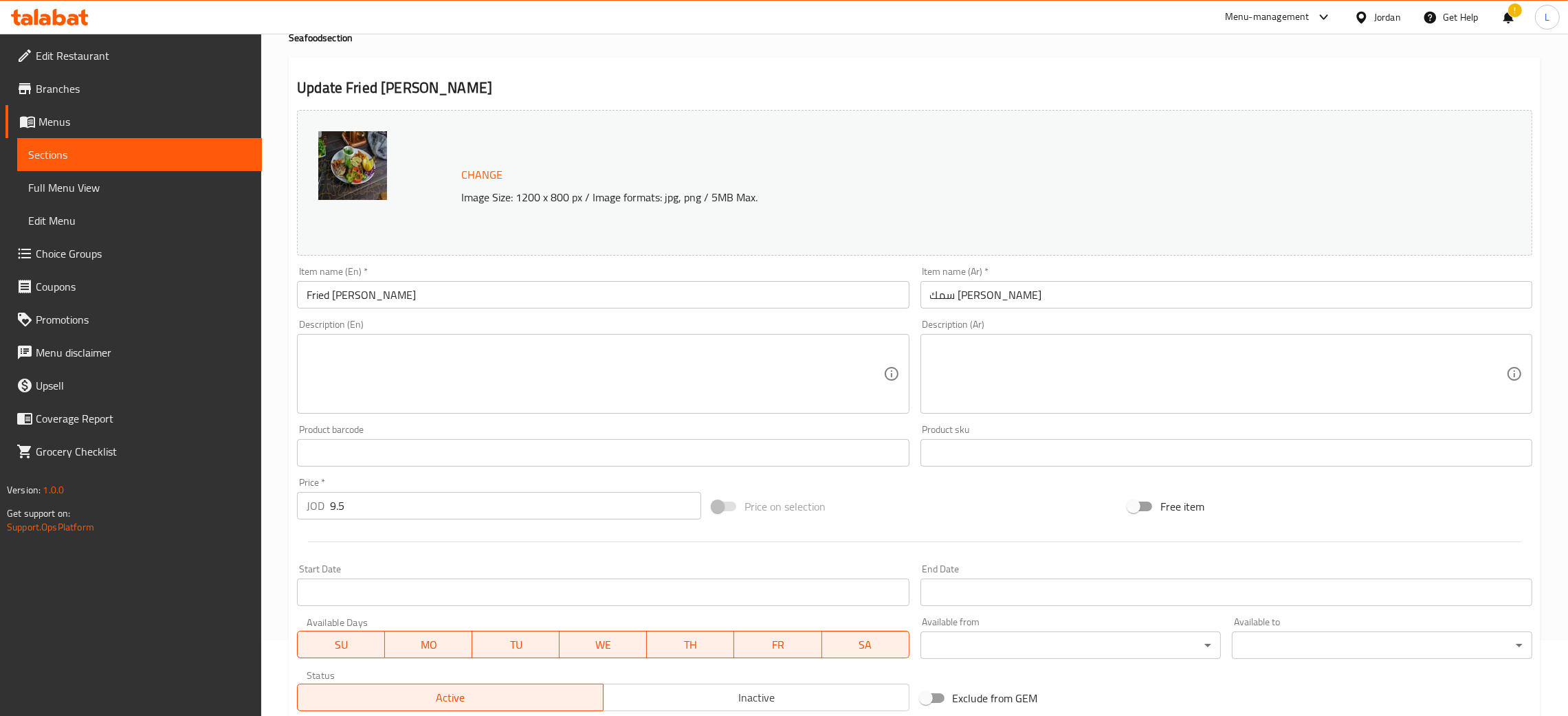
scroll to position [273, 0]
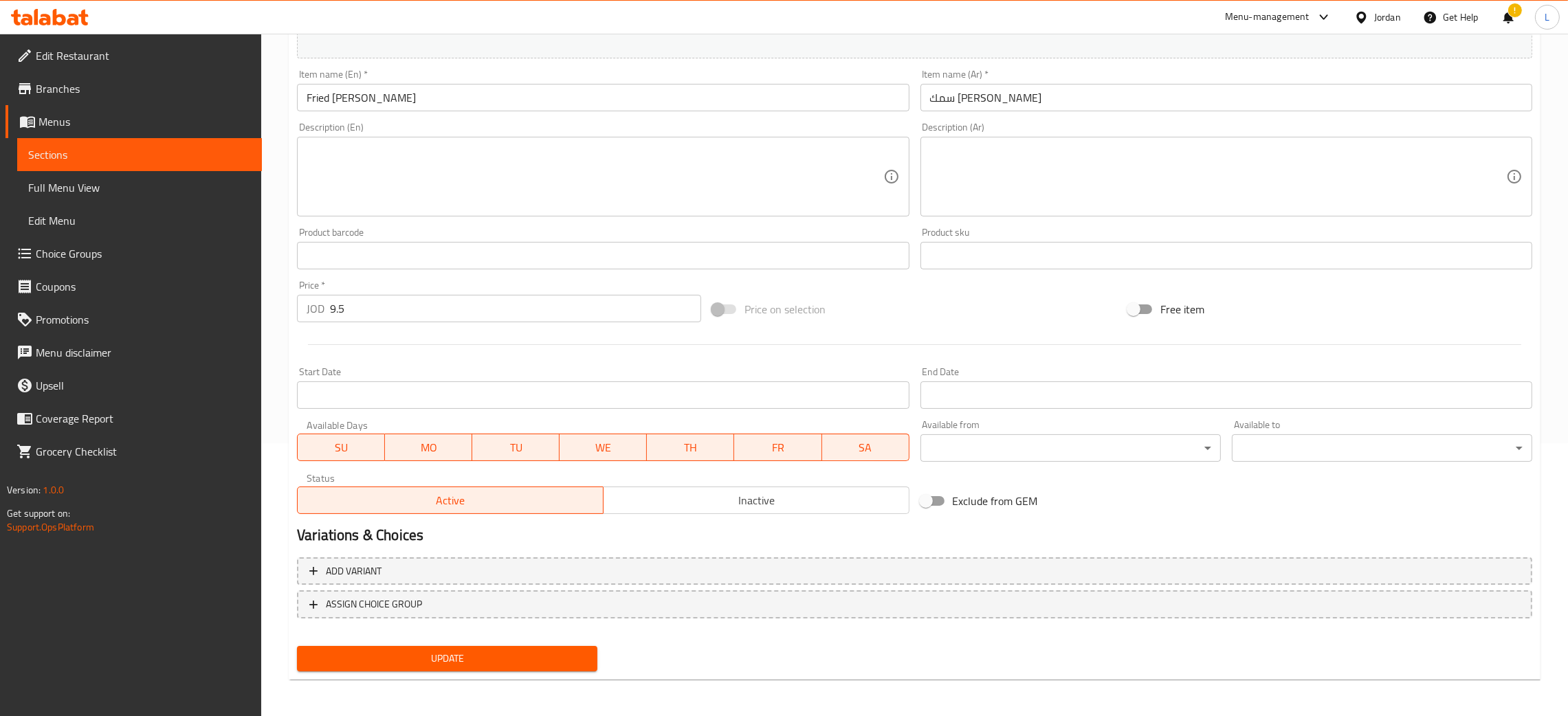
click at [712, 511] on span "Inactive" at bounding box center [756, 500] width 295 height 20
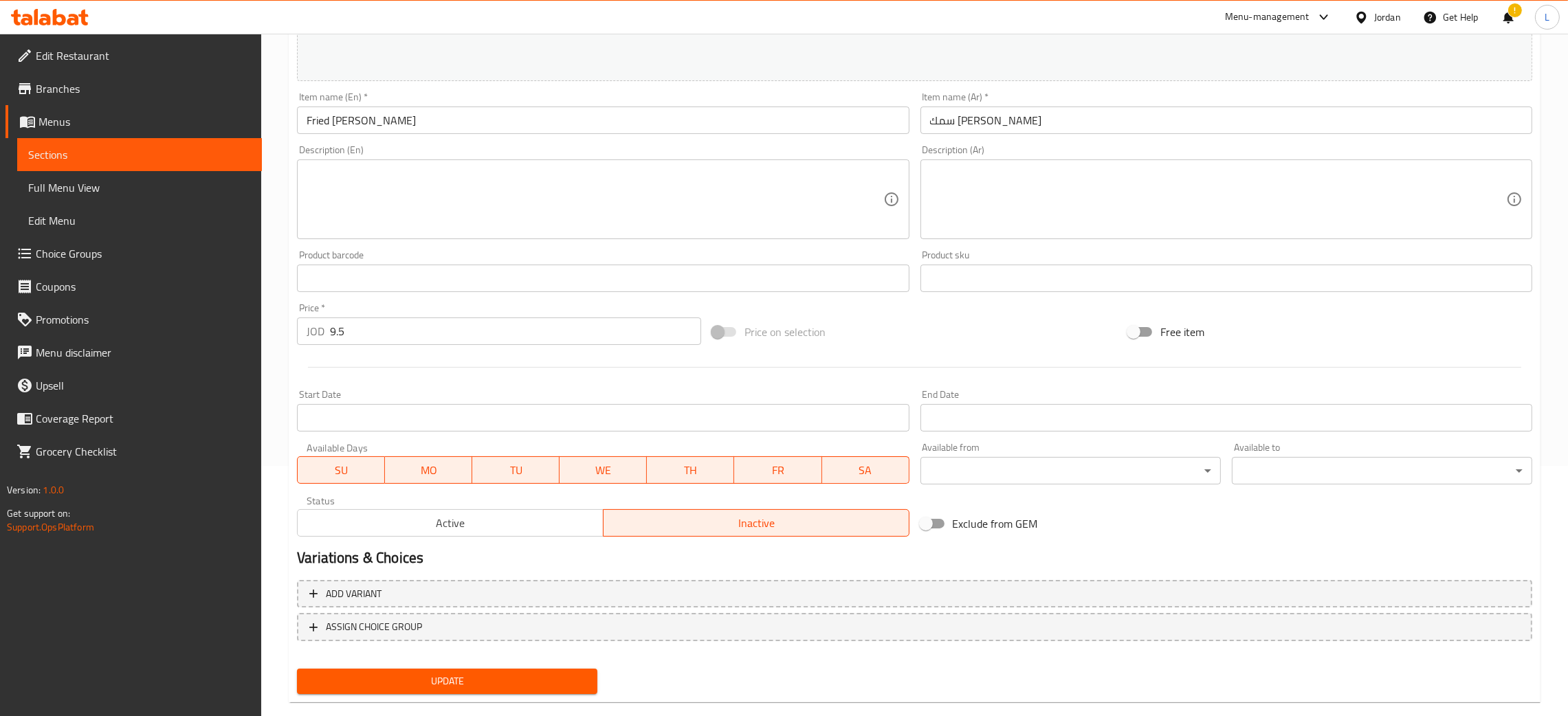
scroll to position [0, 0]
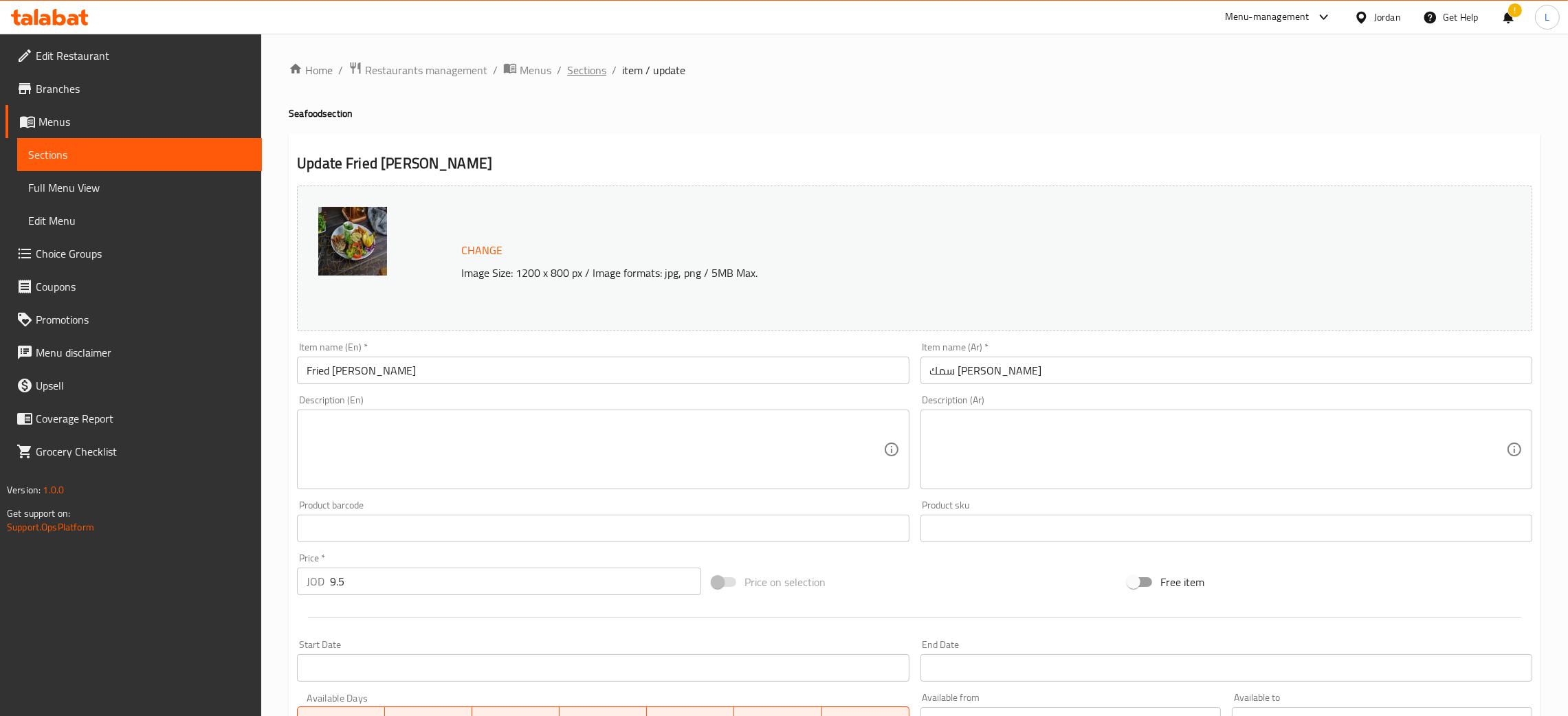
click at [587, 69] on span "Sections" at bounding box center [586, 69] width 39 height 16
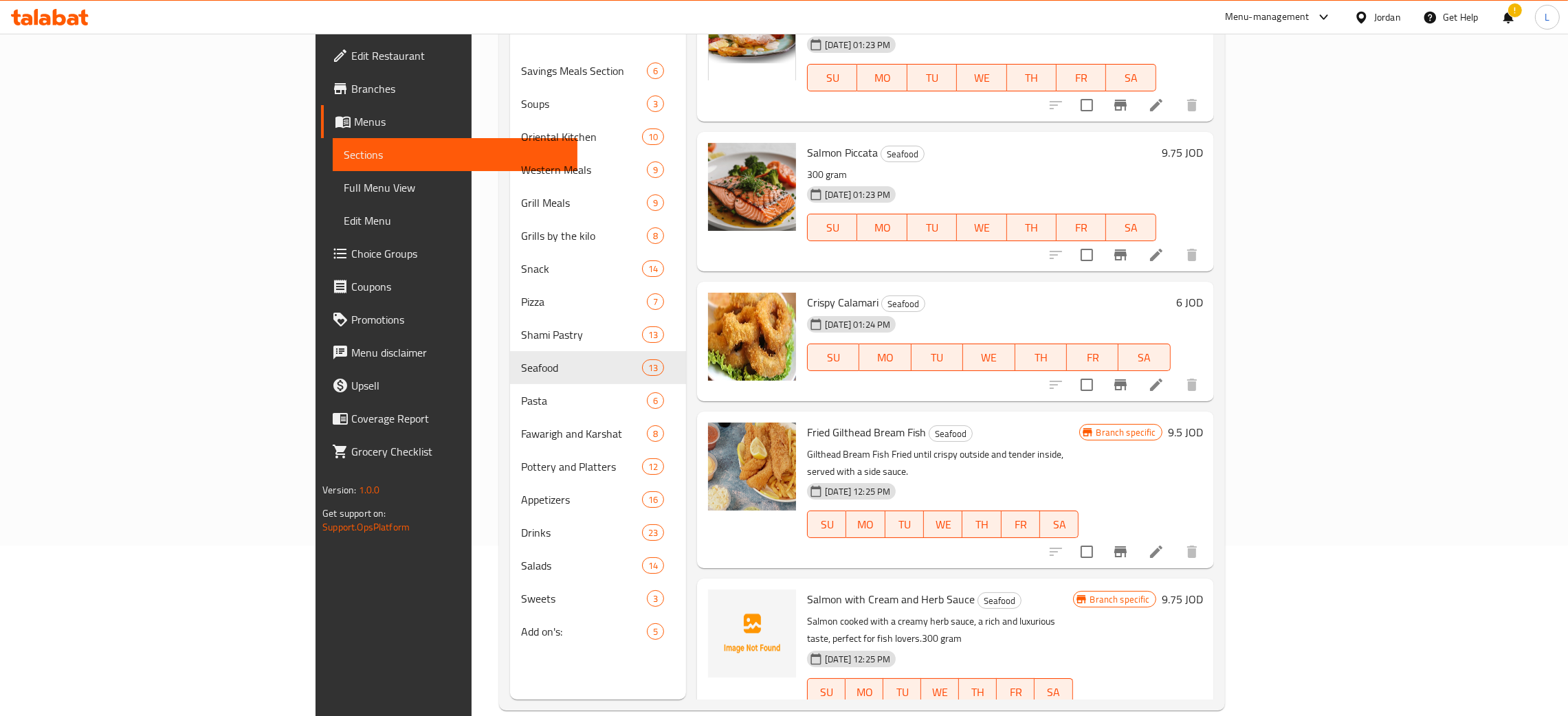
scroll to position [194, 0]
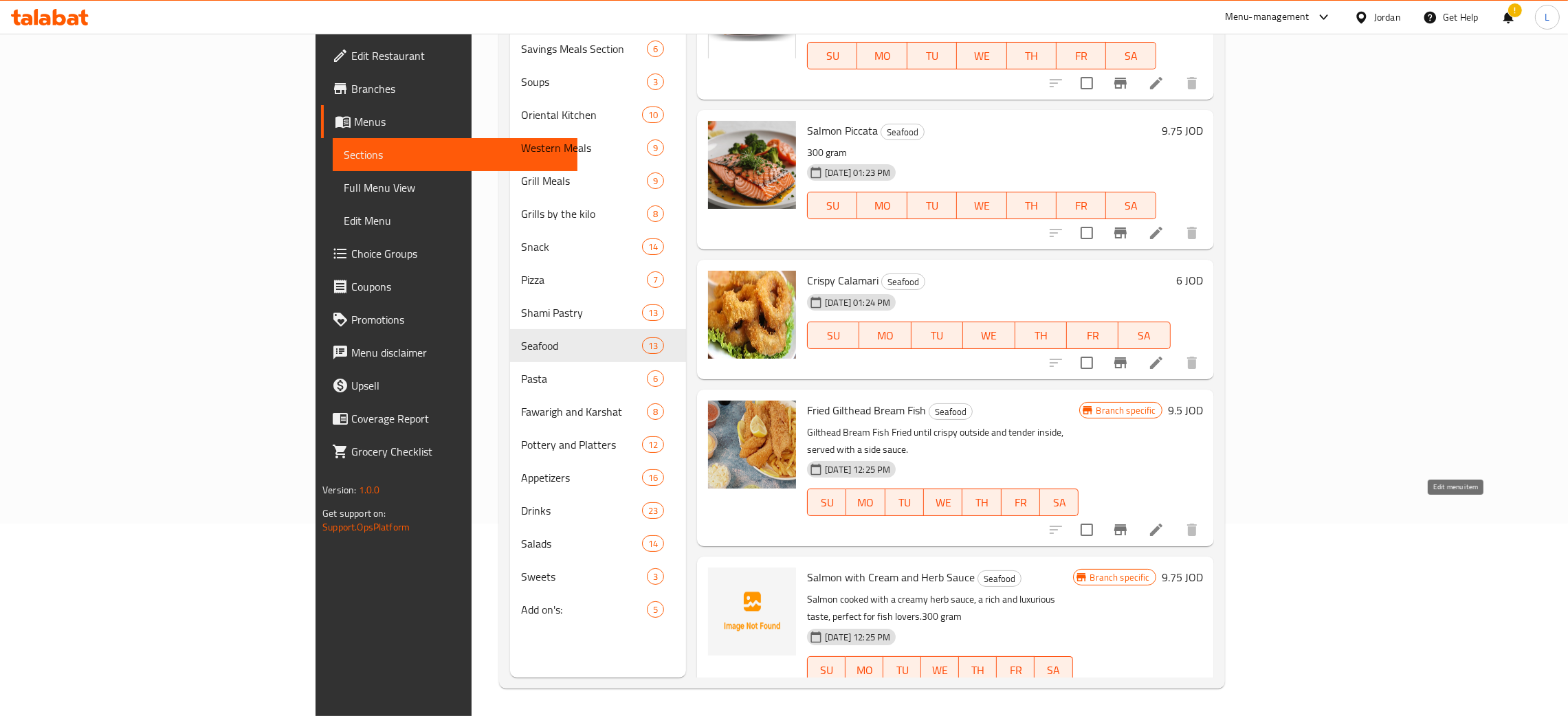
click at [1162, 524] on icon at bounding box center [1155, 530] width 12 height 12
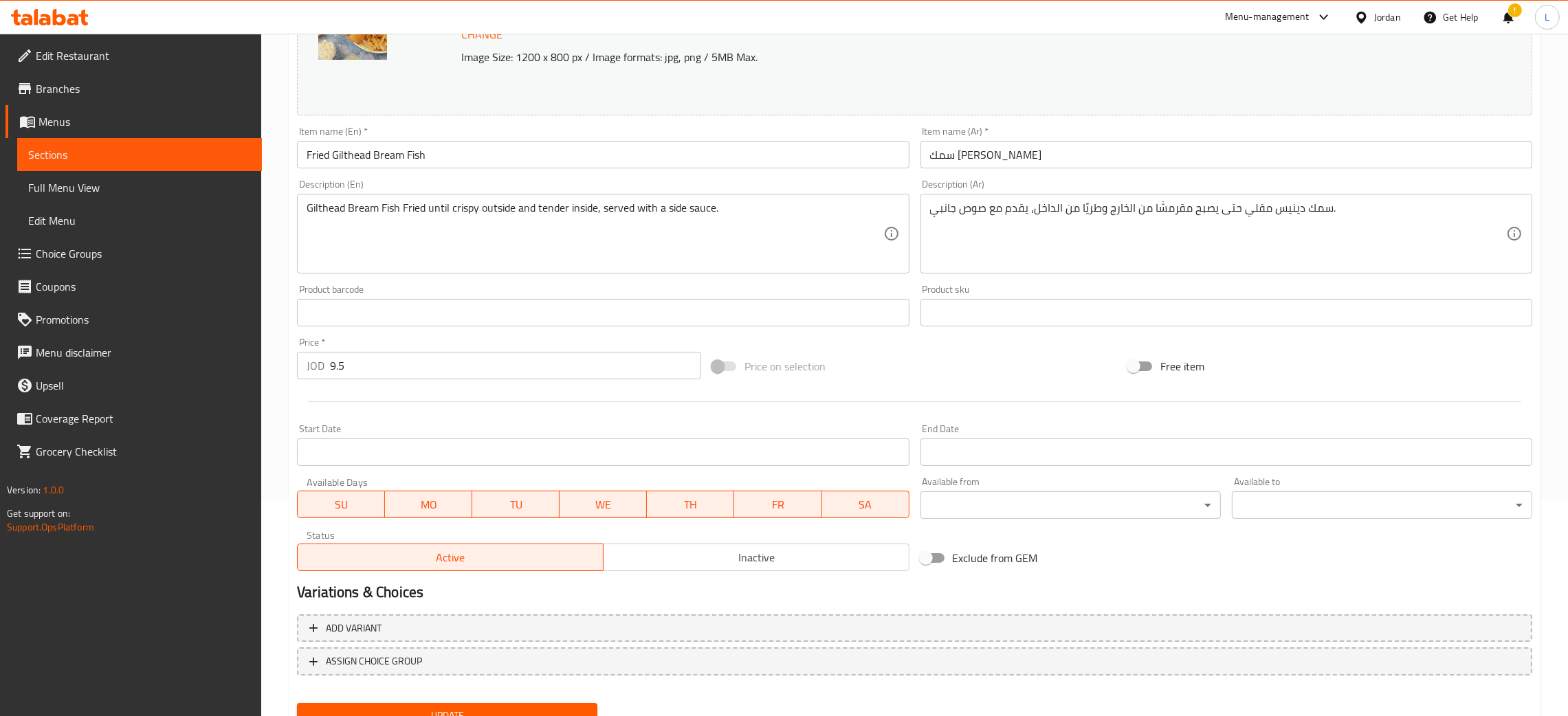
scroll to position [273, 0]
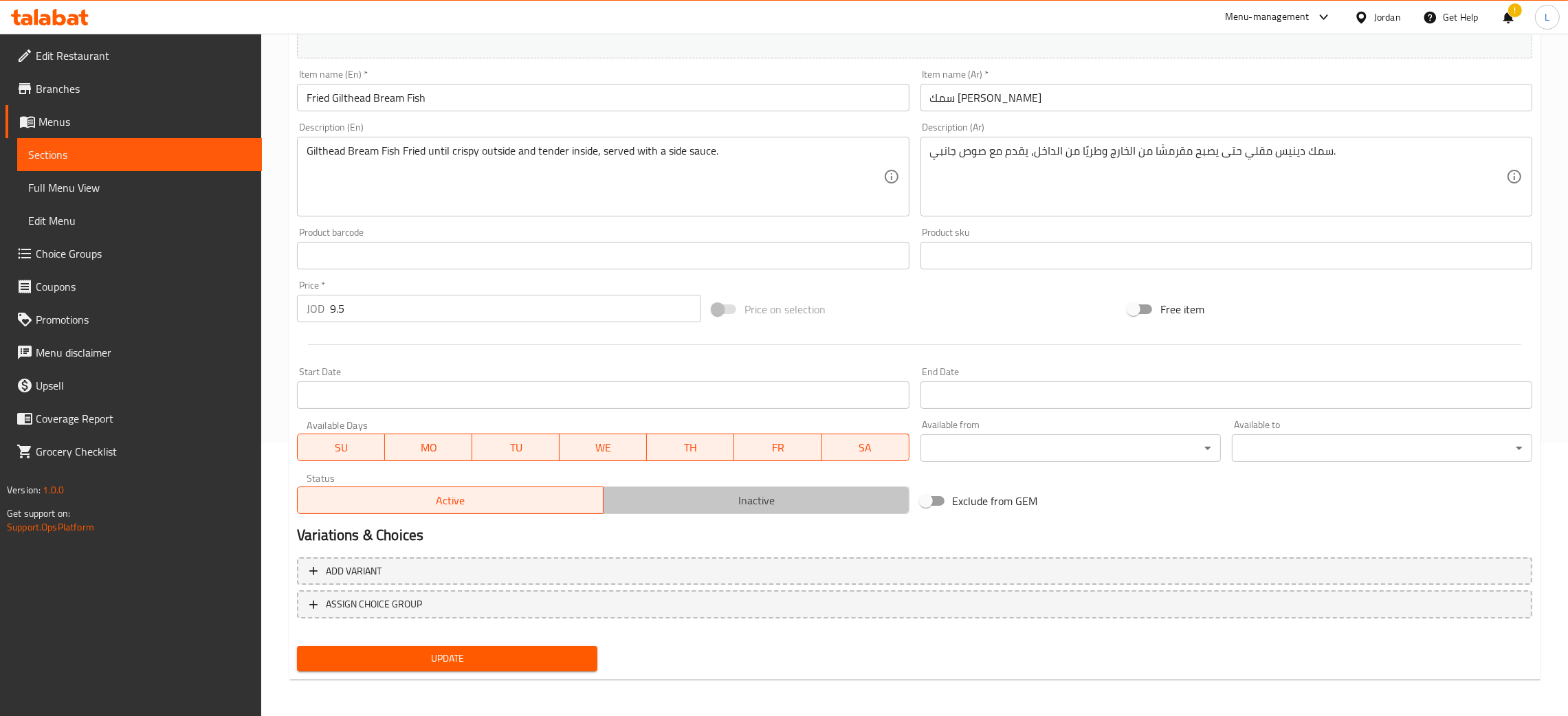
click at [738, 495] on span "Inactive" at bounding box center [756, 500] width 295 height 20
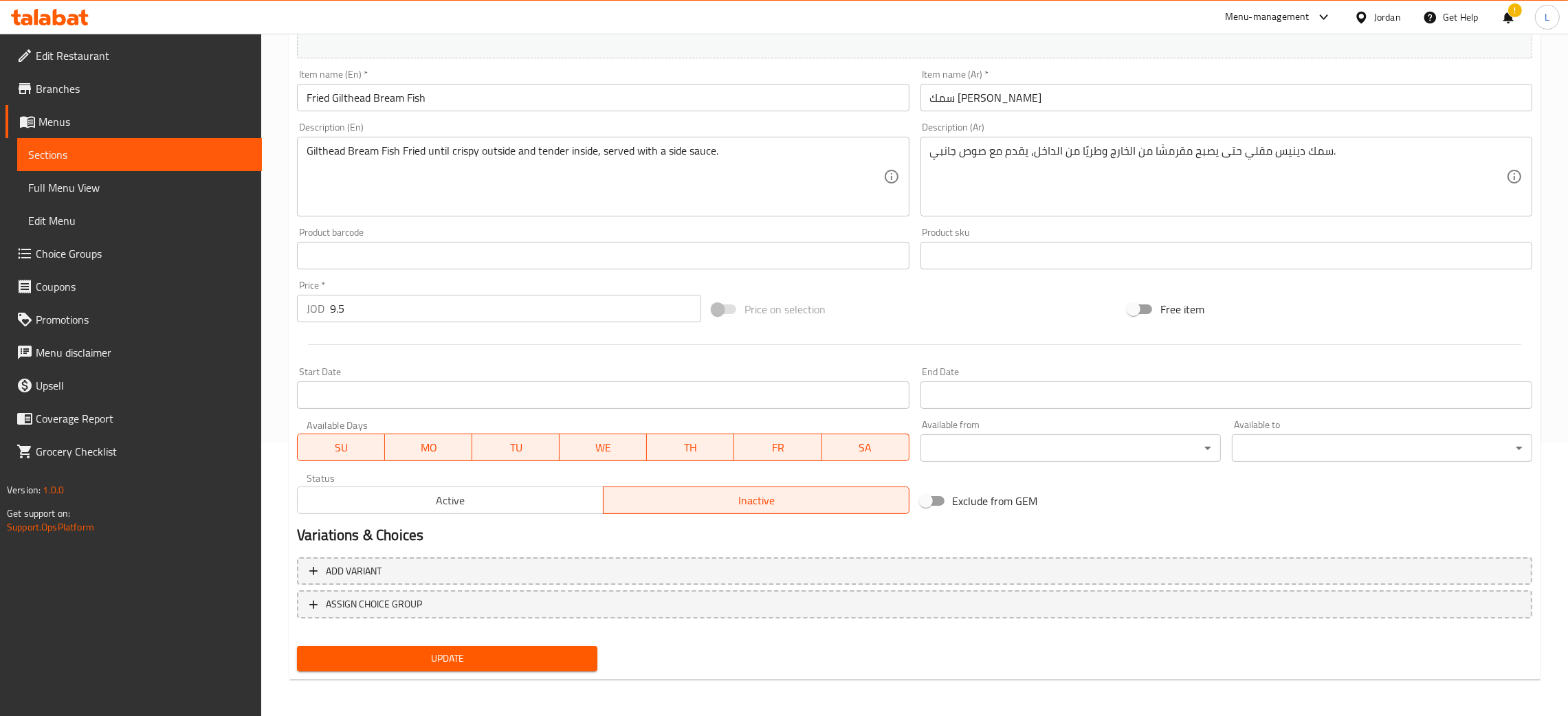
click at [516, 667] on button "Update" at bounding box center [447, 659] width 300 height 26
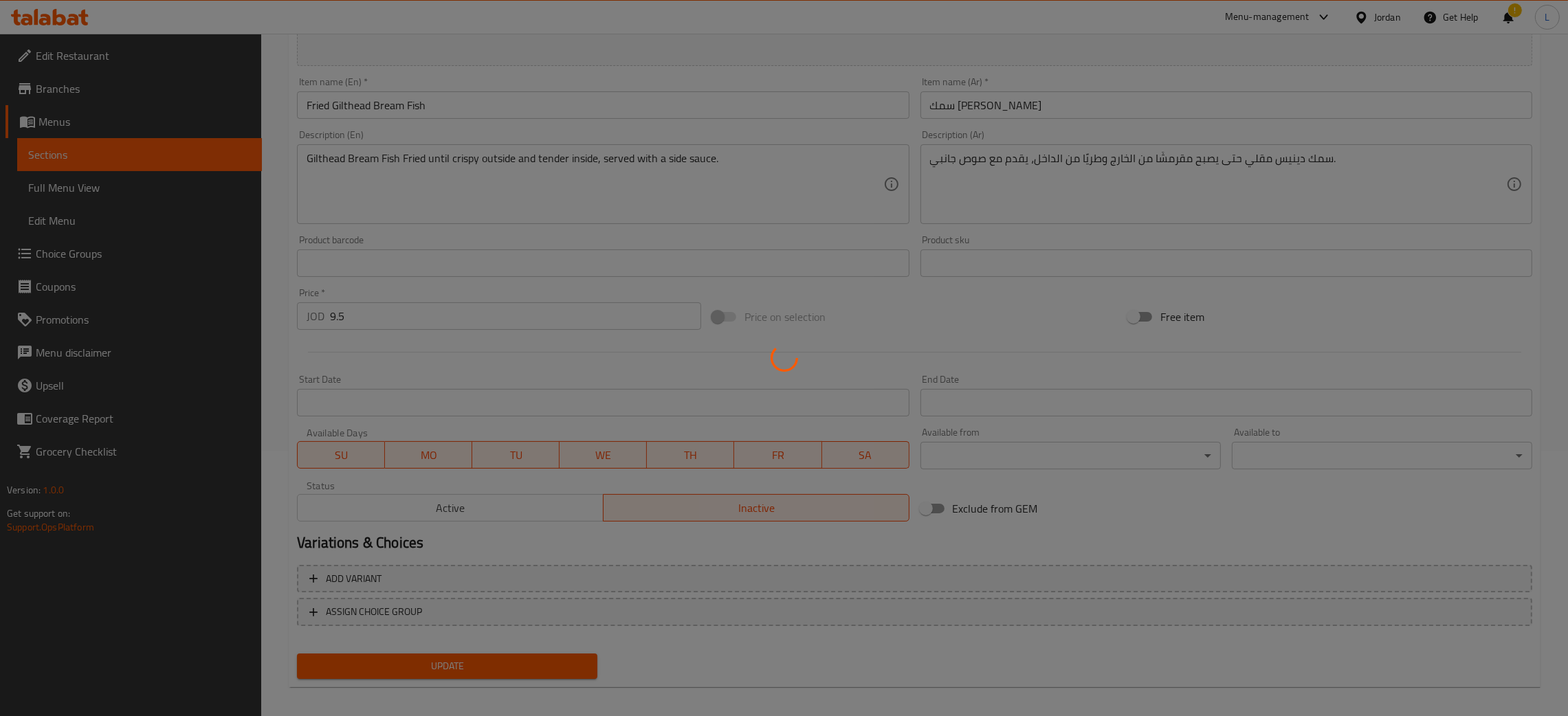
scroll to position [0, 0]
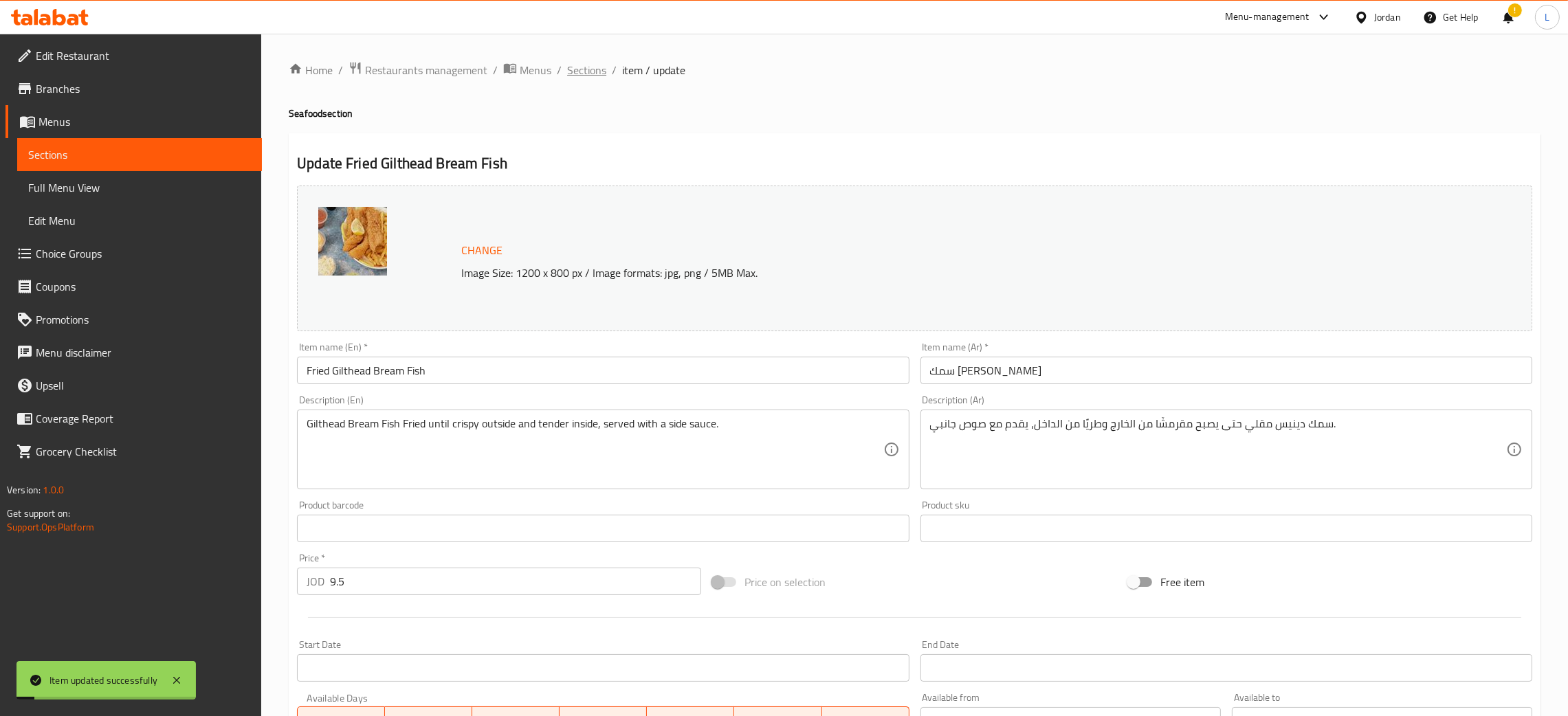
click at [593, 66] on span "Sections" at bounding box center [586, 69] width 39 height 16
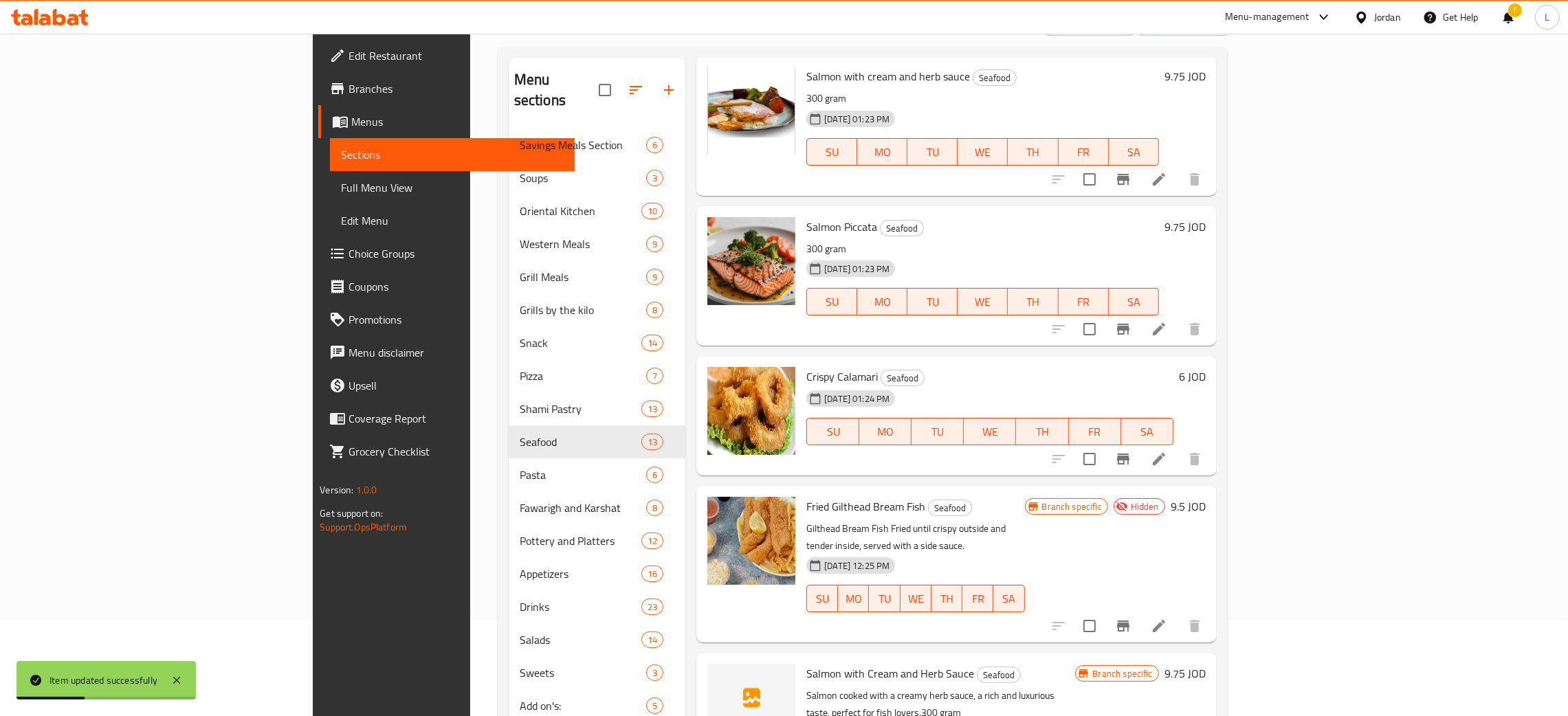
scroll to position [194, 0]
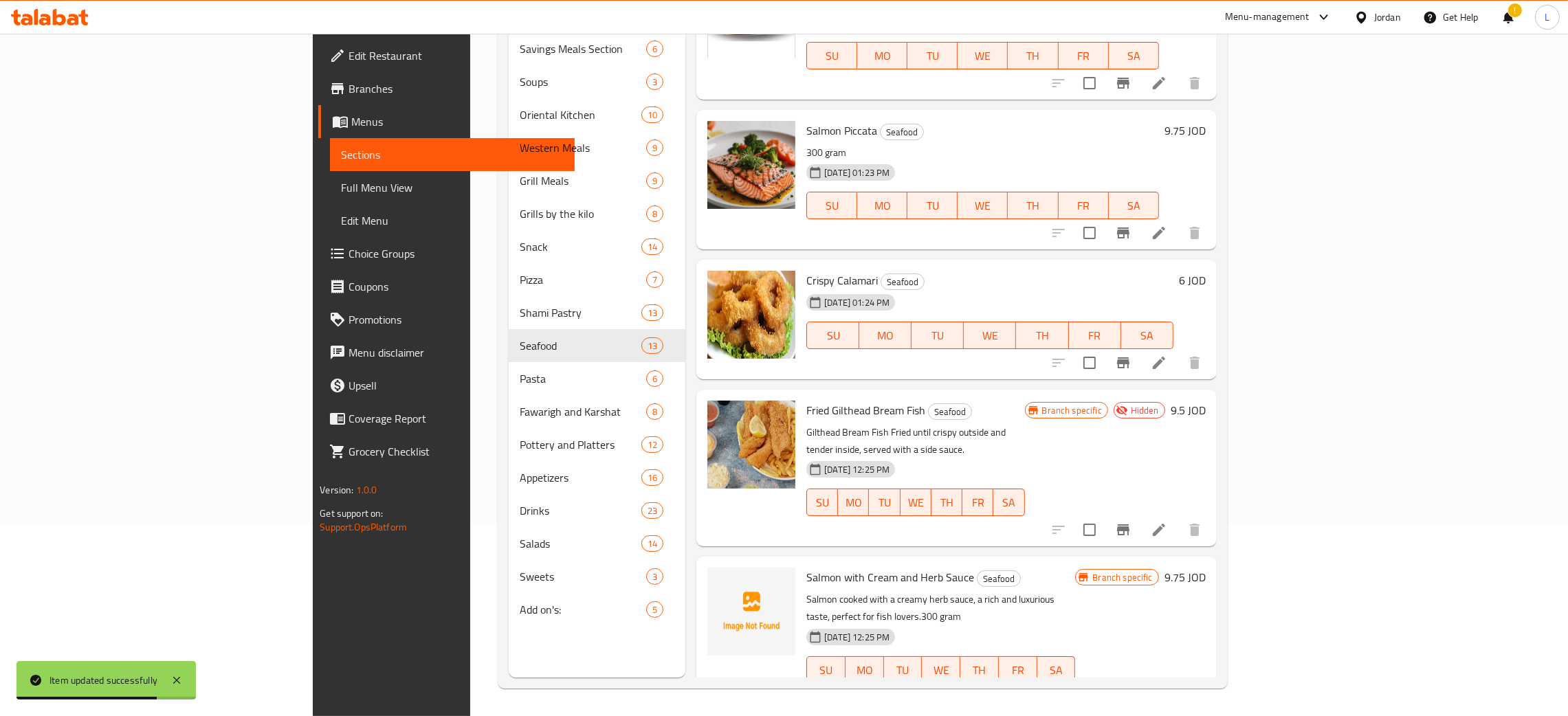
click at [1178, 686] on li at bounding box center [1159, 698] width 39 height 25
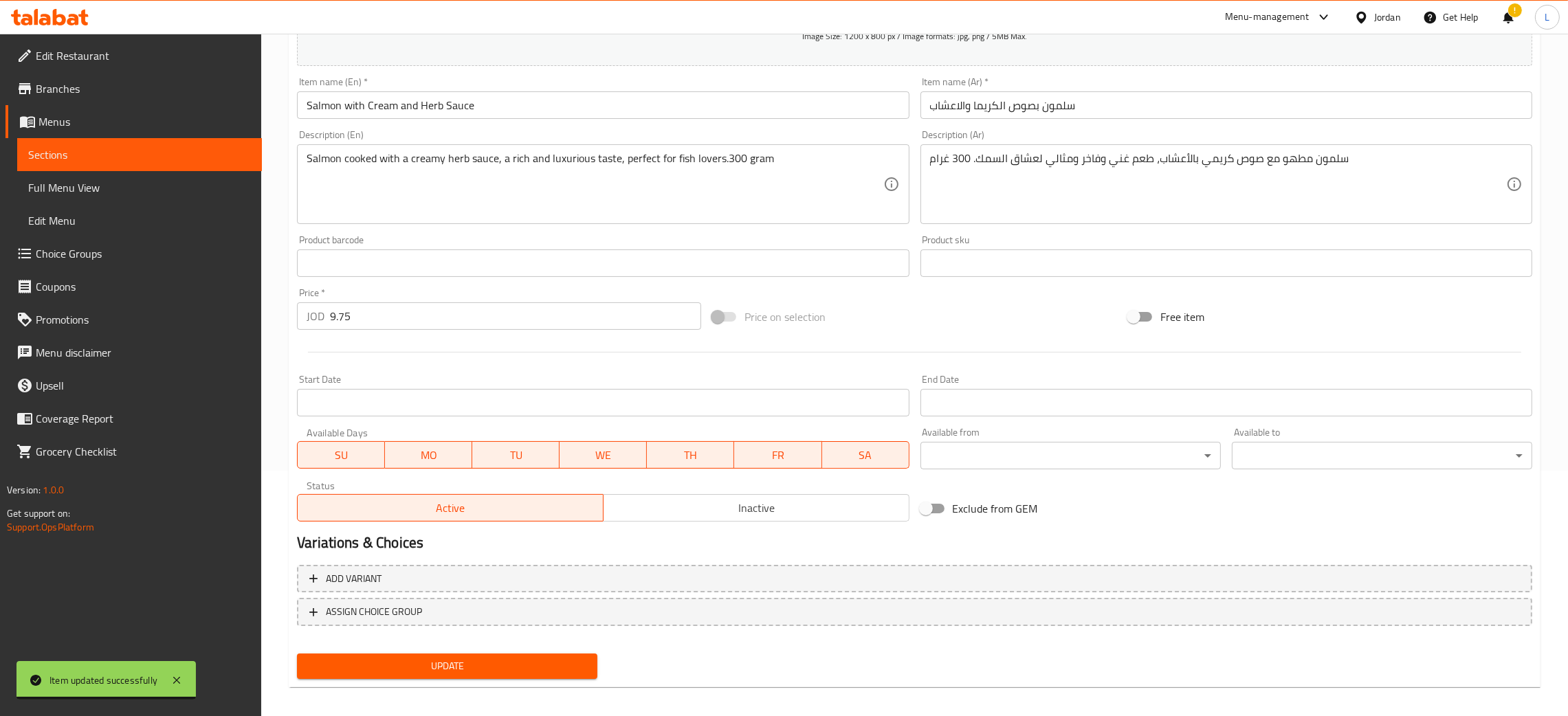
scroll to position [253, 0]
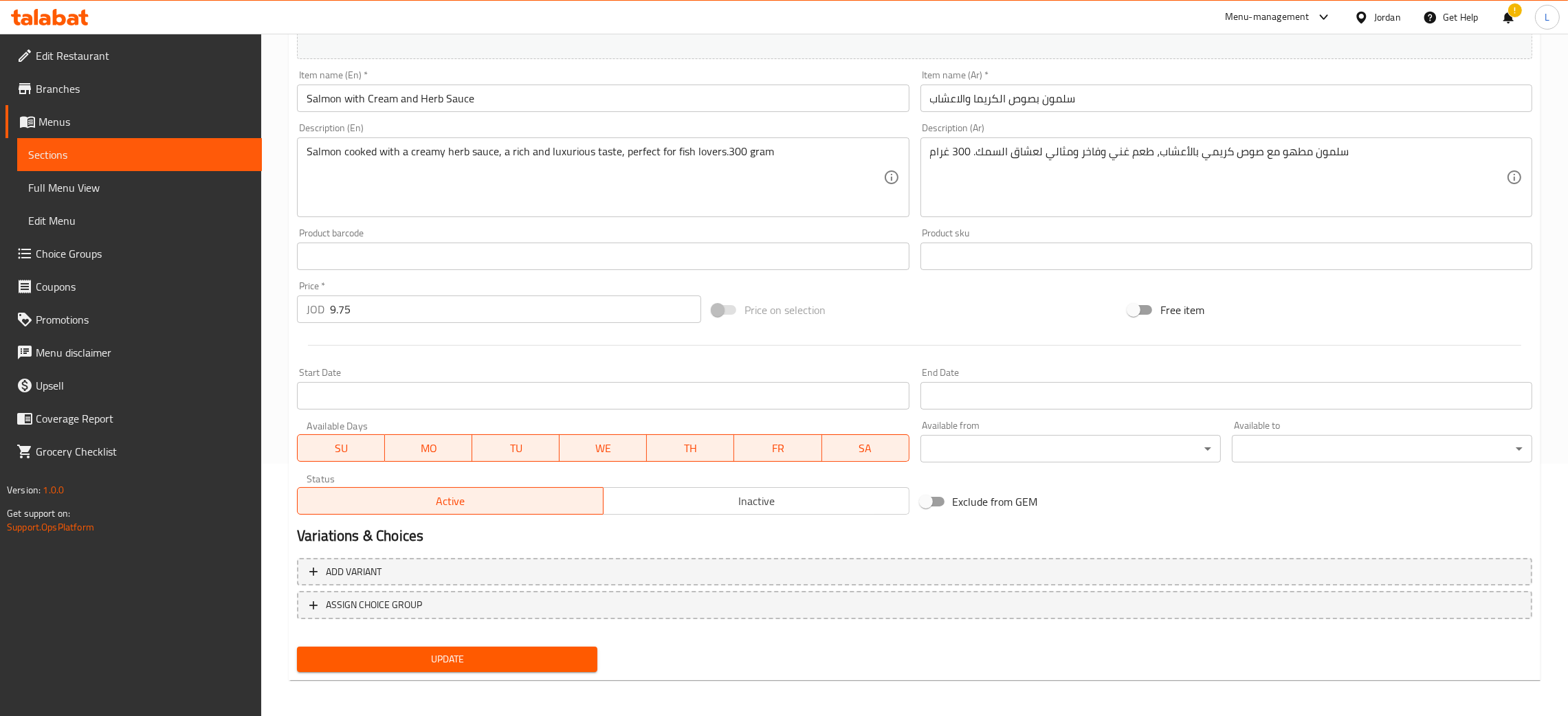
click at [661, 507] on span "Inactive" at bounding box center [756, 501] width 295 height 20
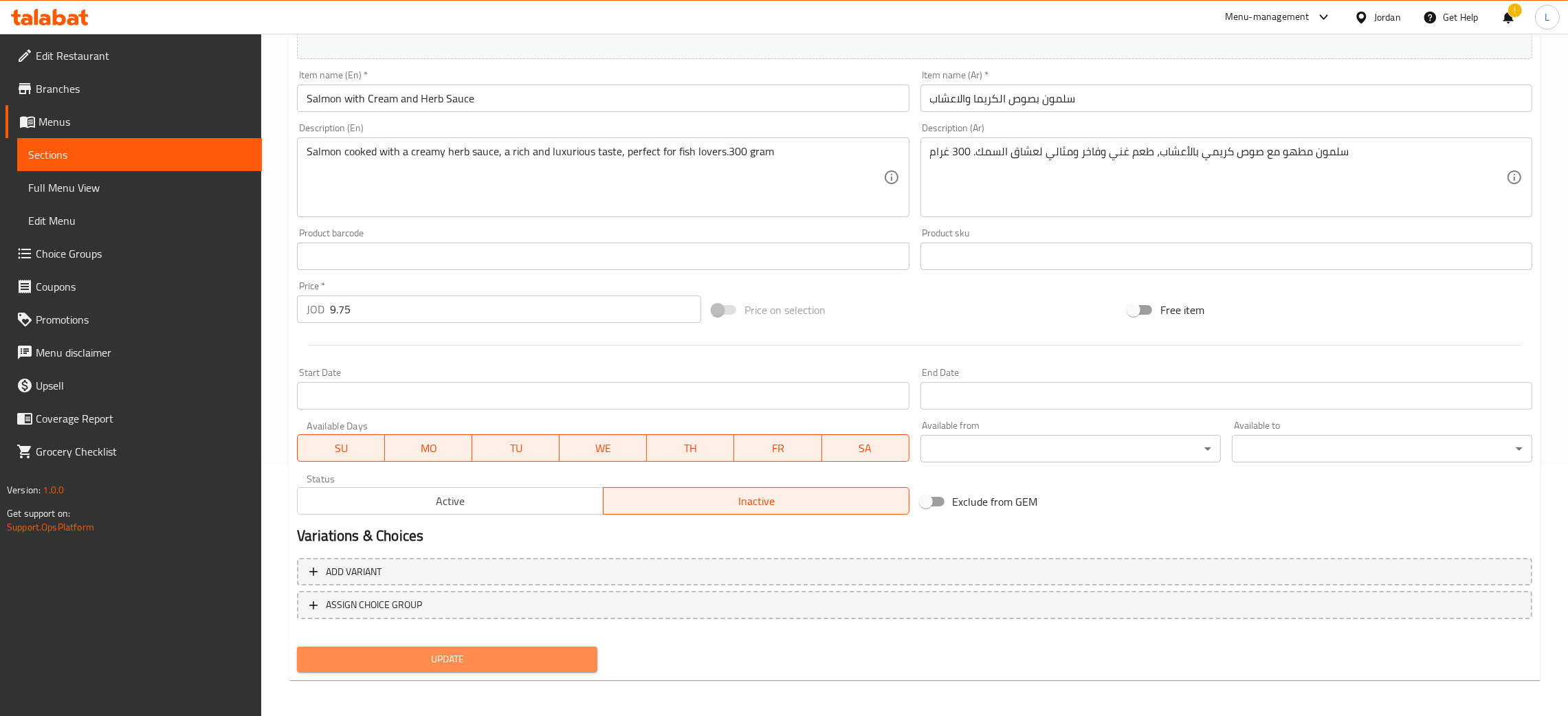
click at [437, 660] on span "Update" at bounding box center [446, 660] width 278 height 17
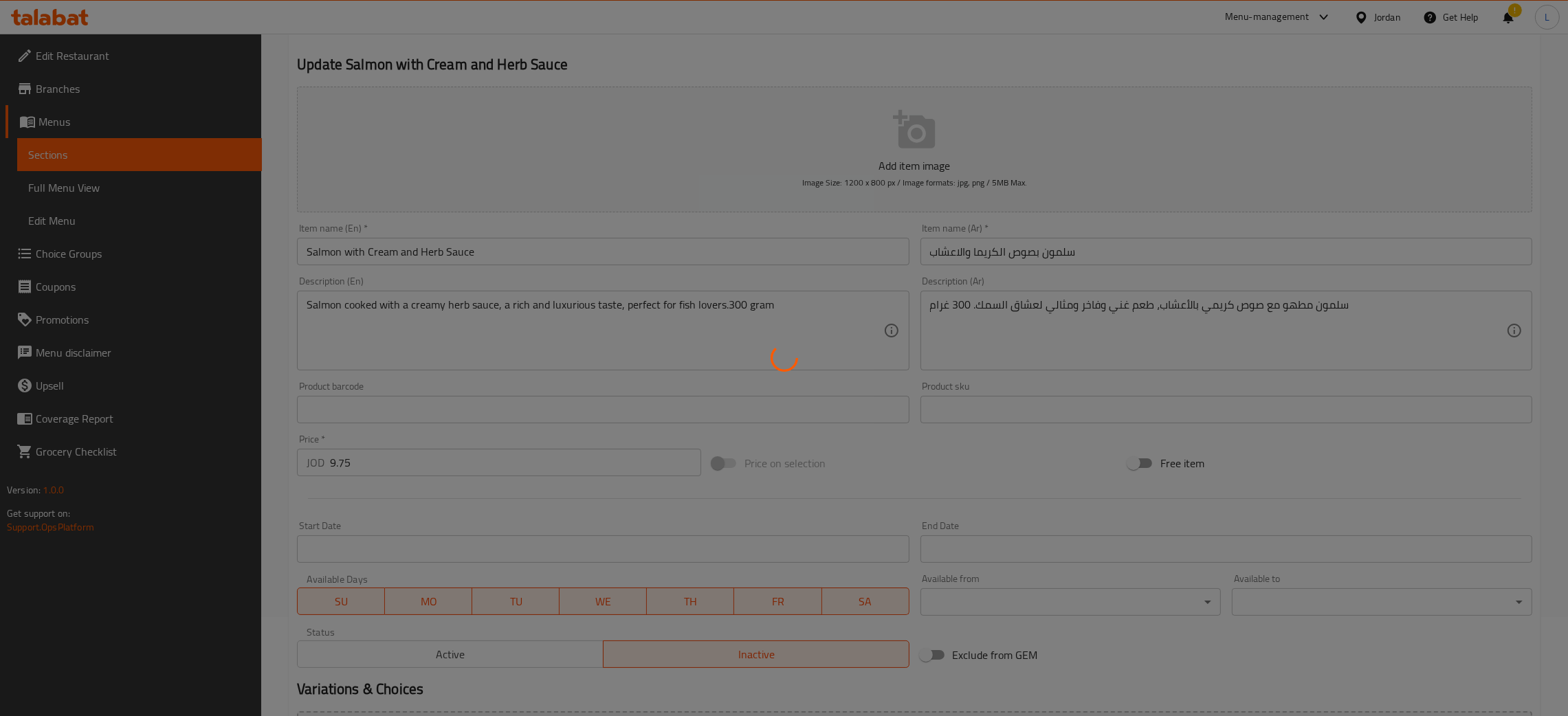
scroll to position [0, 0]
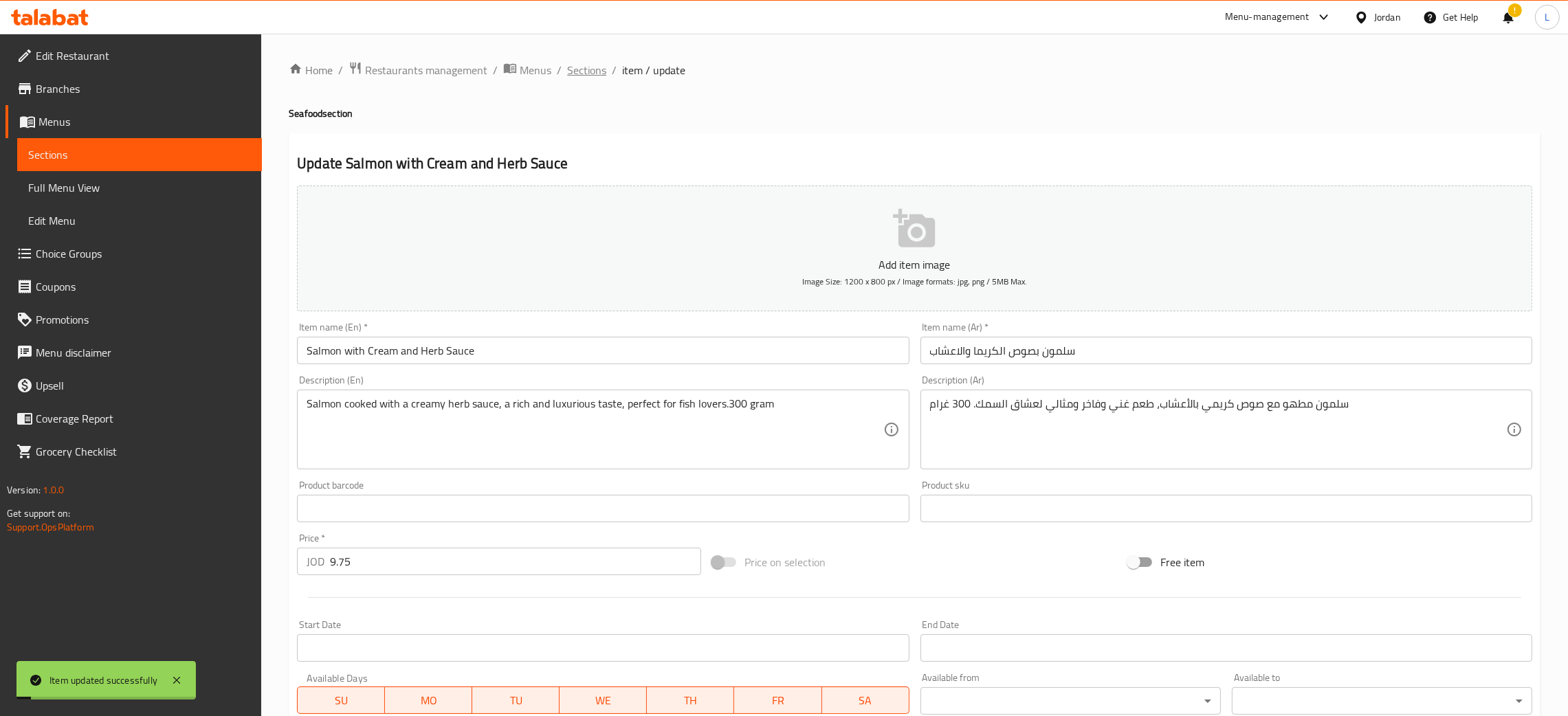
click at [590, 78] on span "Sections" at bounding box center [586, 69] width 39 height 16
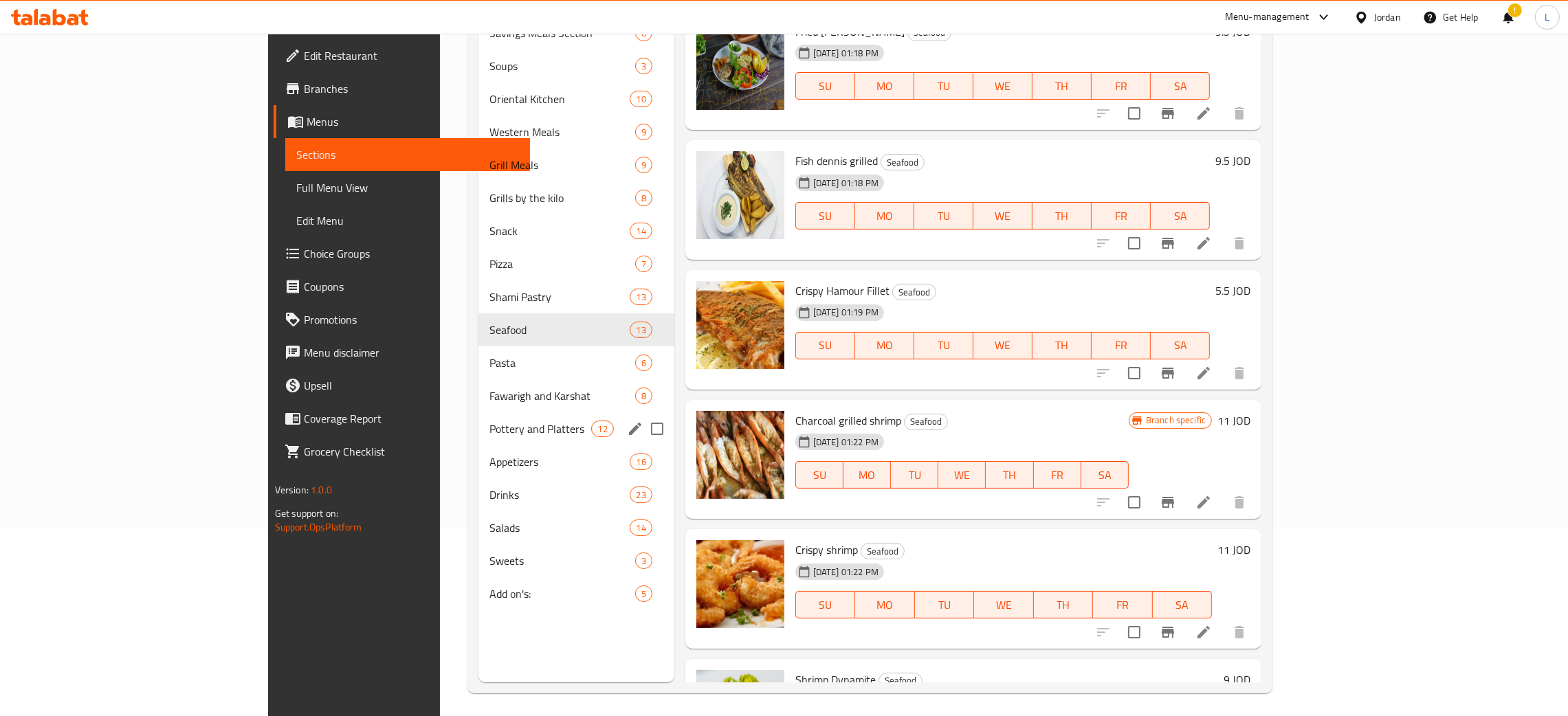
scroll to position [194, 0]
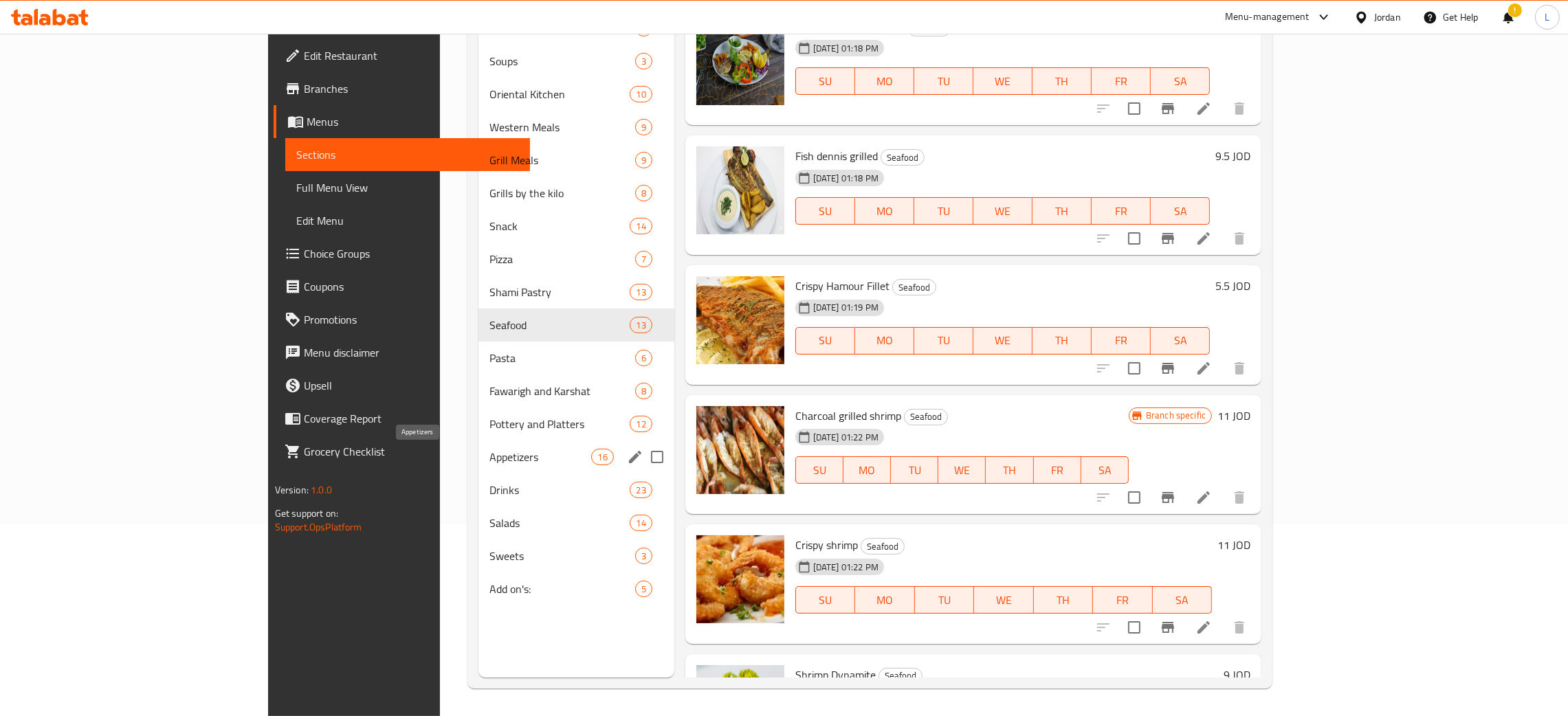
click at [490, 449] on span "Appetizers" at bounding box center [540, 457] width 102 height 16
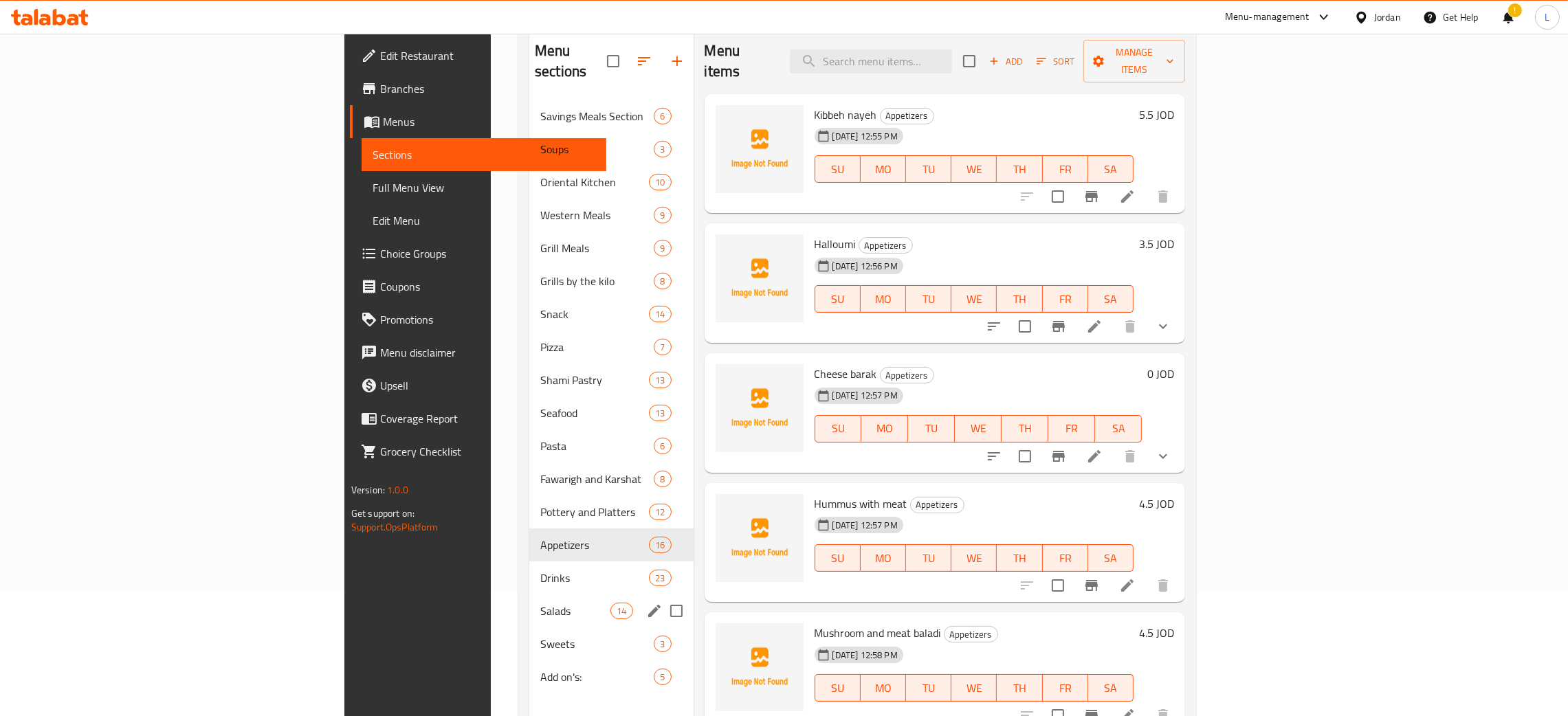
scroll to position [194, 0]
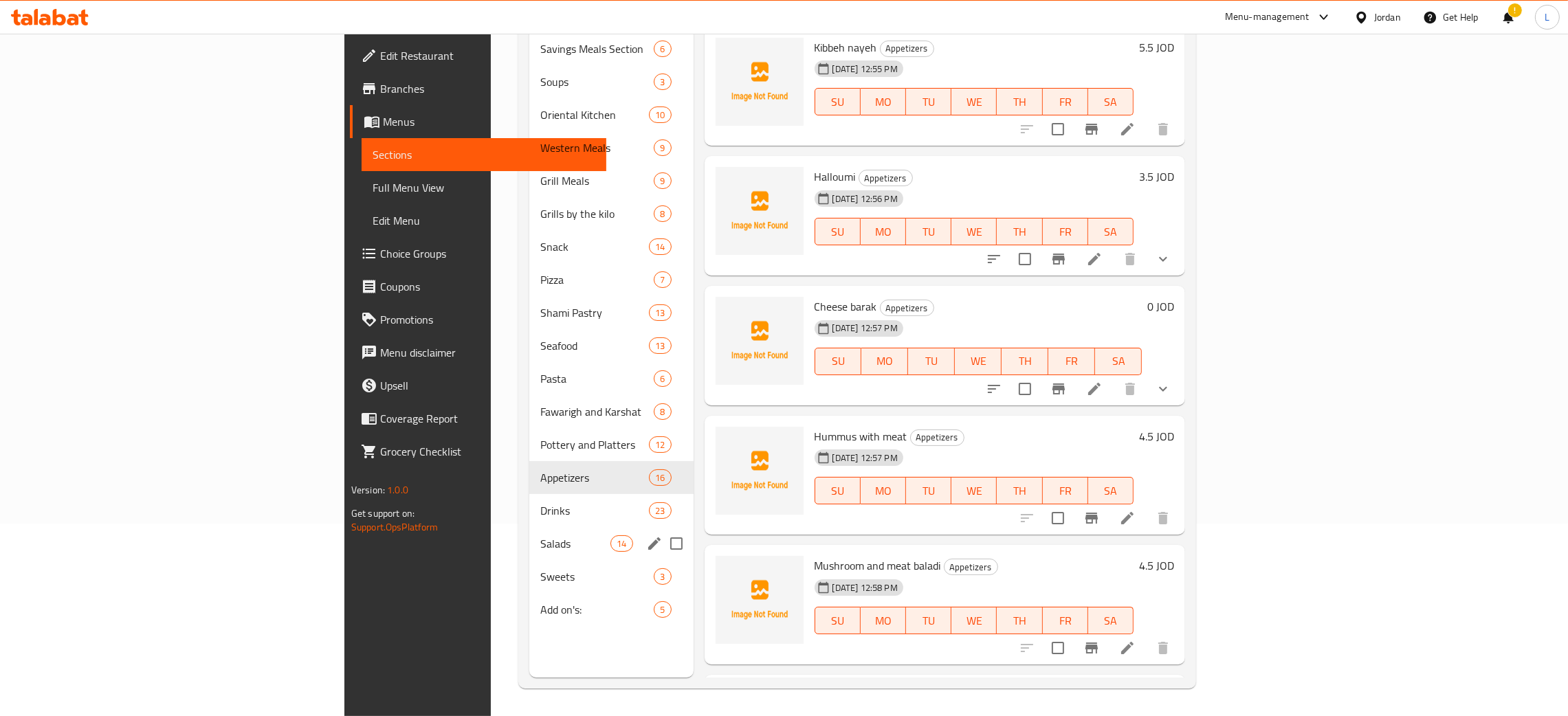
click at [530, 527] on div "Salads 14" at bounding box center [611, 543] width 164 height 33
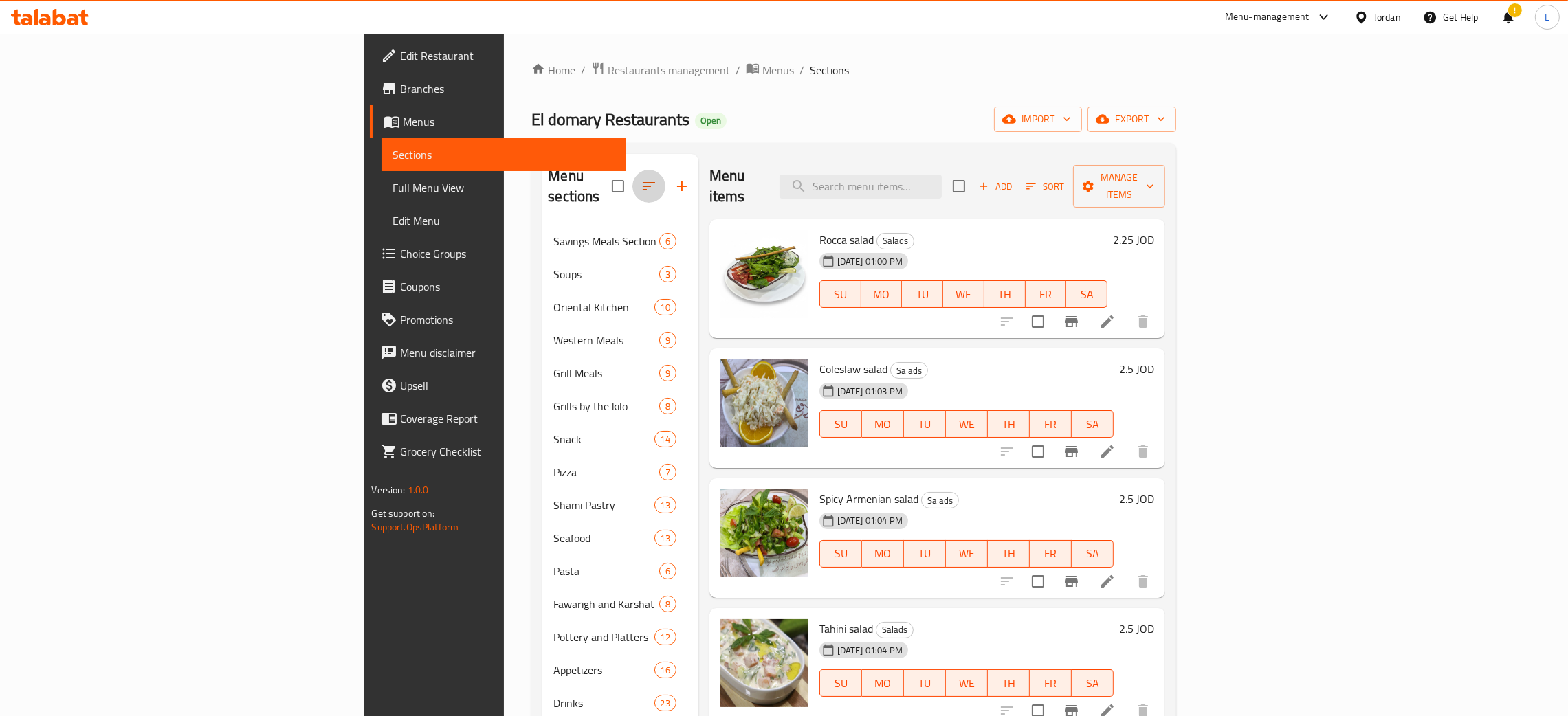
click at [641, 179] on icon "button" at bounding box center [648, 186] width 16 height 16
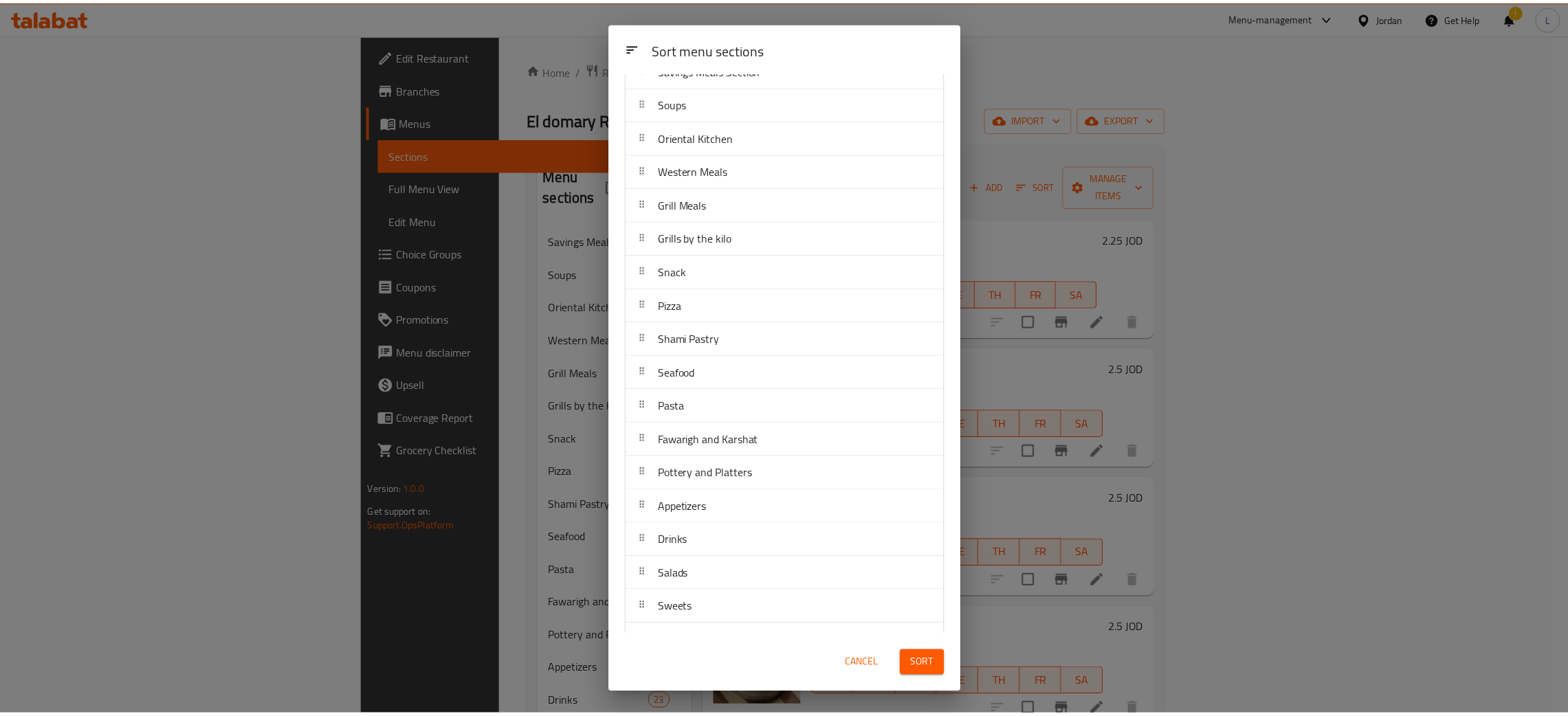
scroll to position [88, 0]
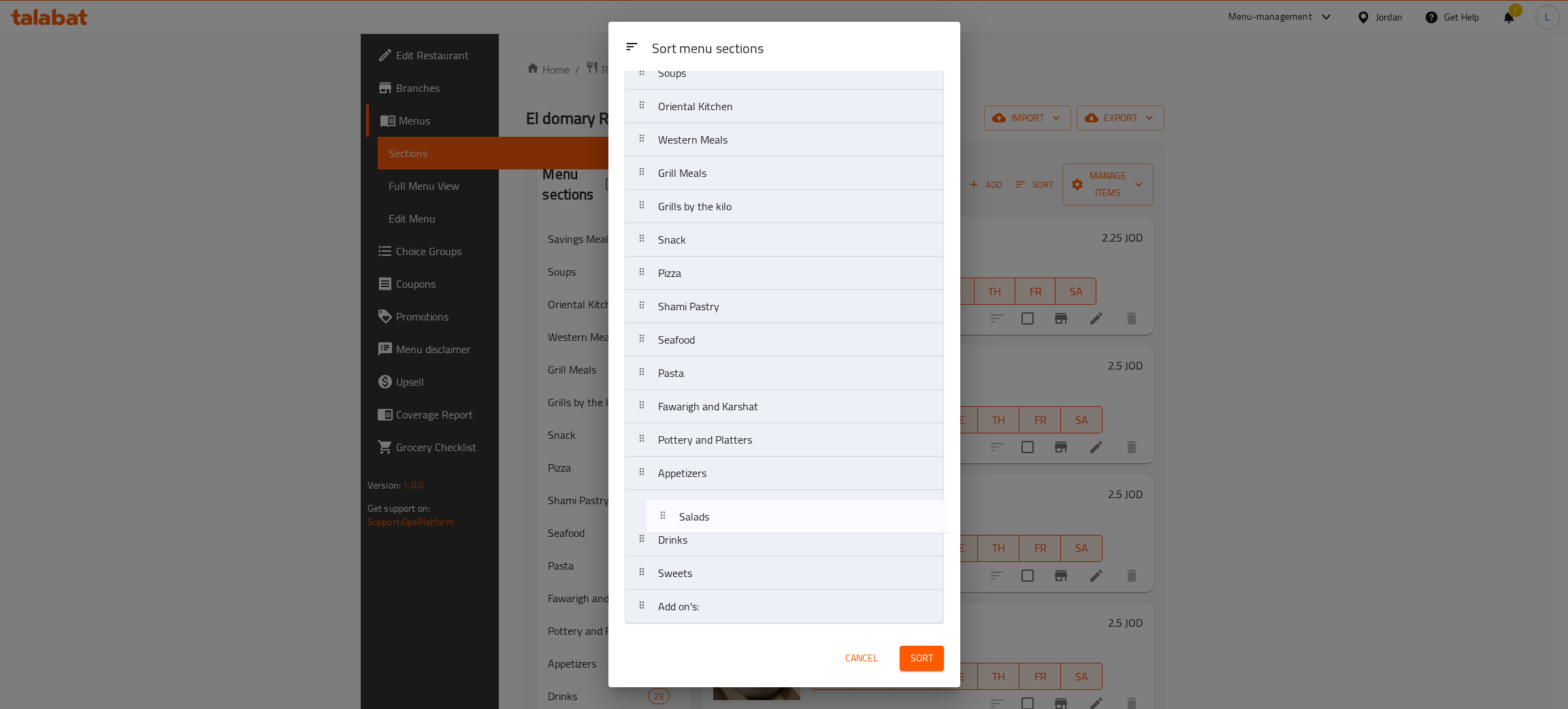
drag, startPoint x: 759, startPoint y: 541, endPoint x: 782, endPoint y: 512, distance: 37.0
click at [782, 512] on nav "Savings Meals Section Soups Oriental Kitchen Western Meals Grill Meals Grills b…" at bounding box center [785, 323] width 320 height 602
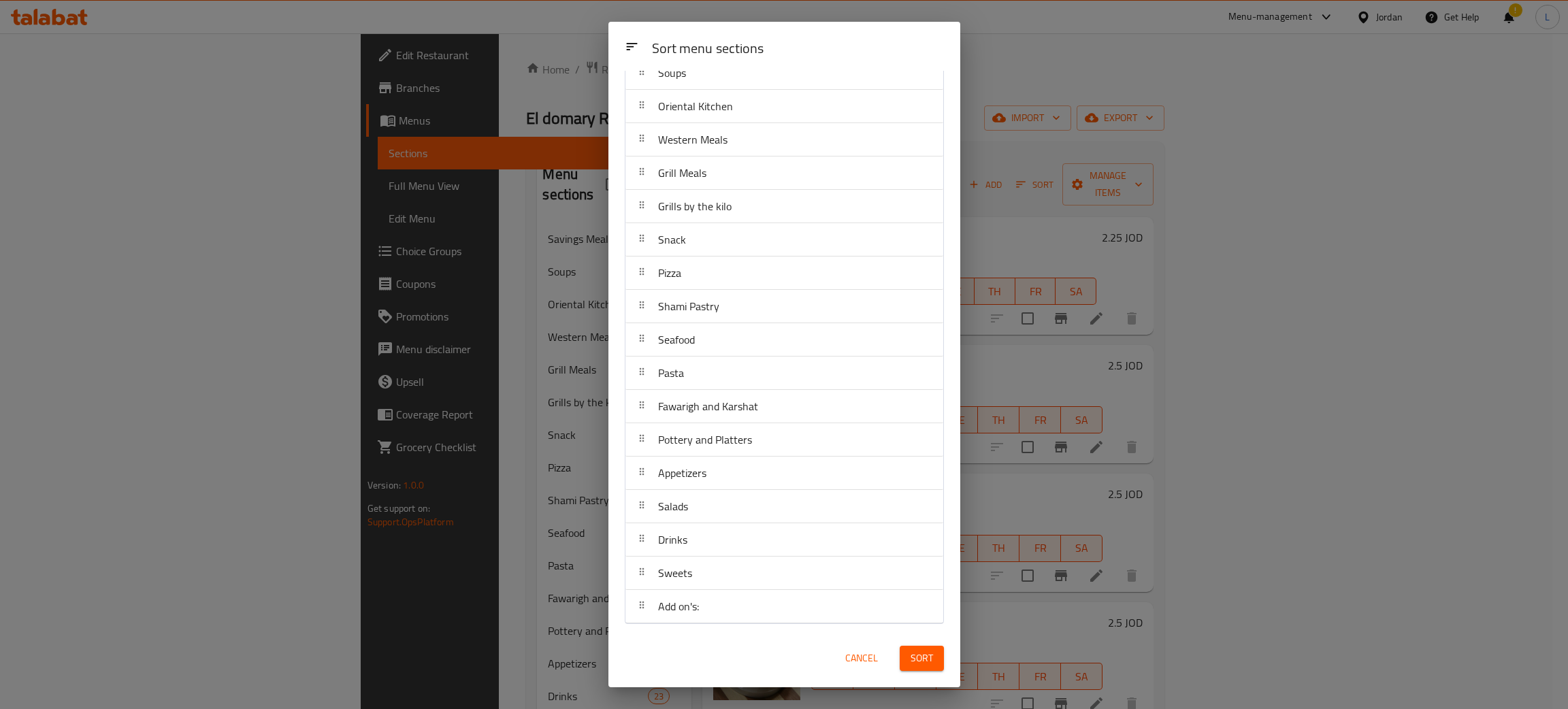
click at [907, 659] on button "Sort" at bounding box center [921, 658] width 44 height 25
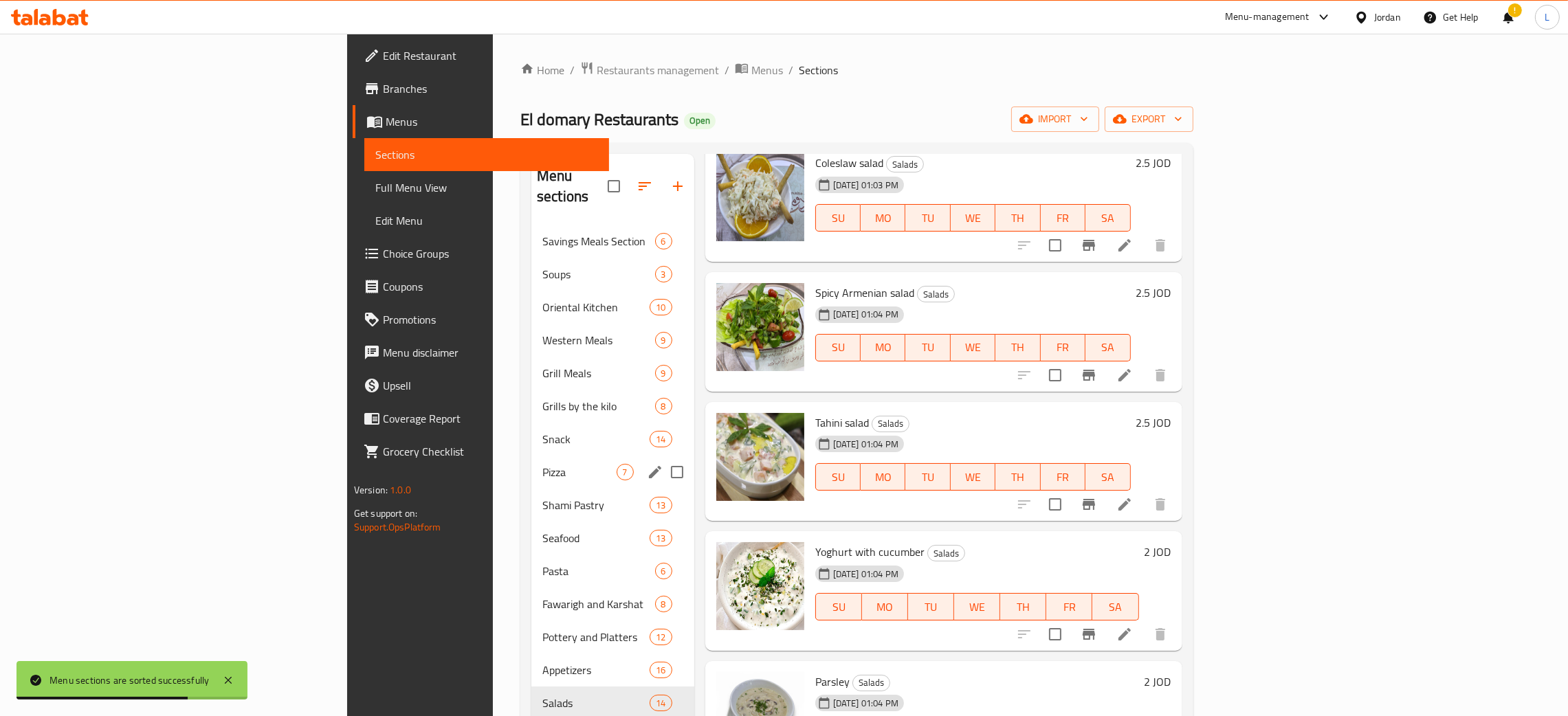
scroll to position [194, 0]
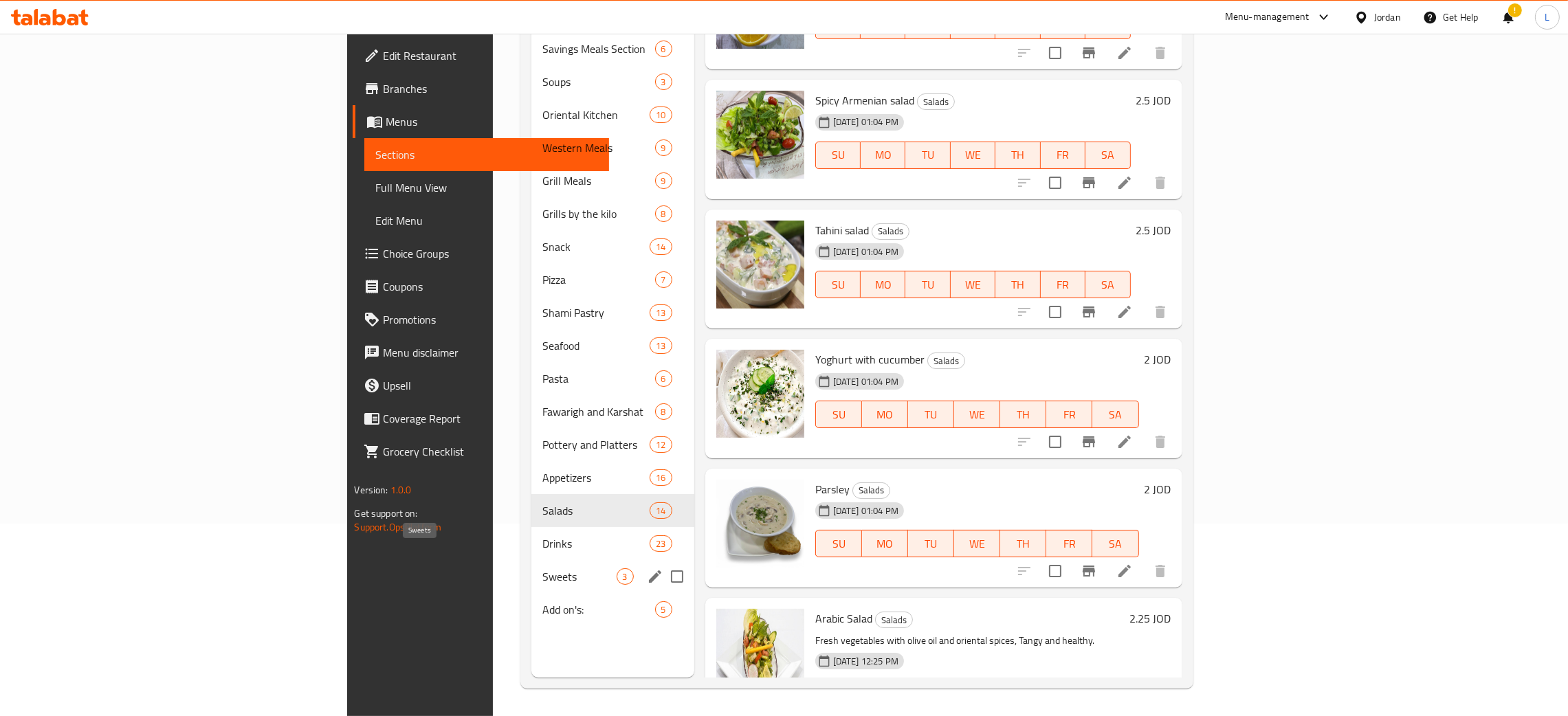
click at [542, 569] on span "Sweets" at bounding box center [578, 576] width 73 height 16
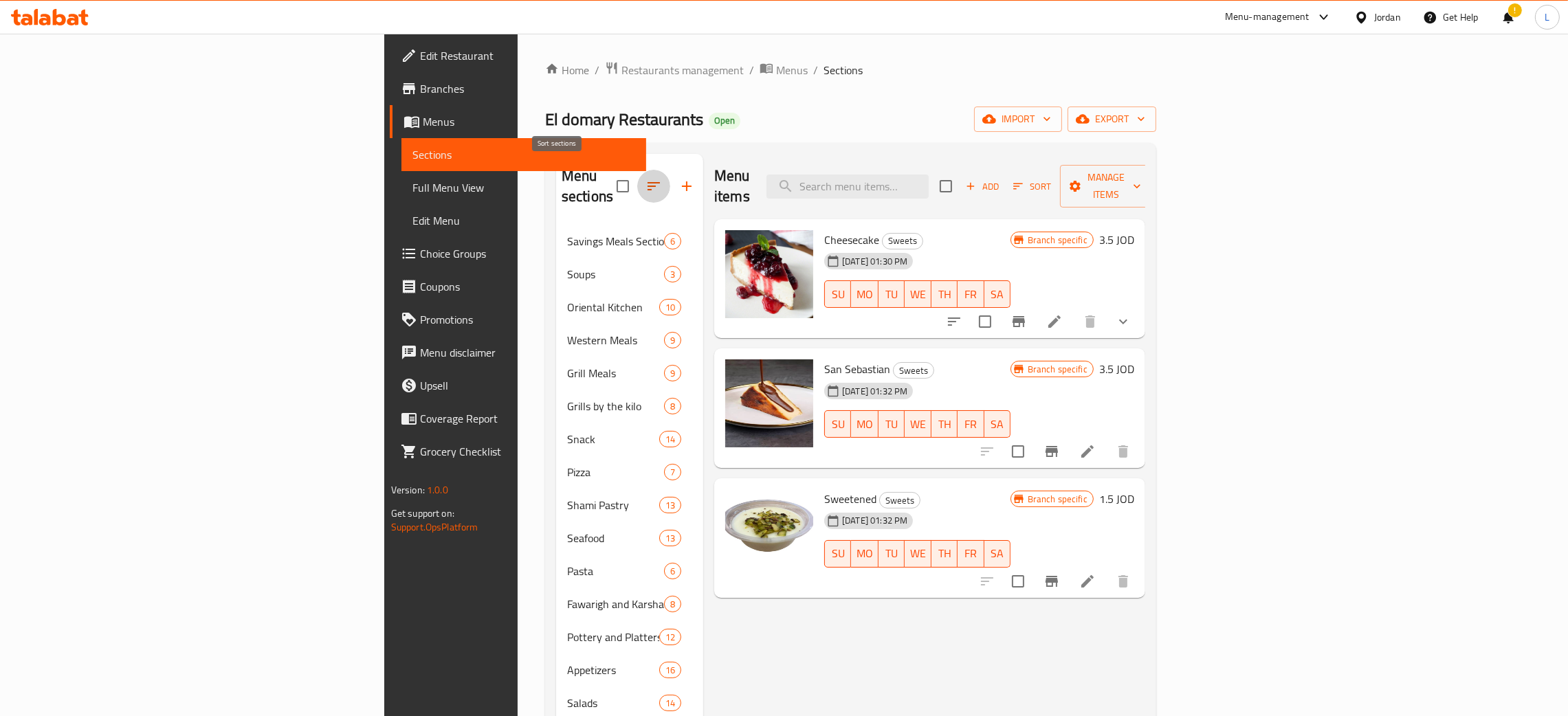
click at [637, 170] on button "button" at bounding box center [653, 186] width 33 height 33
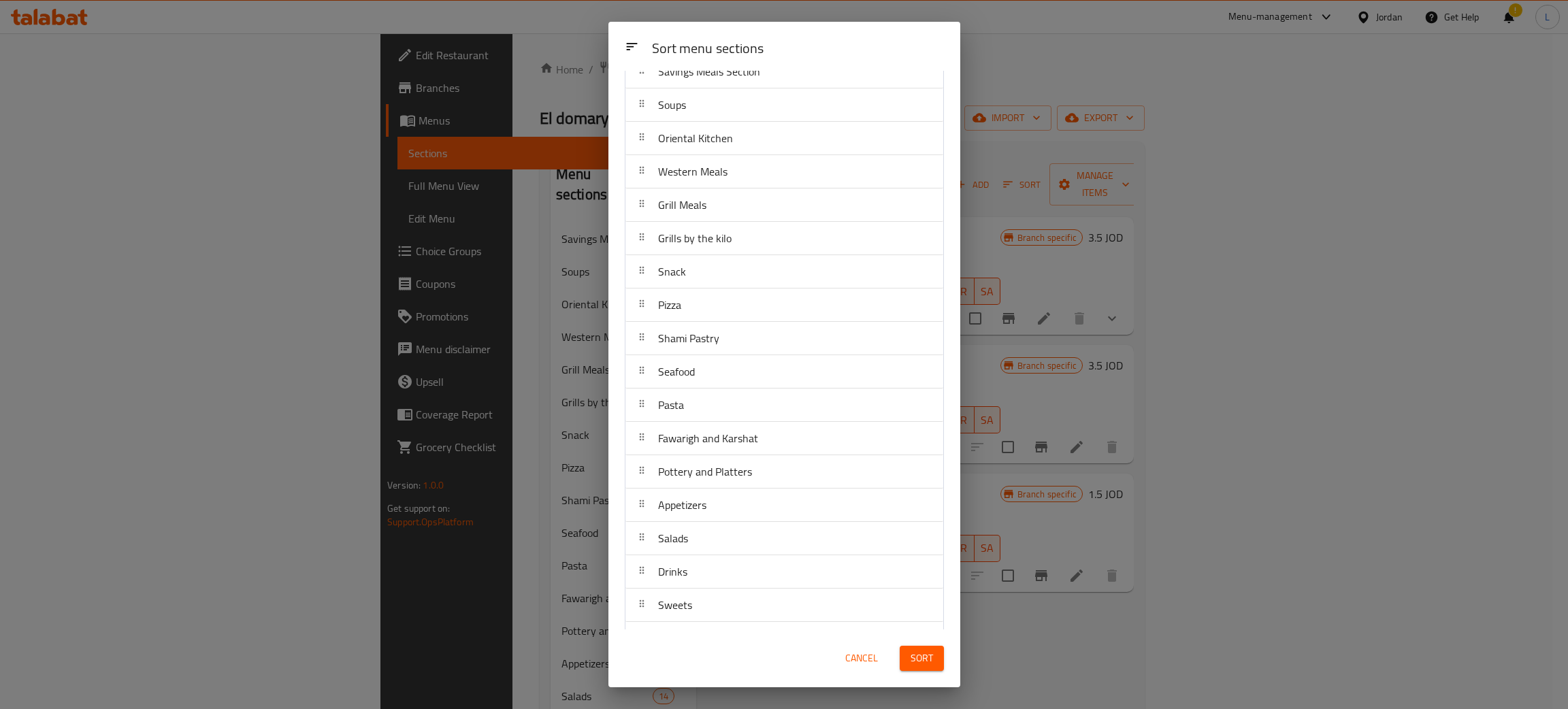
scroll to position [87, 0]
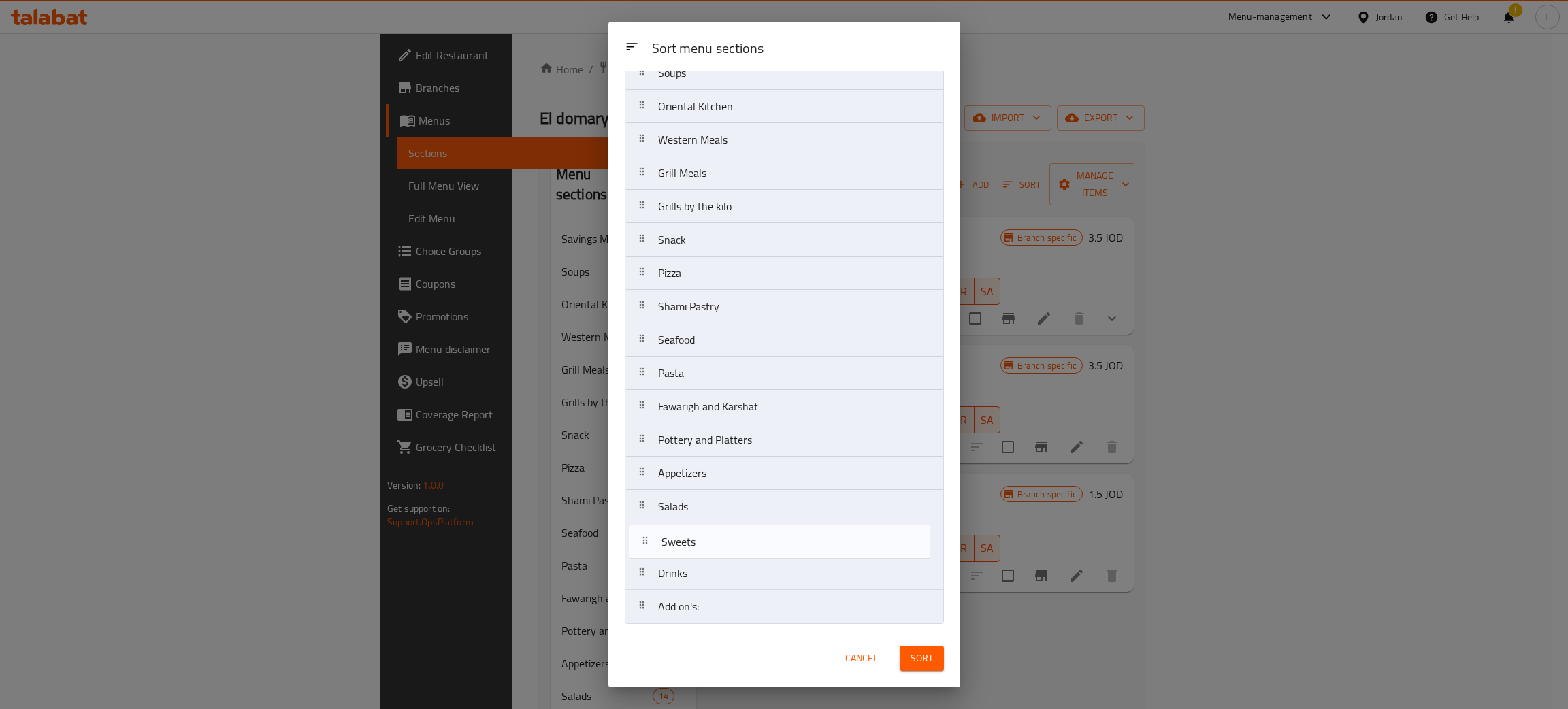
drag, startPoint x: 791, startPoint y: 574, endPoint x: 794, endPoint y: 538, distance: 36.1
click at [794, 538] on nav "Savings Meals Section Soups Oriental Kitchen Western Meals Grill Meals Grills b…" at bounding box center [785, 323] width 320 height 602
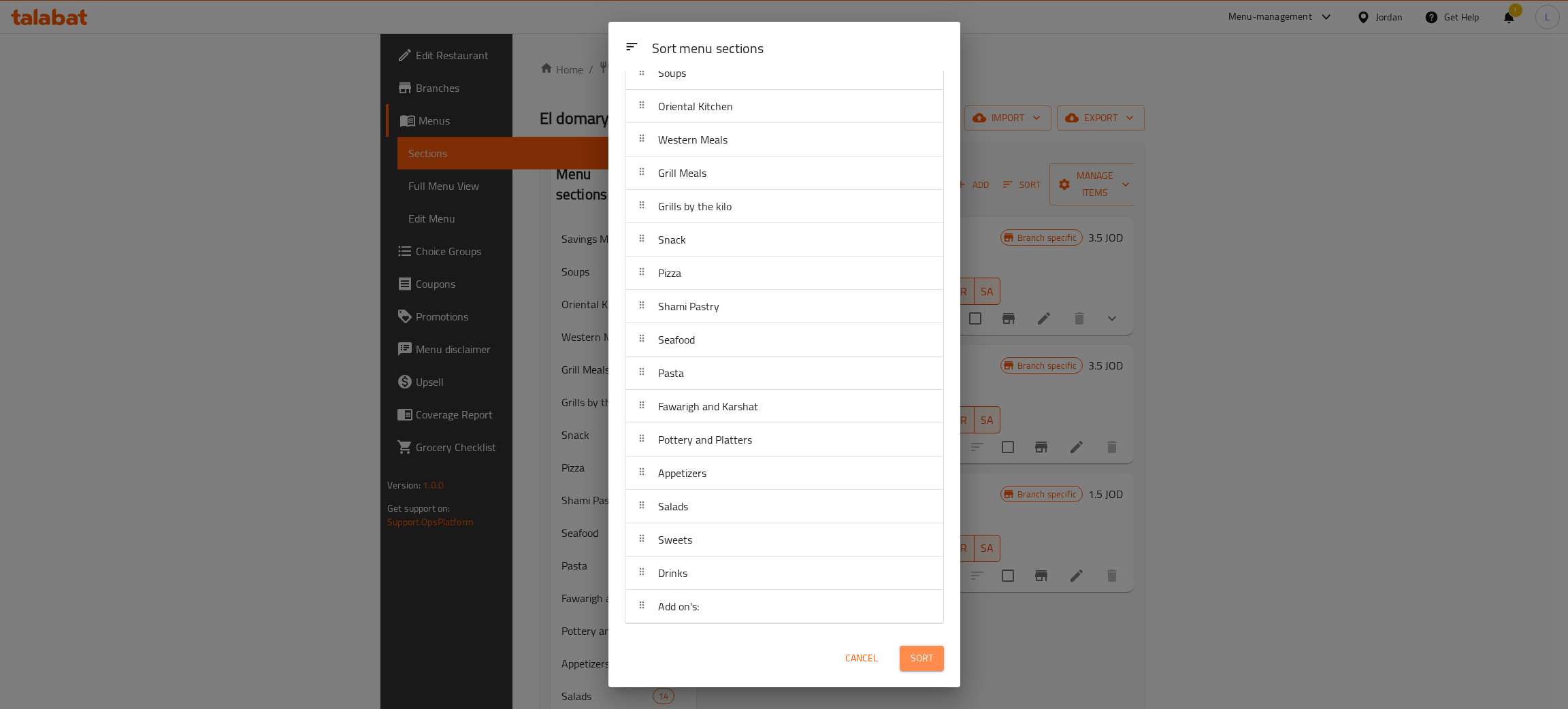
click at [932, 660] on span "Sort" at bounding box center [922, 658] width 23 height 17
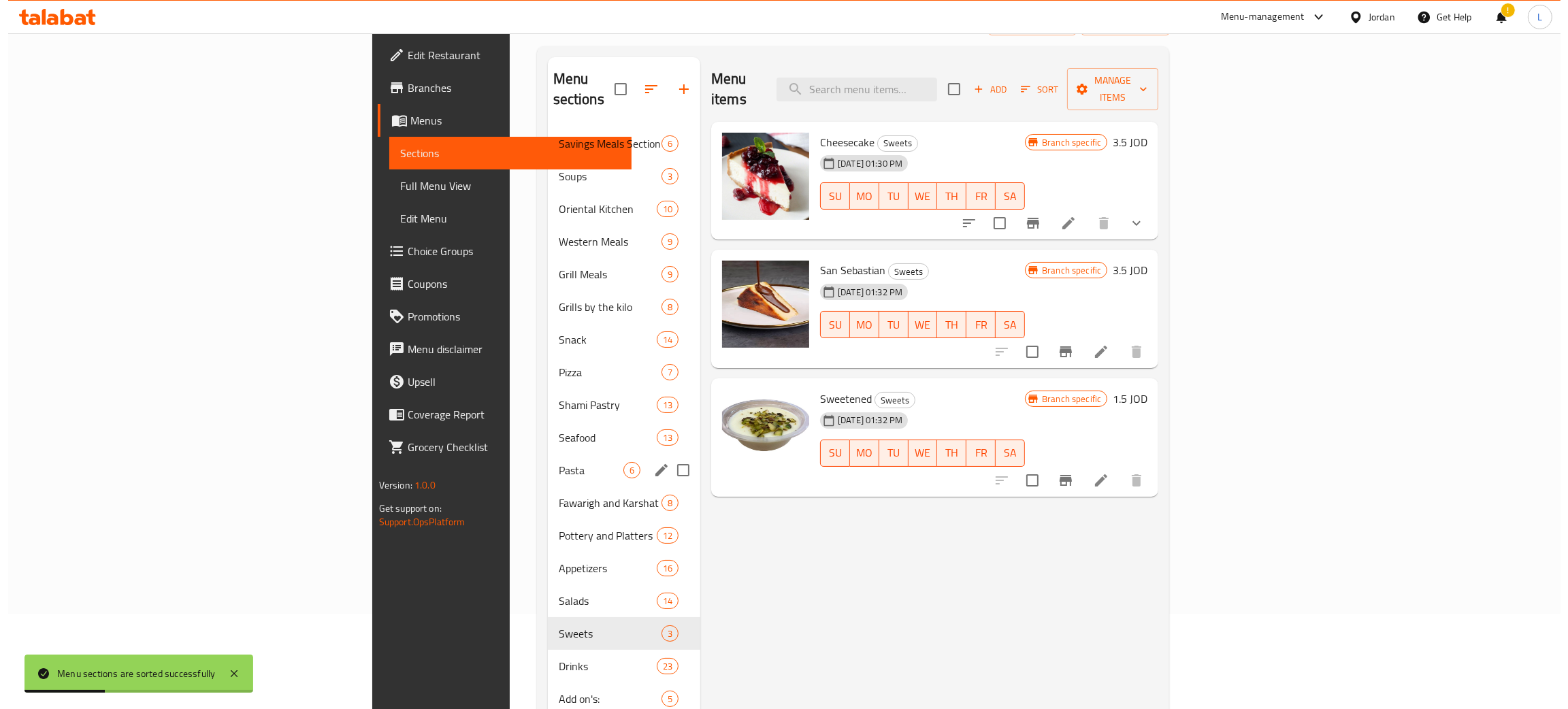
scroll to position [0, 0]
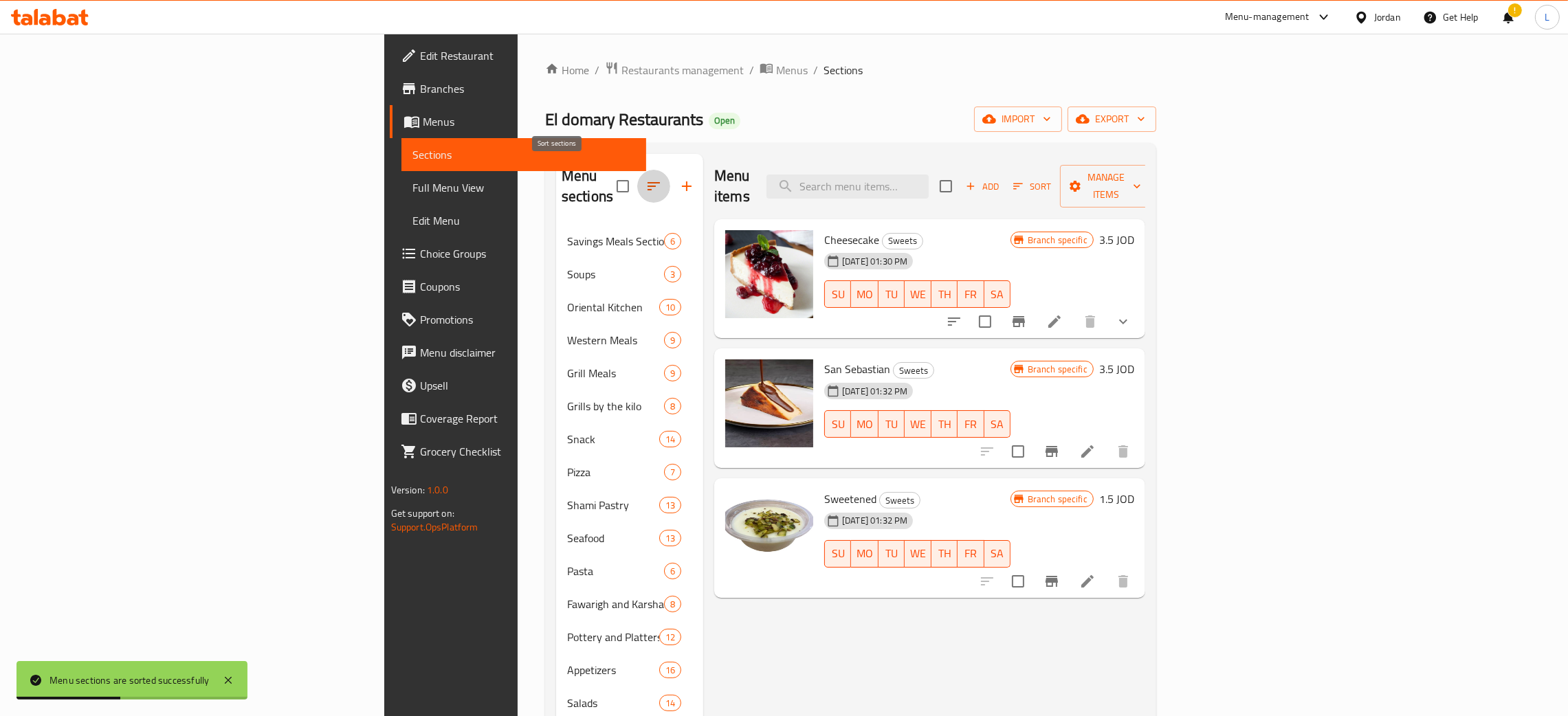
click at [645, 179] on icon "button" at bounding box center [653, 186] width 16 height 16
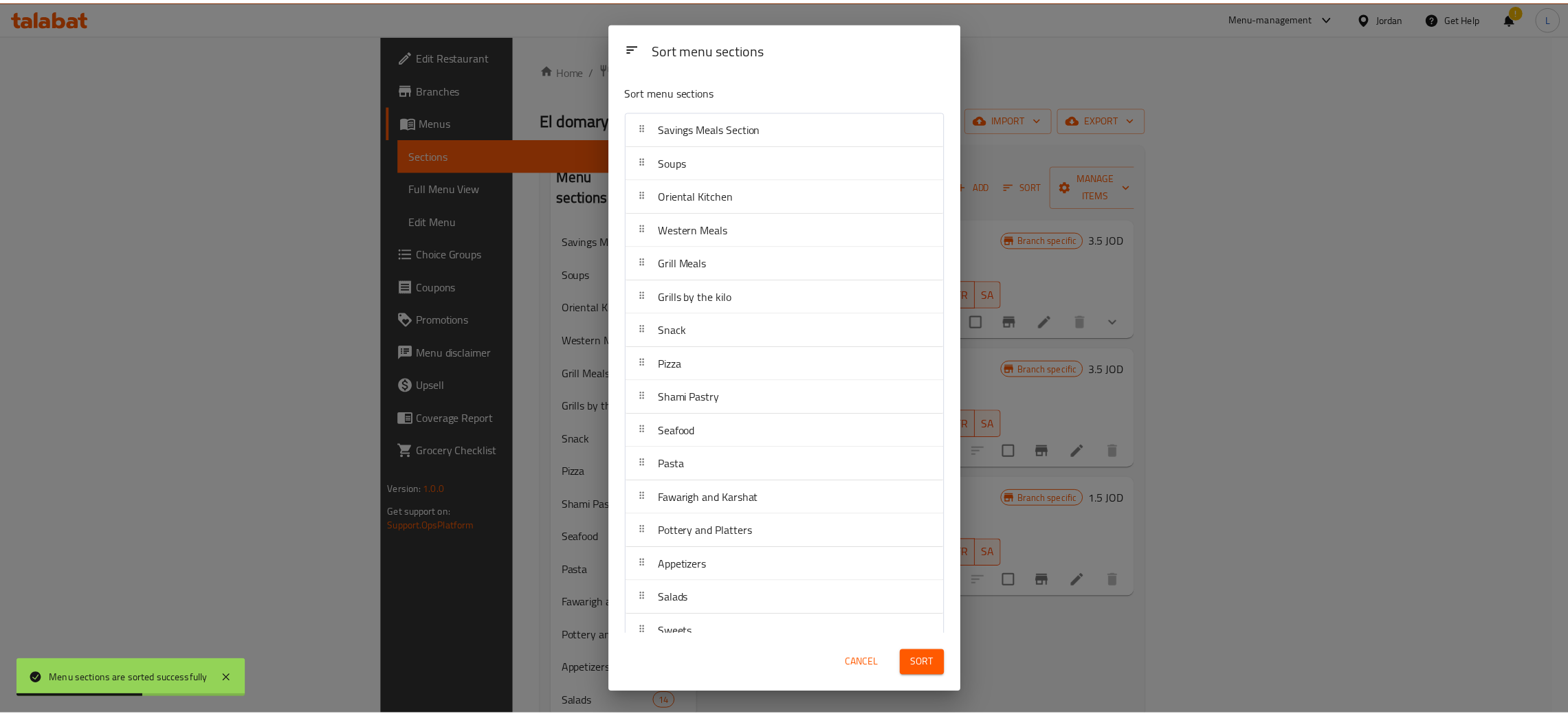
scroll to position [88, 0]
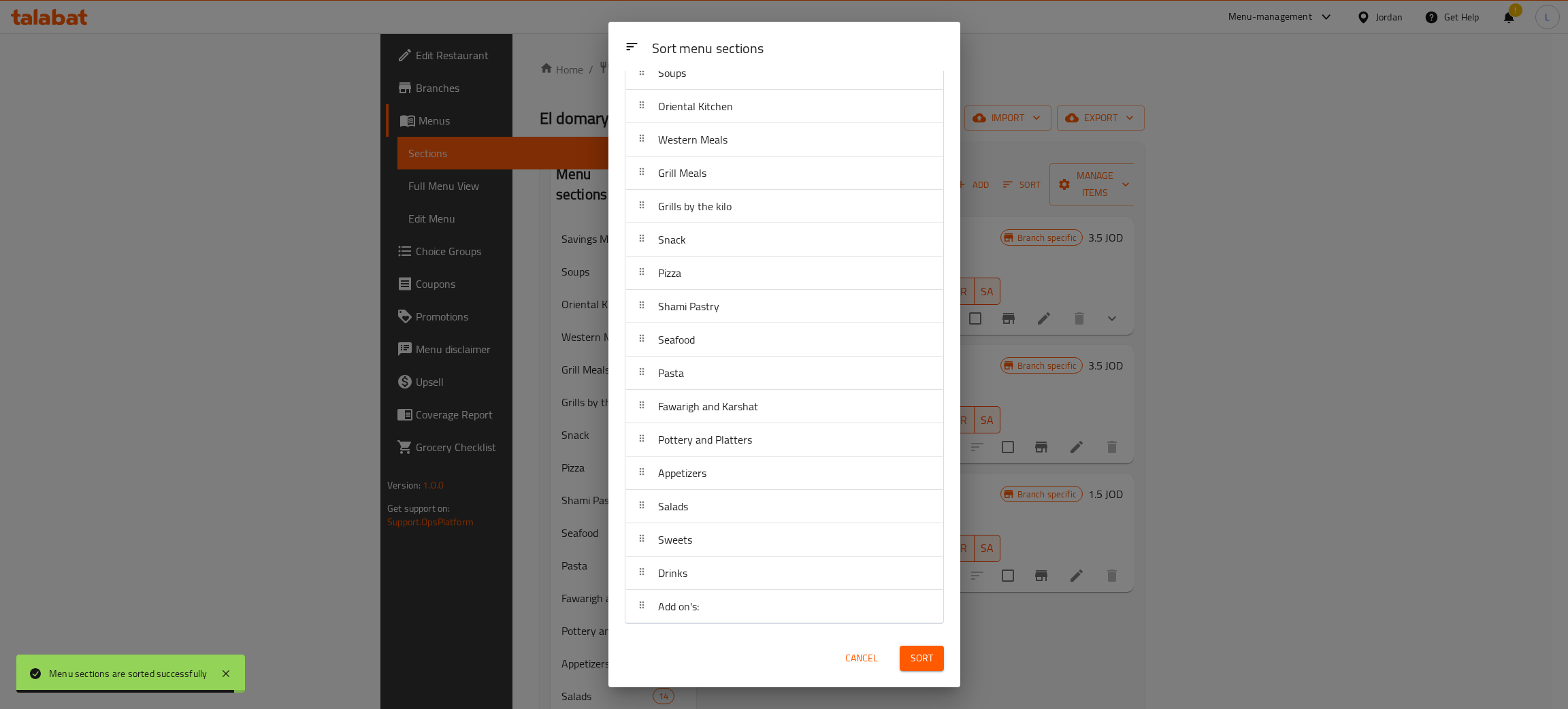
drag, startPoint x: 855, startPoint y: 657, endPoint x: 838, endPoint y: 660, distance: 17.3
click at [857, 659] on span "Cancel" at bounding box center [861, 658] width 33 height 17
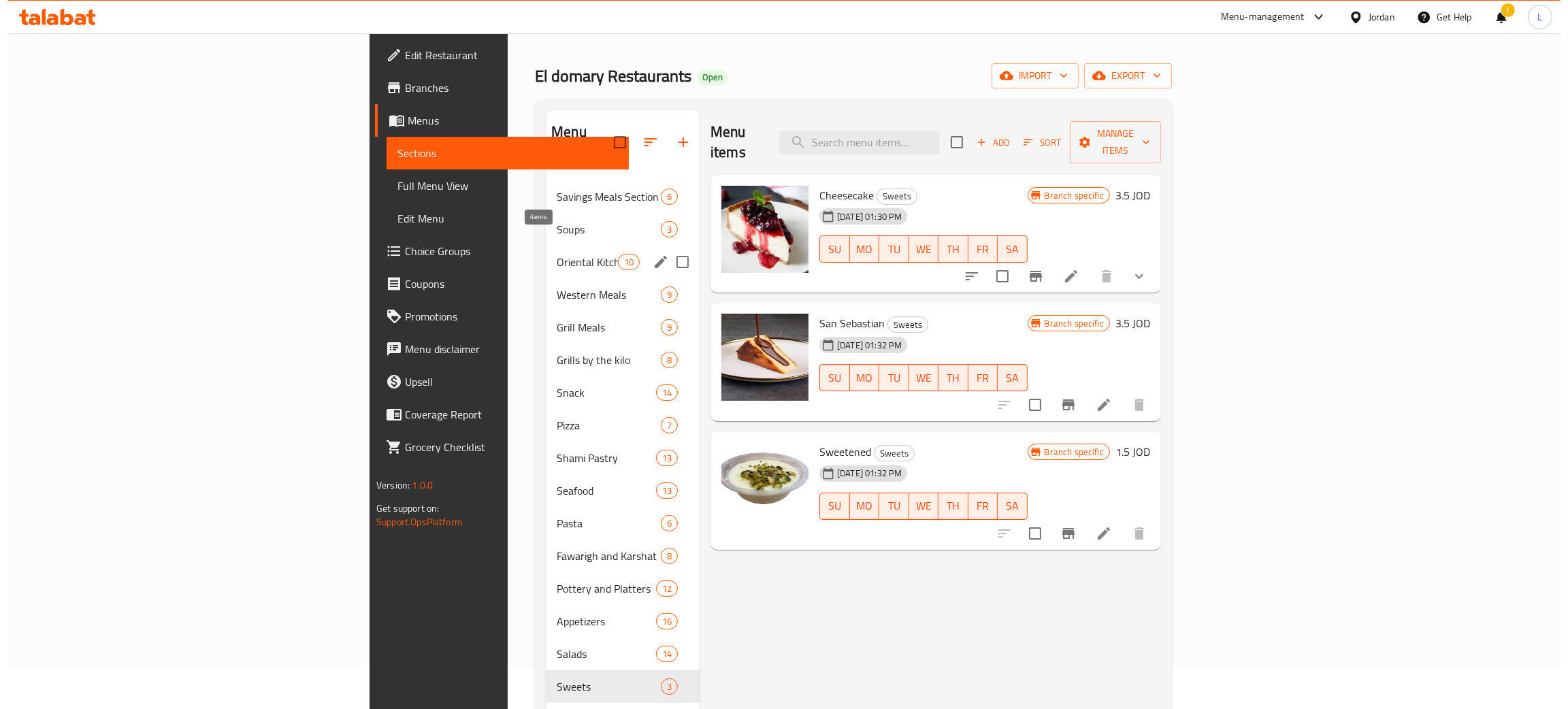
scroll to position [0, 0]
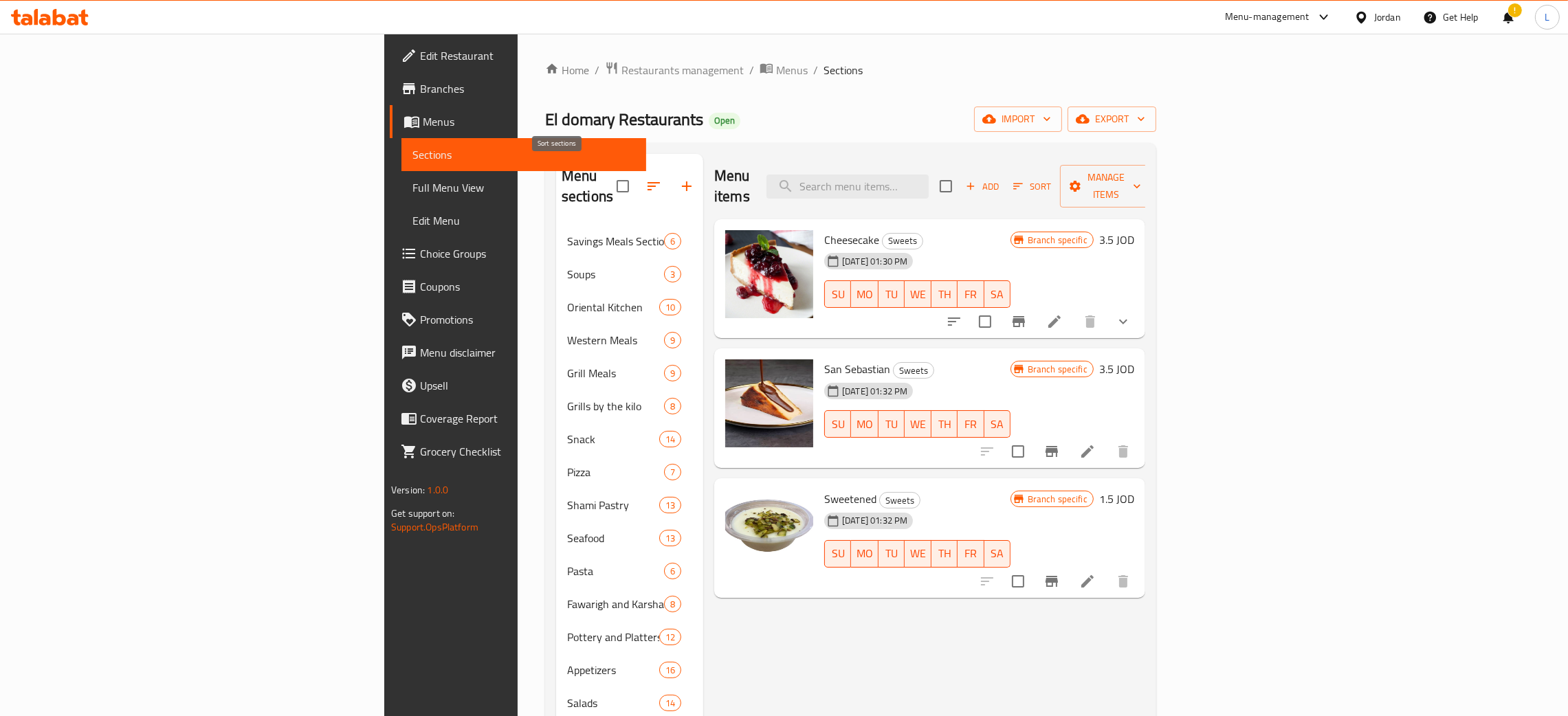
click at [637, 186] on button "button" at bounding box center [653, 186] width 33 height 33
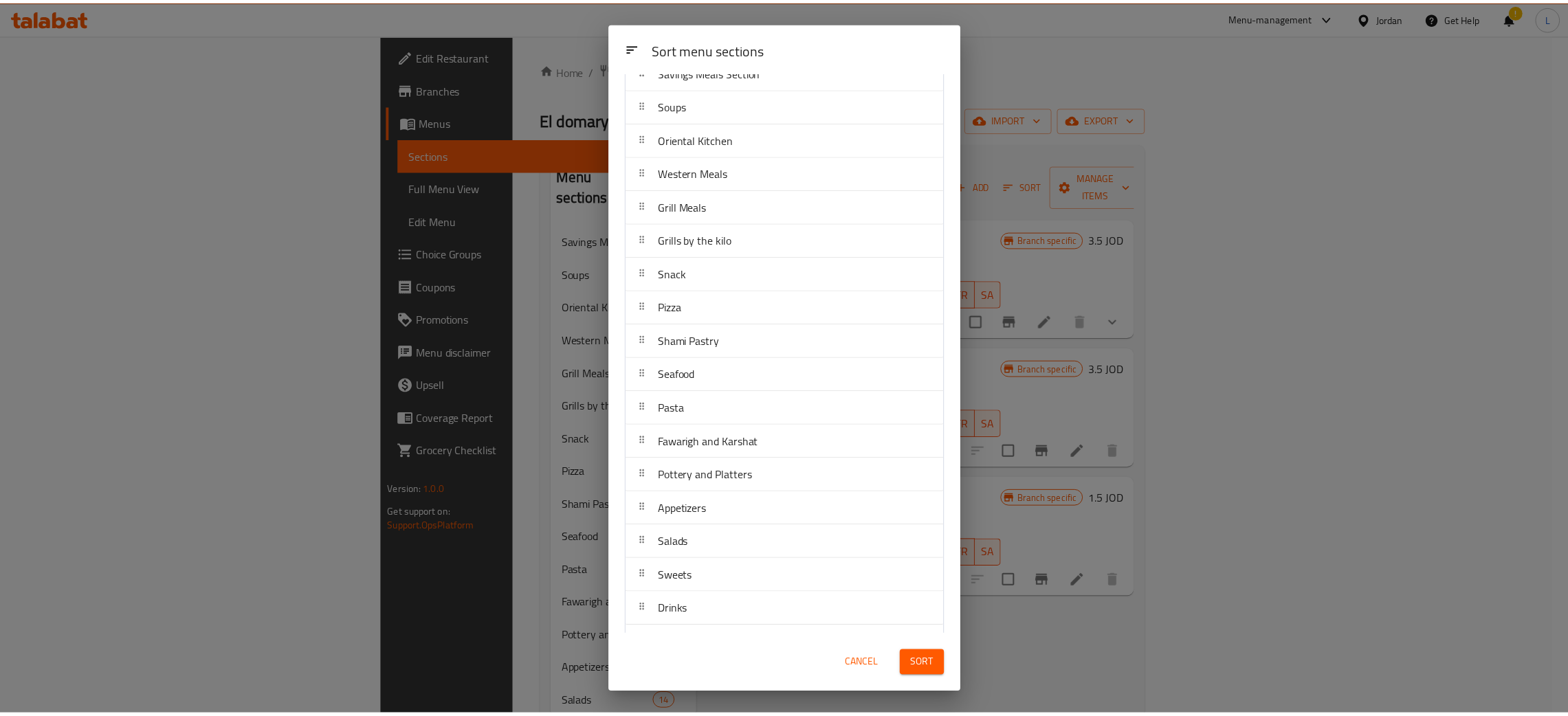
scroll to position [88, 0]
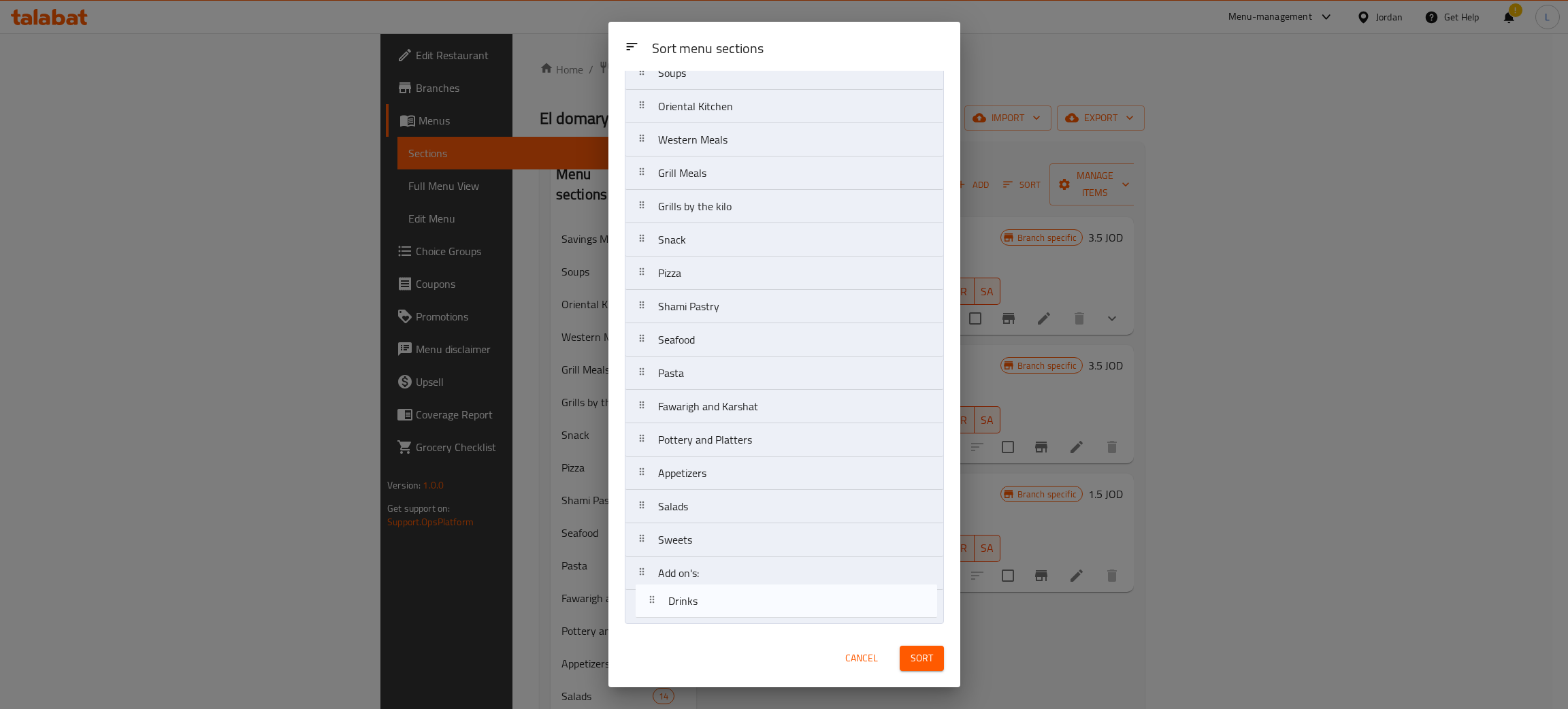
drag, startPoint x: 738, startPoint y: 581, endPoint x: 749, endPoint y: 621, distance: 41.5
click at [749, 621] on nav "Savings Meals Section Soups Oriental Kitchen Western Meals Grill Meals Grills b…" at bounding box center [785, 323] width 320 height 602
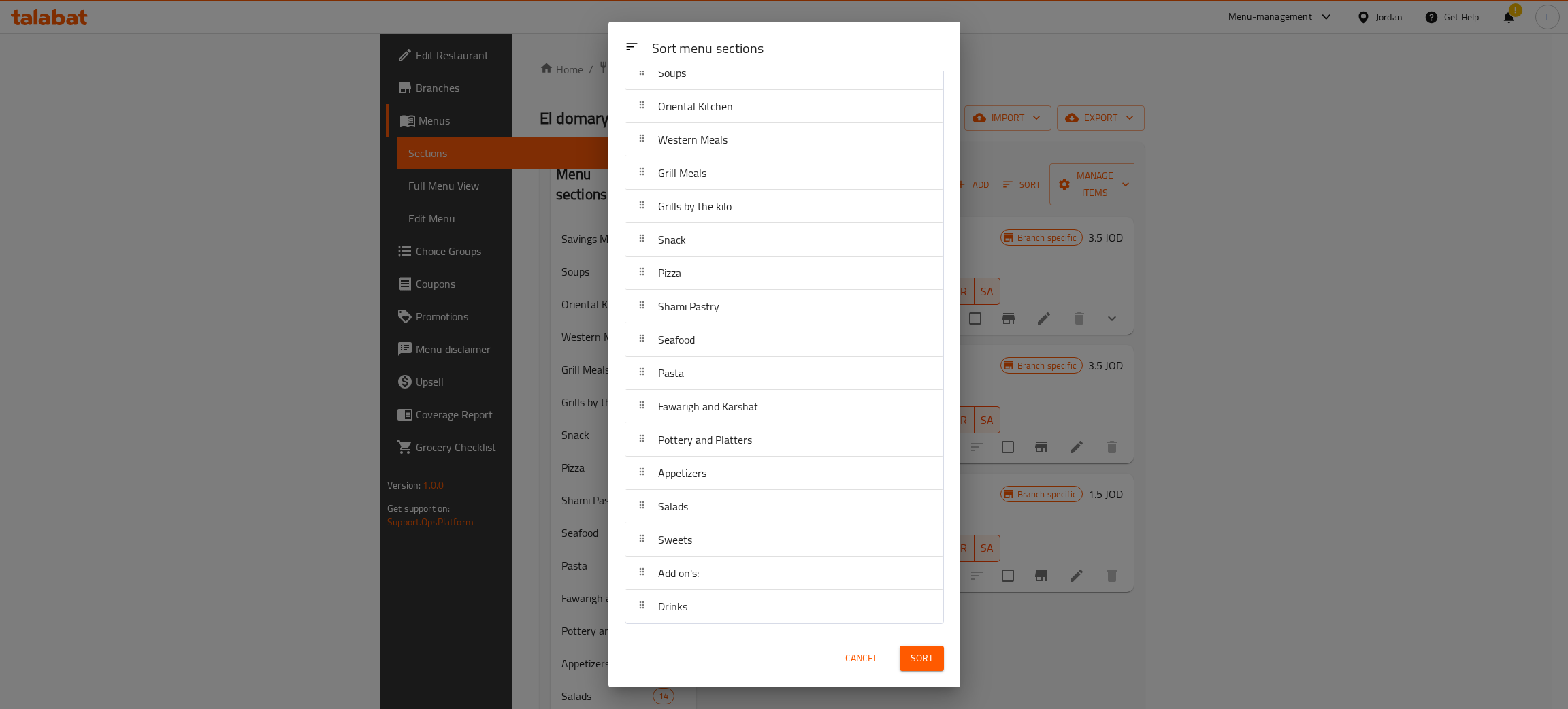
click at [914, 665] on span "Sort" at bounding box center [922, 658] width 23 height 17
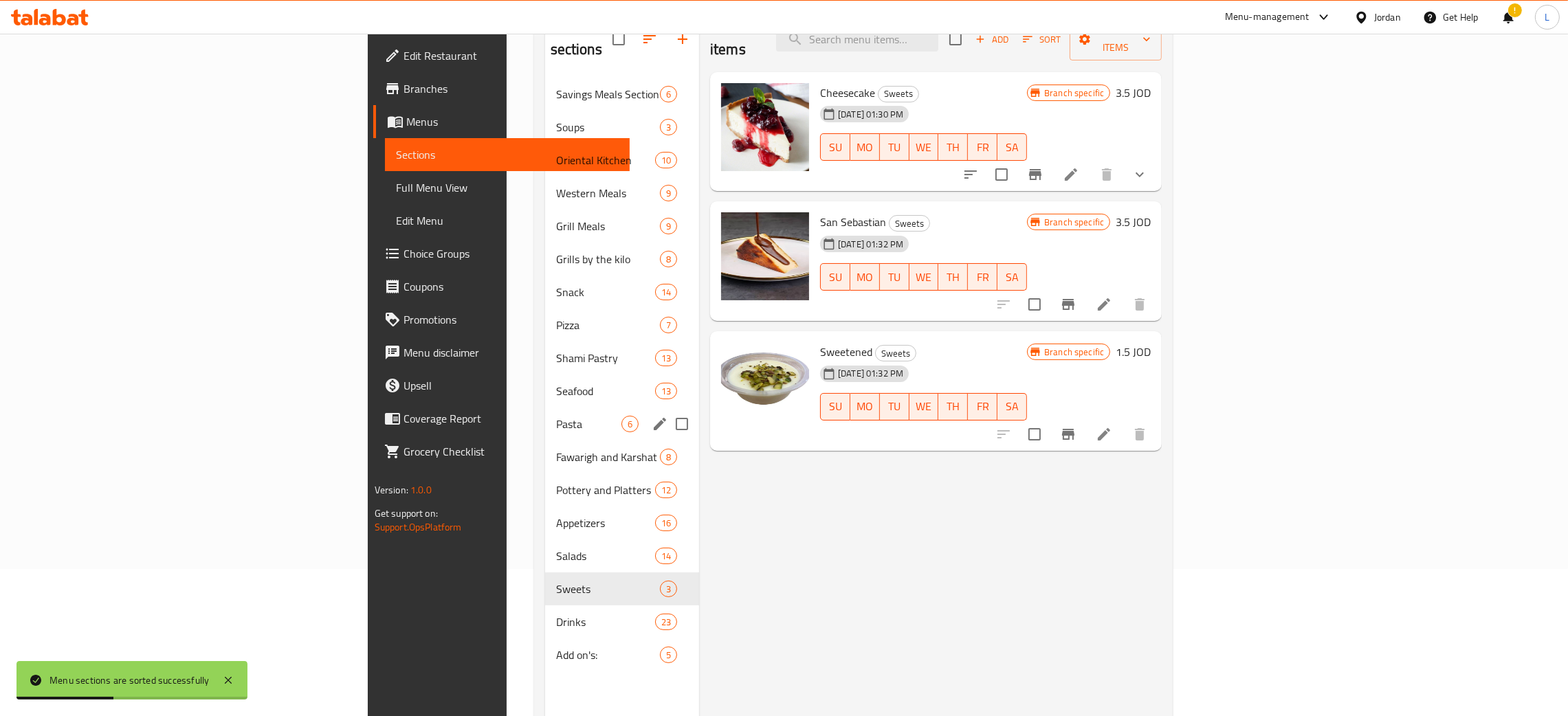
scroll to position [194, 0]
